Goal: Task Accomplishment & Management: Manage account settings

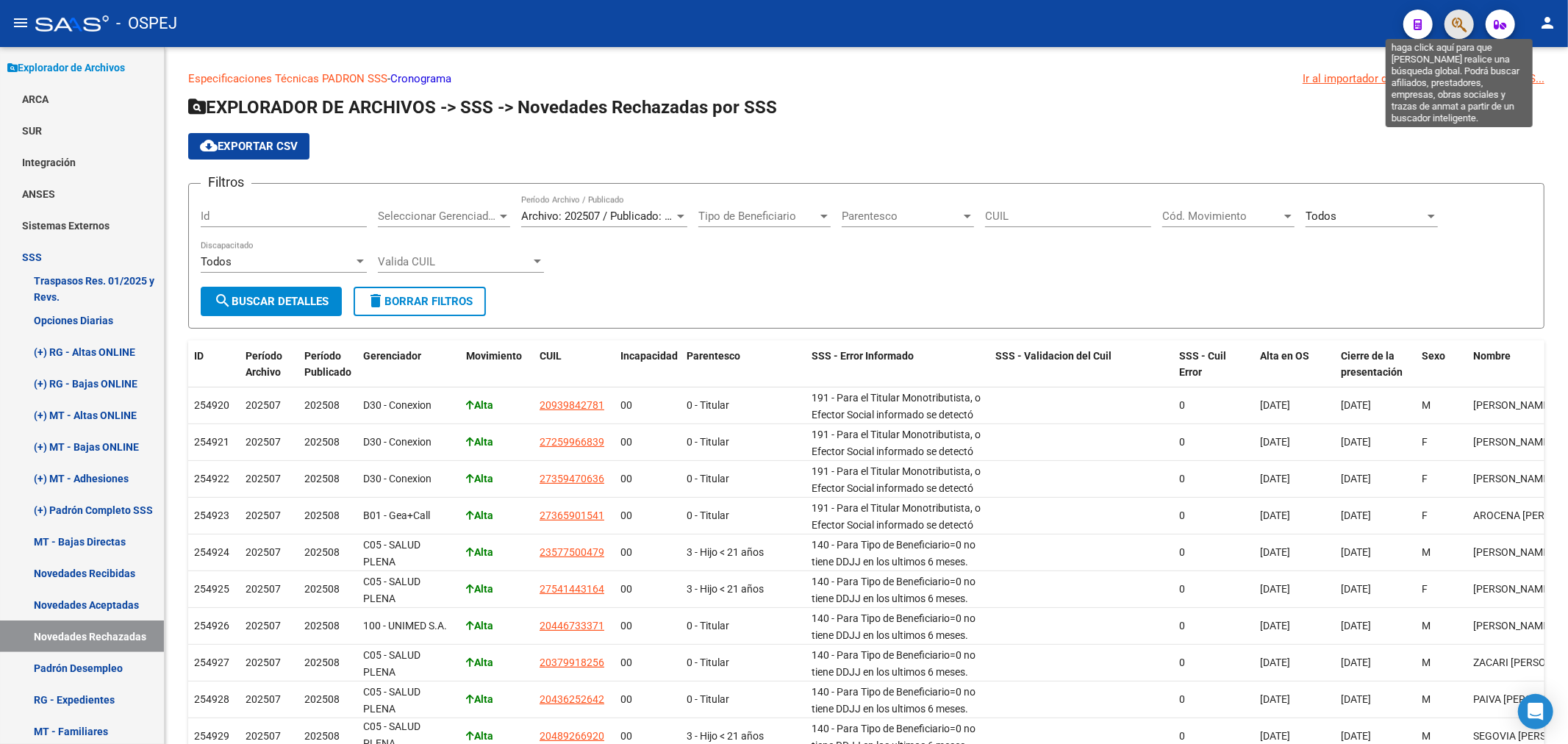
click at [1460, 24] on icon "button" at bounding box center [1459, 25] width 14 height 17
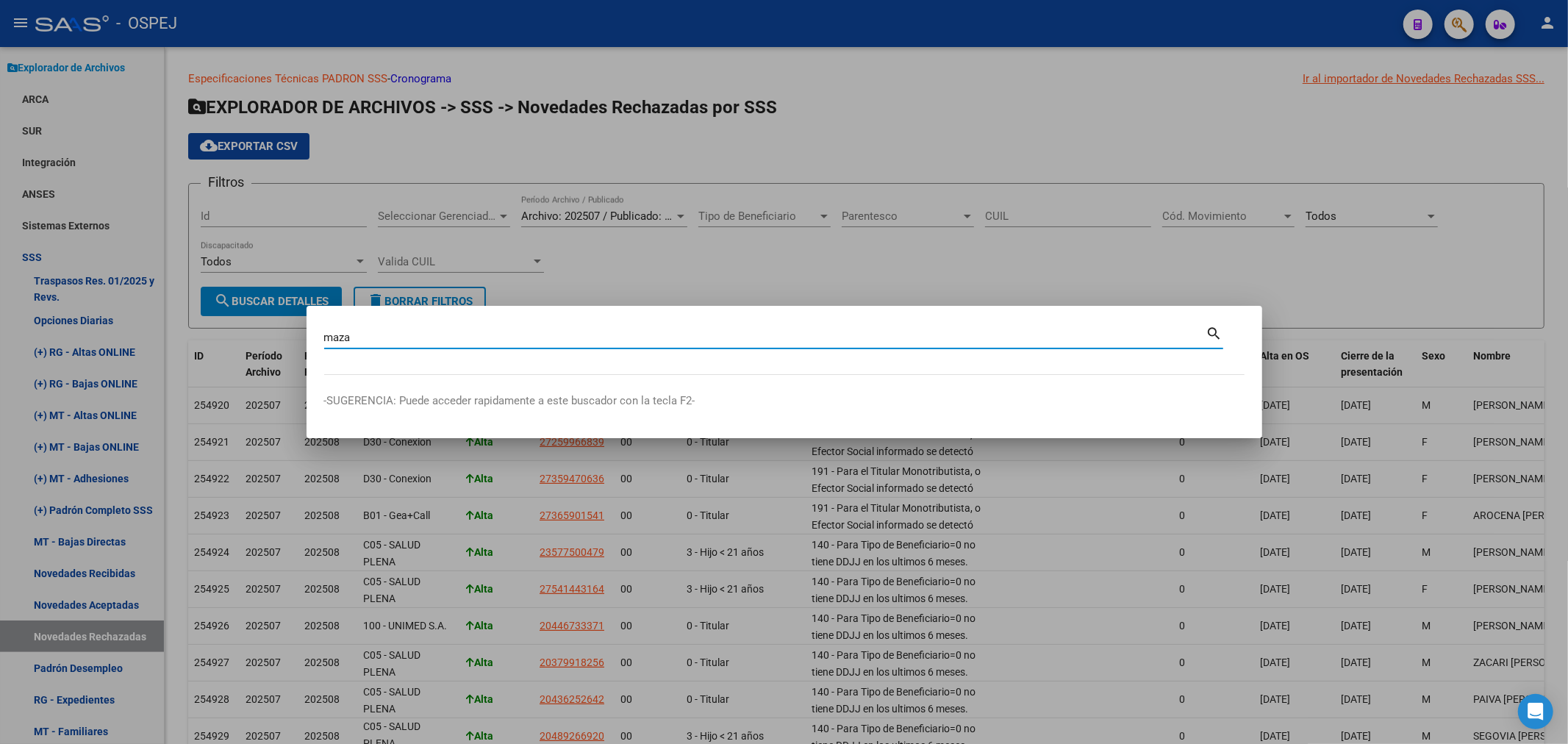
type input "maza"
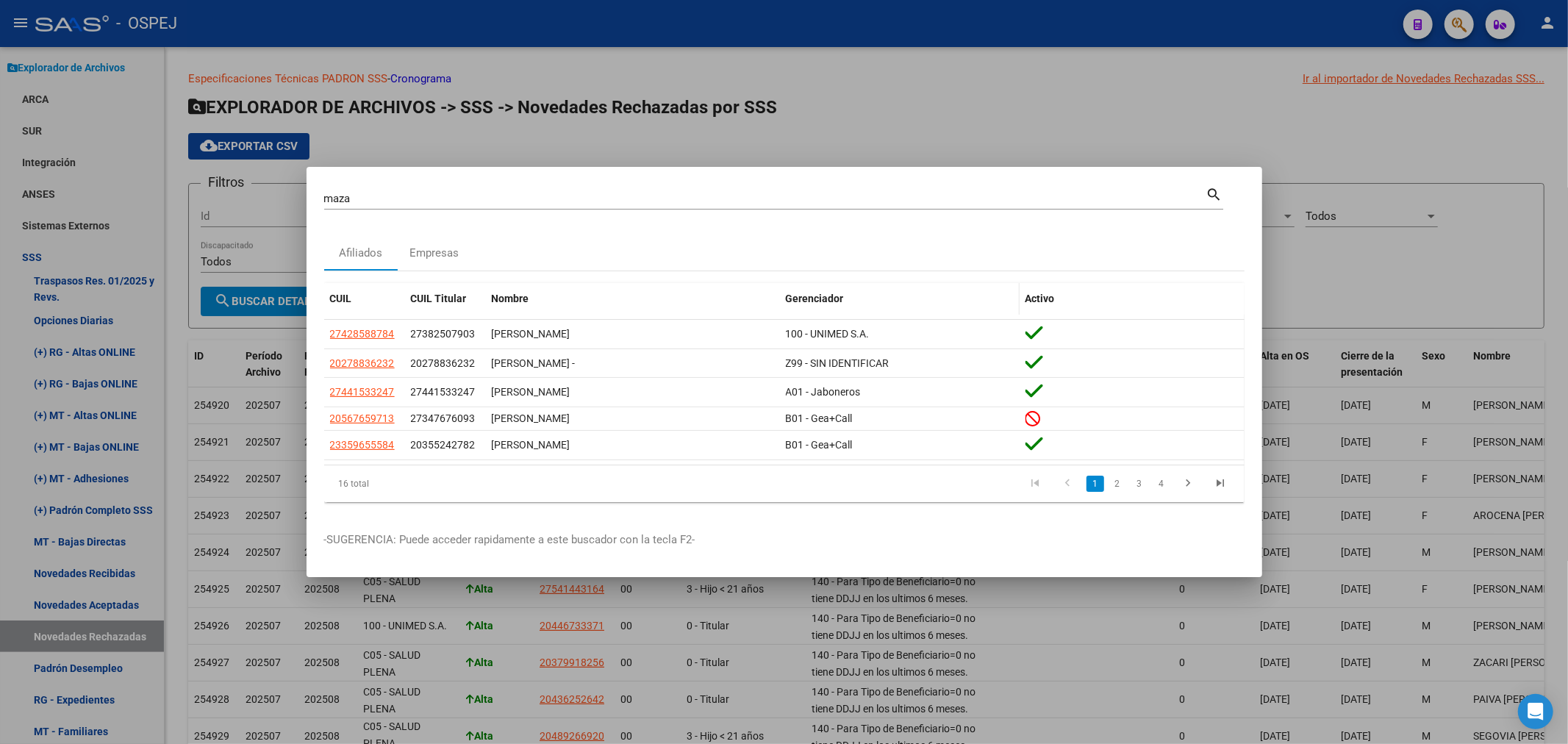
click at [812, 291] on div "Gerenciador" at bounding box center [899, 300] width 227 height 17
click at [812, 293] on span "Gerenciador" at bounding box center [815, 299] width 59 height 12
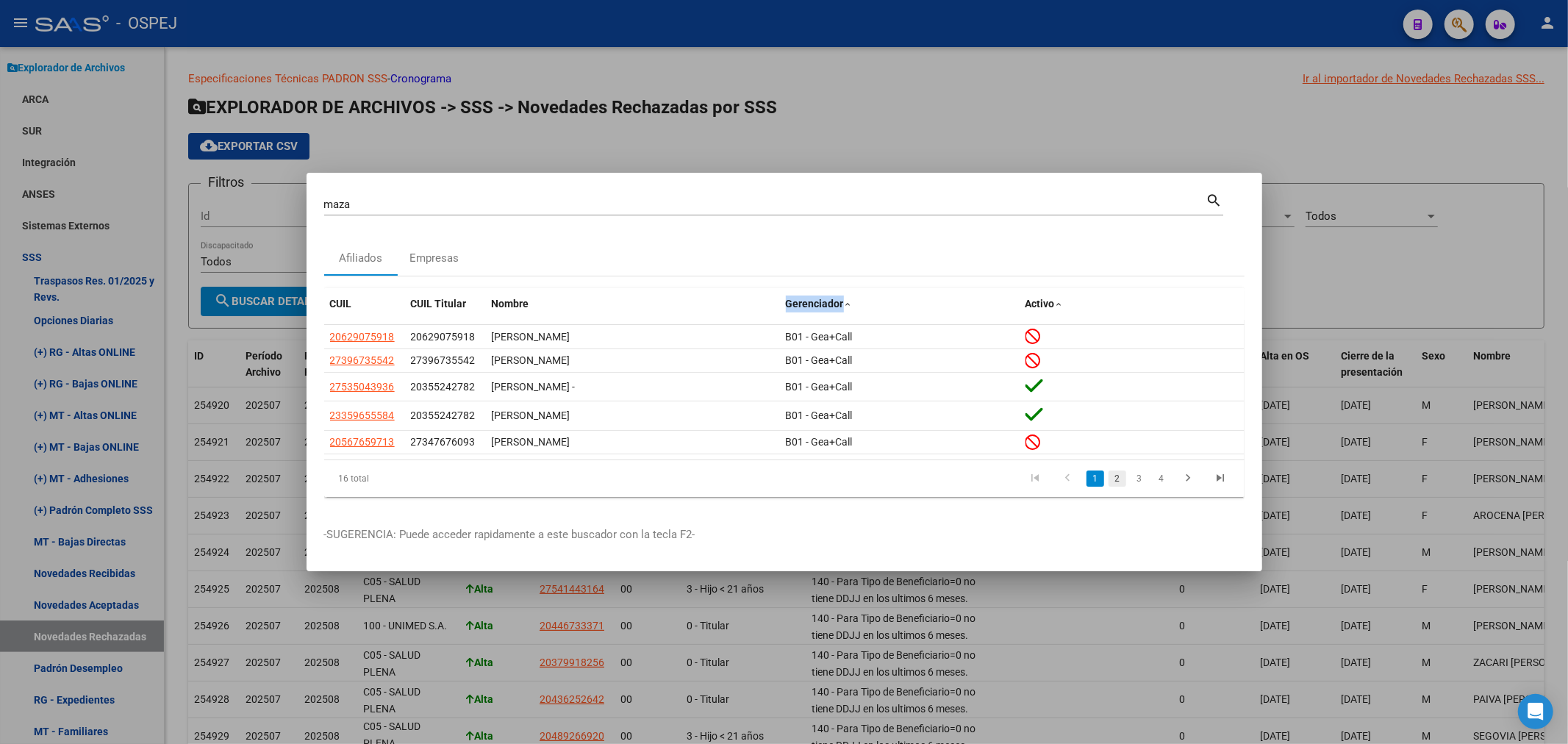
click at [1119, 480] on link "2" at bounding box center [1117, 478] width 17 height 16
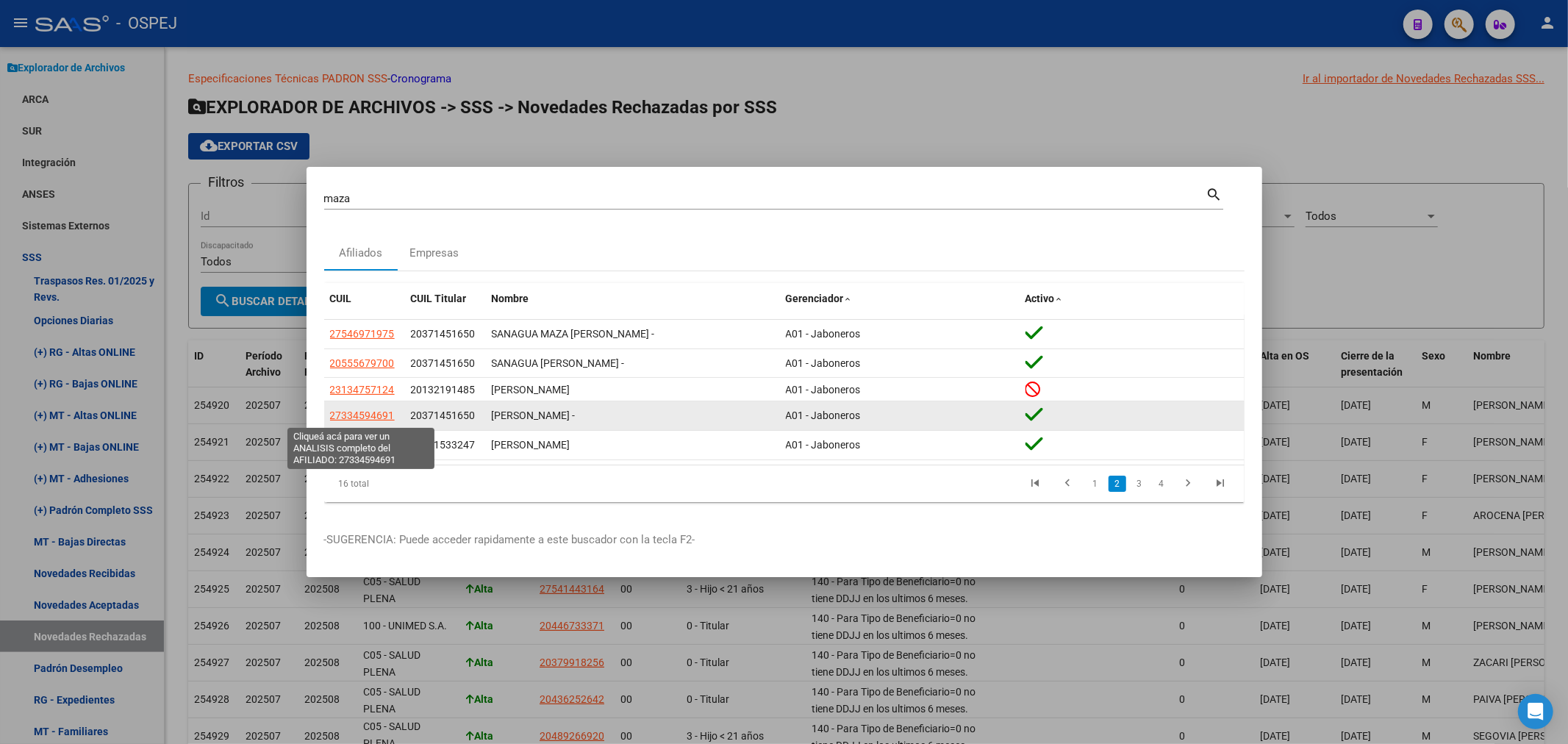
click at [377, 416] on span "27334594691" at bounding box center [362, 416] width 64 height 12
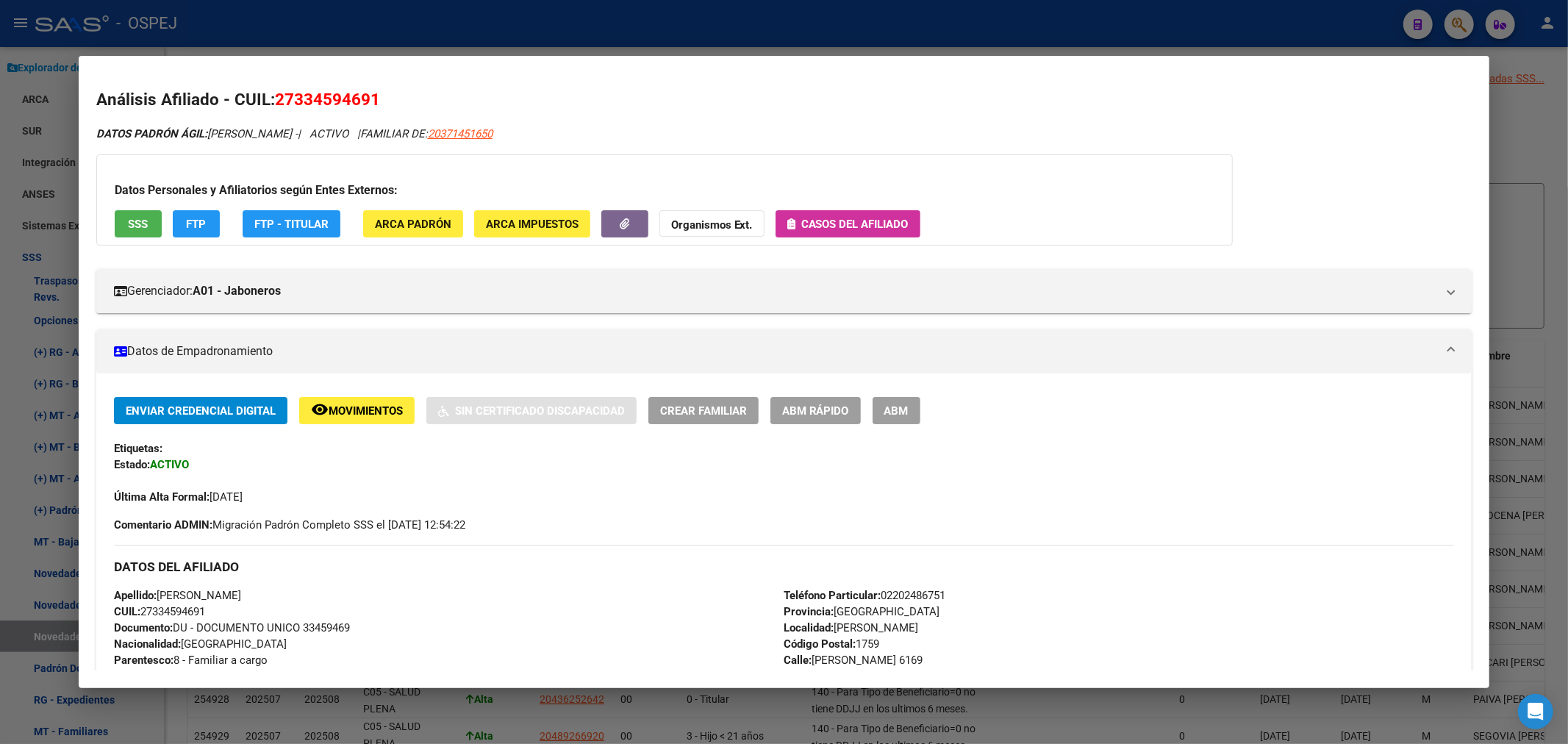
click at [699, 25] on div at bounding box center [784, 372] width 1568 height 744
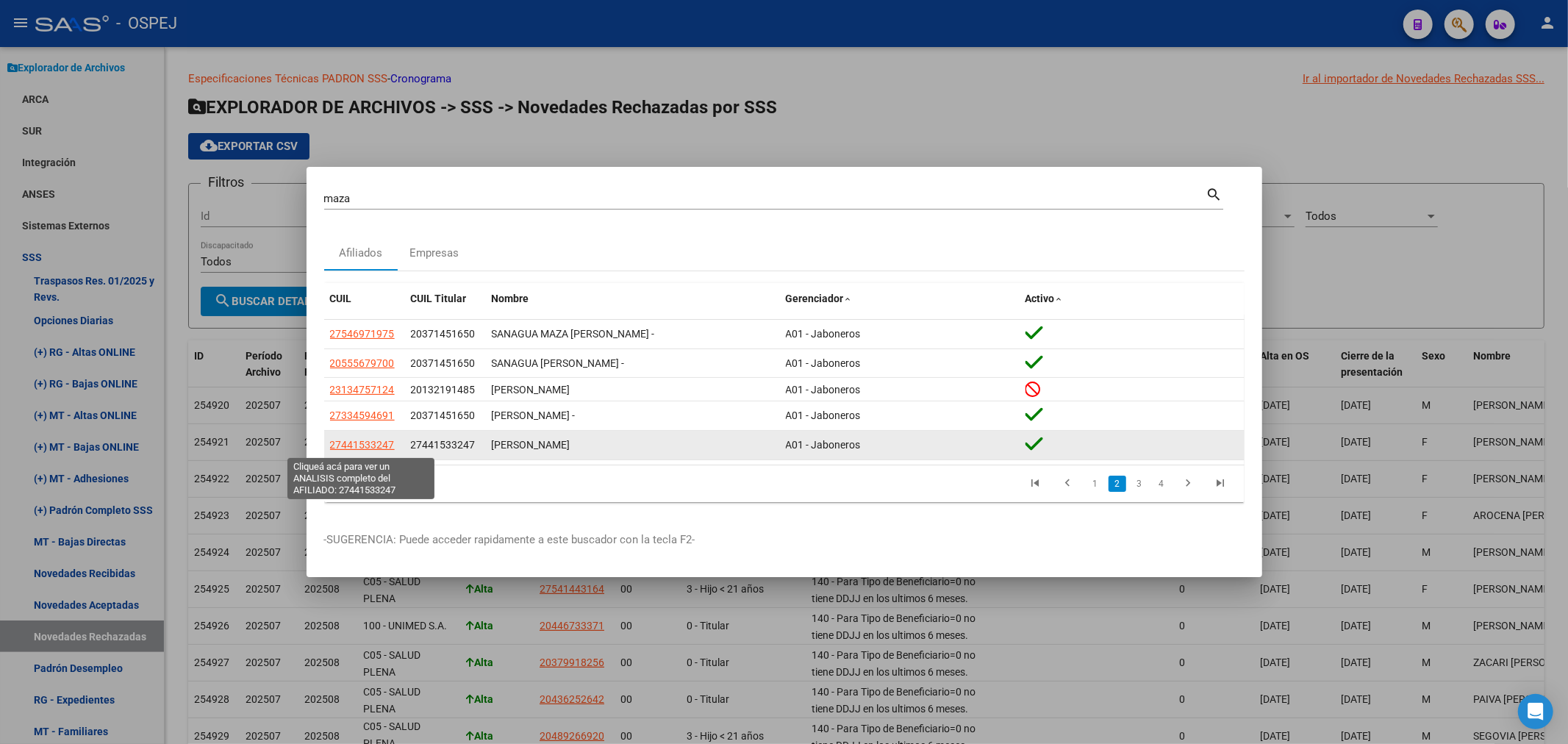
click at [346, 449] on span "27441533247" at bounding box center [362, 444] width 64 height 12
type textarea "27441533247"
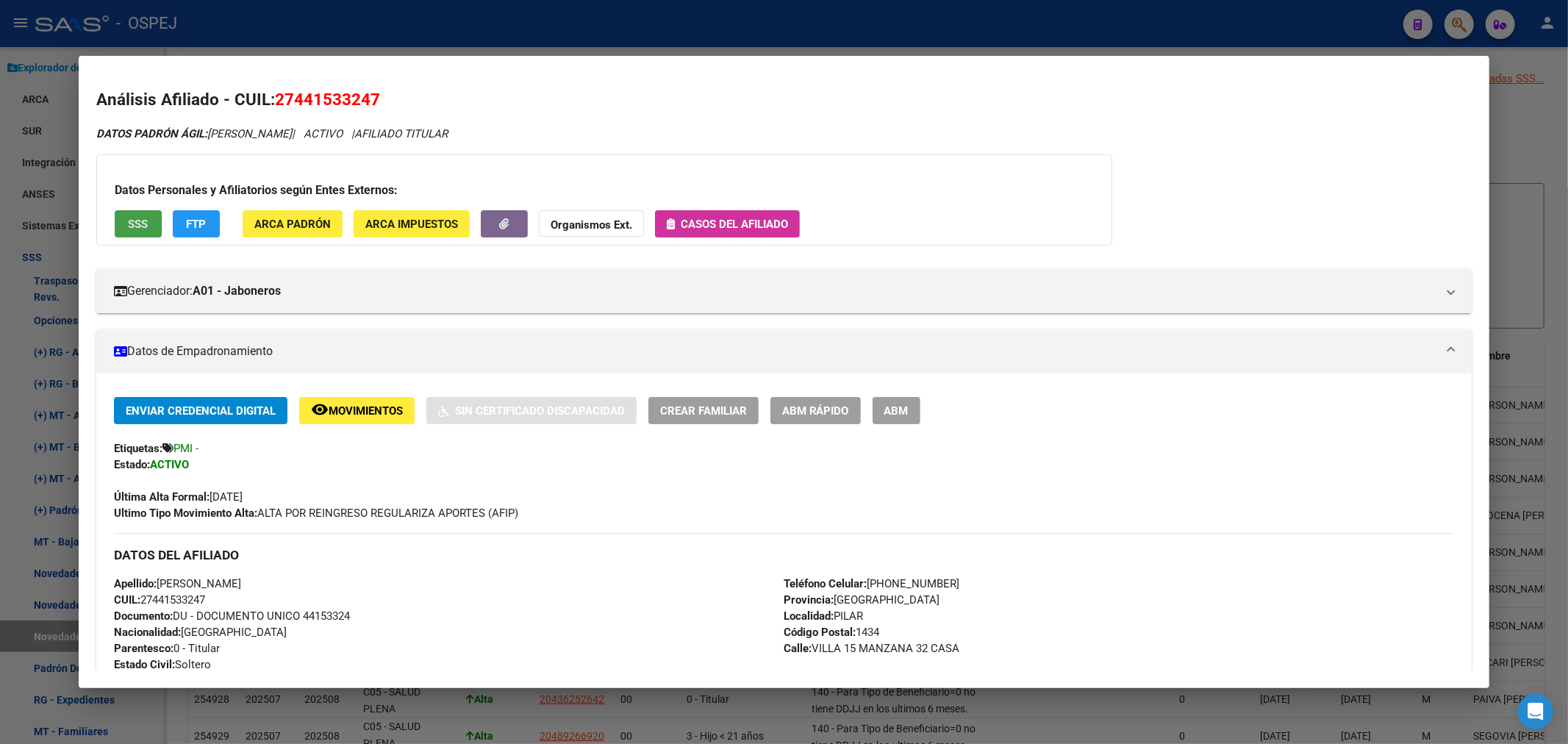
click at [143, 218] on span "SSS" at bounding box center [137, 225] width 20 height 13
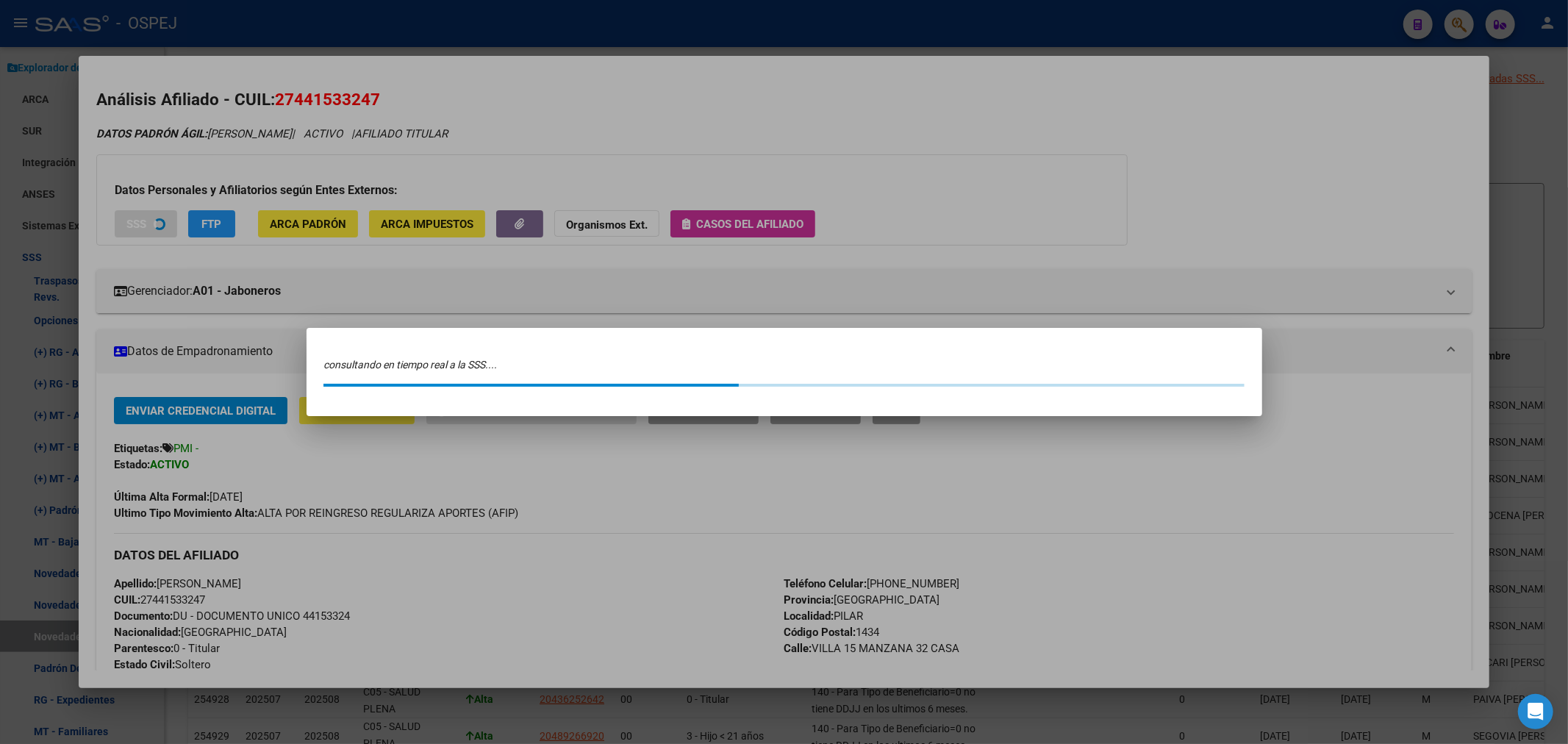
click at [444, 20] on div at bounding box center [784, 372] width 1568 height 744
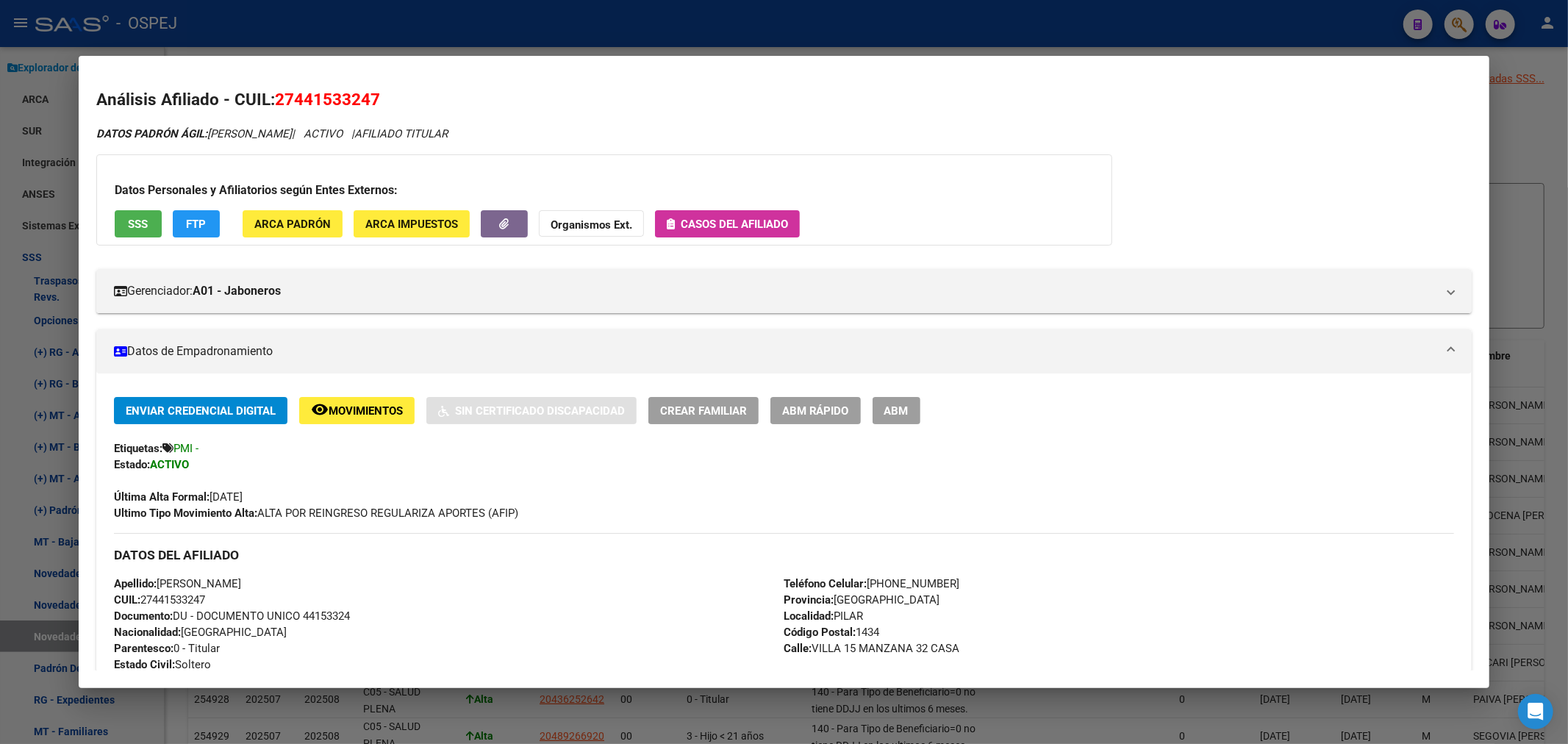
click at [444, 24] on div at bounding box center [784, 372] width 1568 height 744
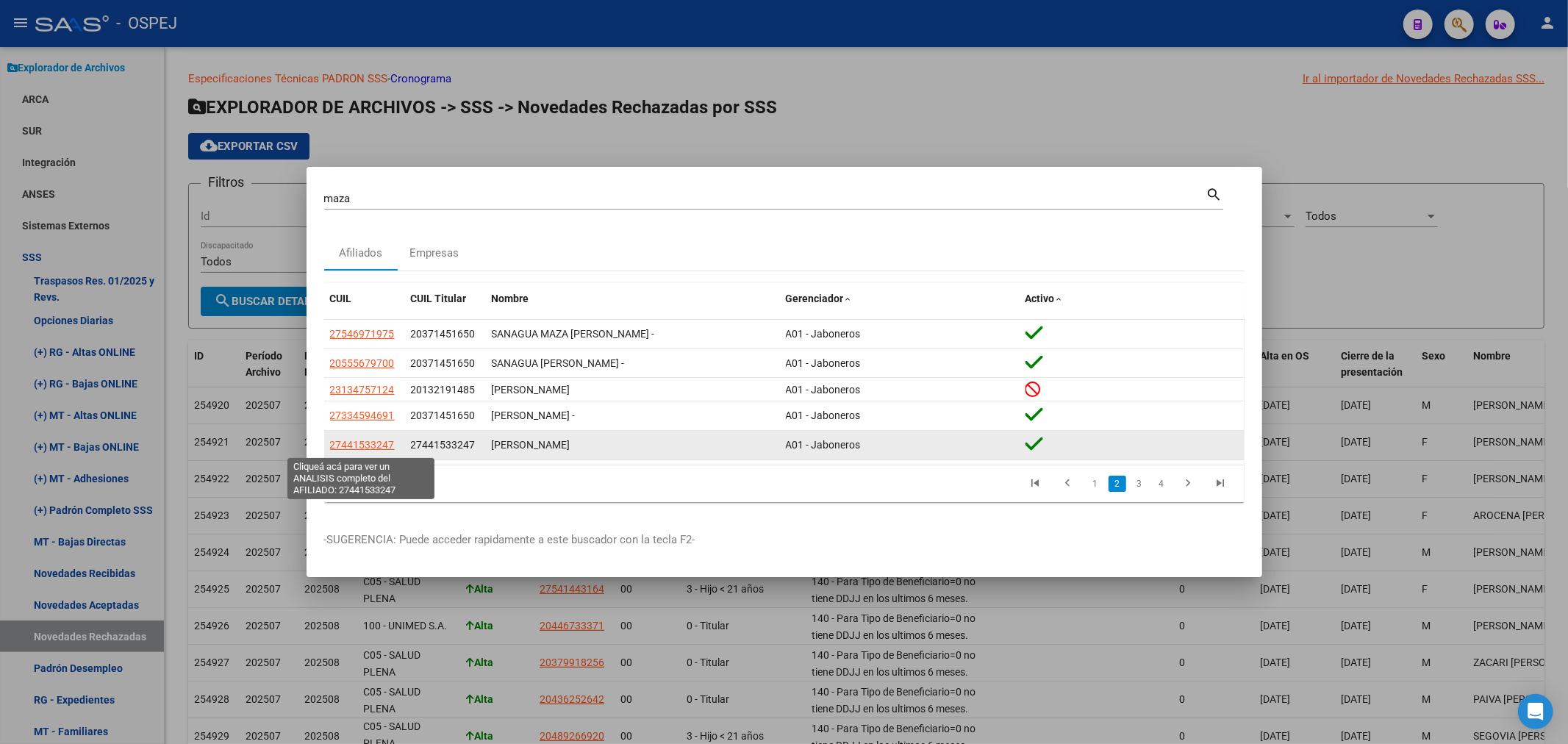
click at [348, 446] on span "27441533247" at bounding box center [362, 444] width 64 height 12
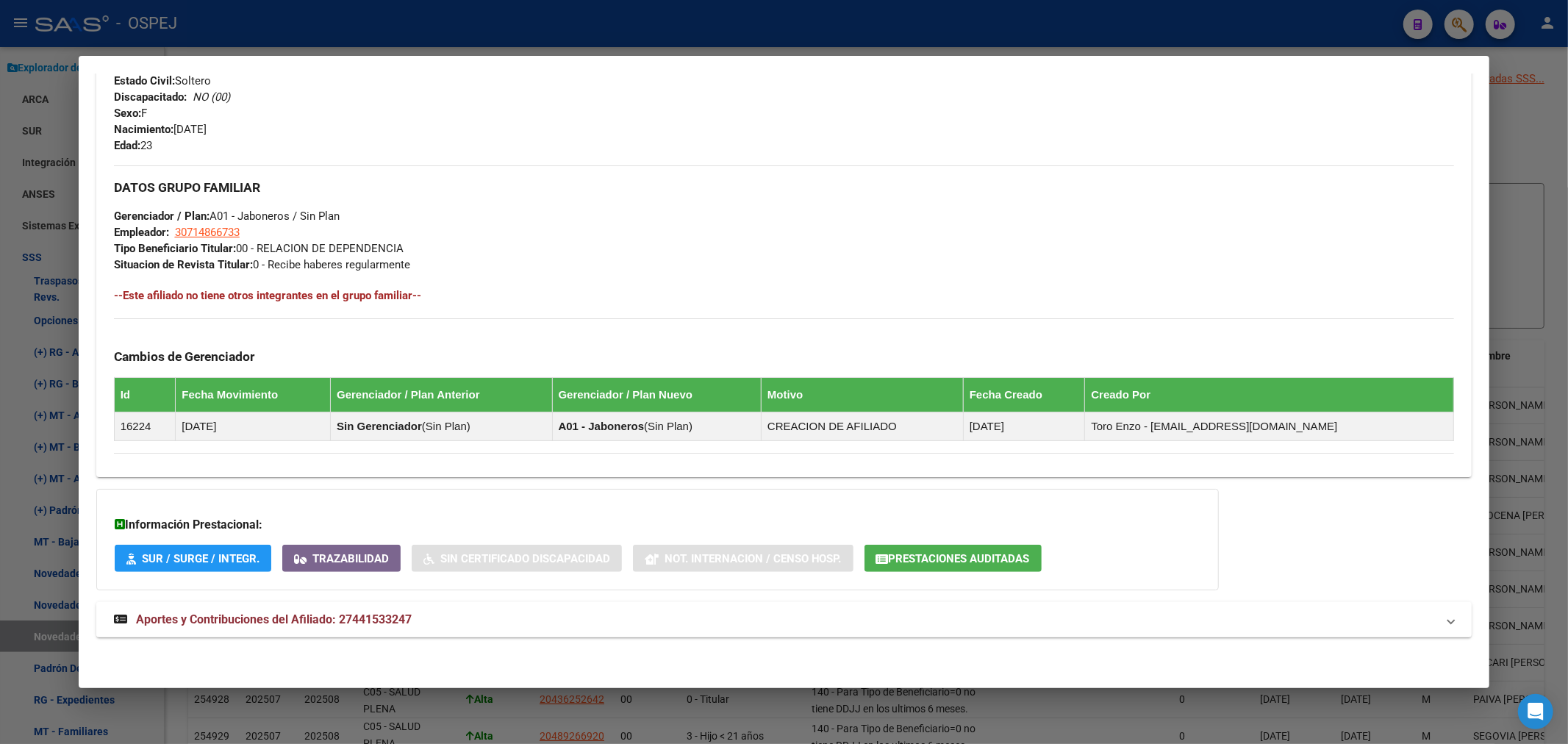
click at [567, 619] on mat-panel-title "Aportes y Contribuciones del Afiliado: 27441533247" at bounding box center [775, 619] width 1322 height 17
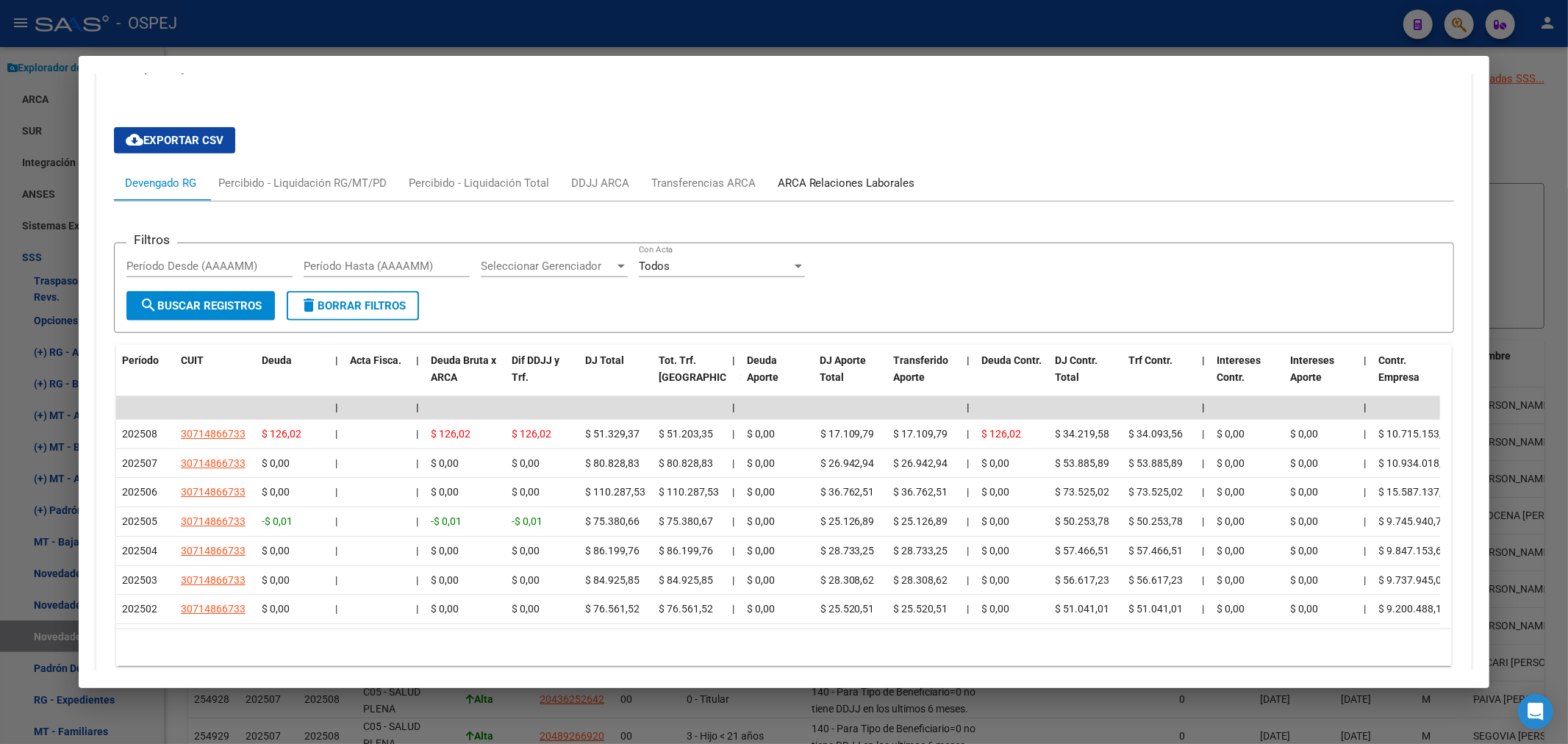
click at [905, 191] on div "ARCA Relaciones Laborales" at bounding box center [845, 182] width 137 height 16
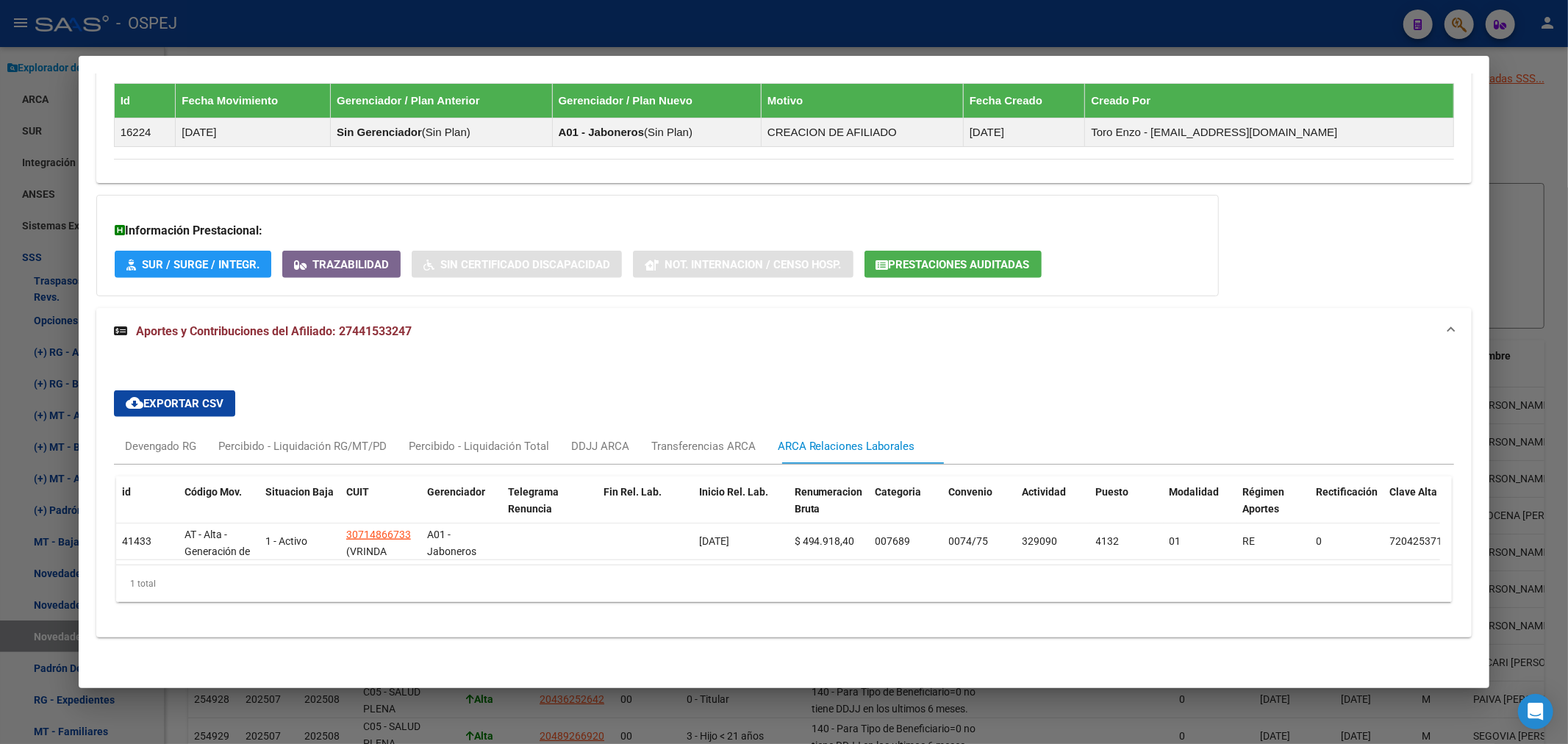
scroll to position [810, 0]
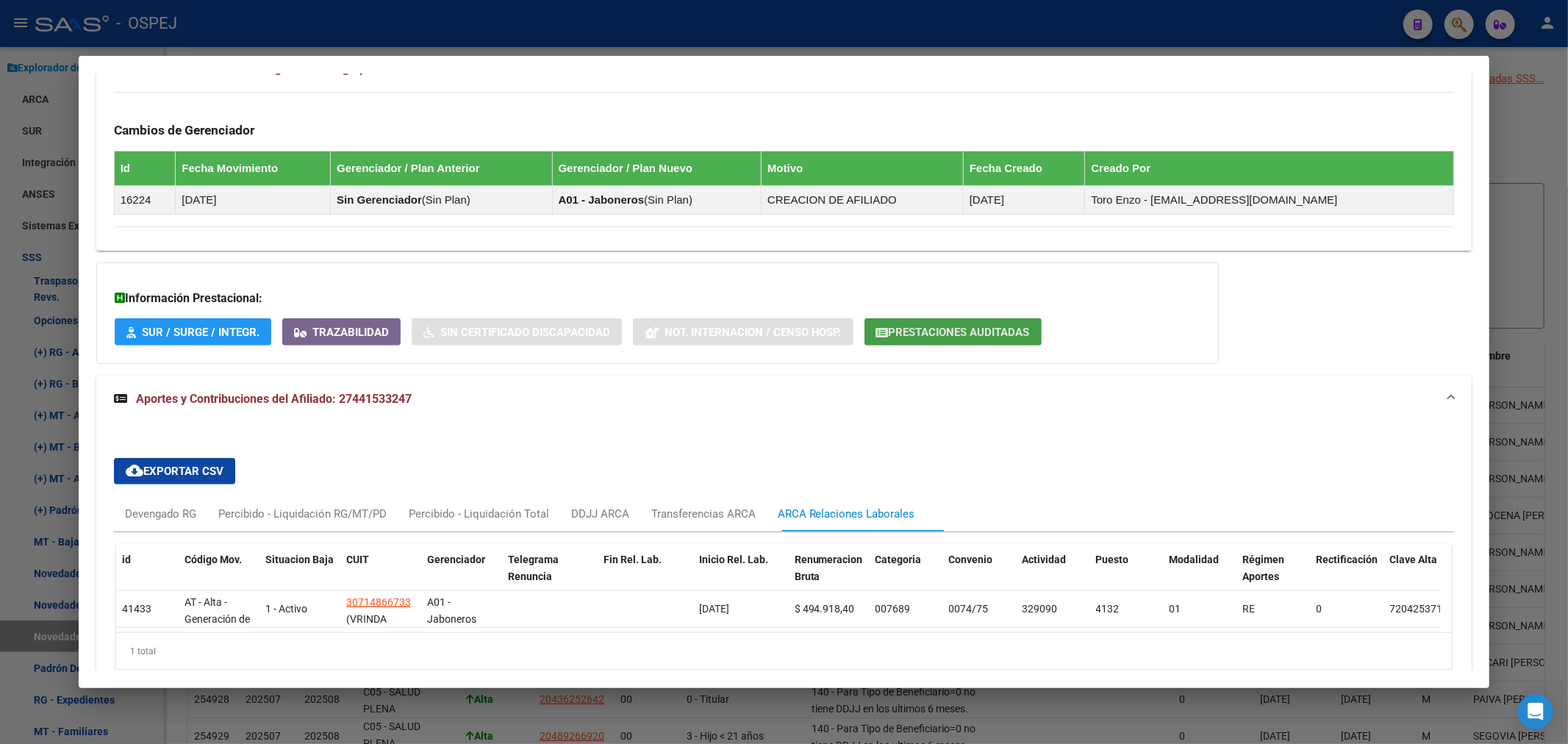
click at [950, 336] on span "Prestaciones Auditadas" at bounding box center [959, 332] width 141 height 13
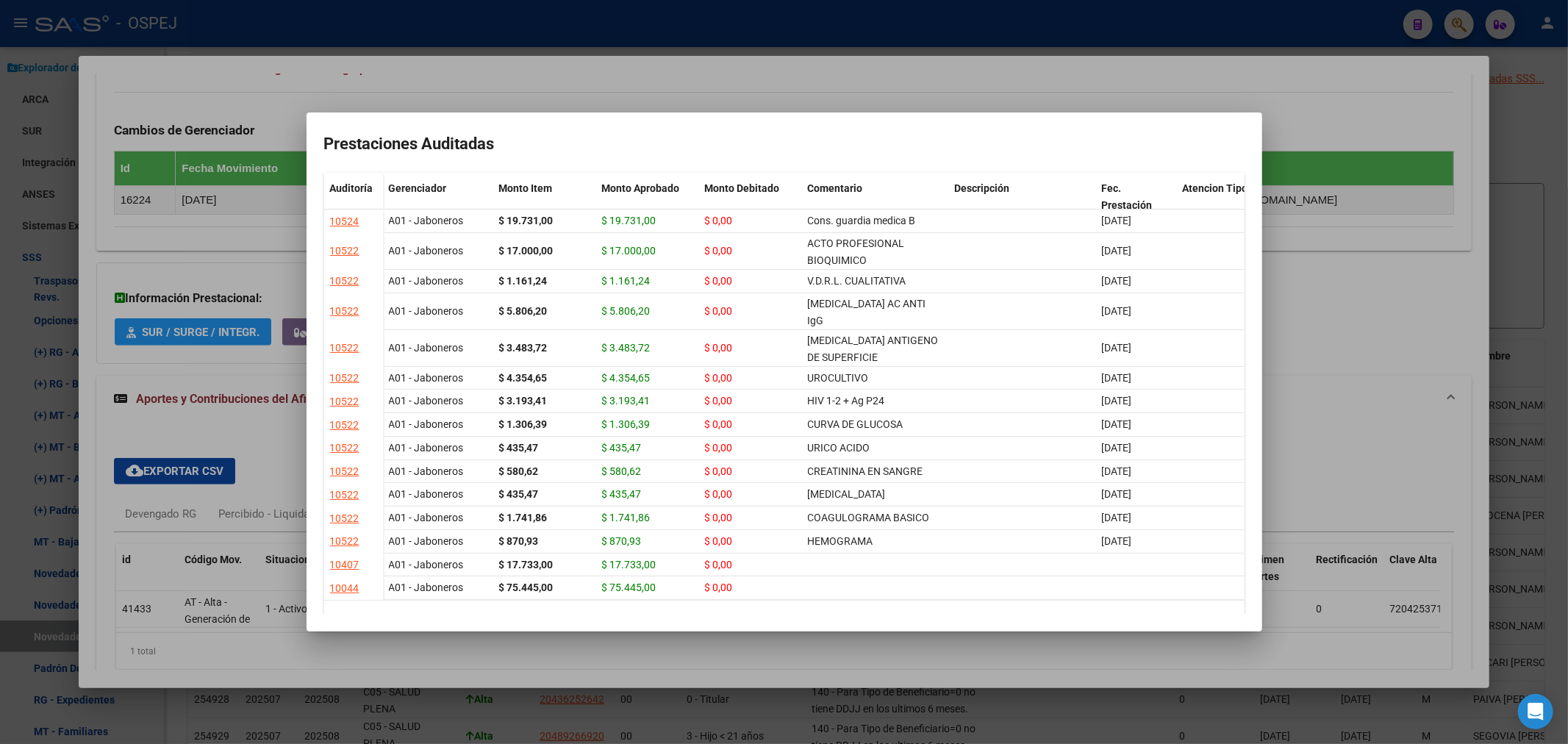
click at [490, 81] on div at bounding box center [784, 372] width 1568 height 744
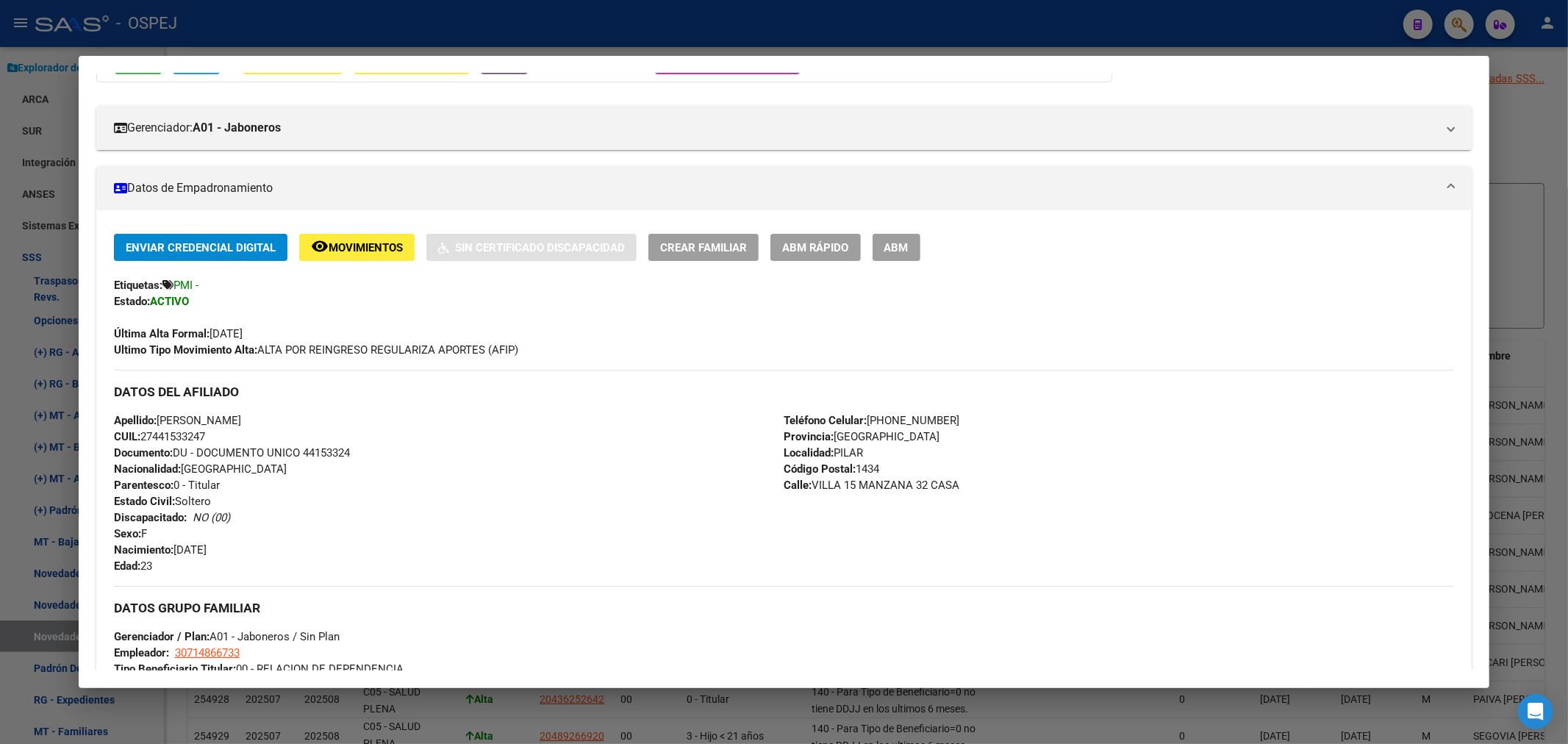
scroll to position [0, 0]
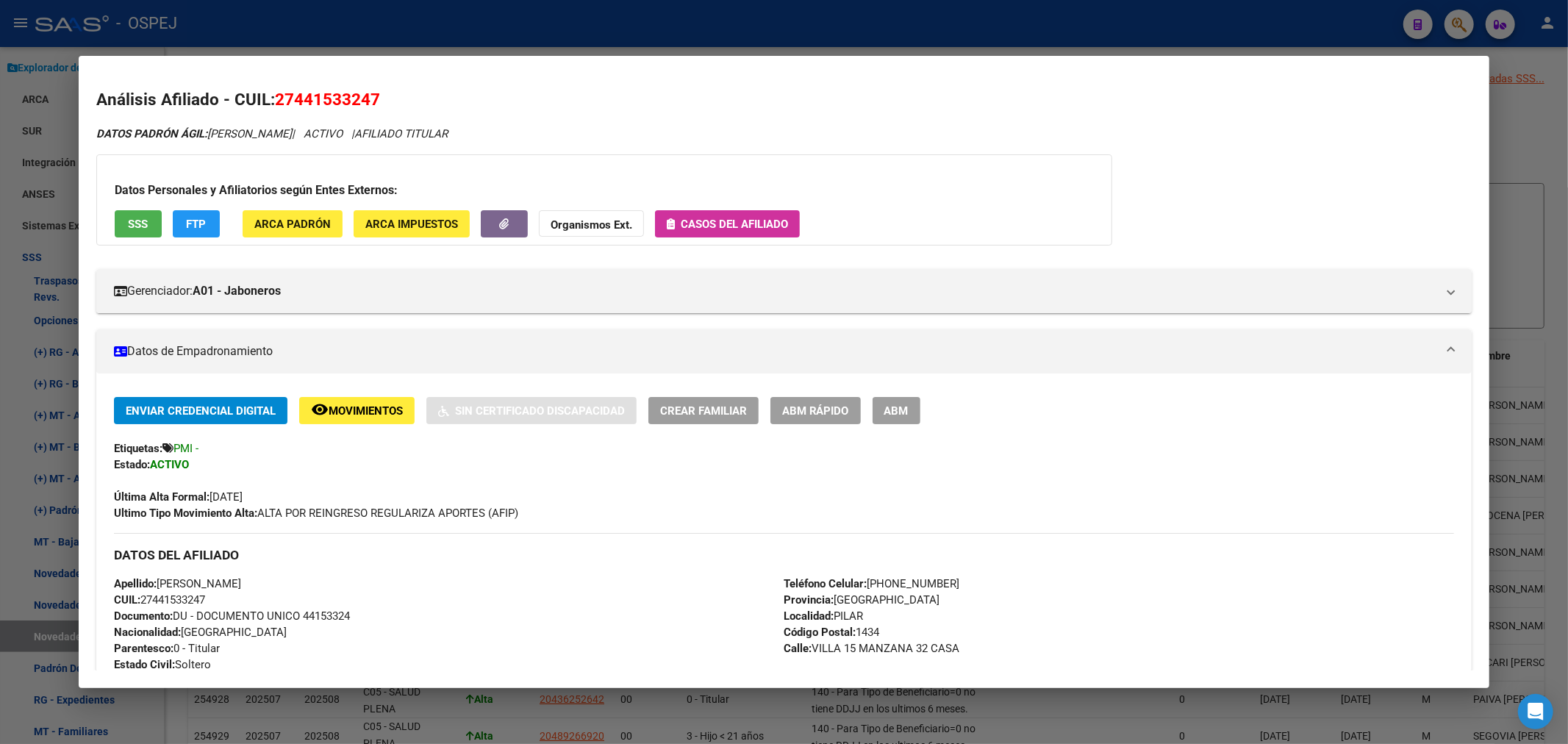
click at [733, 217] on span "Casos del afiliado" at bounding box center [727, 224] width 121 height 13
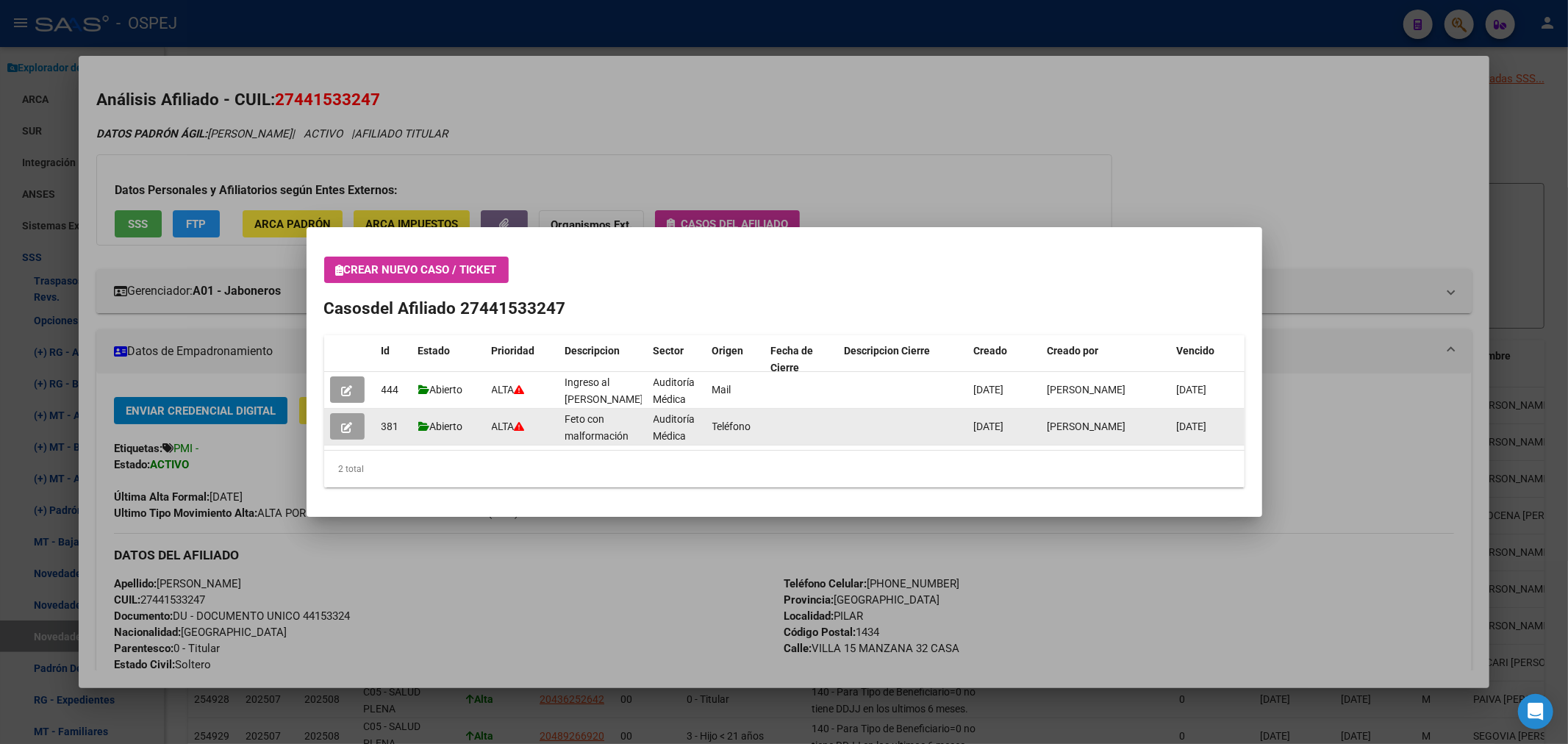
click at [1025, 420] on div "17/06/2025" at bounding box center [1005, 427] width 61 height 17
click at [1024, 420] on div "17/06/2025" at bounding box center [1005, 427] width 61 height 17
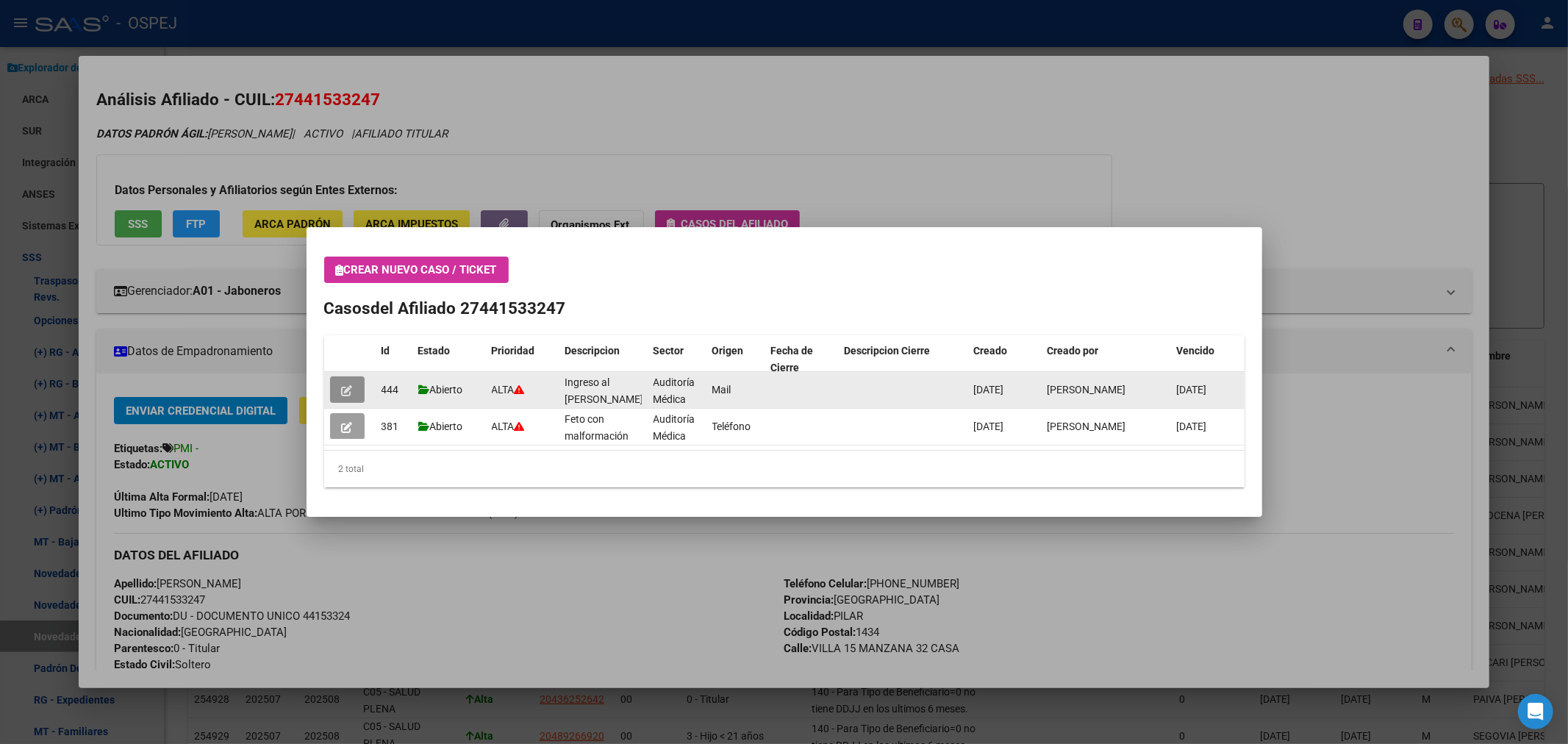
click at [349, 382] on button "button" at bounding box center [347, 390] width 35 height 27
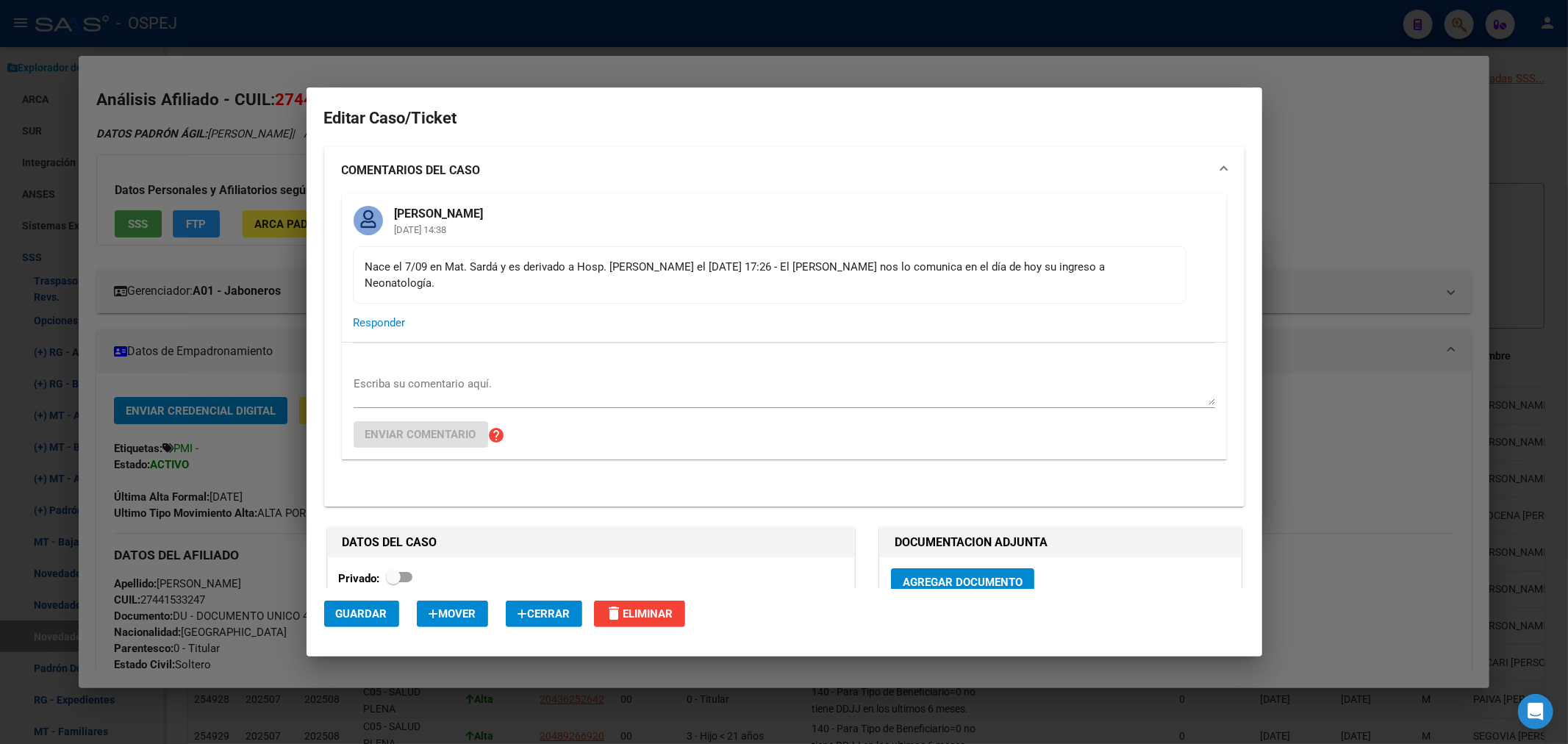
click at [637, 263] on div "Nace el 7/09 en Mat. Sardá y es derivado a Hosp. Garrahan el 09/09 a las 17:26 …" at bounding box center [770, 276] width 808 height 33
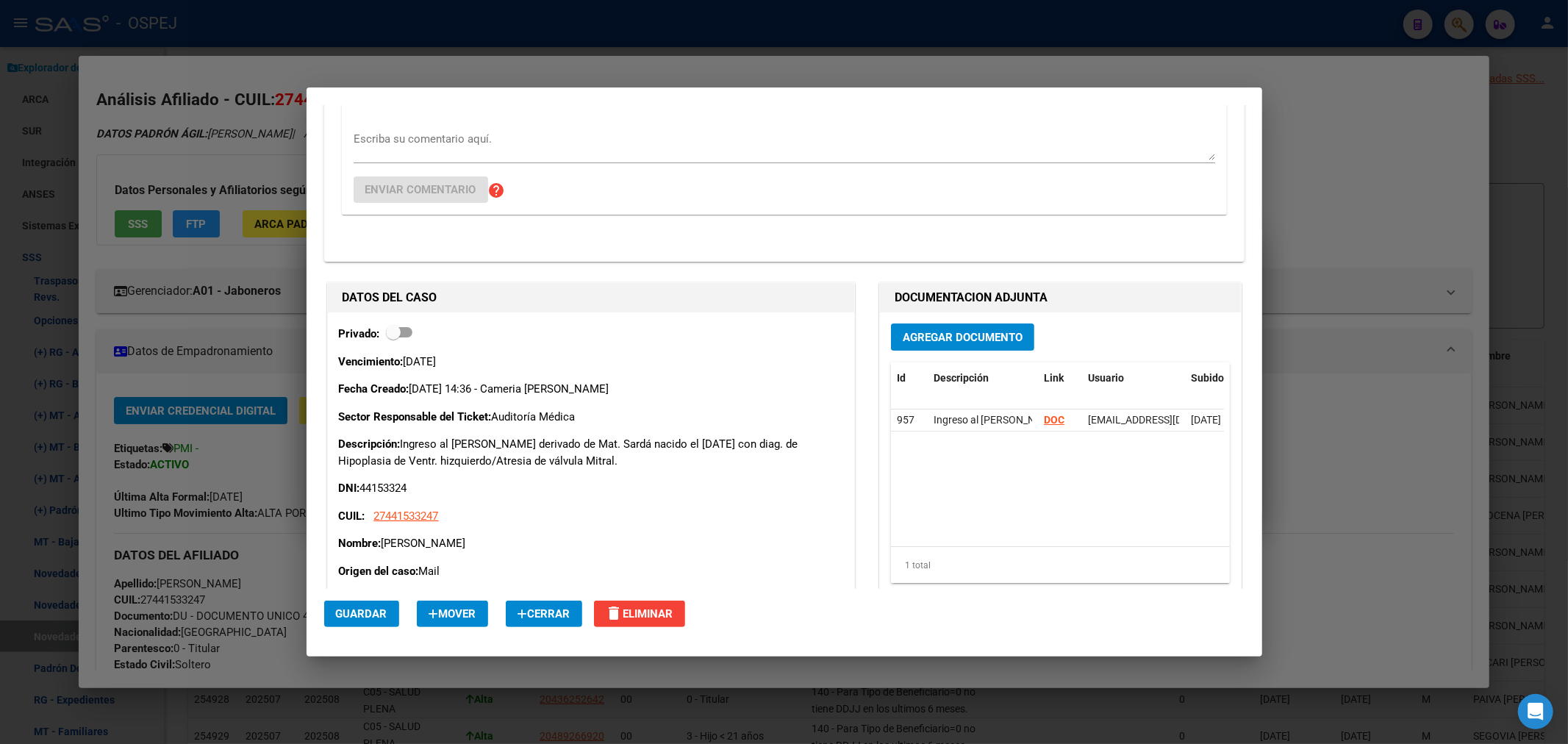
scroll to position [408, 0]
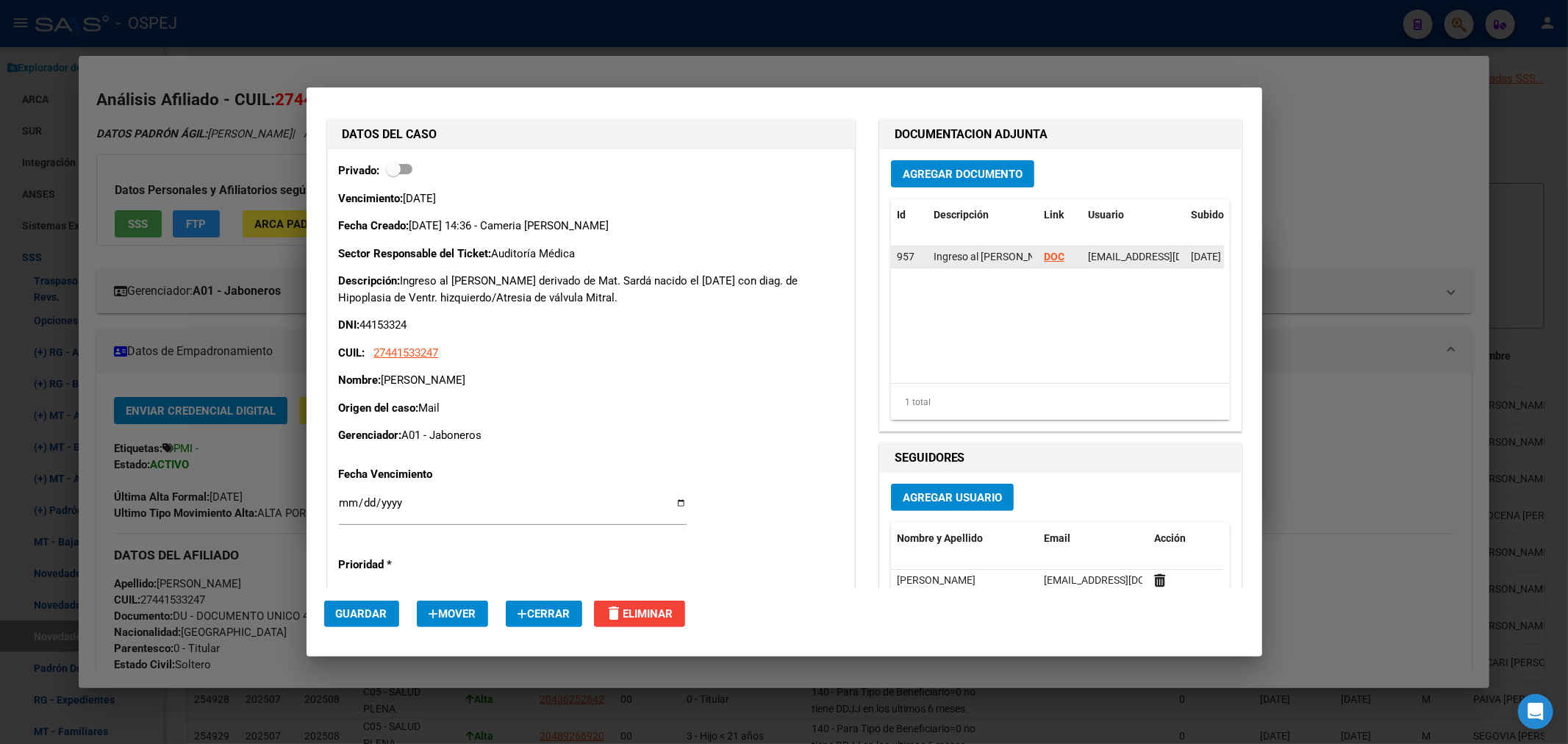
click at [1053, 251] on strong "DOC" at bounding box center [1053, 256] width 20 height 12
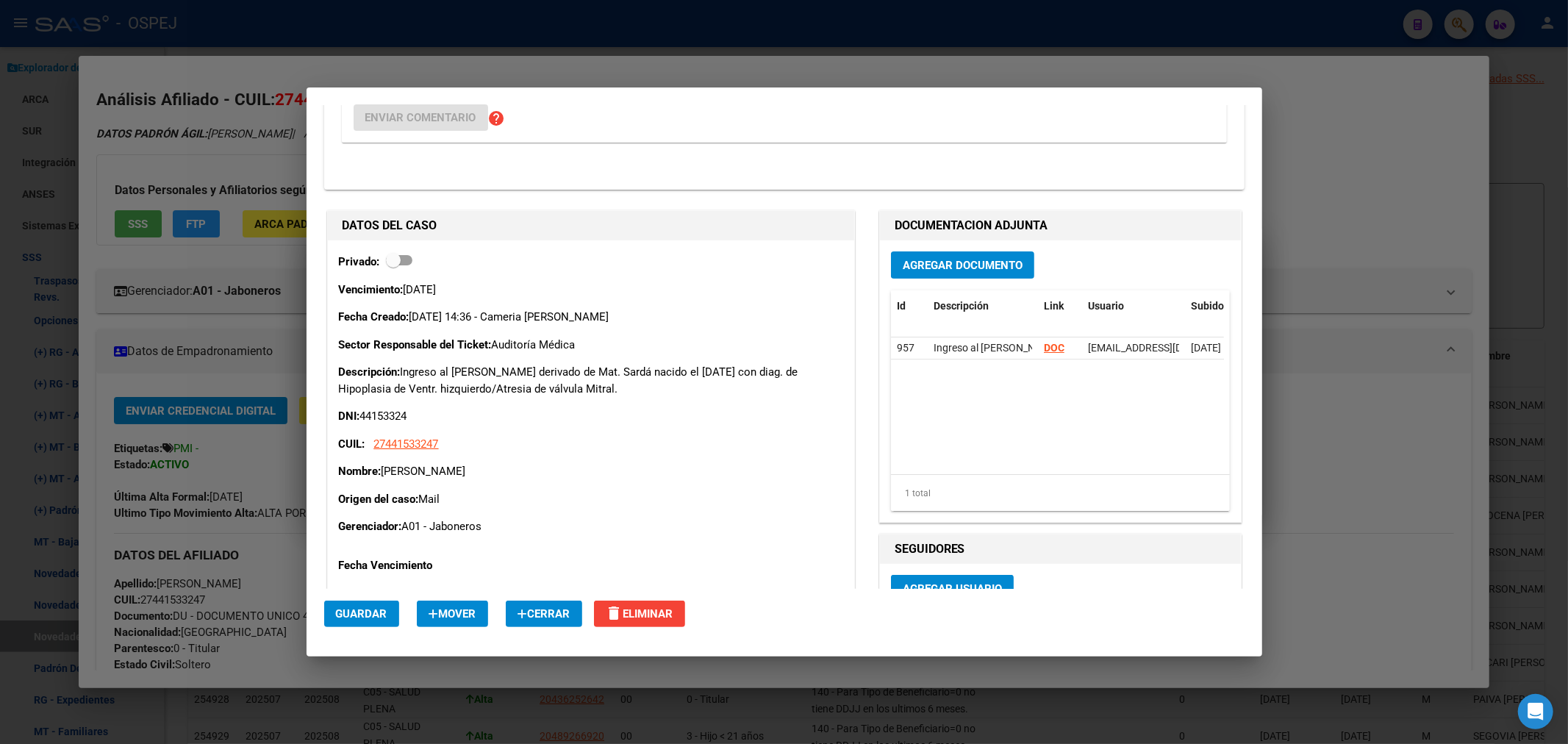
scroll to position [235, 0]
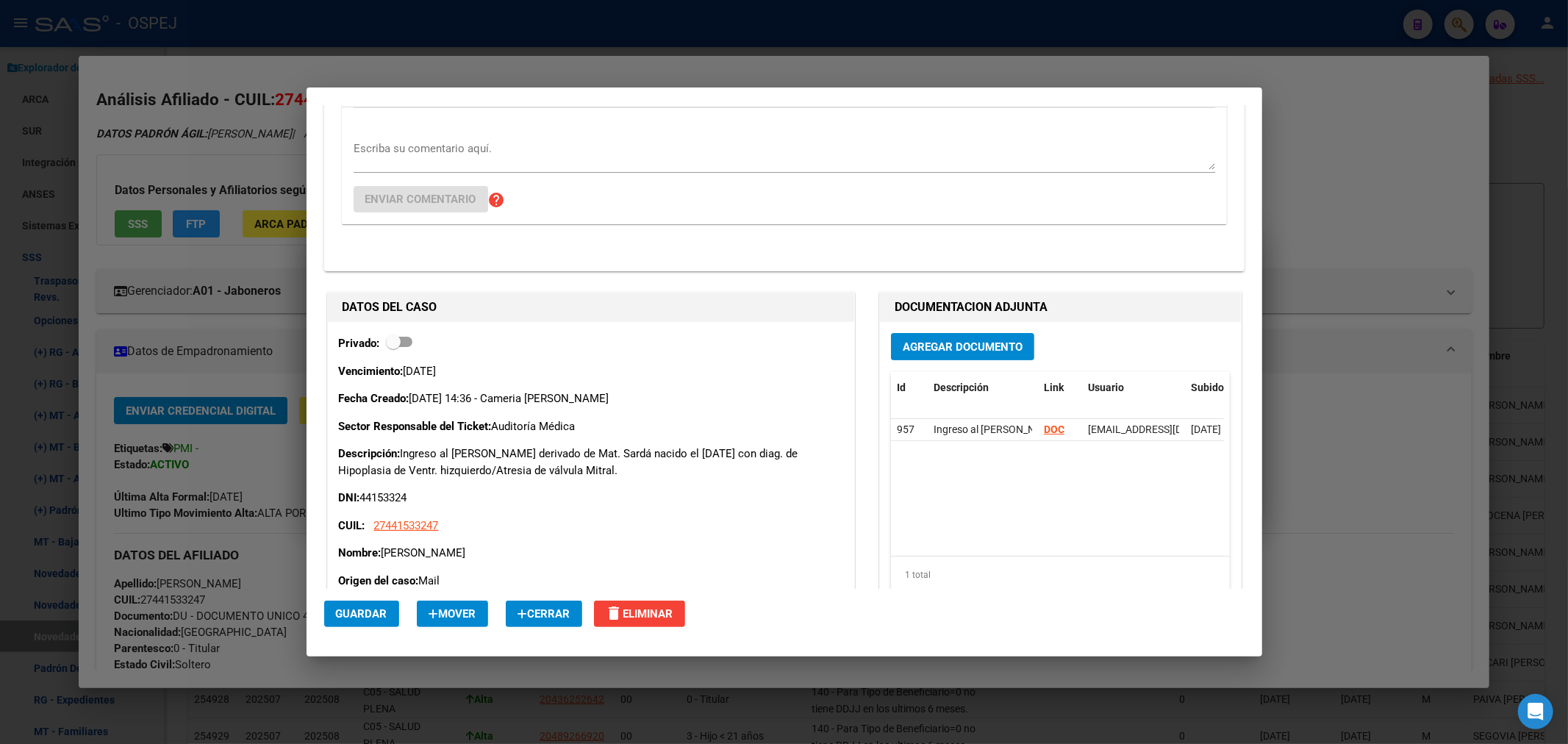
click at [616, 64] on div at bounding box center [784, 372] width 1568 height 744
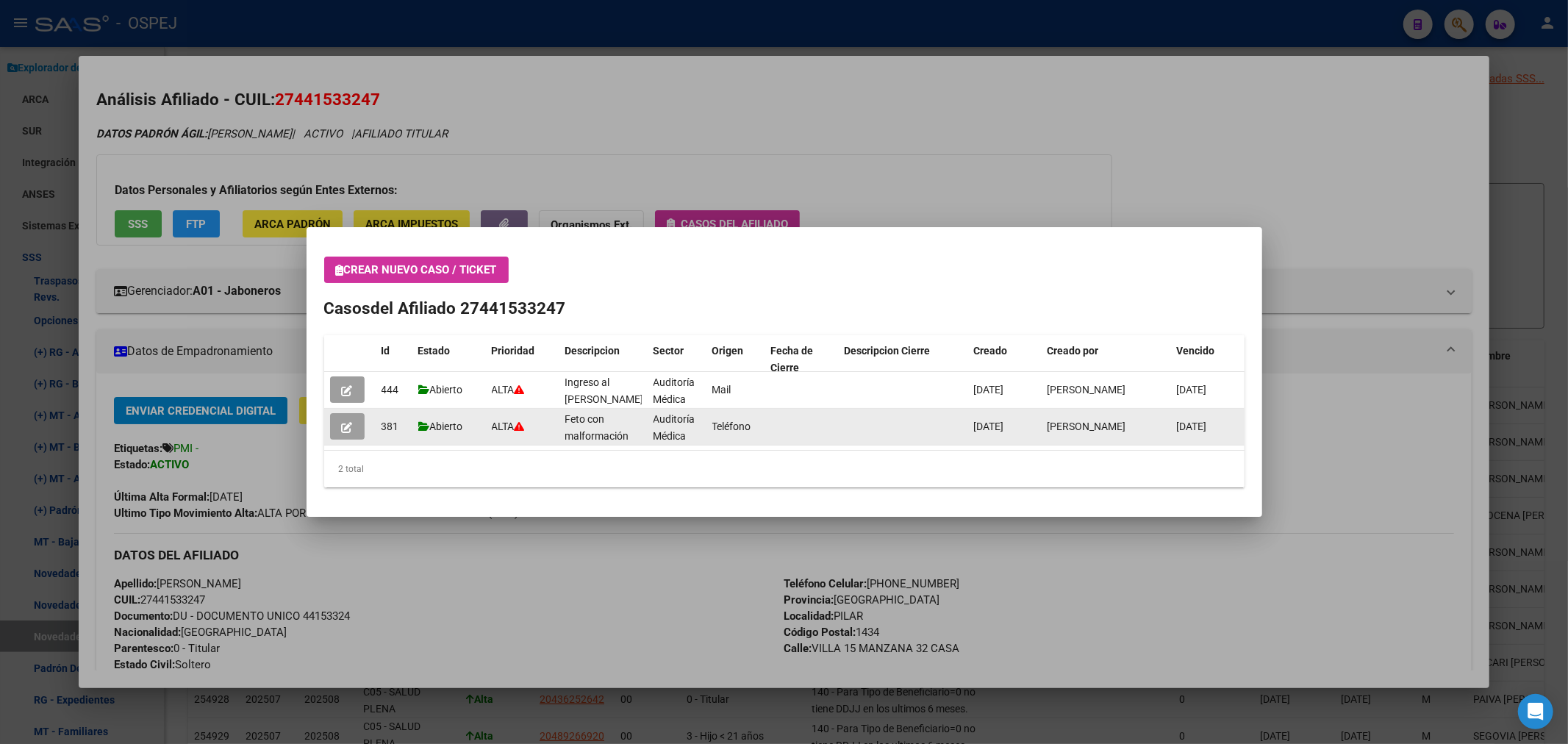
click at [351, 425] on icon "button" at bounding box center [346, 427] width 11 height 11
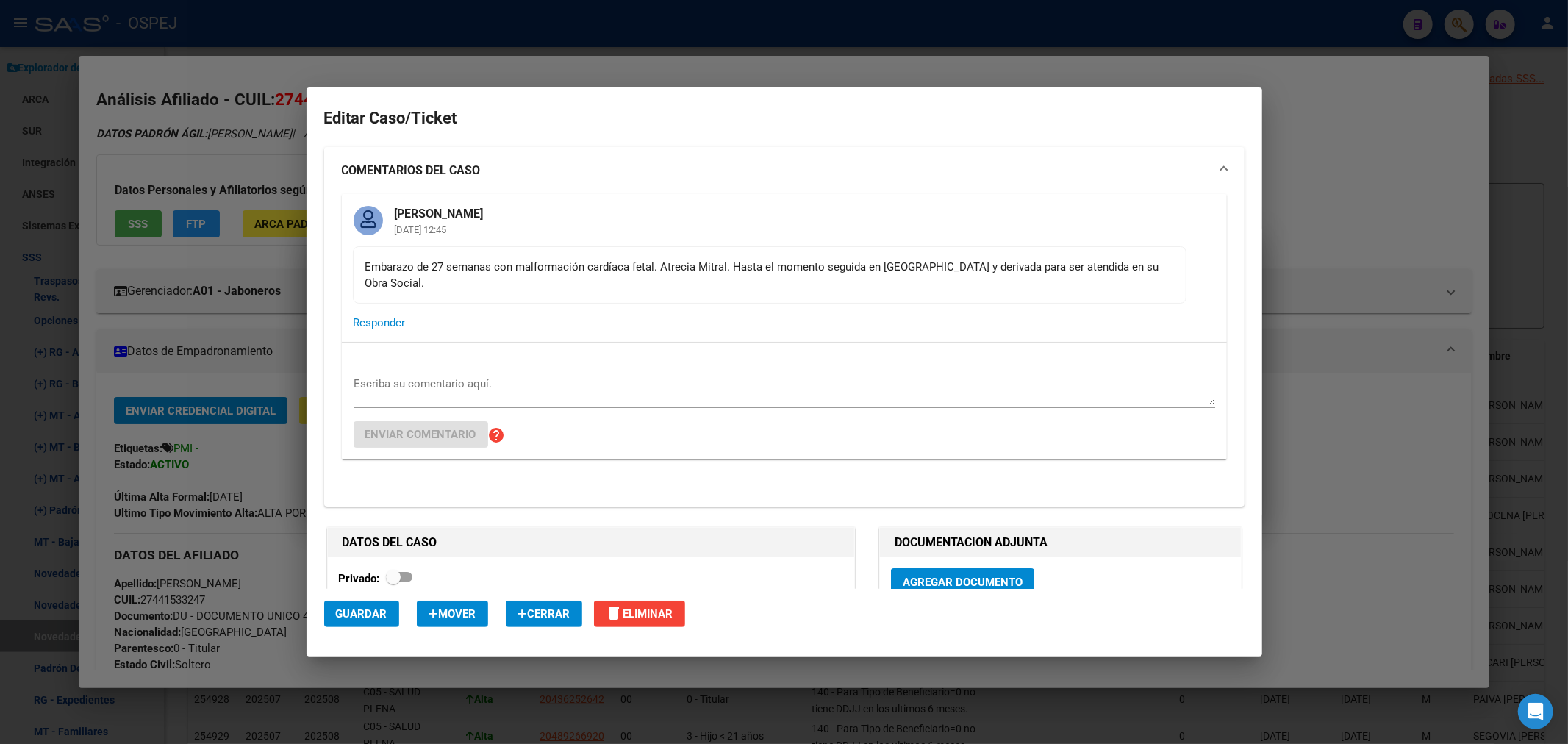
click at [440, 266] on div "Embarazo de 27 semanas con malformación cardíaca fetal. Atrecia Mitral. Hasta e…" at bounding box center [770, 276] width 808 height 33
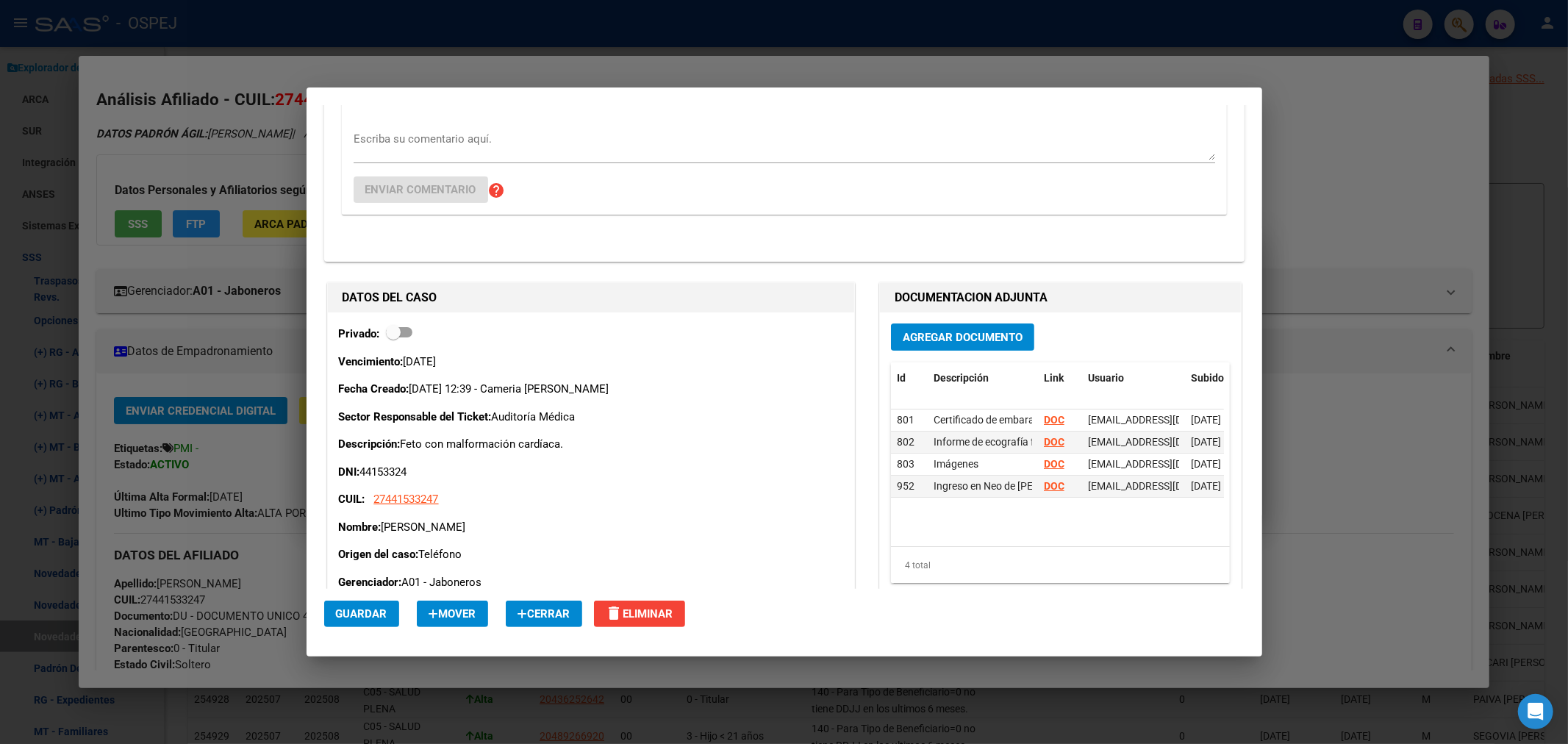
scroll to position [0, 0]
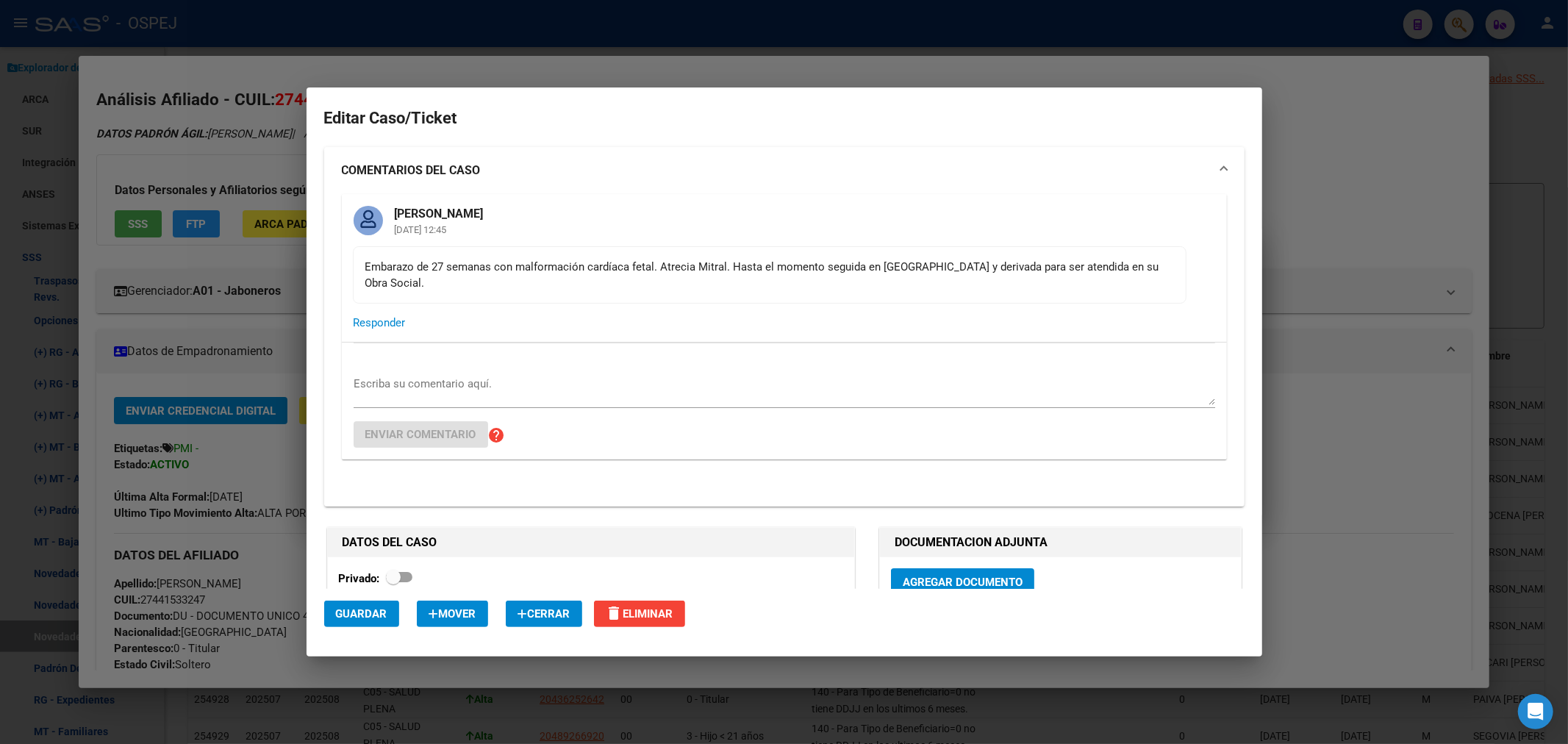
click at [905, 272] on div "Embarazo de 27 semanas con malformación cardíaca fetal. Atrecia Mitral. Hasta e…" at bounding box center [770, 276] width 808 height 33
click at [796, 262] on div "Embarazo de 27 semanas con malformación cardíaca fetal. Atrecia Mitral. Hasta e…" at bounding box center [770, 276] width 808 height 33
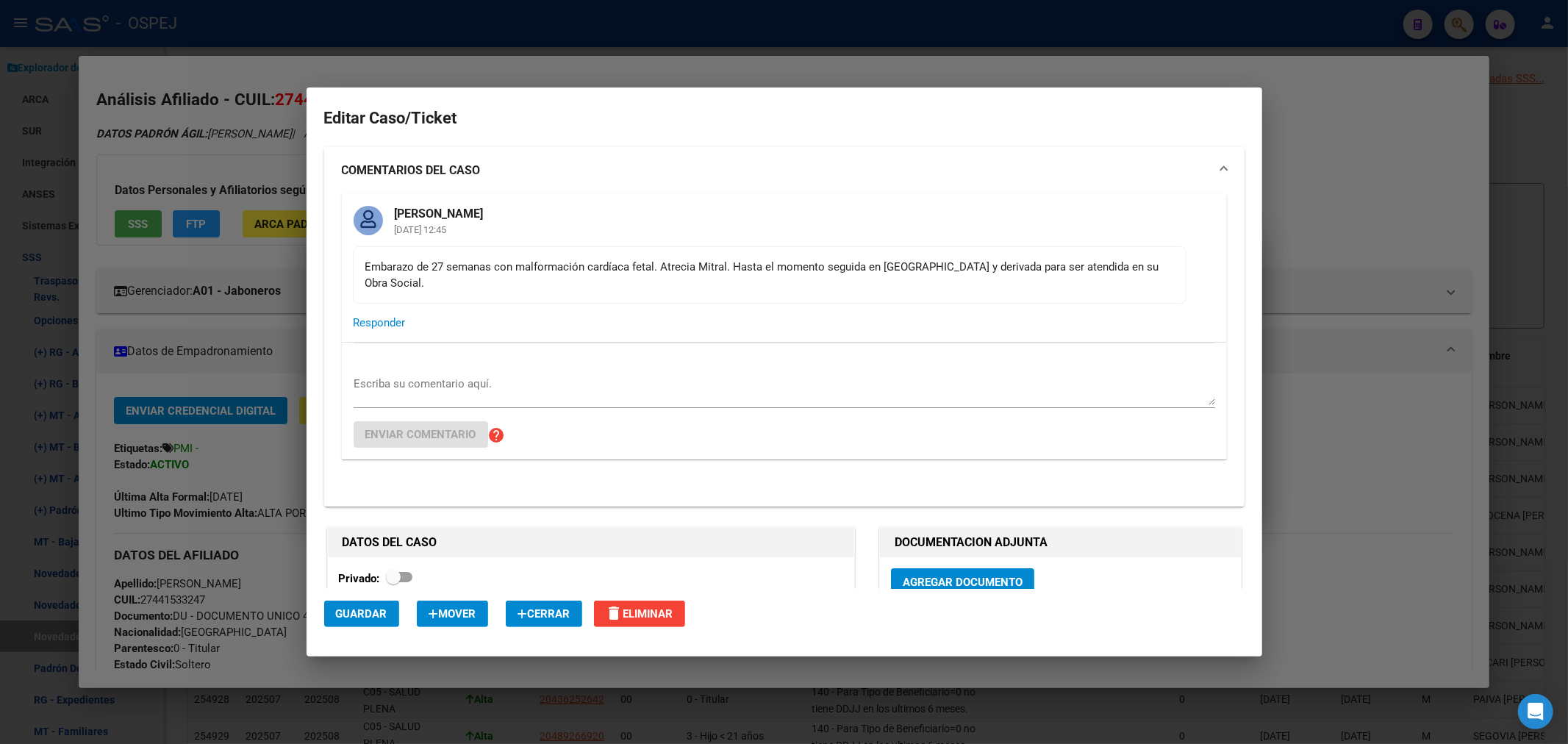
click at [796, 262] on div "Embarazo de 27 semanas con malformación cardíaca fetal. Atrecia Mitral. Hasta e…" at bounding box center [770, 276] width 808 height 33
click at [777, 224] on mat-card-header "Carlos Cameria 17/06/2025 12:45" at bounding box center [784, 220] width 885 height 52
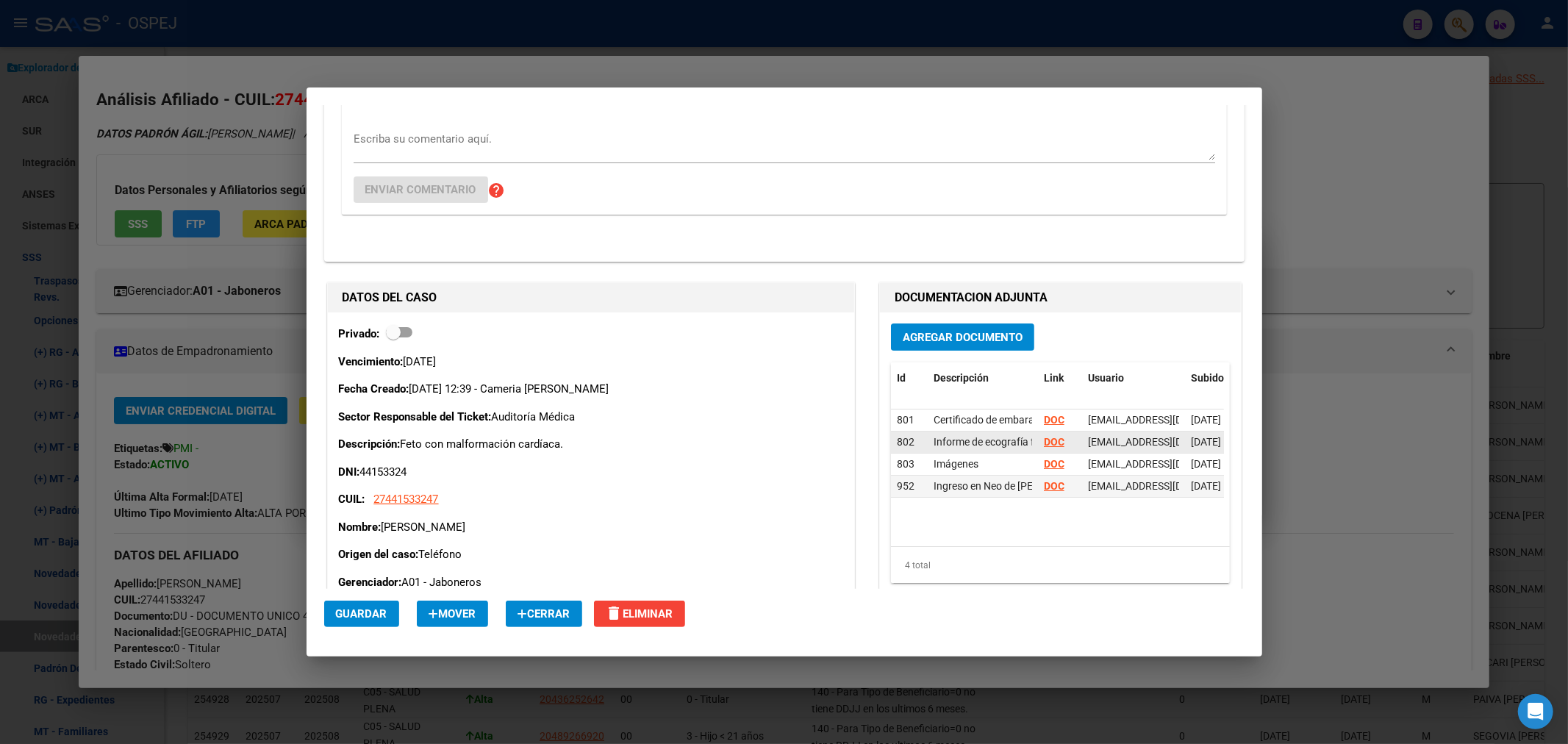
click at [1043, 439] on strong "DOC" at bounding box center [1053, 442] width 20 height 12
click at [1045, 482] on strong "DOC" at bounding box center [1053, 486] width 20 height 12
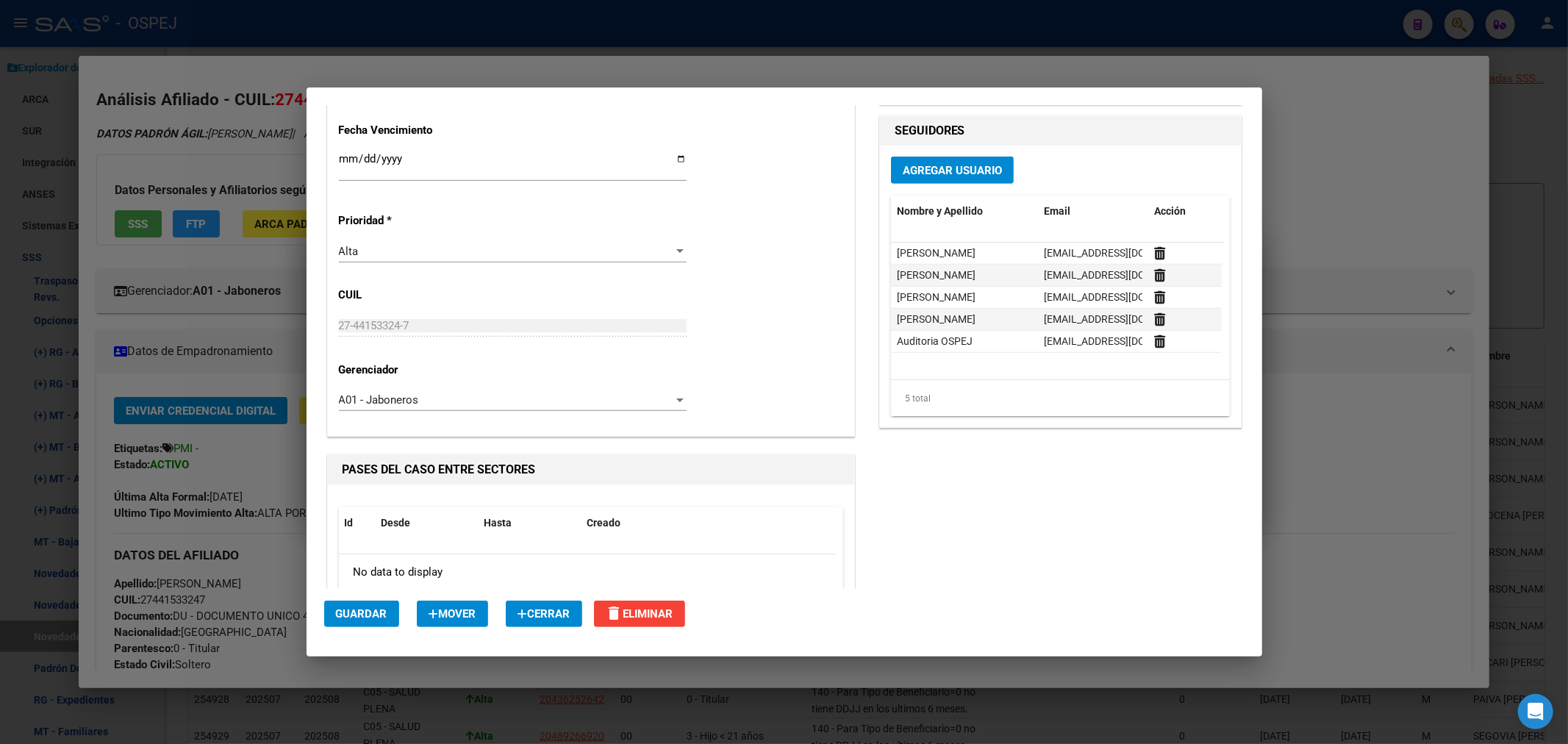
scroll to position [888, 0]
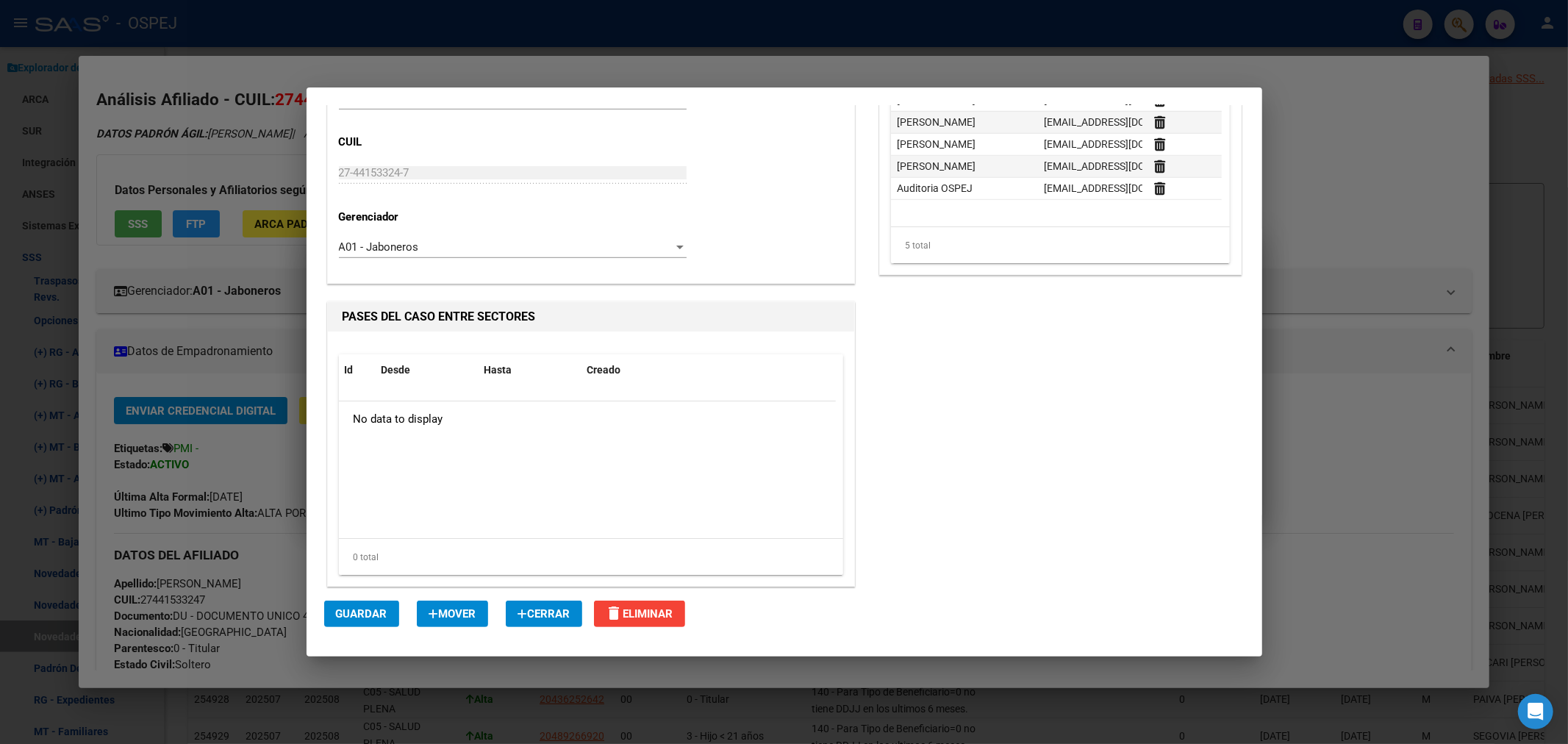
click at [210, 306] on div at bounding box center [784, 372] width 1568 height 744
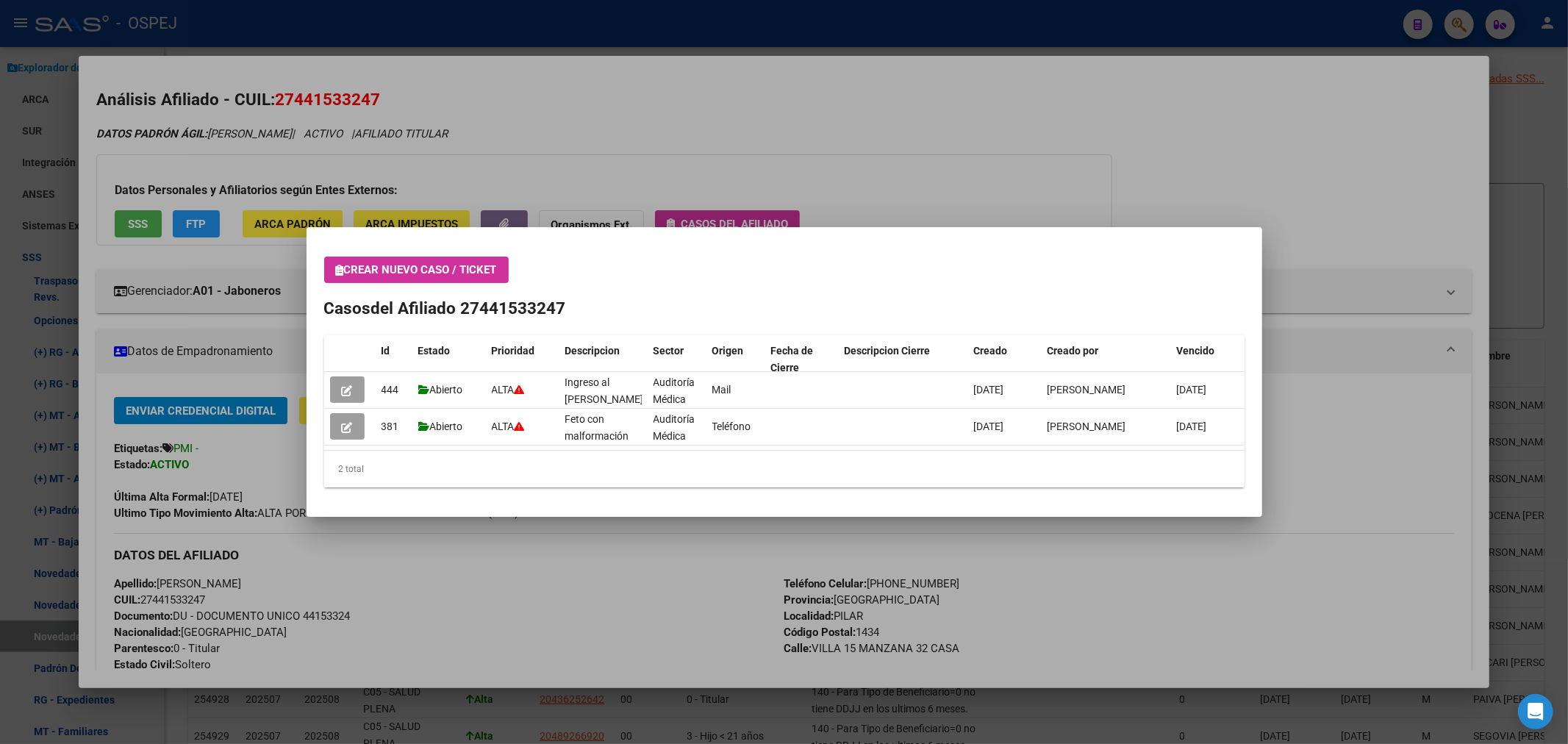
drag, startPoint x: 772, startPoint y: 13, endPoint x: 748, endPoint y: 1, distance: 26.8
click at [766, 11] on div at bounding box center [784, 372] width 1568 height 744
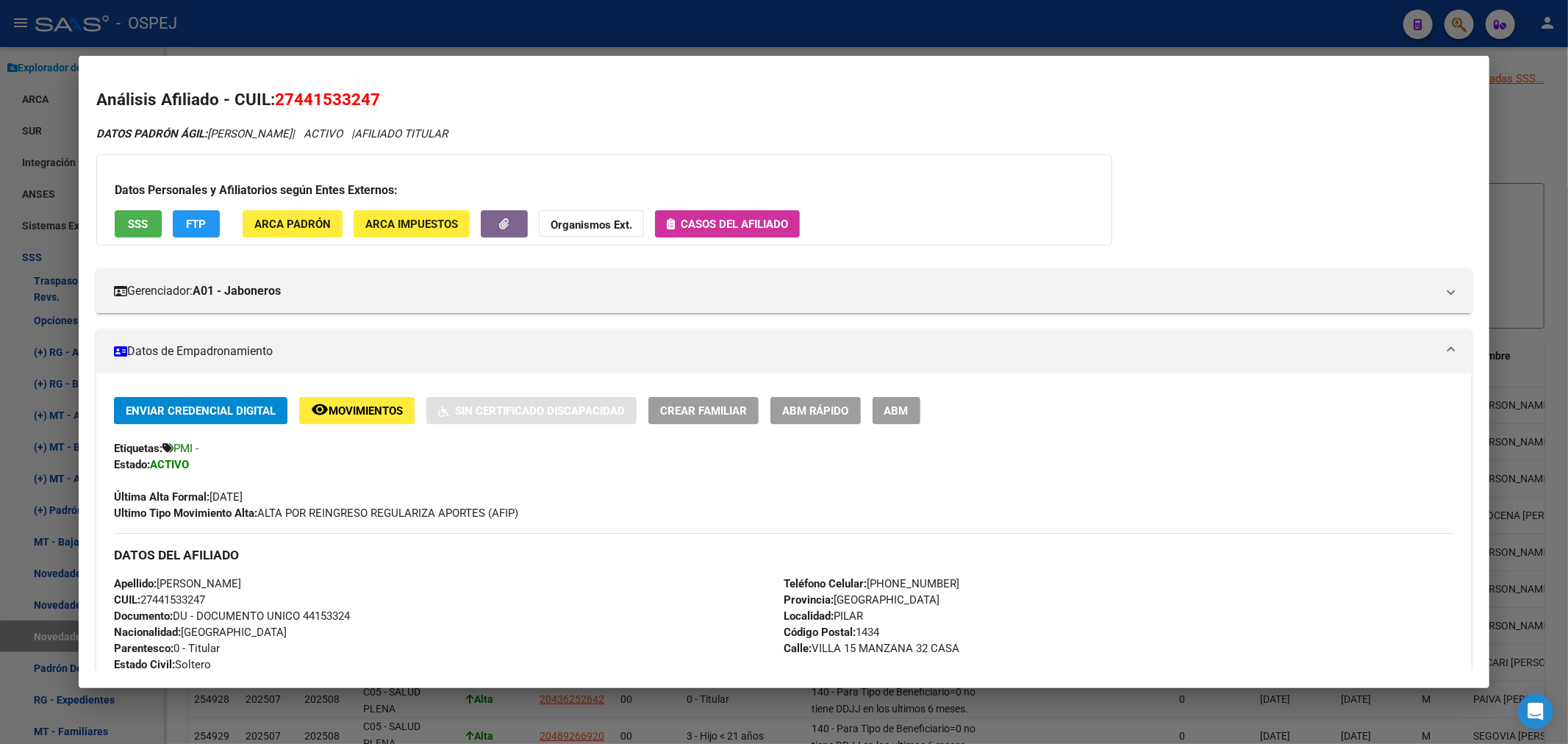
click at [728, 23] on div at bounding box center [784, 372] width 1568 height 744
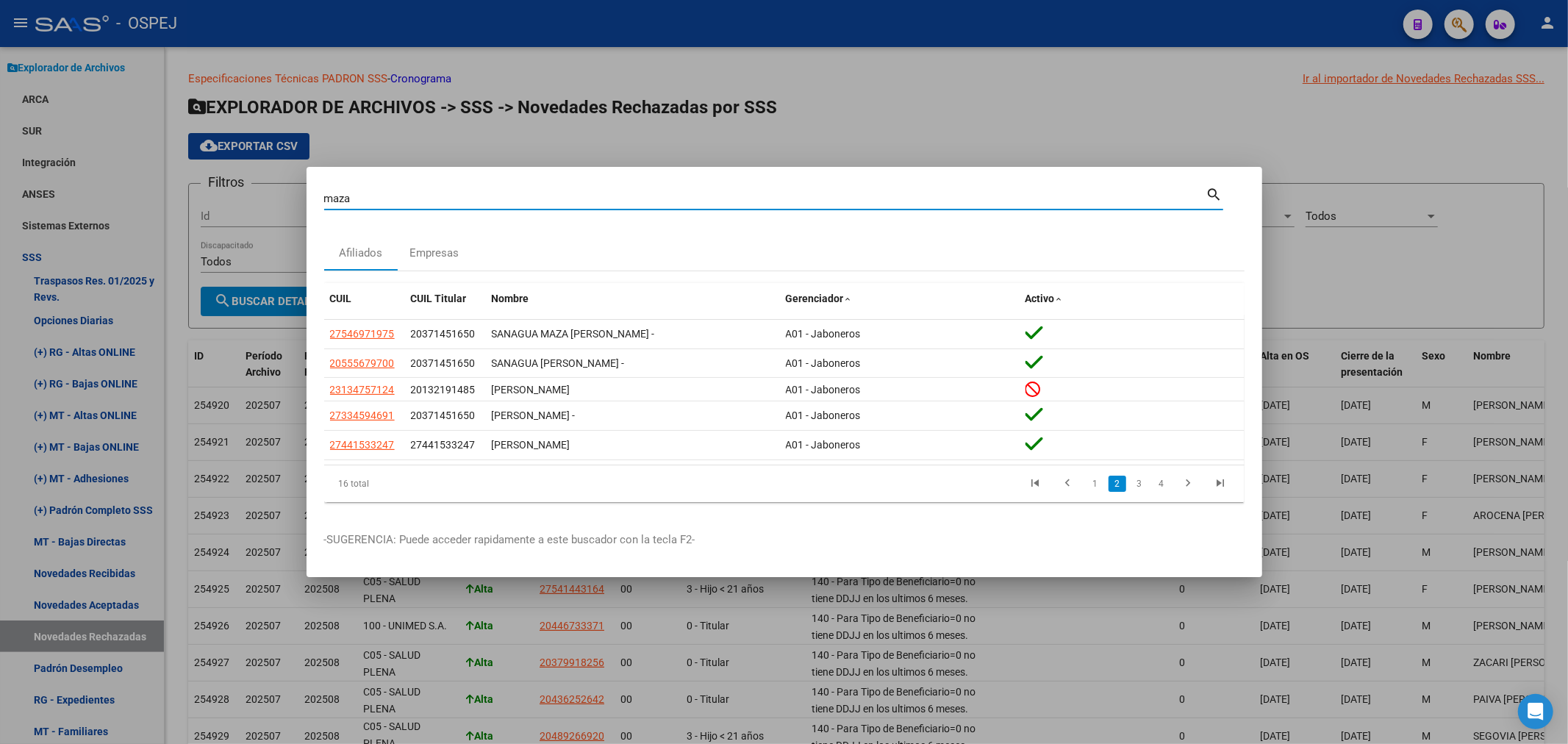
click at [372, 197] on input "maza" at bounding box center [765, 199] width 882 height 13
paste input "27281166528"
type input "27281166528"
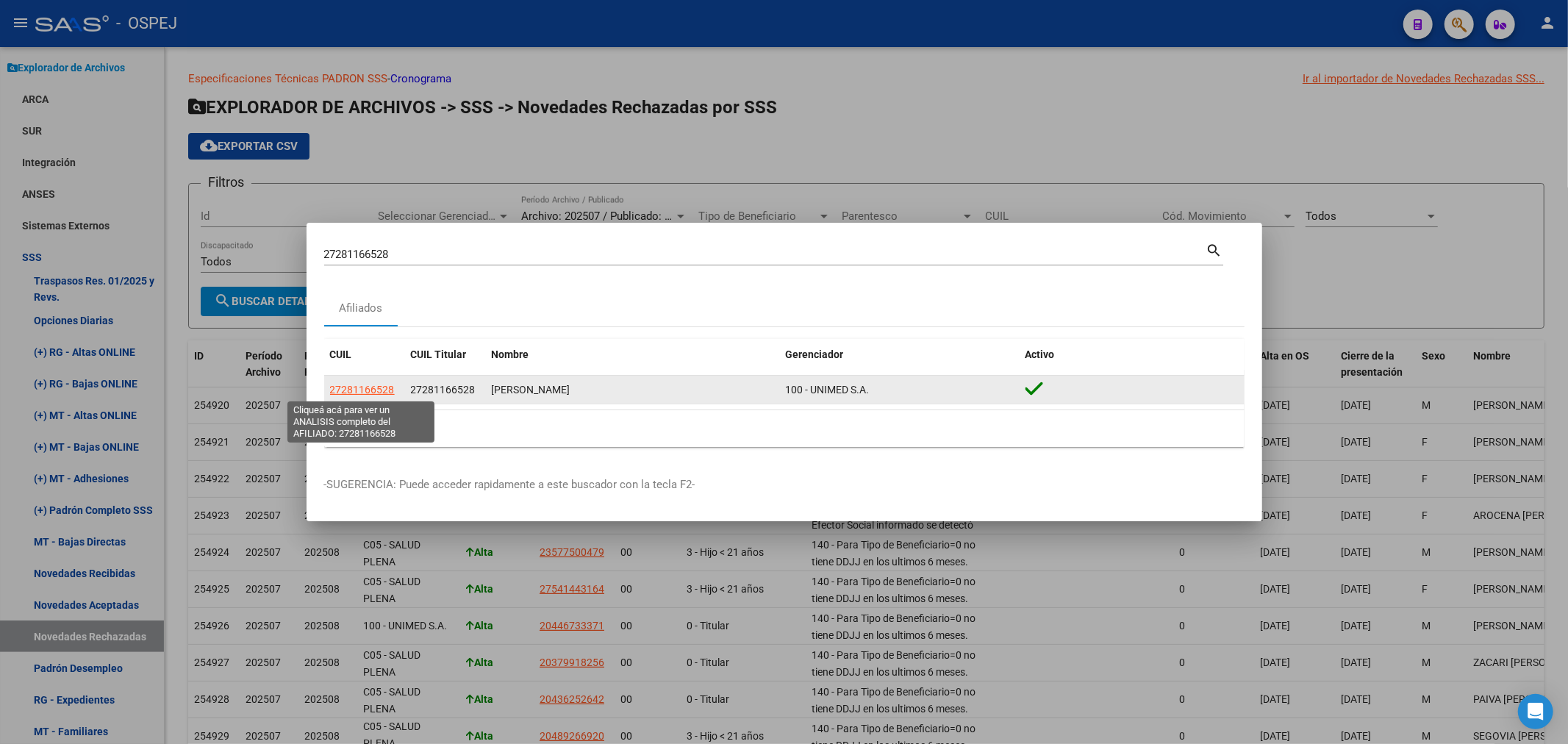
click at [371, 392] on span "27281166528" at bounding box center [362, 390] width 64 height 12
type textarea "27281166528"
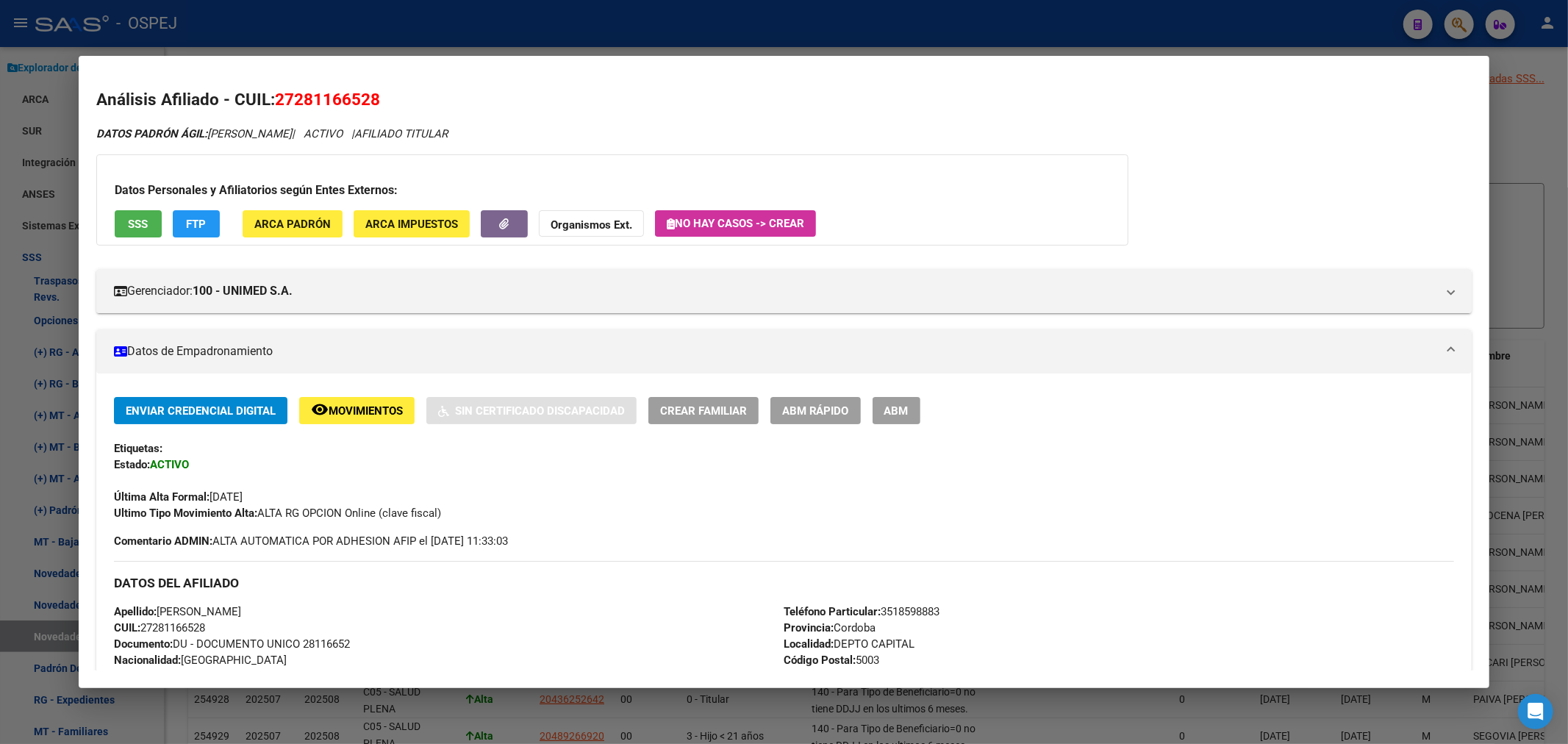
scroll to position [326, 0]
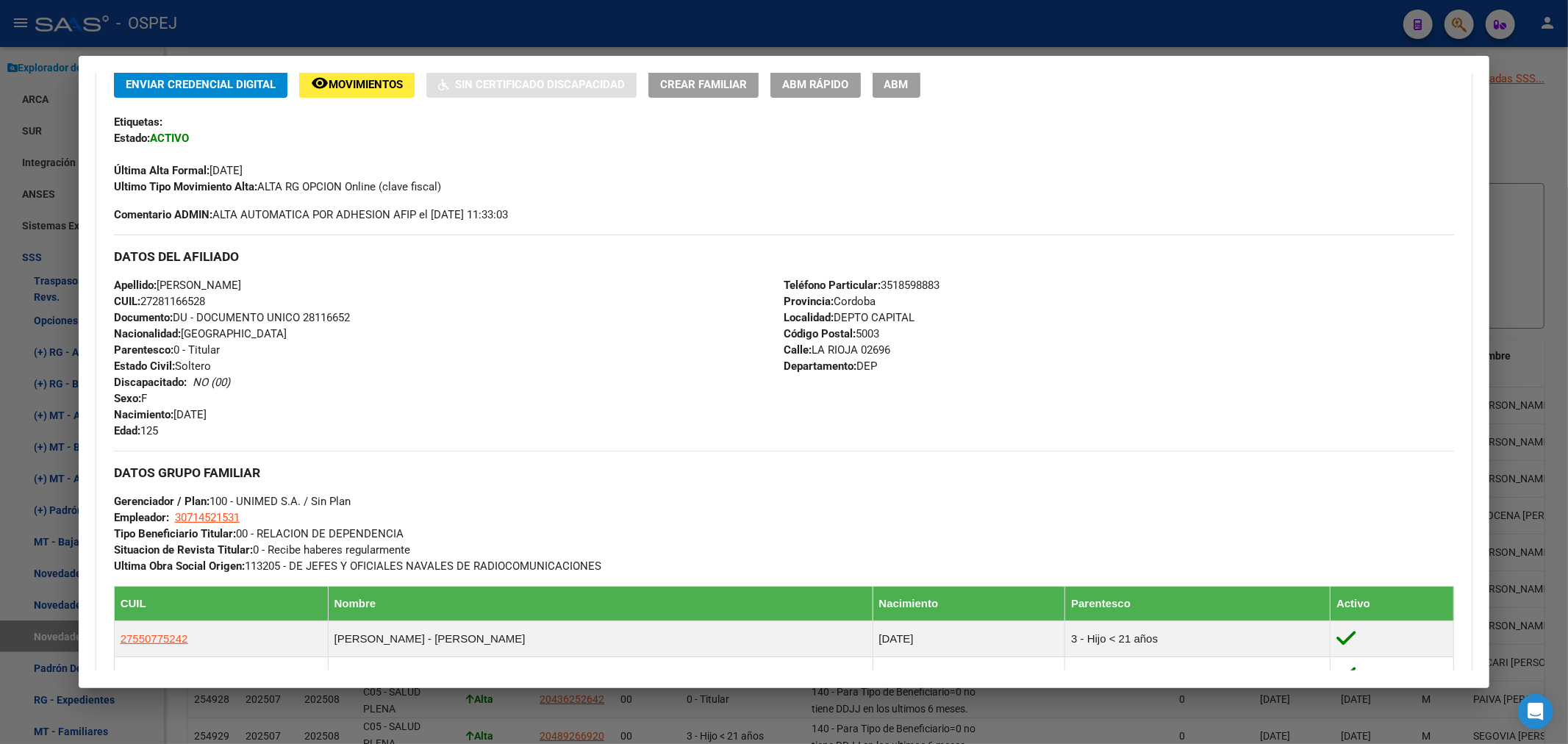
click at [920, 77] on button "ABM" at bounding box center [896, 84] width 48 height 27
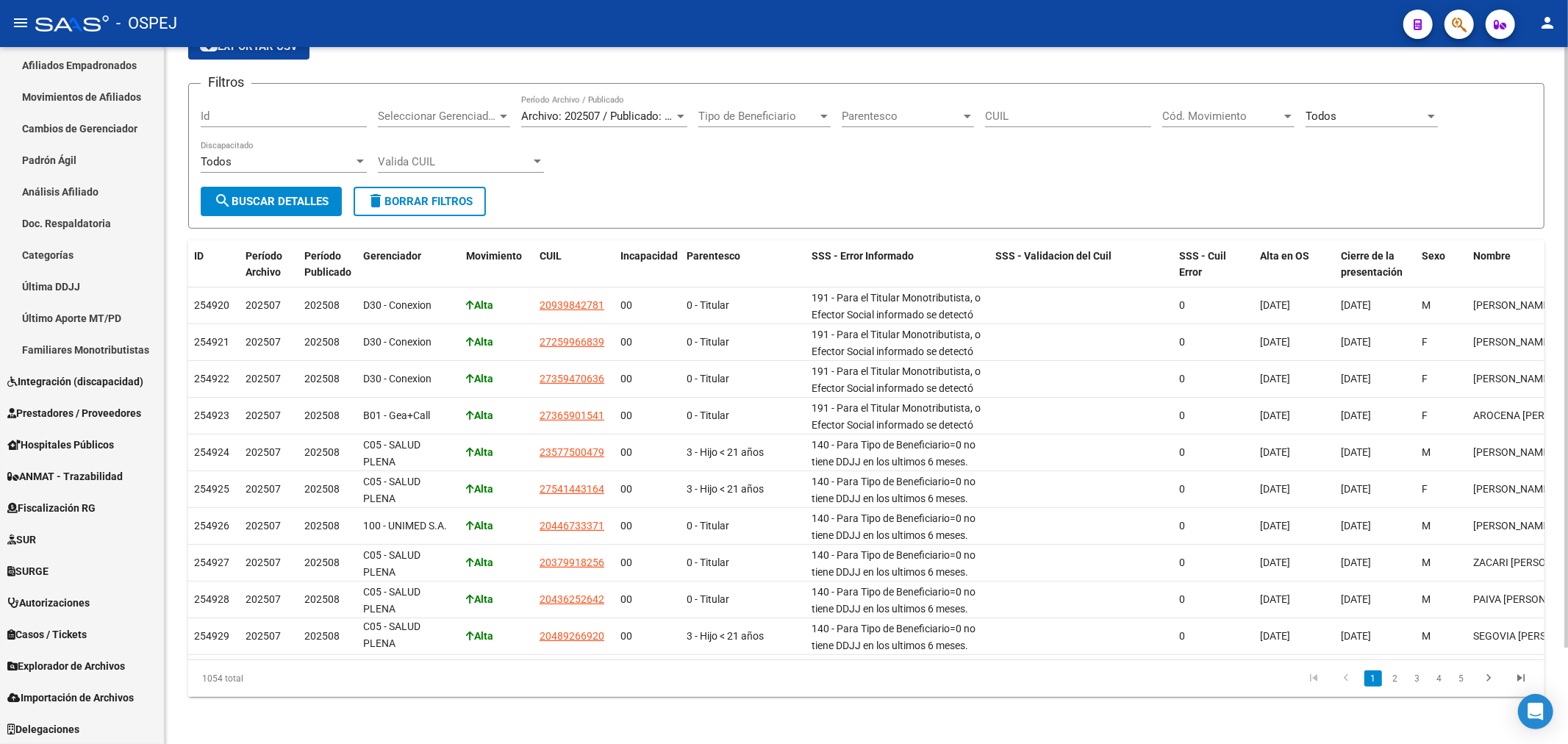
scroll to position [0, 0]
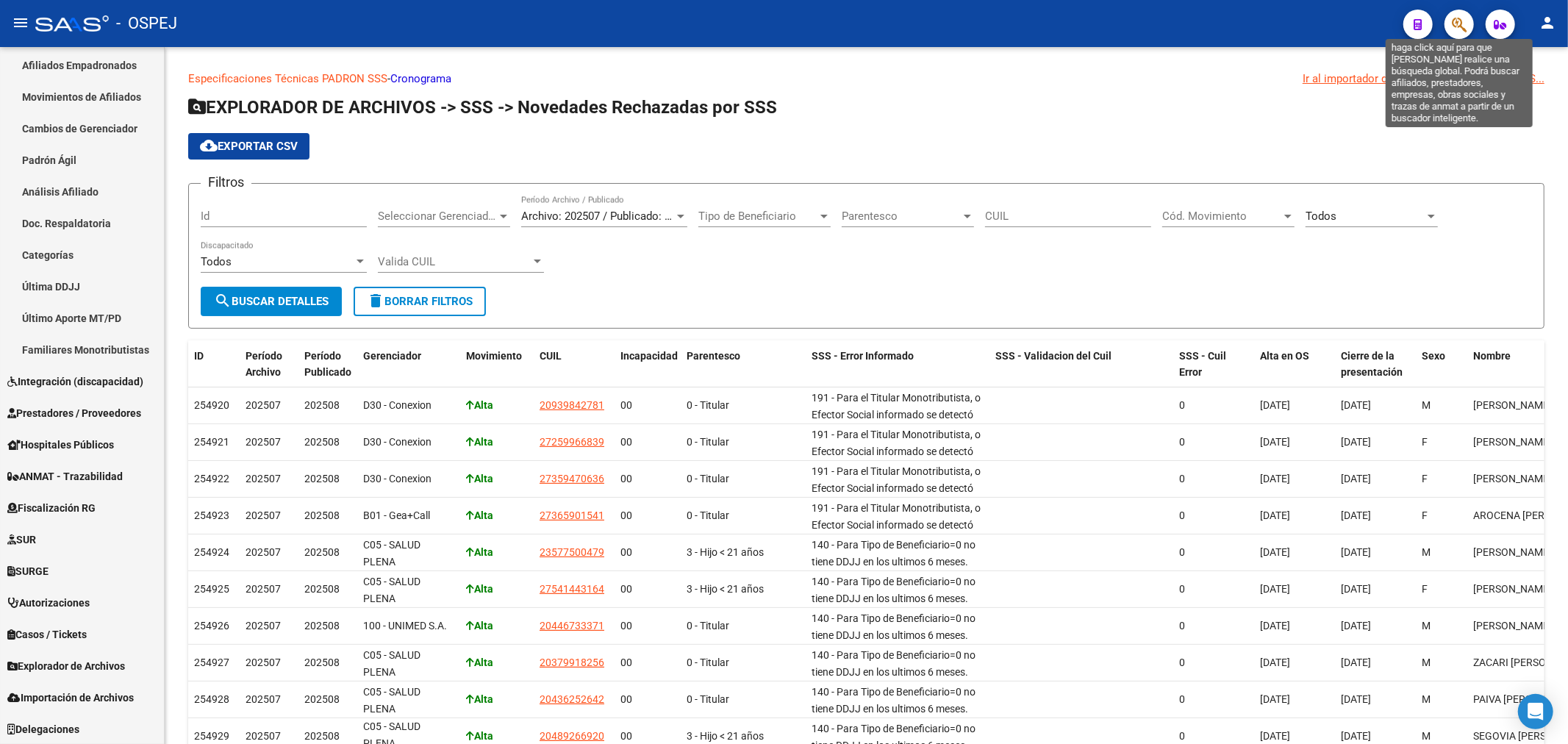
click at [1458, 23] on icon "button" at bounding box center [1459, 25] width 14 height 17
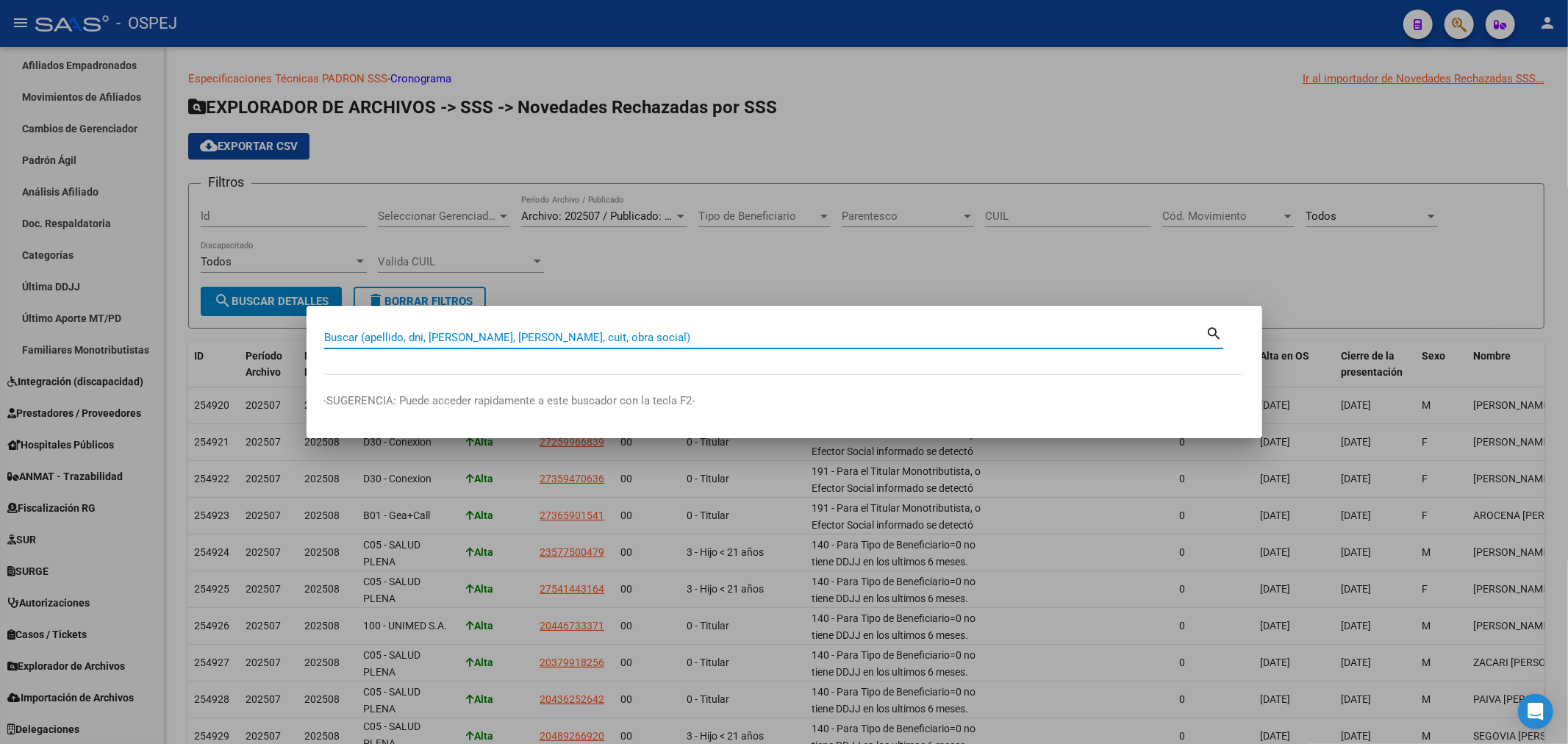
paste input "27281166528"
type input "27281166528"
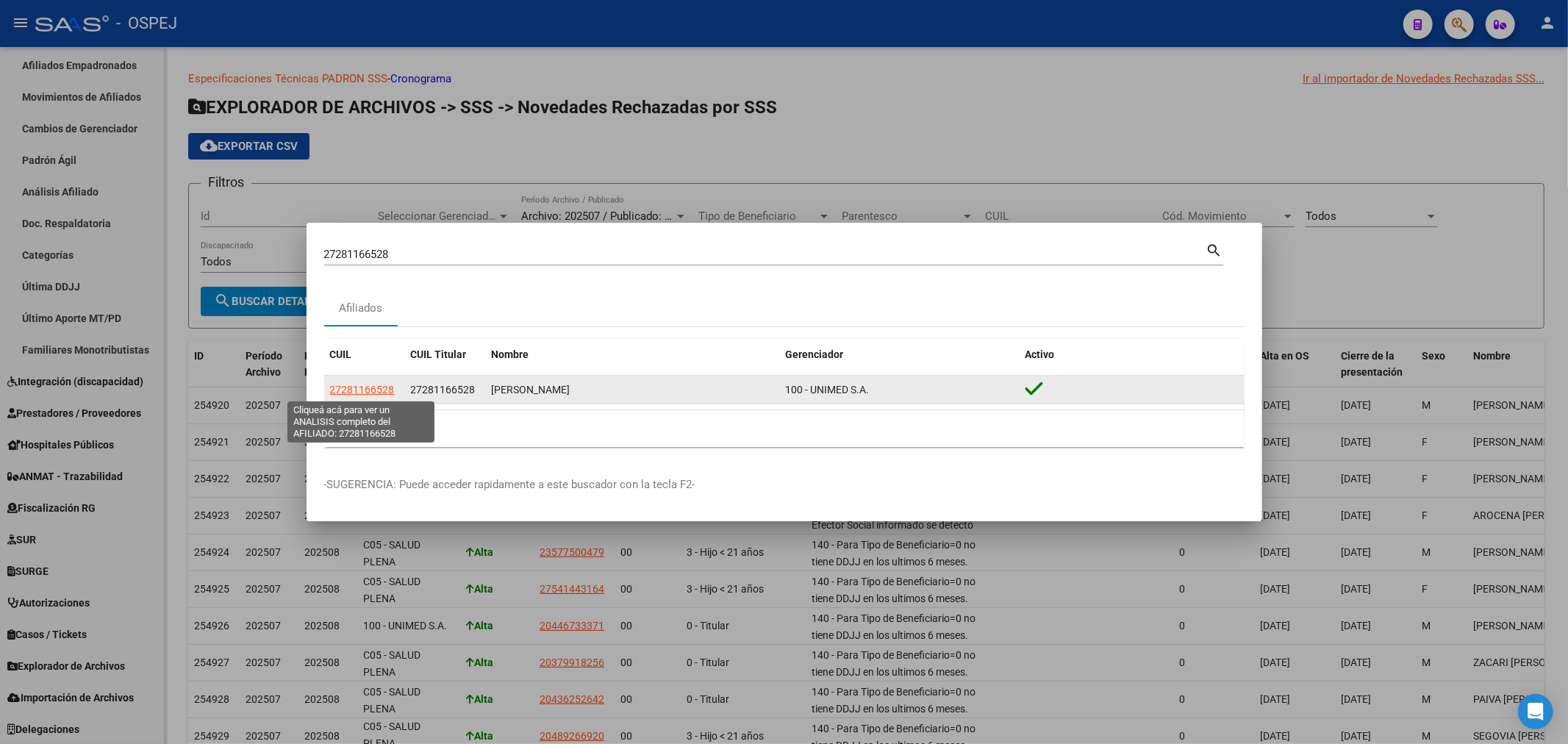
click at [354, 388] on span "27281166528" at bounding box center [362, 390] width 64 height 12
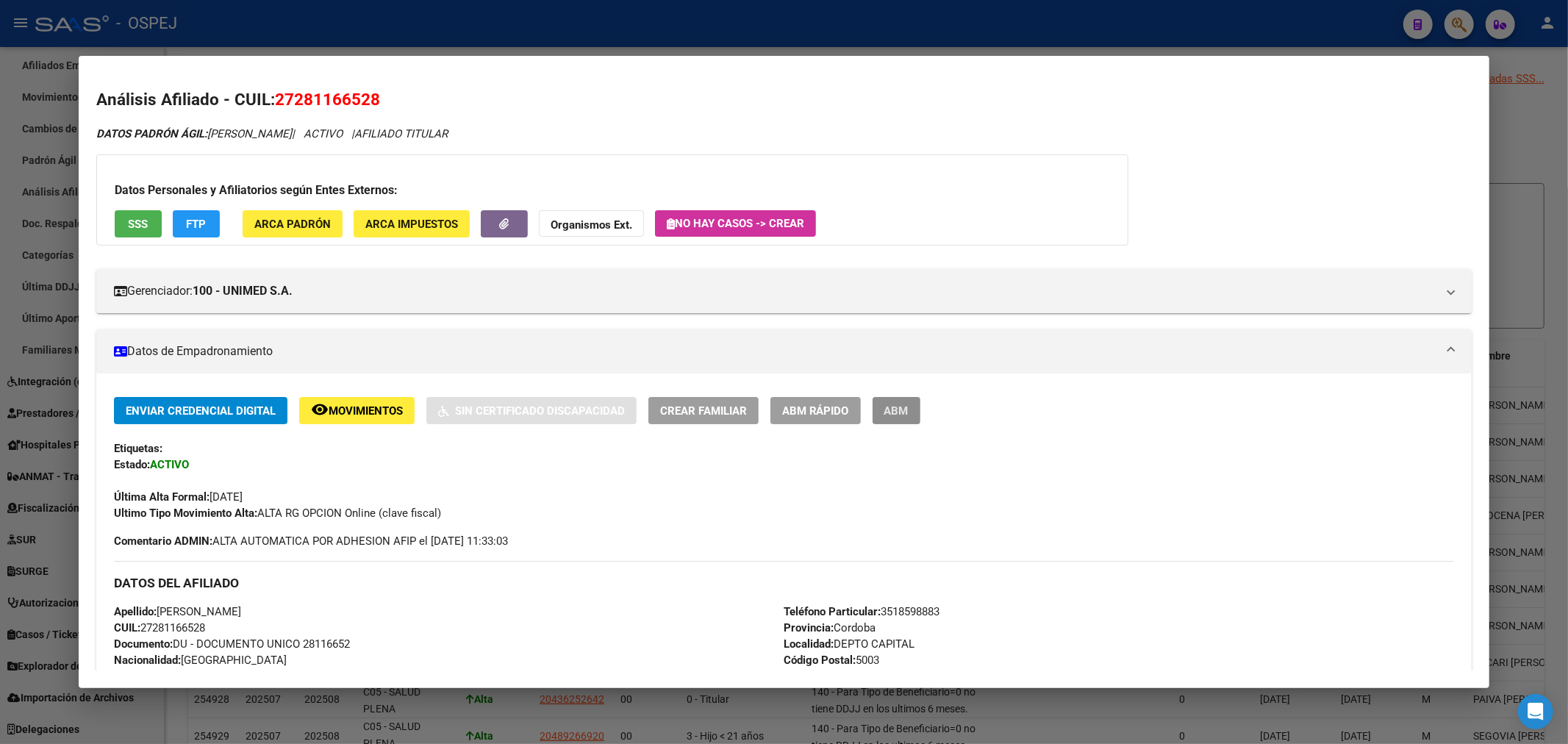
click at [909, 409] on span "ABM" at bounding box center [895, 411] width 24 height 13
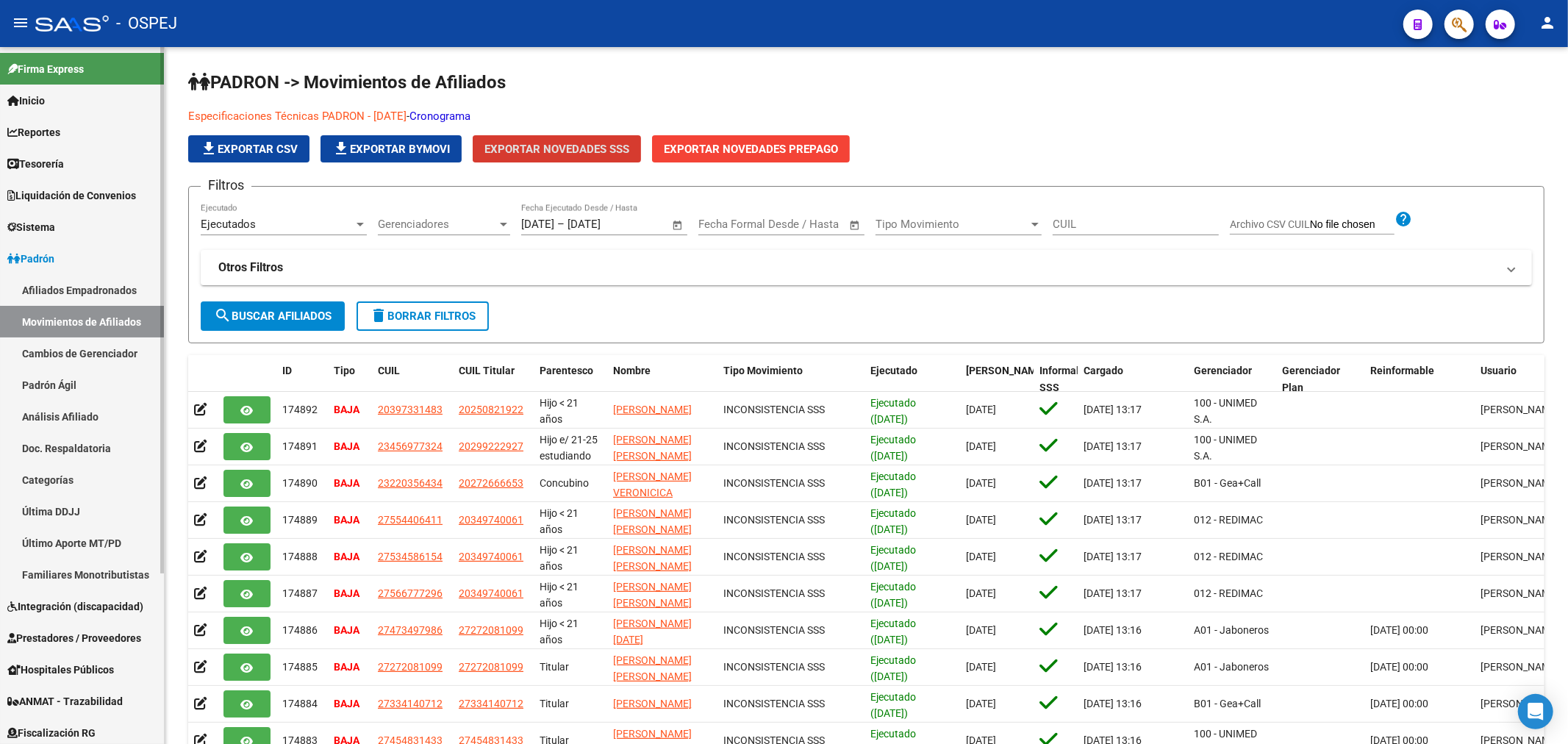
scroll to position [225, 0]
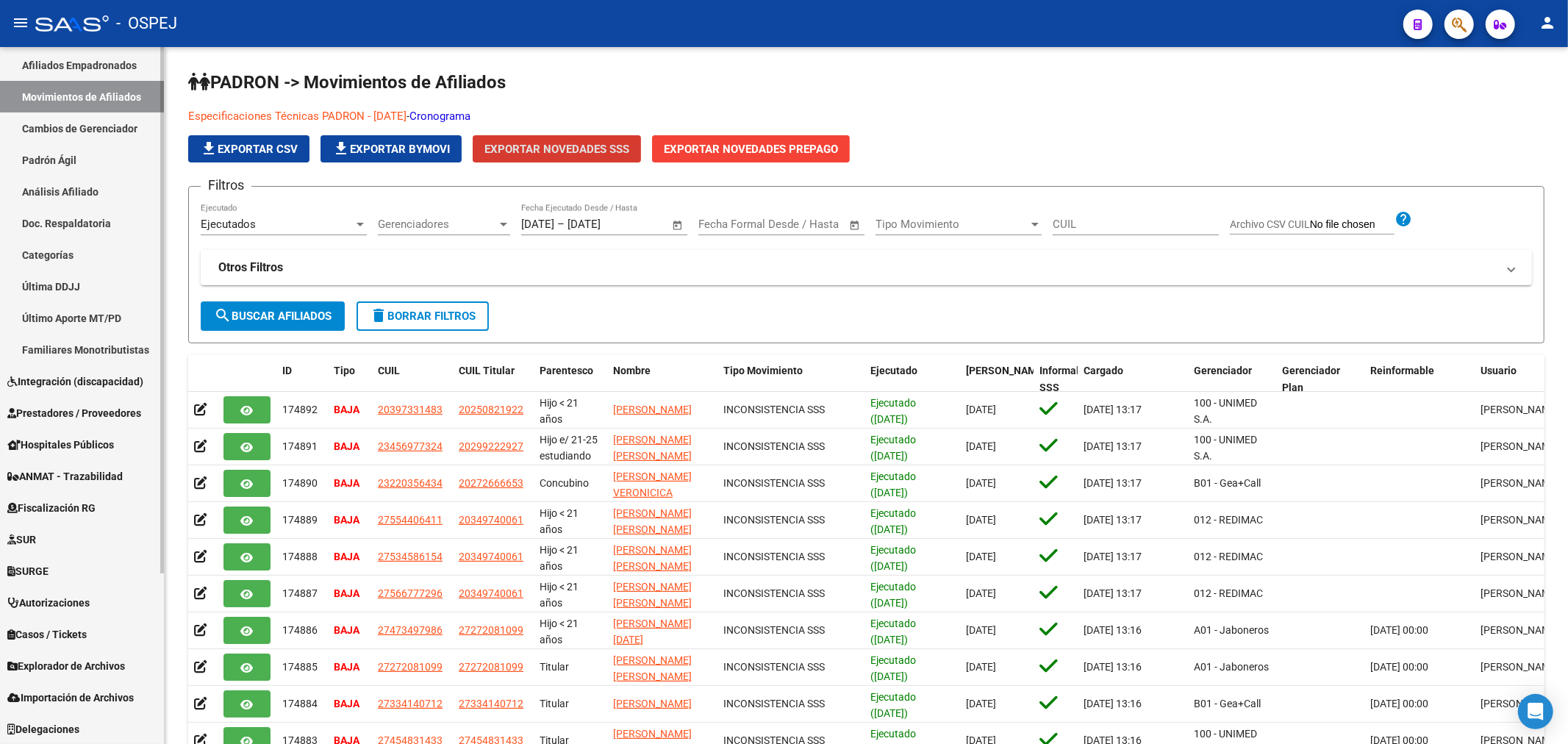
click at [116, 667] on span "Explorador de Archivos" at bounding box center [66, 665] width 118 height 16
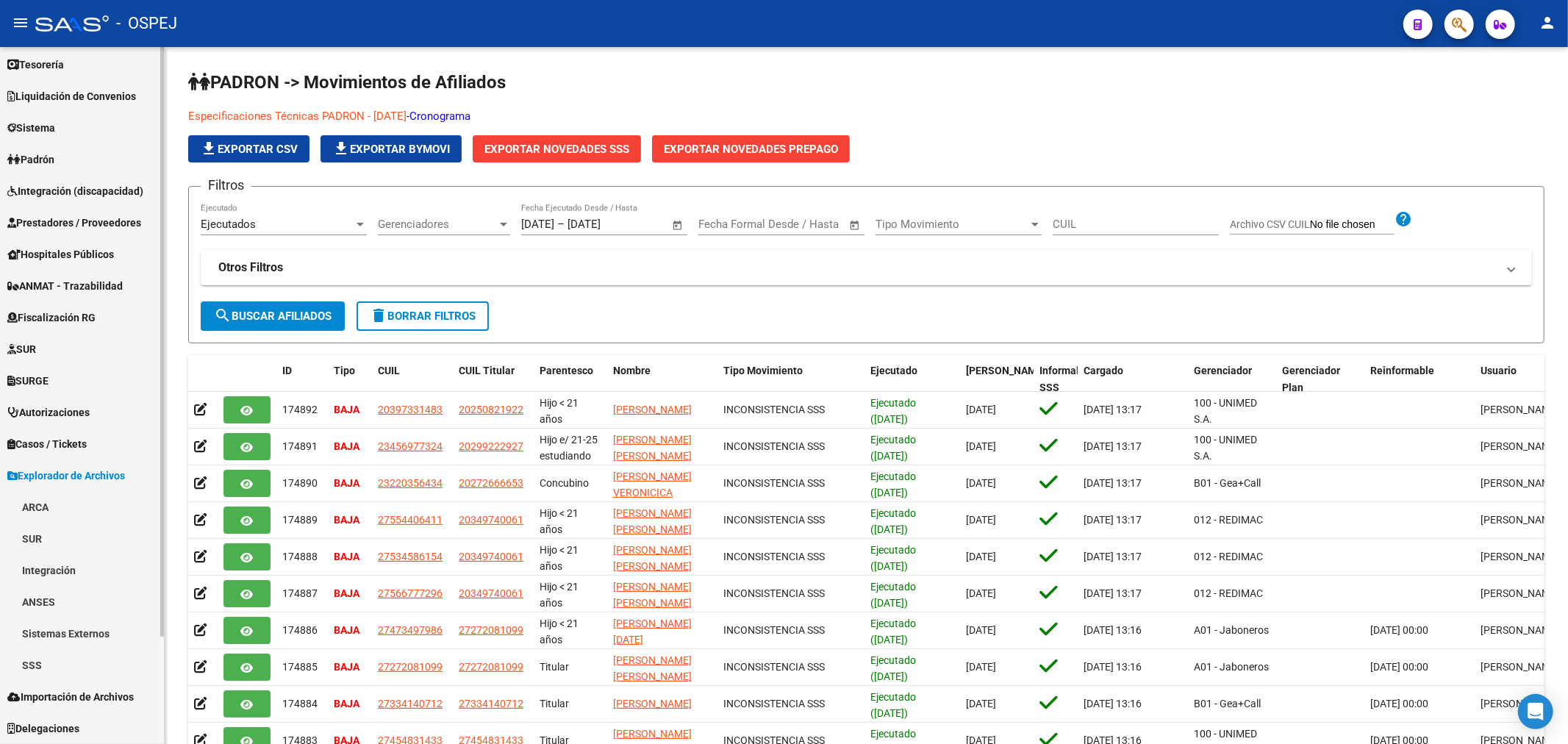
scroll to position [99, 0]
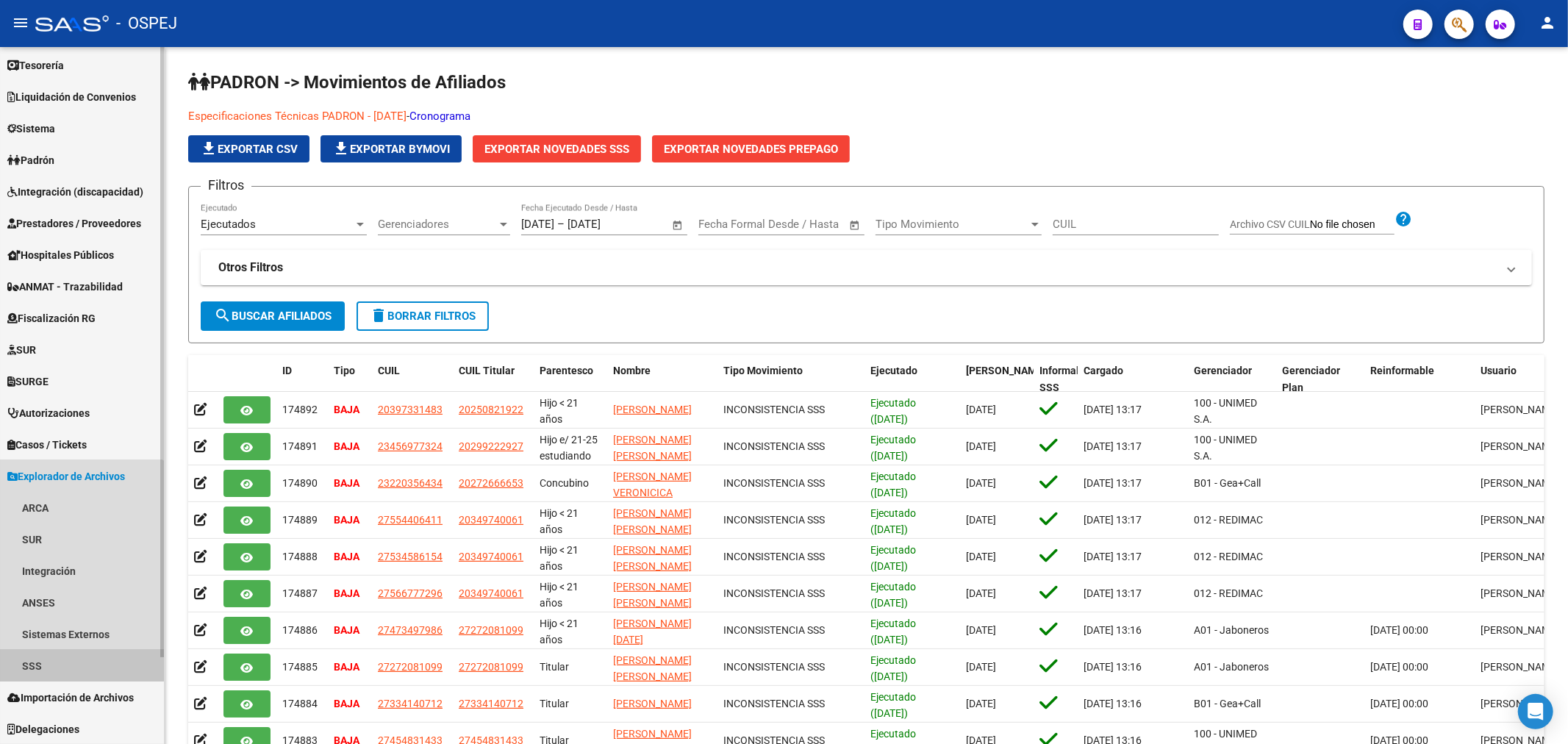
click at [45, 663] on link "SSS" at bounding box center [82, 665] width 164 height 32
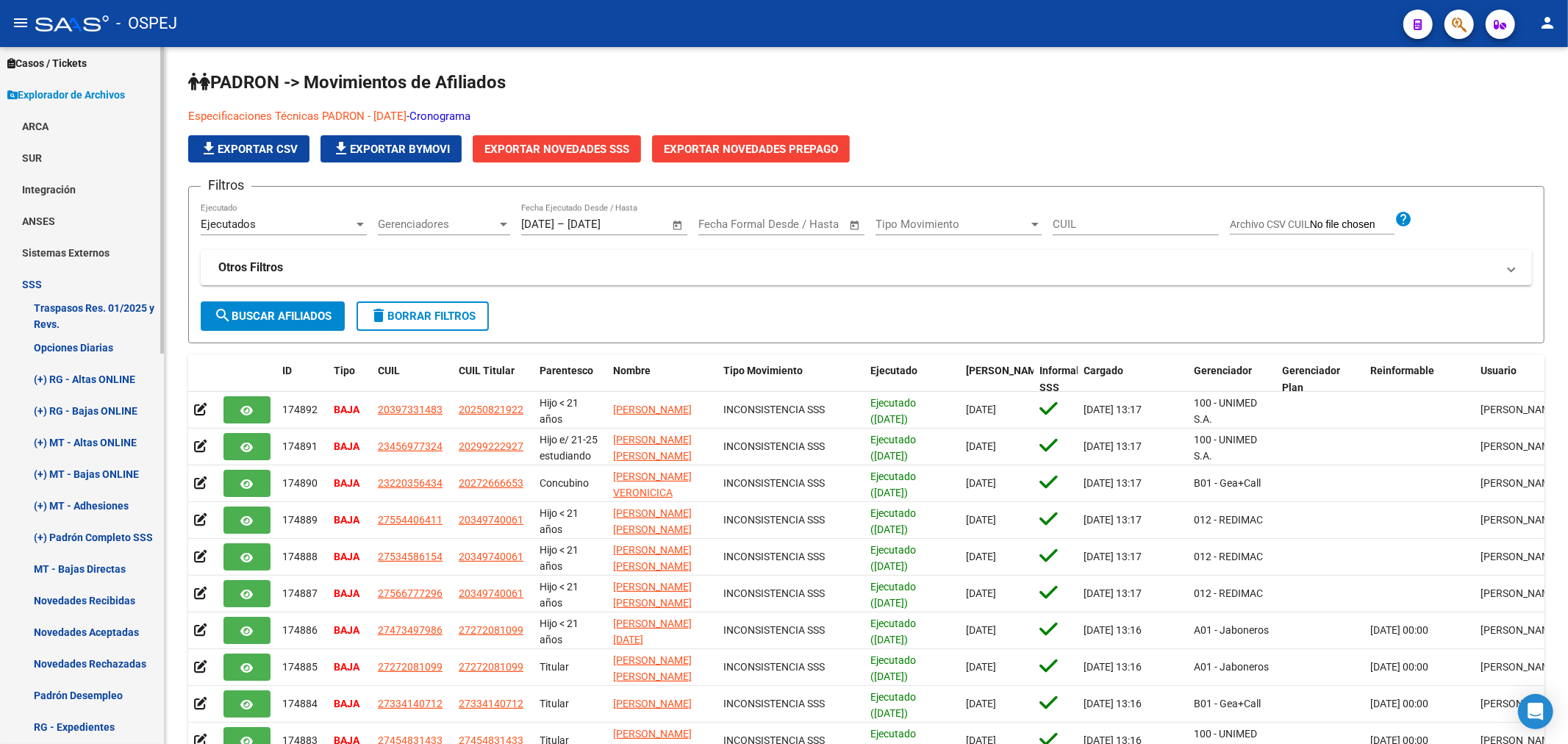
scroll to position [398, 0]
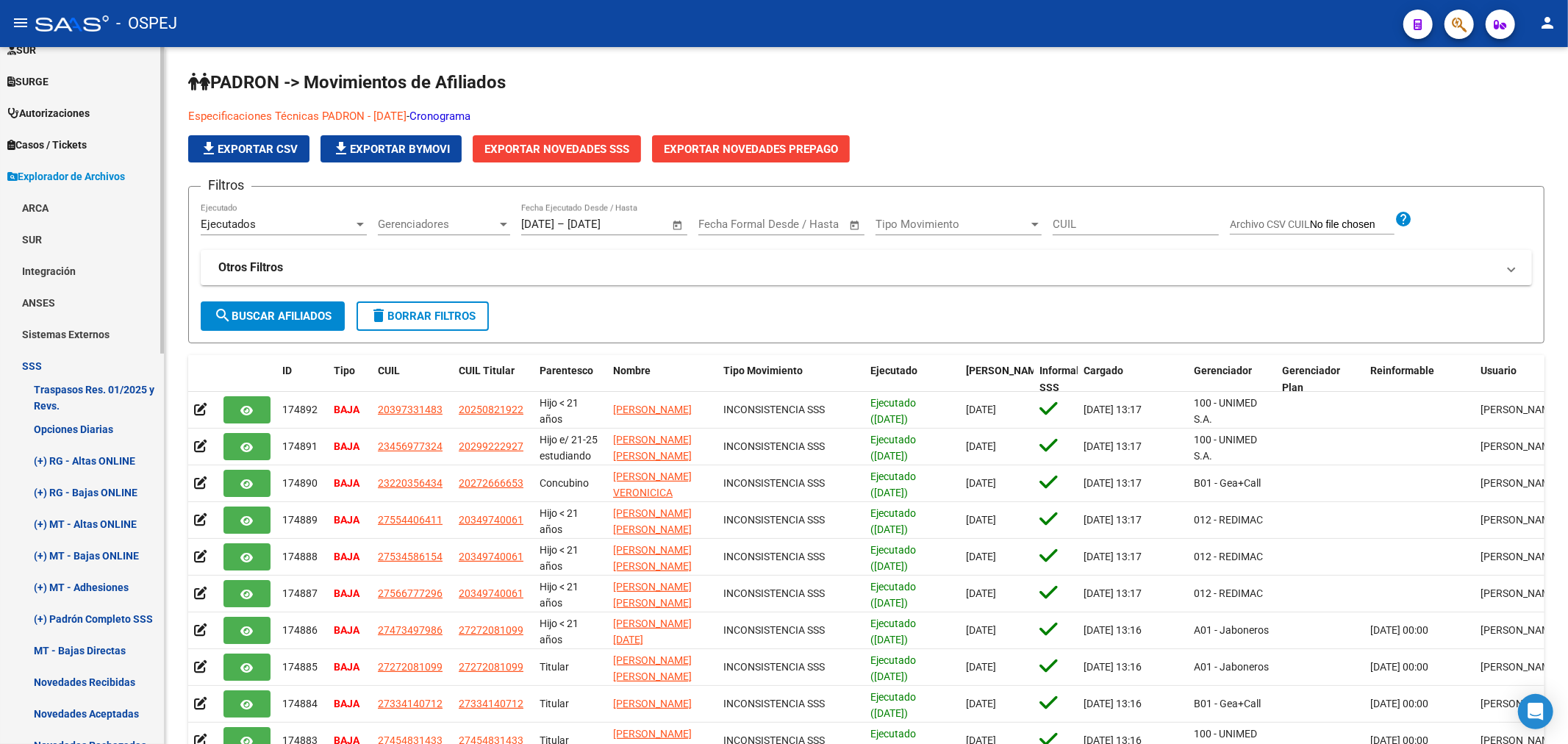
click at [56, 369] on link "SSS" at bounding box center [82, 366] width 164 height 32
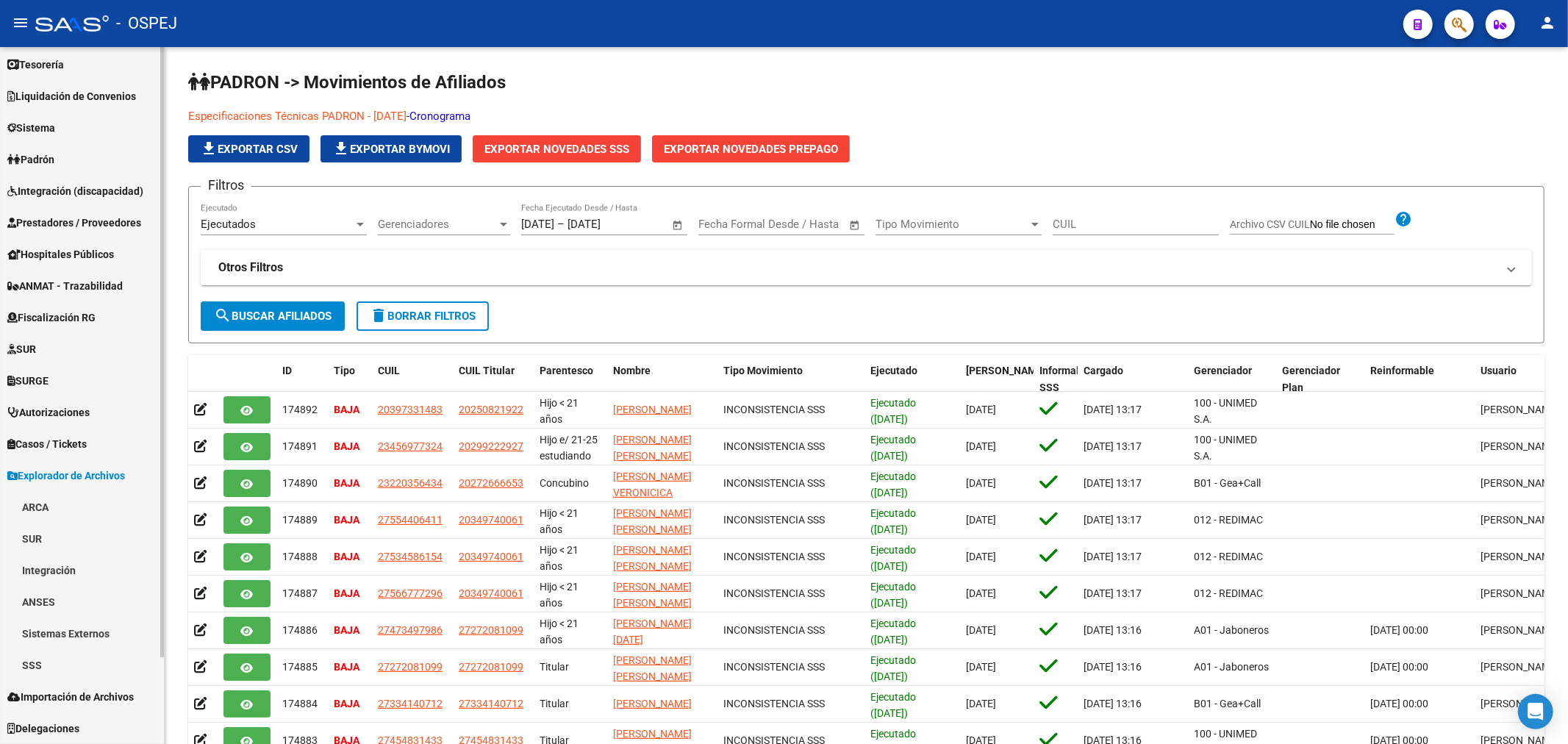
scroll to position [99, 0]
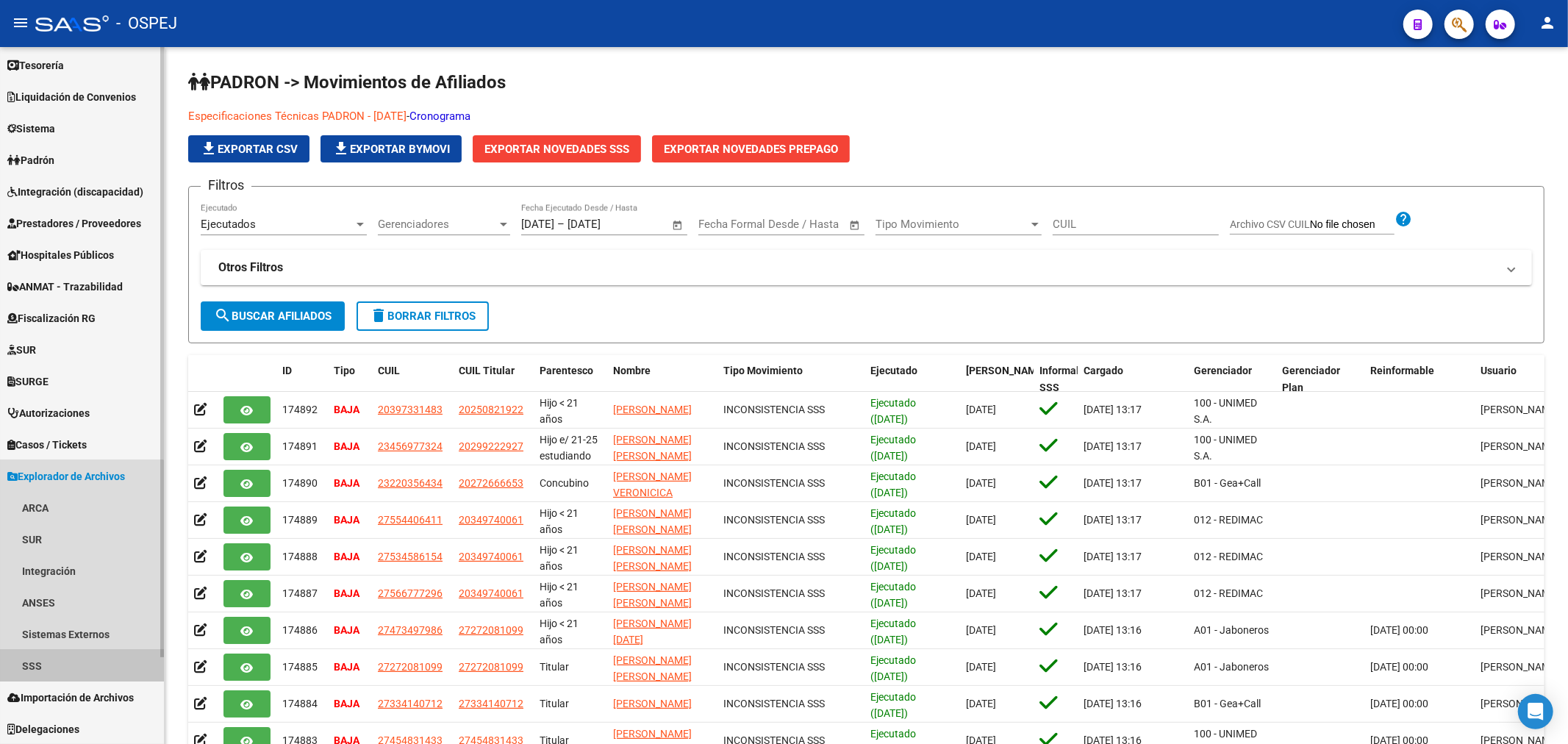
click at [67, 652] on link "SSS" at bounding box center [82, 665] width 164 height 32
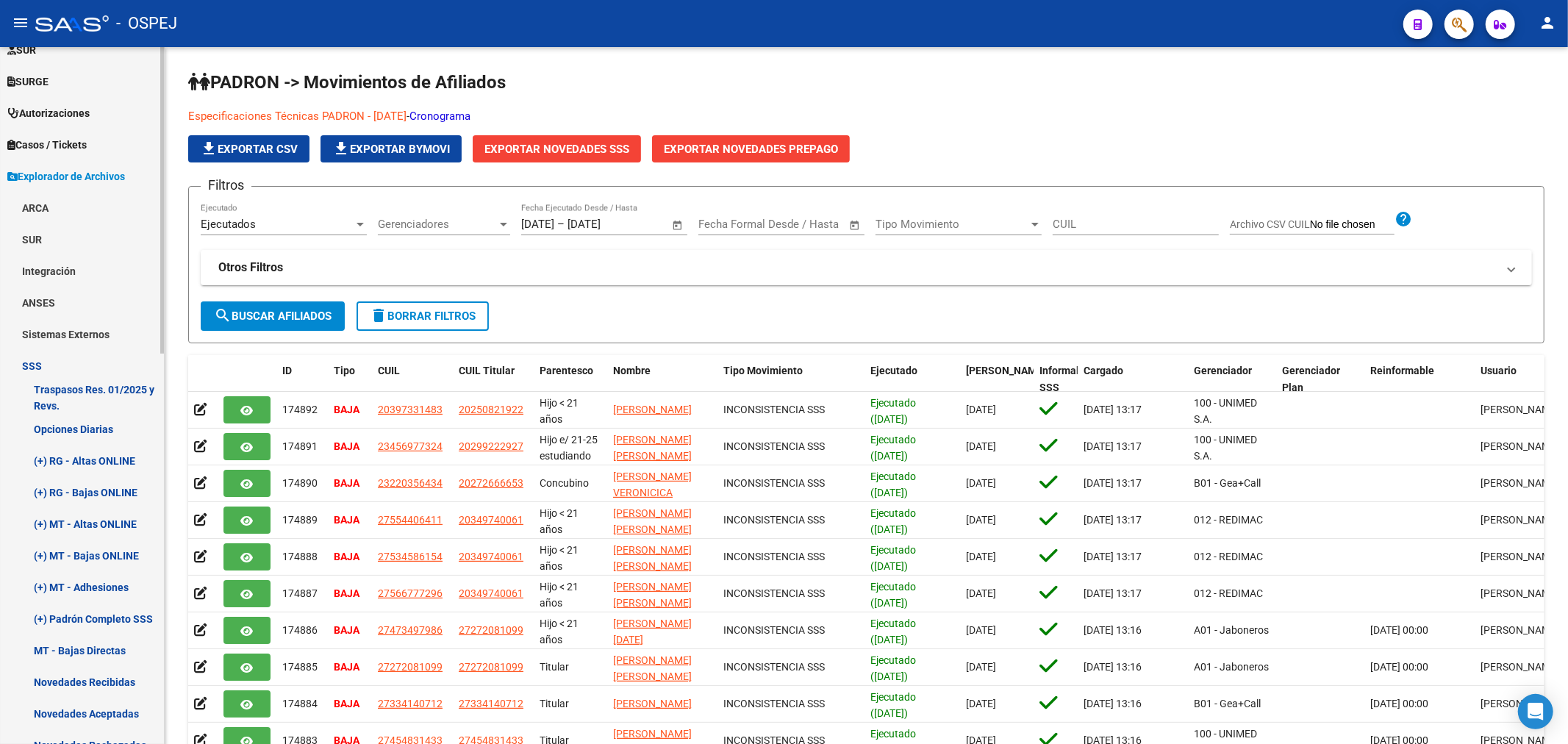
scroll to position [480, 0]
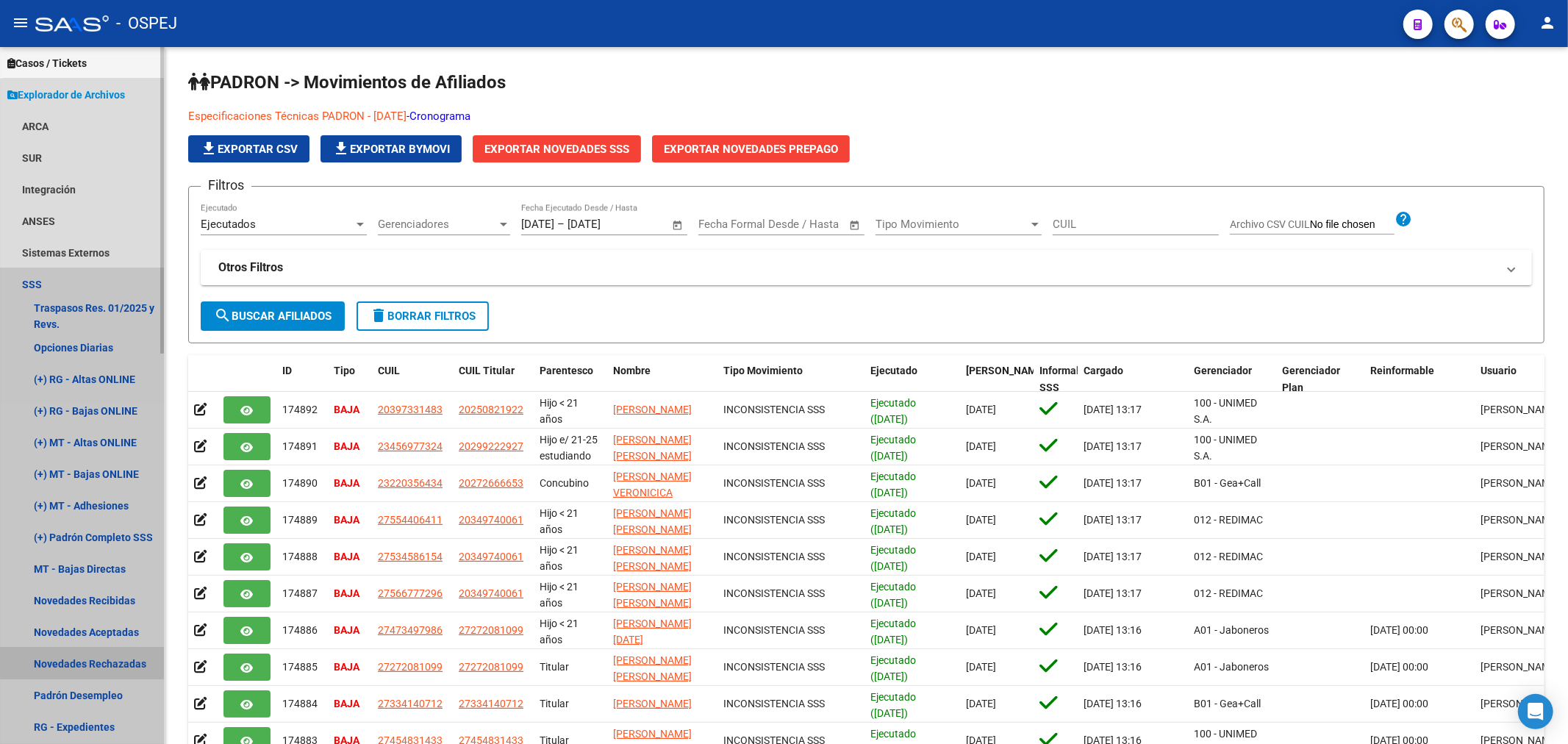
click at [112, 660] on link "Novedades Rechazadas" at bounding box center [82, 663] width 164 height 32
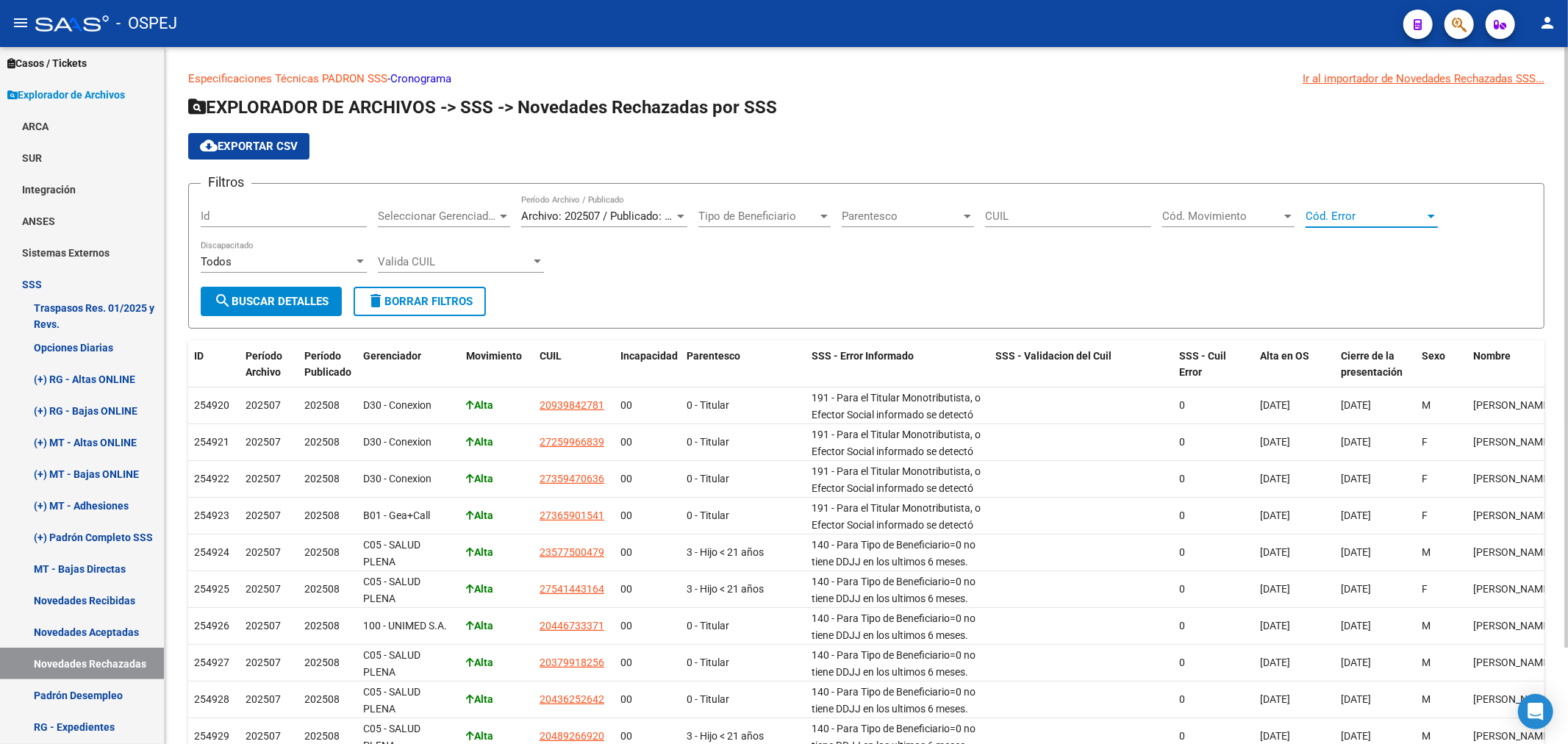
click at [1369, 221] on span "Cód. Error" at bounding box center [1365, 216] width 119 height 13
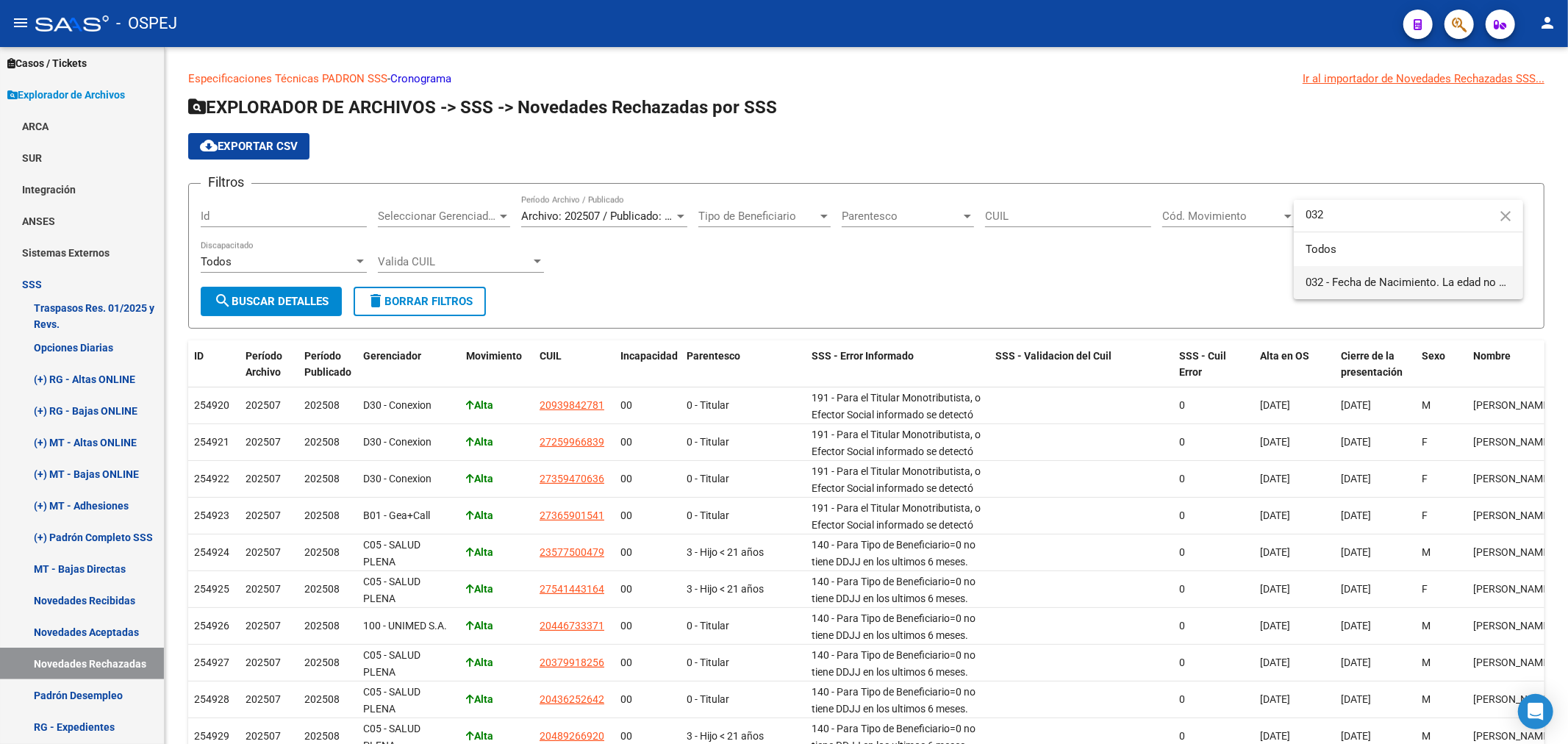
type input "032"
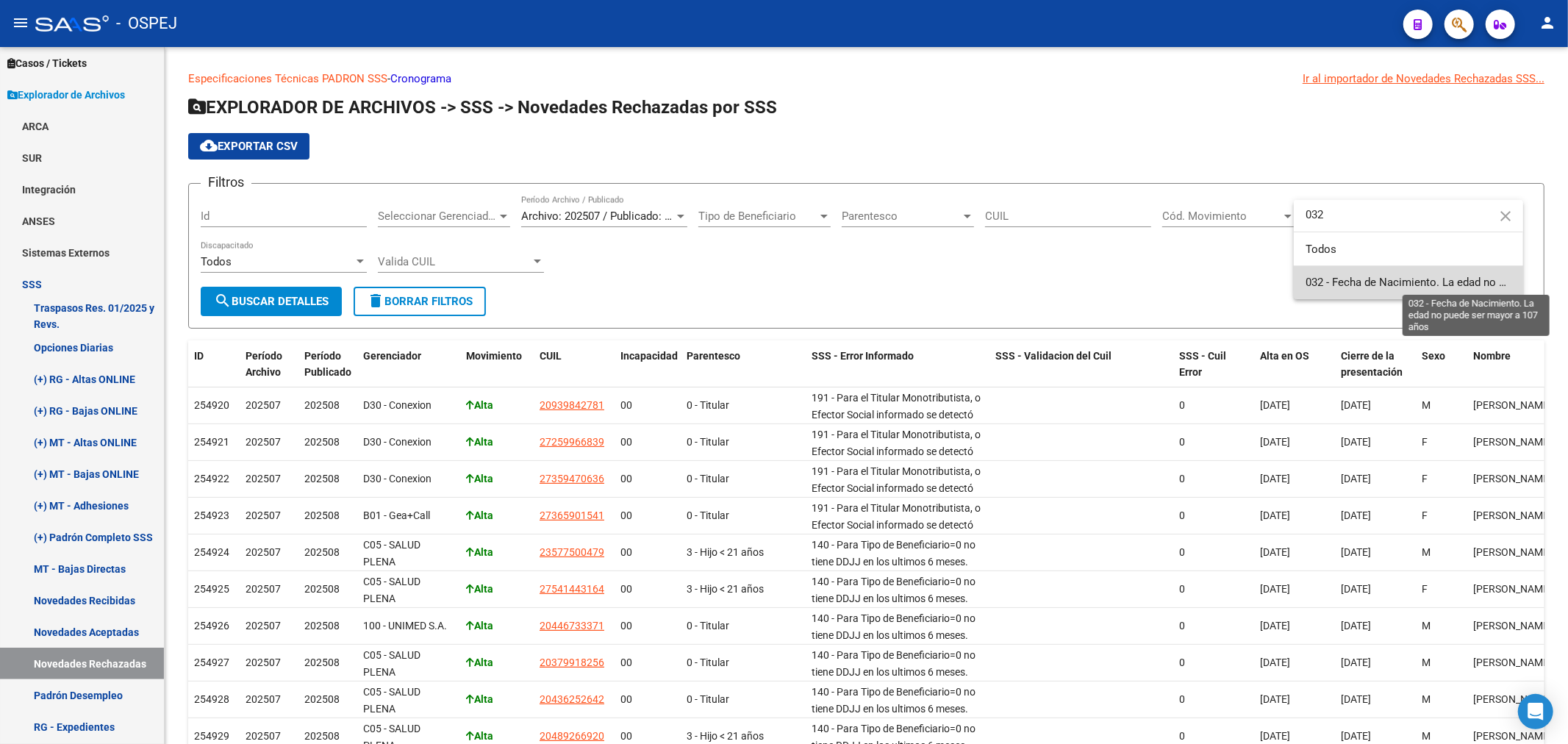
click at [1377, 284] on span "032 - Fecha de Nacimiento. La edad no puede ser mayor a 107 años" at bounding box center [1470, 282] width 331 height 13
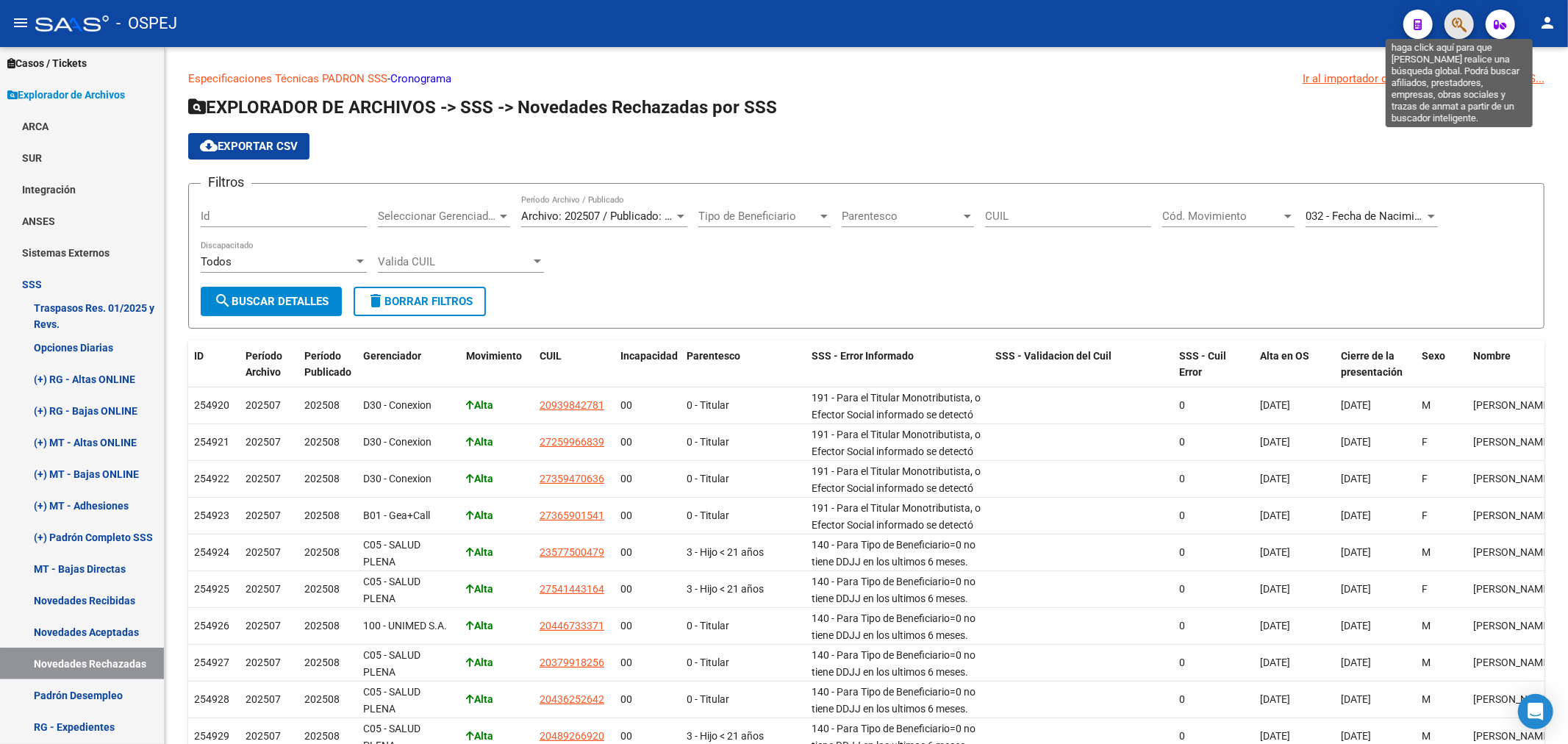
click at [1459, 24] on icon "button" at bounding box center [1459, 25] width 14 height 17
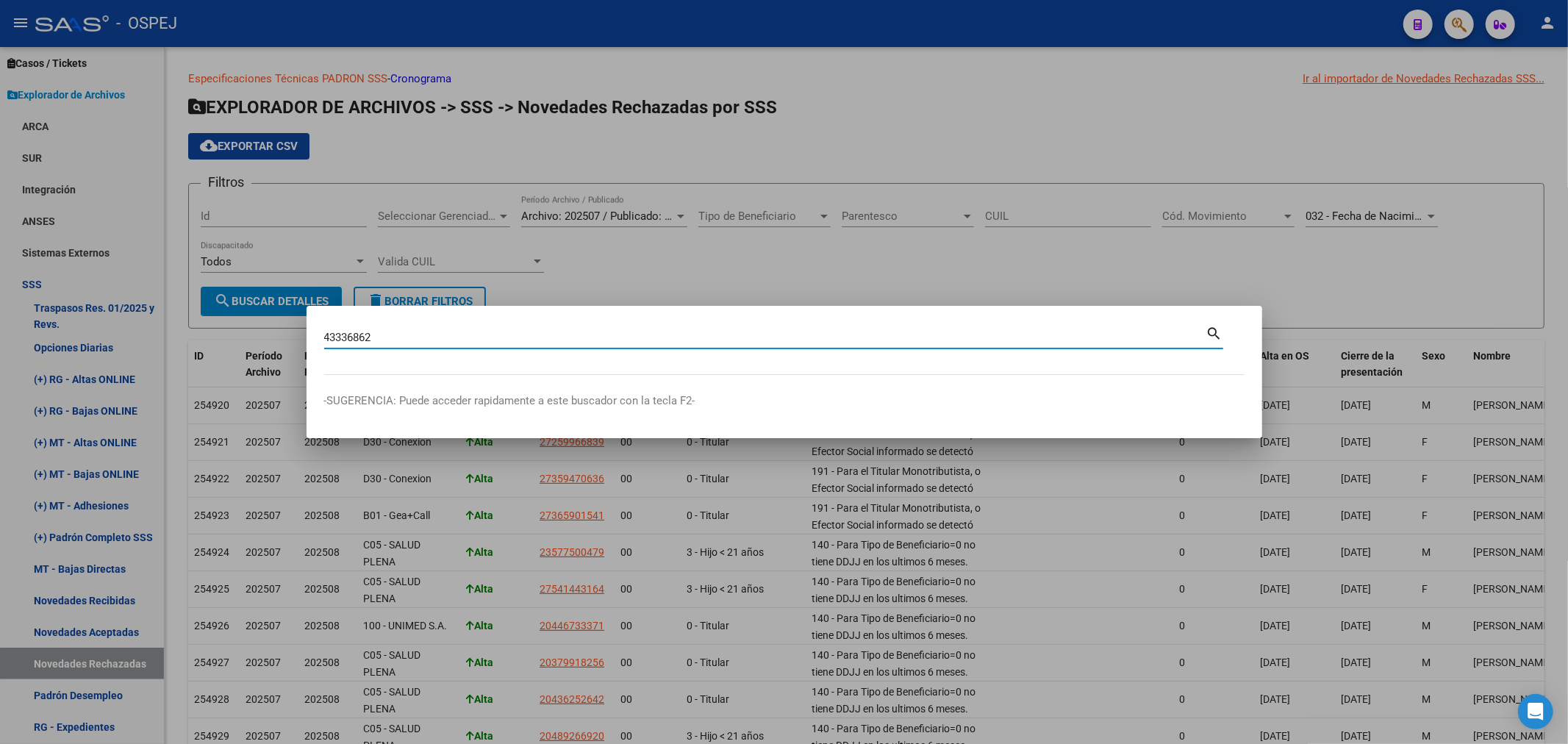
type input "43336862"
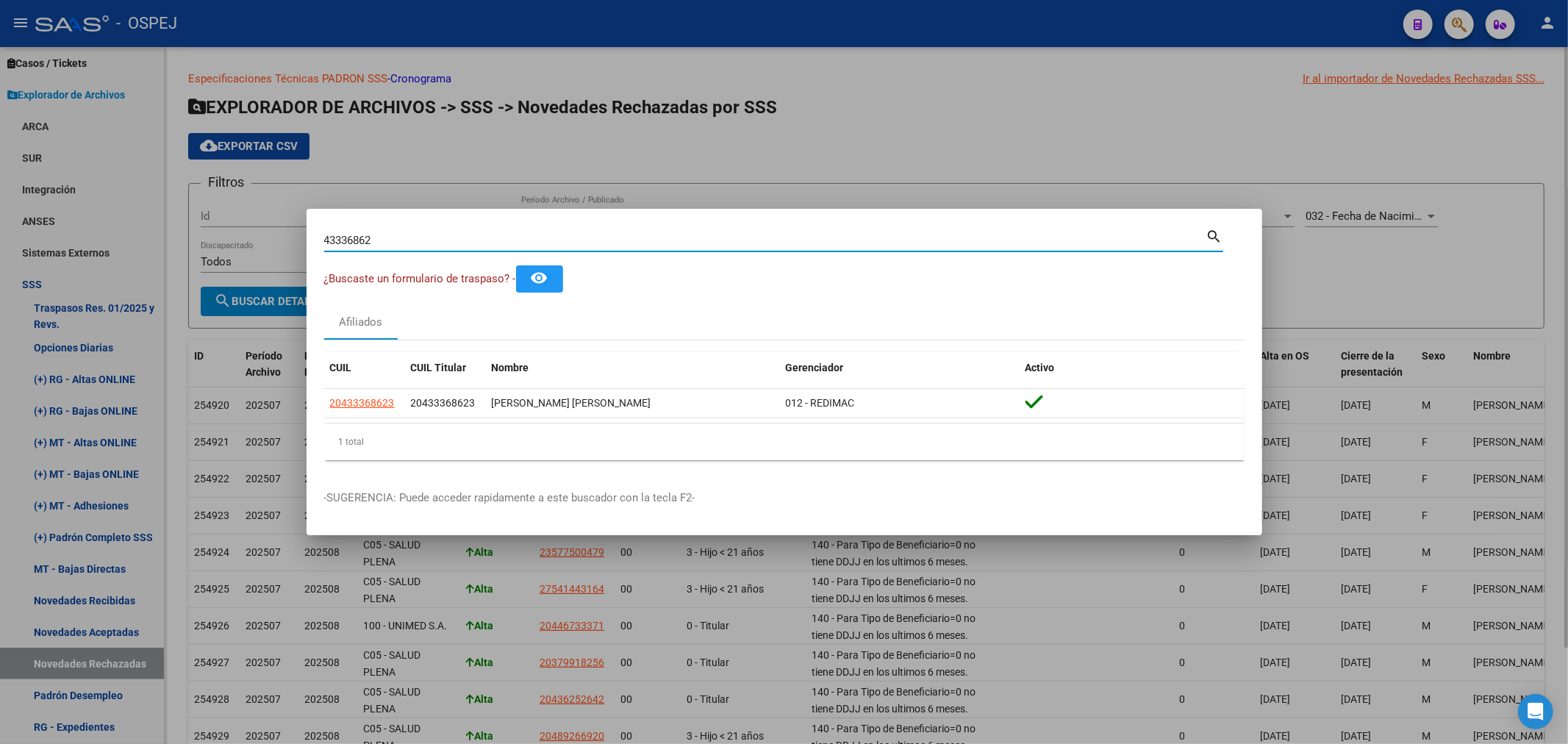
drag, startPoint x: 797, startPoint y: 107, endPoint x: 774, endPoint y: 108, distance: 23.0
click at [796, 108] on div at bounding box center [784, 372] width 1568 height 744
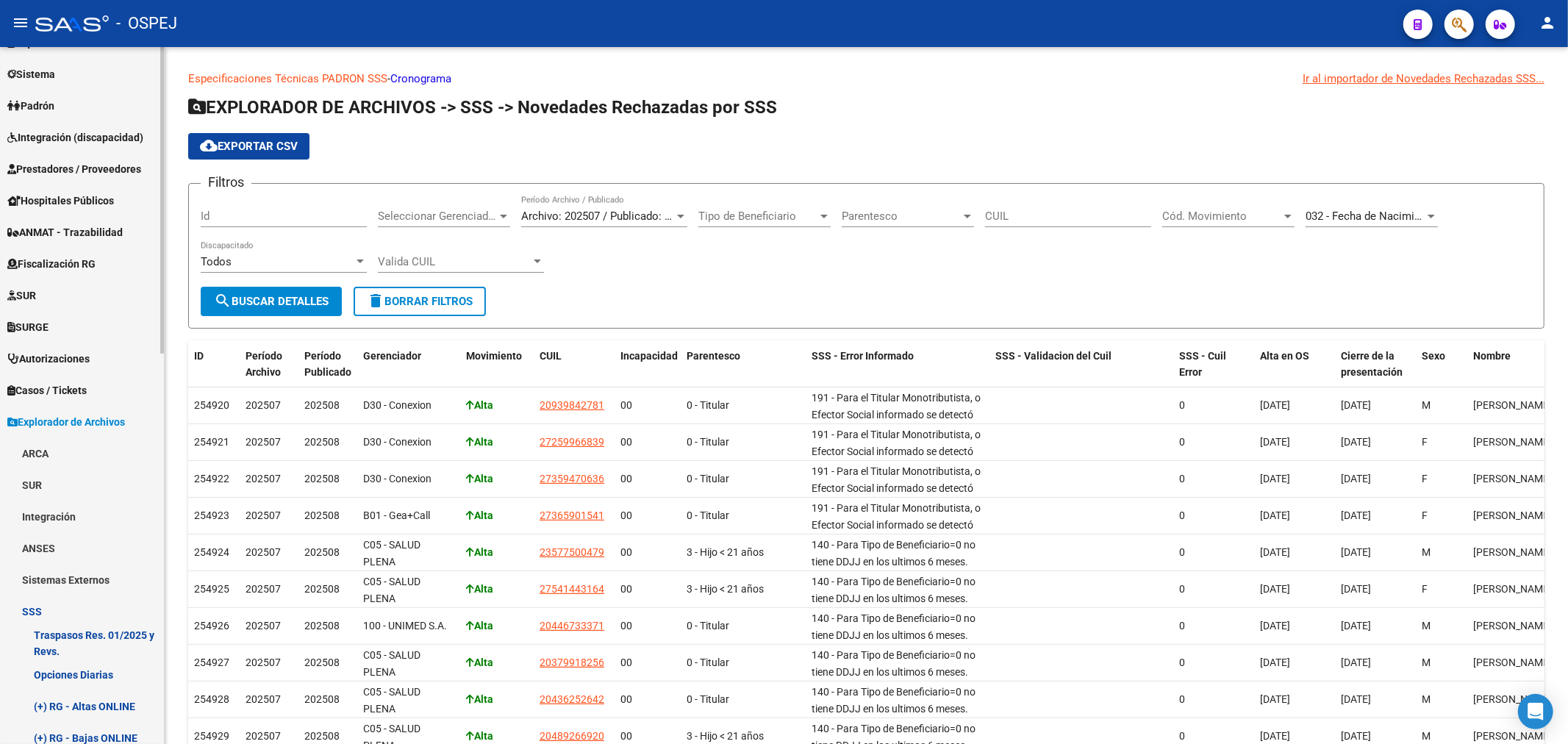
scroll to position [71, 0]
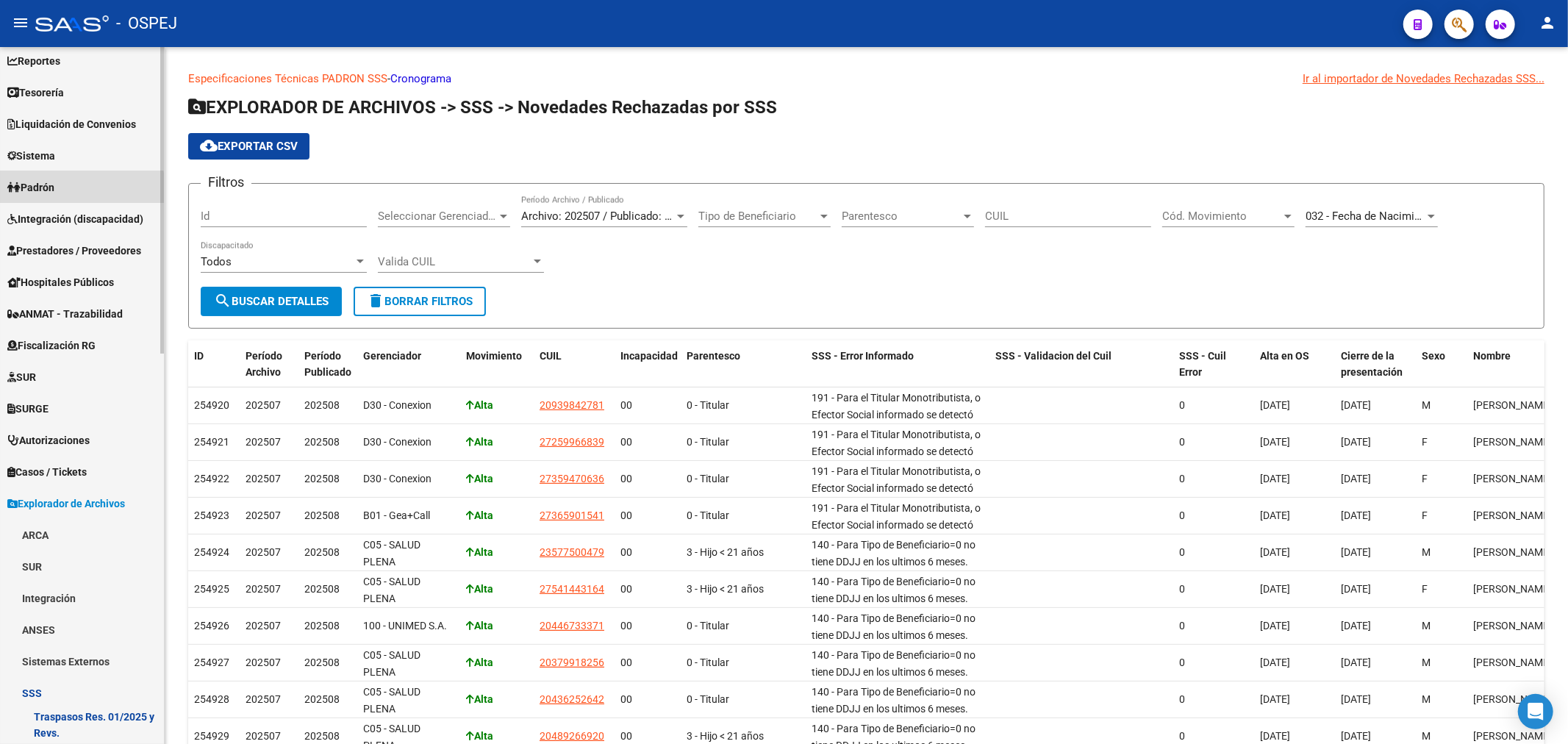
click at [67, 189] on link "Padrón" at bounding box center [82, 186] width 164 height 32
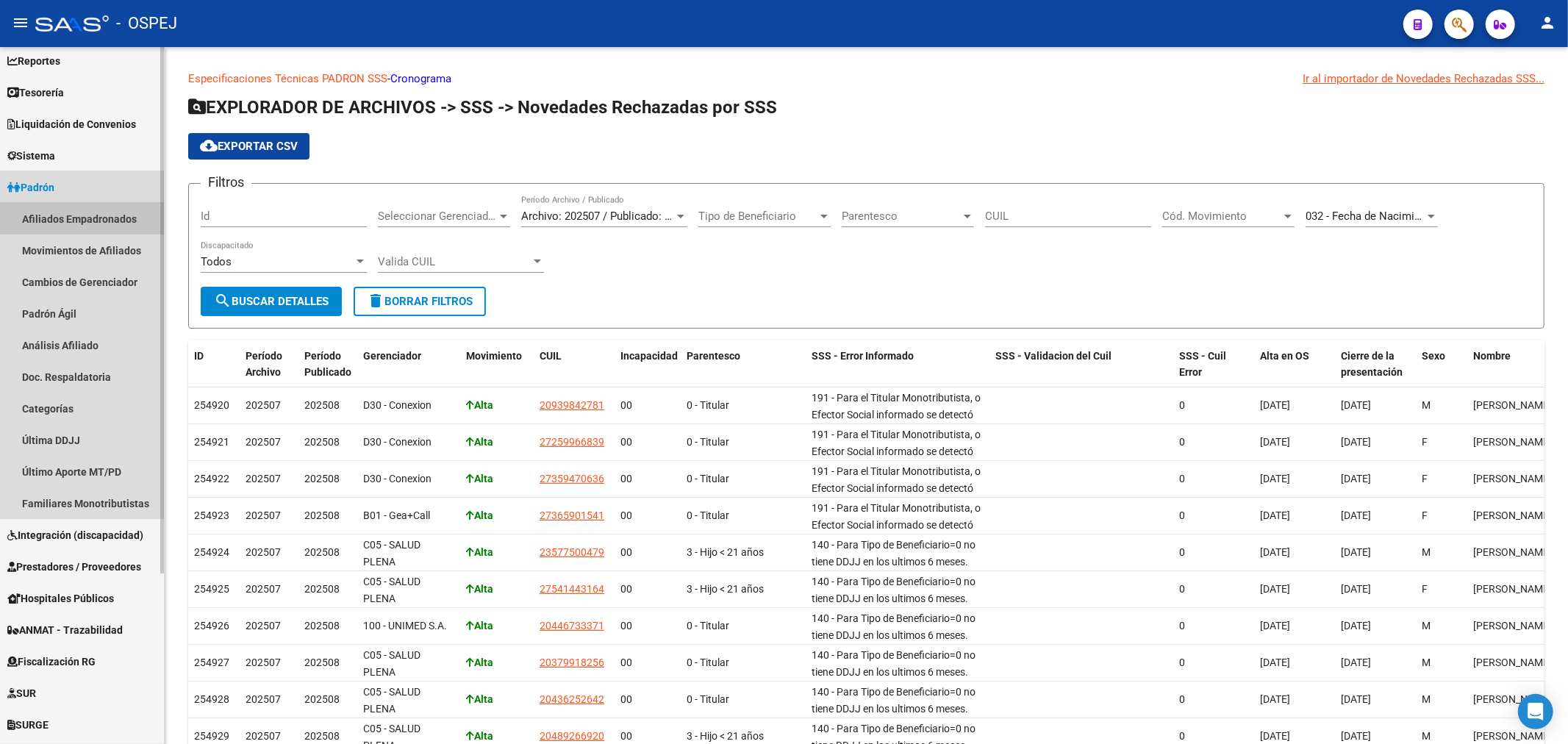
click at [99, 212] on link "Afiliados Empadronados" at bounding box center [82, 218] width 164 height 32
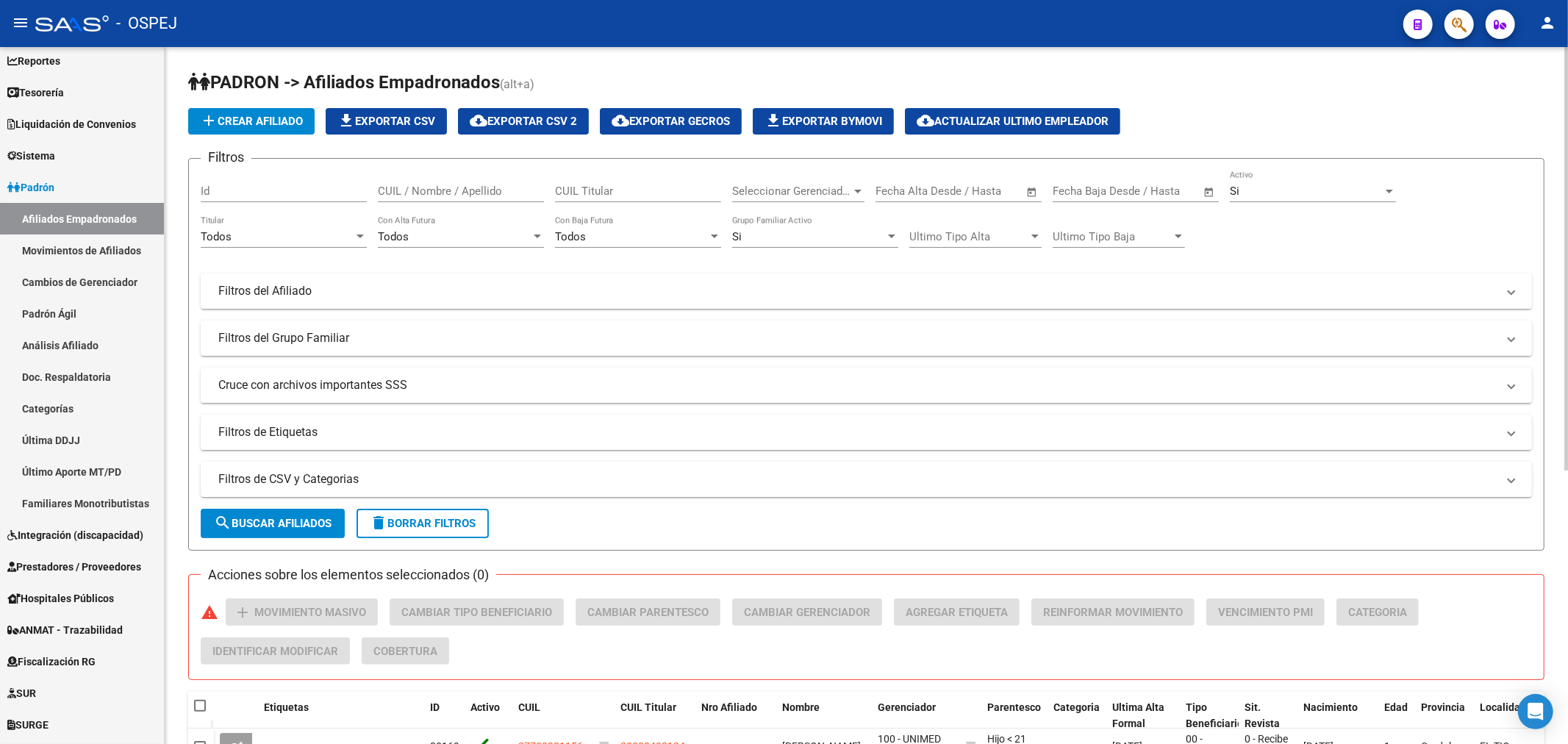
click at [305, 305] on mat-expansion-panel-header "Filtros del Afiliado" at bounding box center [866, 291] width 1331 height 36
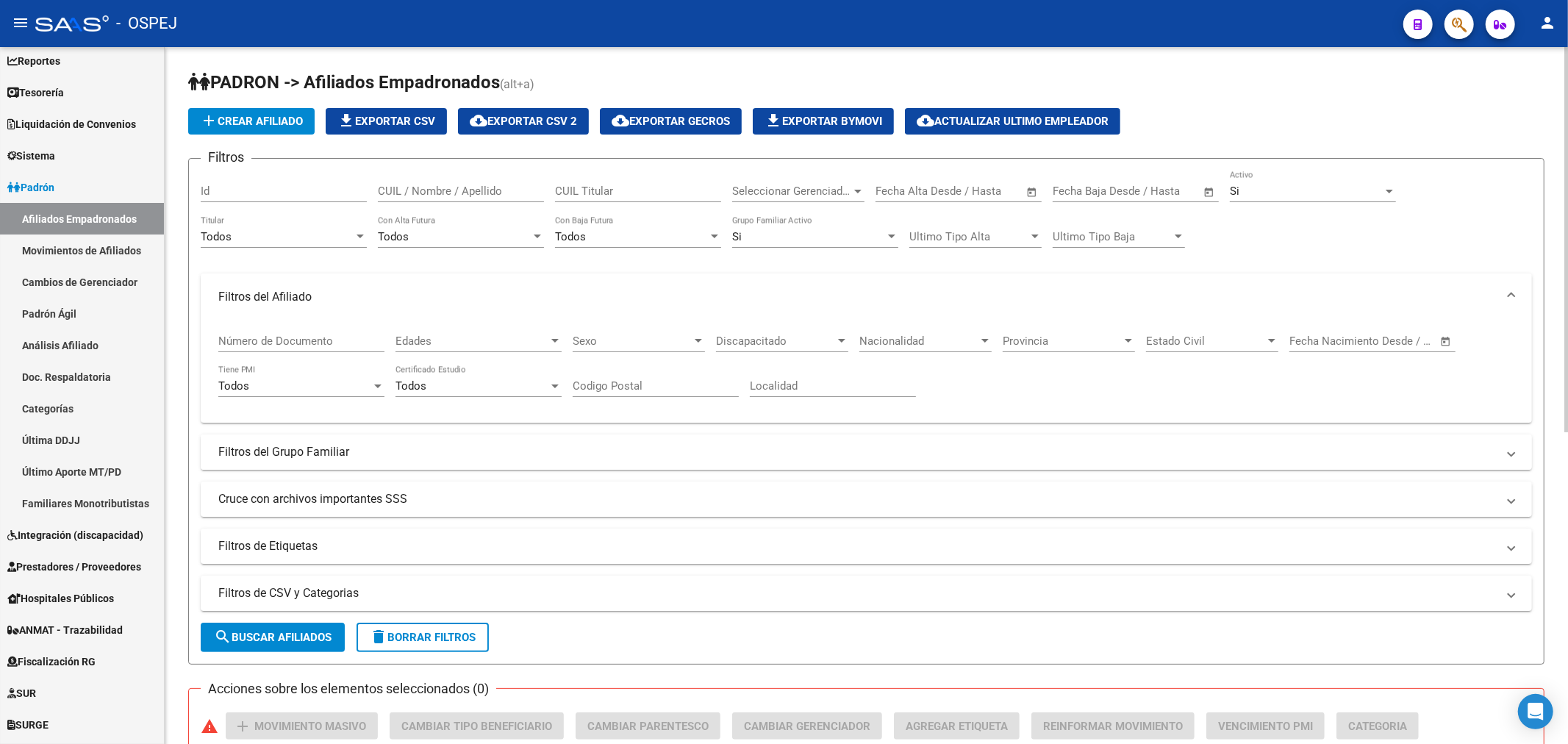
click at [622, 452] on mat-panel-title "Filtros del Grupo Familiar" at bounding box center [857, 452] width 1278 height 16
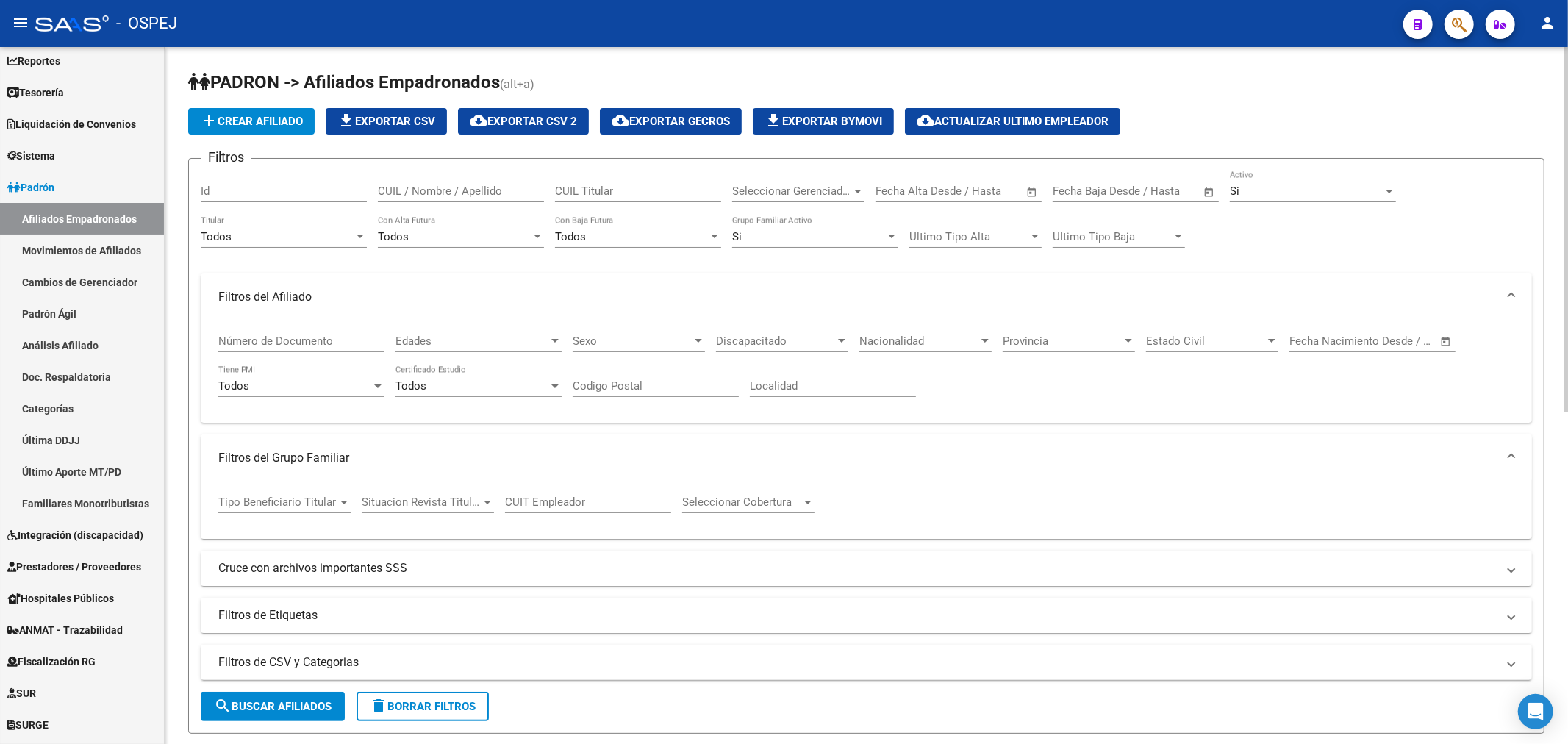
click at [622, 452] on mat-panel-title "Filtros del Grupo Familiar" at bounding box center [857, 458] width 1278 height 16
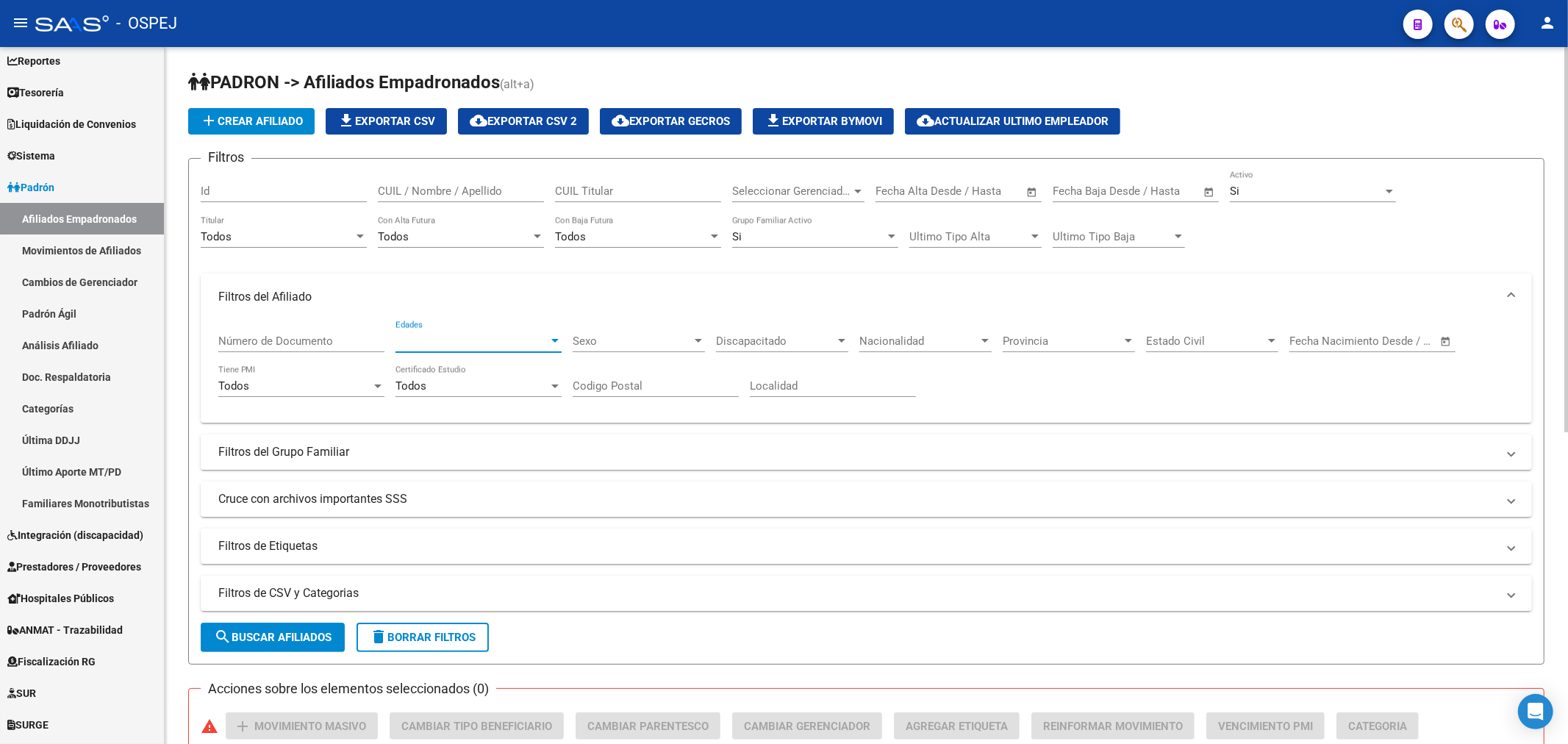
click at [475, 340] on span "Edades" at bounding box center [471, 341] width 153 height 13
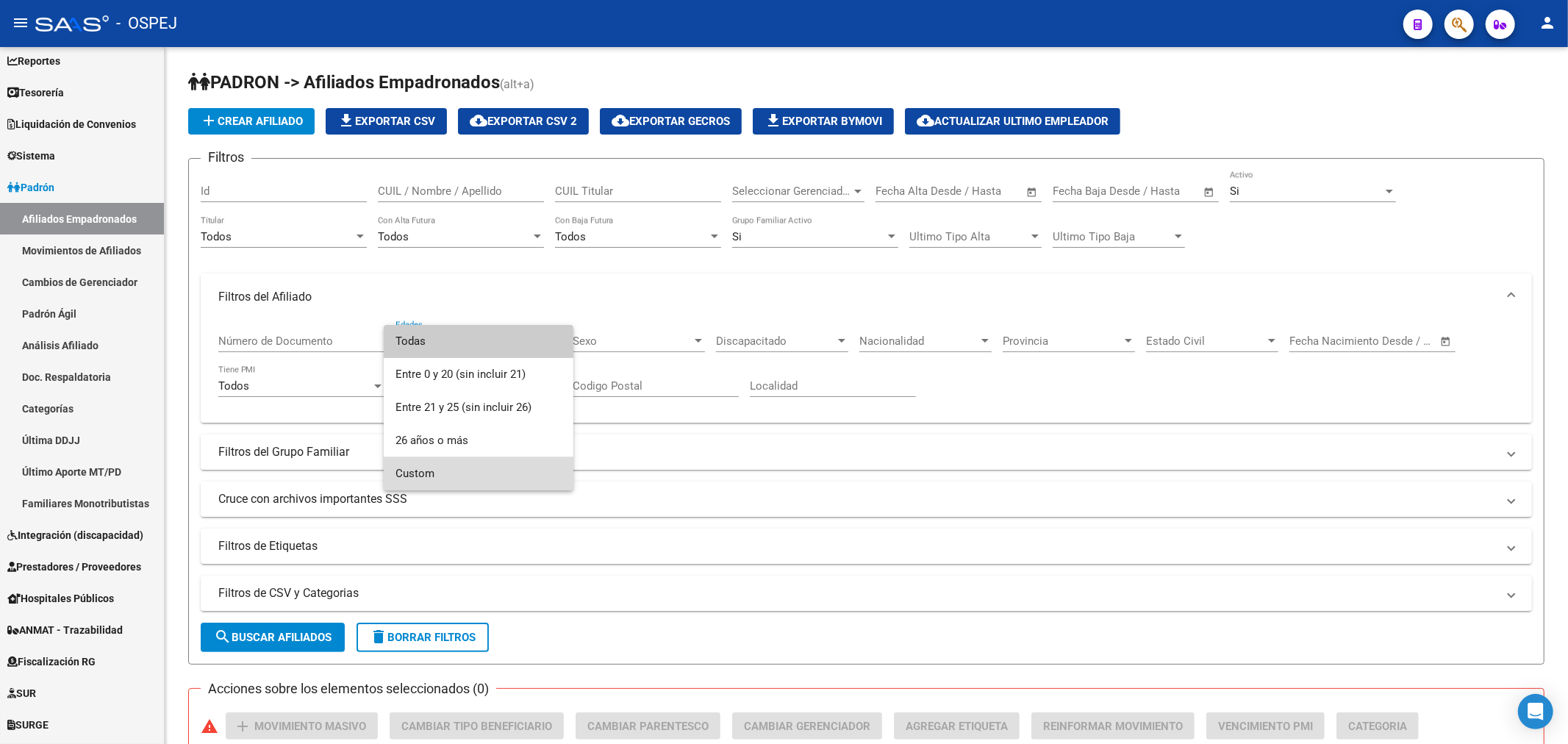
click at [495, 461] on span "Custom" at bounding box center [478, 473] width 166 height 33
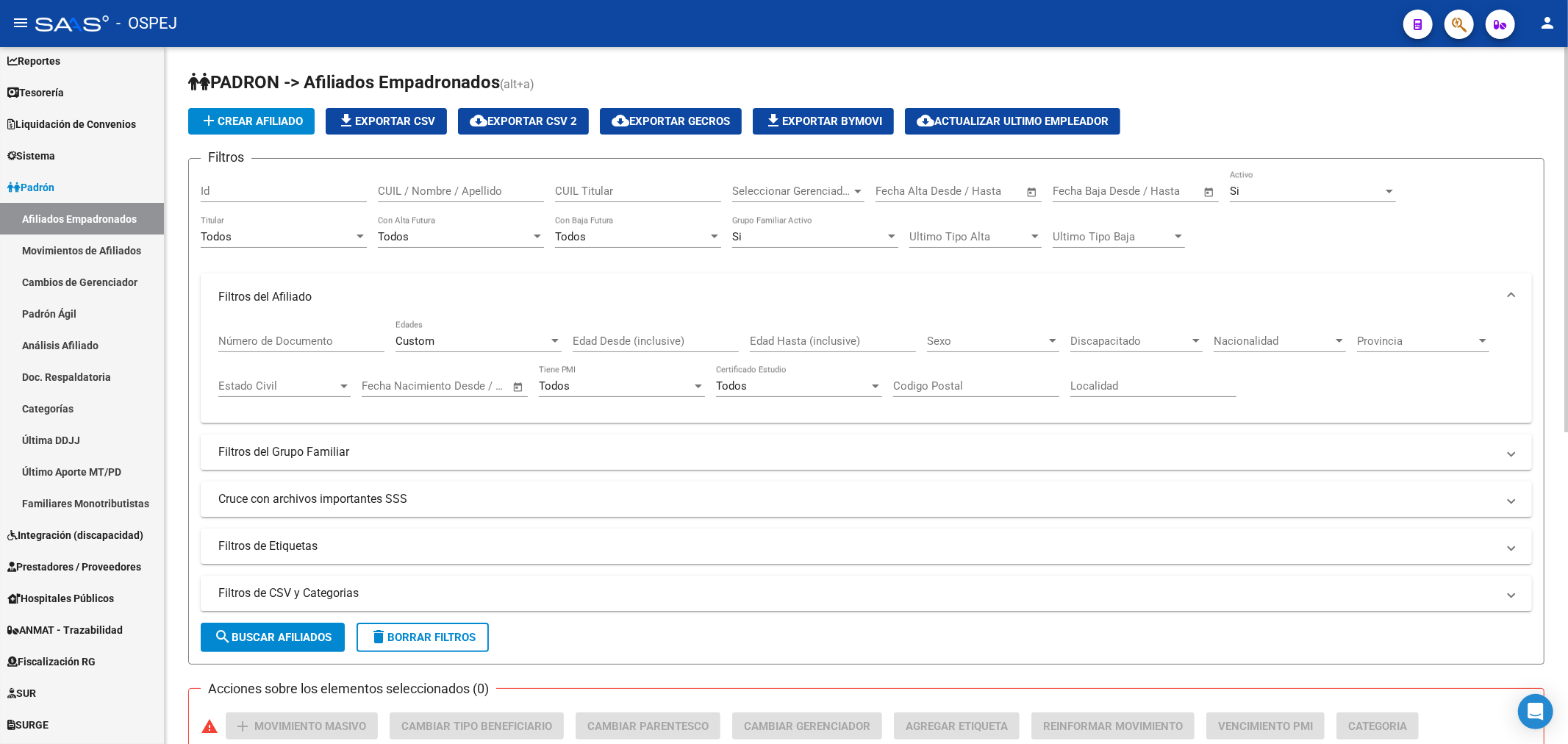
click at [689, 333] on div "Edad Desde (inclusive)" at bounding box center [655, 336] width 166 height 32
type input "100"
type input "150"
click at [328, 636] on span "search Buscar Afiliados" at bounding box center [273, 637] width 118 height 13
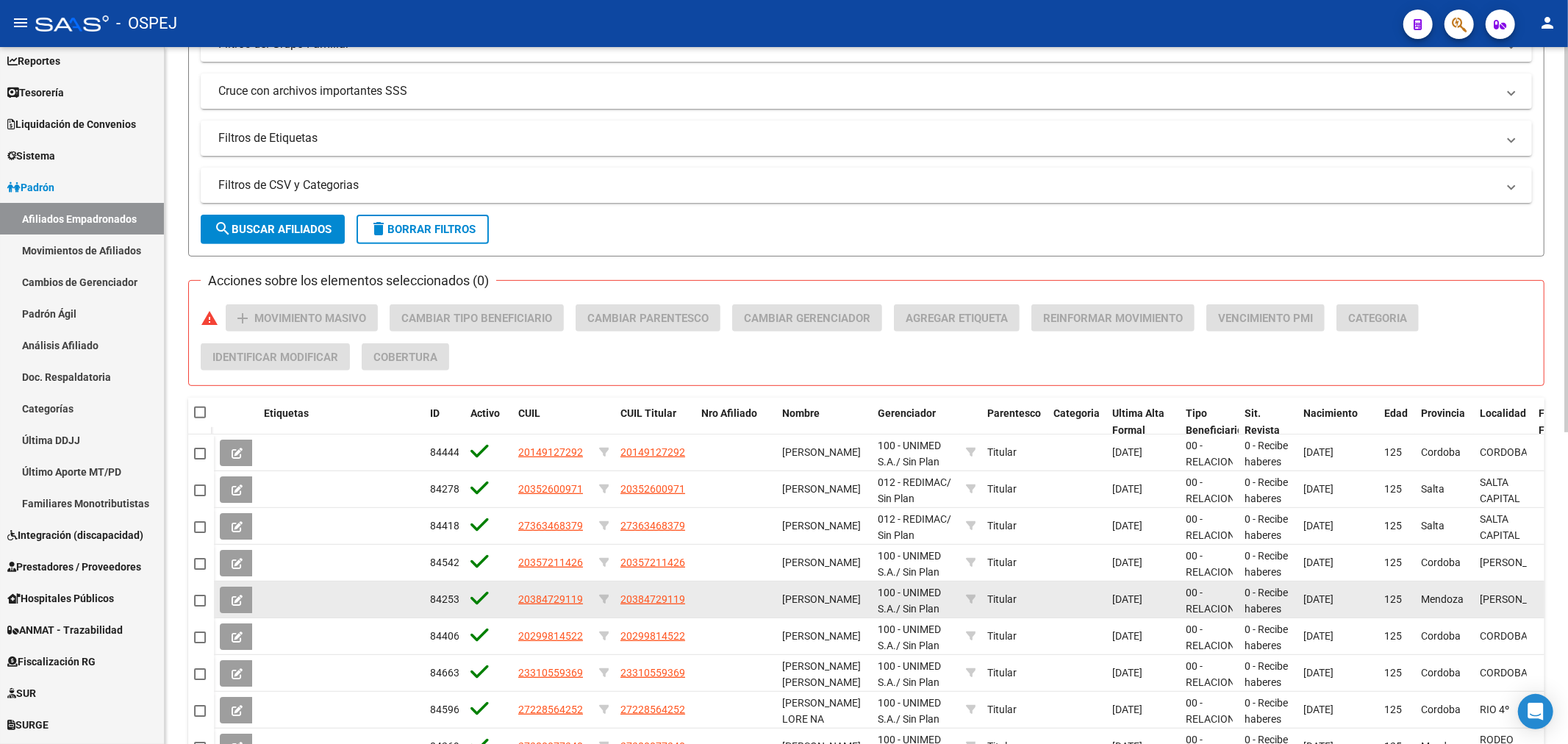
scroll to position [564, 0]
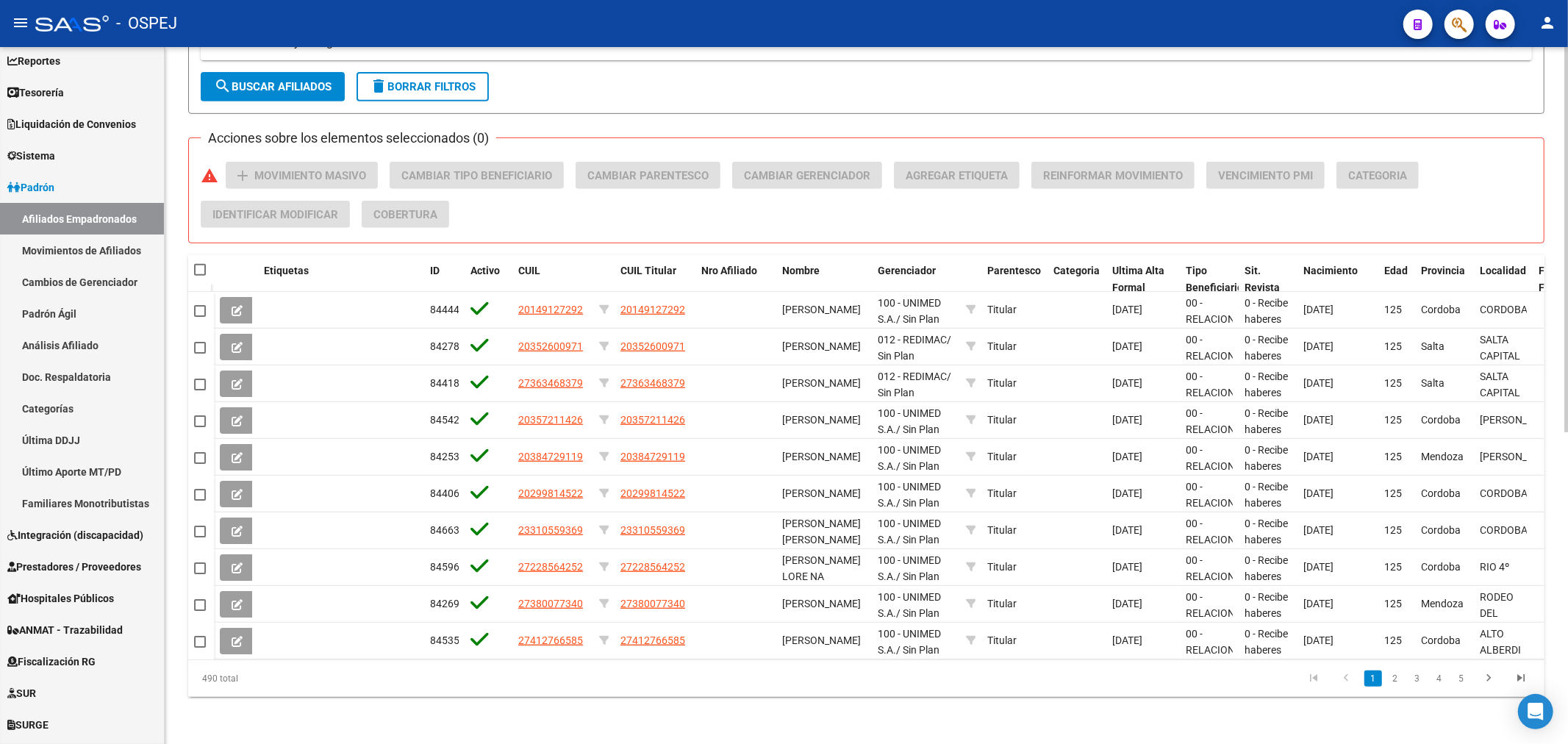
click at [200, 264] on span at bounding box center [200, 270] width 12 height 12
click at [200, 276] on input "checkbox" at bounding box center [200, 276] width 1 height 1
checkbox input "true"
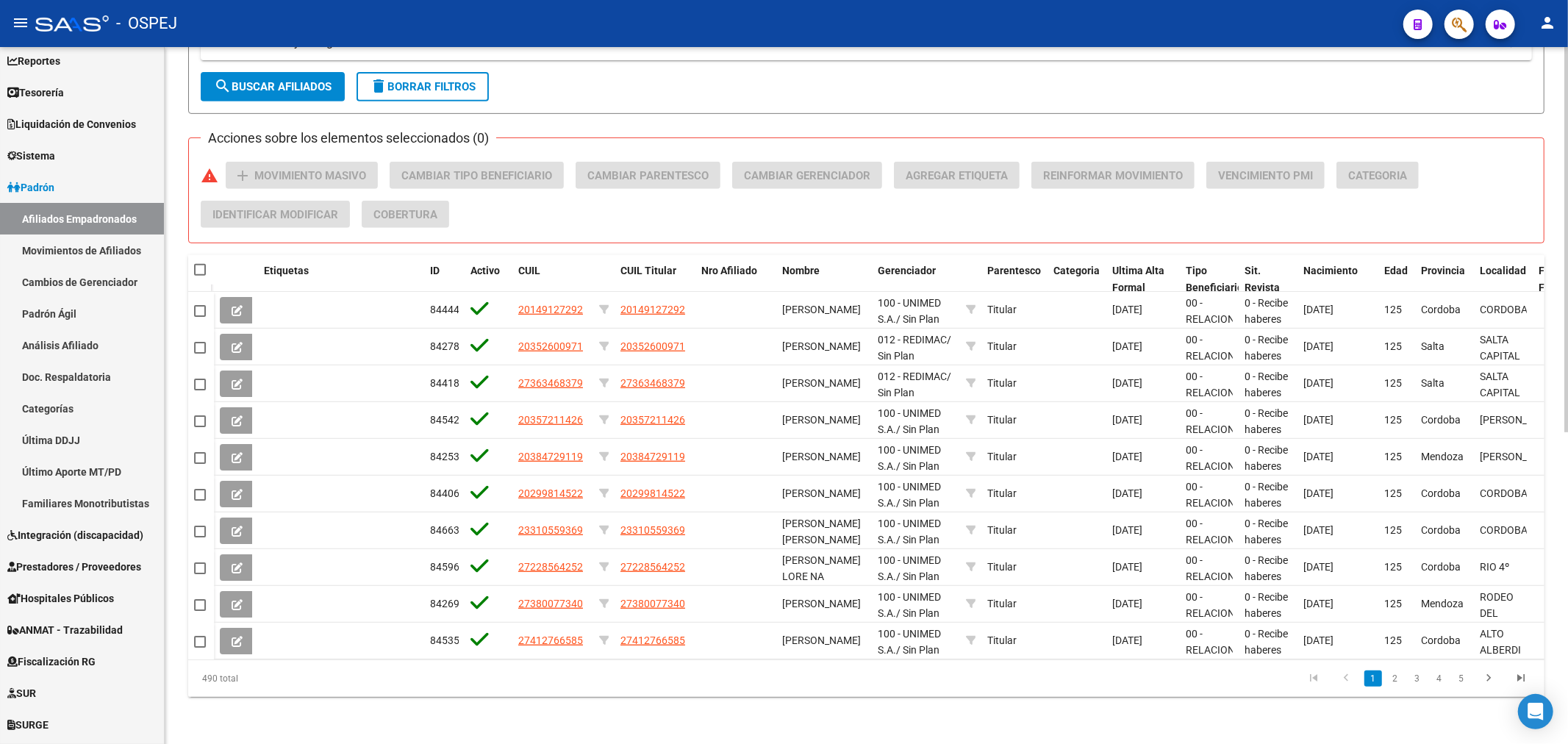
checkbox input "true"
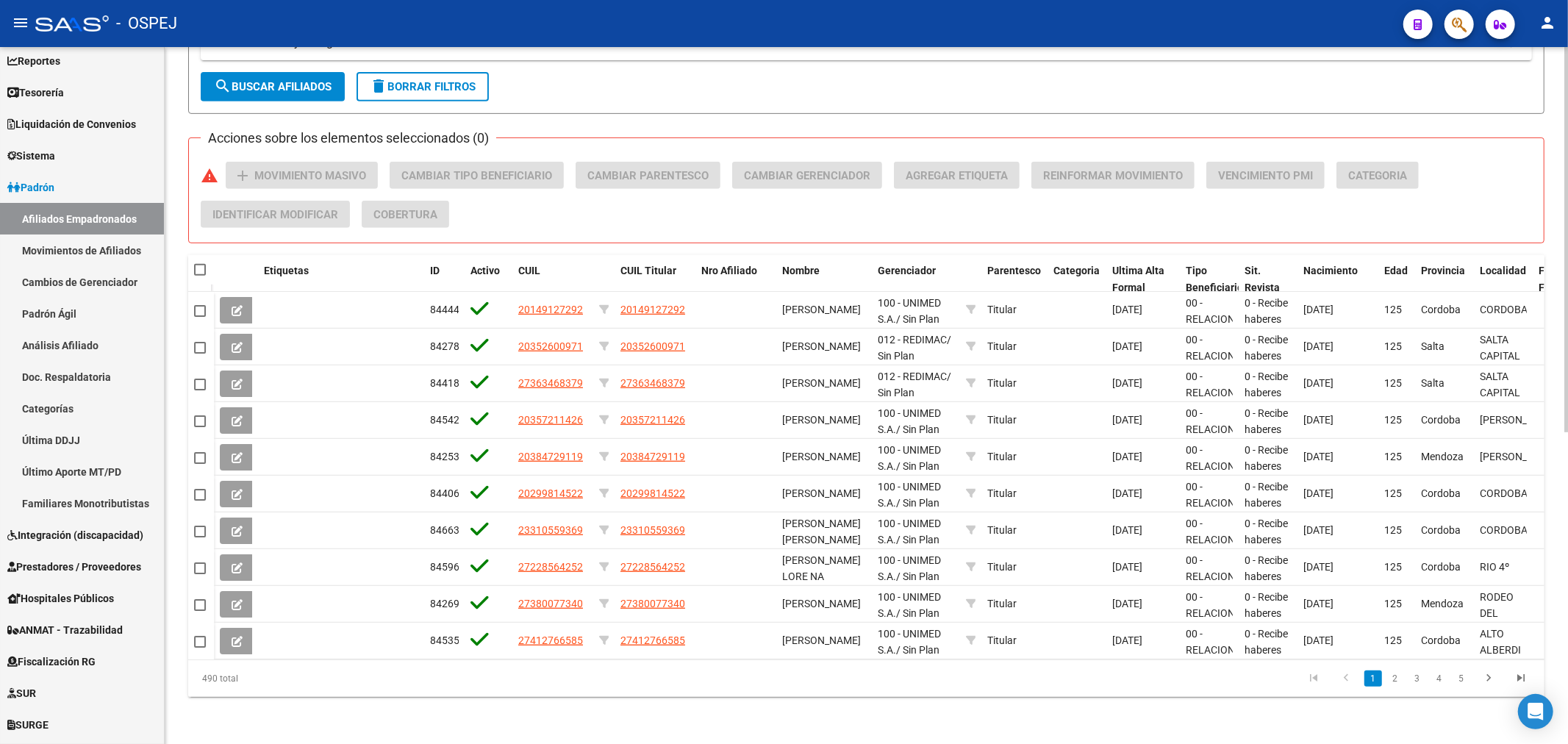
checkbox input "true"
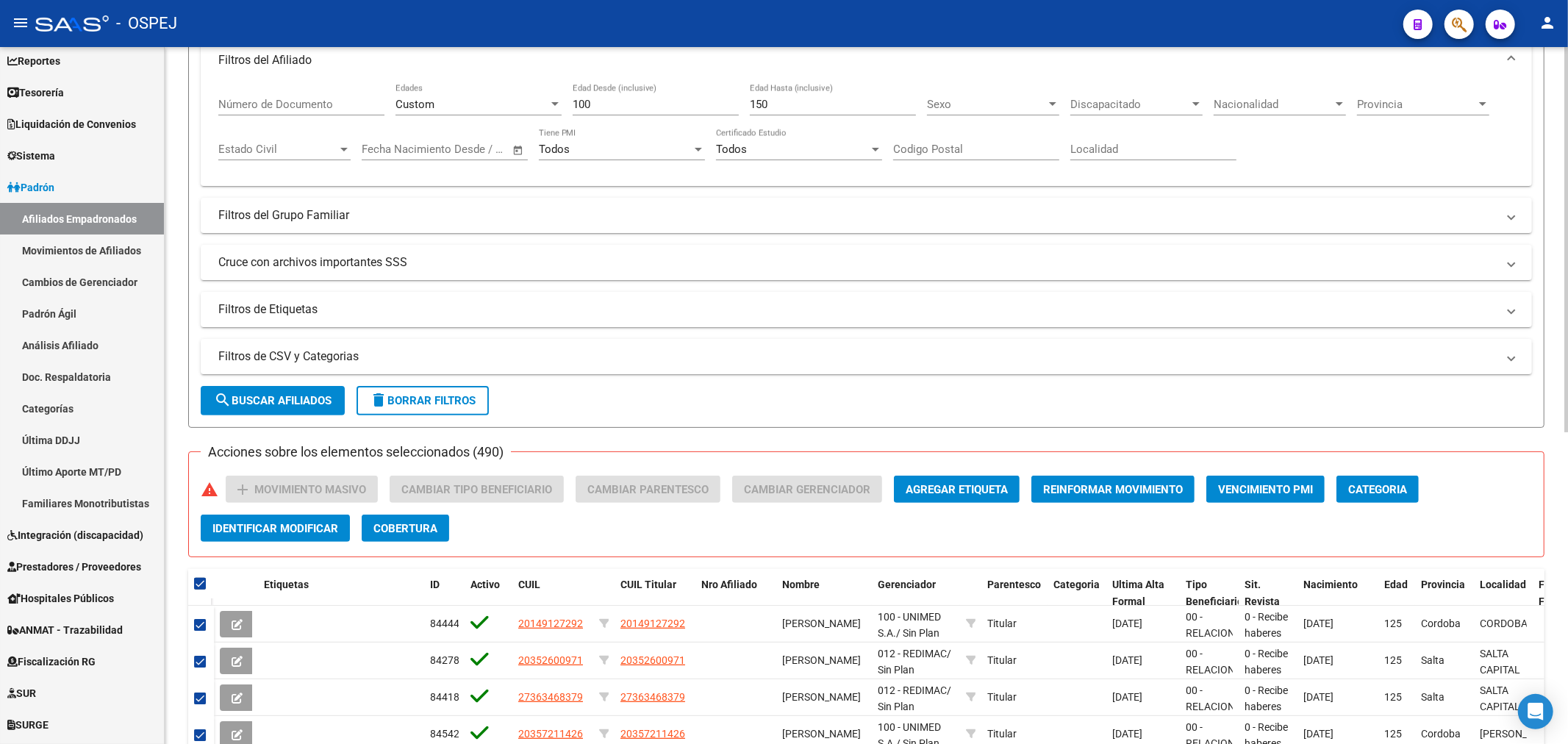
scroll to position [0, 0]
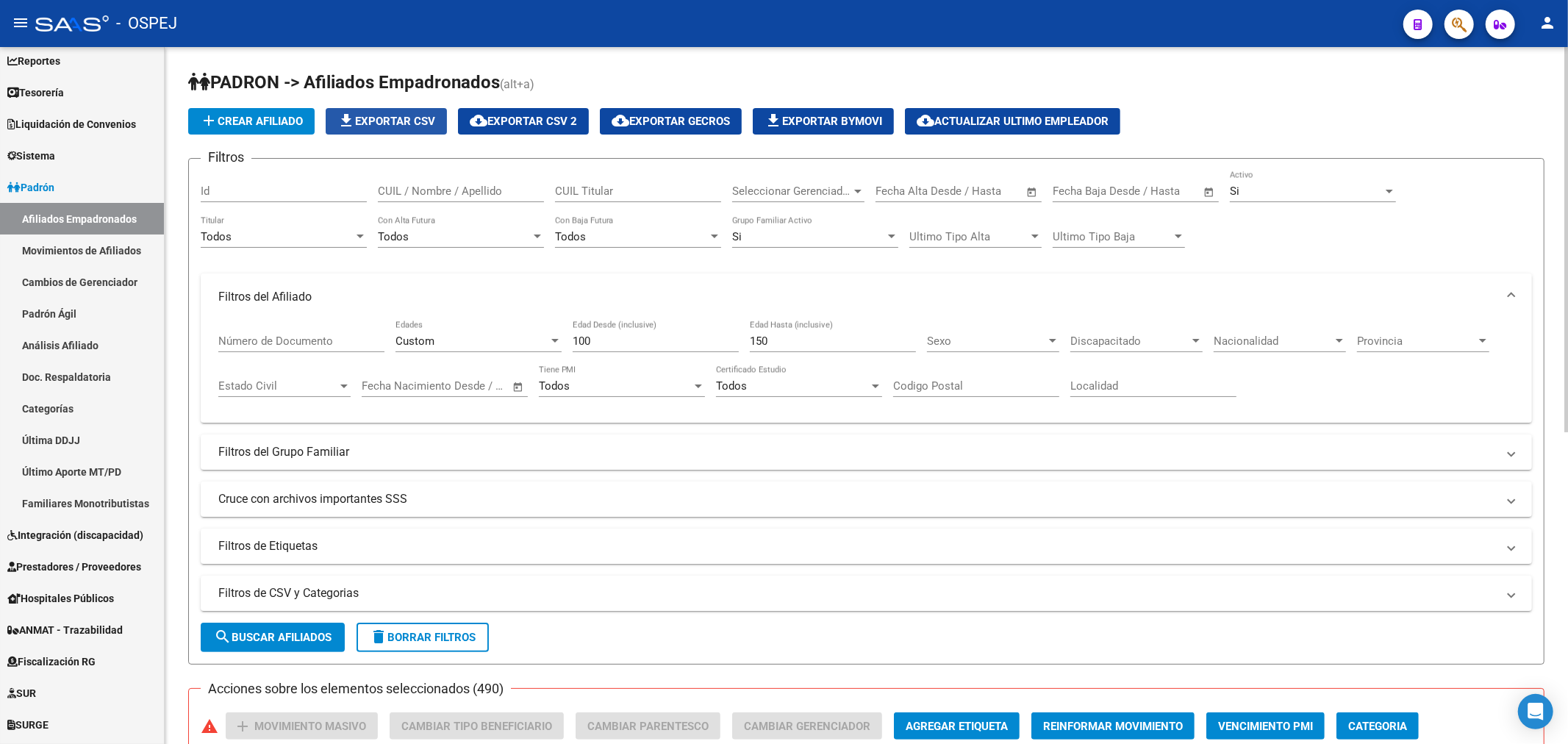
click at [390, 116] on span "file_download Exportar CSV" at bounding box center [387, 121] width 98 height 13
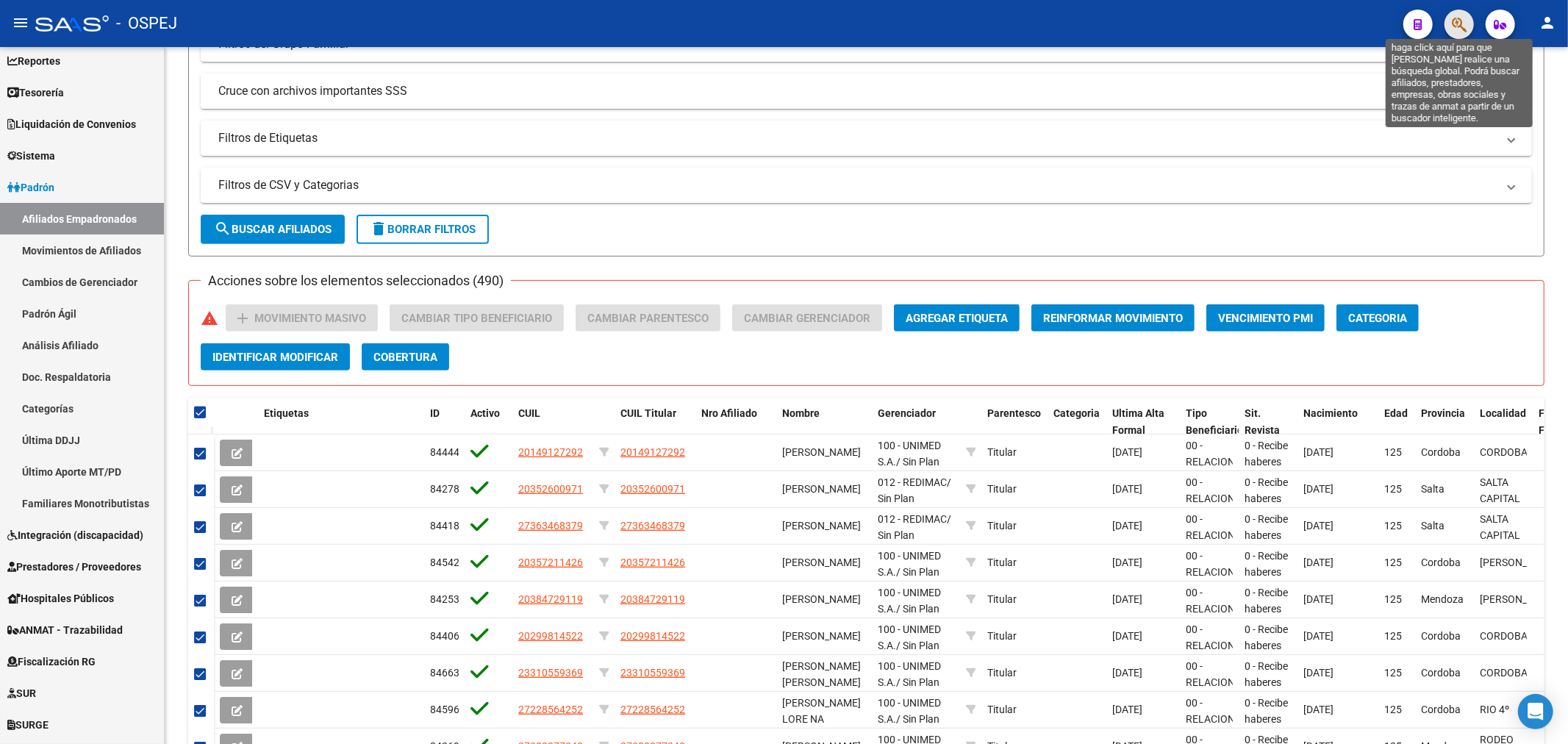
click at [1458, 25] on icon "button" at bounding box center [1459, 25] width 14 height 17
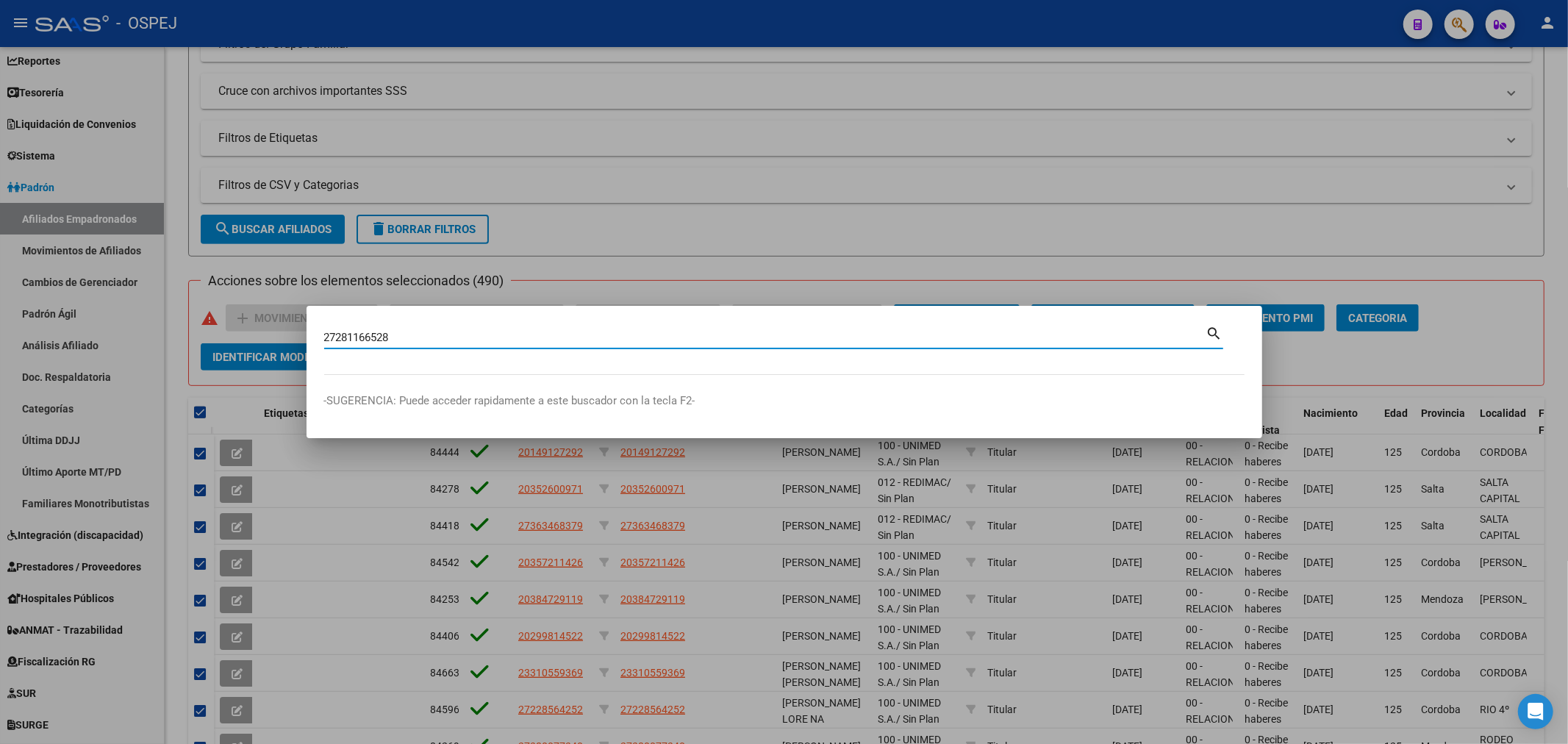
type input "27281166528"
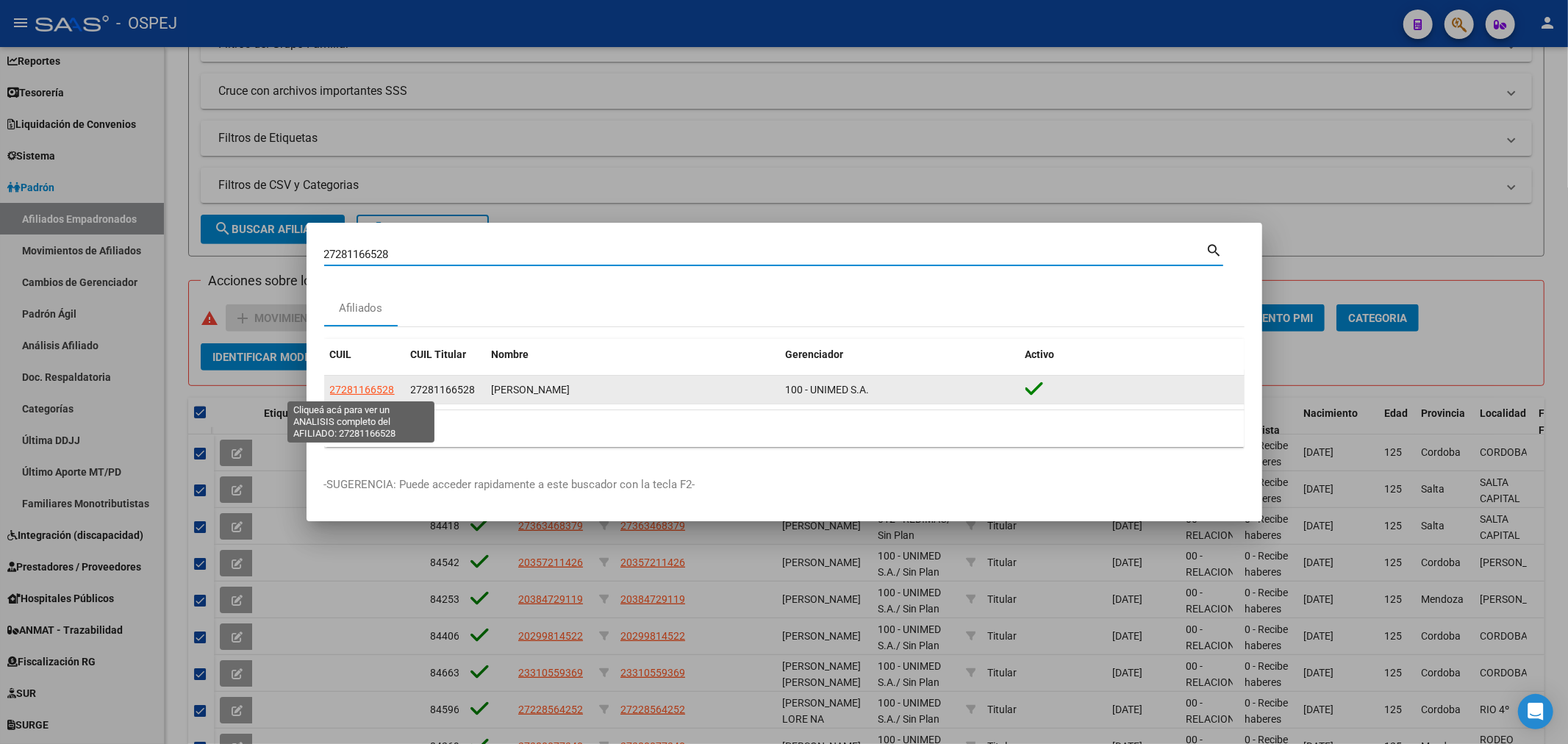
click at [356, 384] on span "27281166528" at bounding box center [362, 390] width 64 height 12
type textarea "27281166528"
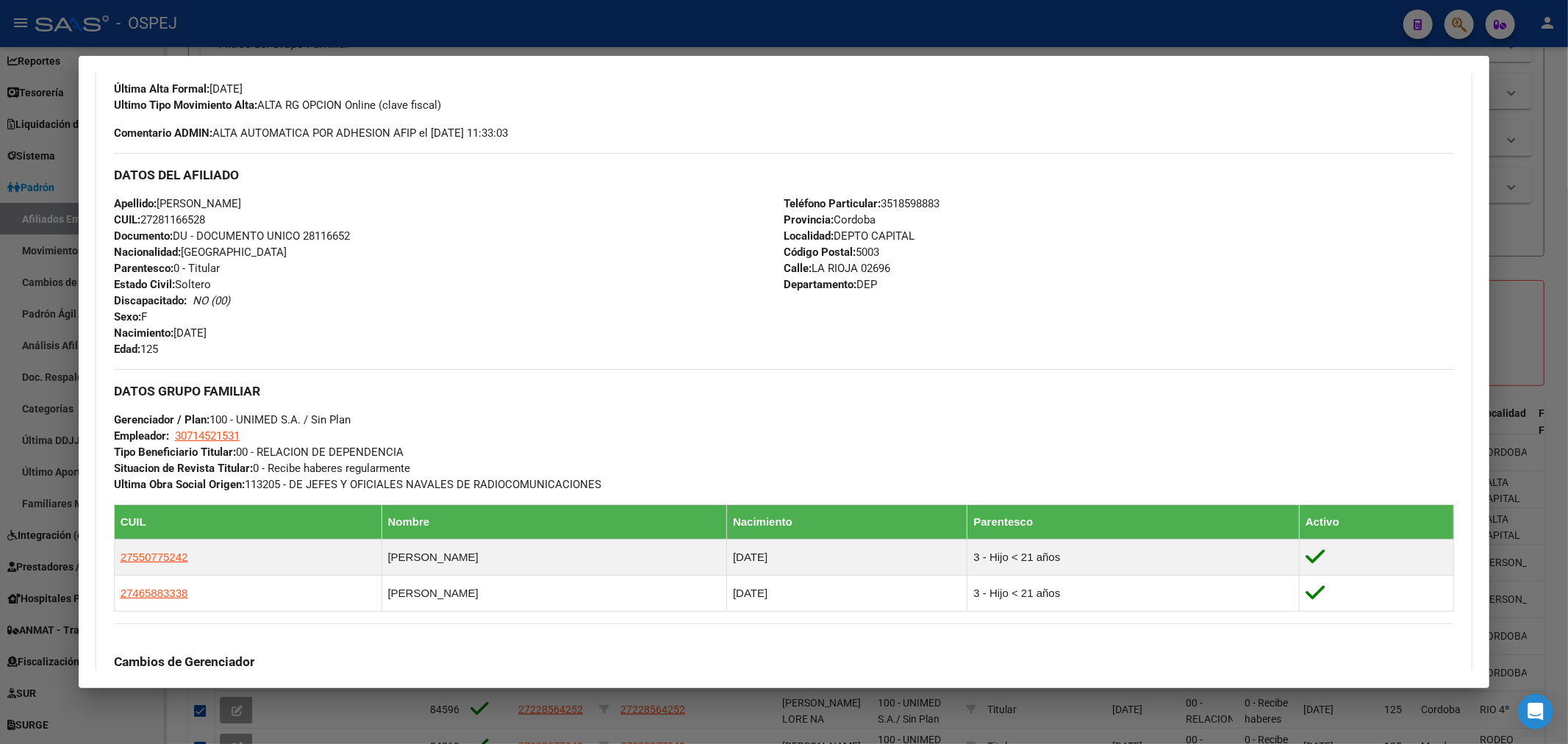
scroll to position [0, 0]
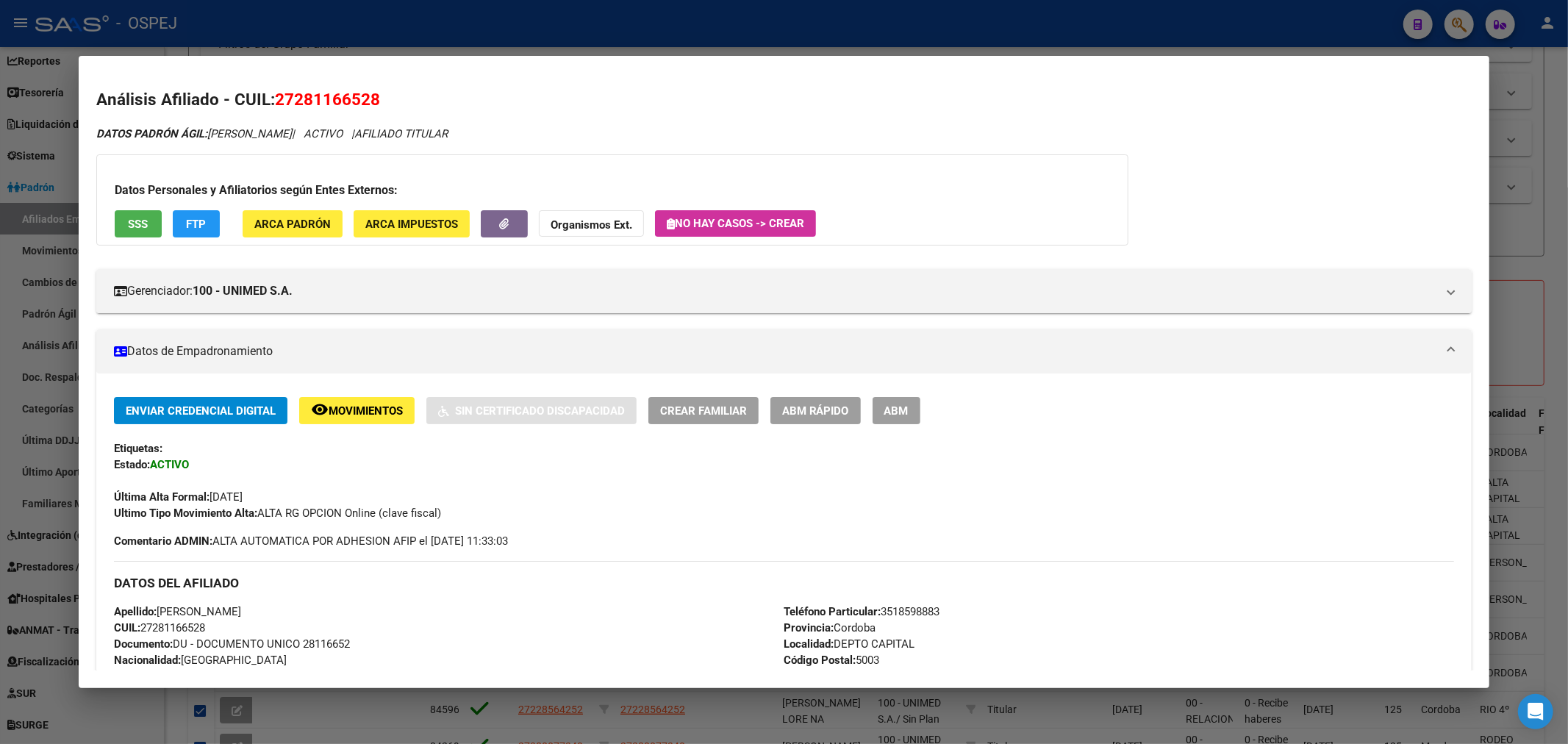
click at [839, 410] on span "ABM Rápido" at bounding box center [816, 411] width 67 height 13
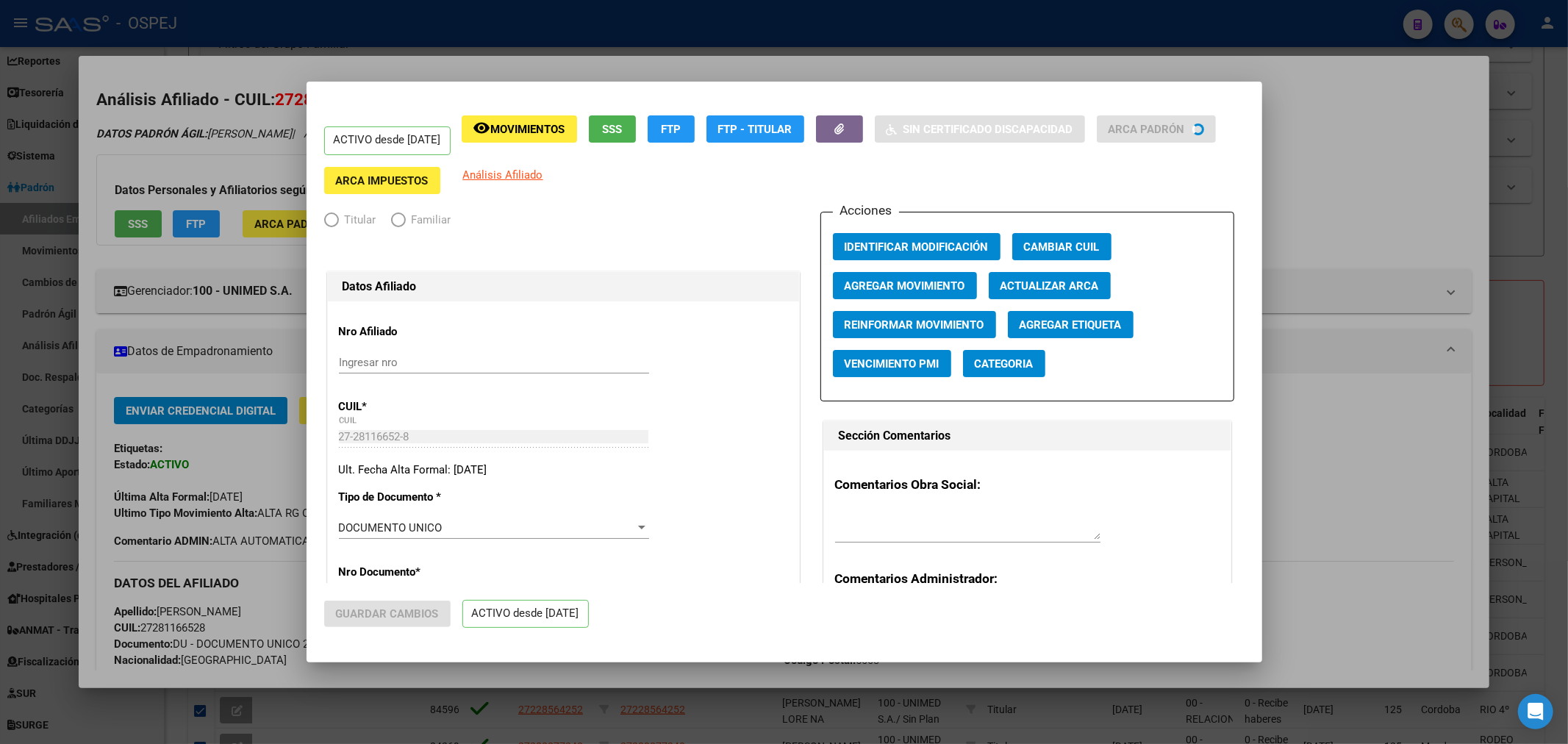
radio input "true"
type input "30-71452153-1"
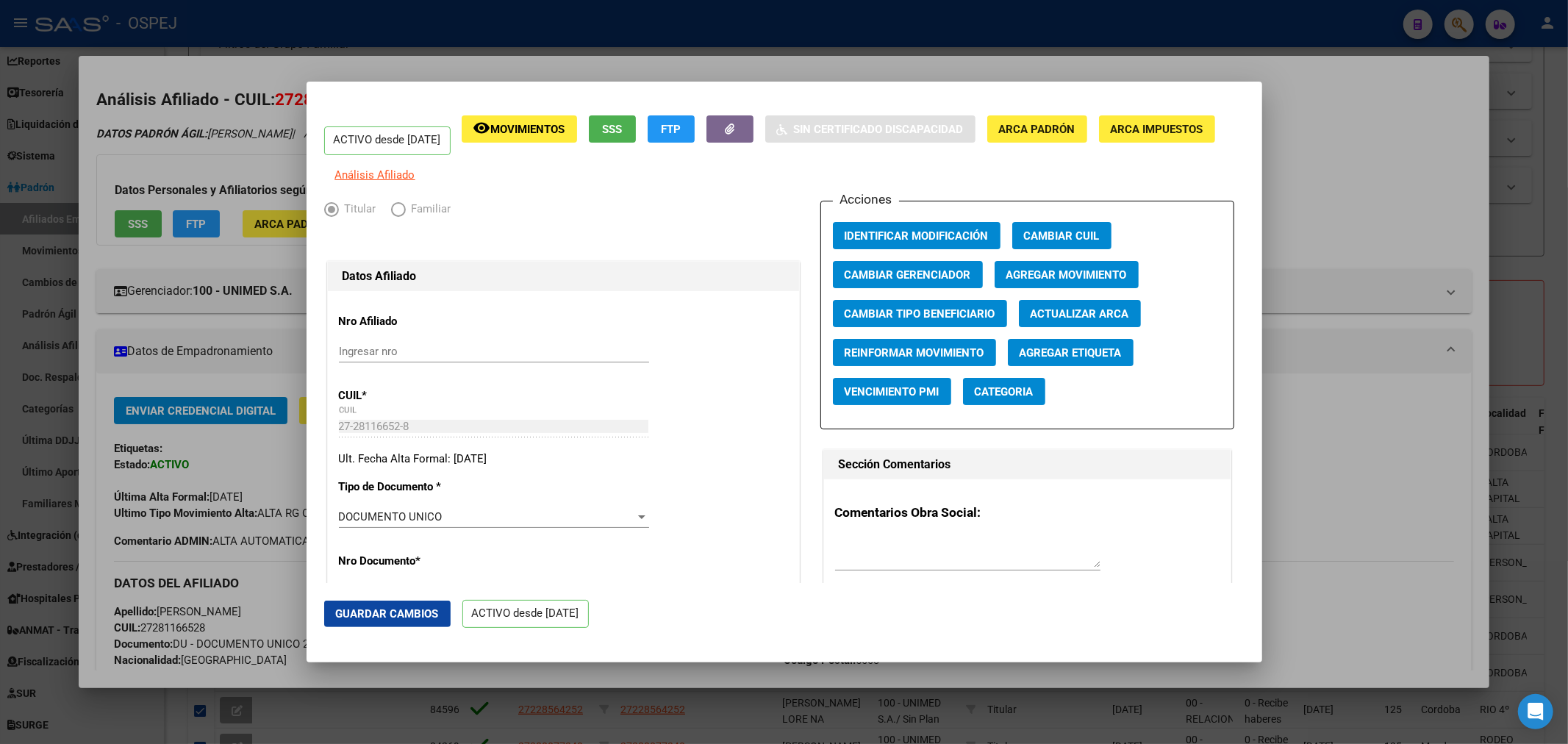
click at [1047, 321] on span "Actualizar ARCA" at bounding box center [1080, 314] width 99 height 13
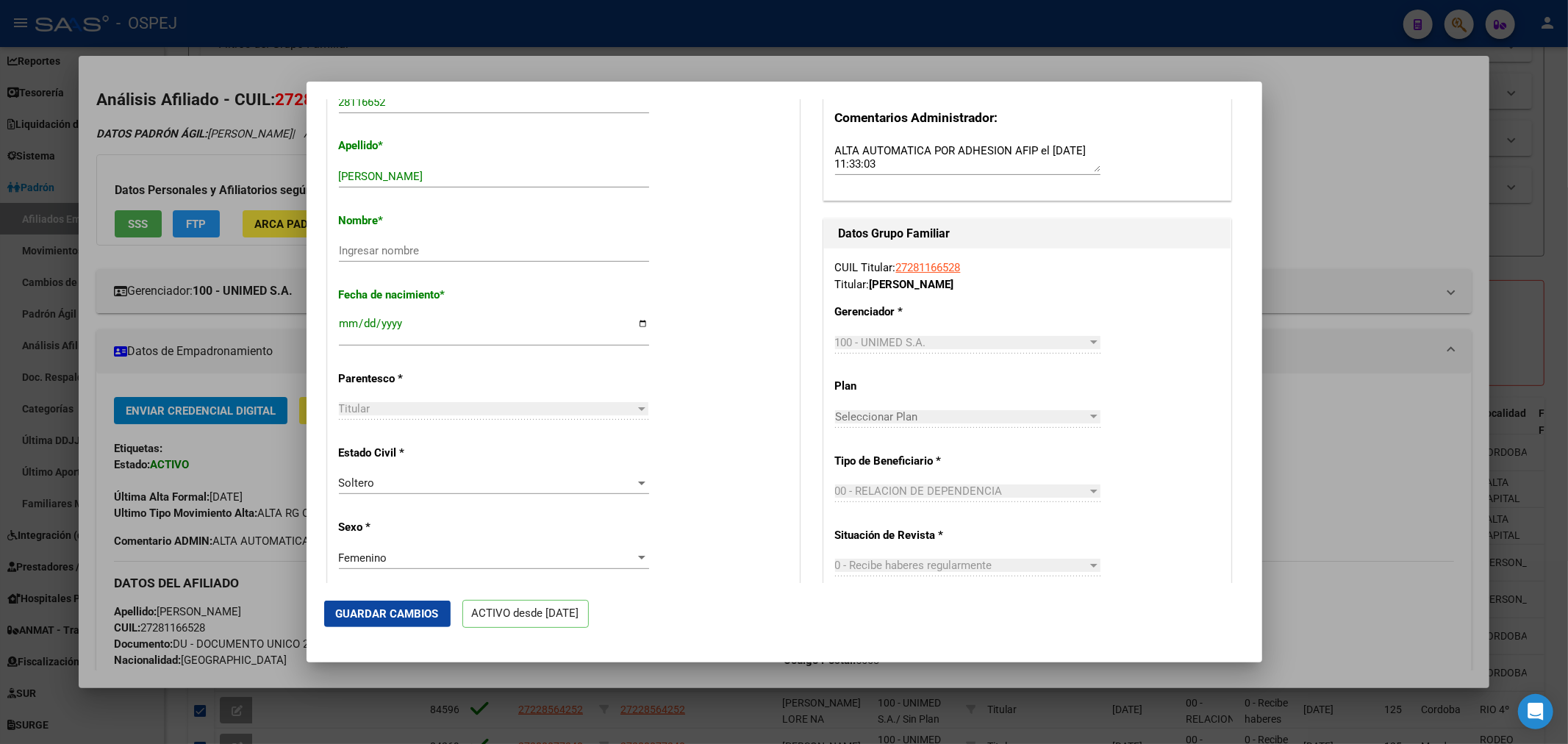
scroll to position [326, 0]
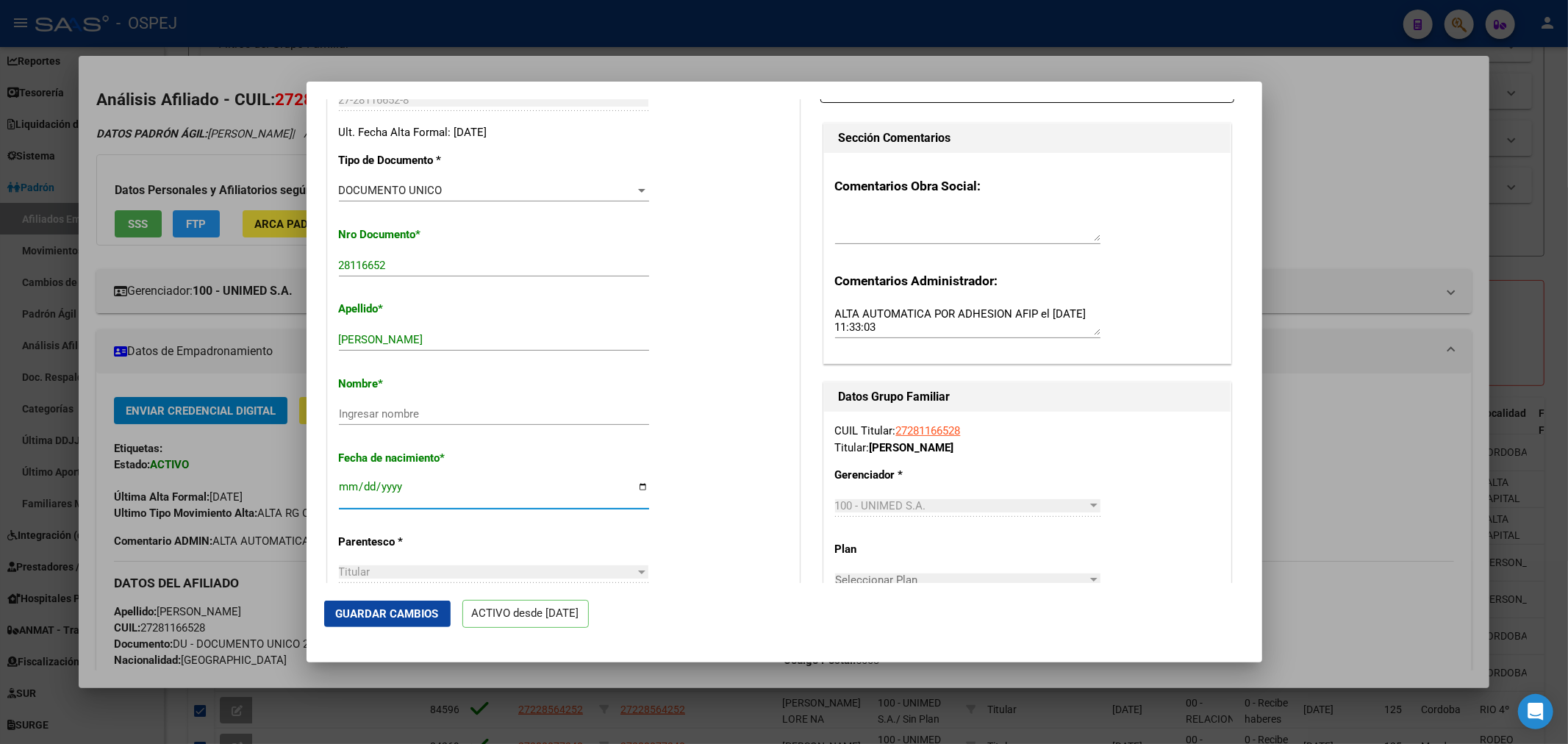
click at [344, 500] on input "[DATE]" at bounding box center [493, 492] width 310 height 24
type input "1990-10-01"
click at [379, 617] on span "Guardar Cambios" at bounding box center [387, 614] width 103 height 13
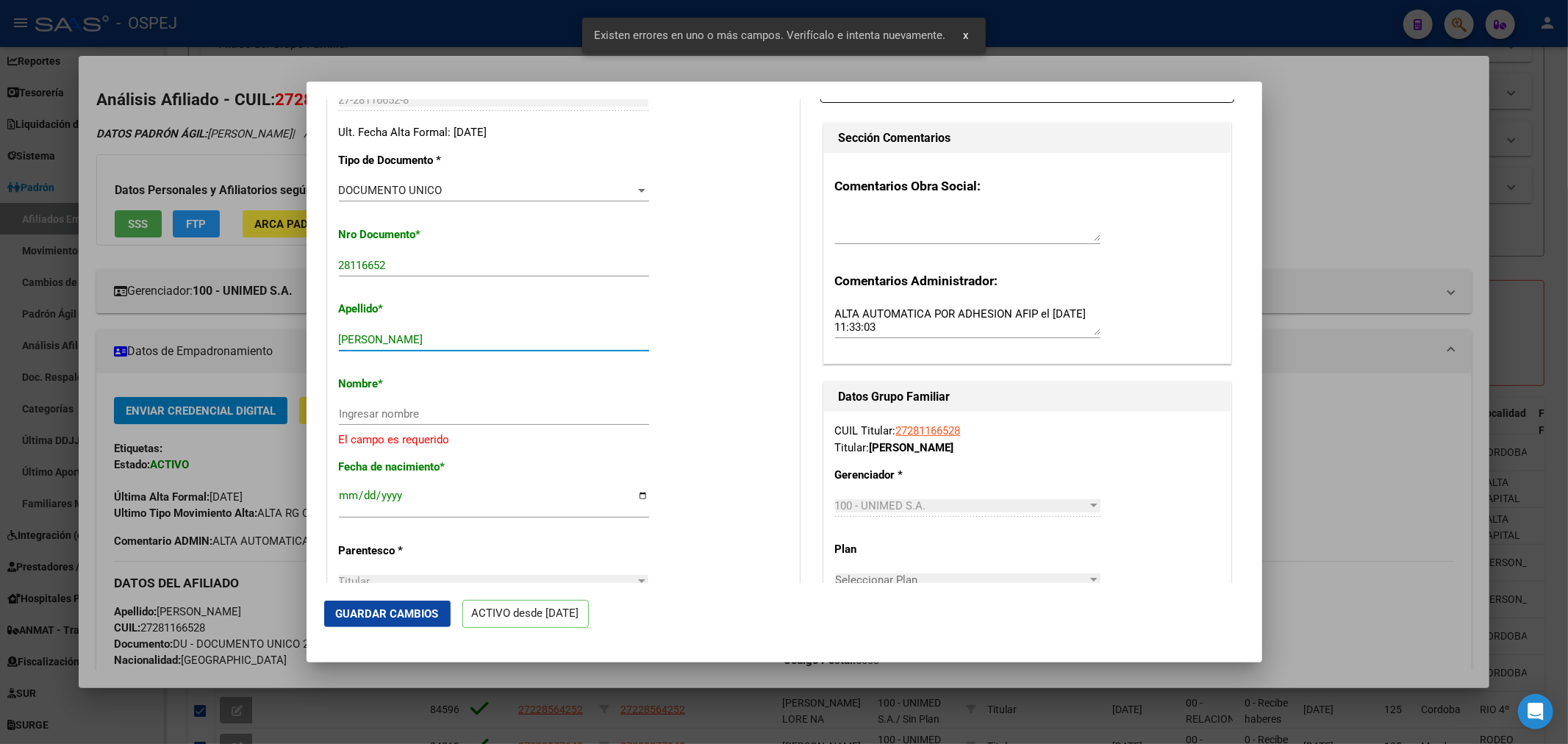
drag, startPoint x: 487, startPoint y: 349, endPoint x: 368, endPoint y: 349, distance: 119.0
click at [383, 347] on input "MORENO VANESA SOLEDAD" at bounding box center [493, 340] width 310 height 13
type input "MORENO"
click at [368, 420] on input "Ingresar nombre" at bounding box center [493, 414] width 310 height 13
paste input "VANESA SOLEDAD"
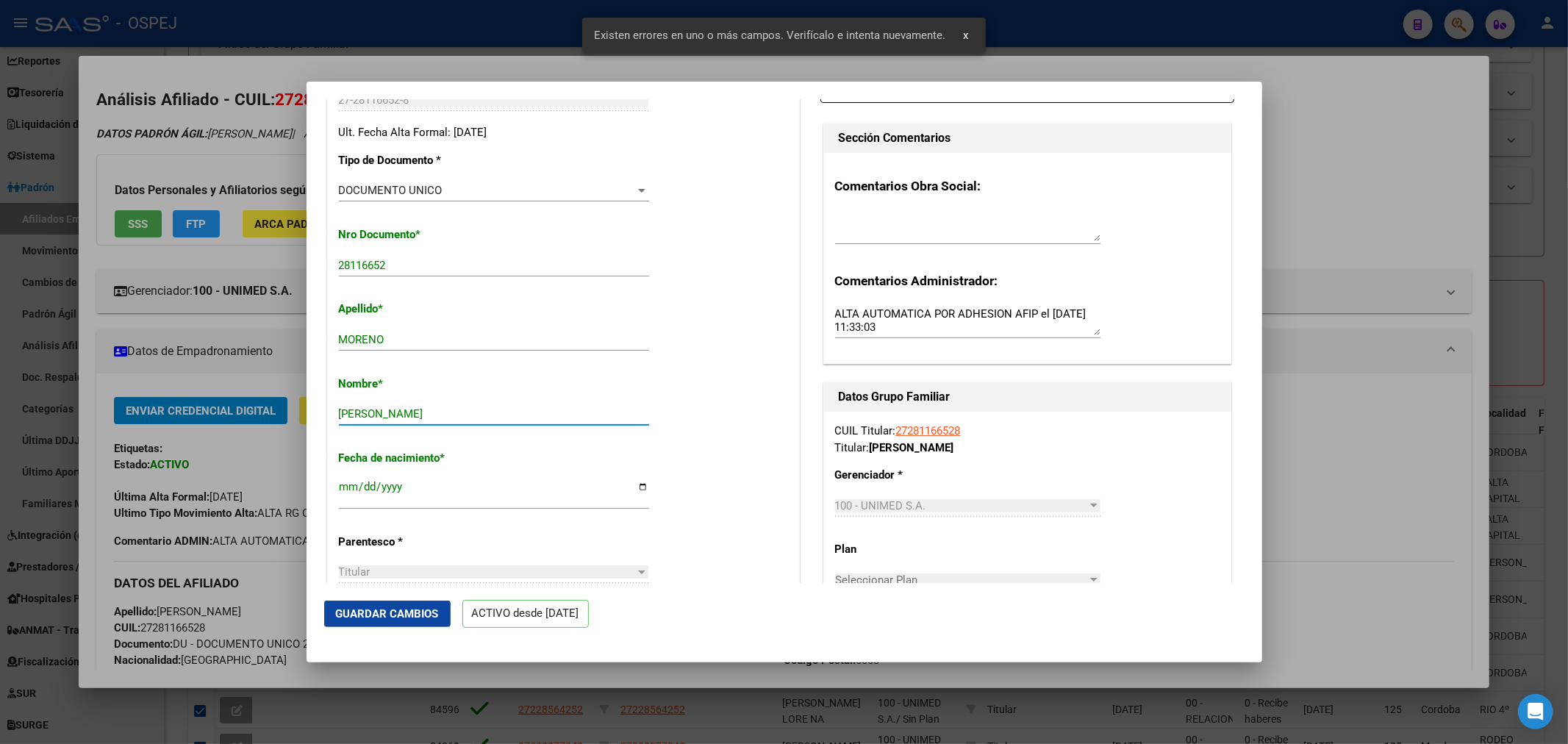
type input "VANESA SOLEDAD"
click at [375, 608] on span "Guardar Cambios" at bounding box center [387, 614] width 103 height 13
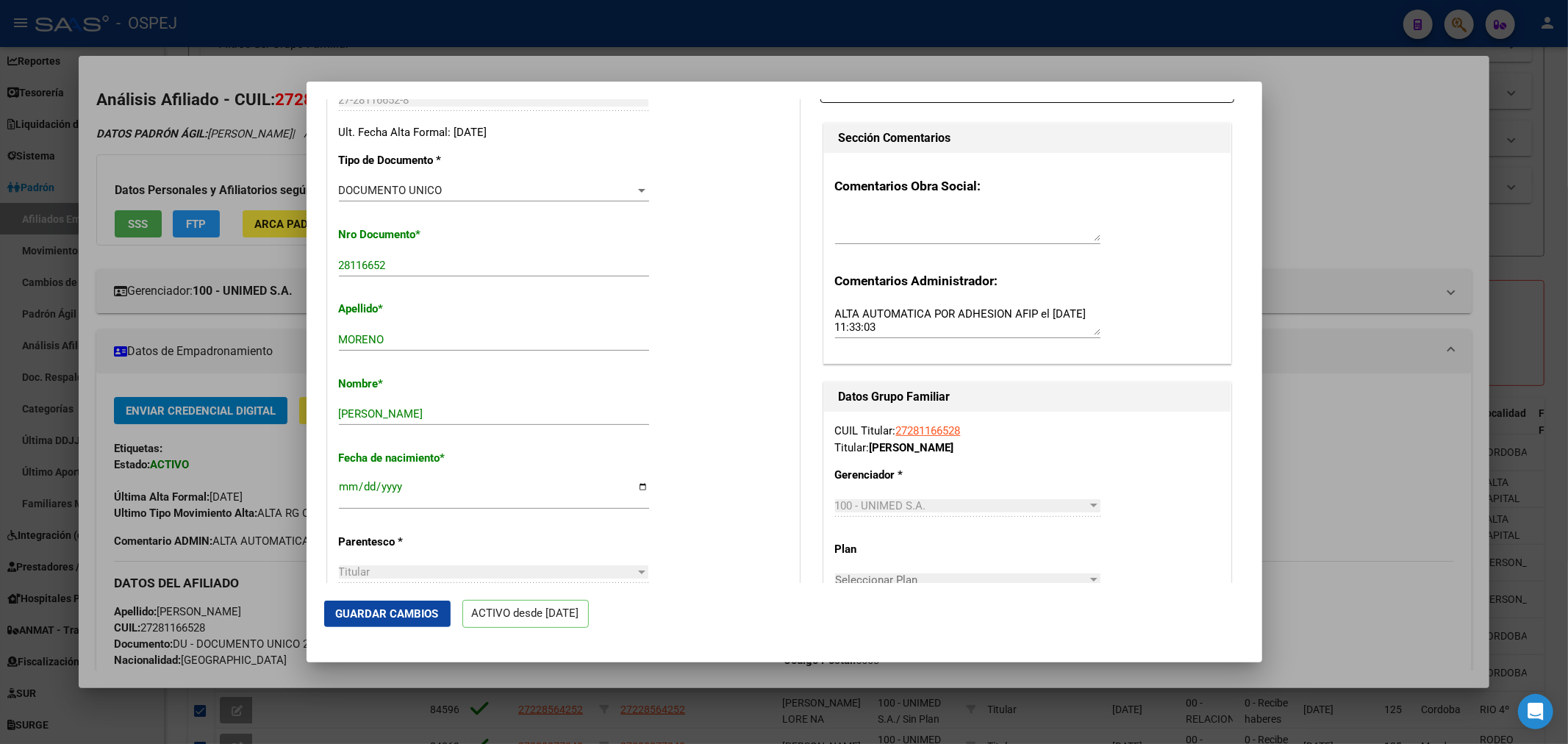
click at [570, 38] on div at bounding box center [784, 372] width 1568 height 744
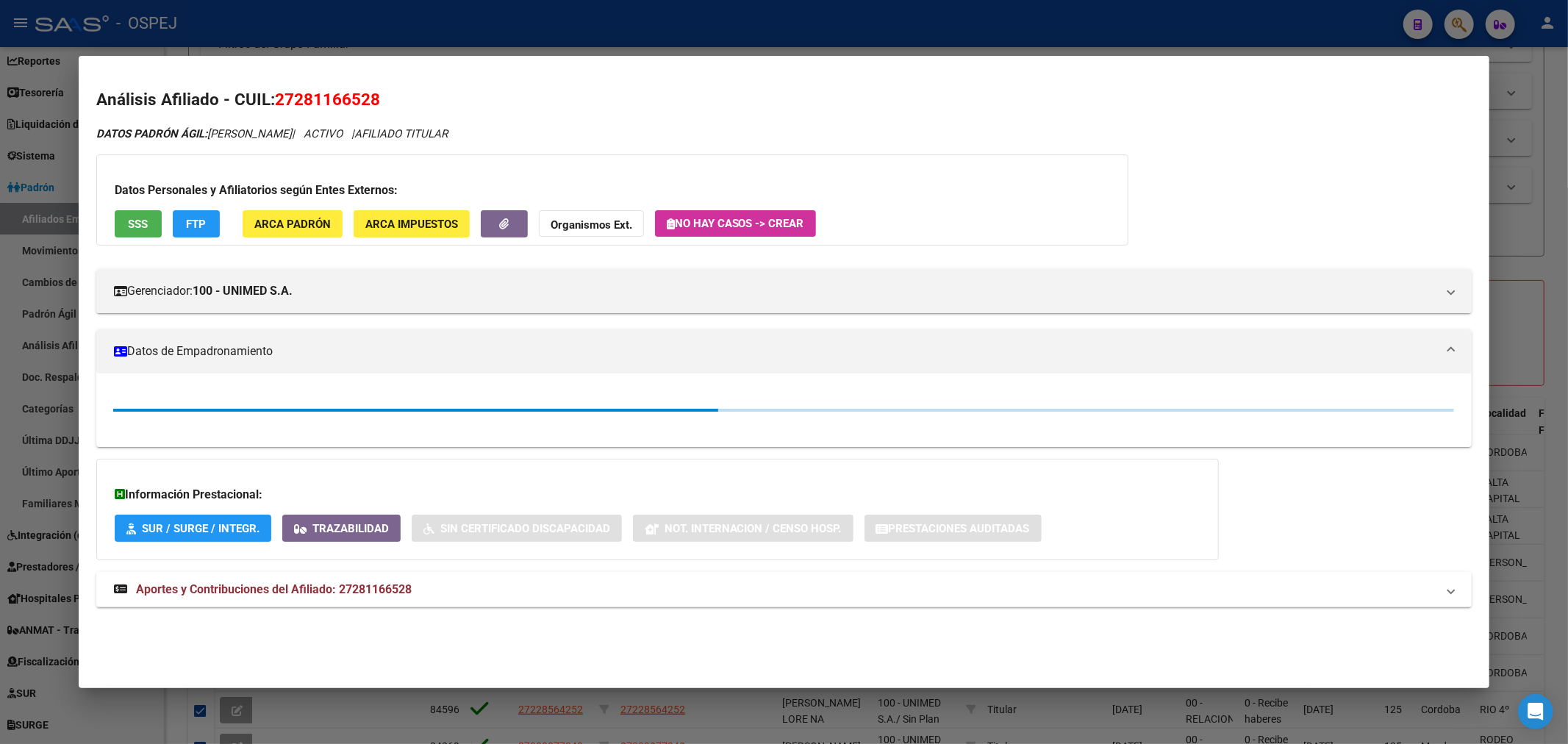
click at [574, 27] on div at bounding box center [784, 372] width 1568 height 744
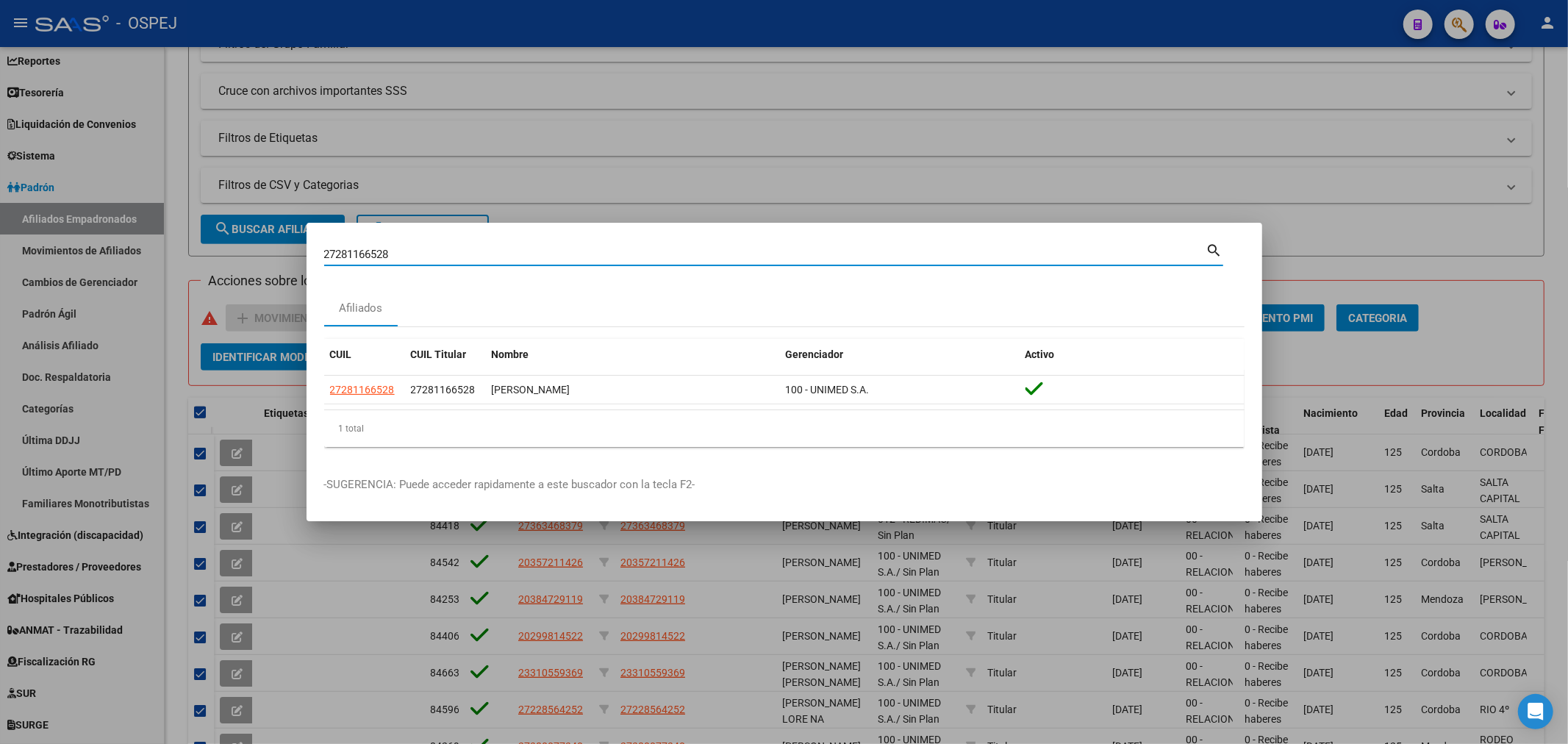
click at [364, 259] on input "27281166528" at bounding box center [765, 254] width 882 height 13
paste input "369259143"
type input "27369259143"
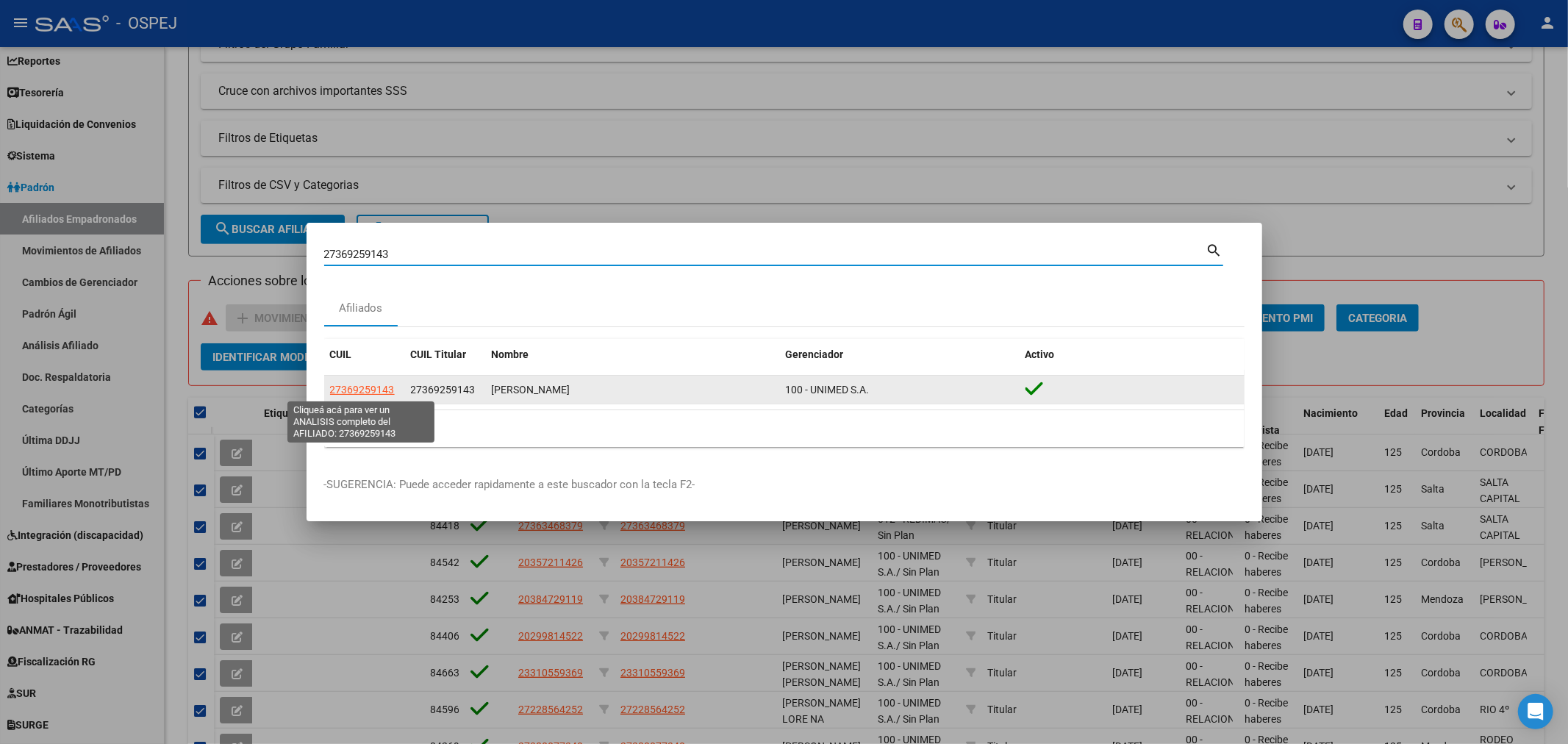
click at [383, 391] on span "27369259143" at bounding box center [362, 390] width 64 height 12
type textarea "27369259143"
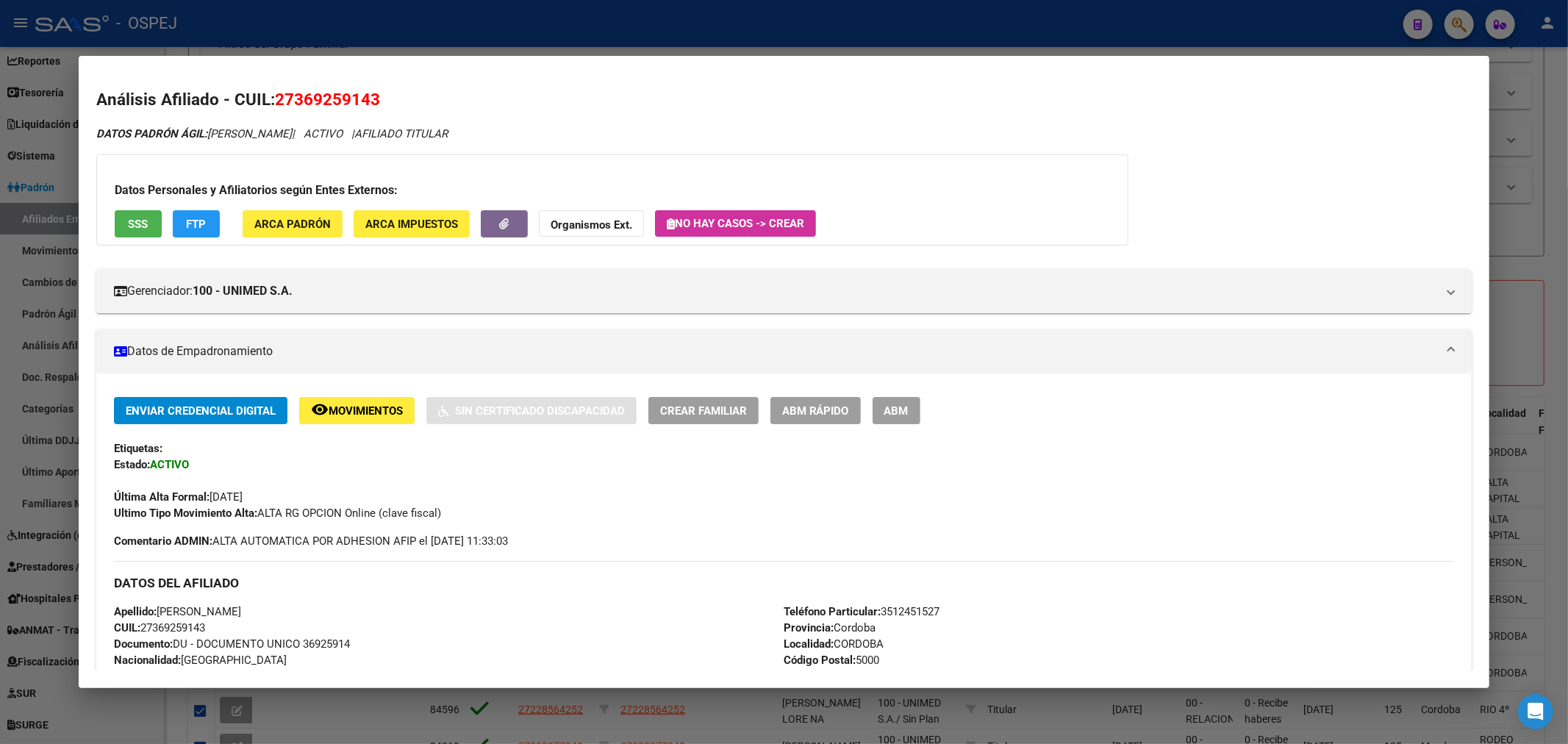
click at [833, 413] on span "ABM Rápido" at bounding box center [816, 411] width 67 height 13
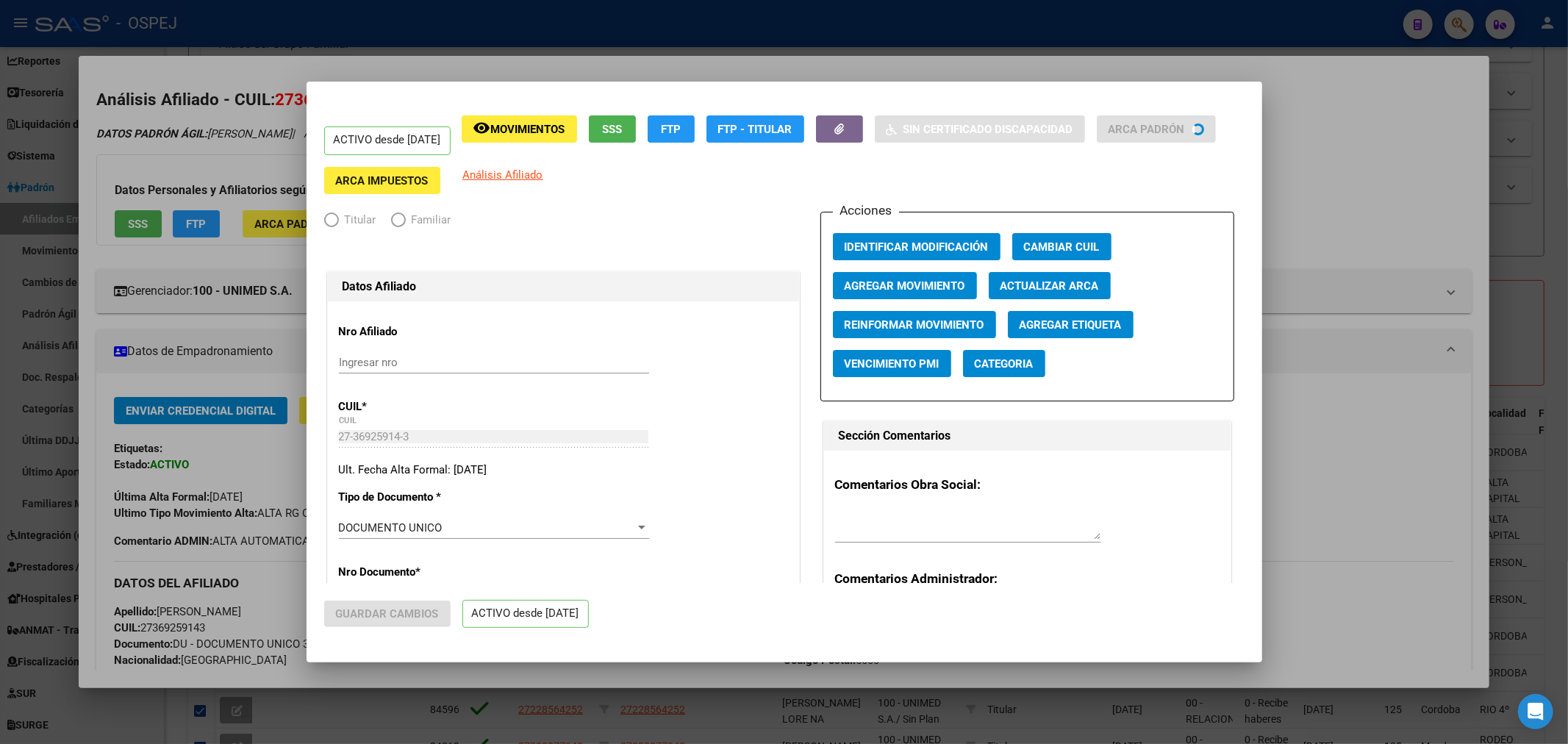
radio input "true"
type input "30-71477643-2"
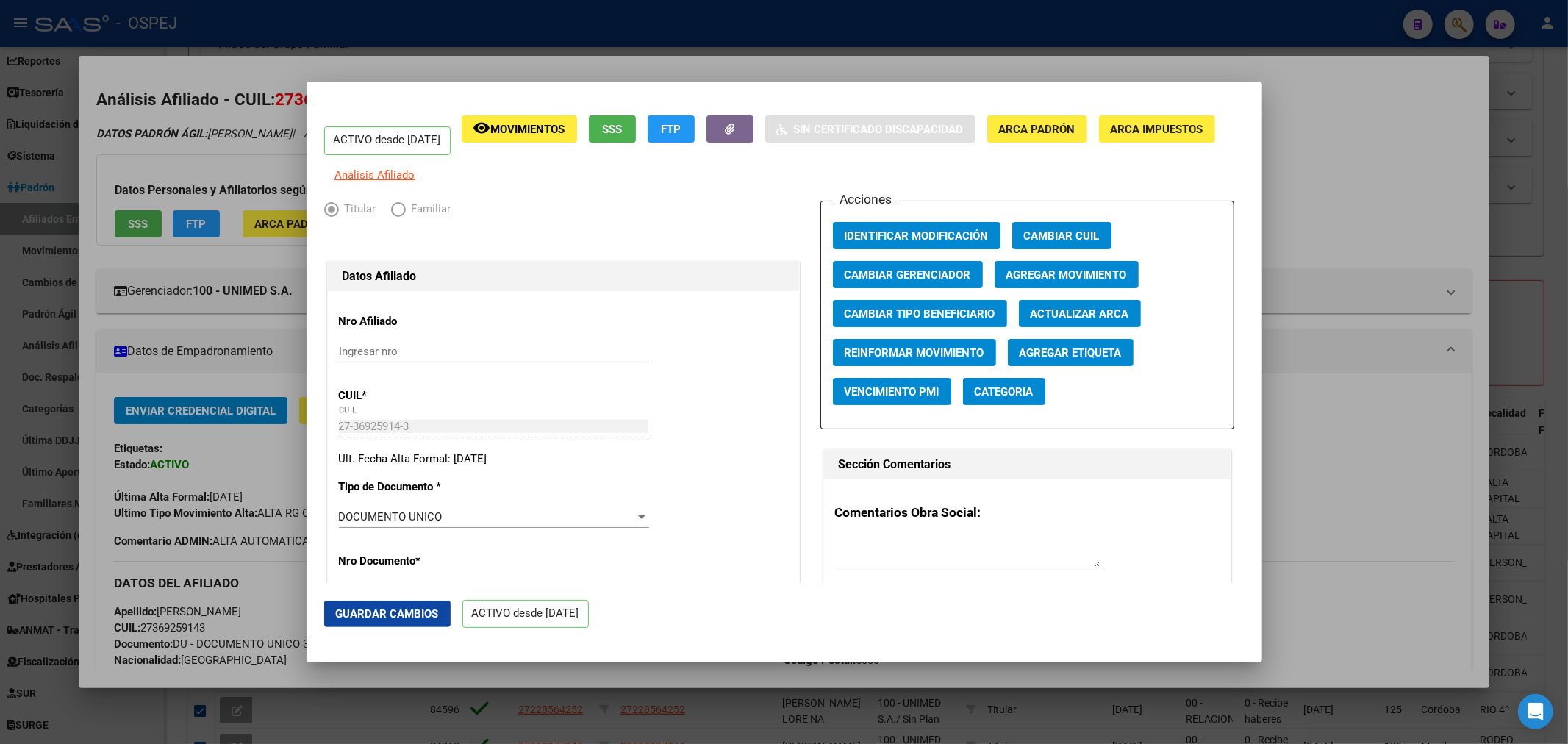
scroll to position [163, 0]
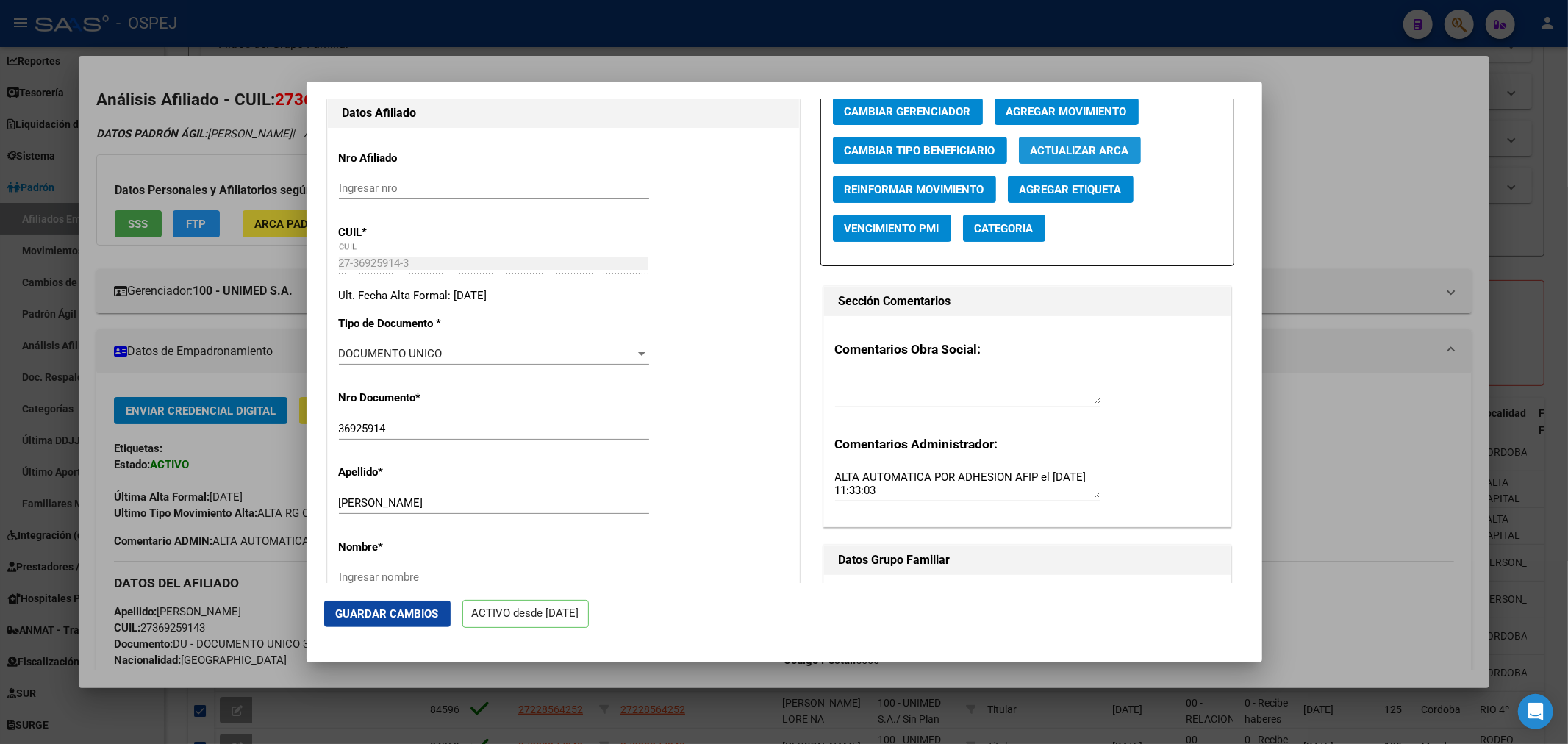
click at [1105, 157] on span "Actualizar ARCA" at bounding box center [1080, 151] width 99 height 13
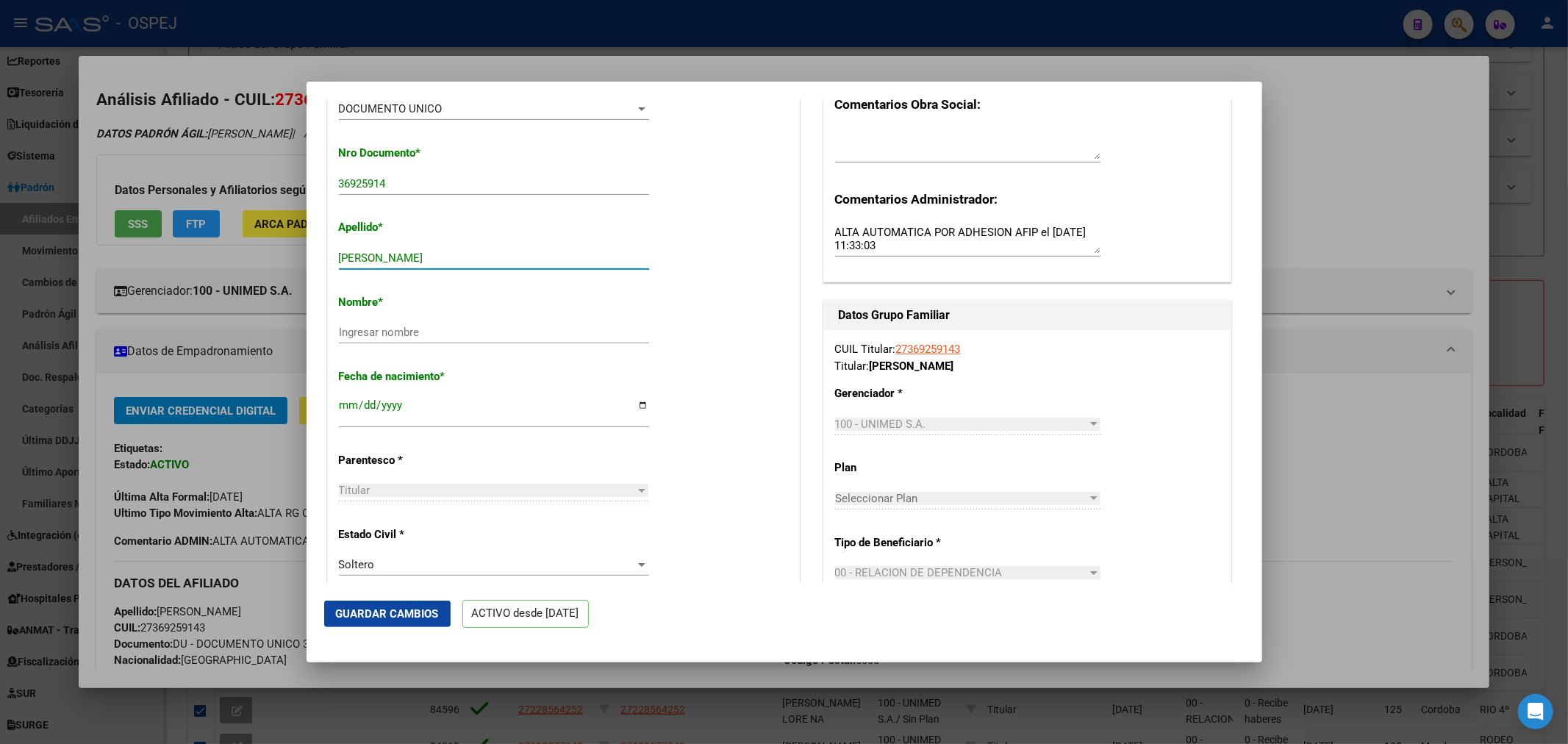
drag, startPoint x: 500, startPoint y: 273, endPoint x: 397, endPoint y: 276, distance: 103.0
click at [397, 269] on div "TUNINETTI LOURDES NOELIA Ingresar apellido" at bounding box center [493, 257] width 310 height 22
type input "TUNINETTI"
click at [393, 339] on input "Ingresar nombre" at bounding box center [493, 332] width 310 height 13
paste input "LOURDES NOELIA"
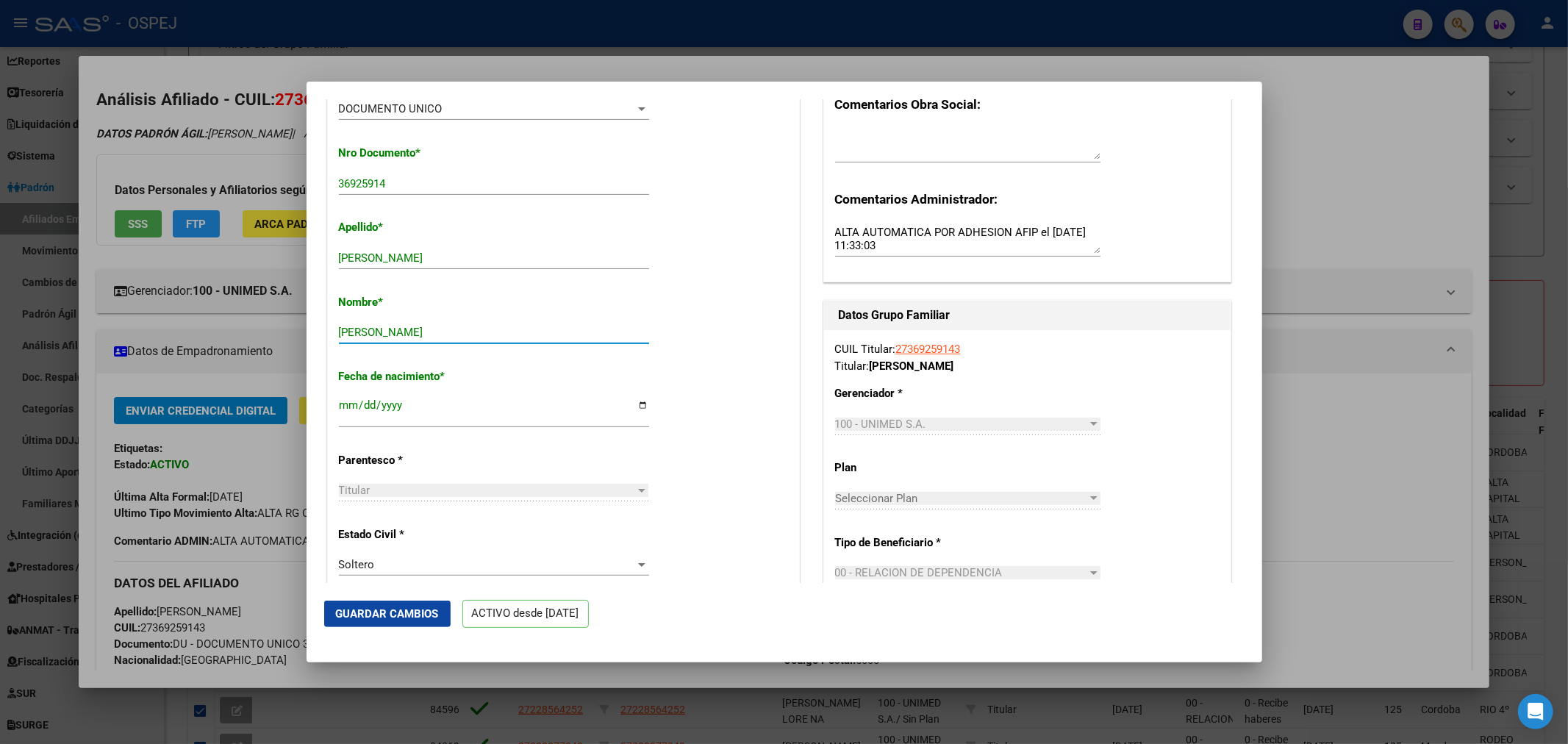
type input "LOURDES NOELIA"
click at [355, 420] on input "[DATE]" at bounding box center [493, 411] width 310 height 24
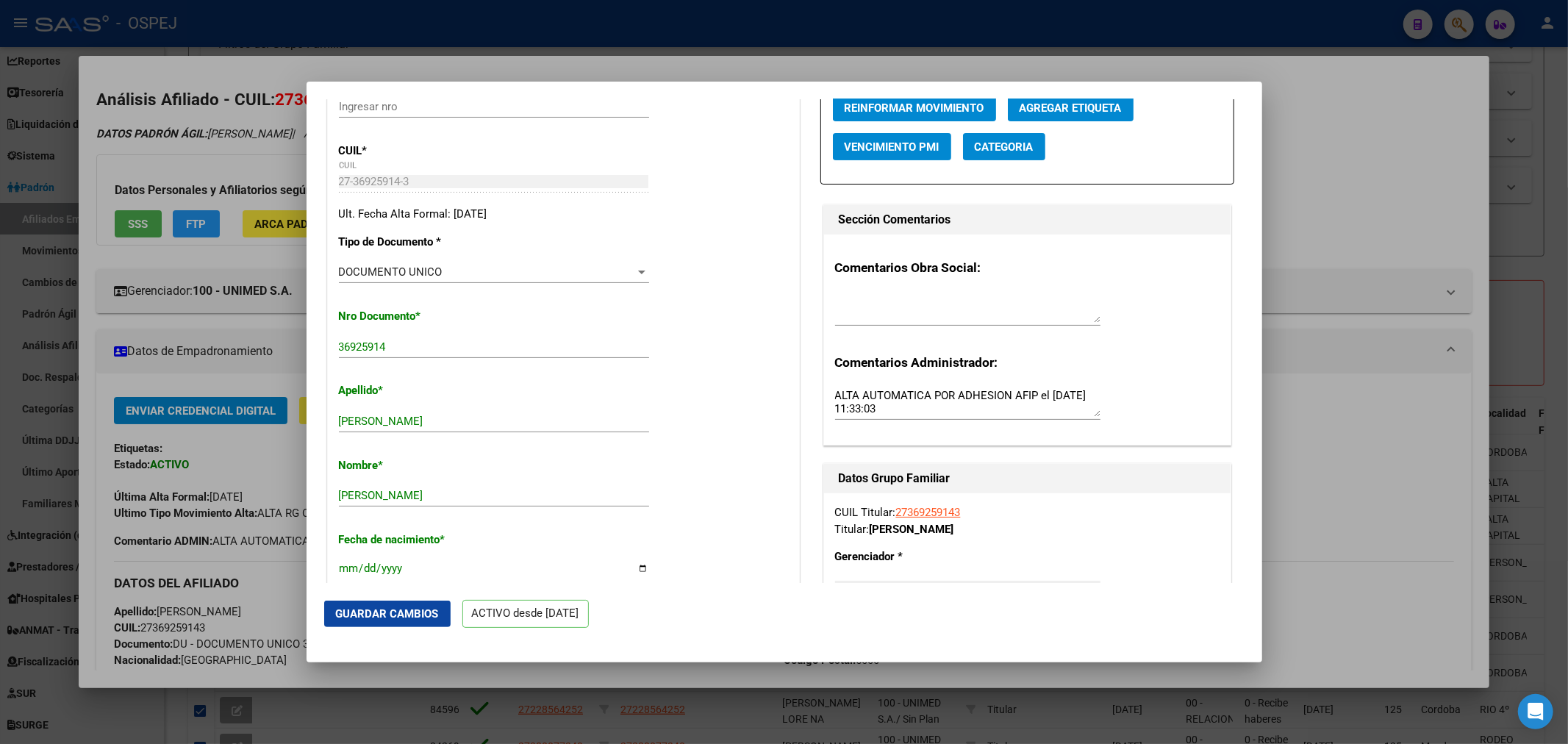
scroll to position [163, 0]
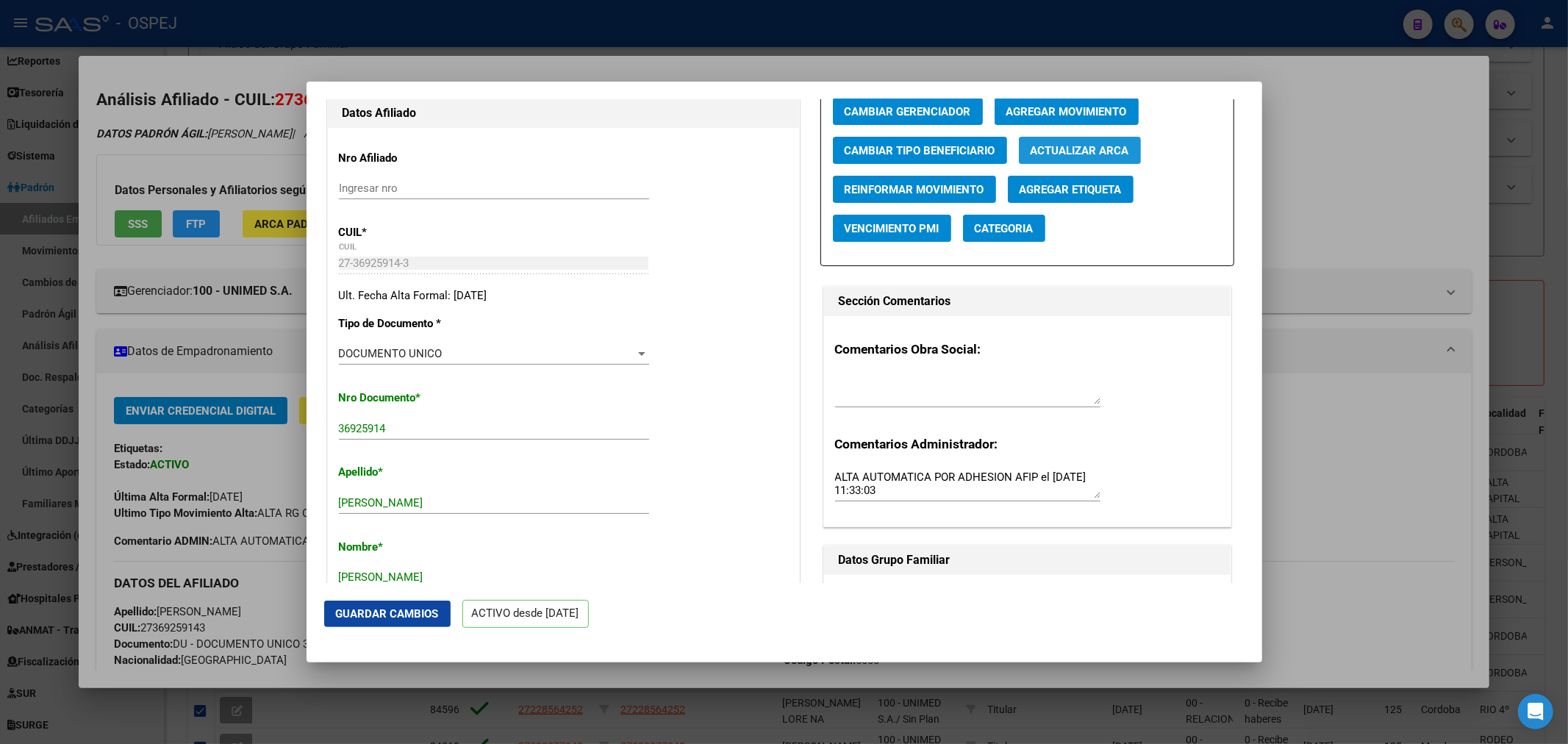
click at [1063, 164] on button "Actualizar ARCA" at bounding box center [1079, 150] width 122 height 27
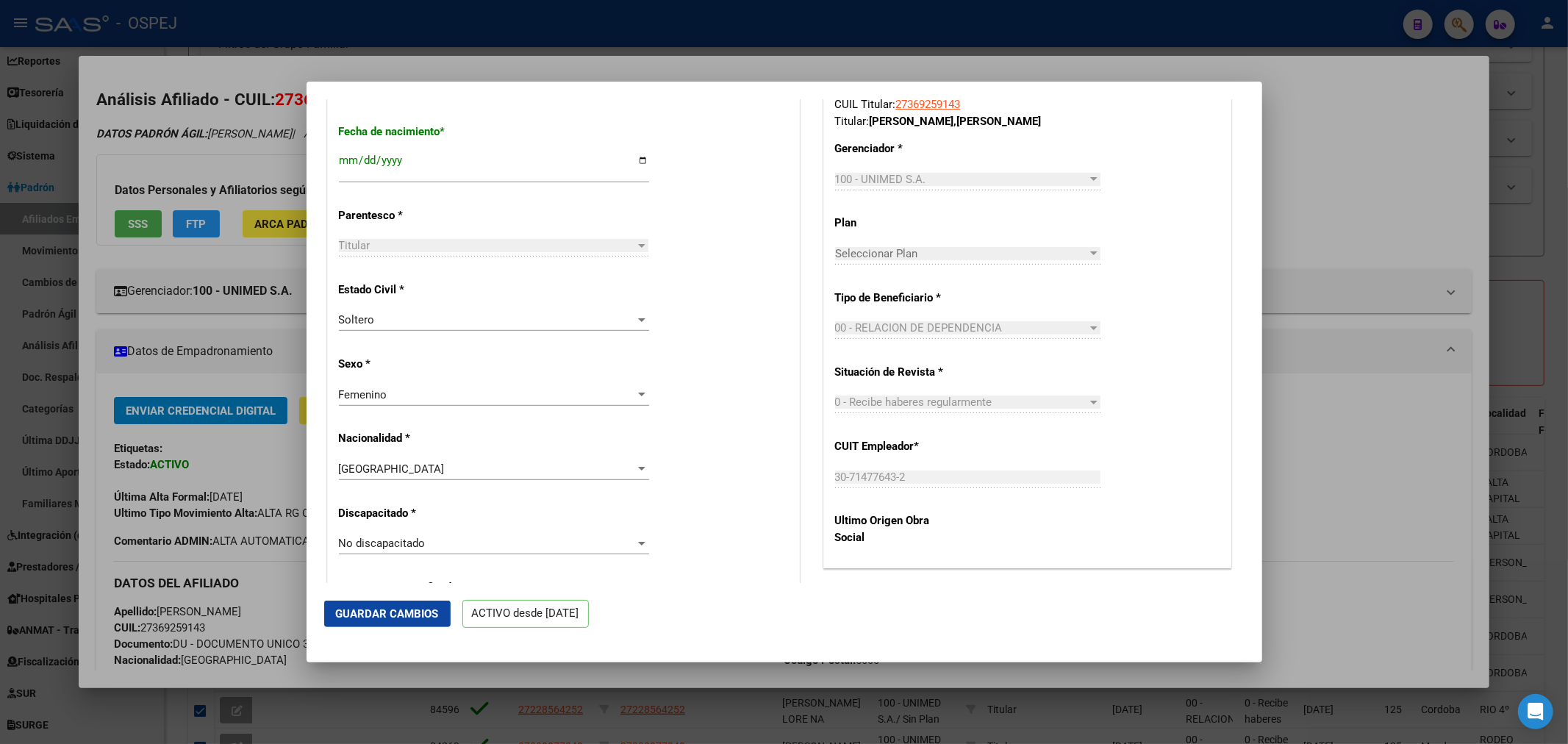
scroll to position [490, 0]
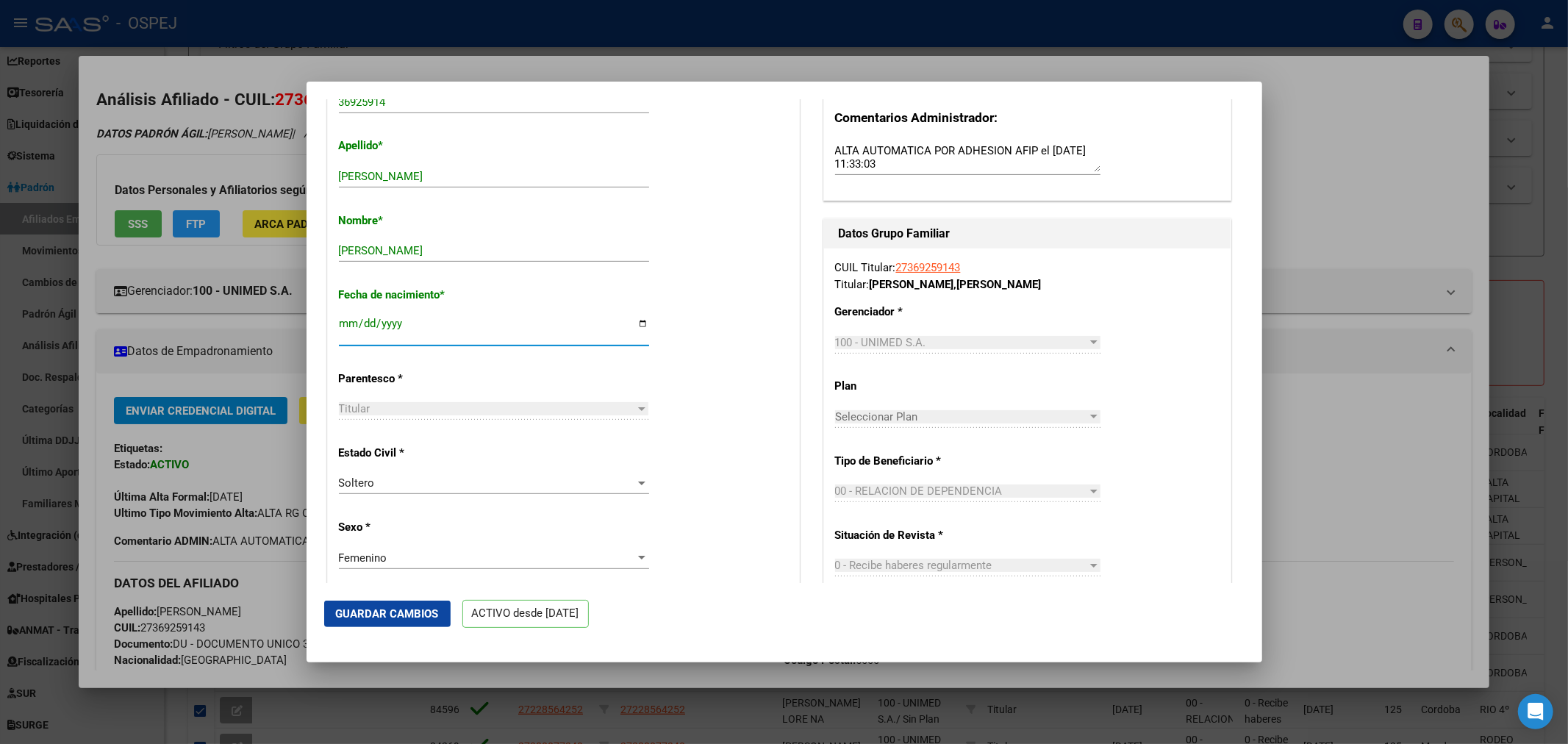
click at [385, 329] on input "[DATE]" at bounding box center [493, 329] width 310 height 24
type input "1990-01-01"
click at [407, 611] on span "Guardar Cambios" at bounding box center [387, 614] width 103 height 13
drag, startPoint x: 390, startPoint y: 613, endPoint x: 385, endPoint y: 181, distance: 432.0
click at [390, 609] on span "Guardar Cambios" at bounding box center [387, 614] width 103 height 13
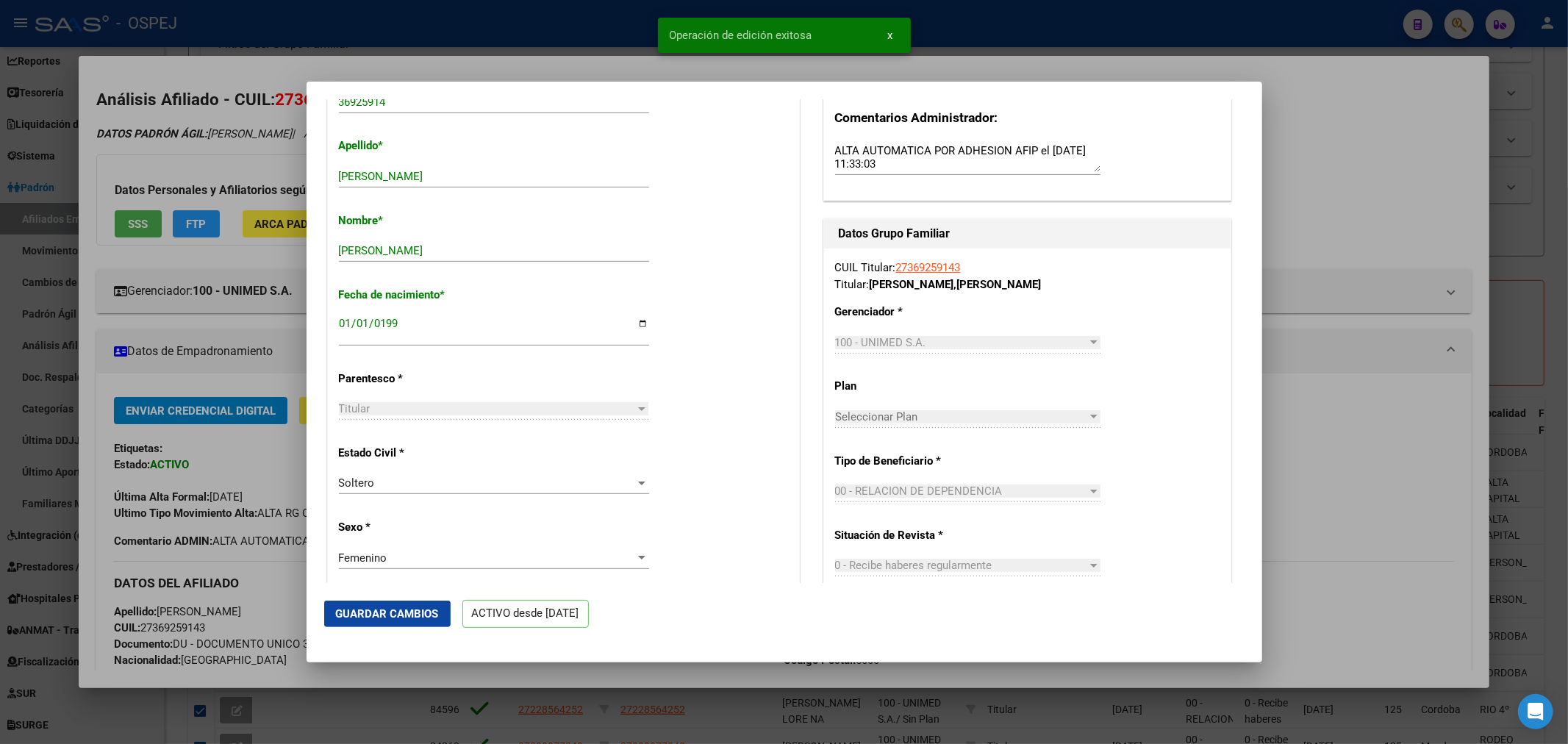
click at [507, 18] on div at bounding box center [784, 372] width 1568 height 744
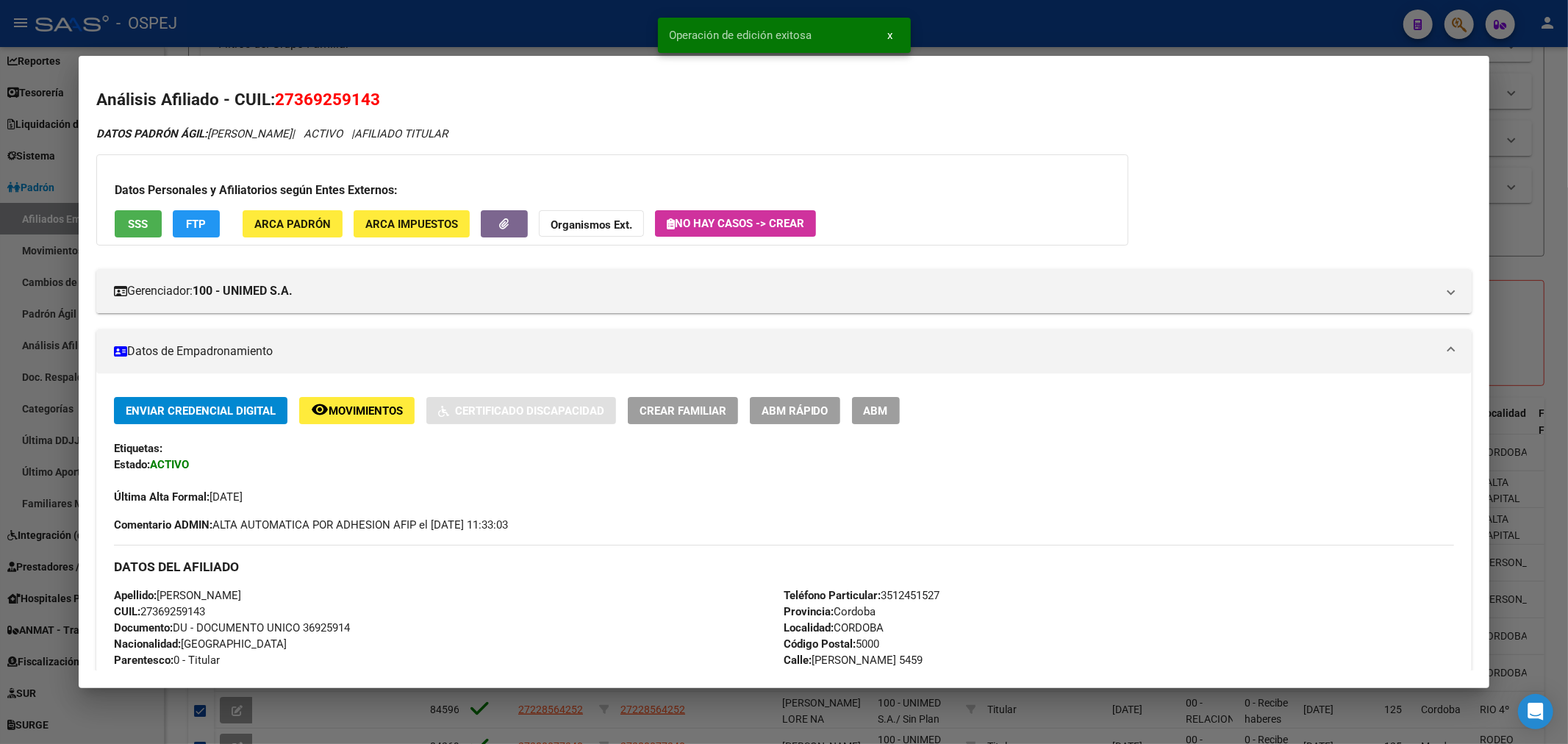
drag, startPoint x: 511, startPoint y: 44, endPoint x: 205, endPoint y: 307, distance: 403.5
click at [511, 42] on div at bounding box center [784, 372] width 1568 height 744
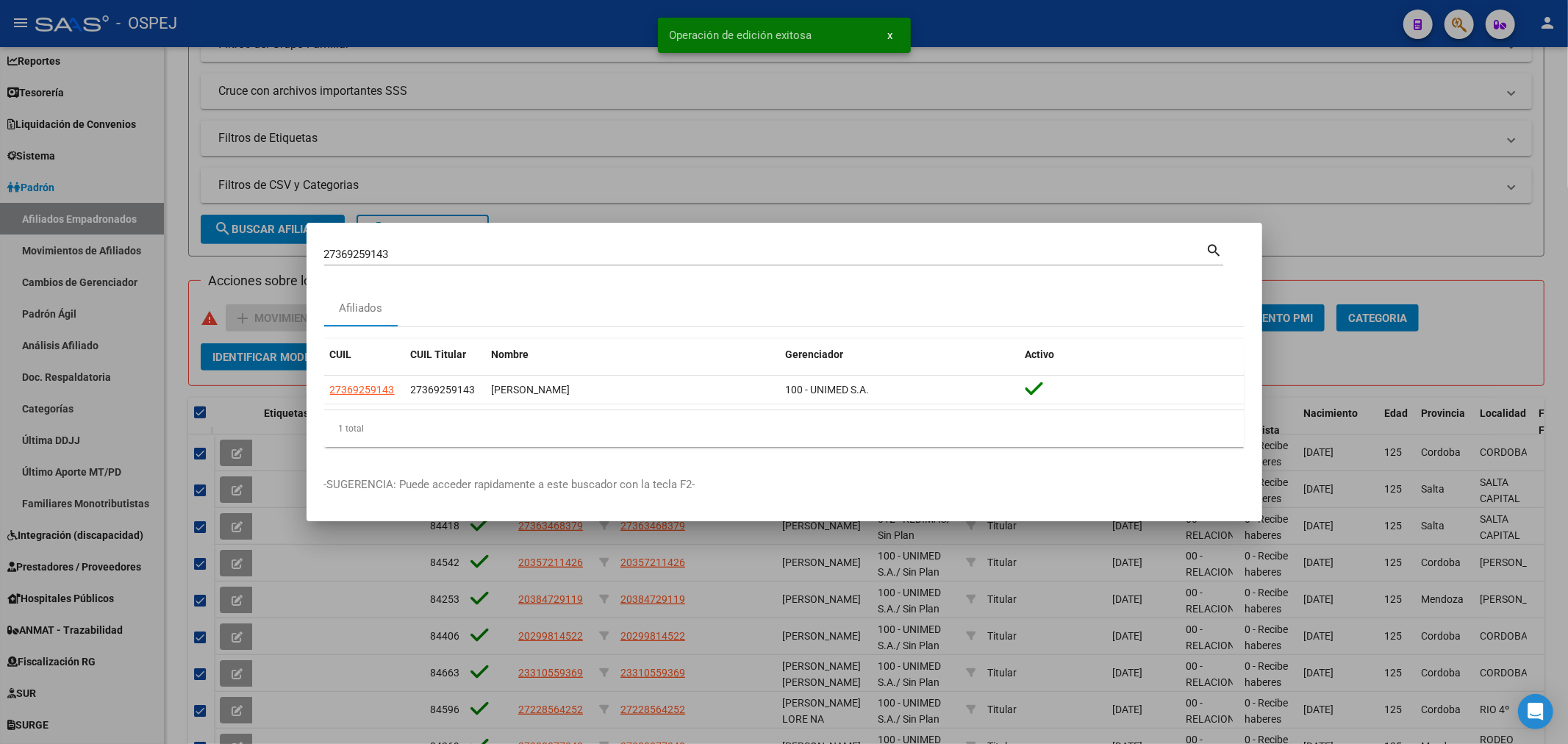
click at [346, 255] on input "27369259143" at bounding box center [765, 254] width 882 height 13
click at [346, 254] on input "27369259143" at bounding box center [765, 254] width 882 height 13
paste input "88819419"
type input "27388819419"
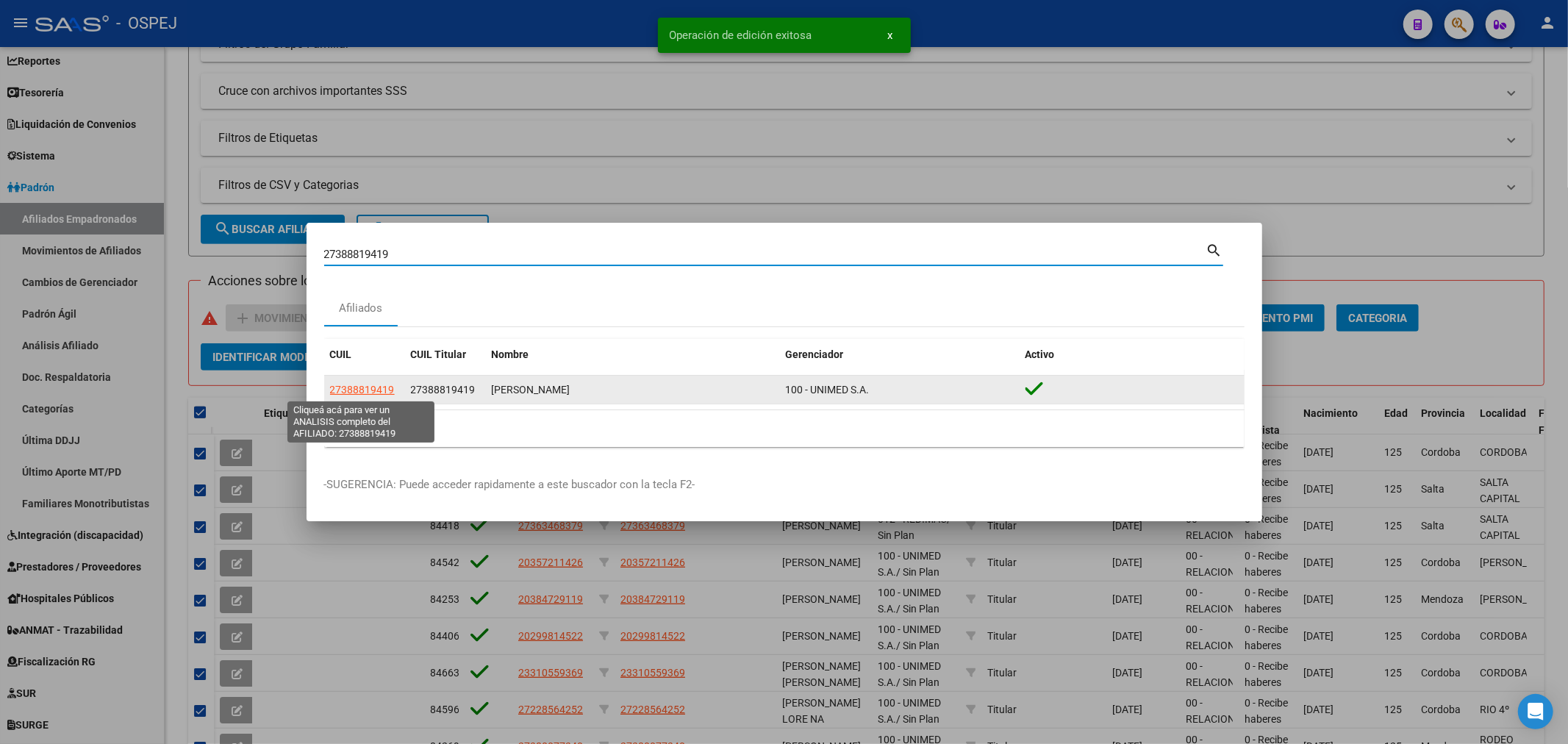
click at [356, 387] on span "27388819419" at bounding box center [362, 390] width 64 height 12
type textarea "27388819419"
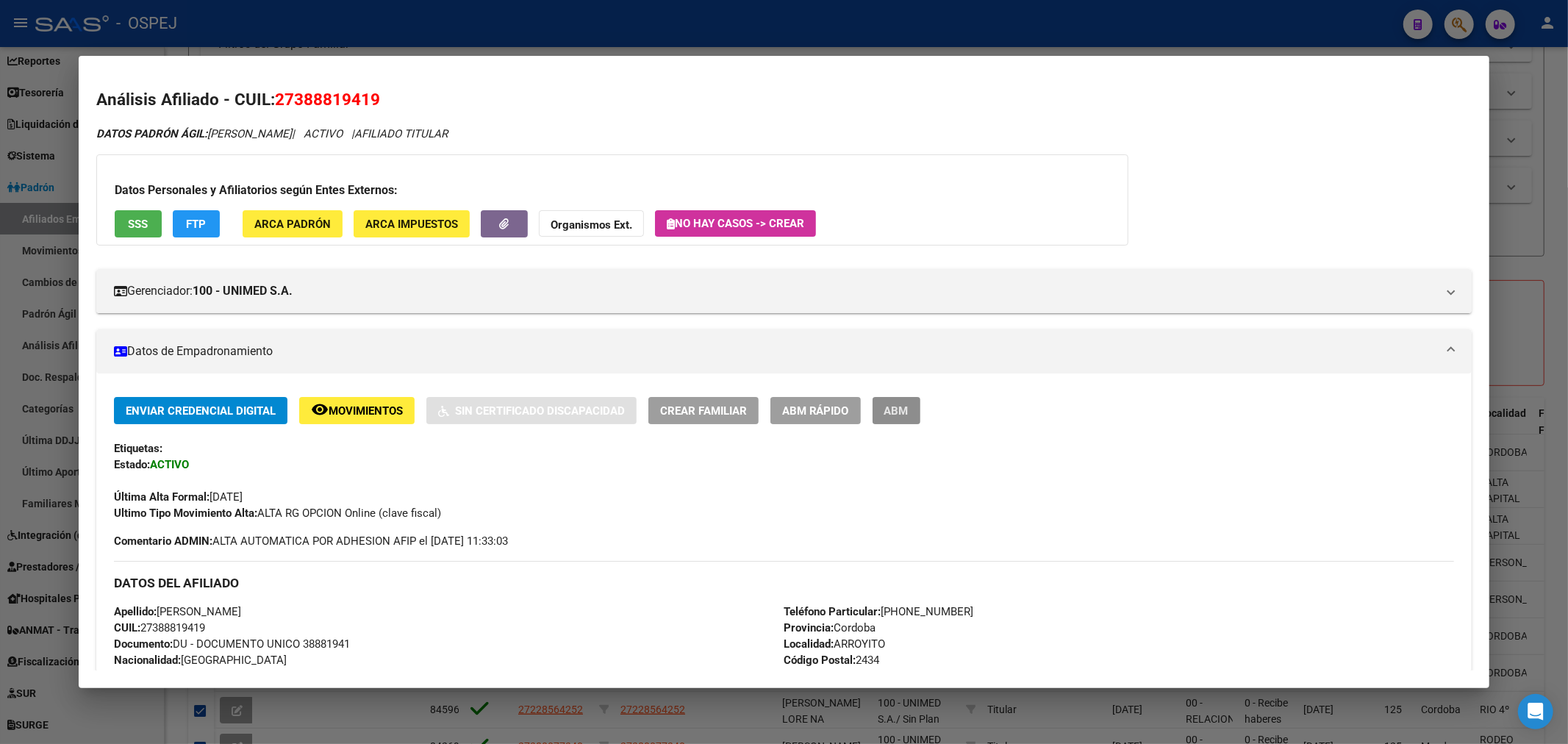
click at [920, 409] on button "ABM" at bounding box center [896, 411] width 48 height 27
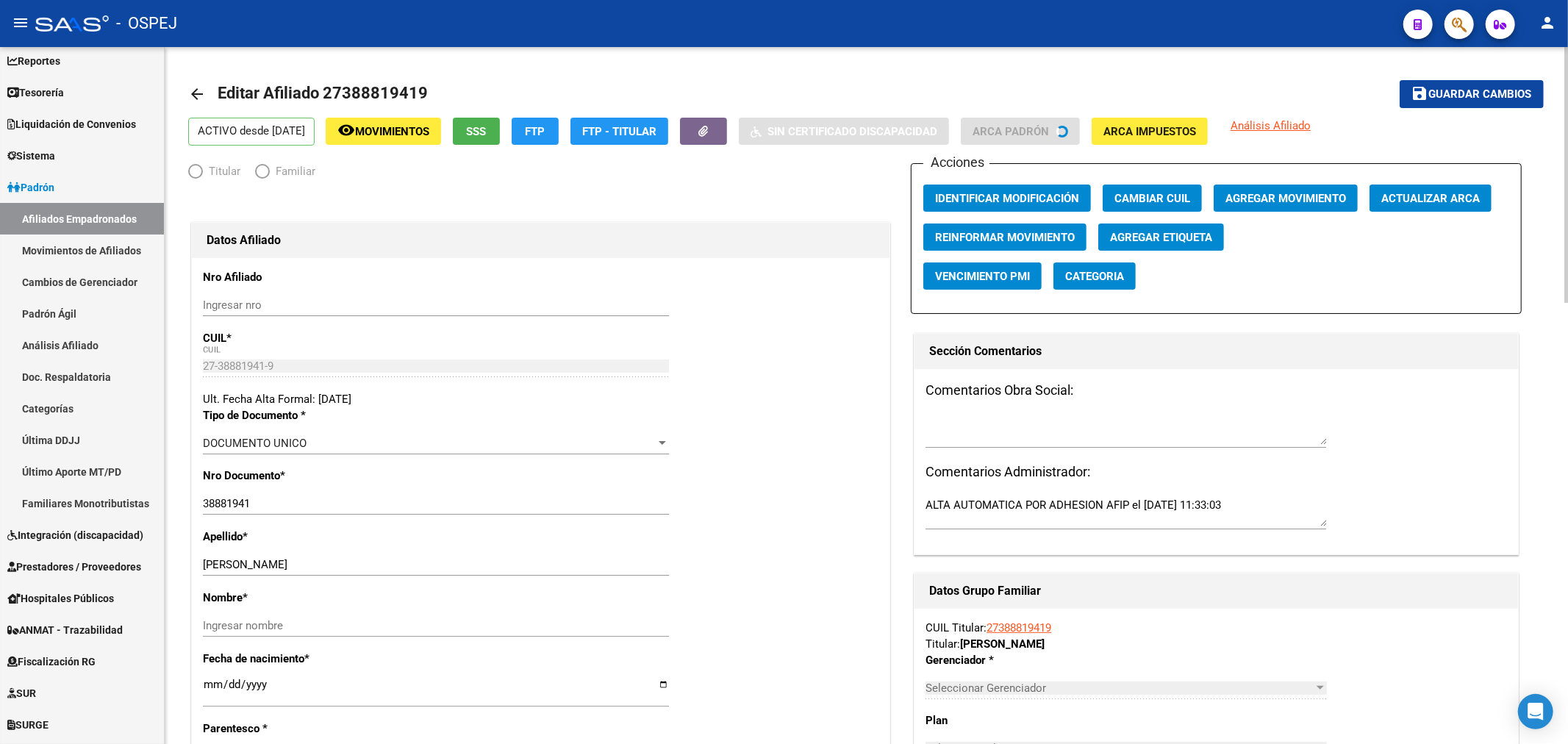
radio input "true"
type input "30-66677491-0"
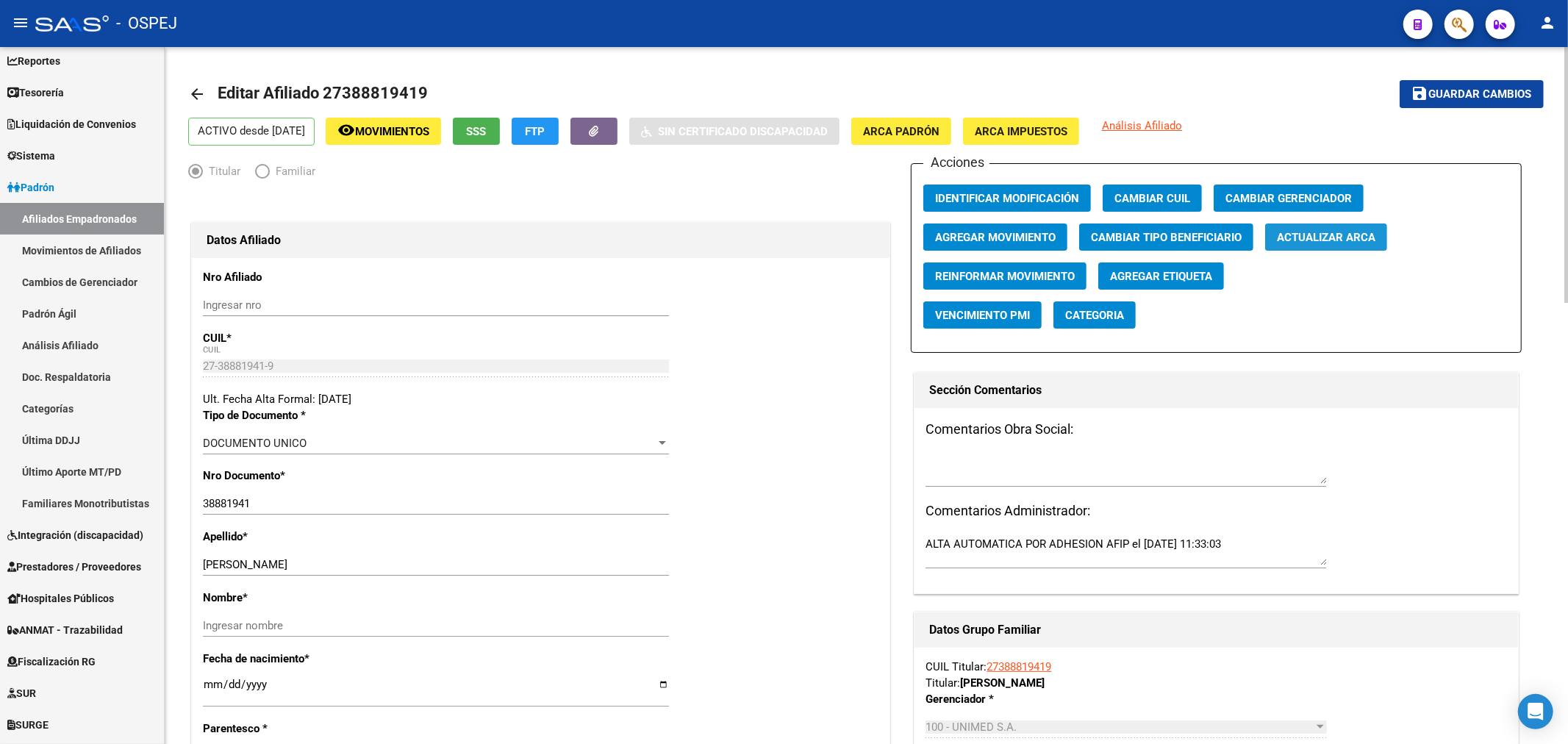
click at [1297, 245] on button "Actualizar ARCA" at bounding box center [1325, 237] width 122 height 27
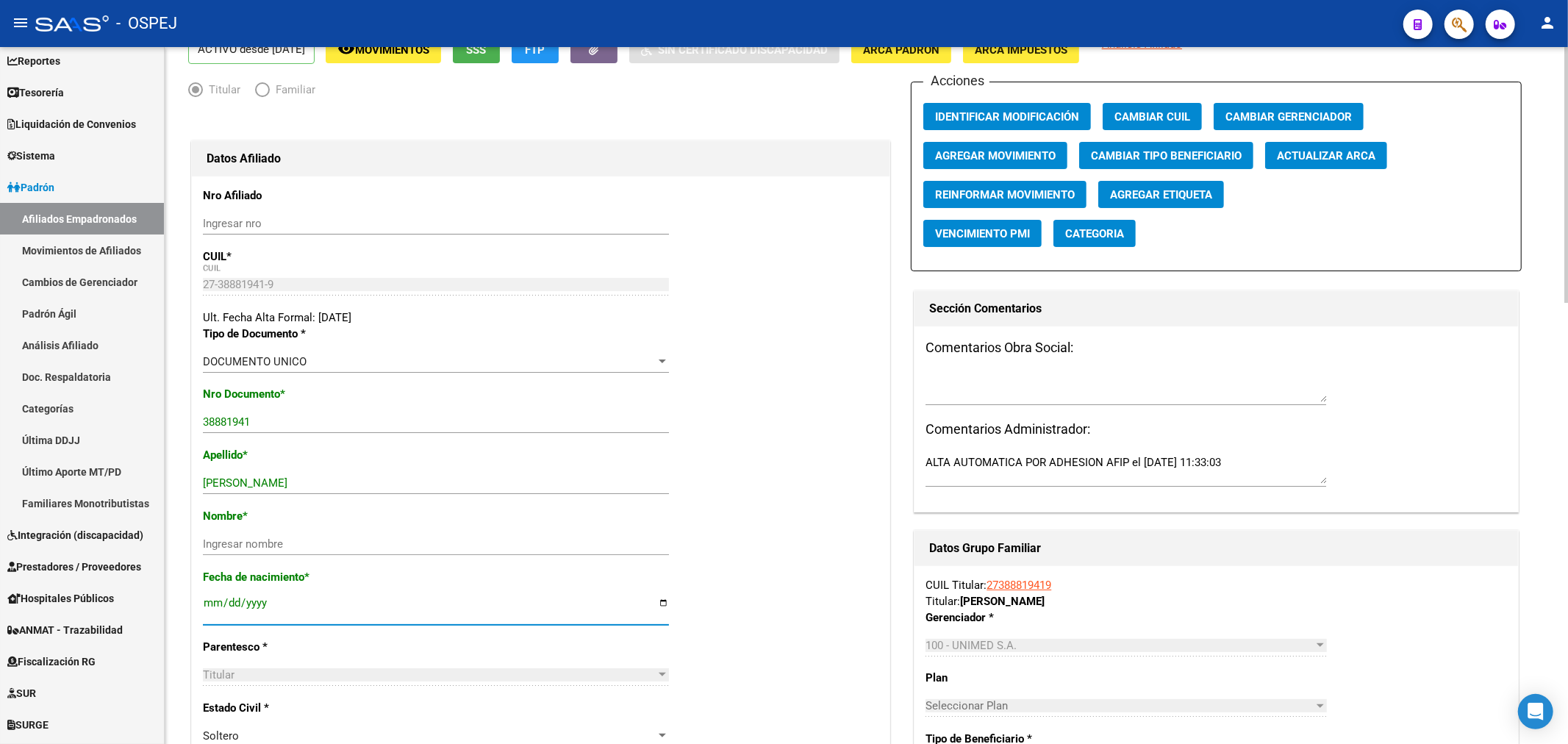
click at [256, 608] on input "[DATE]" at bounding box center [436, 609] width 466 height 24
type input "[DATE]"
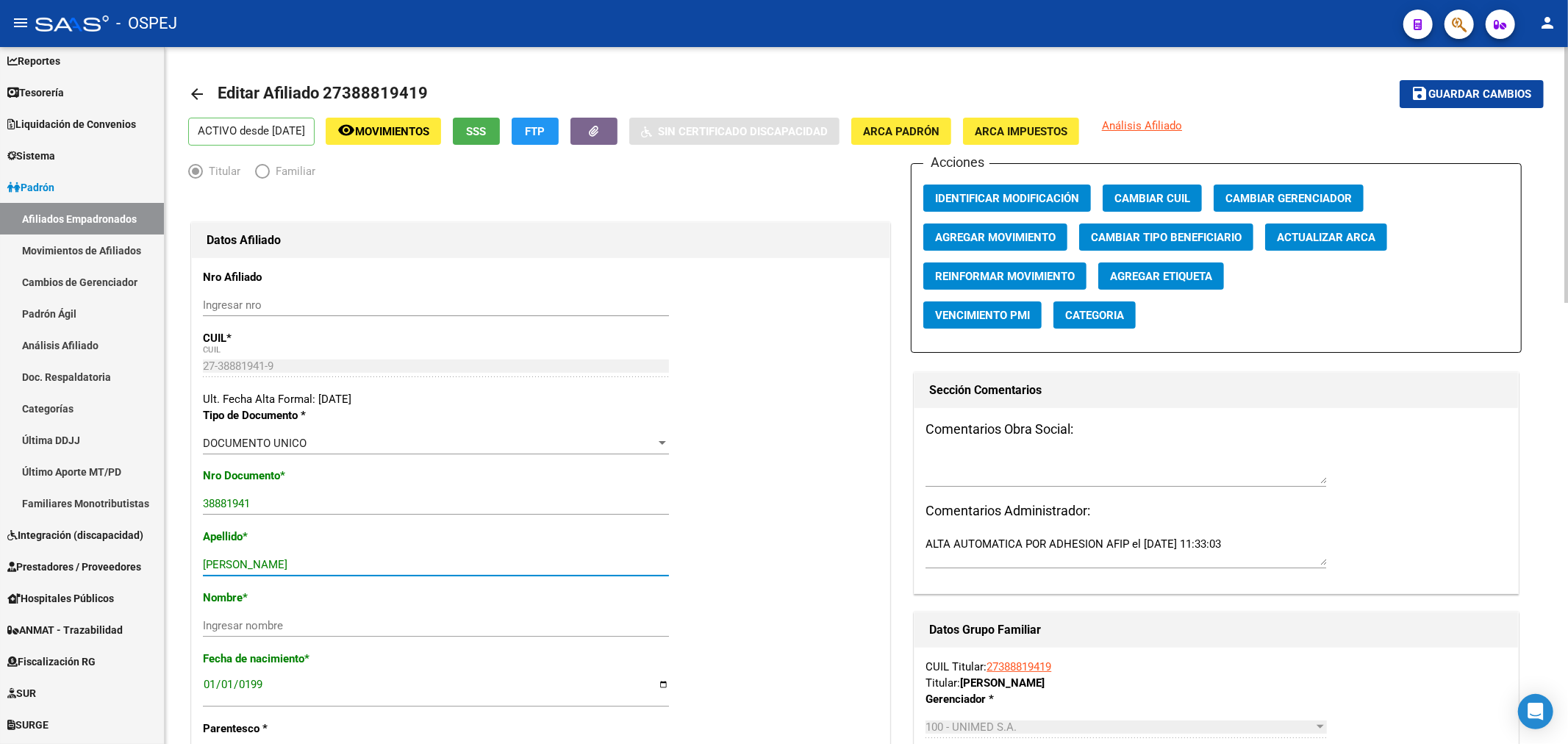
drag, startPoint x: 335, startPoint y: 561, endPoint x: 282, endPoint y: 561, distance: 53.0
click at [282, 561] on input "PICCHIOTTINO ORNELLA" at bounding box center [436, 564] width 466 height 13
type input "PICCHIOTTINO"
click at [259, 619] on input "Ingresar nombre" at bounding box center [436, 626] width 466 height 13
paste input "ORNELLA"
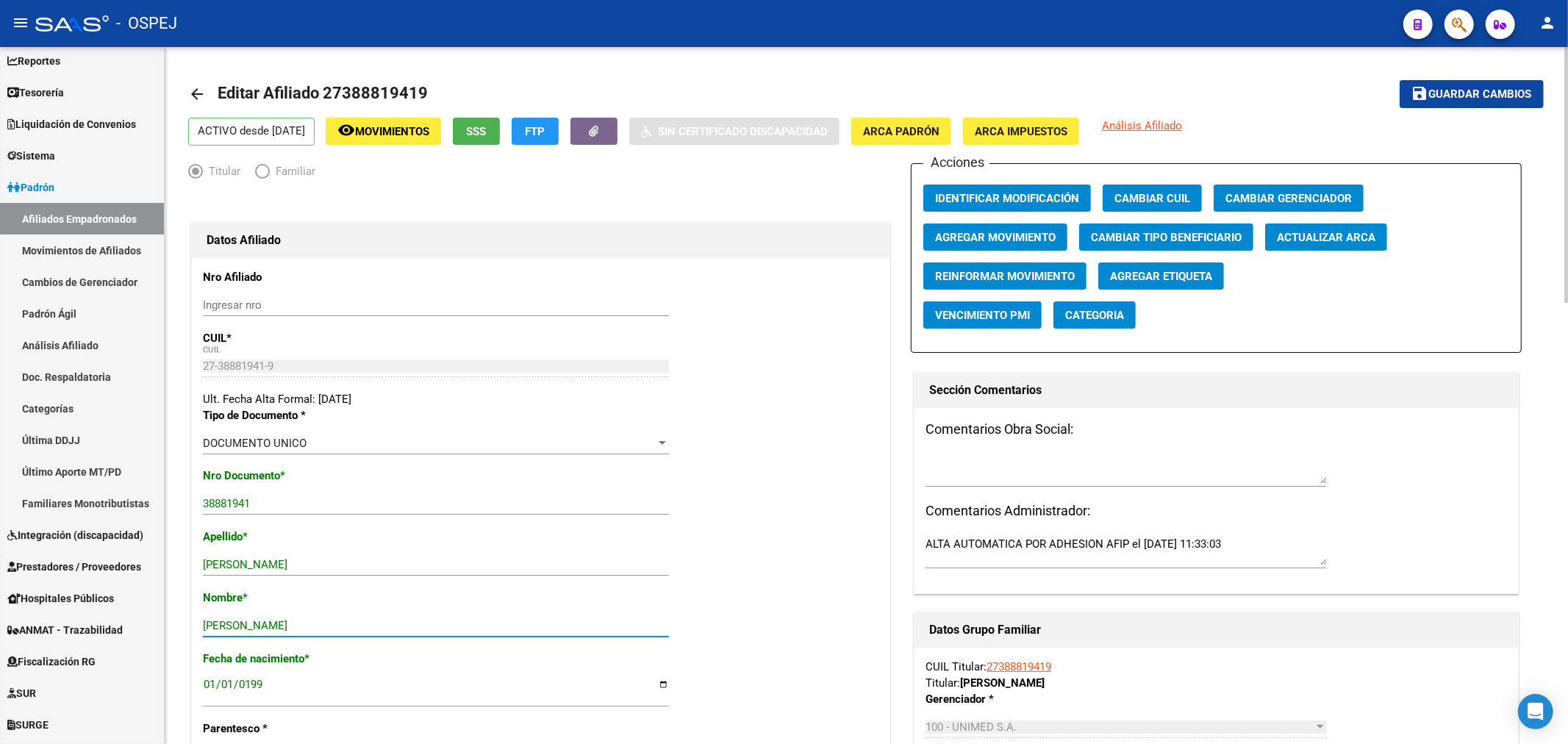
type input "ORNELLA"
click at [1478, 86] on button "save Guardar cambios" at bounding box center [1471, 93] width 144 height 27
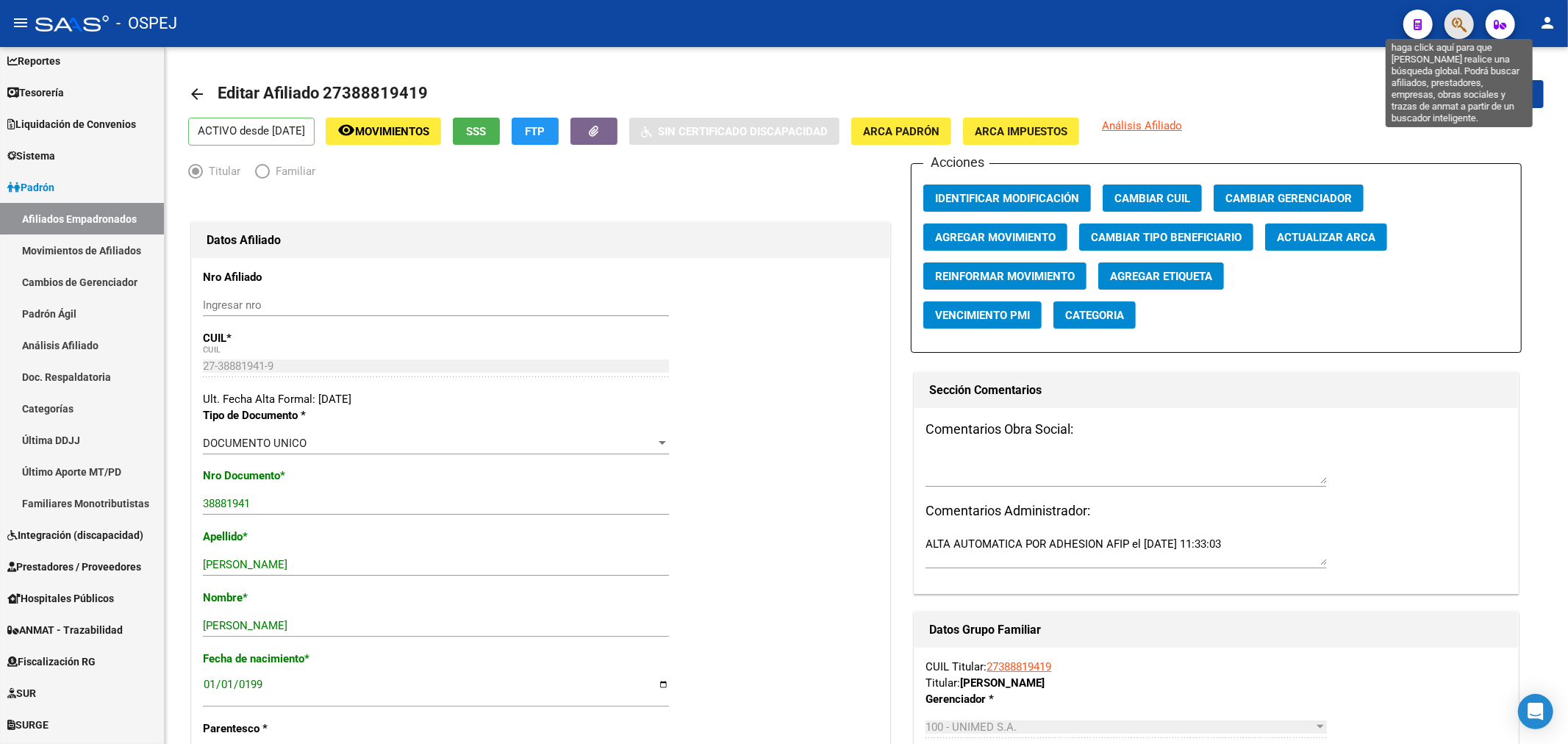
click at [1453, 23] on icon "button" at bounding box center [1459, 25] width 14 height 17
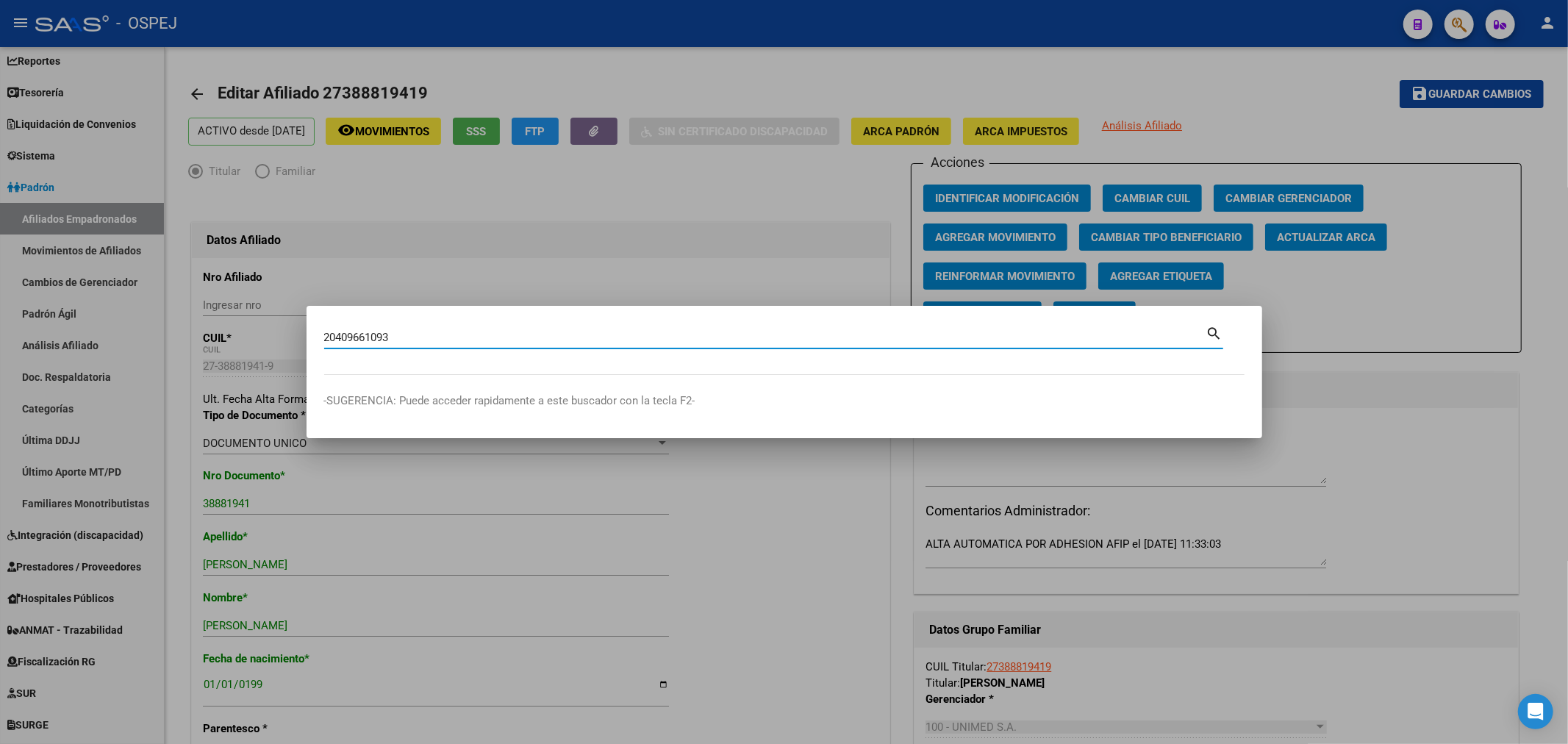
type input "20409661093"
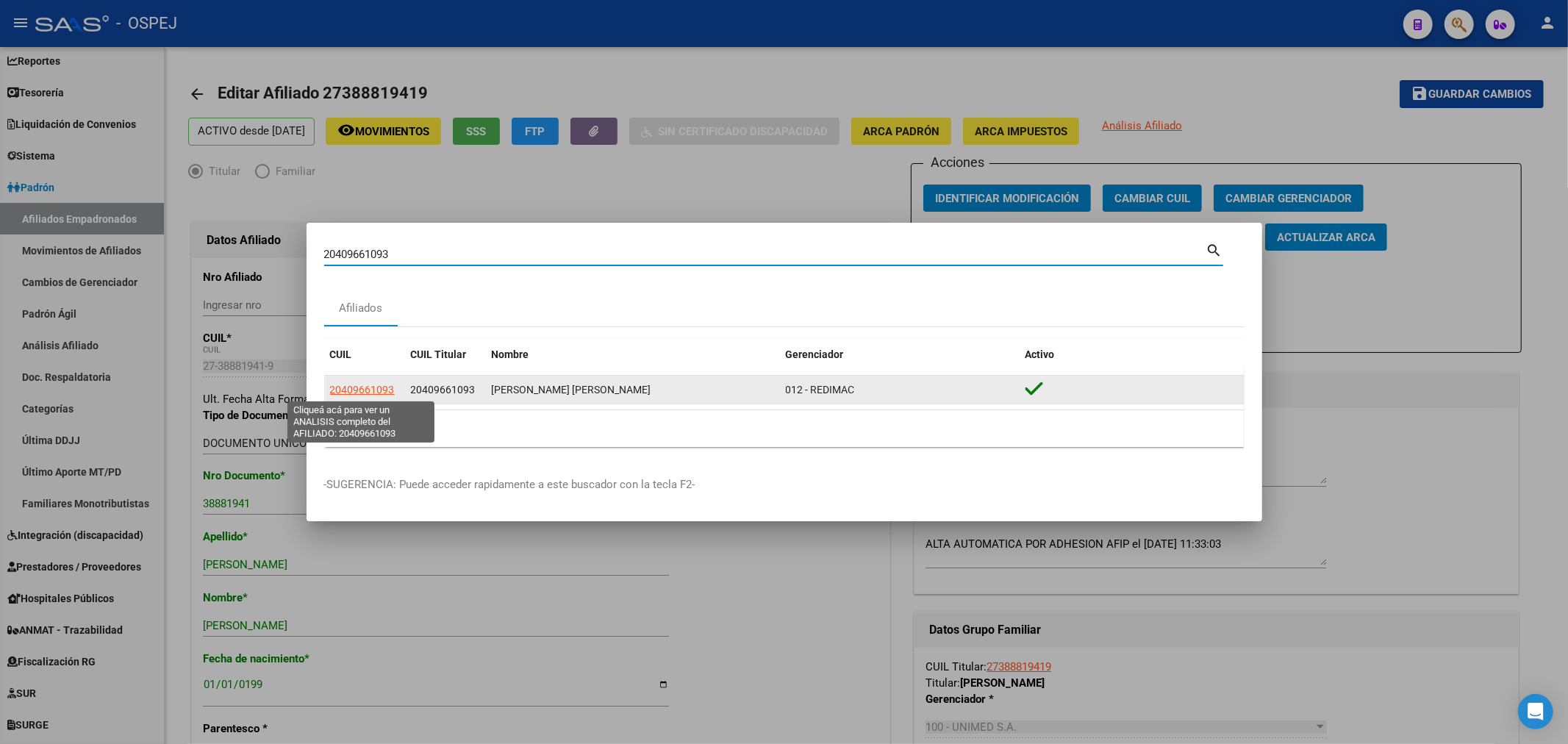
click at [373, 385] on span "20409661093" at bounding box center [362, 390] width 64 height 12
type textarea "20409661093"
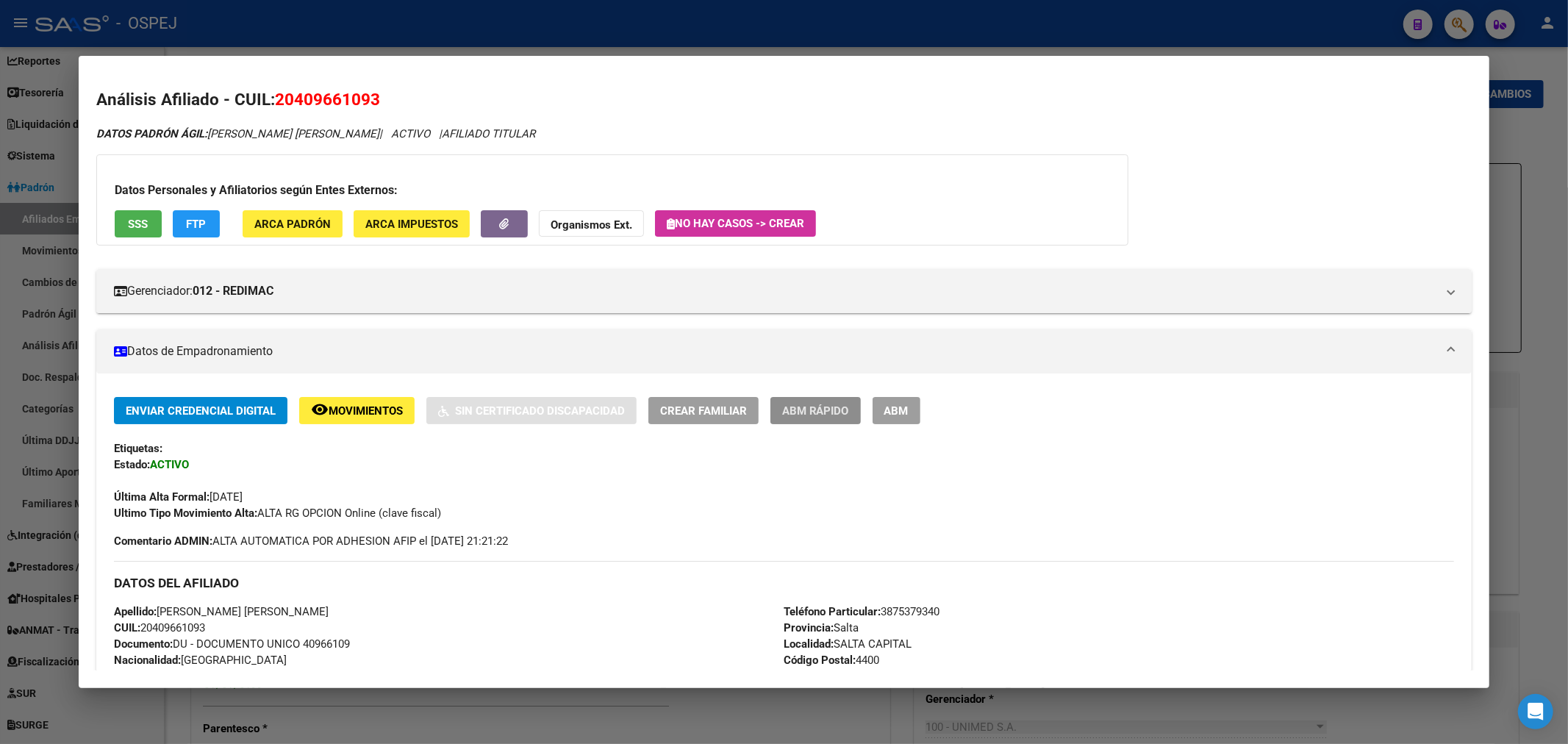
click at [861, 412] on button "ABM Rápido" at bounding box center [816, 411] width 90 height 27
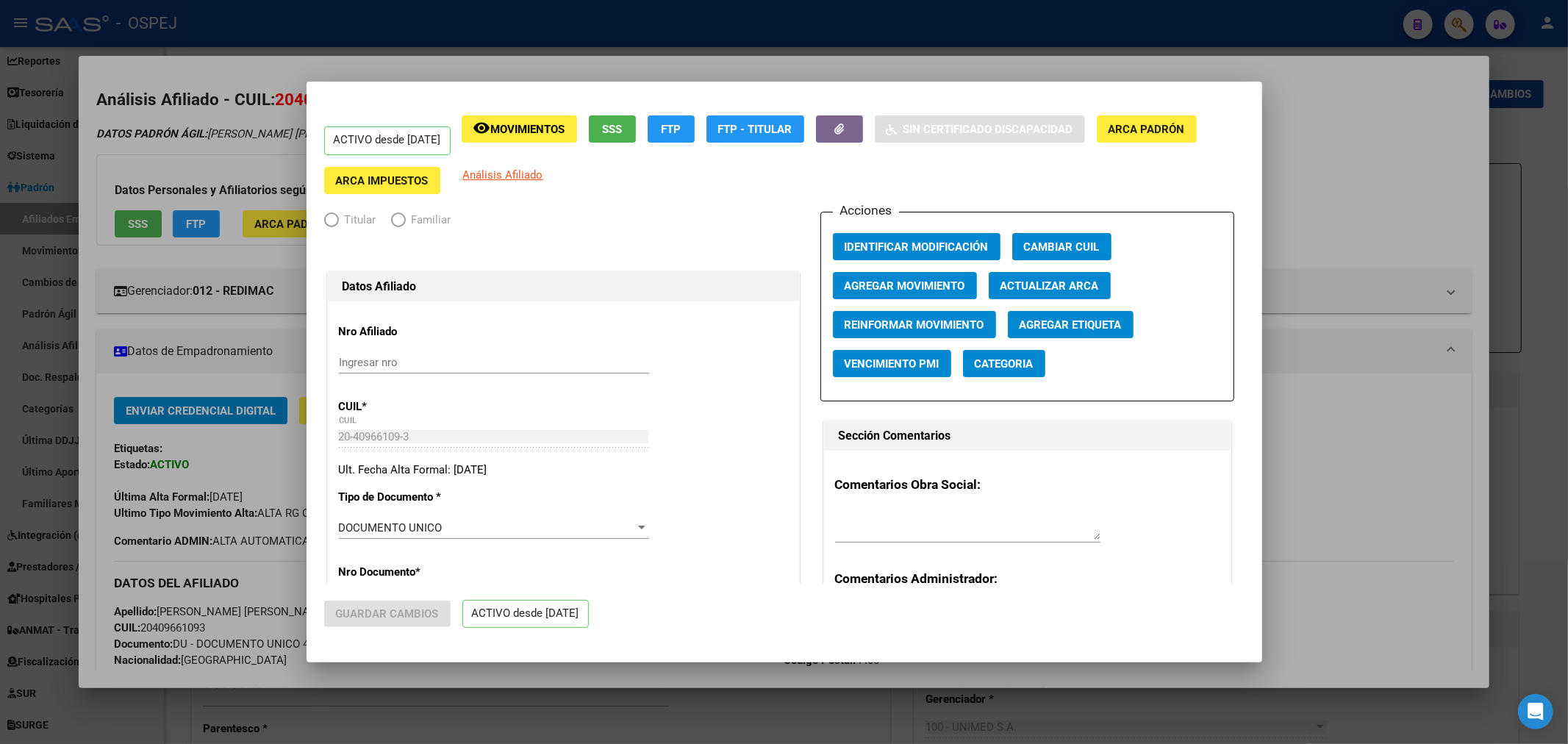
radio input "true"
type input "30-71595837-2"
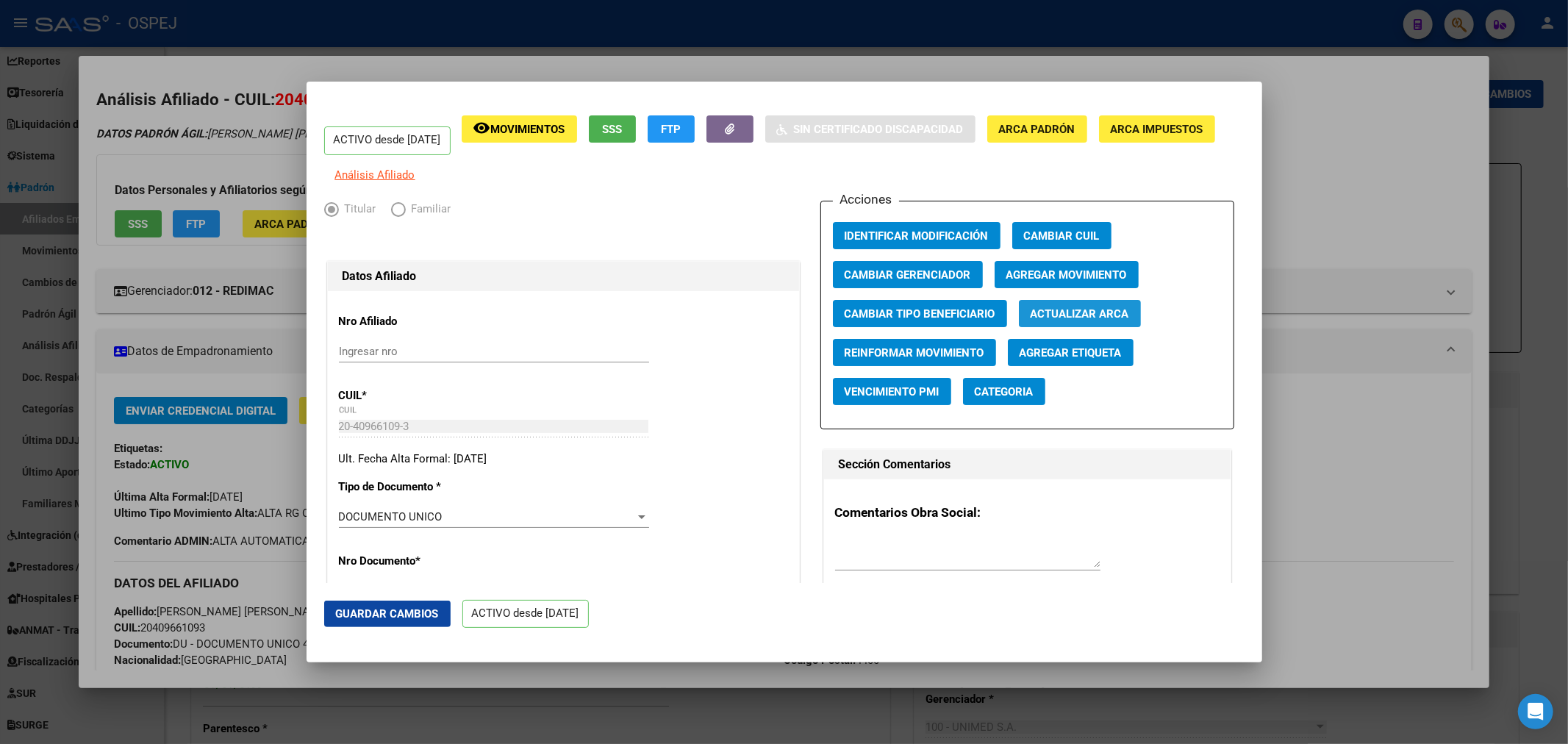
click at [1096, 321] on span "Actualizar ARCA" at bounding box center [1080, 314] width 99 height 13
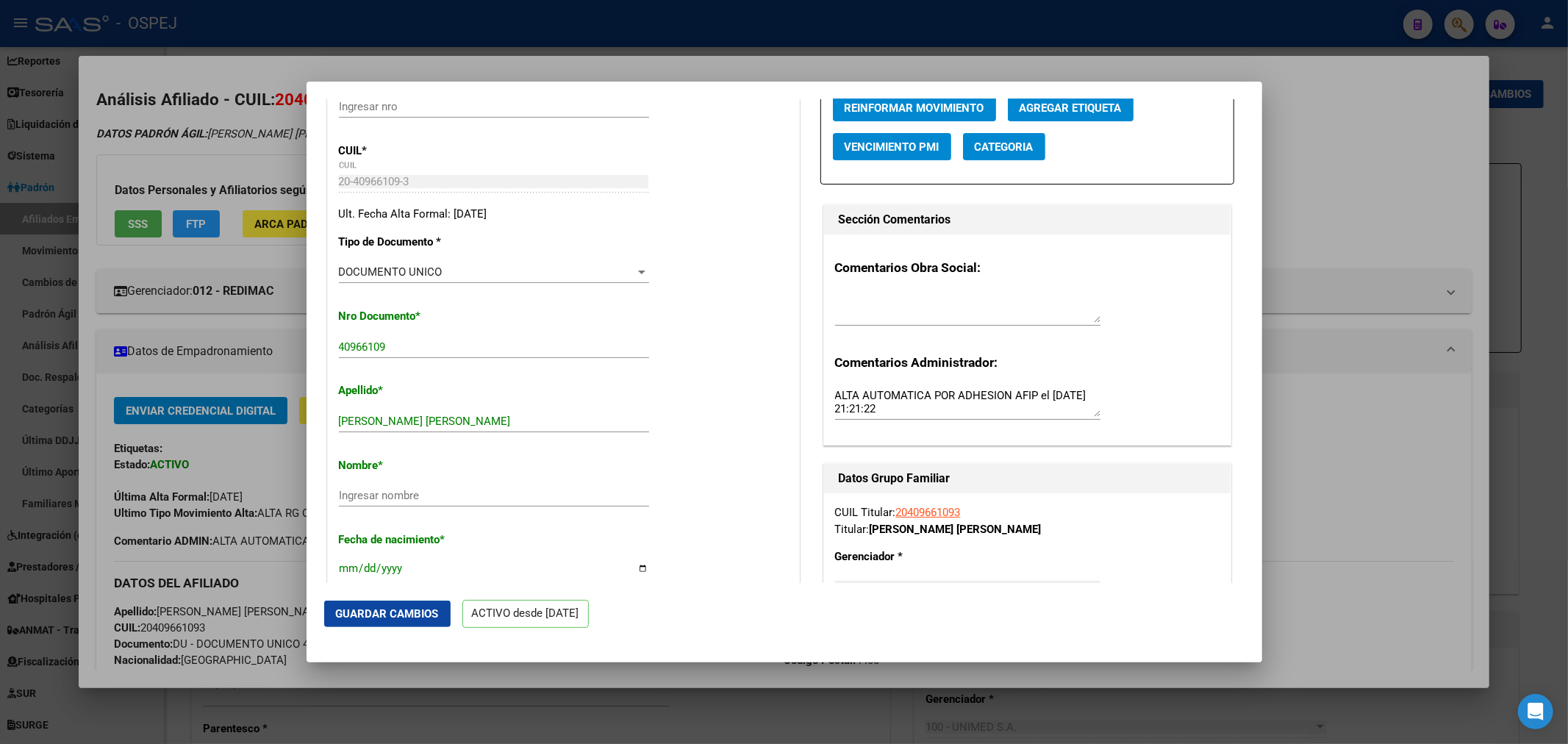
scroll to position [326, 0]
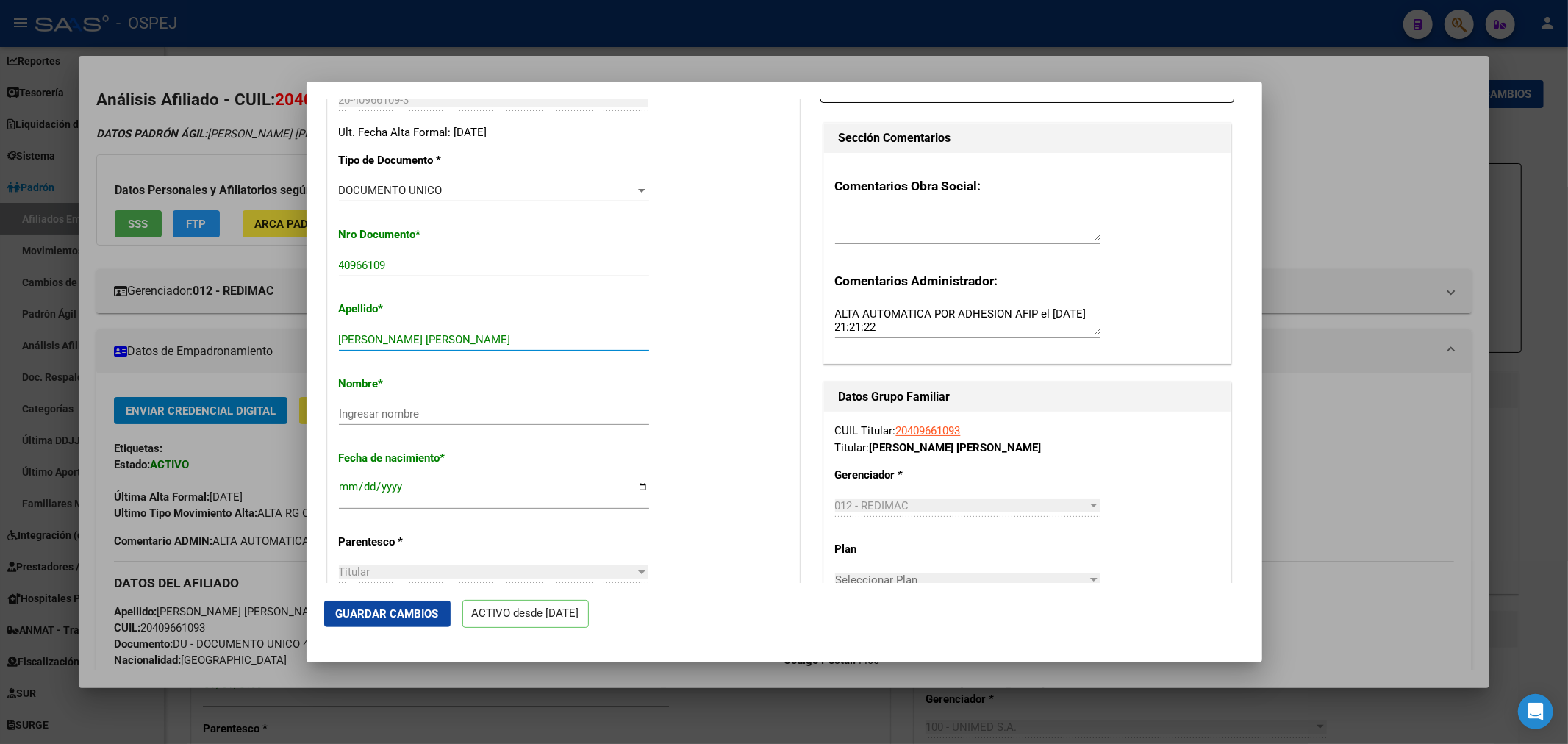
drag, startPoint x: 582, startPoint y: 351, endPoint x: 440, endPoint y: 351, distance: 142.0
click at [440, 347] on input "ROMERO DELGADO GONZALO NICOLAS" at bounding box center [493, 340] width 310 height 13
type input "ROMERO DELGADO"
click at [378, 420] on input "Ingresar nombre" at bounding box center [493, 414] width 310 height 13
paste input "GONZALO NICOLAS"
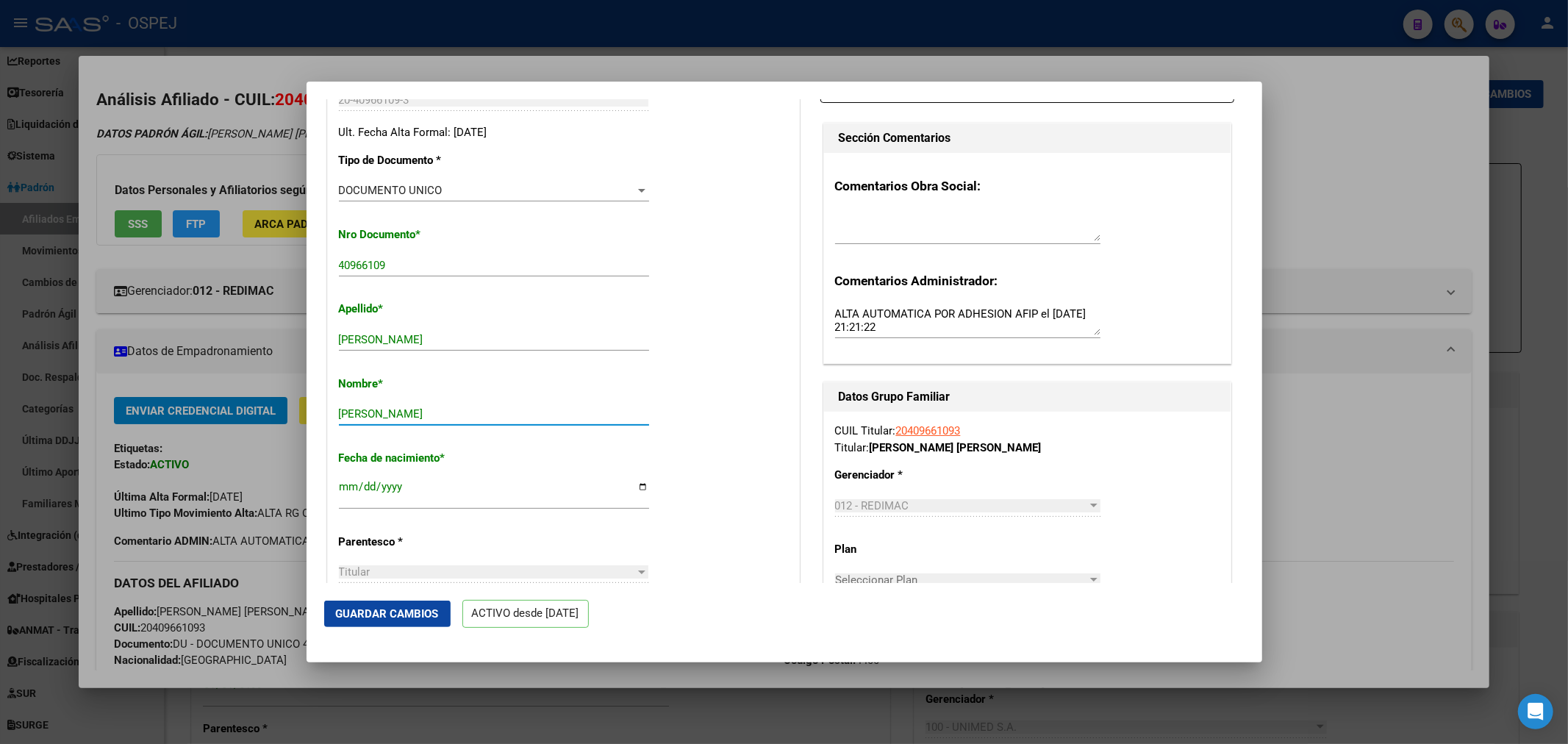
type input "GONZALO NICOLAS"
click at [383, 498] on input "[DATE]" at bounding box center [493, 492] width 310 height 24
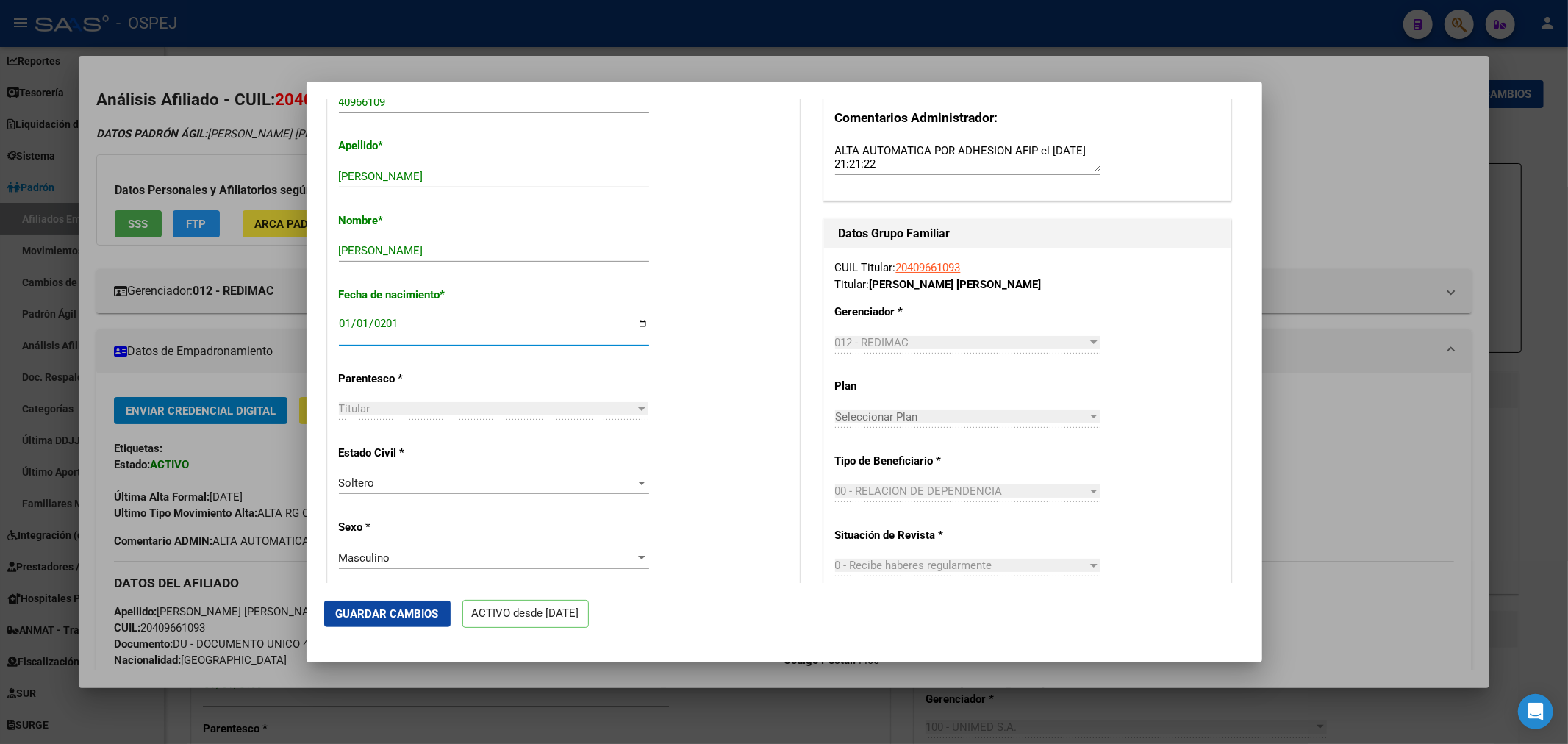
type input "2010-01-01"
click at [388, 613] on span "Guardar Cambios" at bounding box center [387, 614] width 103 height 13
drag, startPoint x: 796, startPoint y: 86, endPoint x: 805, endPoint y: 42, distance: 44.9
click at [796, 77] on div "20409661093 Buscar (apellido, dni, cuil, nro traspaso, cuit, obra social) searc…" at bounding box center [784, 372] width 1568 height 744
click at [805, 42] on div at bounding box center [784, 372] width 1568 height 744
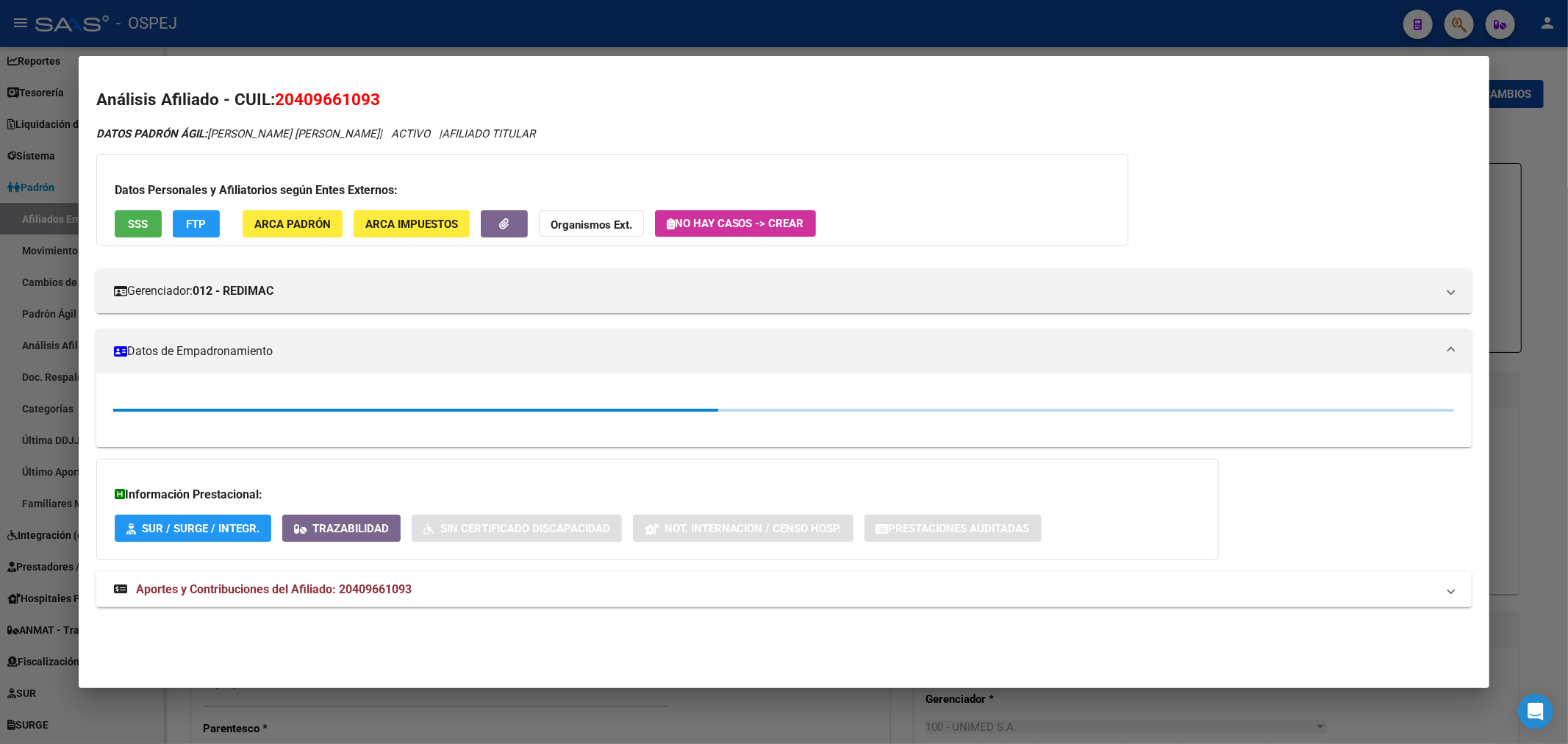
drag, startPoint x: 810, startPoint y: 23, endPoint x: 333, endPoint y: 184, distance: 503.4
click at [810, 22] on div at bounding box center [784, 372] width 1568 height 744
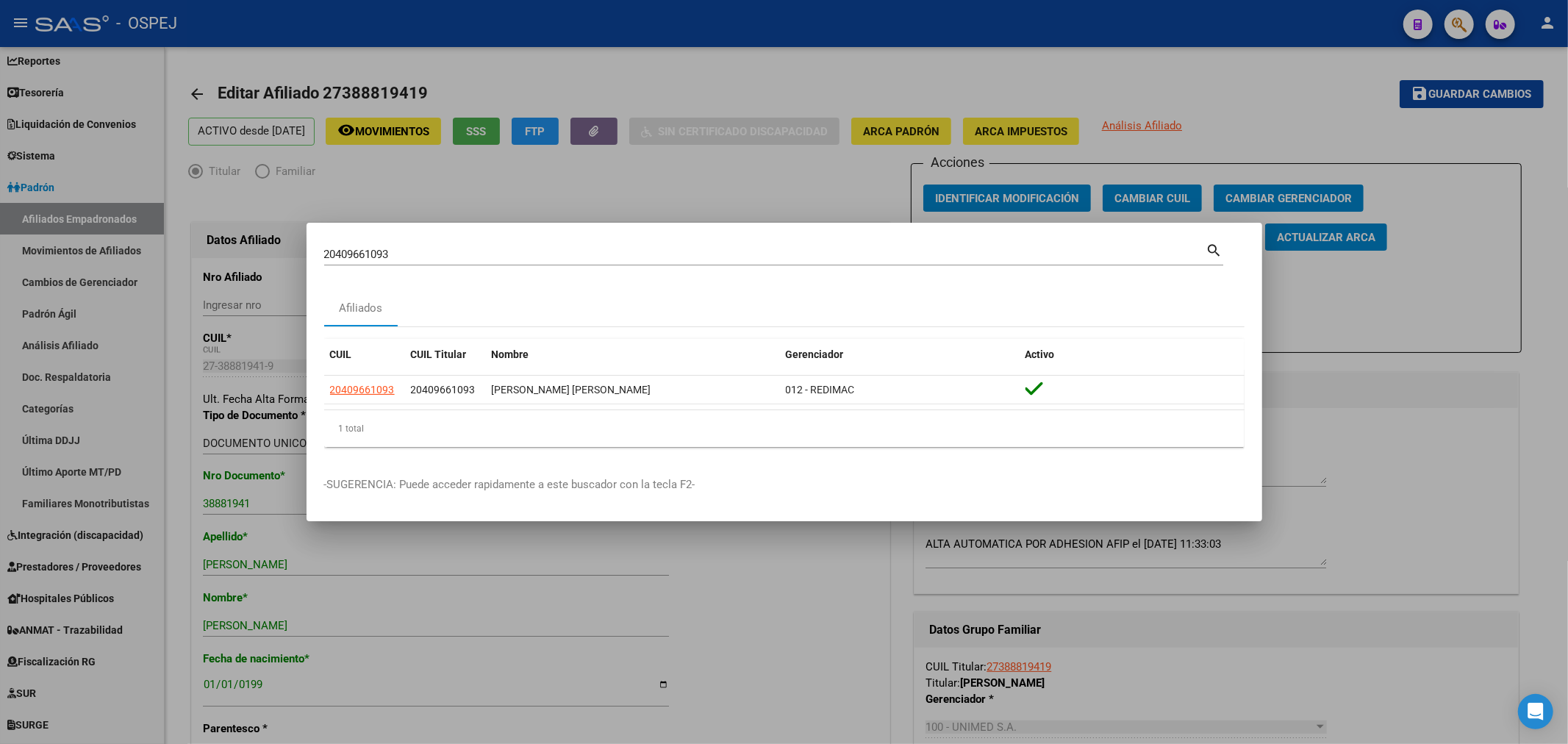
click at [363, 248] on input "20409661093" at bounding box center [765, 254] width 882 height 13
paste input "311268474"
type input "20311268474"
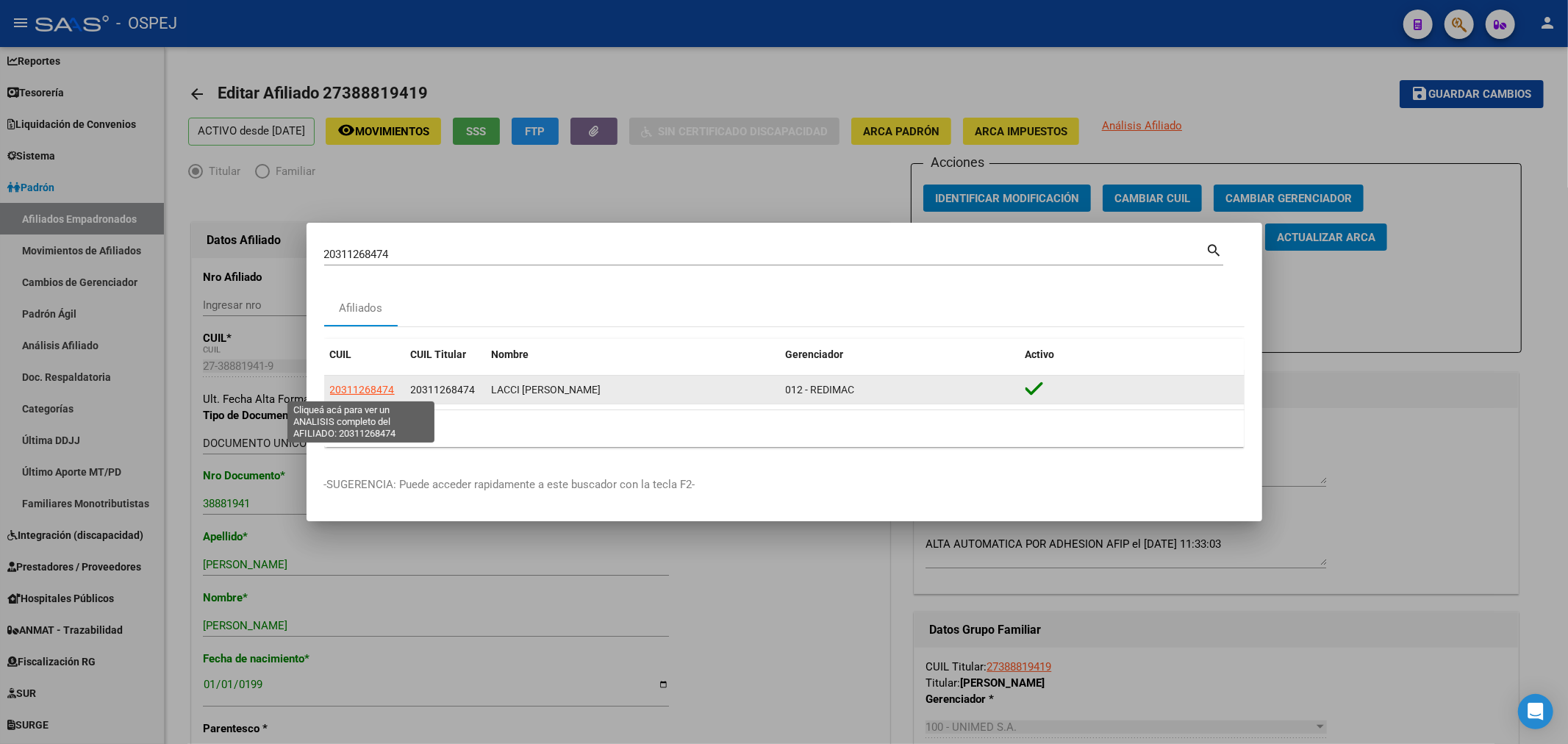
click at [366, 384] on span "20311268474" at bounding box center [362, 390] width 64 height 12
type textarea "20311268474"
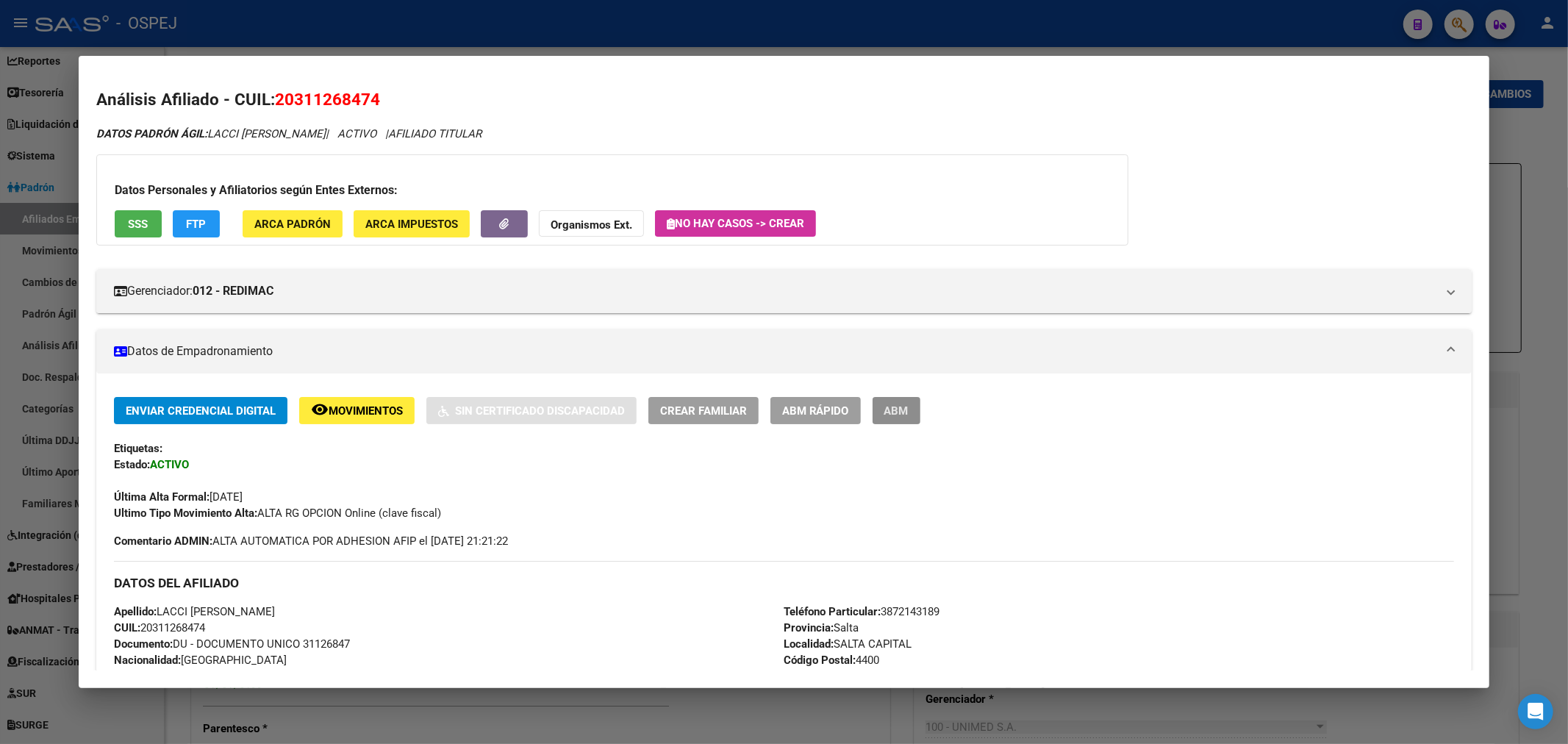
click at [909, 406] on span "ABM" at bounding box center [895, 411] width 24 height 13
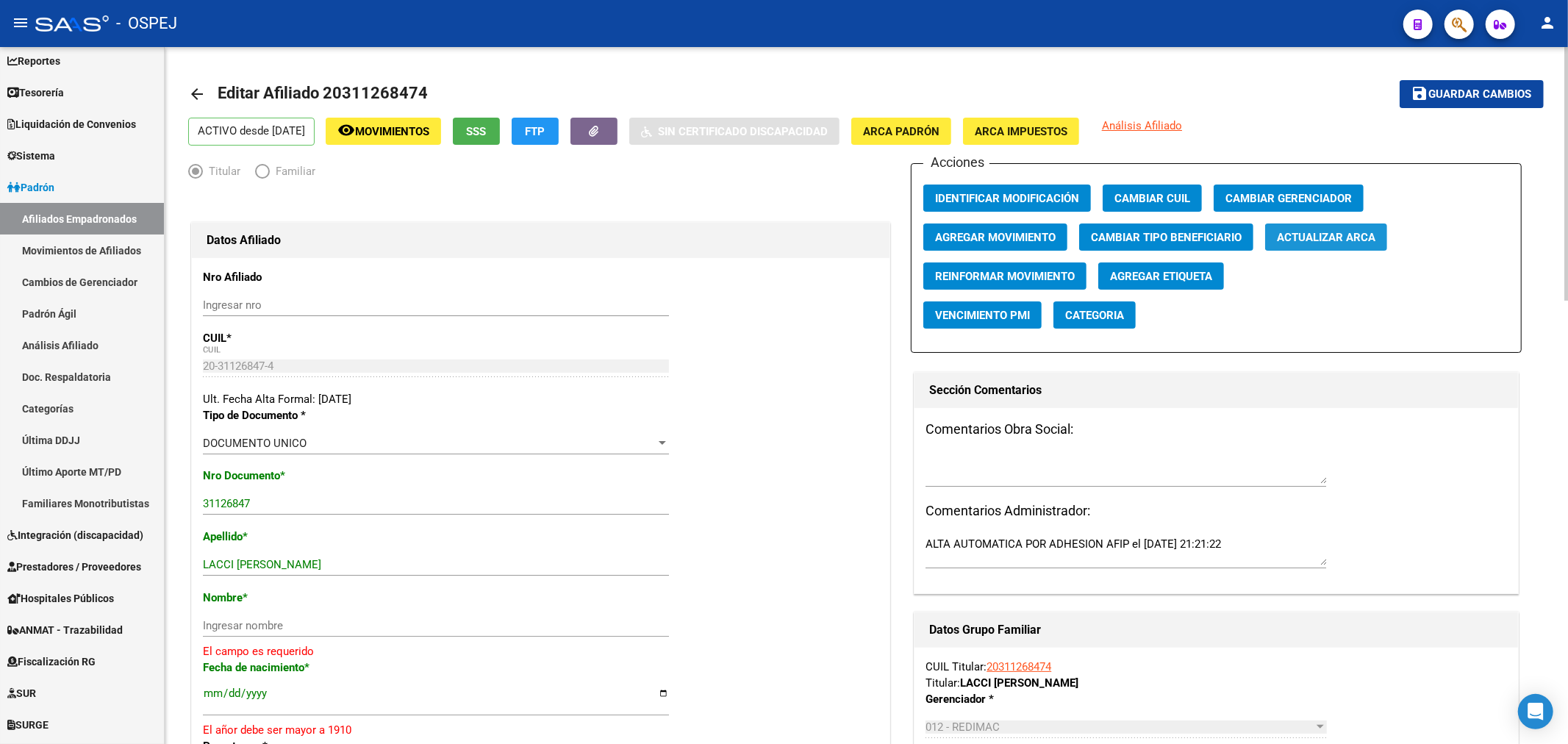
click at [1329, 233] on span "Actualizar ARCA" at bounding box center [1325, 237] width 99 height 13
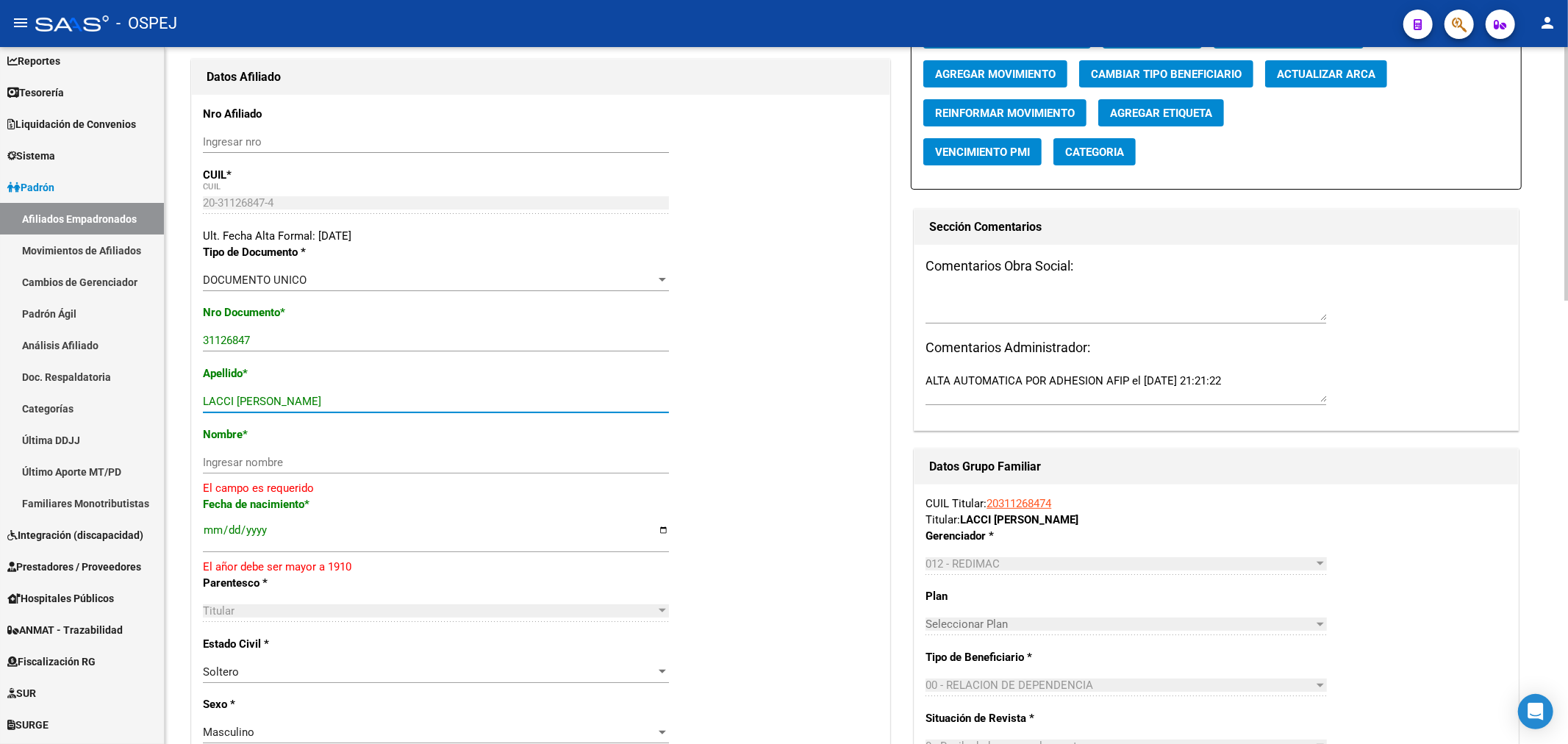
drag, startPoint x: 307, startPoint y: 402, endPoint x: 236, endPoint y: 397, distance: 71.2
click at [236, 397] on input "LACCI JULIO CESAR" at bounding box center [436, 401] width 466 height 13
type input "LACCI"
click at [272, 452] on div "Ingresar nombre" at bounding box center [436, 462] width 466 height 22
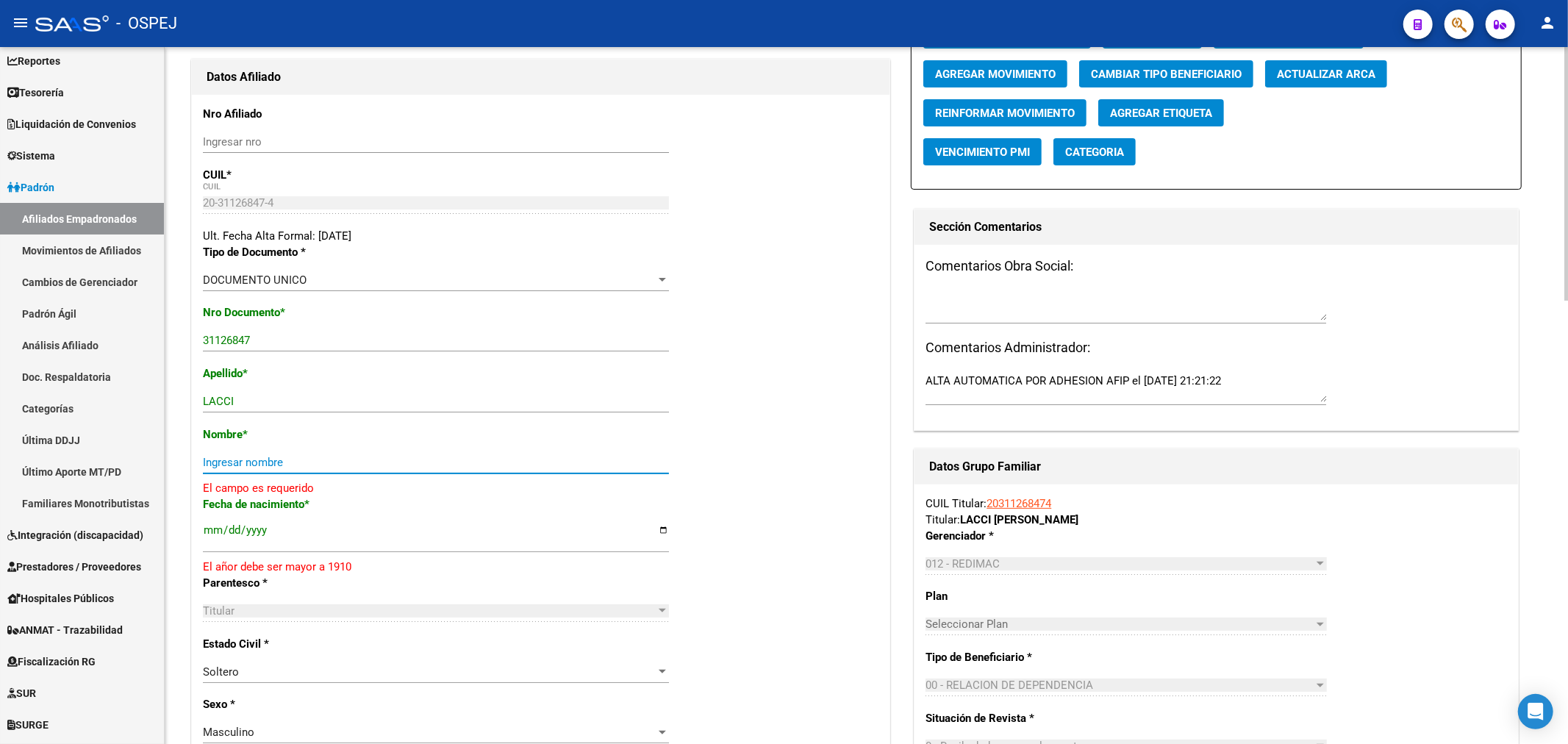
paste input "JULIO CESAR"
type input "JULIO CESAR"
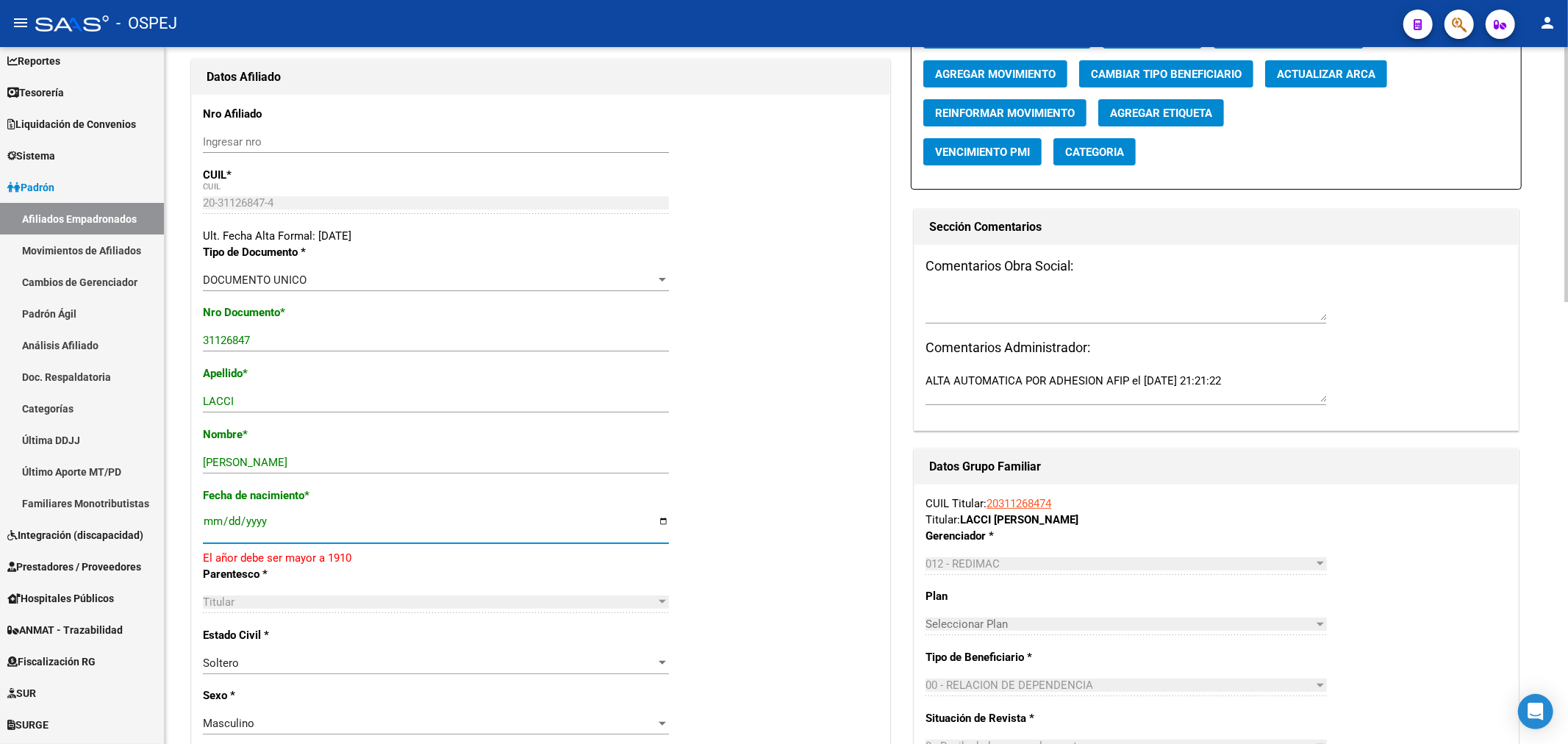
click at [263, 523] on input "[DATE]" at bounding box center [436, 527] width 466 height 24
click at [257, 523] on input "[DATE]" at bounding box center [436, 527] width 466 height 24
type input "[DATE]"
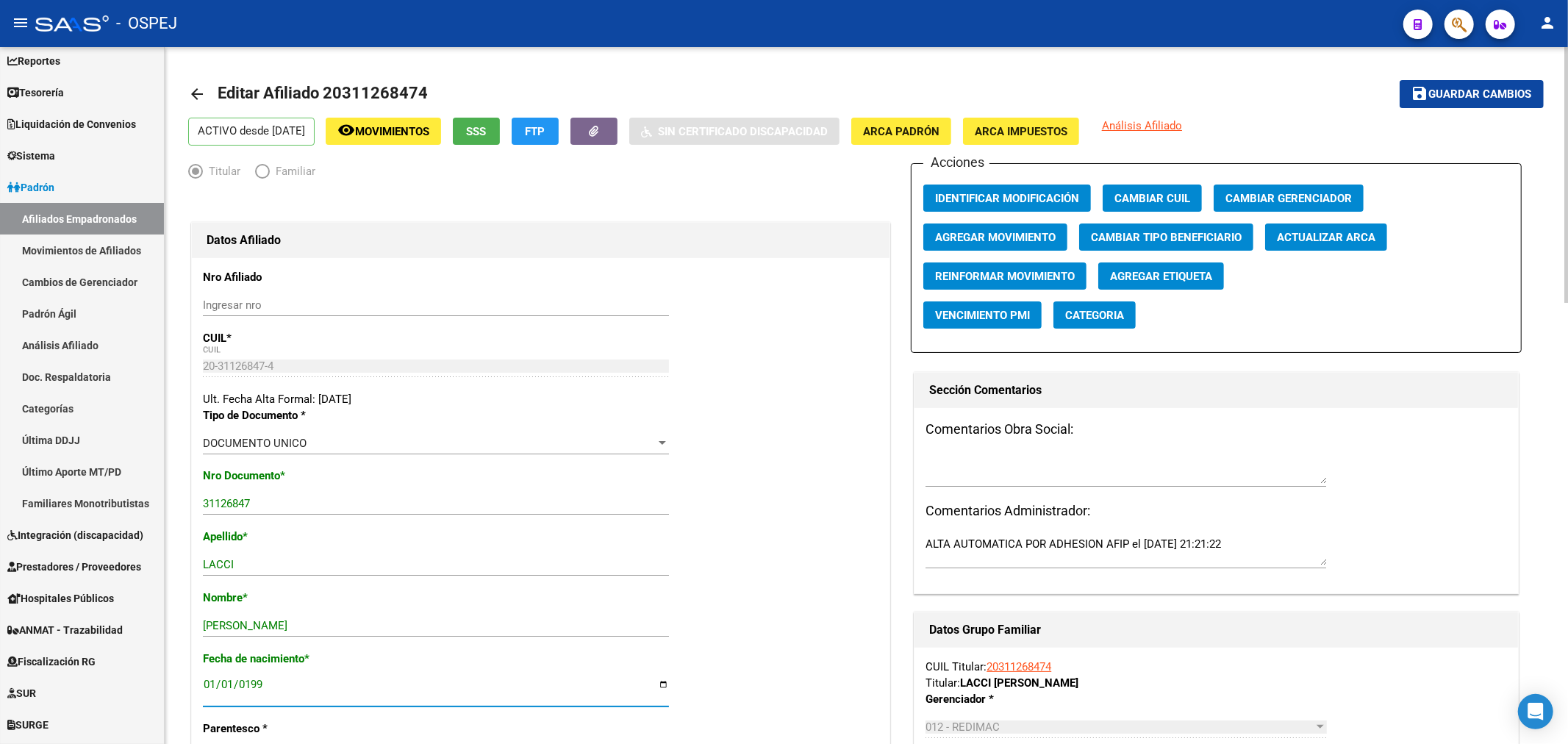
click at [1502, 94] on span "Guardar cambios" at bounding box center [1480, 95] width 103 height 13
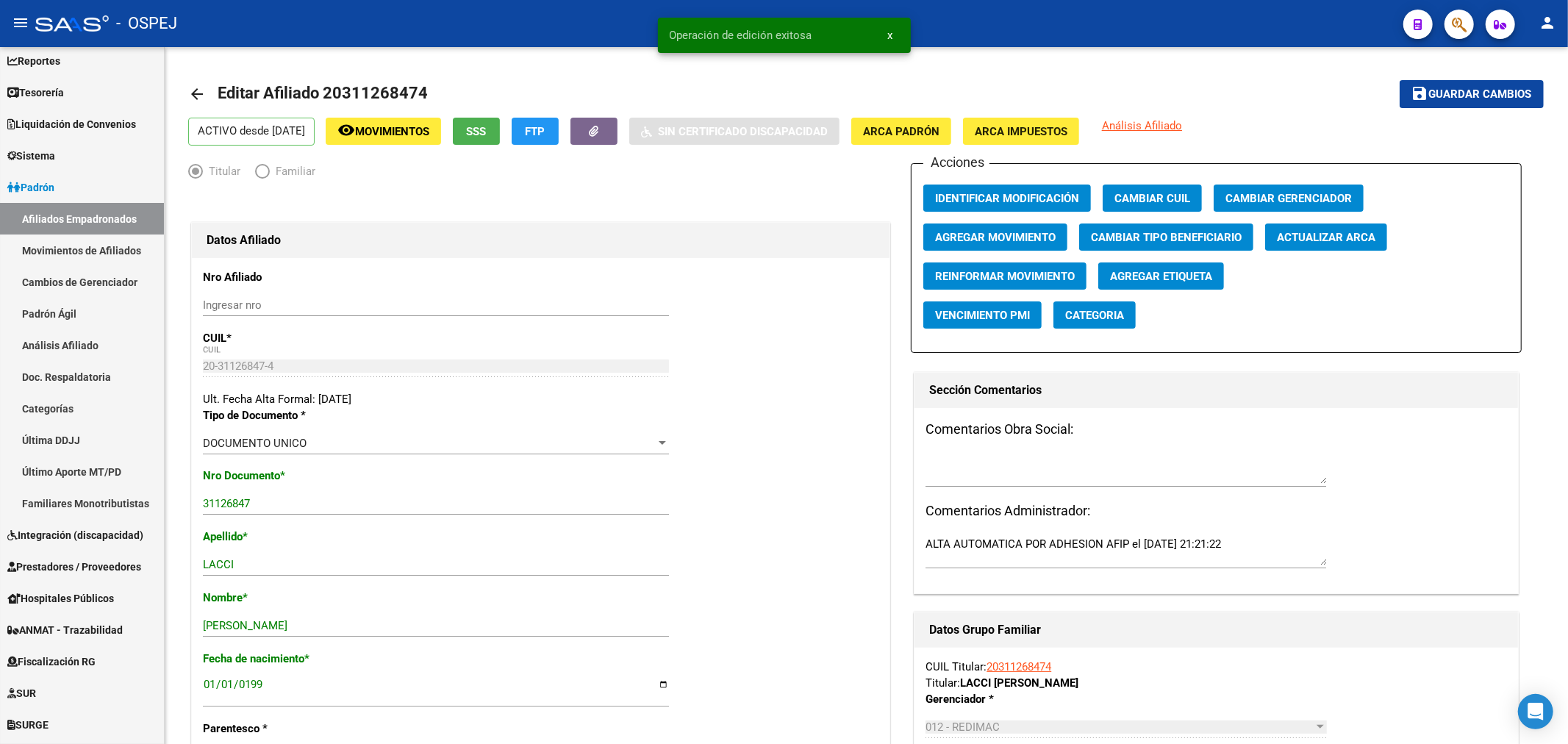
click at [1473, 13] on mat-toolbar "menu - OSPEJ person" at bounding box center [784, 23] width 1568 height 47
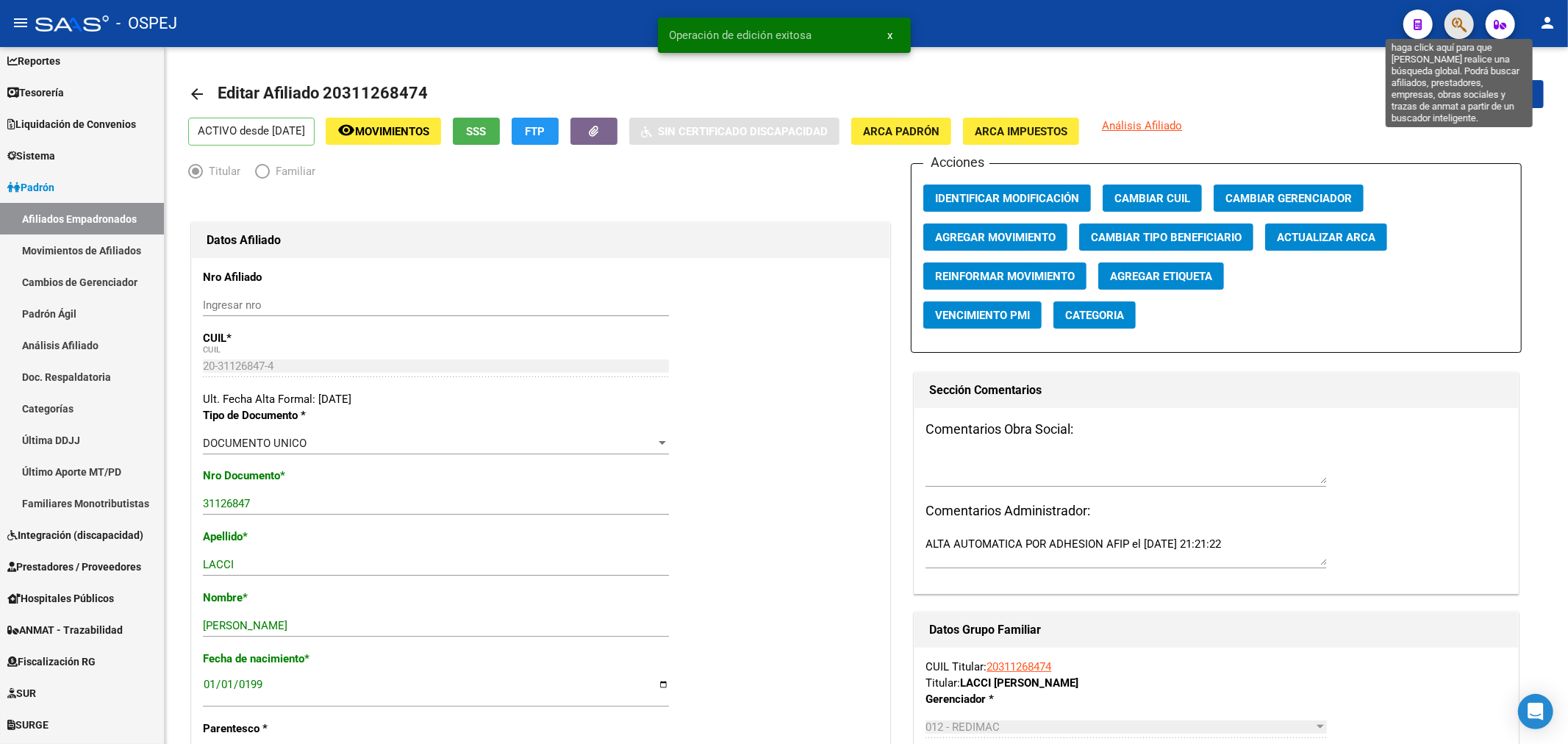
click at [1463, 16] on icon "button" at bounding box center [1459, 25] width 14 height 17
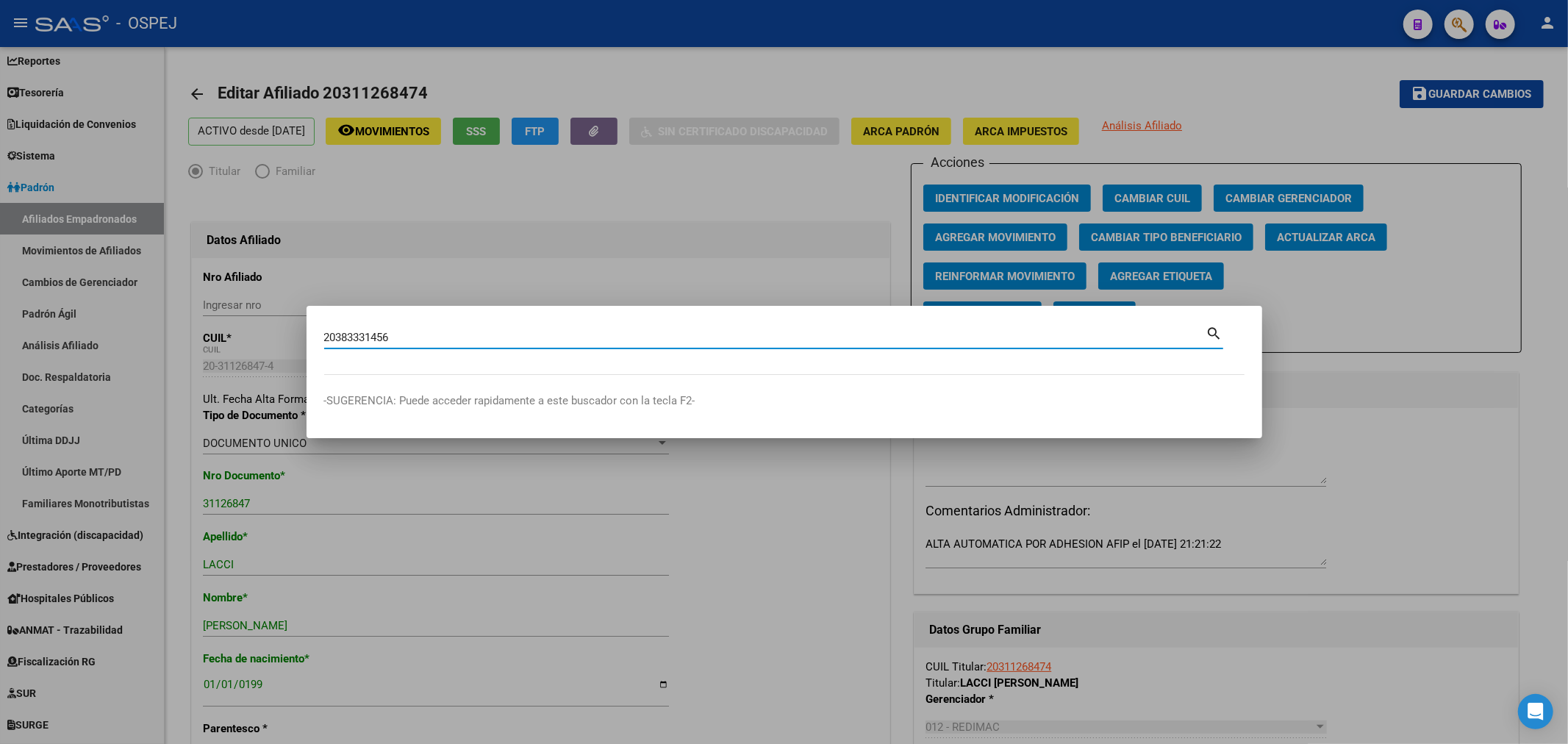
type input "20383331456"
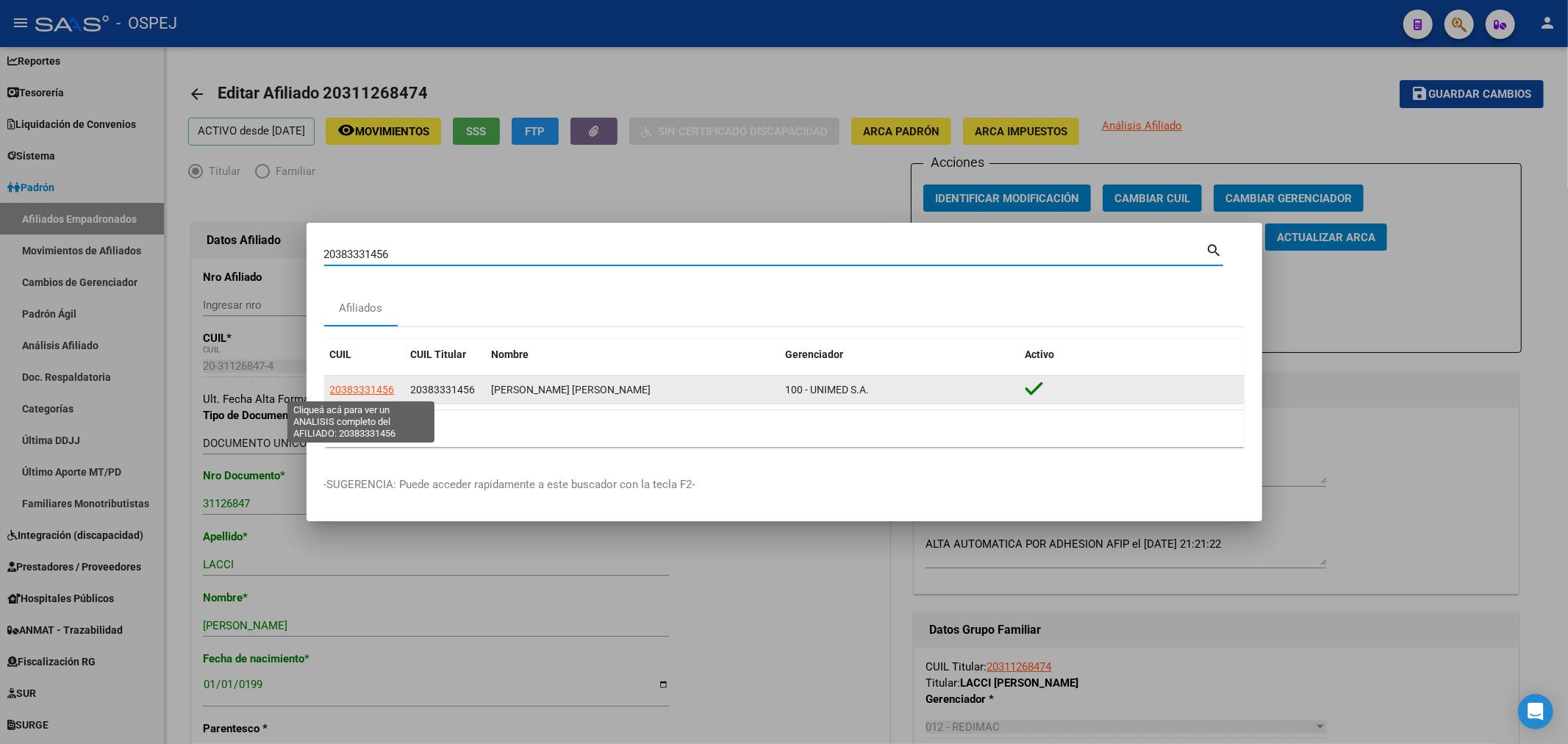
click at [328, 385] on datatable-body-cell "20383331456" at bounding box center [365, 390] width 81 height 29
click at [353, 384] on span "20383331456" at bounding box center [362, 390] width 64 height 12
type textarea "20383331456"
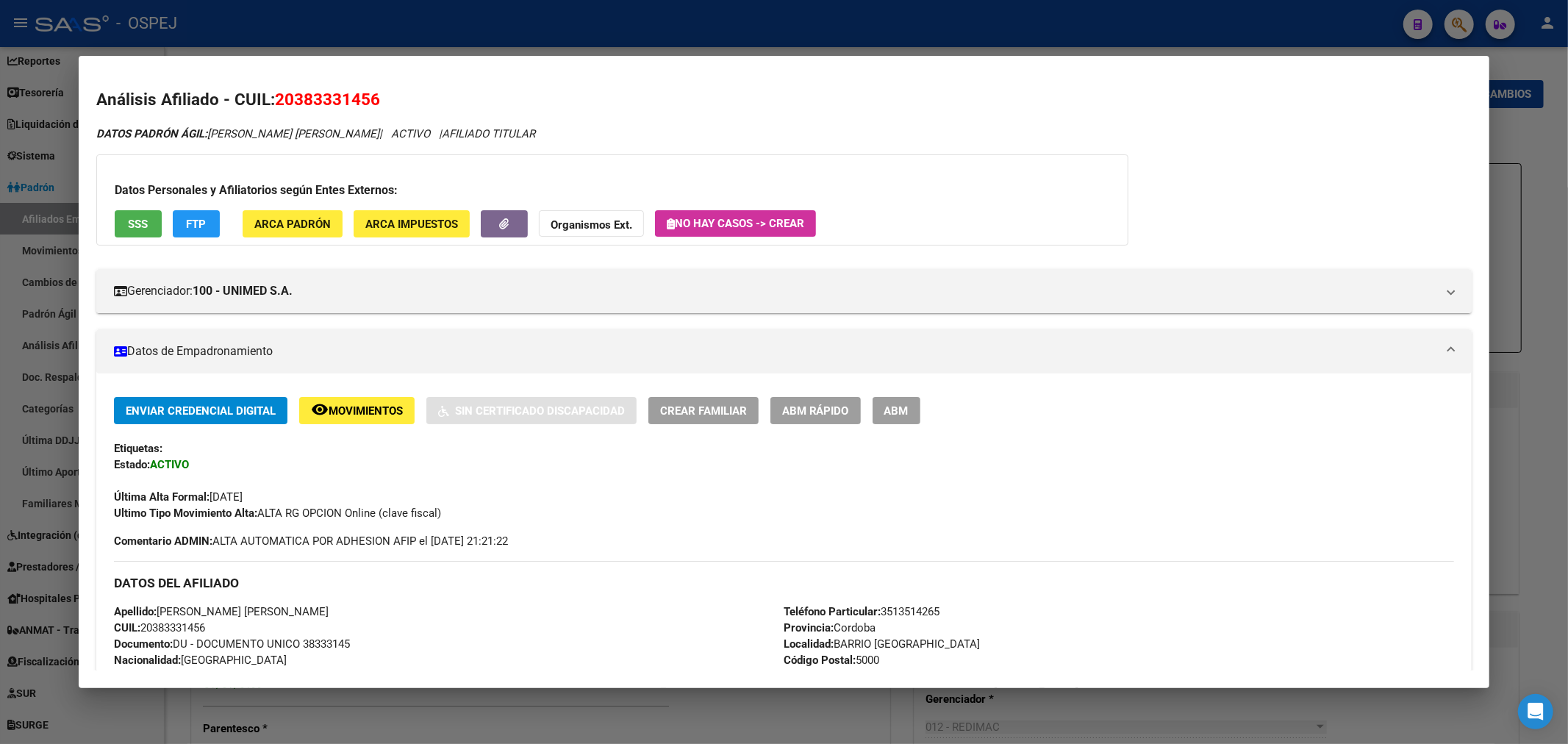
click at [909, 408] on span "ABM" at bounding box center [895, 411] width 24 height 13
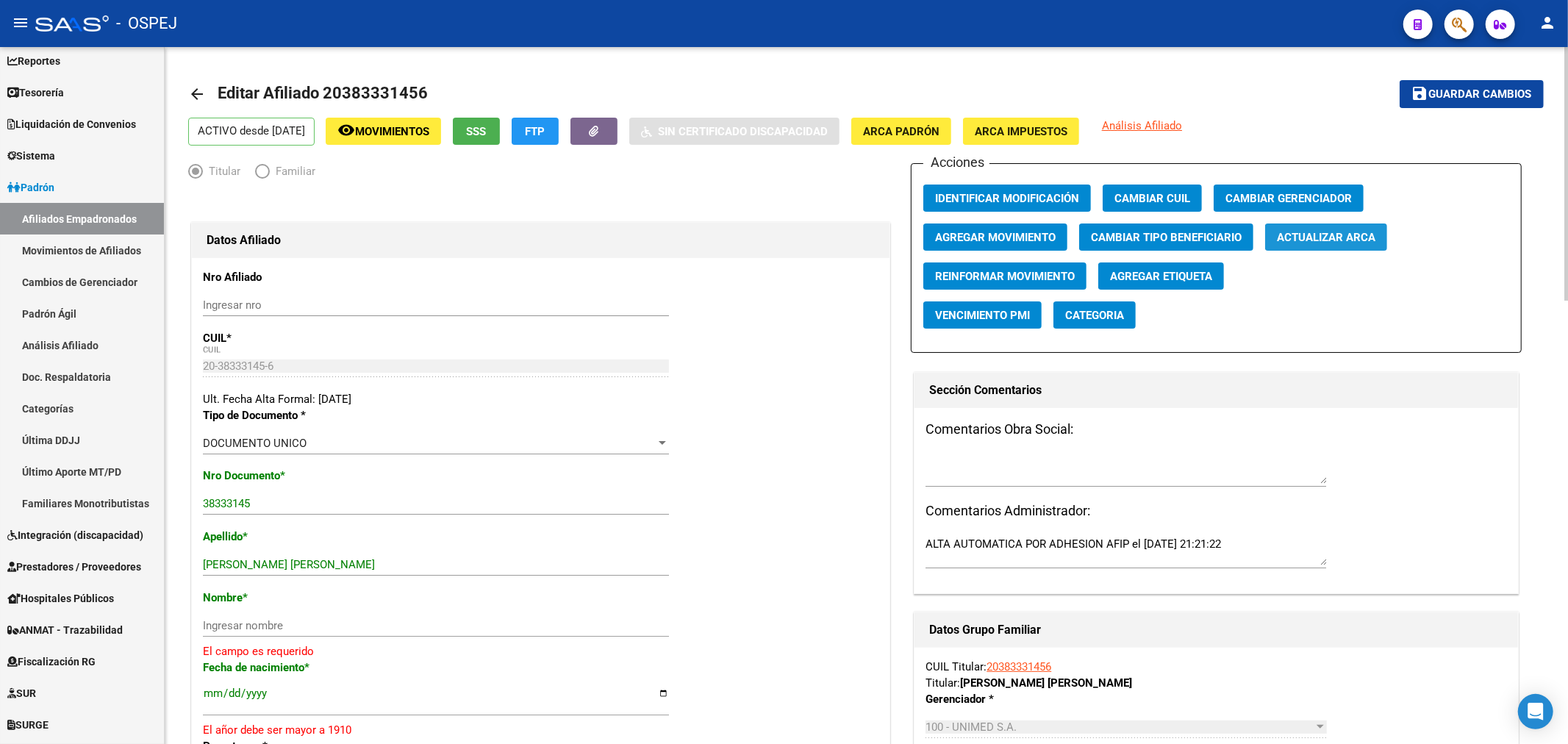
click at [1306, 245] on button "Actualizar ARCA" at bounding box center [1325, 237] width 122 height 27
drag, startPoint x: 350, startPoint y: 563, endPoint x: 265, endPoint y: 561, distance: 85.0
click at [265, 561] on input "VILLAFAÑE JUAN EMANUEL" at bounding box center [436, 564] width 466 height 13
type input "VILLAFAÑE"
click at [243, 627] on input "Ingresar nombre" at bounding box center [436, 626] width 466 height 13
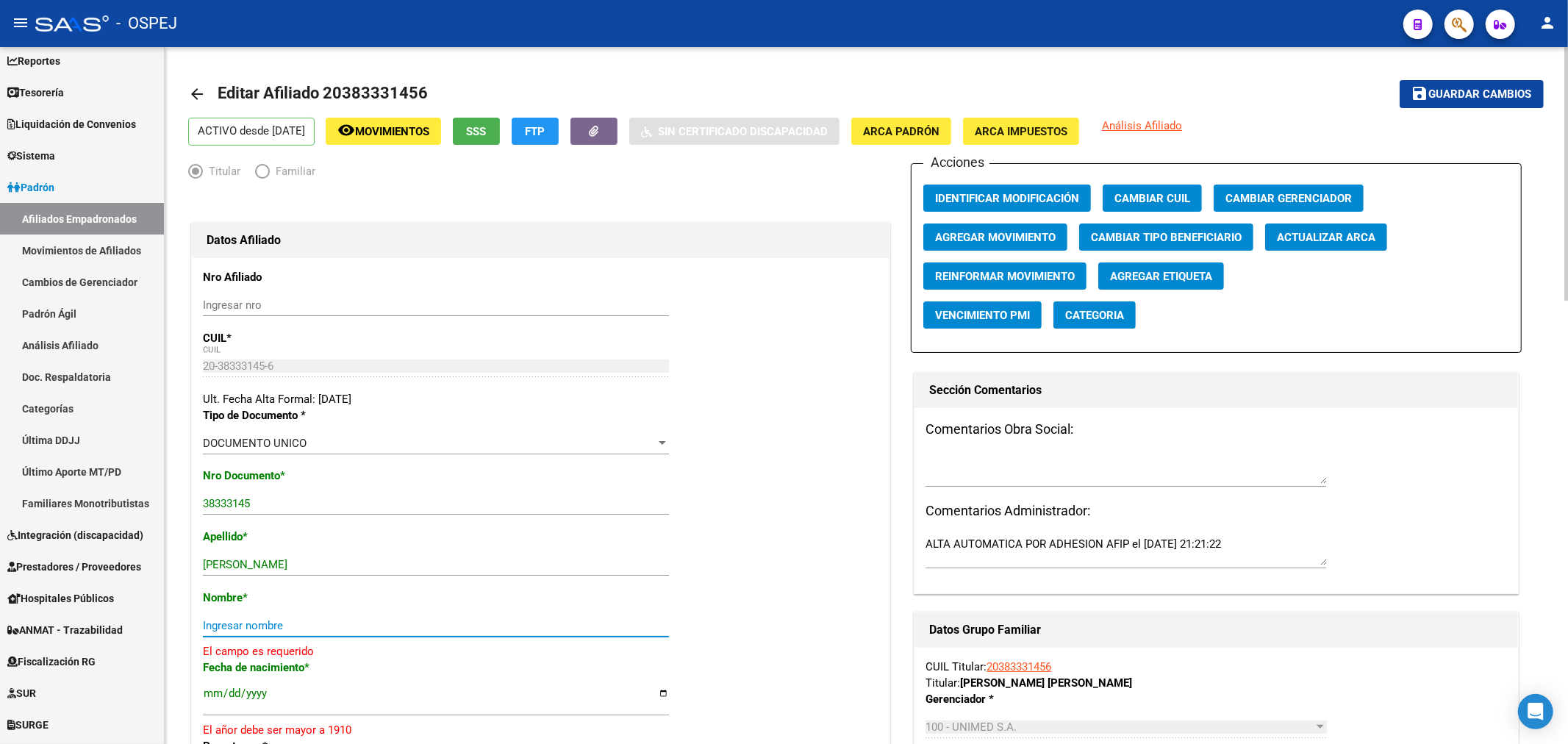
paste input "JUAN EMANUEL"
type input "JUAN EMANUEL"
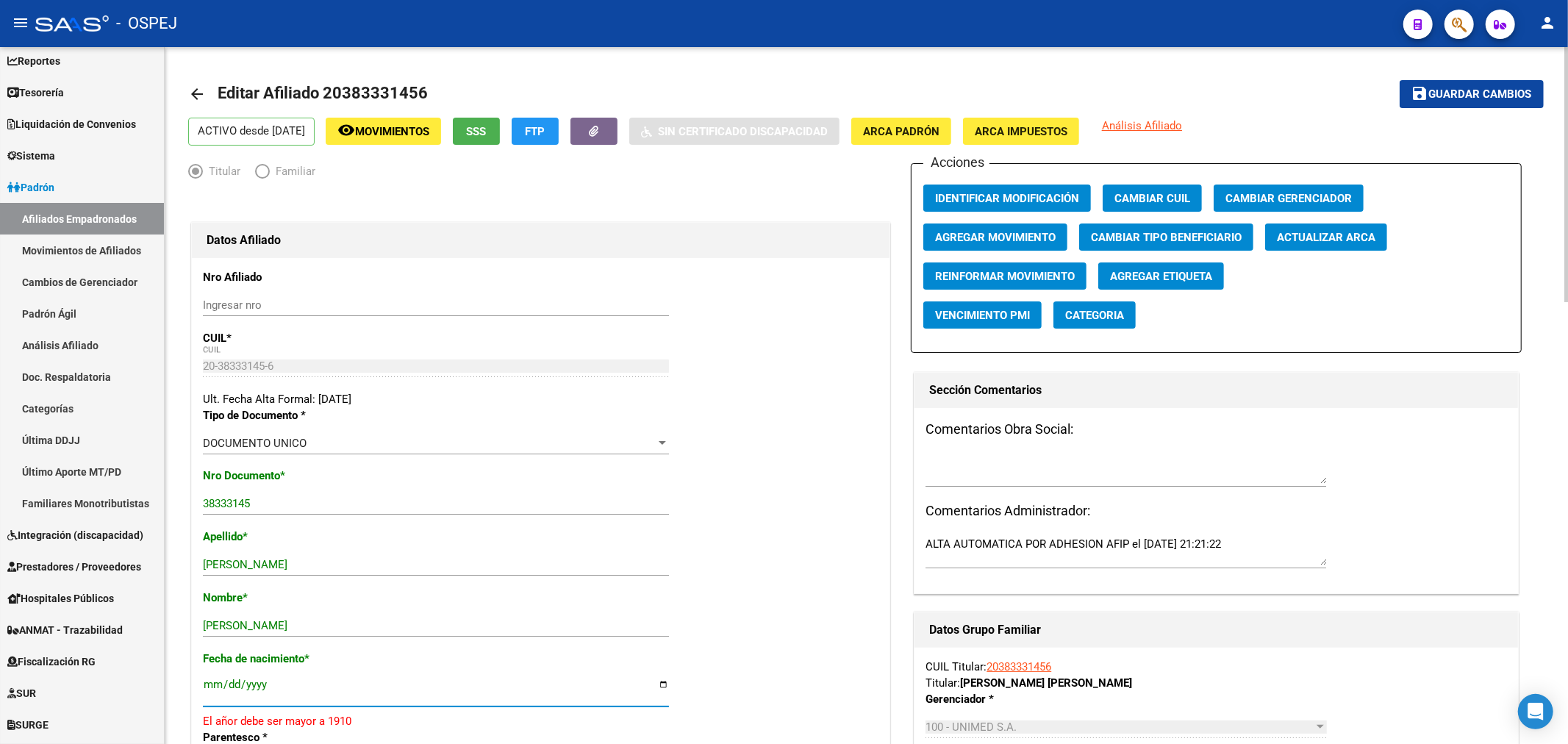
click at [262, 687] on input "[DATE]" at bounding box center [436, 690] width 466 height 24
type input "[DATE]"
click at [1468, 92] on span "Guardar cambios" at bounding box center [1480, 95] width 103 height 13
drag, startPoint x: 476, startPoint y: 127, endPoint x: 487, endPoint y: 121, distance: 12.5
click at [476, 127] on div "ACTIVO desde 01/11/2024 remove_red_eye Movimientos SSS FTP Sin Certificado Disc…" at bounding box center [866, 132] width 1356 height 28
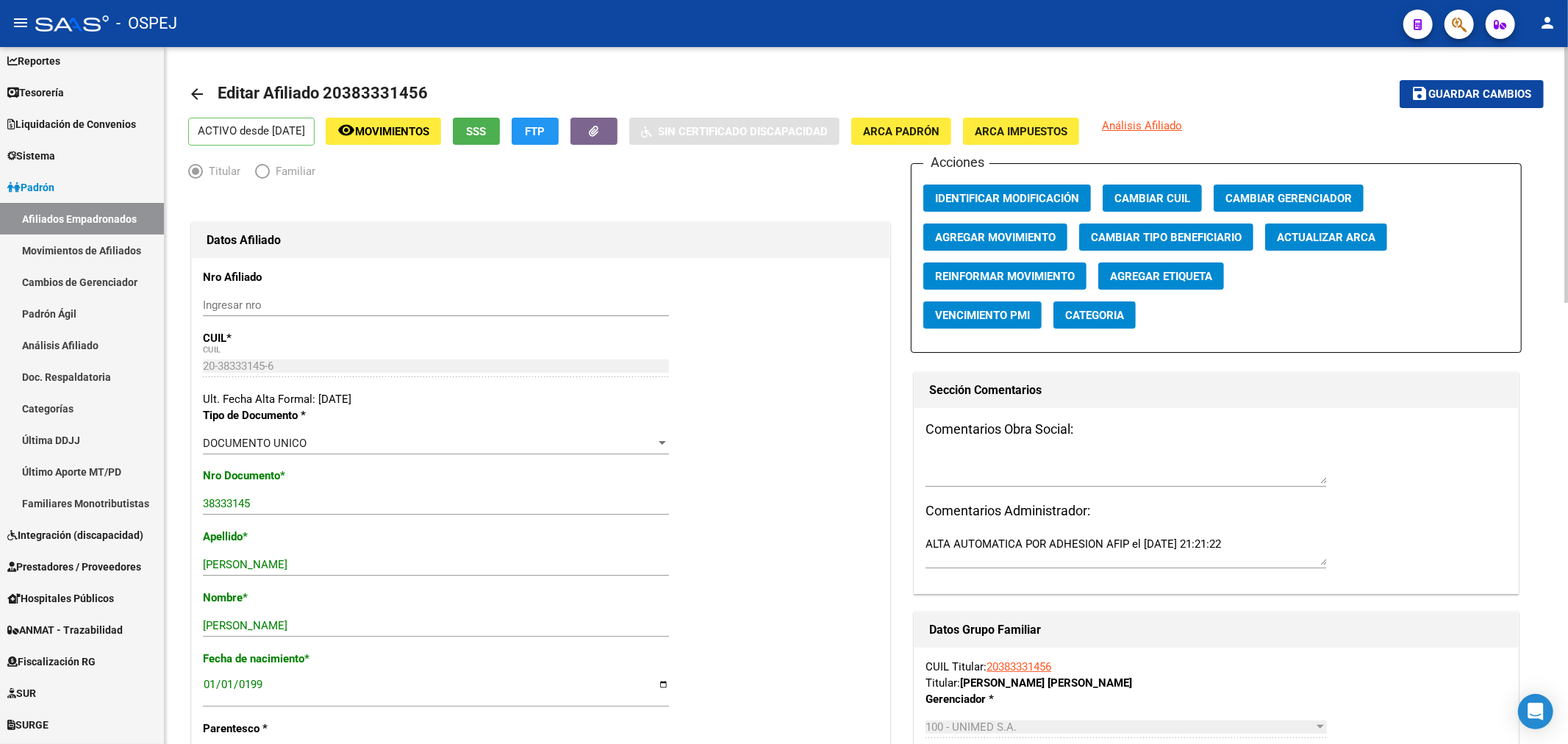
click at [488, 121] on button "SSS" at bounding box center [476, 132] width 47 height 27
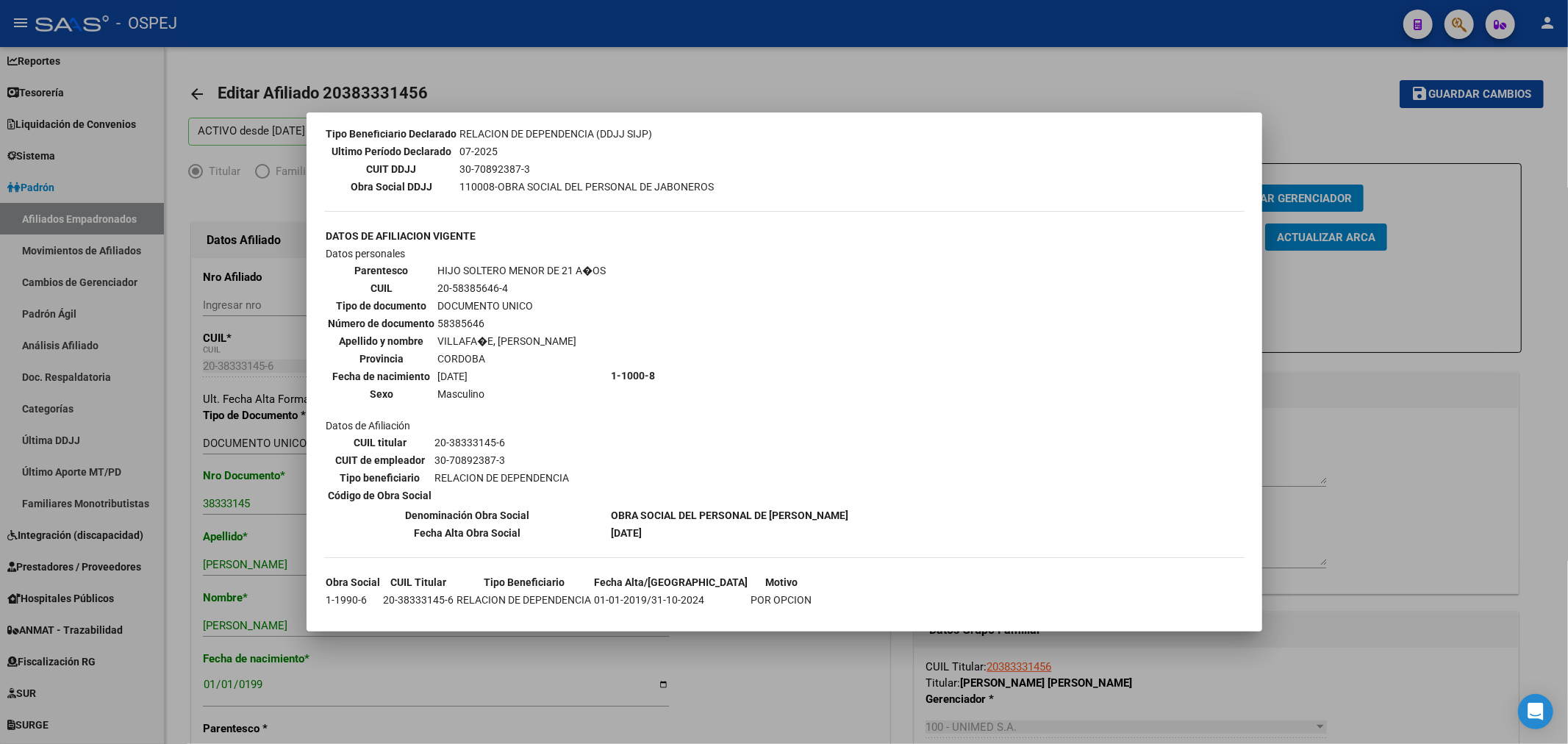
scroll to position [437, 0]
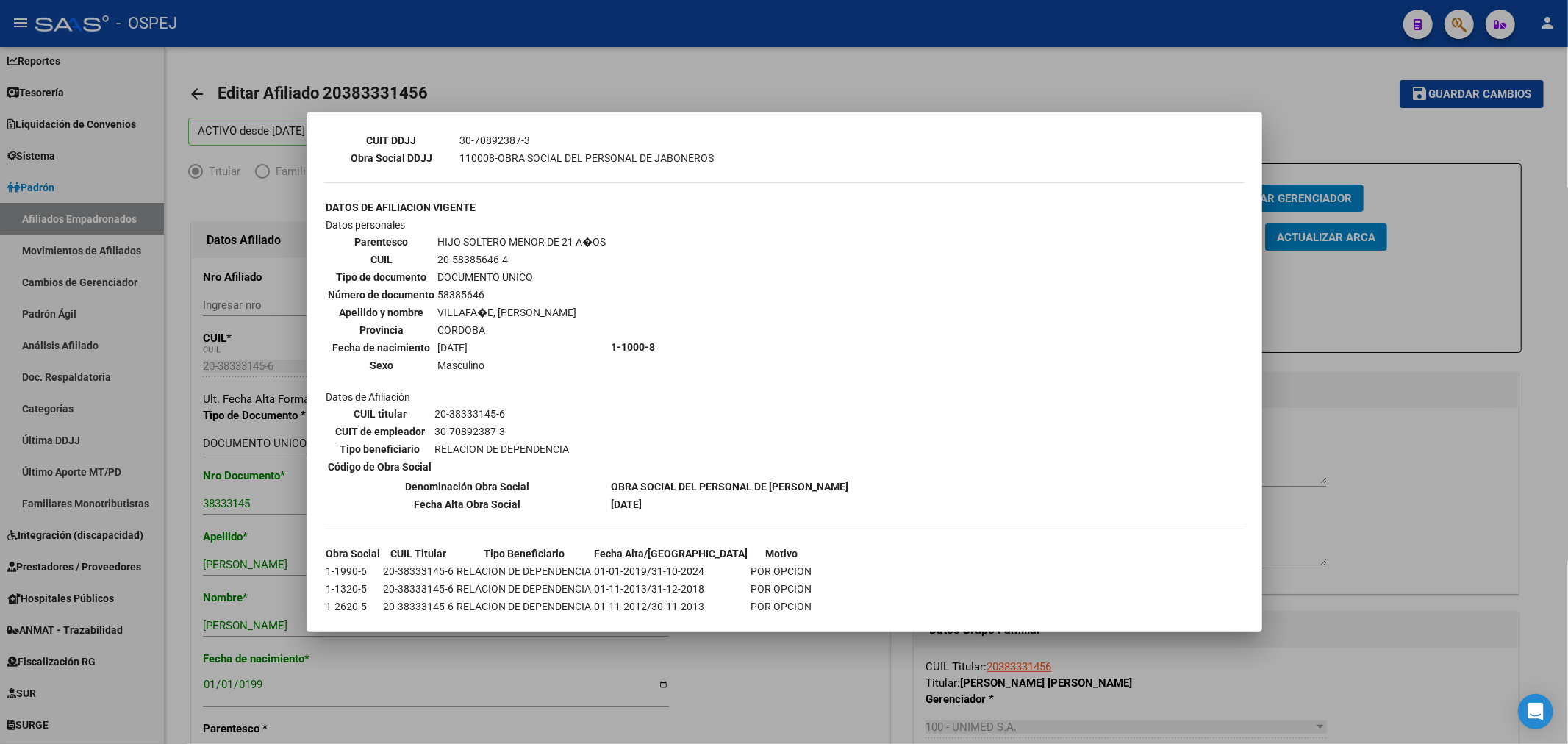
click at [832, 84] on div at bounding box center [784, 372] width 1568 height 744
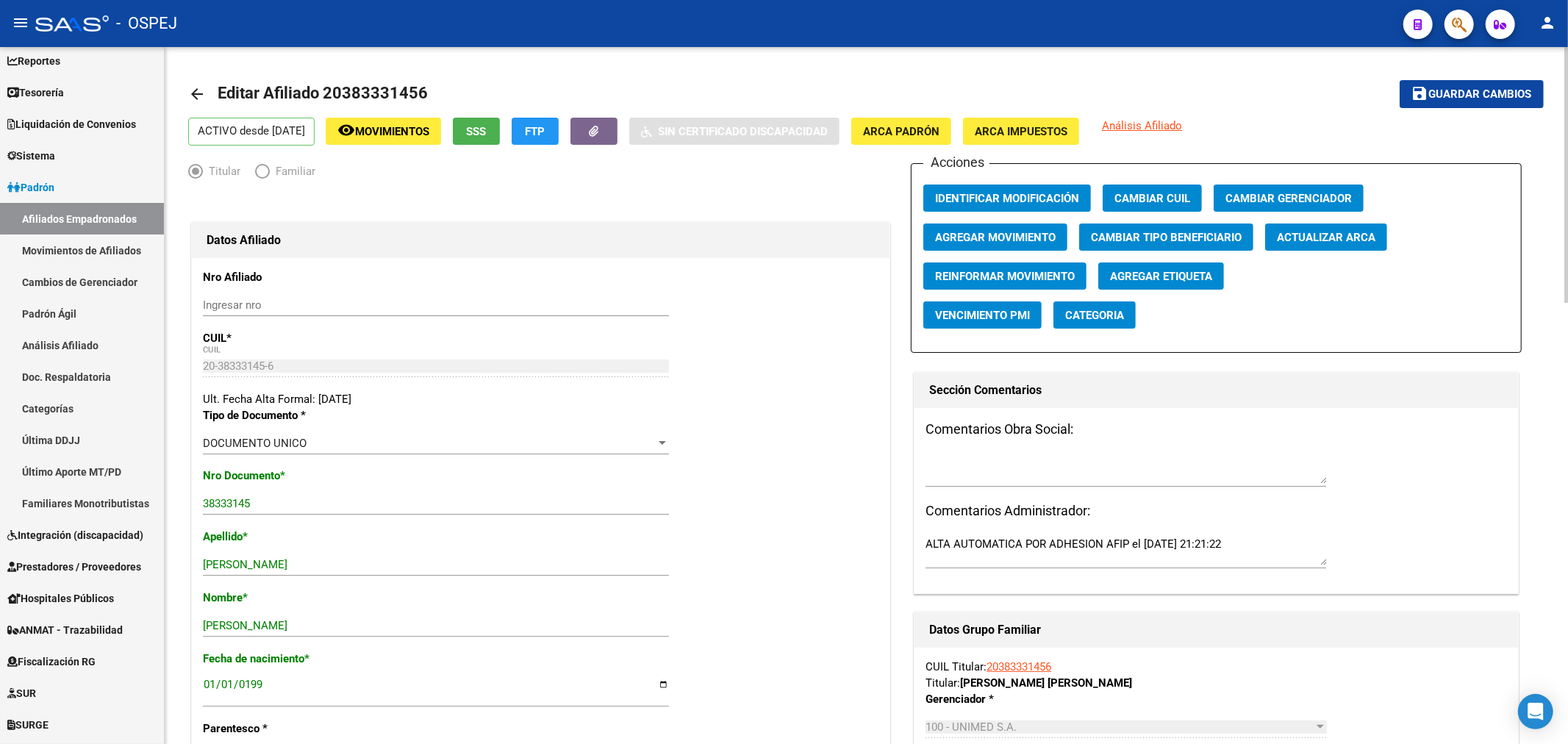
scroll to position [408, 0]
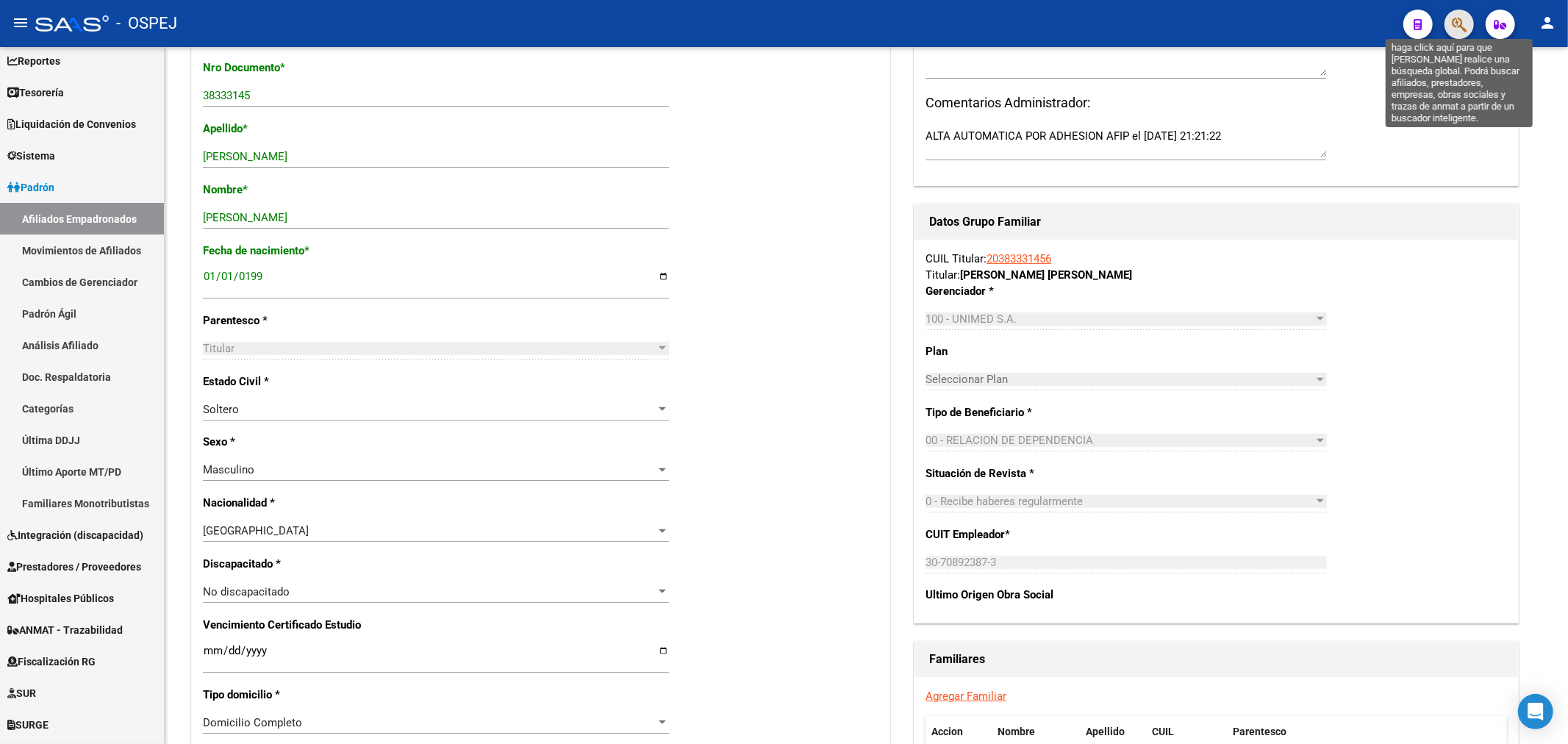
click at [1465, 17] on icon "button" at bounding box center [1459, 25] width 14 height 17
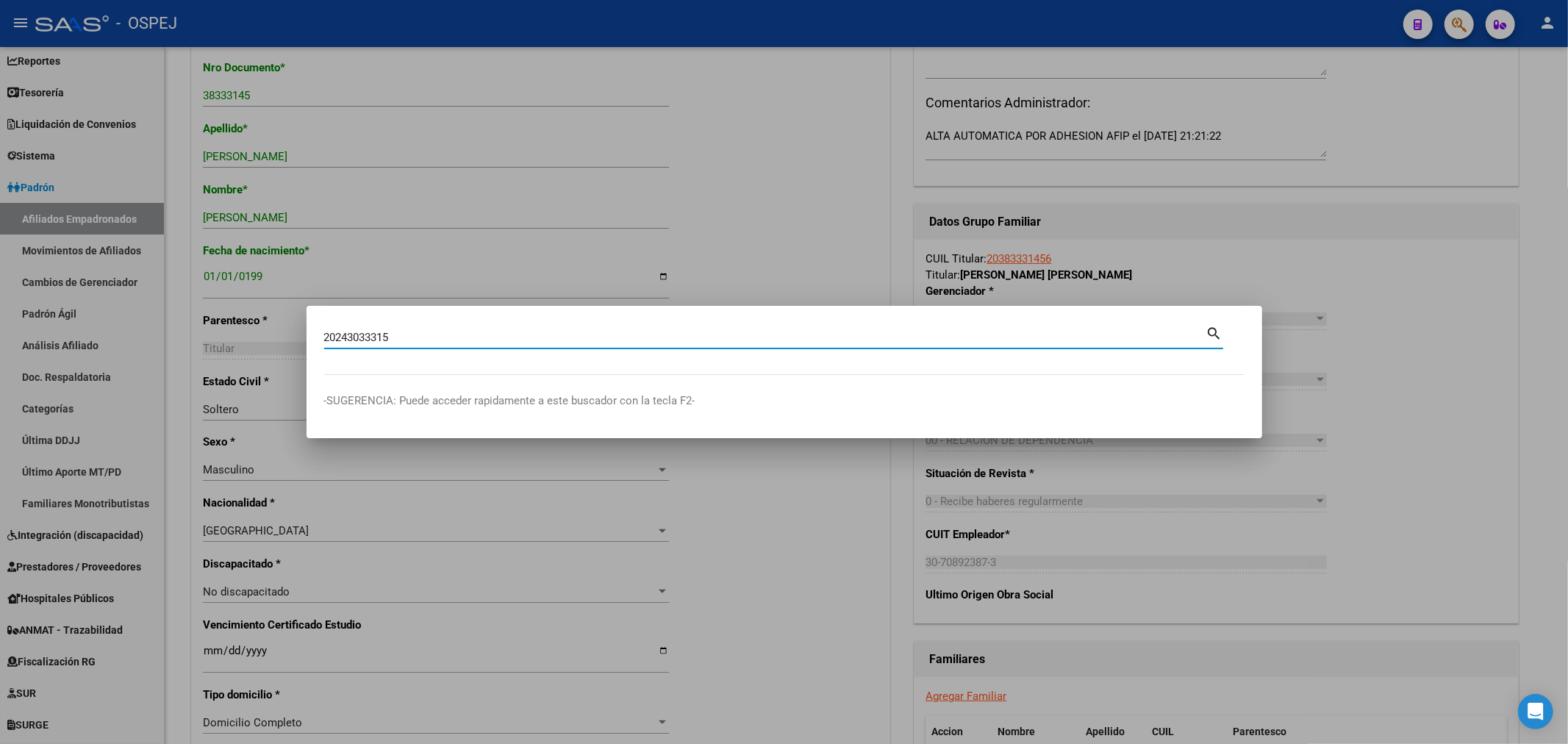
type input "20243033315"
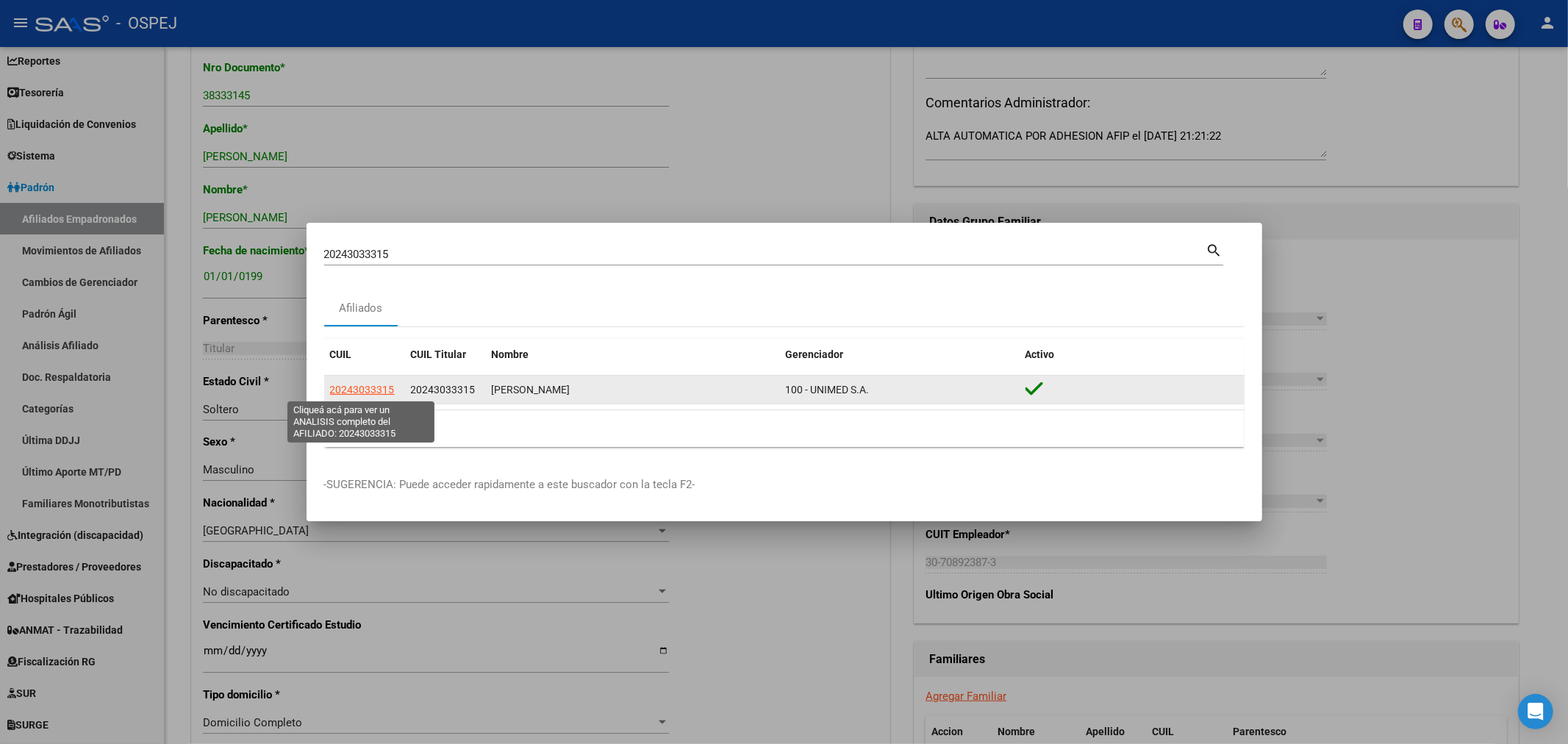
click at [362, 390] on span "20243033315" at bounding box center [362, 390] width 64 height 12
type textarea "20243033315"
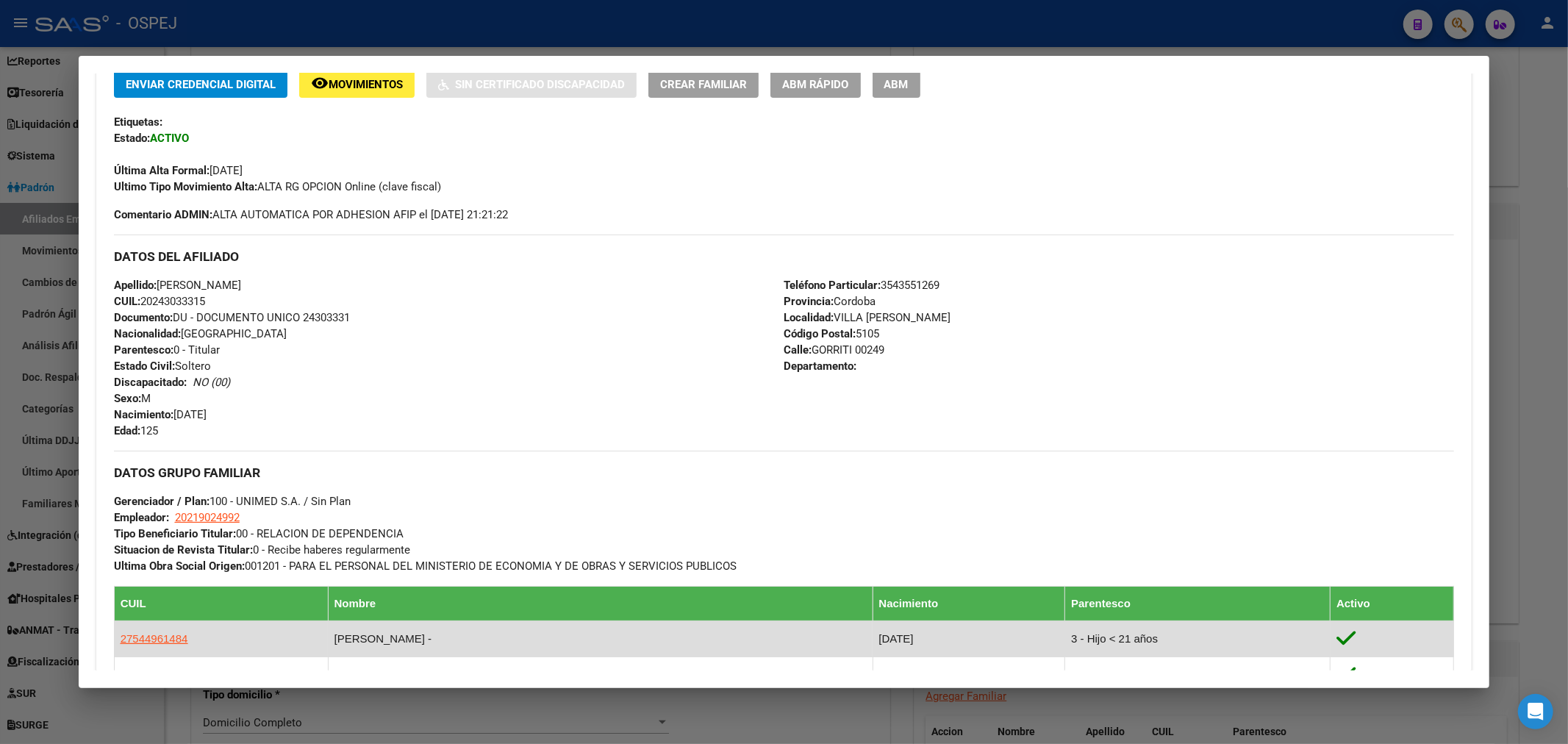
scroll to position [245, 0]
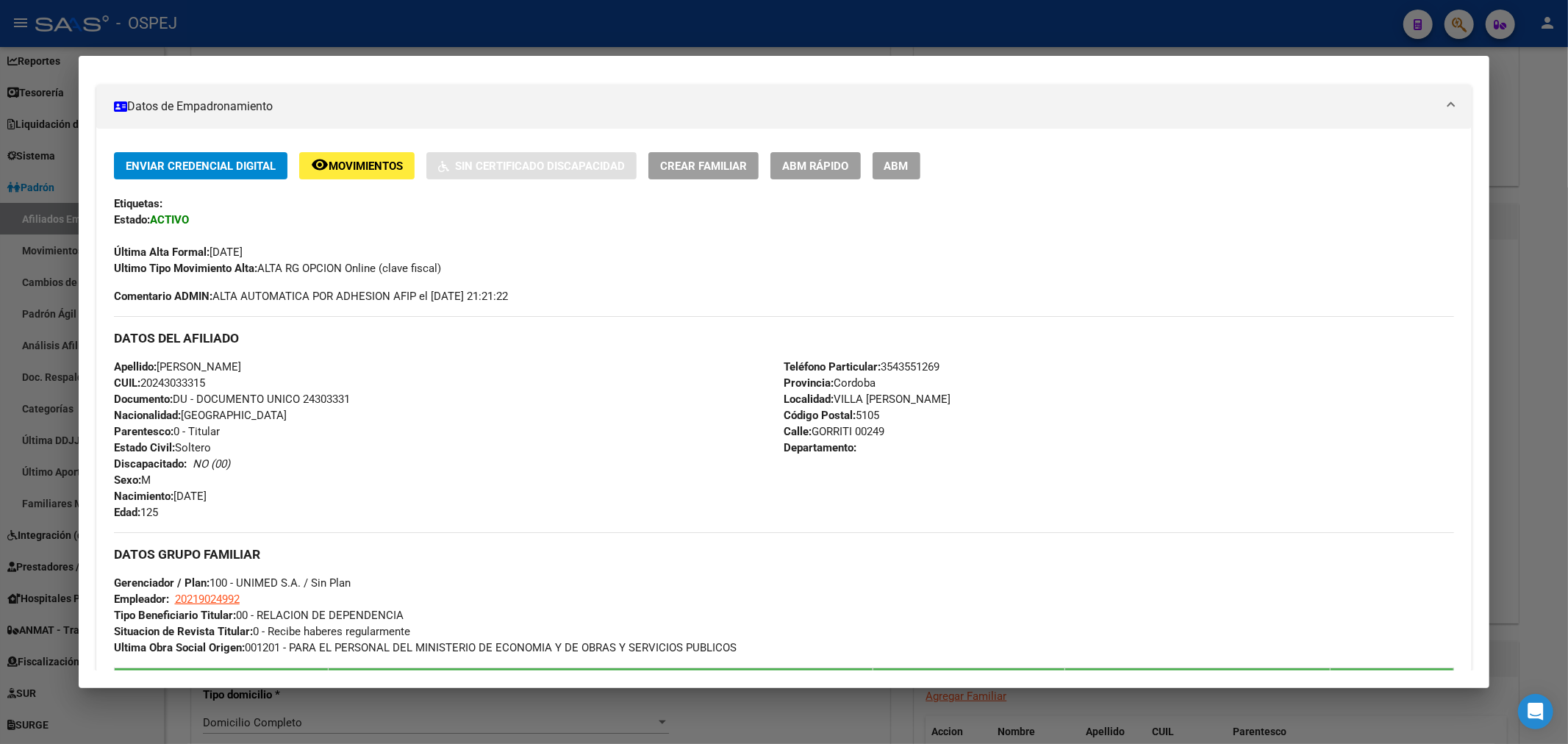
click at [909, 161] on span "ABM" at bounding box center [895, 166] width 24 height 13
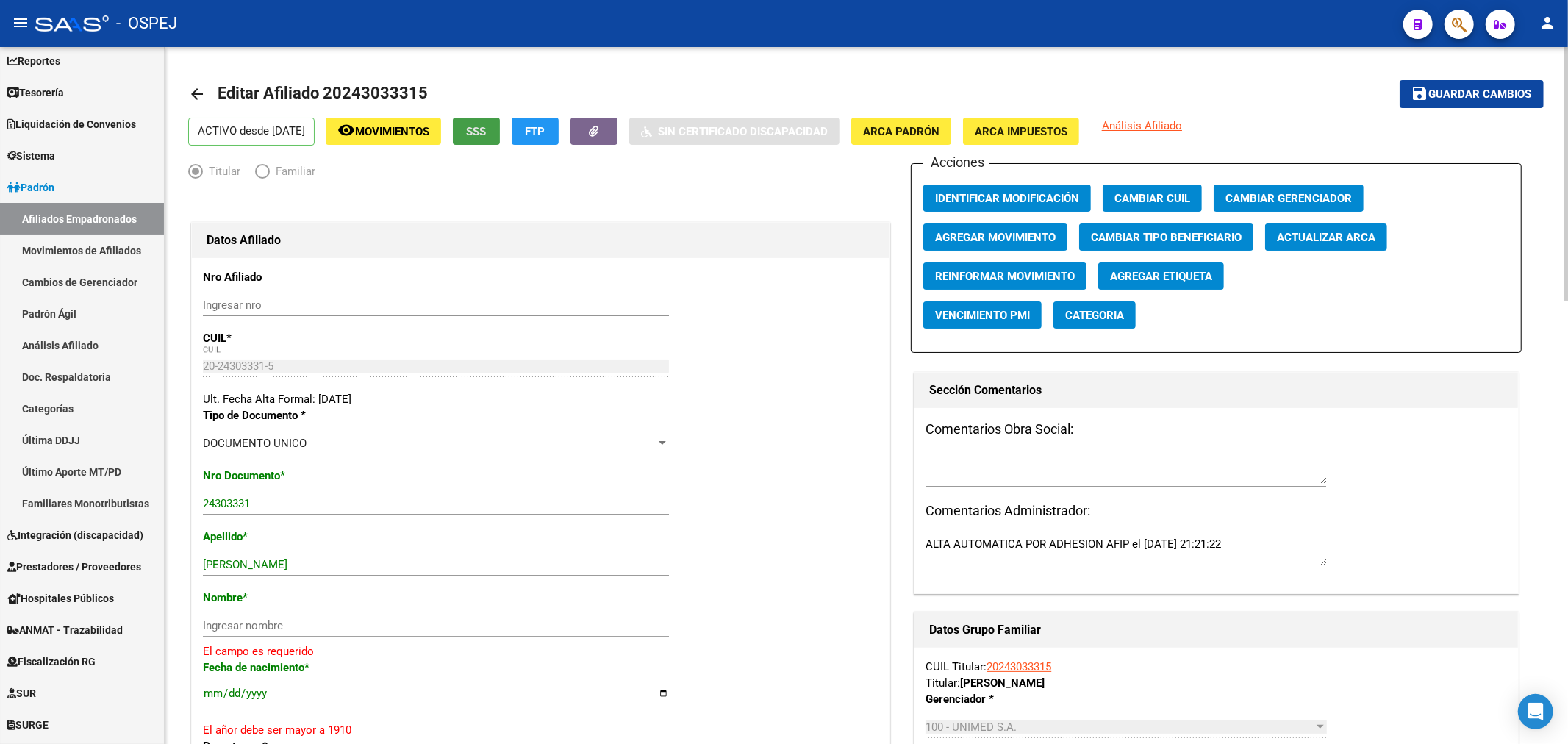
click at [500, 118] on button "SSS" at bounding box center [476, 132] width 47 height 27
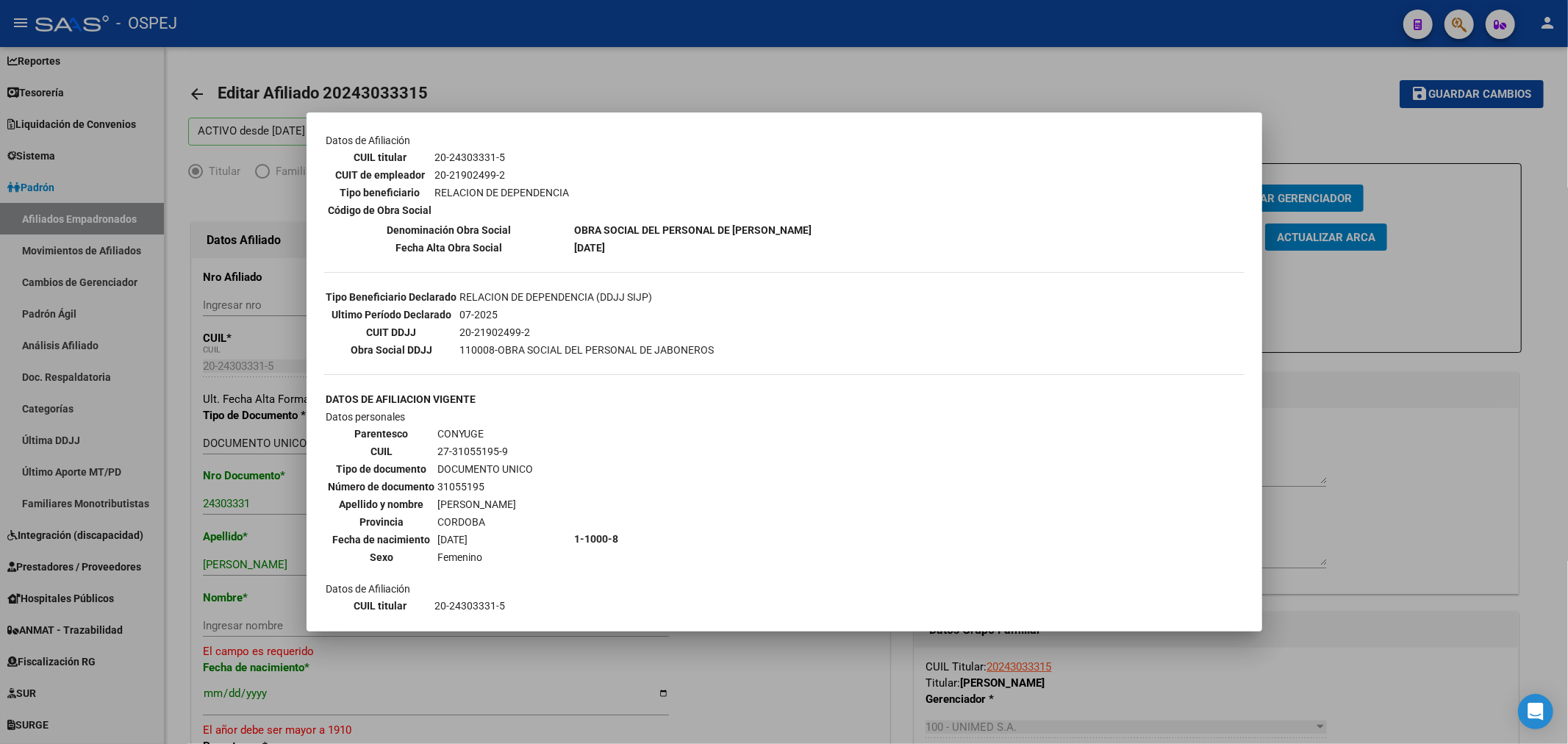
scroll to position [571, 0]
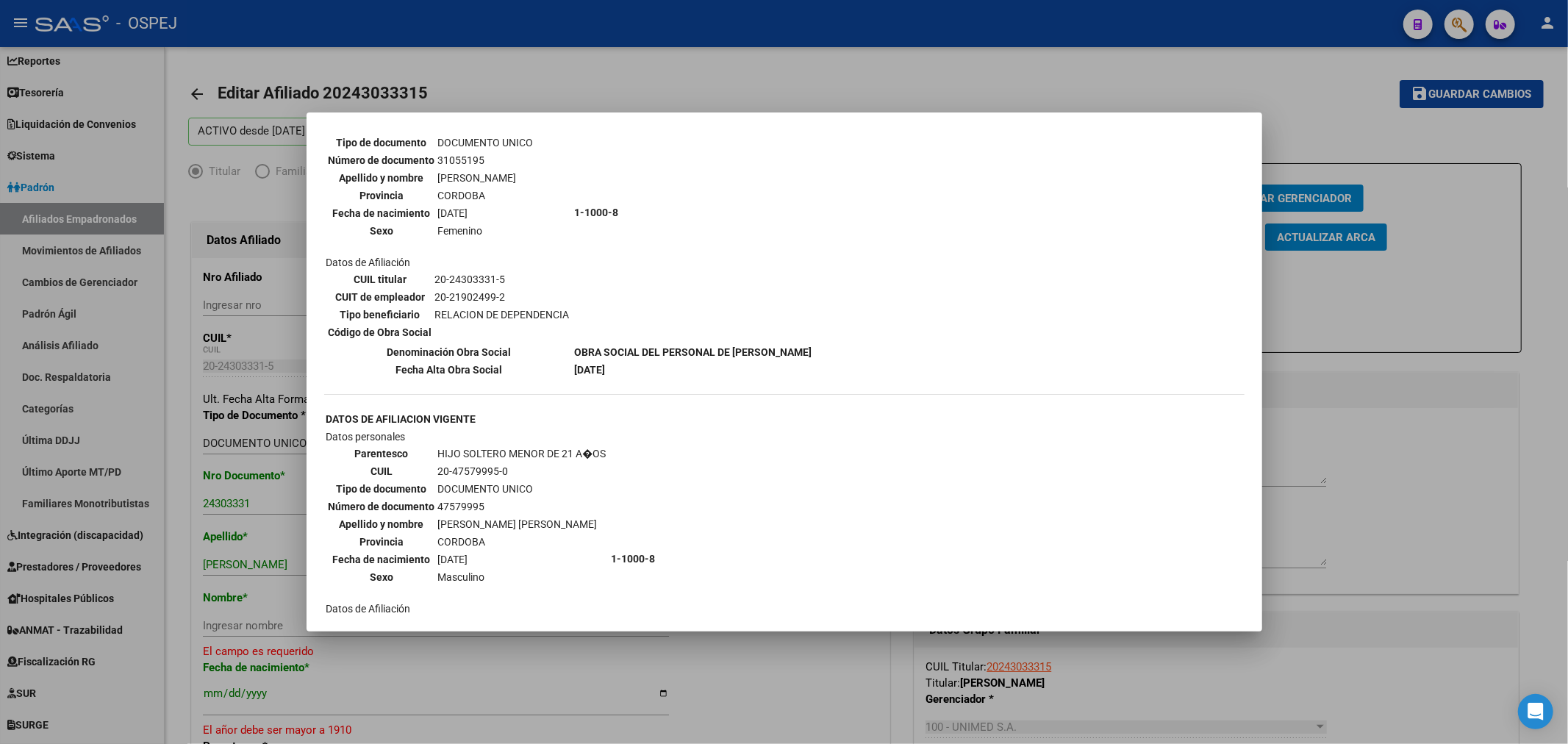
click at [243, 378] on div at bounding box center [784, 372] width 1568 height 744
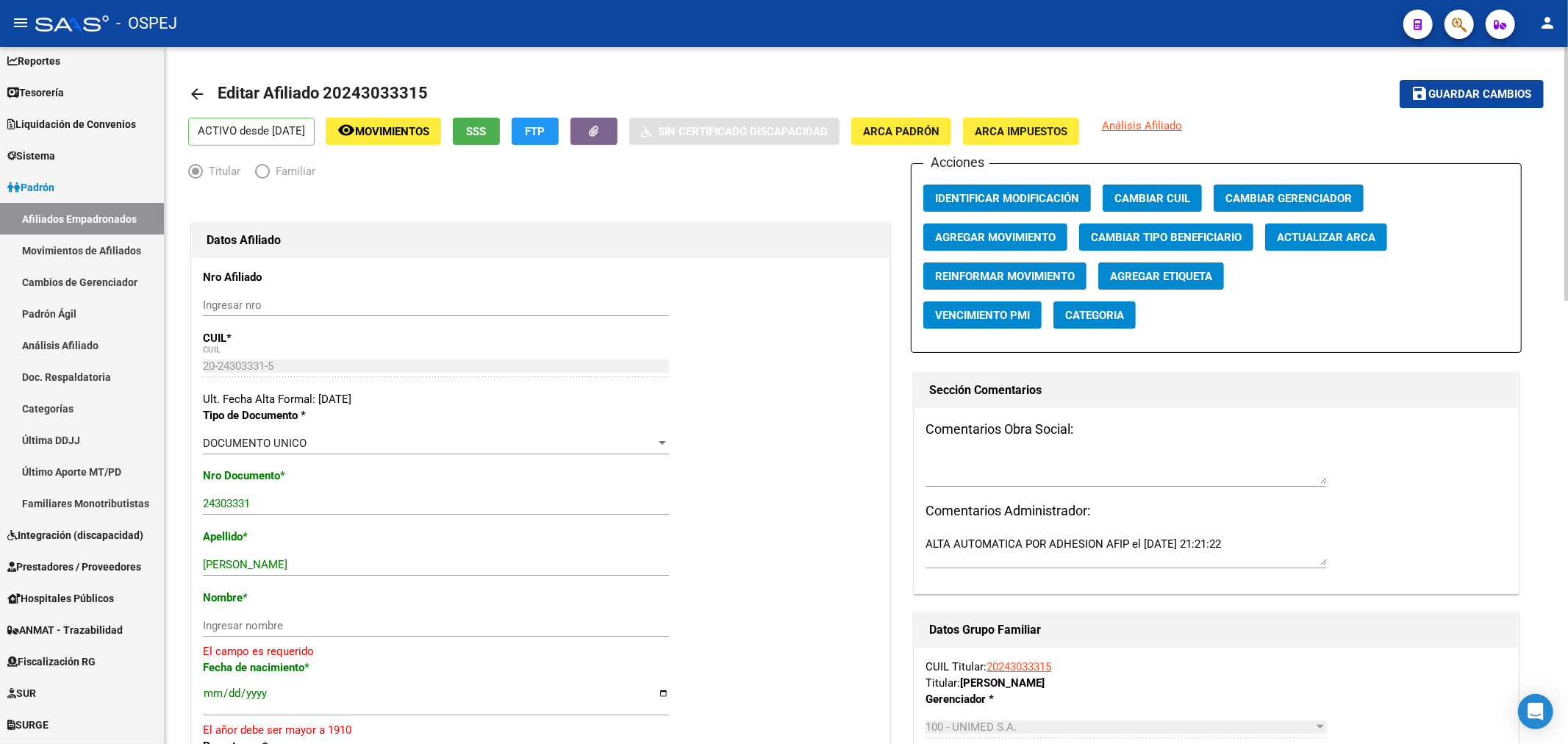
scroll to position [163, 0]
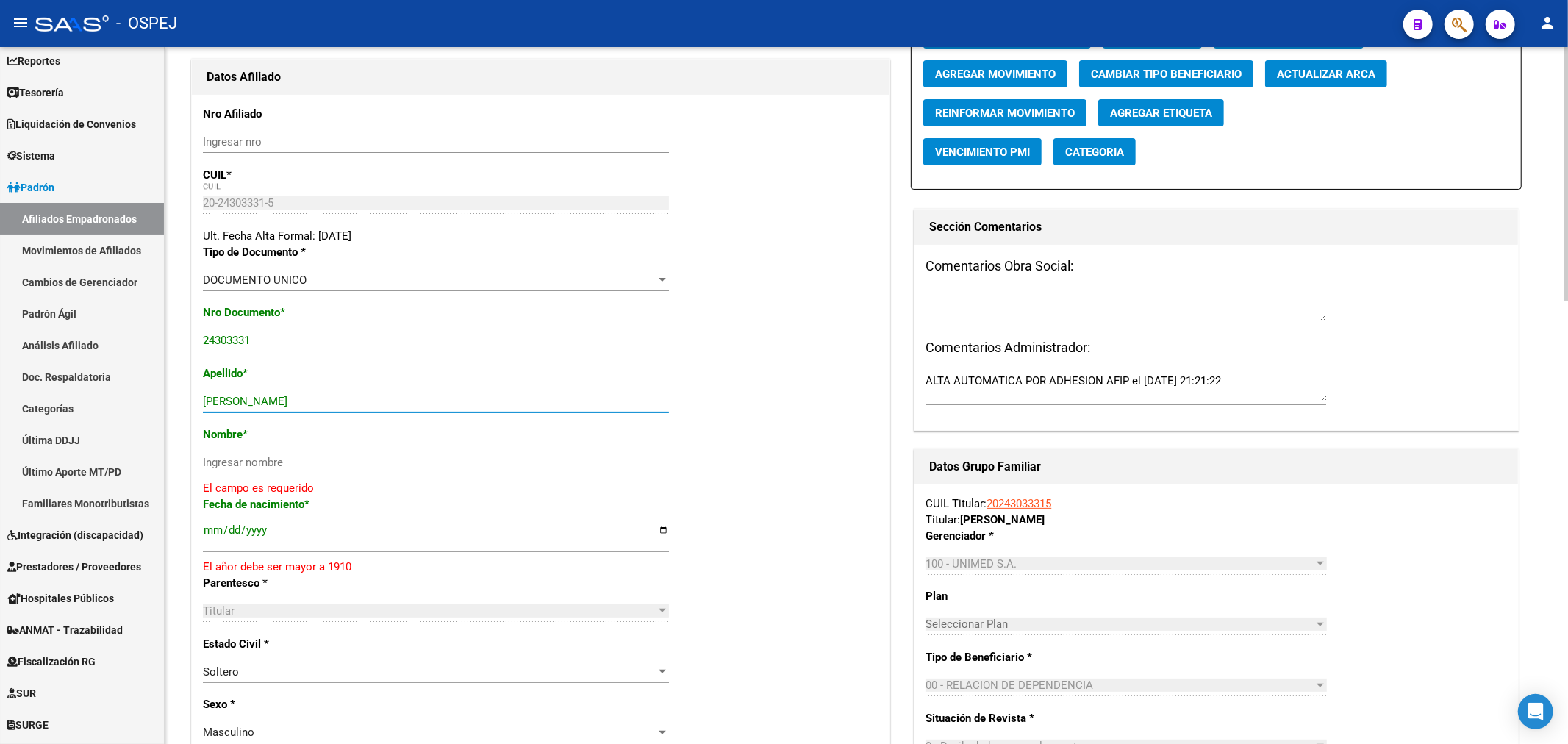
drag, startPoint x: 355, startPoint y: 397, endPoint x: 257, endPoint y: 391, distance: 98.2
click at [257, 391] on div "GIMENEZ LUIS ARMANDO Ingresar apellido" at bounding box center [436, 401] width 466 height 22
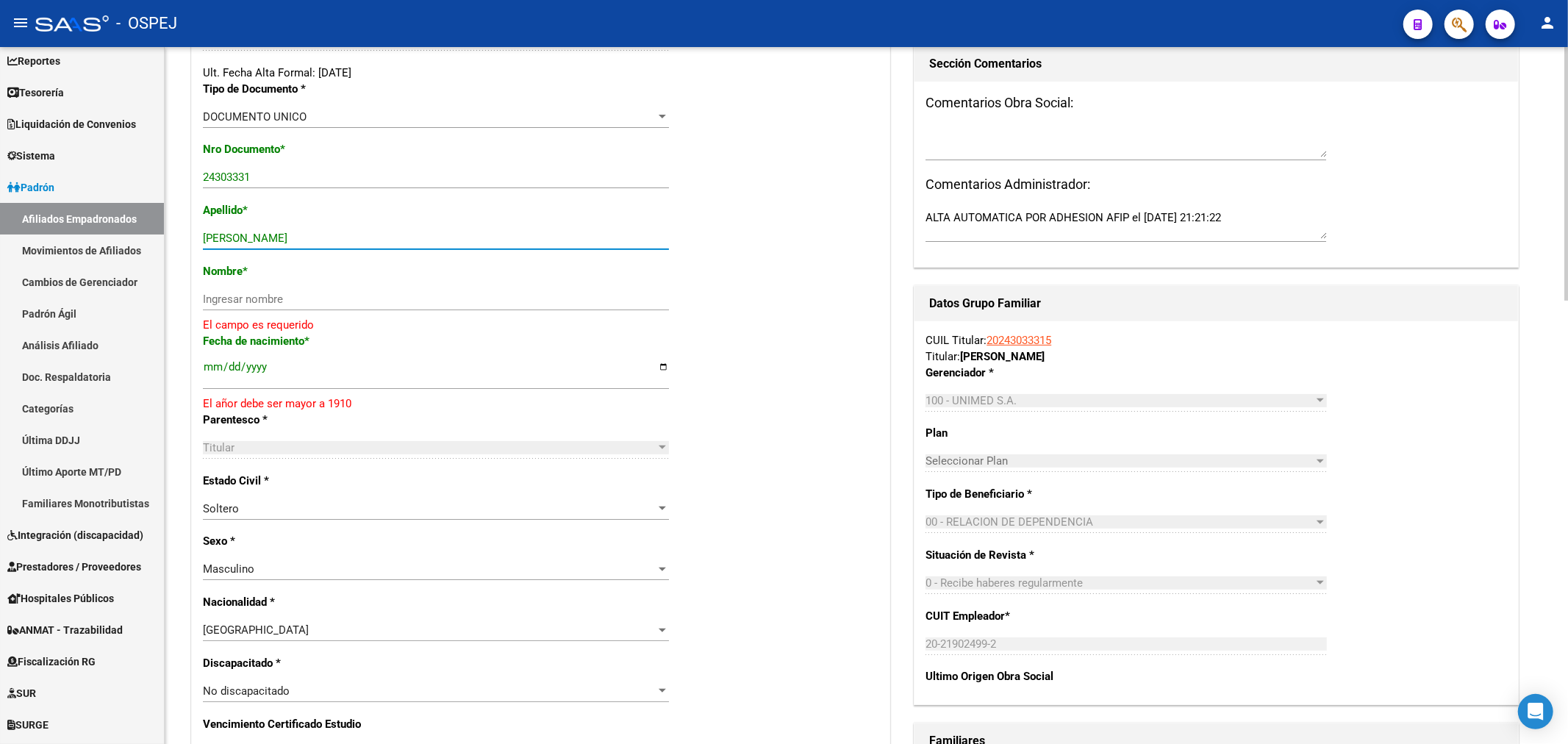
scroll to position [82, 0]
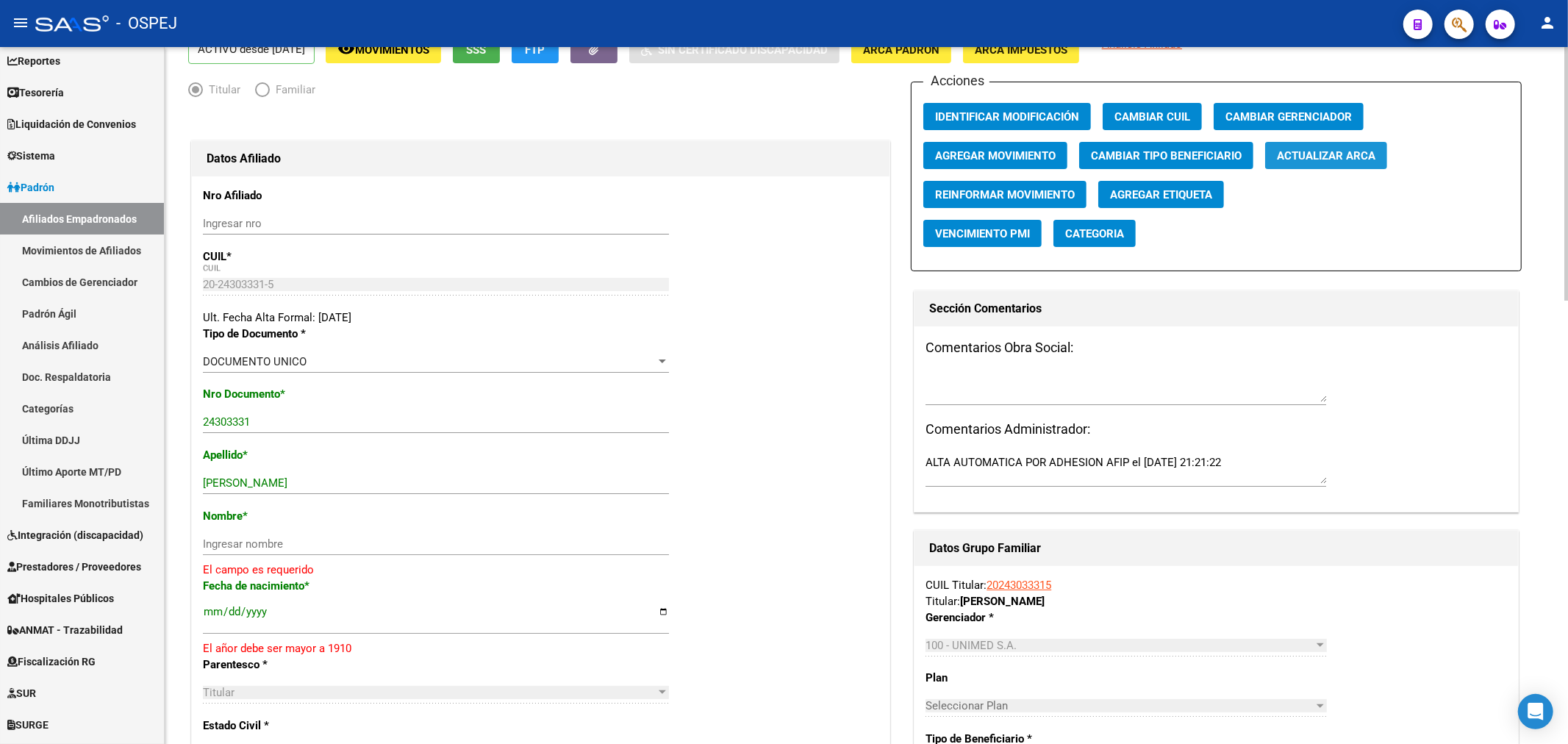
click at [1342, 158] on span "Actualizar ARCA" at bounding box center [1325, 156] width 99 height 13
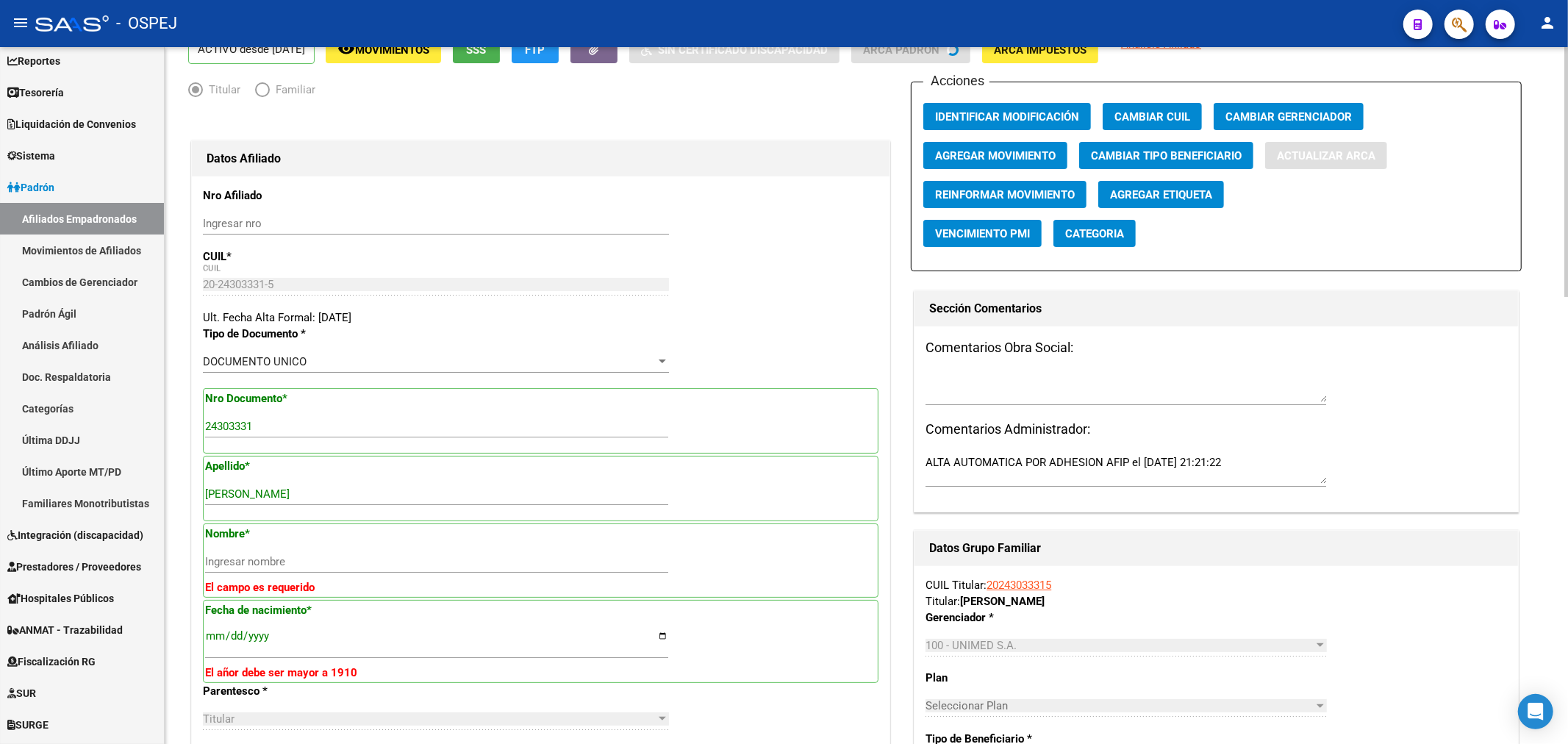
type input "GIMENEZ"
type input "LUIS ARMANDO"
type input "1976-09-01"
type input "VILLA ALLENDE"
type input "GORRITI"
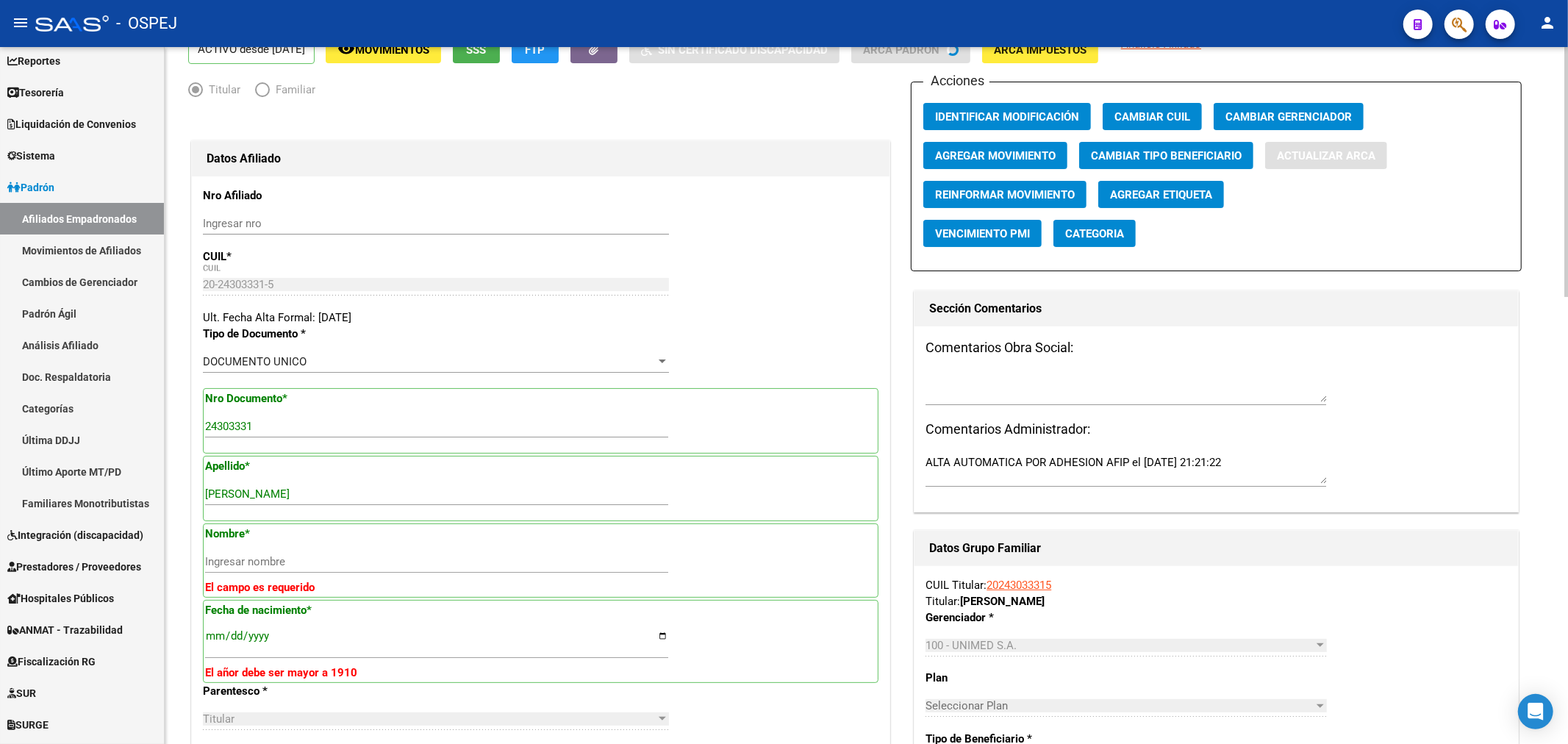
type input "249"
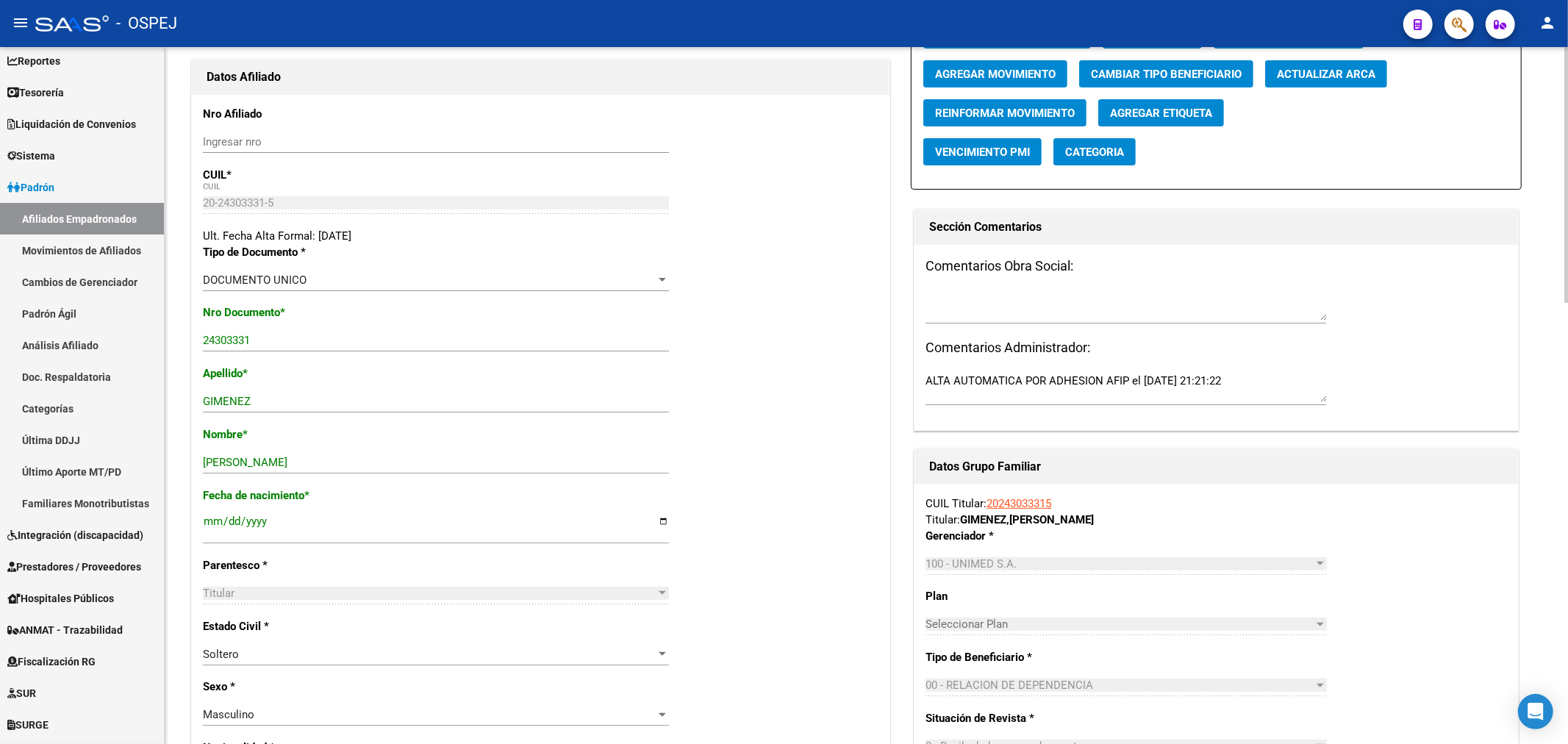
scroll to position [0, 0]
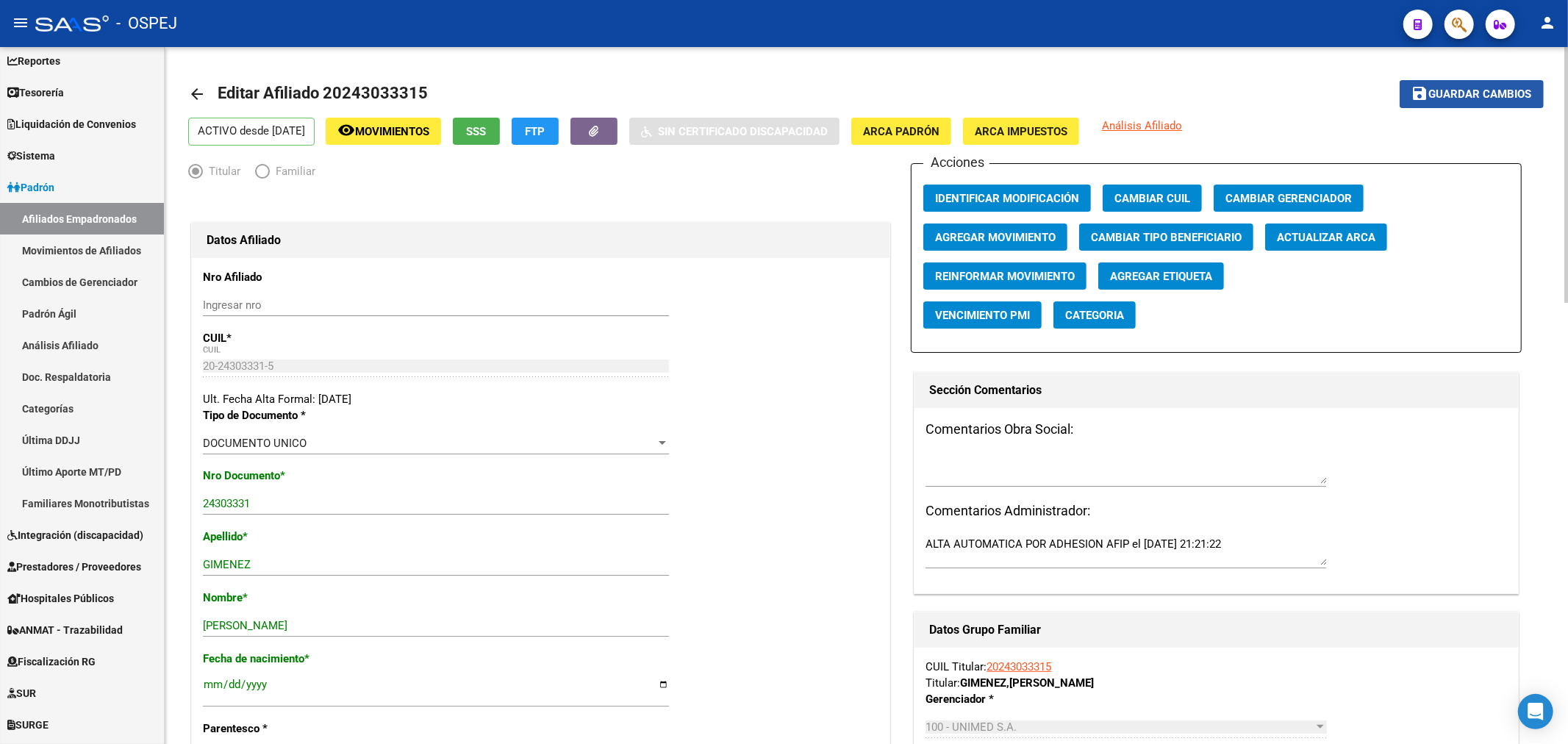
click at [1459, 90] on span "Guardar cambios" at bounding box center [1480, 95] width 103 height 13
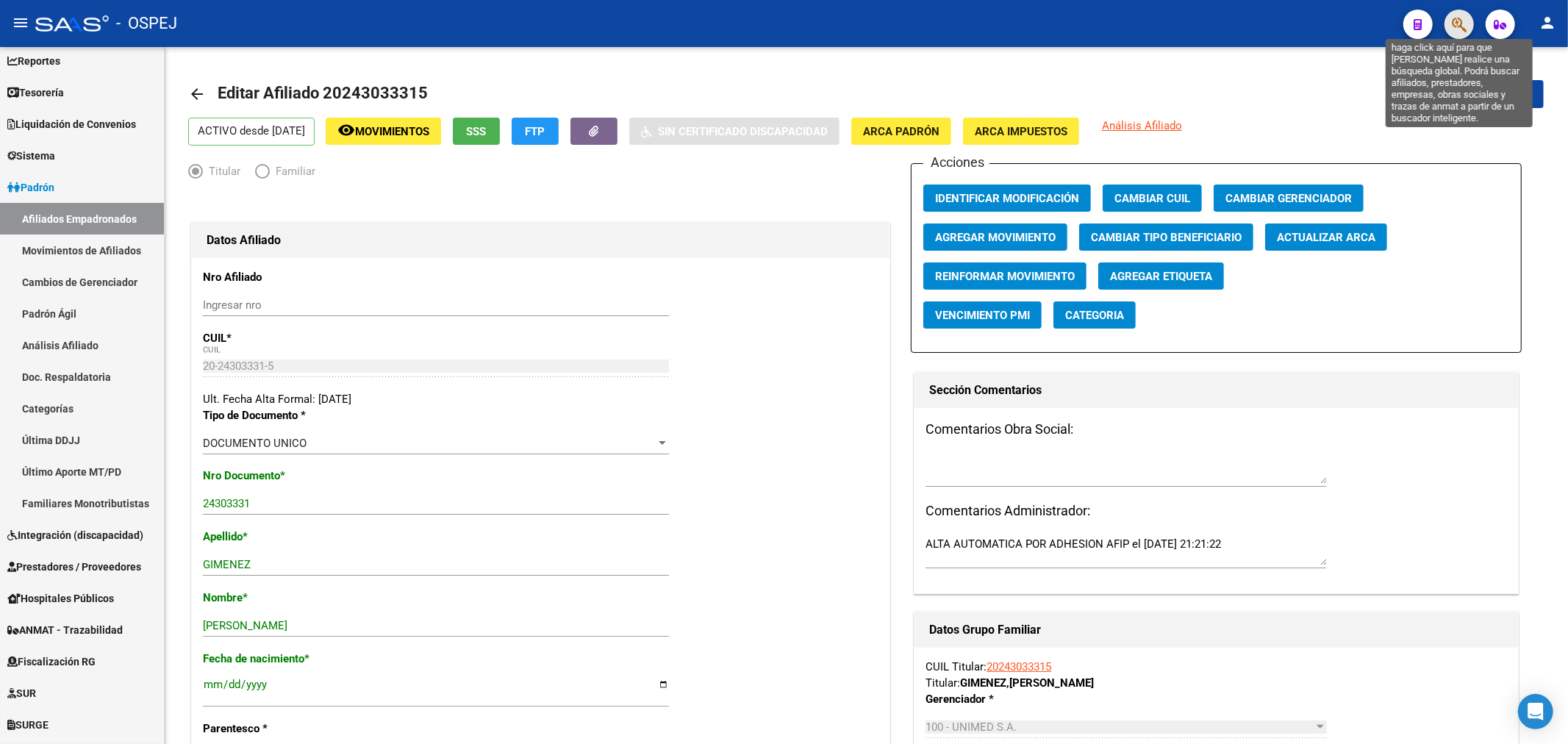
click at [1455, 28] on icon "button" at bounding box center [1459, 25] width 14 height 17
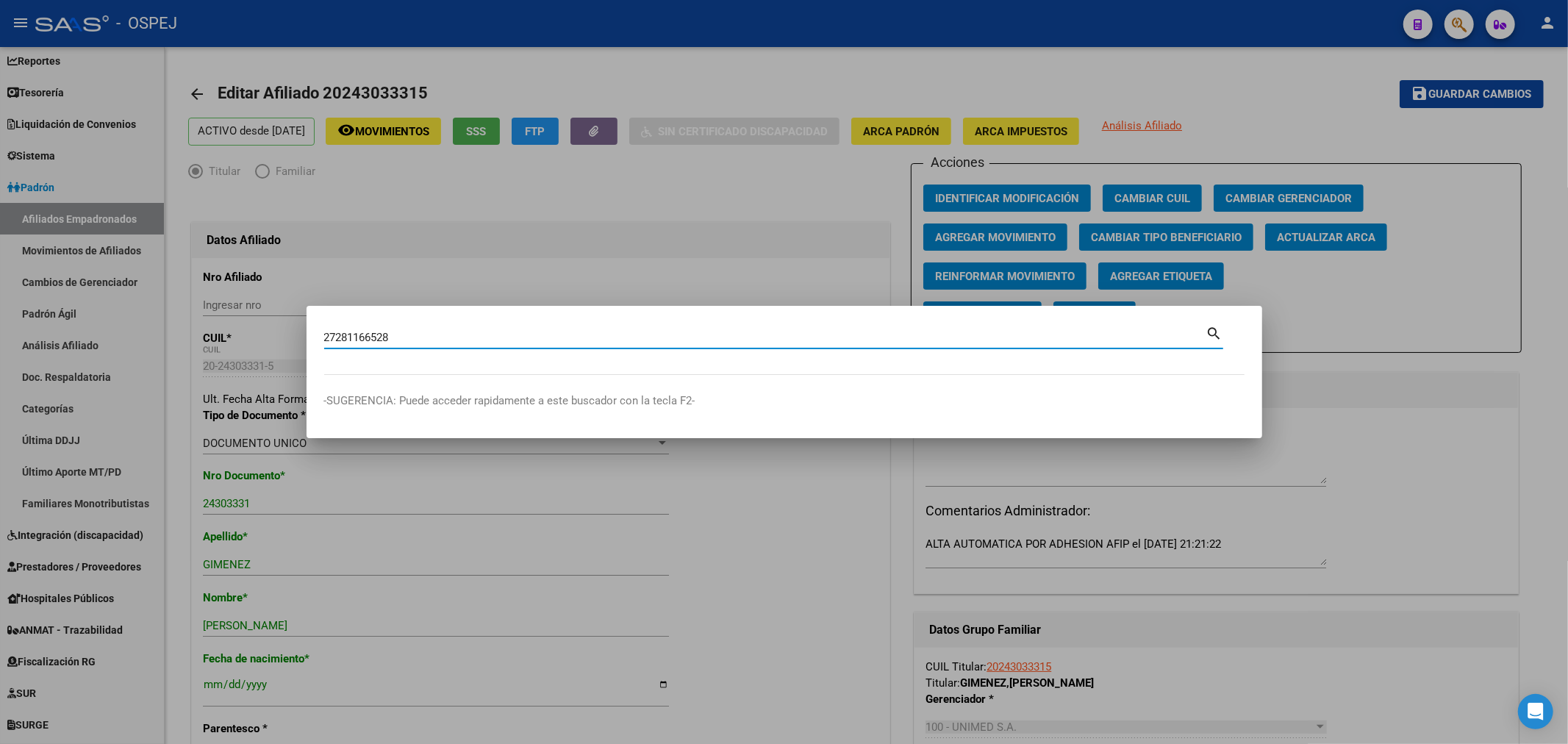
type input "27281166528"
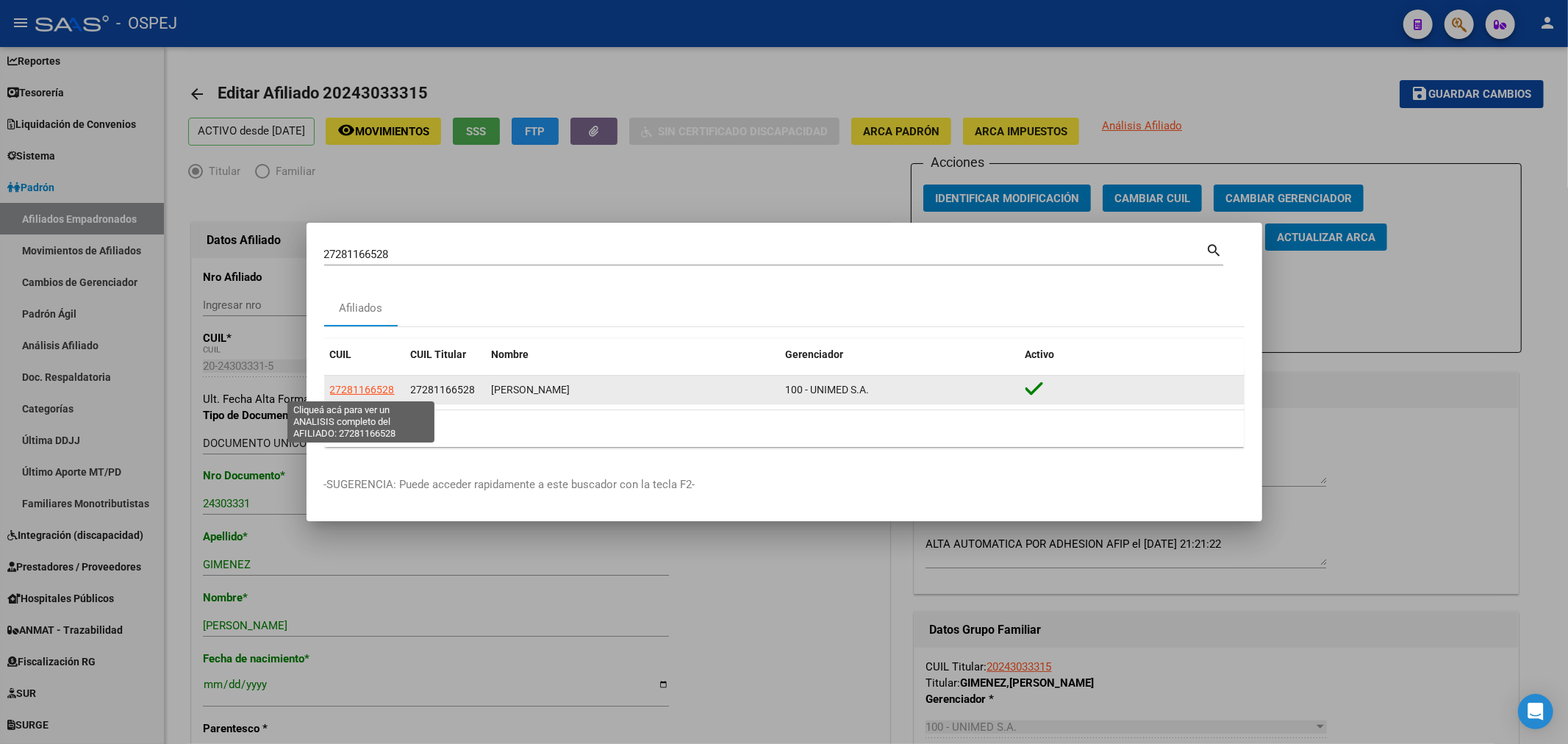
click at [344, 391] on span "27281166528" at bounding box center [362, 390] width 64 height 12
type textarea "27281166528"
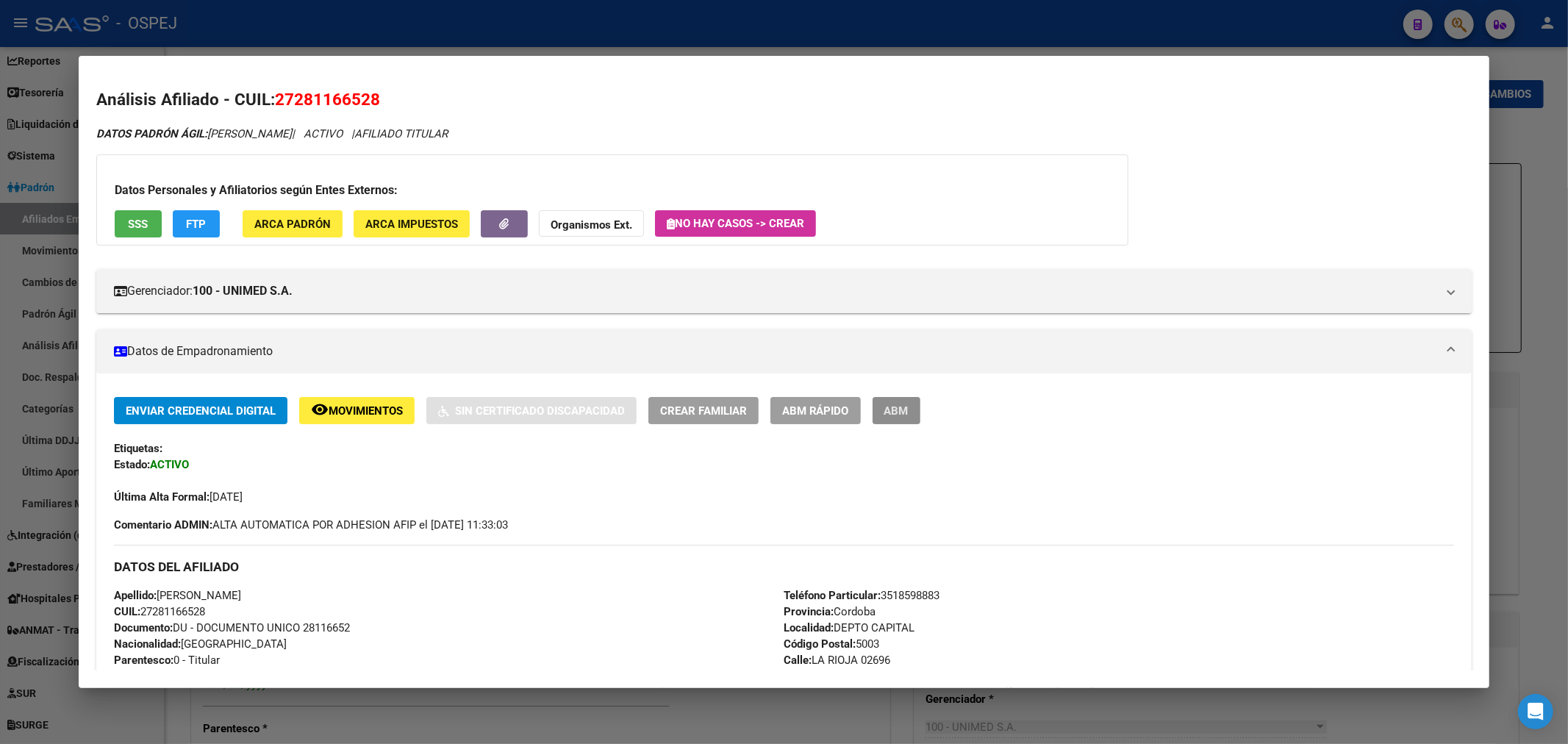
click at [905, 402] on button "ABM" at bounding box center [896, 411] width 48 height 27
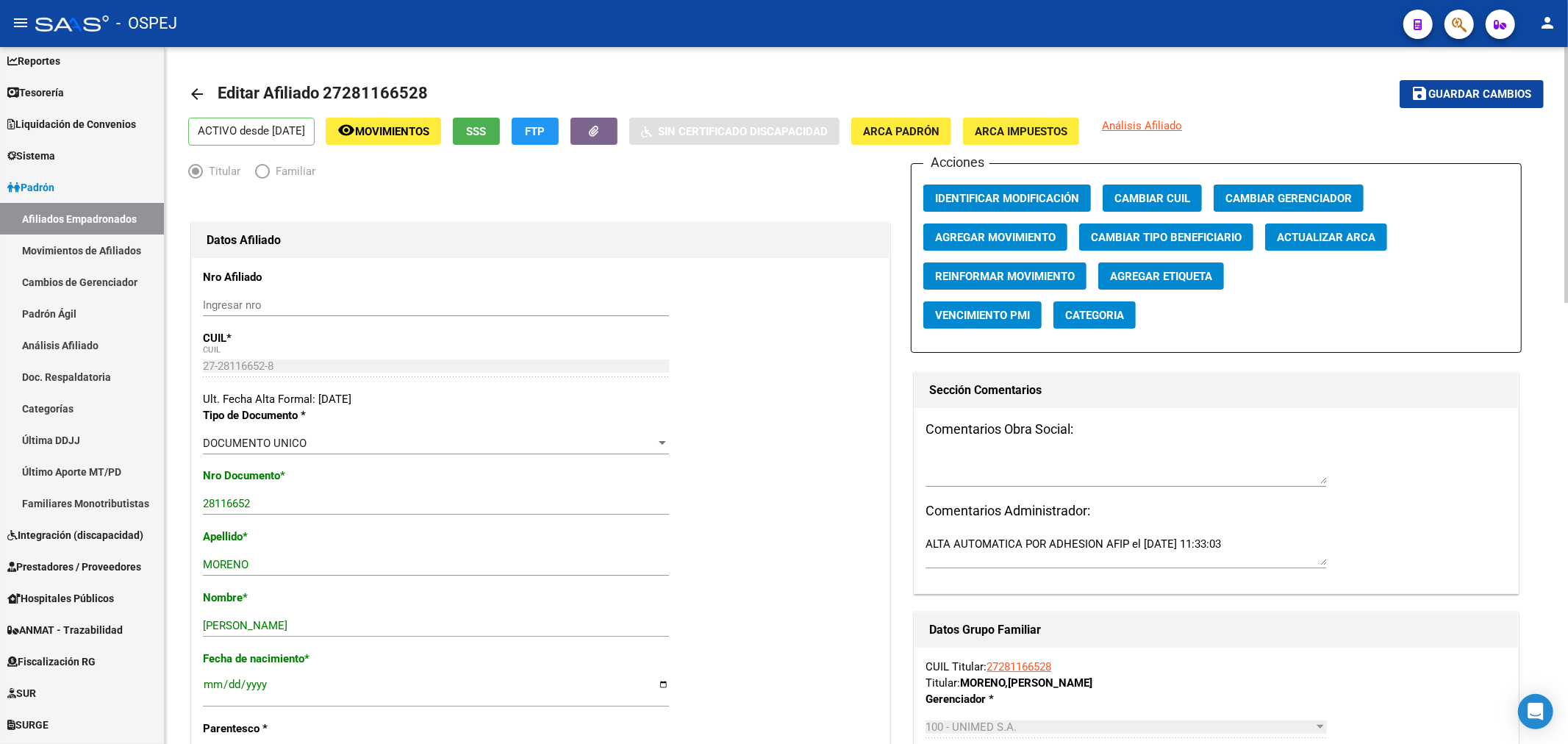
click at [1319, 243] on span "Actualizar ARCA" at bounding box center [1325, 237] width 99 height 13
drag, startPoint x: 1420, startPoint y: 93, endPoint x: 1170, endPoint y: 12, distance: 262.8
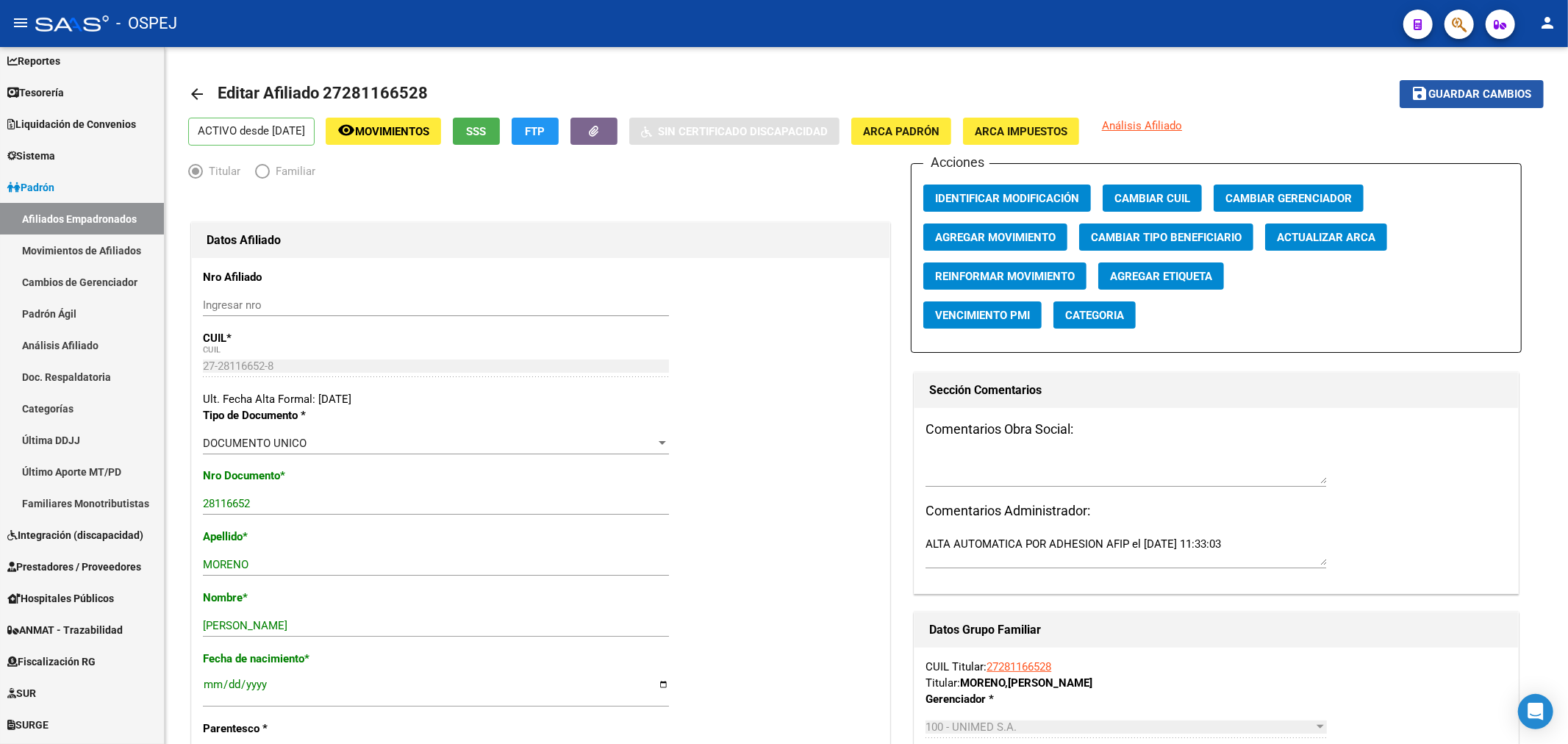
click at [1420, 94] on mat-icon "save" at bounding box center [1419, 93] width 17 height 17
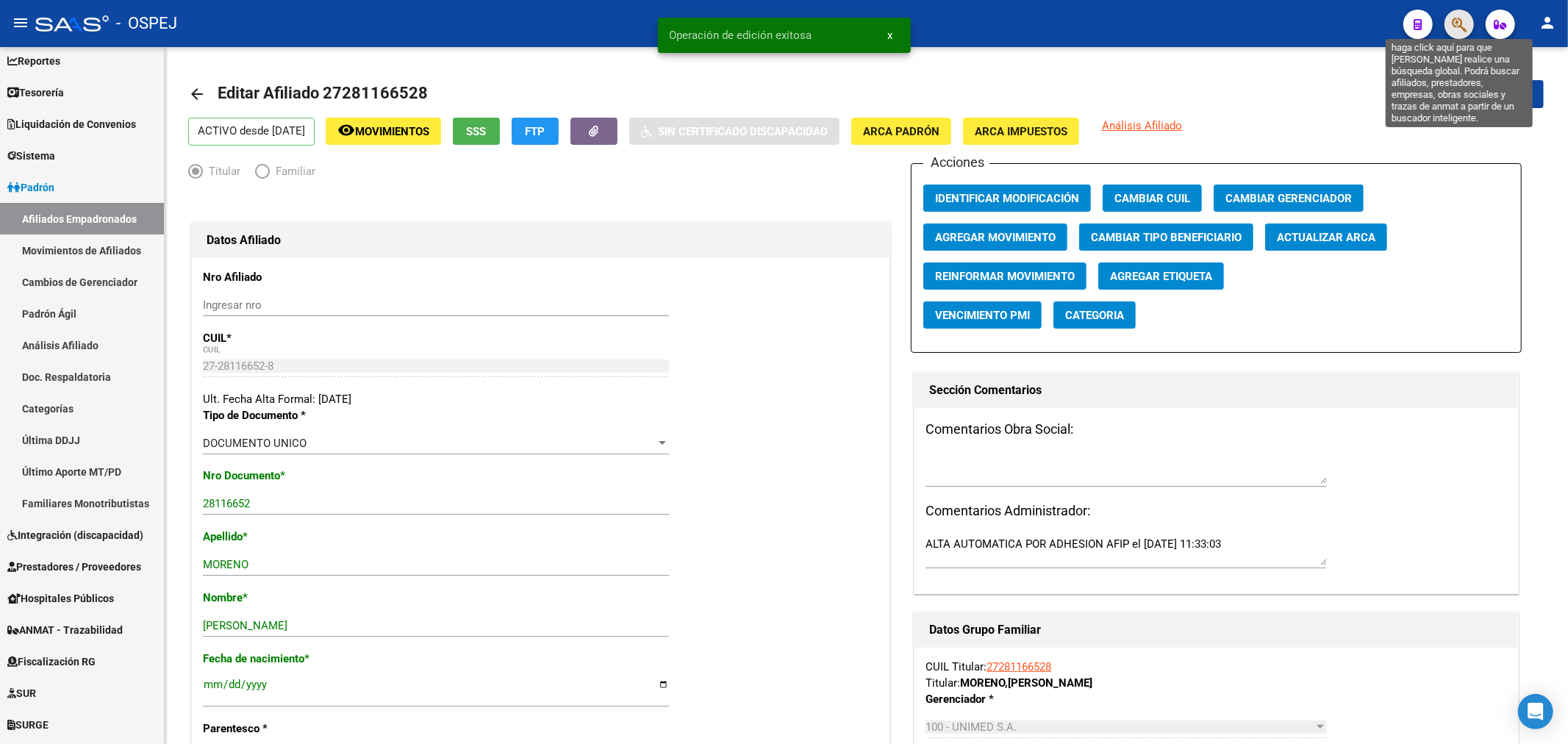
click at [1452, 24] on icon "button" at bounding box center [1459, 25] width 14 height 17
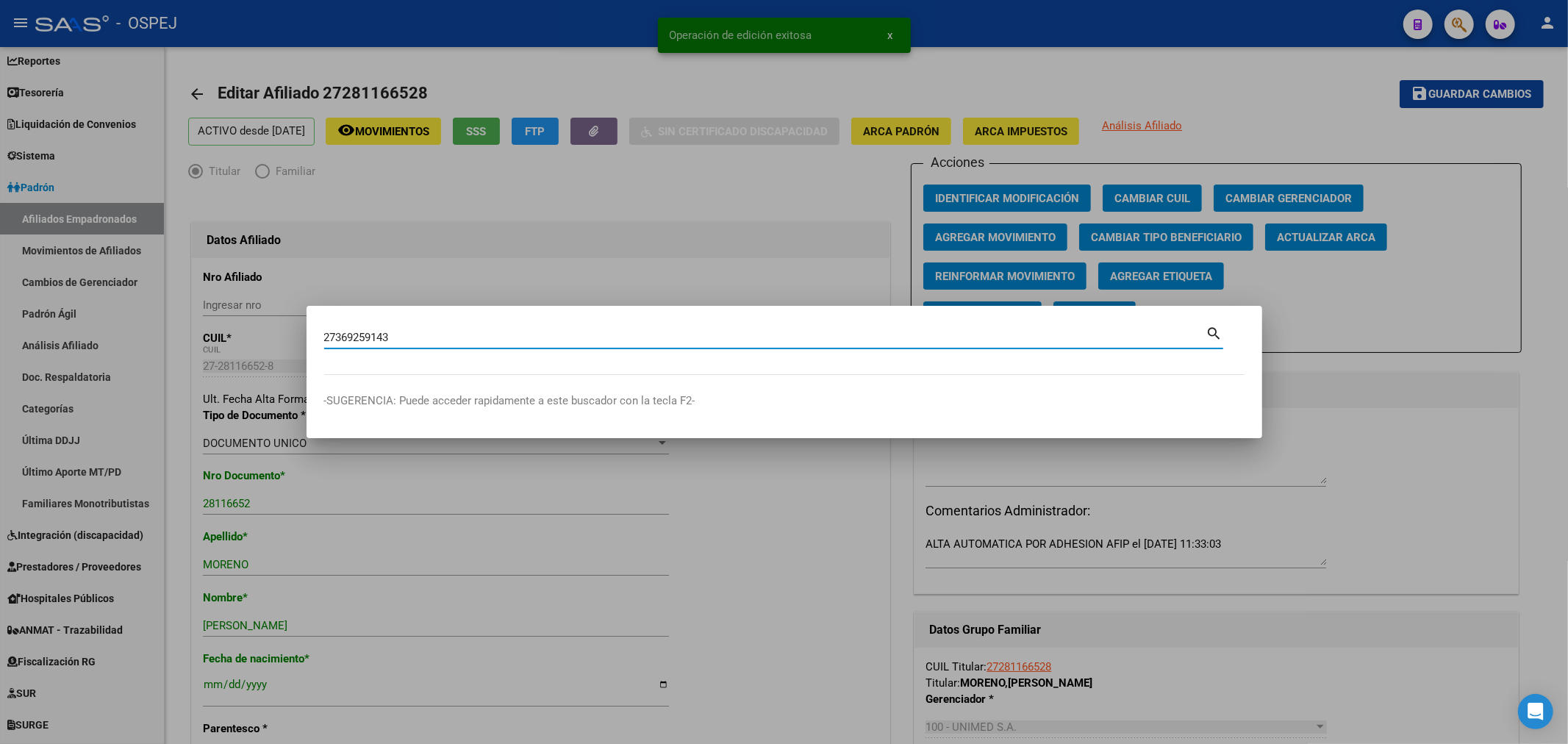
type input "27369259143"
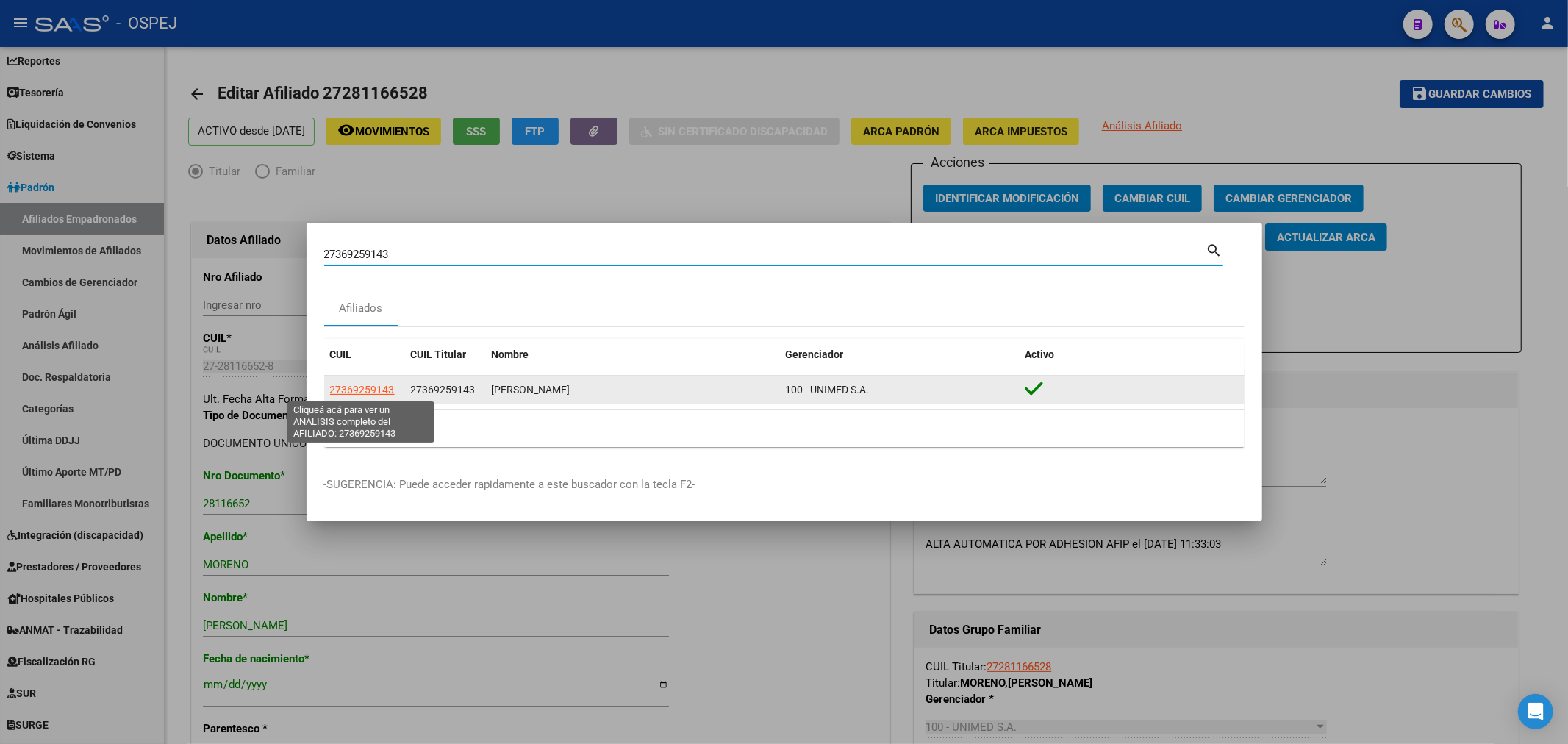
click at [334, 391] on span "27369259143" at bounding box center [362, 390] width 64 height 12
type textarea "27369259143"
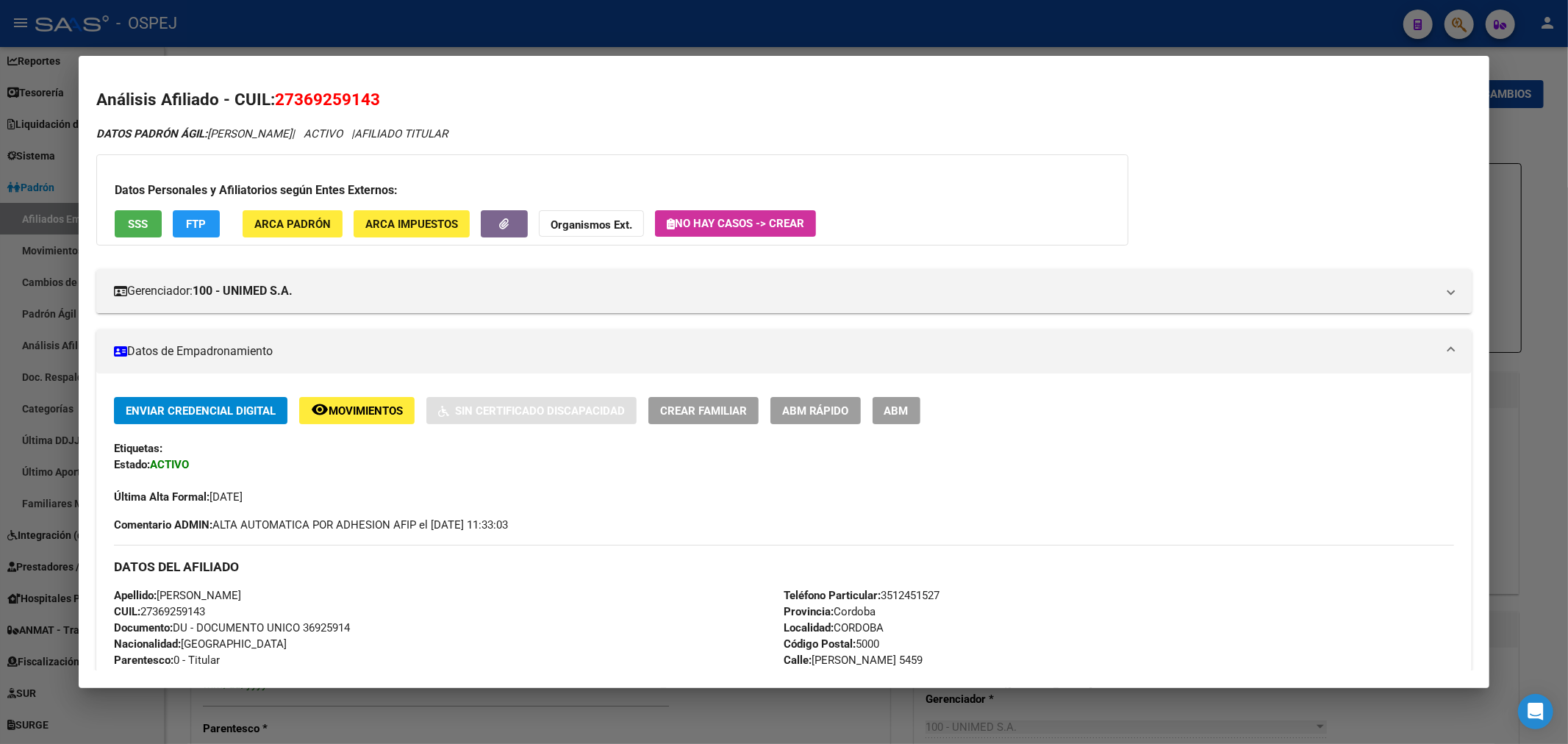
click at [909, 414] on span "ABM" at bounding box center [895, 411] width 24 height 13
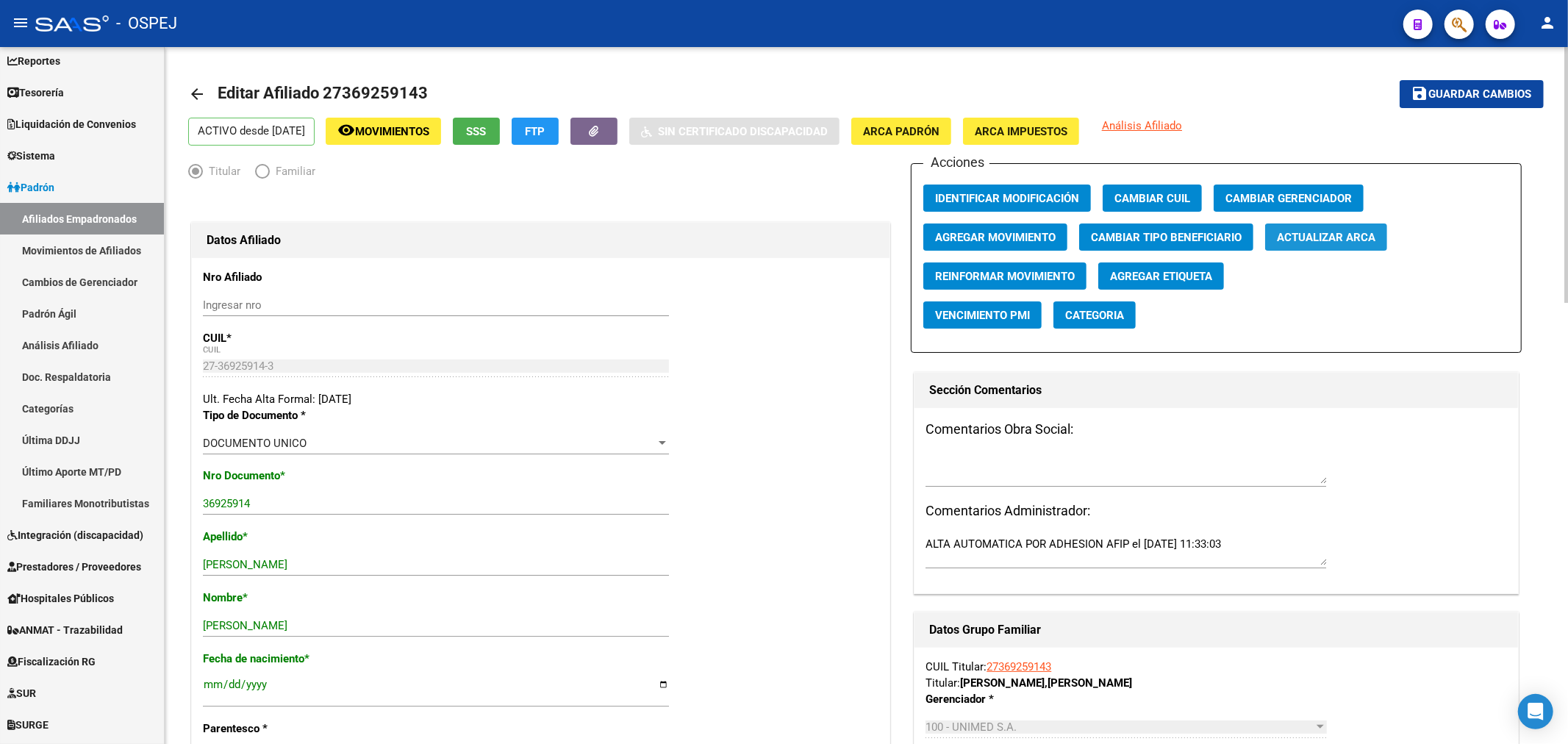
click at [1313, 244] on span "Actualizar ARCA" at bounding box center [1325, 237] width 99 height 13
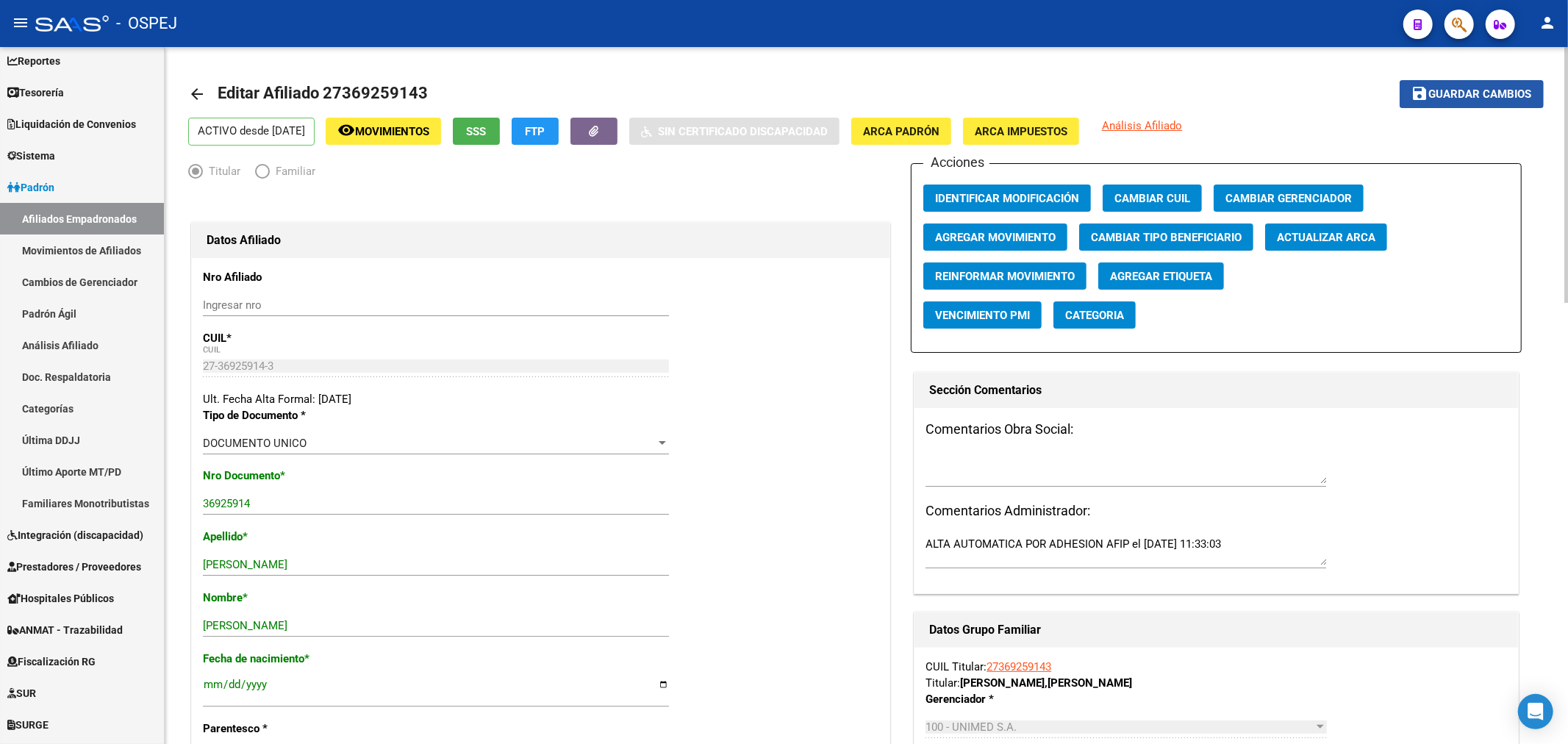
click at [1445, 96] on span "Guardar cambios" at bounding box center [1480, 95] width 103 height 13
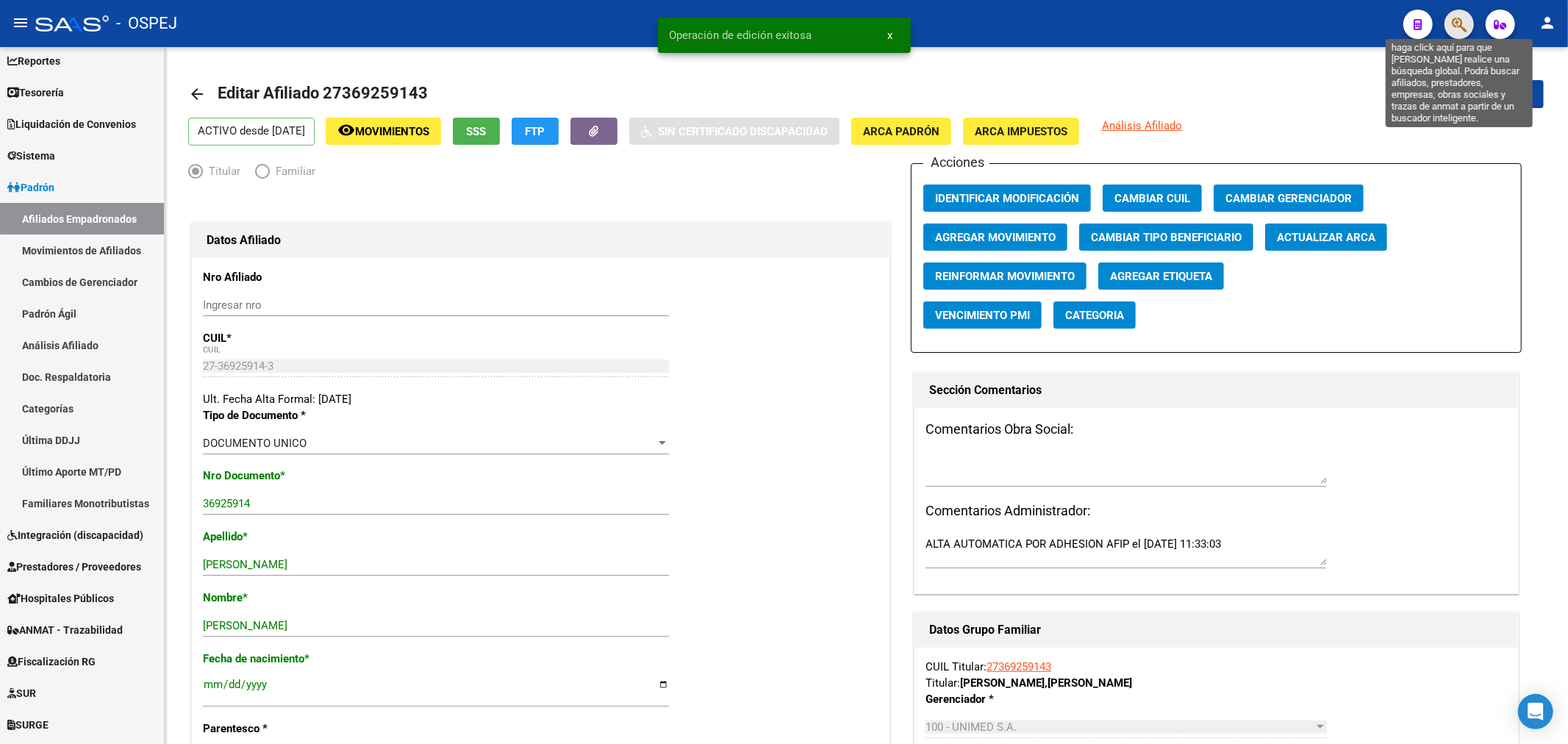
click at [1452, 24] on icon "button" at bounding box center [1459, 25] width 14 height 17
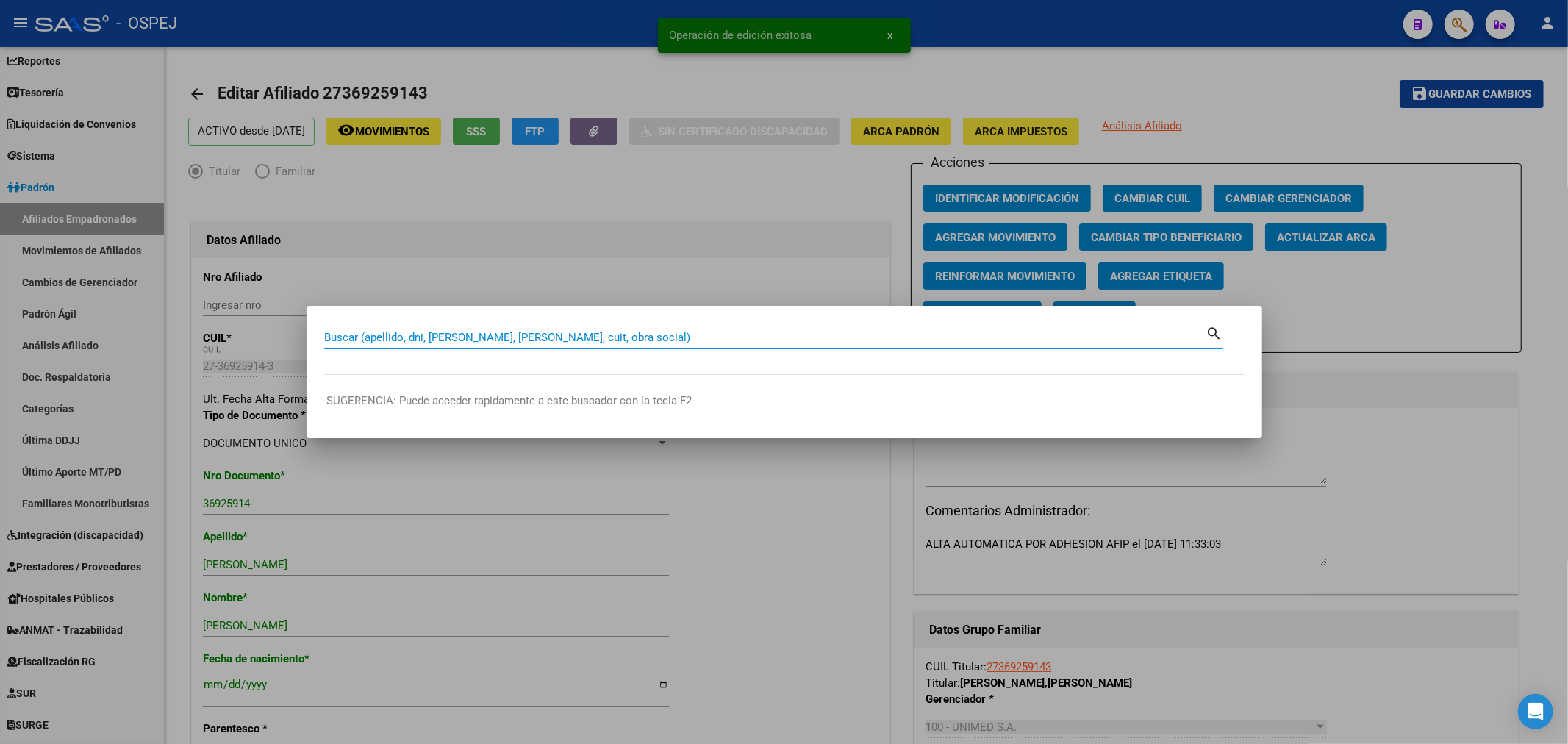
paste input "27369121346"
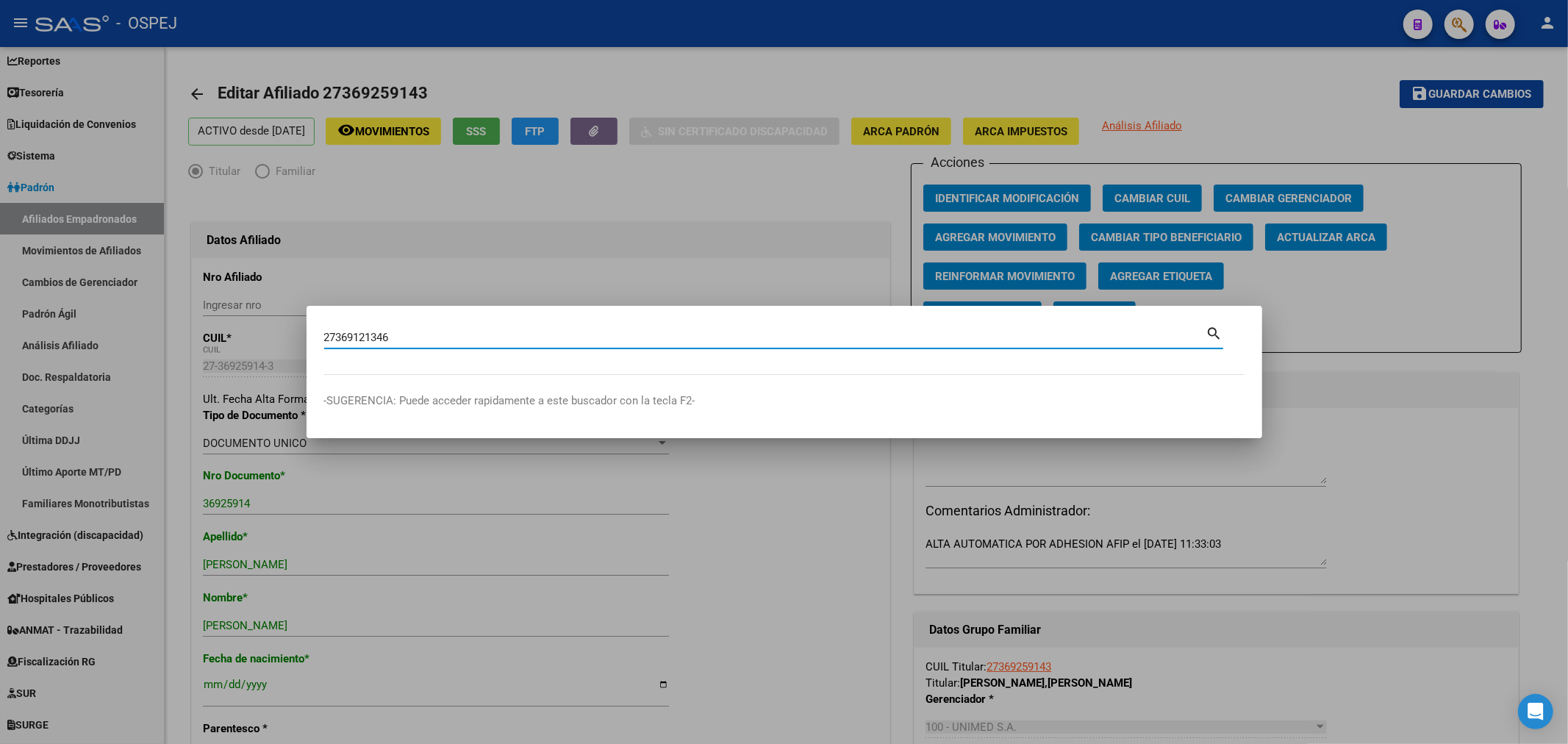
type input "27369121346"
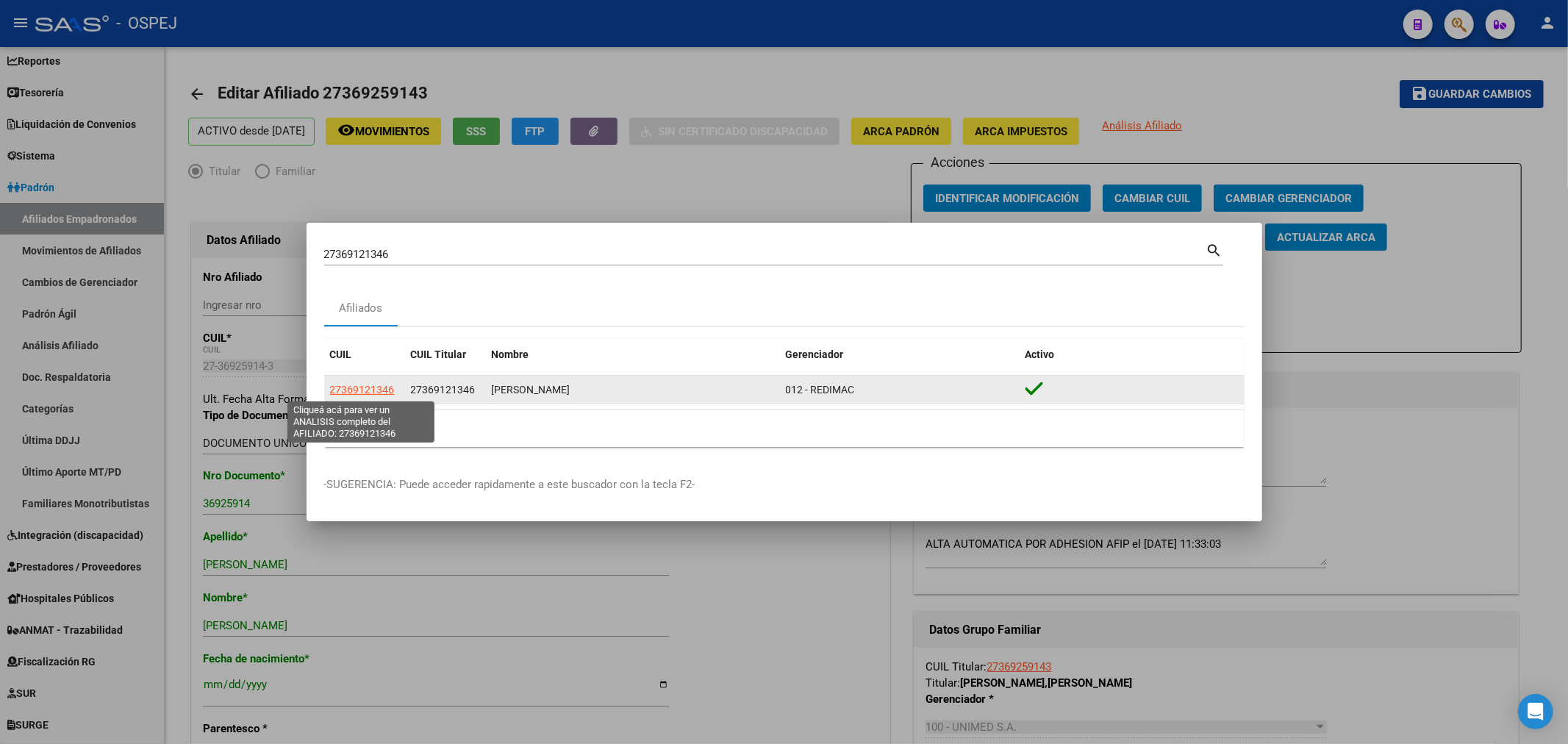
click at [379, 393] on span "27369121346" at bounding box center [362, 390] width 64 height 12
type textarea "27369121346"
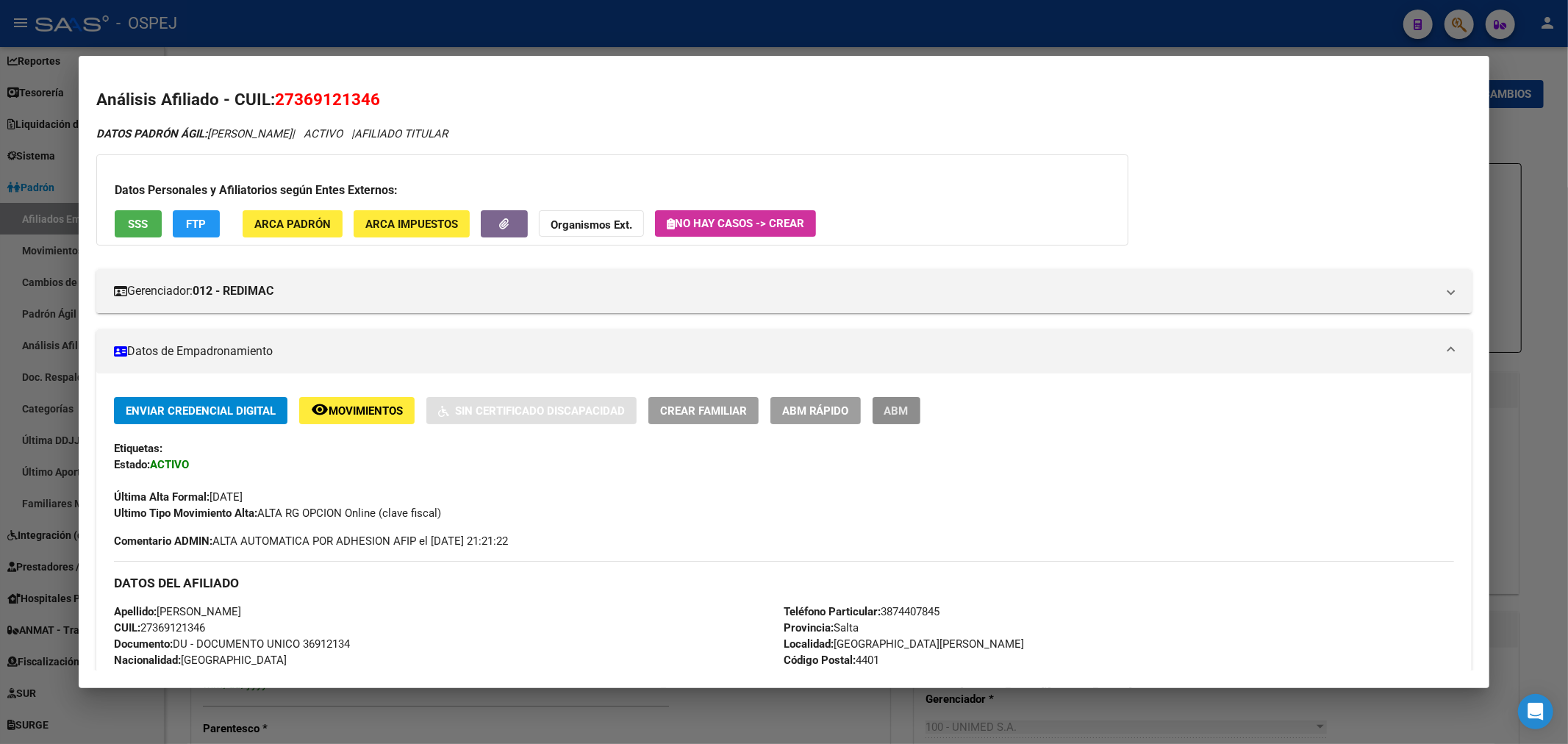
click at [909, 413] on span "ABM" at bounding box center [895, 411] width 24 height 13
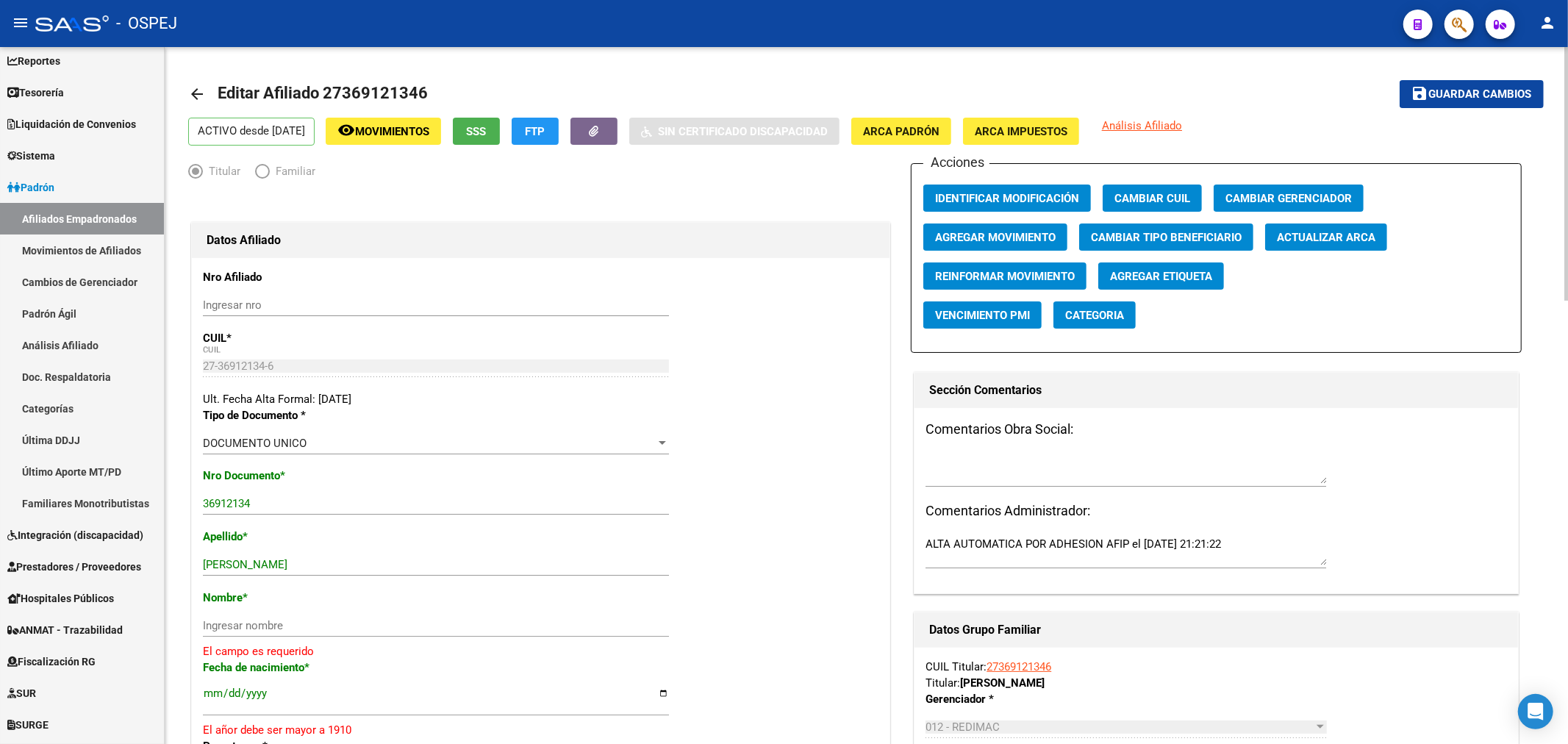
click at [1342, 233] on span "Actualizar ARCA" at bounding box center [1325, 237] width 99 height 13
drag, startPoint x: 332, startPoint y: 567, endPoint x: 254, endPoint y: 562, distance: 78.2
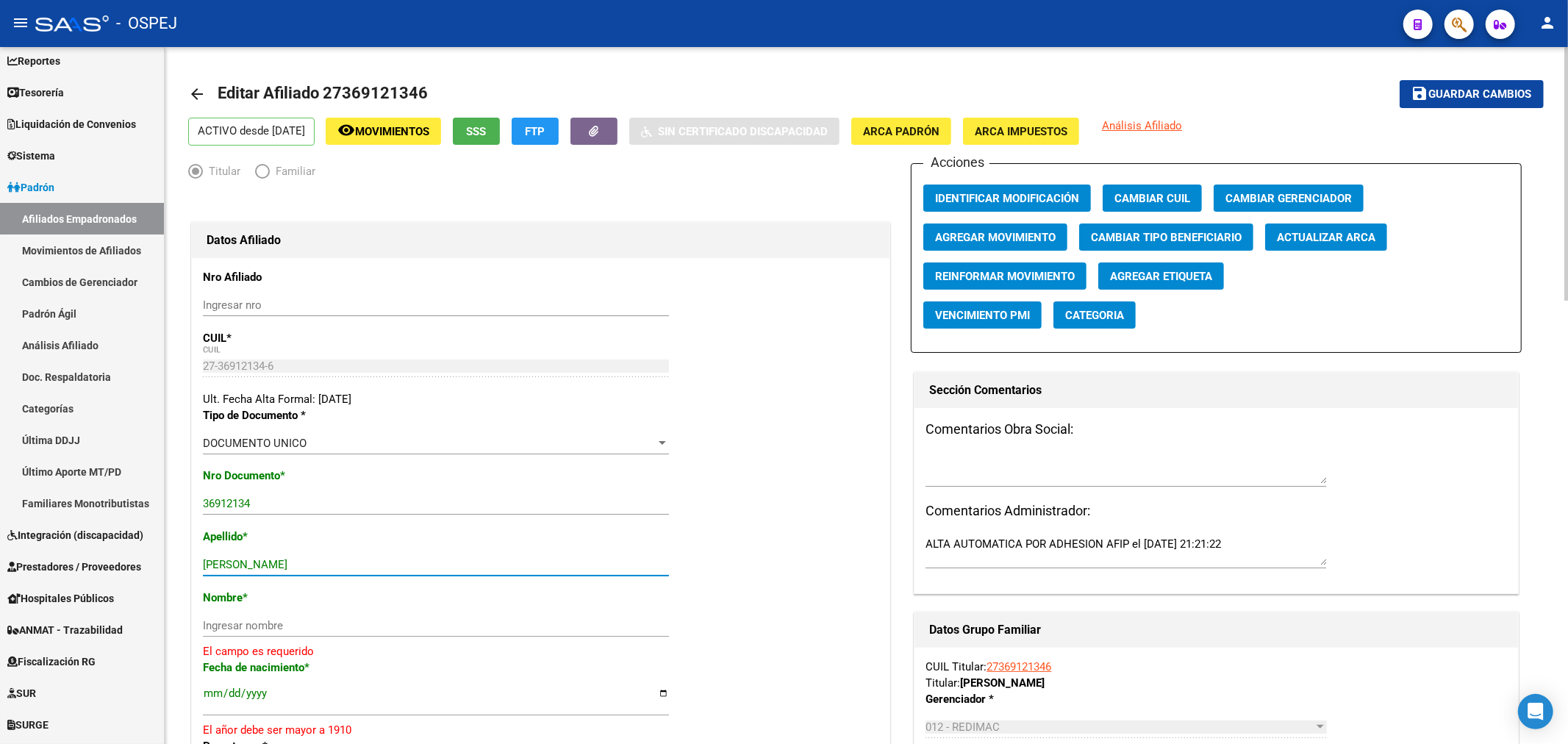
click at [254, 562] on input "LAVAQUE MARIA SOL" at bounding box center [436, 564] width 466 height 13
type input "LAVAQUE"
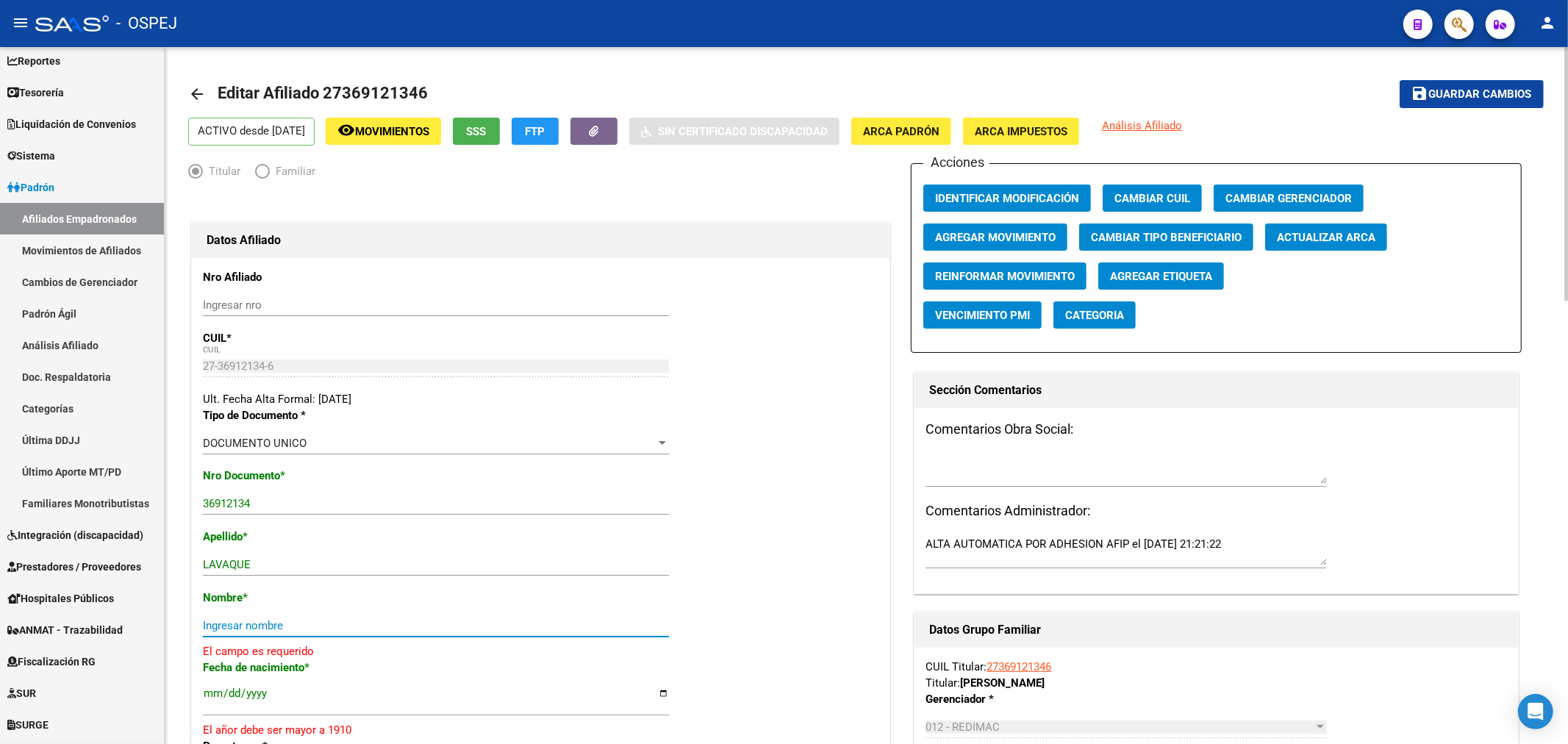
click at [230, 626] on input "Ingresar nombre" at bounding box center [436, 626] width 466 height 13
paste input "MARIA SOL"
type input "MARIA SOL"
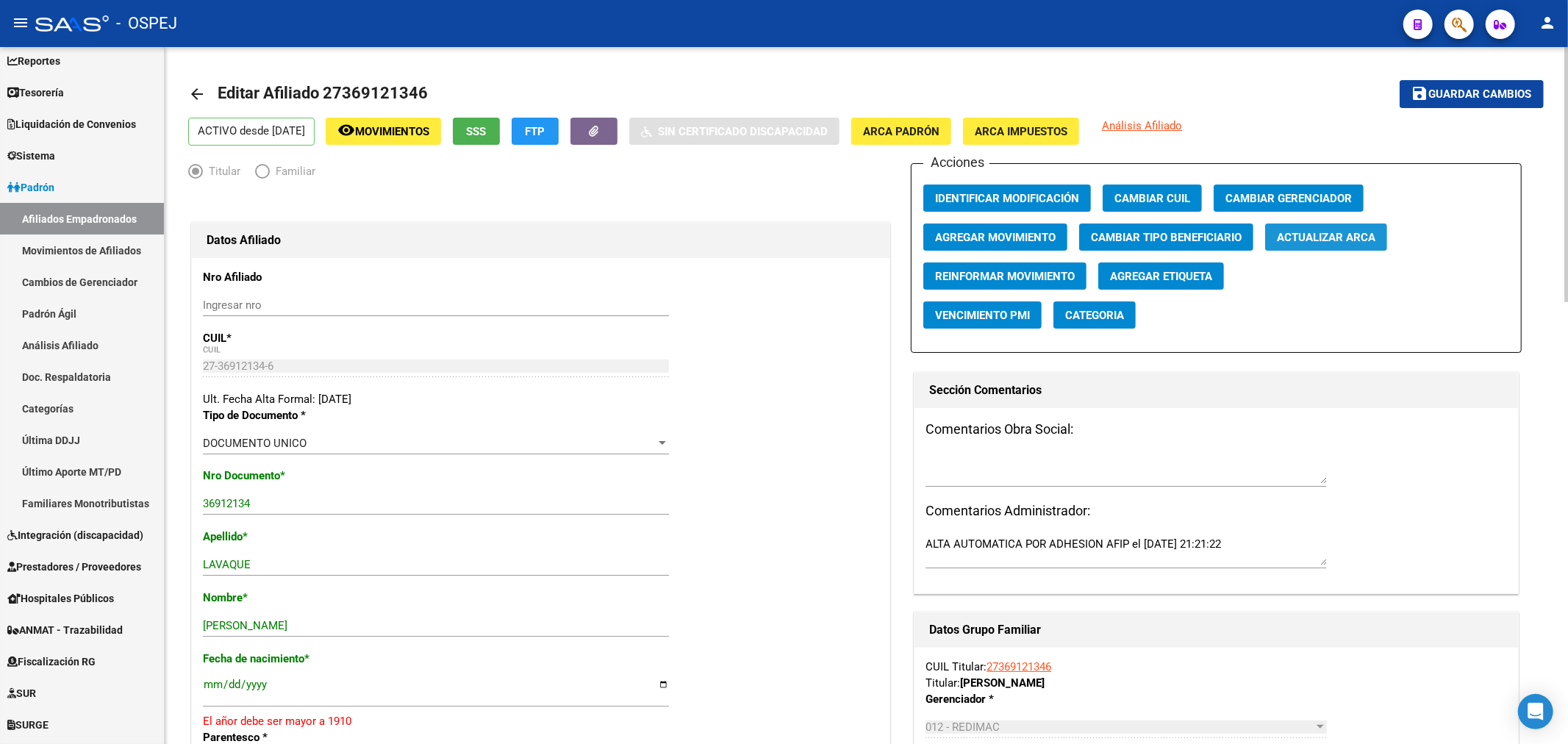
click at [1326, 234] on span "Actualizar ARCA" at bounding box center [1325, 237] width 99 height 13
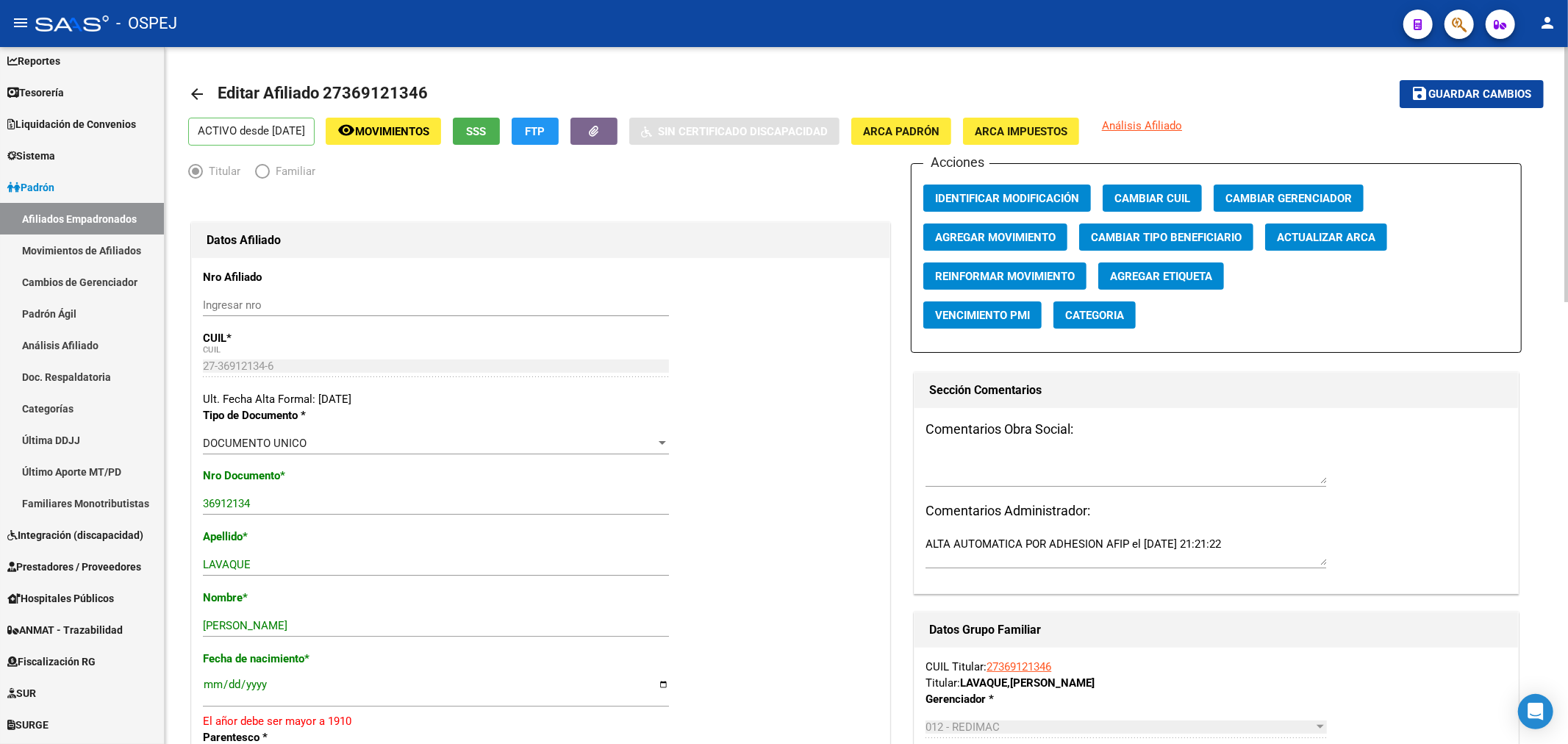
scroll to position [82, 0]
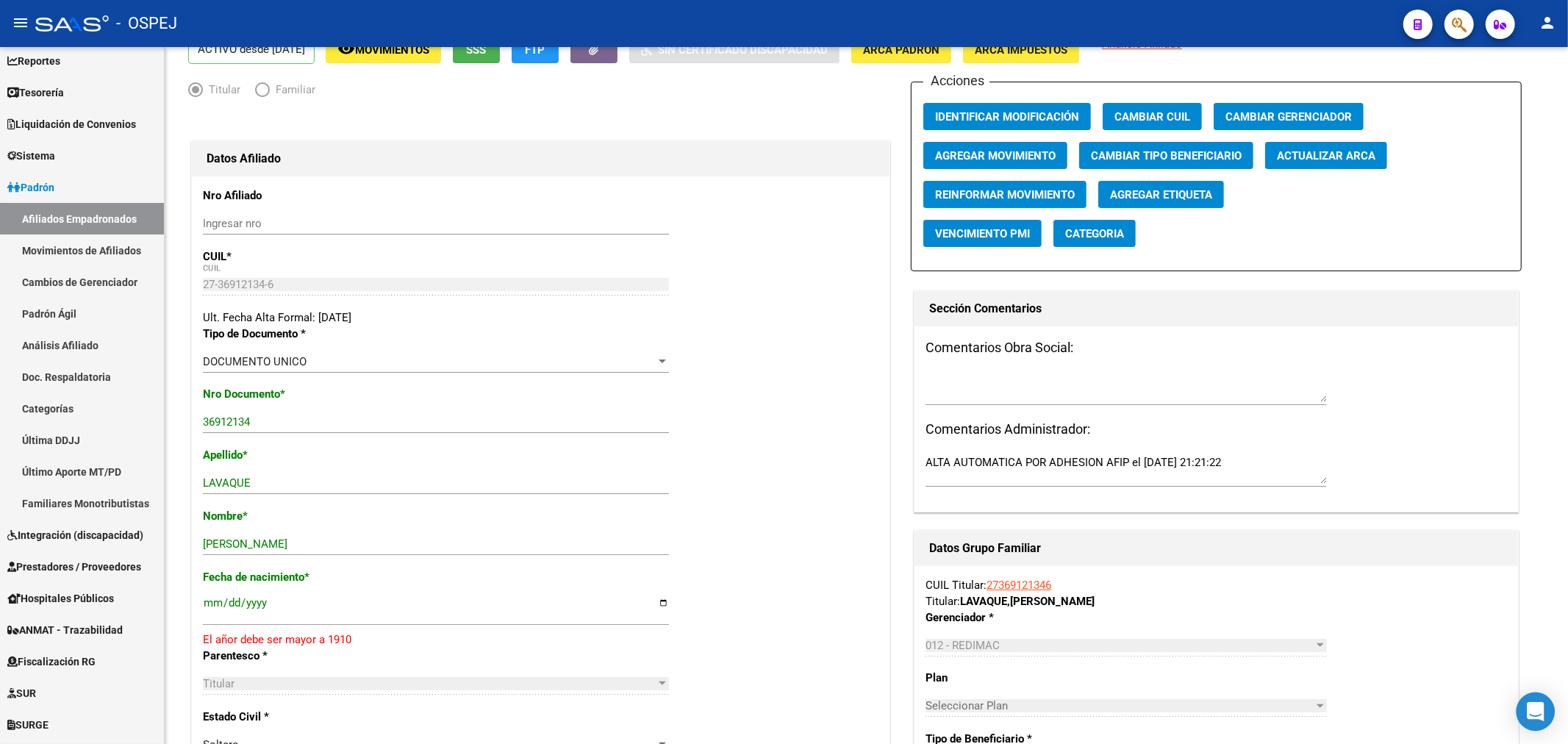
click at [1542, 709] on div "Open Intercom Messenger" at bounding box center [1535, 711] width 39 height 39
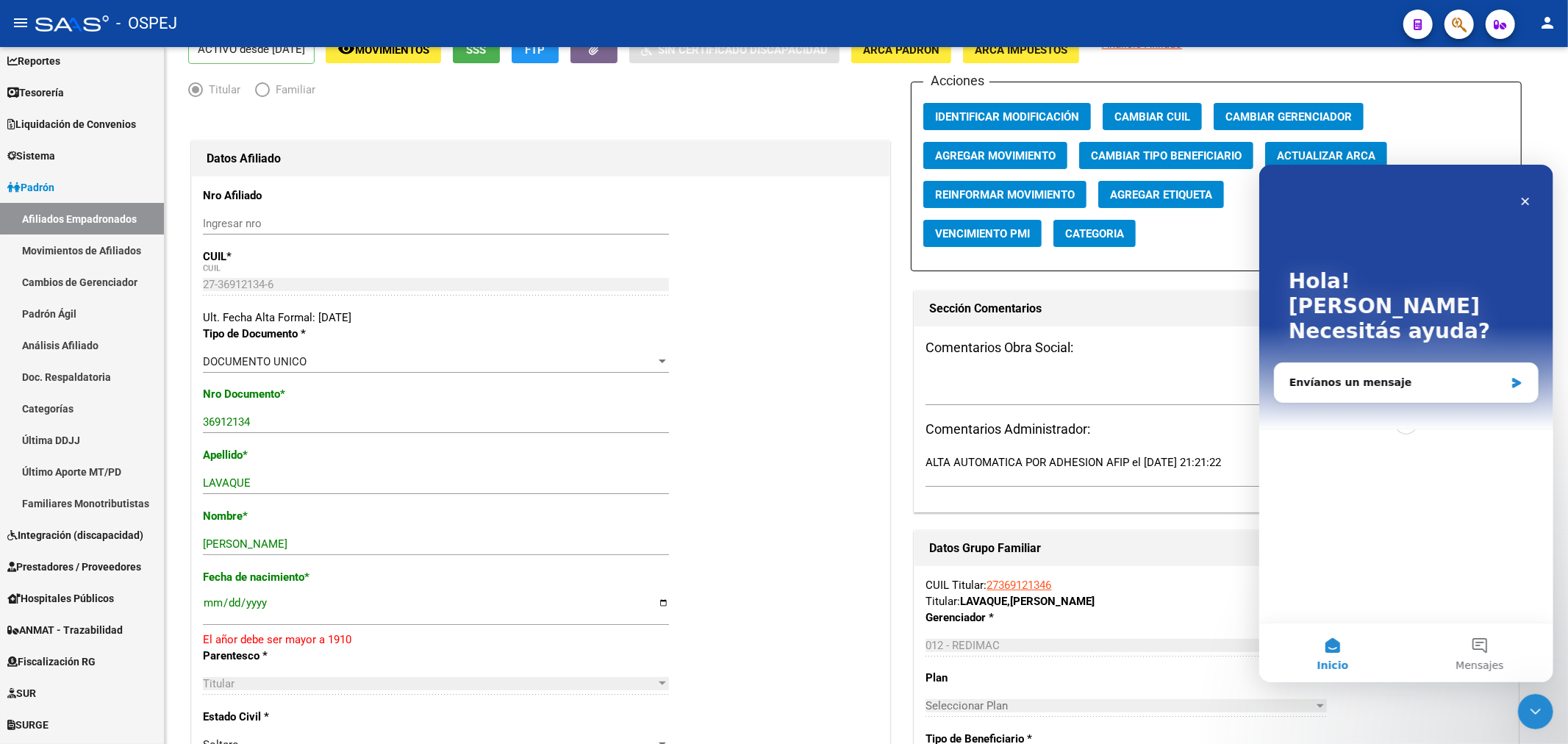
scroll to position [0, 0]
click at [1370, 374] on div "Envíanos un mensaje" at bounding box center [1395, 382] width 215 height 15
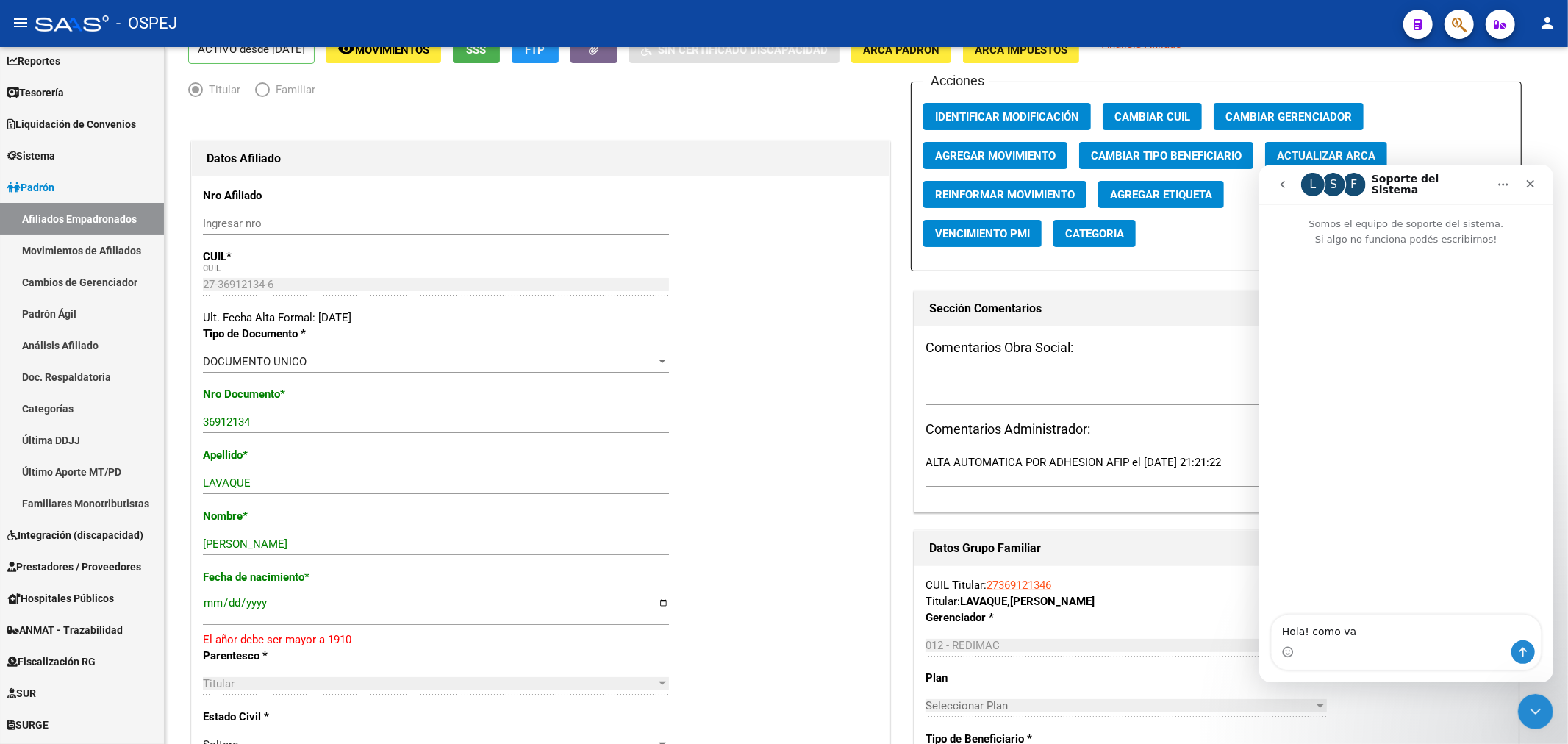
type textarea "Hola! como va?"
type textarea "te"
type textarea "te escribo porque vemos q mucha gente esta apareciendo con fecha de nacimiento …"
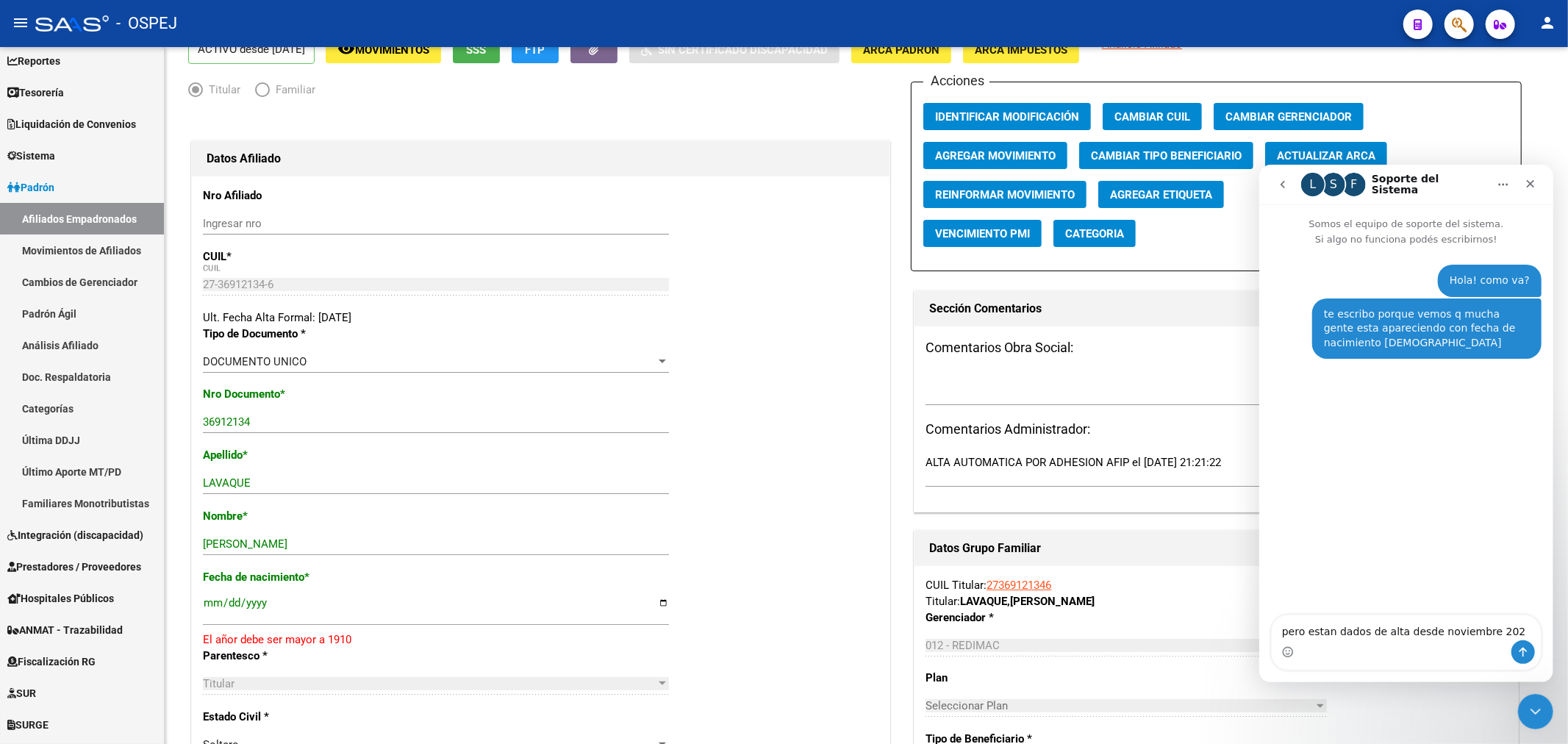
type textarea "pero estan dados de alta desde noviembre 2024"
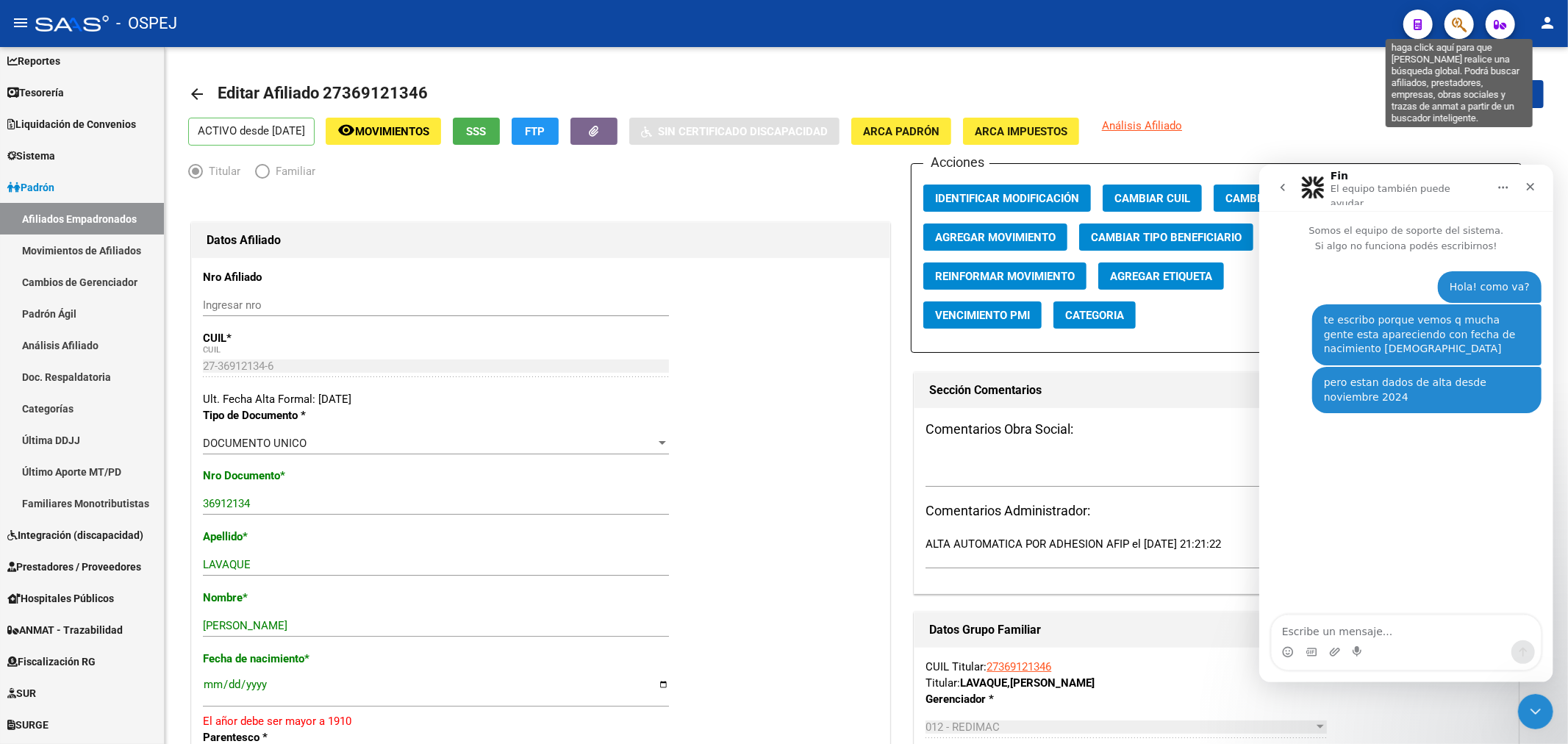
click at [1460, 17] on icon "button" at bounding box center [1459, 25] width 14 height 17
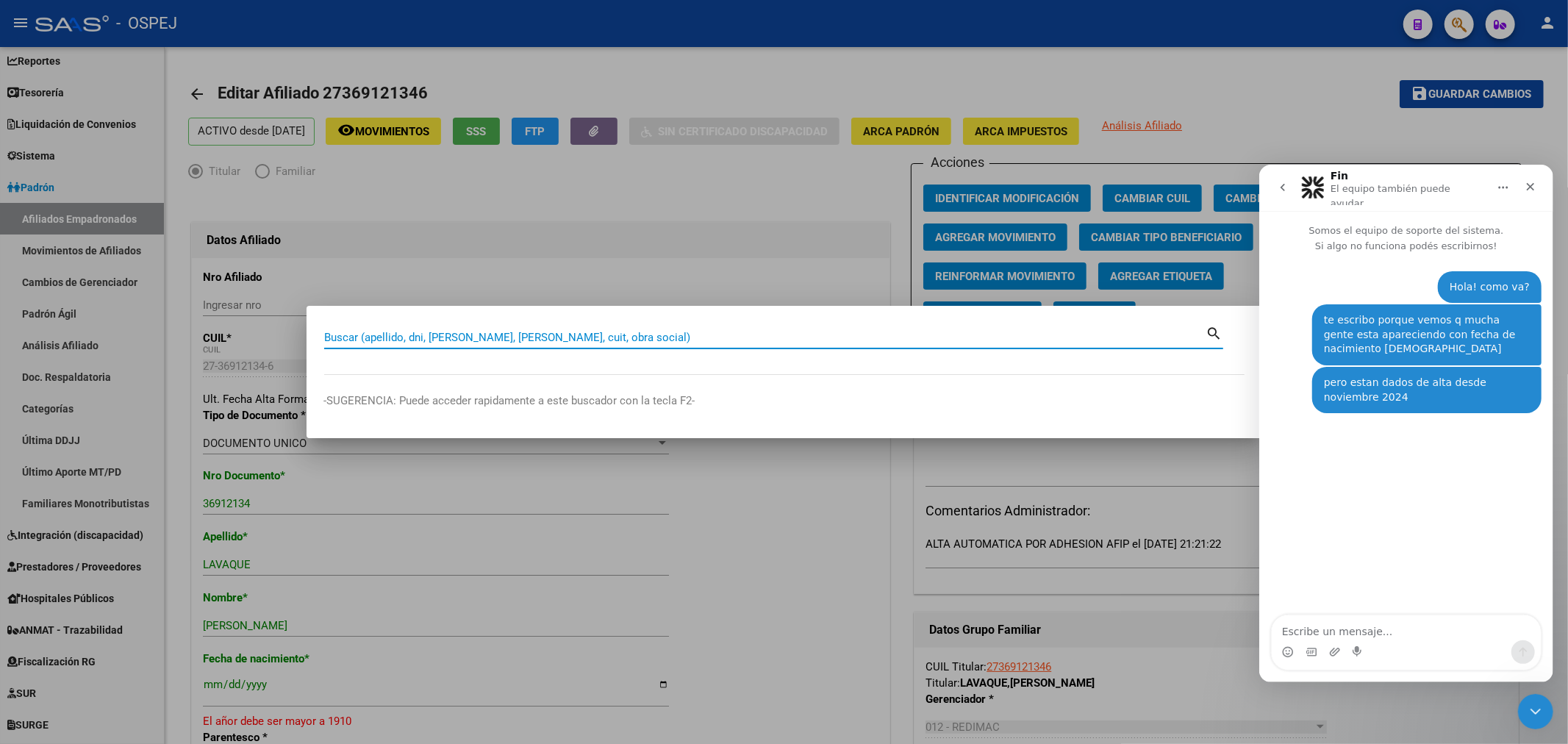
paste input "20268982494"
type input "20268982494"
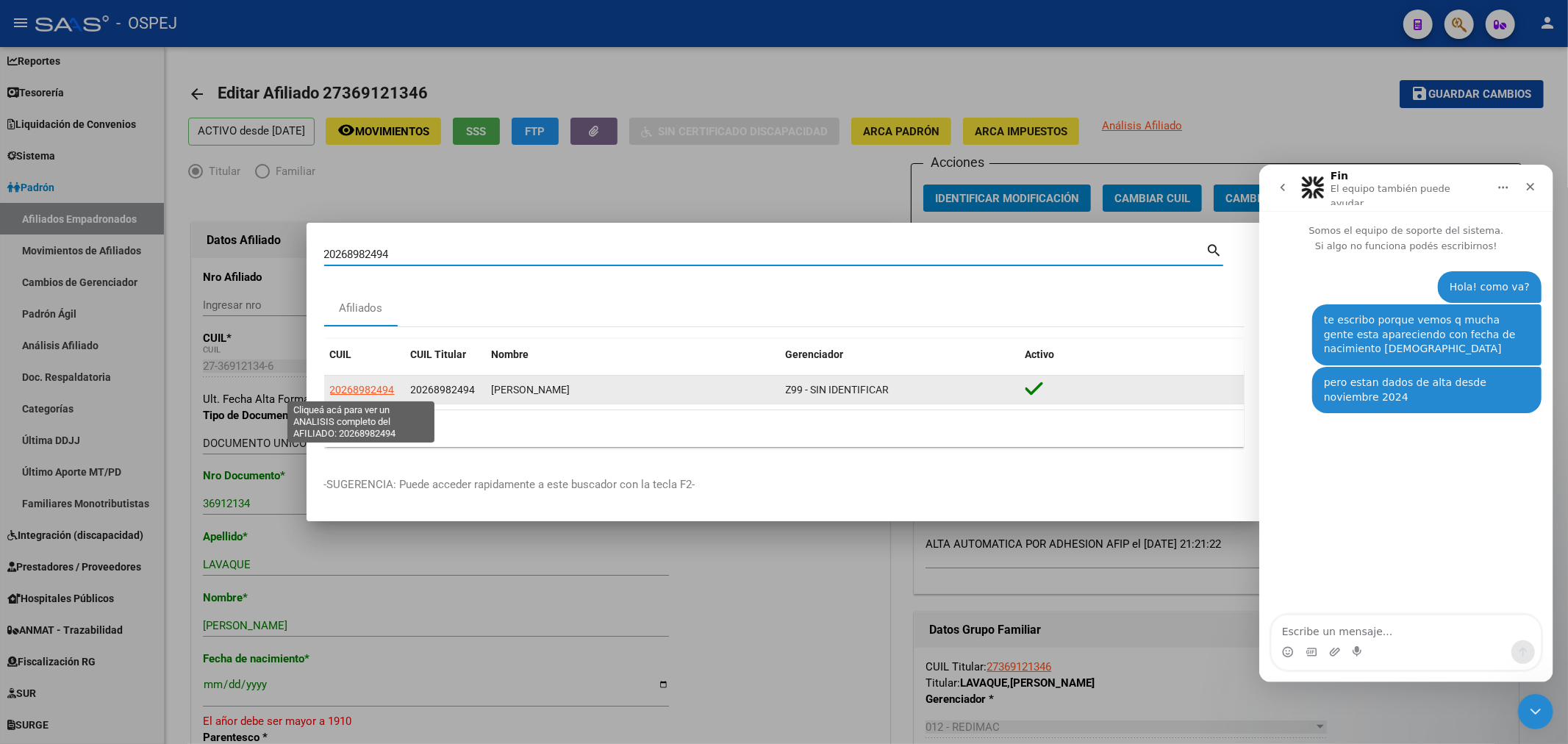
click at [368, 388] on span "20268982494" at bounding box center [362, 390] width 64 height 12
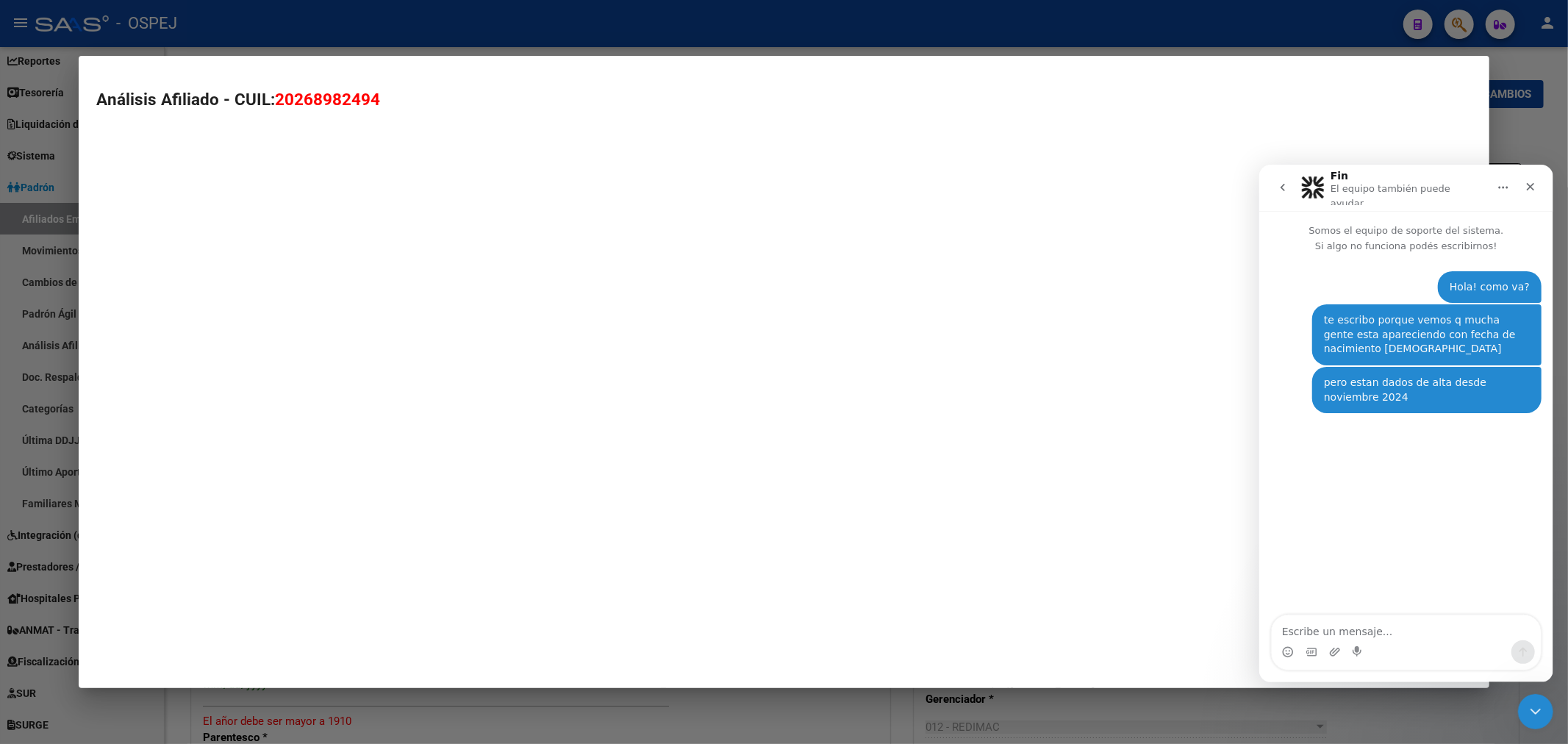
type textarea "20268982494"
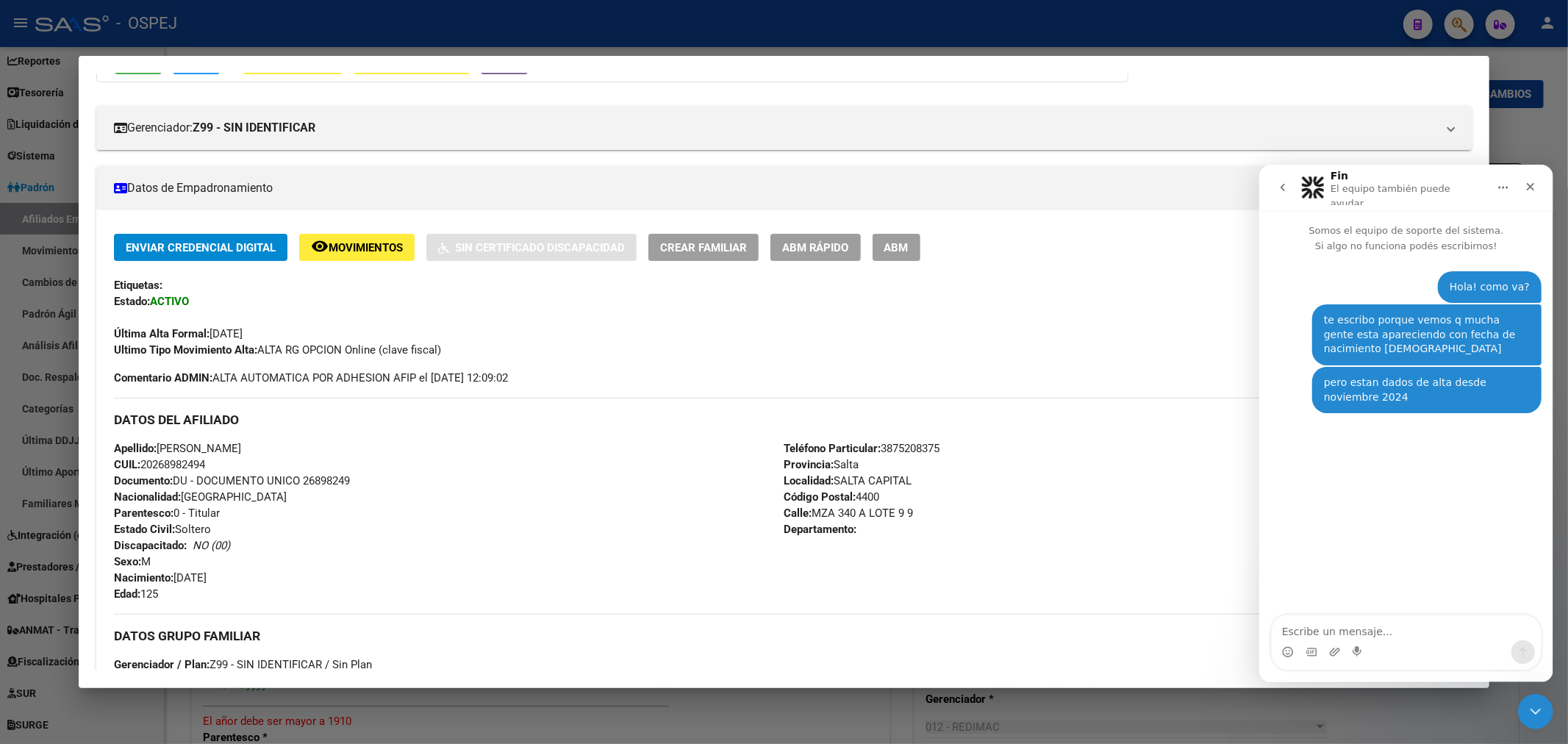
scroll to position [82, 0]
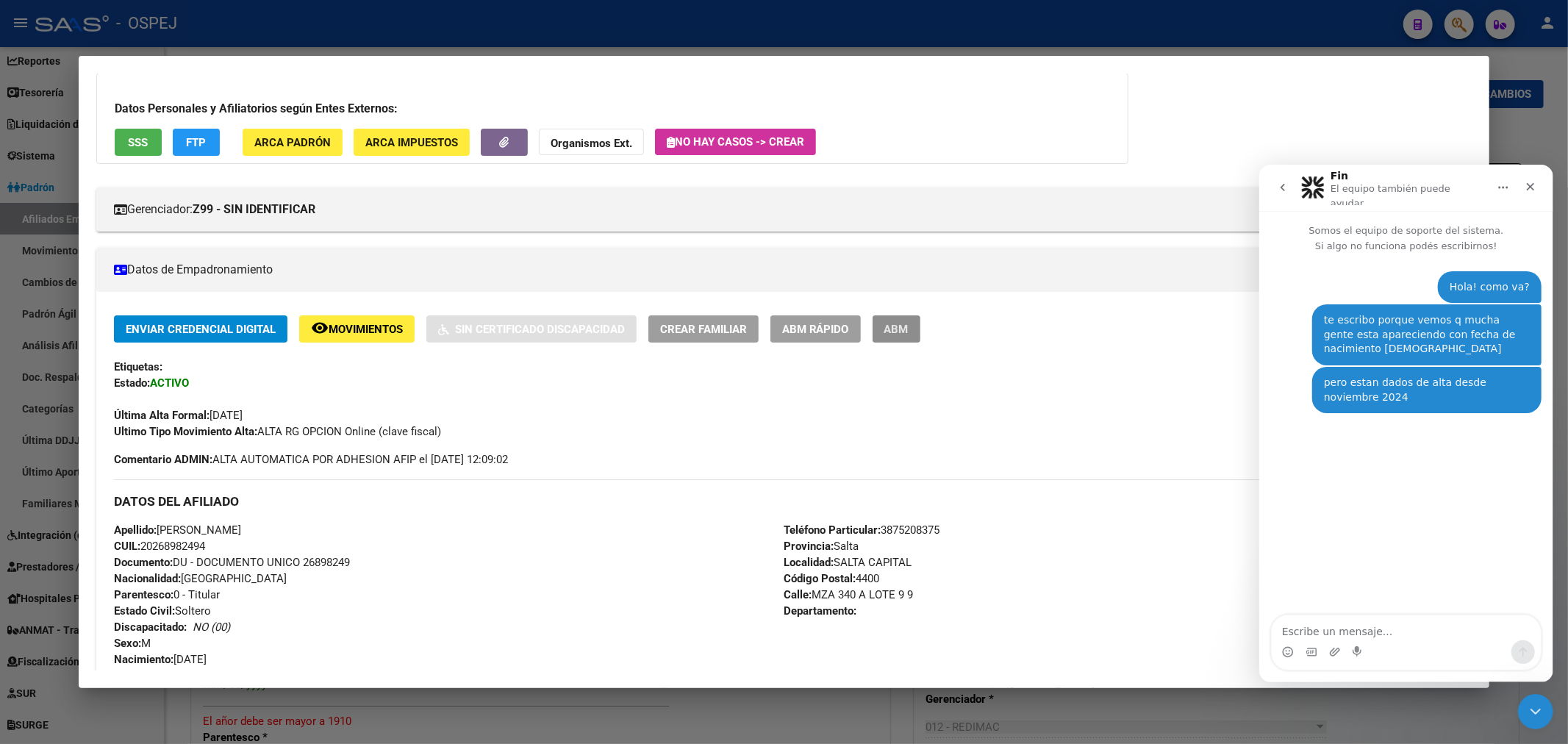
click at [909, 325] on span "ABM" at bounding box center [895, 329] width 24 height 13
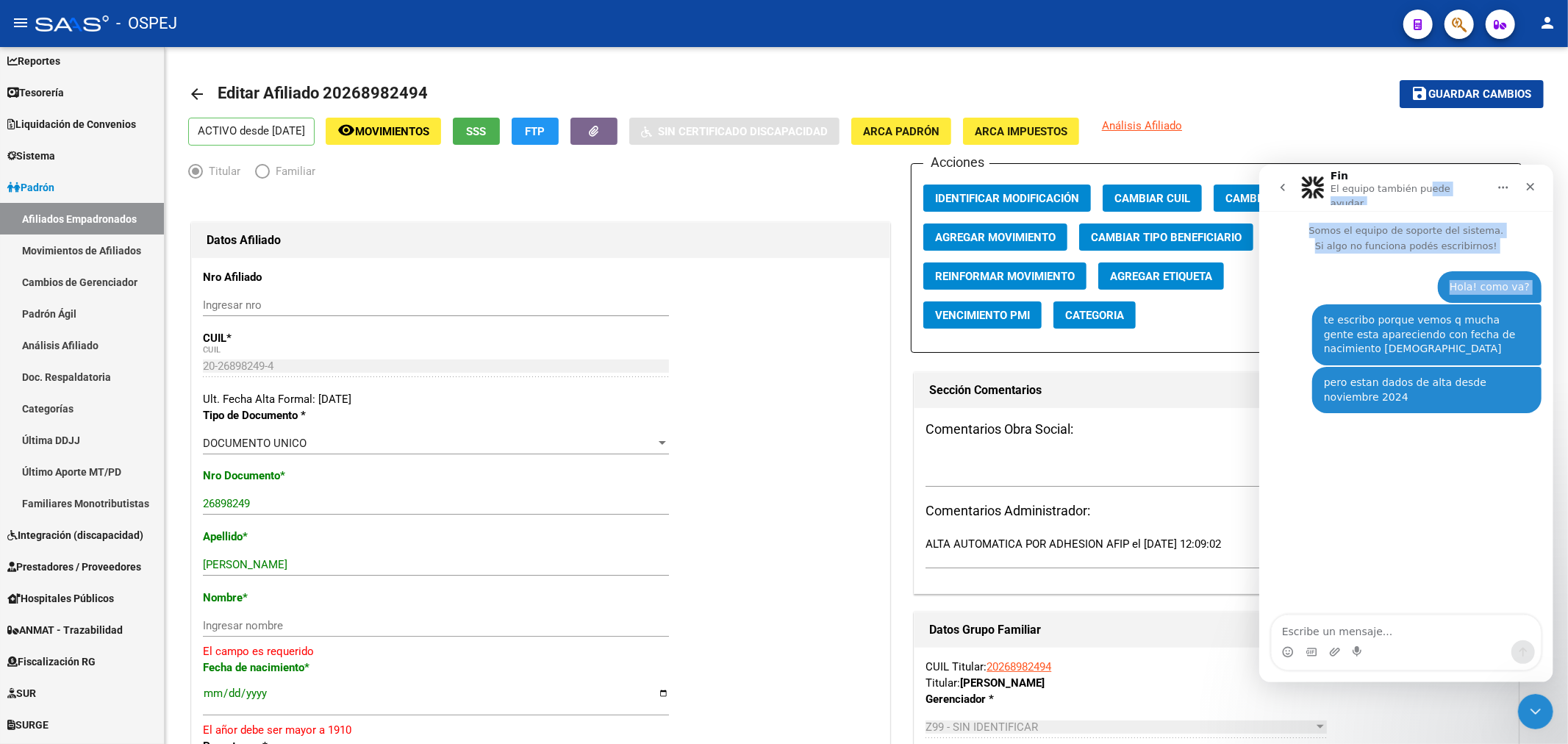
drag, startPoint x: 1421, startPoint y: 183, endPoint x: 1373, endPoint y: 278, distance: 106.4
click at [1378, 285] on div "Fin El equipo también puede ayudar Somos el equipo de soporte del sistema. Si a…" at bounding box center [1405, 422] width 294 height 517
click at [1282, 180] on icon "go back" at bounding box center [1281, 186] width 12 height 12
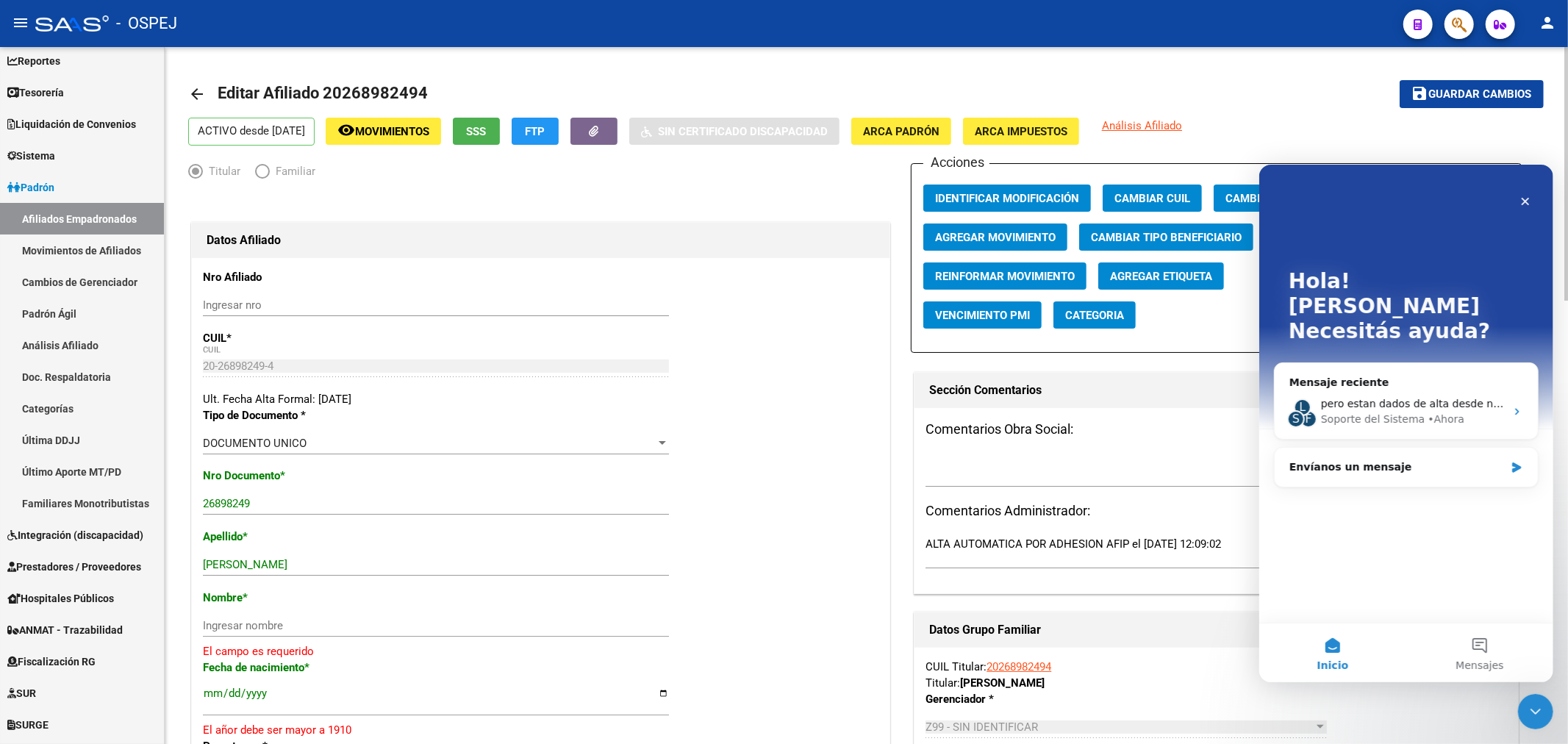
click at [1207, 92] on mat-toolbar-row "arrow_back Editar Afiliado 20268982494" at bounding box center [717, 94] width 1057 height 47
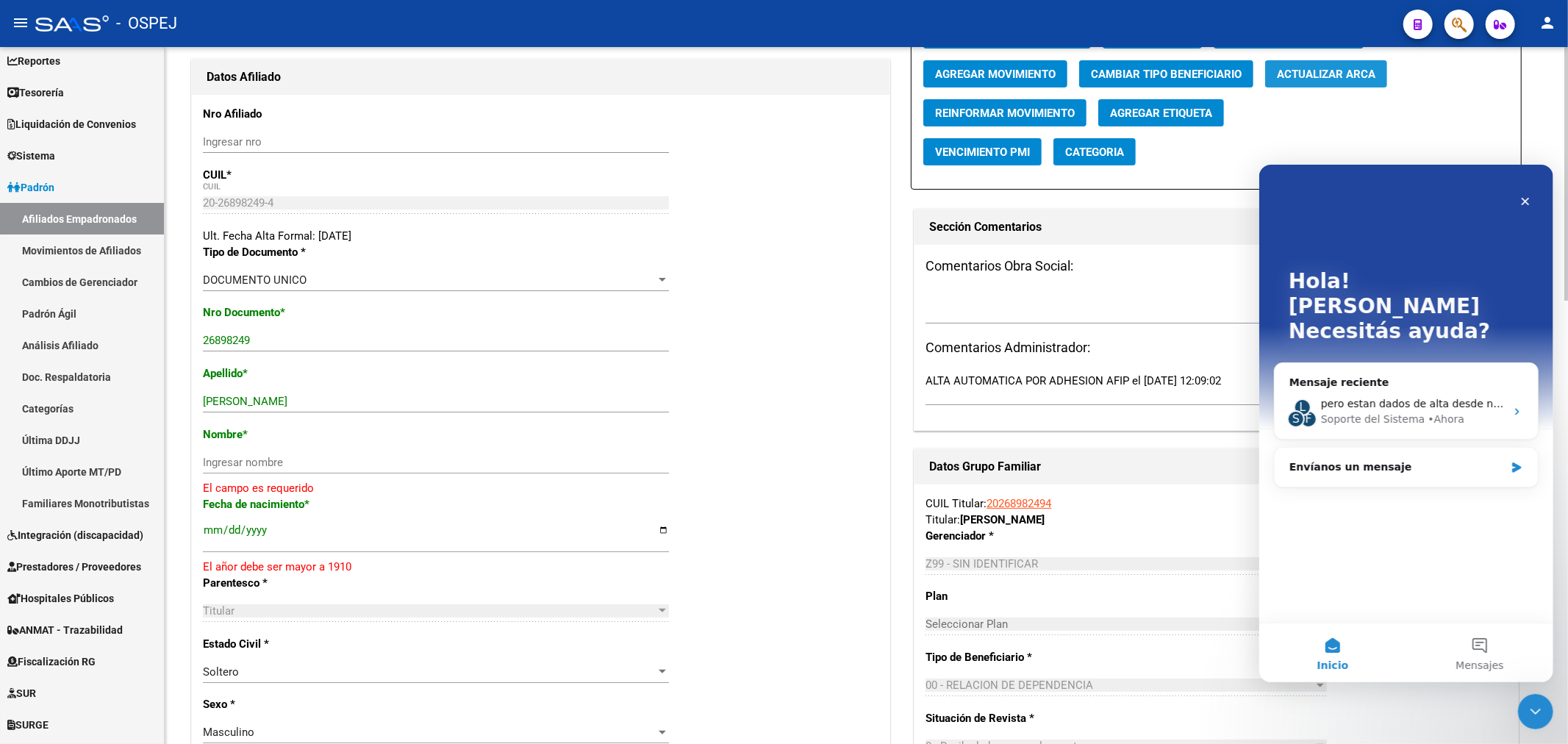
click at [1327, 77] on span "Actualizar ARCA" at bounding box center [1325, 74] width 99 height 13
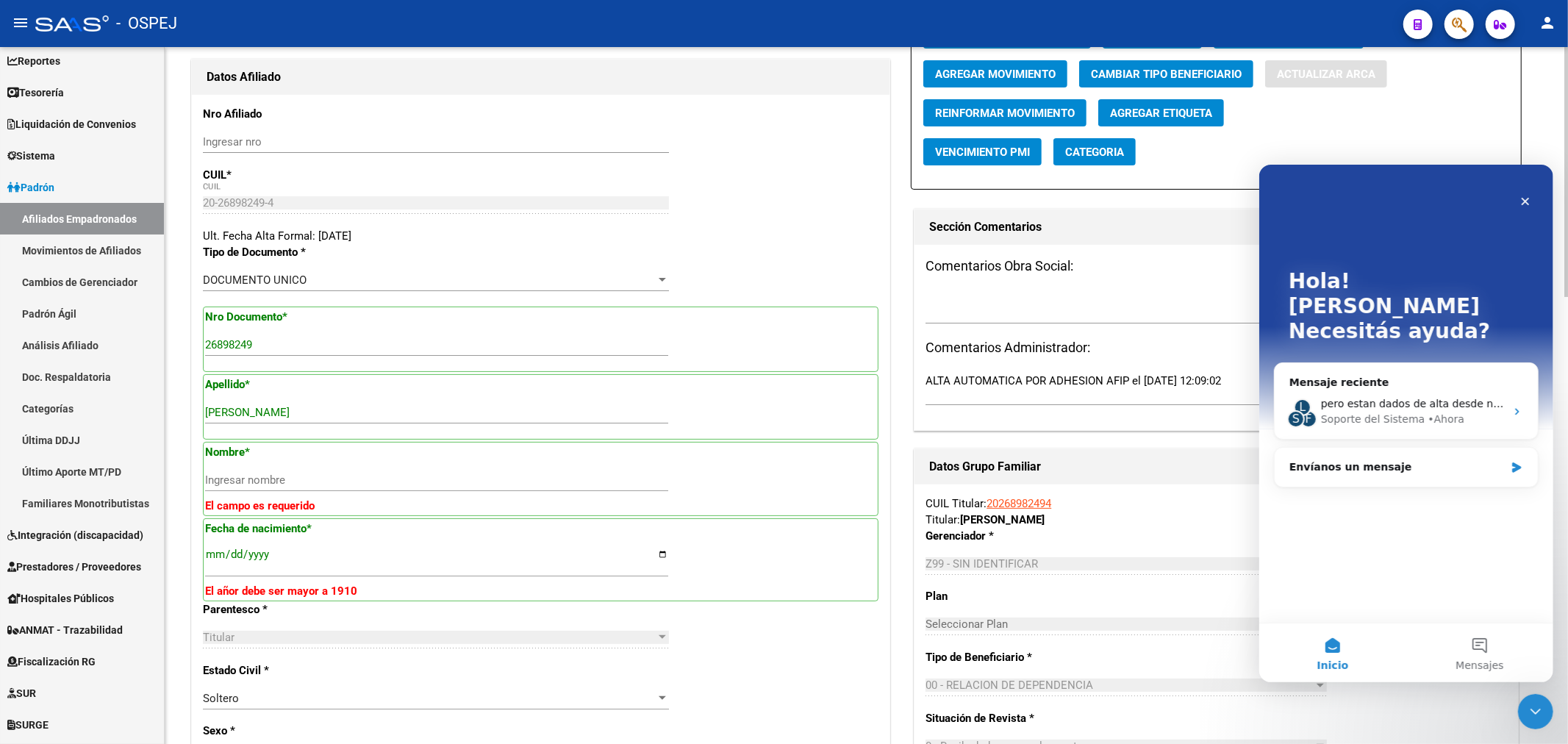
type input "CRUZ"
type input "RUBEN ALEJANDRO"
type input "1978-12-13"
type input "SALTA"
type input "MZA 340 A LOTE"
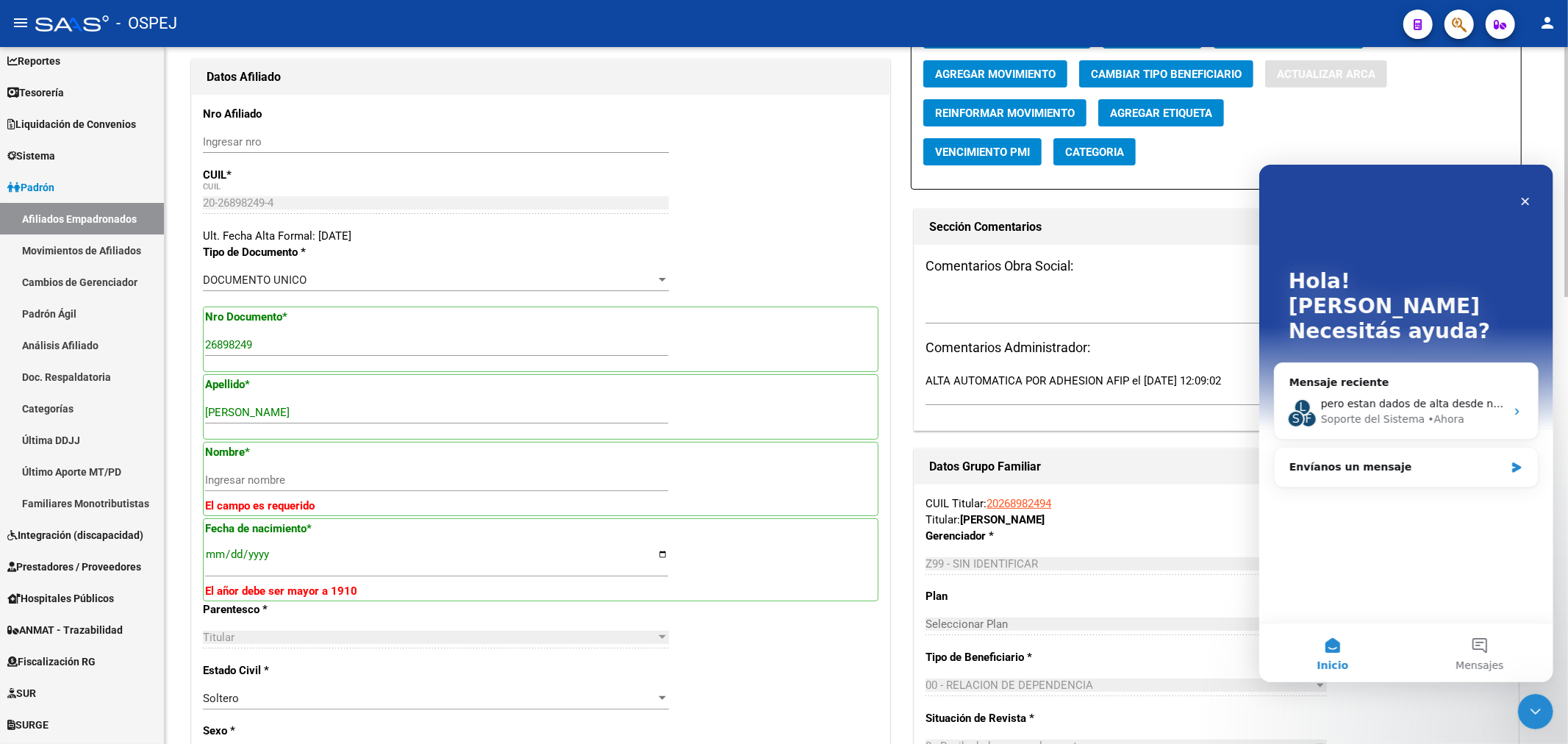
type input "9"
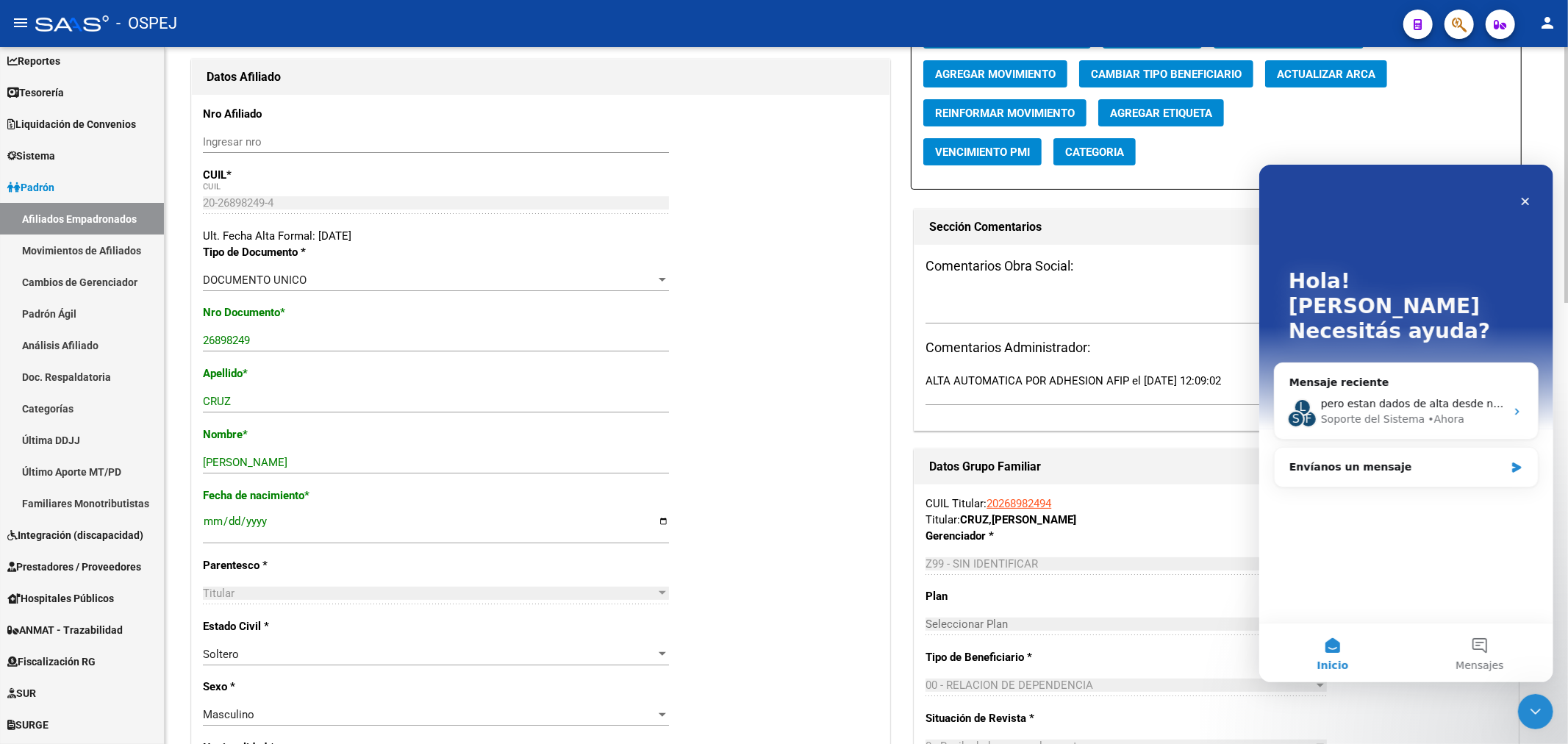
scroll to position [0, 0]
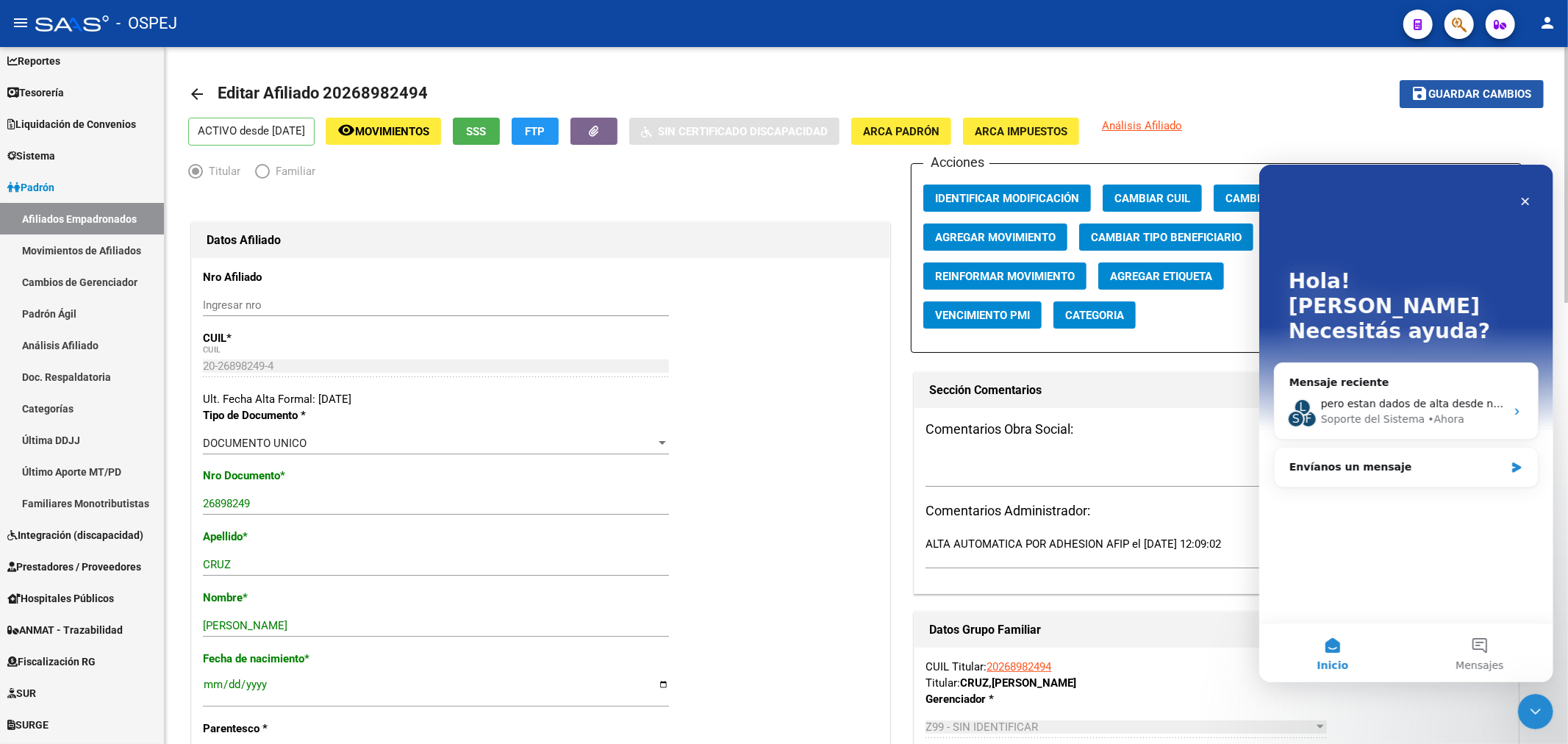
click at [1449, 89] on span "Guardar cambios" at bounding box center [1480, 95] width 103 height 13
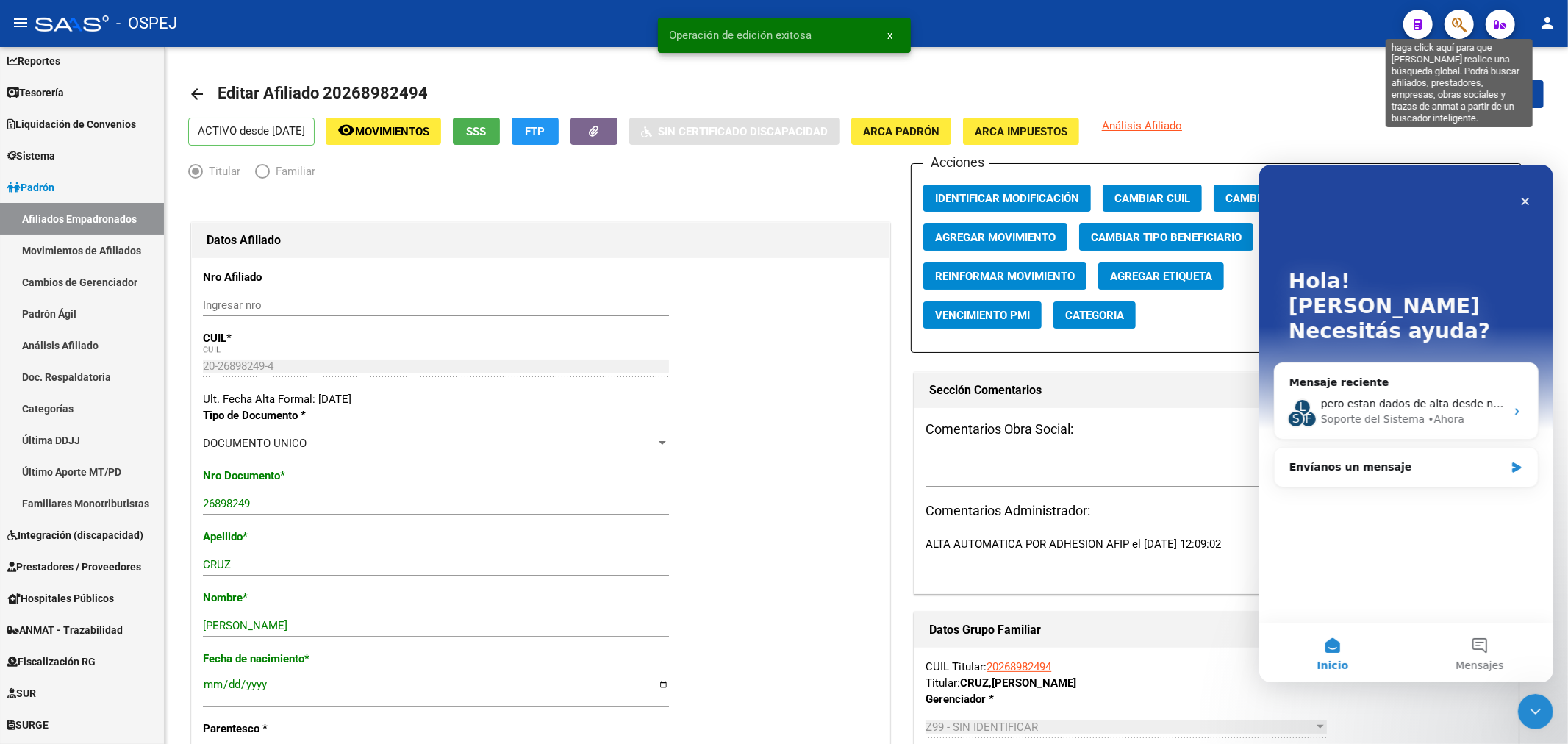
click at [1461, 16] on icon "button" at bounding box center [1459, 25] width 14 height 17
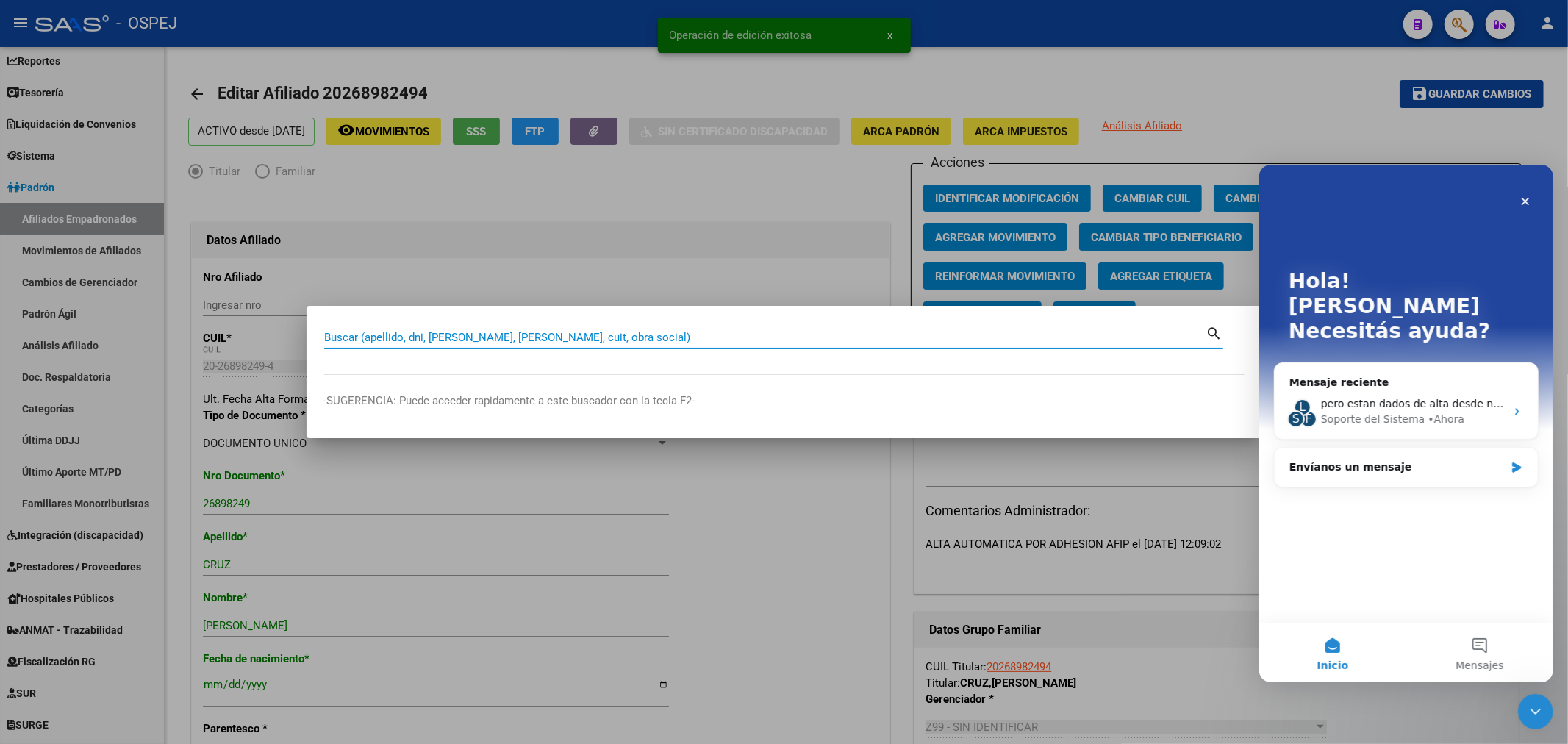
paste input "20394001946"
type input "20394001946"
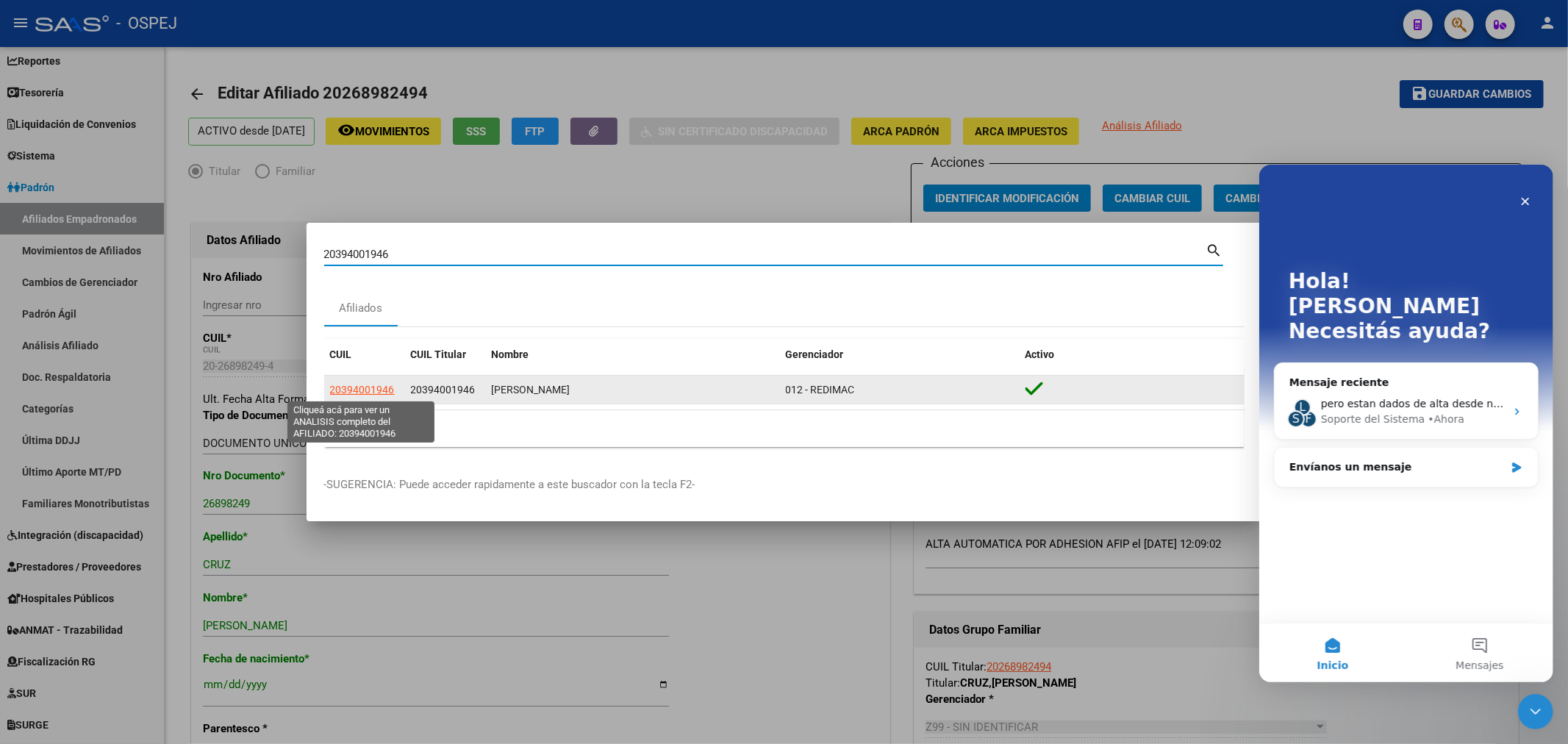
click at [356, 394] on span "20394001946" at bounding box center [362, 390] width 64 height 12
type textarea "20394001946"
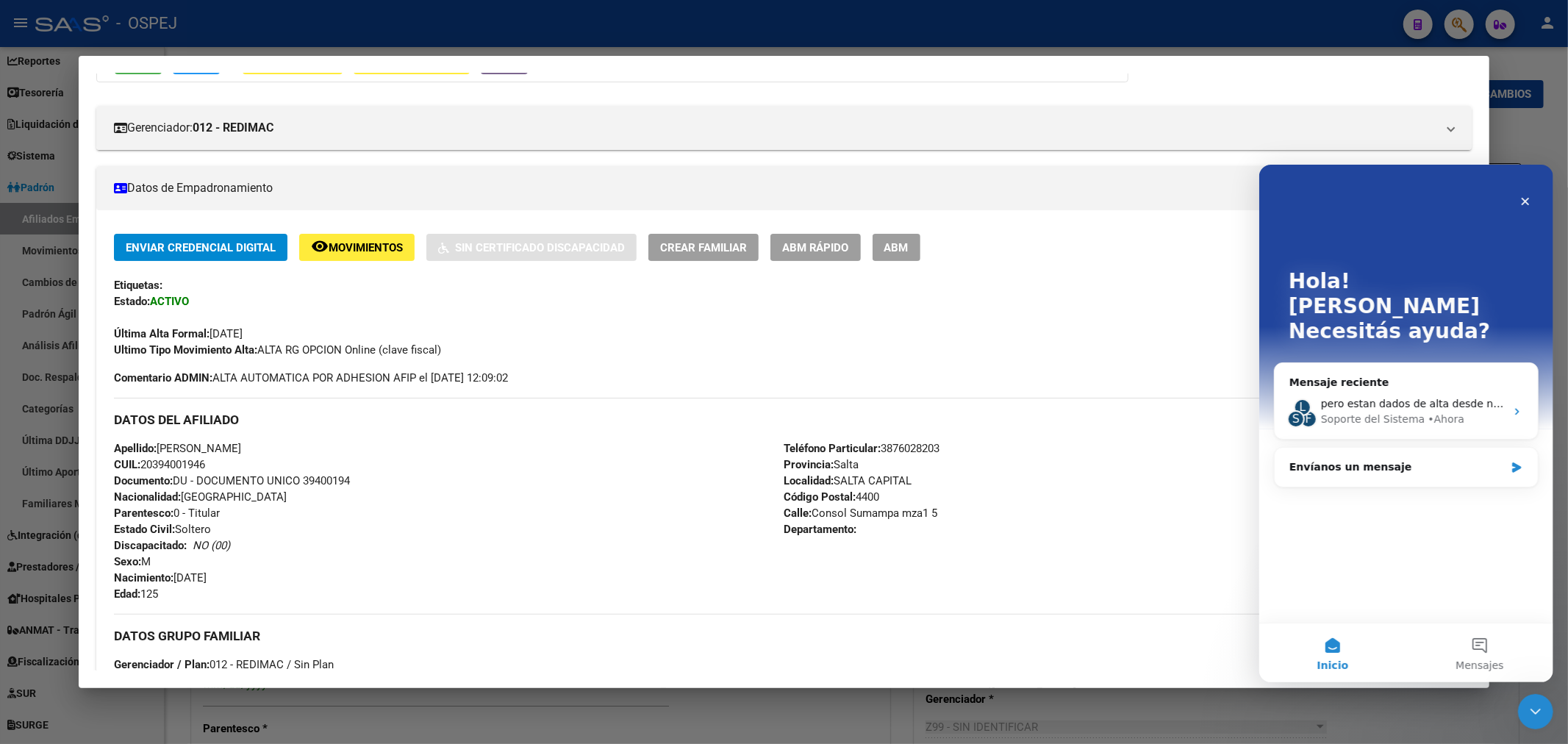
scroll to position [326, 0]
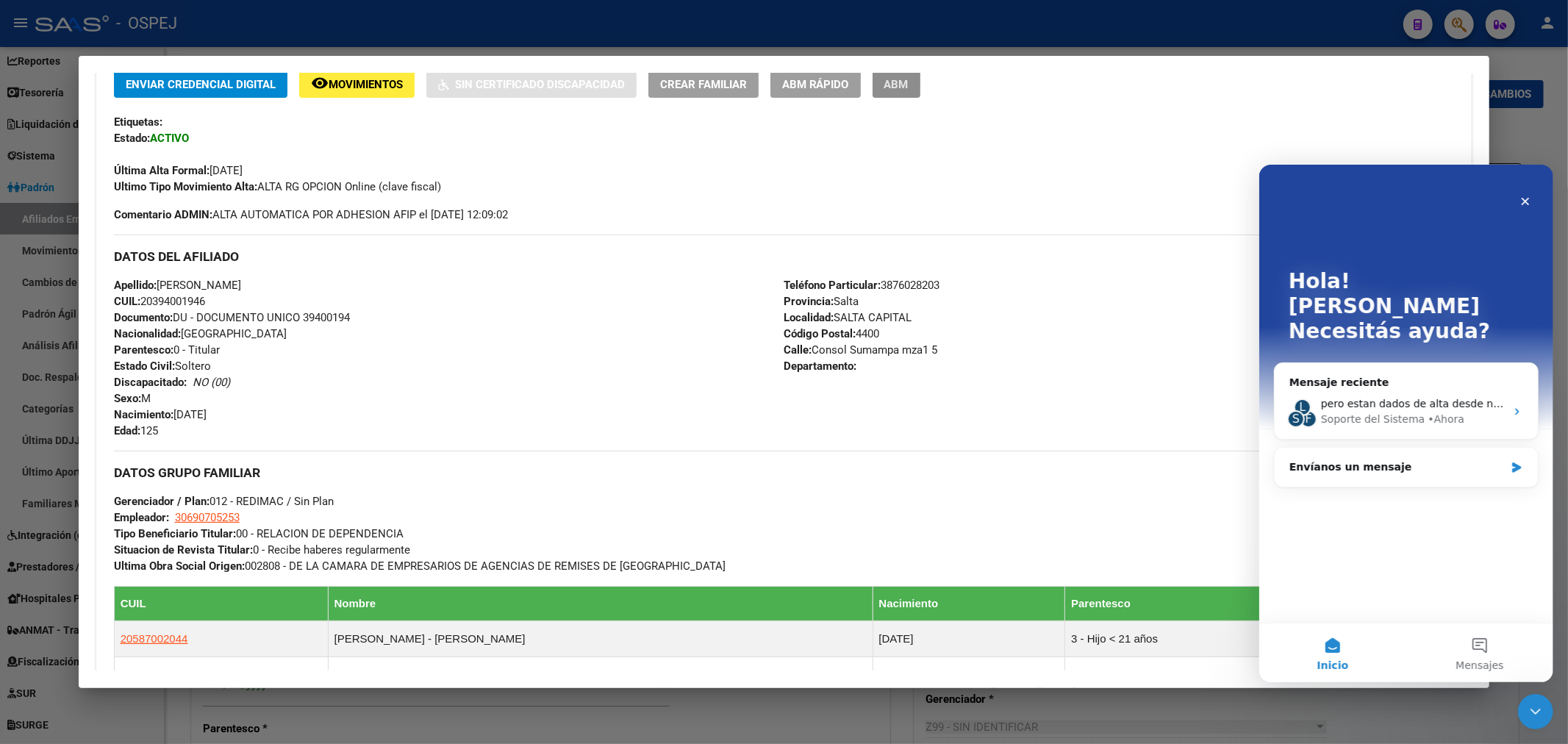
click at [909, 89] on span "ABM" at bounding box center [895, 84] width 24 height 13
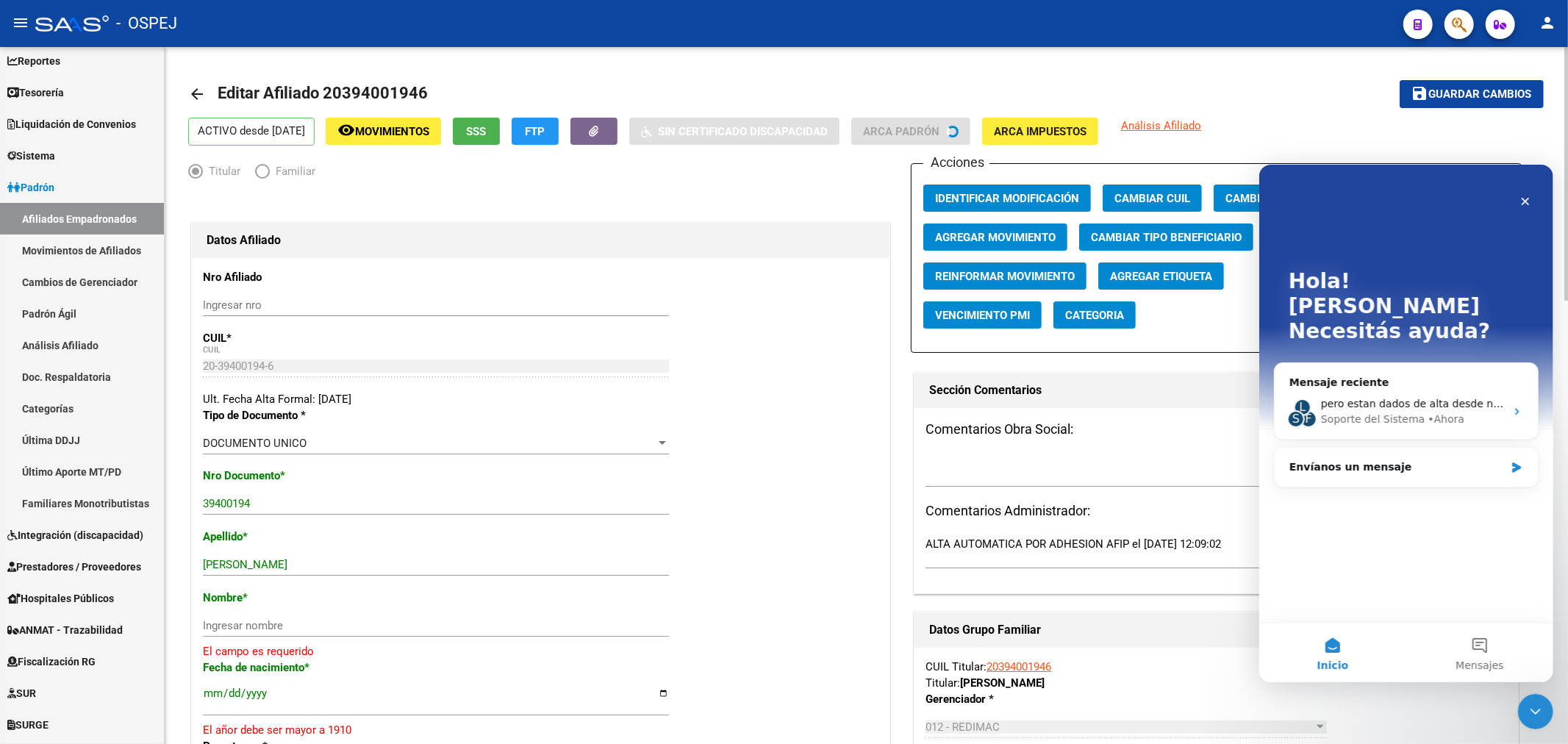
scroll to position [82, 0]
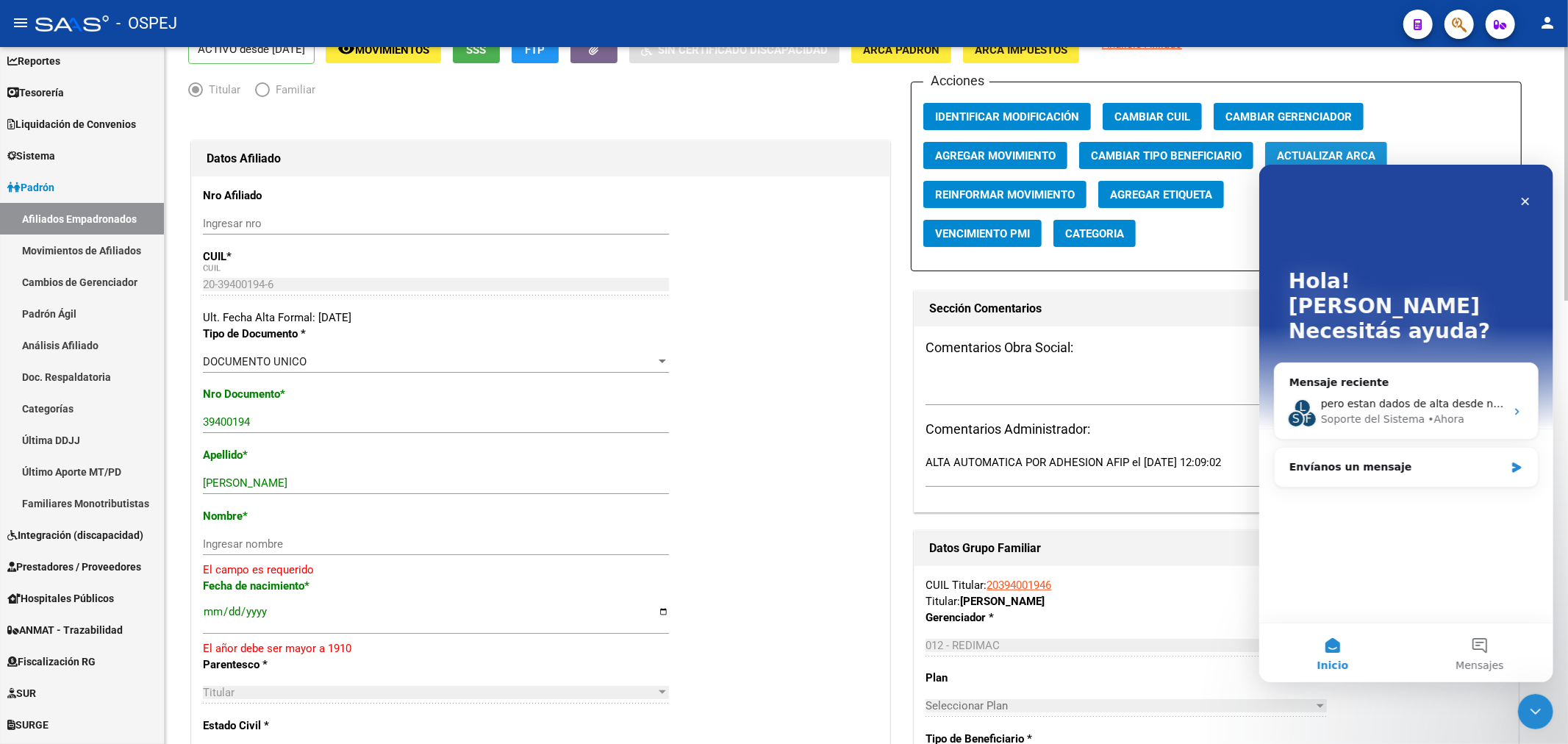
click at [1351, 153] on span "Actualizar ARCA" at bounding box center [1325, 156] width 99 height 13
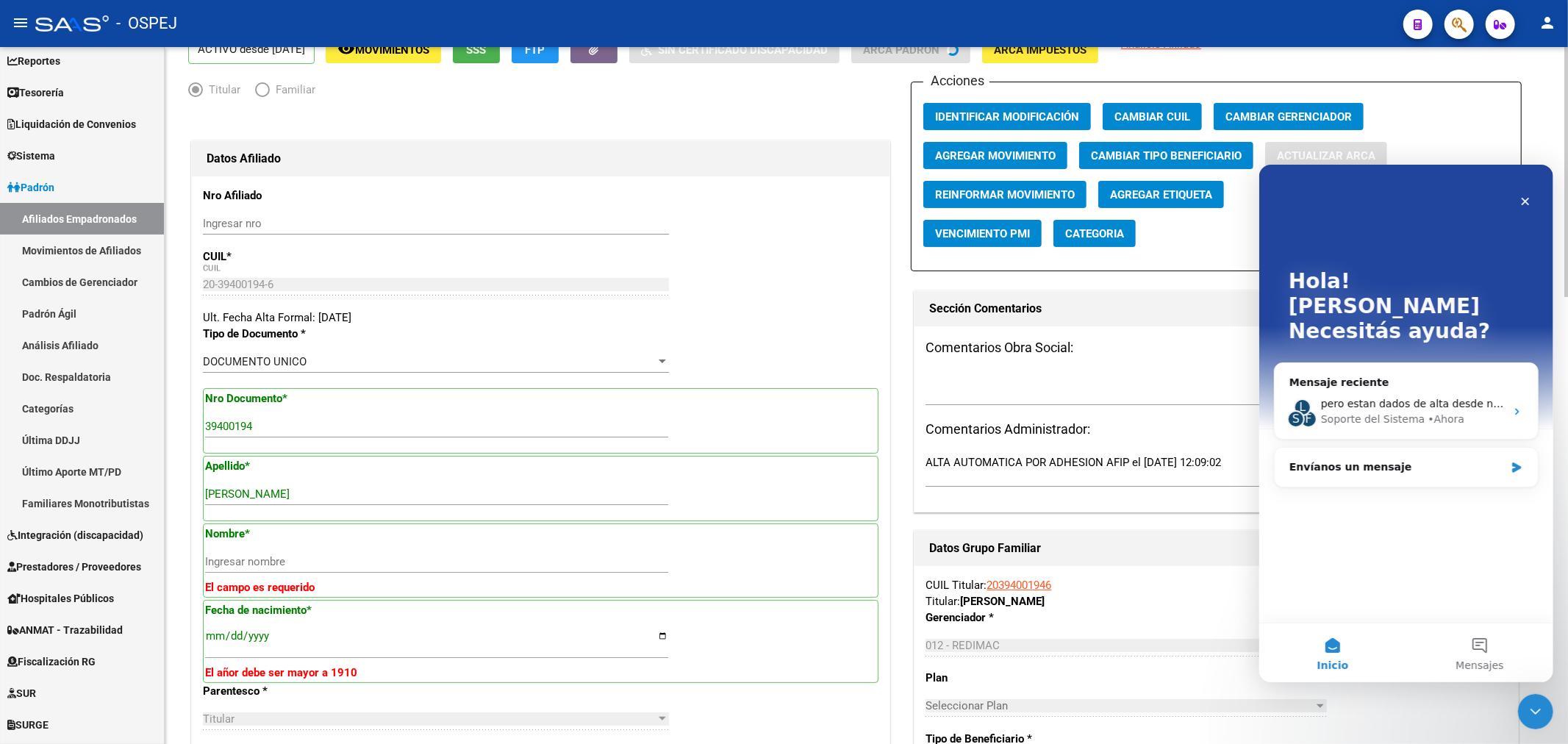
type input "SANJUAN DIEGO ALEJANDRO"
type input "1995-12-14"
type input "SALTA"
type input "BO LIMACHE ETAPA 4 C"
type input "5"
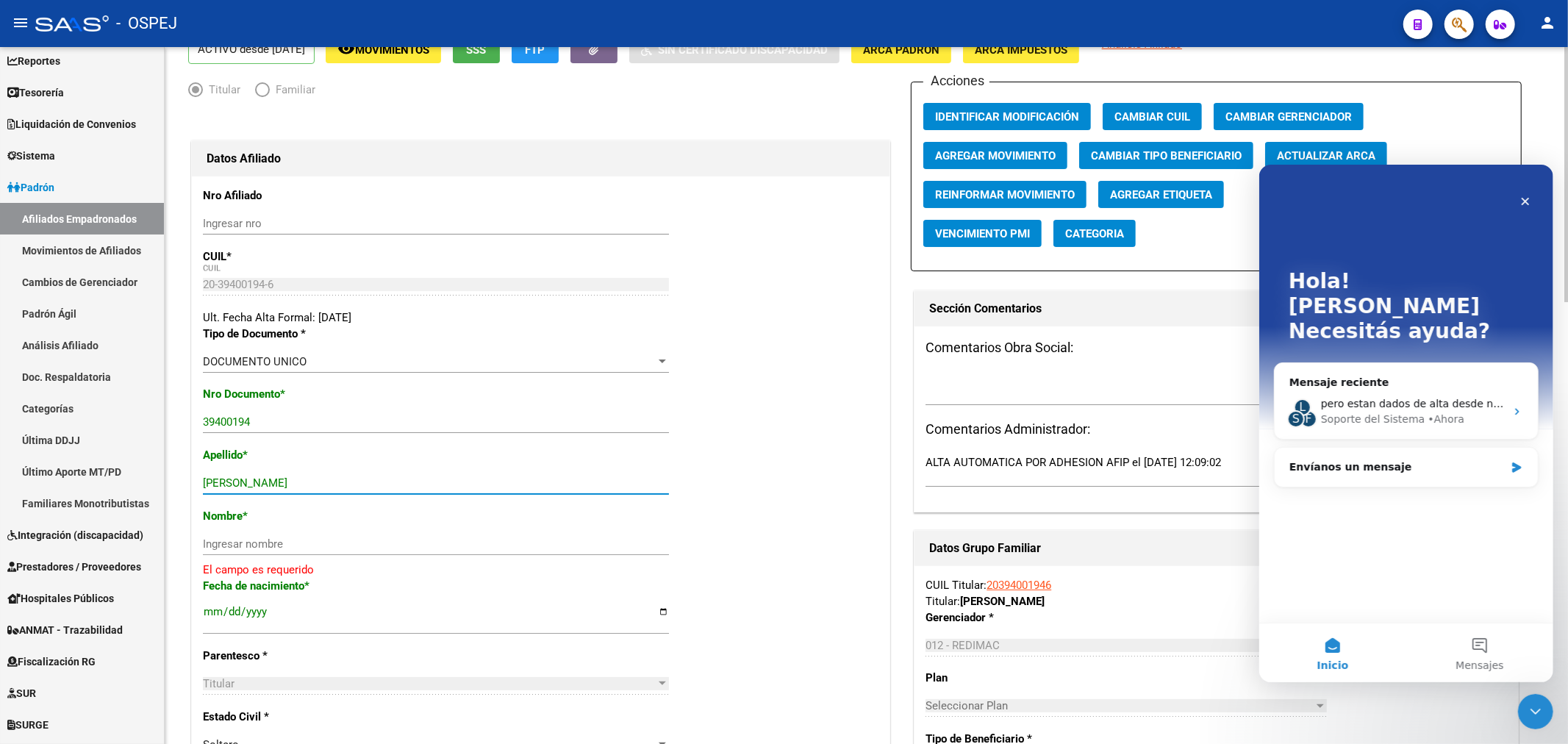
drag, startPoint x: 383, startPoint y: 489, endPoint x: 258, endPoint y: 490, distance: 125.0
click at [258, 490] on div "SANJUAN DIEGO ALEJANDRO Ingresar apellido" at bounding box center [436, 483] width 466 height 22
type input "SANJUAN"
click at [240, 544] on input "Ingresar nombre" at bounding box center [436, 544] width 466 height 13
paste input "DIEGO ALEJANDRO"
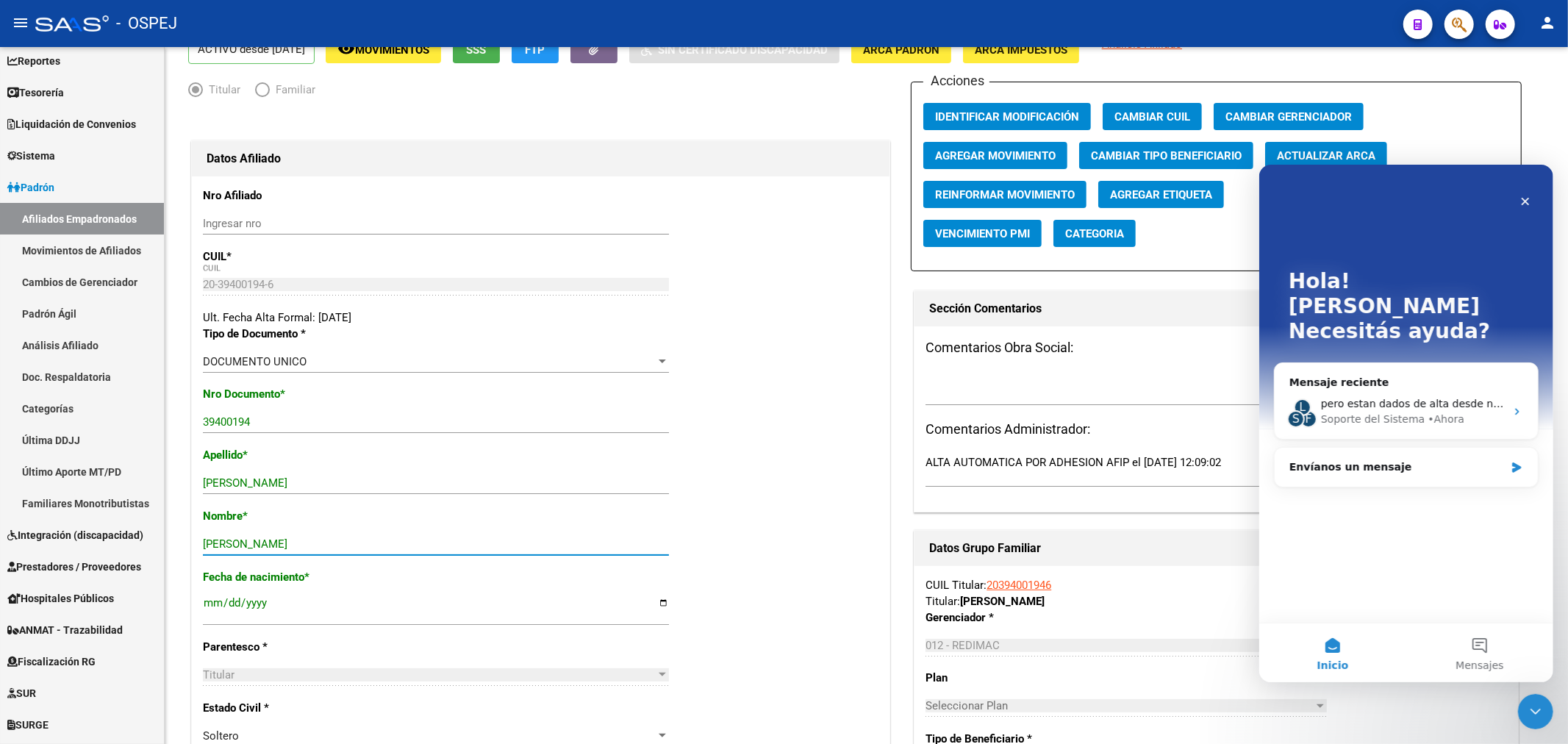
scroll to position [0, 0]
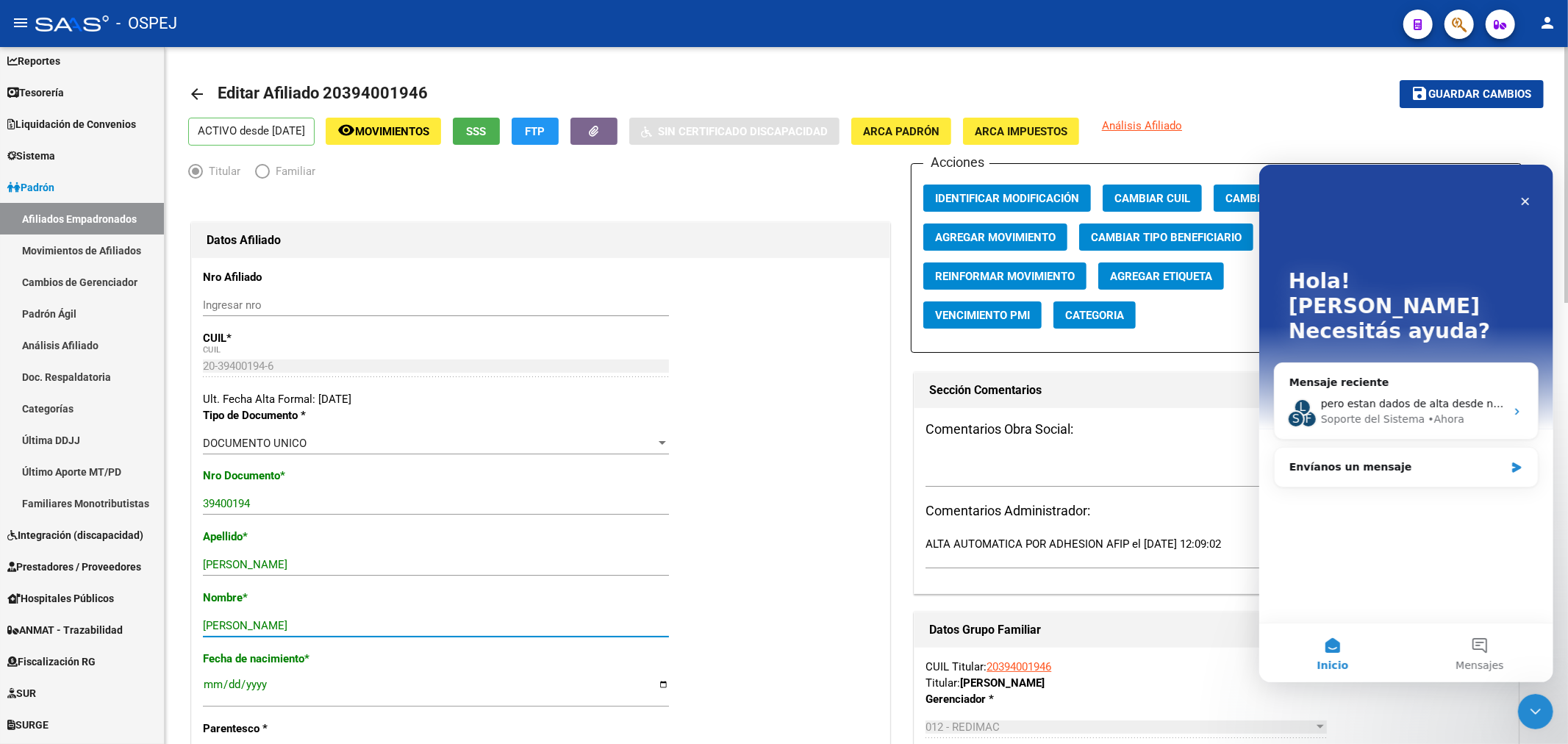
type input "DIEGO ALEJANDRO"
click at [1471, 96] on span "Guardar cambios" at bounding box center [1480, 95] width 103 height 13
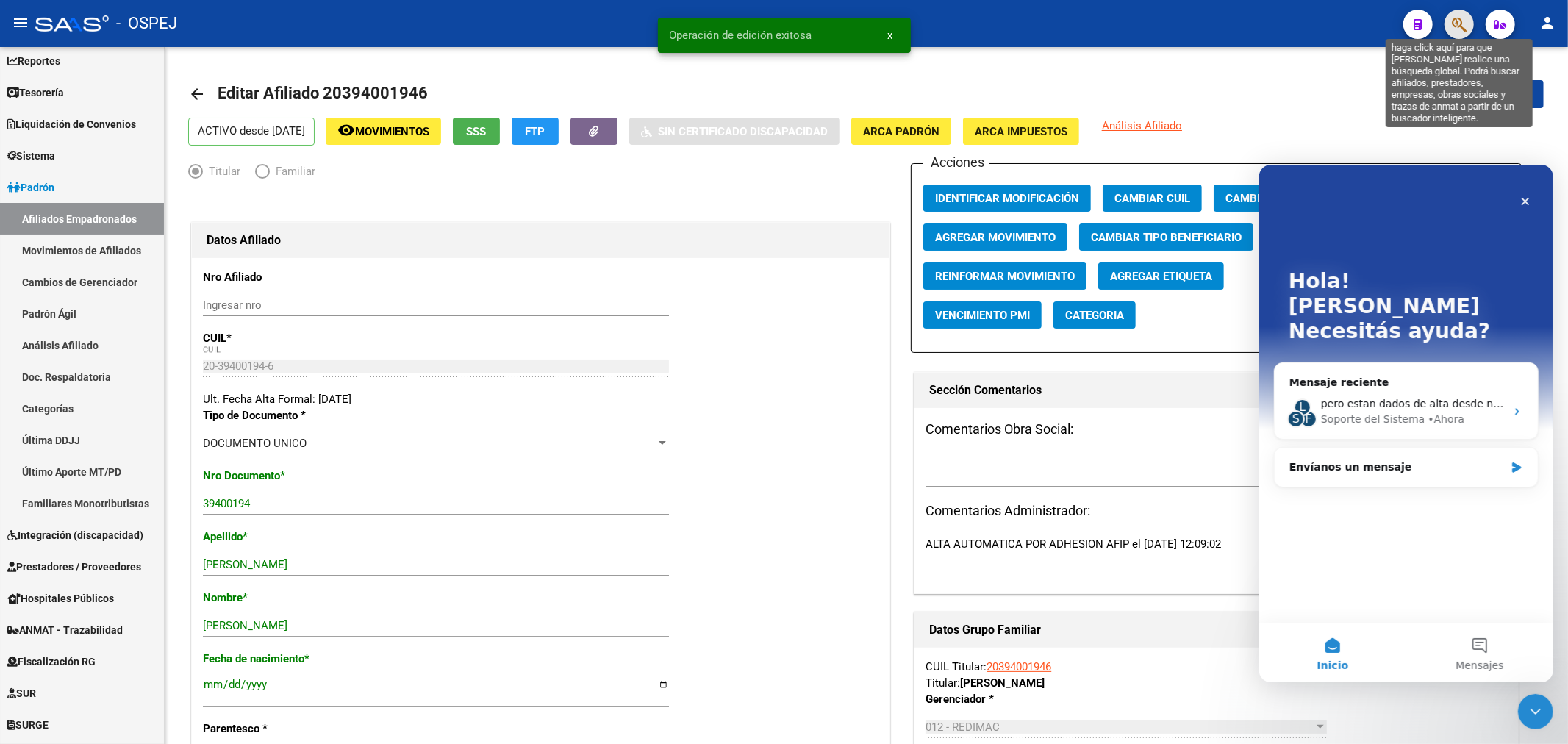
click at [1462, 22] on icon "button" at bounding box center [1459, 25] width 14 height 17
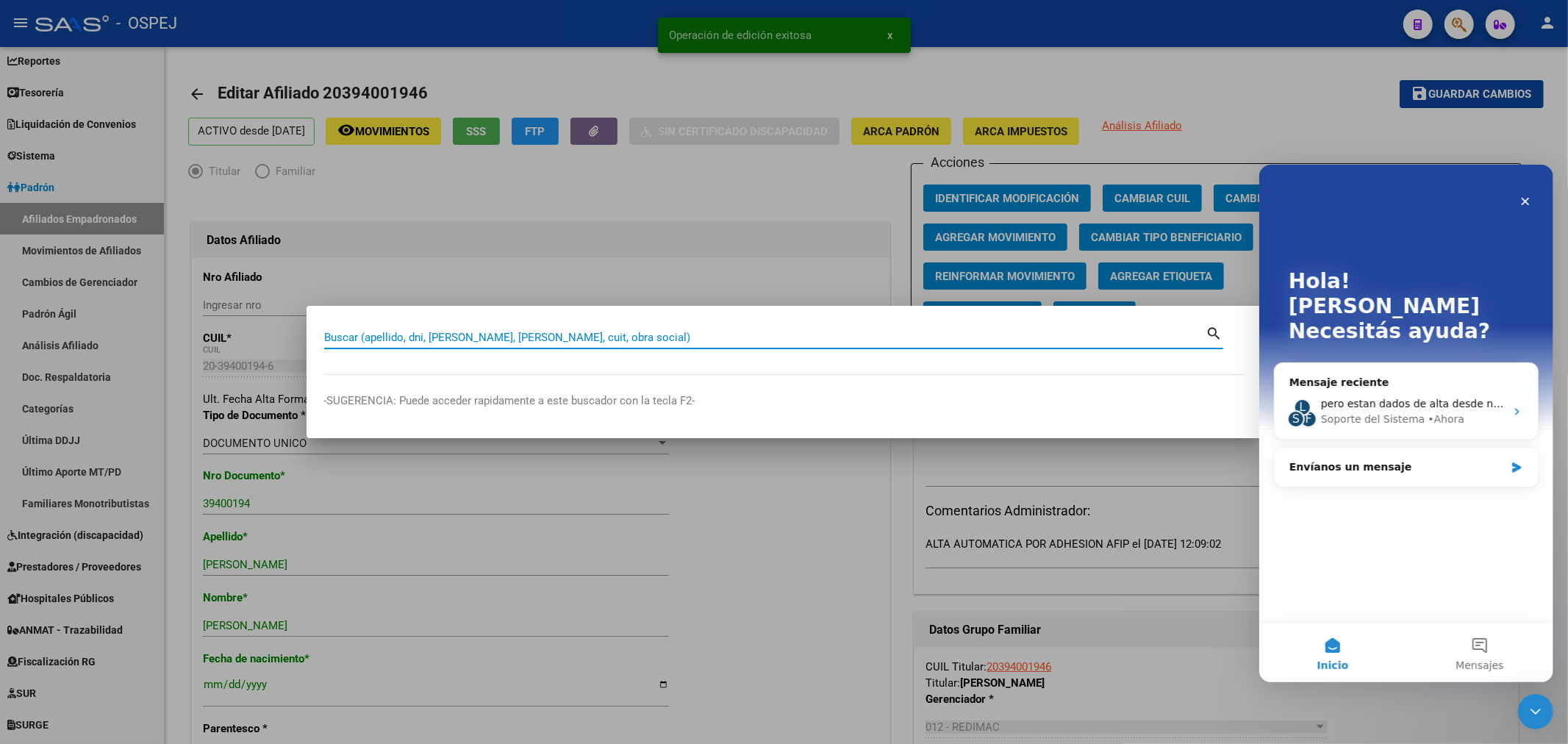
paste input "20394226581"
type input "20394226581"
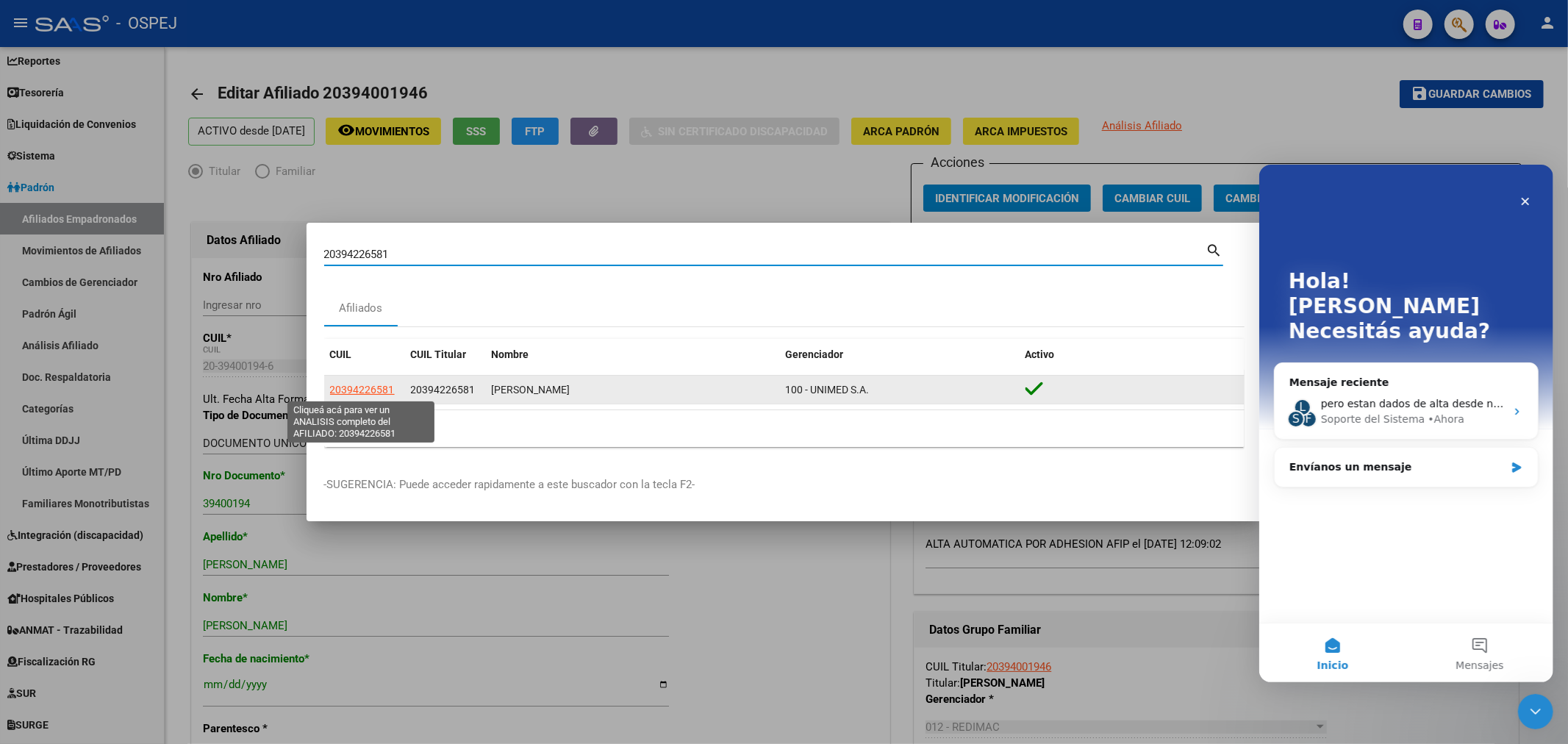
click at [383, 386] on span "20394226581" at bounding box center [362, 390] width 64 height 12
type textarea "20394226581"
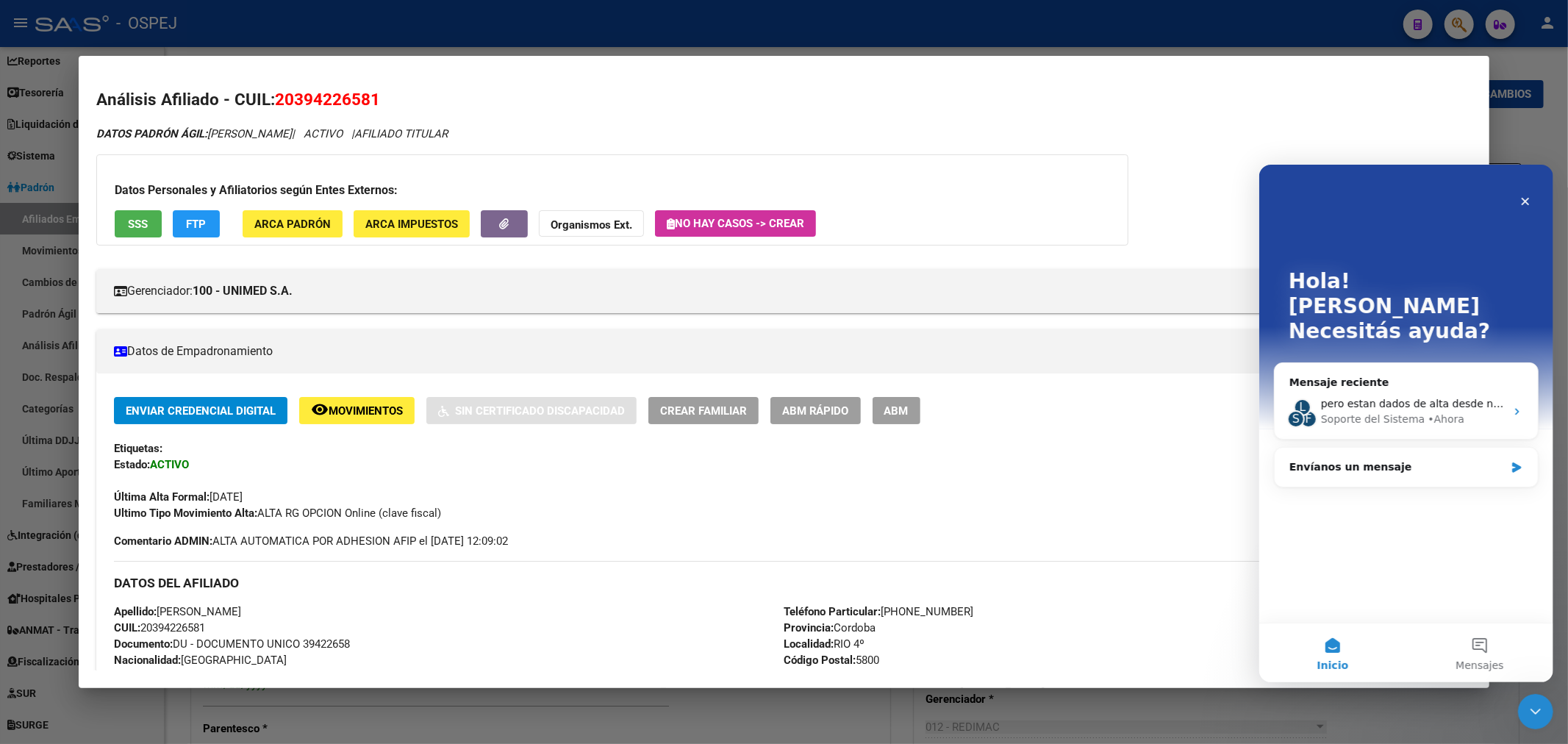
scroll to position [163, 0]
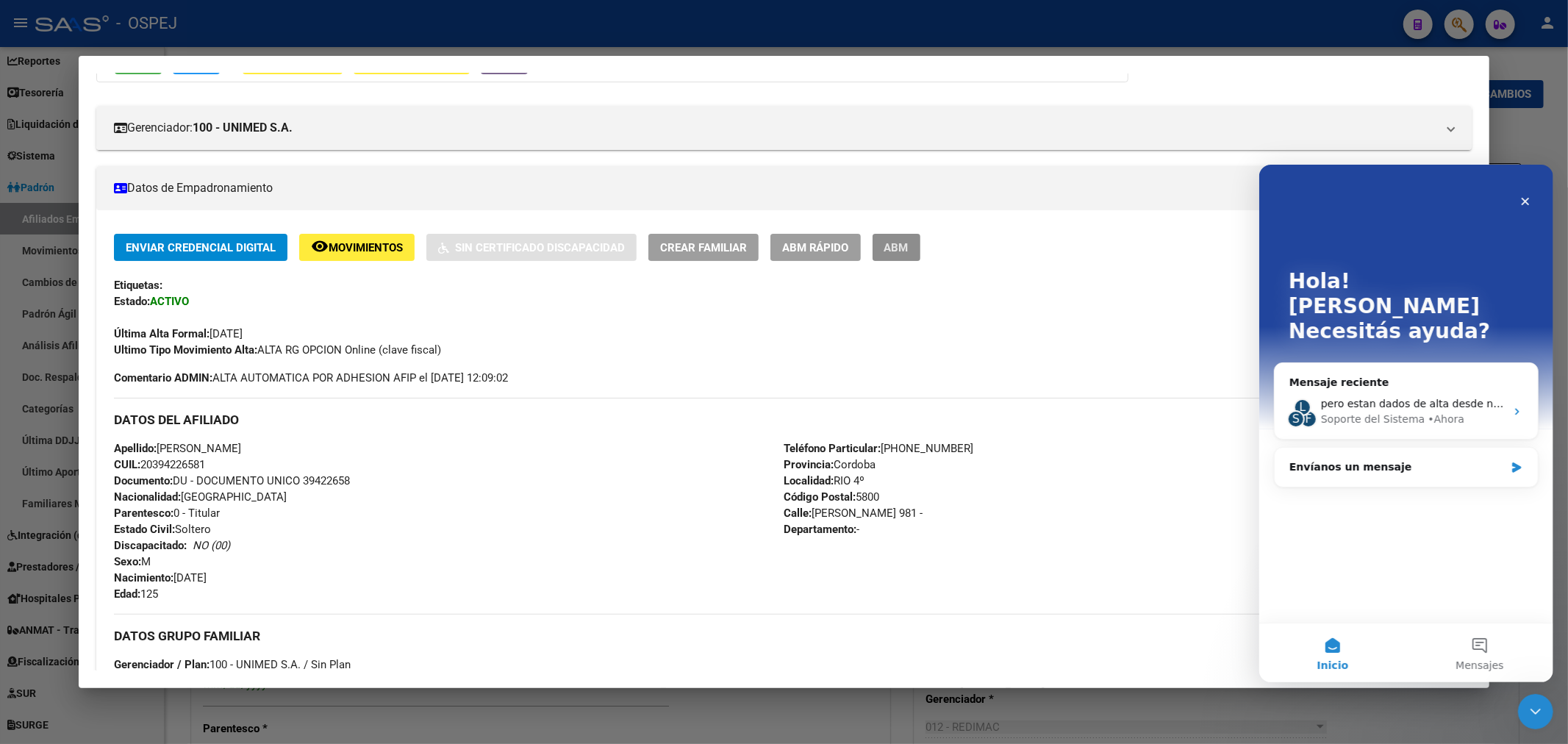
click at [909, 253] on span "ABM" at bounding box center [895, 248] width 24 height 13
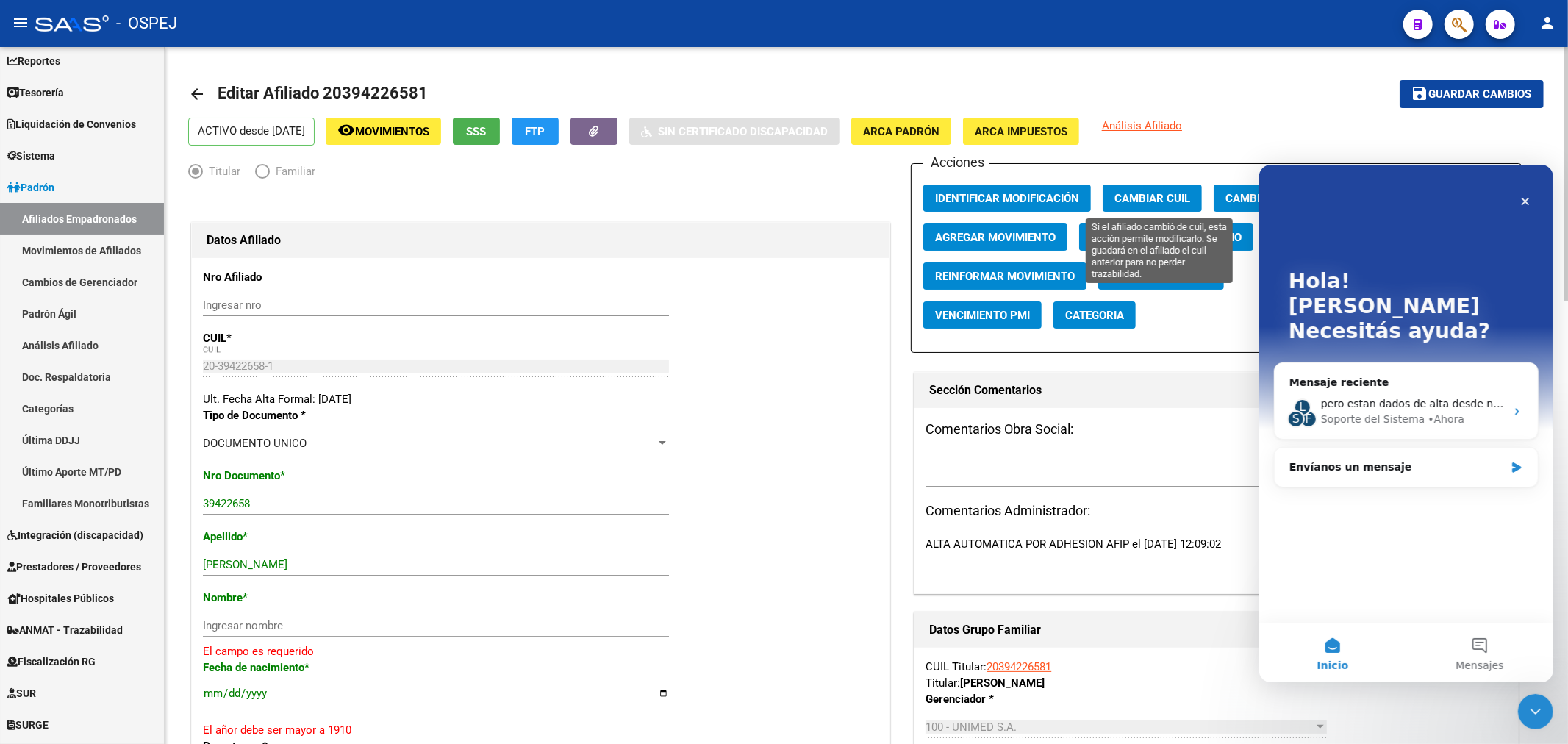
scroll to position [82, 0]
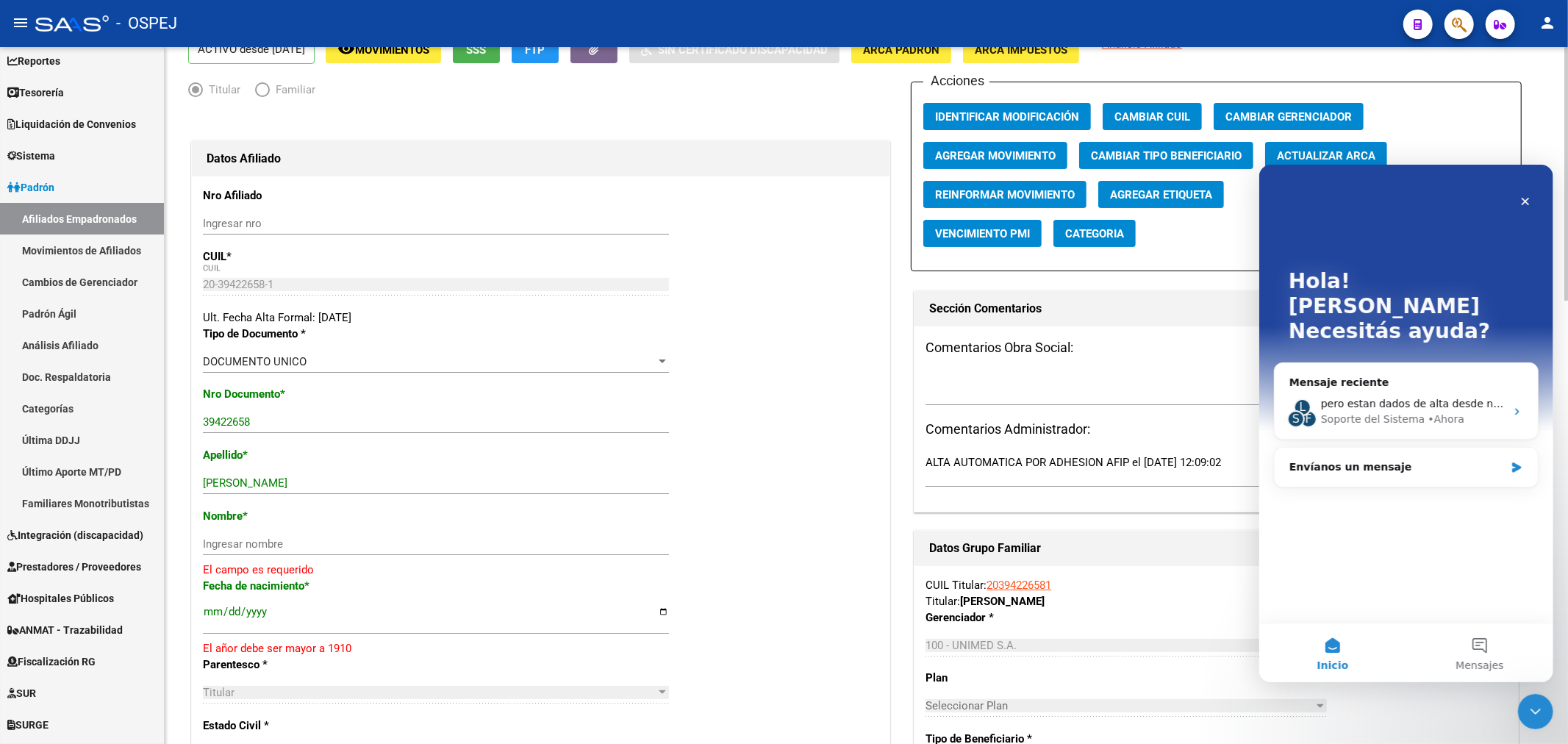
click at [1320, 156] on span "Actualizar ARCA" at bounding box center [1325, 156] width 99 height 13
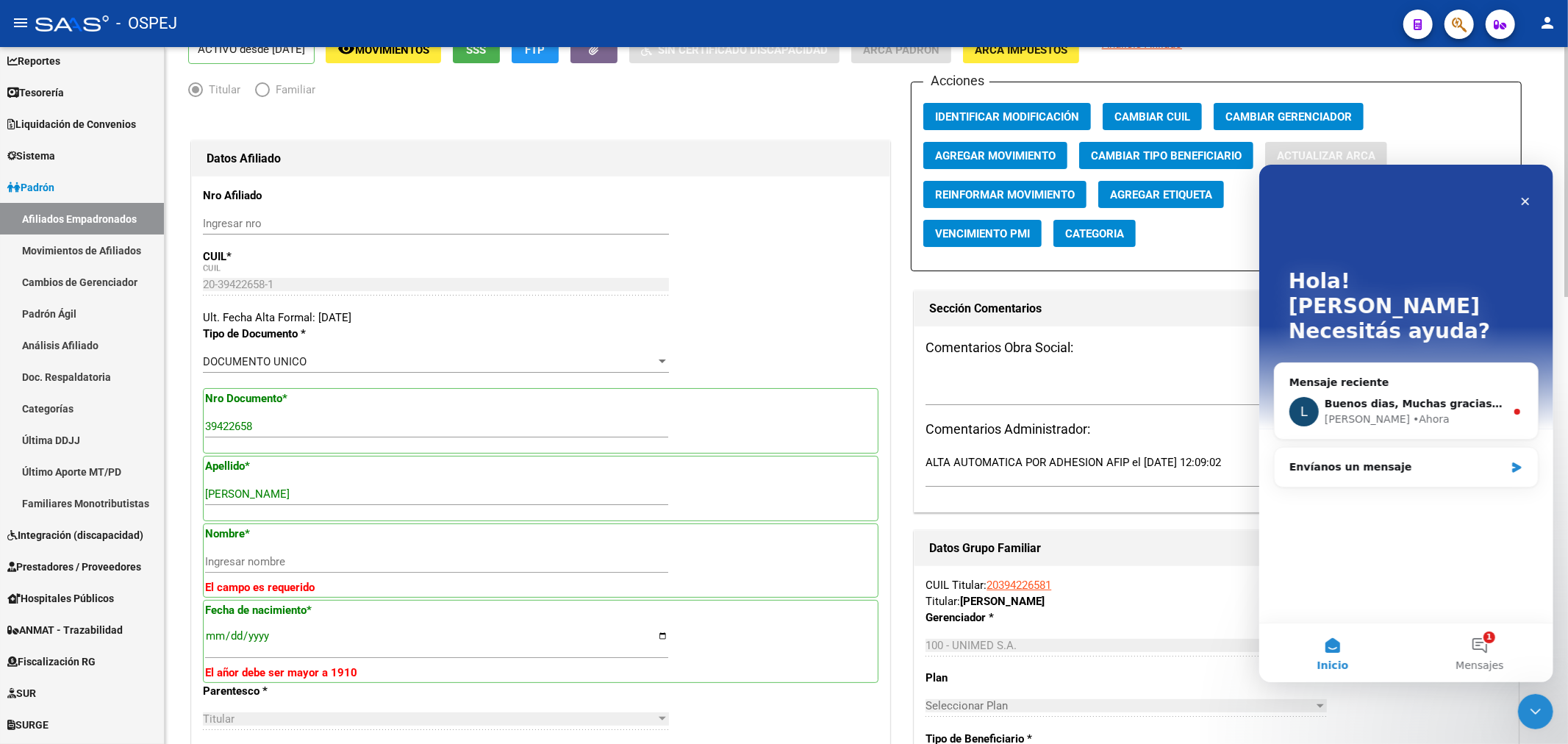
type input "LUSERO"
type input "MATHIAS FEDERICO"
type input "1996-08-07"
type input "RIO CUARTO"
type input "URQUIZA"
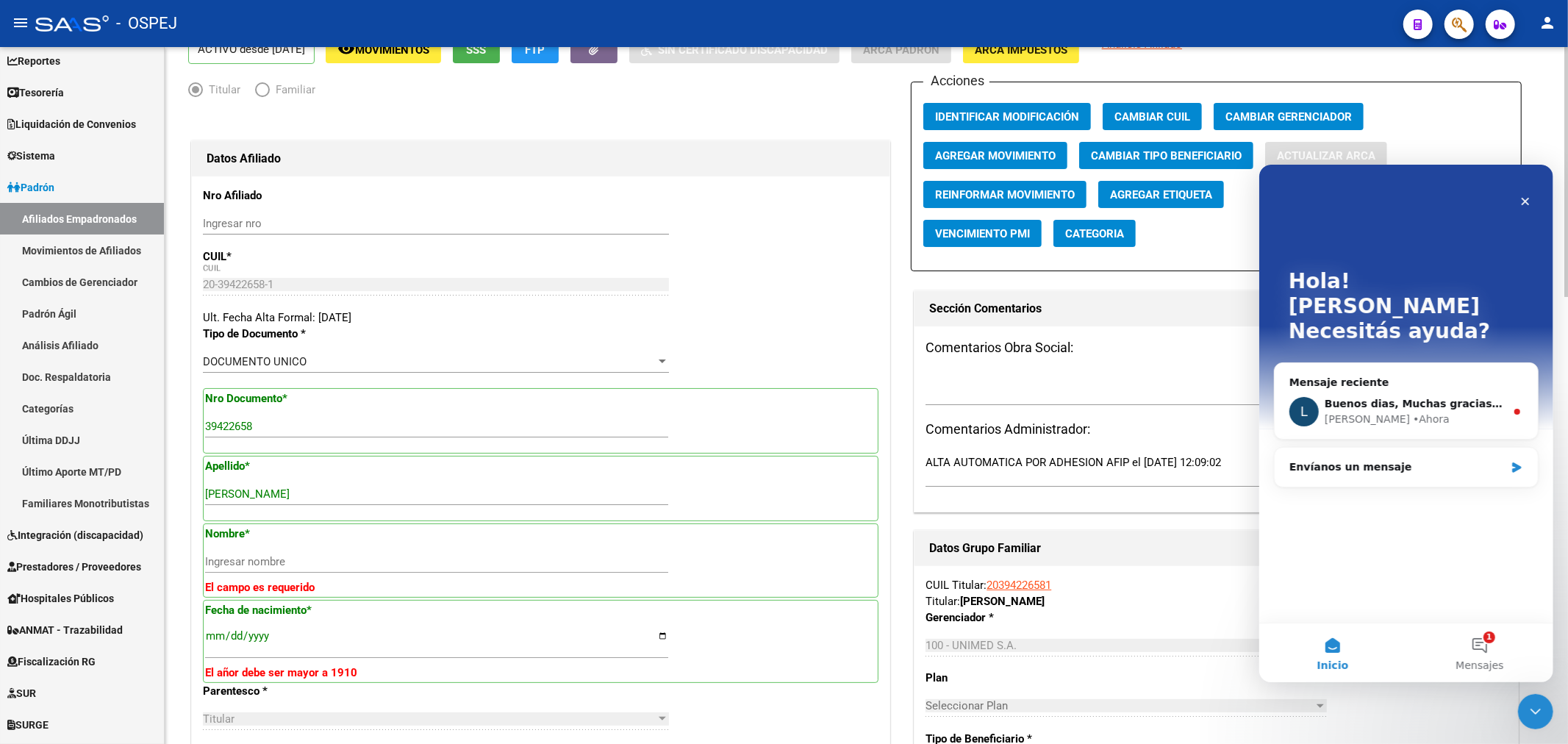
type input "981"
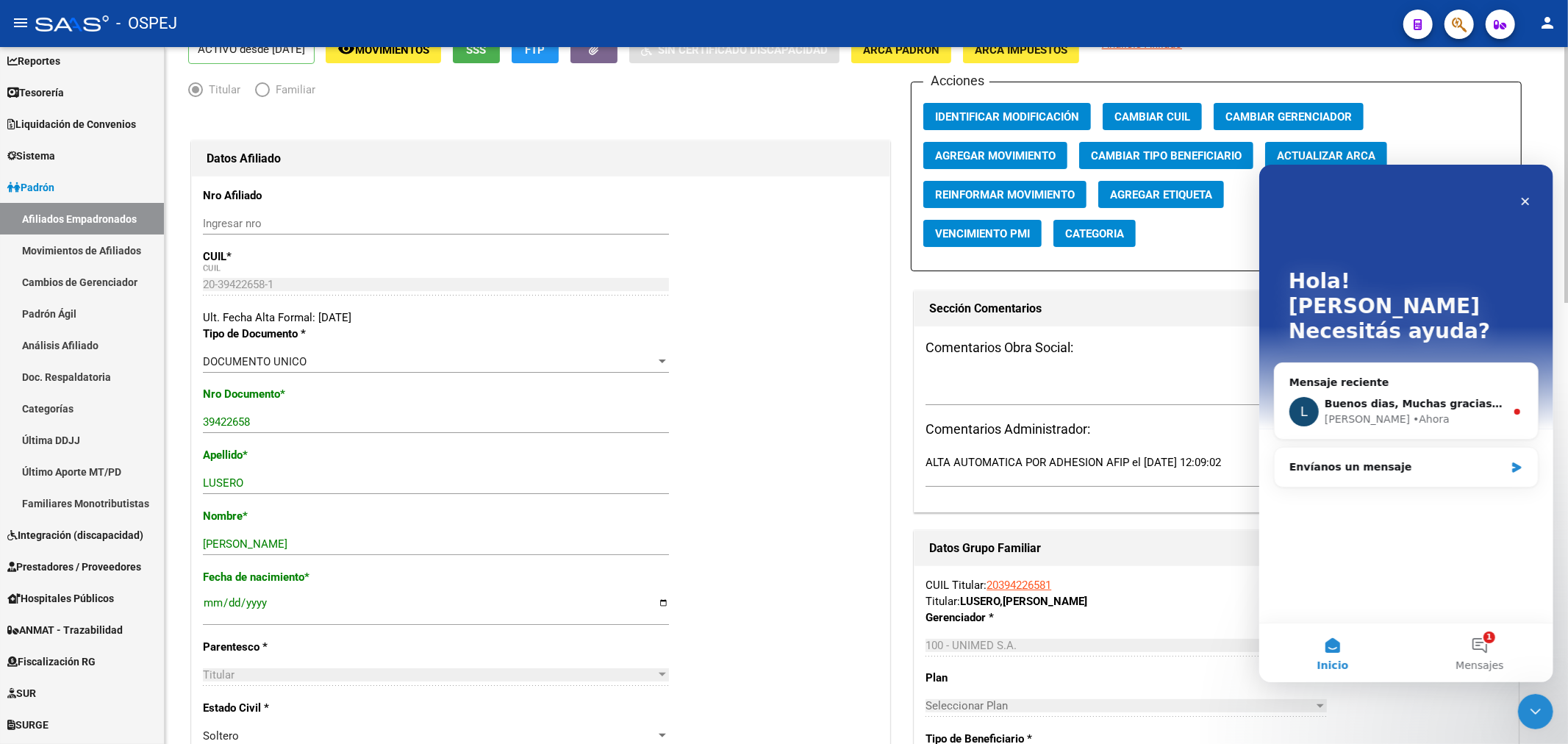
scroll to position [0, 0]
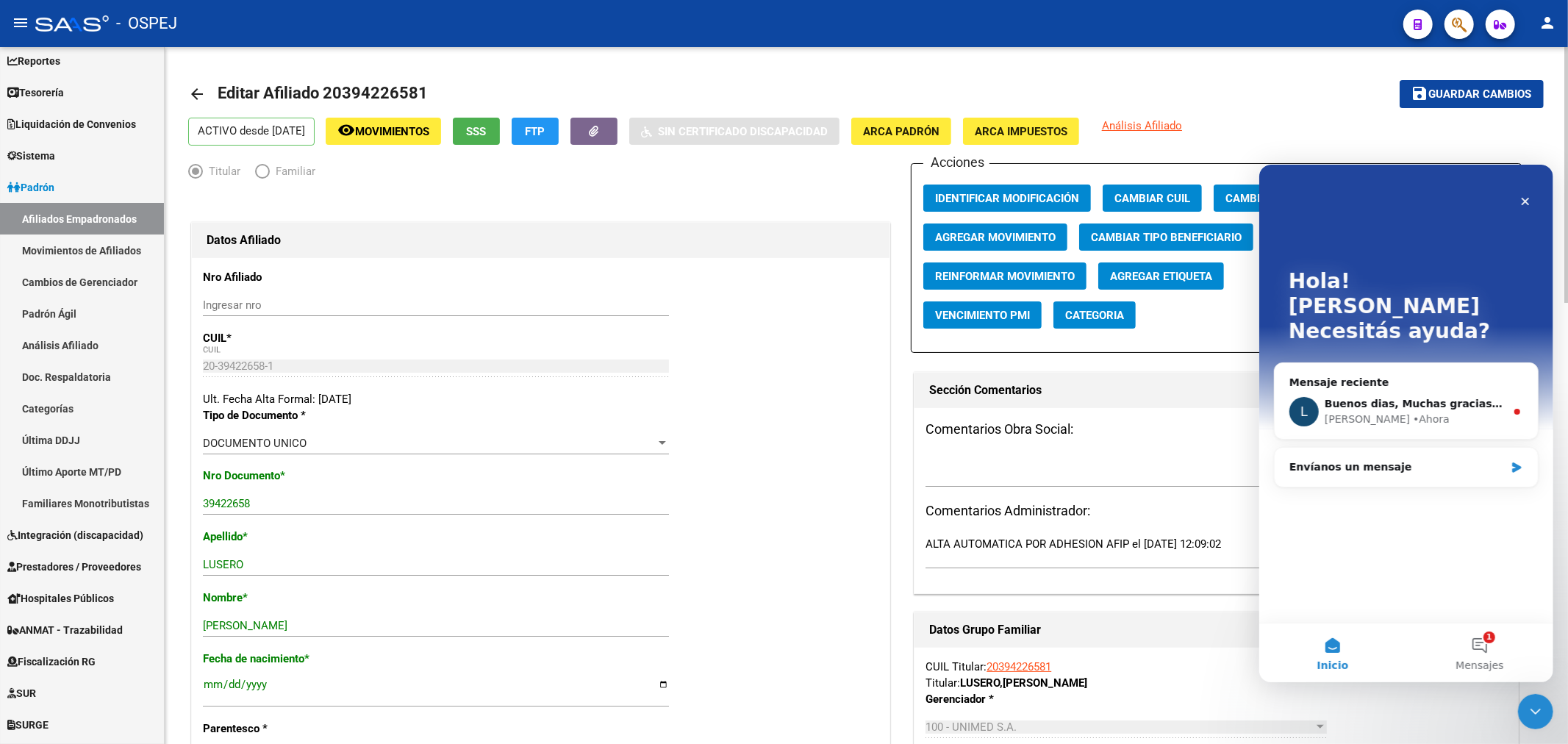
click at [1424, 96] on mat-icon "save" at bounding box center [1419, 93] width 17 height 17
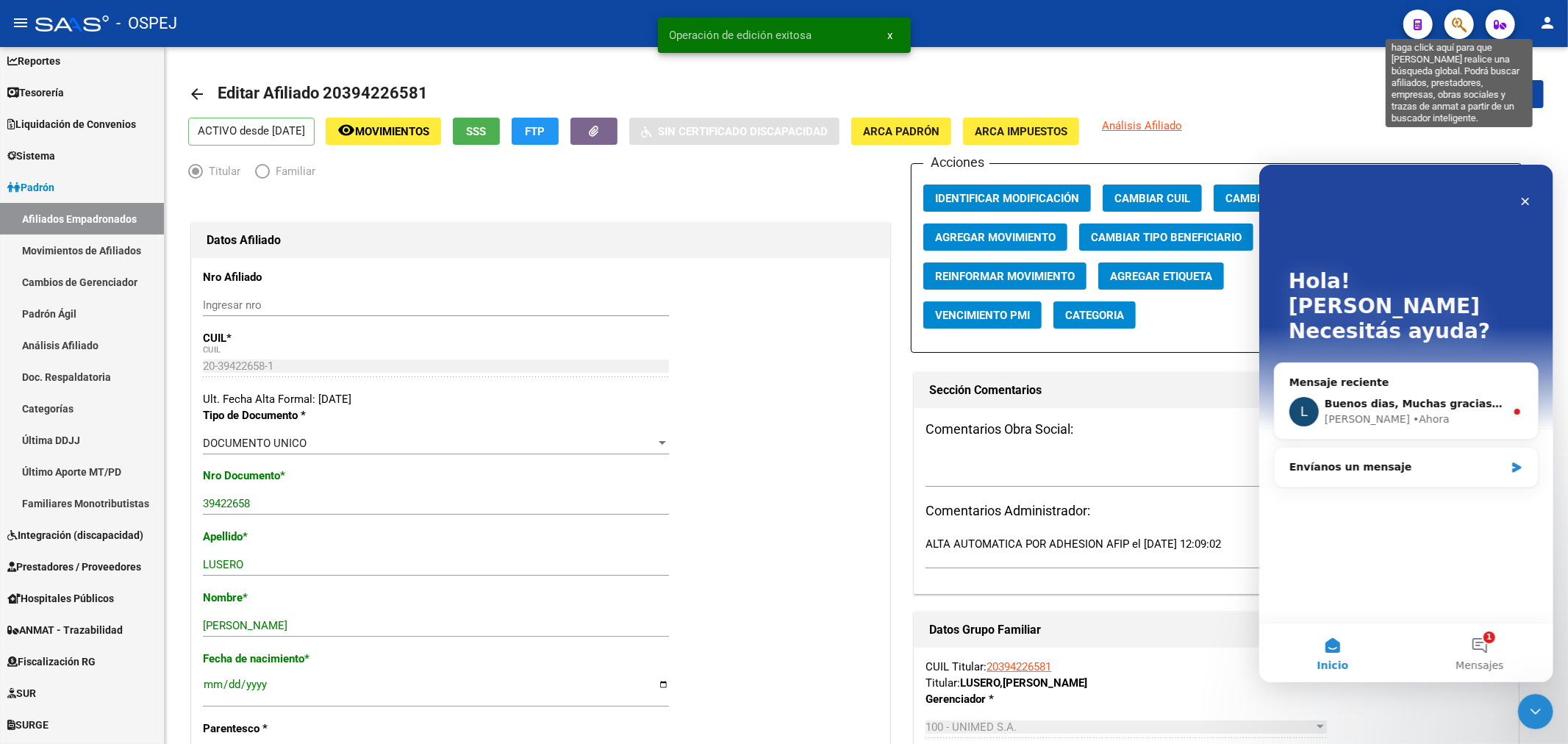
click at [1456, 23] on icon "button" at bounding box center [1459, 25] width 14 height 17
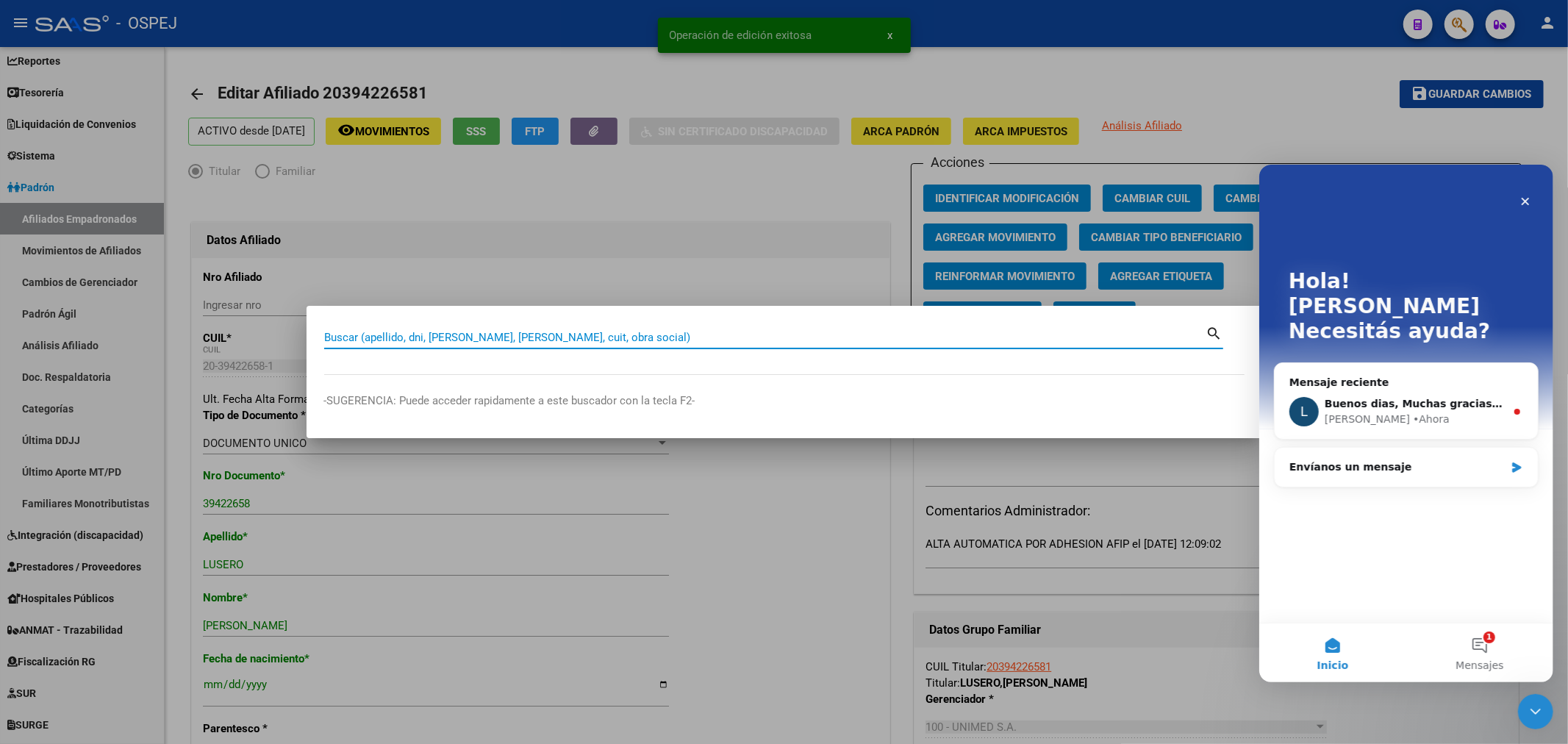
paste input "27384156520"
type input "27384156520"
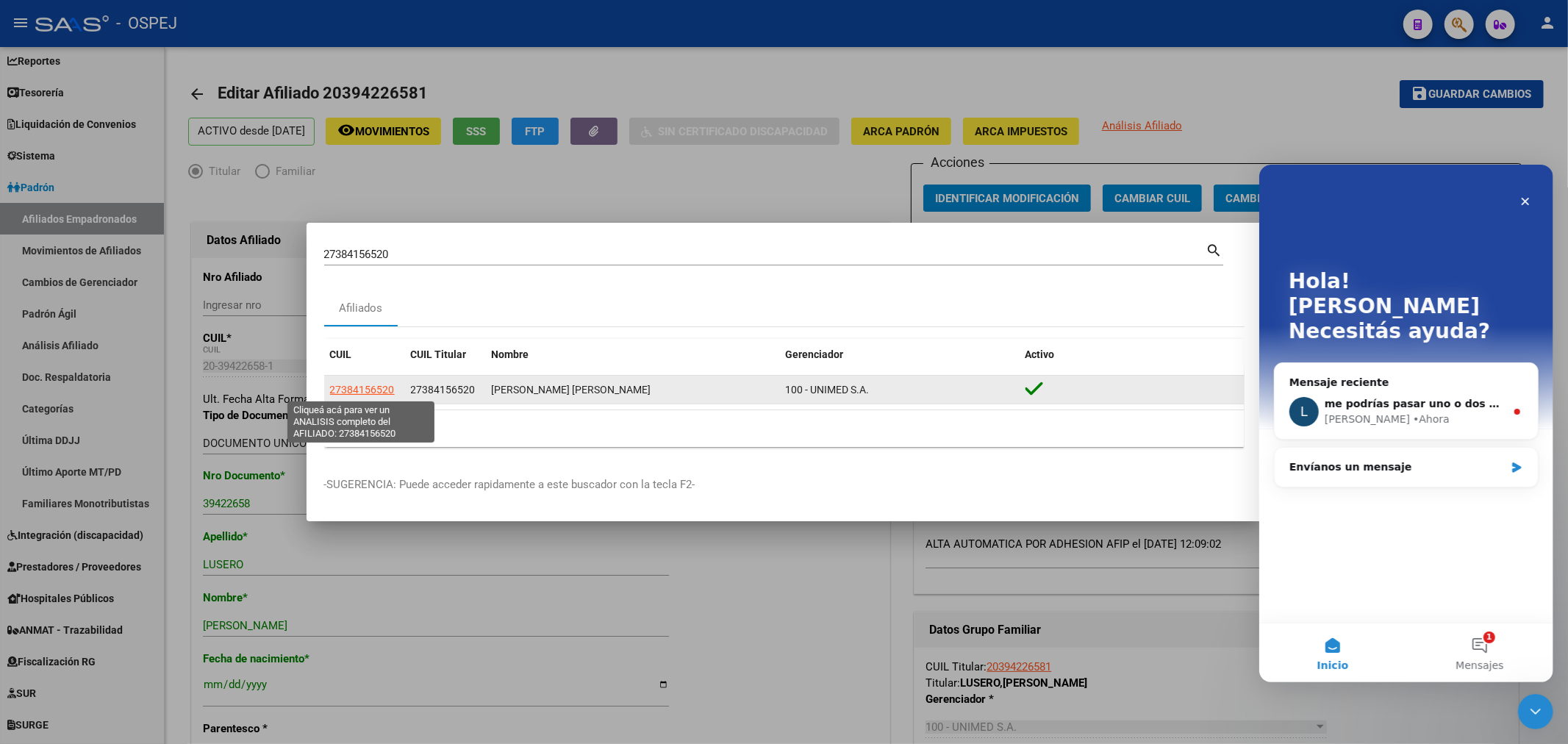
click at [347, 394] on span "27384156520" at bounding box center [362, 390] width 64 height 12
type textarea "27384156520"
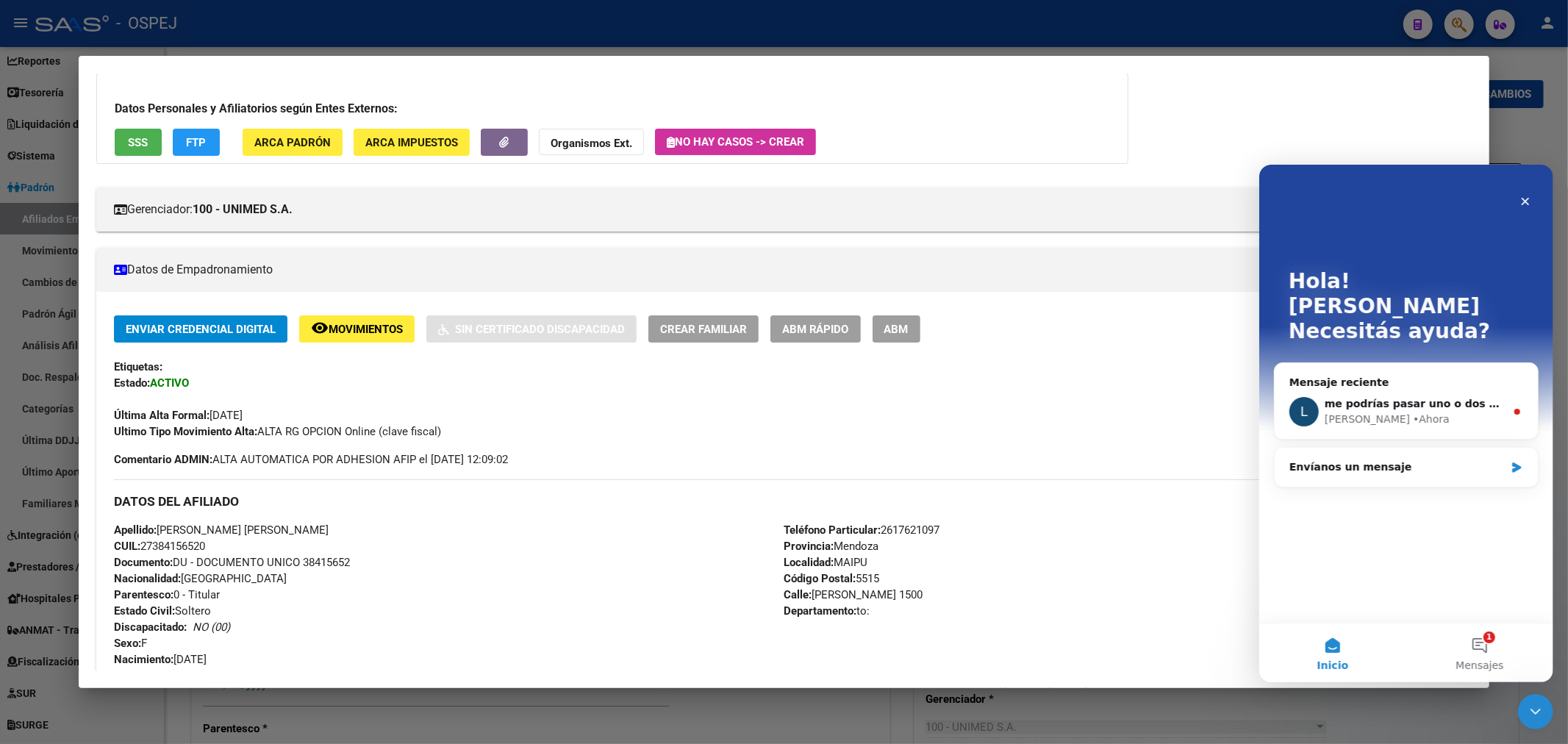
scroll to position [245, 0]
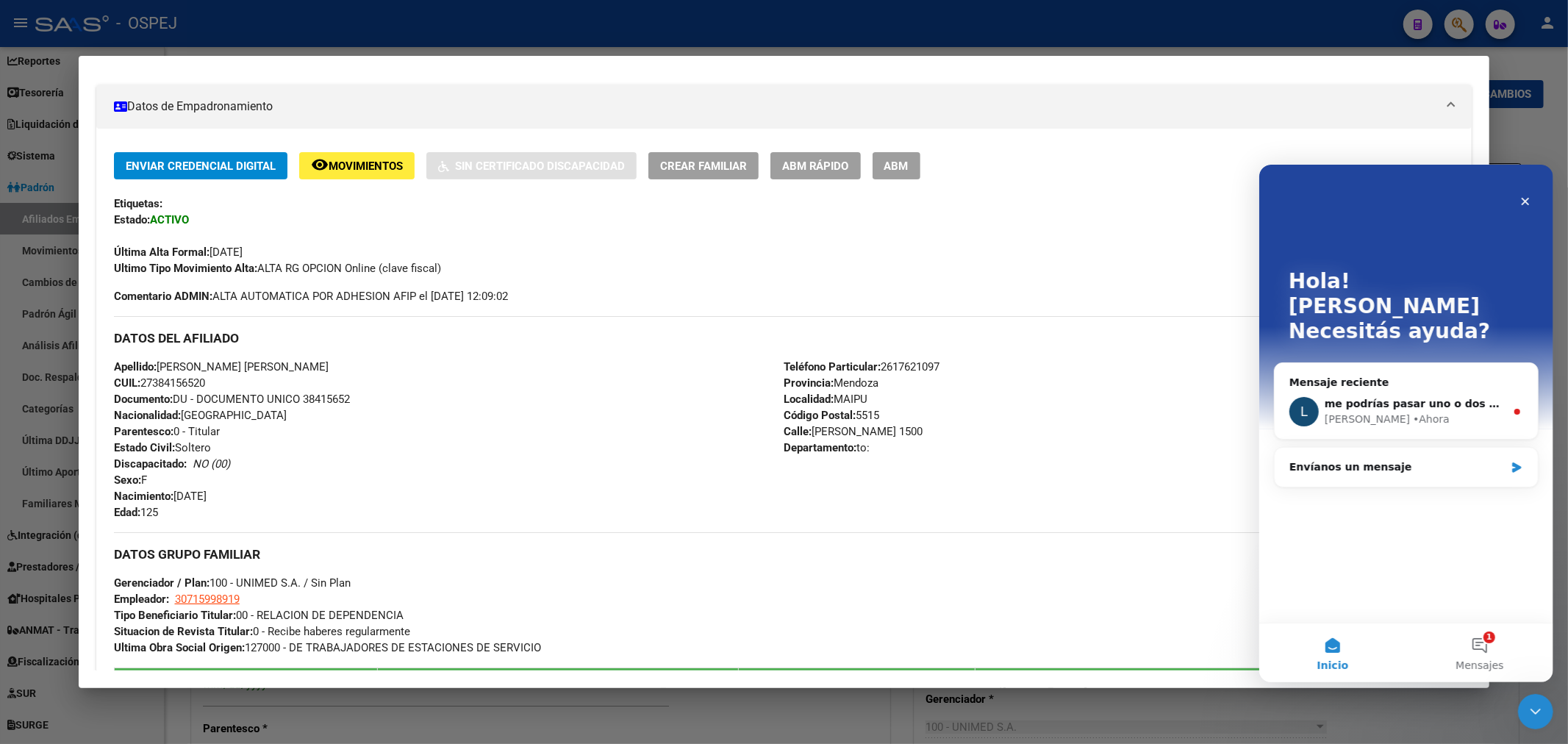
click at [920, 173] on button "ABM" at bounding box center [896, 166] width 48 height 27
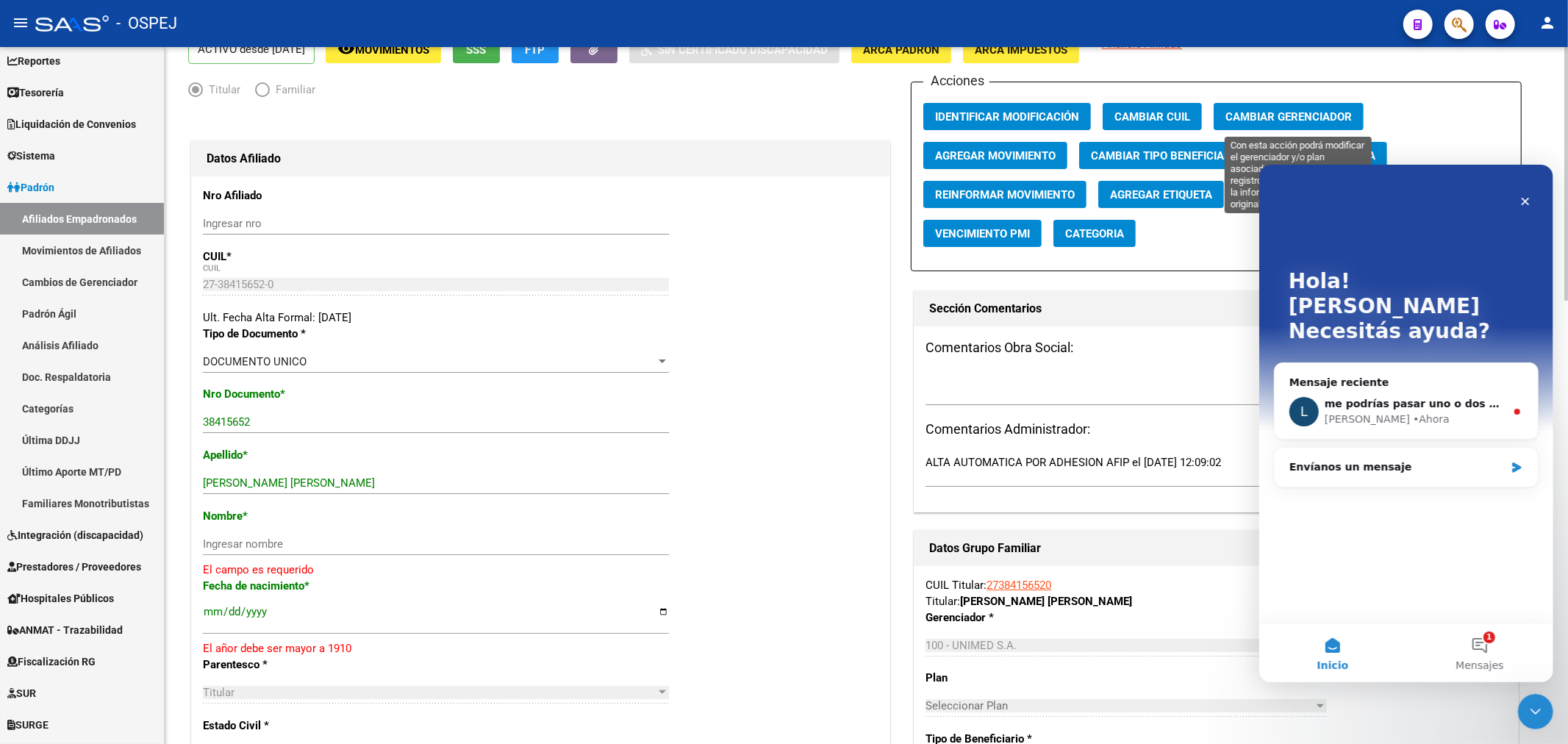
scroll to position [163, 0]
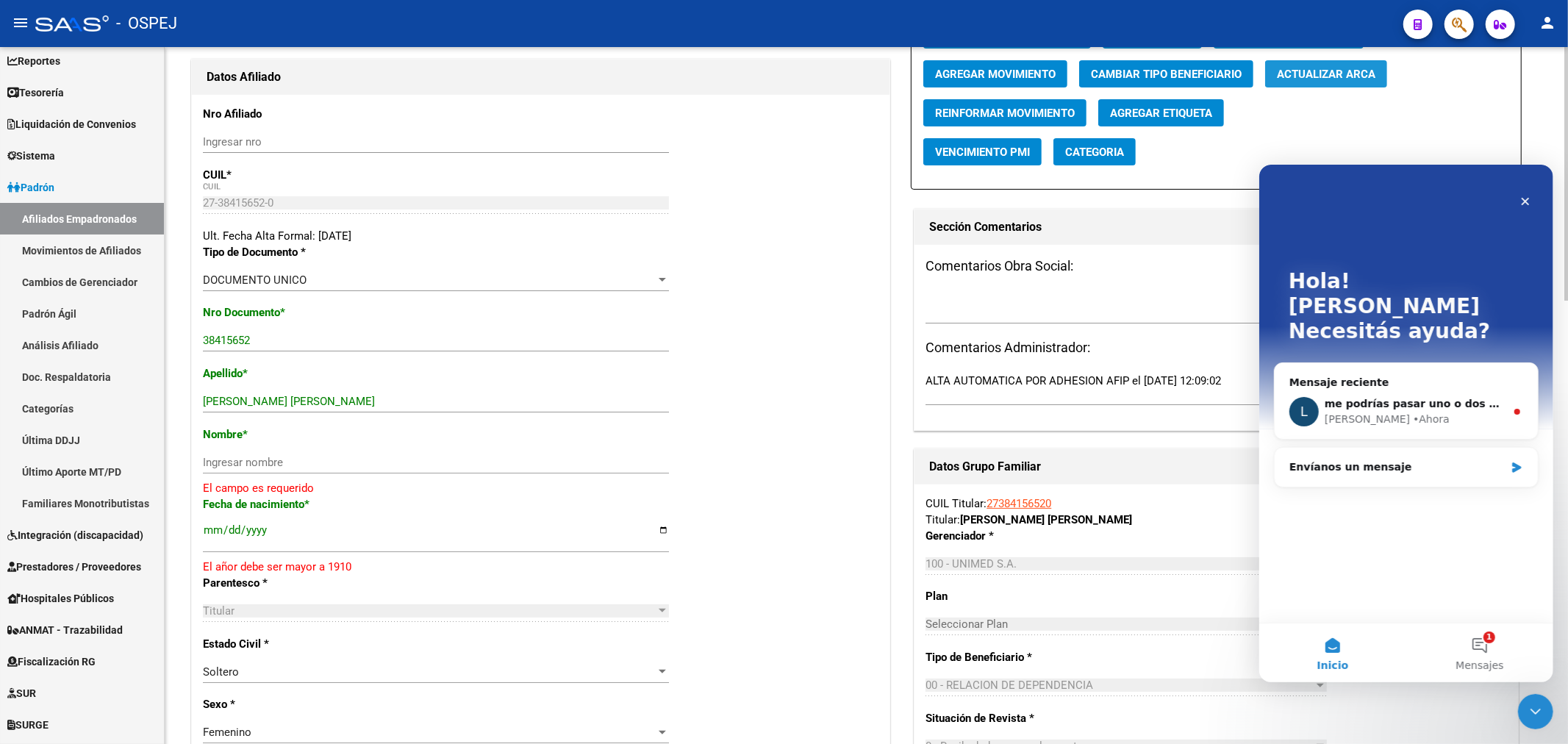
click at [1351, 77] on span "Actualizar ARCA" at bounding box center [1325, 74] width 99 height 13
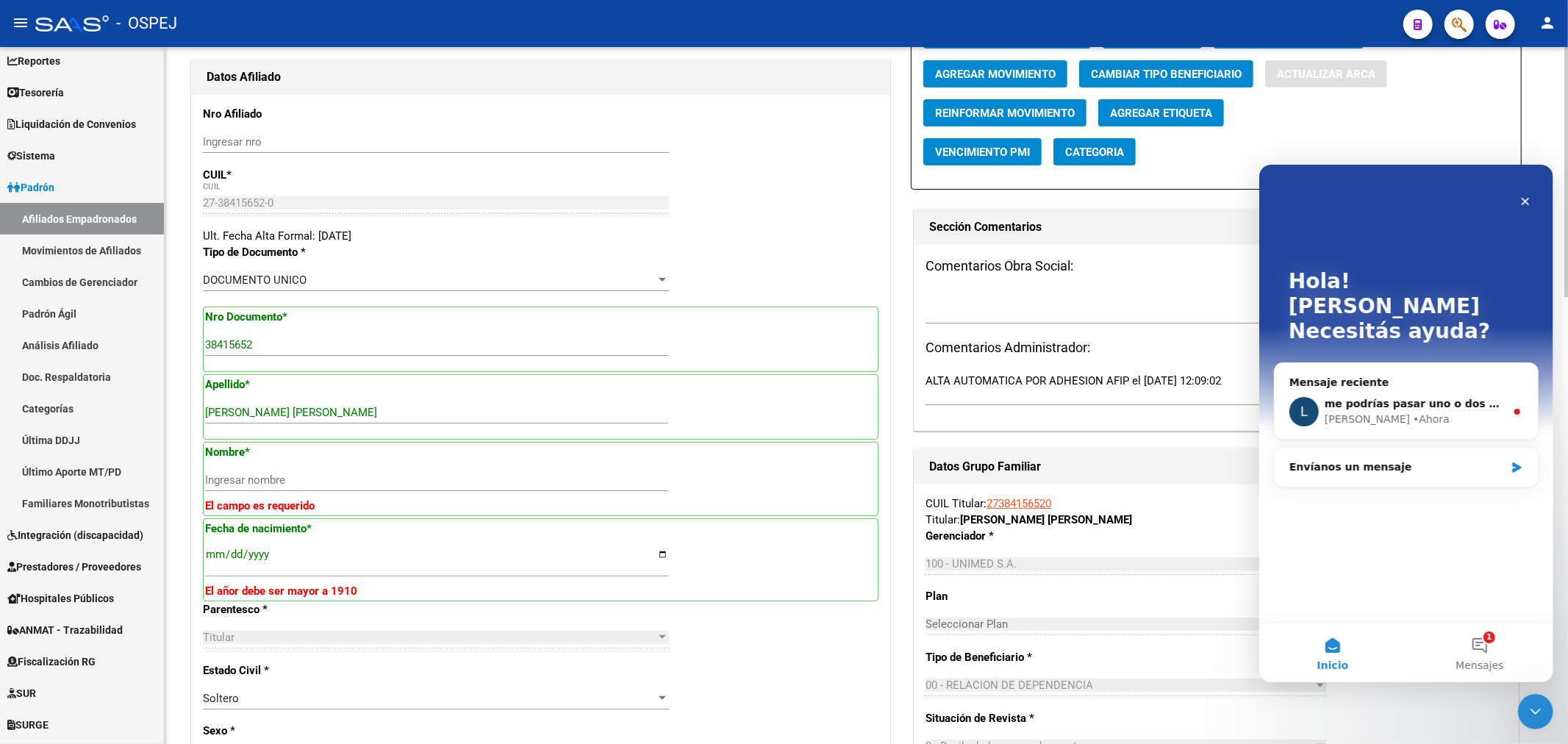
type input "TELLO GARELLA"
type input "FLAVIA DANIELA"
type input "1994-10-15"
type input "MAIPU"
type input "1500"
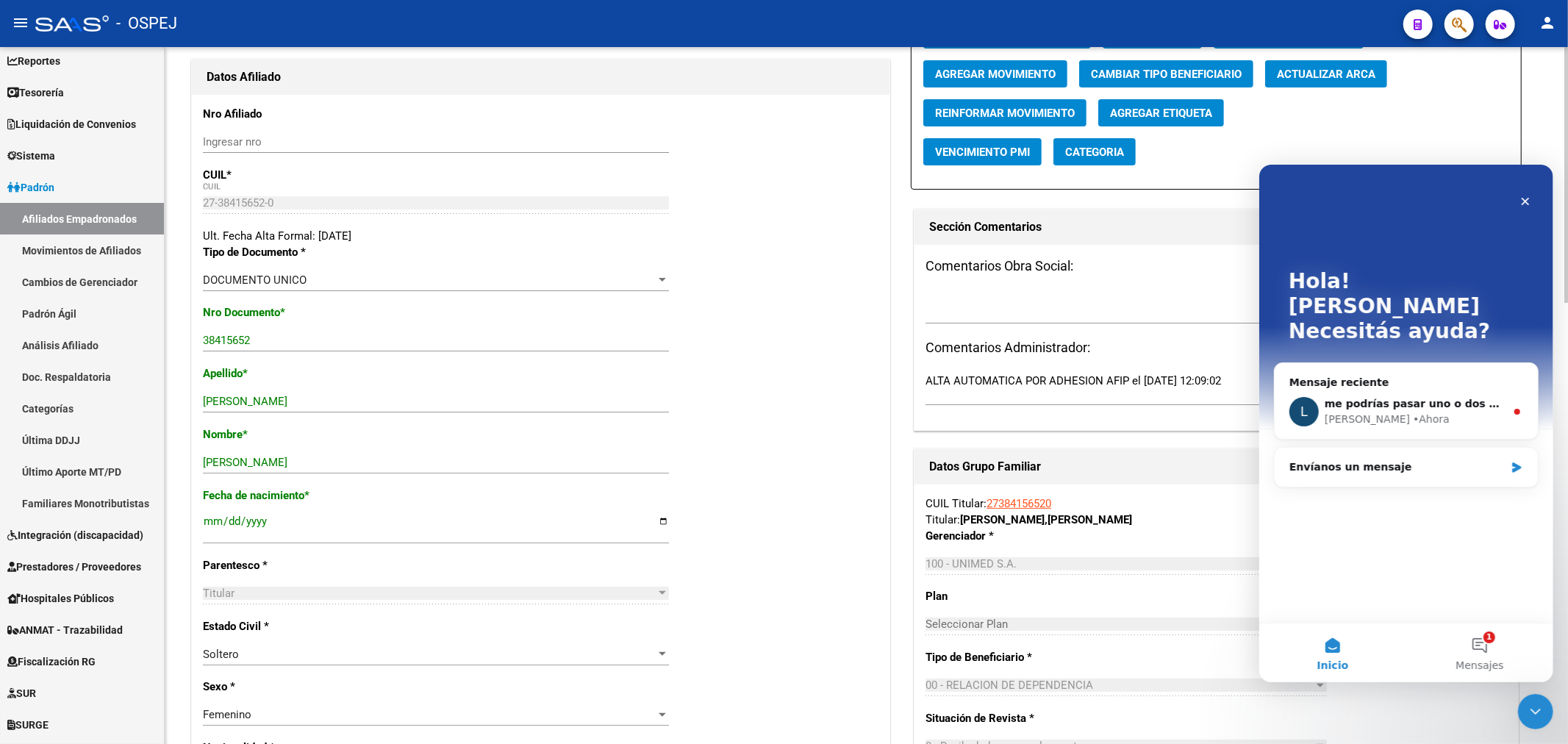
scroll to position [0, 0]
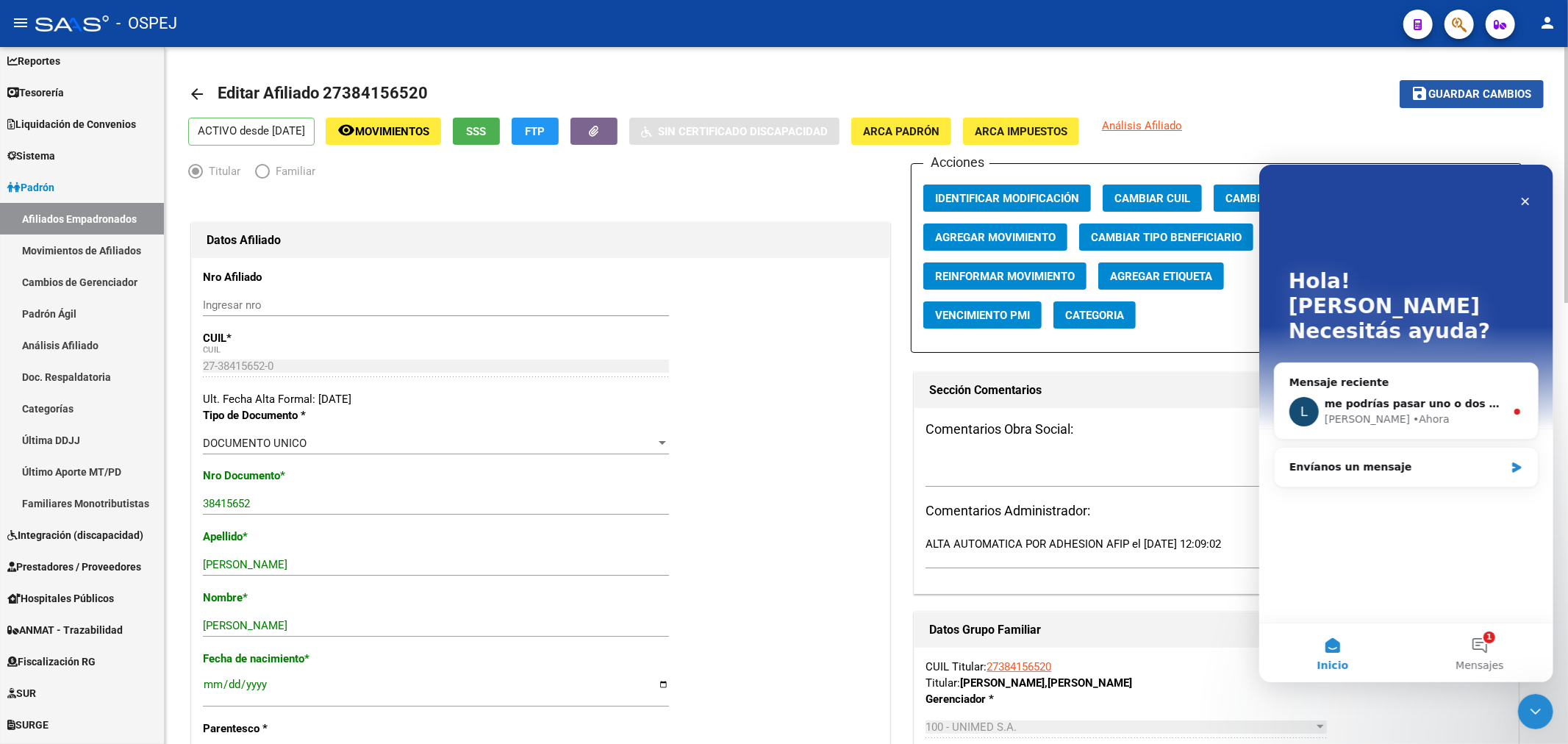
click at [1448, 89] on span "Guardar cambios" at bounding box center [1480, 95] width 103 height 13
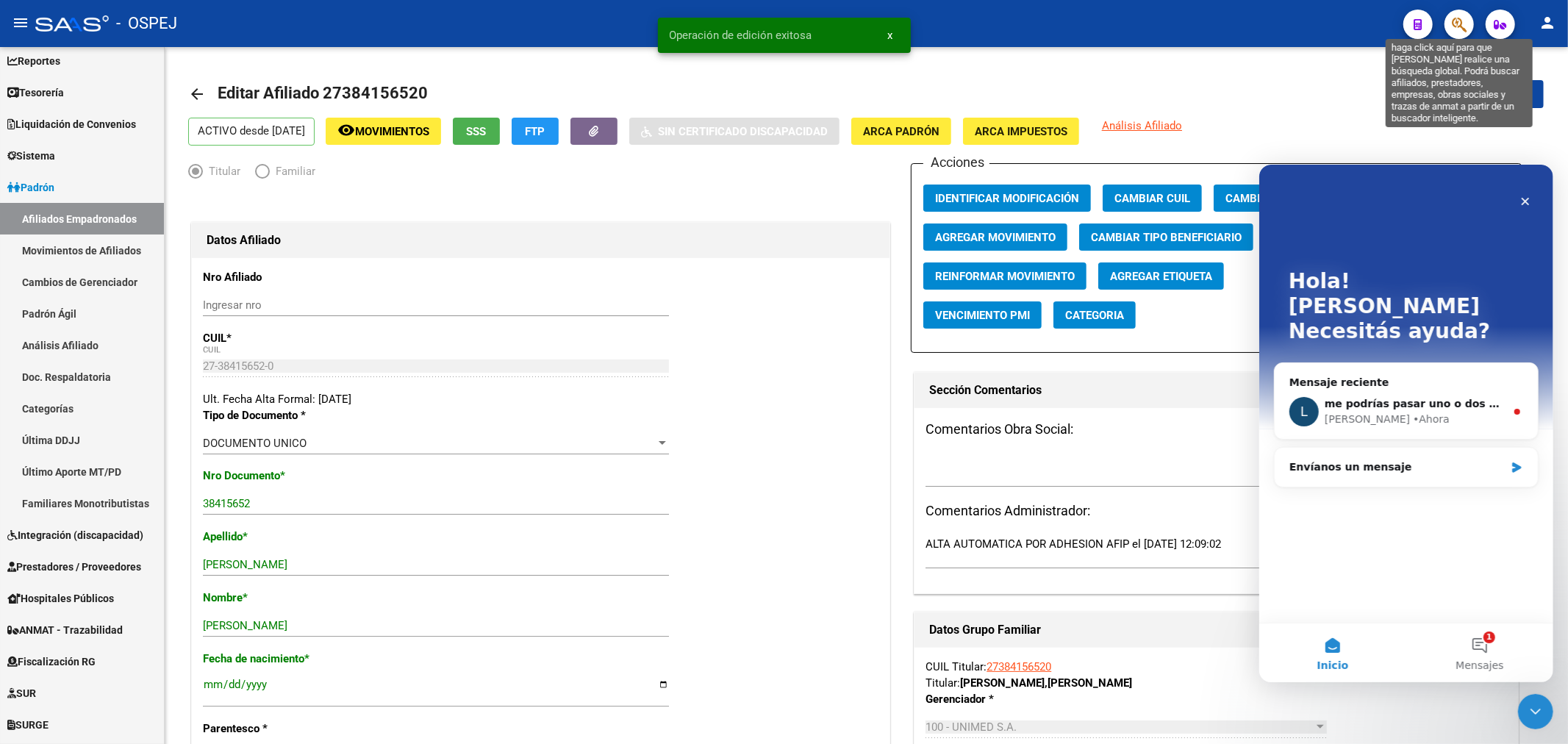
click at [1452, 30] on icon "button" at bounding box center [1459, 25] width 14 height 17
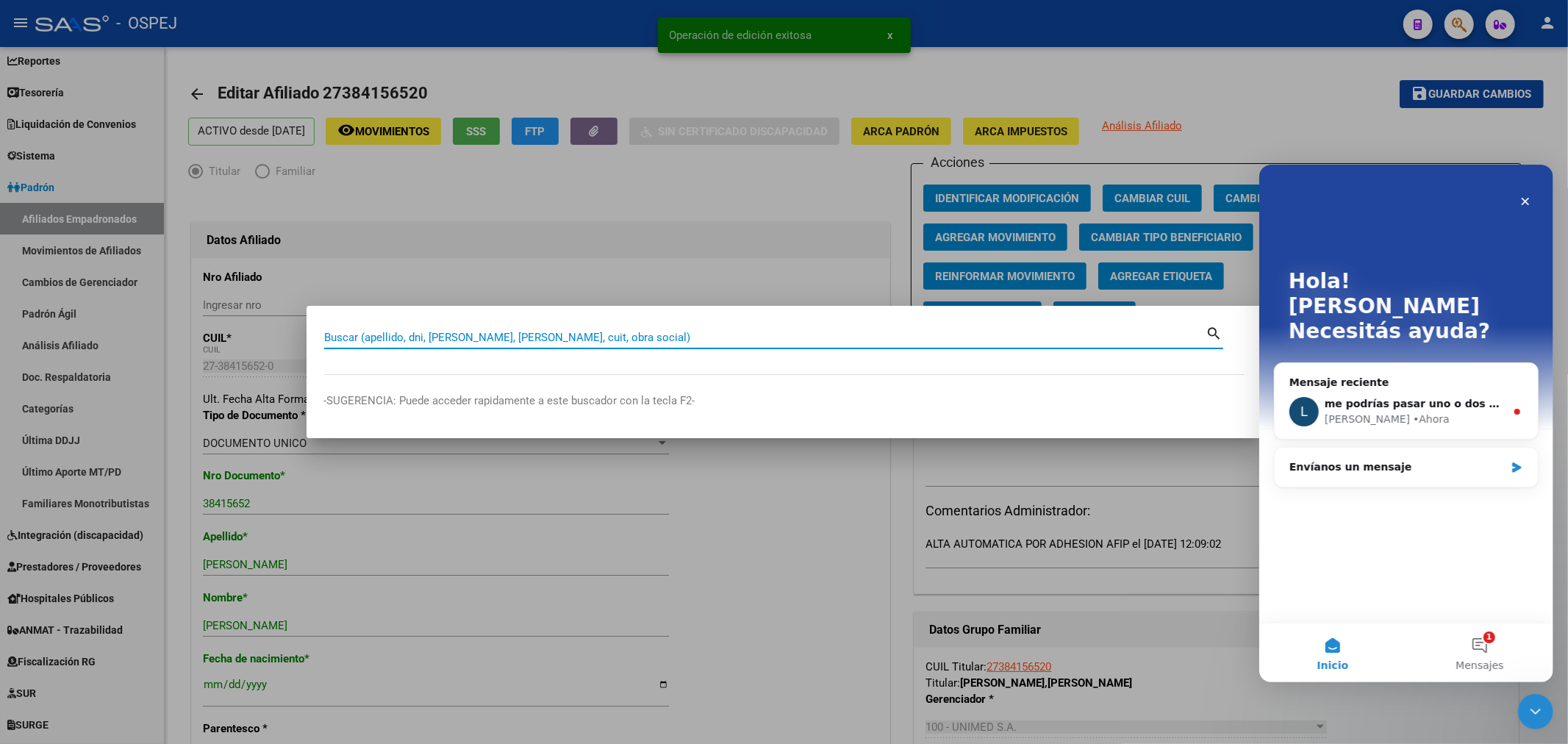
paste input "20434842426"
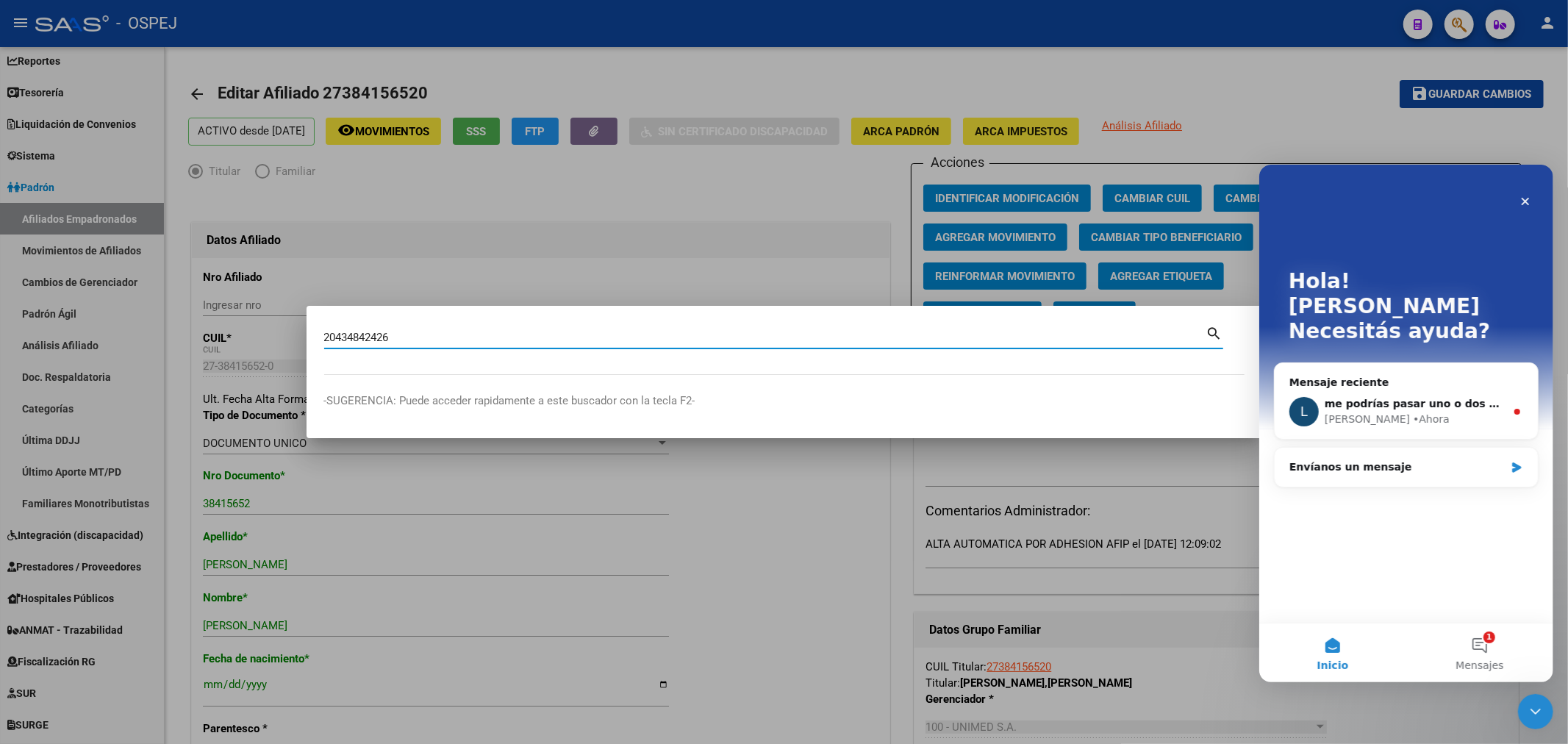
type input "20434842426"
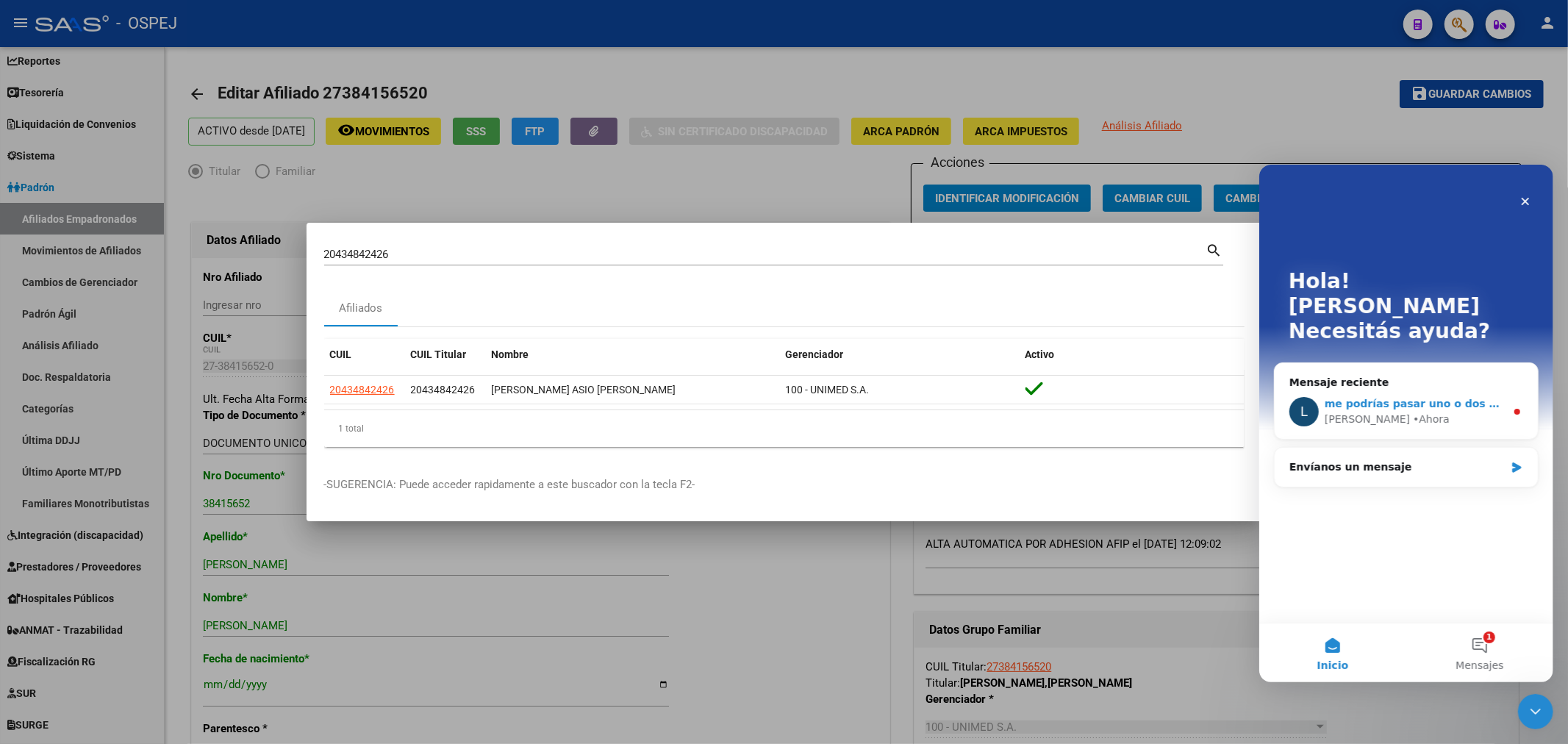
click at [1391, 396] on div "me podrías pasar uno o dos ejemplos?" at bounding box center [1414, 403] width 180 height 15
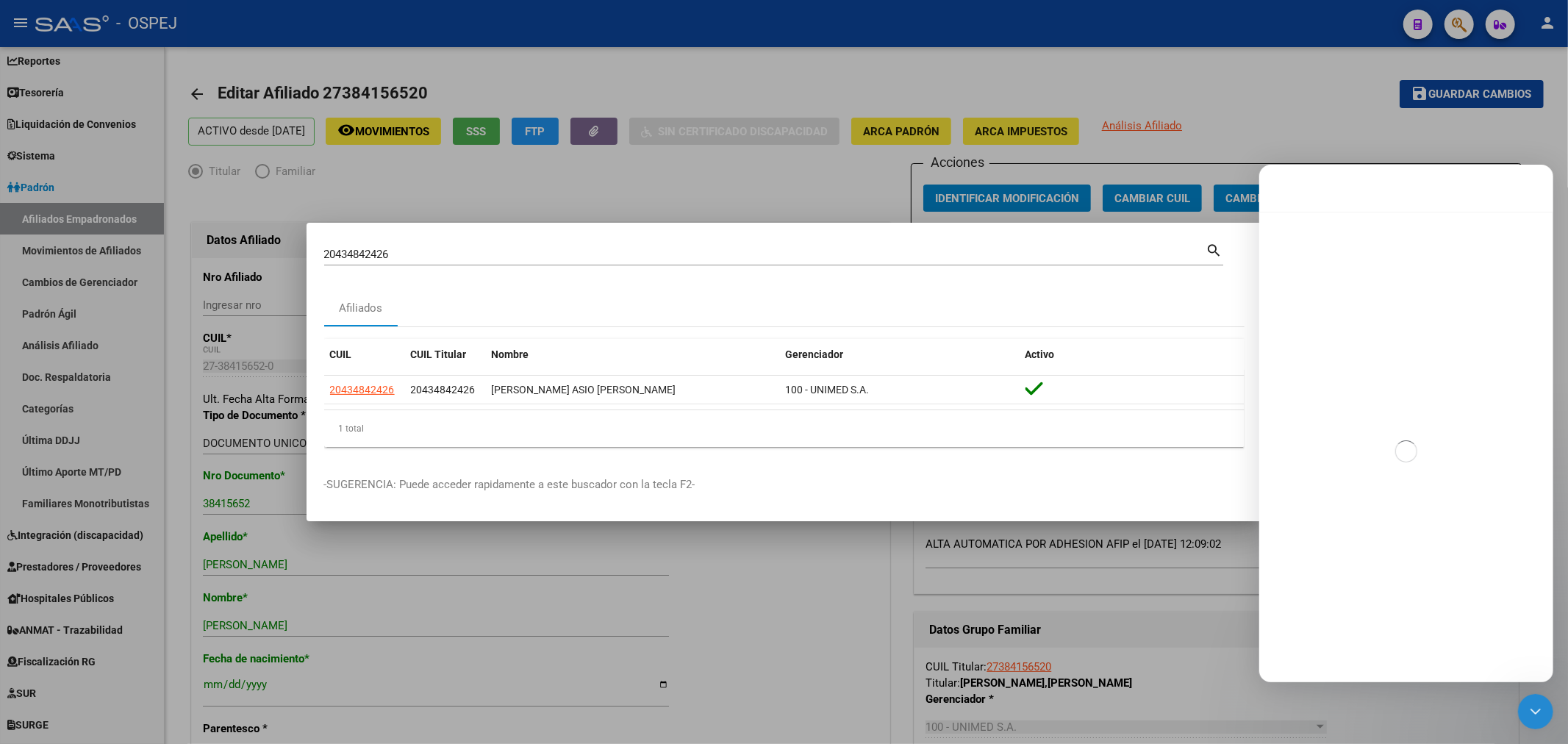
scroll to position [2, 0]
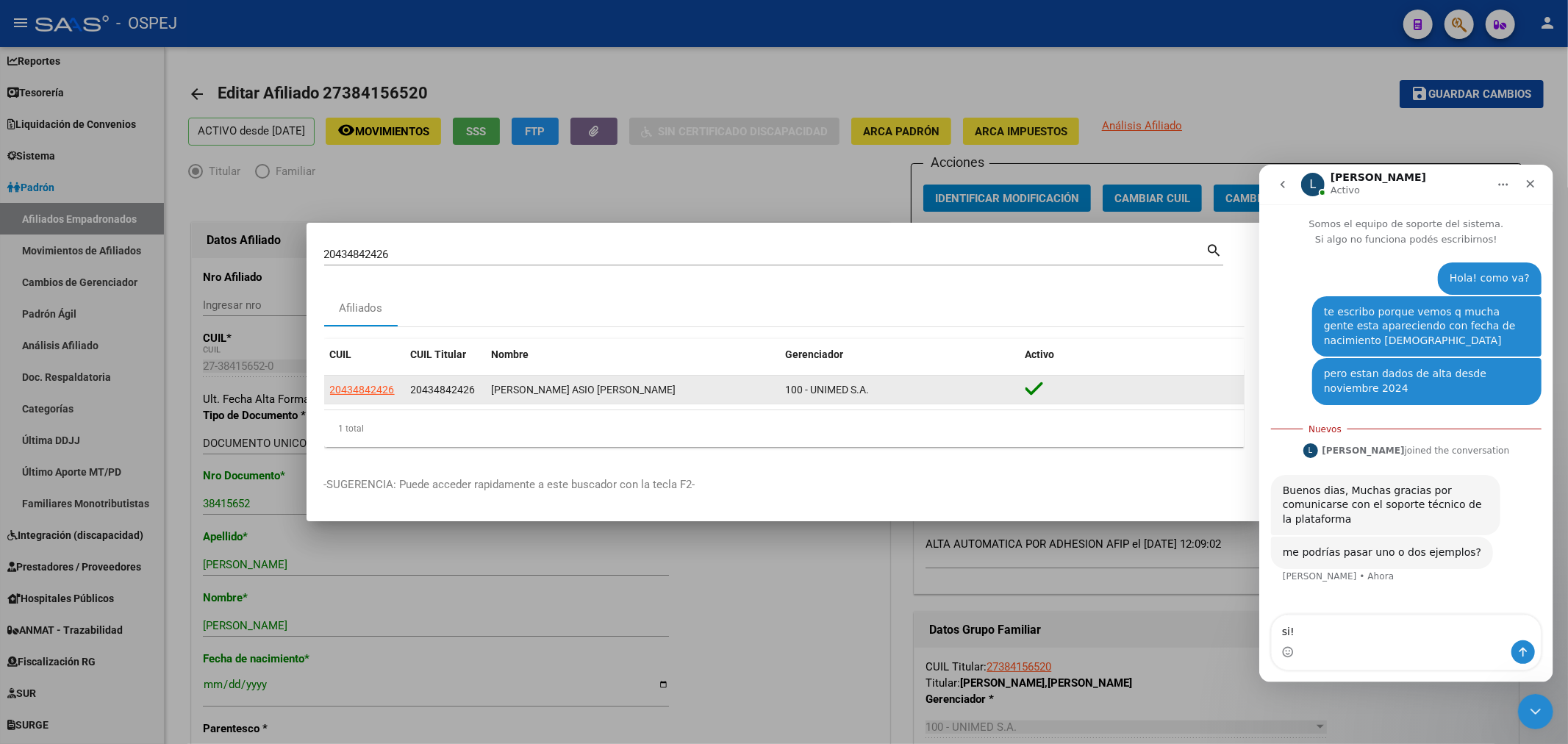
type textarea "si!"
click at [362, 391] on span "20434842426" at bounding box center [362, 390] width 64 height 12
type textarea "20434842426"
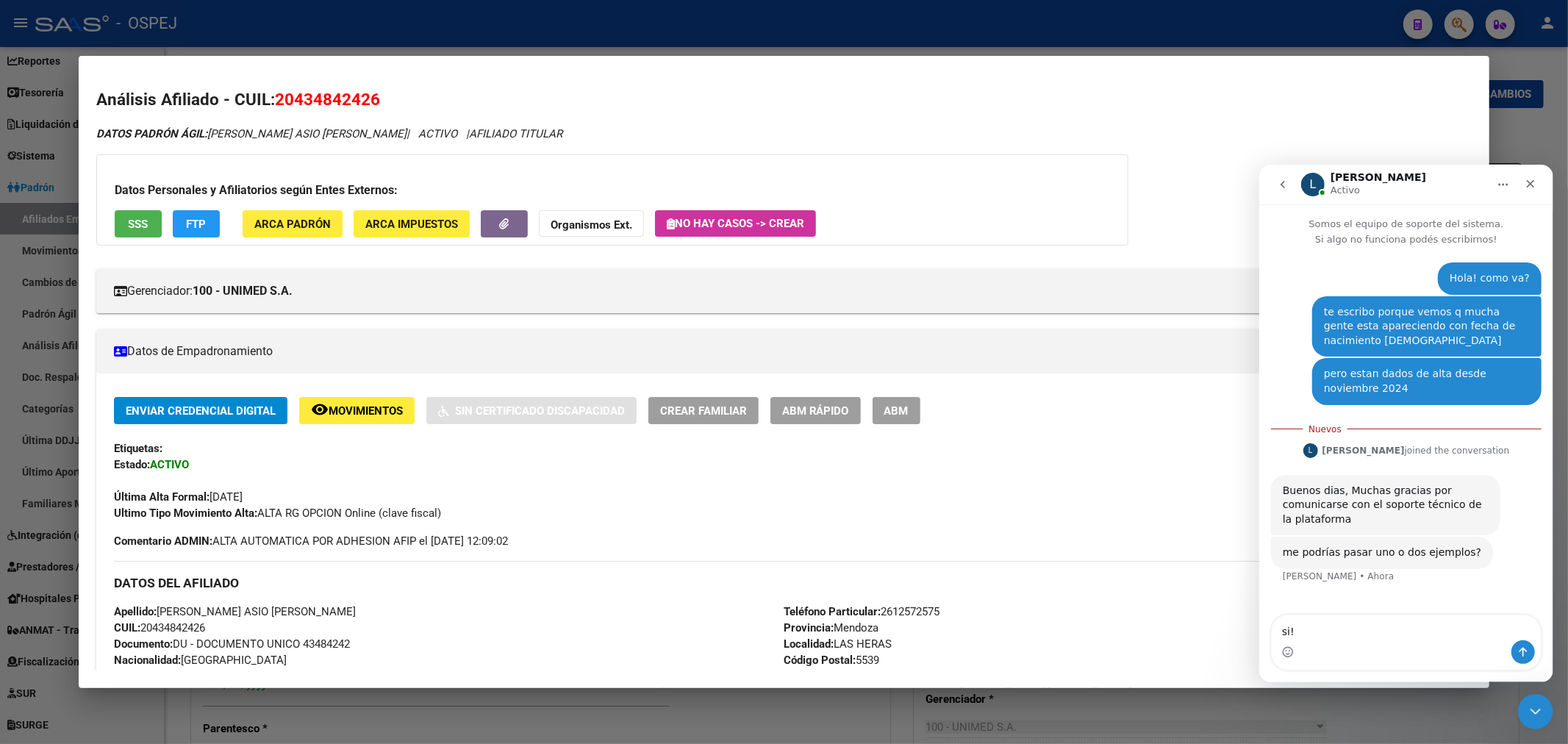
click at [909, 413] on span "ABM" at bounding box center [895, 411] width 24 height 13
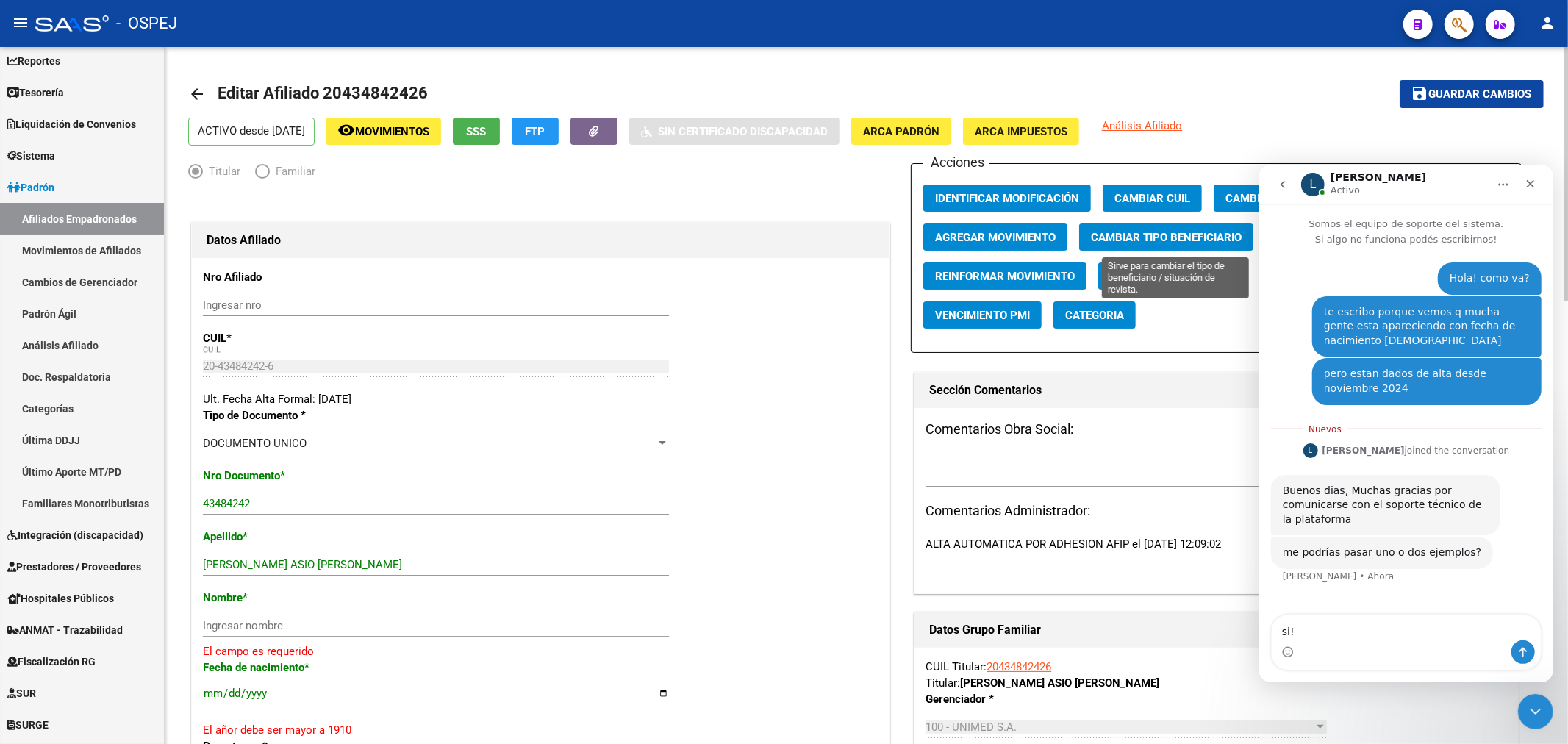
scroll to position [82, 0]
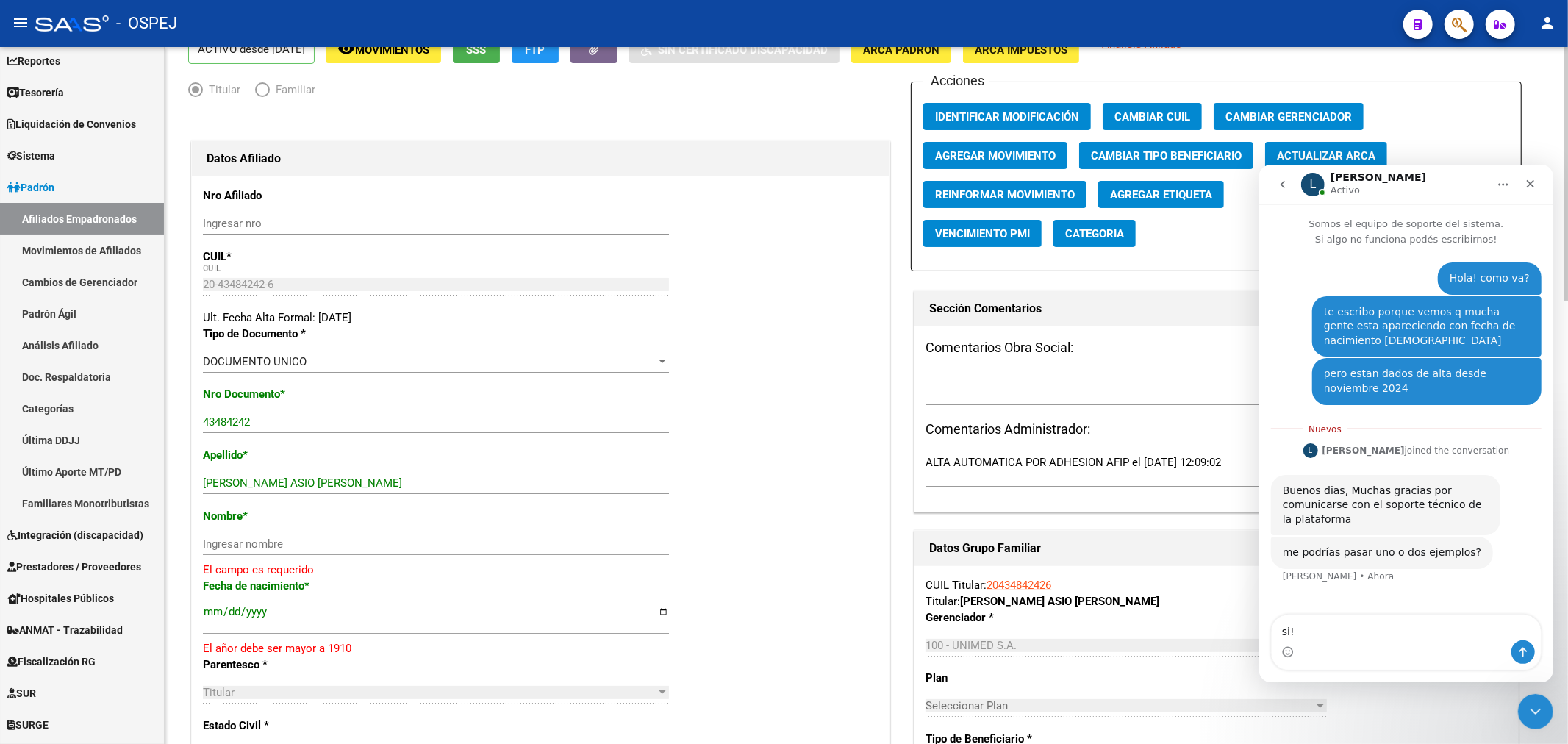
click at [1361, 156] on span "Actualizar ARCA" at bounding box center [1325, 156] width 99 height 13
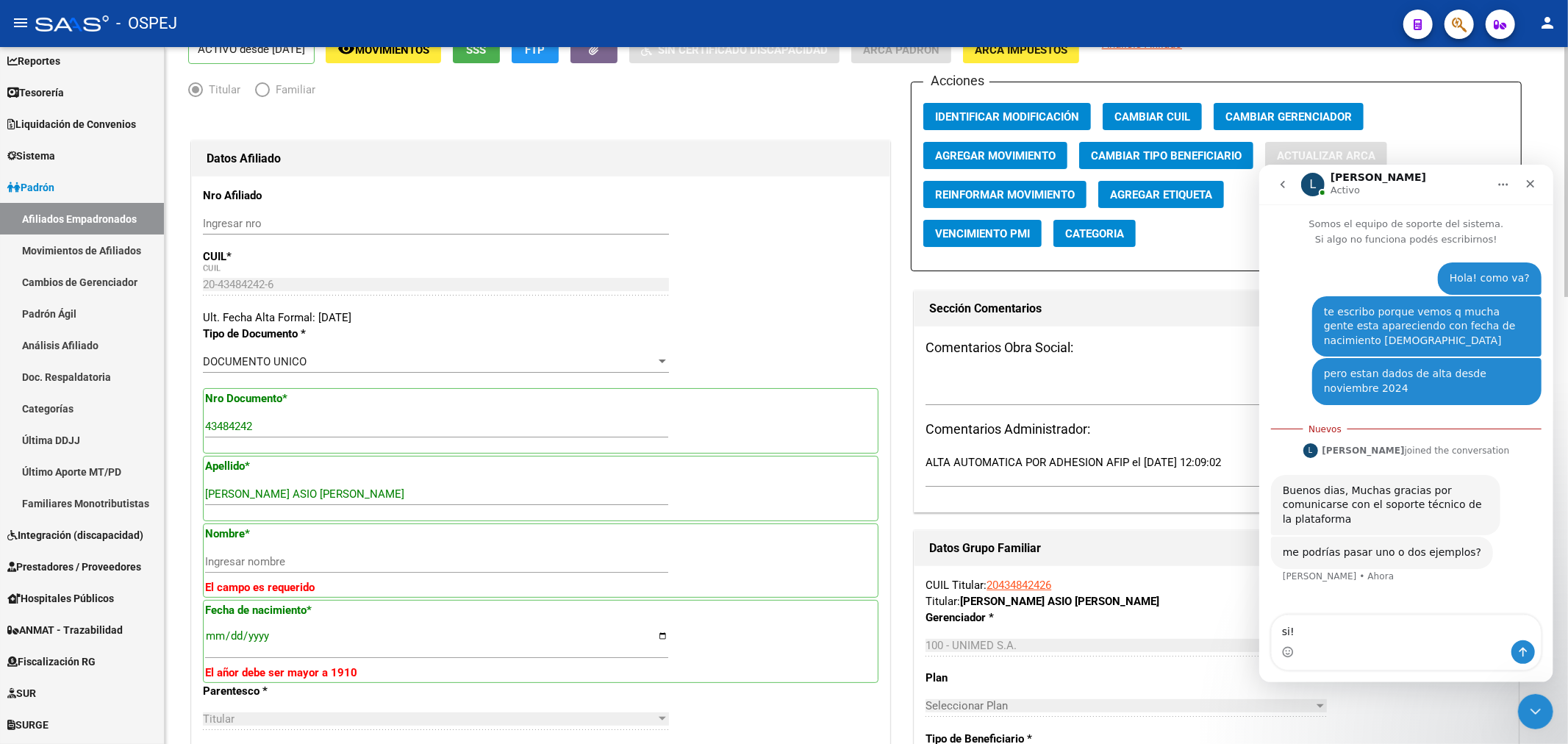
type input "RIOS"
type input "ASIO JAVIER"
type input "2000-06-28"
type input "LAS HERAS"
type input "2919"
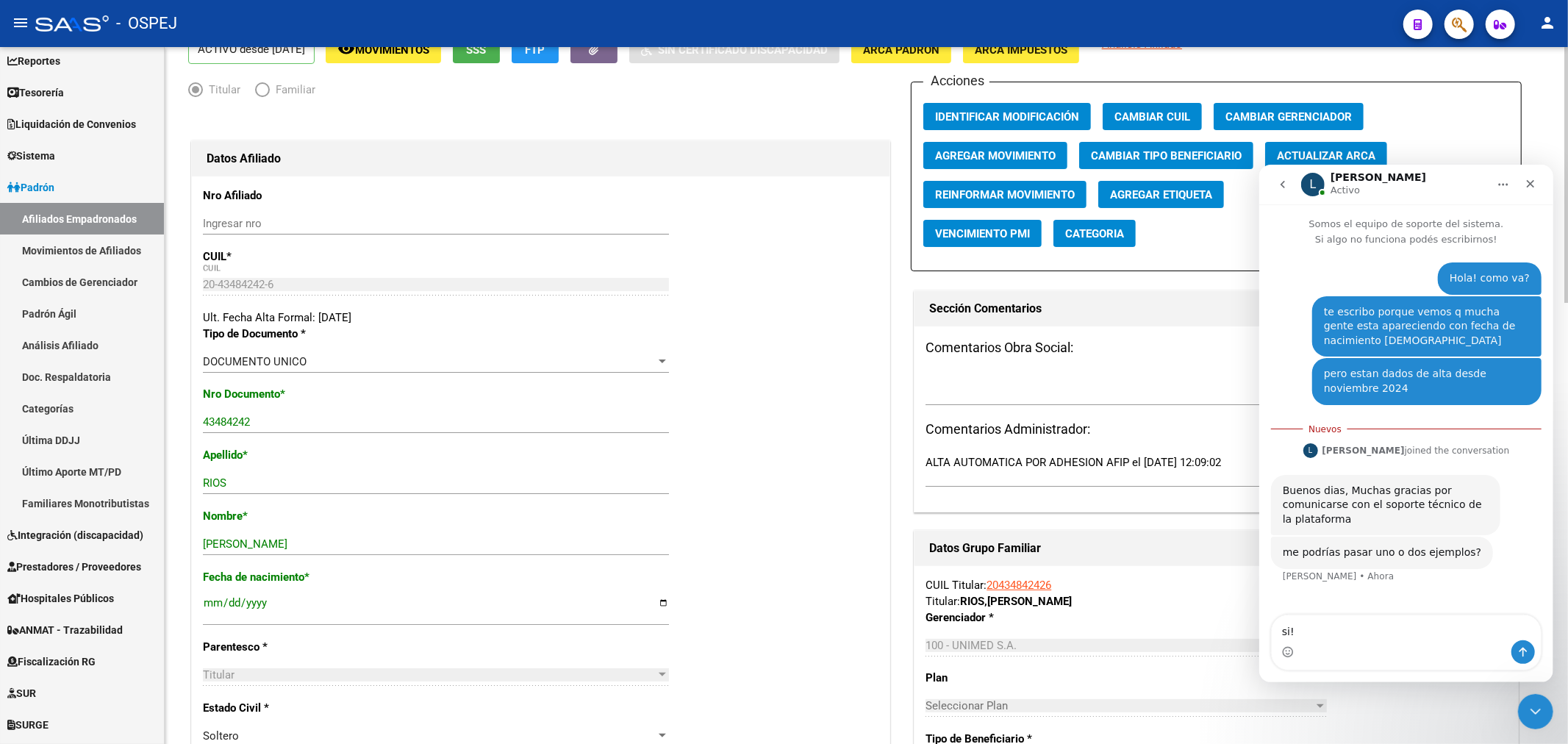
scroll to position [0, 0]
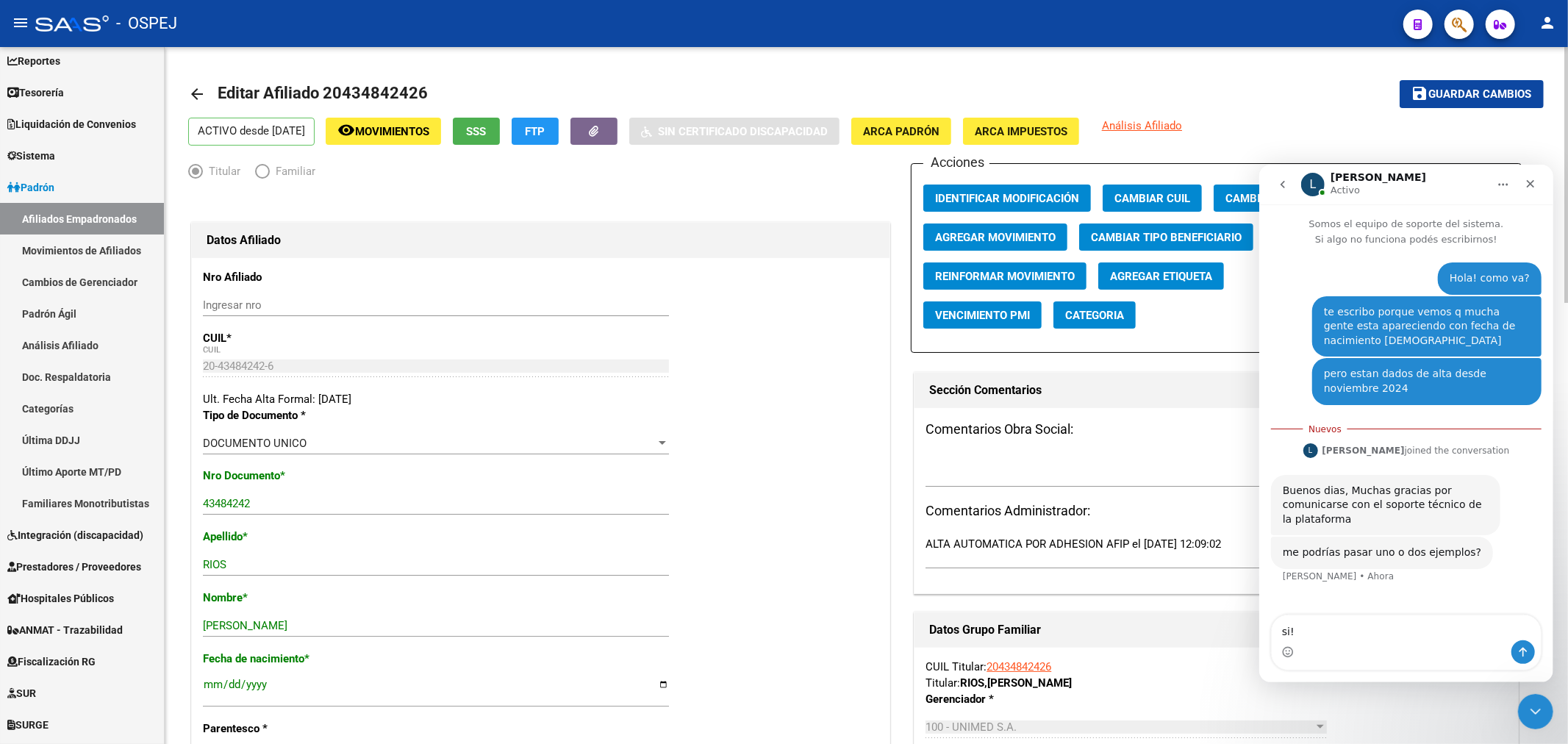
click at [1431, 84] on button "save Guardar cambios" at bounding box center [1471, 93] width 144 height 27
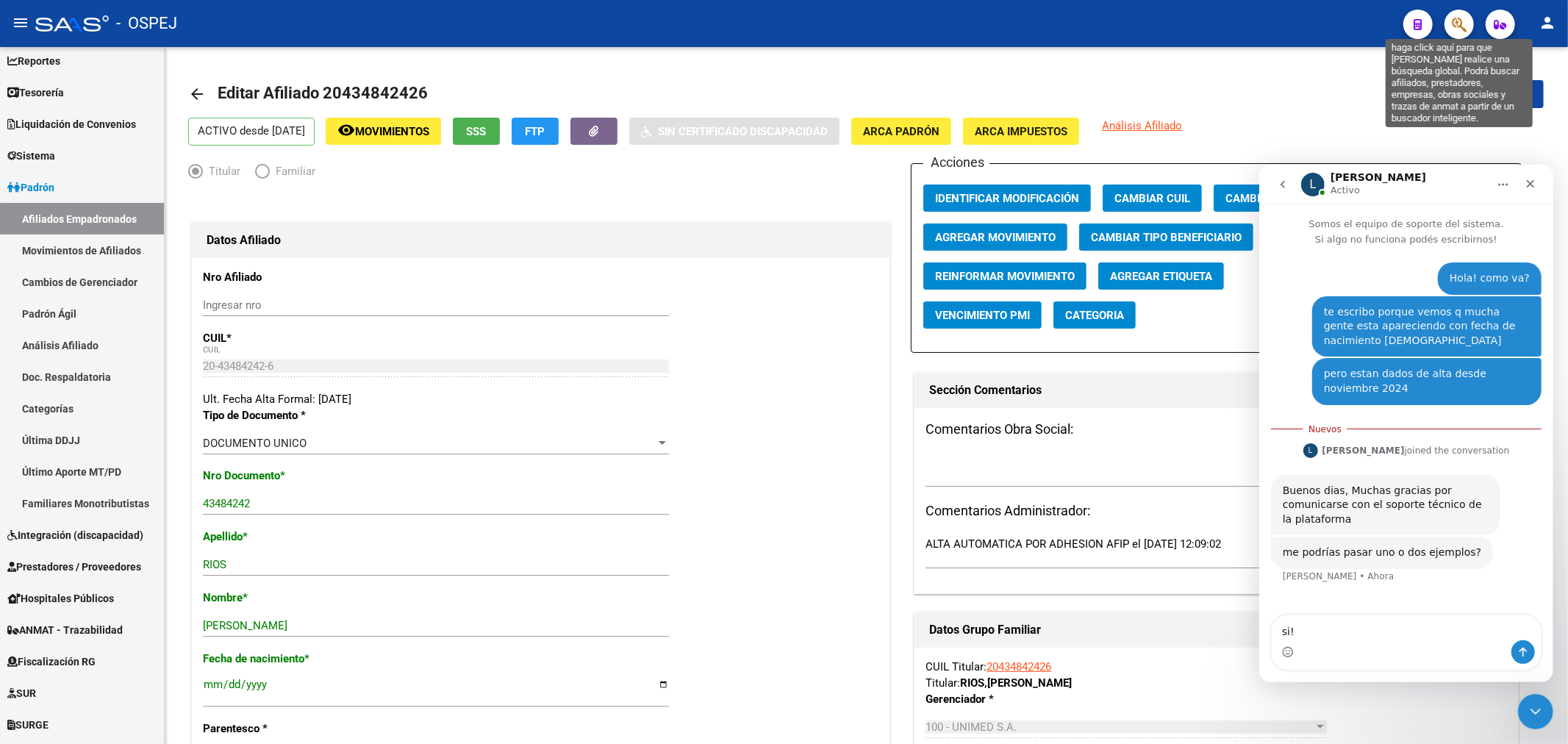
click at [1461, 32] on icon "button" at bounding box center [1459, 25] width 14 height 17
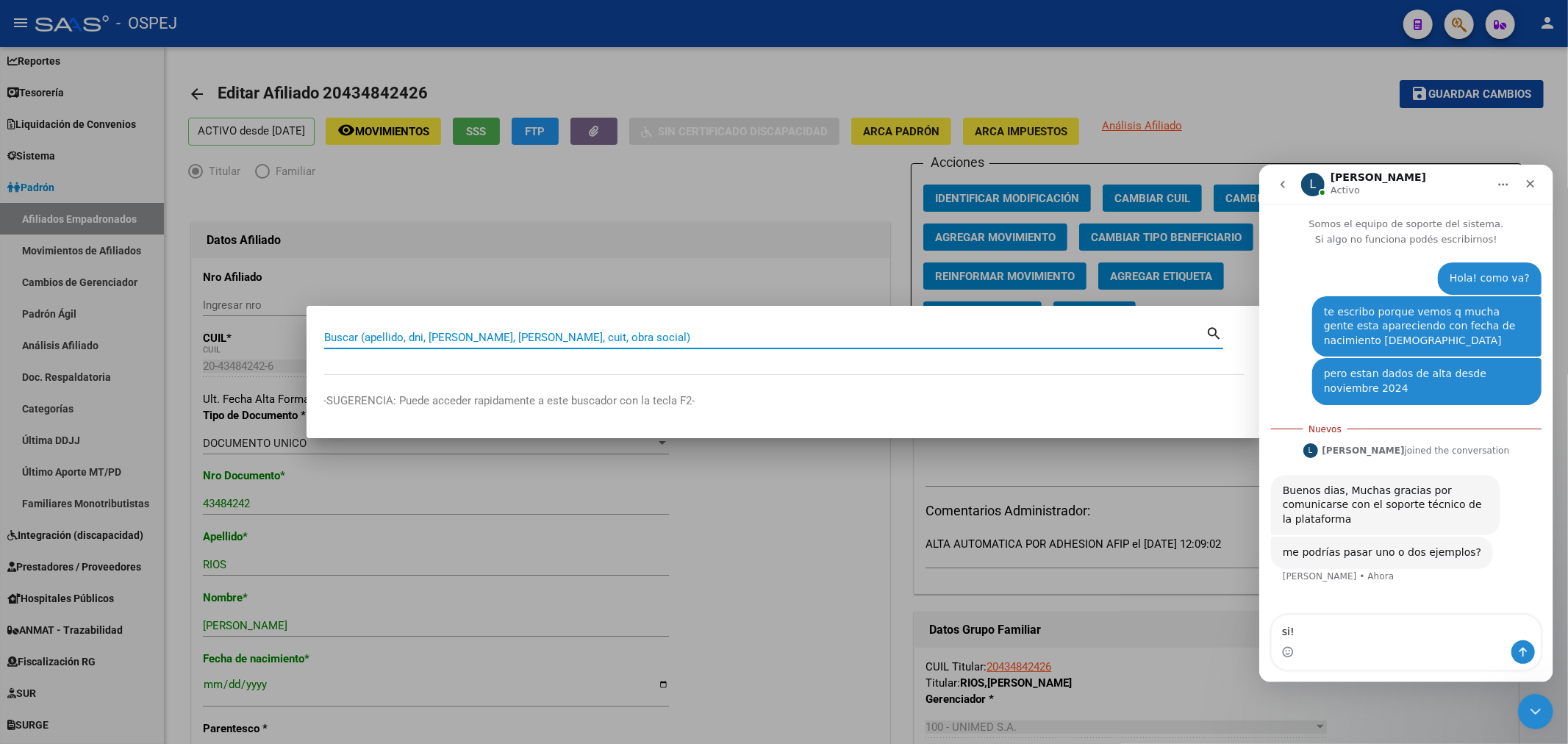
paste input "20311268474"
type input "20311268474"
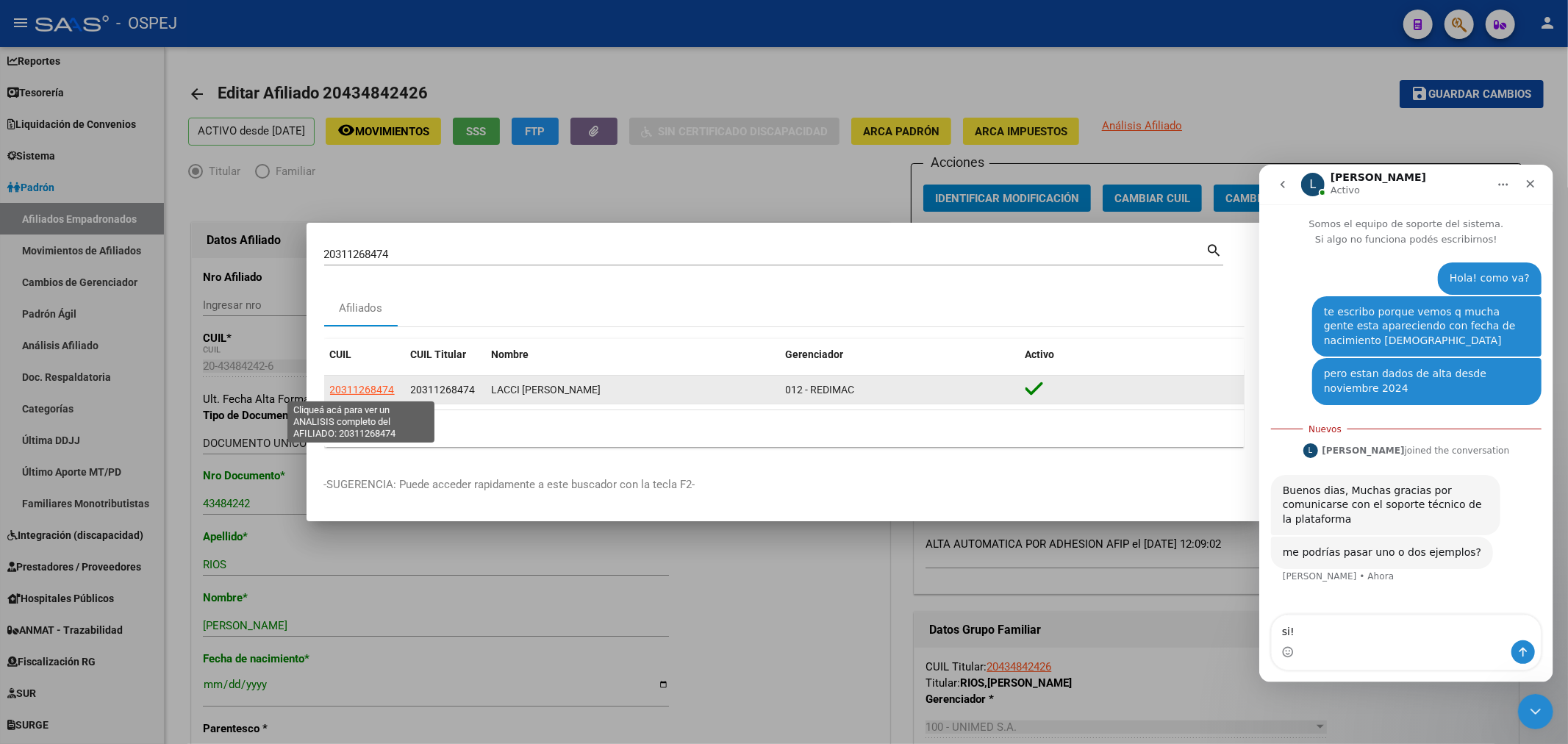
click at [369, 384] on span "20311268474" at bounding box center [362, 390] width 64 height 12
type textarea "20311268474"
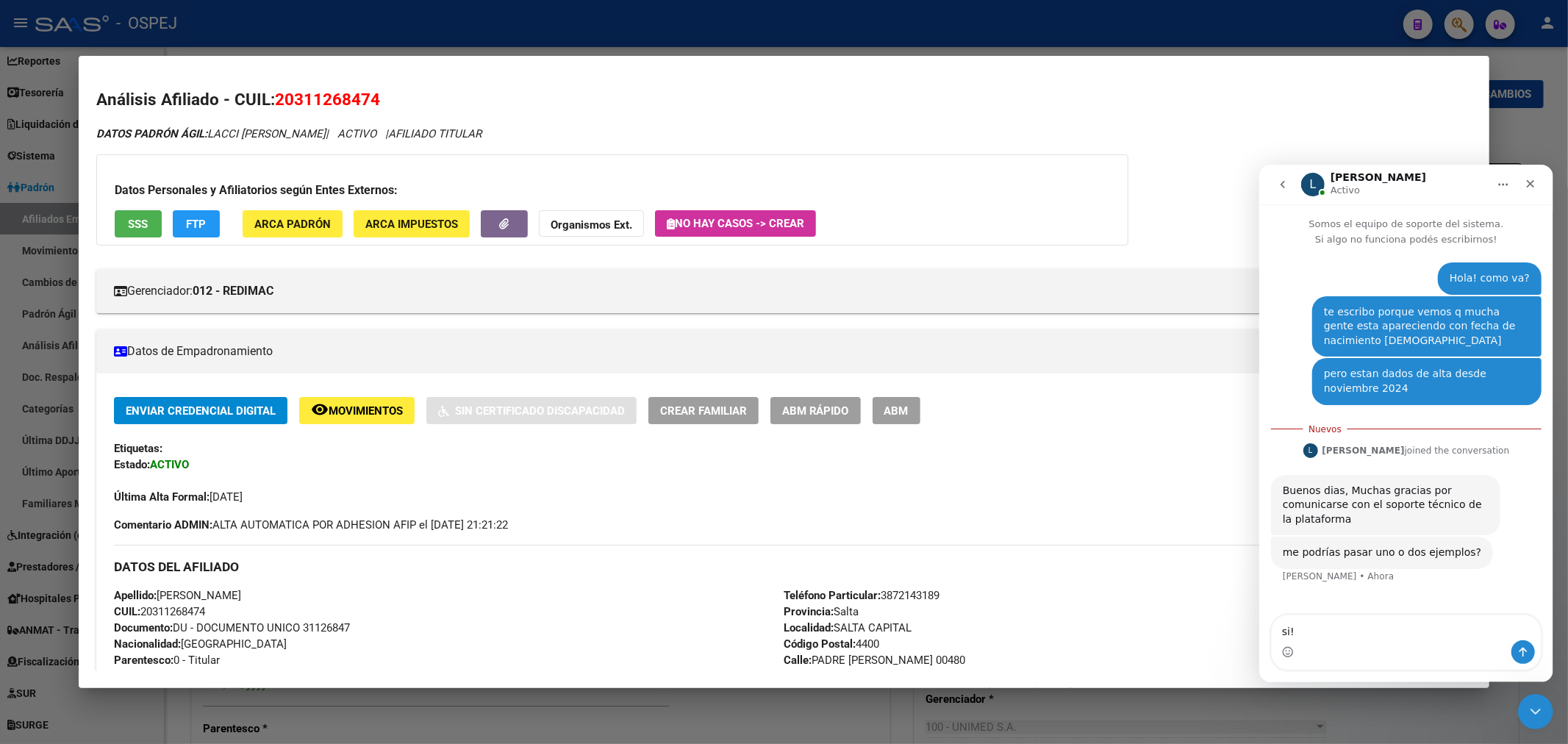
click at [909, 412] on span "ABM" at bounding box center [895, 411] width 24 height 13
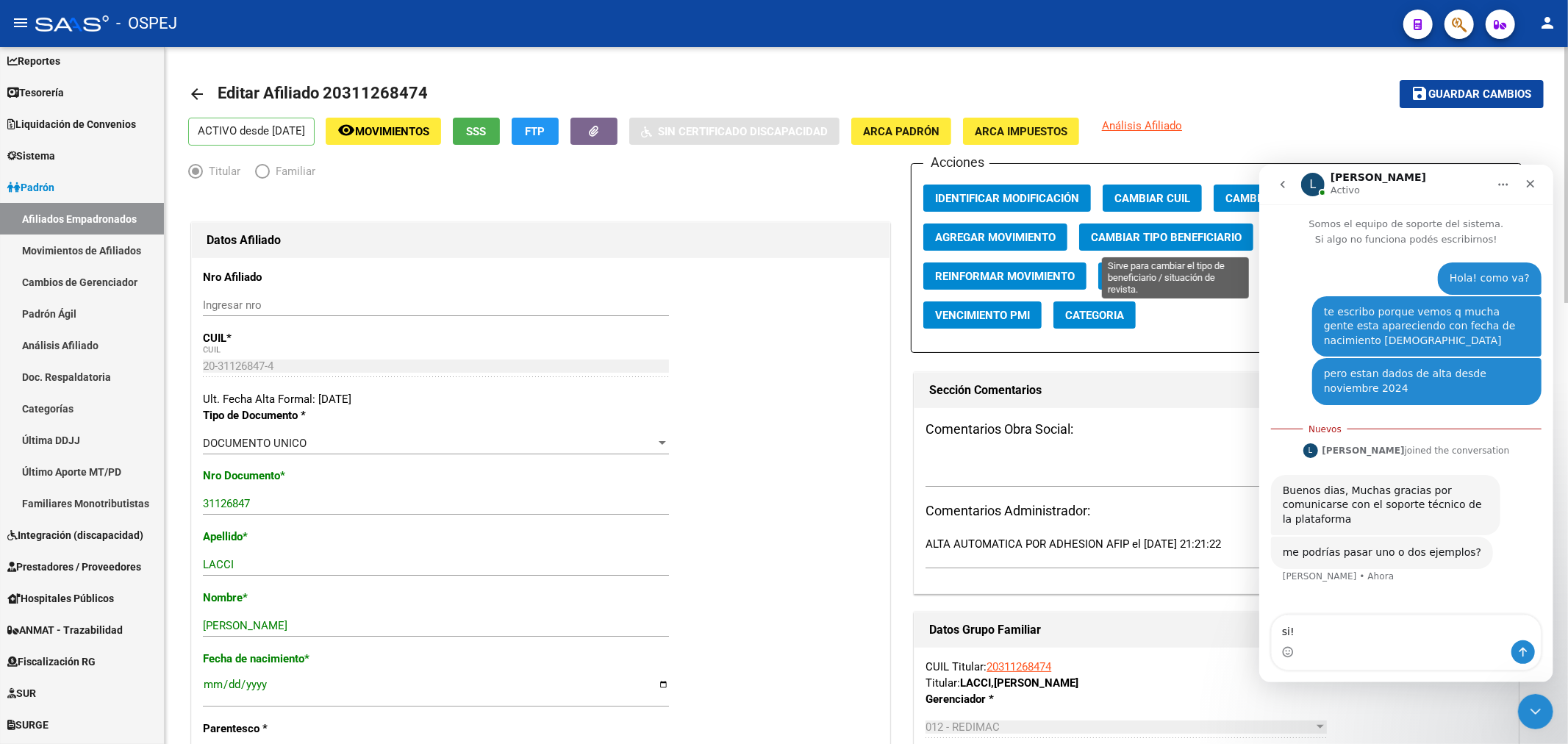
scroll to position [163, 0]
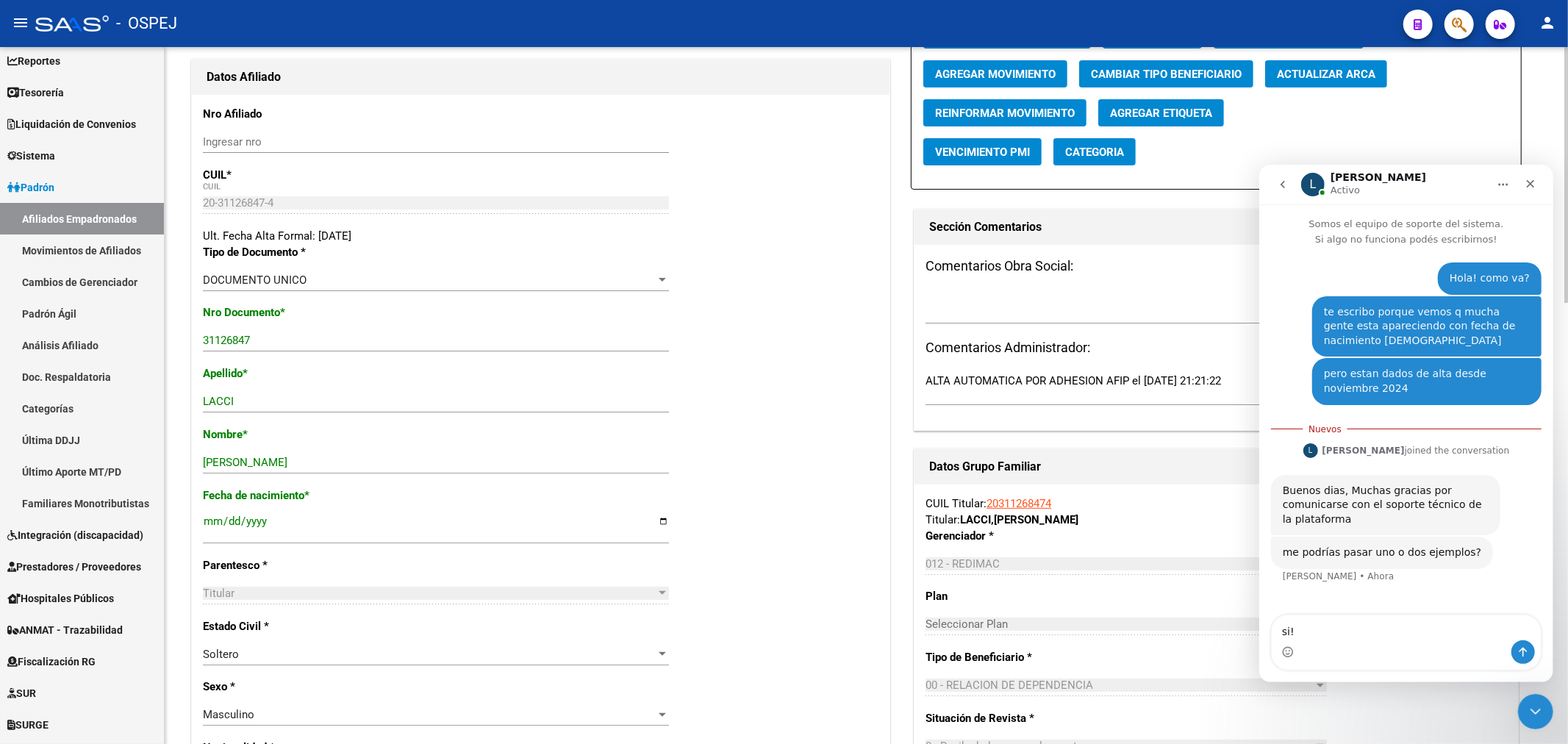
click at [1326, 79] on span "Actualizar ARCA" at bounding box center [1325, 74] width 99 height 13
click at [262, 523] on input "[DATE]" at bounding box center [436, 527] width 466 height 24
type input "[DATE]"
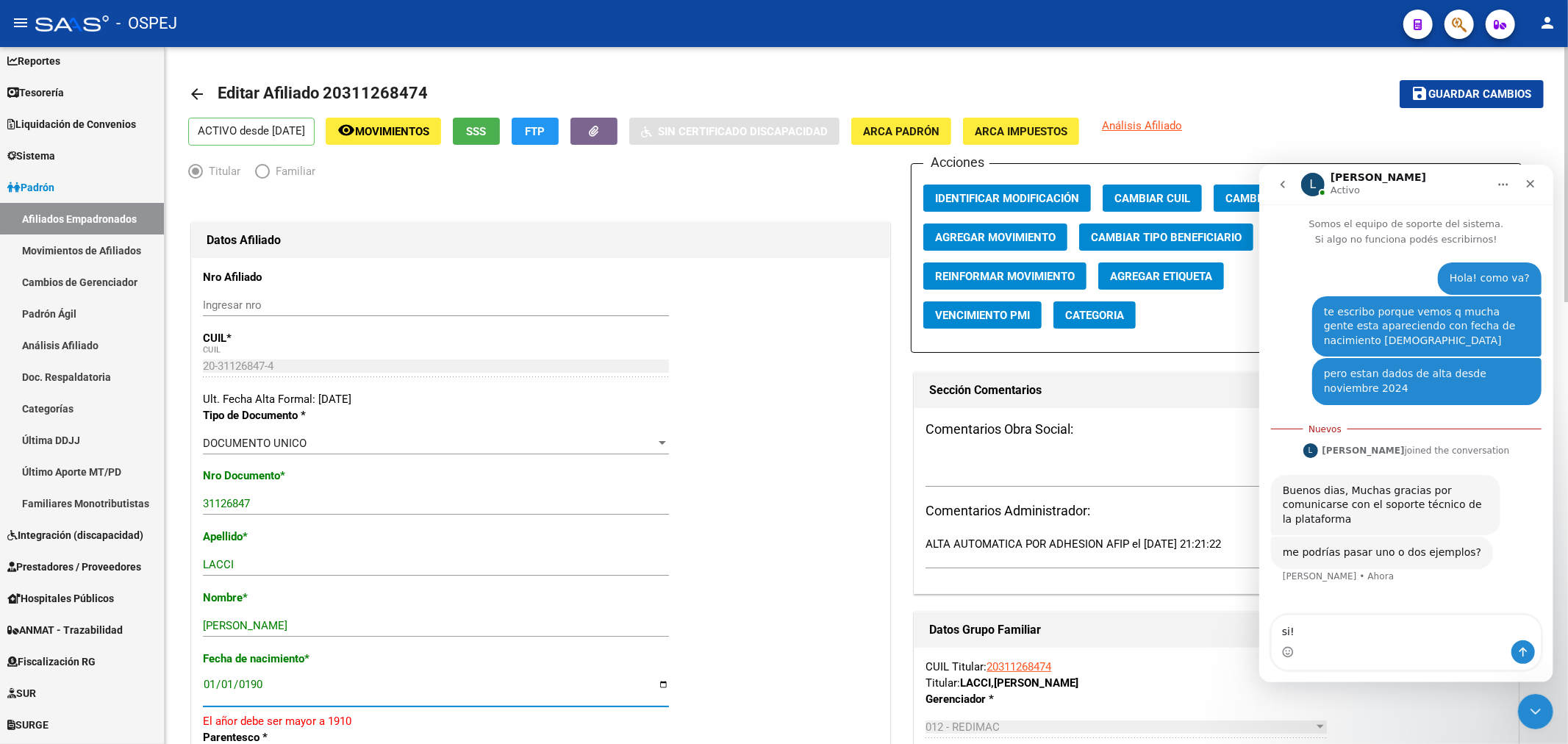
click at [1454, 92] on span "Guardar cambios" at bounding box center [1480, 95] width 103 height 13
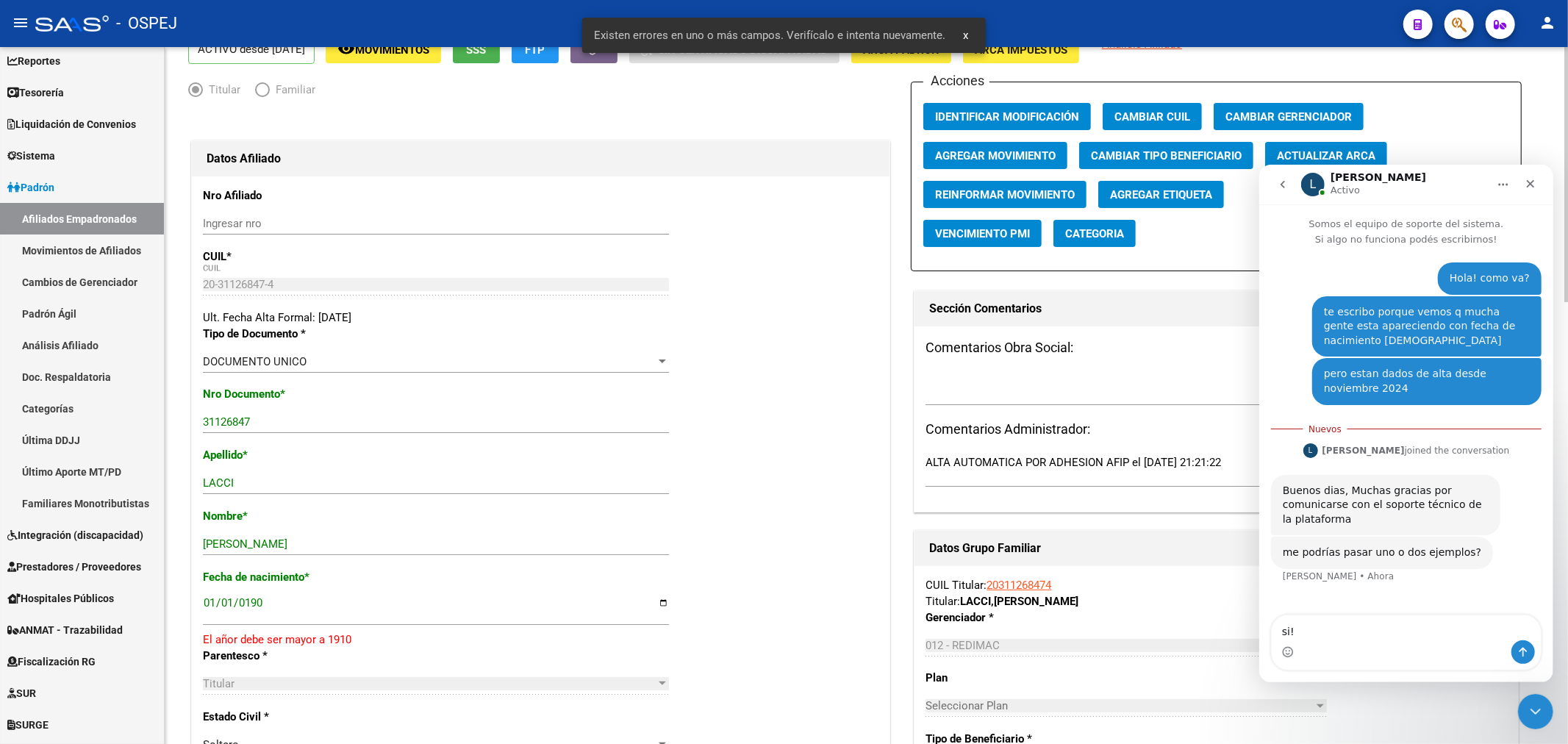
scroll to position [163, 0]
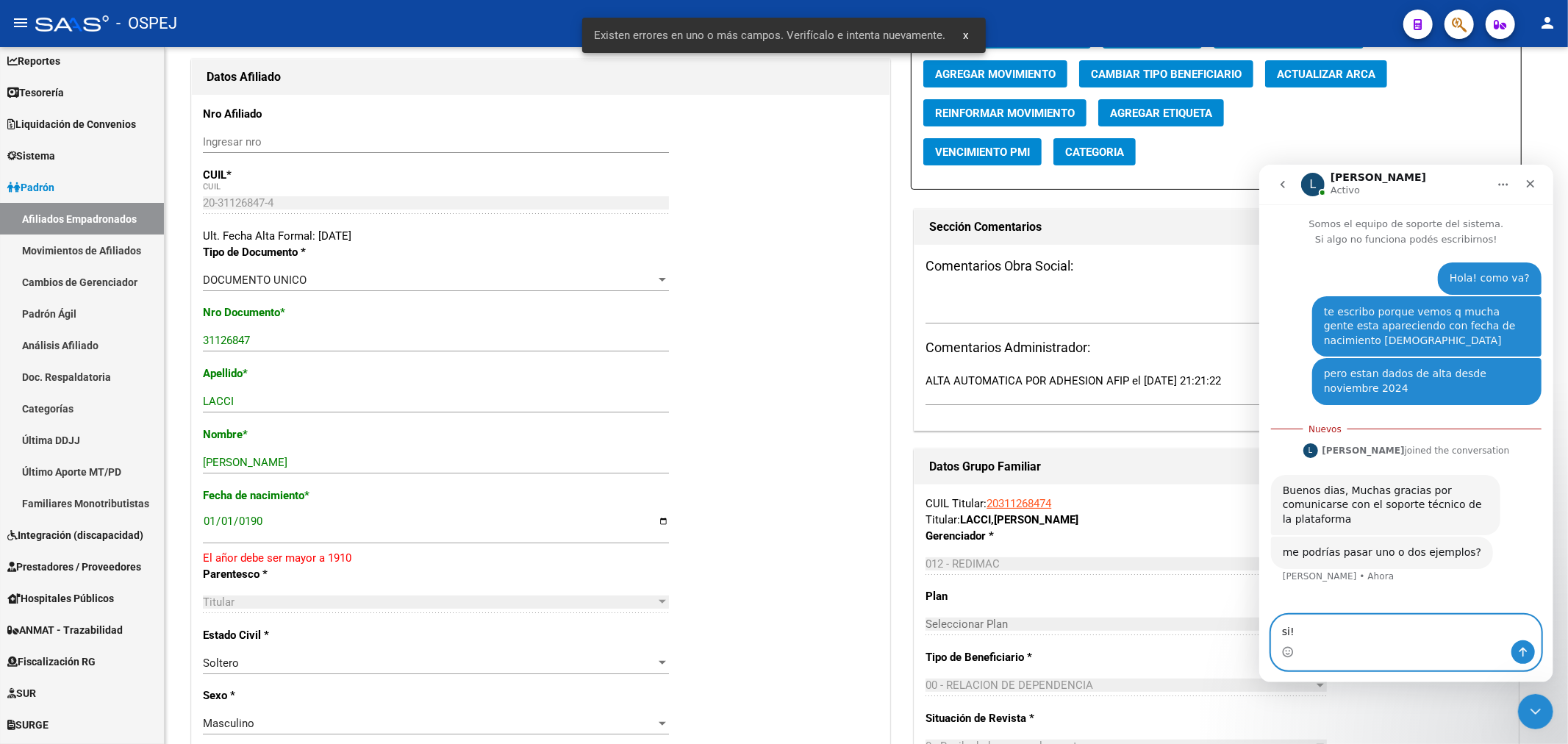
click at [1385, 632] on textarea "si!" at bounding box center [1405, 627] width 269 height 25
paste textarea "20311268474"
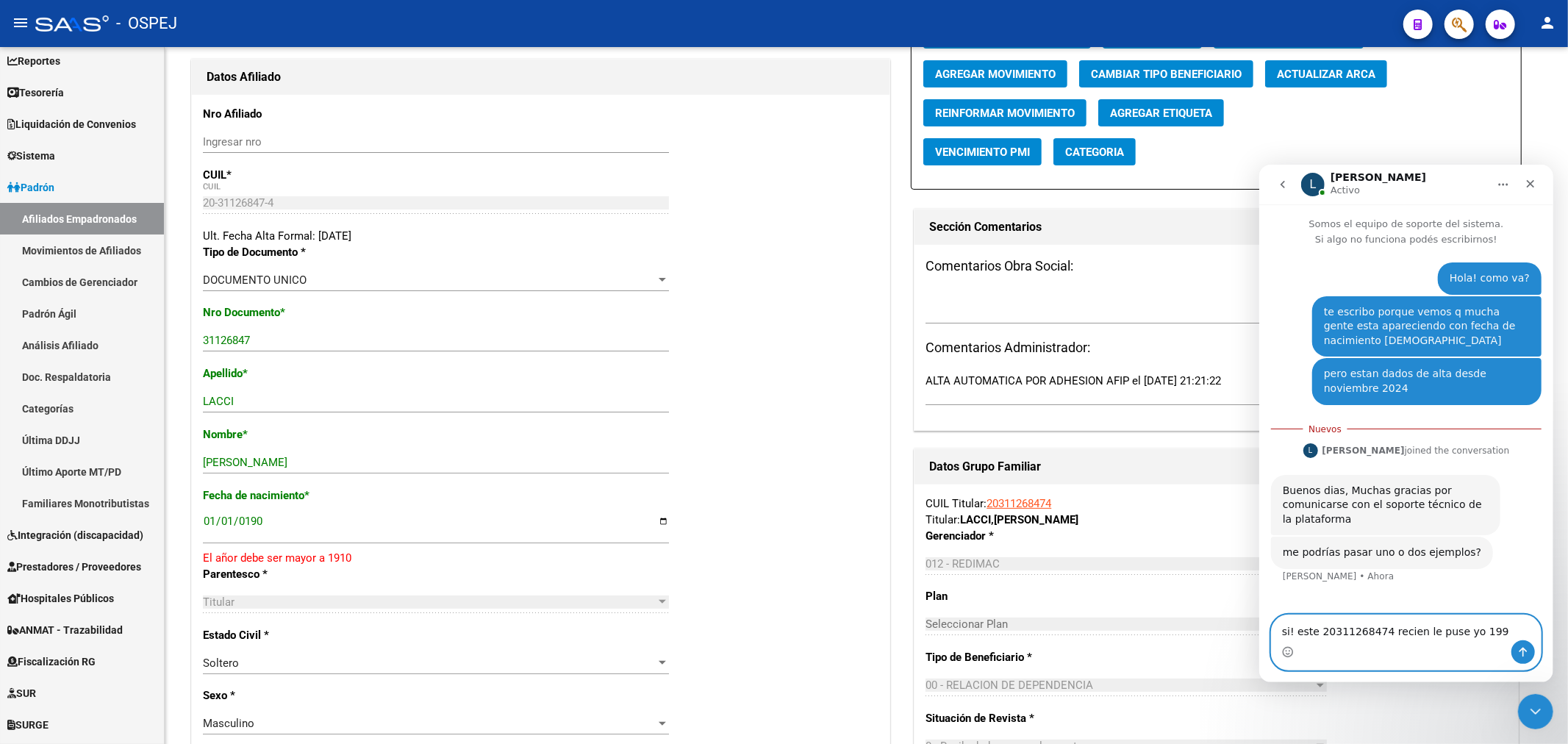
type textarea "si! este 20311268474 recien le puse yo 1990"
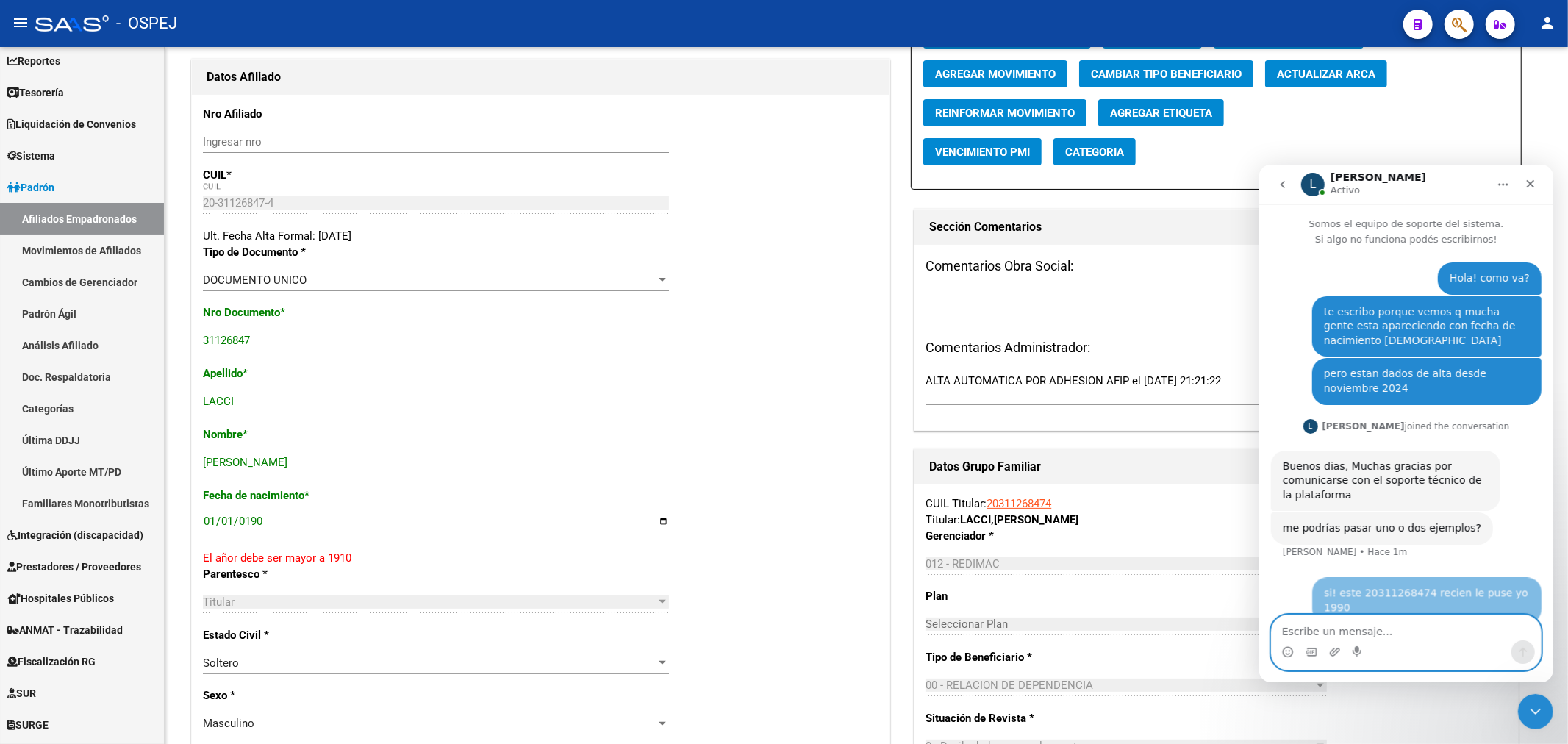
scroll to position [20, 0]
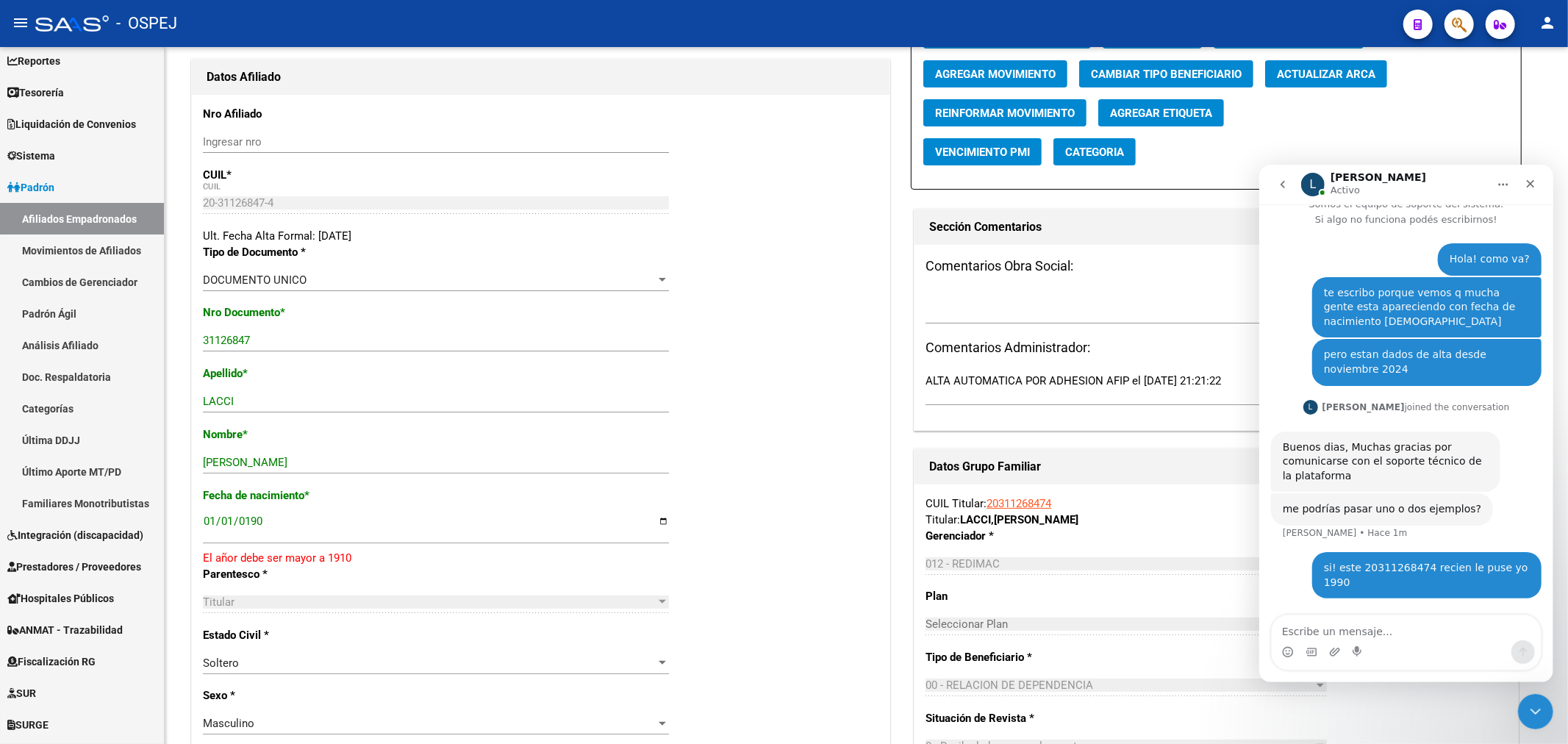
click at [1470, 22] on button "button" at bounding box center [1459, 24] width 30 height 30
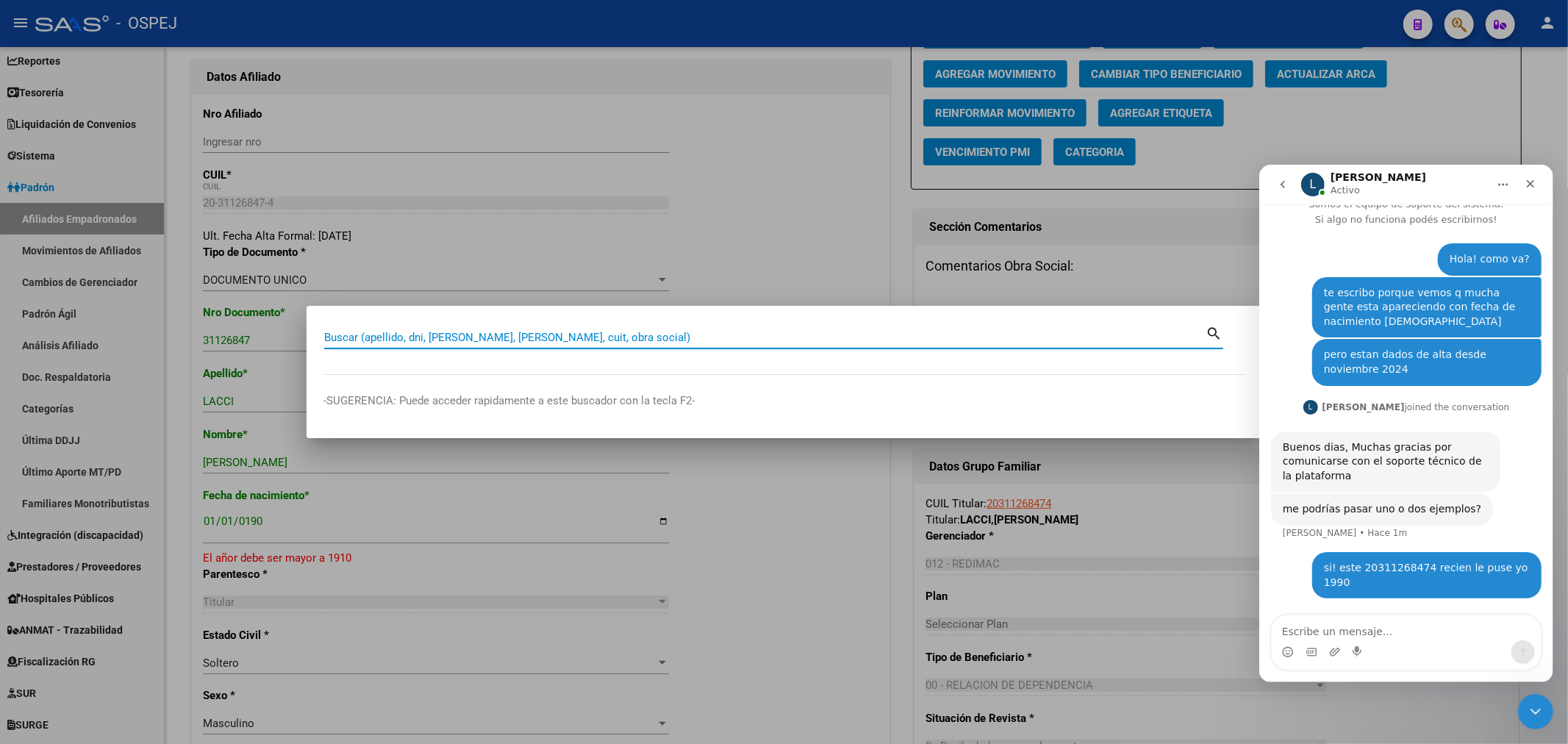
paste input "20383331456"
type input "20383331456"
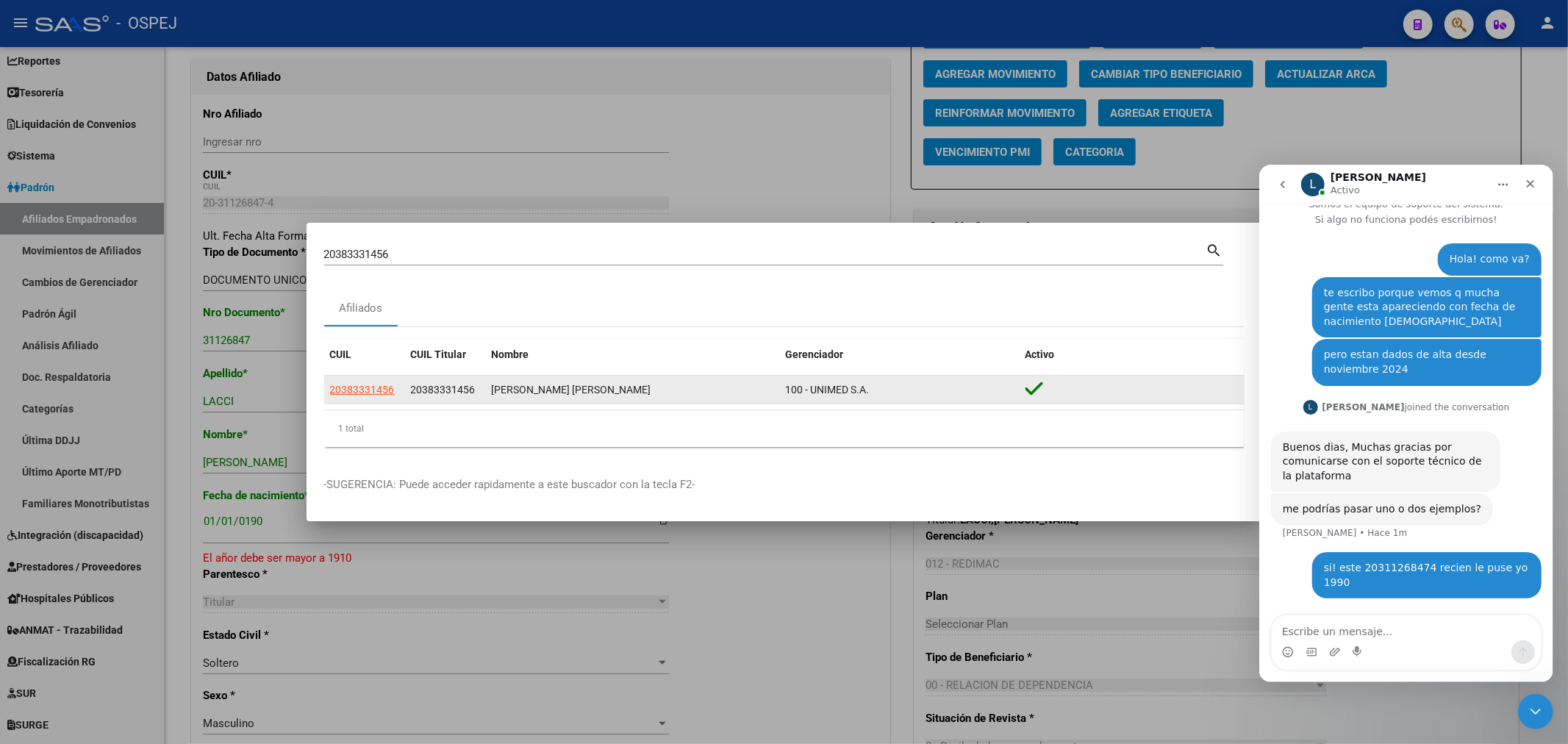
click at [377, 397] on app-link-go-to "20383331456" at bounding box center [362, 390] width 64 height 17
click at [373, 397] on app-link-go-to "20383331456" at bounding box center [362, 390] width 64 height 17
click at [361, 384] on span "20383331456" at bounding box center [362, 390] width 64 height 12
type textarea "20383331456"
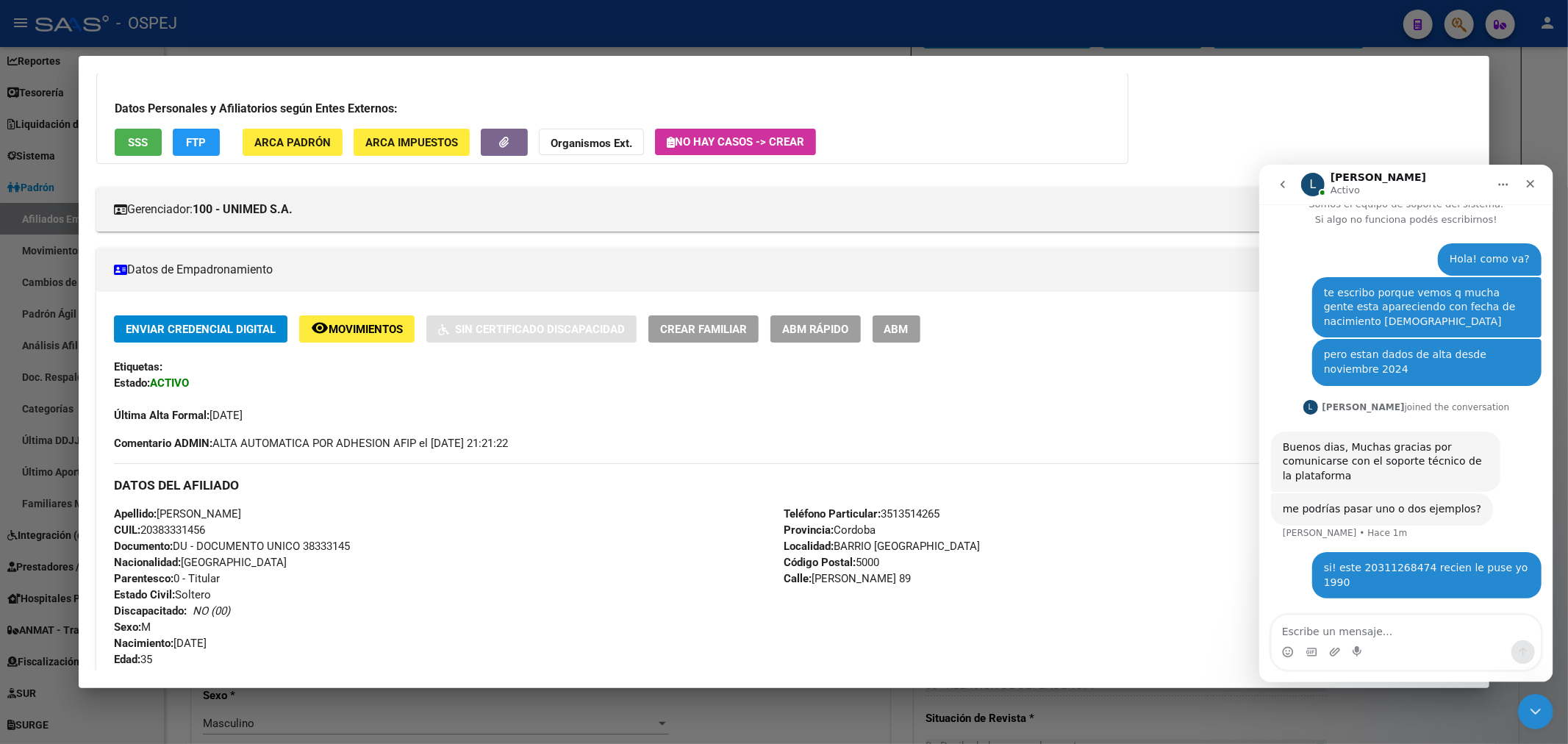
scroll to position [245, 0]
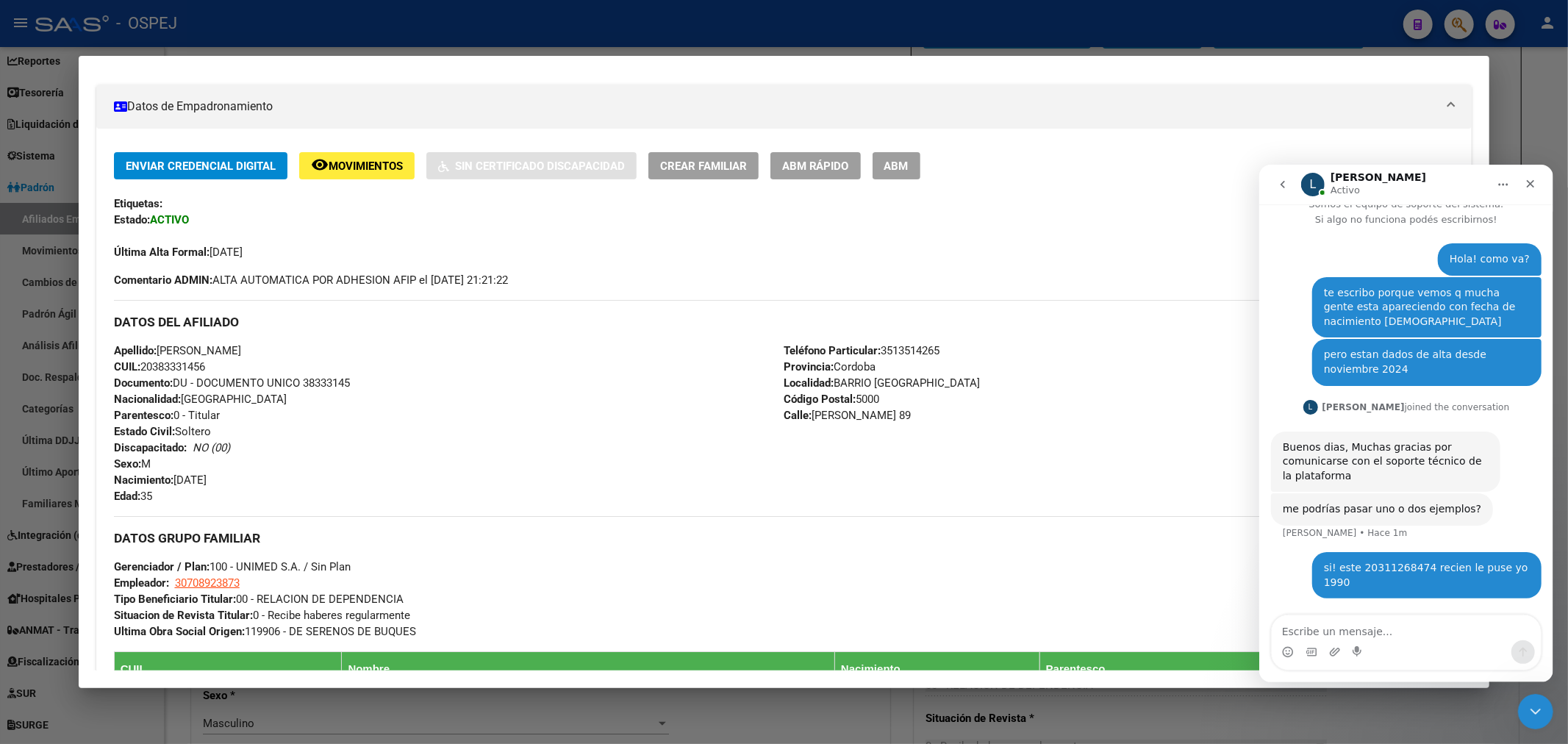
click at [920, 175] on button "ABM" at bounding box center [896, 166] width 48 height 27
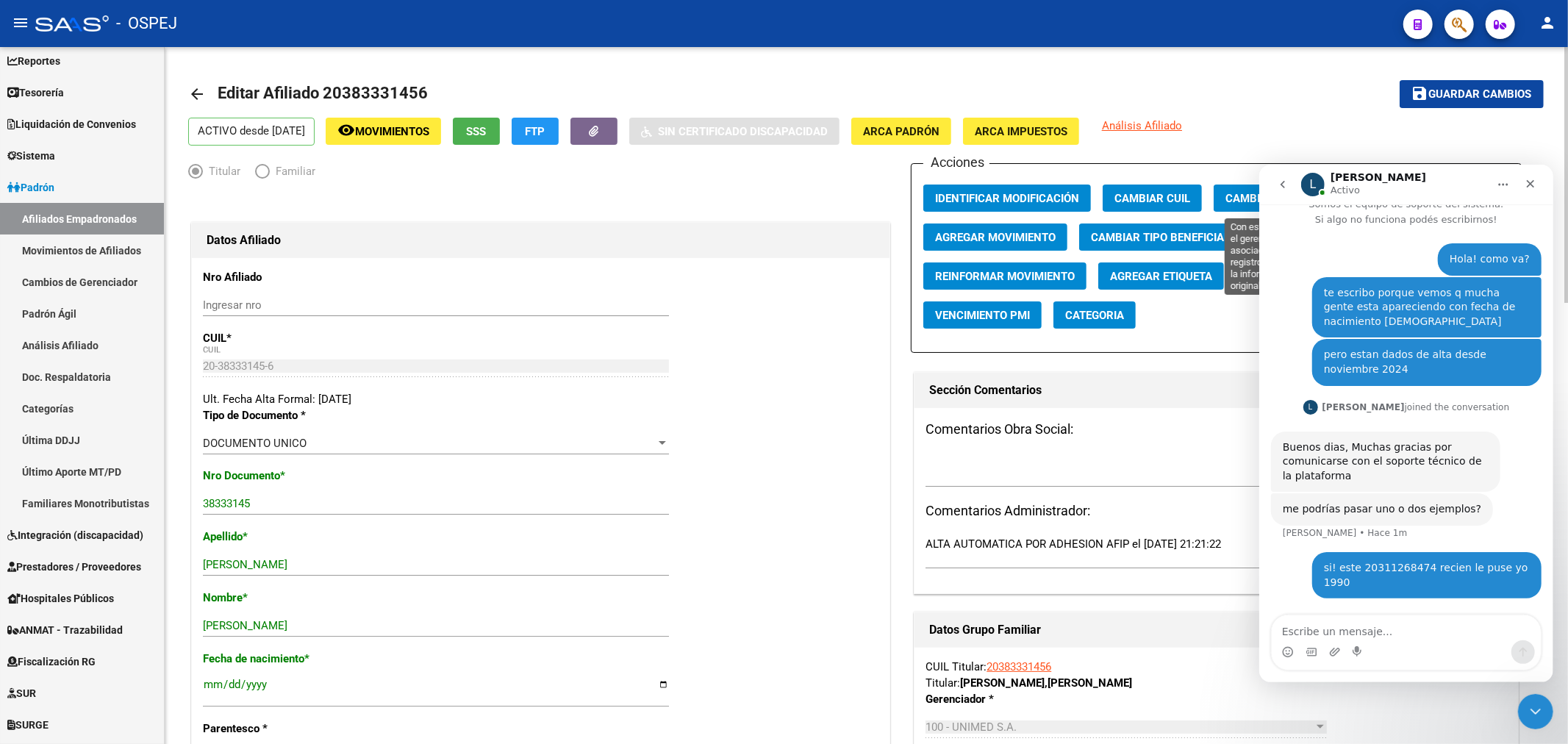
scroll to position [163, 0]
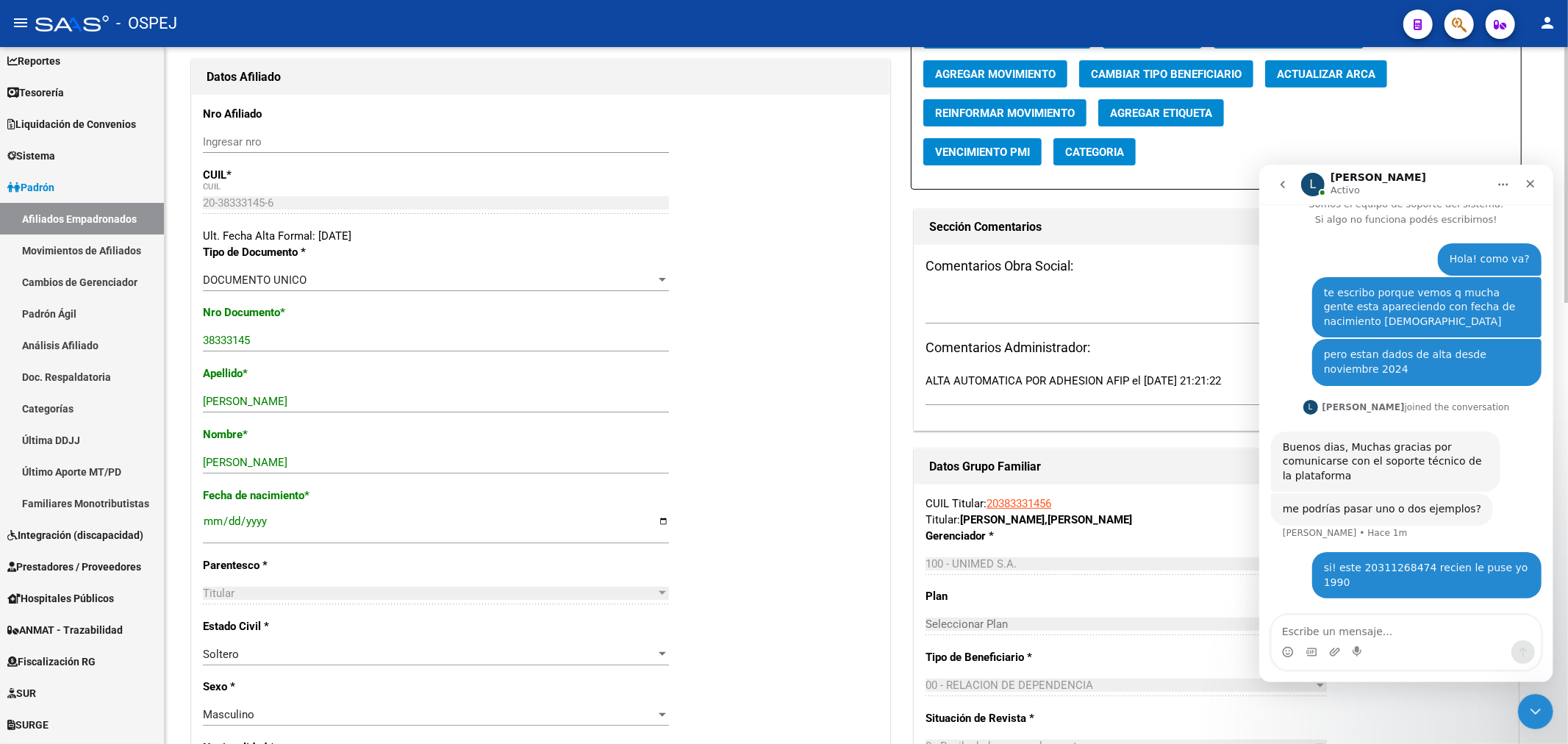
click at [1336, 75] on span "Actualizar ARCA" at bounding box center [1325, 74] width 99 height 13
click at [1366, 638] on textarea "Escribe un mensaje..." at bounding box center [1405, 627] width 269 height 25
paste textarea "20383331456"
type textarea "20383331456"
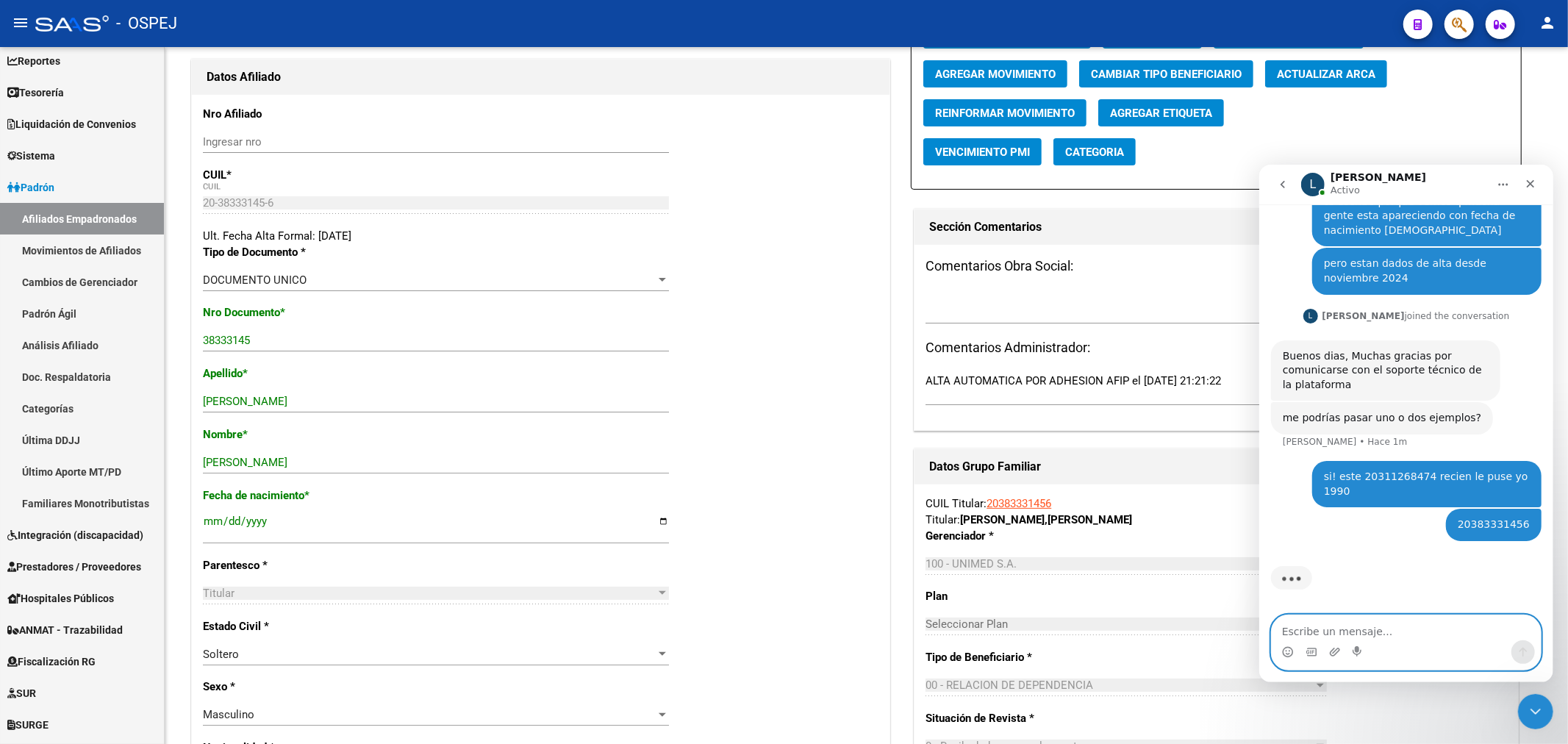
scroll to position [110, 0]
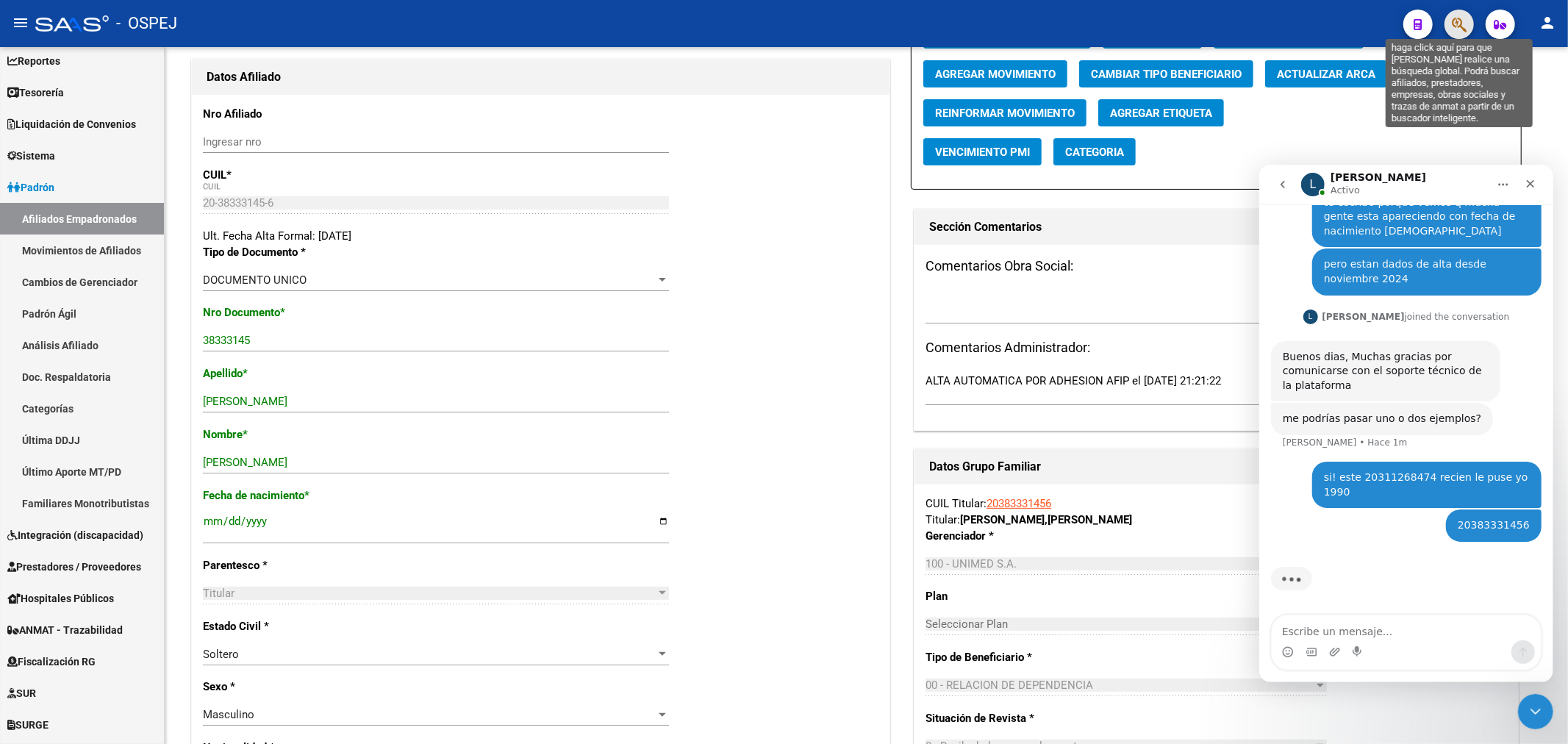
click at [1452, 16] on icon "button" at bounding box center [1459, 25] width 14 height 17
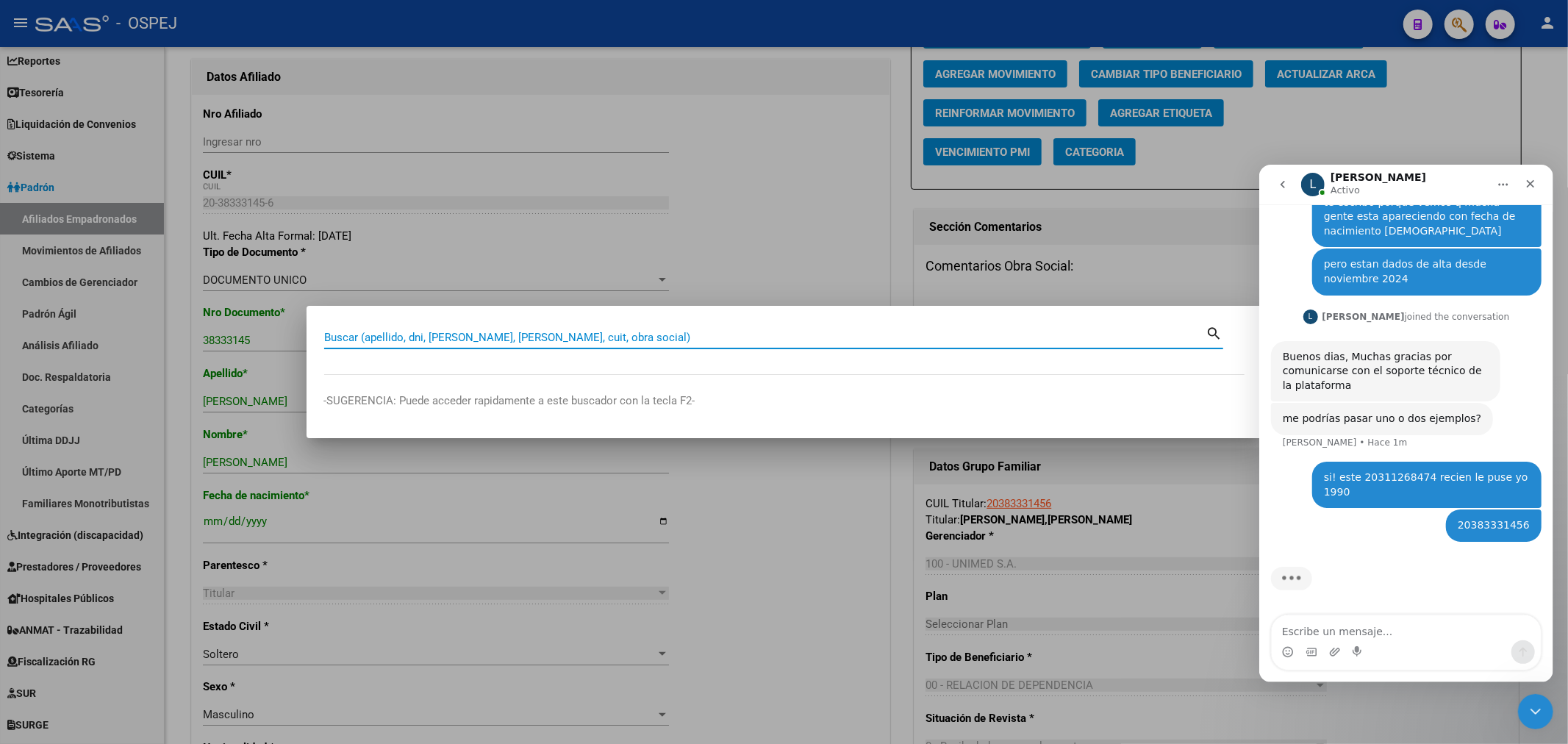
paste input "20434842426"
type input "20434842426"
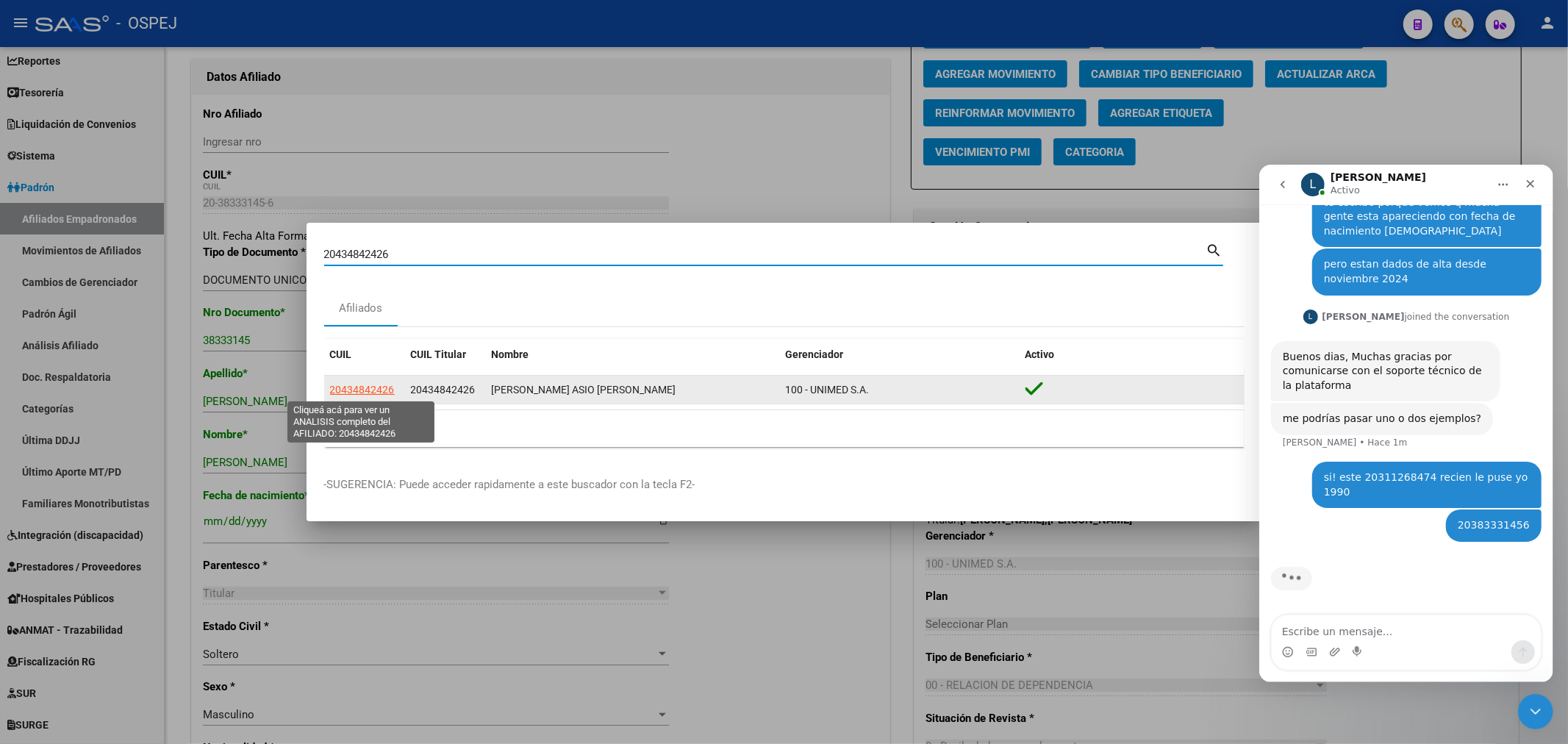
click at [345, 388] on span "20434842426" at bounding box center [362, 390] width 64 height 12
type textarea "20434842426"
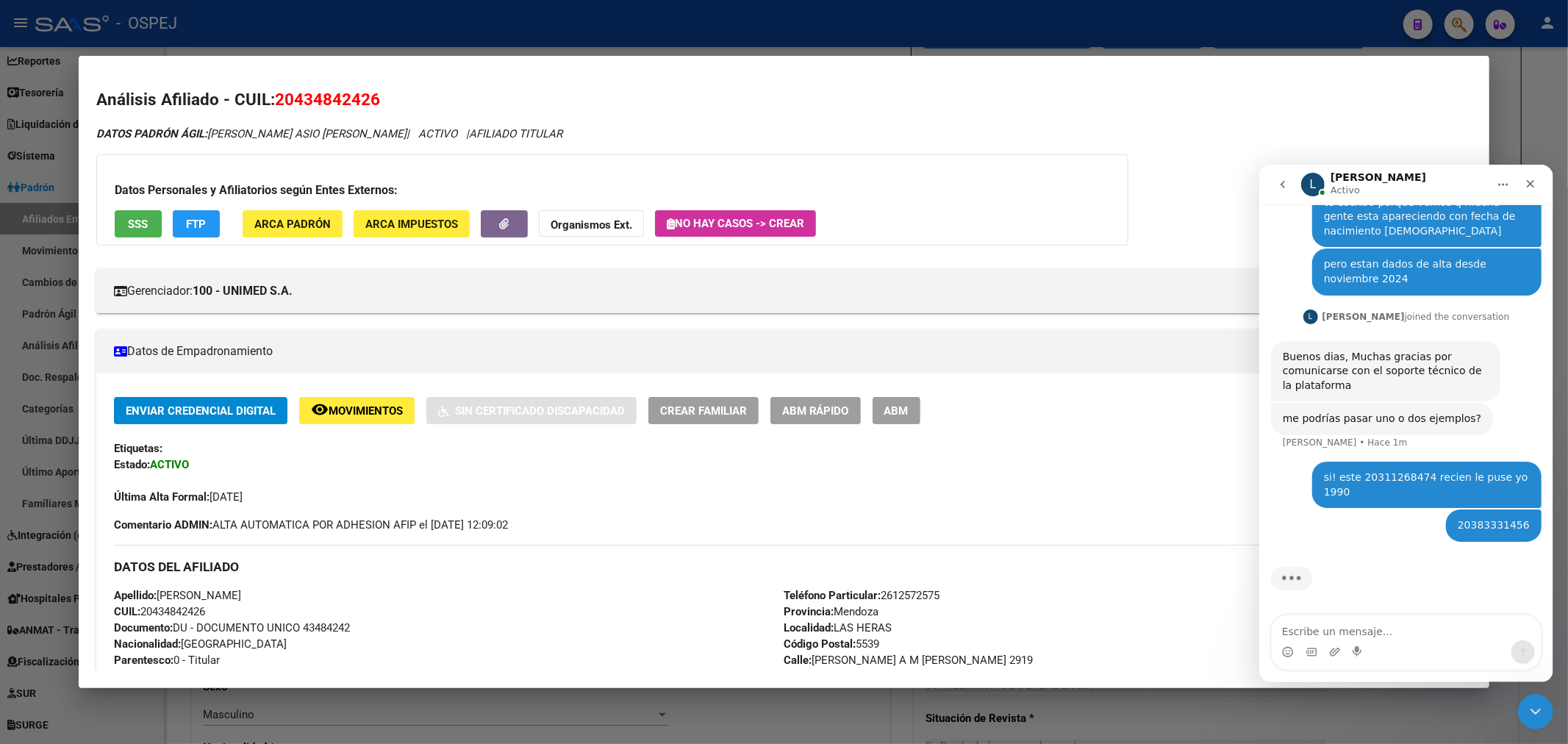
scroll to position [163, 0]
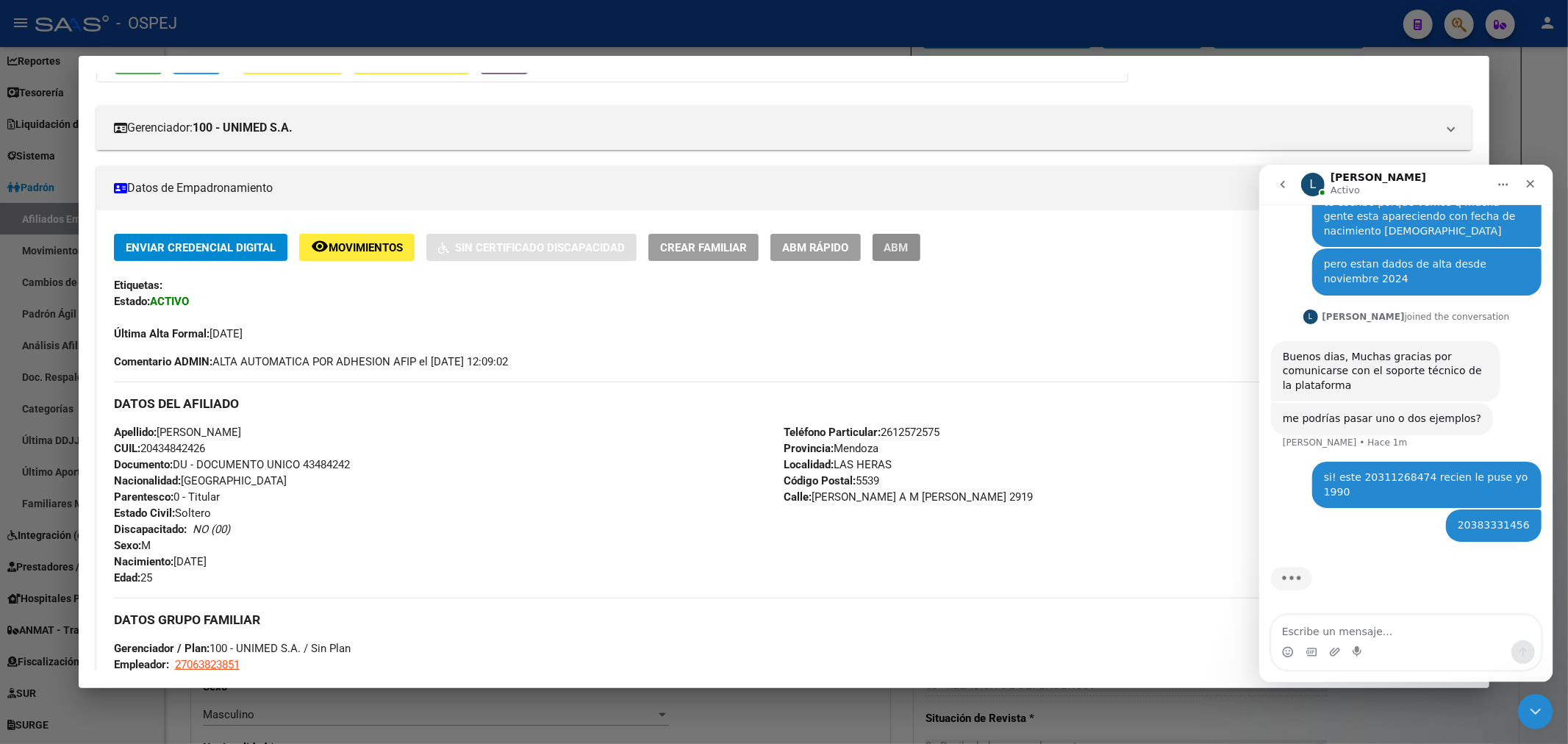
click at [920, 254] on button "ABM" at bounding box center [896, 248] width 48 height 27
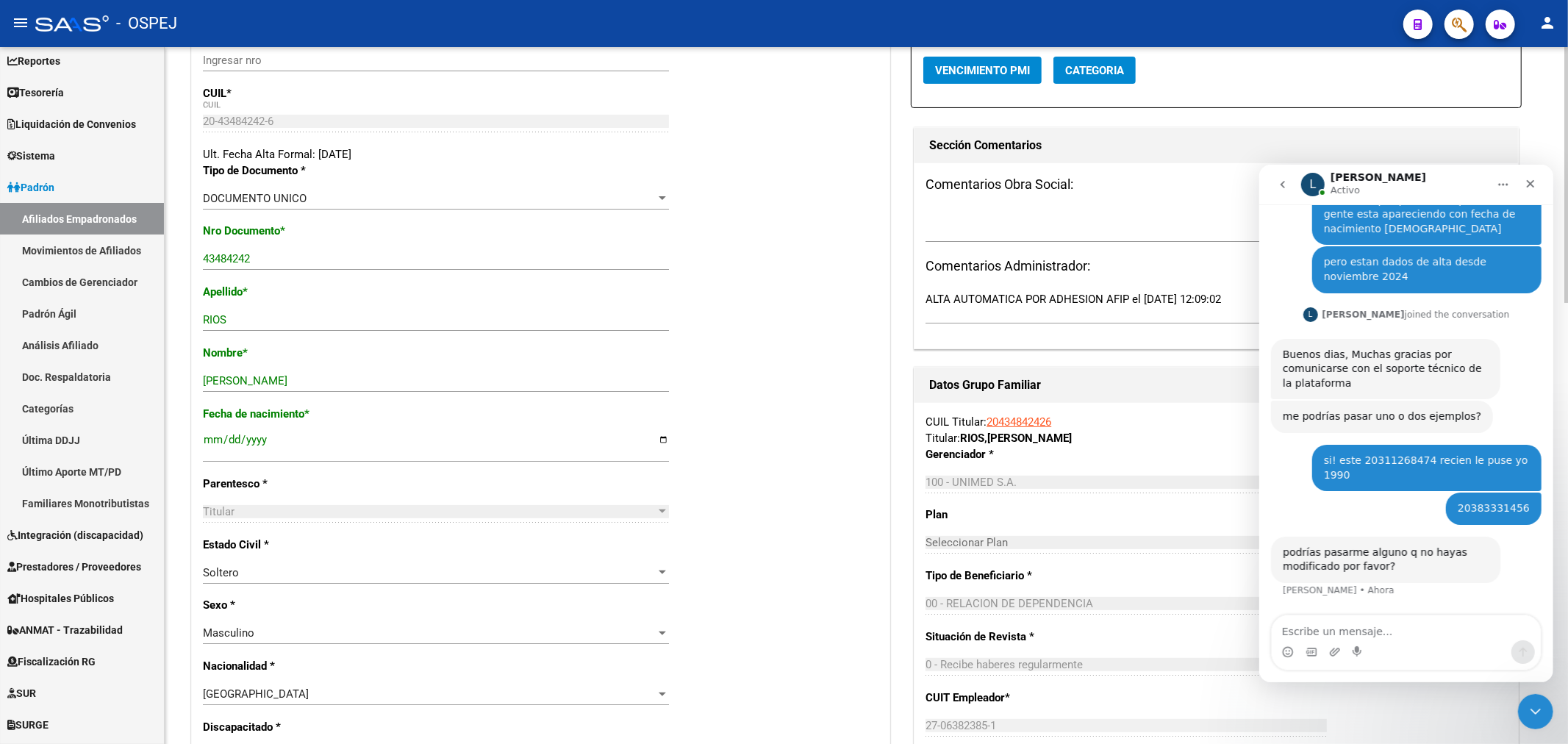
scroll to position [163, 0]
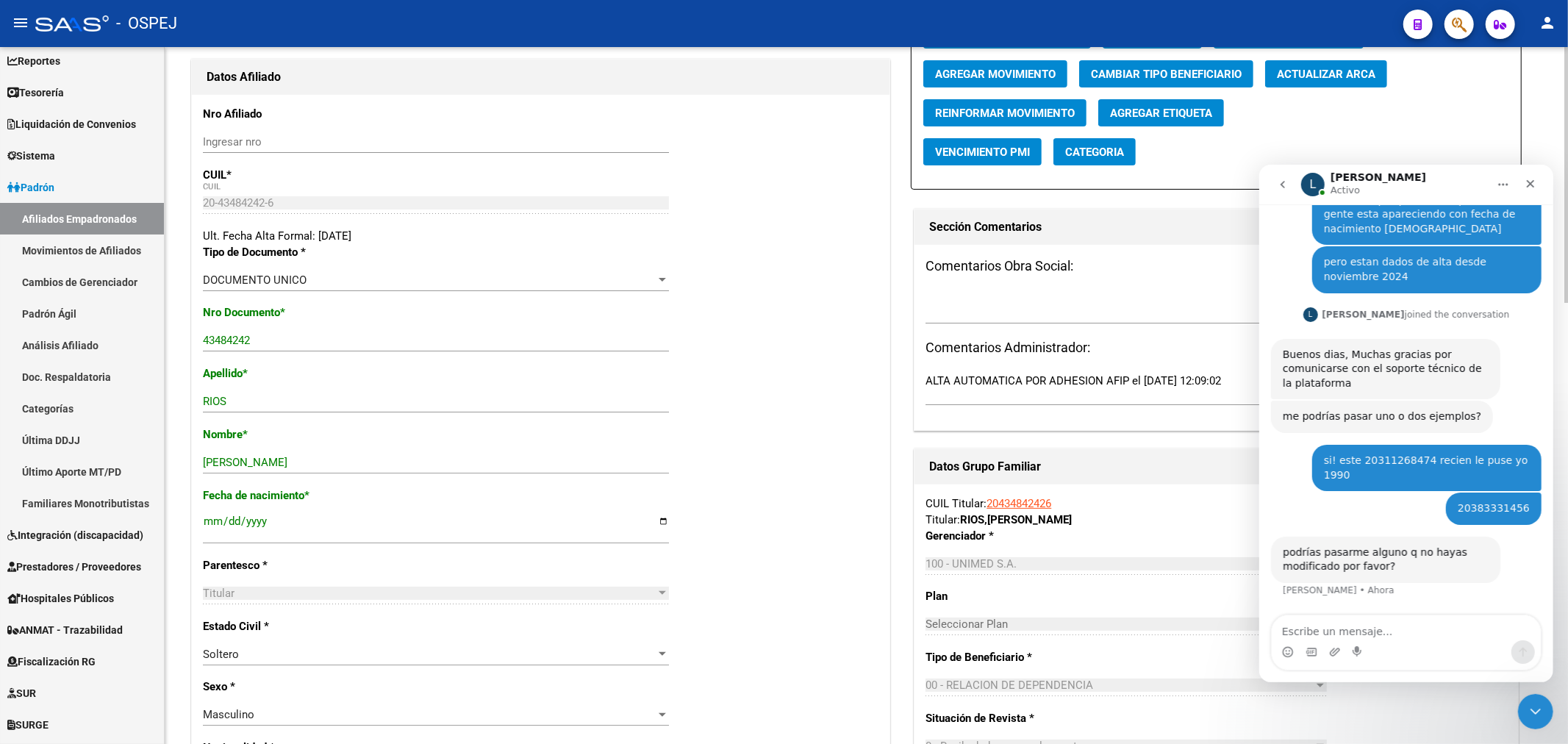
click at [1318, 74] on span "Actualizar ARCA" at bounding box center [1325, 74] width 99 height 13
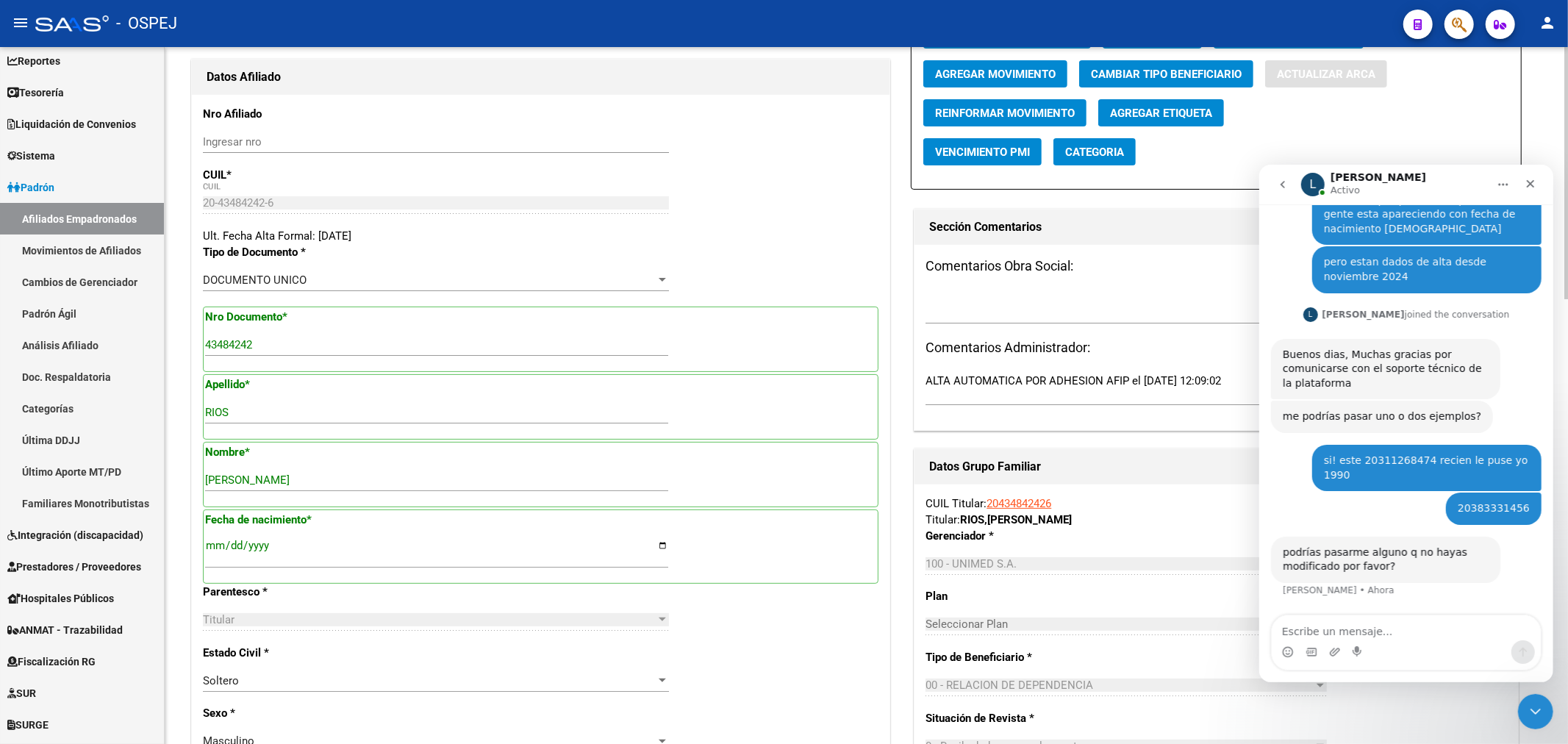
type input "LAS HERAS"
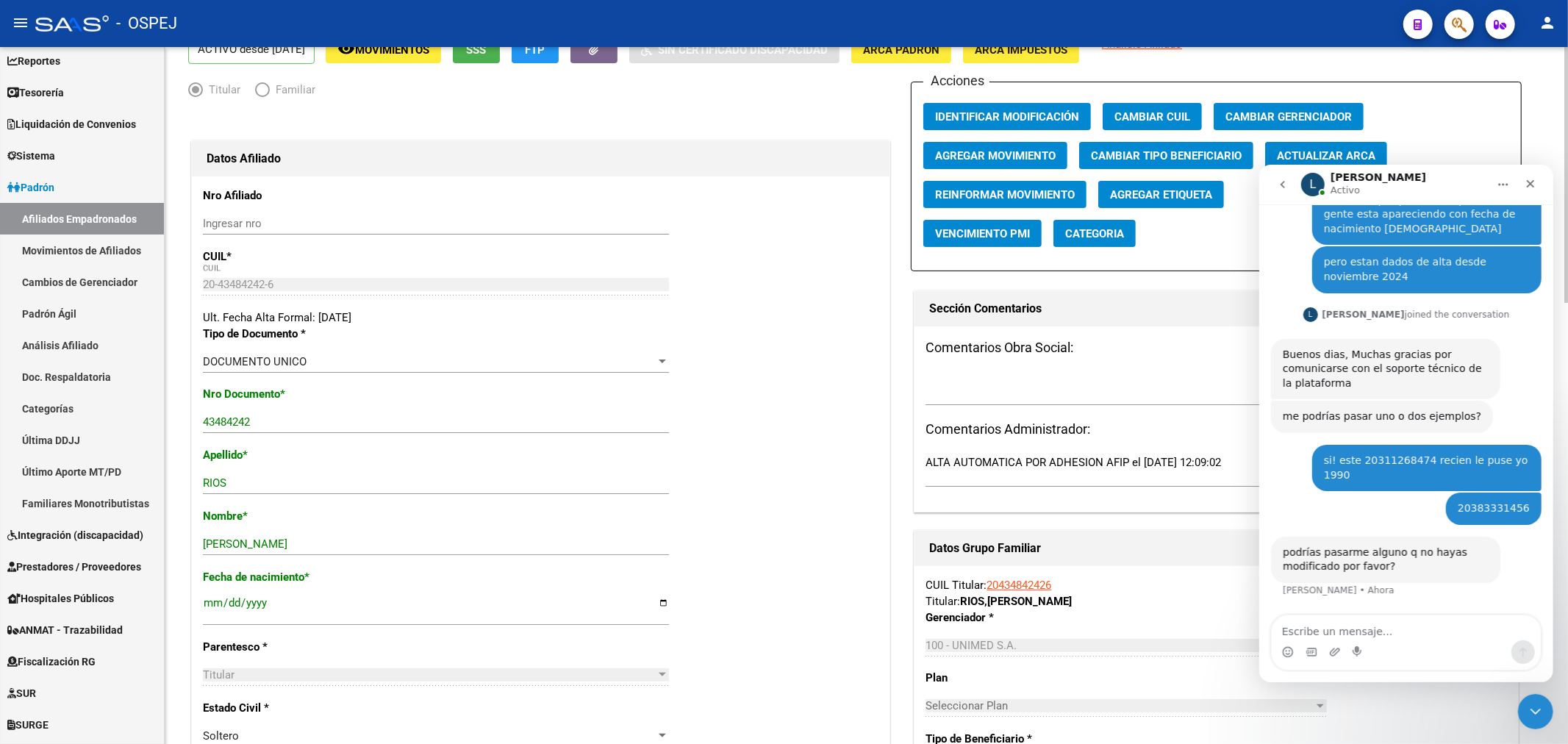
scroll to position [0, 0]
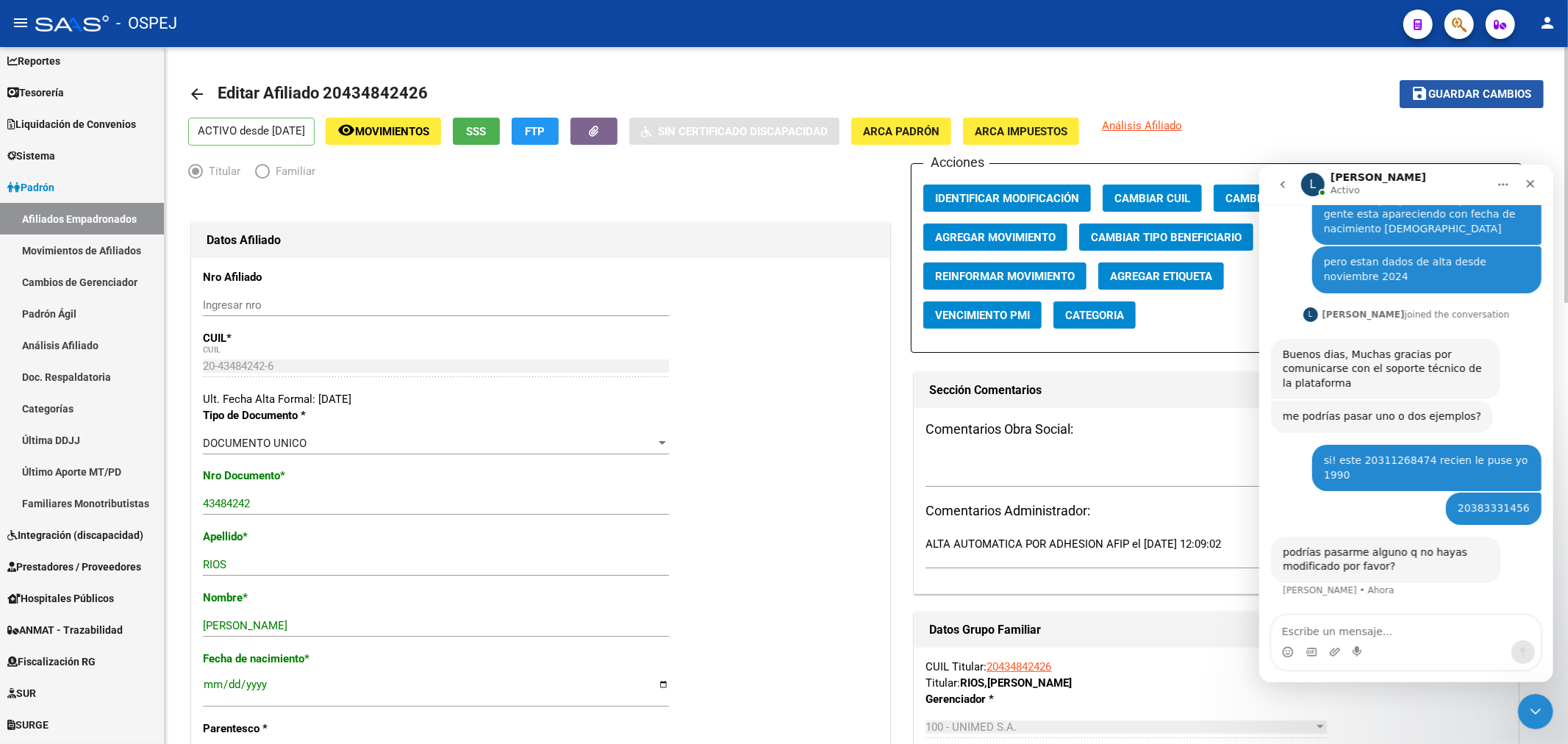
click at [1435, 90] on span "Guardar cambios" at bounding box center [1480, 95] width 103 height 13
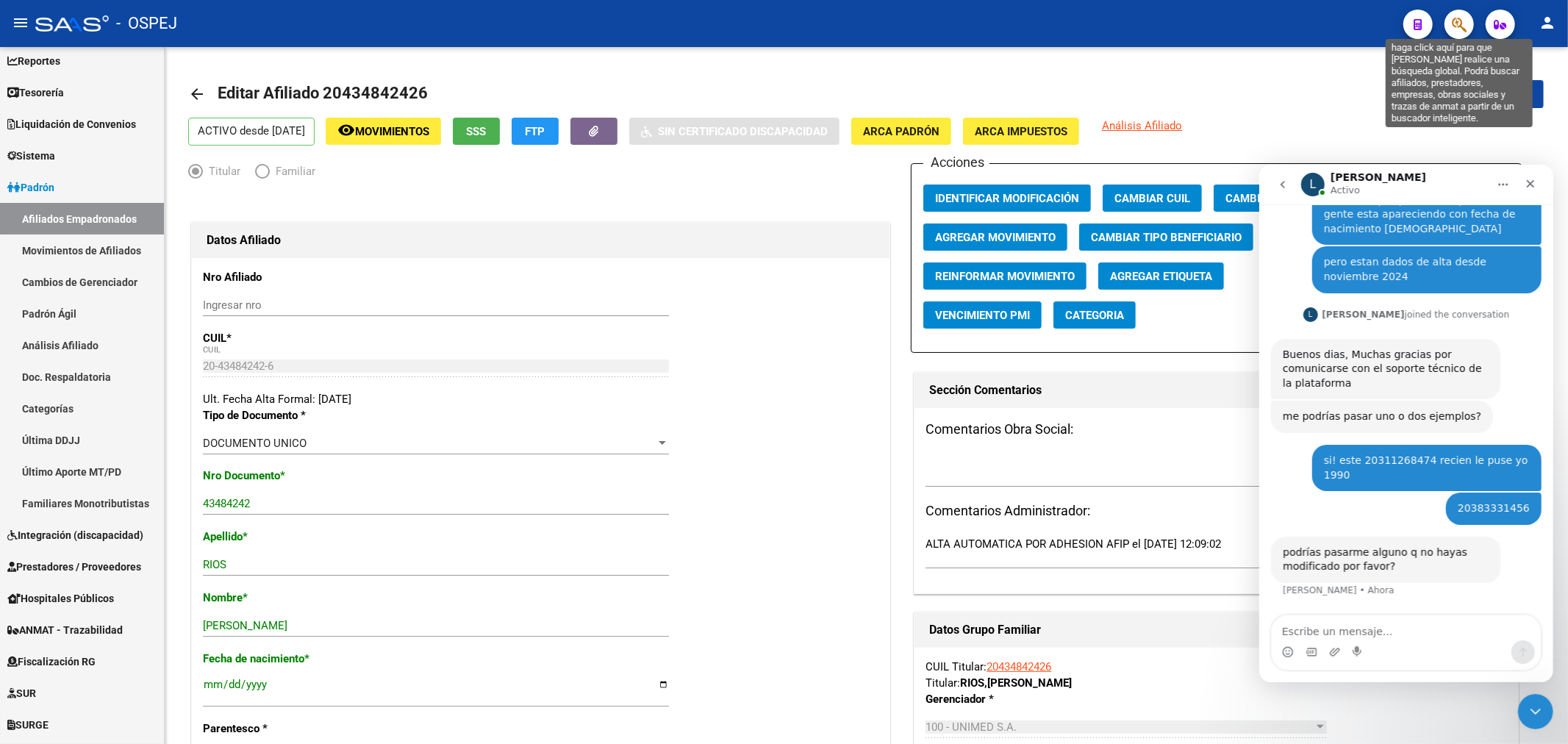
click at [1461, 18] on icon "button" at bounding box center [1459, 25] width 14 height 17
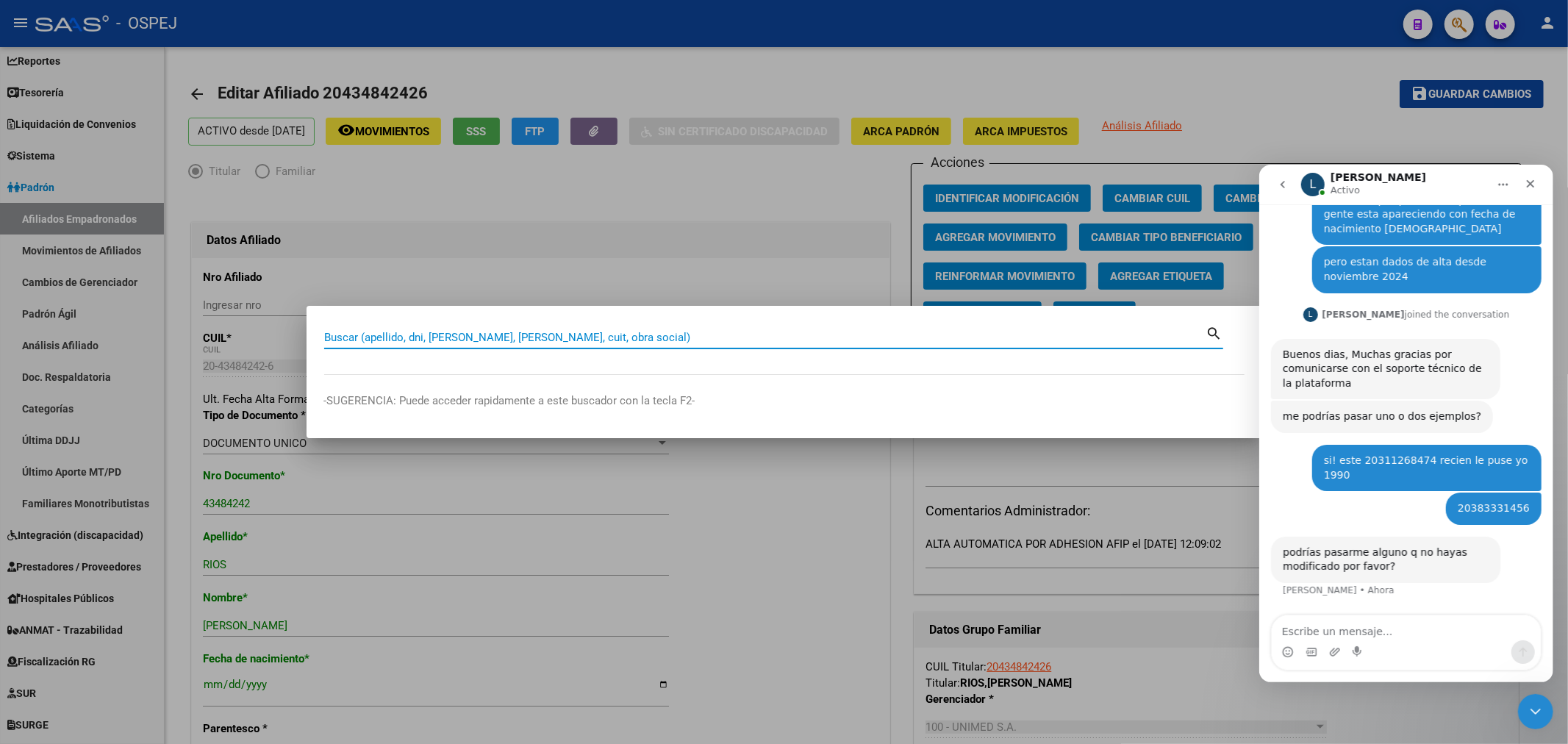
paste input "27436054071"
type input "27436054071"
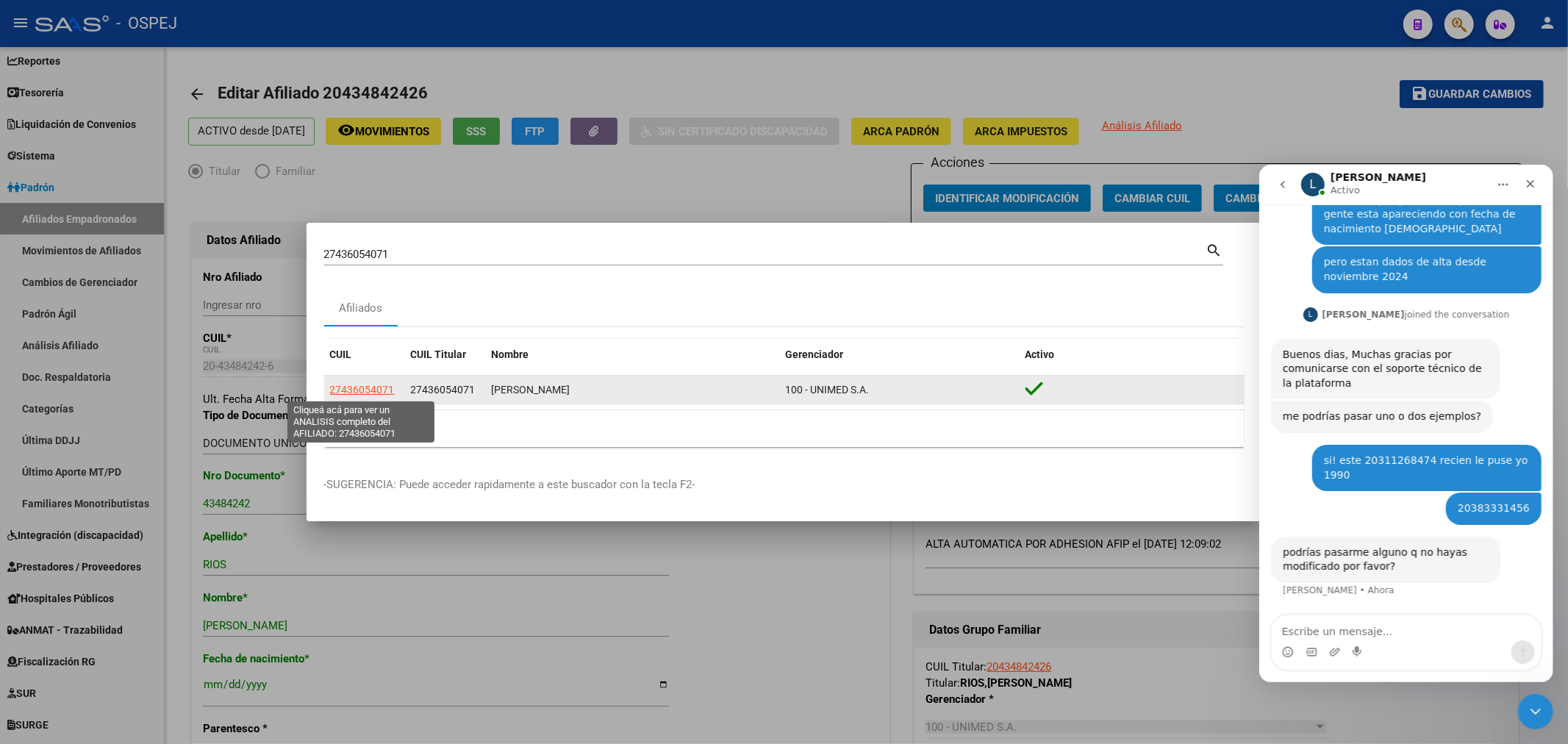
click at [356, 385] on span "27436054071" at bounding box center [362, 390] width 64 height 12
type textarea "27436054071"
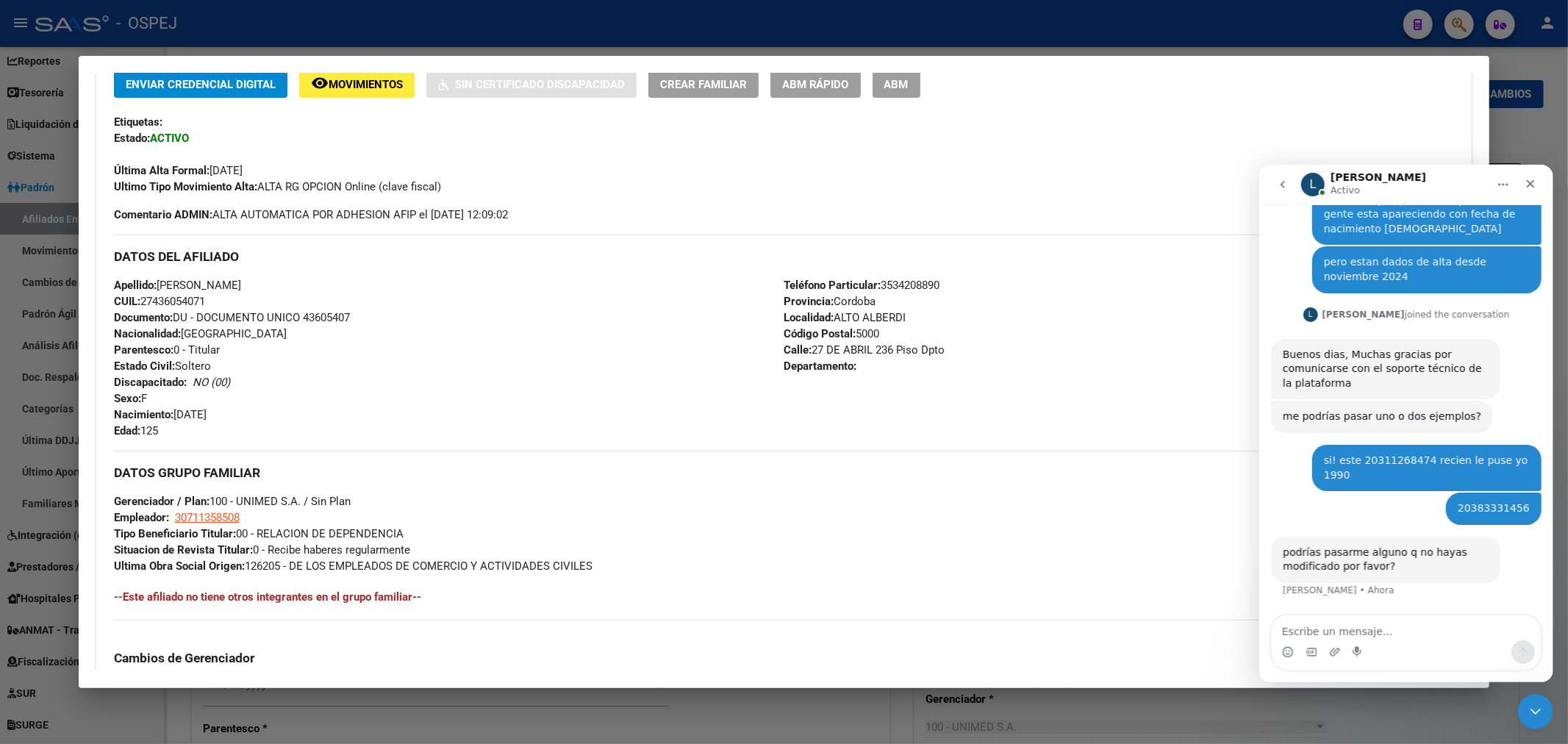
scroll to position [571, 0]
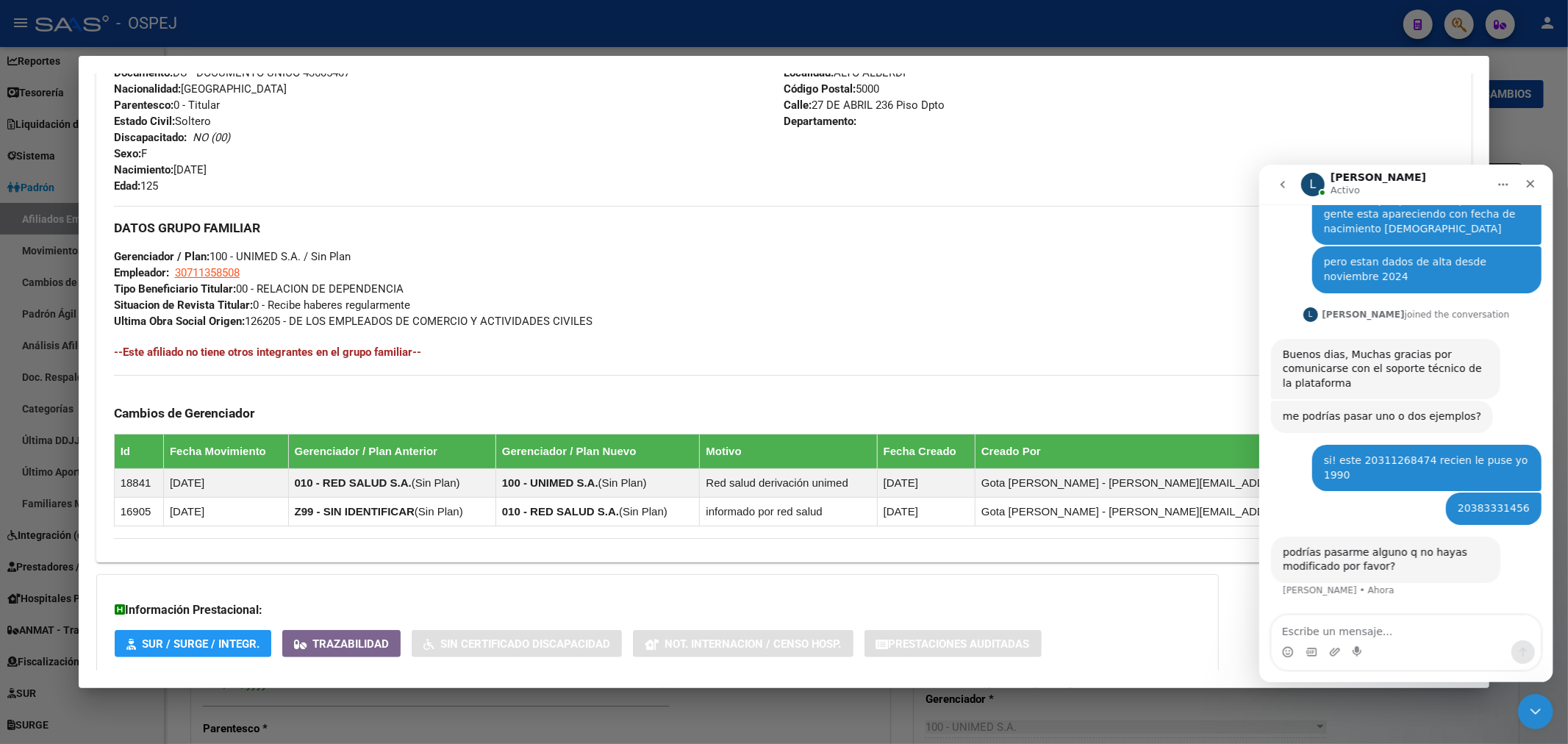
click at [1324, 642] on div "Intercom Messenger" at bounding box center [1405, 651] width 269 height 24
click at [1330, 632] on textarea "Escribe un mensaje..." at bounding box center [1405, 627] width 269 height 25
paste textarea "27436054071"
type textarea "27436054071"
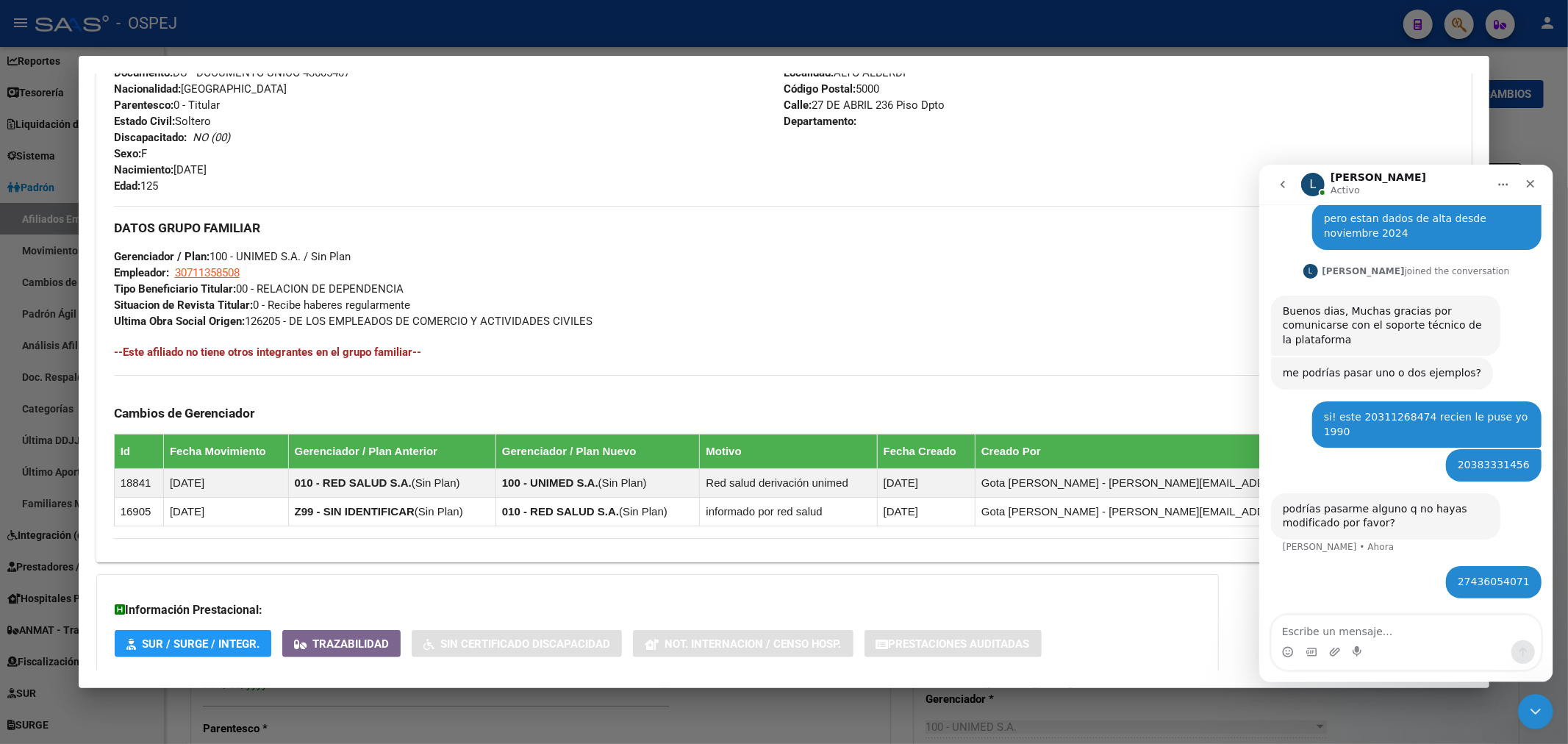
click at [1267, 19] on div at bounding box center [784, 372] width 1568 height 744
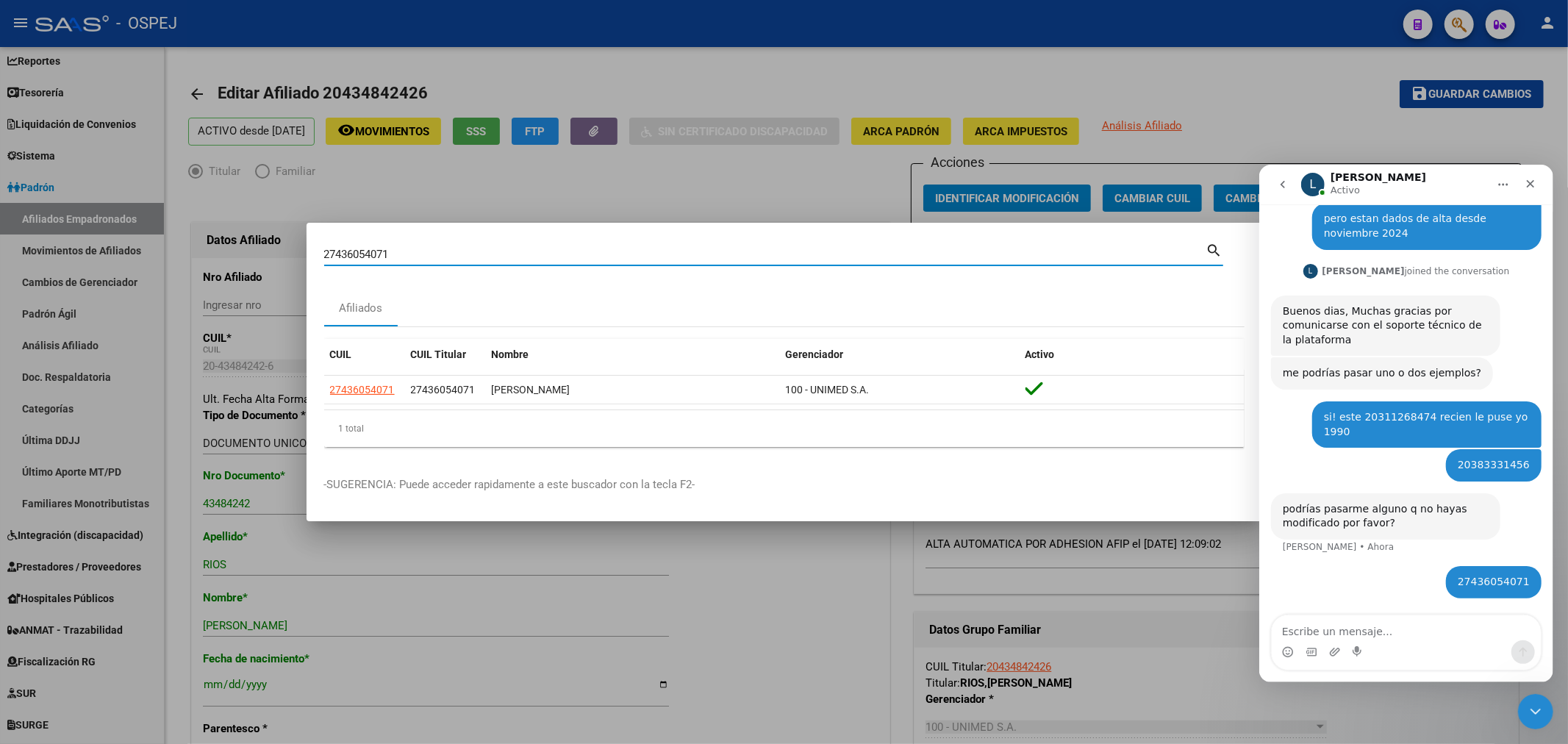
click at [358, 252] on input "27436054071" at bounding box center [765, 254] width 882 height 13
paste input "12663743"
type input "27412663743"
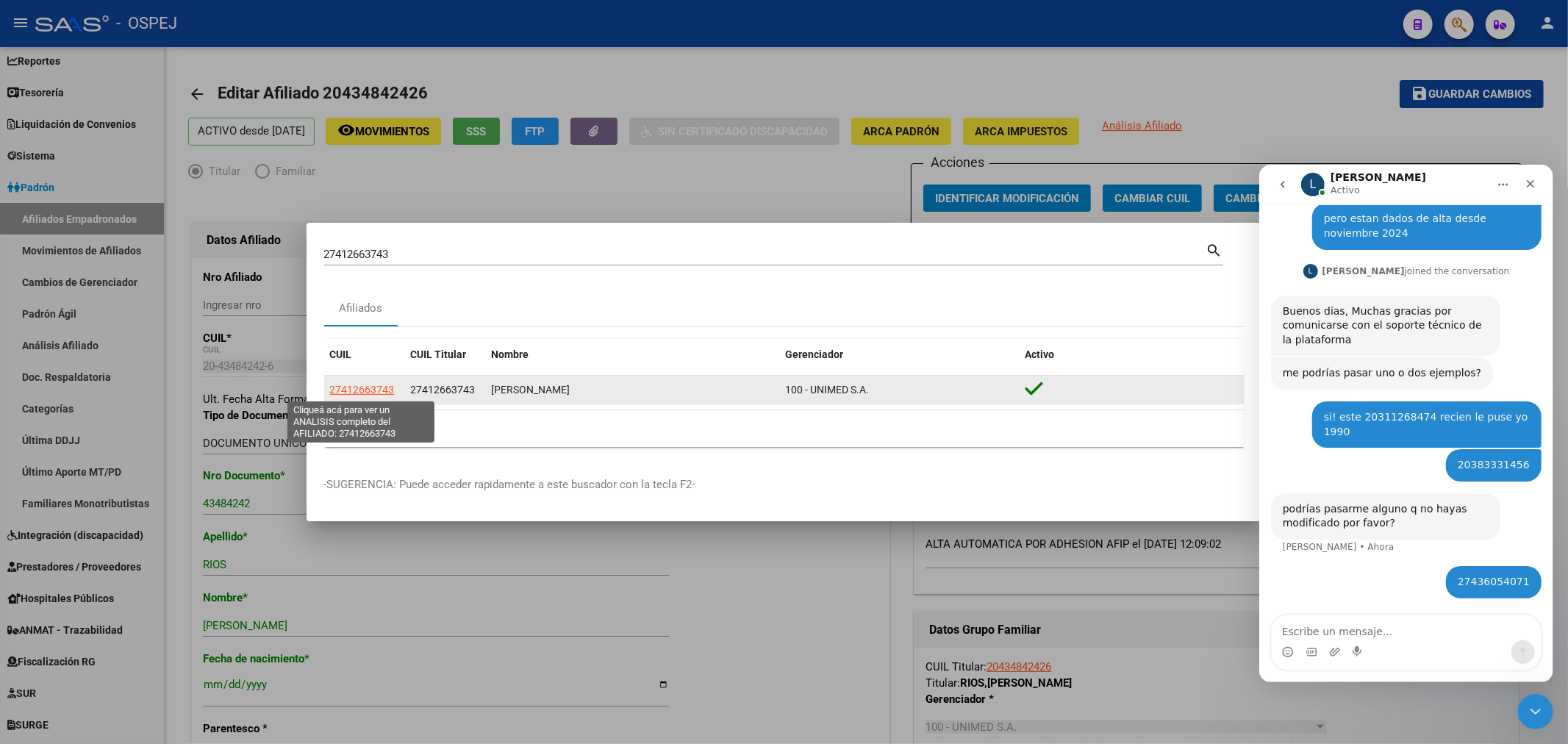
click at [355, 391] on span "27412663743" at bounding box center [362, 390] width 64 height 12
type textarea "27412663743"
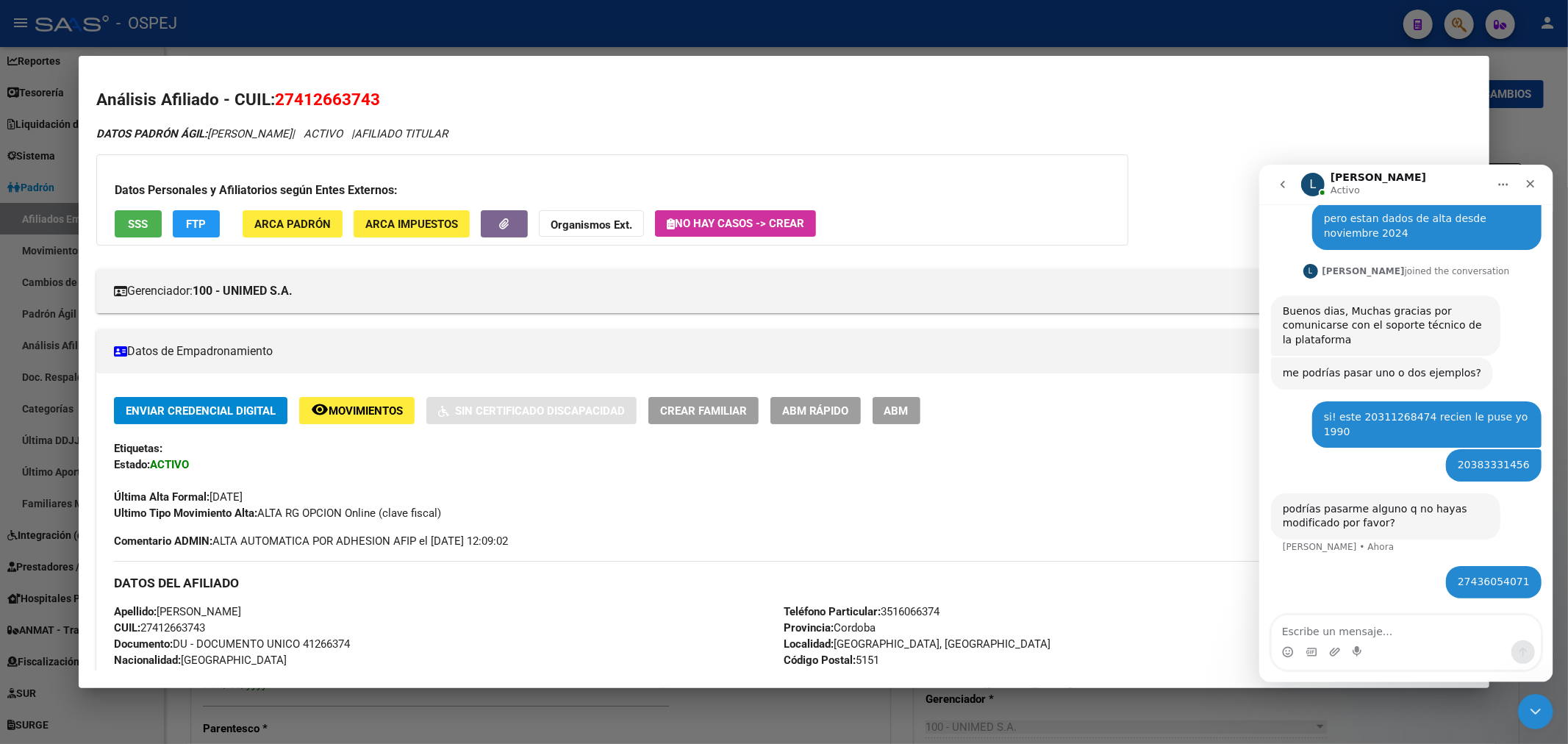
scroll to position [82, 0]
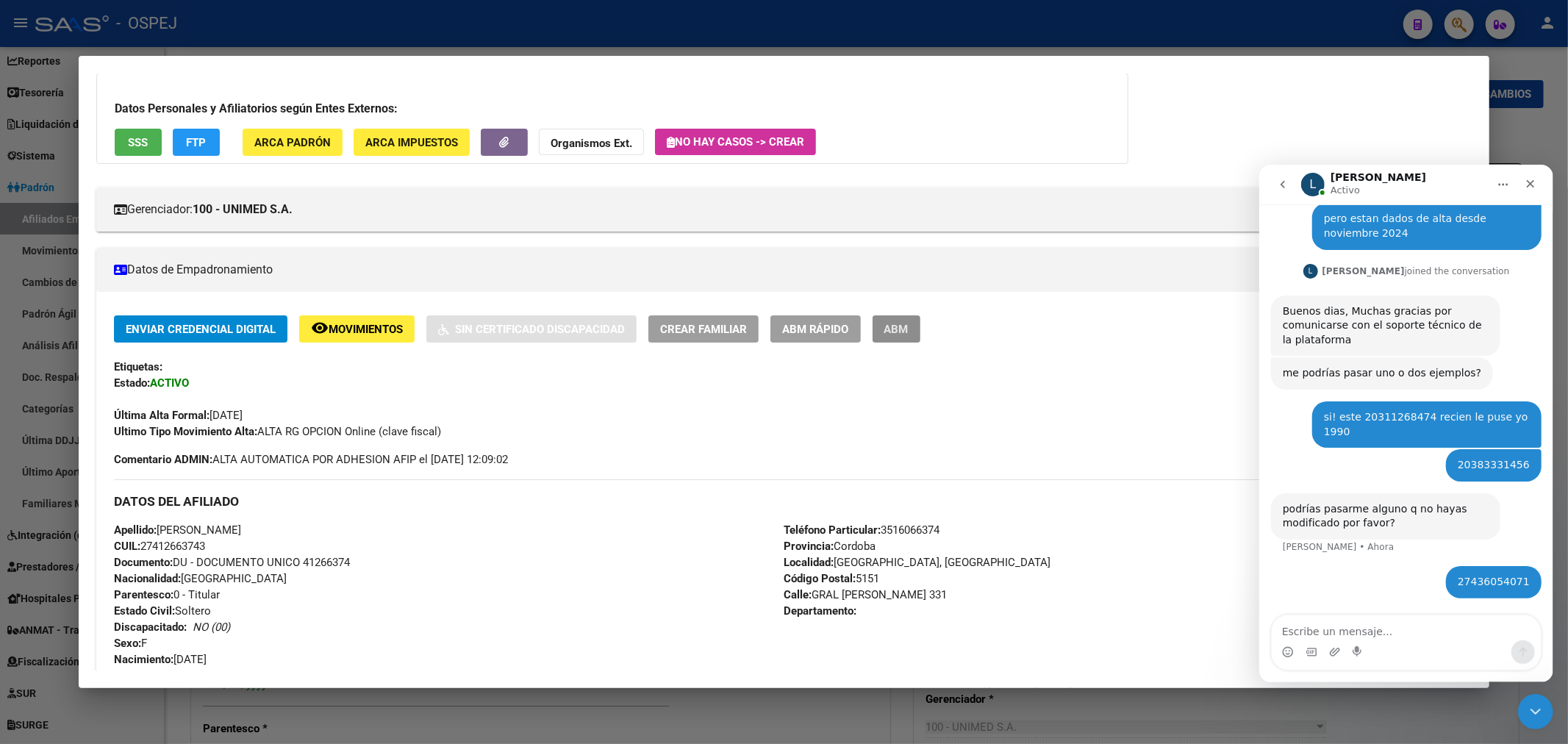
click at [909, 331] on span "ABM" at bounding box center [895, 329] width 24 height 13
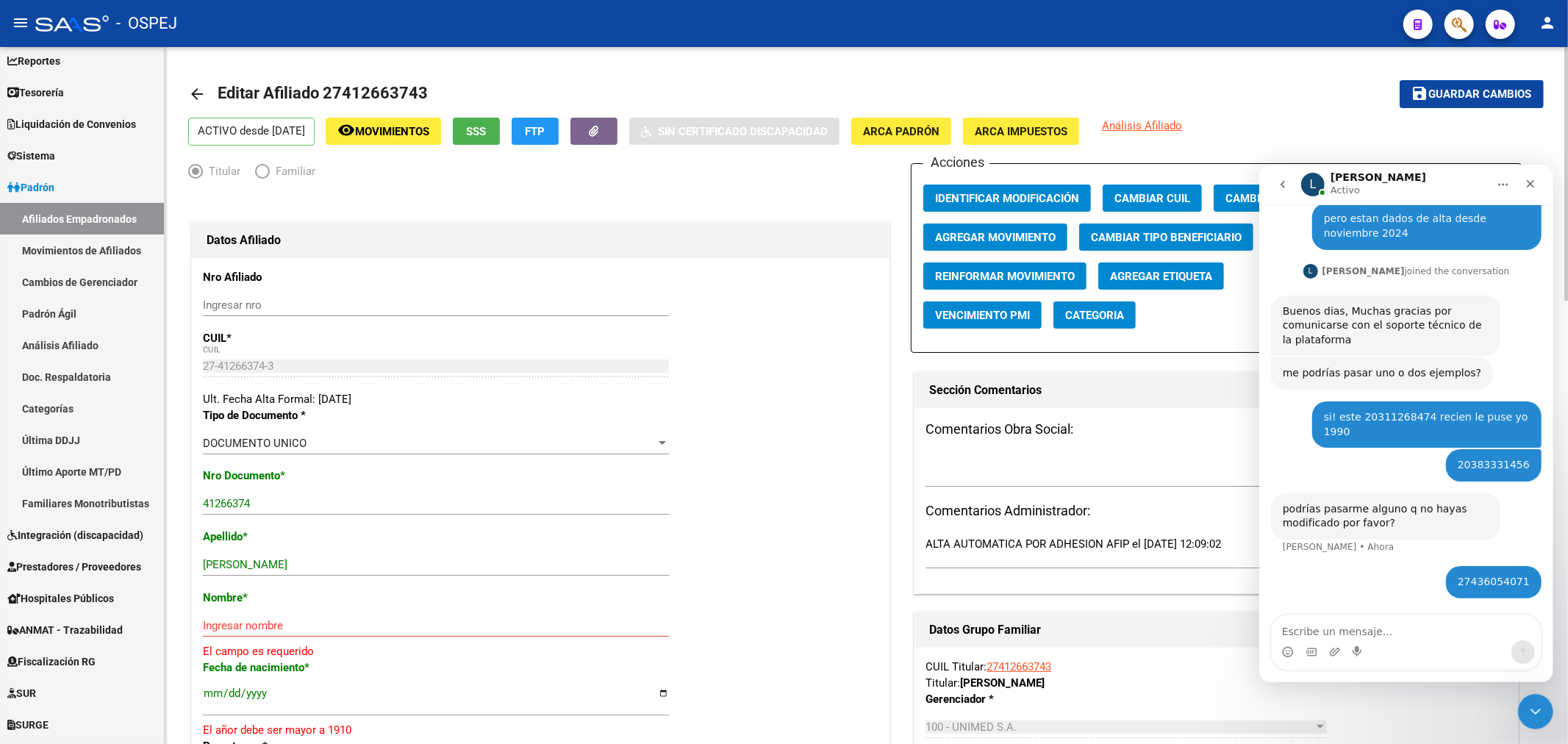
scroll to position [163, 0]
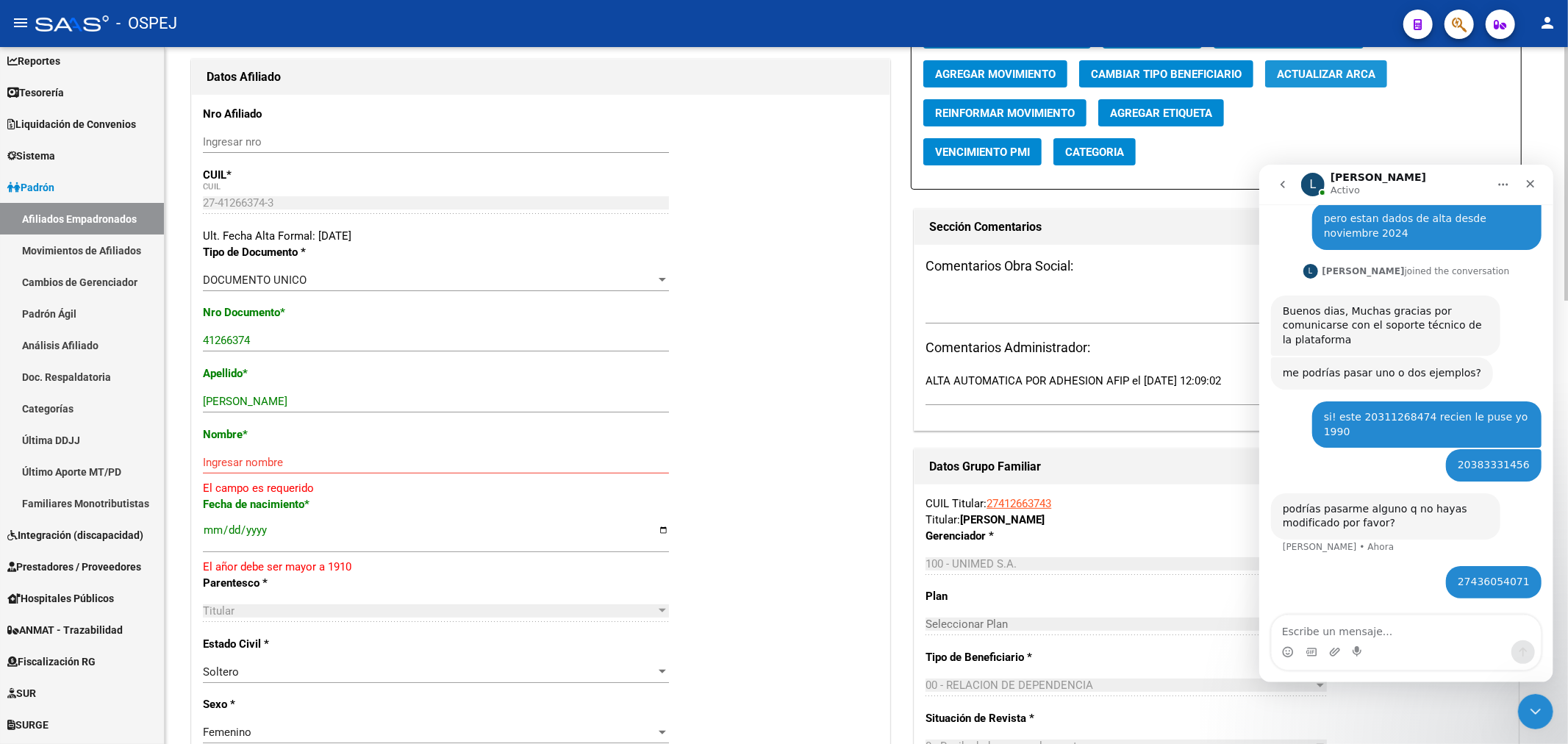
click at [1347, 72] on span "Actualizar ARCA" at bounding box center [1325, 74] width 99 height 13
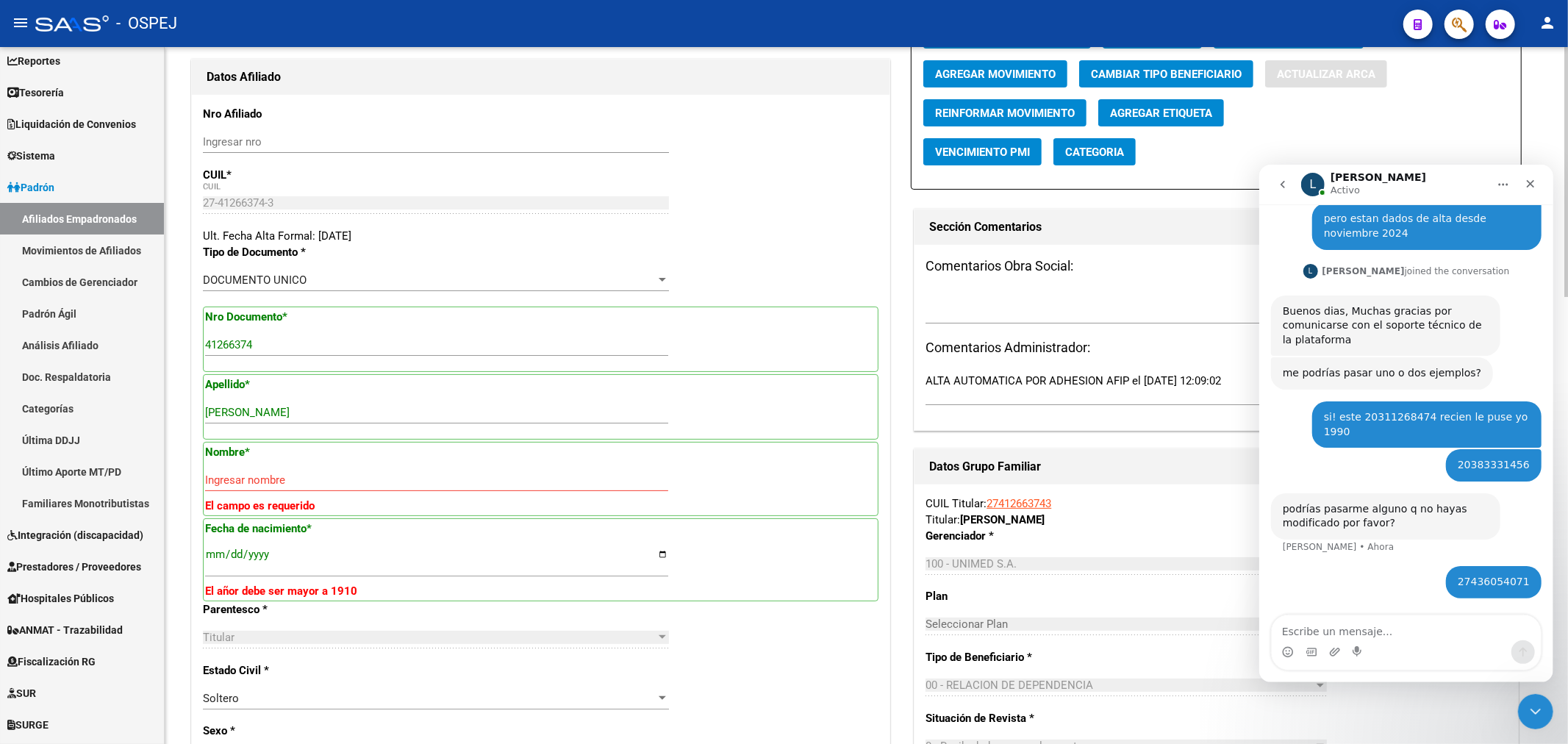
type input "PETITTI DELFINA"
type input "1998-10-04"
type input "LA CALERA"
type input "GRAL CABRERA"
type input "331"
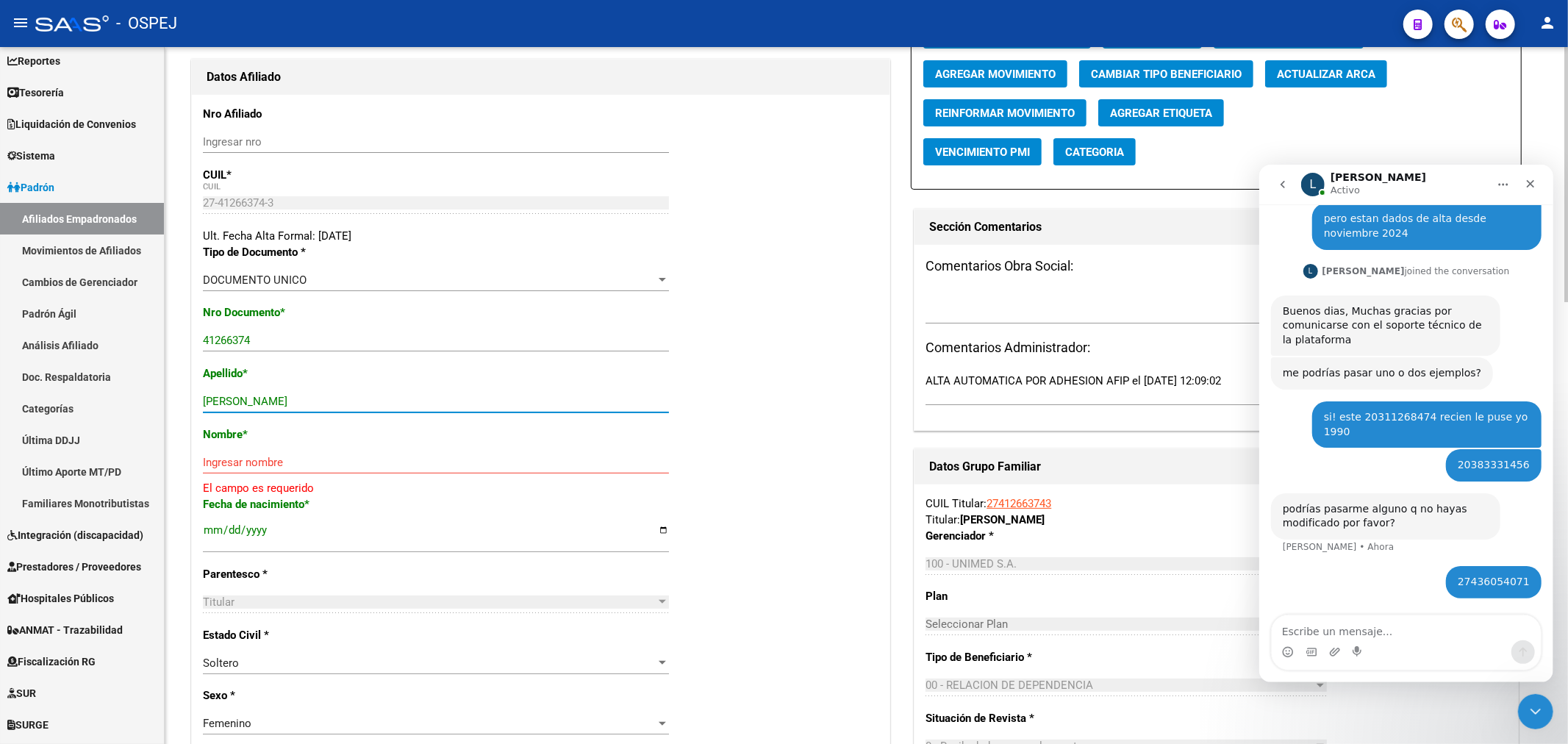
drag, startPoint x: 298, startPoint y: 406, endPoint x: 247, endPoint y: 402, distance: 51.2
click at [247, 402] on input "PETITTI DELFINA" at bounding box center [436, 401] width 466 height 13
type input "PETITTI"
click at [241, 467] on input "Ingresar nombre" at bounding box center [436, 463] width 466 height 13
paste input "DELFINA"
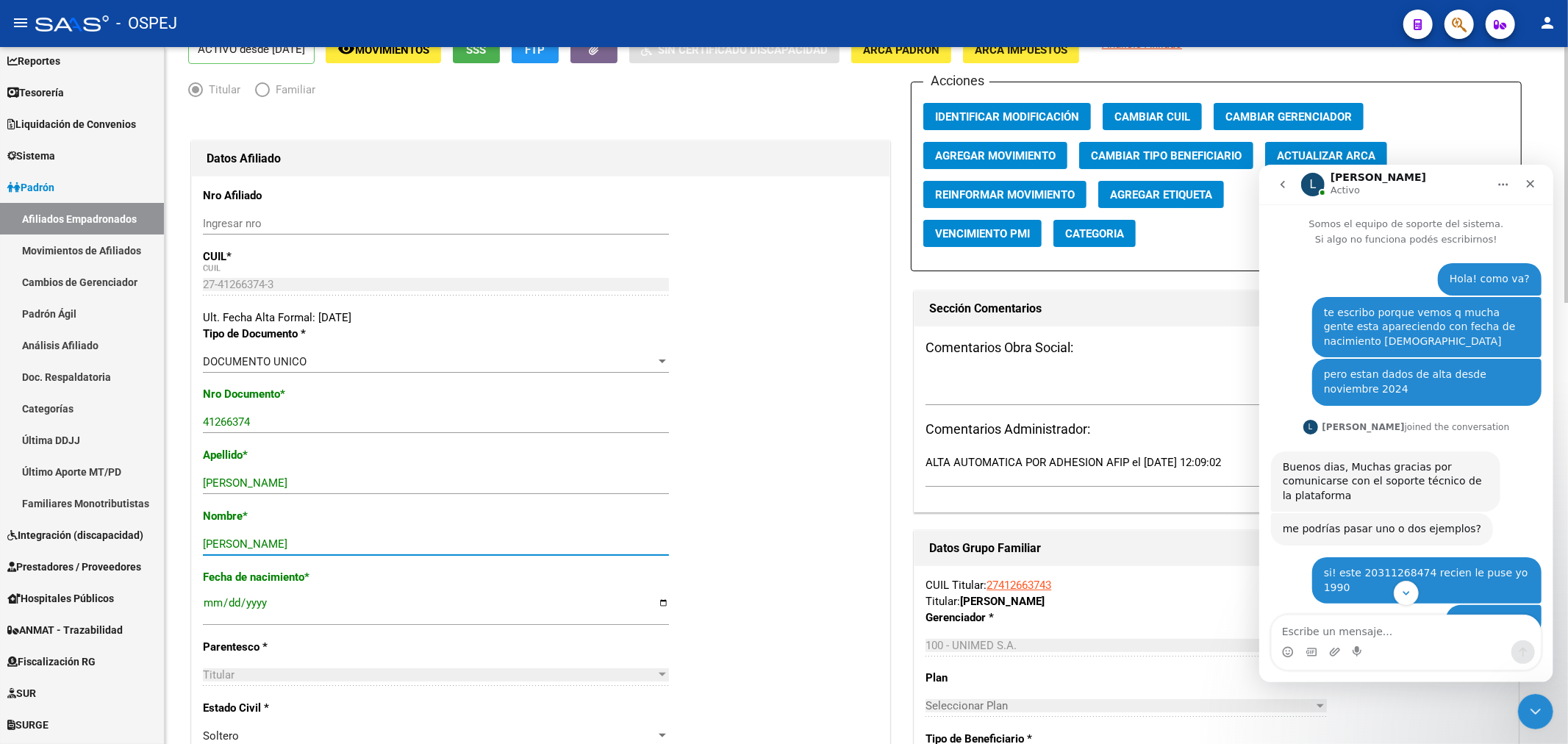
scroll to position [0, 0]
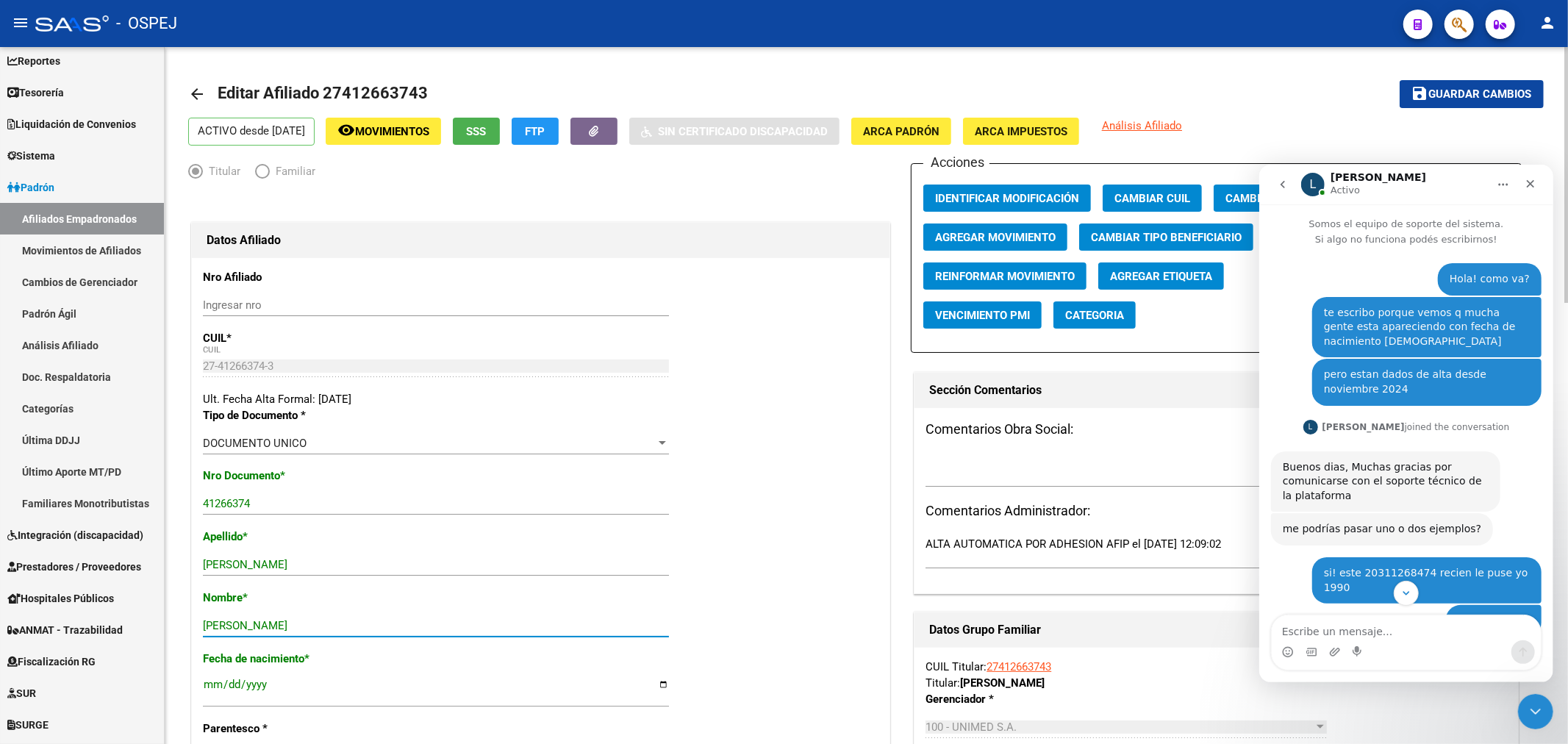
type input "DELFINA"
click at [1442, 91] on span "Guardar cambios" at bounding box center [1480, 95] width 103 height 13
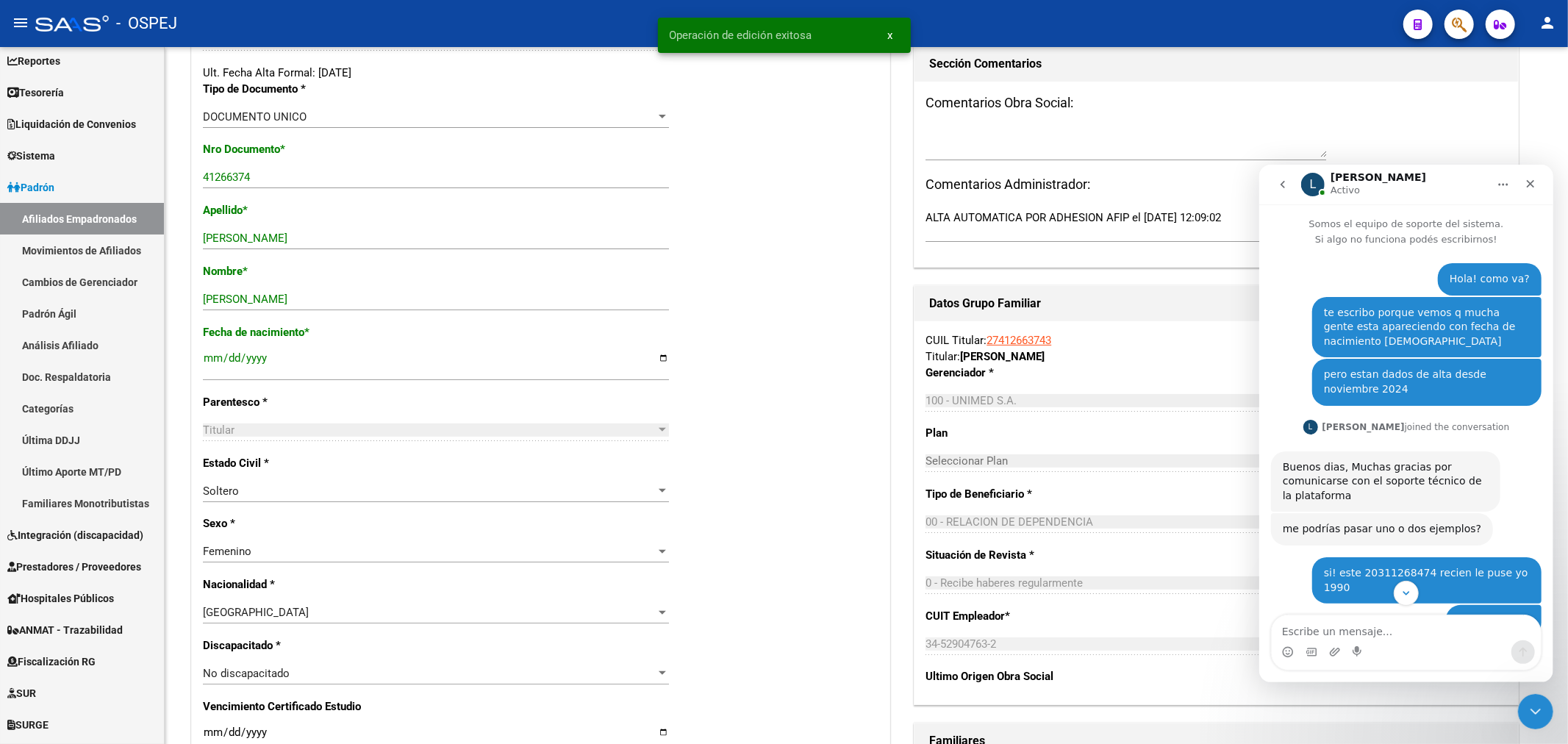
scroll to position [156, 0]
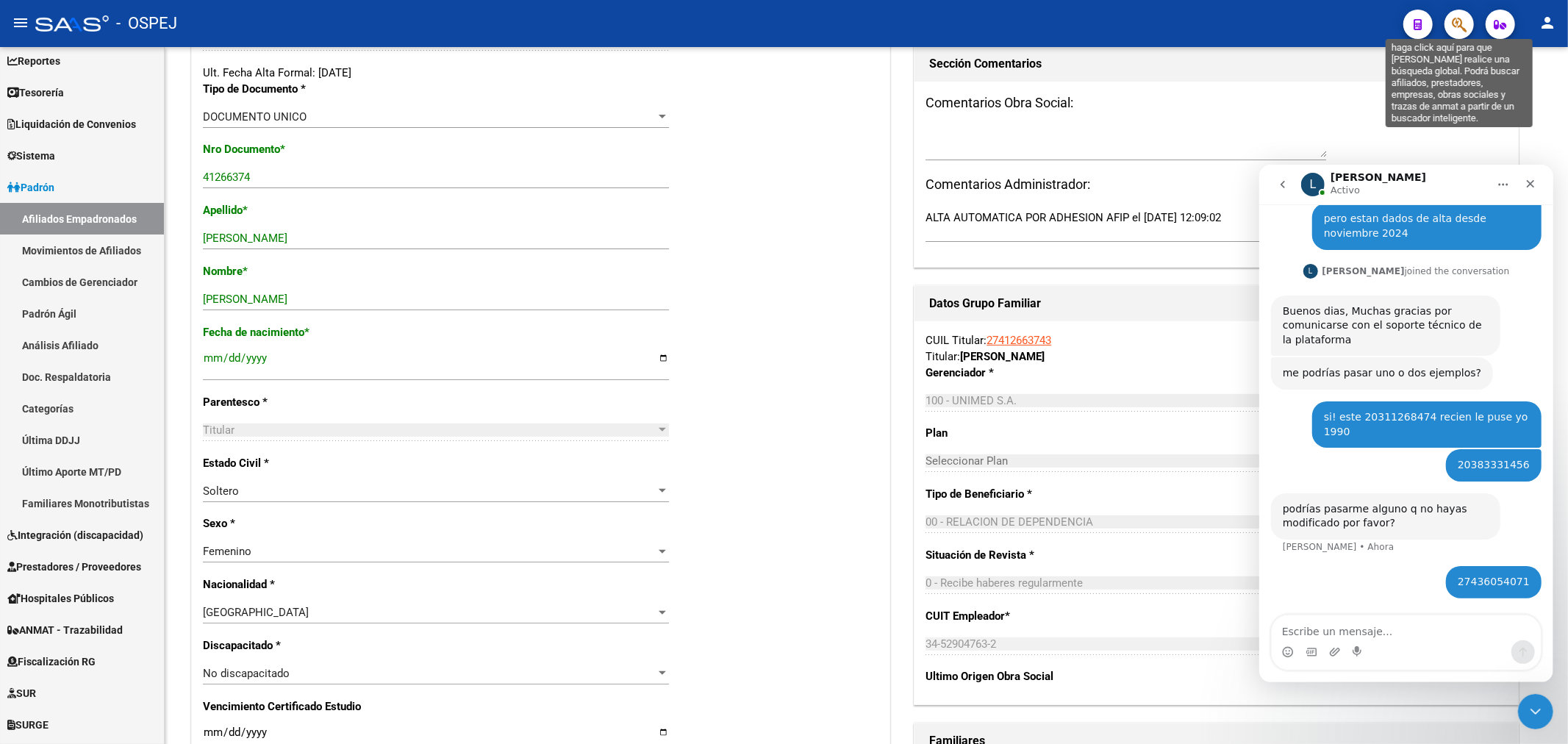
click at [1461, 20] on icon "button" at bounding box center [1459, 25] width 14 height 17
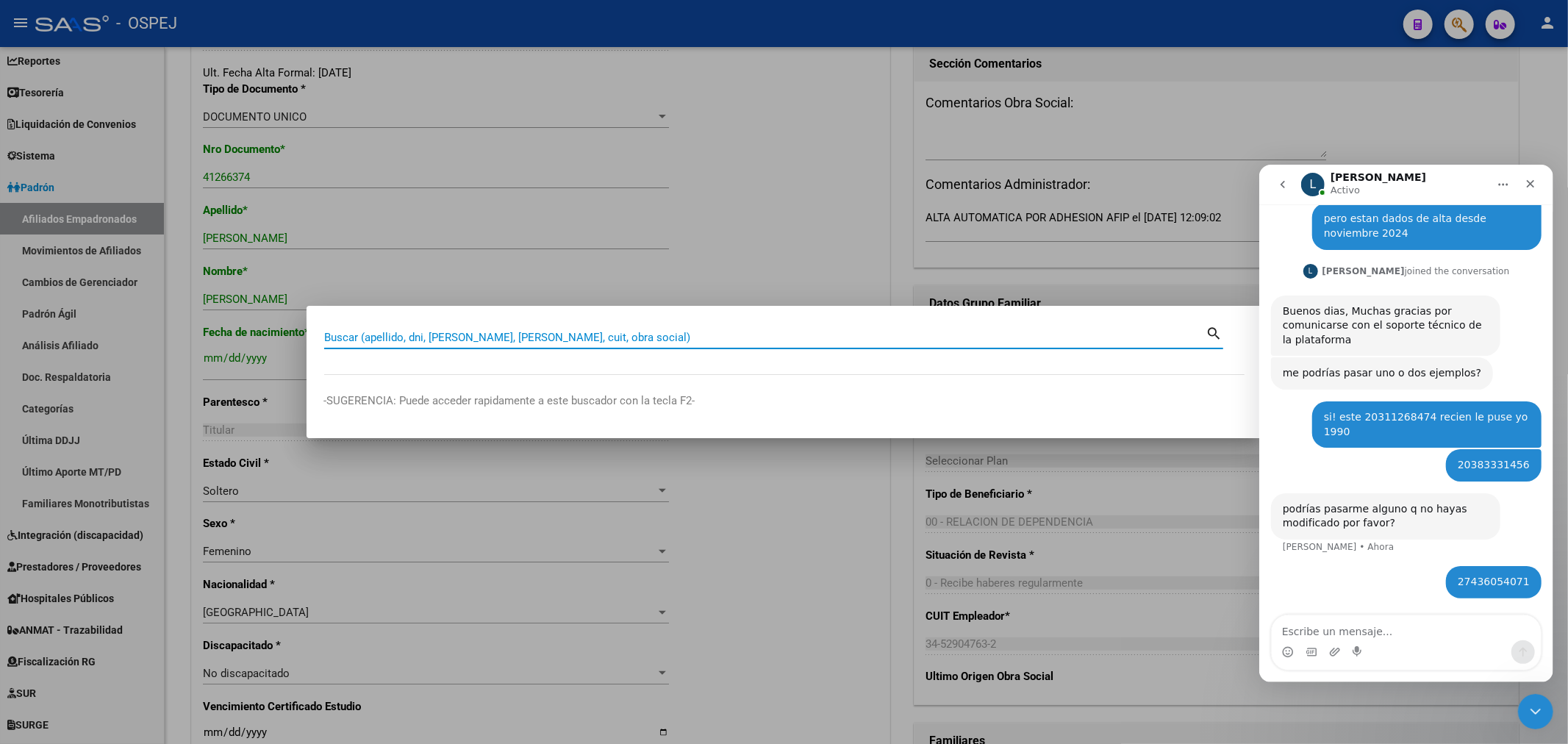
paste input "27356364967"
type input "27356364967"
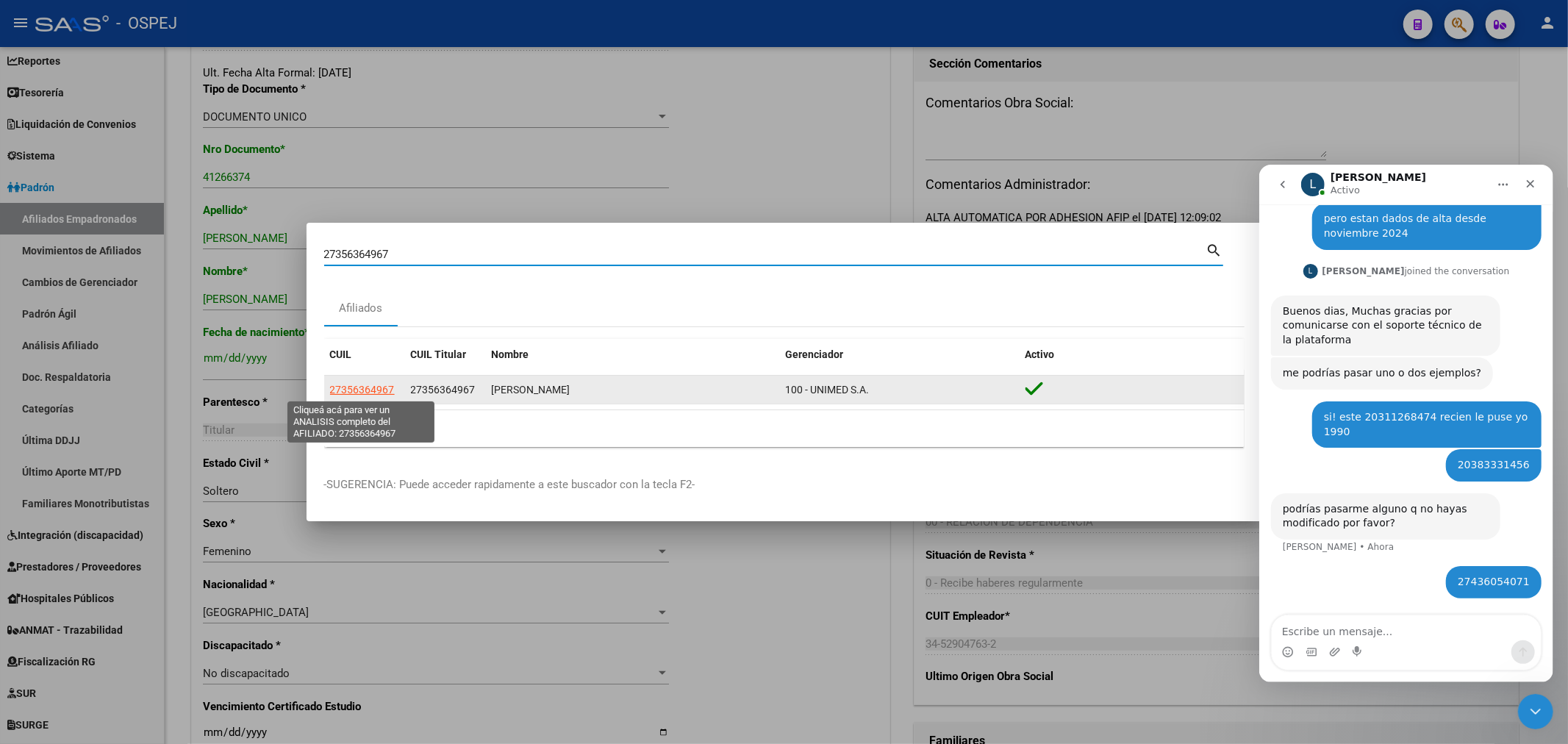
click at [348, 388] on span "27356364967" at bounding box center [362, 390] width 64 height 12
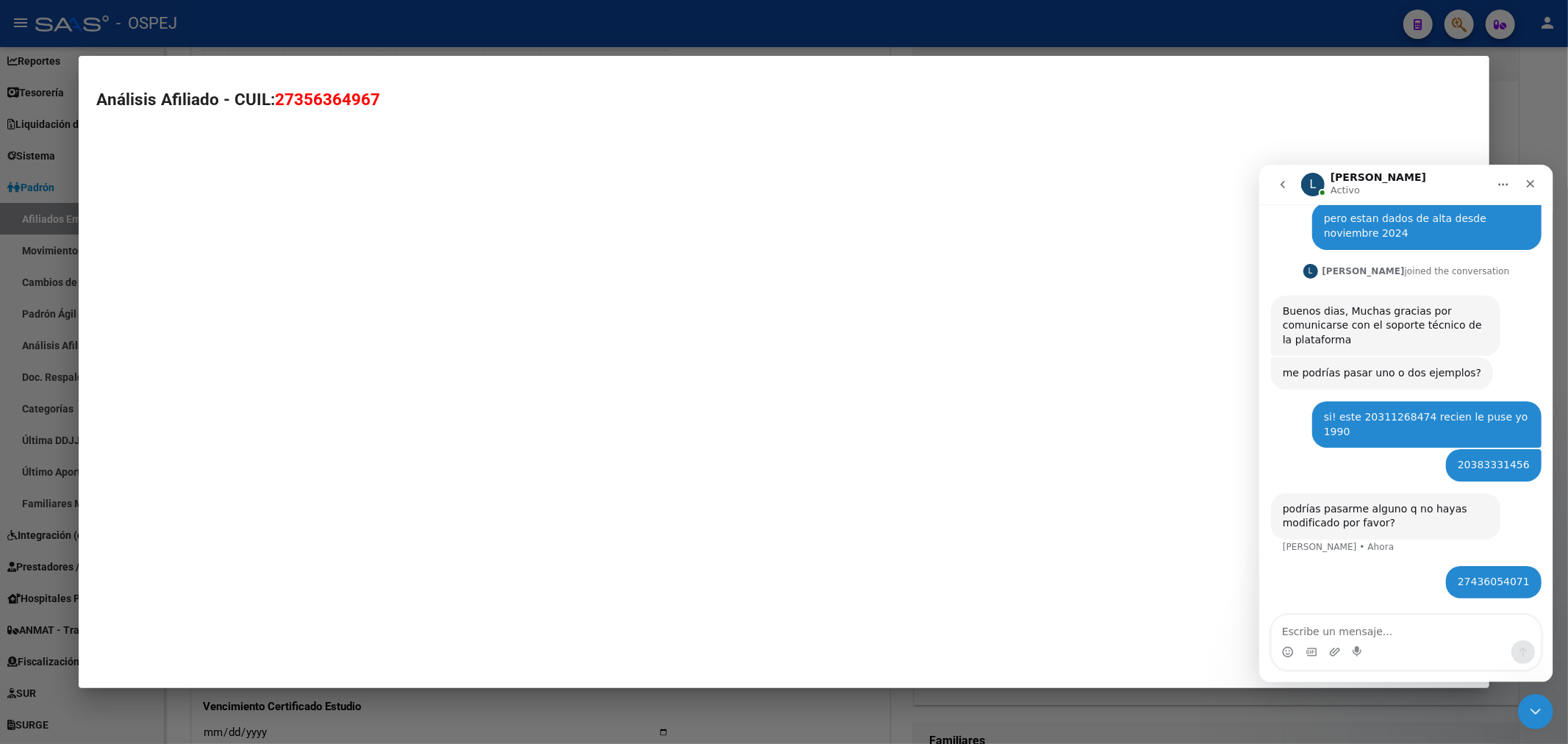
type textarea "27356364967"
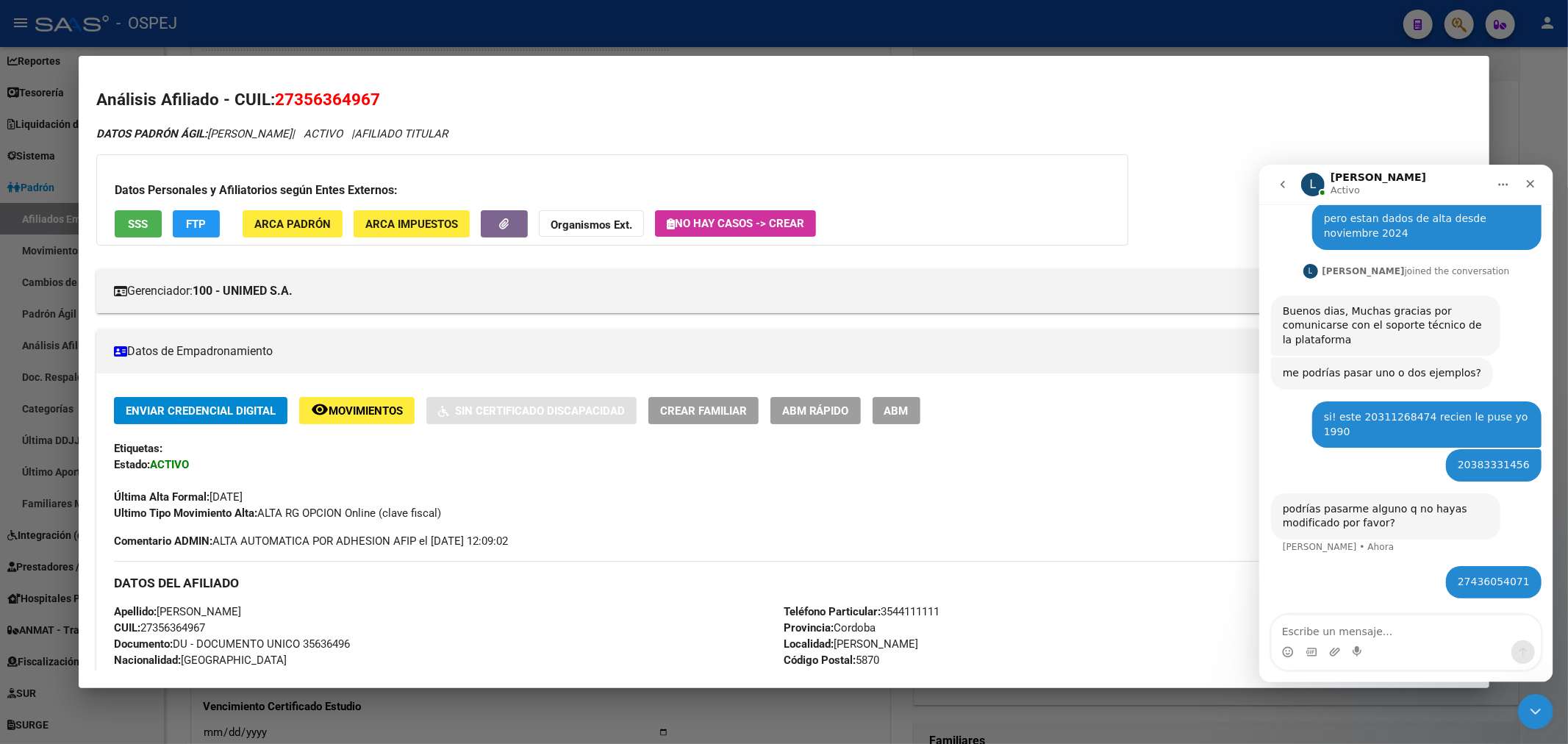
scroll to position [82, 0]
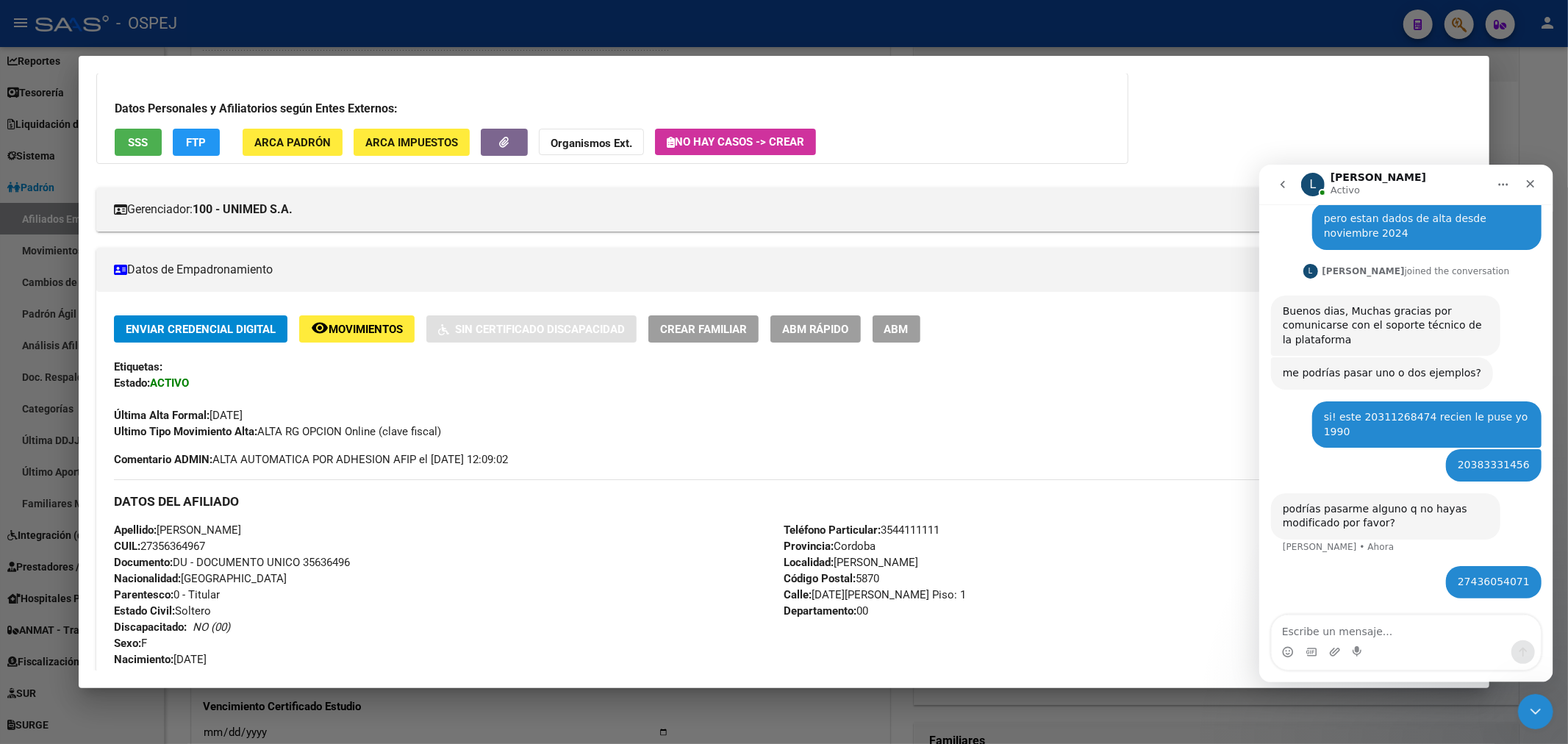
click at [920, 328] on button "ABM" at bounding box center [896, 329] width 48 height 27
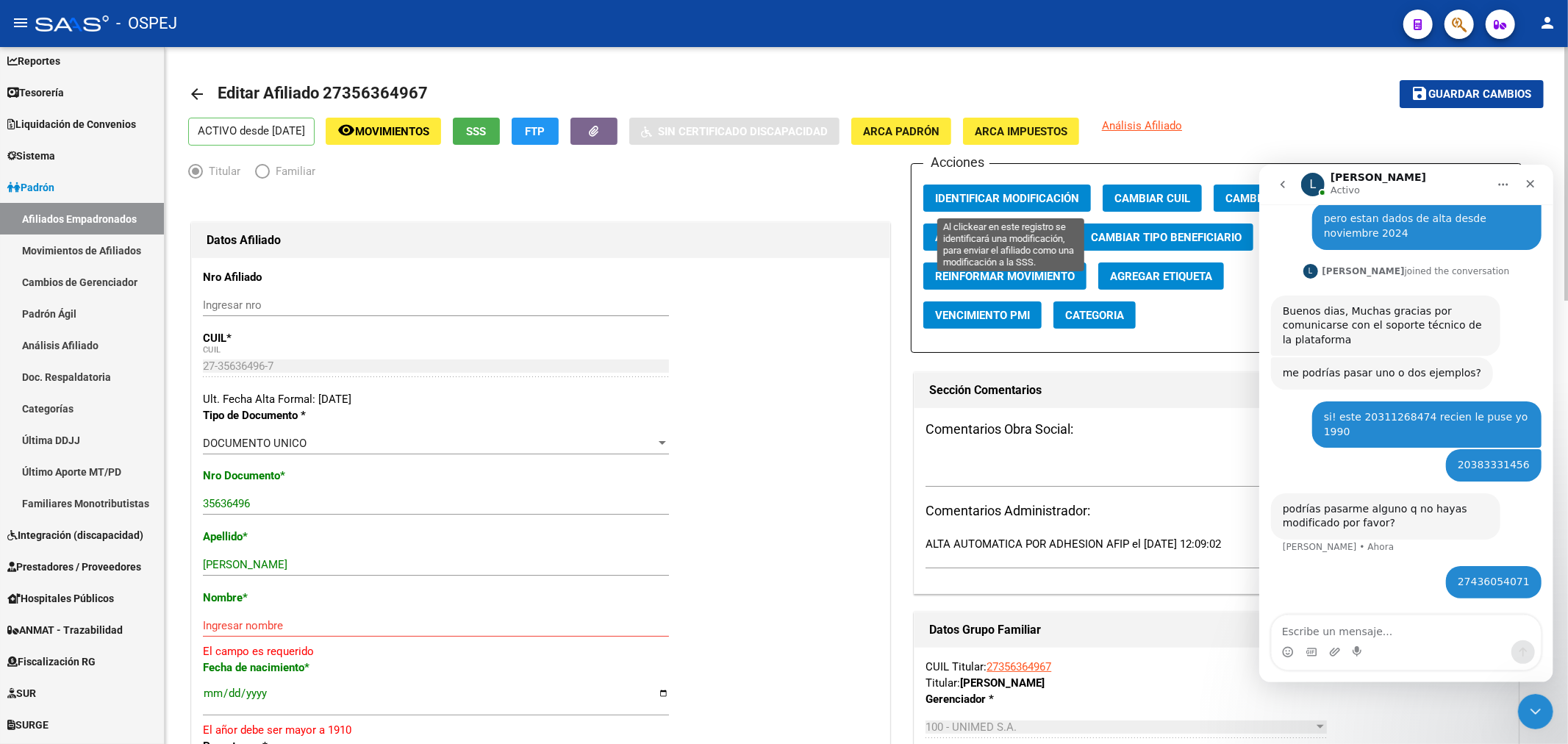
scroll to position [163, 0]
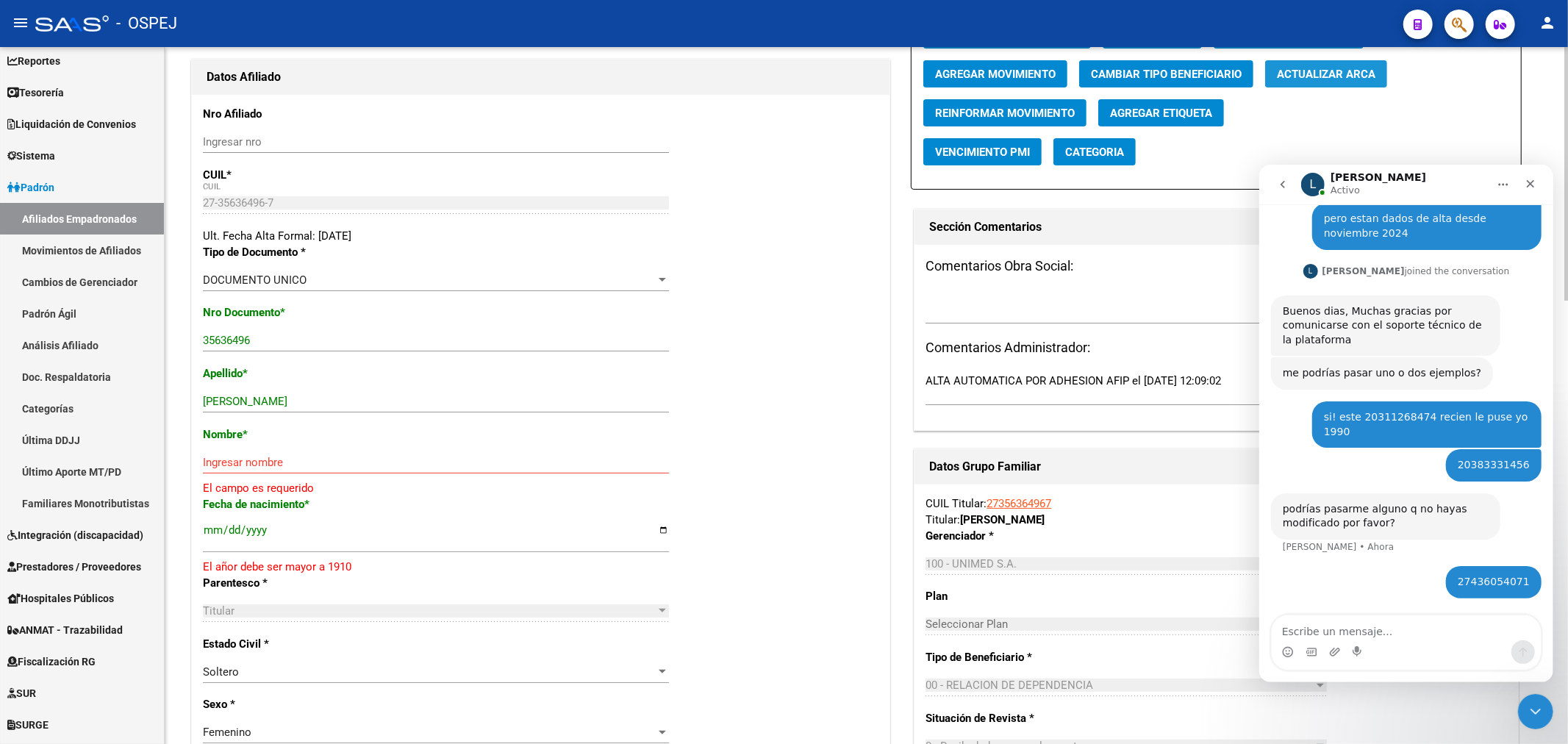
click at [1319, 83] on button "Actualizar ARCA" at bounding box center [1325, 74] width 122 height 27
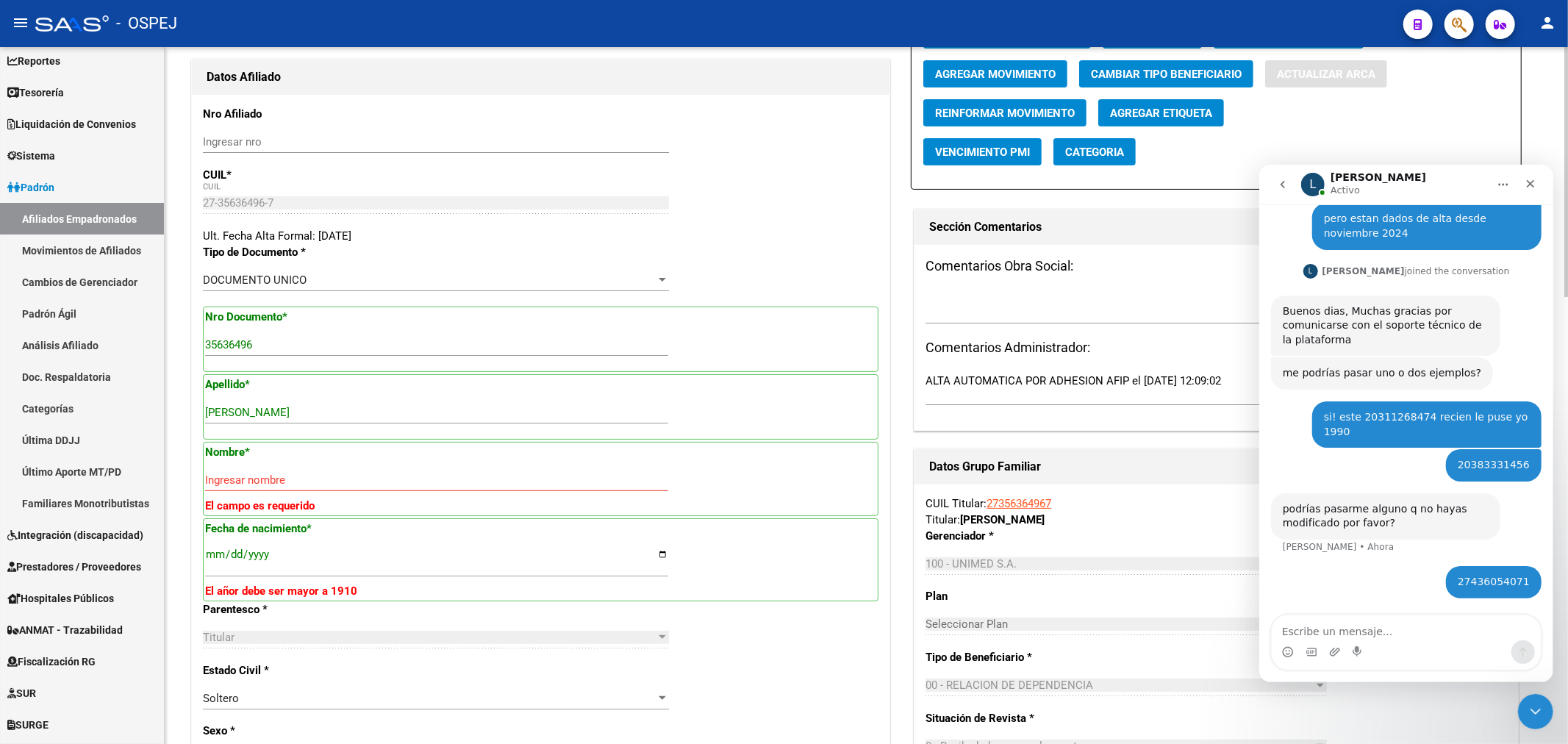
type input "PONCE MARIELA FERNANDA"
type input "1991-11-18"
type input "VILLA DOLORES"
type input "25 DE MAYO"
type input "208"
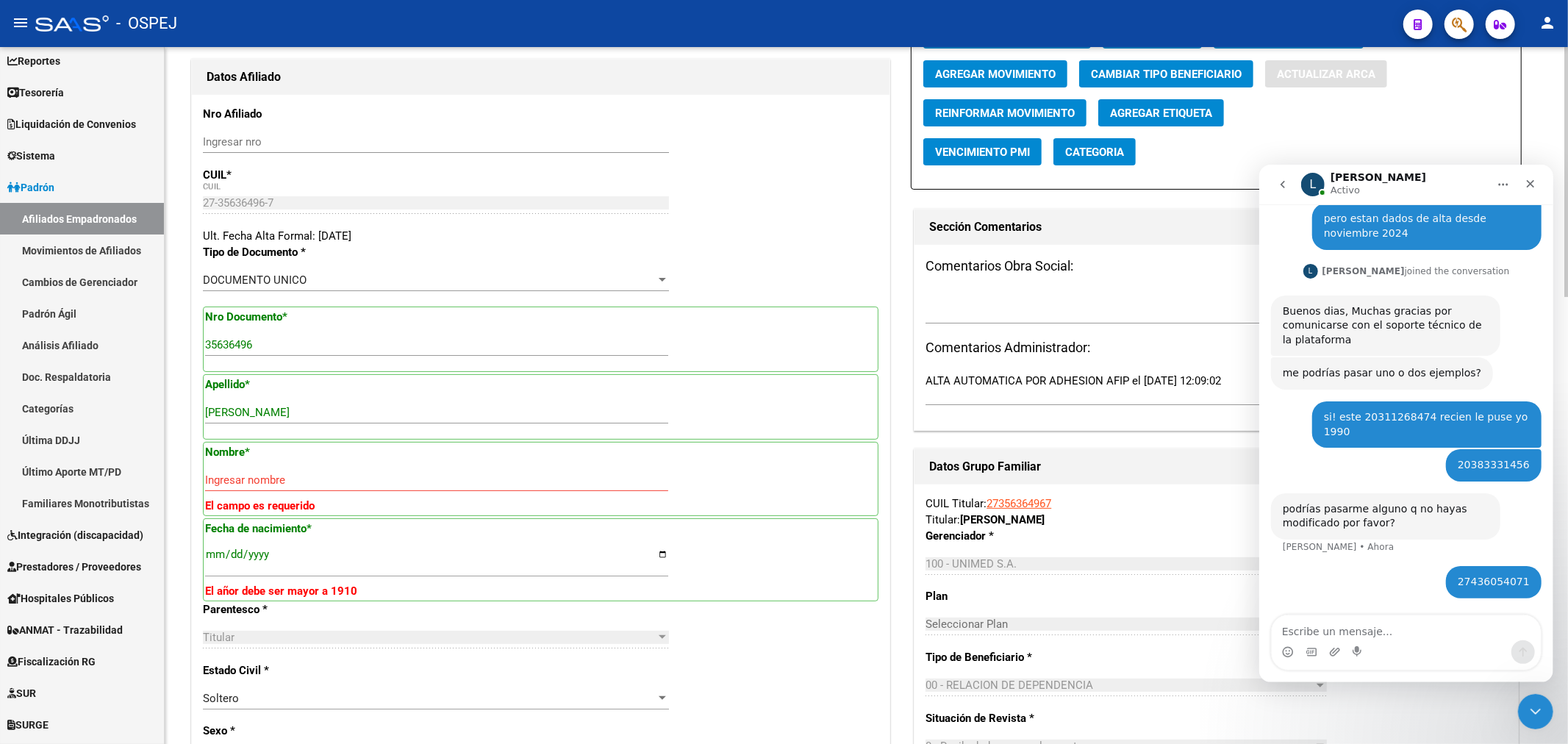
type input "00"
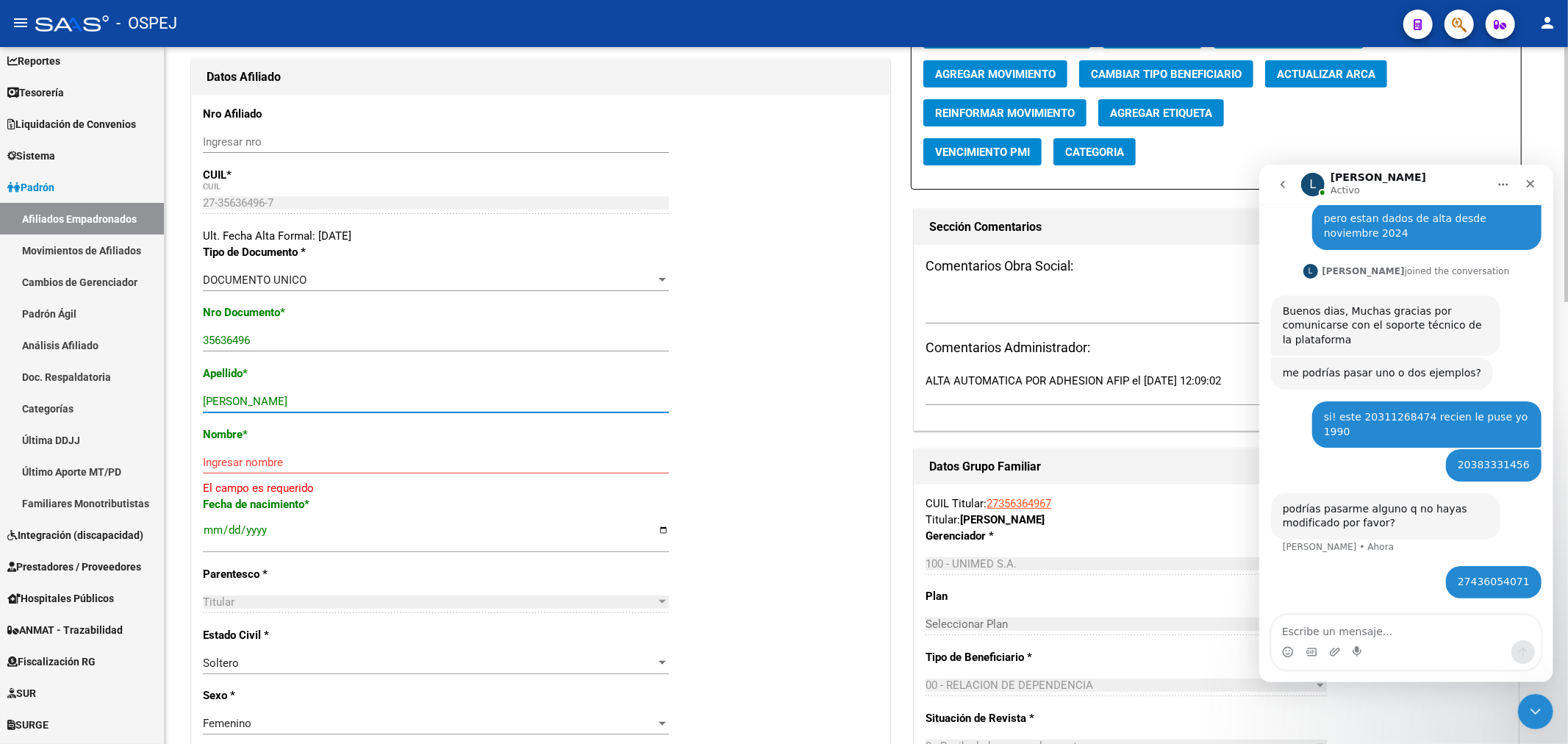
drag, startPoint x: 378, startPoint y: 406, endPoint x: 244, endPoint y: 403, distance: 134.0
click at [244, 403] on input "PONCE MARIELA FERNANDA" at bounding box center [436, 401] width 466 height 13
type input "PONCE"
click at [277, 462] on input "Ingresar nombre" at bounding box center [436, 463] width 466 height 13
paste input "MARIELA FERNANDA"
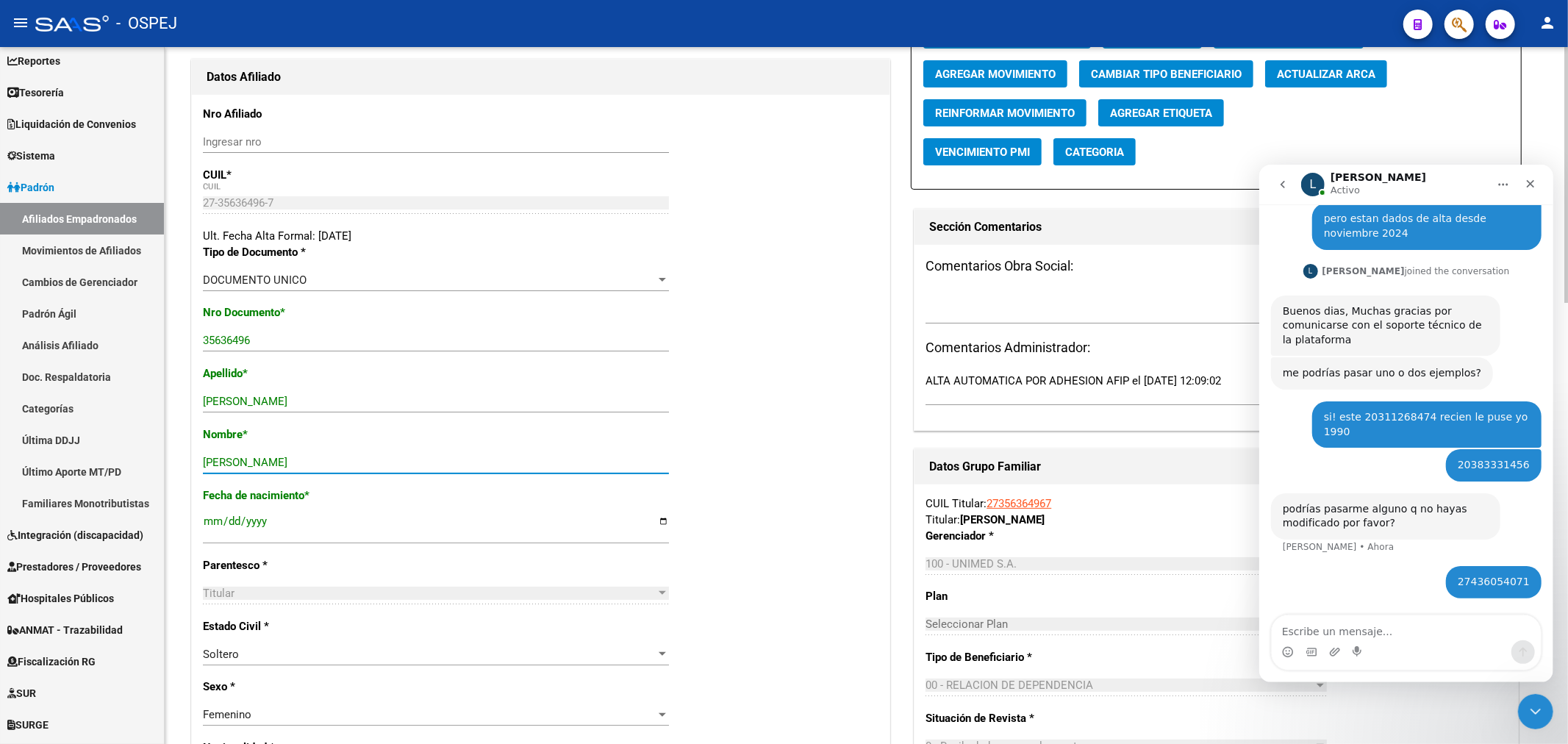
scroll to position [0, 0]
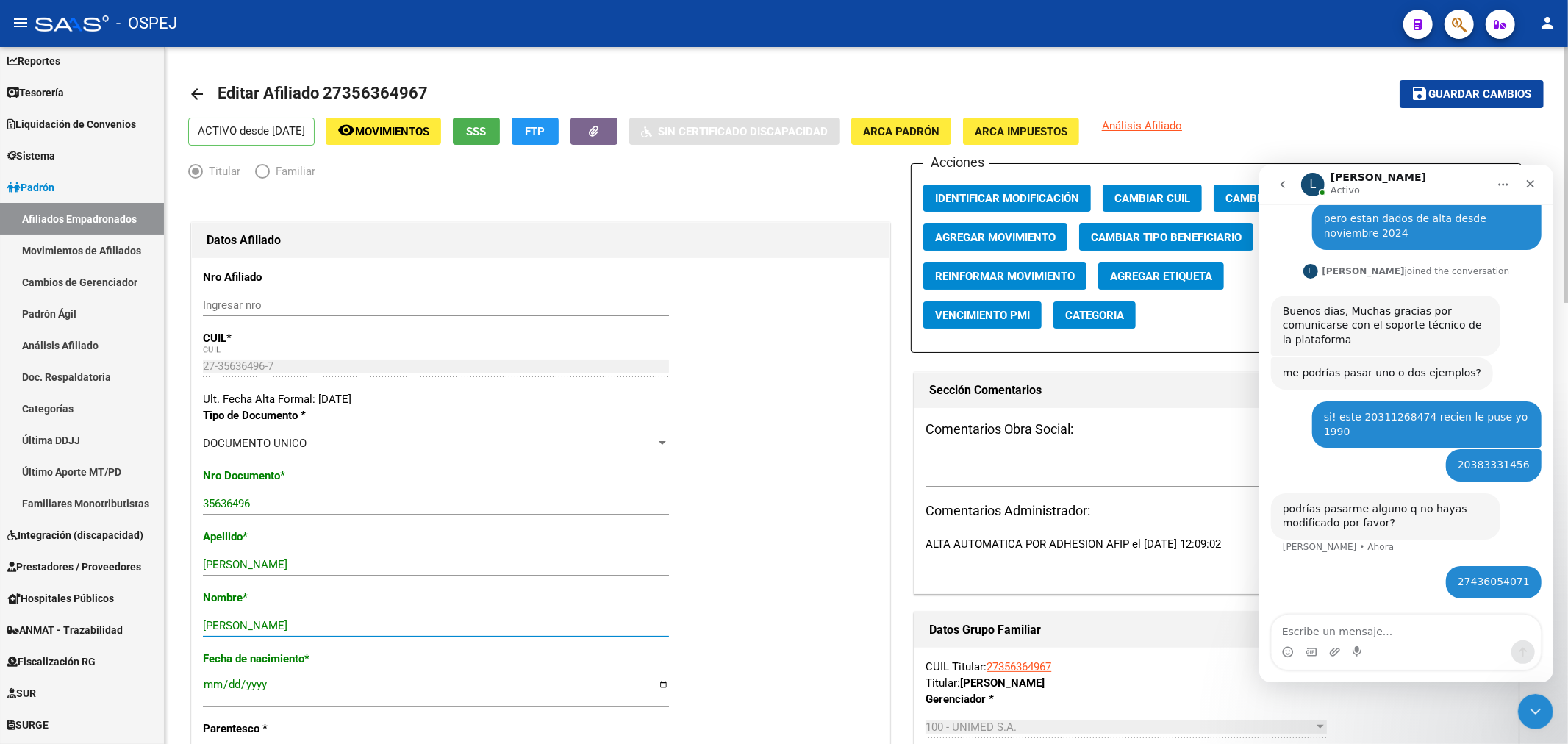
type input "MARIELA FERNANDA"
click at [1476, 99] on span "Guardar cambios" at bounding box center [1480, 95] width 103 height 13
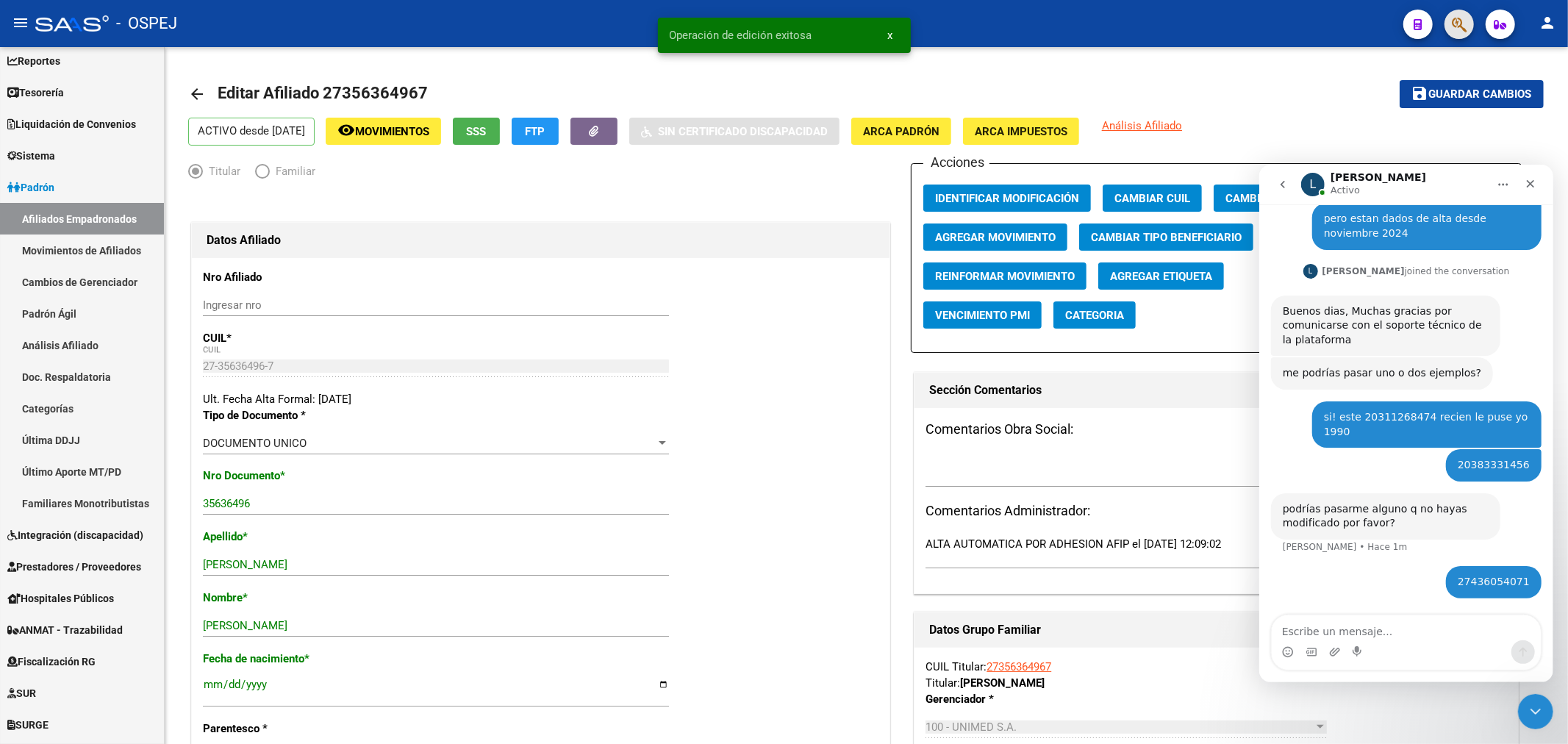
click at [1466, 24] on button "button" at bounding box center [1459, 24] width 30 height 30
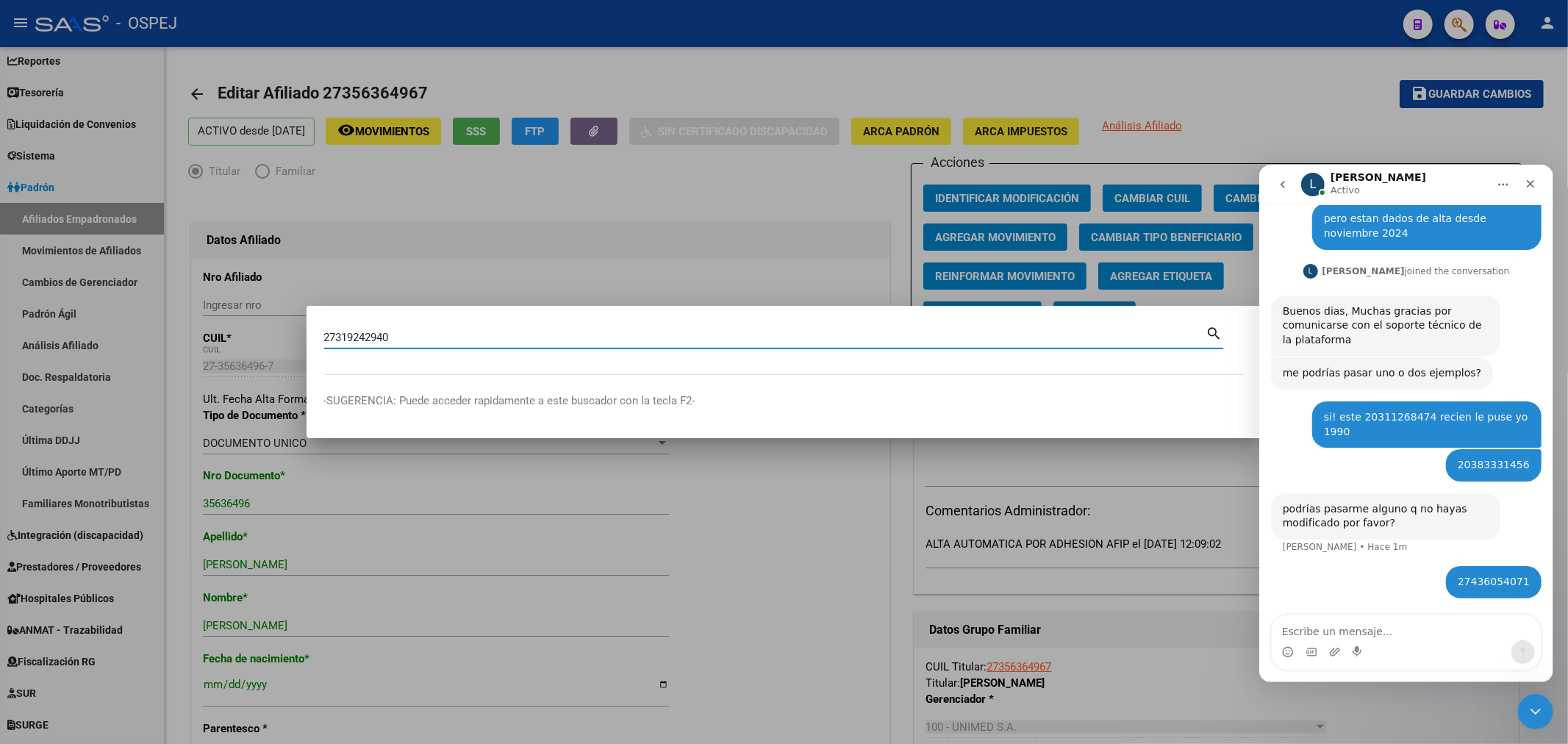
type input "27319242940"
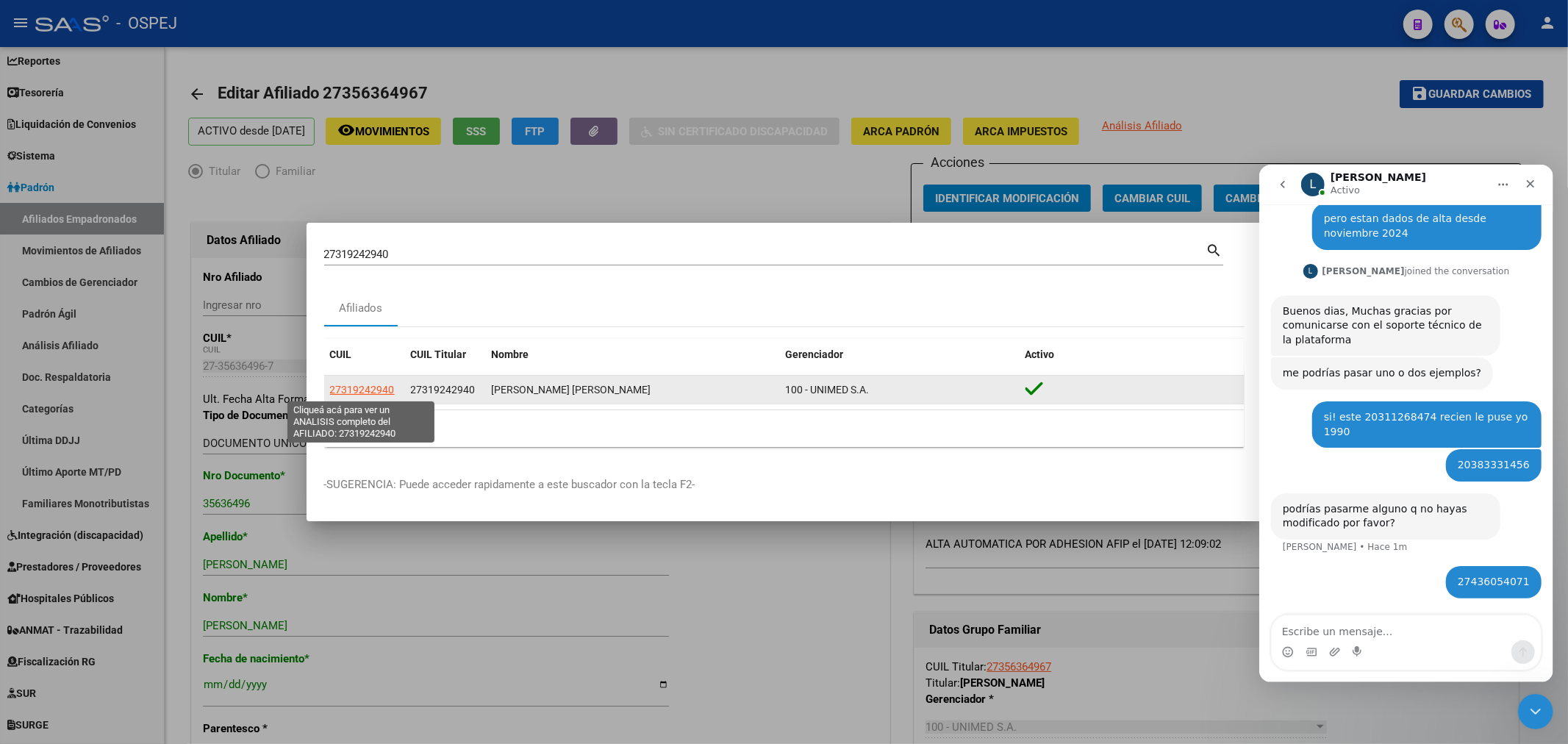
click at [390, 388] on span "27319242940" at bounding box center [362, 390] width 64 height 12
type textarea "27319242940"
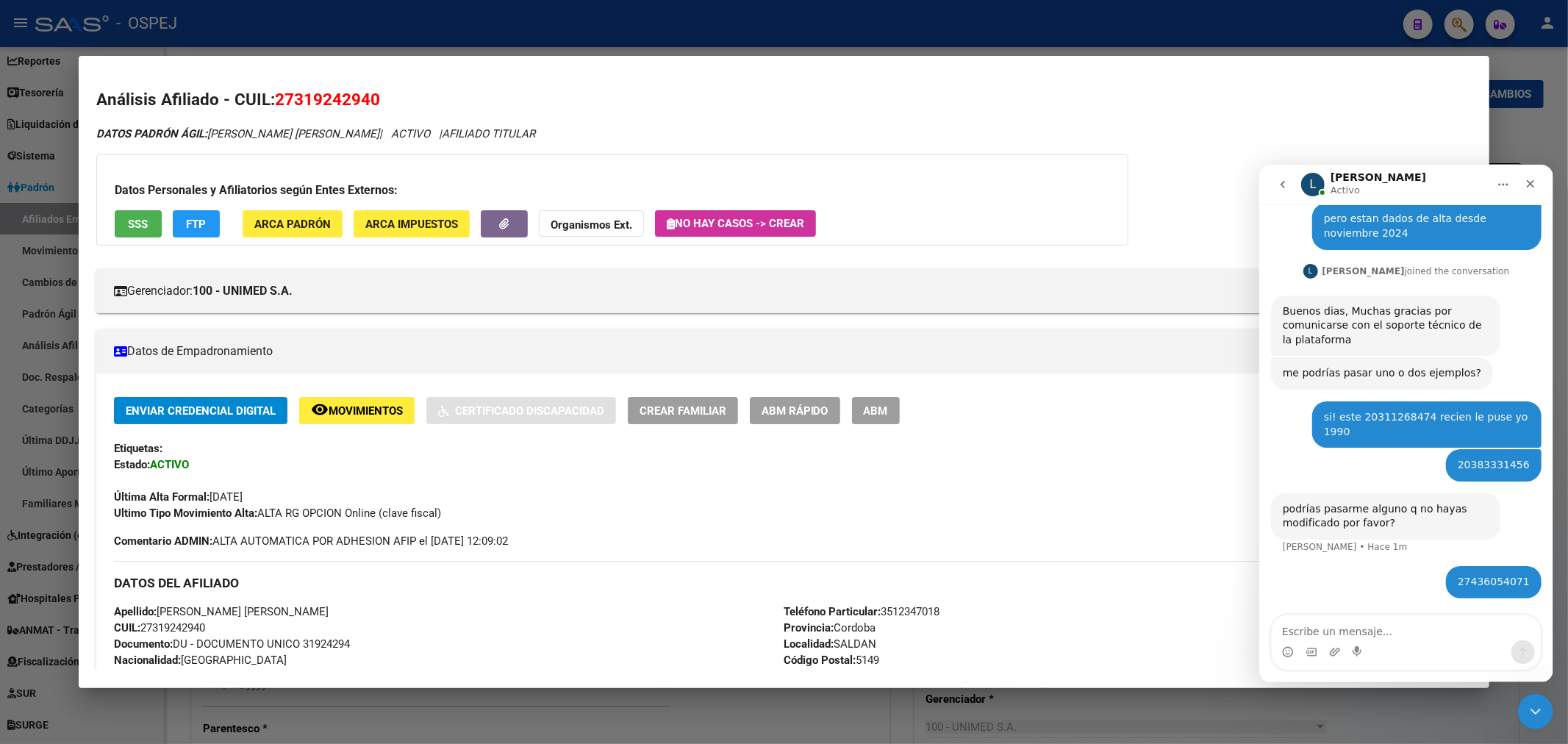
scroll to position [163, 0]
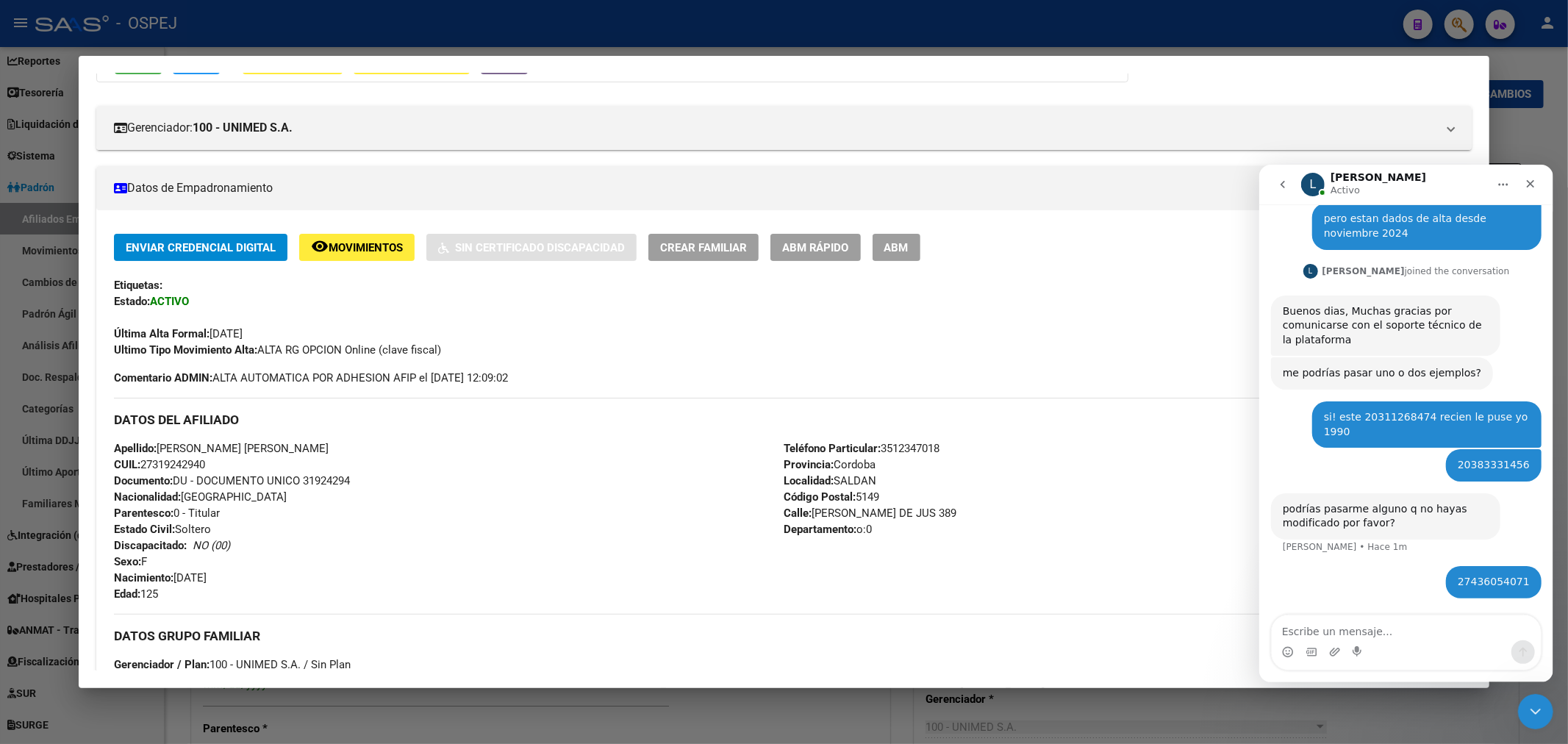
click at [909, 249] on span "ABM" at bounding box center [895, 248] width 24 height 13
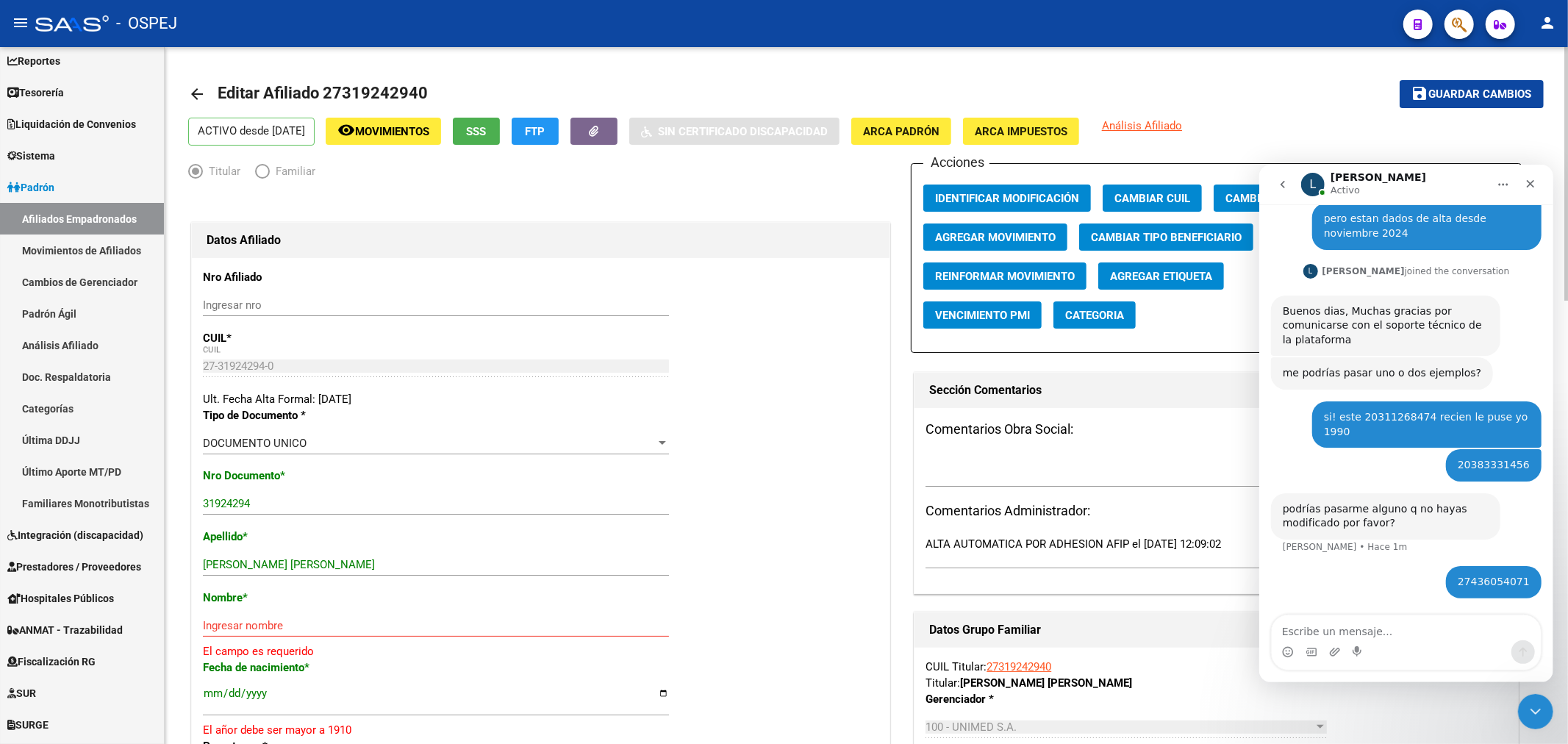
scroll to position [82, 0]
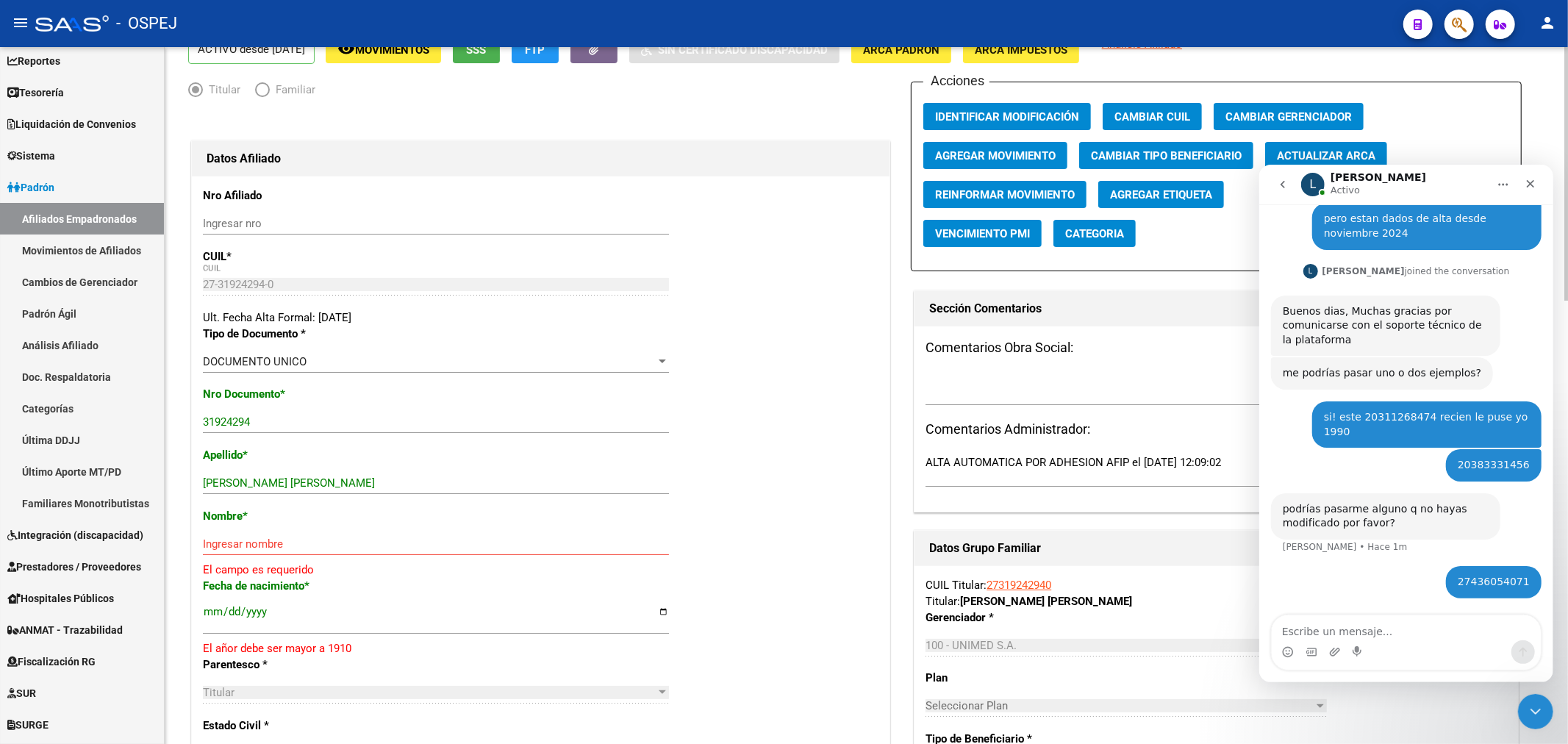
click at [1319, 149] on span "Actualizar ARCA" at bounding box center [1325, 156] width 99 height 13
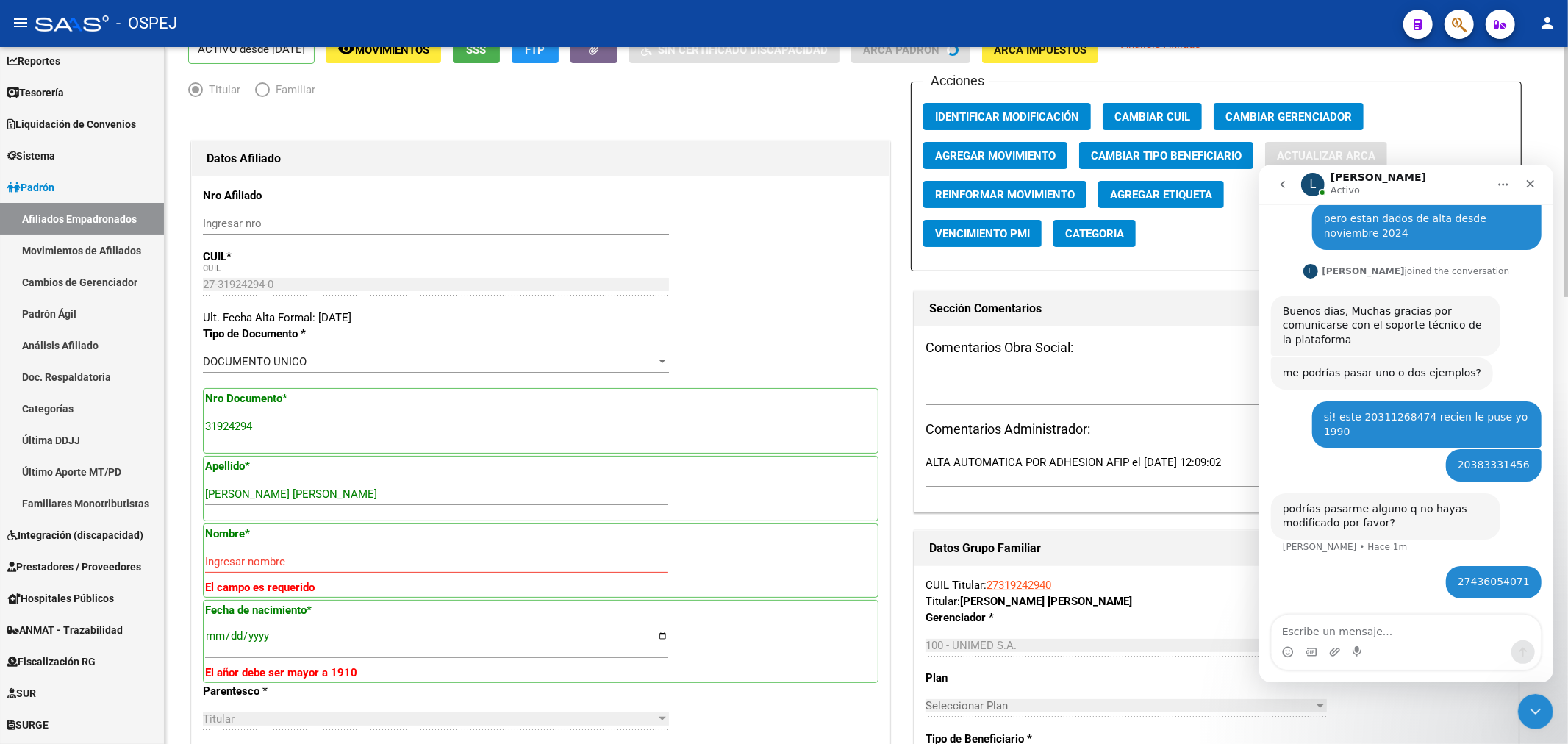
type input "GODOY"
type input "DEBORA VANINA"
type input "1986-03-03"
type input "SALDAN"
type input "389"
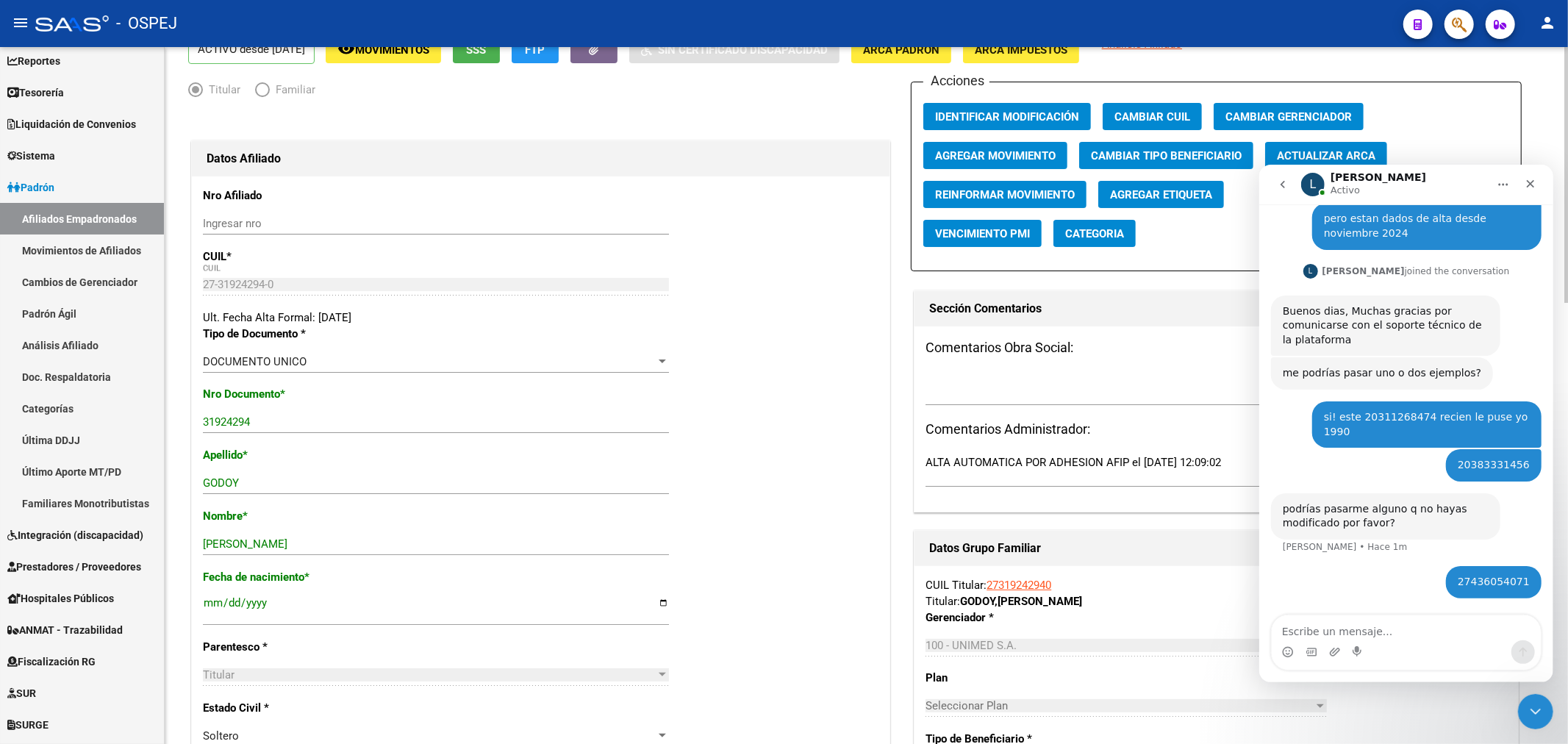
scroll to position [0, 0]
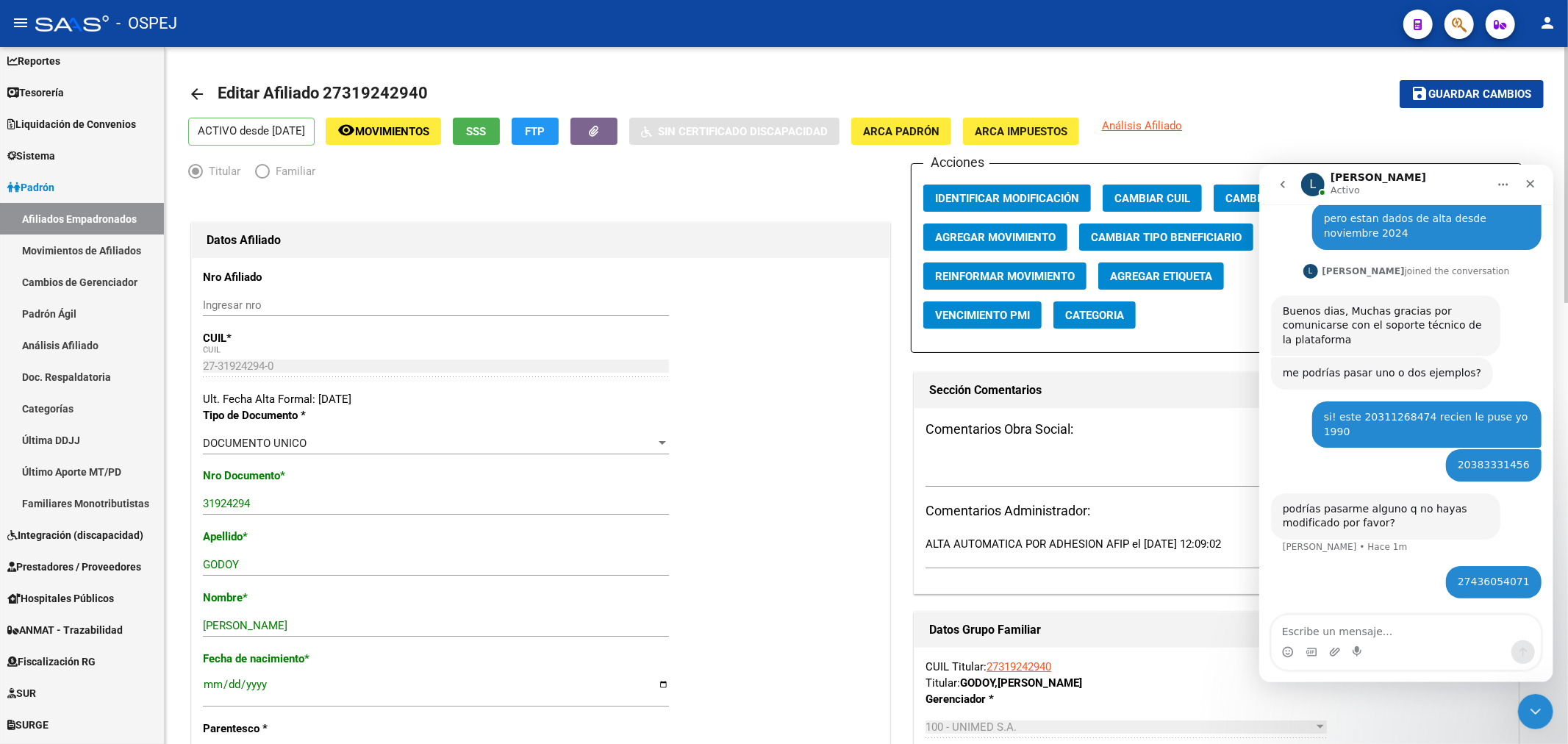
click at [1471, 92] on span "Guardar cambios" at bounding box center [1480, 95] width 103 height 13
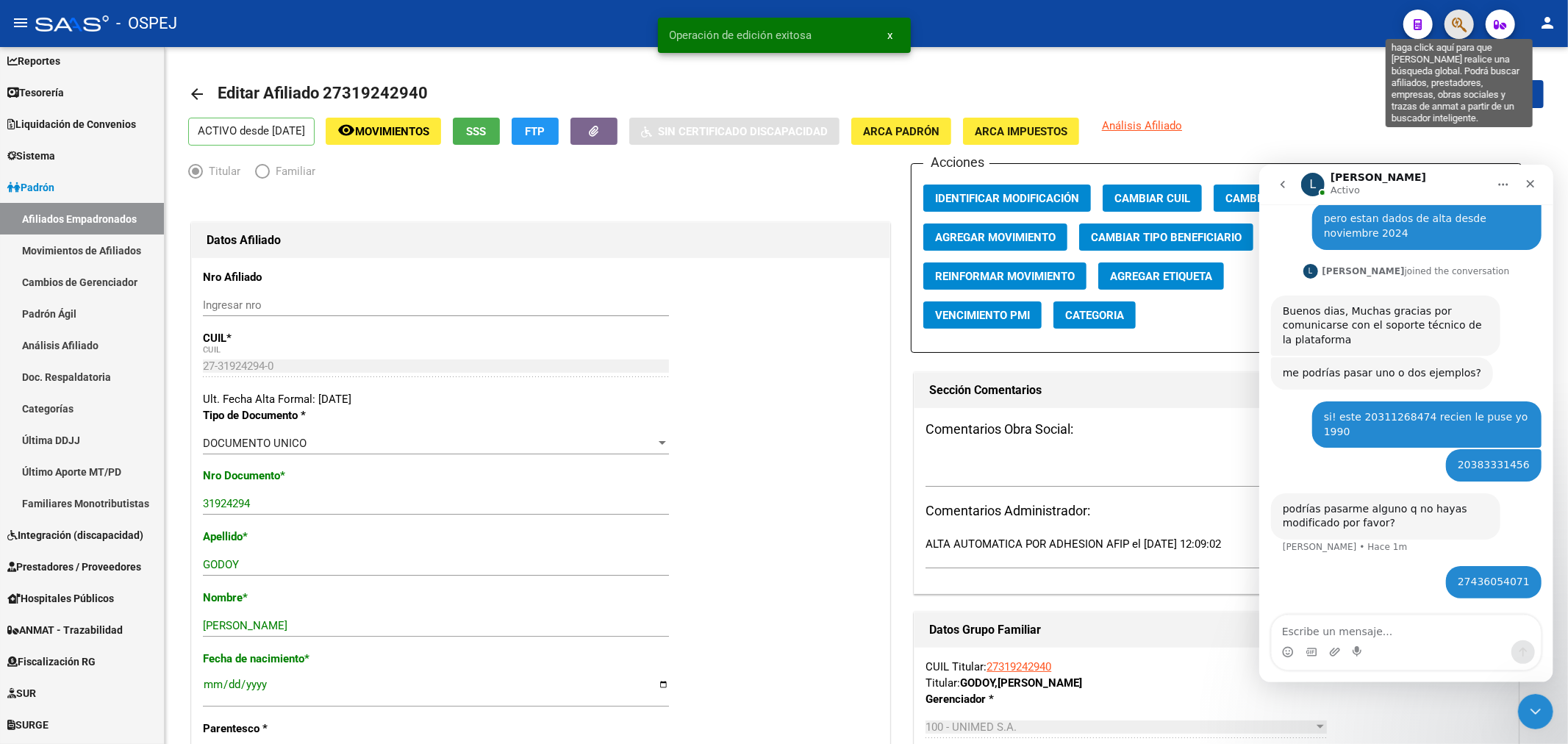
click at [1463, 28] on icon "button" at bounding box center [1459, 25] width 14 height 17
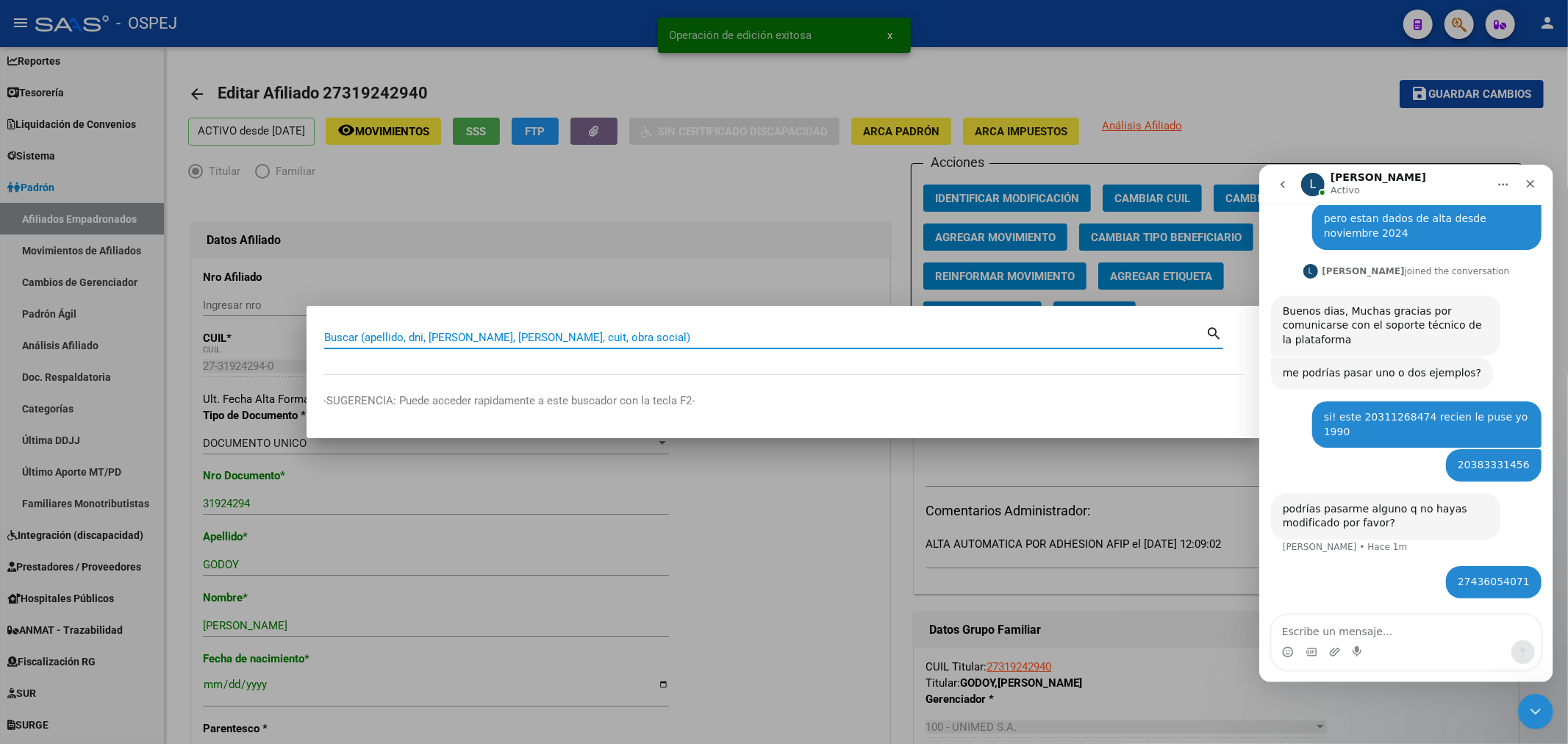
paste input "27371281512"
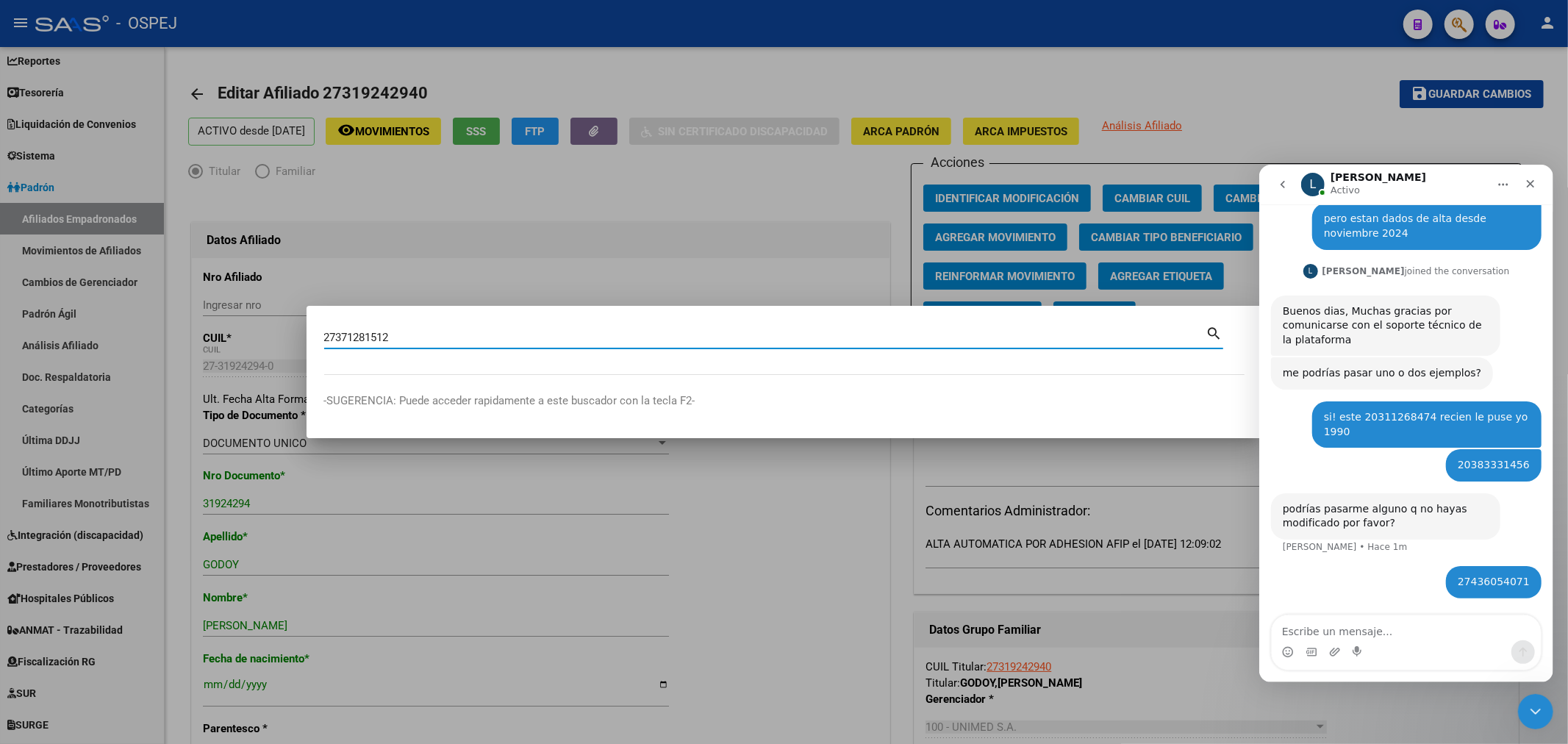
type input "27371281512"
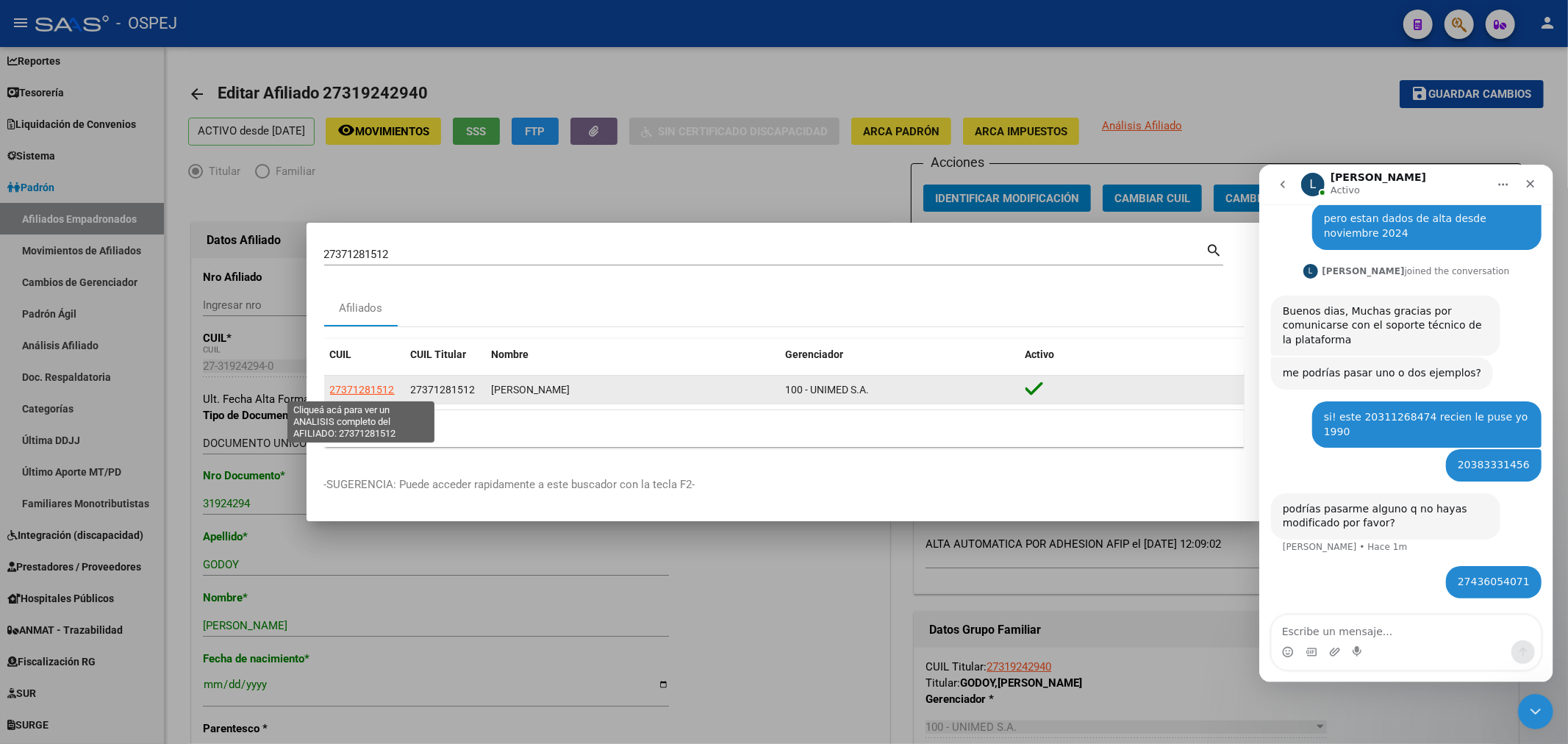
click at [341, 387] on span "27371281512" at bounding box center [362, 390] width 64 height 12
type textarea "27371281512"
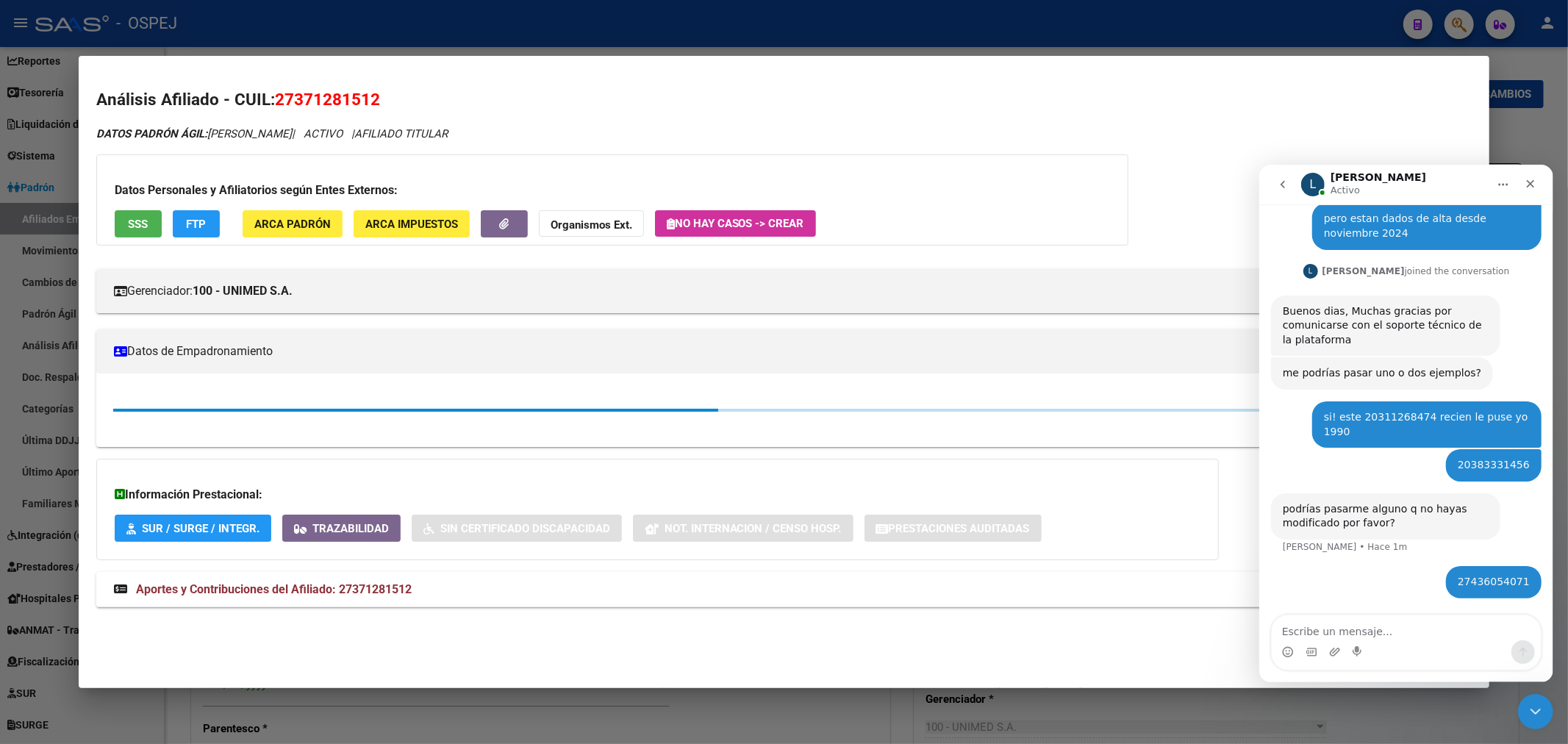
scroll to position [82, 0]
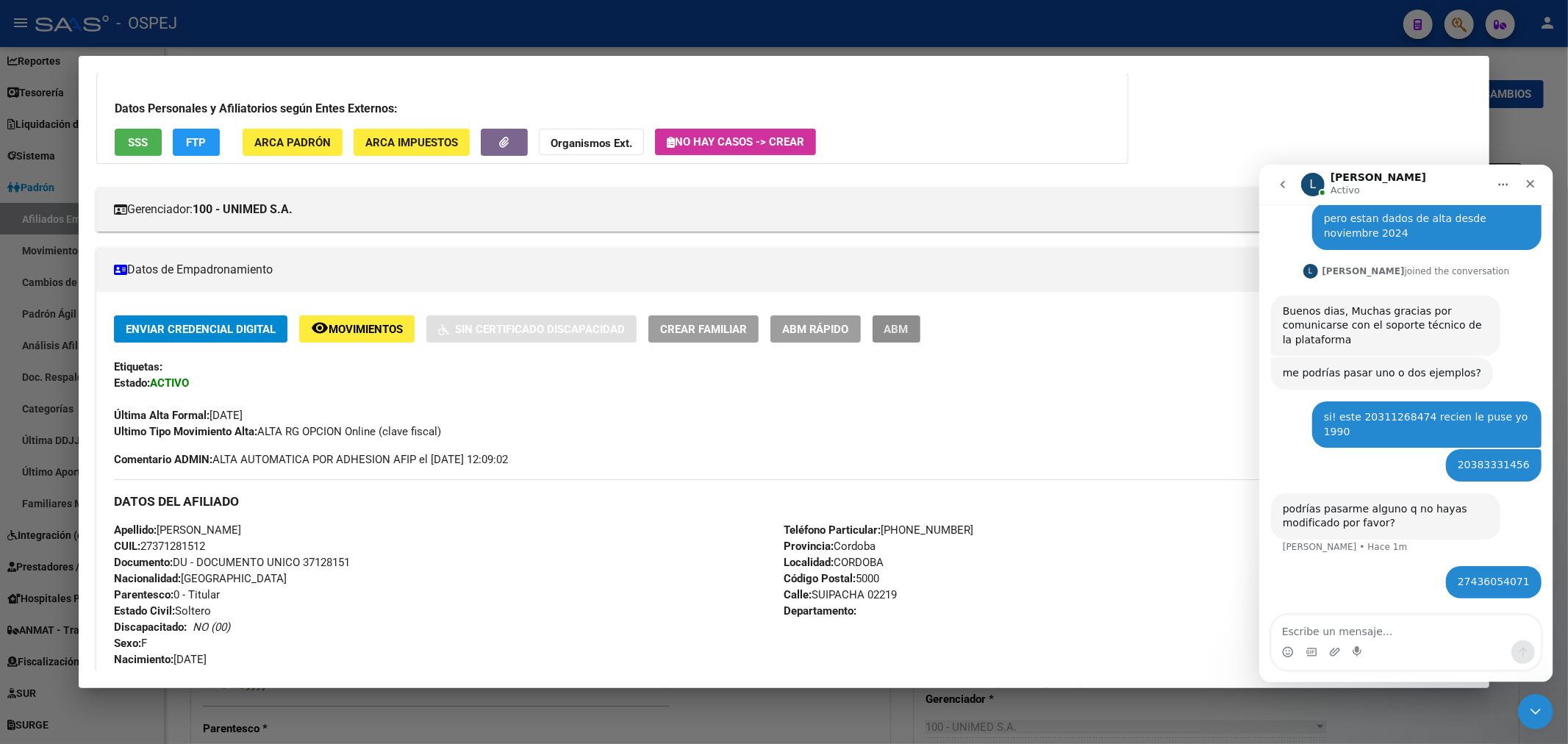
click at [909, 331] on span "ABM" at bounding box center [895, 329] width 24 height 13
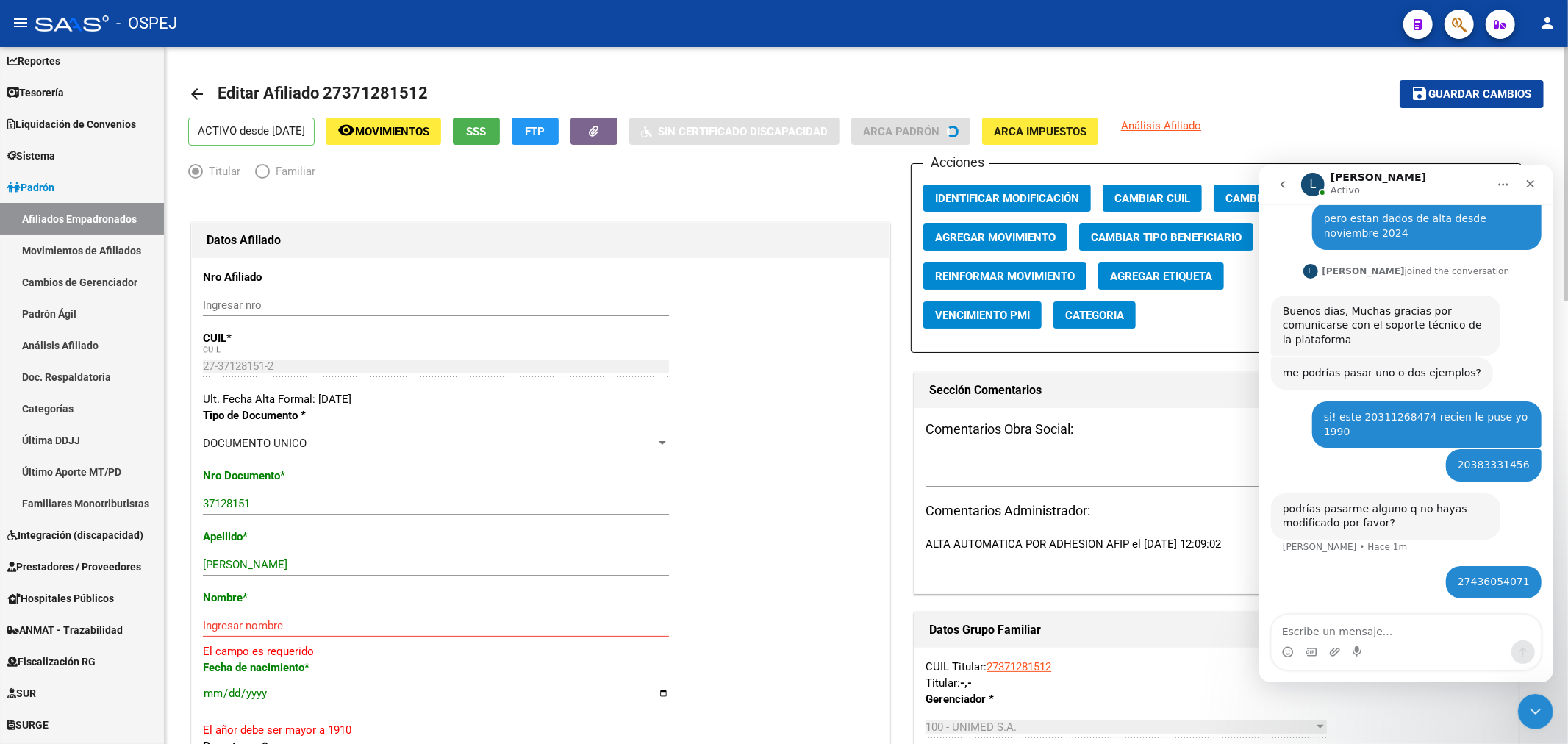
scroll to position [82, 0]
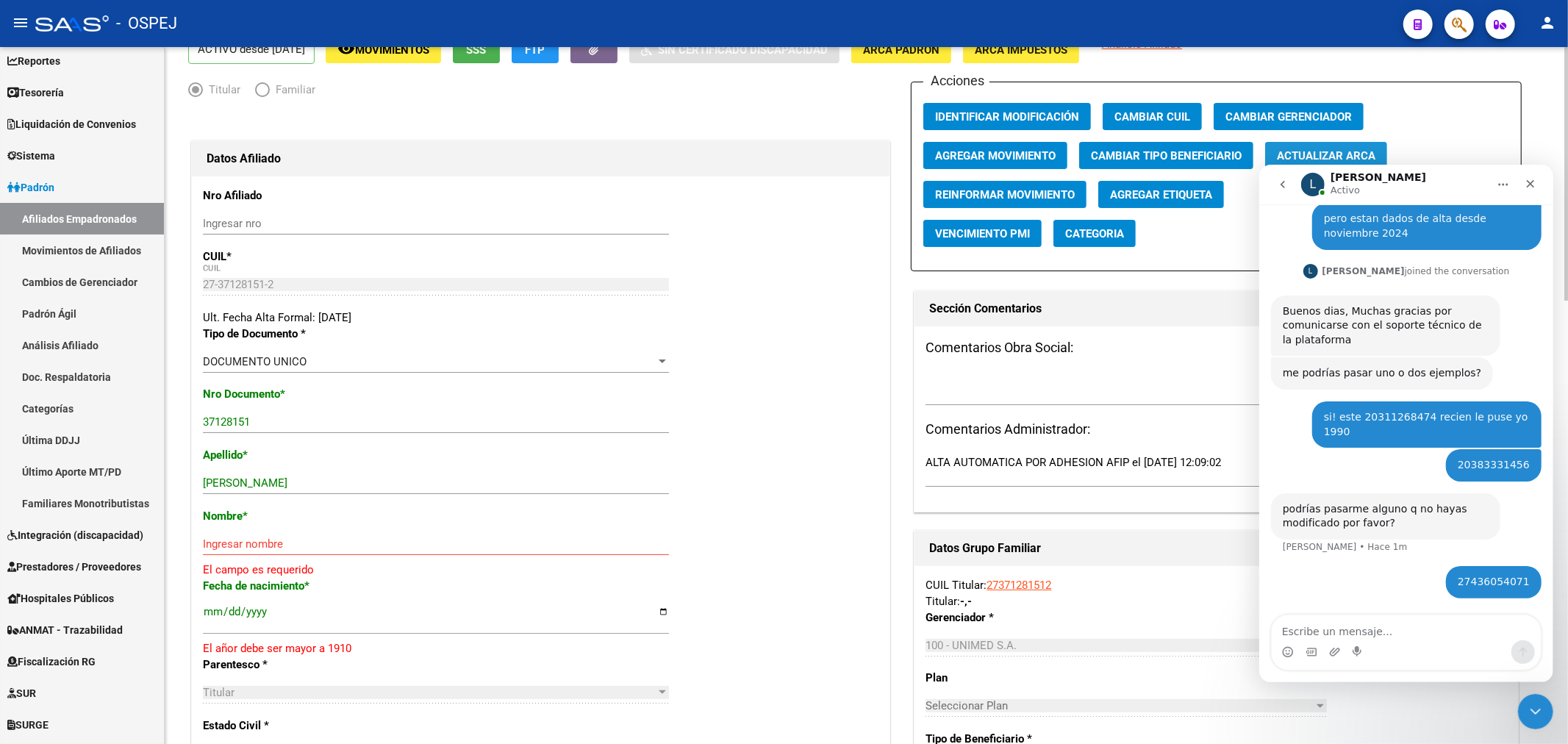
click at [1332, 149] on span "Actualizar ARCA" at bounding box center [1325, 156] width 99 height 13
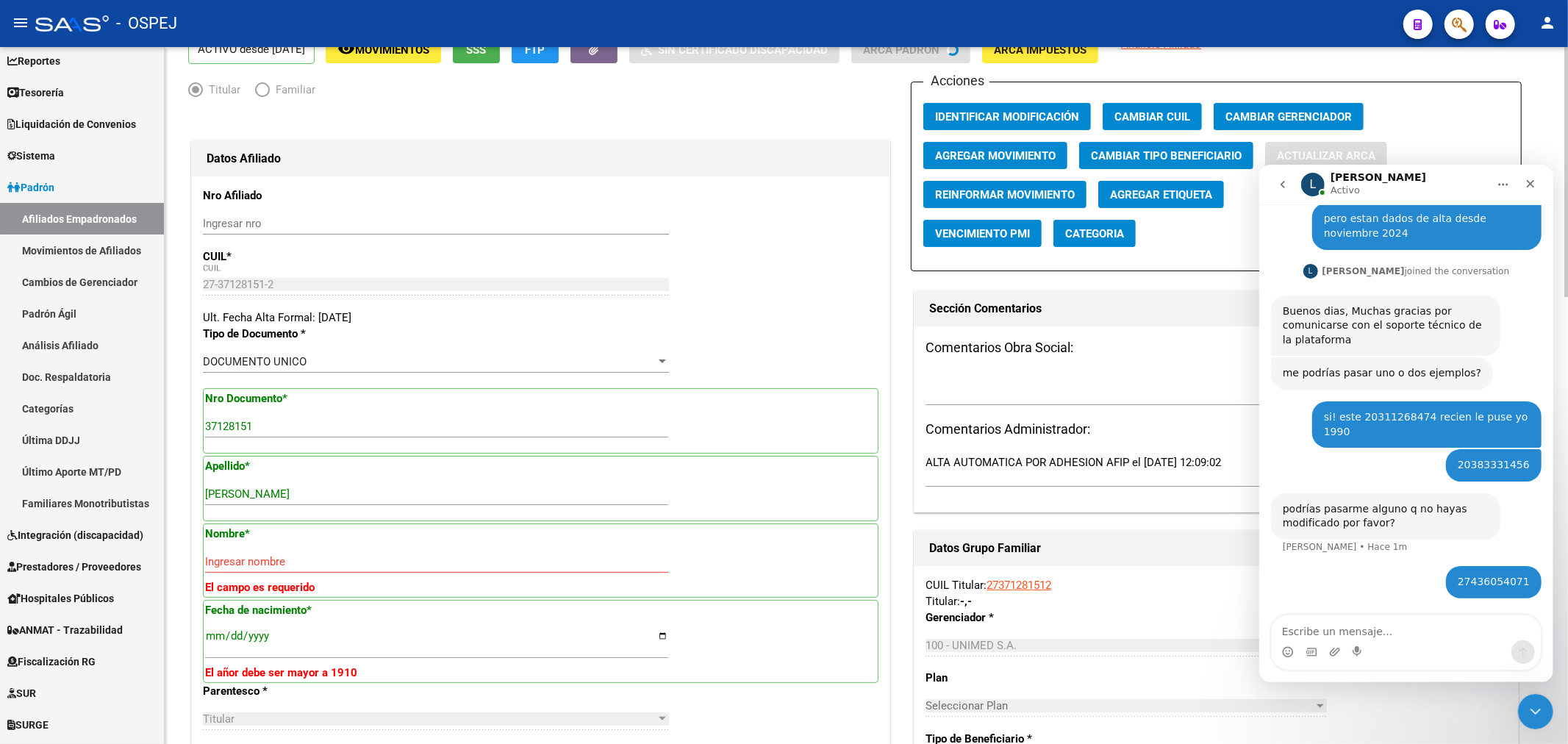
type input "SENZ"
type input "ELIZABETH"
type input "1993-03-18"
type input "BARRIO PUEYRREDON"
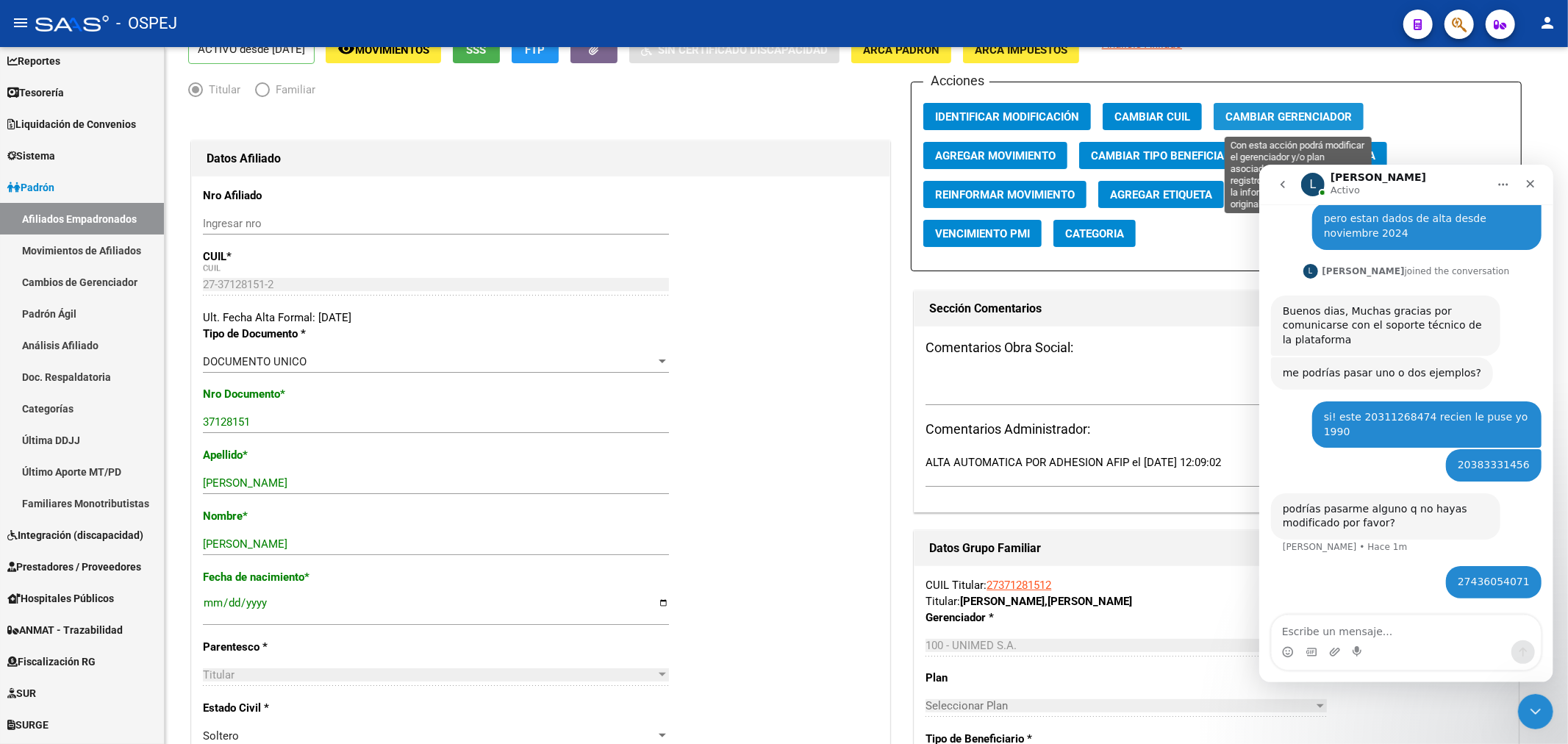
drag, startPoint x: 1317, startPoint y: 108, endPoint x: 1310, endPoint y: 41, distance: 67.4
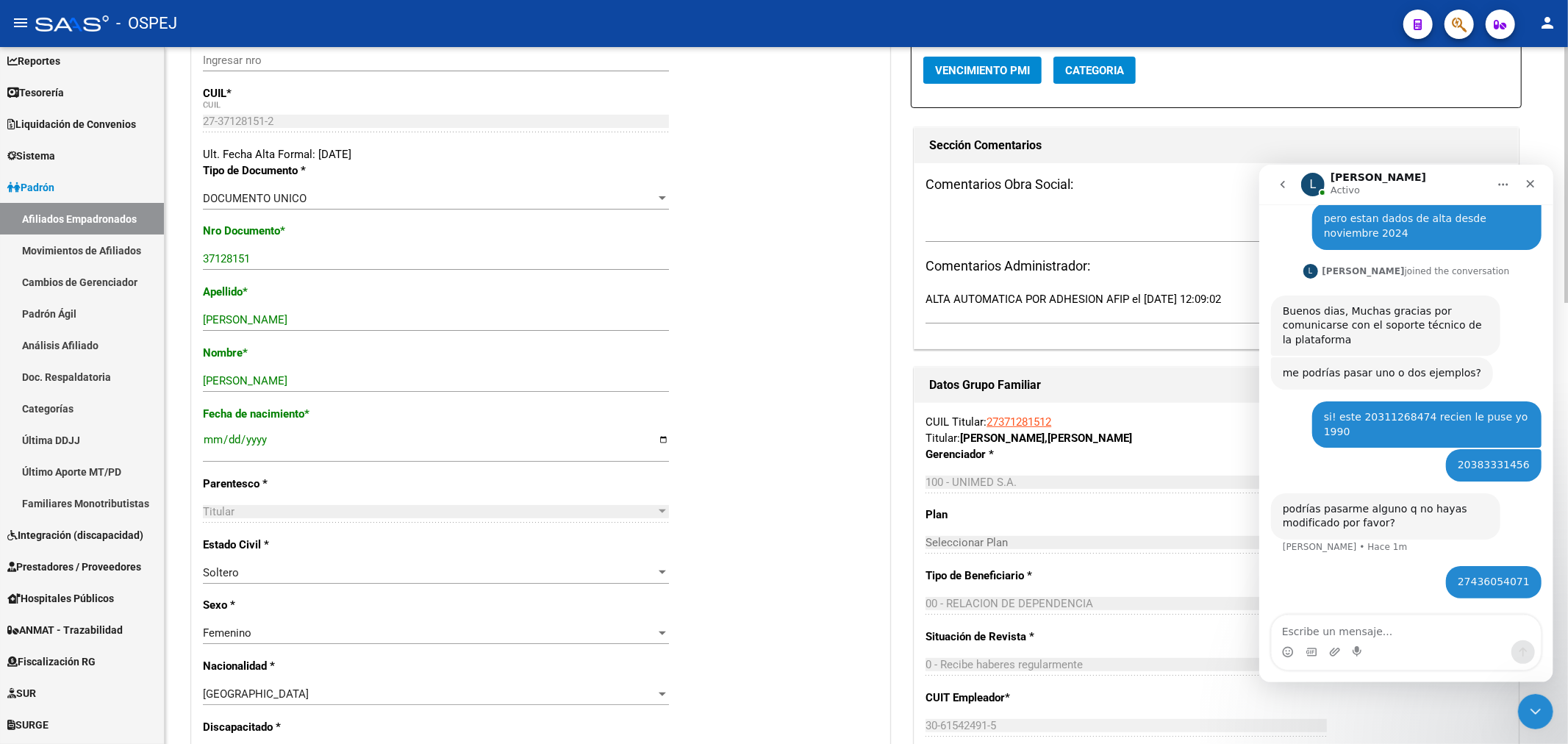
scroll to position [0, 0]
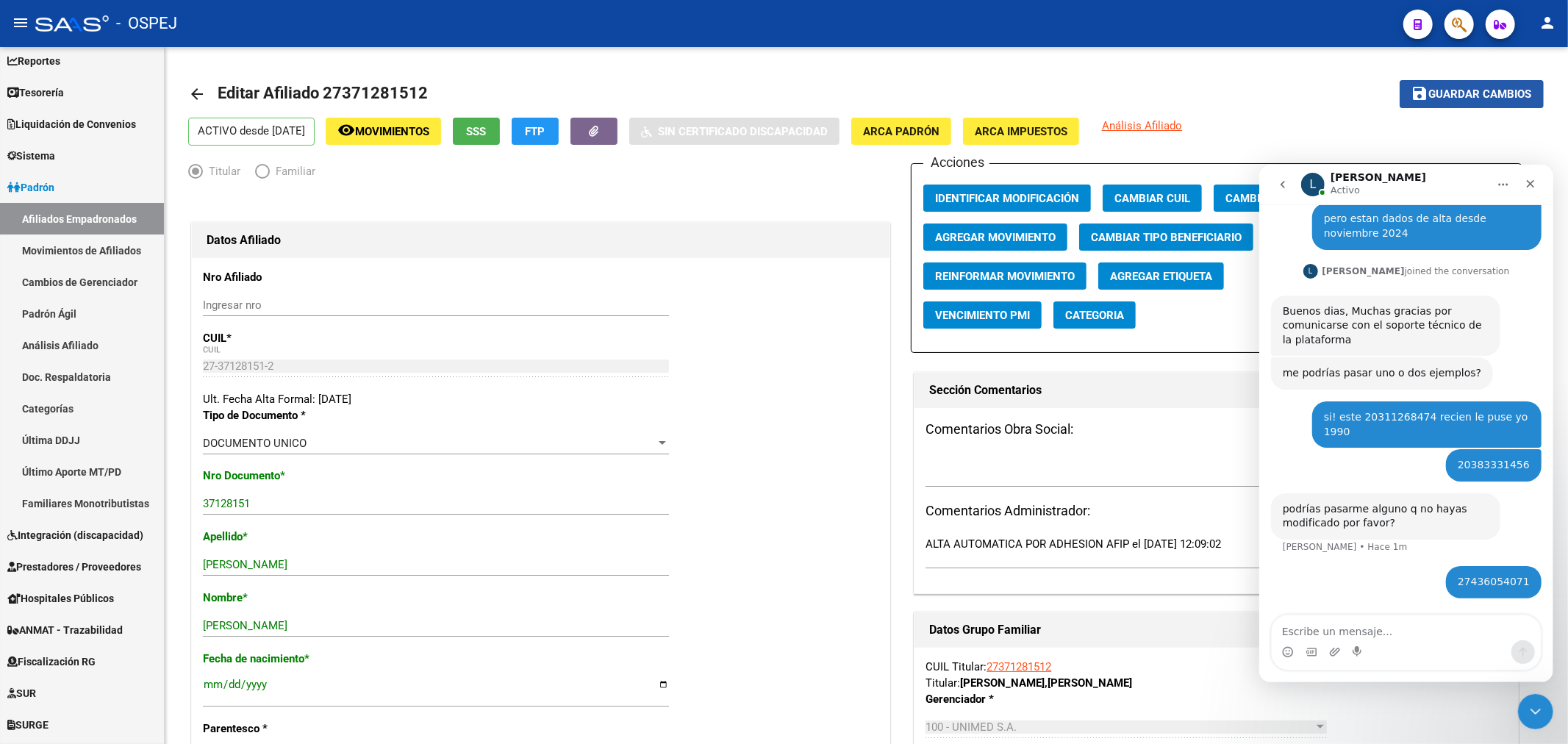
drag, startPoint x: 1424, startPoint y: 92, endPoint x: 1084, endPoint y: 36, distance: 344.6
click at [1426, 92] on mat-icon "save" at bounding box center [1419, 93] width 17 height 17
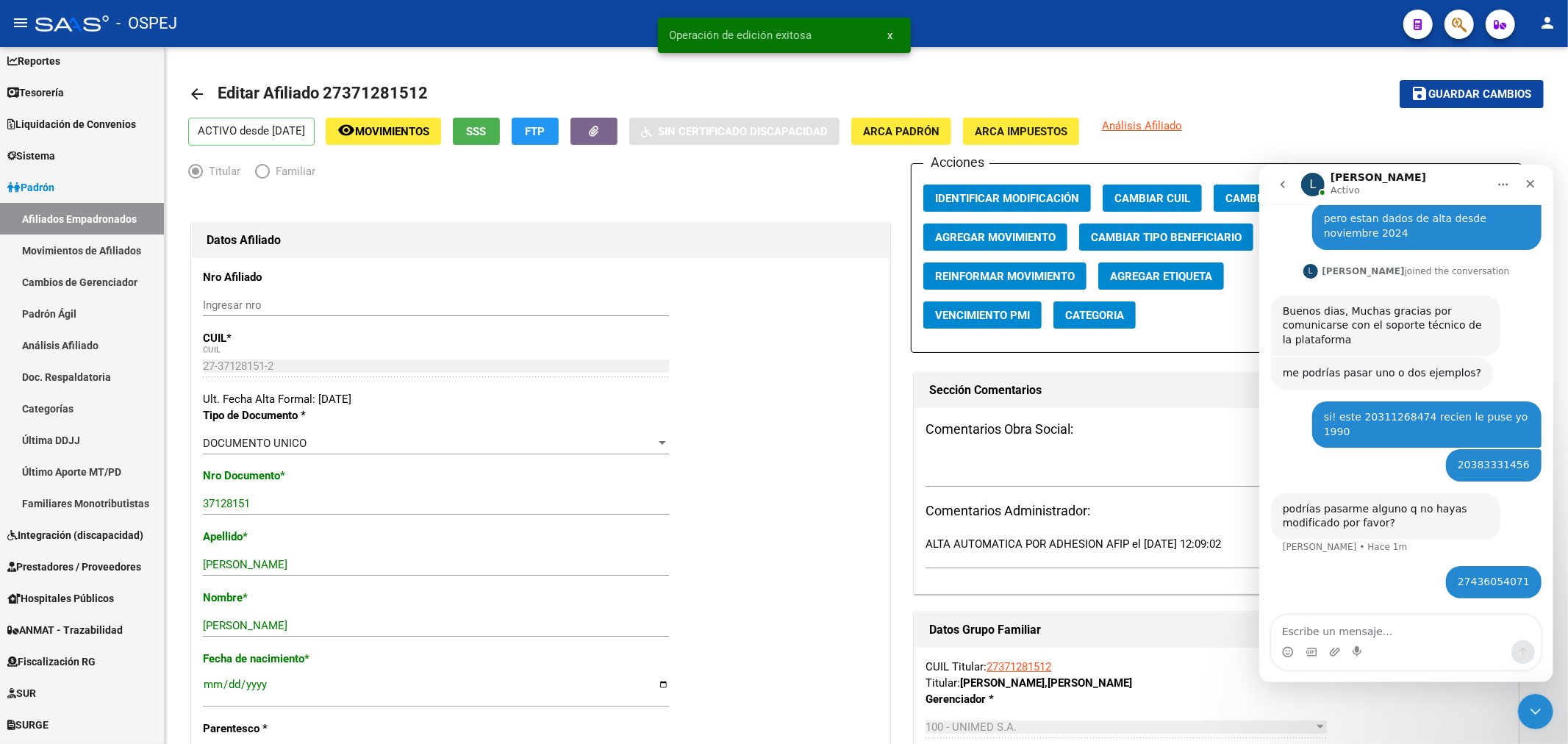
click at [1453, 34] on span "button" at bounding box center [1459, 24] width 14 height 30
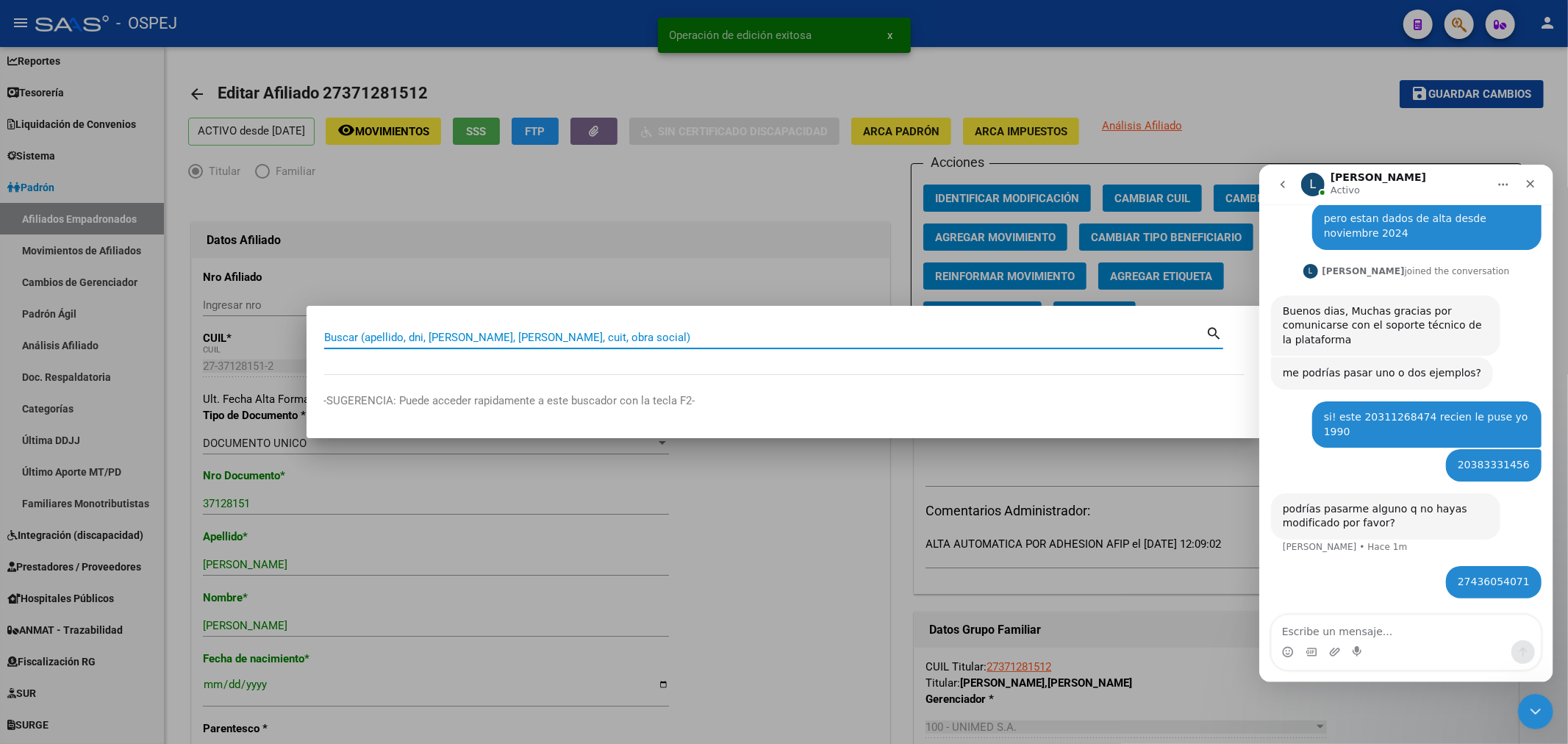
paste input "20375175844"
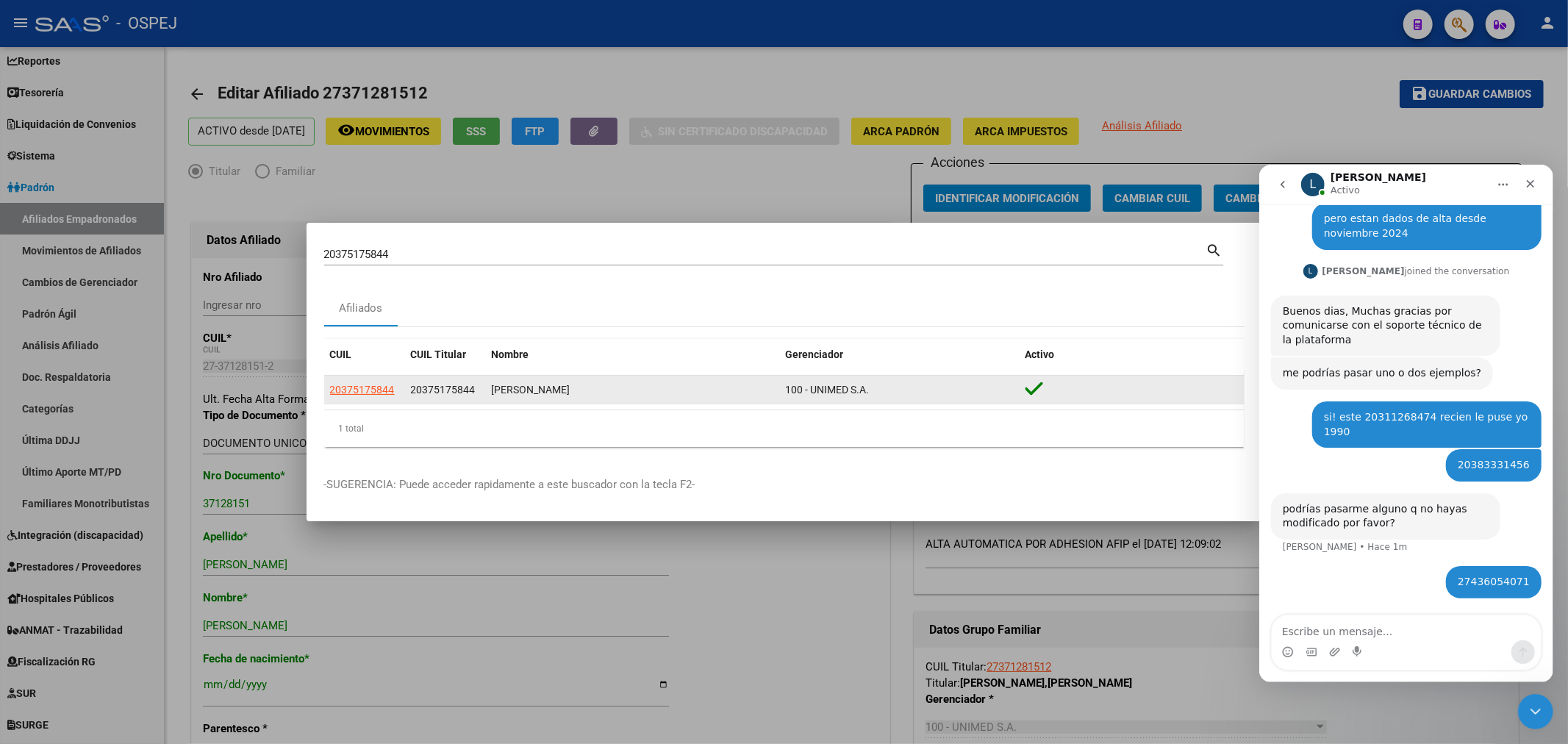
click at [372, 396] on app-link-go-to "20375175844" at bounding box center [362, 390] width 64 height 17
click at [372, 393] on span "20375175844" at bounding box center [362, 390] width 64 height 12
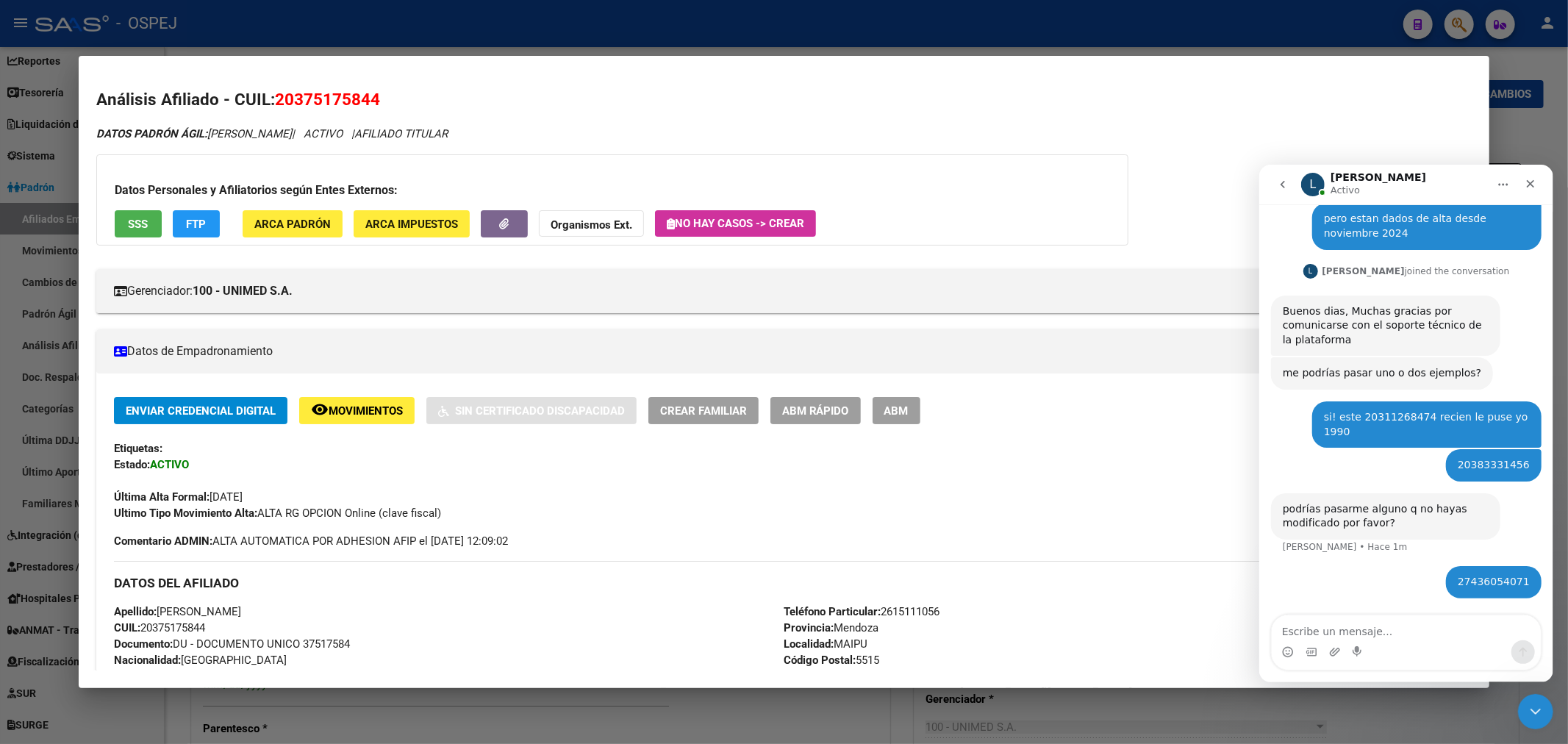
click at [937, 406] on div "Enviar Credencial Digital remove_red_eye Movimientos Sin Certificado Discapacid…" at bounding box center [784, 411] width 1341 height 27
click at [920, 406] on button "ABM" at bounding box center [896, 411] width 48 height 27
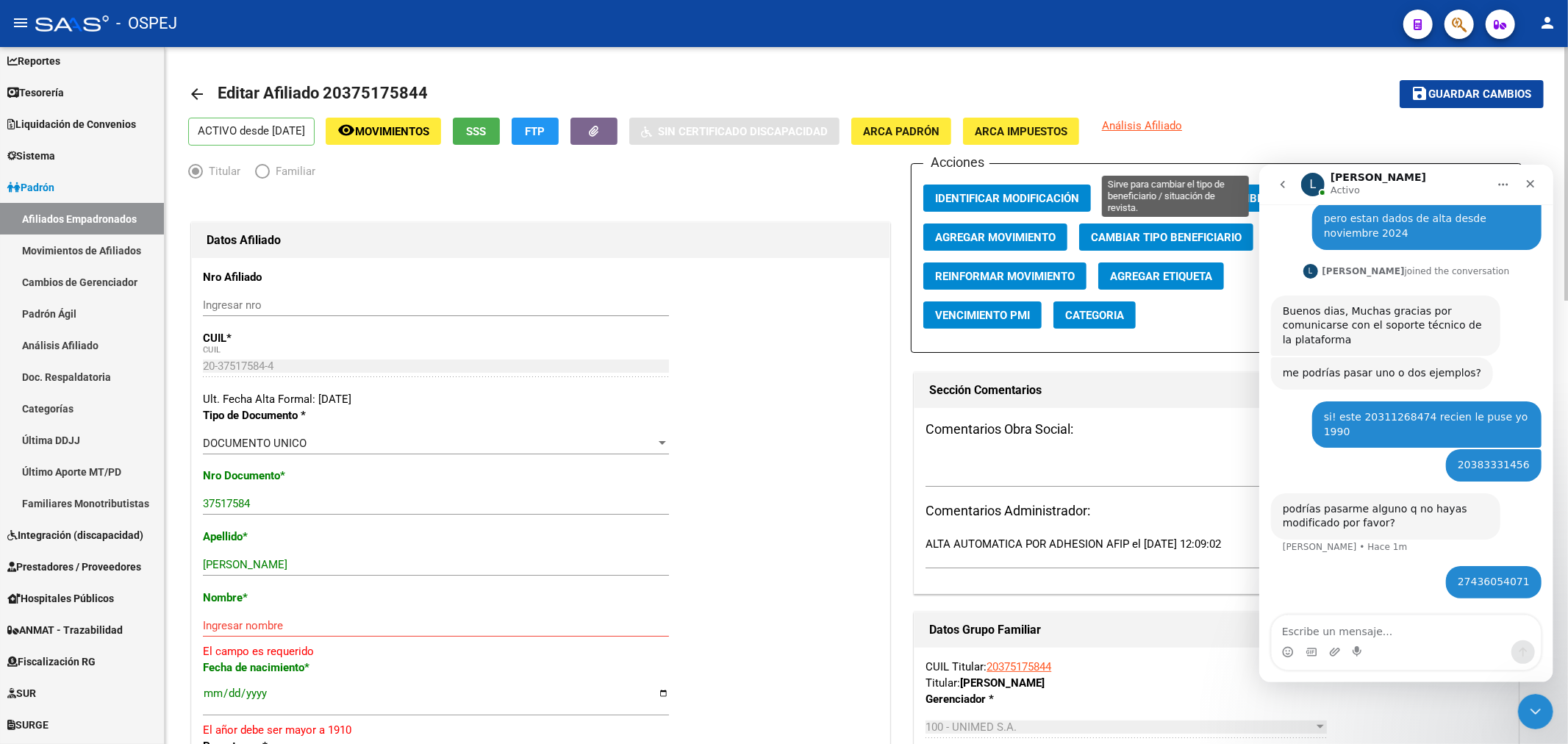
scroll to position [82, 0]
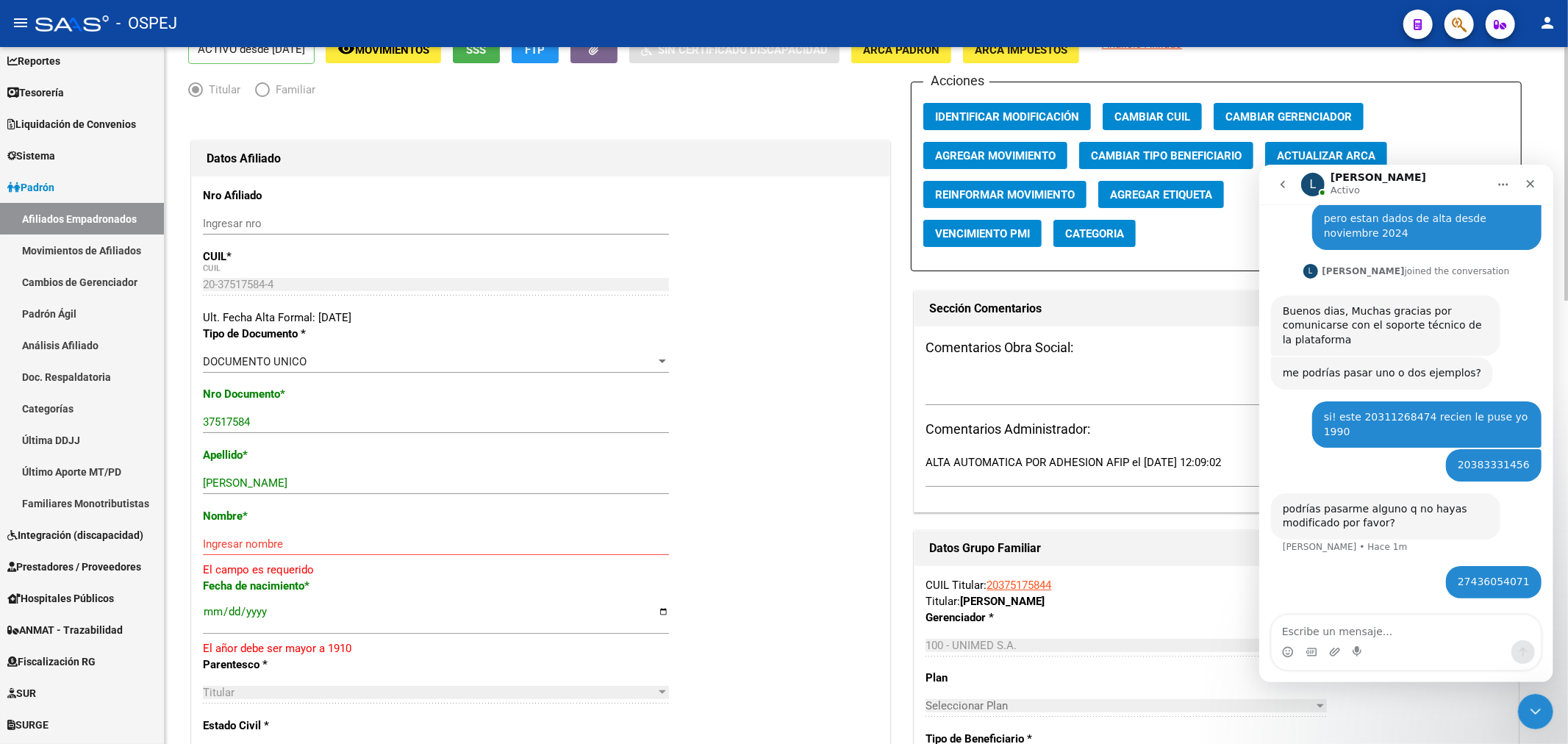
click at [1298, 151] on span "Actualizar ARCA" at bounding box center [1325, 156] width 99 height 13
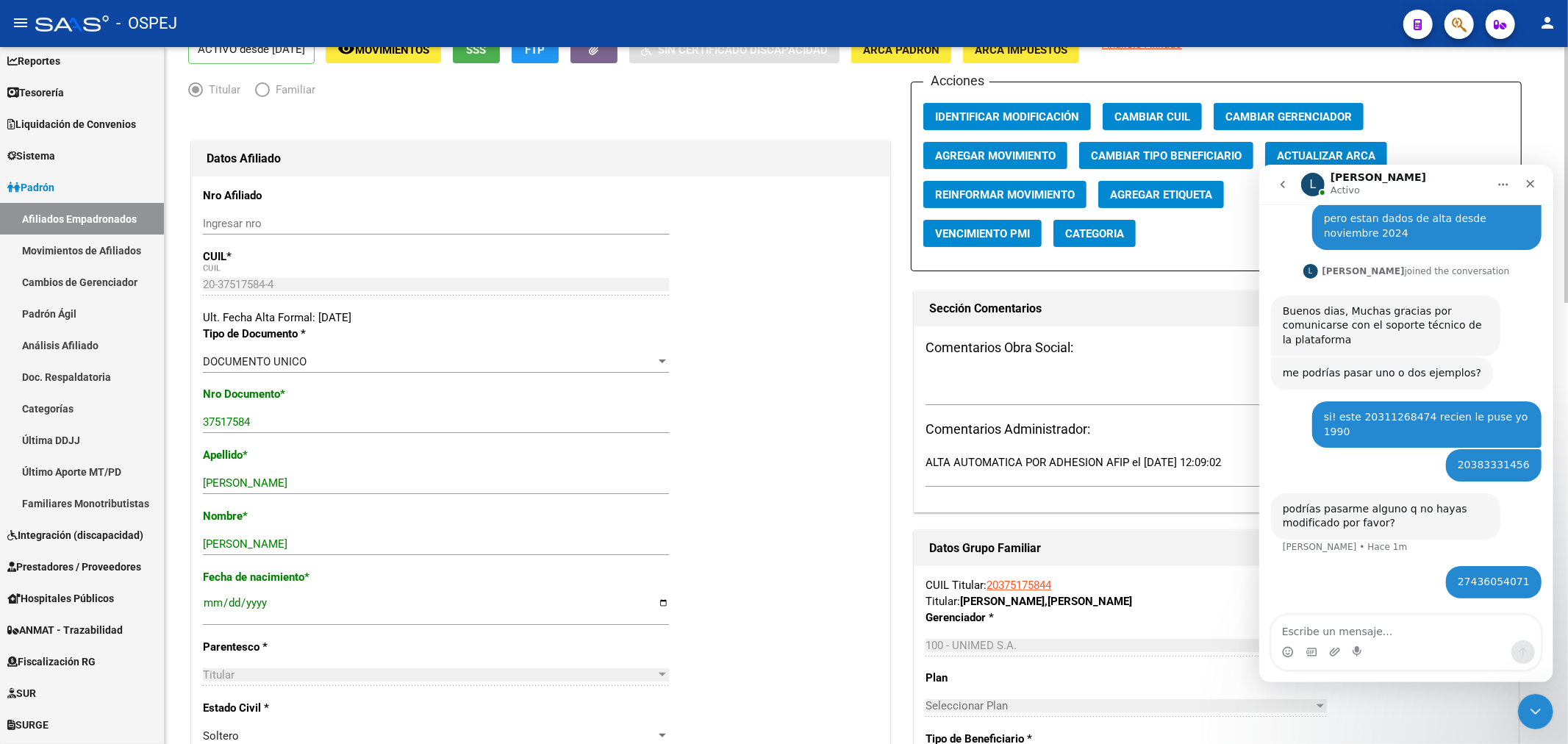
scroll to position [0, 0]
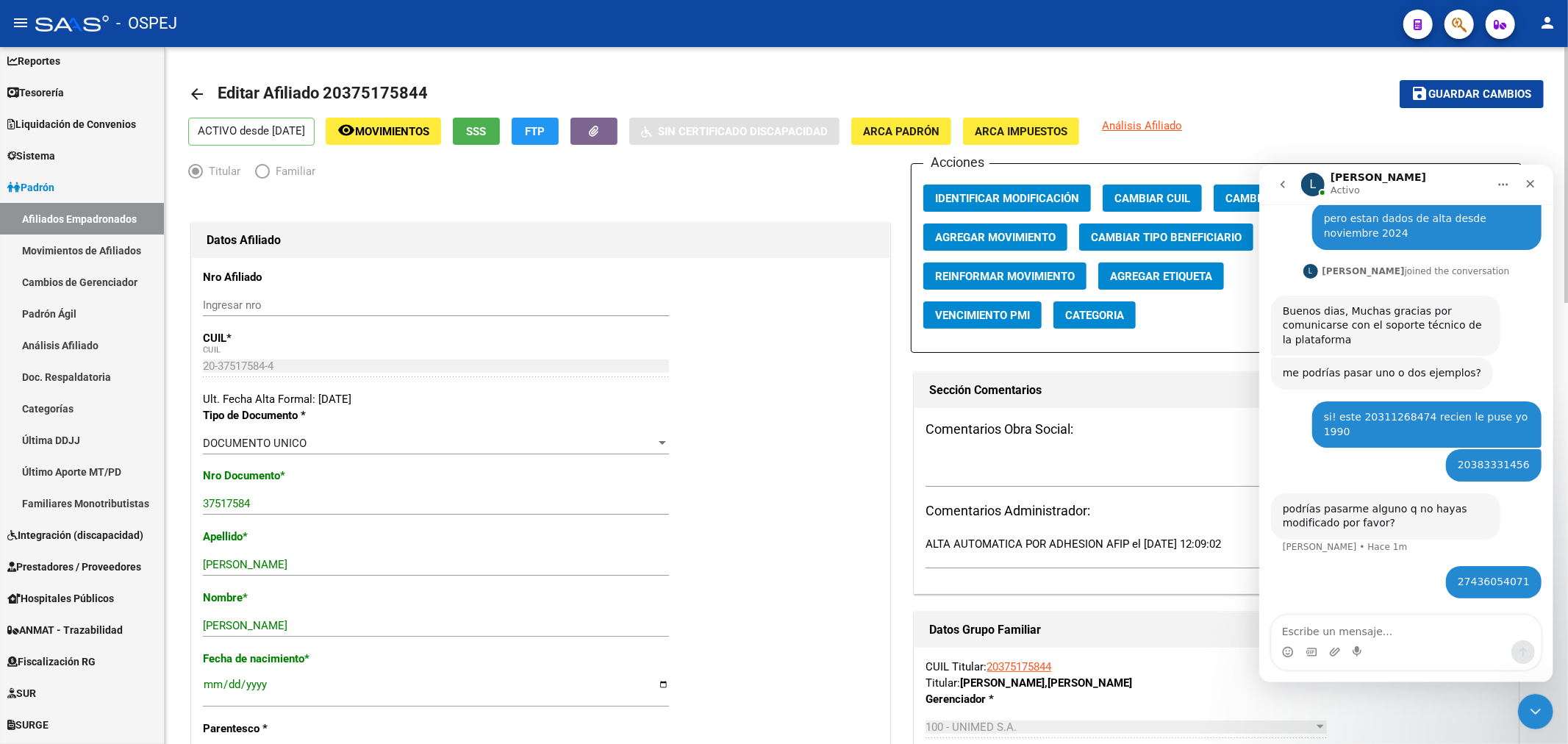
click at [1483, 93] on span "Guardar cambios" at bounding box center [1480, 95] width 103 height 13
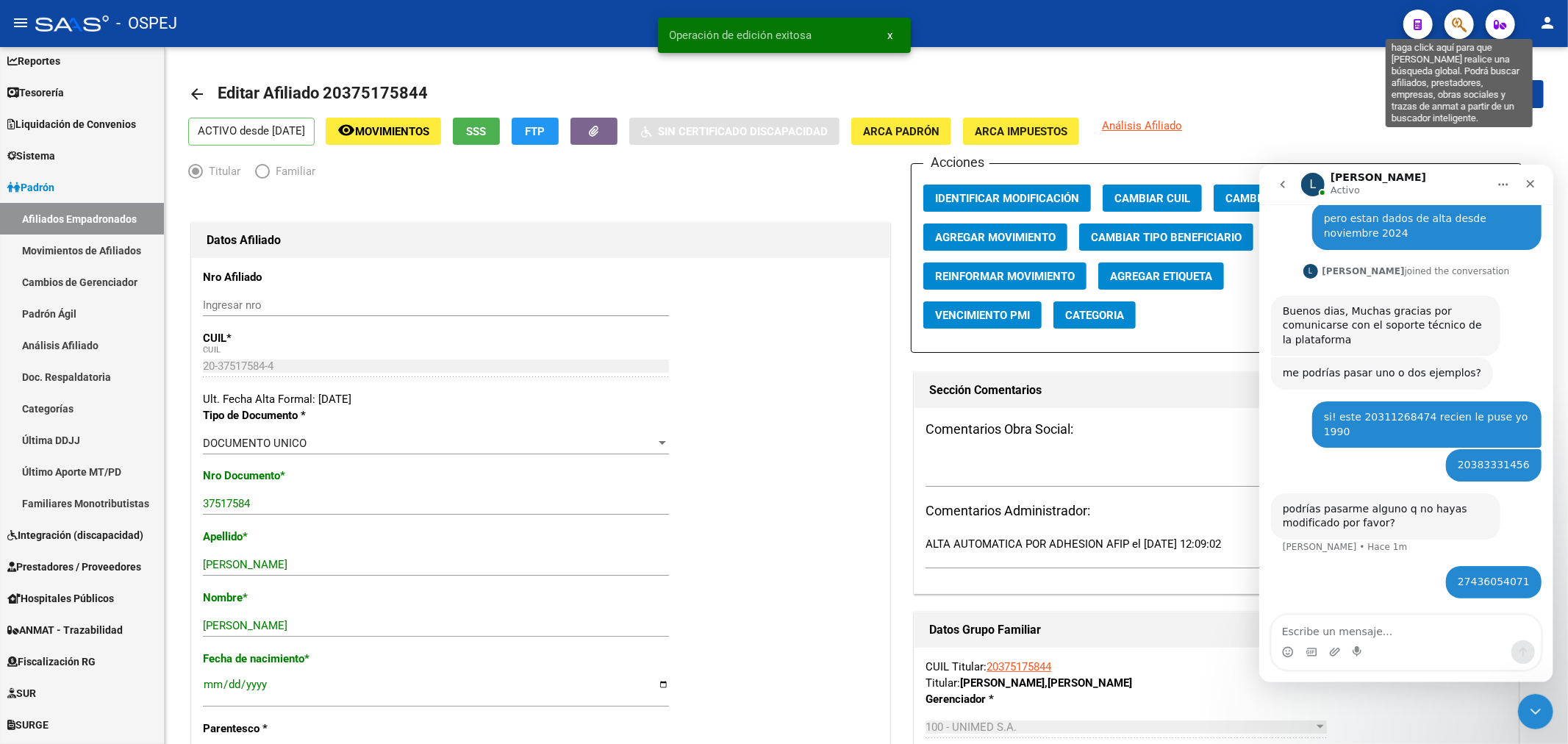
click at [1462, 17] on icon "button" at bounding box center [1459, 25] width 14 height 17
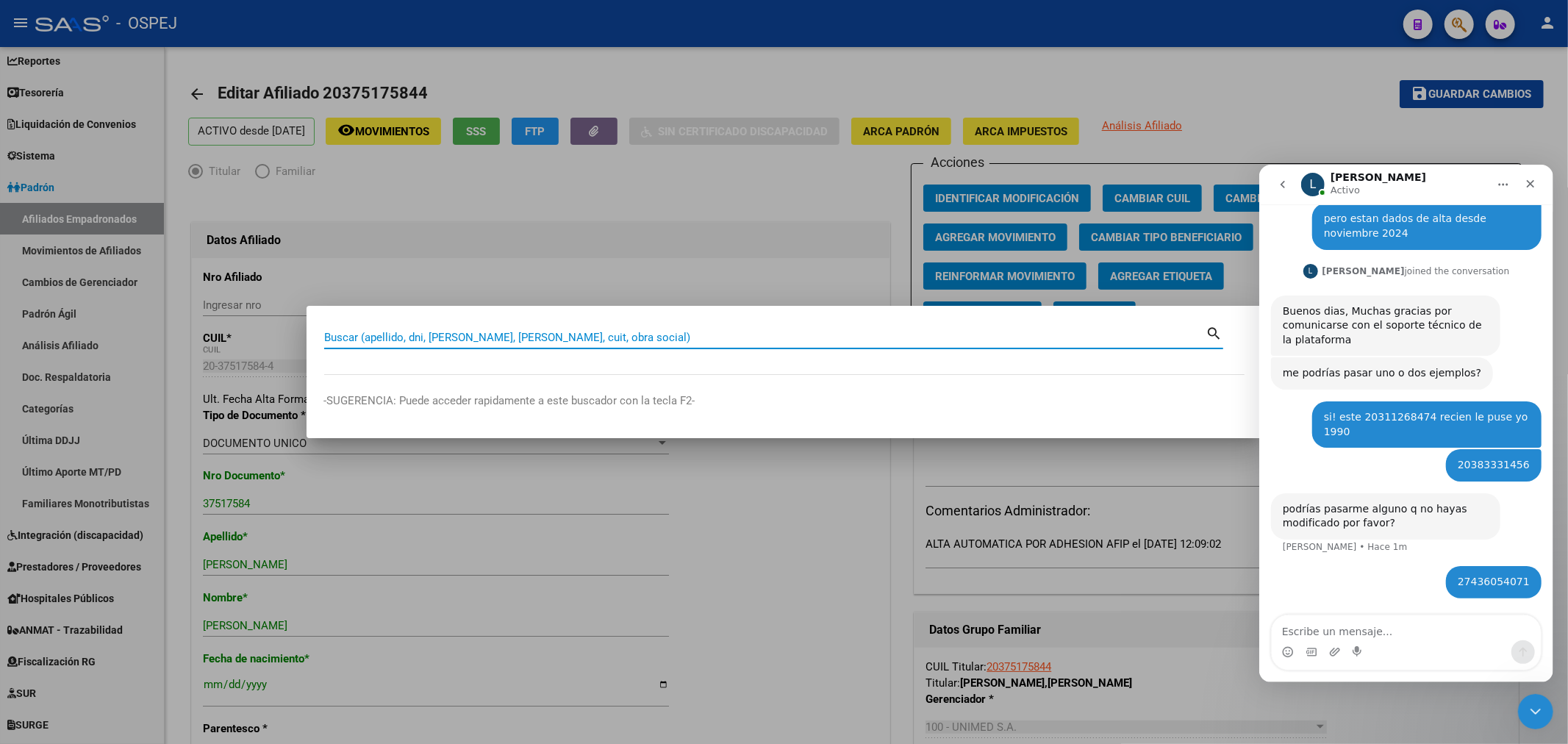
paste input "20421071889"
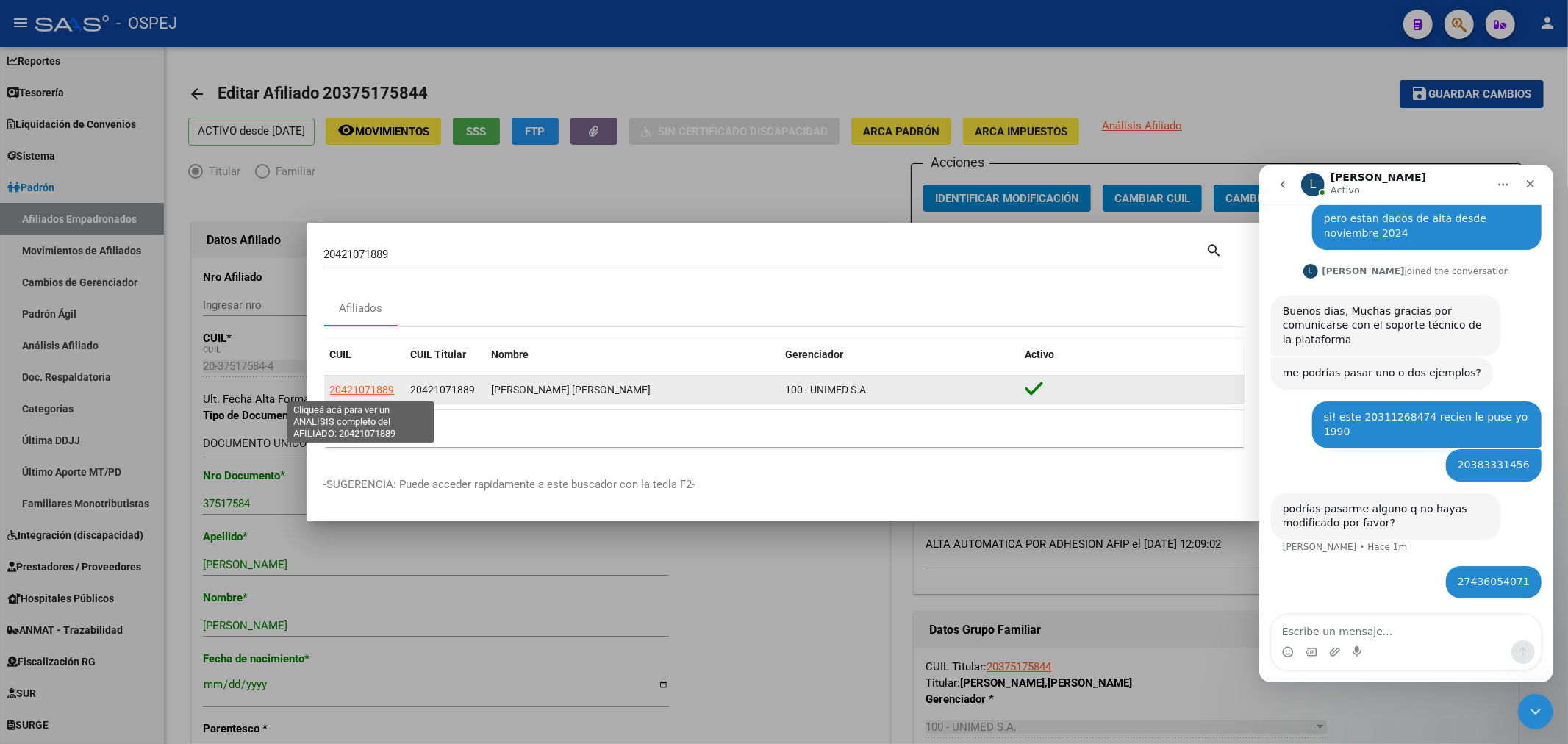
click at [358, 394] on span "20421071889" at bounding box center [362, 390] width 64 height 12
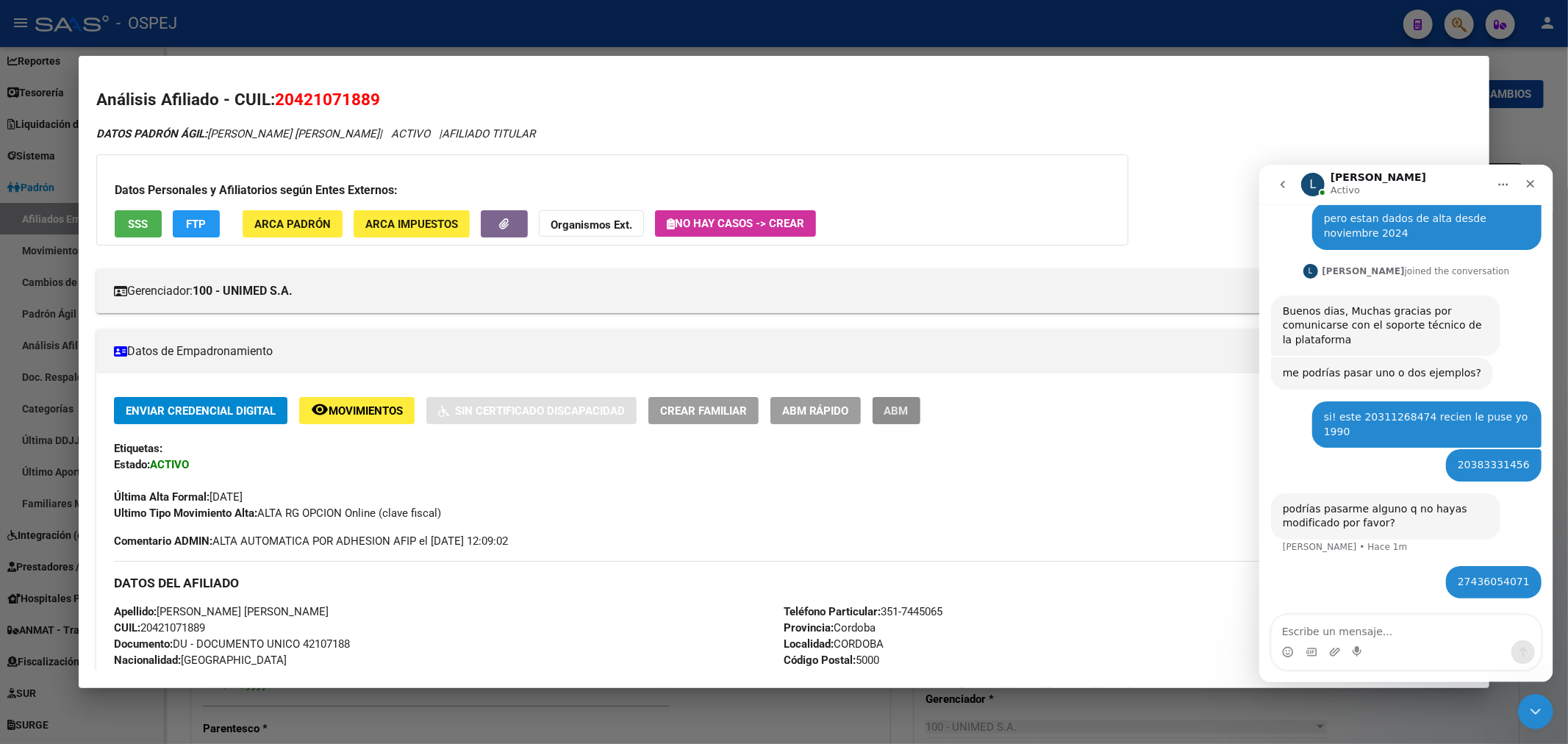
click at [909, 409] on span "ABM" at bounding box center [895, 411] width 24 height 13
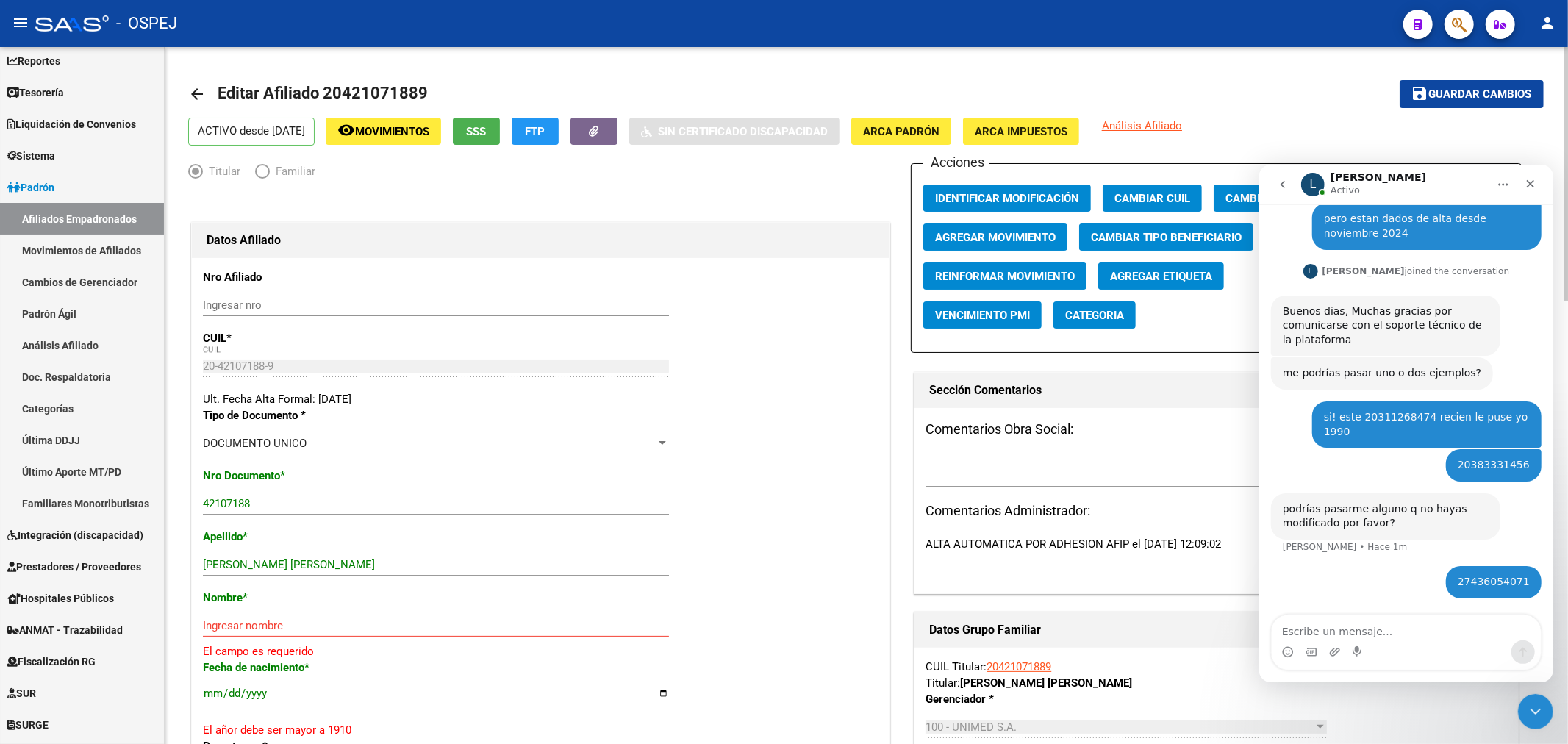
scroll to position [163, 0]
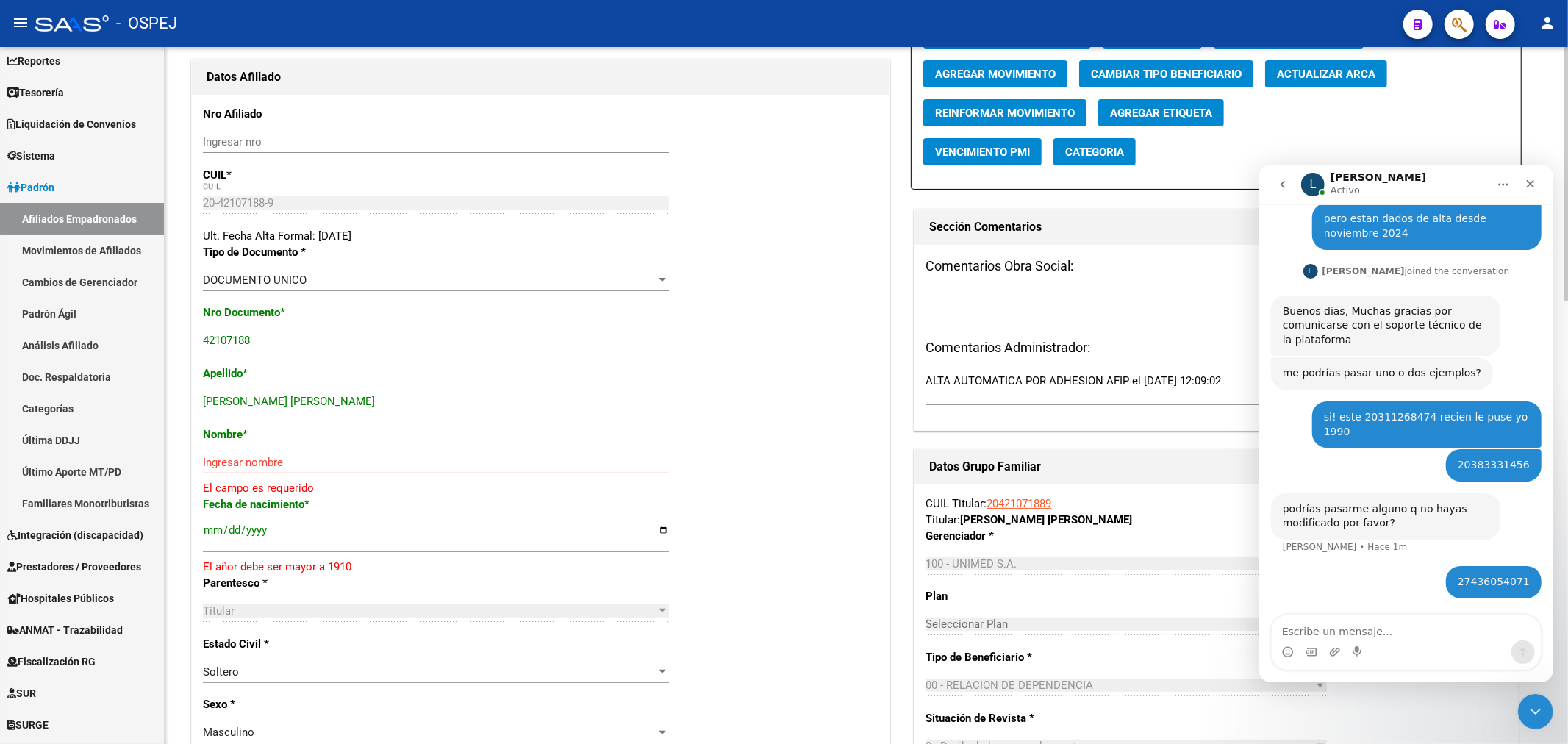
click at [1304, 69] on span "Actualizar ARCA" at bounding box center [1325, 74] width 99 height 13
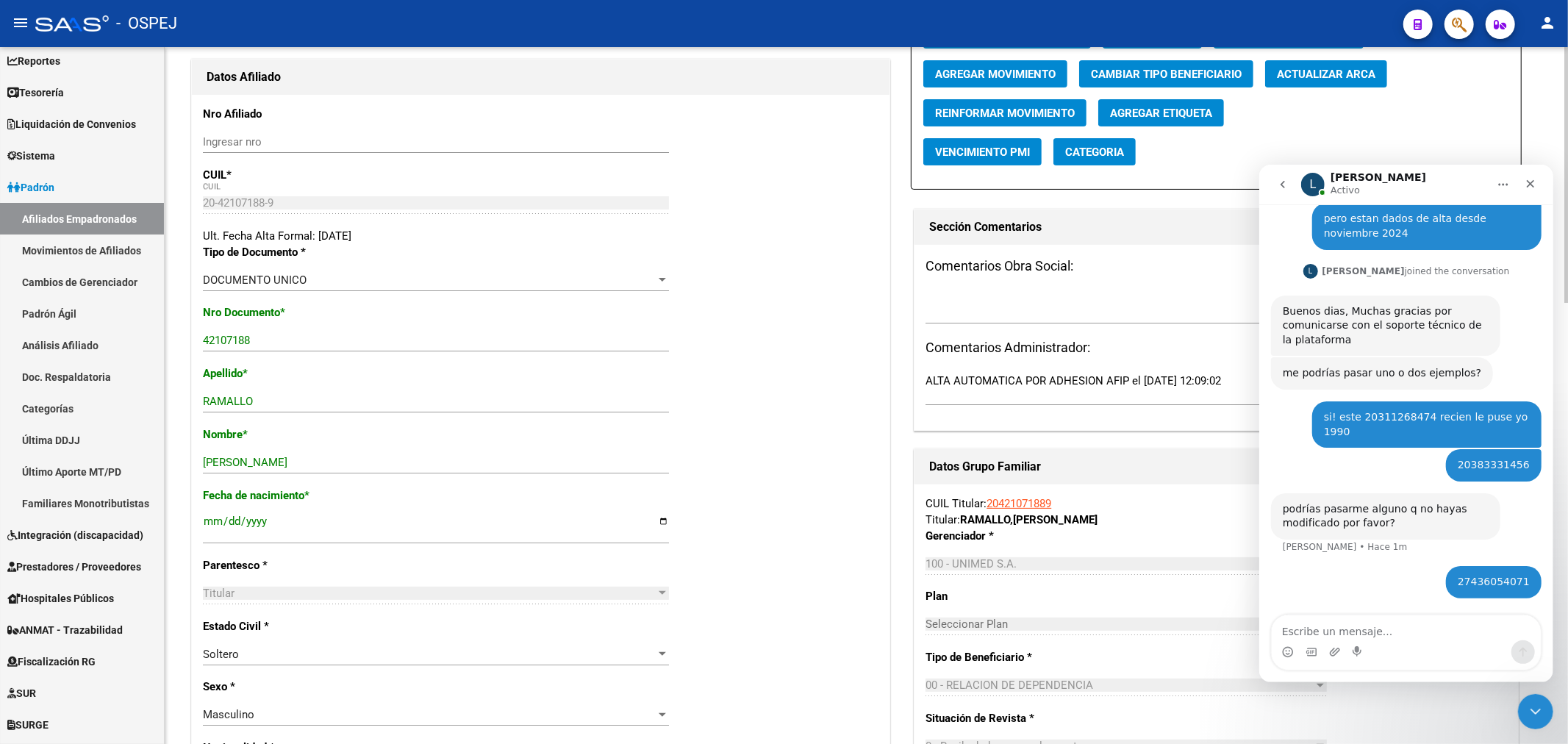
scroll to position [0, 0]
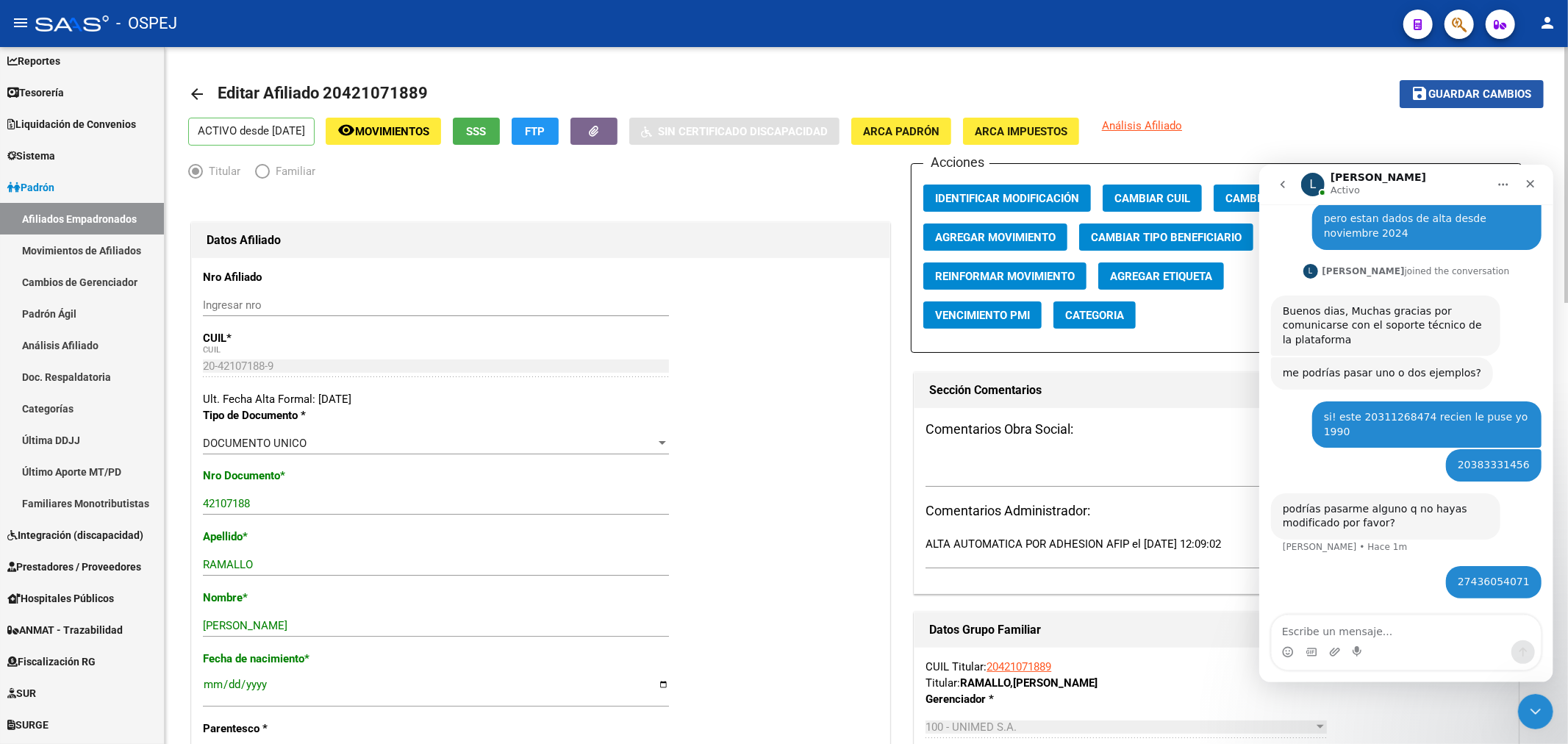
click at [1461, 84] on button "save Guardar cambios" at bounding box center [1471, 93] width 144 height 27
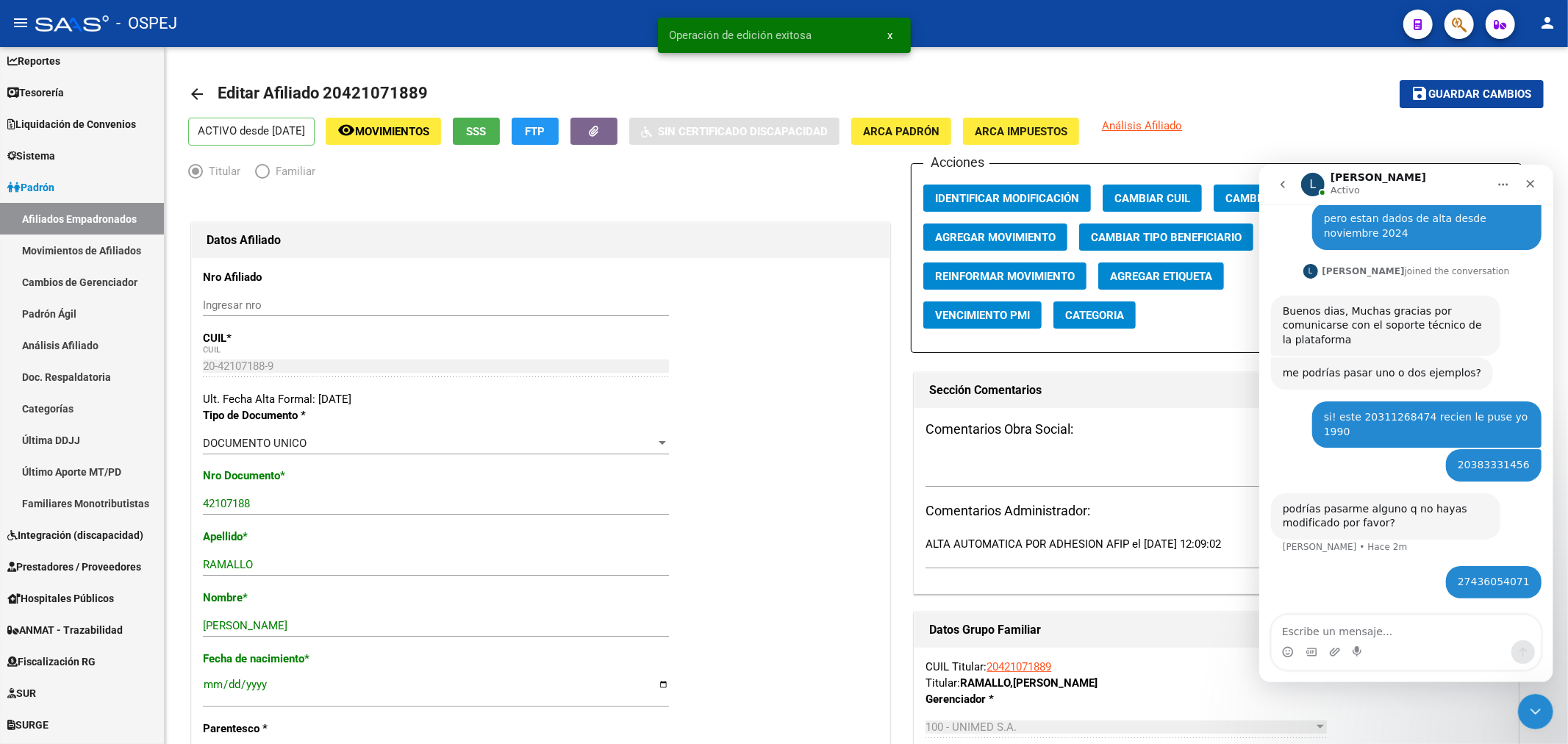
click at [1467, 24] on button "button" at bounding box center [1459, 24] width 30 height 30
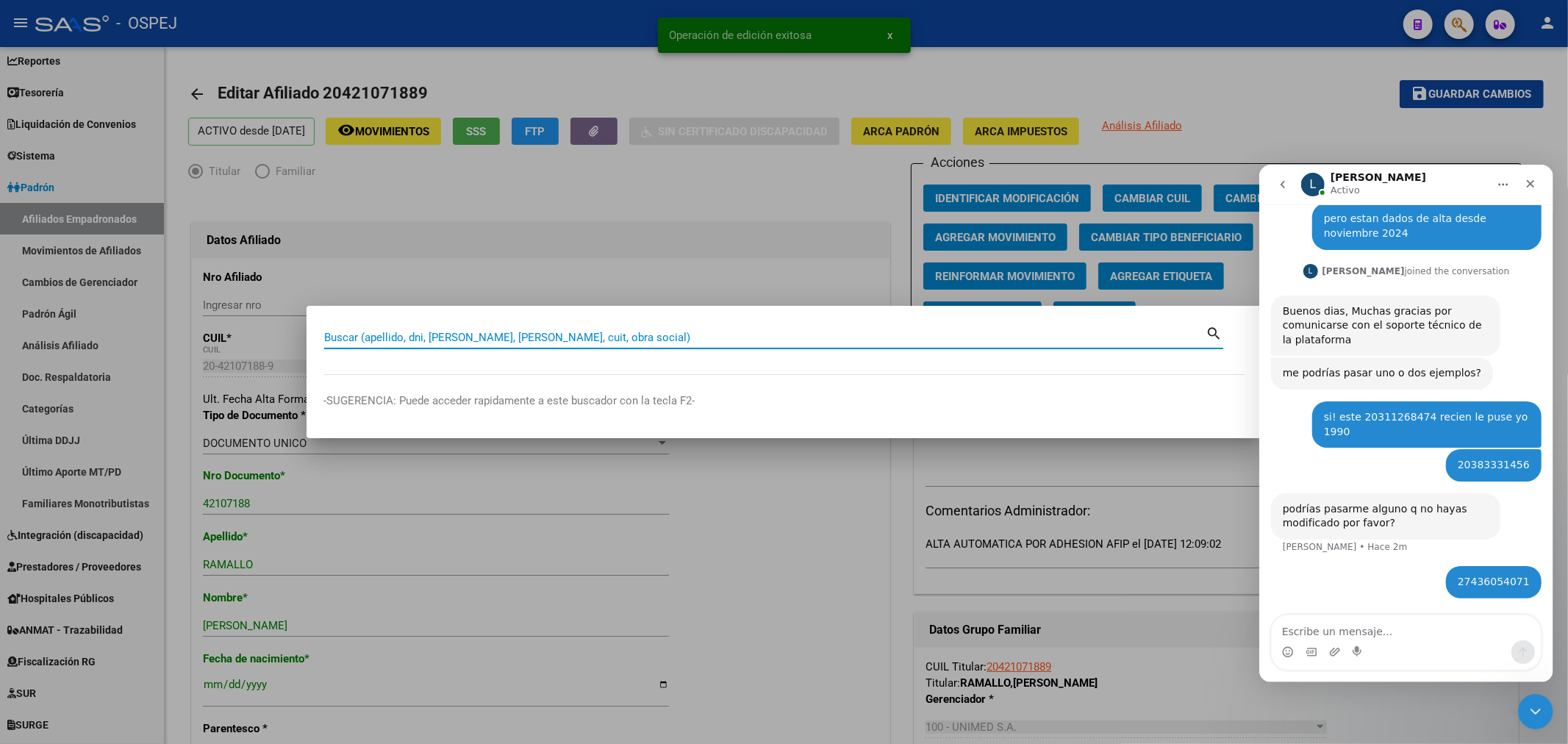
paste input "27334895306"
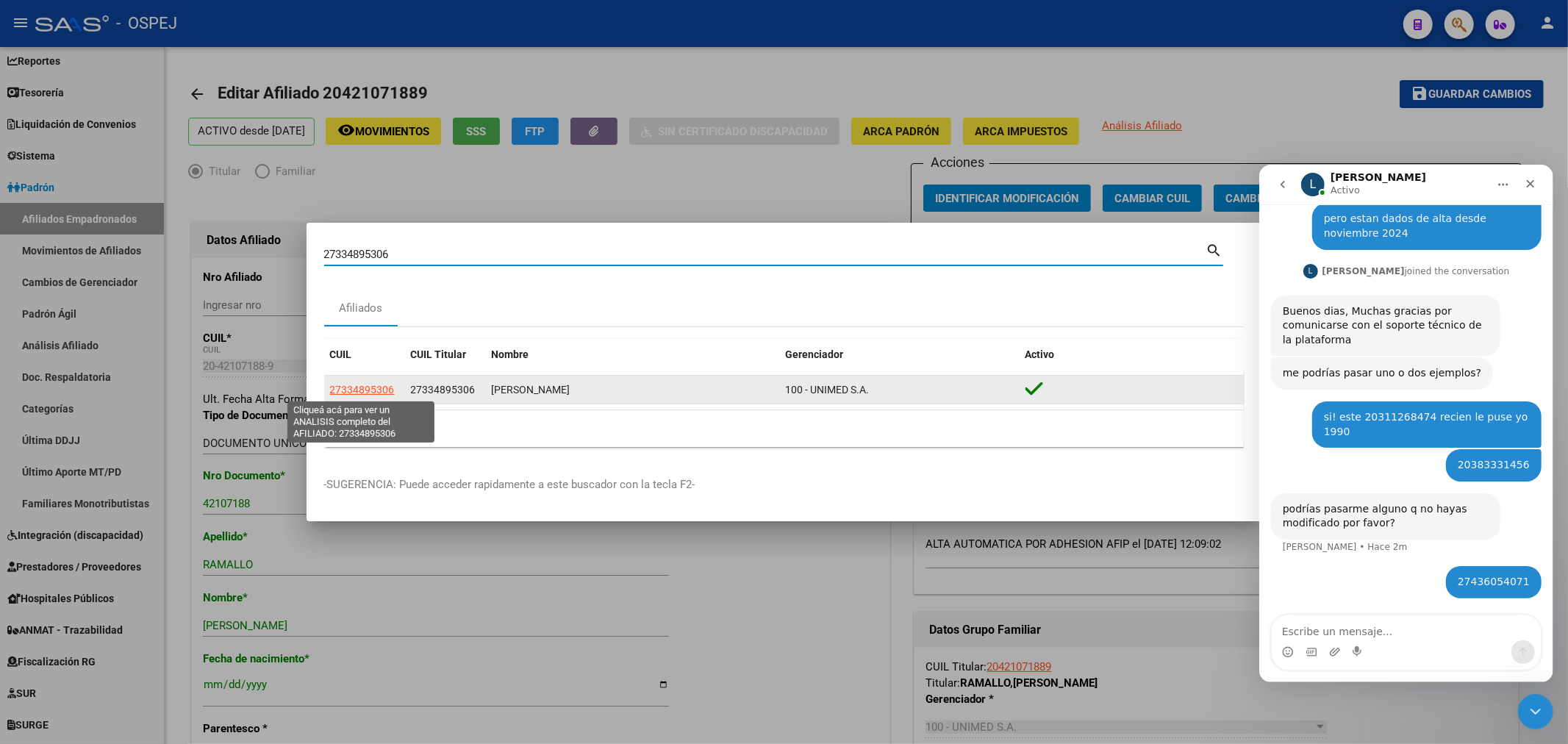
click at [355, 385] on span "27334895306" at bounding box center [362, 390] width 64 height 12
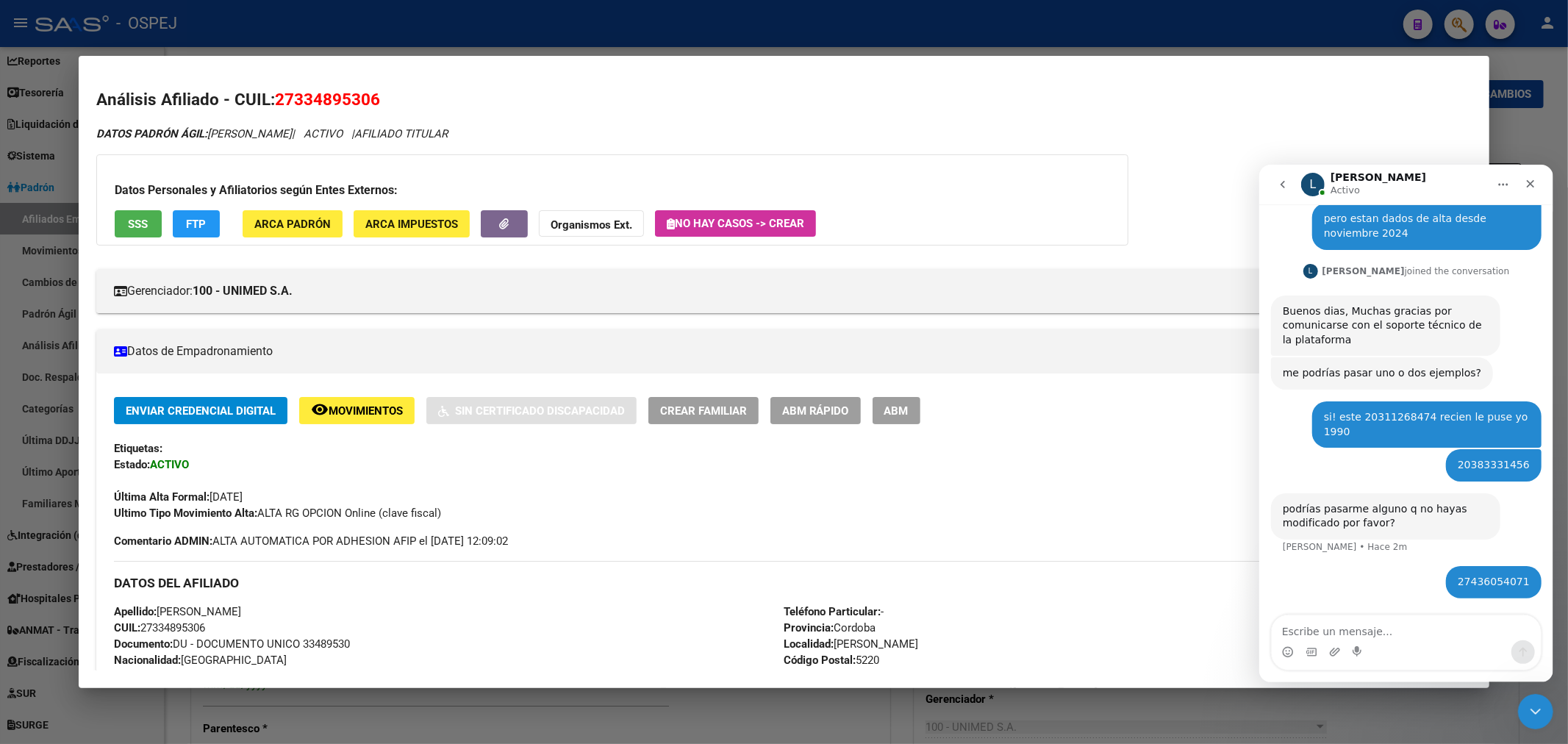
click at [920, 409] on button "ABM" at bounding box center [896, 411] width 48 height 27
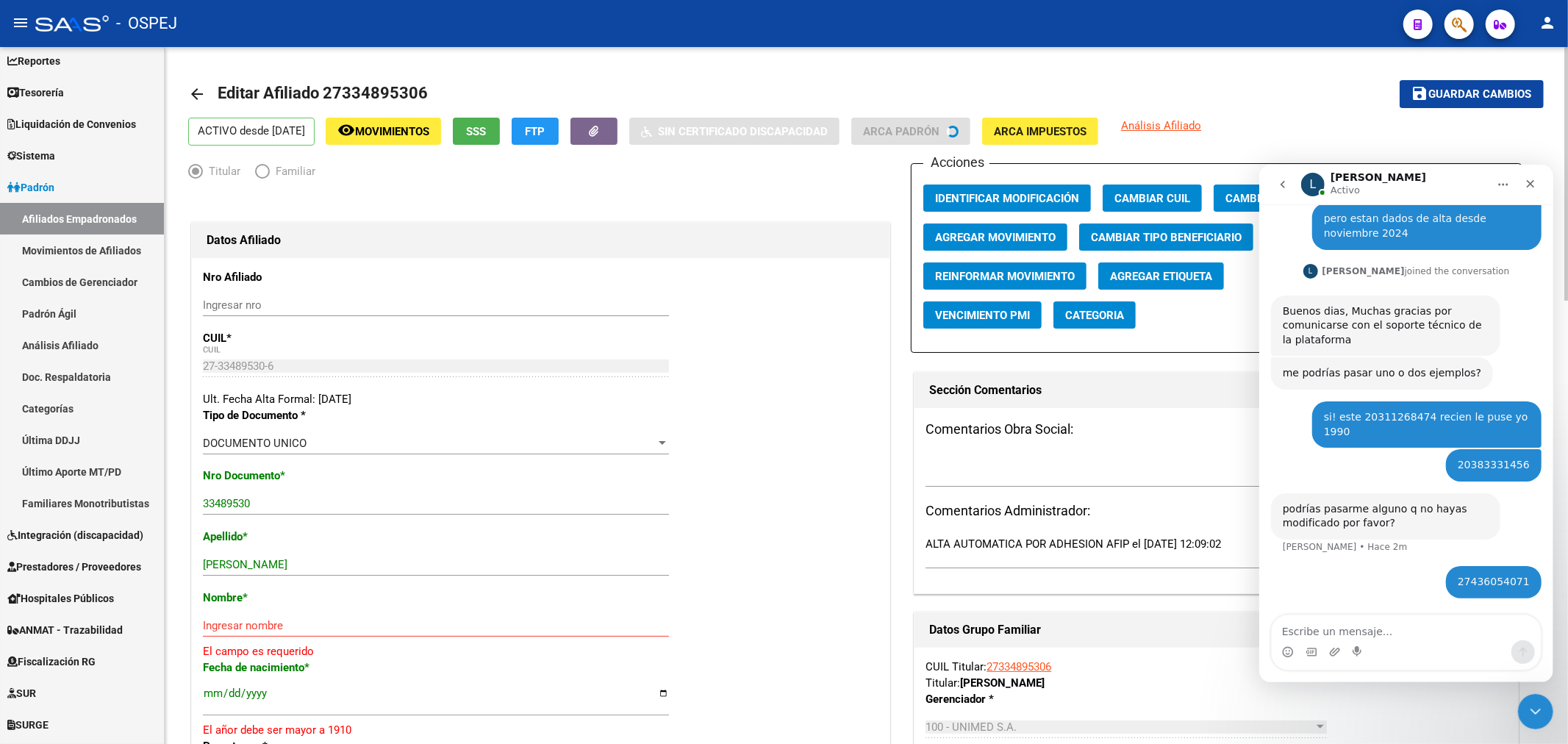
scroll to position [82, 0]
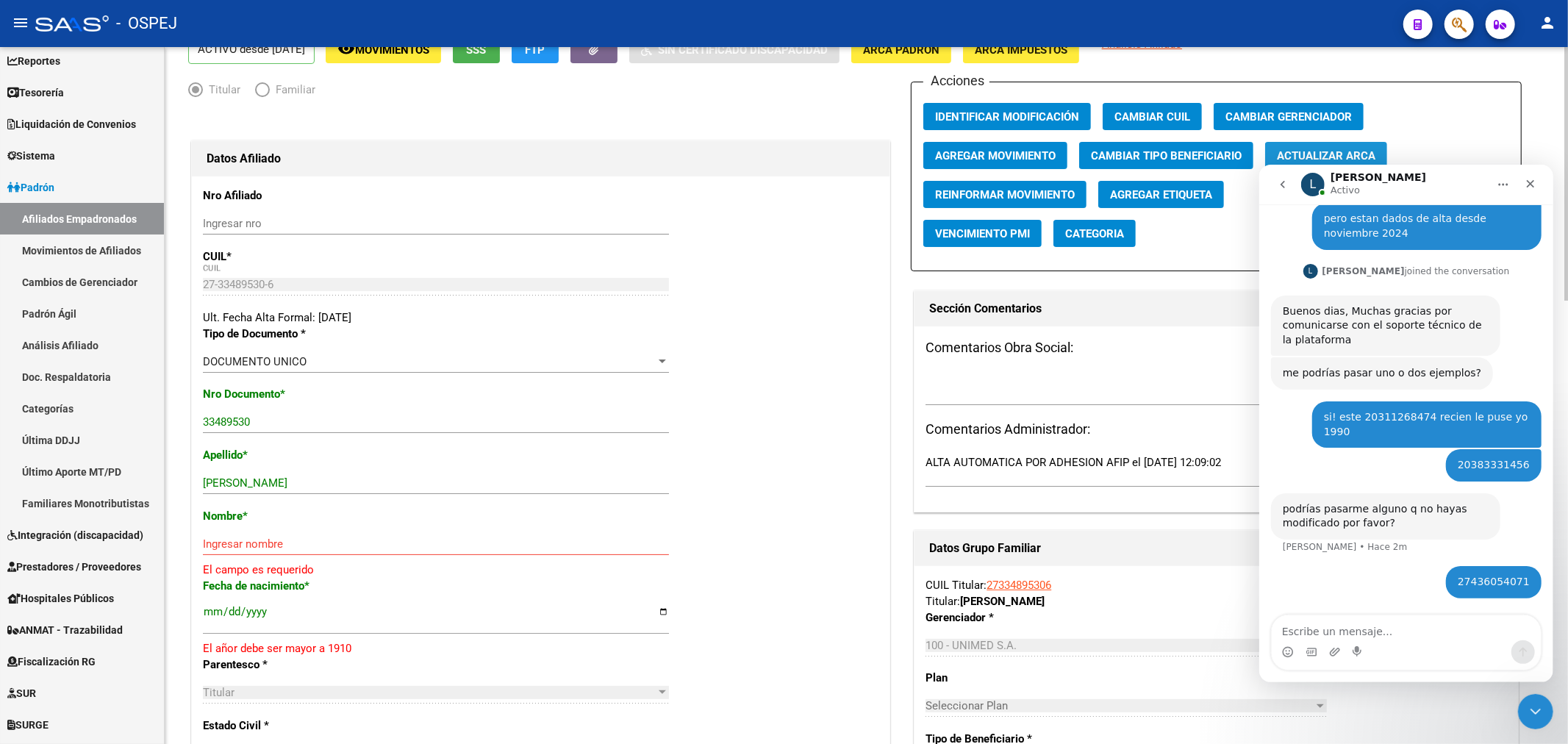
click at [1330, 150] on span "Actualizar ARCA" at bounding box center [1325, 156] width 99 height 13
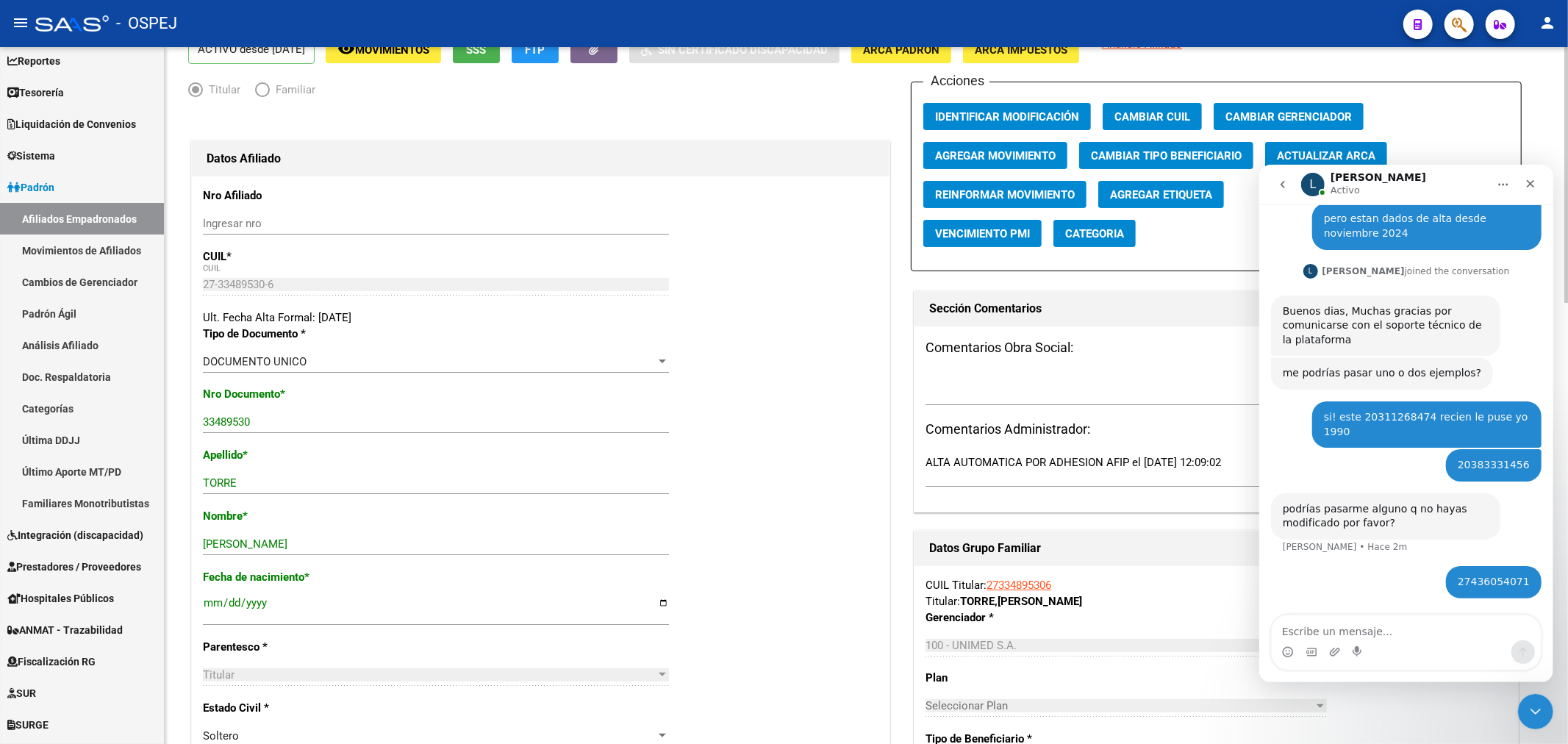
scroll to position [0, 0]
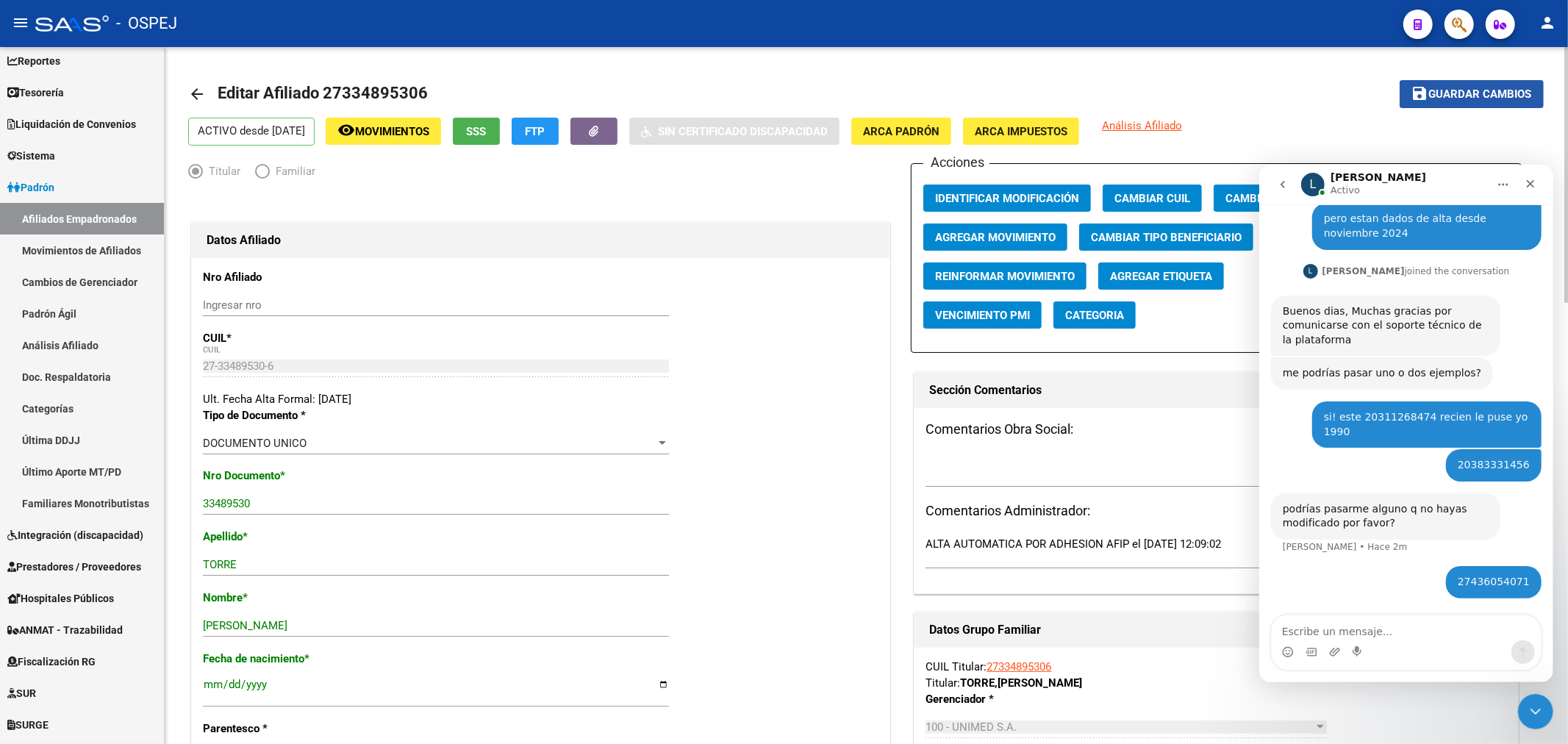
click at [1430, 89] on span "Guardar cambios" at bounding box center [1480, 95] width 103 height 13
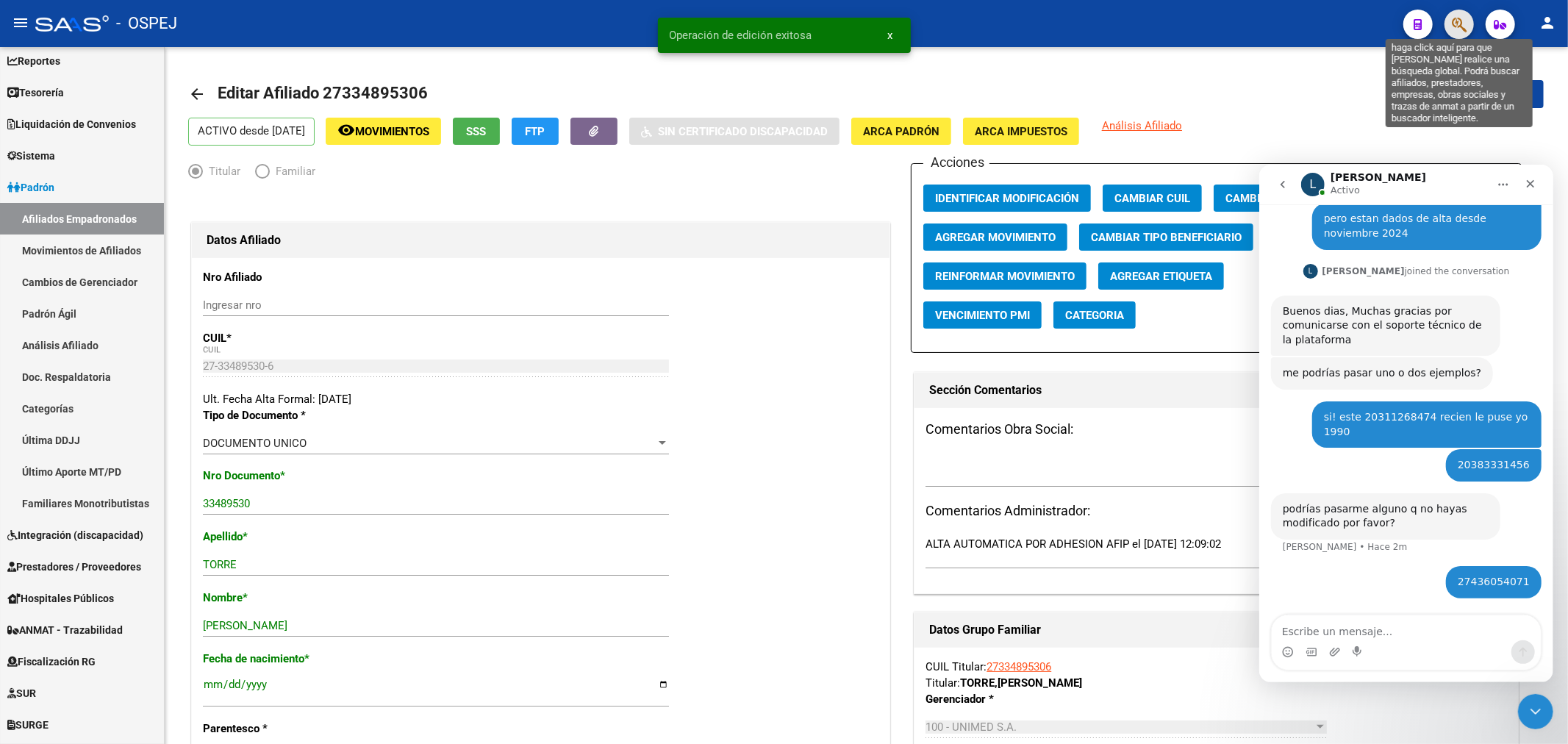
click at [1461, 22] on icon "button" at bounding box center [1459, 25] width 14 height 17
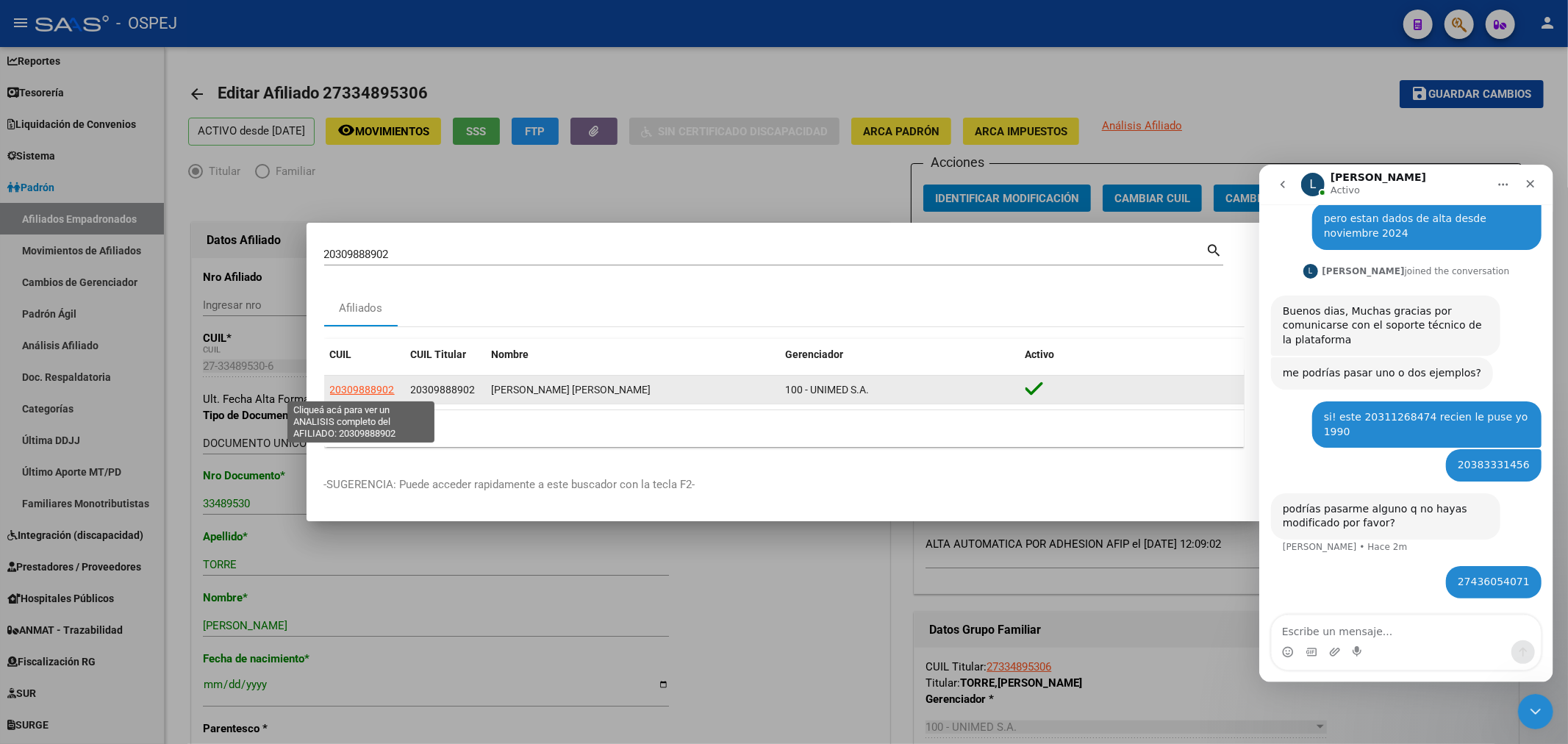
click at [375, 384] on span "20309888902" at bounding box center [362, 390] width 64 height 12
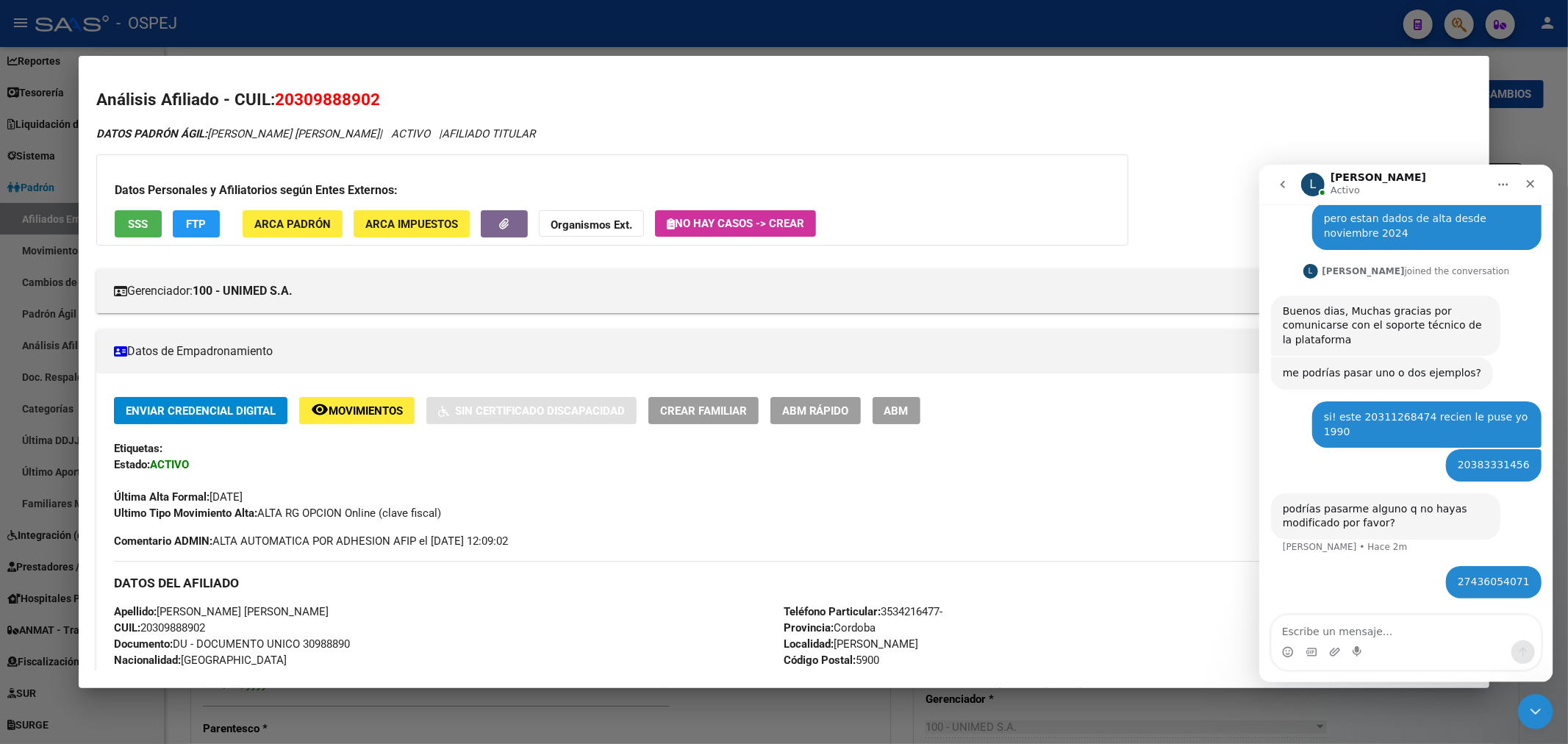
click at [909, 410] on span "ABM" at bounding box center [895, 411] width 24 height 13
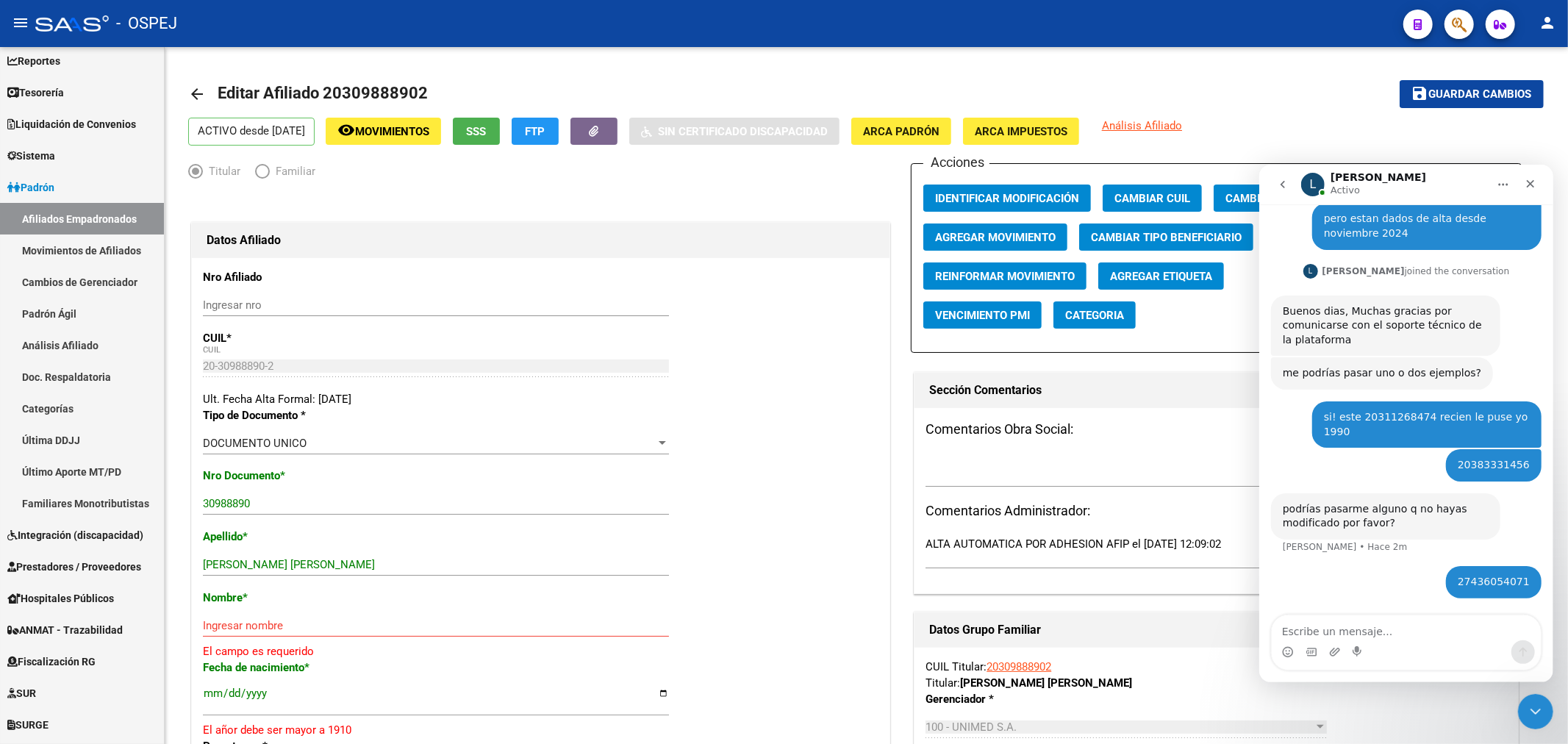
click at [1502, 181] on icon "Inicio" at bounding box center [1502, 183] width 12 height 12
click at [1422, 188] on div "L Ludmila Activo" at bounding box center [1393, 183] width 187 height 26
drag, startPoint x: 1264, startPoint y: 180, endPoint x: 1291, endPoint y: 178, distance: 27.1
click at [1291, 178] on nav "L Ludmila Activo" at bounding box center [1405, 183] width 294 height 39
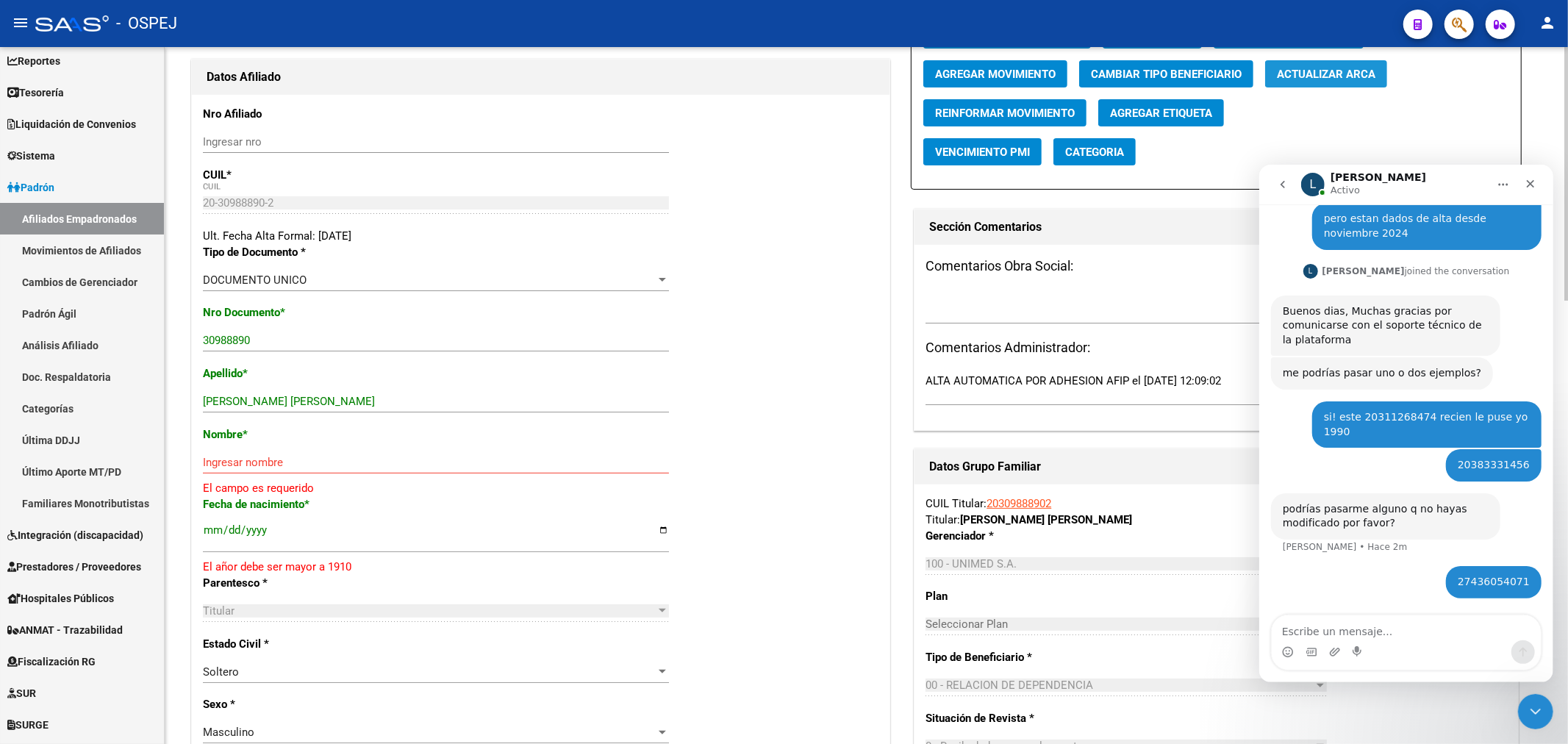
click at [1329, 75] on span "Actualizar ARCA" at bounding box center [1325, 74] width 99 height 13
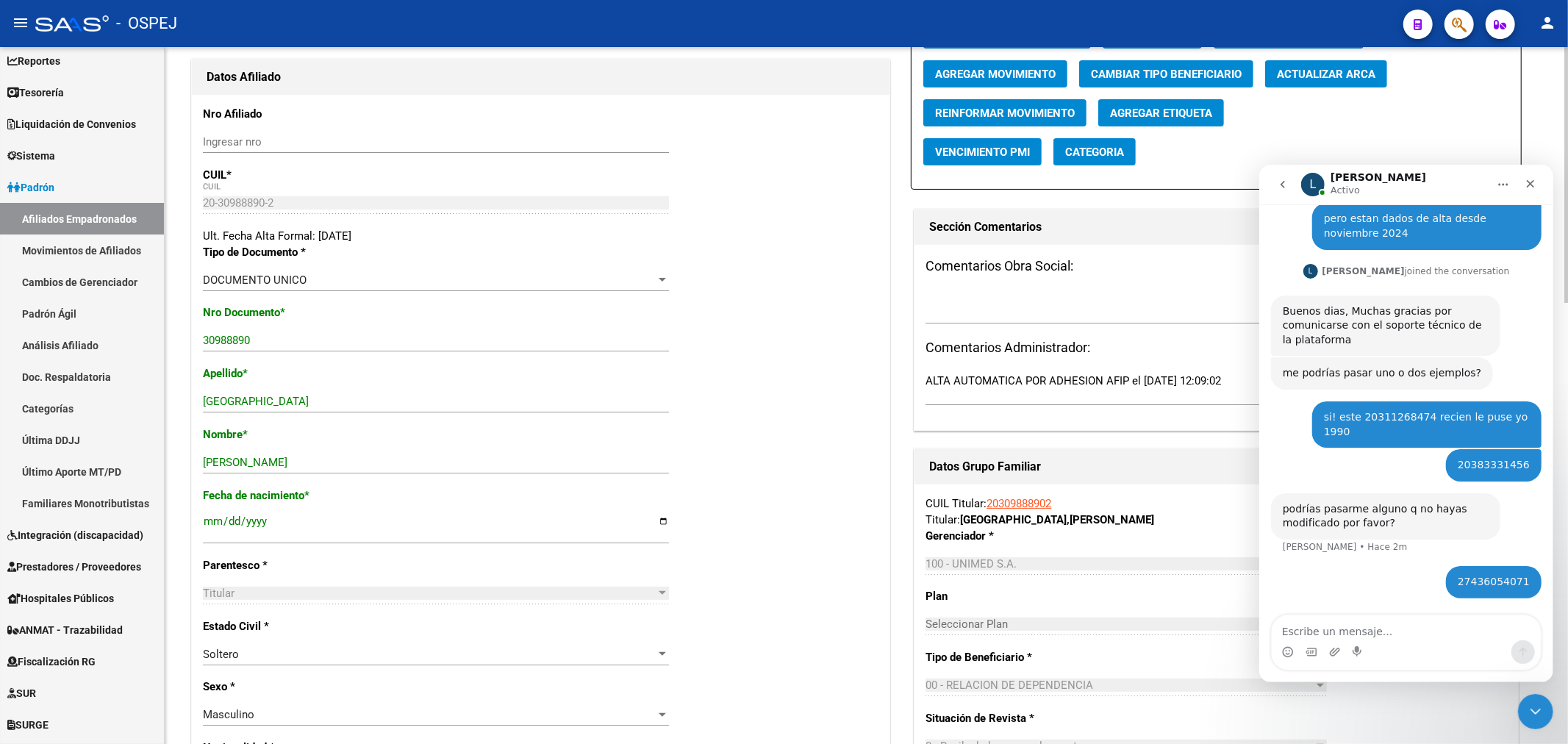
scroll to position [0, 0]
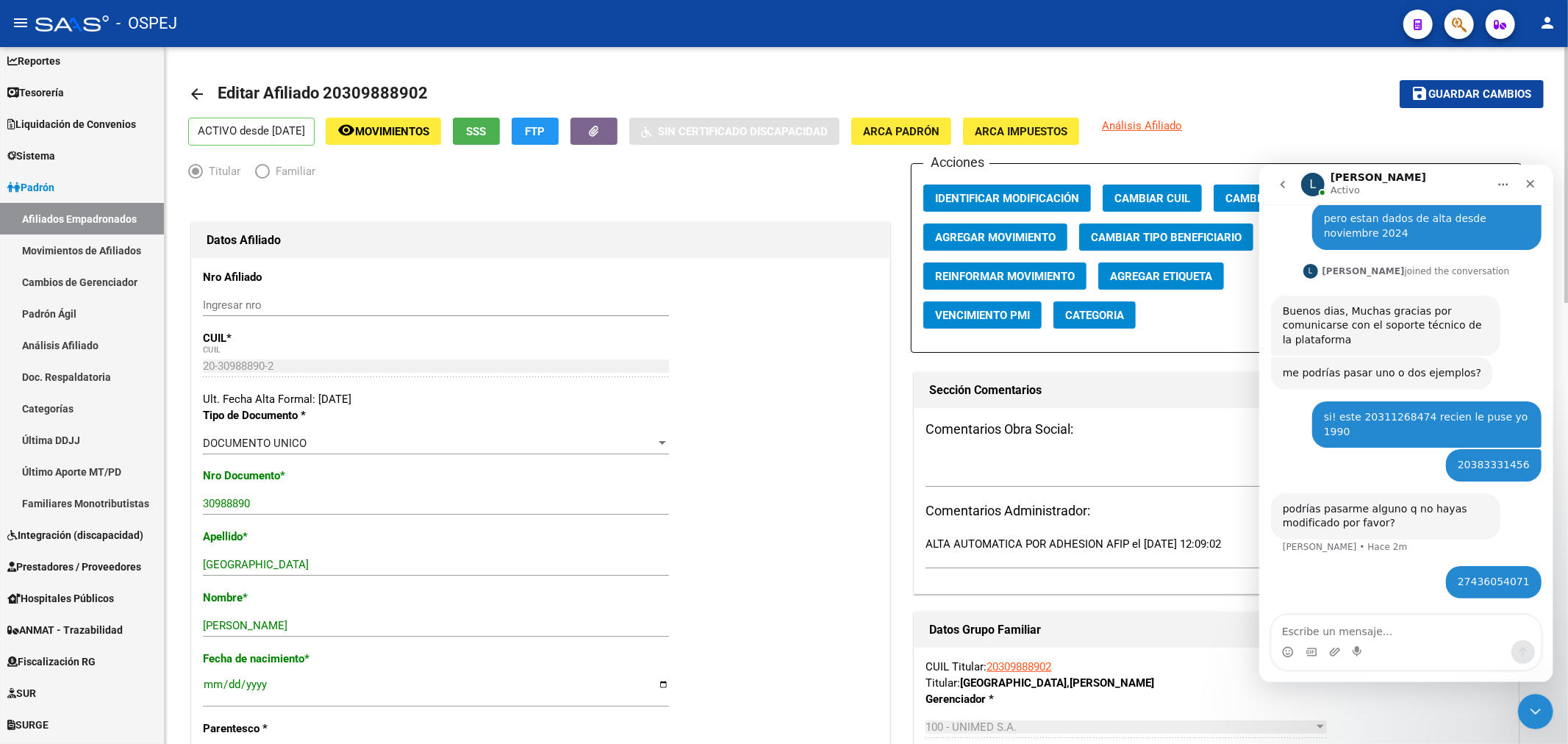
click at [1429, 89] on span "Guardar cambios" at bounding box center [1480, 95] width 103 height 13
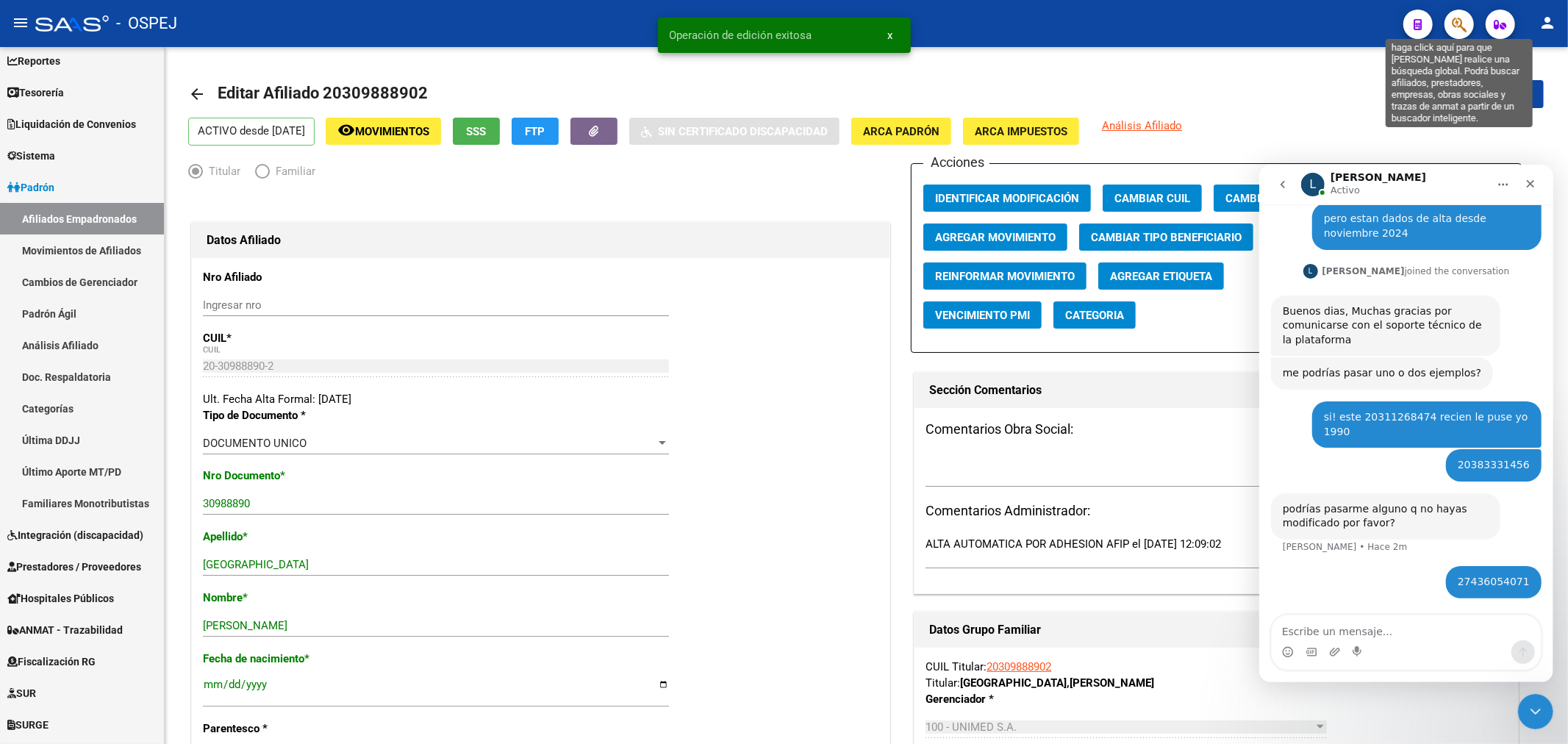
click at [1452, 20] on icon "button" at bounding box center [1459, 25] width 14 height 17
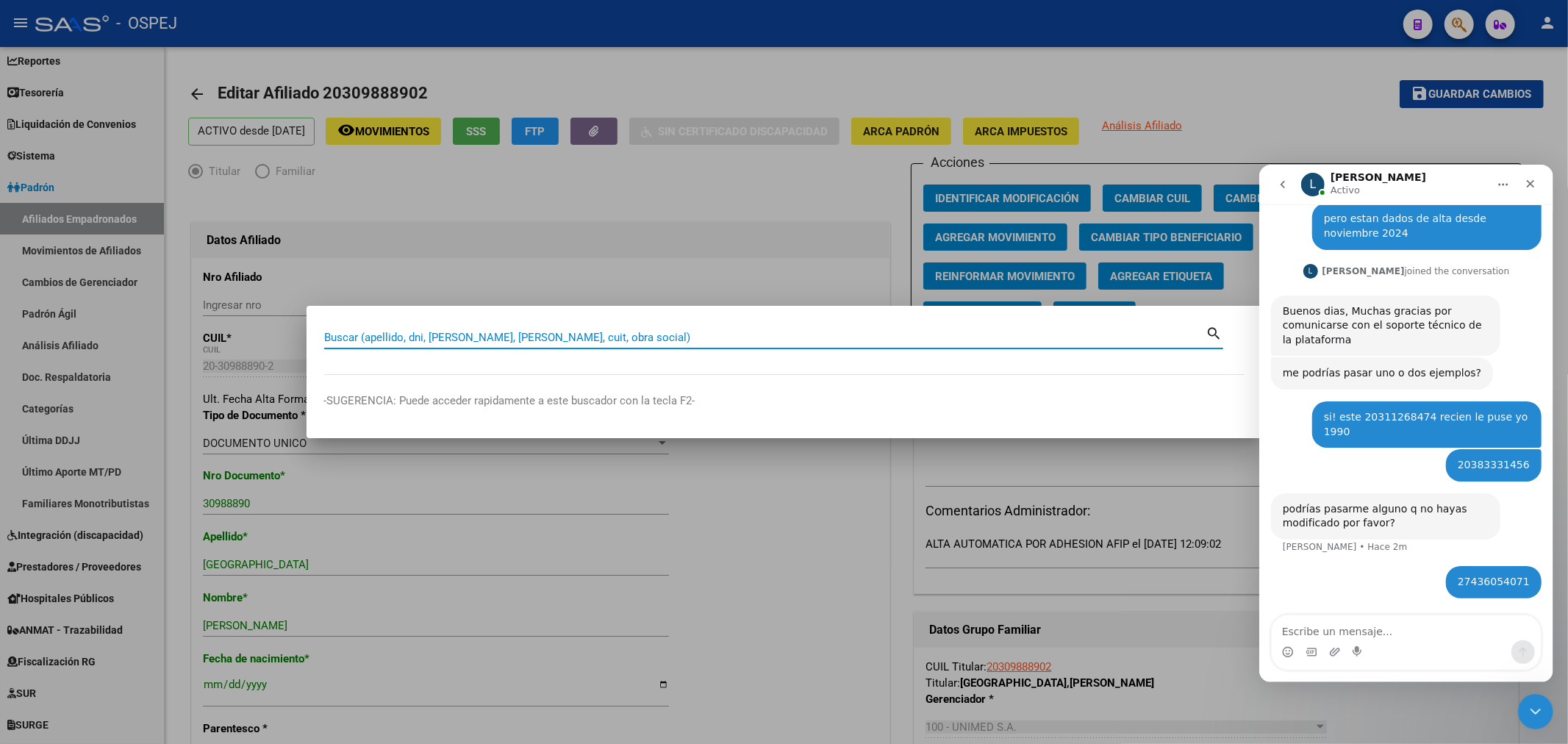
paste input "20960249640"
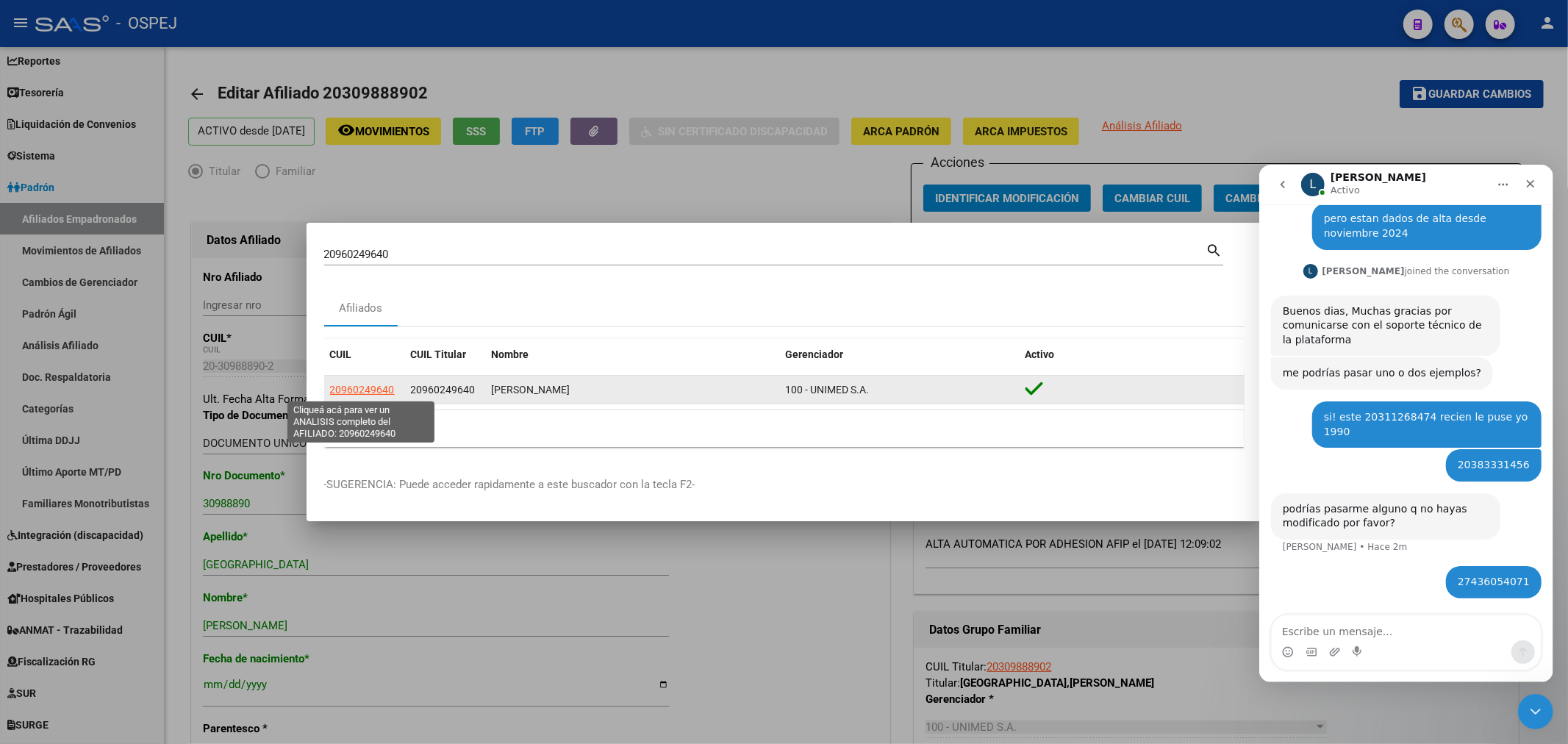
click at [364, 392] on span "20960249640" at bounding box center [362, 390] width 64 height 12
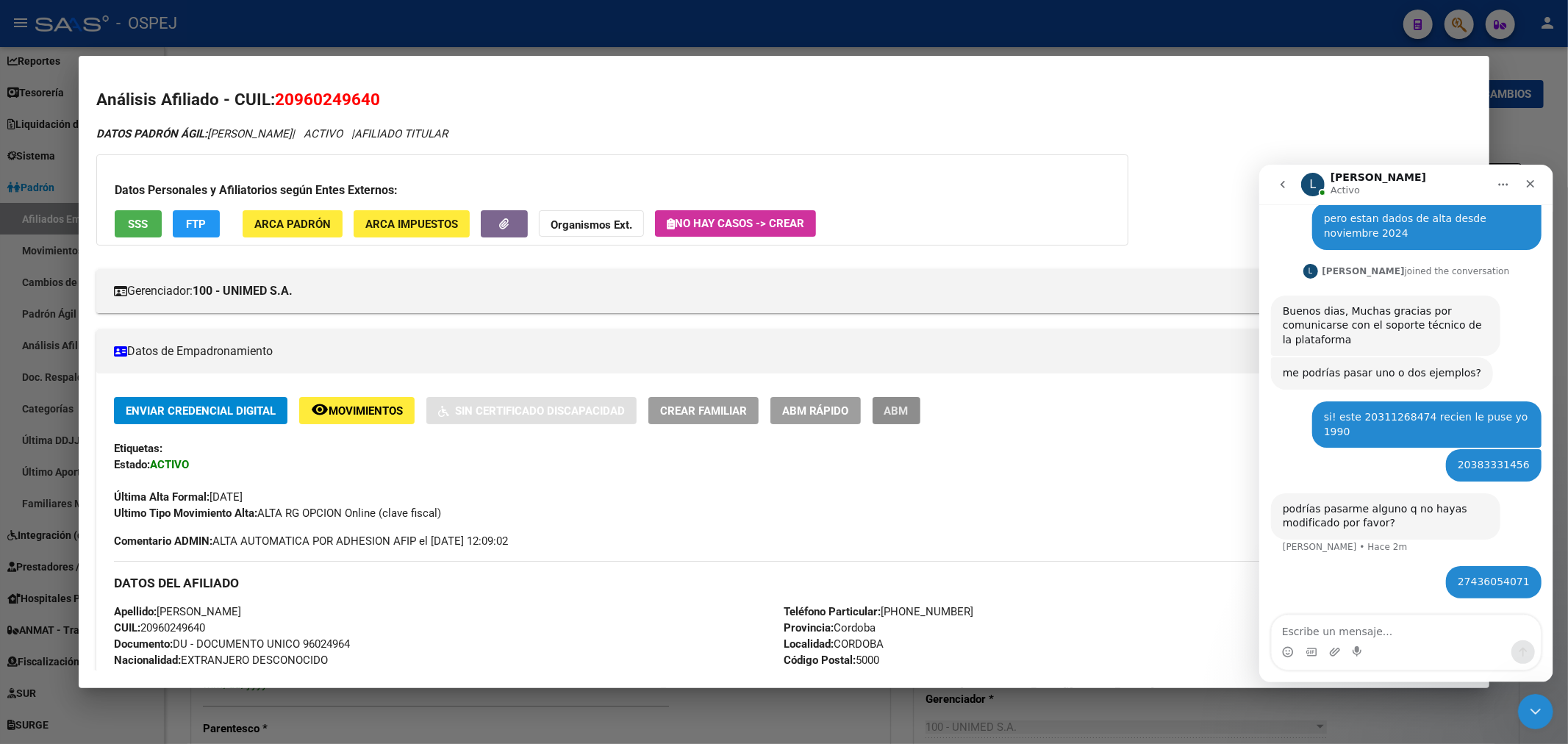
click at [920, 402] on button "ABM" at bounding box center [896, 411] width 48 height 27
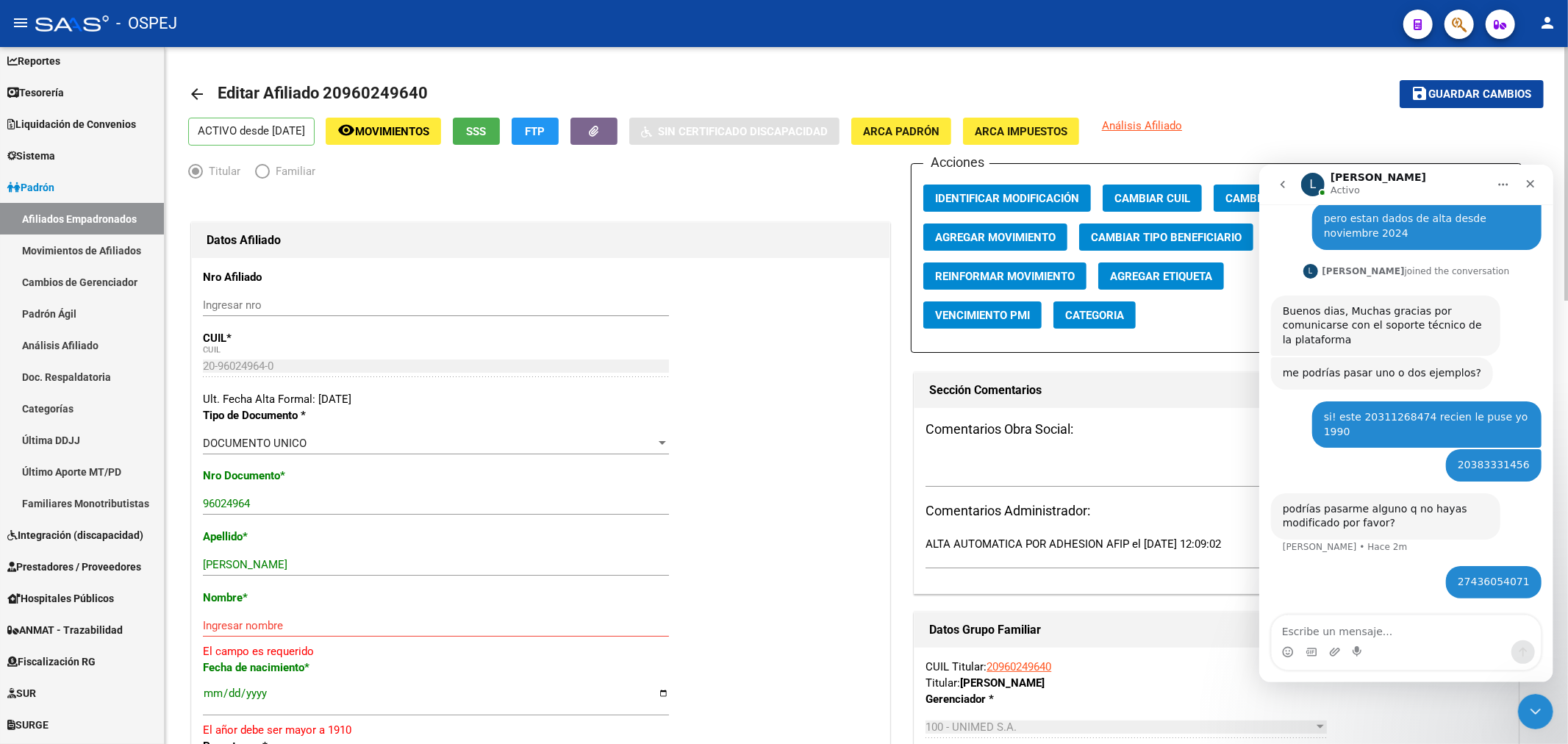
scroll to position [82, 0]
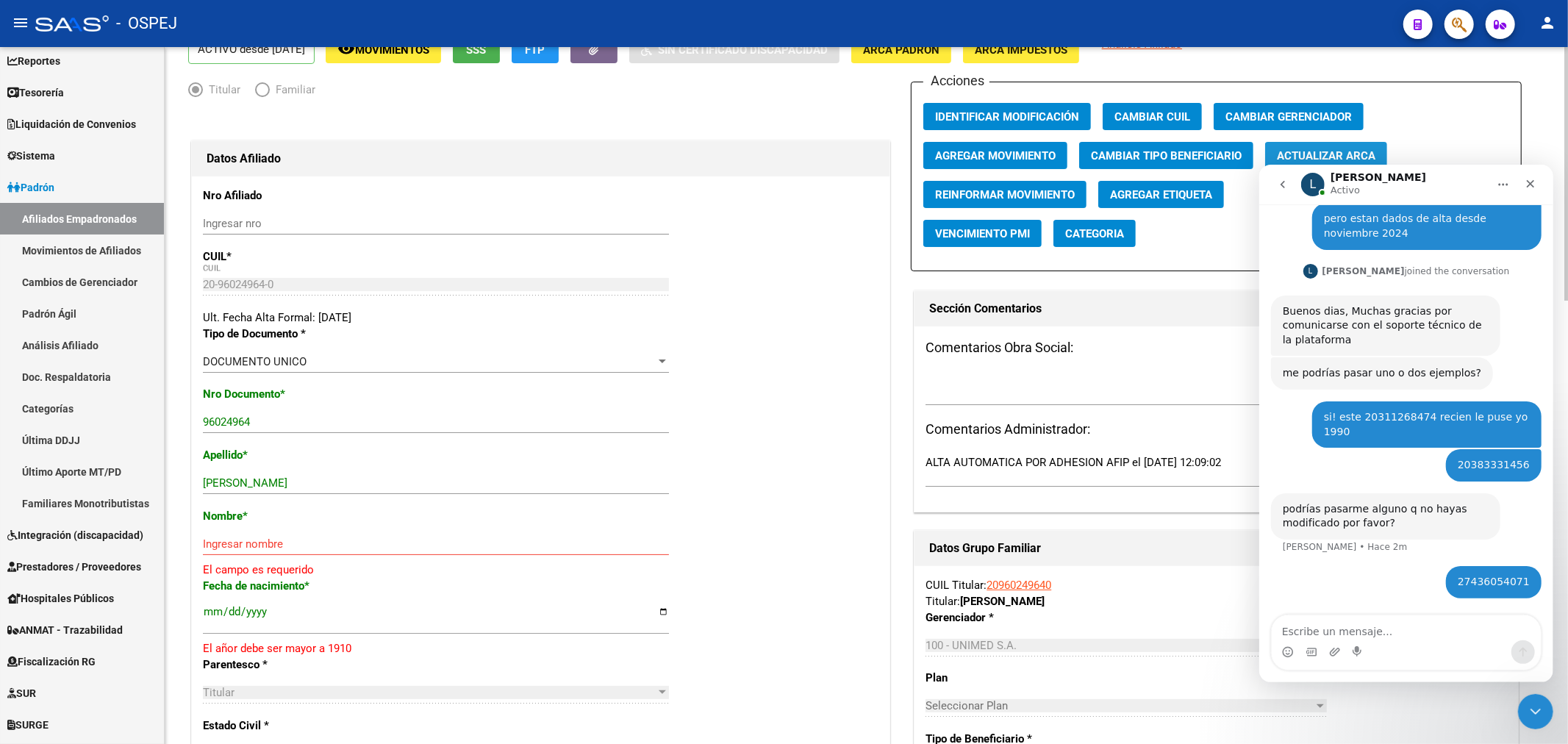
click at [1353, 153] on span "Actualizar ARCA" at bounding box center [1325, 156] width 99 height 13
drag, startPoint x: 394, startPoint y: 481, endPoint x: 261, endPoint y: 483, distance: 133.0
click at [261, 483] on input "MARTINEZ JONATHAN ALFREDO" at bounding box center [436, 483] width 466 height 13
click at [298, 548] on input "Ingresar nombre" at bounding box center [436, 544] width 466 height 13
paste input "JONATHAN ALFREDO"
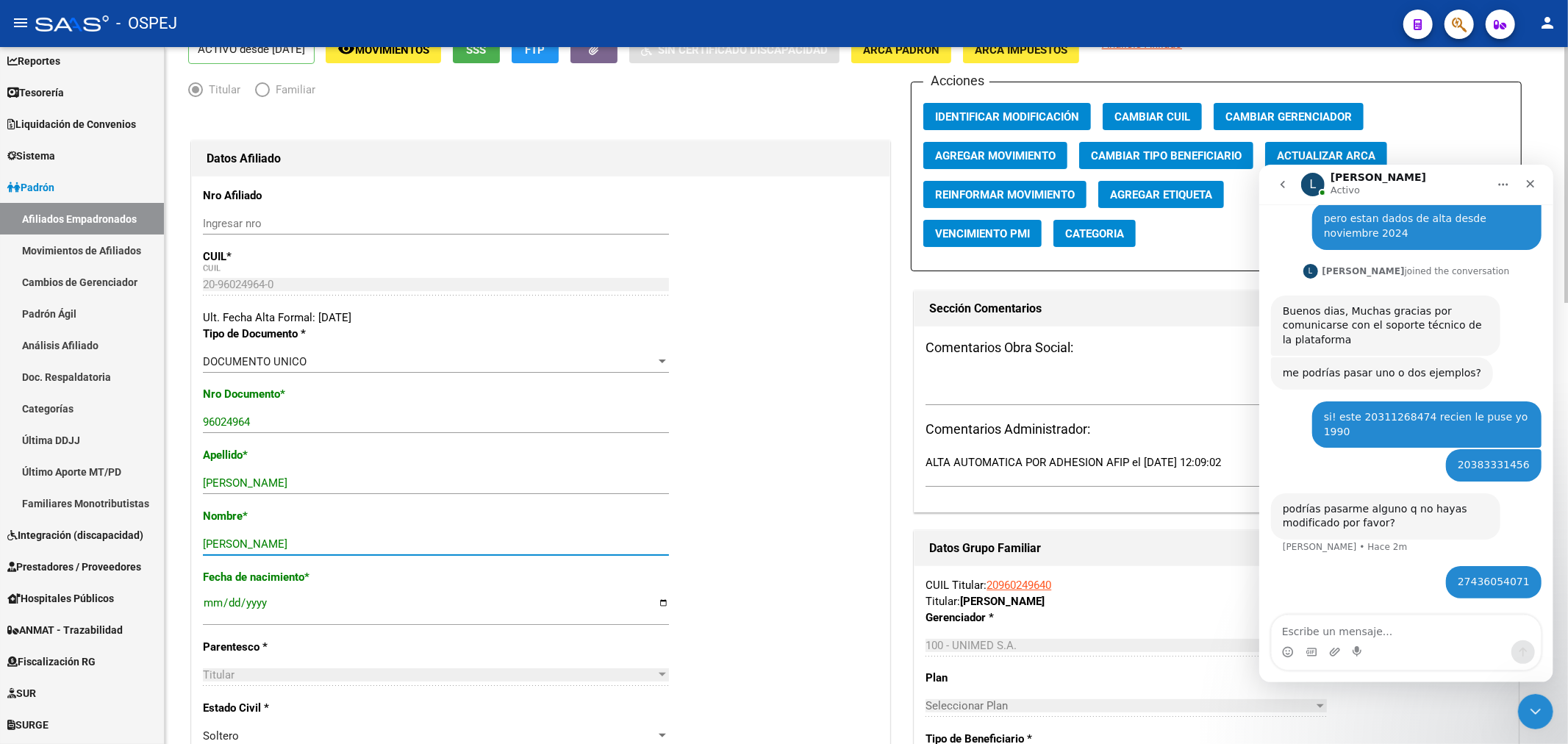
scroll to position [0, 0]
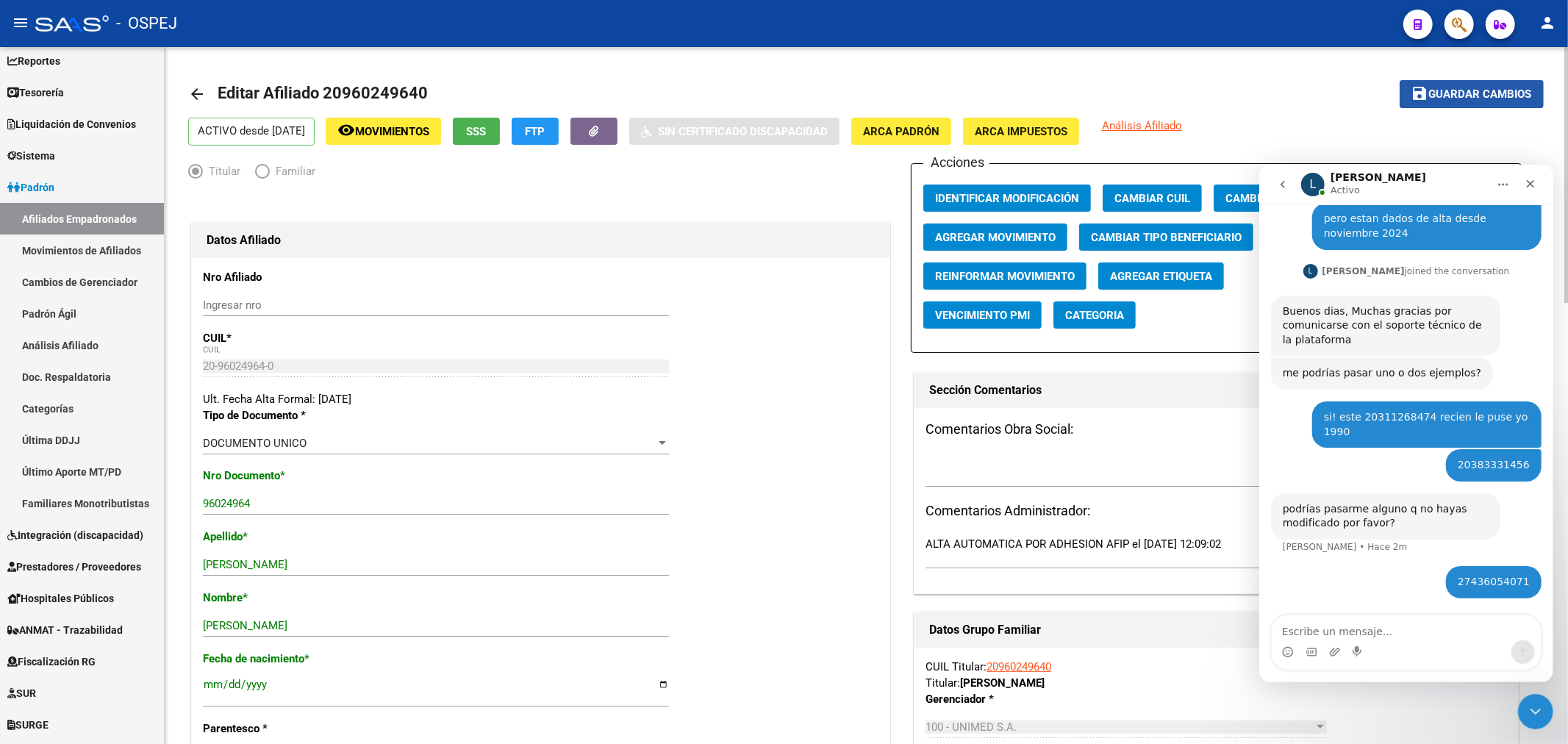
click at [1433, 90] on span "Guardar cambios" at bounding box center [1480, 95] width 103 height 13
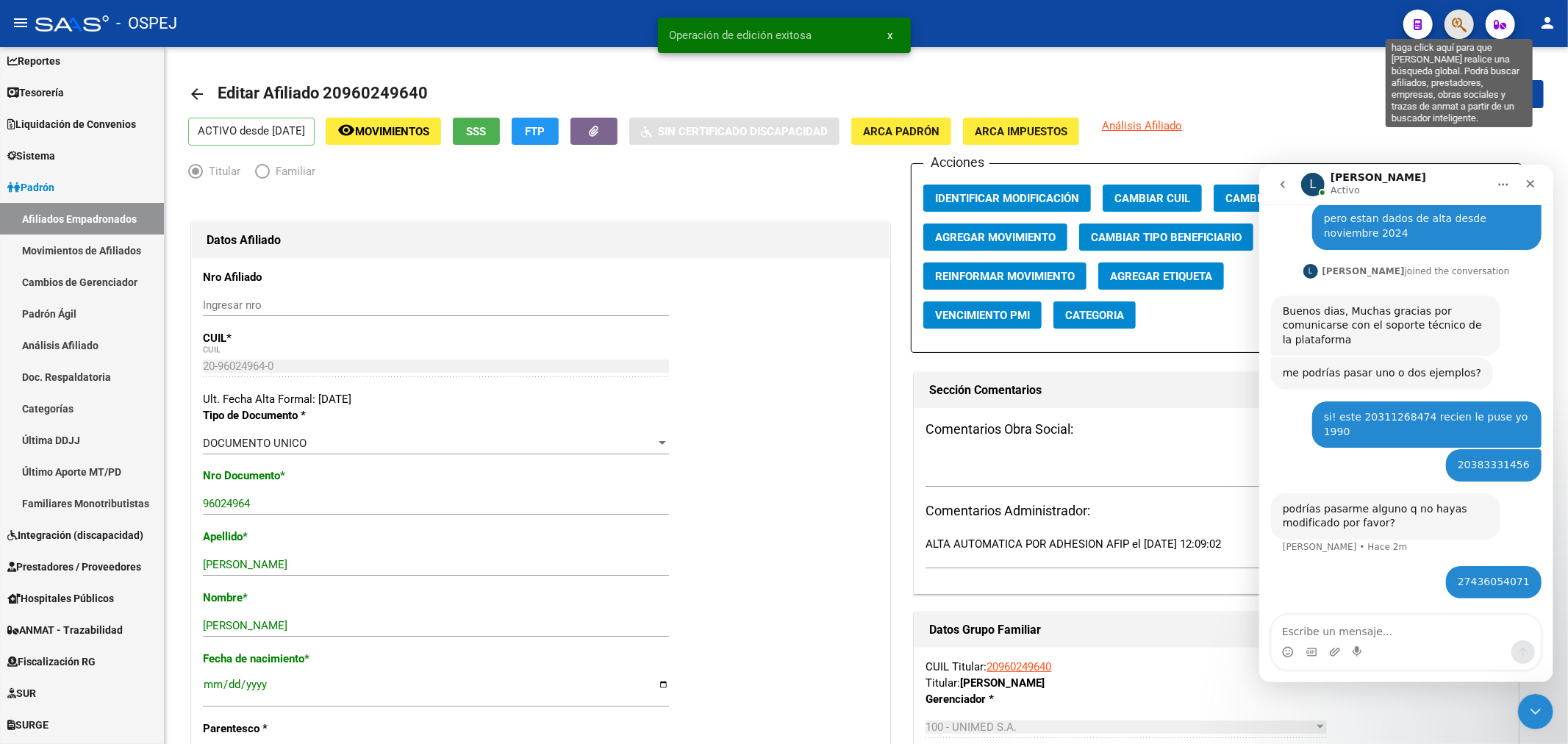
click at [1453, 22] on icon "button" at bounding box center [1459, 25] width 14 height 17
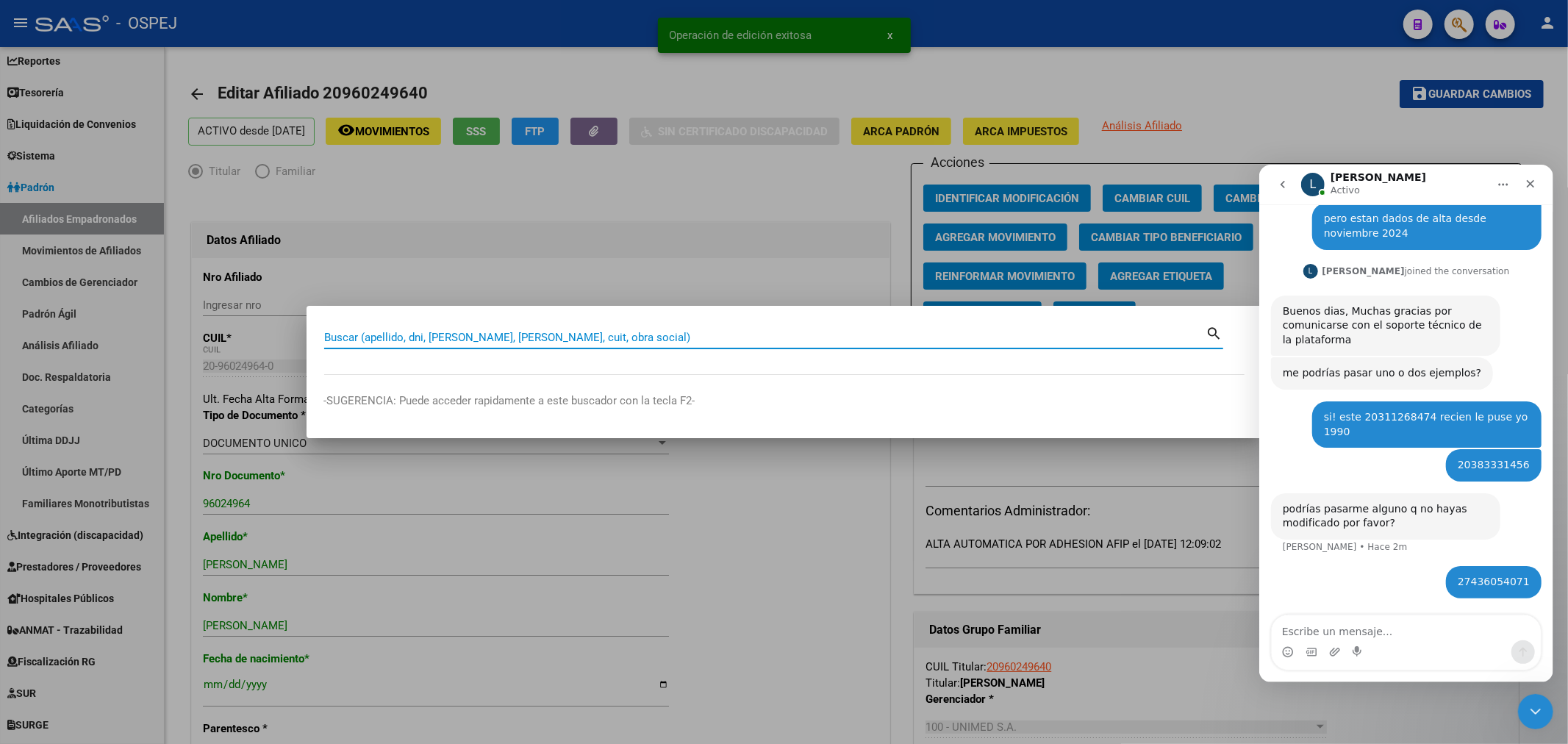
paste input "27225639103"
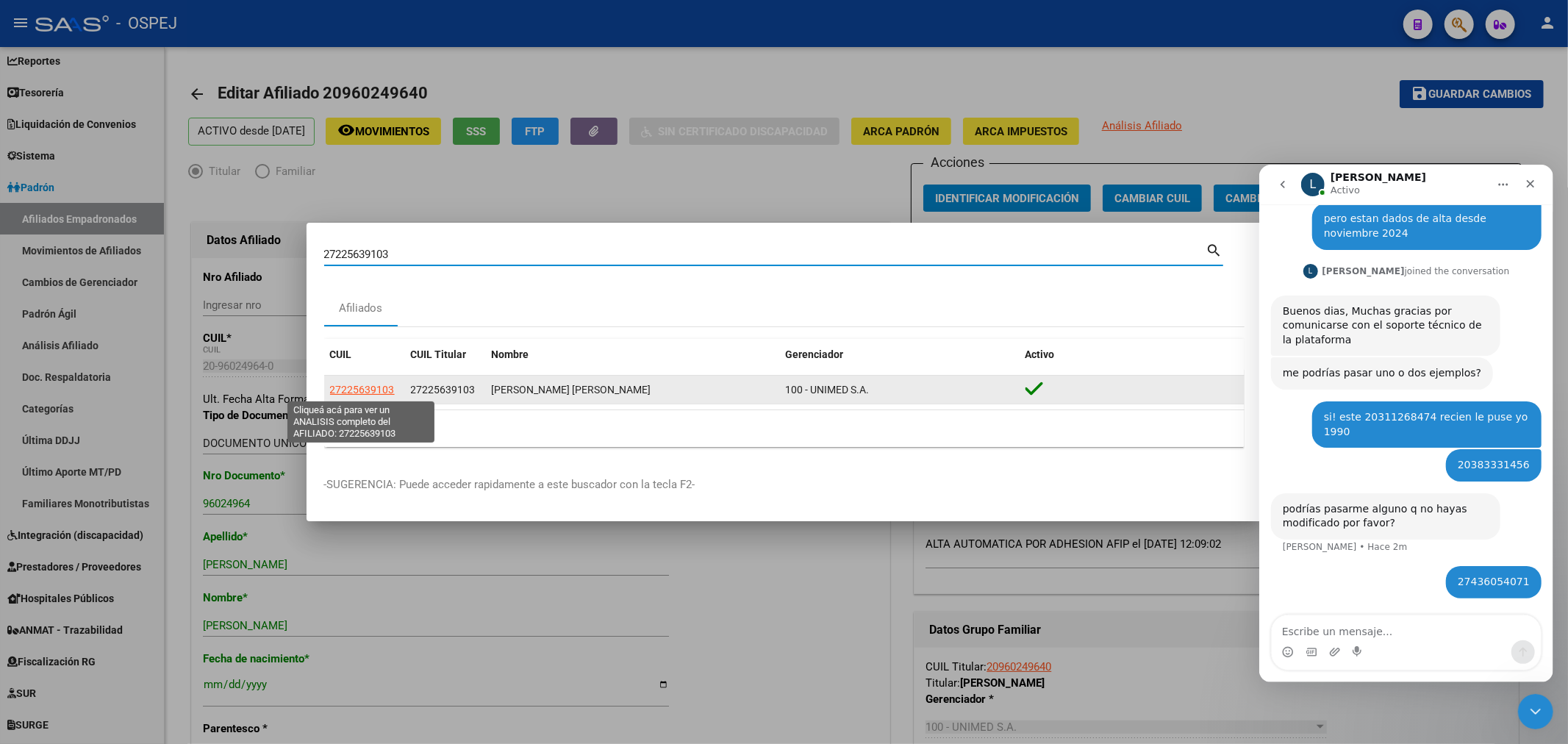
click at [376, 390] on span "27225639103" at bounding box center [362, 390] width 64 height 12
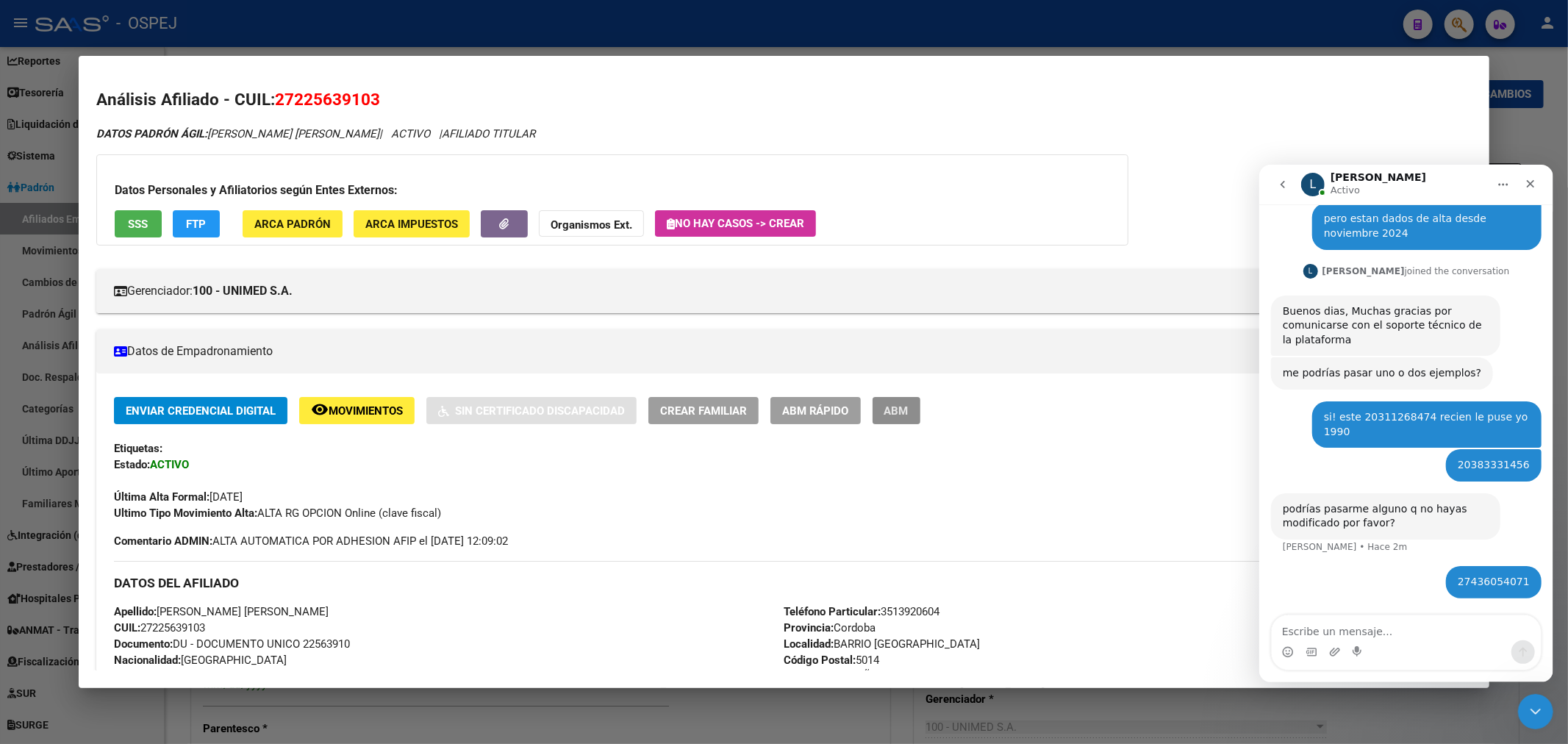
click at [920, 421] on button "ABM" at bounding box center [896, 411] width 48 height 27
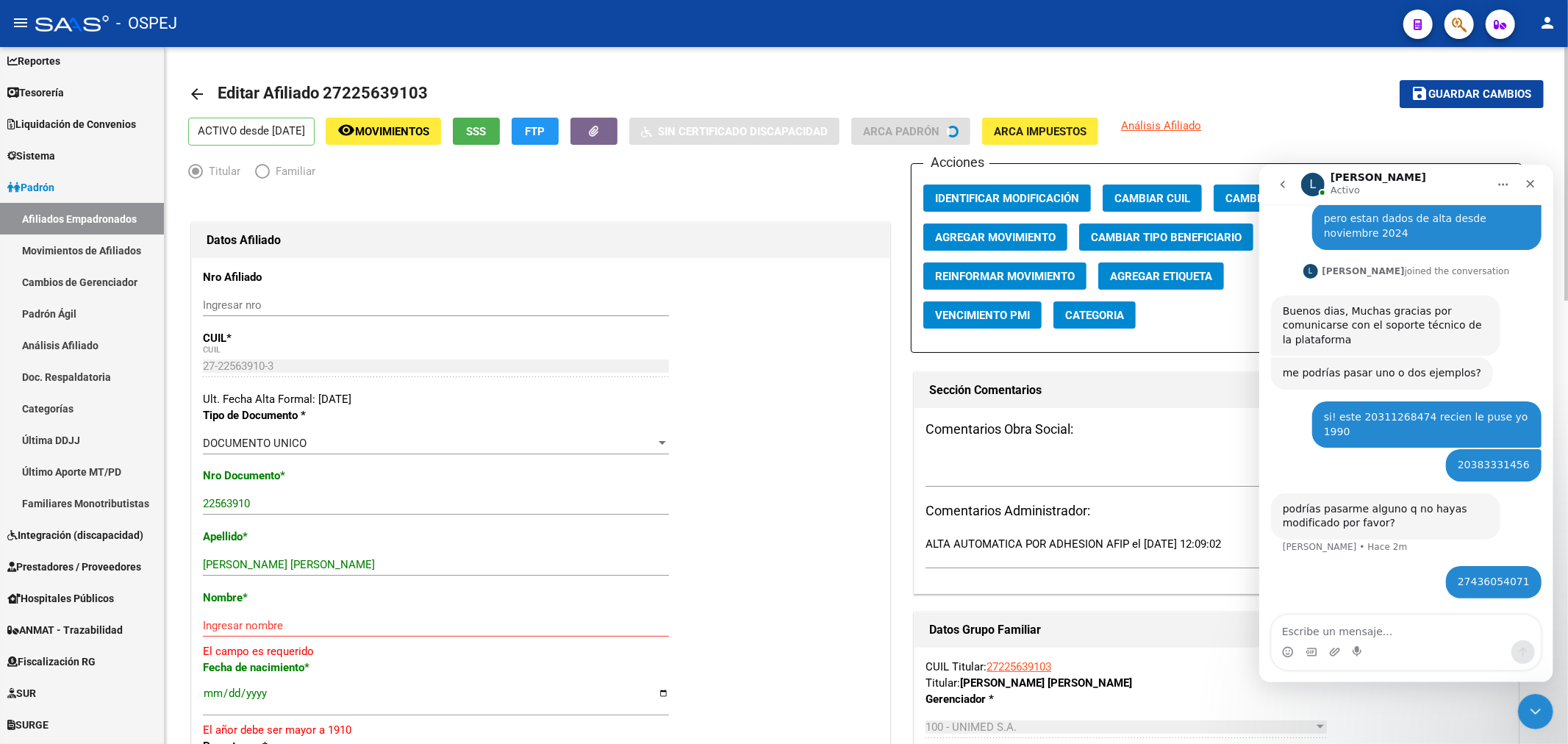
scroll to position [82, 0]
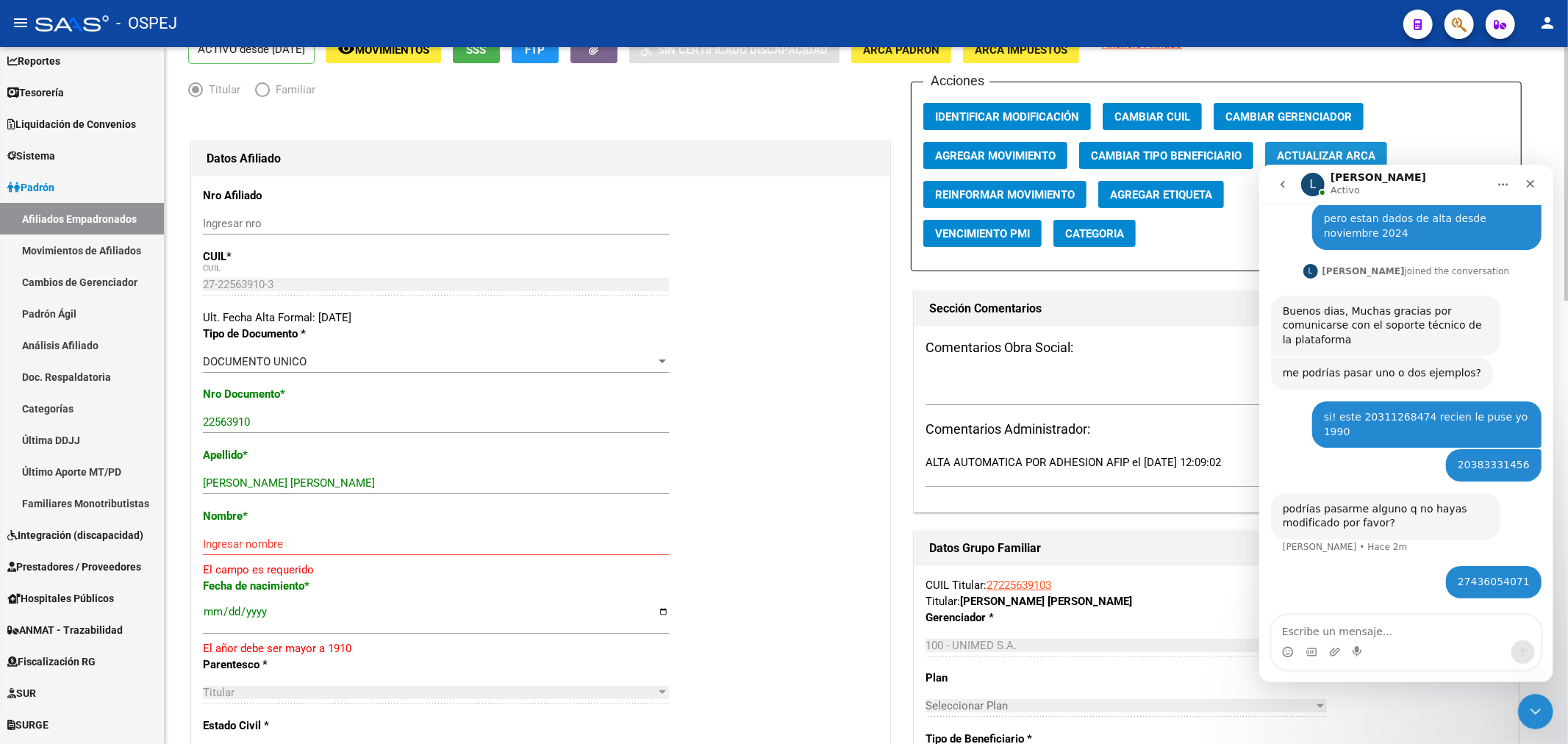
click at [1314, 149] on span "Actualizar ARCA" at bounding box center [1325, 156] width 99 height 13
drag, startPoint x: 392, startPoint y: 475, endPoint x: 247, endPoint y: 492, distance: 146.0
click at [247, 492] on div "CARBALLO MARIA ELENA Ingresar apellido" at bounding box center [436, 483] width 466 height 22
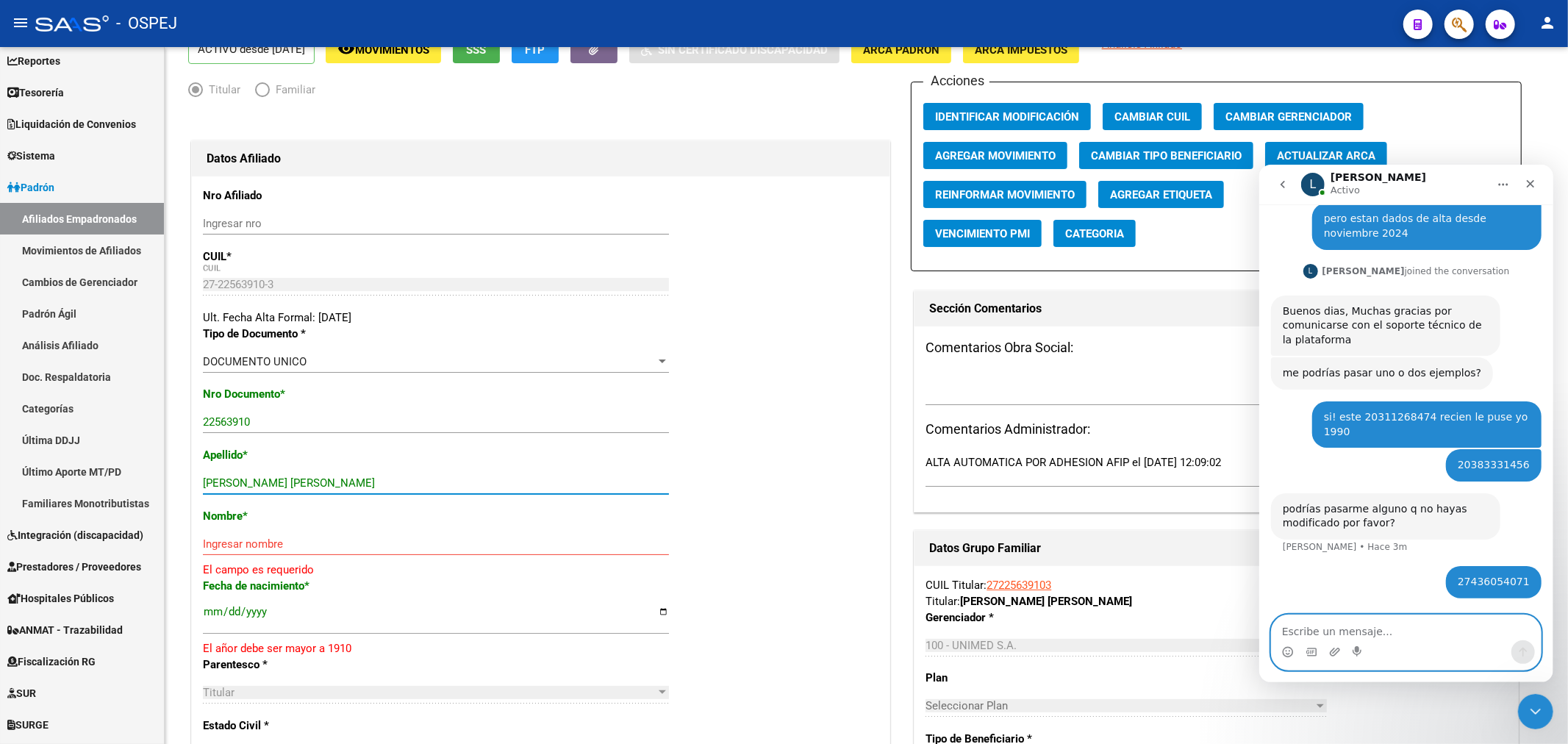
click at [1322, 620] on textarea "Escribe un mensaje..." at bounding box center [1405, 627] width 269 height 25
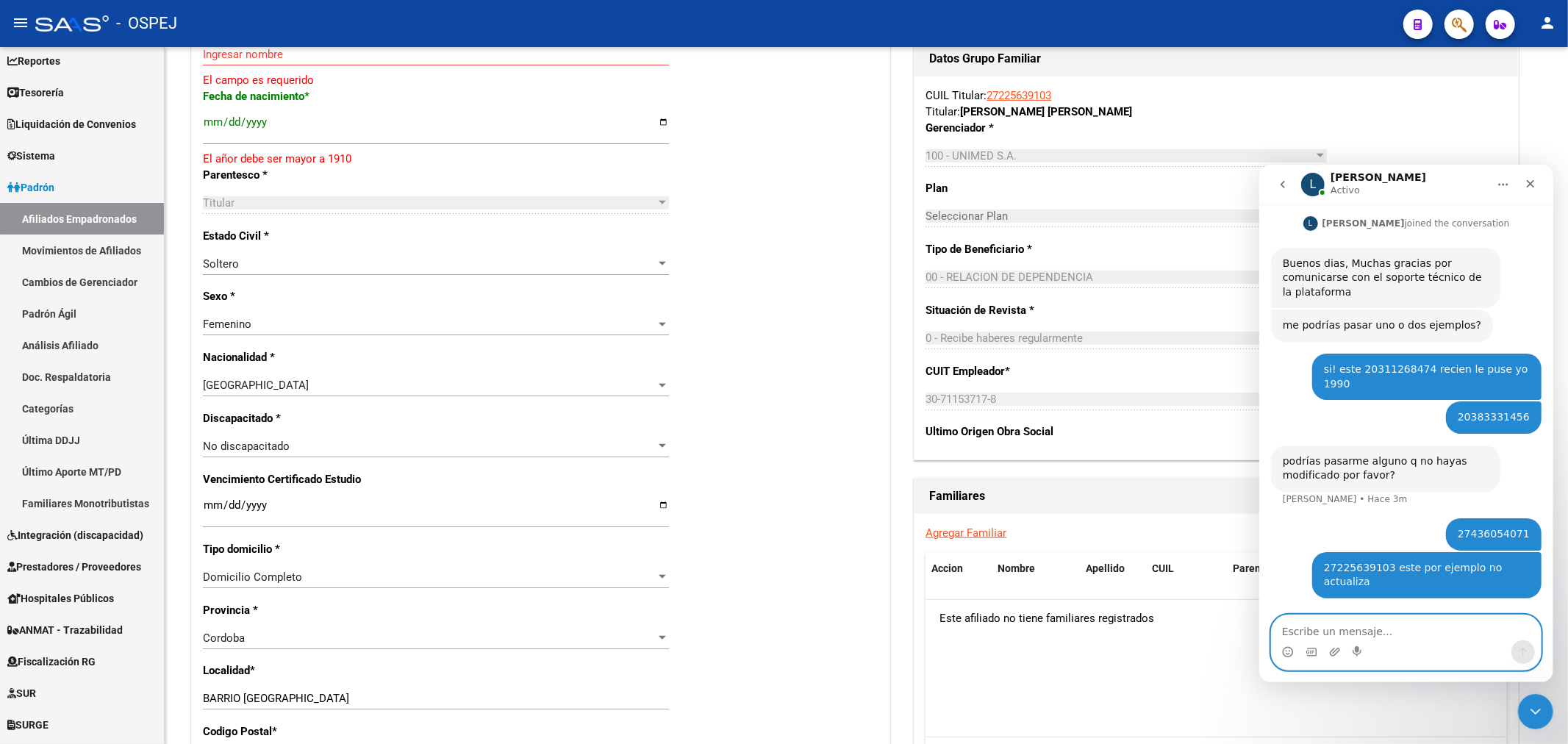
scroll to position [203, 0]
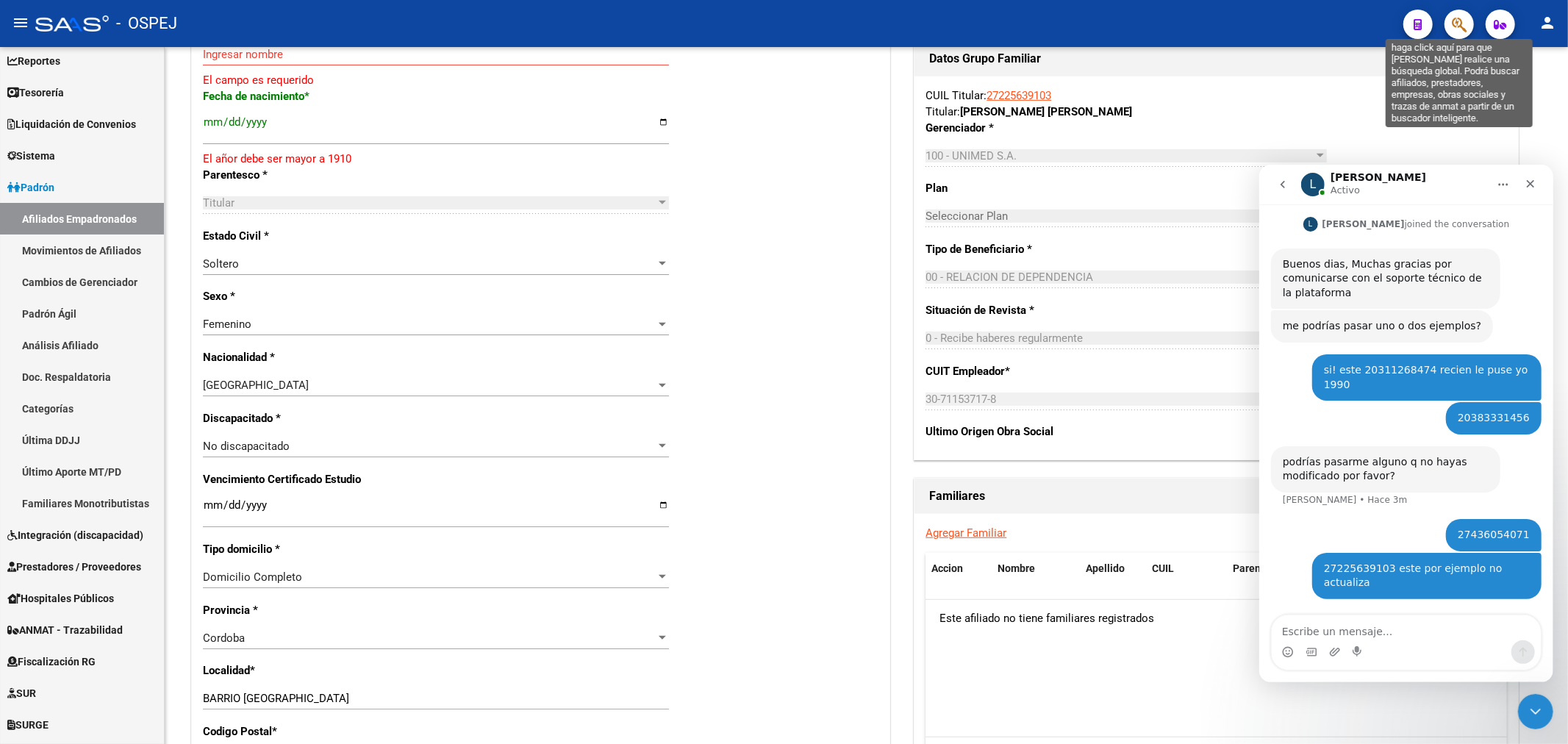
click at [1464, 33] on icon "button" at bounding box center [1459, 25] width 14 height 17
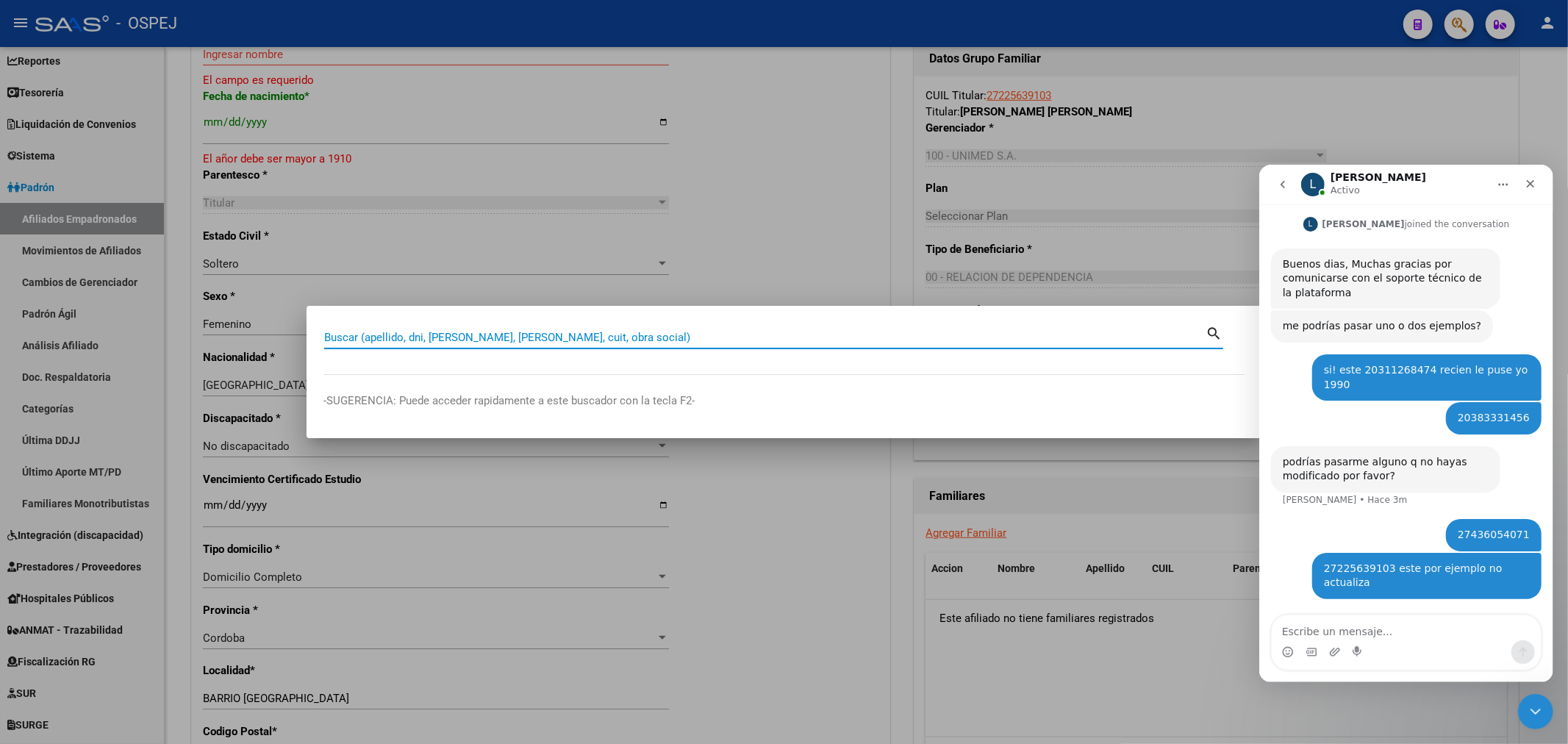
paste input "20319223763"
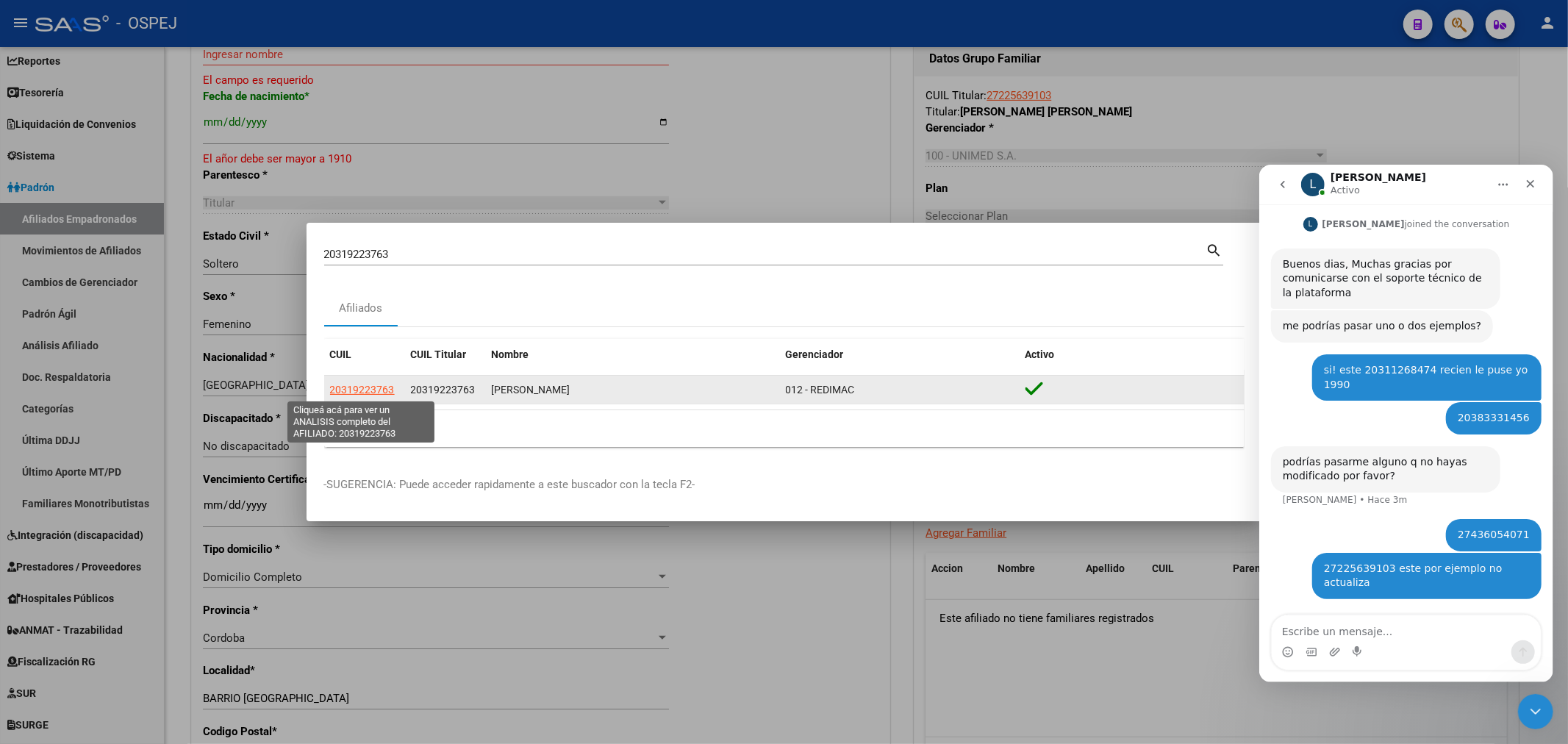
click at [361, 385] on span "20319223763" at bounding box center [362, 390] width 64 height 12
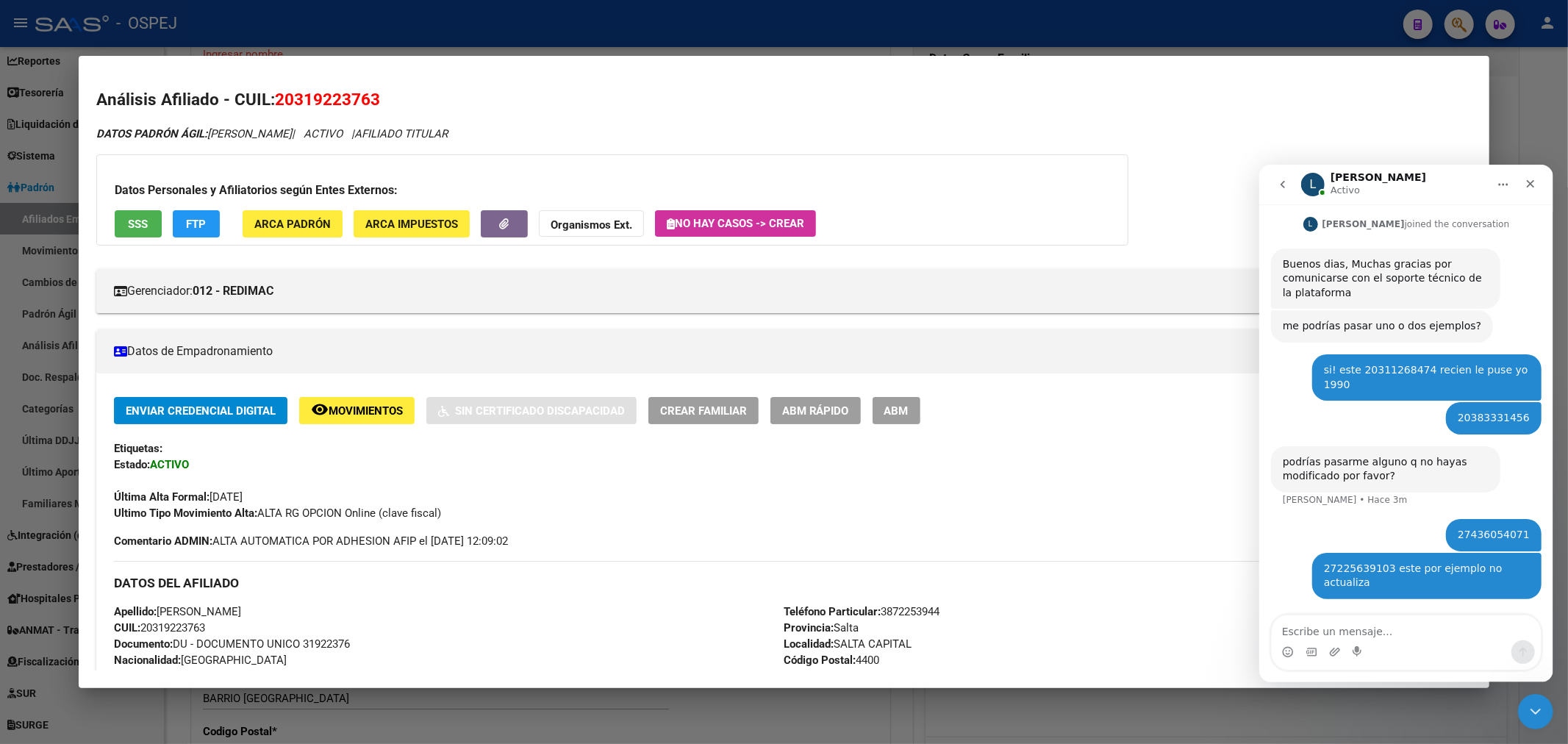
scroll to position [163, 0]
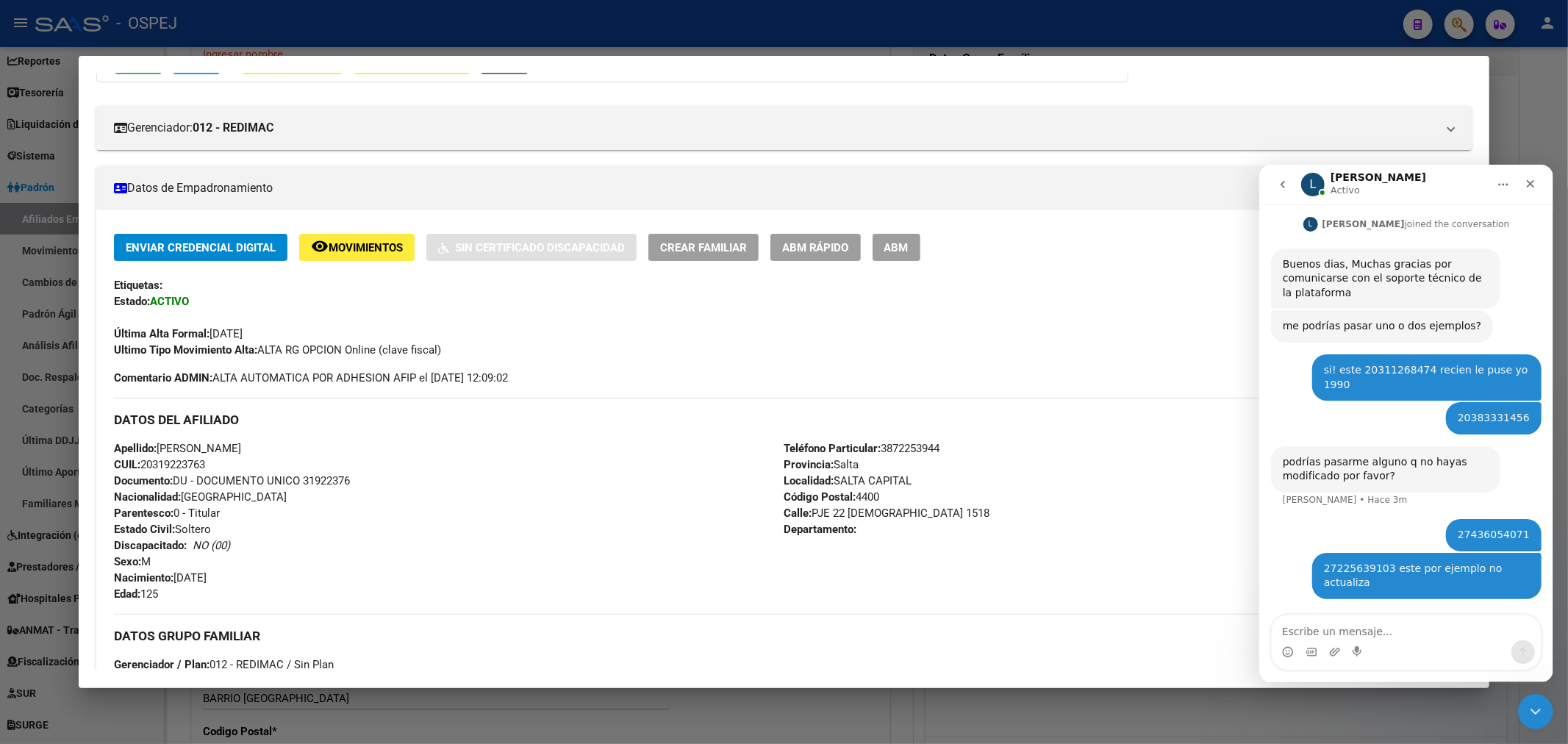
click at [920, 236] on button "ABM" at bounding box center [896, 248] width 48 height 27
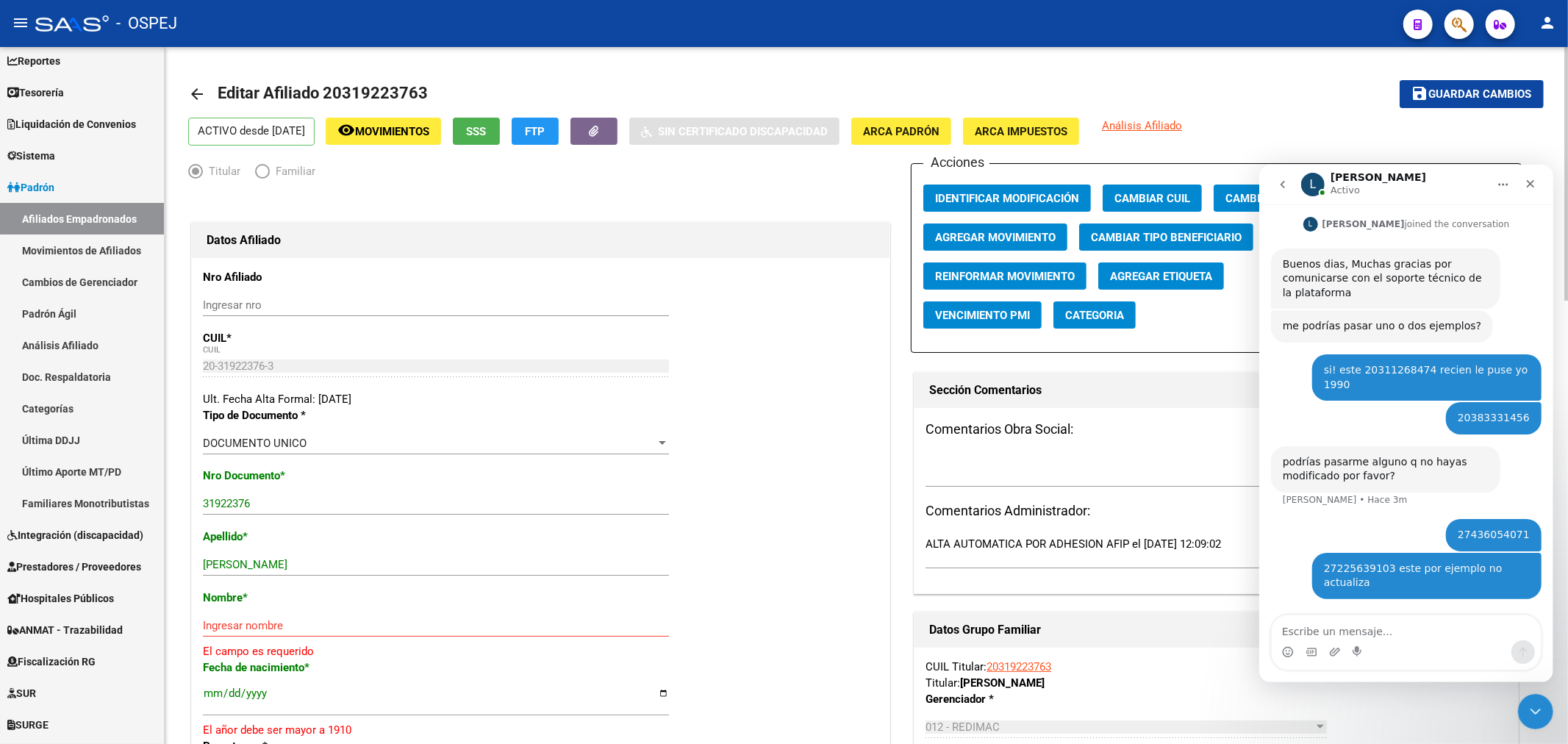
scroll to position [82, 0]
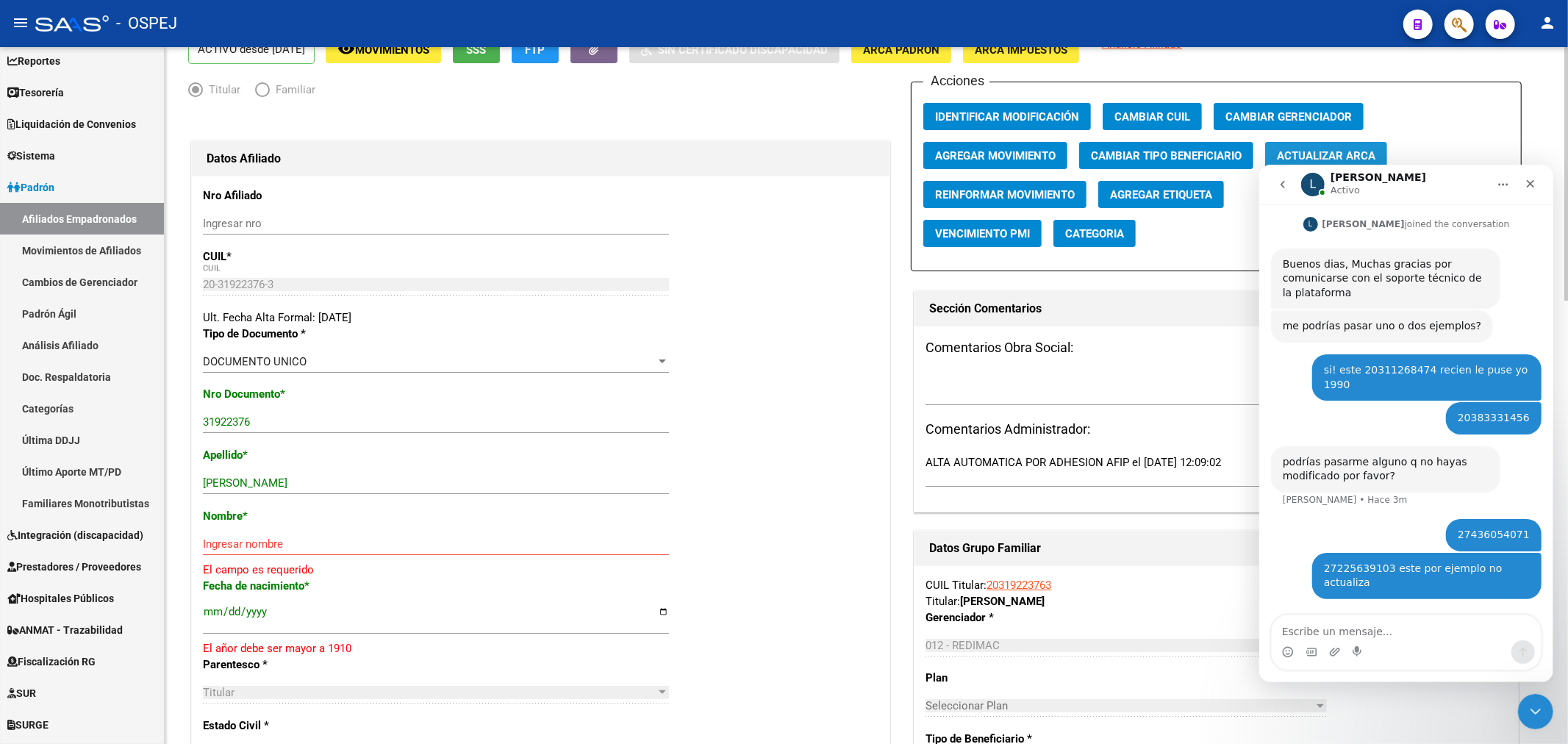
click at [1327, 152] on span "Actualizar ARCA" at bounding box center [1325, 156] width 99 height 13
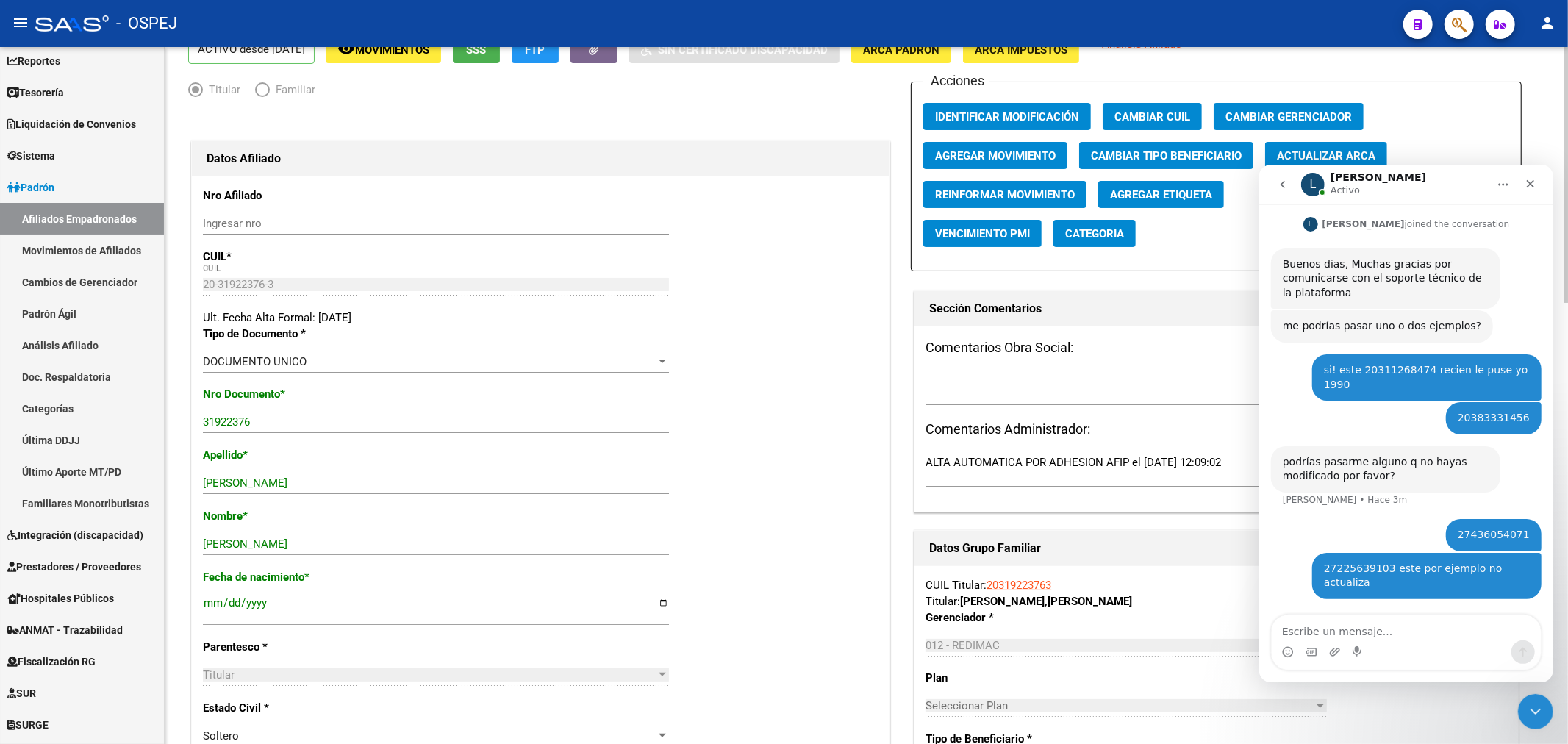
scroll to position [0, 0]
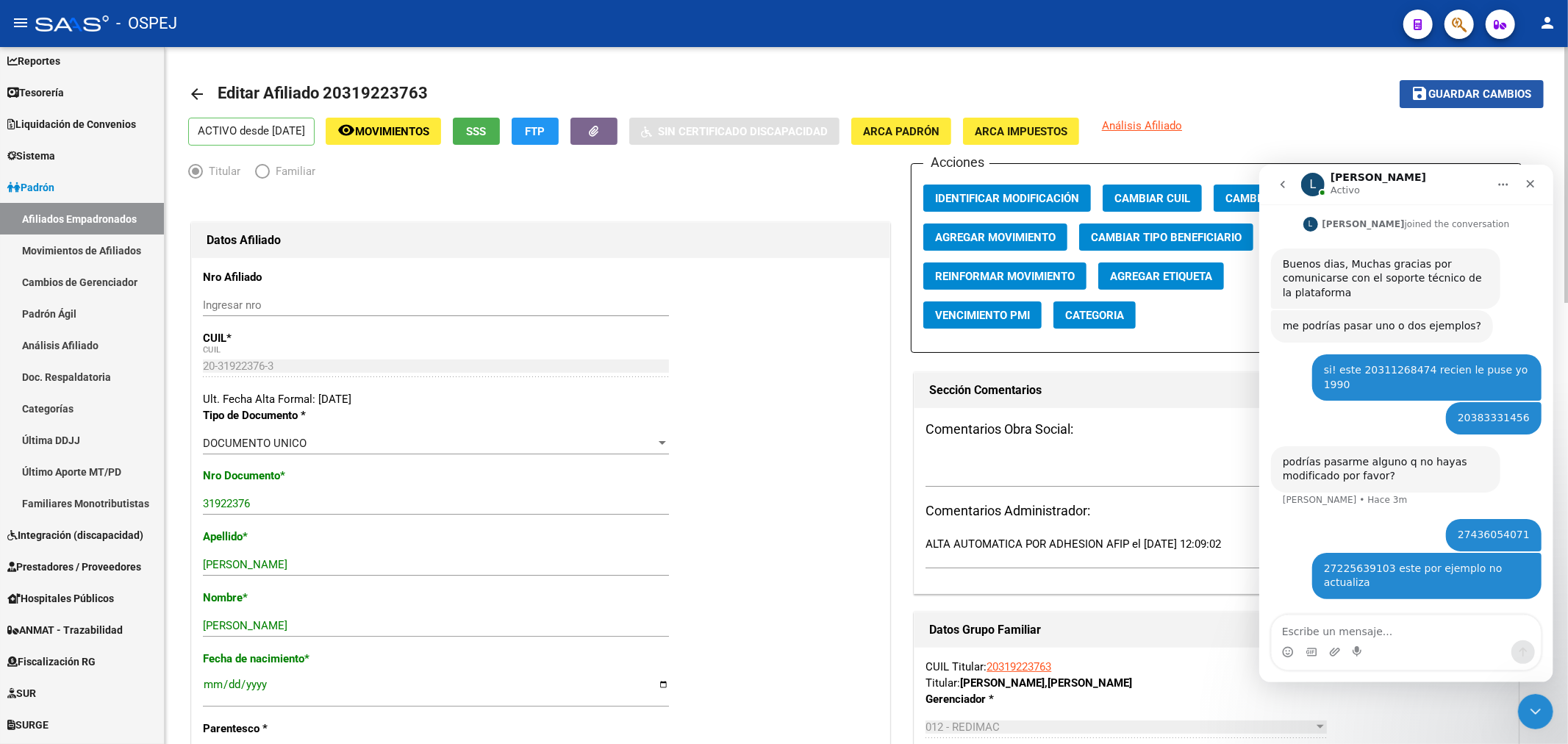
click at [1453, 90] on span "Guardar cambios" at bounding box center [1480, 95] width 103 height 13
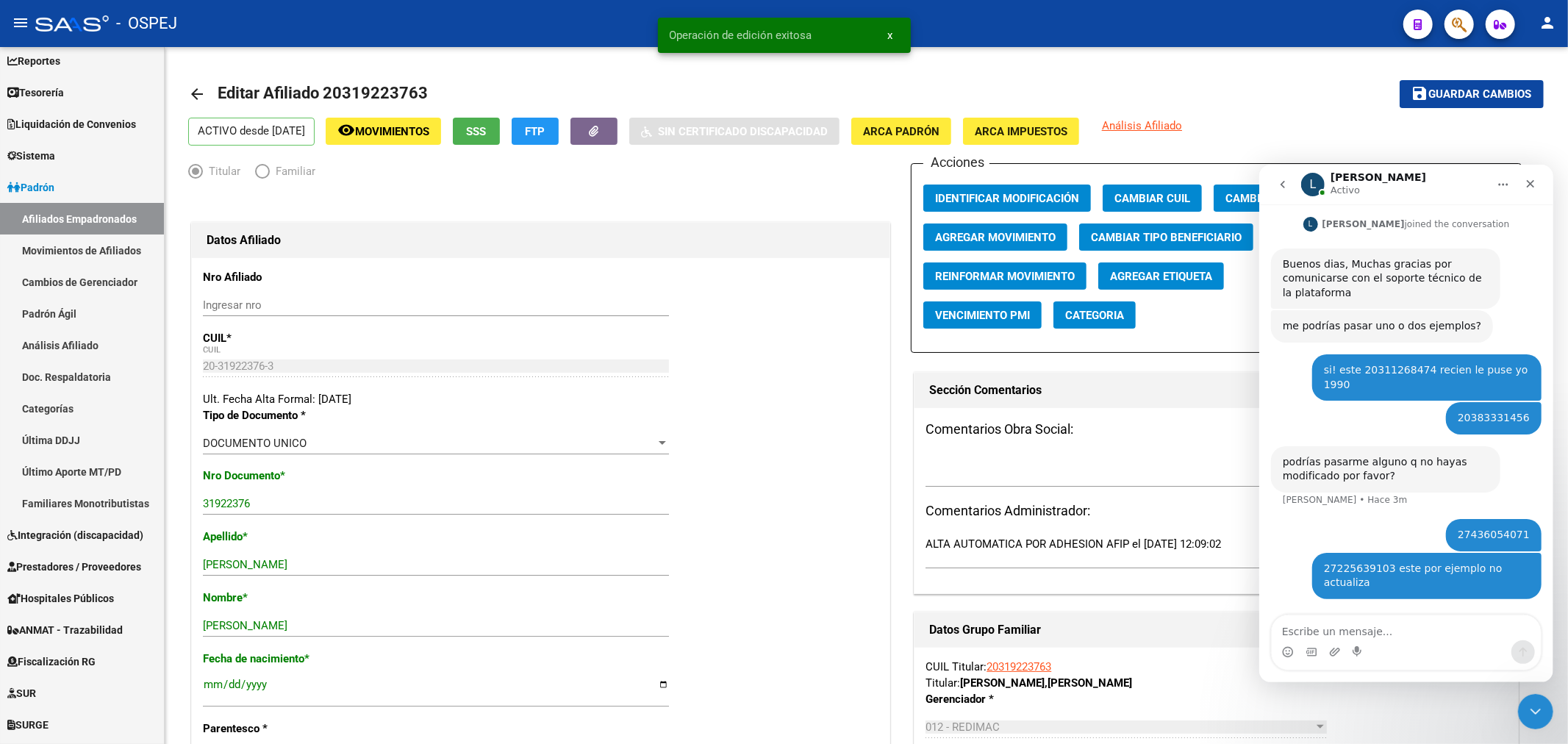
click at [1443, 17] on div at bounding box center [1453, 23] width 41 height 30
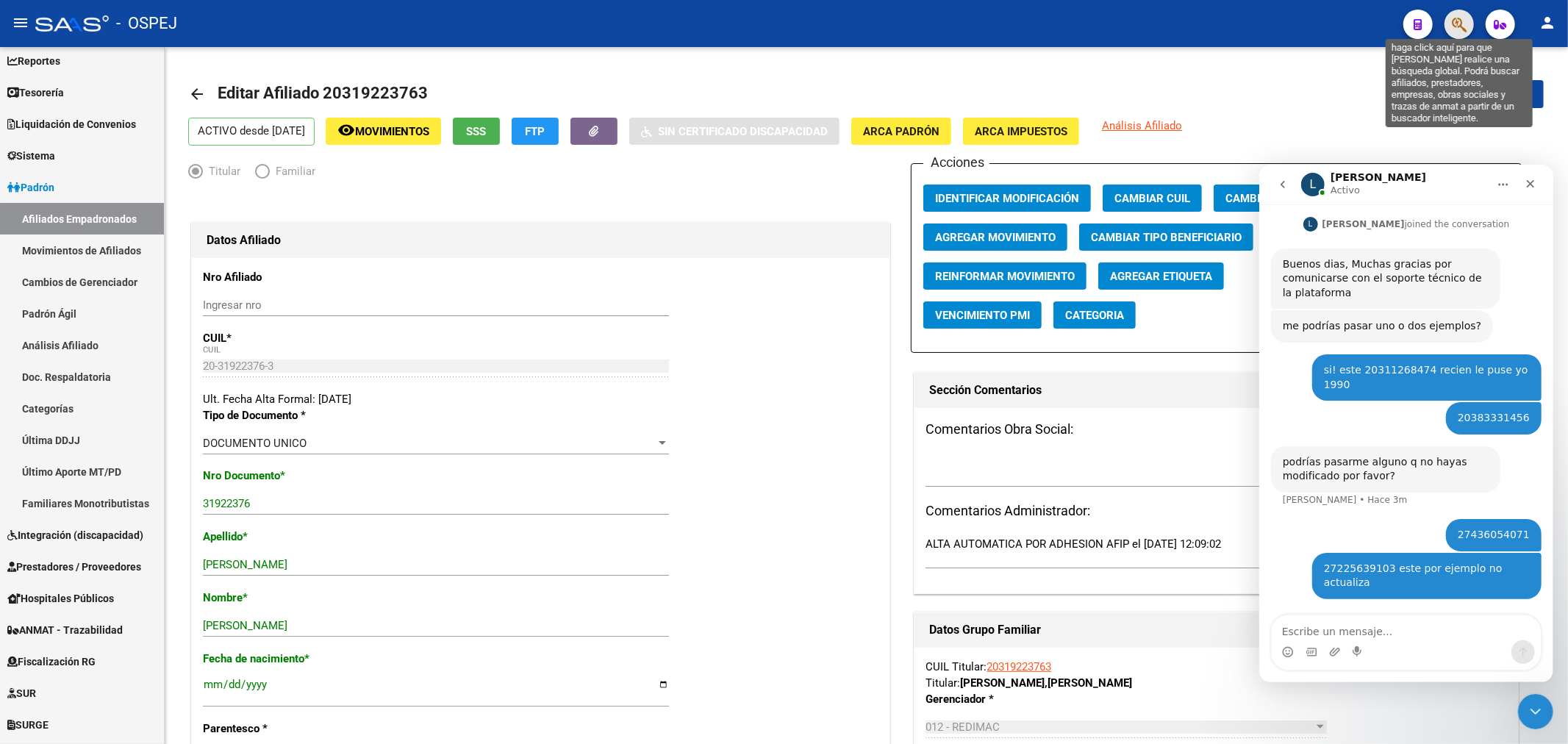
click at [1454, 18] on icon "button" at bounding box center [1459, 25] width 14 height 17
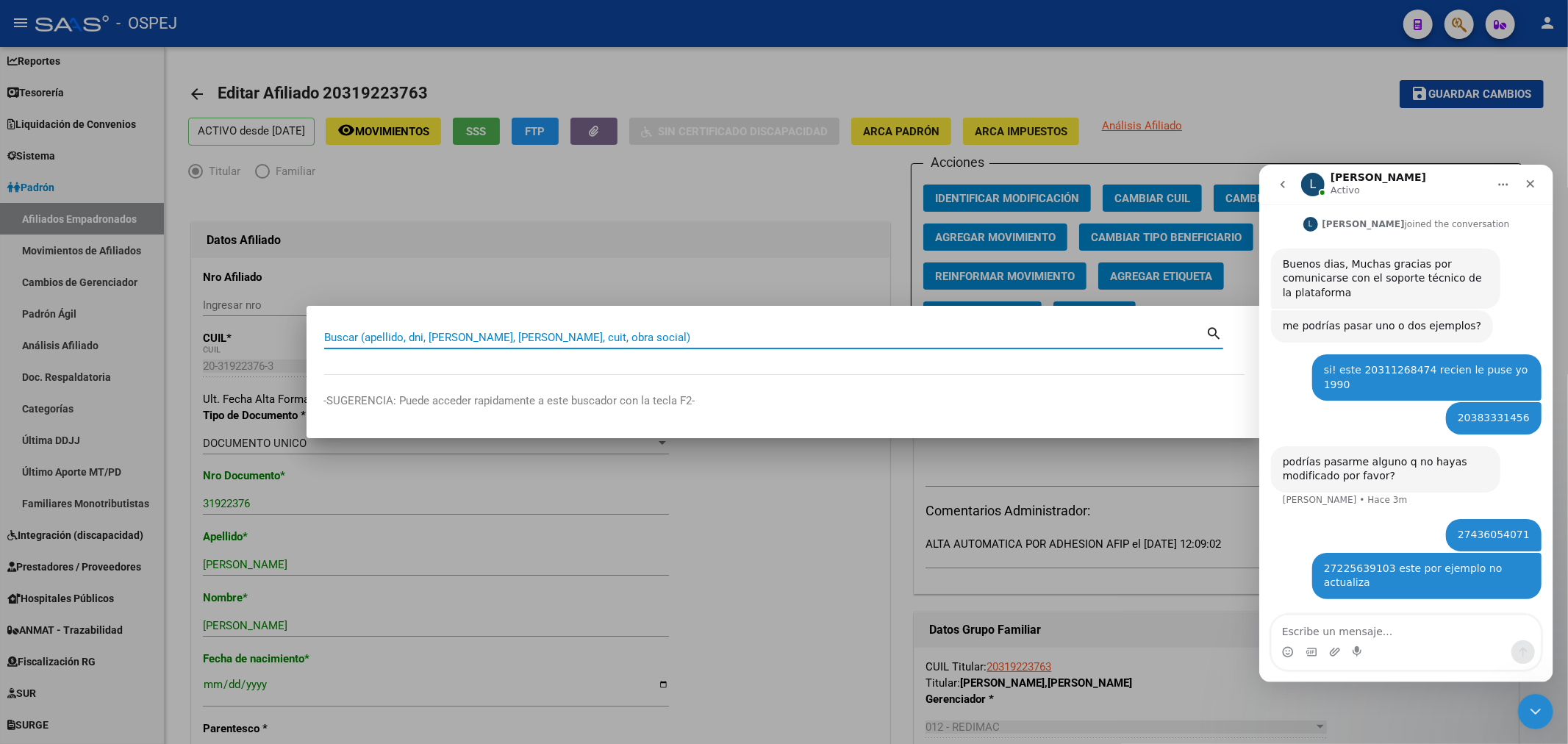
paste input "27422457130"
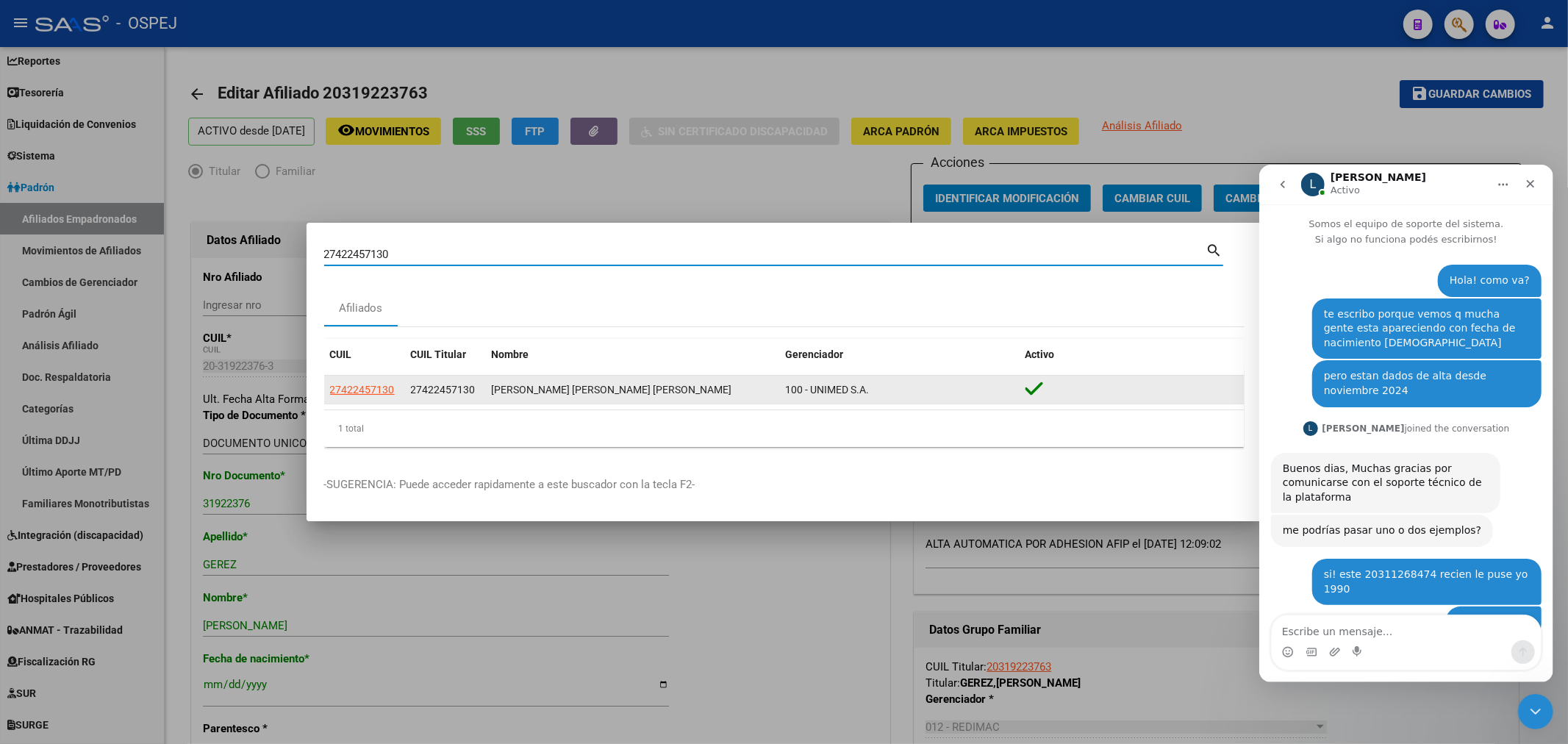
scroll to position [2, 0]
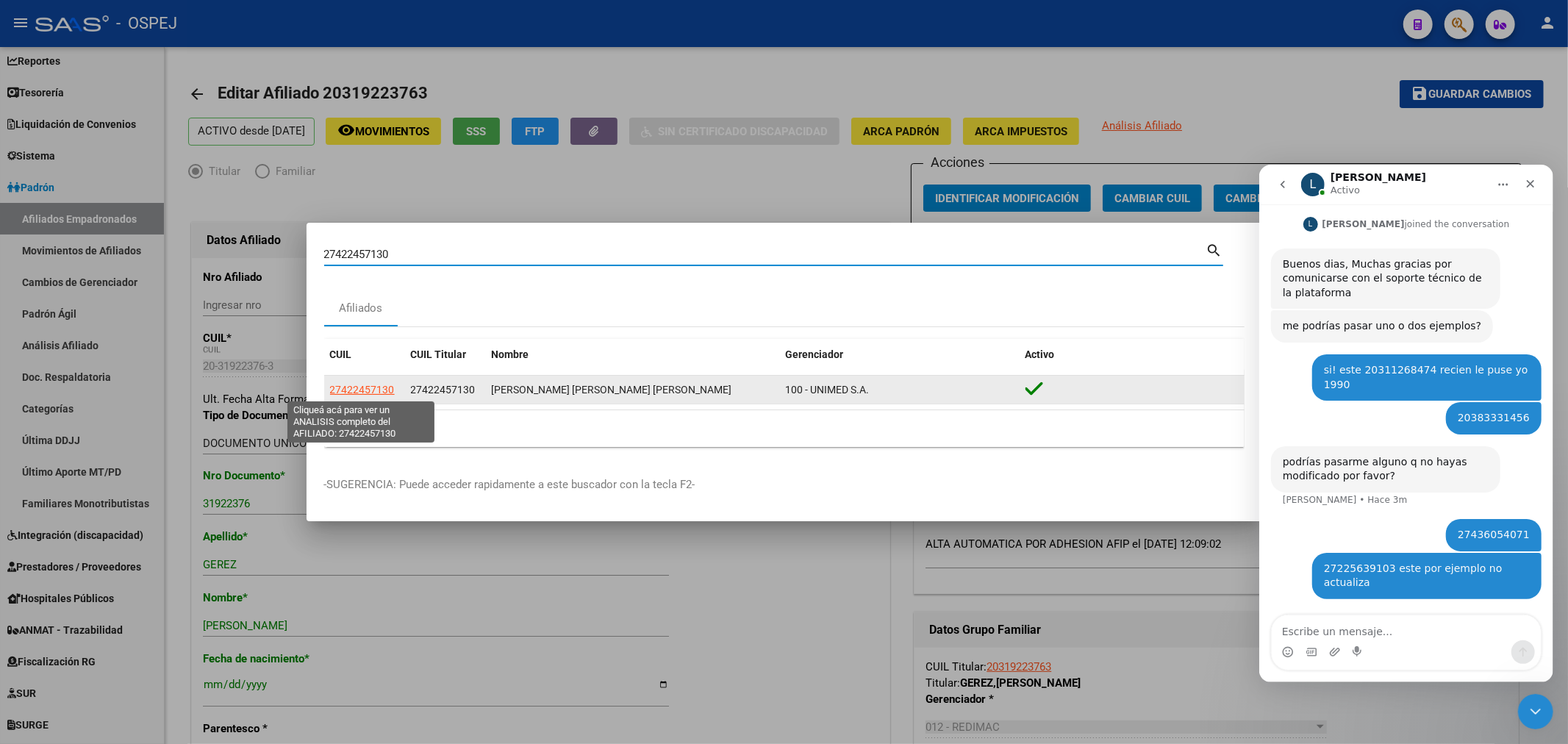
click at [368, 386] on span "27422457130" at bounding box center [362, 390] width 64 height 12
type textarea "27422457130"
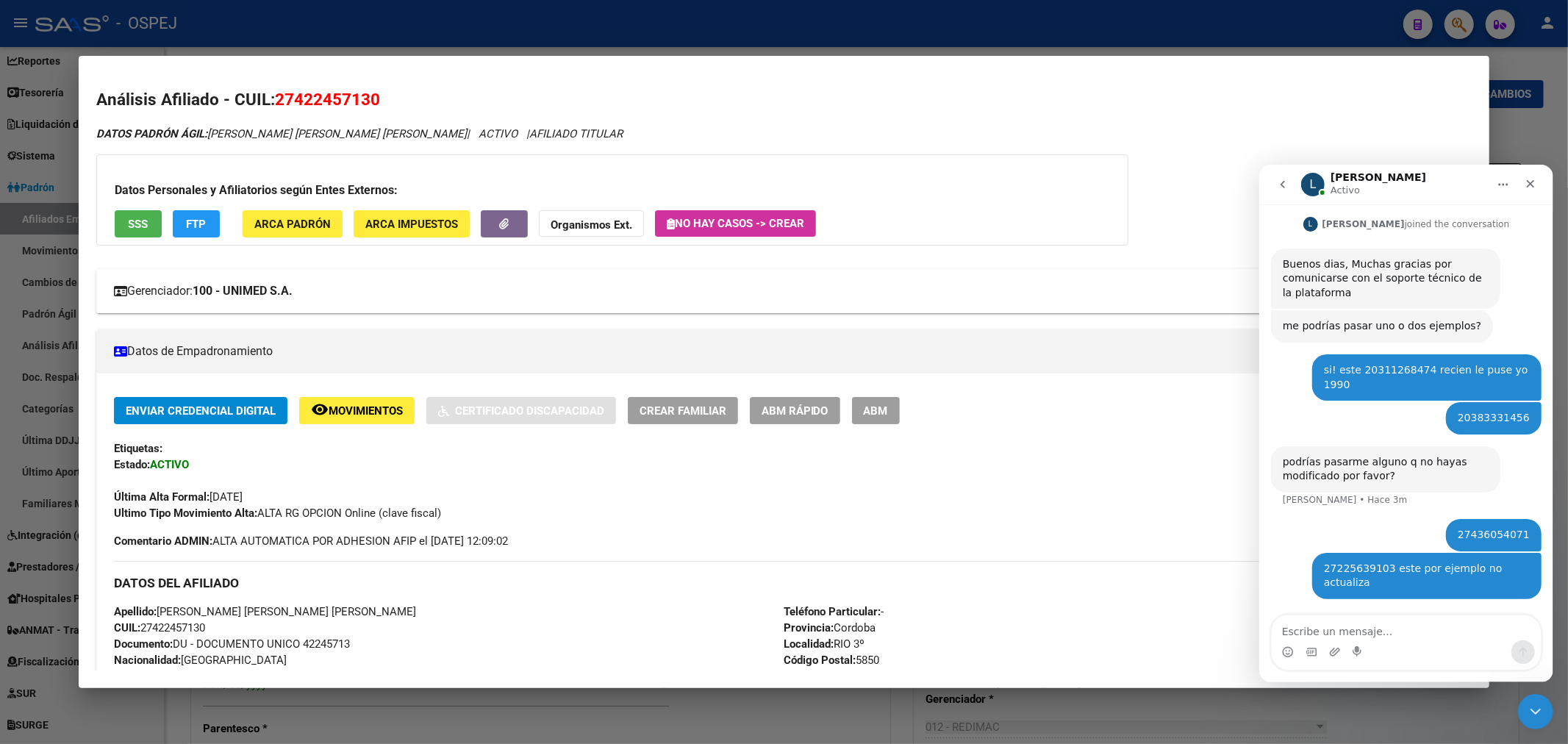
scroll to position [82, 0]
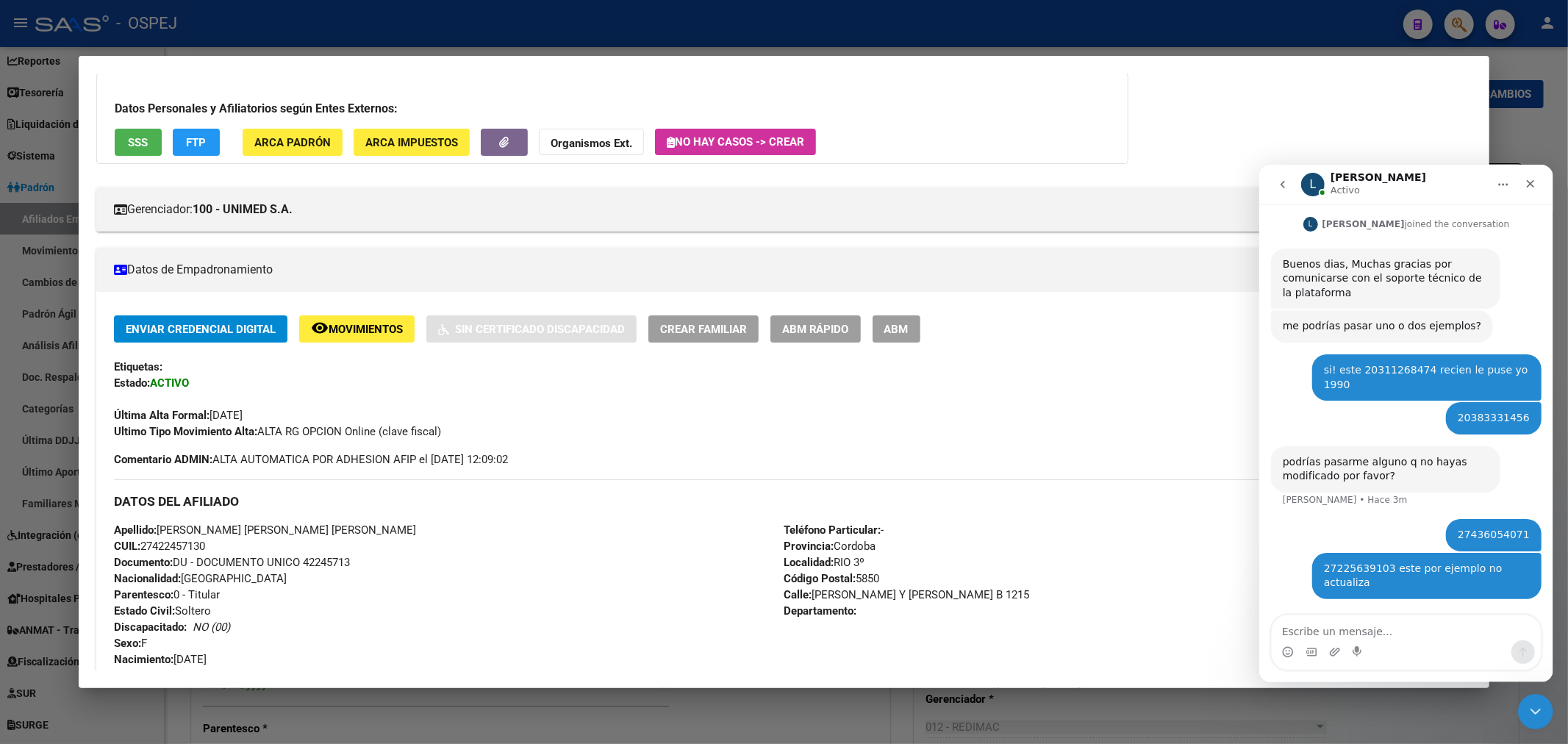
click at [909, 334] on span "ABM" at bounding box center [895, 329] width 24 height 13
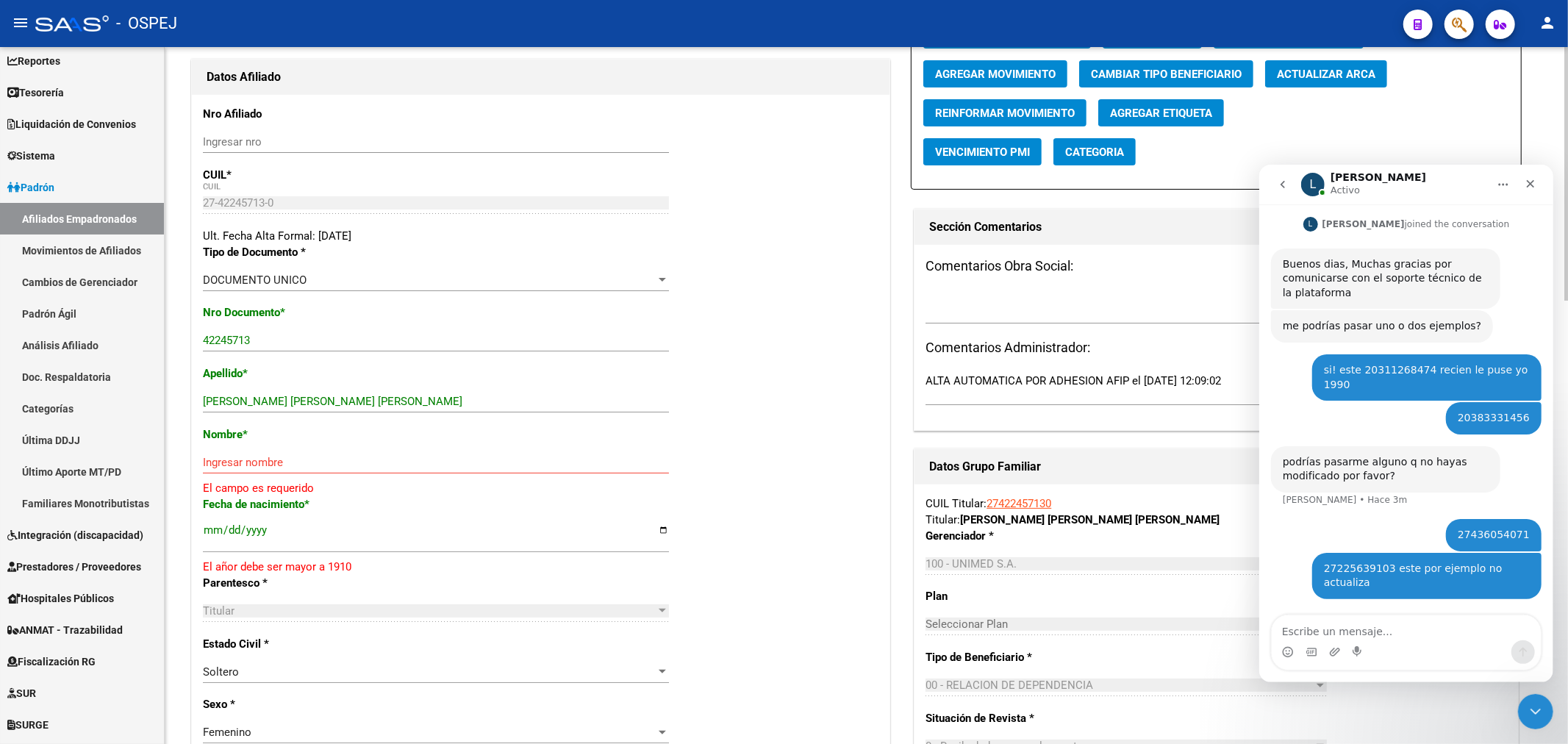
scroll to position [82, 0]
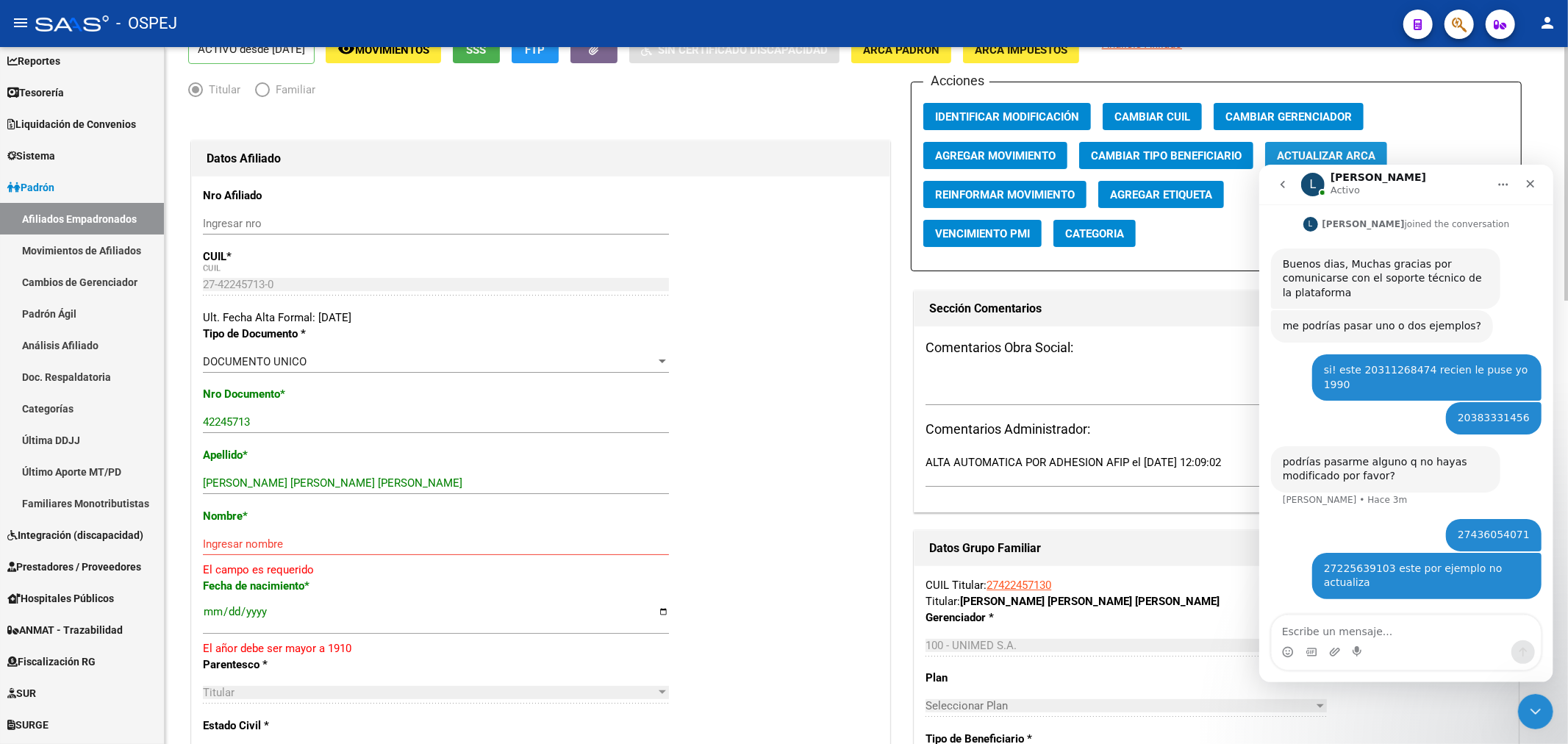
click at [1349, 147] on button "Actualizar ARCA" at bounding box center [1325, 156] width 122 height 27
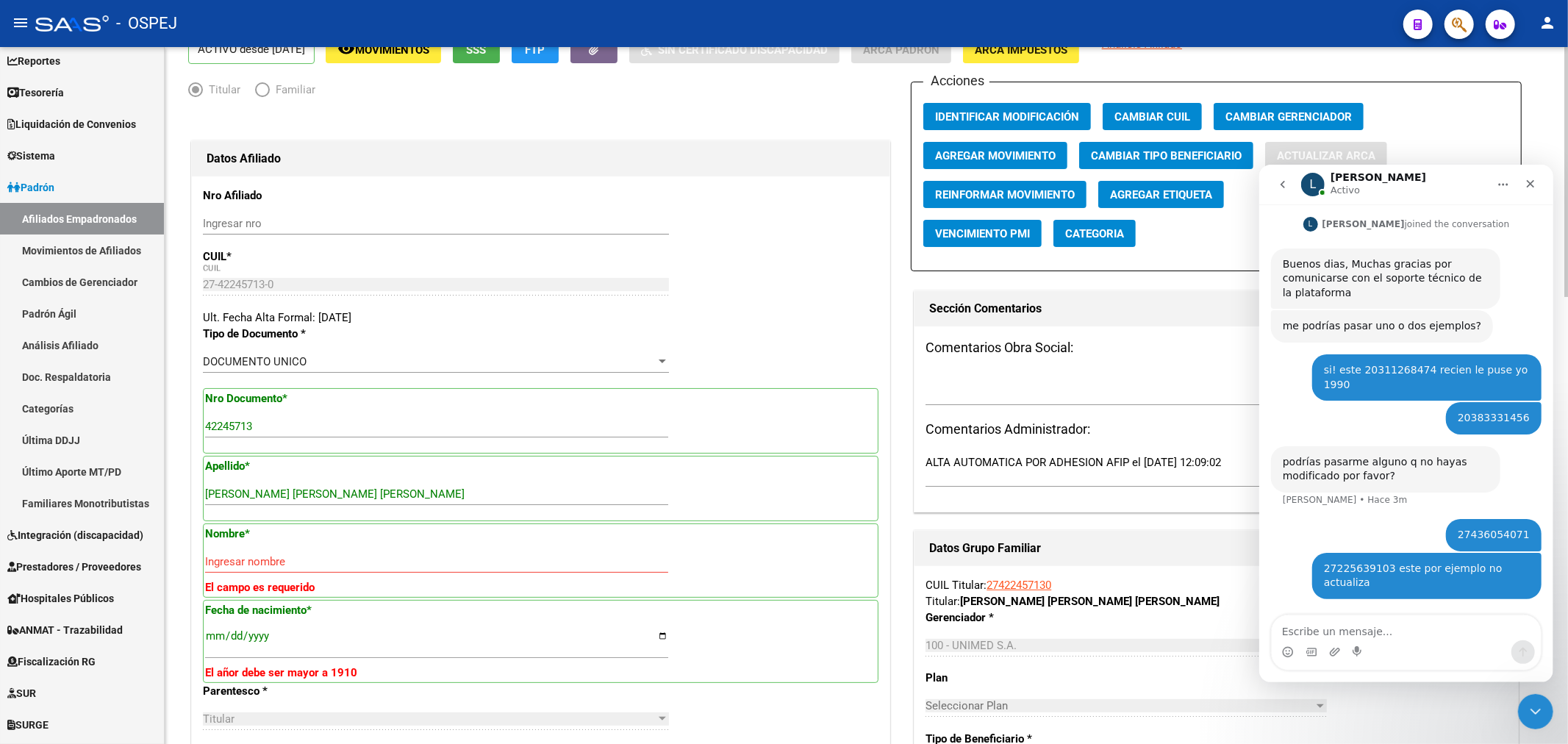
type input "[PERSON_NAME] [PERSON_NAME] [PERSON_NAME]"
type input "[DATE]"
type input "RIO TERCERO"
type input "1215"
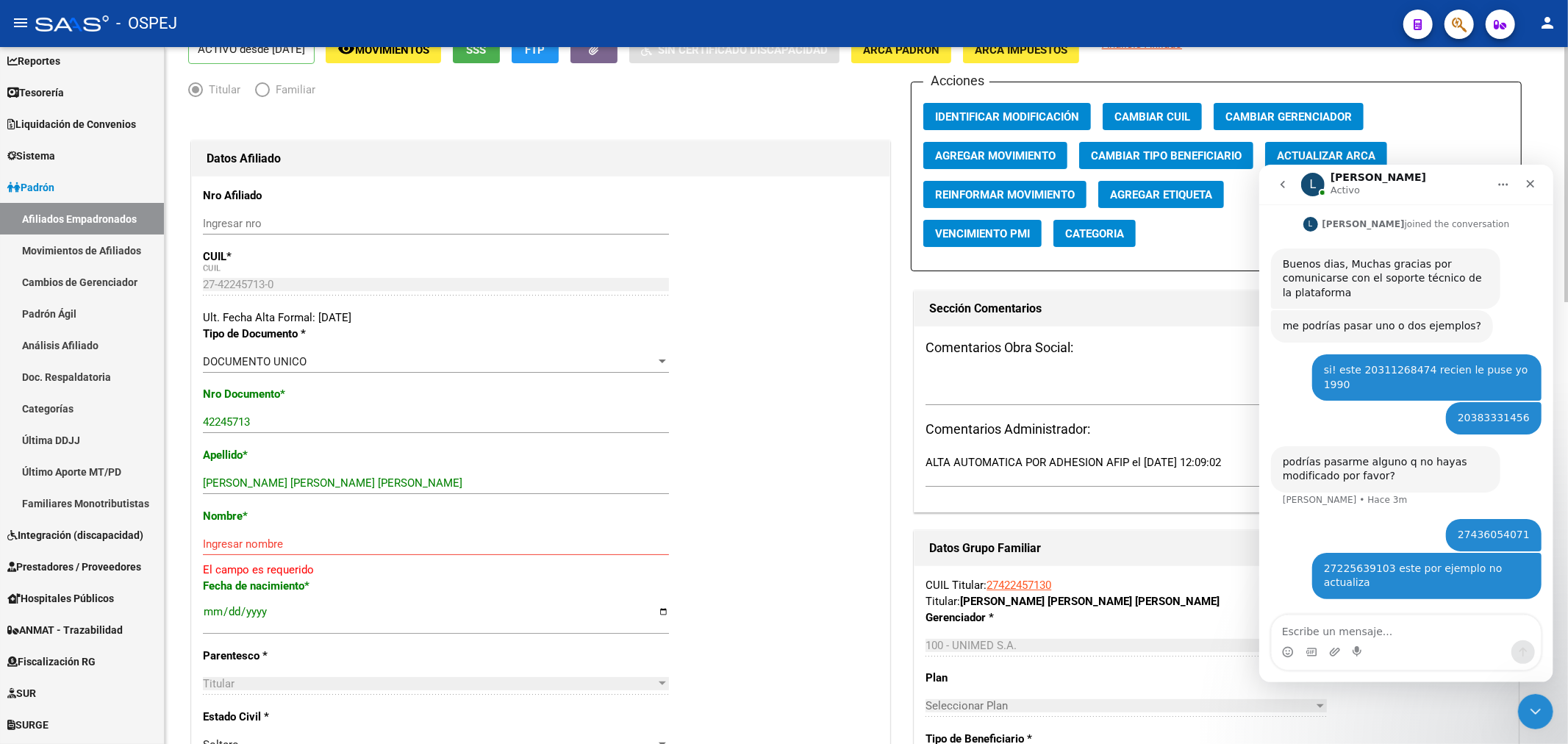
drag, startPoint x: 440, startPoint y: 492, endPoint x: 316, endPoint y: 492, distance: 124.0
click at [316, 492] on div "[PERSON_NAME] [PERSON_NAME] [PERSON_NAME] Ingresar apellido" at bounding box center [436, 483] width 466 height 22
drag, startPoint x: 313, startPoint y: 484, endPoint x: 542, endPoint y: 475, distance: 229.2
click at [542, 476] on input "[PERSON_NAME] [PERSON_NAME] [PERSON_NAME]" at bounding box center [436, 483] width 466 height 13
type input "[PERSON_NAME] [PERSON_NAME]"
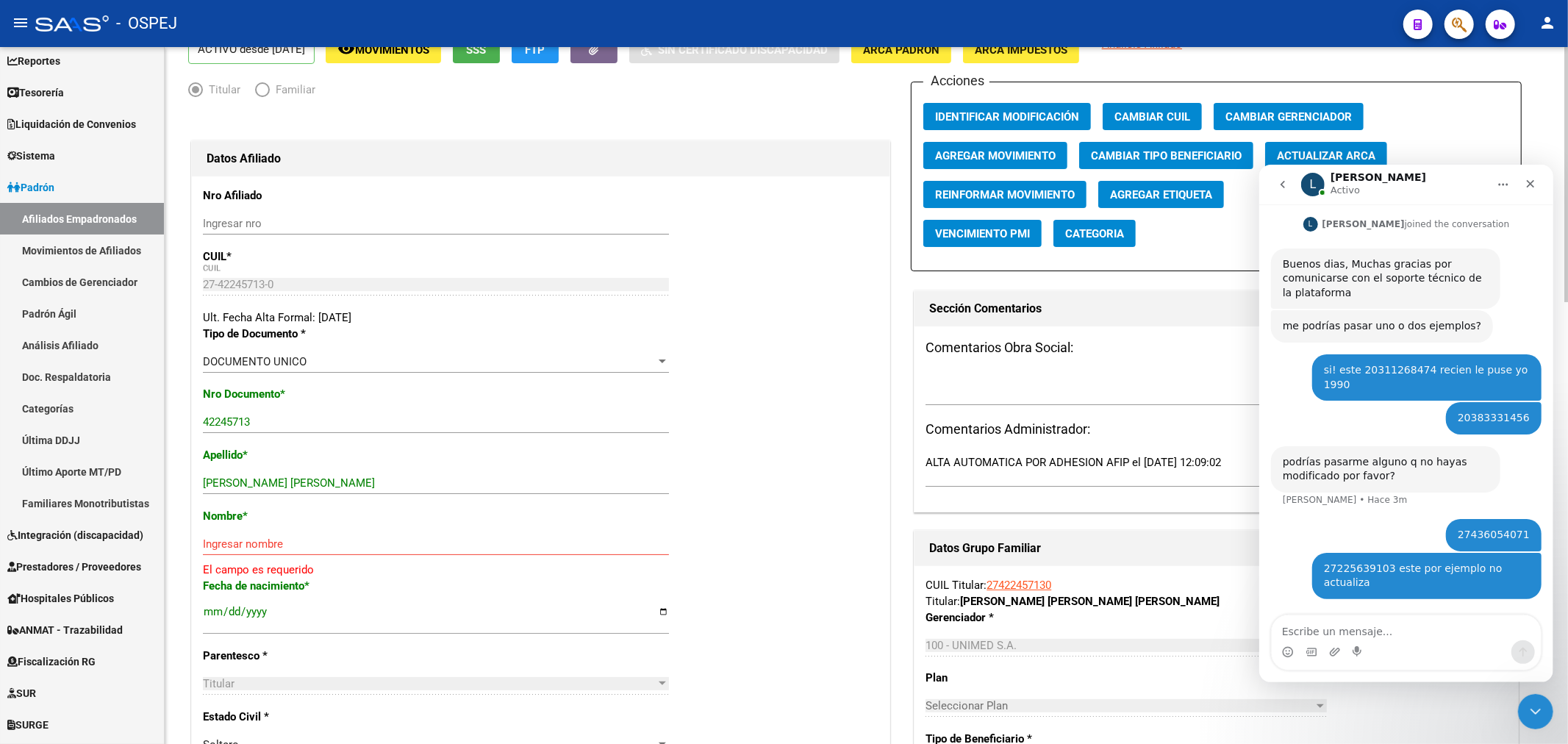
drag, startPoint x: 266, startPoint y: 535, endPoint x: 266, endPoint y: 545, distance: 10.0
click at [266, 545] on div "Ingresar nombre" at bounding box center [436, 543] width 466 height 22
click at [266, 546] on input "Ingresar nombre" at bounding box center [436, 544] width 466 height 13
paste input "[PERSON_NAME] [PERSON_NAME]"
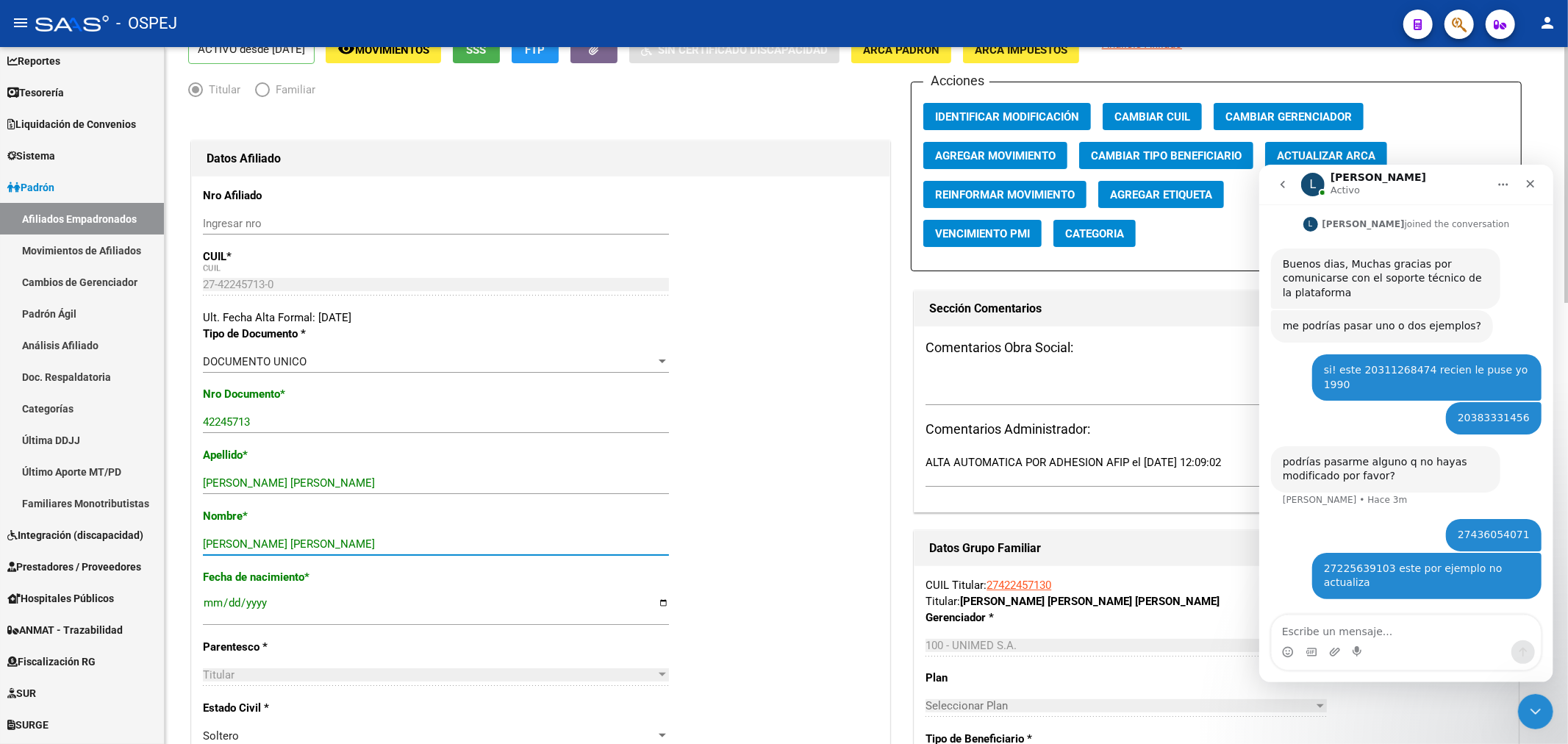
scroll to position [0, 0]
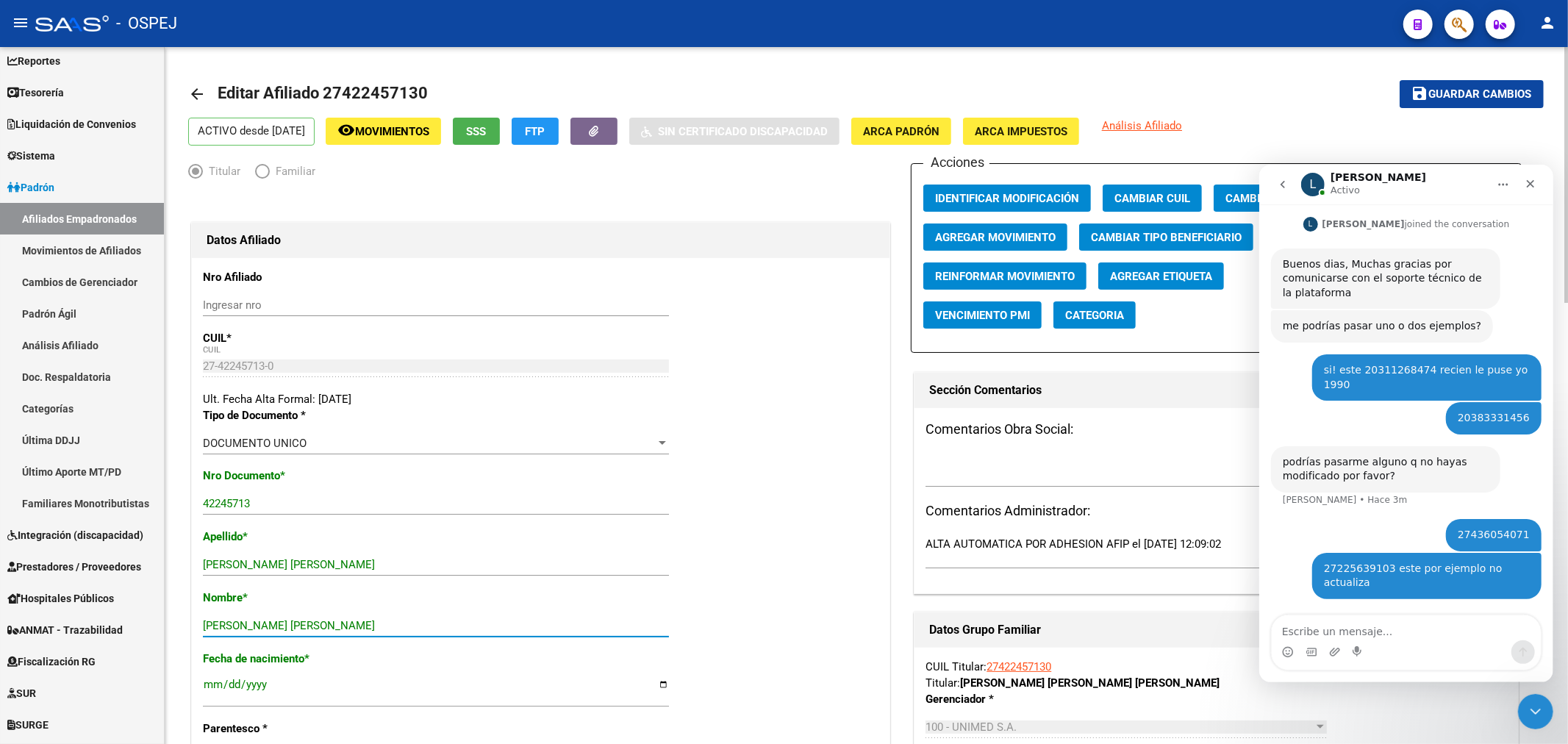
type input "[PERSON_NAME] [PERSON_NAME]"
click at [1452, 96] on span "Guardar cambios" at bounding box center [1480, 95] width 103 height 13
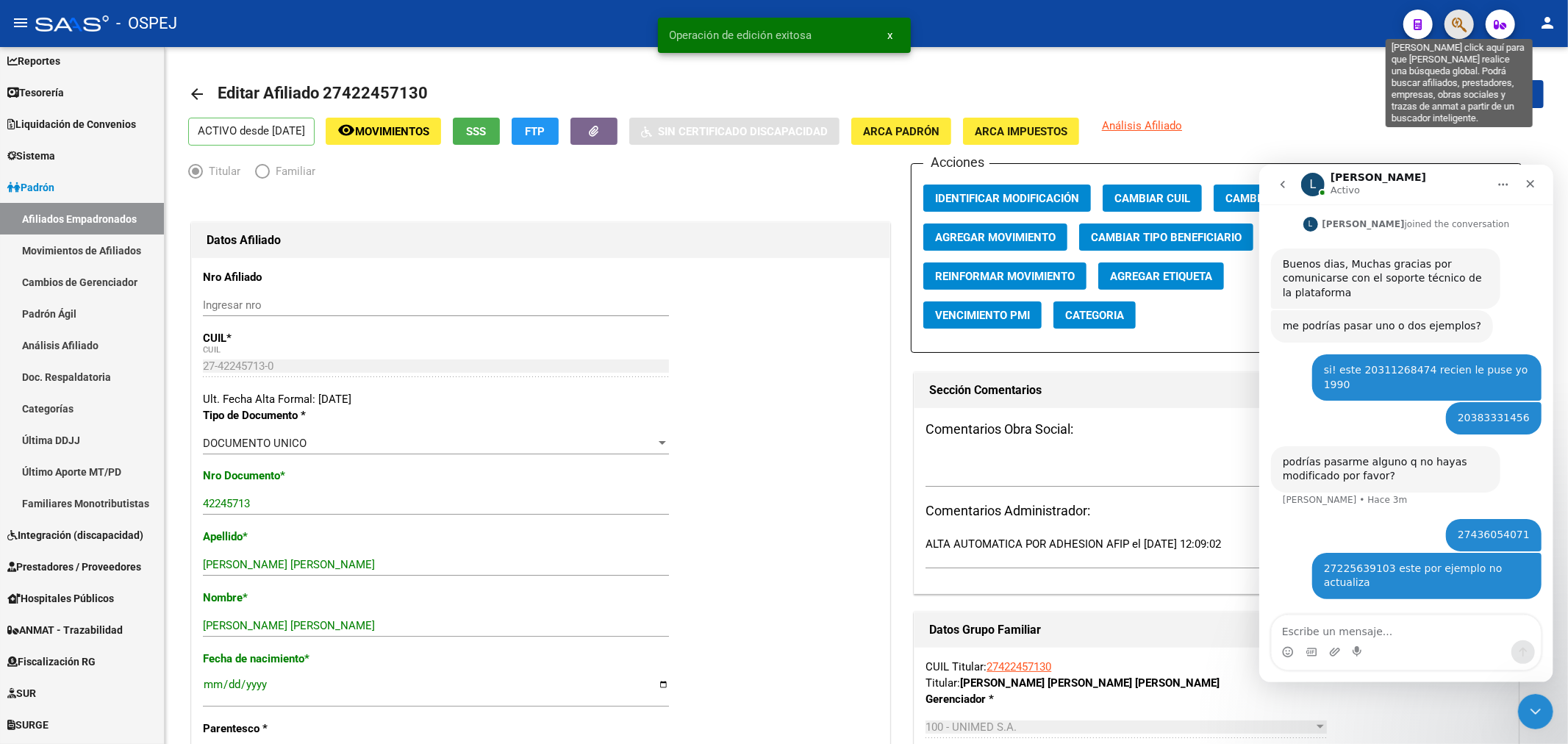
click at [1458, 30] on icon "button" at bounding box center [1459, 25] width 14 height 17
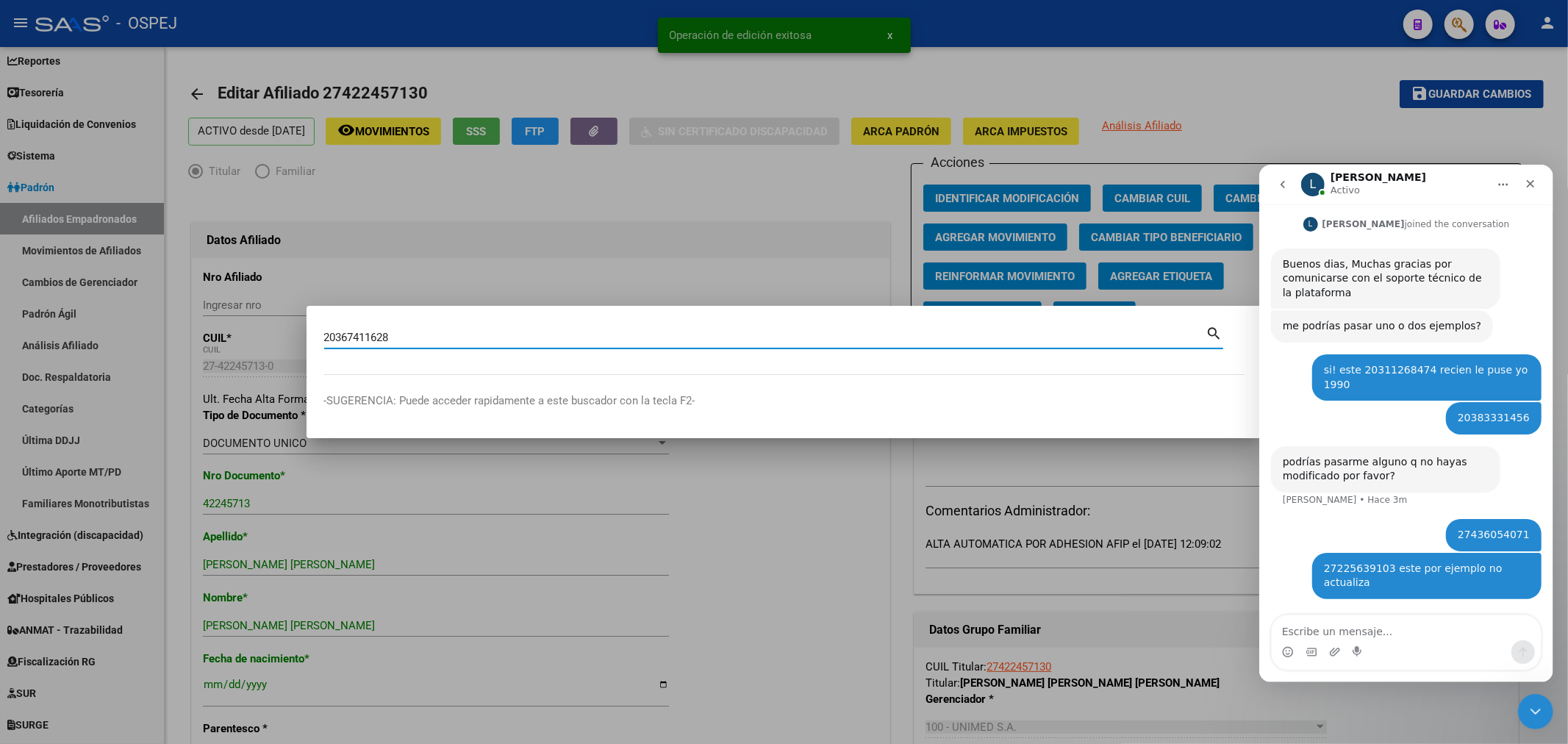
type input "20367411628"
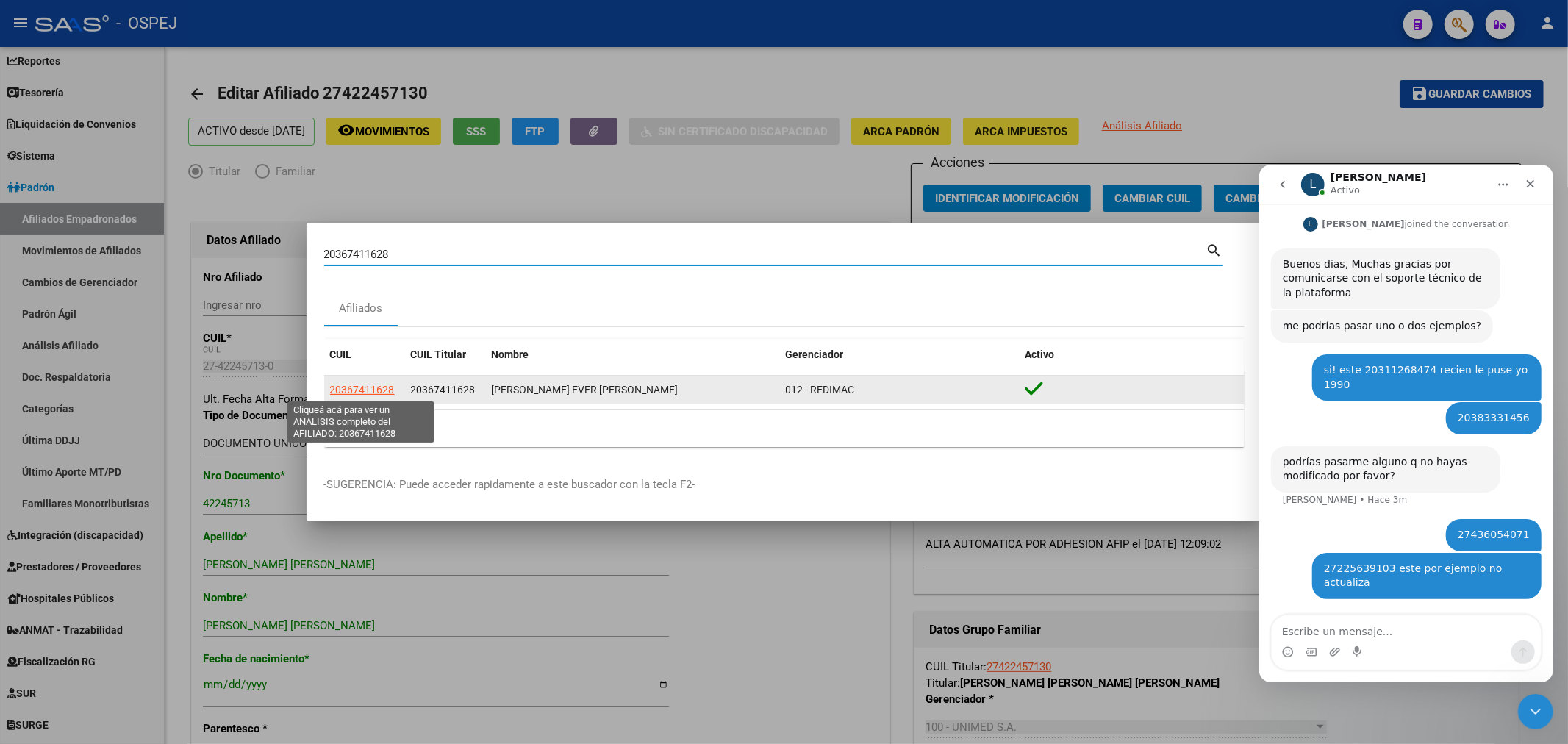
click at [361, 392] on span "20367411628" at bounding box center [362, 390] width 64 height 12
type textarea "20367411628"
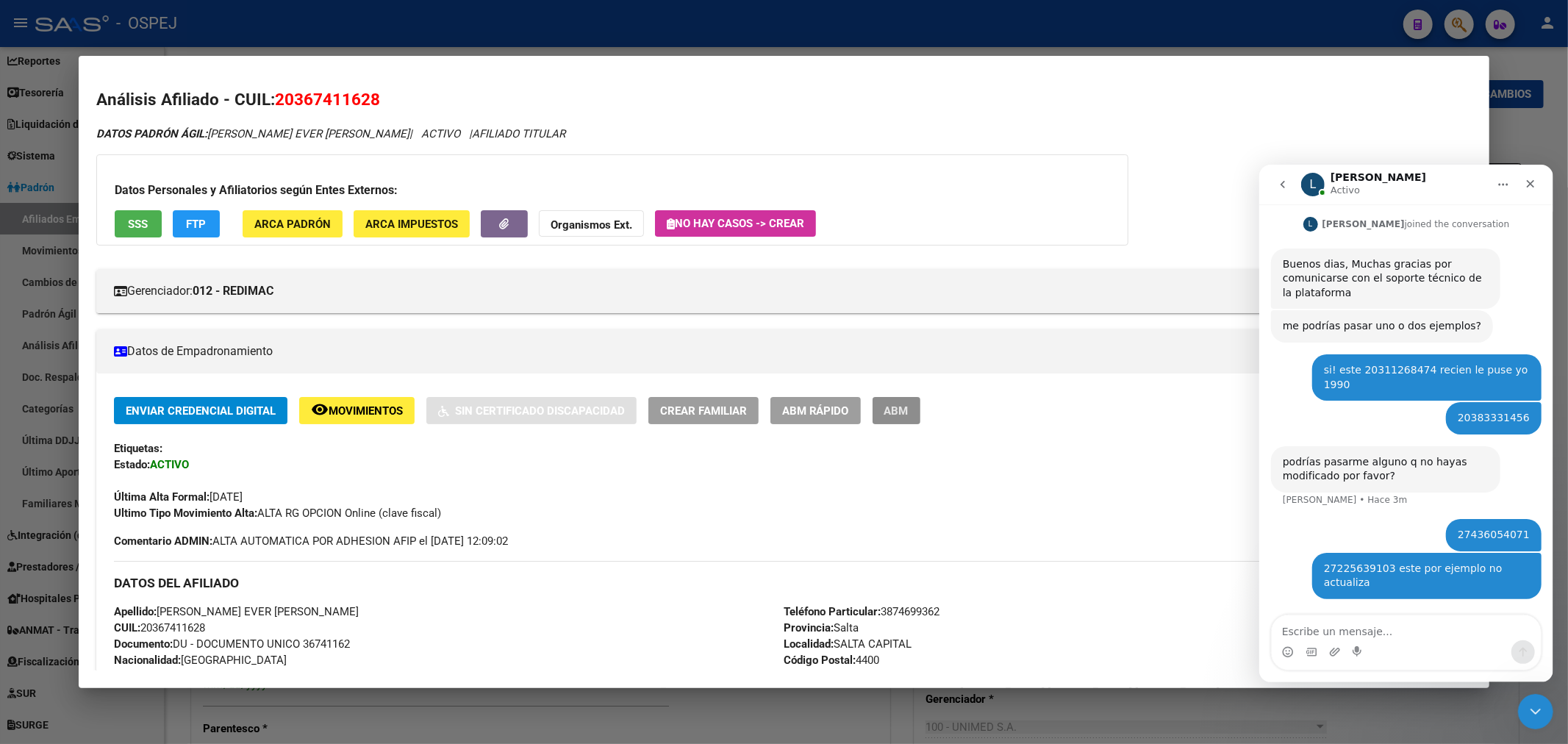
click at [920, 421] on button "ABM" at bounding box center [896, 411] width 48 height 27
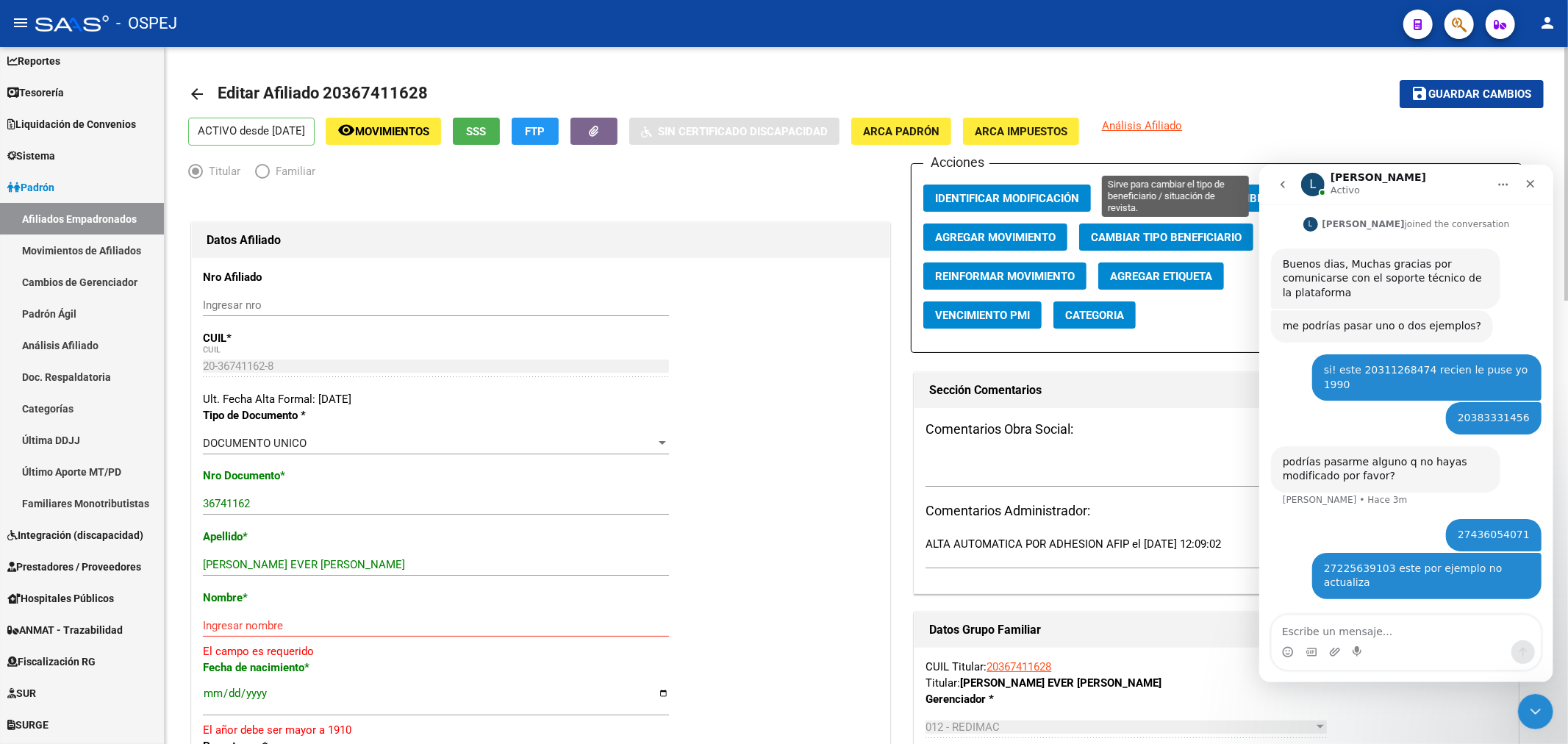
scroll to position [82, 0]
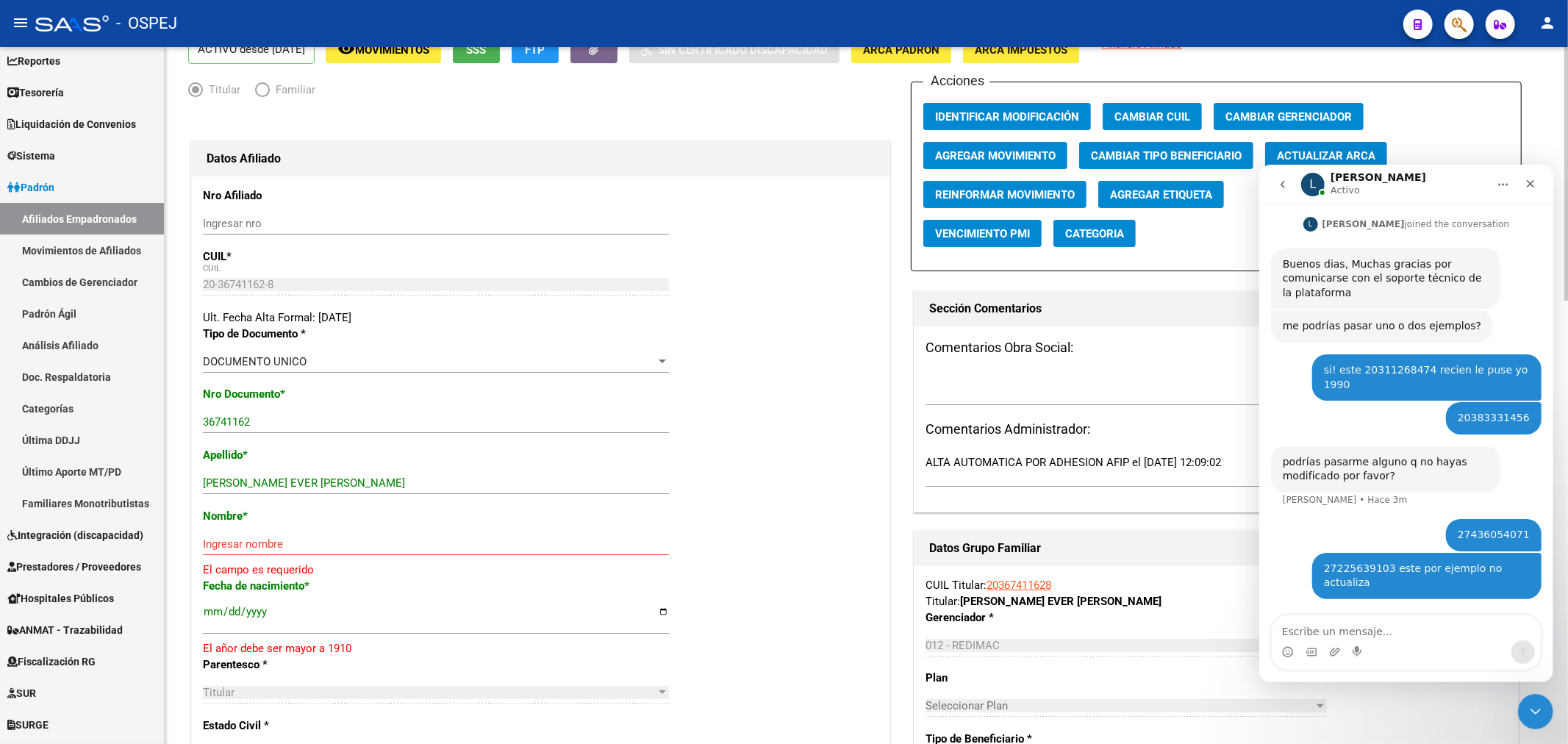
click at [1344, 147] on button "Actualizar ARCA" at bounding box center [1325, 156] width 122 height 27
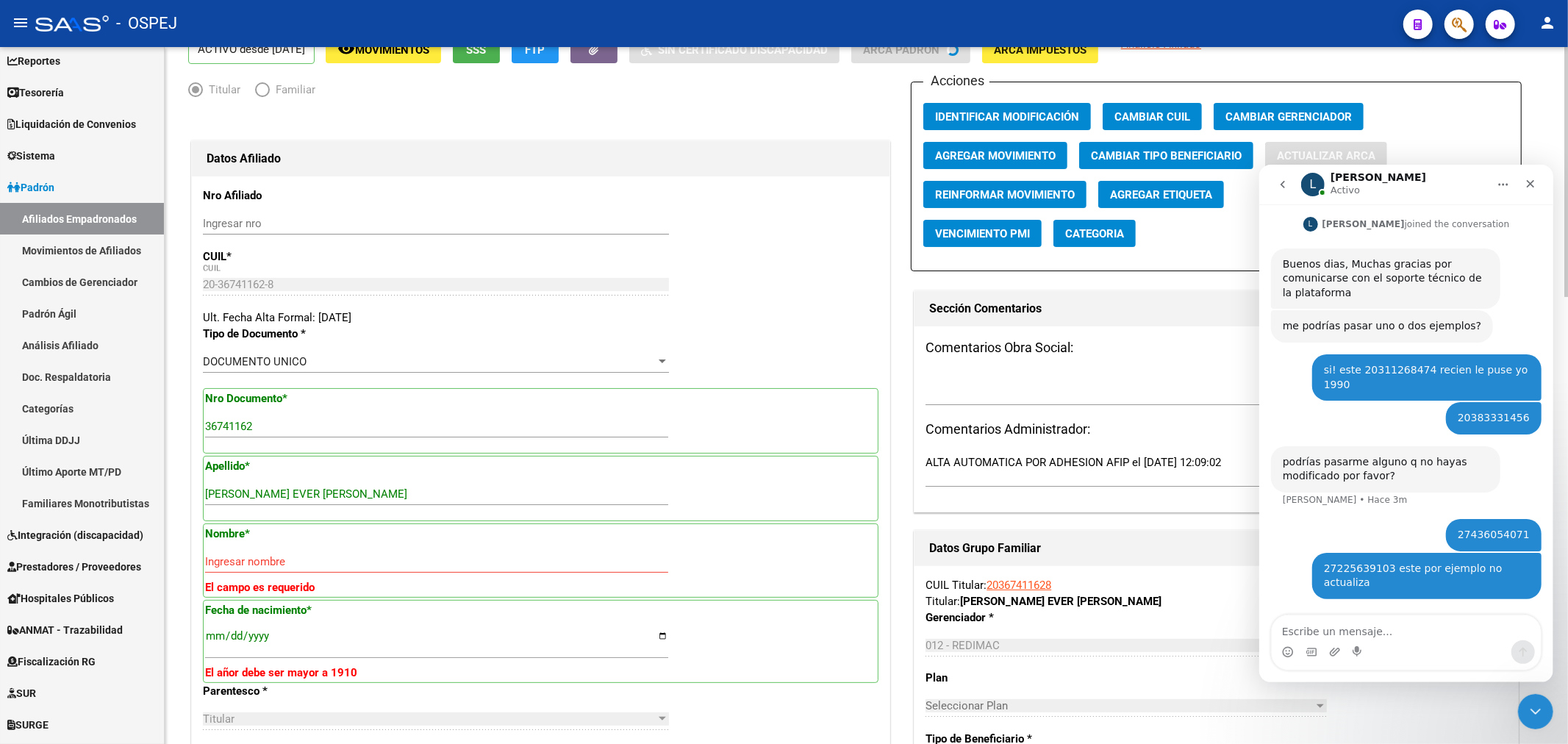
type input "[PERSON_NAME]"
type input "EVER [PERSON_NAME]"
type input "[DATE]"
type input "CABA"
type input "1437"
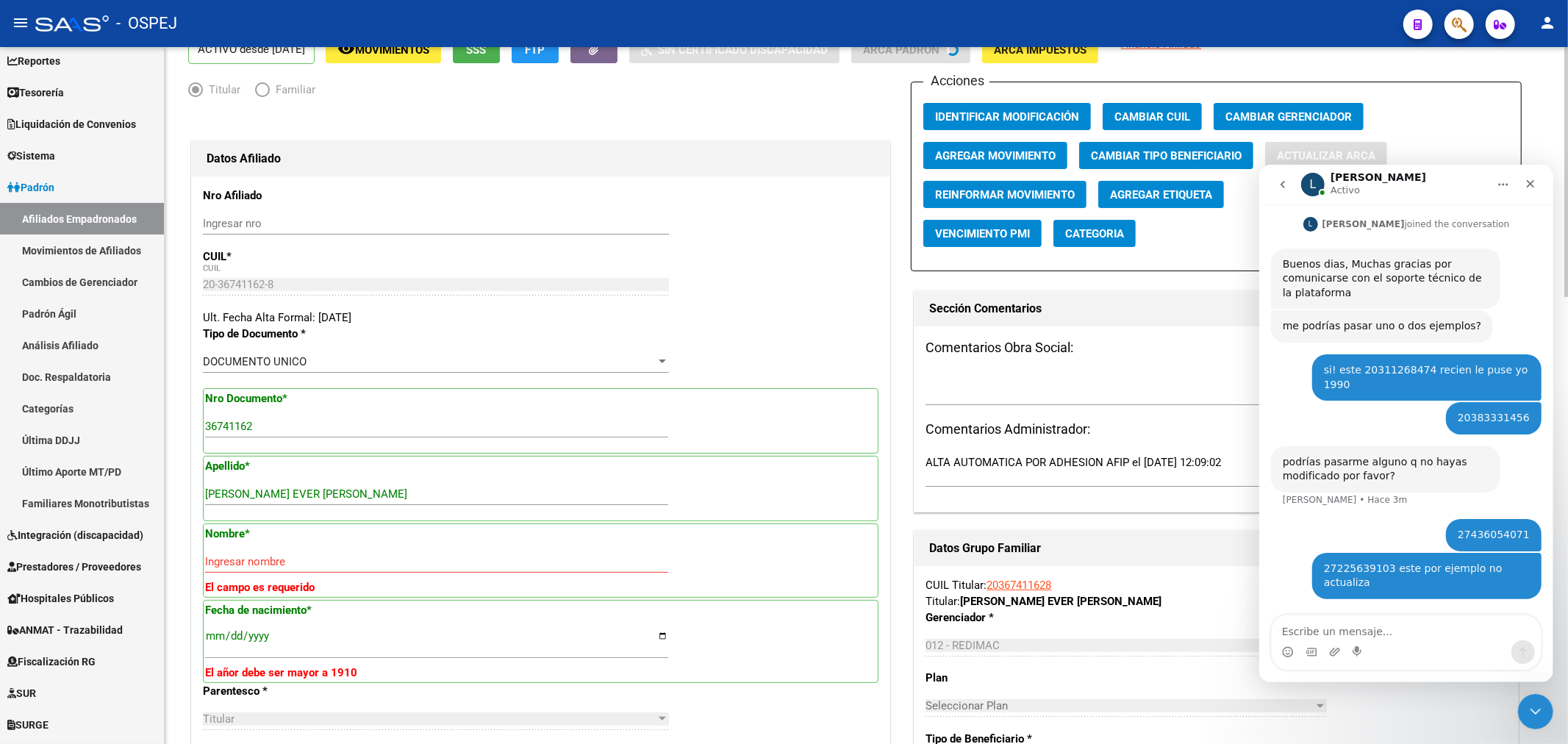
type input "IGUAZU"
type input "1404"
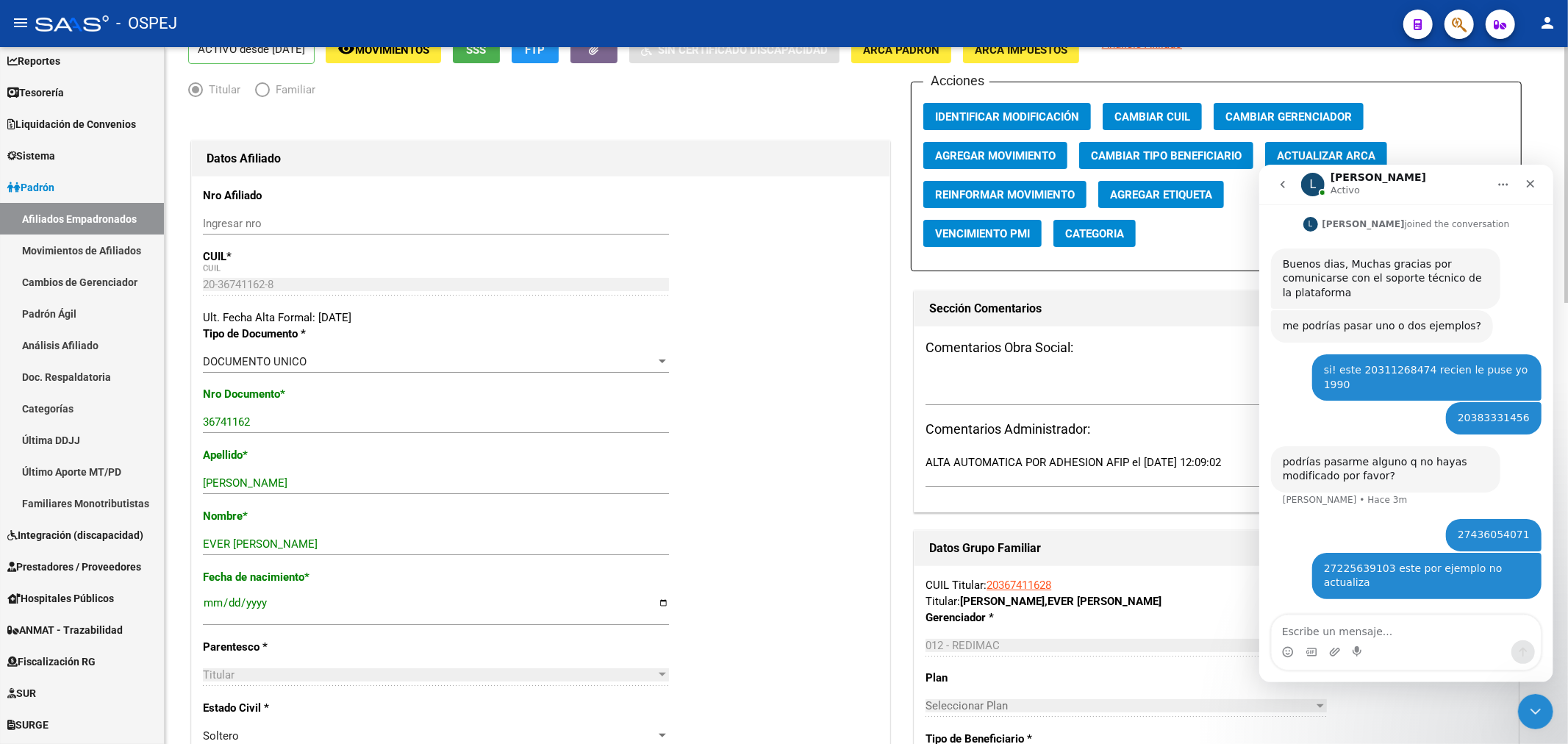
scroll to position [0, 0]
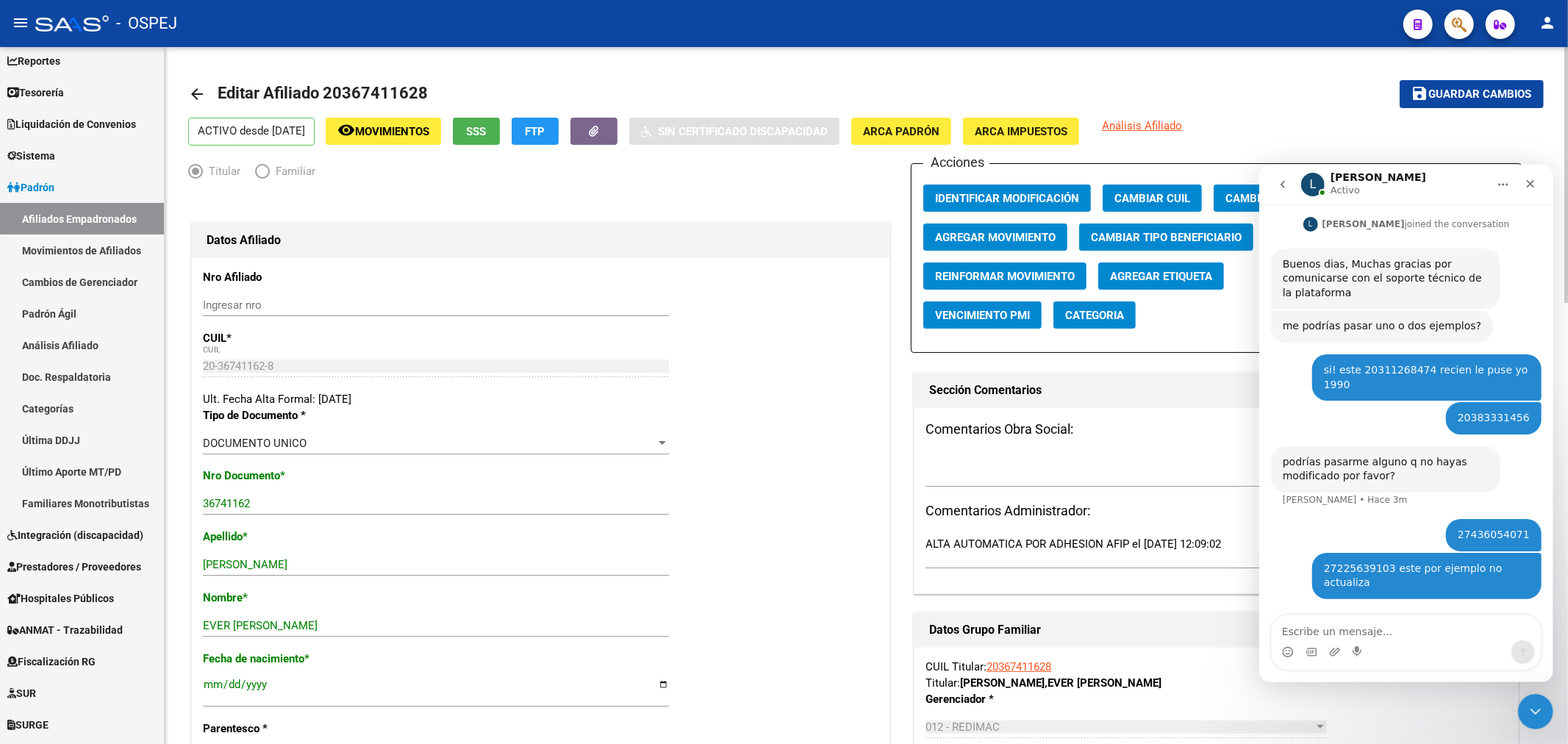
click at [1451, 71] on mat-toolbar-row "save Guardar cambios" at bounding box center [1402, 94] width 281 height 47
click at [1391, 91] on mat-toolbar-row "save Guardar cambios" at bounding box center [1402, 94] width 281 height 47
click at [1429, 90] on span "Guardar cambios" at bounding box center [1480, 95] width 103 height 13
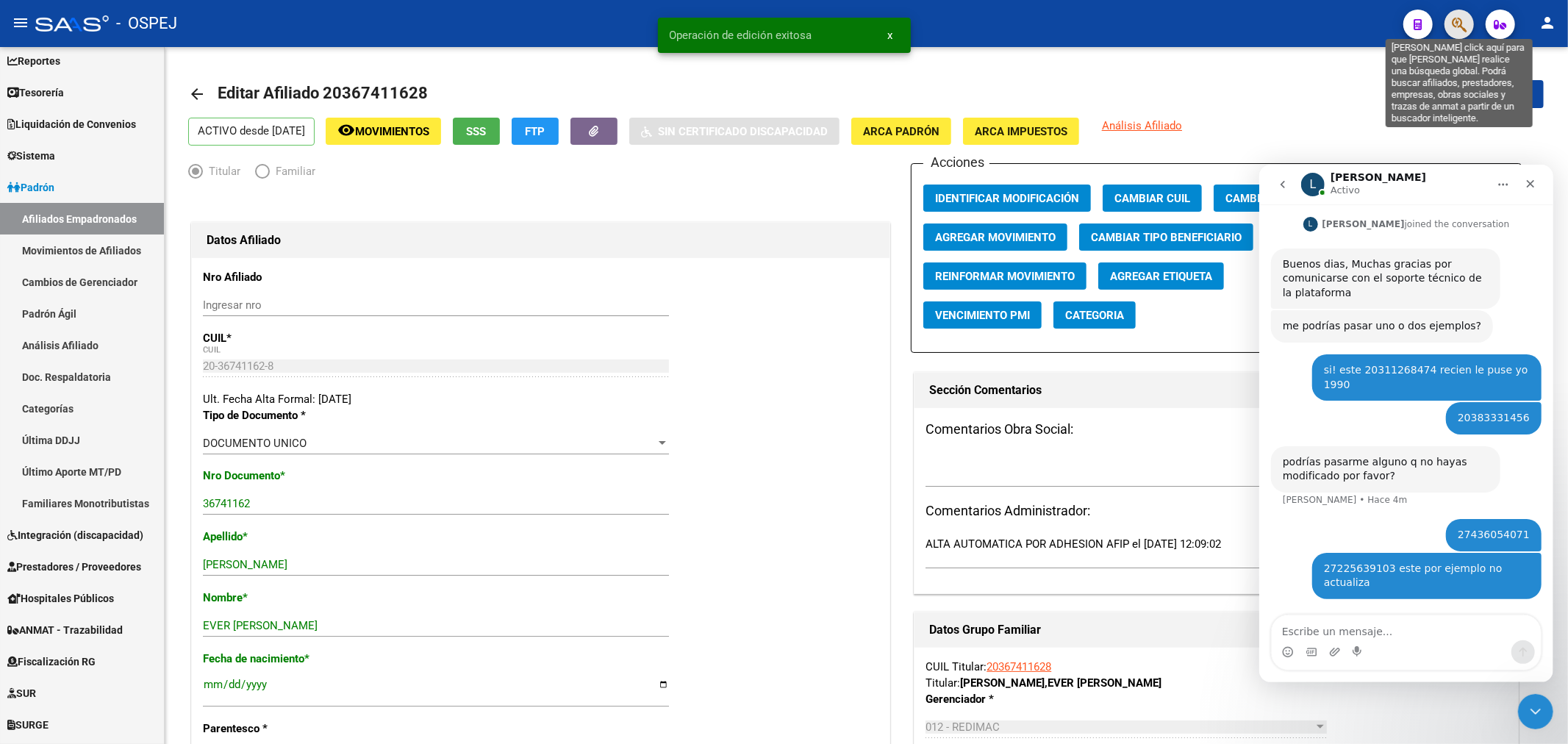
click at [1458, 22] on icon "button" at bounding box center [1459, 25] width 14 height 17
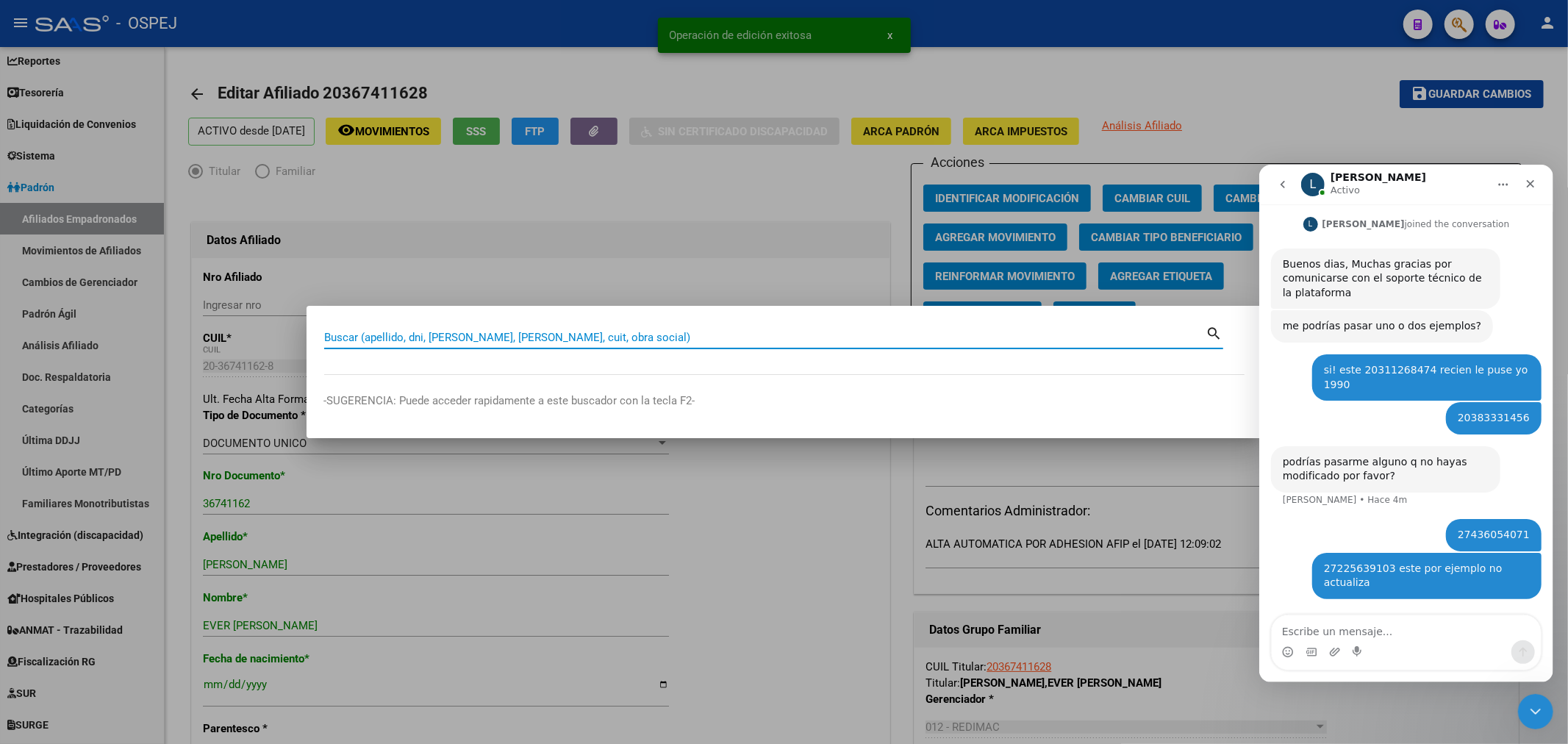
paste input "20295819147"
type input "20295819147"
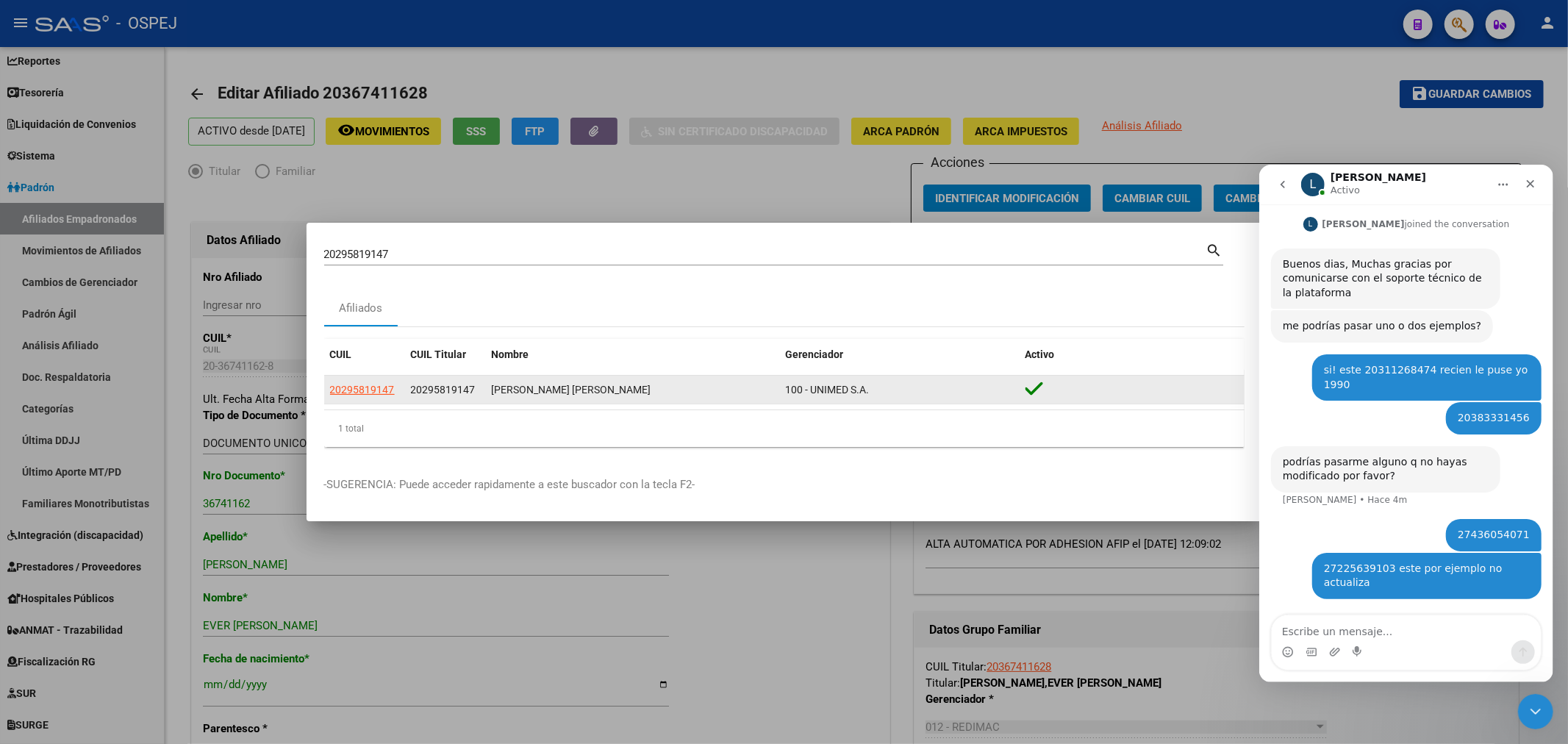
drag, startPoint x: 361, startPoint y: 378, endPoint x: 361, endPoint y: 391, distance: 13.0
click at [361, 379] on datatable-body-cell "20295819147" at bounding box center [365, 390] width 81 height 29
click at [361, 393] on span "20295819147" at bounding box center [362, 390] width 64 height 12
type textarea "20295819147"
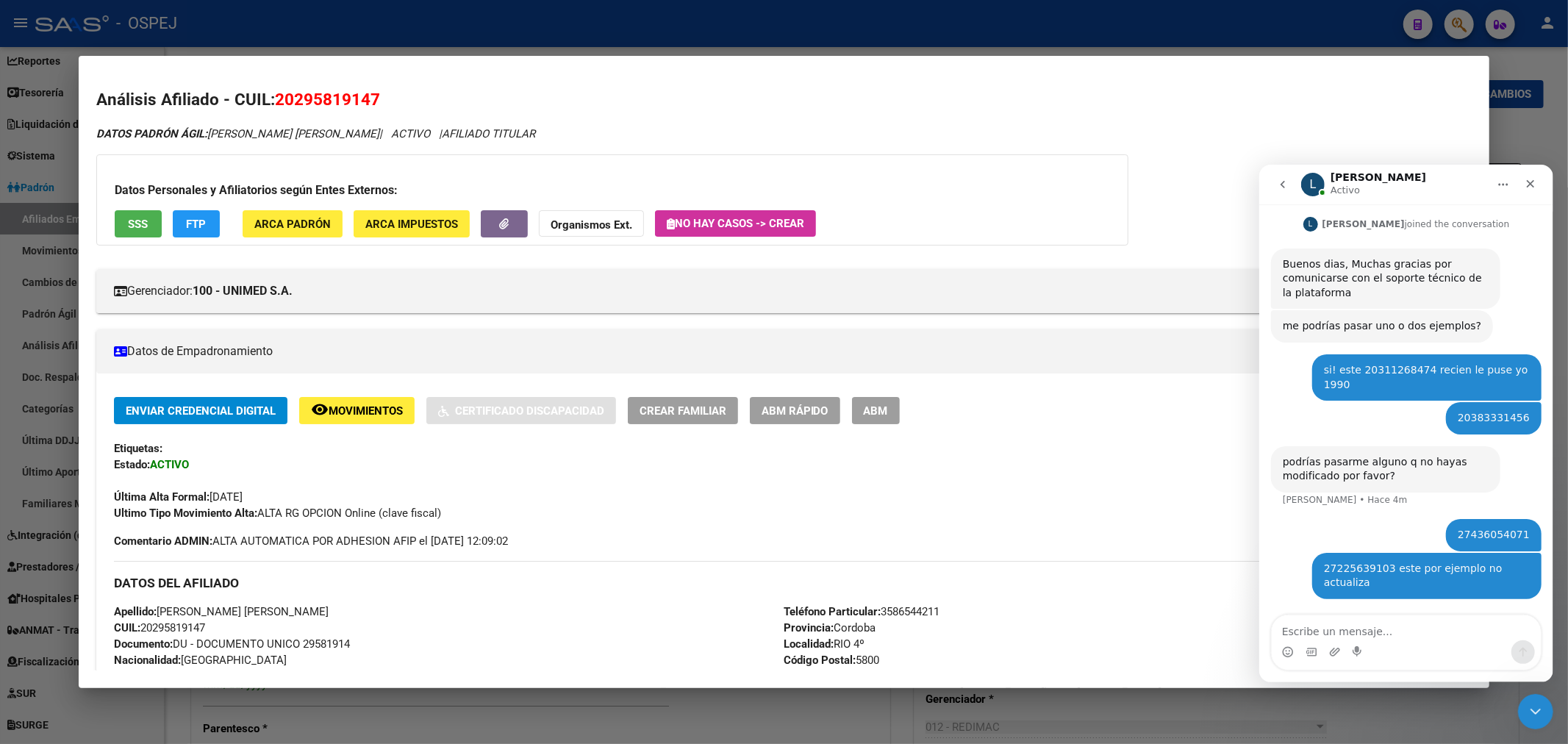
scroll to position [163, 0]
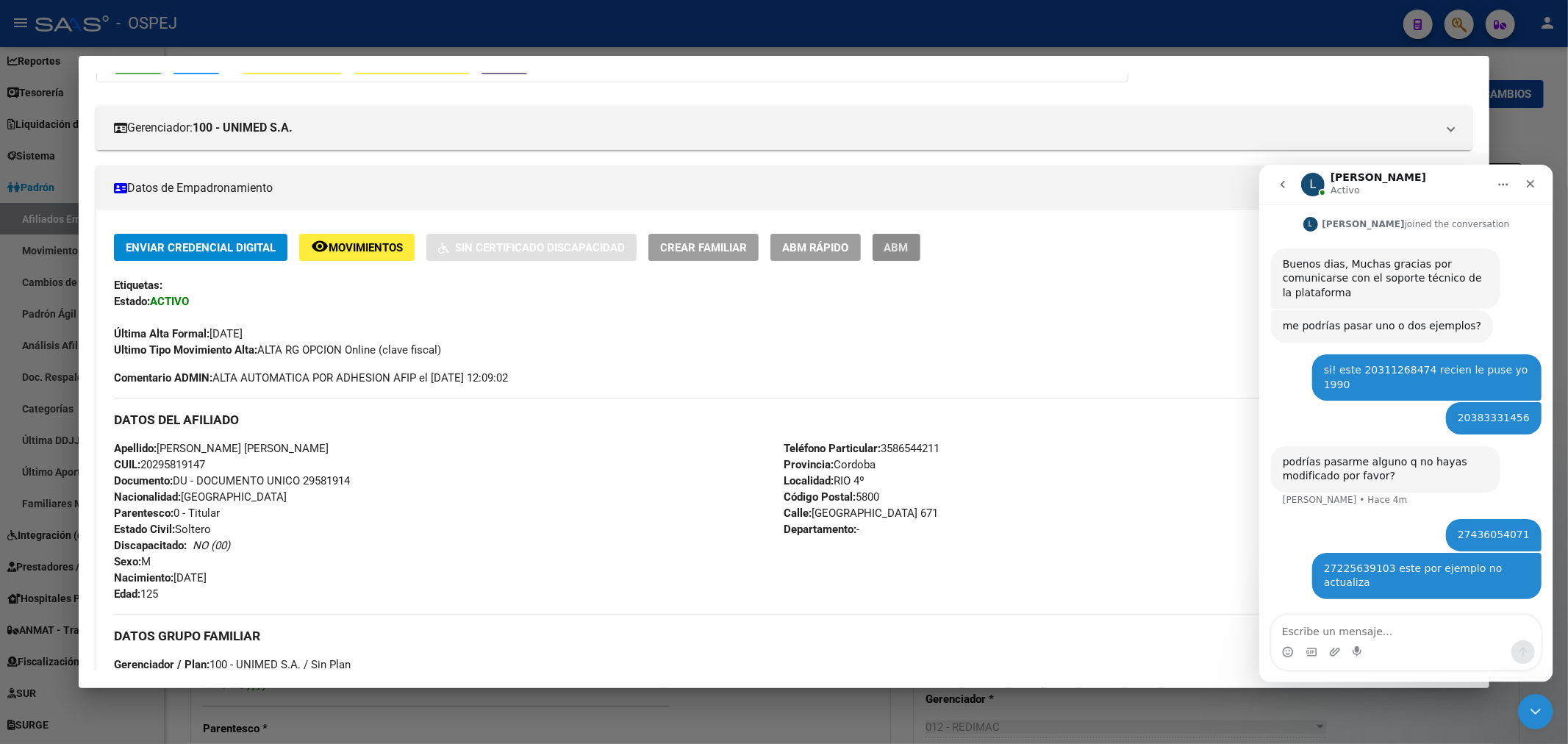
click at [909, 252] on span "ABM" at bounding box center [895, 248] width 24 height 13
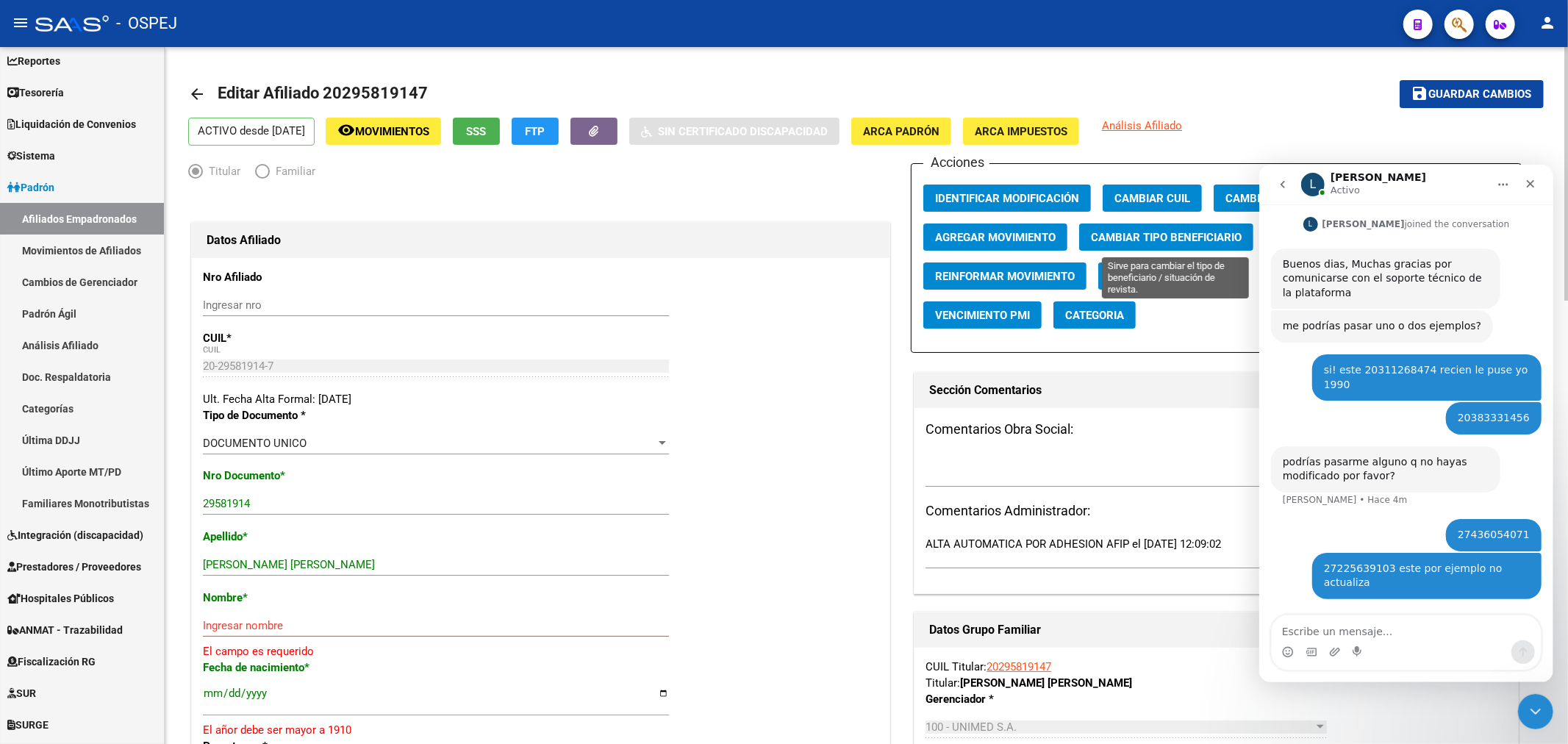
scroll to position [82, 0]
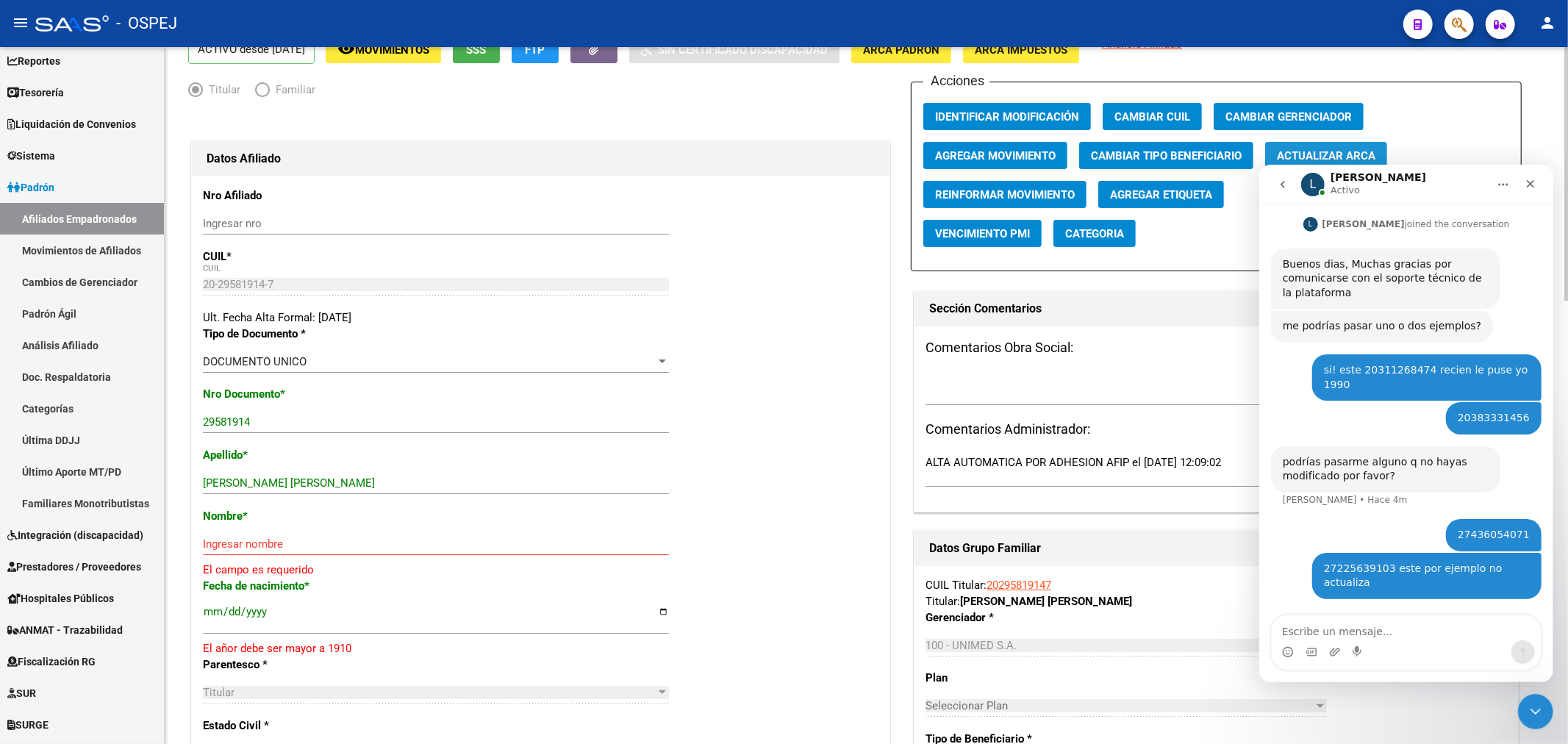
click at [1357, 151] on span "Actualizar ARCA" at bounding box center [1325, 156] width 99 height 13
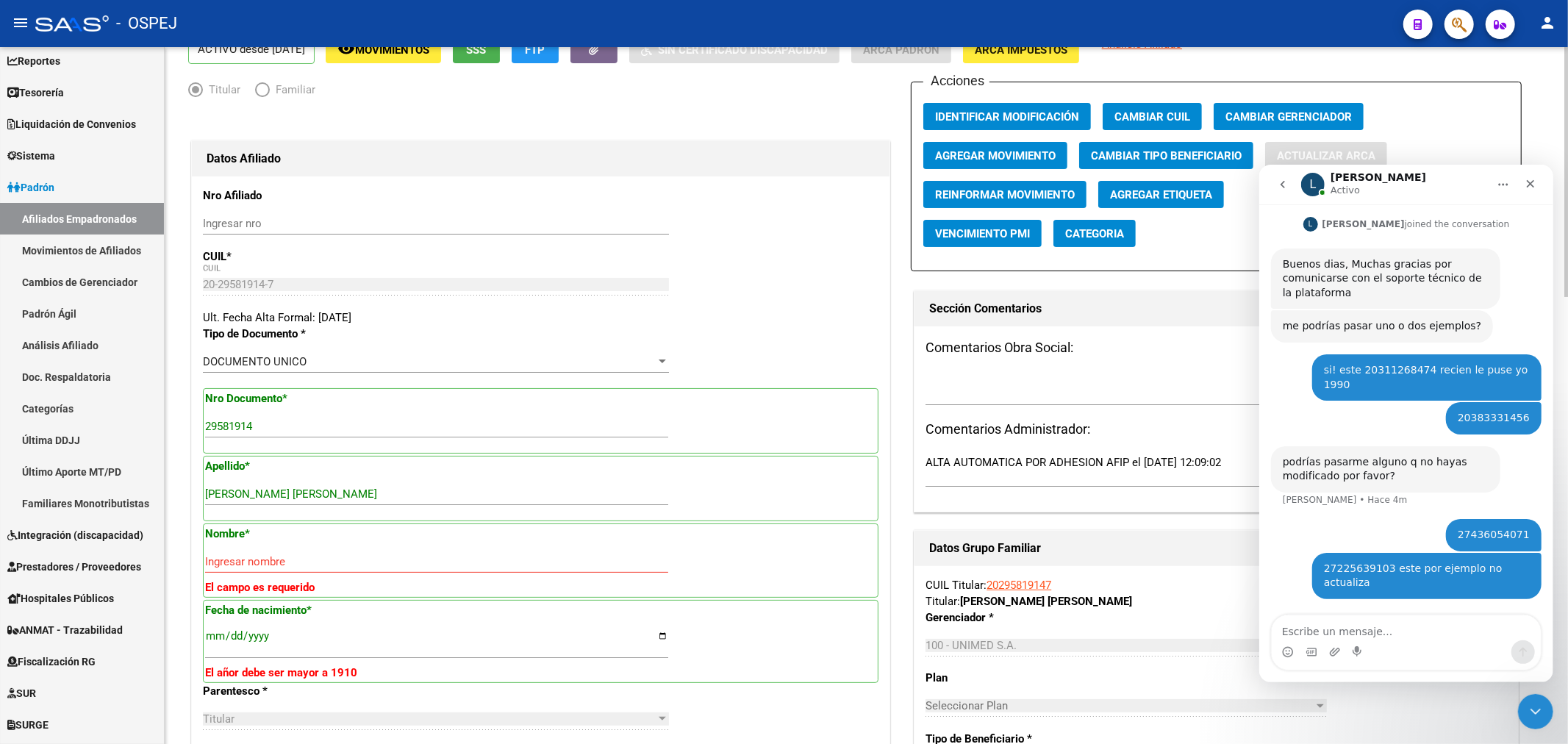
type input "[PERSON_NAME] [PERSON_NAME]"
type input "[DATE]"
type input "[GEOGRAPHIC_DATA]"
type input "671"
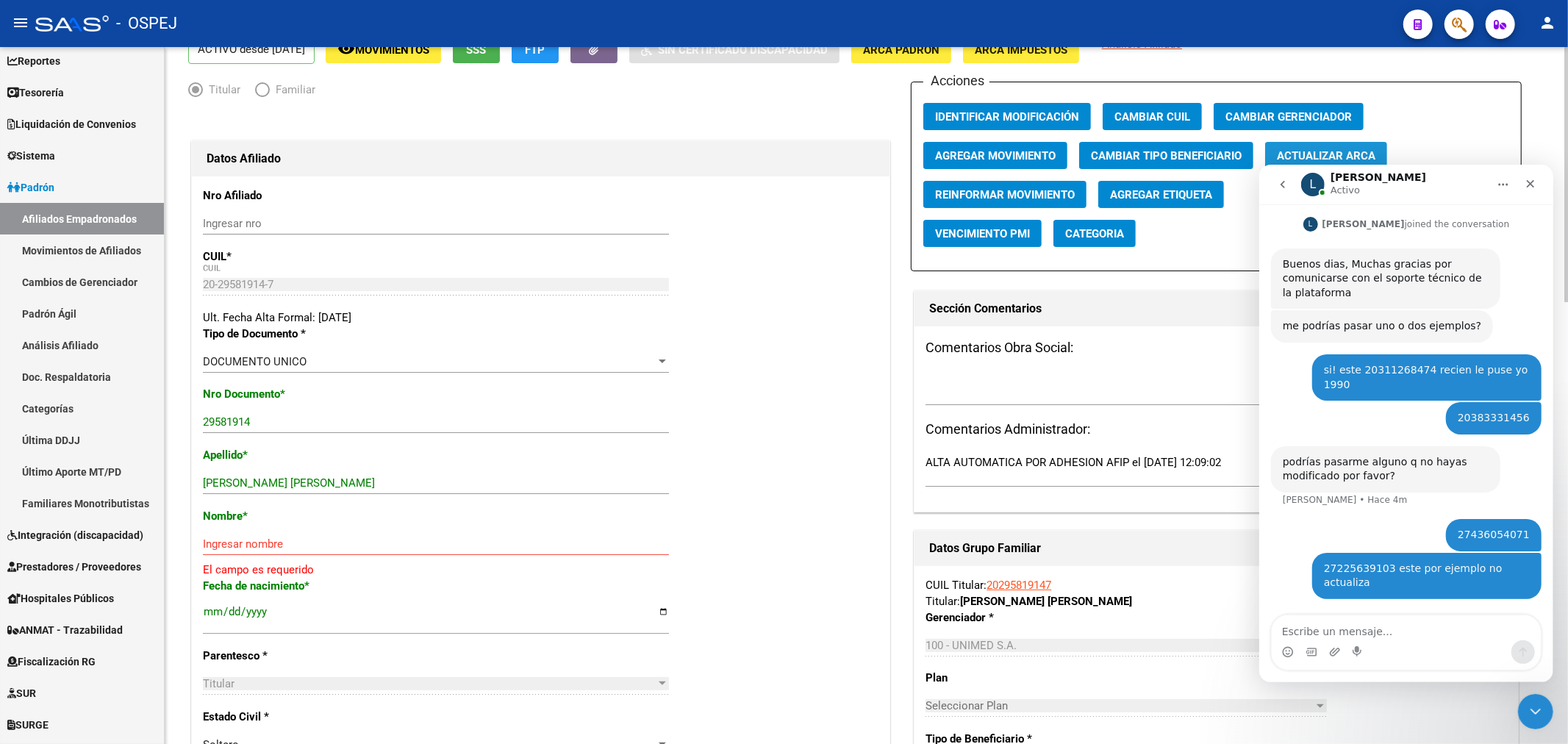
click at [1357, 151] on span "Actualizar ARCA" at bounding box center [1325, 156] width 99 height 13
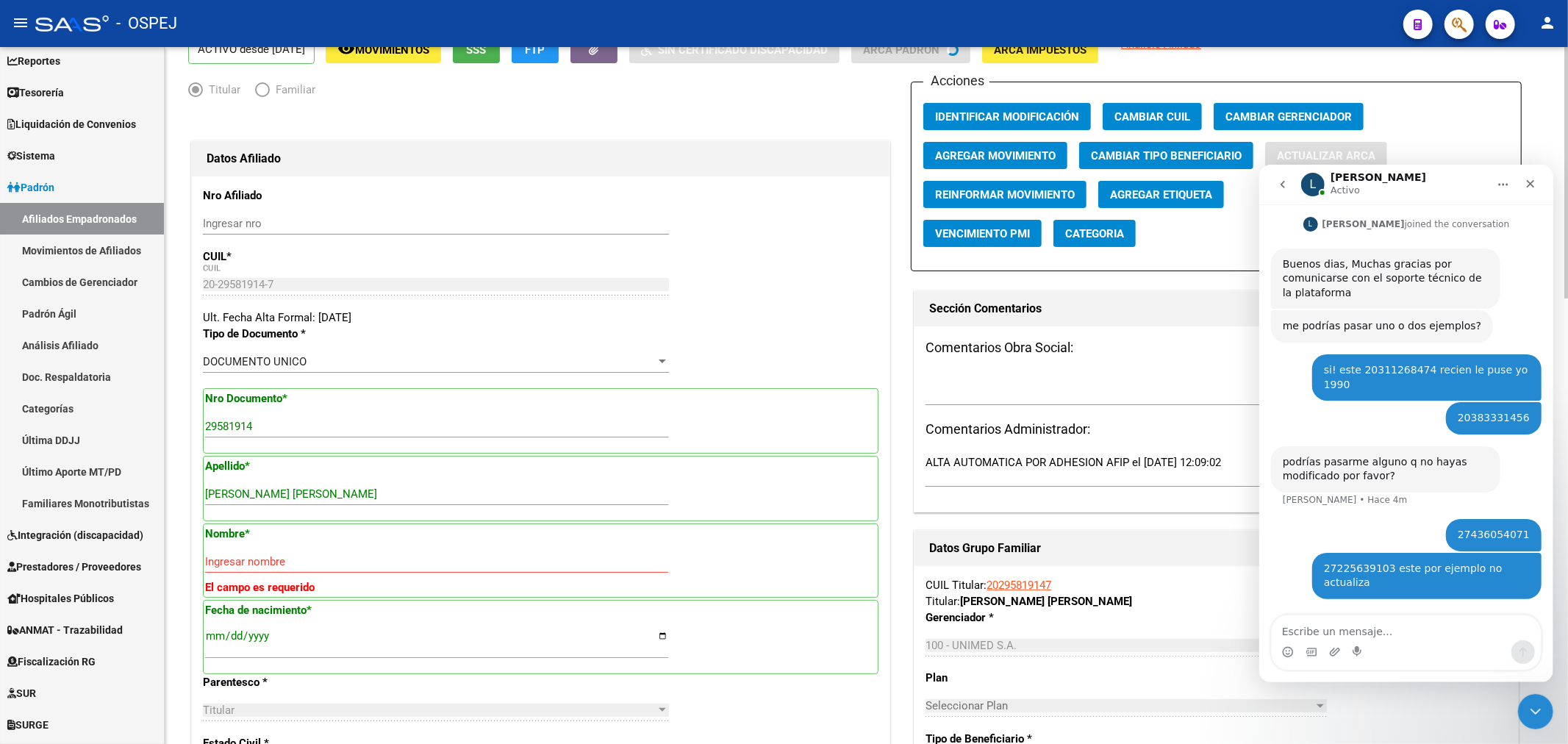
type input "[GEOGRAPHIC_DATA]"
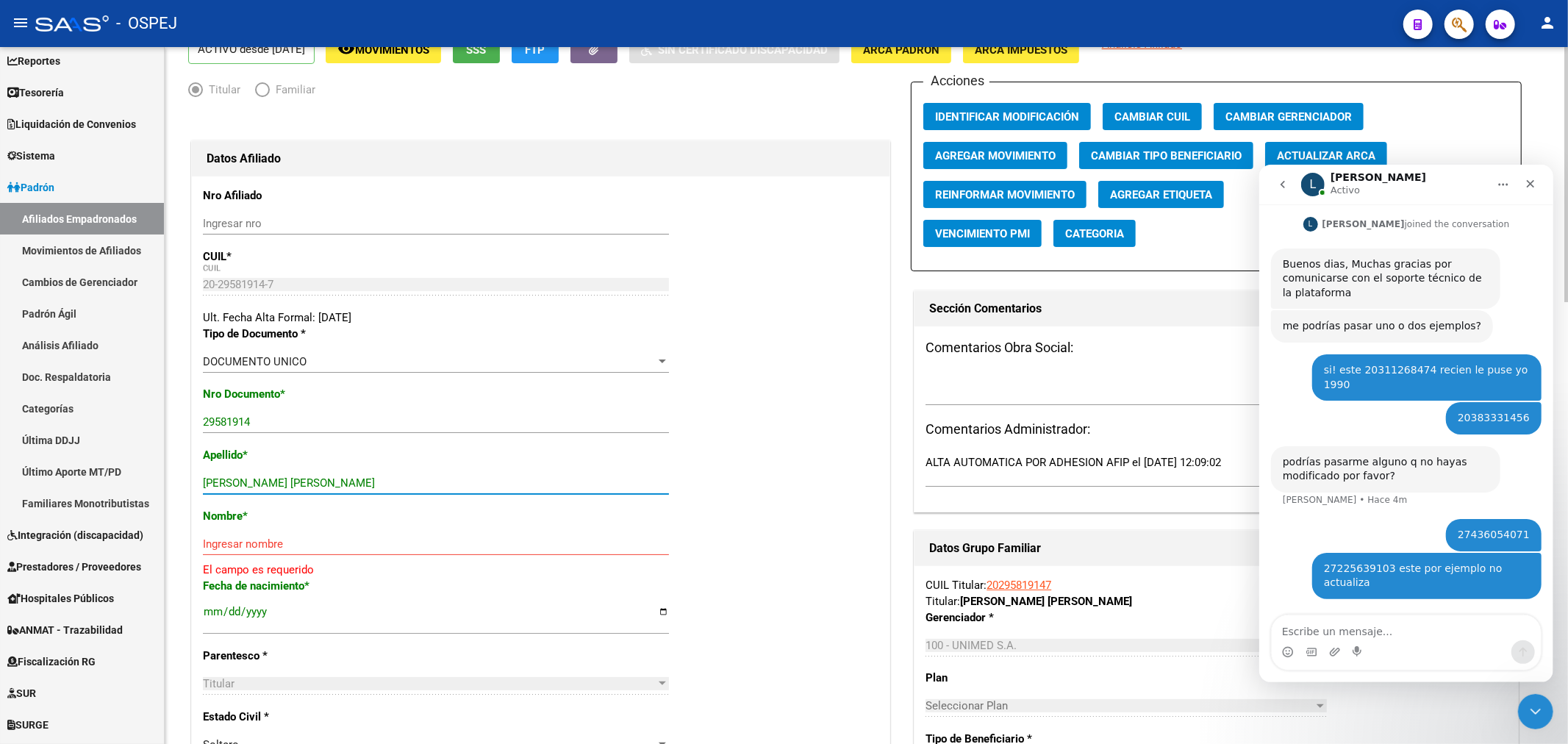
drag, startPoint x: 351, startPoint y: 476, endPoint x: 237, endPoint y: 482, distance: 114.2
click at [237, 482] on input "[PERSON_NAME] [PERSON_NAME]" at bounding box center [436, 483] width 466 height 13
type input "LUNA"
click at [248, 538] on input "Ingresar nombre" at bounding box center [436, 544] width 466 height 13
paste input "[PERSON_NAME]"
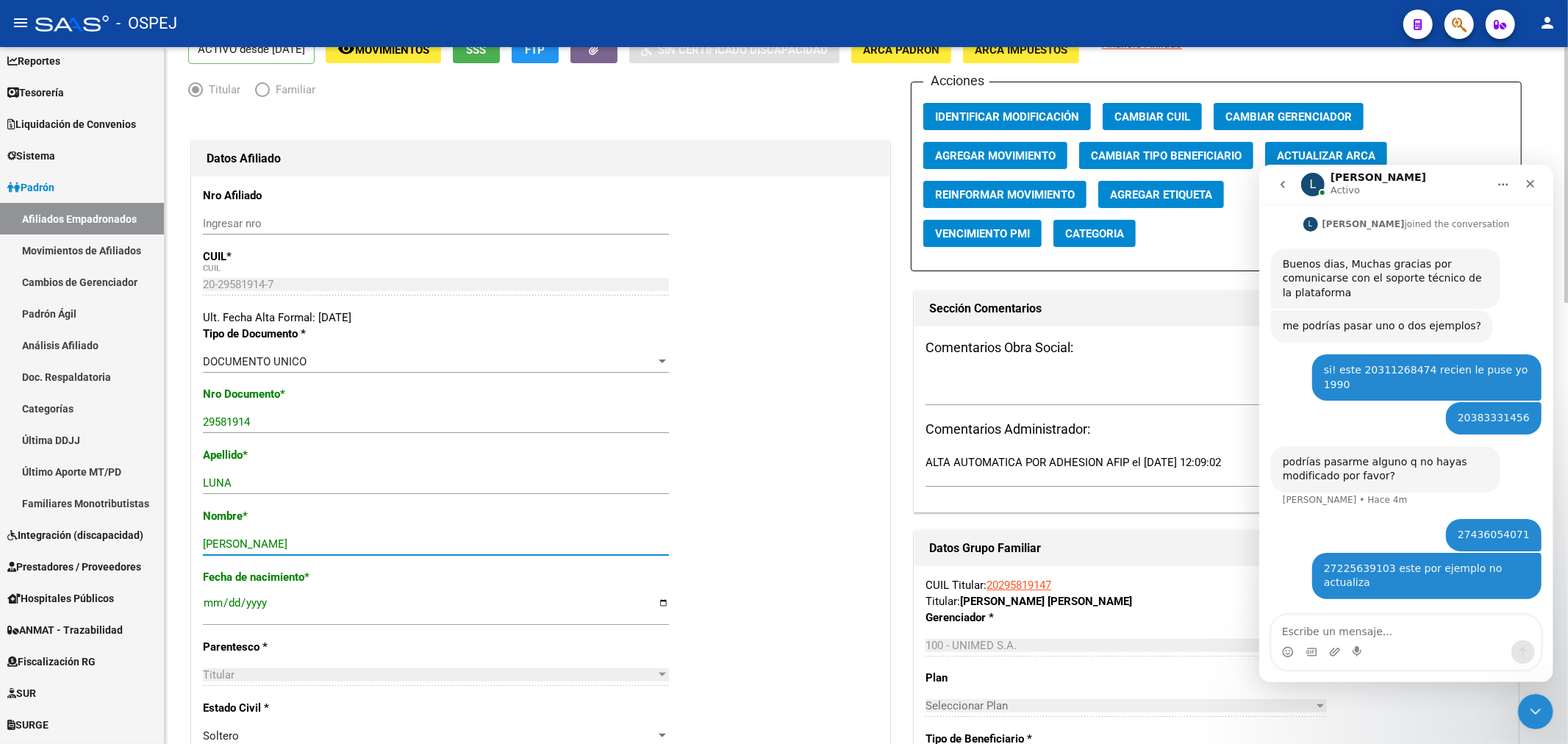
scroll to position [0, 0]
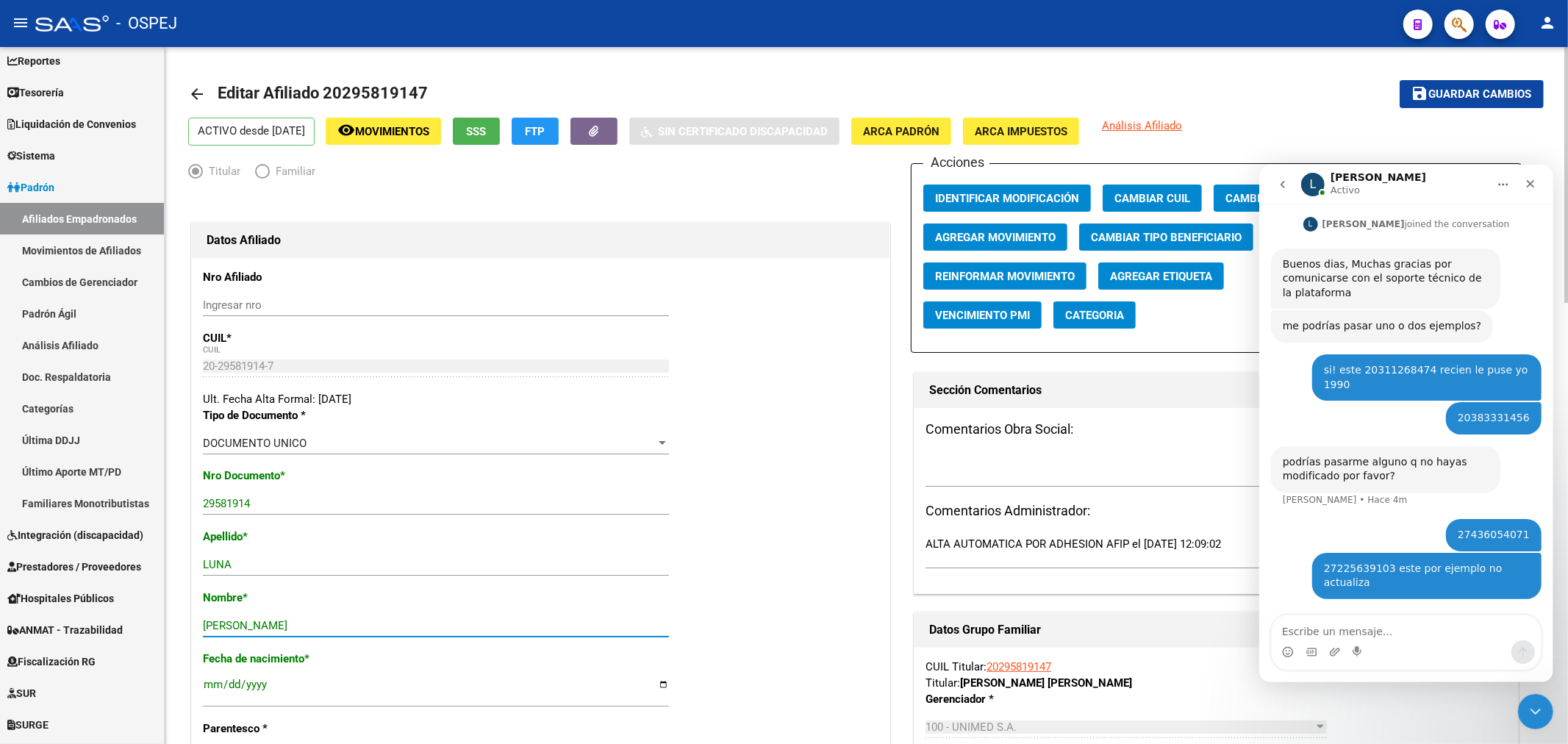
type input "[PERSON_NAME]"
click at [1495, 92] on span "Guardar cambios" at bounding box center [1480, 95] width 103 height 13
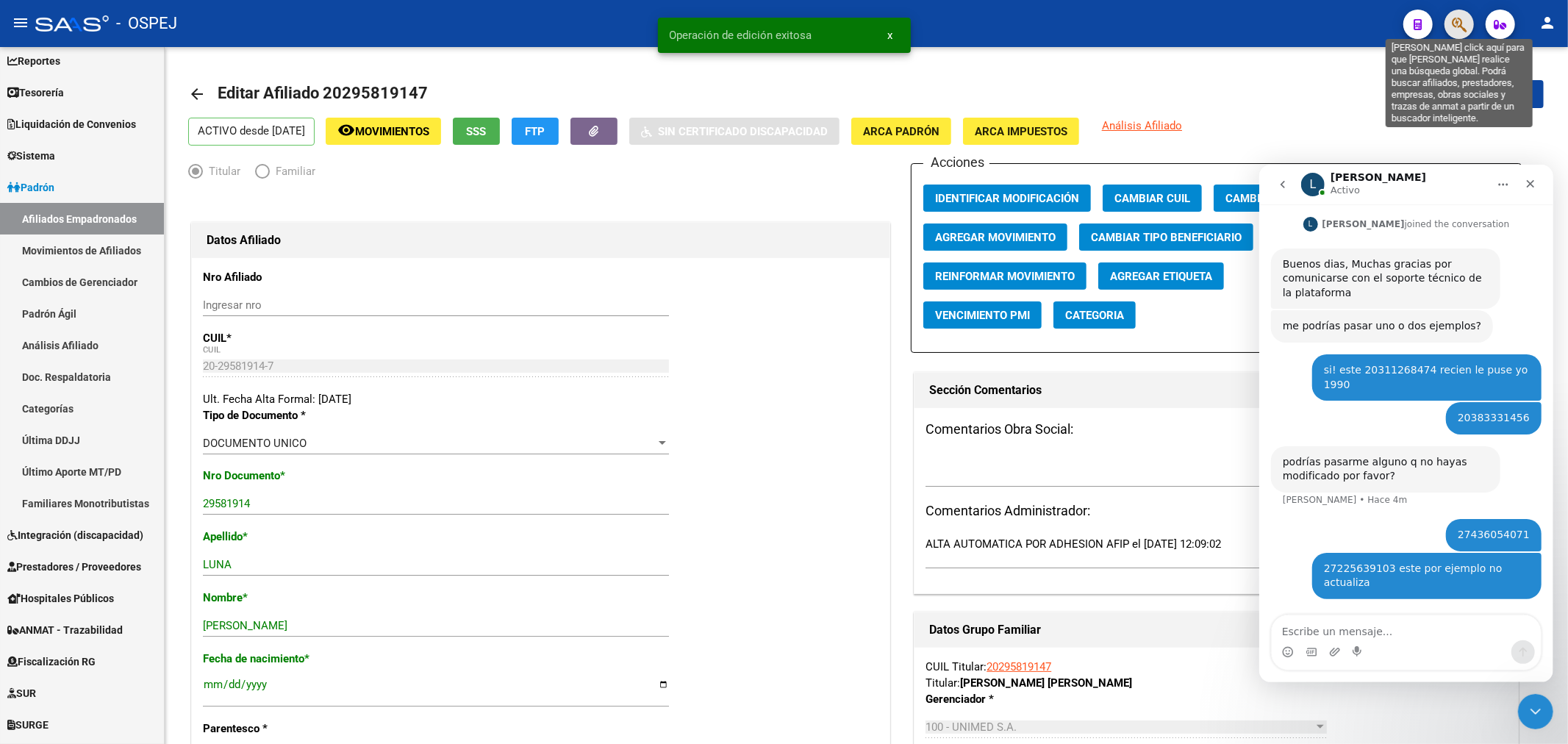
click at [1458, 17] on icon "button" at bounding box center [1459, 25] width 14 height 17
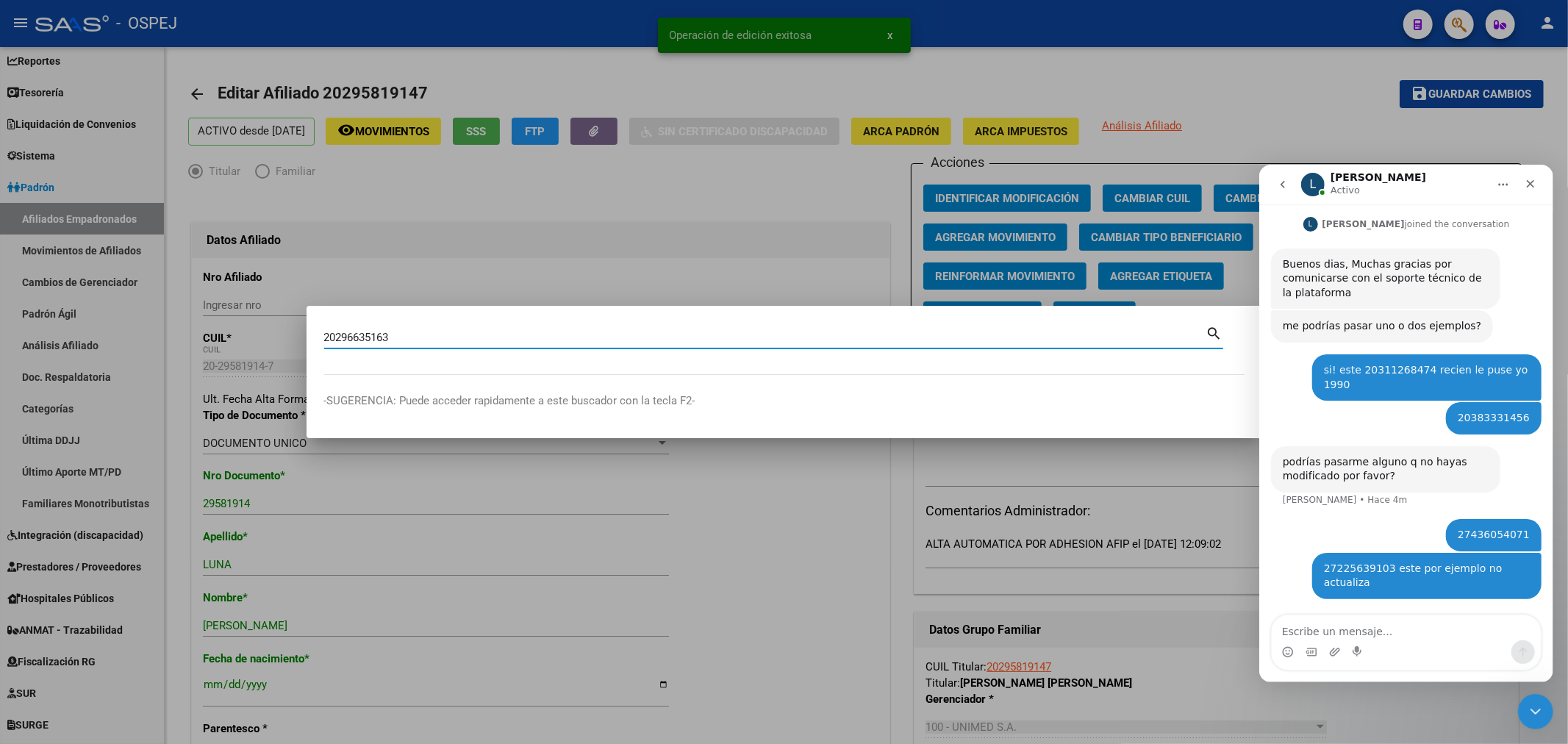
type input "20296635163"
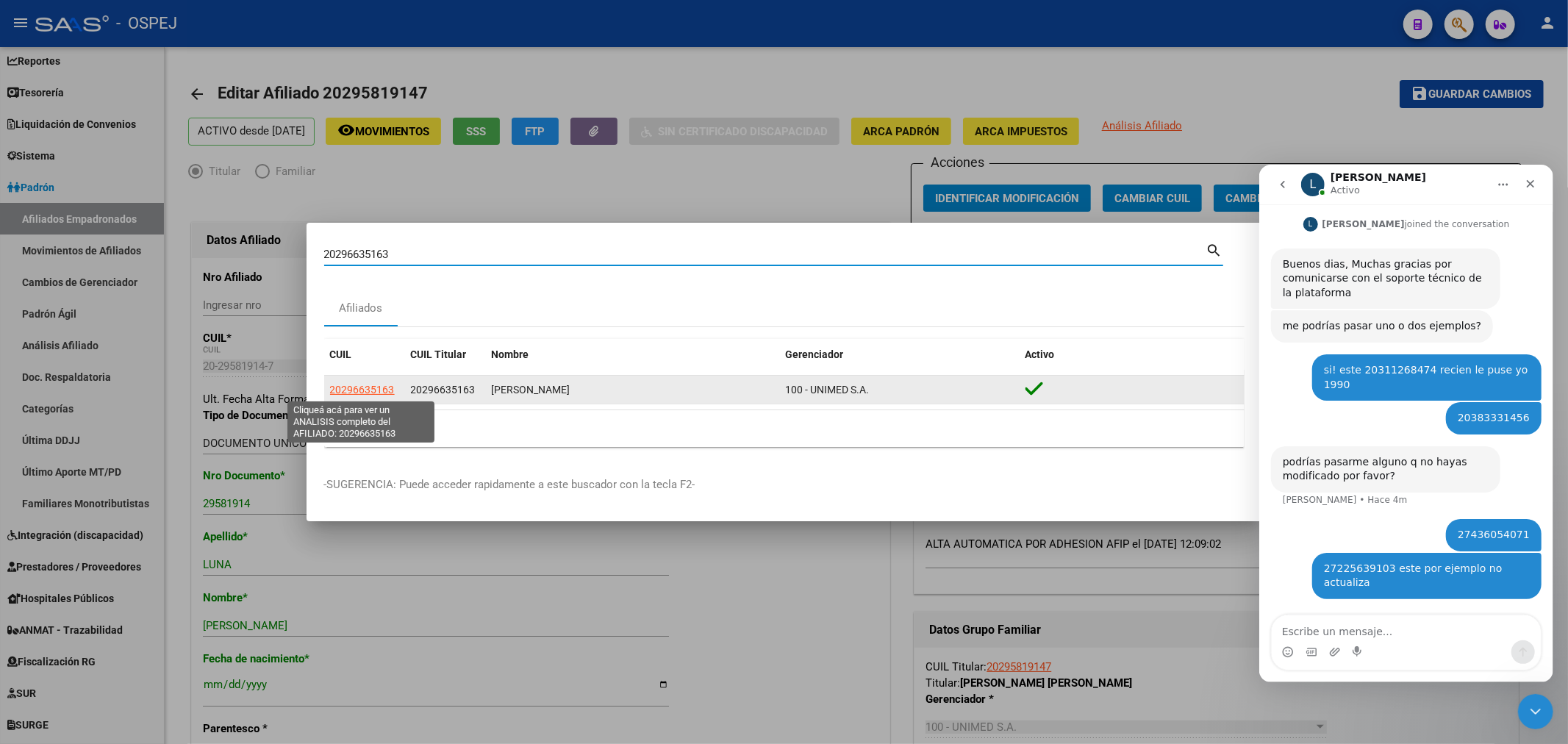
click at [368, 390] on span "20296635163" at bounding box center [362, 390] width 64 height 12
type textarea "20296635163"
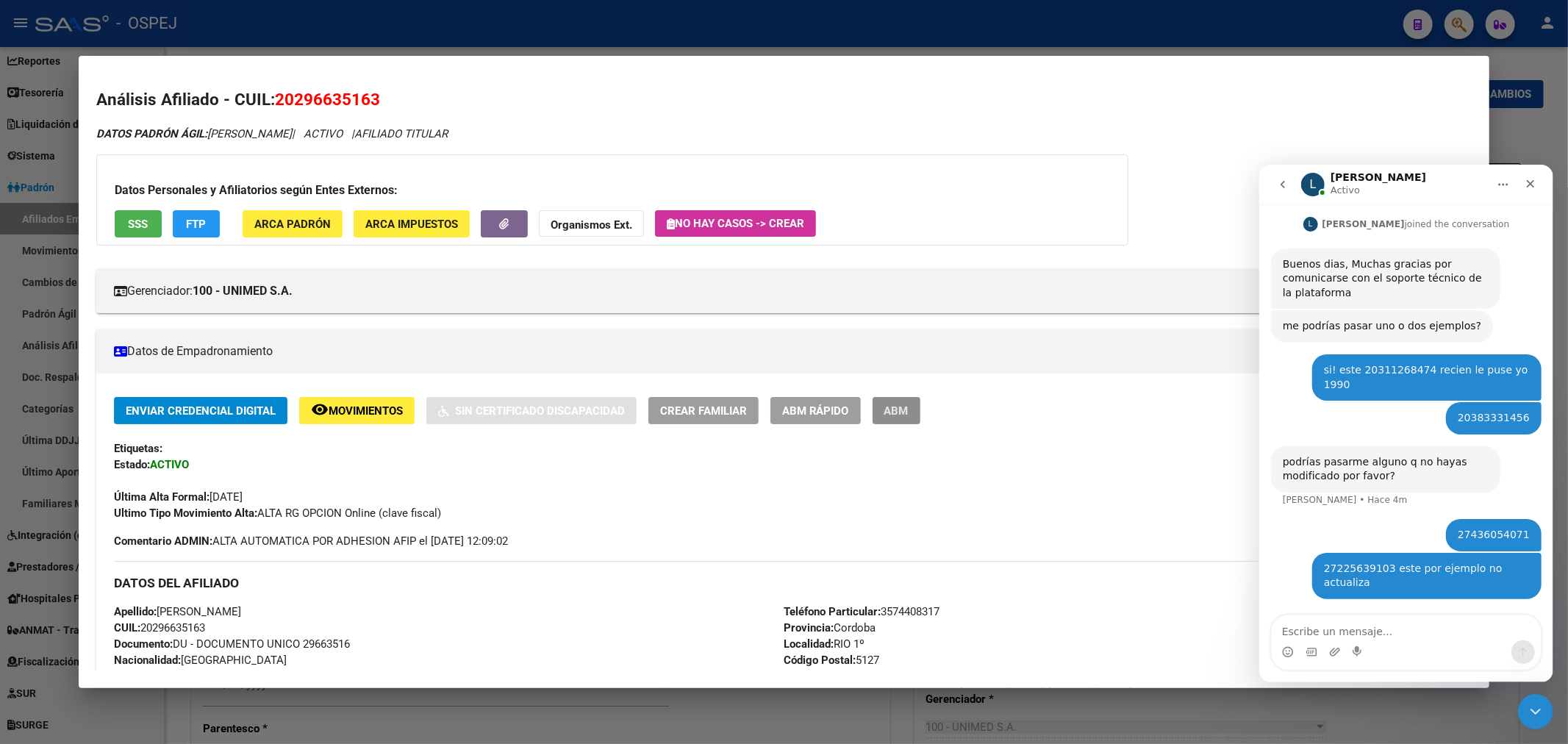
drag, startPoint x: 905, startPoint y: 413, endPoint x: 918, endPoint y: 399, distance: 19.1
click at [904, 414] on span "ABM" at bounding box center [895, 411] width 24 height 13
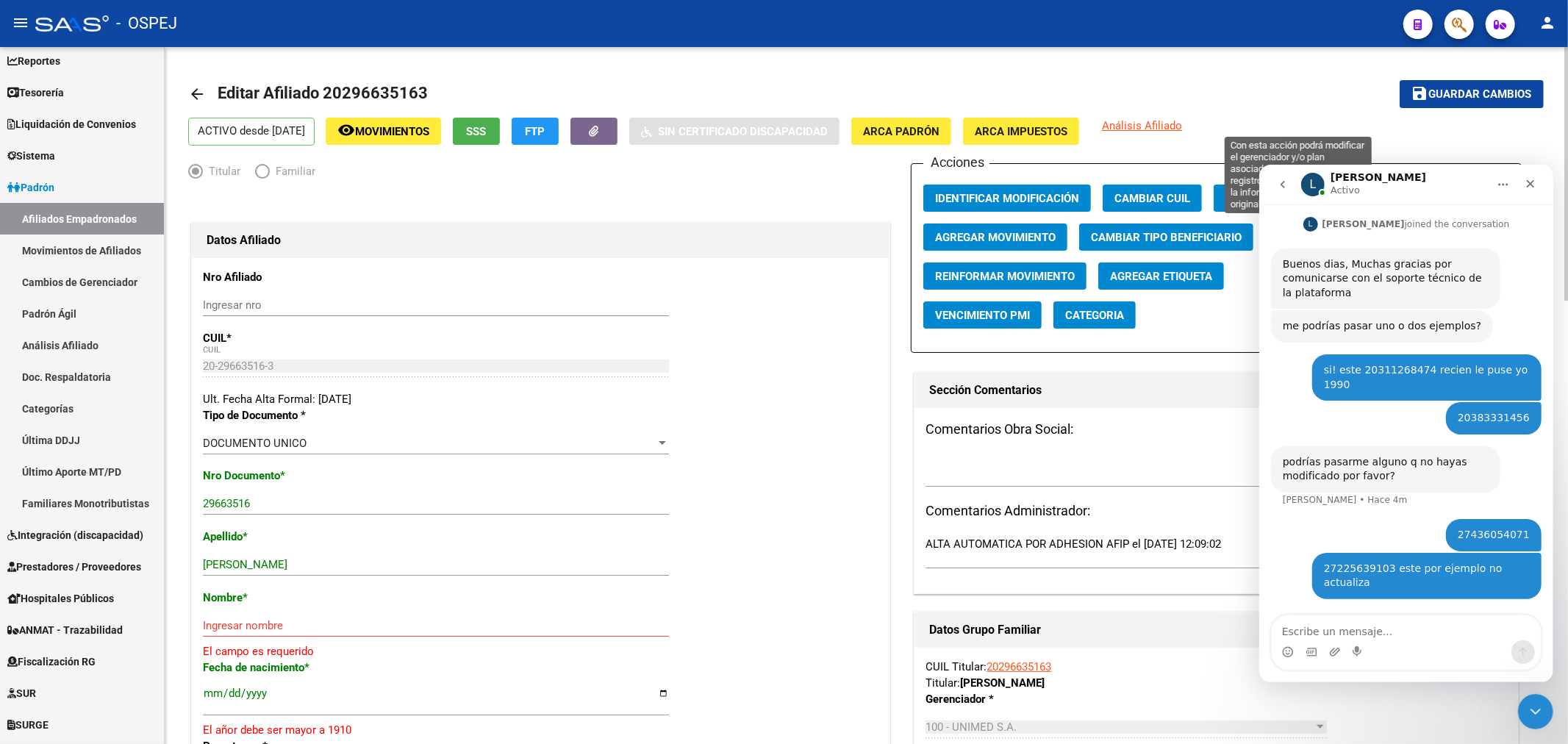
scroll to position [82, 0]
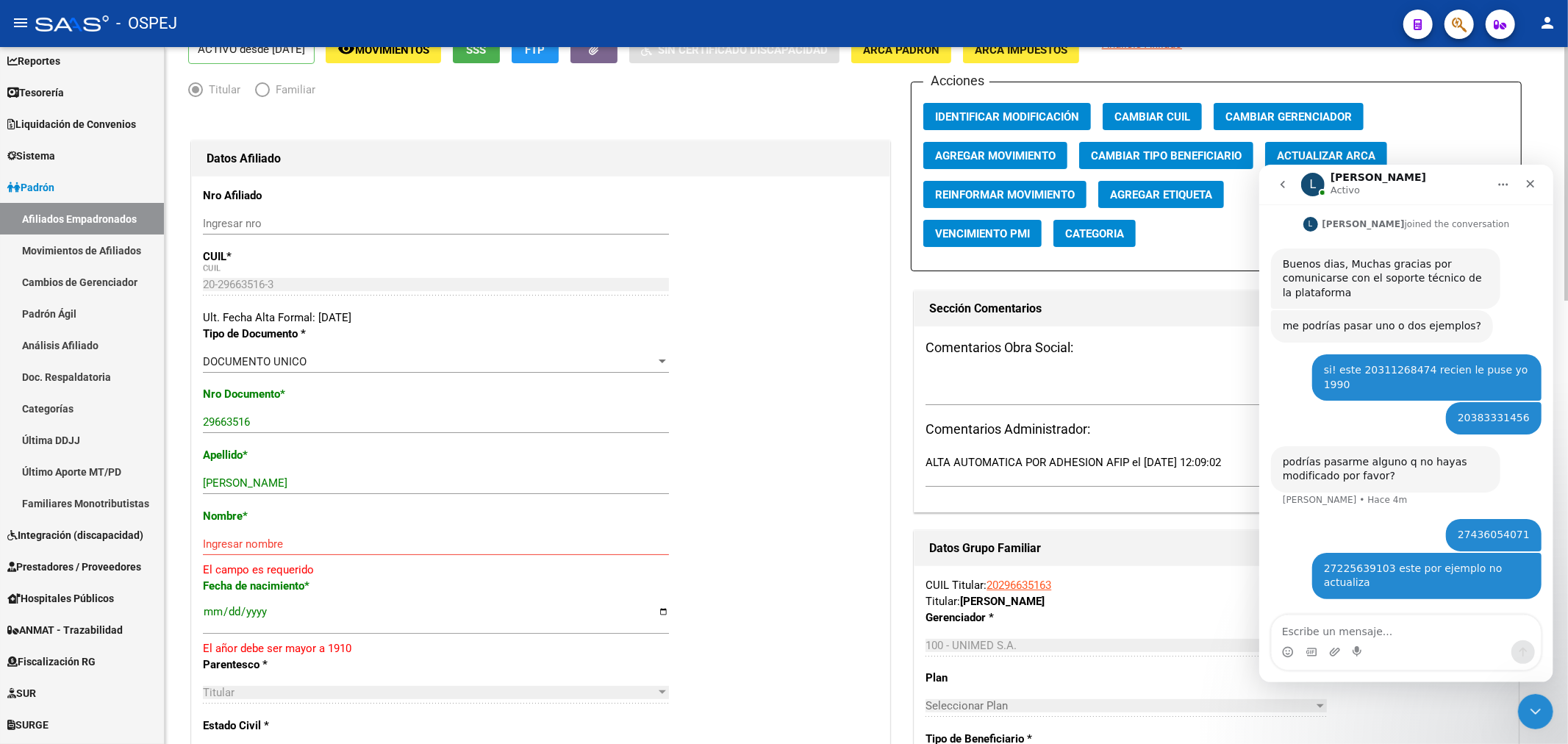
click at [1342, 148] on button "Actualizar ARCA" at bounding box center [1325, 156] width 122 height 27
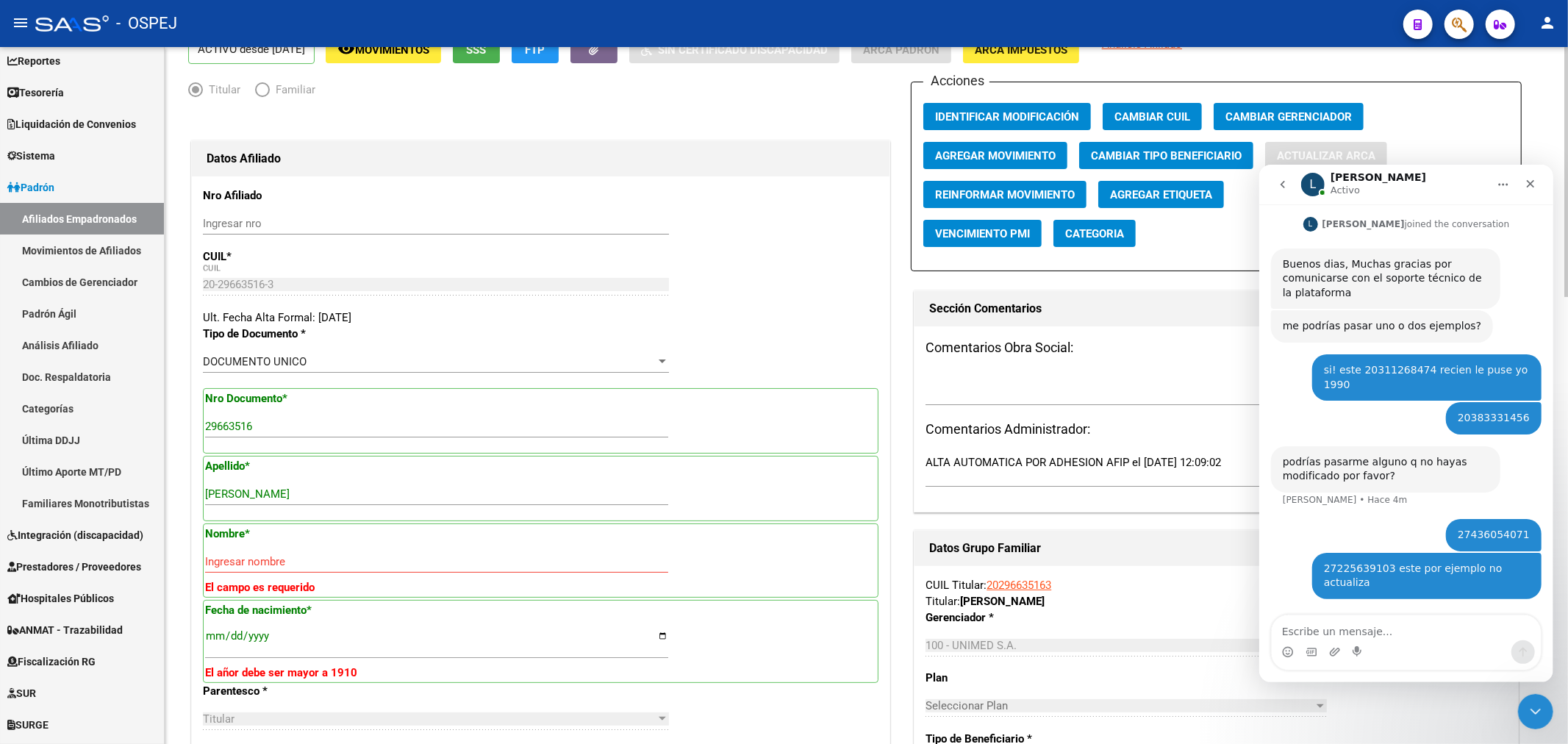
type input "[PERSON_NAME]"
type input "[DATE]"
type input "[PERSON_NAME]"
type input "5125"
type input "LINIERS"
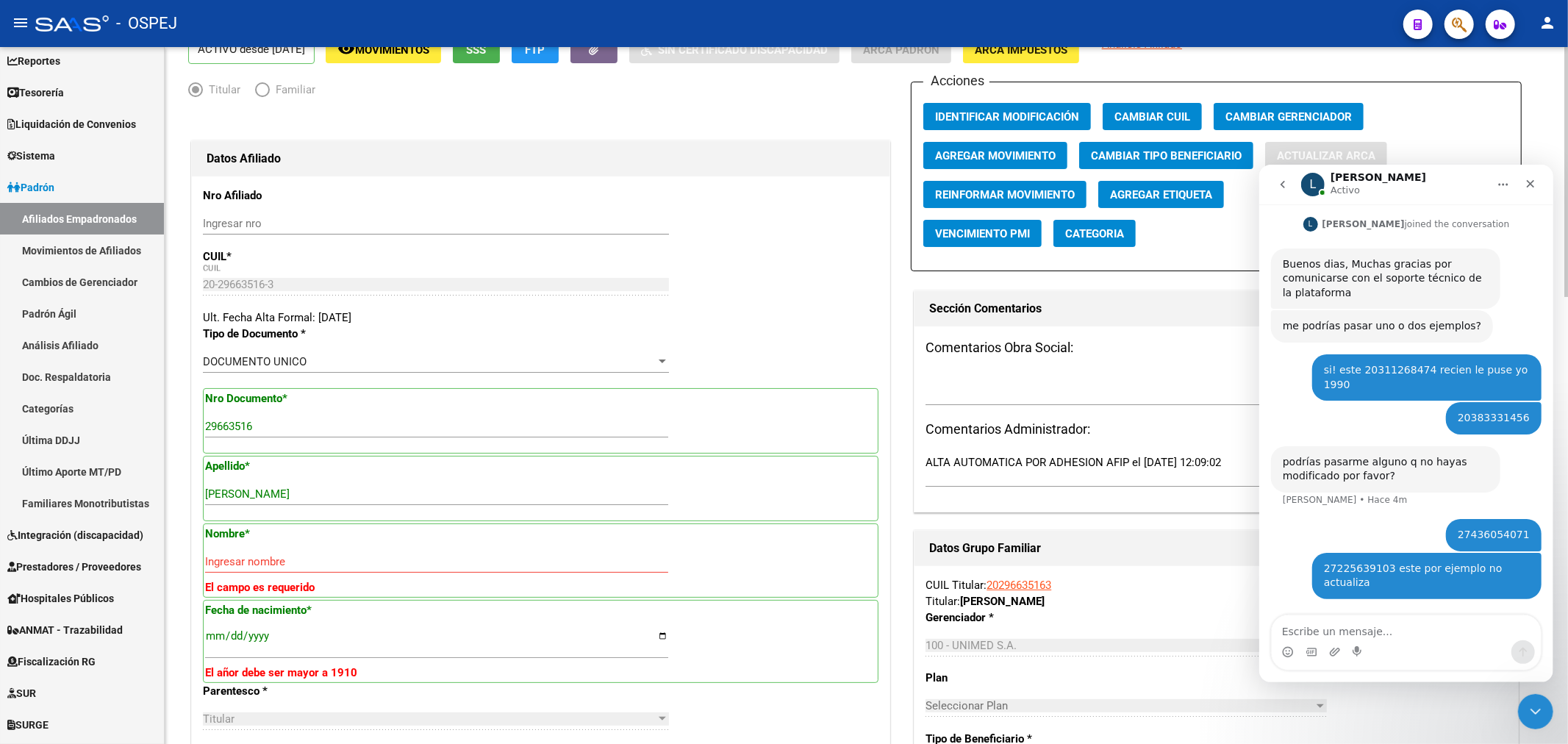
type input "1053"
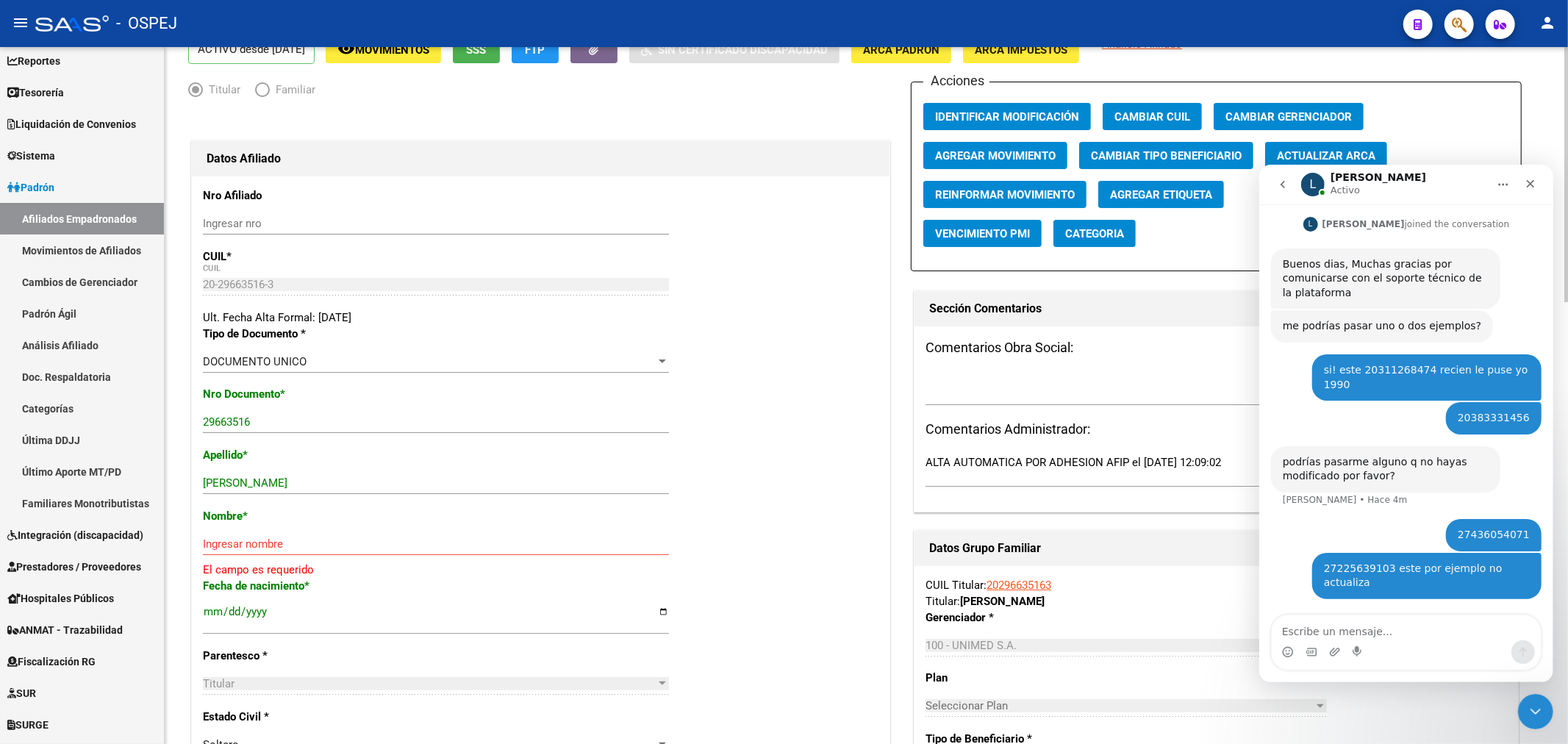
scroll to position [0, 0]
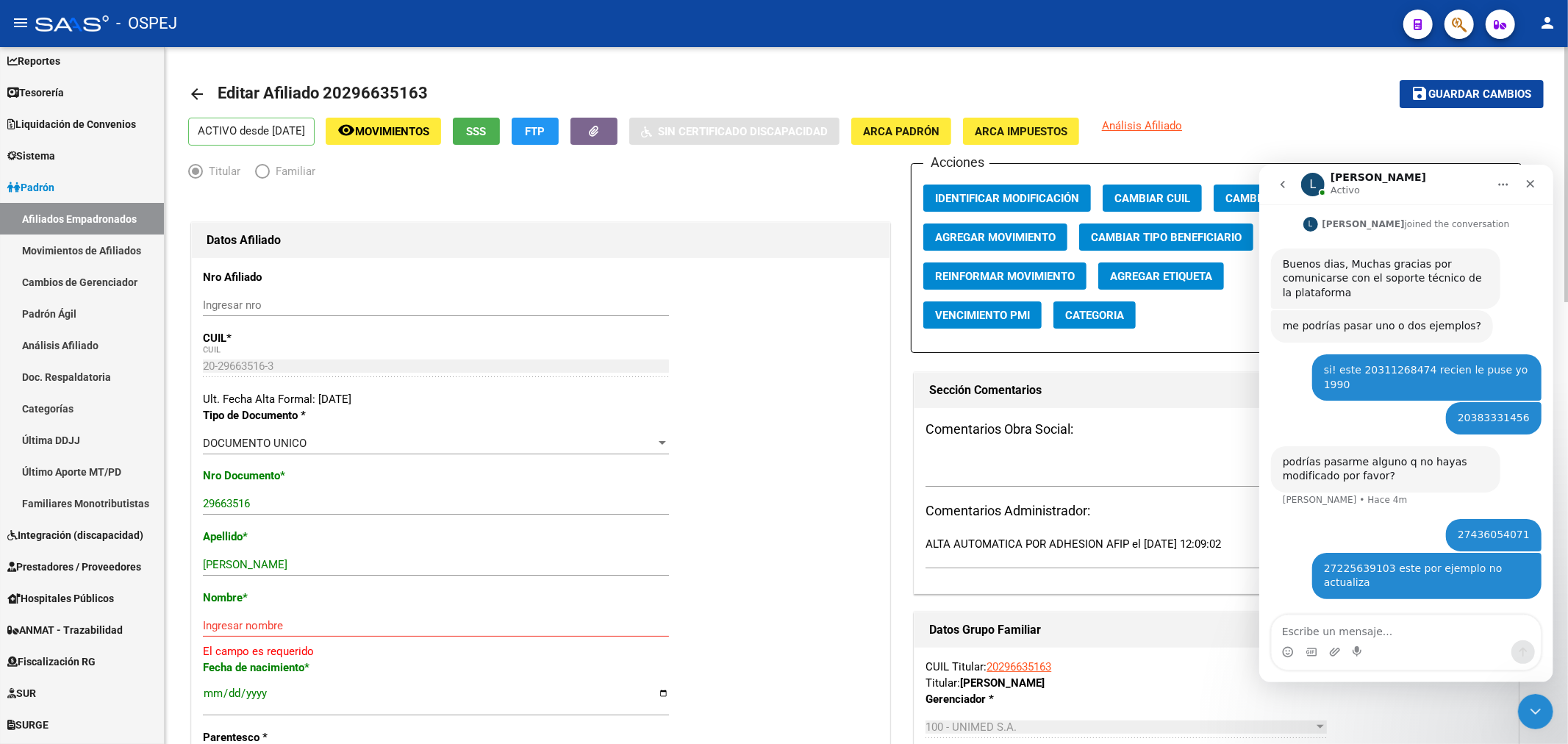
click at [1430, 83] on button "save Guardar cambios" at bounding box center [1471, 93] width 144 height 27
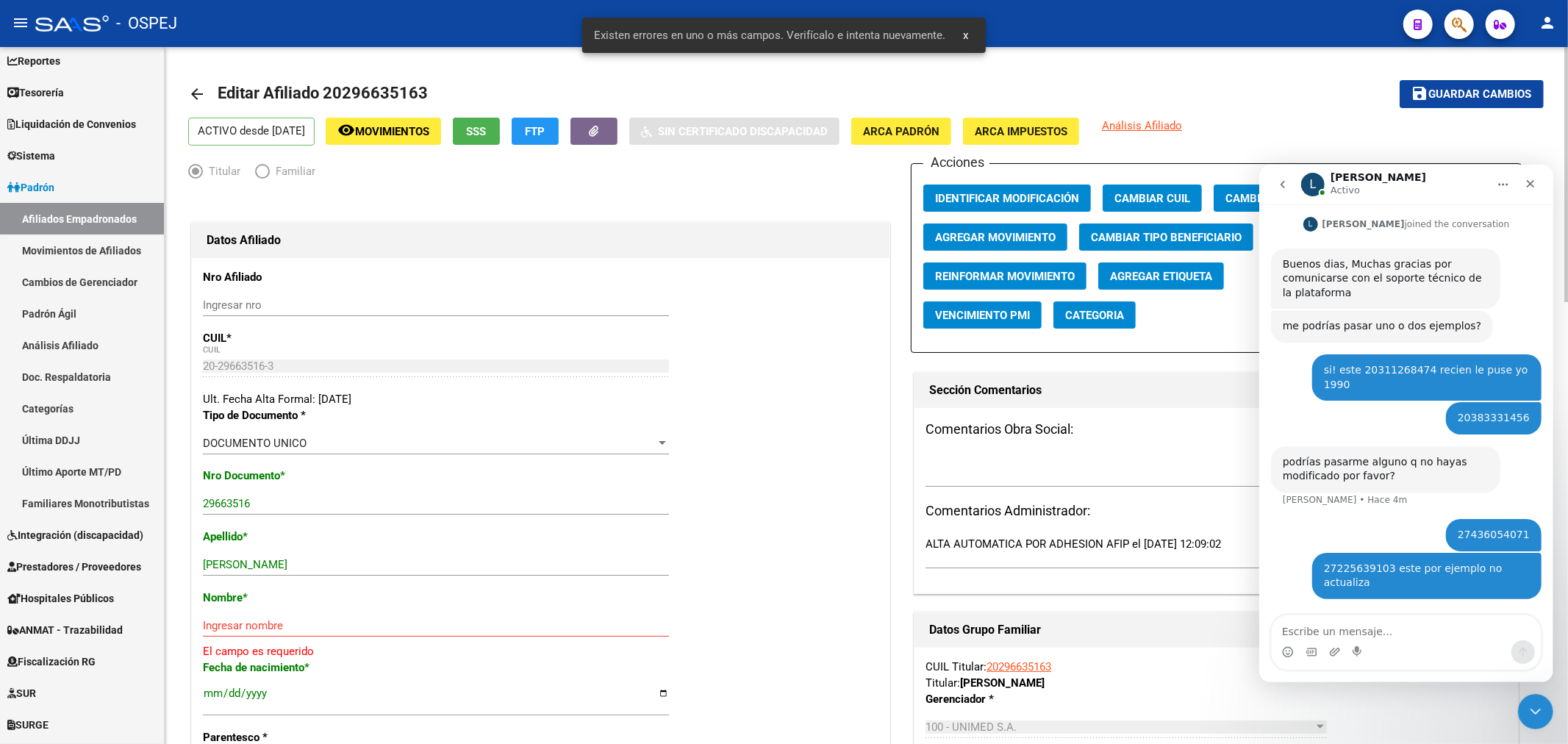
scroll to position [82, 0]
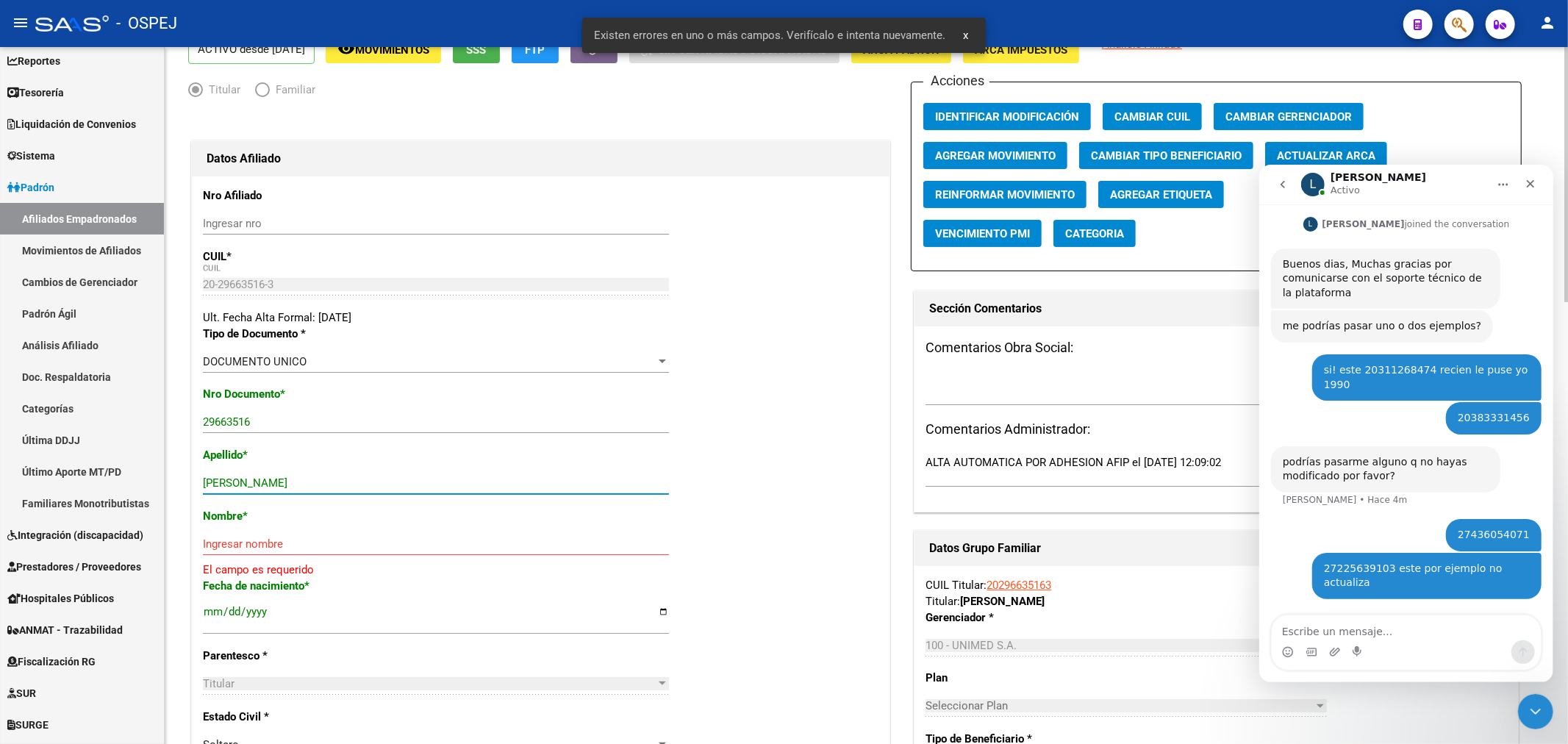
drag, startPoint x: 364, startPoint y: 479, endPoint x: 271, endPoint y: 498, distance: 94.9
click at [252, 485] on input "[PERSON_NAME]" at bounding box center [436, 483] width 466 height 13
type input "[PERSON_NAME]"
click at [266, 549] on input "Ingresar nombre" at bounding box center [436, 544] width 466 height 13
paste input "[PERSON_NAME]"
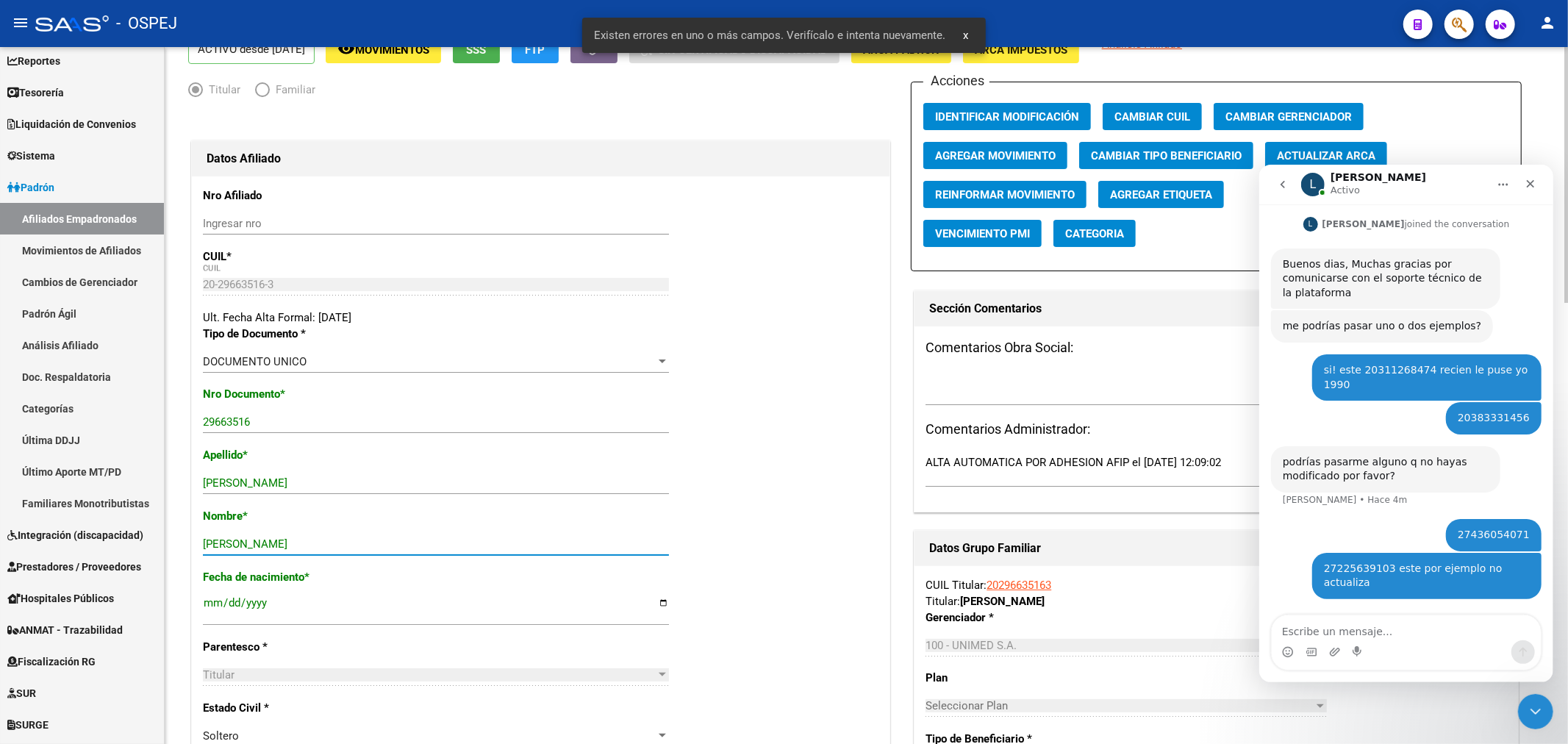
scroll to position [0, 0]
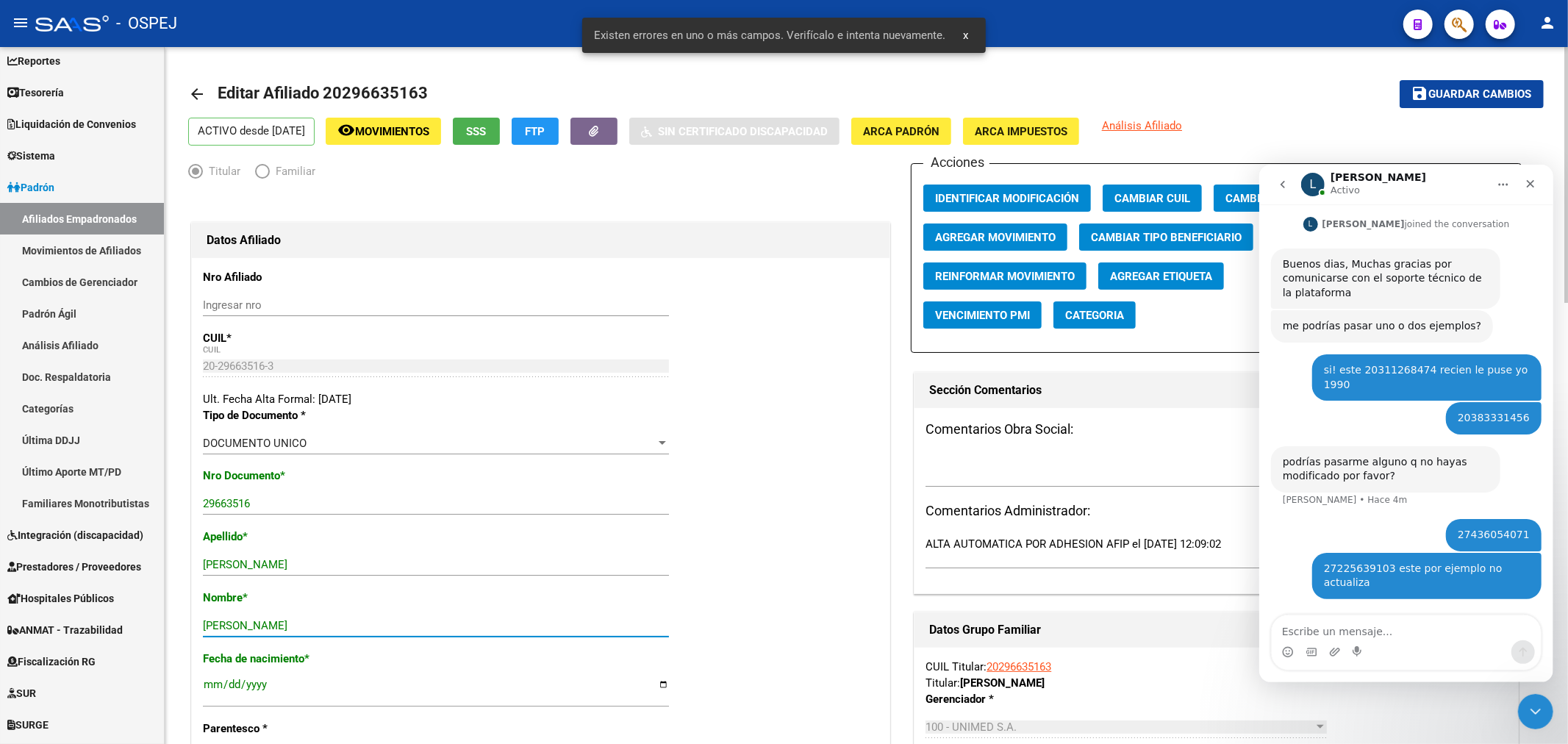
type input "[PERSON_NAME]"
click at [1527, 86] on span "save Guardar cambios" at bounding box center [1471, 93] width 121 height 13
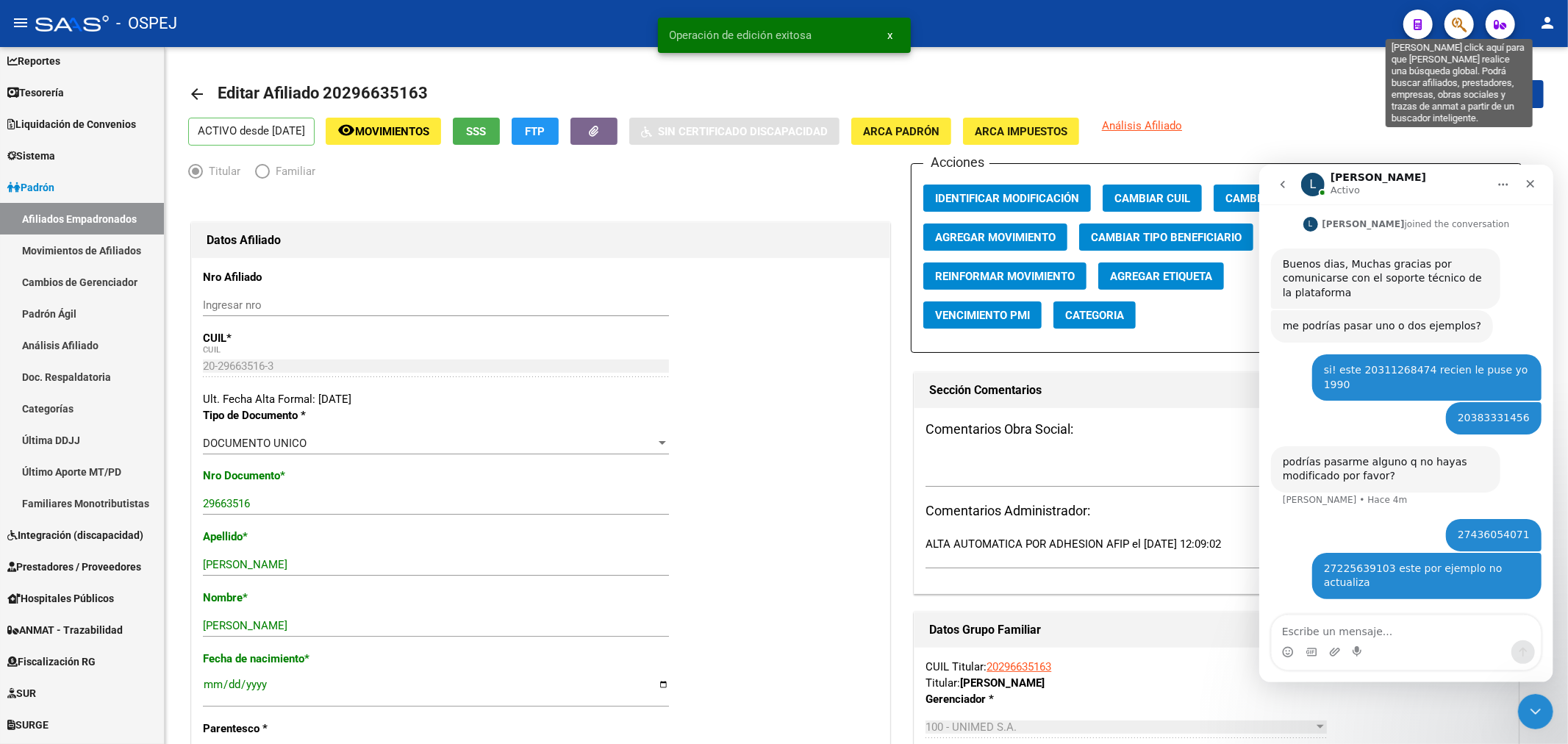
click at [1463, 26] on icon "button" at bounding box center [1459, 25] width 14 height 17
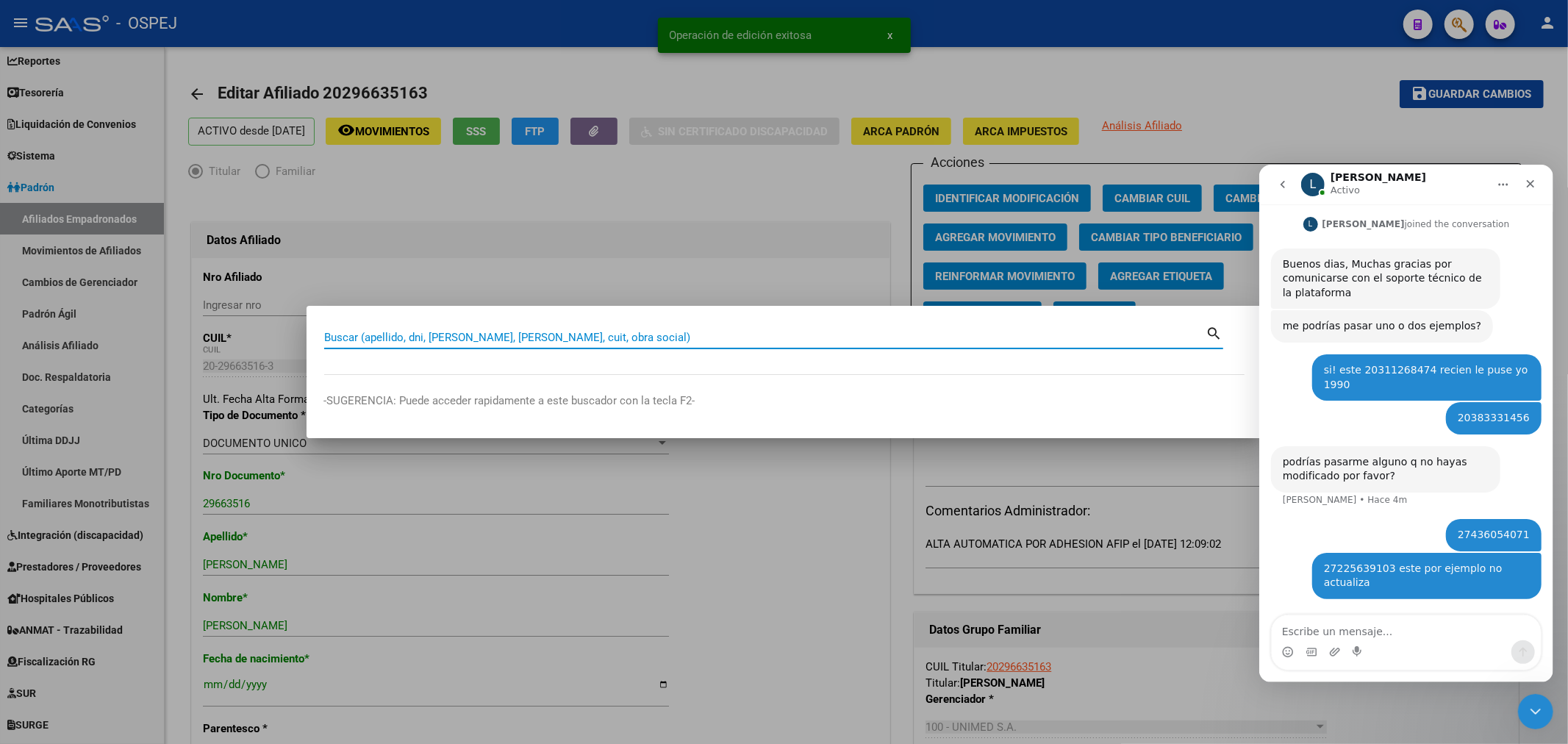
paste input "20417397087"
type input "20417397087"
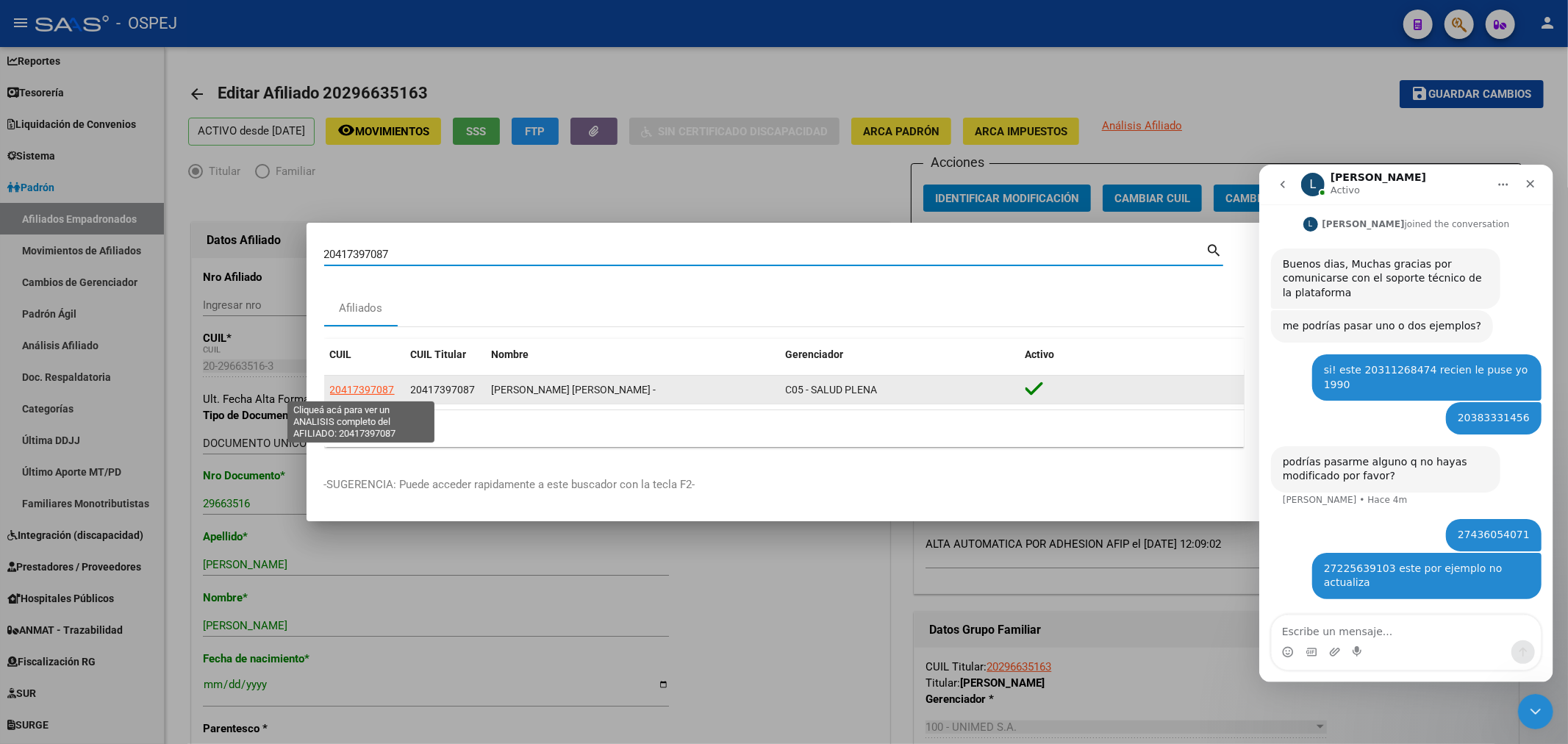
click at [368, 385] on span "20417397087" at bounding box center [362, 390] width 64 height 12
type textarea "20417397087"
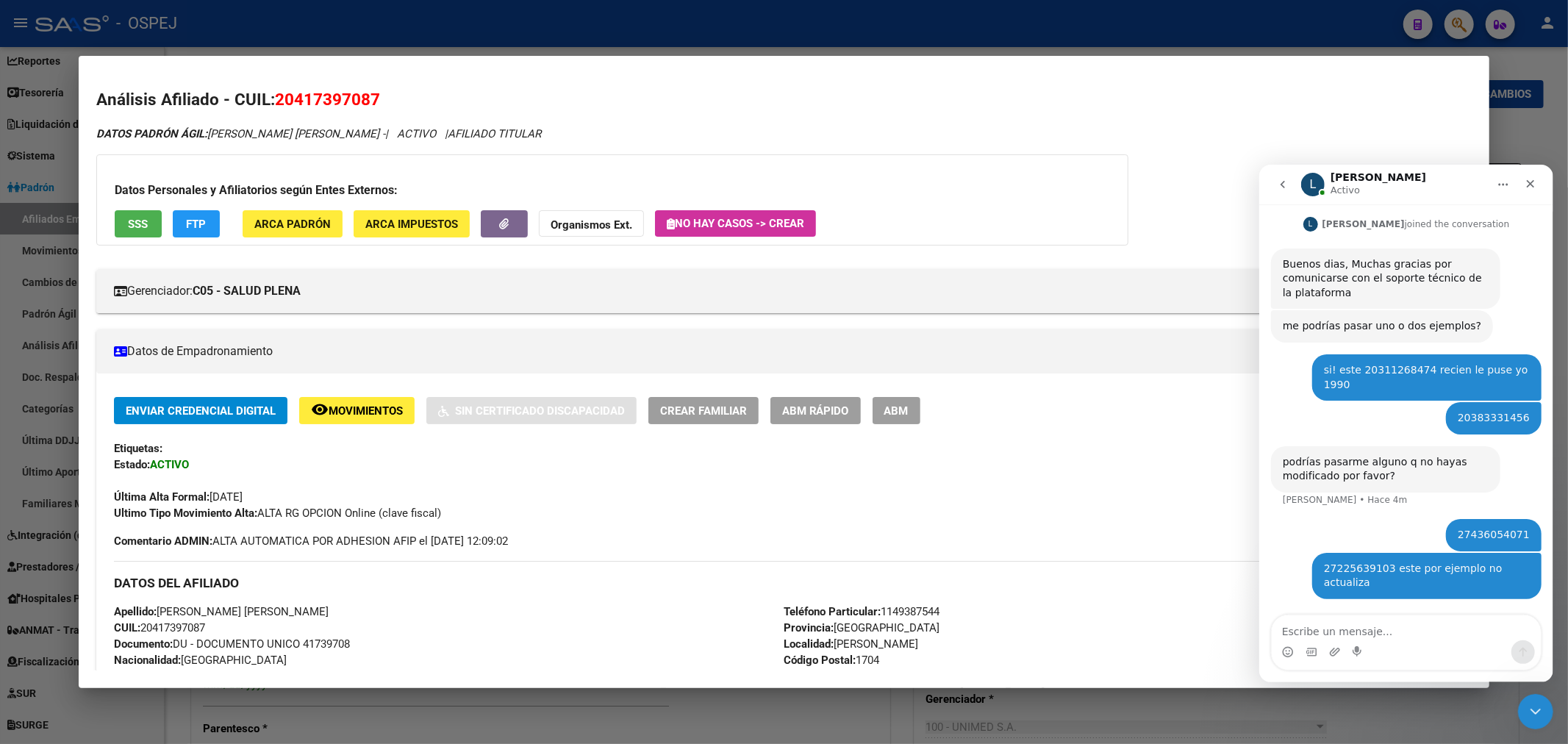
scroll to position [163, 0]
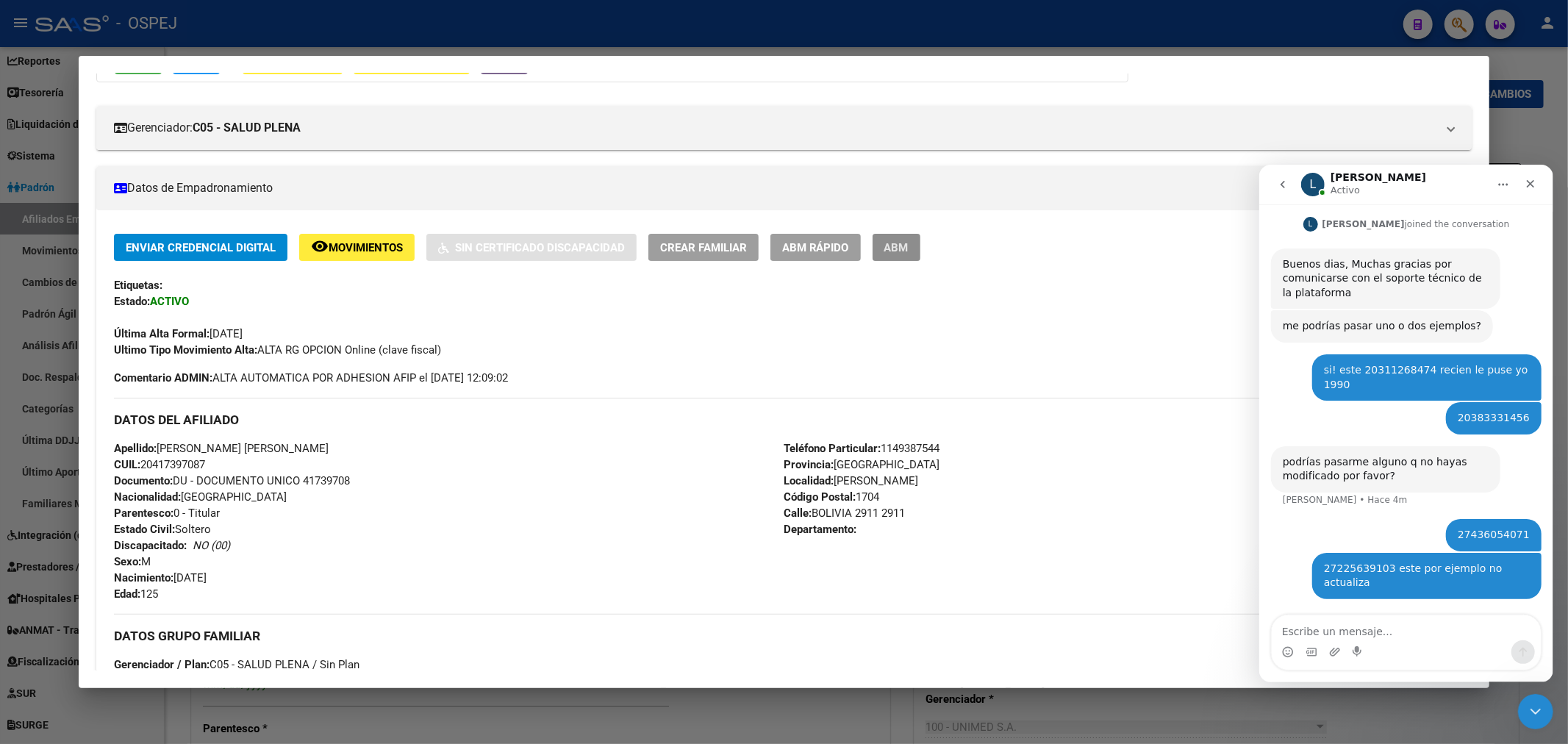
click at [909, 240] on span "ABM" at bounding box center [895, 247] width 24 height 13
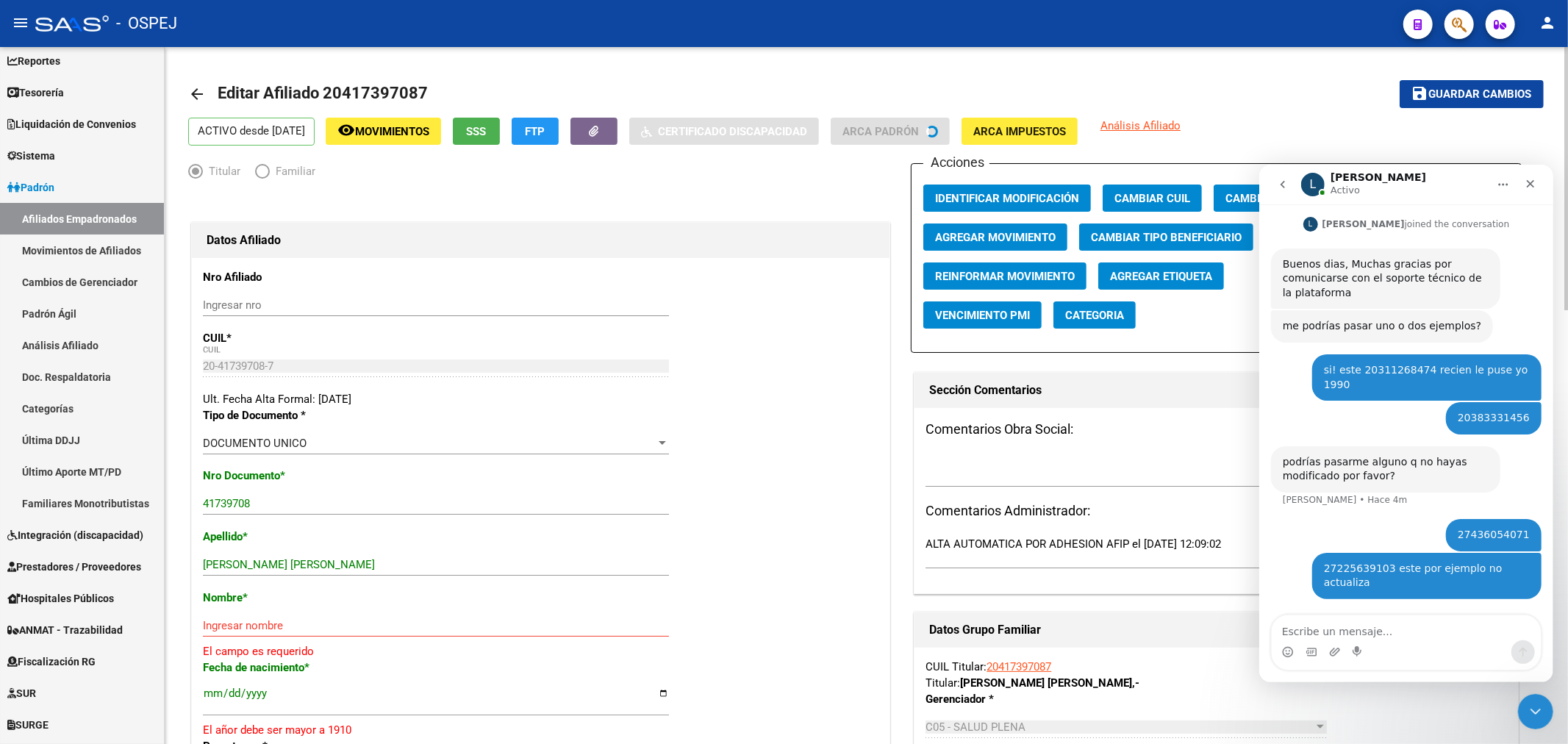
scroll to position [82, 0]
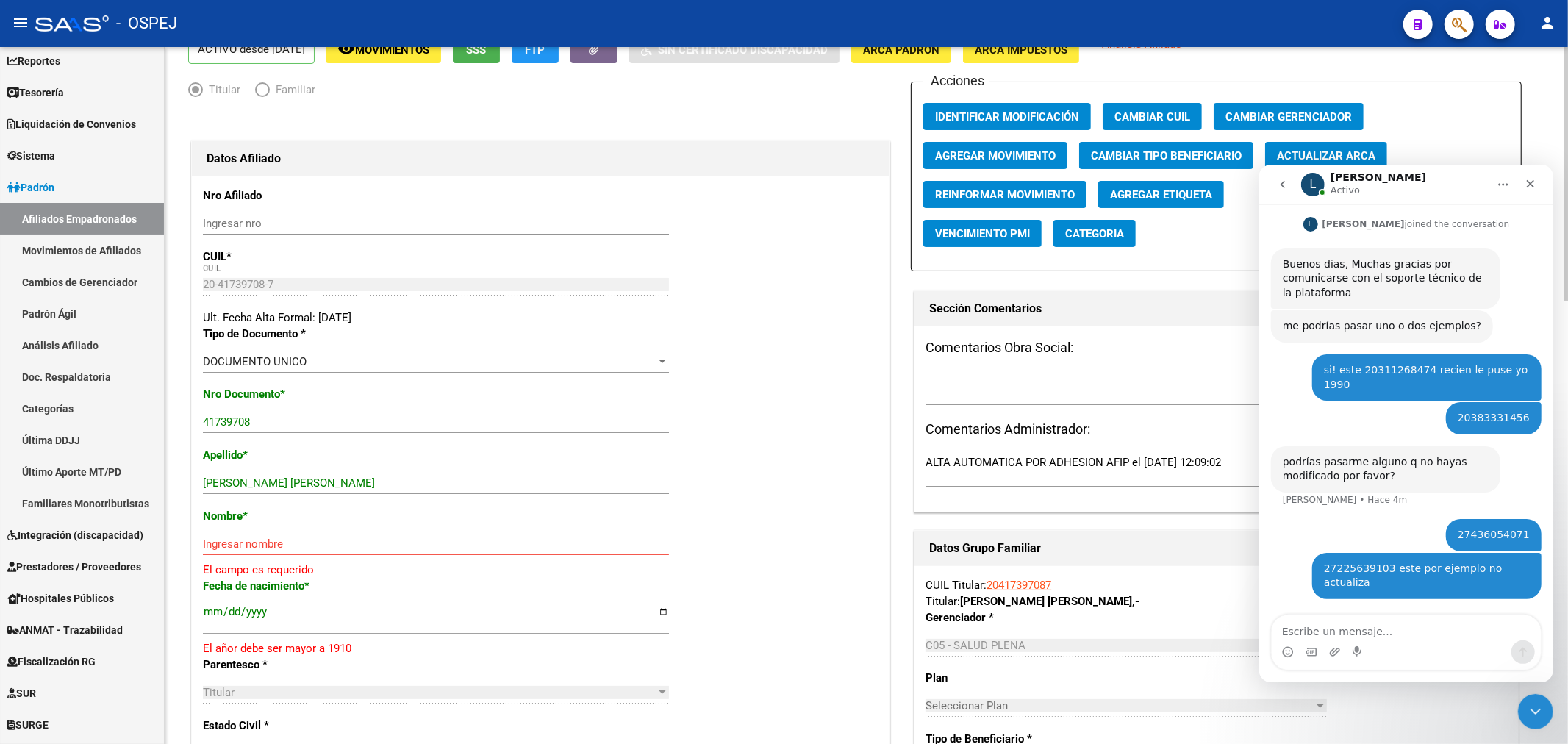
click at [1311, 155] on span "Actualizar ARCA" at bounding box center [1325, 156] width 99 height 13
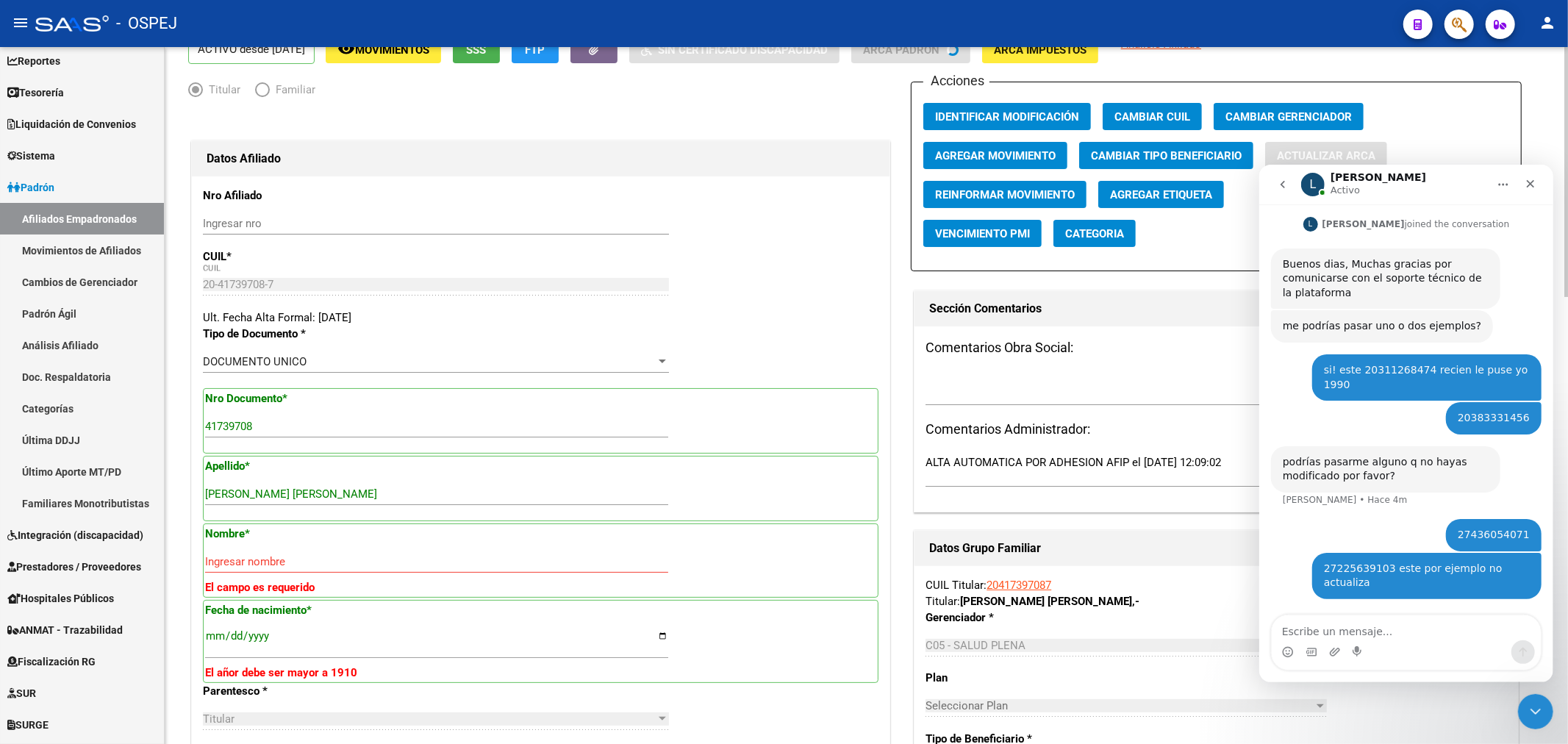
type input "BLANCO"
type input "GUSTAVO ADRIAN"
type input "1999-02-08"
type input "GRAND BOURG"
type input "1615"
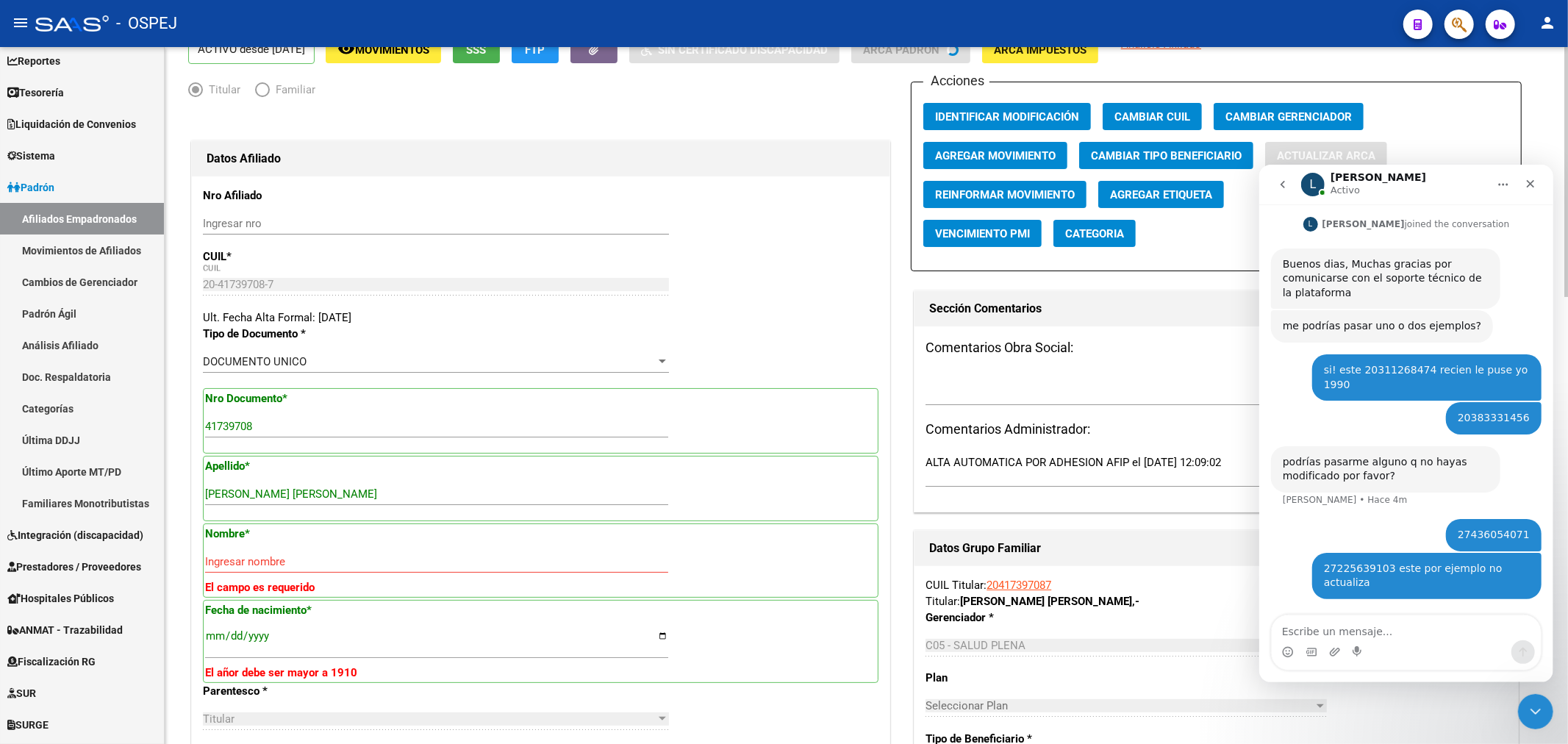
type input "[GEOGRAPHIC_DATA]"
type input "2911"
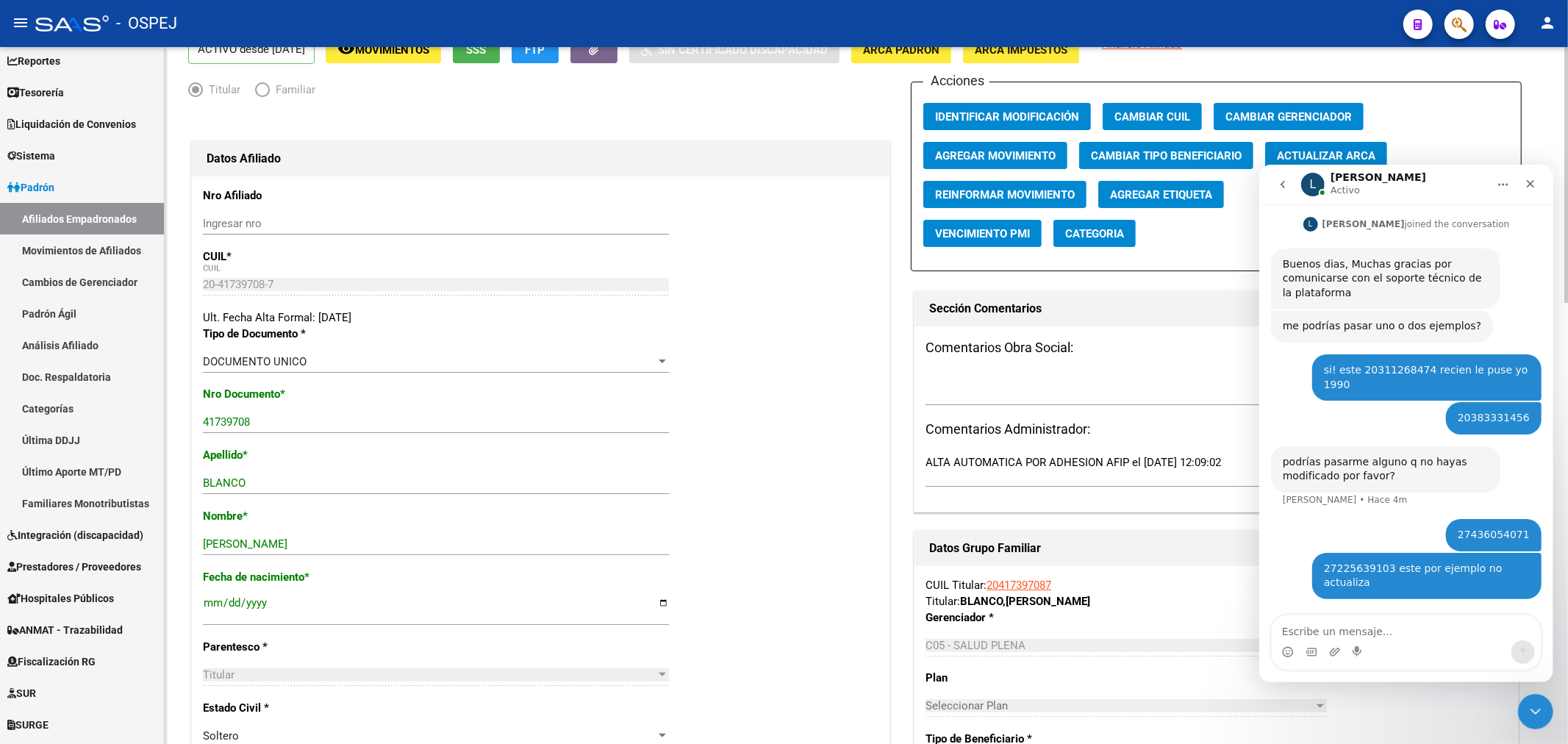
scroll to position [0, 0]
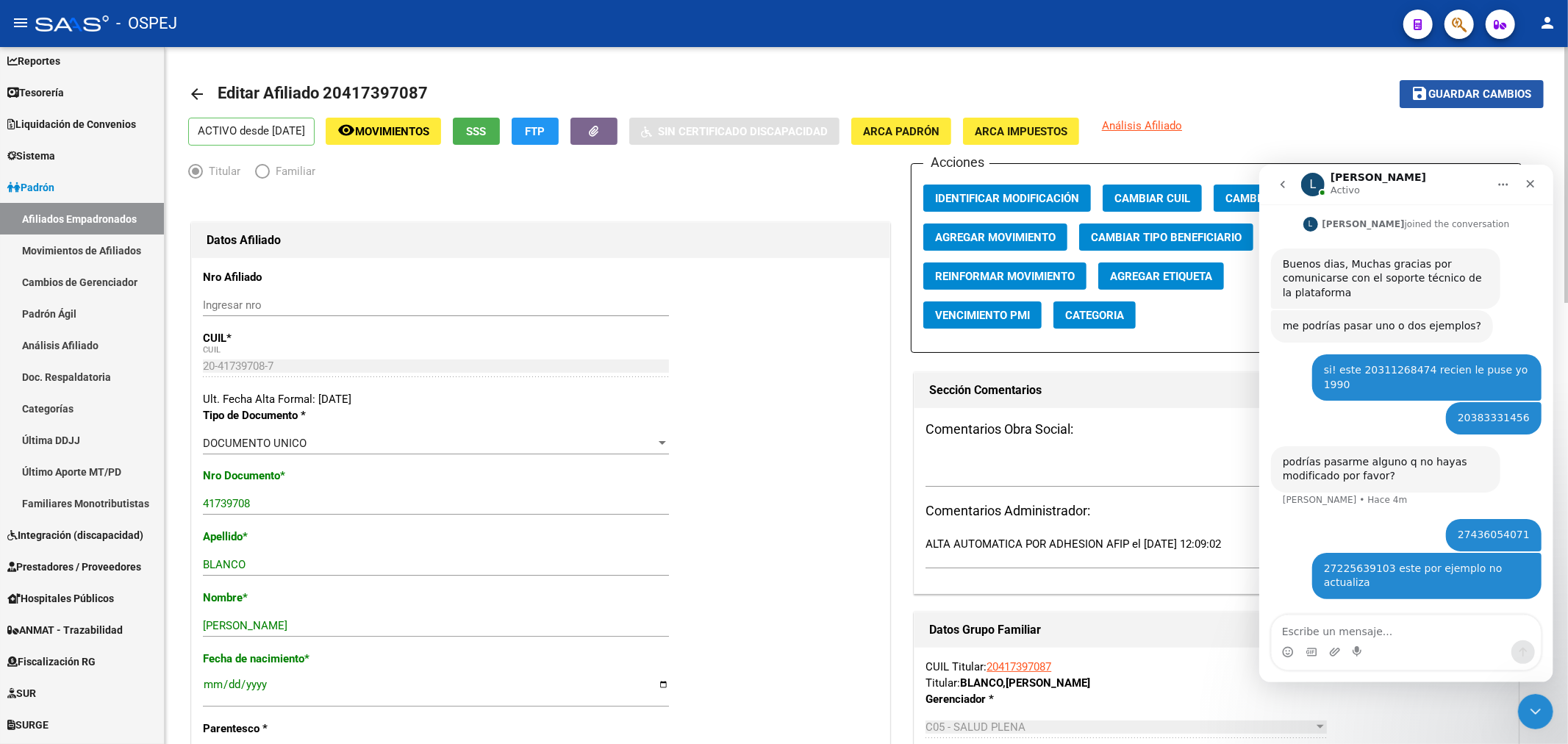
click at [1458, 96] on span "Guardar cambios" at bounding box center [1480, 95] width 103 height 13
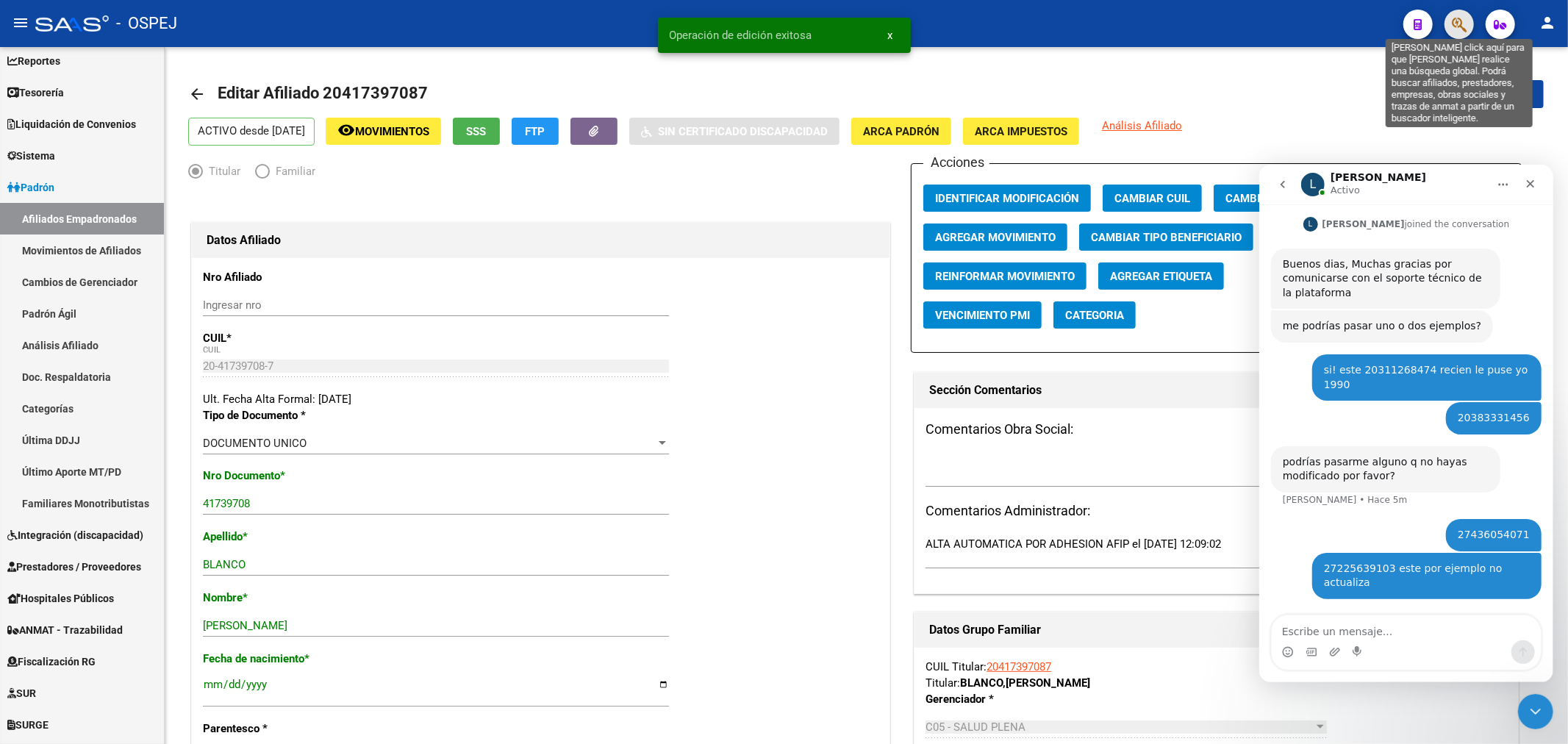
click at [1457, 20] on icon "button" at bounding box center [1459, 25] width 14 height 17
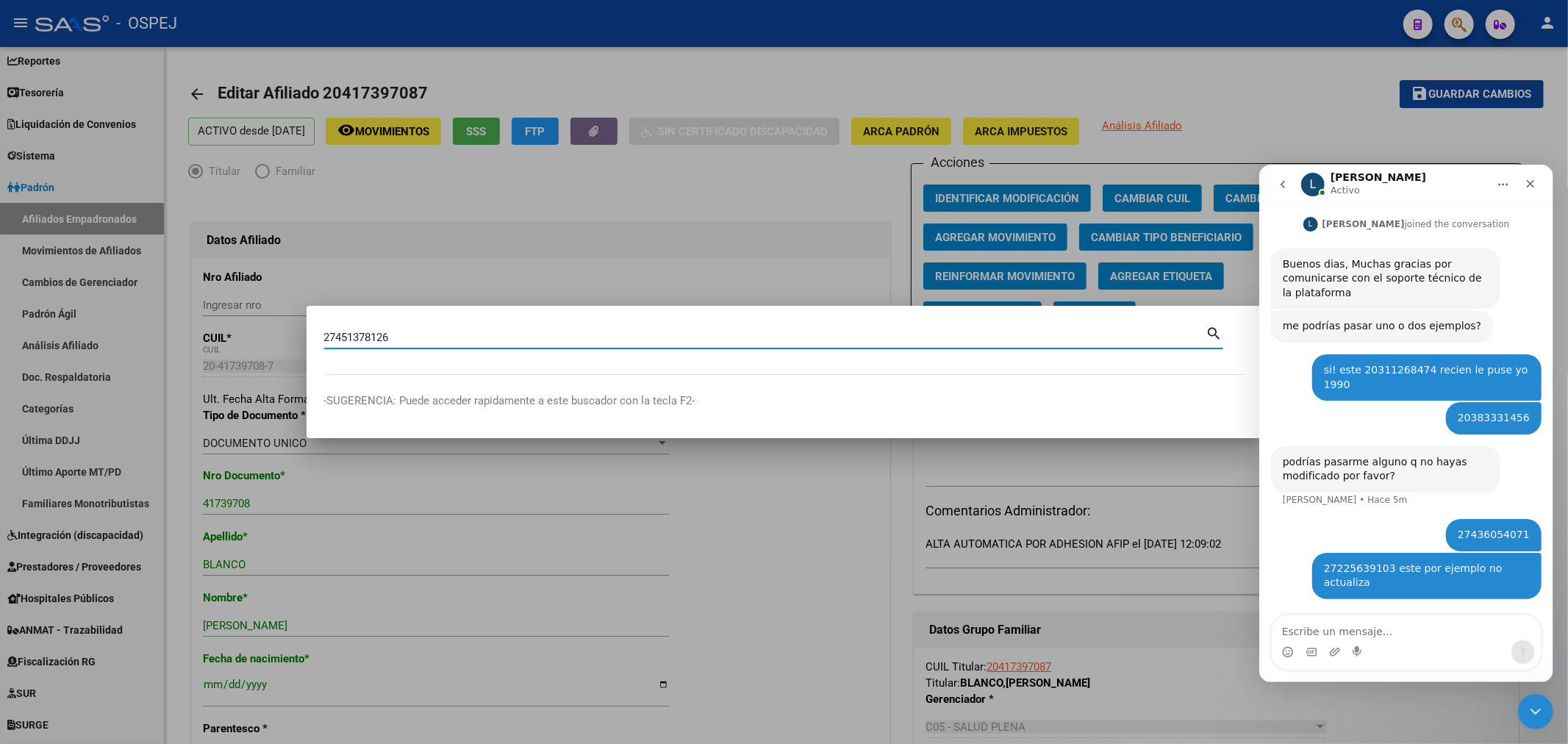
type input "27451378126"
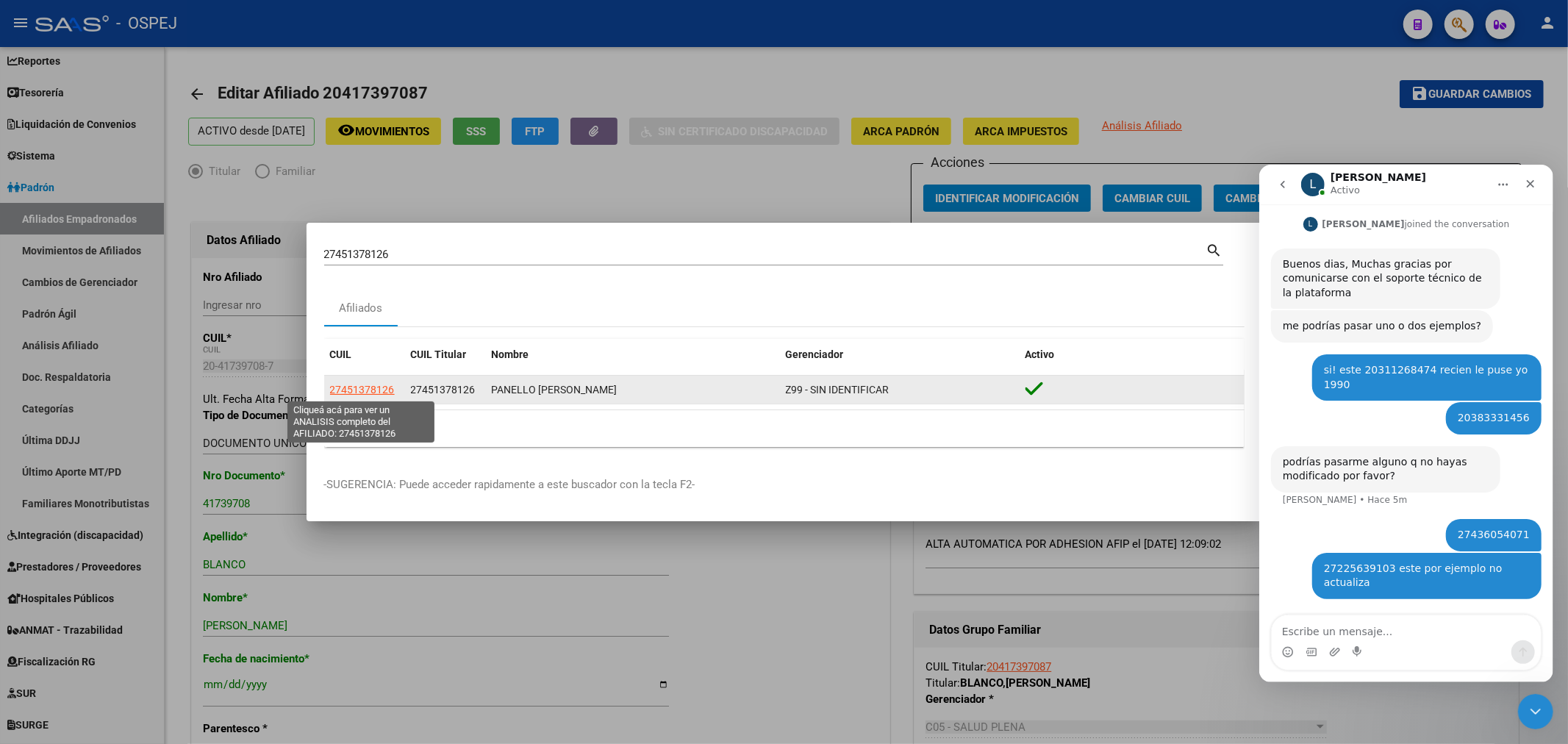
click at [379, 384] on span "27451378126" at bounding box center [362, 390] width 64 height 12
type textarea "27451378126"
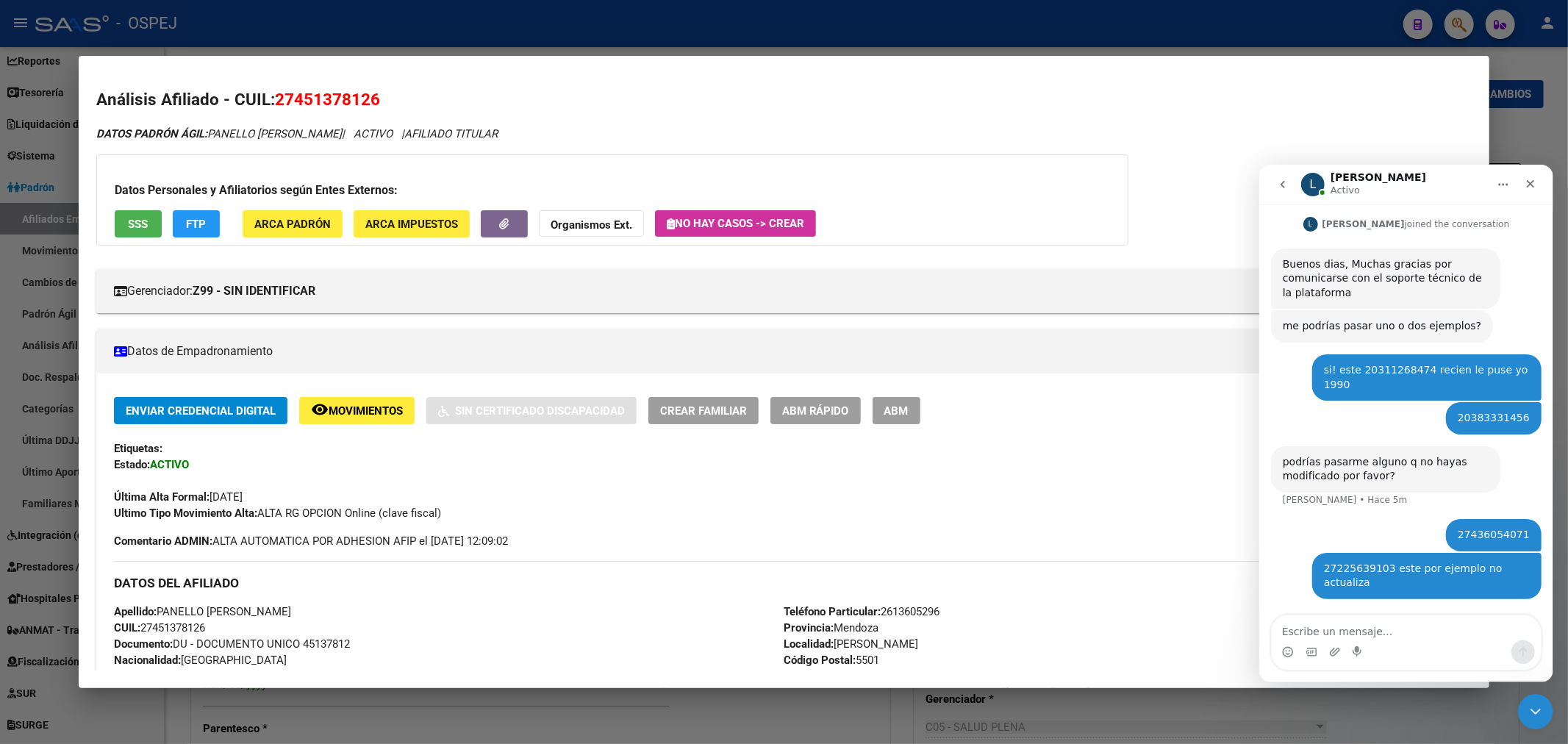
scroll to position [163, 0]
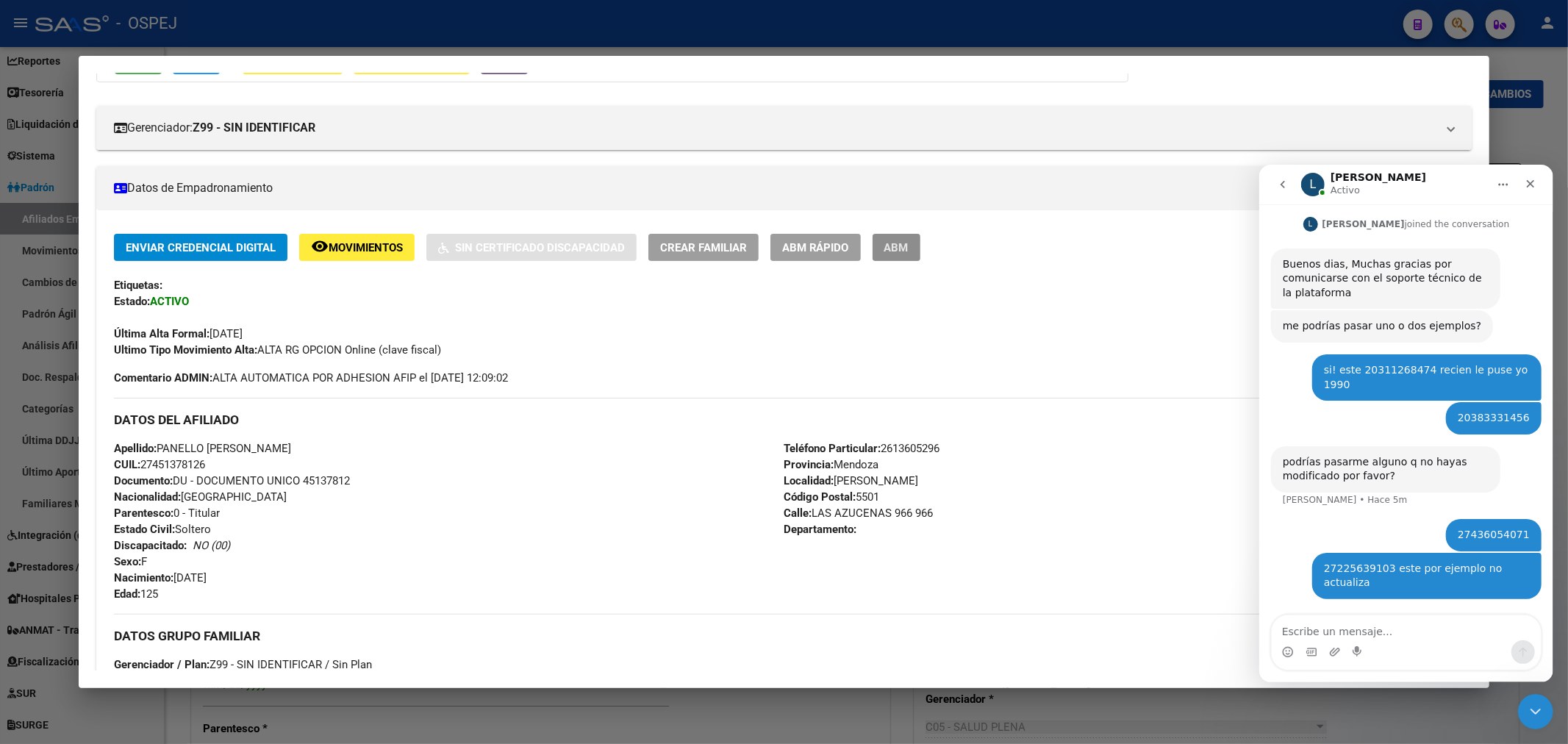
click at [909, 247] on span "ABM" at bounding box center [895, 248] width 24 height 13
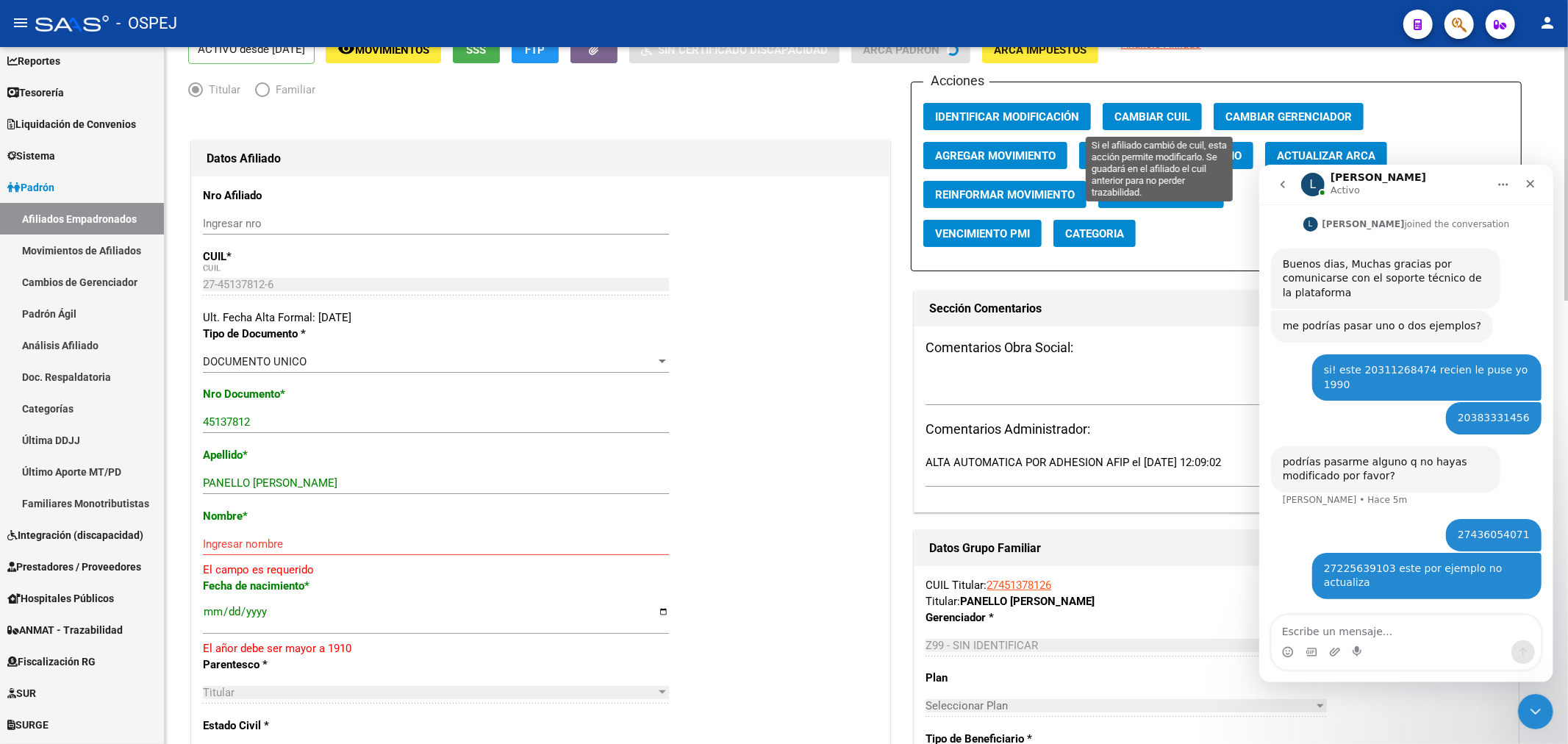
scroll to position [163, 0]
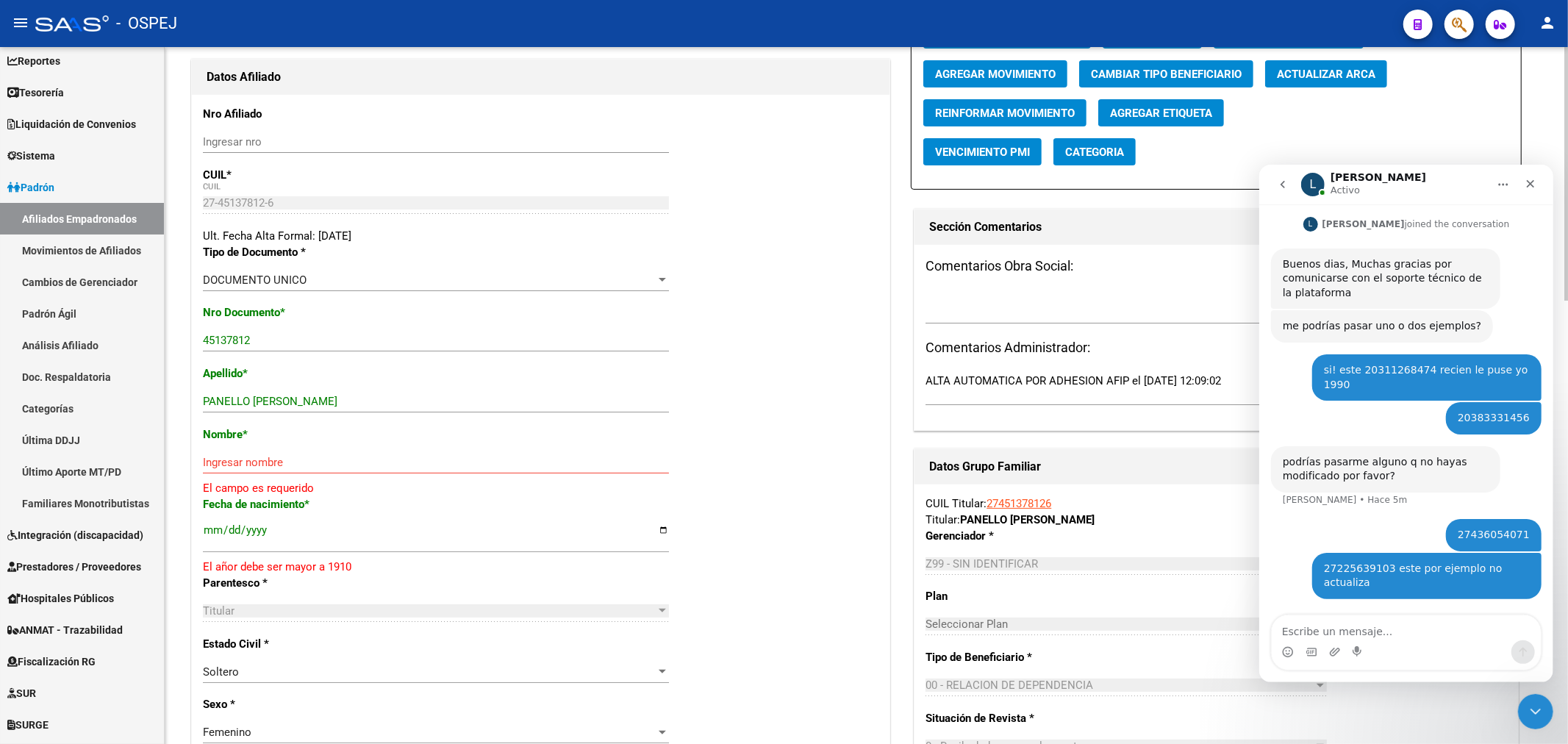
click at [1332, 82] on button "Actualizar ARCA" at bounding box center [1325, 74] width 122 height 27
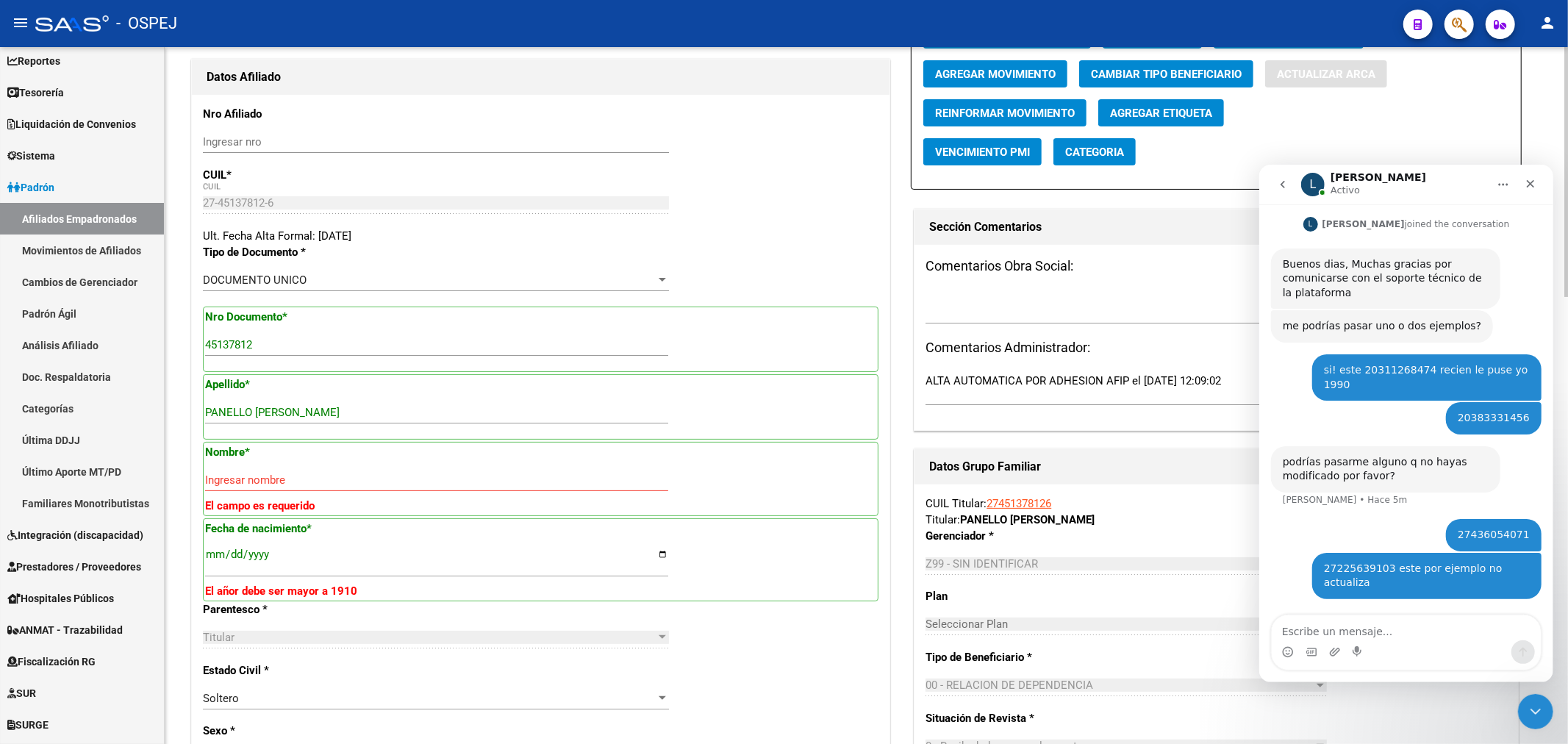
type input "PANELLO"
type input "MORENA ROCIO"
type input "2003-06-21"
type input "SAN FRANCISCO D"
type input "LAS AZUCENAS"
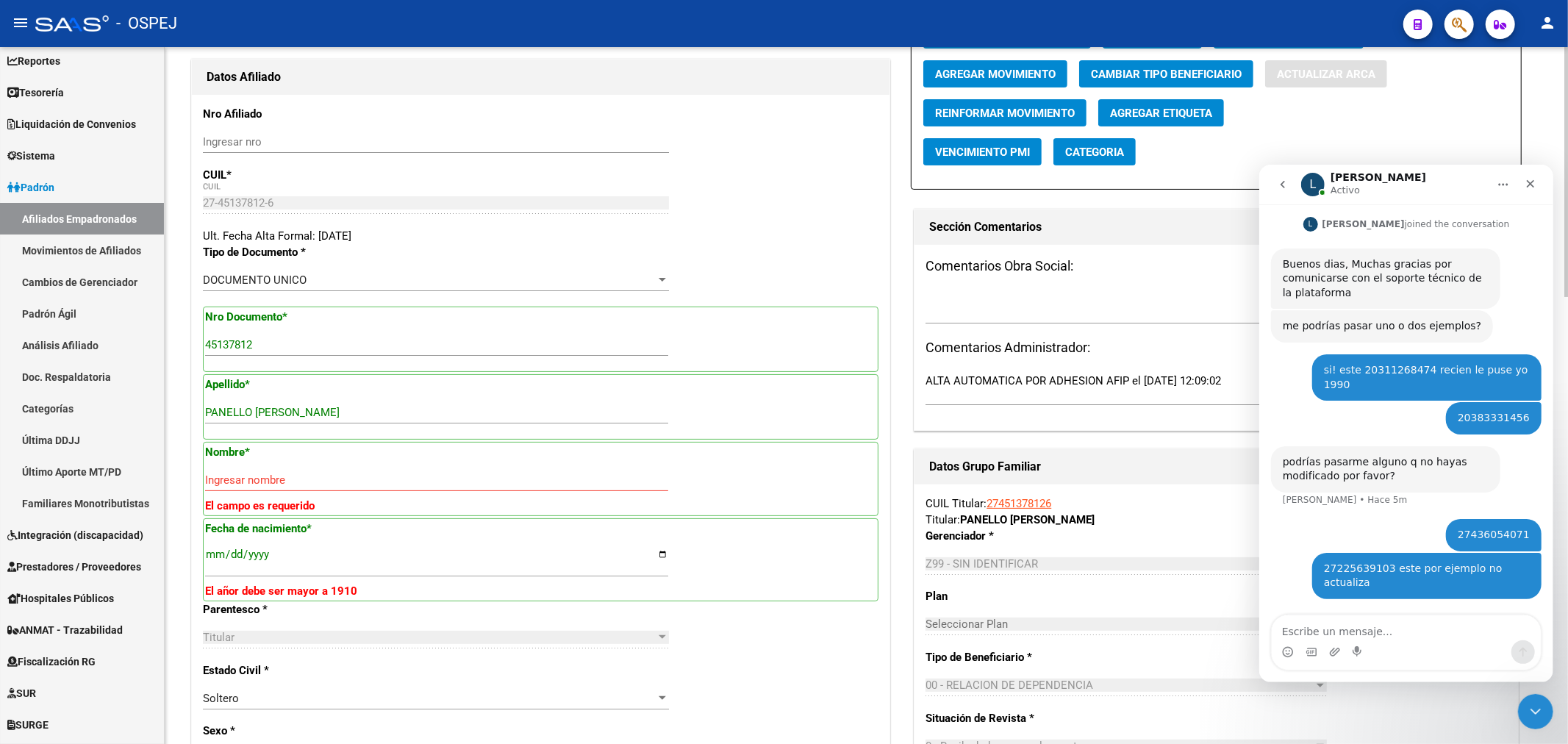
type input "966"
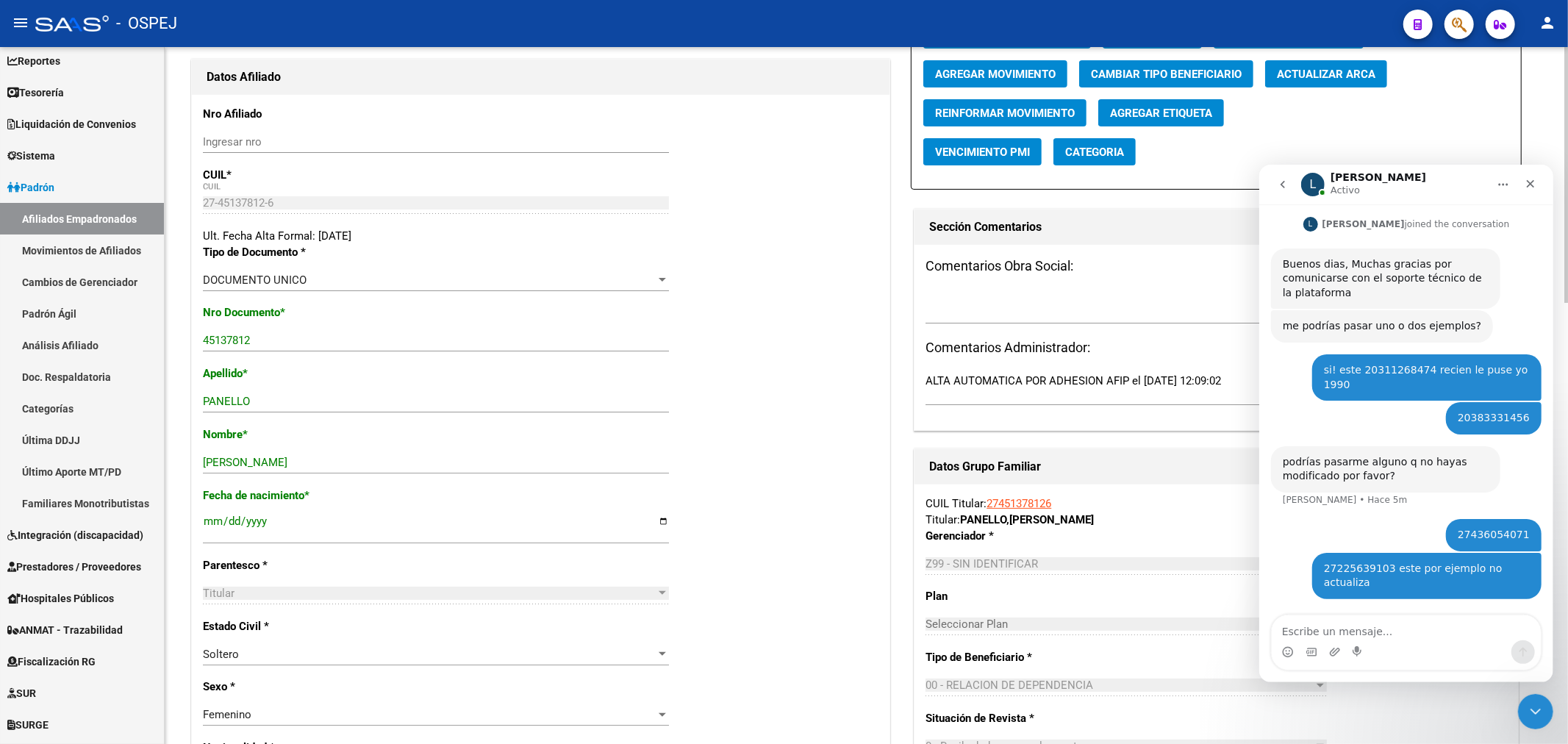
scroll to position [0, 0]
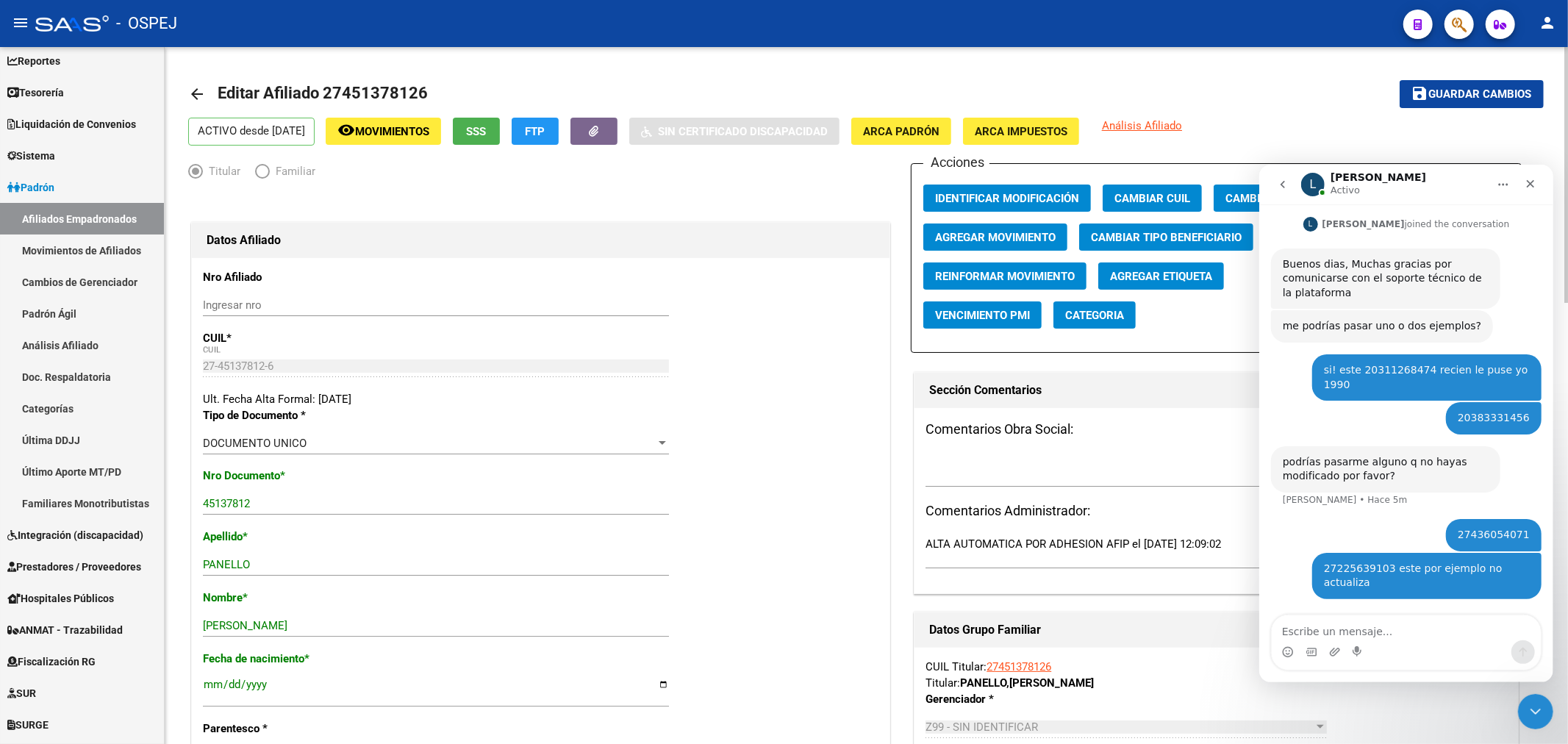
click at [1429, 96] on span "Guardar cambios" at bounding box center [1480, 95] width 103 height 13
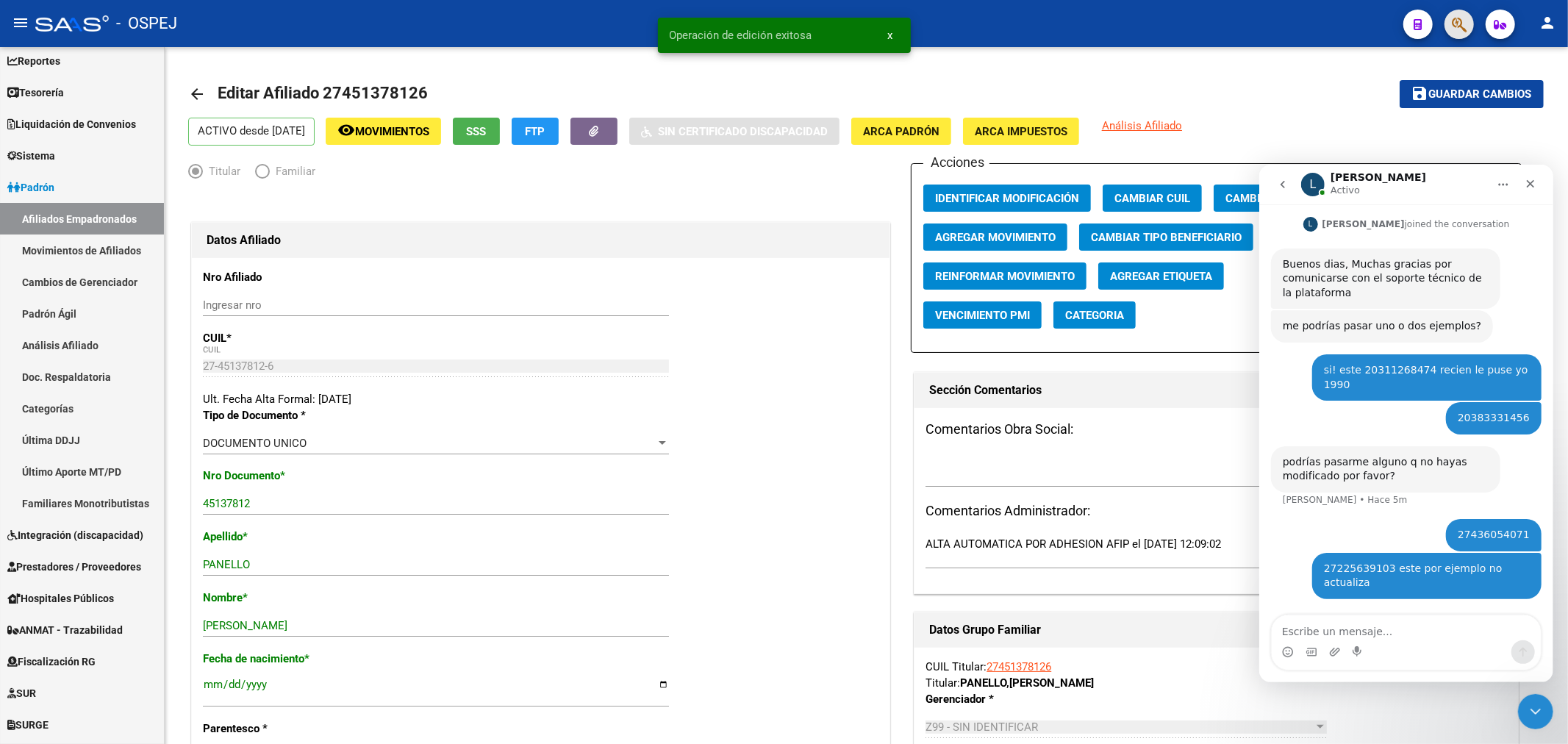
click at [1443, 17] on div at bounding box center [1453, 23] width 41 height 30
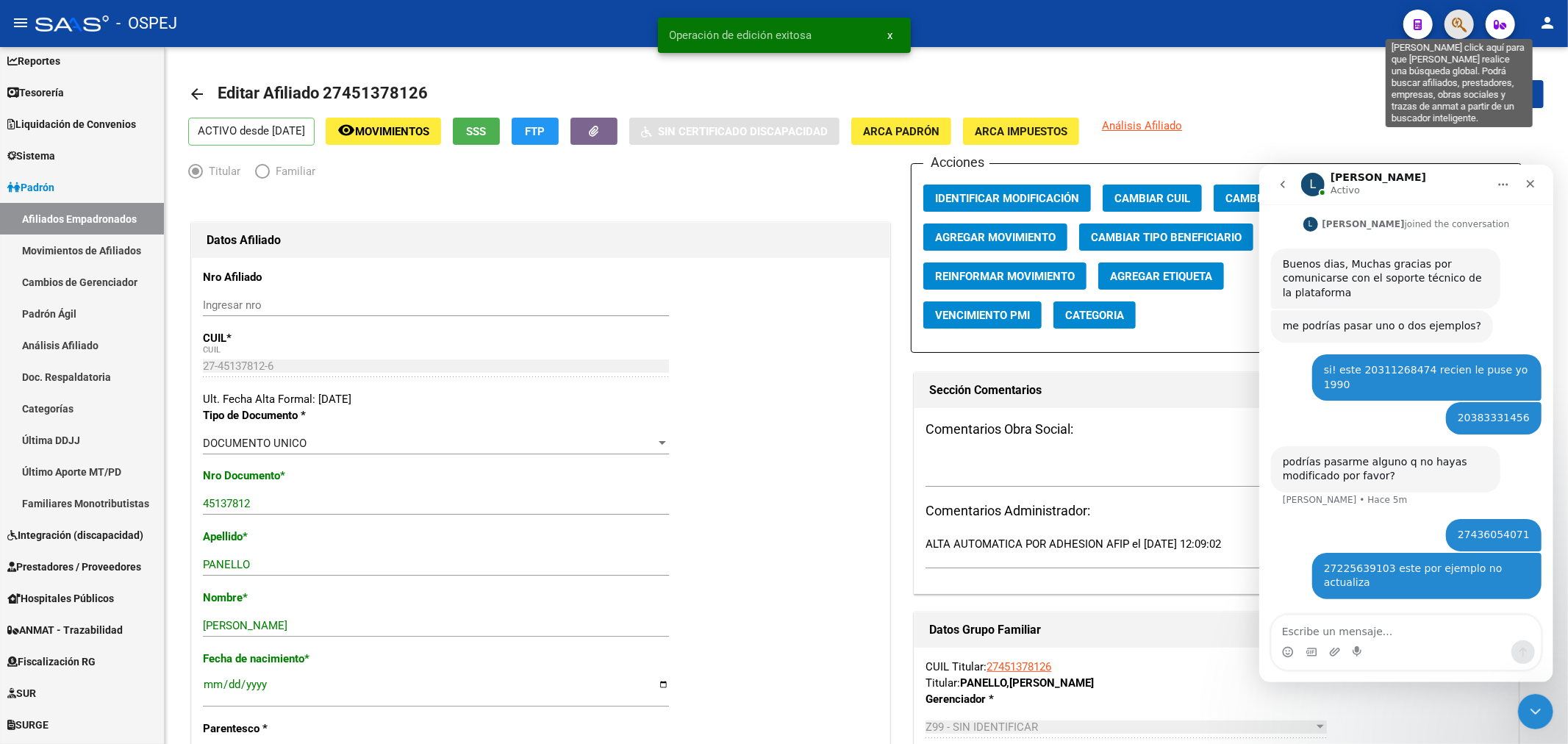
click at [1452, 17] on icon "button" at bounding box center [1459, 25] width 14 height 17
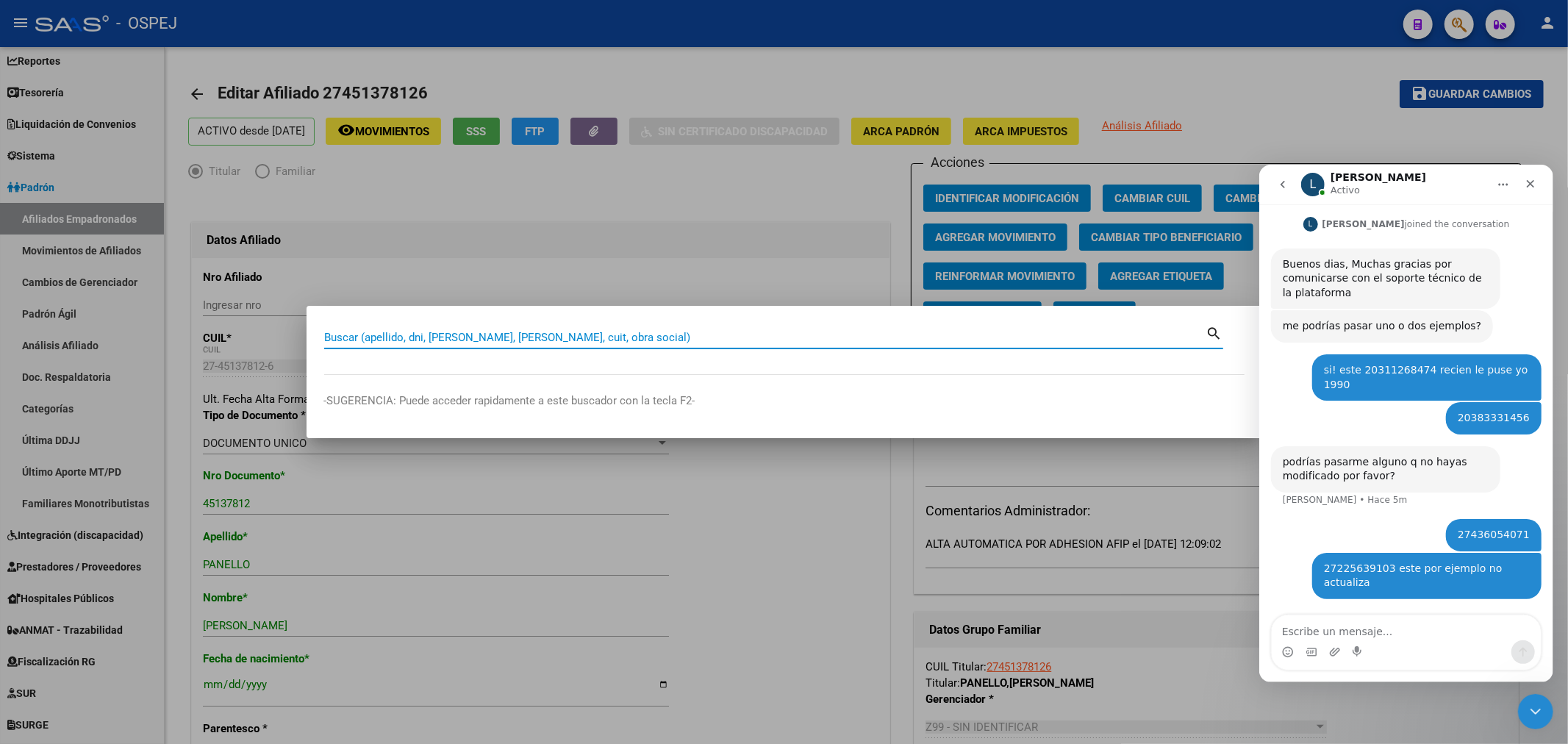
paste input "27377769703"
type input "27377769703"
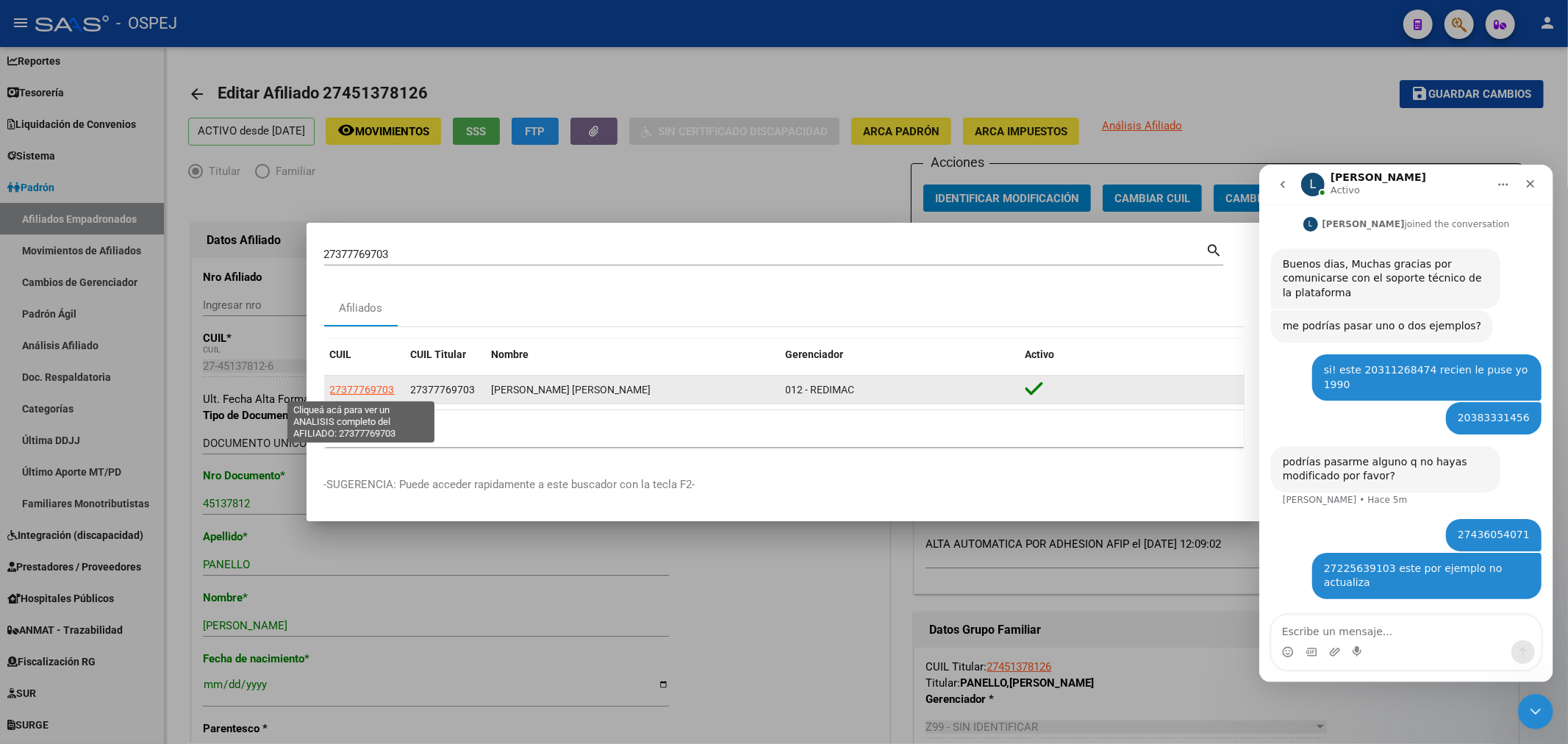
click at [387, 388] on span "27377769703" at bounding box center [362, 390] width 64 height 12
type textarea "27377769703"
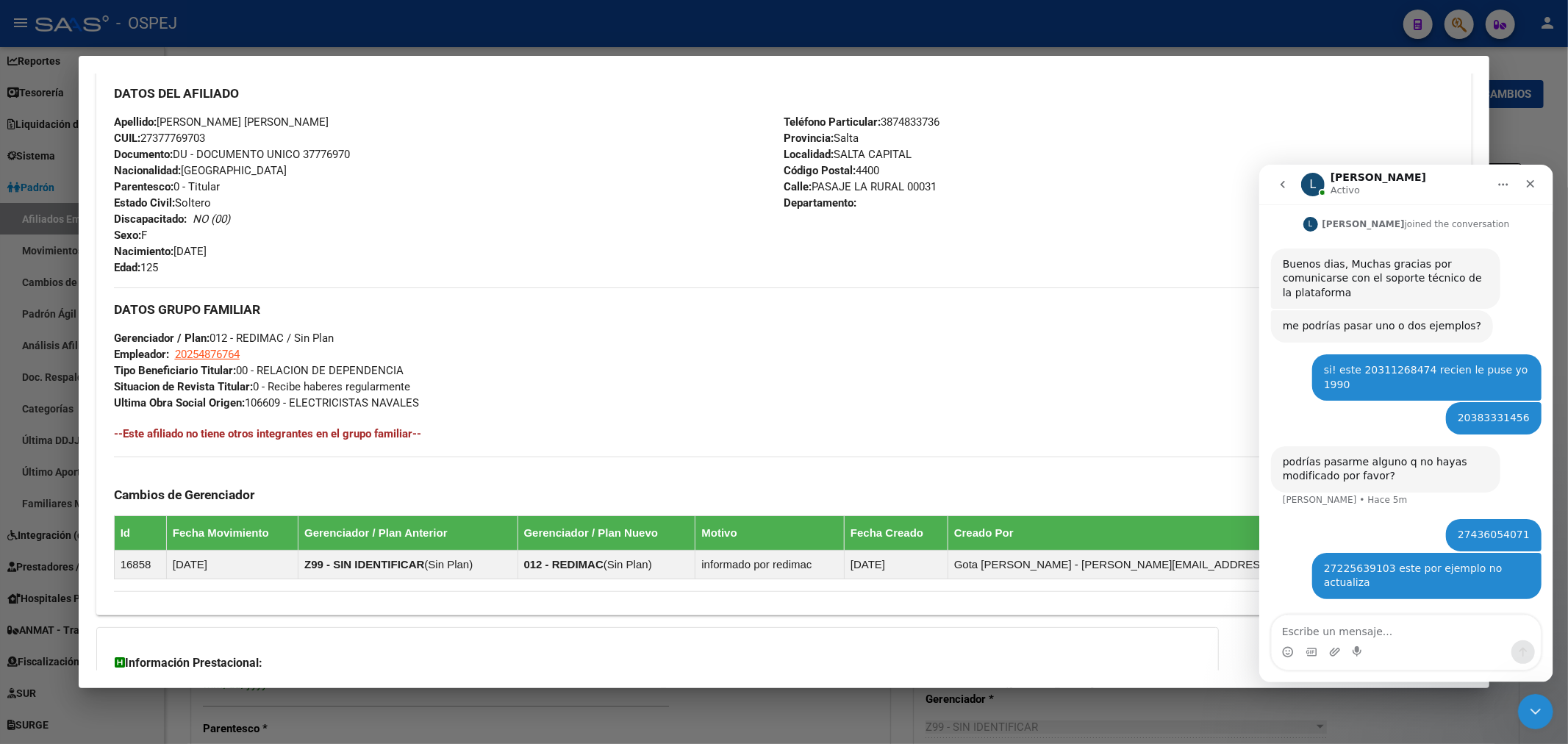
scroll to position [326, 0]
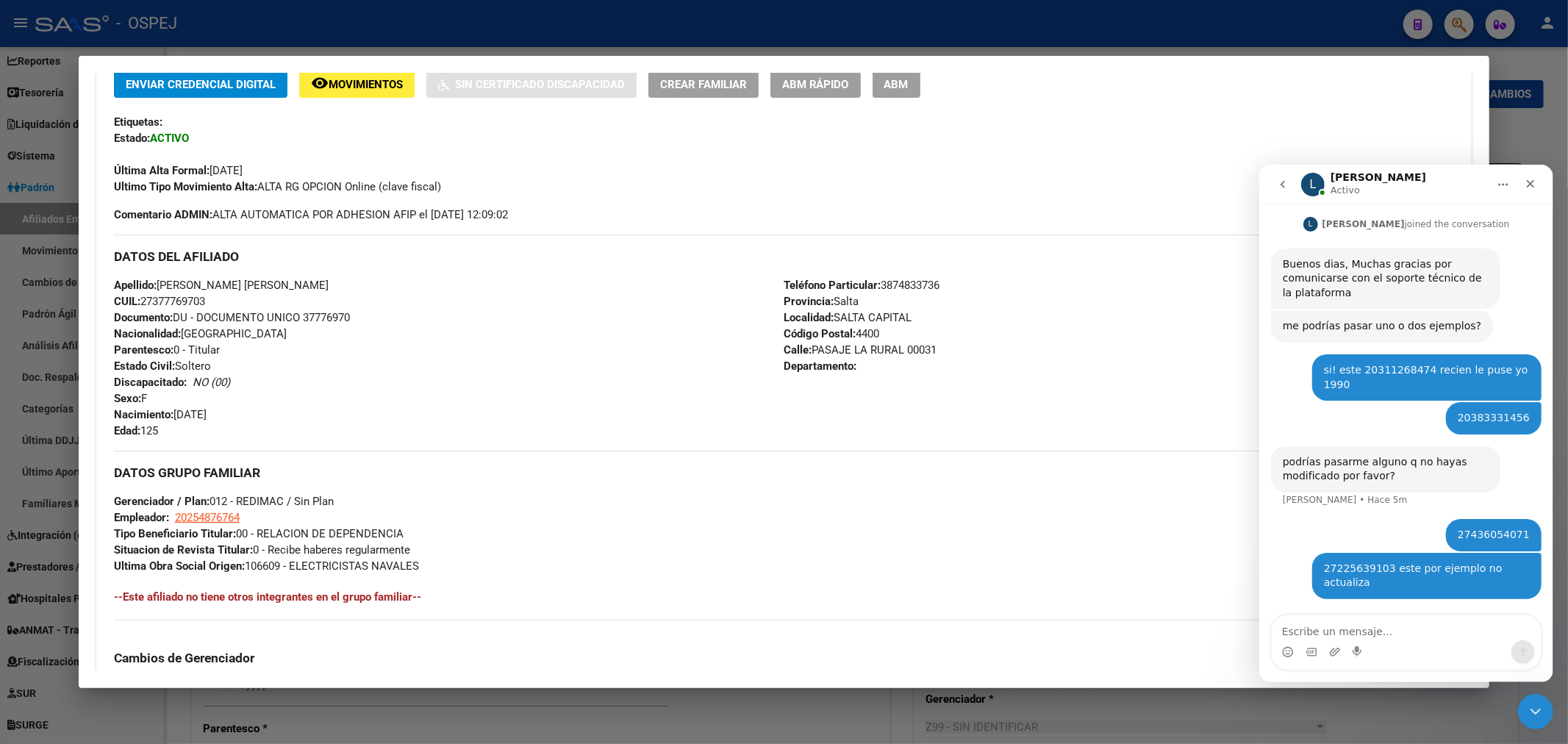
click at [909, 90] on span "ABM" at bounding box center [895, 84] width 24 height 13
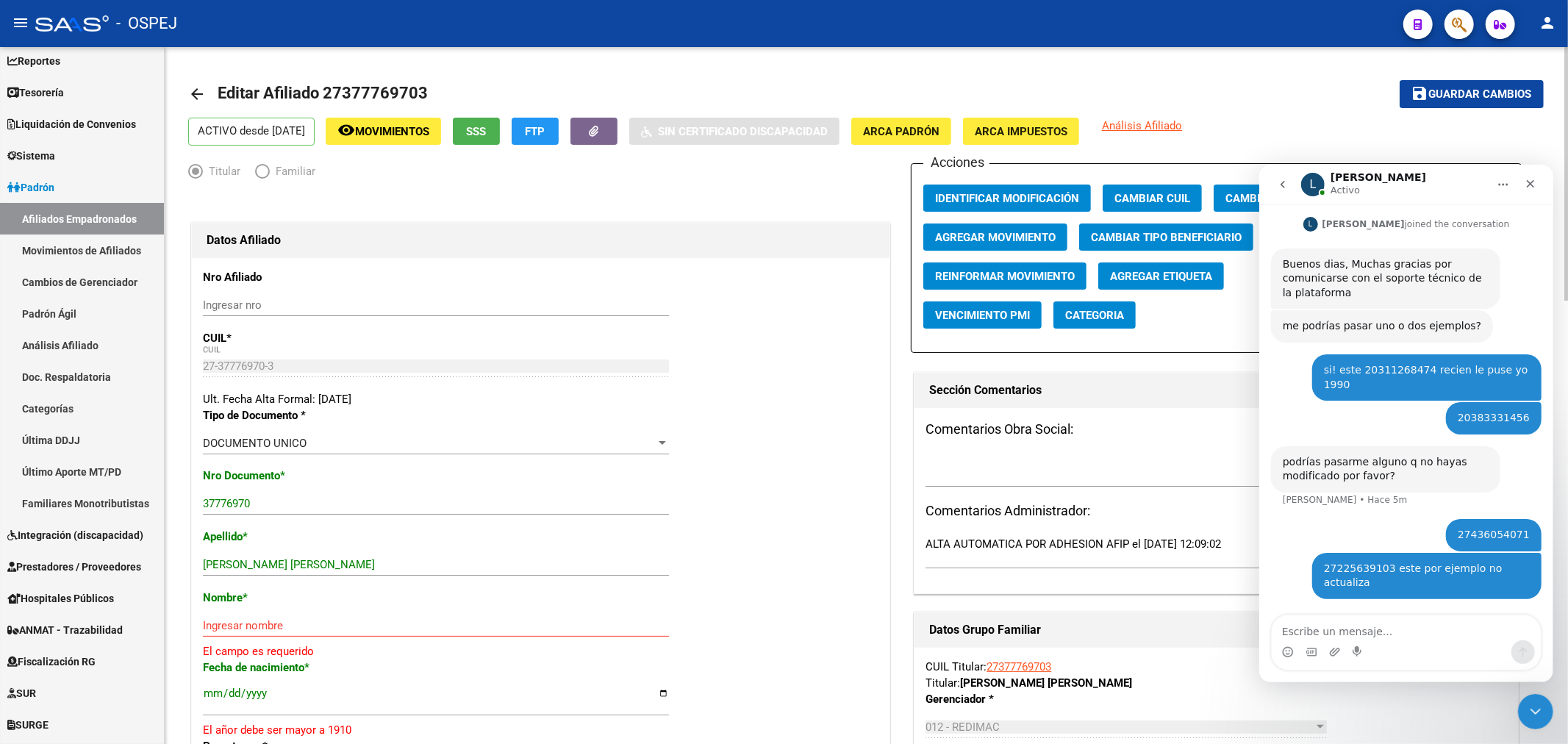
scroll to position [82, 0]
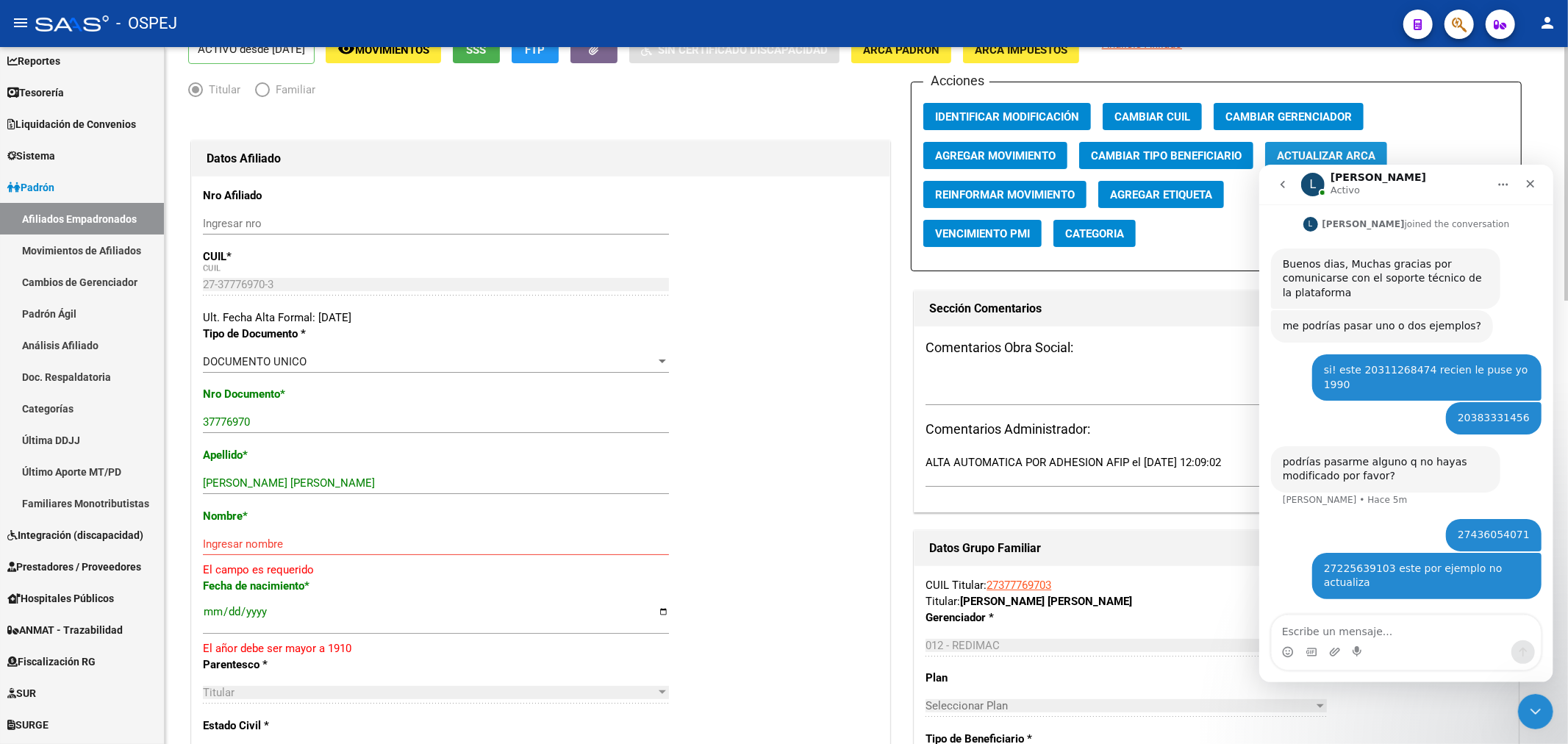
click at [1349, 149] on span "Actualizar ARCA" at bounding box center [1325, 156] width 99 height 13
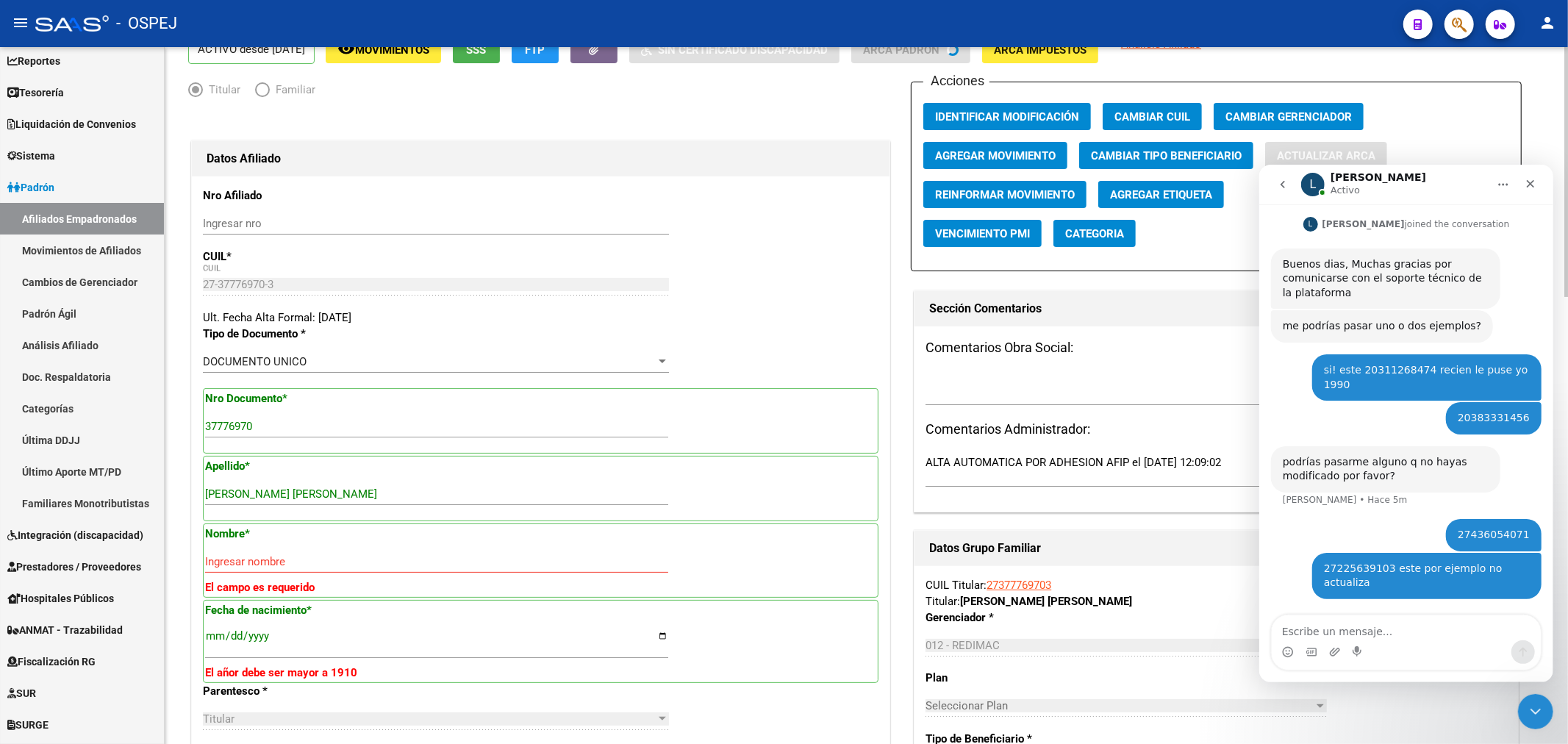
type input "CAZON"
type input "JESICA JOANA"
type input "1993-10-15"
type input "SALTA"
type input "PASAJE LA RURAL"
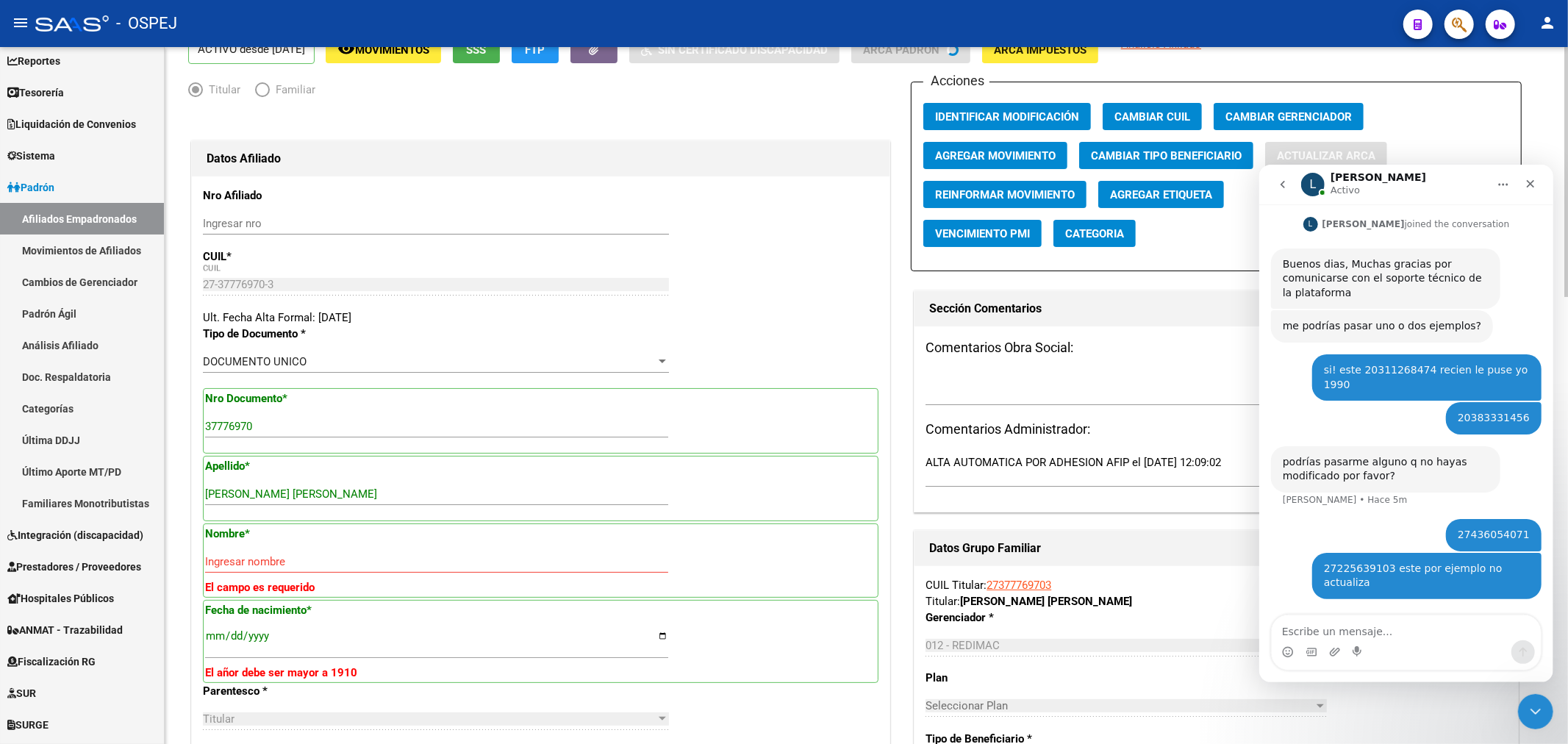
type input "31"
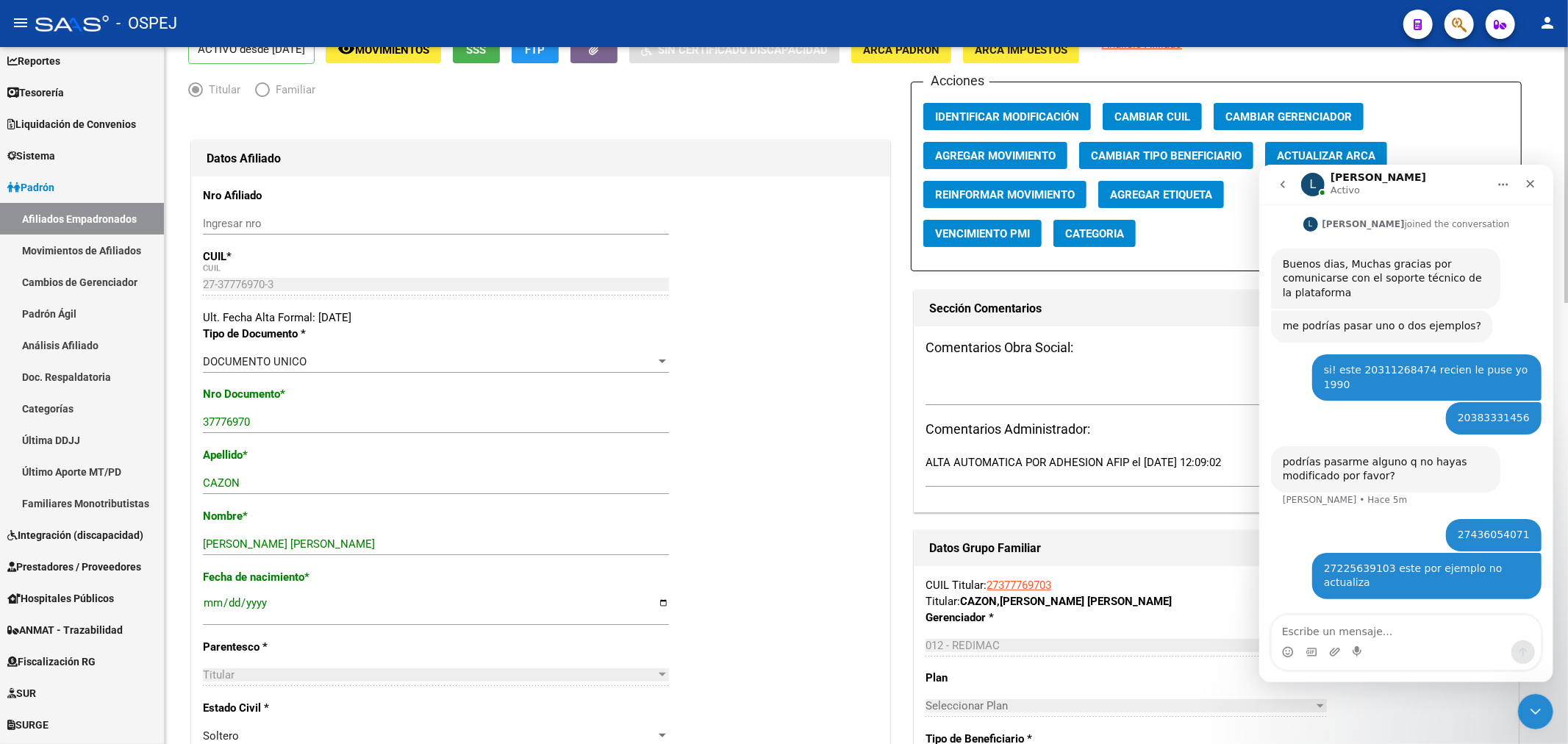
scroll to position [0, 0]
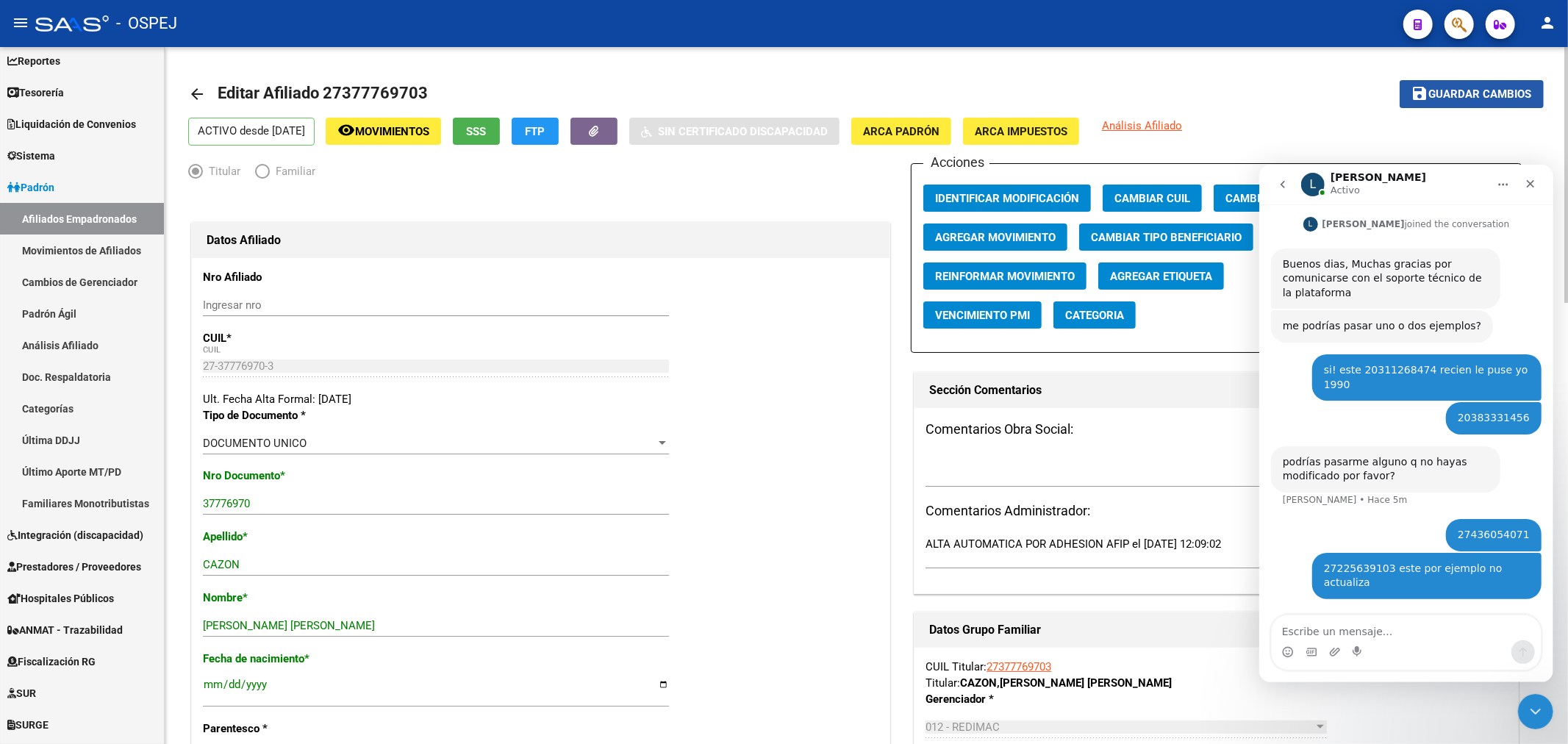
click at [1490, 102] on button "save Guardar cambios" at bounding box center [1471, 93] width 144 height 27
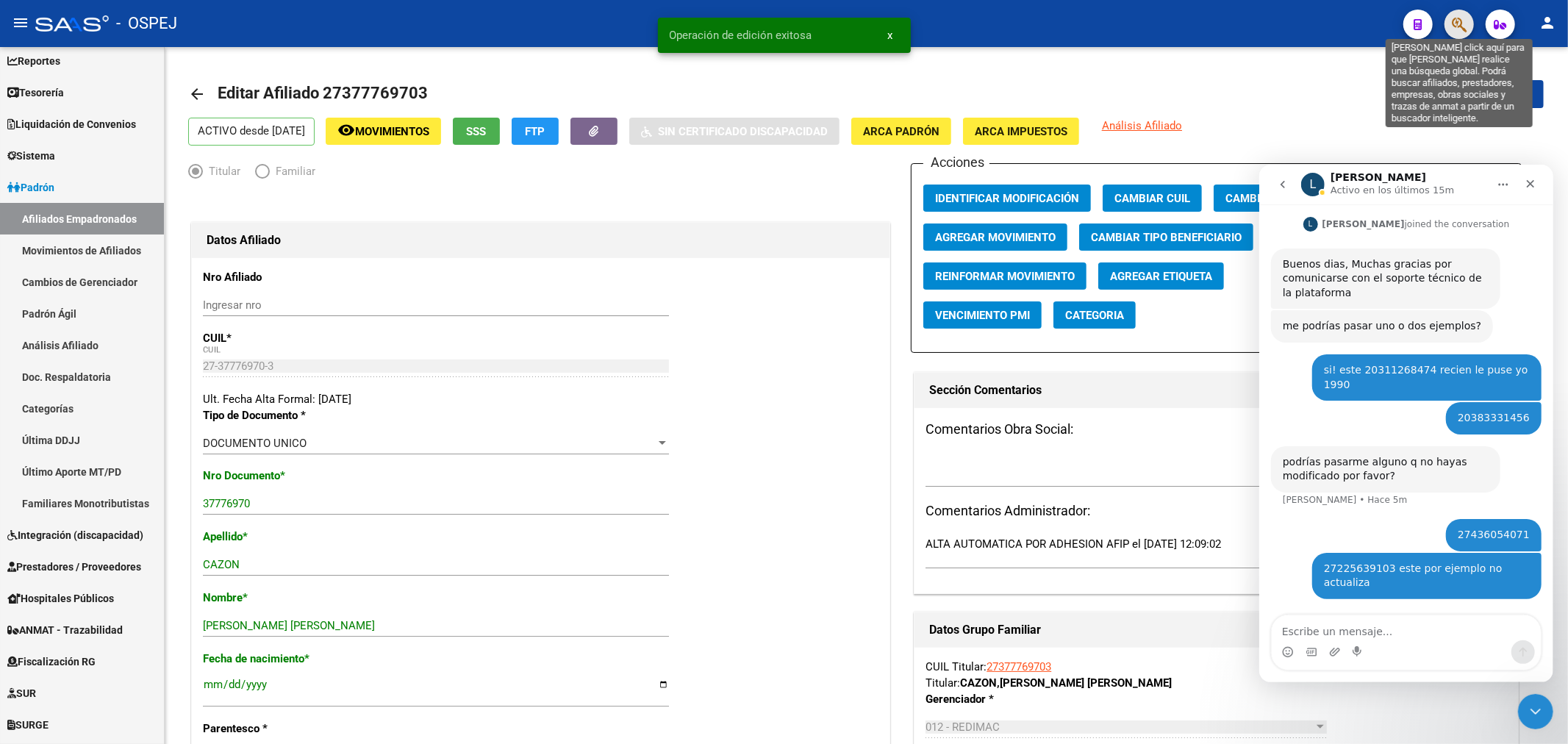
click at [1453, 31] on icon "button" at bounding box center [1459, 25] width 14 height 17
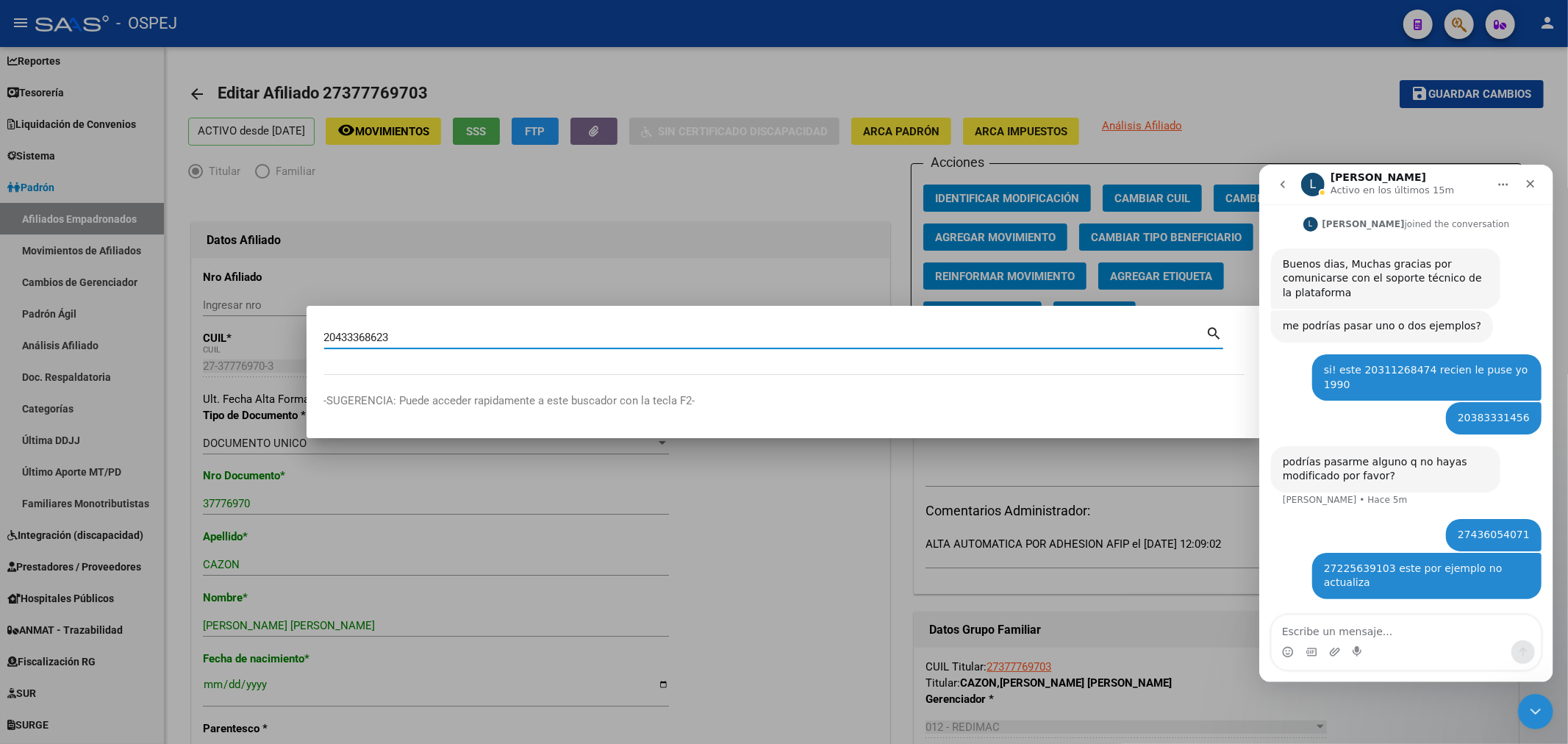
type input "20433368623"
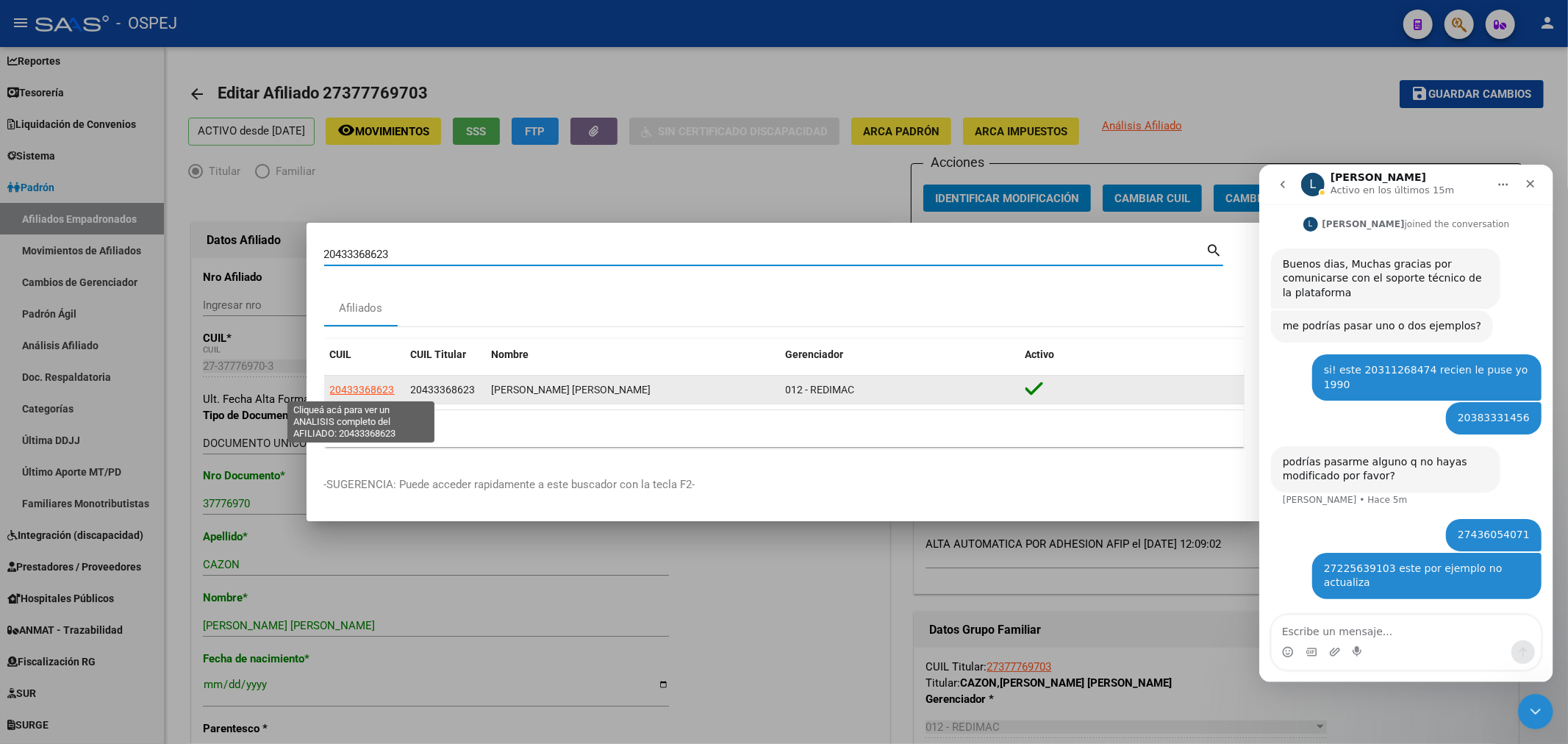
click at [366, 394] on span "20433368623" at bounding box center [362, 390] width 64 height 12
type textarea "20433368623"
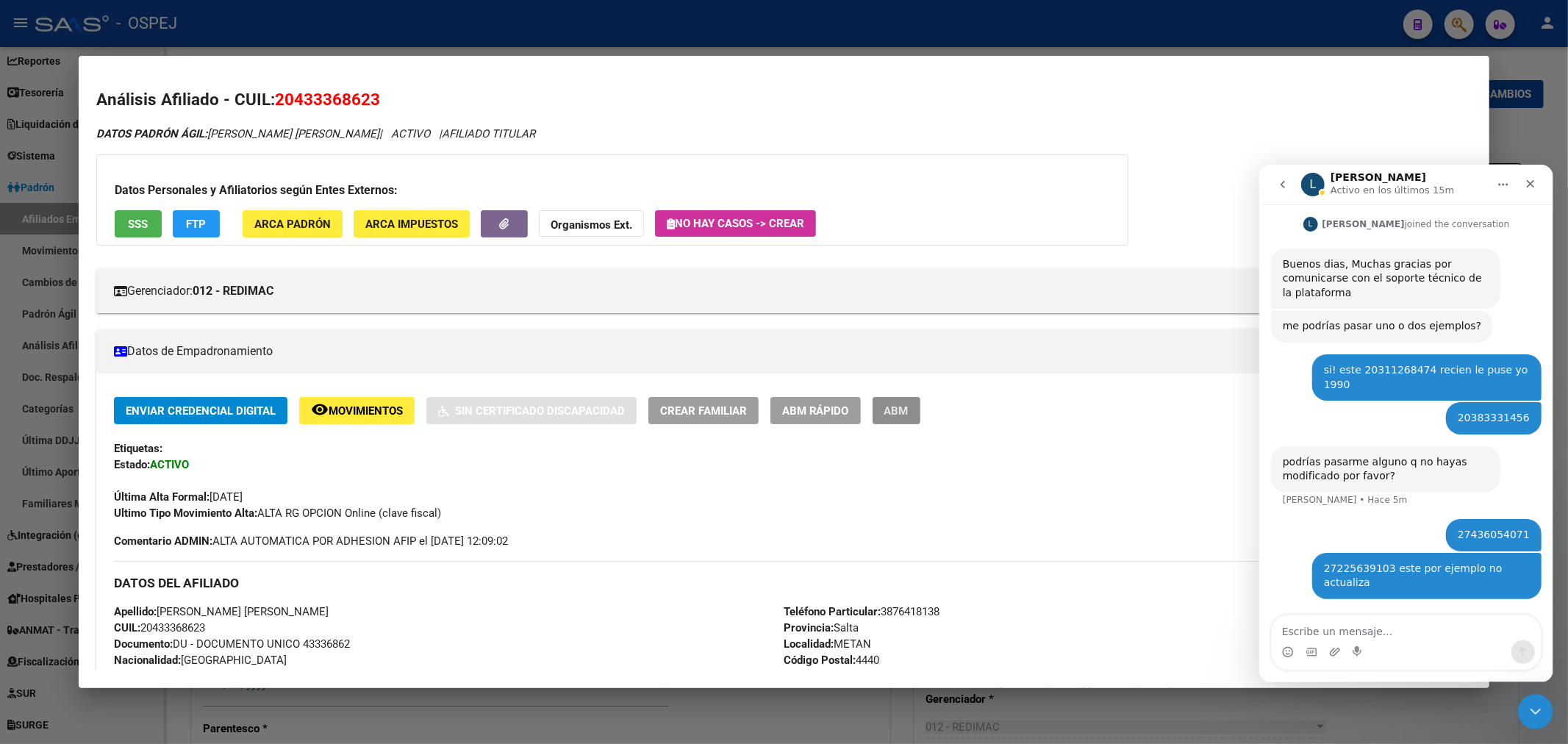
click at [905, 418] on button "ABM" at bounding box center [896, 411] width 48 height 27
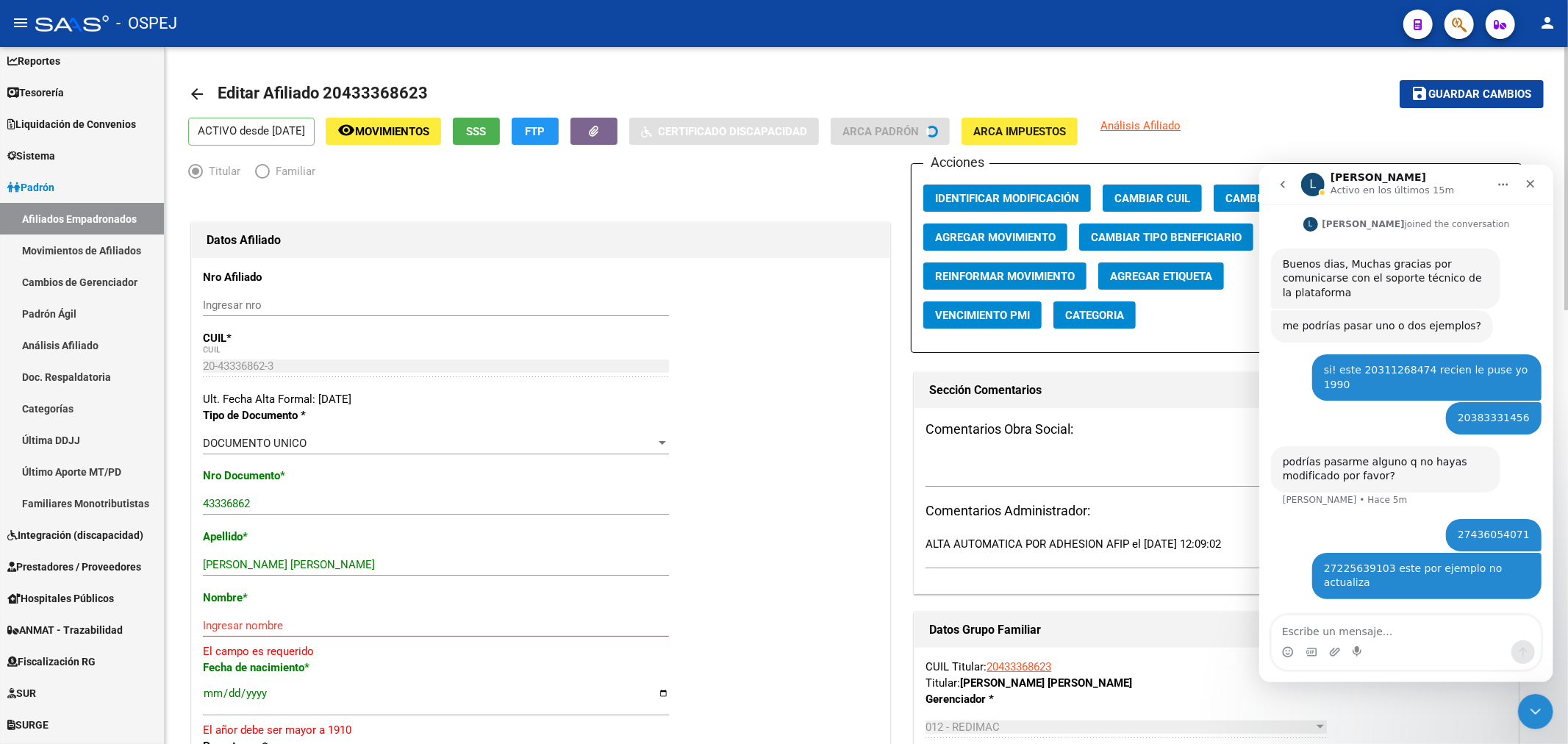
scroll to position [163, 0]
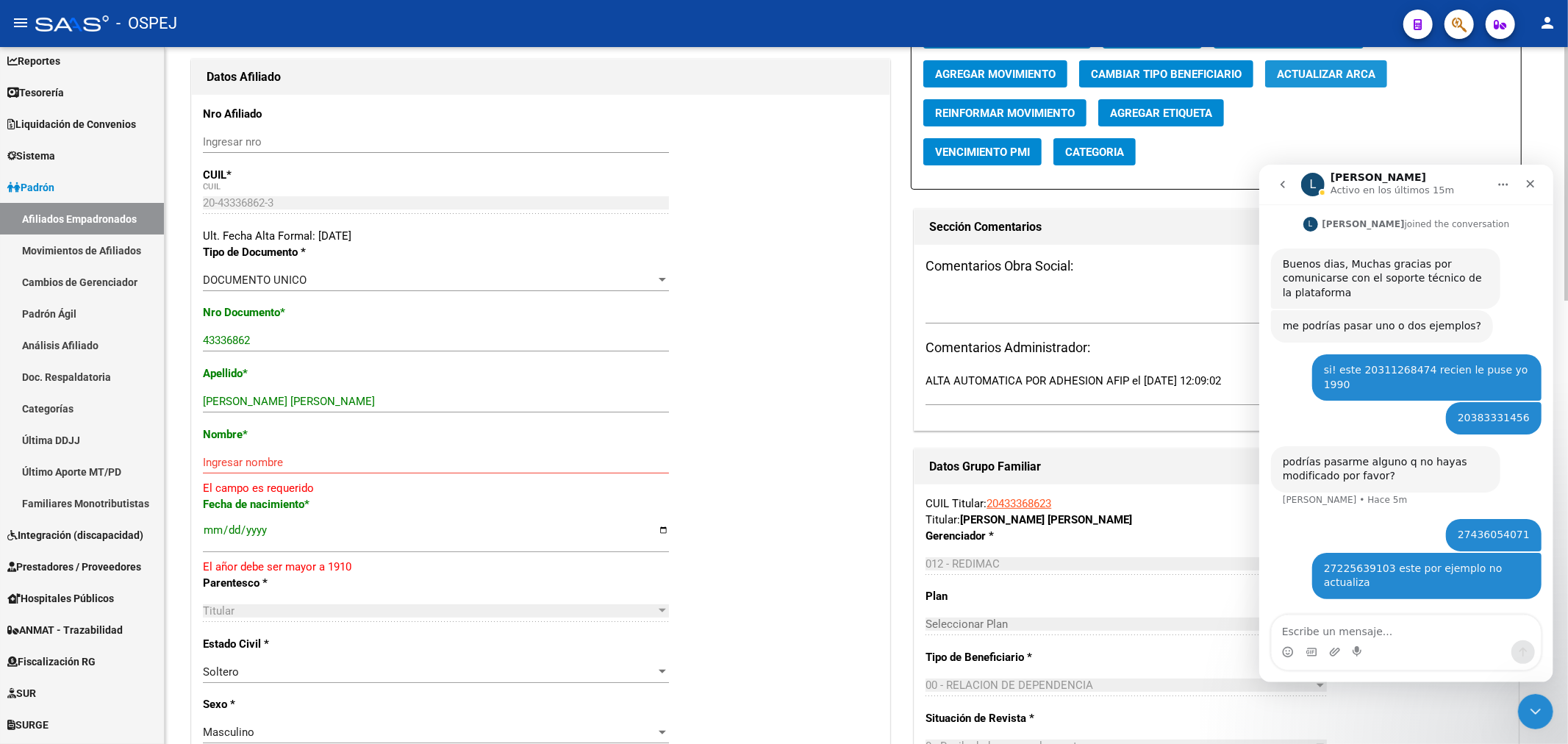
click at [1326, 74] on span "Actualizar ARCA" at bounding box center [1325, 74] width 99 height 13
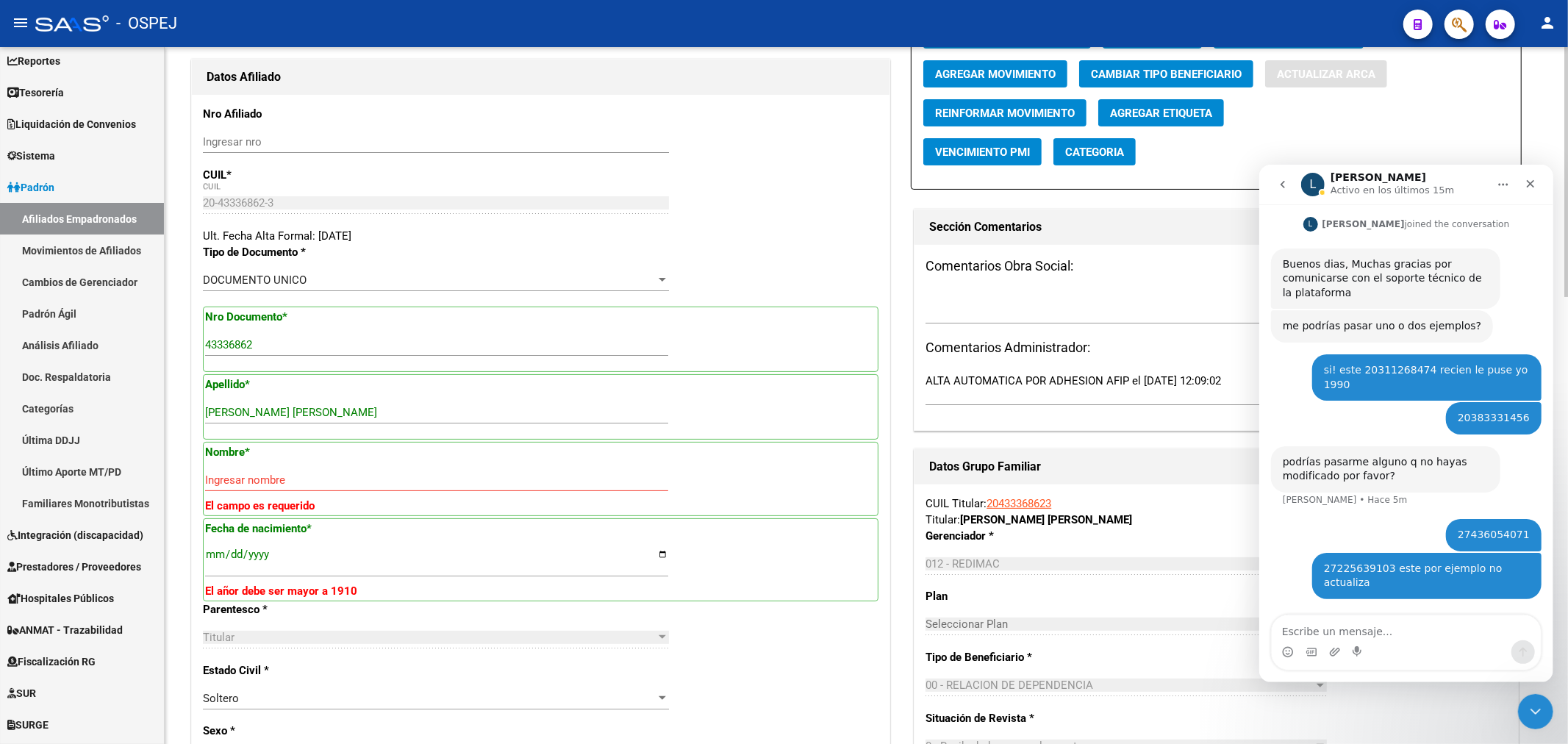
type input "MEDINA DIAZ"
type input "MIRCO OCTAVIO"
type input "2001-04-26"
type input "SAN JOSE DE MET"
type input "JURAMENTO ESTE"
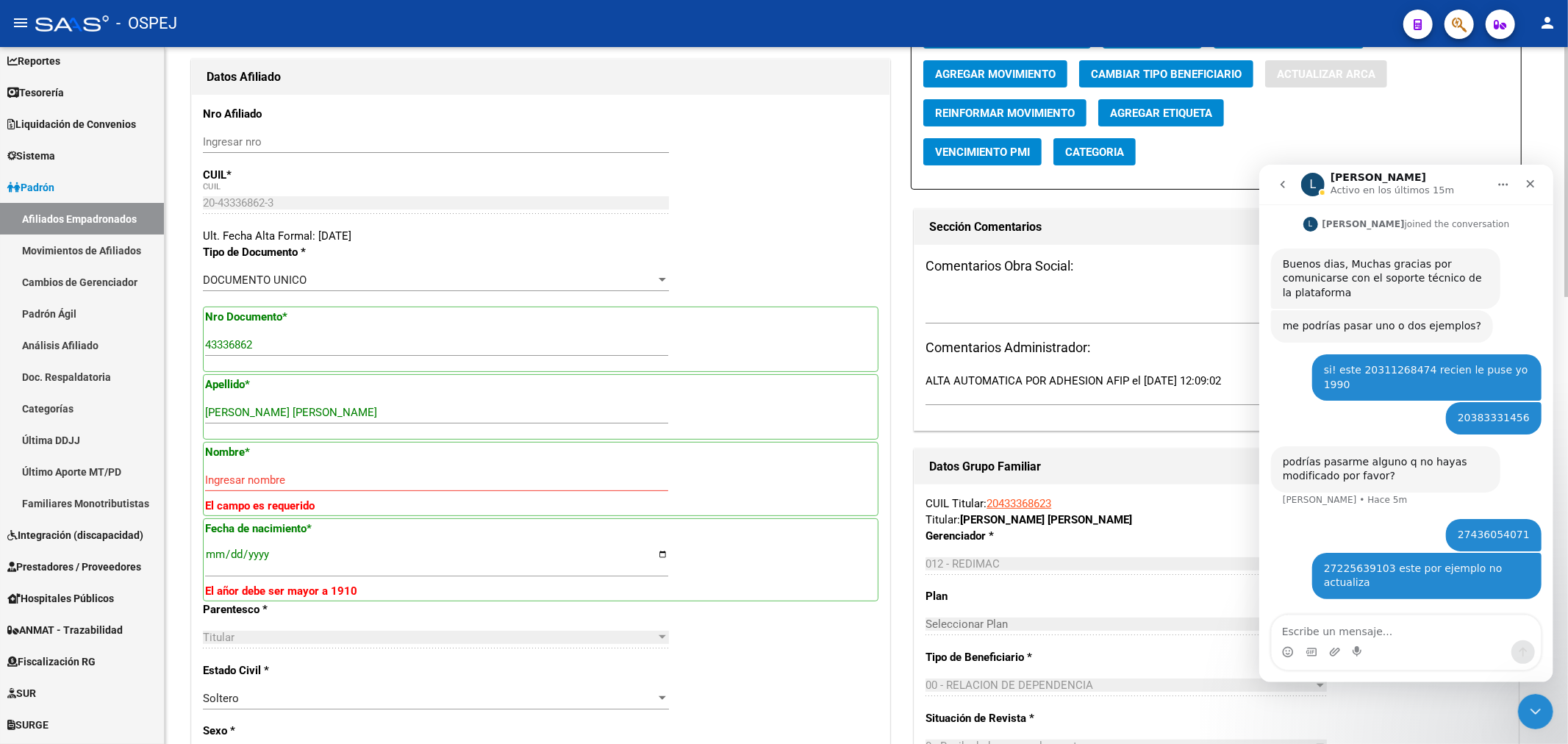
type input "83"
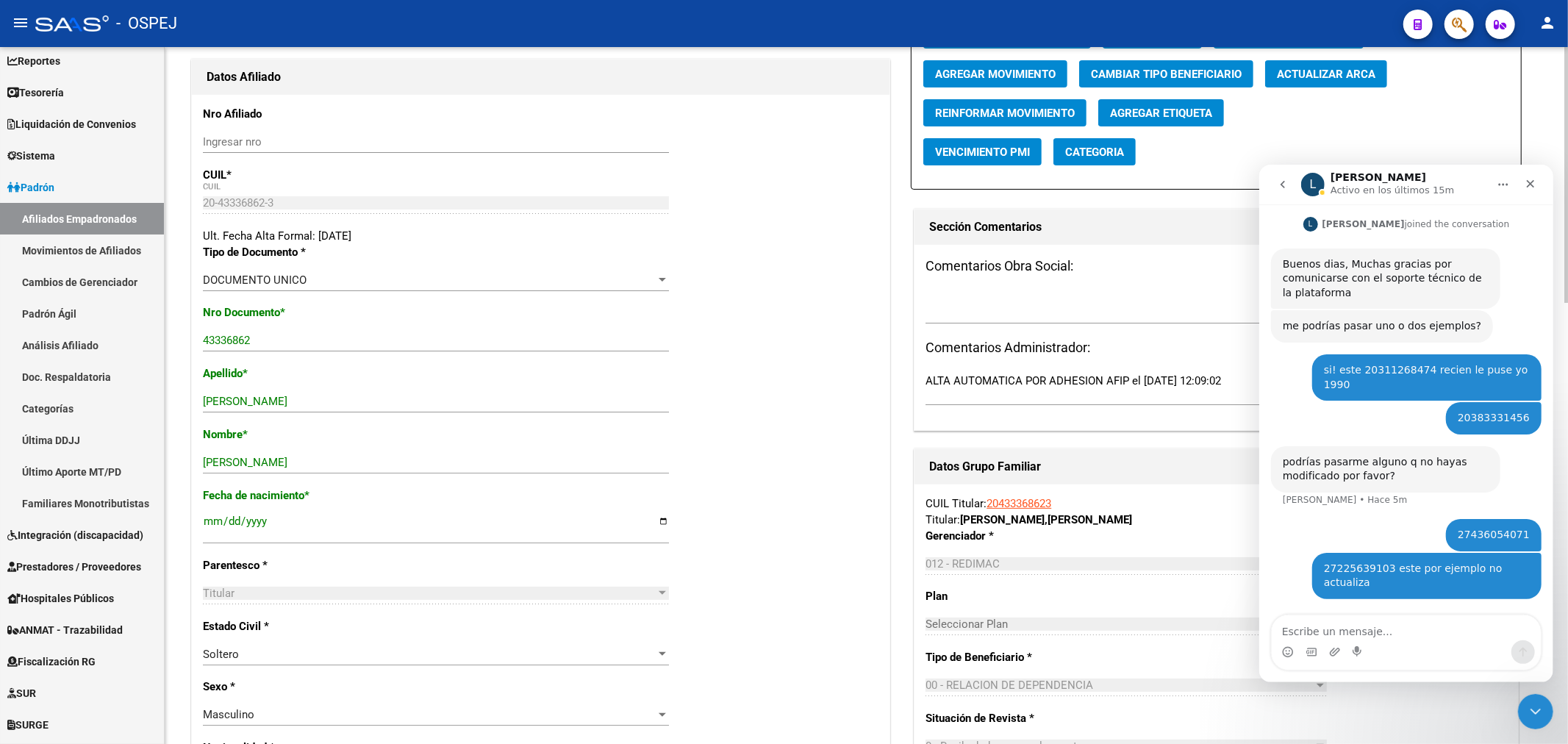
scroll to position [0, 0]
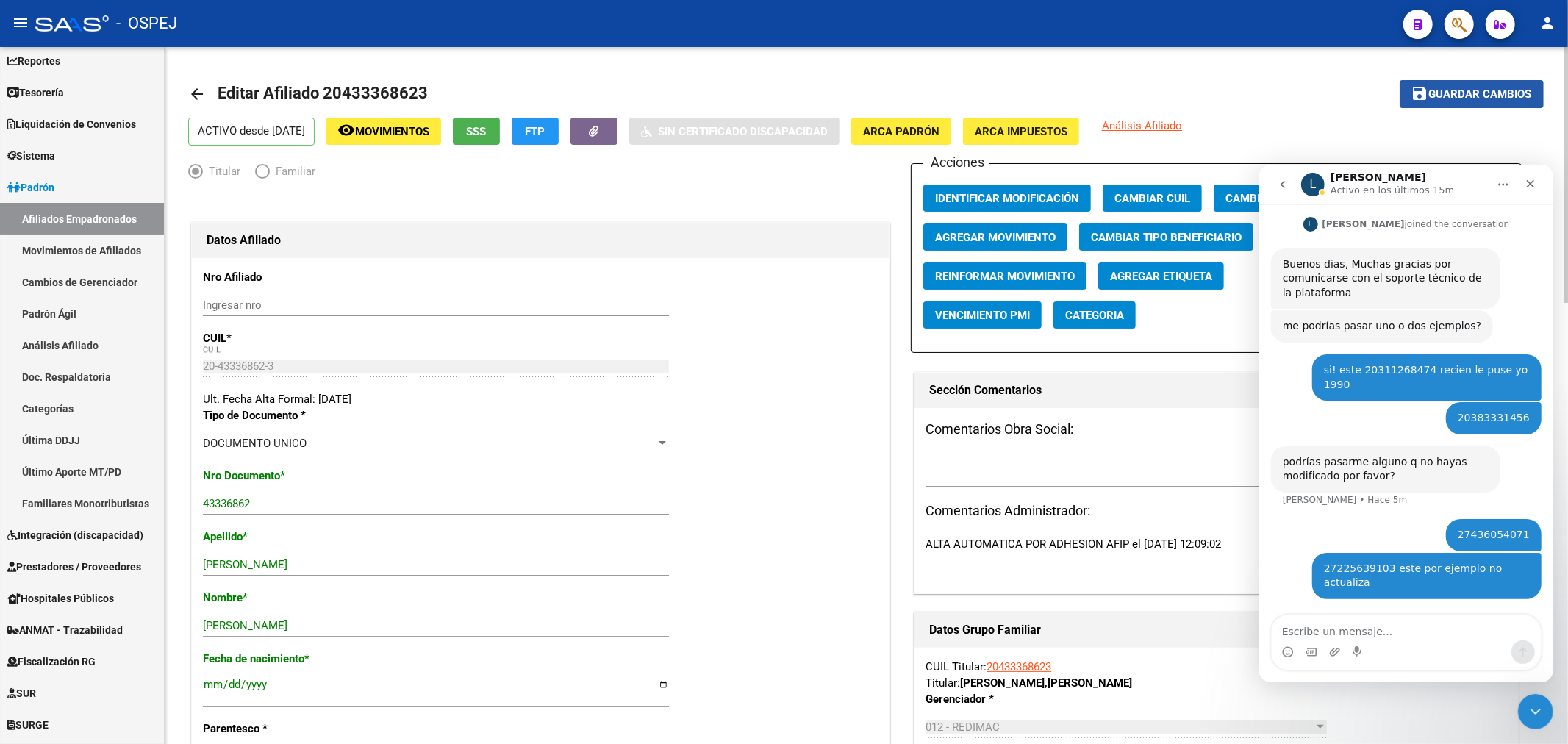
click at [1464, 88] on span "Guardar cambios" at bounding box center [1480, 95] width 103 height 13
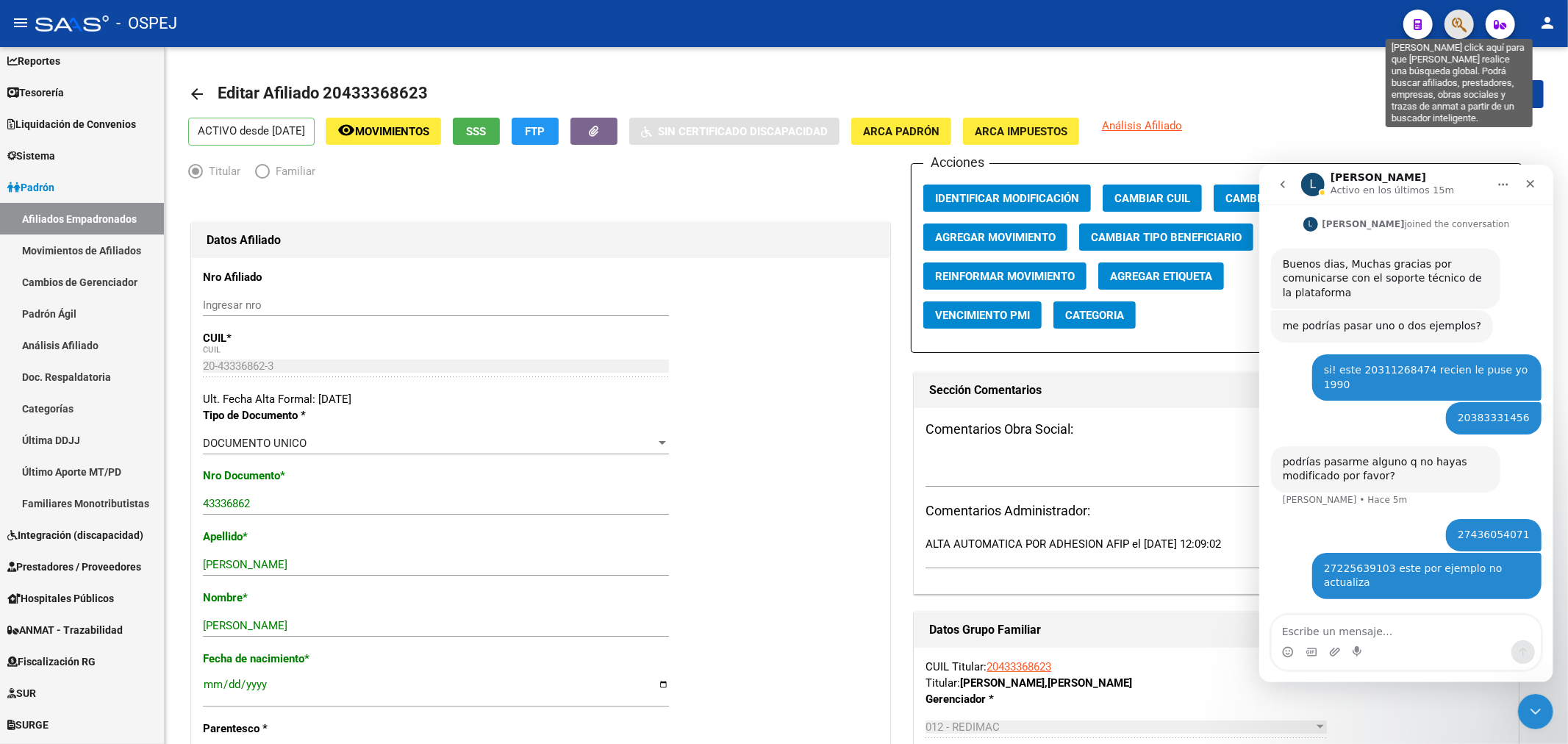
click at [1458, 24] on icon "button" at bounding box center [1459, 25] width 14 height 17
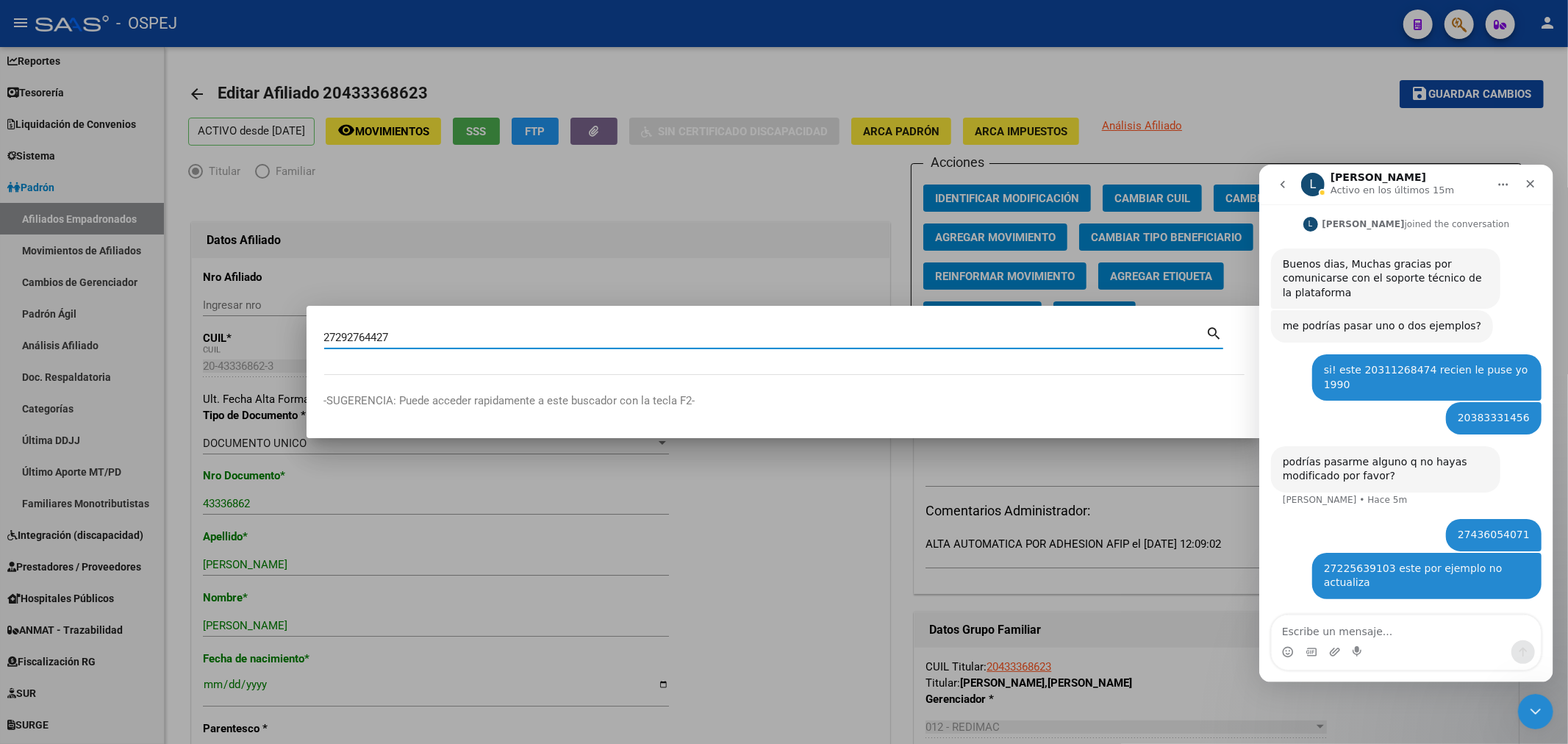
type input "27292764427"
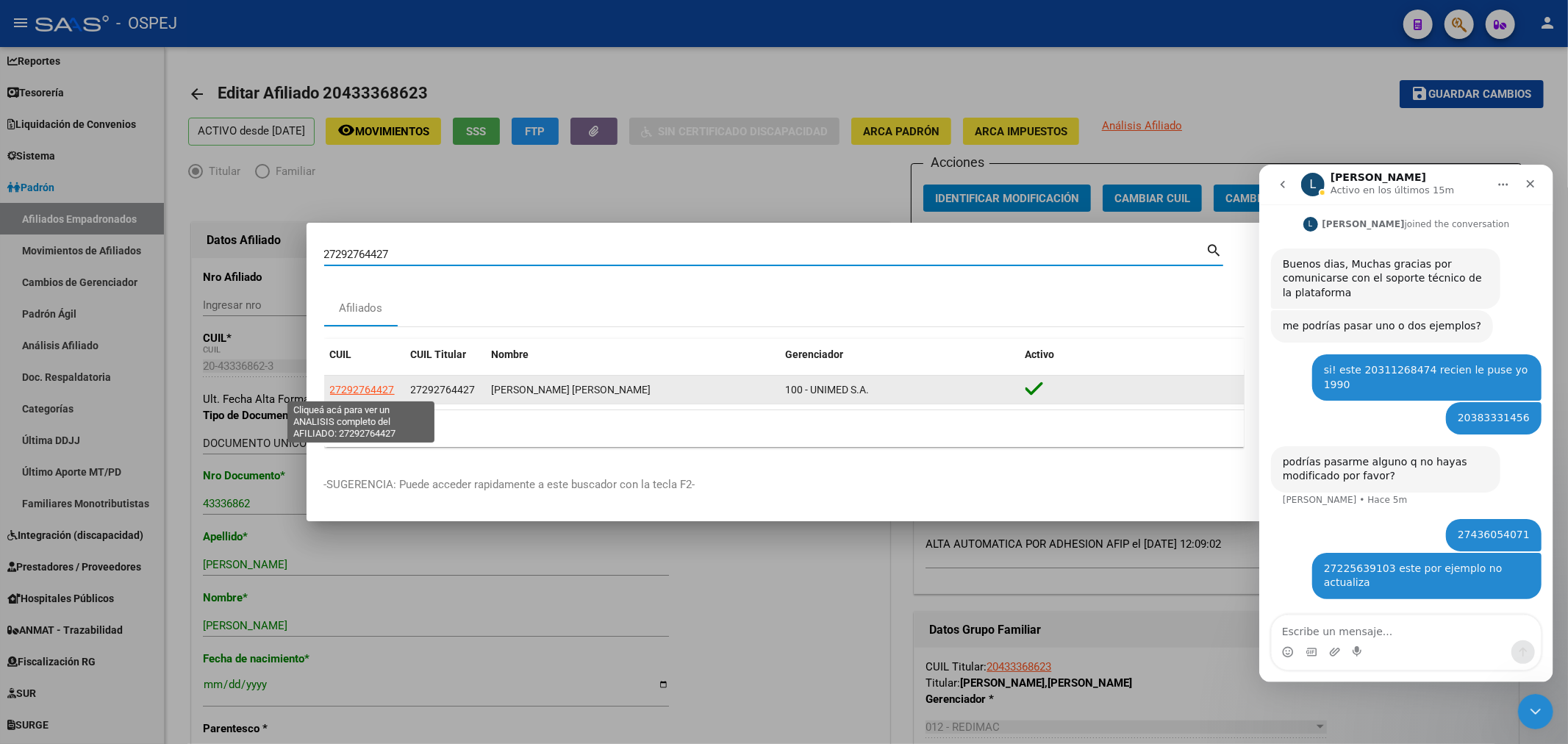
click at [385, 388] on span "27292764427" at bounding box center [362, 390] width 64 height 12
type textarea "27292764427"
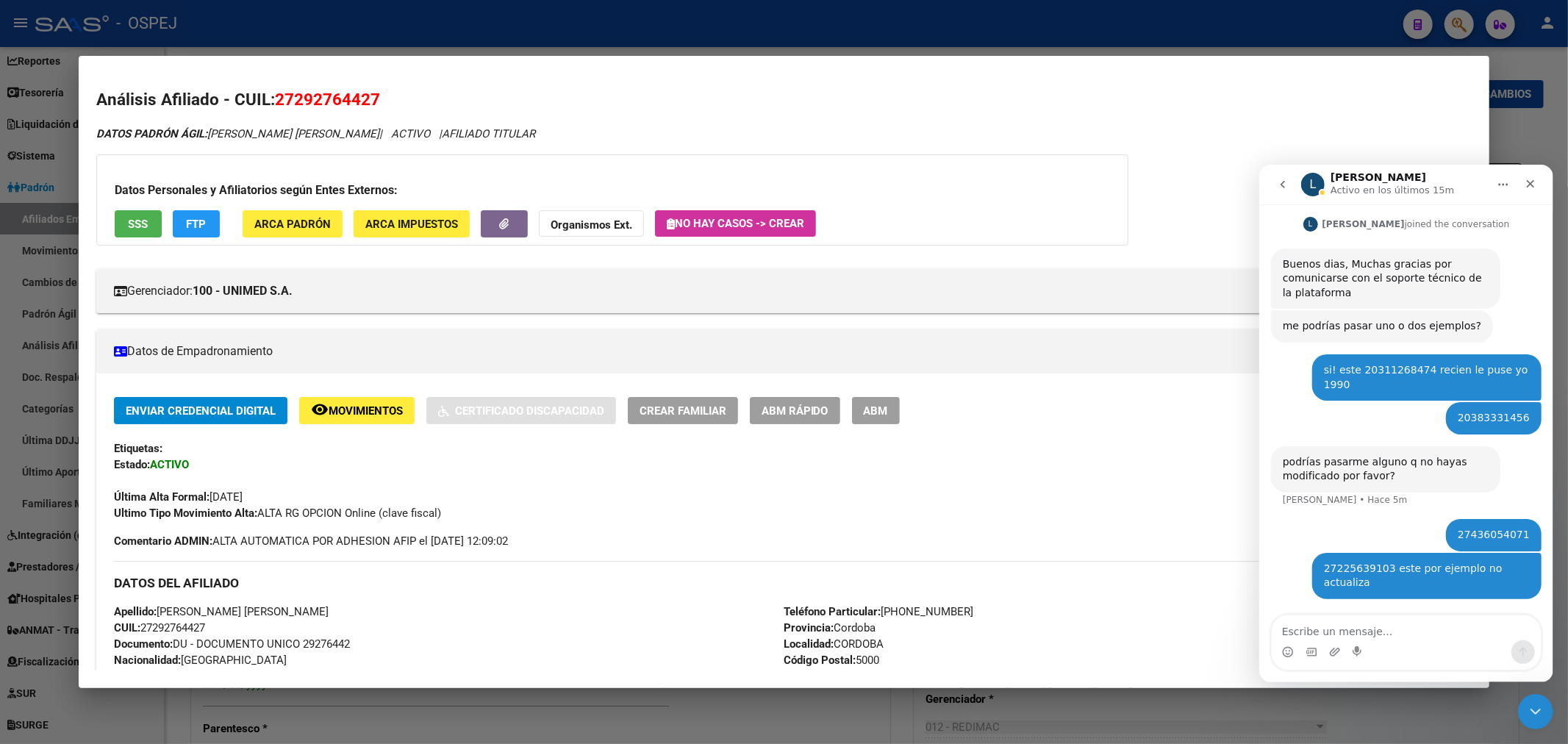
scroll to position [163, 0]
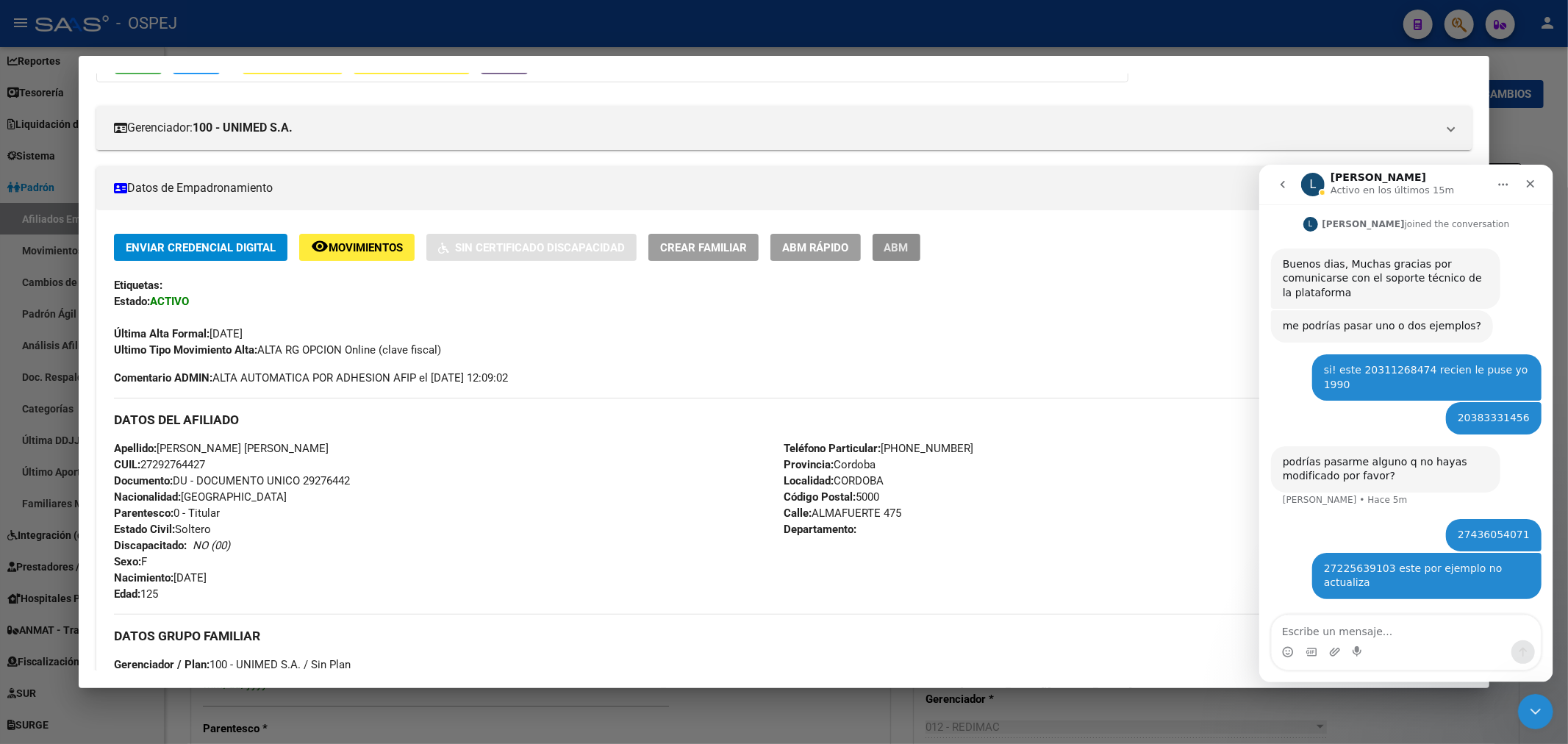
click at [899, 249] on button "ABM" at bounding box center [896, 248] width 48 height 27
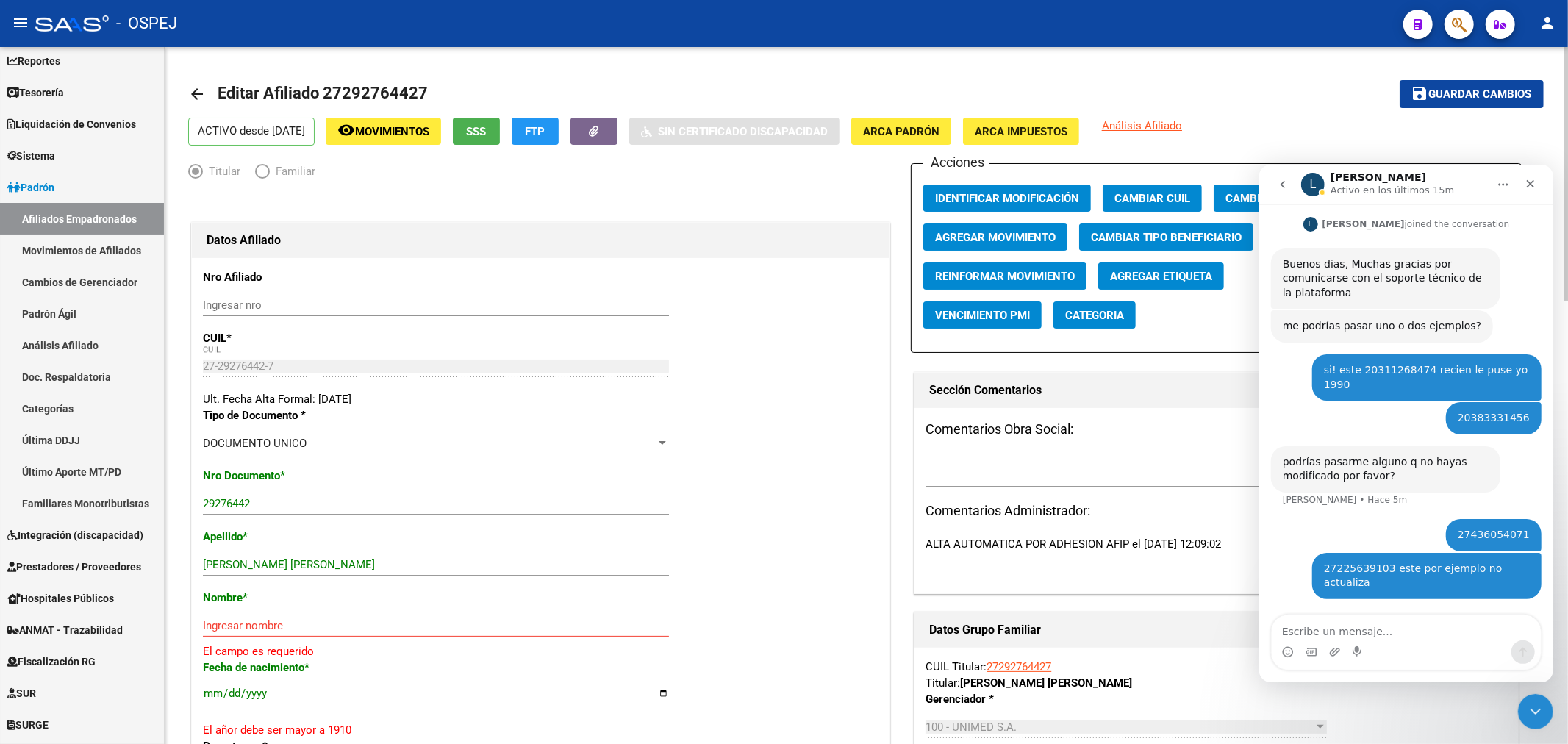
scroll to position [82, 0]
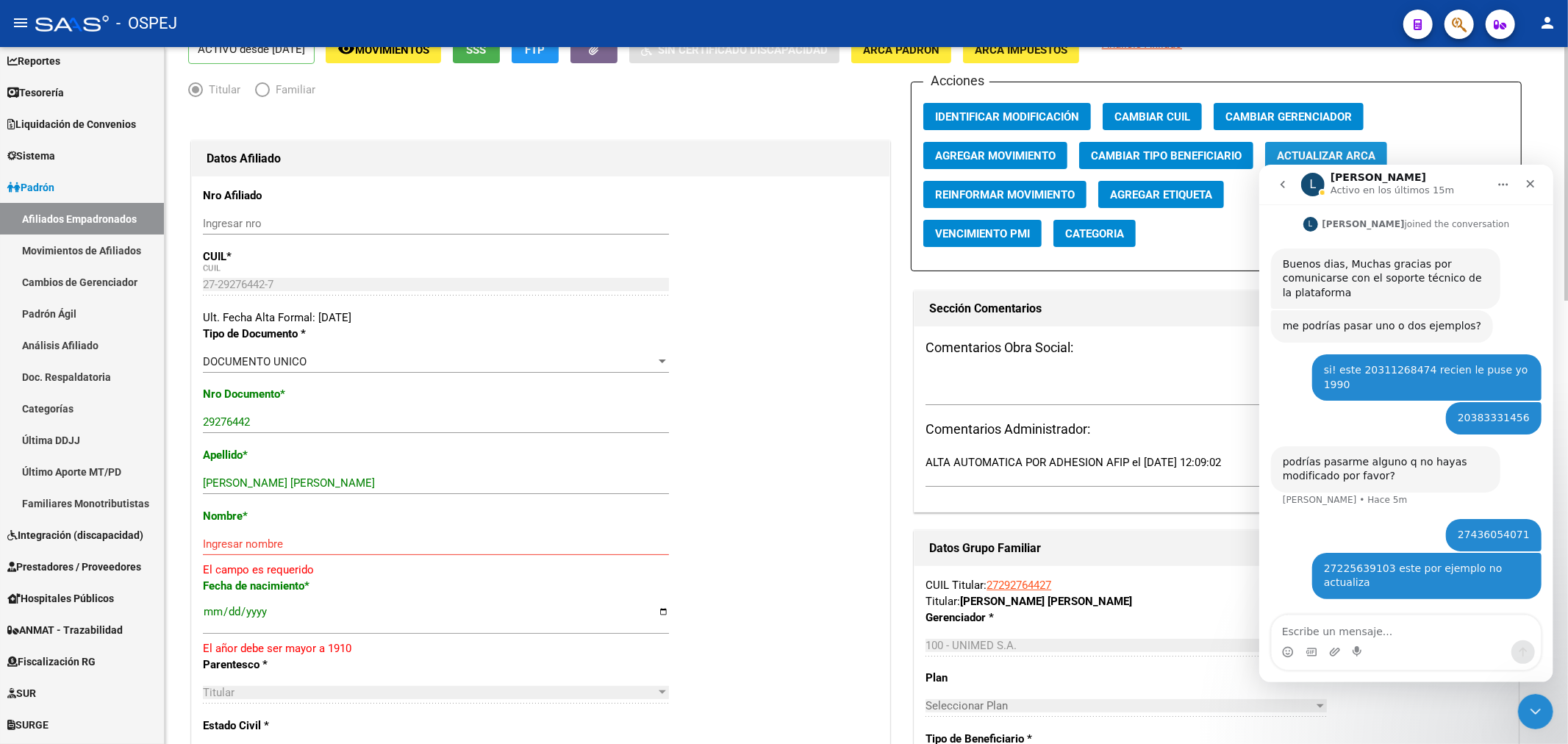
click at [1356, 155] on span "Actualizar ARCA" at bounding box center [1325, 156] width 99 height 13
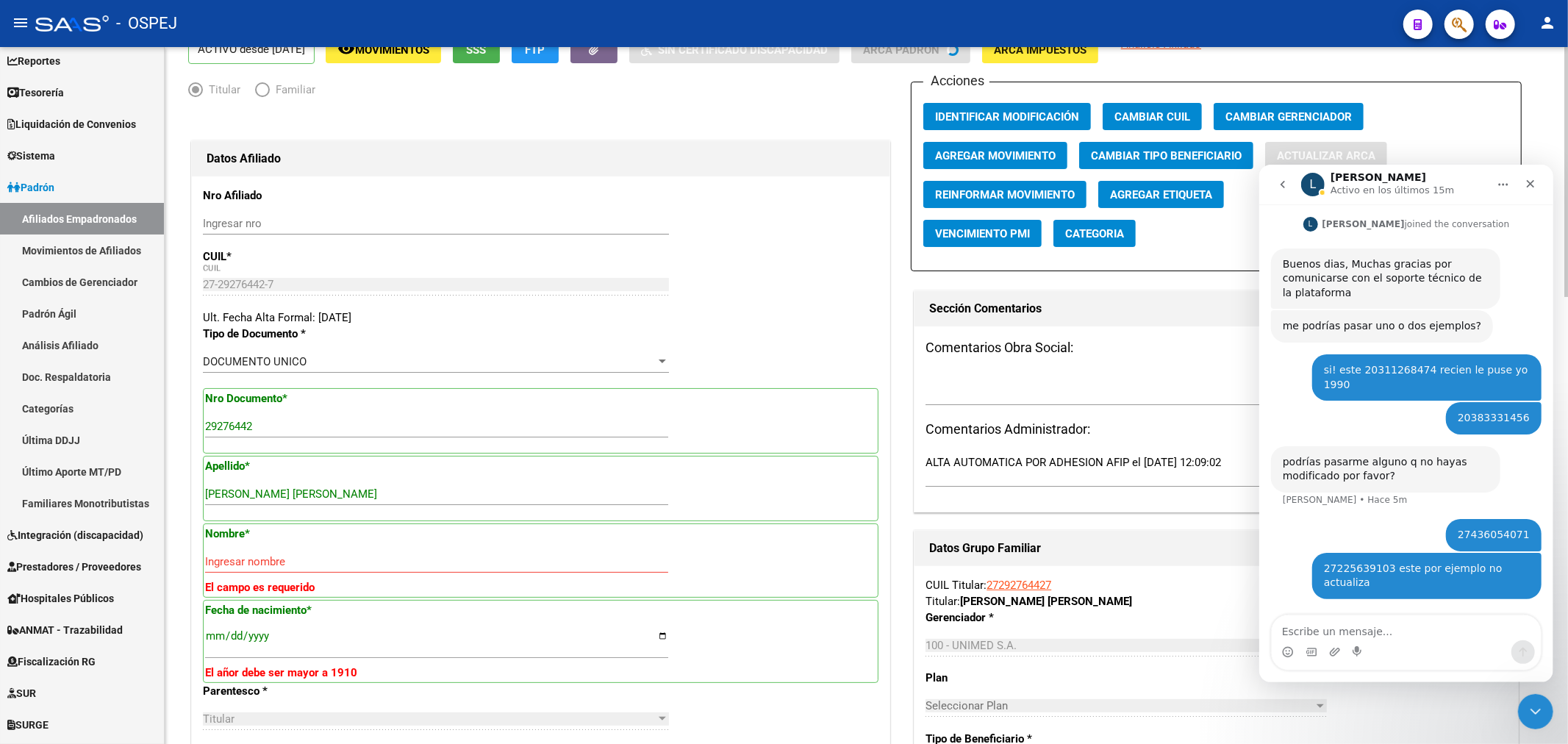
type input "GIOVANINI"
type input "CLAUDIA ALEJANDRA"
type input "1982-06-08"
type input "ARROYITO"
type input "2434"
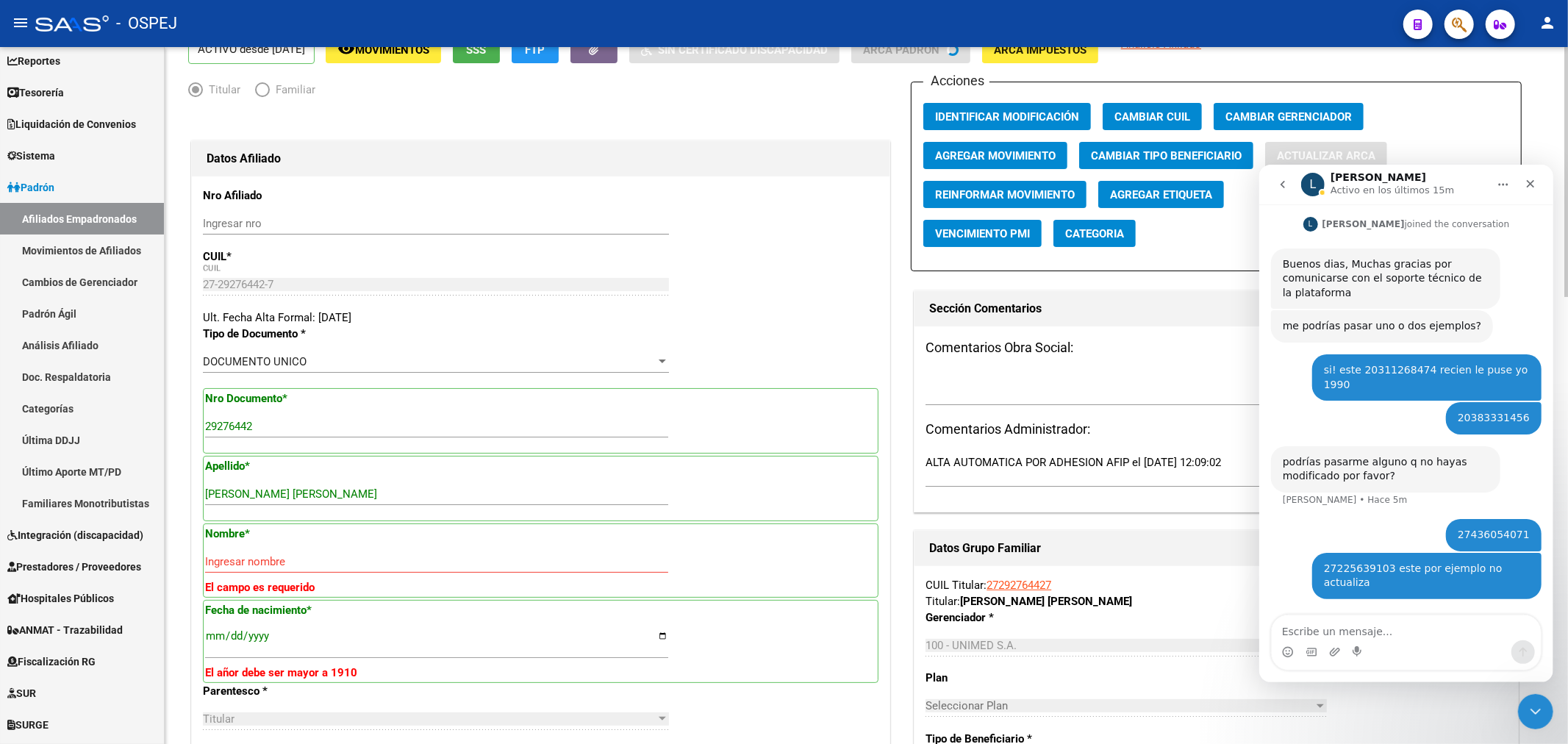
type input "ALMAFUERTE"
type input "475"
type input "1"
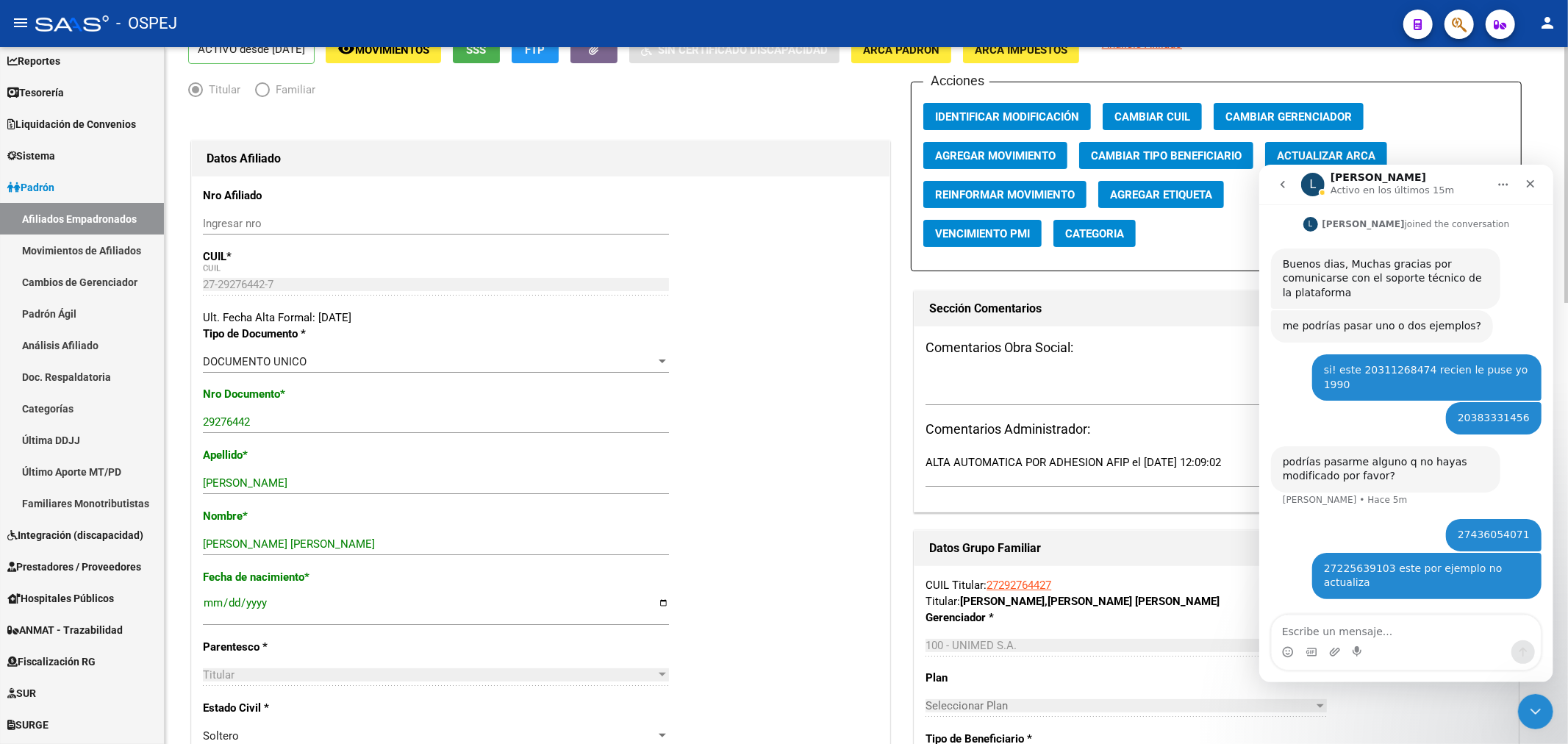
scroll to position [0, 0]
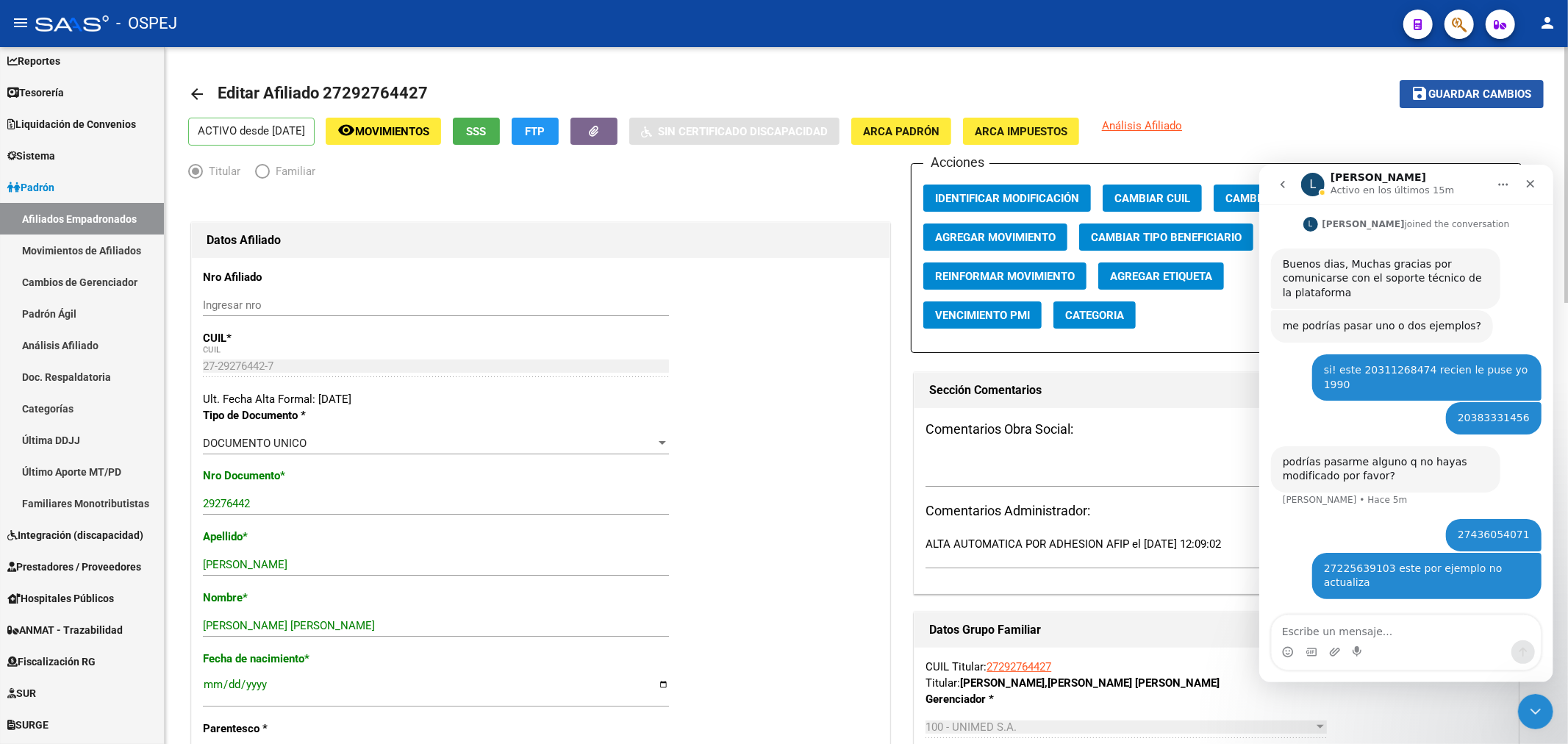
click at [1472, 84] on button "save Guardar cambios" at bounding box center [1471, 93] width 144 height 27
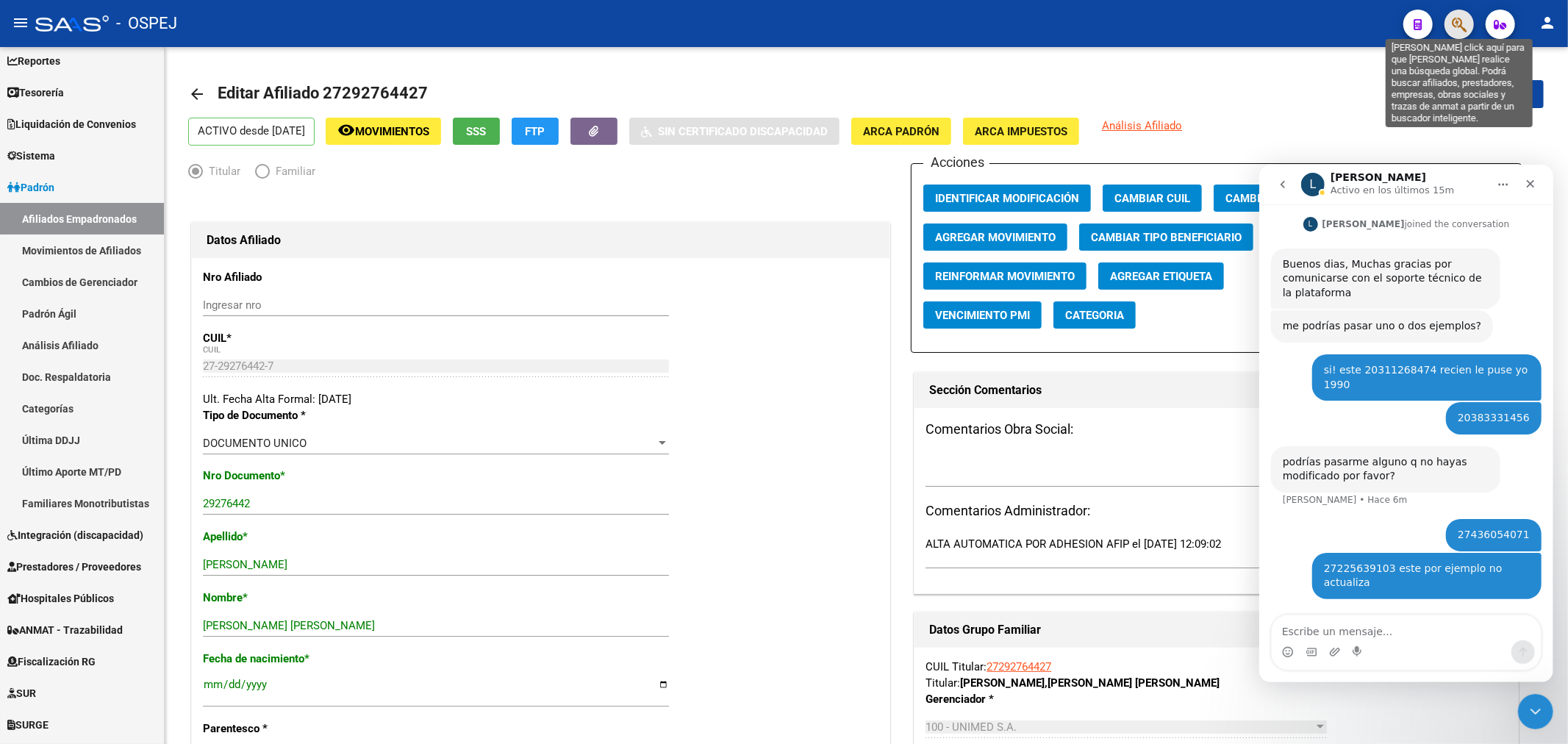
click at [1462, 20] on icon "button" at bounding box center [1459, 25] width 14 height 17
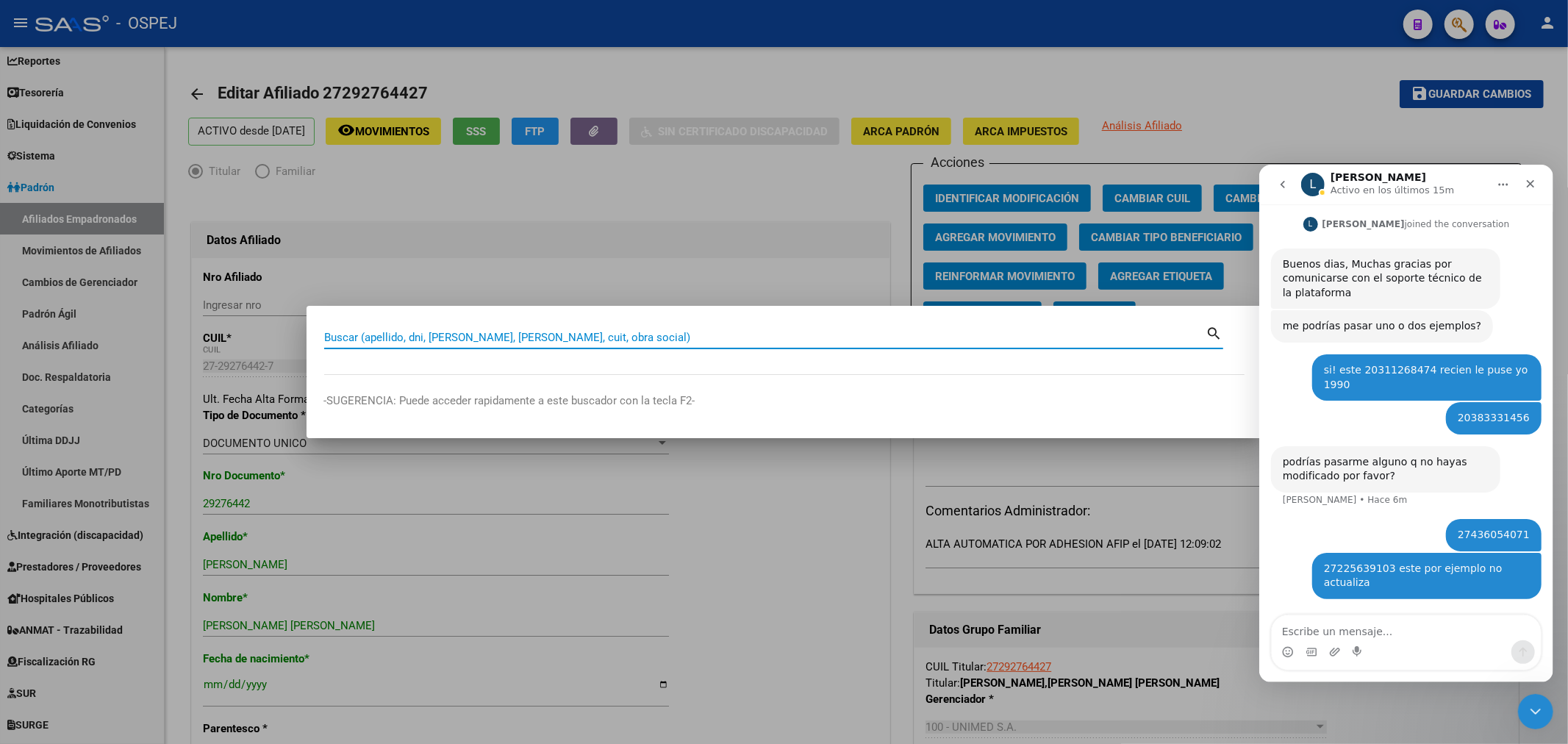
paste input "20241961819"
type input "20241961819"
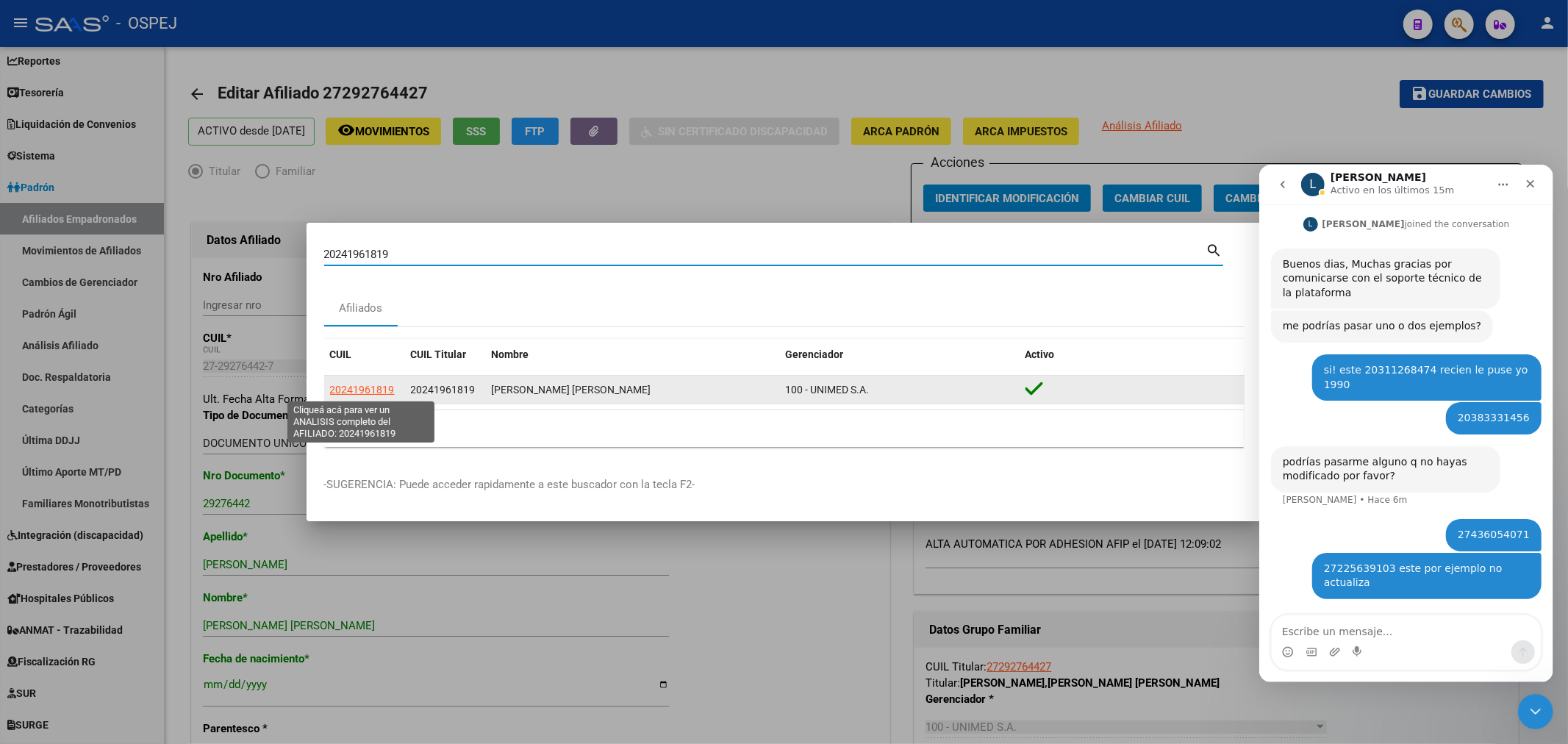
click at [340, 390] on span "20241961819" at bounding box center [362, 390] width 64 height 12
type textarea "20241961819"
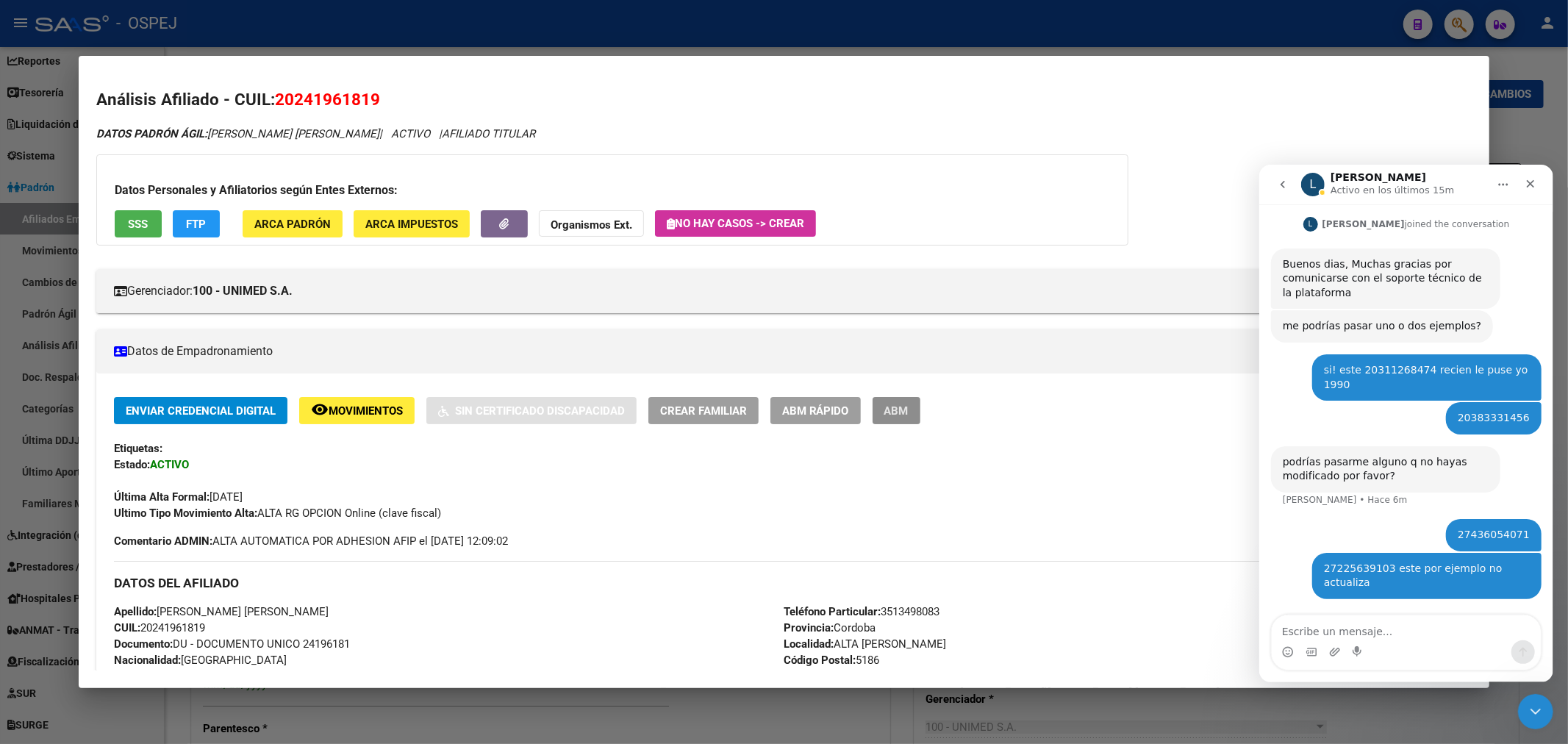
click at [912, 402] on button "ABM" at bounding box center [896, 411] width 48 height 27
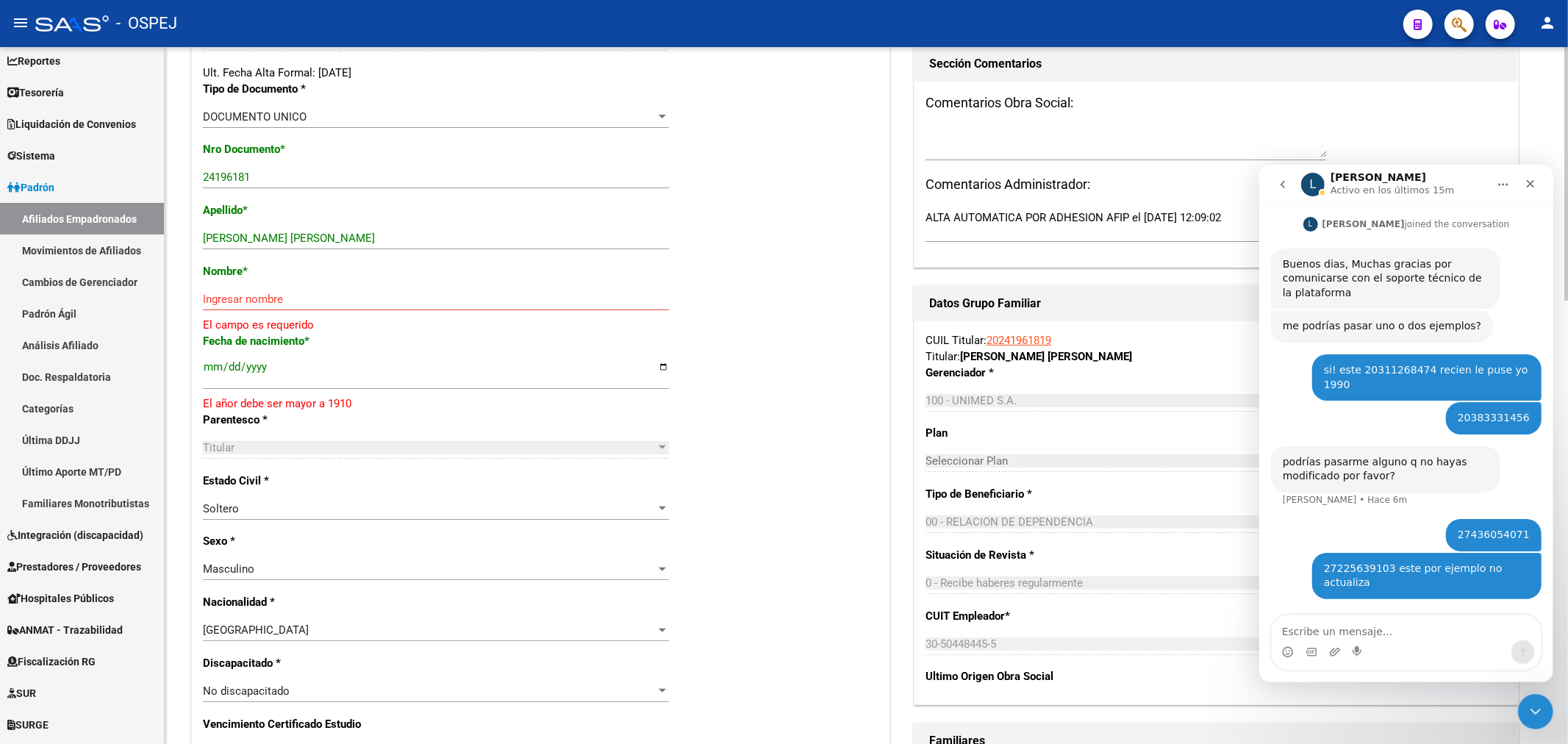
scroll to position [163, 0]
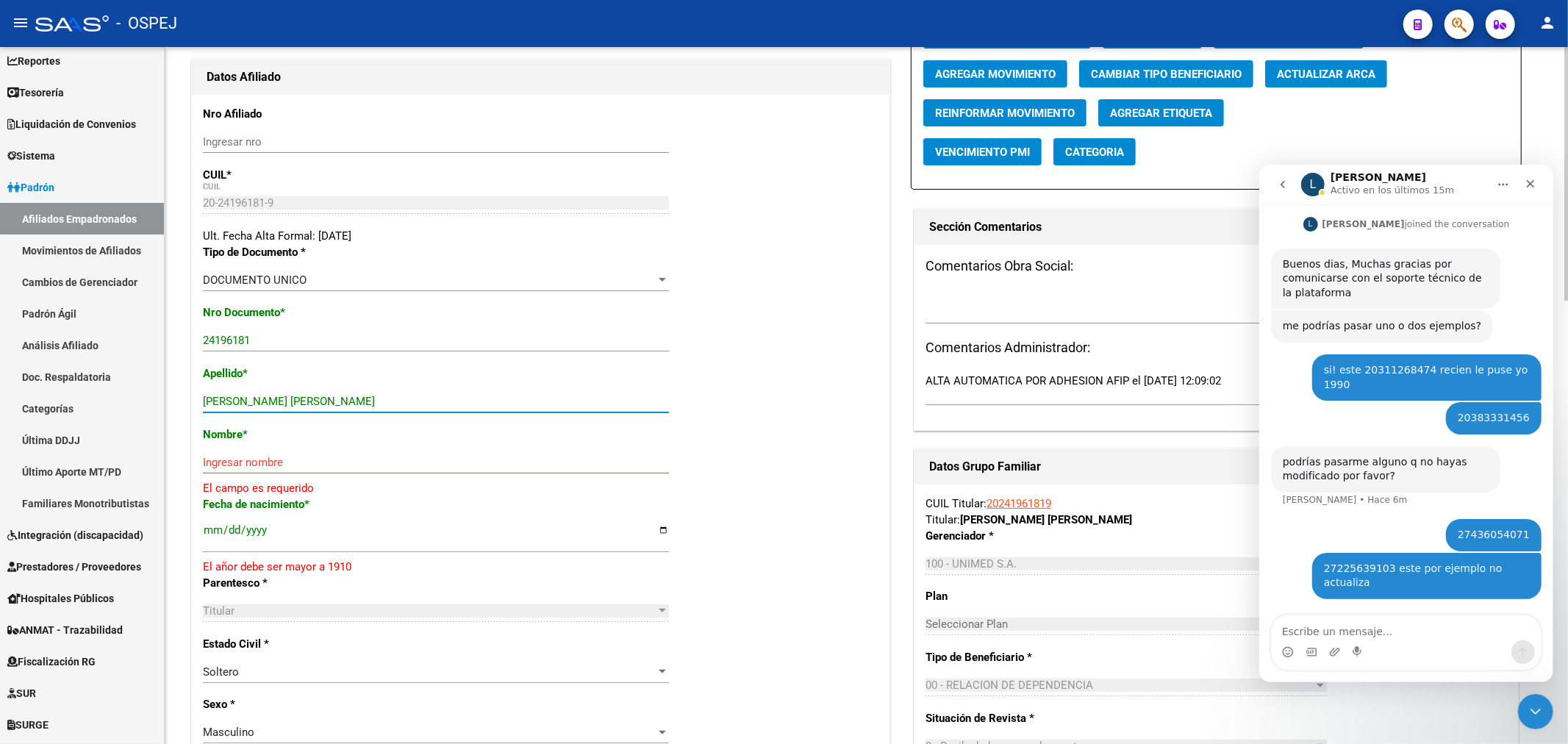
drag, startPoint x: 343, startPoint y: 403, endPoint x: 238, endPoint y: 403, distance: 105.0
click at [238, 403] on input "VIRGA JAVIER GONZALO" at bounding box center [436, 401] width 466 height 13
type input "VIRGA"
paste input "JAVIER GONZALO"
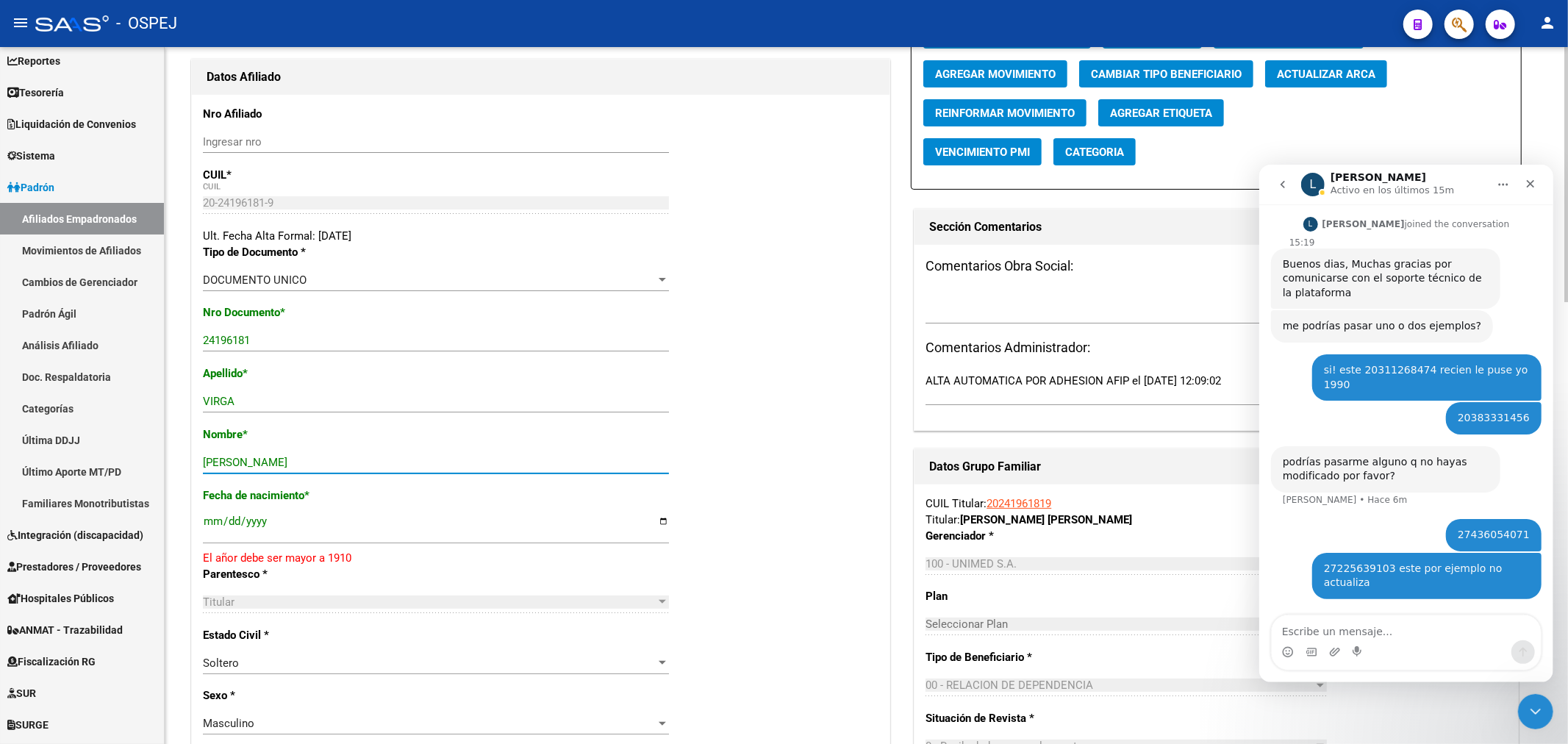
type input "JAVIER GONZALO"
click at [1312, 77] on span "Actualizar ARCA" at bounding box center [1325, 74] width 99 height 13
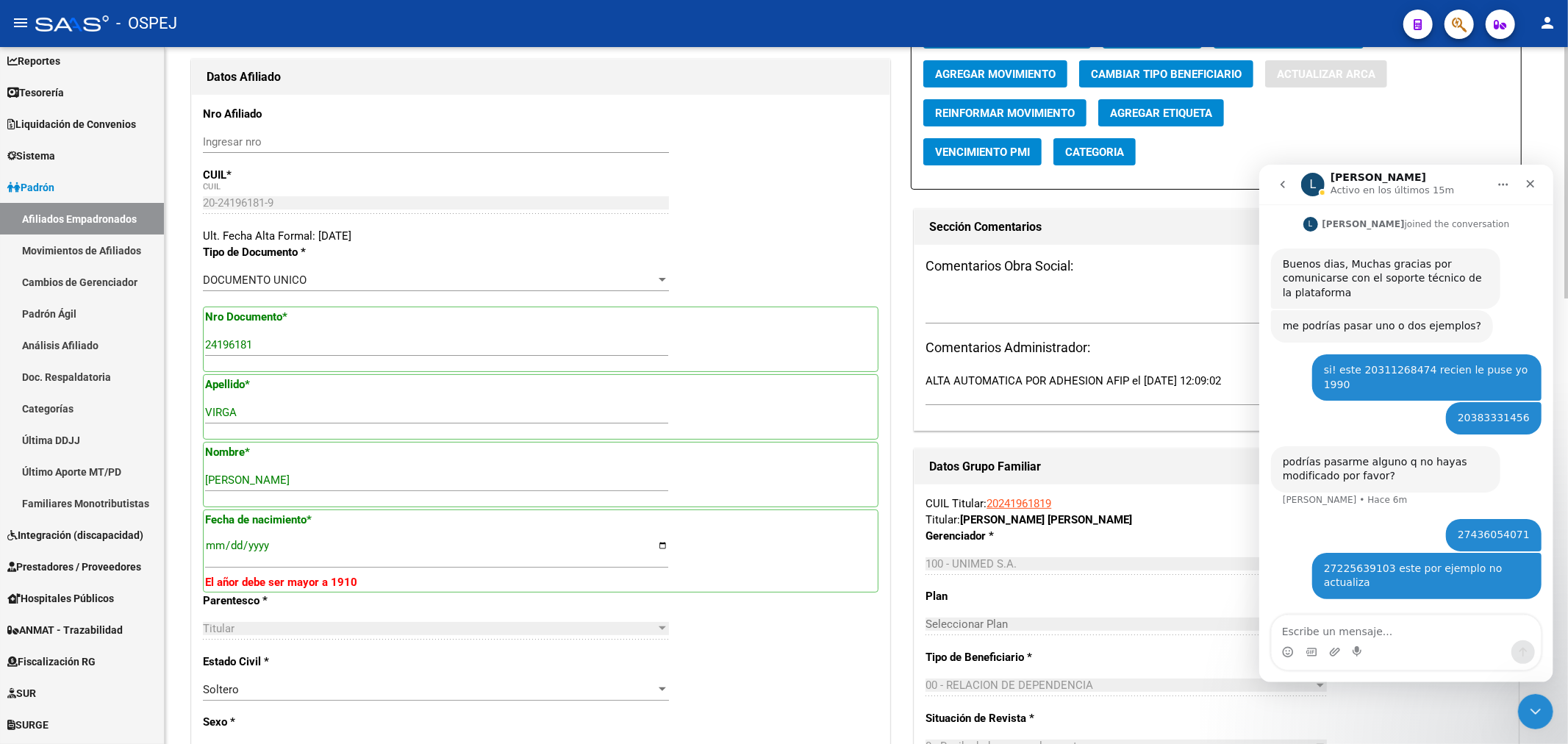
type input "VIRGA"
type input "JAVIER GONZALO"
type input "1974-12-25"
type input "ALTA GRACIA"
type input "LOS MOLLES"
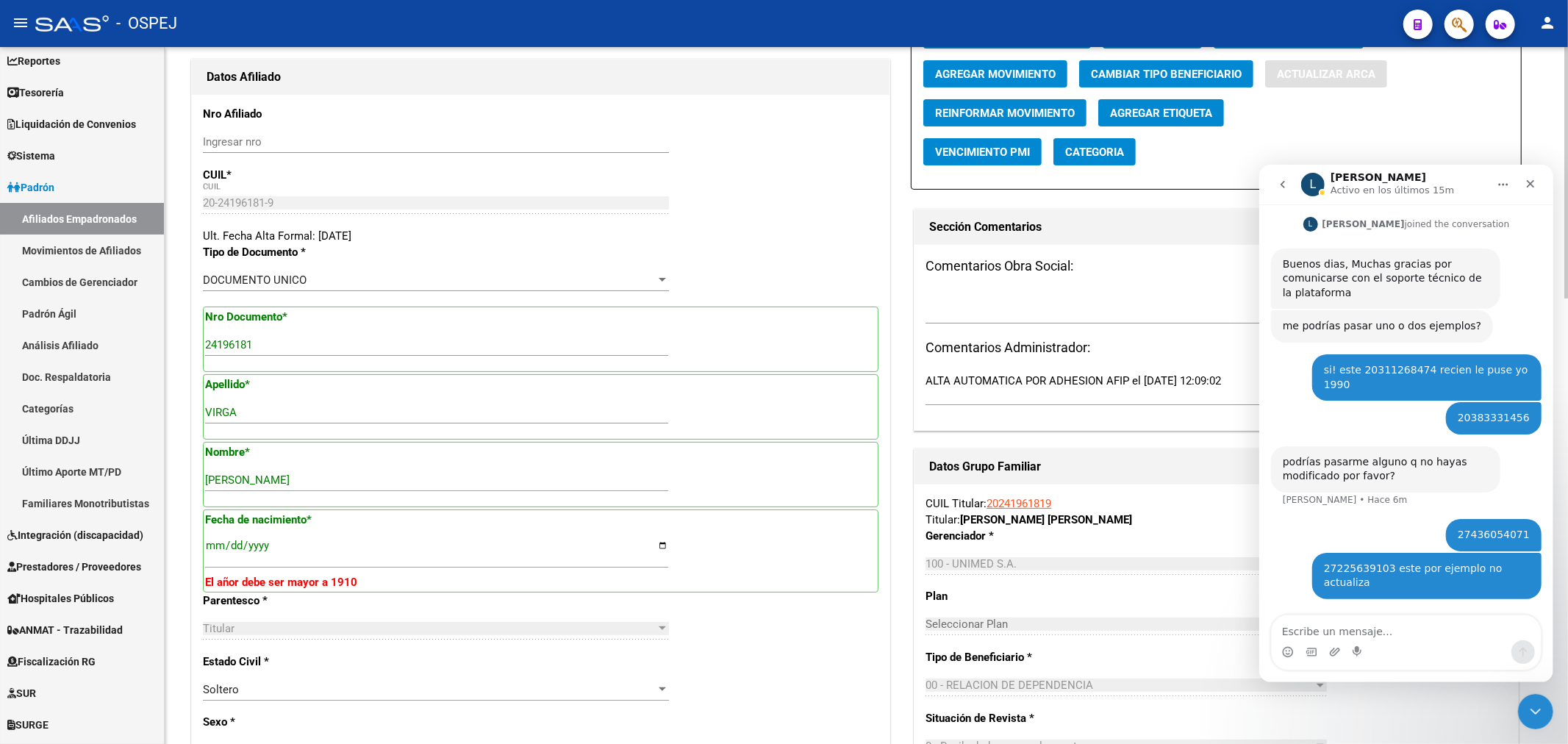
type input "1962"
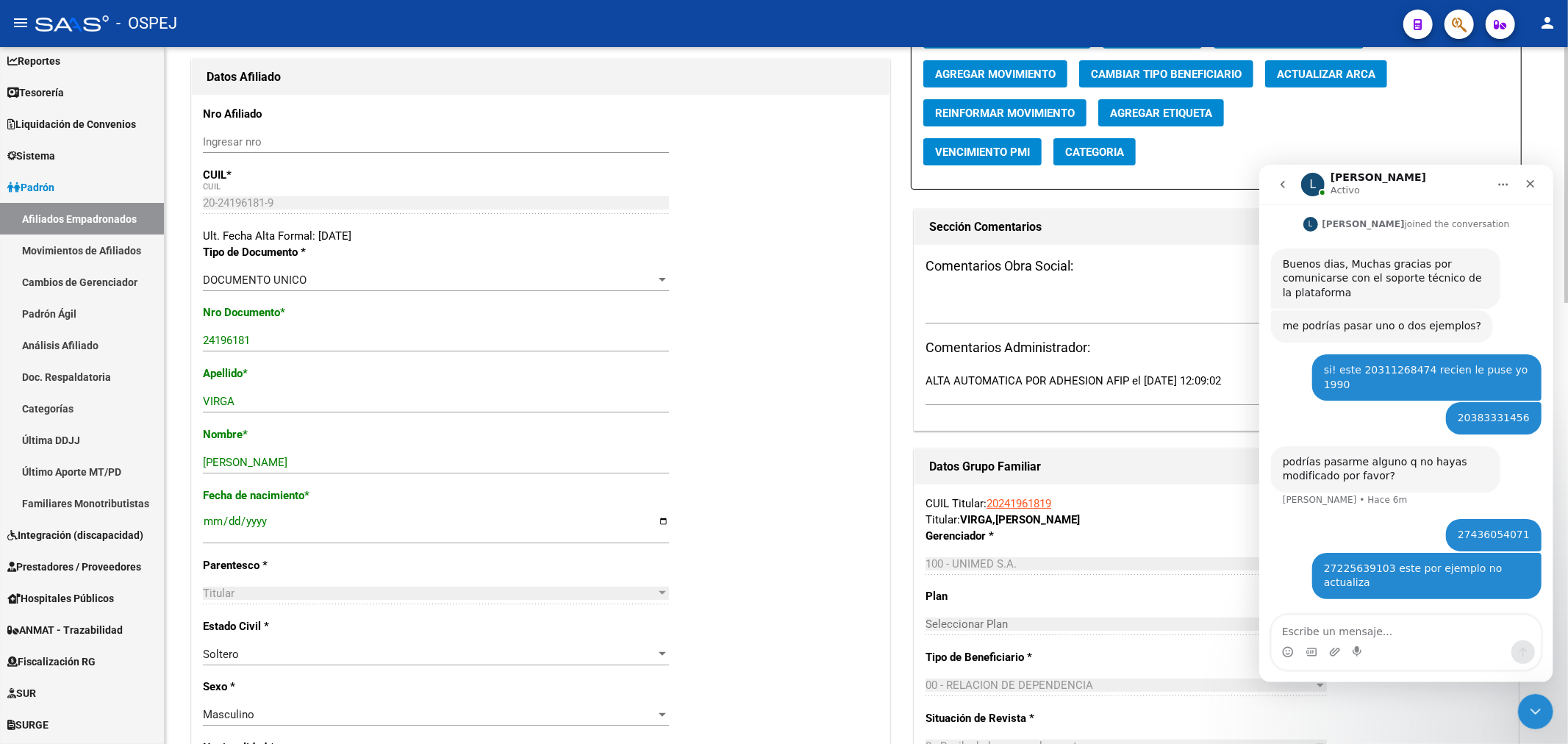
scroll to position [0, 0]
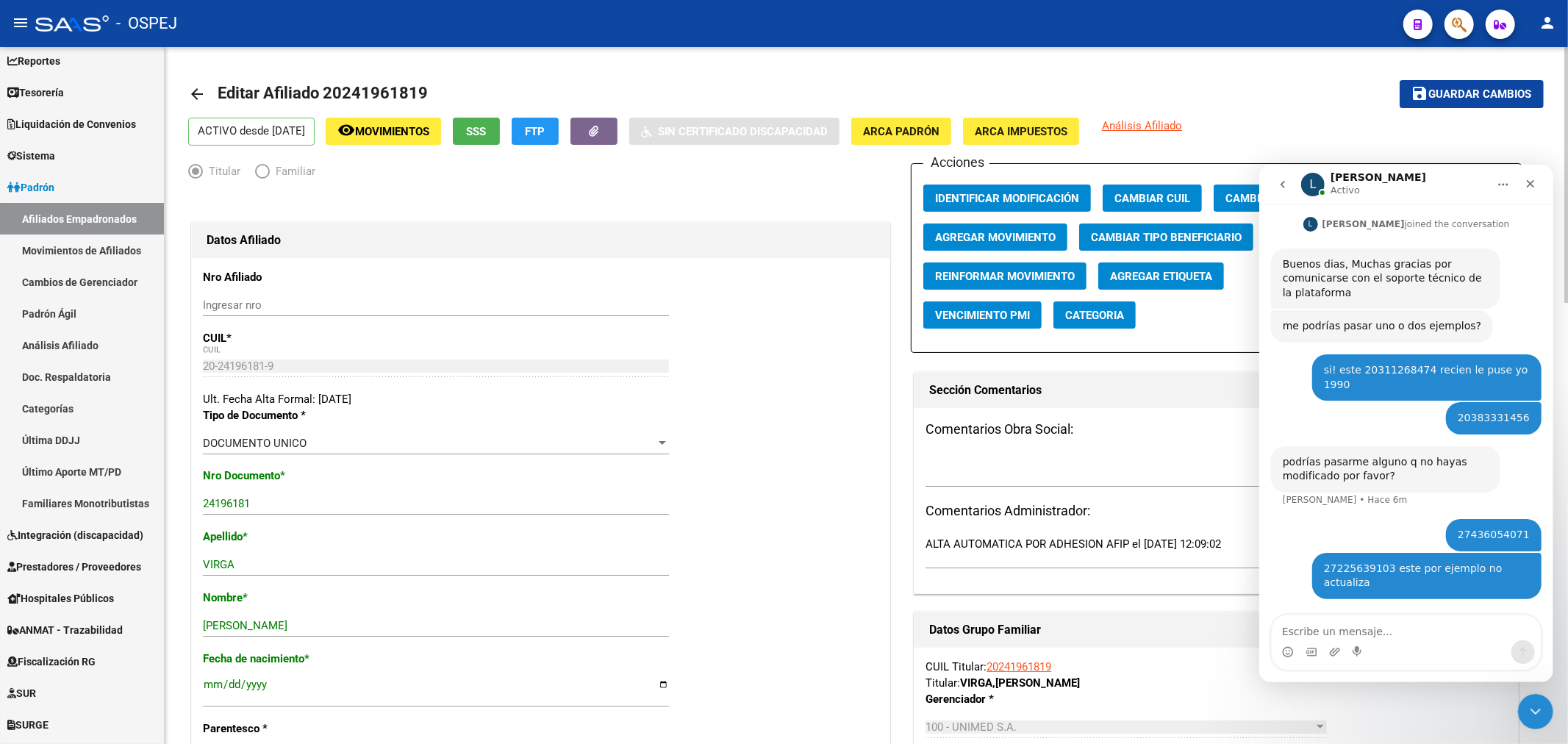
click at [1489, 102] on button "save Guardar cambios" at bounding box center [1471, 93] width 144 height 27
click at [1467, 27] on button "button" at bounding box center [1459, 24] width 30 height 30
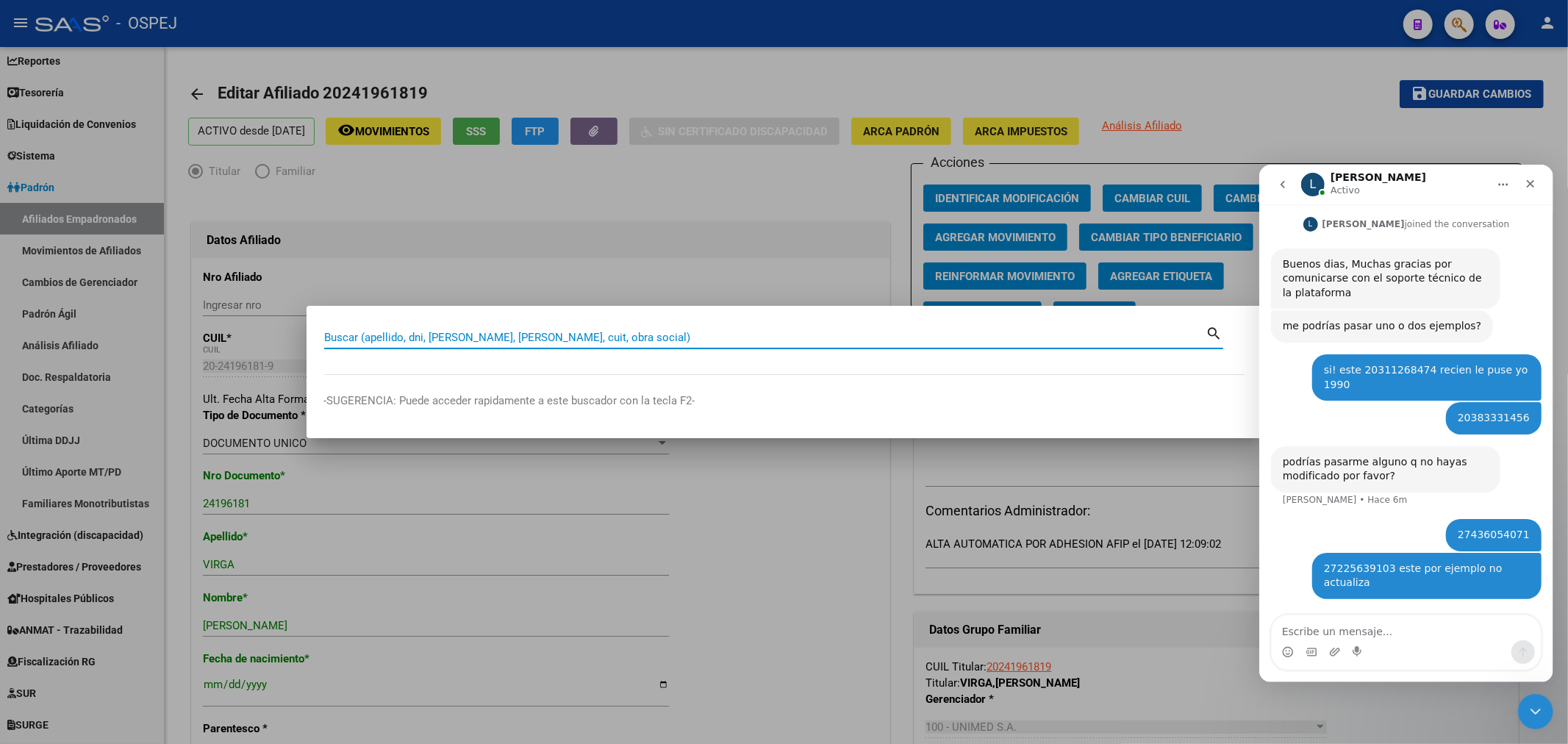
paste input "27353163820"
type input "27353163820"
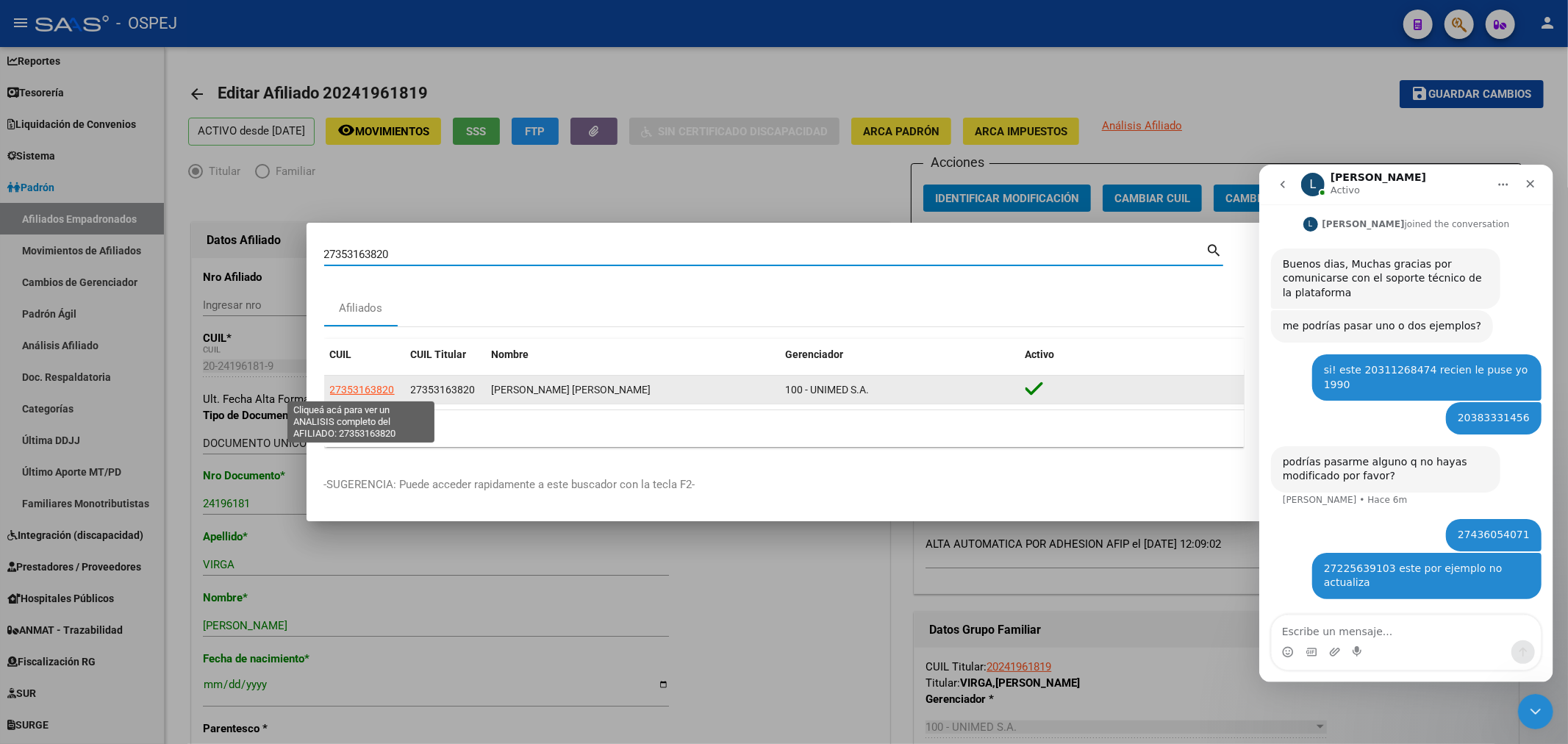
click at [368, 385] on span "27353163820" at bounding box center [362, 390] width 64 height 12
type textarea "27353163820"
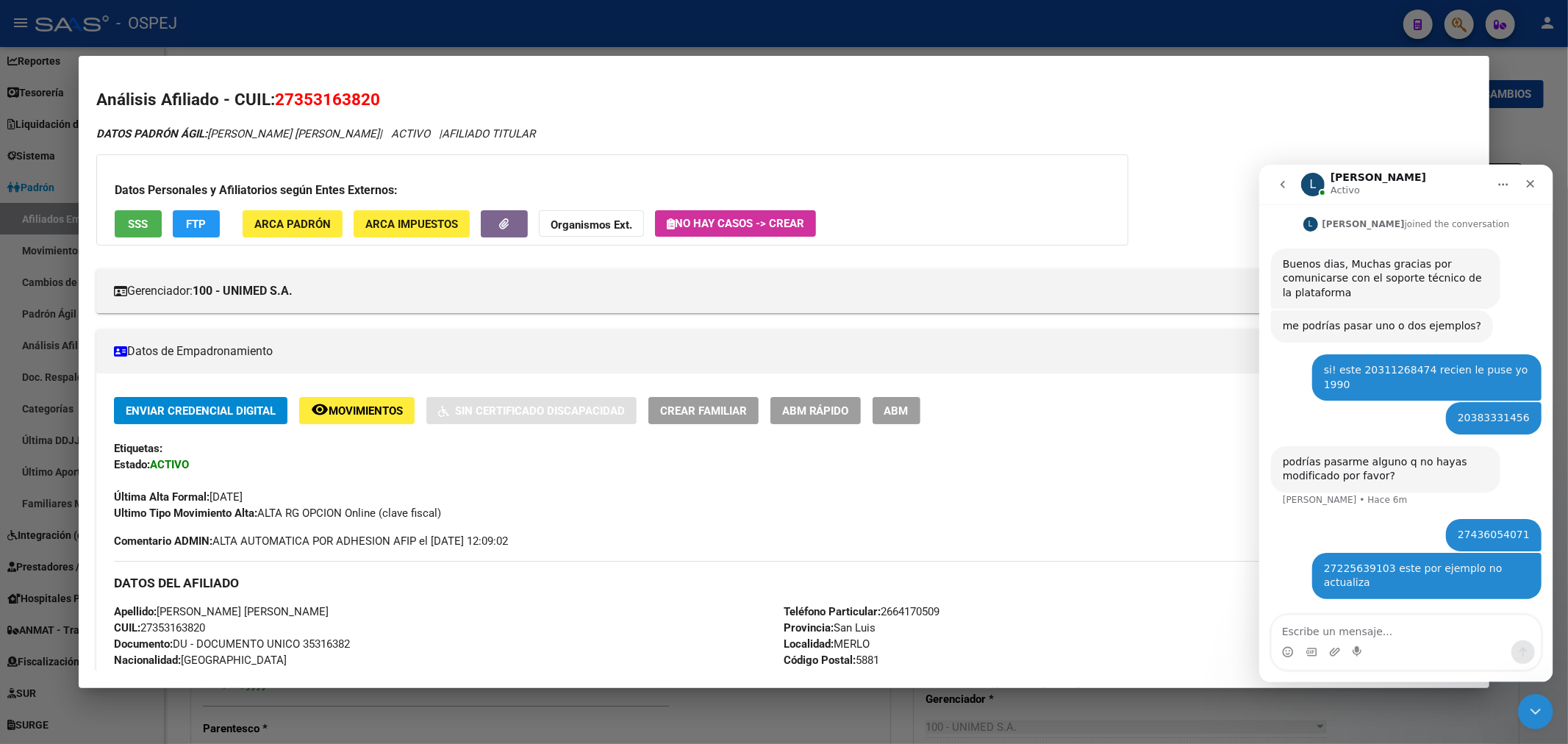
scroll to position [245, 0]
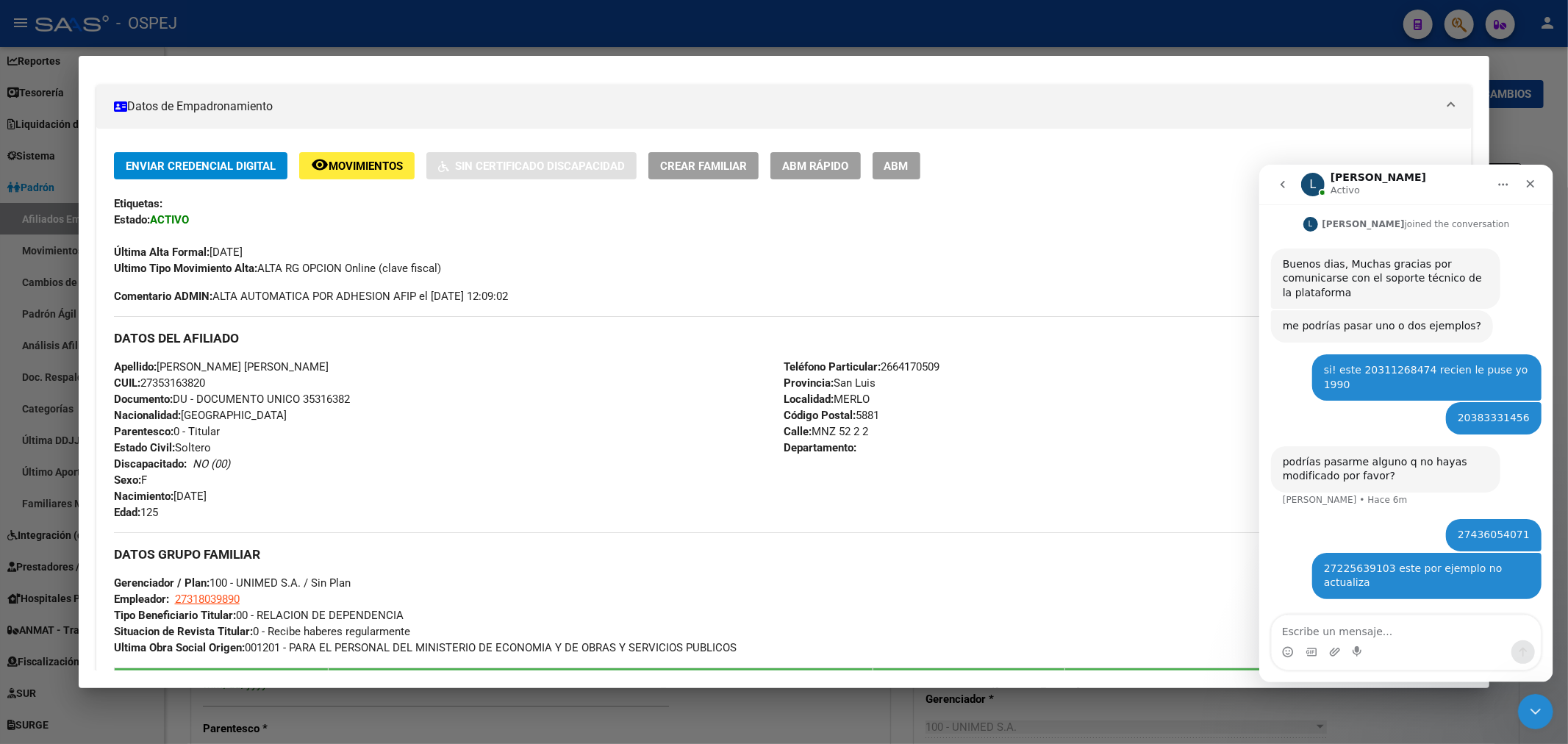
drag, startPoint x: 902, startPoint y: 185, endPoint x: 912, endPoint y: 170, distance: 18.0
click at [902, 184] on div "Enviar Credencial Digital remove_red_eye Movimientos Sin Certificado Discapacid…" at bounding box center [784, 214] width 1341 height 124
click at [909, 168] on span "ABM" at bounding box center [895, 166] width 24 height 13
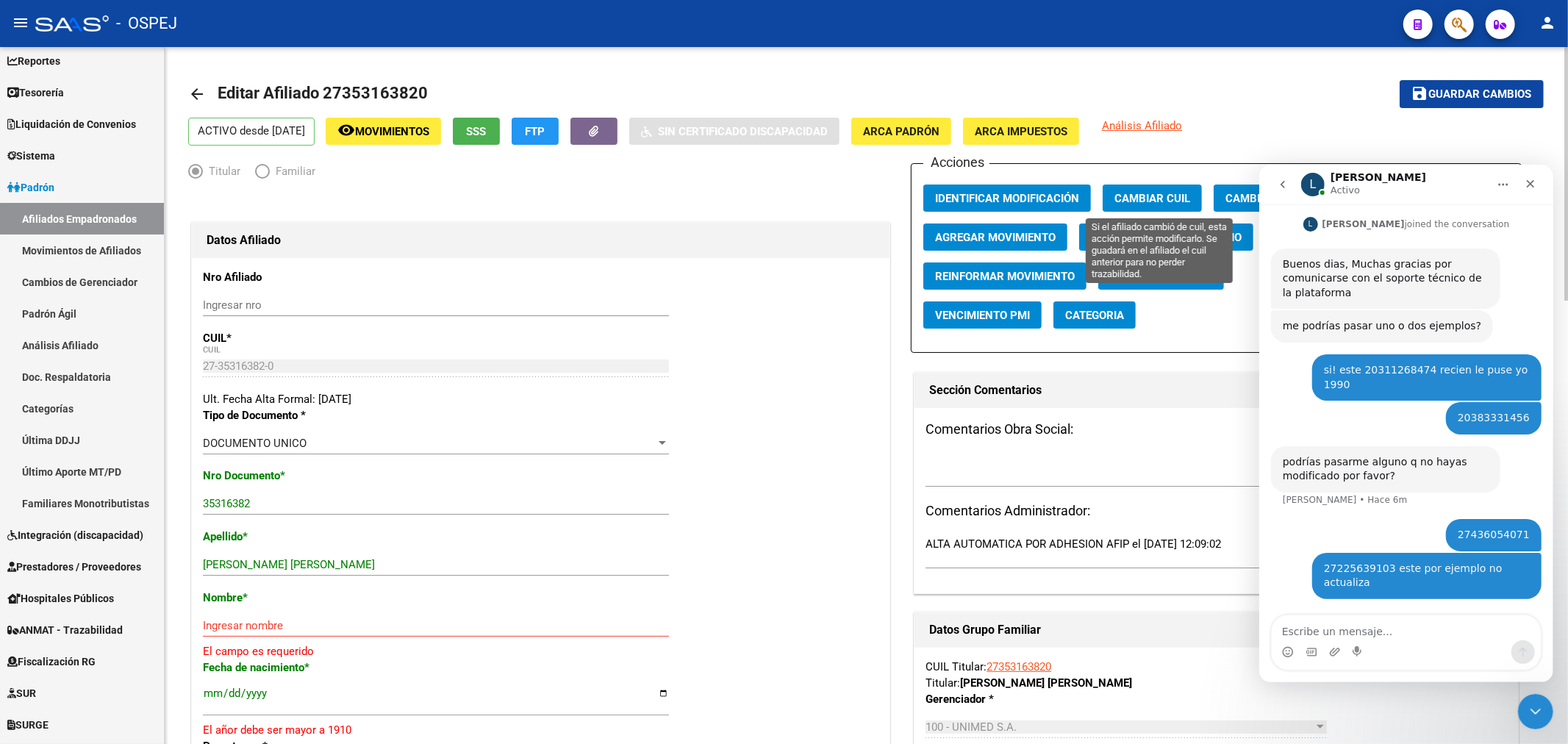
scroll to position [82, 0]
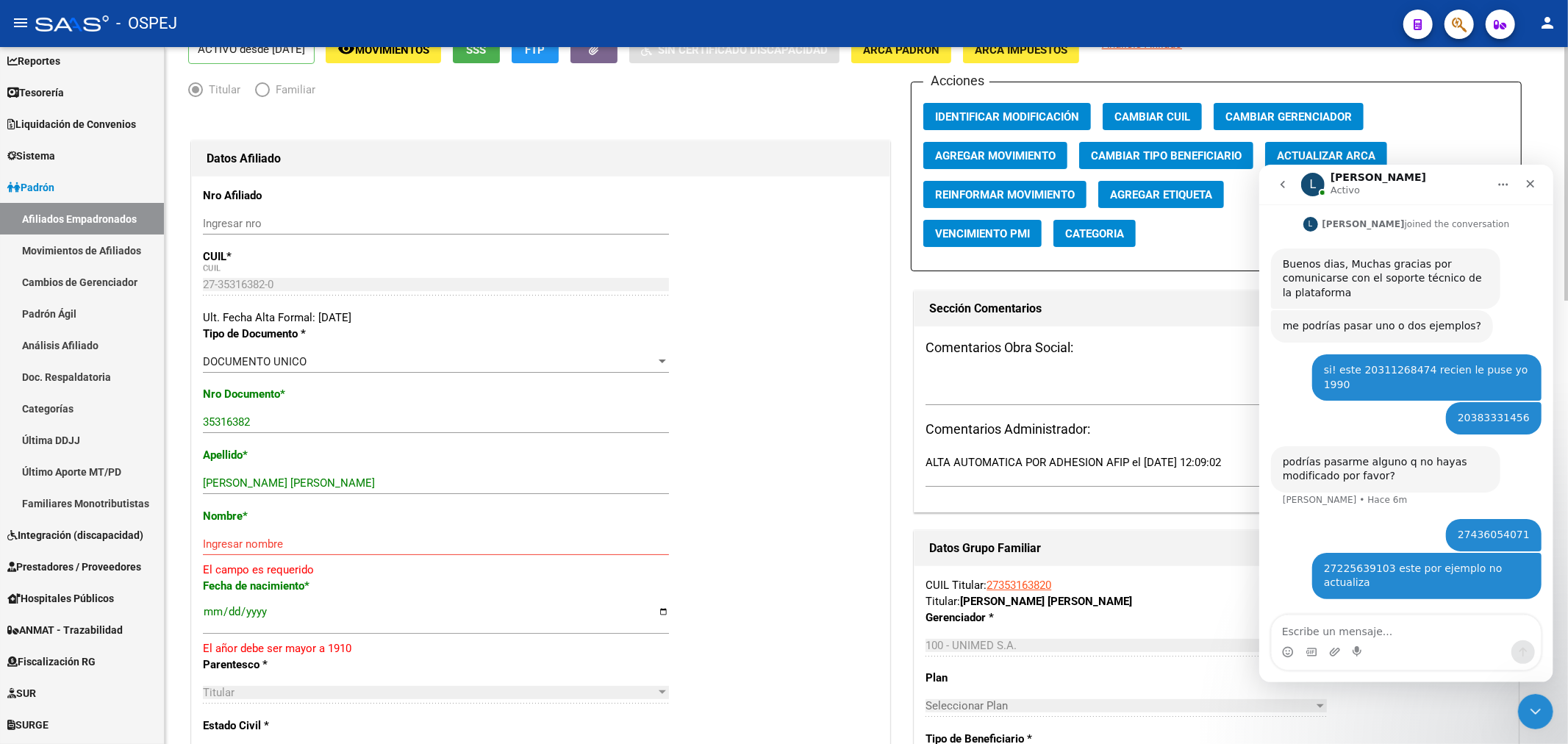
click at [1301, 151] on span "Actualizar ARCA" at bounding box center [1325, 156] width 99 height 13
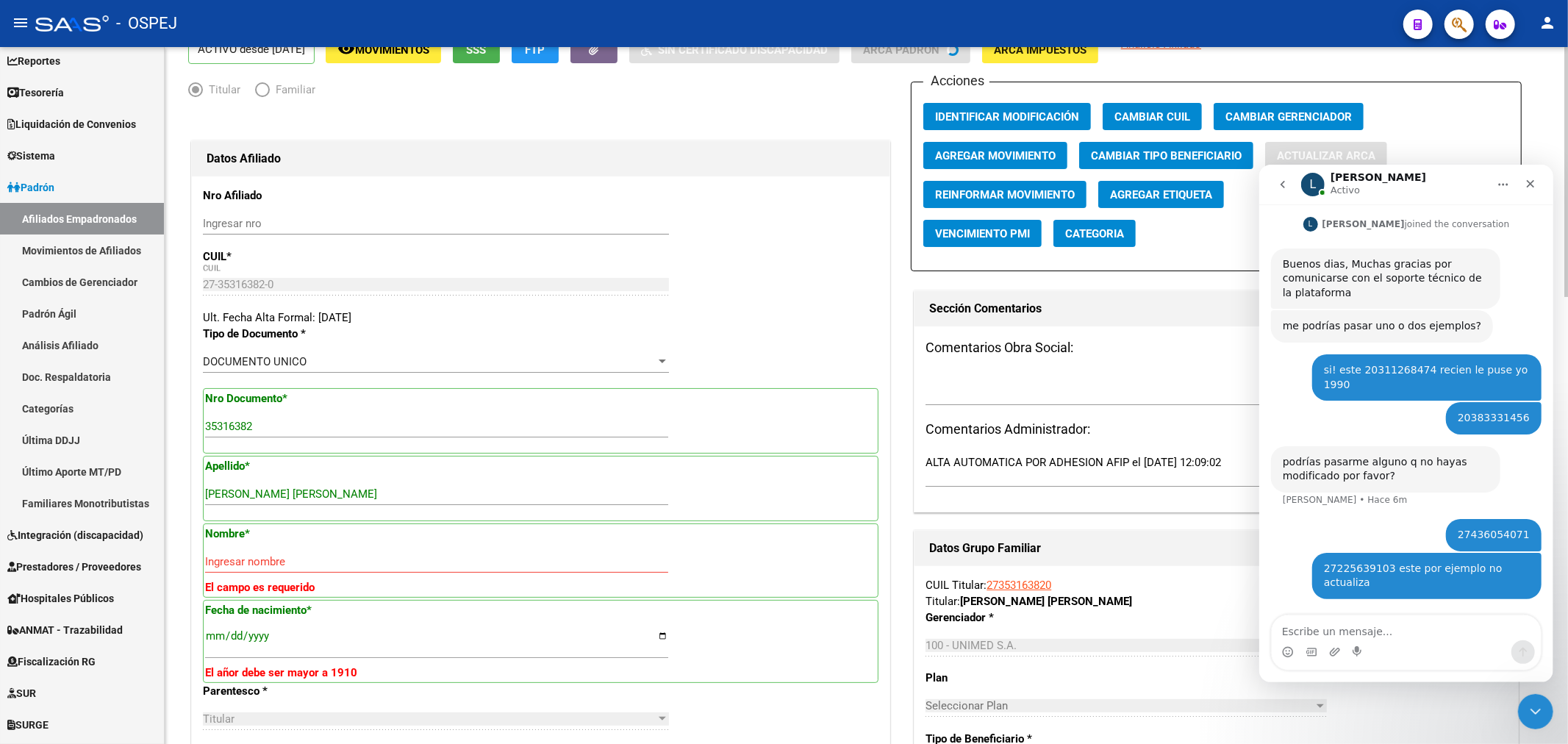
type input "ALONSO"
type input "MARIANA ELIZABET"
type input "1991-04-17"
type input "MERLO"
type input "MNZ 52 2"
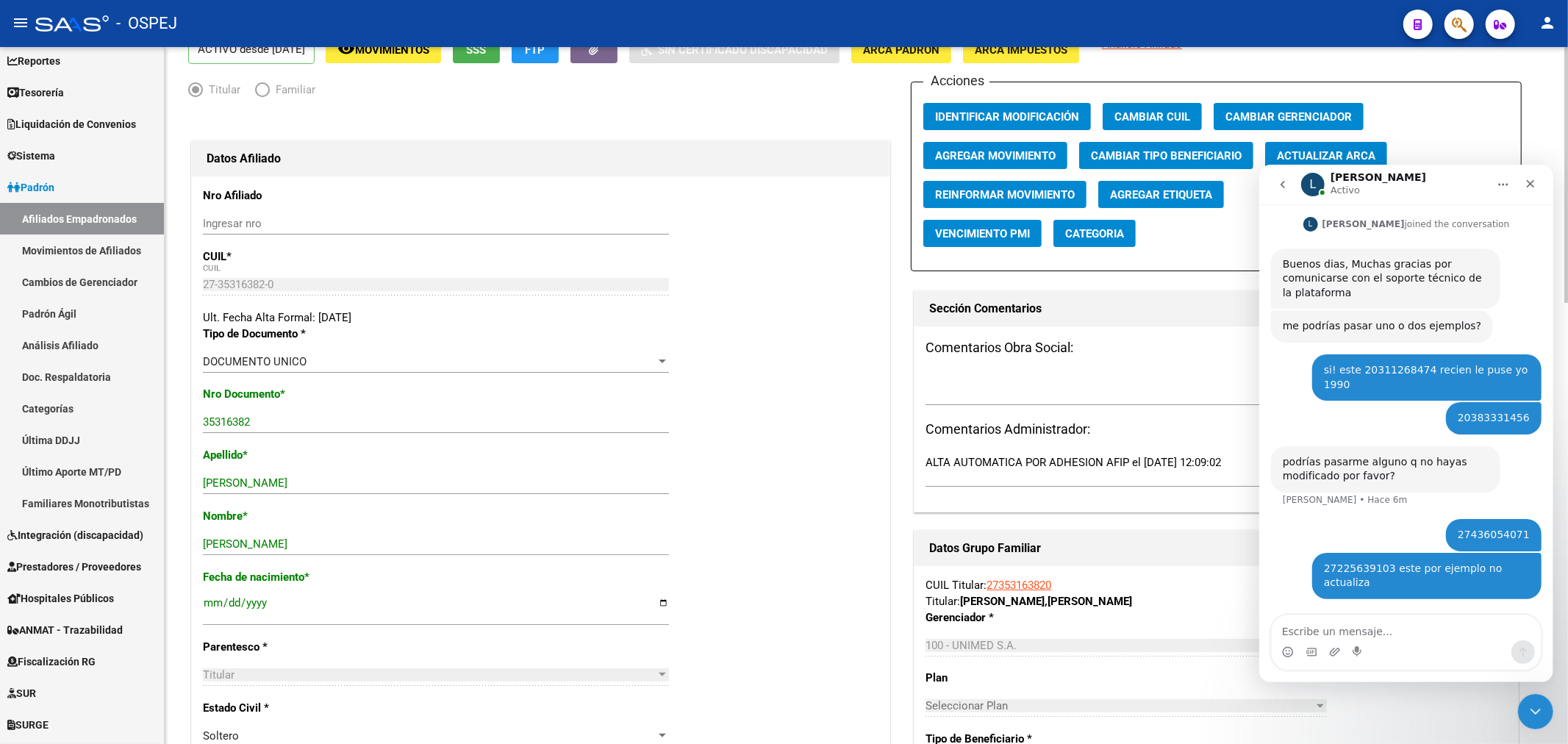
scroll to position [0, 0]
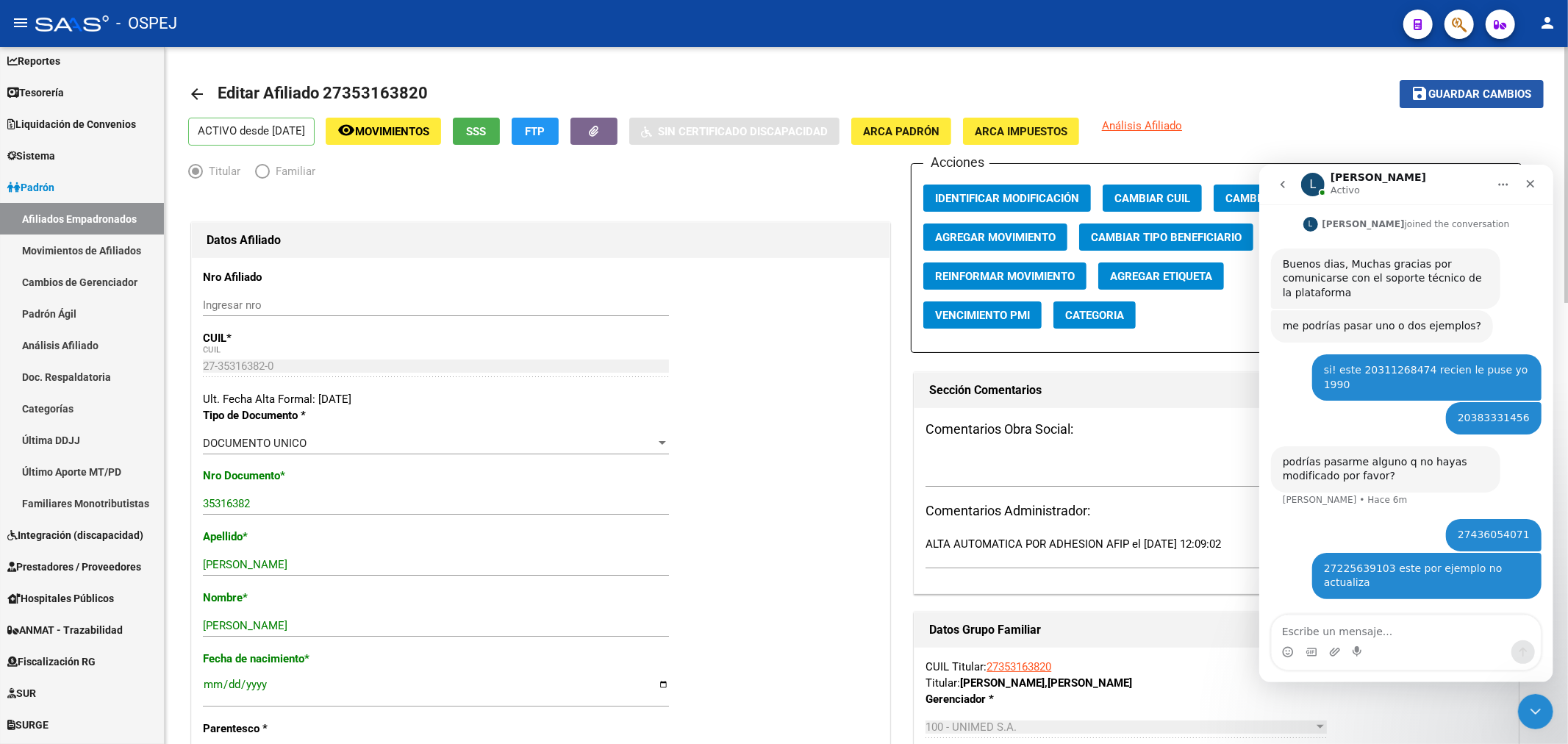
click at [1415, 99] on mat-icon "save" at bounding box center [1419, 93] width 17 height 17
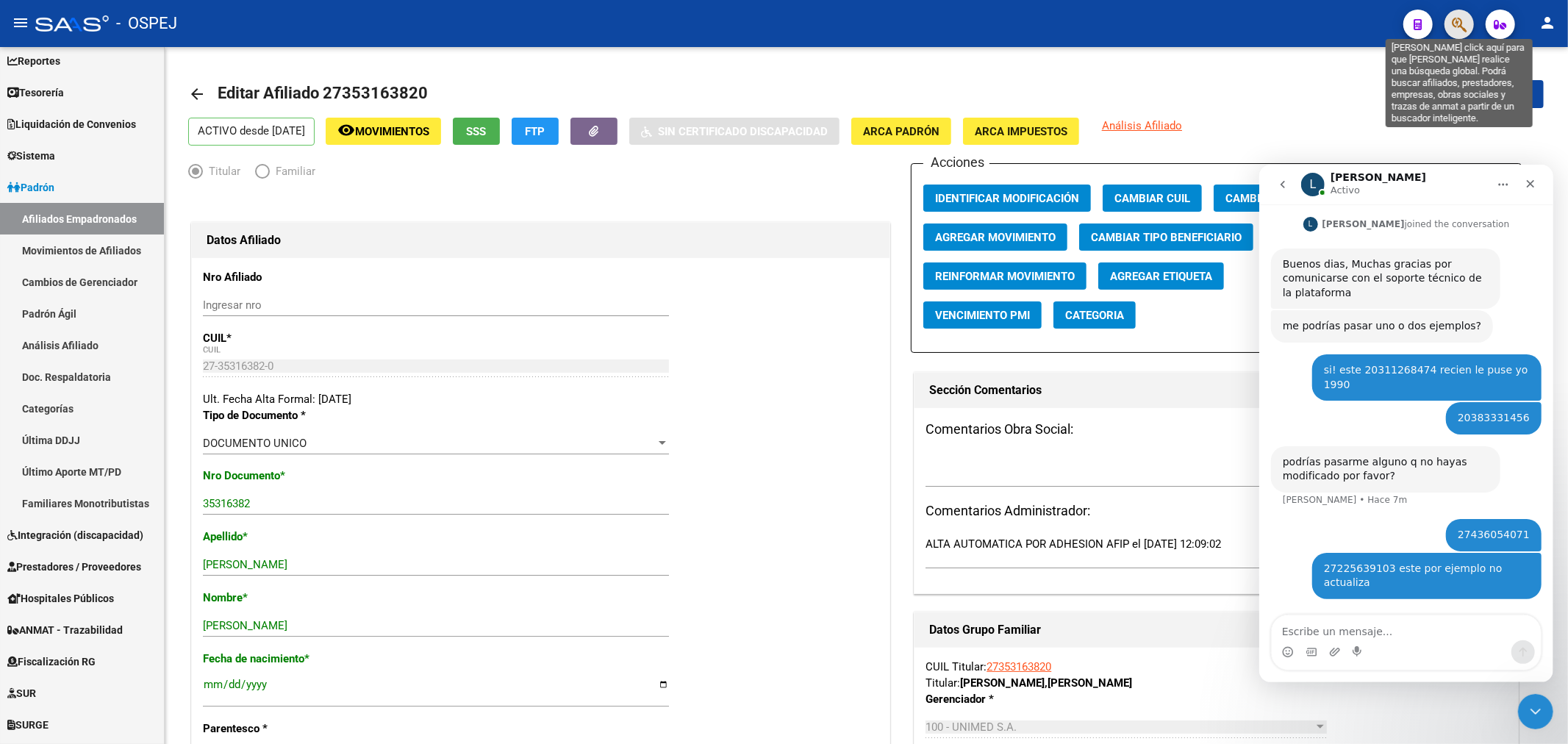
click at [1464, 24] on icon "button" at bounding box center [1459, 25] width 14 height 17
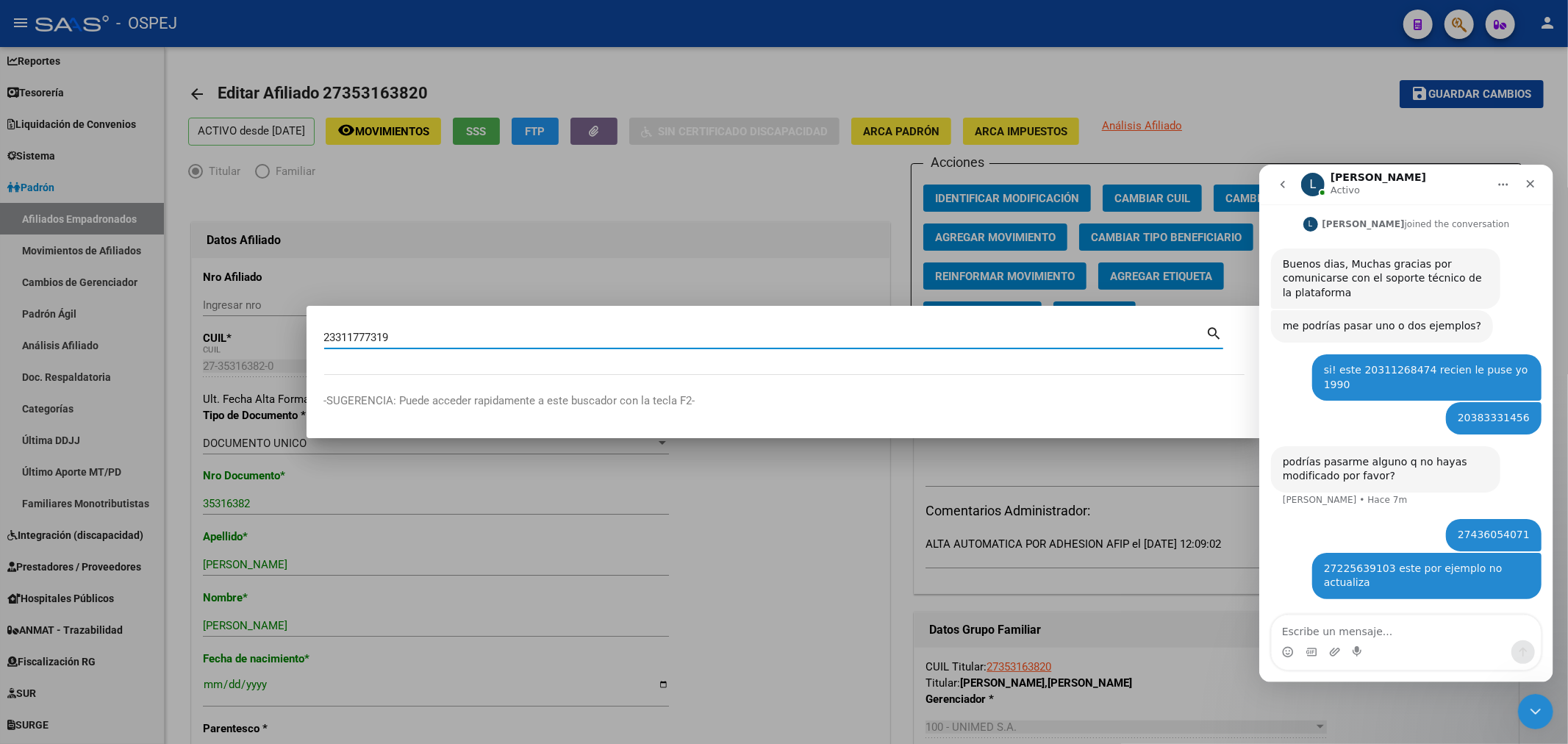
type input "23311777319"
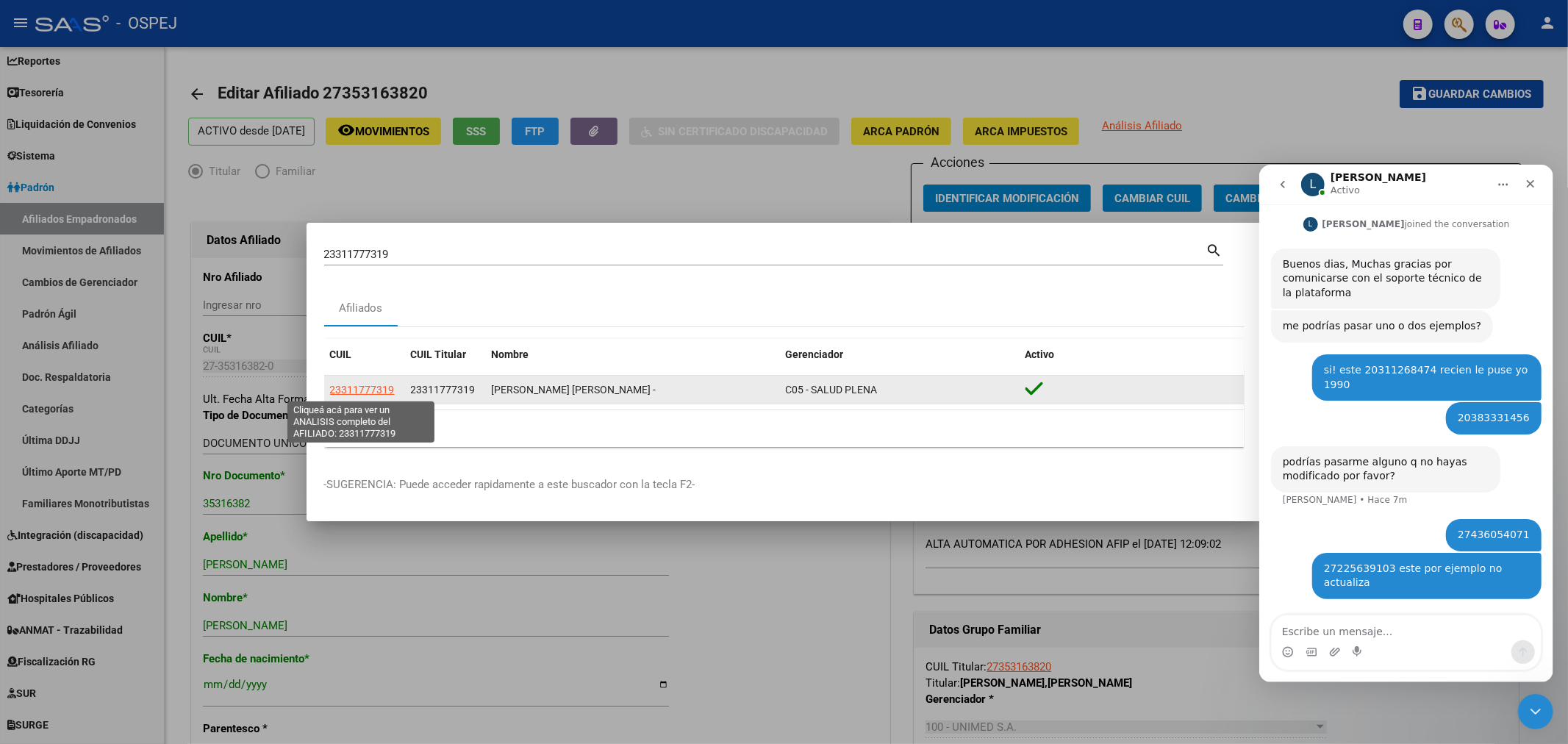
click at [371, 392] on span "23311777319" at bounding box center [362, 390] width 64 height 12
type textarea "23311777319"
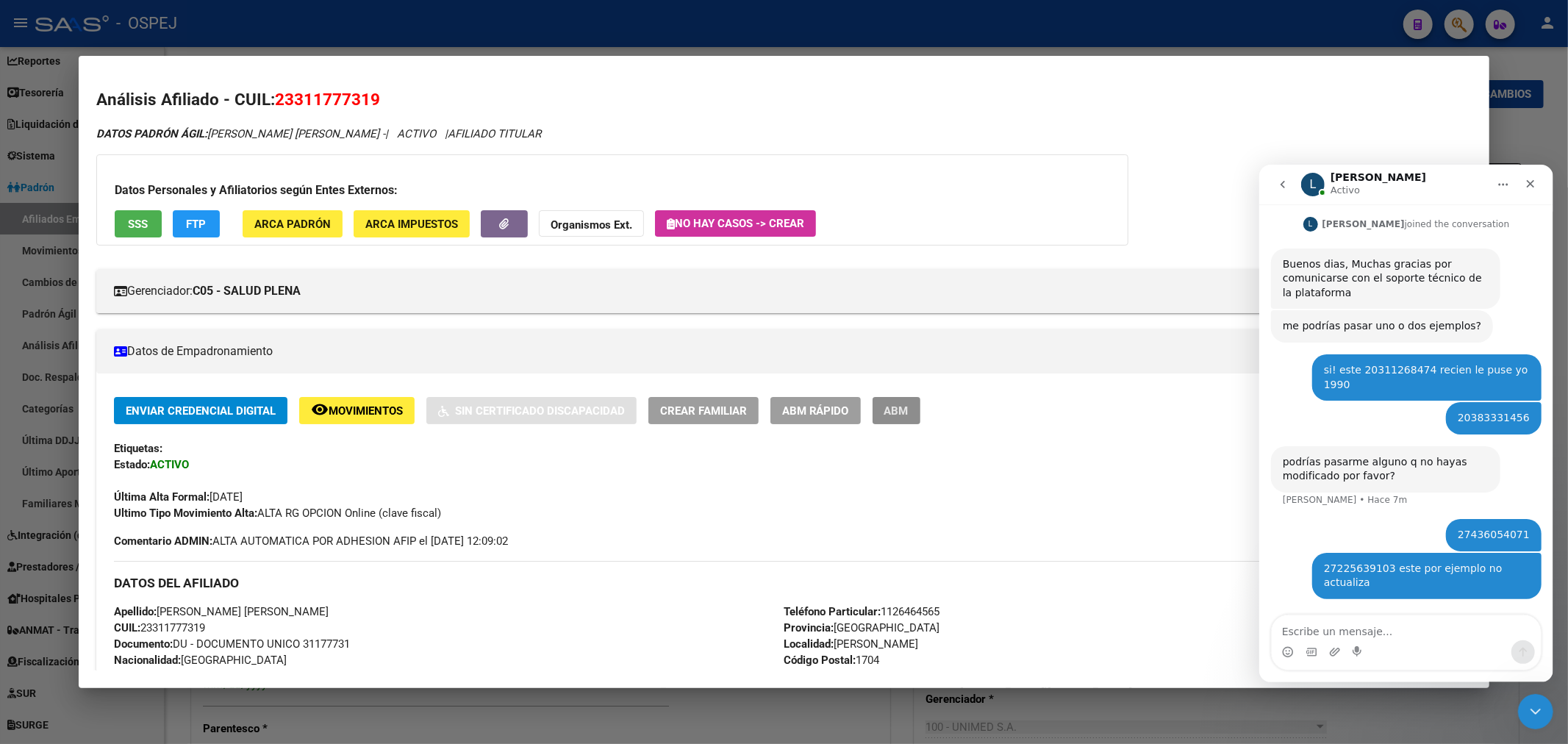
drag, startPoint x: 916, startPoint y: 407, endPoint x: 967, endPoint y: 393, distance: 52.9
click at [909, 407] on span "ABM" at bounding box center [895, 411] width 24 height 13
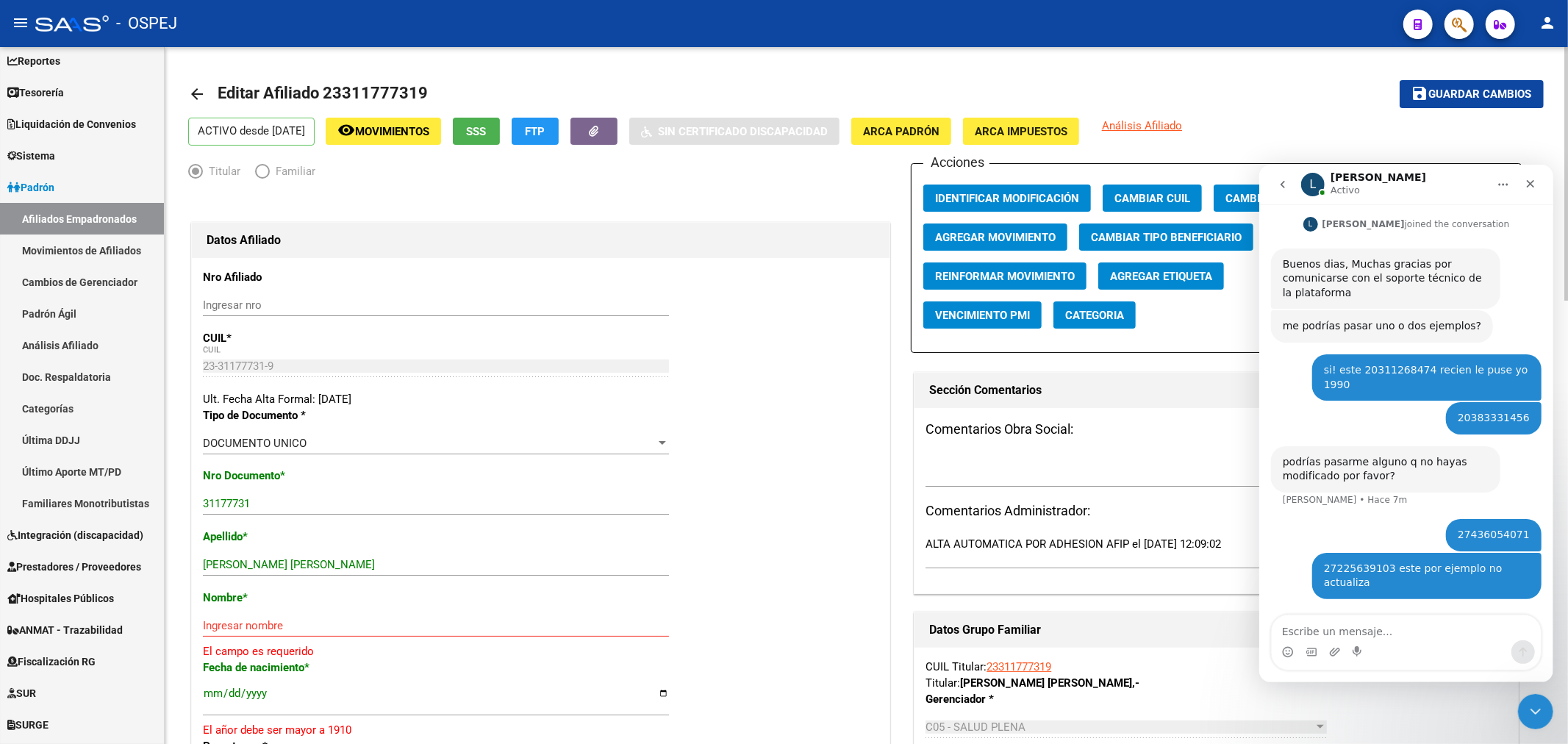
scroll to position [163, 0]
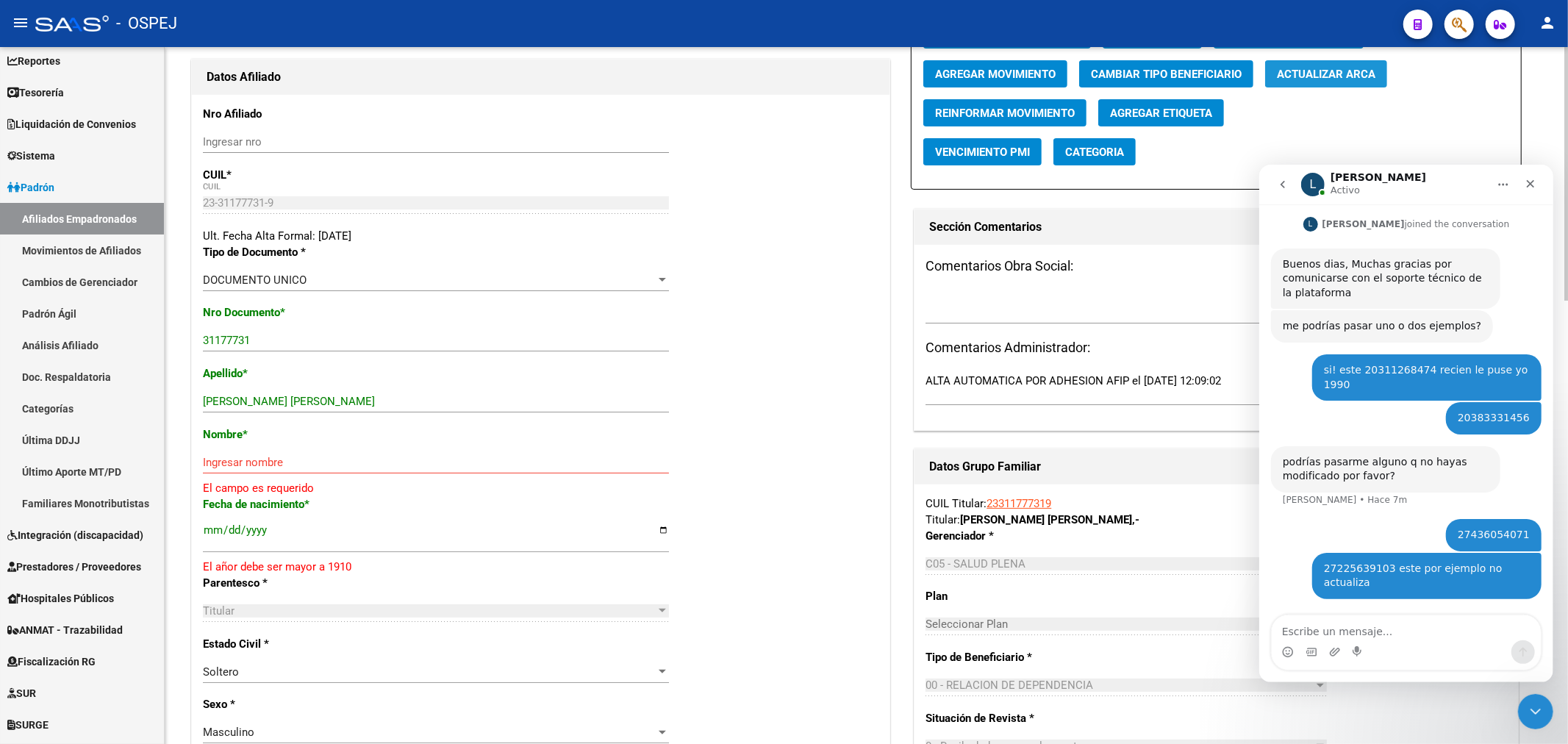
click at [1339, 74] on span "Actualizar ARCA" at bounding box center [1325, 74] width 99 height 13
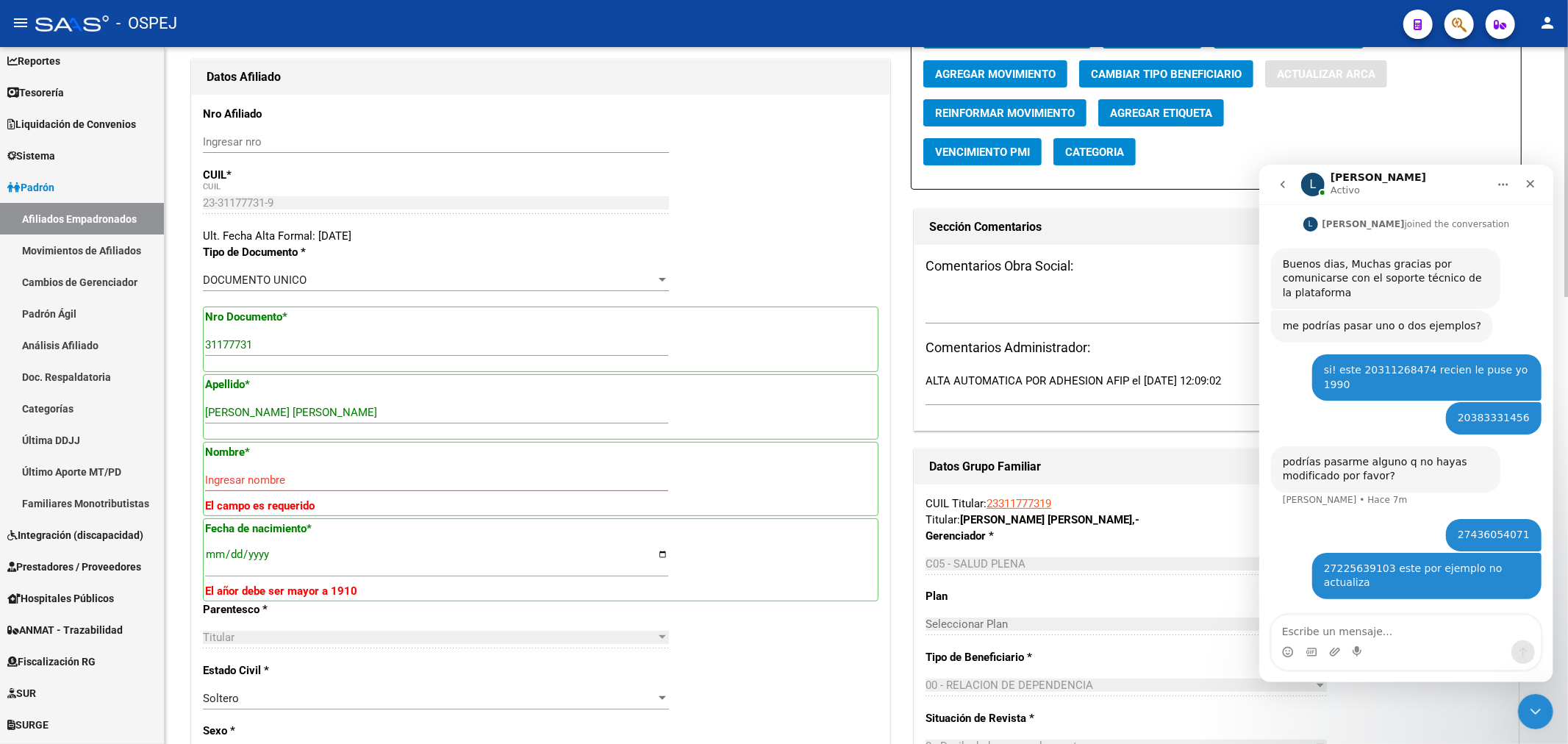
type input "ORTIZ"
type input "SERGIO ALBERTO"
type input "1981-02-27"
type input "GLEW"
type input "1856"
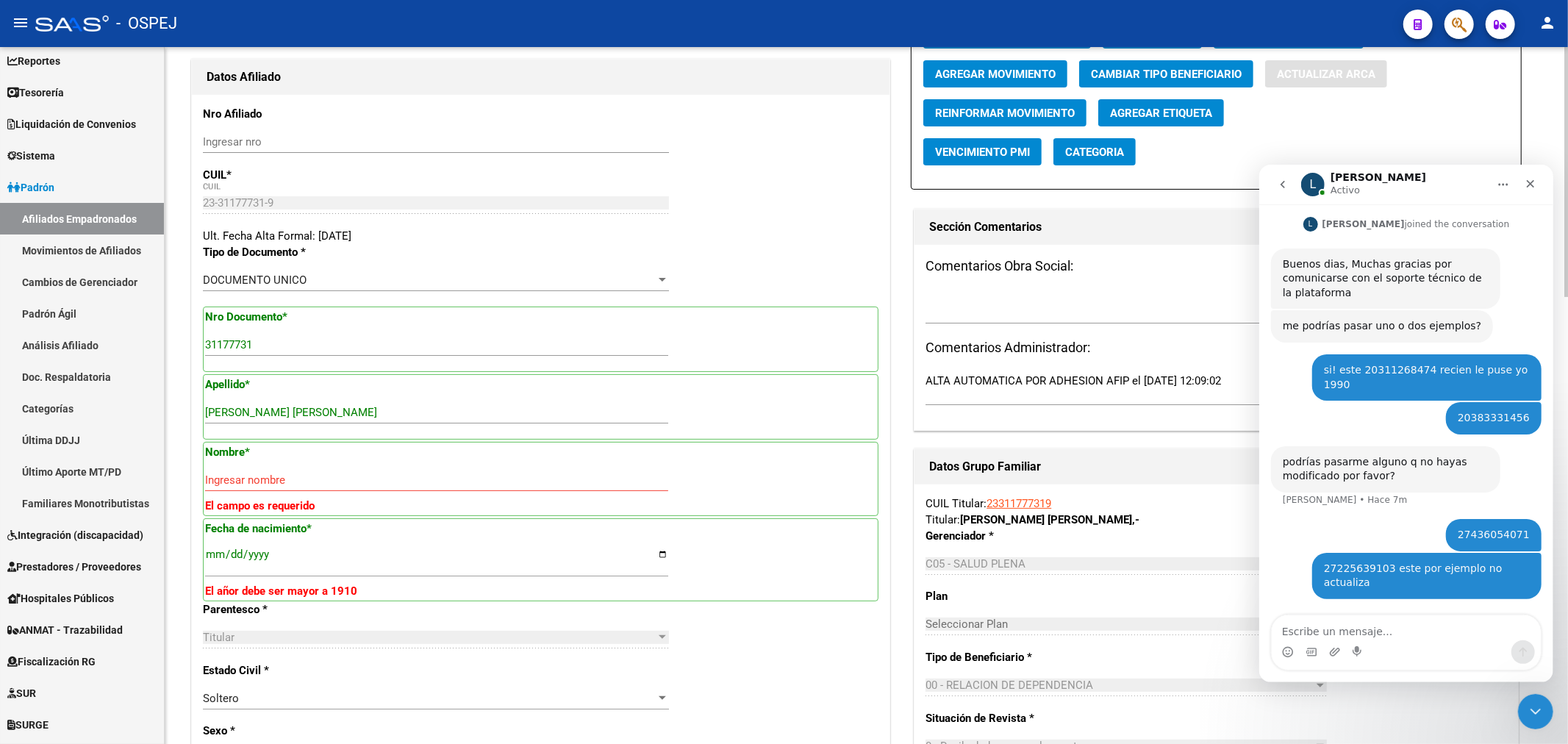
type input "SGTO 1º ORTIZ"
type input "3604"
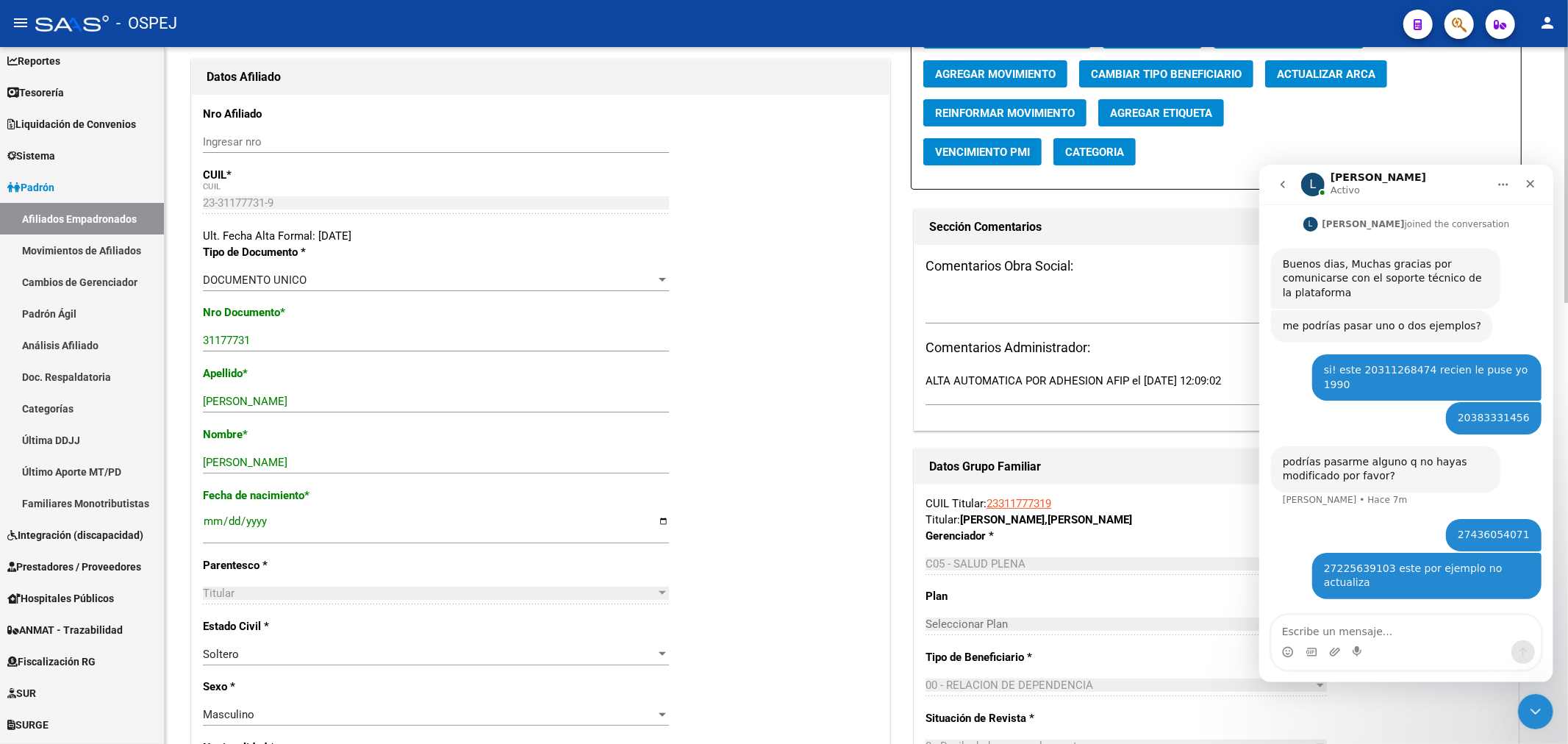
scroll to position [0, 0]
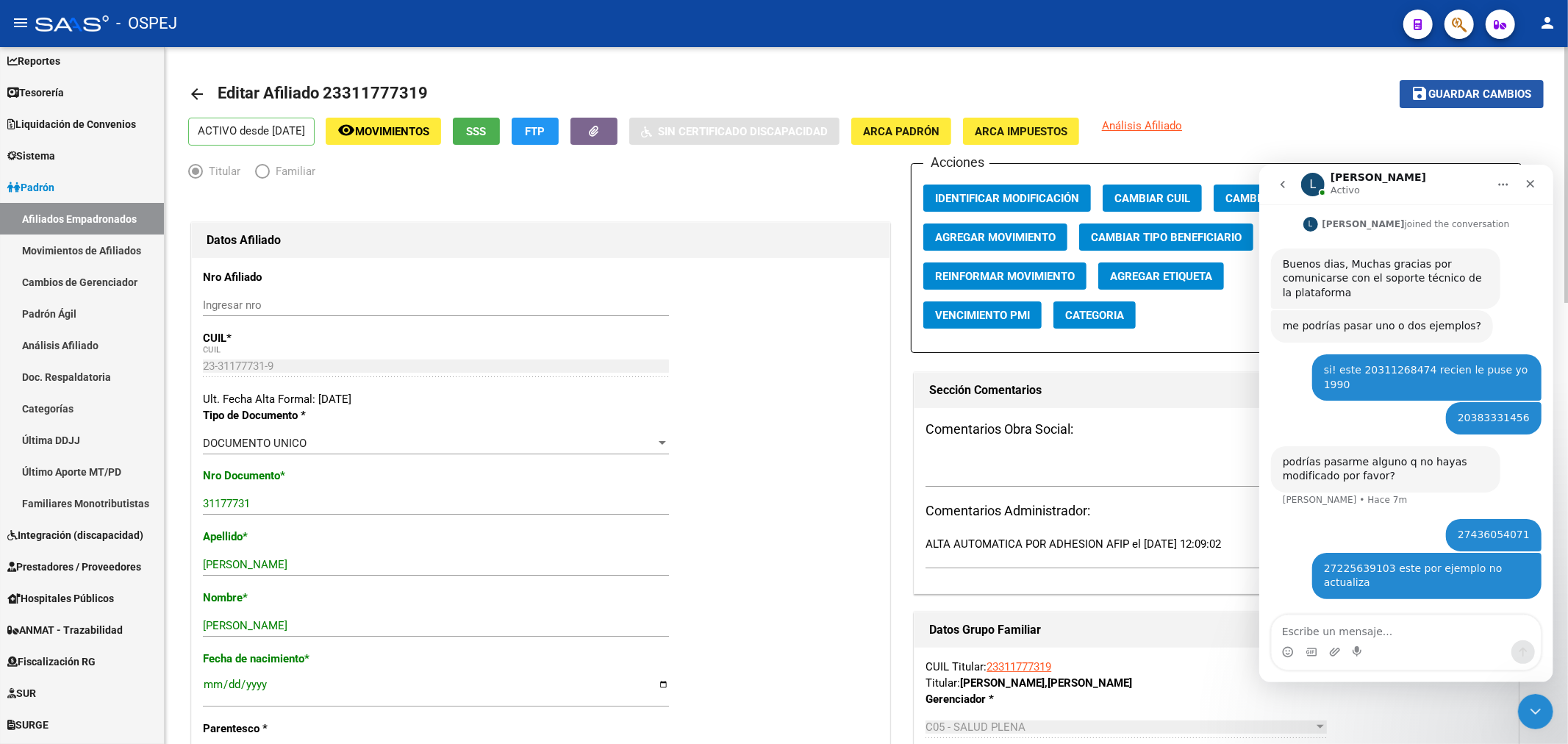
click at [1445, 85] on button "save Guardar cambios" at bounding box center [1471, 93] width 144 height 27
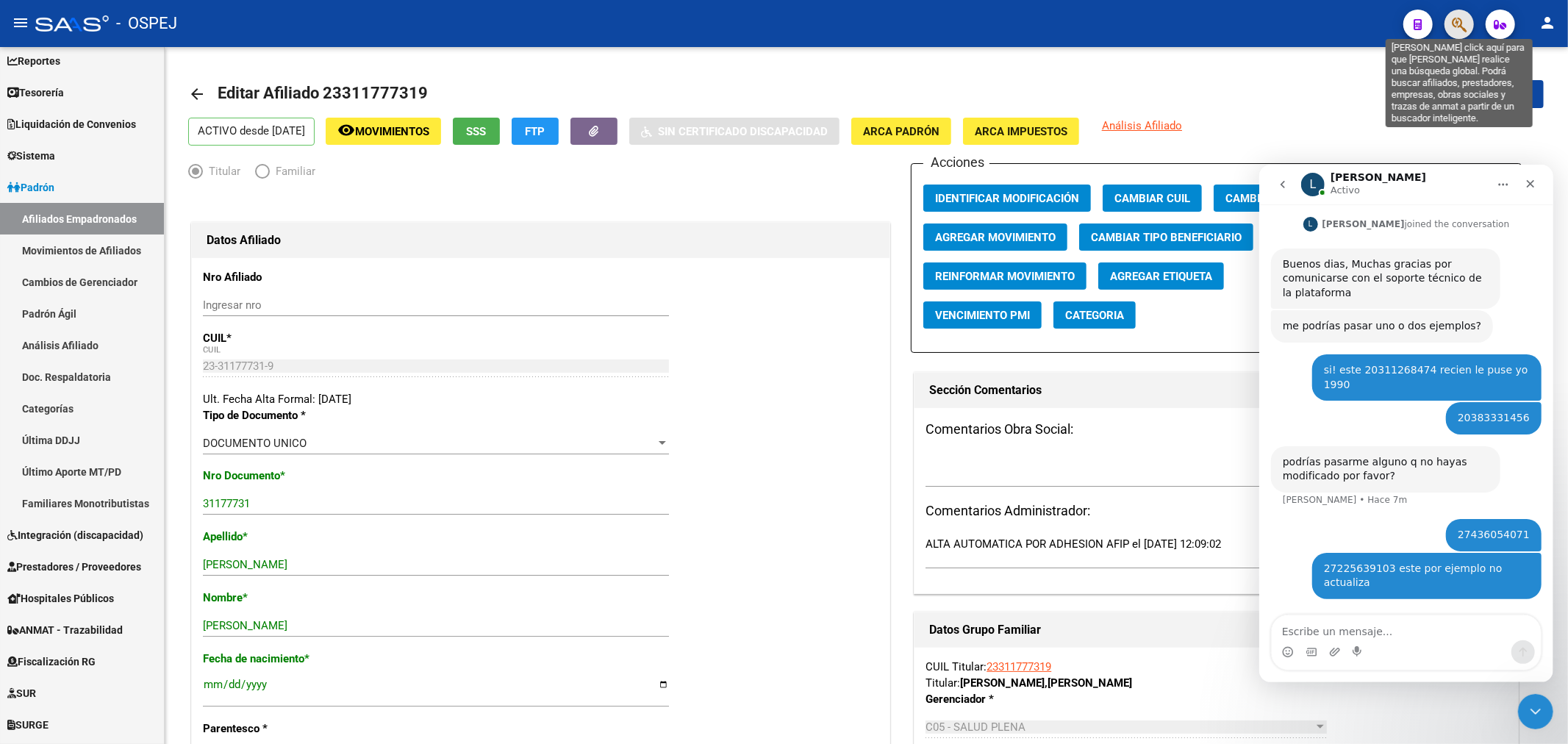
click at [1452, 30] on icon "button" at bounding box center [1459, 25] width 14 height 17
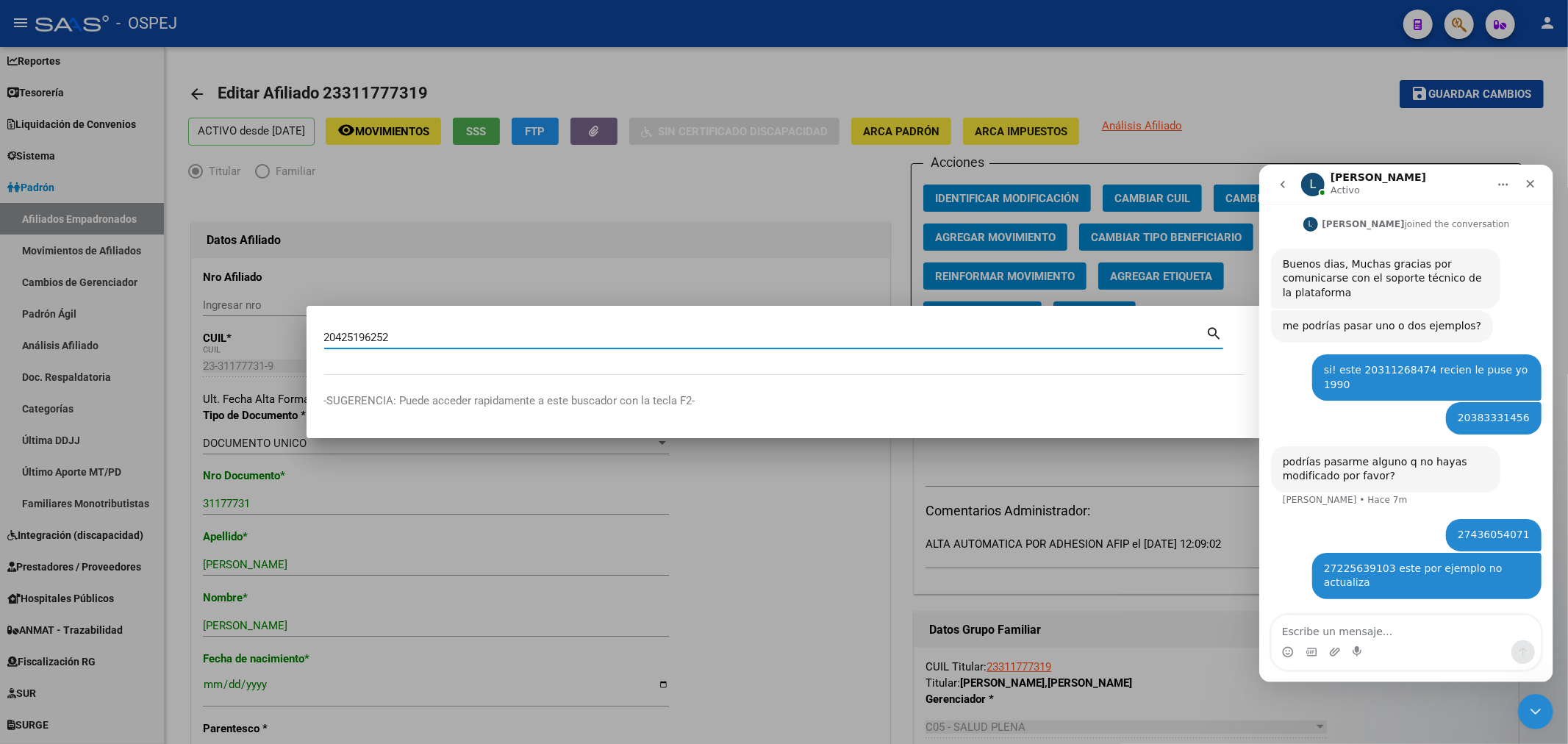
type input "20425196252"
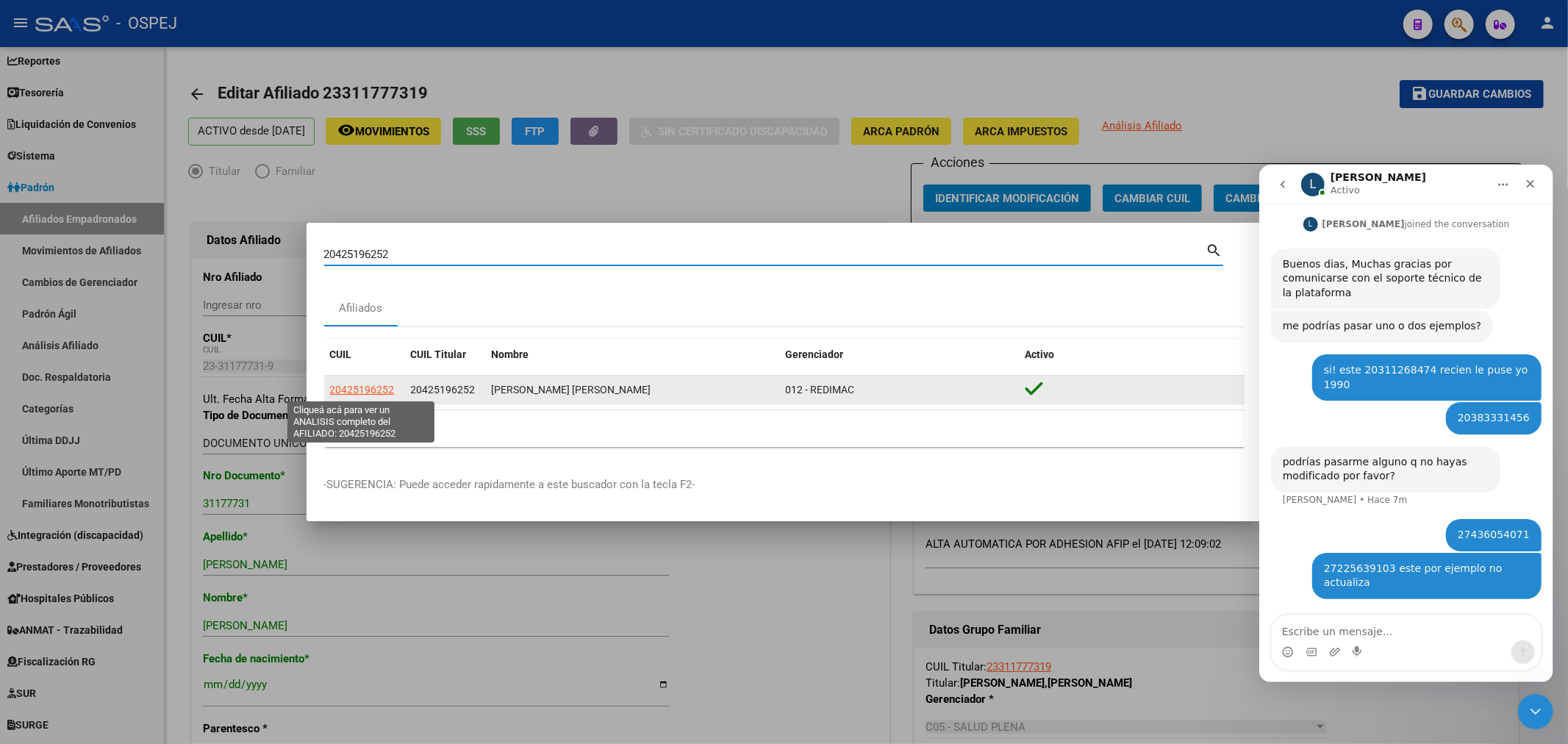
click at [363, 385] on span "20425196252" at bounding box center [362, 390] width 64 height 12
type textarea "20425196252"
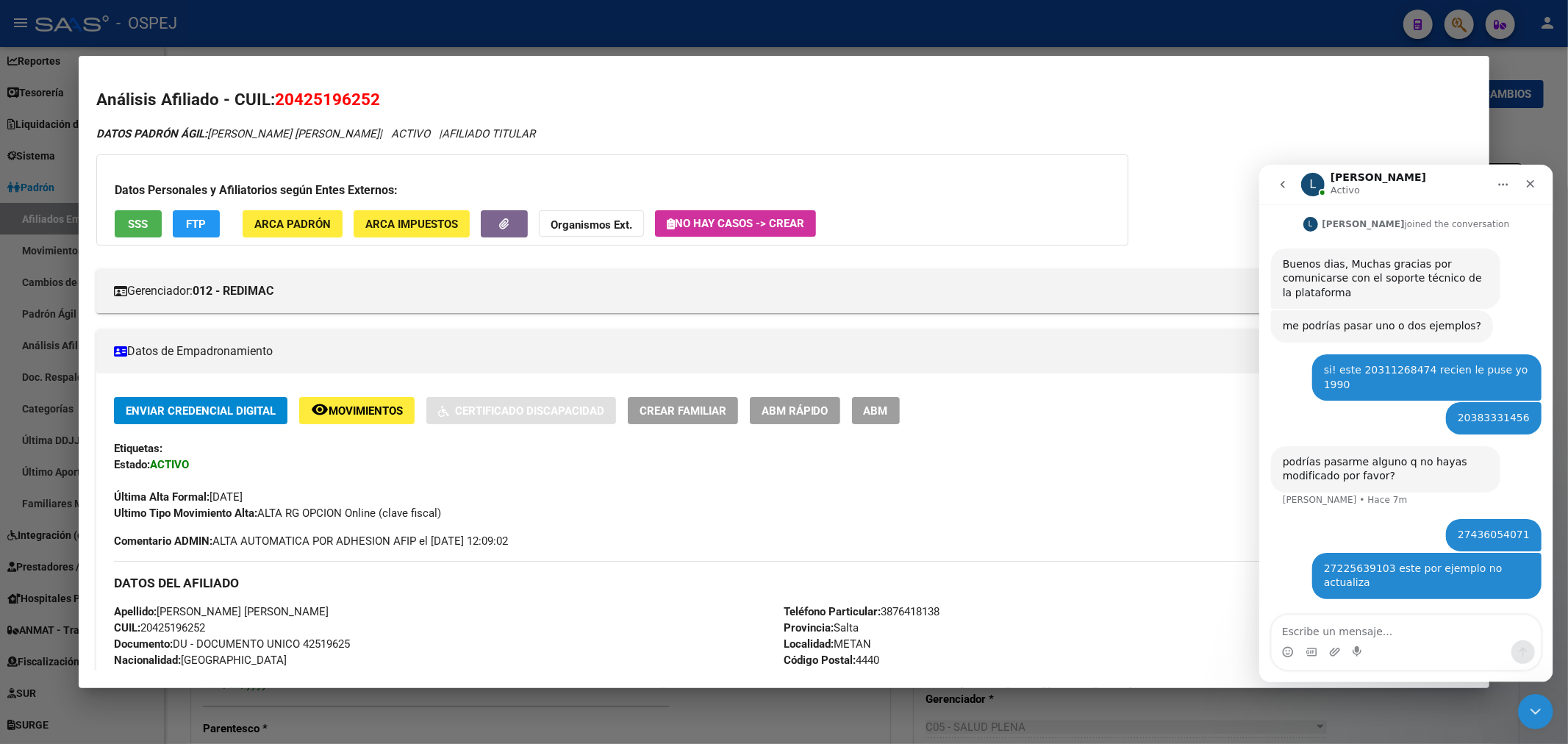
scroll to position [82, 0]
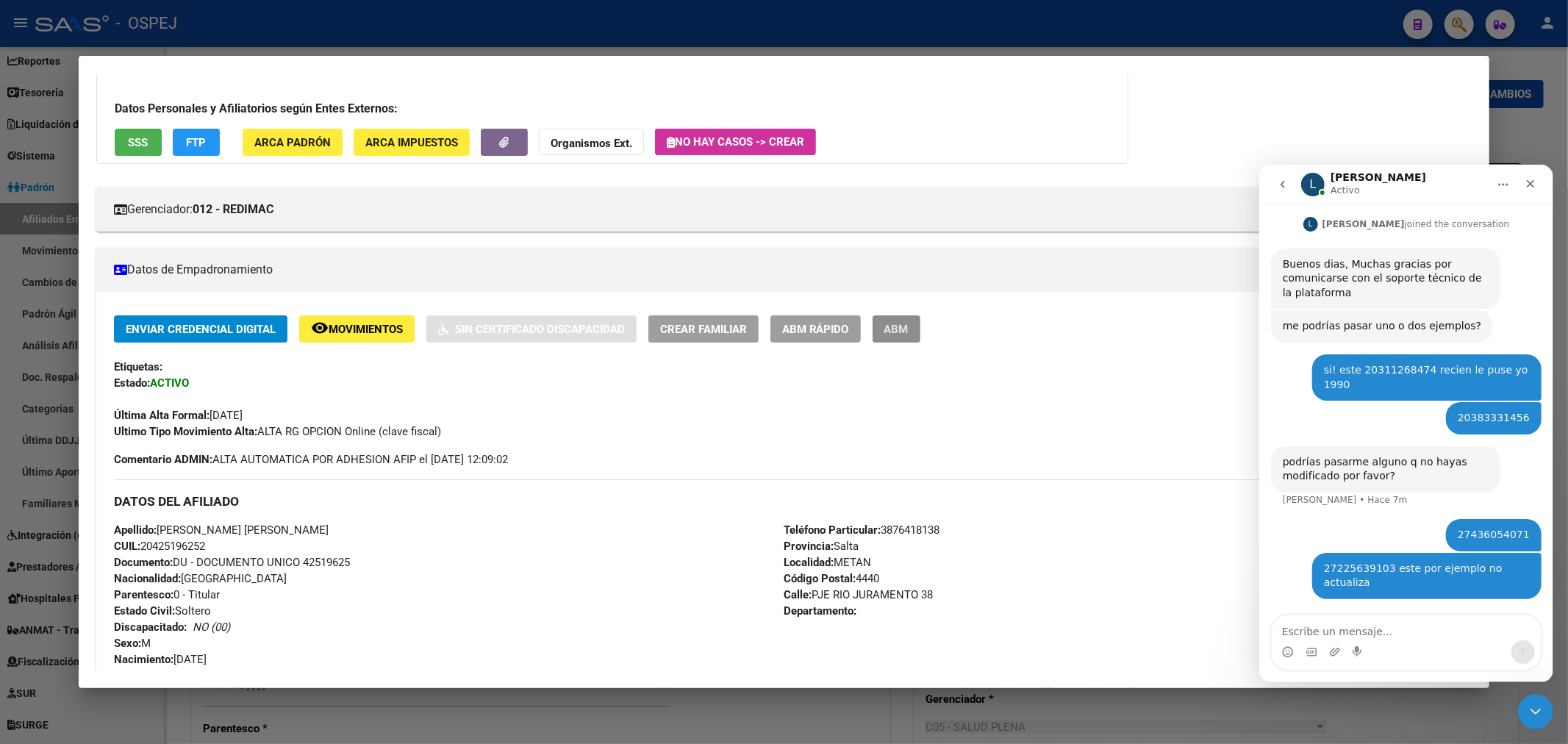
click at [898, 333] on button "ABM" at bounding box center [896, 329] width 48 height 27
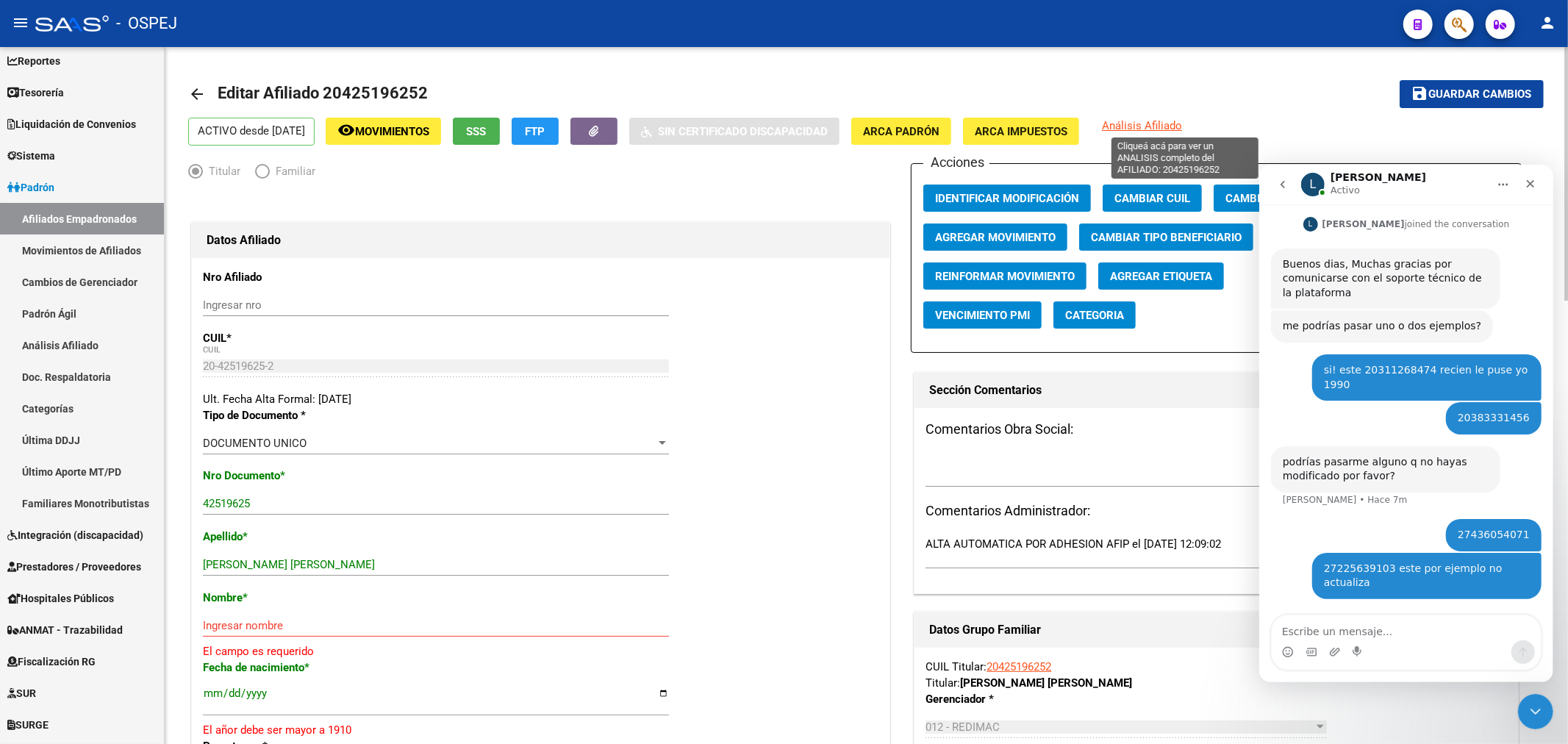
scroll to position [82, 0]
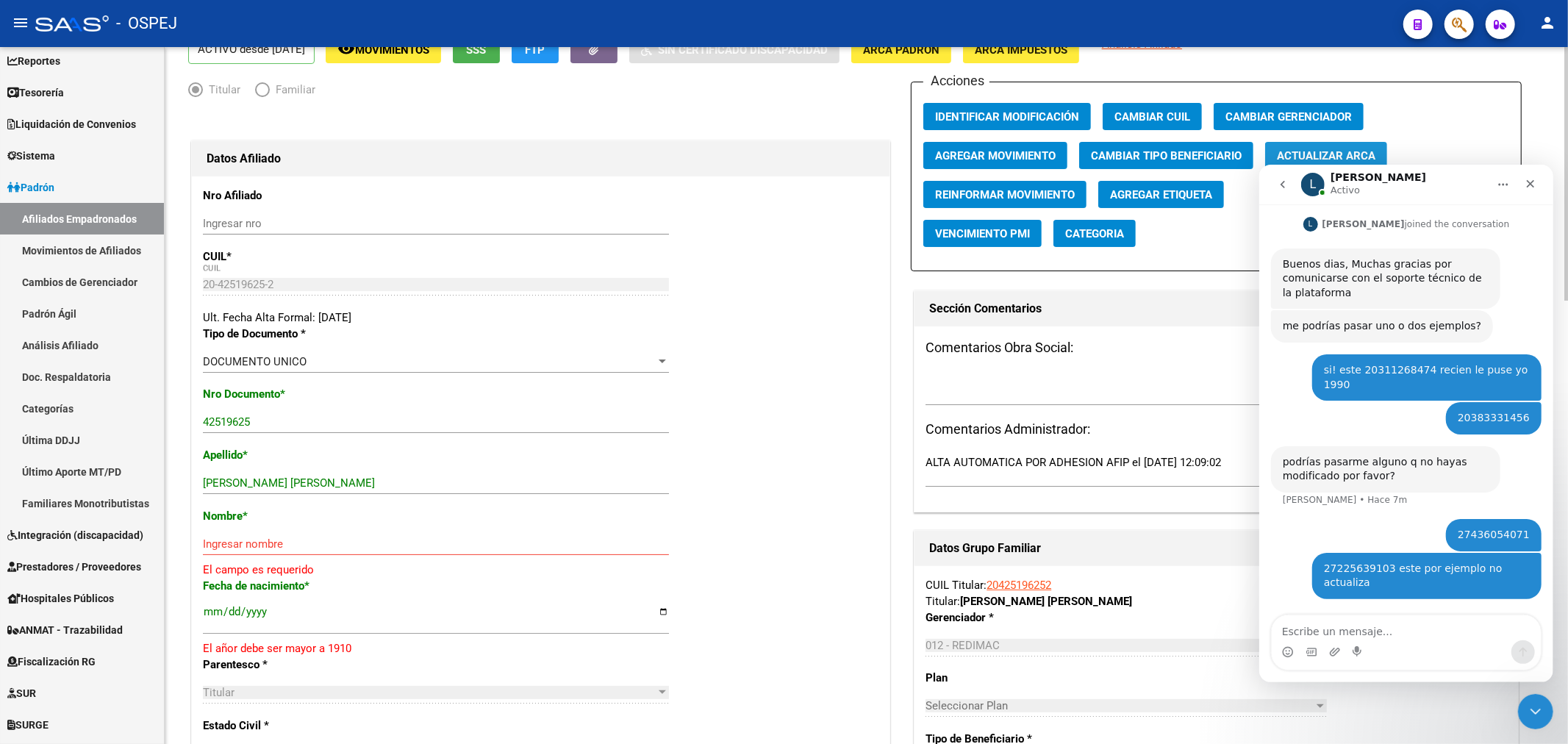
click at [1295, 151] on span "Actualizar ARCA" at bounding box center [1325, 156] width 99 height 13
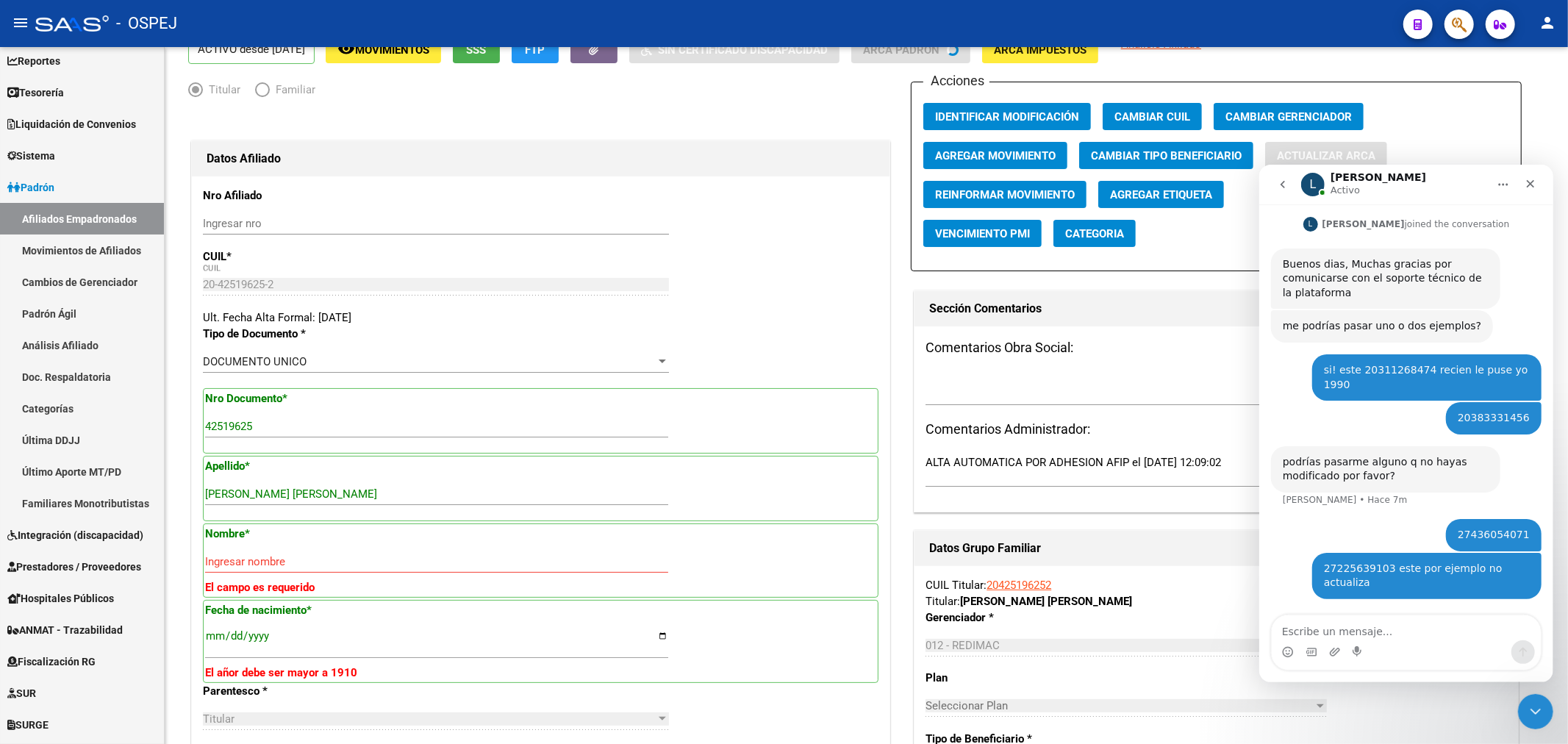
type input "MEDINA"
type input "RAMIRO MARIANO"
type input "2000-03-22"
type input "METAN"
type input "PJE RIO JURAMENTO"
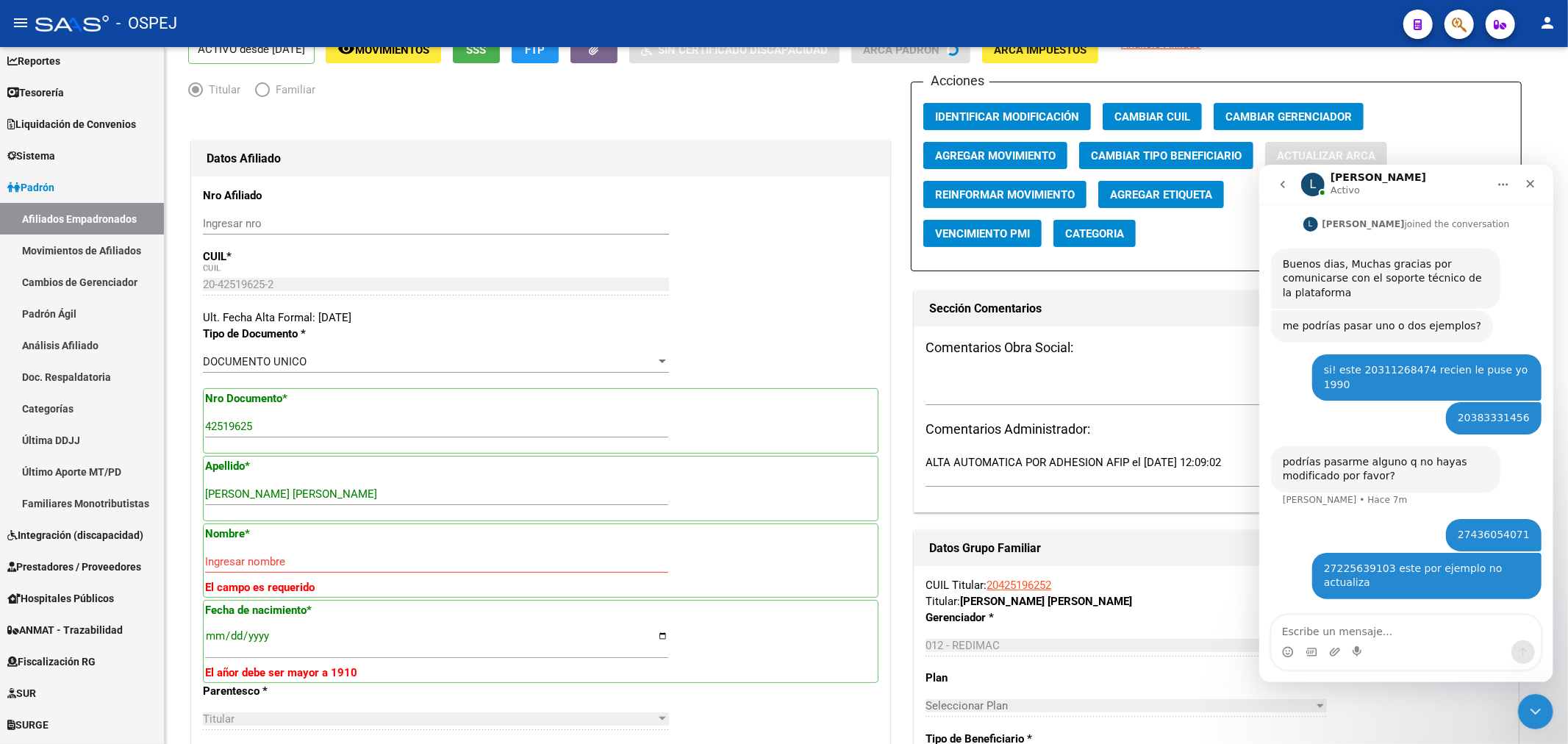
type input "83"
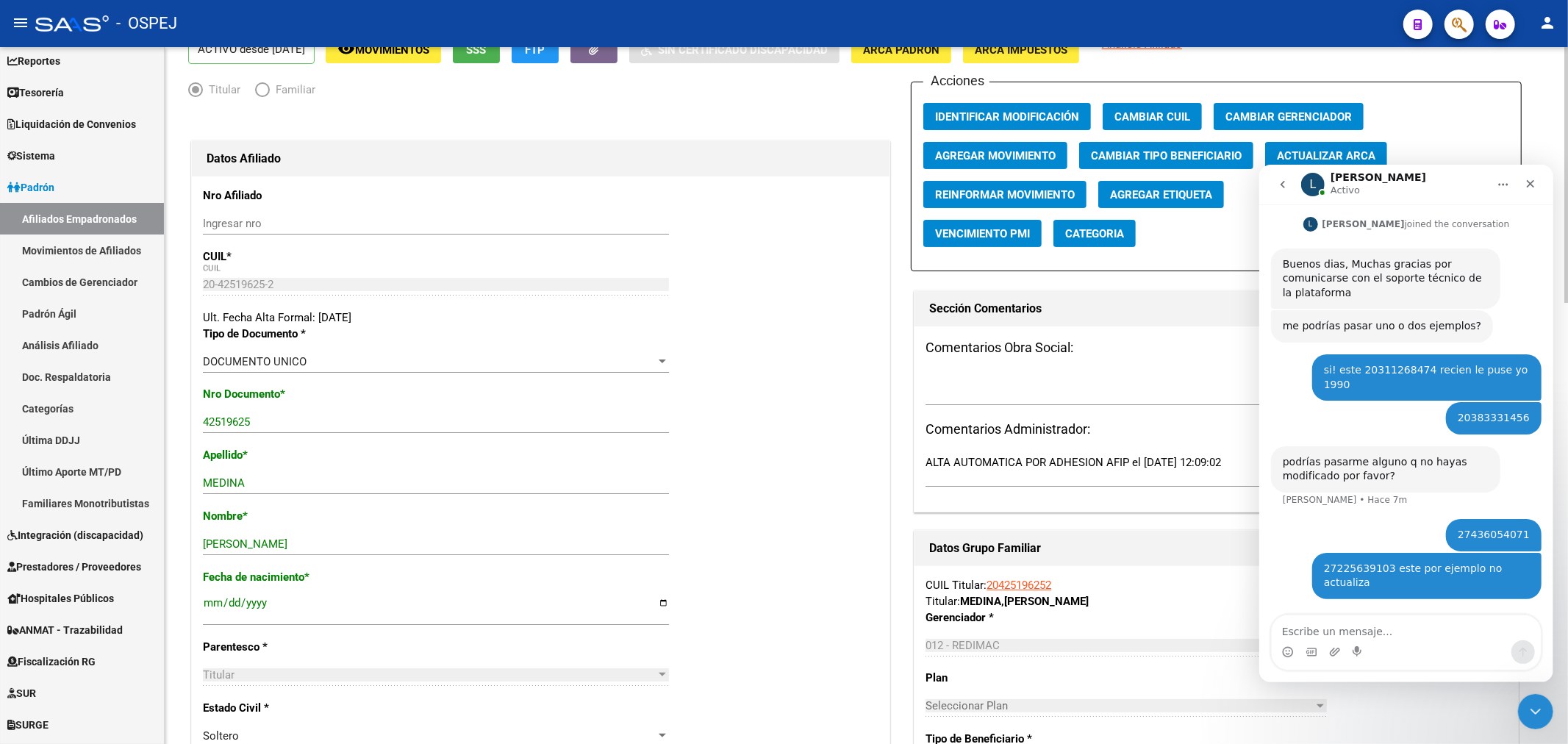
scroll to position [0, 0]
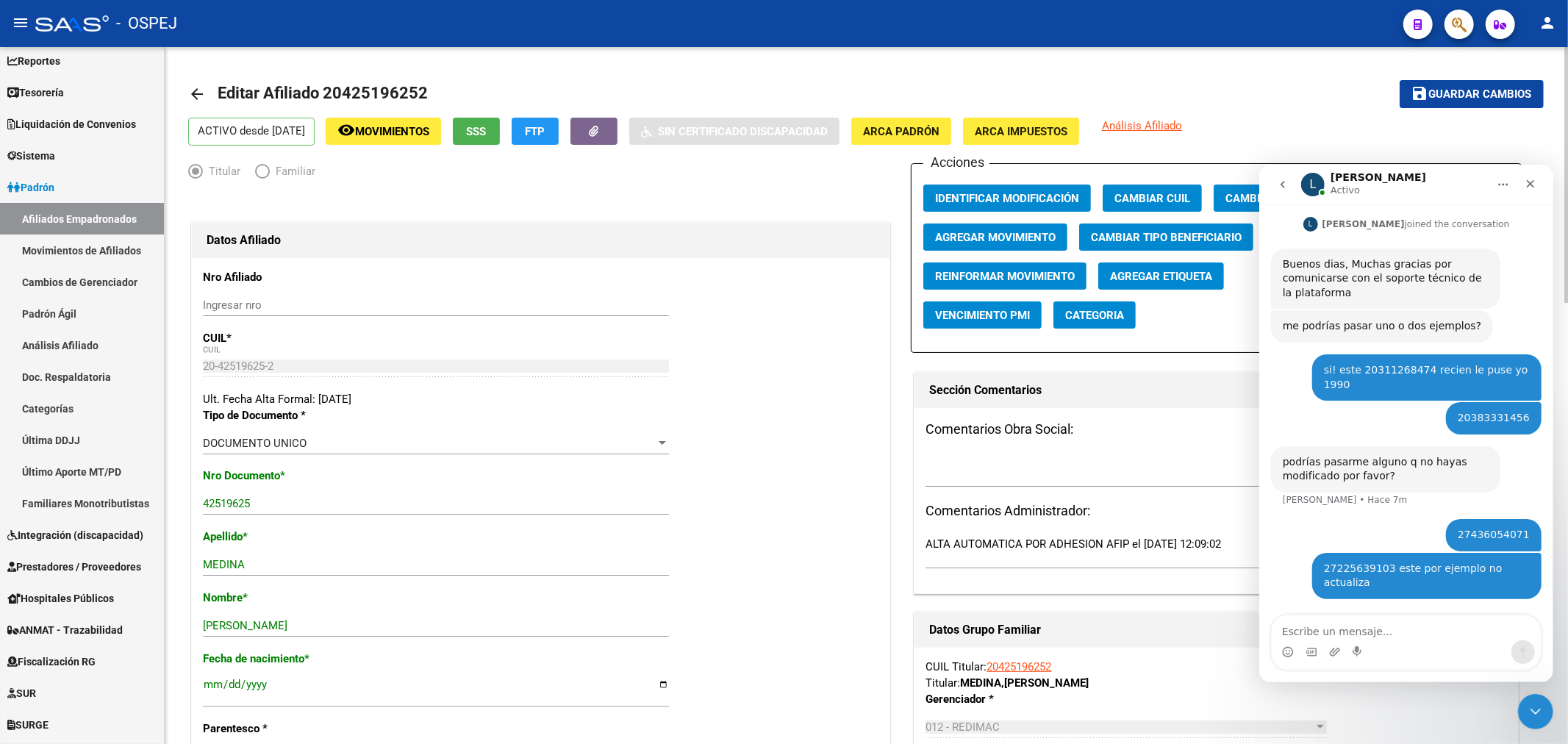
click at [1436, 91] on span "Guardar cambios" at bounding box center [1480, 95] width 103 height 13
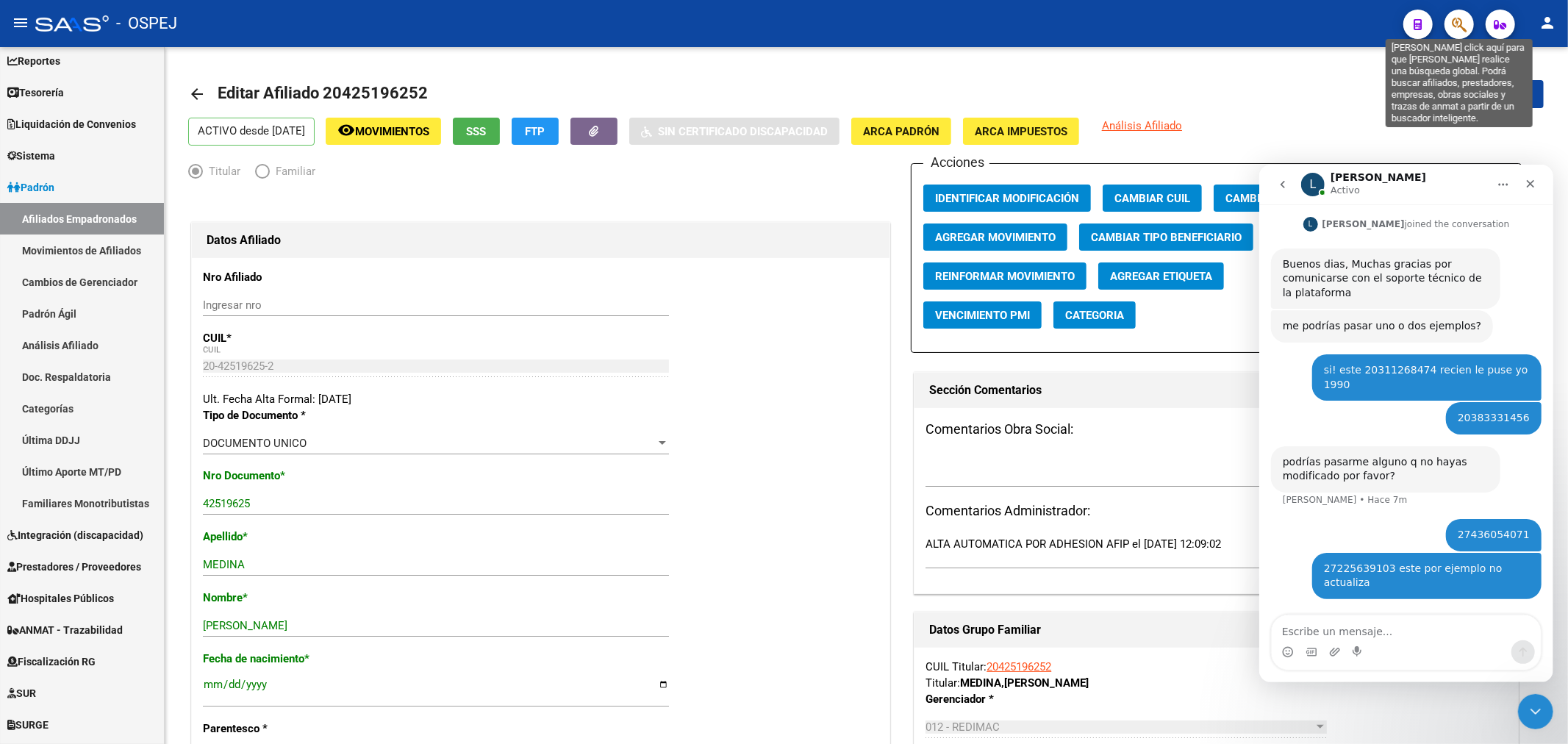
click at [1455, 17] on icon "button" at bounding box center [1459, 25] width 14 height 17
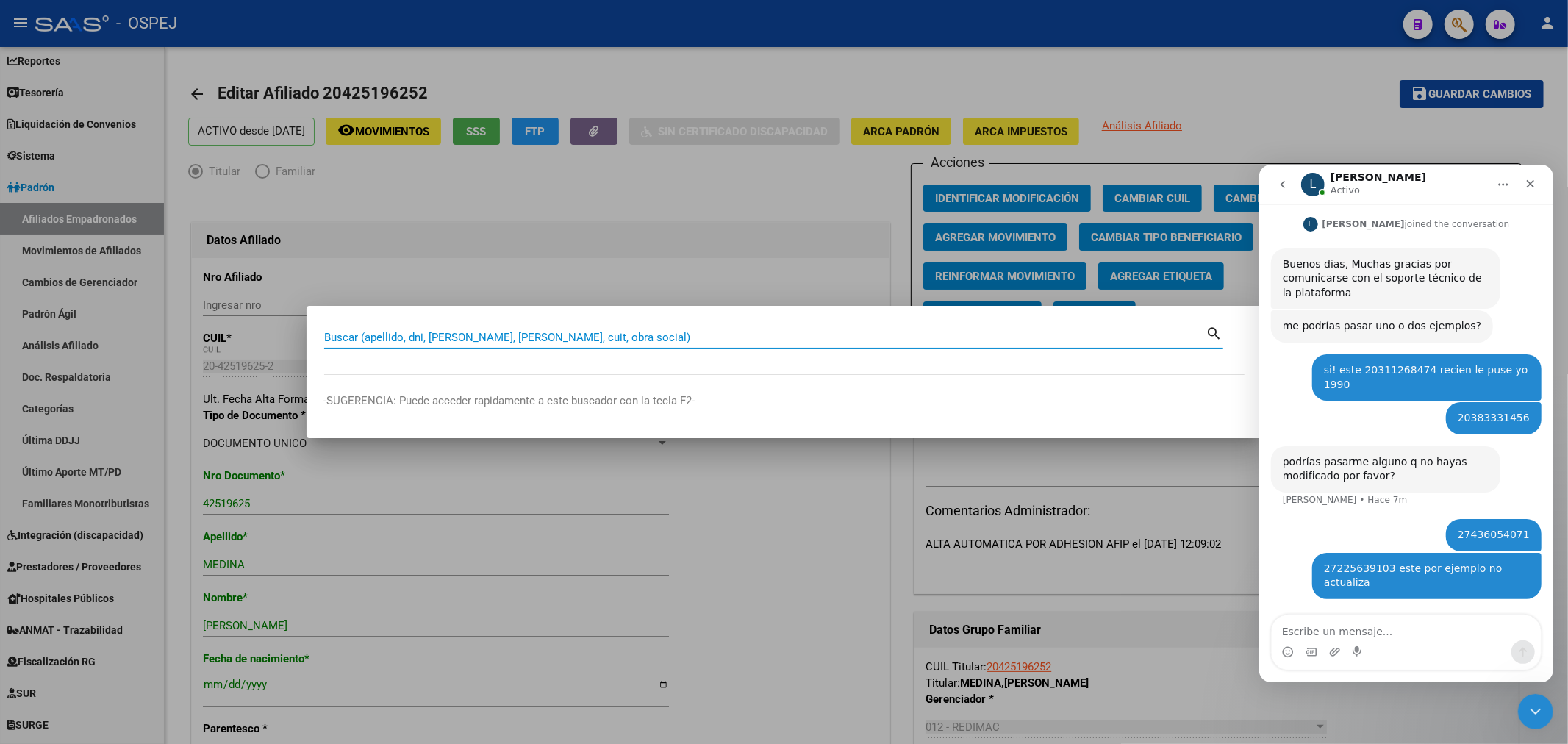
paste input "27274266231"
type input "27274266231"
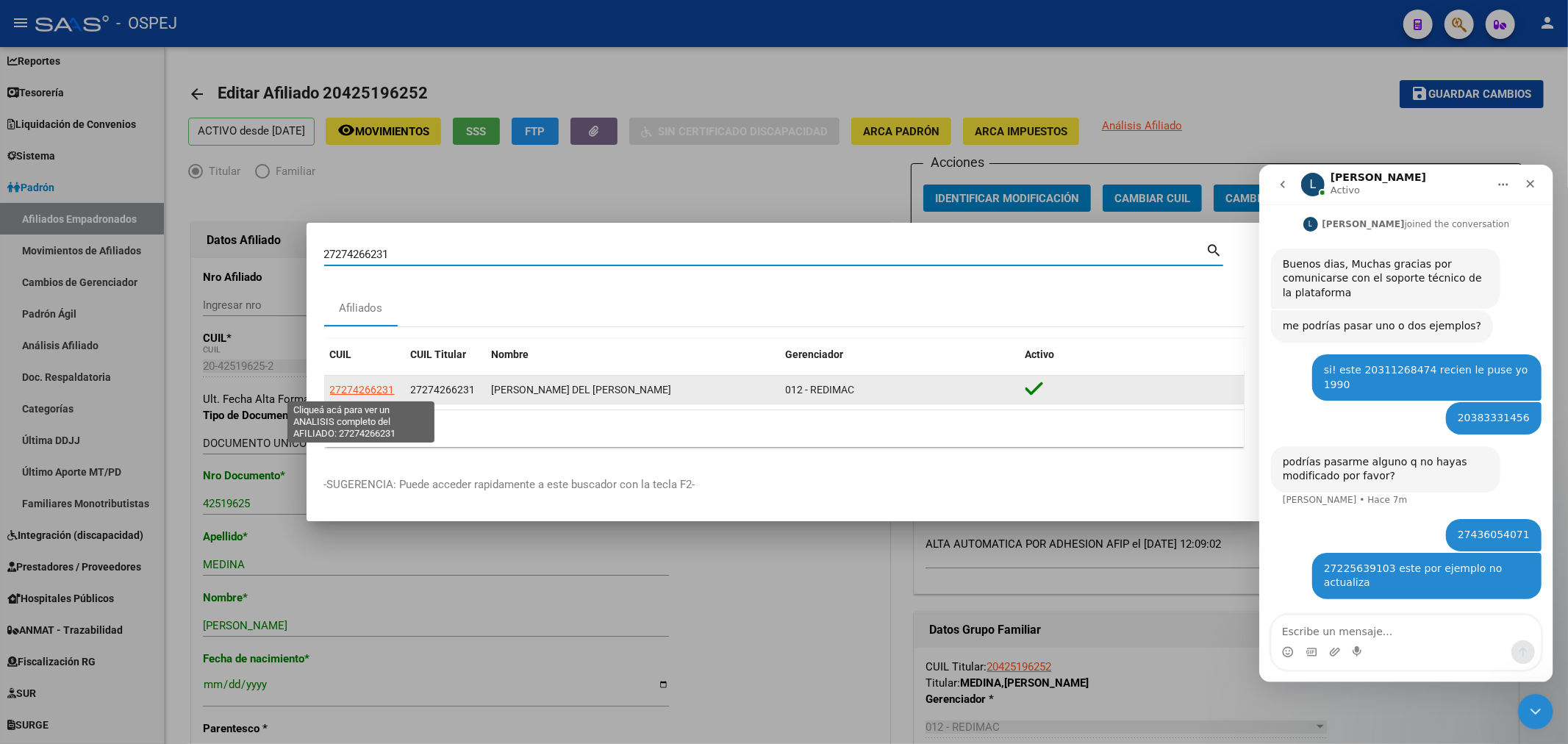
click at [356, 390] on span "27274266231" at bounding box center [362, 390] width 64 height 12
type textarea "27274266231"
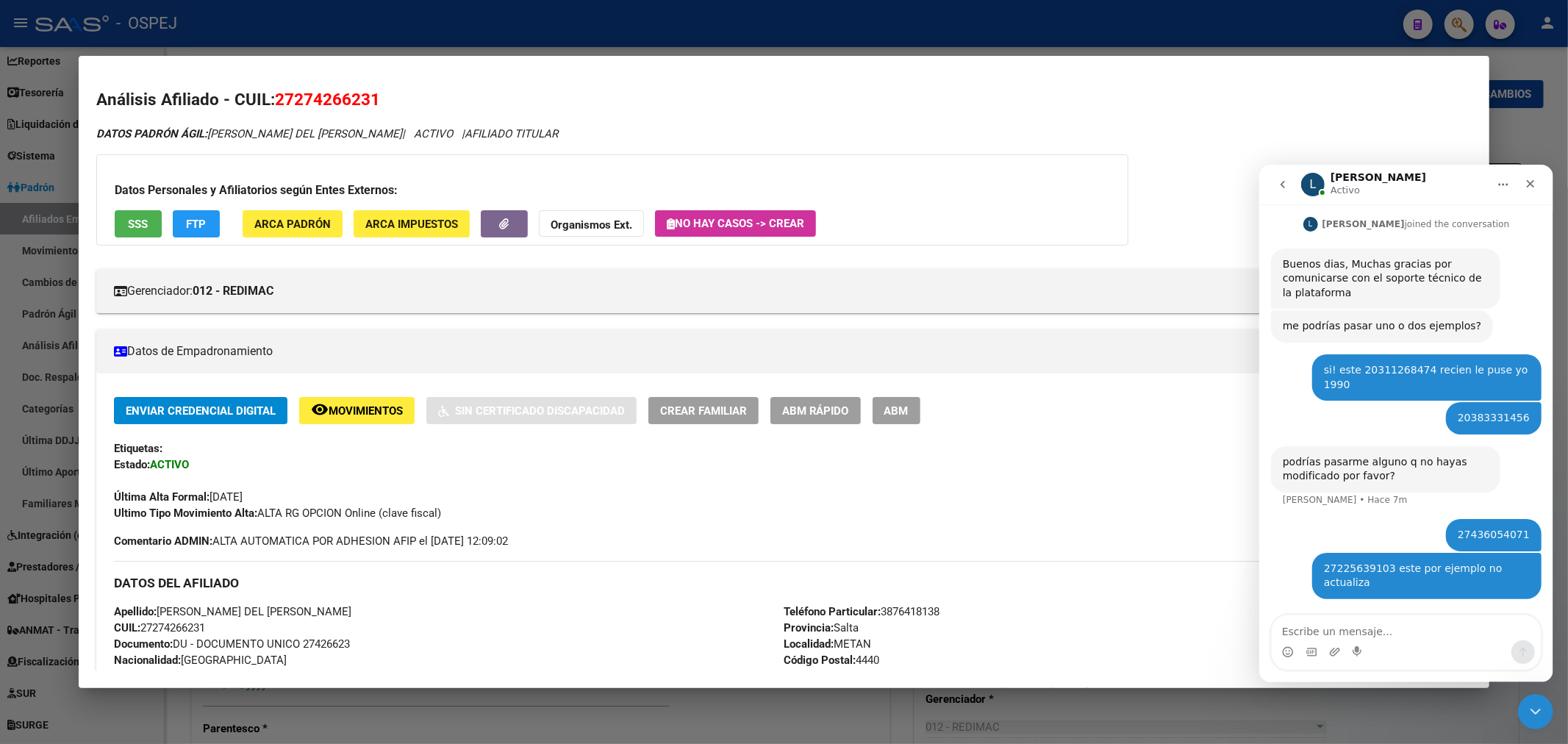
click at [909, 403] on span "ABM" at bounding box center [895, 410] width 24 height 13
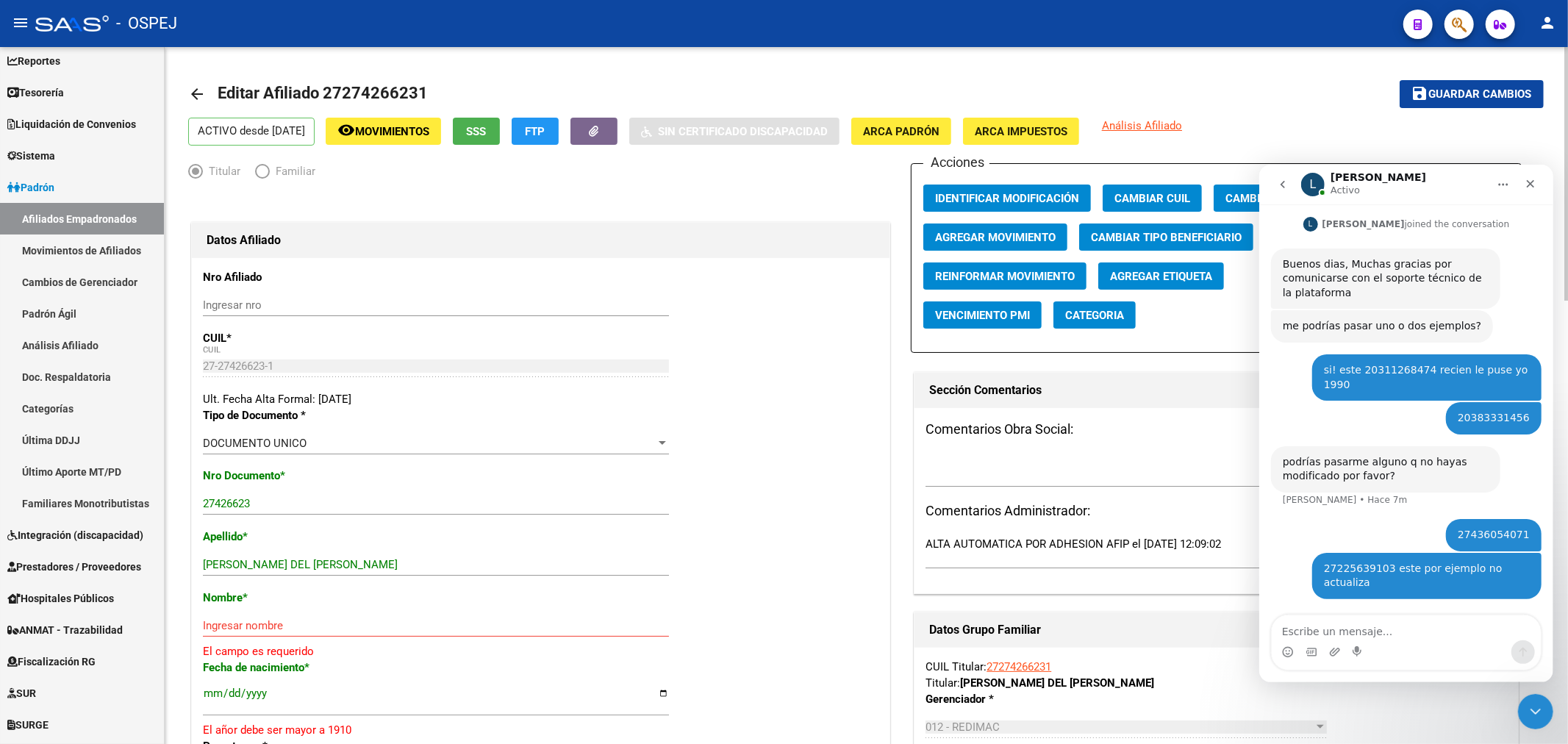
scroll to position [82, 0]
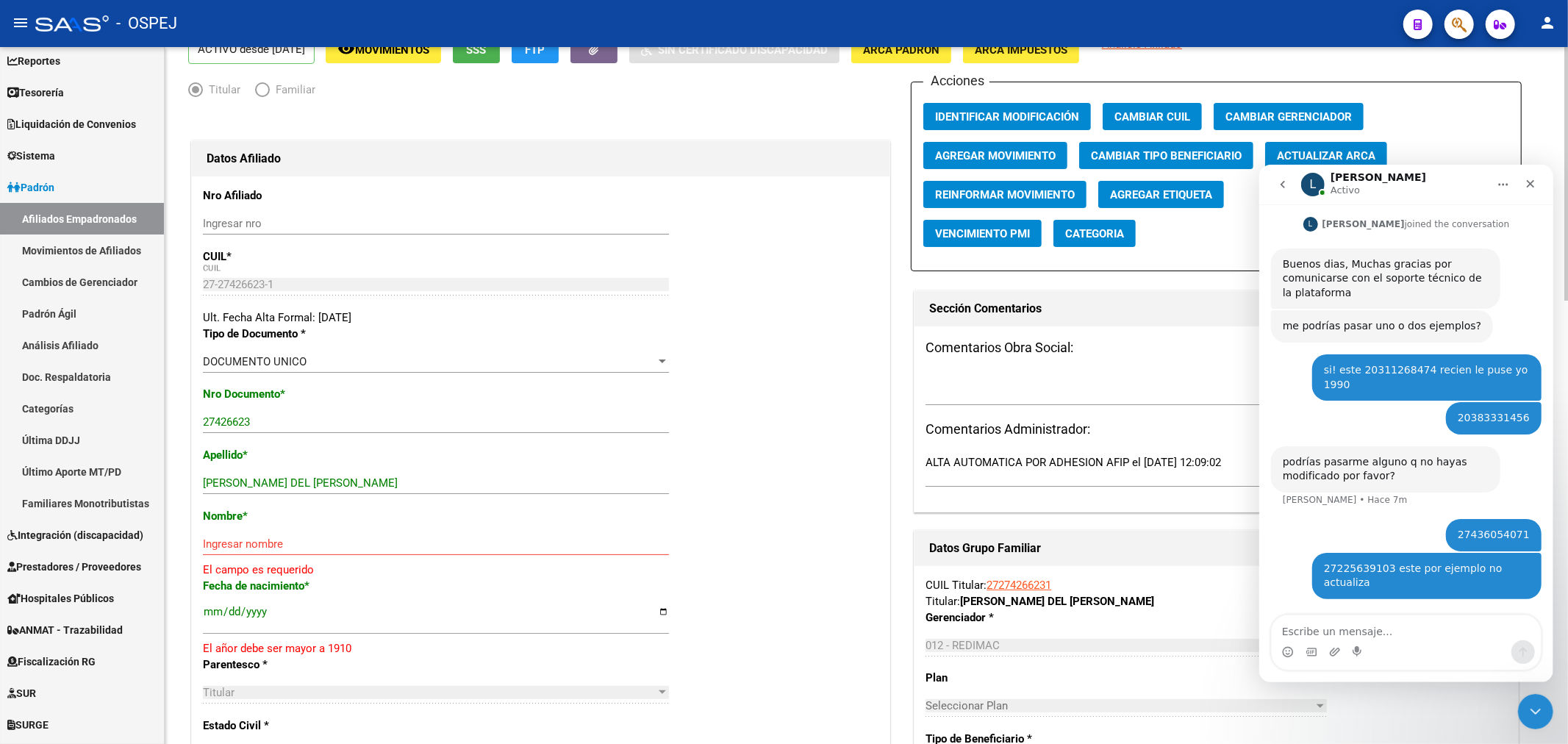
click at [1366, 145] on button "Actualizar ARCA" at bounding box center [1325, 156] width 122 height 27
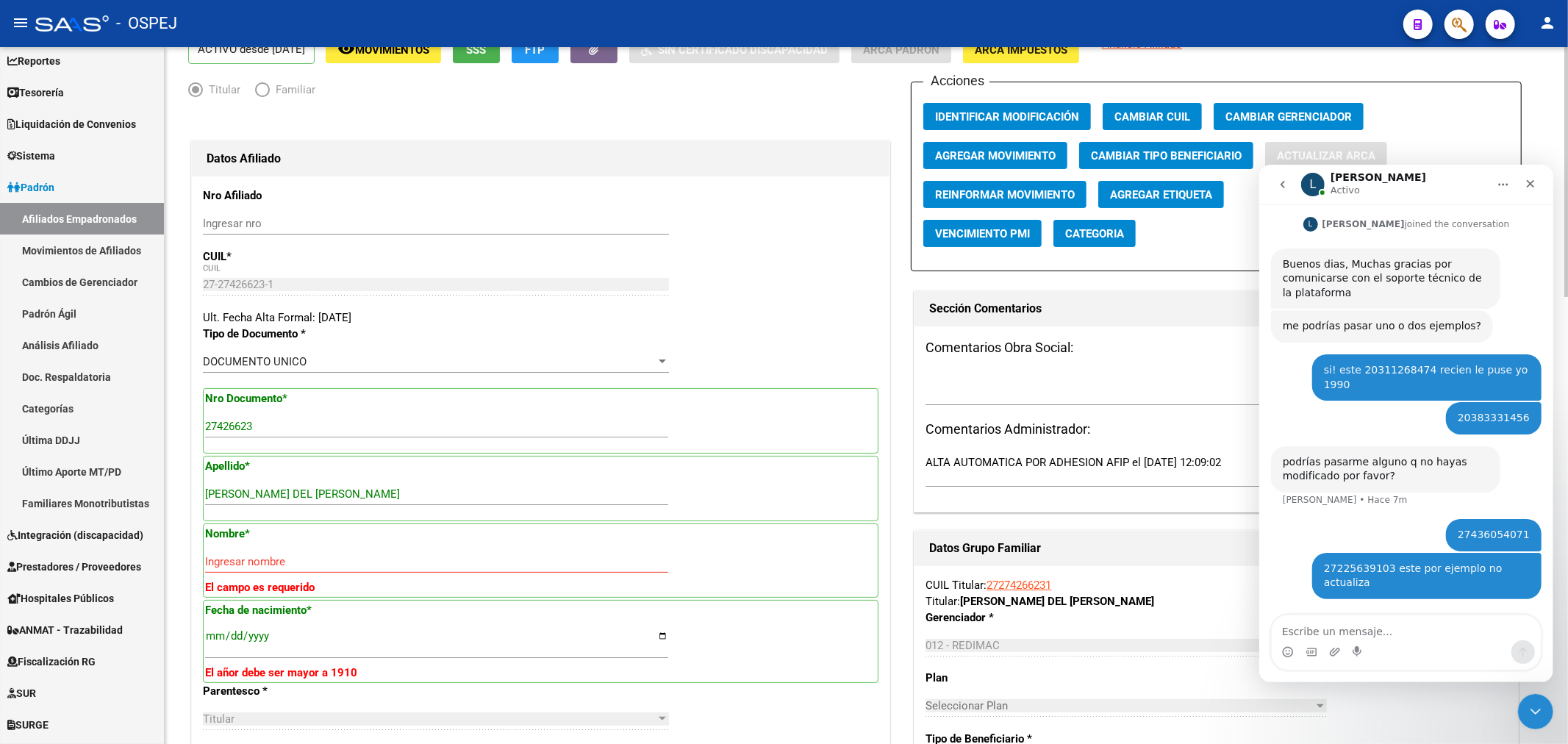
type input "DIAZ"
type input "BEATRIZ DEL CARMEN"
type input "1979-07-16"
type input "CABA"
type input "GUILLERMO POMA"
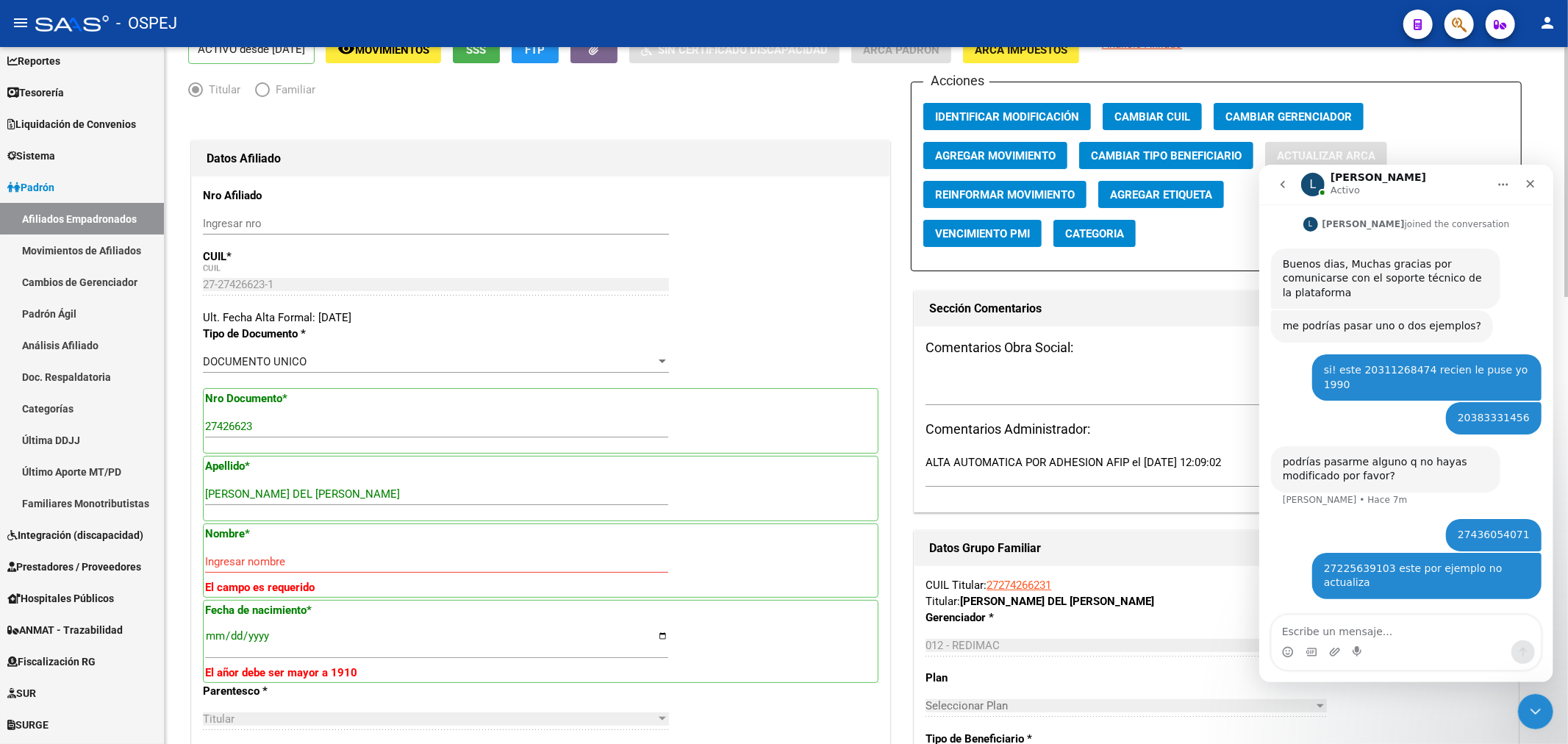
type input "470"
type input "00"
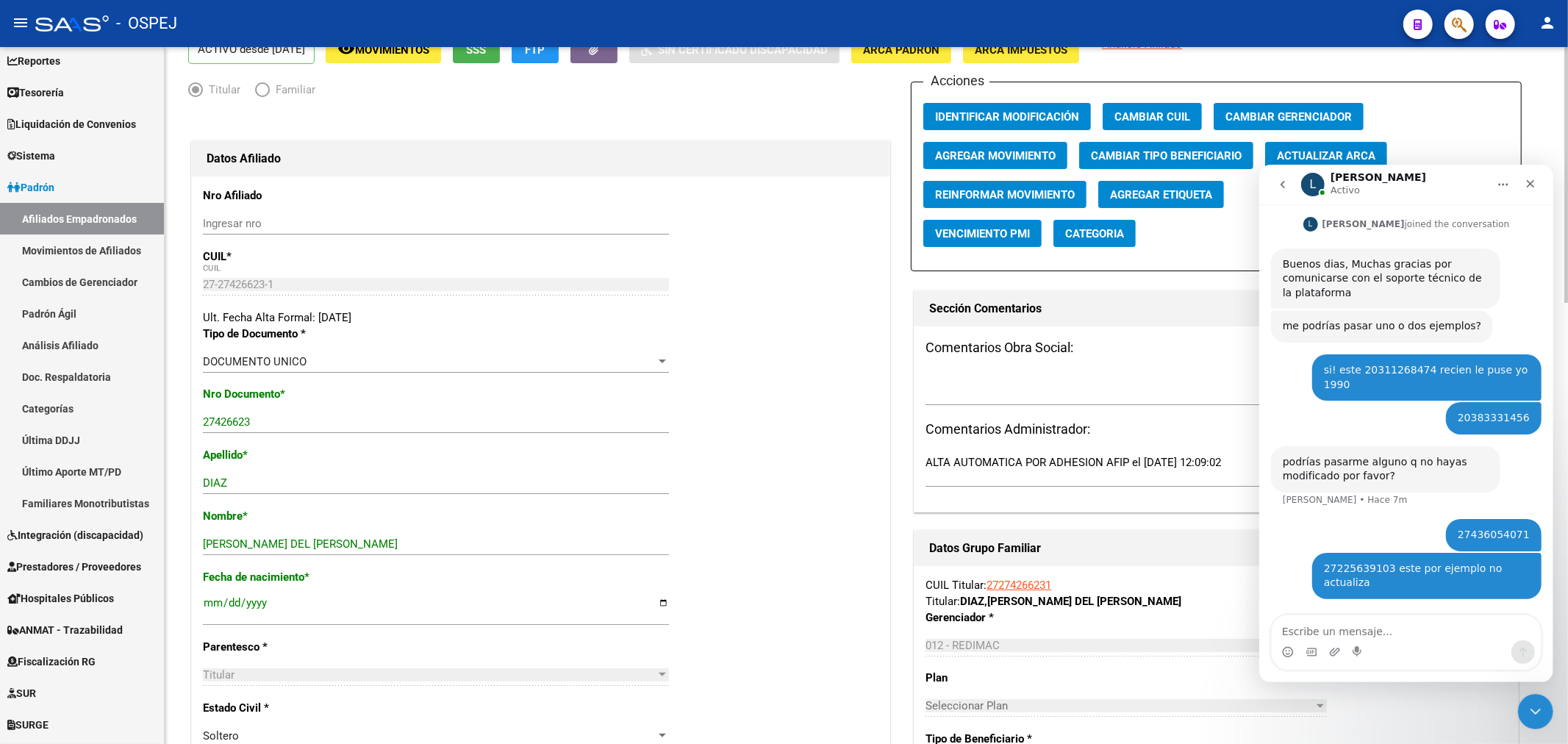
scroll to position [0, 0]
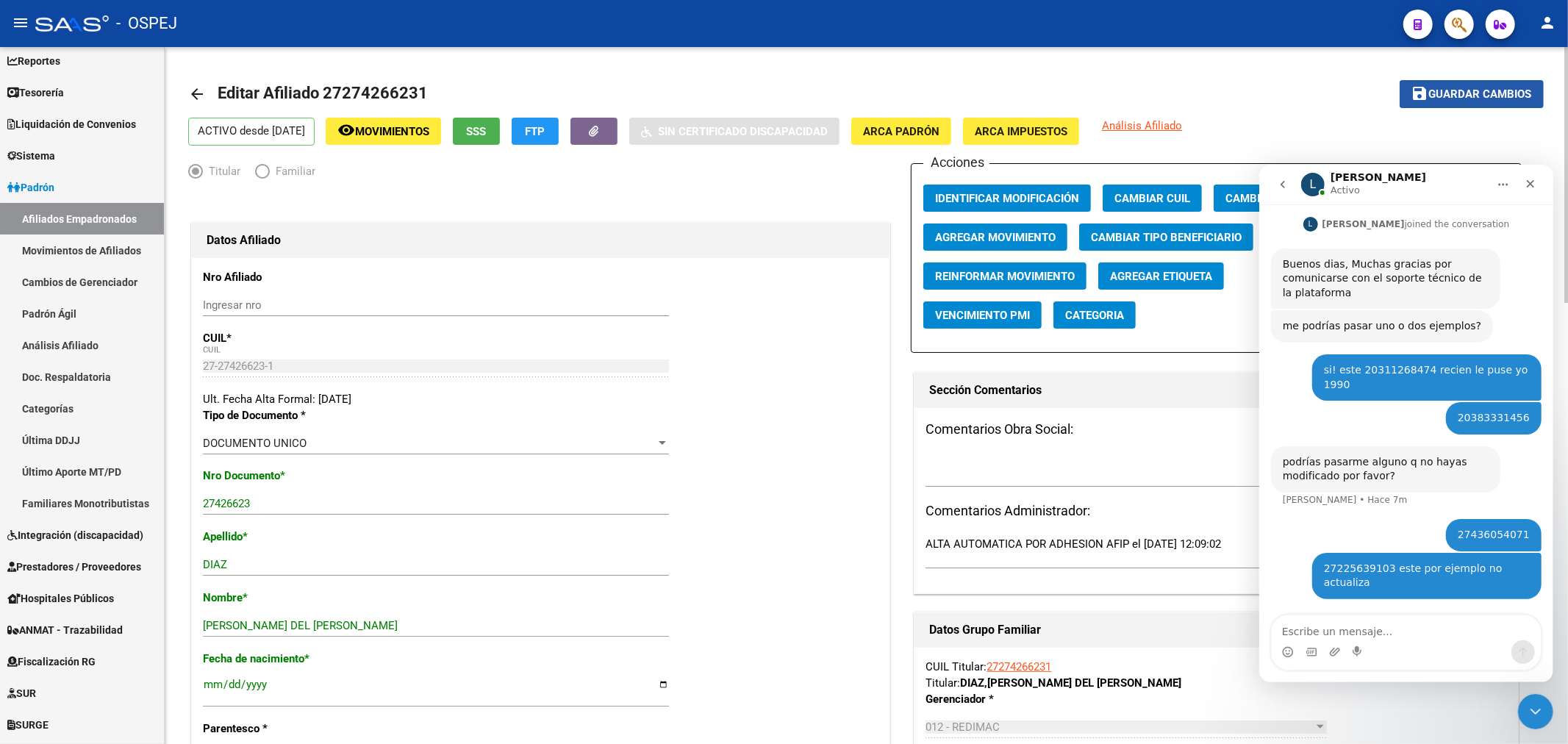
click at [1443, 89] on span "Guardar cambios" at bounding box center [1480, 95] width 103 height 13
click at [1468, 23] on button "button" at bounding box center [1459, 24] width 30 height 30
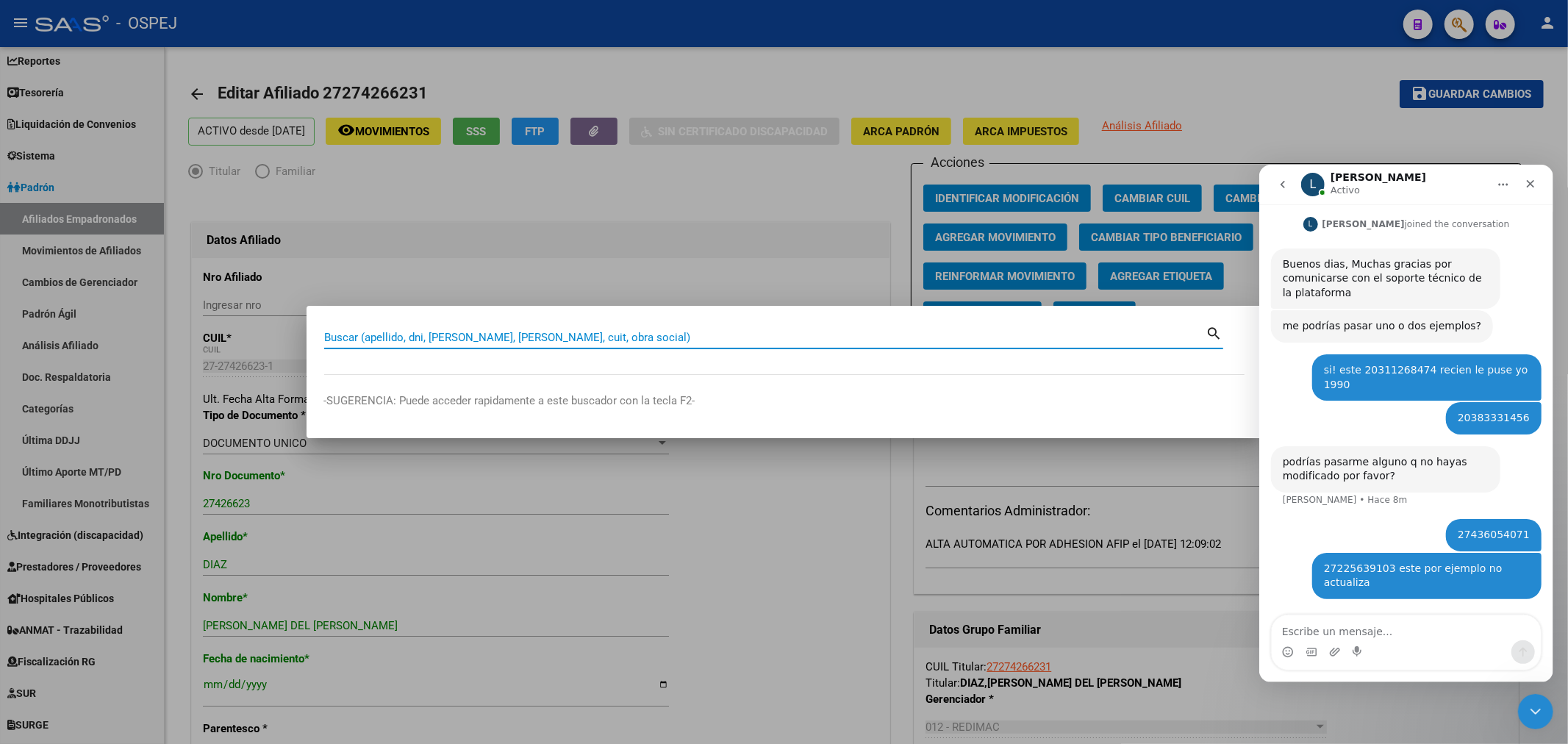
paste input "20251632996"
type input "20251632996"
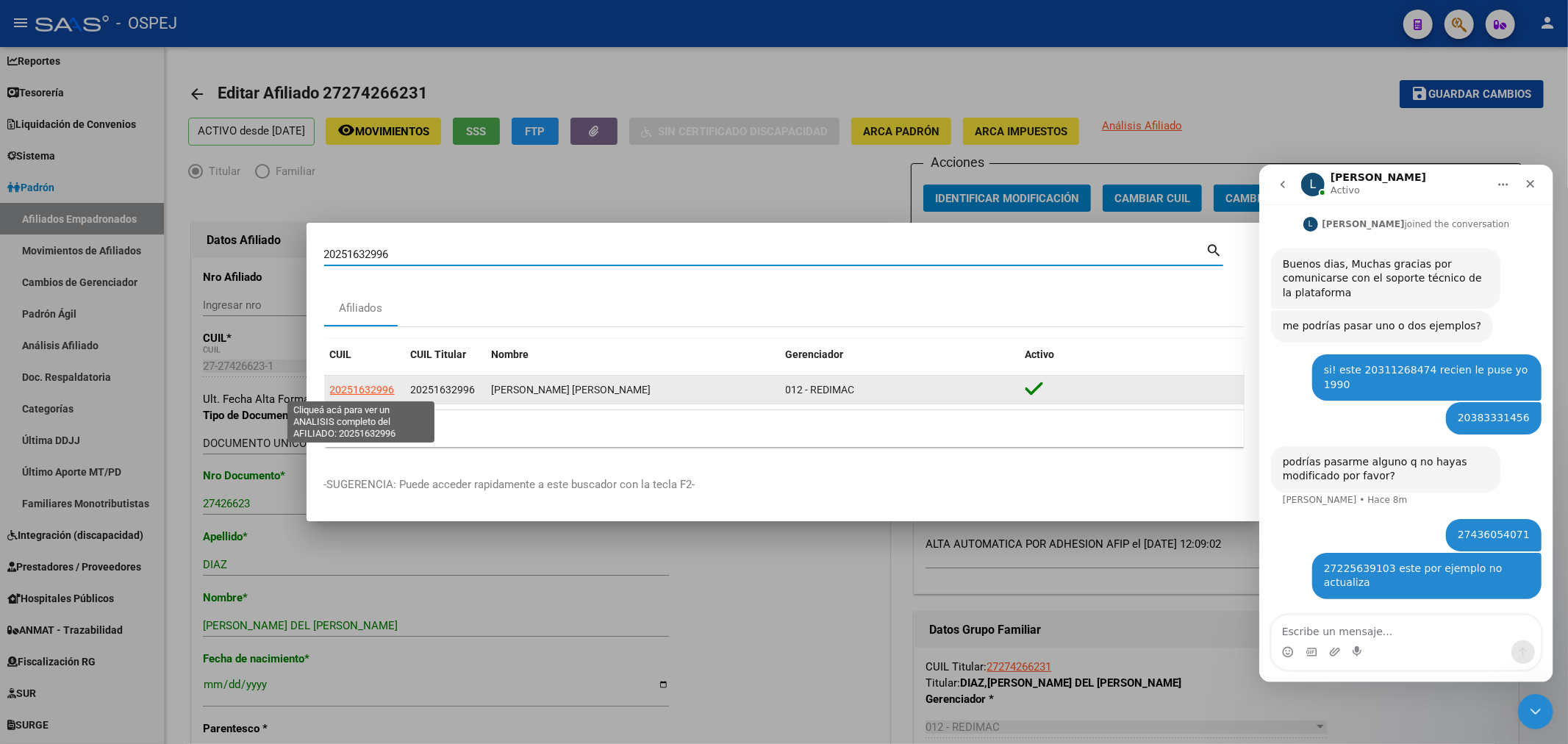
click at [388, 388] on span "20251632996" at bounding box center [362, 390] width 64 height 12
type textarea "20251632996"
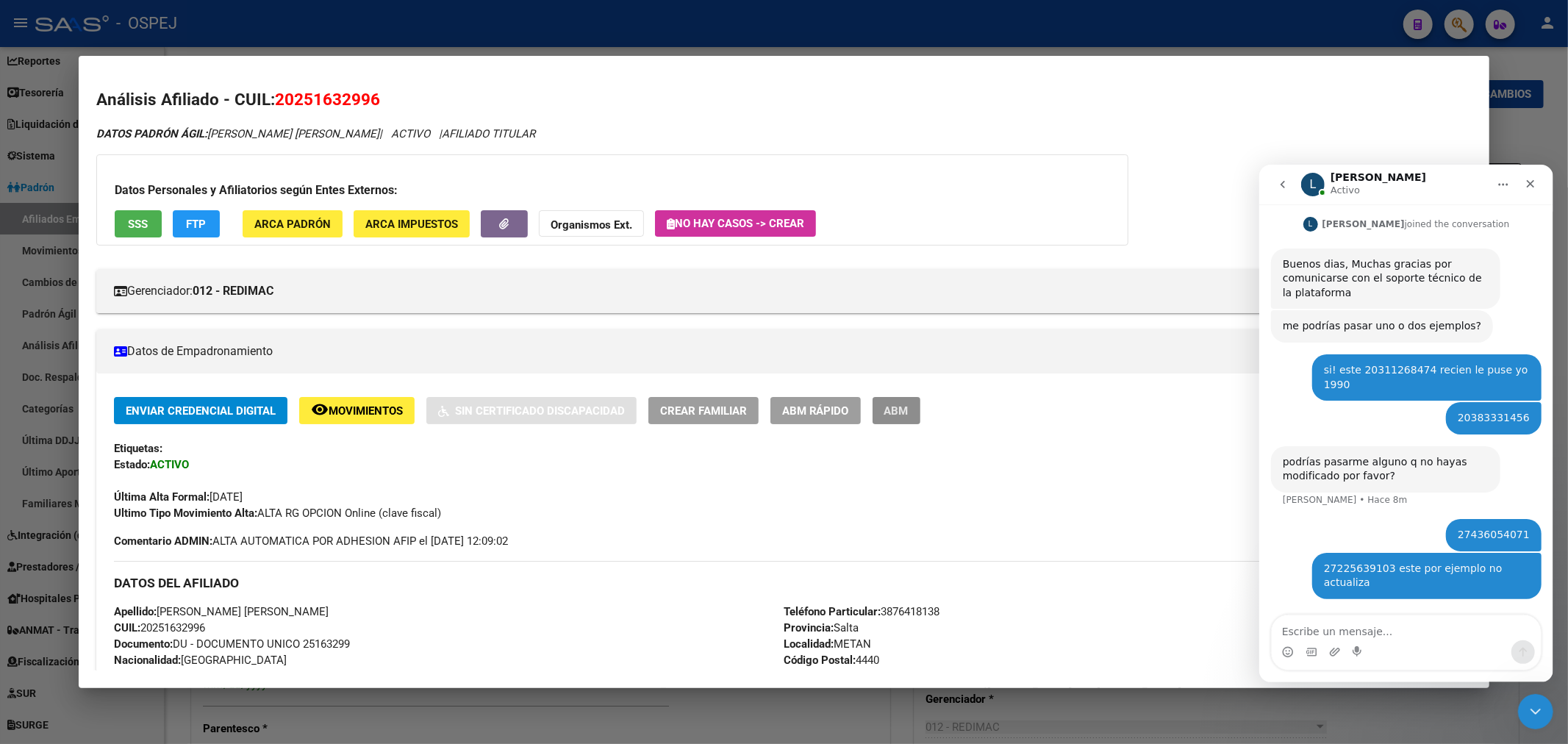
drag, startPoint x: 917, startPoint y: 424, endPoint x: 1011, endPoint y: 420, distance: 94.1
click at [916, 424] on button "ABM" at bounding box center [896, 411] width 48 height 27
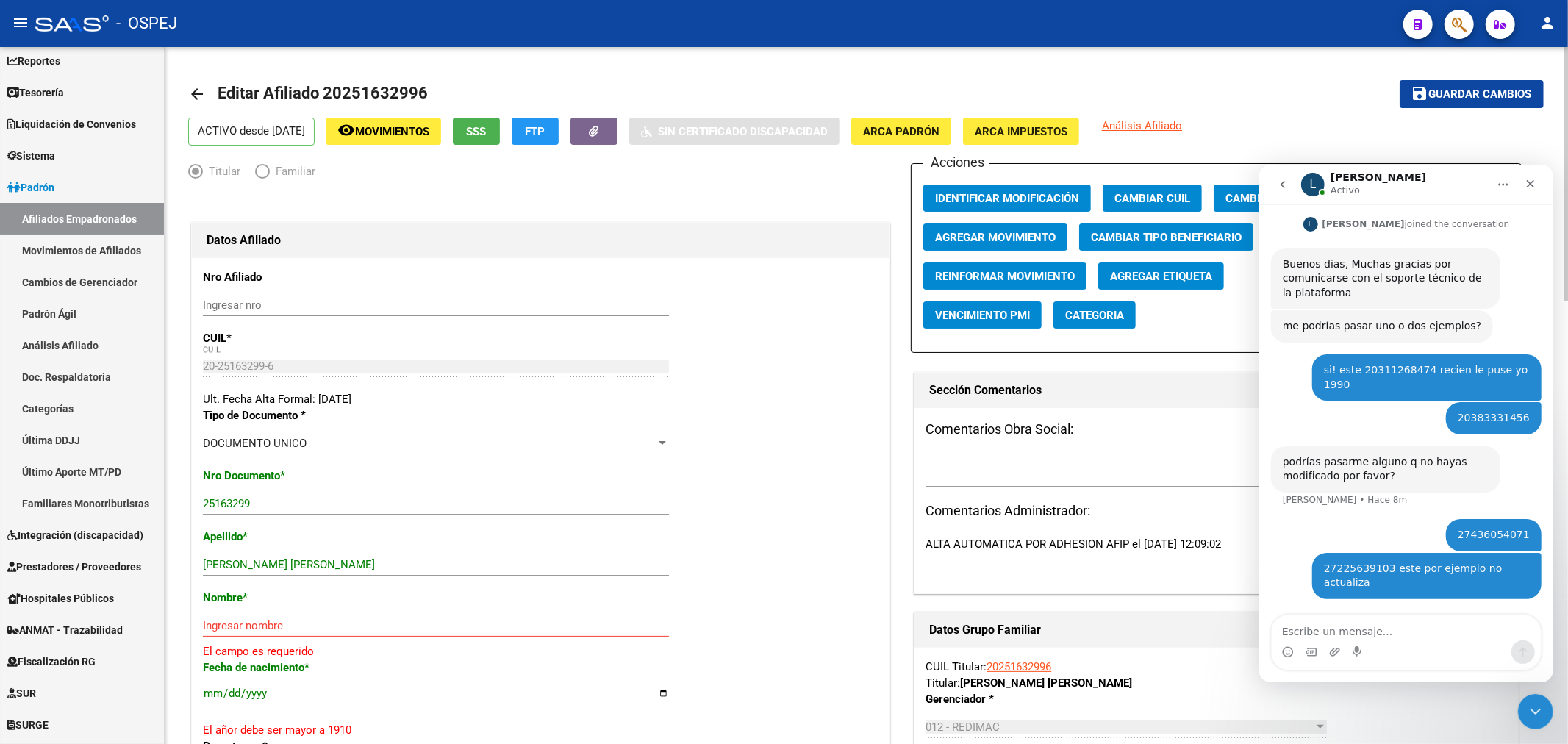
scroll to position [82, 0]
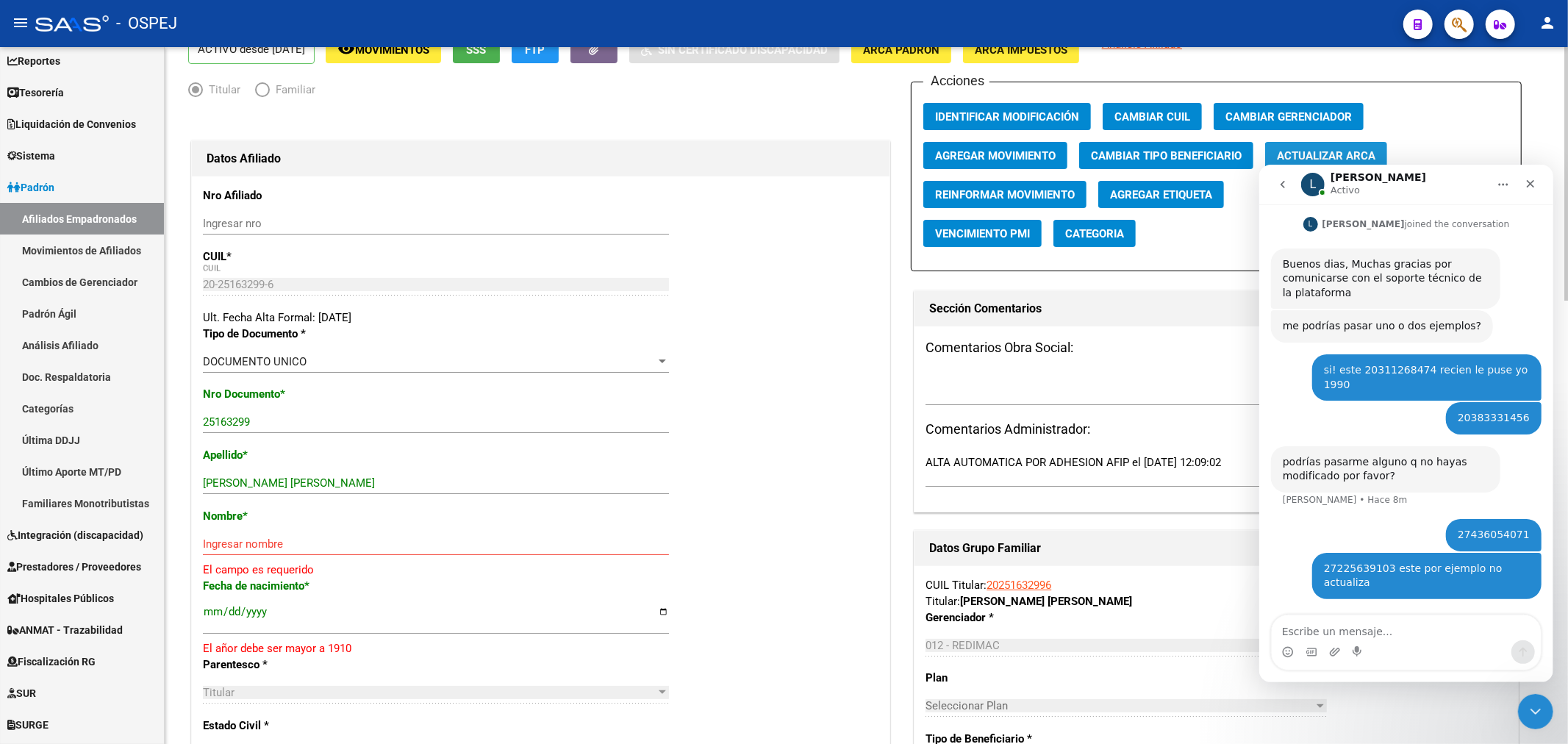
click at [1350, 156] on span "Actualizar ARCA" at bounding box center [1325, 156] width 99 height 13
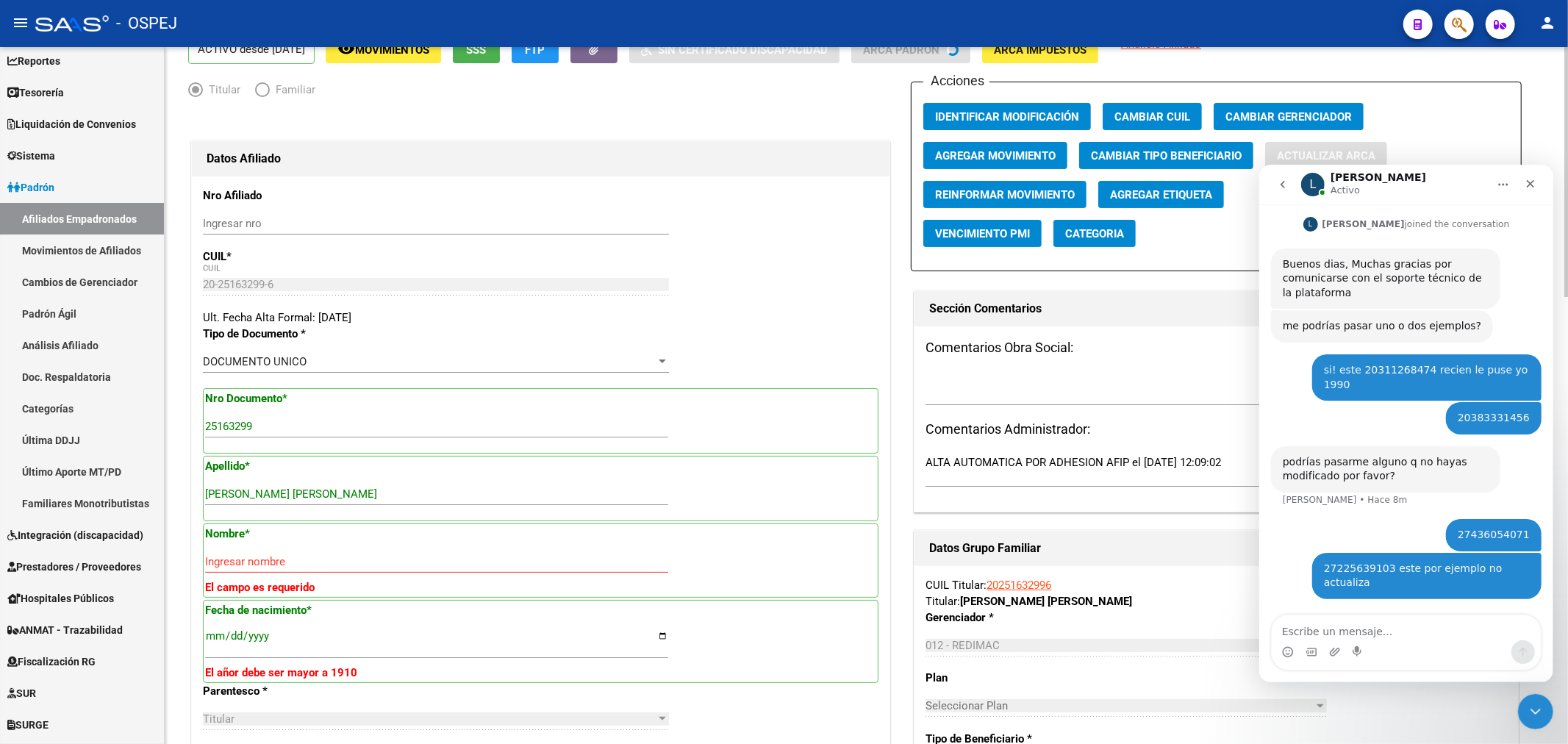
type input "PEREZ"
type input "FABIAN RODRIGO"
type input "1976-03-04"
type input "METAN"
type input "EL QUEBRACHAL"
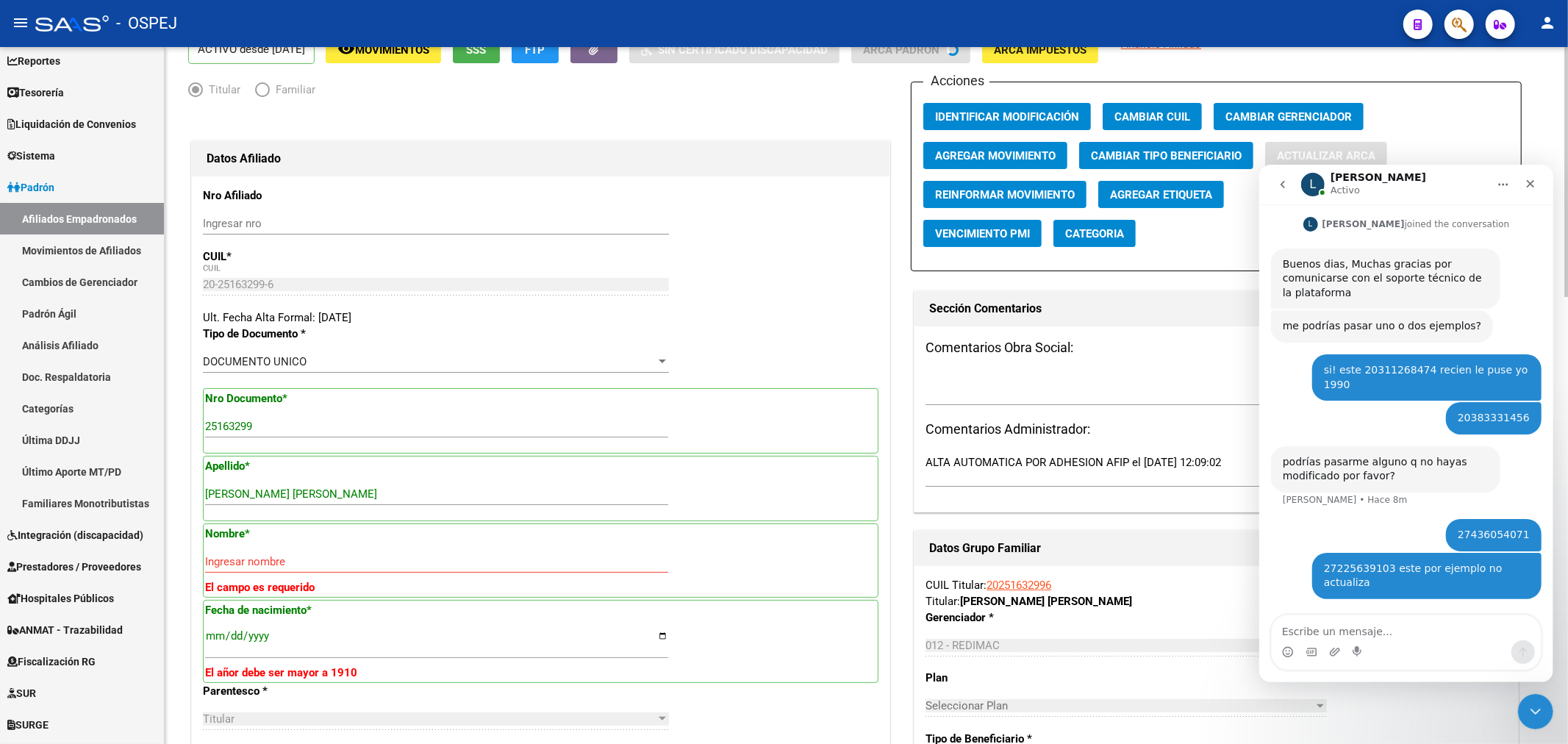
type input "191"
type input "00"
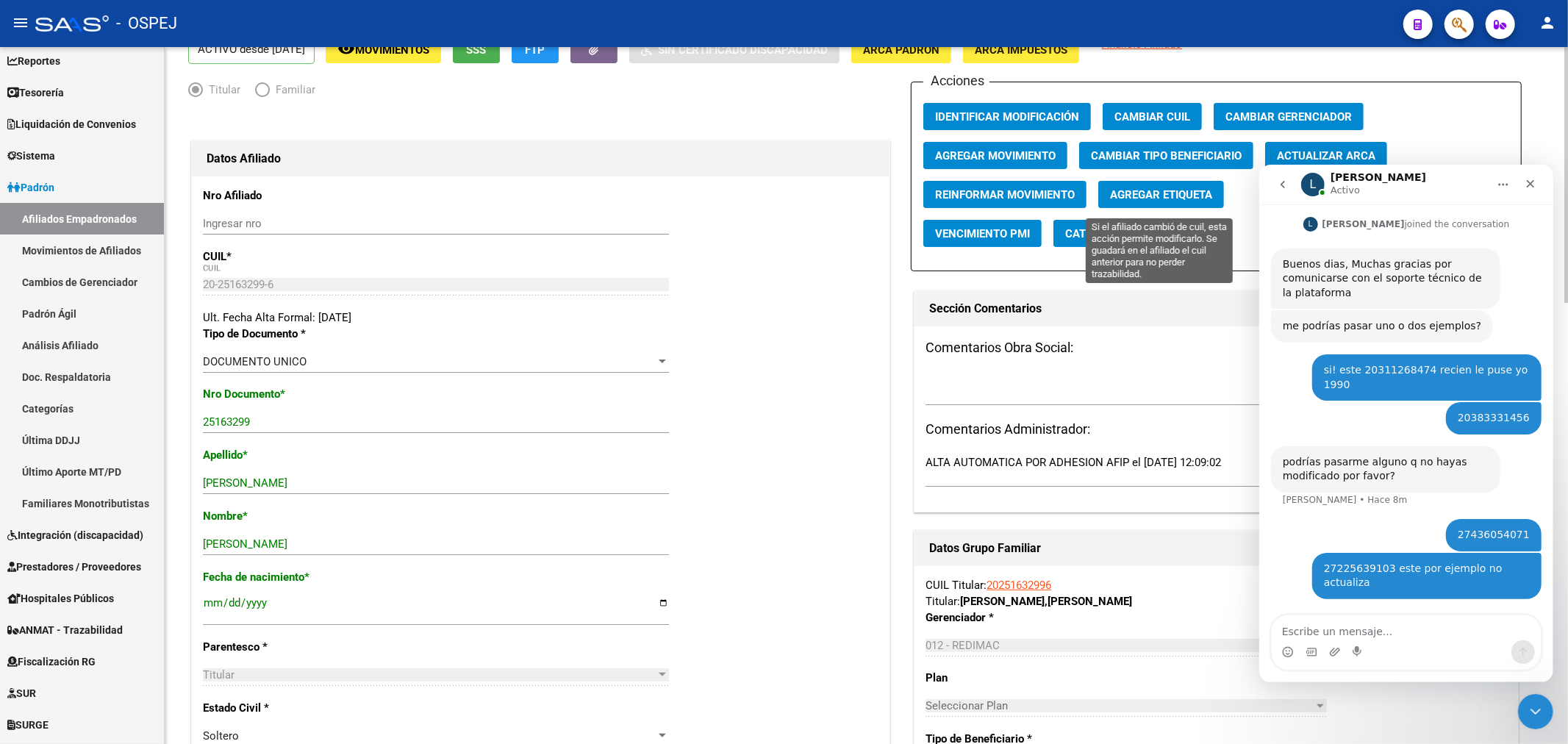
scroll to position [0, 0]
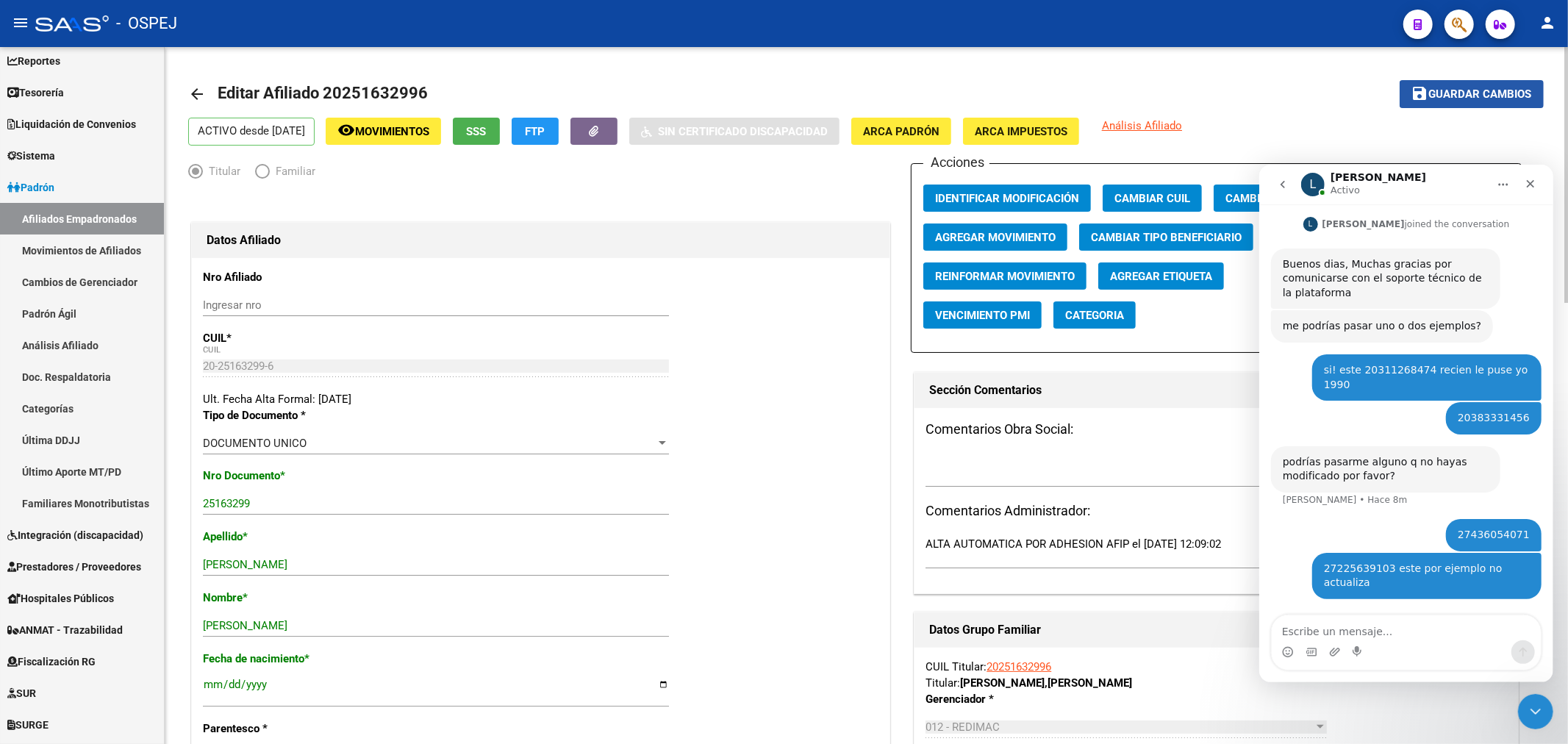
click at [1437, 105] on button "save Guardar cambios" at bounding box center [1471, 93] width 144 height 27
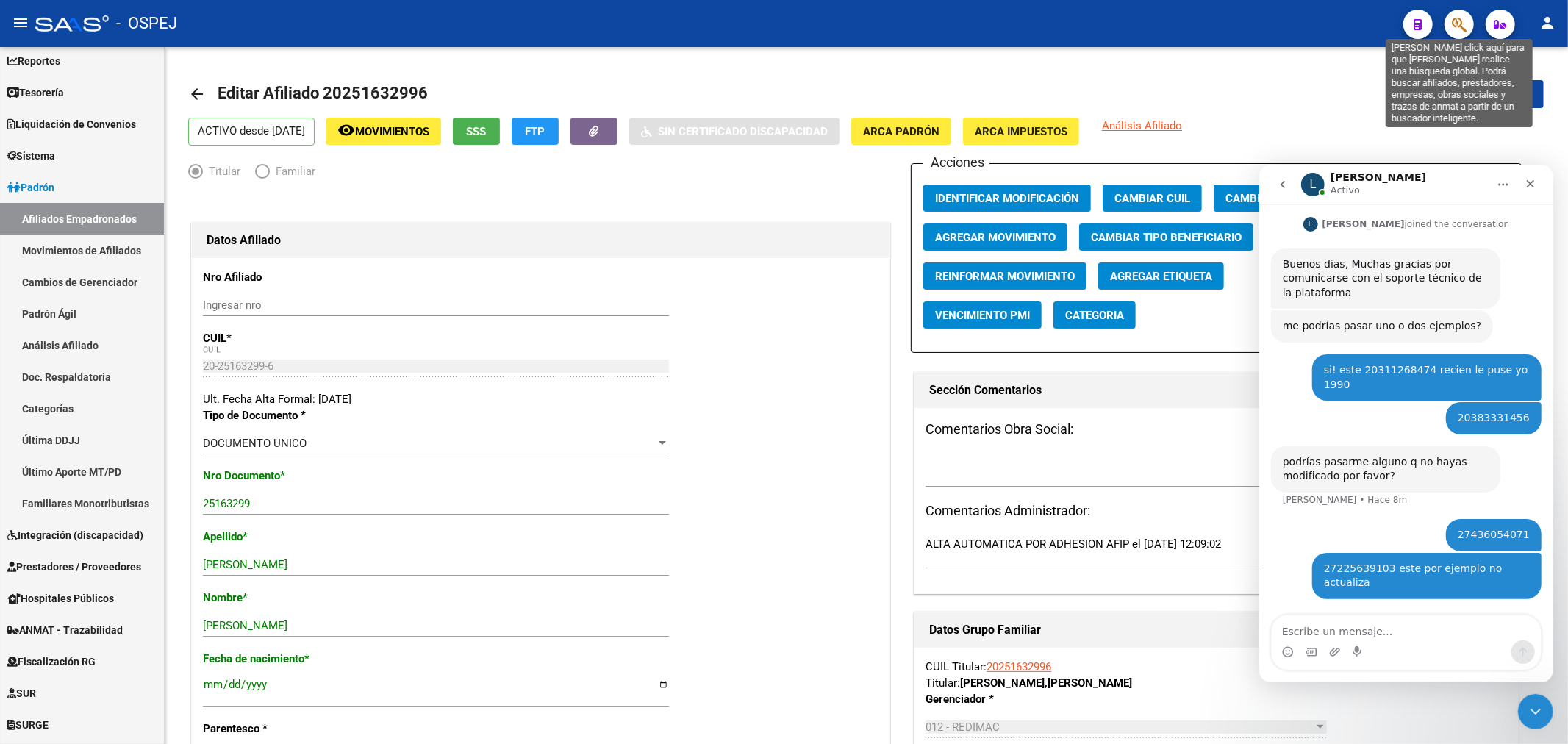
click at [1452, 18] on icon "button" at bounding box center [1459, 25] width 14 height 17
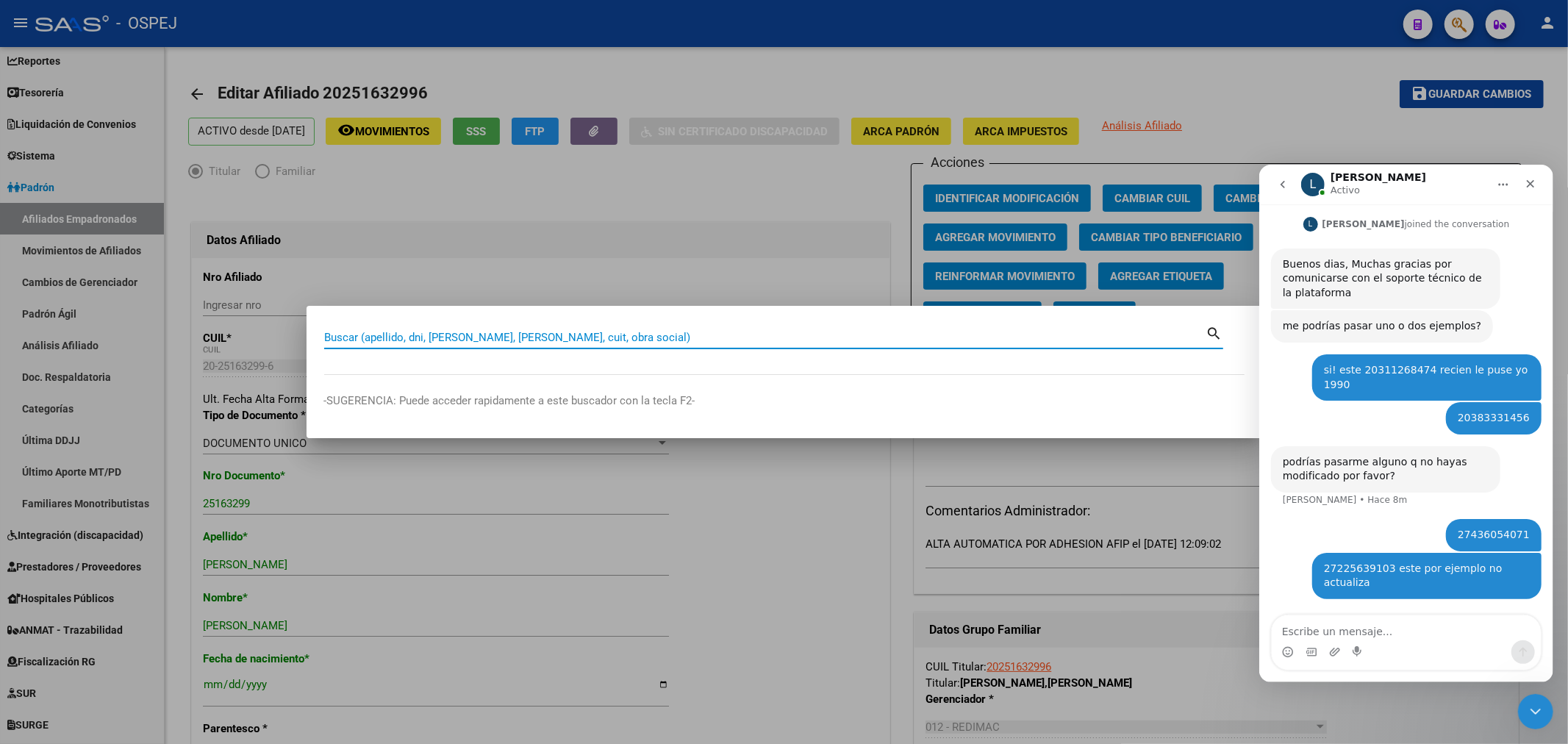
paste input "20295775719"
type input "20295775719"
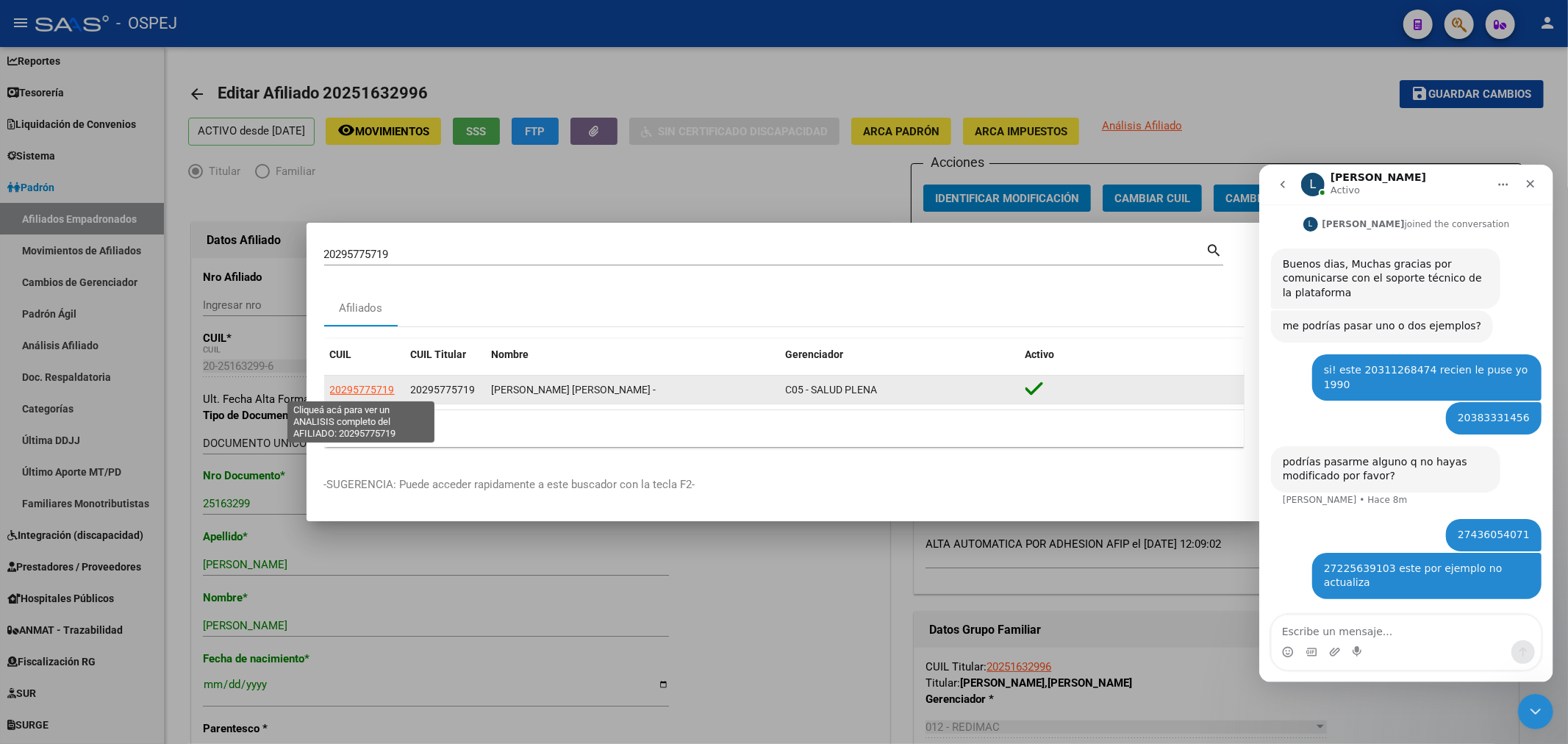
click at [388, 387] on span "20295775719" at bounding box center [362, 390] width 64 height 12
type textarea "20295775719"
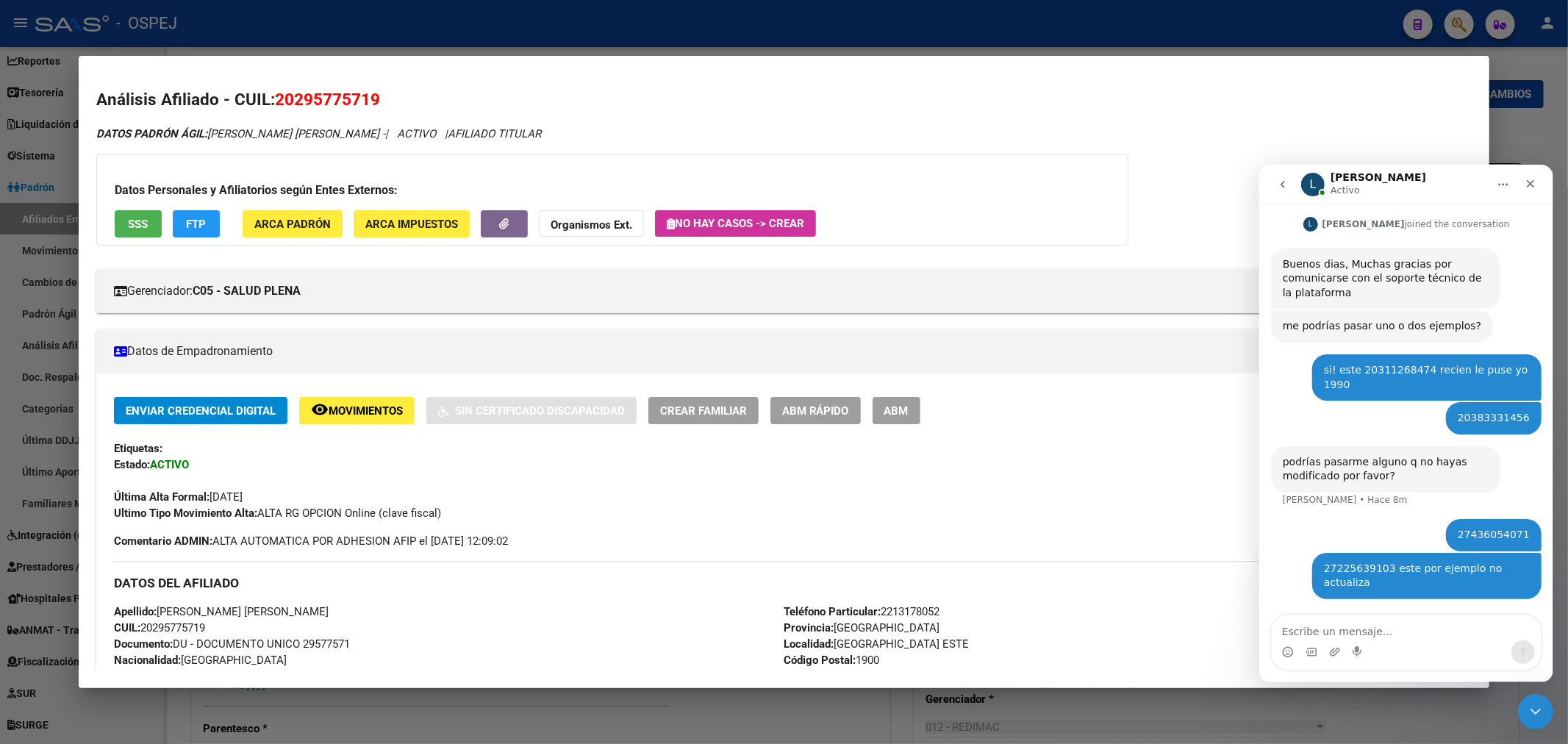
click at [914, 402] on button "ABM" at bounding box center [896, 411] width 48 height 27
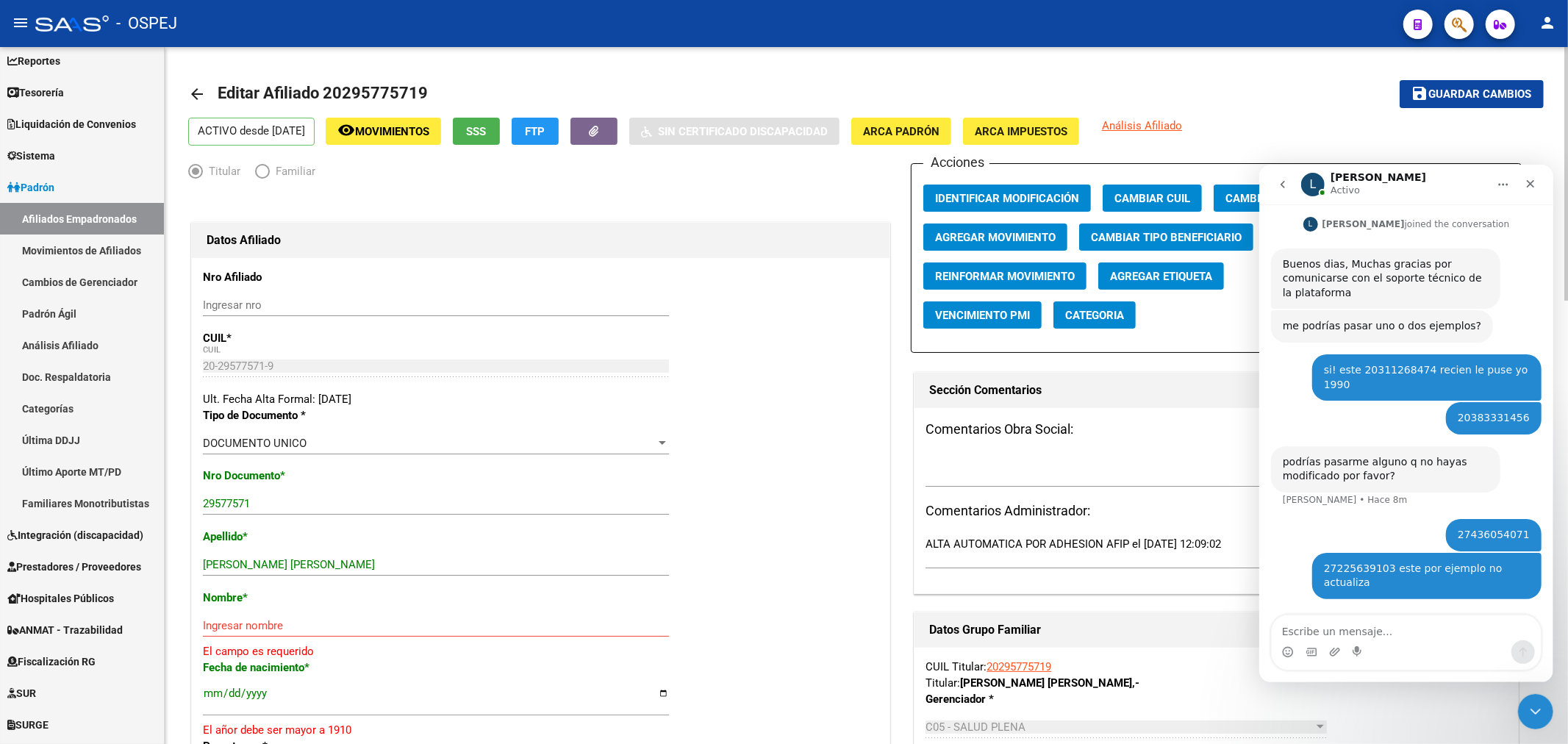
scroll to position [82, 0]
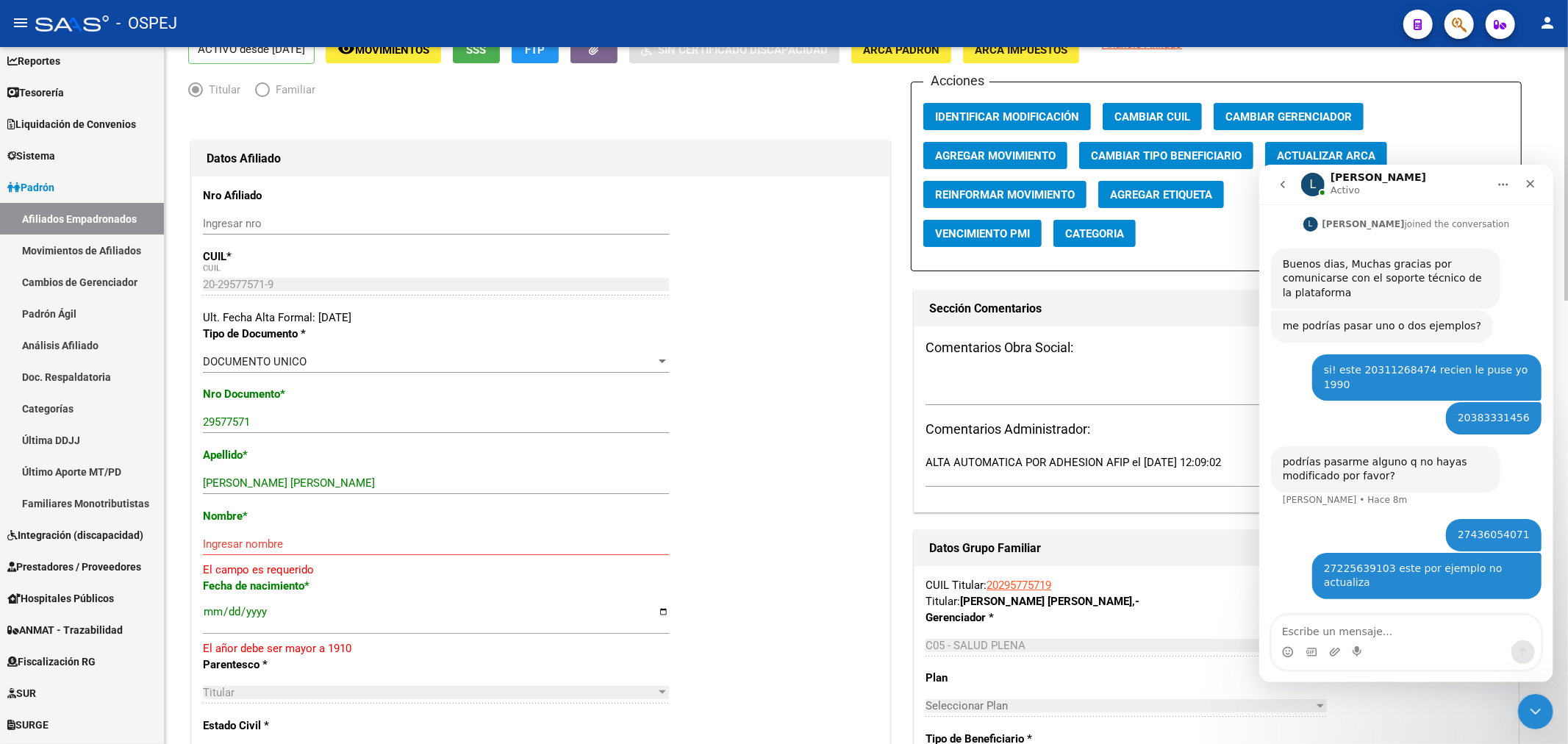
click at [1320, 157] on span "Actualizar ARCA" at bounding box center [1325, 156] width 99 height 13
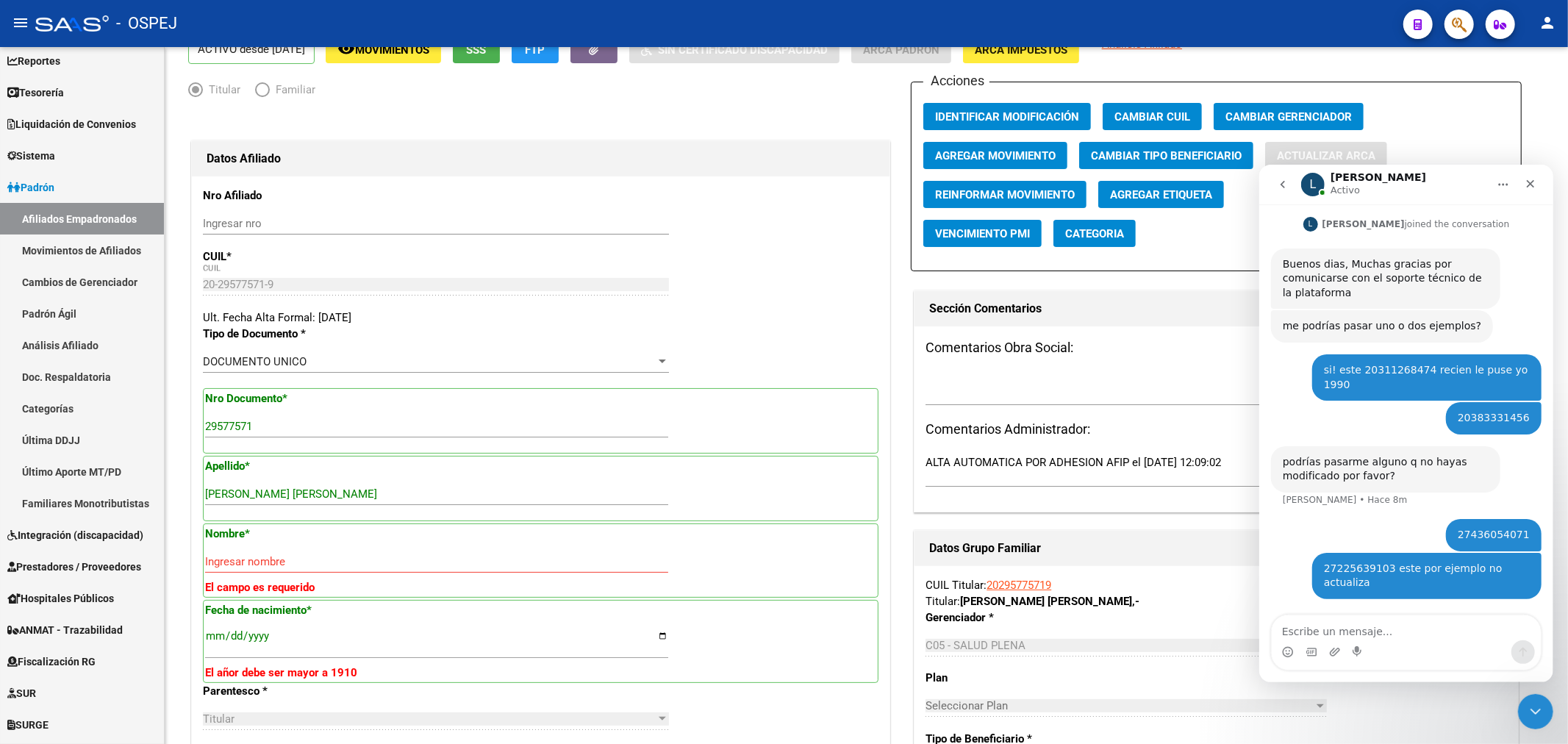
type input "DIAZ"
type input "GREGORIO ARIEL"
type input "1982-09-03"
type input "LOS HORNOS (LAS CALLES CON ALTURA MAYORES A 900)"
type input "161"
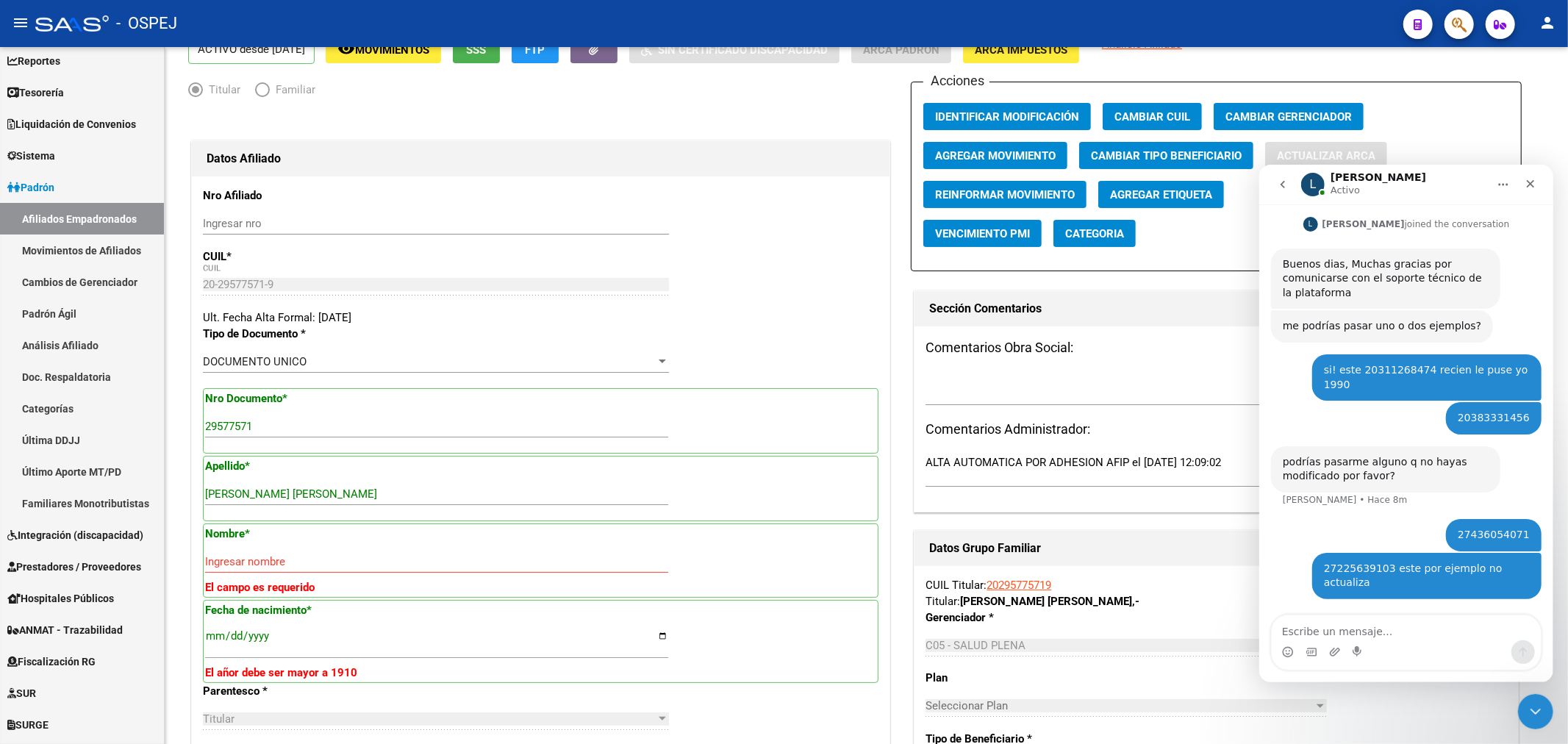
type input "1478"
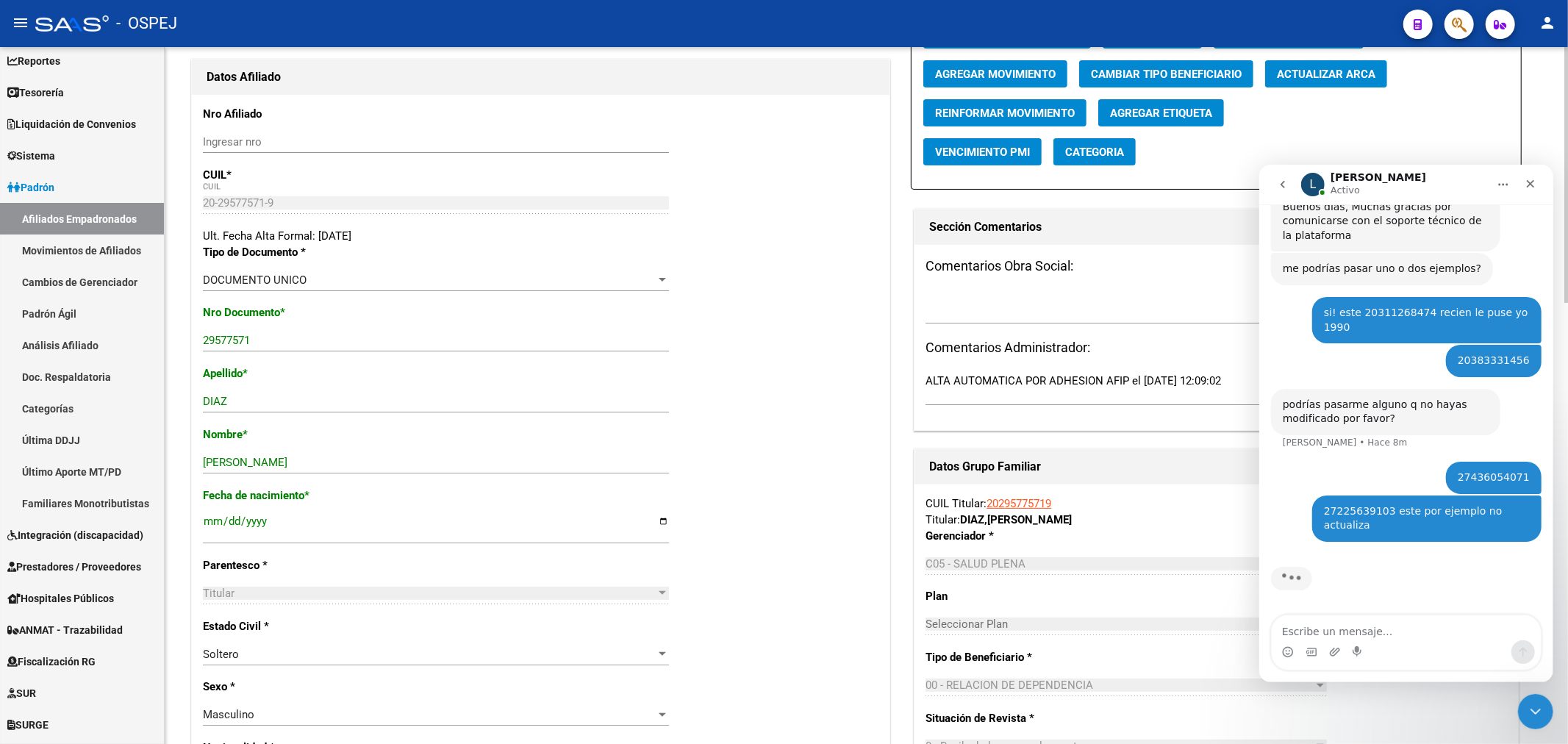
scroll to position [0, 0]
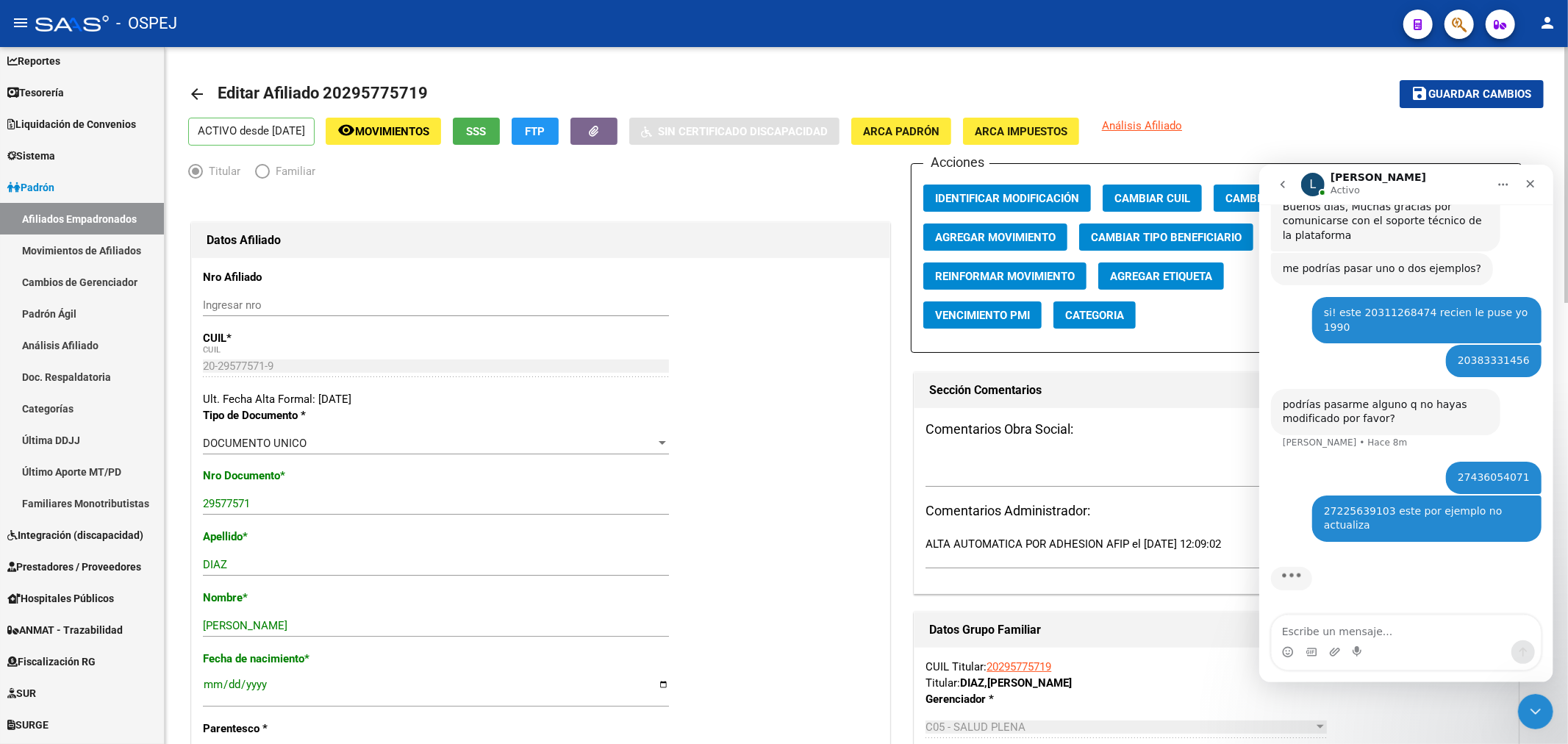
click at [1515, 89] on span "Guardar cambios" at bounding box center [1480, 95] width 103 height 13
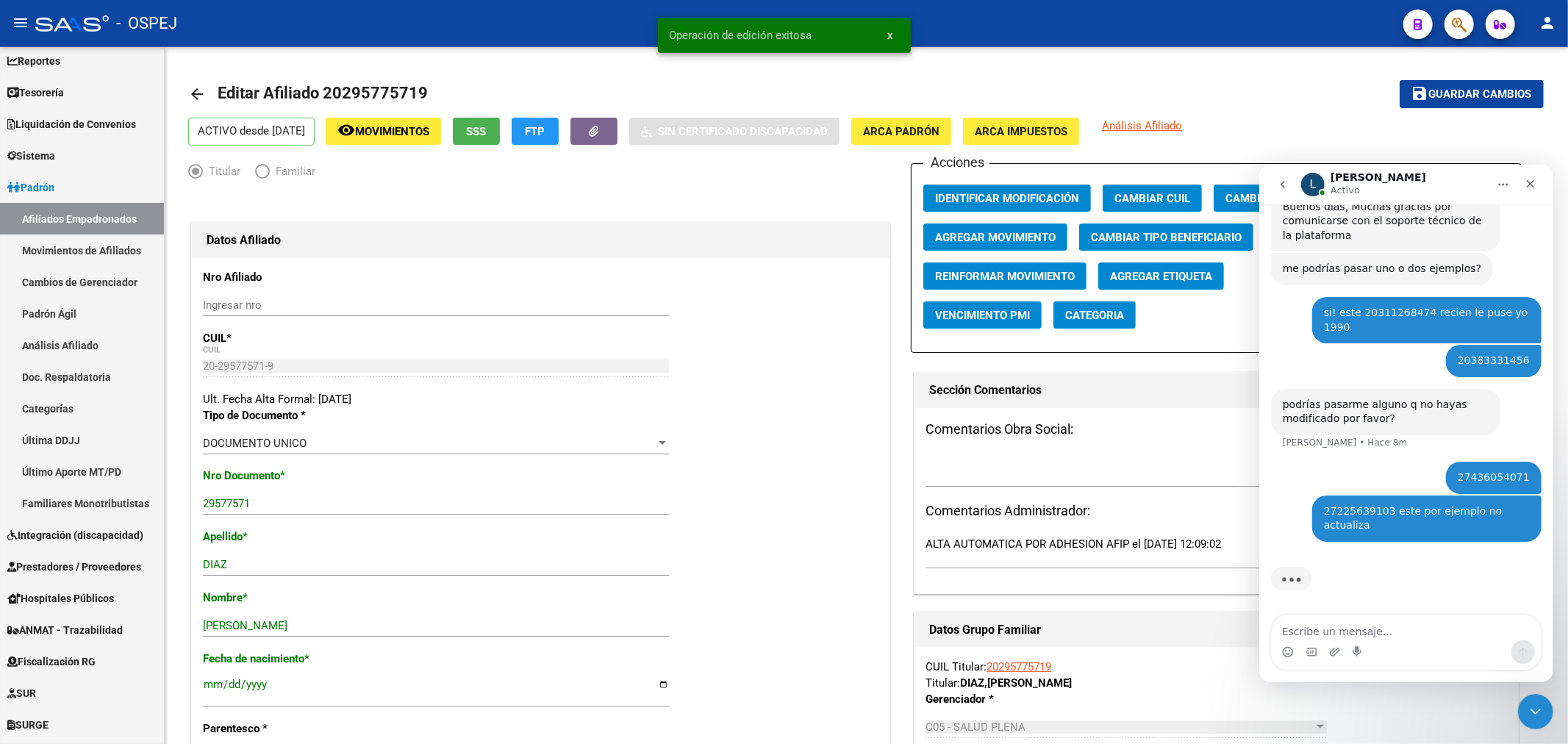
click at [1468, 20] on button "button" at bounding box center [1459, 24] width 30 height 30
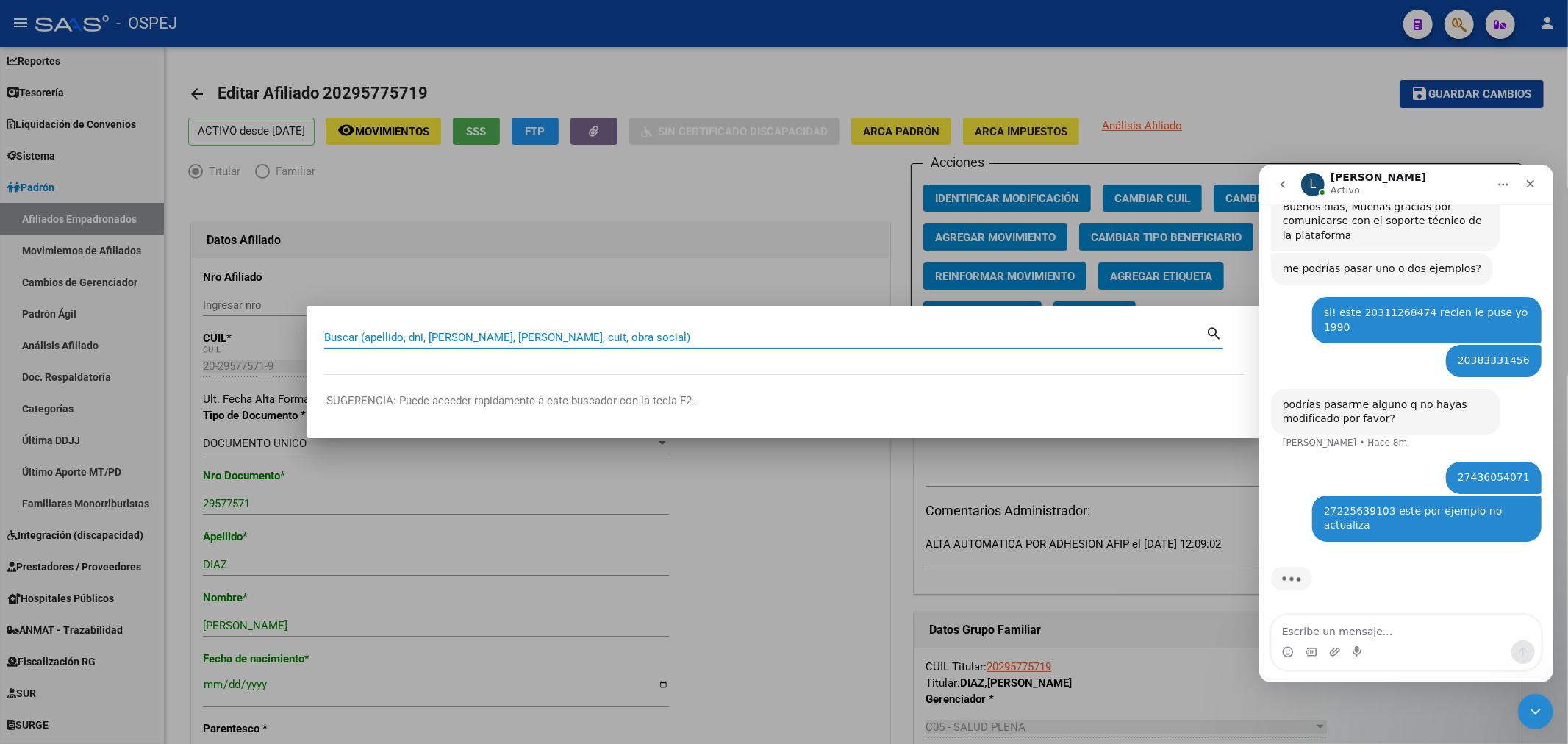
paste input "20260949684"
type input "20260949684"
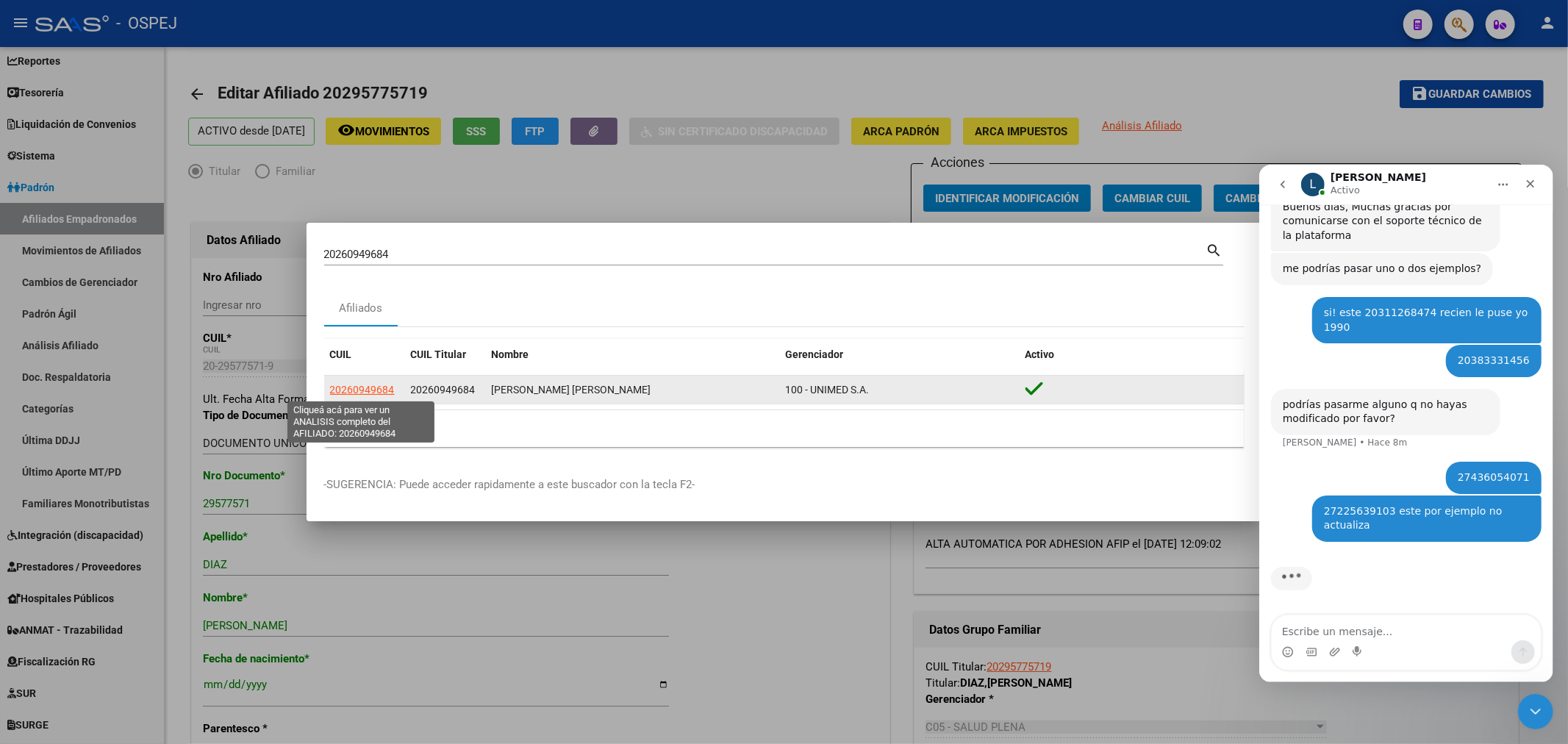
click at [363, 395] on span "20260949684" at bounding box center [362, 390] width 64 height 12
type textarea "20260949684"
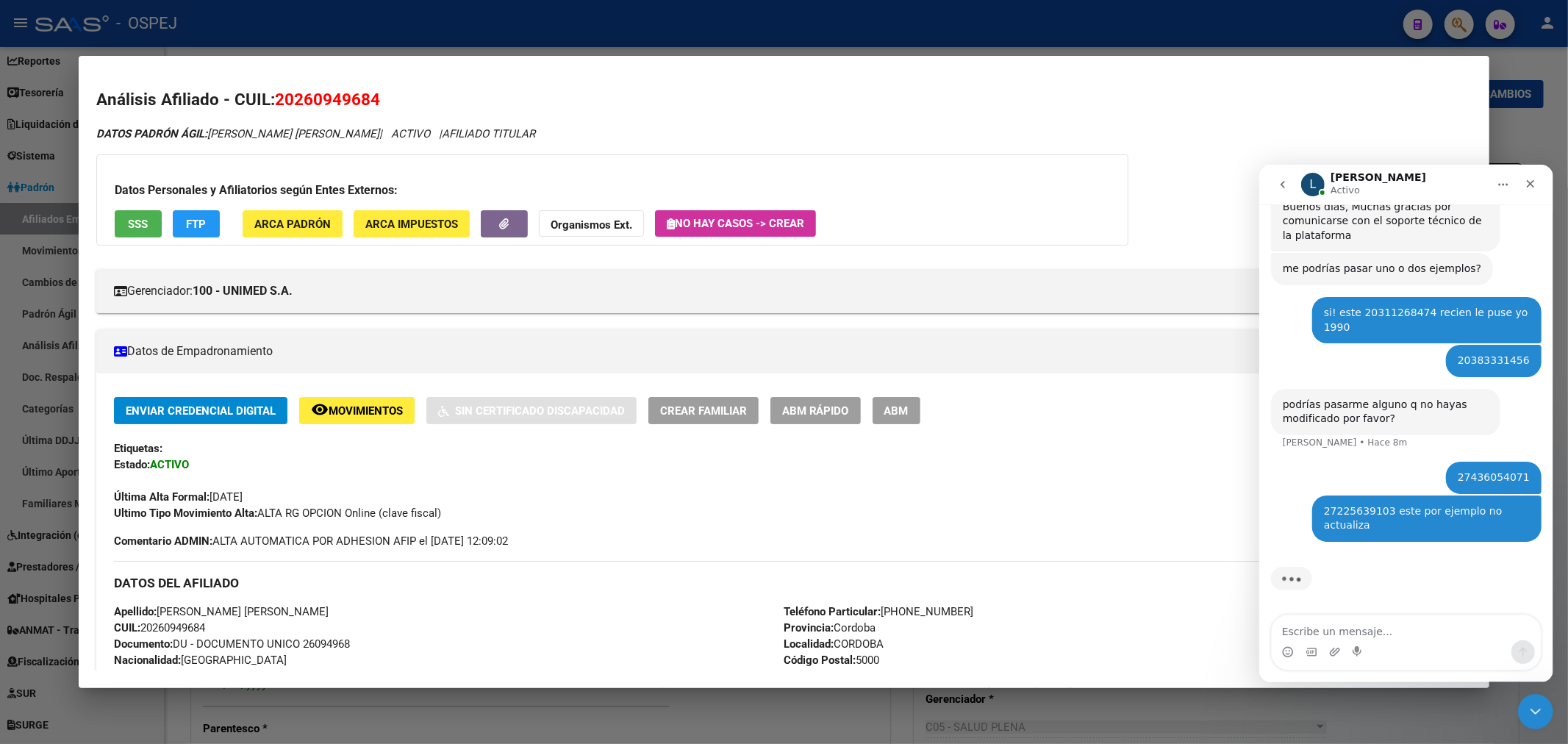
scroll to position [163, 0]
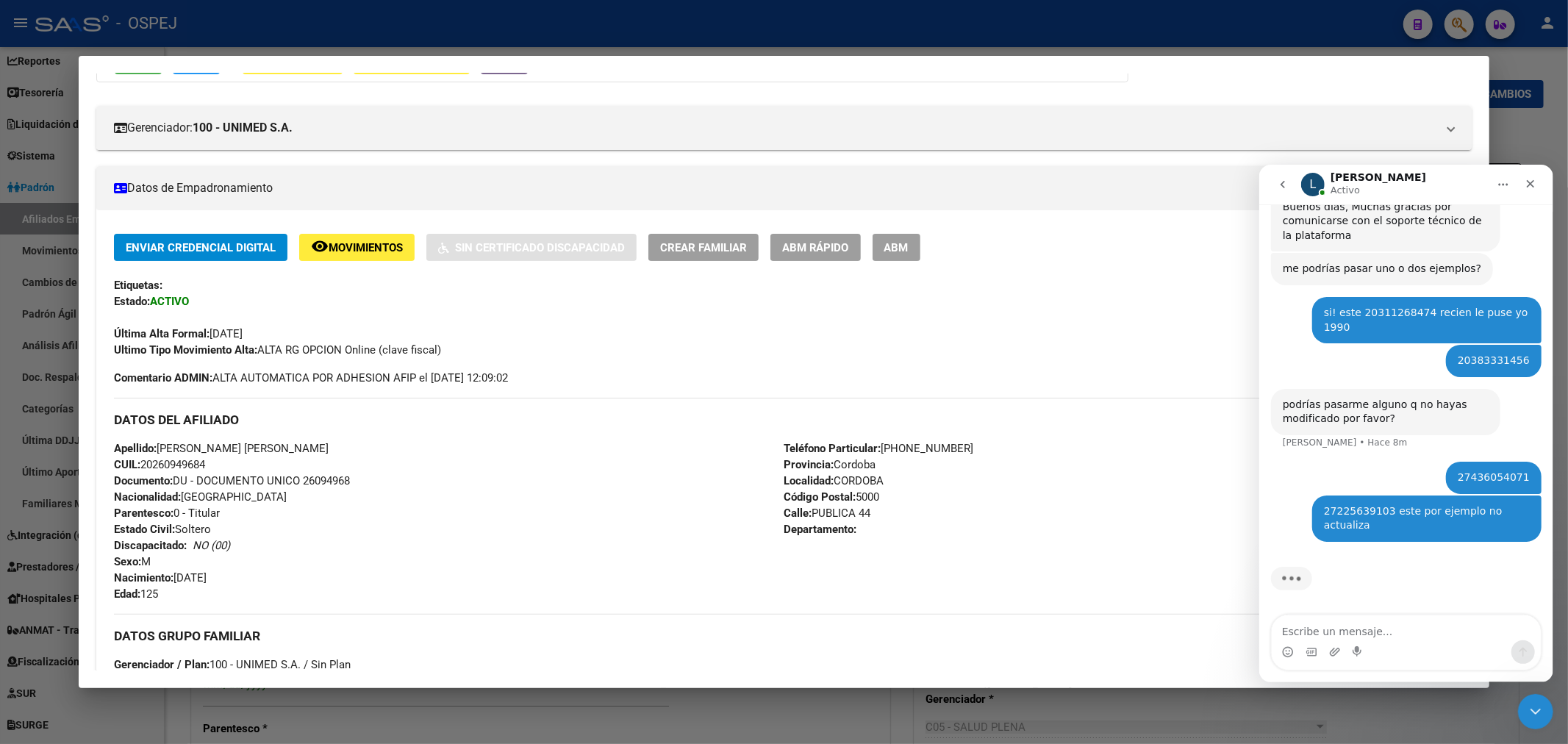
click at [909, 252] on span "ABM" at bounding box center [895, 248] width 24 height 13
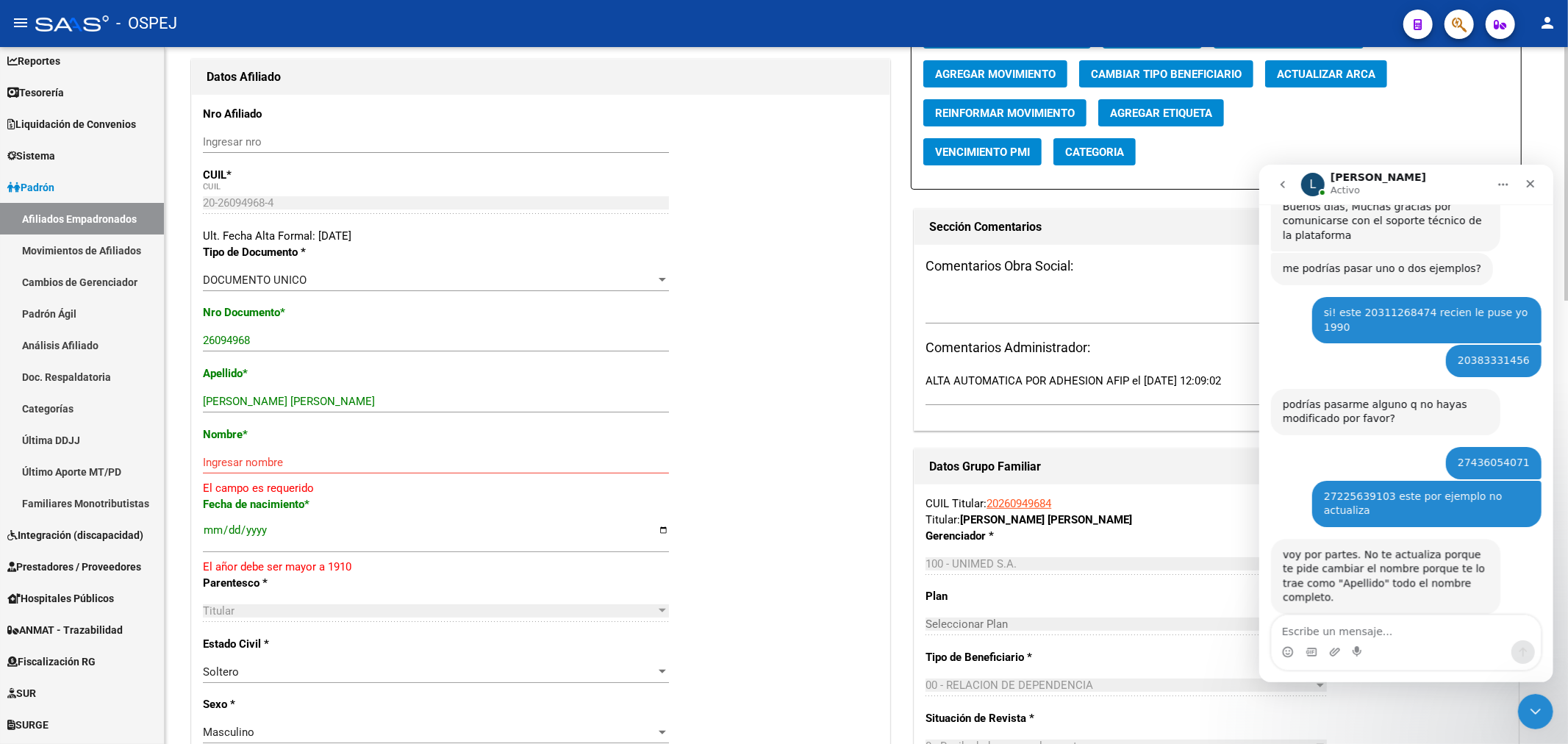
scroll to position [348, 0]
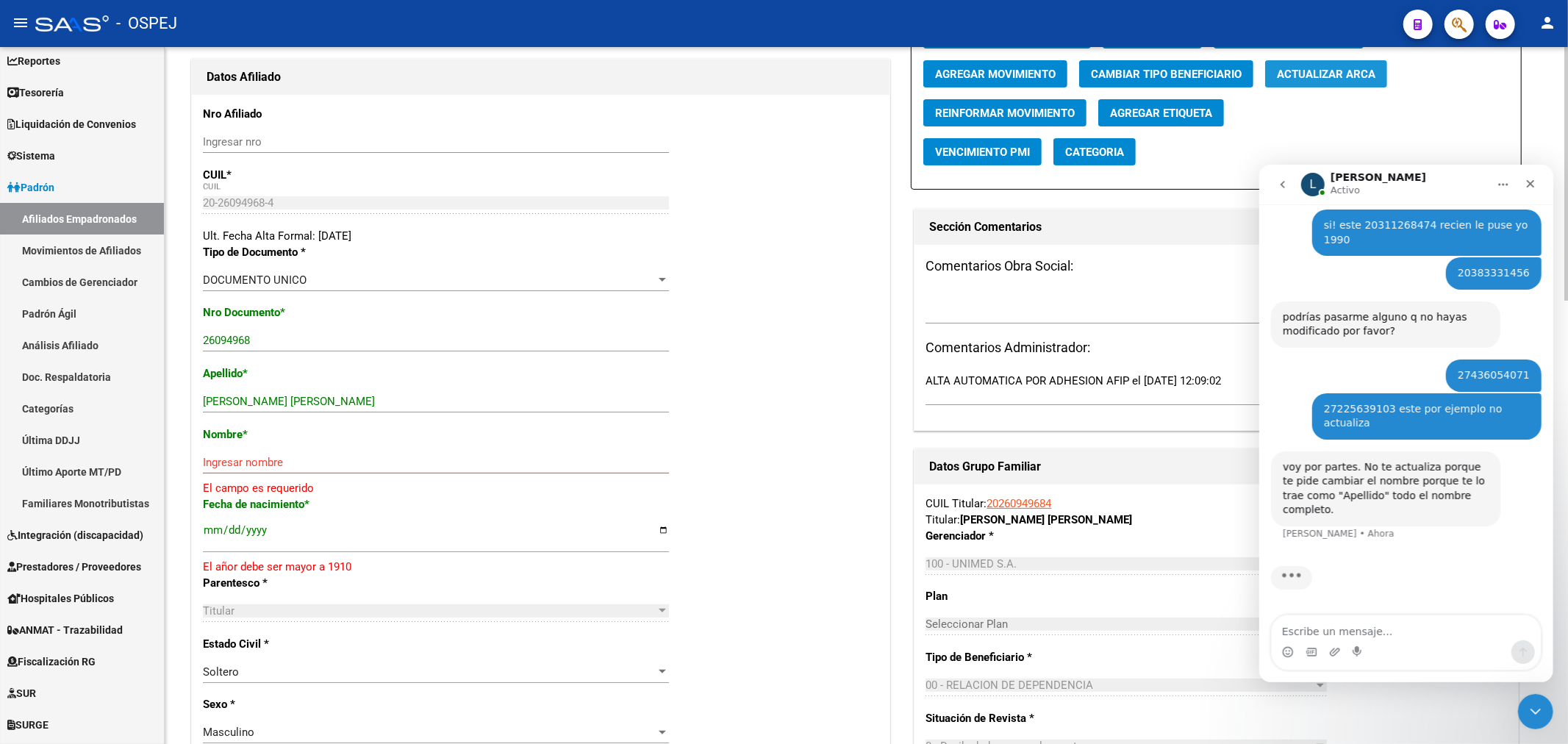
click at [1365, 78] on span "Actualizar ARCA" at bounding box center [1325, 74] width 99 height 13
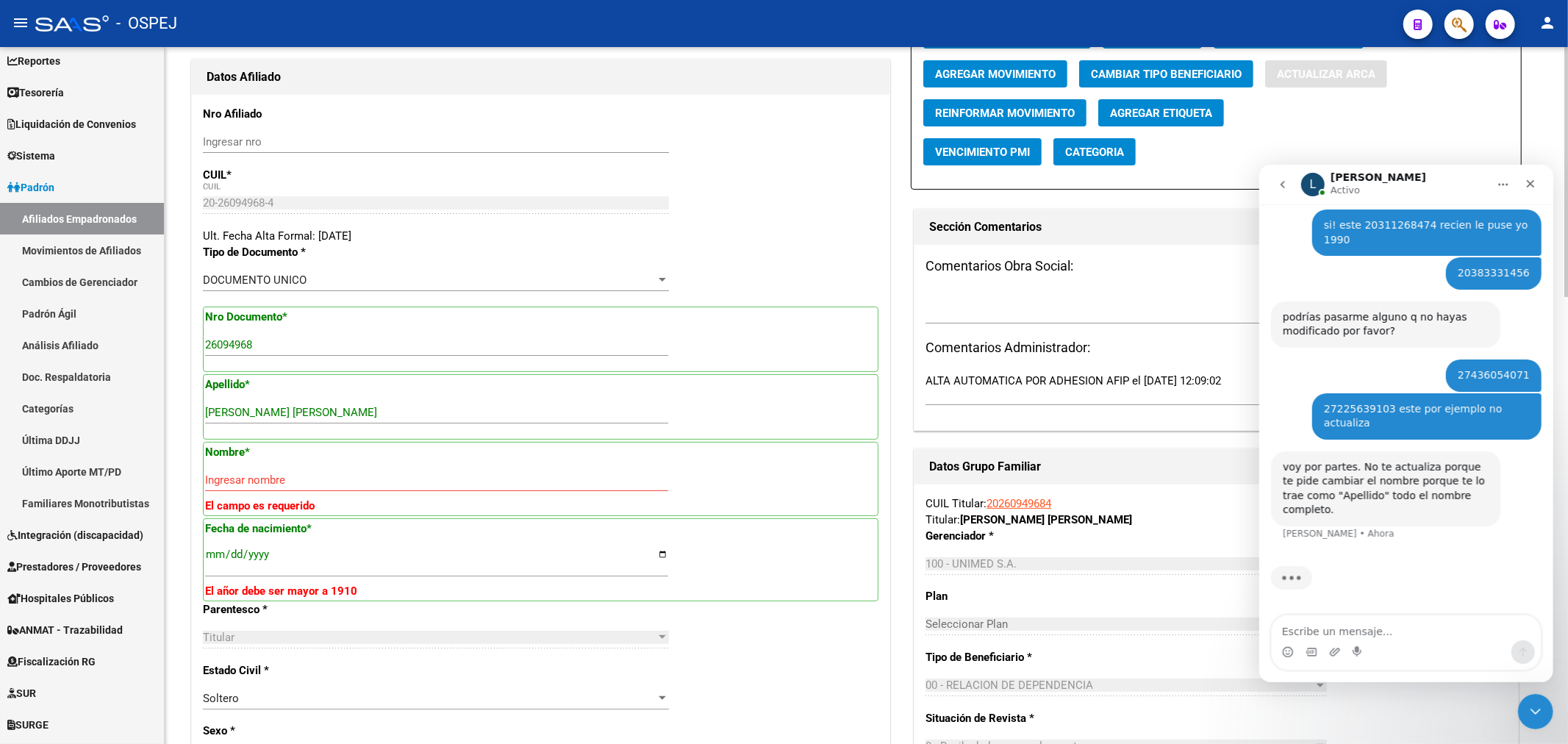
type input "CHAVEZ"
type input "JUAN MARCELO"
type input "1977-10-15"
type input "CORDOBA"
type input "PUBLICA"
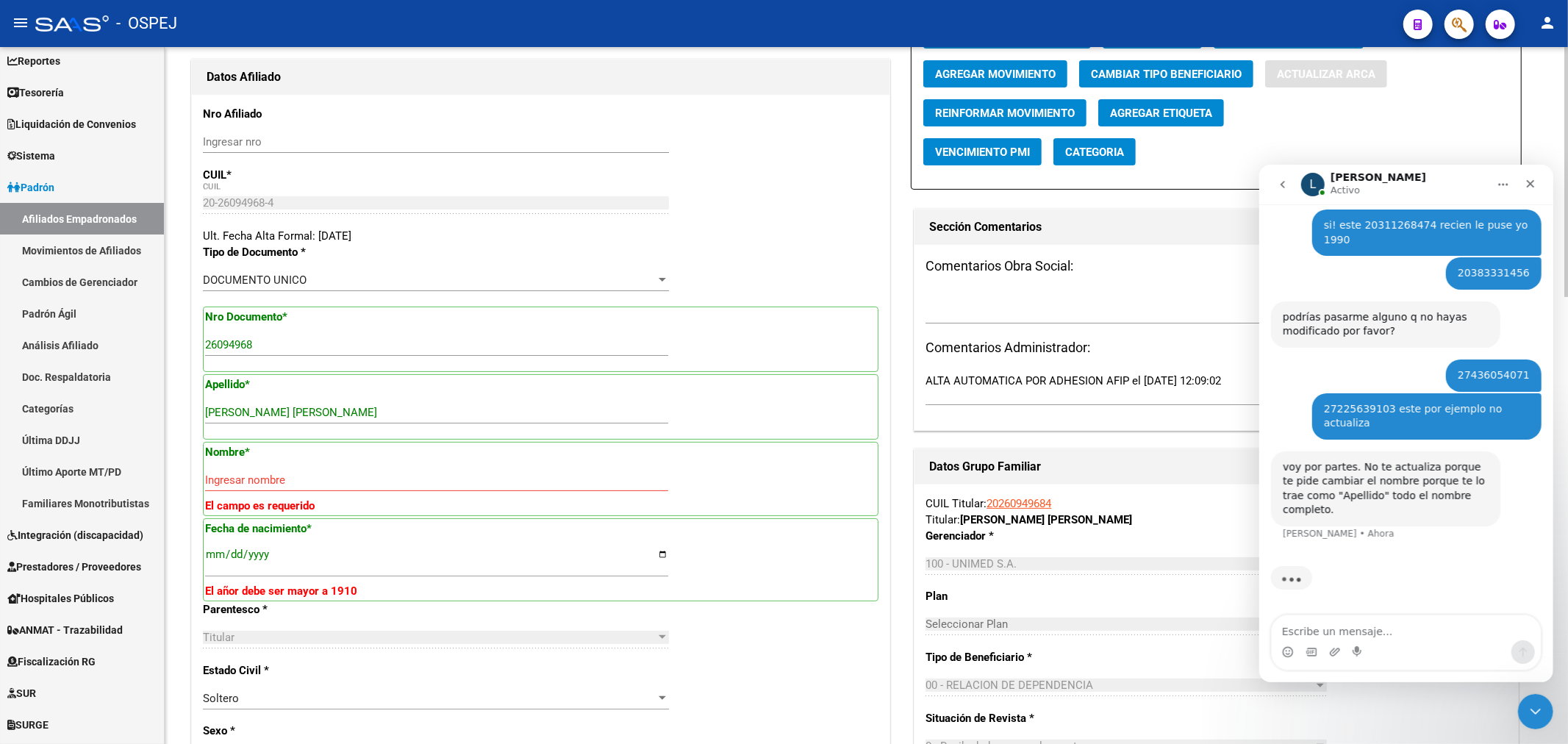
type input "44"
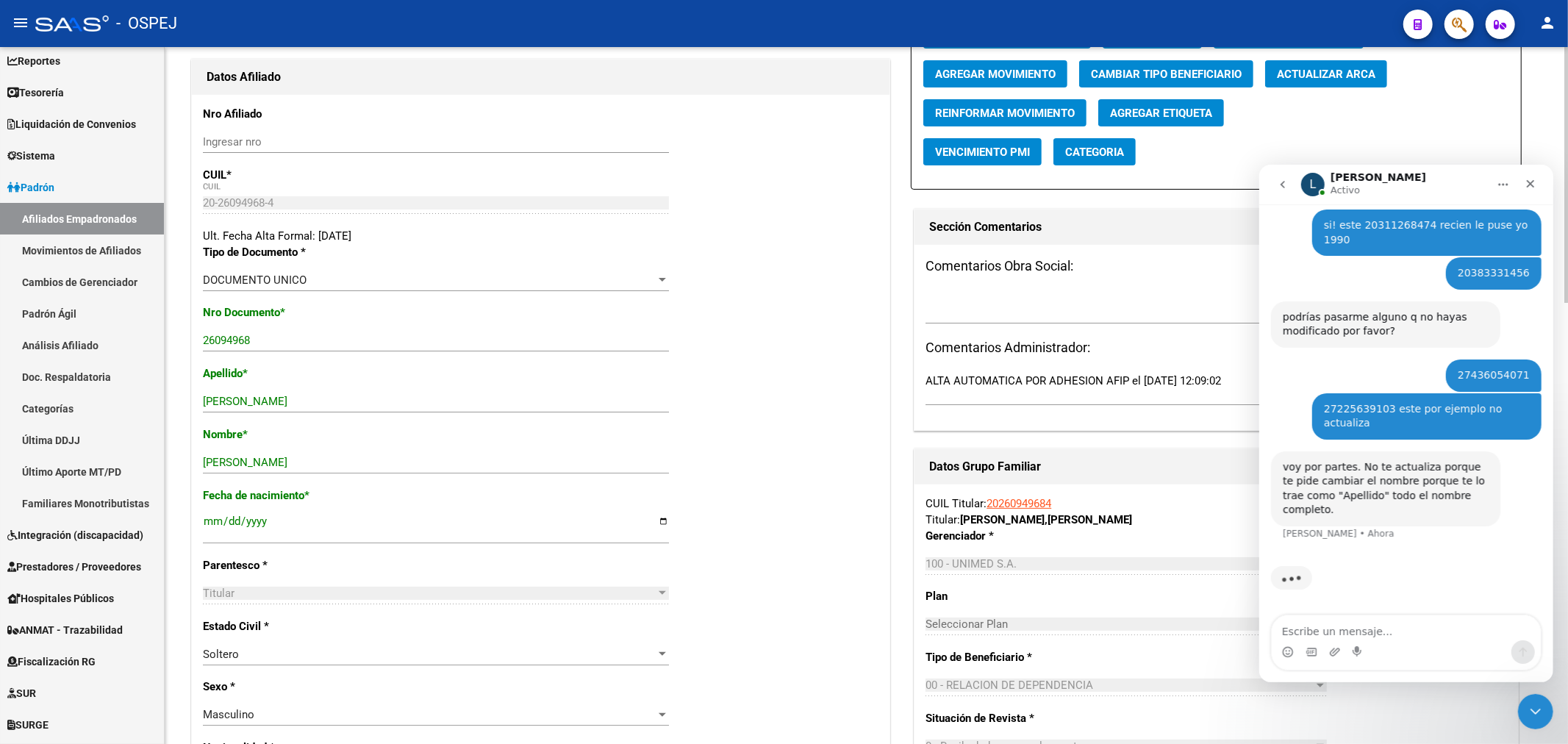
scroll to position [0, 0]
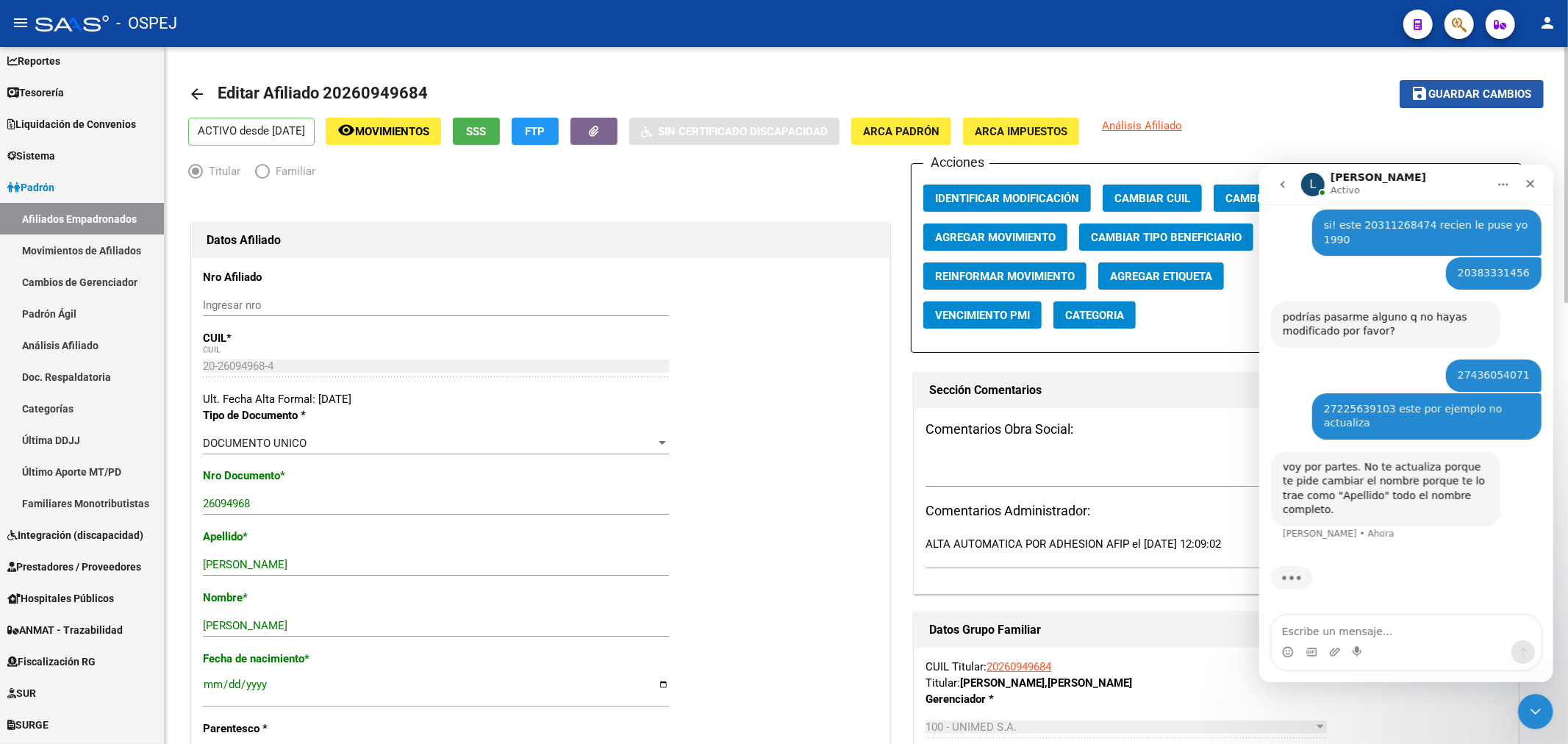
click at [1473, 90] on span "Guardar cambios" at bounding box center [1480, 95] width 103 height 13
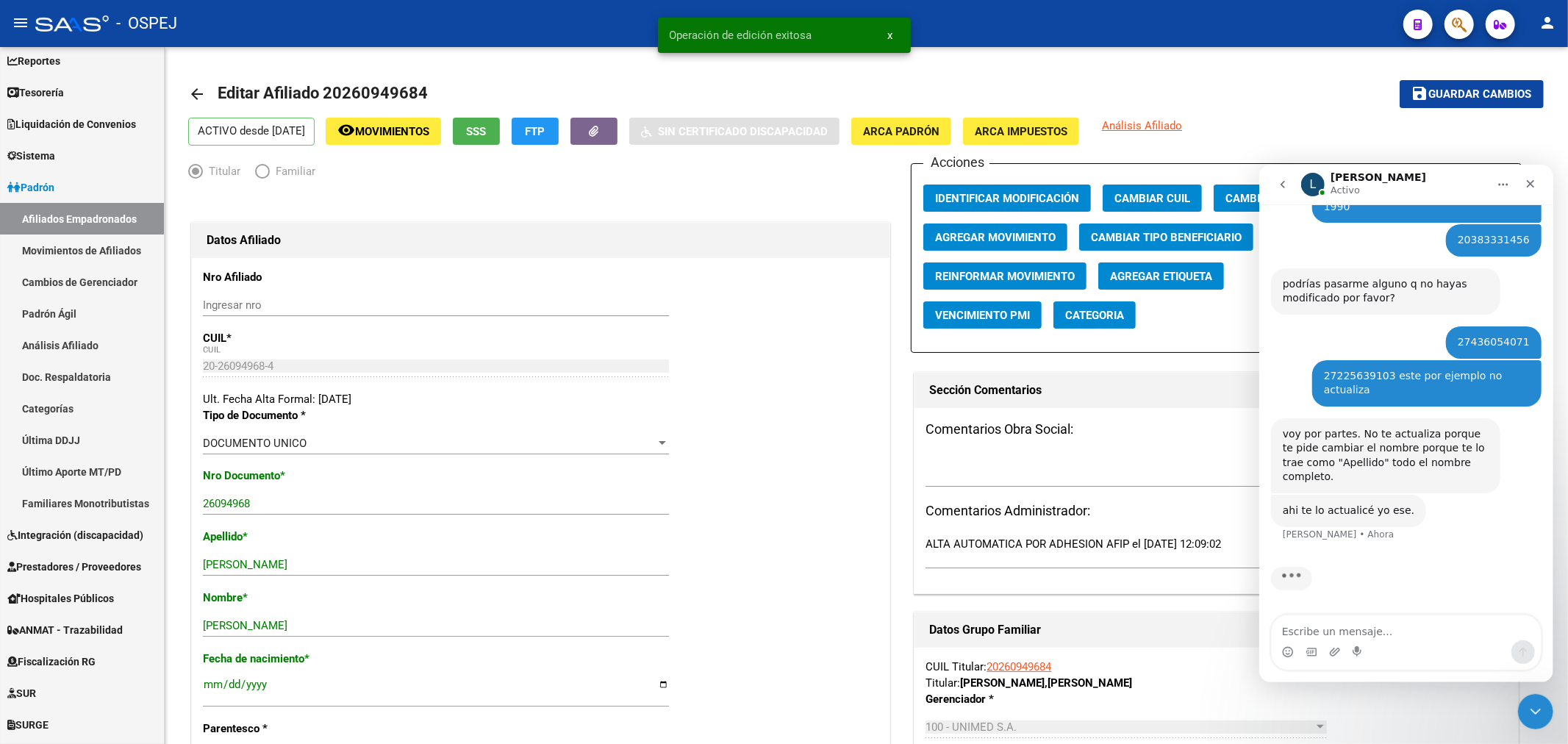
scroll to position [82, 0]
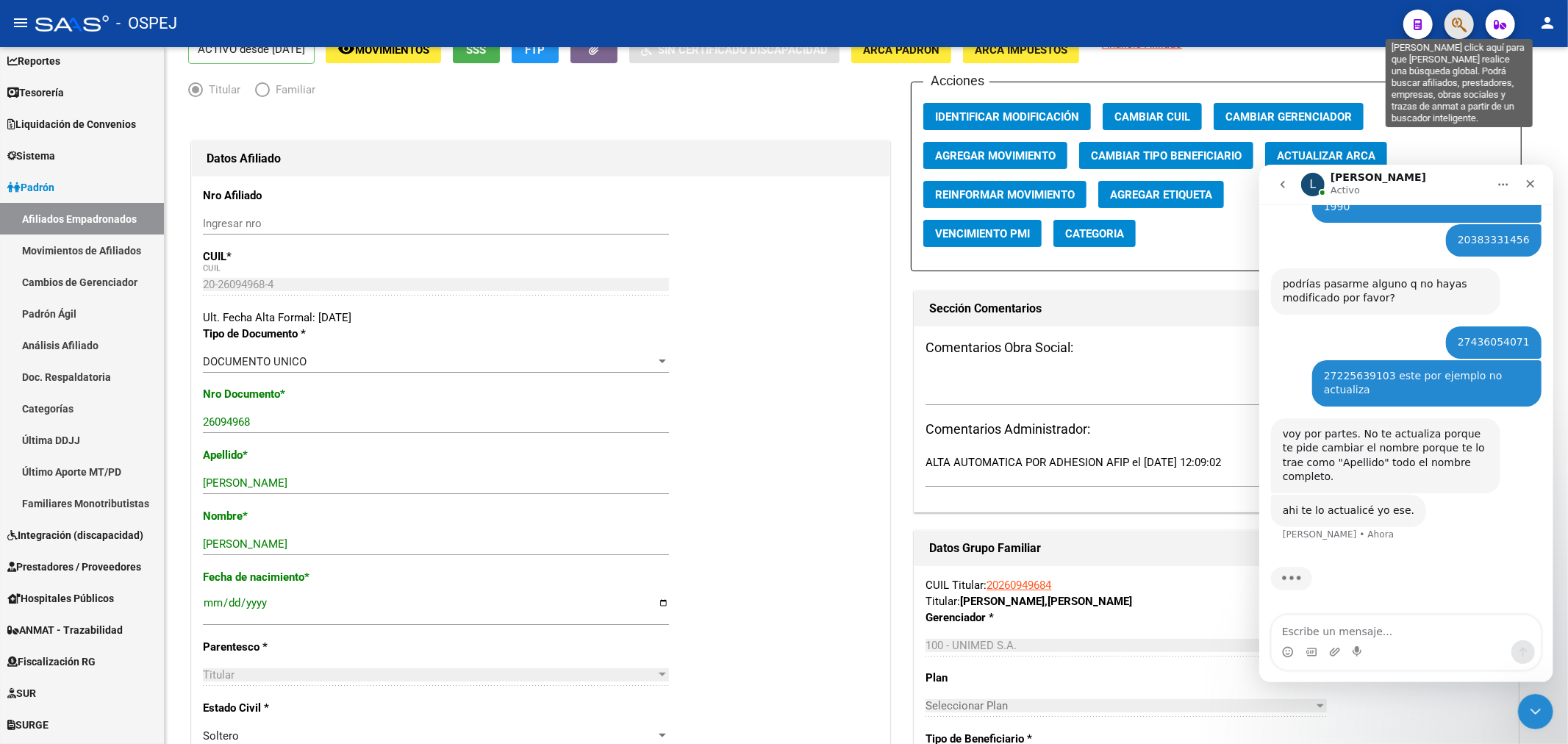
click at [1464, 26] on icon "button" at bounding box center [1459, 25] width 14 height 17
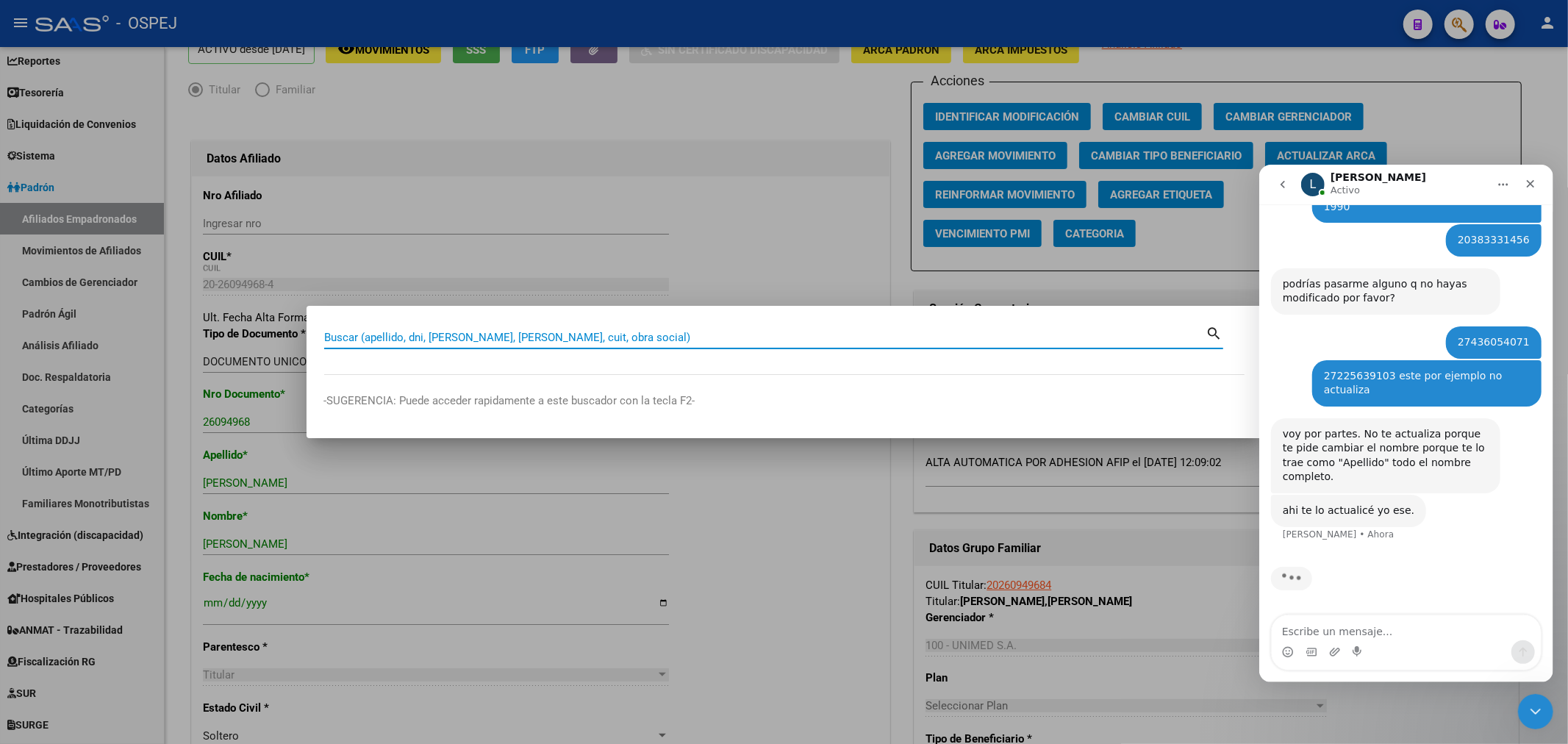
paste input "20260949595"
type input "20260949595"
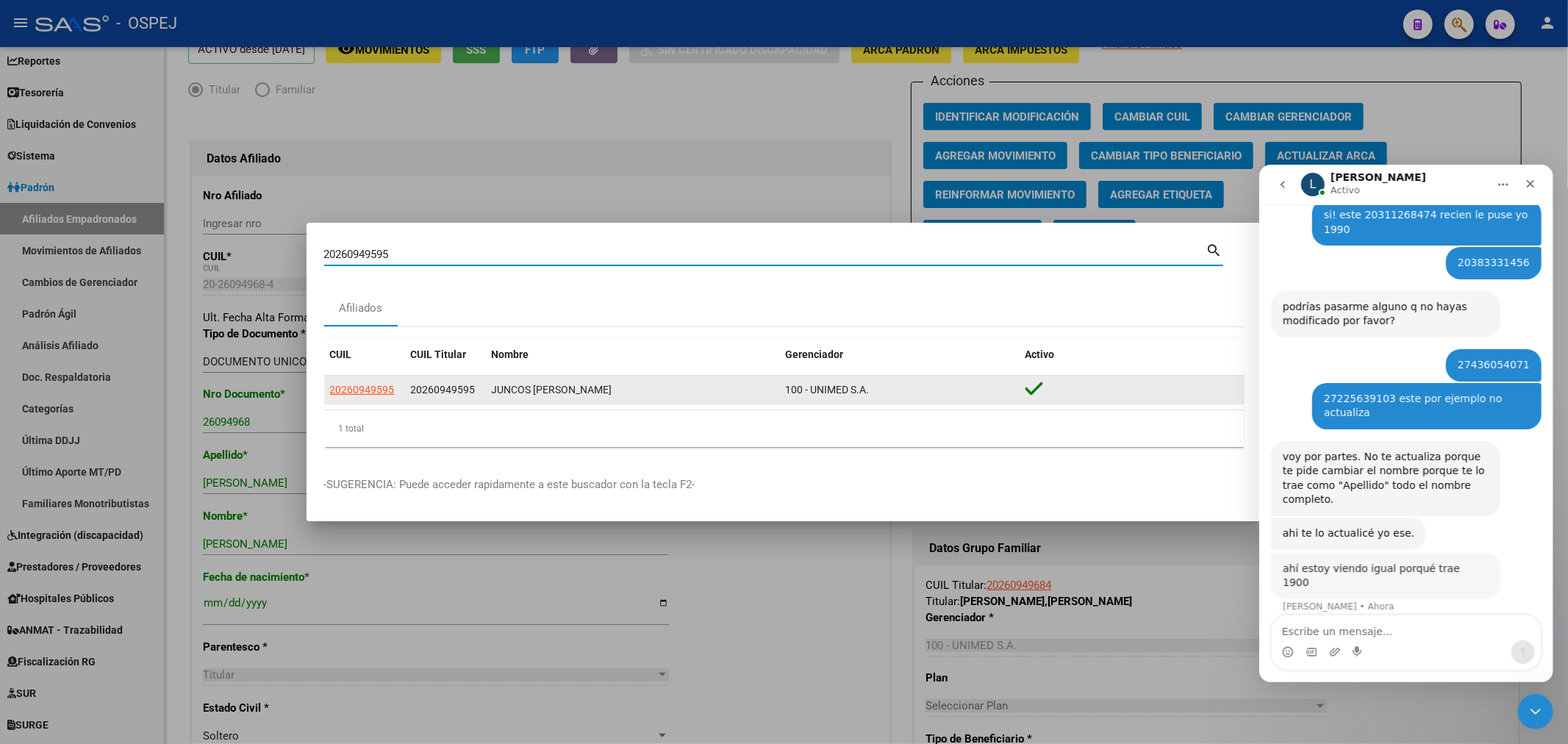
scroll to position [357, 0]
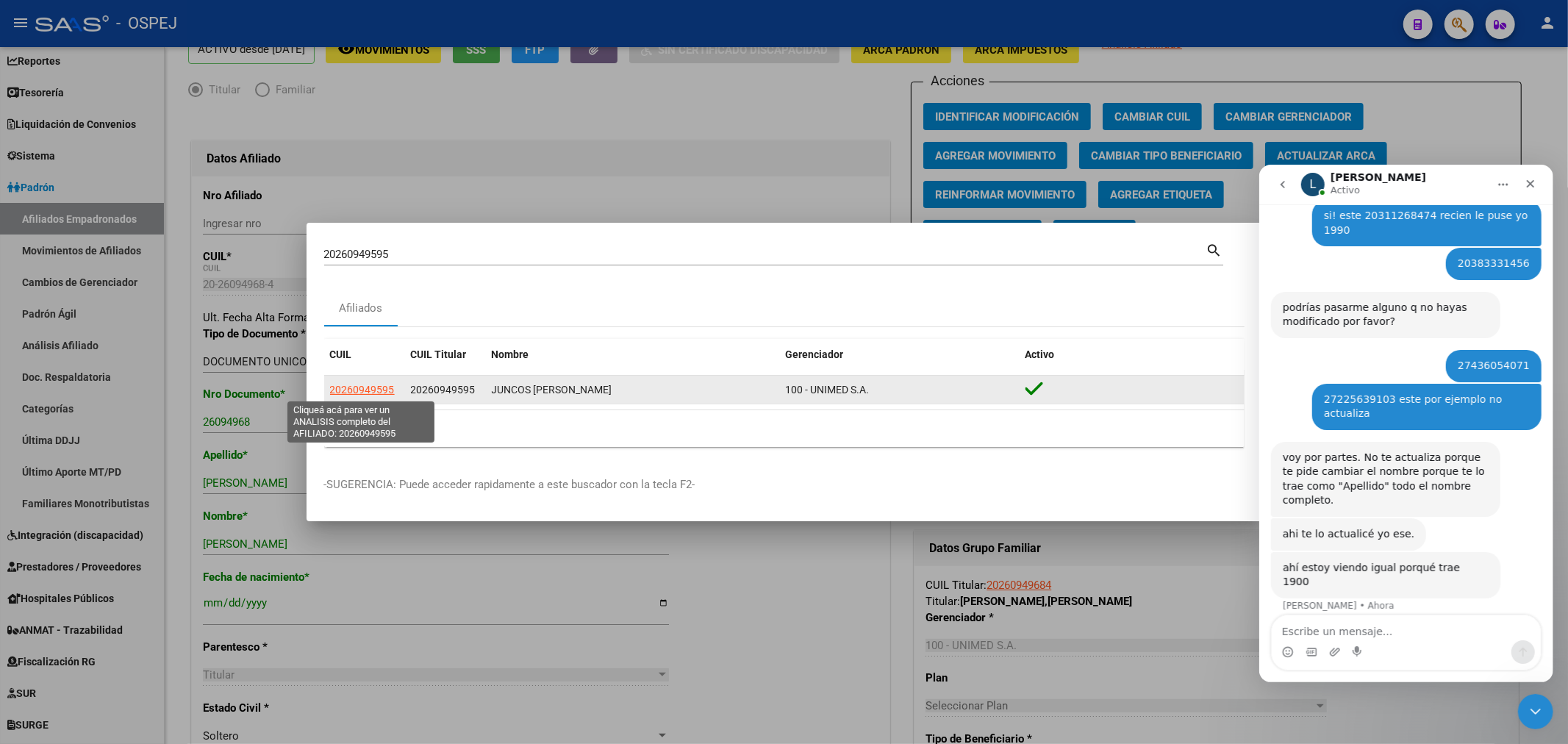
click at [377, 386] on span "20260949595" at bounding box center [362, 390] width 64 height 12
type textarea "20260949595"
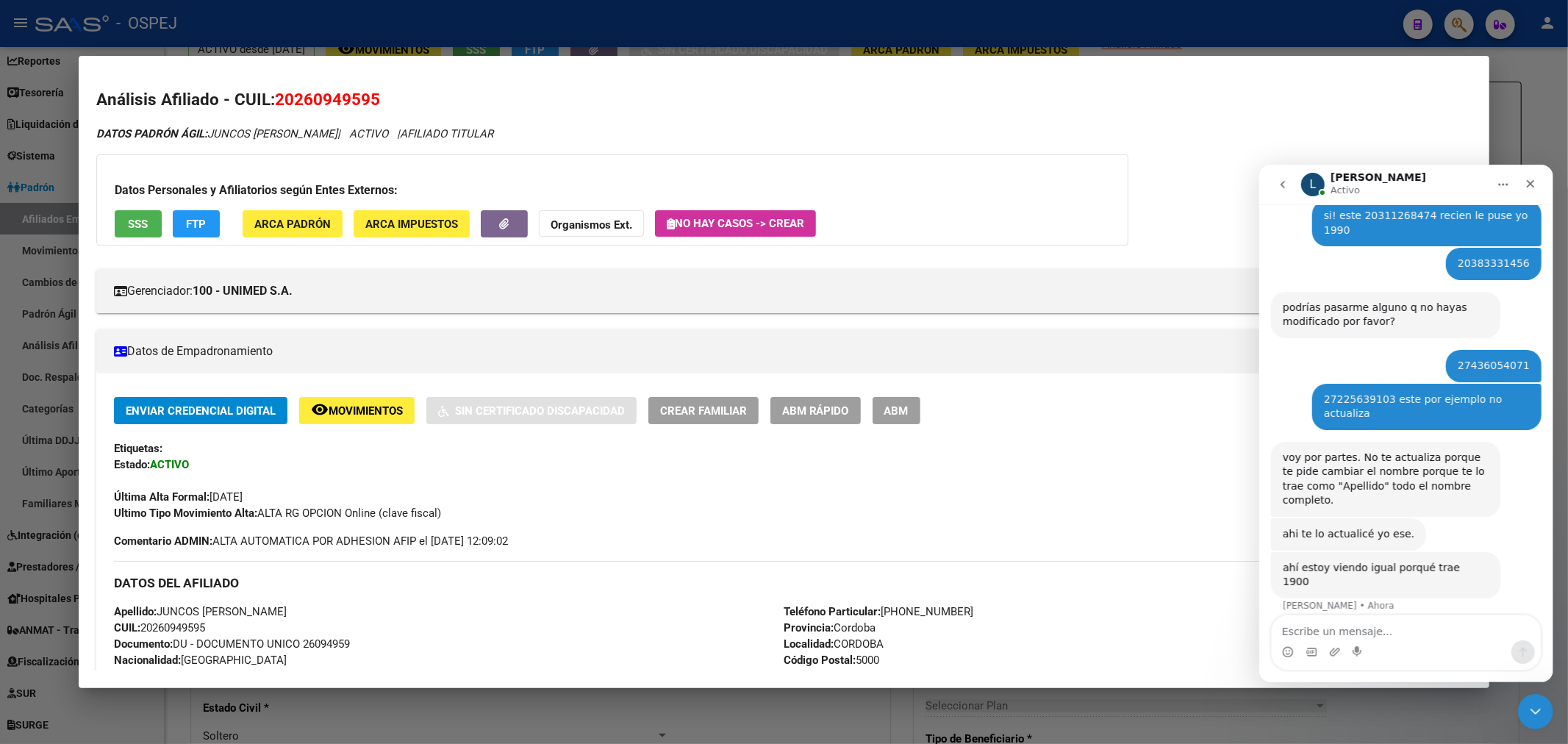
scroll to position [82, 0]
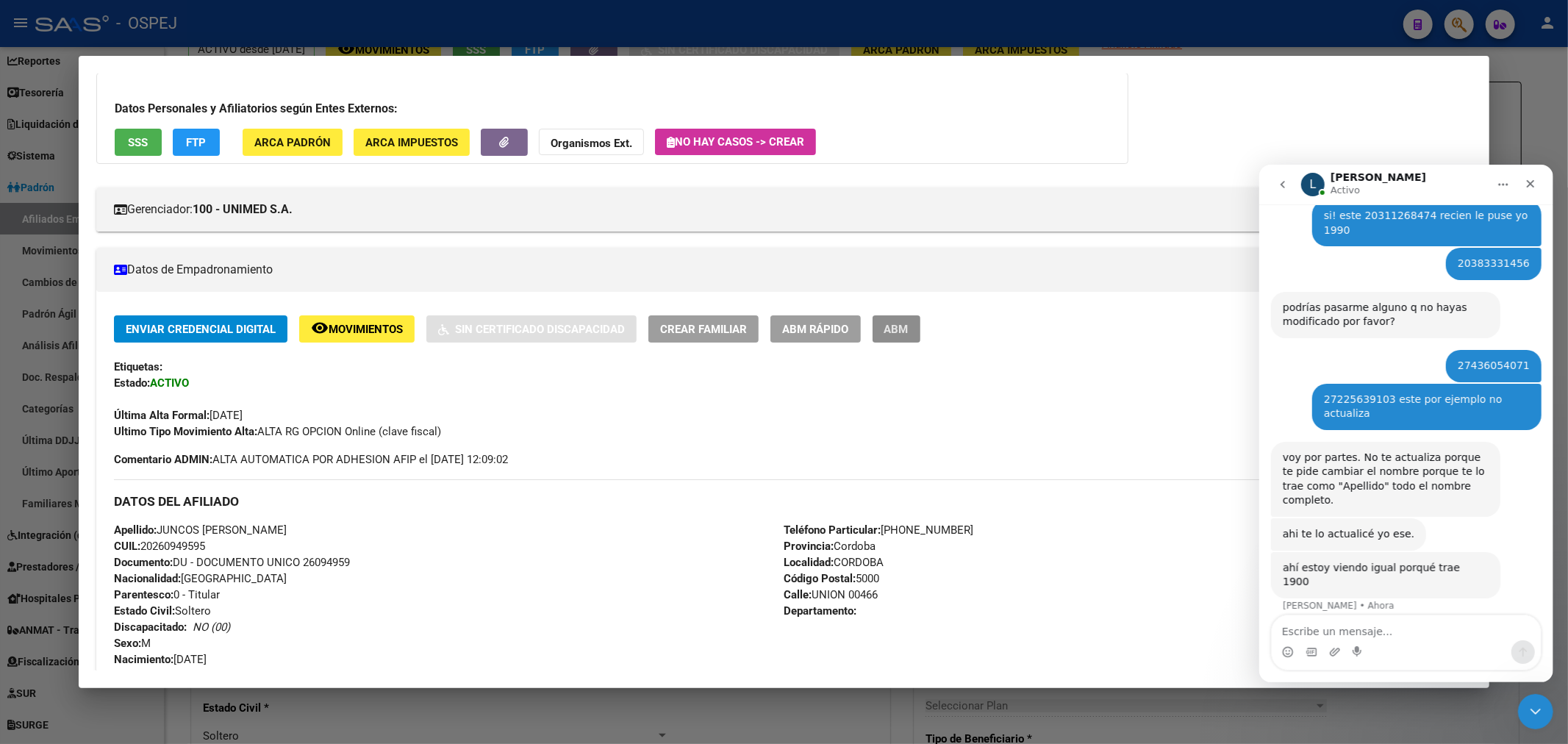
click at [916, 316] on button "ABM" at bounding box center [896, 329] width 48 height 27
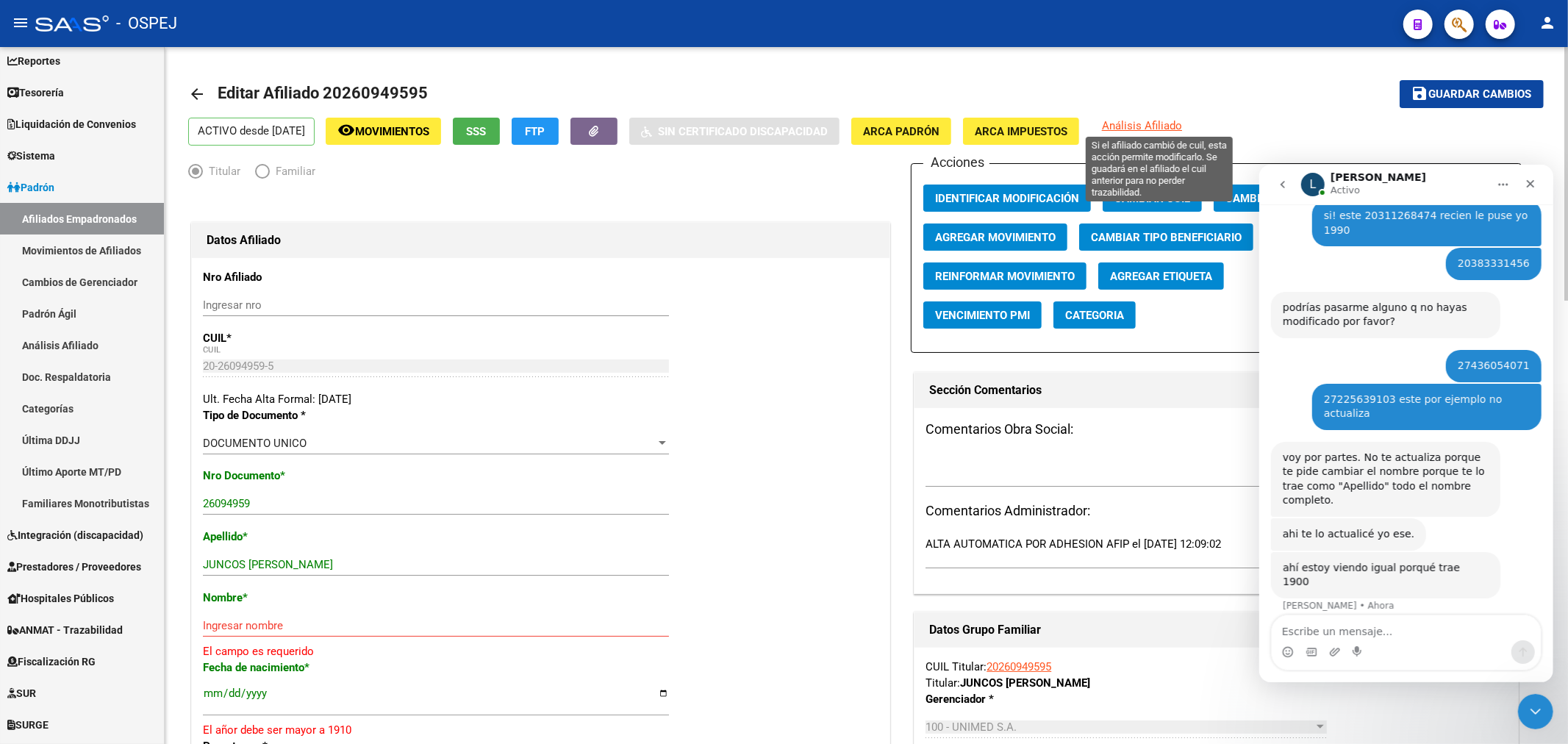
scroll to position [82, 0]
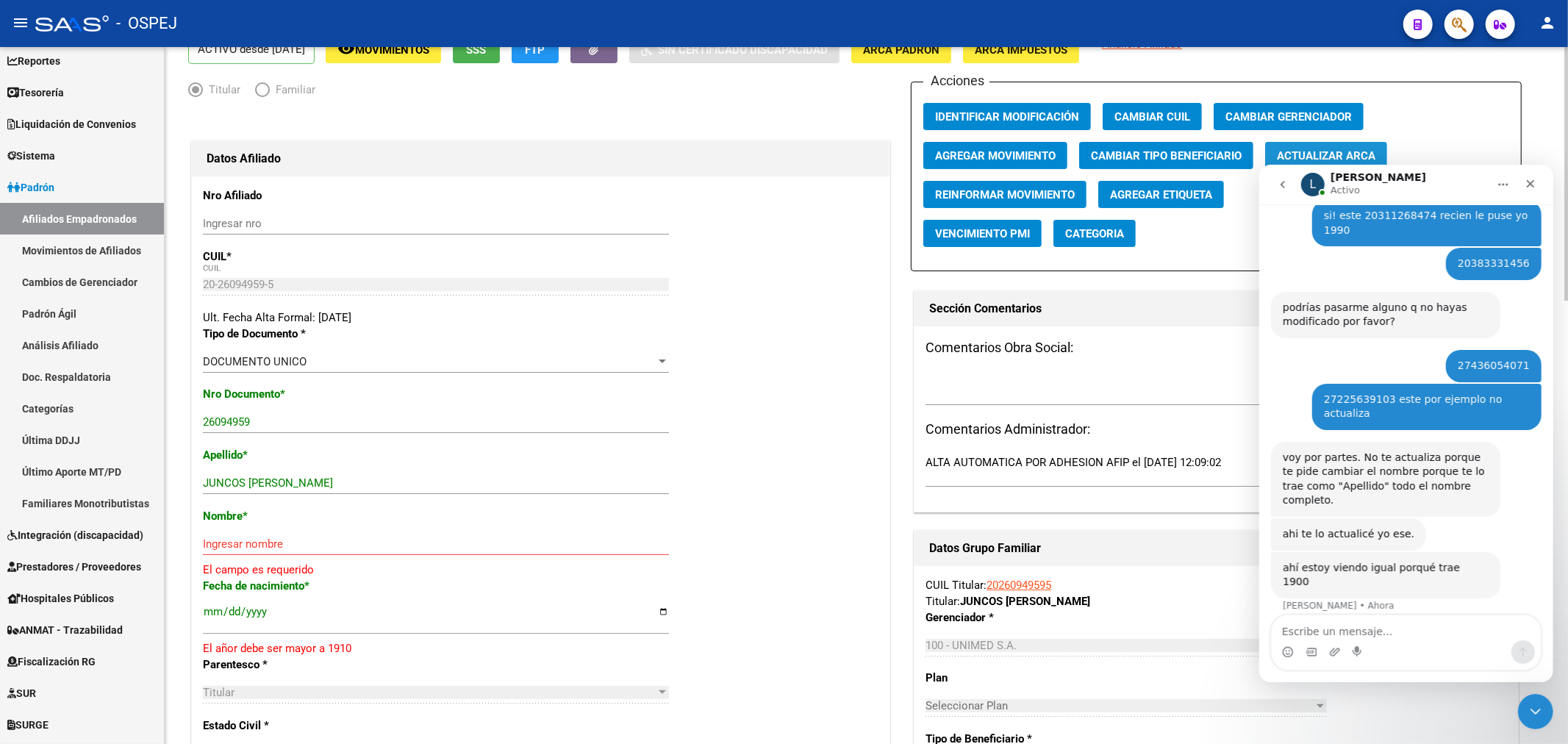
click at [1329, 156] on span "Actualizar ARCA" at bounding box center [1325, 156] width 99 height 13
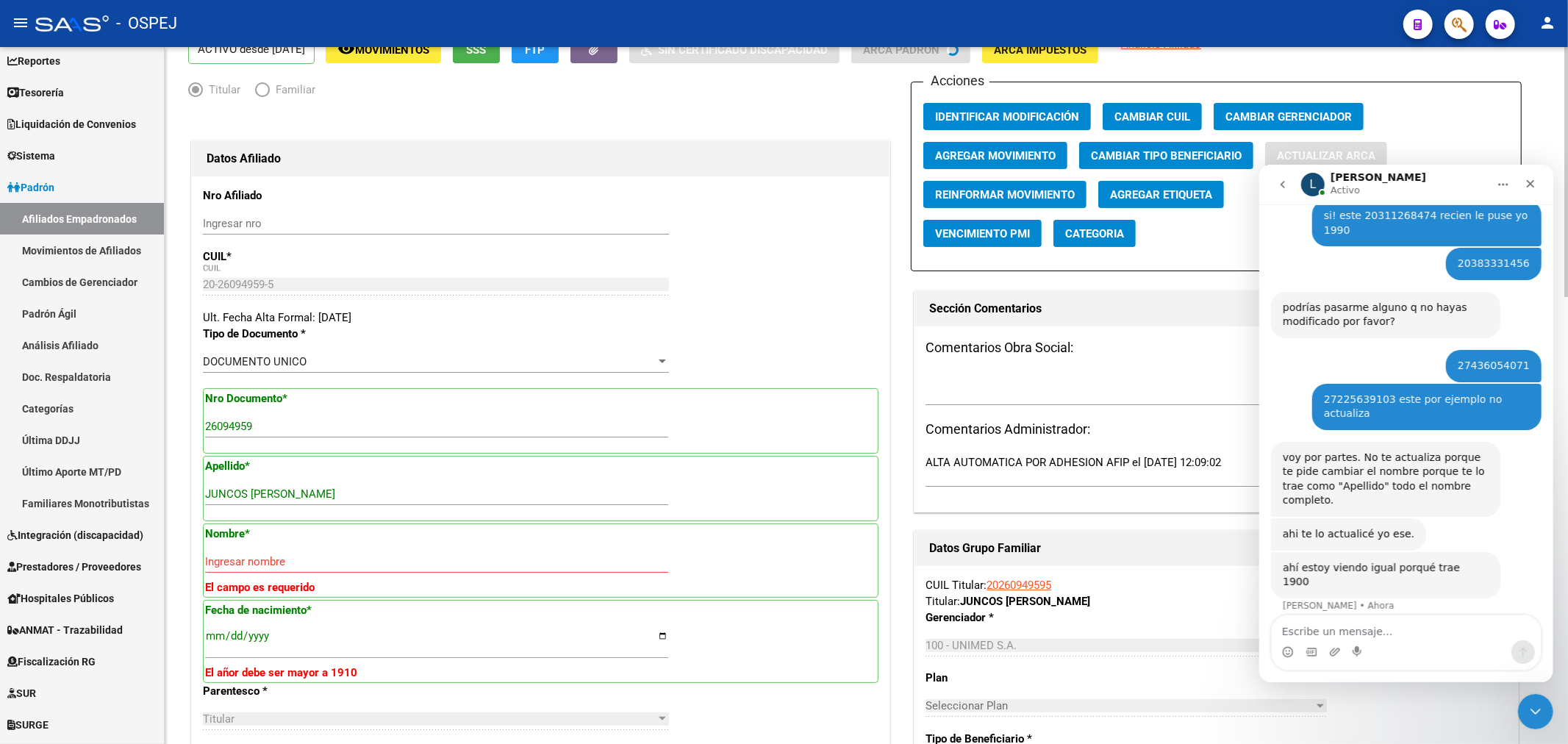
type input "JUNCOS"
type input "JULIO CESAR"
type input "1977-07-02"
type input "LAS ARRIAS"
type input "5231"
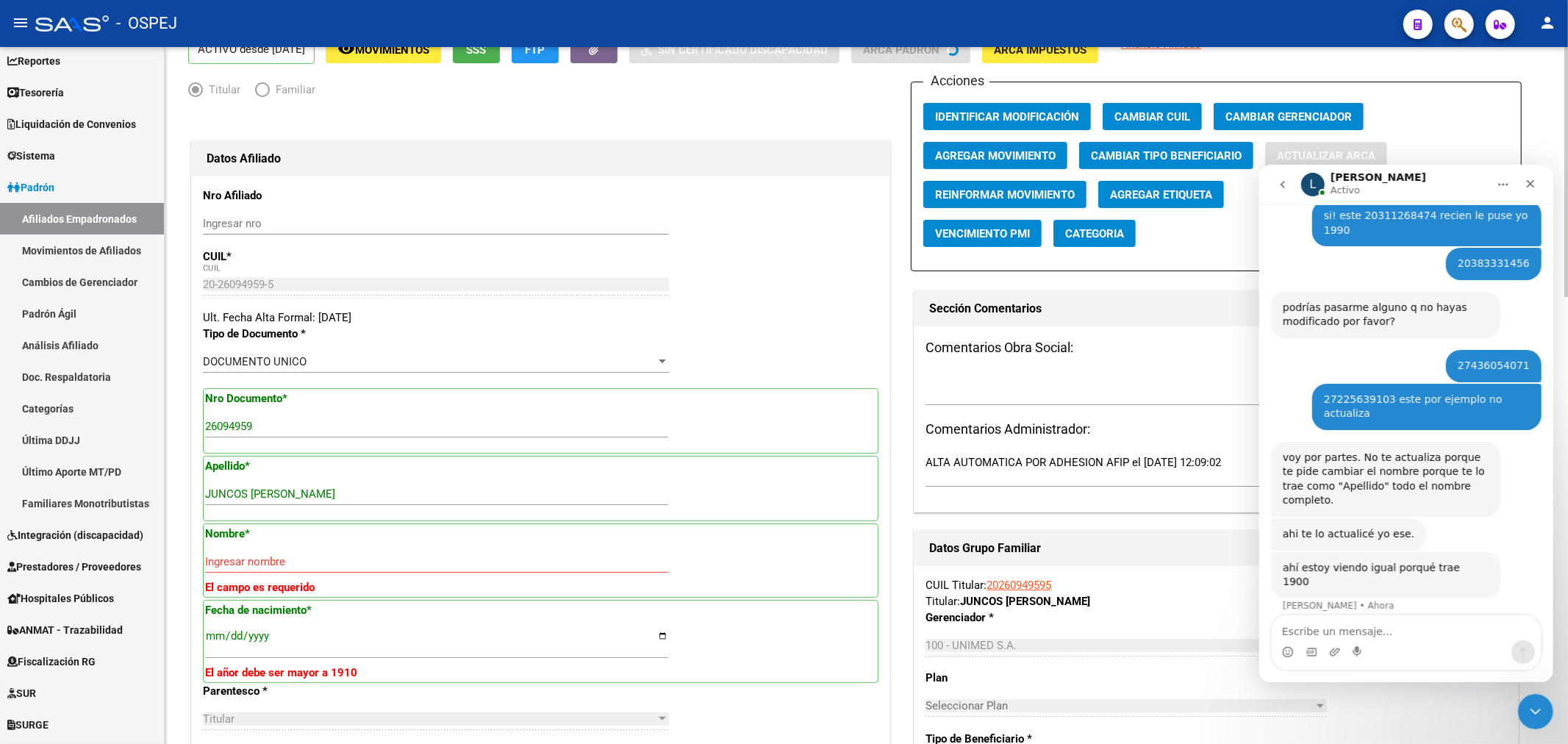
type input "UNION"
type input "466"
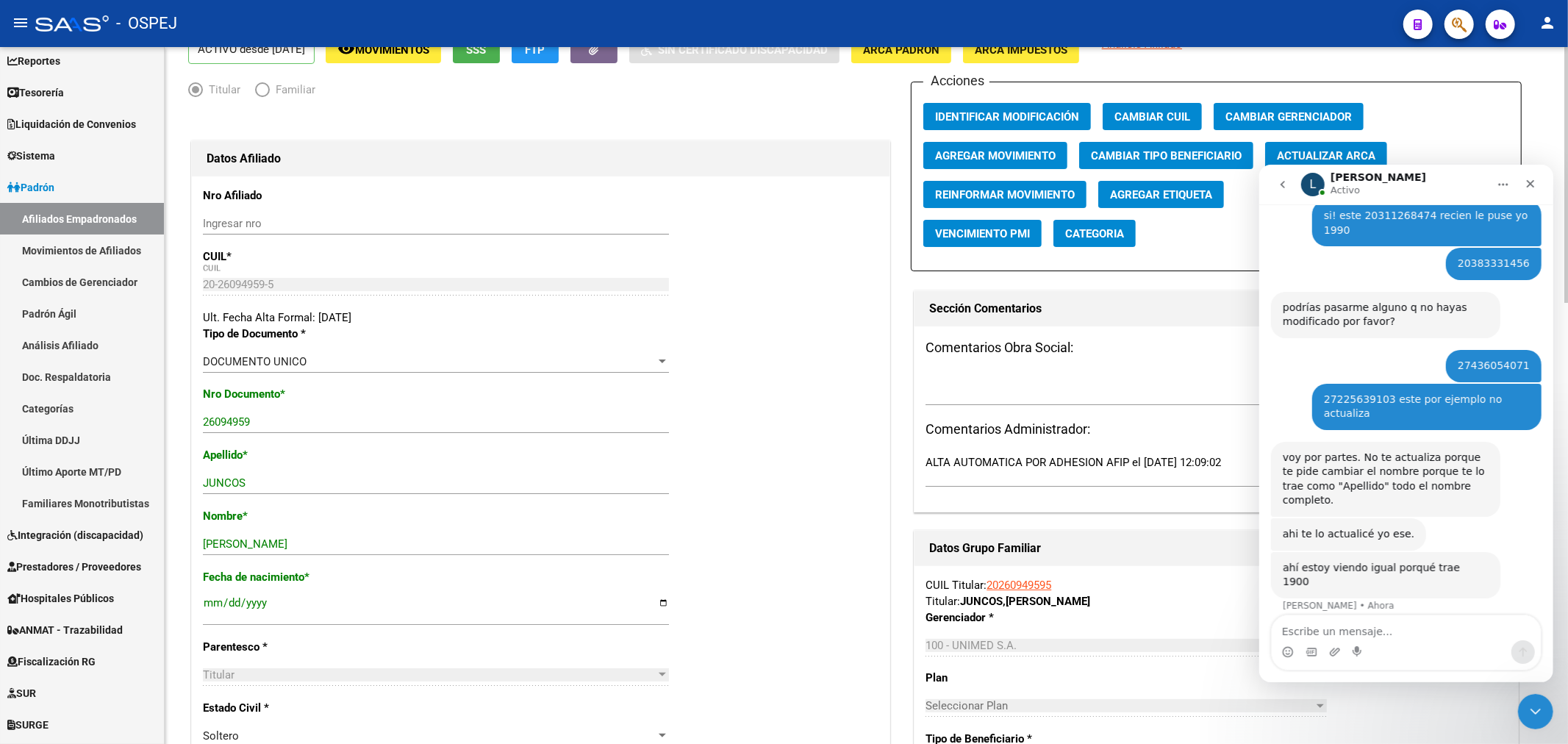
scroll to position [0, 0]
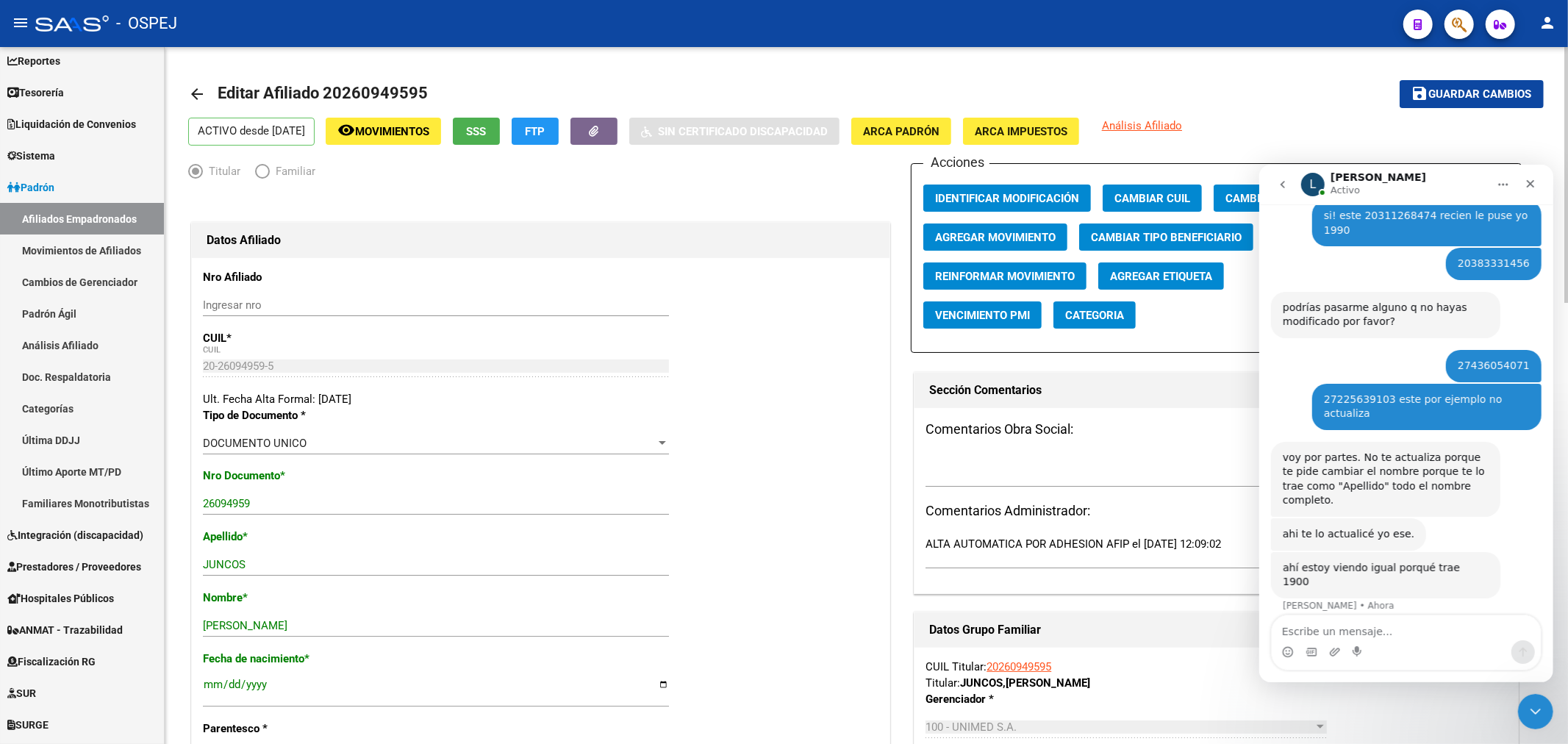
click at [1452, 89] on span "Guardar cambios" at bounding box center [1480, 95] width 103 height 13
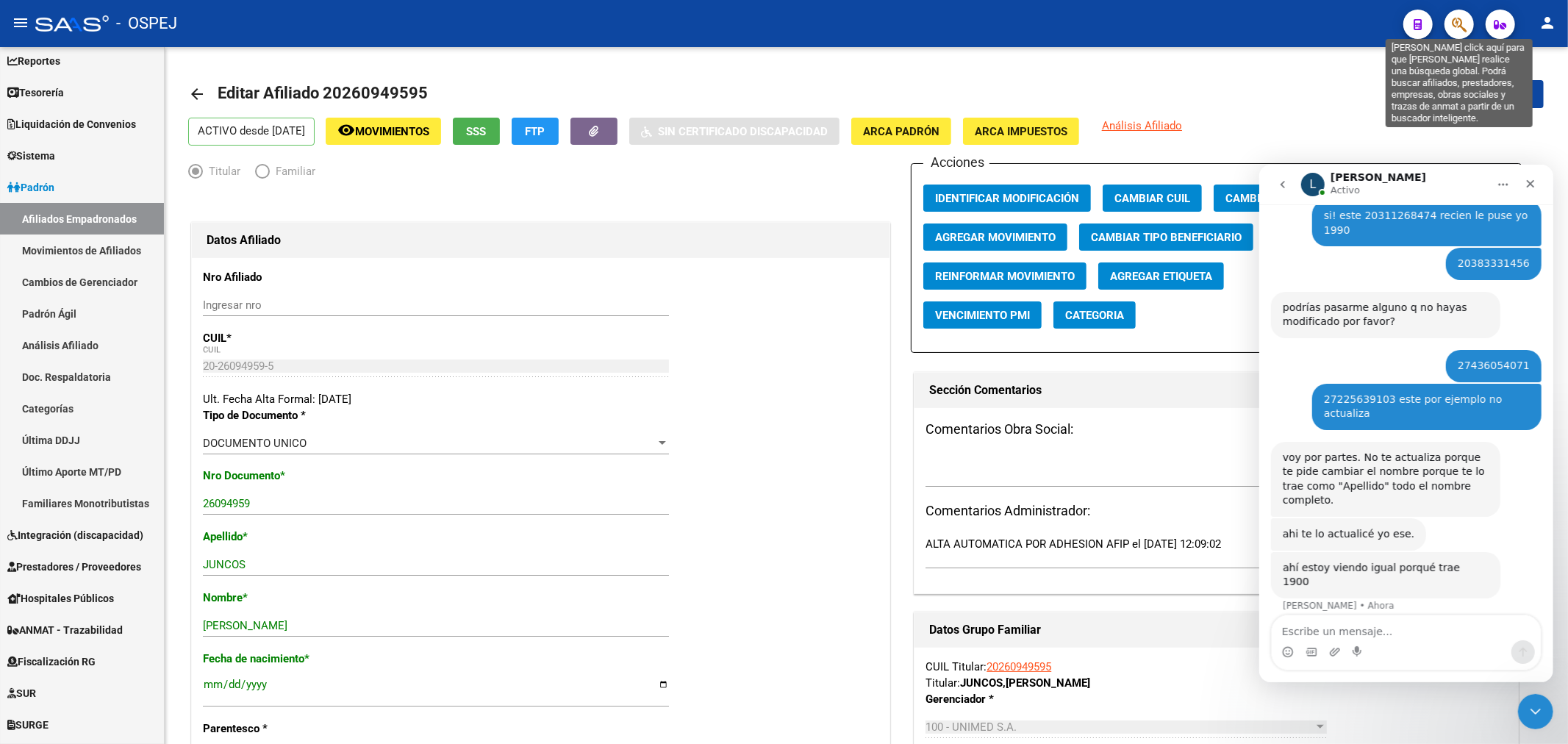
click at [1460, 23] on icon "button" at bounding box center [1459, 25] width 14 height 17
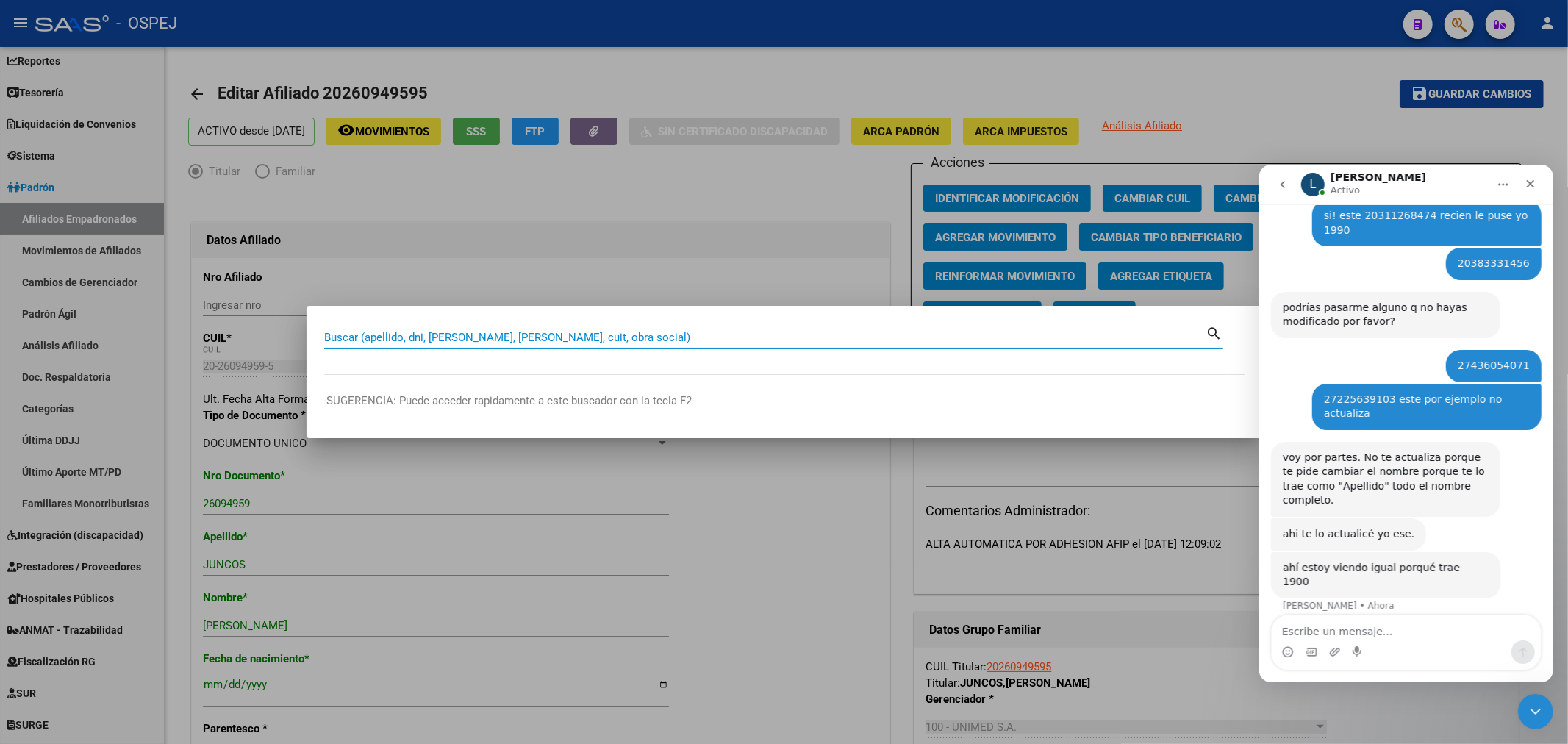
paste input "27185073446"
type input "27185073446"
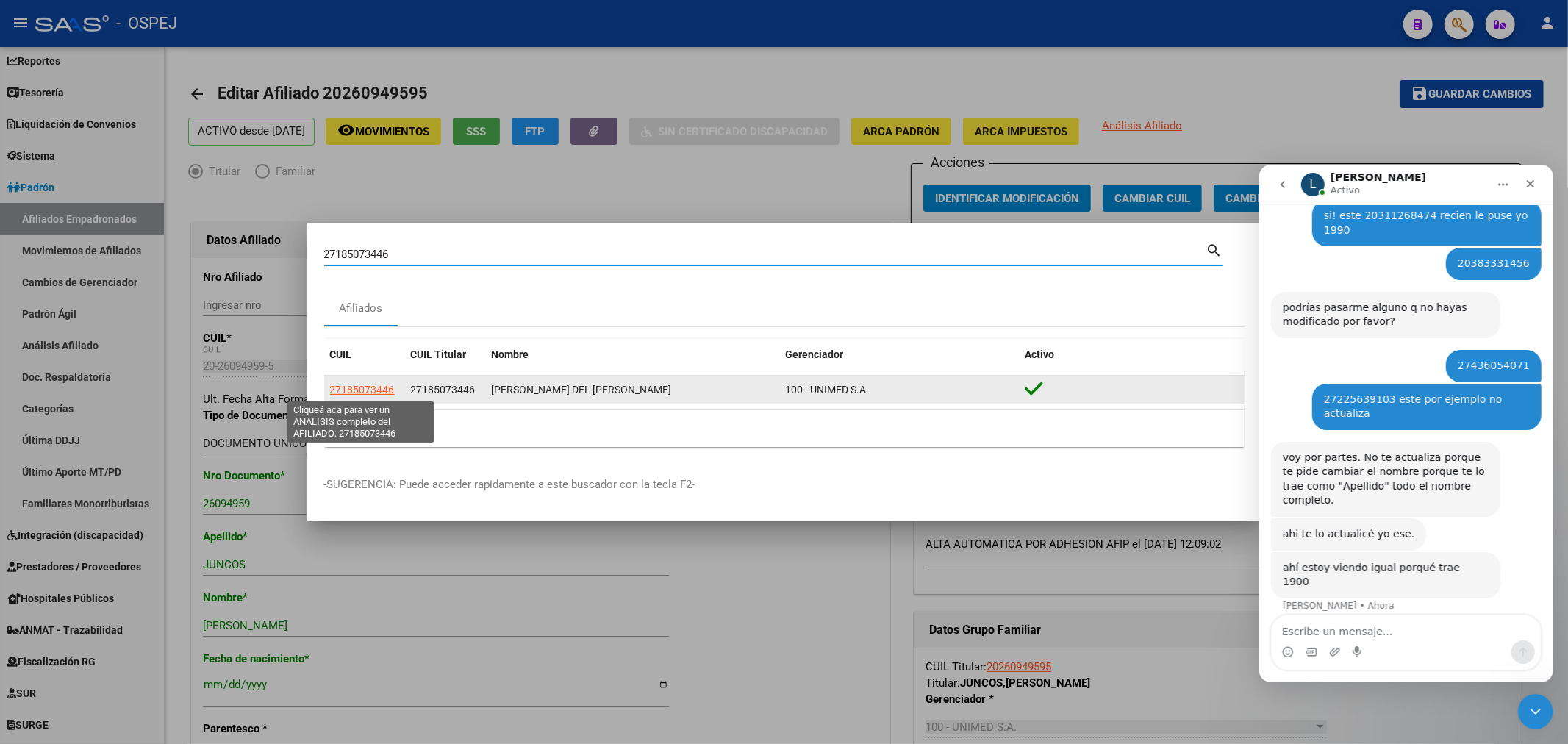
click at [375, 386] on span "27185073446" at bounding box center [362, 390] width 64 height 12
type textarea "27185073446"
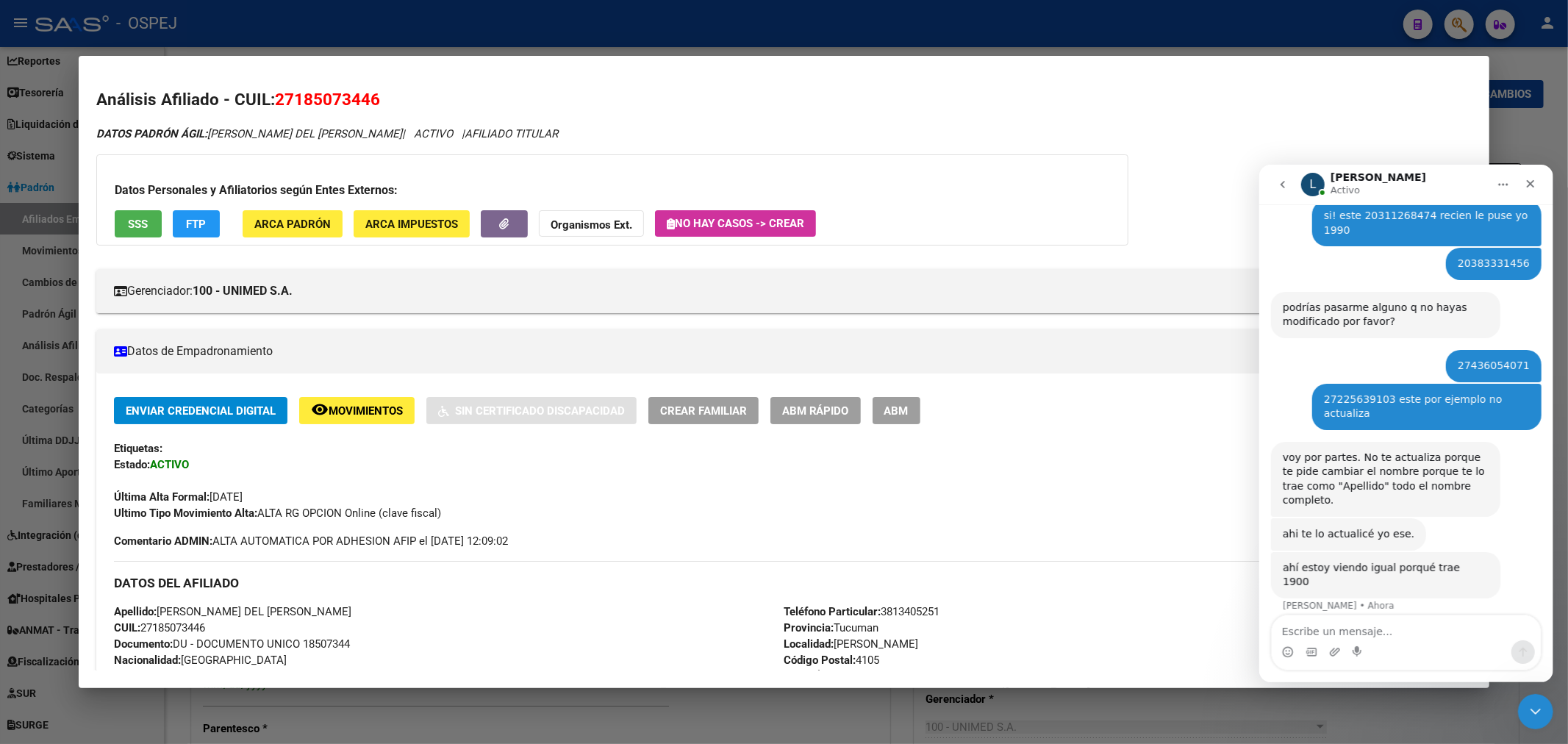
click at [909, 408] on span "ABM" at bounding box center [895, 411] width 24 height 13
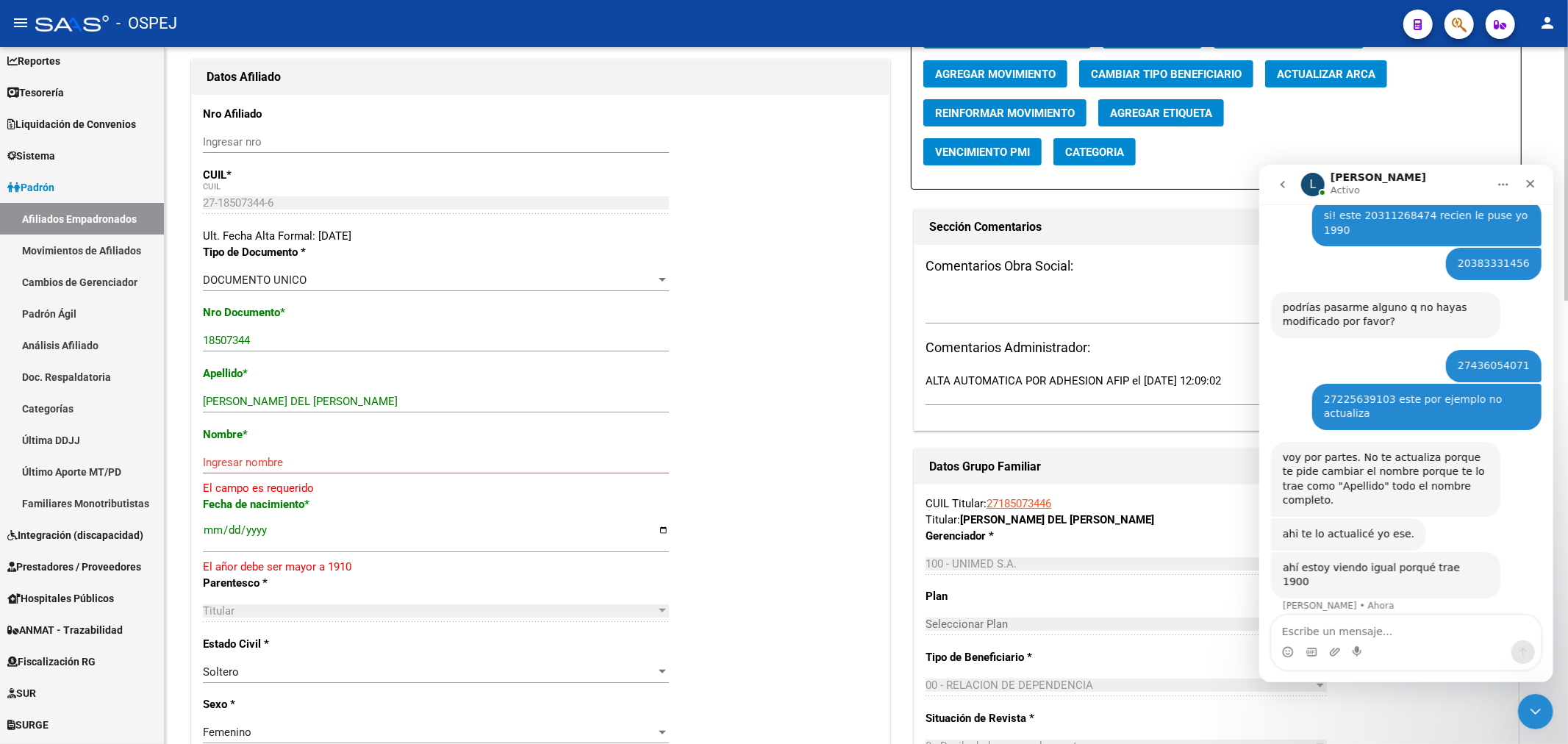
scroll to position [82, 0]
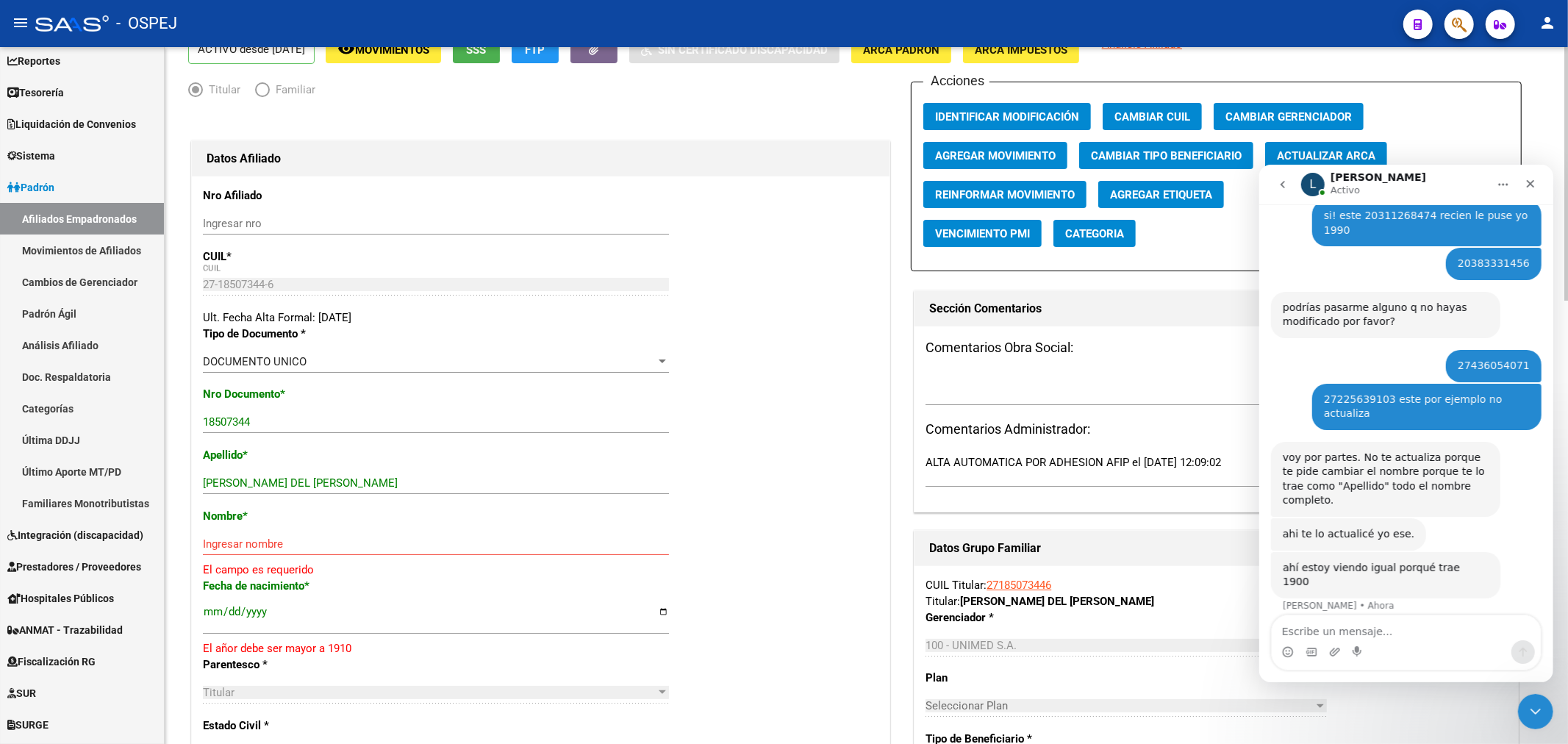
click at [1348, 146] on button "Actualizar ARCA" at bounding box center [1325, 156] width 122 height 27
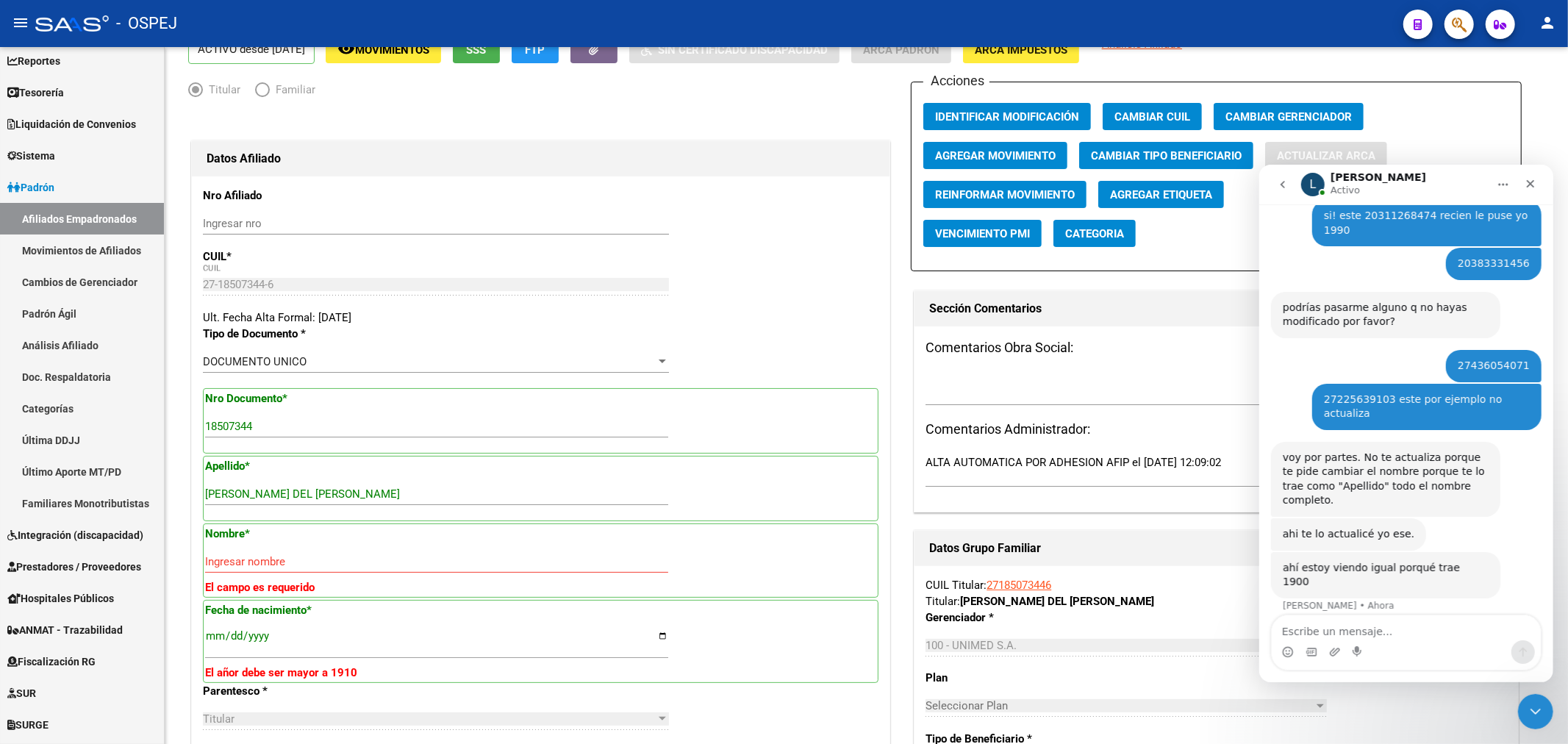
type input "DIAZ"
type input "DELIA DEL VALLE"
type input "1967-12-17"
type input "CEVIL REDONDO"
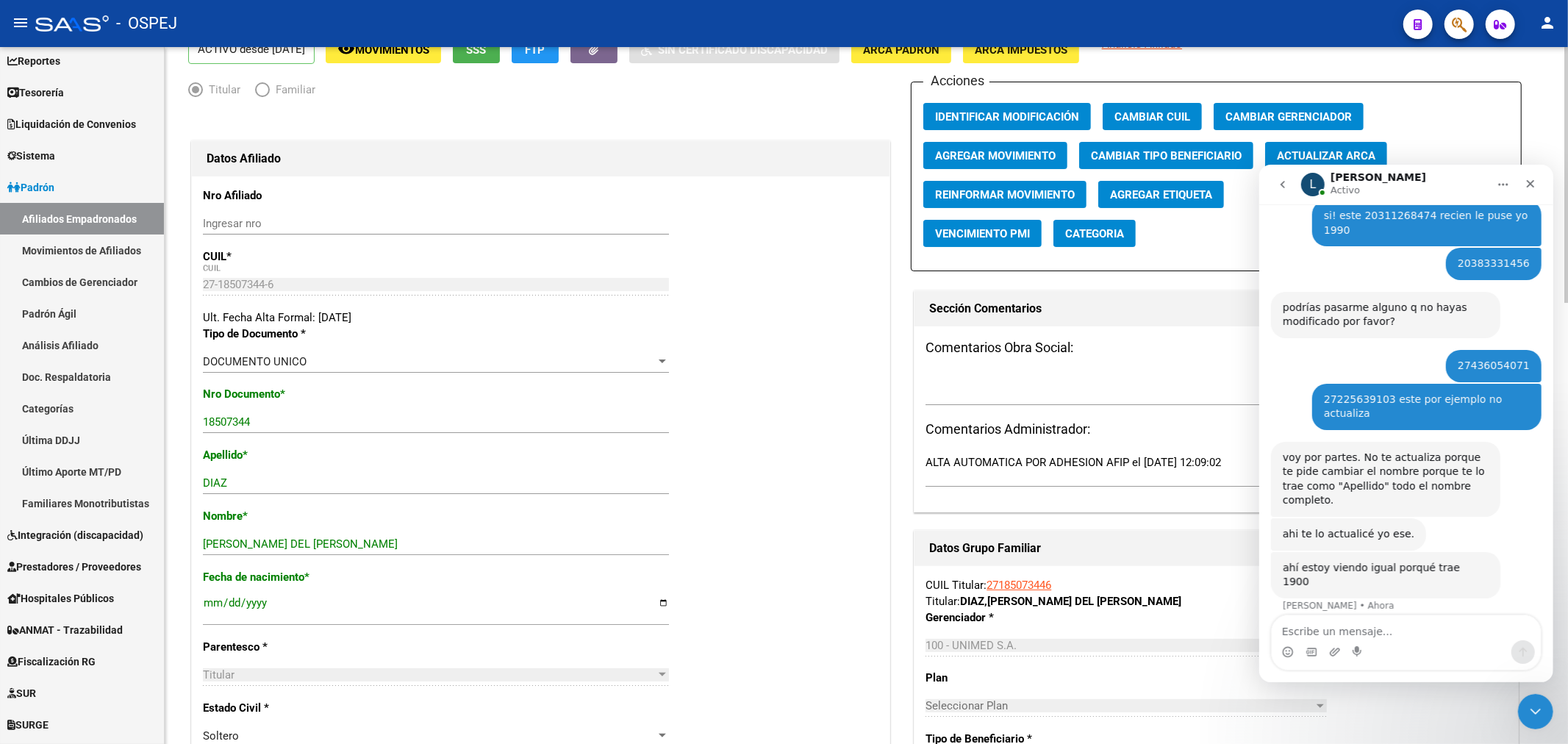
scroll to position [0, 0]
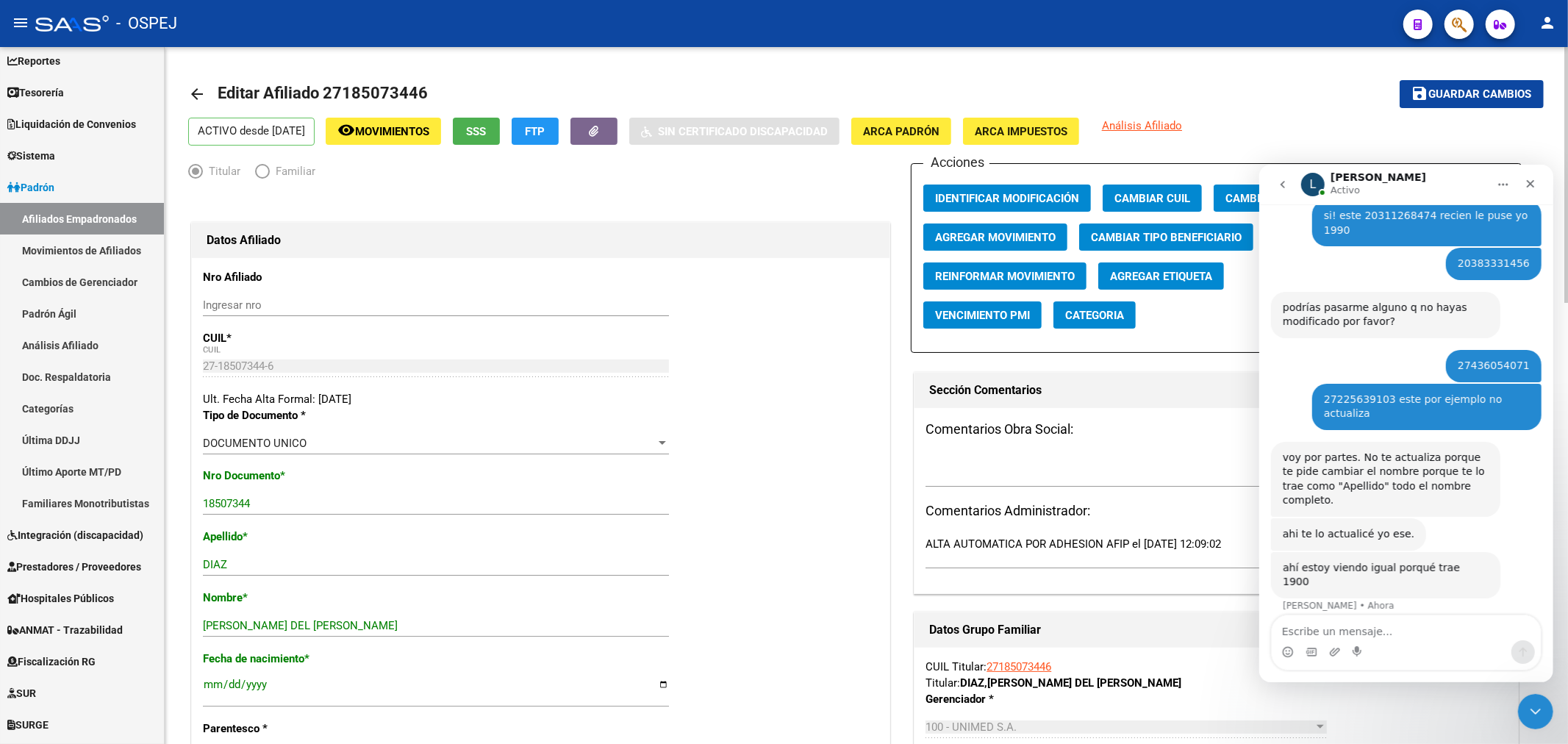
click at [1486, 92] on span "Guardar cambios" at bounding box center [1480, 95] width 103 height 13
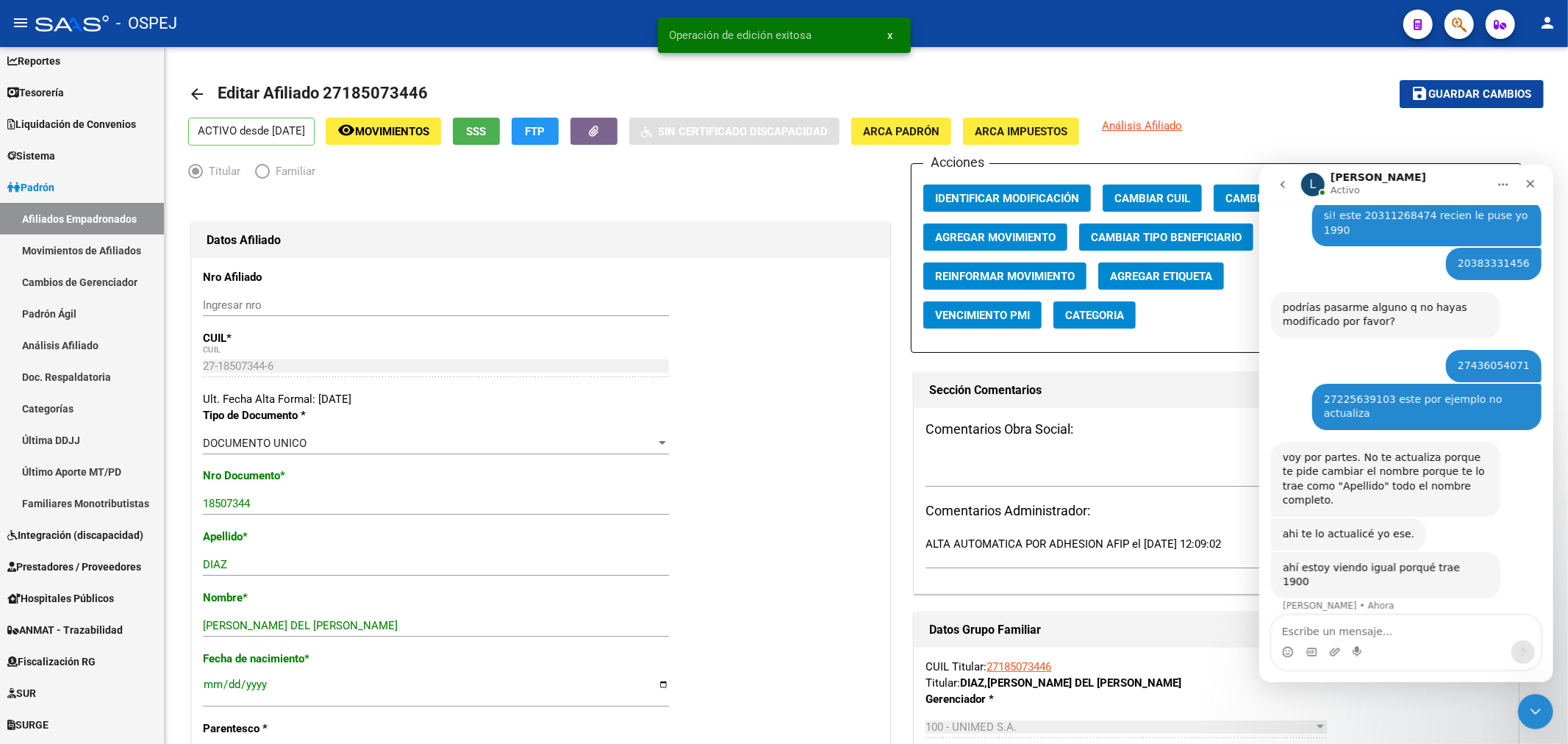
click at [1467, 30] on button "button" at bounding box center [1459, 24] width 30 height 30
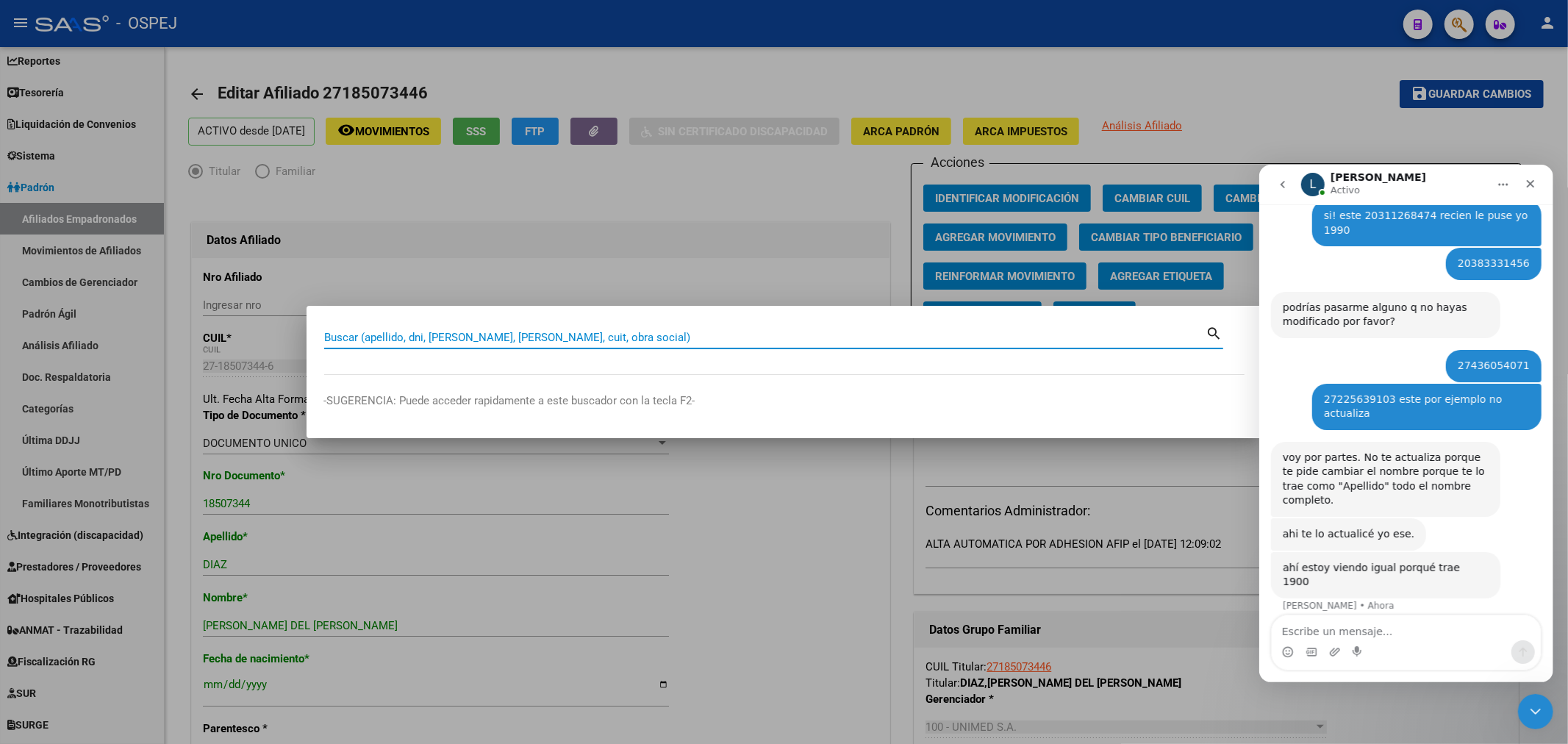
paste input "27408026321"
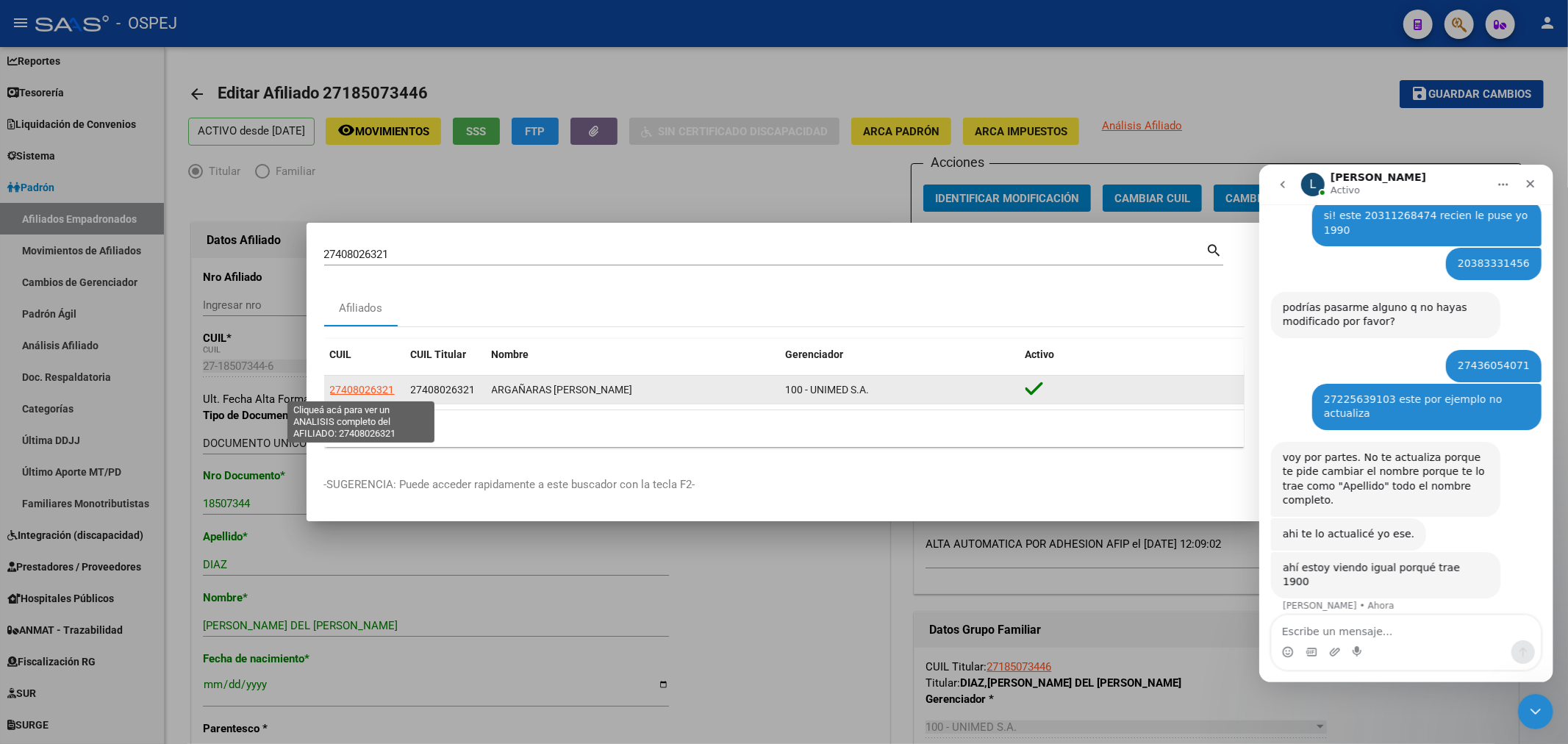
click at [340, 384] on span "27408026321" at bounding box center [362, 390] width 64 height 12
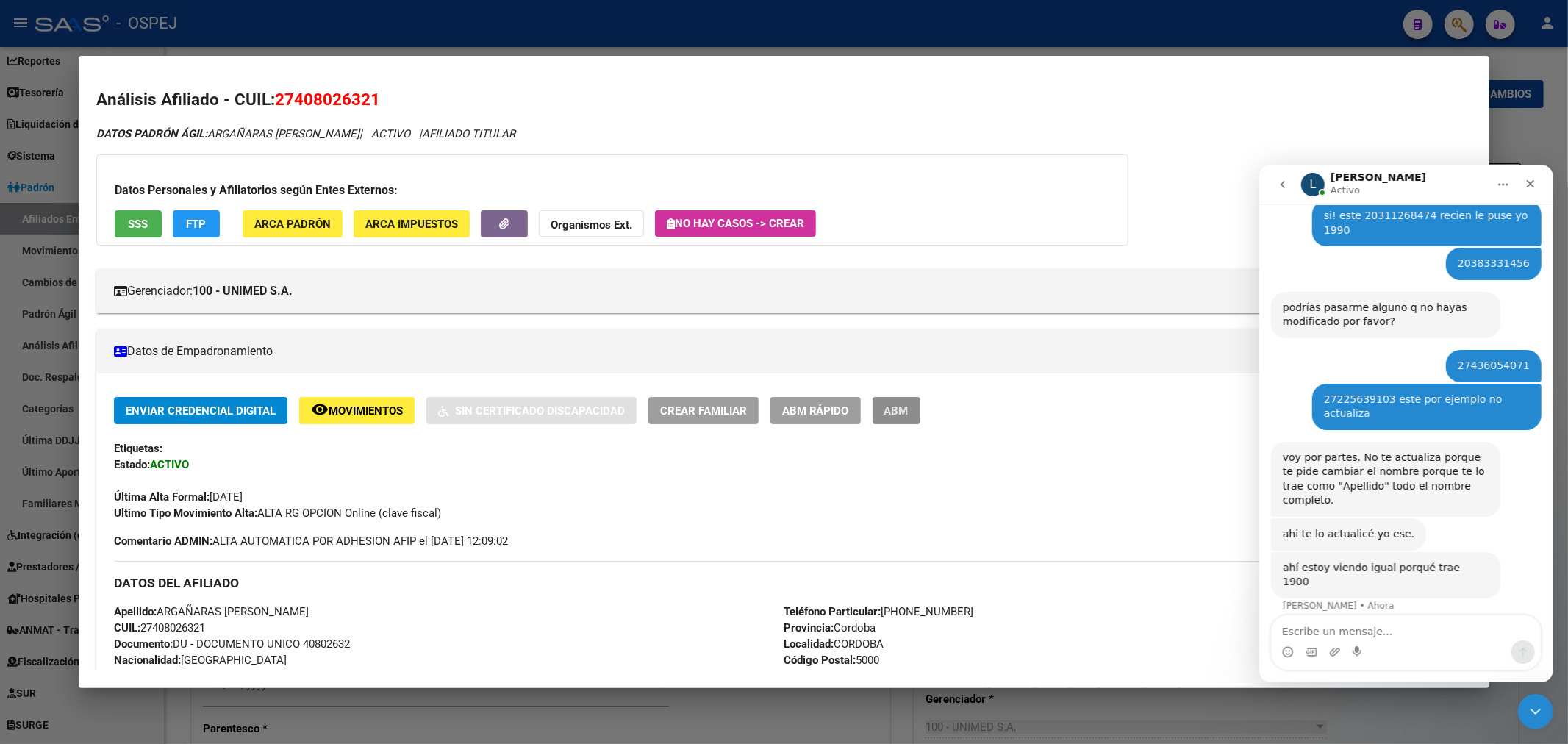
click at [905, 413] on span "ABM" at bounding box center [895, 411] width 24 height 13
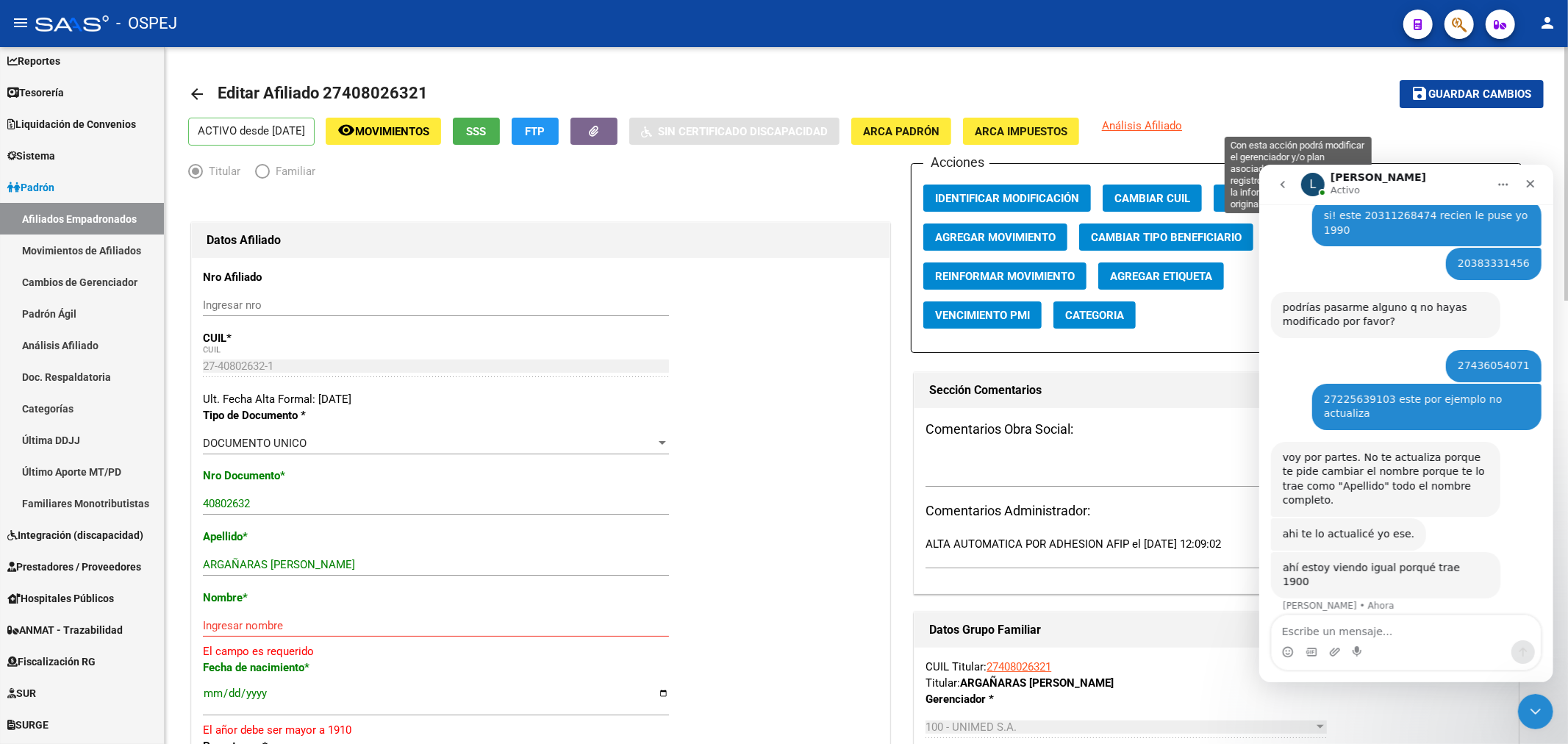
scroll to position [82, 0]
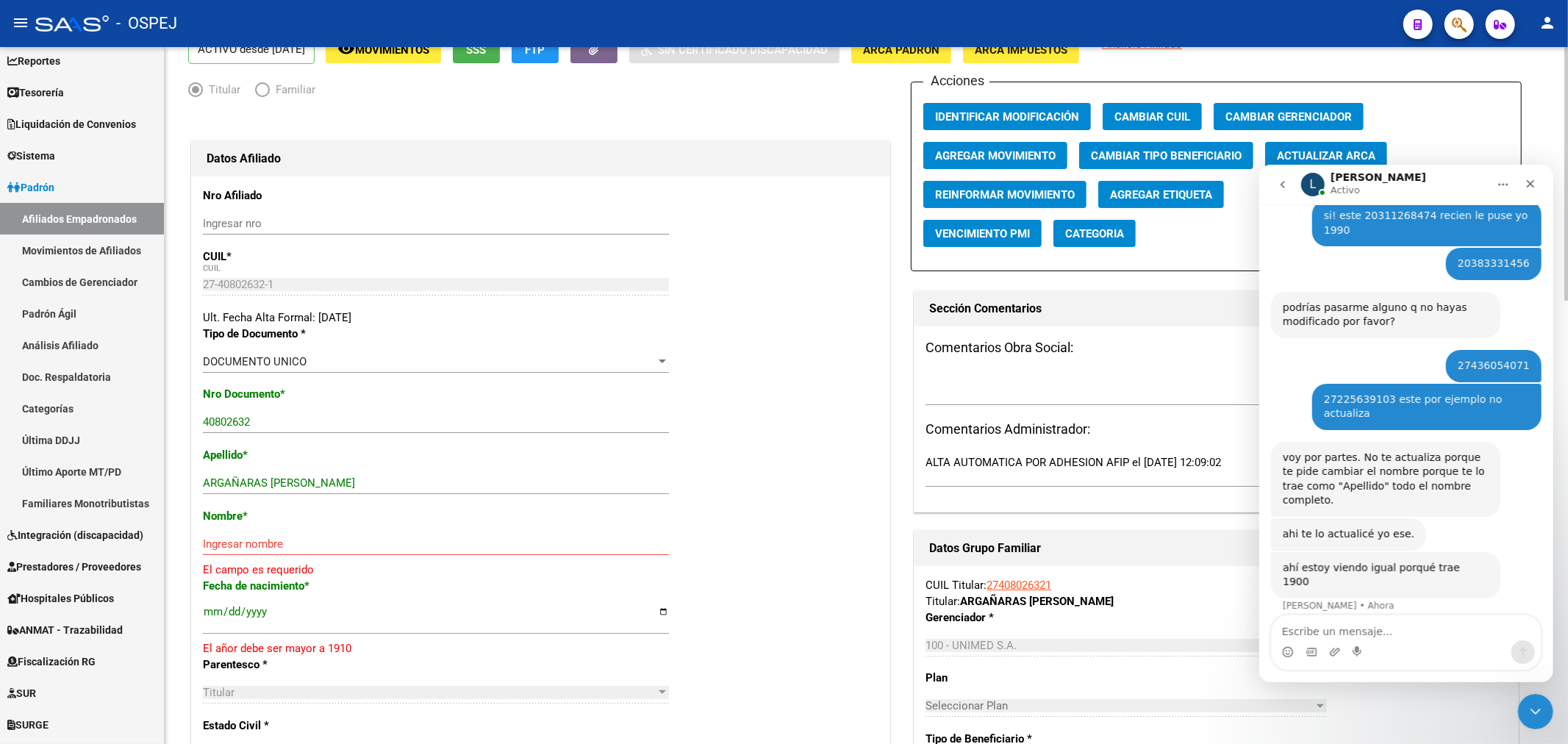
click at [1336, 158] on span "Actualizar ARCA" at bounding box center [1325, 156] width 99 height 13
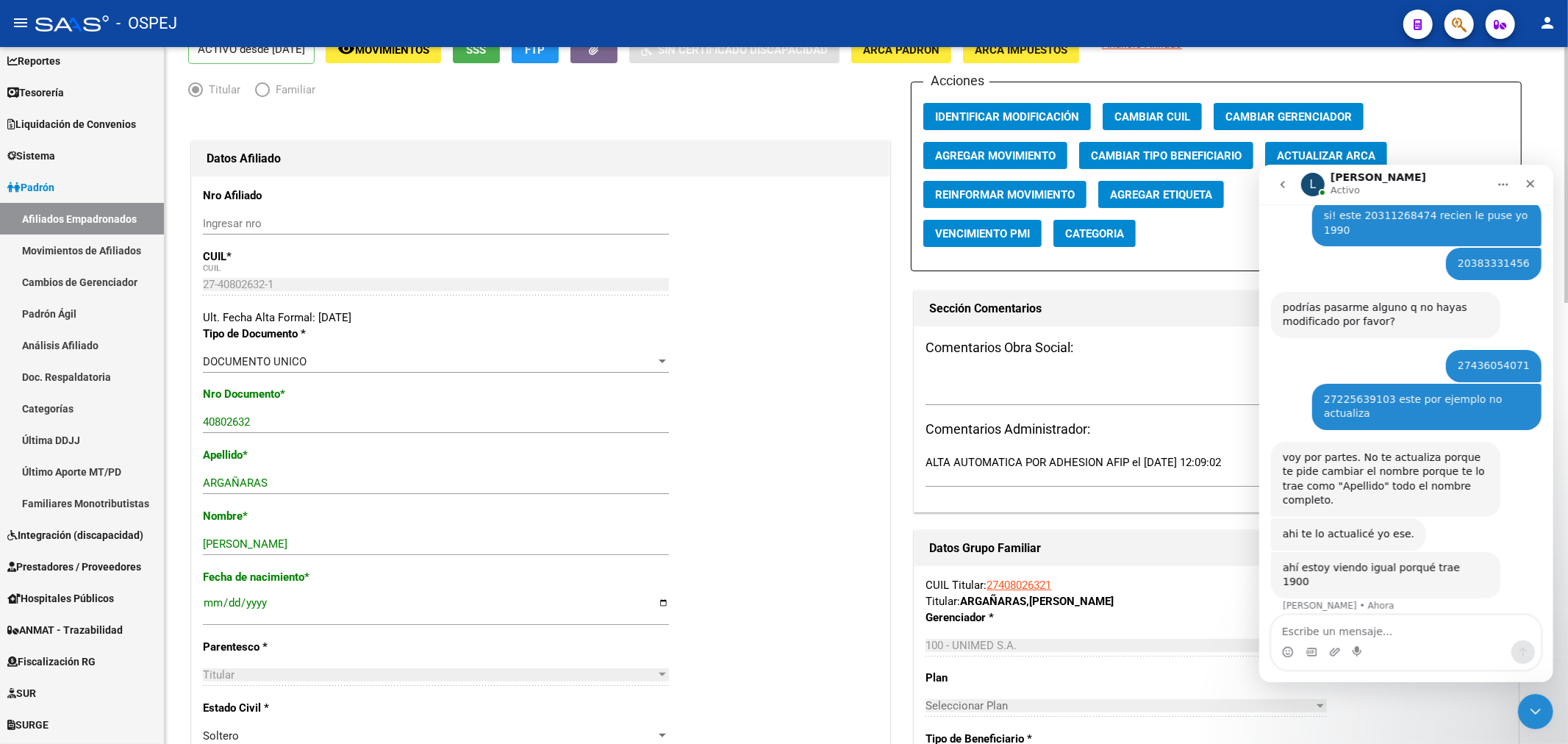
scroll to position [0, 0]
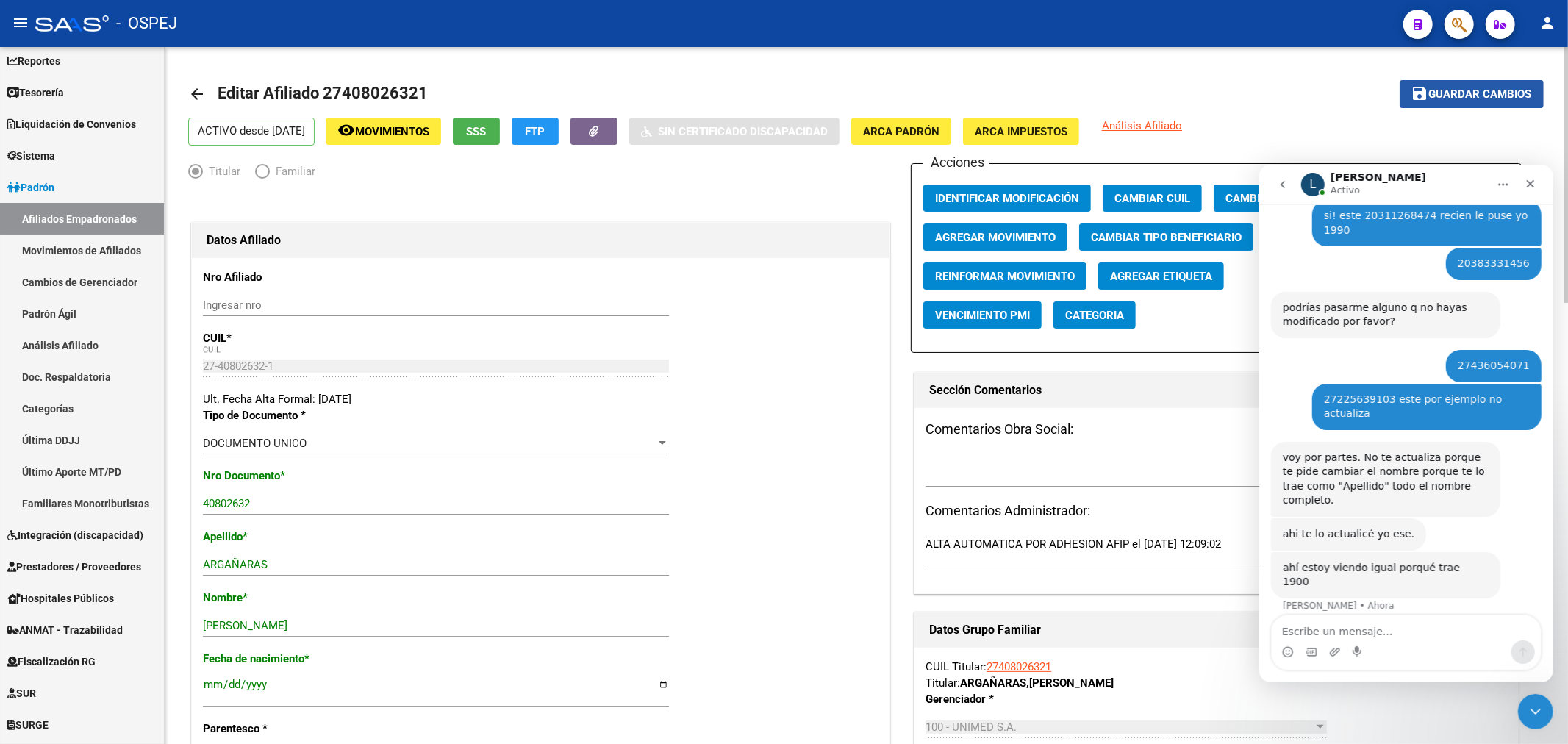
click at [1488, 103] on button "save Guardar cambios" at bounding box center [1471, 93] width 144 height 27
click at [1449, 27] on button "button" at bounding box center [1459, 24] width 30 height 30
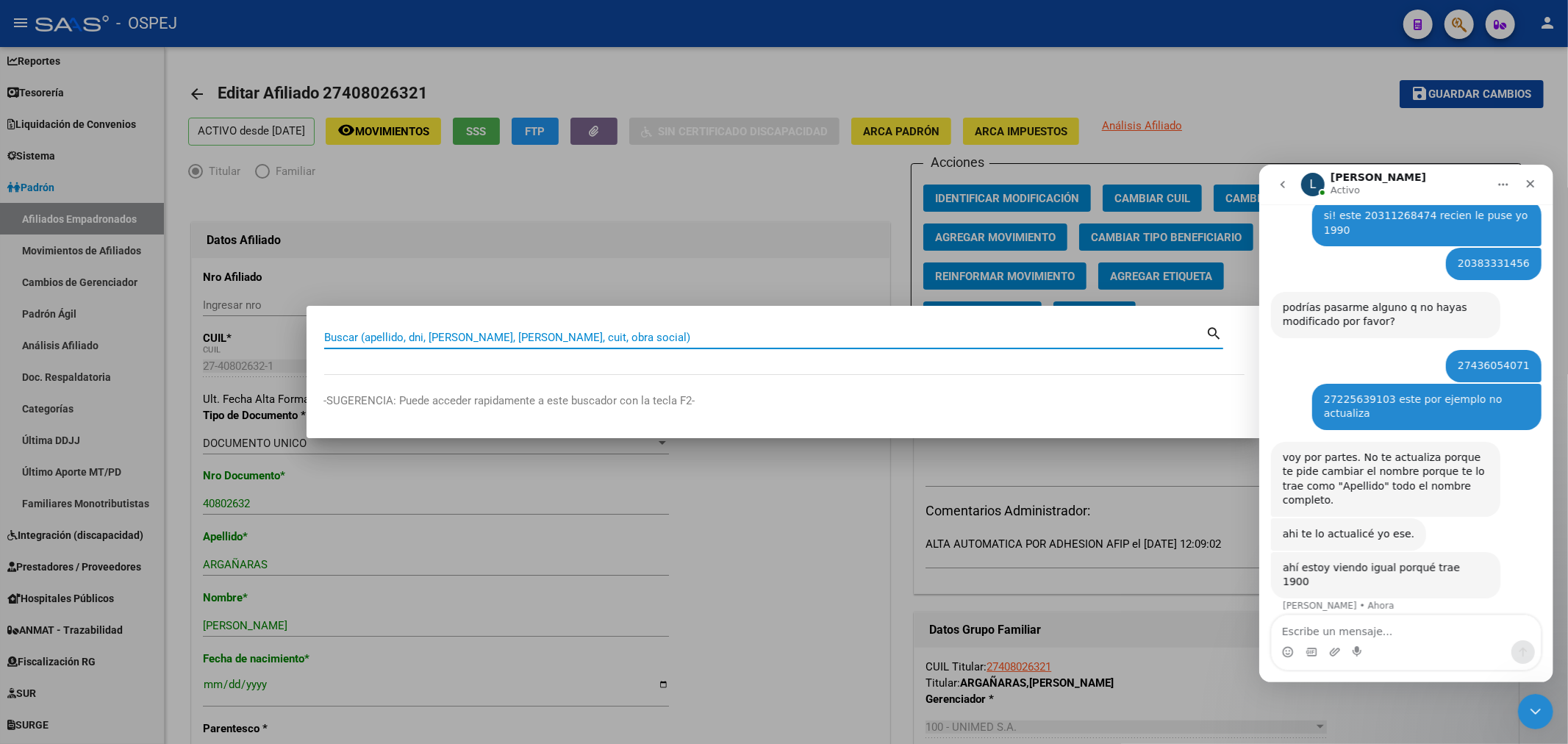
paste input "20328212073"
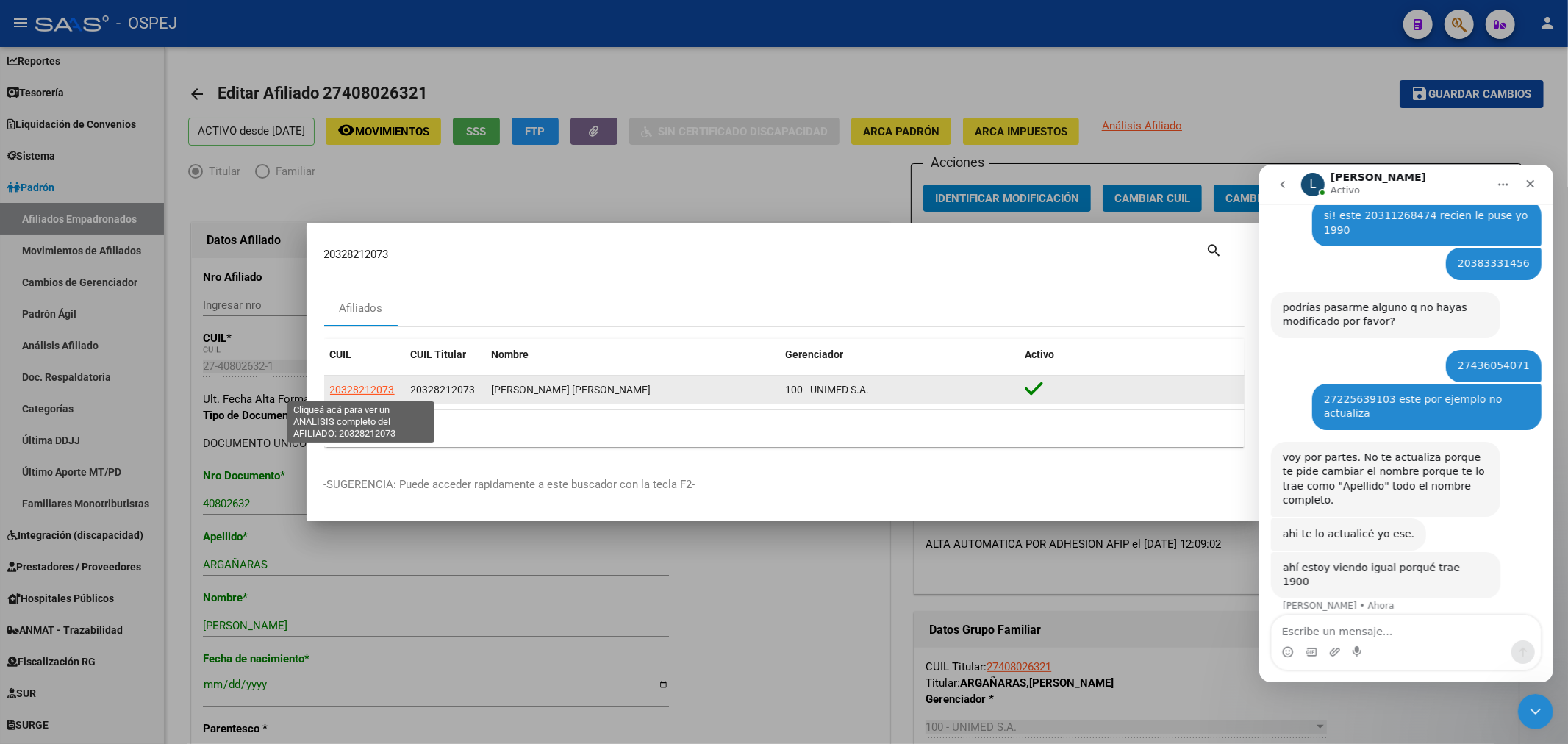
click at [356, 387] on span "20328212073" at bounding box center [362, 390] width 64 height 12
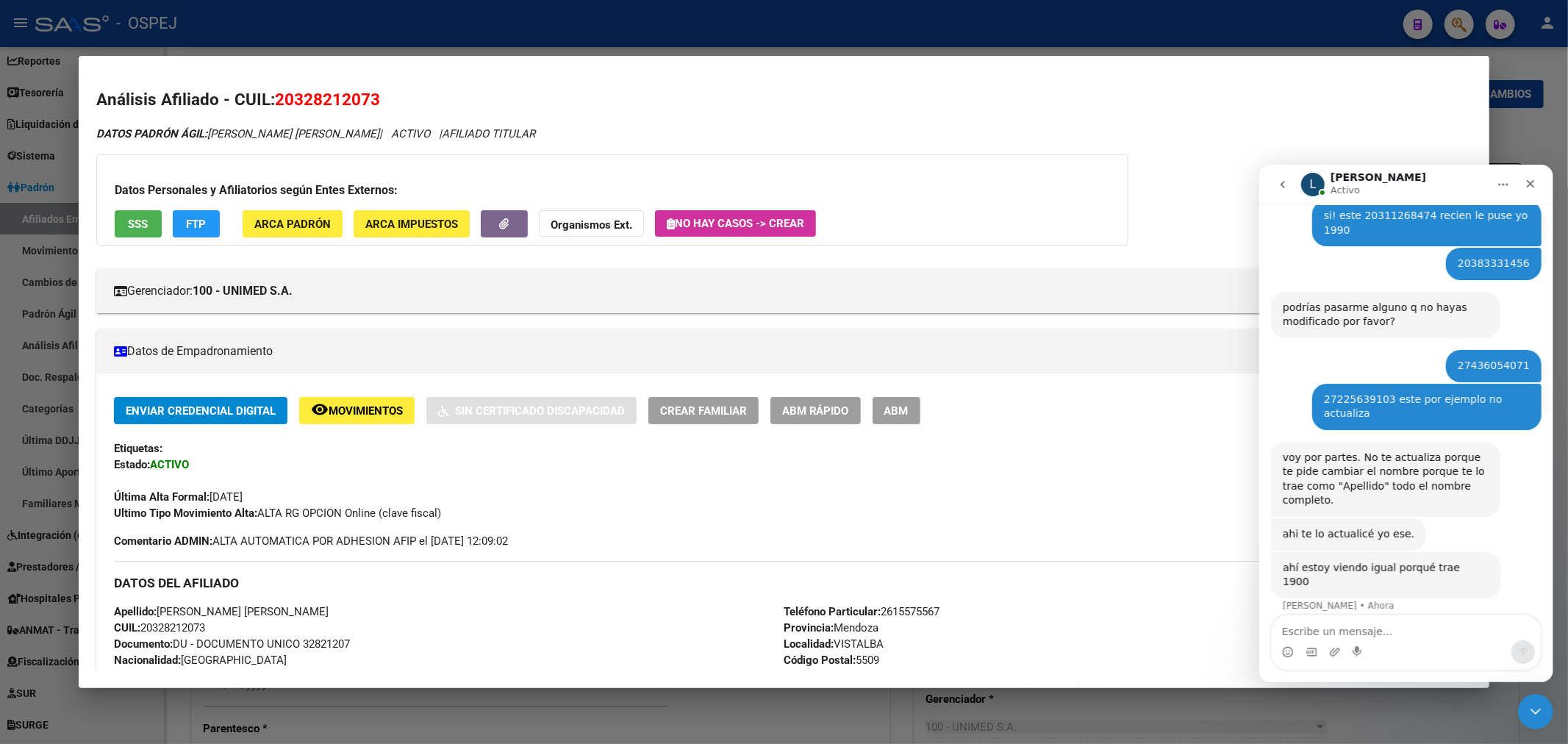
drag, startPoint x: 934, startPoint y: 416, endPoint x: 945, endPoint y: 407, distance: 14.2
click at [920, 416] on button "ABM" at bounding box center [896, 411] width 48 height 27
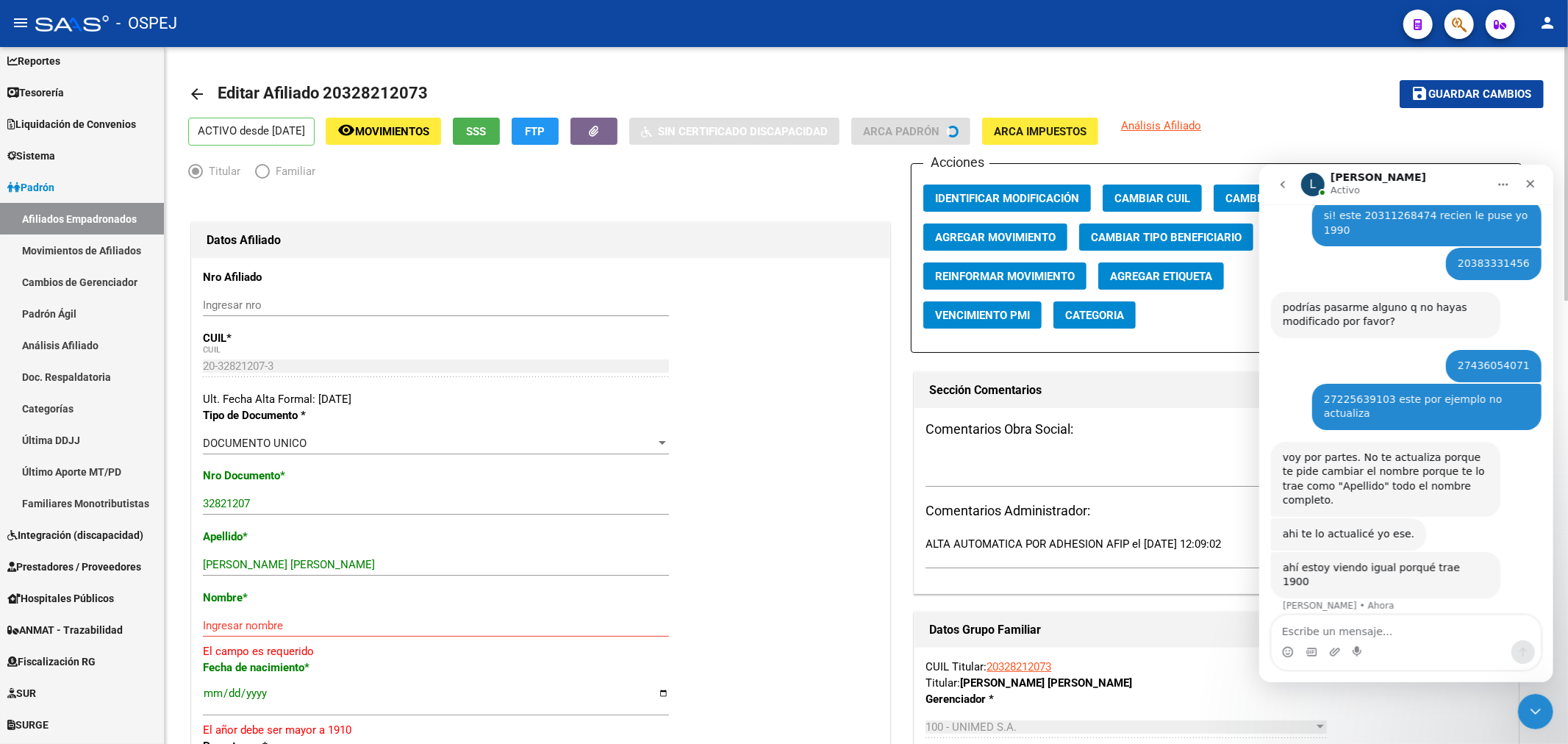
scroll to position [163, 0]
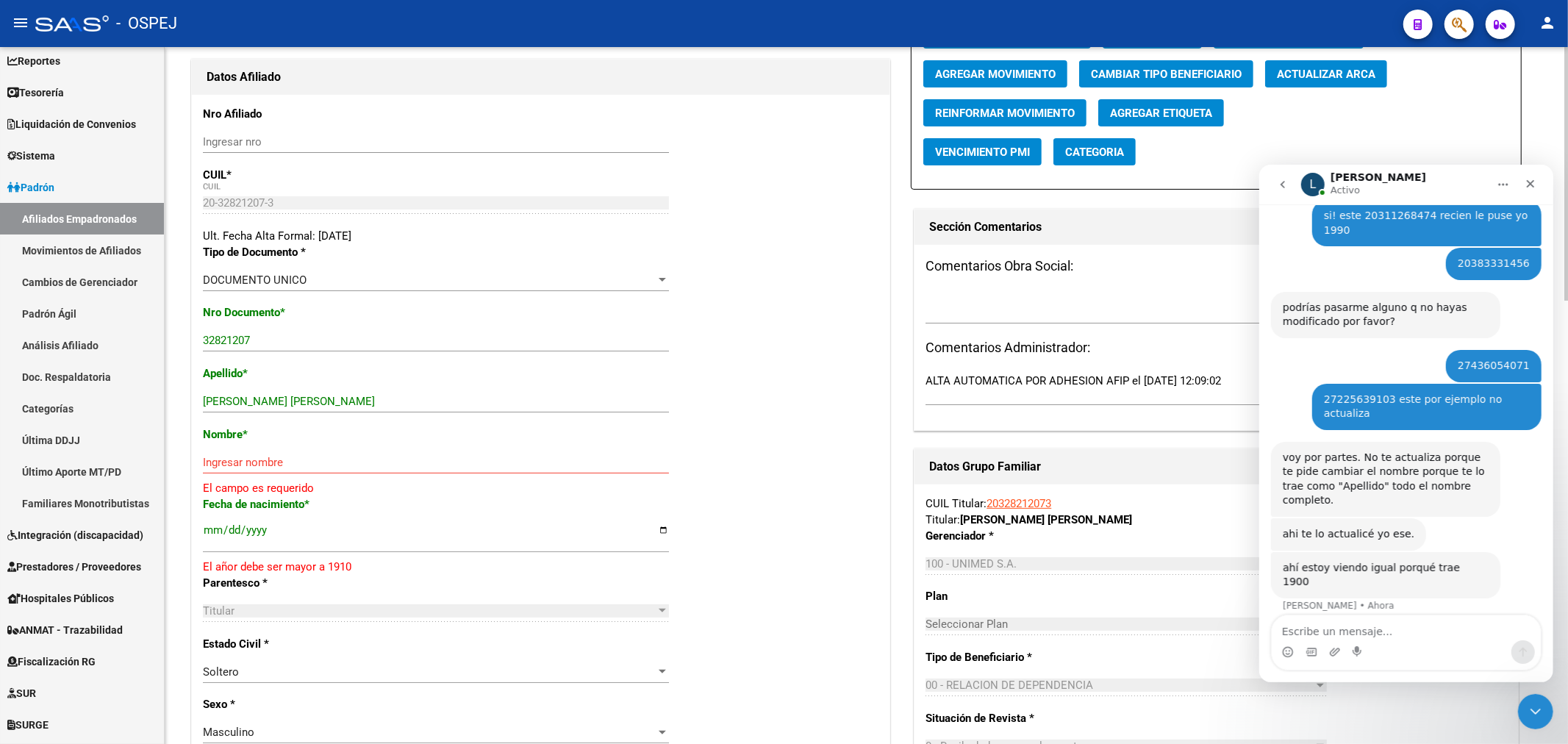
click at [1375, 70] on span "Actualizar ARCA" at bounding box center [1325, 74] width 99 height 13
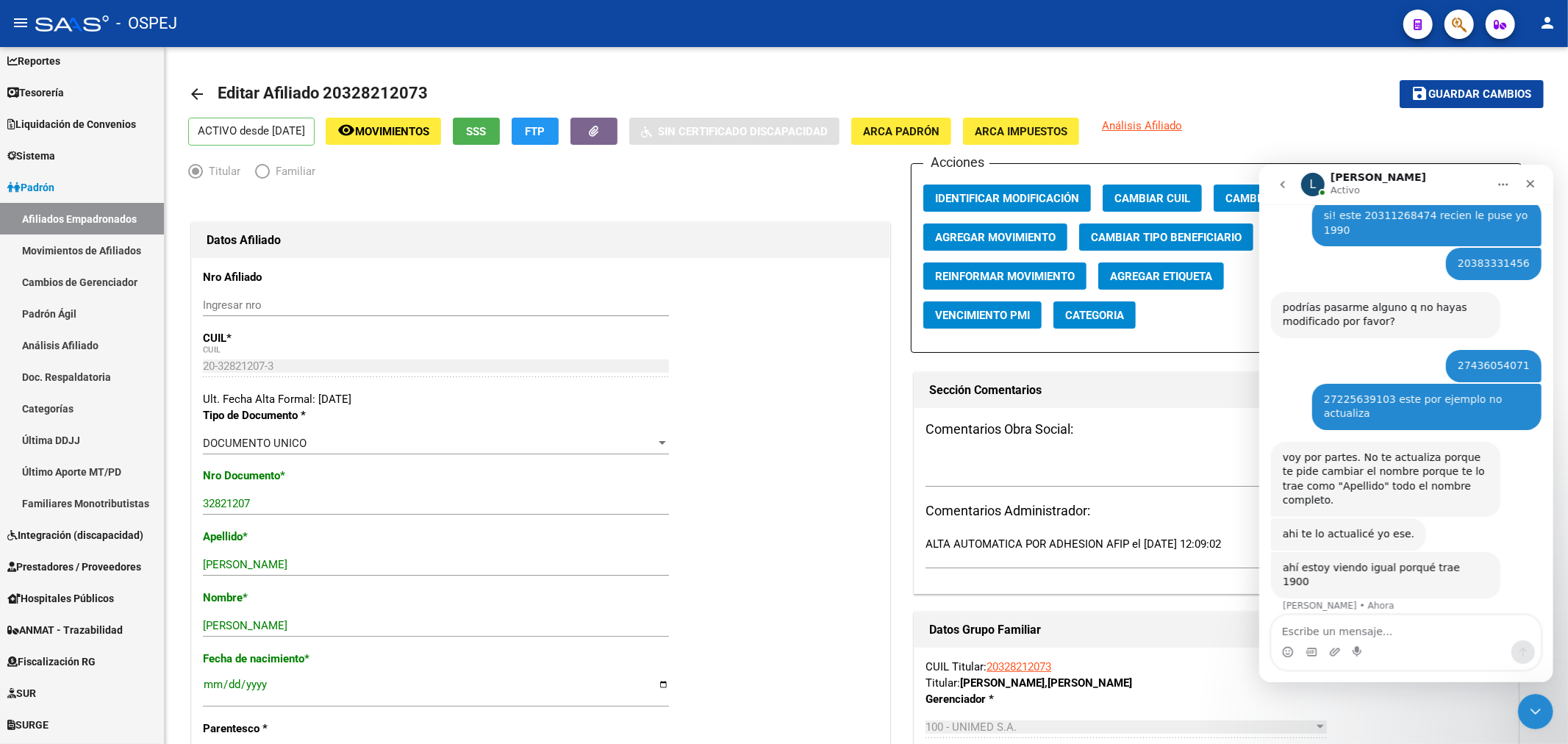
scroll to position [415, 0]
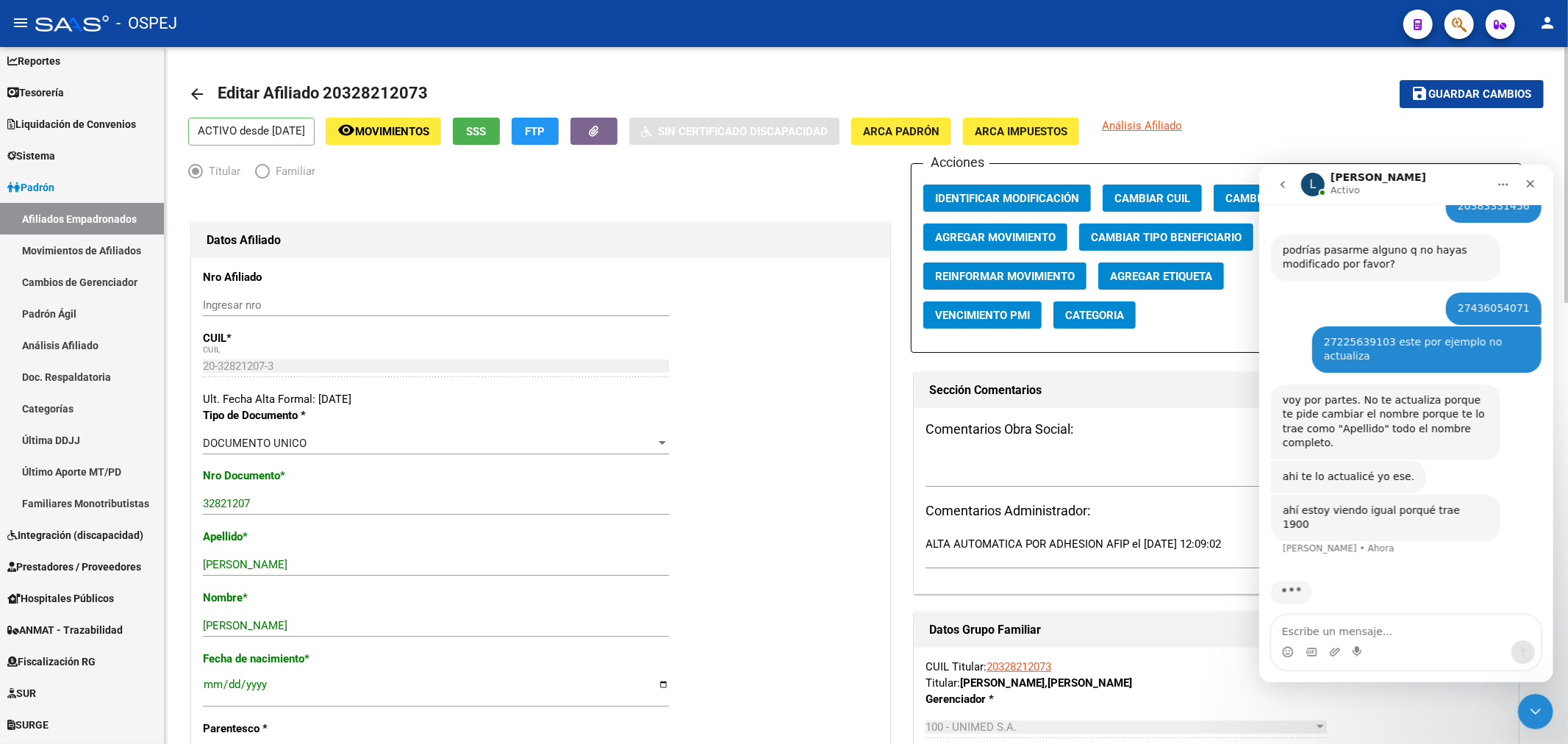
click at [1467, 96] on span "Guardar cambios" at bounding box center [1480, 95] width 103 height 13
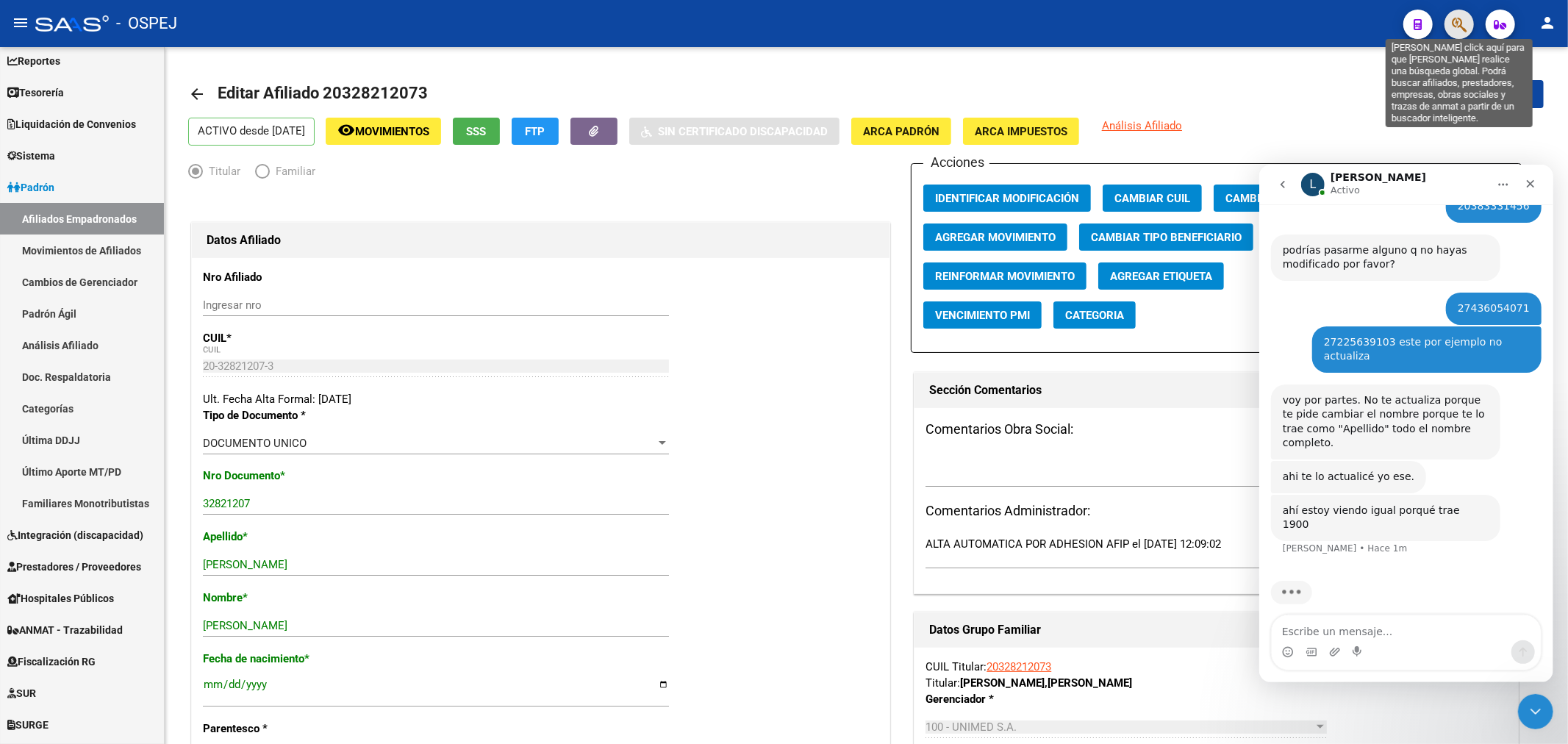
click at [1462, 25] on icon "button" at bounding box center [1459, 25] width 14 height 17
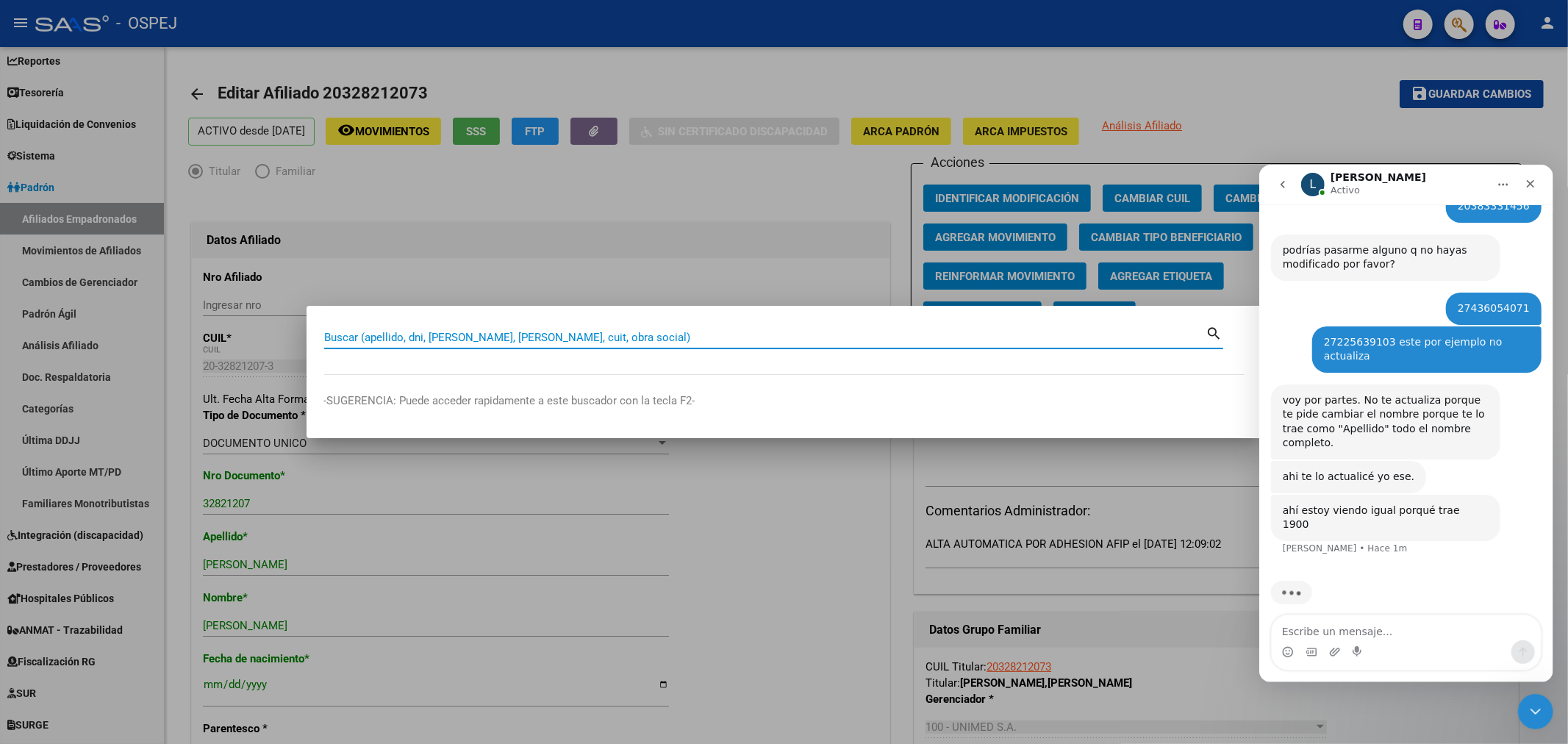
paste input "20441612525"
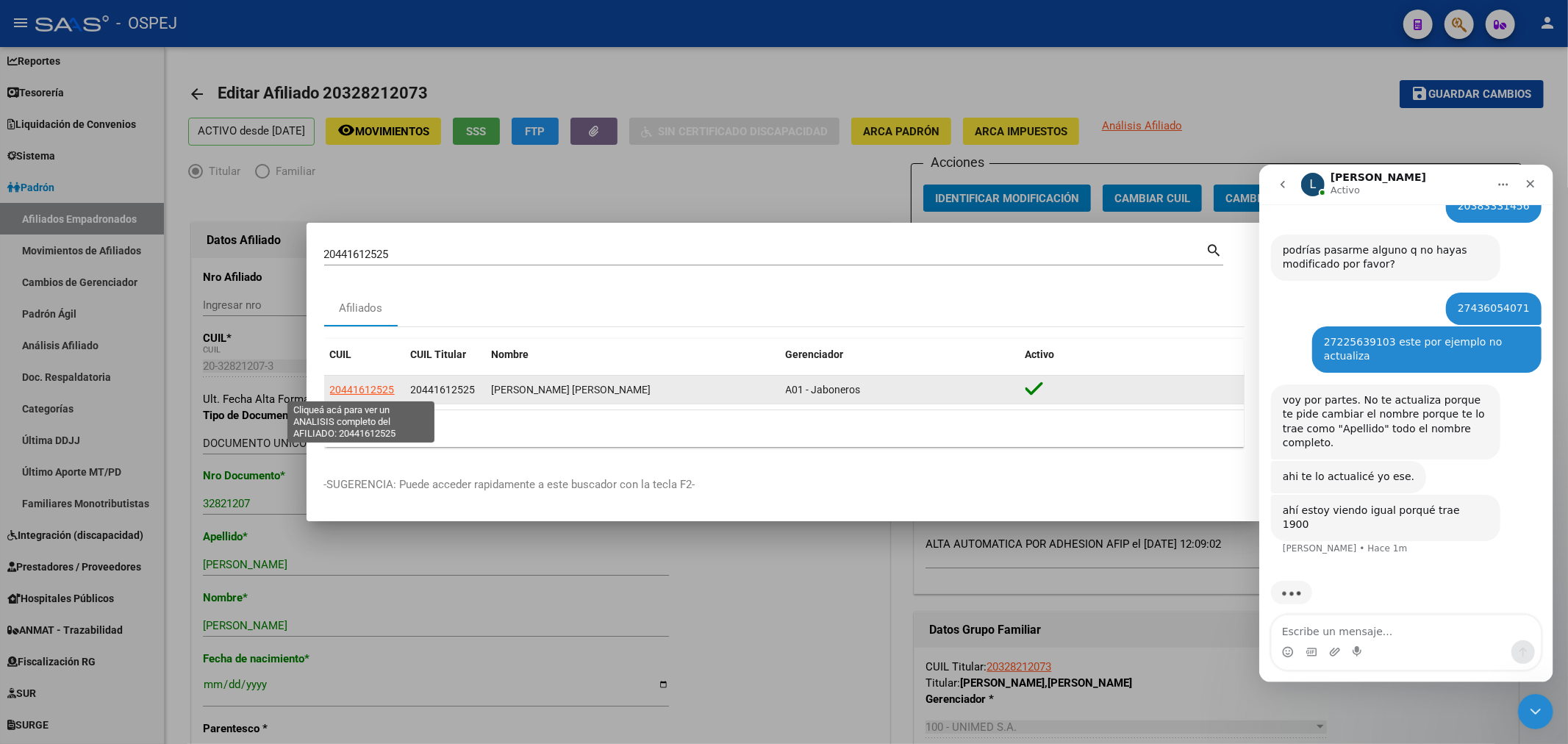
click at [386, 391] on span "20441612525" at bounding box center [362, 390] width 64 height 12
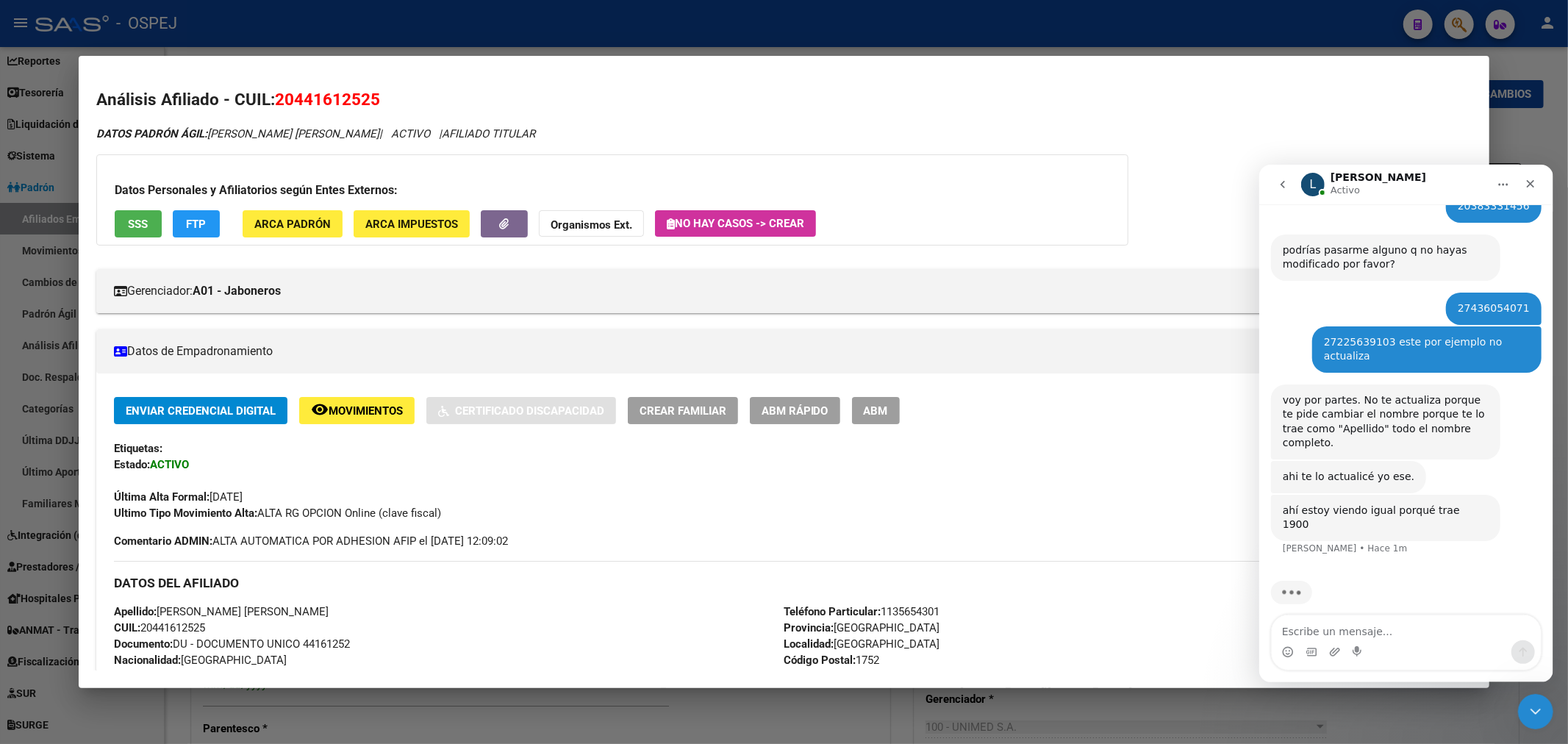
scroll to position [82, 0]
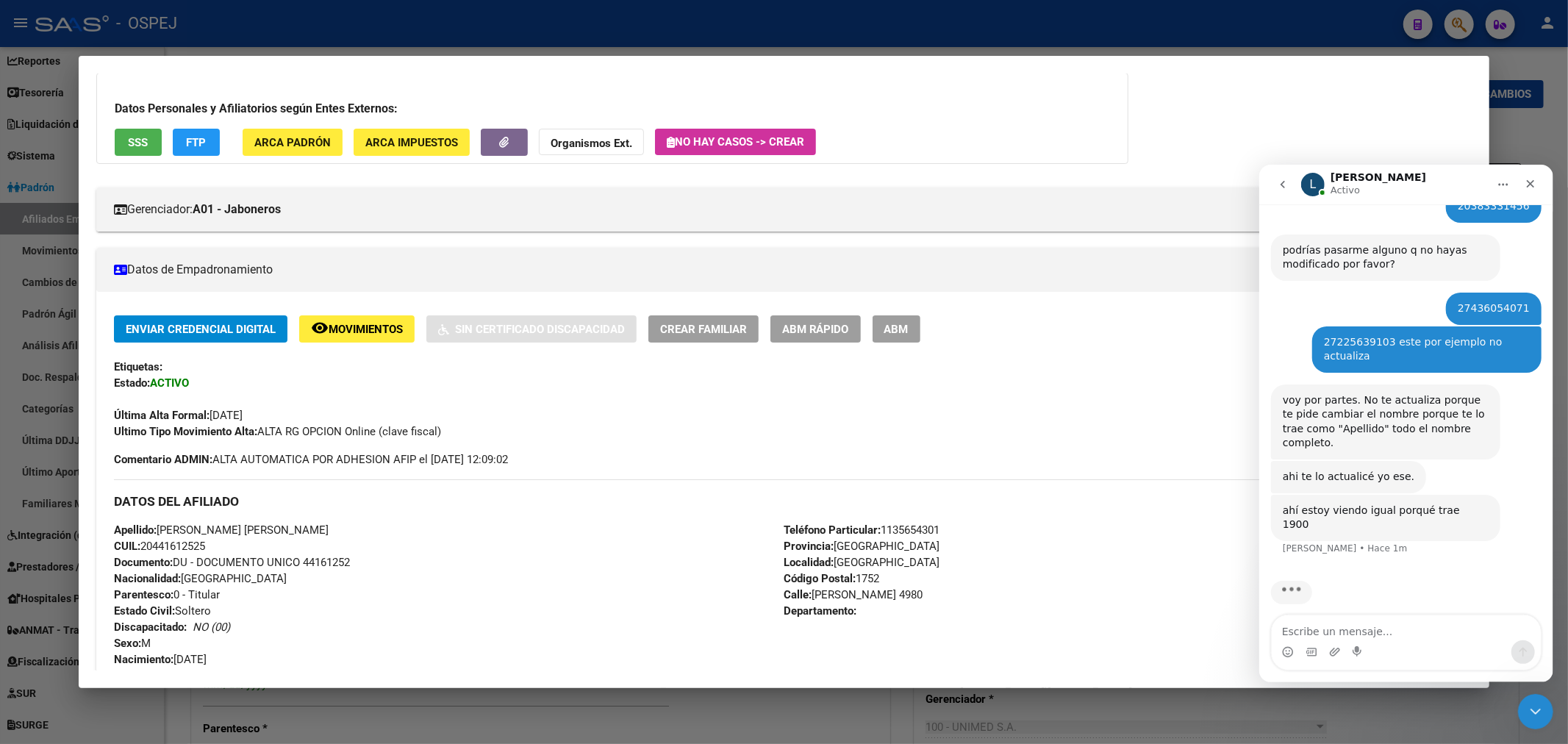
click at [909, 323] on span "ABM" at bounding box center [895, 329] width 24 height 13
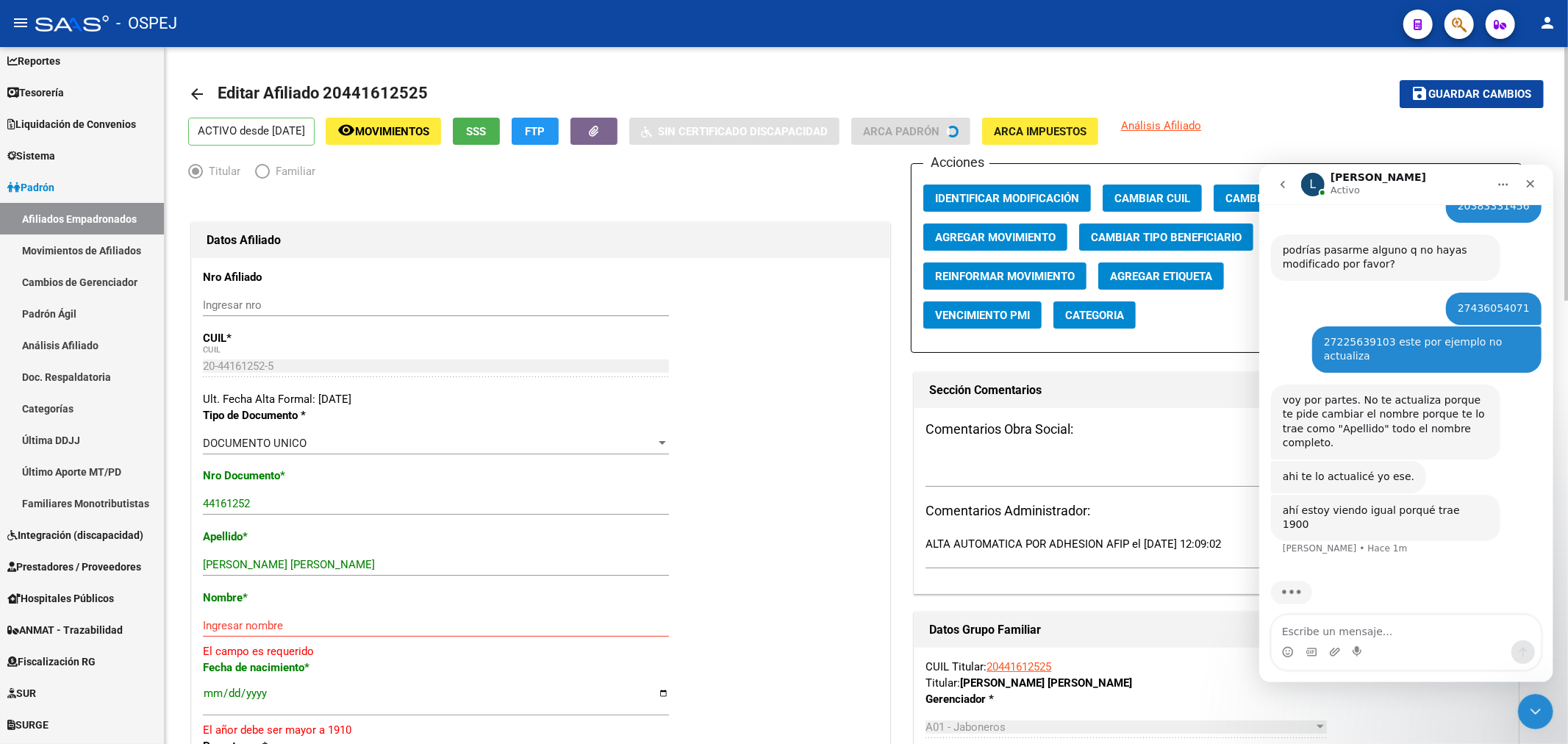
scroll to position [82, 0]
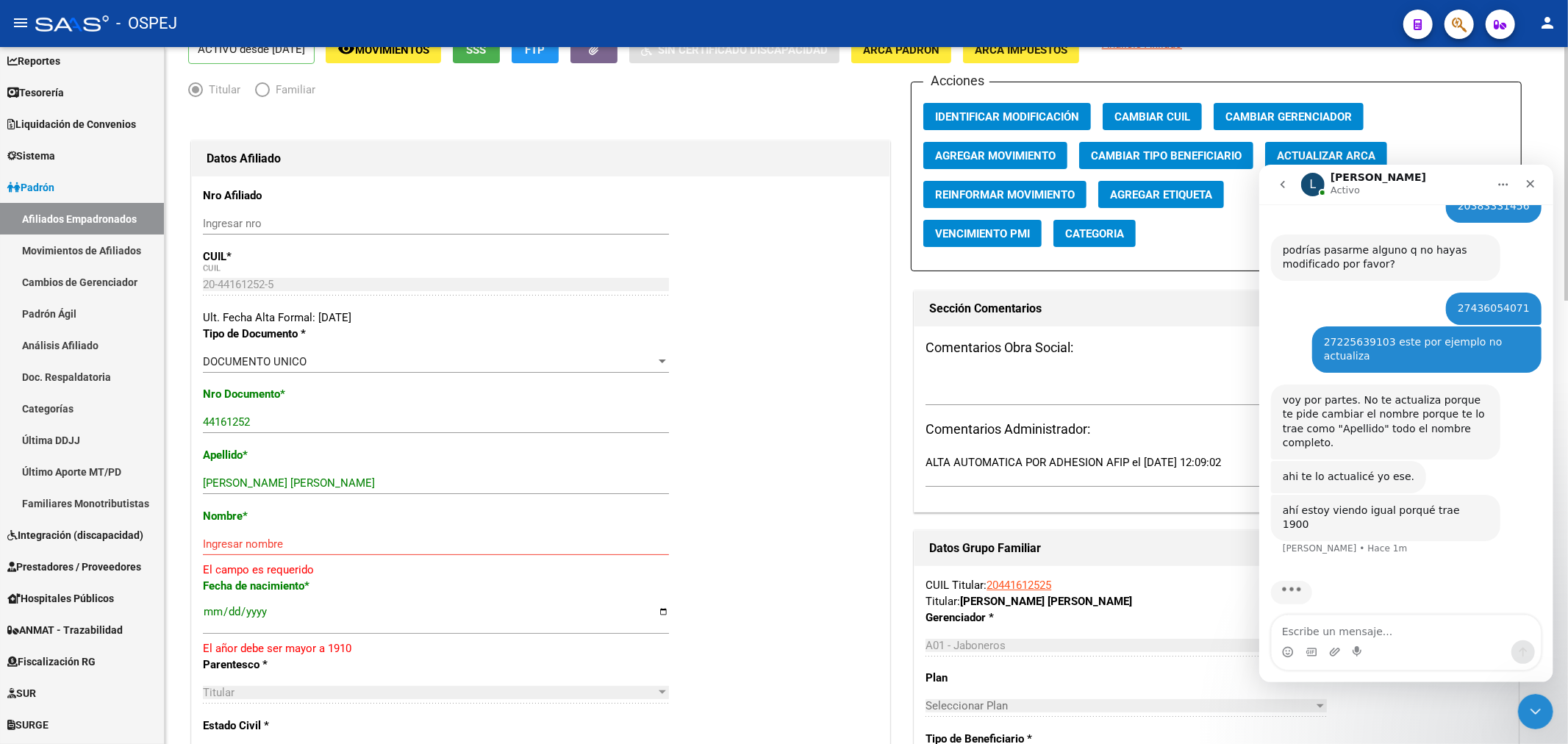
click at [1342, 153] on span "Actualizar ARCA" at bounding box center [1325, 156] width 99 height 13
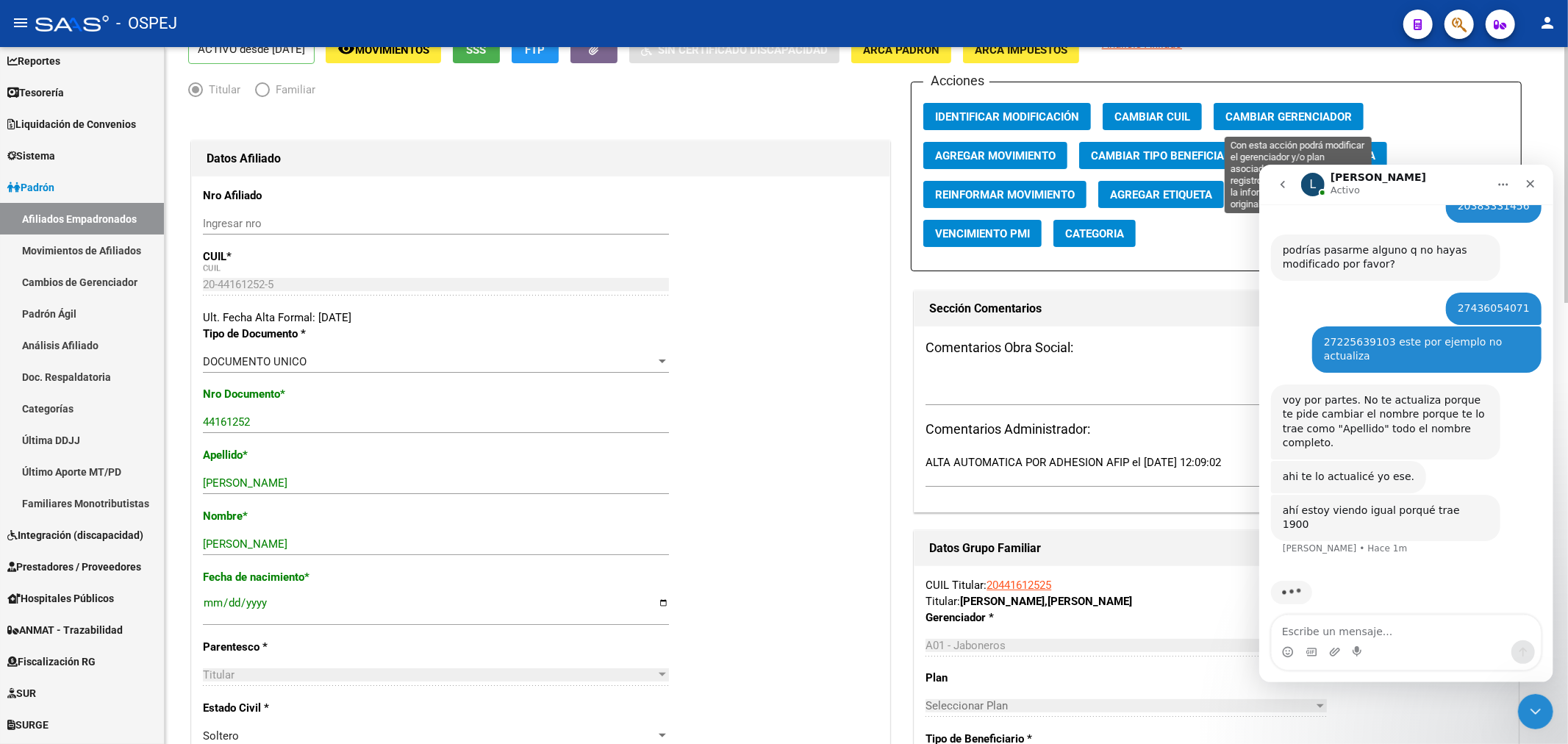
scroll to position [0, 0]
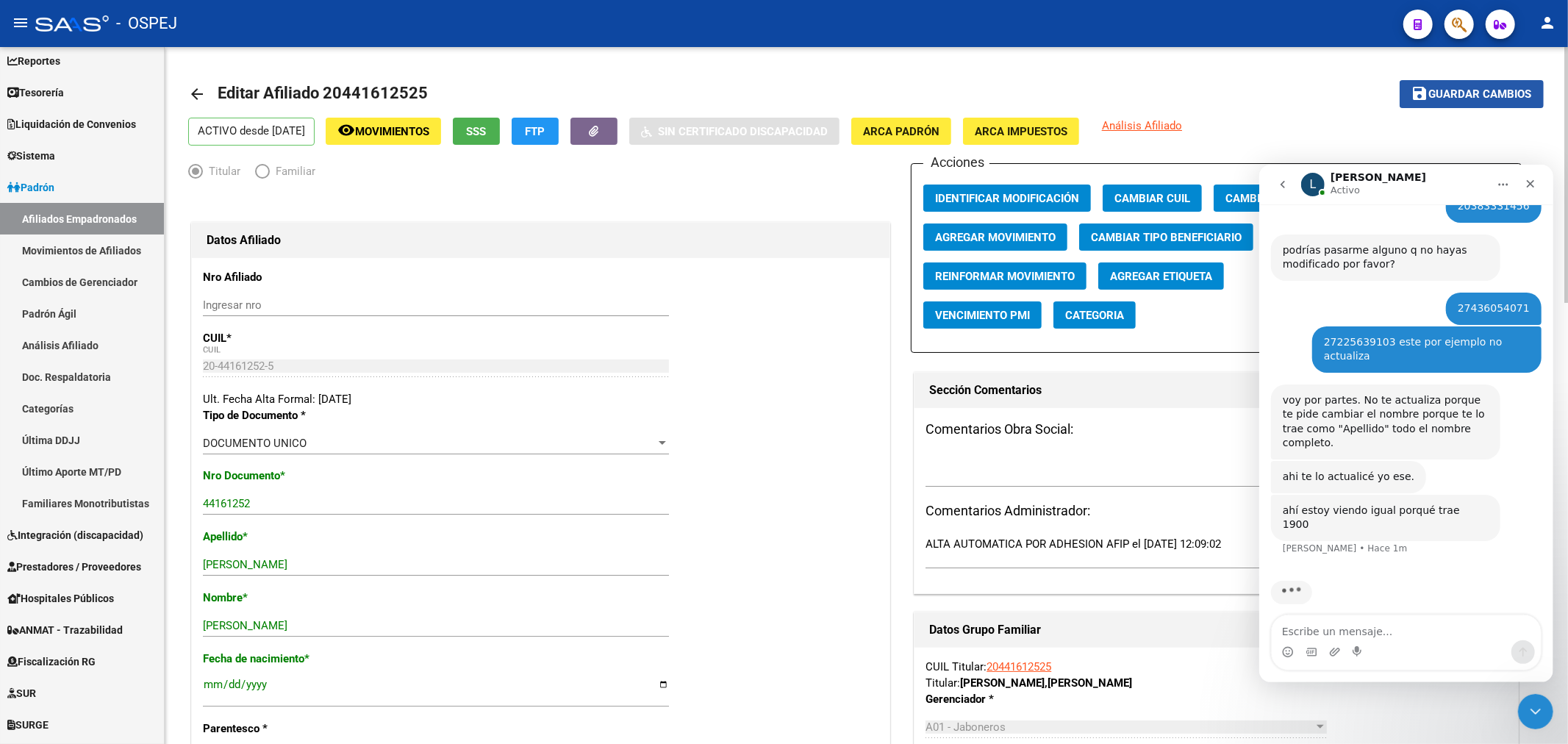
click at [1456, 99] on span "Guardar cambios" at bounding box center [1480, 95] width 103 height 13
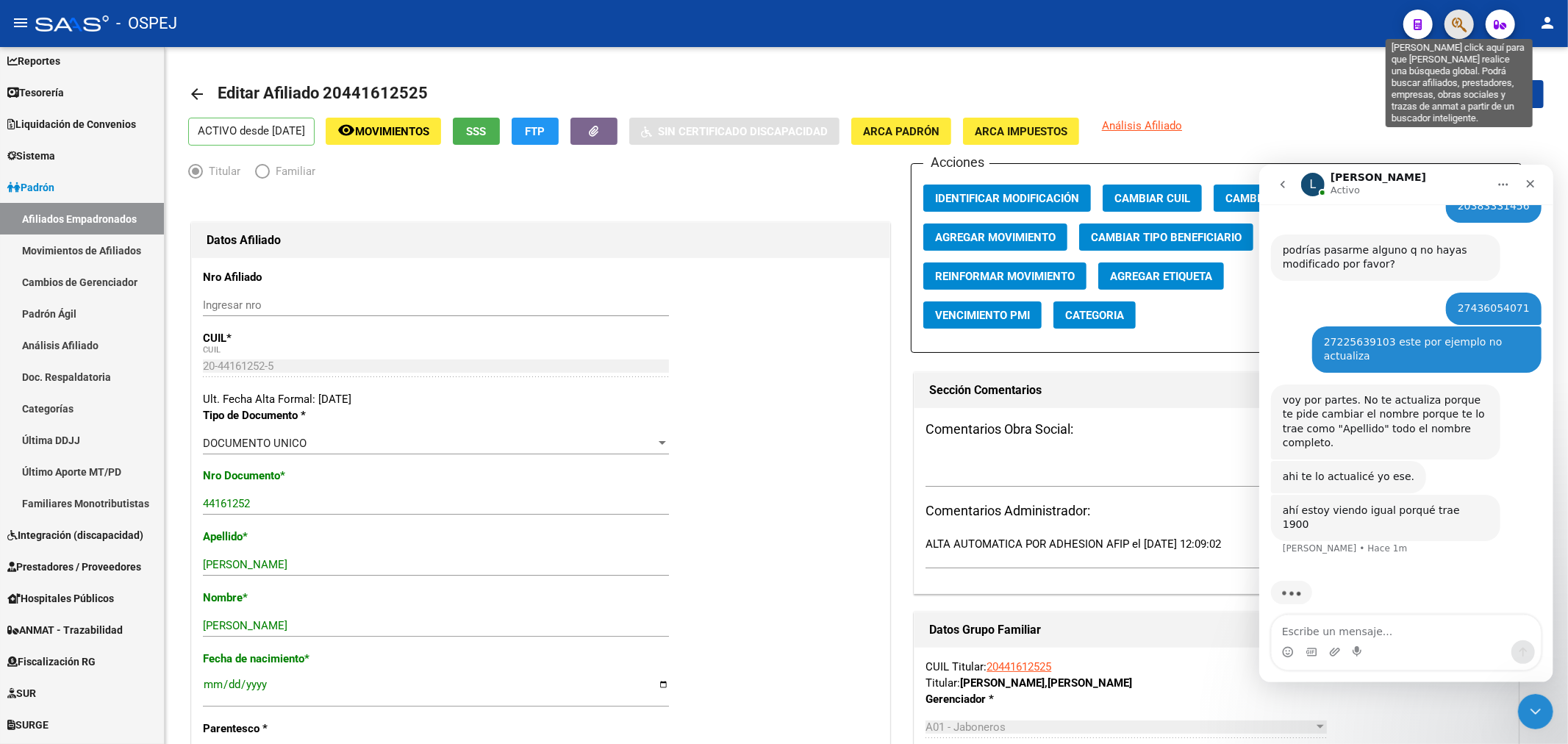
click at [1464, 25] on icon "button" at bounding box center [1459, 25] width 14 height 17
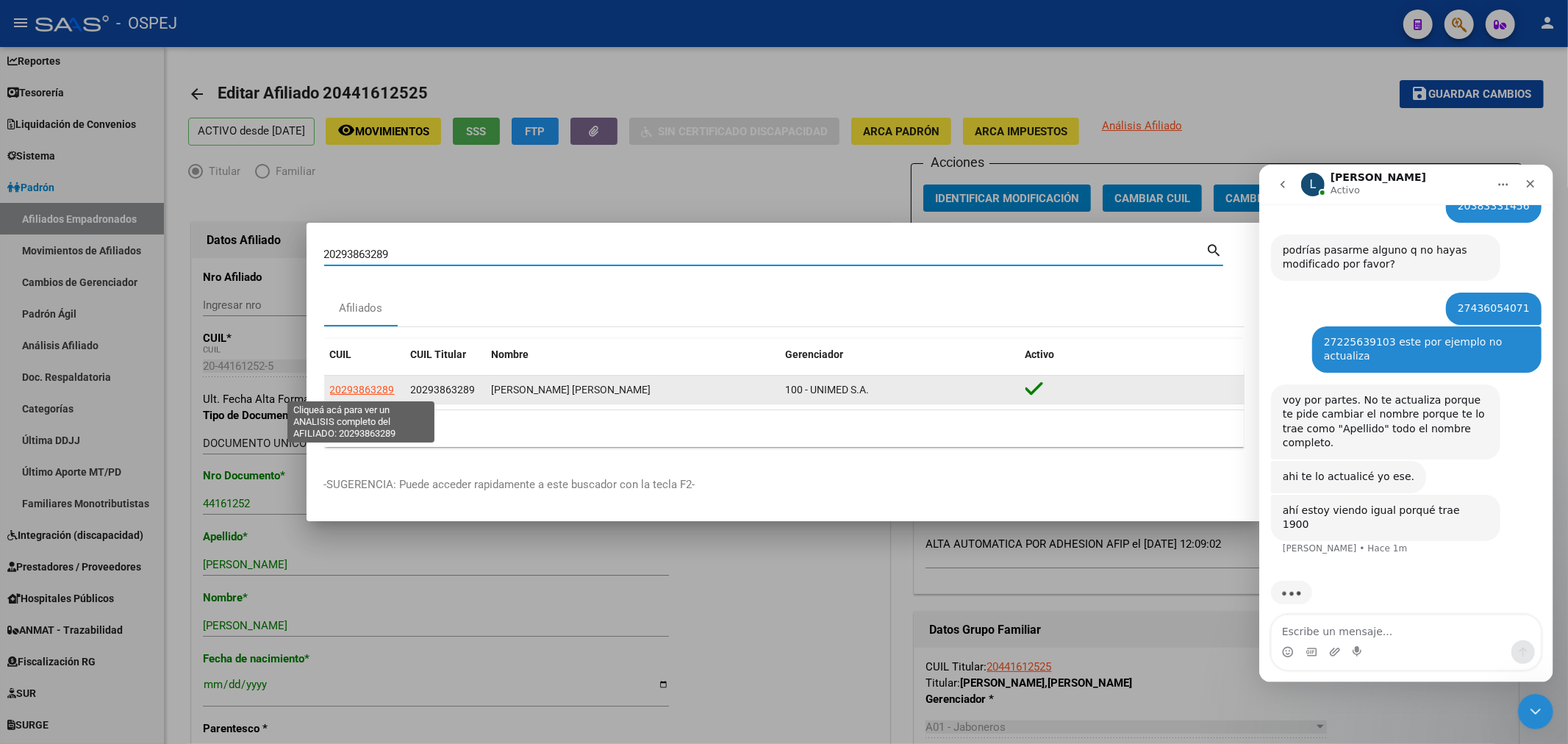
click at [363, 391] on span "20293863289" at bounding box center [362, 390] width 64 height 12
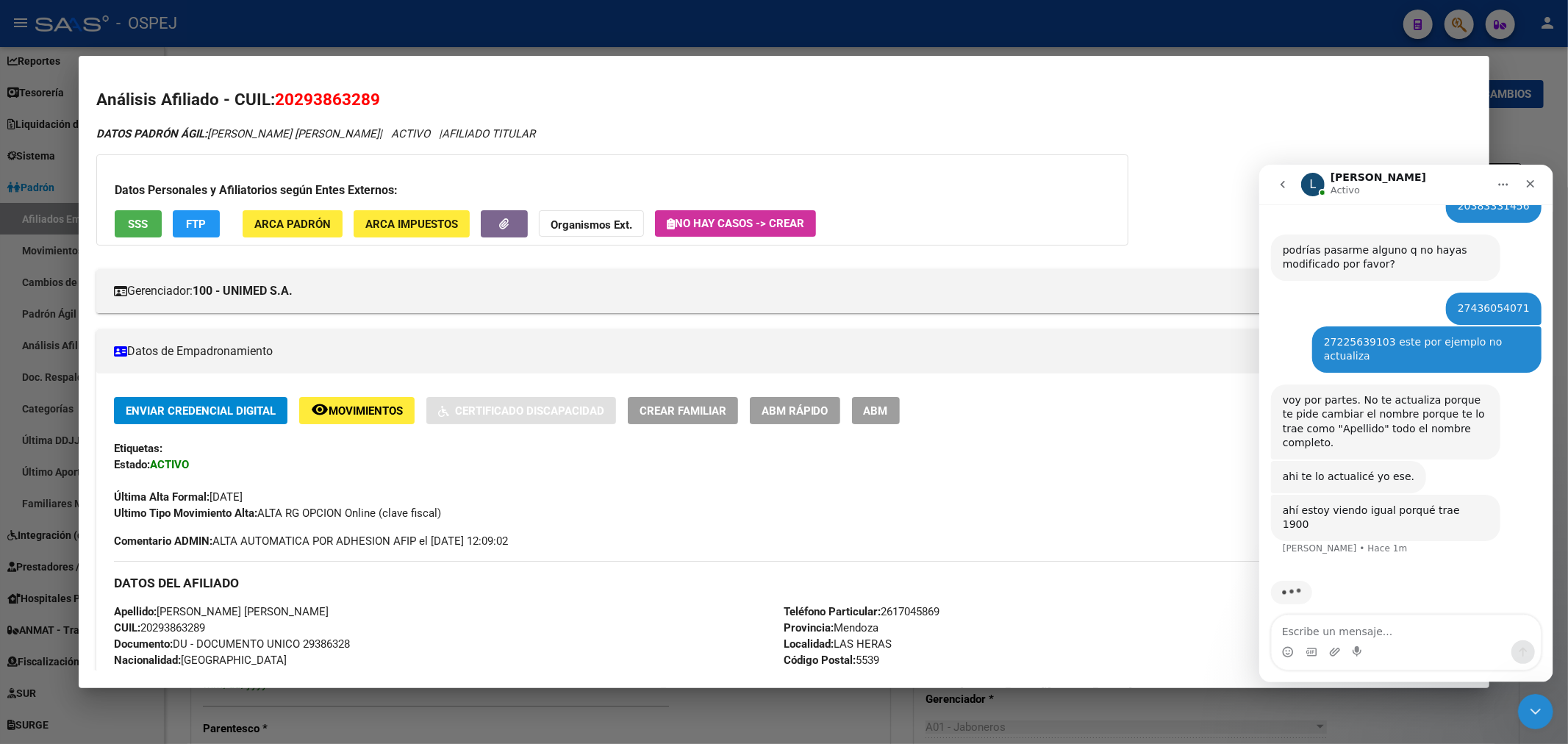
scroll to position [163, 0]
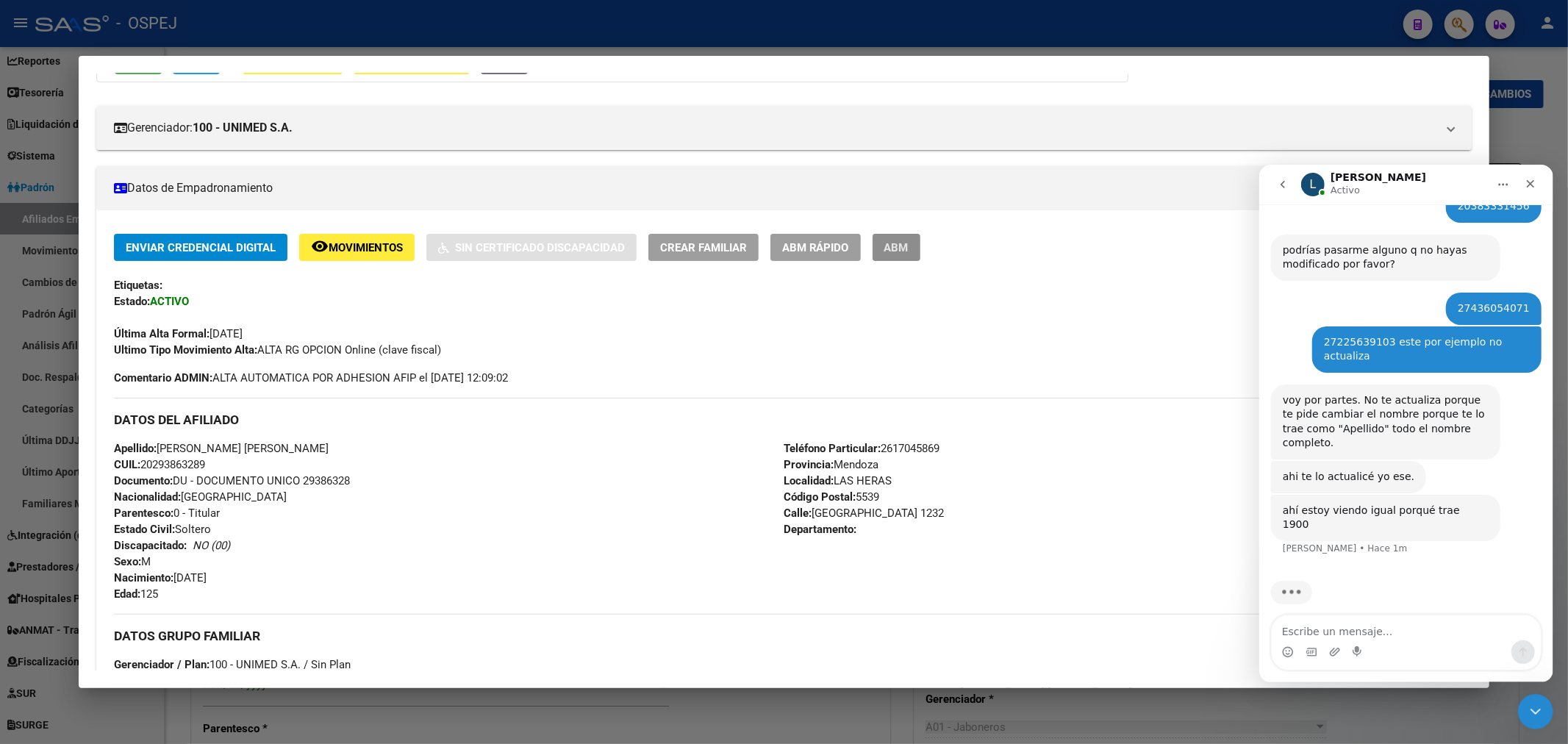
click at [920, 250] on button "ABM" at bounding box center [896, 248] width 48 height 27
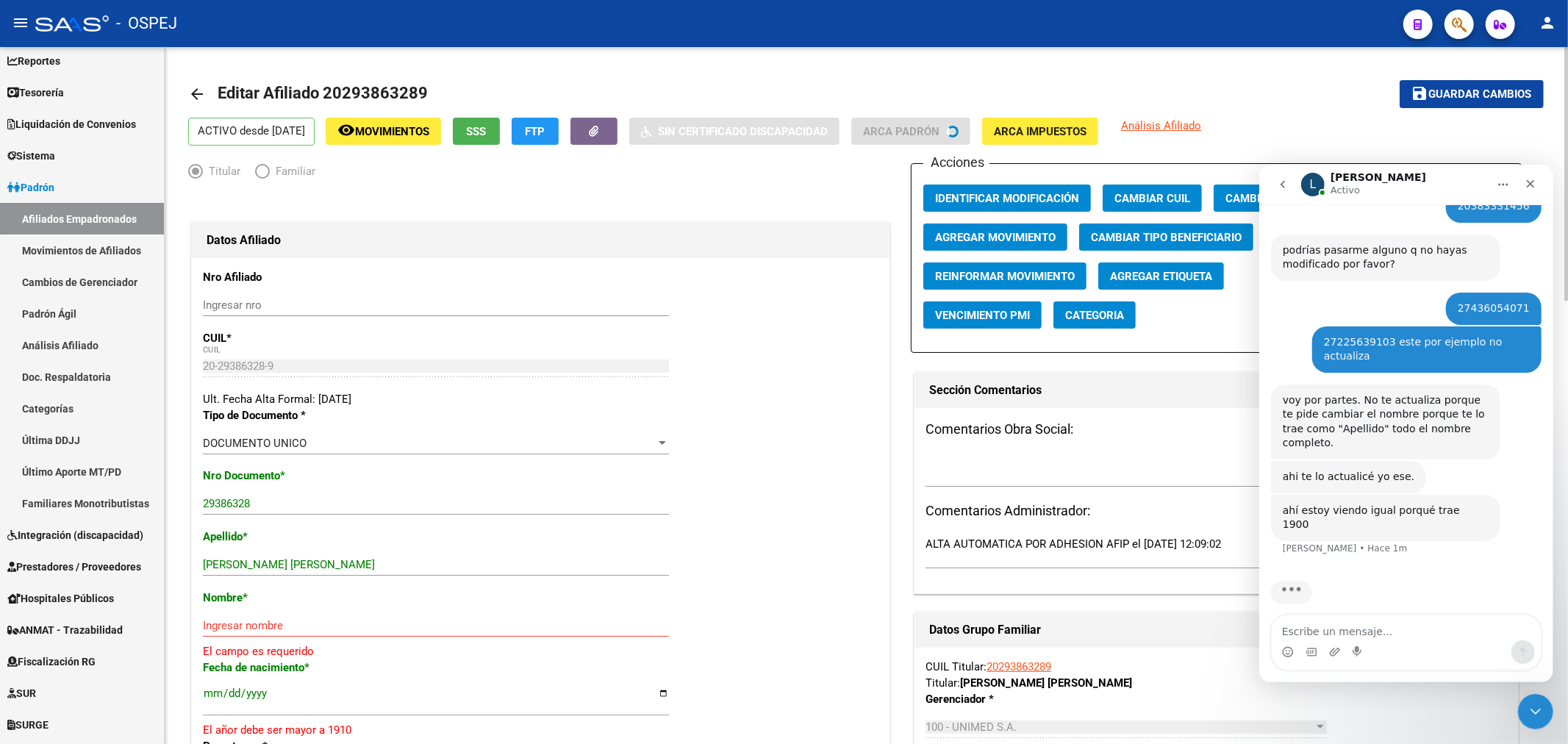
scroll to position [82, 0]
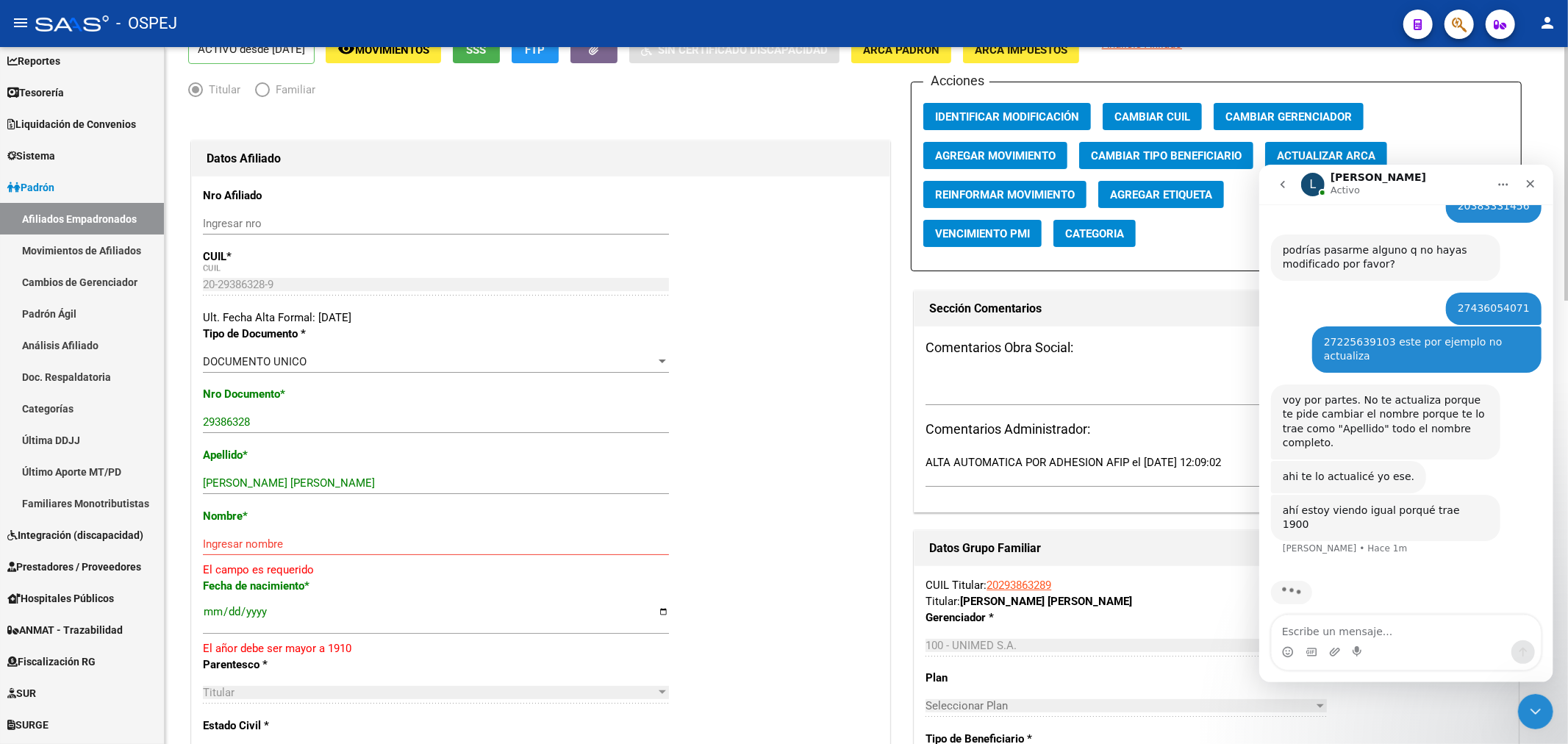
click at [1375, 149] on span "Actualizar ARCA" at bounding box center [1325, 156] width 99 height 13
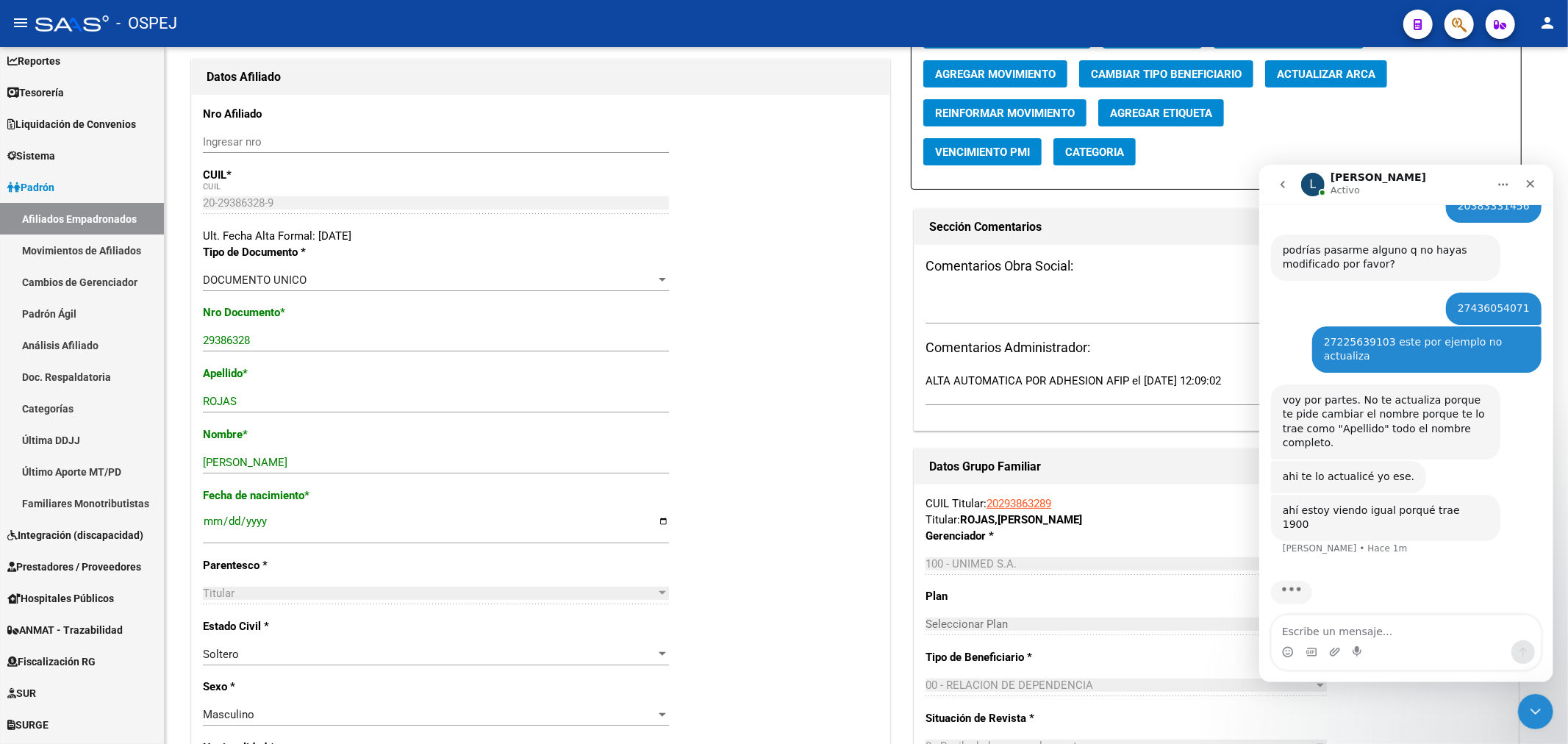
scroll to position [0, 0]
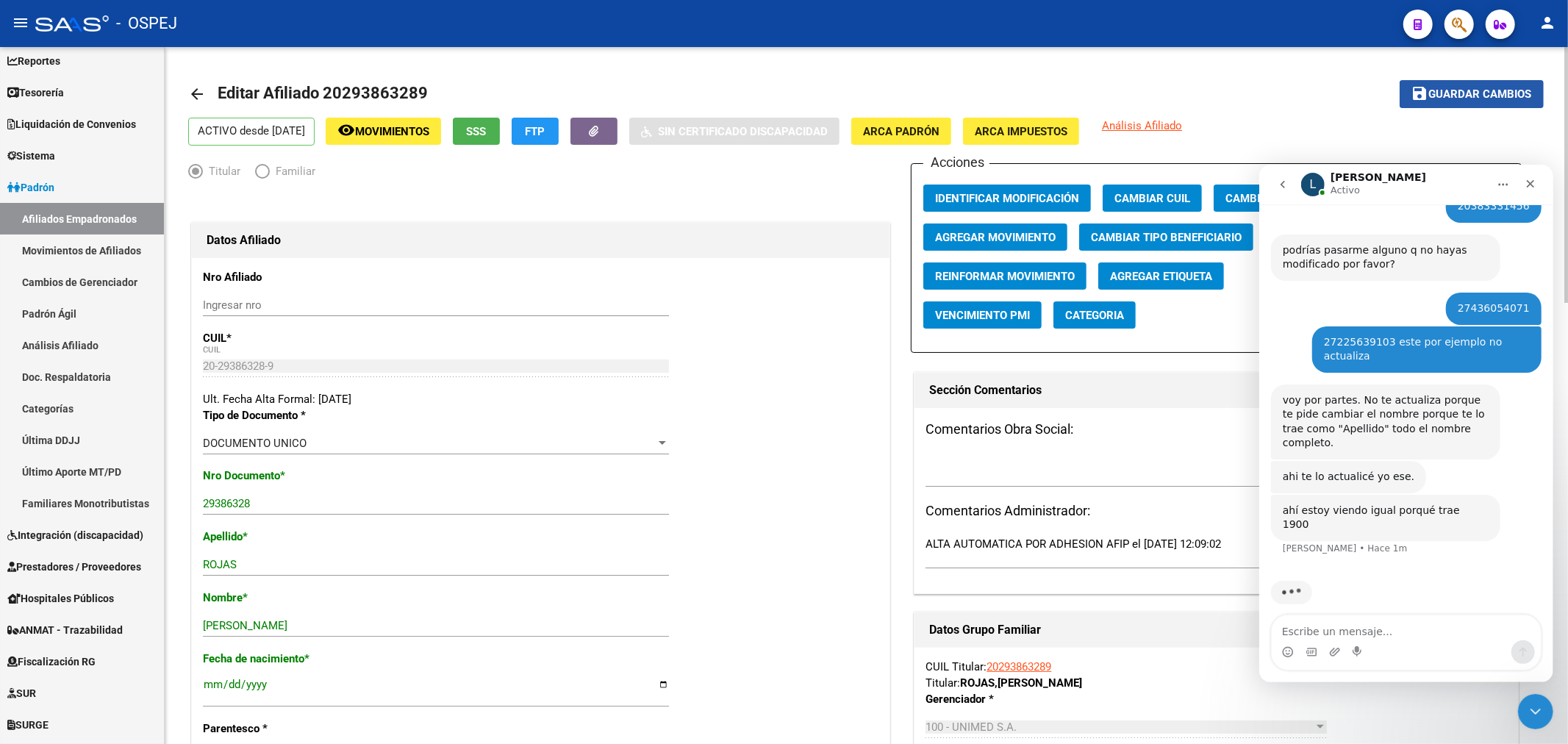
click at [1430, 100] on span "Guardar cambios" at bounding box center [1480, 95] width 103 height 13
click at [1444, 15] on app-search-popup at bounding box center [1459, 22] width 30 height 18
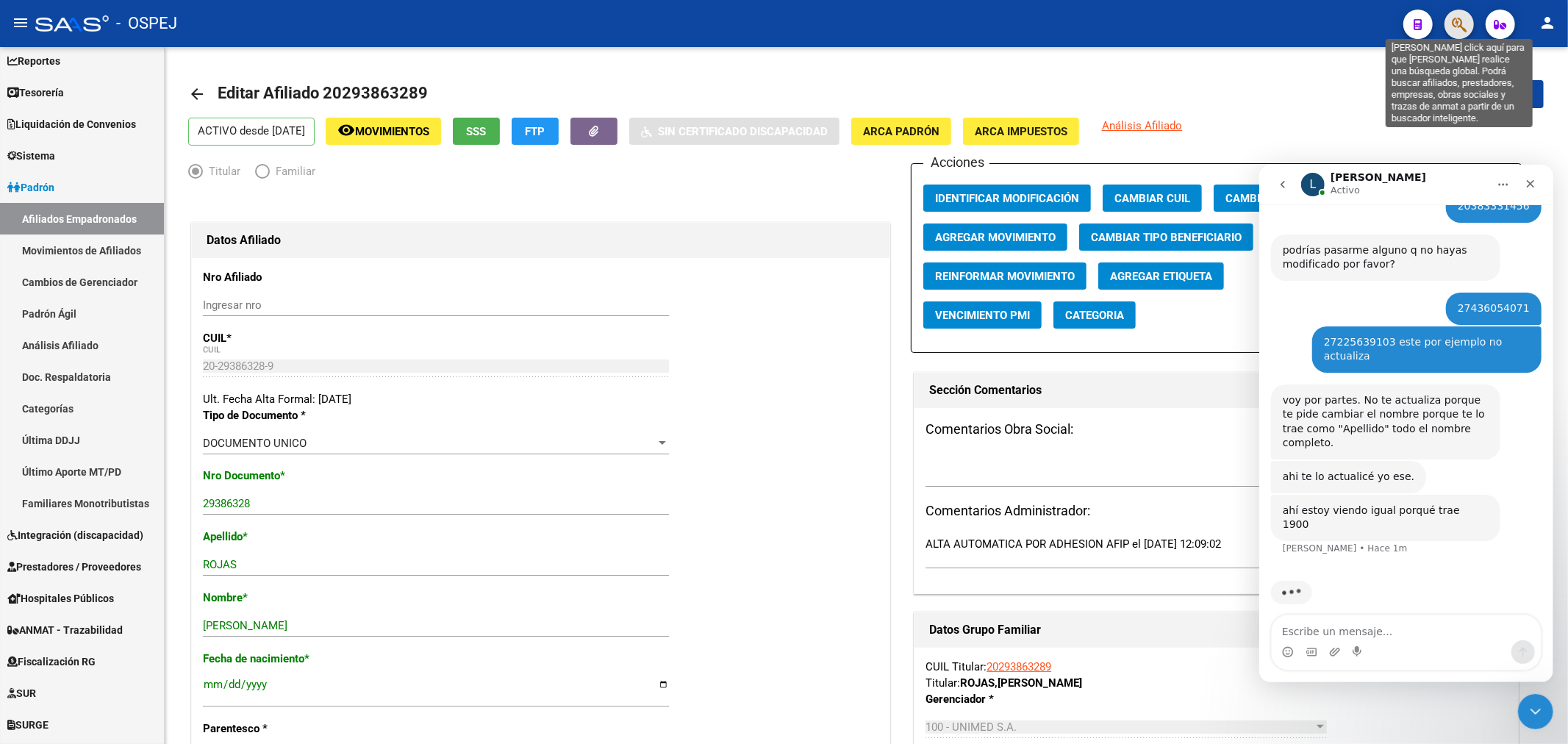
click at [1452, 20] on icon "button" at bounding box center [1459, 25] width 14 height 17
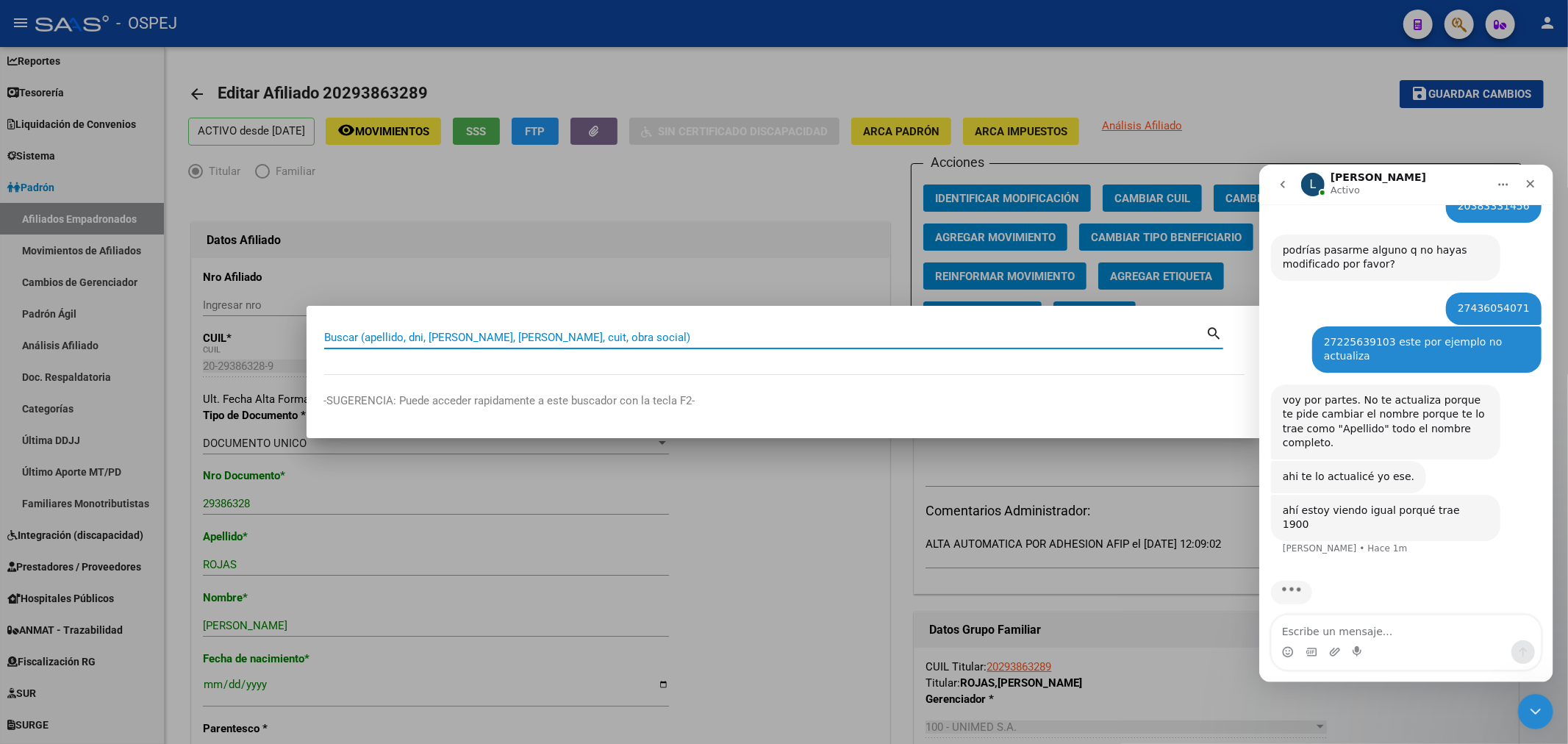
scroll to position [357, 0]
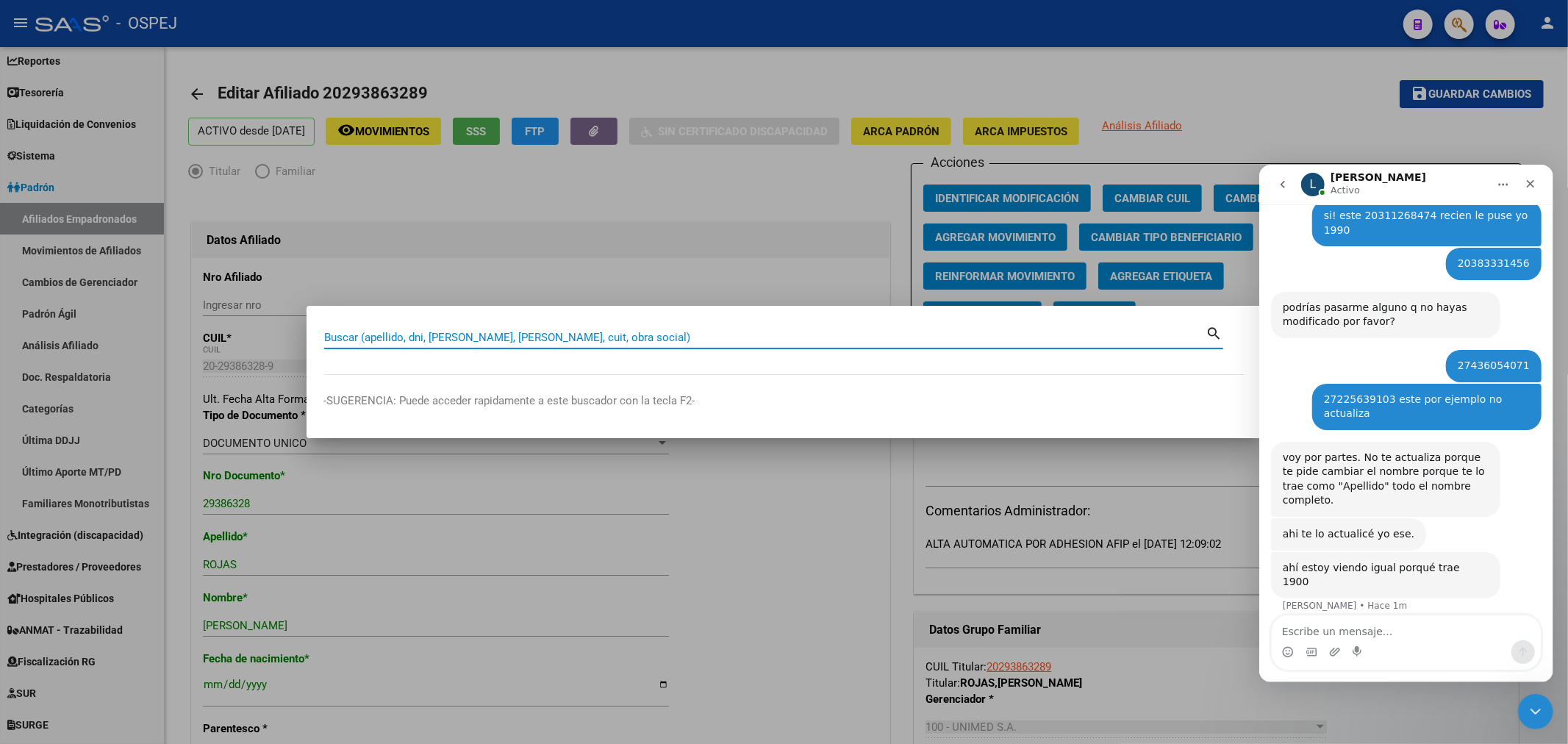
paste input "20313521282"
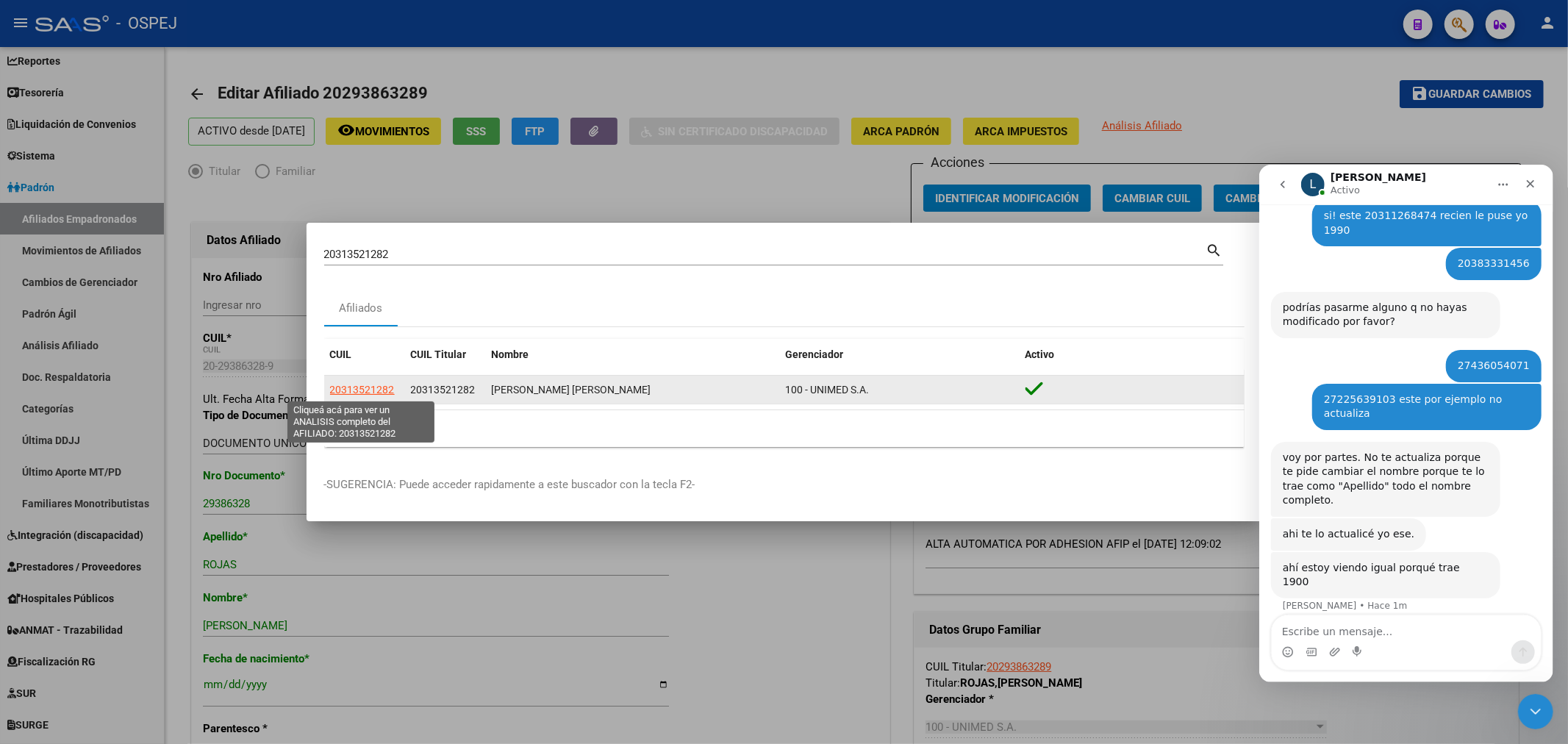
scroll to position [415, 0]
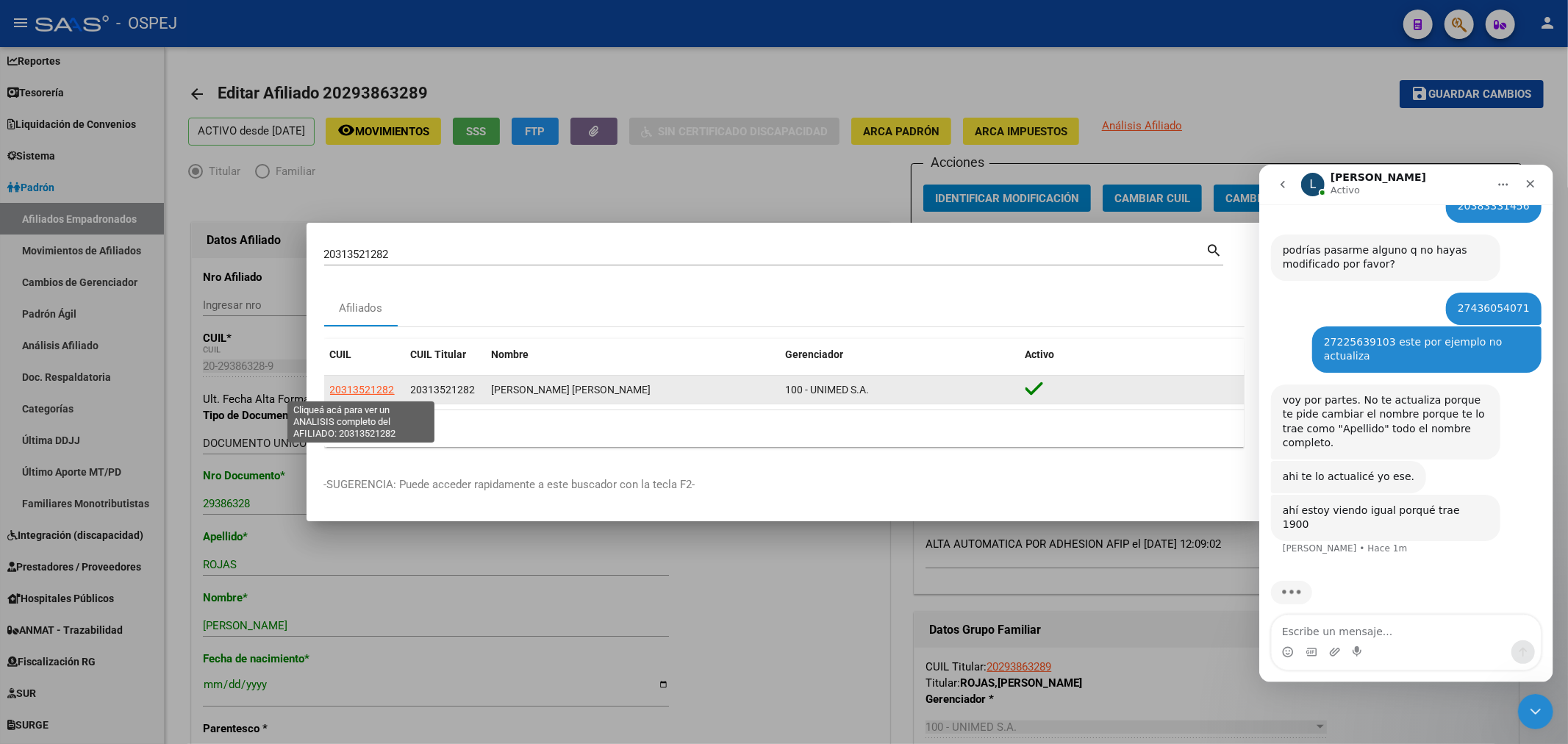
click at [373, 384] on span "20313521282" at bounding box center [362, 390] width 64 height 12
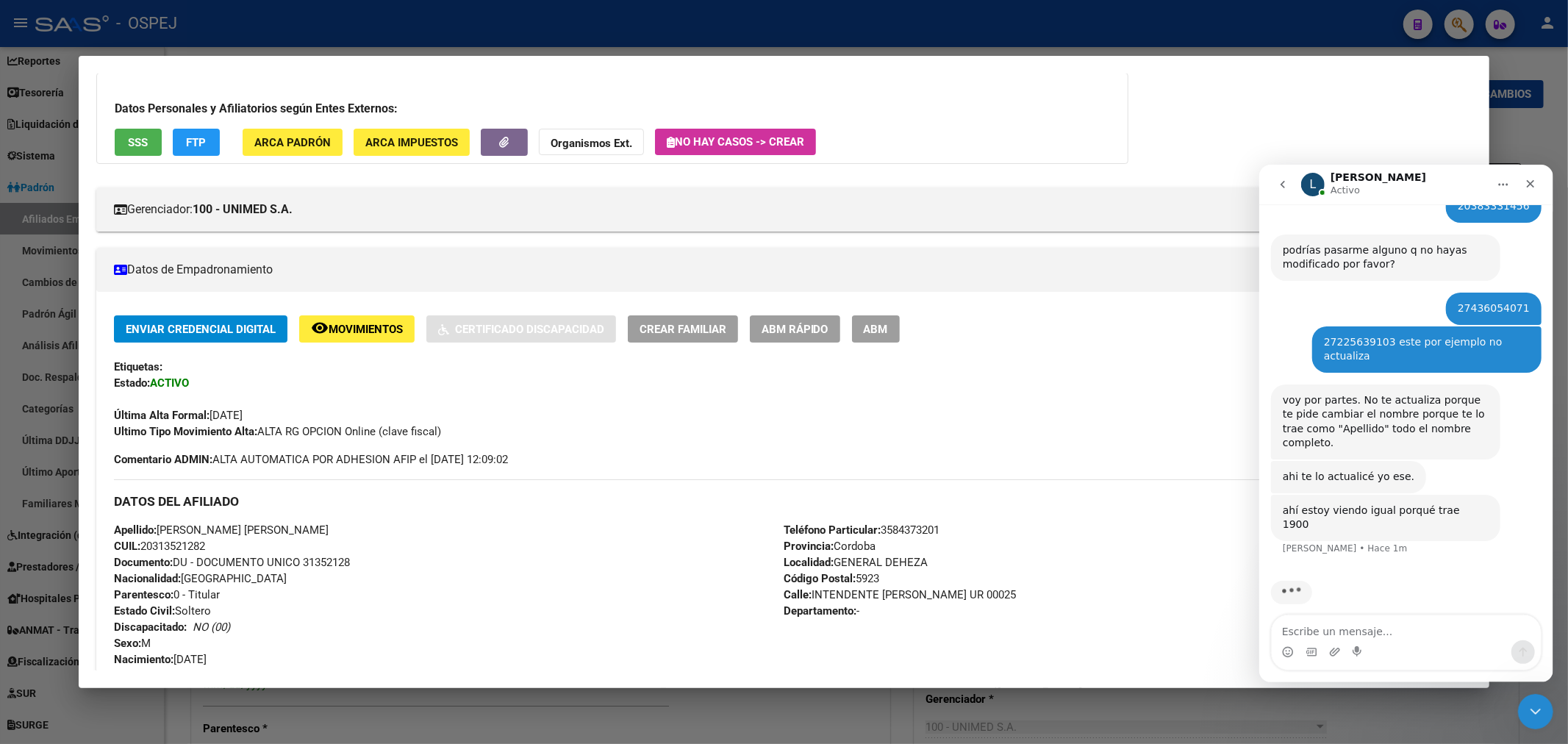
scroll to position [163, 0]
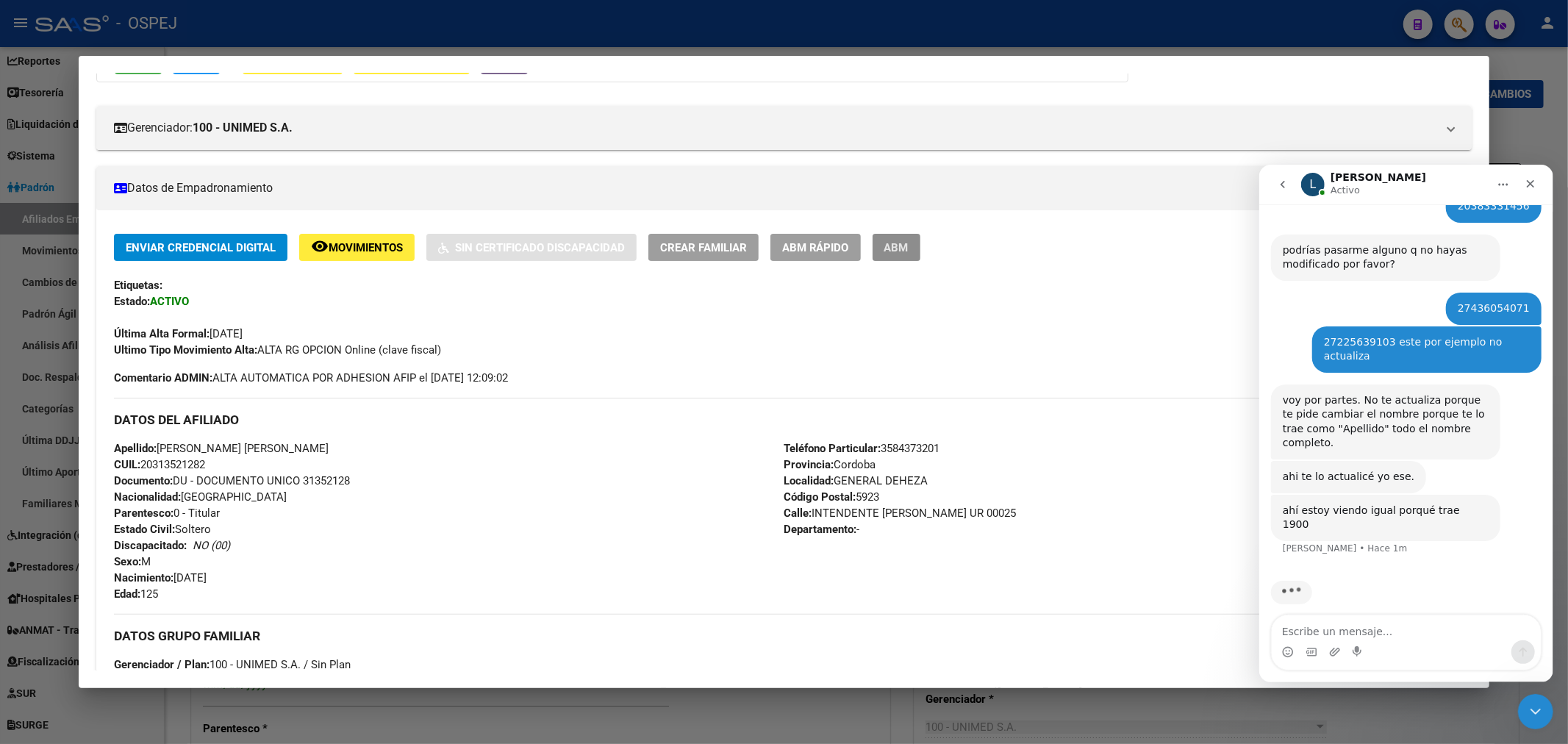
click at [909, 252] on span "ABM" at bounding box center [895, 248] width 24 height 13
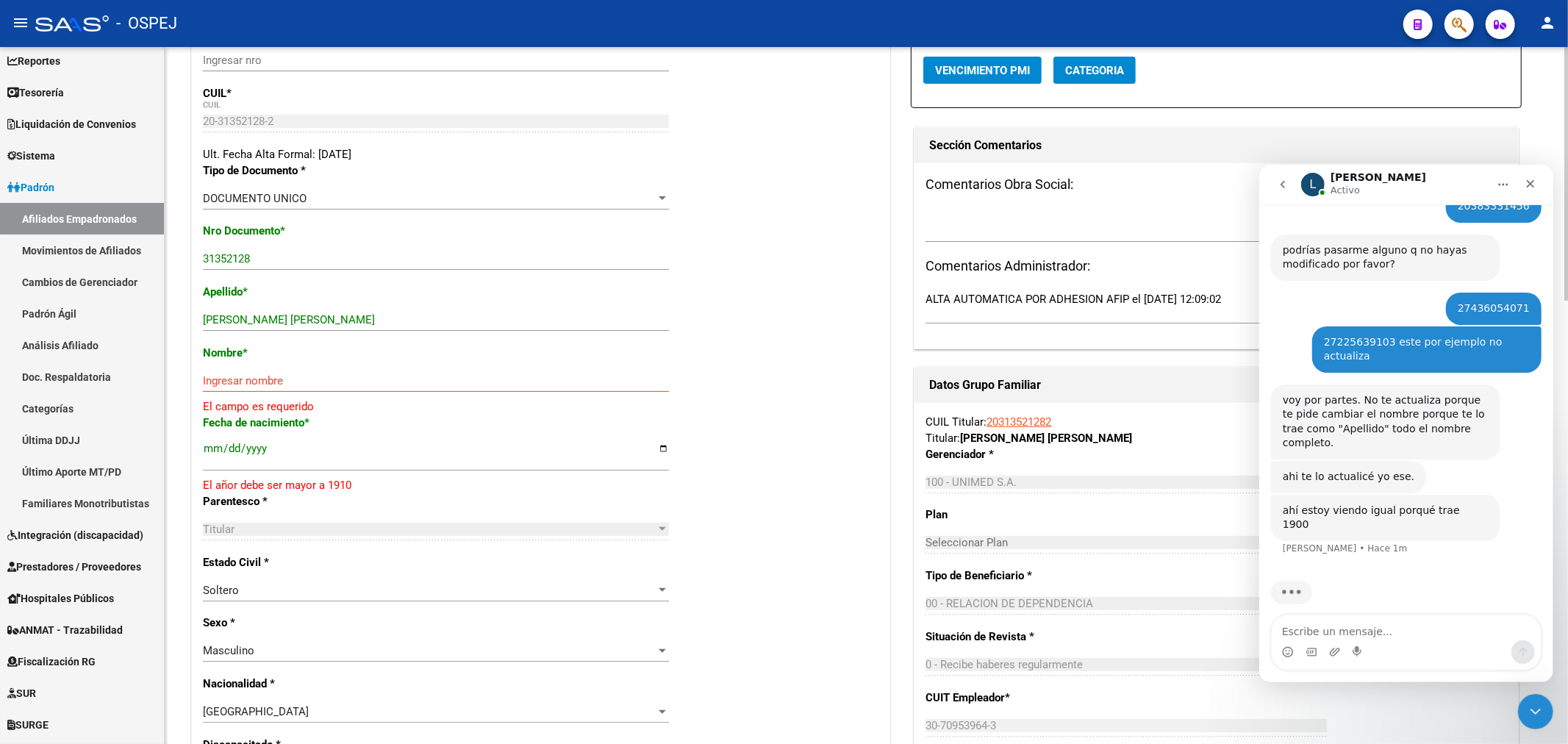
scroll to position [163, 0]
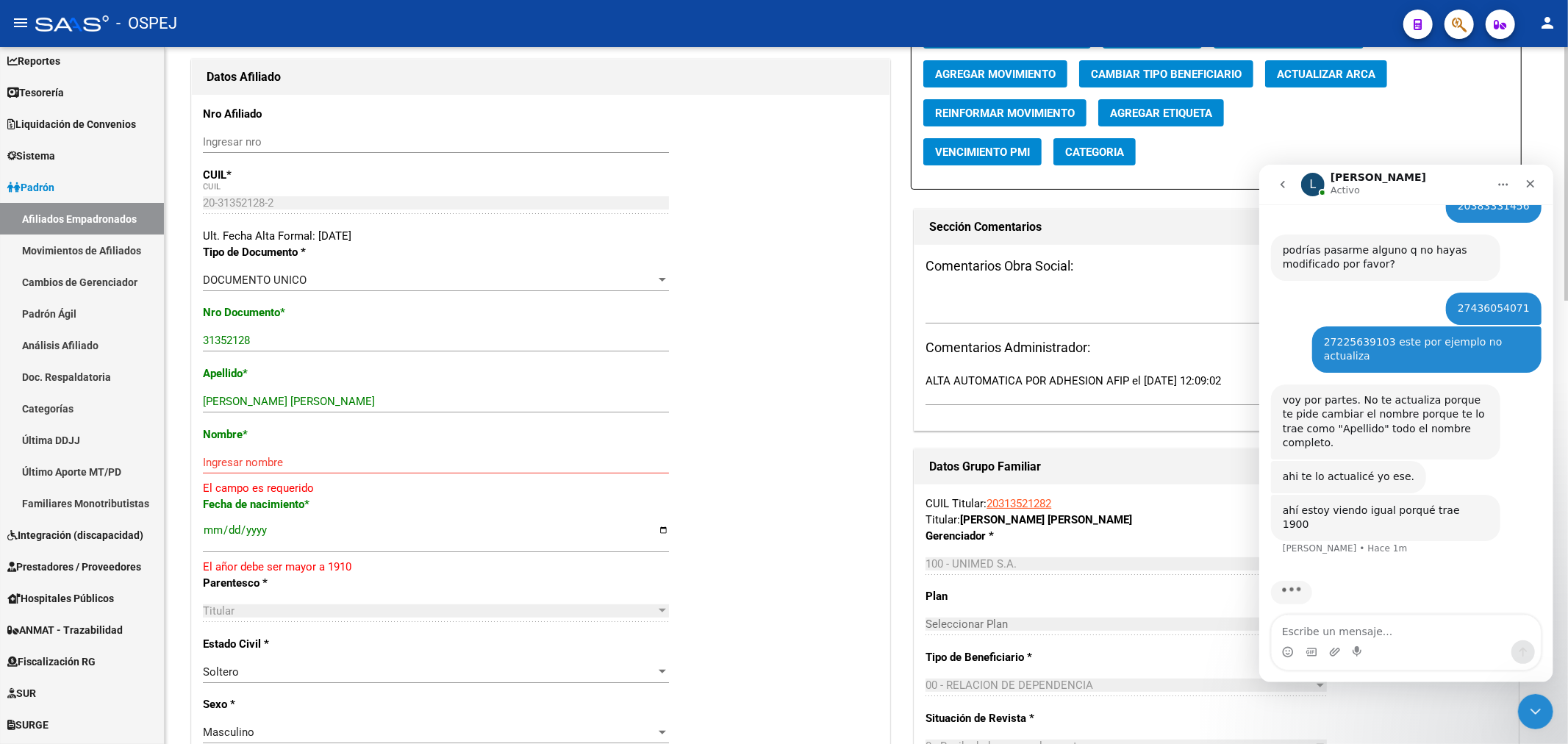
click at [1339, 75] on span "Actualizar ARCA" at bounding box center [1325, 74] width 99 height 13
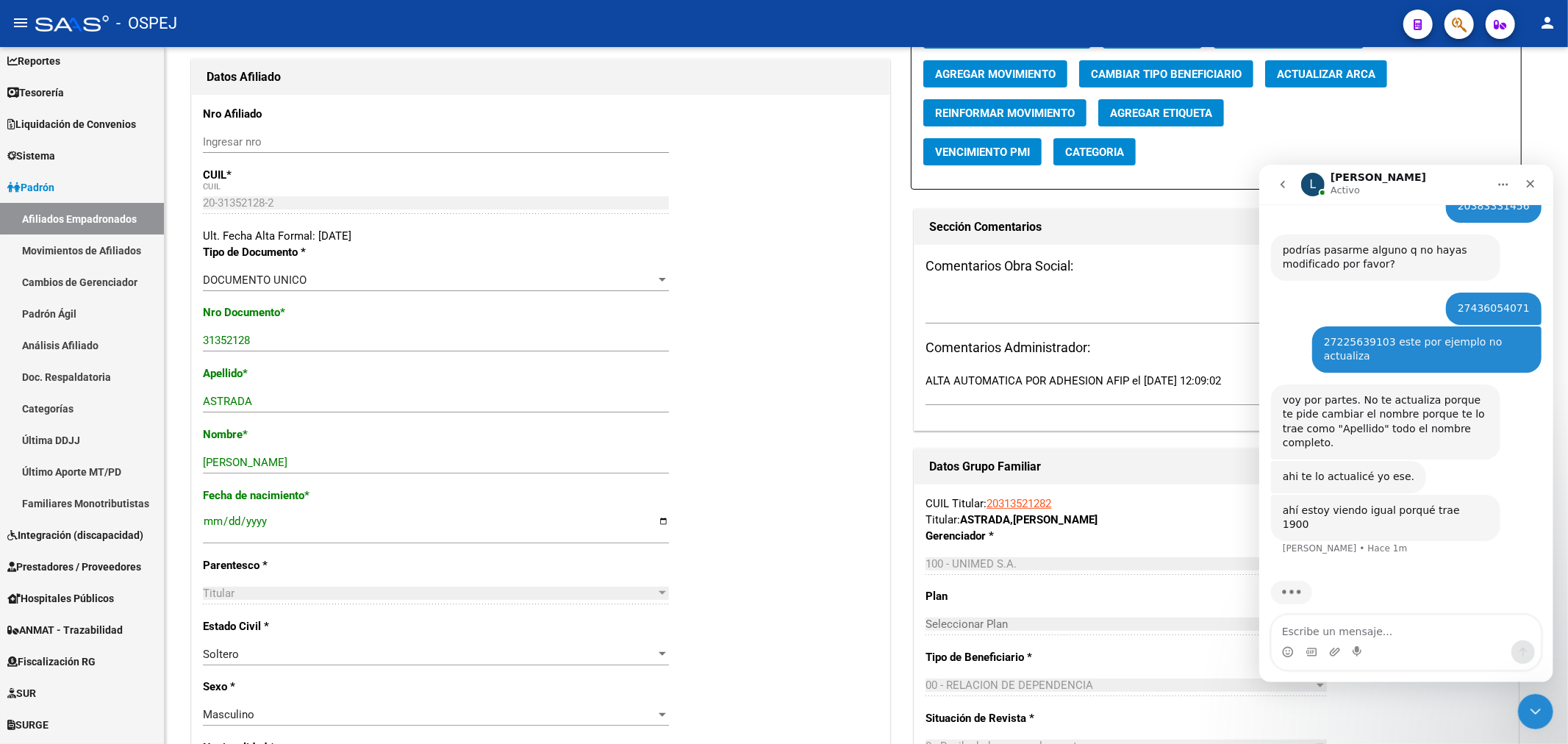
scroll to position [0, 0]
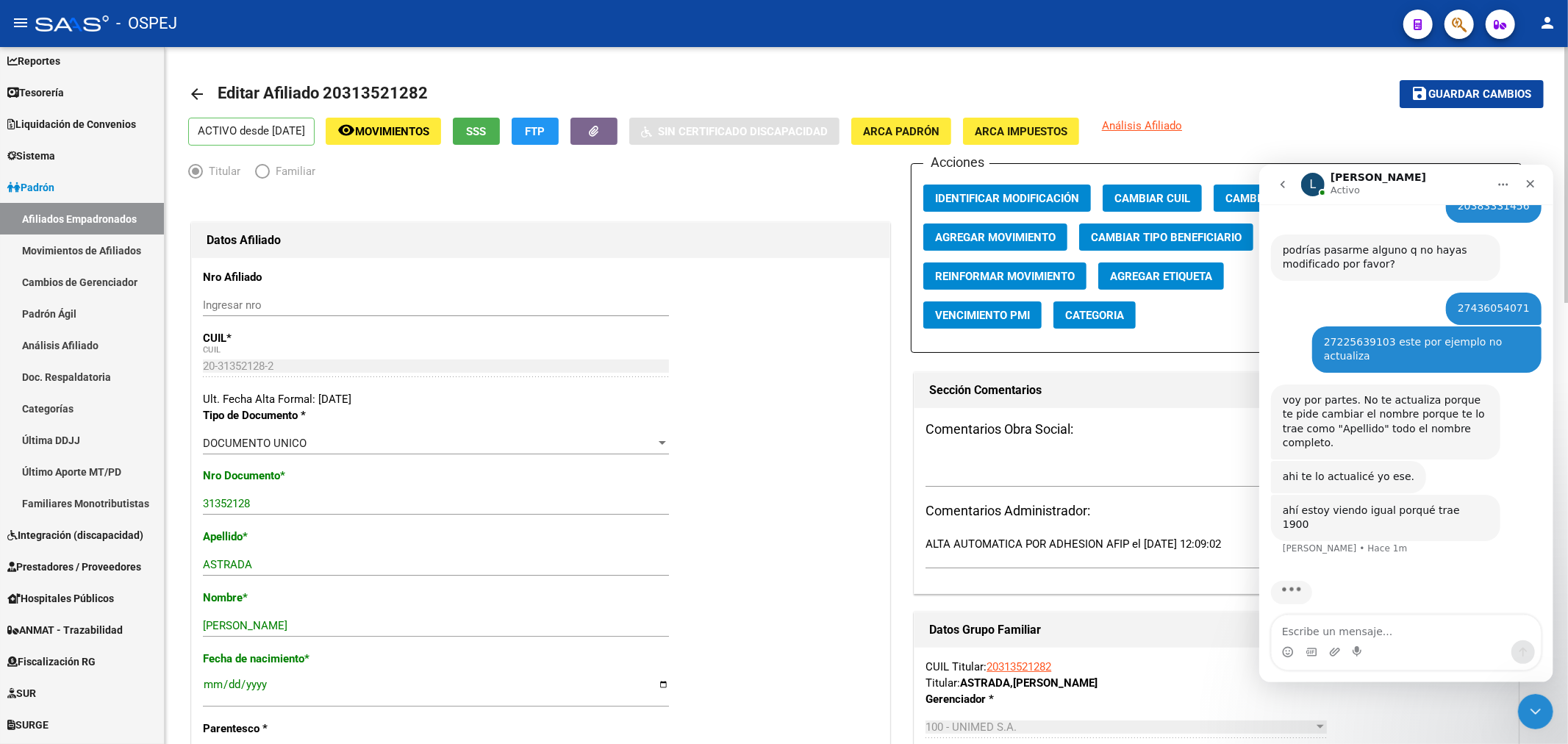
click at [1423, 84] on button "save Guardar cambios" at bounding box center [1471, 93] width 144 height 27
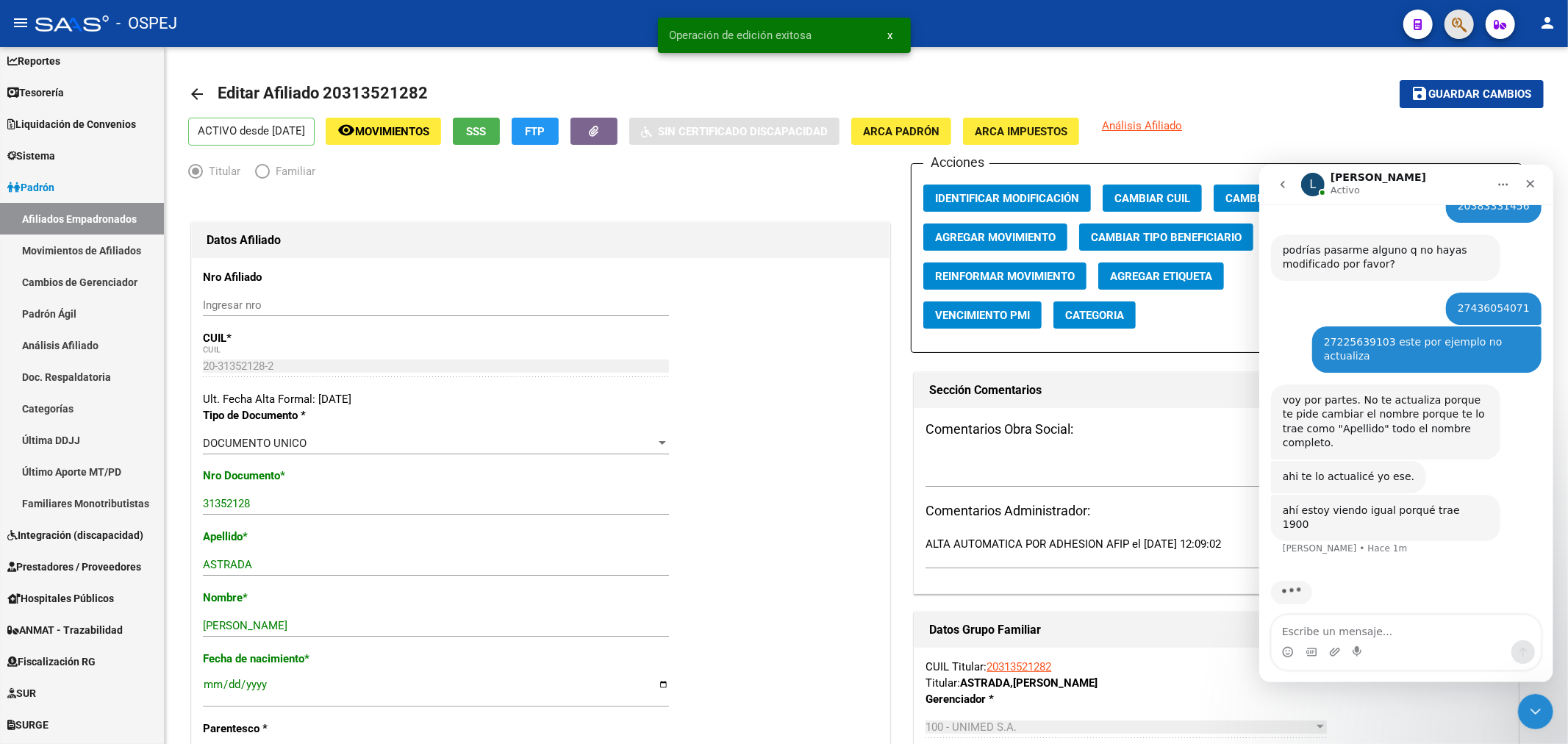
click at [1448, 22] on button "button" at bounding box center [1459, 24] width 30 height 30
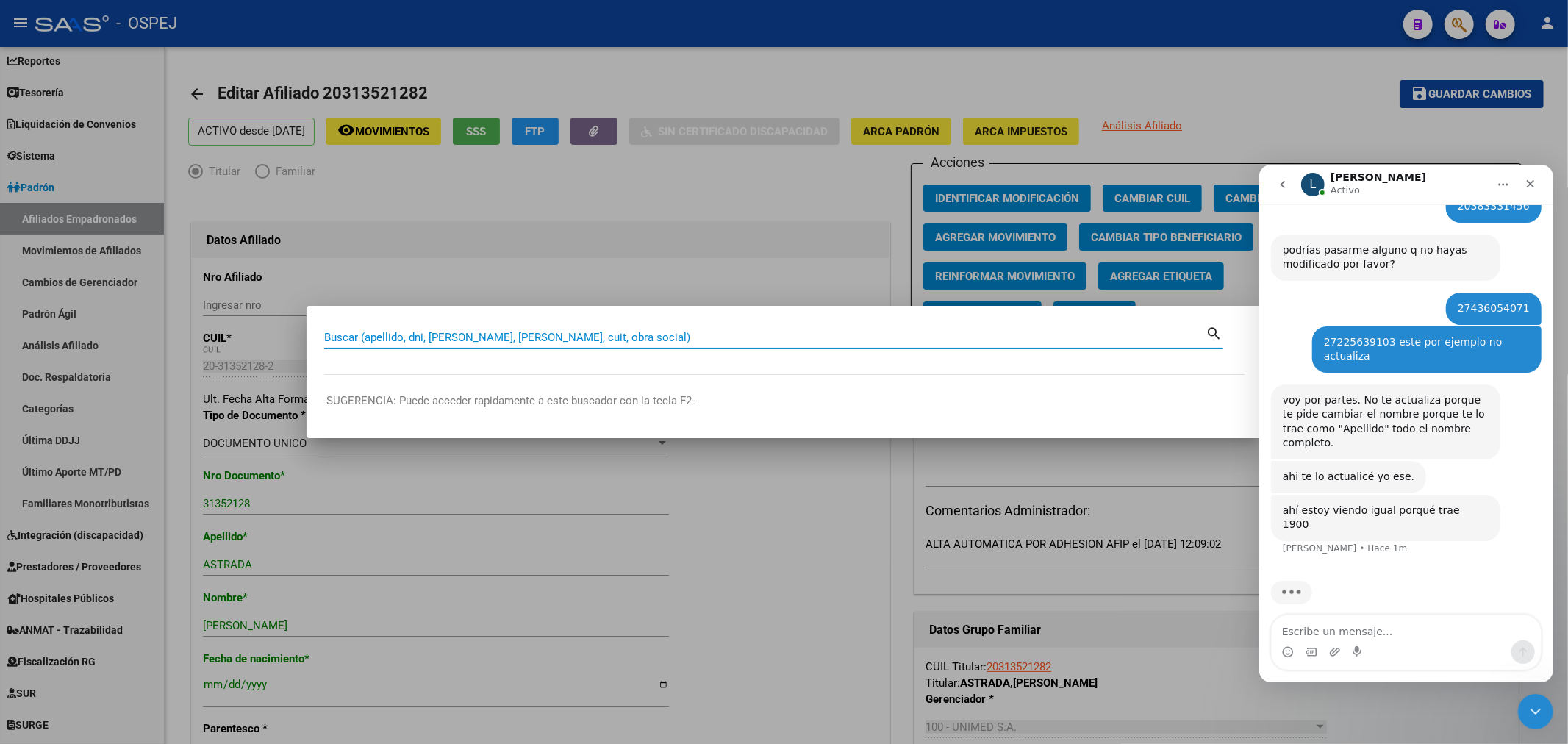
paste input "20352600971"
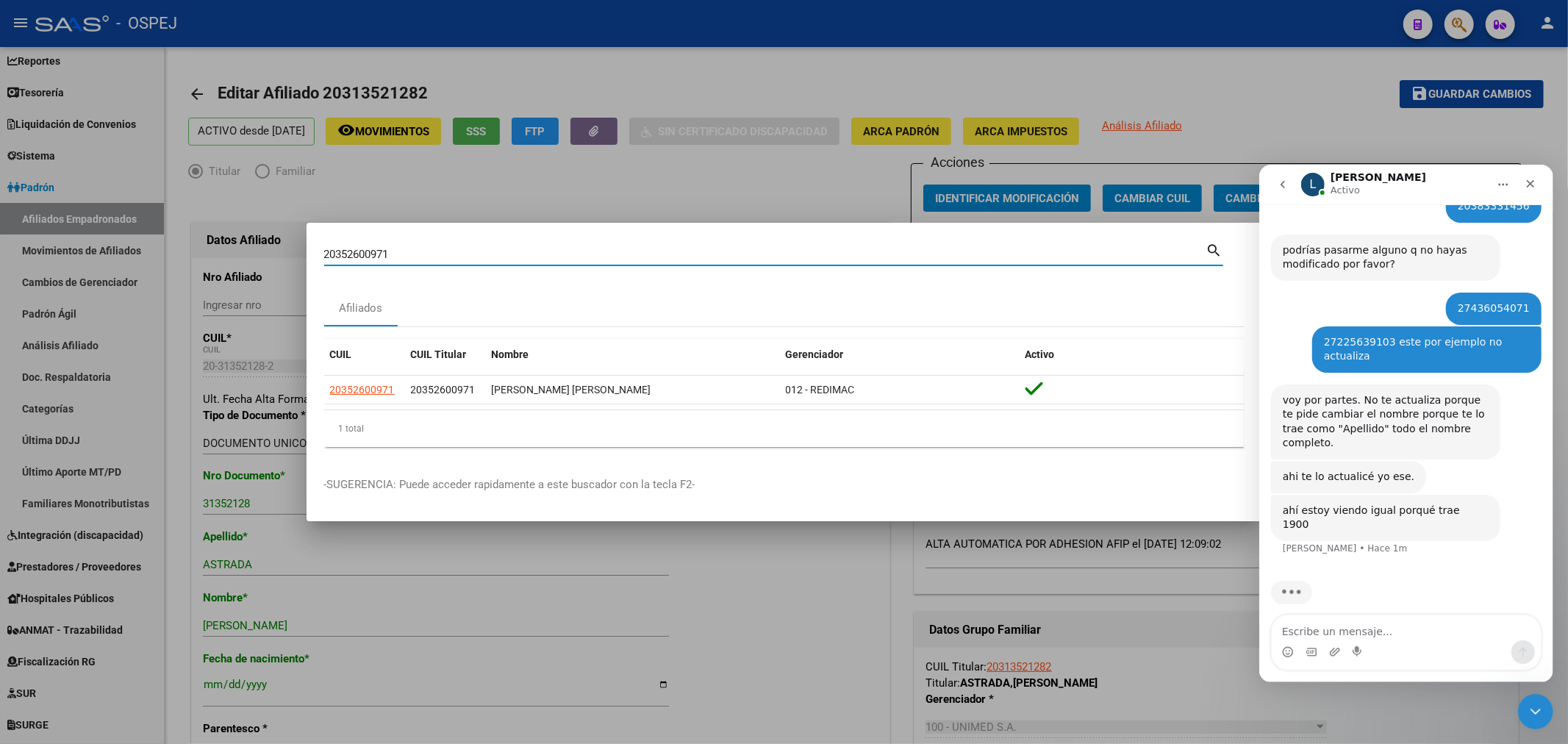
scroll to position [414, 0]
click at [1336, 632] on textarea "Escribe un mensaje..." at bounding box center [1405, 627] width 269 height 25
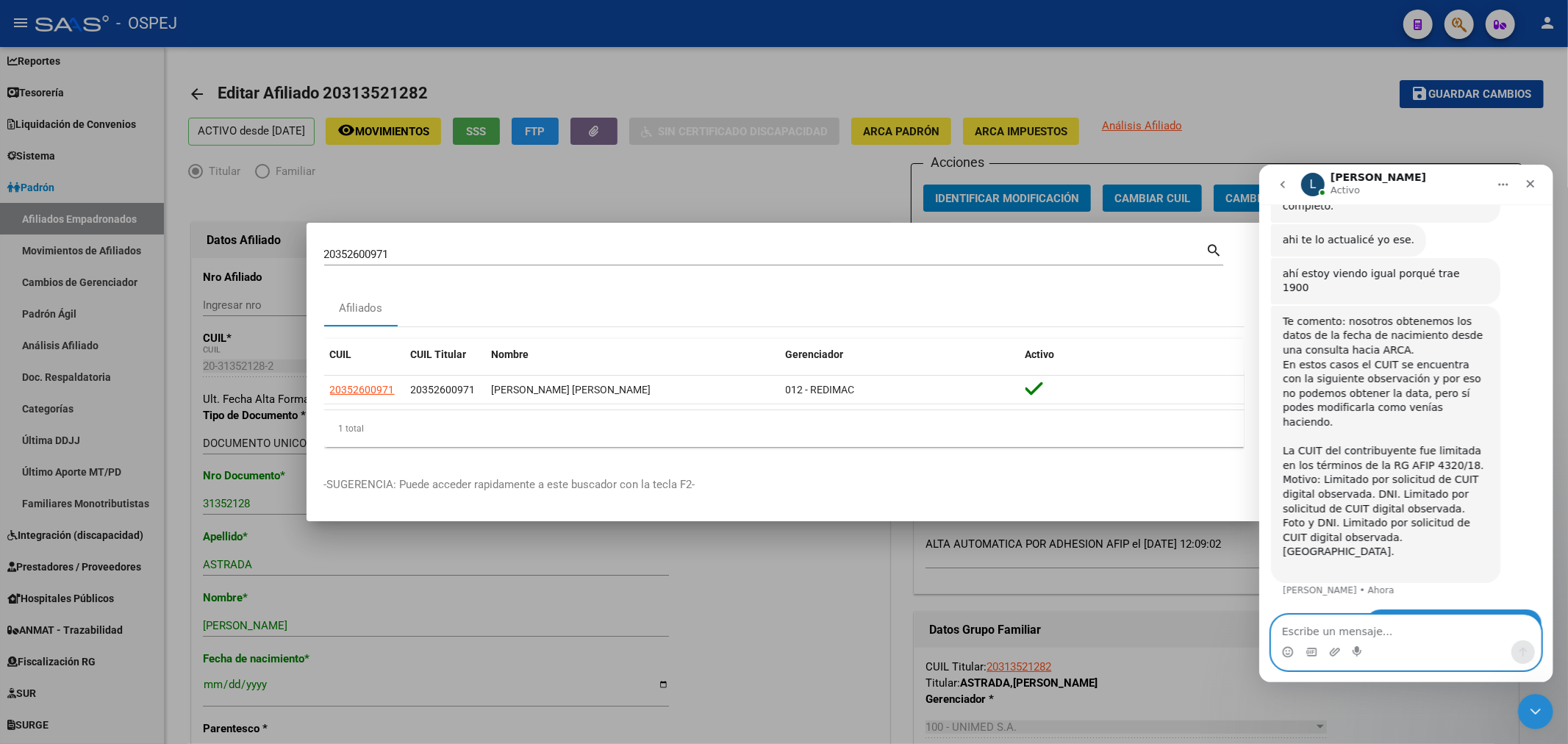
scroll to position [651, 0]
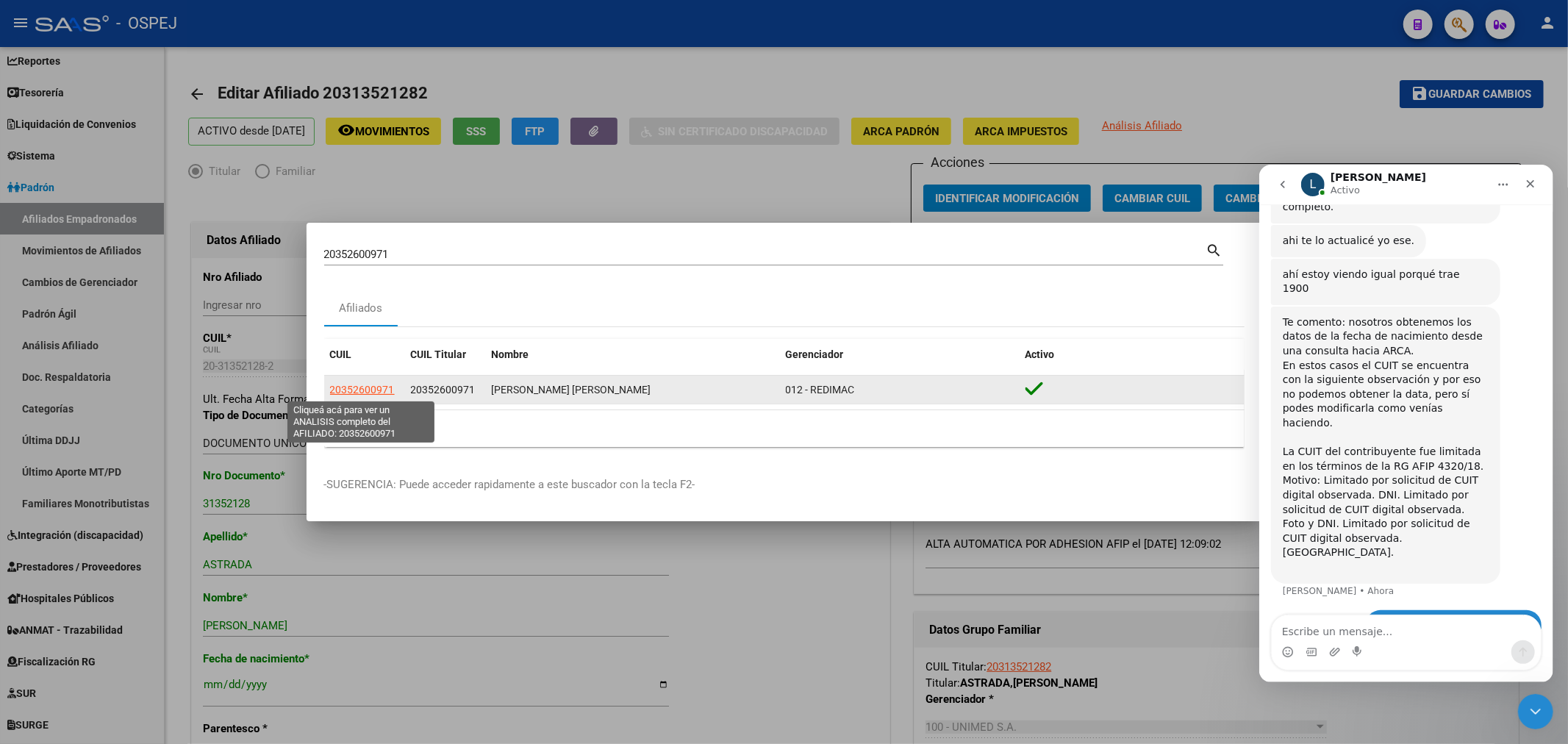
click at [344, 390] on span "20352600971" at bounding box center [362, 390] width 64 height 12
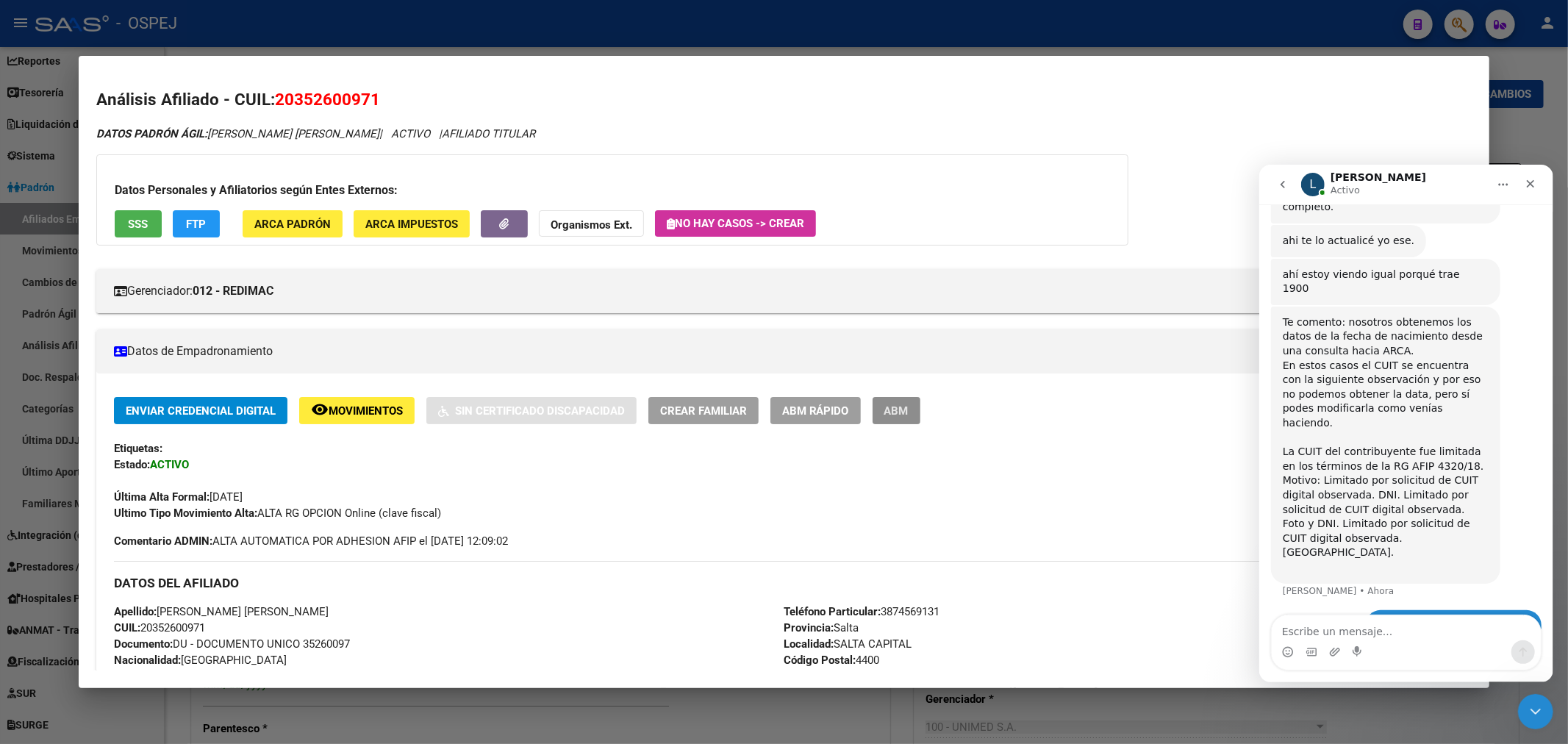
click at [908, 409] on span "ABM" at bounding box center [895, 411] width 24 height 13
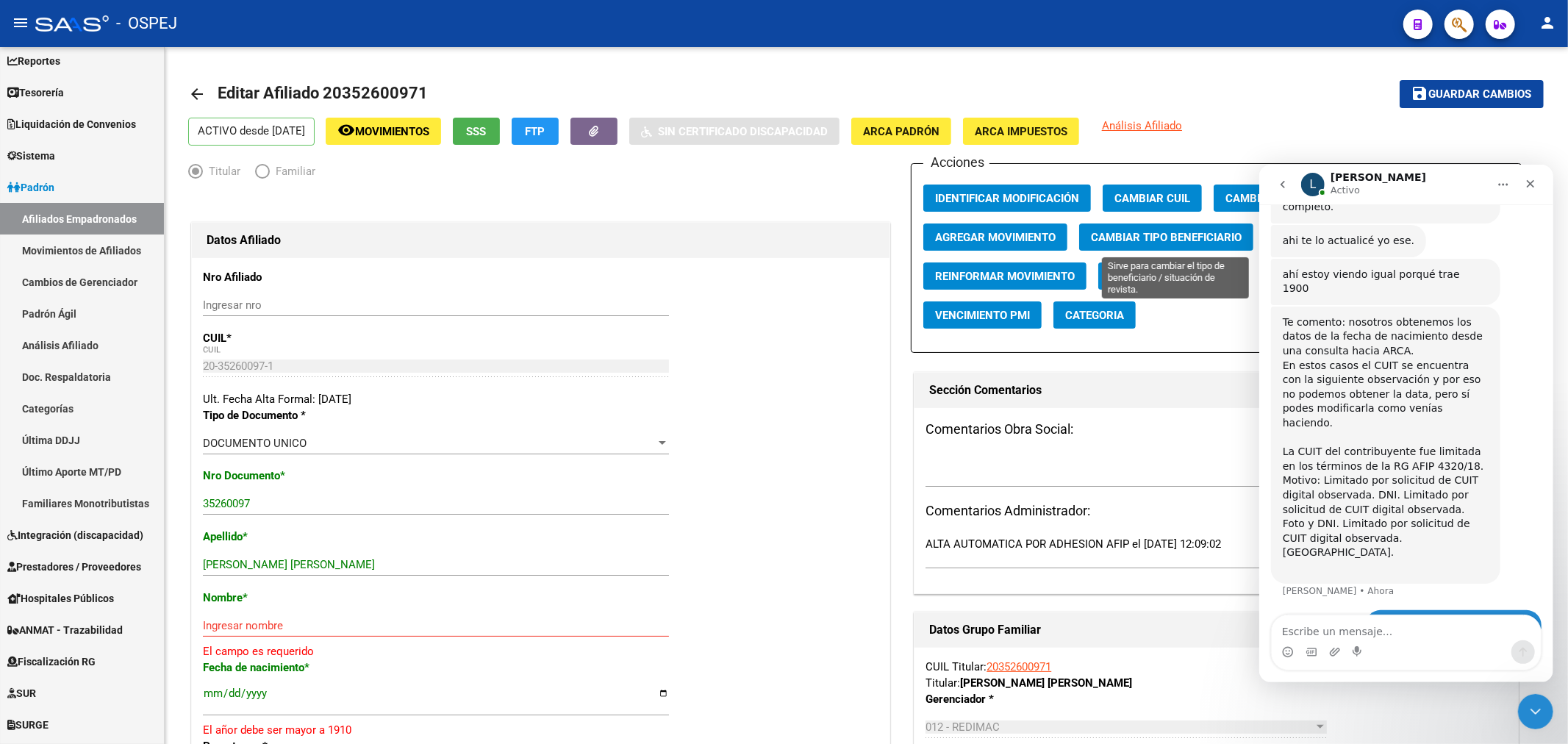
scroll to position [82, 0]
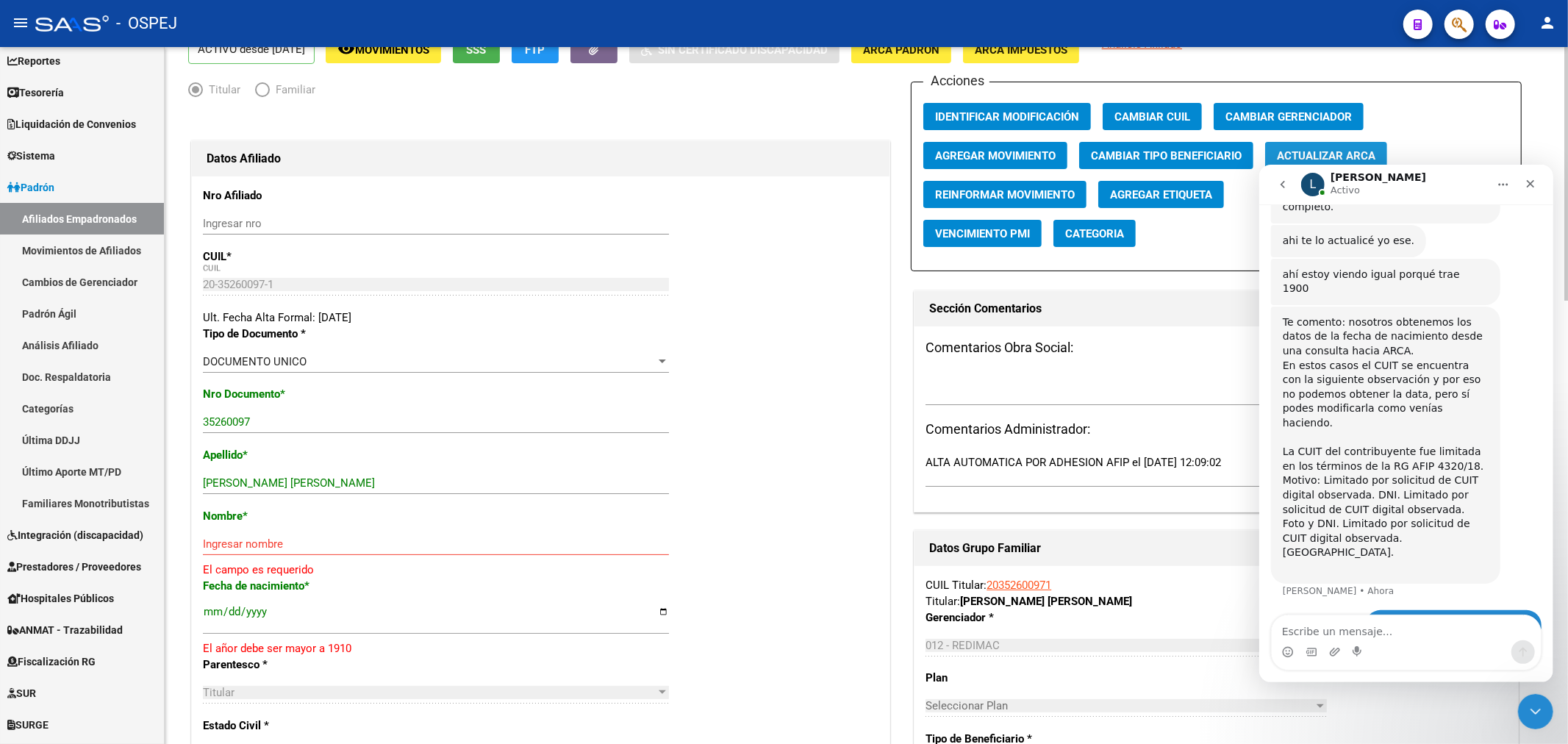
click at [1355, 148] on button "Actualizar ARCA" at bounding box center [1325, 156] width 122 height 27
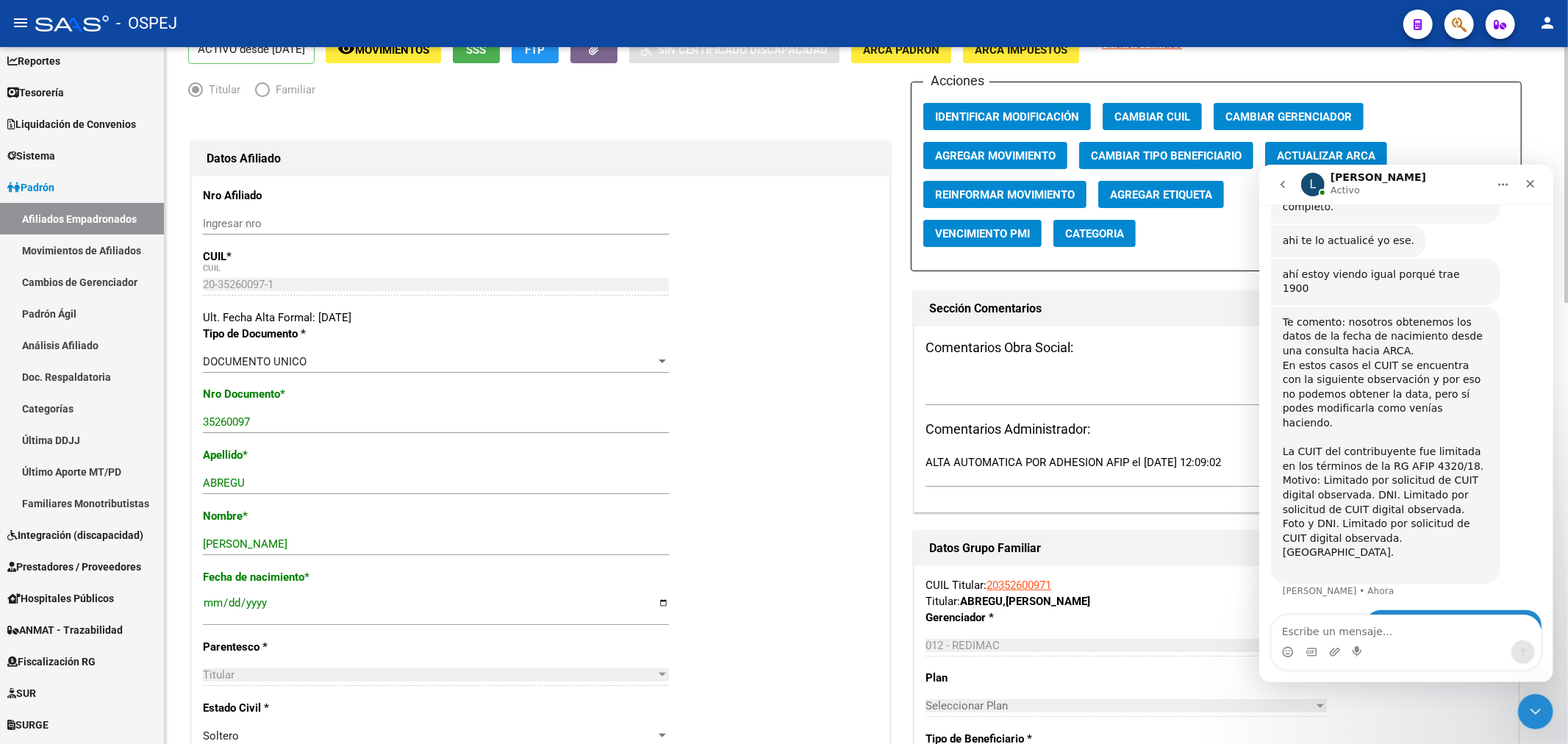
scroll to position [0, 0]
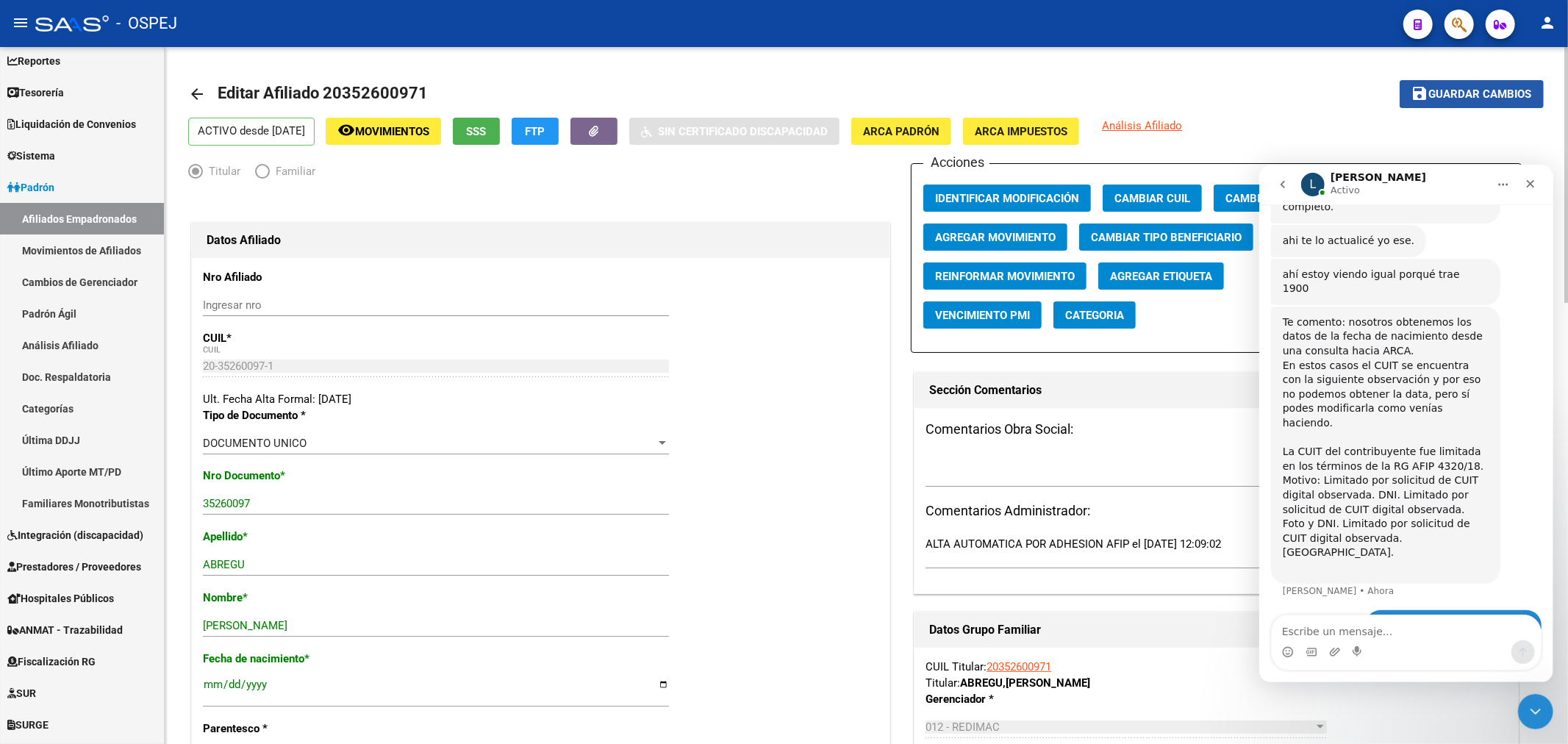
click at [1517, 96] on span "Guardar cambios" at bounding box center [1480, 95] width 103 height 13
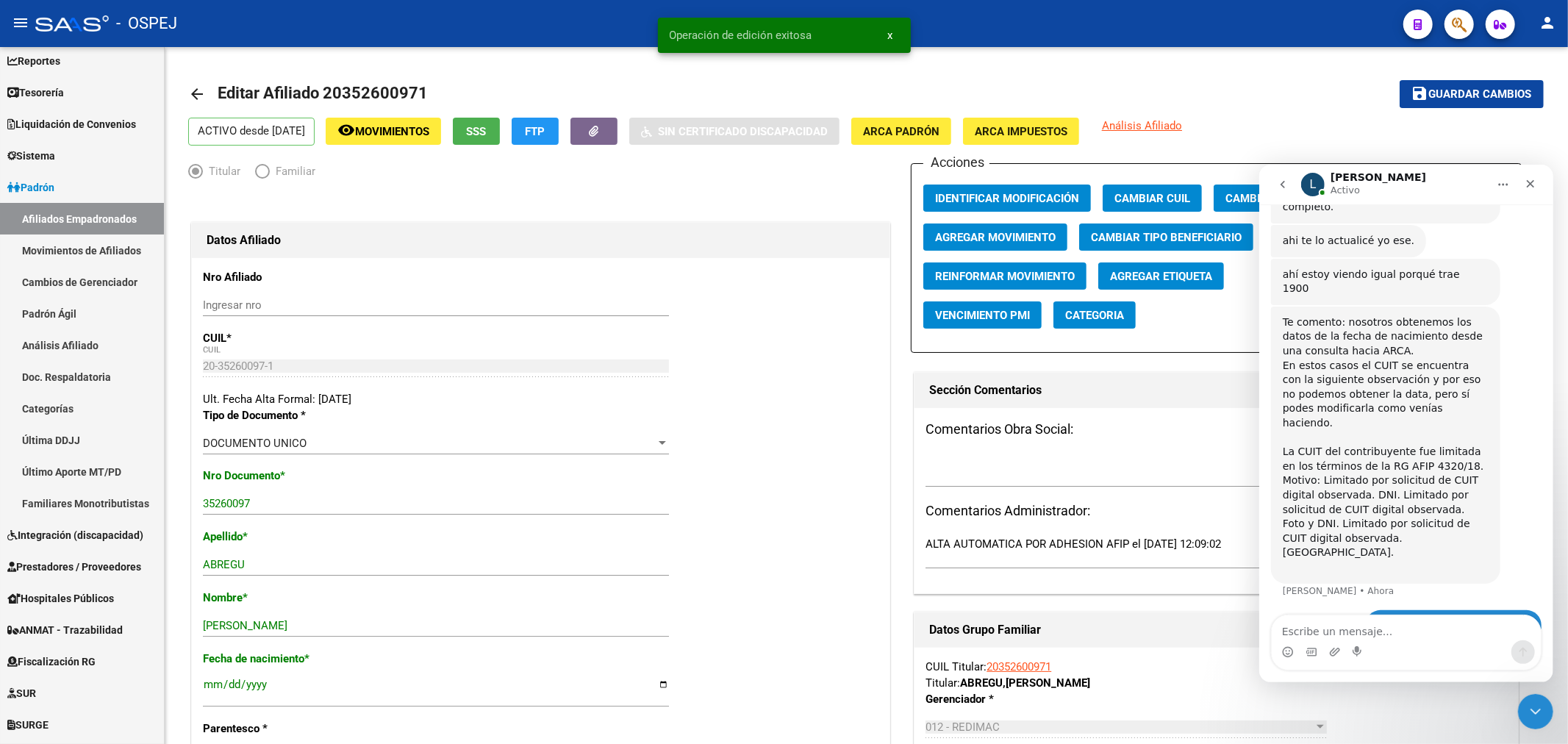
click at [1465, 16] on button "button" at bounding box center [1459, 24] width 30 height 30
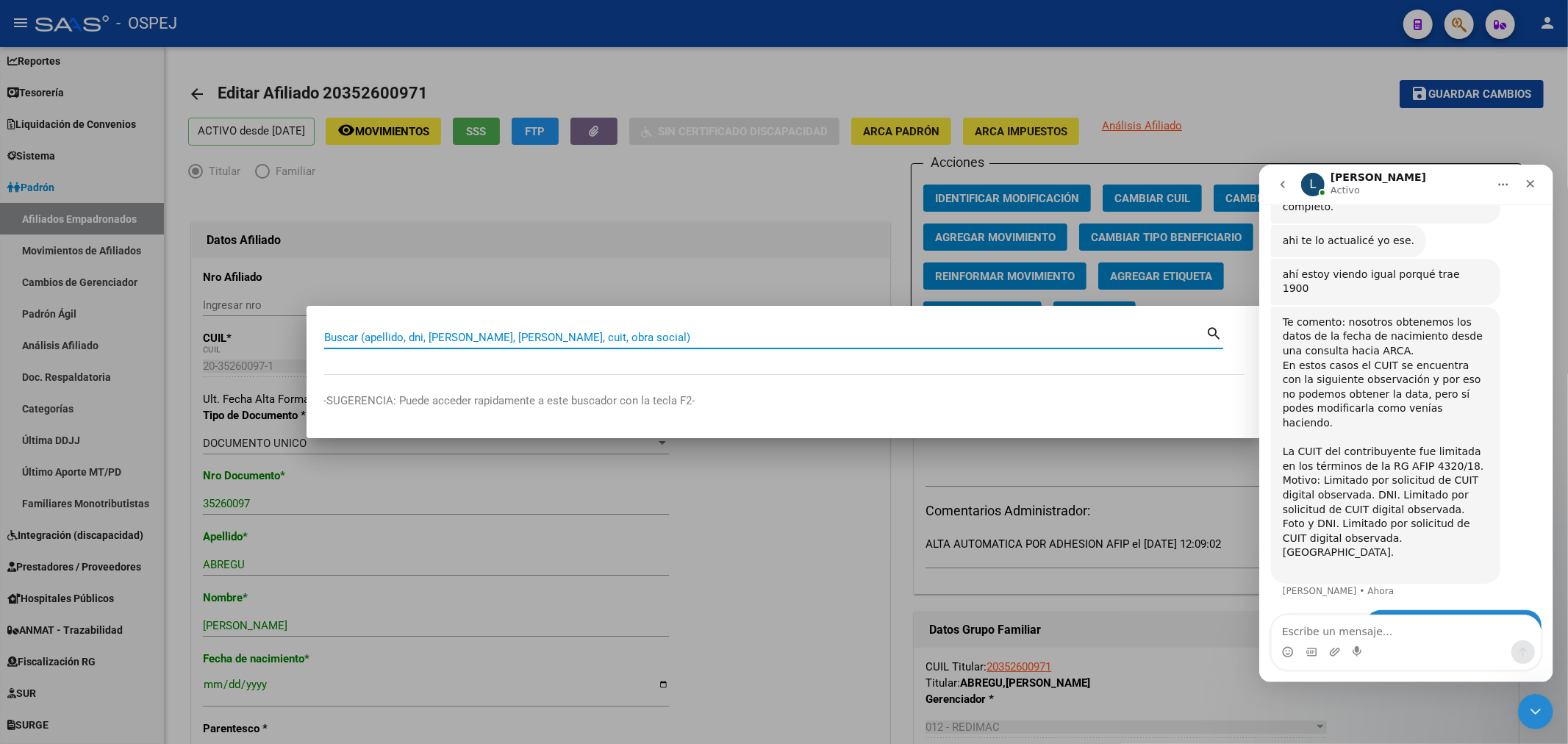
paste input "20224728736"
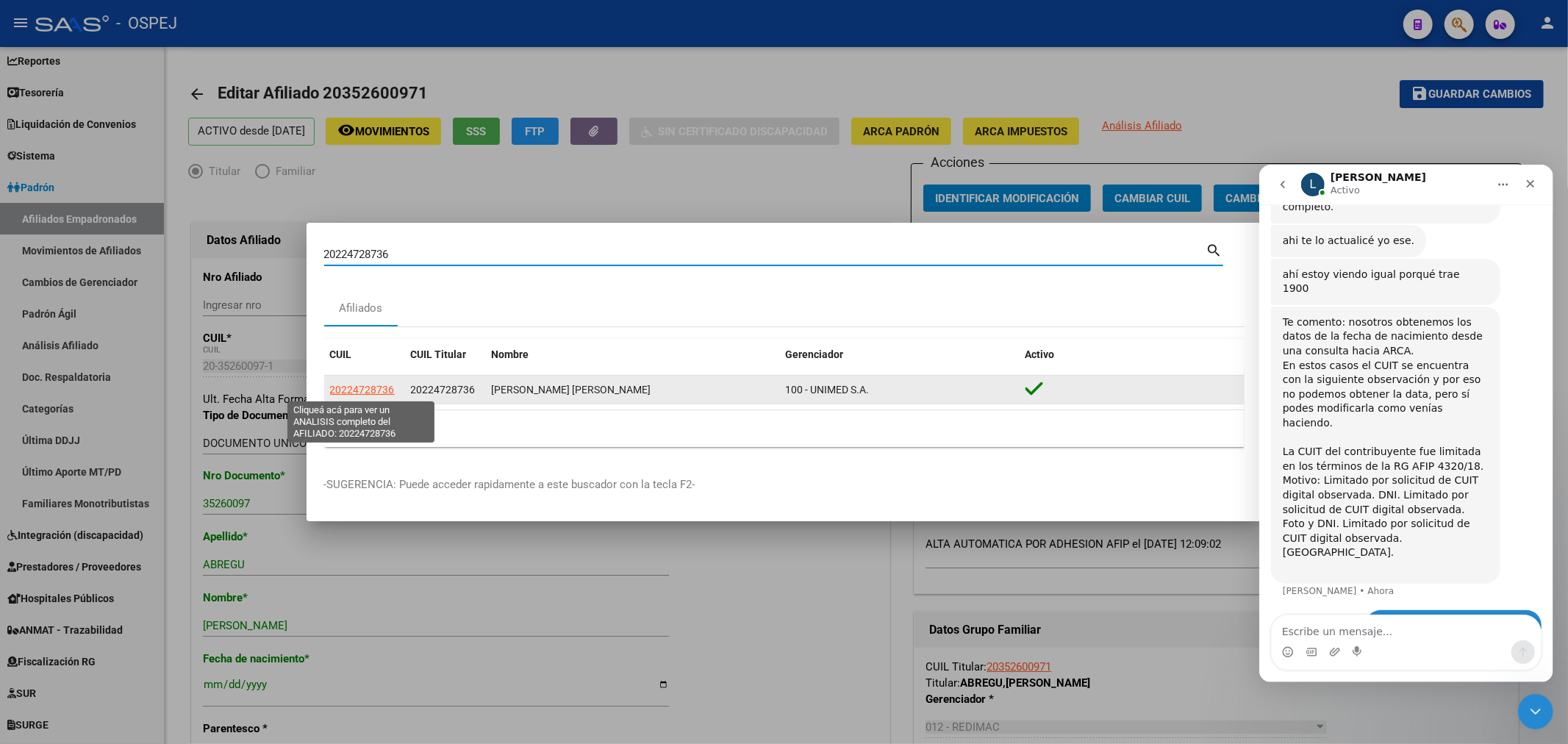
click at [353, 391] on span "20224728736" at bounding box center [362, 390] width 64 height 12
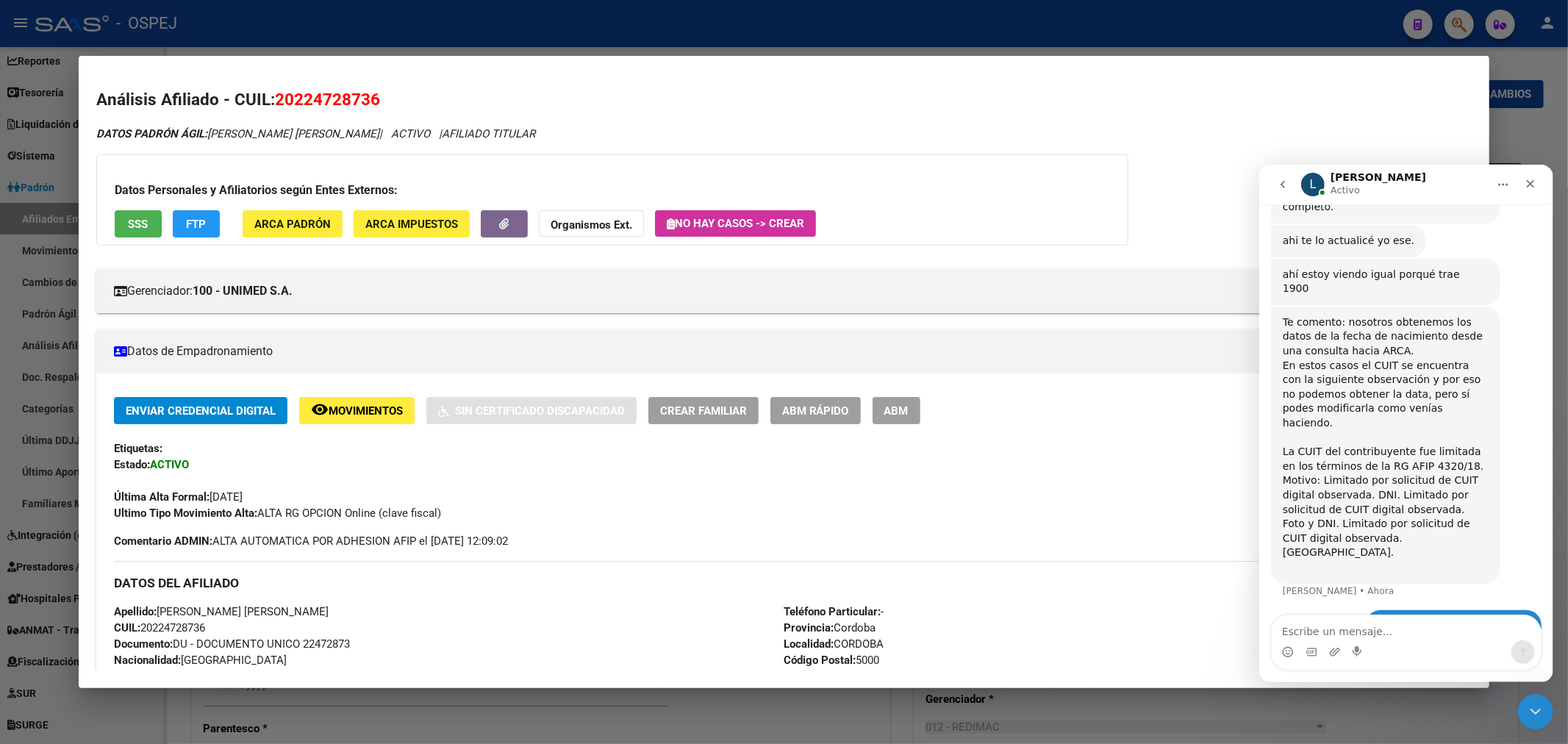
click at [908, 420] on button "ABM" at bounding box center [896, 411] width 48 height 27
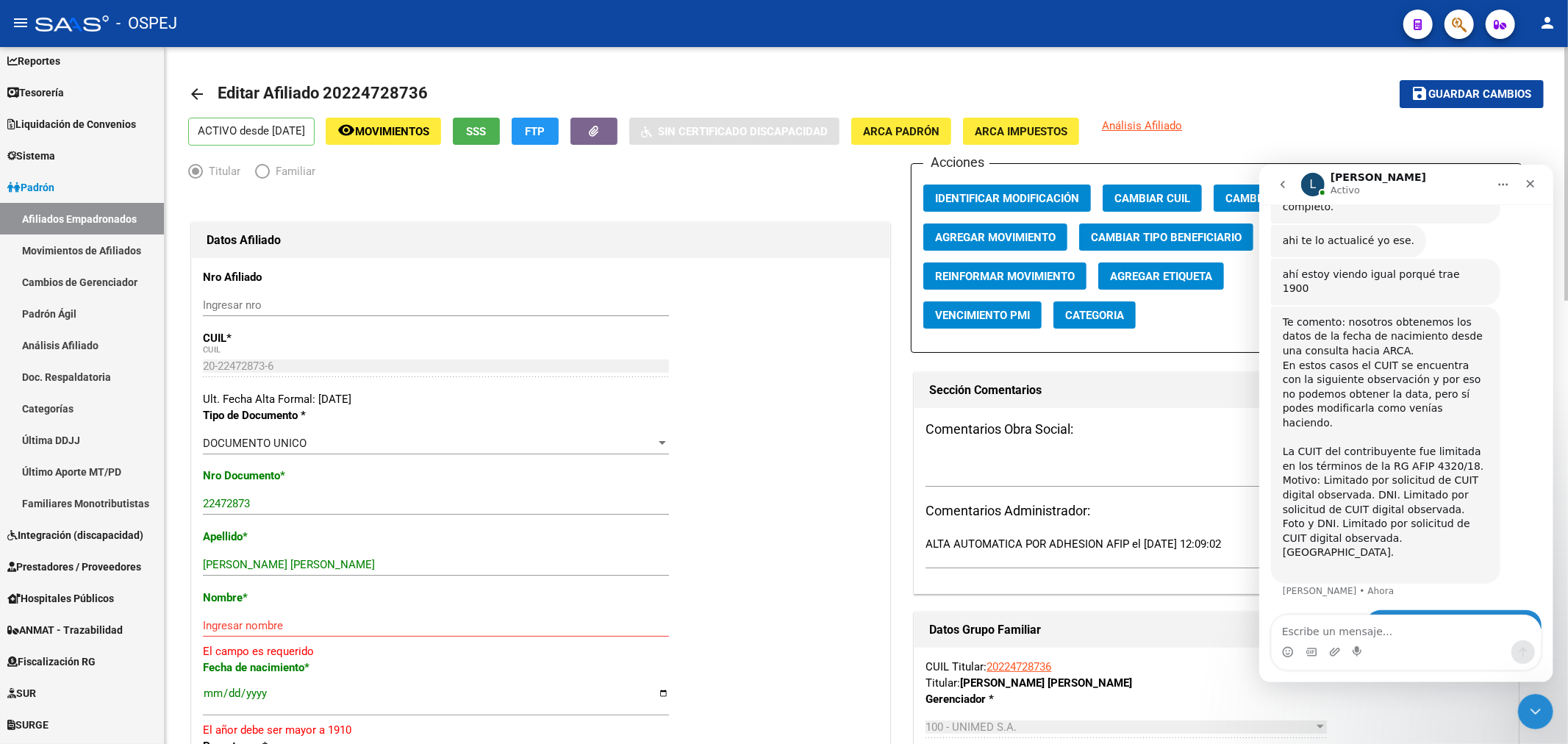
scroll to position [163, 0]
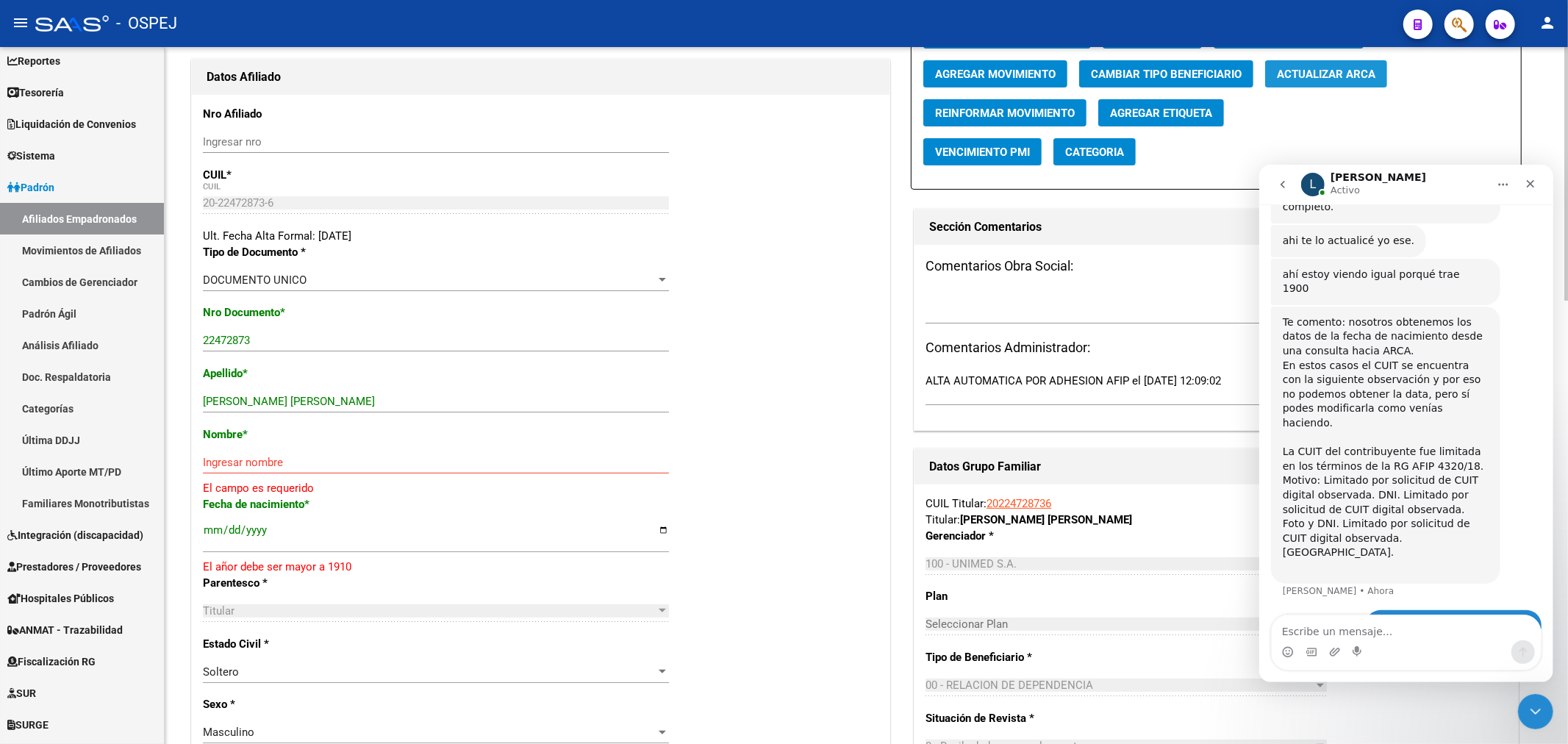
click at [1350, 77] on span "Actualizar ARCA" at bounding box center [1325, 74] width 99 height 13
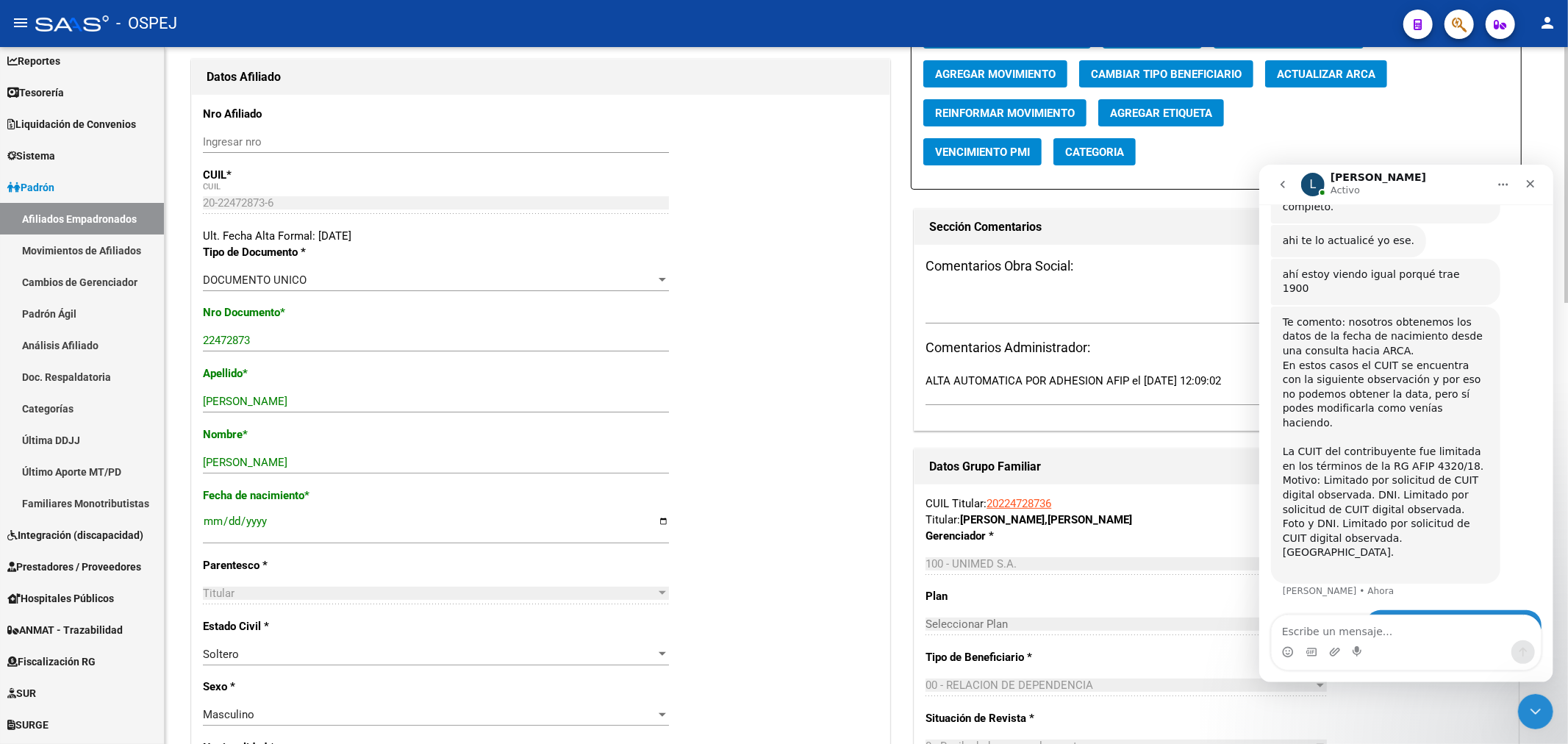
scroll to position [0, 0]
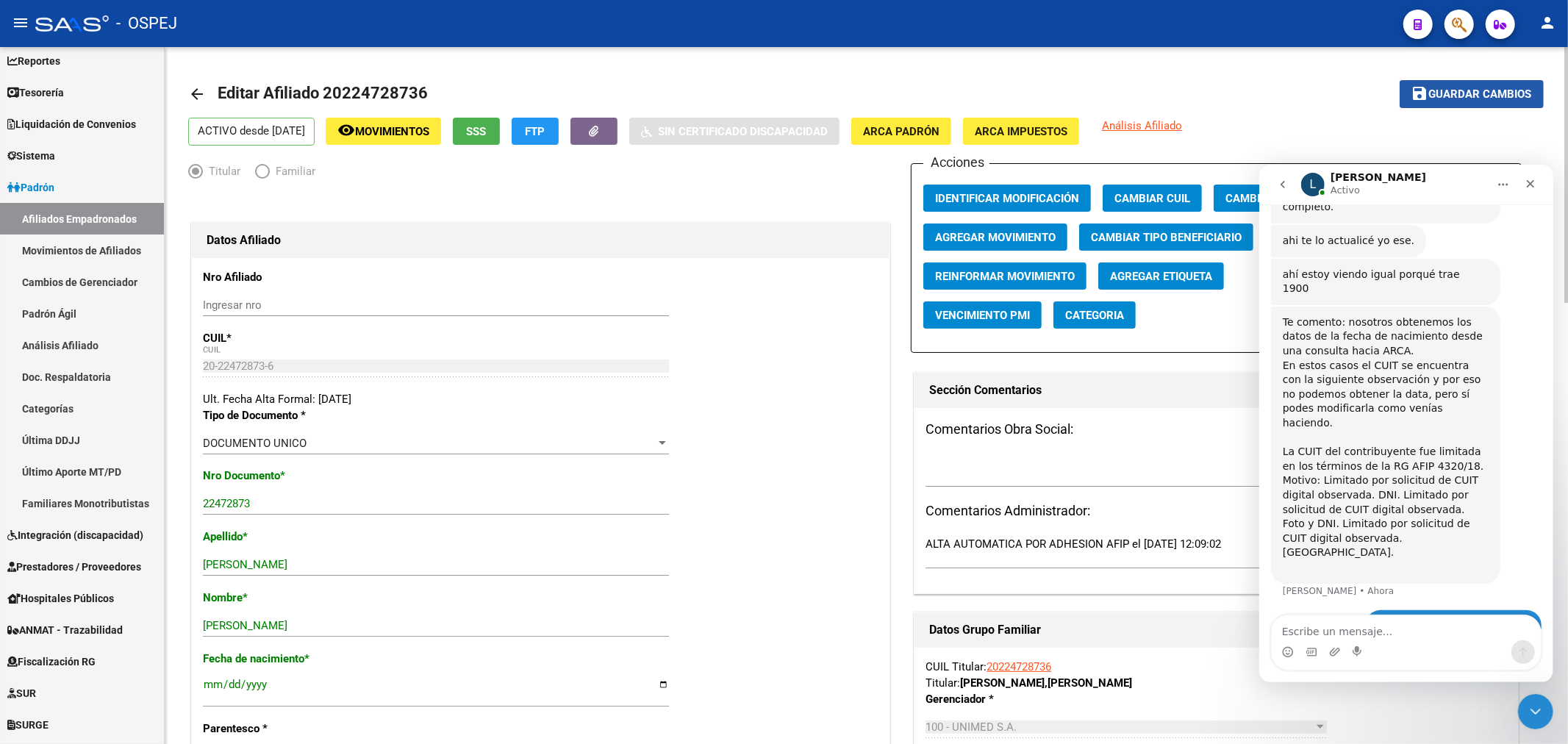
click at [1474, 96] on span "Guardar cambios" at bounding box center [1480, 95] width 103 height 13
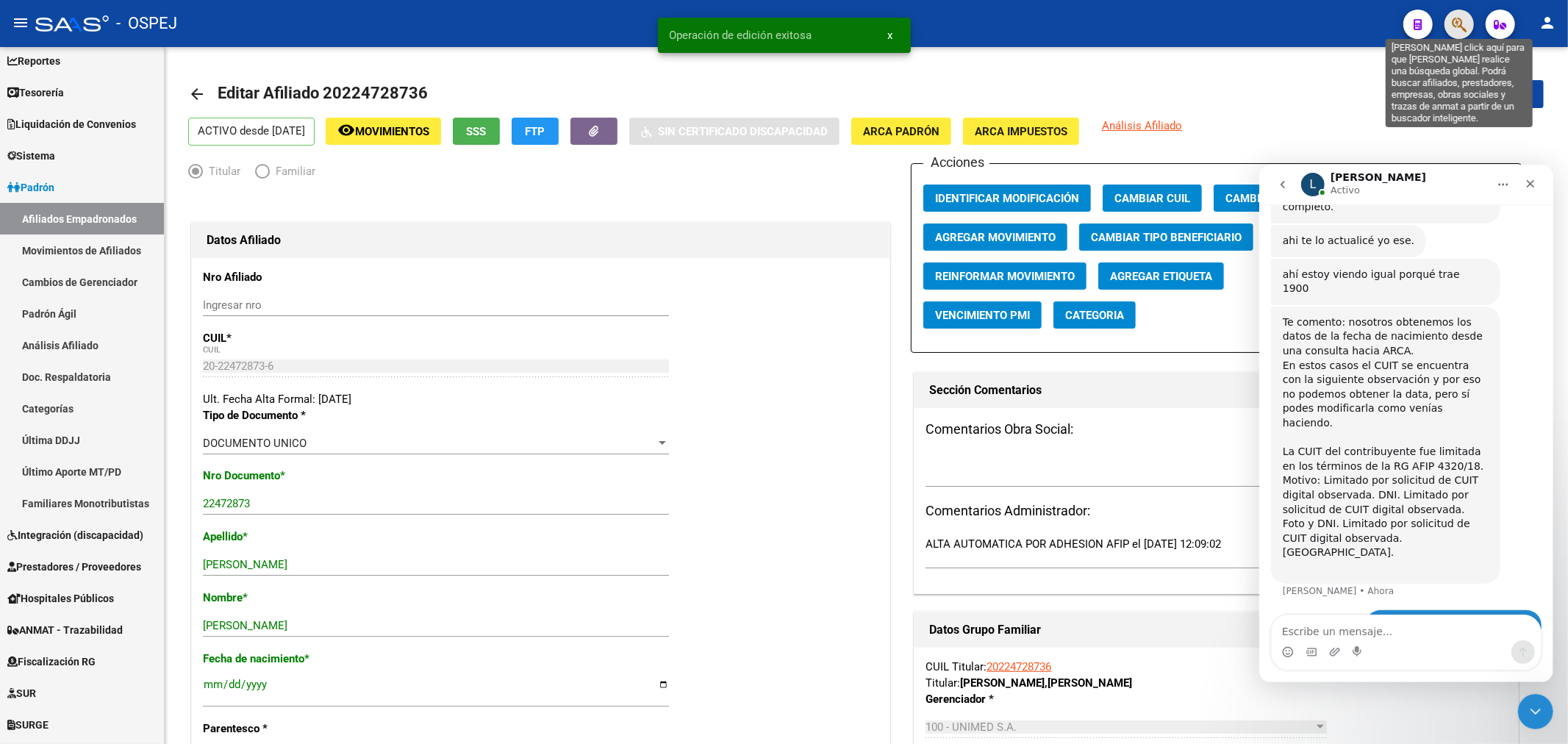
click at [1453, 30] on icon "button" at bounding box center [1459, 25] width 14 height 17
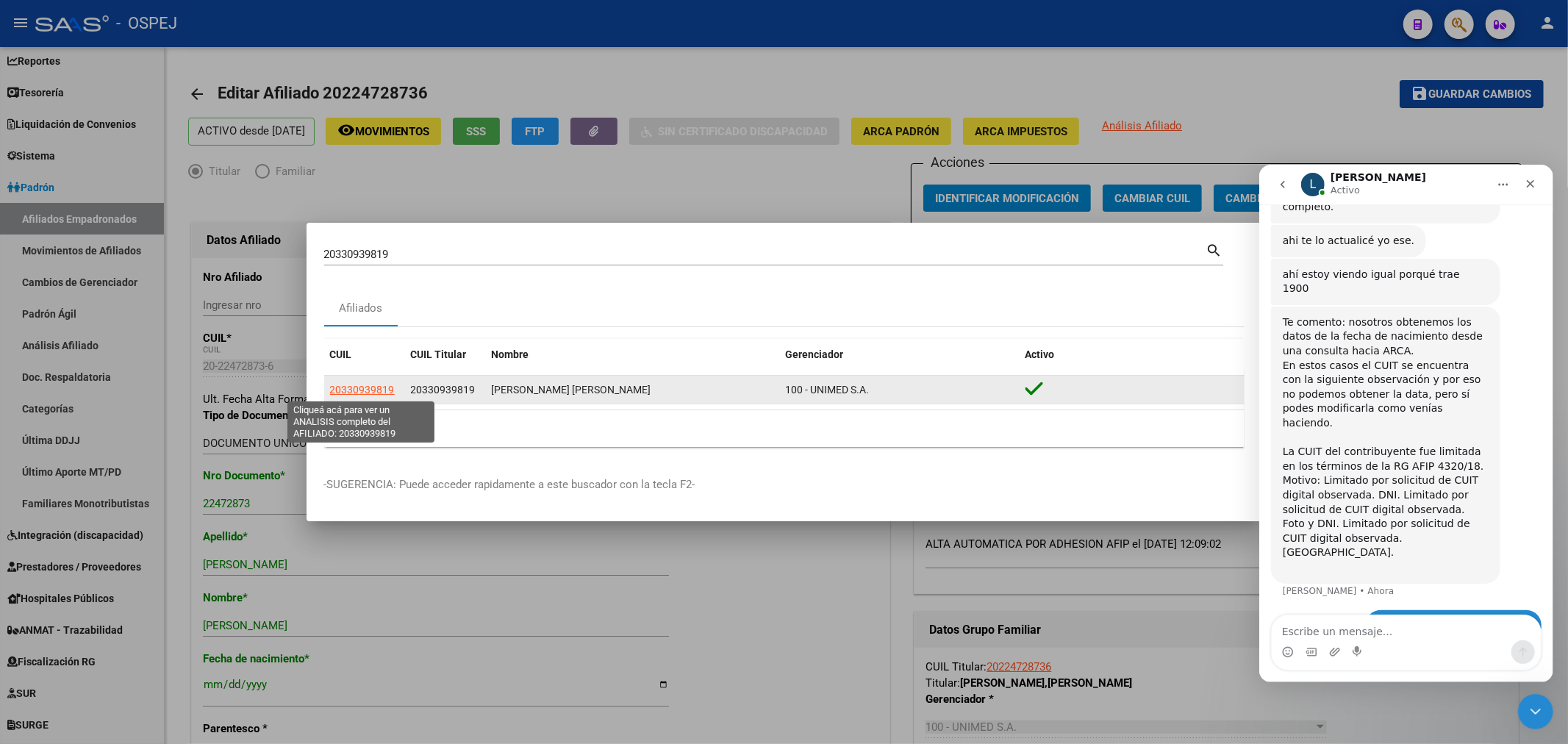
click at [375, 385] on span "20330939819" at bounding box center [362, 390] width 64 height 12
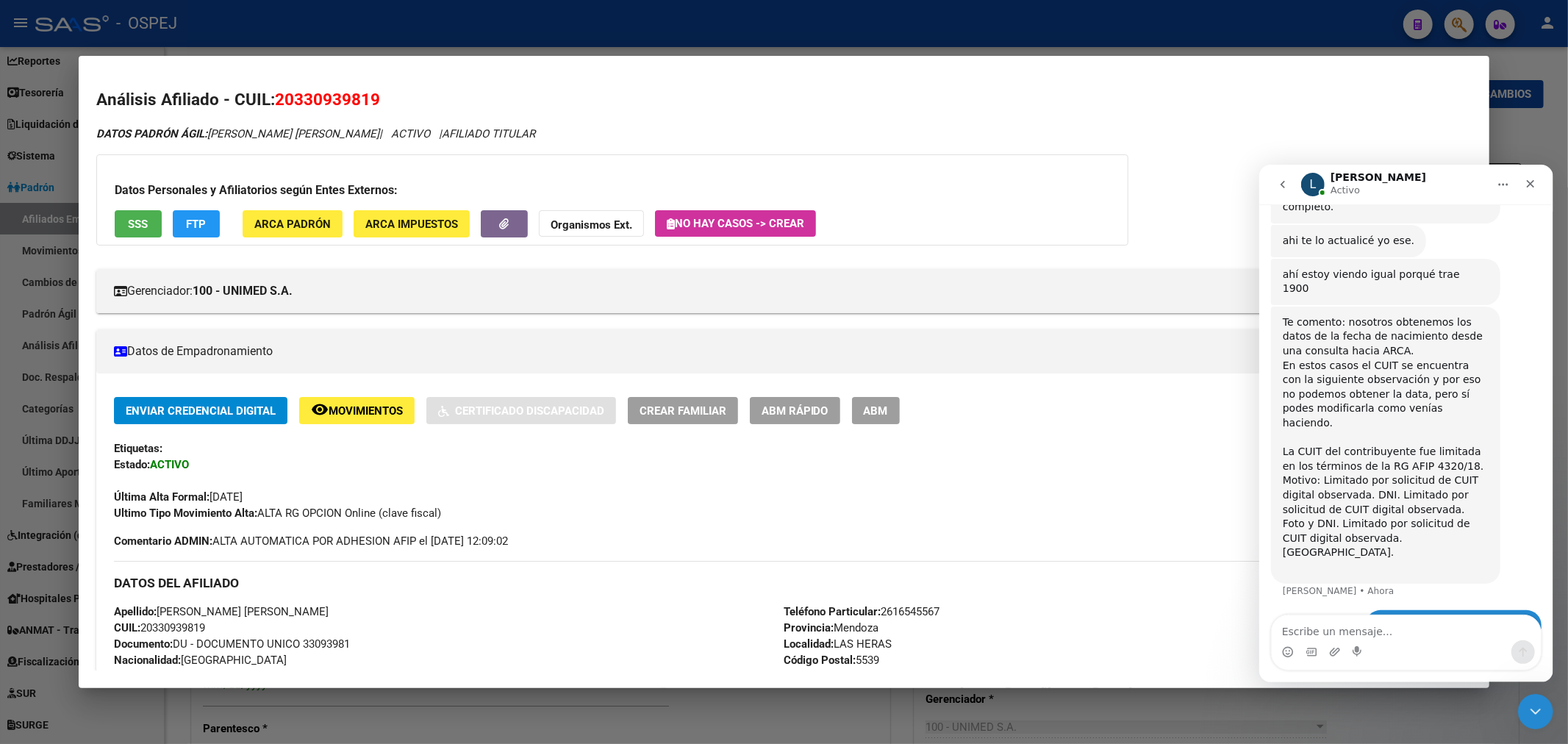
scroll to position [245, 0]
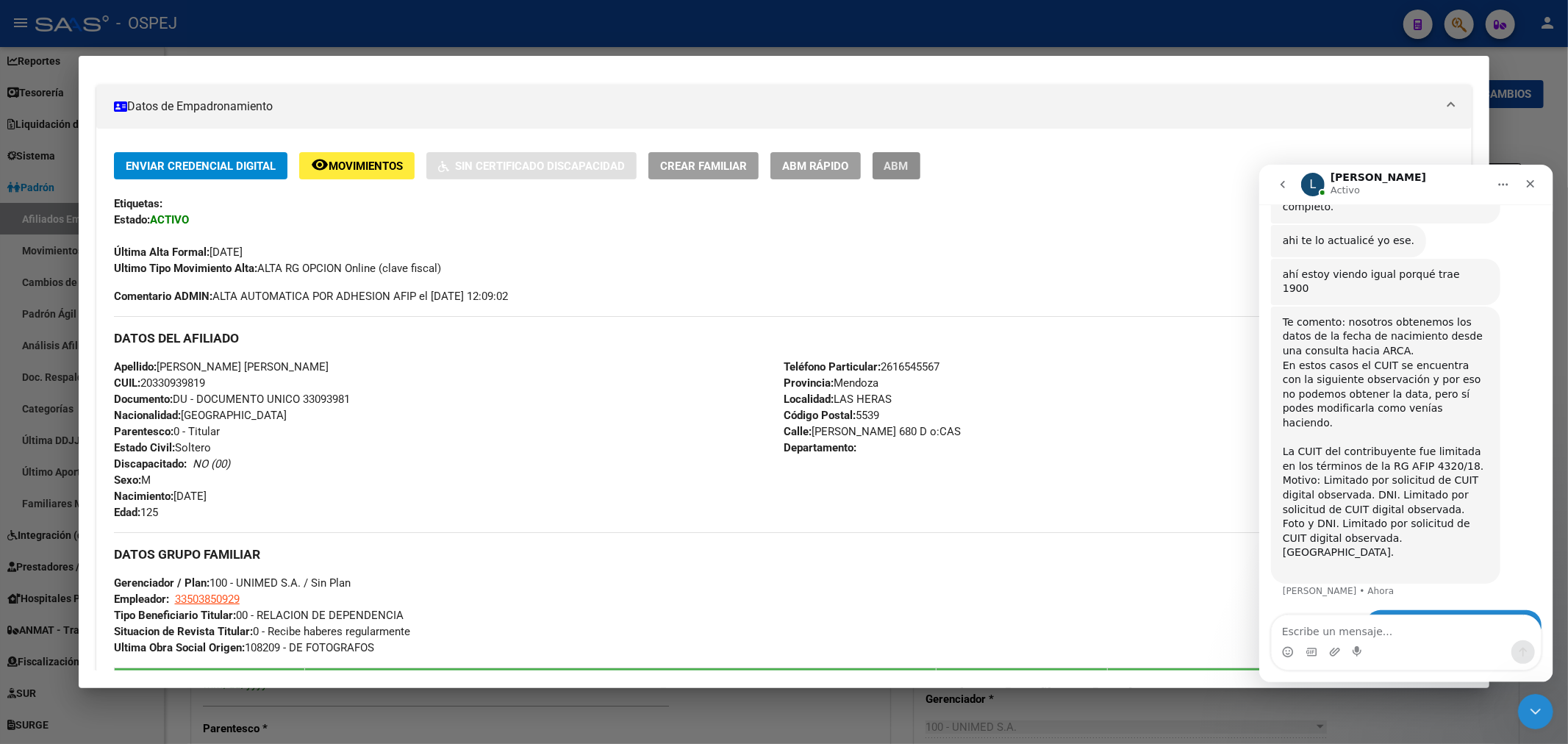
click at [909, 169] on span "ABM" at bounding box center [895, 166] width 24 height 13
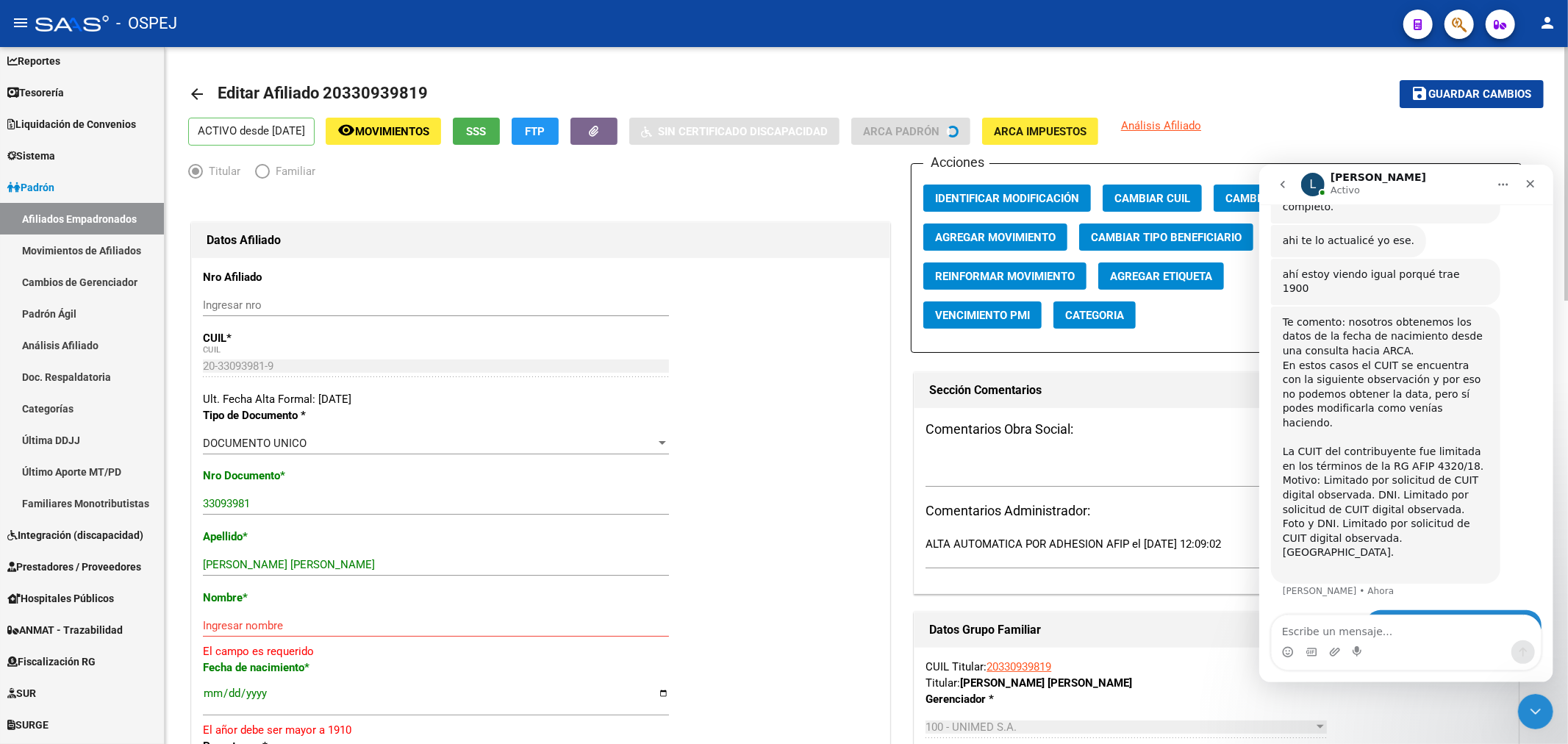
scroll to position [82, 0]
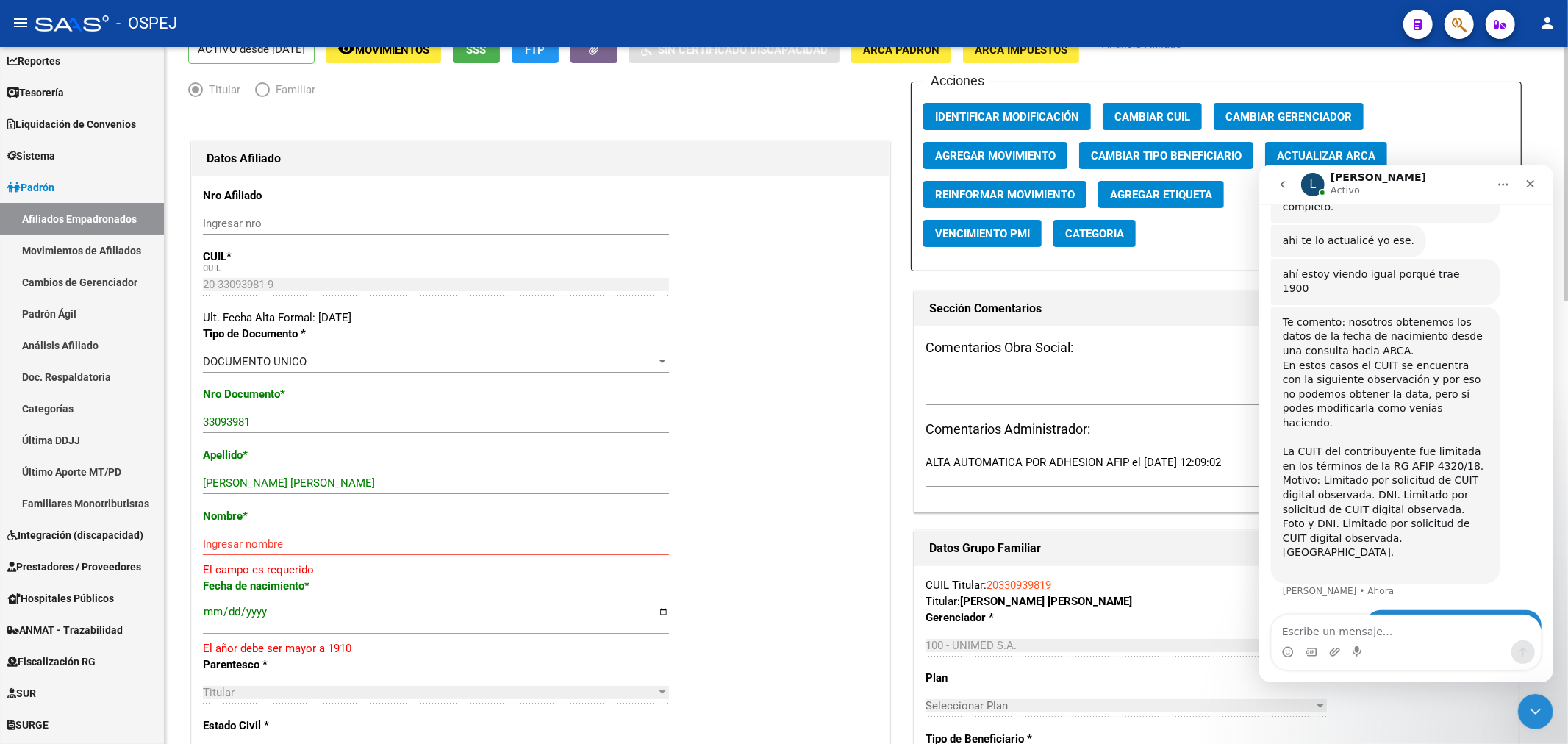
click at [1312, 155] on span "Actualizar ARCA" at bounding box center [1325, 156] width 99 height 13
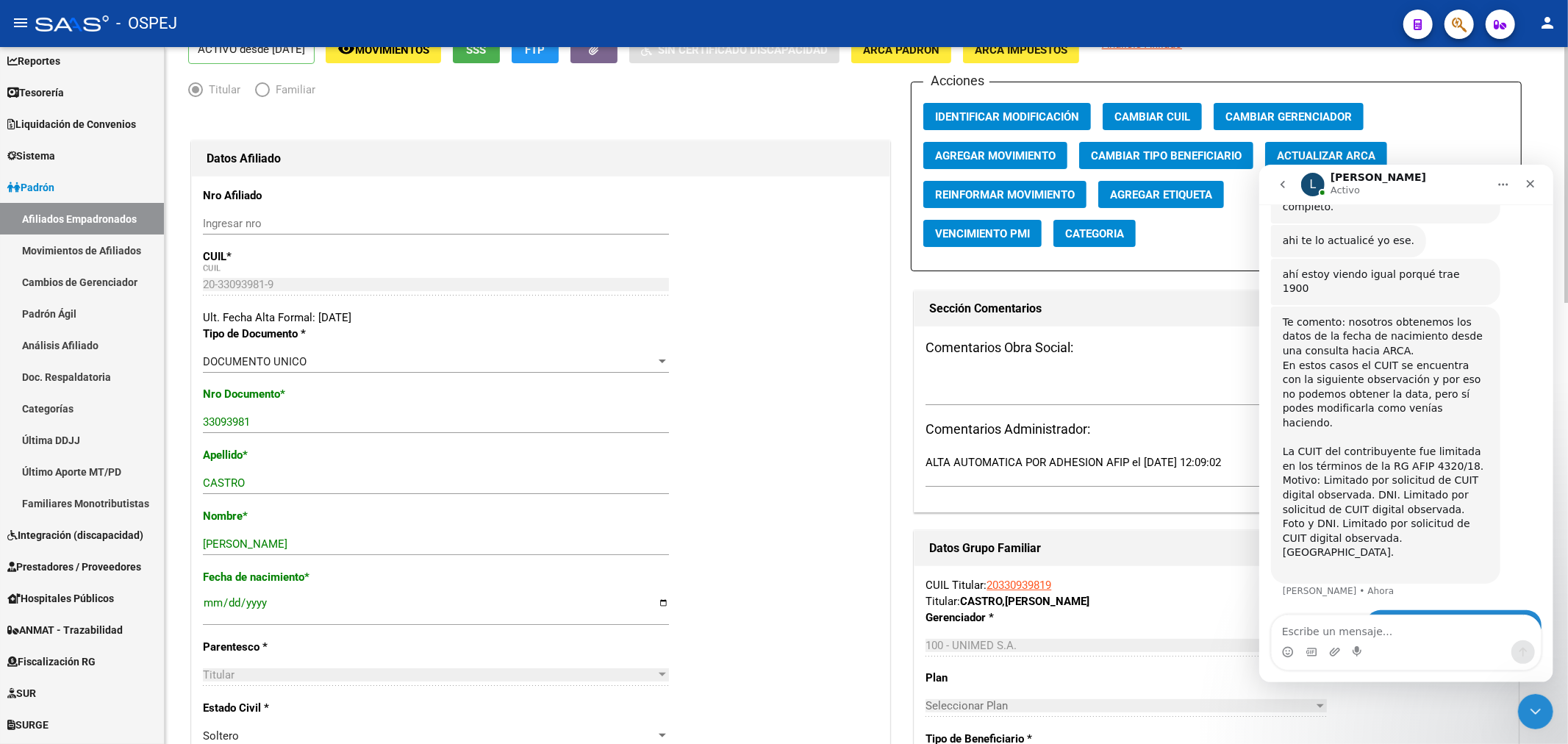
scroll to position [0, 0]
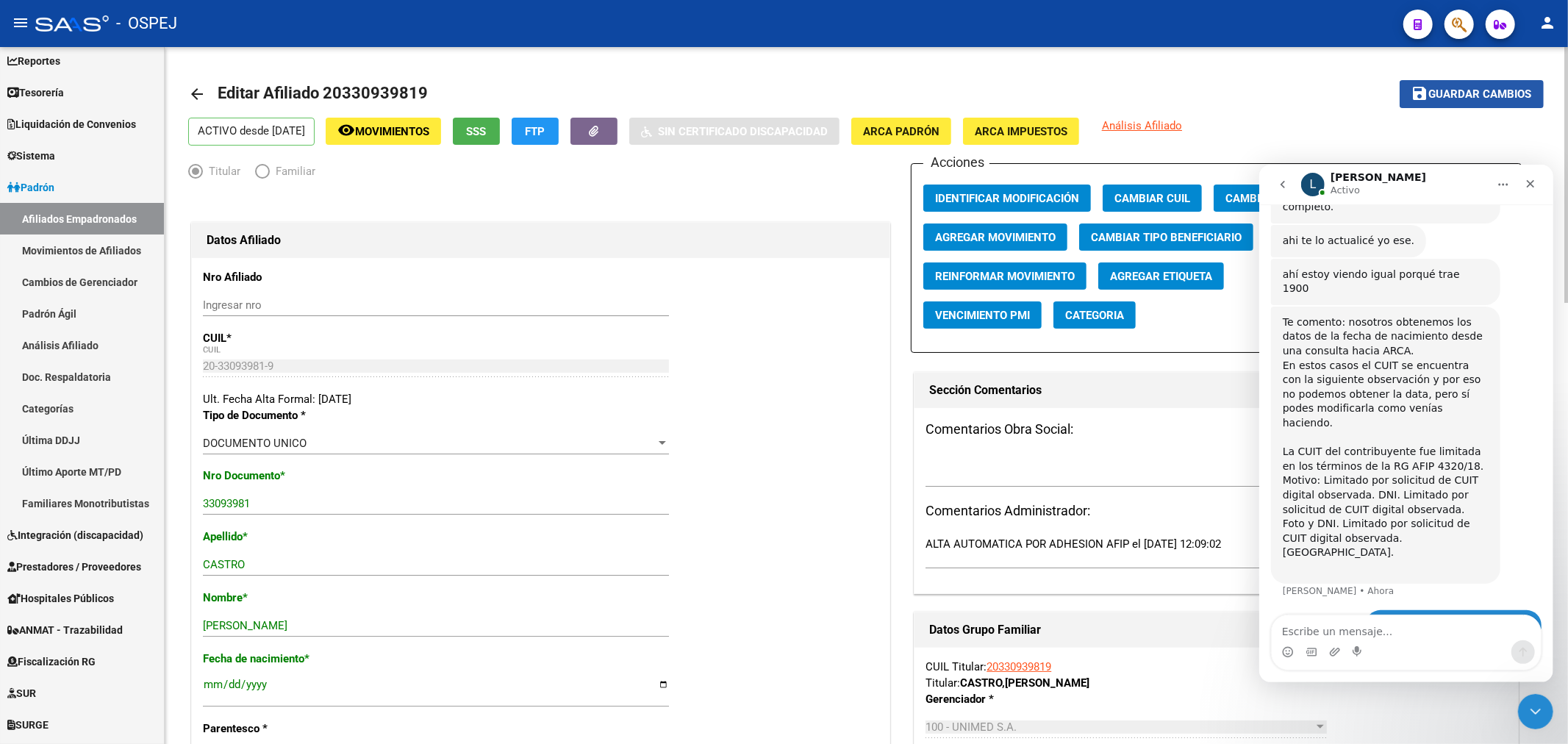
click at [1414, 99] on mat-icon "save" at bounding box center [1419, 93] width 17 height 17
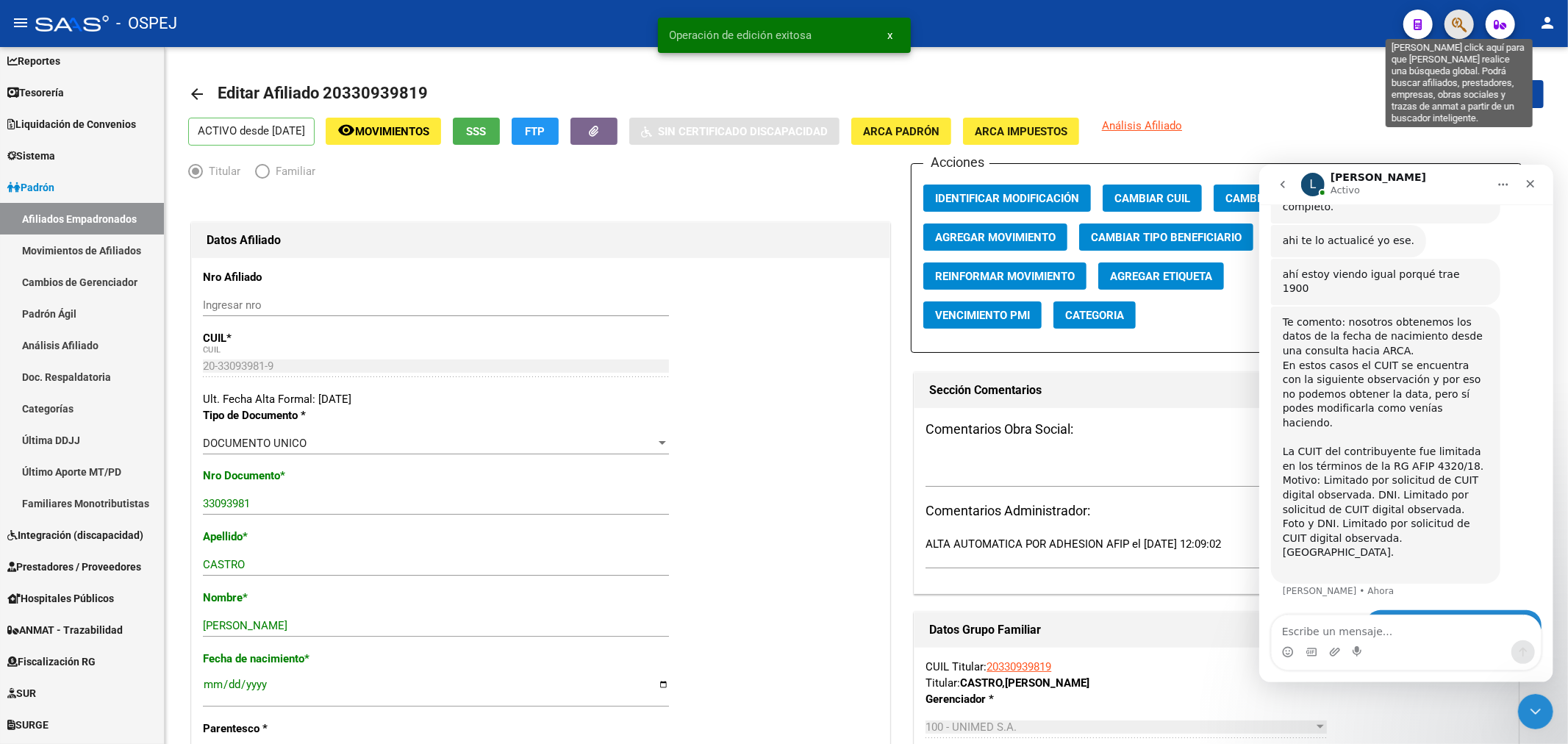
click at [1456, 25] on icon "button" at bounding box center [1459, 25] width 14 height 17
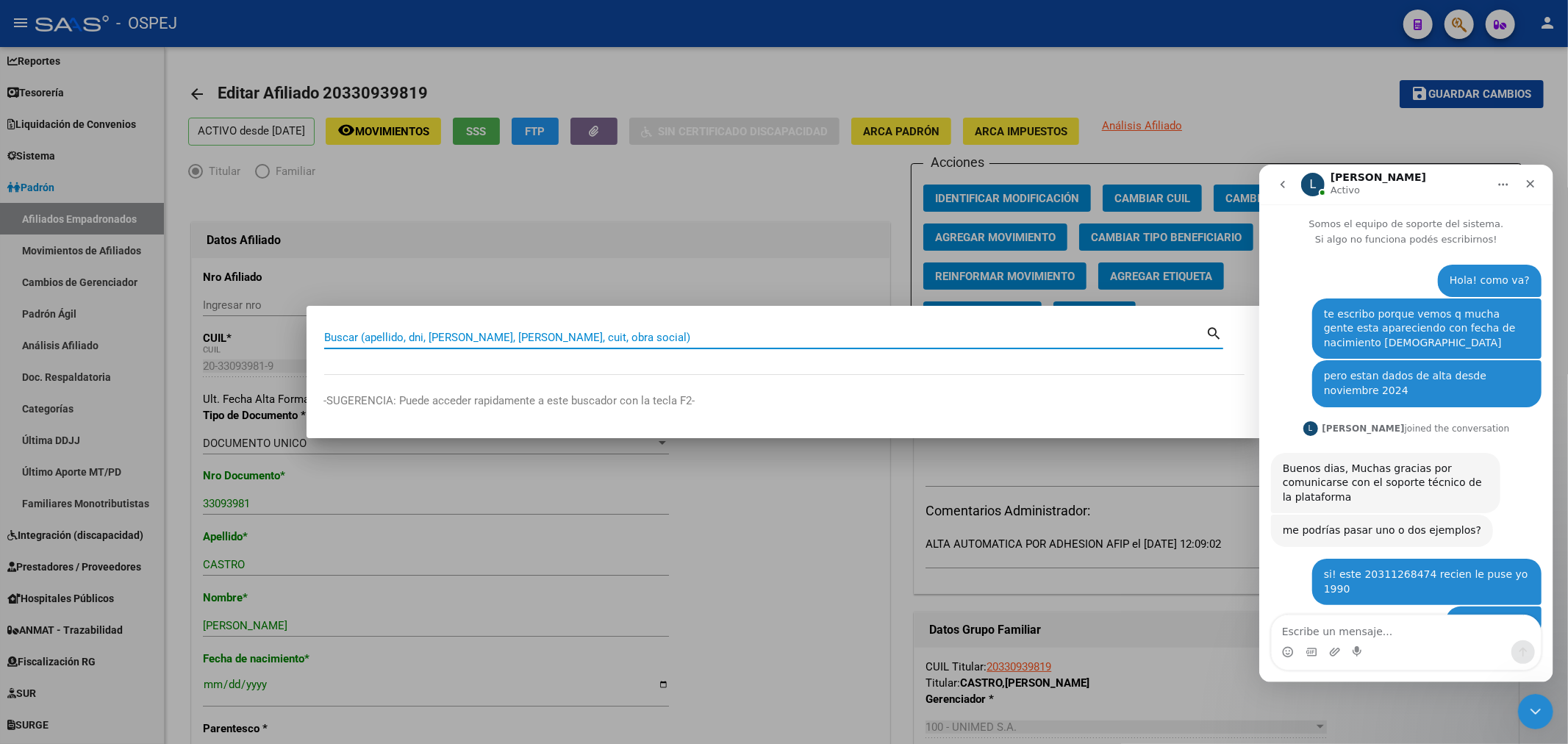
scroll to position [2, 0]
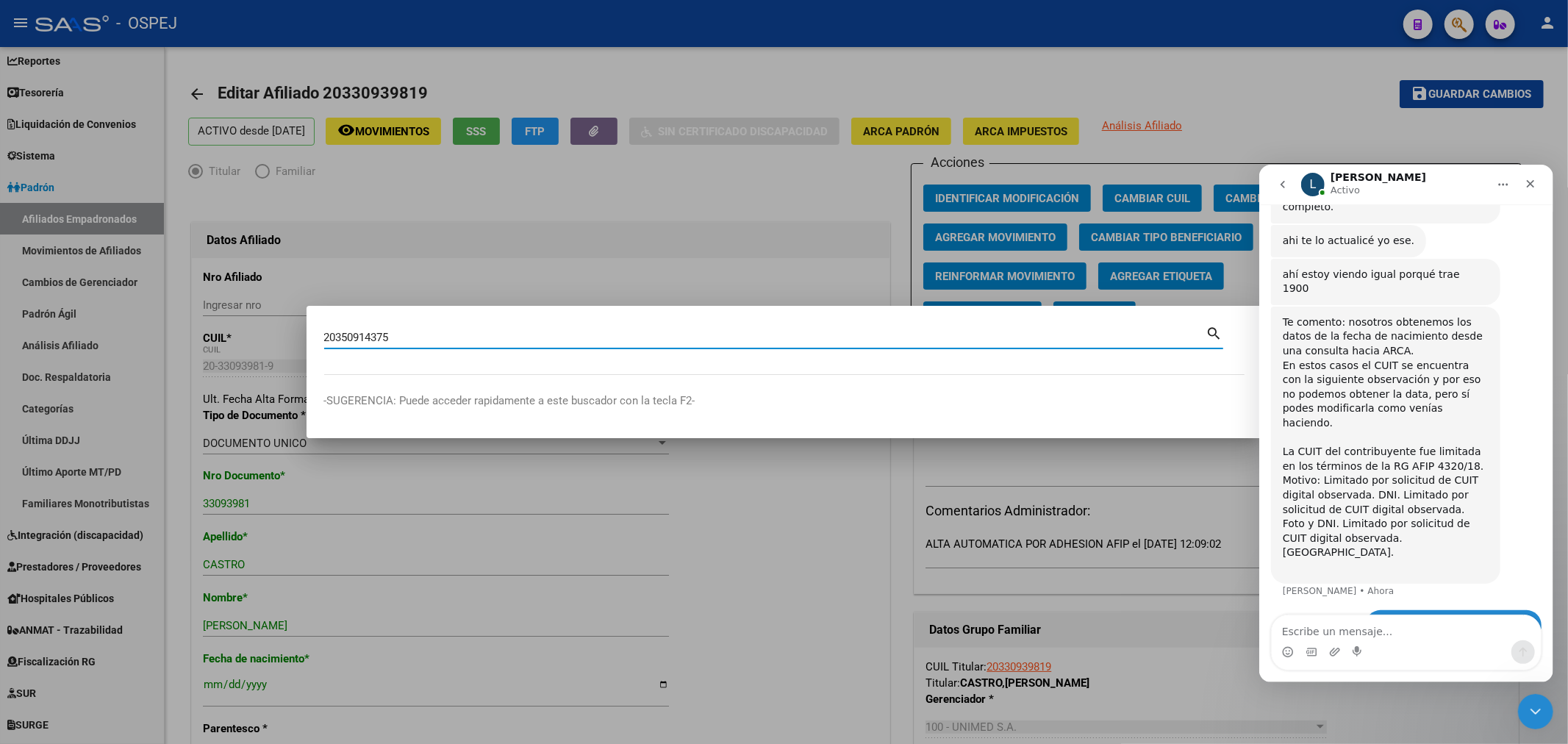
type input "20350914375"
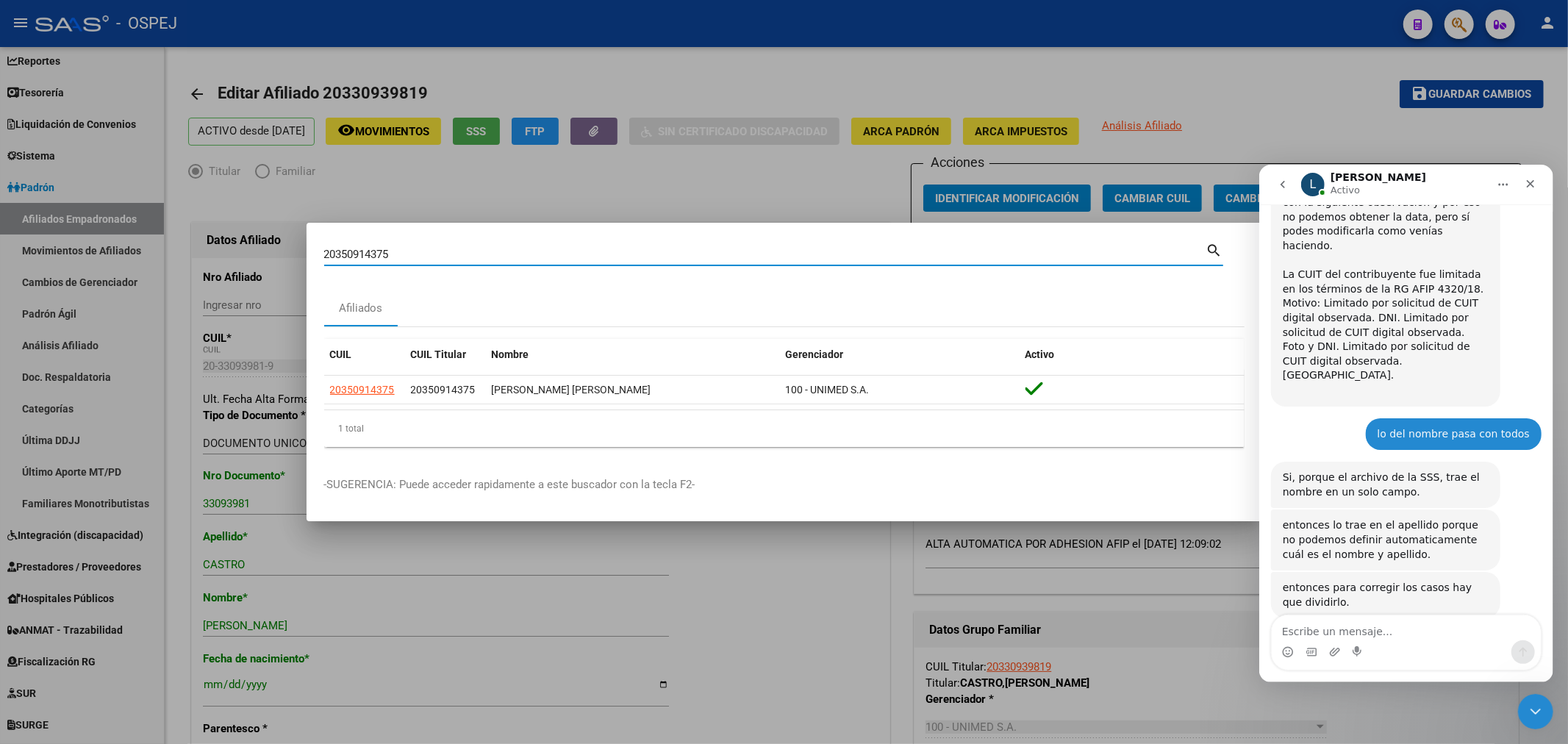
scroll to position [876, 0]
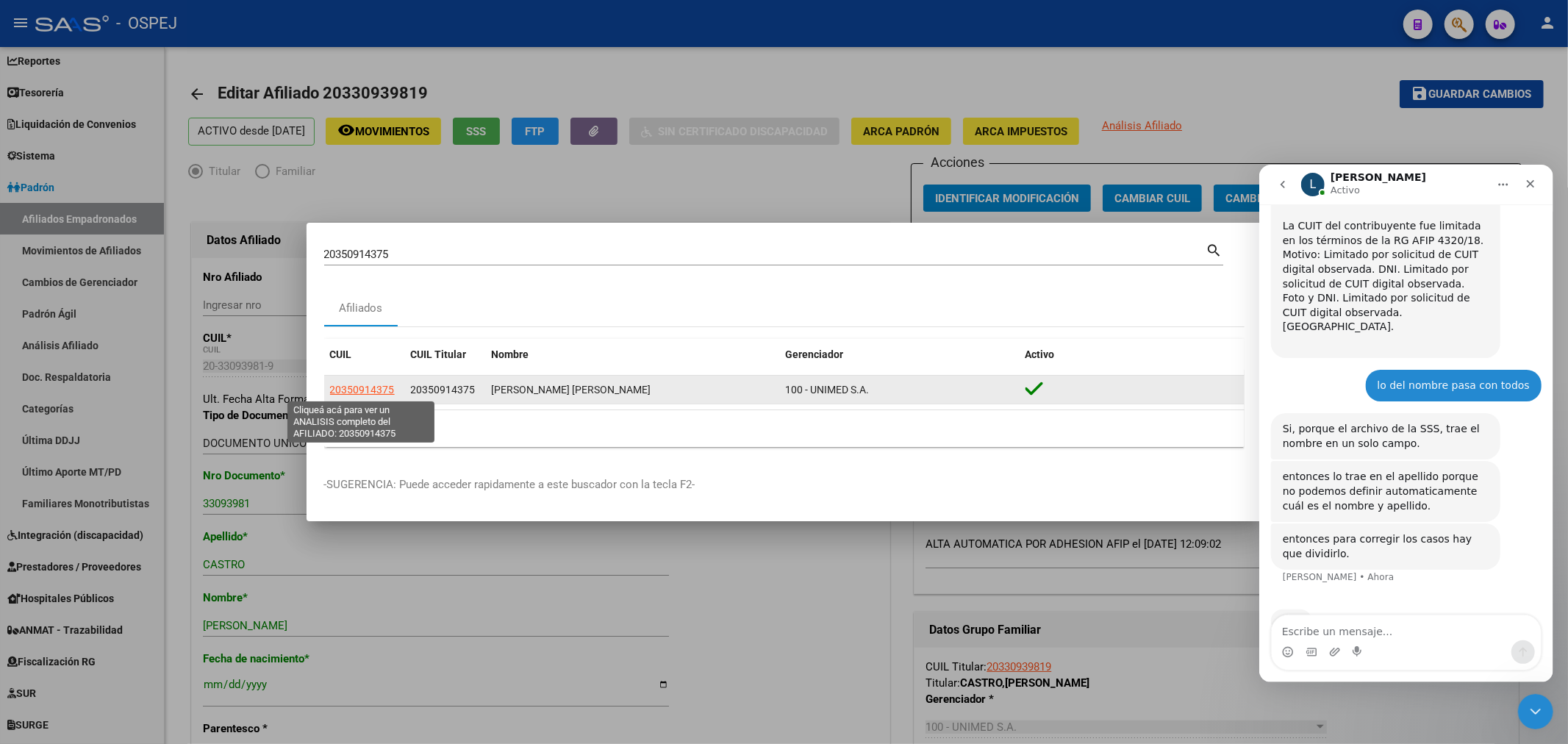
click at [351, 388] on span "20350914375" at bounding box center [362, 390] width 64 height 12
type textarea "20350914375"
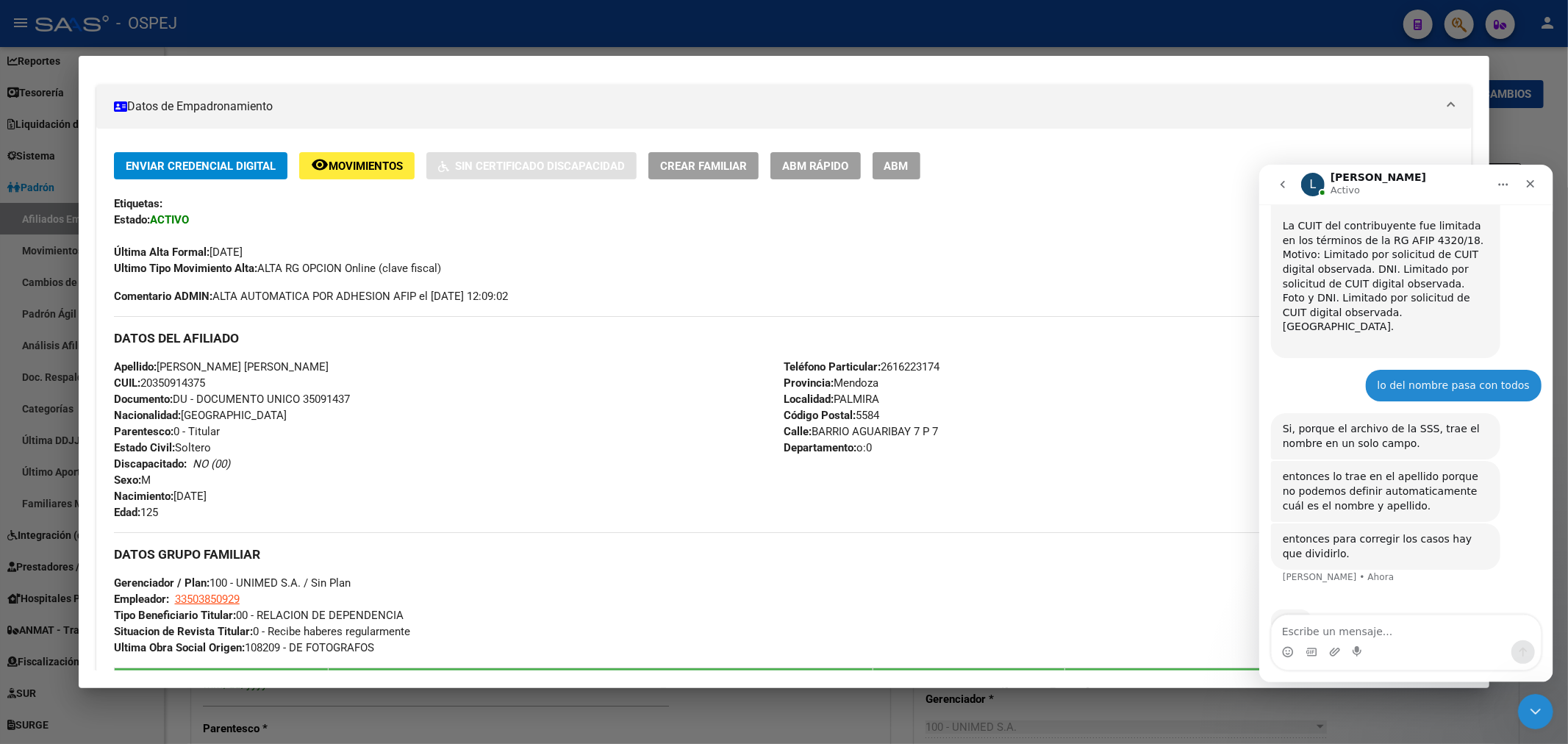
scroll to position [82, 0]
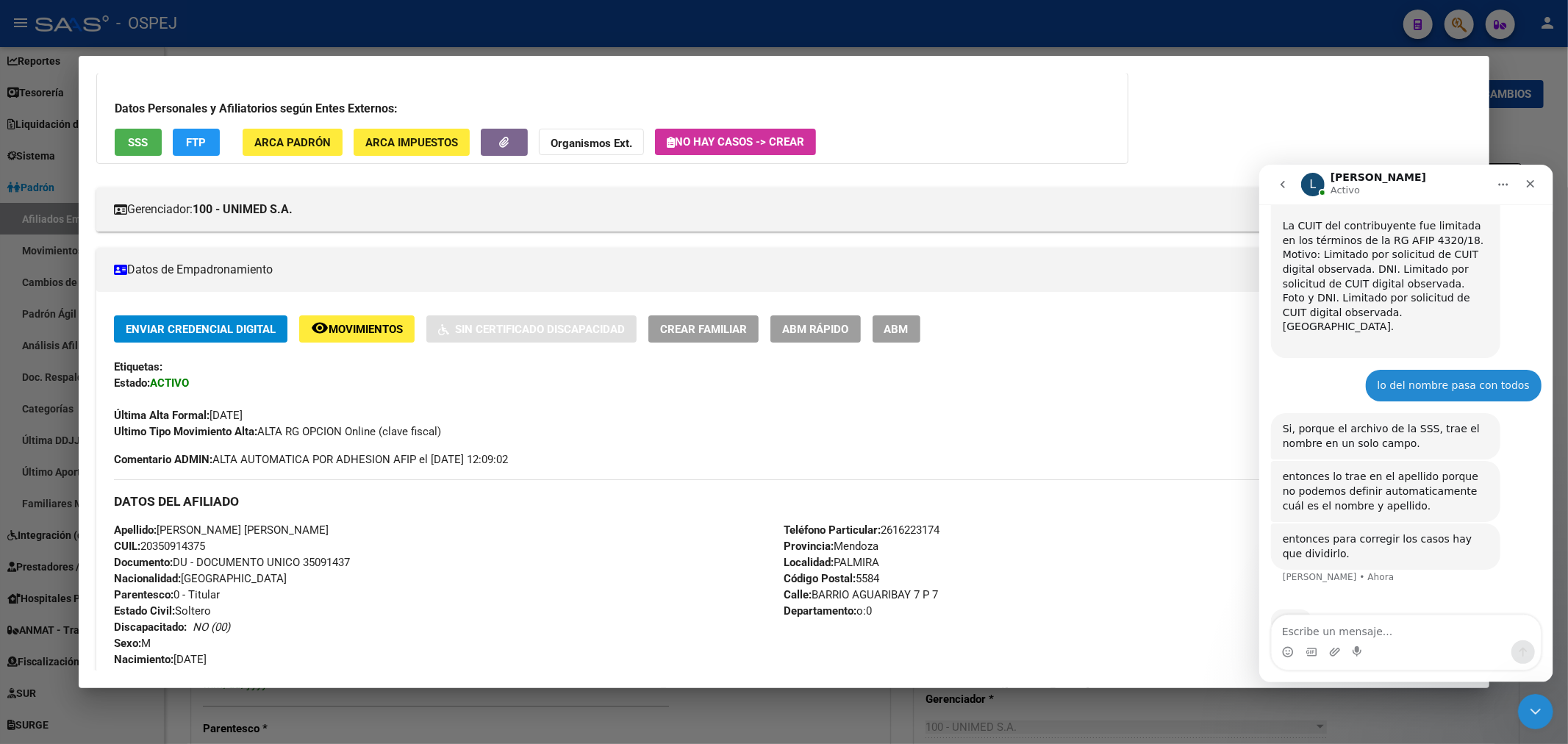
click at [920, 331] on button "ABM" at bounding box center [896, 329] width 48 height 27
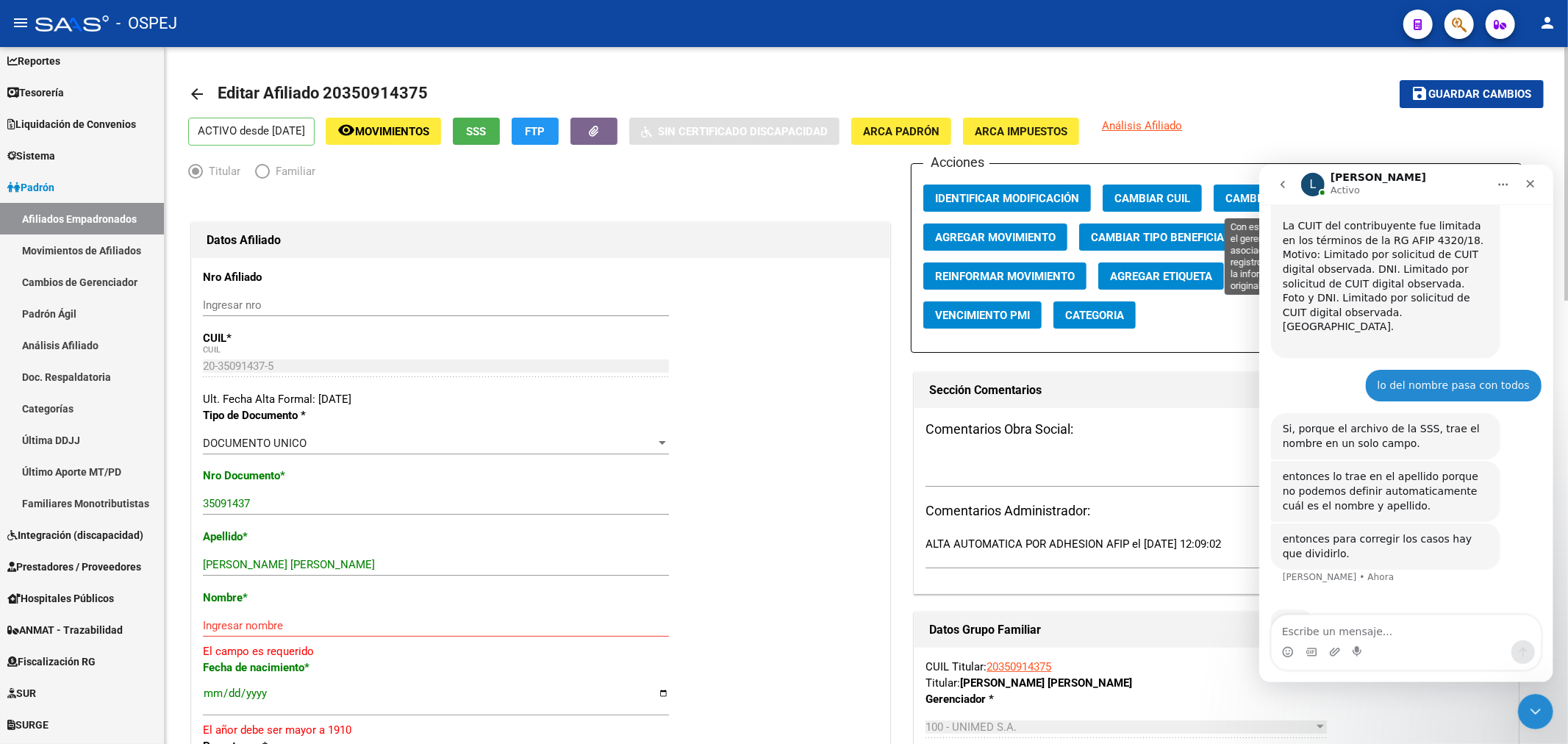
scroll to position [82, 0]
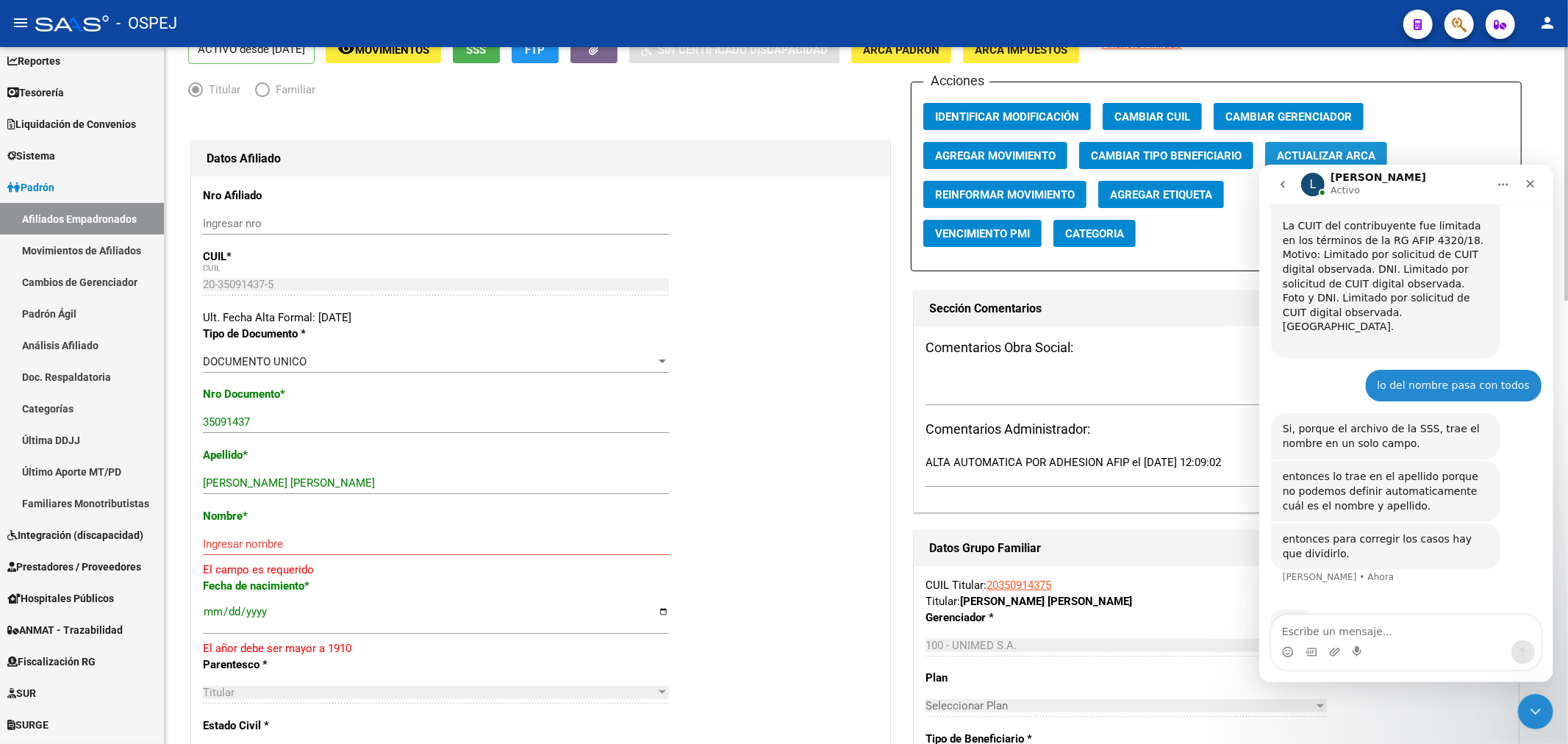
click at [1319, 149] on span "Actualizar ARCA" at bounding box center [1325, 156] width 99 height 13
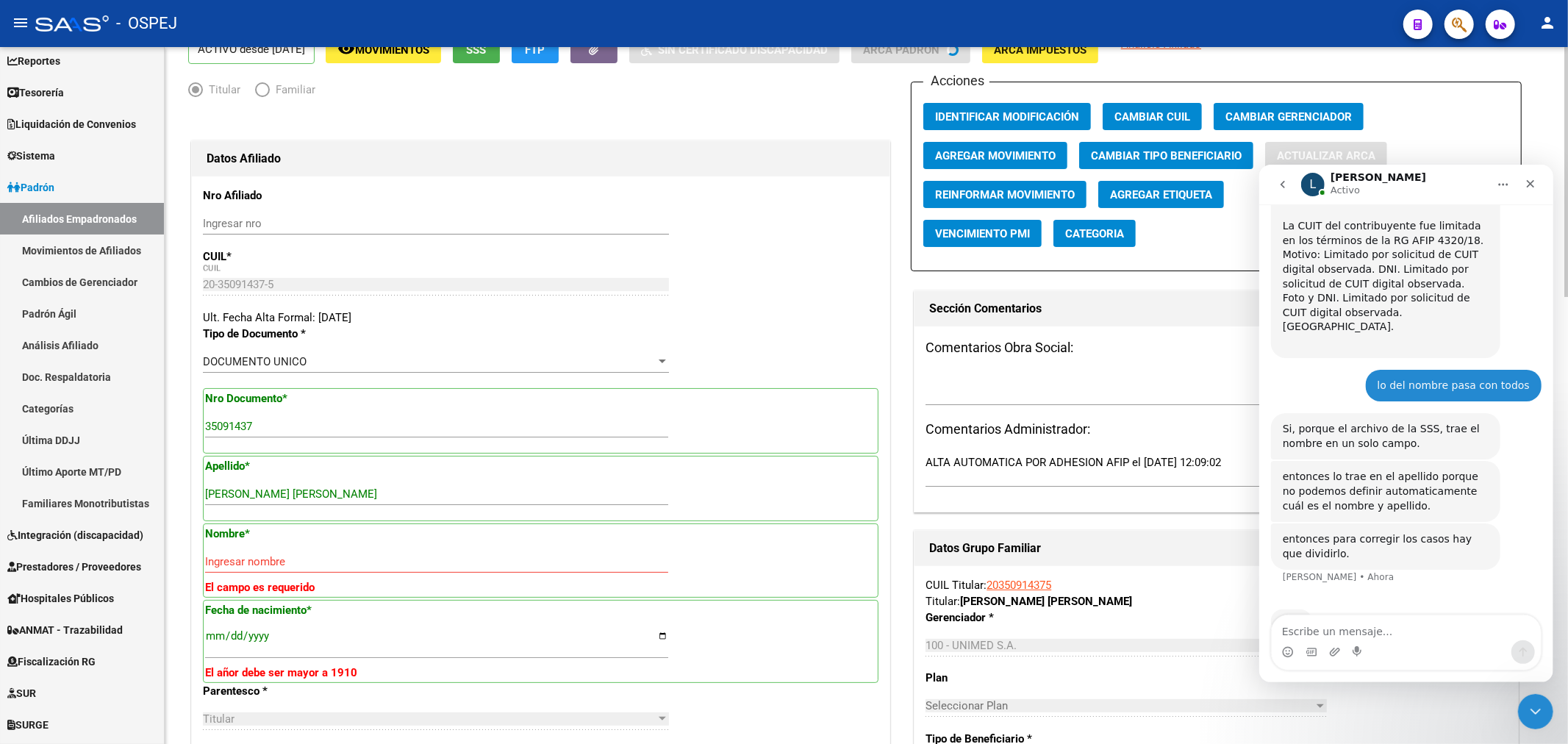
type input "CORIA"
type input "DANIEL MATIAS ANDRES"
type input "1990-04-24"
type input "PALMIRA"
type input "BARRIO AGUARIBAY"
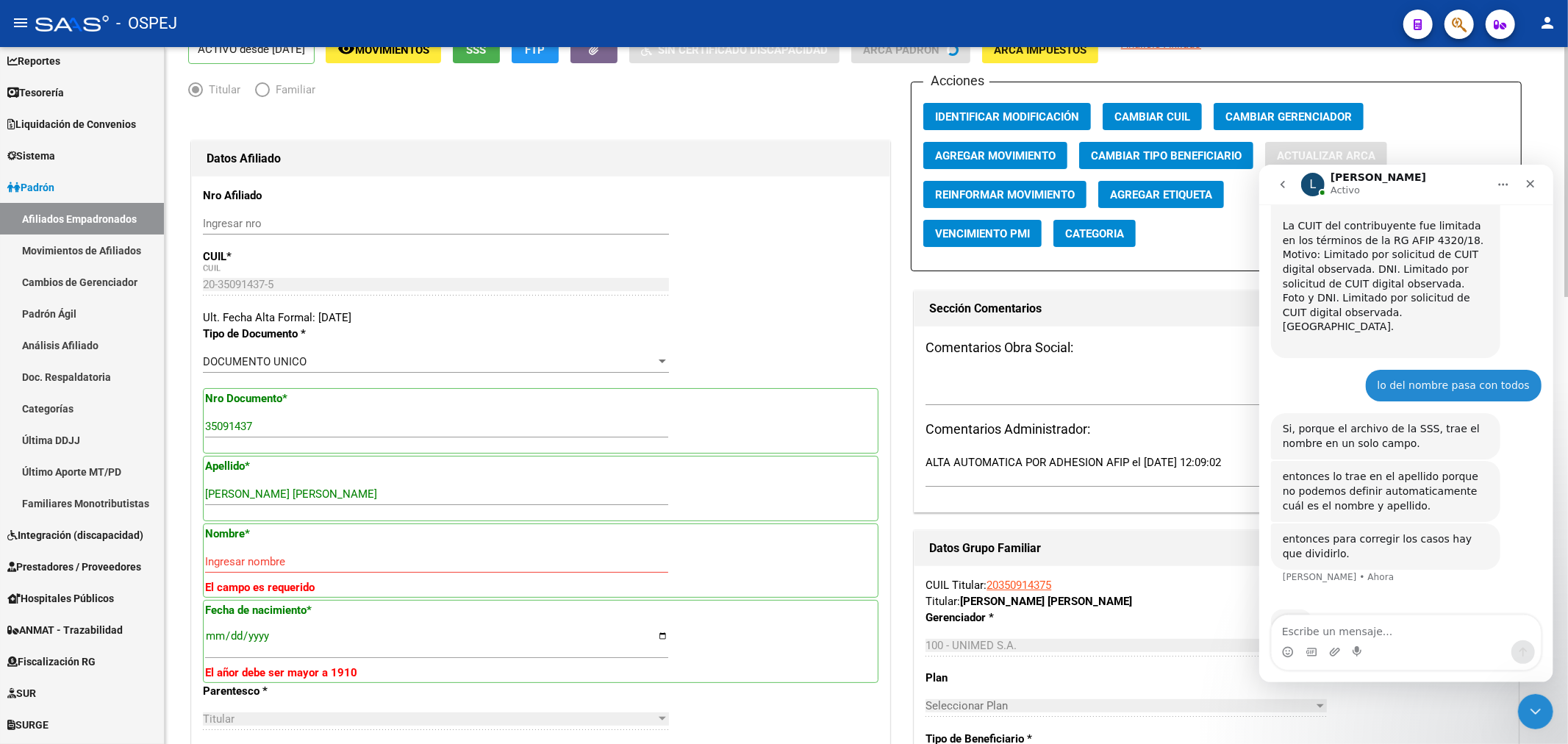
type input "7"
type input "0"
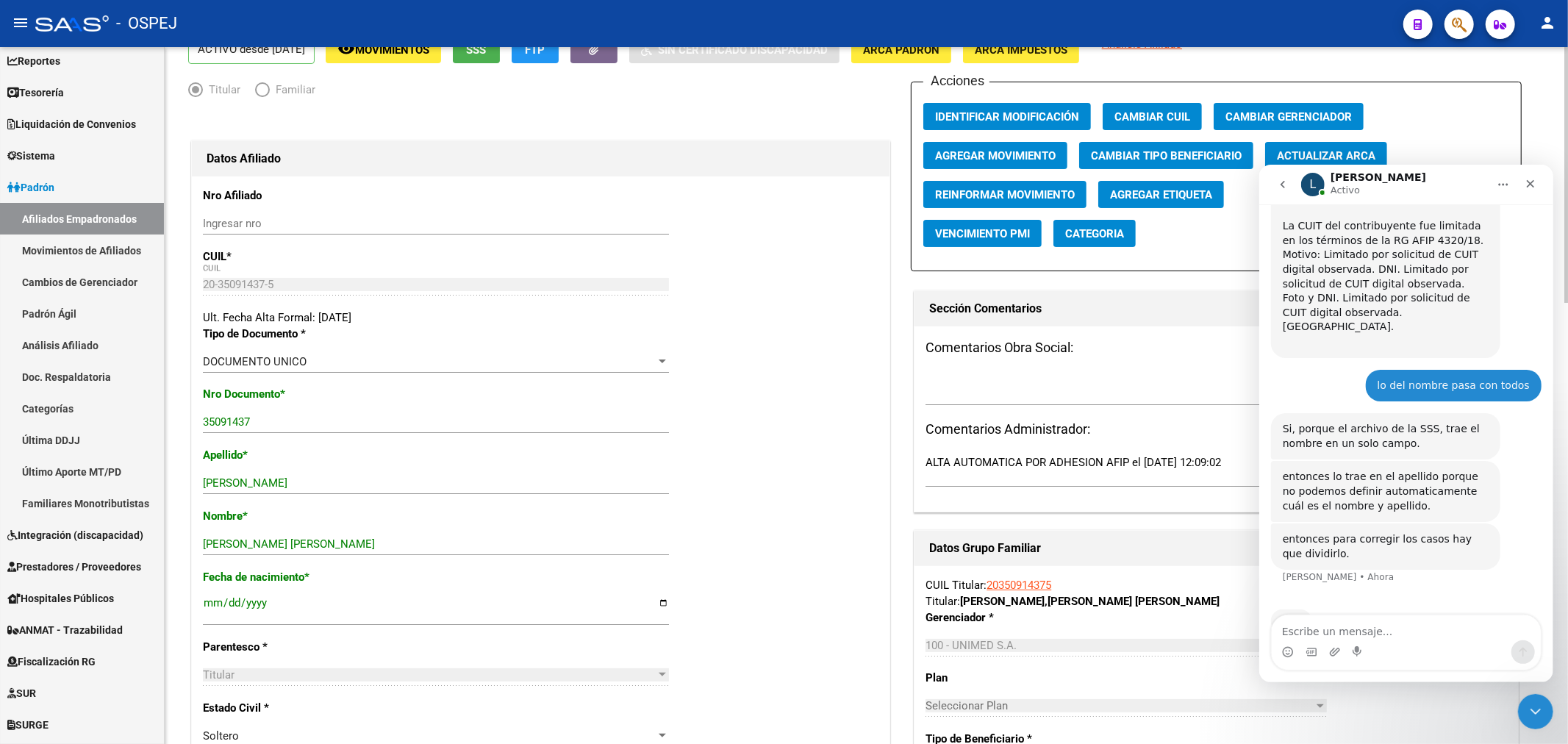
scroll to position [0, 0]
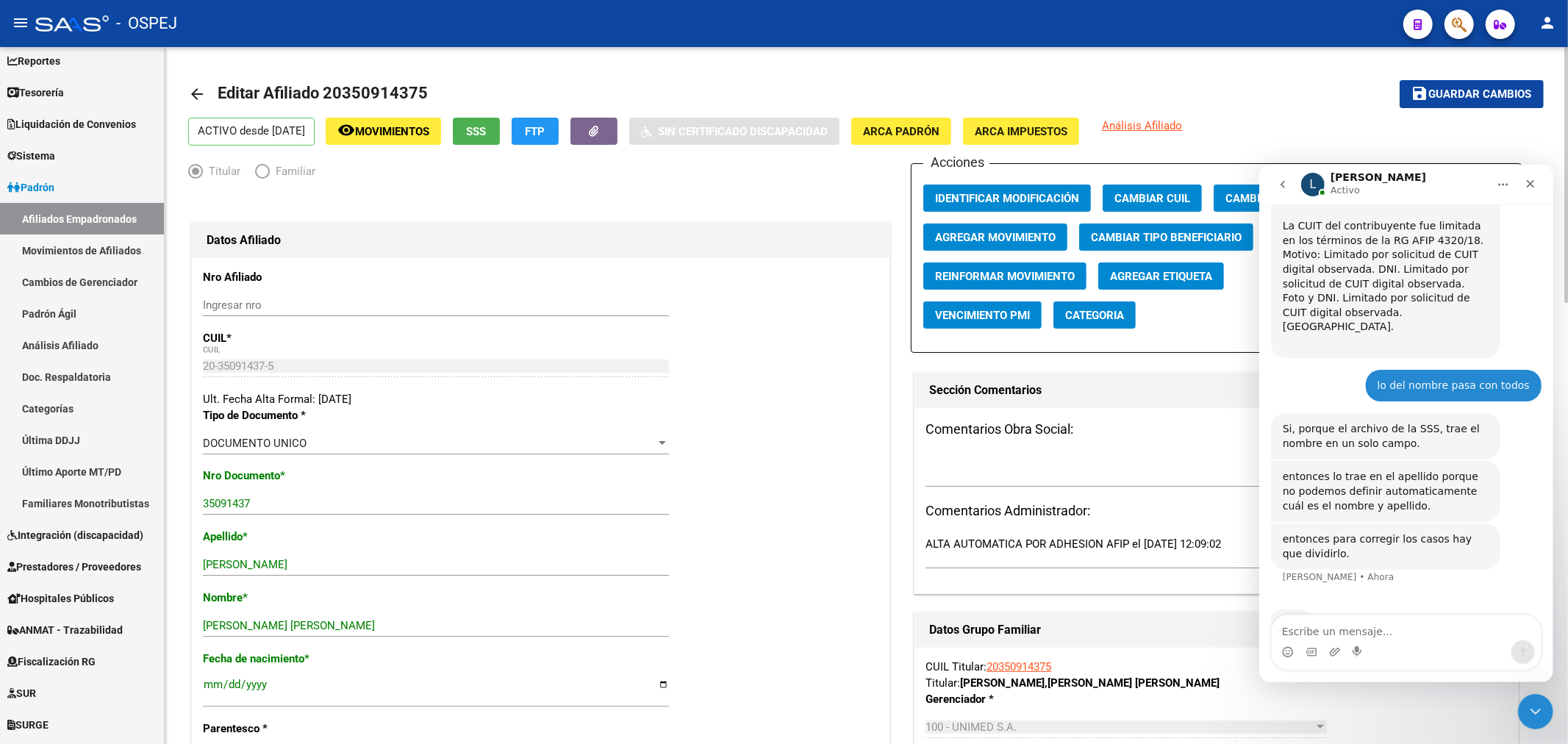
click at [1464, 93] on span "Guardar cambios" at bounding box center [1480, 95] width 103 height 13
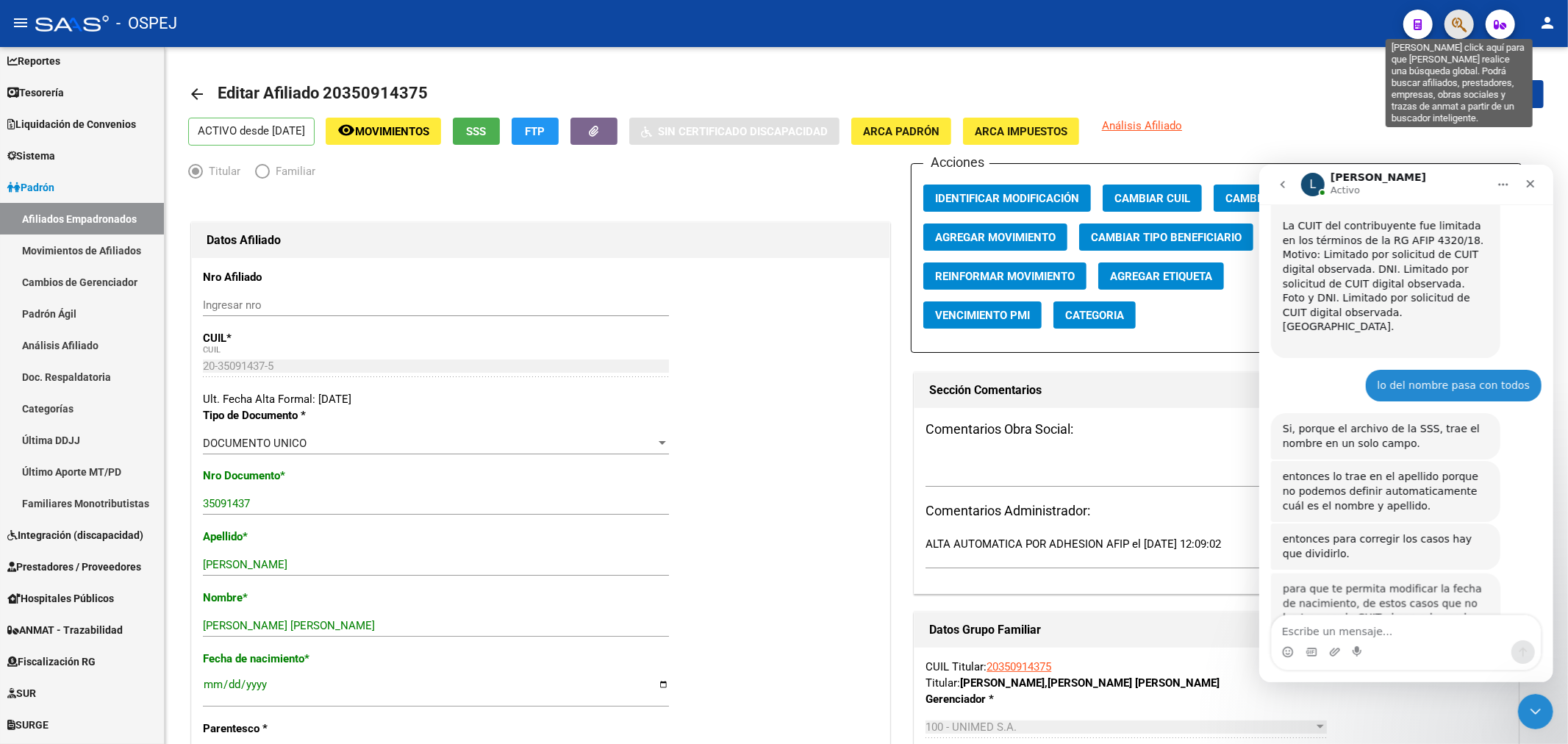
click at [1458, 24] on icon "button" at bounding box center [1459, 25] width 14 height 17
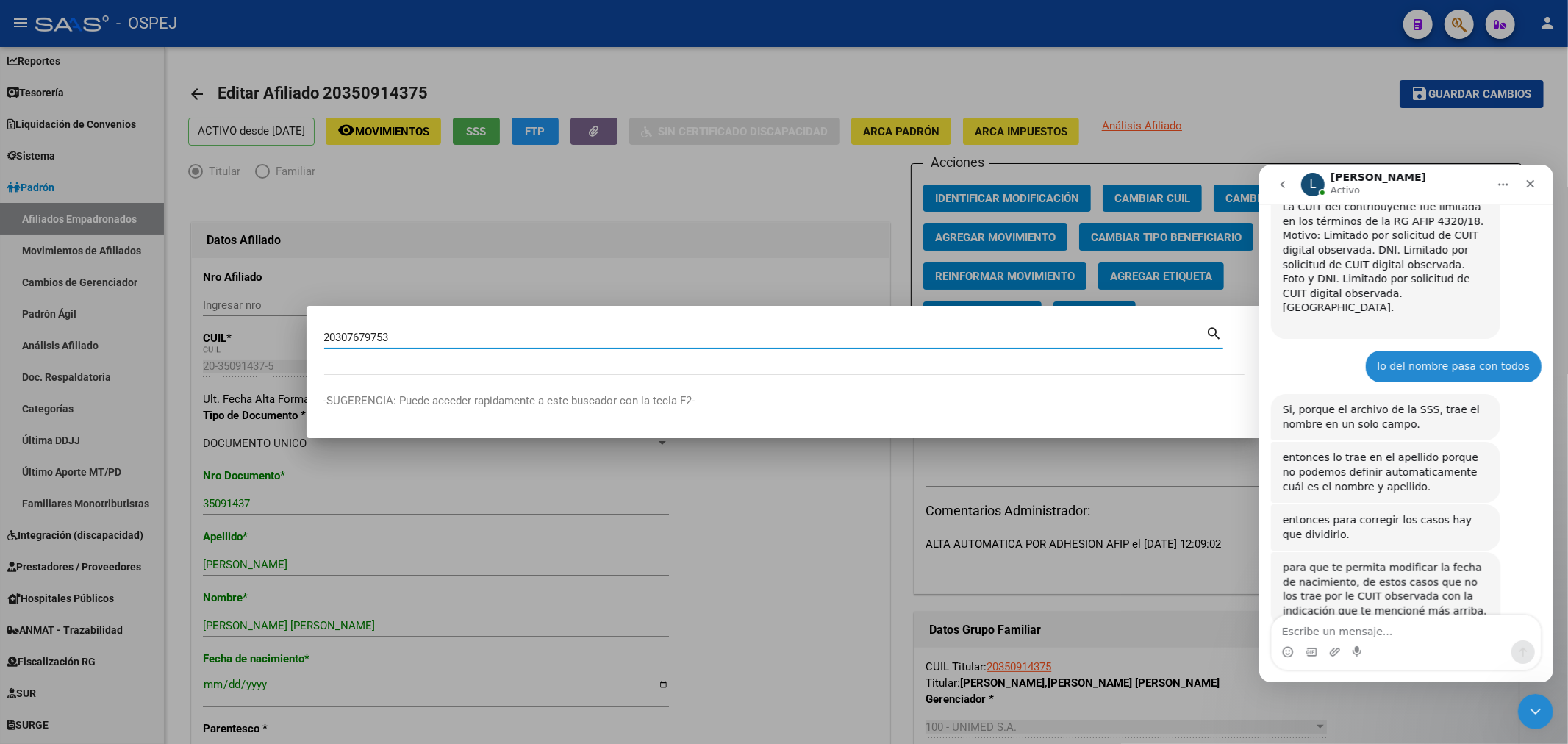
type input "20307679753"
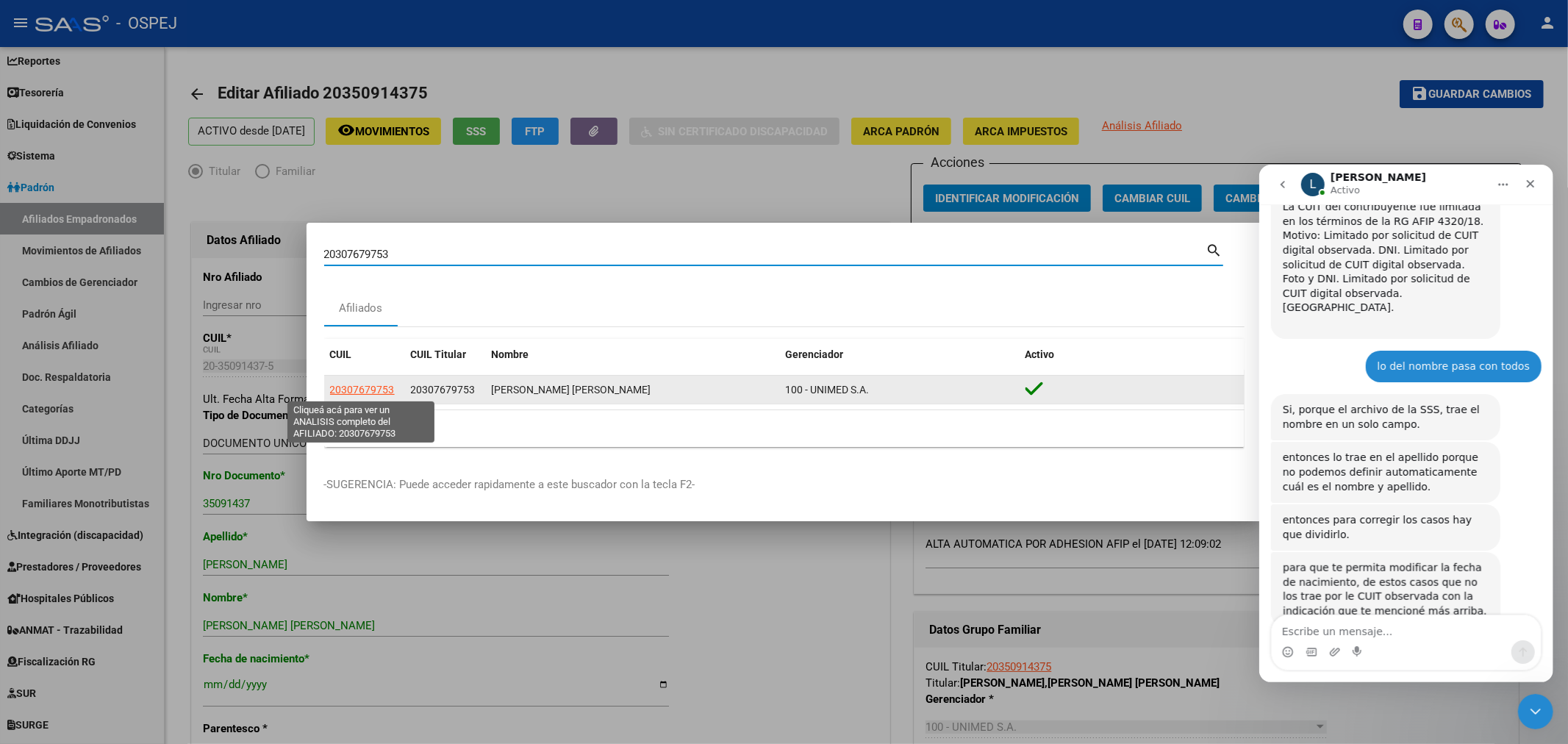
click at [378, 386] on span "20307679753" at bounding box center [362, 390] width 64 height 12
type textarea "20307679753"
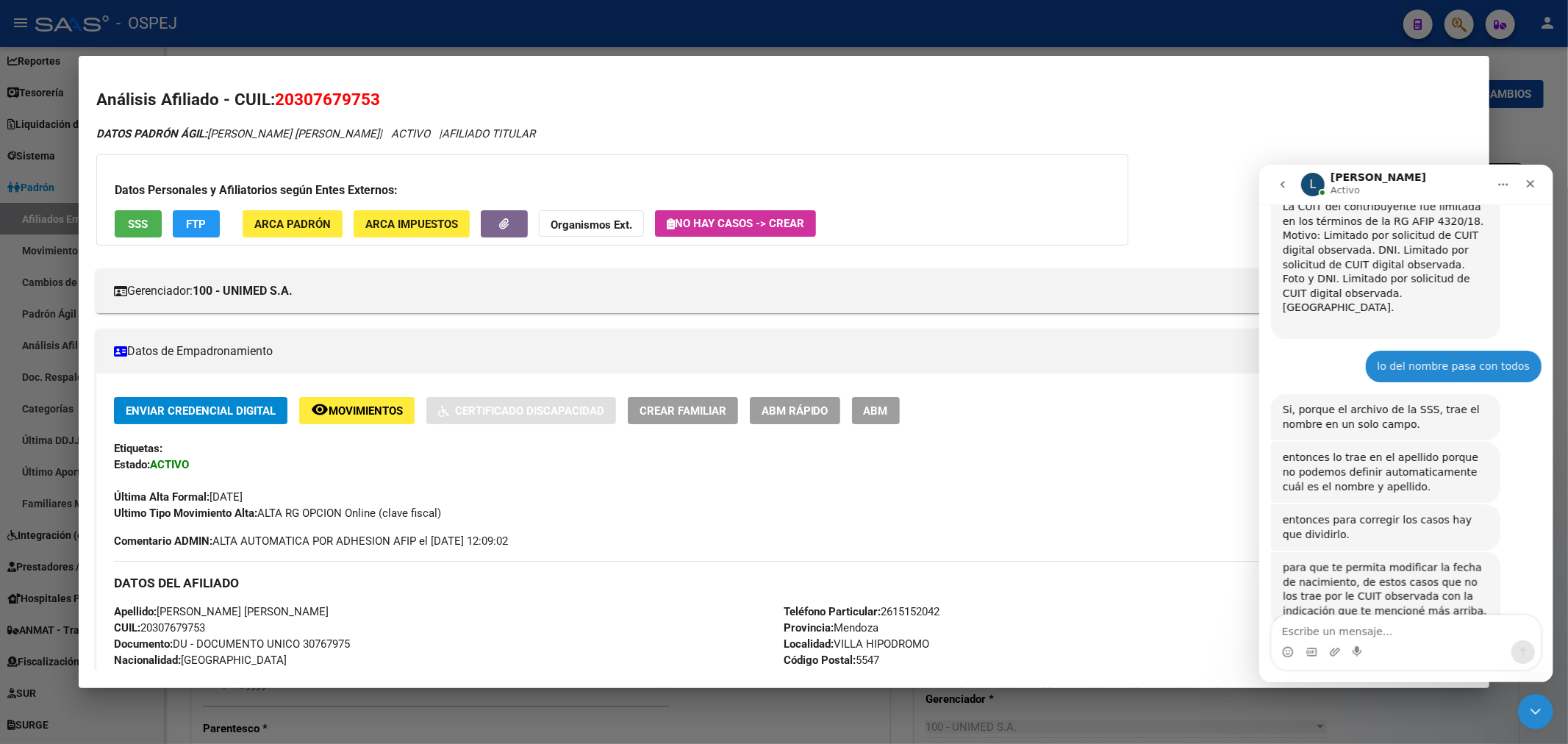
scroll to position [163, 0]
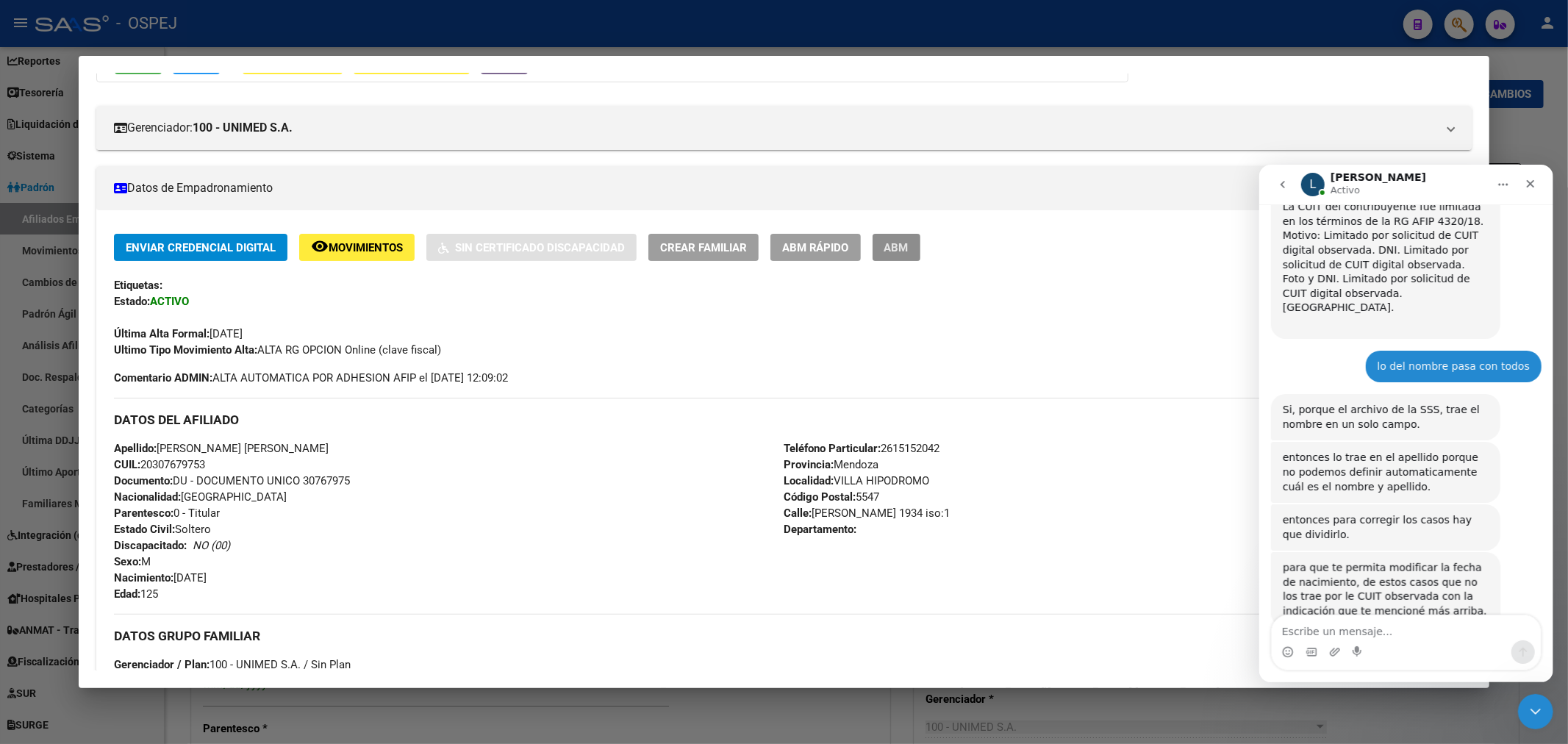
click at [920, 243] on button "ABM" at bounding box center [896, 248] width 48 height 27
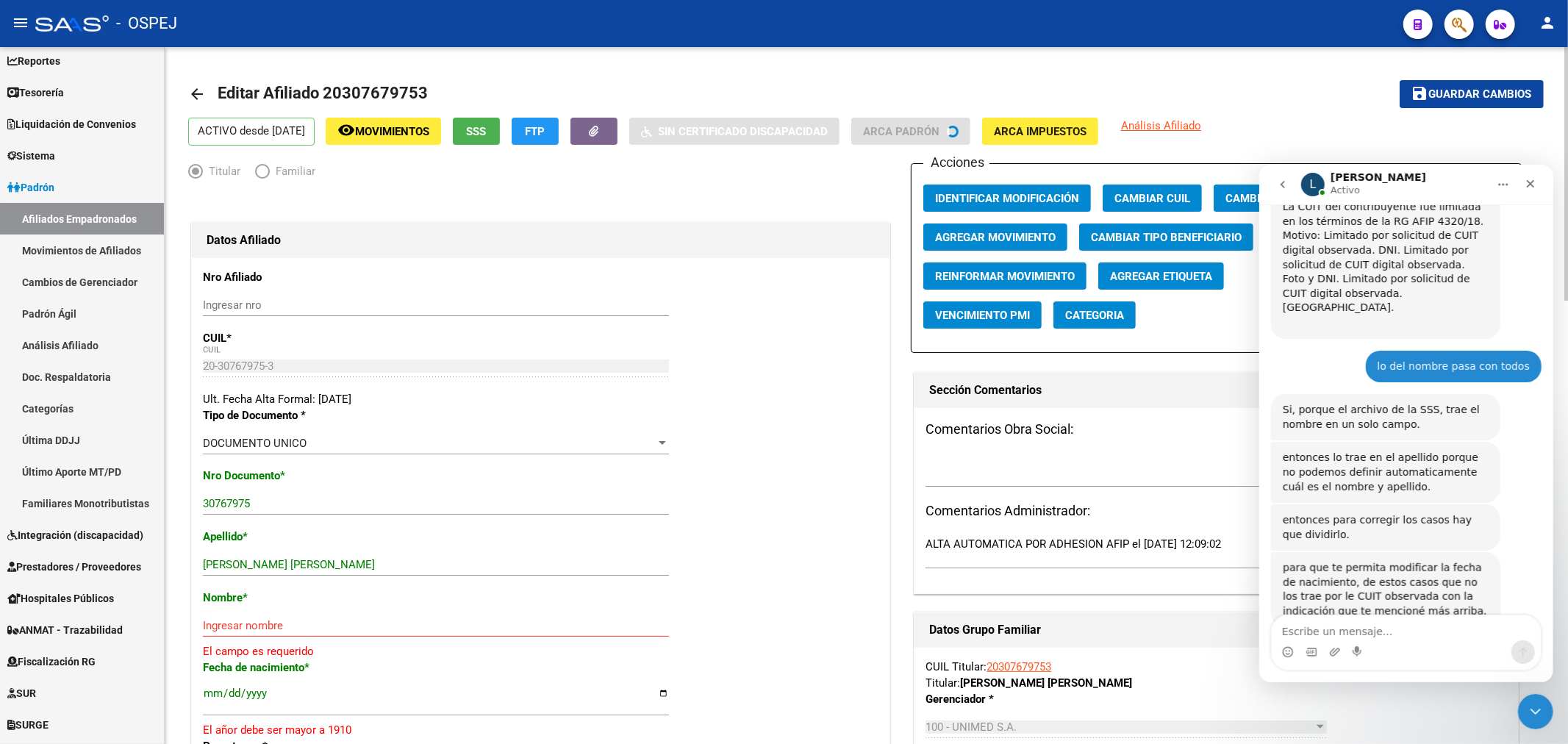
scroll to position [163, 0]
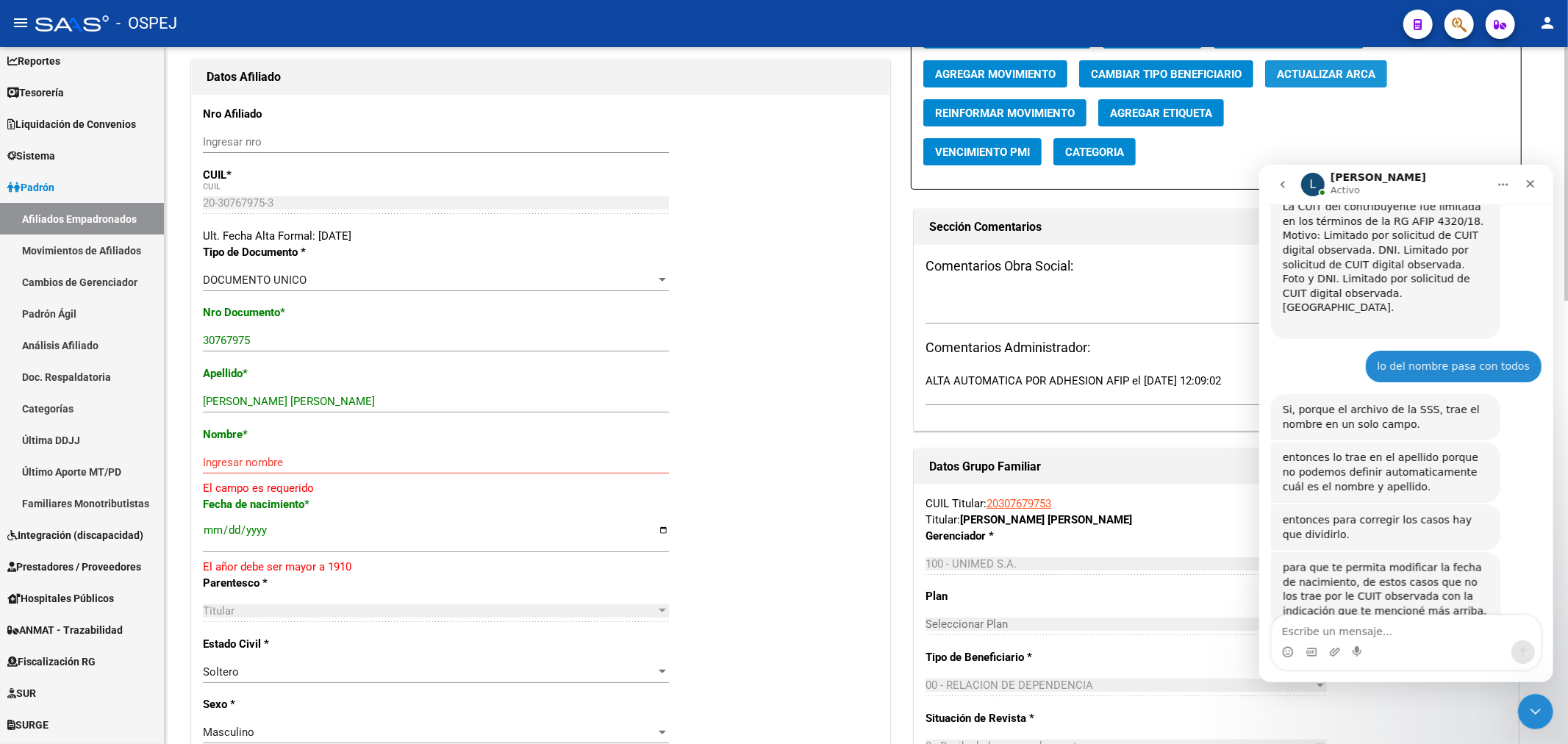
click at [1310, 77] on span "Actualizar ARCA" at bounding box center [1325, 74] width 99 height 13
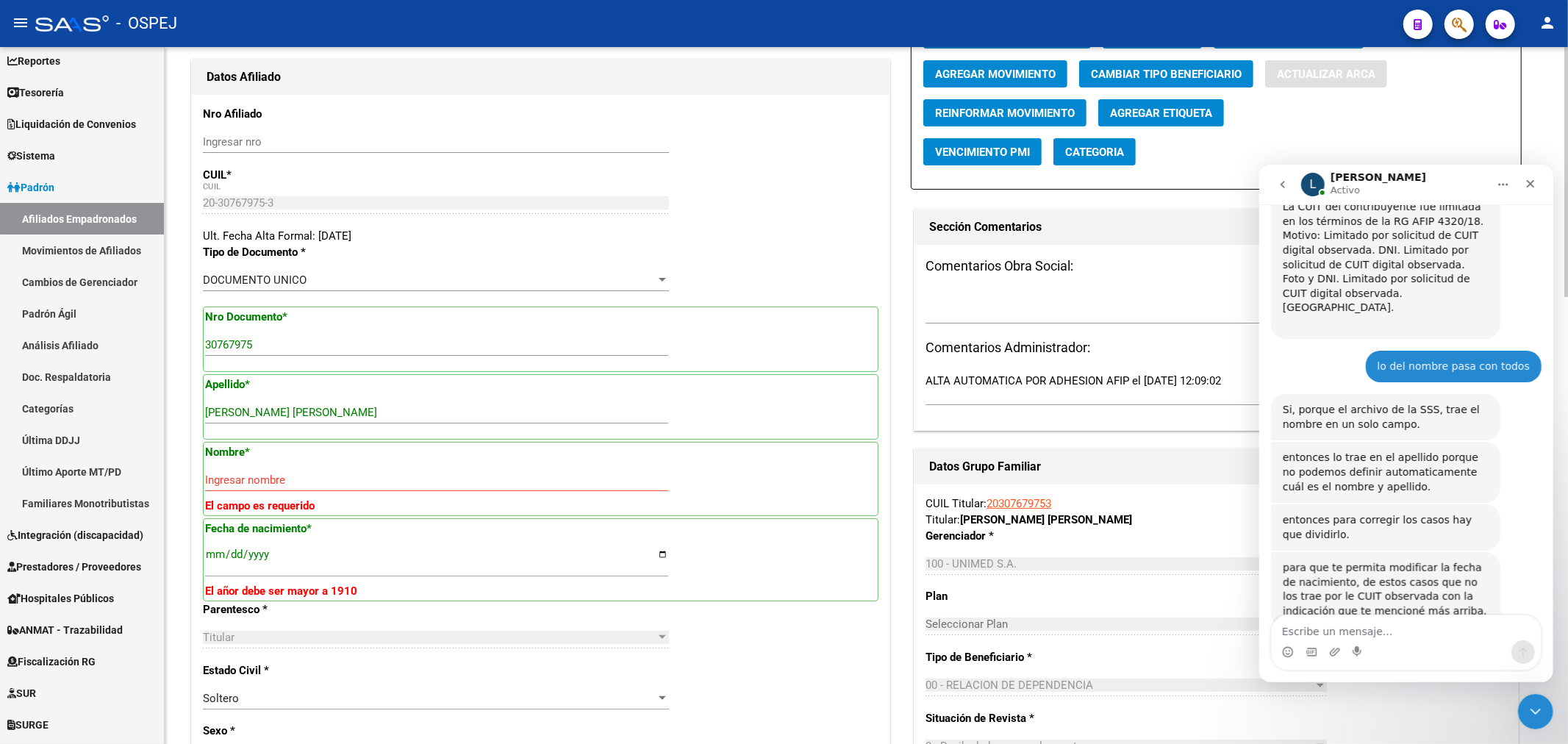
type input "CUNEO"
type input "CARLOS FEDERICO"
type input "1984-06-11"
type input "VILLA HIPODROMO"
type input "SANTIAGO BOWEN"
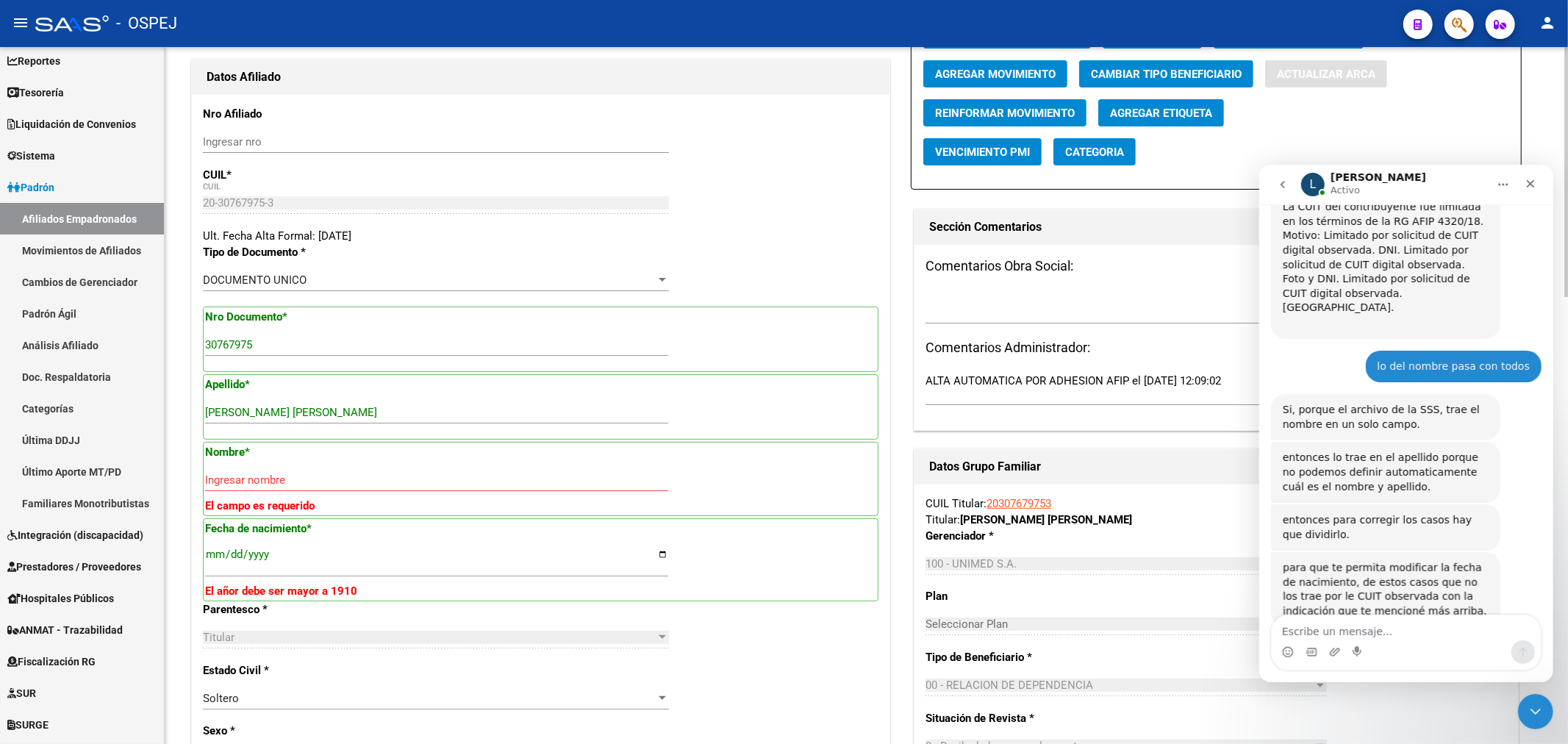
type input "1934"
type input "1"
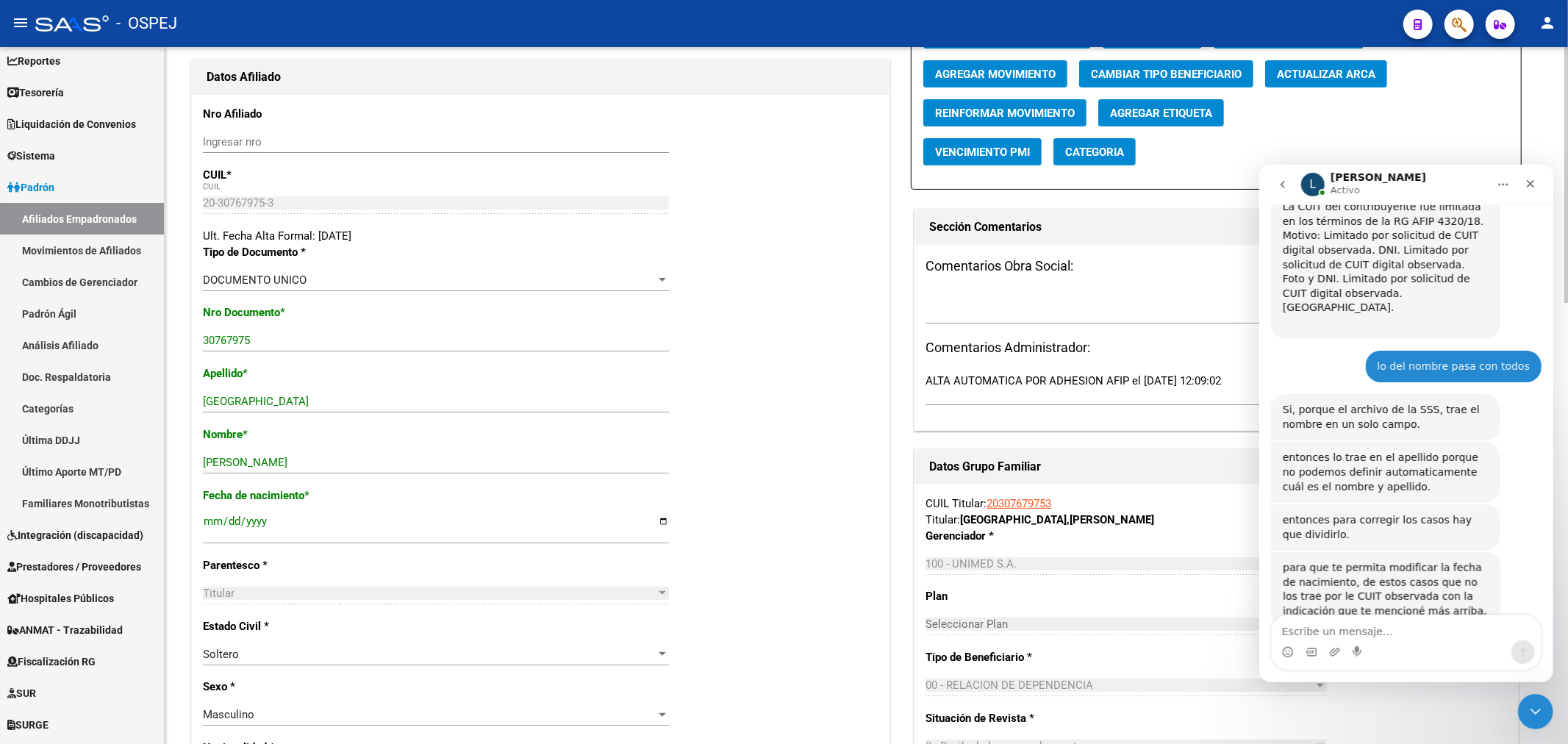
scroll to position [0, 0]
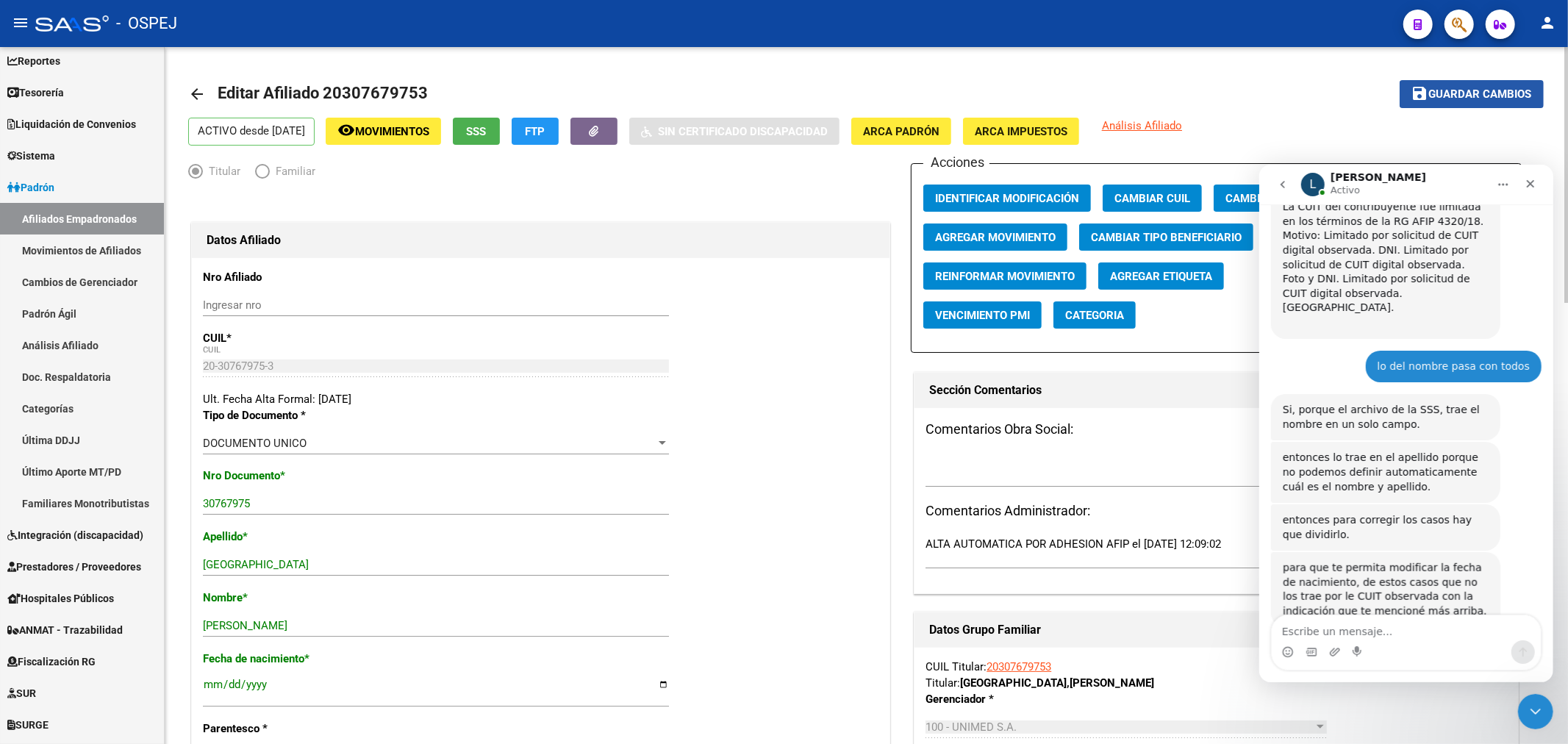
click at [1465, 80] on button "save Guardar cambios" at bounding box center [1471, 93] width 144 height 27
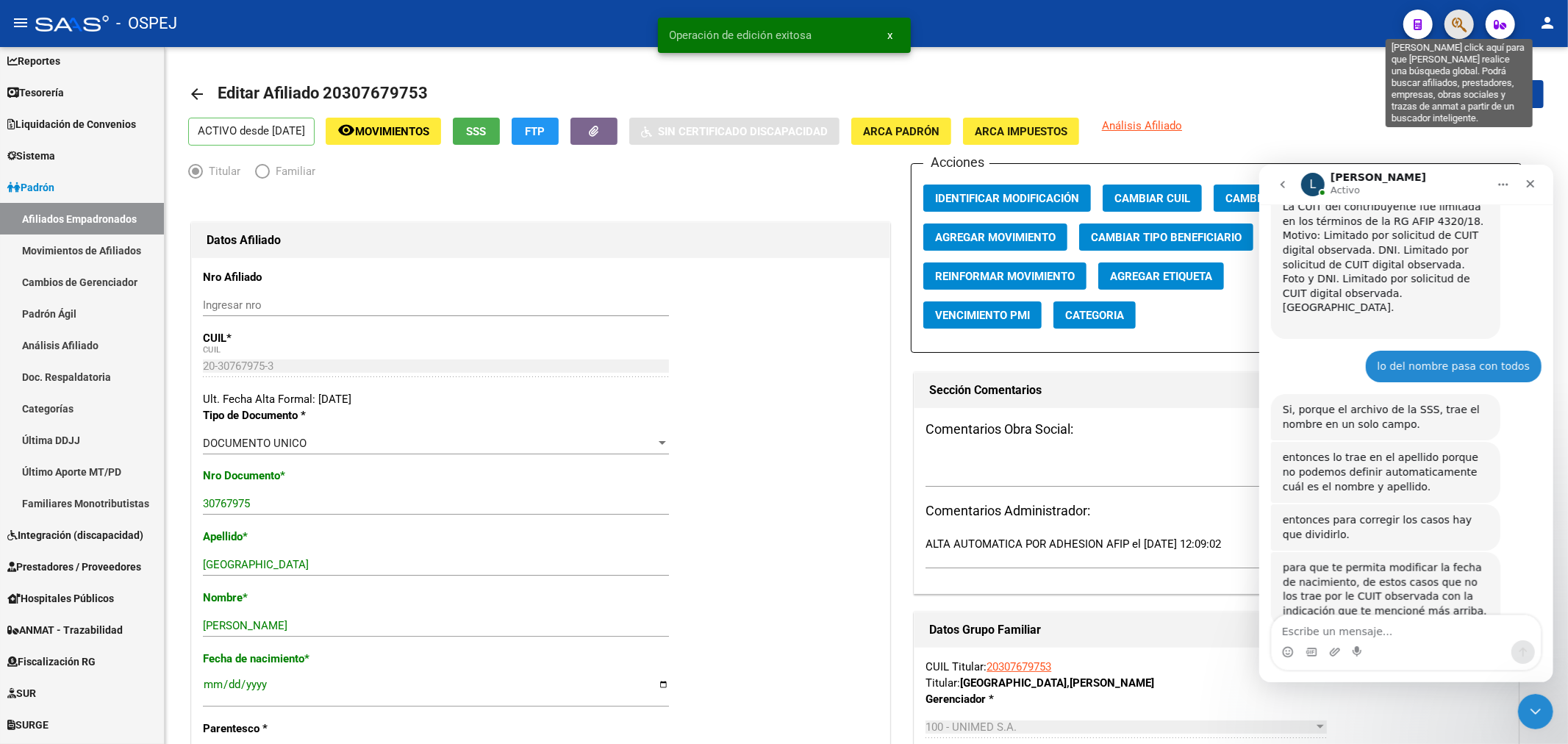
click at [1463, 28] on icon "button" at bounding box center [1459, 25] width 14 height 17
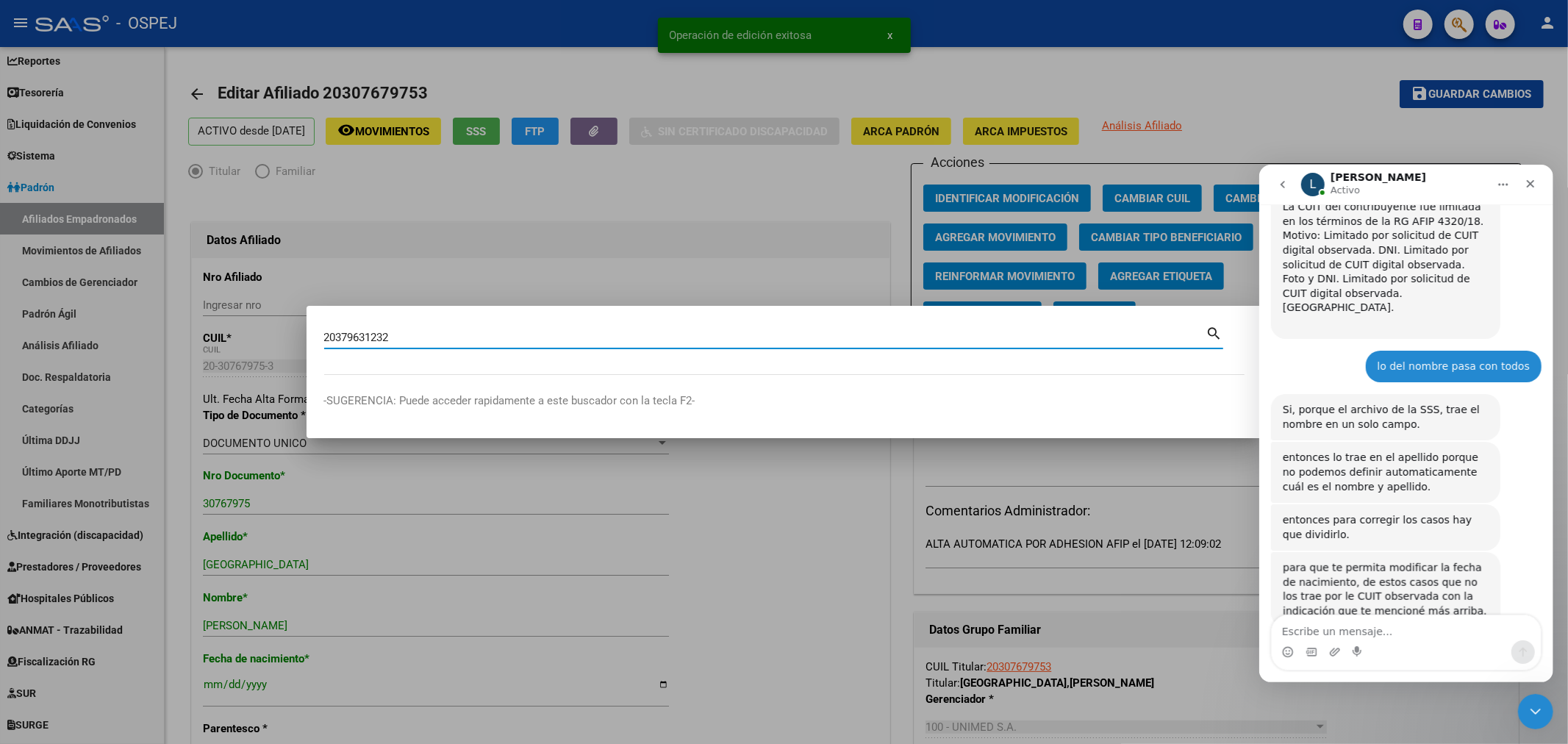
type input "20379631232"
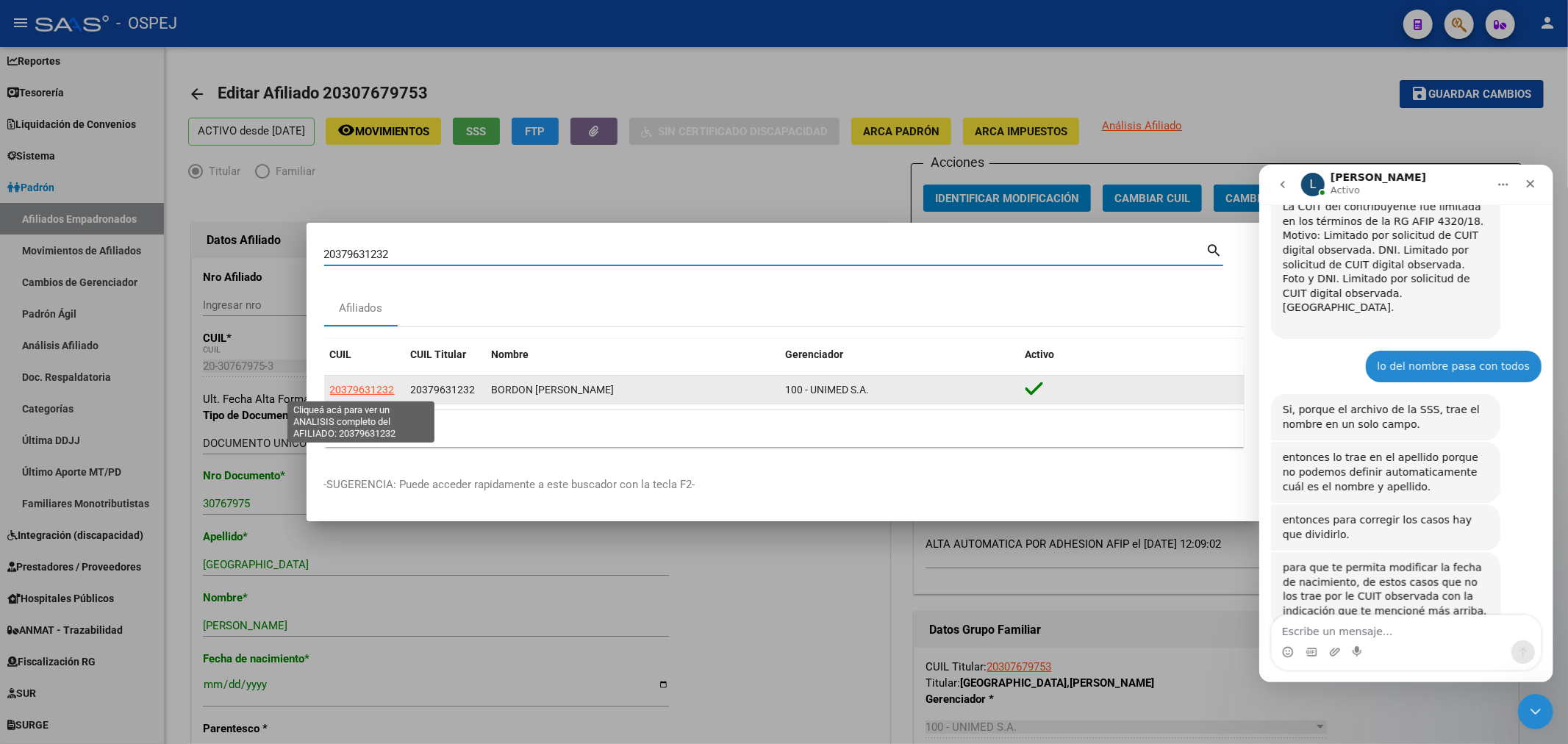
click at [366, 388] on span "20379631232" at bounding box center [362, 390] width 64 height 12
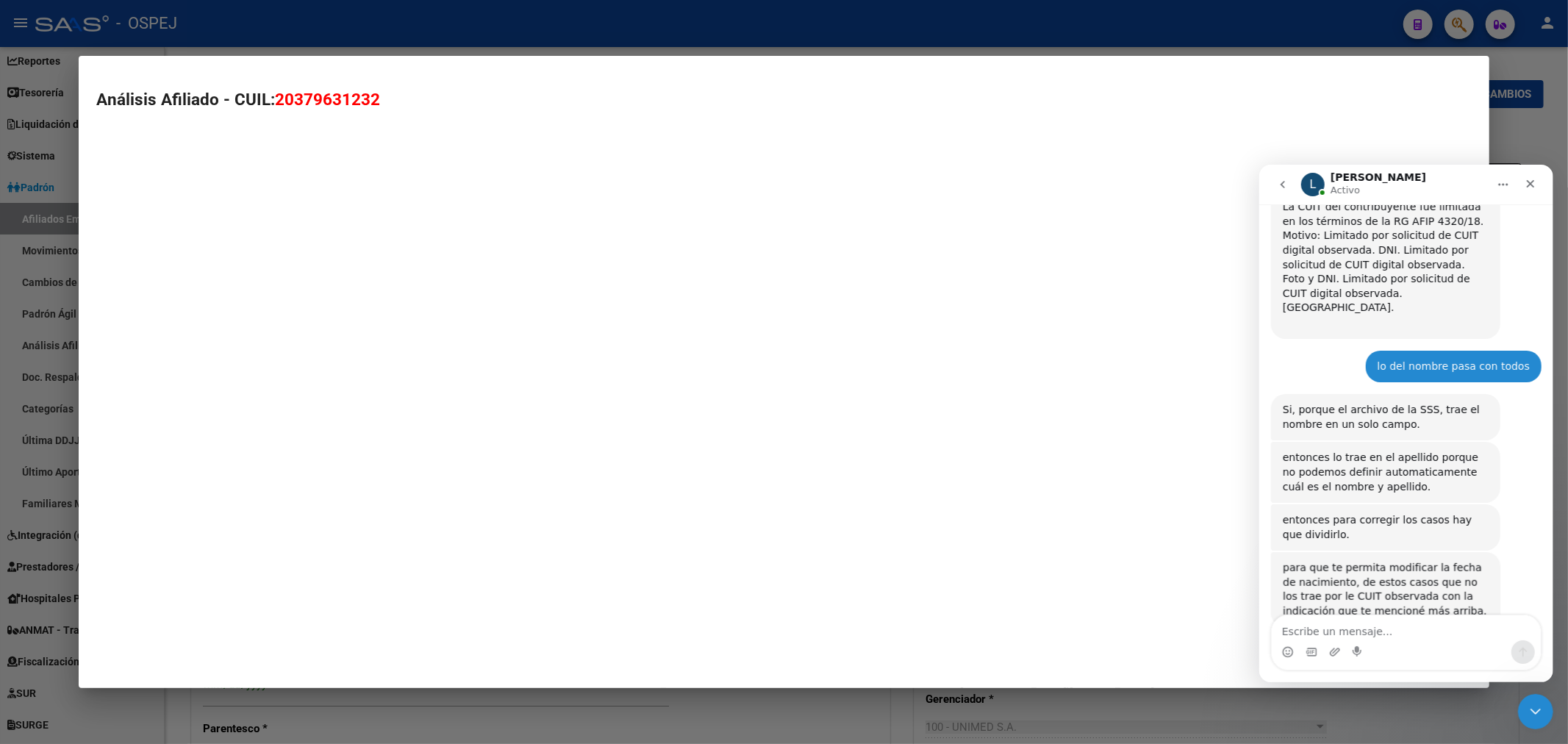
type textarea "20379631232"
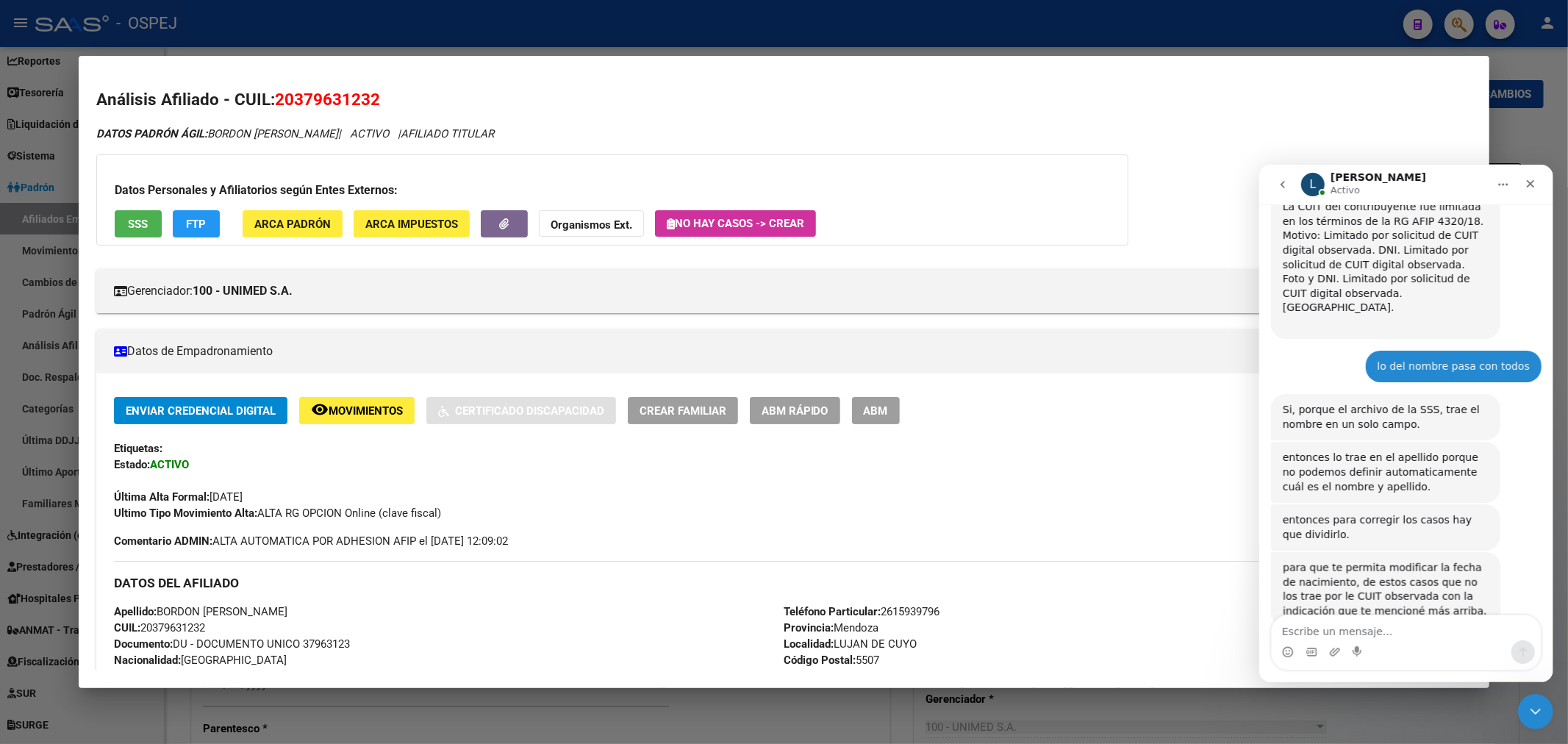
scroll to position [326, 0]
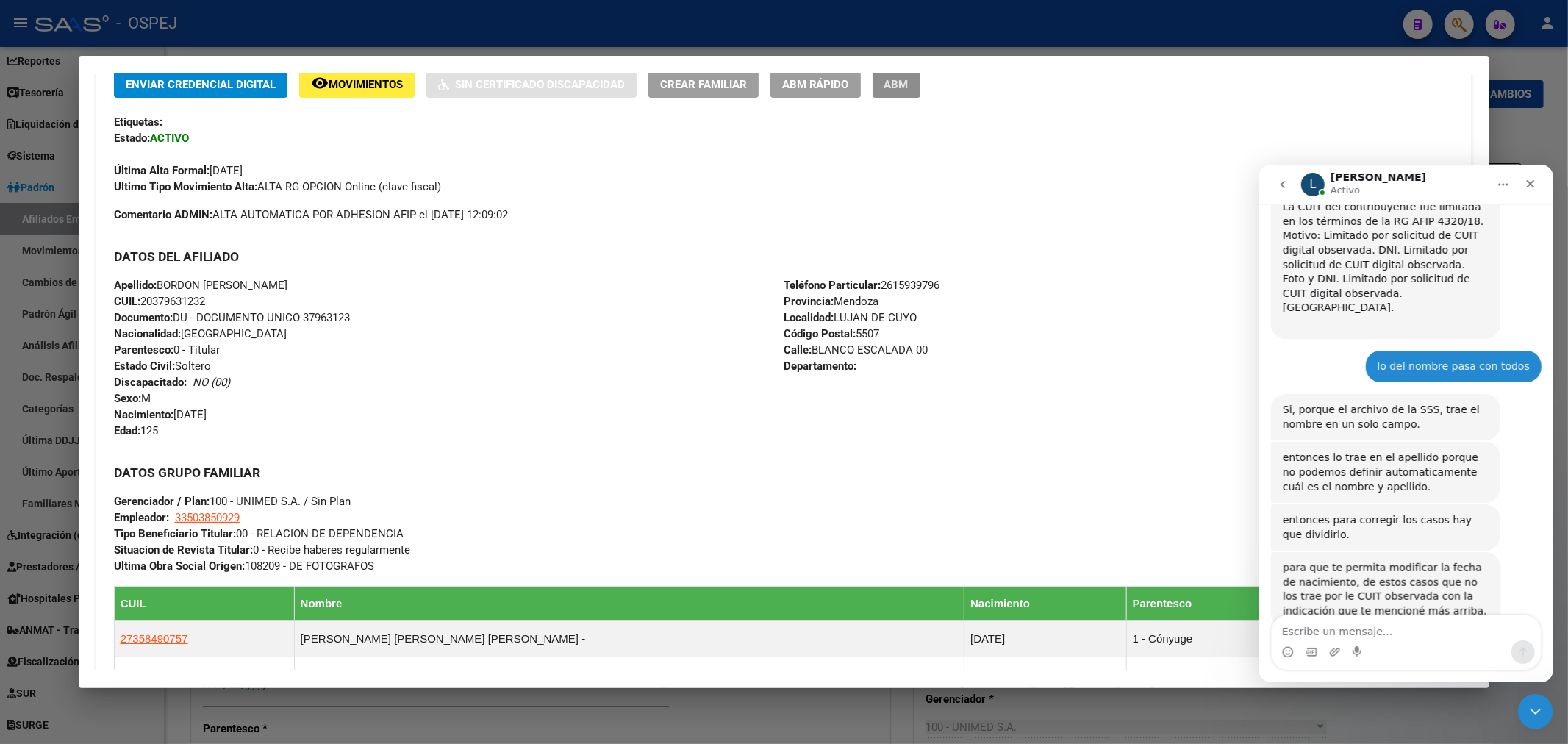
click at [909, 86] on span "ABM" at bounding box center [895, 84] width 24 height 13
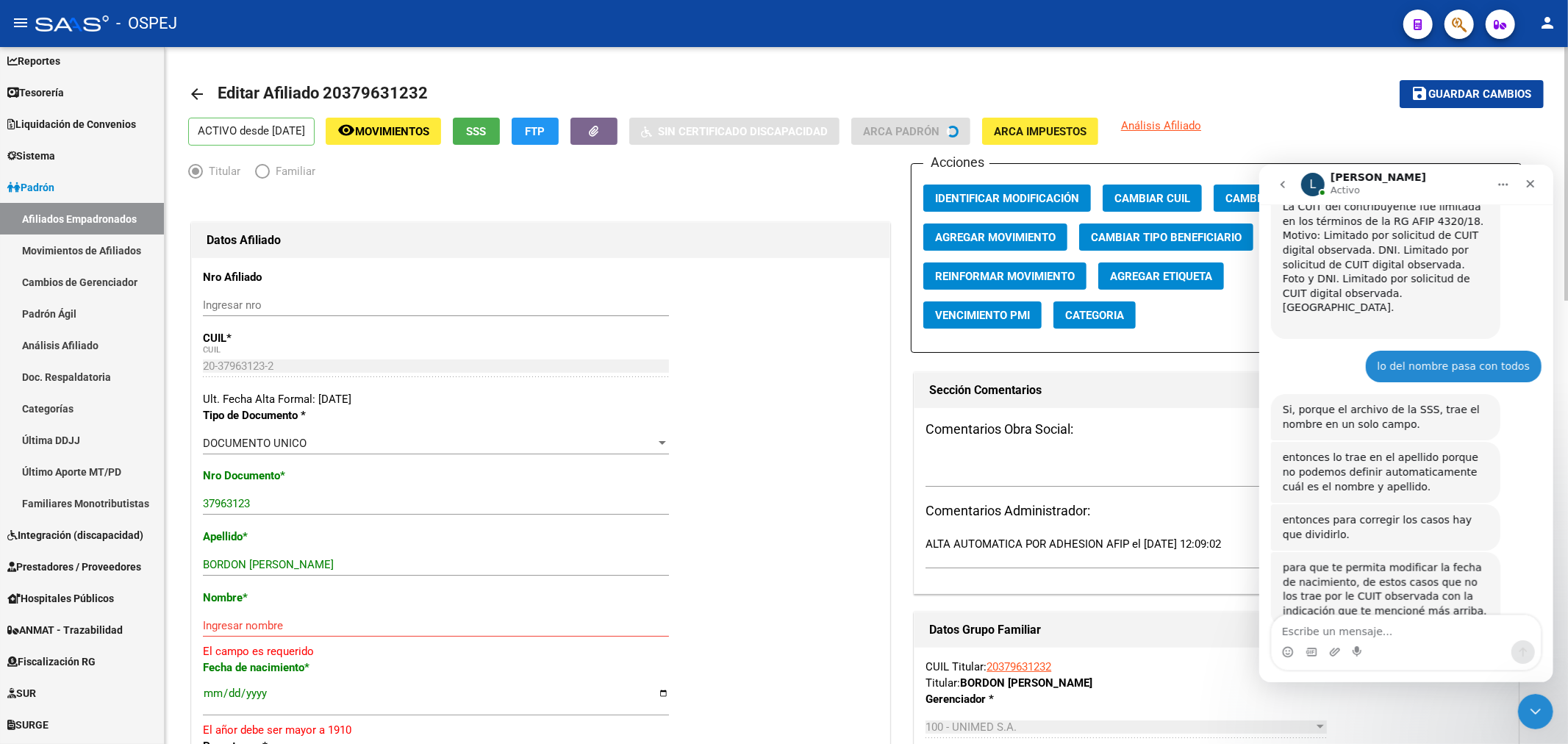
scroll to position [163, 0]
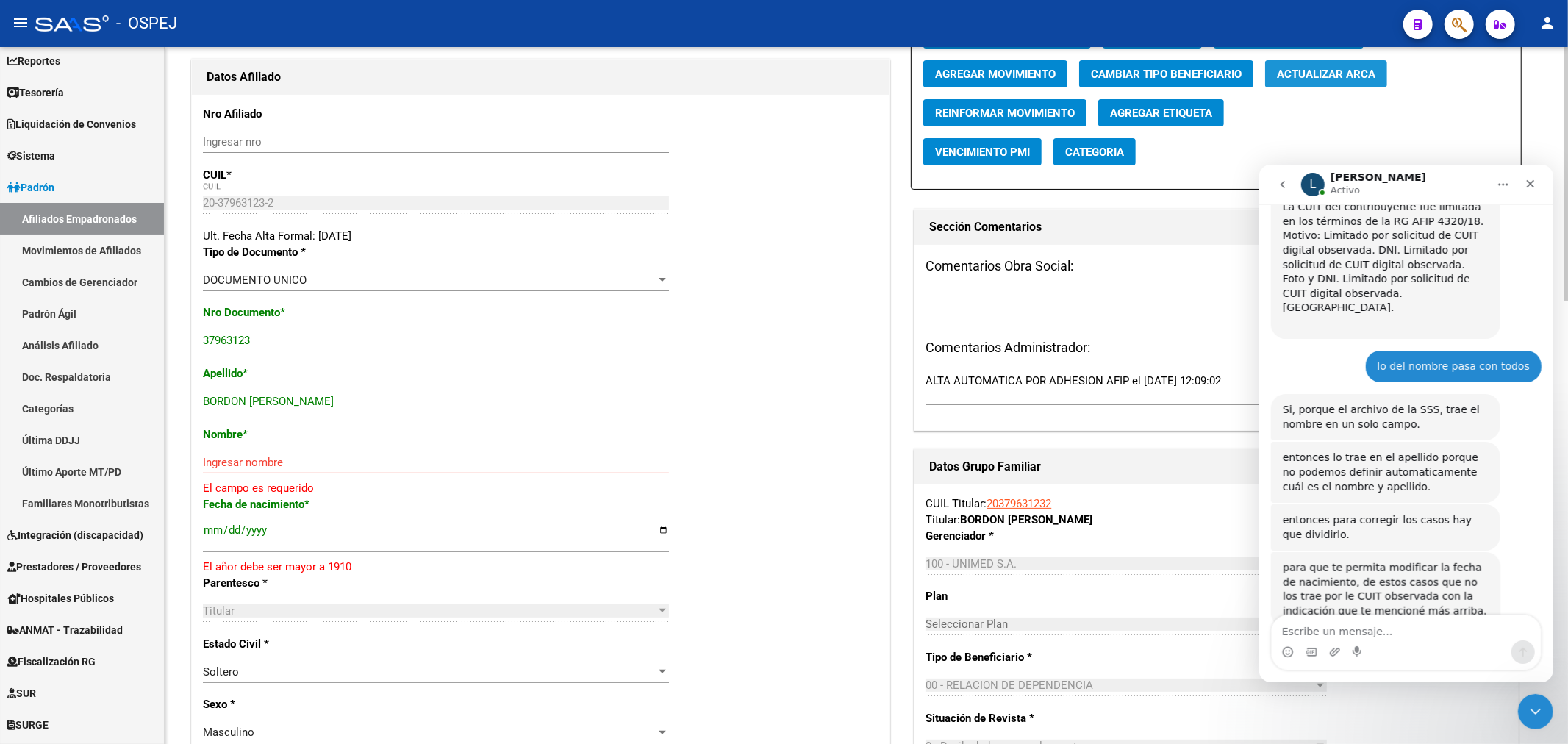
click at [1351, 81] on span "Actualizar ARCA" at bounding box center [1325, 74] width 99 height 13
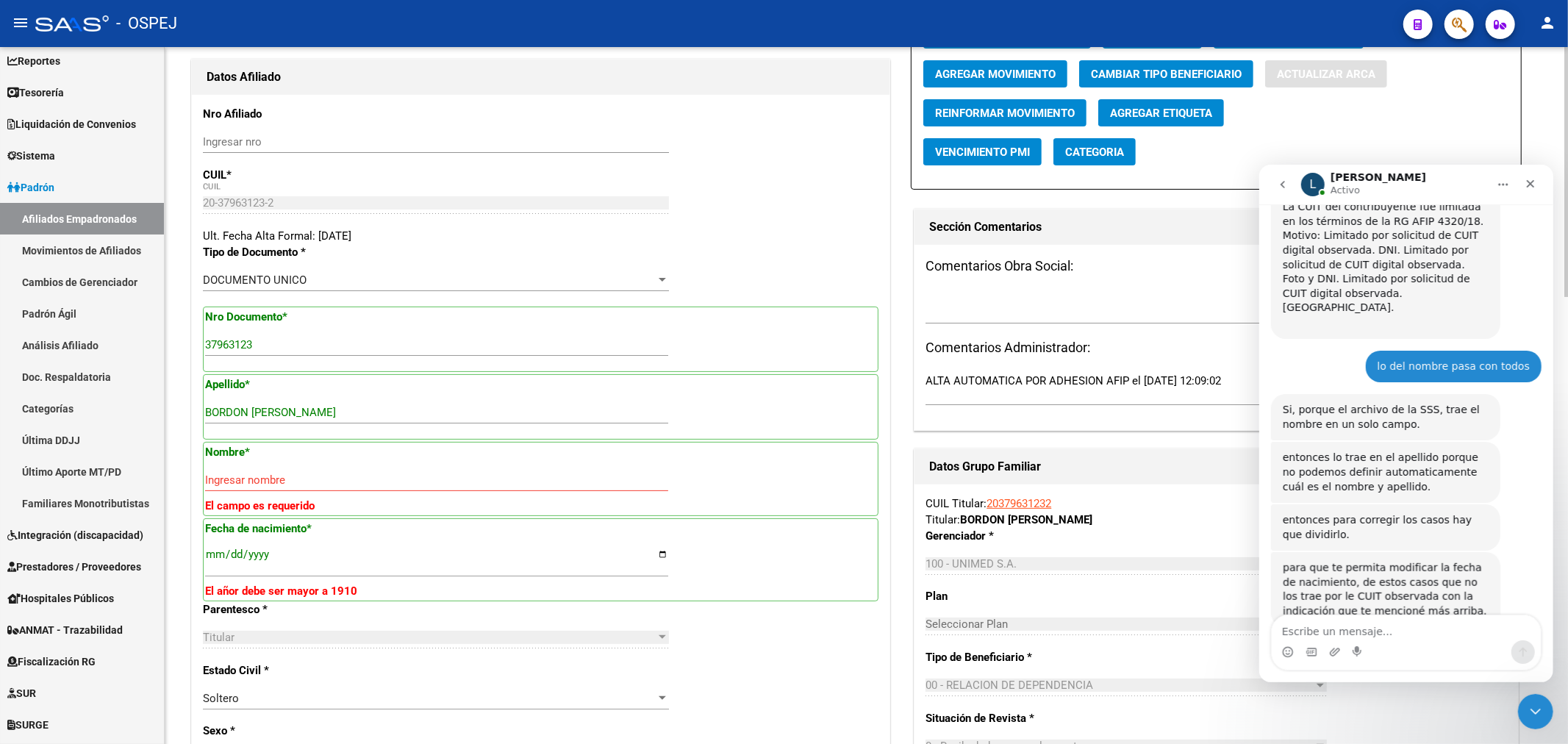
type input "BORDON"
type input "EZEQUIEL MATIAS"
type input "1993-11-22"
type input "PERDRIEL"
type input "5509"
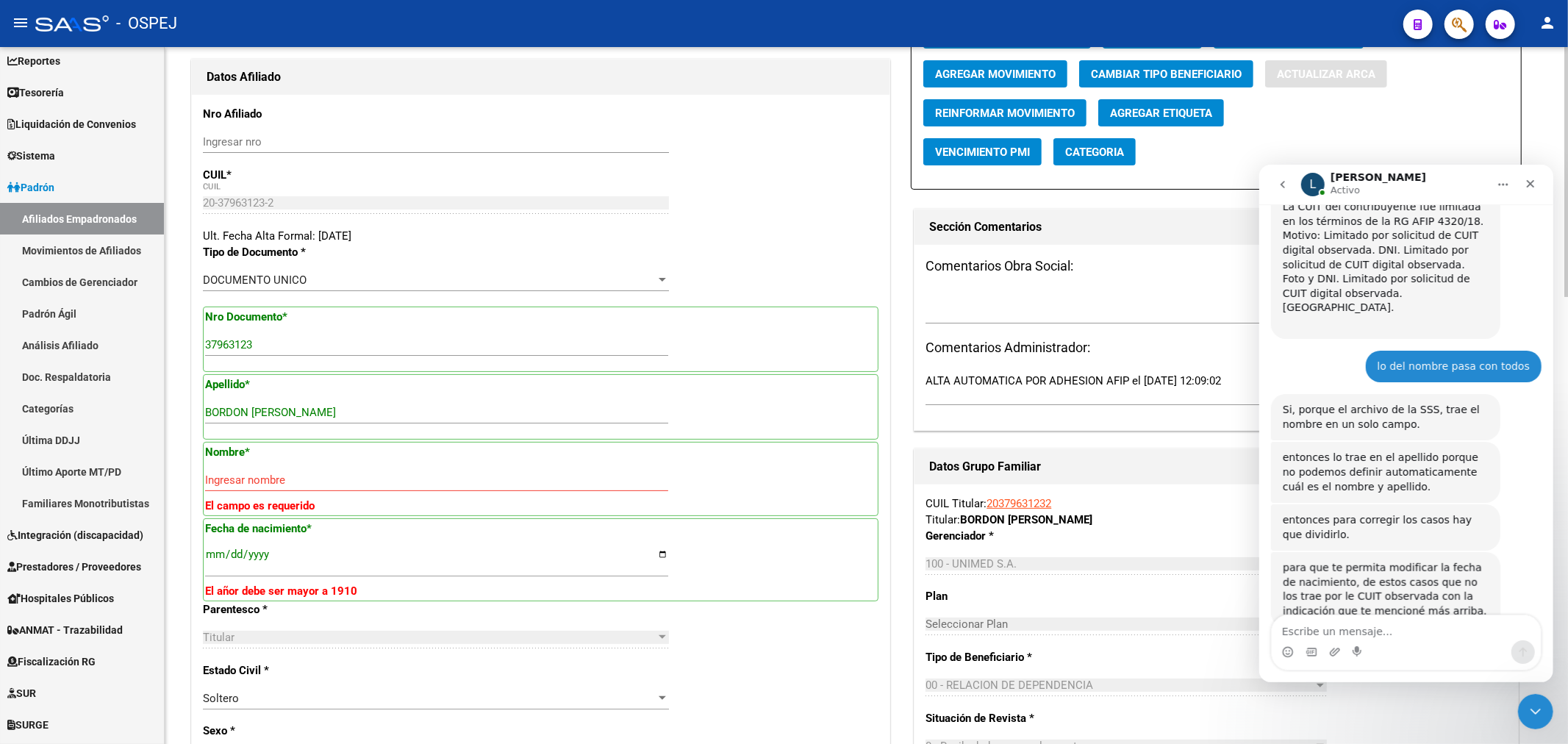
type input "MALARGUE"
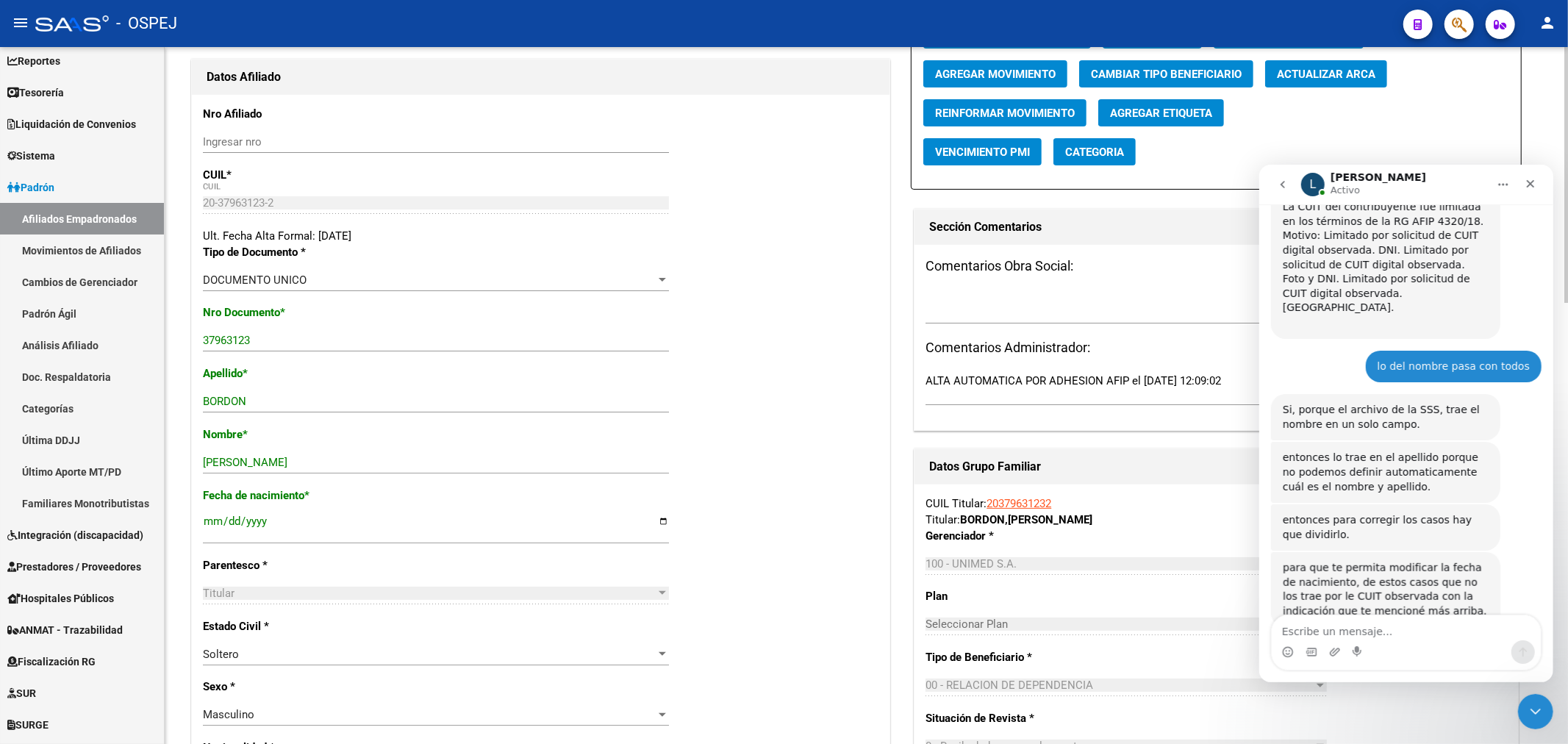
scroll to position [0, 0]
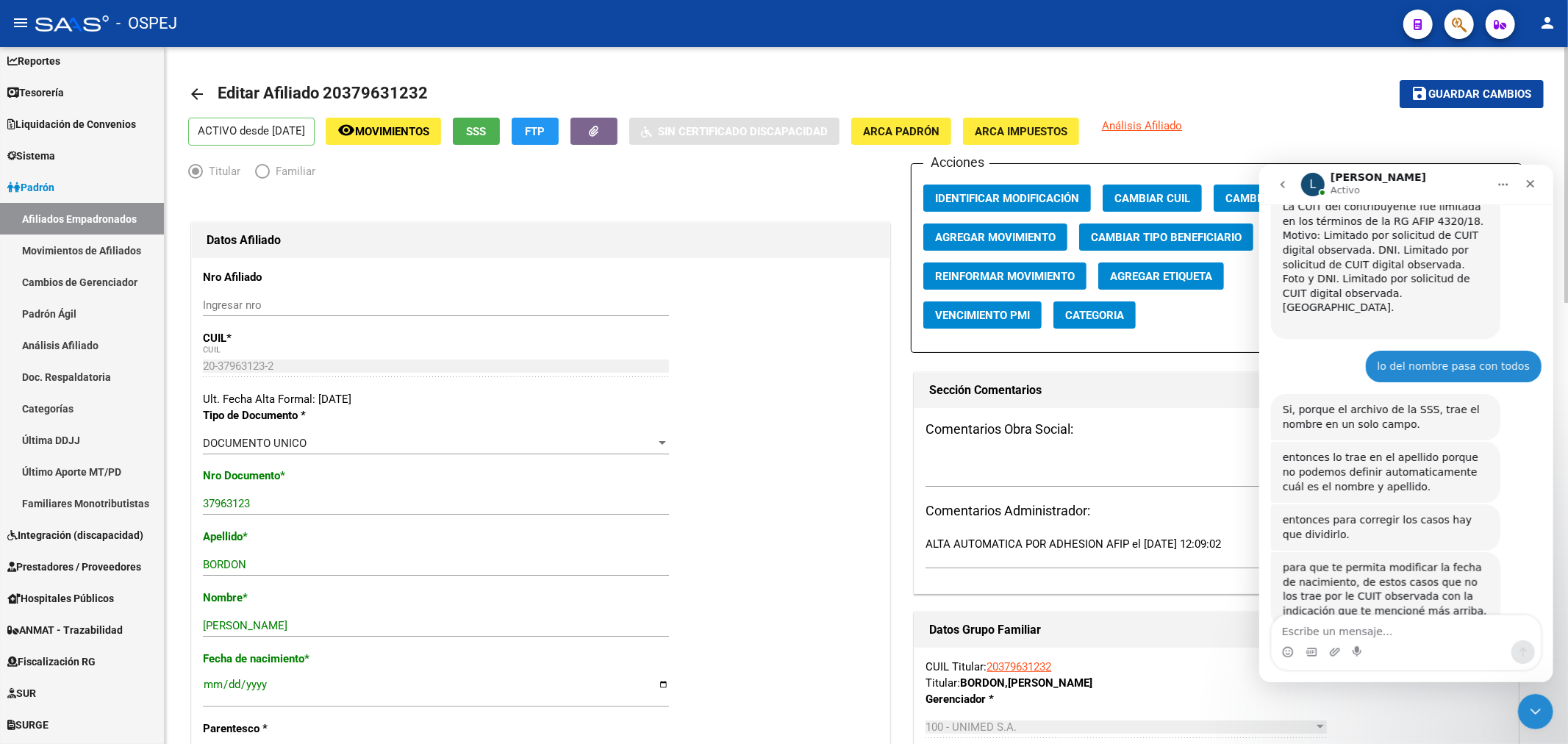
click at [1501, 92] on span "Guardar cambios" at bounding box center [1480, 95] width 103 height 13
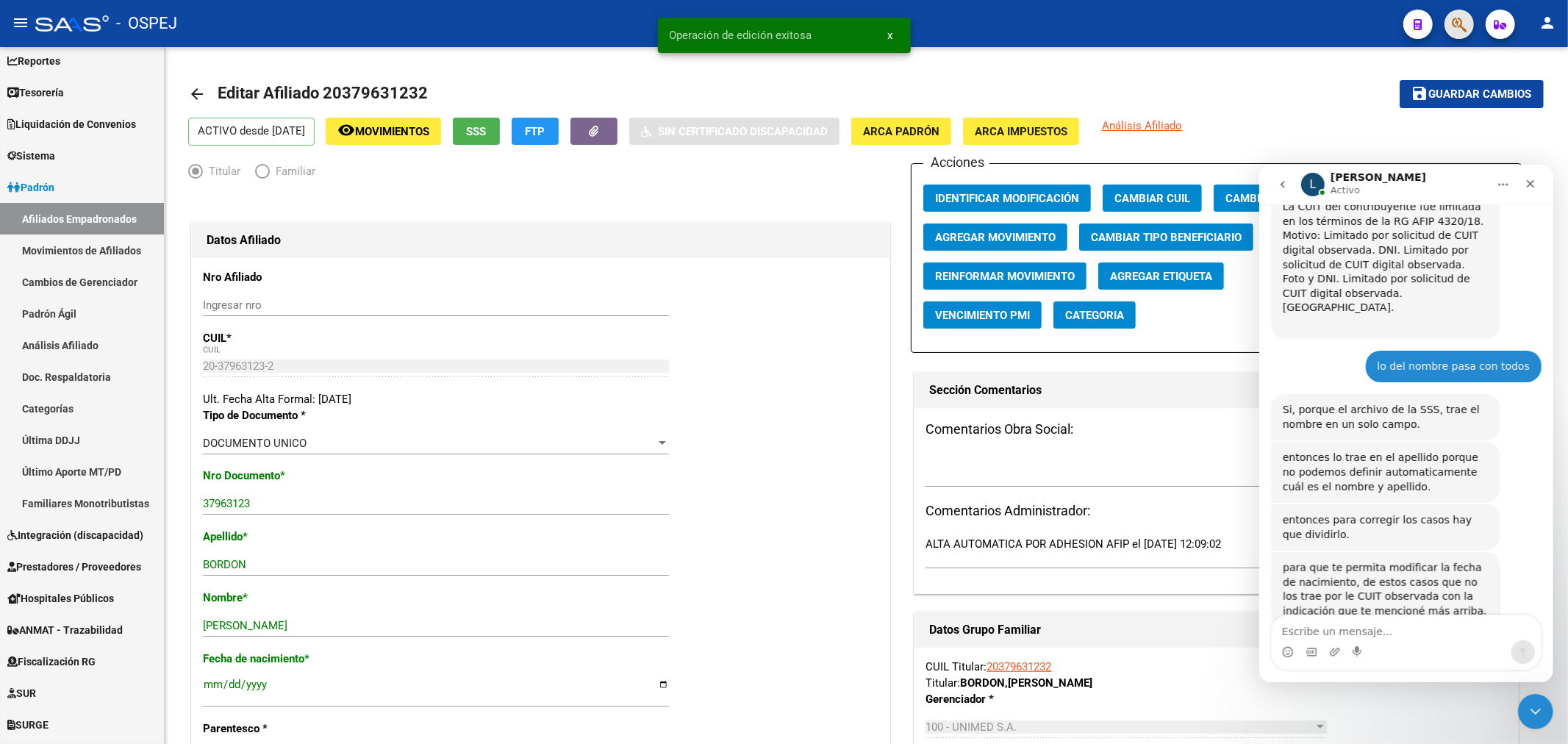
click at [1445, 27] on button "button" at bounding box center [1459, 24] width 30 height 30
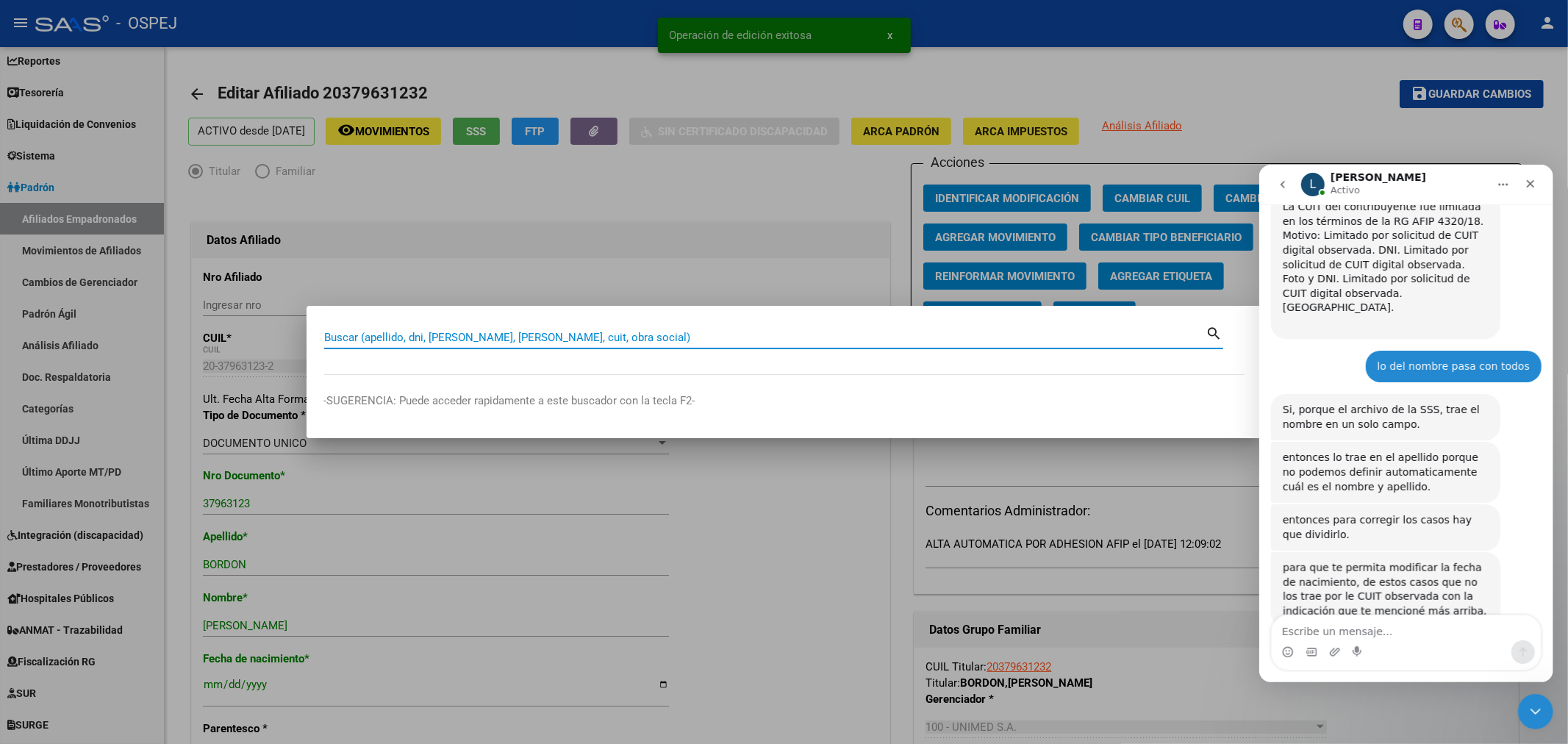
paste input "20330539284"
type input "20330539284"
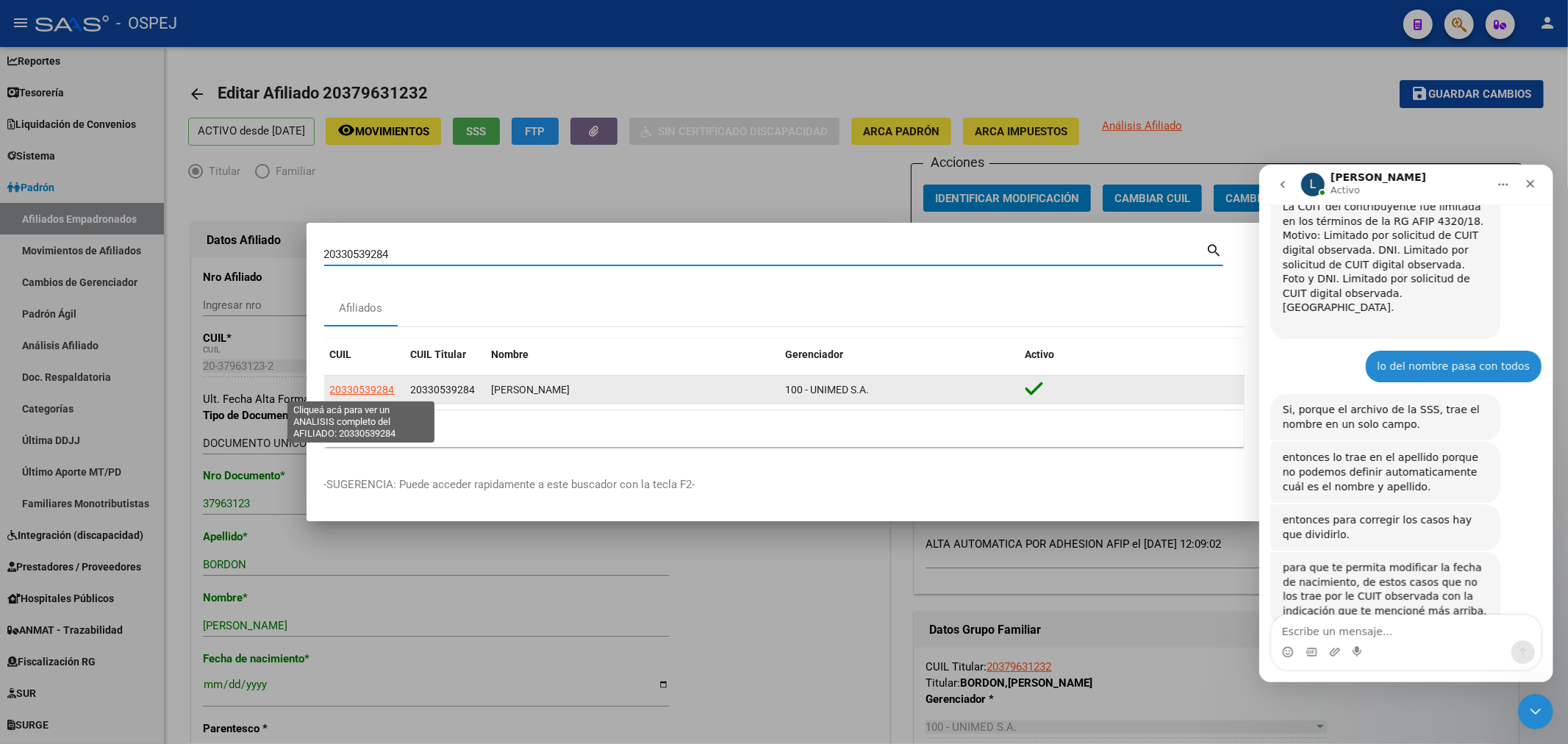
click at [390, 388] on span "20330539284" at bounding box center [362, 390] width 64 height 12
type textarea "20330539284"
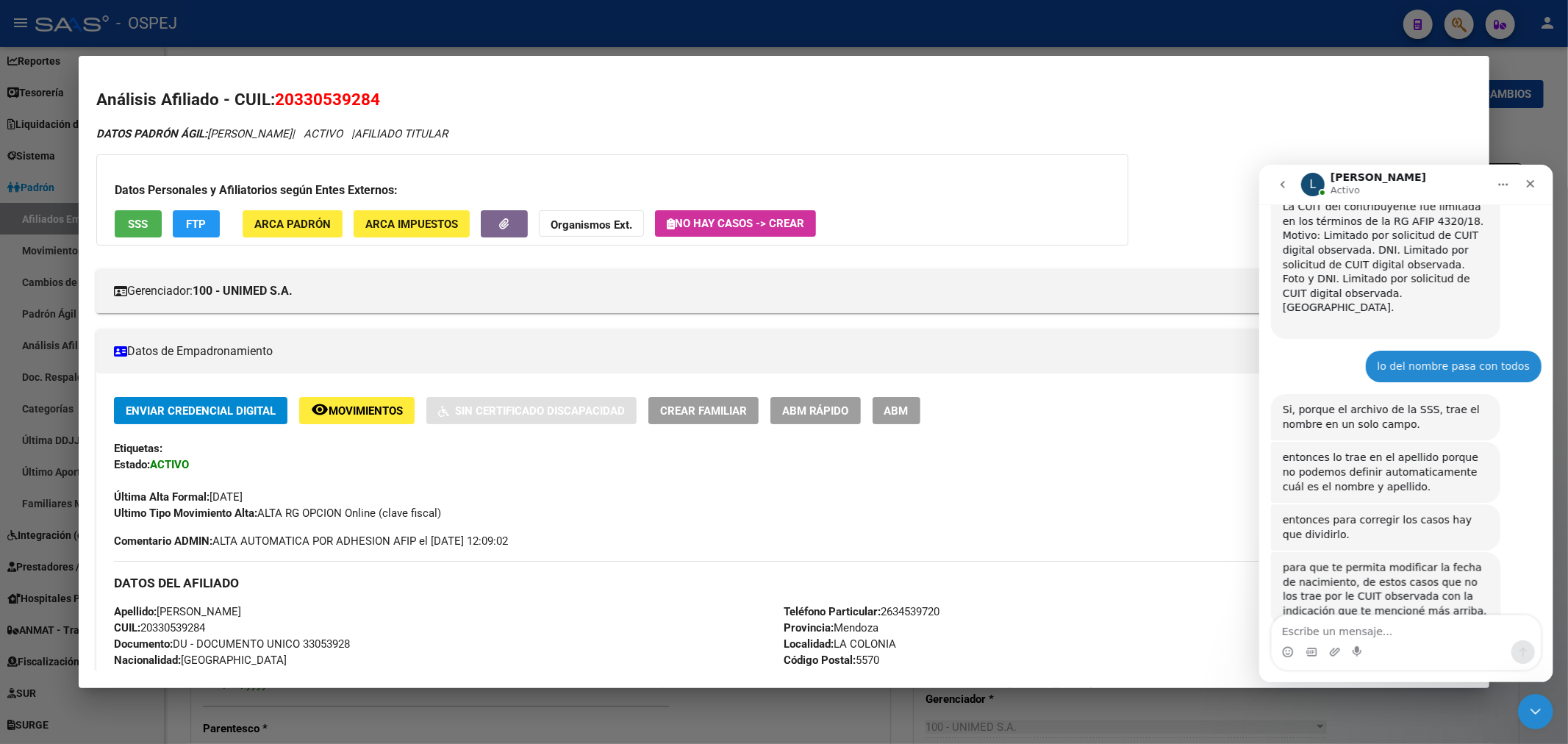
scroll to position [163, 0]
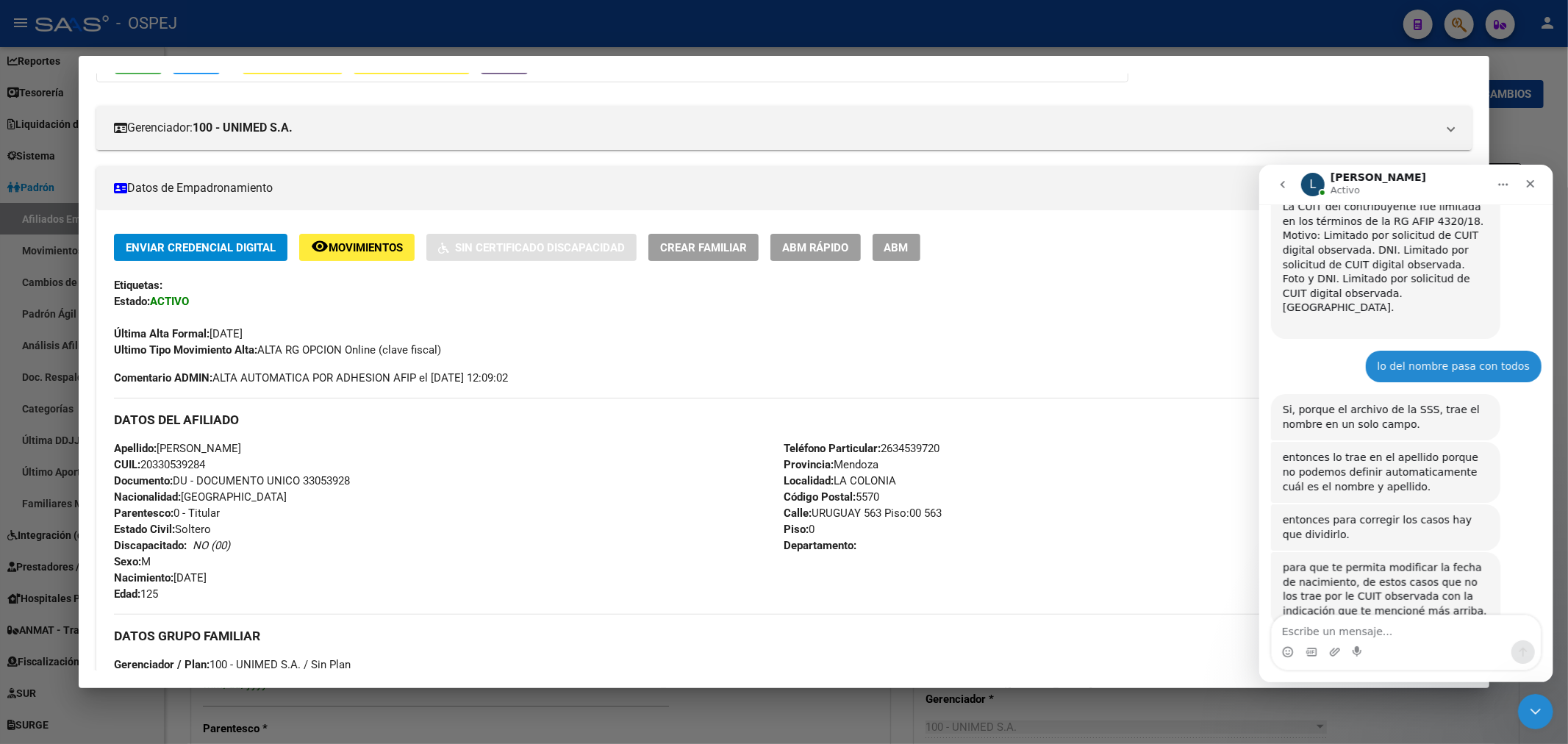
click at [900, 253] on button "ABM" at bounding box center [896, 248] width 48 height 27
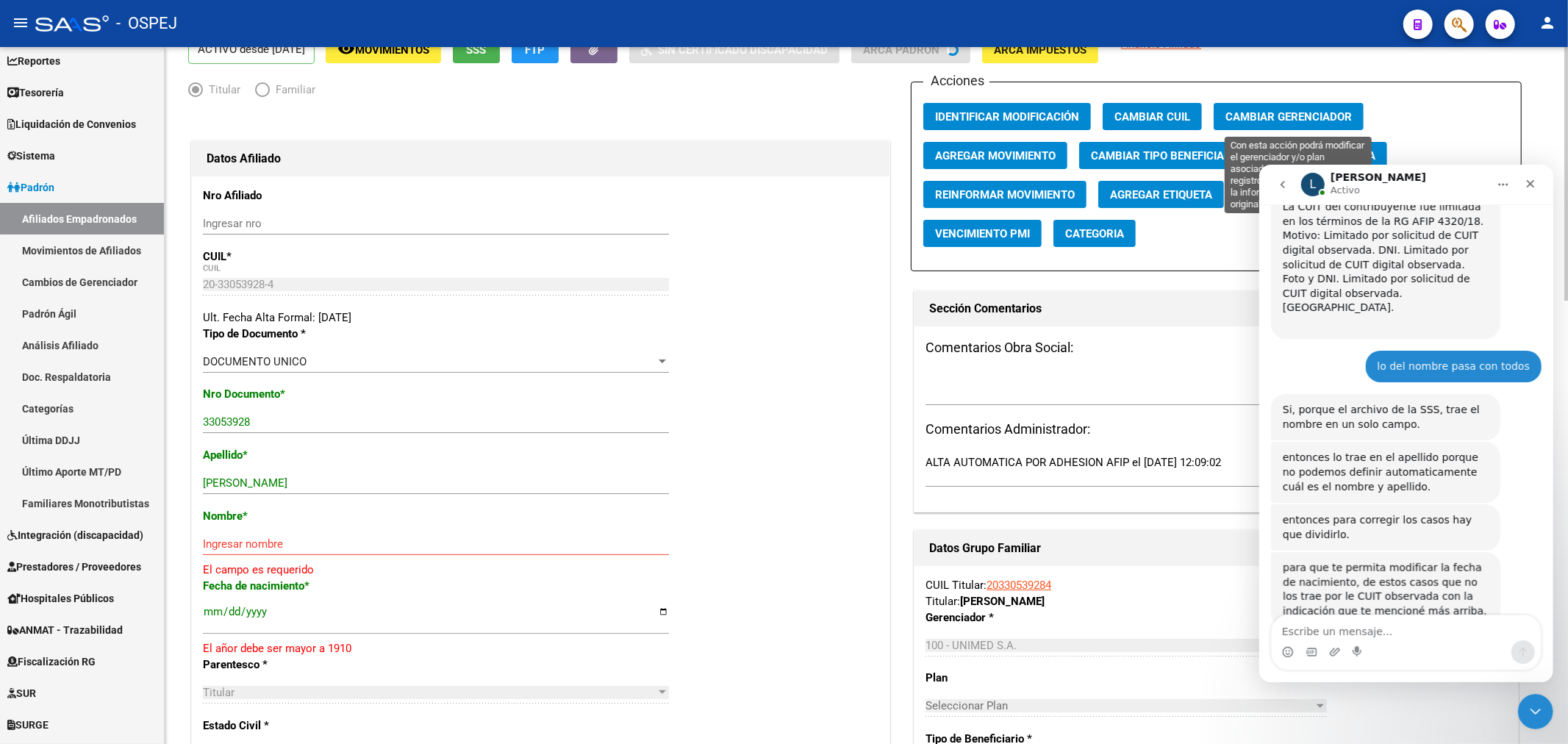
scroll to position [163, 0]
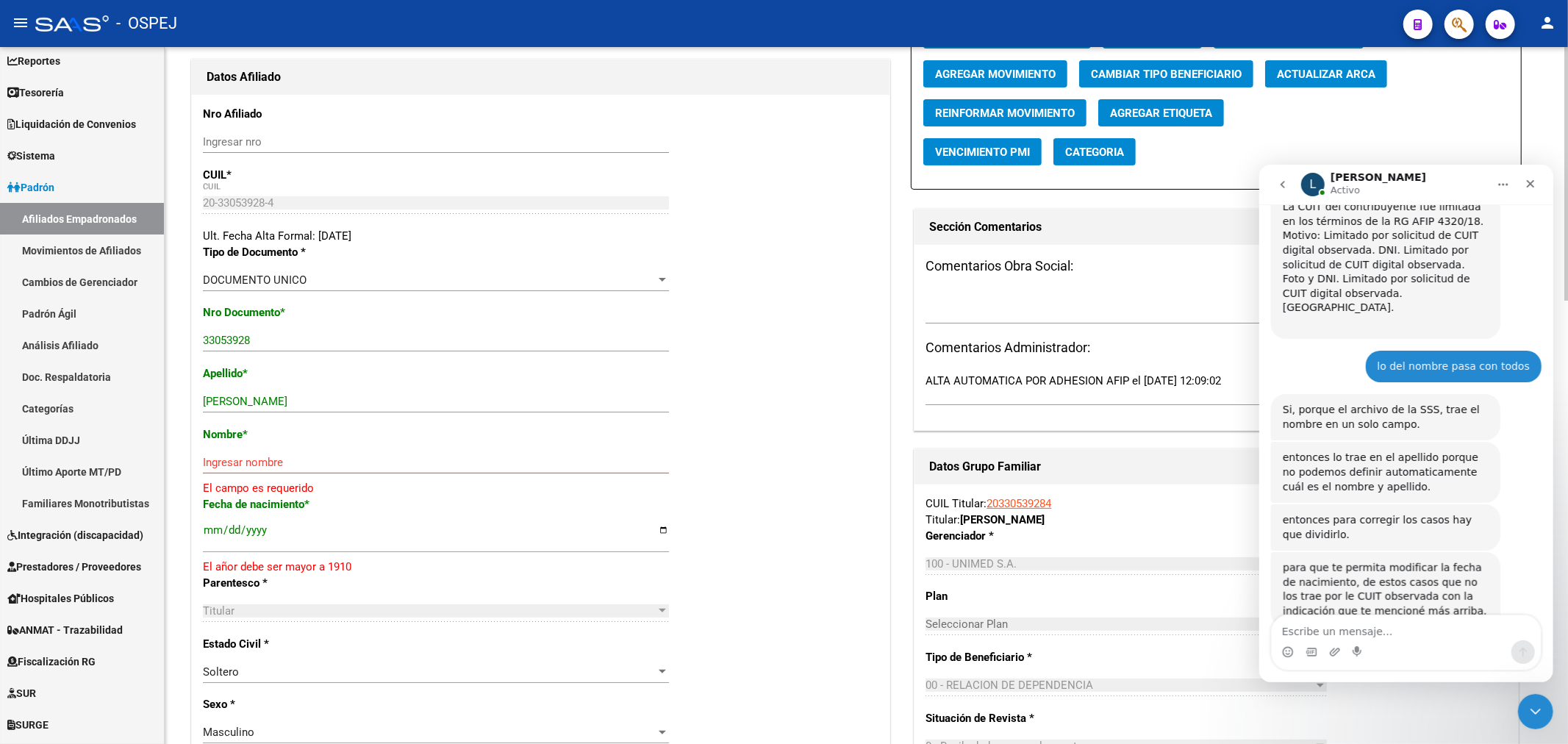
click at [1302, 61] on button "Actualizar ARCA" at bounding box center [1325, 74] width 122 height 27
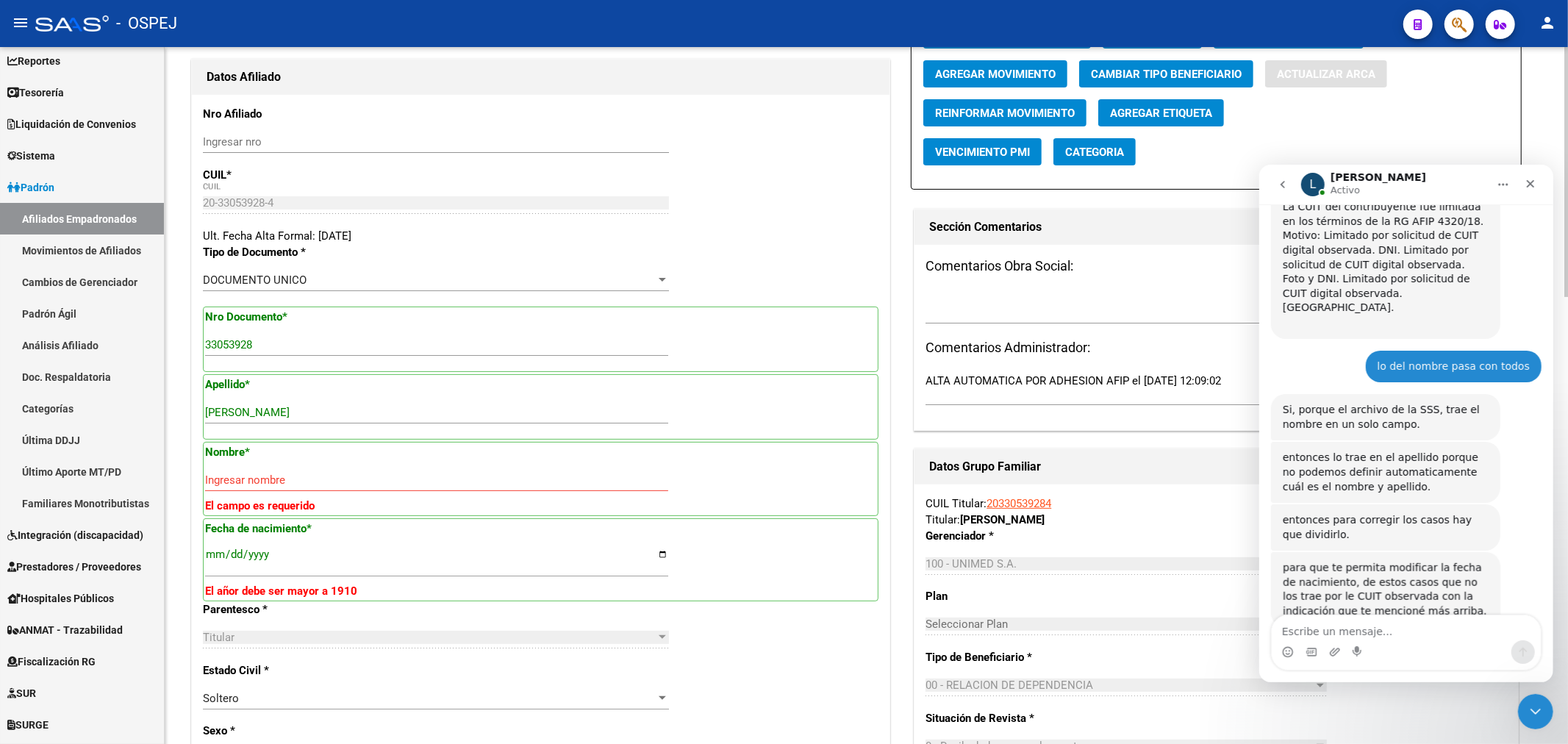
type input "HERNANDEZ PABLO SEBASTIAN"
type input "1988-08-20"
type input "LA COLONIA"
type input "[GEOGRAPHIC_DATA]"
type input "563"
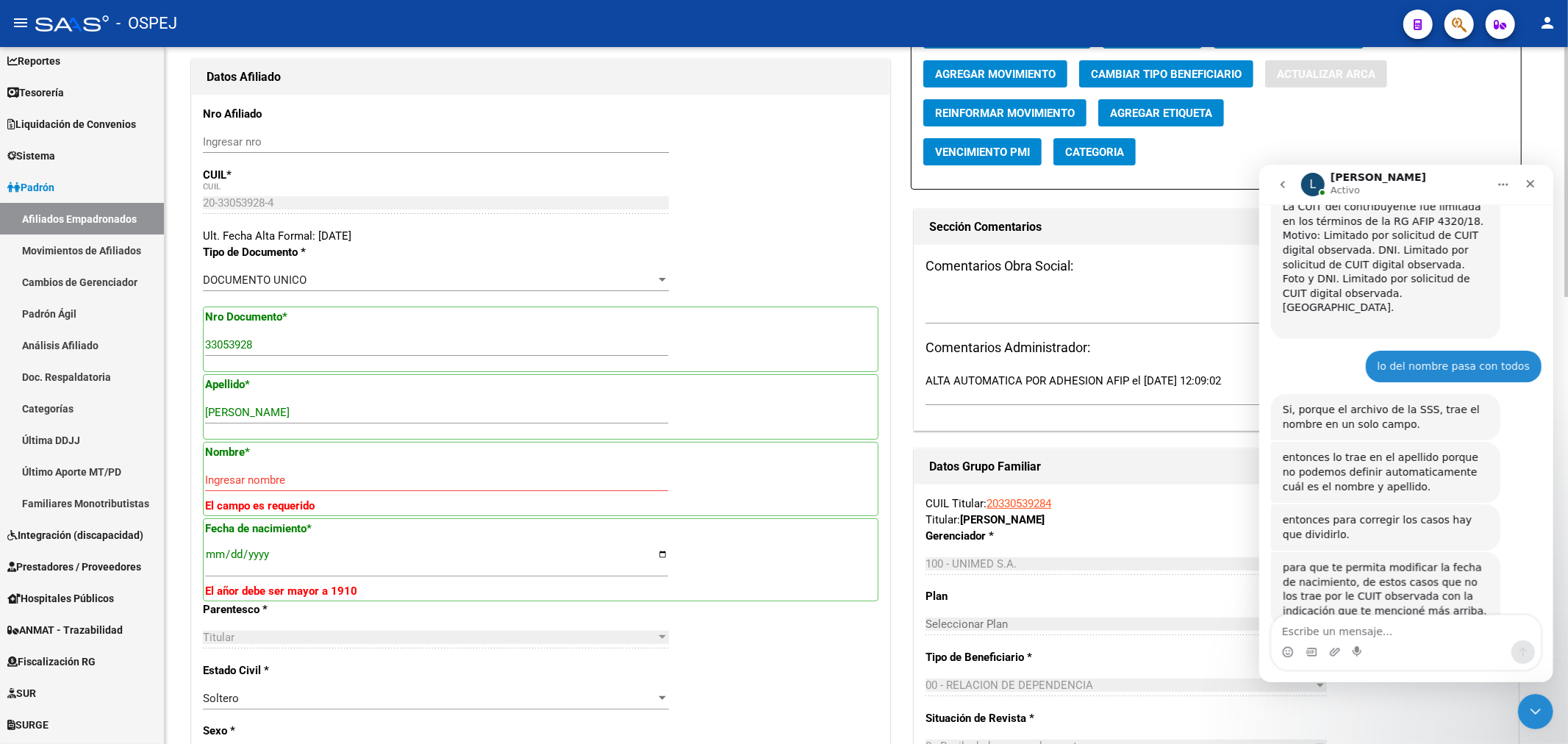
type input "00"
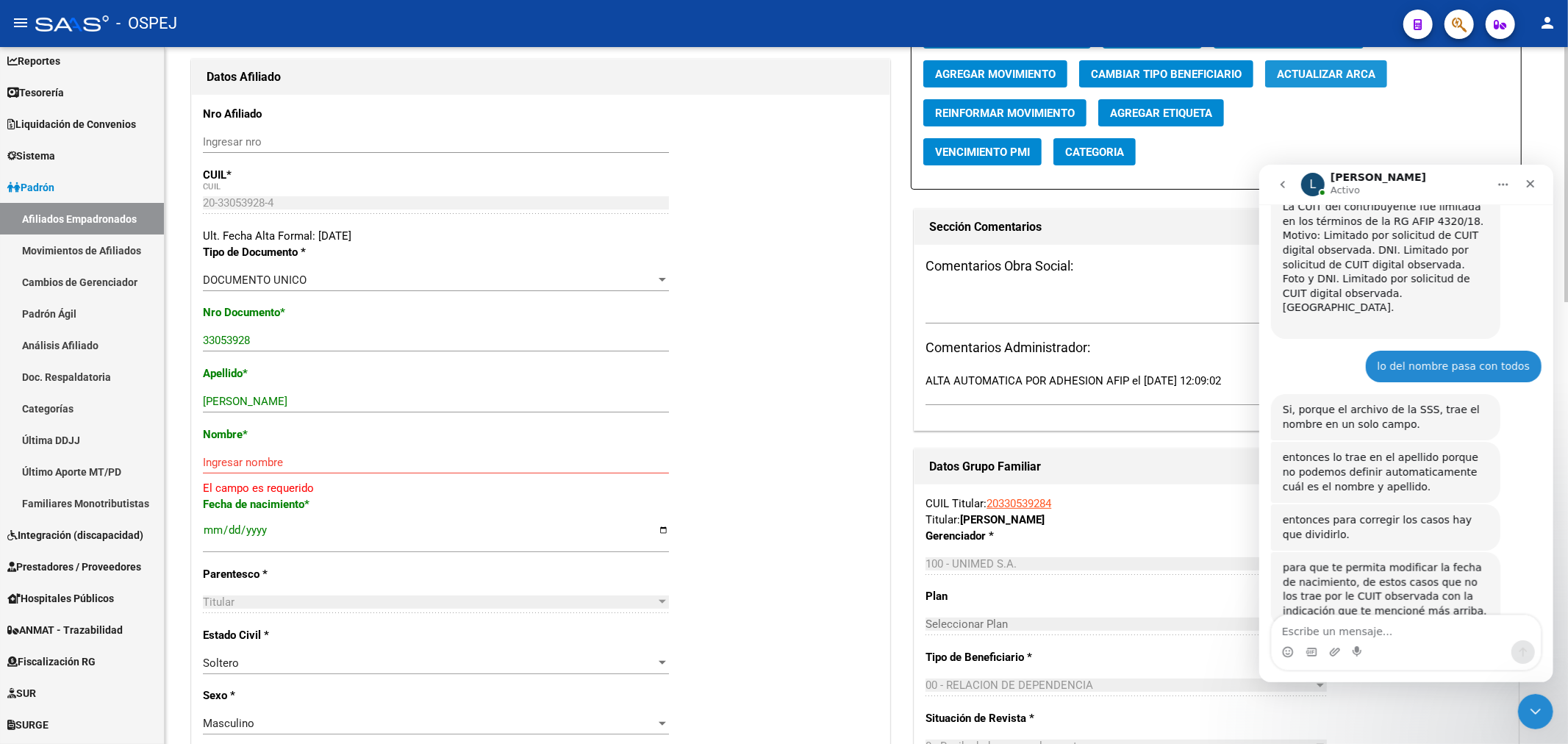
drag, startPoint x: 1354, startPoint y: 86, endPoint x: 1346, endPoint y: 75, distance: 13.6
click at [1354, 86] on button "Actualizar ARCA" at bounding box center [1325, 74] width 122 height 27
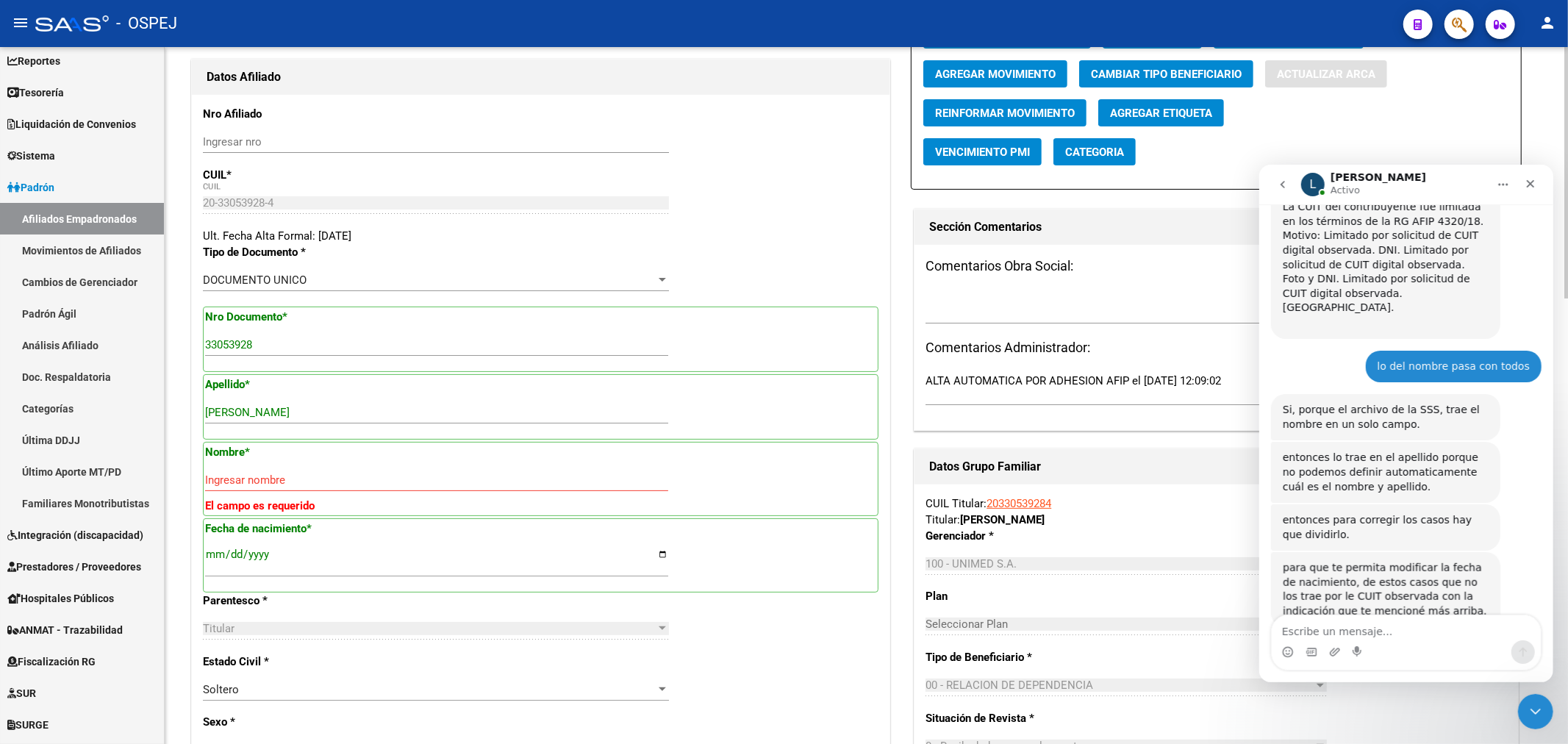
click at [1346, 75] on span "Actualizar ARCA" at bounding box center [1325, 74] width 99 height 13
type input "LA COLONIA"
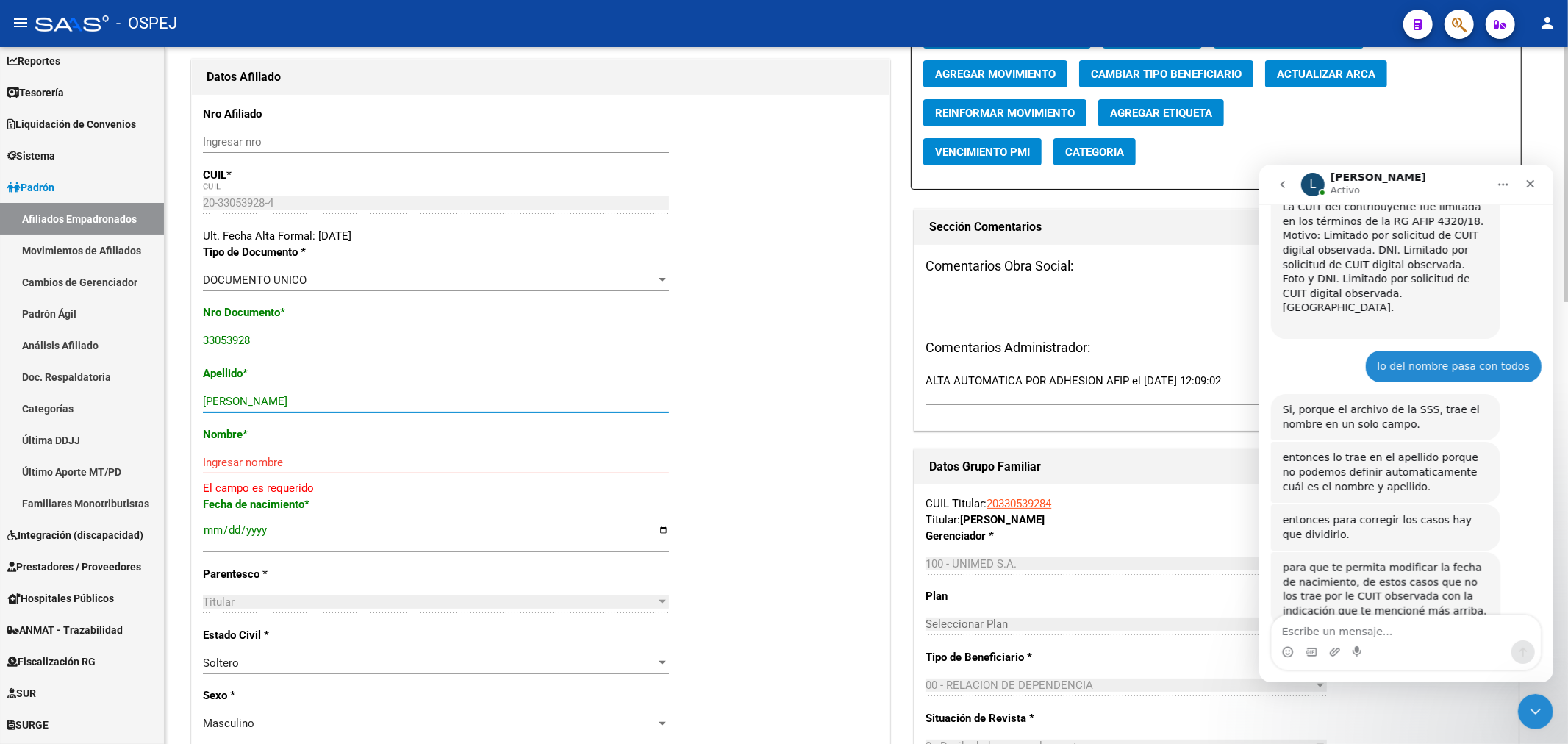
drag, startPoint x: 391, startPoint y: 407, endPoint x: 274, endPoint y: 413, distance: 117.2
click at [274, 413] on div "HERNANDEZ PABLO SEBASTIAN Ingresar apellido" at bounding box center [436, 401] width 466 height 22
type input "HERNANDEZ"
click at [249, 459] on input "Ingresar nombre" at bounding box center [436, 463] width 466 height 13
paste input "PABLO SEBASTIAN"
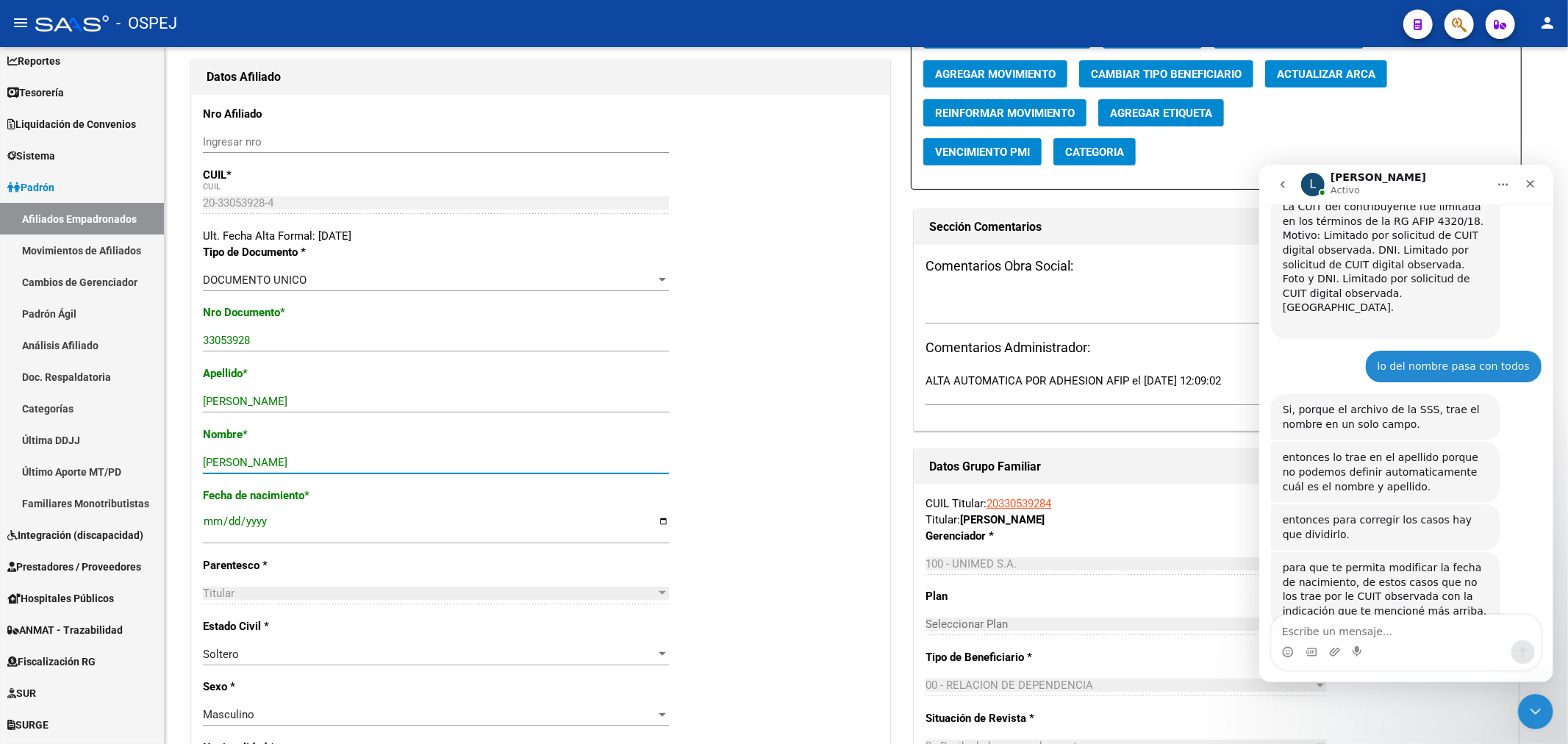
type input "PABLO SEBASTIAN"
click at [1373, 623] on textarea "Escribe un mensaje..." at bounding box center [1405, 627] width 269 height 25
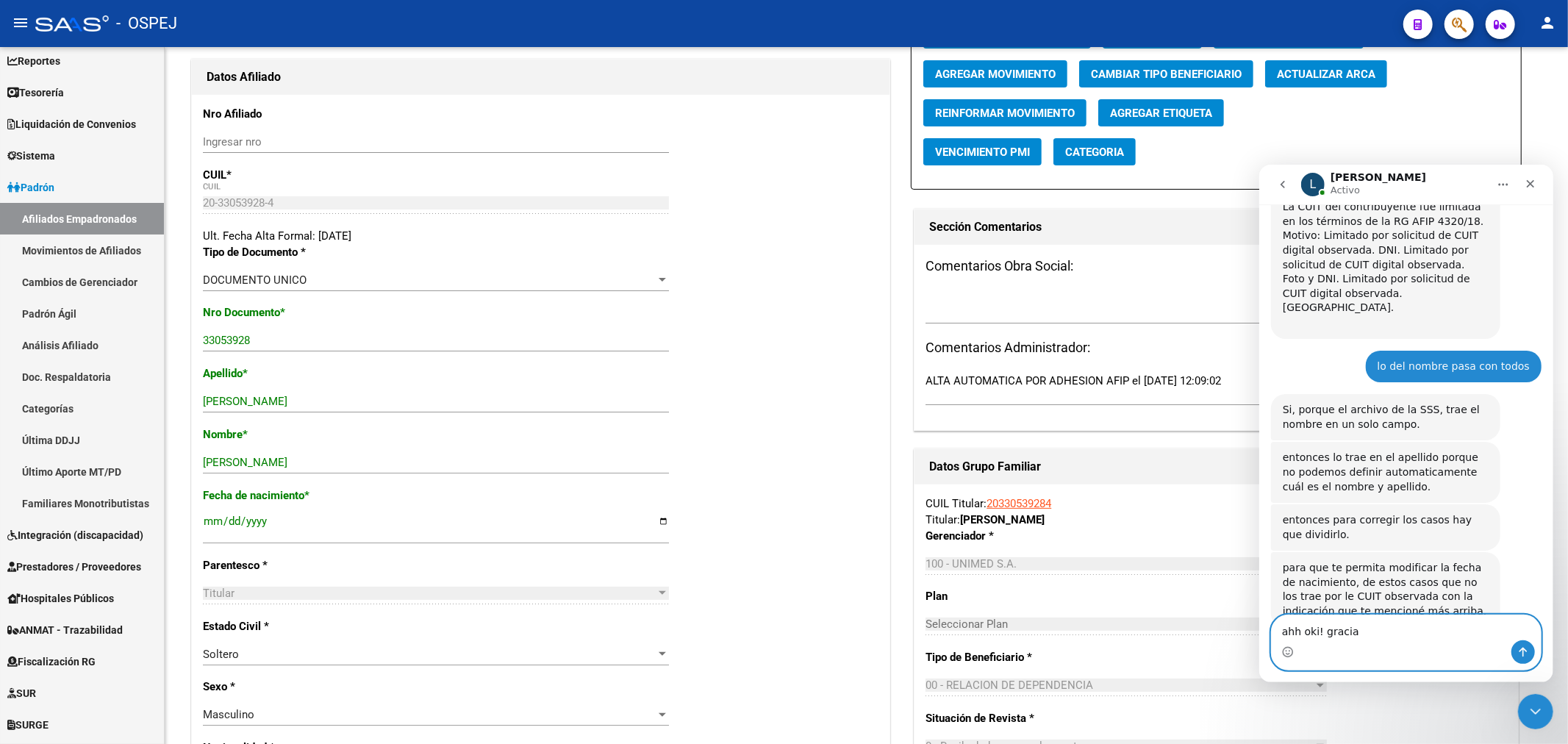
type textarea "ahh oki! gracias"
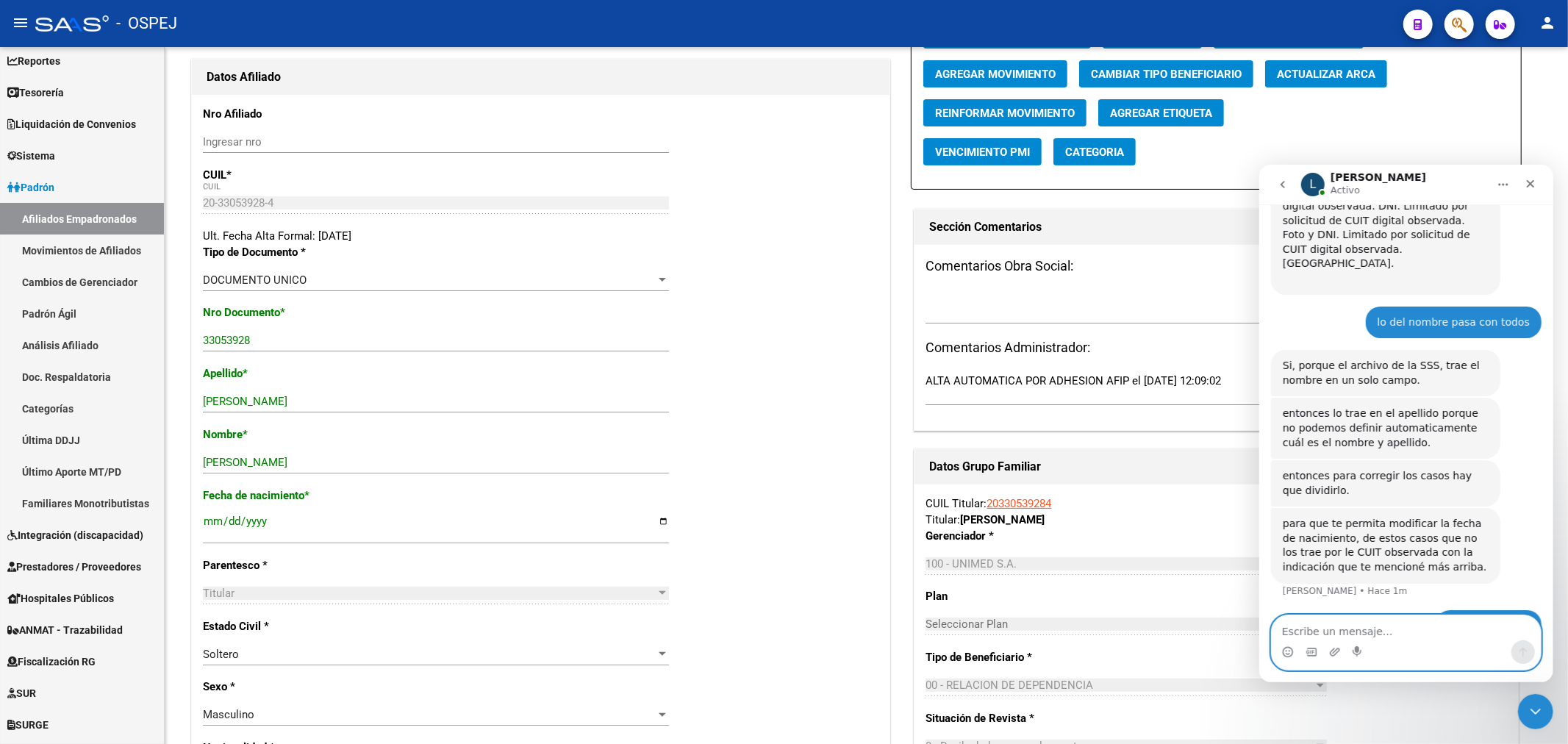
scroll to position [939, 0]
drag, startPoint x: 548, startPoint y: 247, endPoint x: 584, endPoint y: 245, distance: 36.1
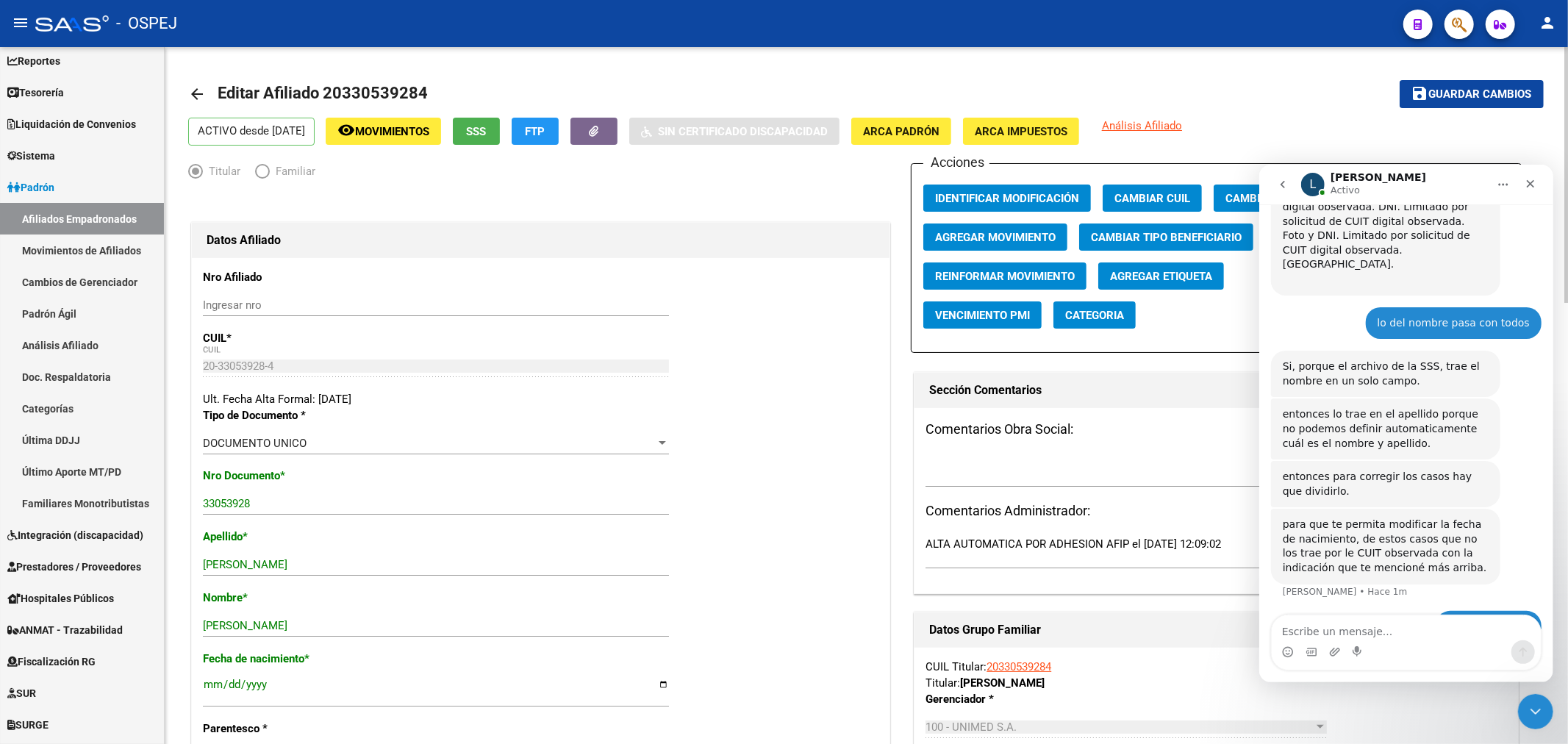
click at [1466, 102] on button "save Guardar cambios" at bounding box center [1471, 93] width 144 height 27
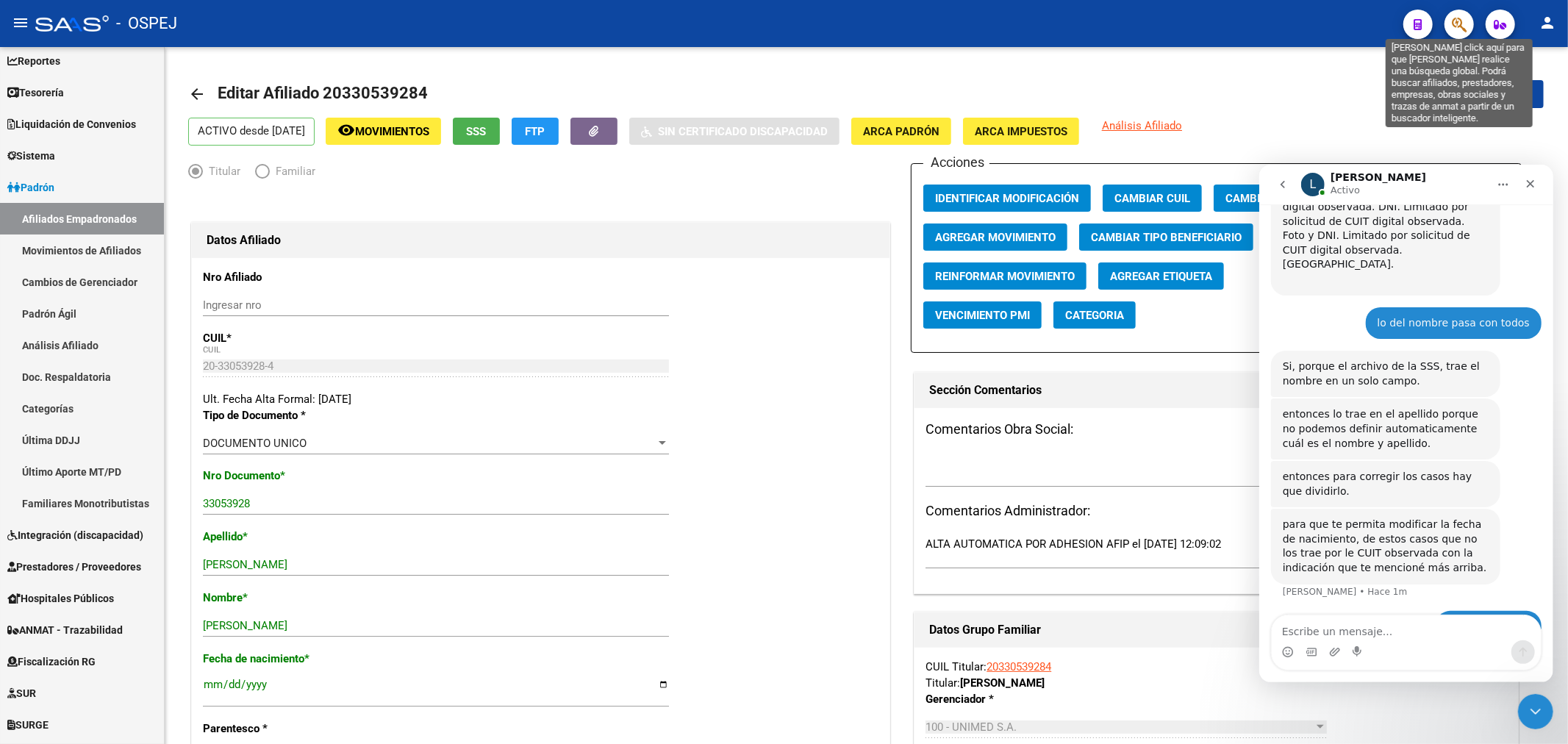
click at [1458, 19] on icon "button" at bounding box center [1459, 25] width 14 height 17
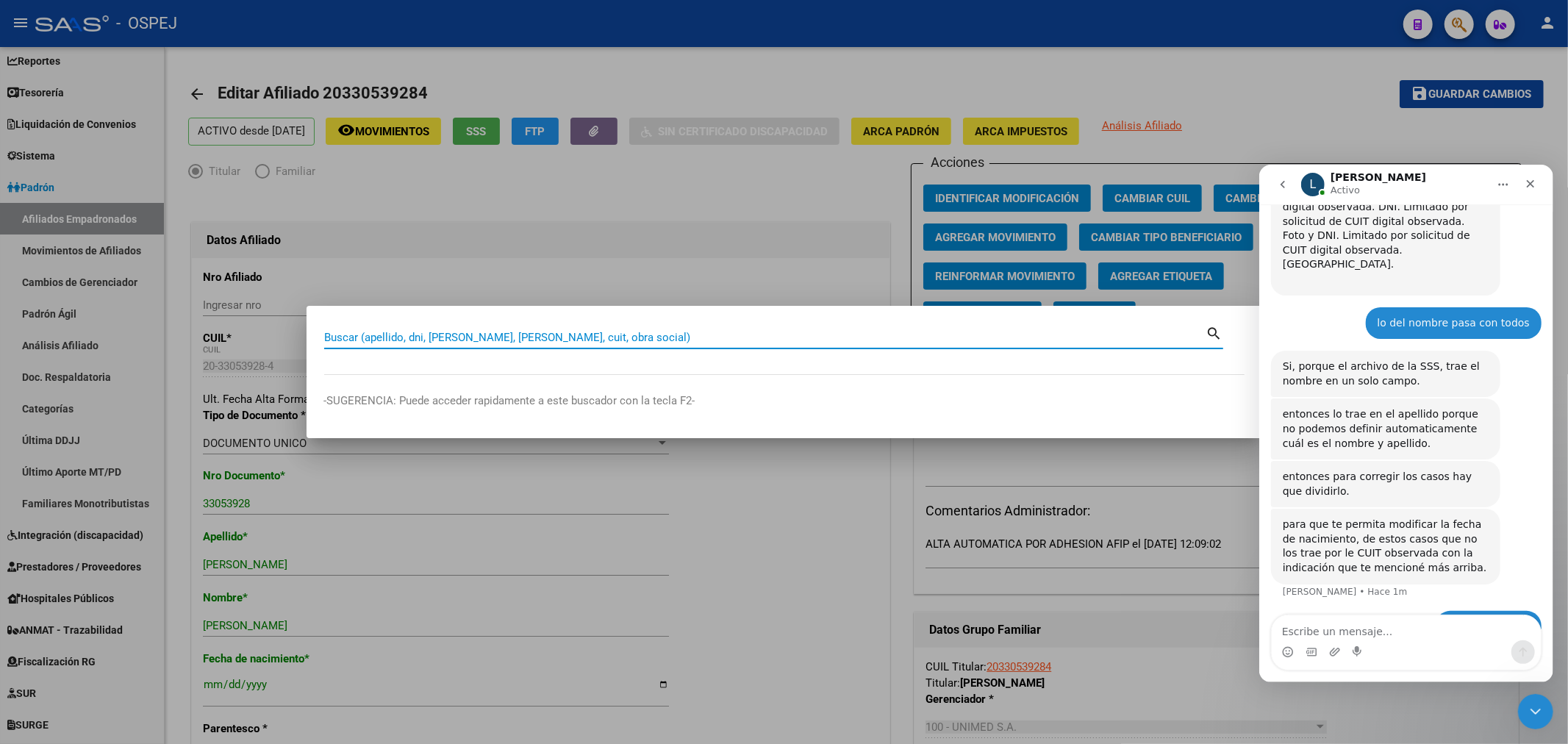
paste input "23402212349"
type input "23402212349"
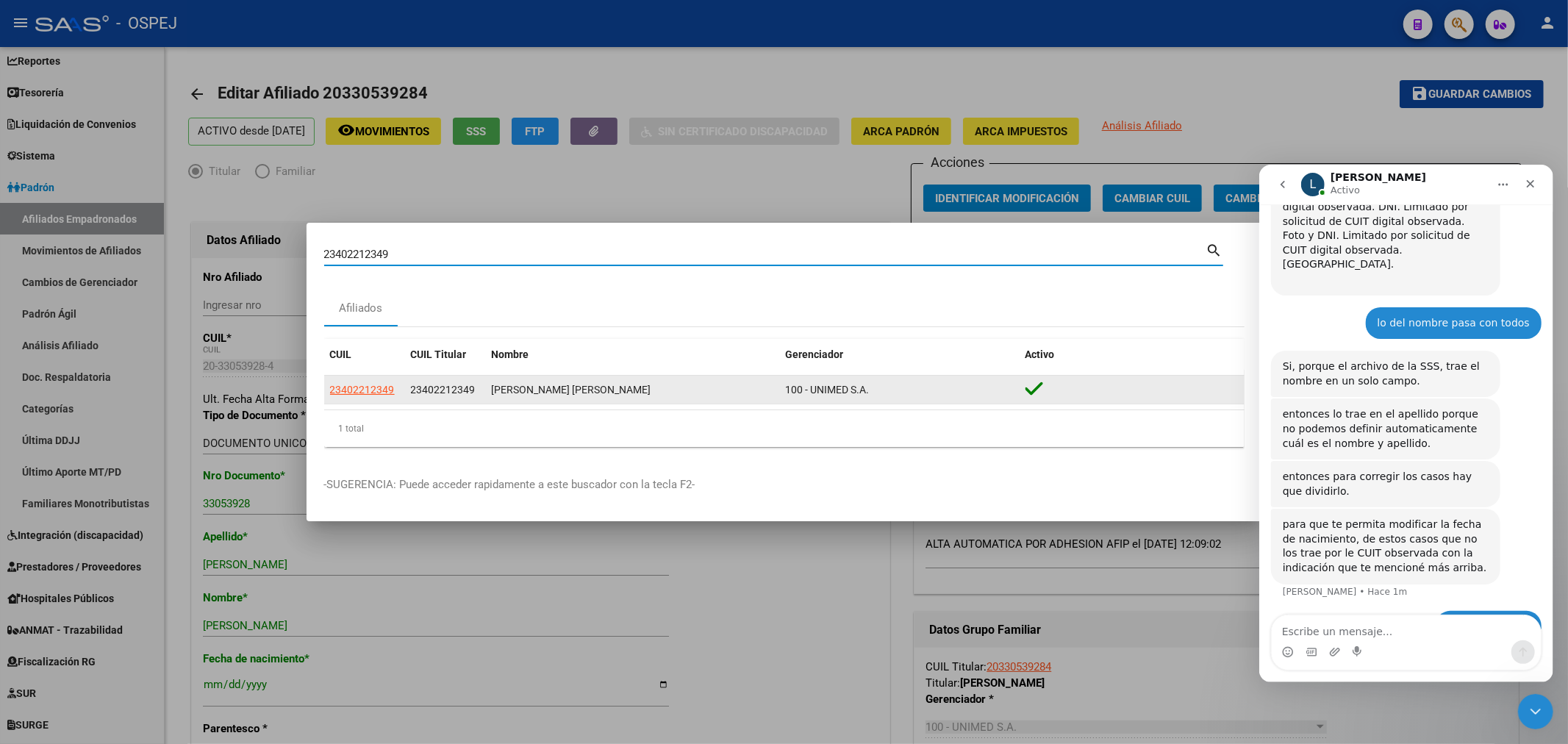
click at [365, 381] on app-link-go-to "23402212349" at bounding box center [362, 390] width 64 height 17
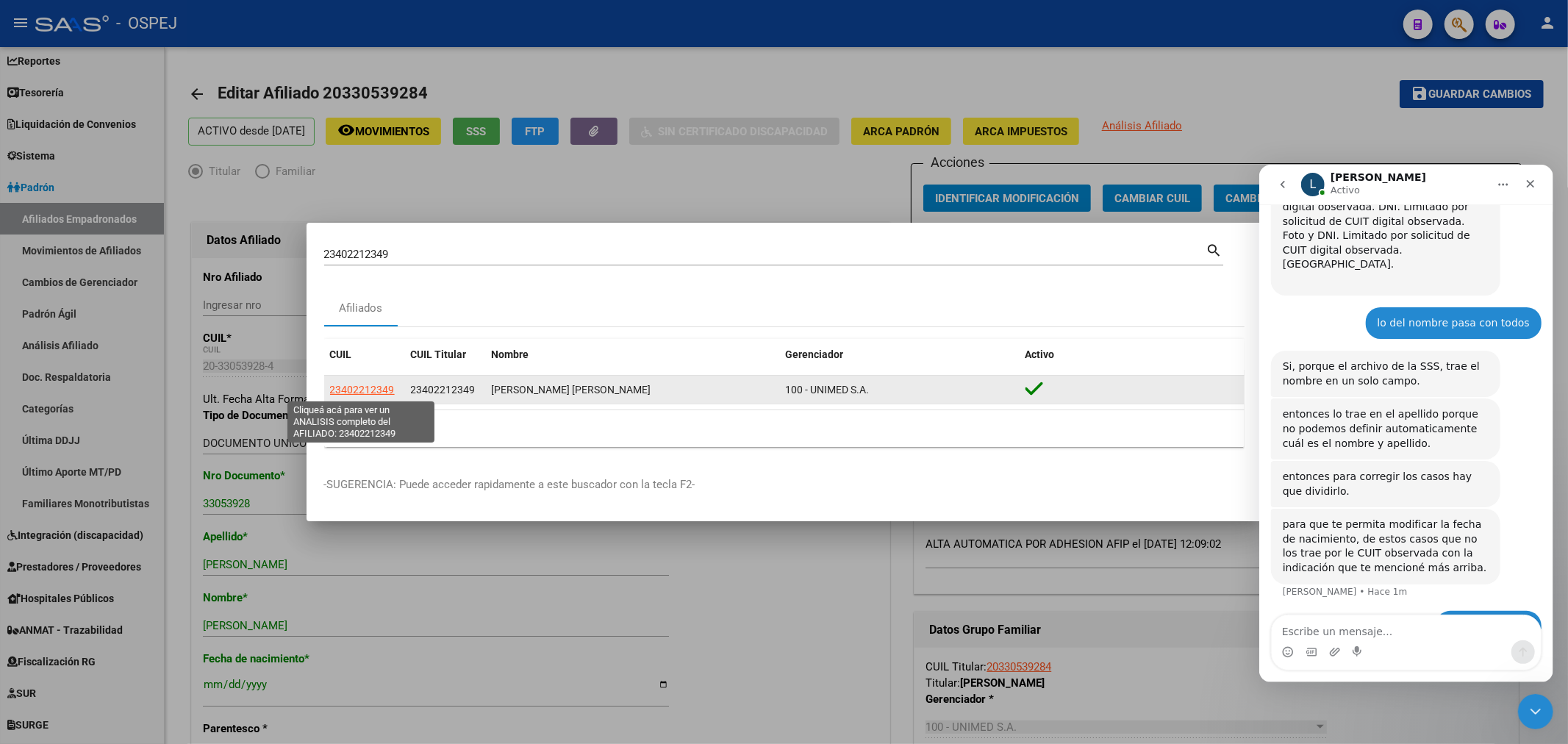
click at [365, 386] on span "23402212349" at bounding box center [362, 390] width 64 height 12
type textarea "23402212349"
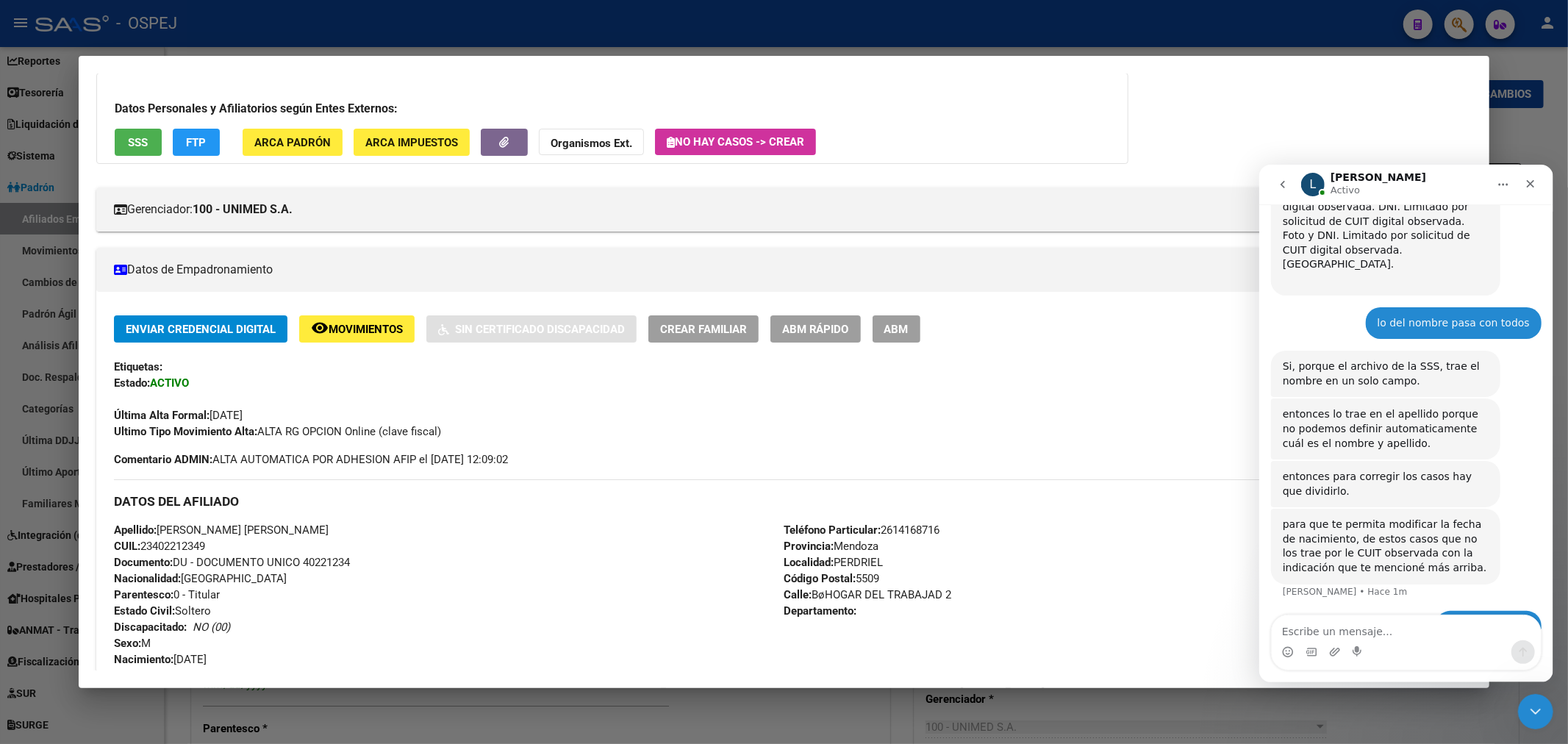
scroll to position [163, 0]
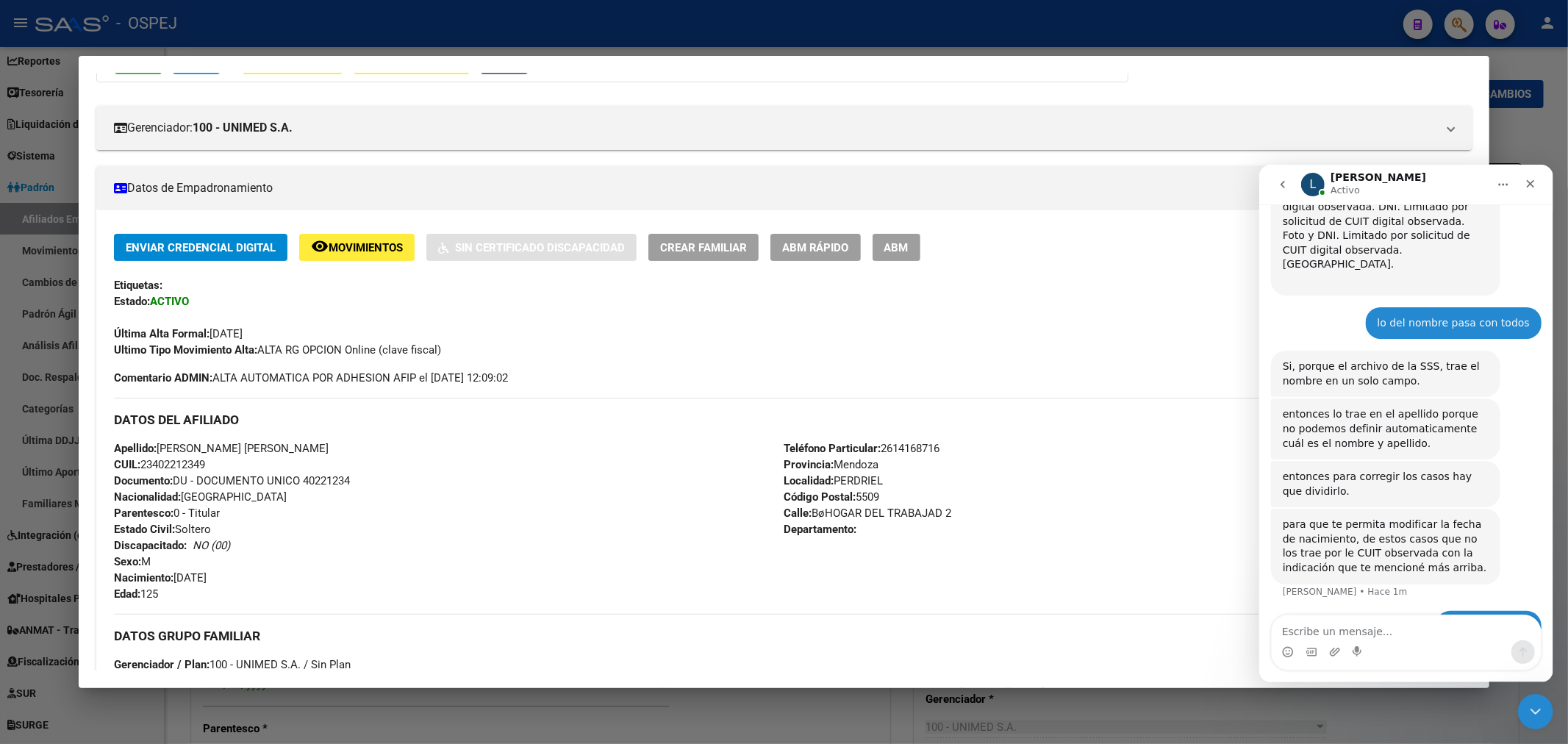
click at [930, 329] on div "Última Alta Formal: 01/03/2025" at bounding box center [784, 325] width 1341 height 33
click at [920, 258] on button "ABM" at bounding box center [896, 248] width 48 height 27
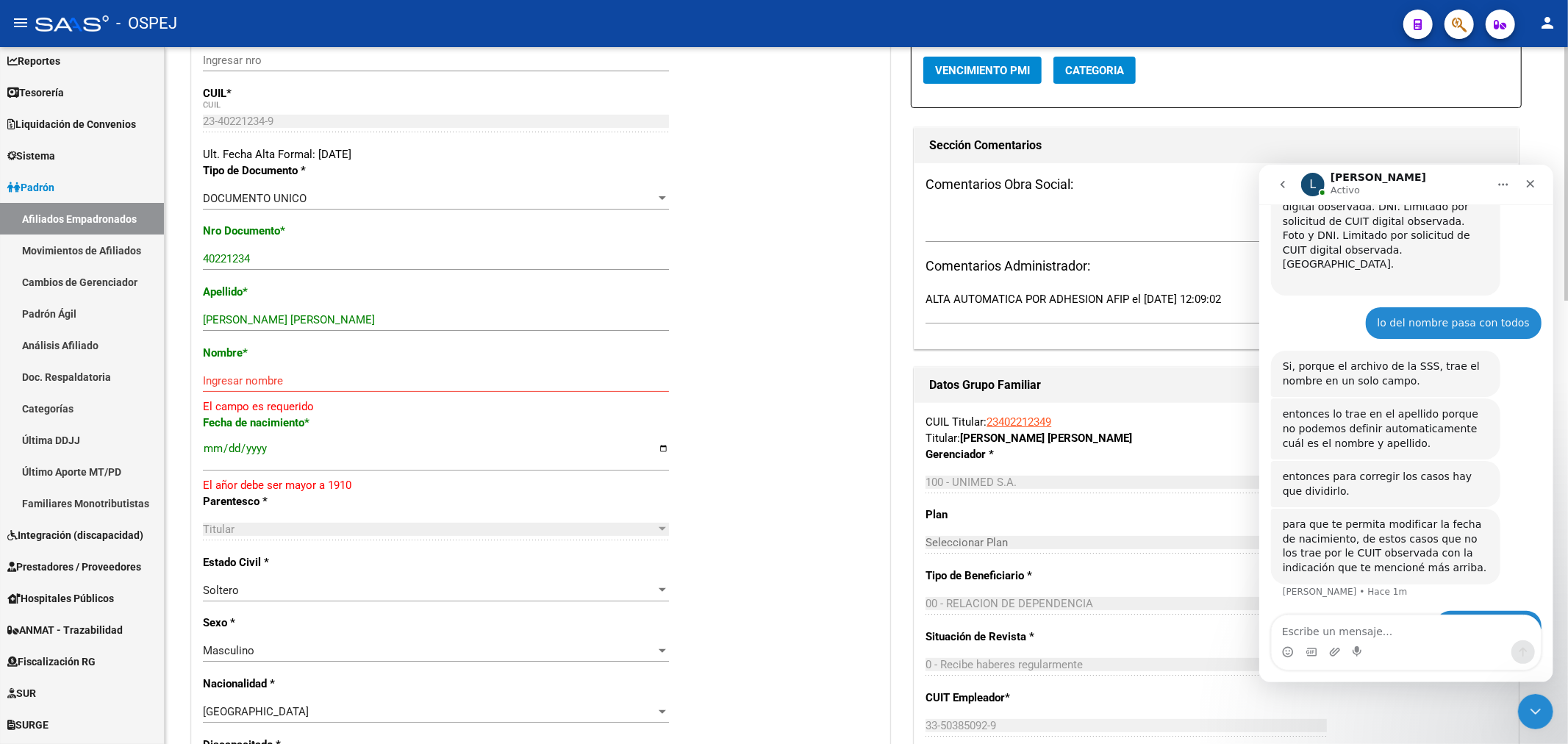
scroll to position [163, 0]
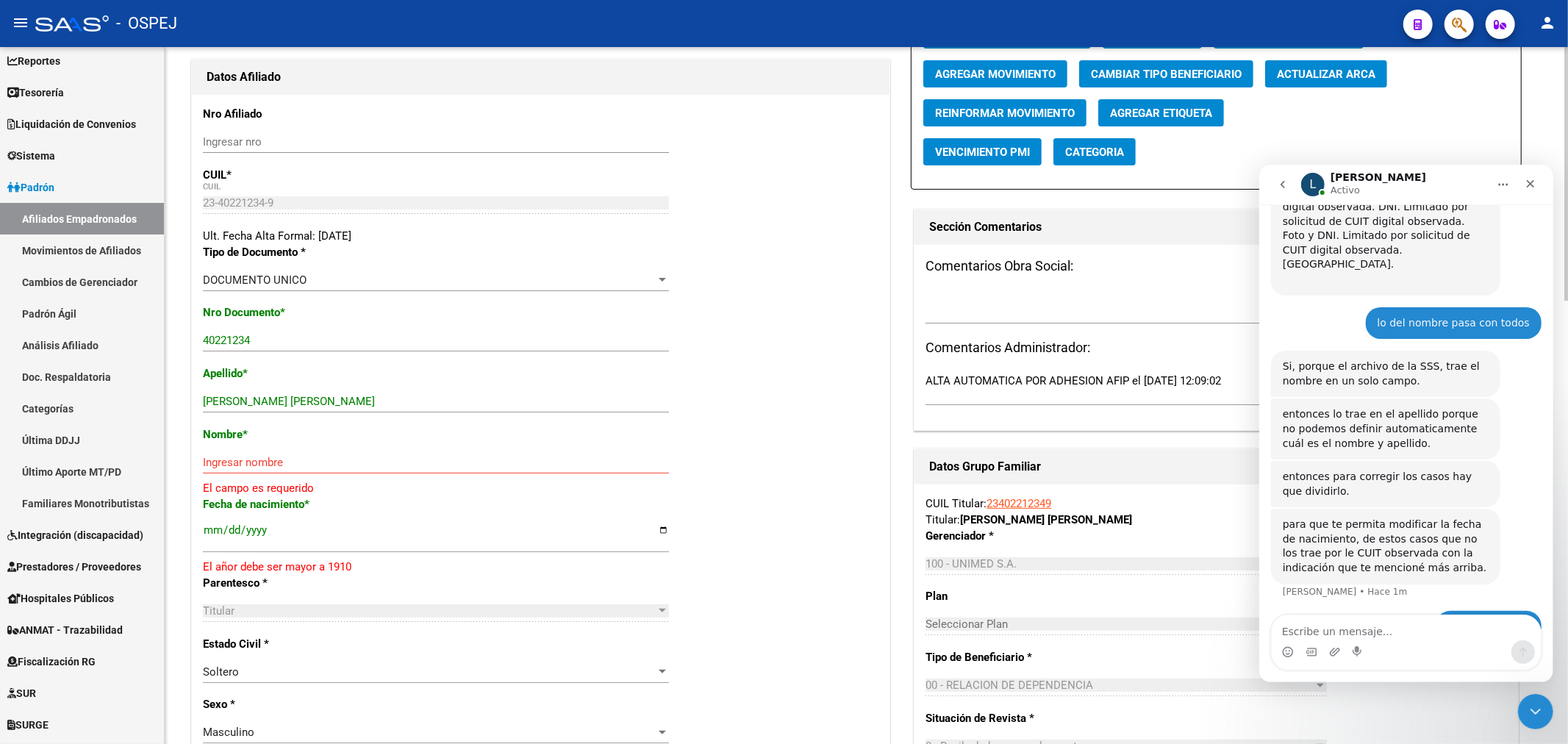
click at [1353, 81] on span "Actualizar ARCA" at bounding box center [1325, 74] width 99 height 13
type input "ALBELO EMILIANO ALEXANDER"
type input "1997-03-06"
type input "UGARTECHE"
type input "B°HOGAR DEL TRABAJAD"
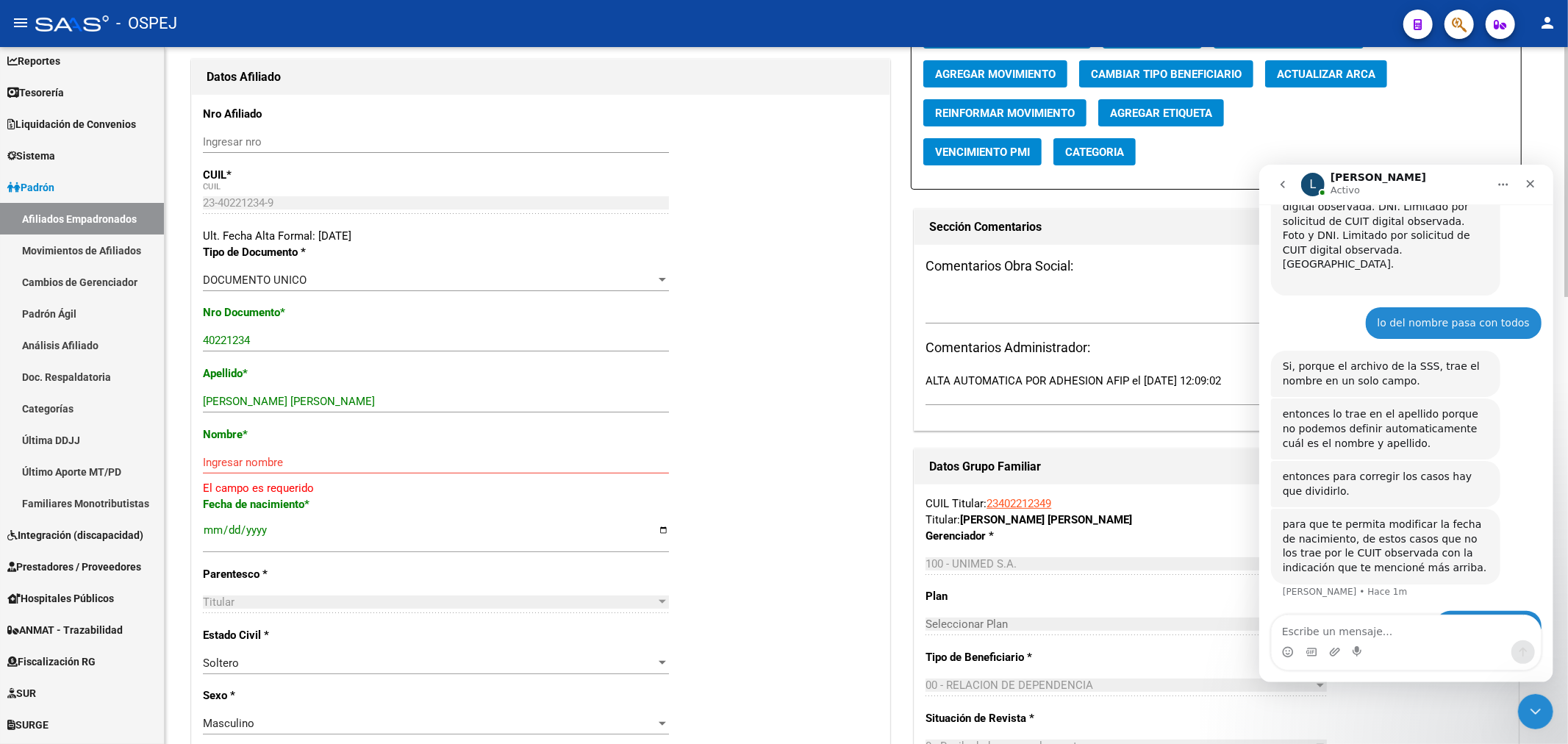
type input "2"
drag, startPoint x: 380, startPoint y: 399, endPoint x: 247, endPoint y: 404, distance: 133.1
click at [247, 404] on input "ALBELO EMILIANO ALEXANDER" at bounding box center [436, 401] width 466 height 13
type input "ALBELO"
click at [256, 460] on input "Ingresar nombre" at bounding box center [436, 463] width 466 height 13
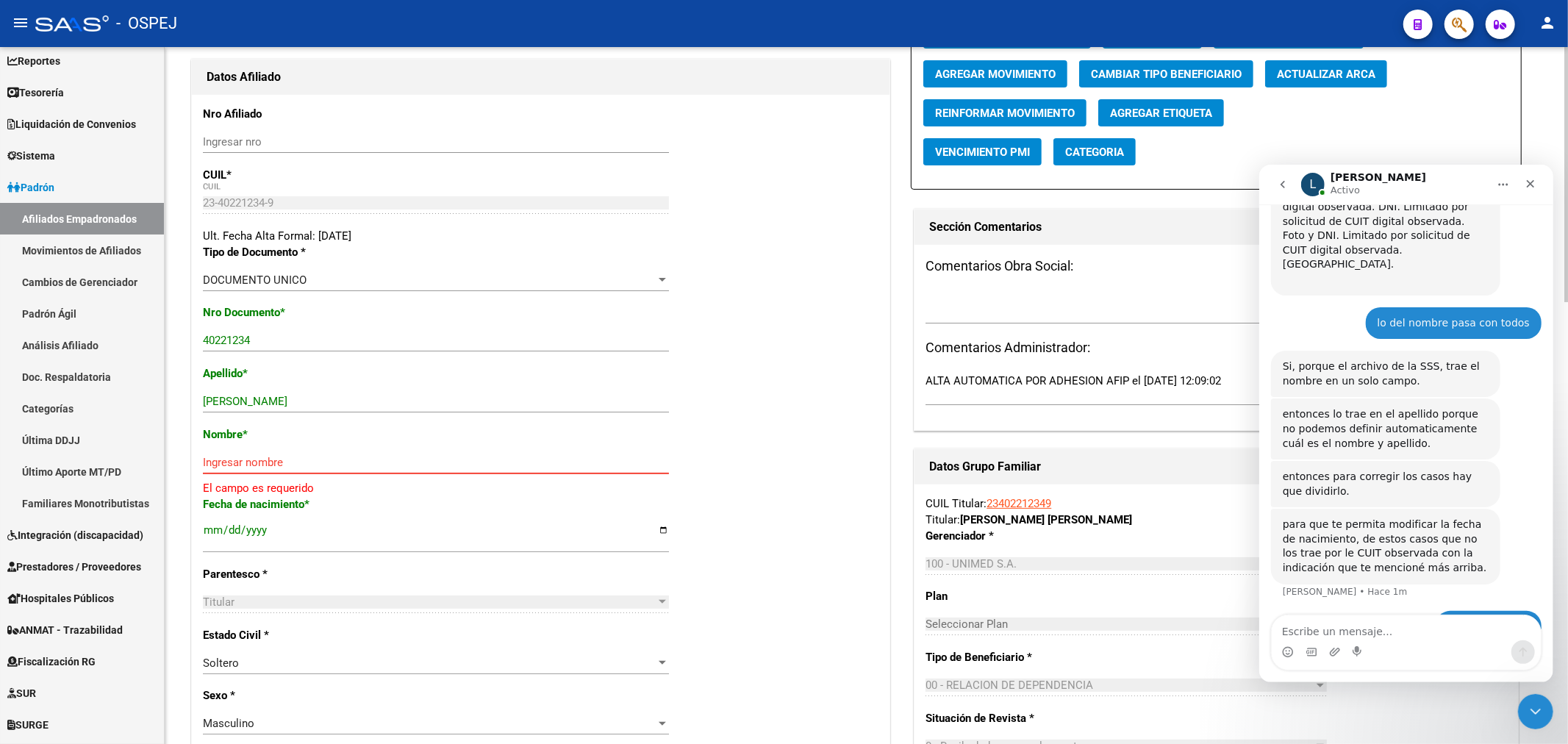
paste input "EMILIANO ALEXANDER"
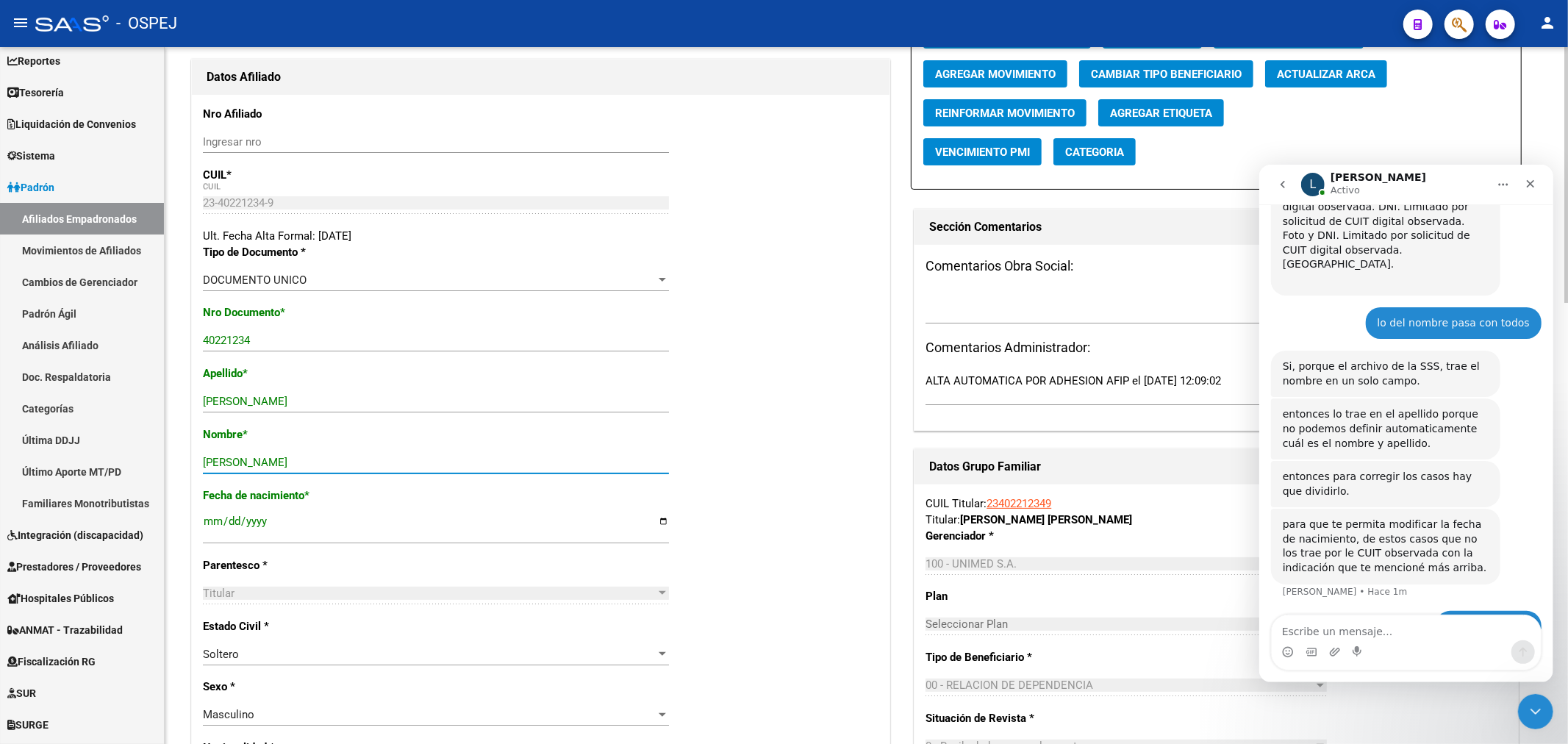
scroll to position [0, 0]
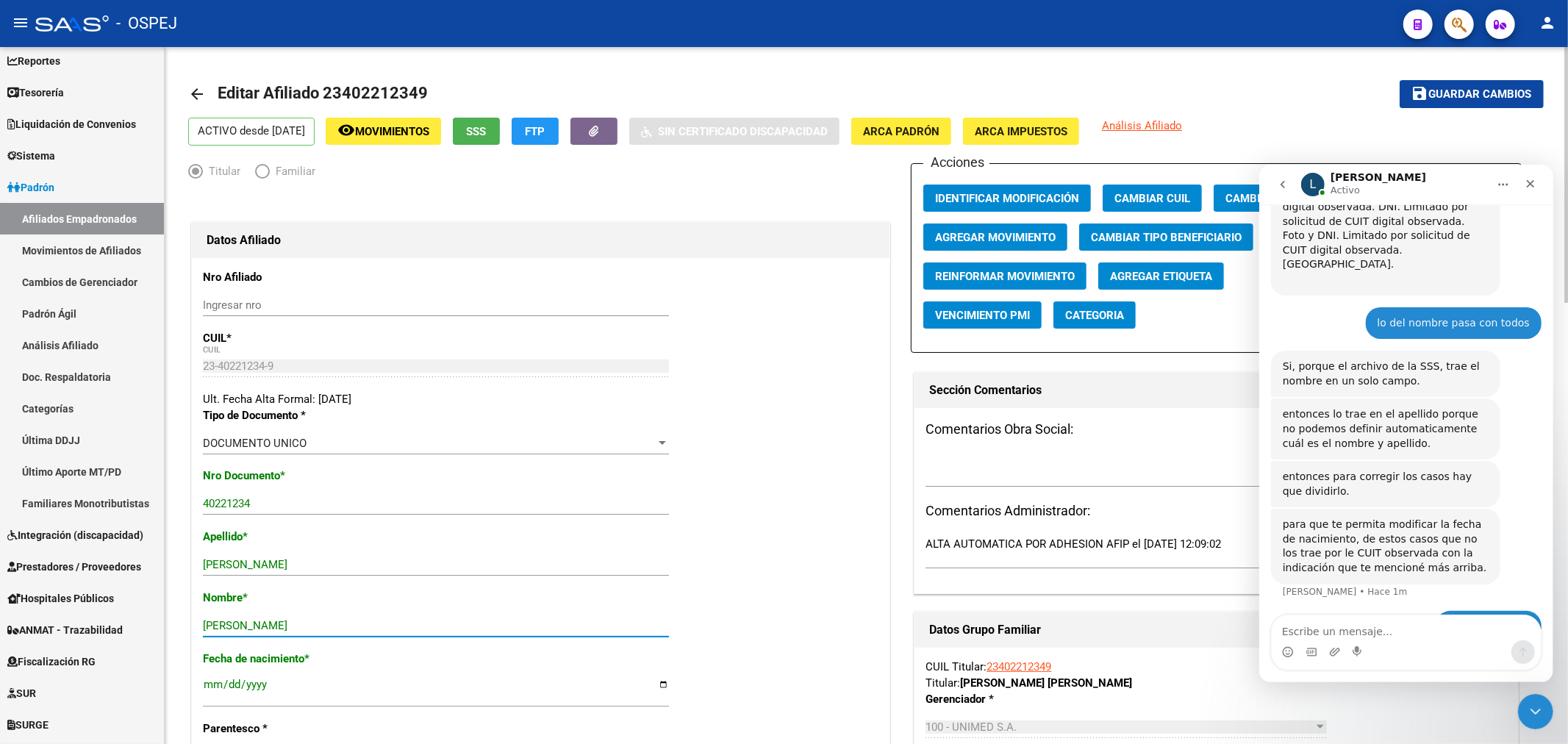
type input "EMILIANO ALEXANDER"
click at [1503, 92] on span "Guardar cambios" at bounding box center [1480, 95] width 103 height 13
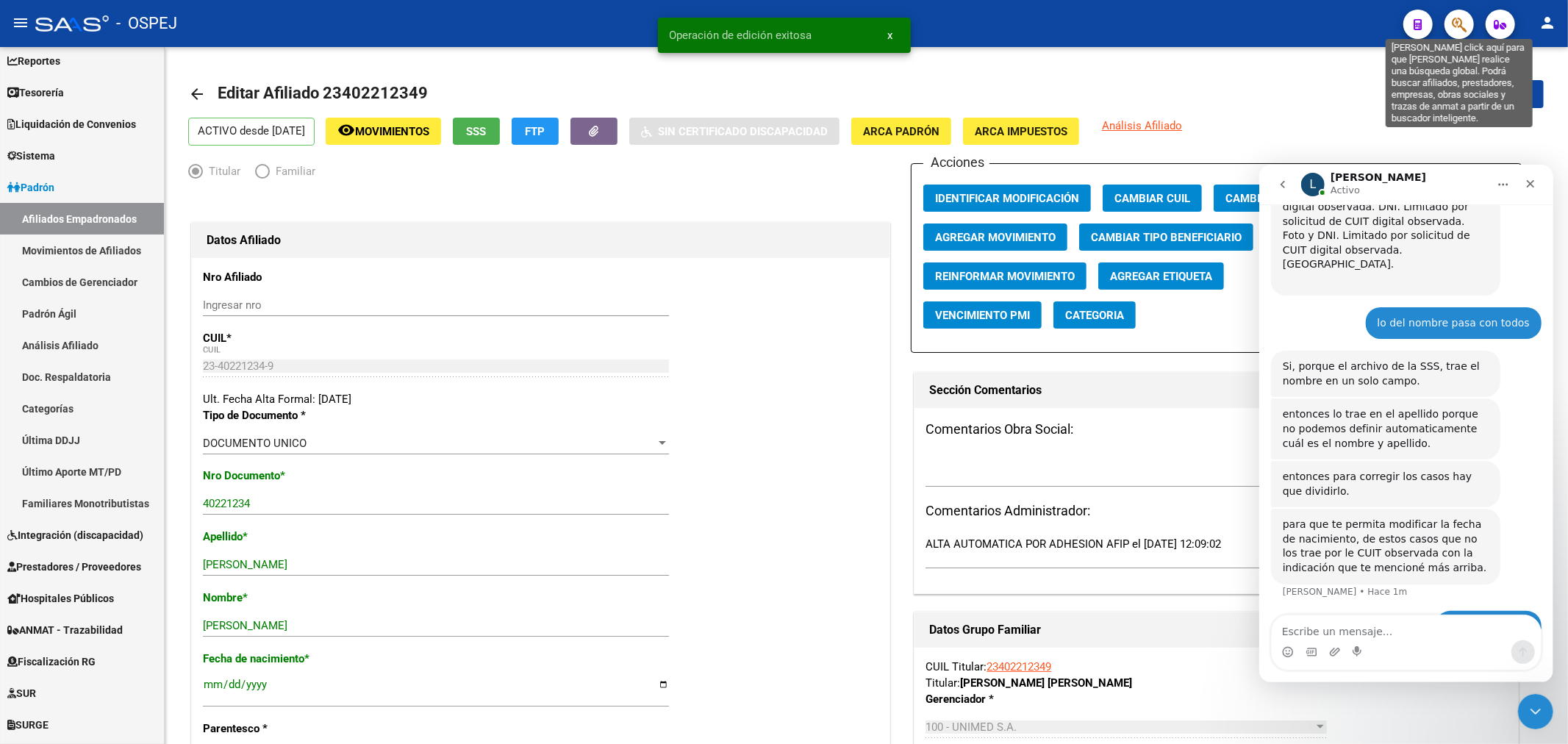
click at [1456, 24] on icon "button" at bounding box center [1459, 25] width 14 height 17
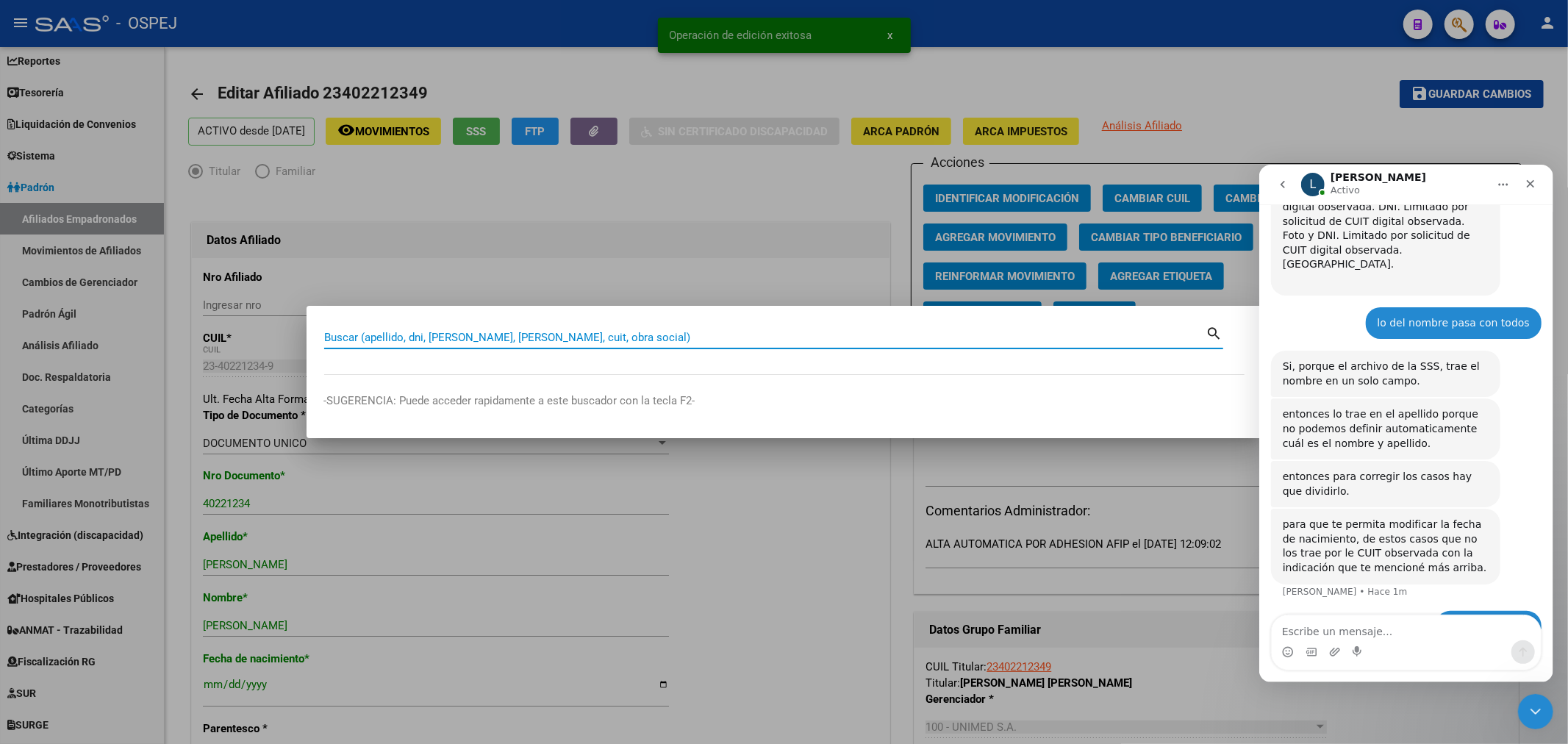
paste input "27380077340"
type input "27380077340"
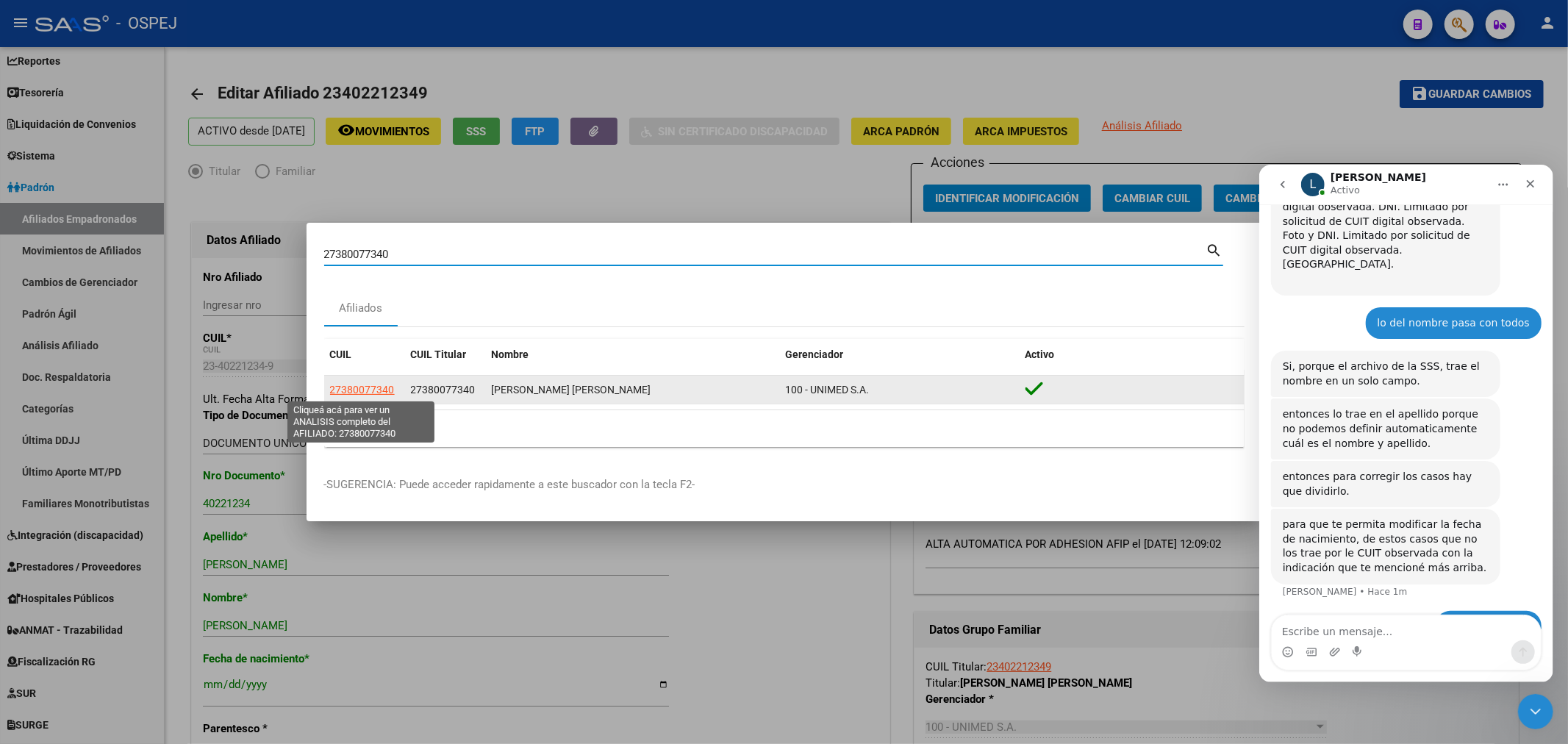
click at [366, 394] on span "27380077340" at bounding box center [362, 390] width 64 height 12
type textarea "27380077340"
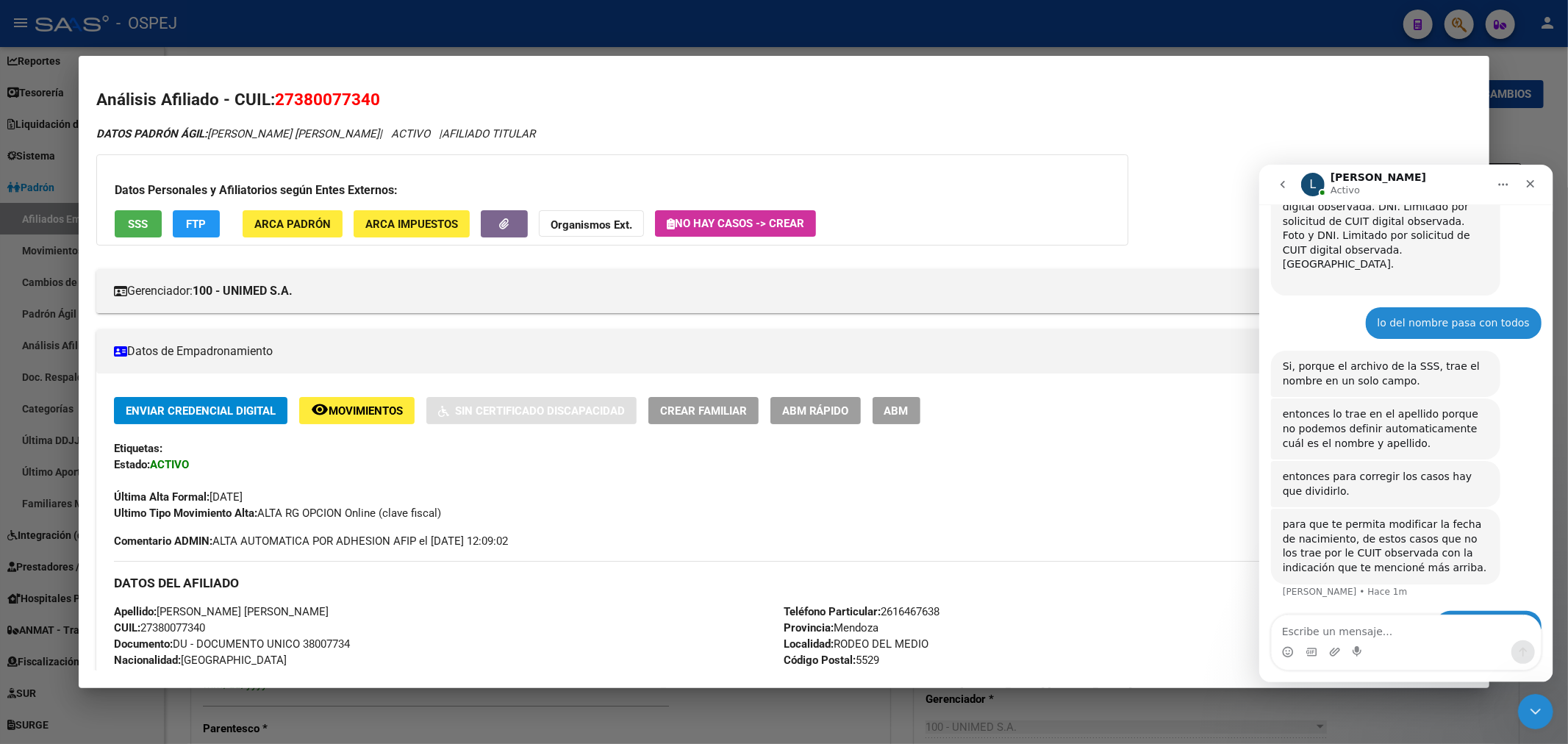
click at [938, 410] on div "Enviar Credencial Digital remove_red_eye Movimientos Sin Certificado Discapacid…" at bounding box center [784, 411] width 1341 height 27
click at [893, 408] on button "ABM" at bounding box center [896, 411] width 48 height 27
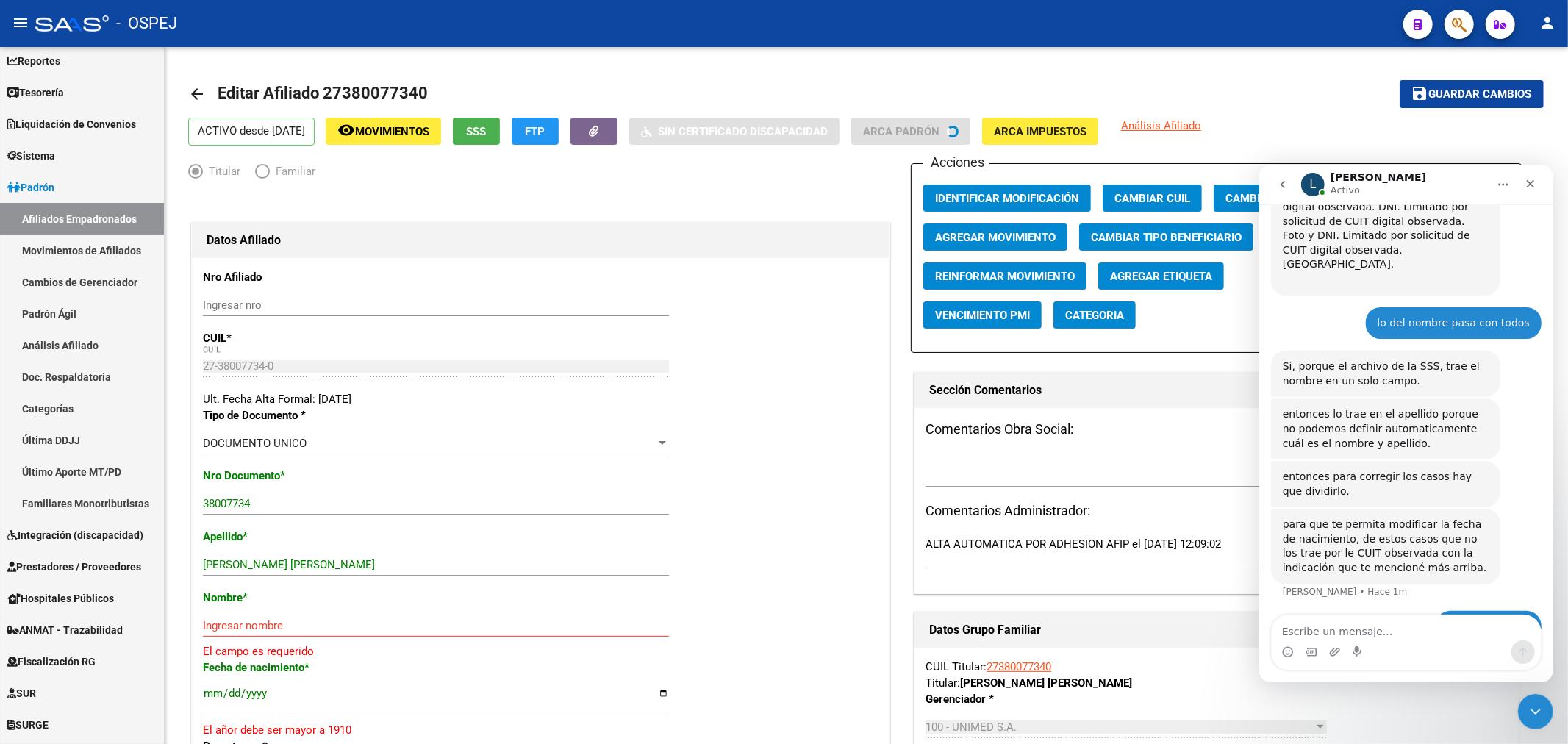
scroll to position [163, 0]
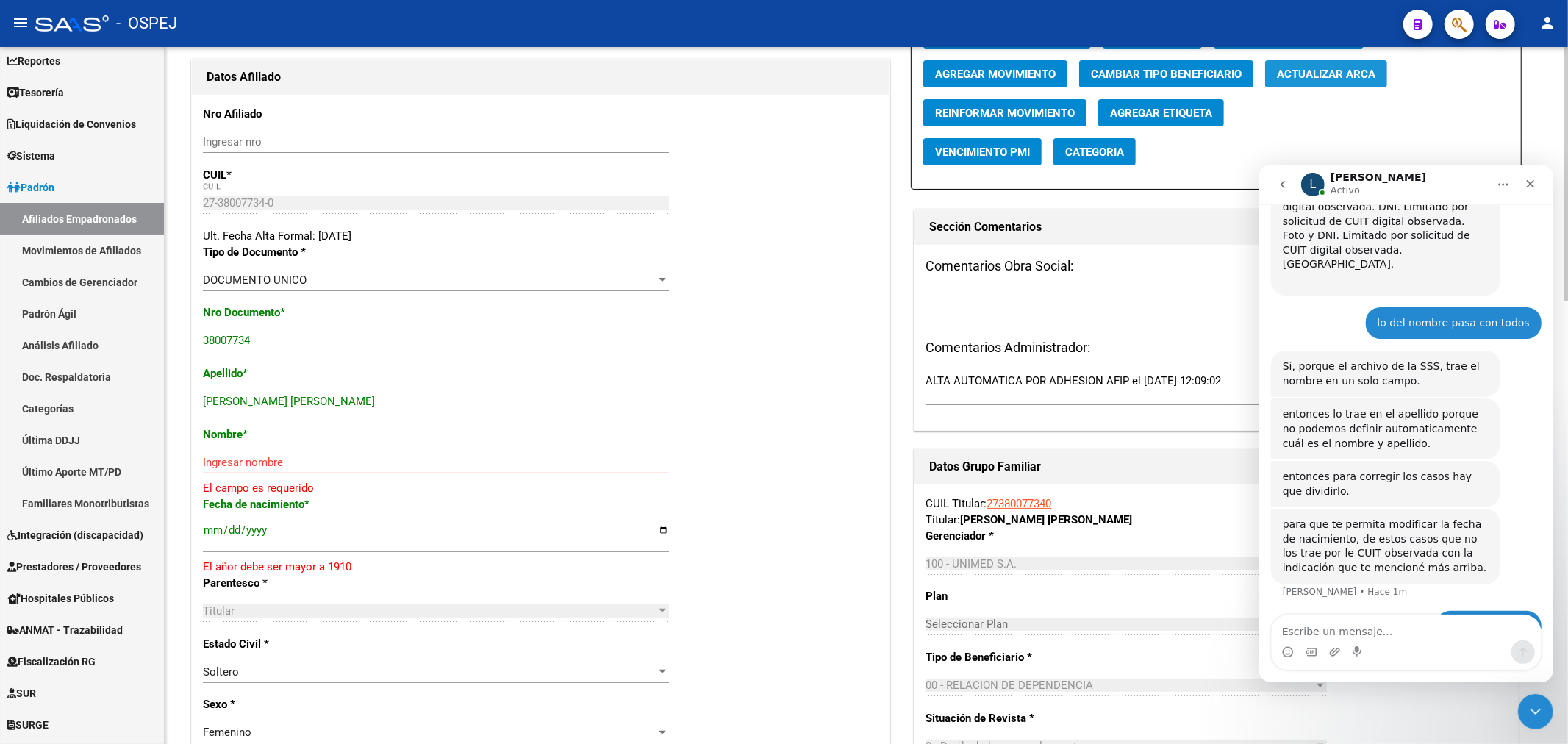
click at [1314, 84] on button "Actualizar ARCA" at bounding box center [1325, 74] width 122 height 27
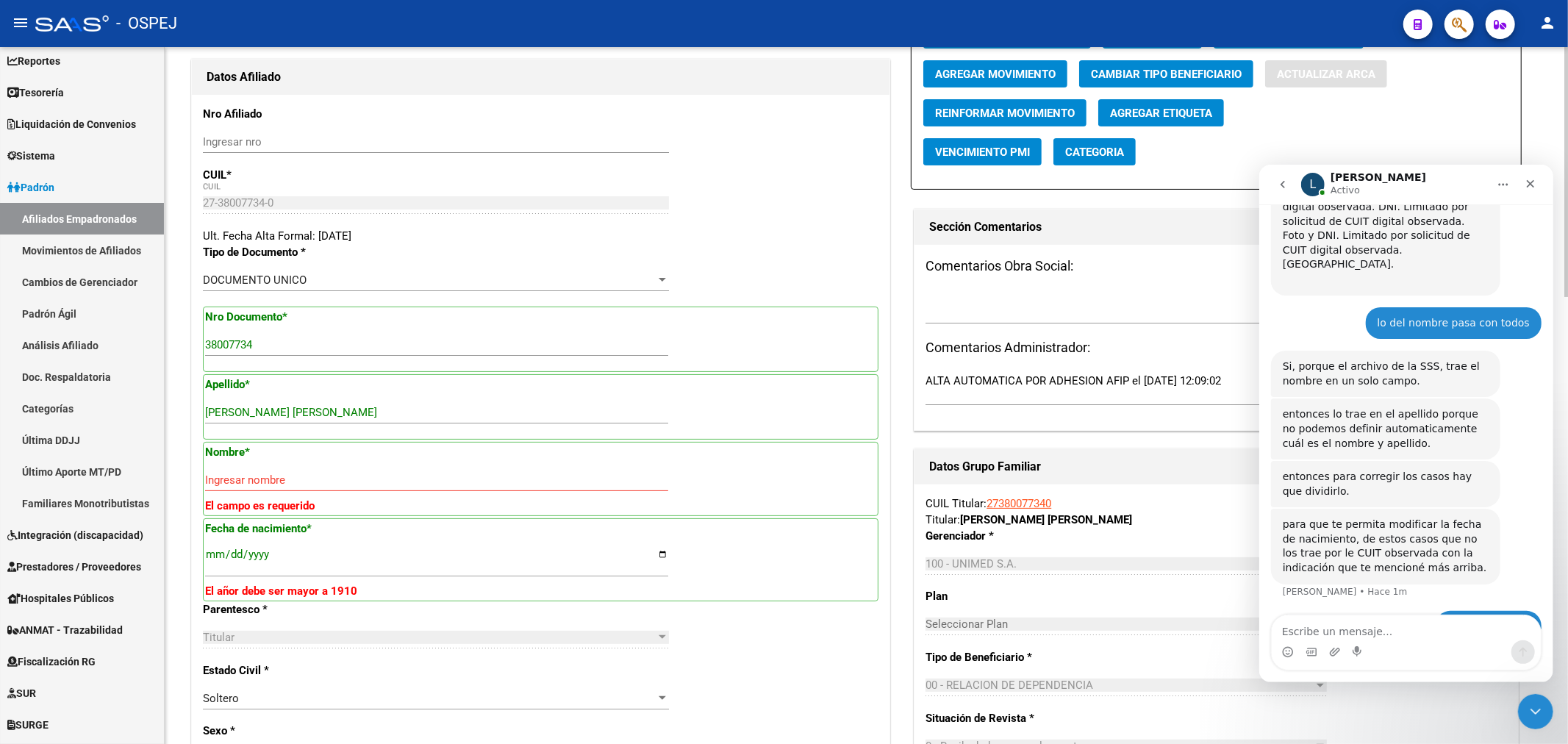
type input "ACUÑA"
type input "MELINA MICAELA"
type input "1994-03-14"
type input "RODEO DEL MEDIO"
type input "DON BOSCO Y RUTA 20"
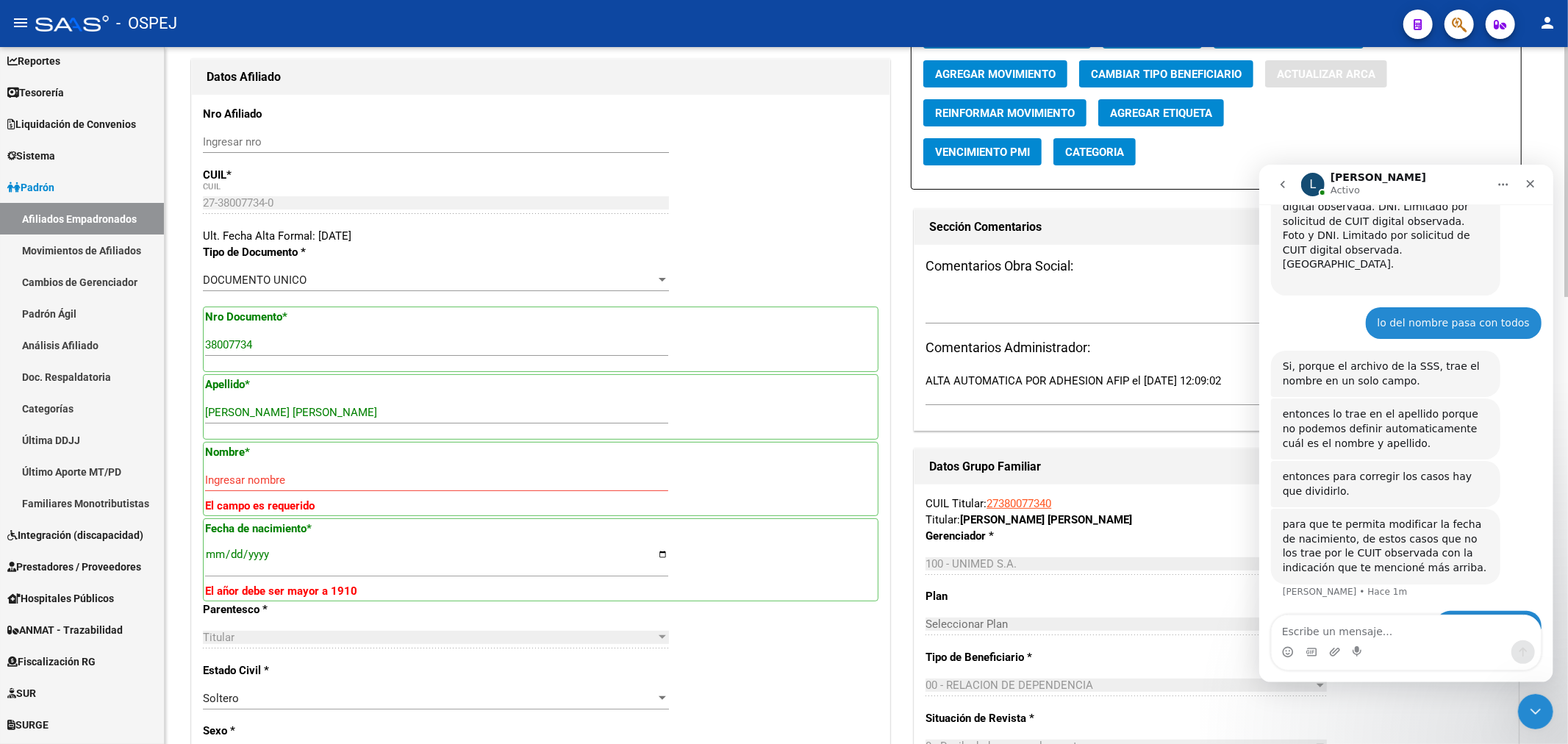
type input "1"
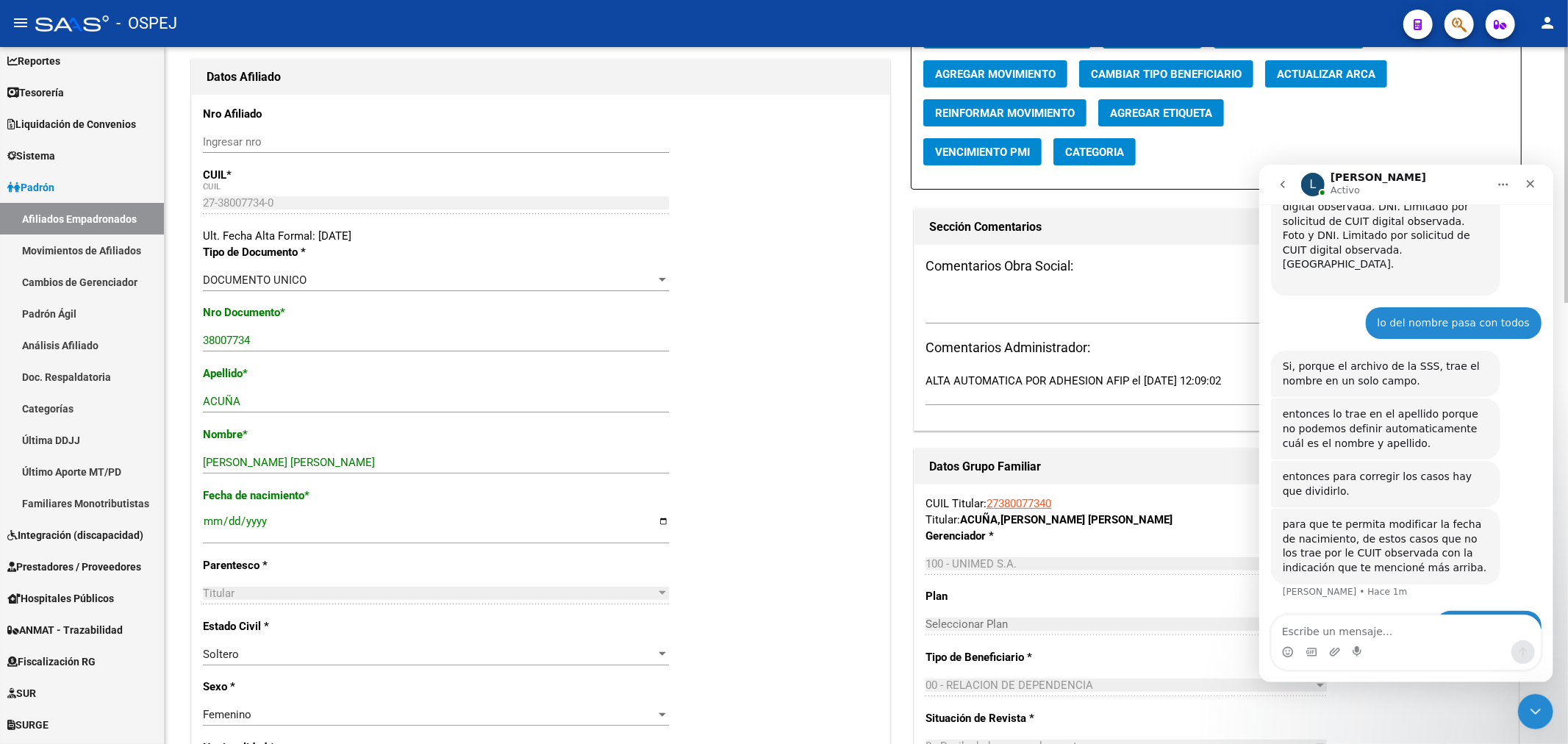
scroll to position [0, 0]
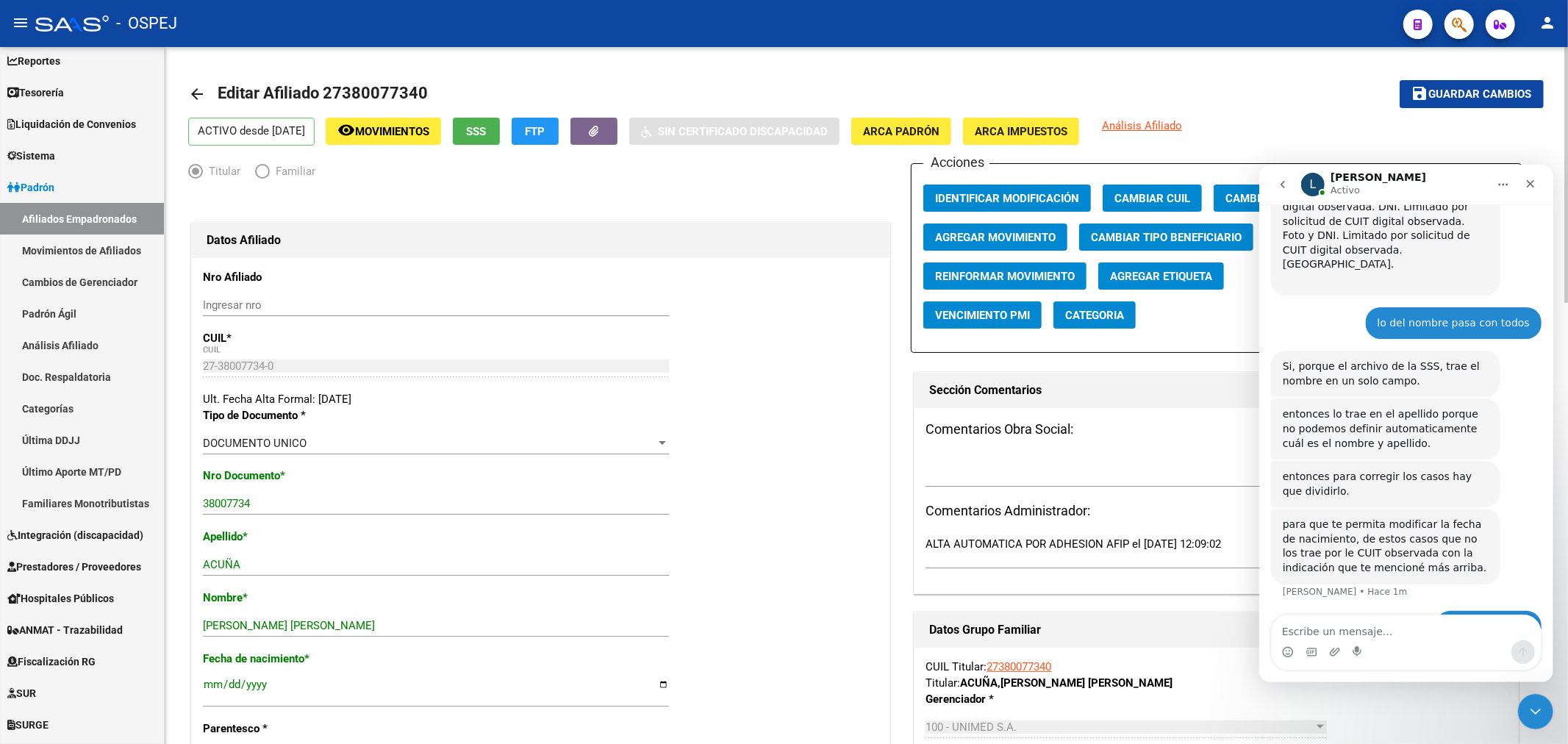
click at [1483, 84] on button "save Guardar cambios" at bounding box center [1471, 93] width 144 height 27
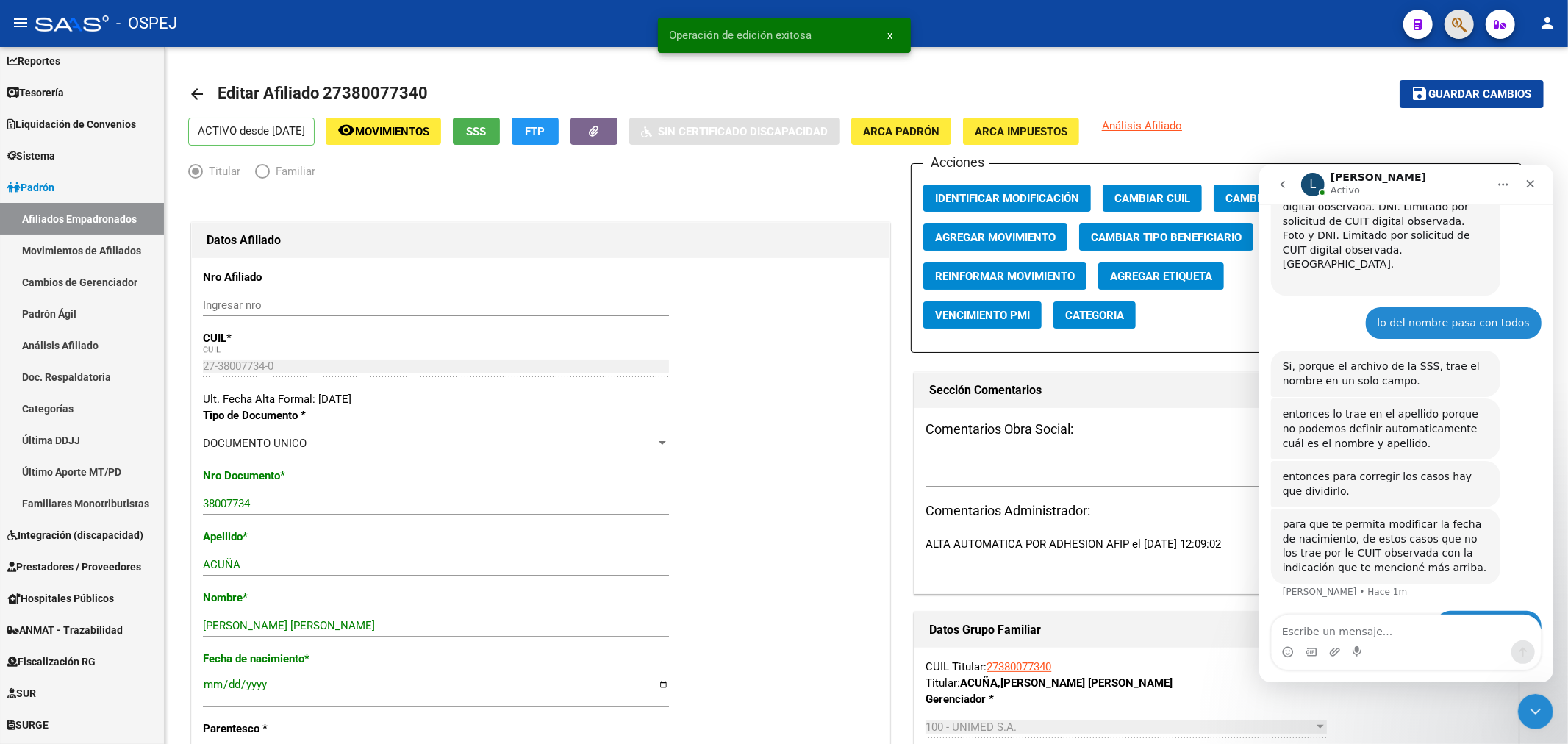
drag, startPoint x: 1461, startPoint y: 39, endPoint x: 1461, endPoint y: 31, distance: 8.0
click at [1461, 31] on span "button" at bounding box center [1459, 24] width 14 height 30
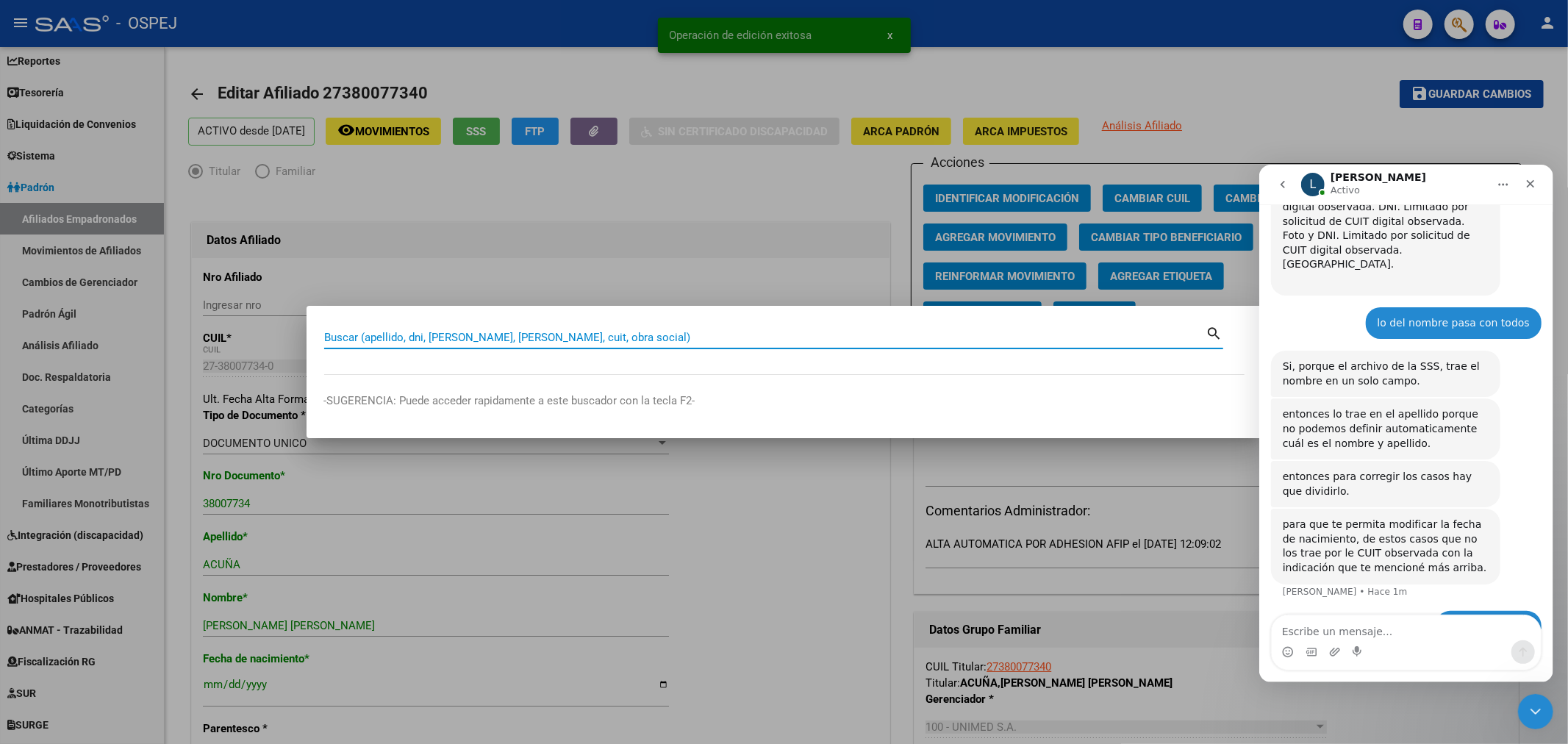
paste input "20309841000"
type input "20309841000"
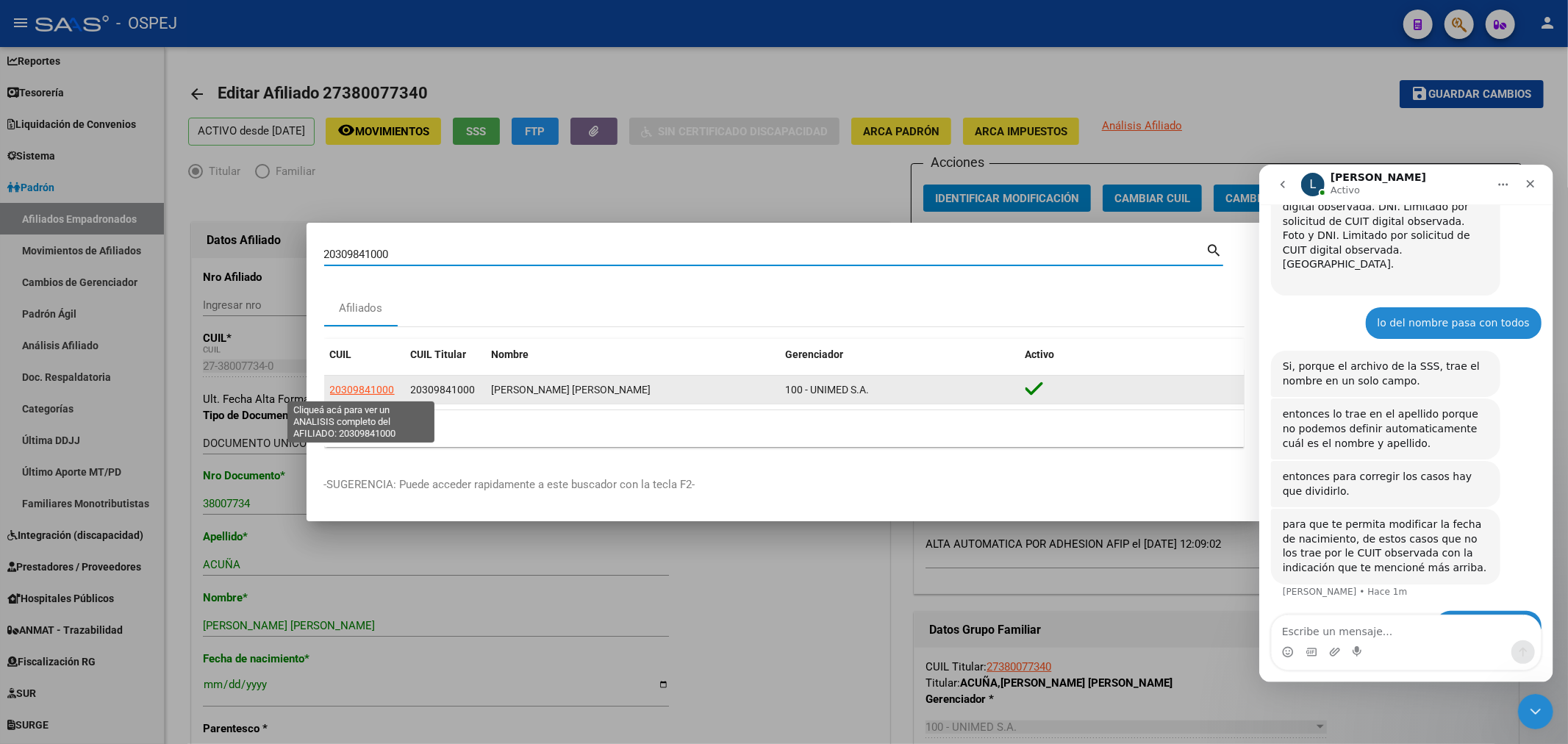
click at [363, 391] on span "20309841000" at bounding box center [362, 390] width 64 height 12
type textarea "20309841000"
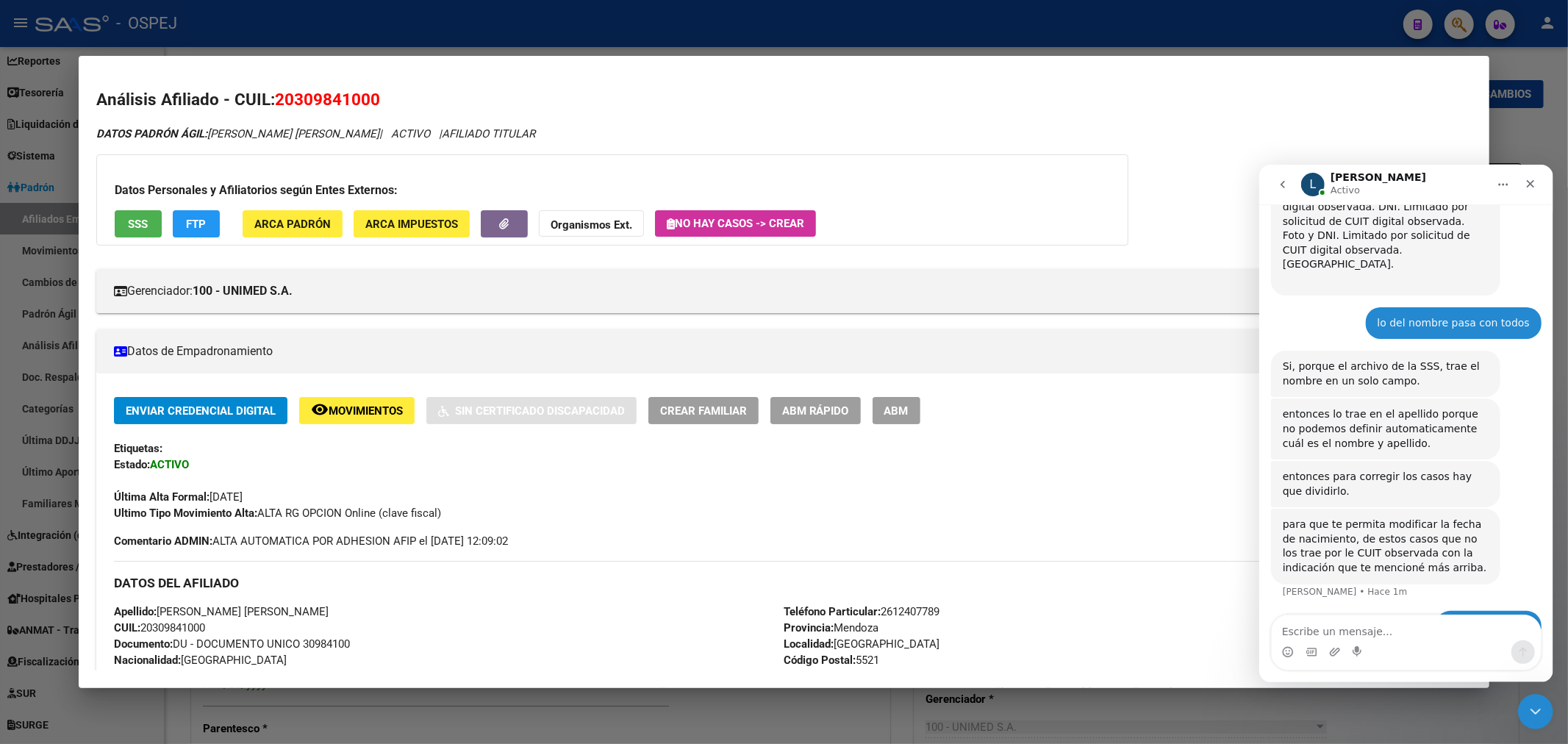
scroll to position [163, 0]
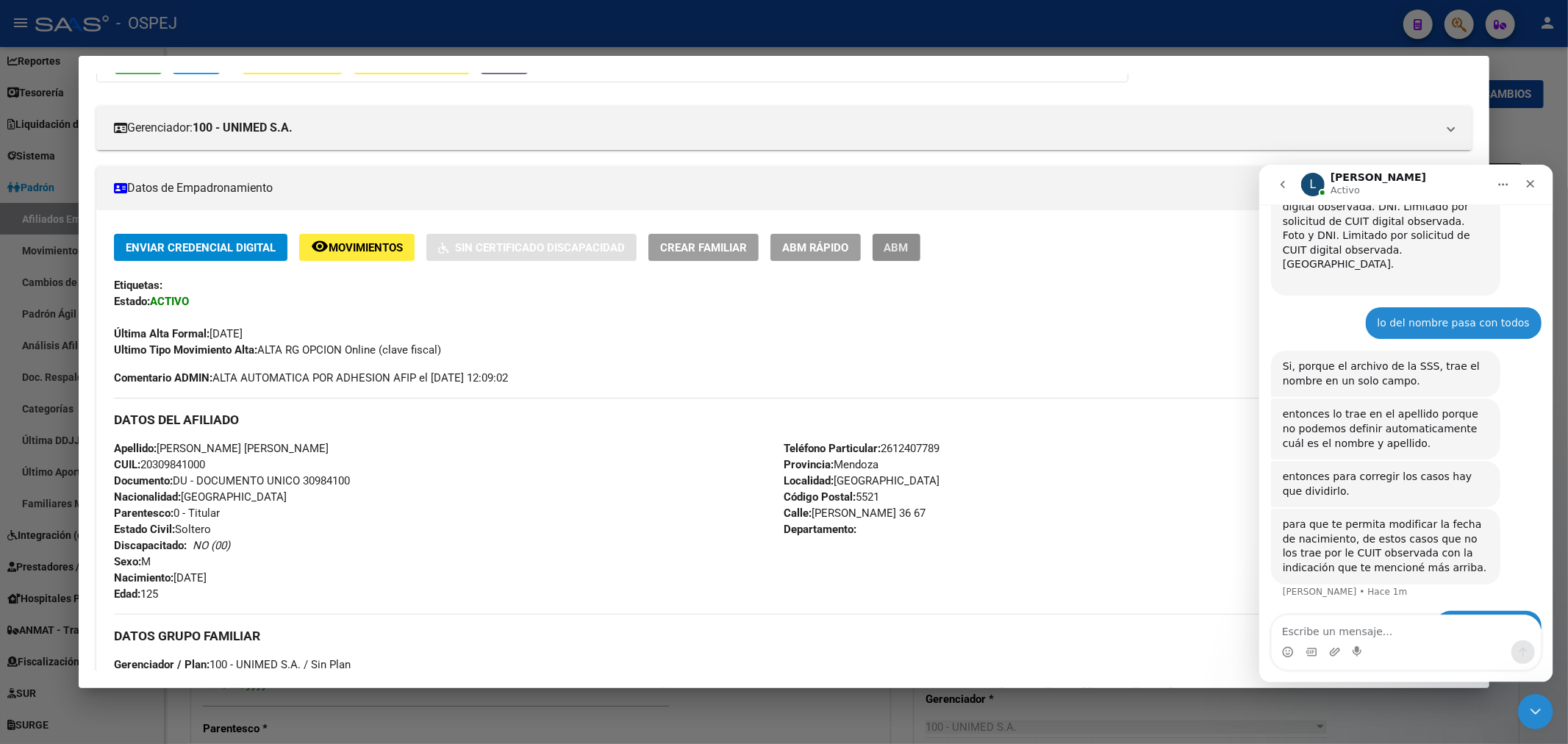
click at [909, 241] on span "ABM" at bounding box center [895, 247] width 24 height 13
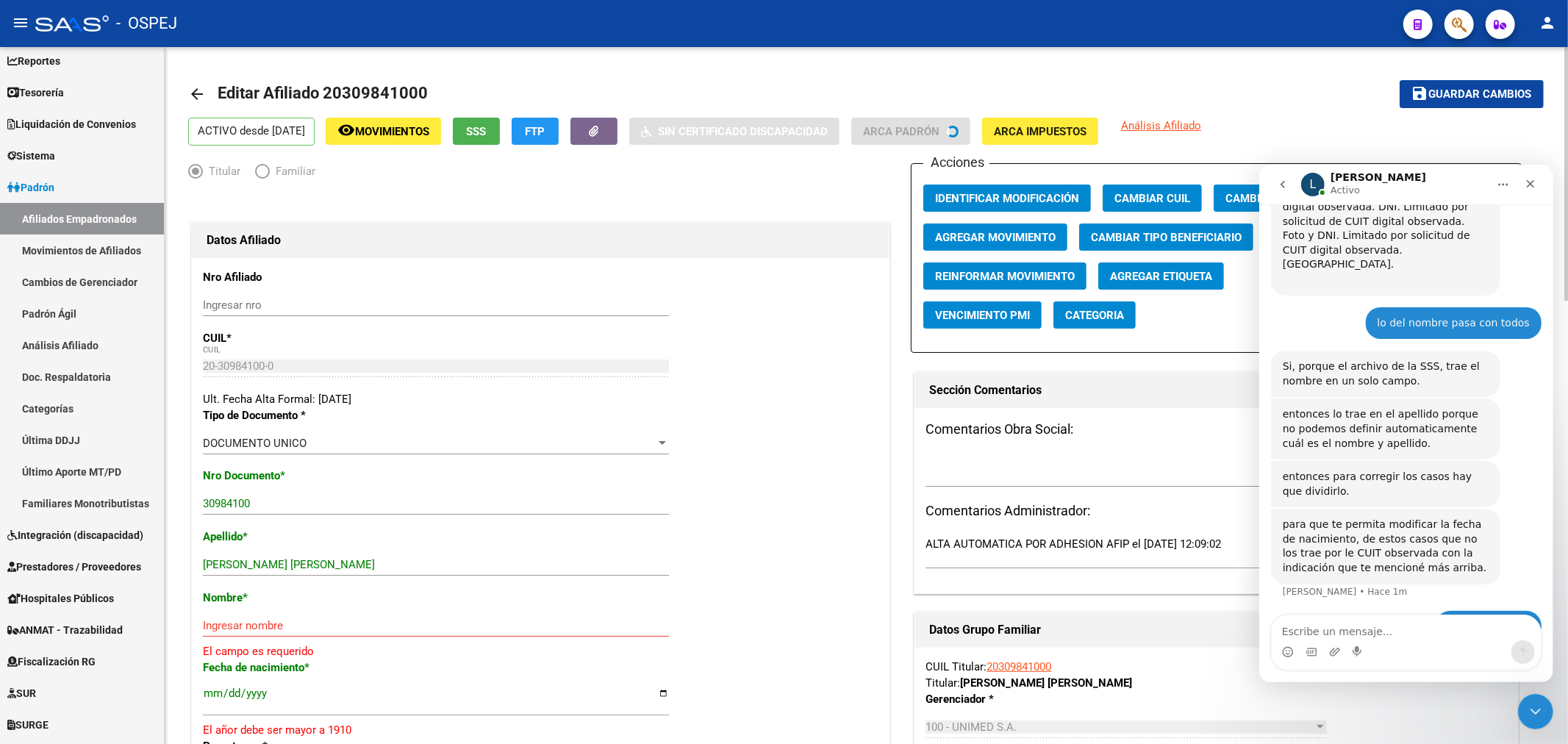
scroll to position [82, 0]
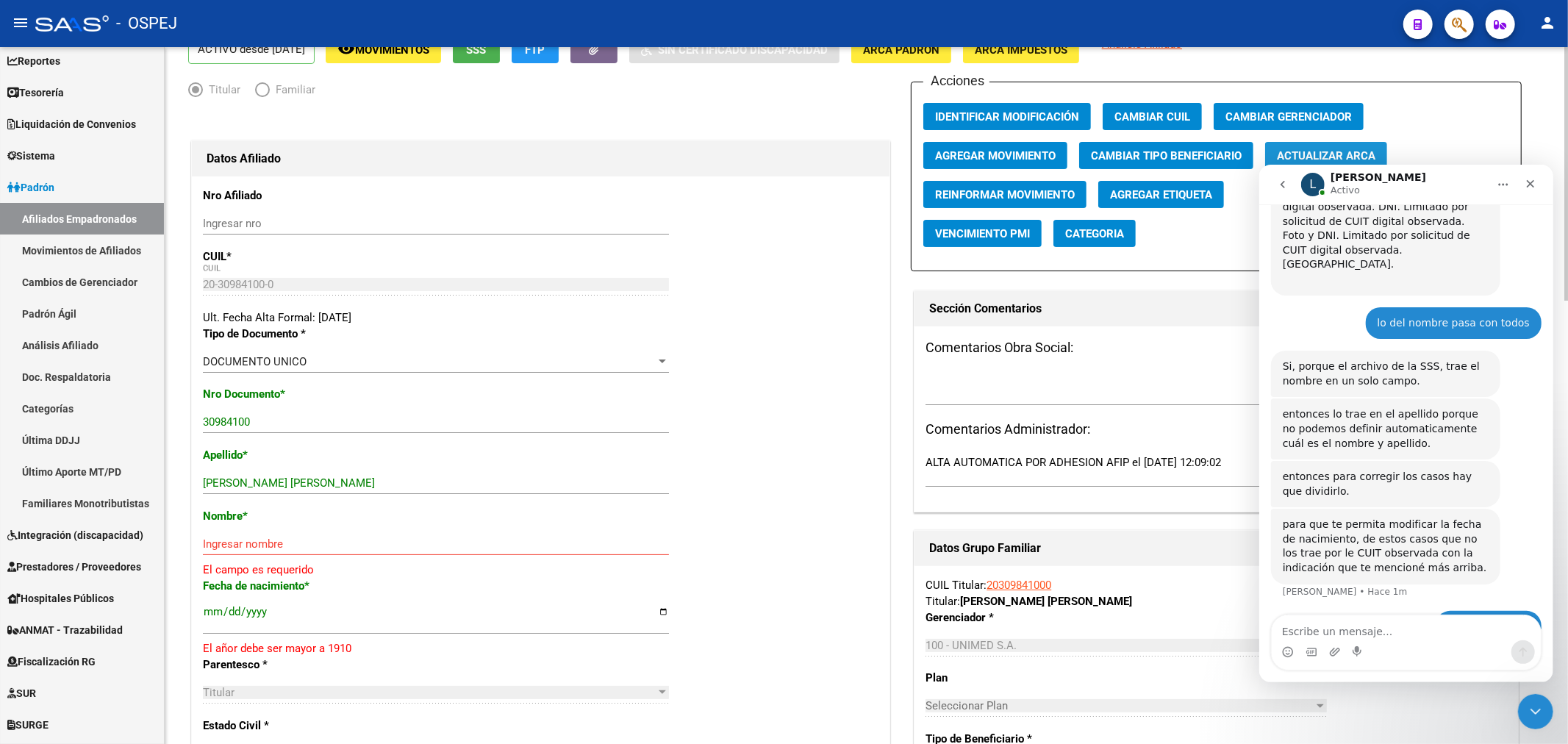
click at [1324, 156] on span "Actualizar ARCA" at bounding box center [1325, 156] width 99 height 13
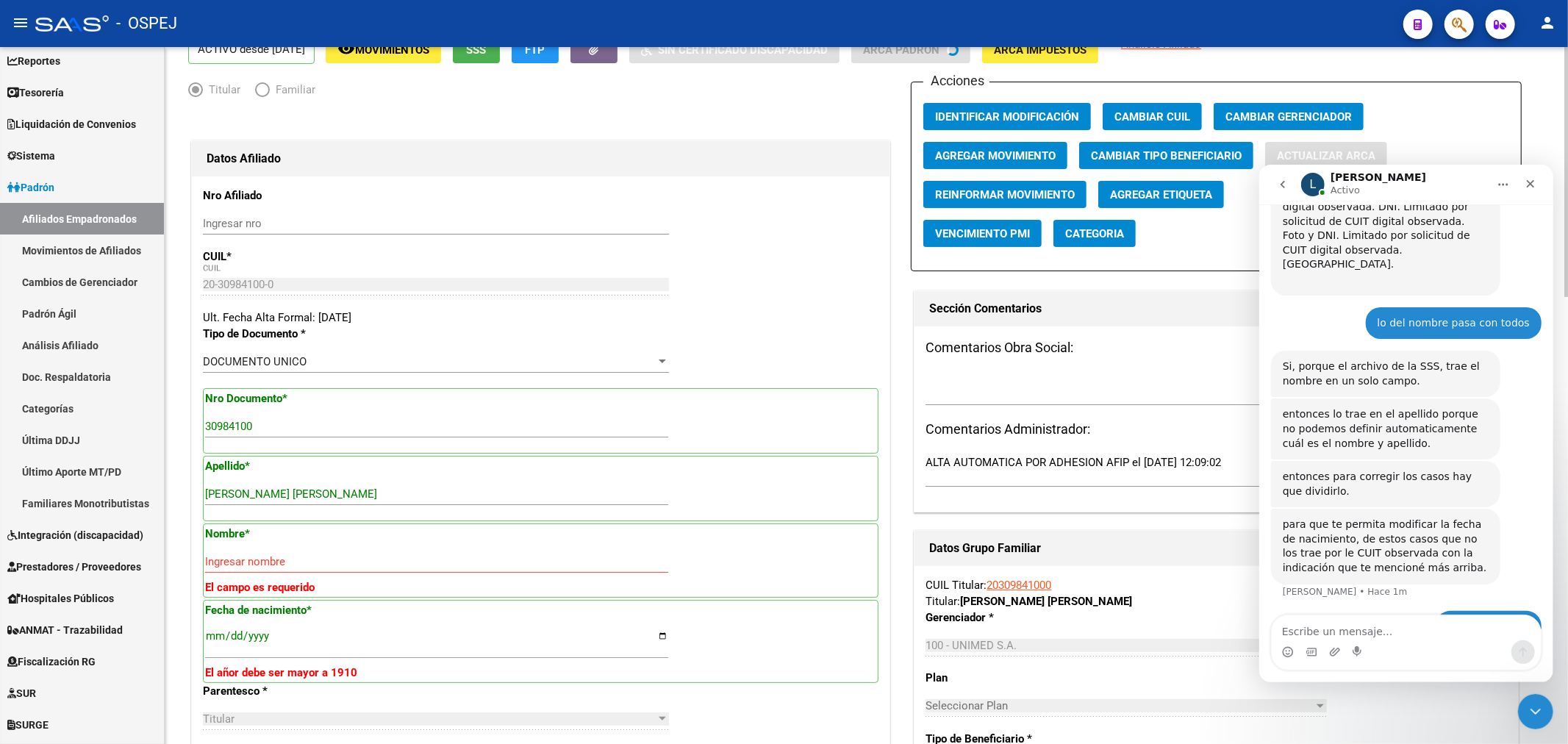
type input "BENAVIDEZ"
type input "LEONARDO MARTIN"
type input "1984-09-28"
type input "VILLA NUEVA"
type input "YRIGOYEN PRESIDENTE"
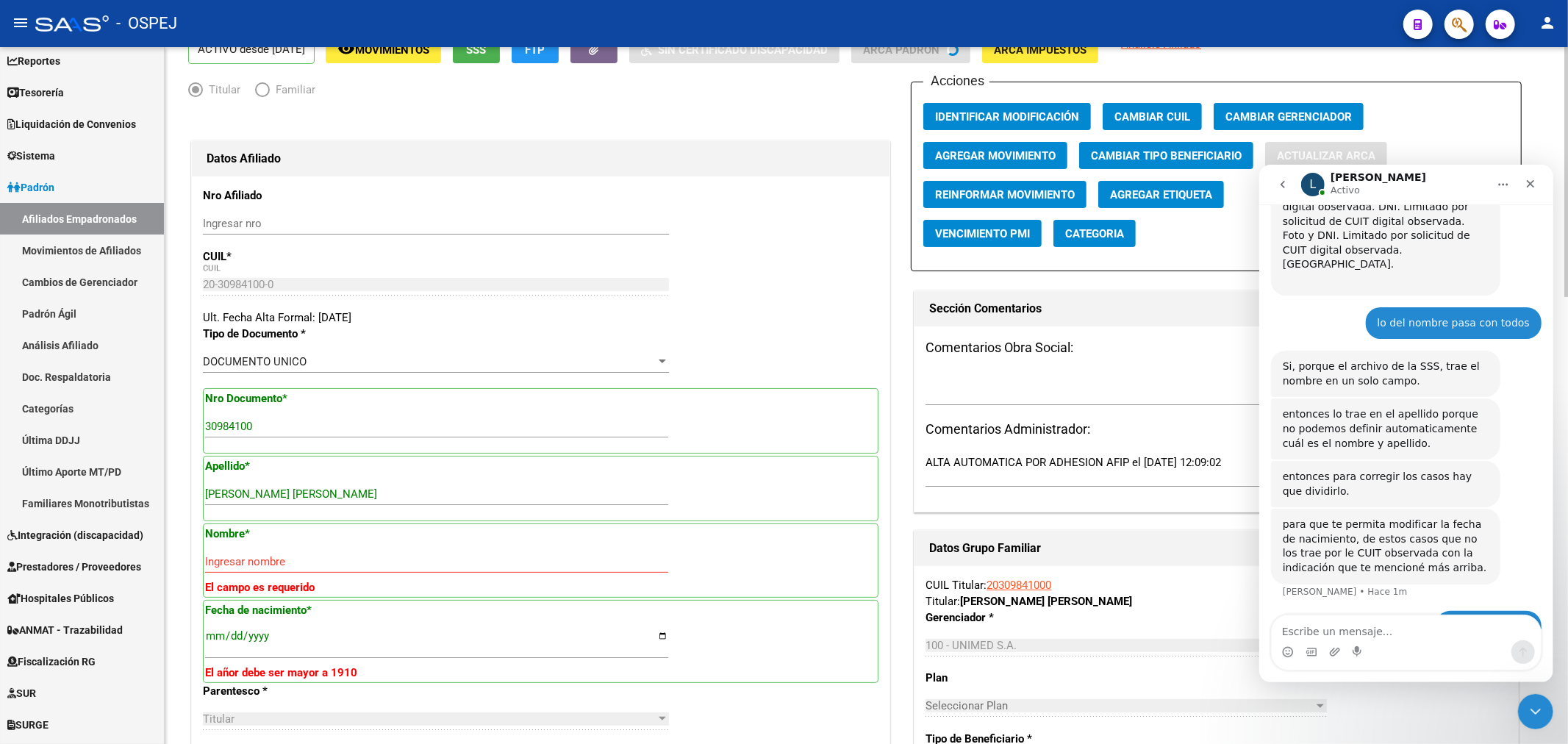
type input "3667"
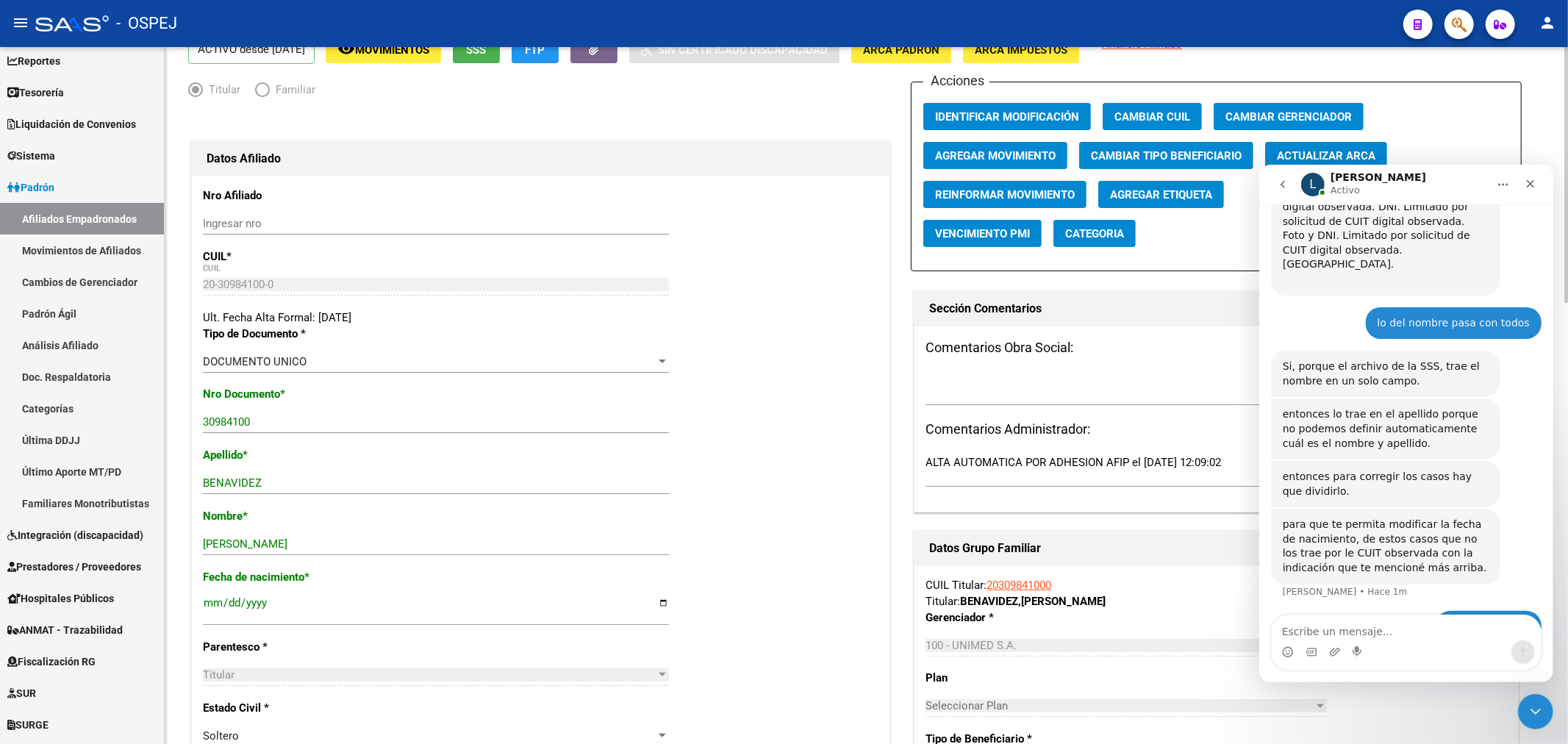
scroll to position [0, 0]
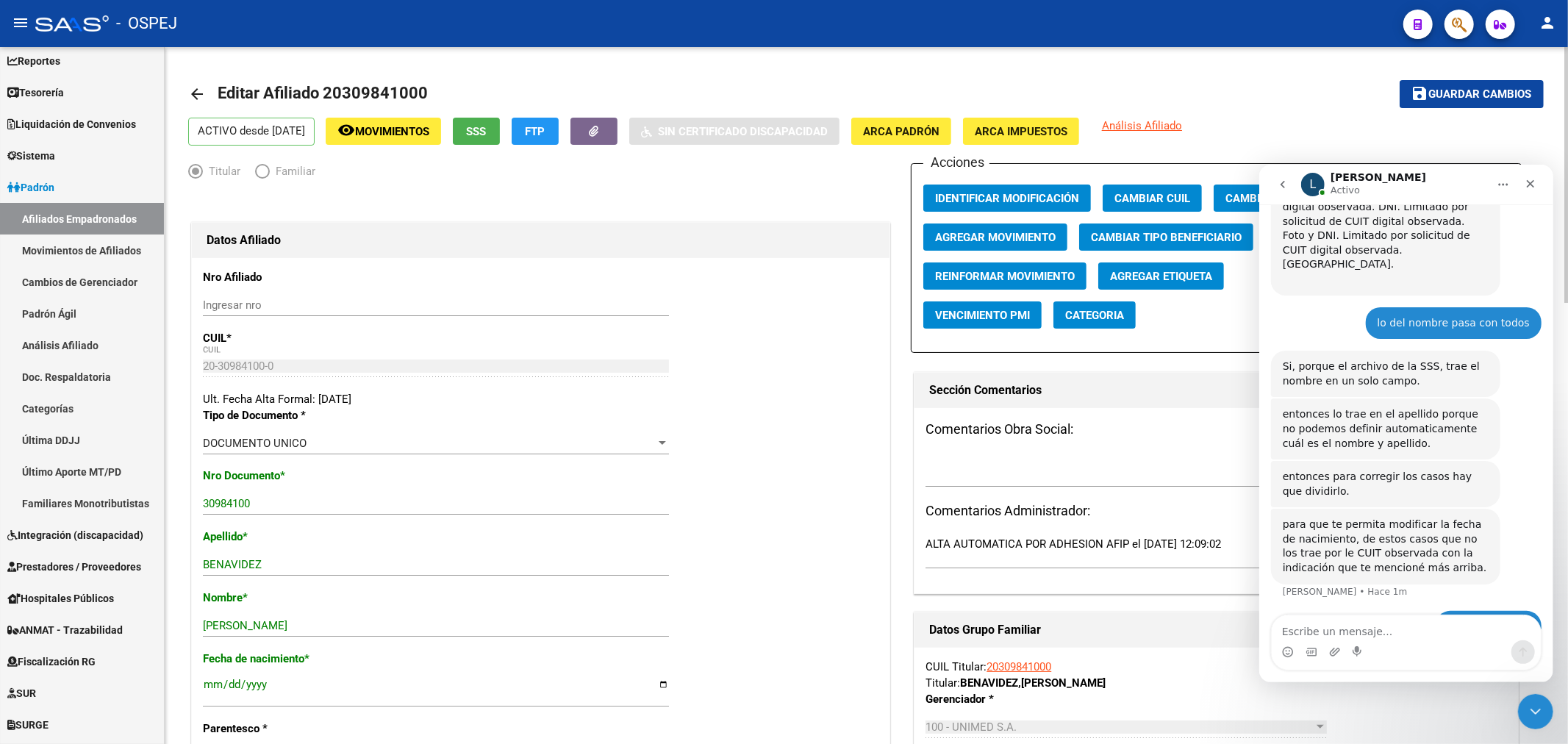
click at [1492, 78] on mat-toolbar-row "save Guardar cambios" at bounding box center [1402, 94] width 281 height 47
click at [1494, 92] on span "Guardar cambios" at bounding box center [1480, 95] width 103 height 13
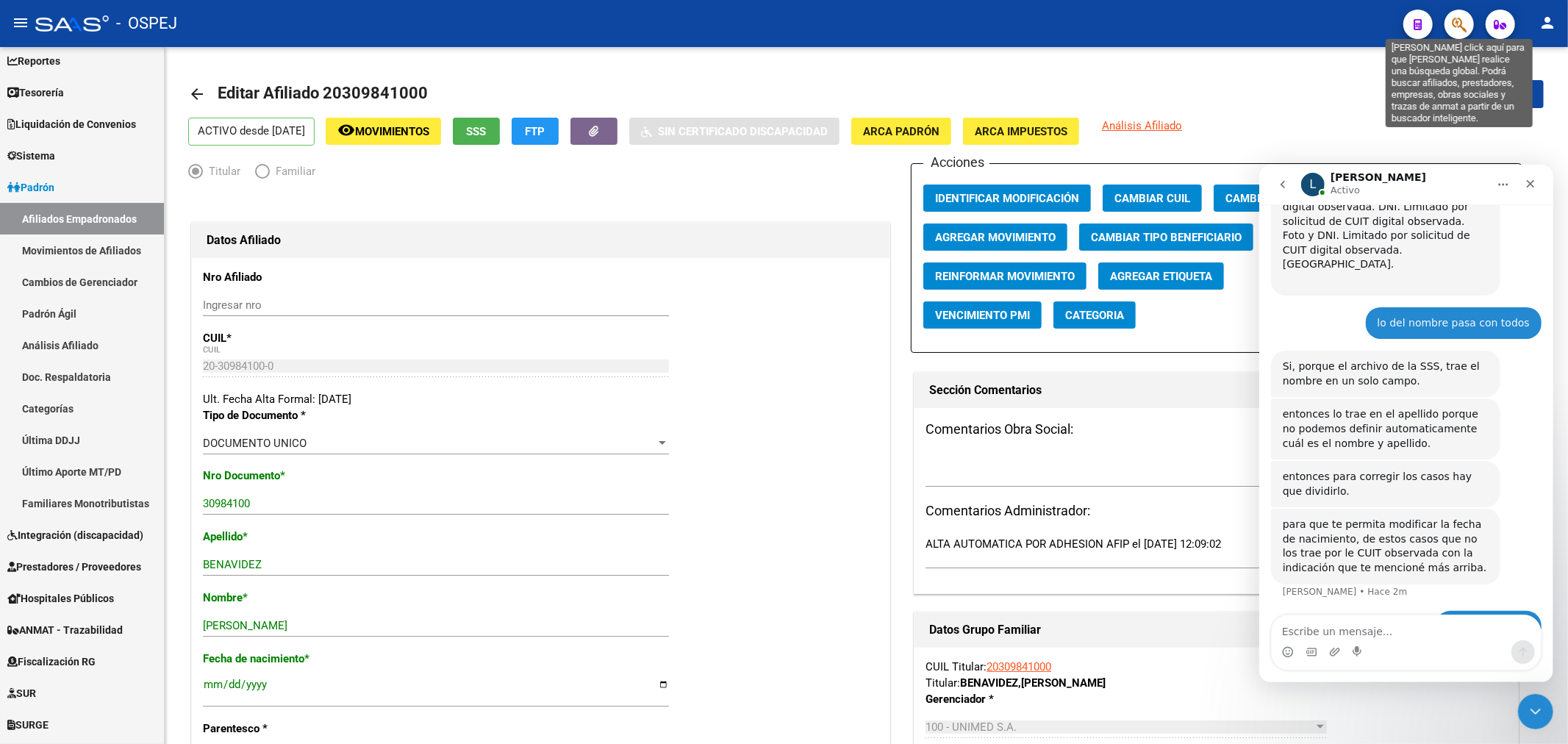
click at [1453, 17] on icon "button" at bounding box center [1459, 25] width 14 height 17
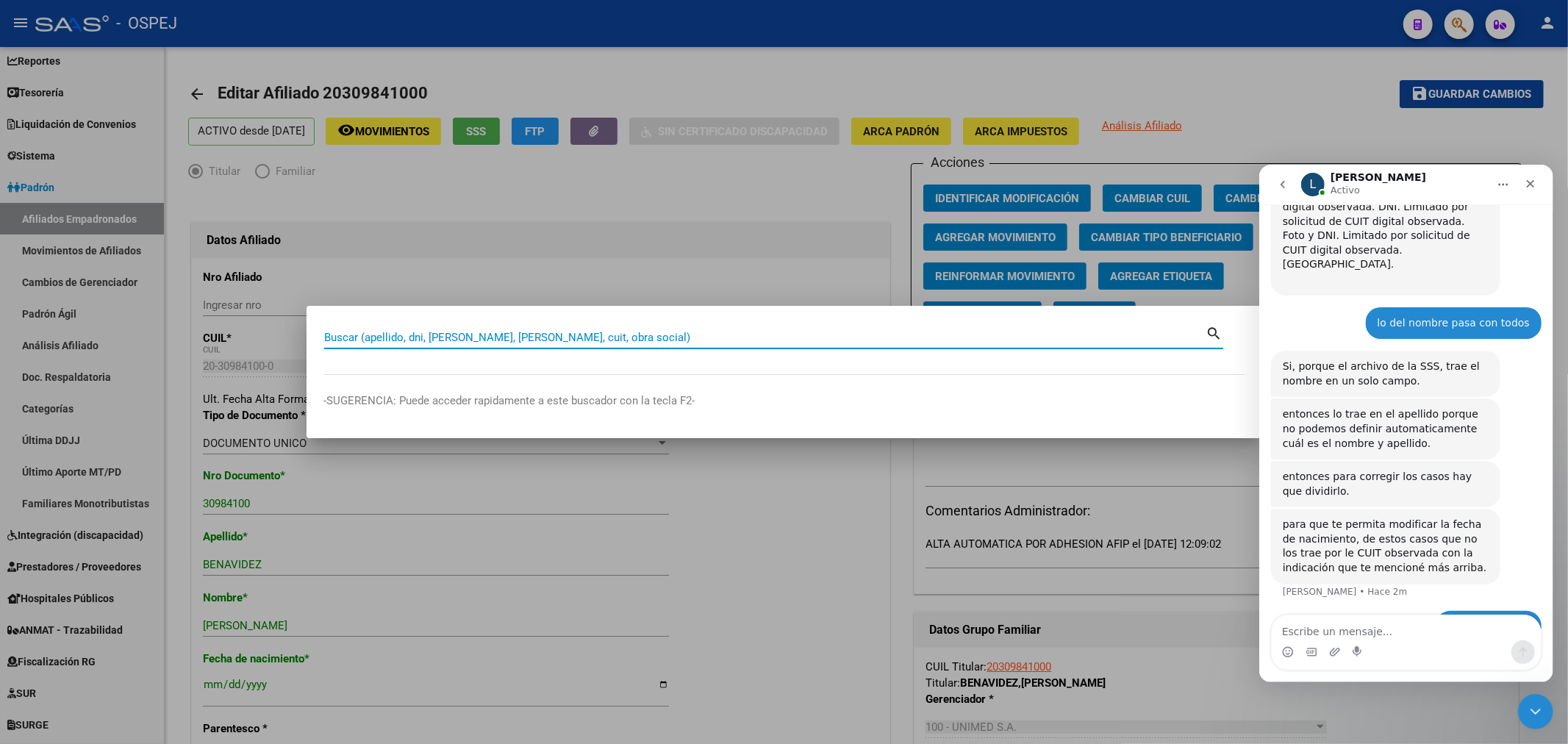
paste input "27244043998"
type input "27244043998"
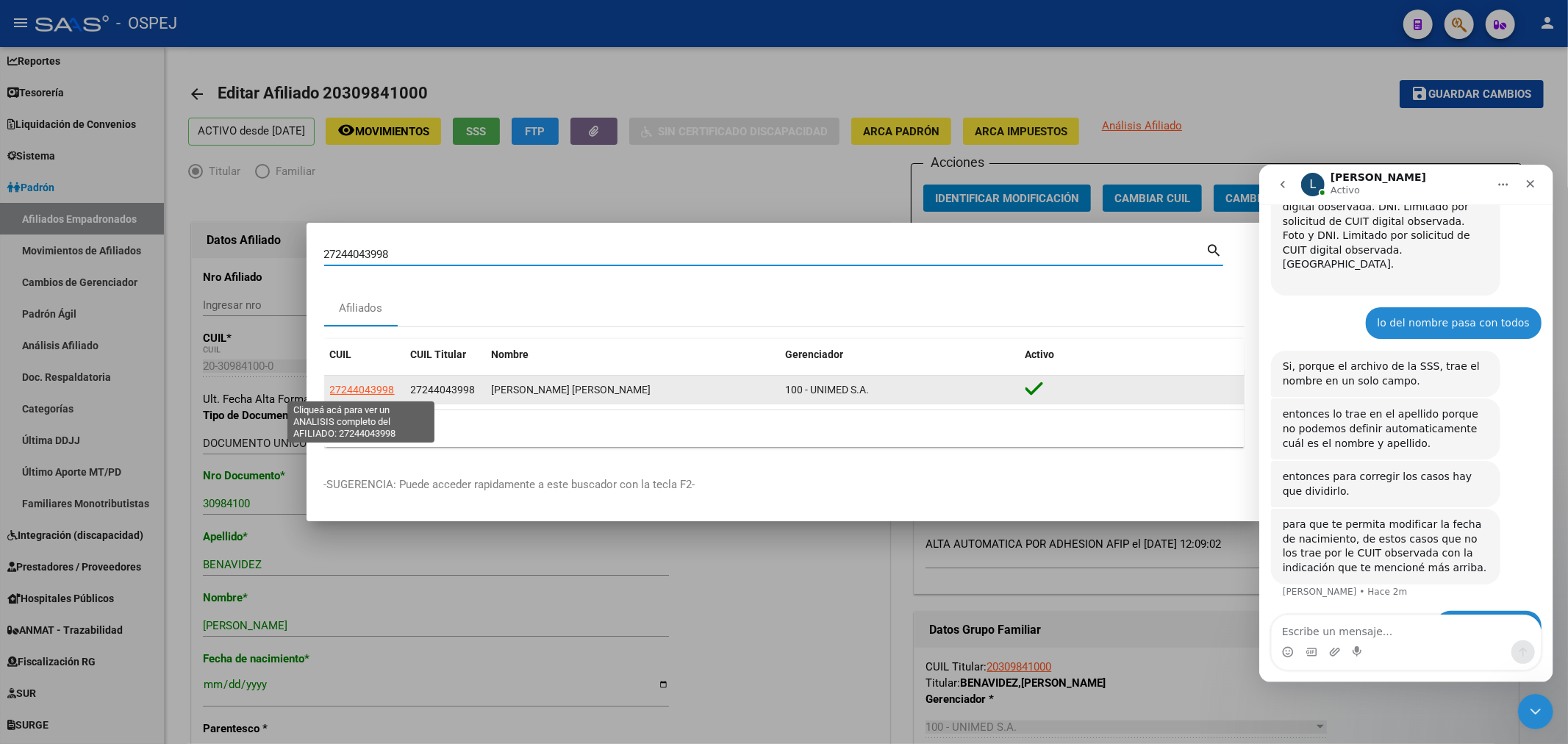
click at [349, 390] on span "27244043998" at bounding box center [362, 390] width 64 height 12
type textarea "27244043998"
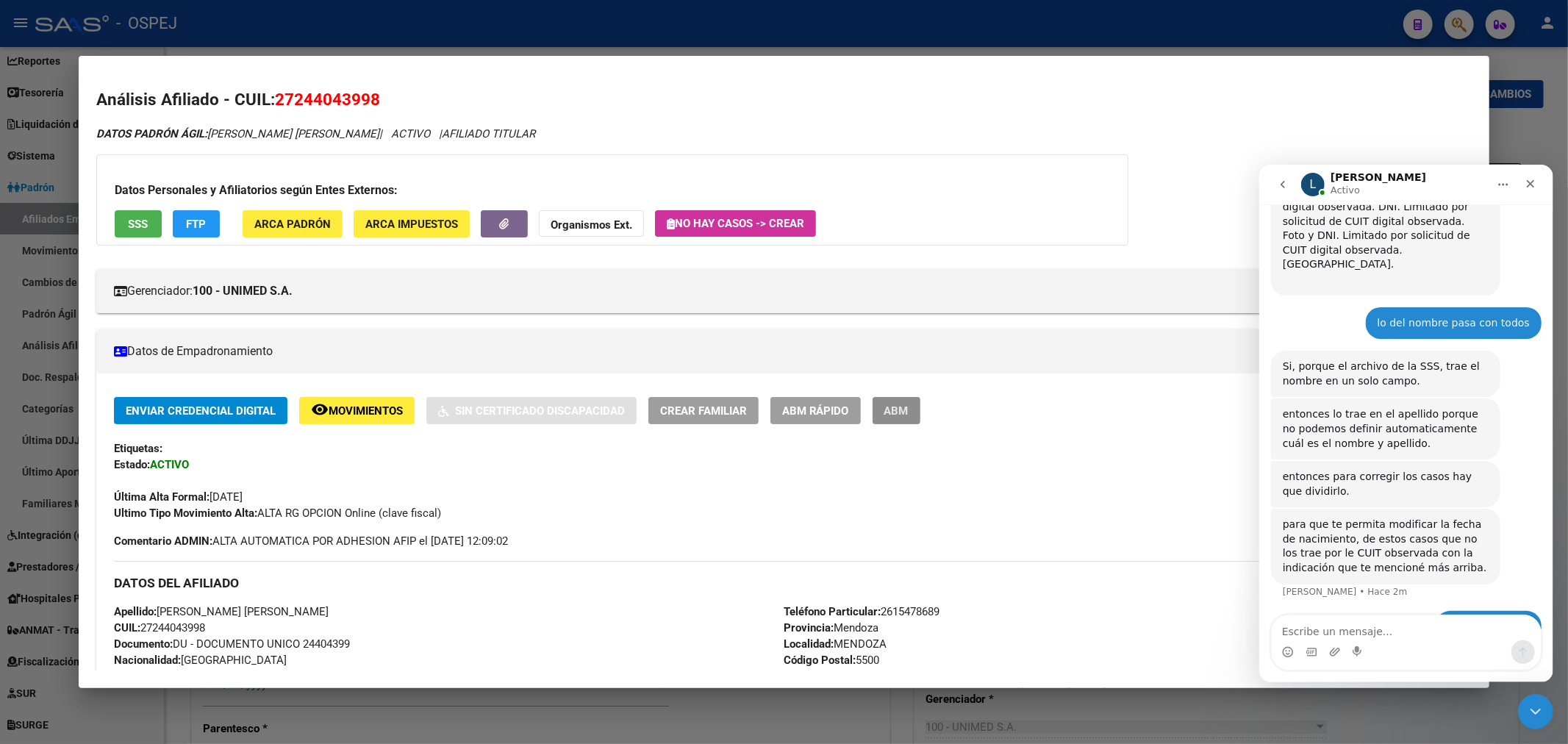
click at [902, 424] on button "ABM" at bounding box center [896, 411] width 48 height 27
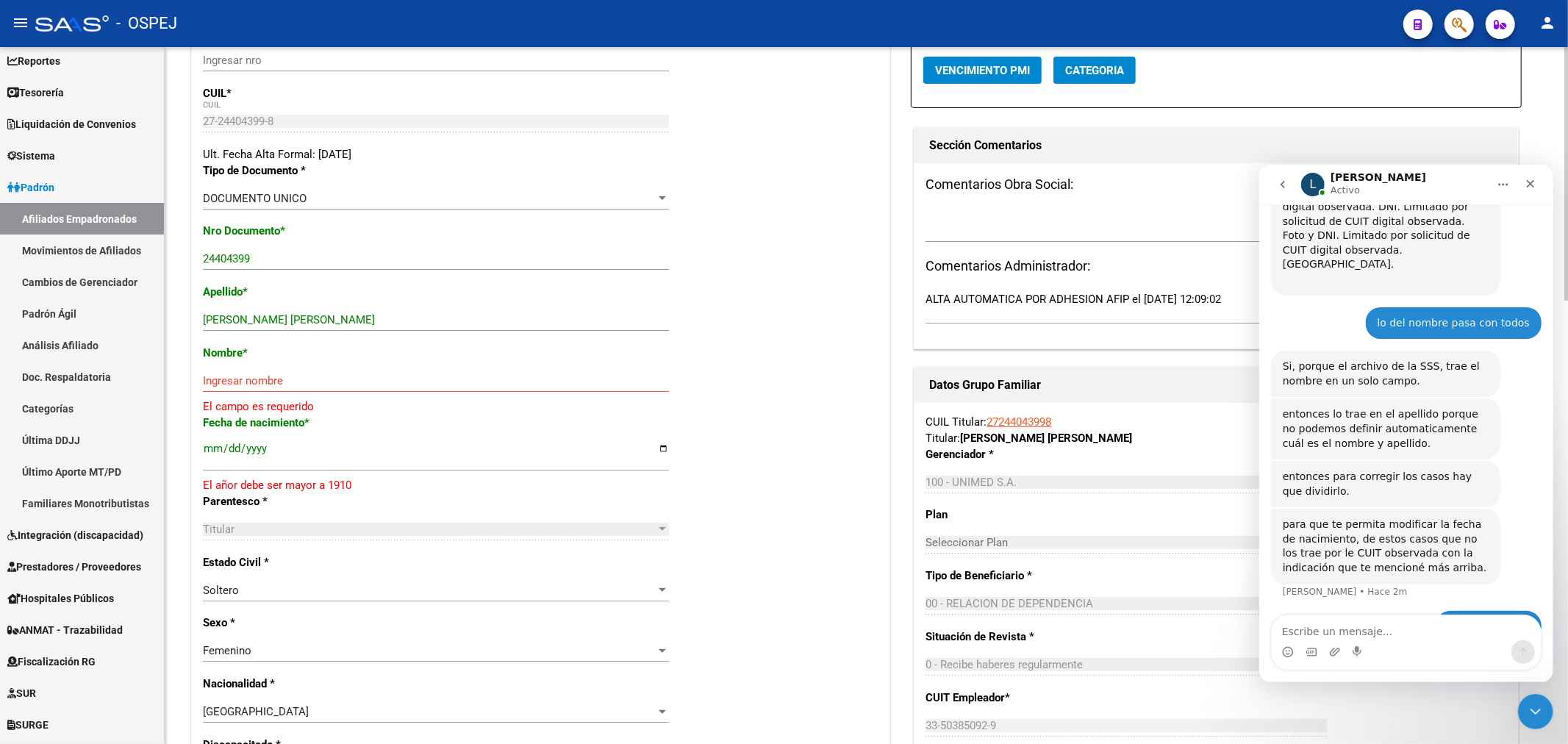
scroll to position [163, 0]
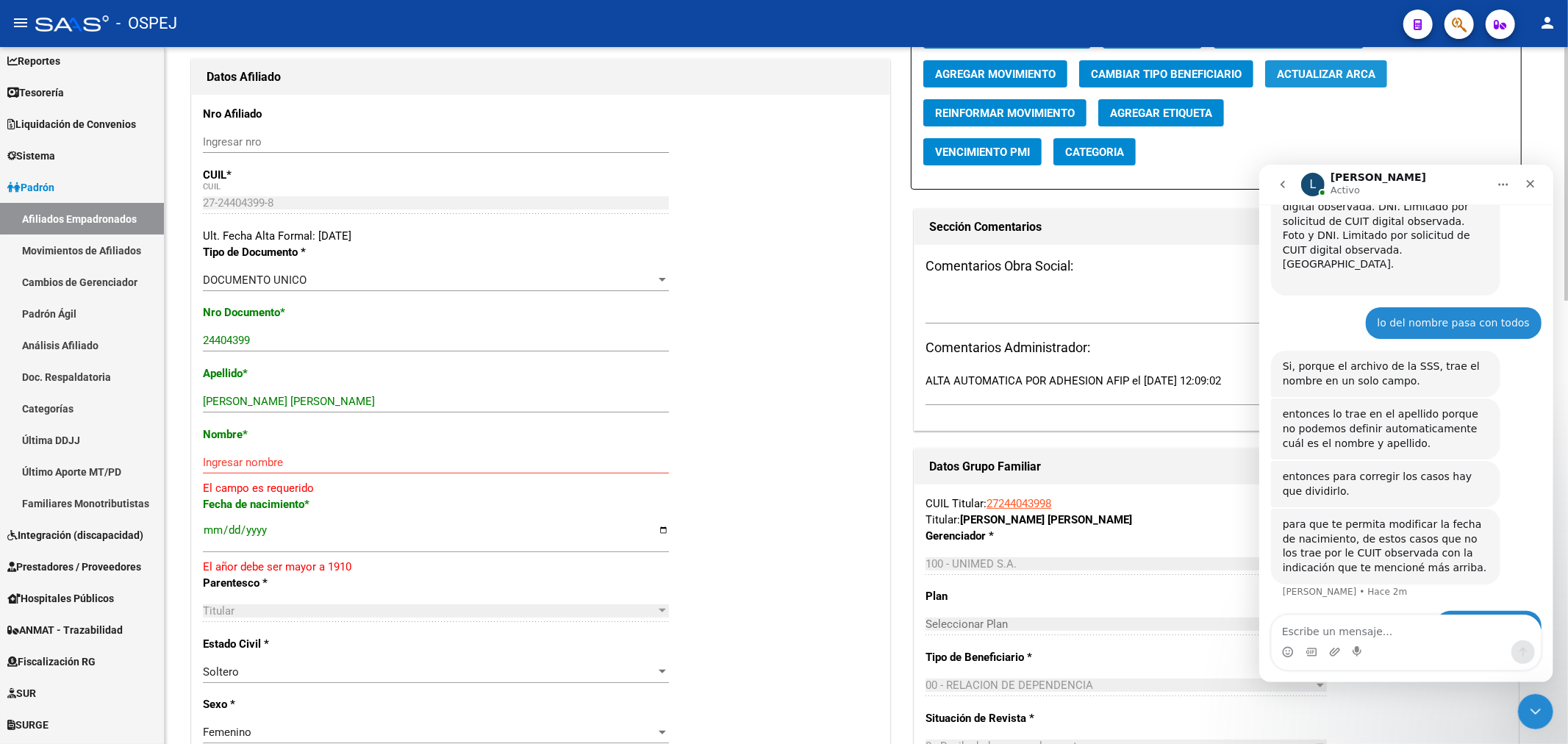
click at [1339, 84] on button "Actualizar ARCA" at bounding box center [1325, 74] width 122 height 27
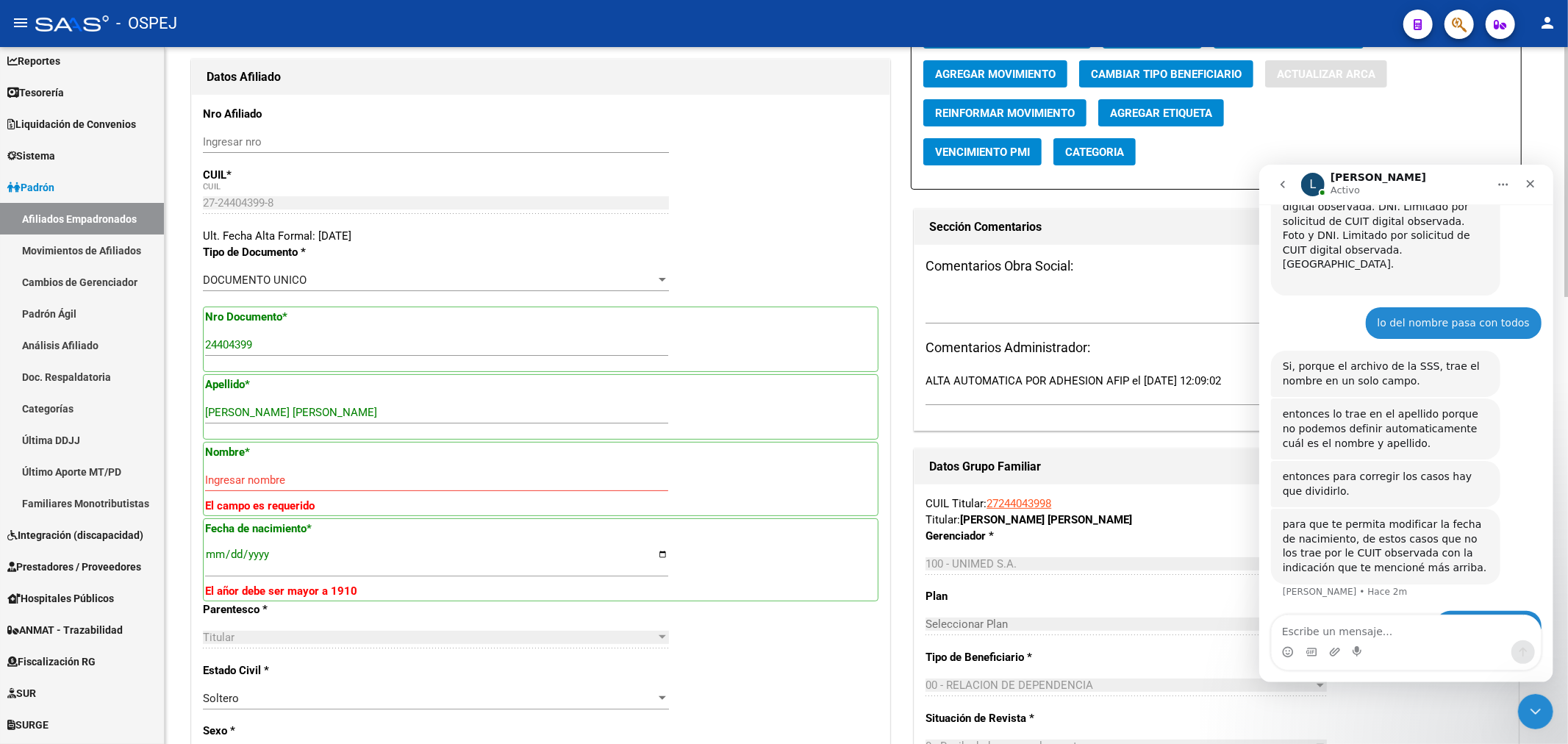
type input "RIVERA ELIDA ALEJANDRA"
type input "1975-03-12"
type input "COLONIA SEGOVIA"
type input "5525"
type input "PUBLICA"
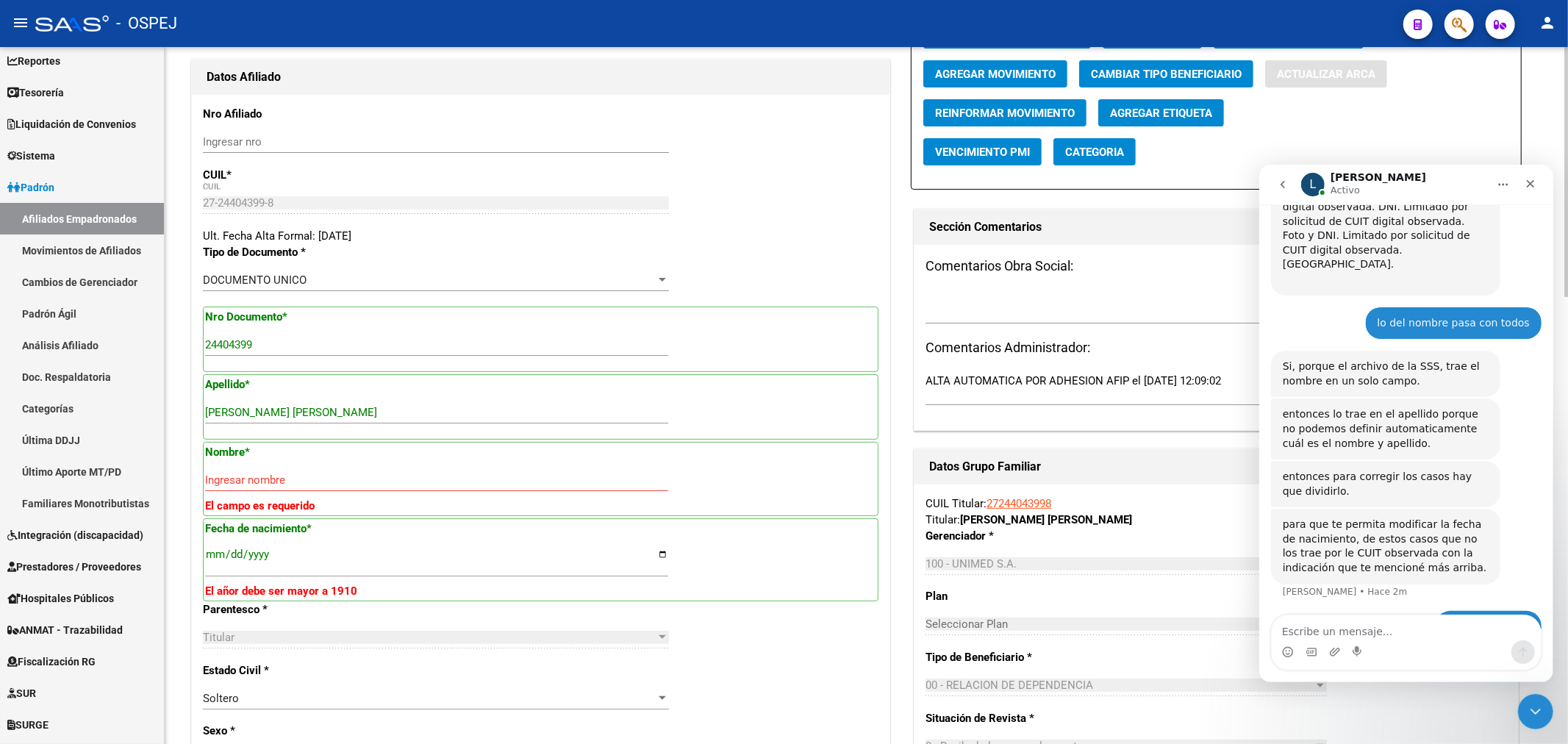
type input "7521"
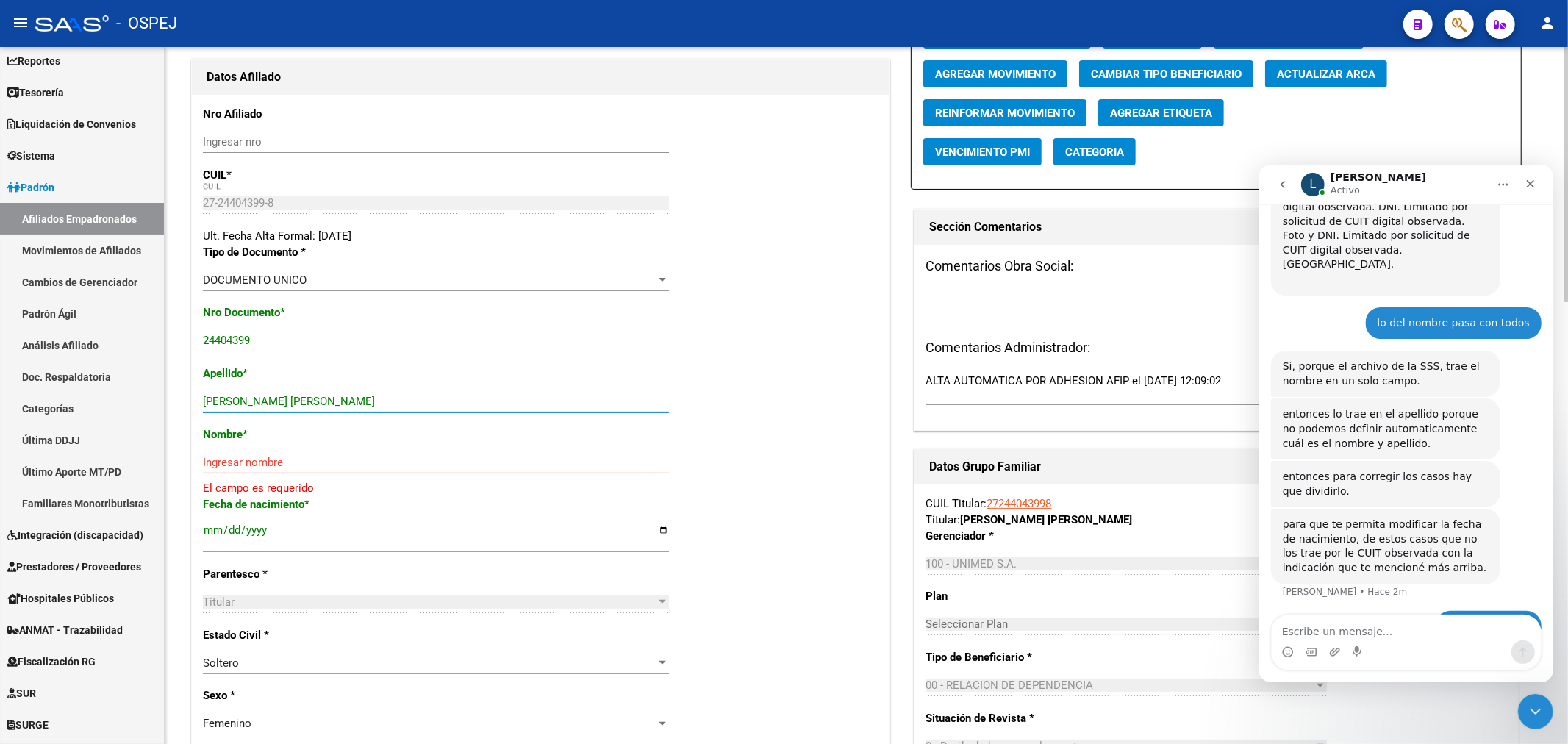
drag, startPoint x: 386, startPoint y: 403, endPoint x: 243, endPoint y: 399, distance: 143.1
click at [243, 399] on input "RIVERA ELIDA ALEJANDRA" at bounding box center [436, 401] width 466 height 13
type input "RIVERA"
click at [261, 458] on input "Ingresar nombre" at bounding box center [436, 463] width 466 height 13
paste input "ELIDA ALEJANDRA"
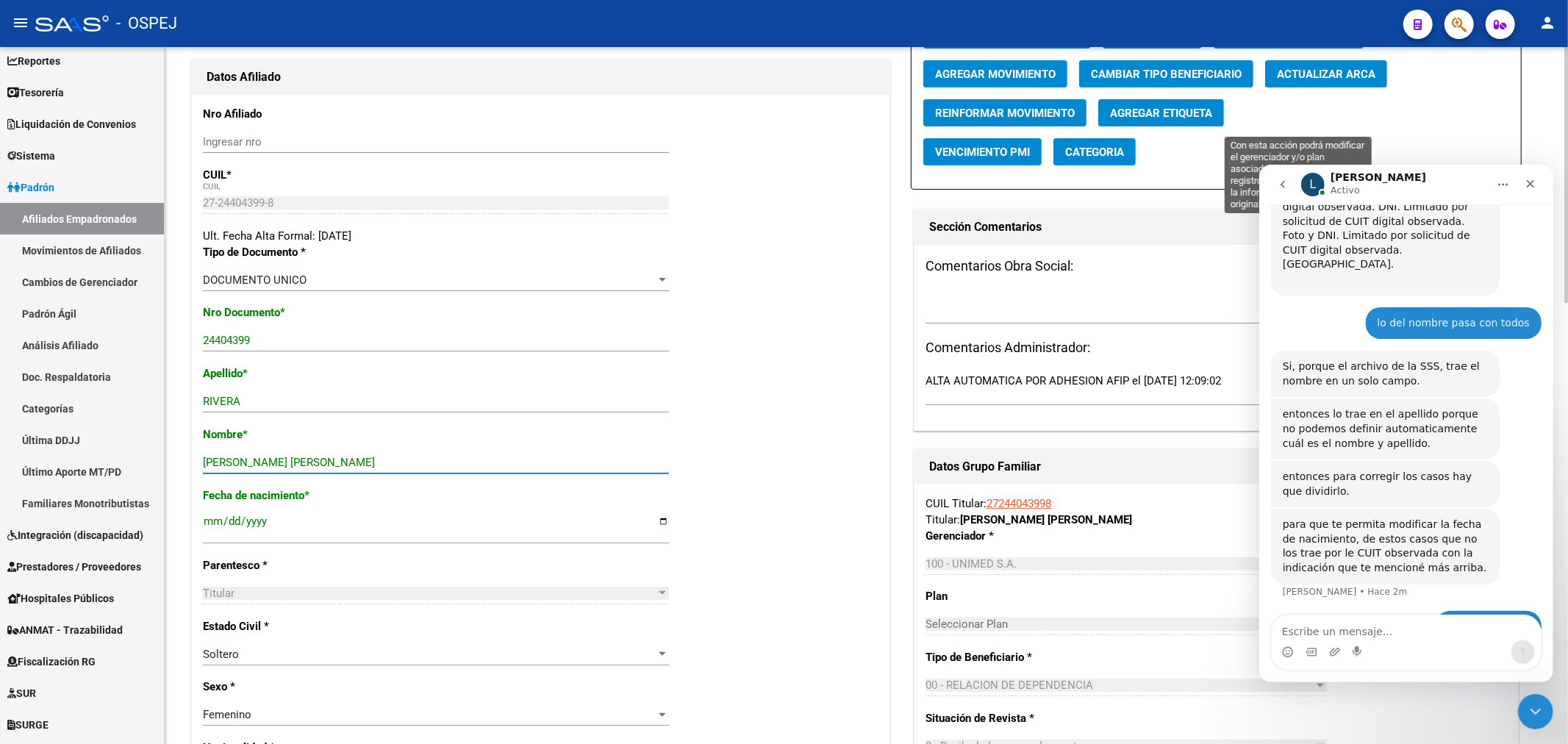
scroll to position [0, 0]
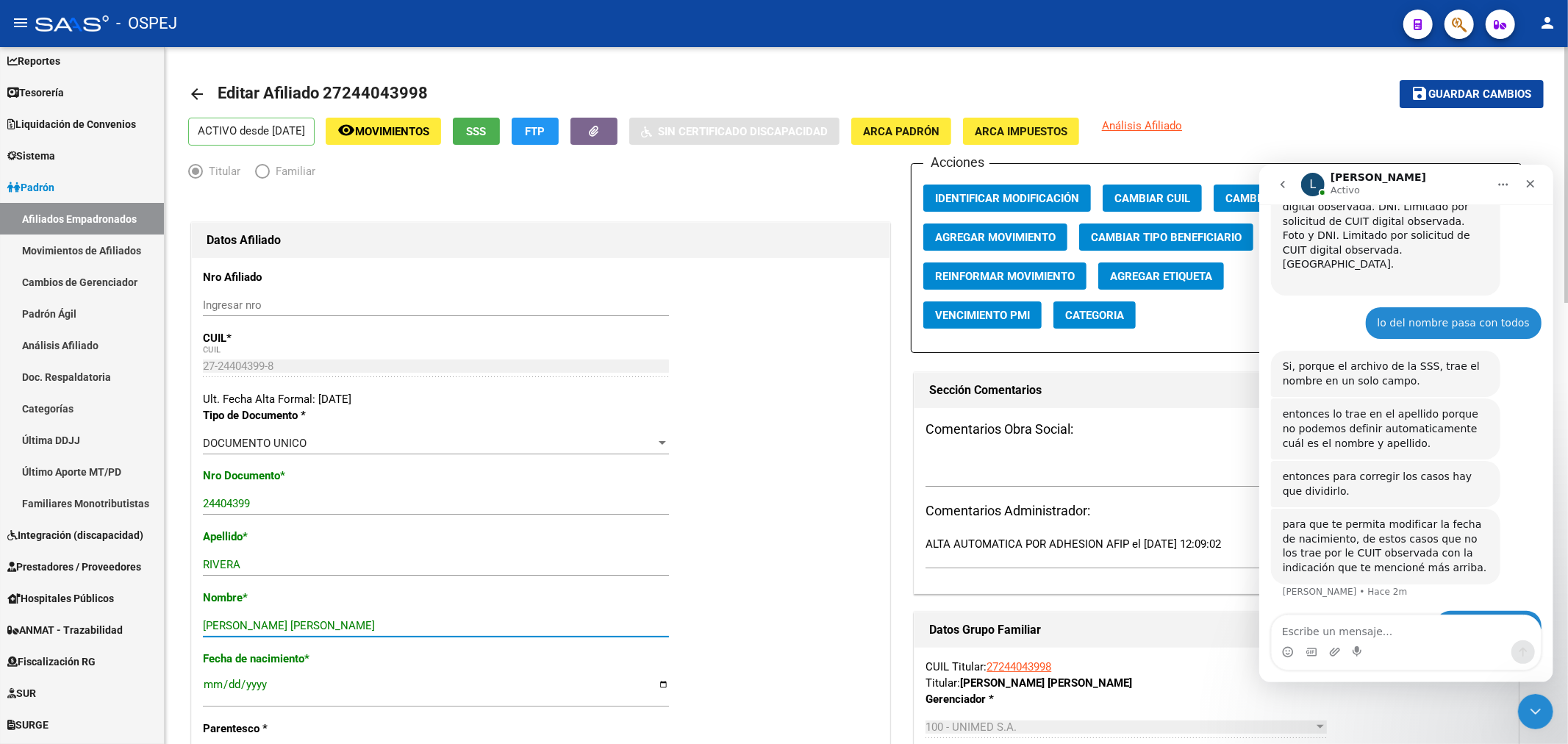
type input "ELIDA ALEJANDRA"
click at [1464, 90] on span "Guardar cambios" at bounding box center [1480, 95] width 103 height 13
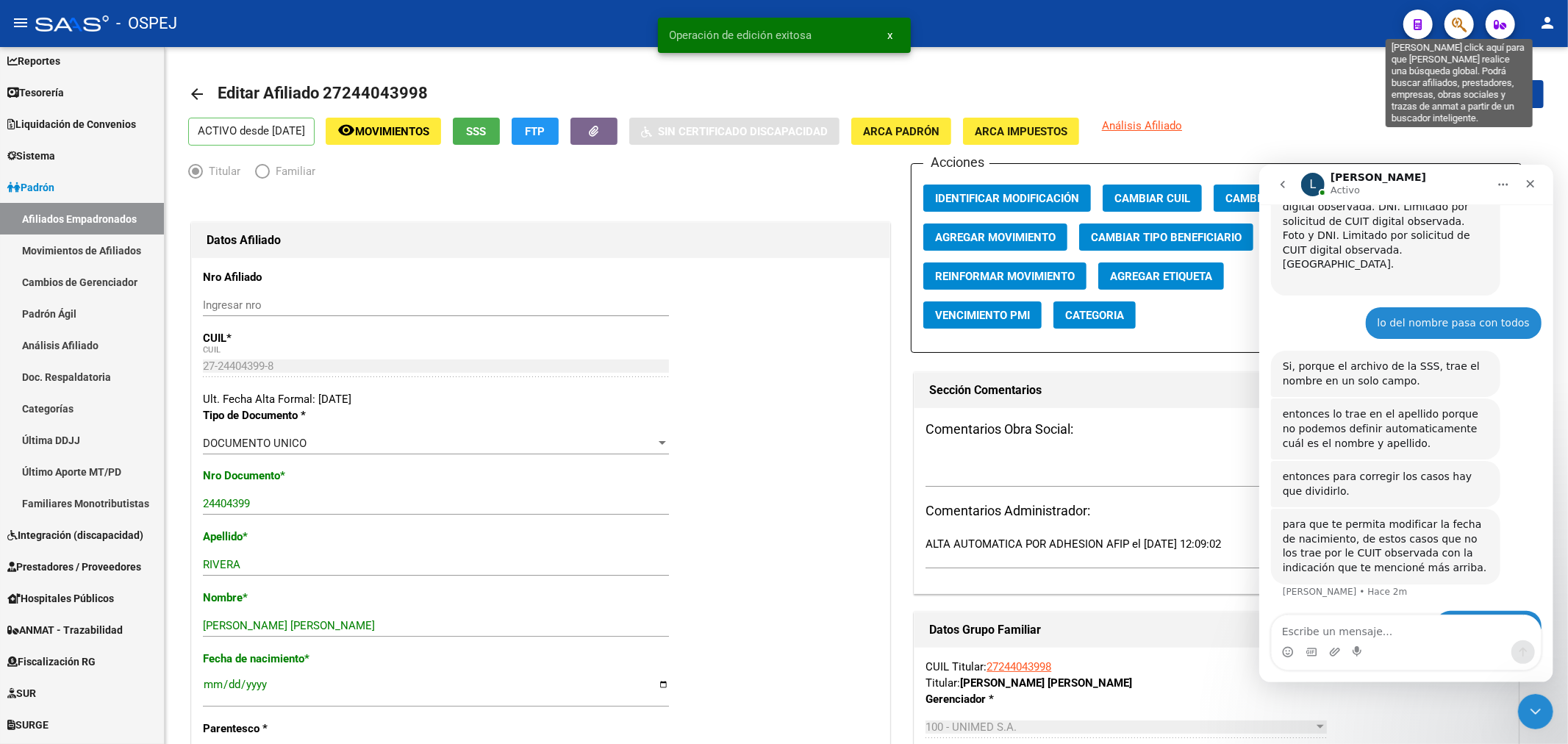
click at [1452, 17] on icon "button" at bounding box center [1459, 25] width 14 height 17
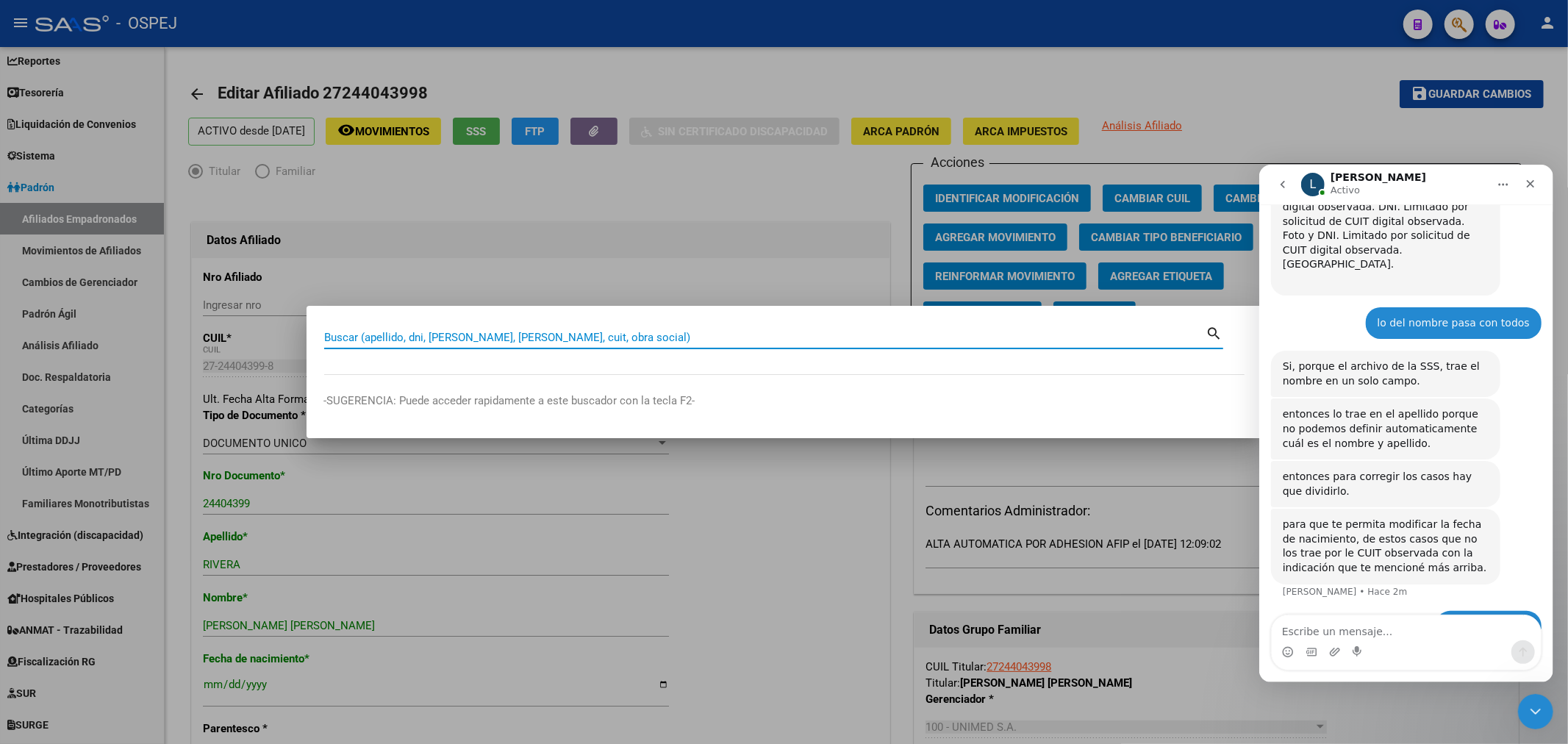
paste input "20299166644"
type input "20299166644"
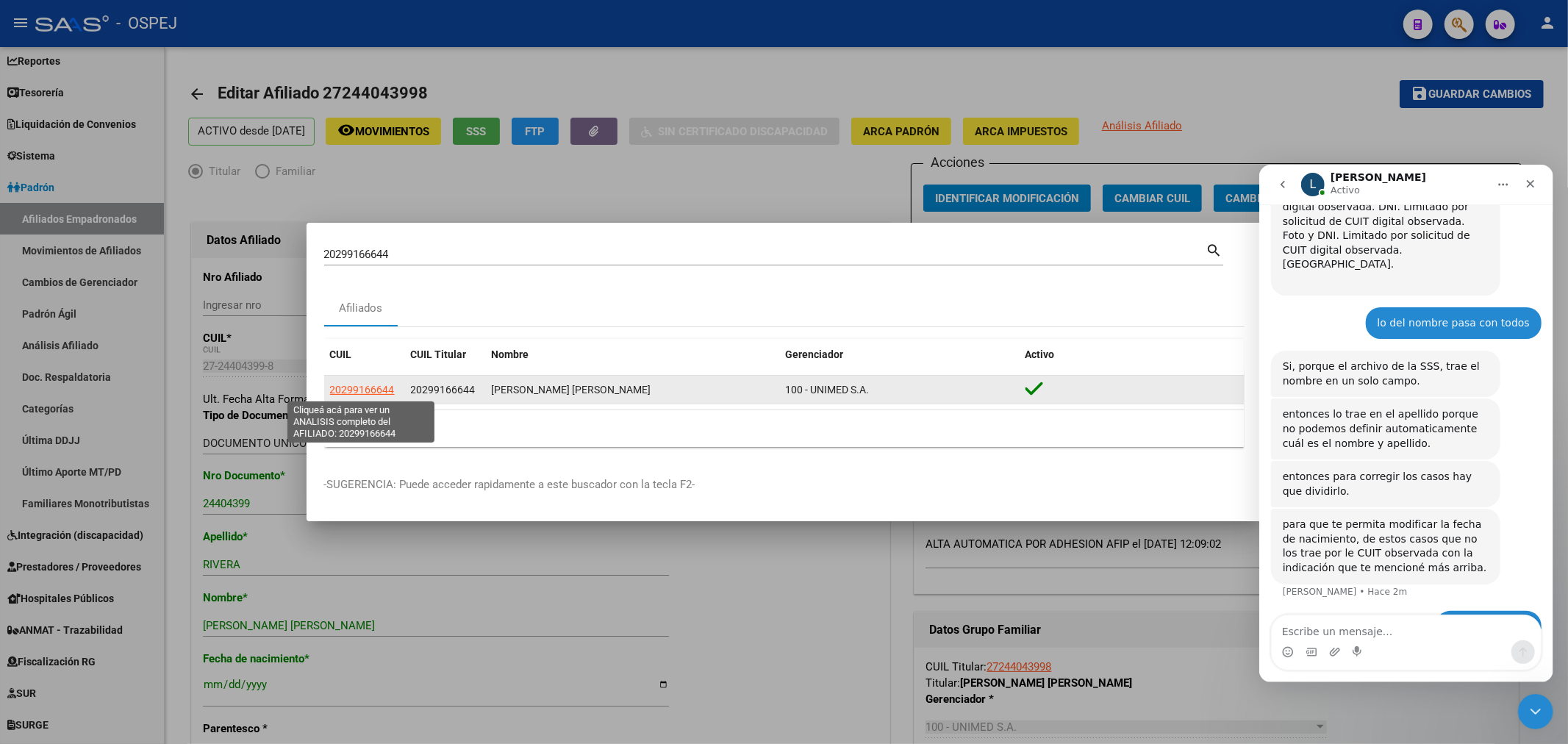
click at [391, 386] on span "20299166644" at bounding box center [362, 390] width 64 height 12
type textarea "20299166644"
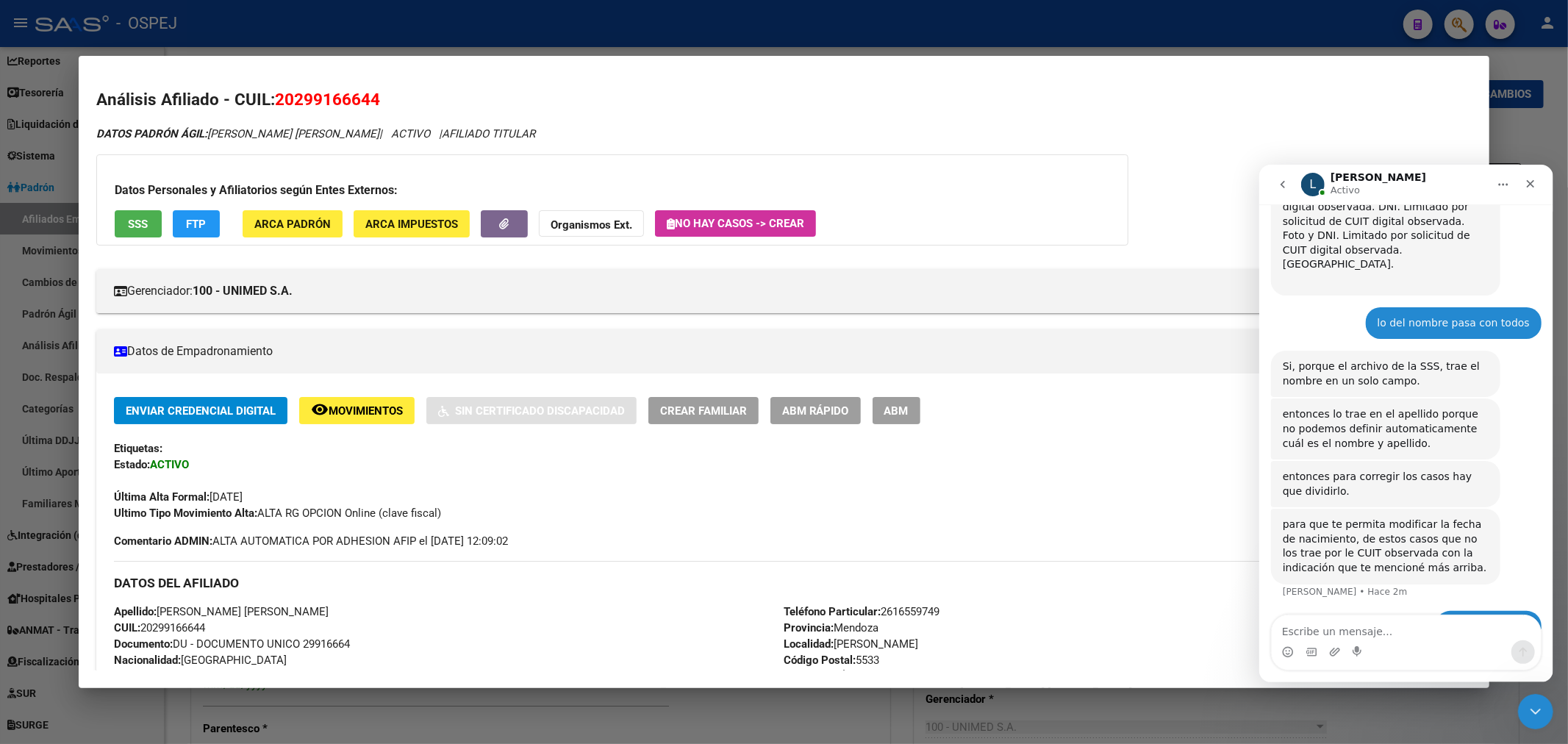
scroll to position [163, 0]
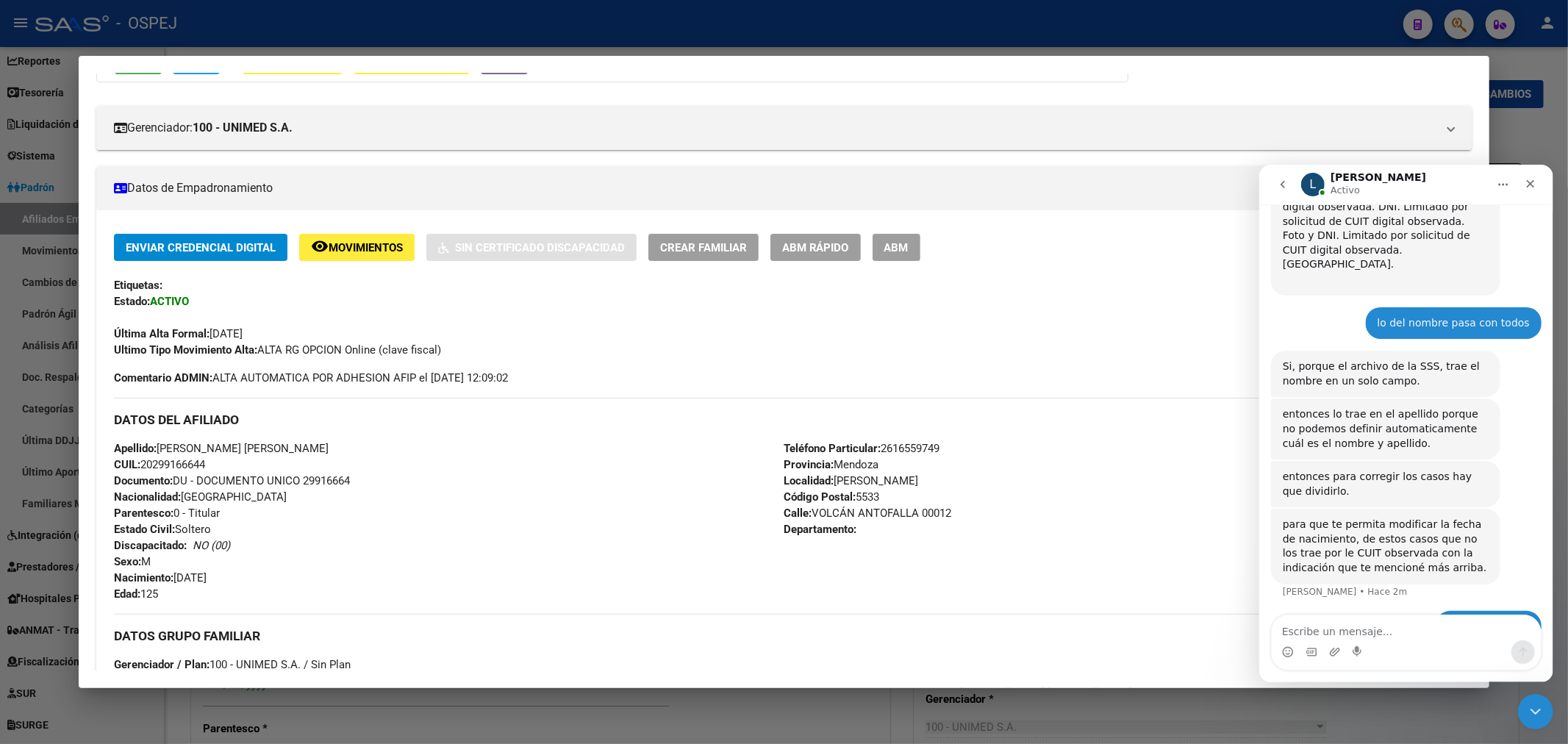
click at [920, 240] on button "ABM" at bounding box center [896, 248] width 48 height 27
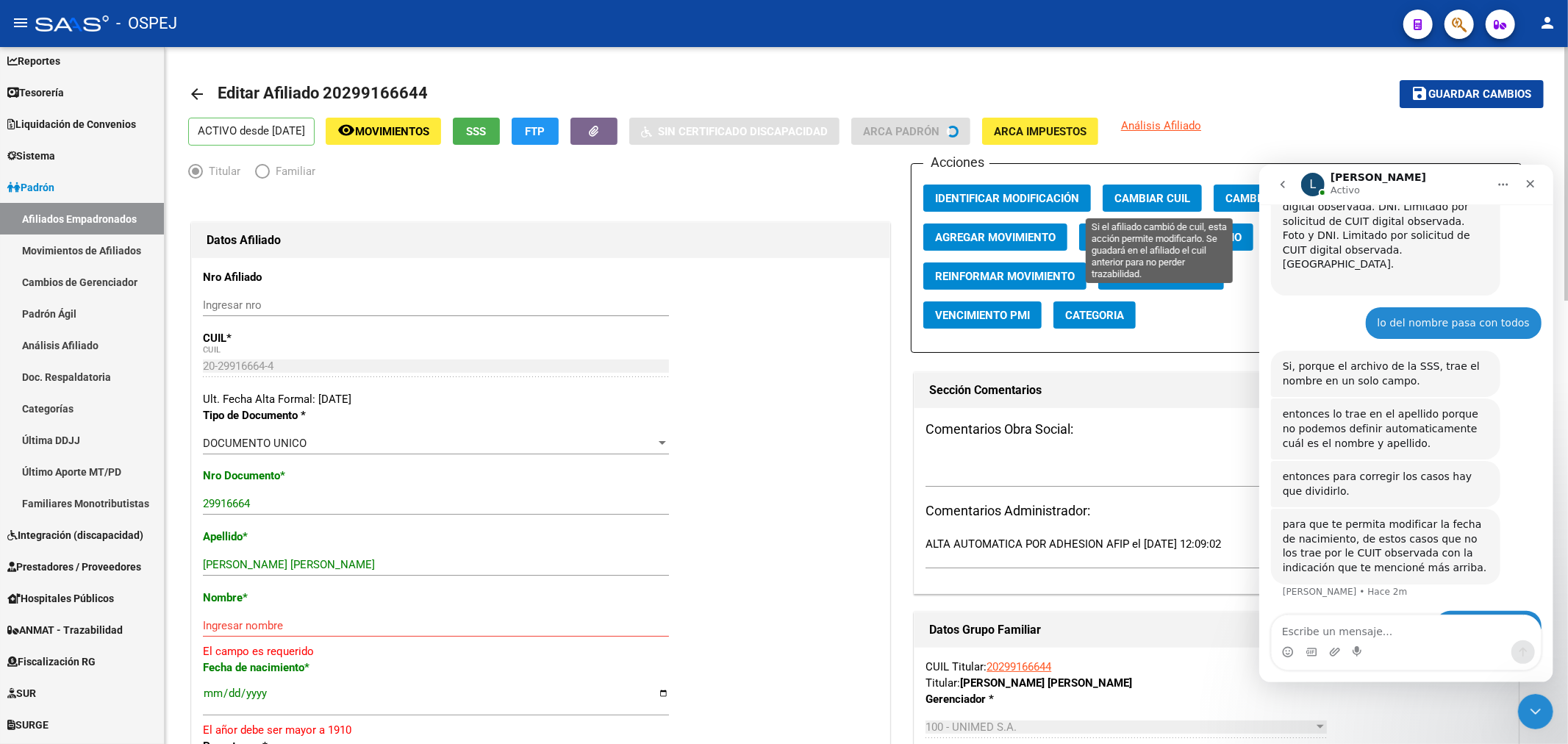
scroll to position [163, 0]
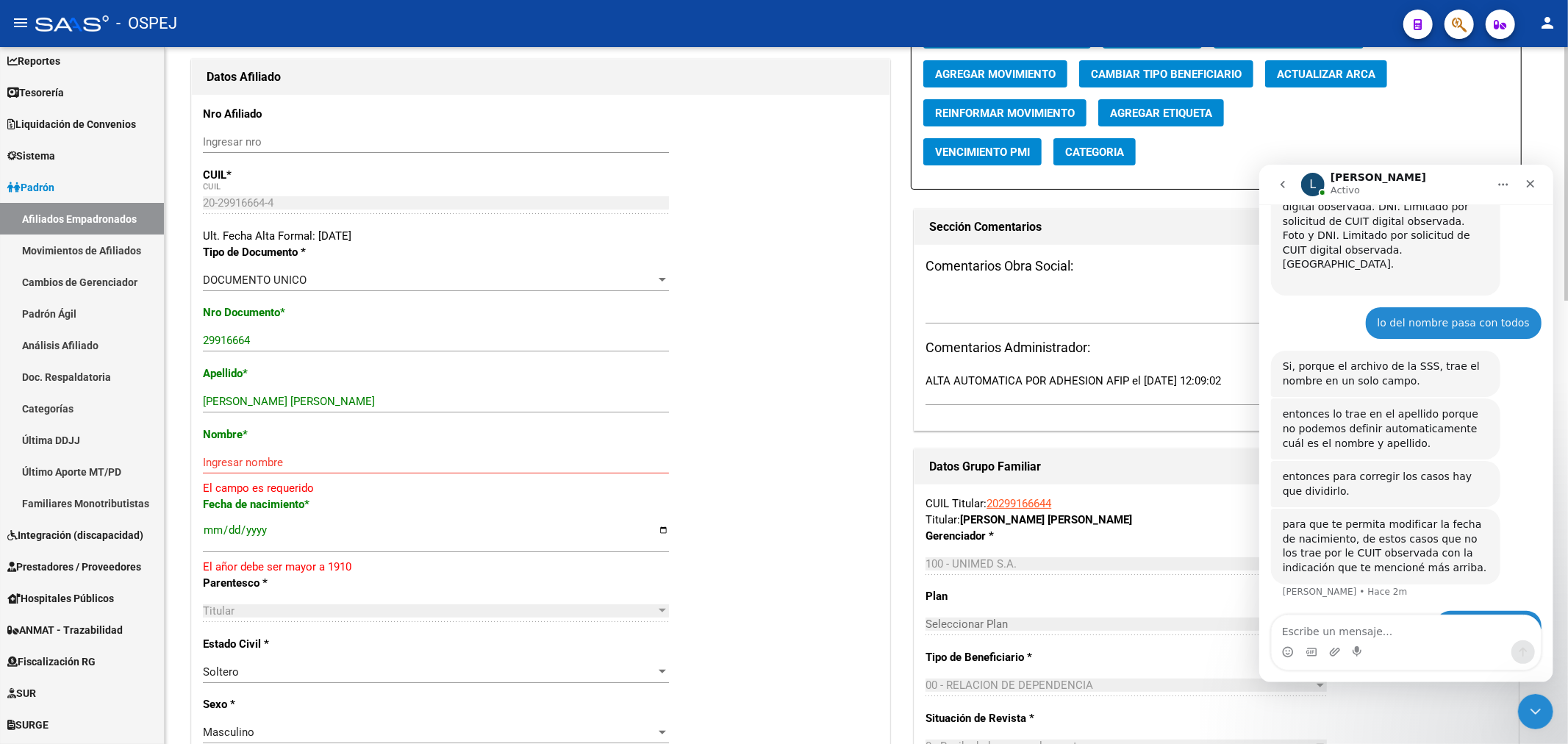
click at [1340, 77] on span "Actualizar ARCA" at bounding box center [1325, 74] width 99 height 13
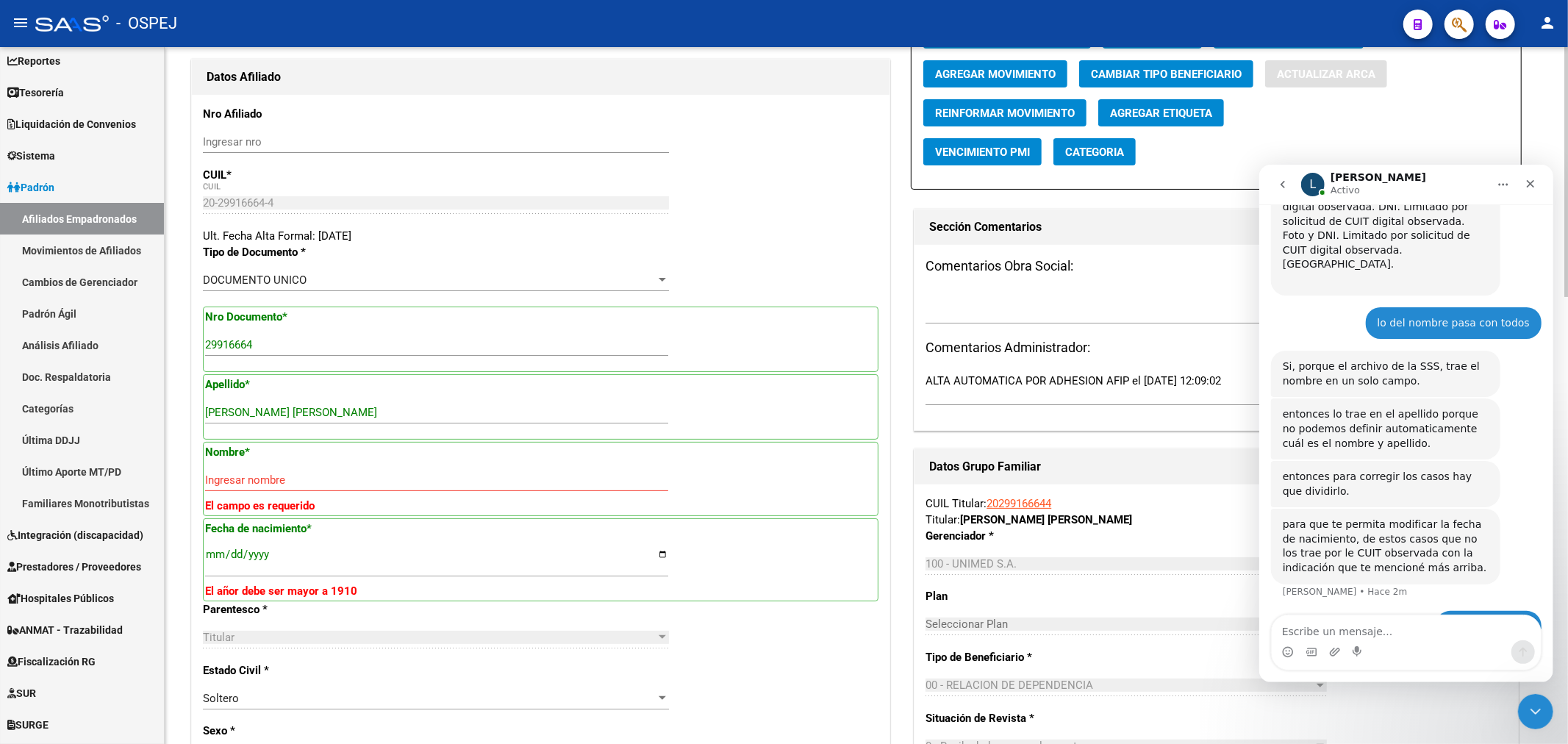
type input "RUEDA RIOS"
type input "PABLO ABEL"
type input "1983-01-02"
type input "BERMEJO"
type input "VOLCÁN ANTOFALLA"
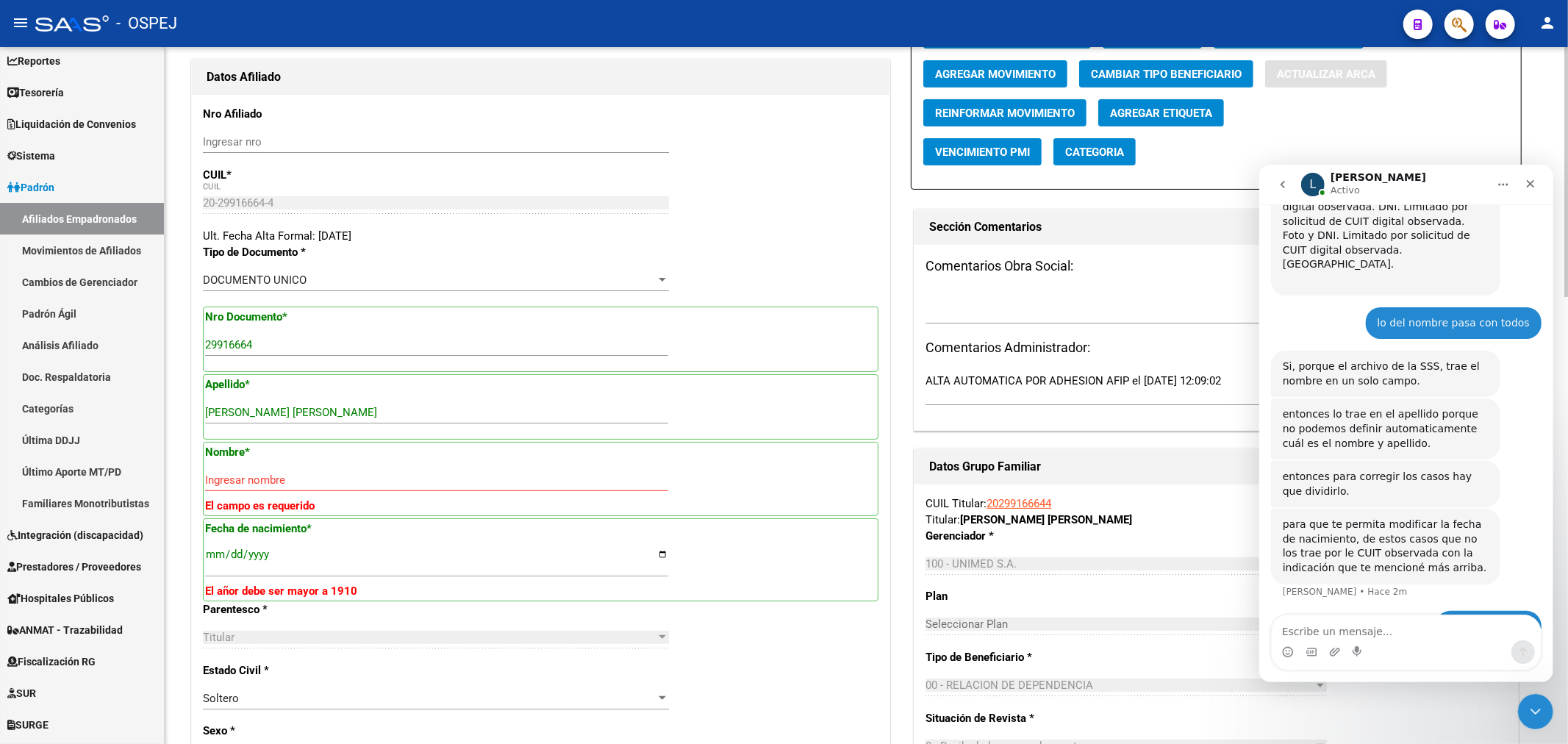
type input "12"
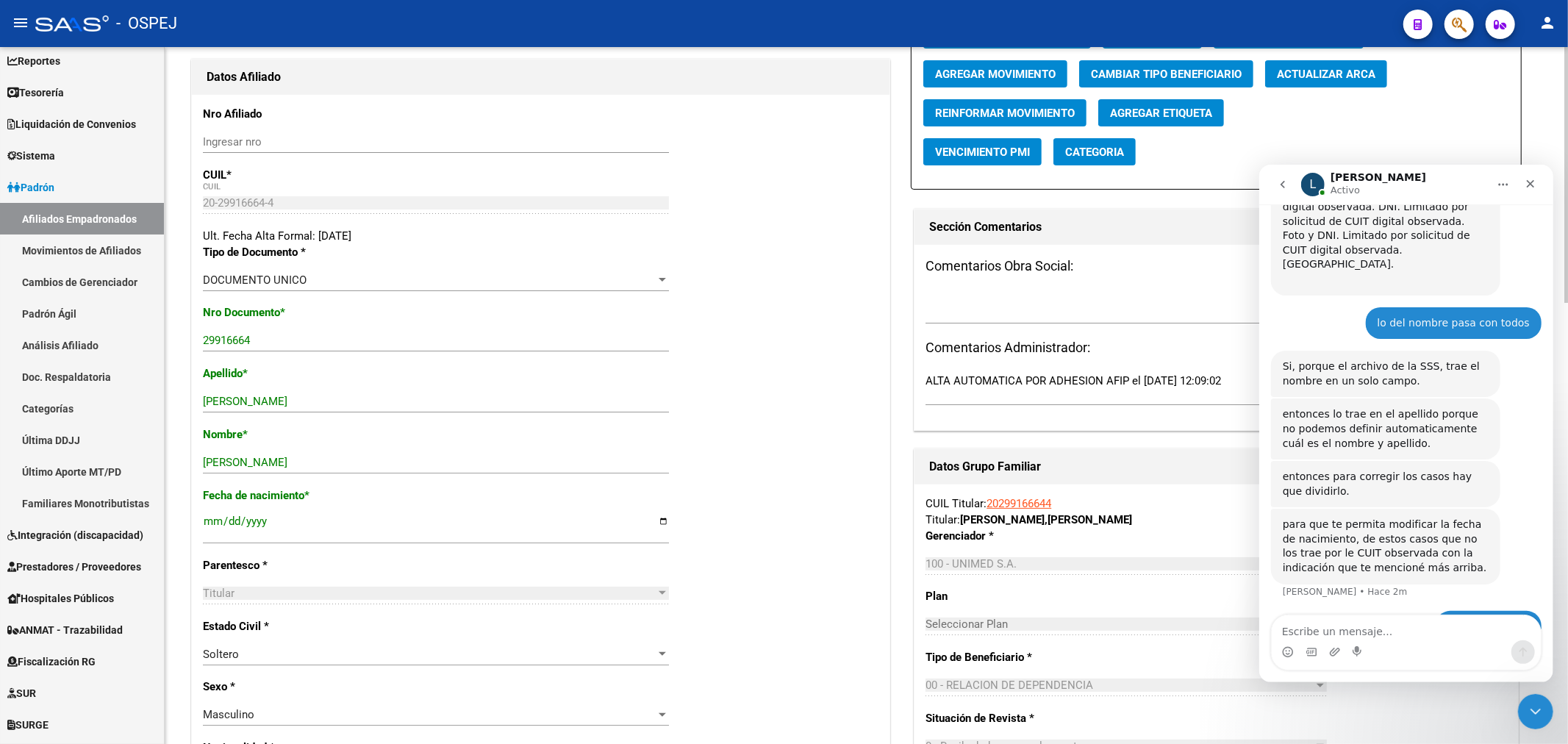
scroll to position [0, 0]
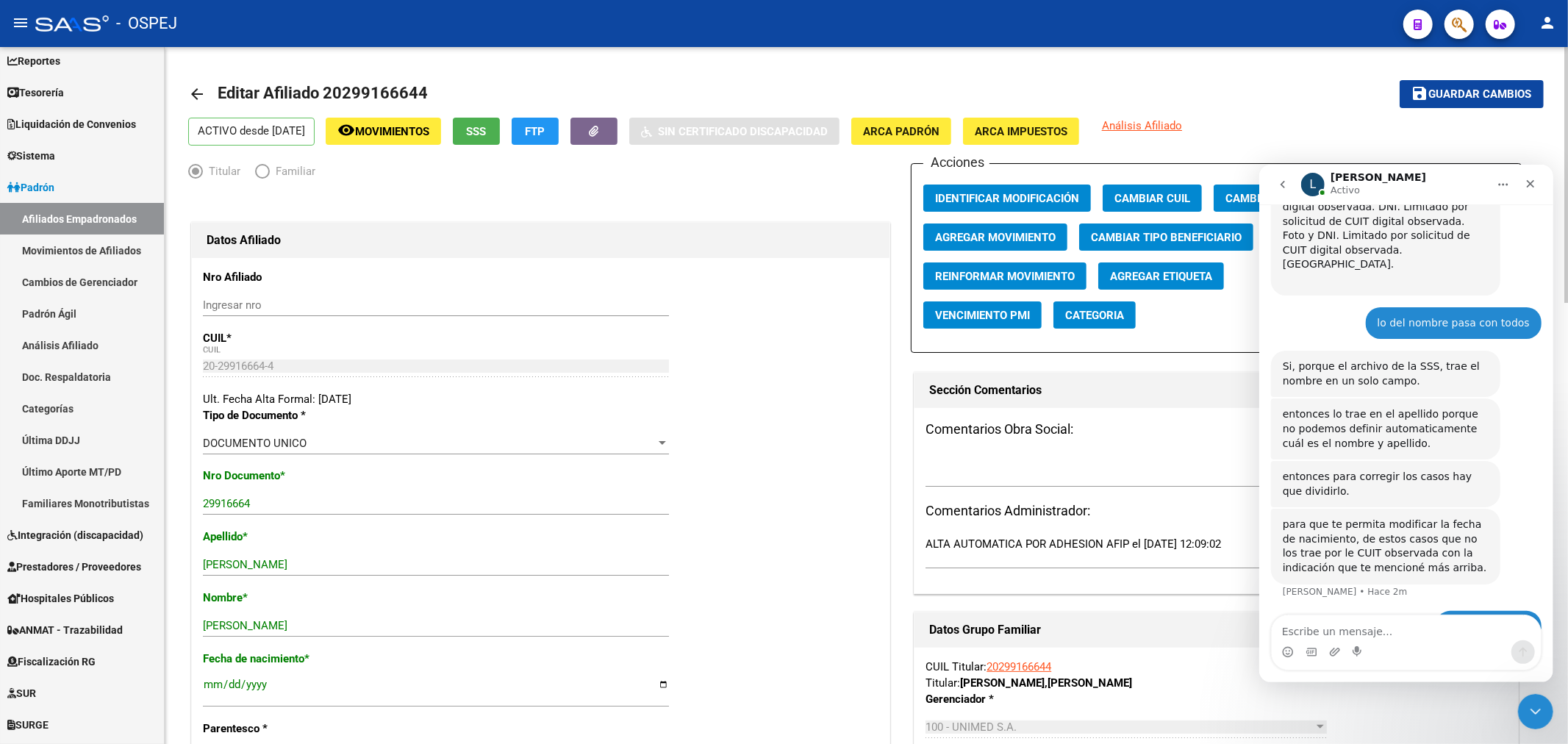
click at [1445, 108] on mat-toolbar-row "save Guardar cambios" at bounding box center [1402, 94] width 281 height 47
drag, startPoint x: 1450, startPoint y: 85, endPoint x: 1303, endPoint y: 11, distance: 164.6
click at [1449, 81] on button "save Guardar cambios" at bounding box center [1471, 93] width 144 height 27
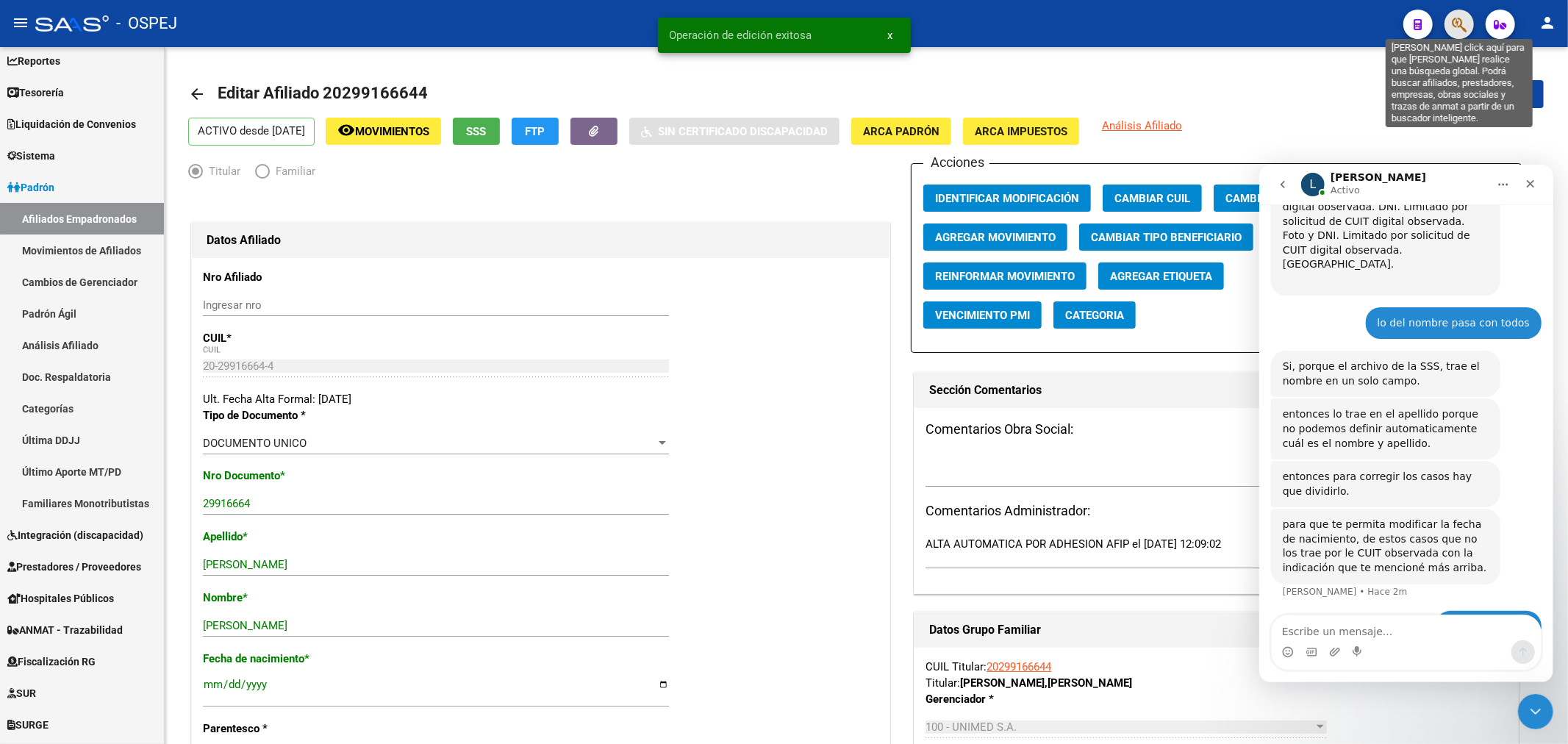
click at [1458, 22] on icon "button" at bounding box center [1459, 25] width 14 height 17
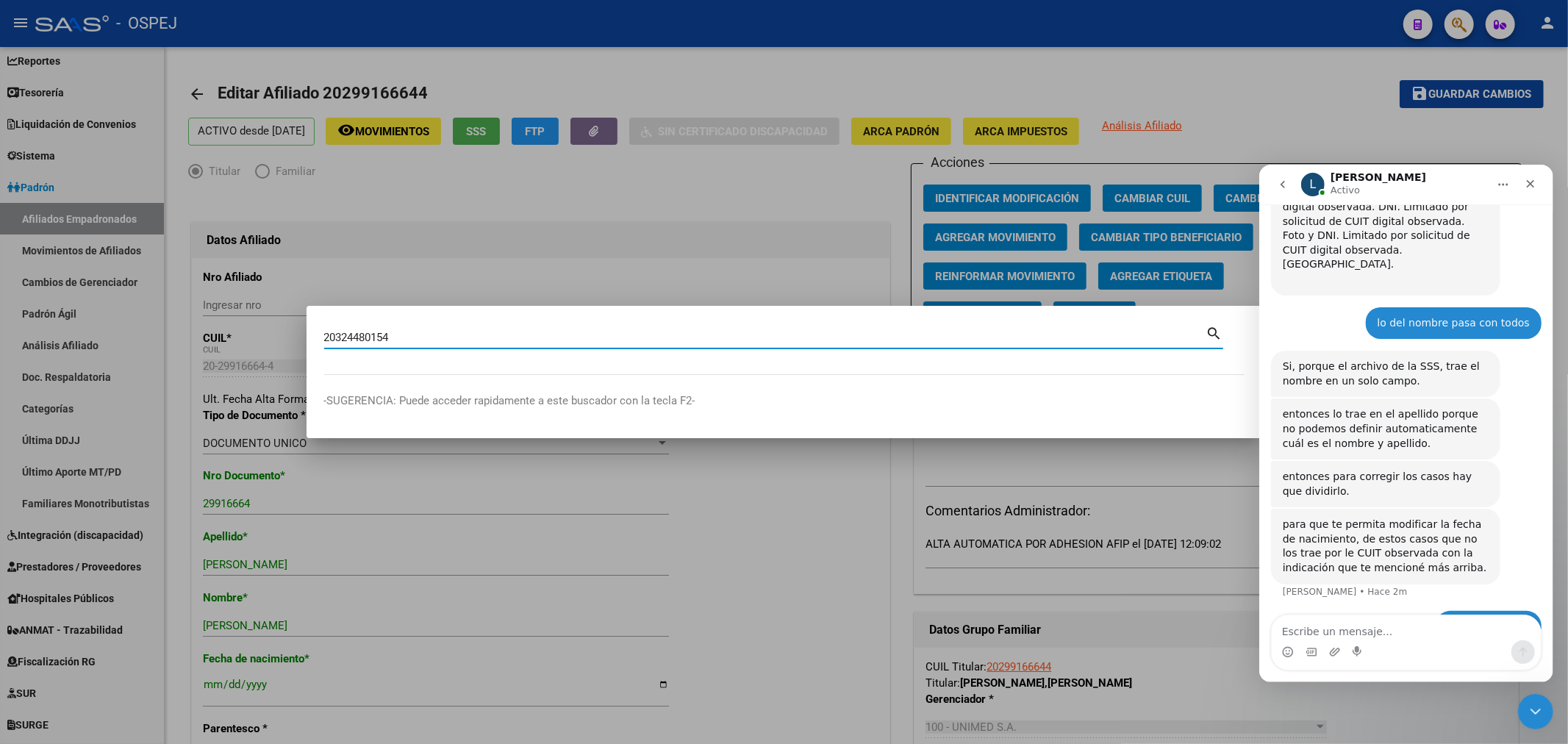
type input "20324480154"
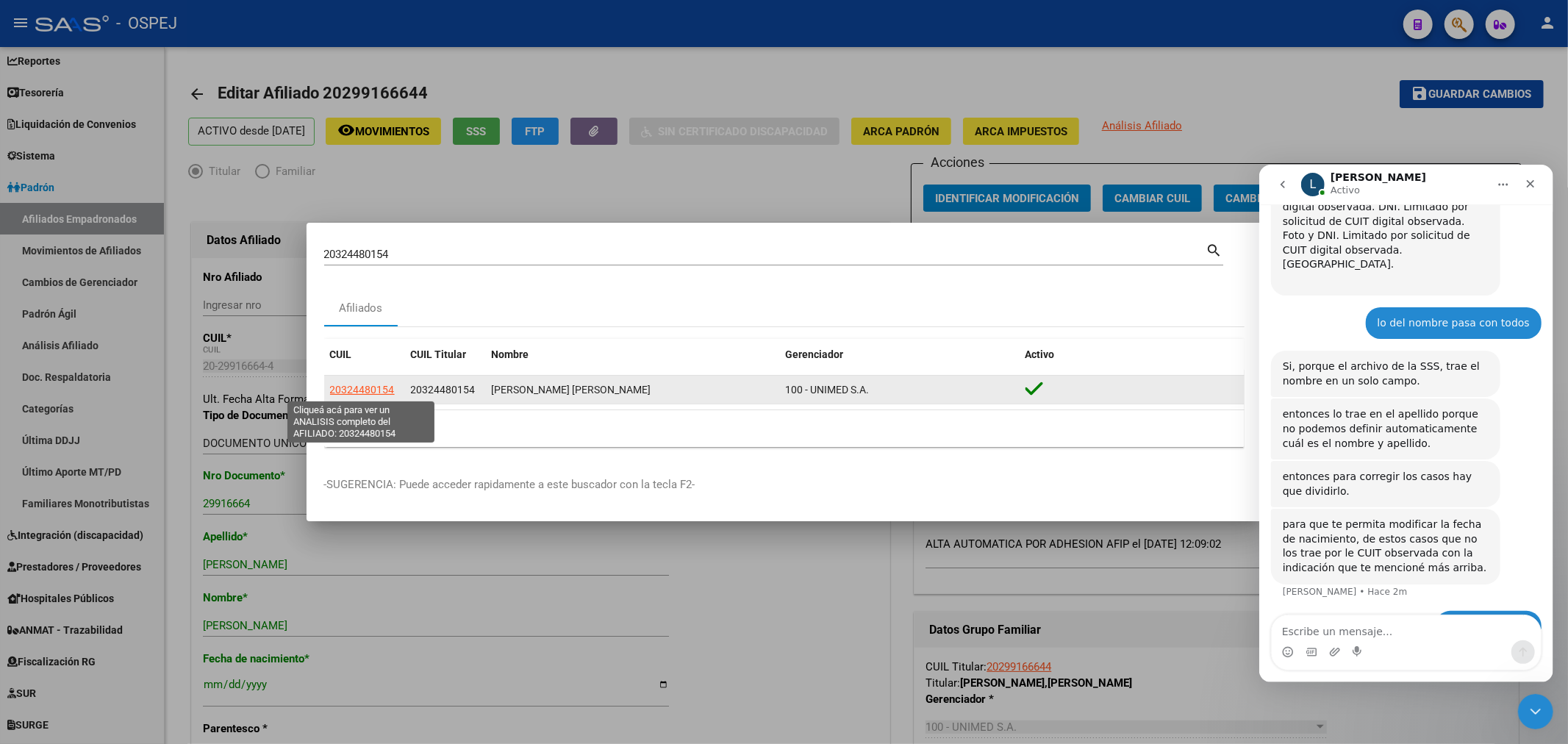
click at [378, 391] on span "20324480154" at bounding box center [362, 390] width 64 height 12
type textarea "20324480154"
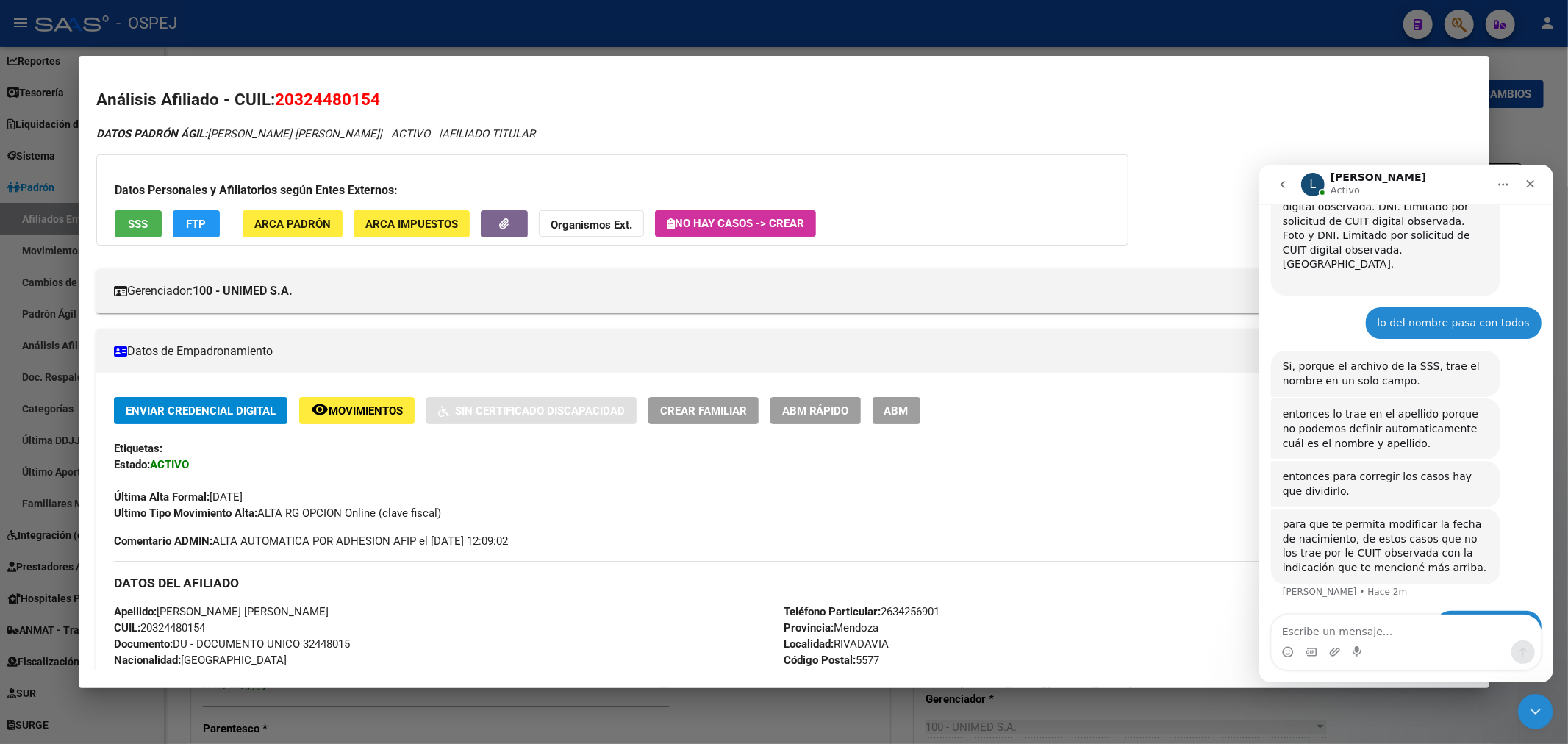
click at [899, 416] on button "ABM" at bounding box center [896, 411] width 48 height 27
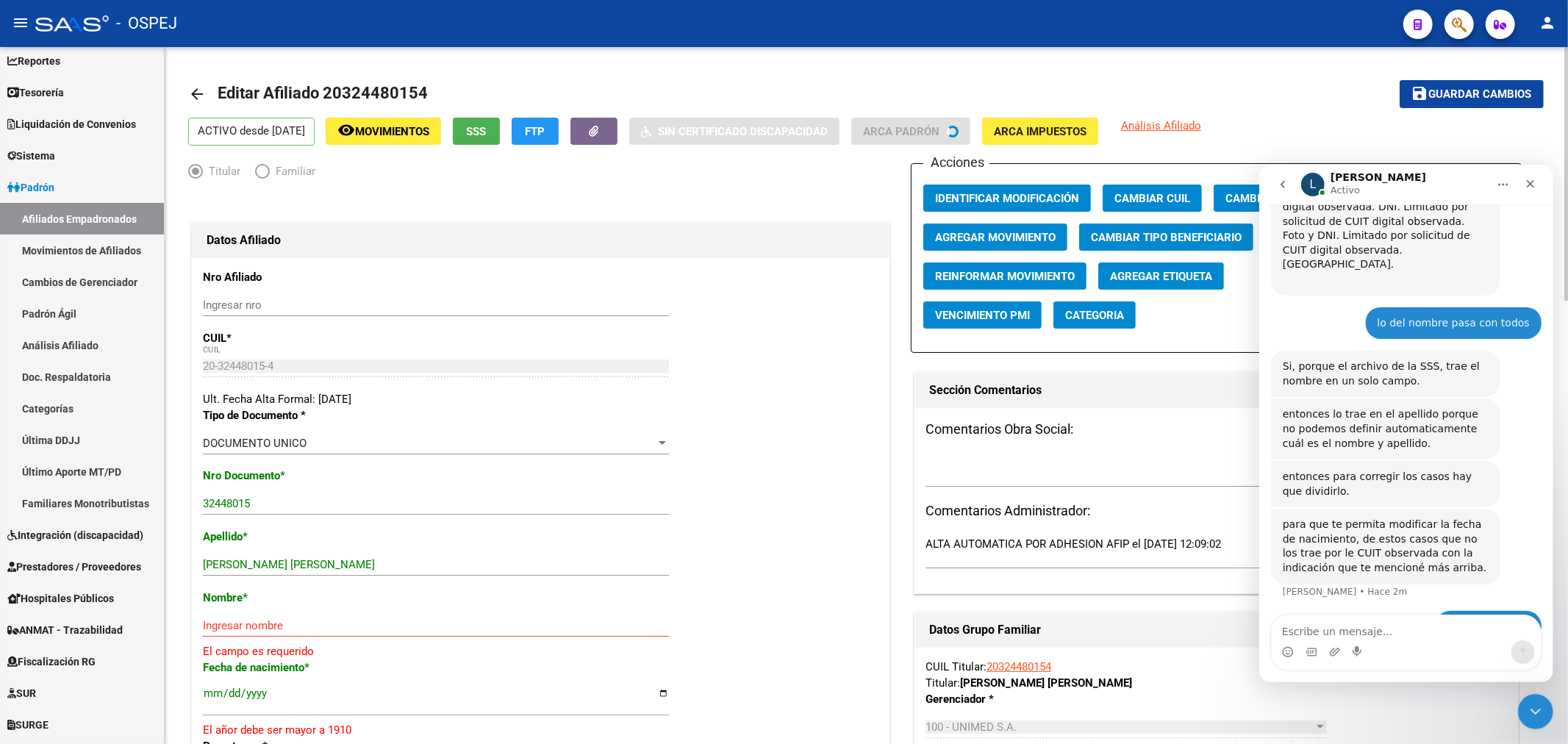
scroll to position [163, 0]
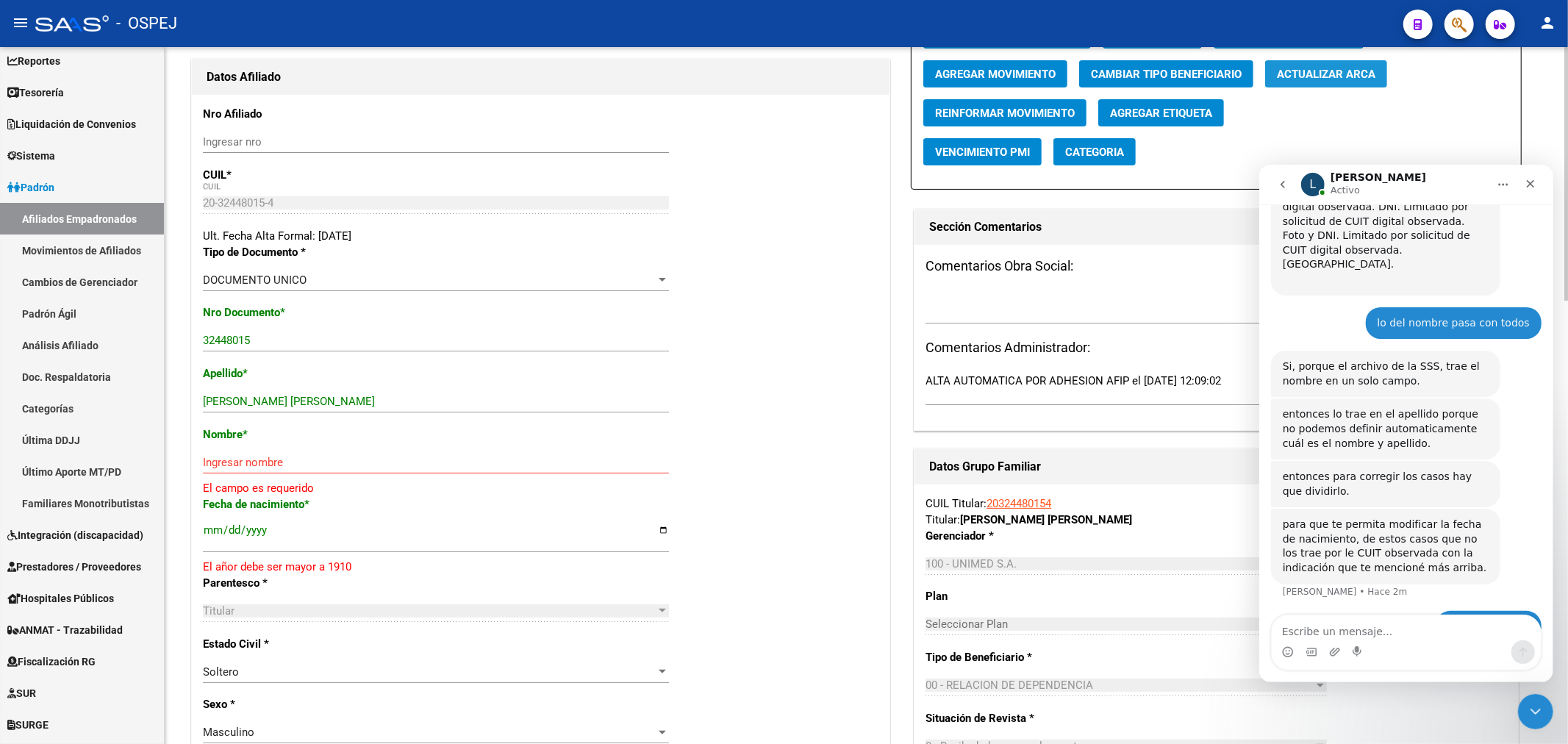
click at [1365, 76] on span "Actualizar ARCA" at bounding box center [1325, 74] width 99 height 13
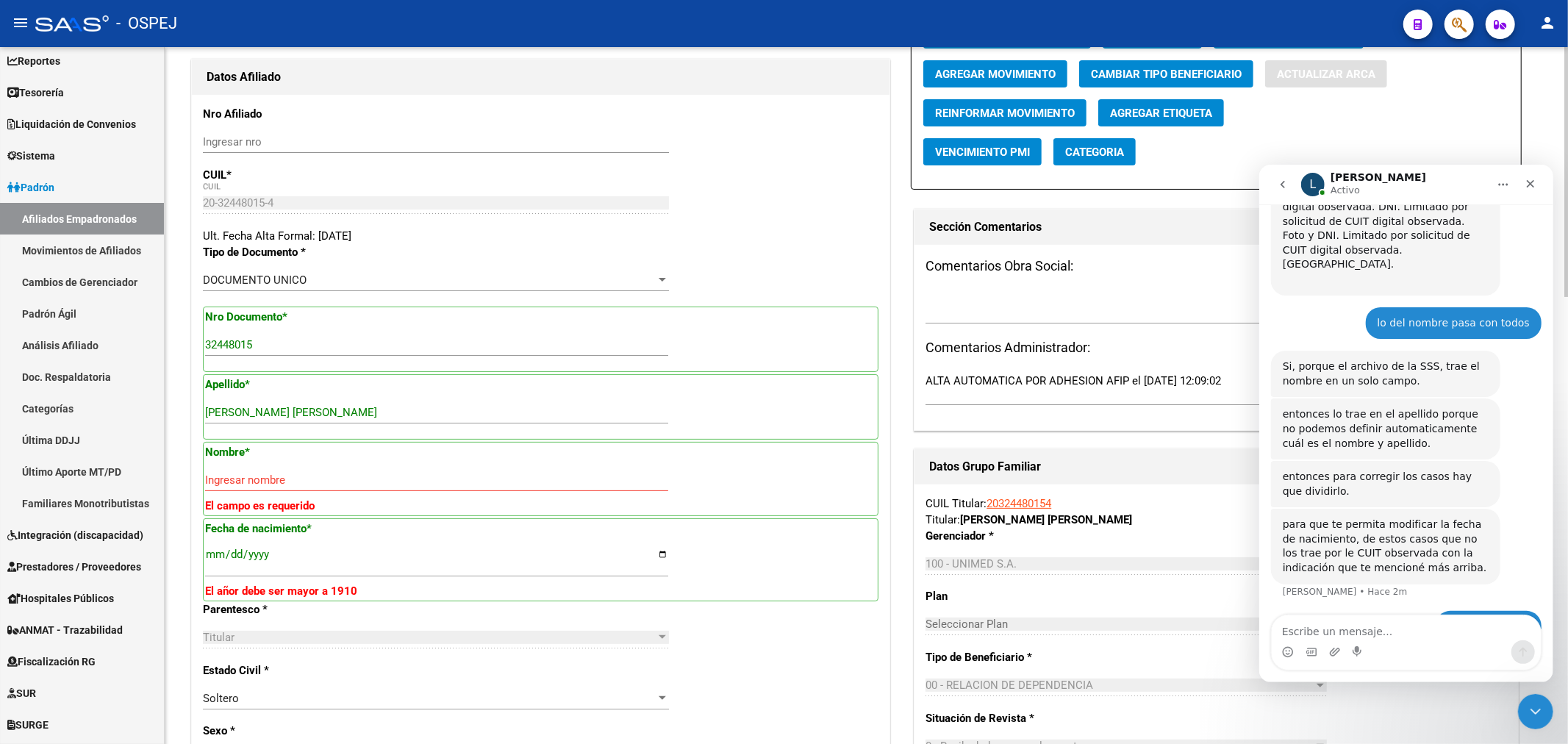
type input "SALINAS"
type input "CARLOS ALBERTO"
type input "1986-06-21"
type input "RIVADAVIA"
type input "R¿O TUPUNGATO"
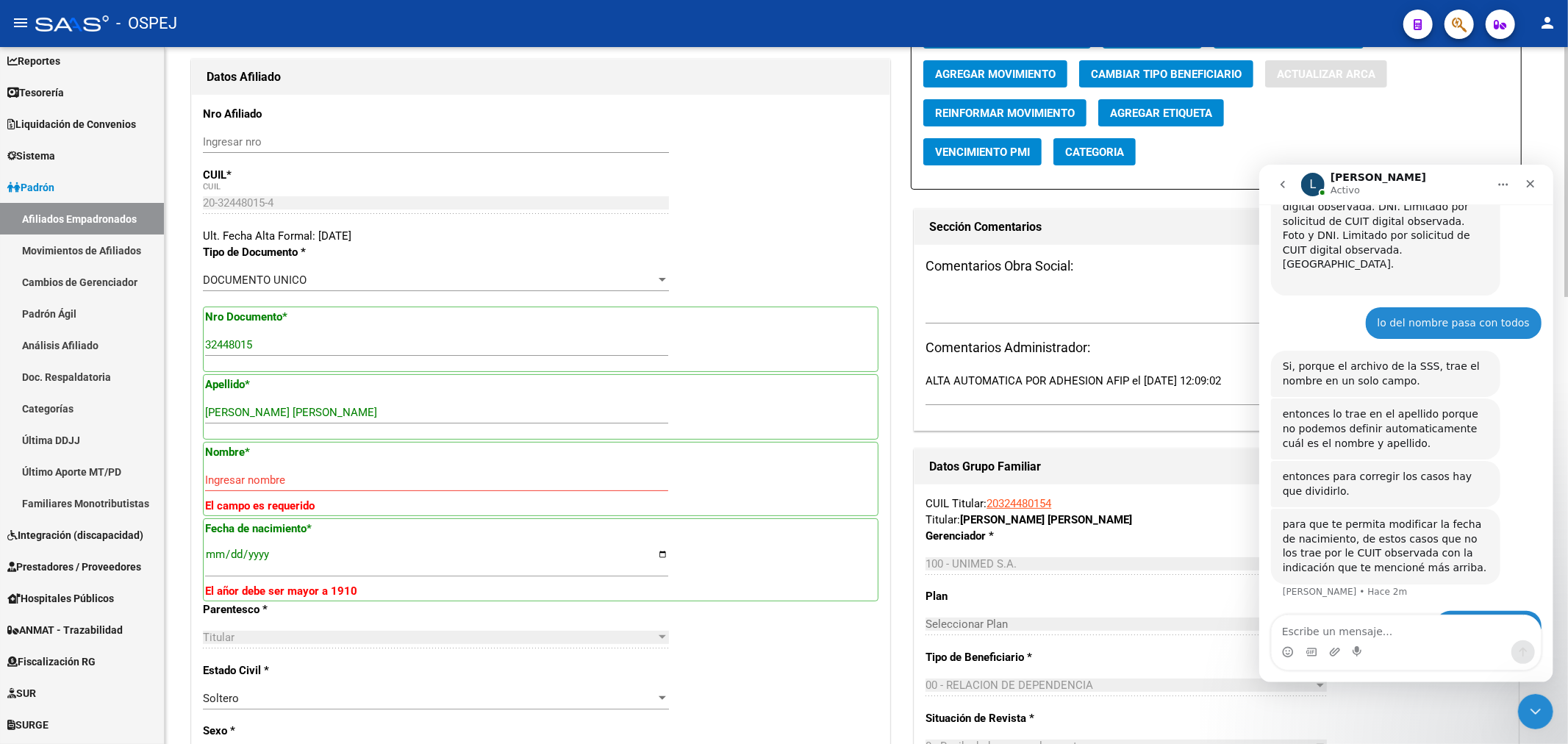
type input "19"
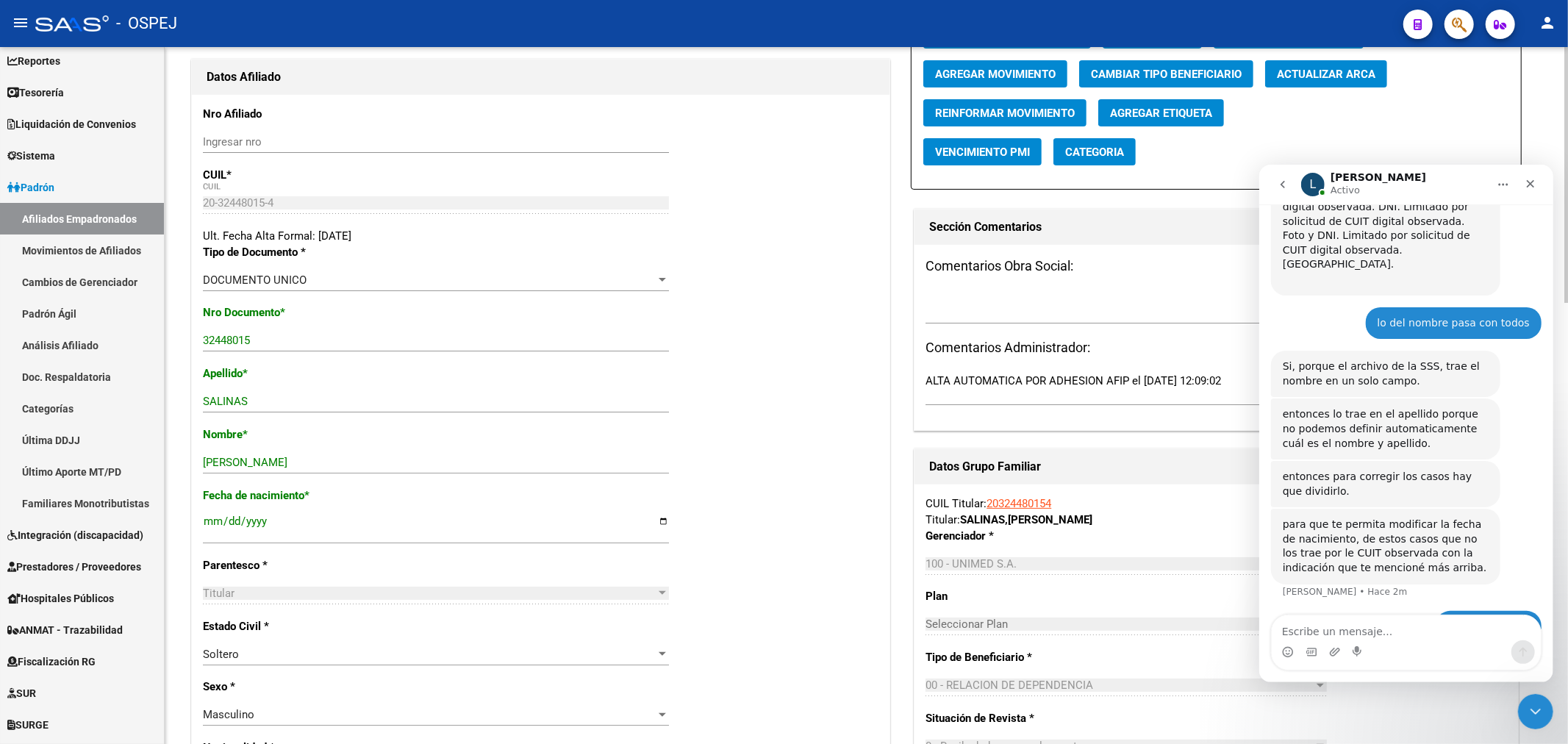
scroll to position [0, 0]
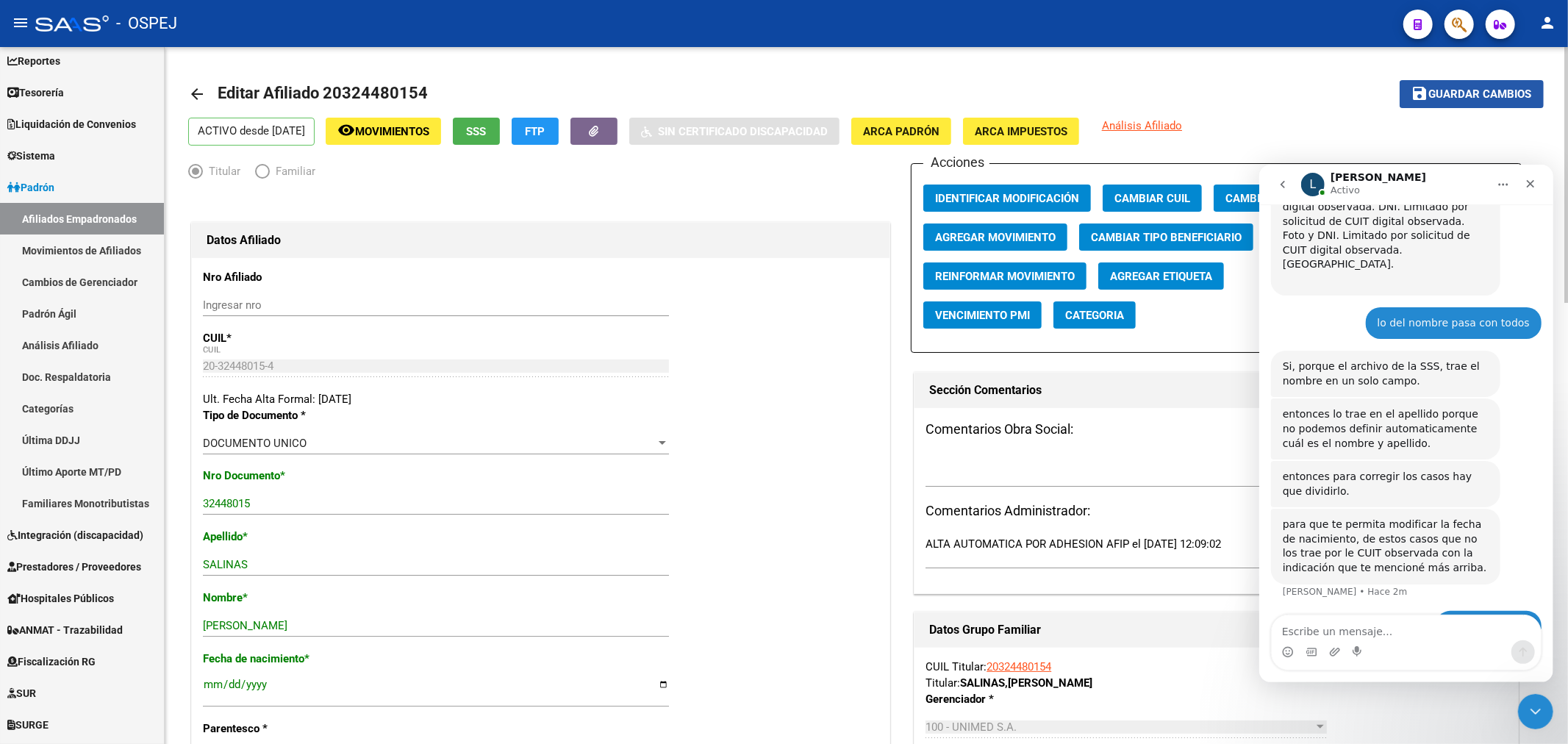
click at [1431, 82] on button "save Guardar cambios" at bounding box center [1471, 93] width 144 height 27
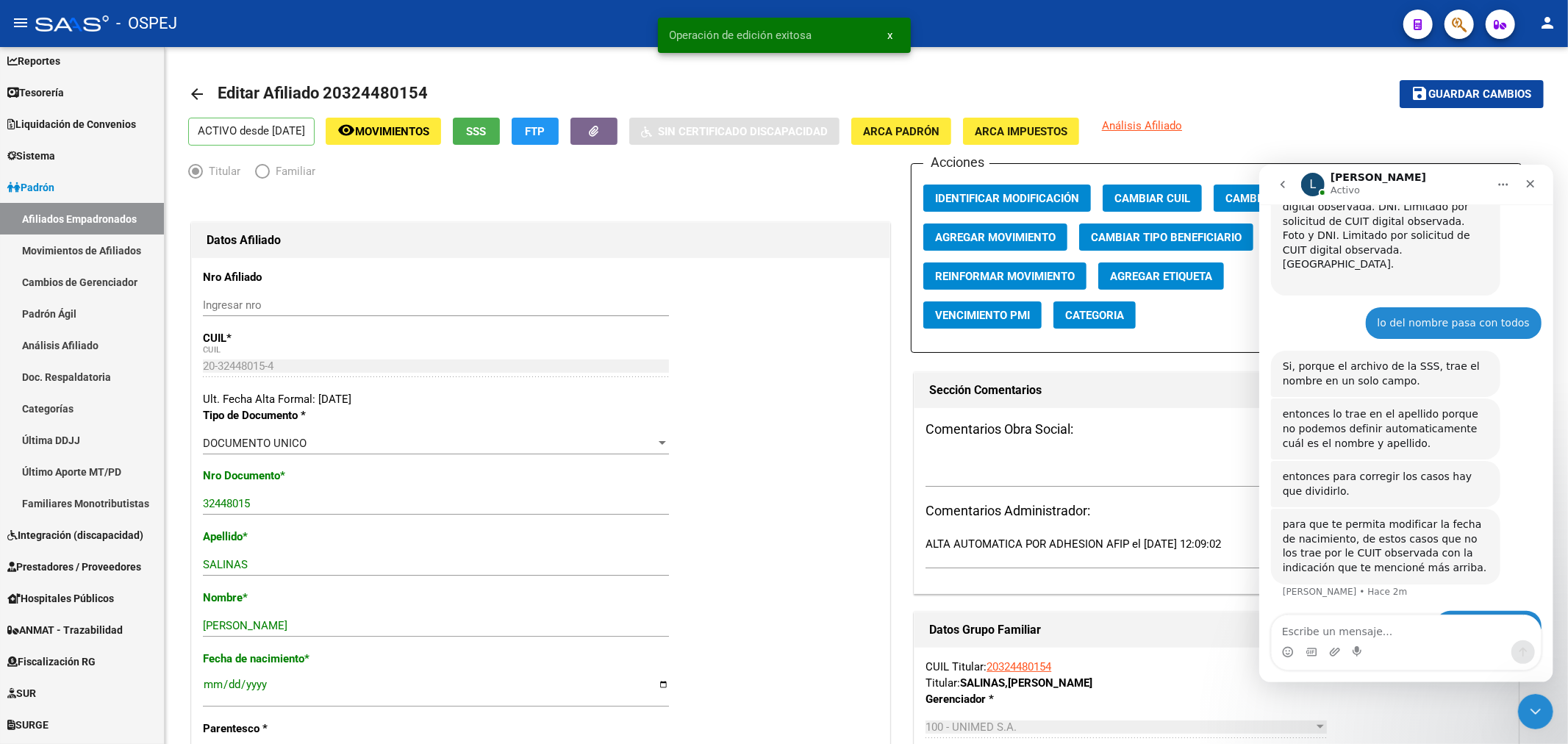
drag, startPoint x: 1458, startPoint y: 8, endPoint x: 1457, endPoint y: 24, distance: 16.0
click at [1457, 12] on div at bounding box center [1453, 23] width 41 height 30
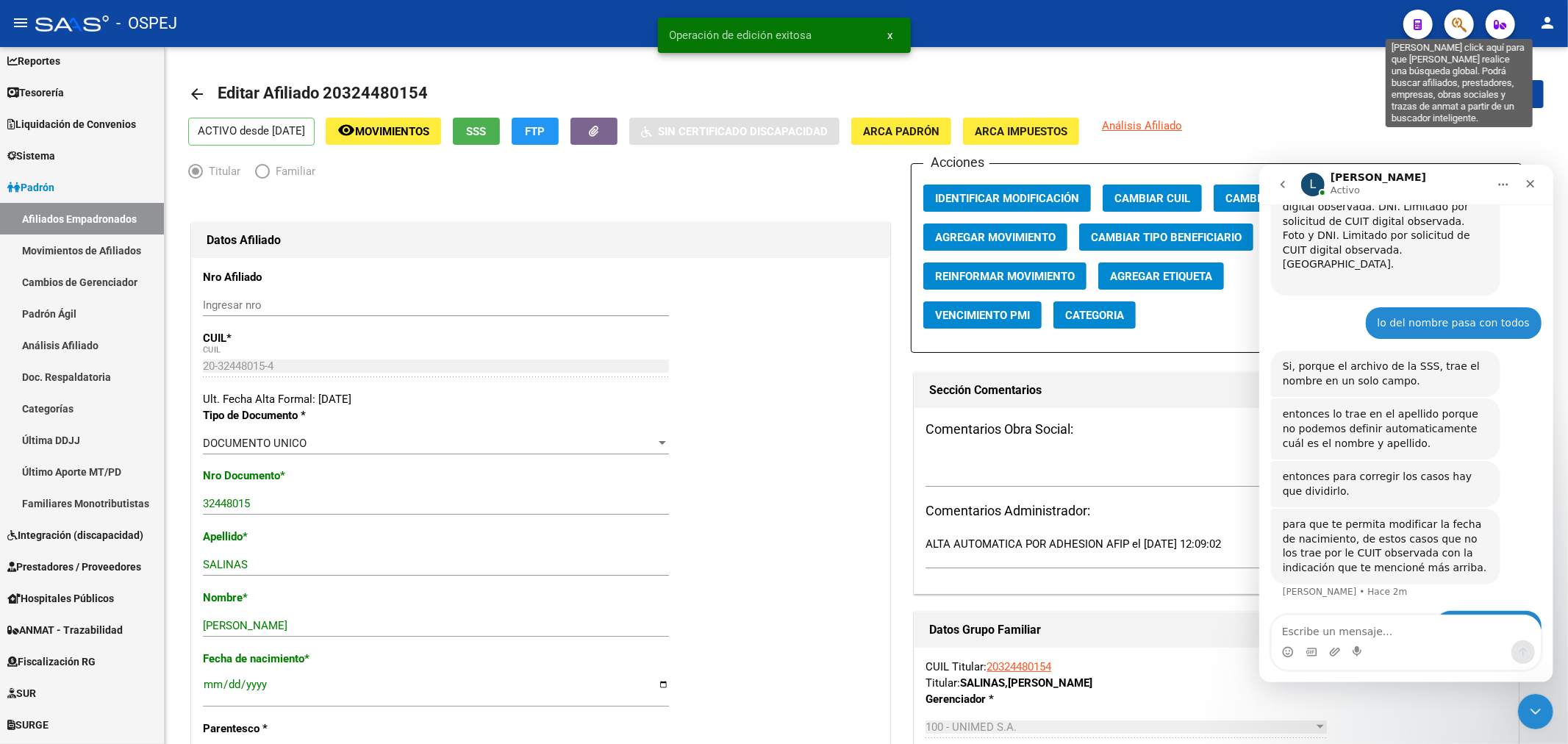
click at [1457, 24] on icon "button" at bounding box center [1459, 25] width 14 height 17
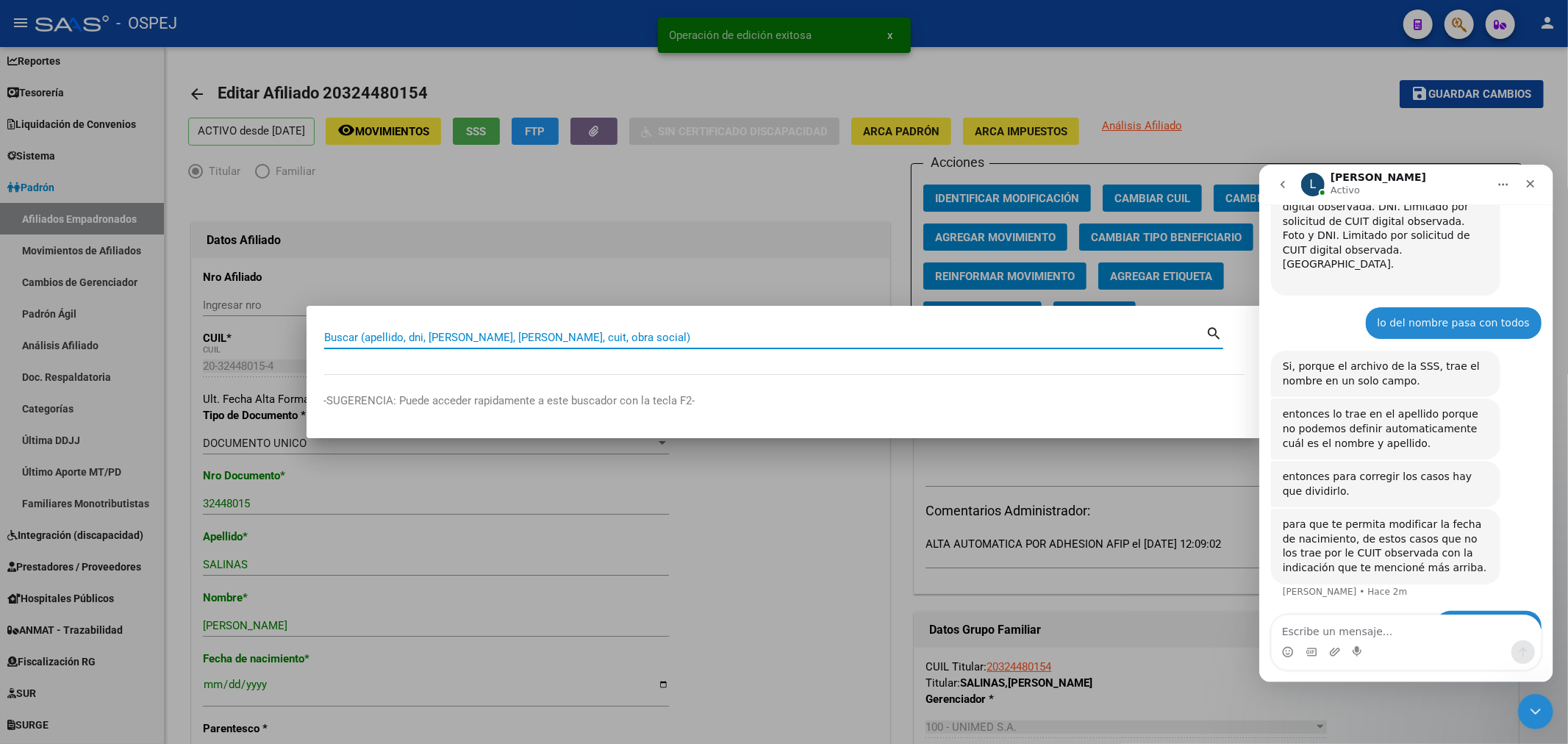
paste input "20343221119"
type input "20343221119"
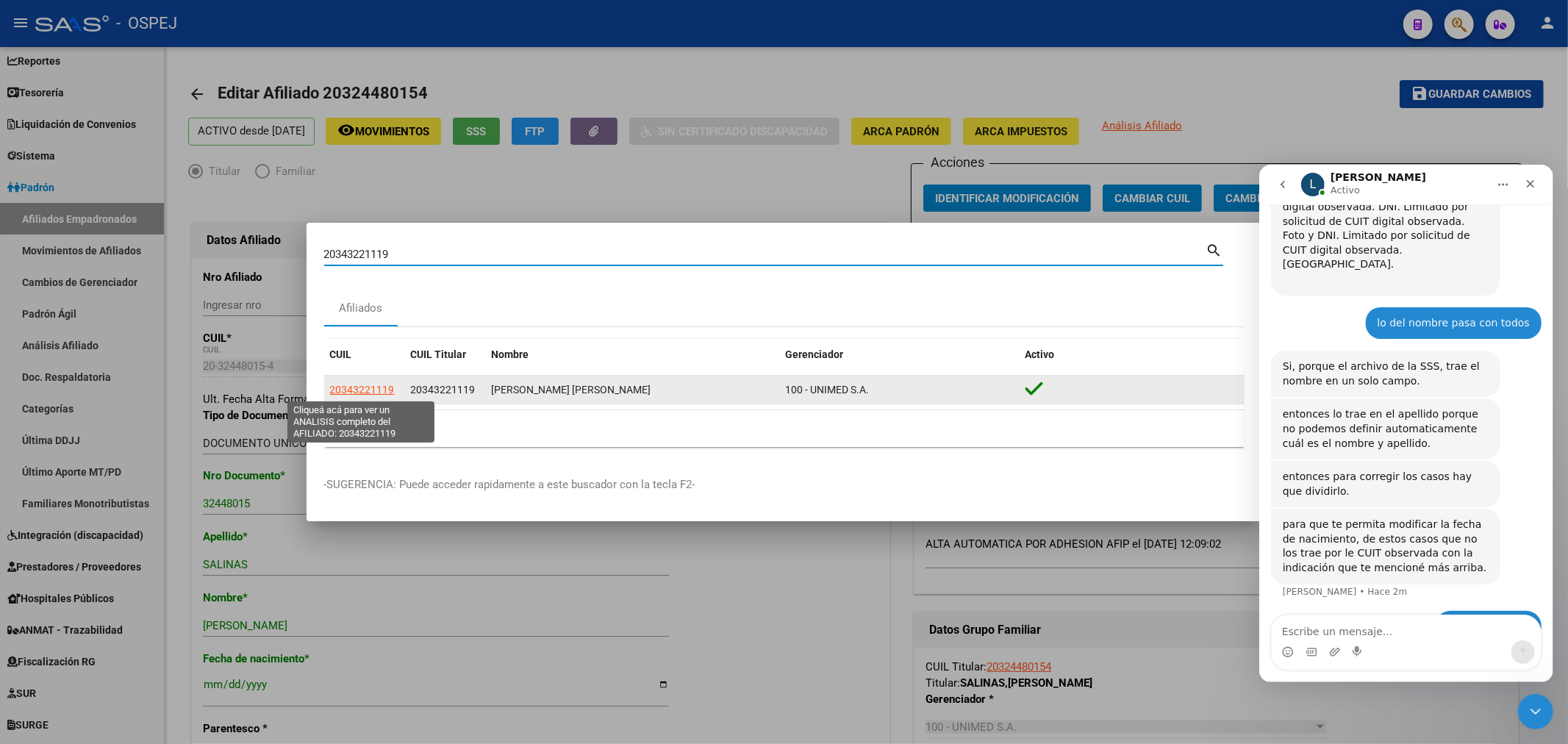
click at [358, 390] on span "20343221119" at bounding box center [362, 390] width 64 height 12
type textarea "20343221119"
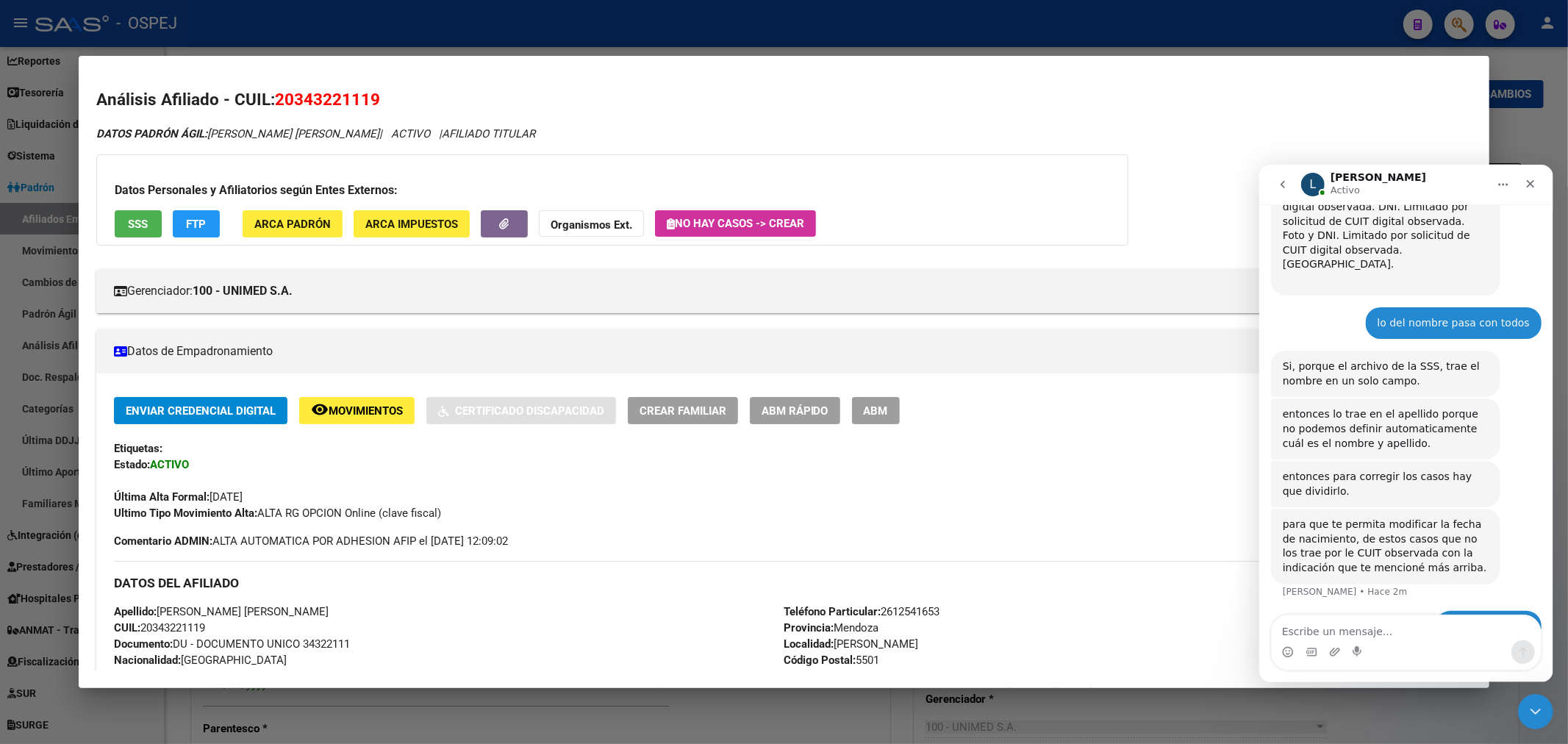
scroll to position [82, 0]
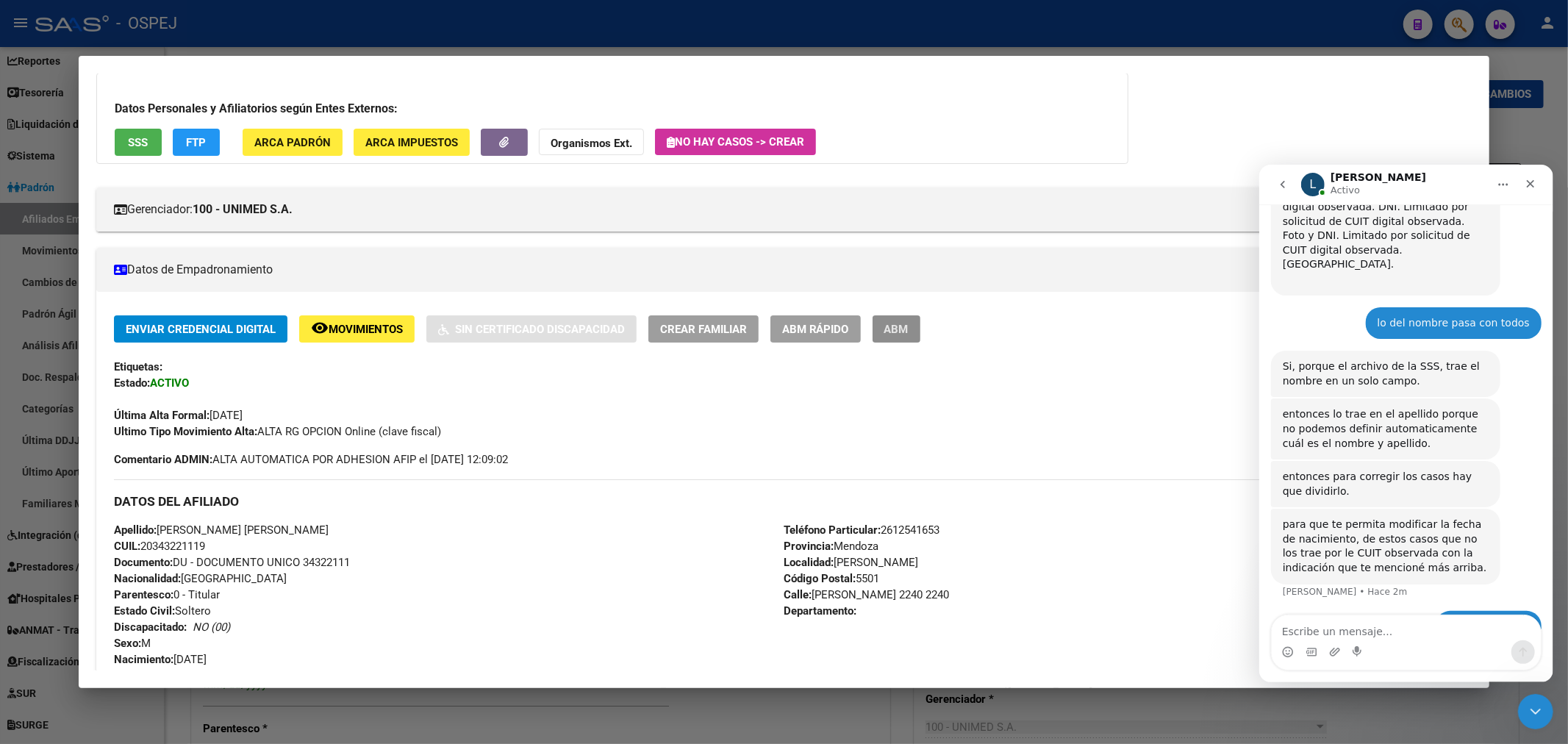
click at [920, 335] on button "ABM" at bounding box center [896, 329] width 48 height 27
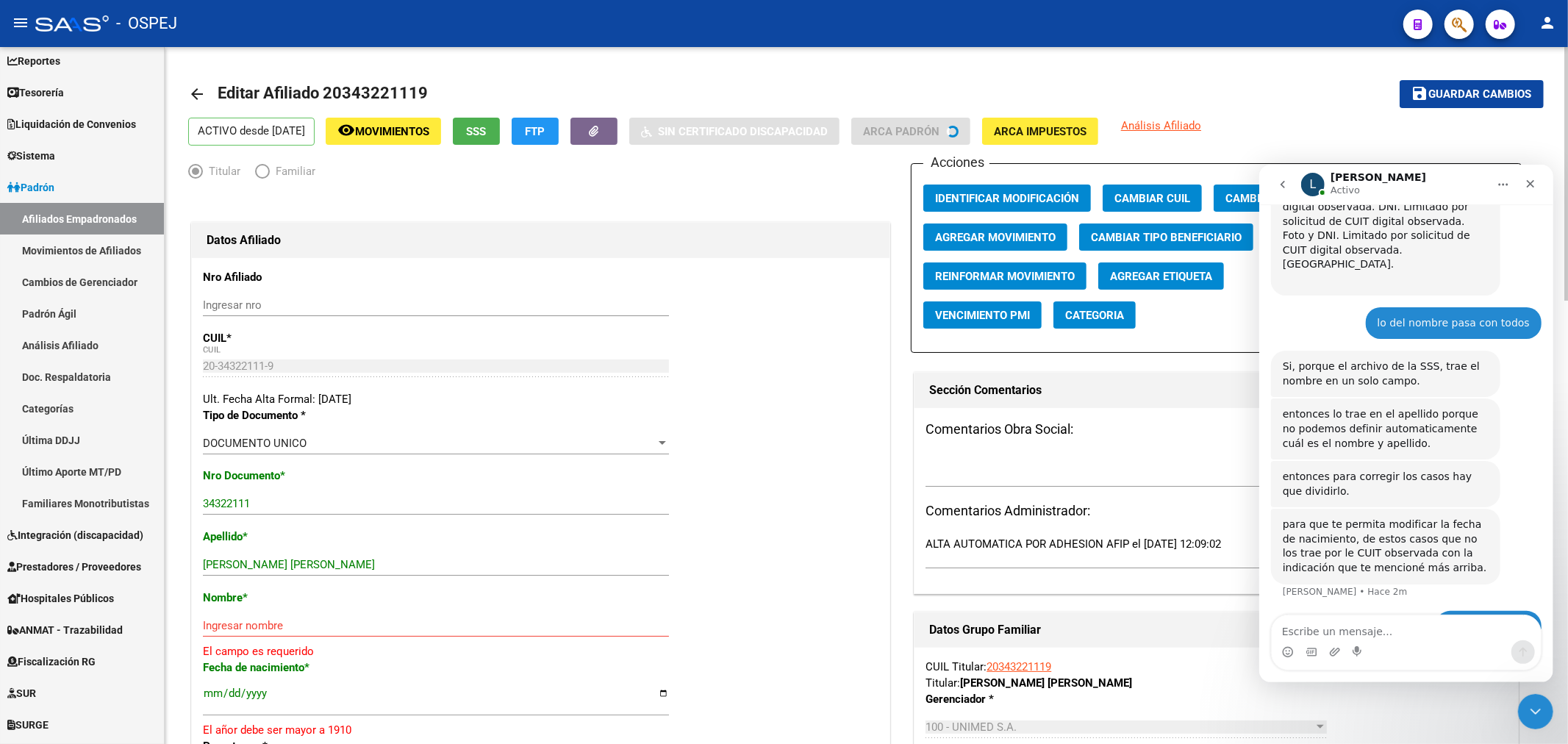
scroll to position [163, 0]
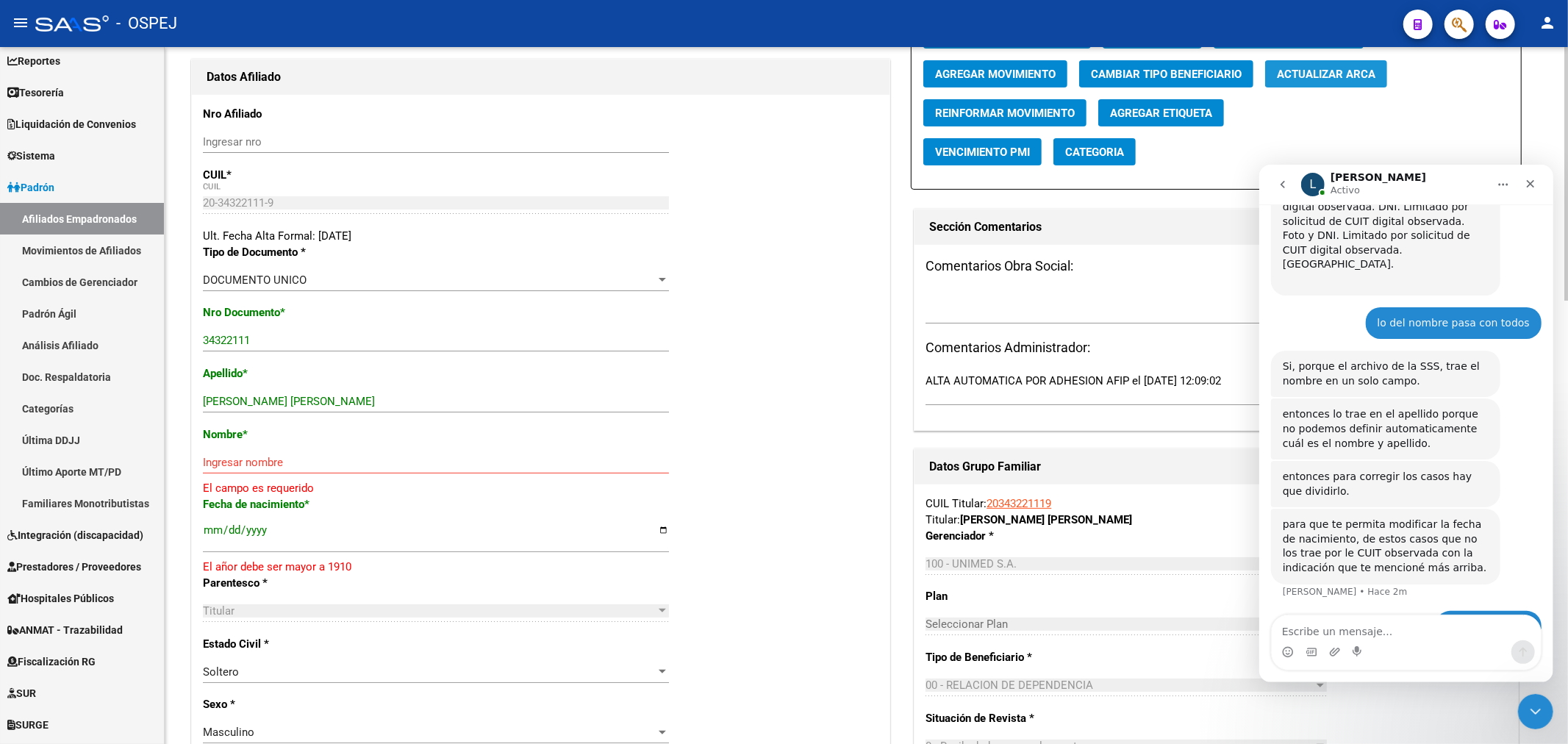
click at [1333, 69] on span "Actualizar ARCA" at bounding box center [1325, 74] width 99 height 13
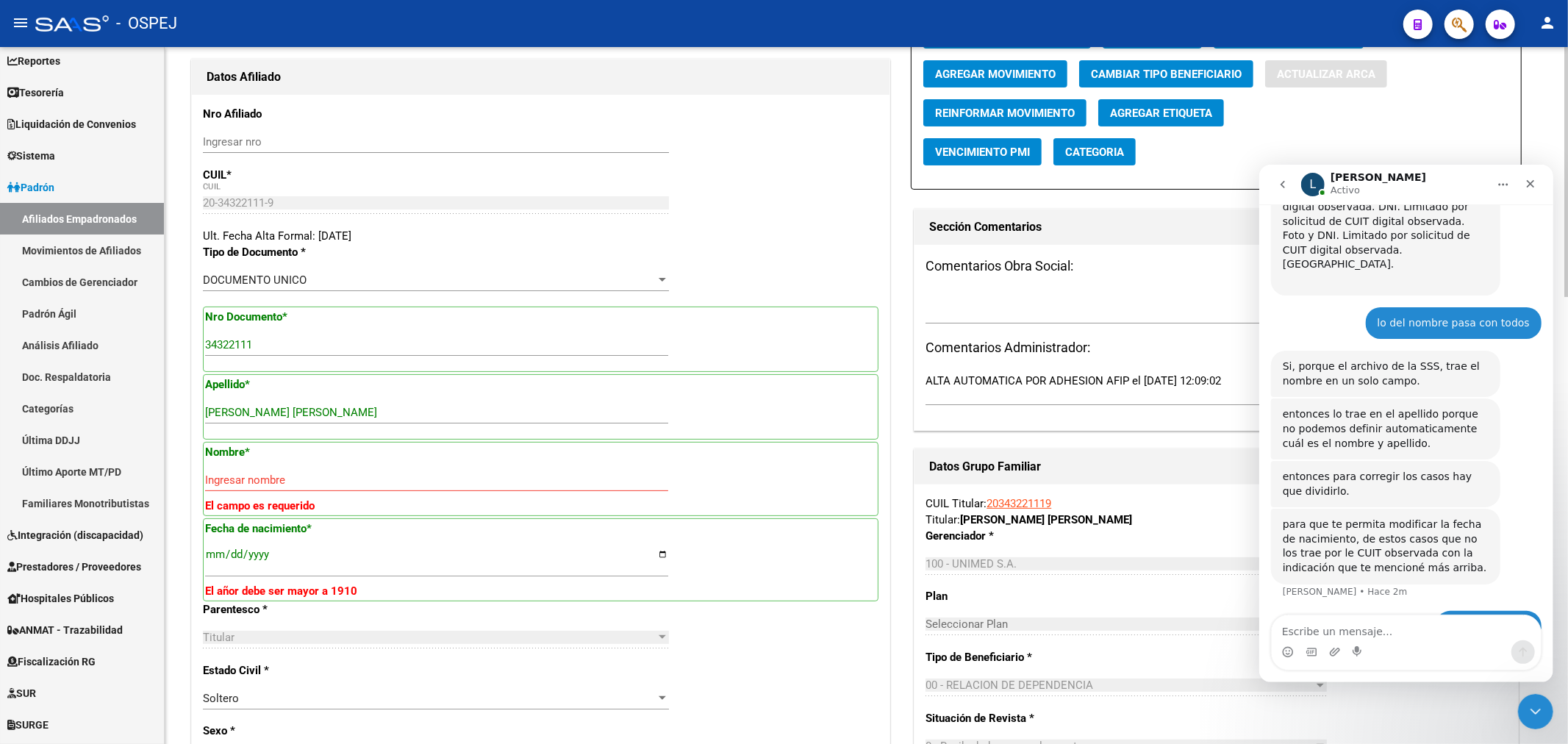
type input "LOPEZ"
type input "MARCELO ALEJANDRO"
type input "1989-05-11"
type input "[PERSON_NAME]"
type input "JUAN EGEA"
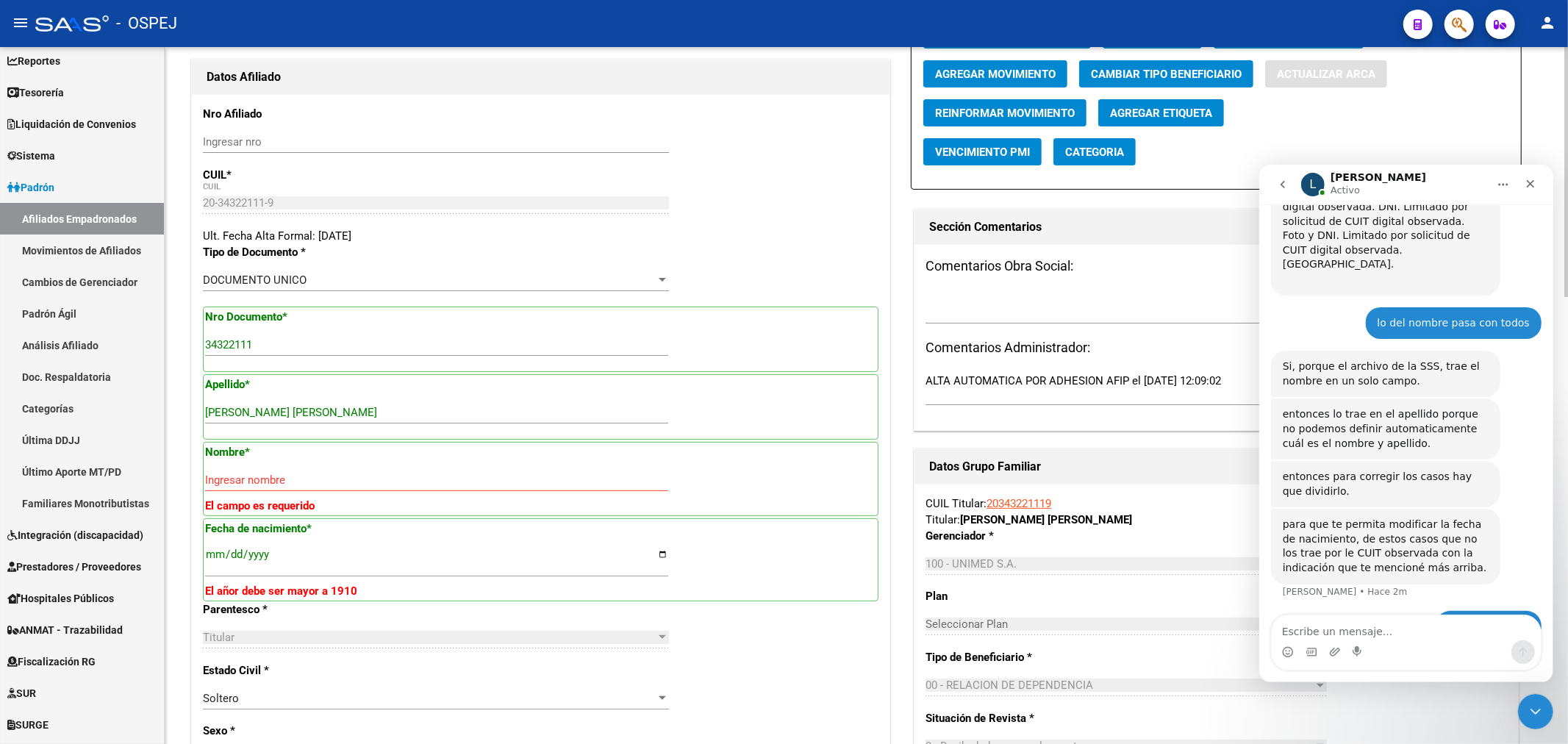
type input "2240"
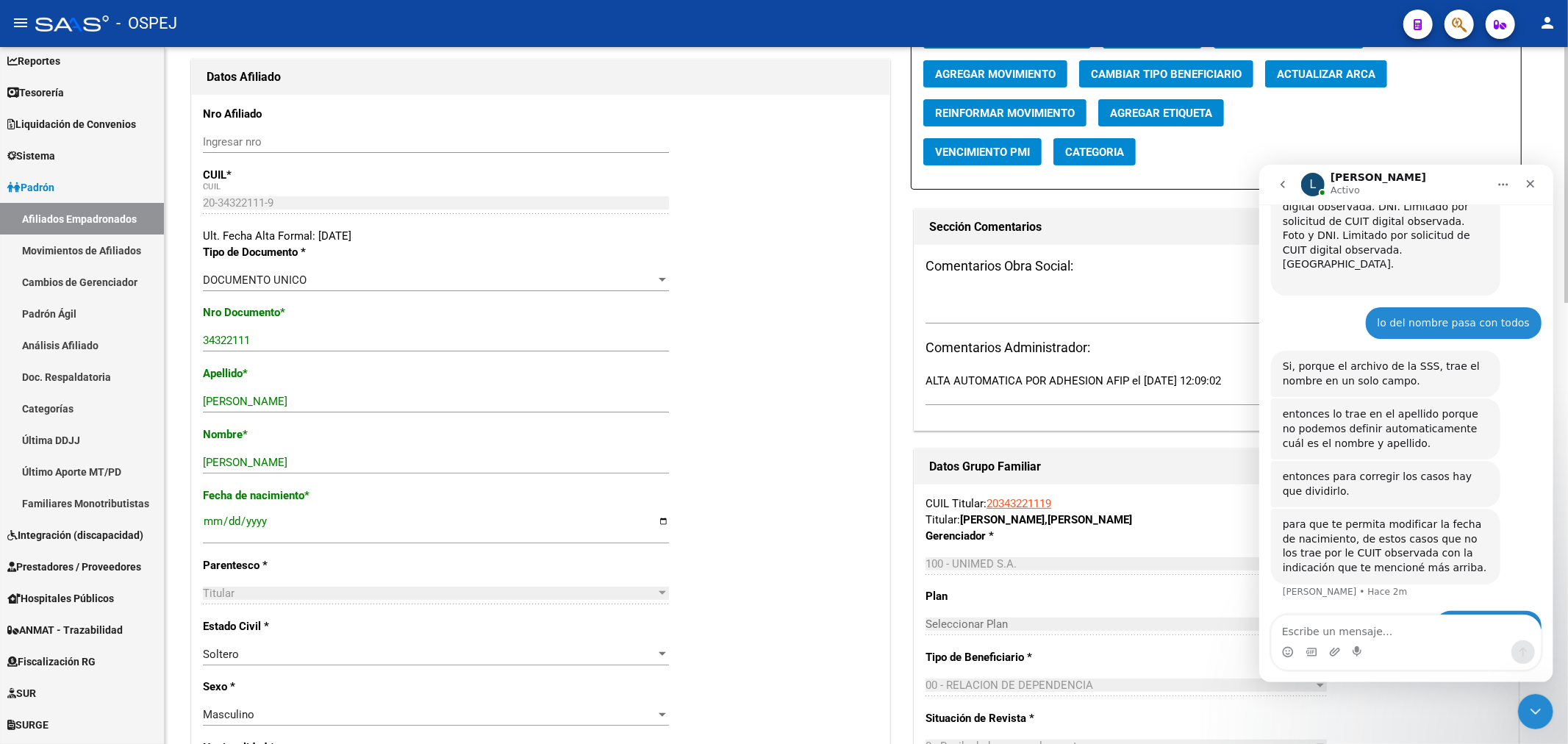
scroll to position [0, 0]
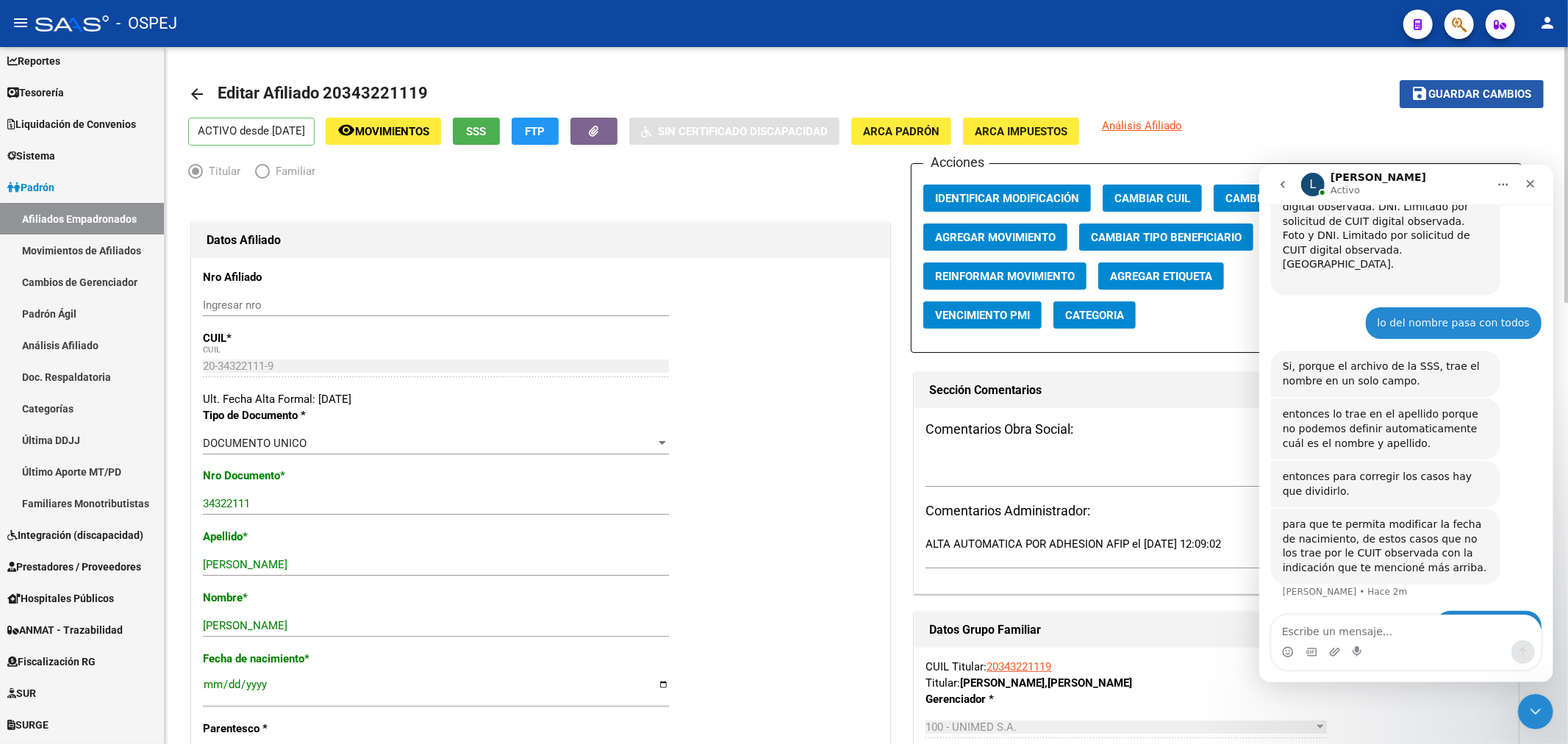
click at [1419, 84] on mat-icon "save" at bounding box center [1419, 93] width 17 height 17
click at [1468, 17] on app-search-popup at bounding box center [1459, 22] width 30 height 18
click at [1467, 17] on button "button" at bounding box center [1459, 24] width 30 height 30
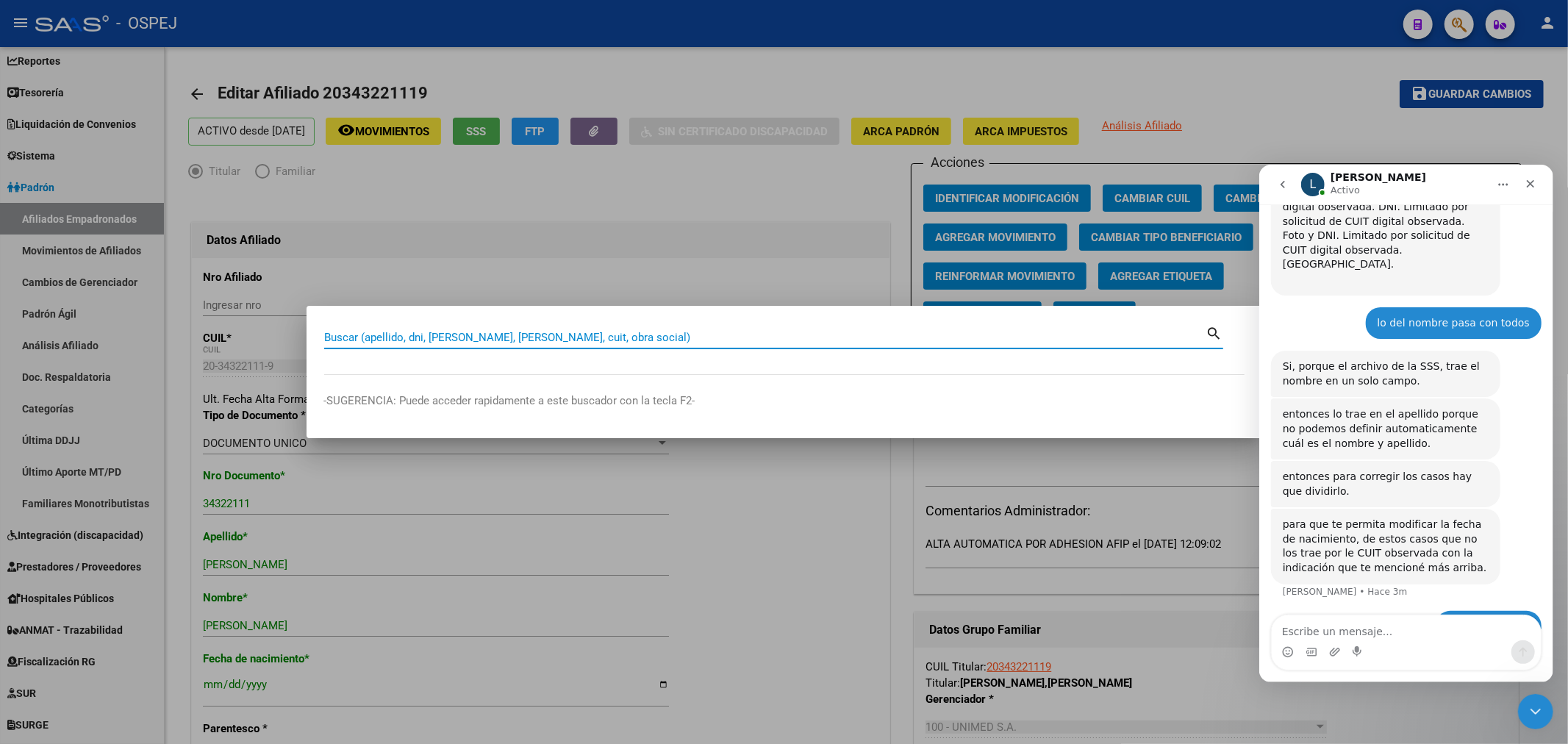
paste input "20264958521"
type input "20264958521"
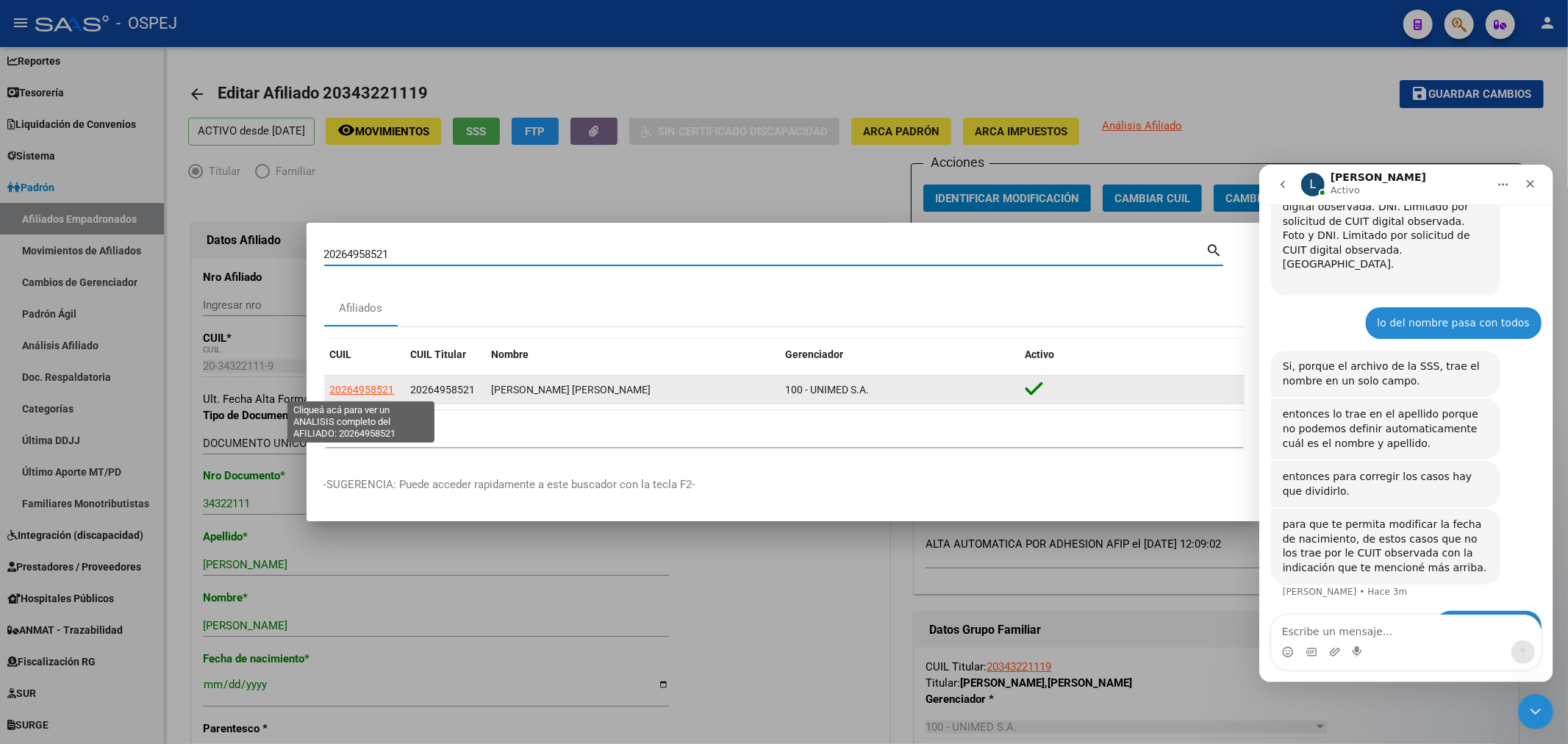
click at [365, 385] on span "20264958521" at bounding box center [362, 390] width 64 height 12
type textarea "20264958521"
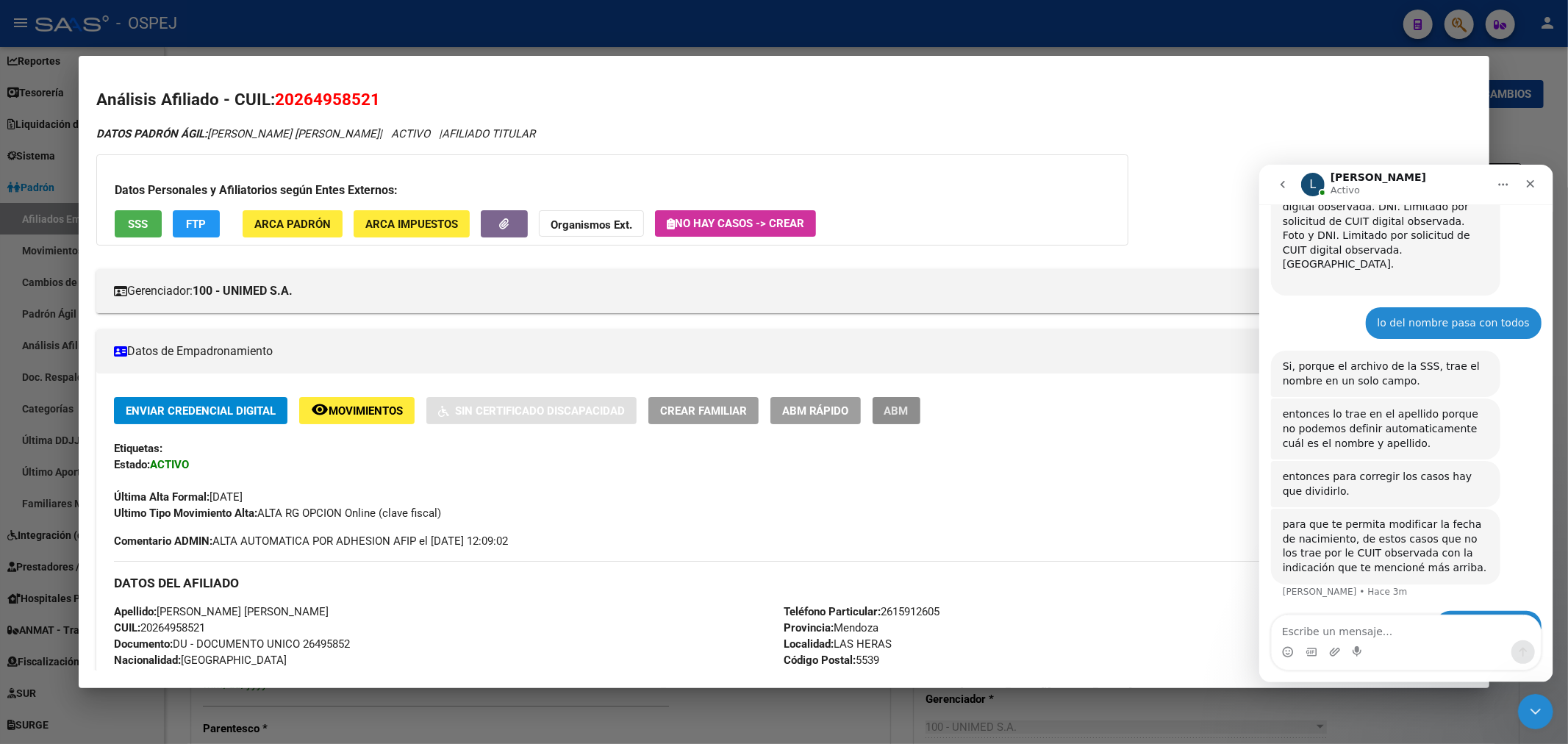
click at [920, 415] on button "ABM" at bounding box center [896, 411] width 48 height 27
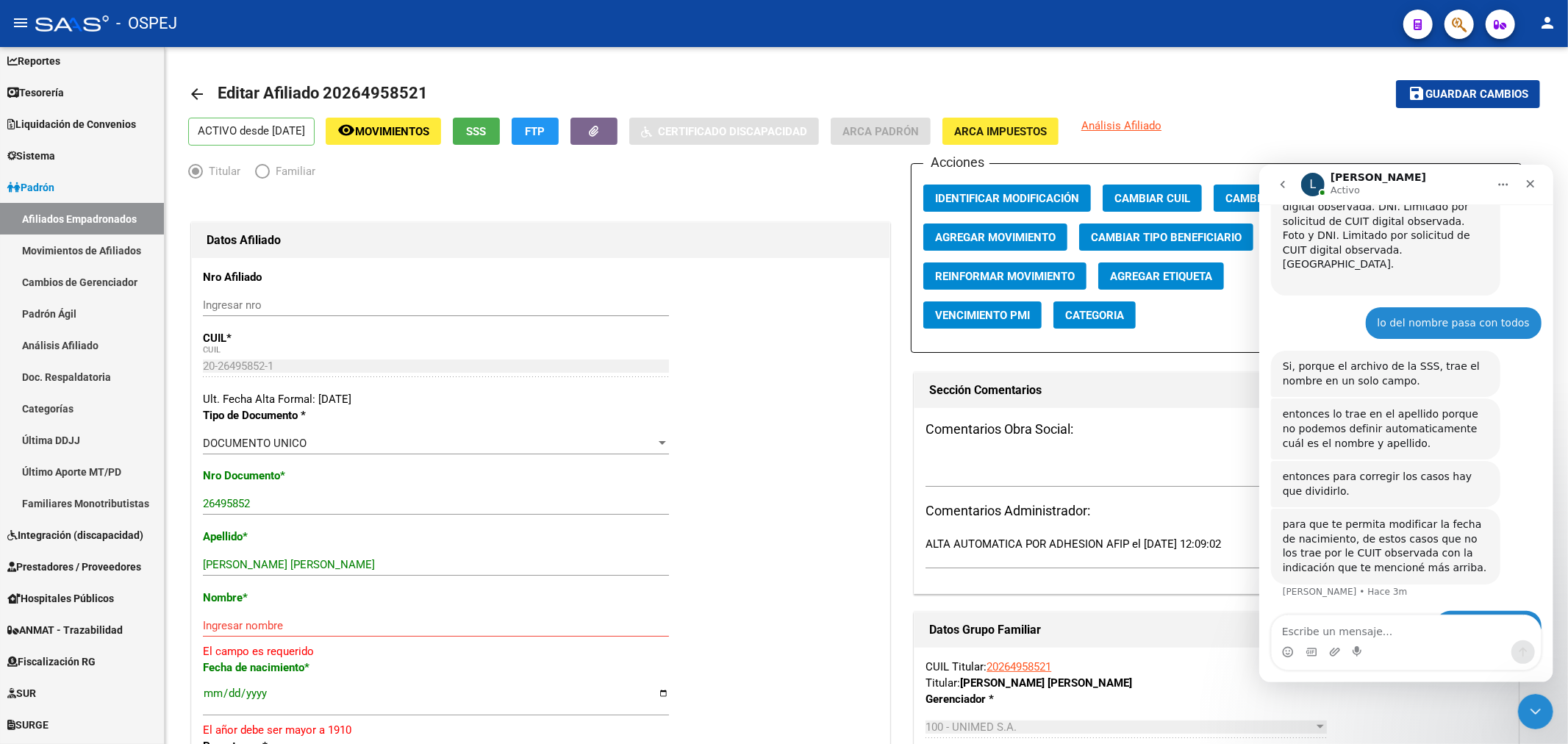
scroll to position [163, 0]
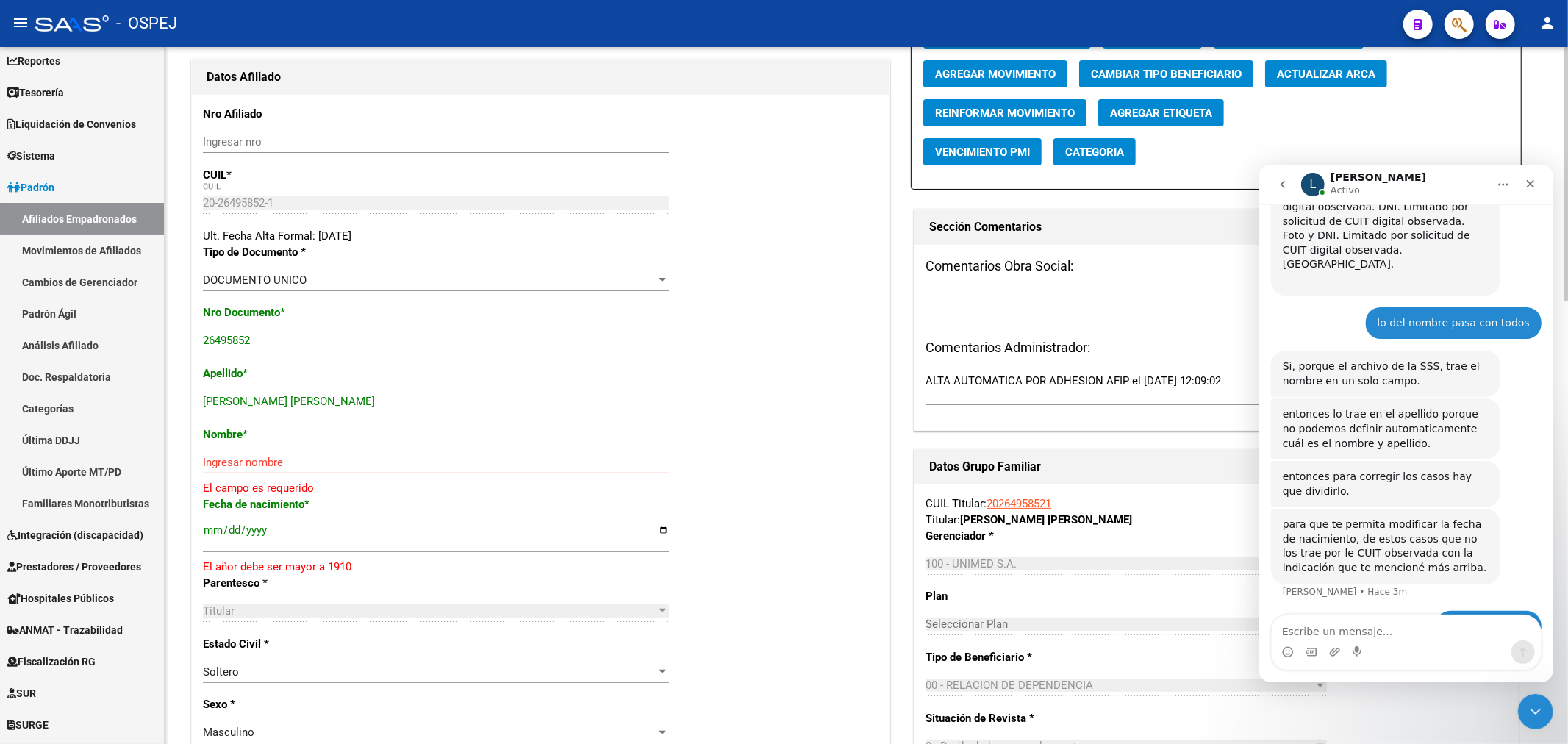
click at [1356, 60] on div "Acciones Identificar Modificación Cambiar CUIL Cambiar Gerenciador Agregar Movi…" at bounding box center [1216, 95] width 610 height 190
click at [1356, 67] on span "Actualizar ARCA" at bounding box center [1325, 74] width 99 height 13
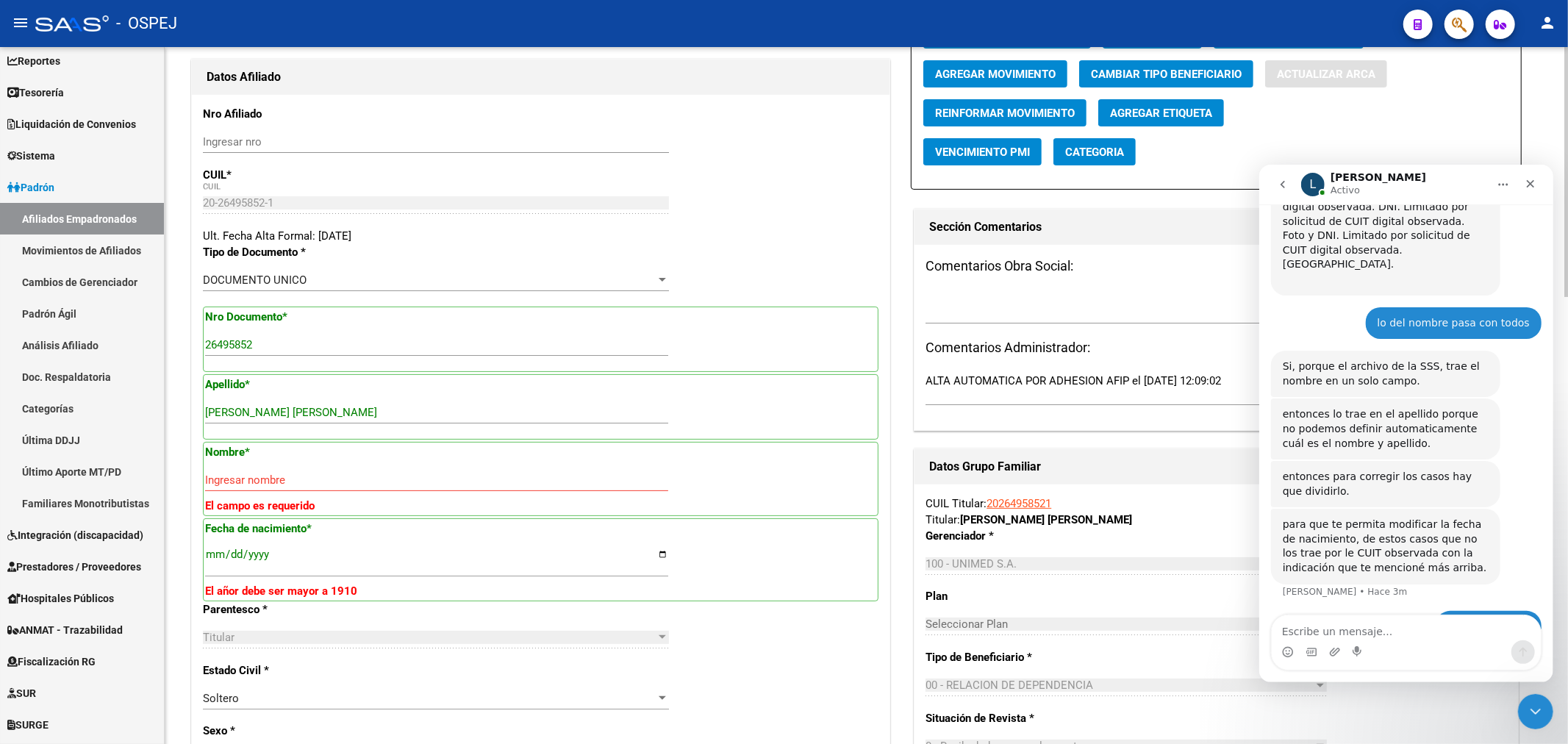
type input "MORALES"
type input "DIEGO MARCELO"
type input "1978-07-16"
type input "LAS HERAS"
type input "5500"
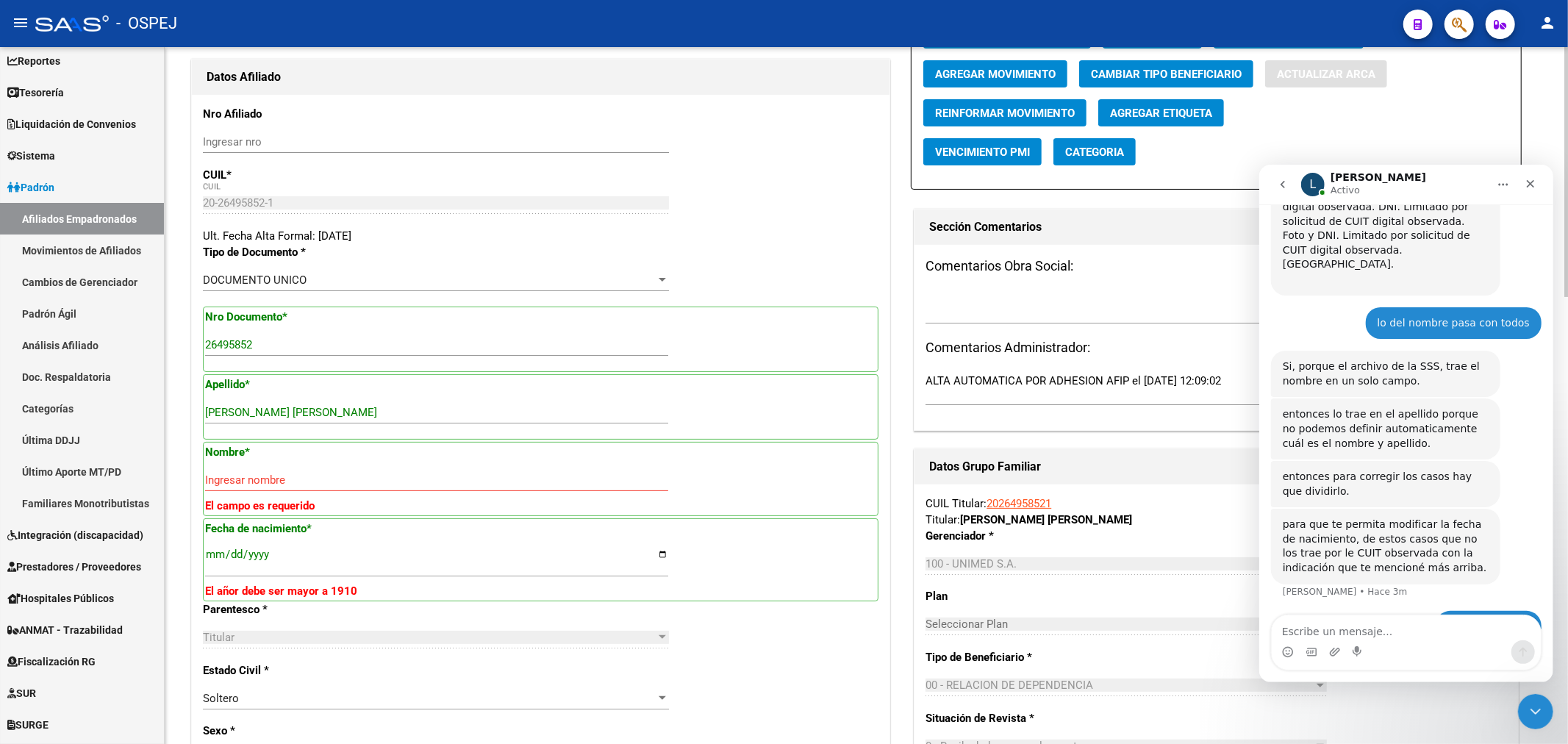
type input "SARGENTO CABRAL"
type input "505"
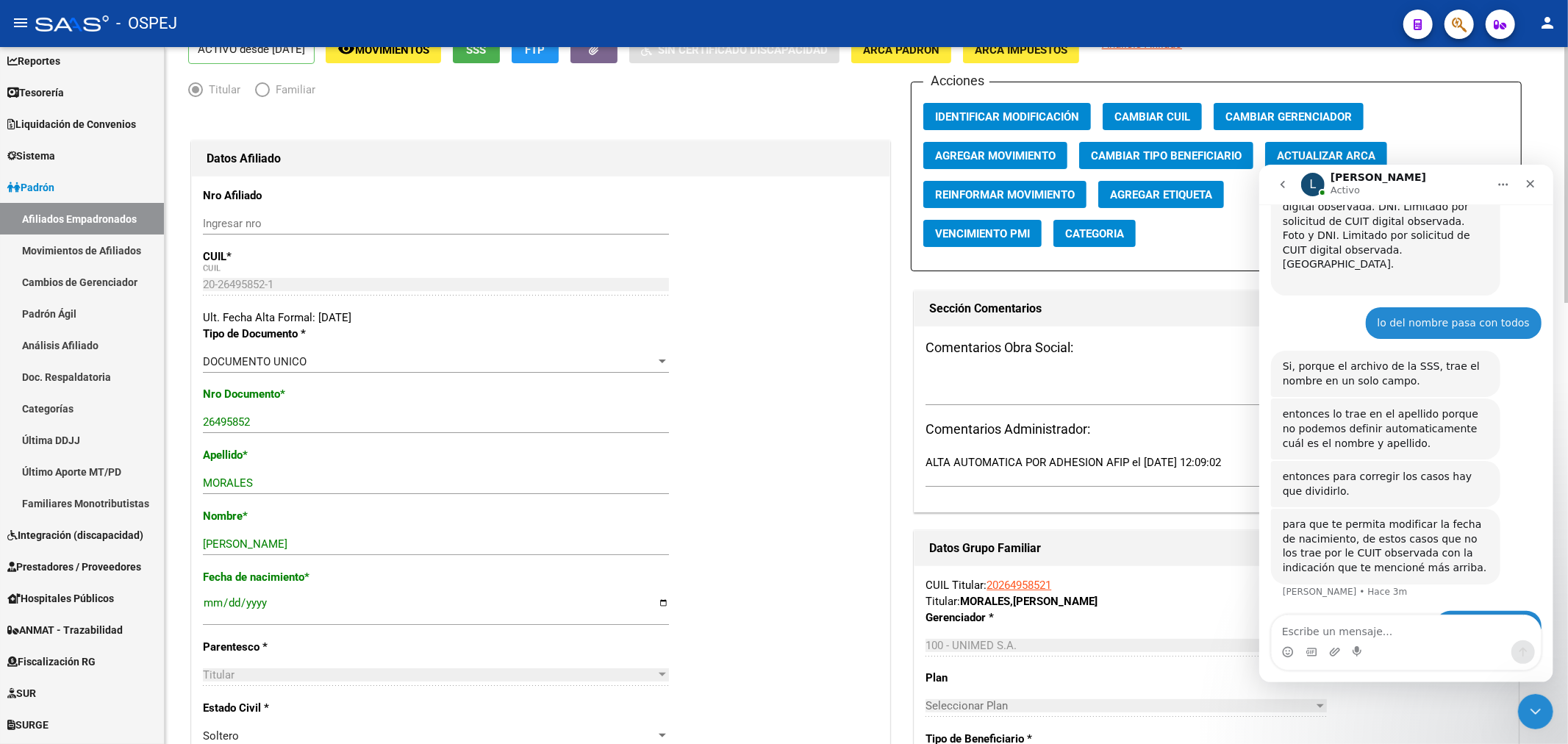
scroll to position [0, 0]
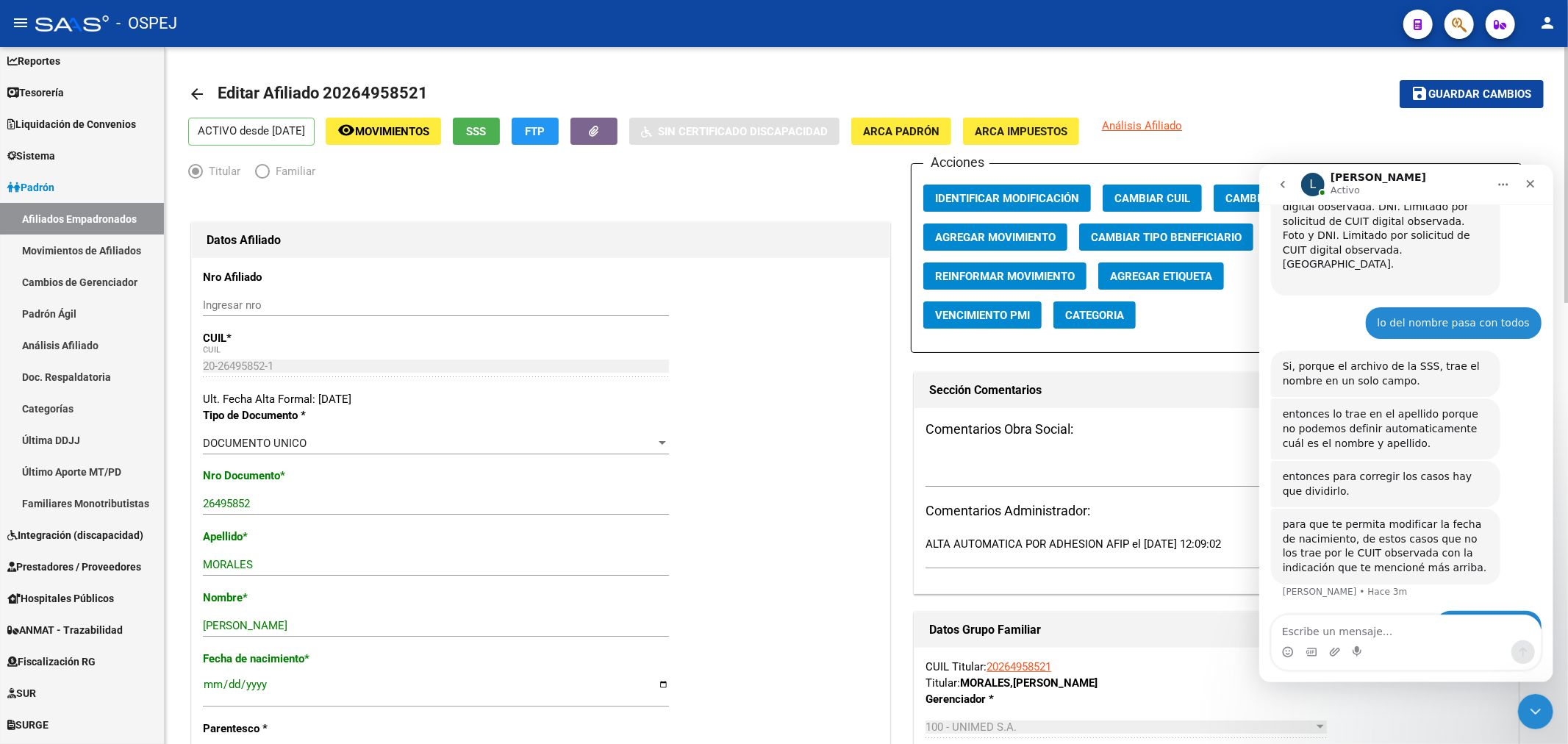
click at [1482, 97] on span "Guardar cambios" at bounding box center [1480, 95] width 103 height 13
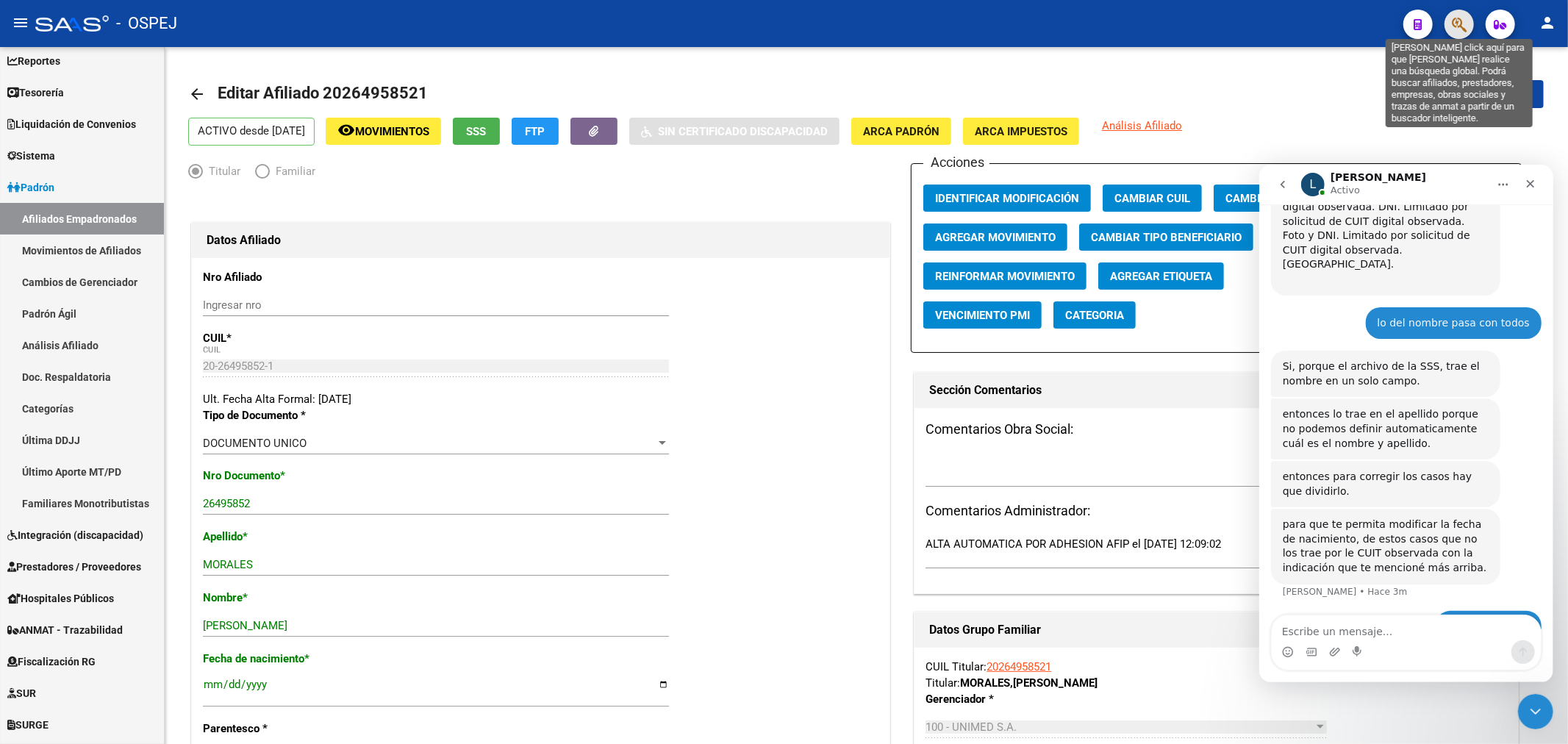
click at [1455, 25] on icon "button" at bounding box center [1459, 25] width 14 height 17
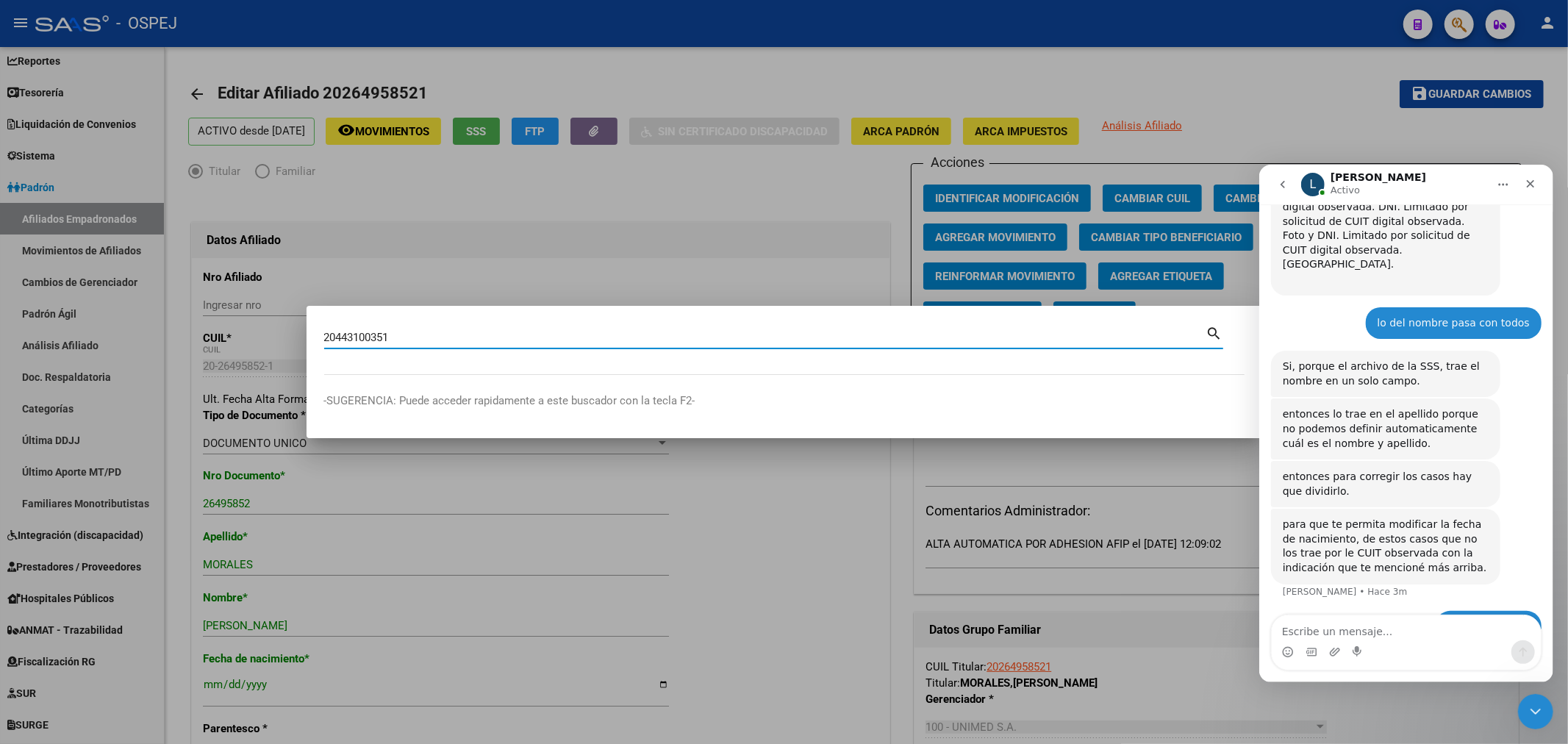
type input "20443100351"
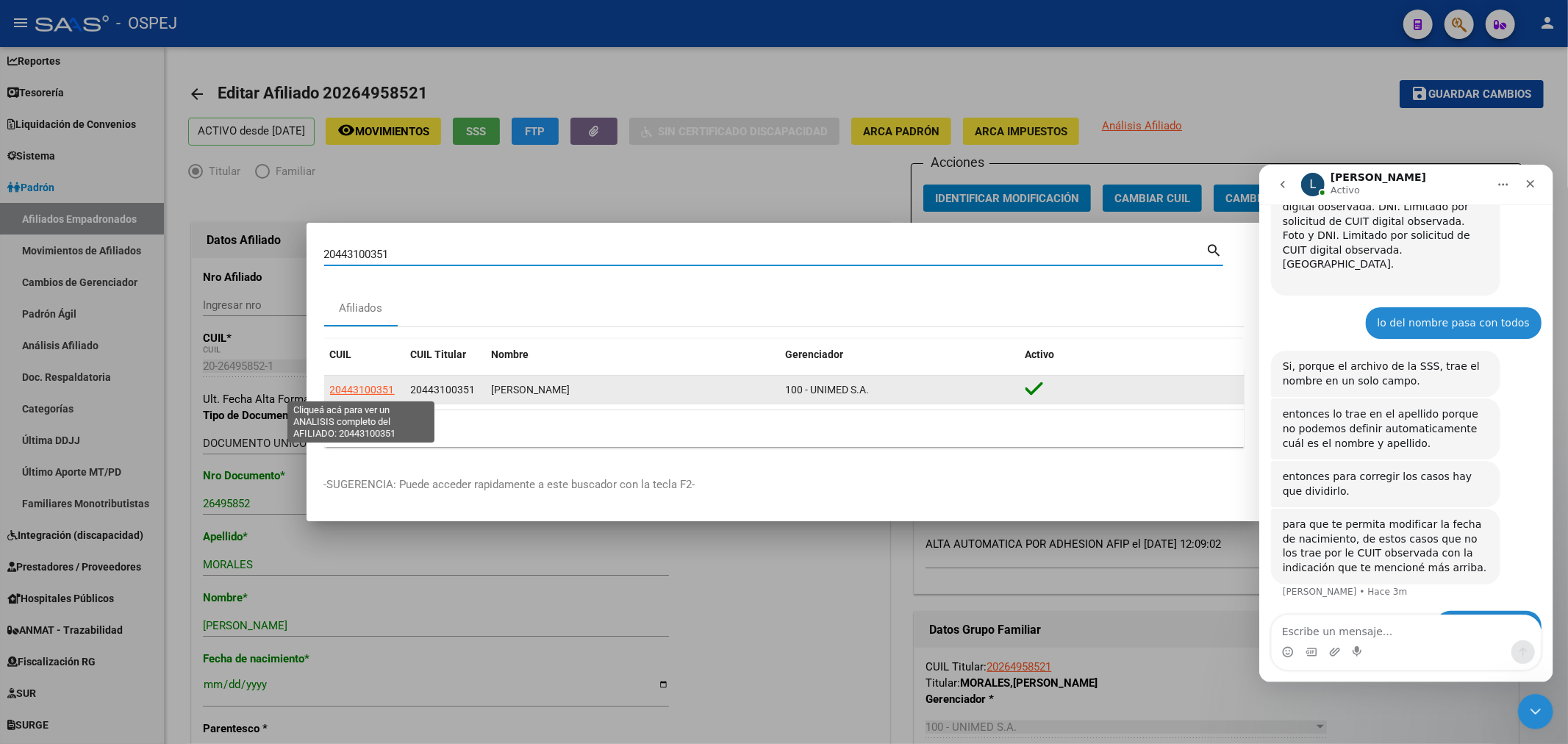
click at [362, 391] on span "20443100351" at bounding box center [362, 390] width 64 height 12
type textarea "20443100351"
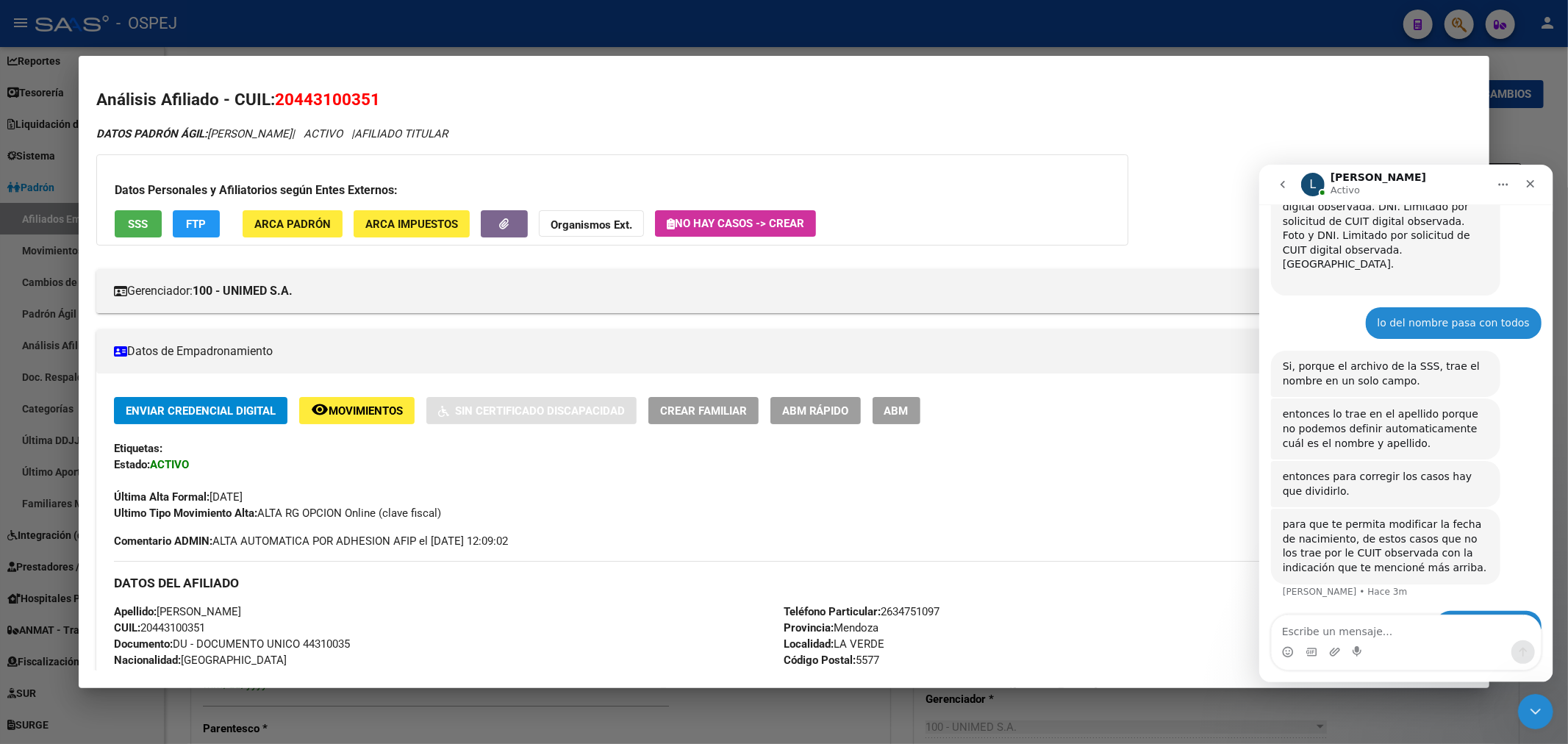
click at [908, 407] on span "ABM" at bounding box center [895, 411] width 24 height 13
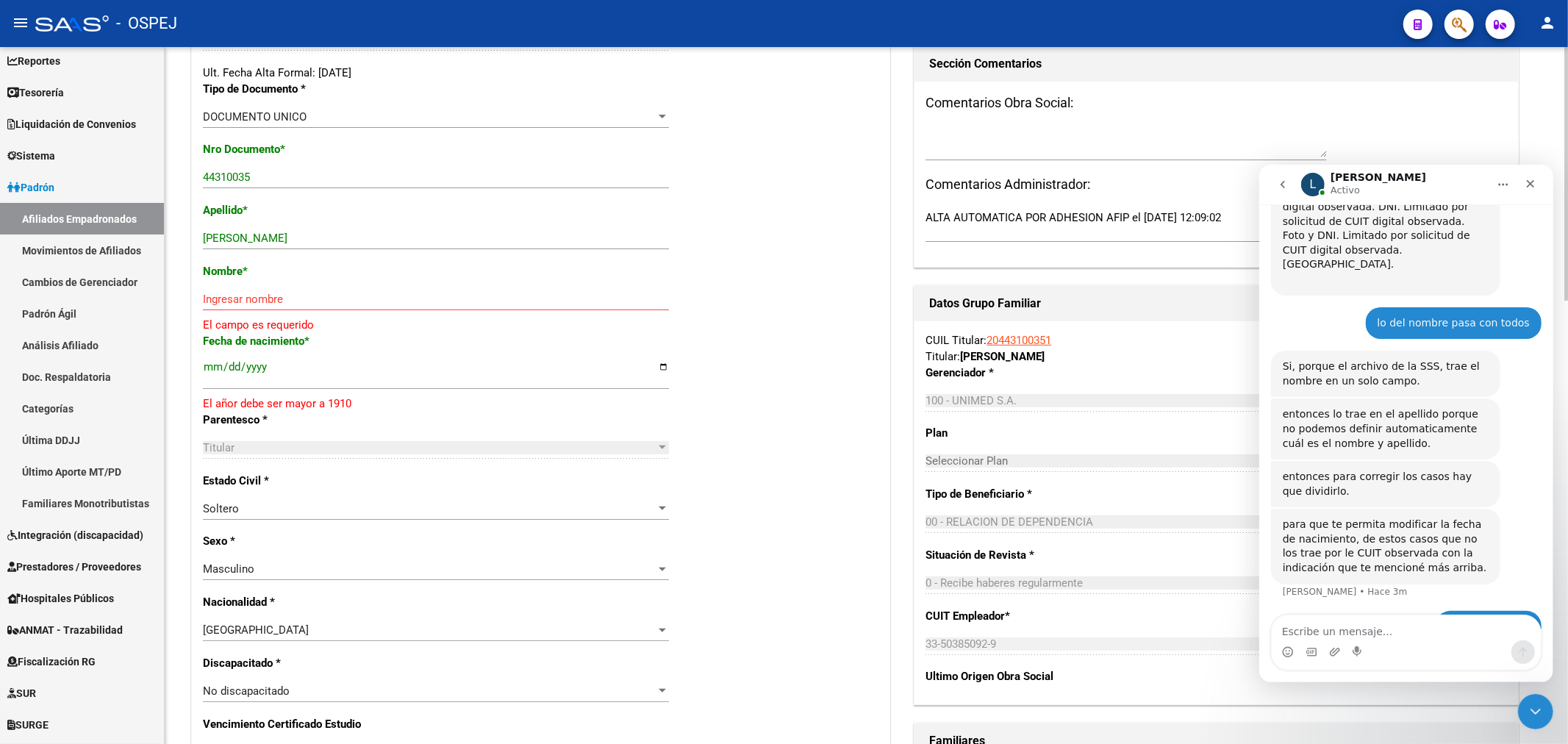
scroll to position [163, 0]
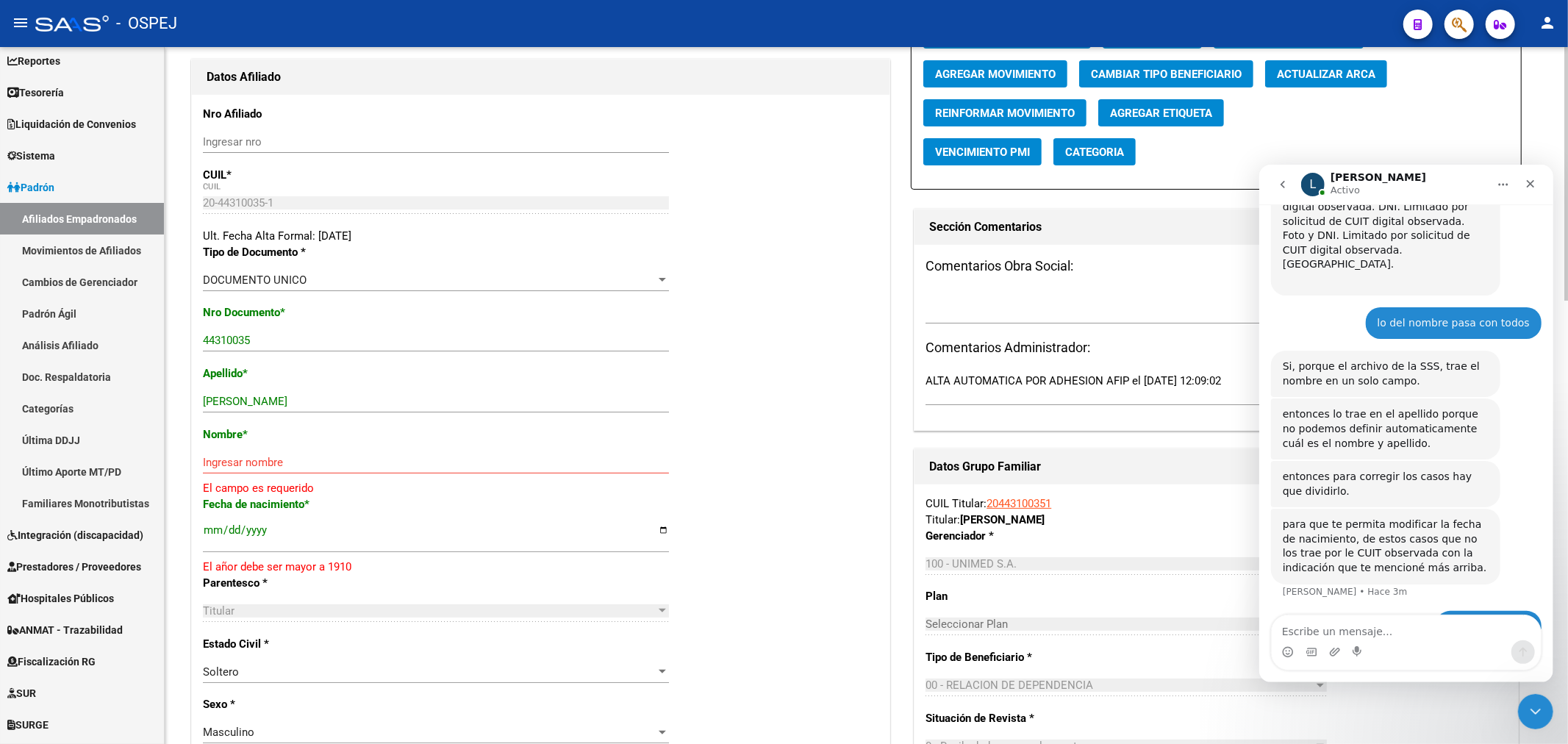
click at [1310, 83] on button "Actualizar ARCA" at bounding box center [1325, 74] width 122 height 27
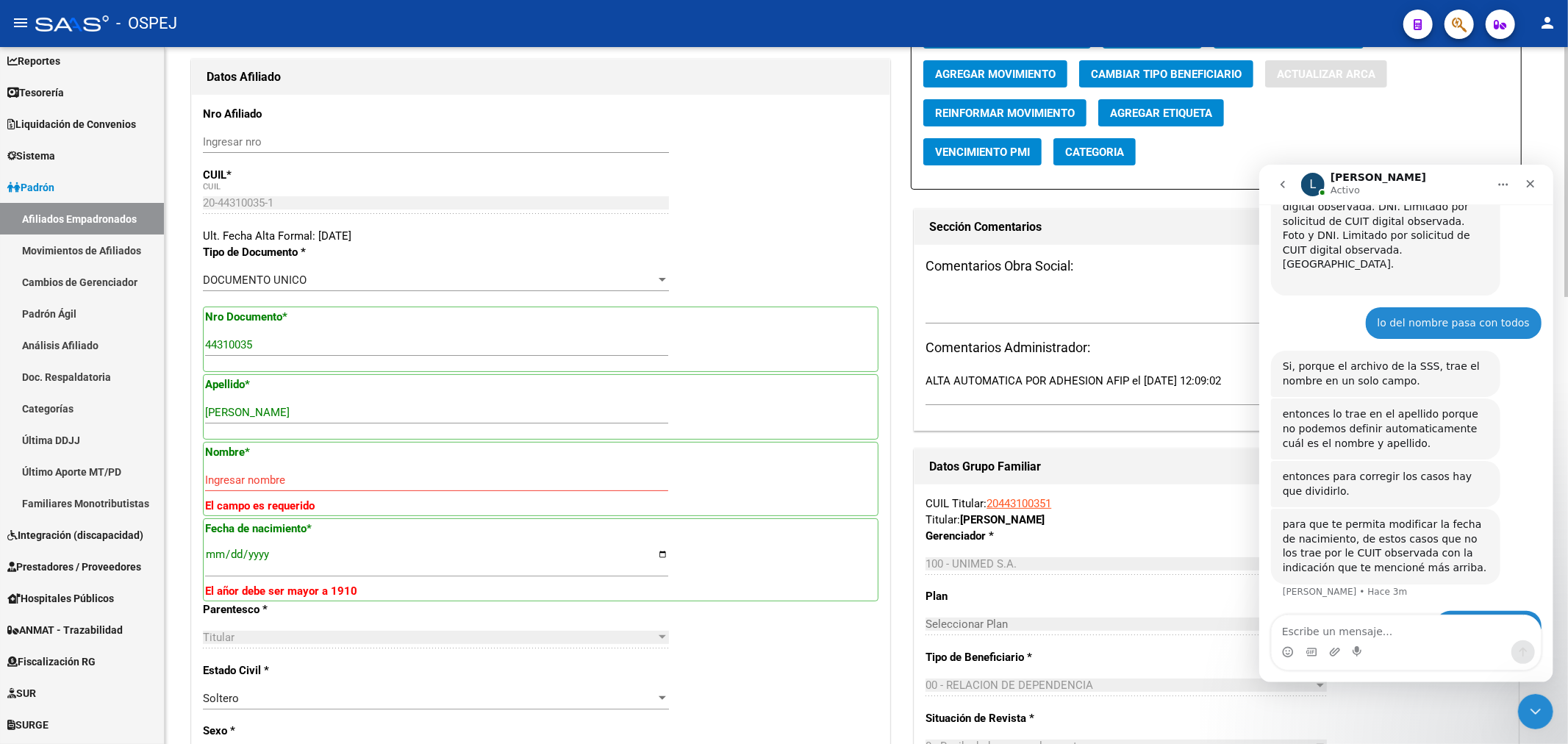
type input "VERLINO"
type input "BRUNO VALENTIN"
type input "2002-07-15"
type input "RIVADAVIA"
type input "MARIANO GOMEZ"
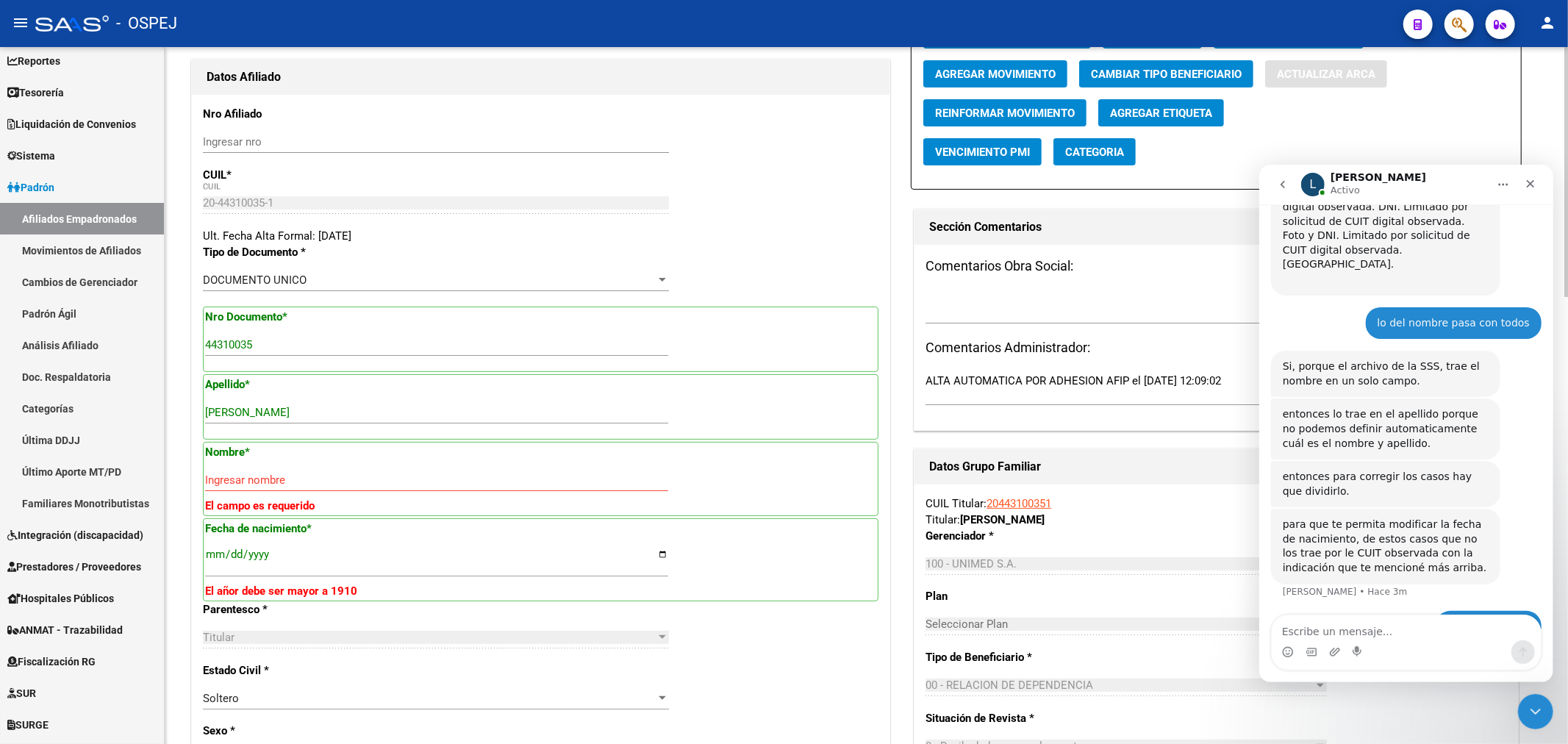
type input "851"
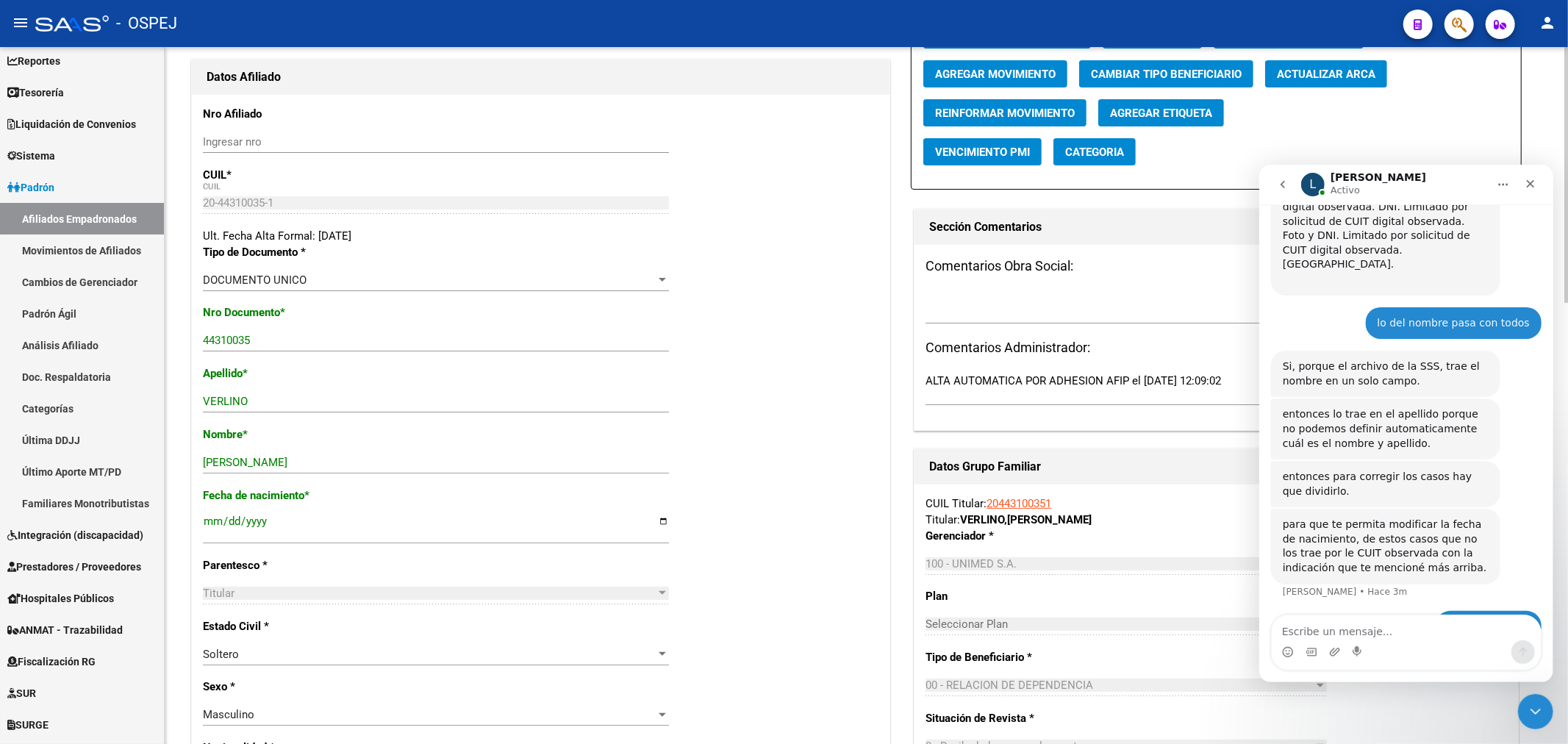
scroll to position [0, 0]
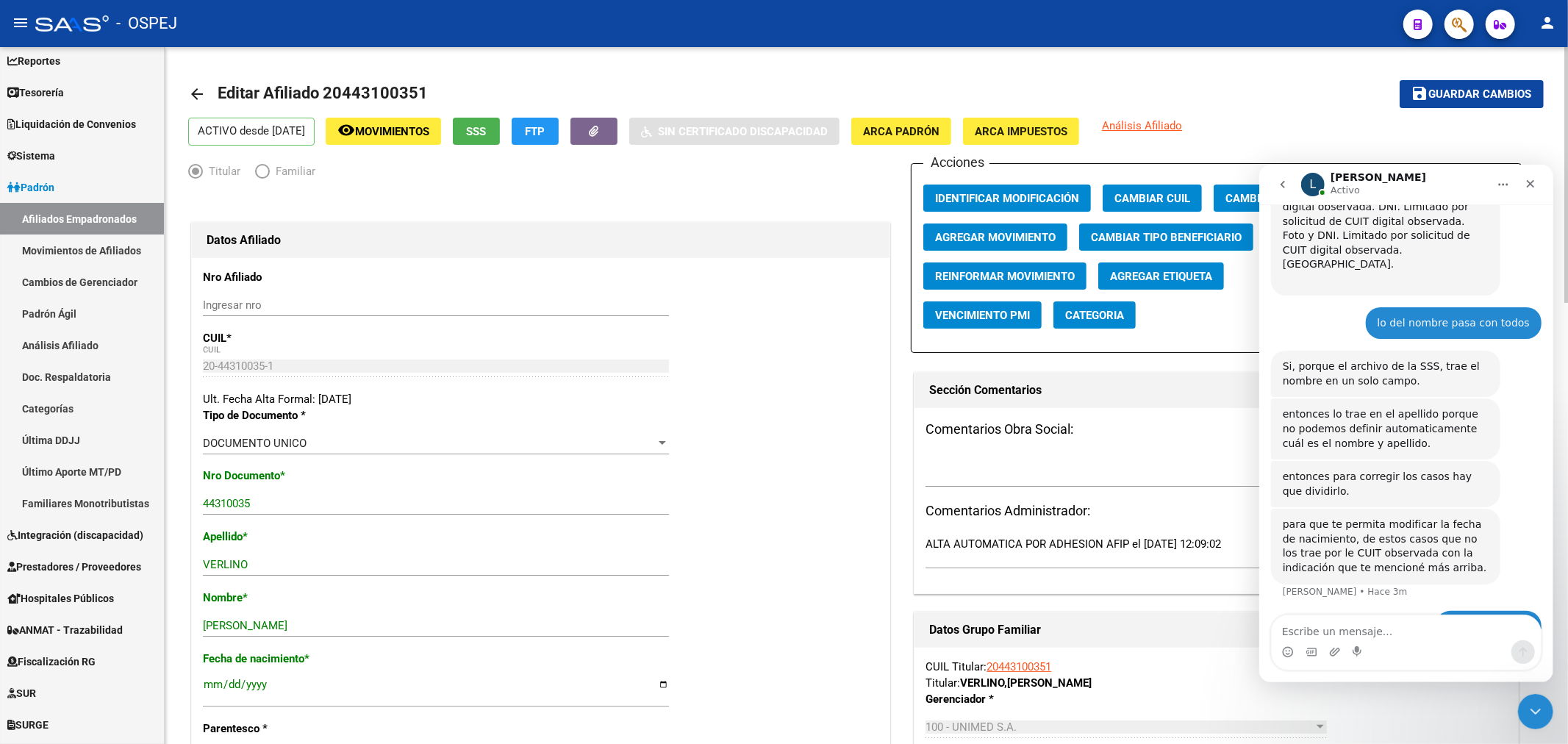
click at [1449, 114] on mat-toolbar-row "save Guardar cambios" at bounding box center [1402, 94] width 281 height 47
click at [1458, 88] on span "Guardar cambios" at bounding box center [1480, 95] width 103 height 13
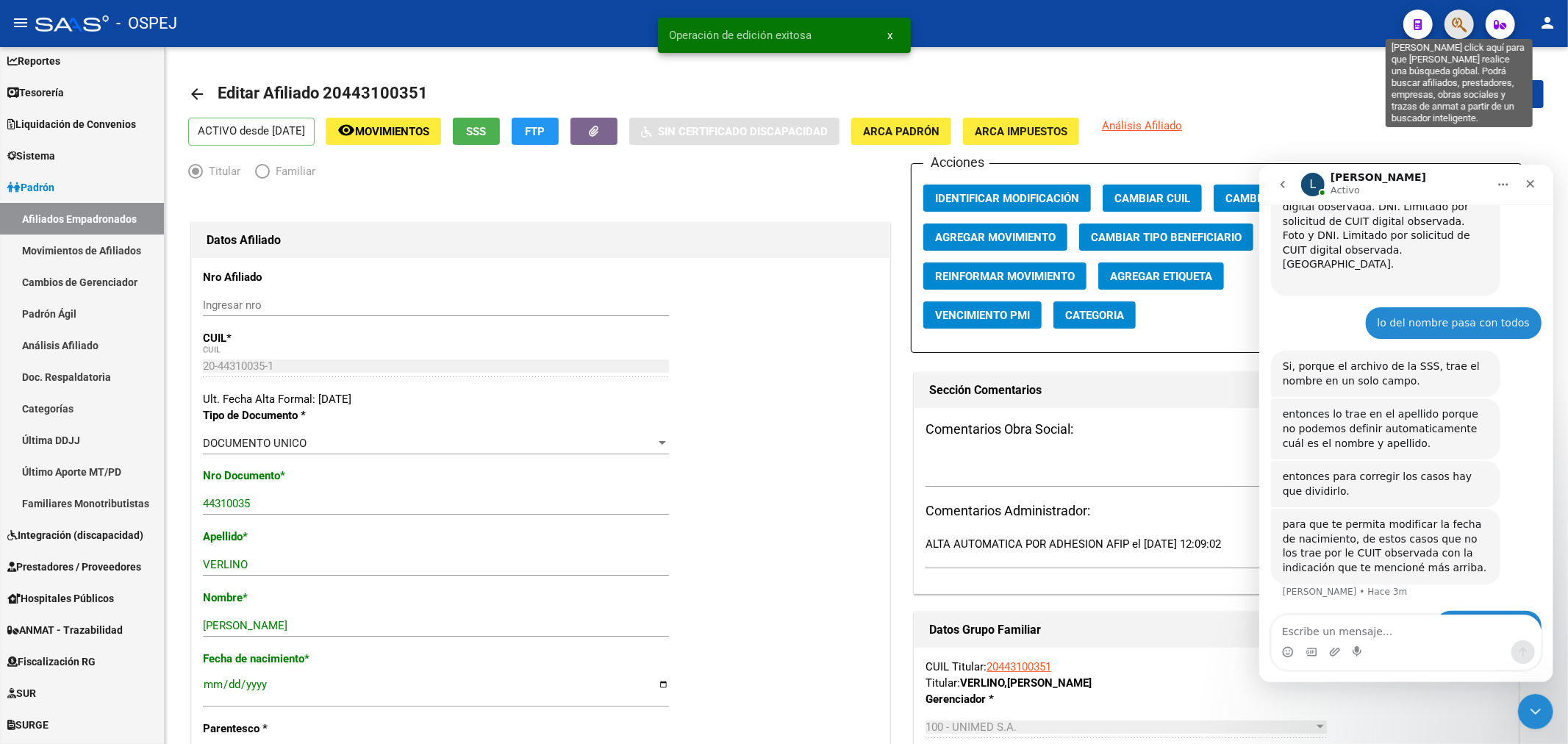
click at [1462, 20] on icon "button" at bounding box center [1459, 25] width 14 height 17
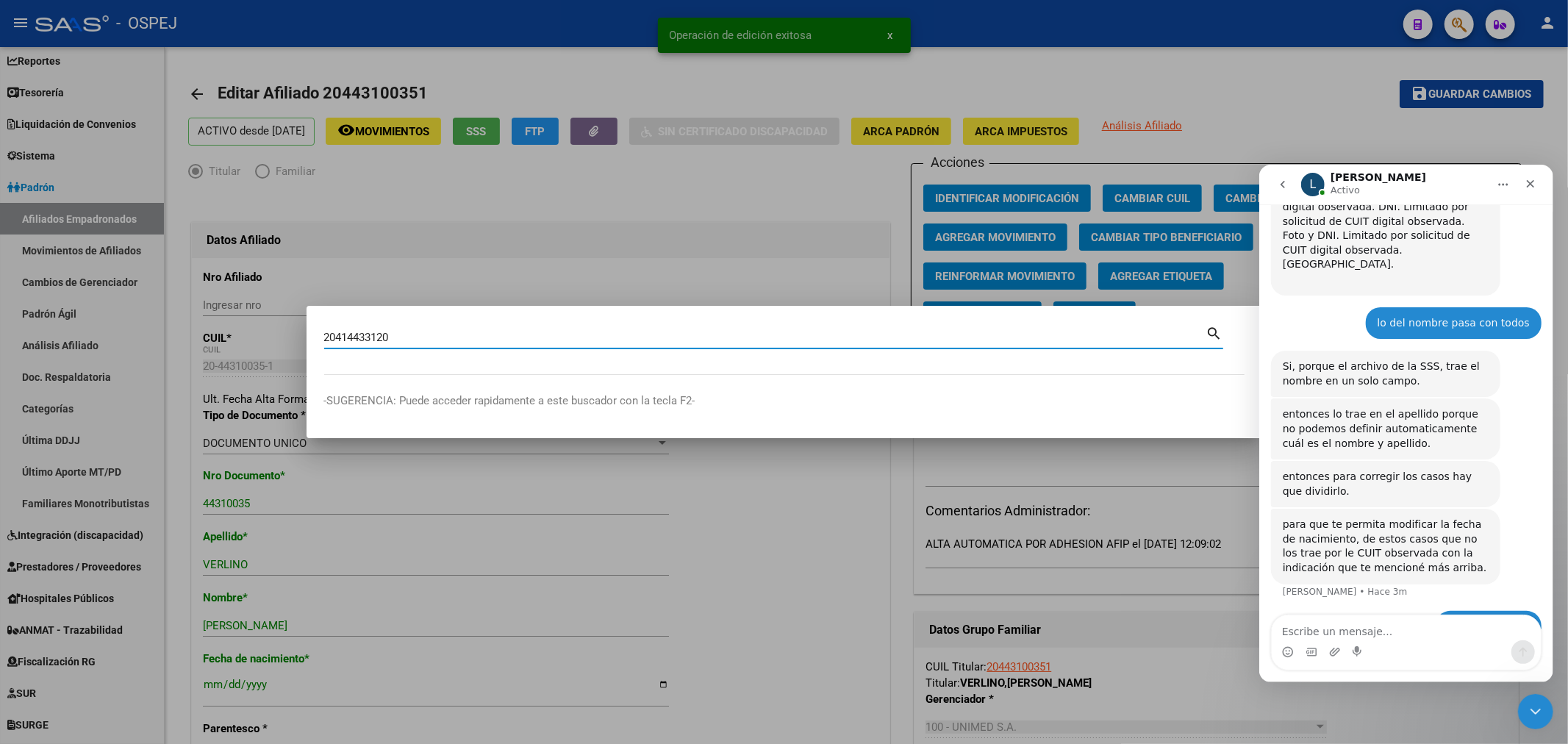
type input "20414433120"
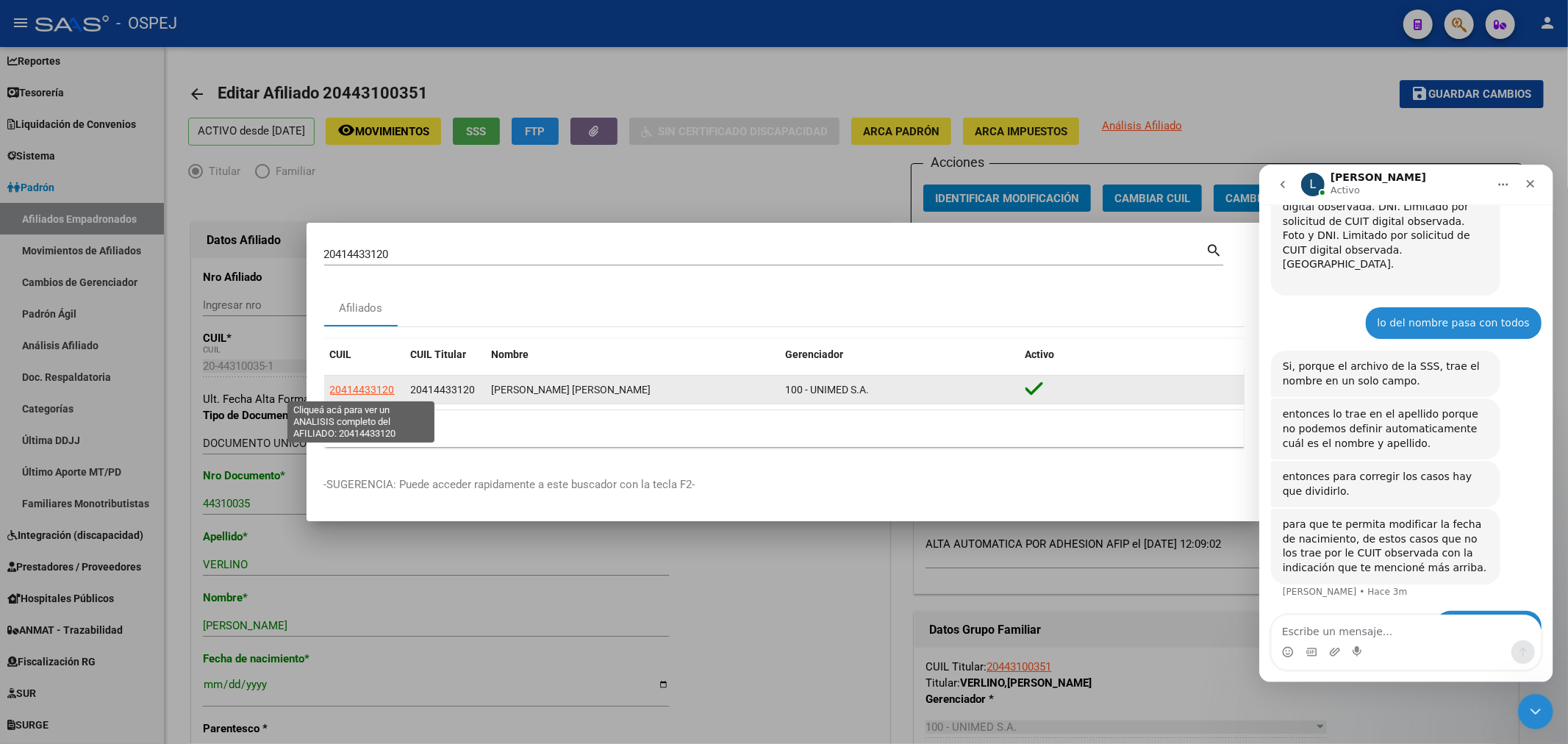
click at [362, 384] on span "20414433120" at bounding box center [362, 390] width 64 height 12
type textarea "20414433120"
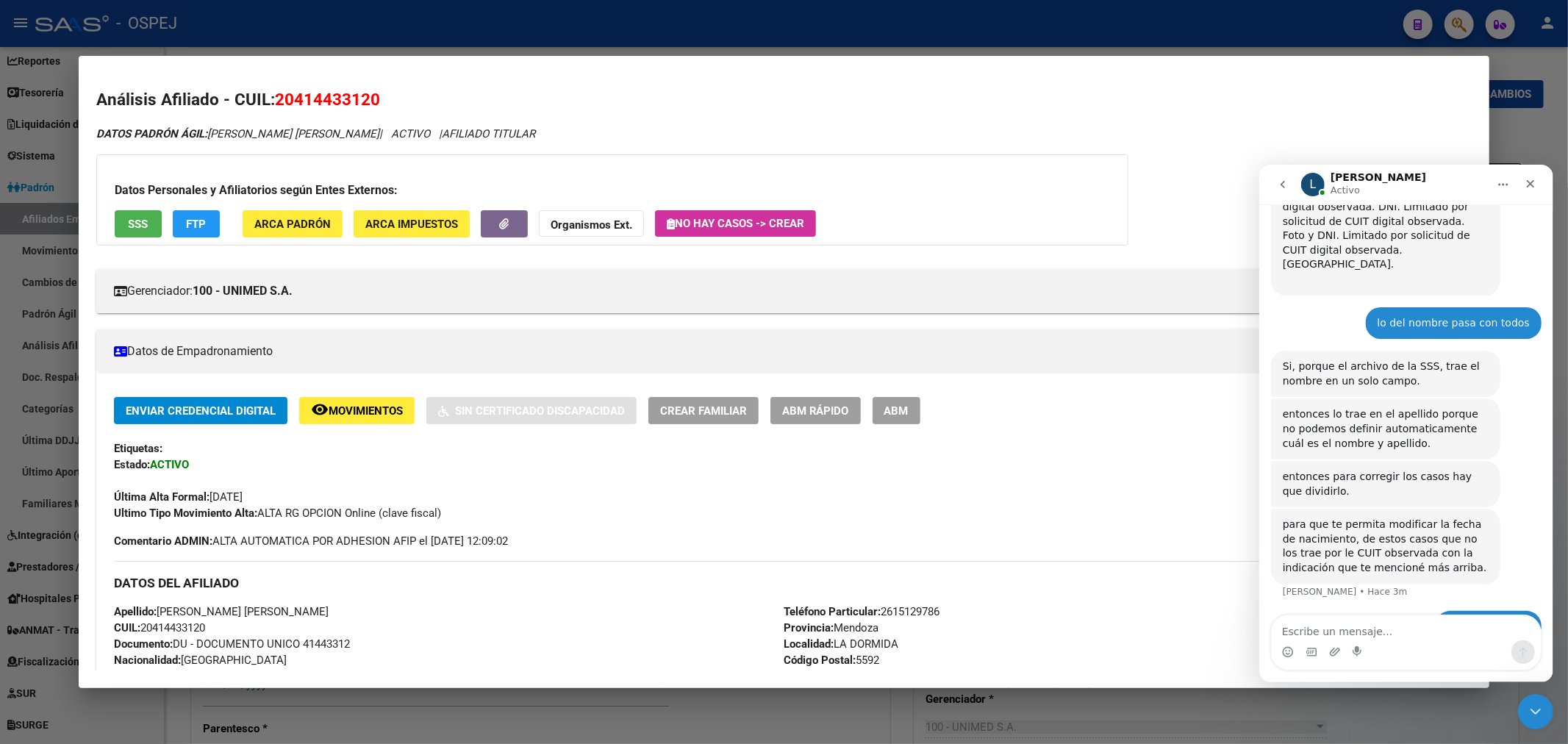
click at [902, 417] on span "ABM" at bounding box center [895, 411] width 24 height 13
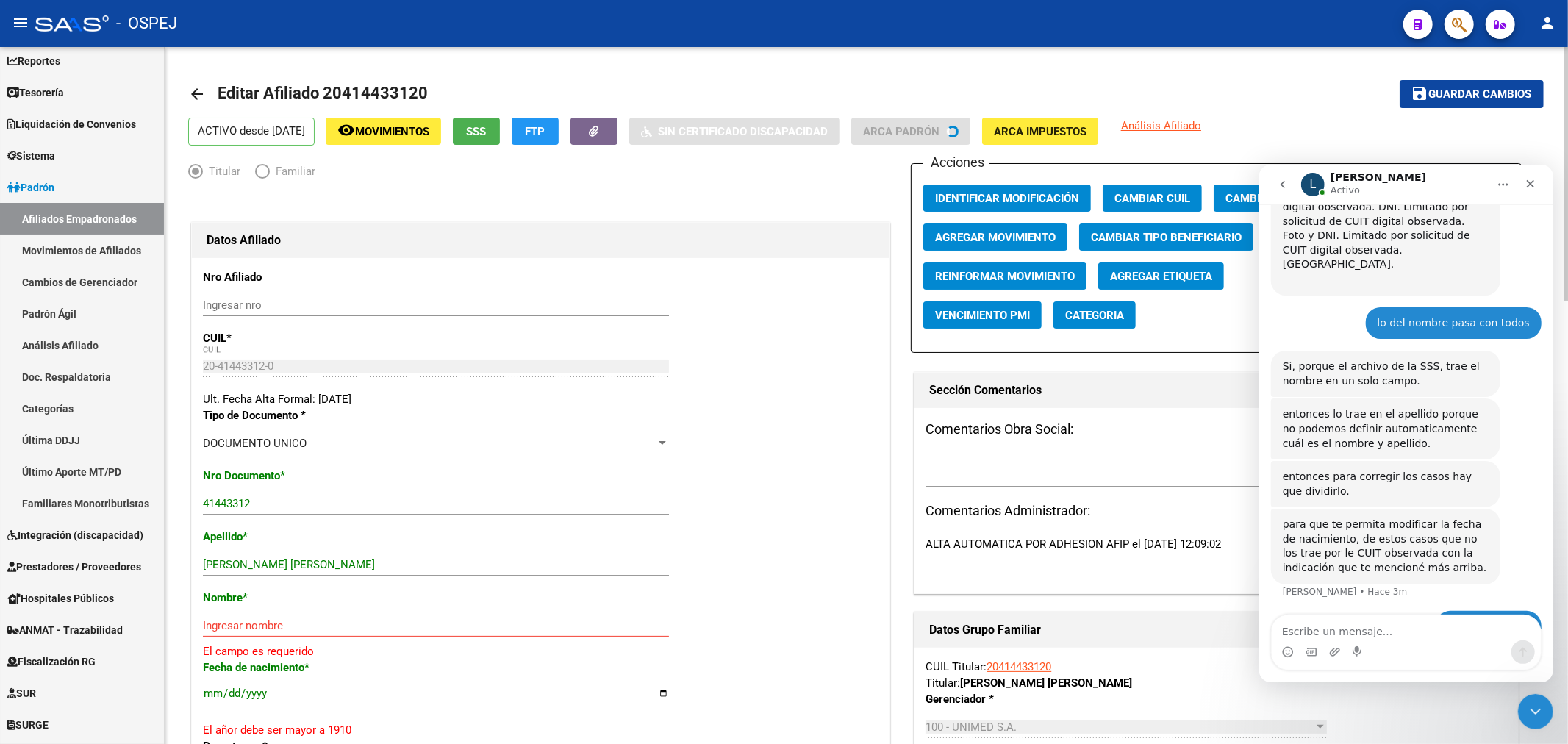
scroll to position [163, 0]
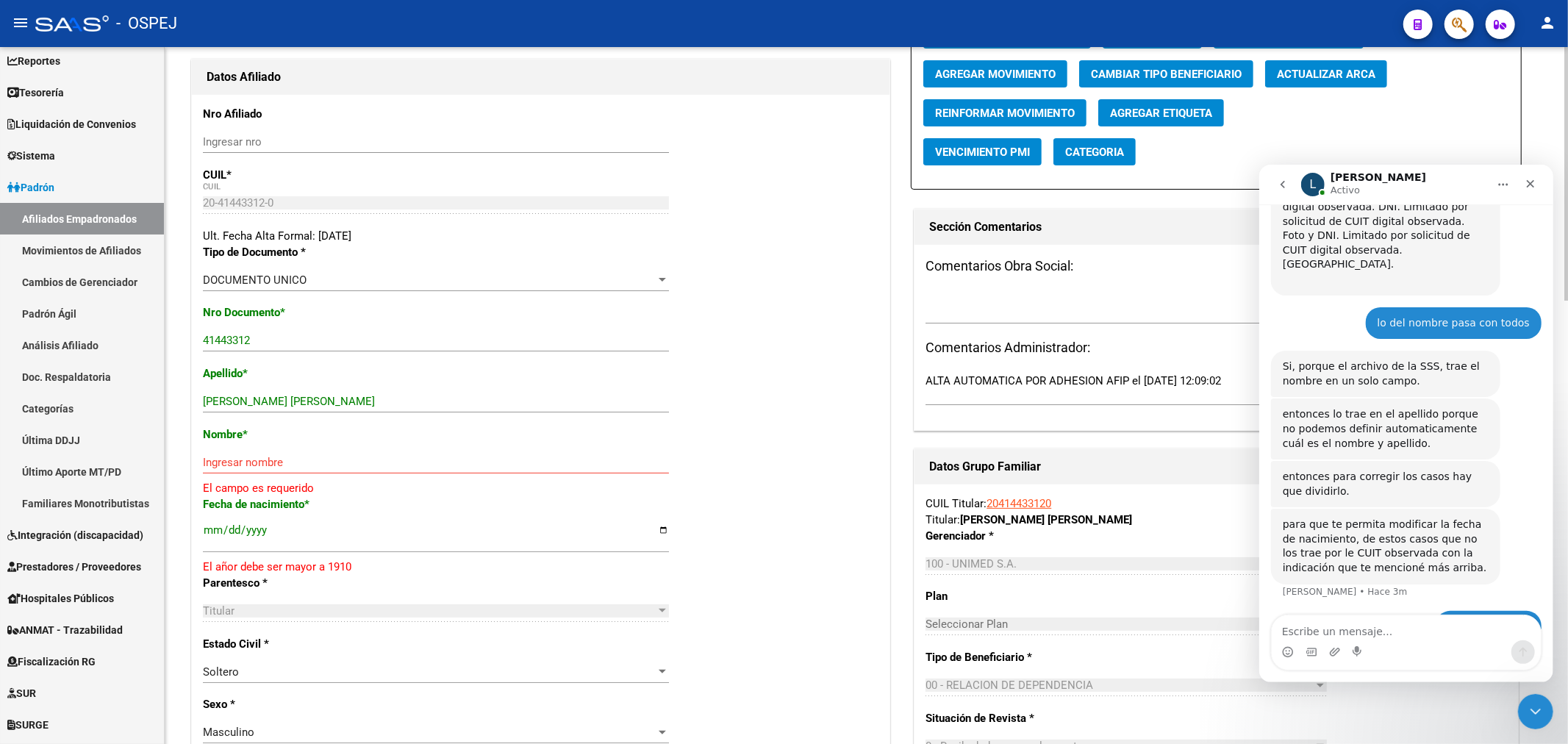
click at [1327, 81] on span "Actualizar ARCA" at bounding box center [1325, 74] width 99 height 13
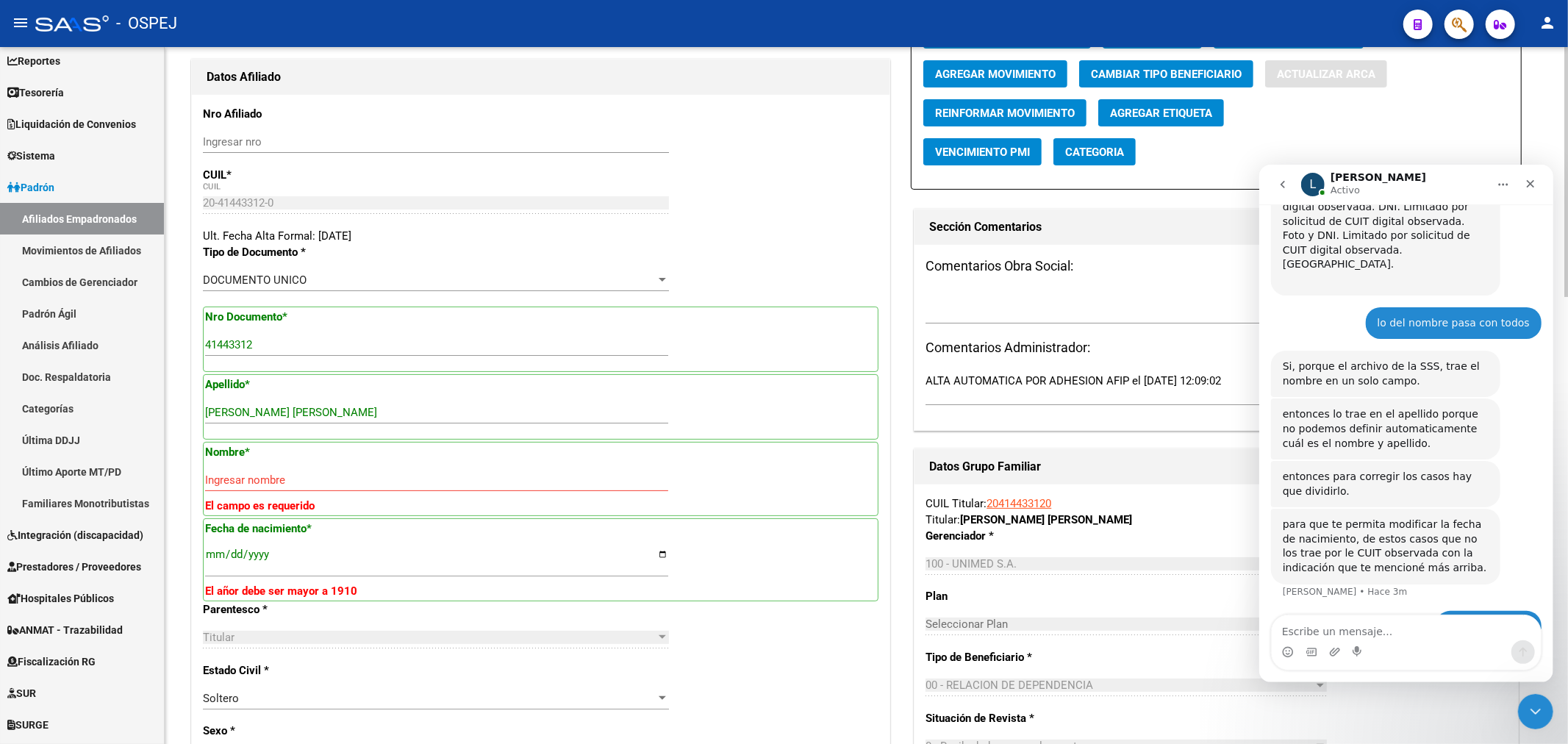
type input "SAILE"
type input "EZEQUIEL NAHIR"
type input "1999-03-04"
type input "LA DORMIDA"
type input "RAMÓN ESCSLA"
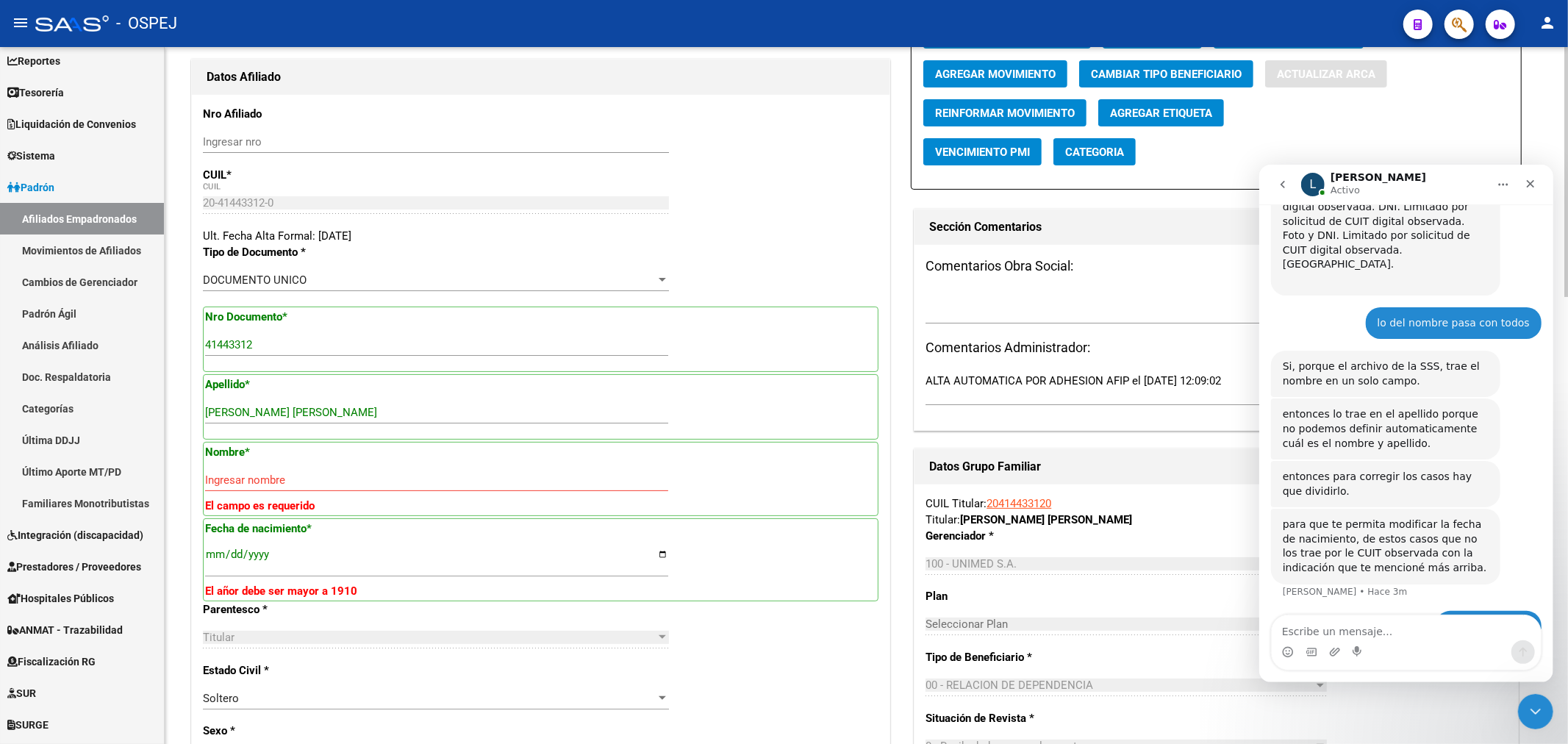
type input "85"
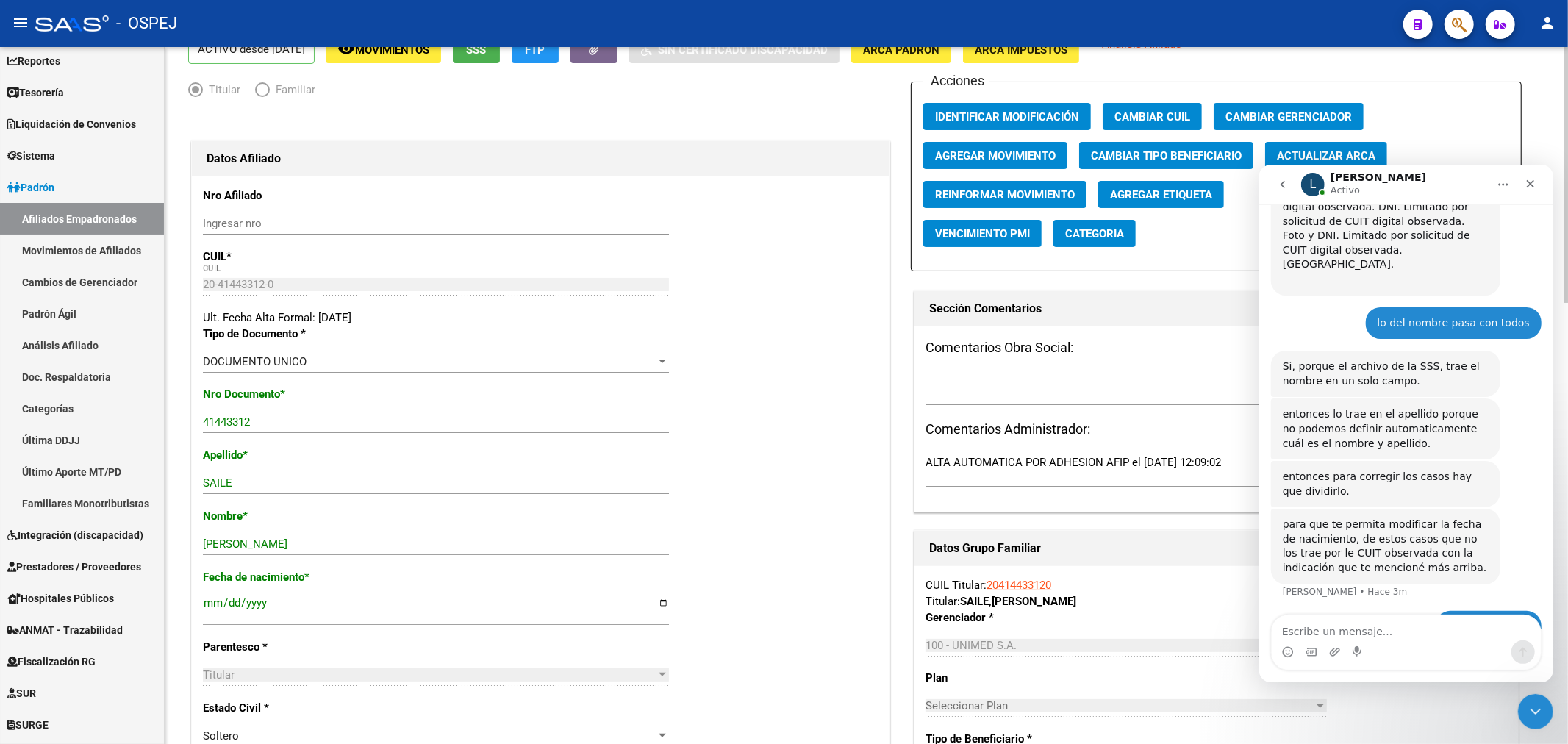
scroll to position [0, 0]
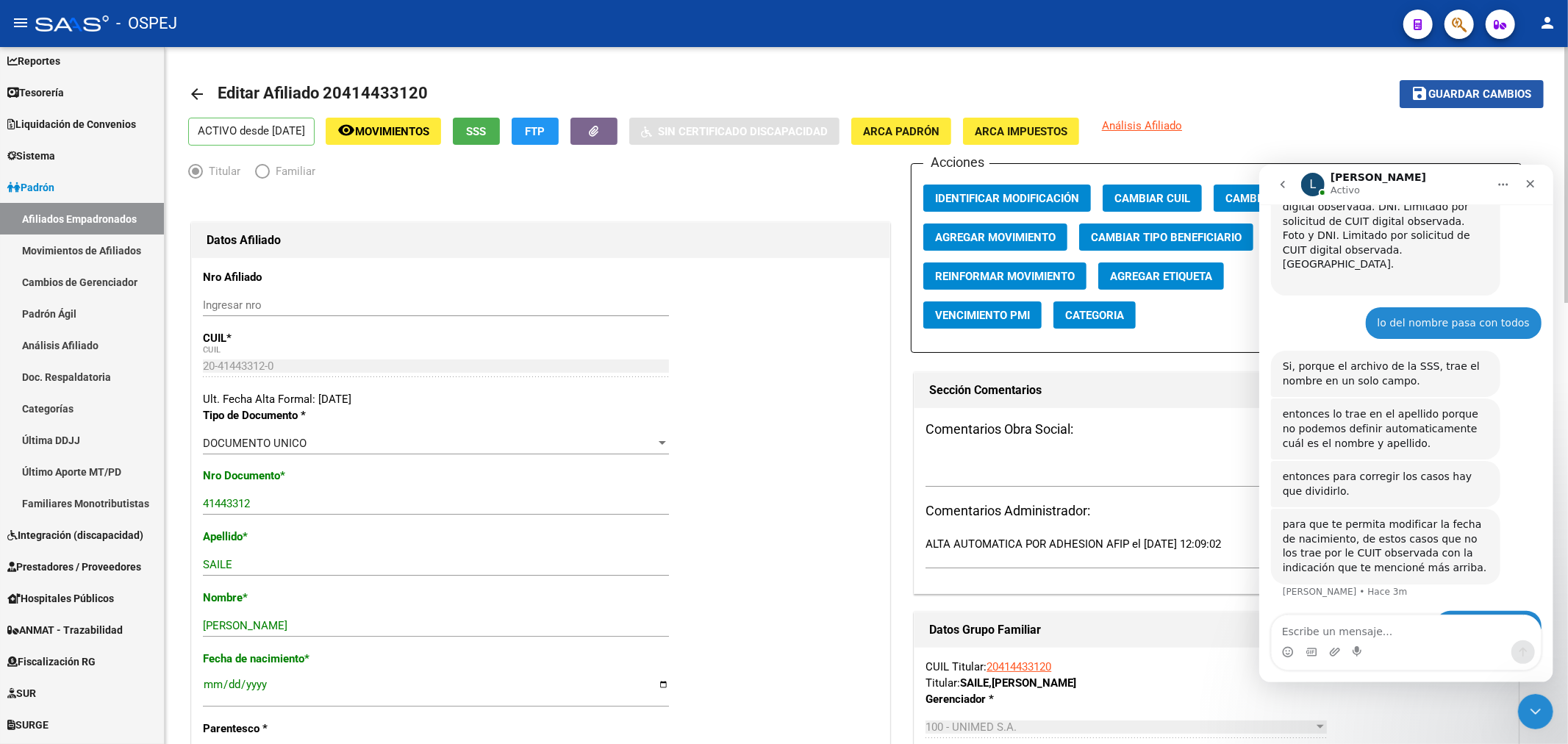
click at [1436, 82] on button "save Guardar cambios" at bounding box center [1471, 93] width 144 height 27
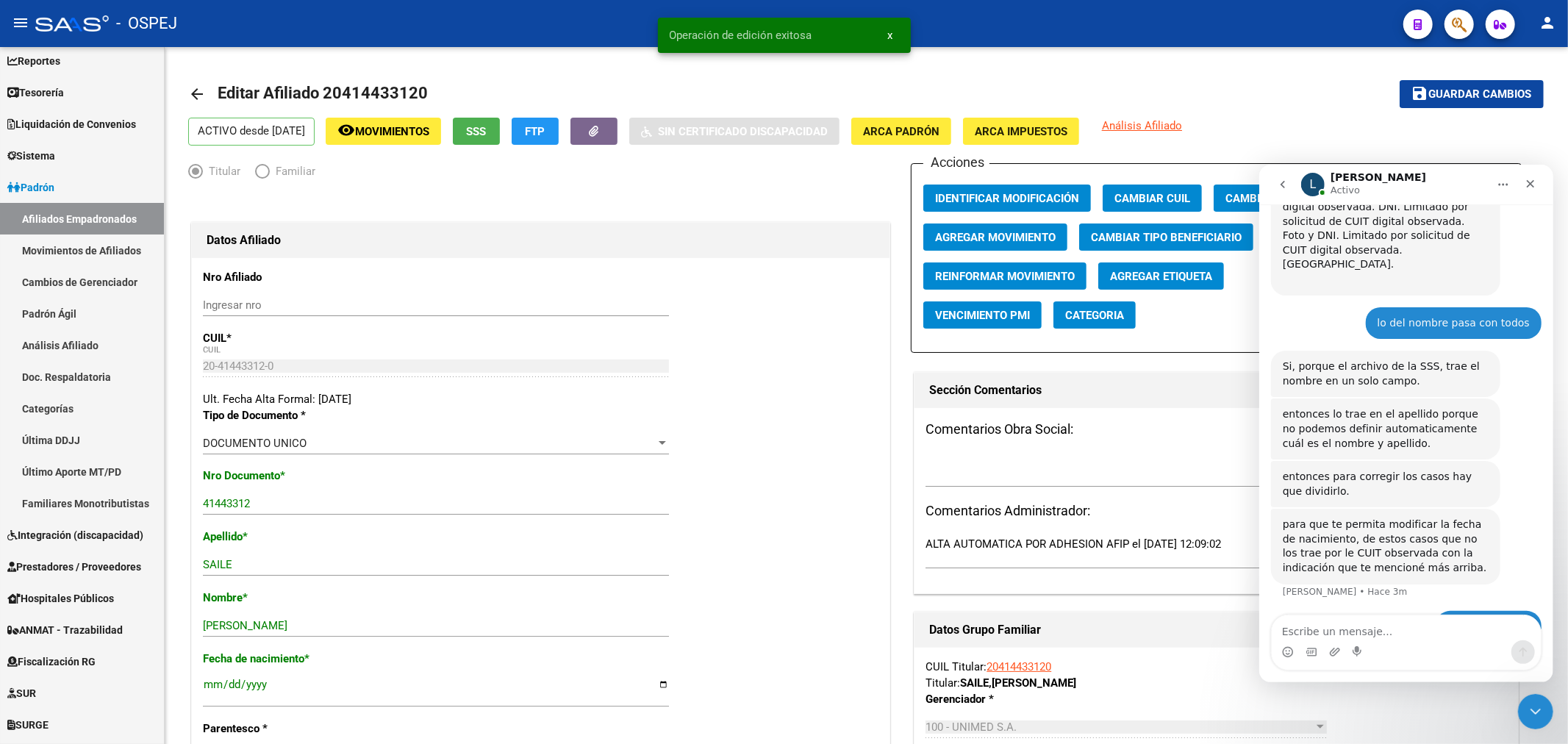
drag, startPoint x: 1465, startPoint y: 17, endPoint x: 1461, endPoint y: 25, distance: 8.9
click at [1461, 25] on icon "button" at bounding box center [1459, 25] width 14 height 17
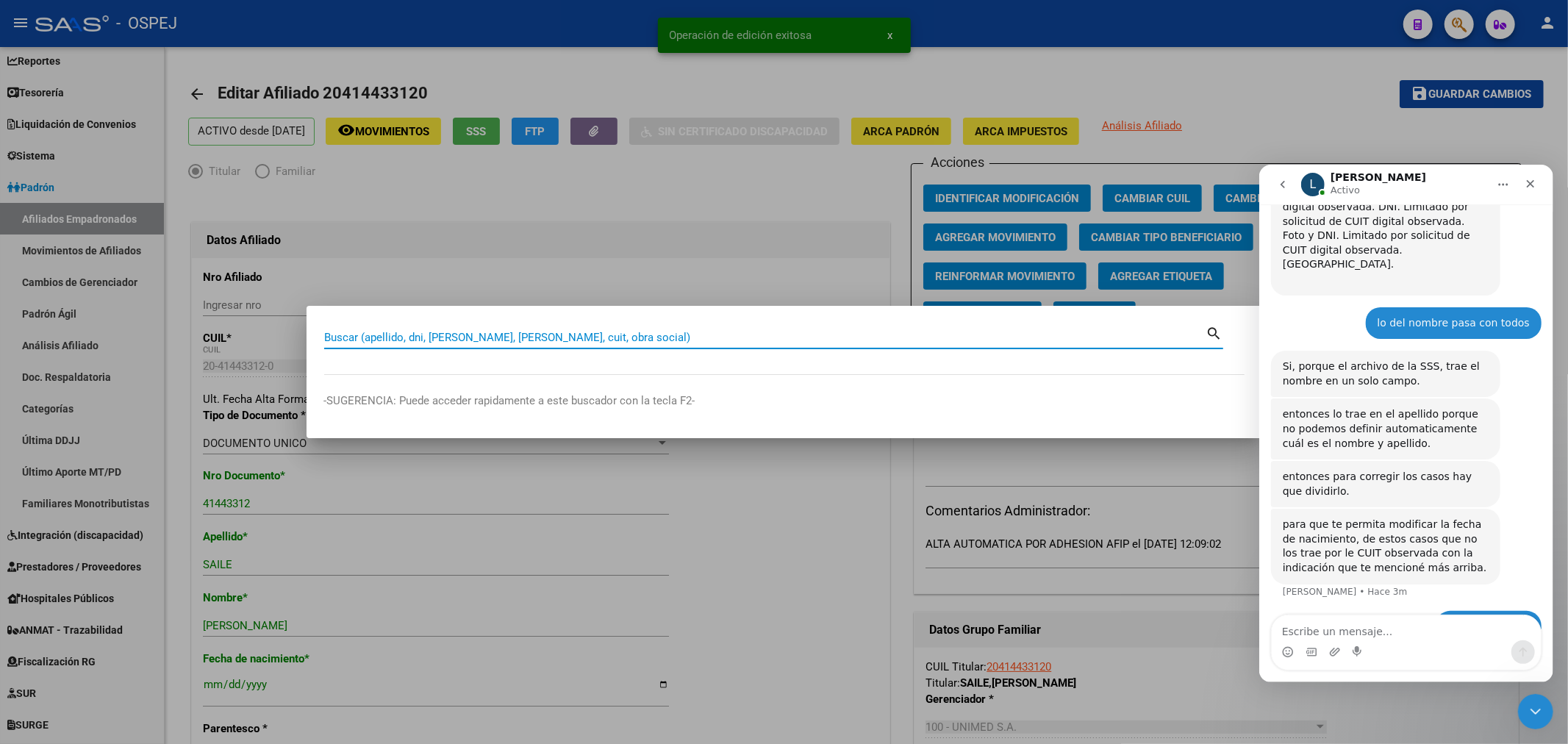
paste input "20389072746"
type input "20389072746"
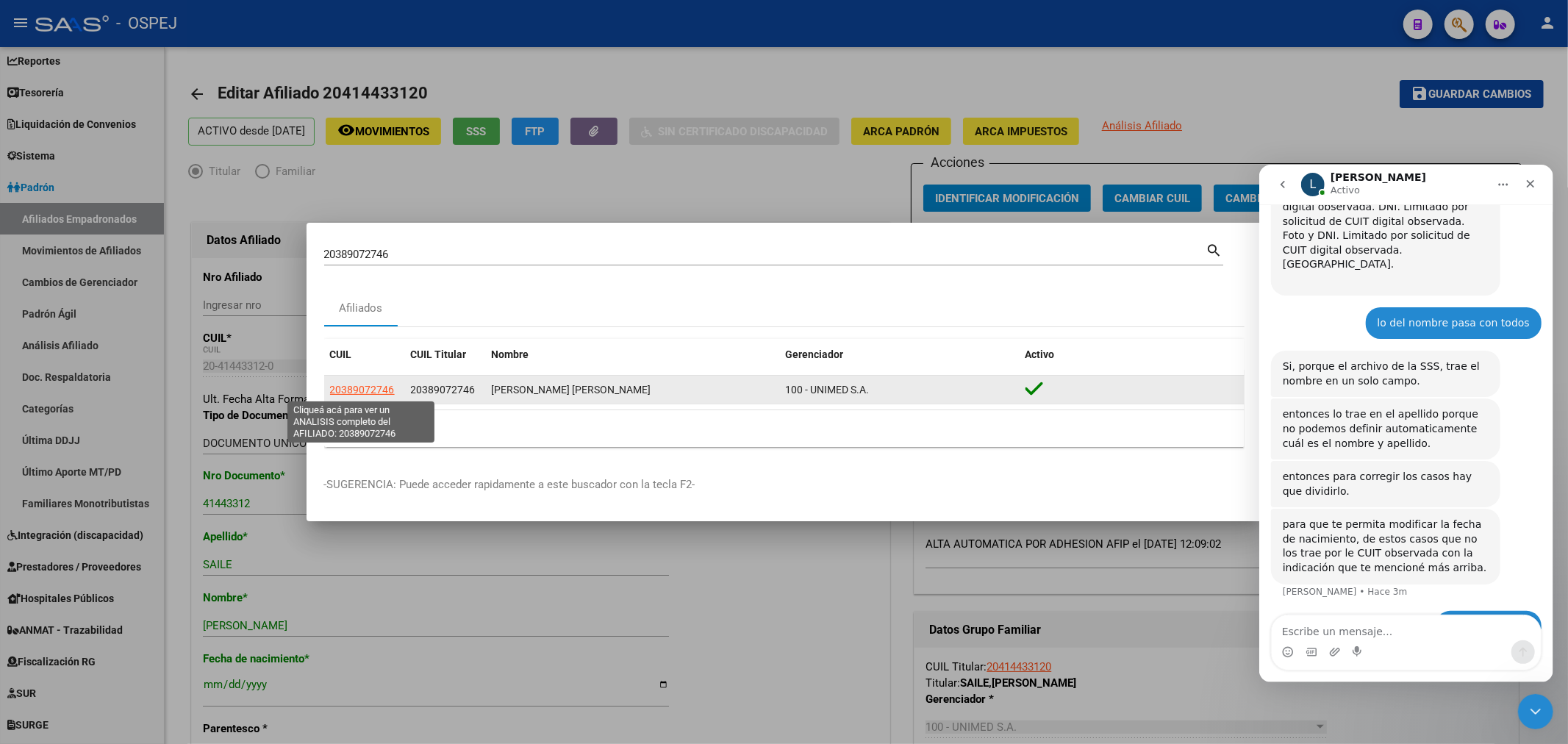
click at [375, 394] on span "20389072746" at bounding box center [362, 390] width 64 height 12
type textarea "20389072746"
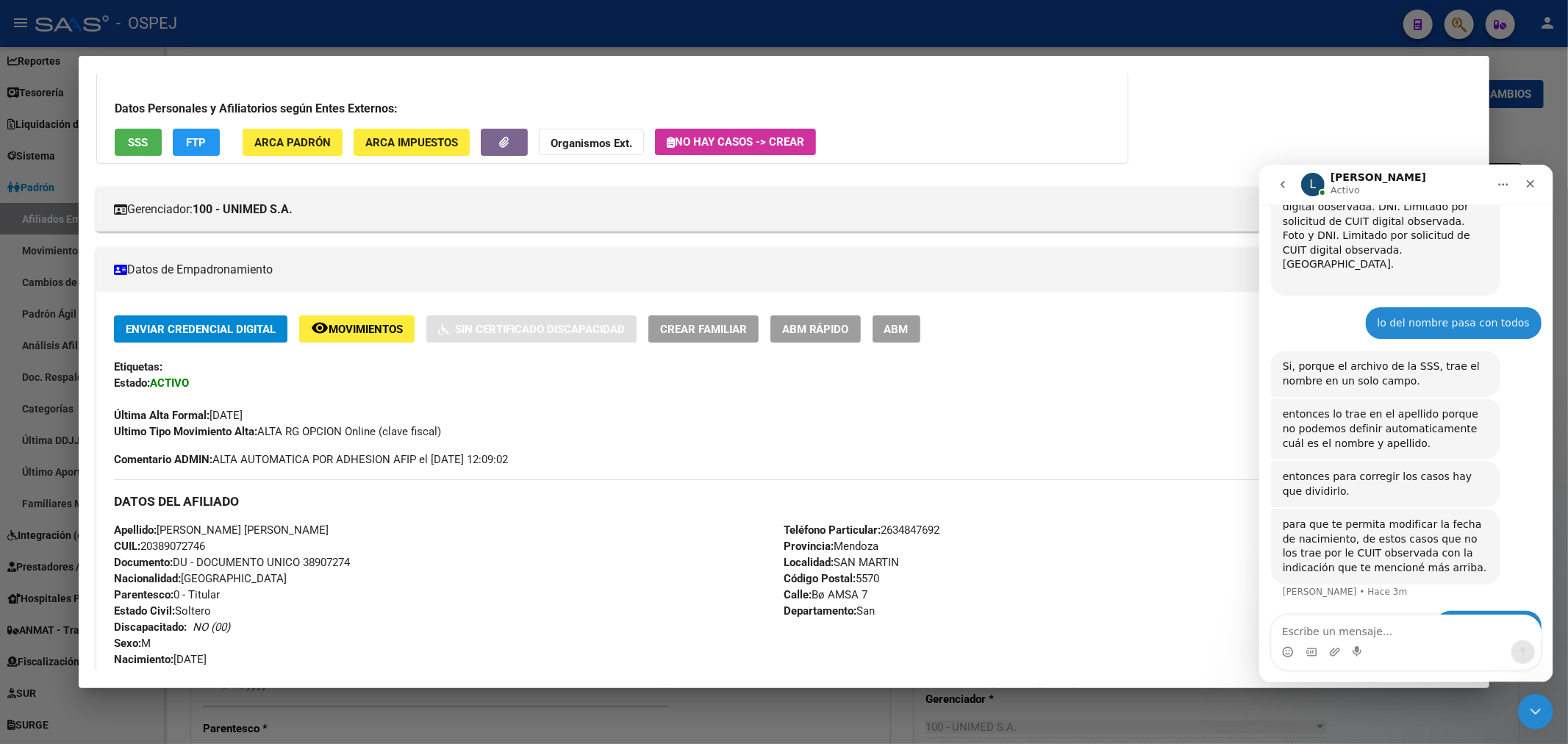
scroll to position [245, 0]
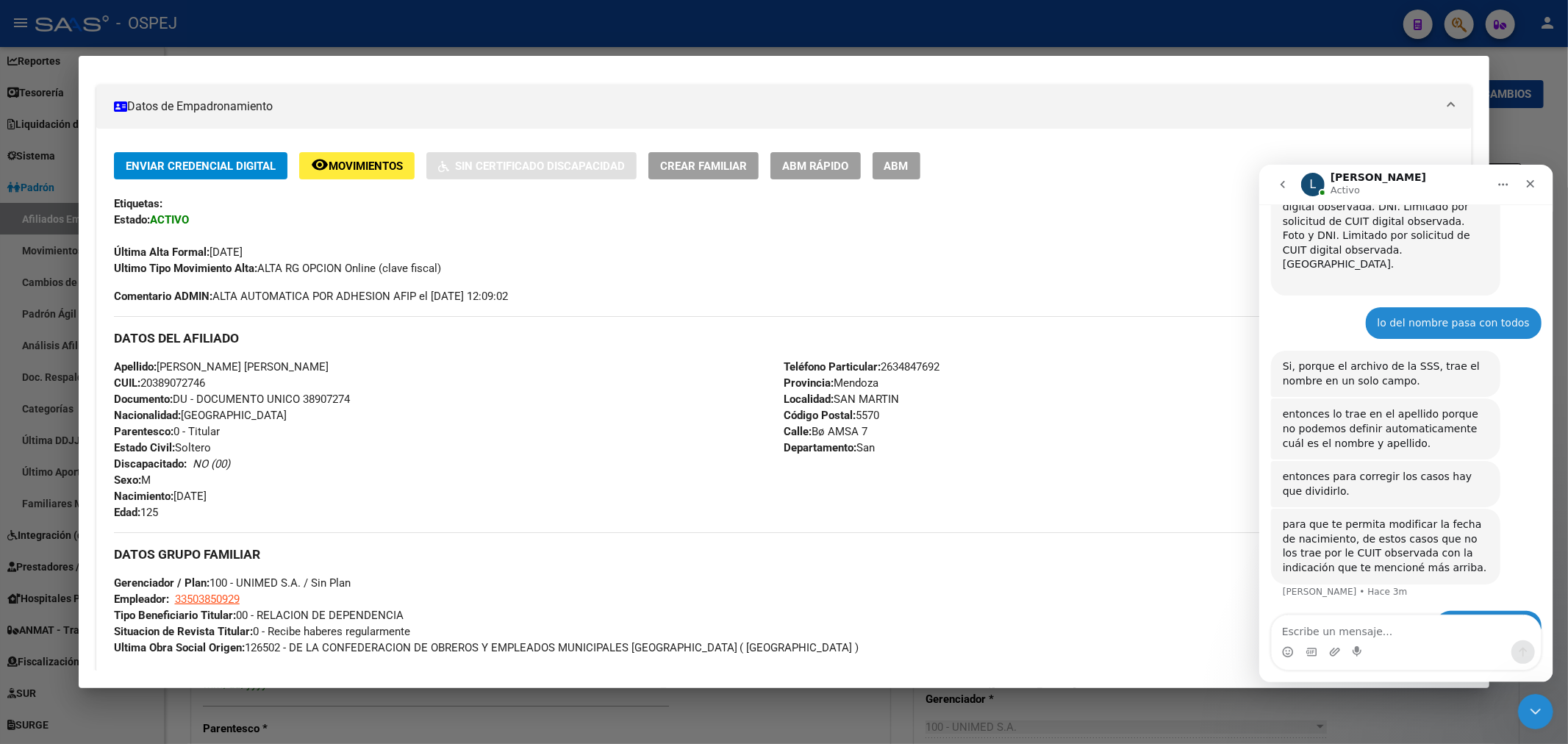
click at [907, 168] on span "ABM" at bounding box center [895, 166] width 24 height 13
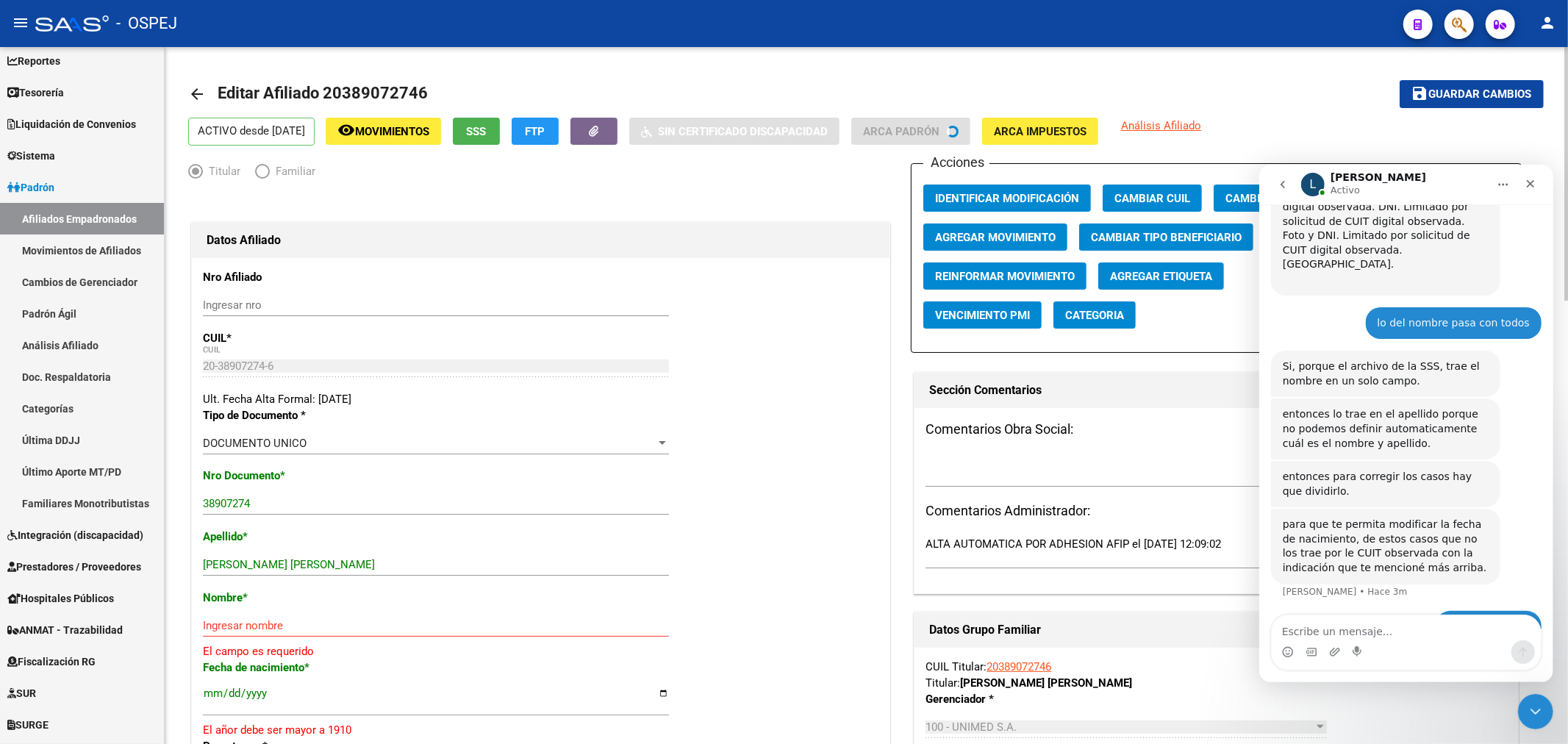
scroll to position [163, 0]
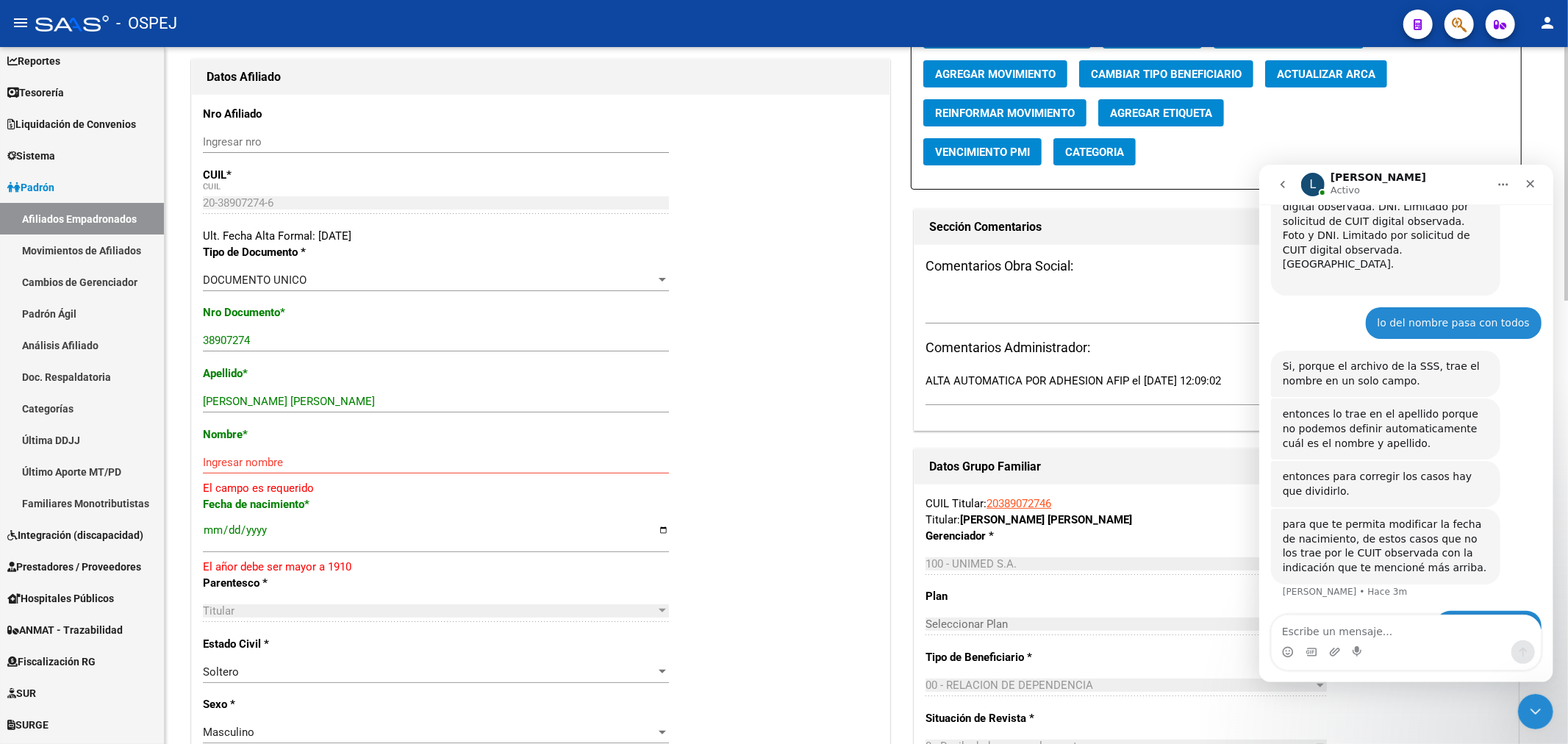
click at [1347, 77] on span "Actualizar ARCA" at bounding box center [1325, 74] width 99 height 13
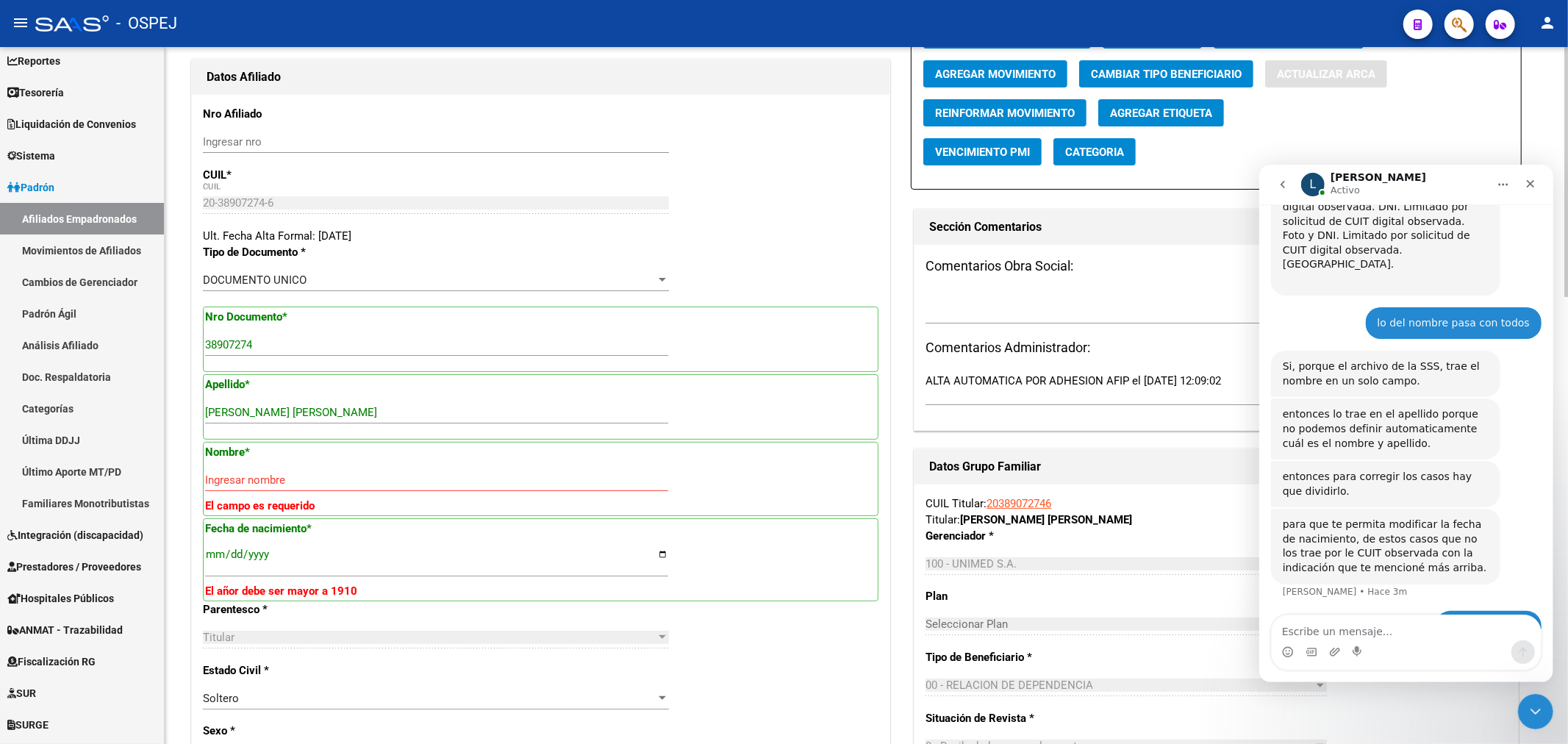
type input "DIAZ"
type input "JONATHAN ALEJANDRO"
type input "1995-01-23"
type input "LA COLONIA"
type input "B° AMSA ISIDORO BOUS"
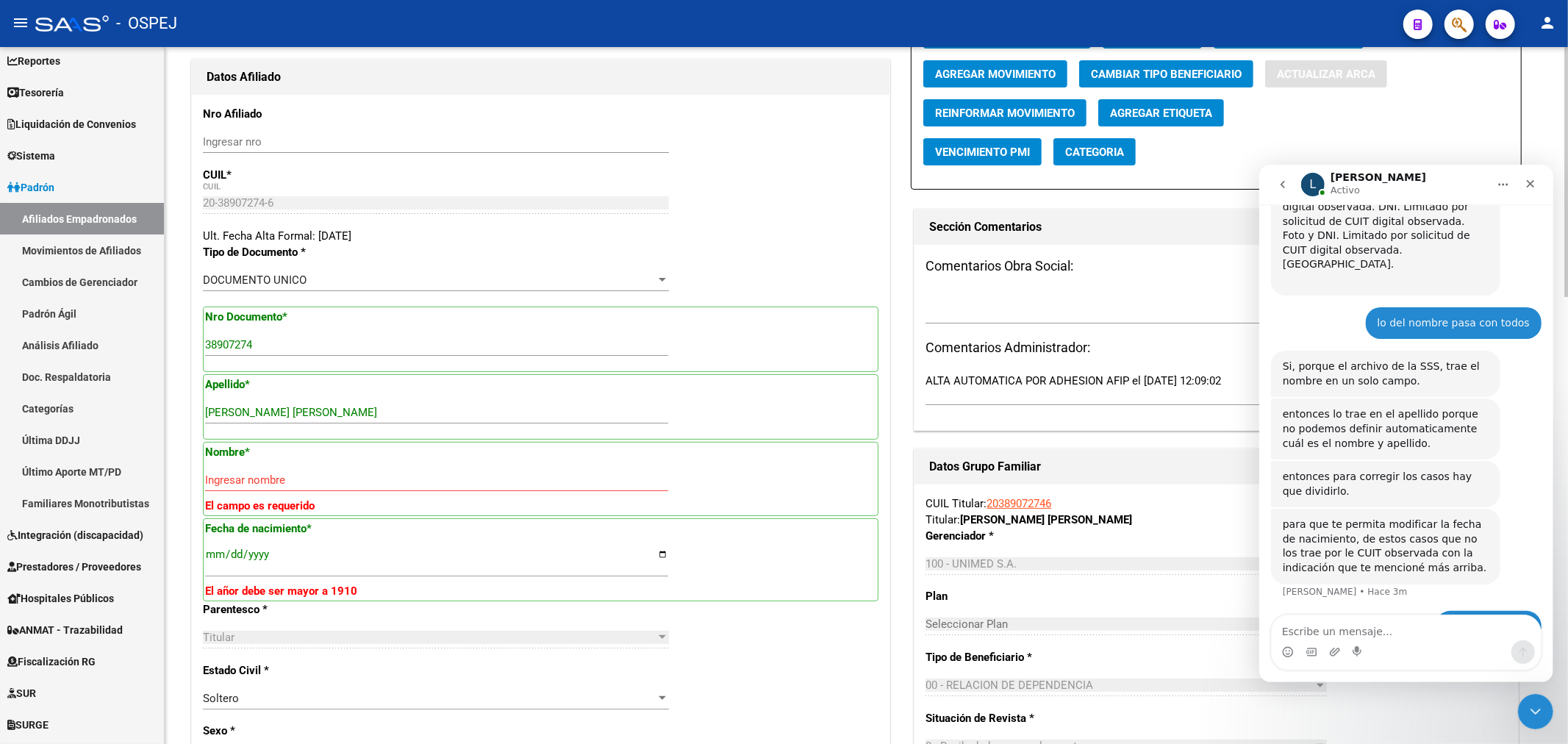
type input "7"
type input "00"
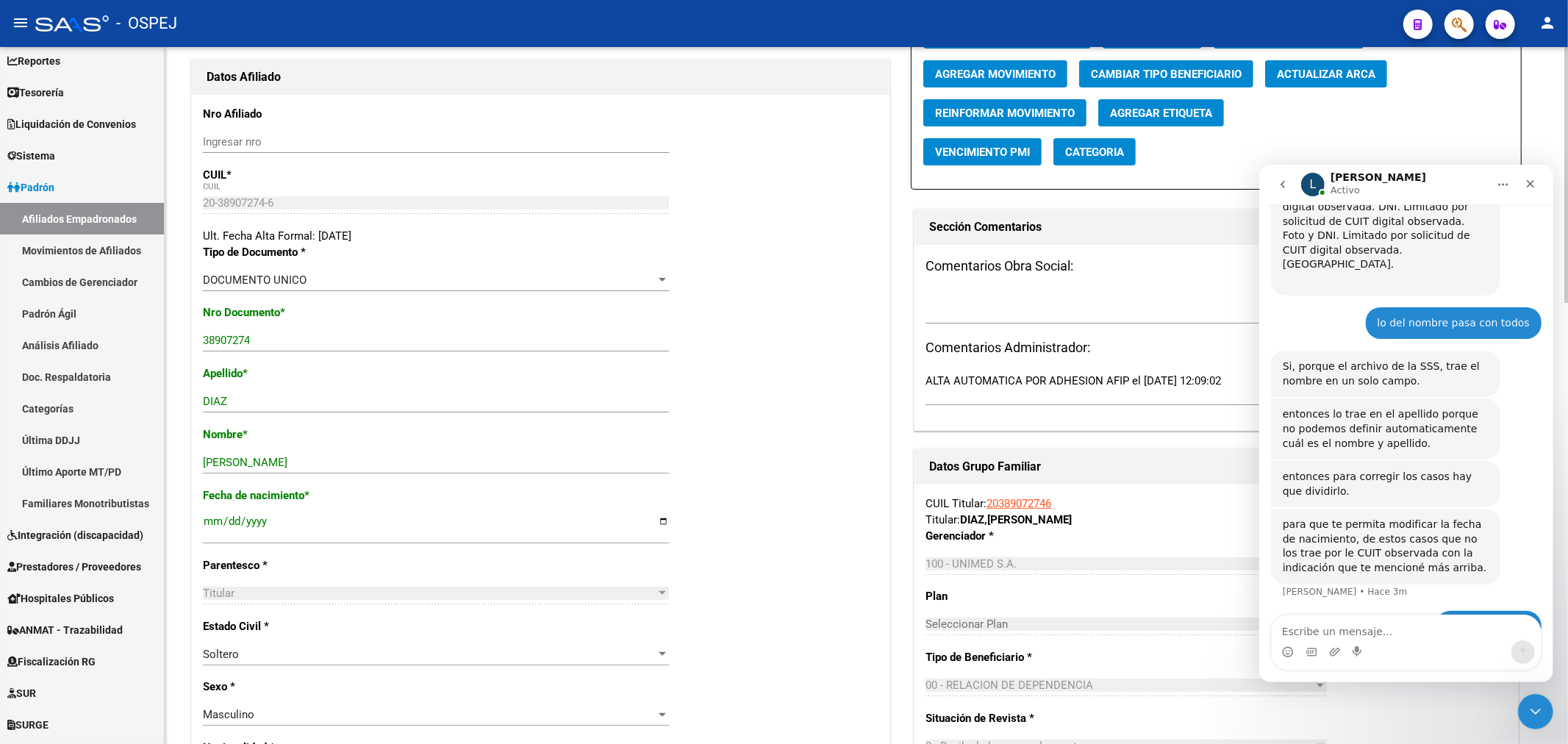
scroll to position [0, 0]
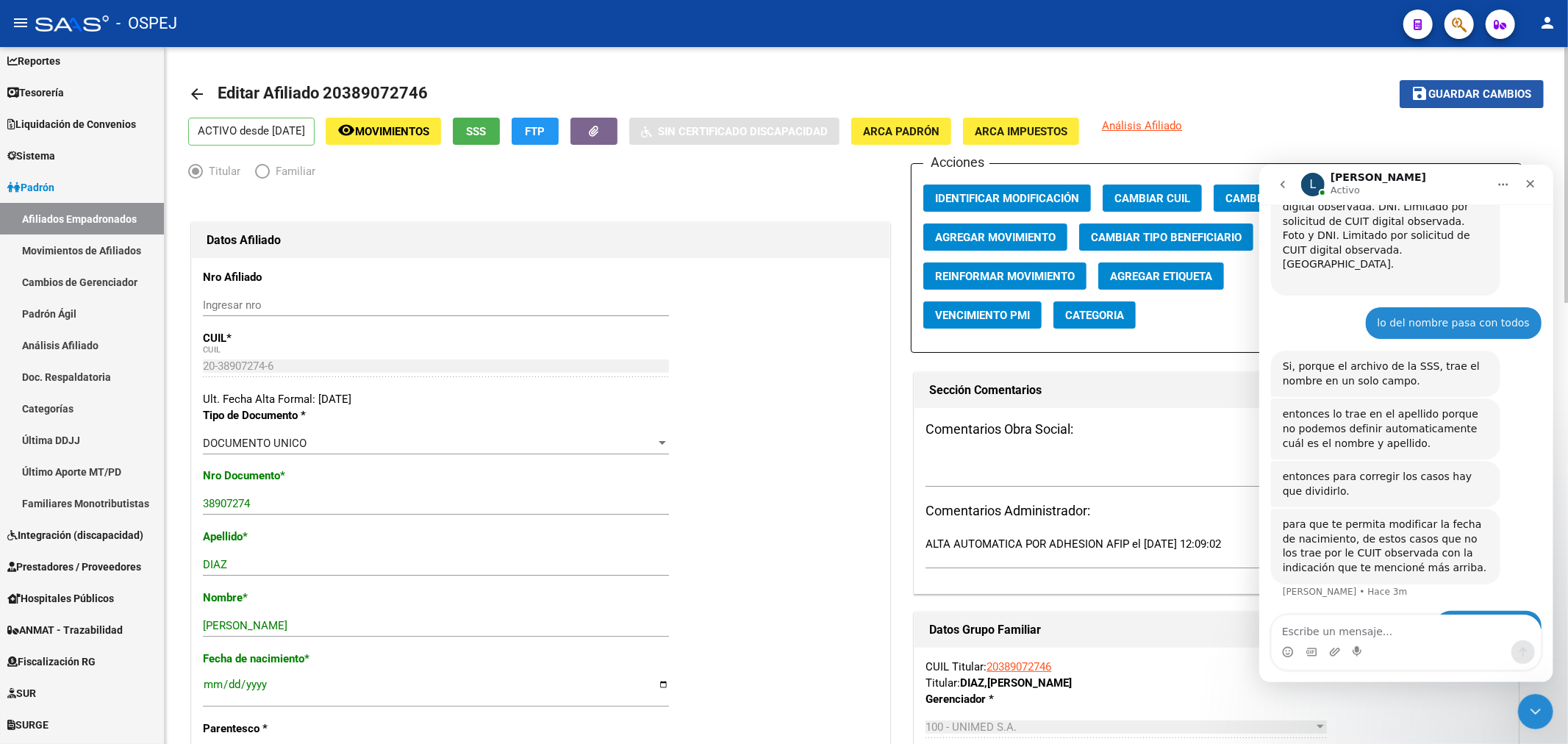
click at [1492, 83] on button "save Guardar cambios" at bounding box center [1471, 93] width 144 height 27
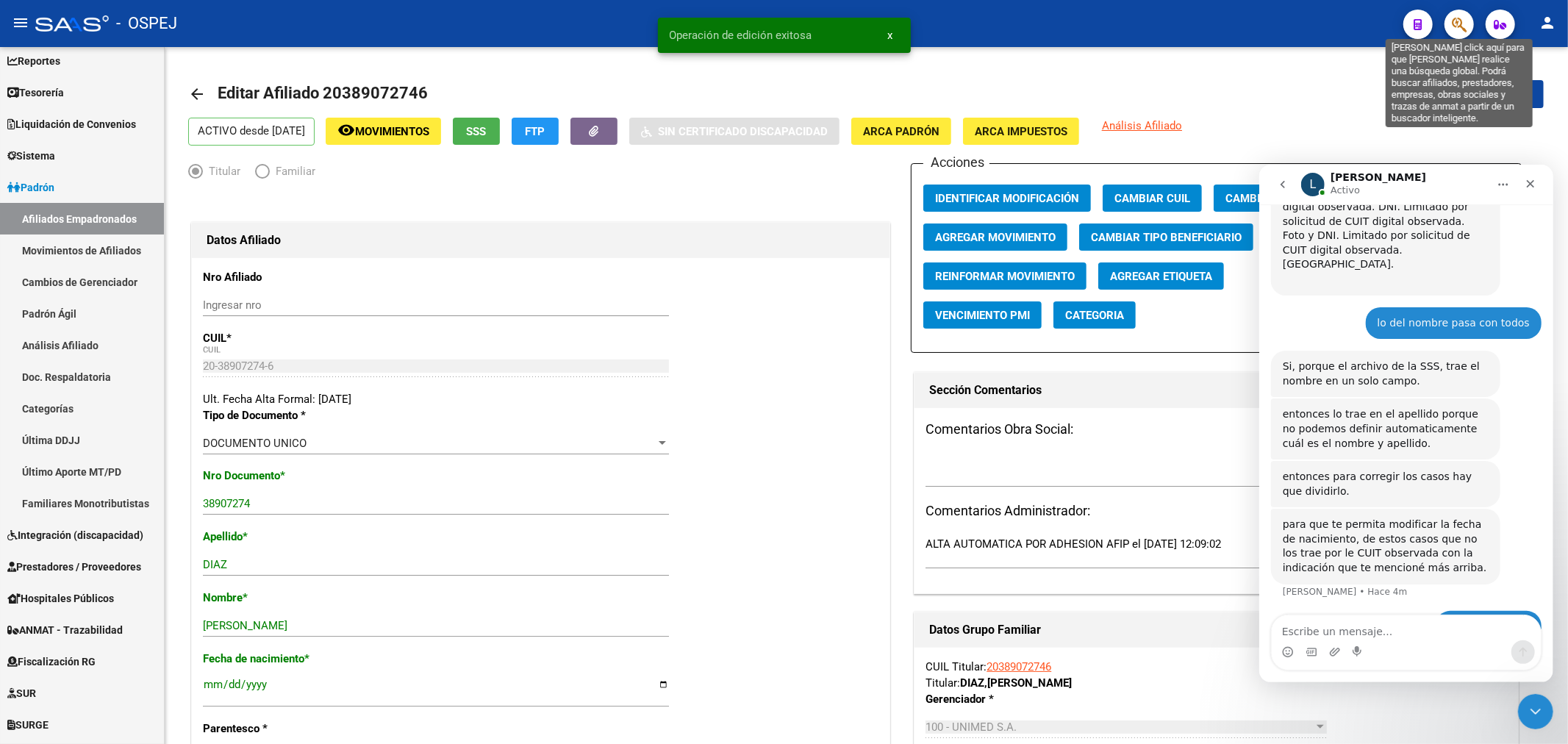
click at [1452, 30] on icon "button" at bounding box center [1459, 25] width 14 height 17
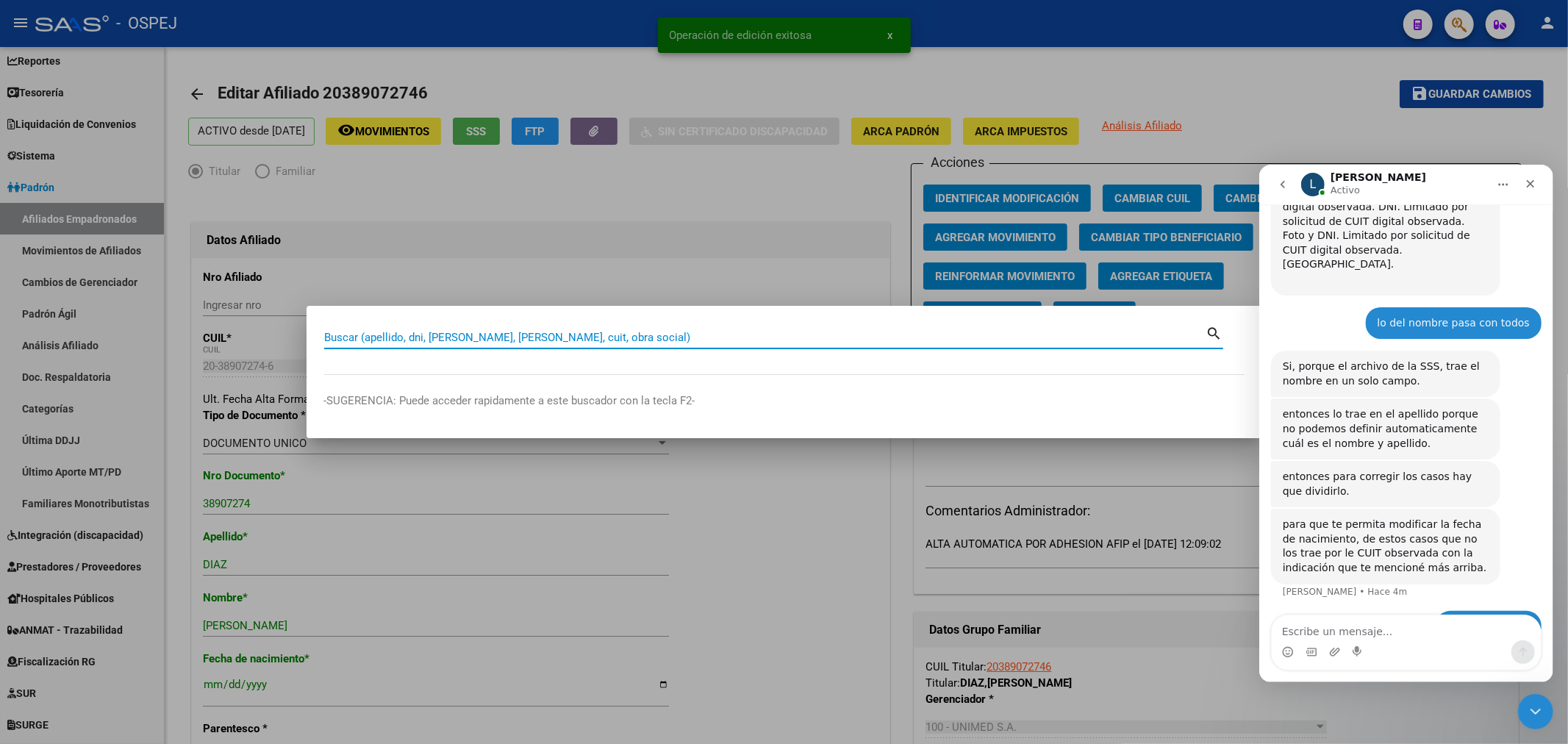
paste input "20286902139"
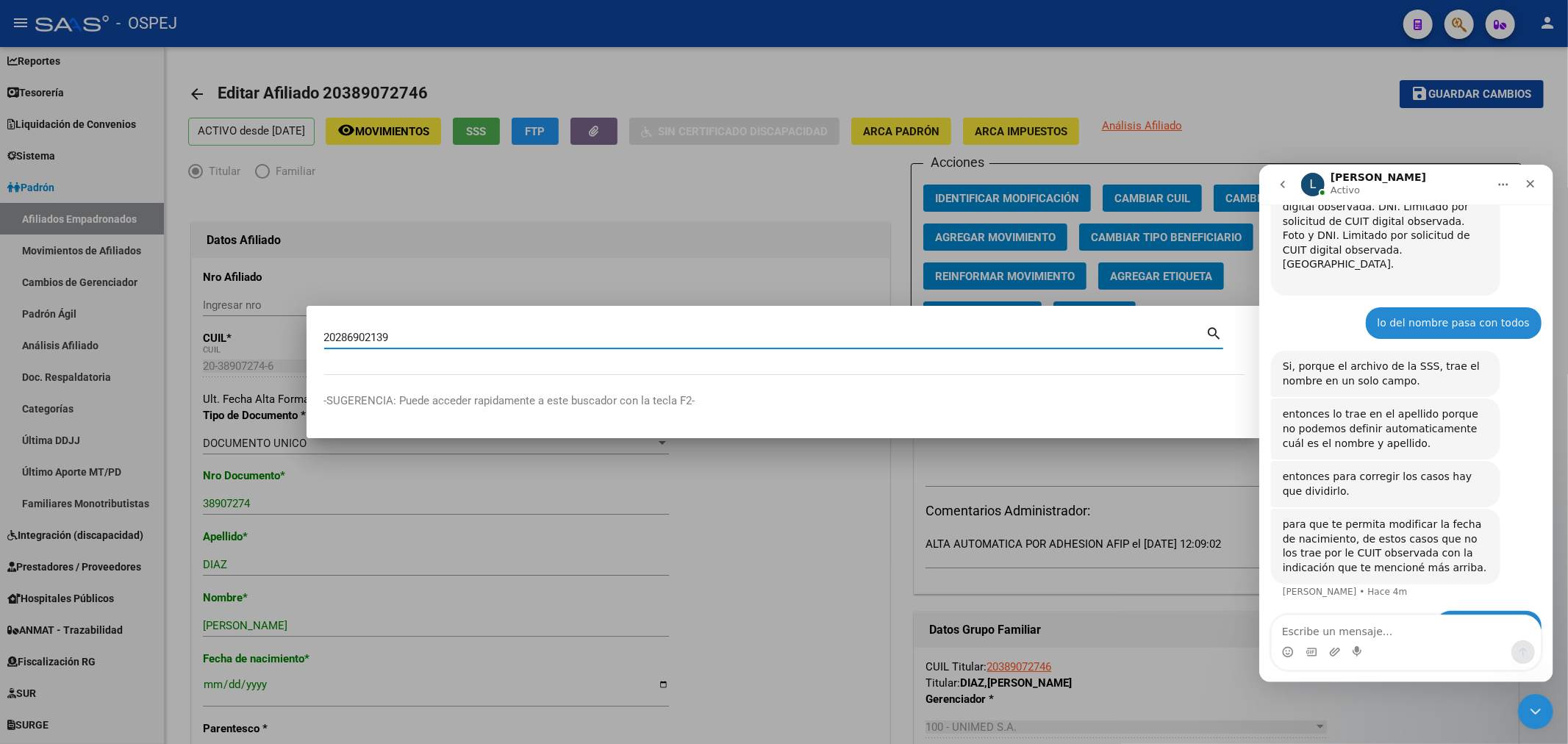
type input "20286902139"
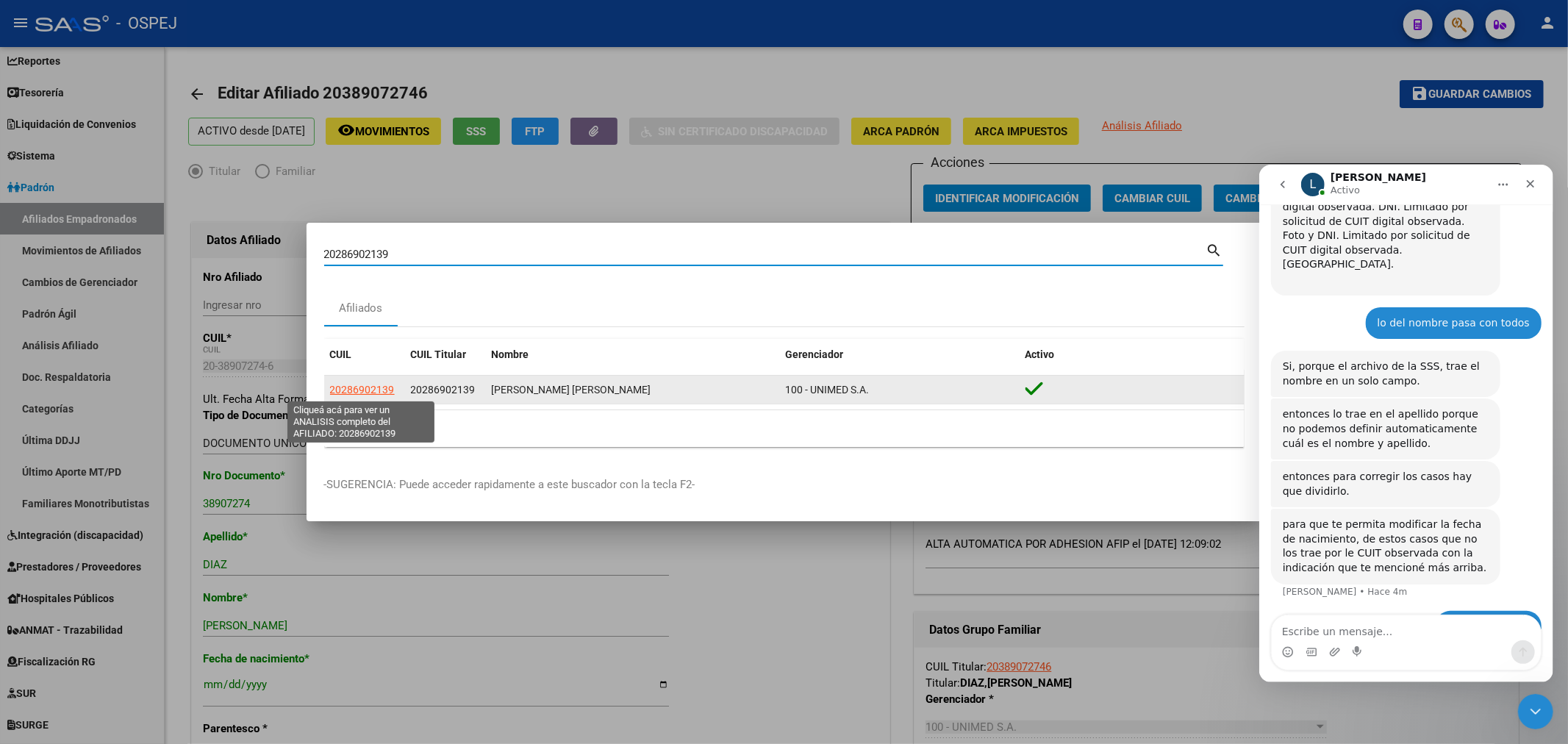
click at [348, 390] on span "20286902139" at bounding box center [362, 390] width 64 height 12
type textarea "20286902139"
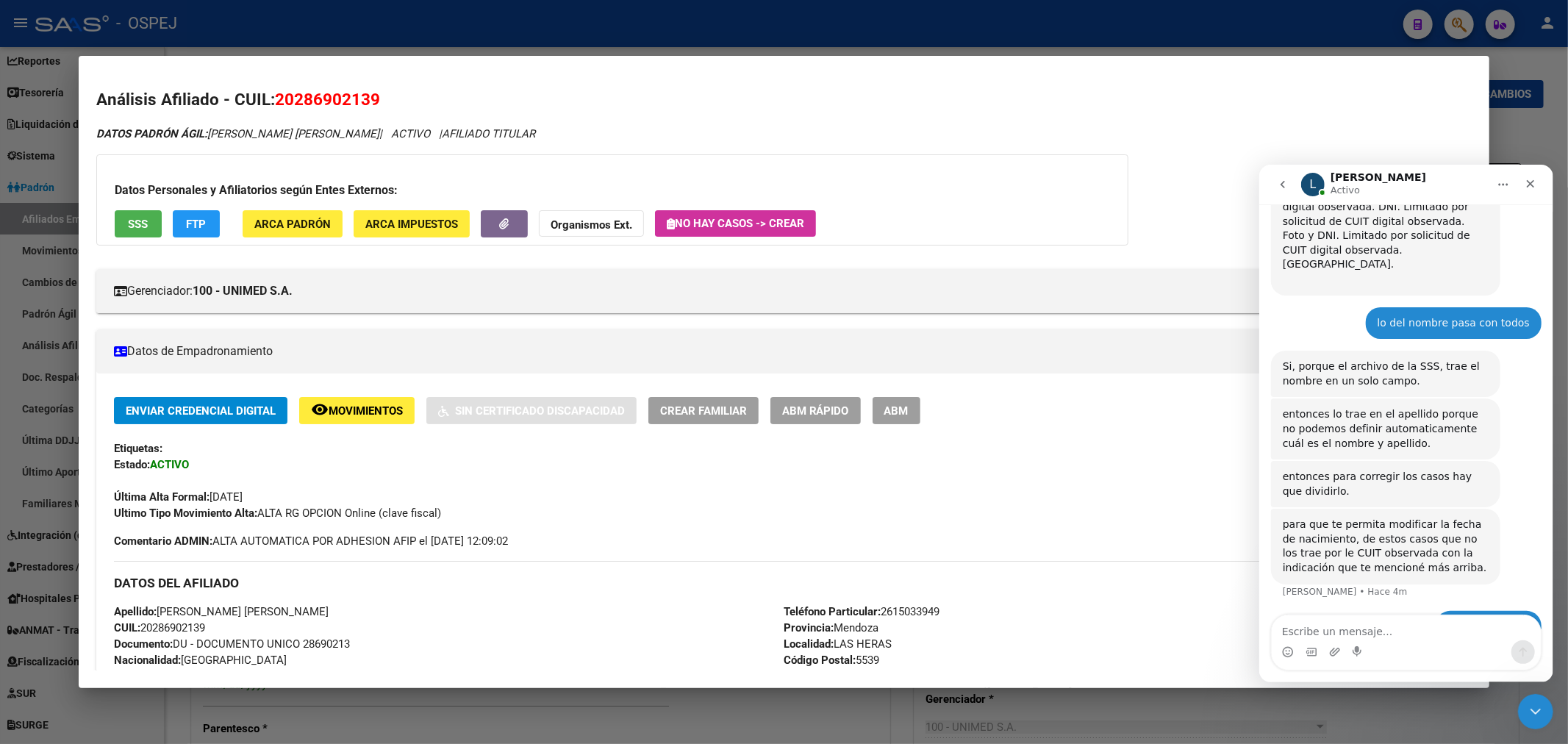
drag, startPoint x: 908, startPoint y: 403, endPoint x: 1027, endPoint y: 348, distance: 131.1
click at [913, 388] on div "Enviar Credencial Digital remove_red_eye Movimientos Sin Certificado Discapacid…" at bounding box center [784, 739] width 1376 height 732
click at [905, 406] on span "ABM" at bounding box center [895, 411] width 24 height 13
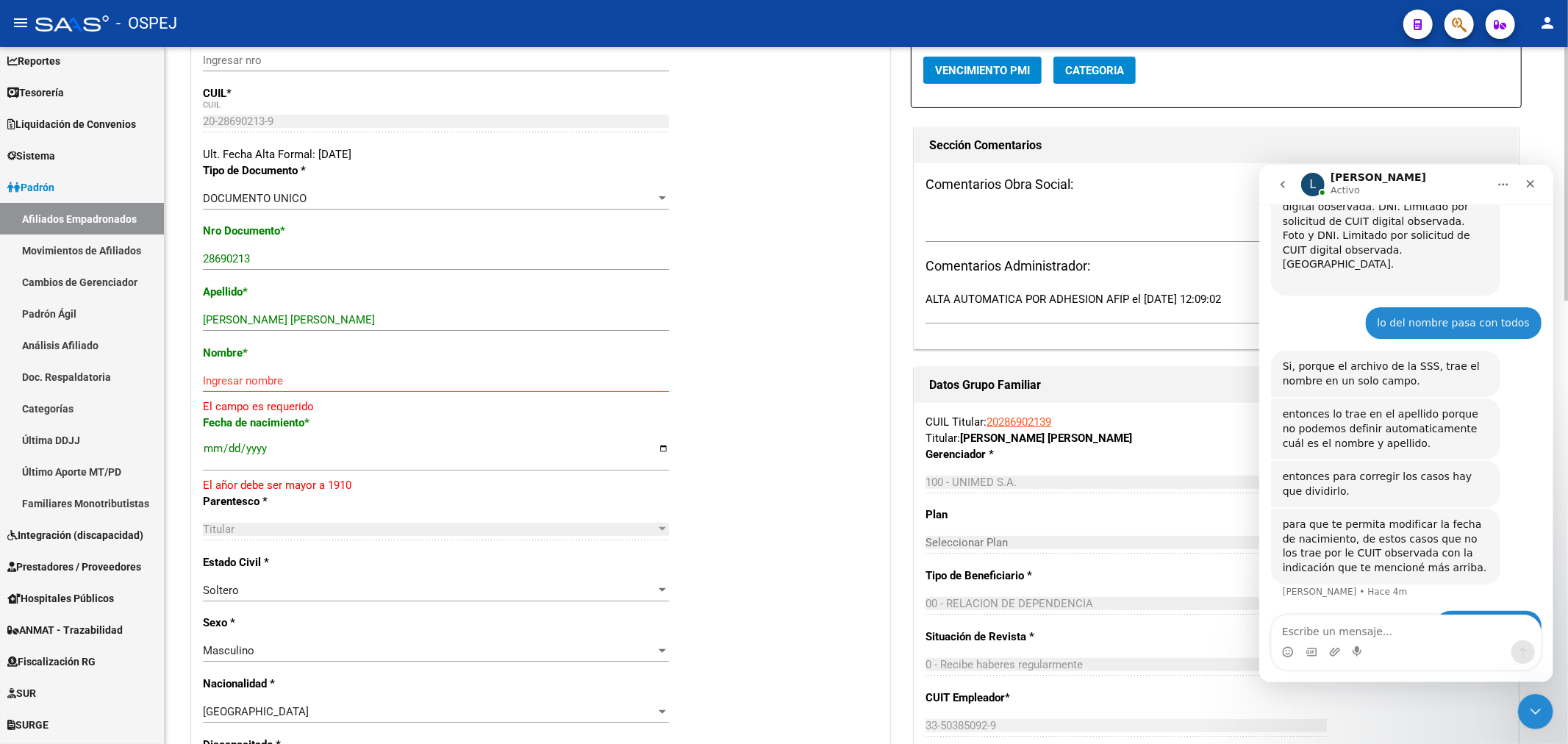
scroll to position [163, 0]
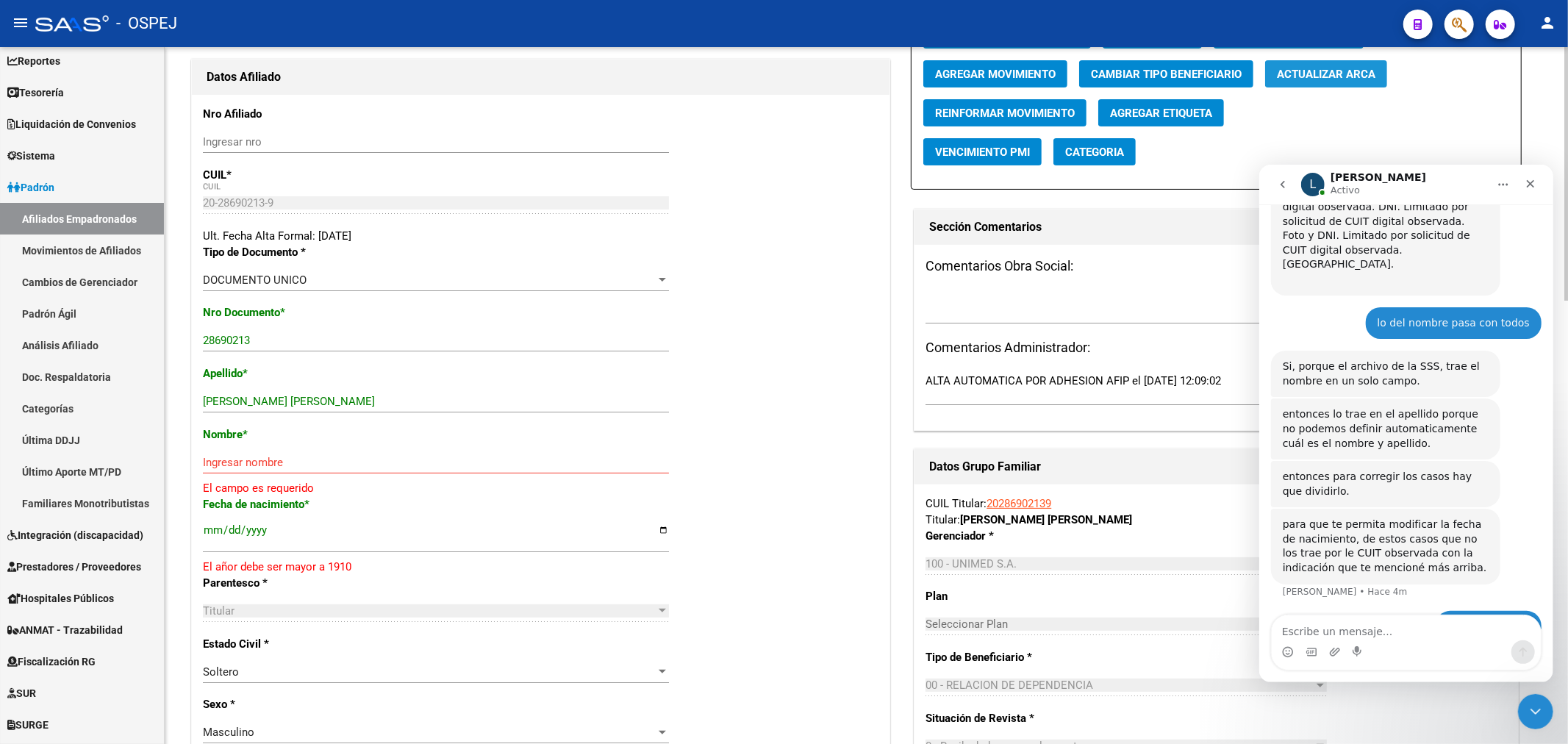
click at [1322, 67] on span "Actualizar ARCA" at bounding box center [1325, 74] width 99 height 13
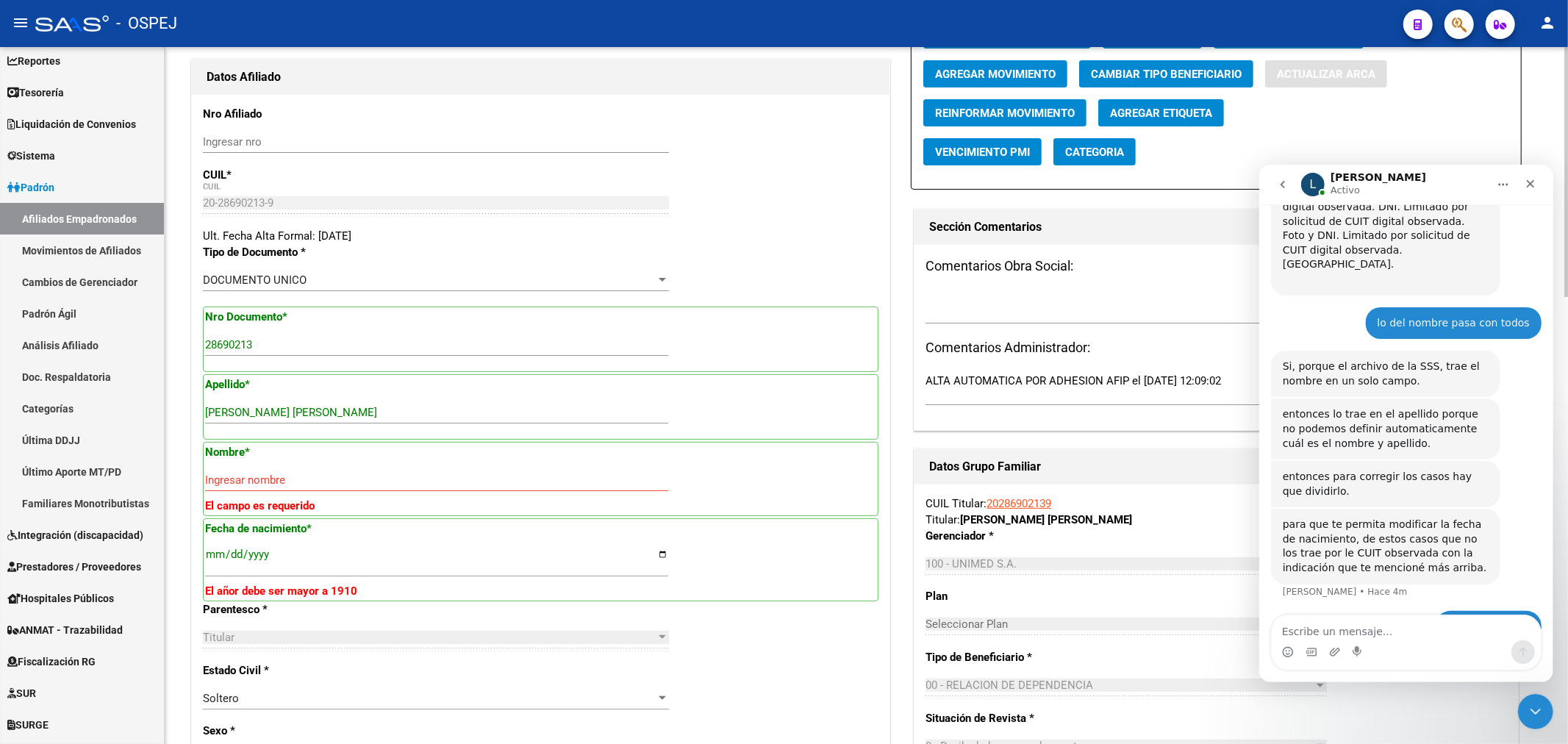
type input "RAMIREZ"
type input "MARCELO RAFAEL"
type input "1981-01-19"
type input "EL ALGARROBAL"
type input "5541"
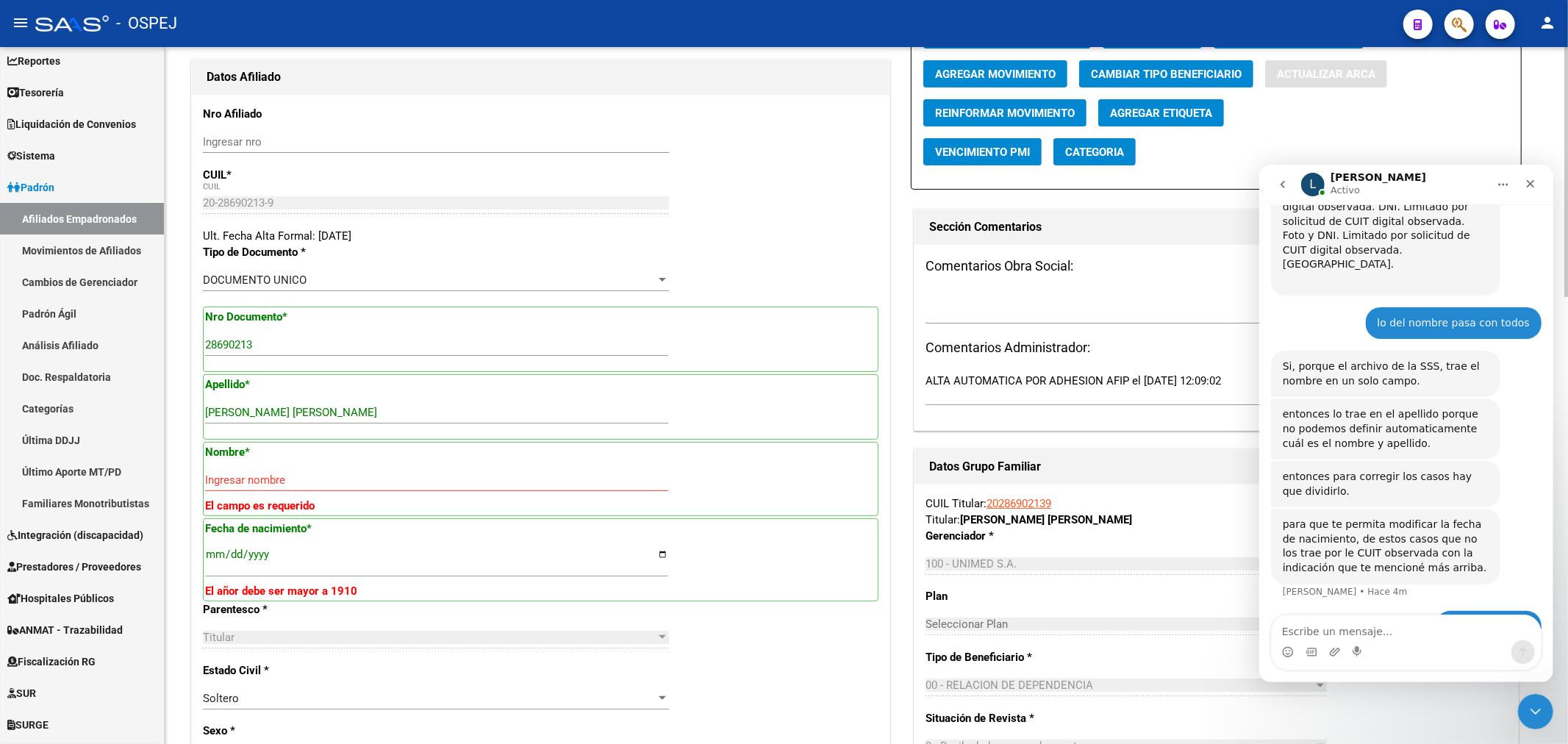
type input "4680"
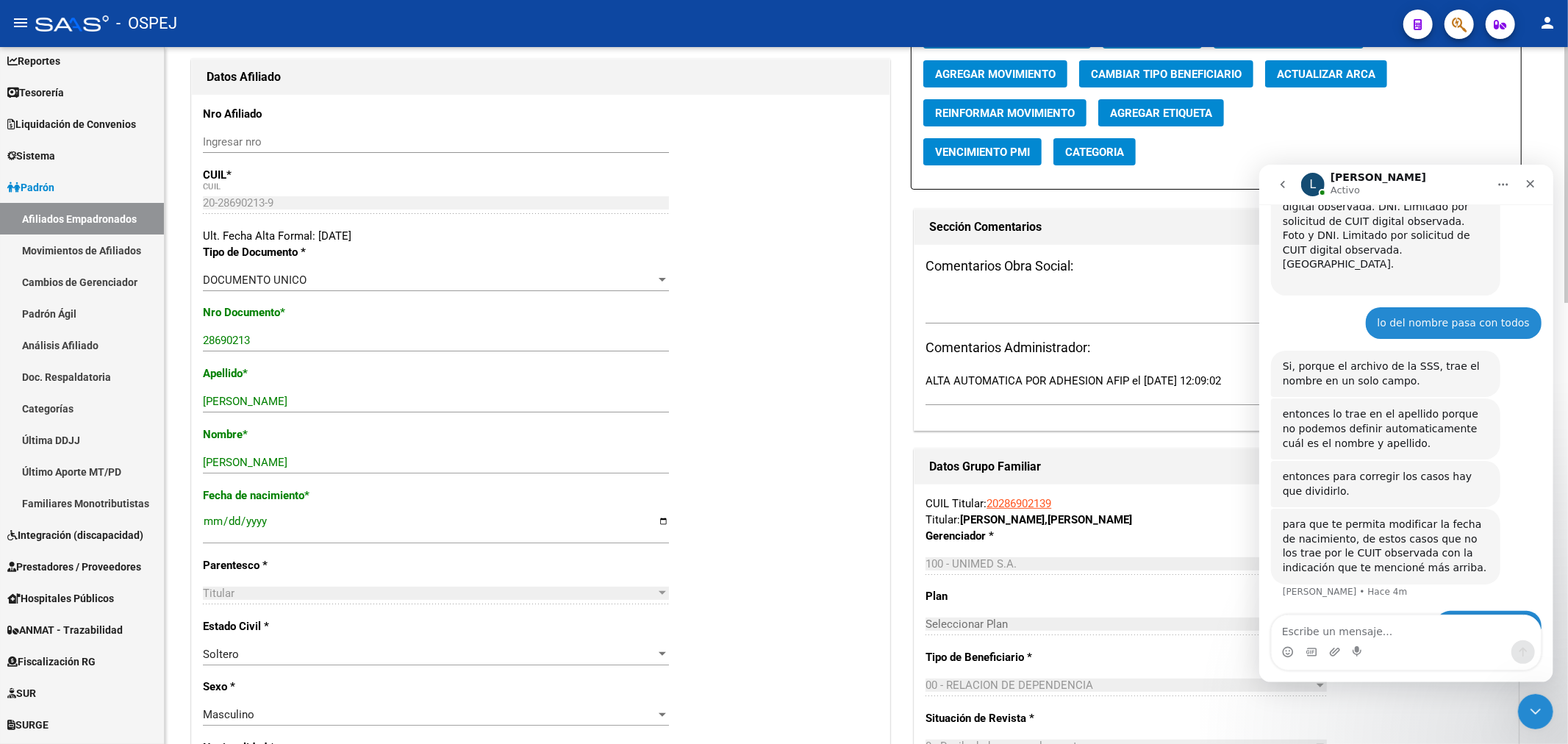
scroll to position [0, 0]
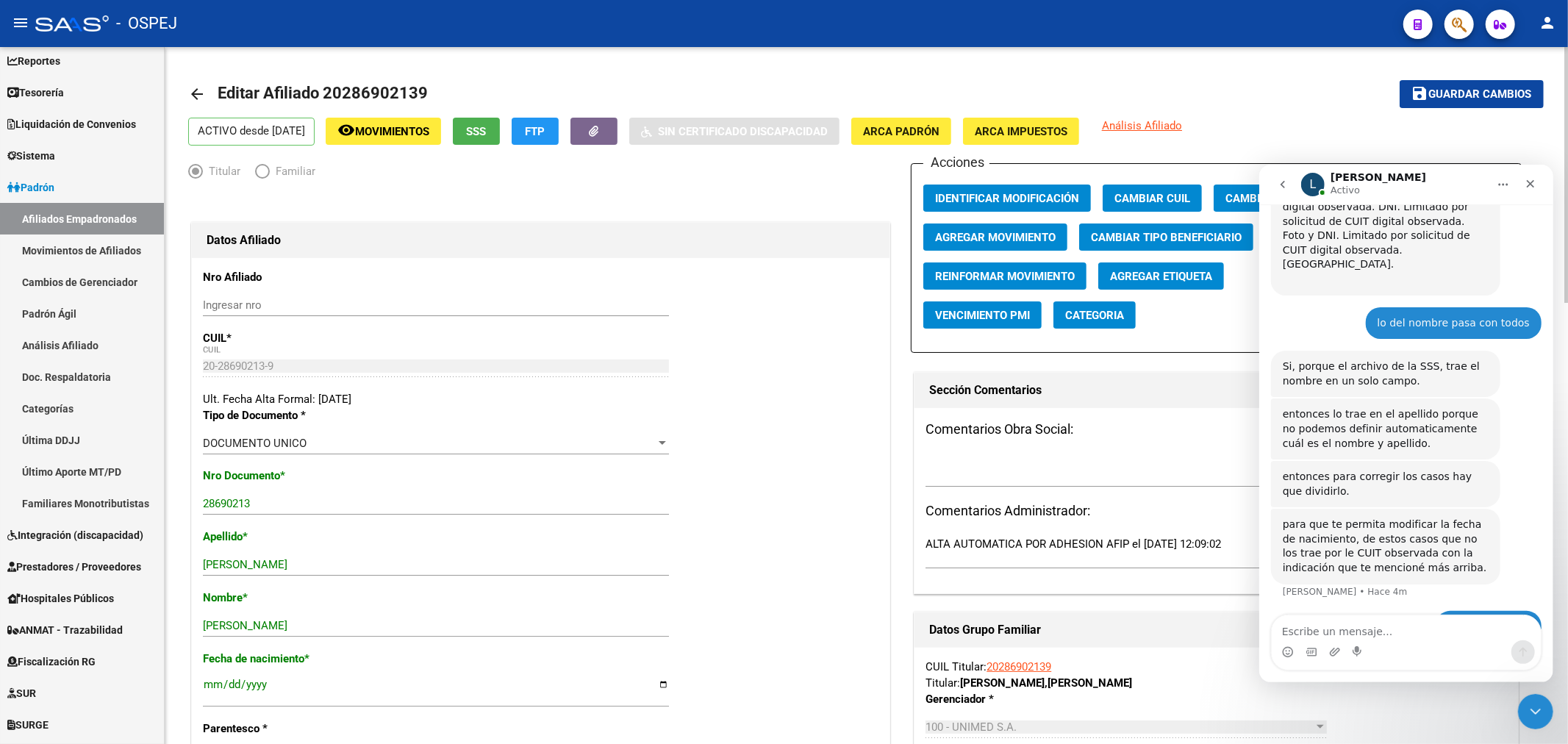
click at [1445, 74] on mat-toolbar-row "save Guardar cambios" at bounding box center [1402, 94] width 281 height 47
drag, startPoint x: 1452, startPoint y: 89, endPoint x: 1423, endPoint y: 63, distance: 38.9
click at [1455, 98] on span "Guardar cambios" at bounding box center [1480, 95] width 103 height 13
click at [1468, 22] on button "button" at bounding box center [1459, 24] width 30 height 30
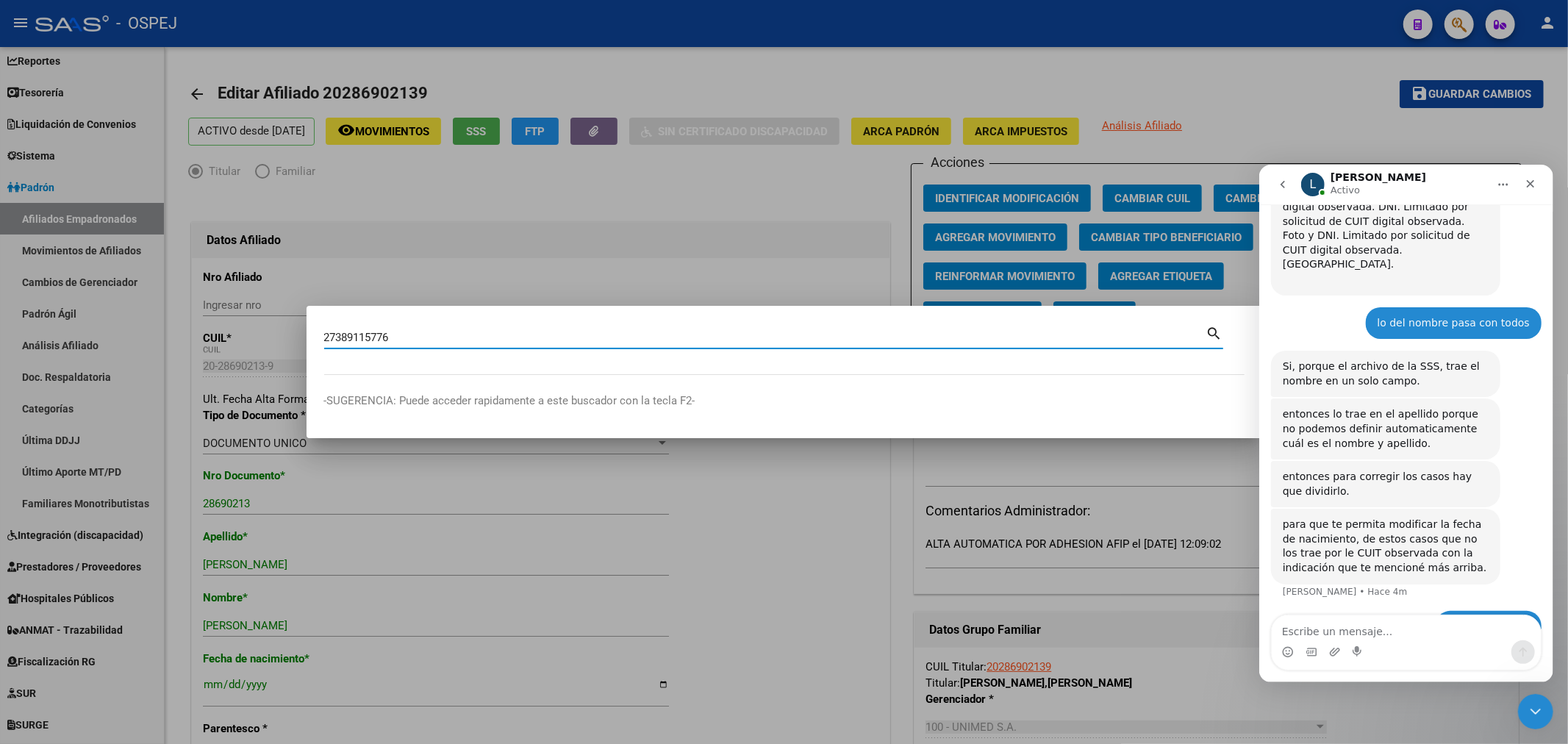
type input "27389115776"
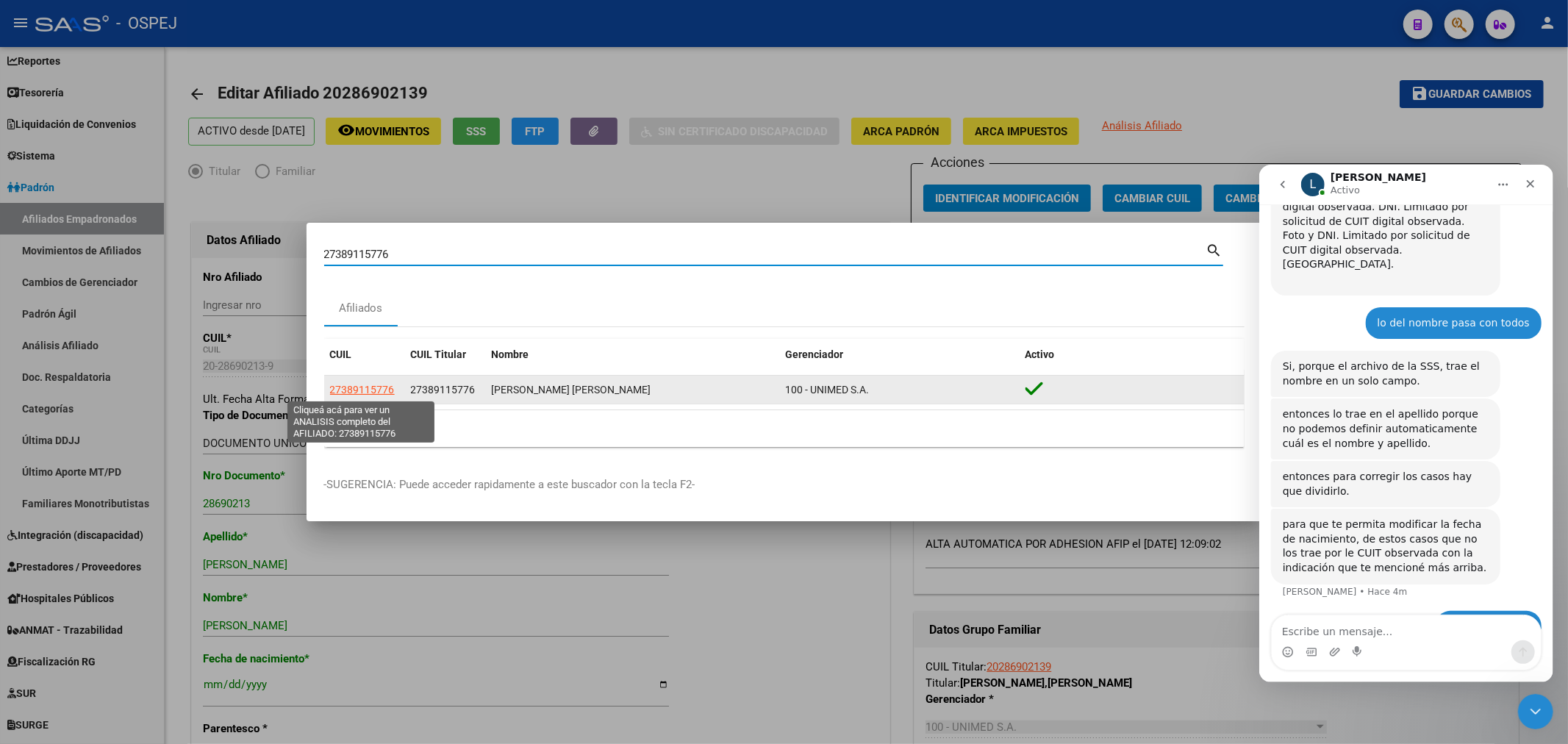
click at [353, 386] on span "27389115776" at bounding box center [362, 390] width 64 height 12
type textarea "27389115776"
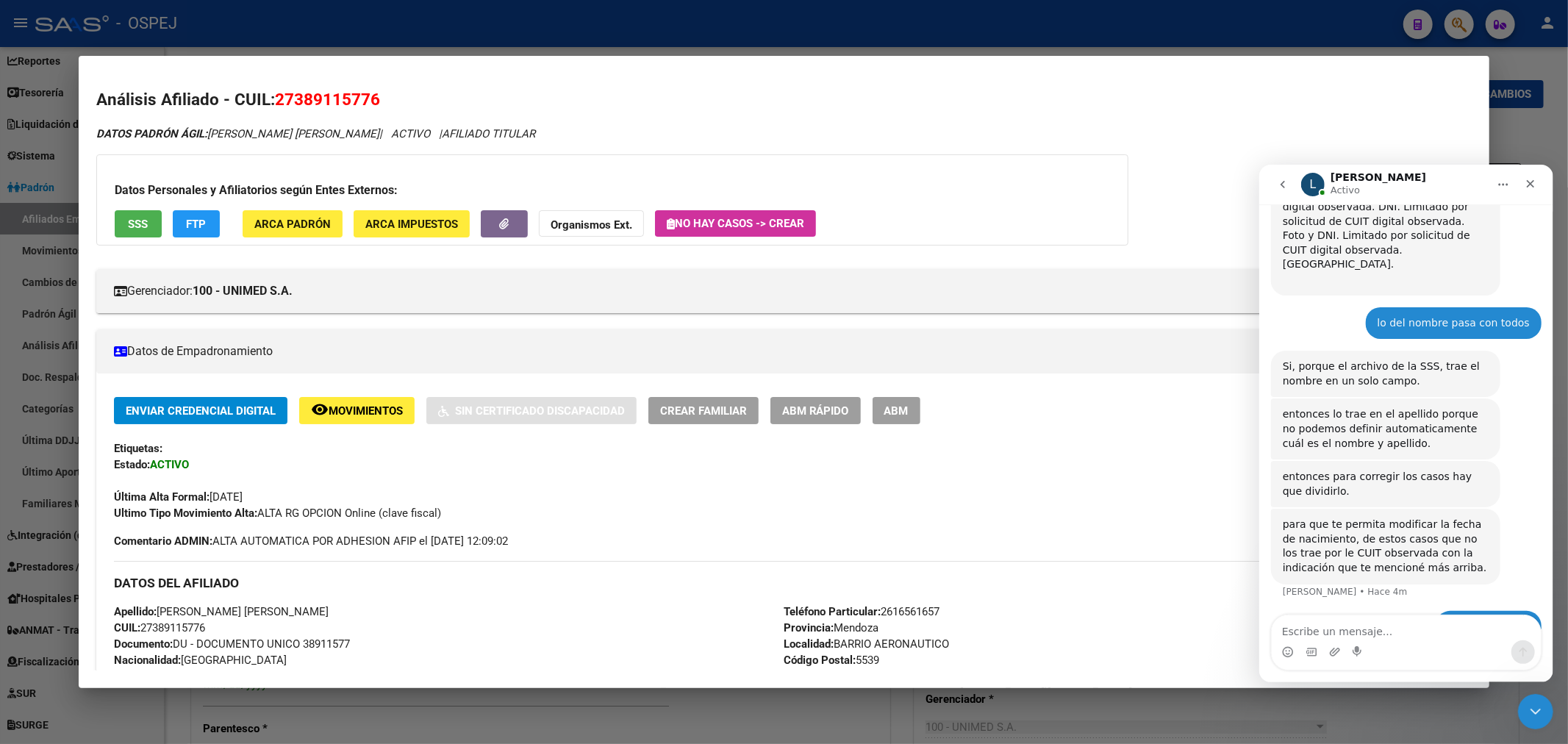
scroll to position [163, 0]
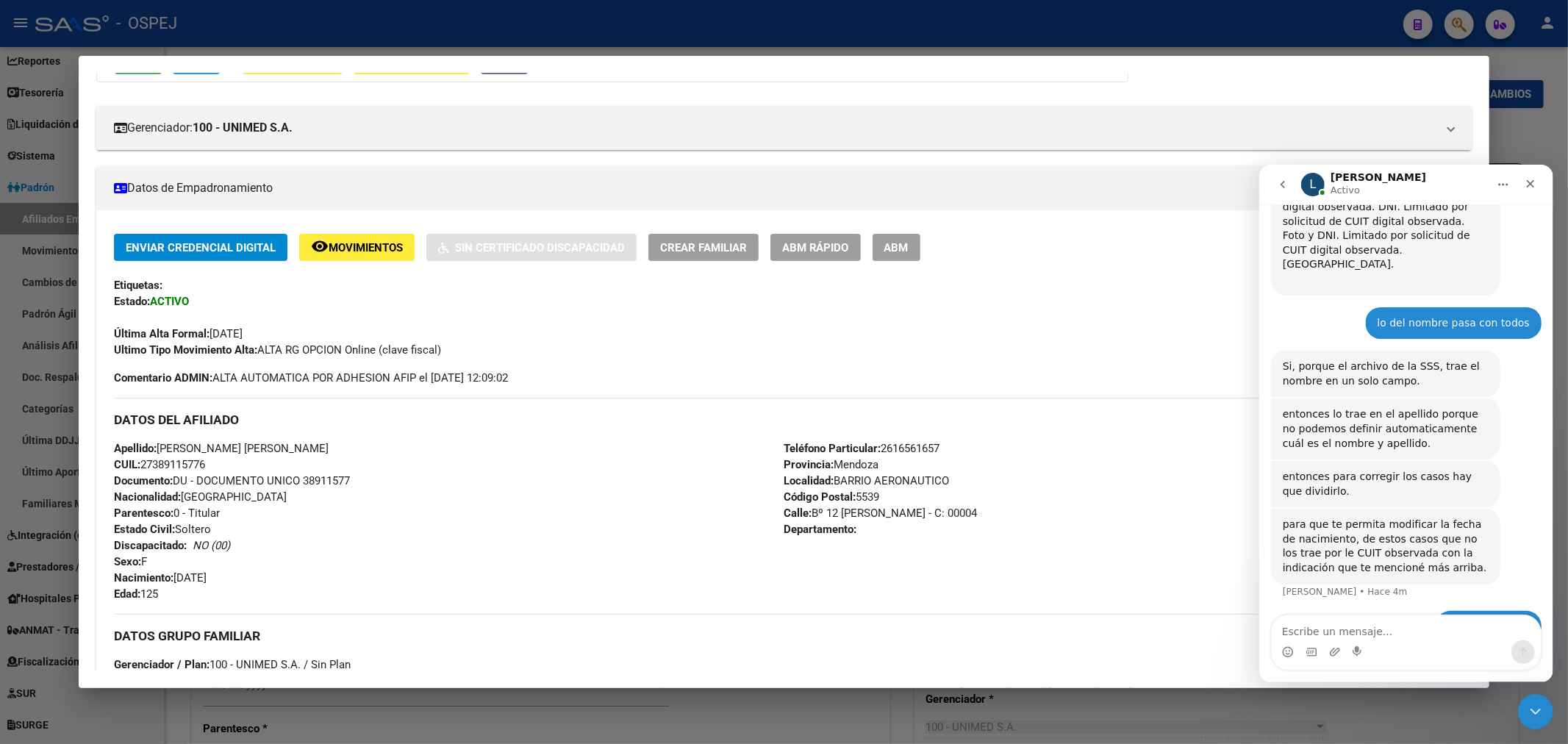
click at [909, 250] on span "ABM" at bounding box center [895, 248] width 24 height 13
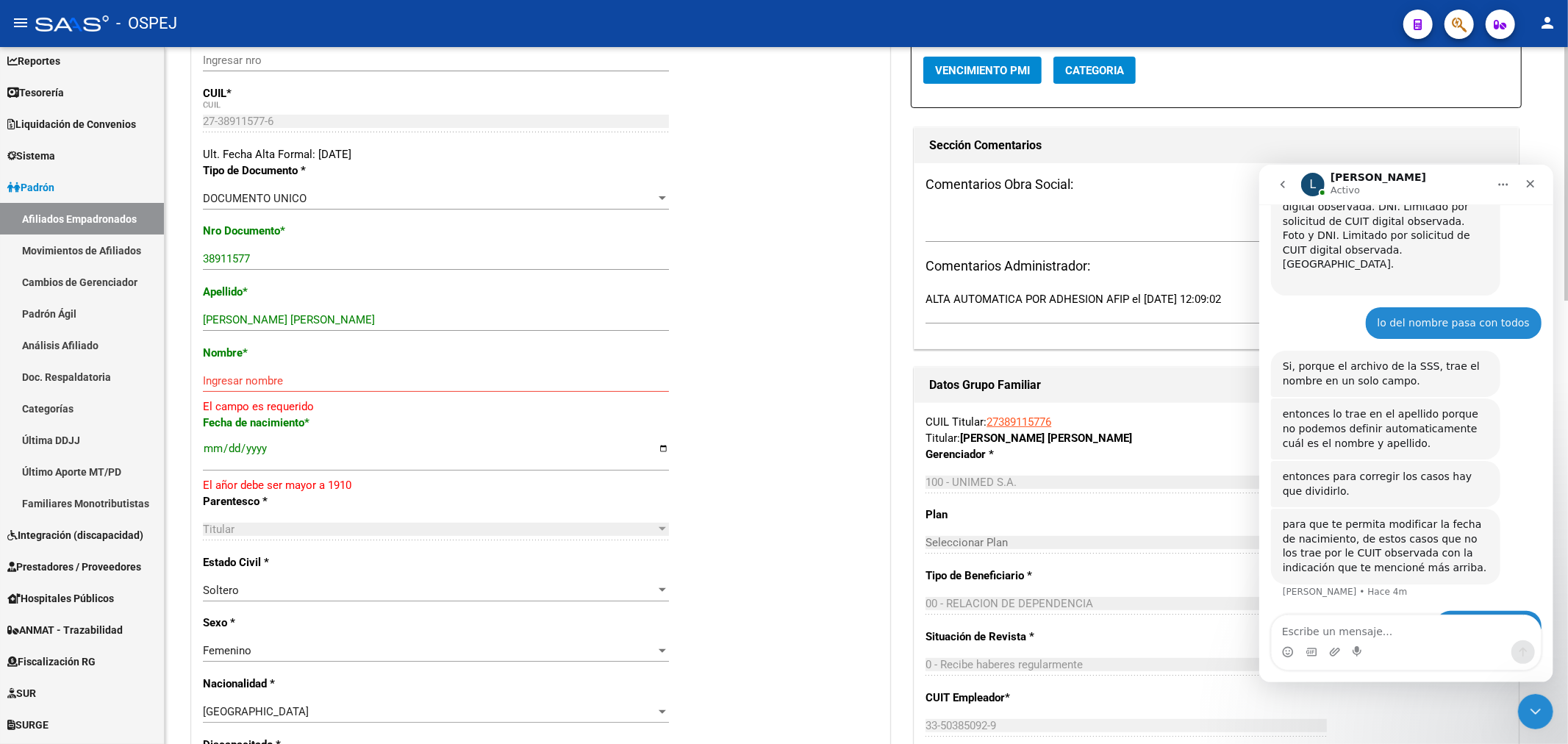
scroll to position [163, 0]
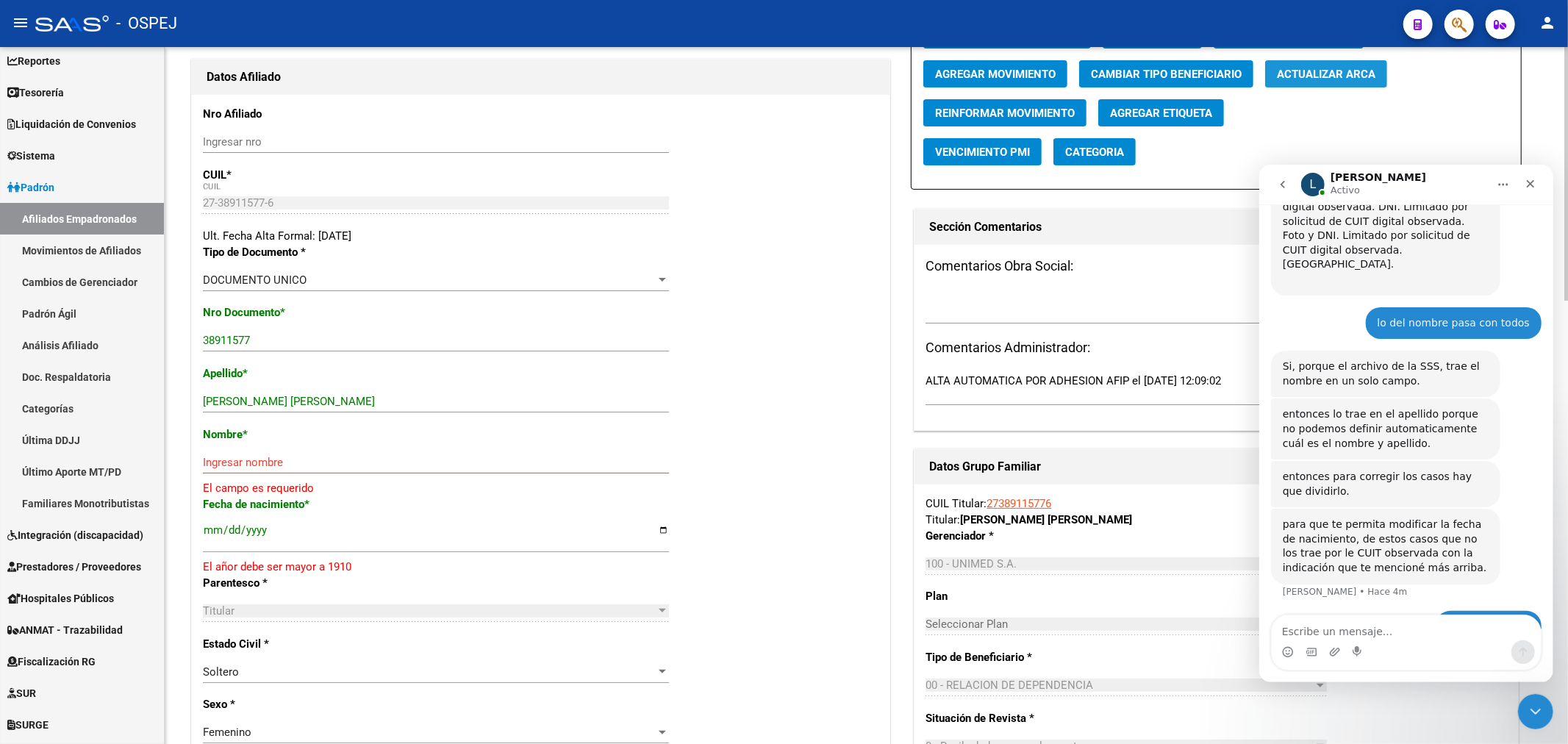
click at [1339, 77] on span "Actualizar ARCA" at bounding box center [1325, 74] width 99 height 13
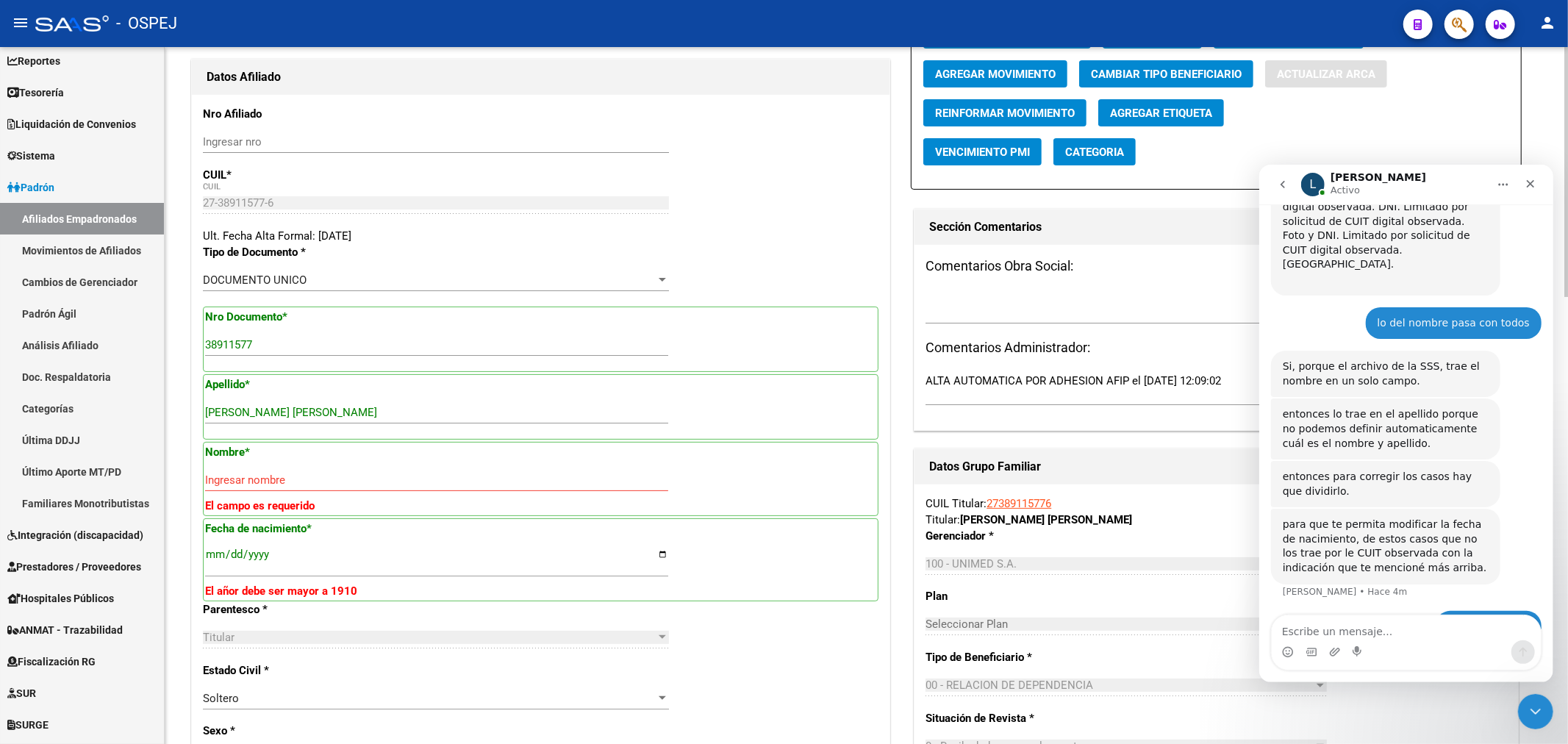
type input "BARBOZA"
type input "ROMINA DANIELA"
type input "1995-03-01"
type input "LAS HERAS"
type input "Bº 12 DE MAYO"
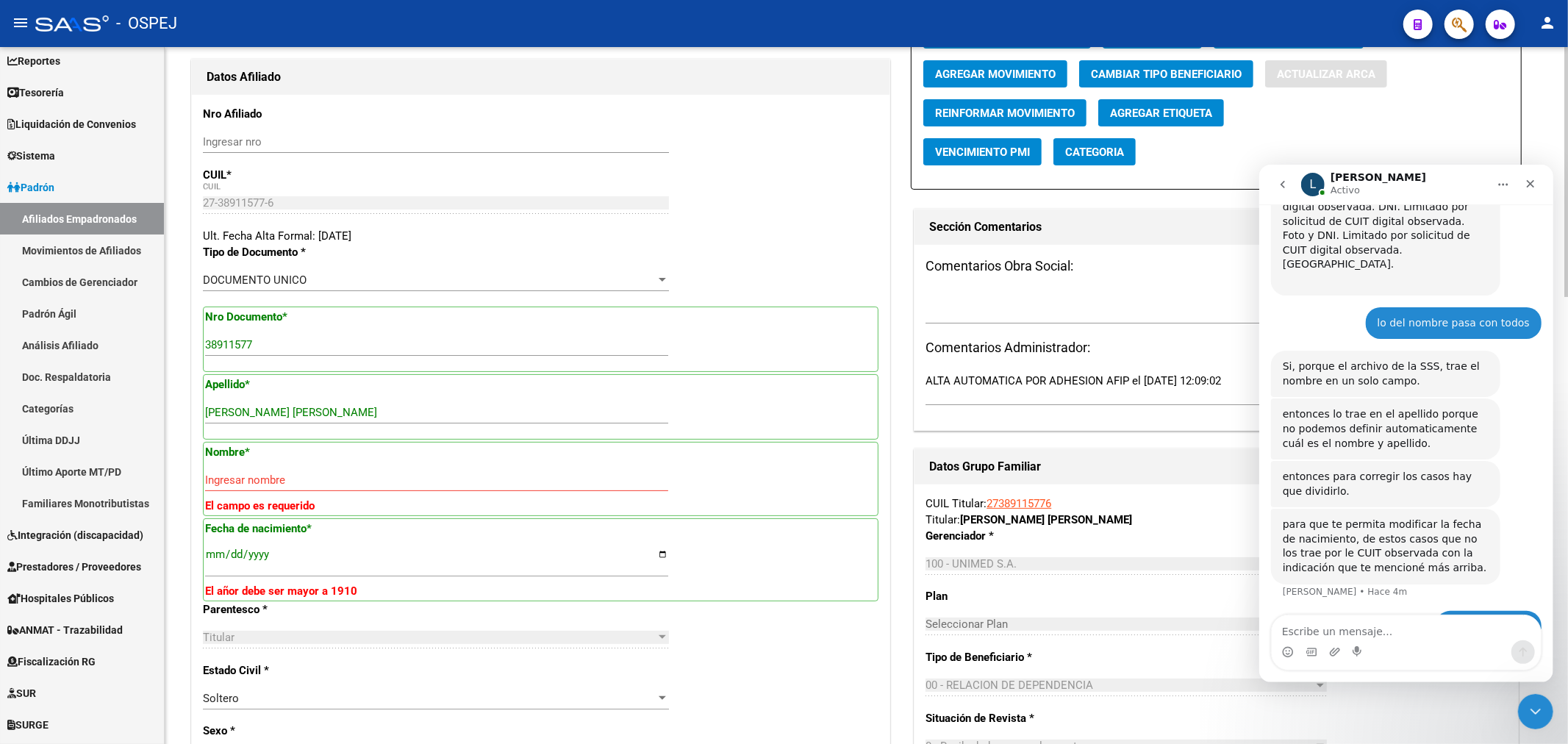
type input "4"
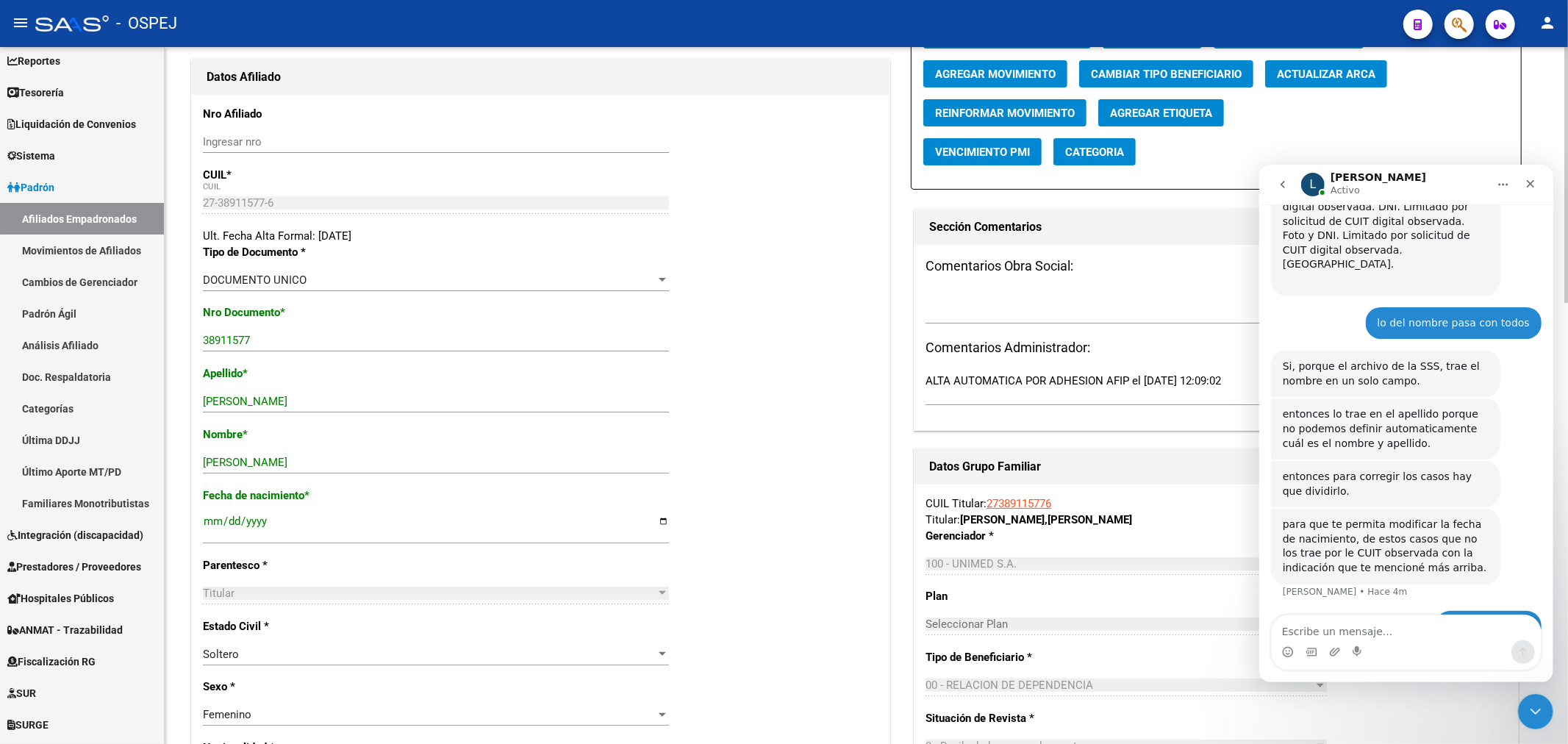
scroll to position [0, 0]
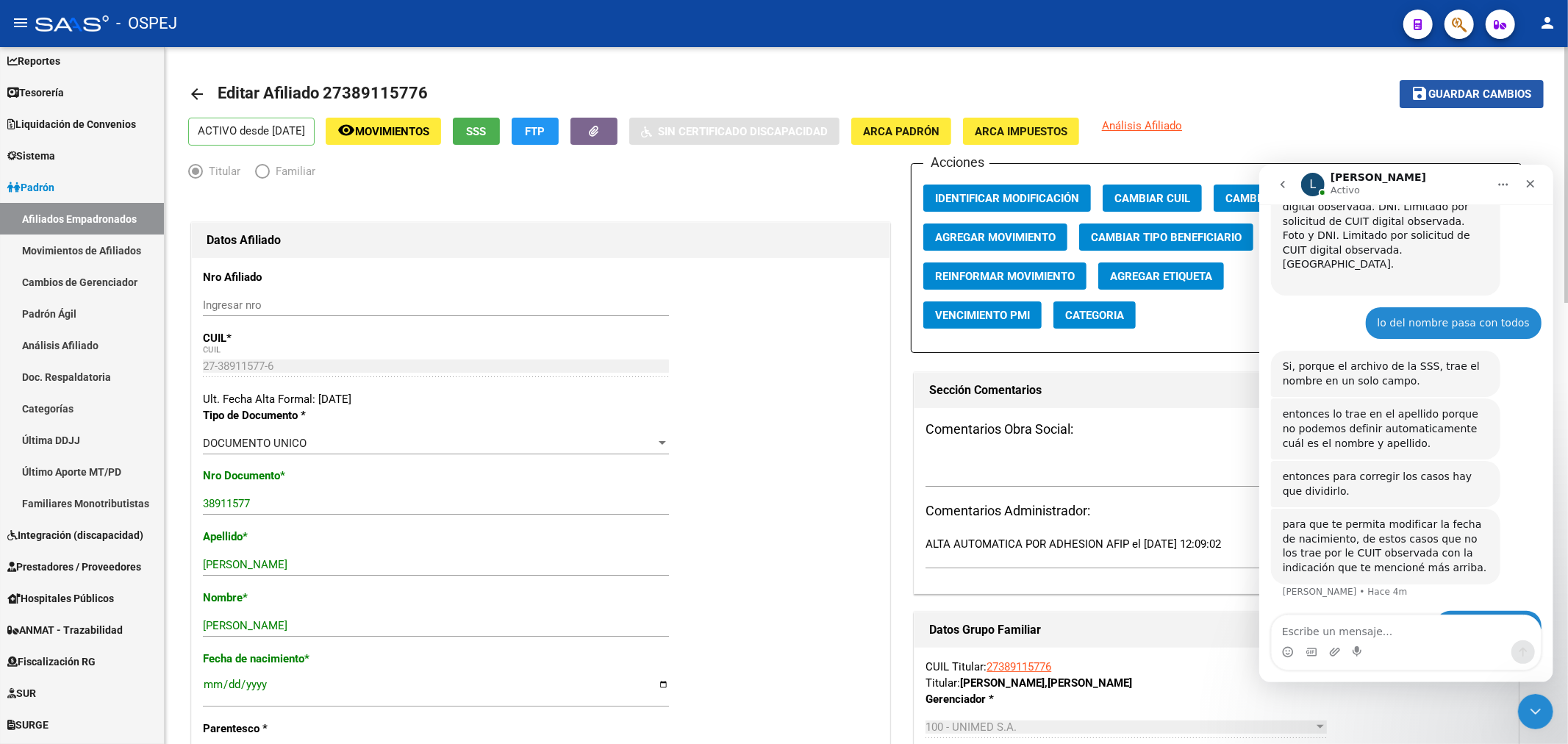
drag, startPoint x: 1490, startPoint y: 99, endPoint x: 1444, endPoint y: 97, distance: 46.0
click at [1489, 100] on span "Guardar cambios" at bounding box center [1480, 95] width 103 height 13
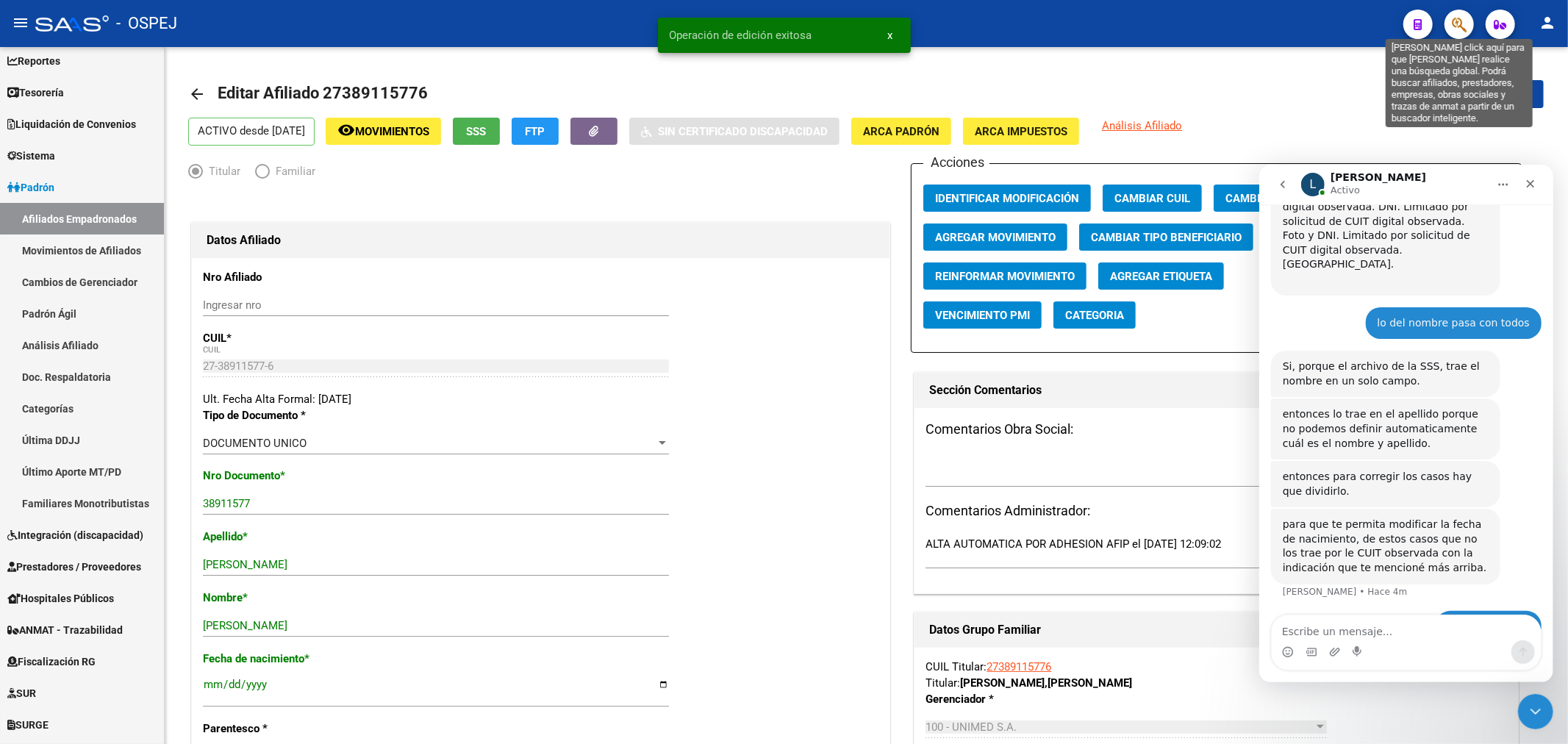
click at [1452, 30] on icon "button" at bounding box center [1459, 25] width 14 height 17
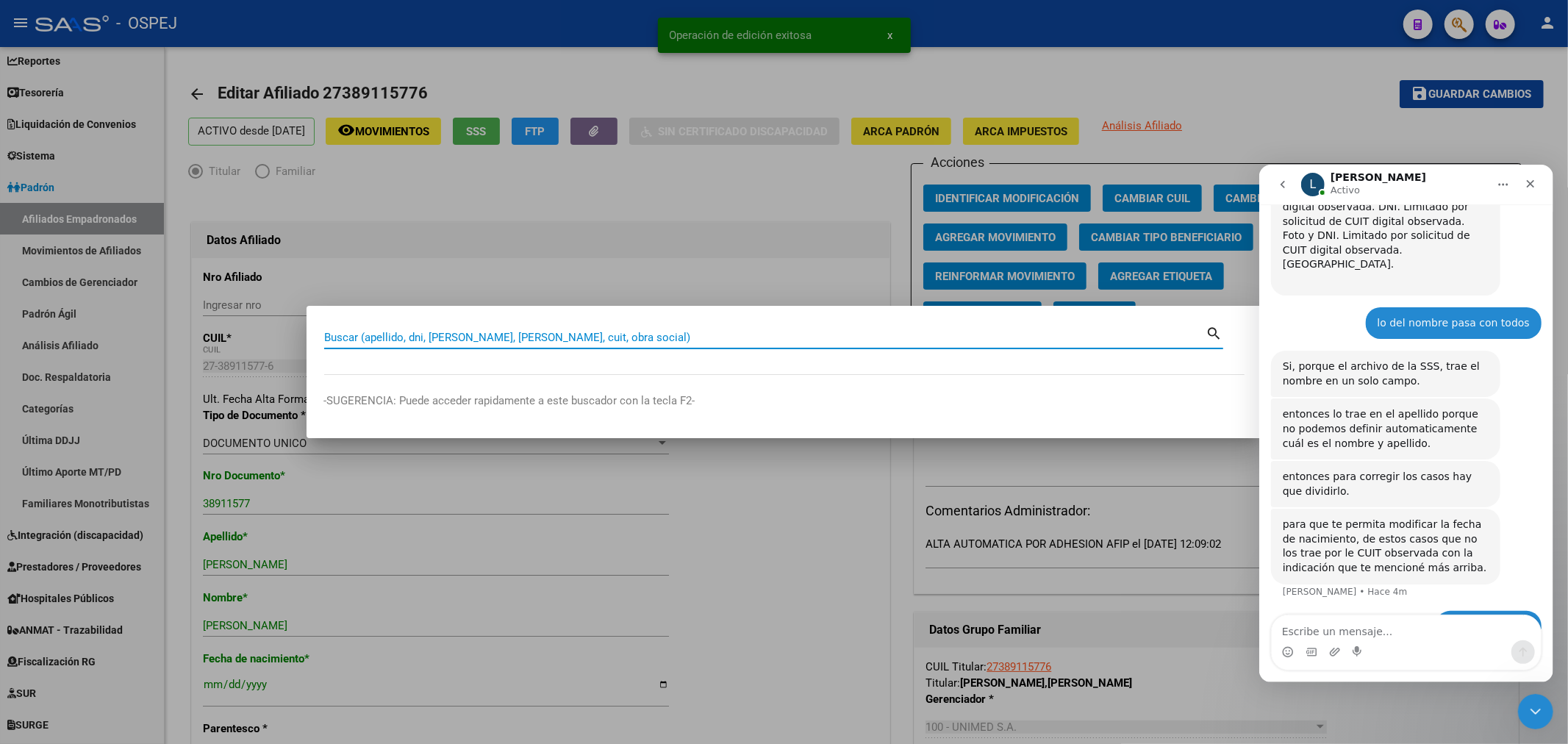
paste input "27366335418"
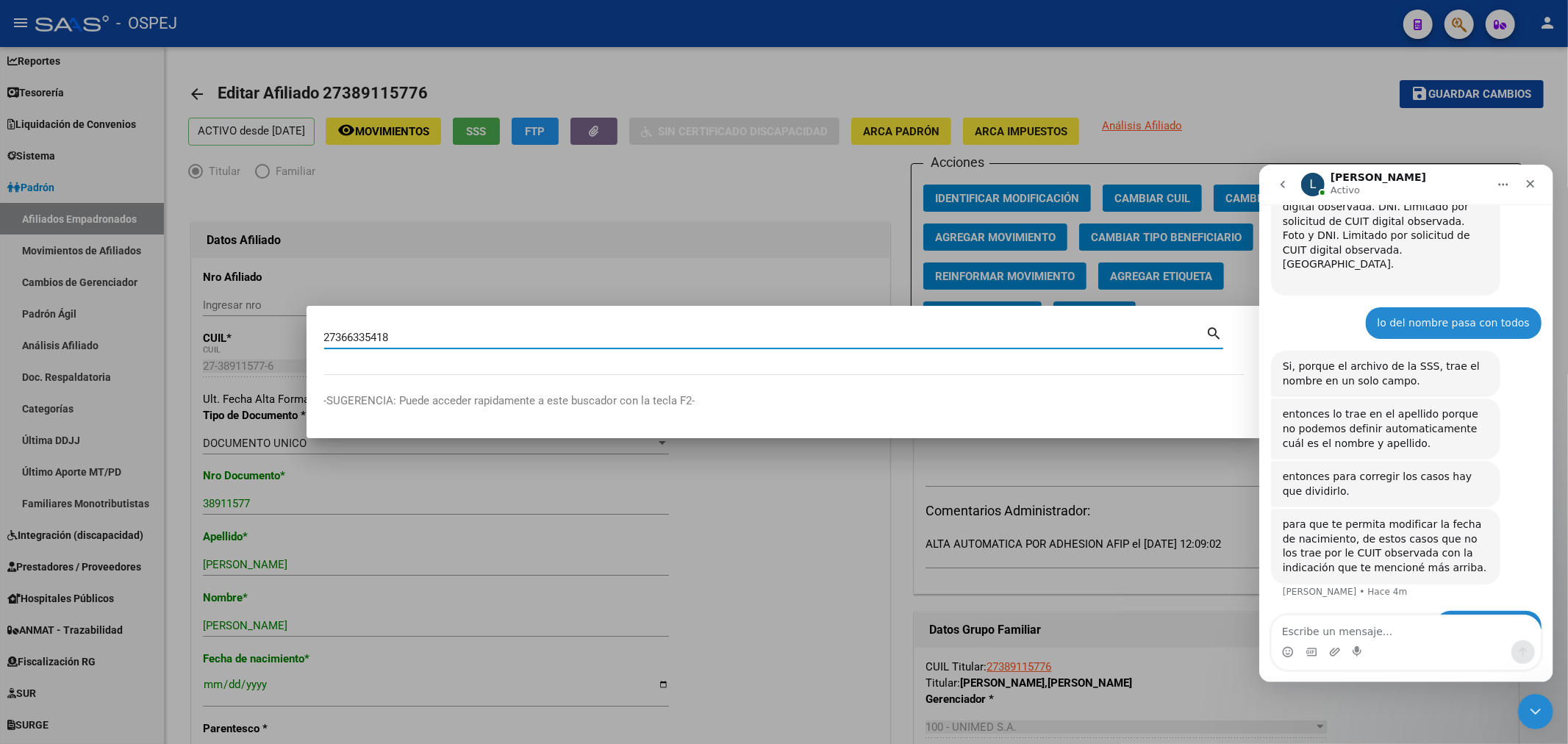
type input "27366335418"
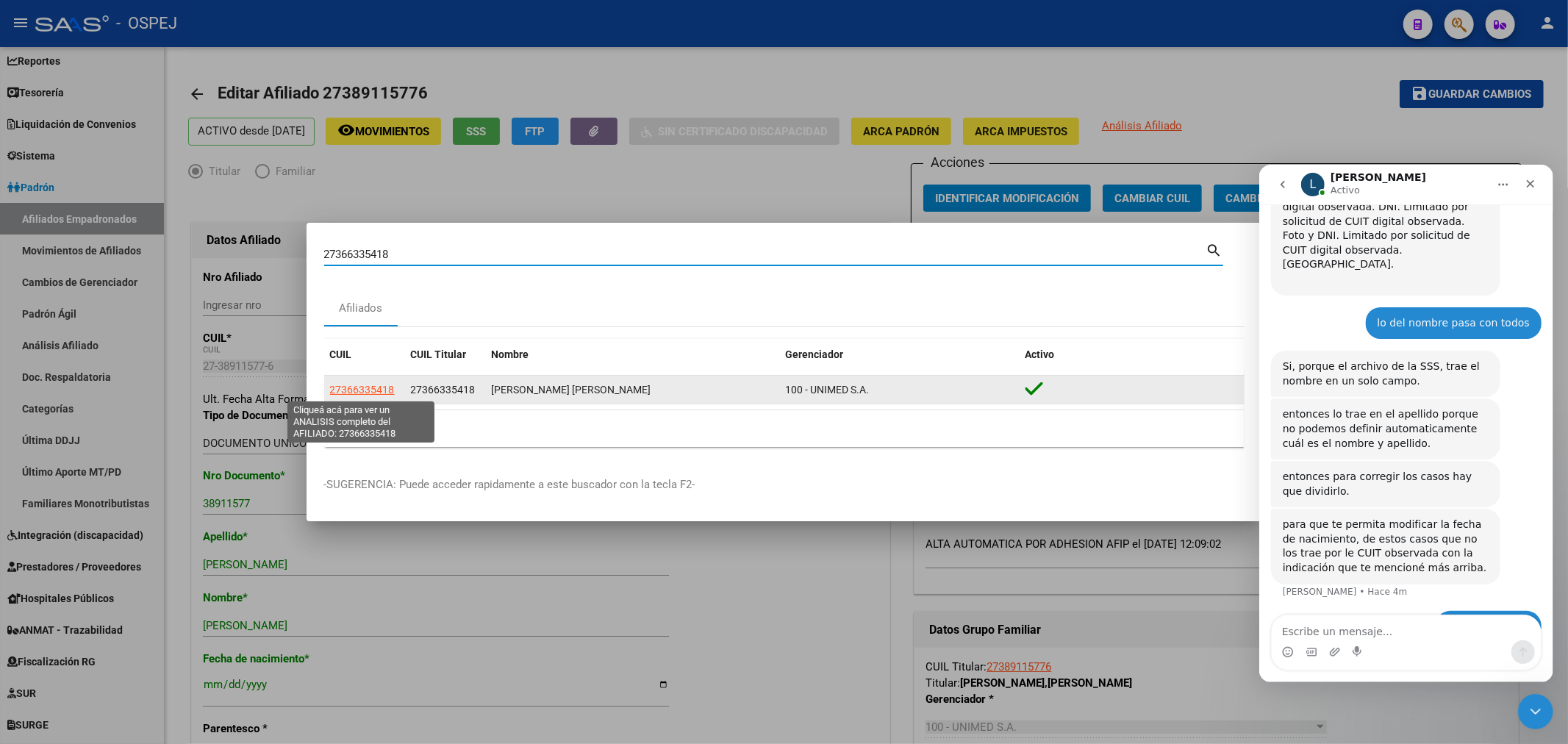
click at [386, 392] on span "27366335418" at bounding box center [362, 390] width 64 height 12
type textarea "27366335418"
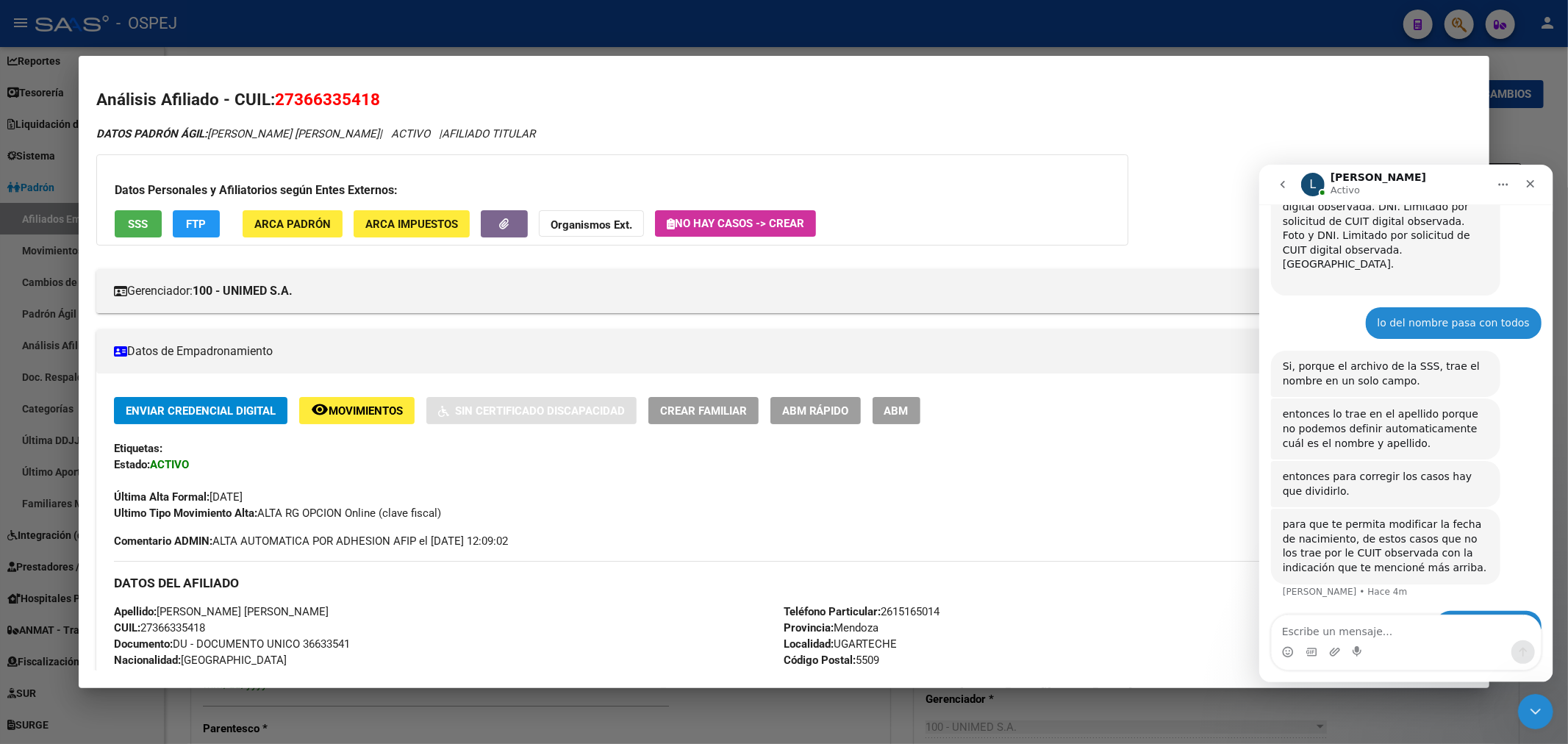
scroll to position [163, 0]
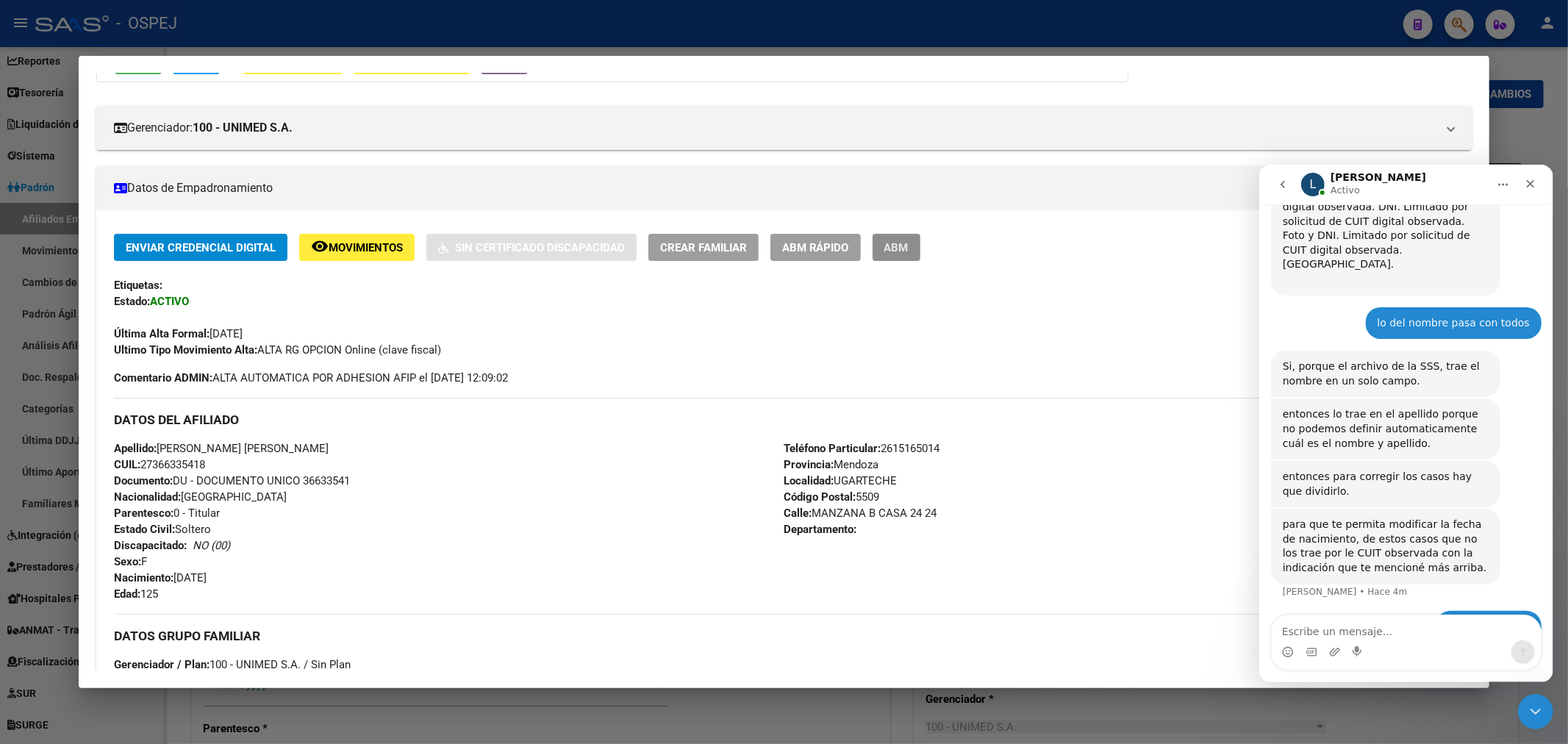
drag, startPoint x: 924, startPoint y: 239, endPoint x: 1309, endPoint y: 60, distance: 424.6
click at [920, 239] on button "ABM" at bounding box center [896, 248] width 48 height 27
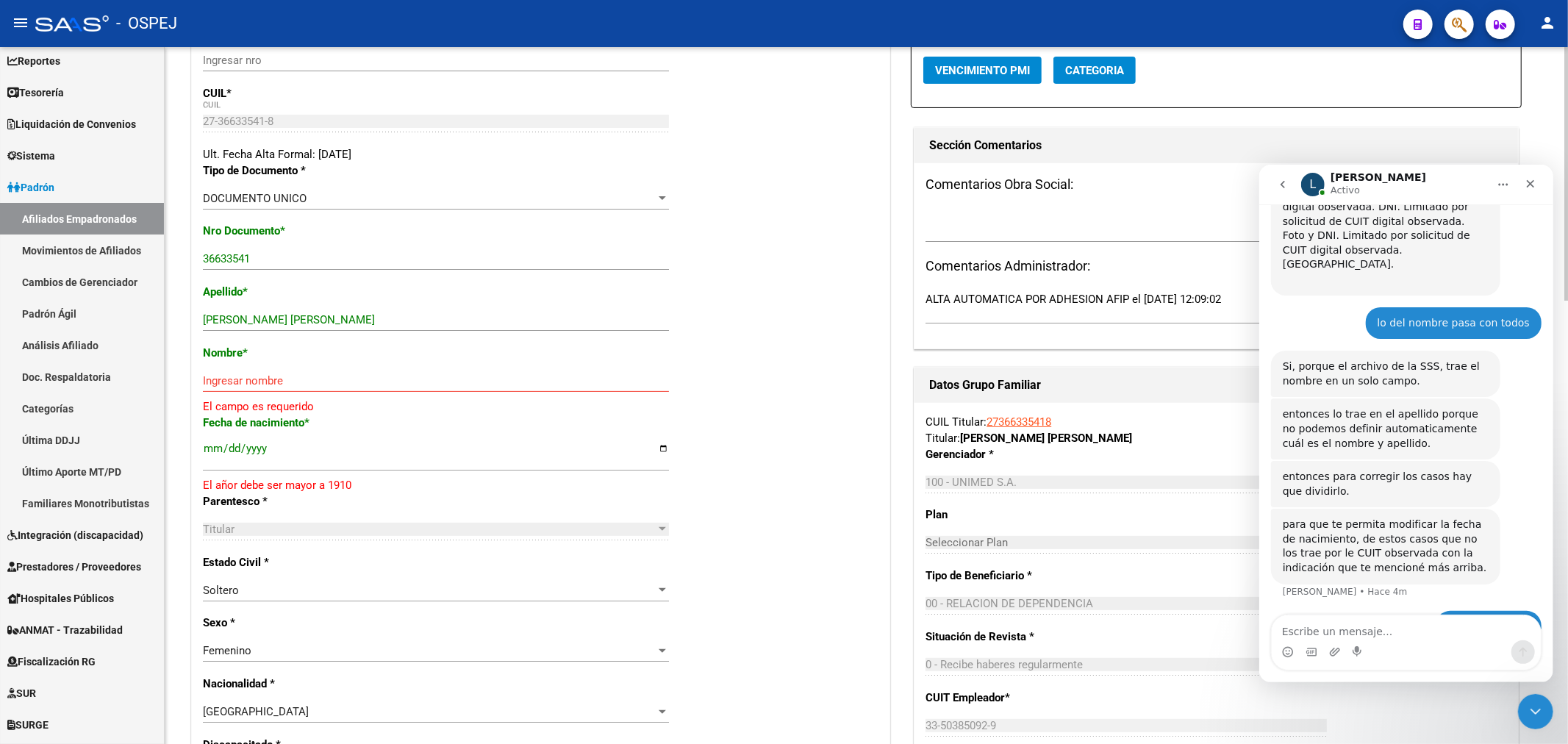
scroll to position [163, 0]
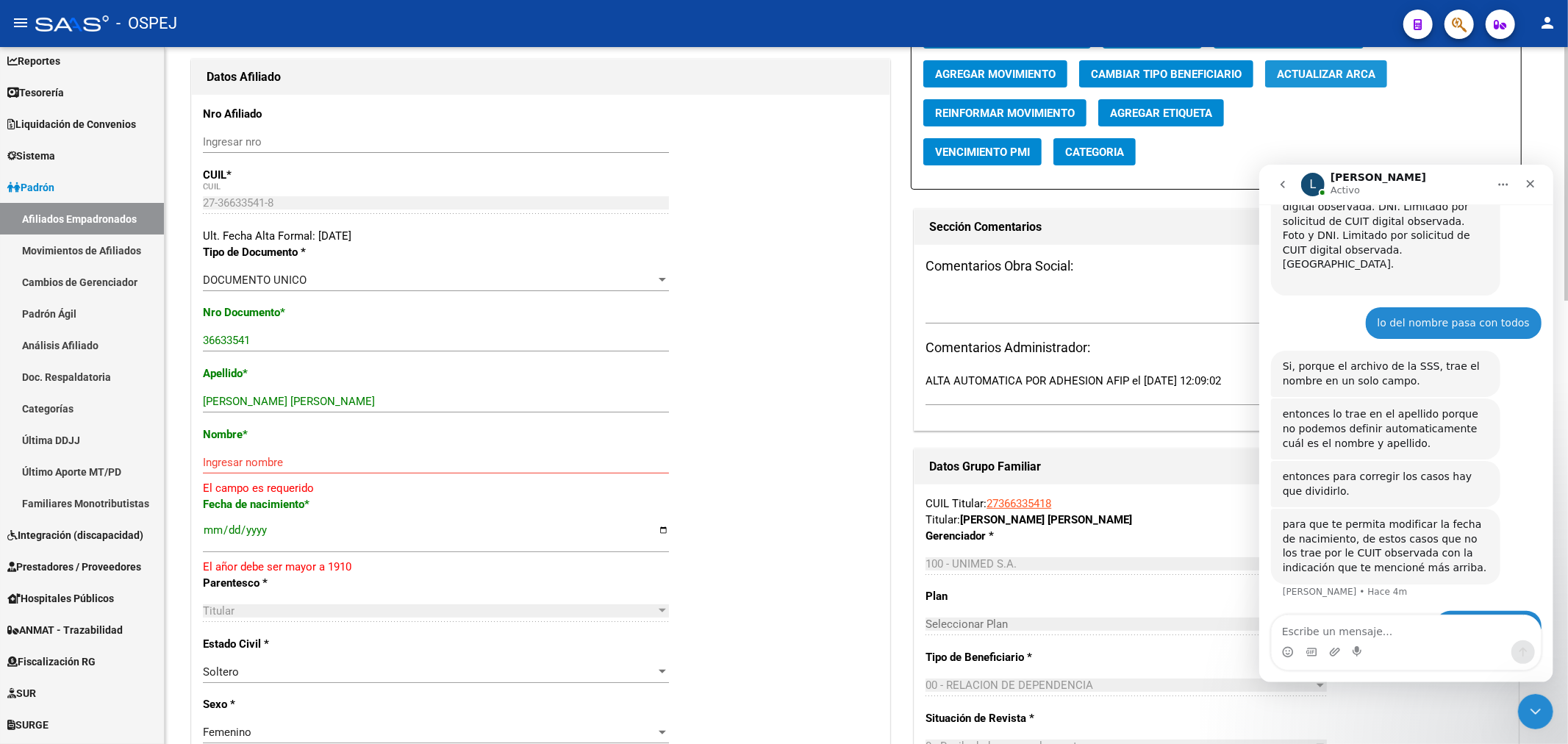
click at [1320, 85] on button "Actualizar ARCA" at bounding box center [1325, 74] width 122 height 27
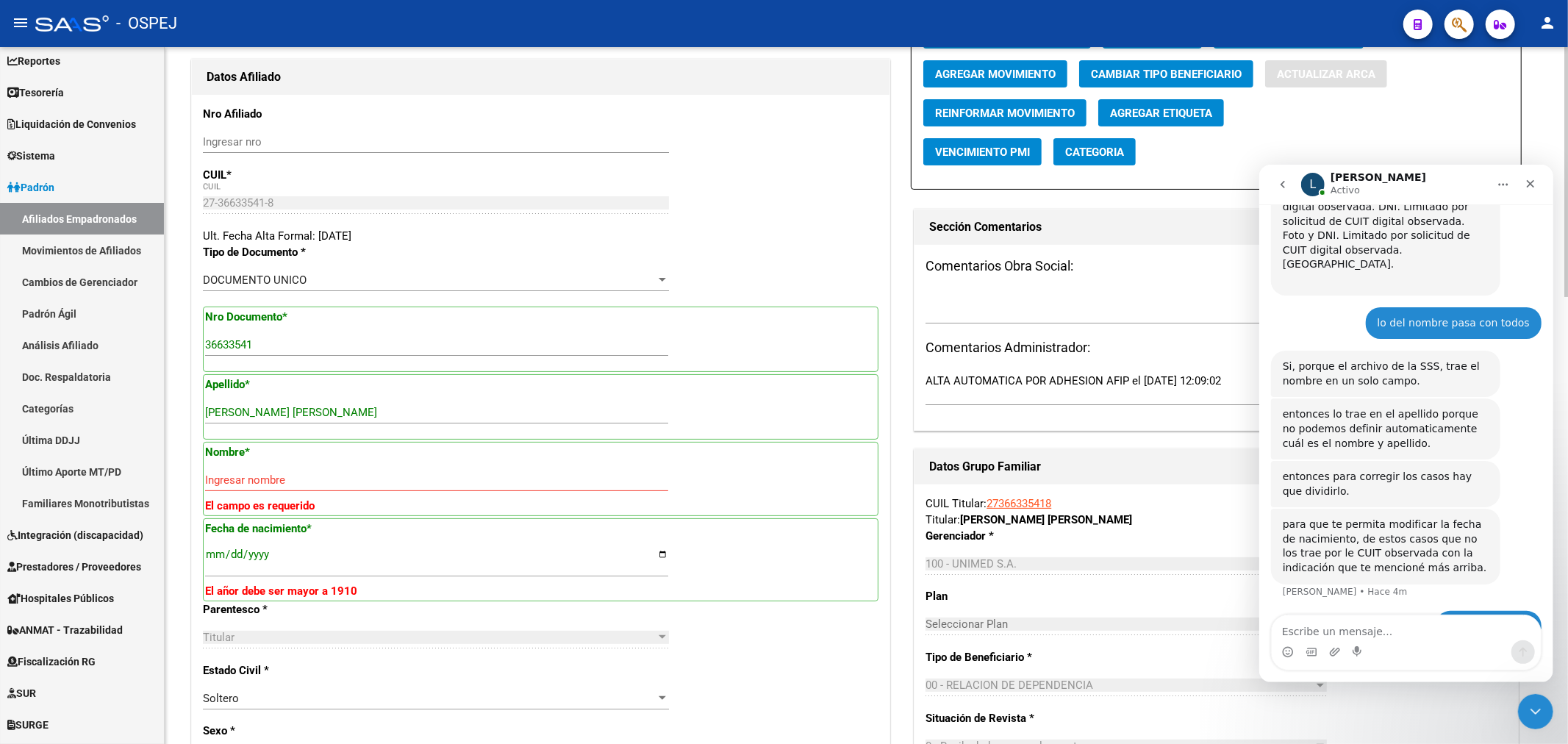
type input "ZALAZAR"
type input "FLAVIA DEBORAH"
type input "1991-09-03"
type input "UGARTECHE"
type input "MANZANA B CASA"
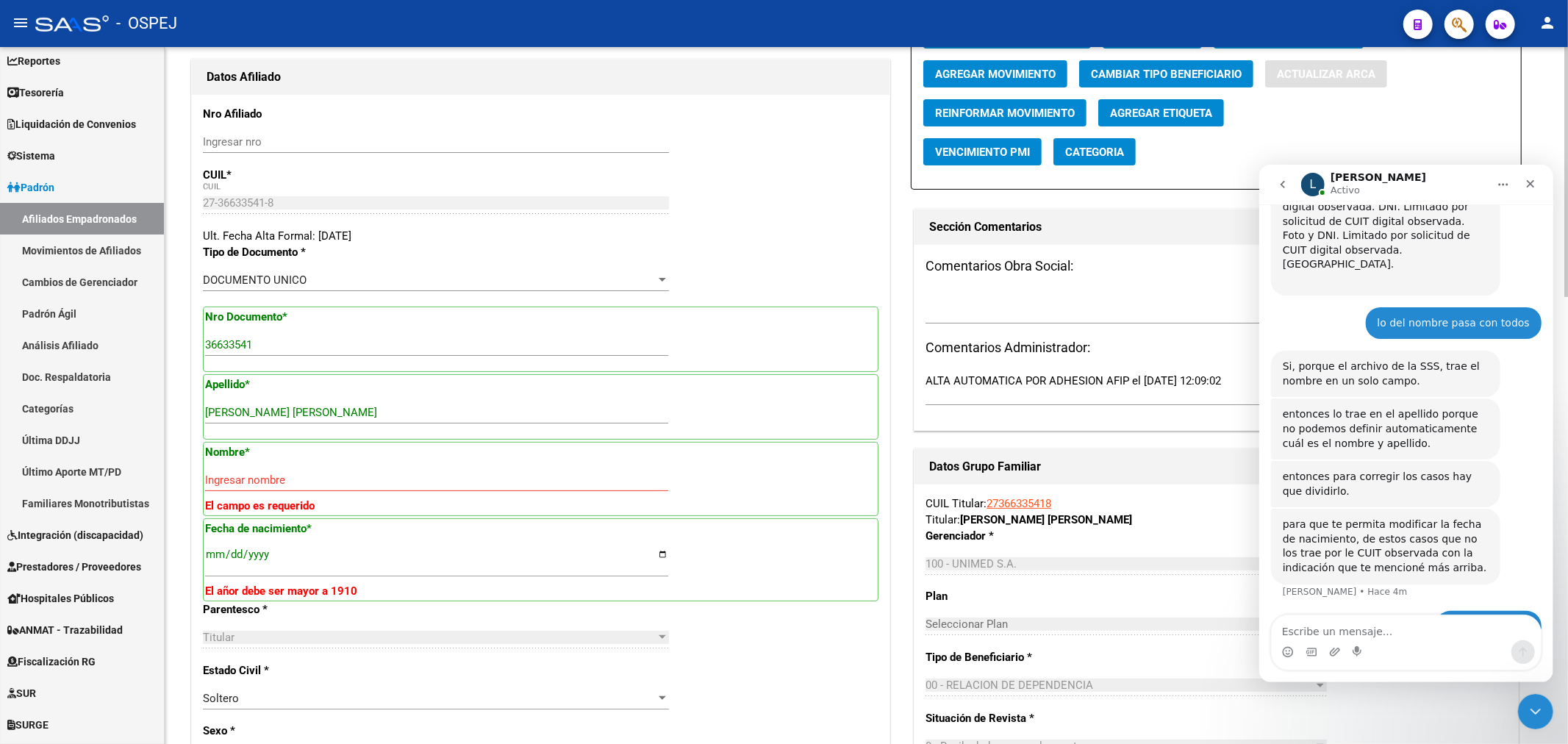
type input "24"
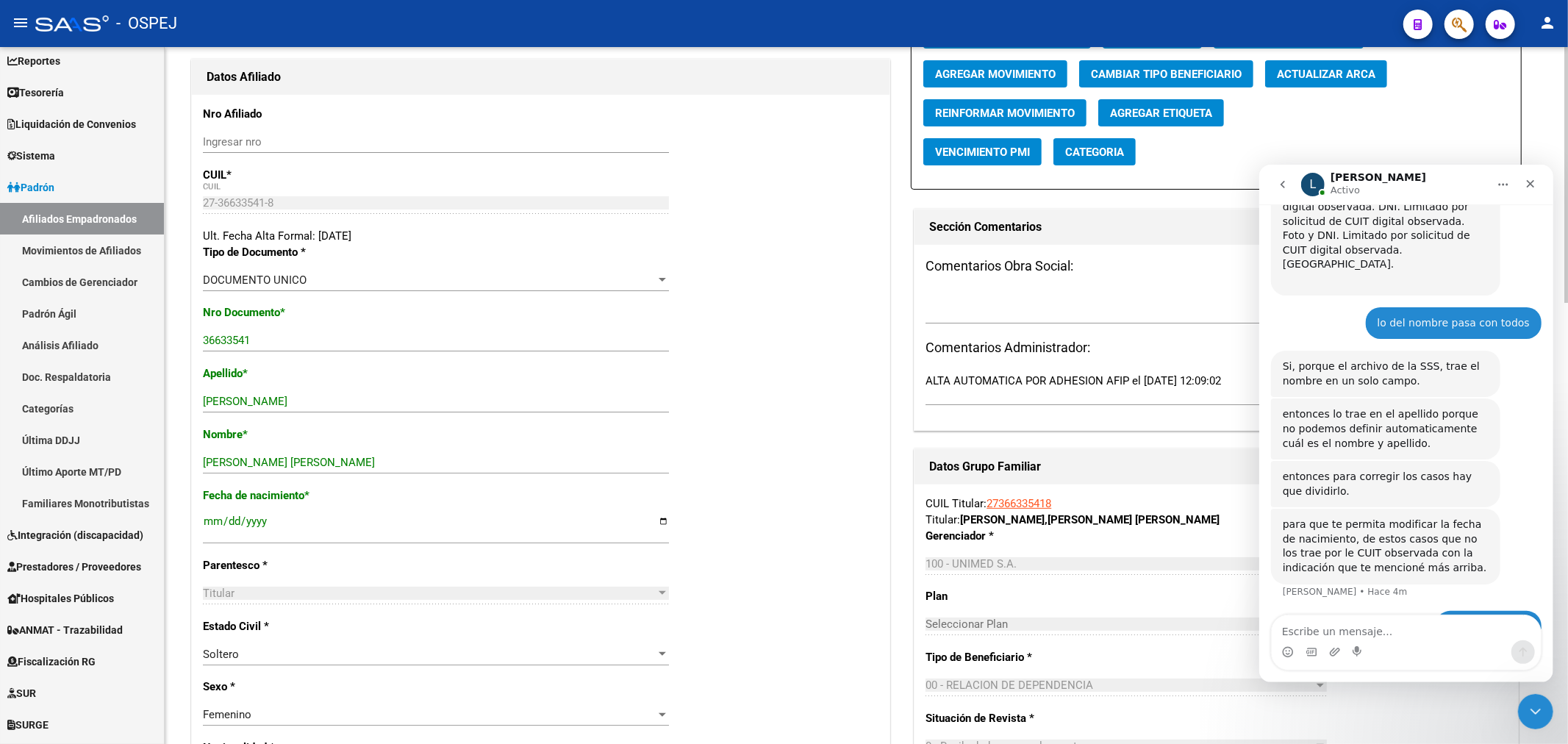
scroll to position [0, 0]
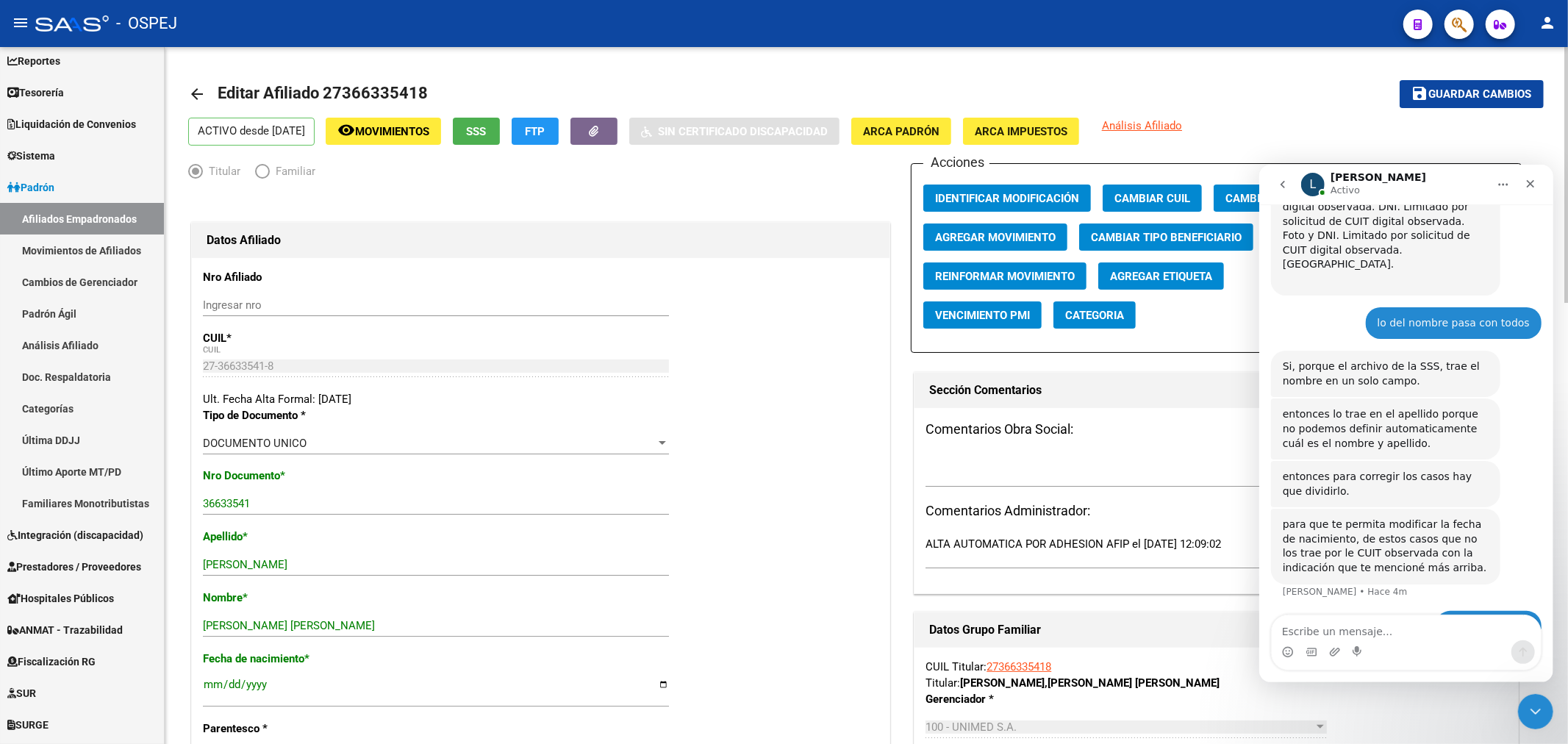
click at [1442, 92] on span "Guardar cambios" at bounding box center [1480, 95] width 103 height 13
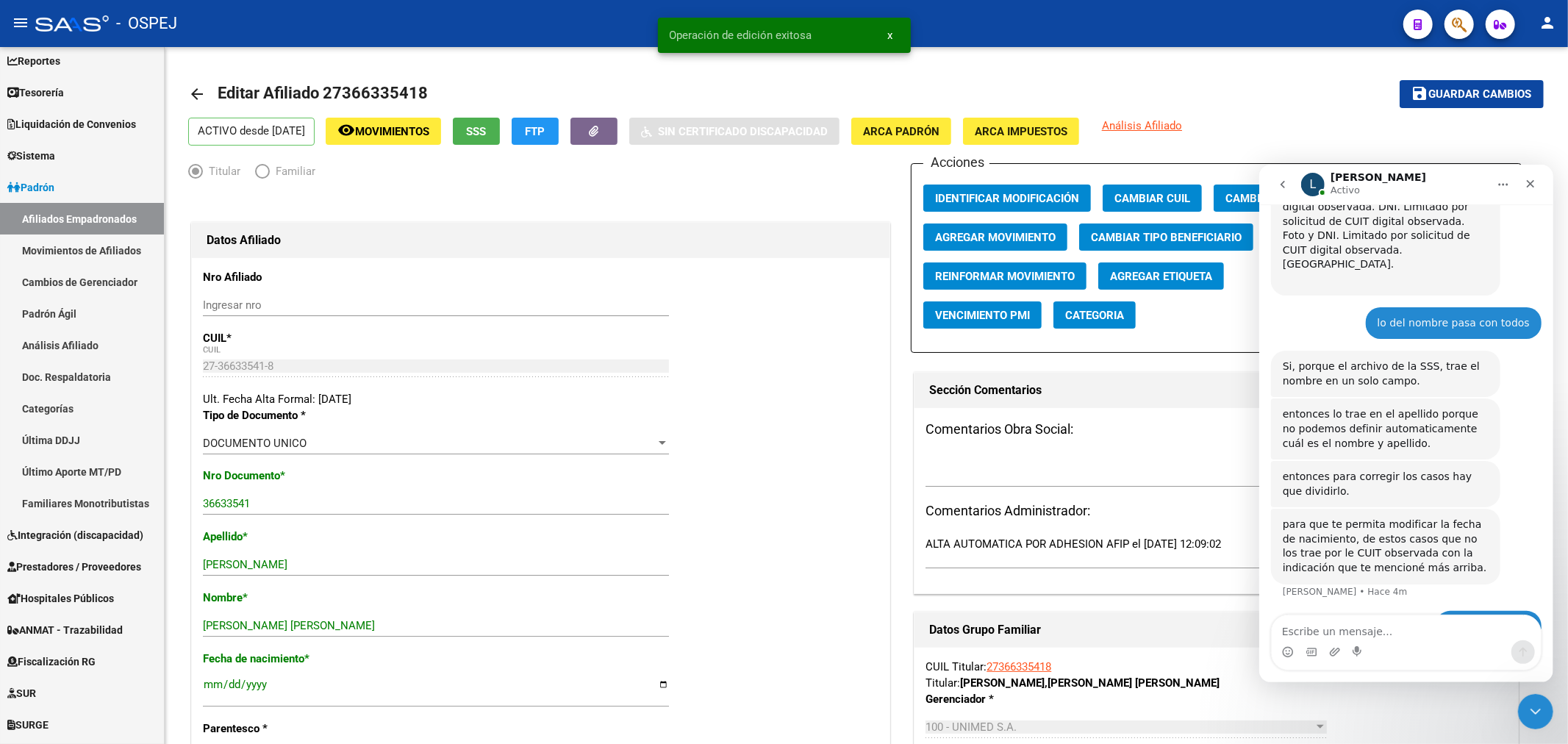
click at [1464, 24] on icon "button" at bounding box center [1459, 25] width 14 height 17
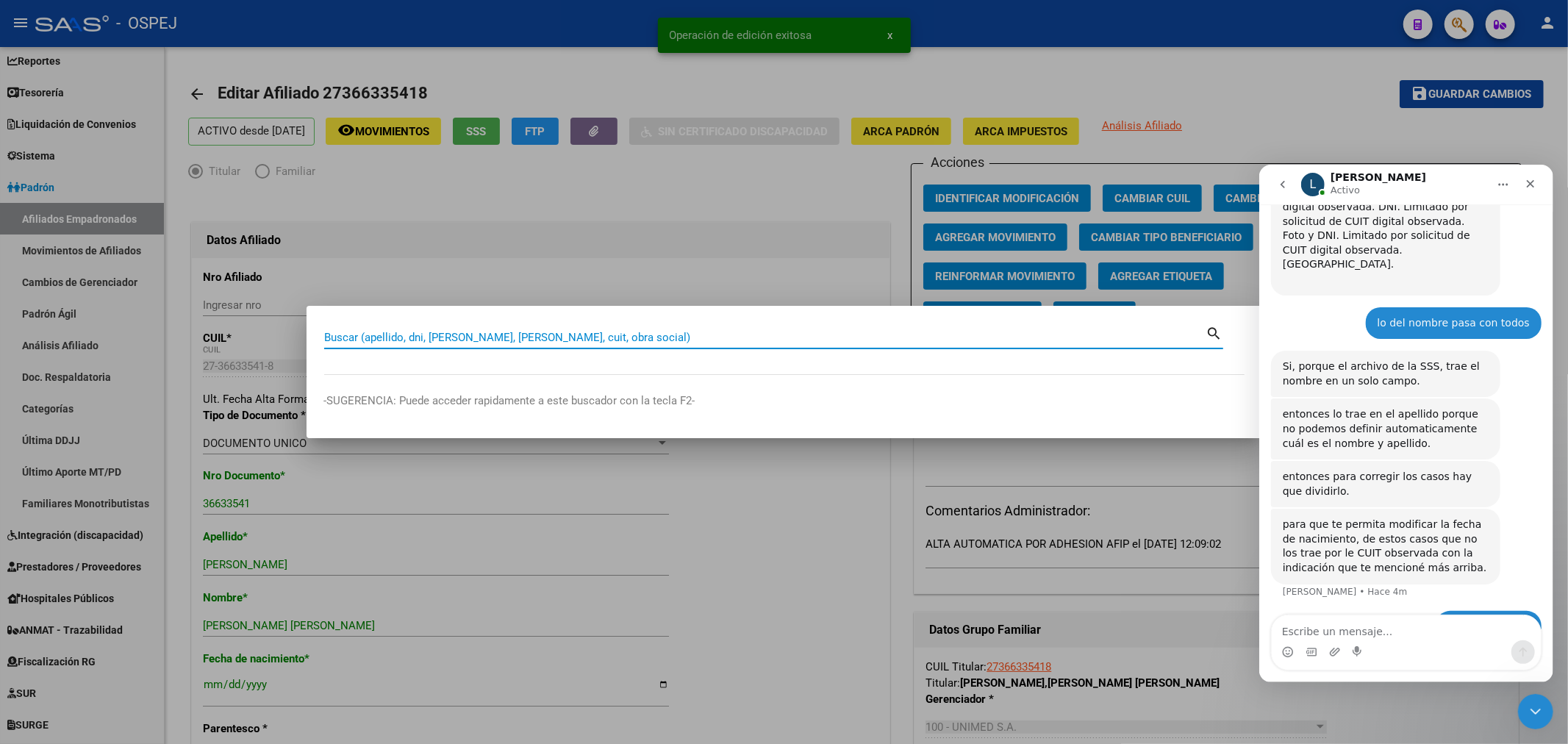
paste input "20384149902"
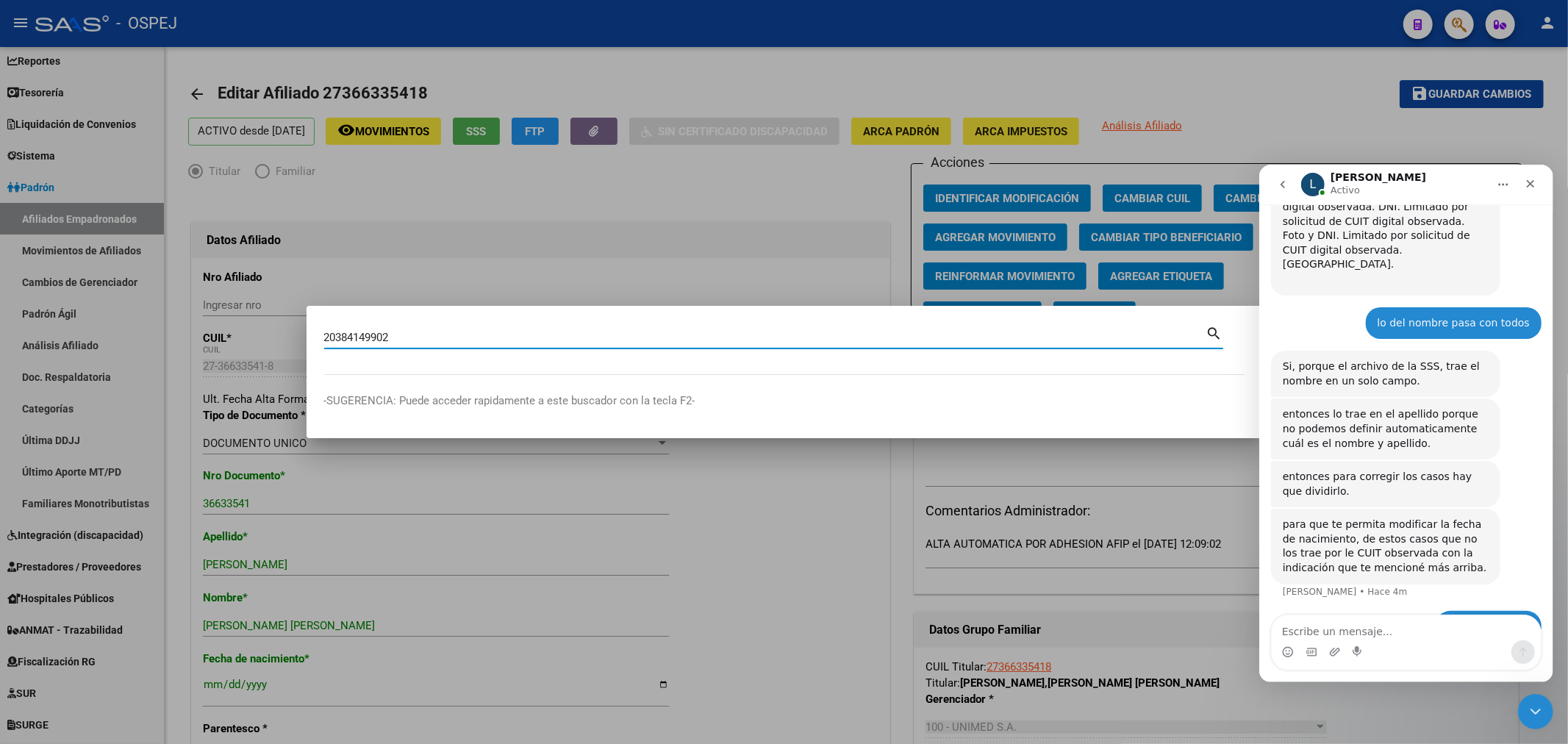
type input "20384149902"
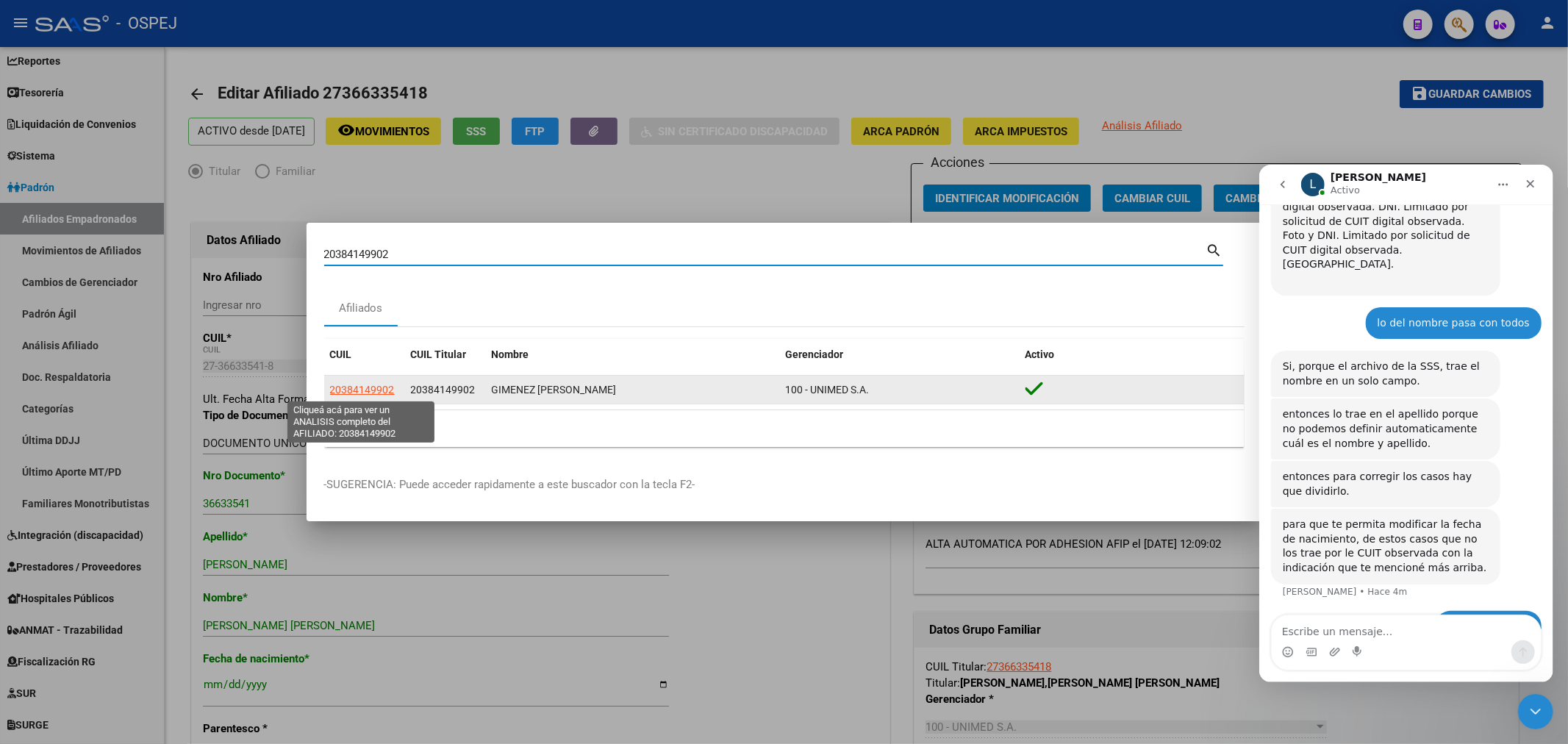
click at [378, 387] on span "20384149902" at bounding box center [362, 390] width 64 height 12
type textarea "20384149902"
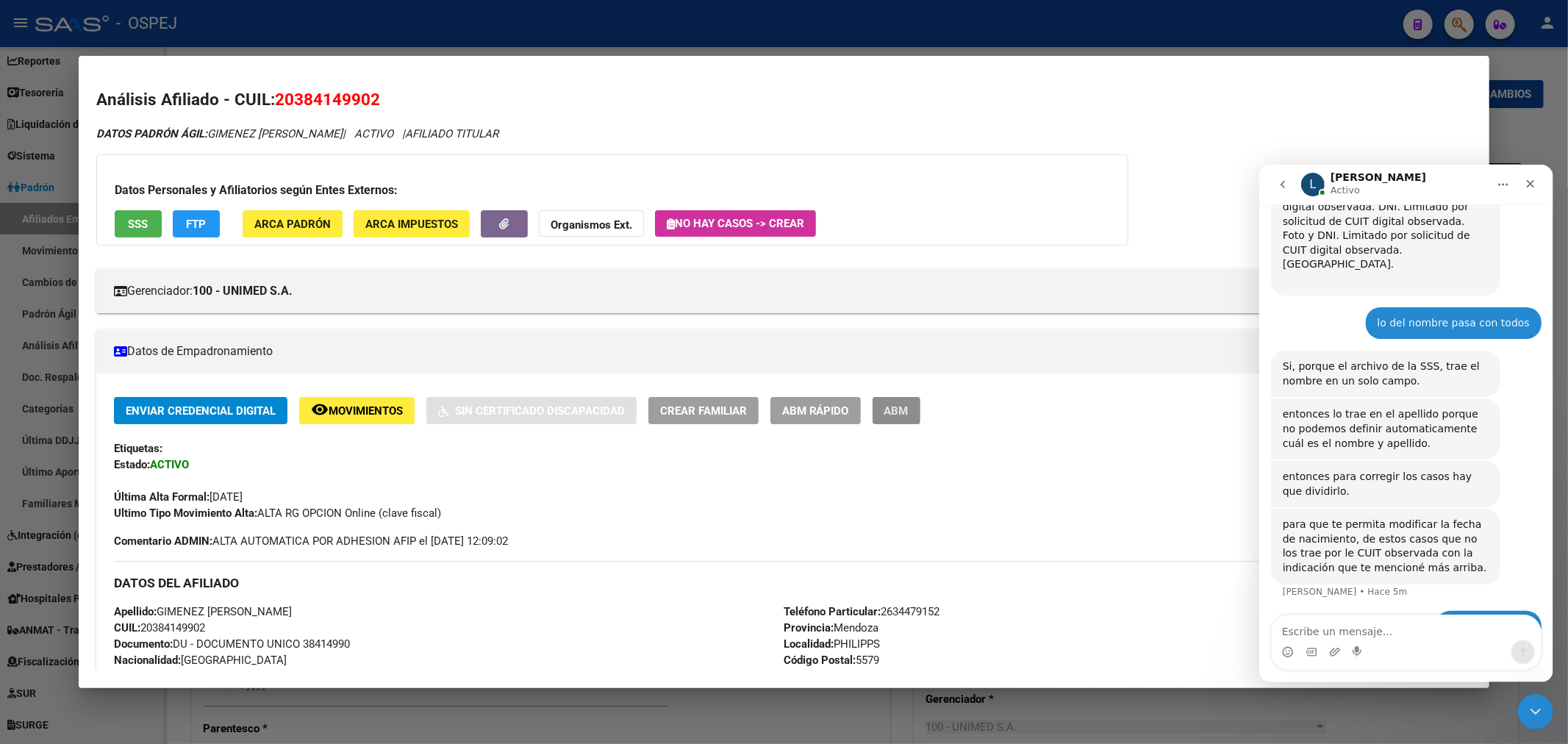
click at [909, 406] on span "ABM" at bounding box center [895, 411] width 24 height 13
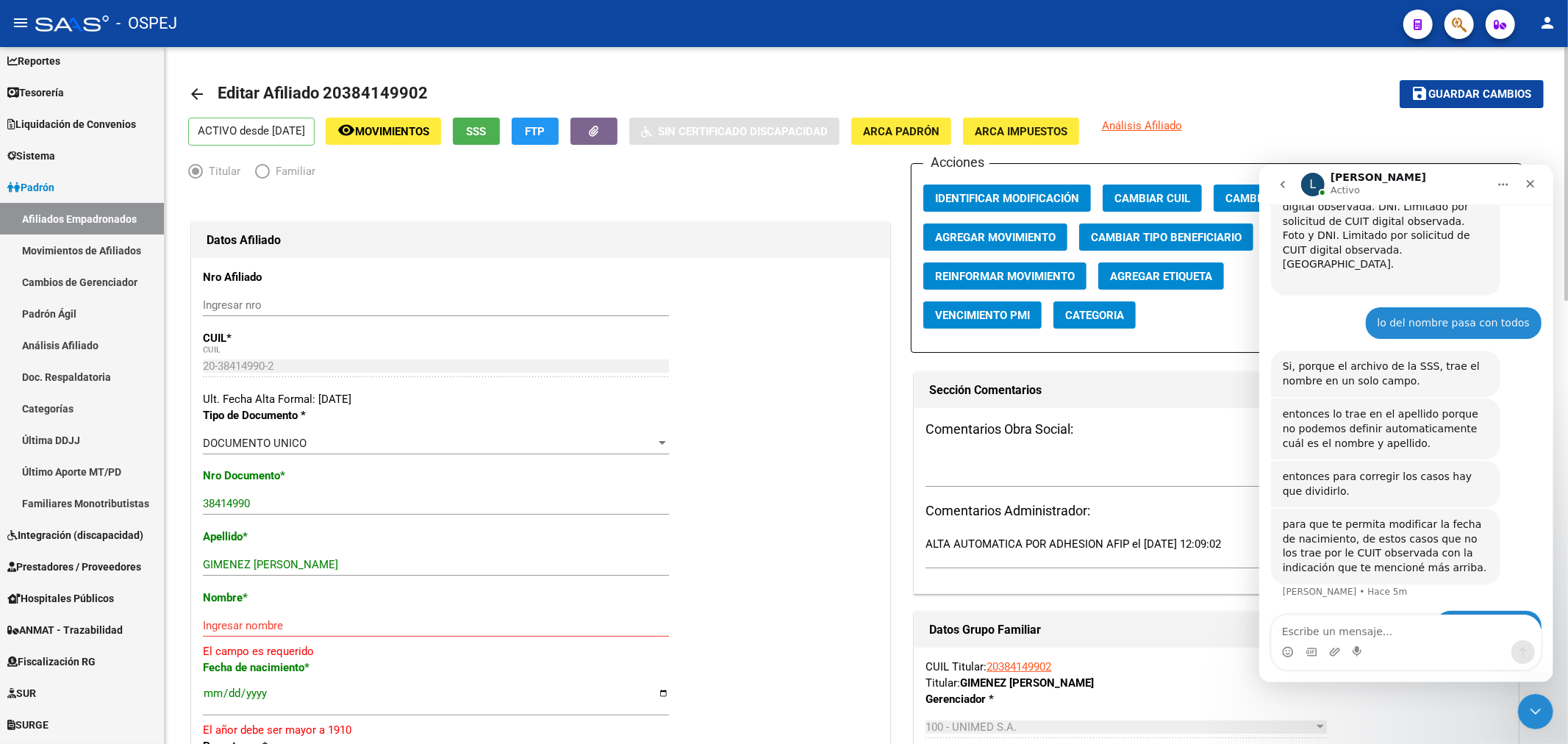
scroll to position [82, 0]
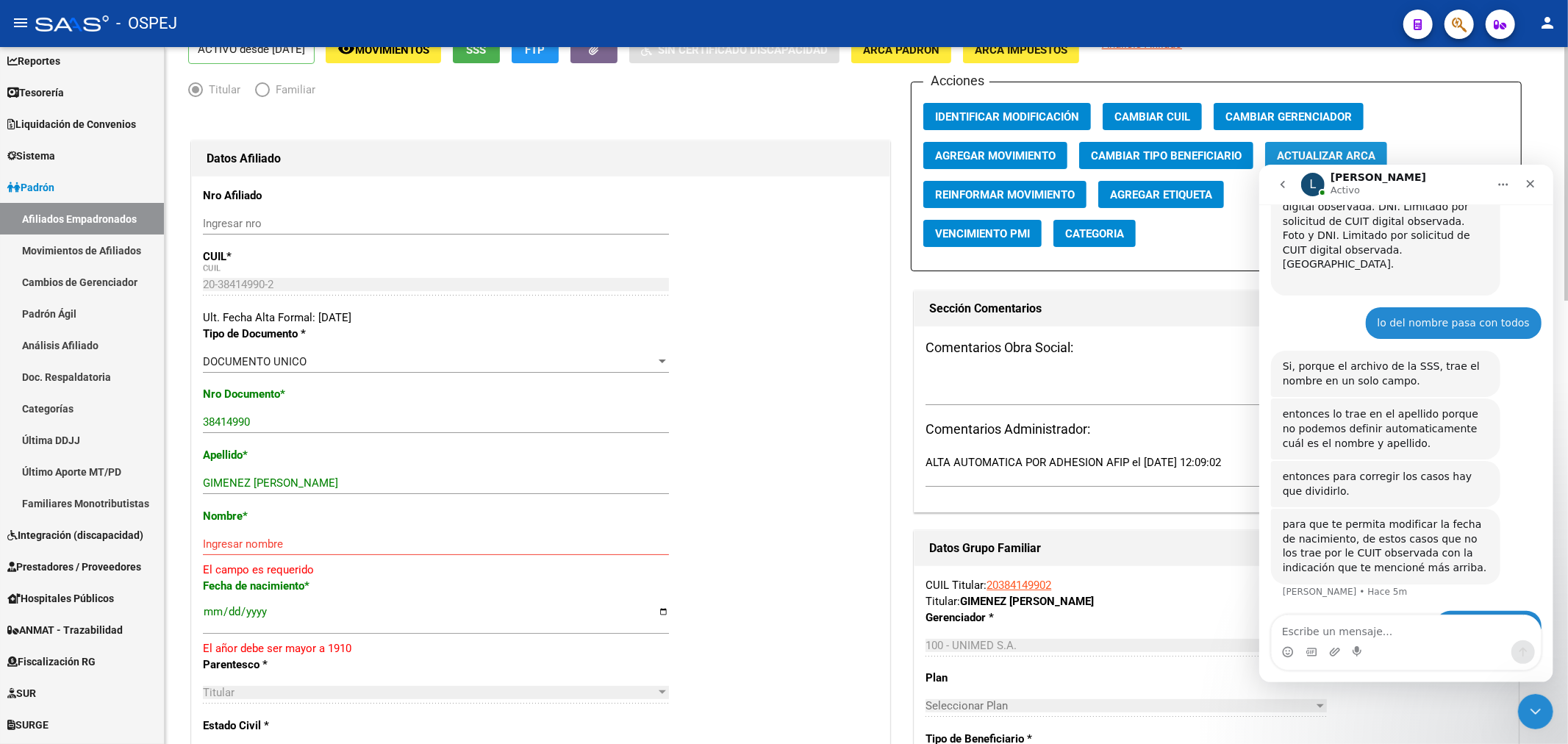
click at [1375, 155] on span "Actualizar ARCA" at bounding box center [1325, 156] width 99 height 13
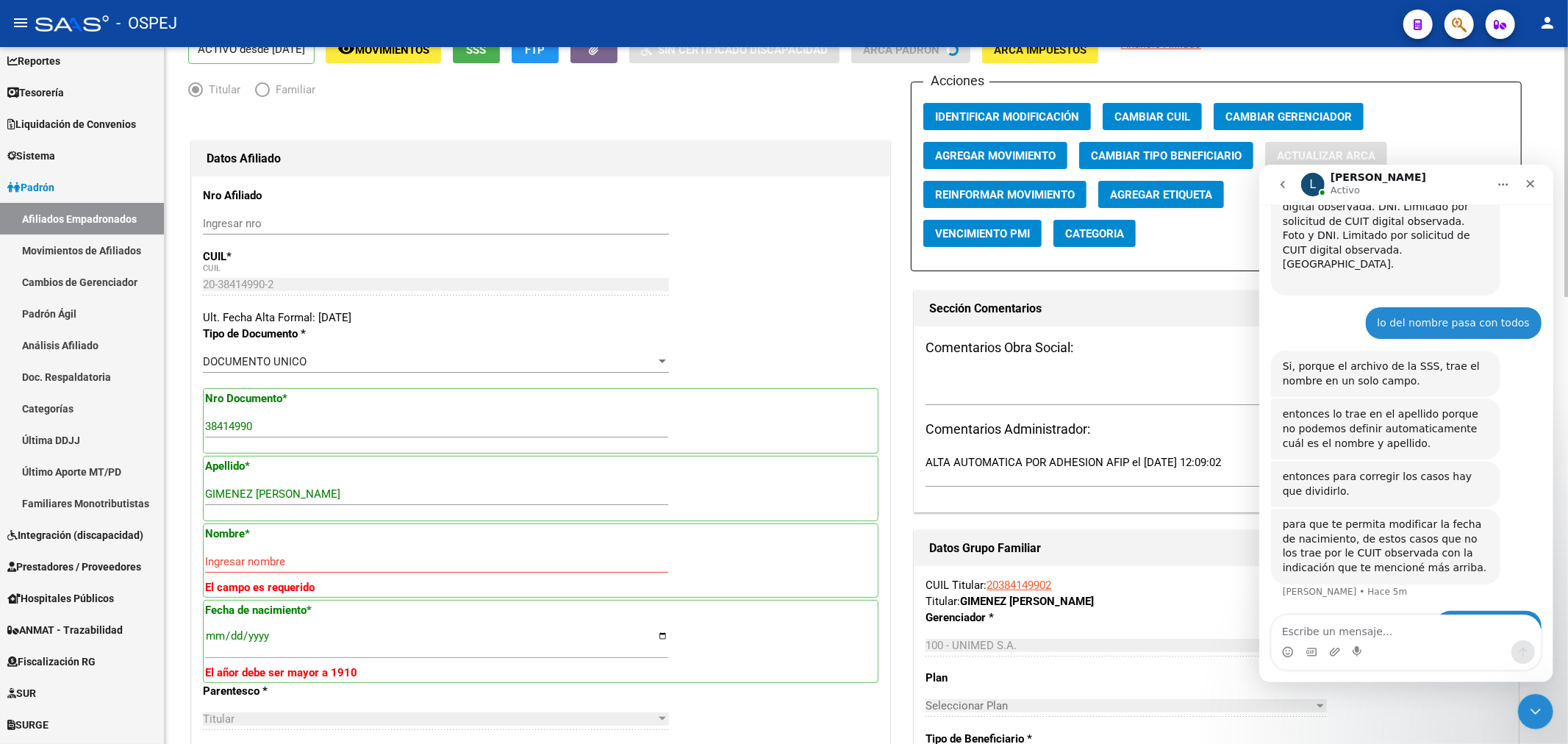
type input "GIMENEZ DIEGO FABIAN"
type input "1995-02-14"
type input "RIVADAVIA"
type input "5577"
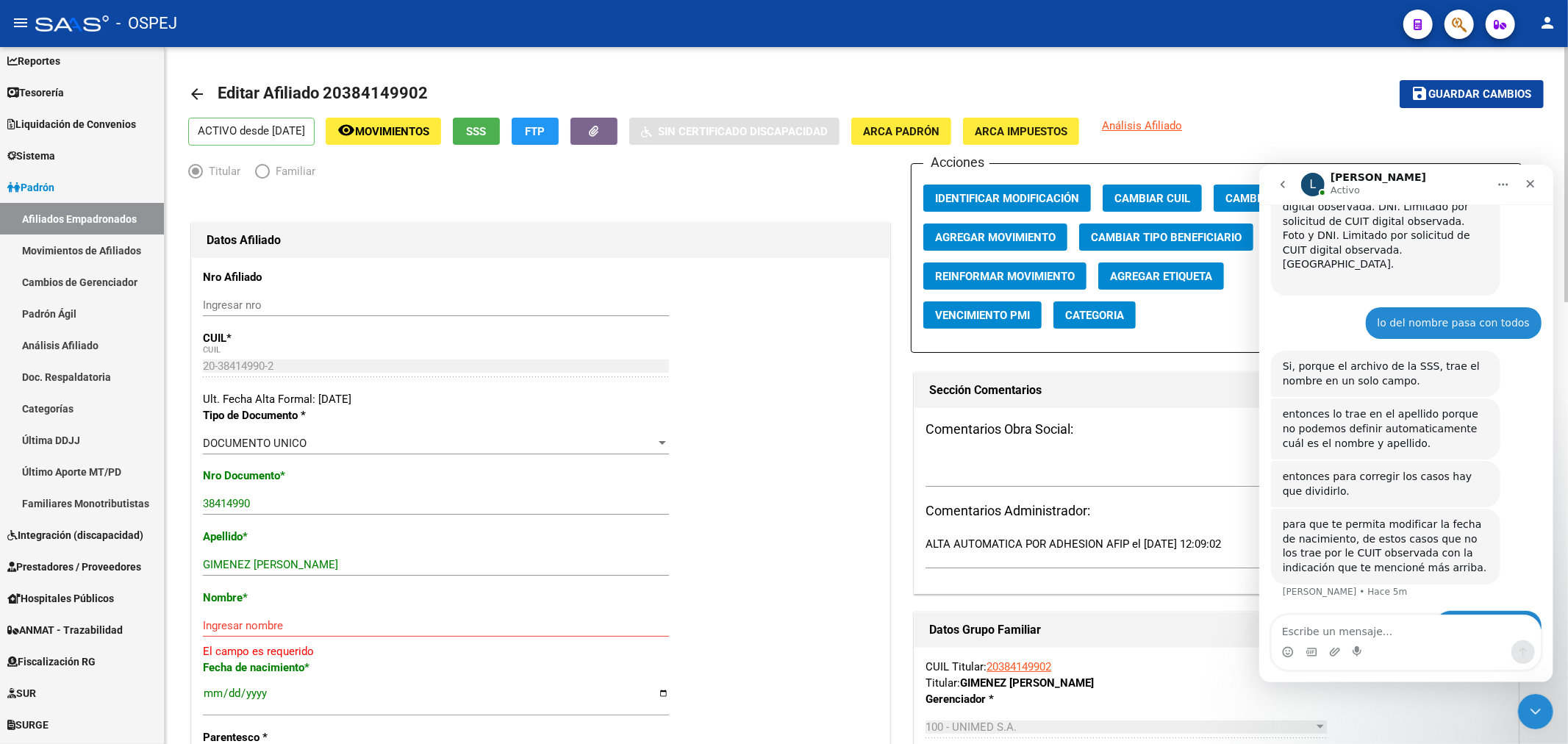
scroll to position [163, 0]
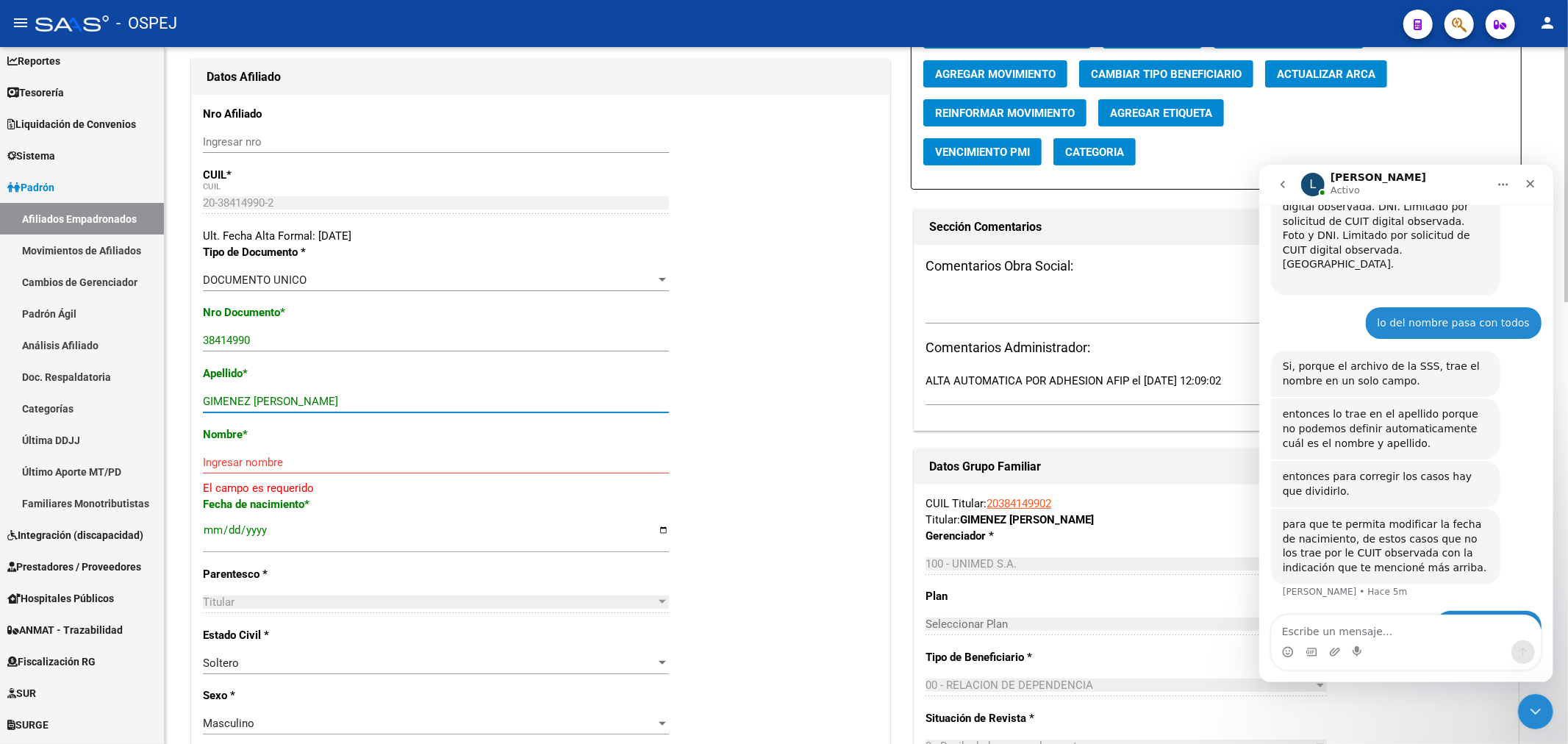
drag, startPoint x: 343, startPoint y: 395, endPoint x: 253, endPoint y: 395, distance: 90.0
click at [253, 395] on input "GIMENEZ DIEGO FABIAN" at bounding box center [436, 401] width 466 height 13
click at [312, 464] on input "Ingresar nombre" at bounding box center [436, 463] width 466 height 13
paste input "DIEGO FABIAN"
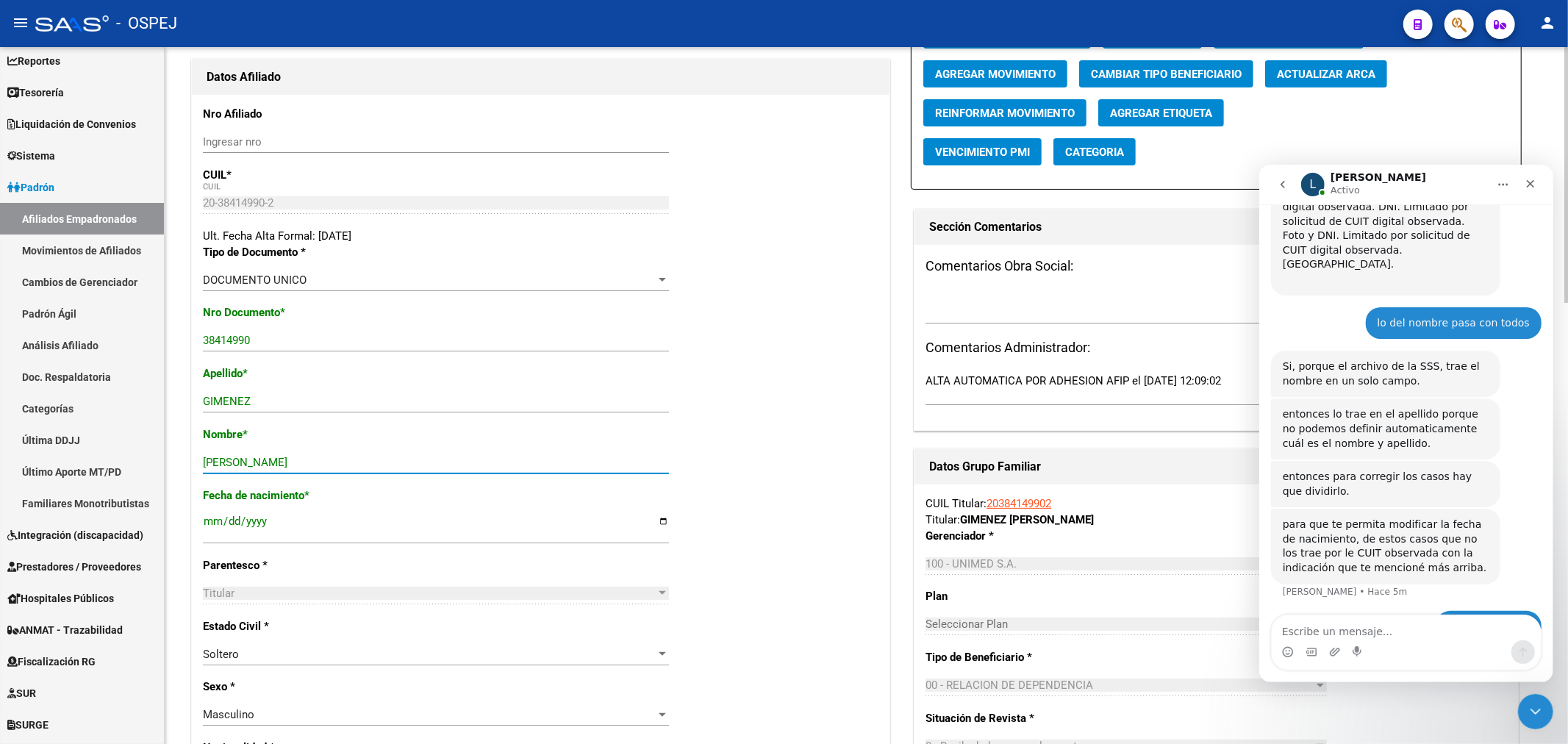
scroll to position [0, 0]
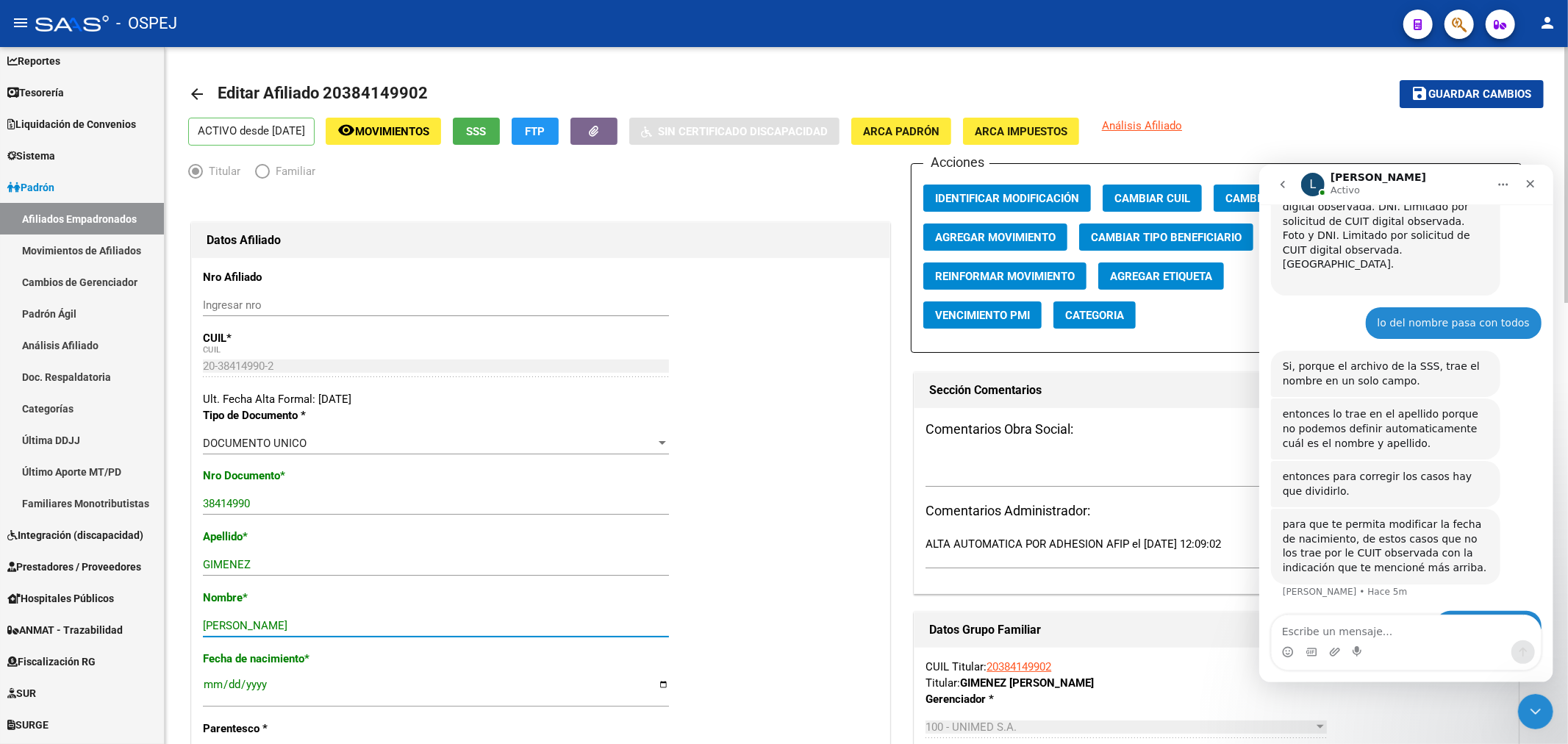
click at [1487, 82] on button "save Guardar cambios" at bounding box center [1471, 93] width 144 height 27
click at [1467, 17] on button "button" at bounding box center [1459, 24] width 30 height 30
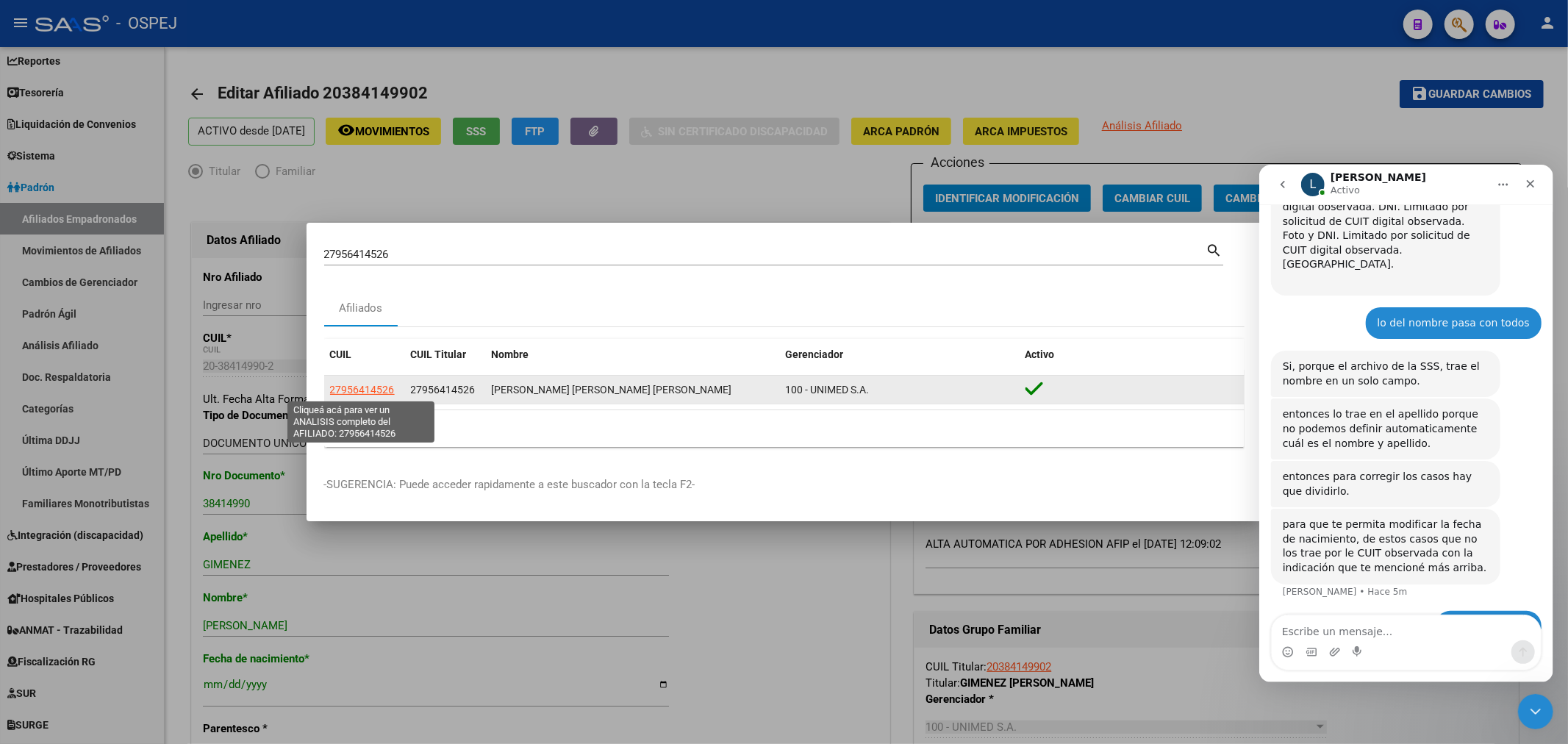
click at [390, 391] on span "27956414526" at bounding box center [362, 390] width 64 height 12
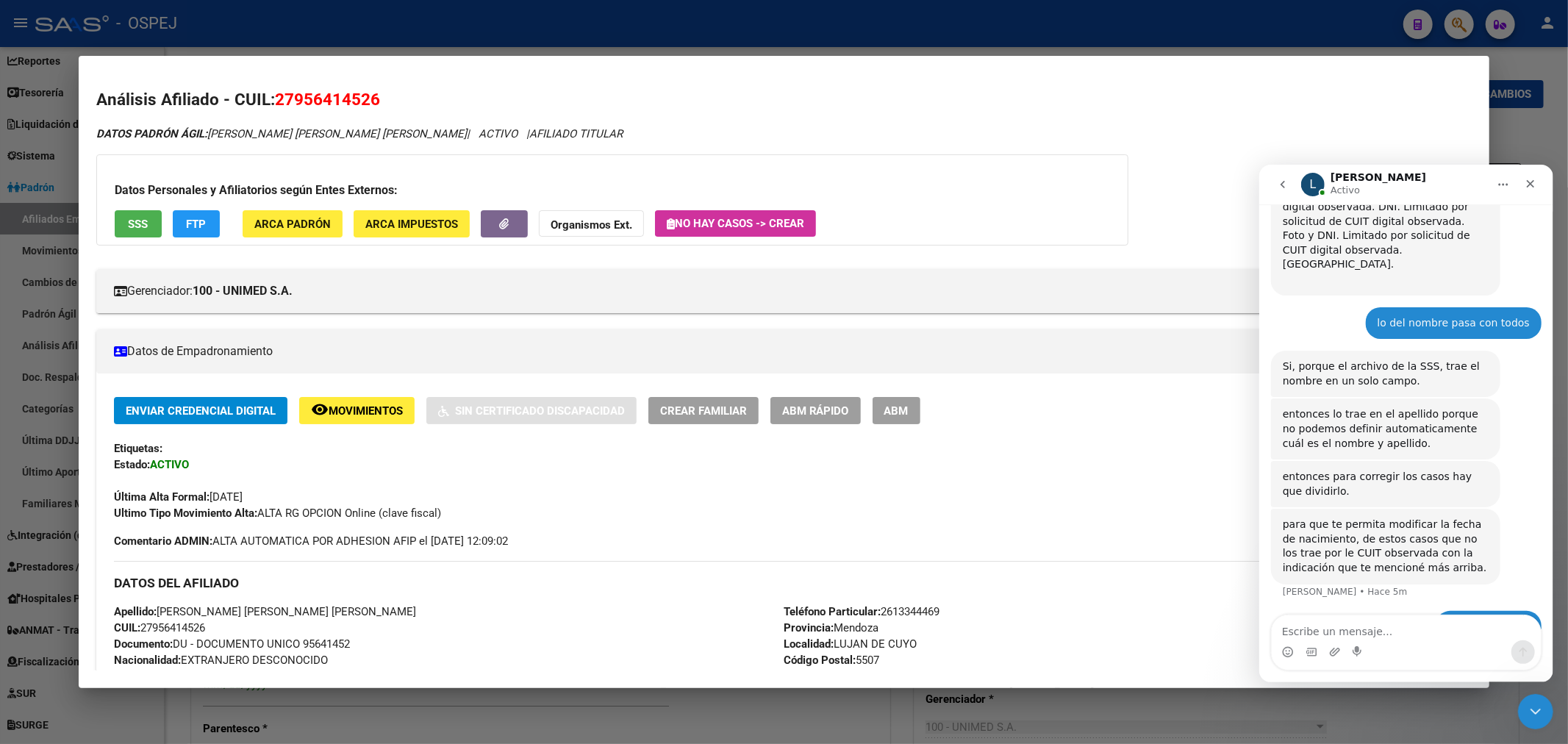
click at [914, 420] on button "ABM" at bounding box center [896, 411] width 48 height 27
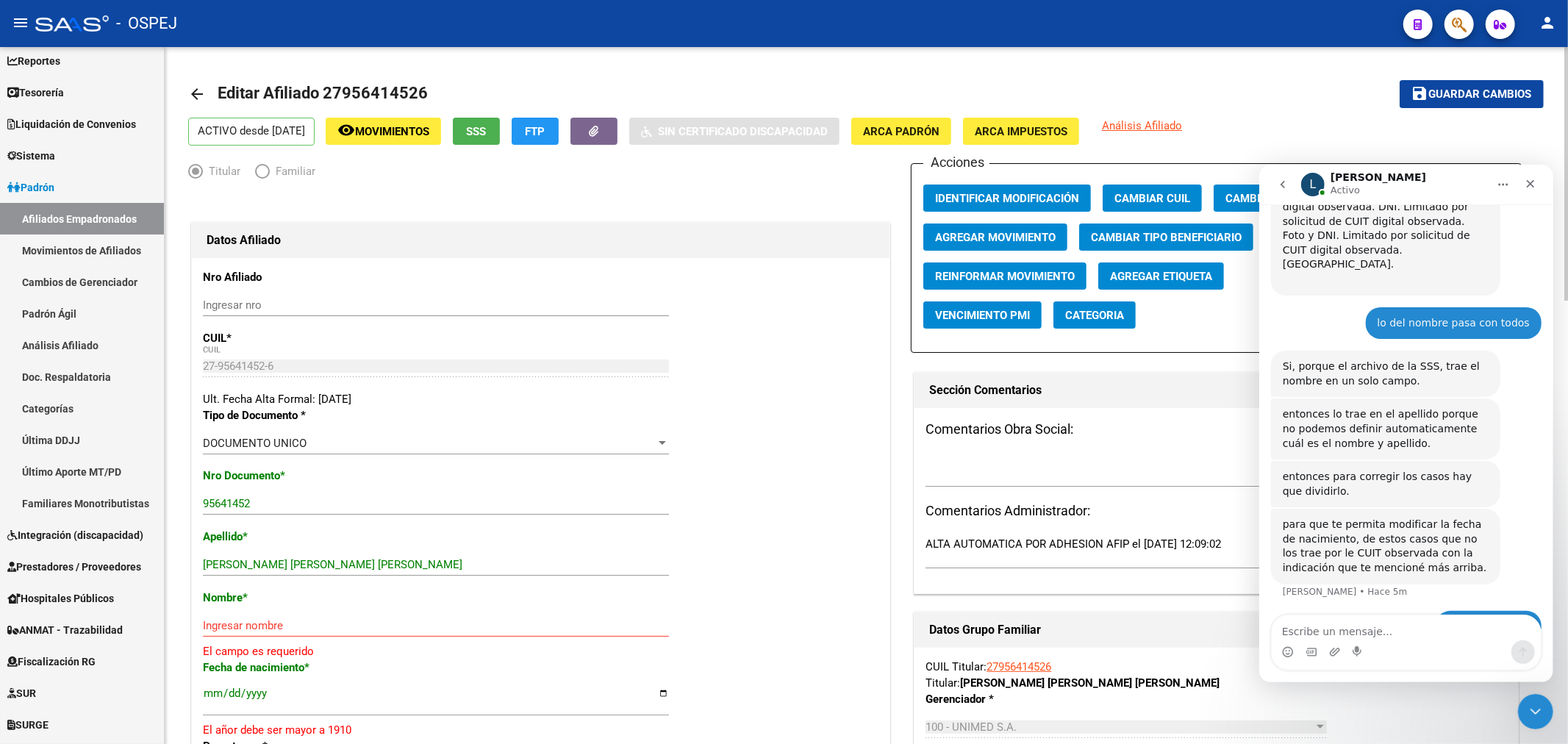
scroll to position [163, 0]
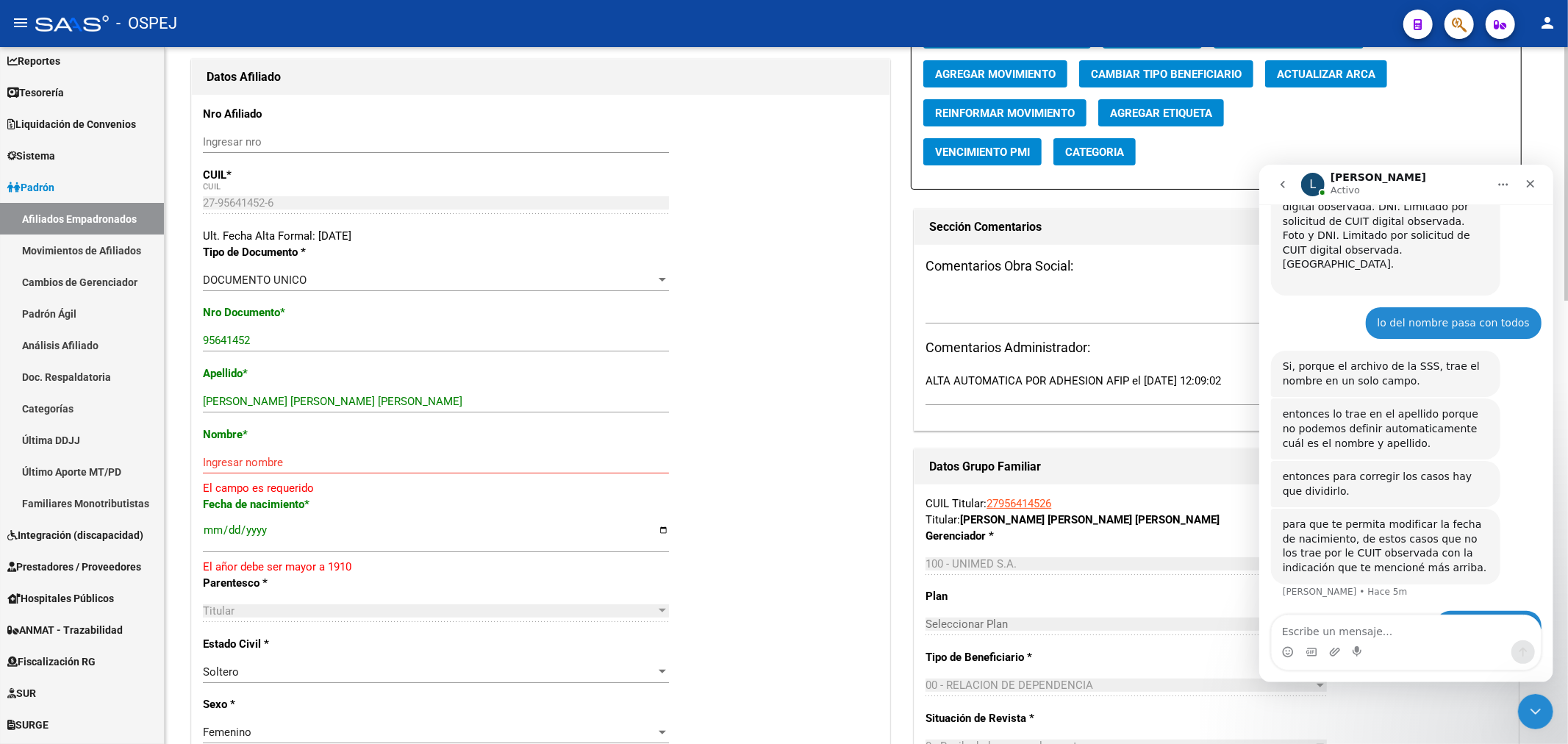
click at [1350, 85] on button "Actualizar ARCA" at bounding box center [1325, 74] width 122 height 27
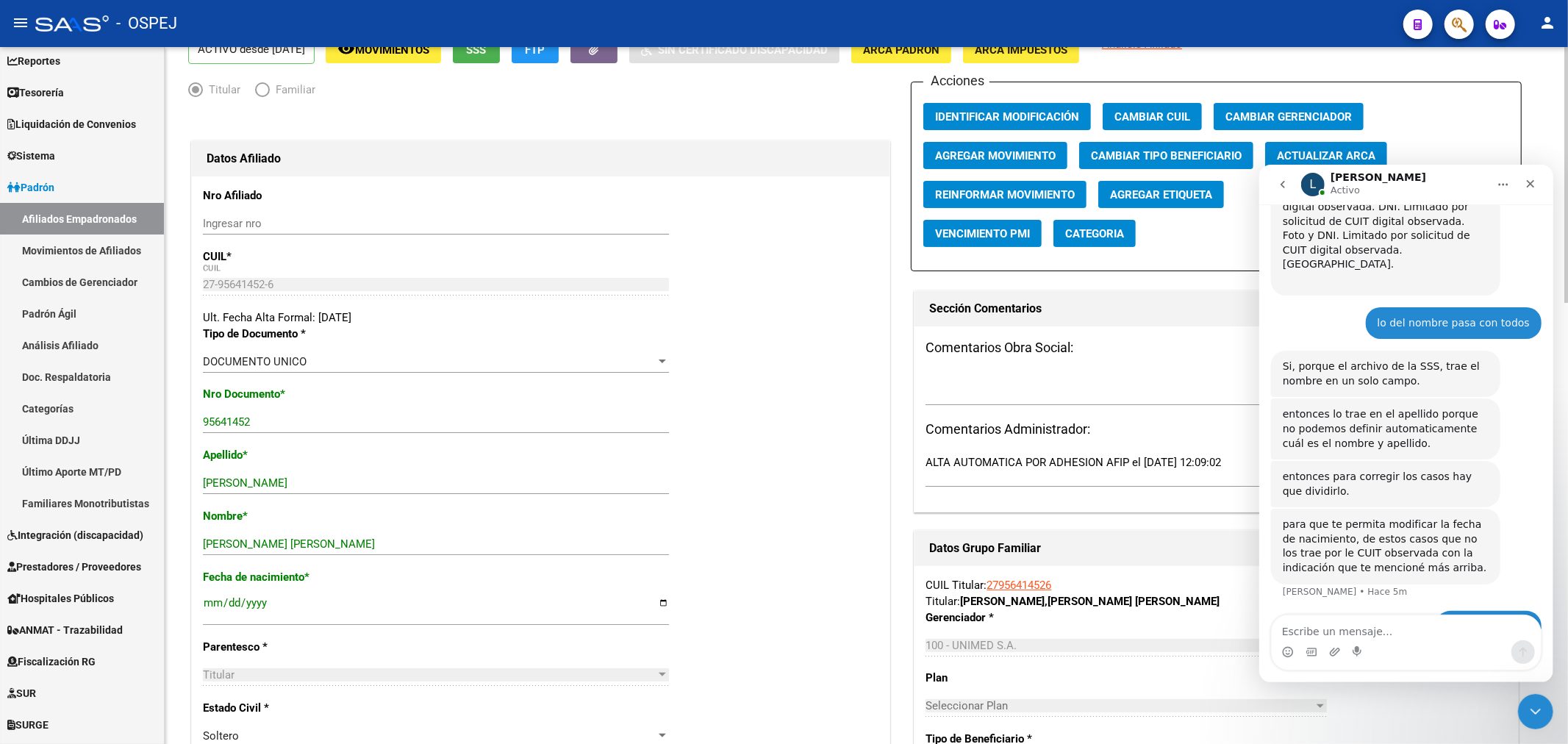
scroll to position [0, 0]
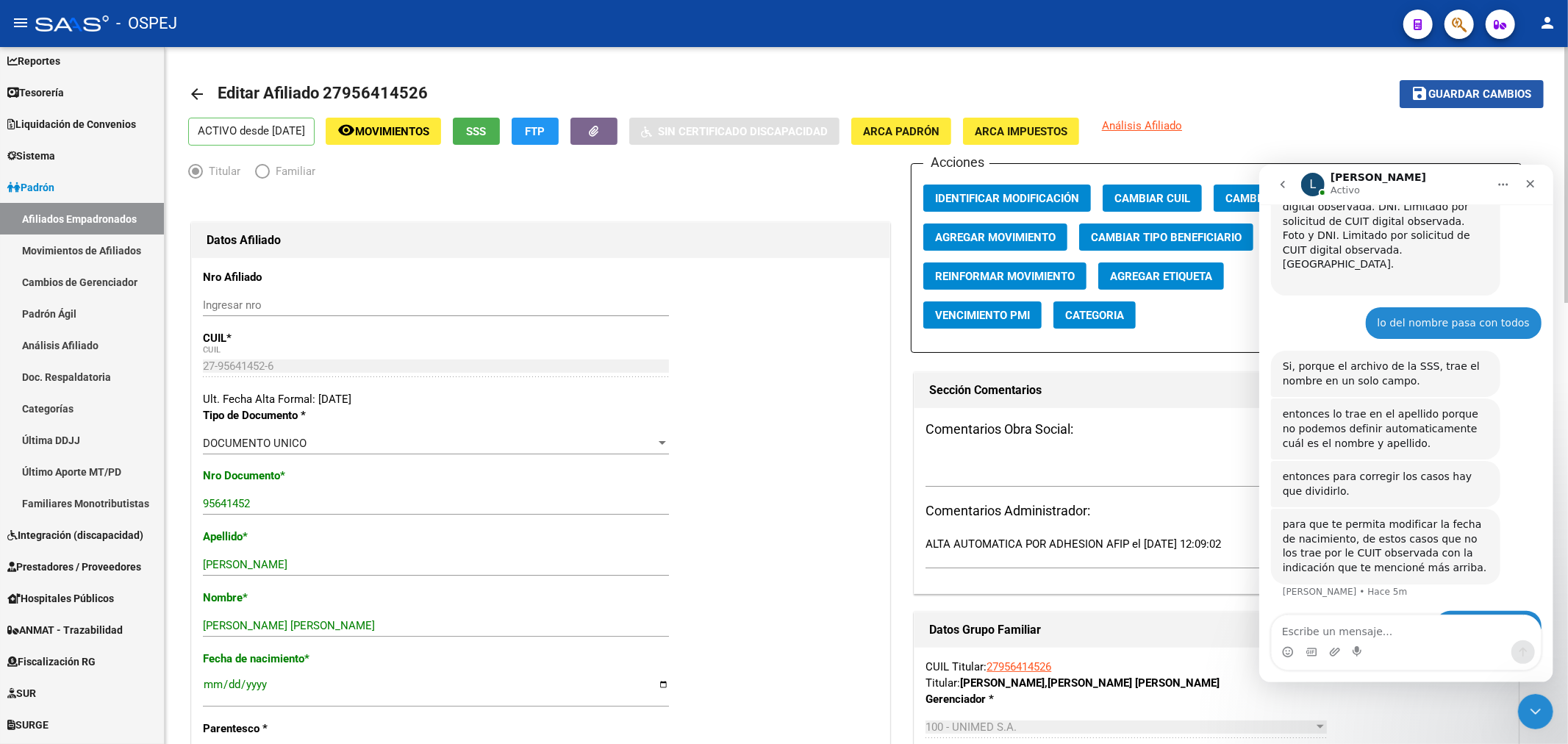
click at [1464, 88] on span "Guardar cambios" at bounding box center [1480, 95] width 103 height 13
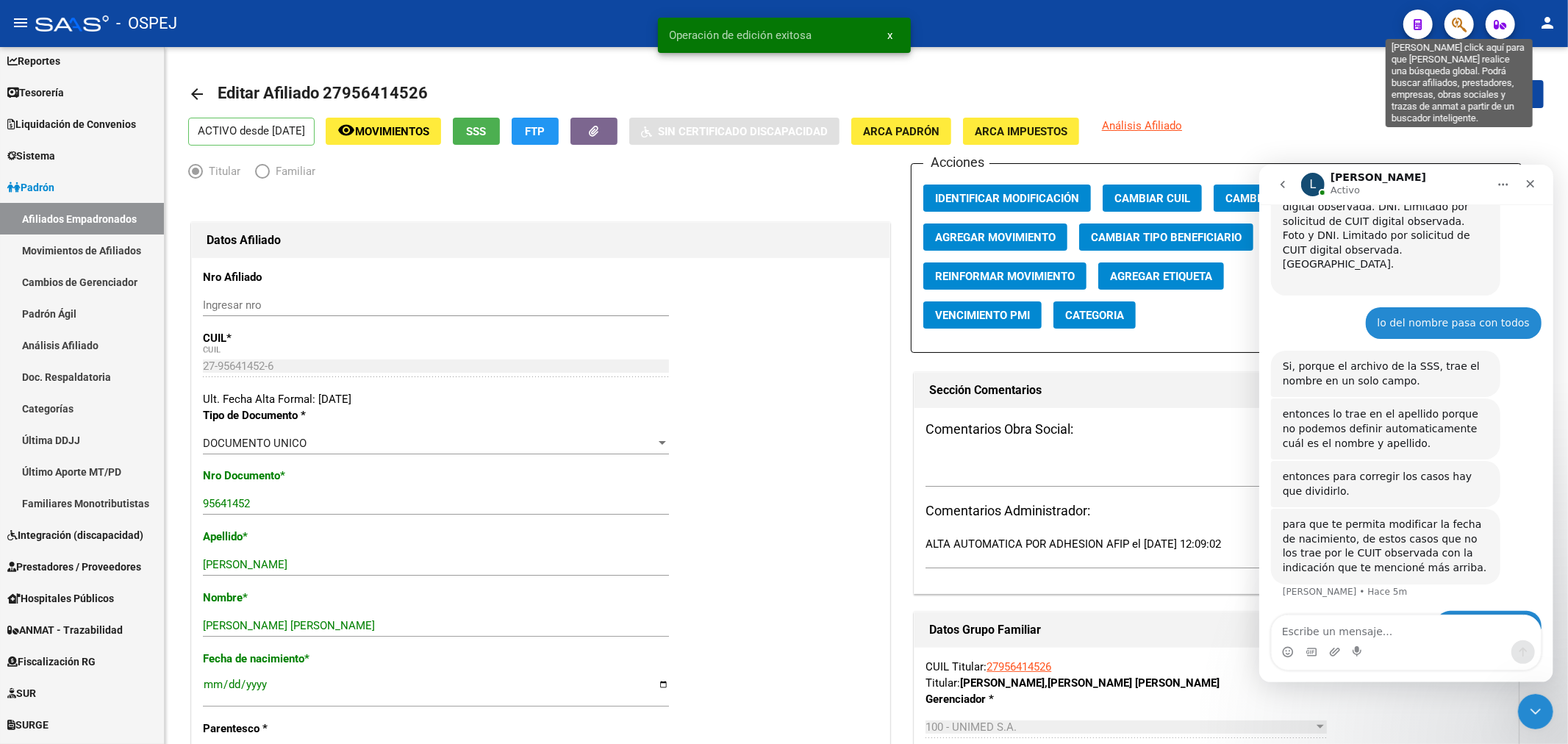
click at [1459, 17] on icon "button" at bounding box center [1459, 25] width 14 height 17
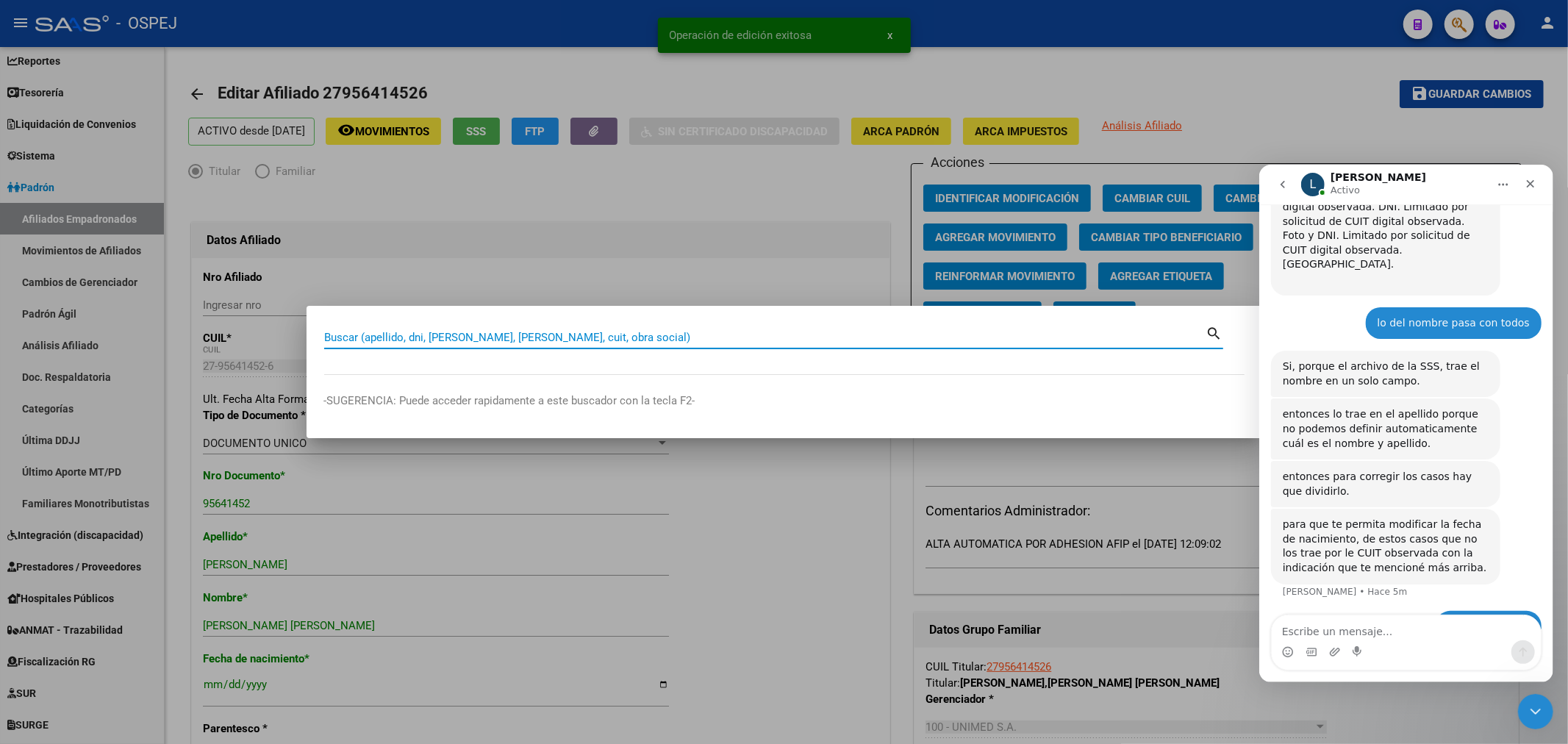
paste input "20416448729"
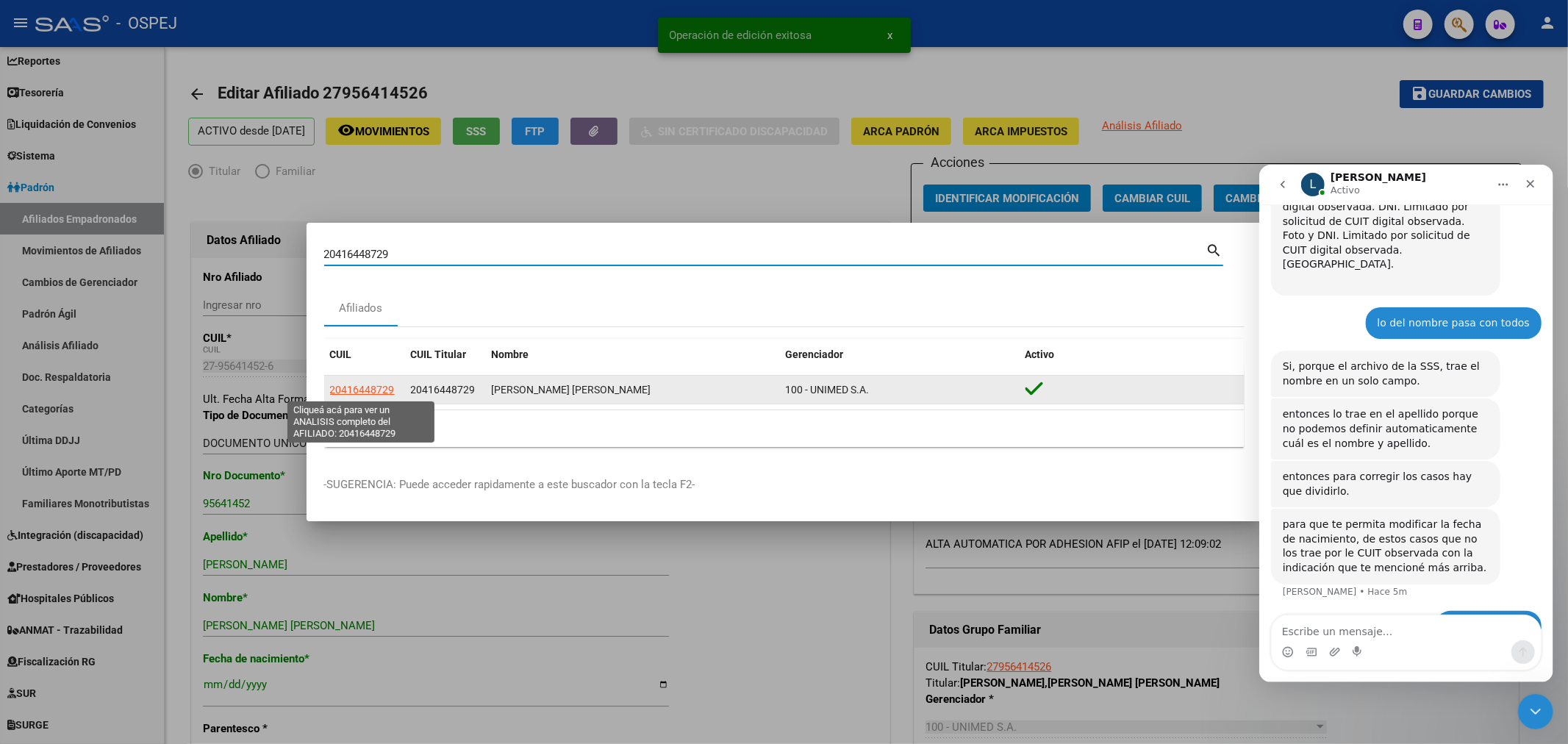
click at [370, 386] on span "20416448729" at bounding box center [362, 390] width 64 height 12
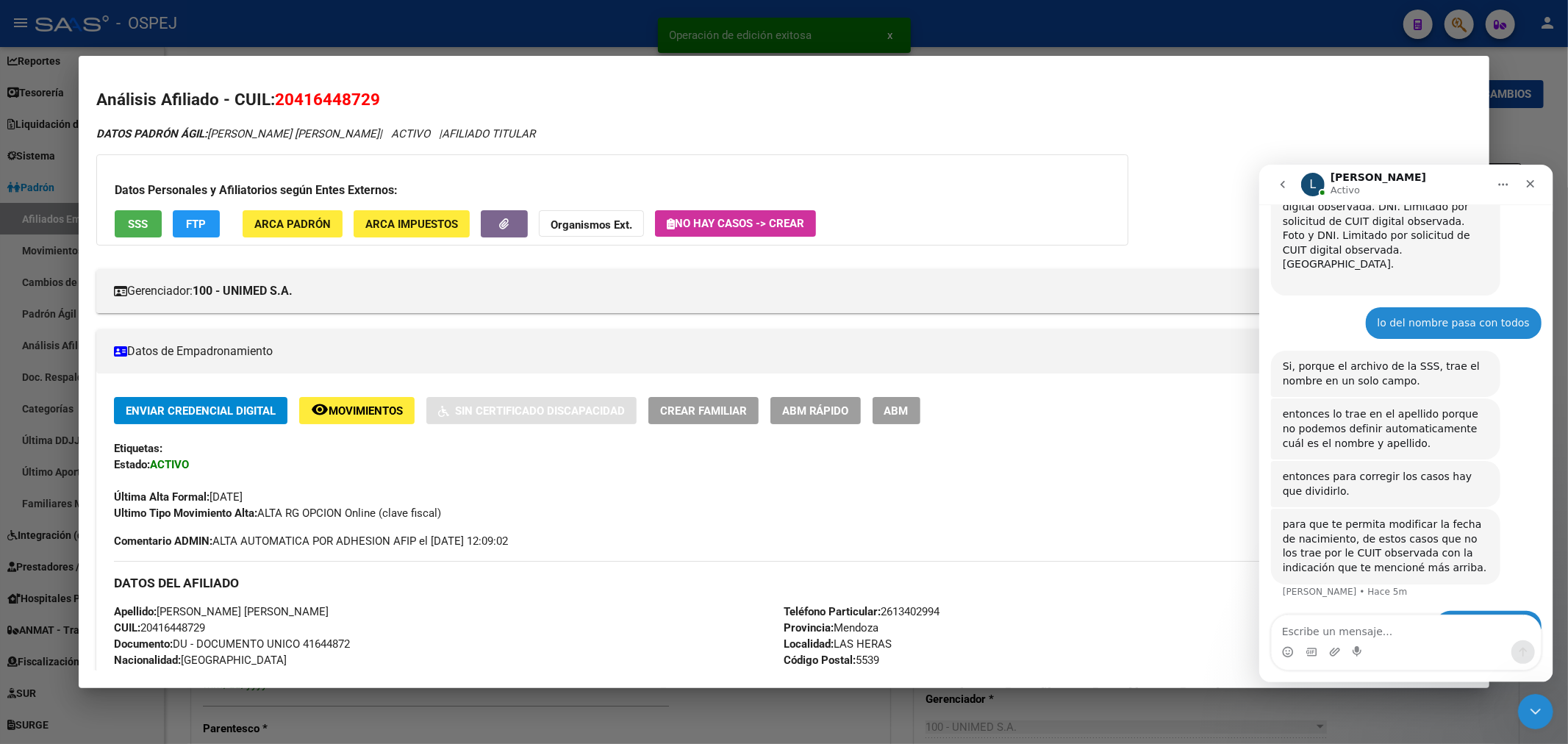
scroll to position [82, 0]
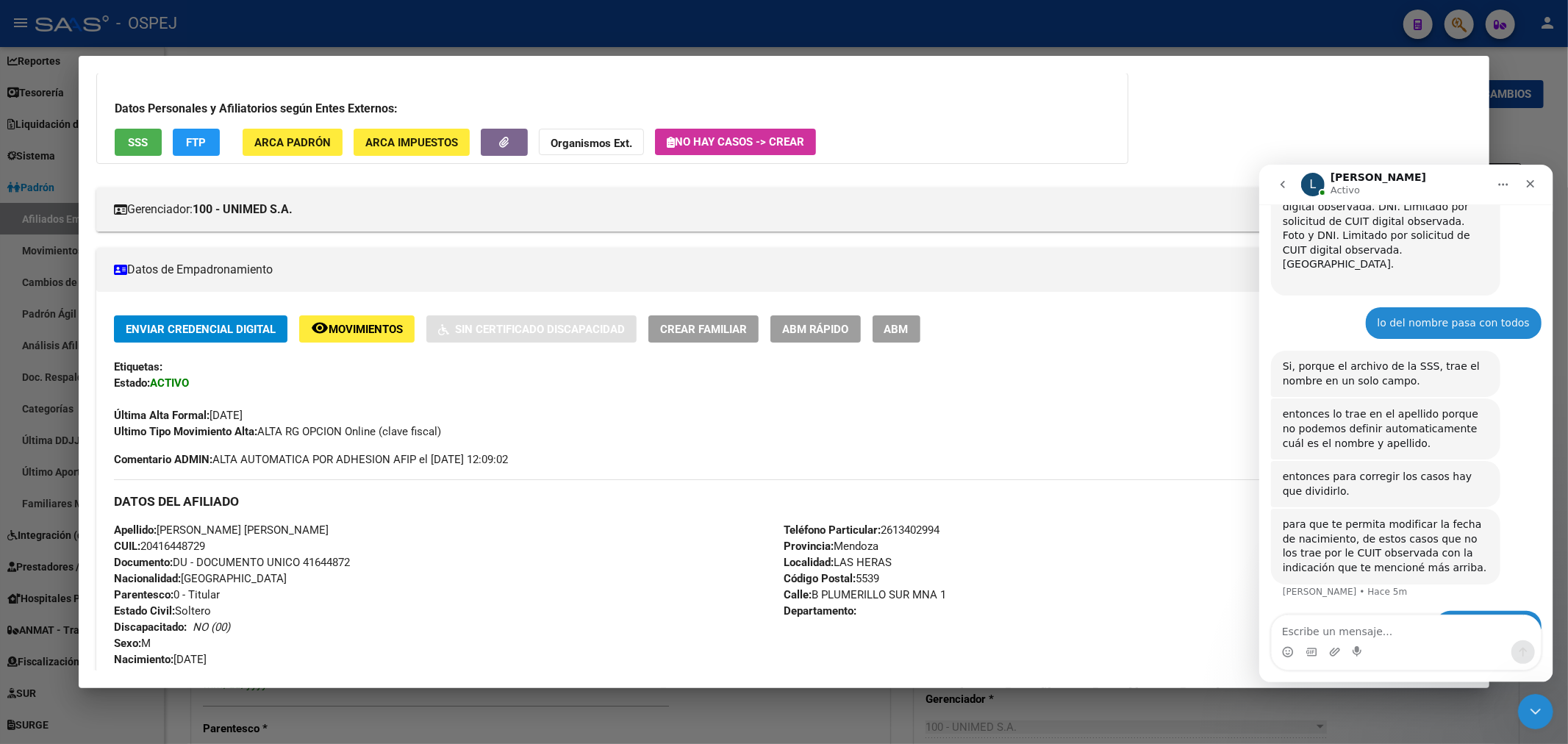
click at [920, 321] on button "ABM" at bounding box center [896, 329] width 48 height 27
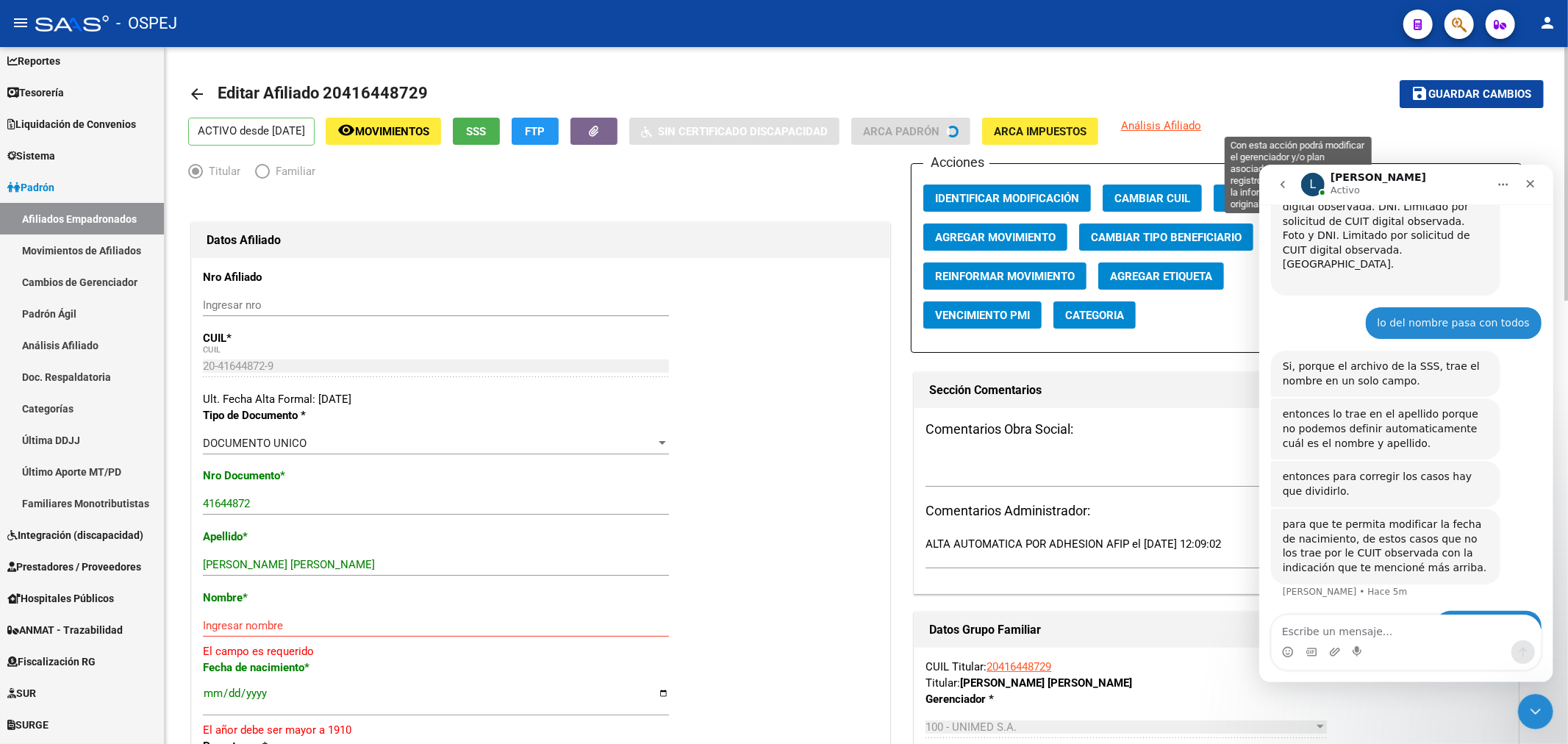
scroll to position [163, 0]
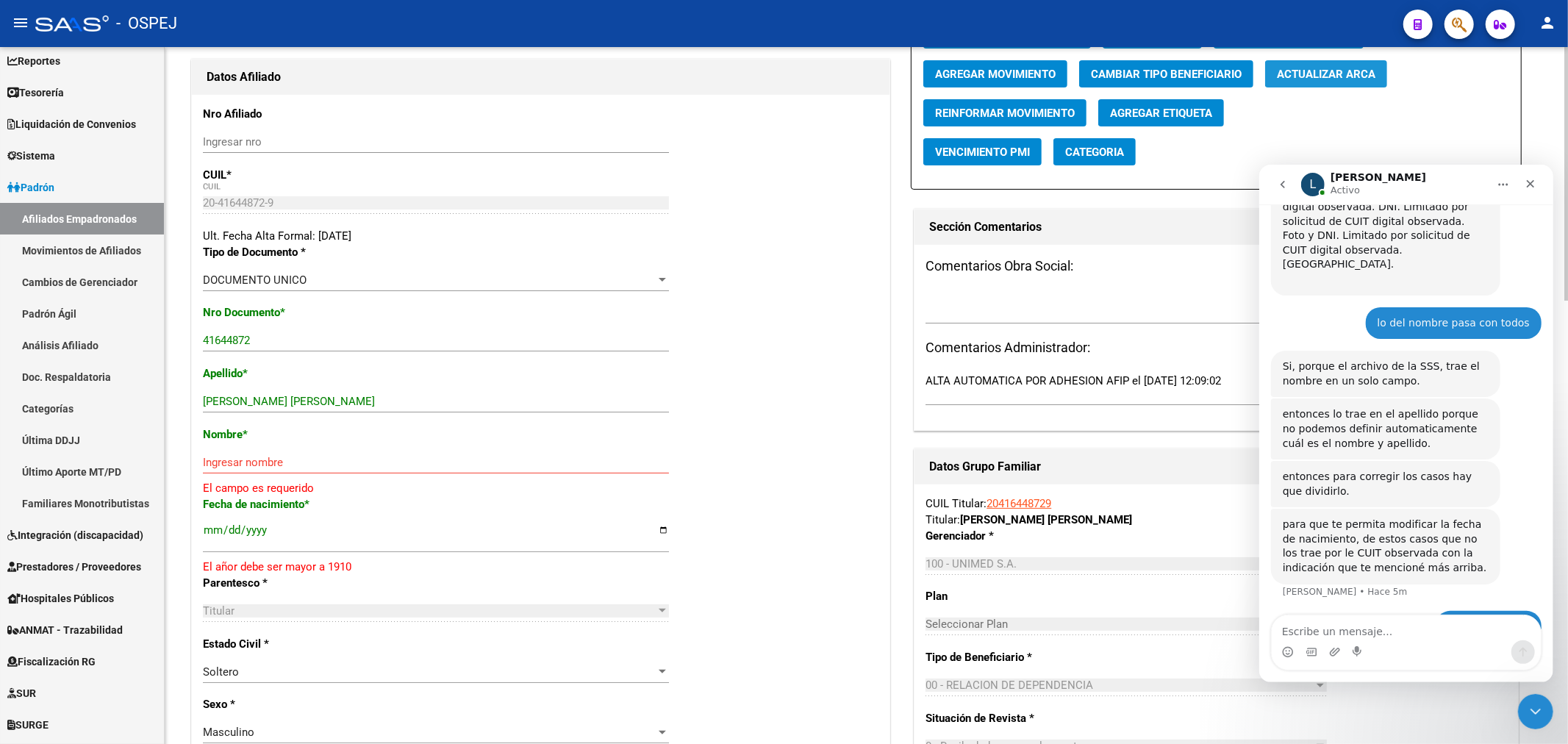
click at [1356, 67] on span "Actualizar ARCA" at bounding box center [1325, 74] width 99 height 13
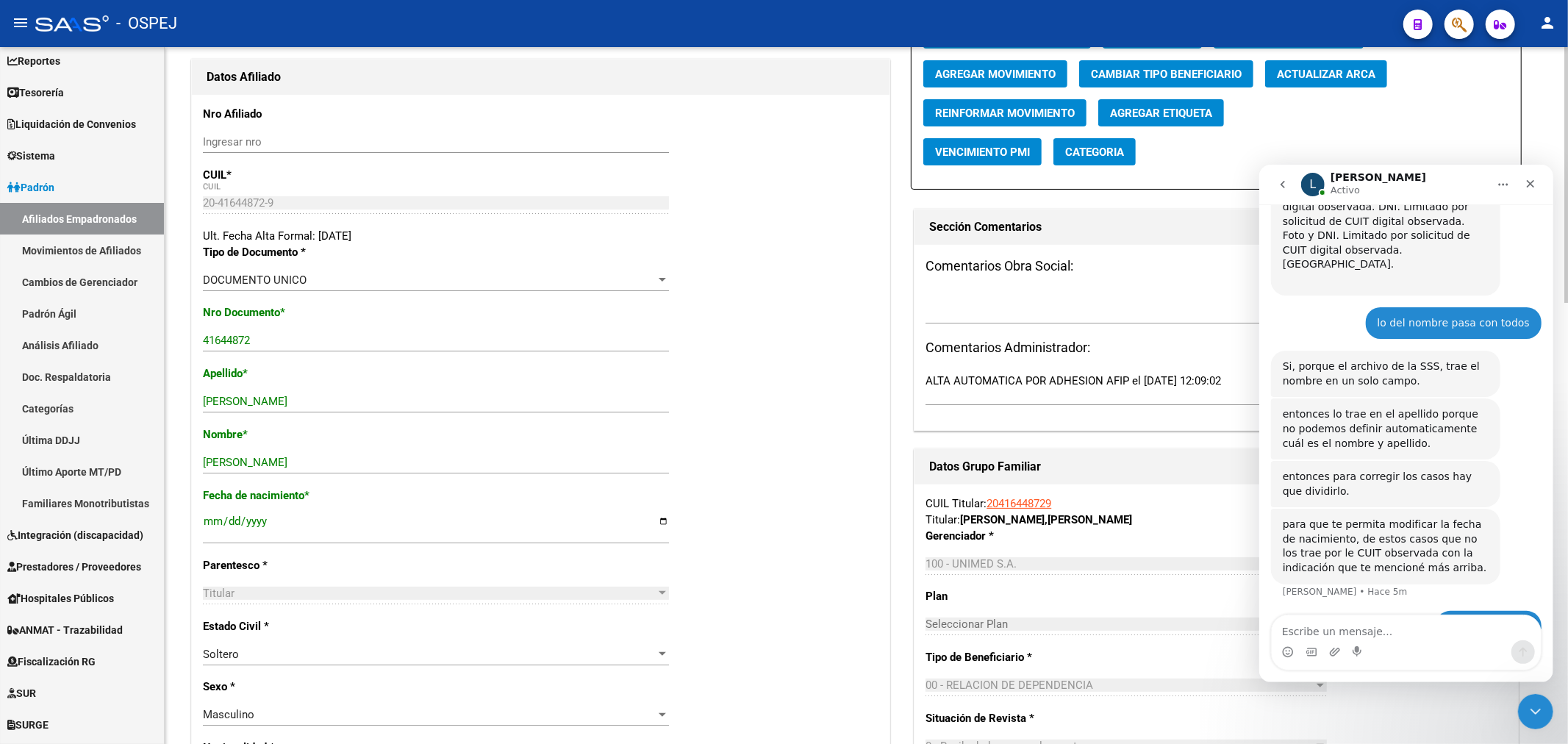
scroll to position [0, 0]
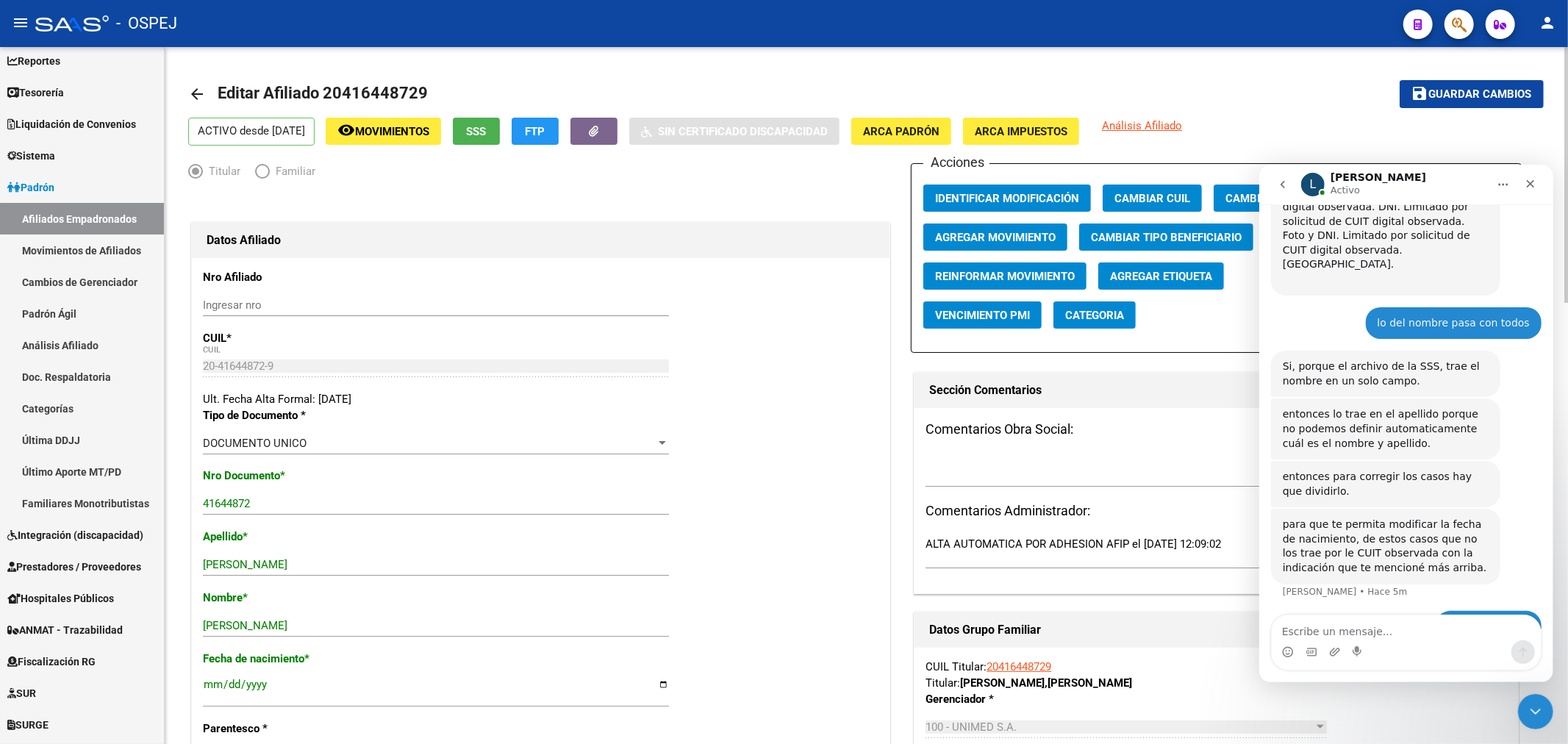
click at [1429, 89] on span "Guardar cambios" at bounding box center [1480, 95] width 103 height 13
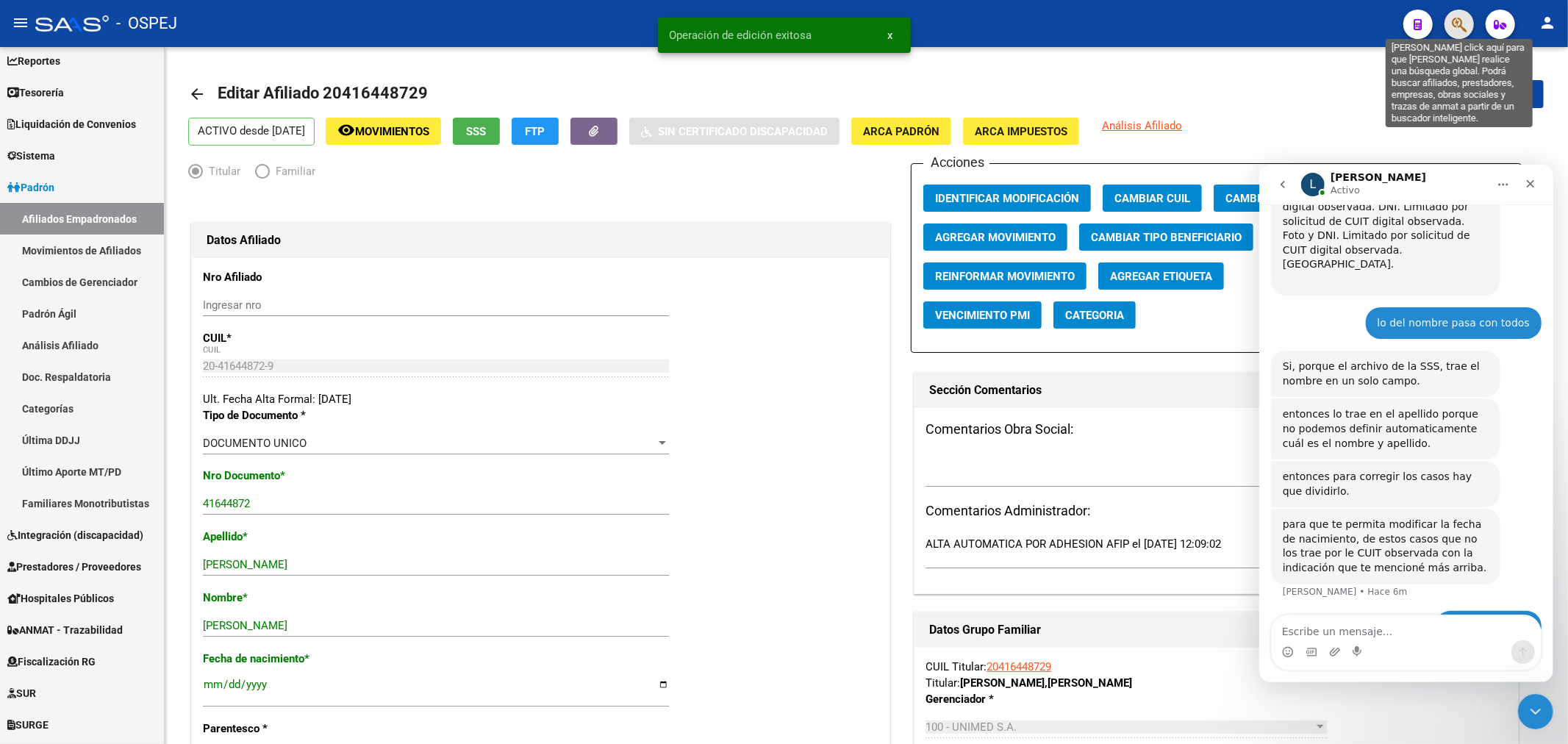
click at [1452, 18] on icon "button" at bounding box center [1459, 25] width 14 height 17
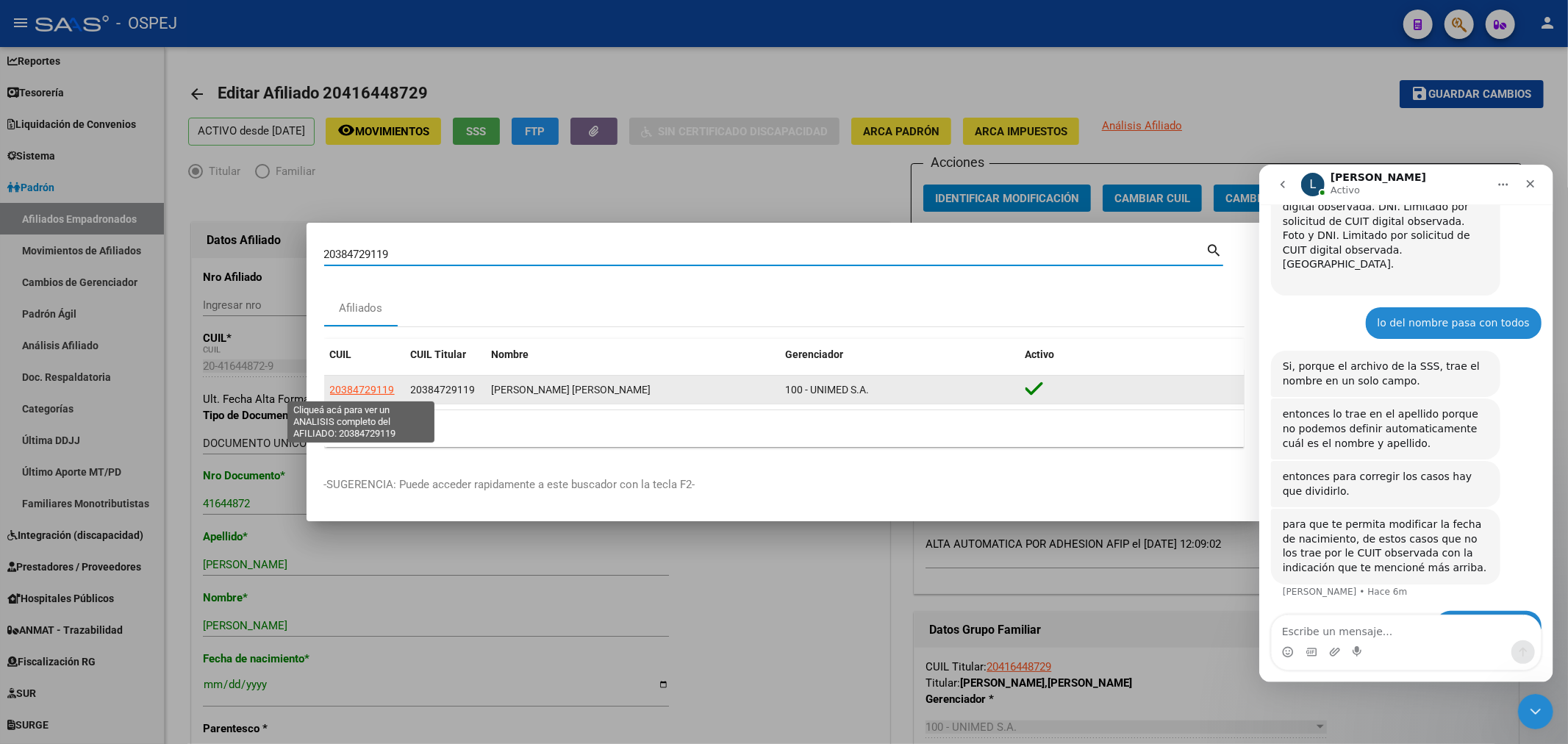
click at [376, 392] on span "20384729119" at bounding box center [362, 390] width 64 height 12
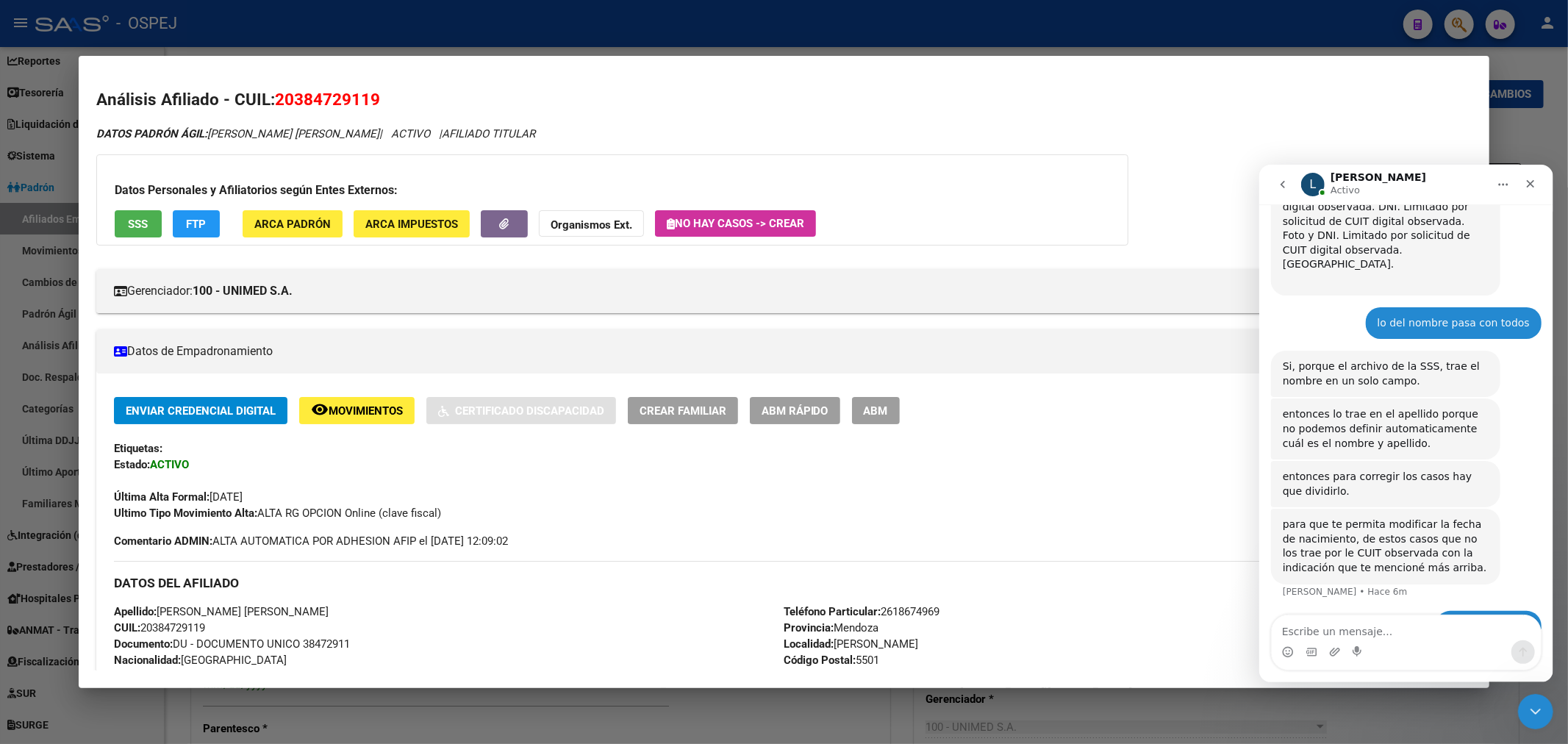
scroll to position [163, 0]
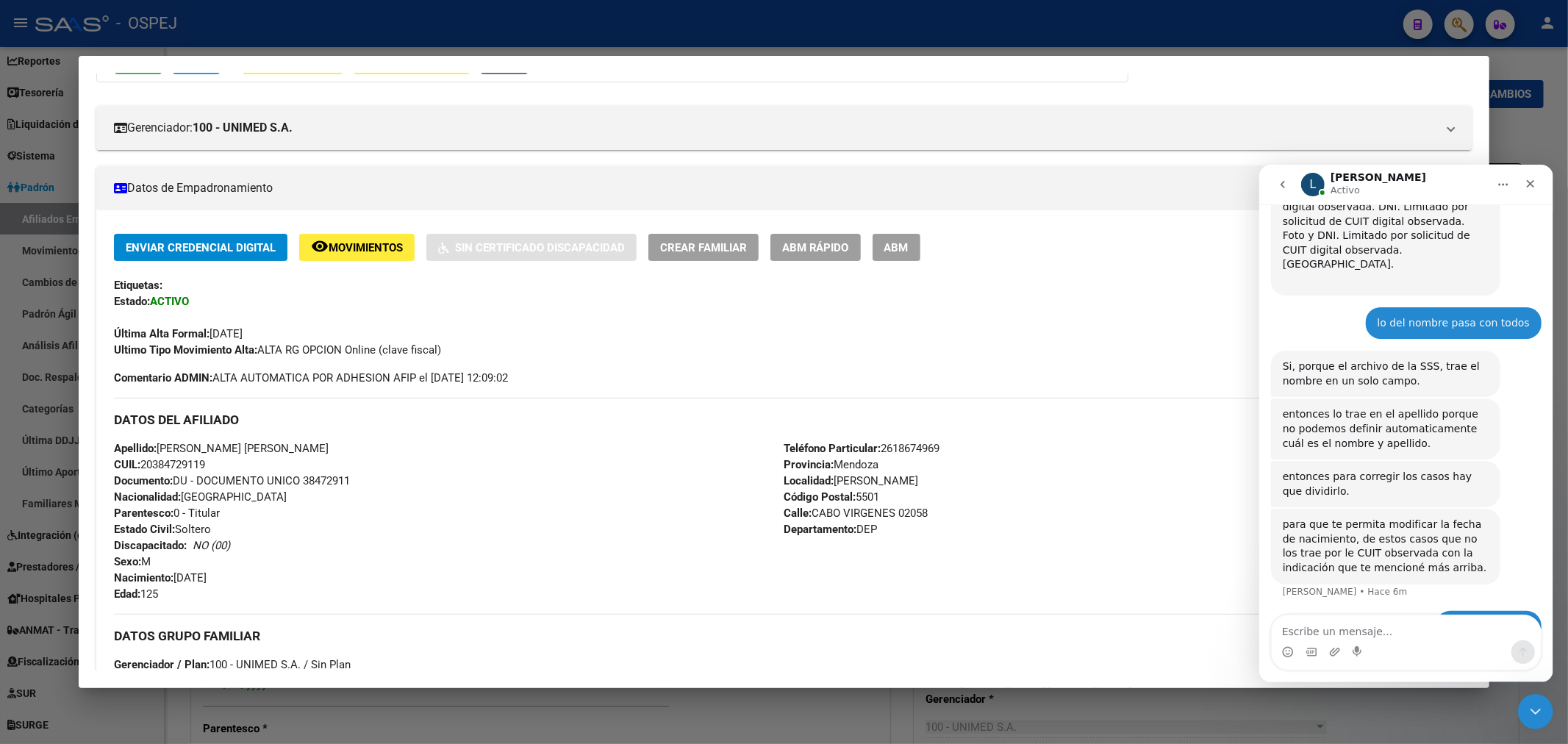
drag, startPoint x: 927, startPoint y: 248, endPoint x: 1018, endPoint y: 224, distance: 94.1
click at [920, 248] on button "ABM" at bounding box center [896, 248] width 48 height 27
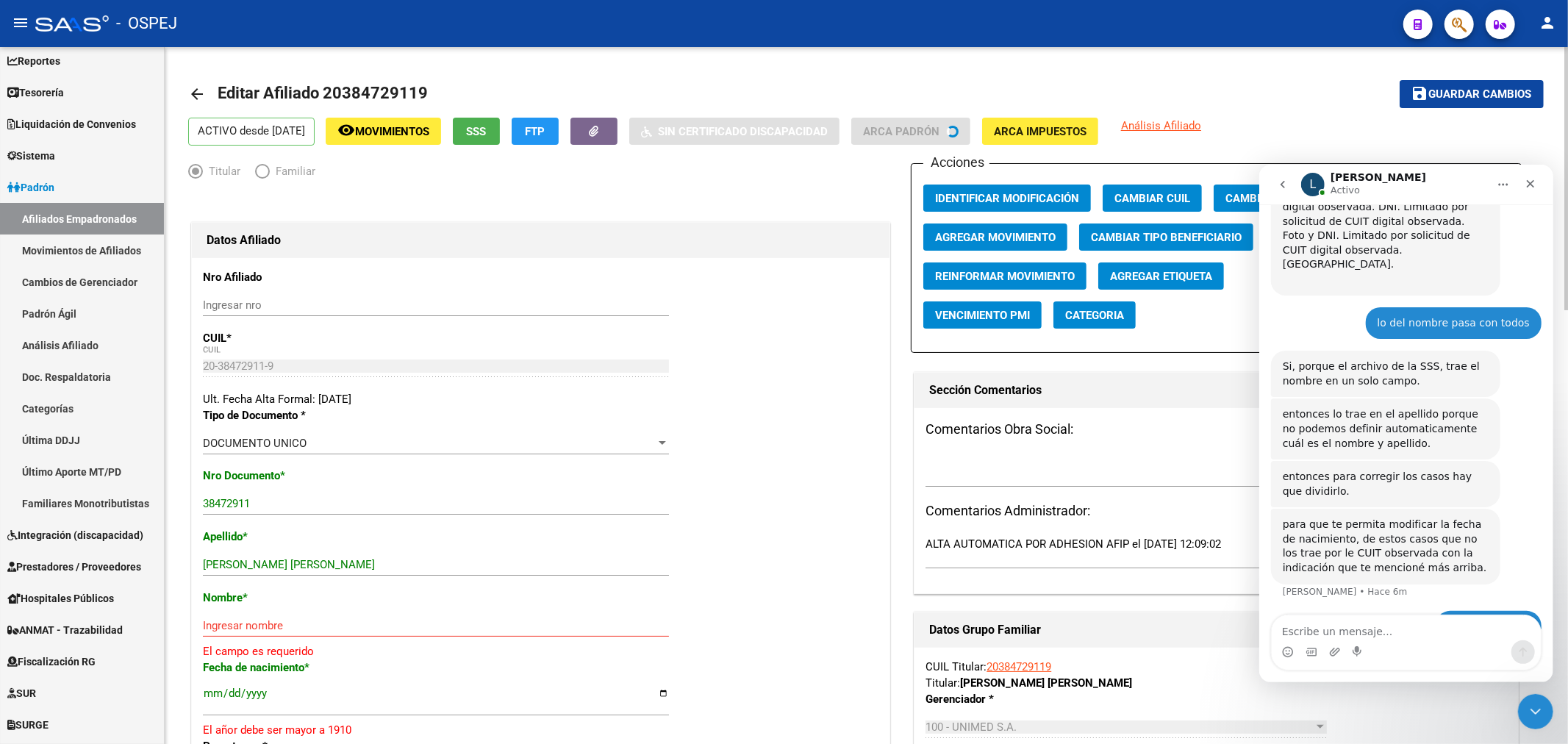
scroll to position [82, 0]
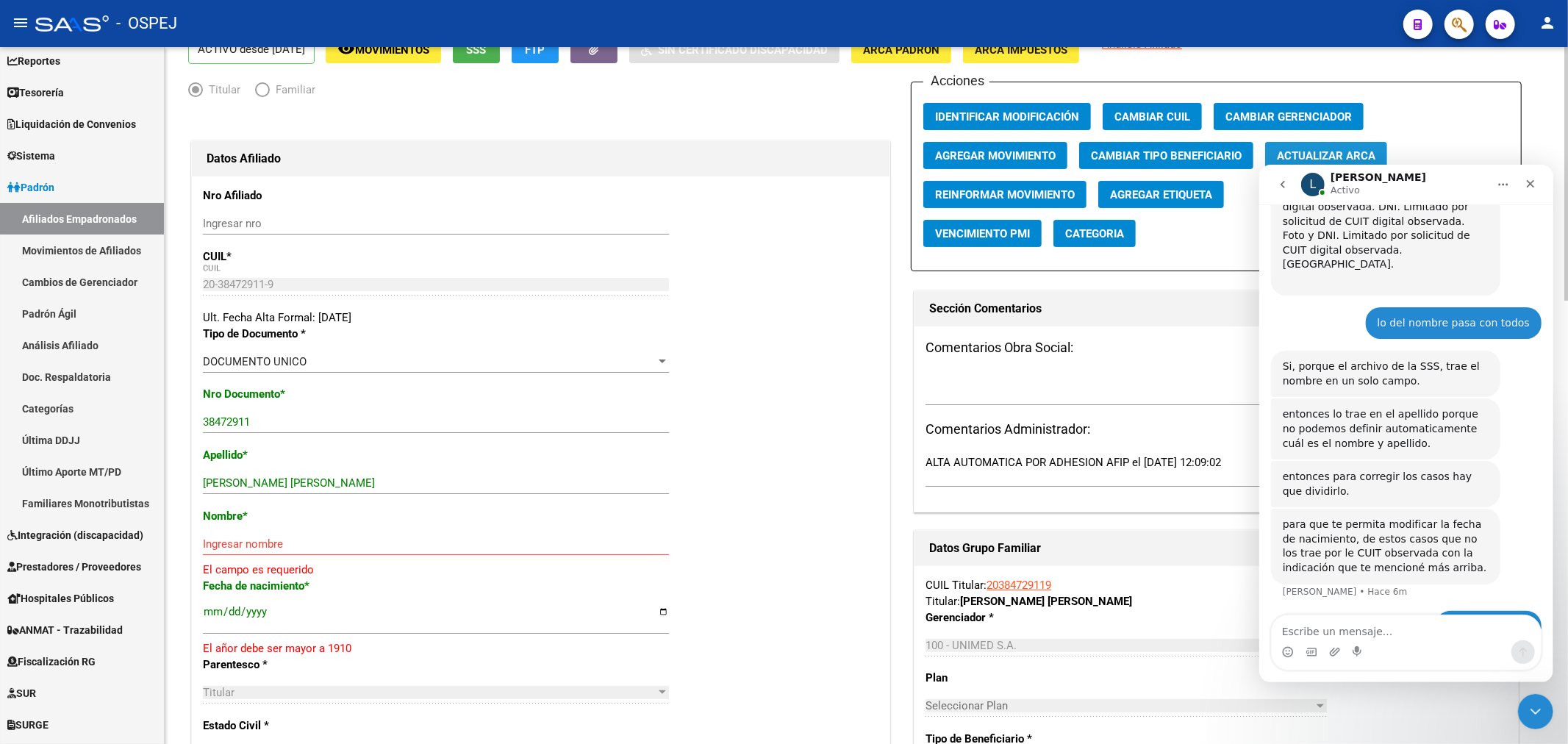
click at [1347, 152] on span "Actualizar ARCA" at bounding box center [1325, 156] width 99 height 13
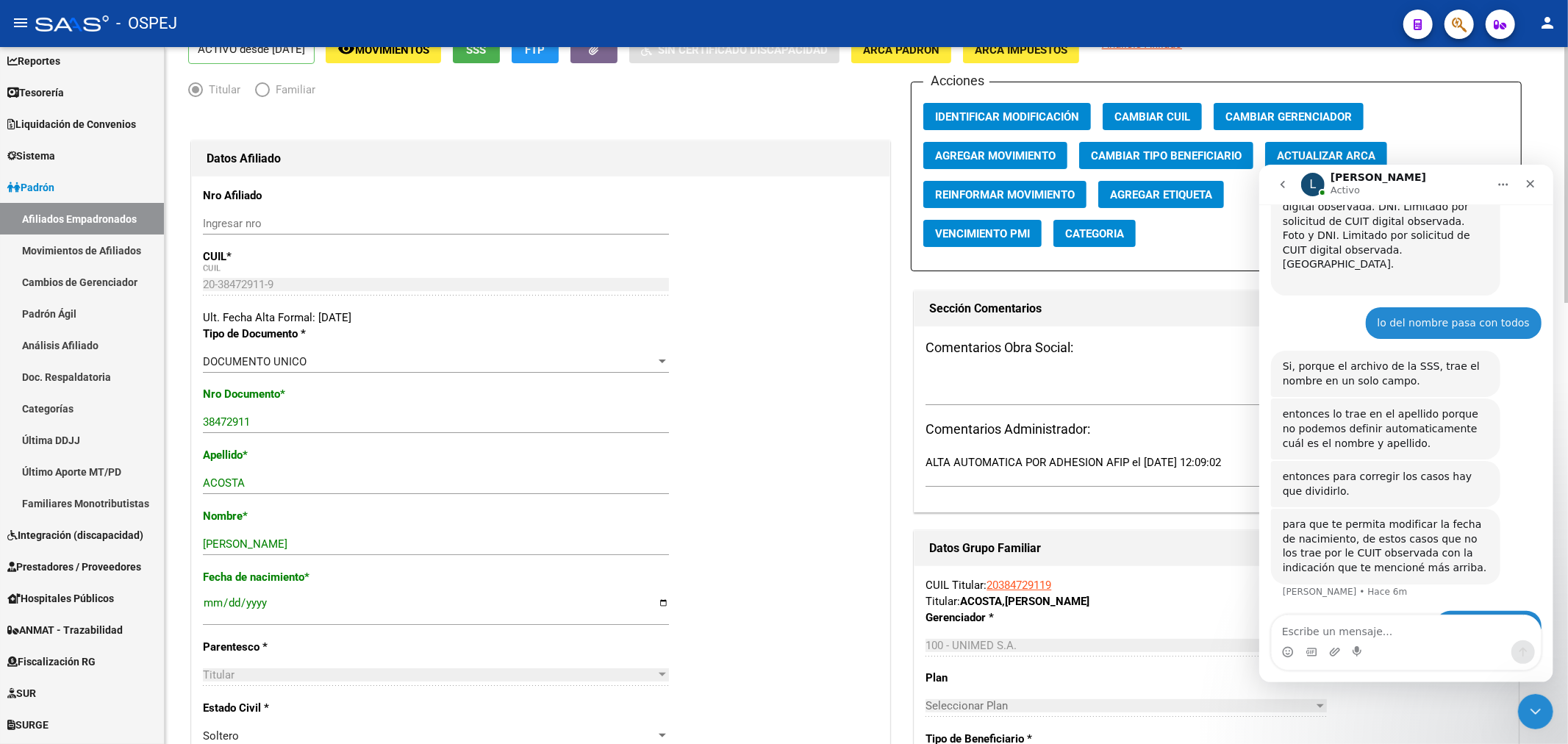
scroll to position [0, 0]
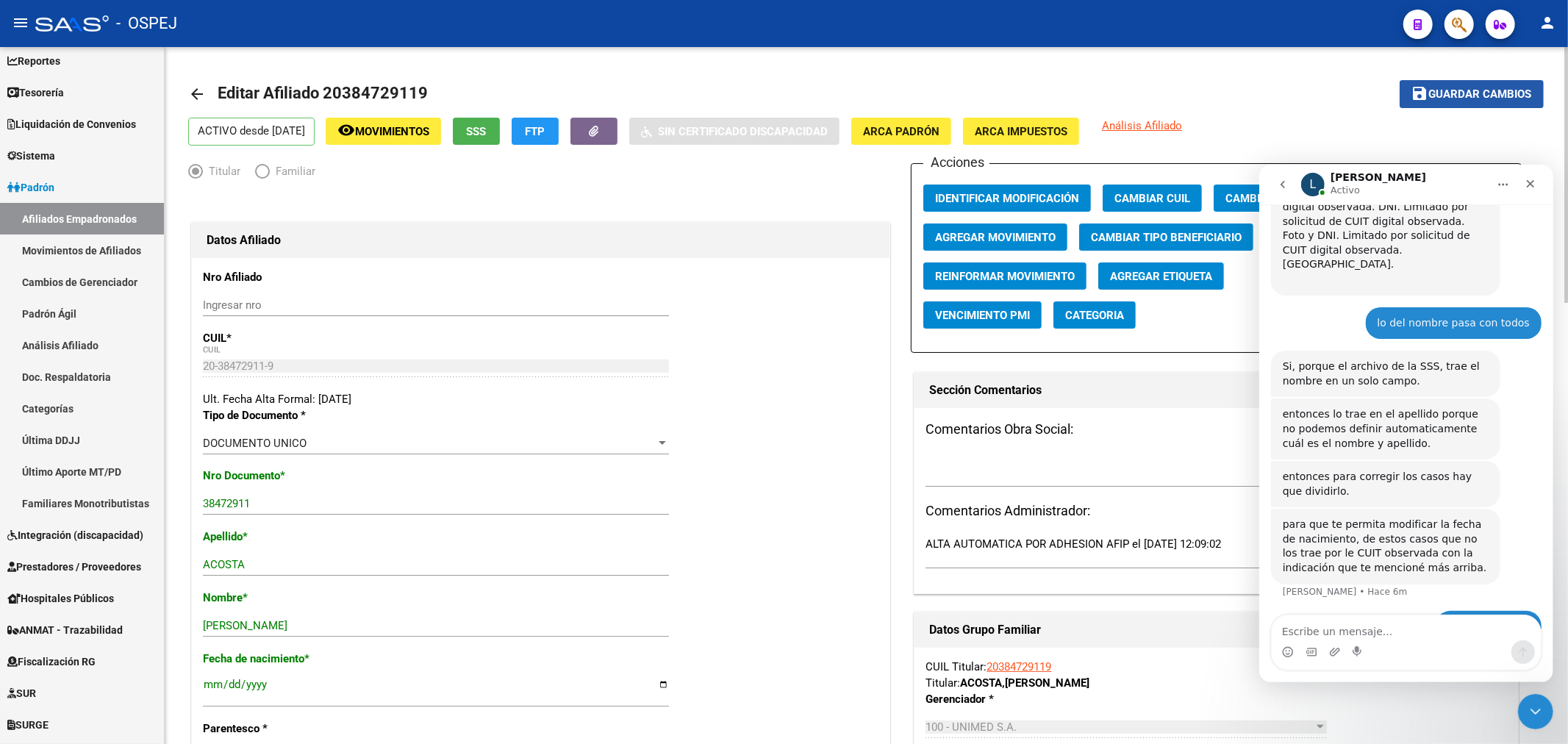
click at [1466, 106] on button "save Guardar cambios" at bounding box center [1471, 93] width 144 height 27
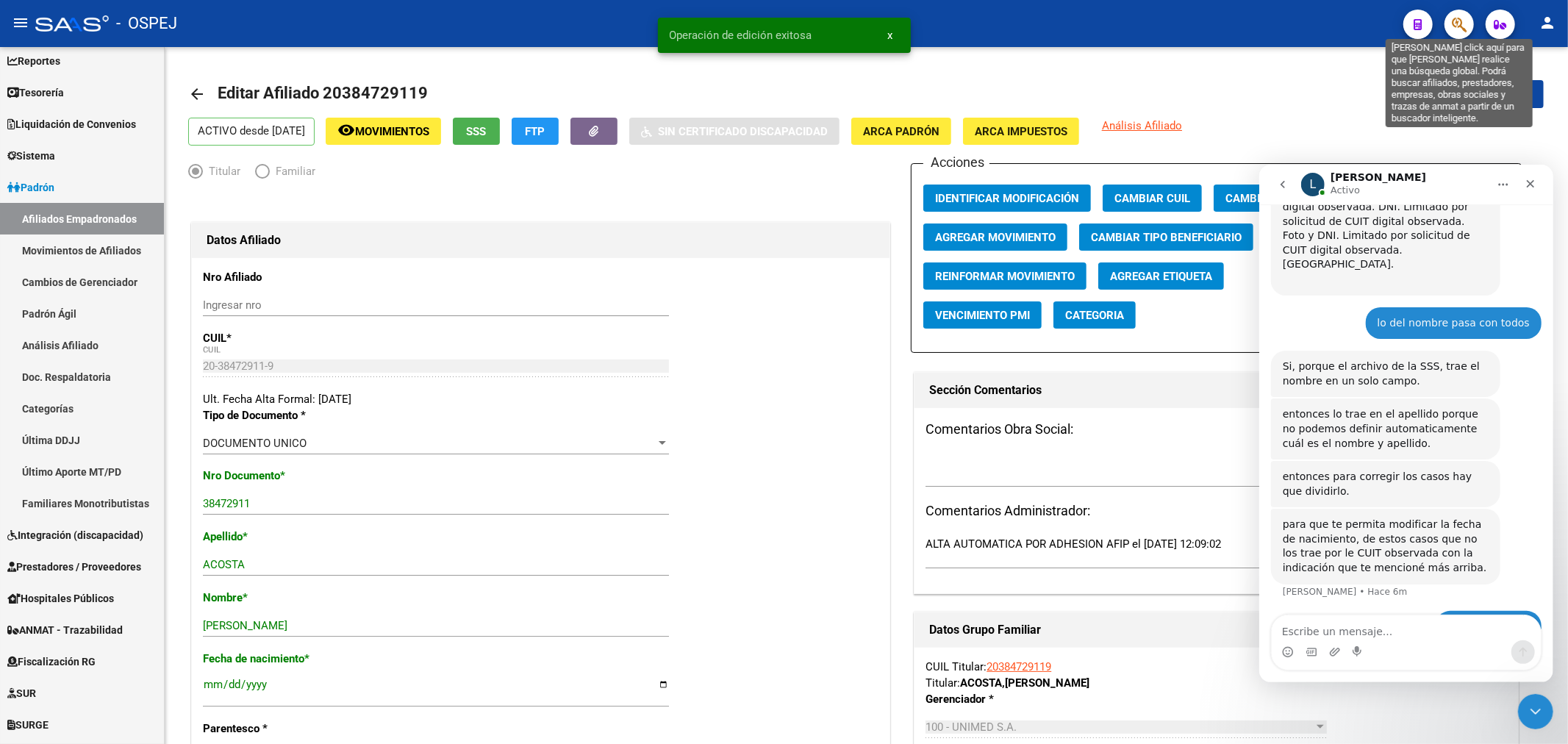
click at [1456, 25] on icon "button" at bounding box center [1459, 25] width 14 height 17
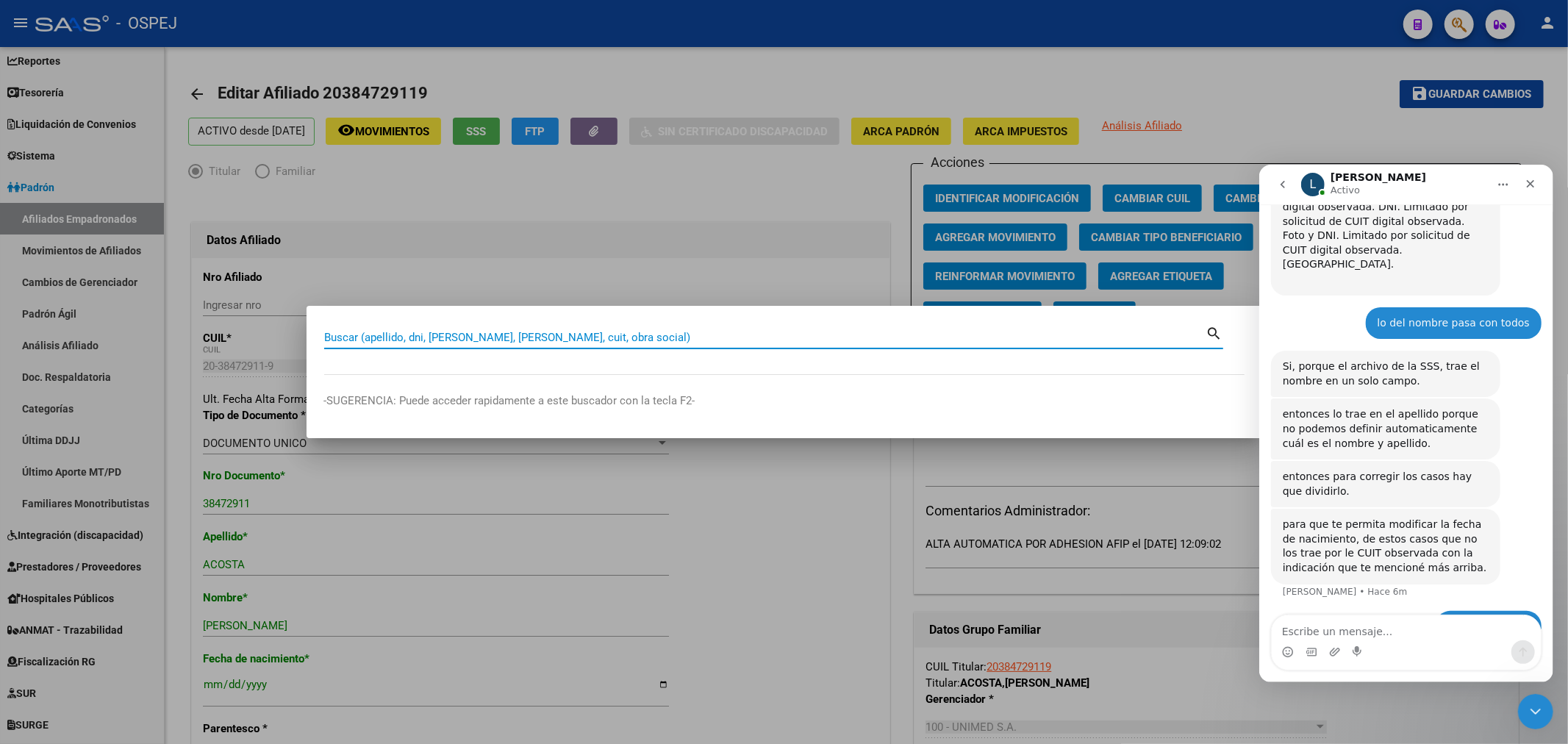
paste input "27404192464"
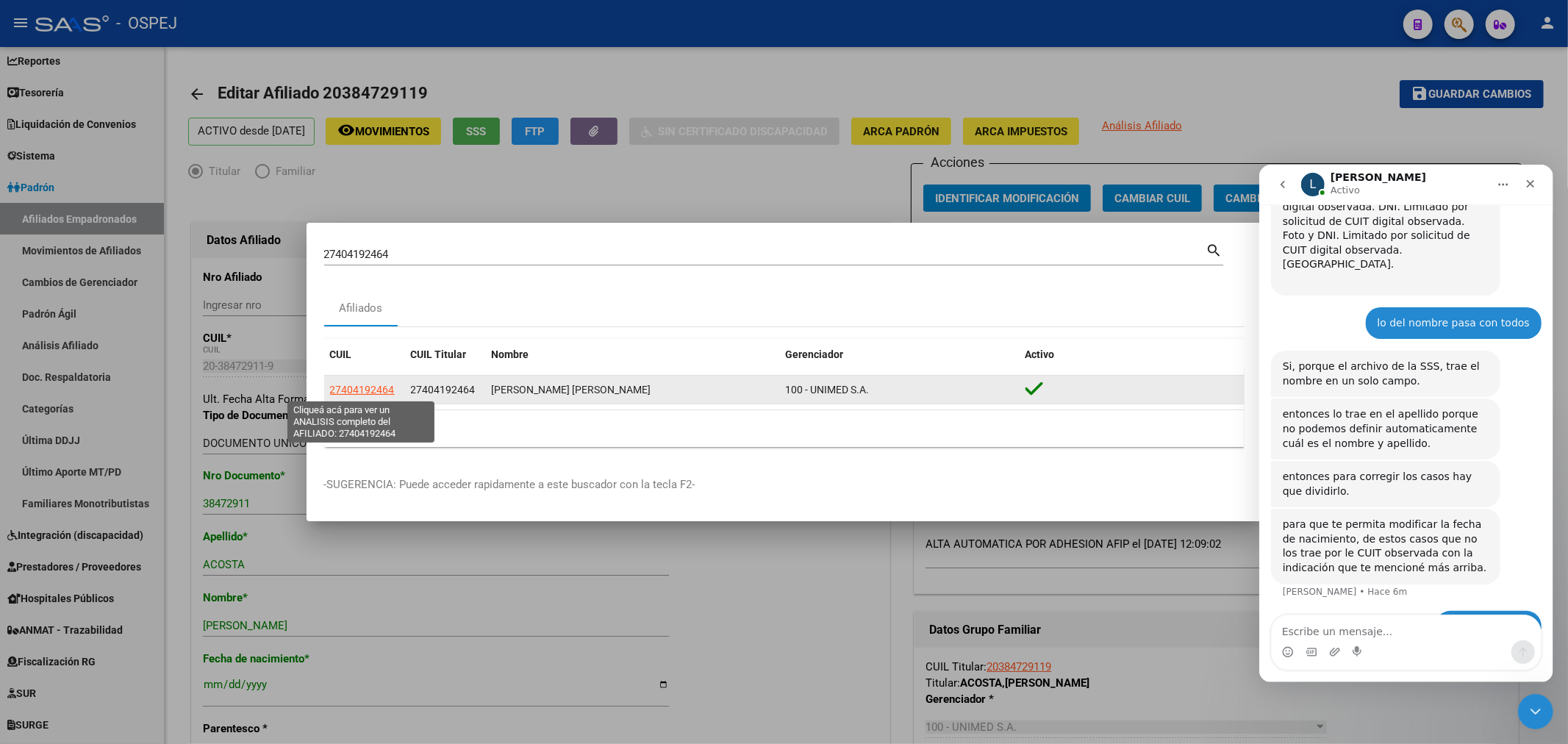
click at [372, 385] on span "27404192464" at bounding box center [362, 390] width 64 height 12
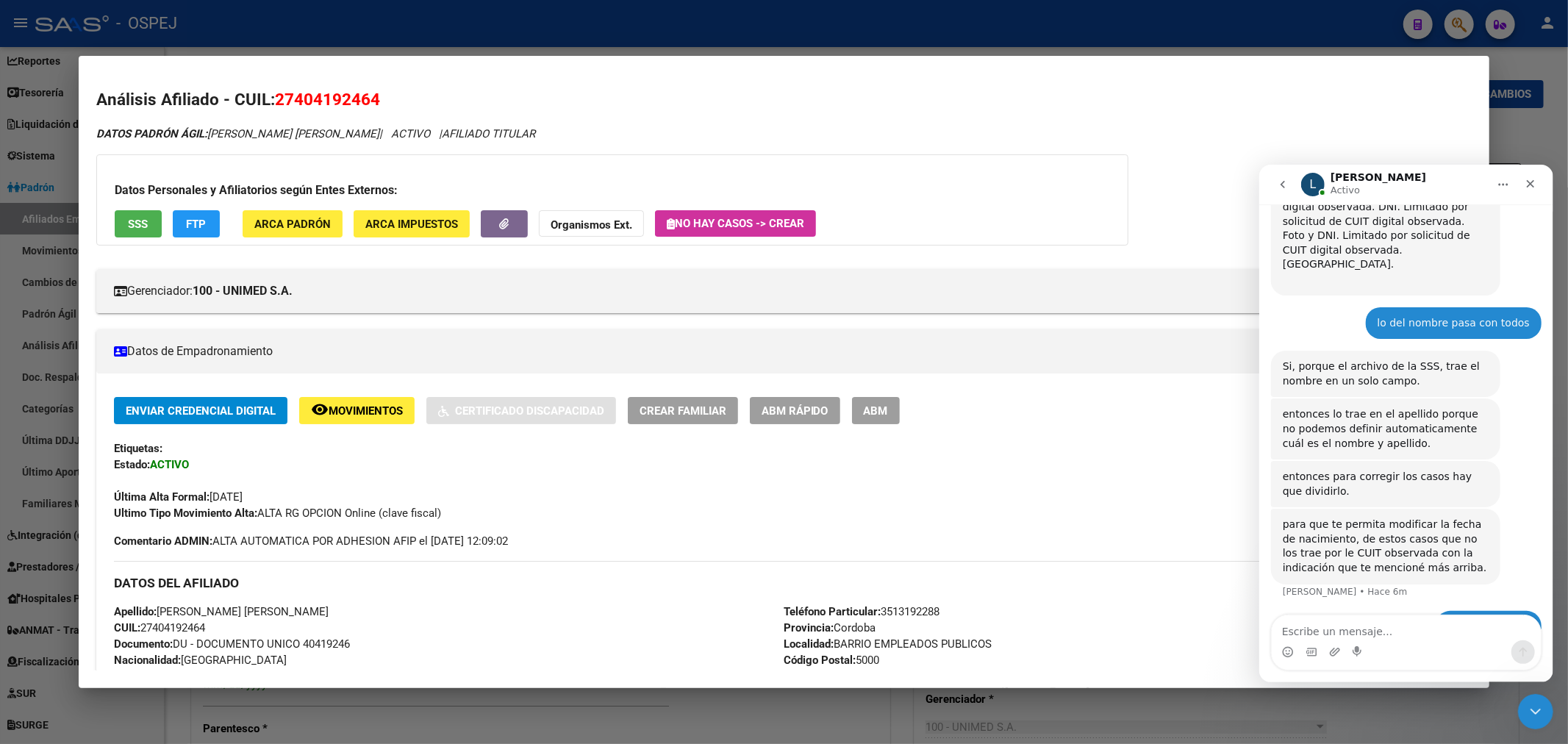
scroll to position [245, 0]
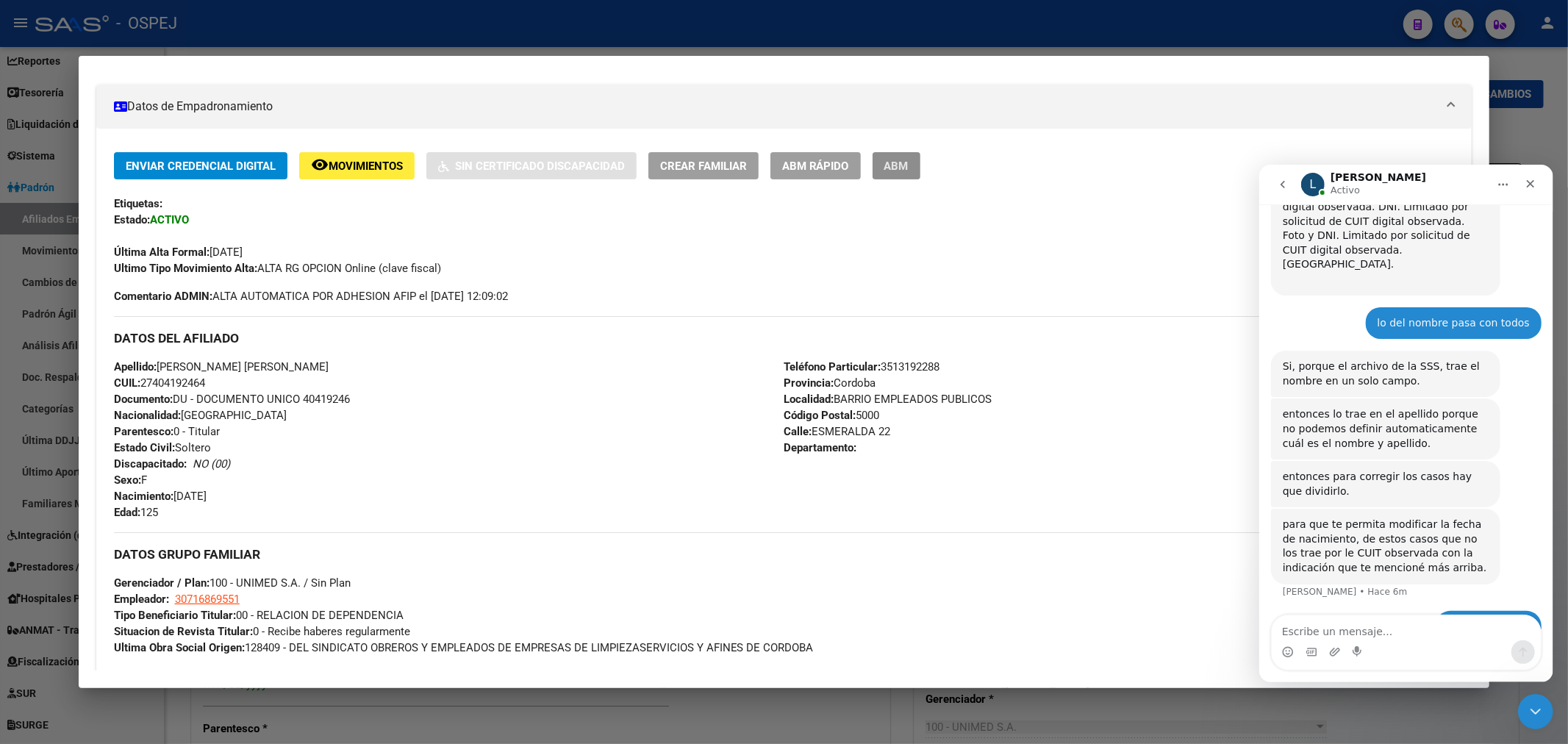
drag, startPoint x: 912, startPoint y: 167, endPoint x: 1334, endPoint y: 89, distance: 429.1
click at [909, 168] on span "ABM" at bounding box center [895, 166] width 24 height 13
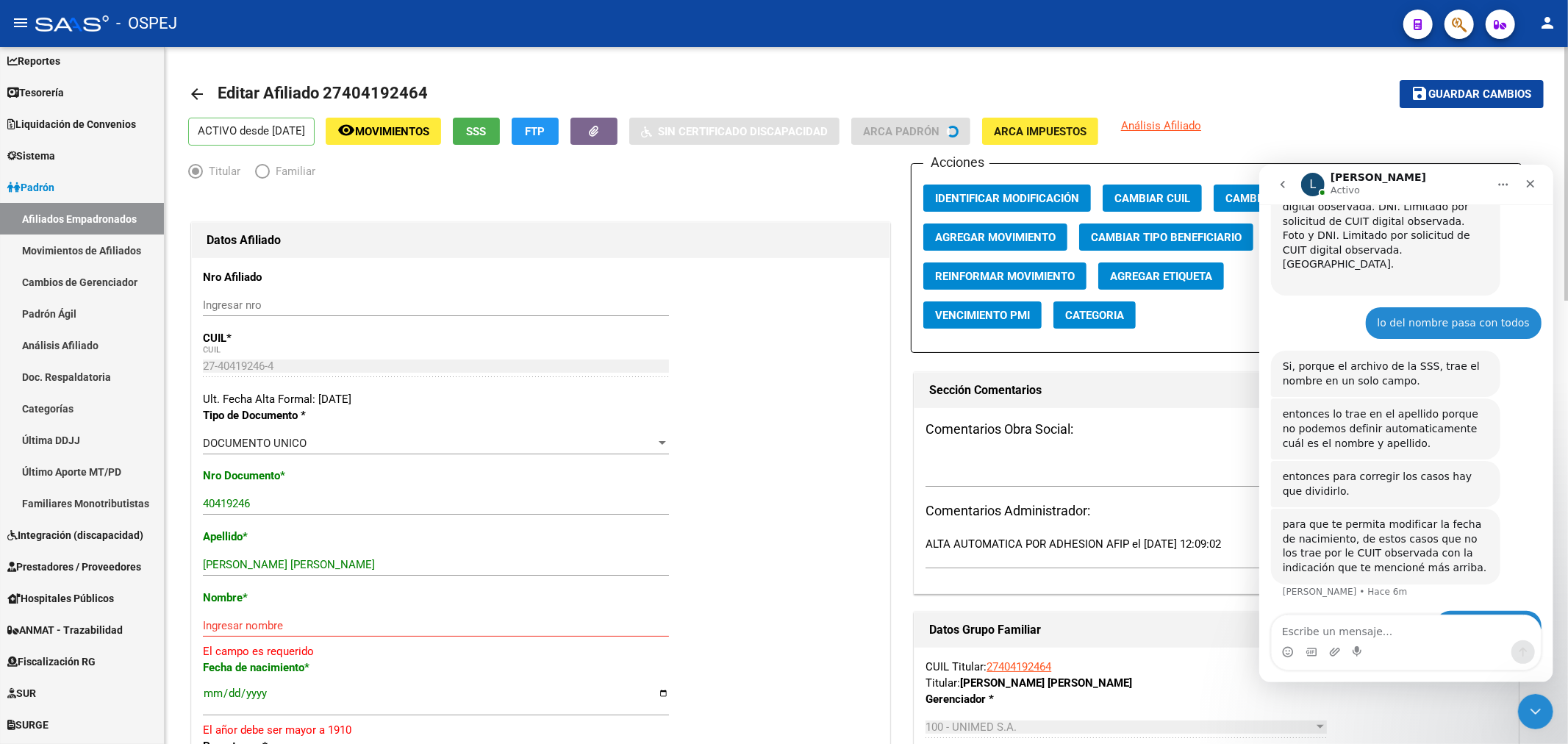
scroll to position [163, 0]
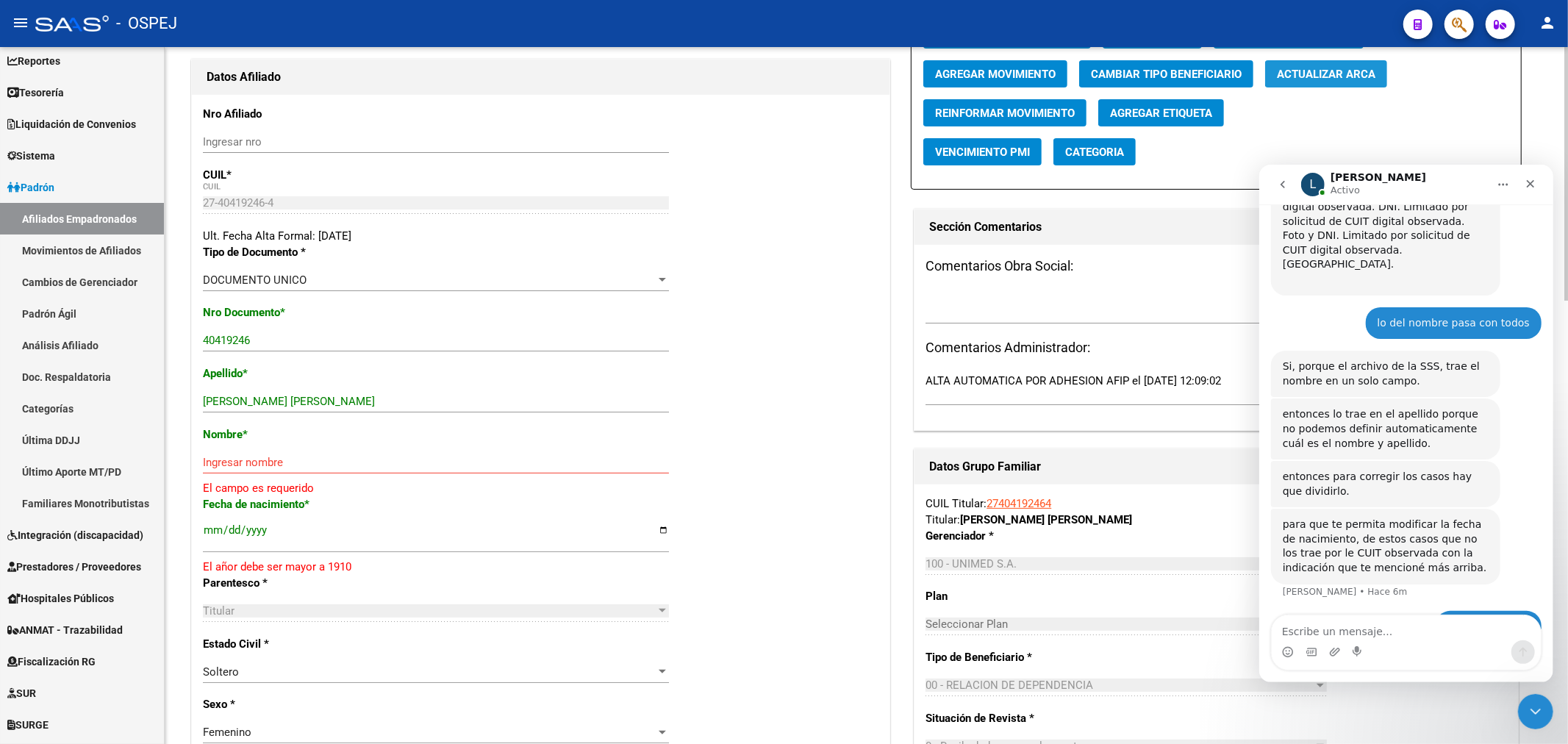
click at [1375, 72] on span "Actualizar ARCA" at bounding box center [1325, 74] width 99 height 13
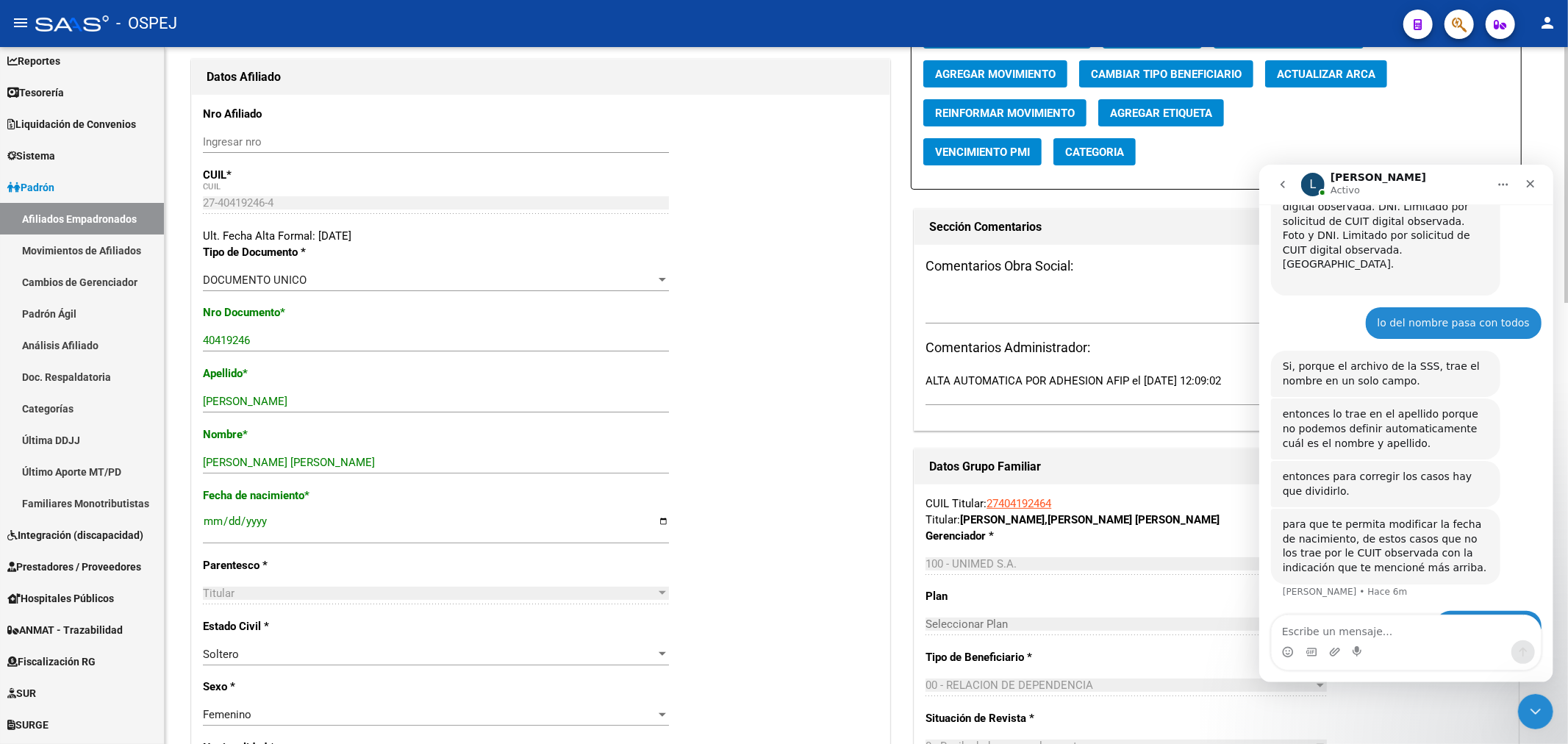
scroll to position [0, 0]
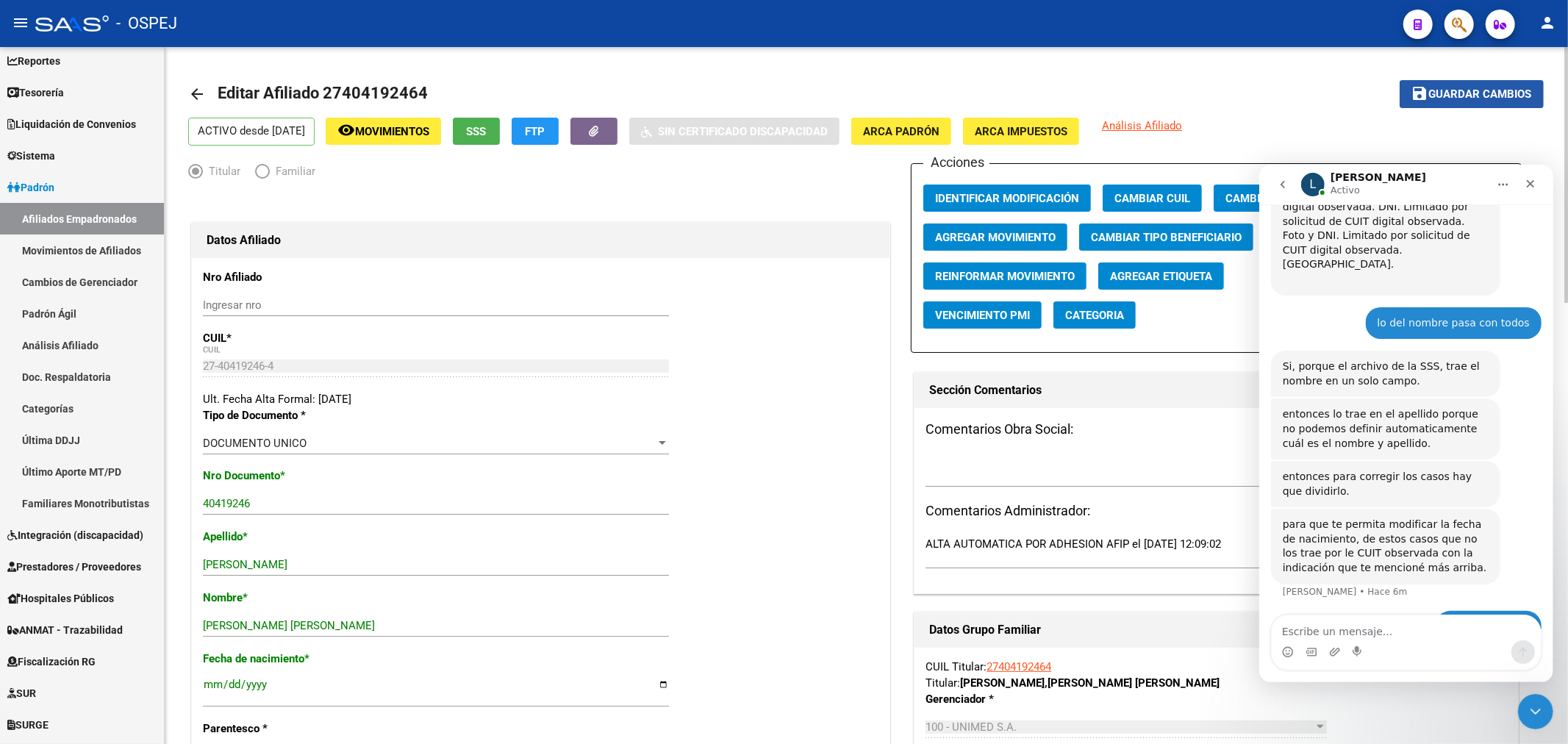
click at [1458, 89] on span "Guardar cambios" at bounding box center [1480, 95] width 103 height 13
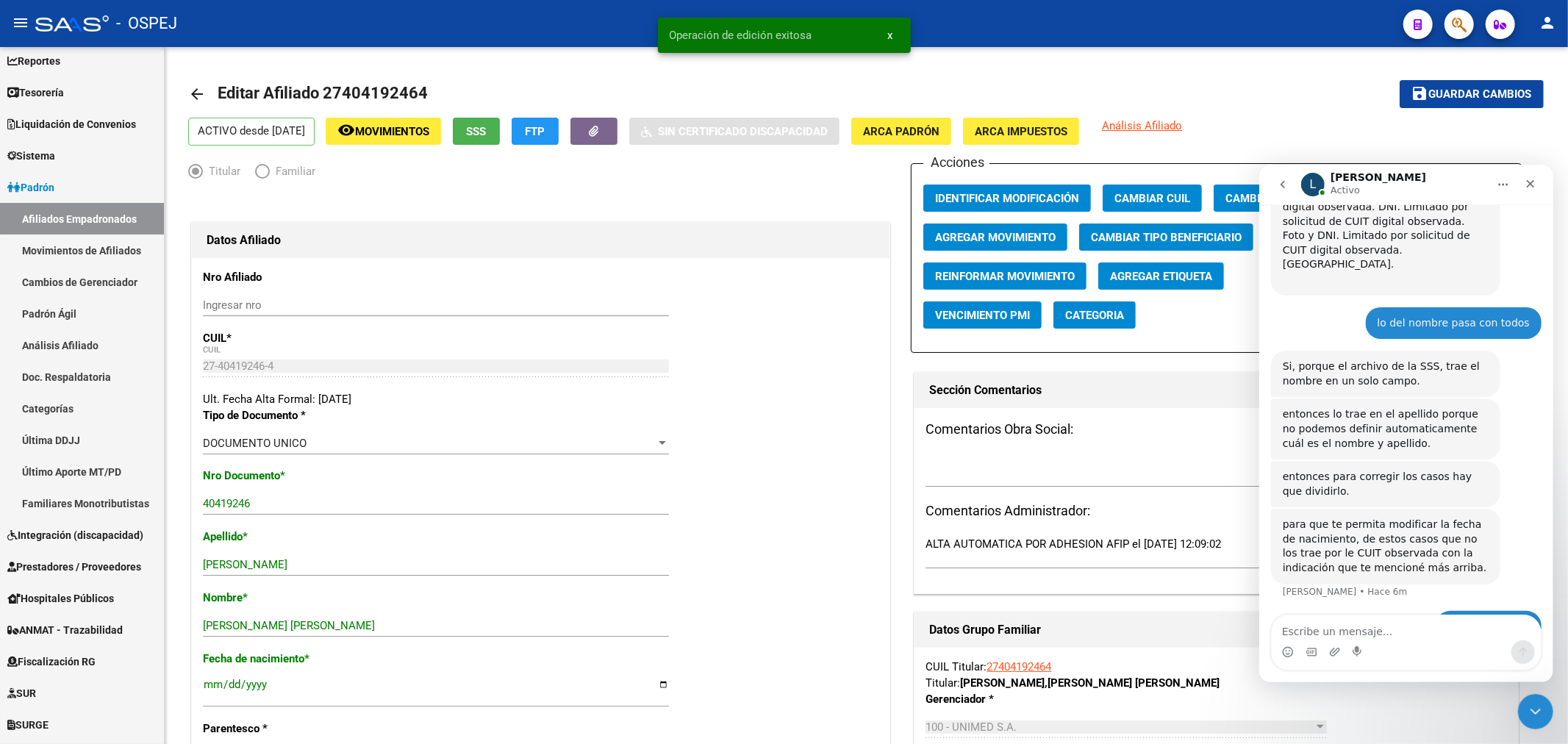
click at [1448, 36] on div at bounding box center [1453, 23] width 41 height 30
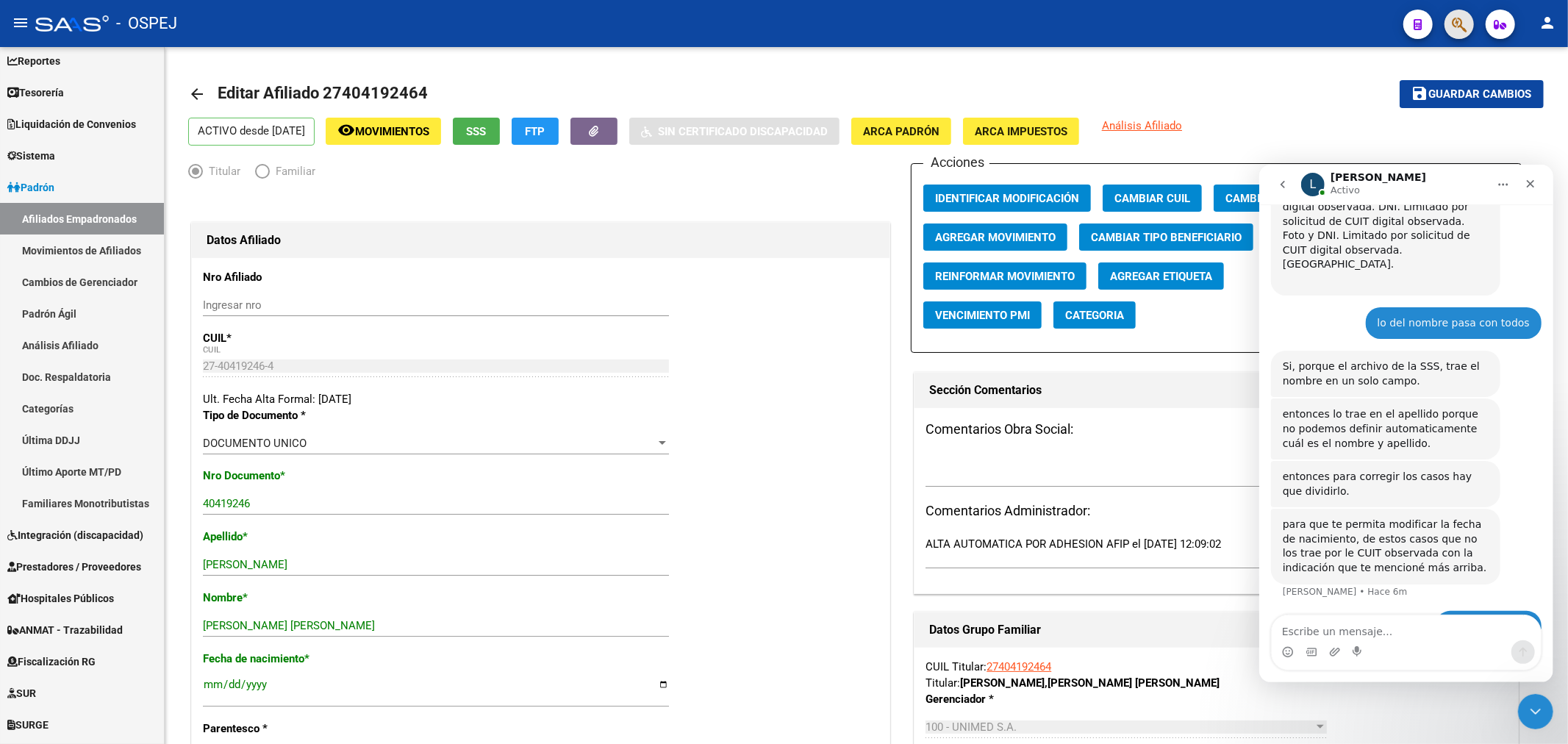
click at [1472, 25] on button "button" at bounding box center [1459, 24] width 30 height 30
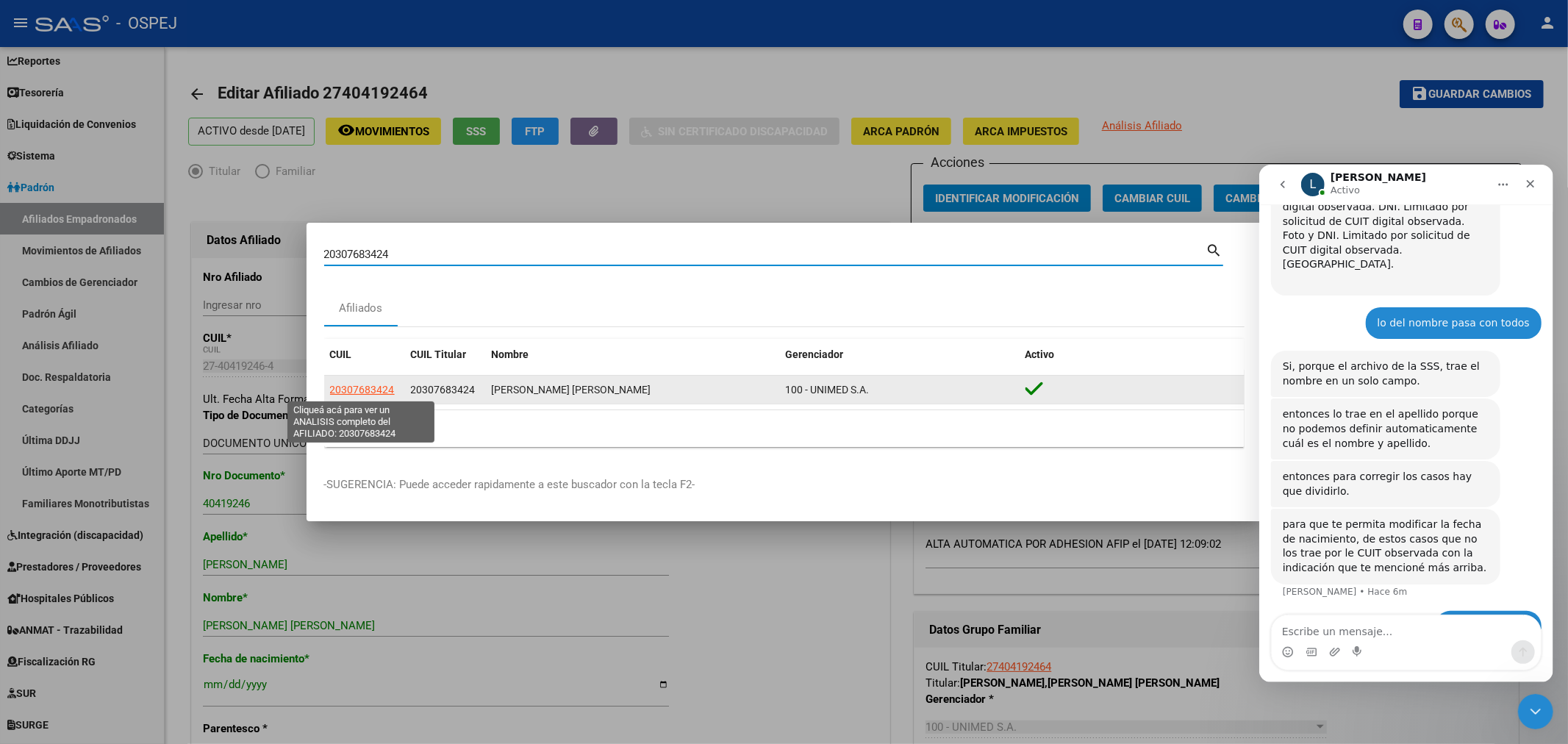
click at [375, 394] on span "20307683424" at bounding box center [362, 390] width 64 height 12
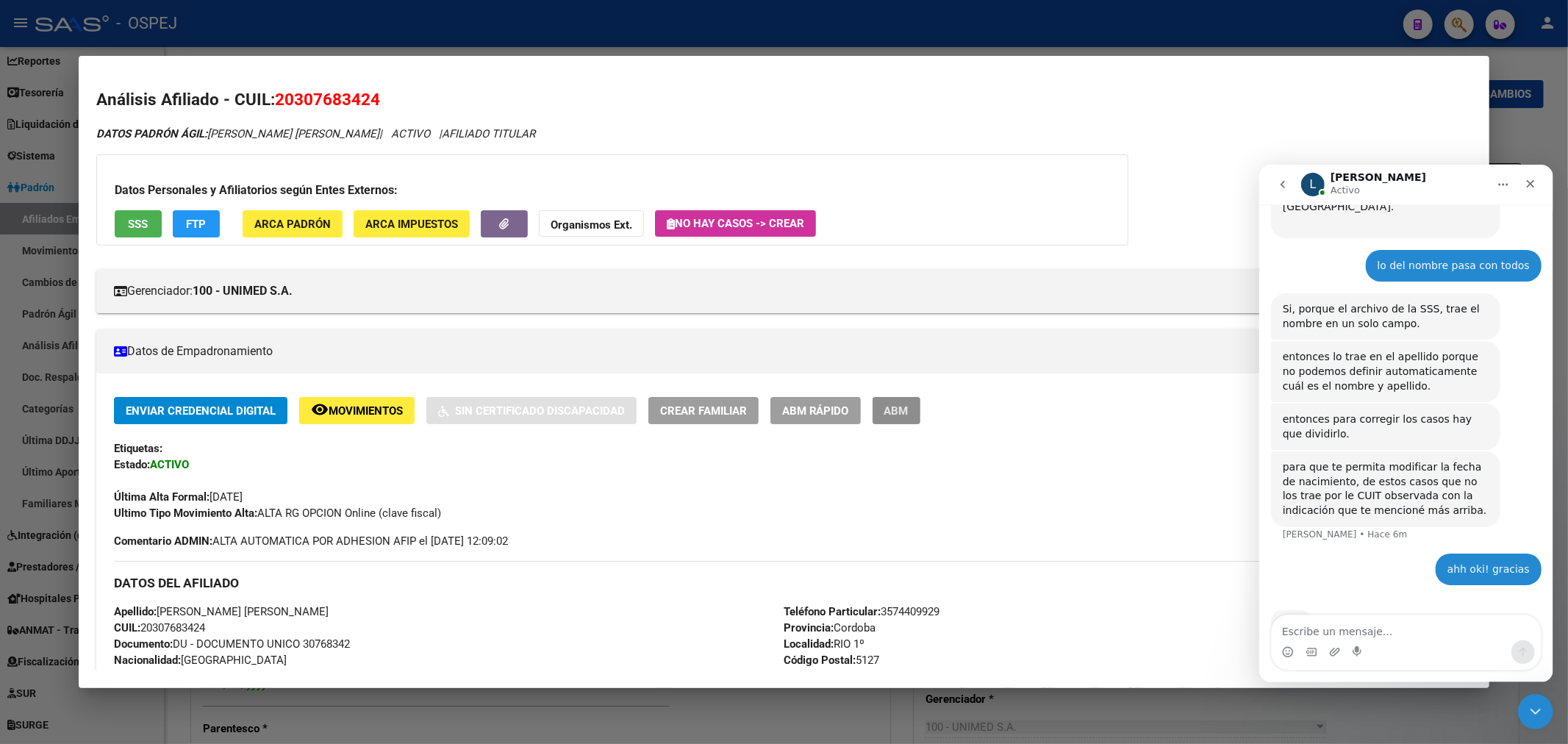
drag, startPoint x: 922, startPoint y: 405, endPoint x: 1567, endPoint y: 194, distance: 678.6
click at [1533, 182] on icon "Cerrar" at bounding box center [1530, 183] width 12 height 12
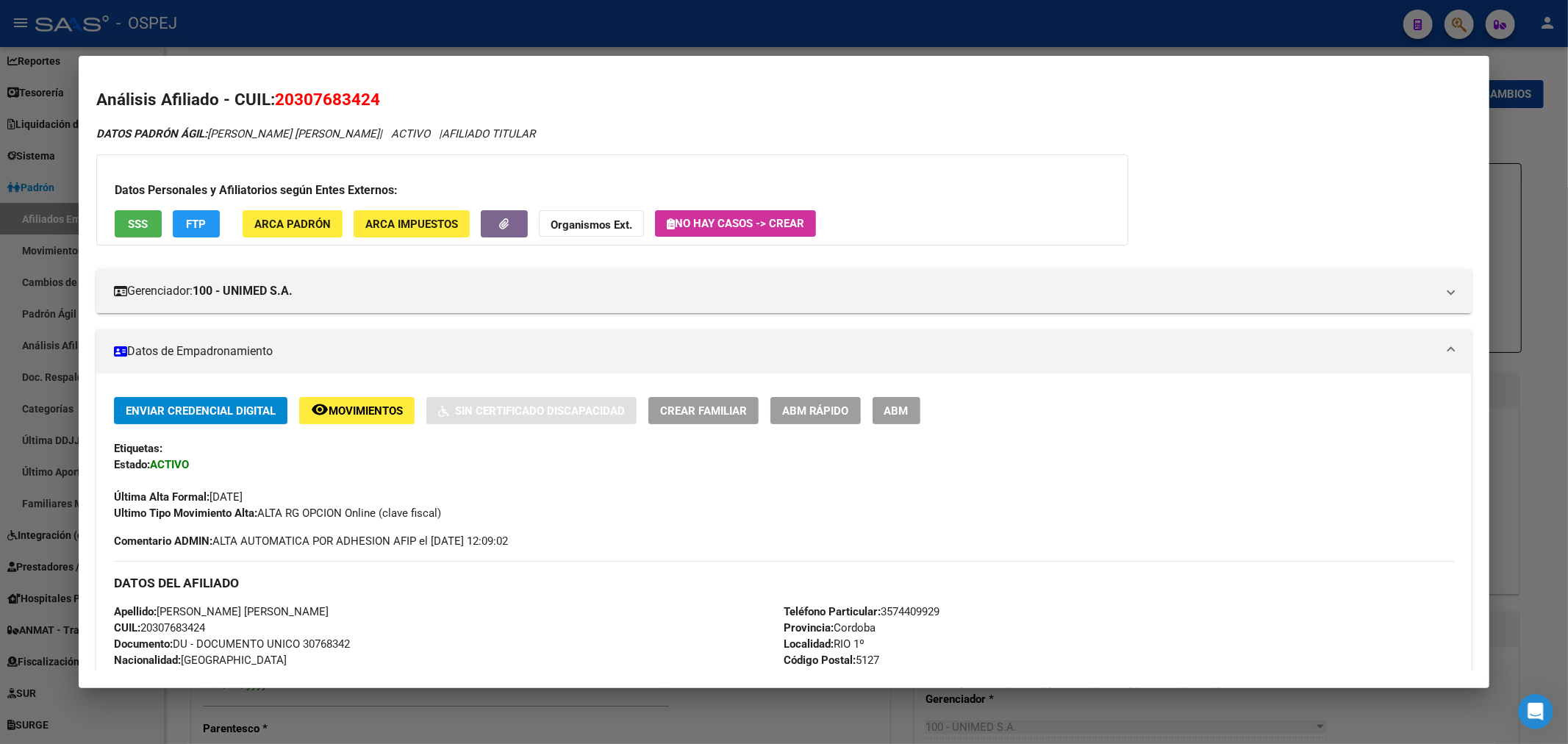
scroll to position [996, 0]
click at [909, 413] on span "ABM" at bounding box center [895, 411] width 24 height 13
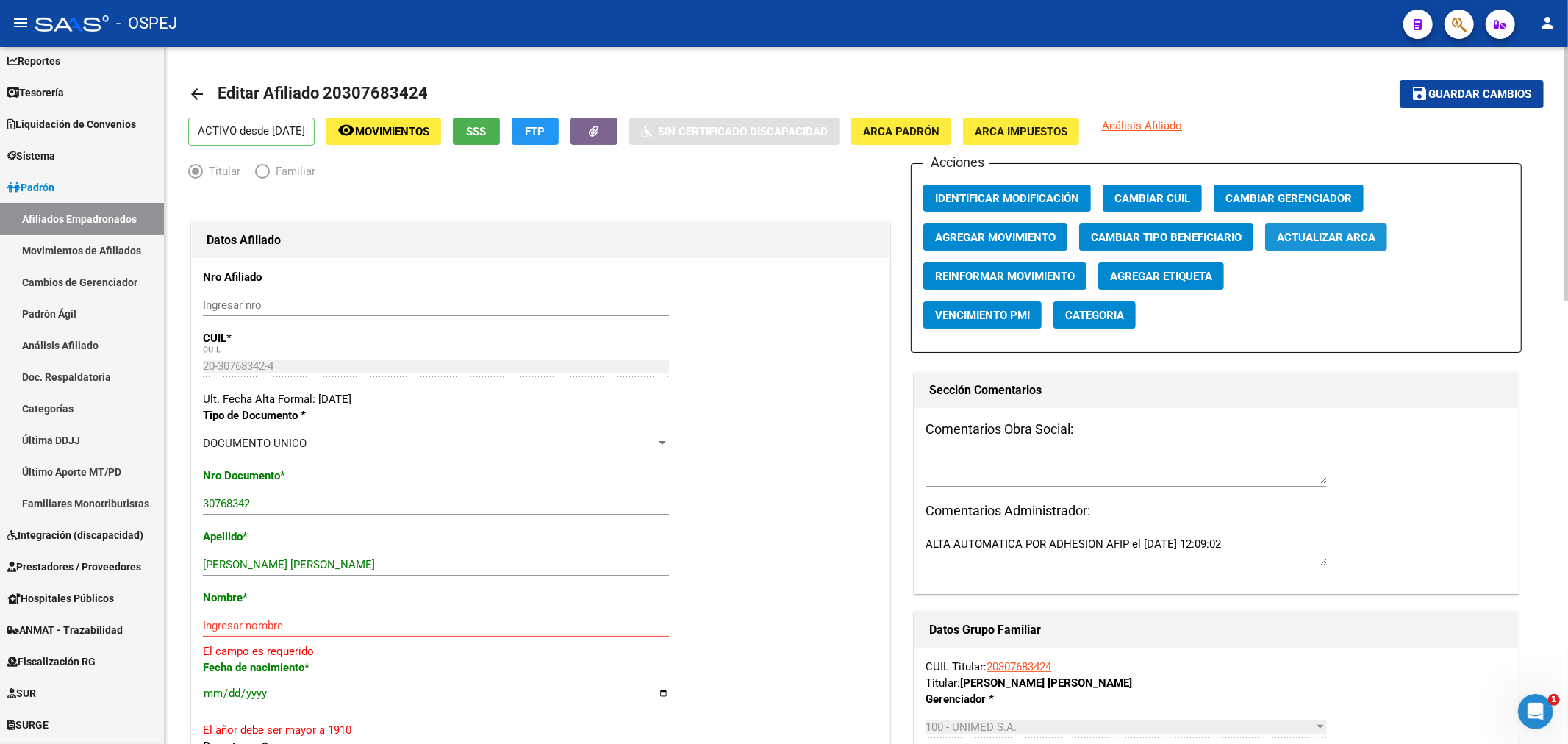
scroll to position [996, 0]
click at [1276, 245] on button "Actualizar ARCA" at bounding box center [1325, 237] width 122 height 27
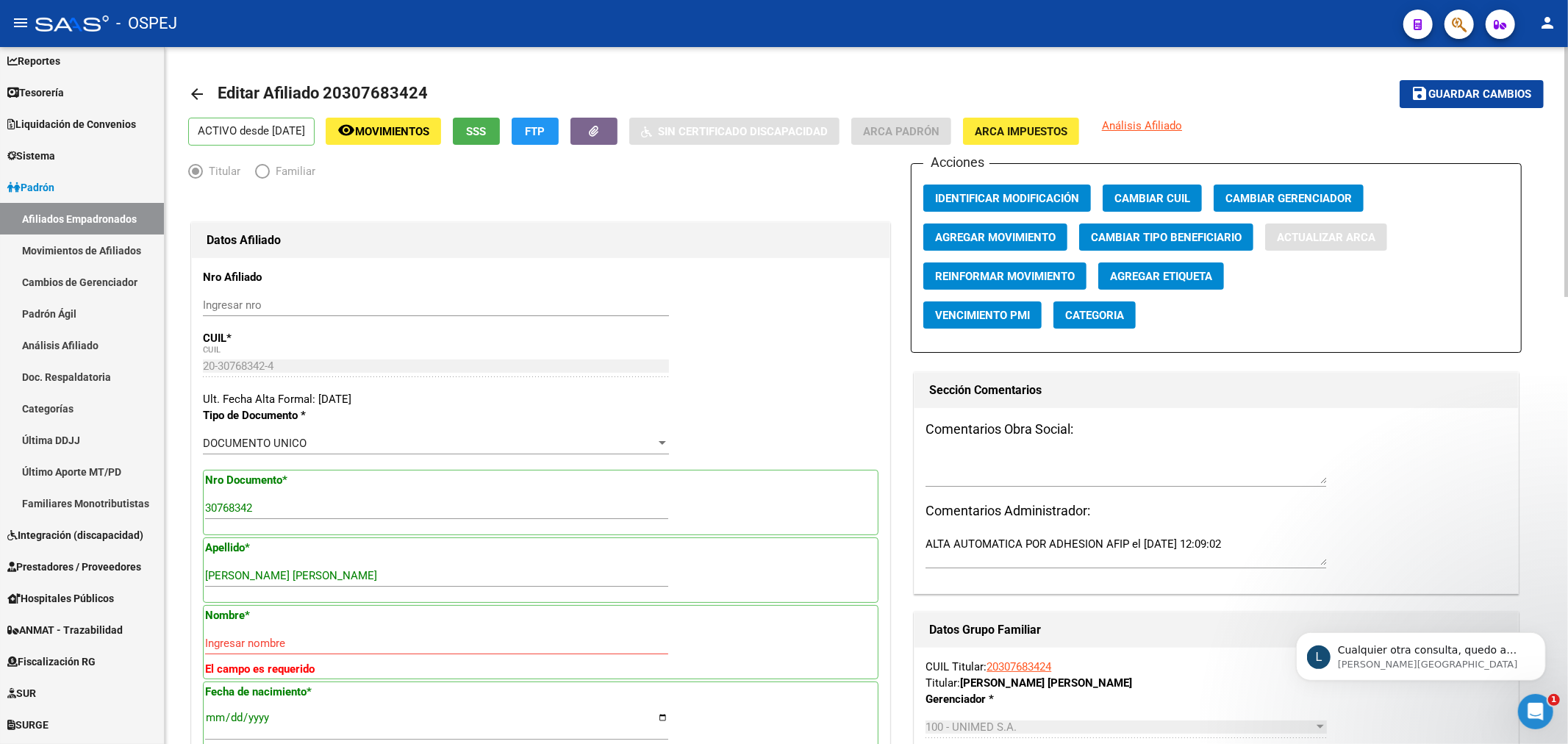
scroll to position [997, 0]
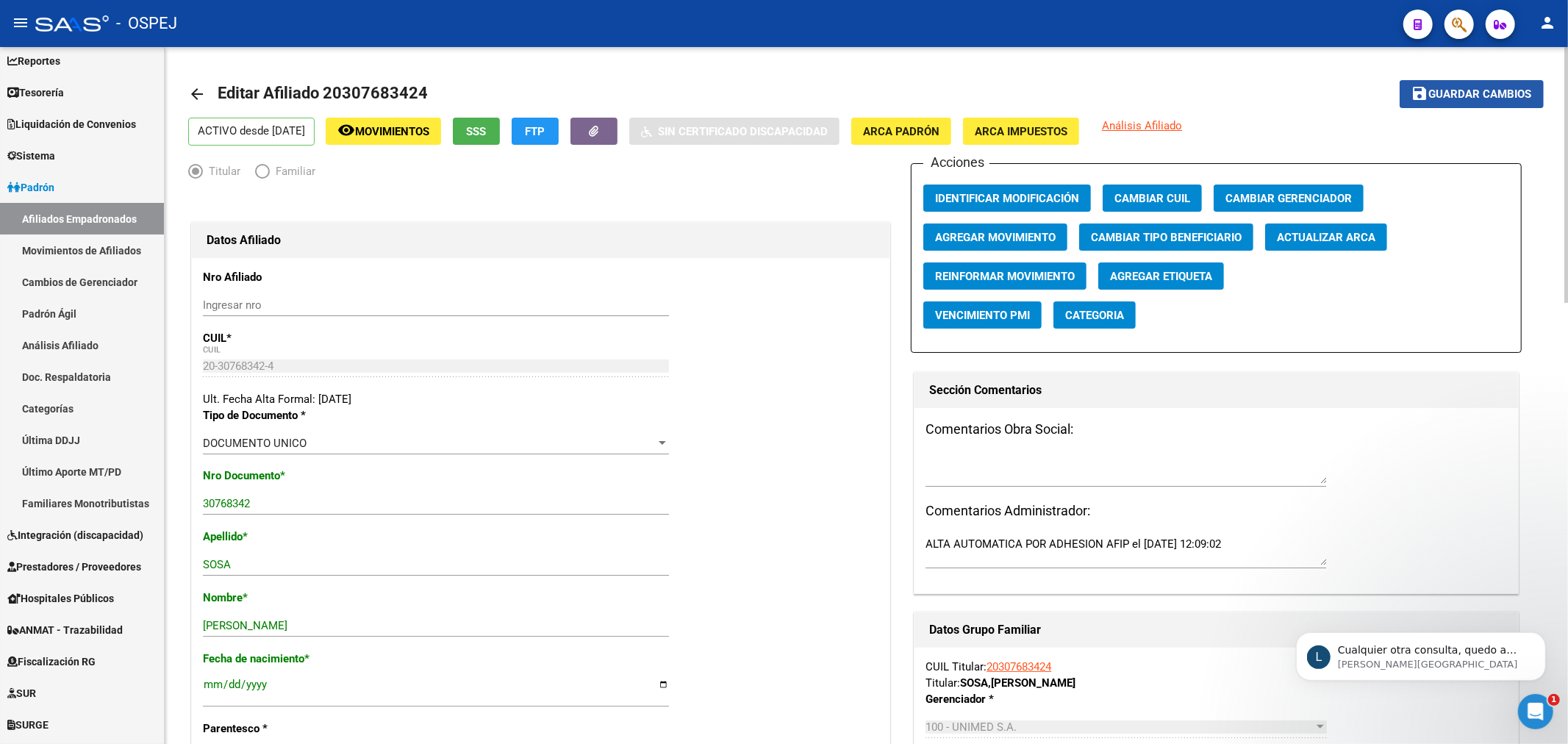
click at [1461, 96] on span "Guardar cambios" at bounding box center [1480, 95] width 103 height 13
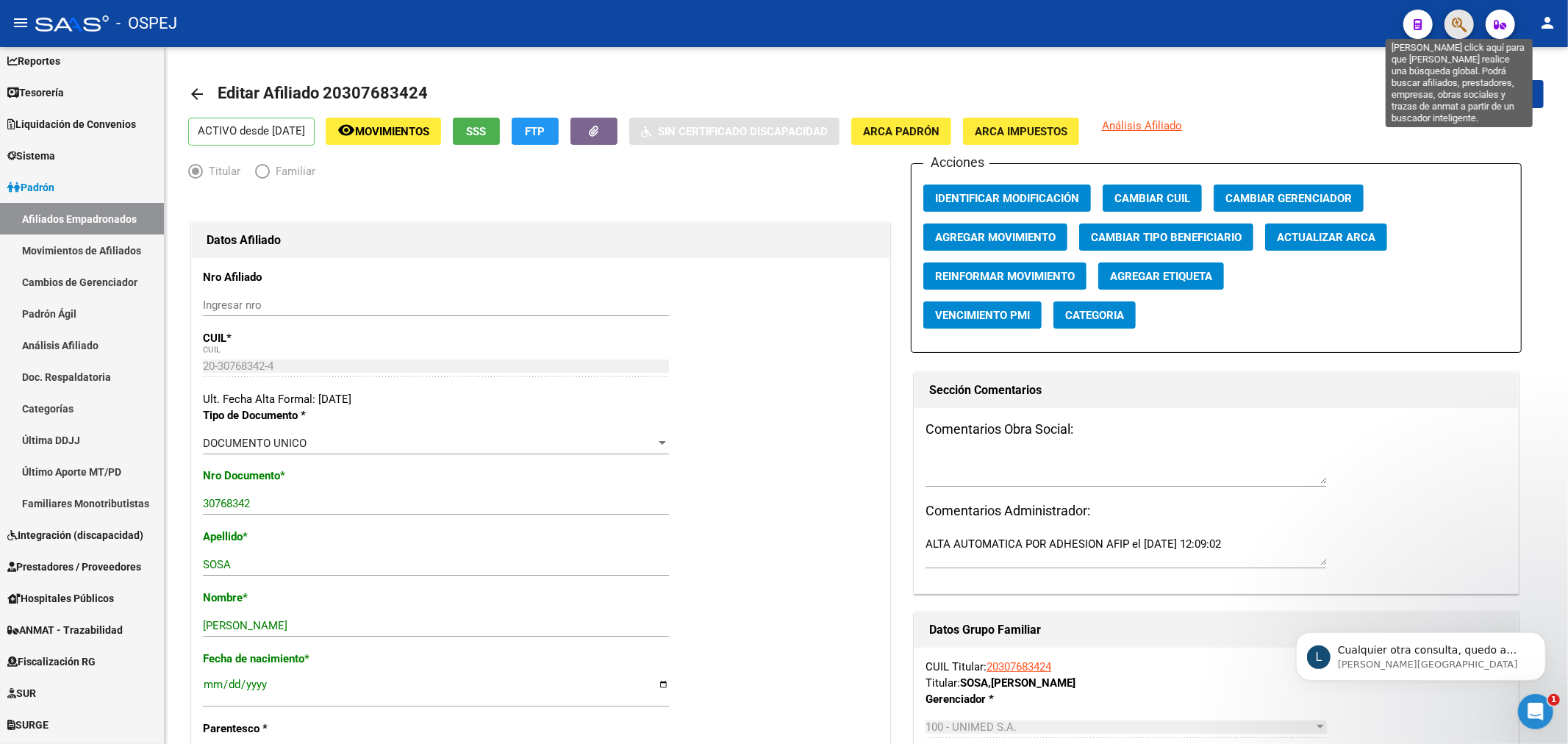
click at [1453, 16] on icon "button" at bounding box center [1459, 25] width 14 height 17
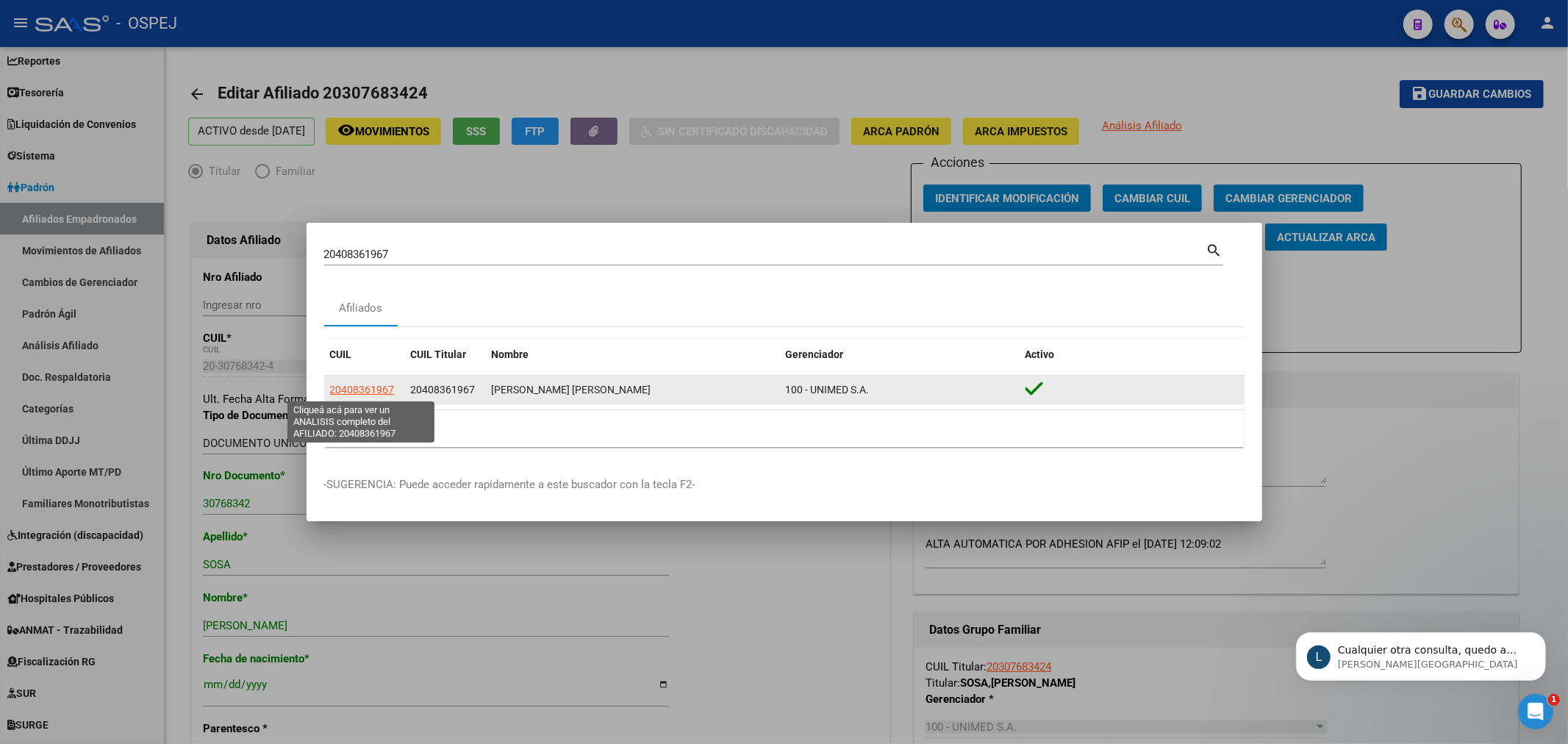
click at [353, 388] on span "20408361967" at bounding box center [362, 390] width 64 height 12
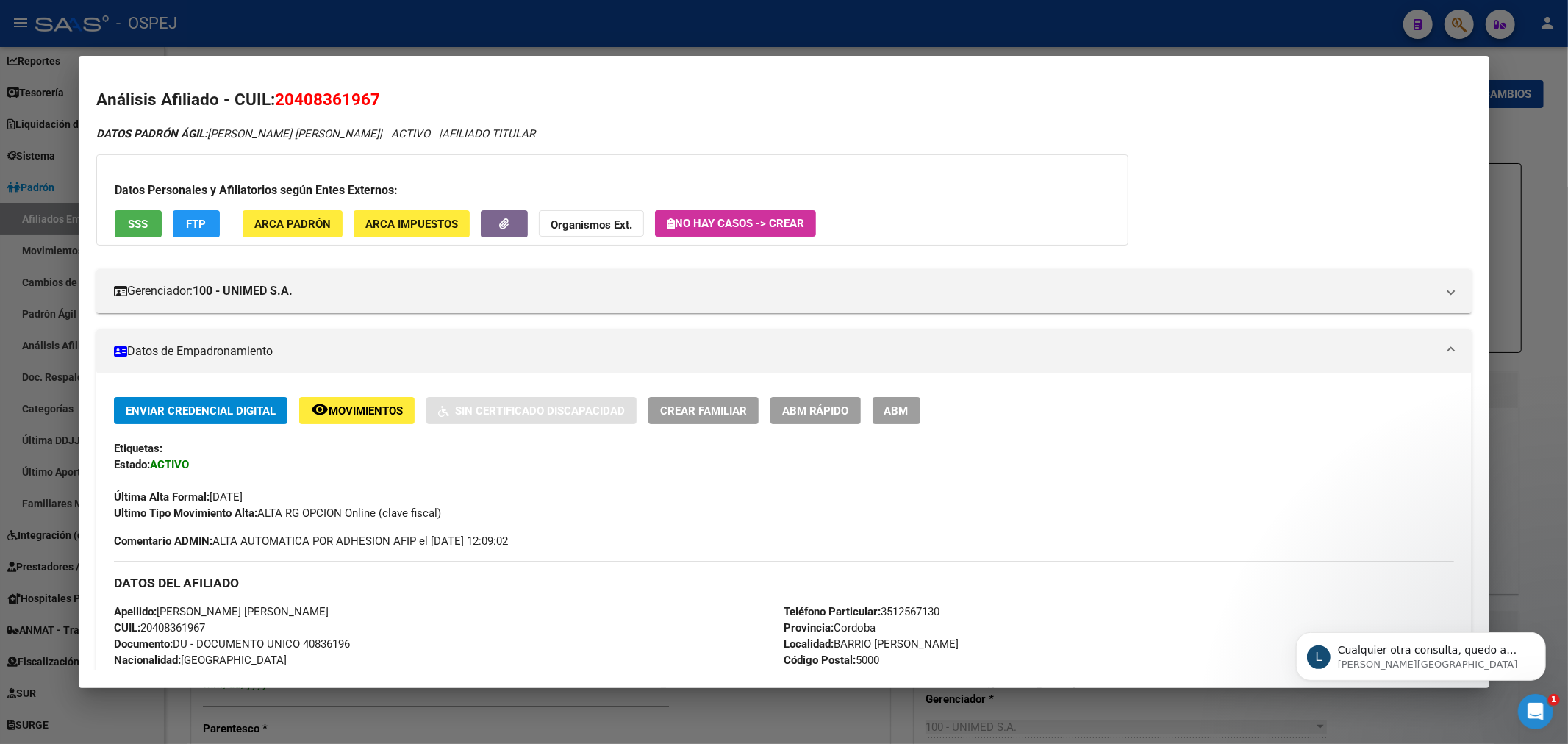
click at [949, 412] on div "Enviar Credencial Digital remove_red_eye Movimientos Sin Certificado Discapacid…" at bounding box center [784, 411] width 1341 height 27
click at [909, 413] on span "ABM" at bounding box center [895, 411] width 24 height 13
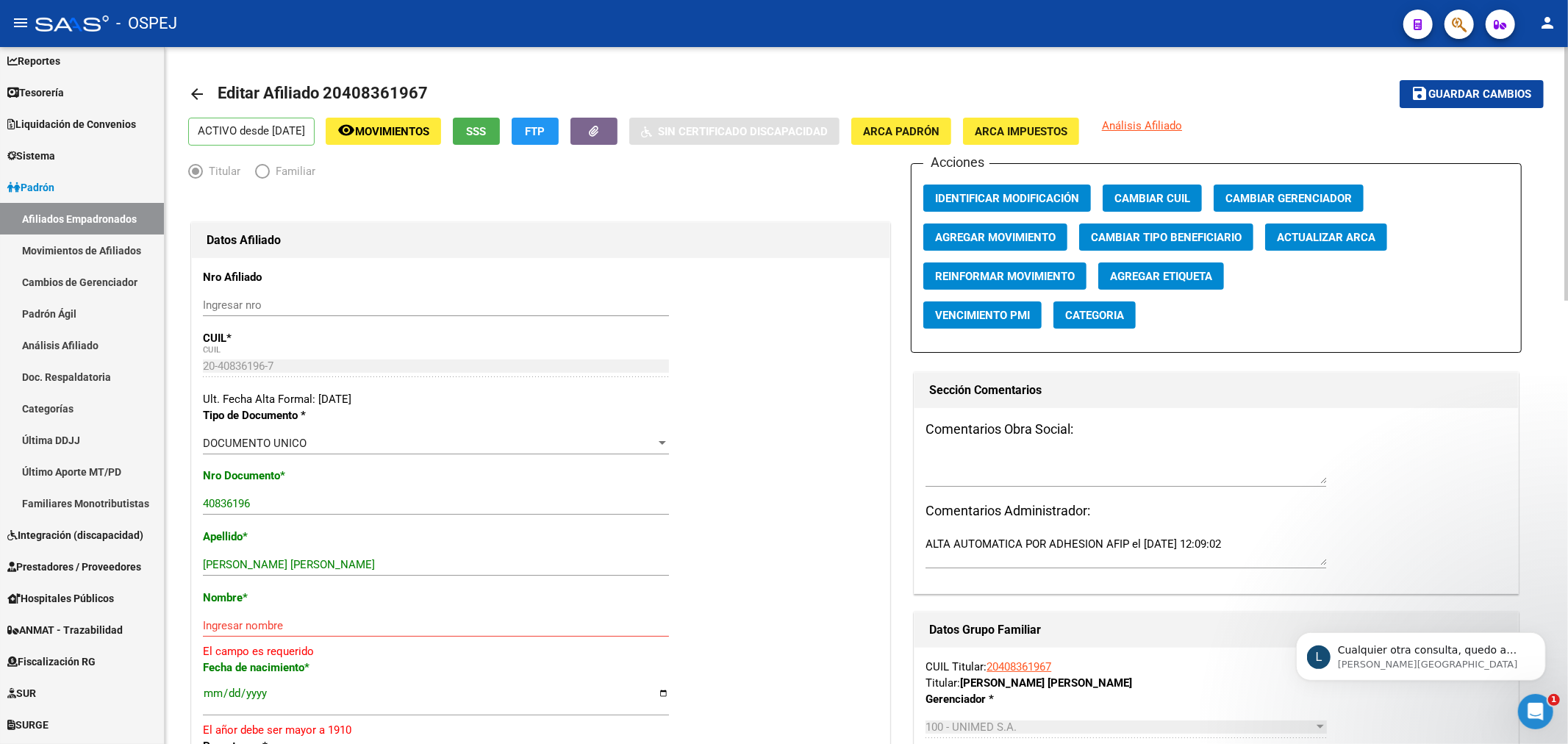
click at [1327, 239] on span "Actualizar ARCA" at bounding box center [1325, 237] width 99 height 13
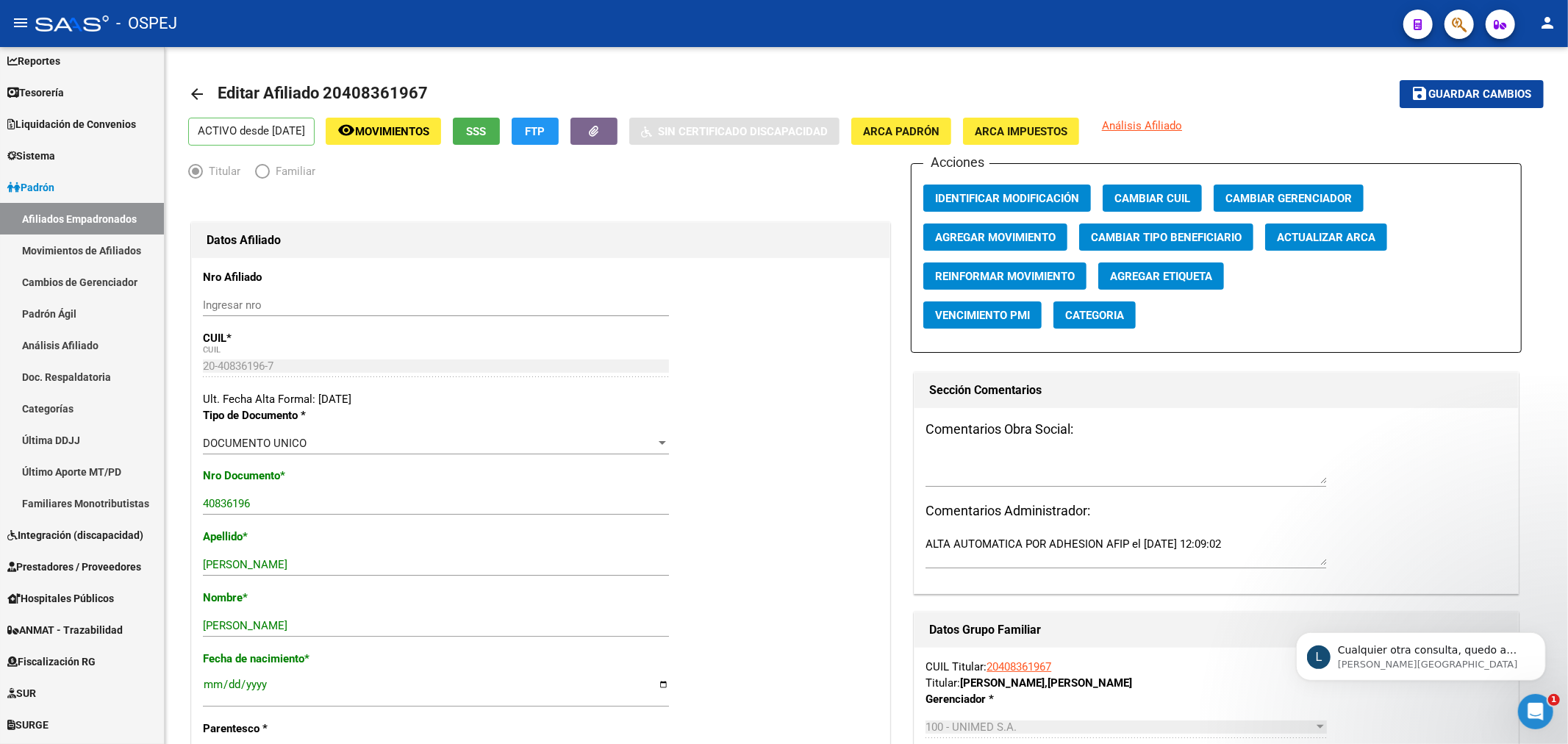
drag, startPoint x: 1477, startPoint y: 24, endPoint x: 1461, endPoint y: 20, distance: 16.5
click at [1476, 22] on mat-toolbar "menu - OSPEJ person" at bounding box center [784, 23] width 1568 height 47
click at [1490, 103] on button "save Guardar cambios" at bounding box center [1471, 93] width 144 height 27
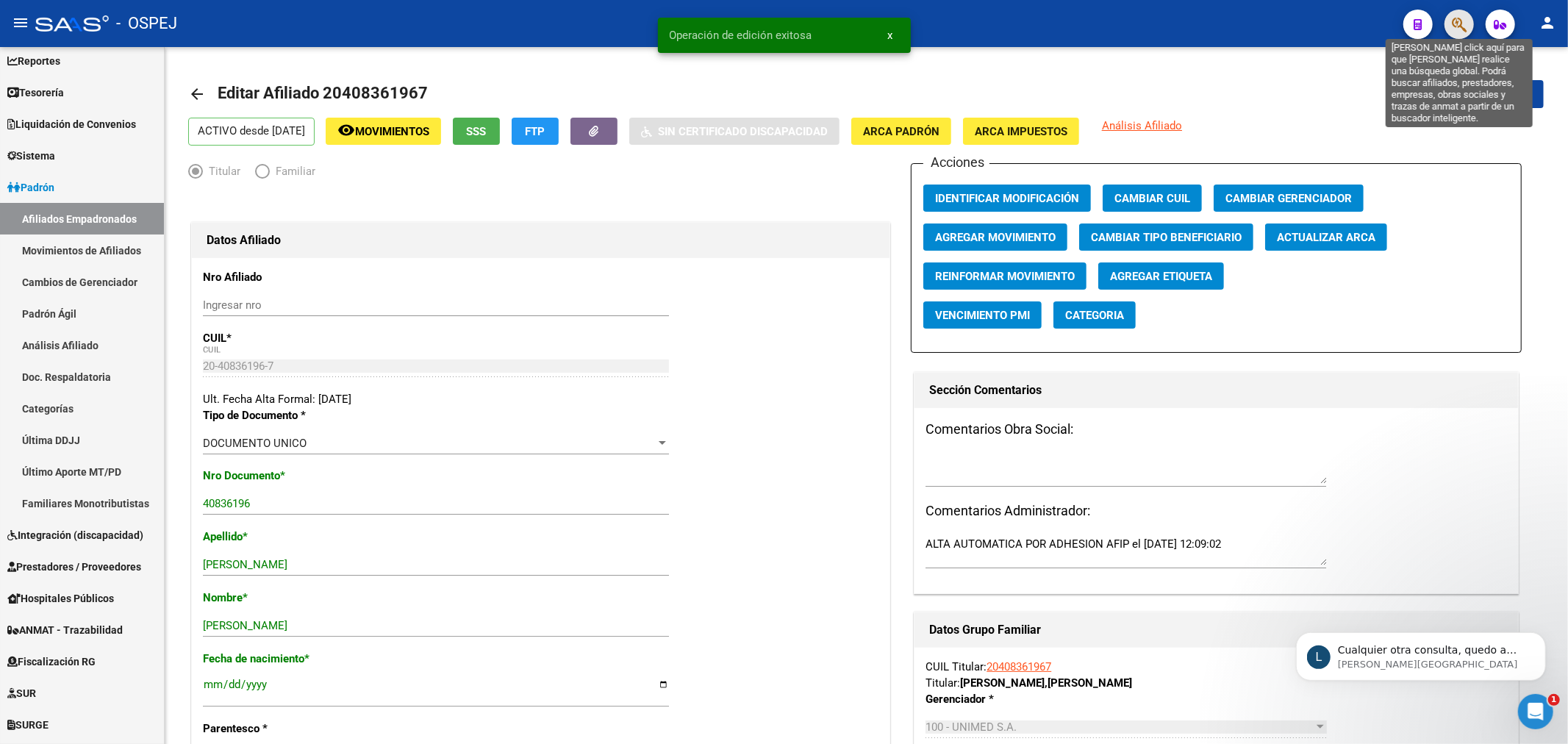
drag, startPoint x: 1463, startPoint y: 24, endPoint x: 1462, endPoint y: 34, distance: 10.0
click at [1462, 34] on span "button" at bounding box center [1459, 24] width 14 height 30
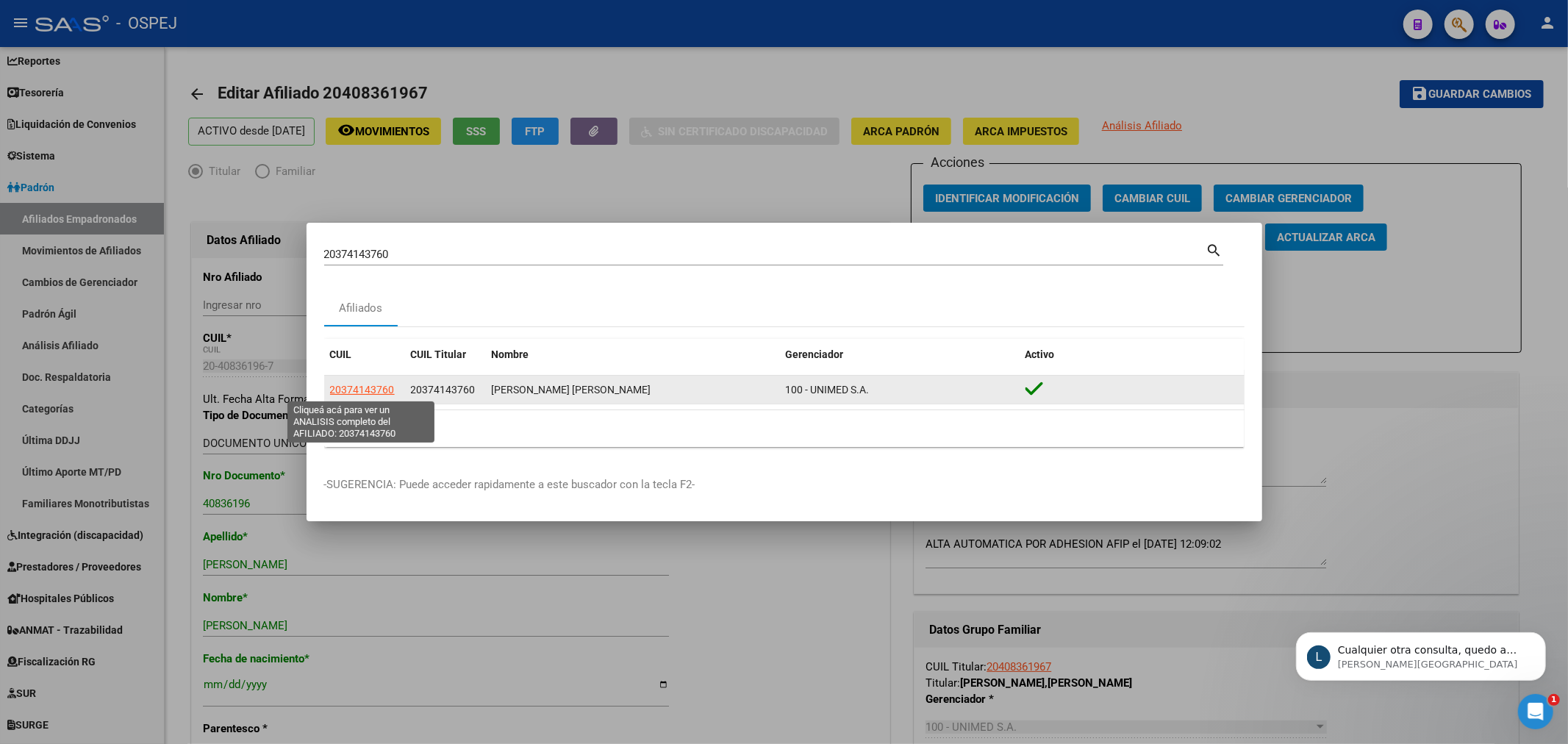
click at [385, 388] on span "20374143760" at bounding box center [362, 390] width 64 height 12
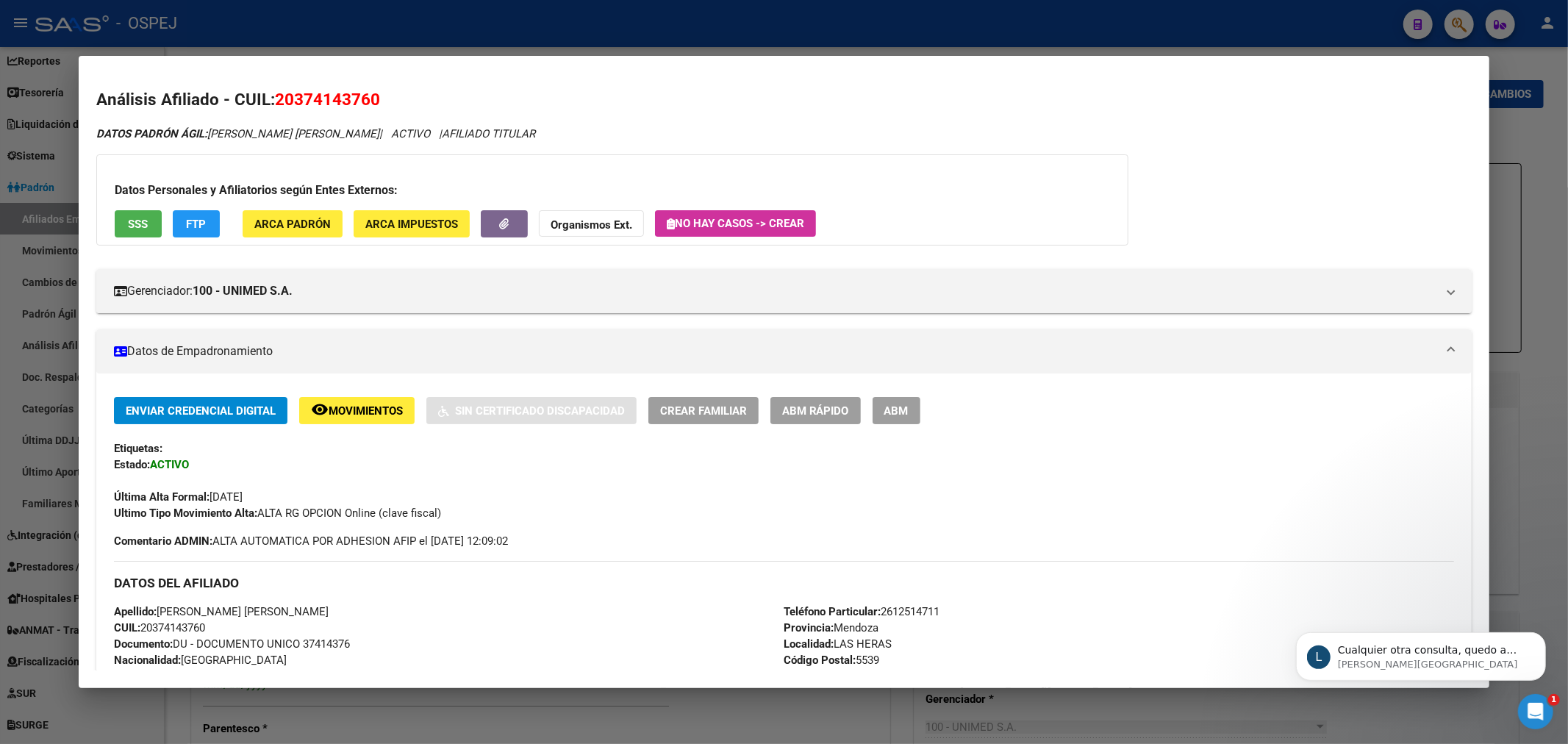
click at [896, 422] on button "ABM" at bounding box center [896, 411] width 48 height 27
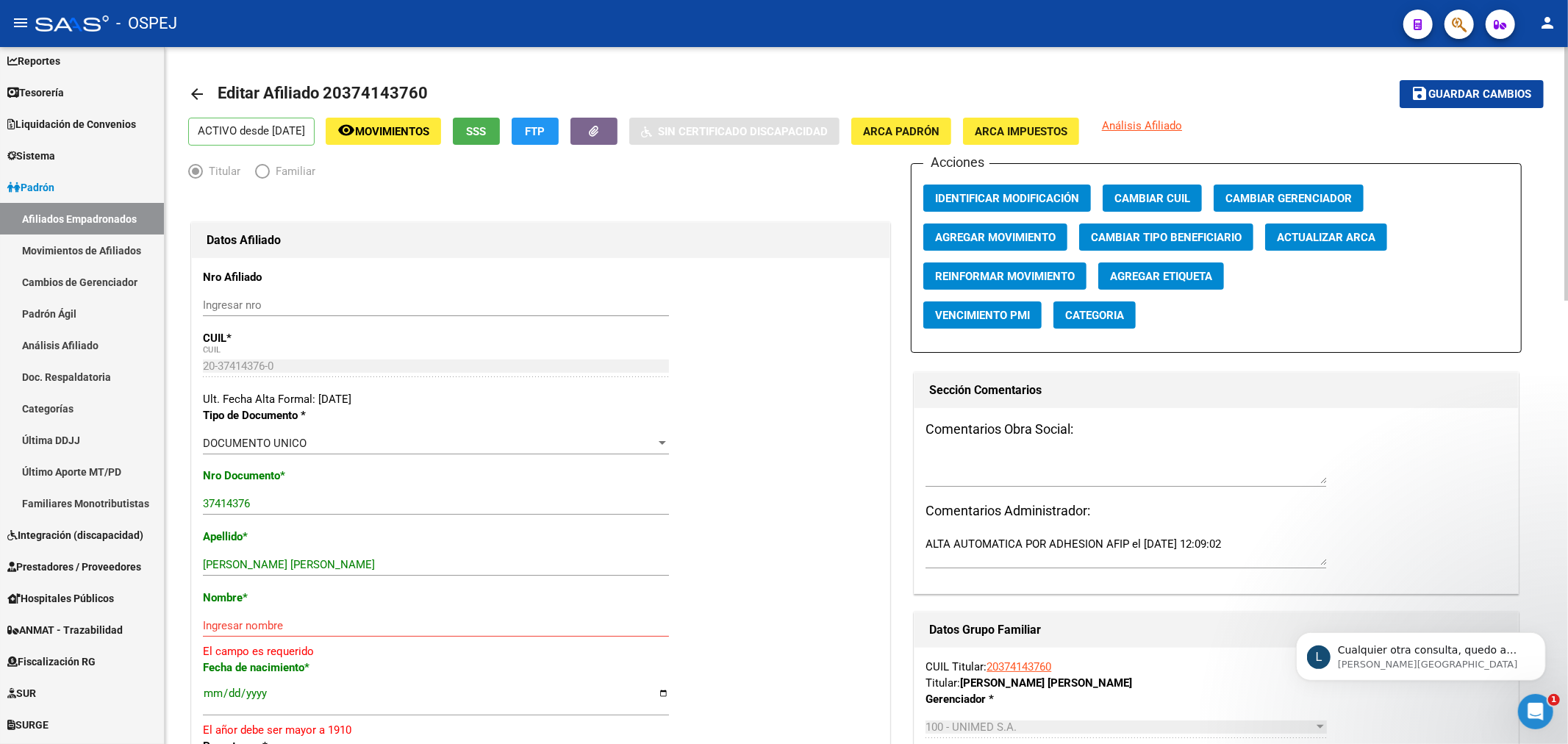
click at [1306, 248] on button "Actualizar ARCA" at bounding box center [1325, 237] width 122 height 27
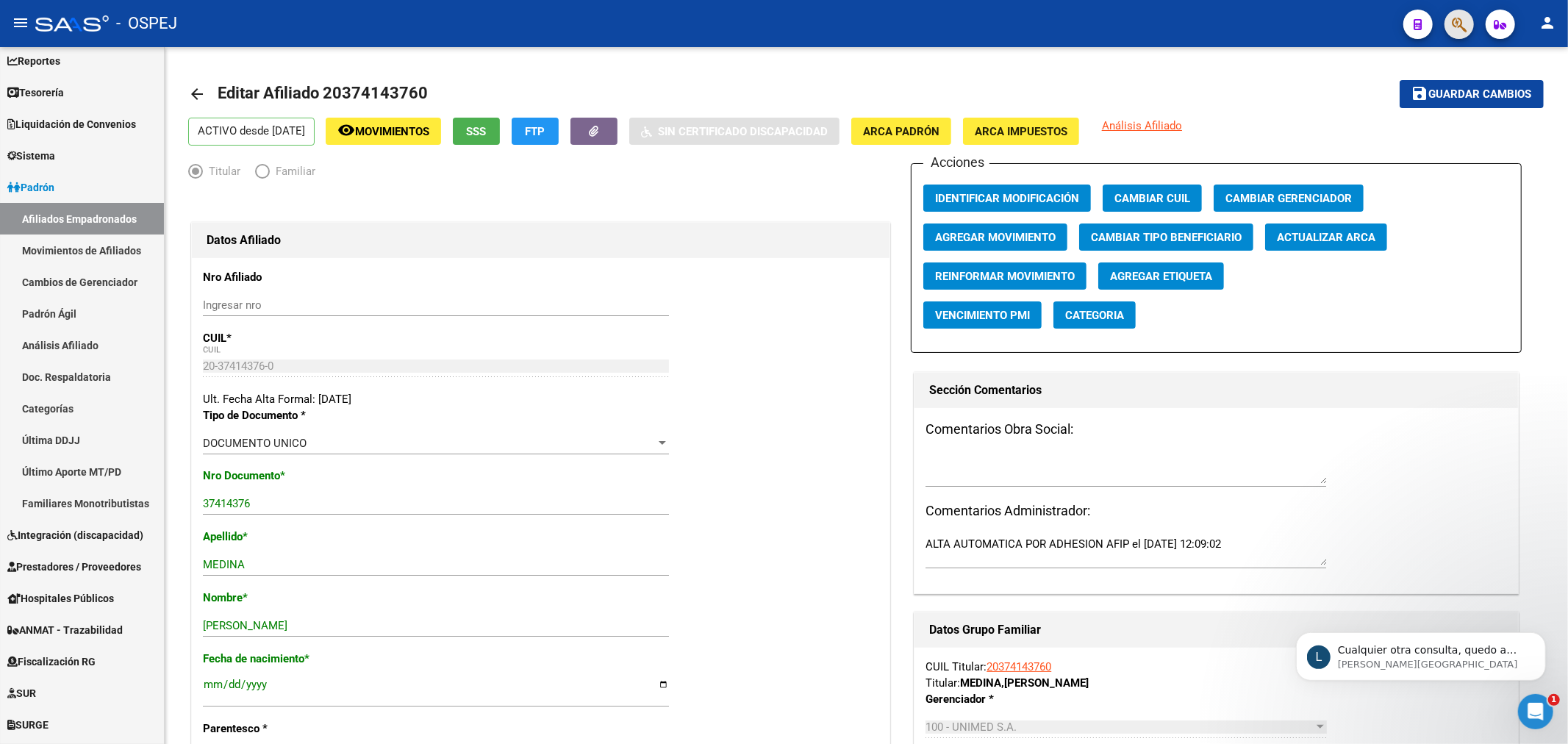
click at [1459, 19] on button "button" at bounding box center [1459, 24] width 30 height 30
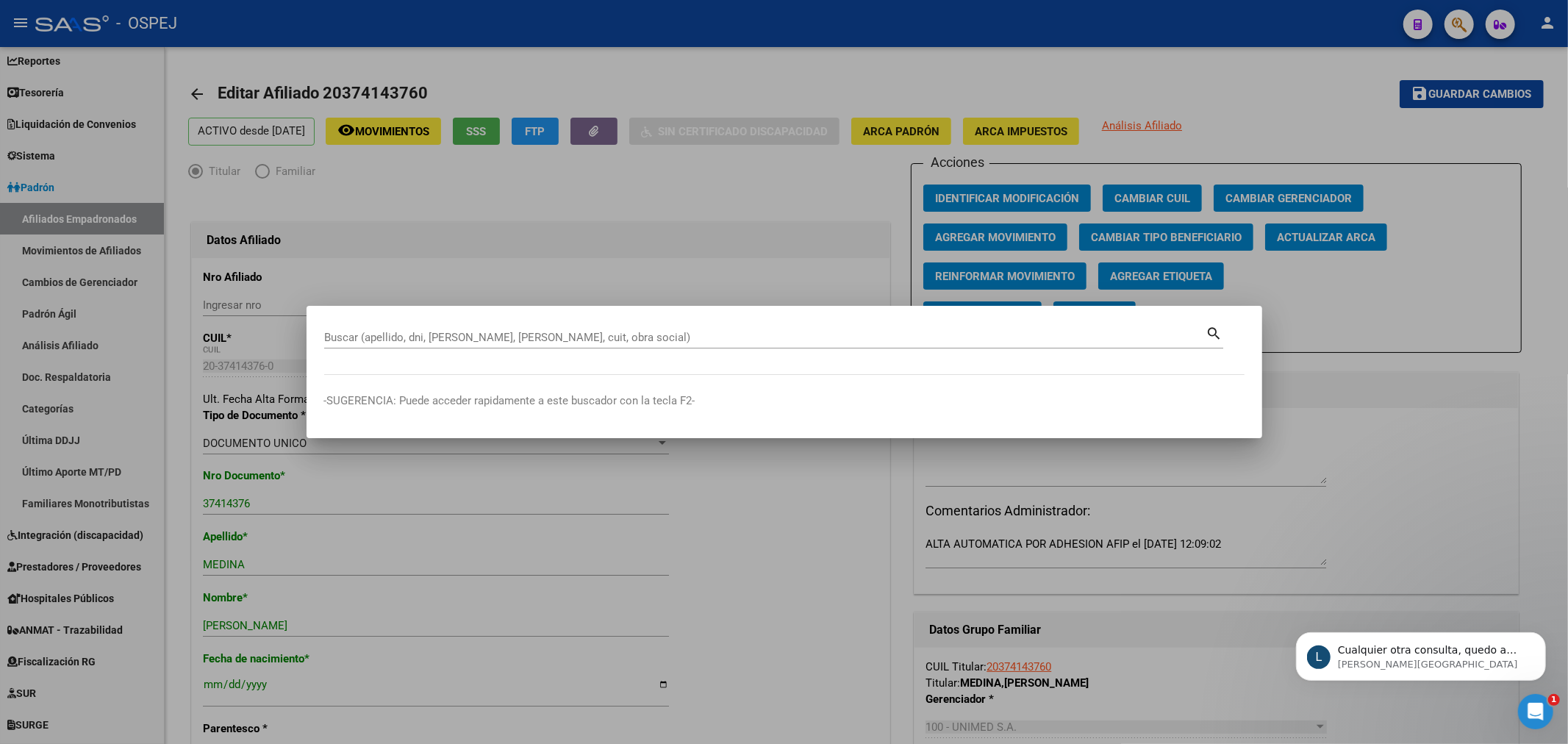
click at [802, 167] on div at bounding box center [784, 372] width 1568 height 744
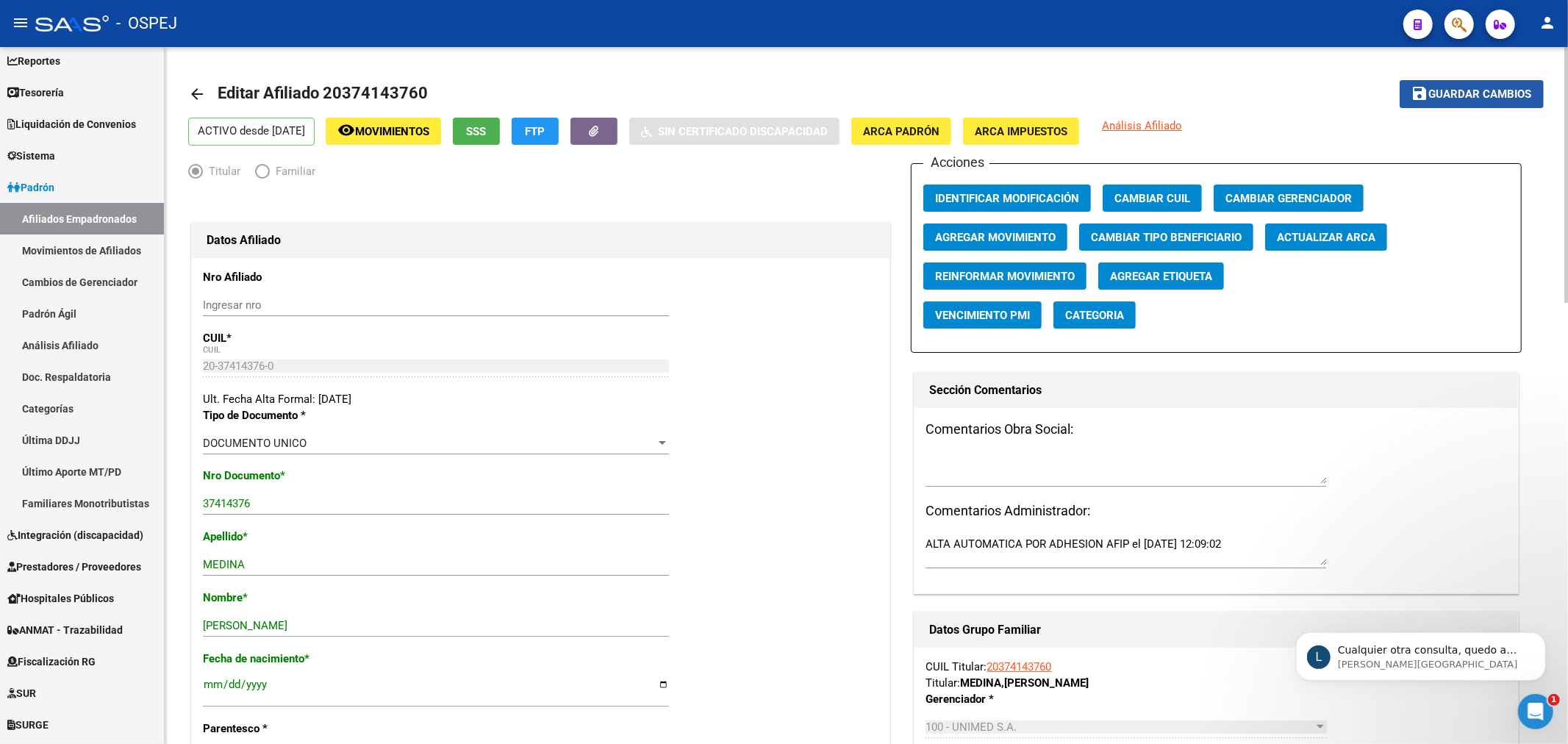
click at [1475, 89] on span "Guardar cambios" at bounding box center [1480, 95] width 103 height 13
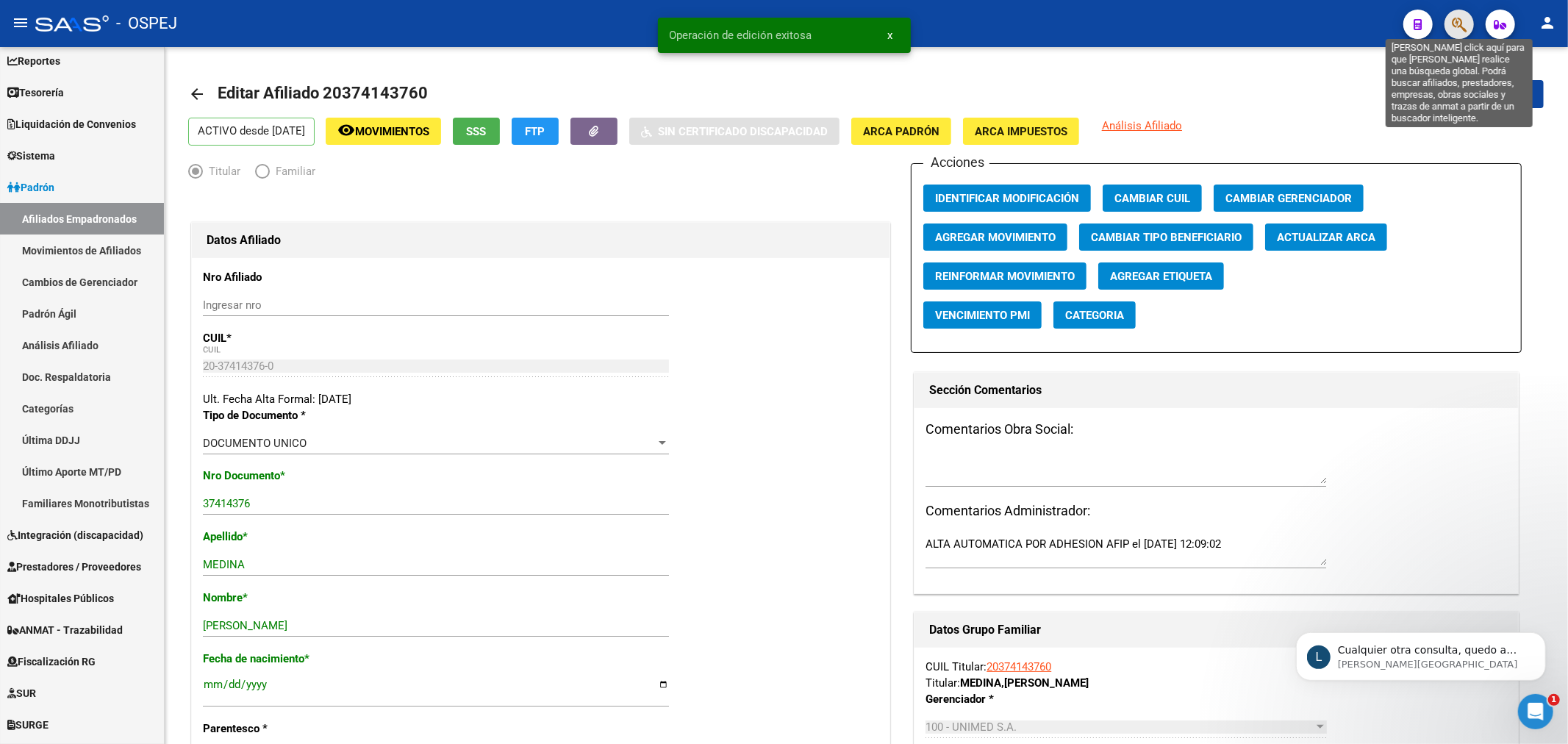
click at [1464, 27] on icon "button" at bounding box center [1459, 25] width 14 height 17
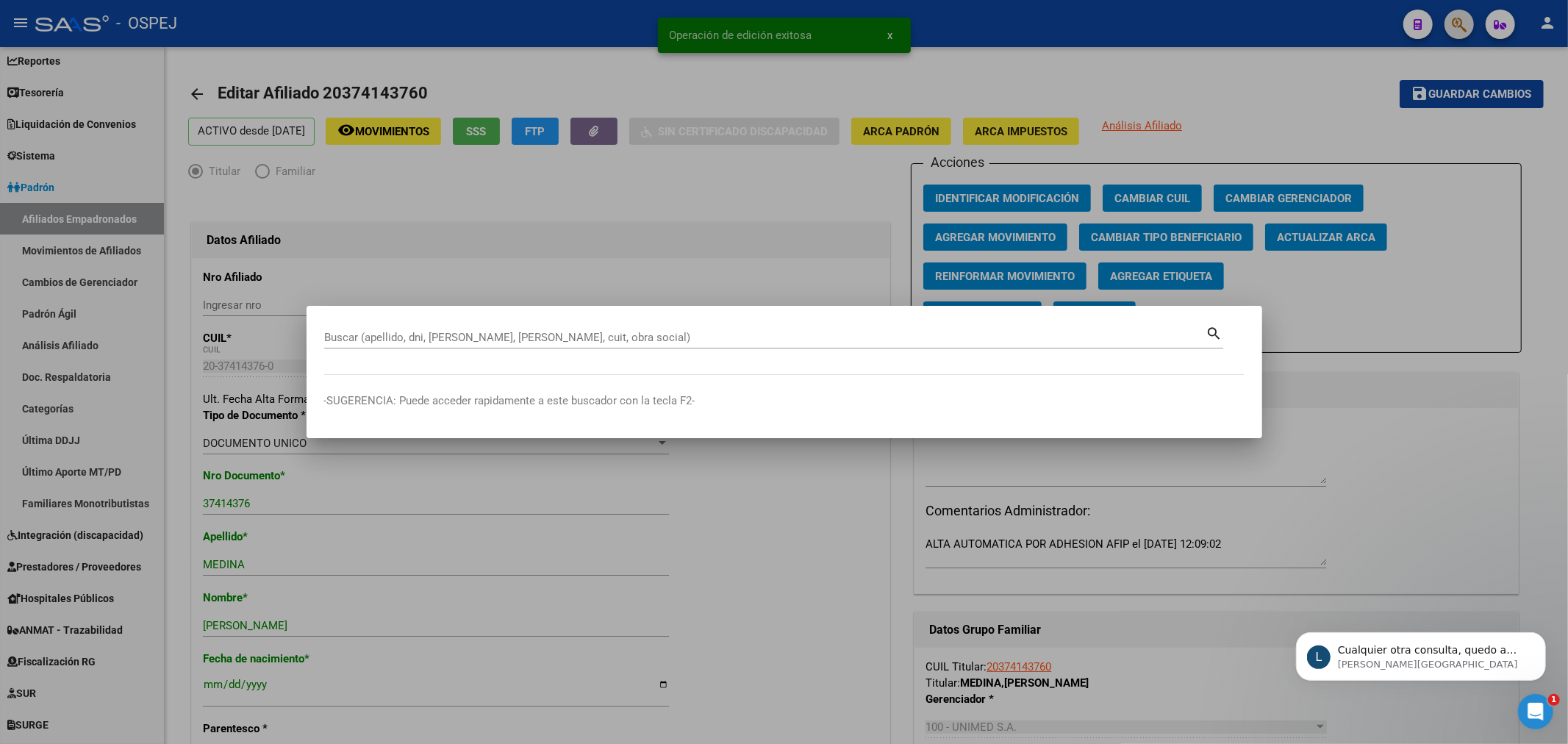
paste input "23439424044"
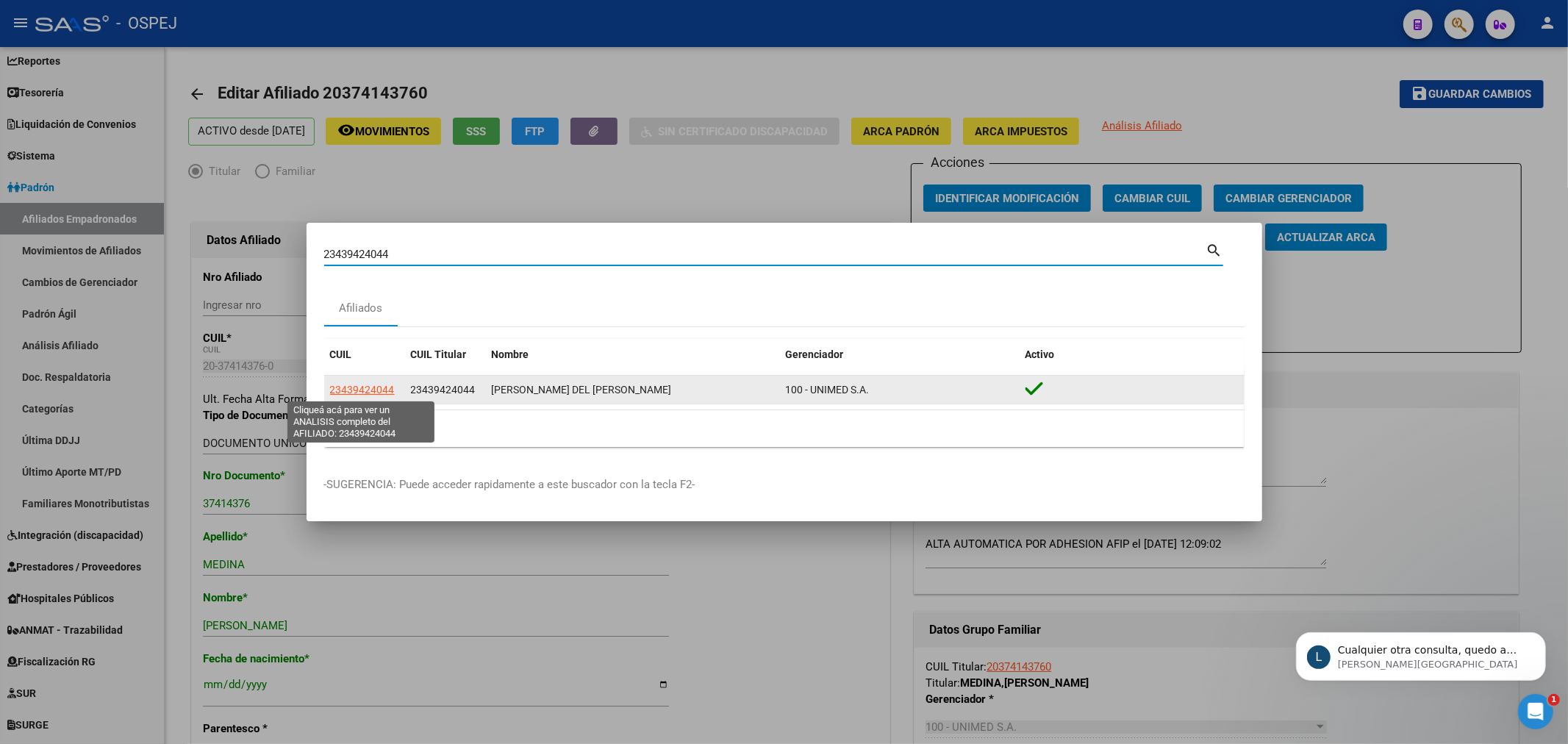
click at [350, 392] on span "23439424044" at bounding box center [362, 390] width 64 height 12
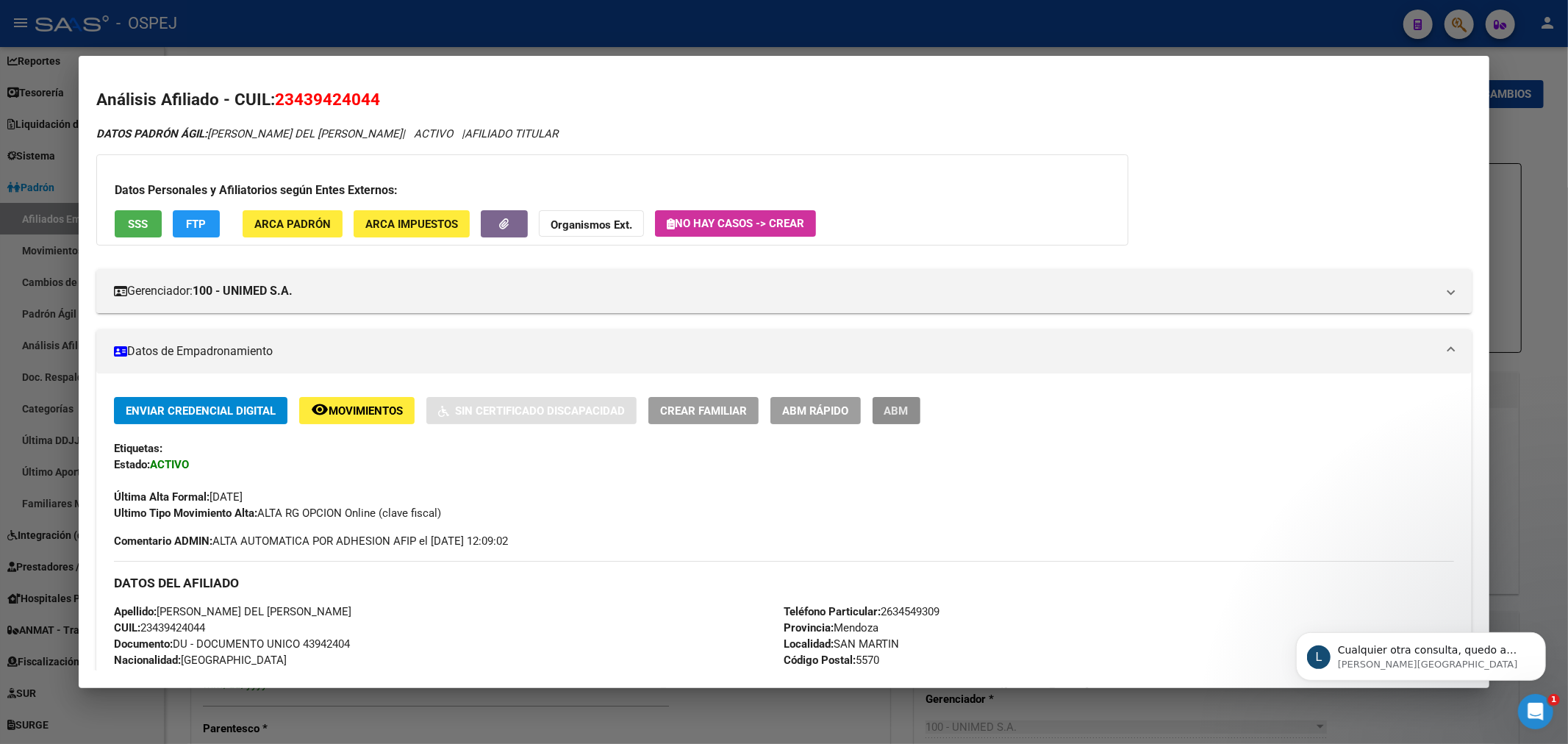
click at [920, 415] on button "ABM" at bounding box center [896, 411] width 48 height 27
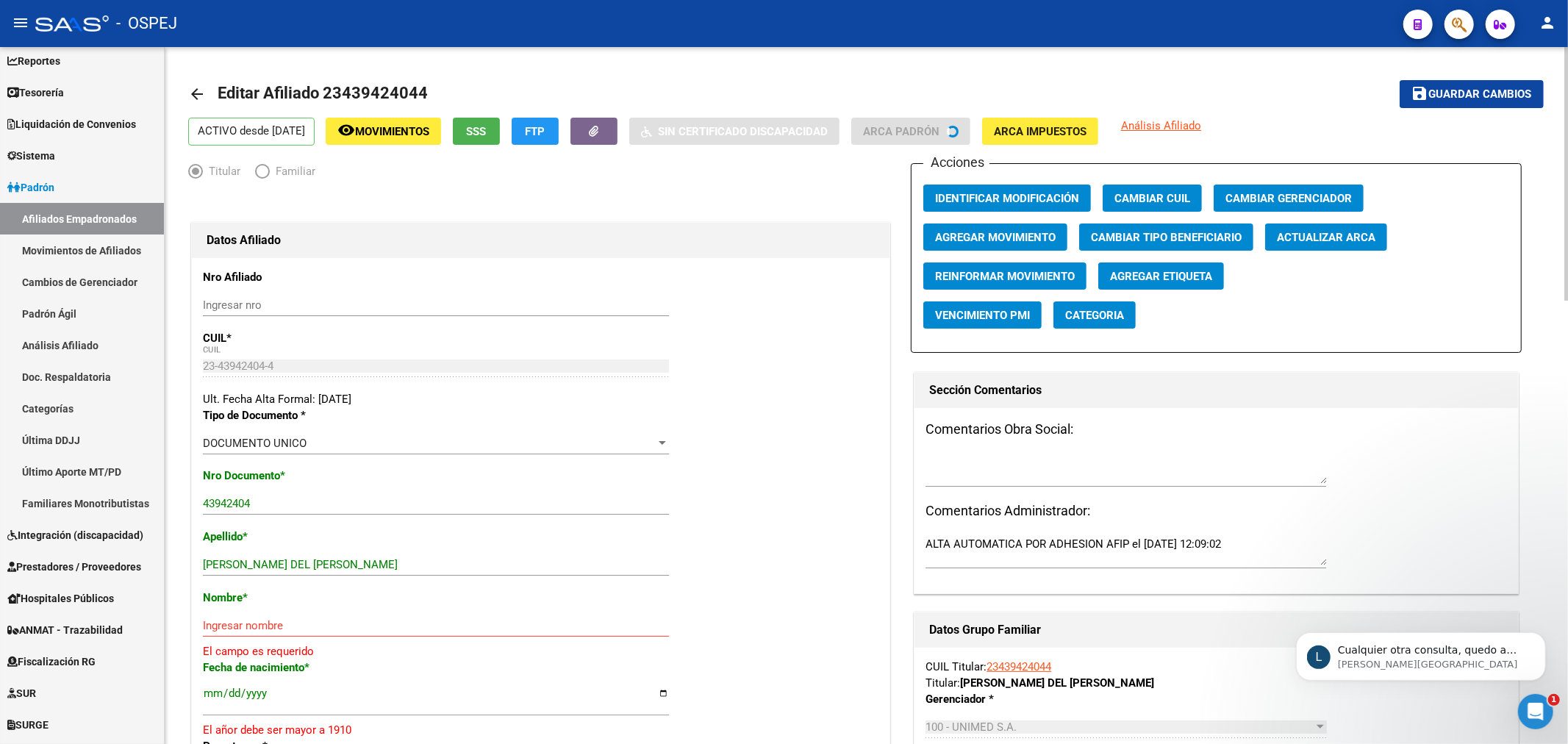
click at [1329, 241] on span "Actualizar ARCA" at bounding box center [1325, 237] width 99 height 13
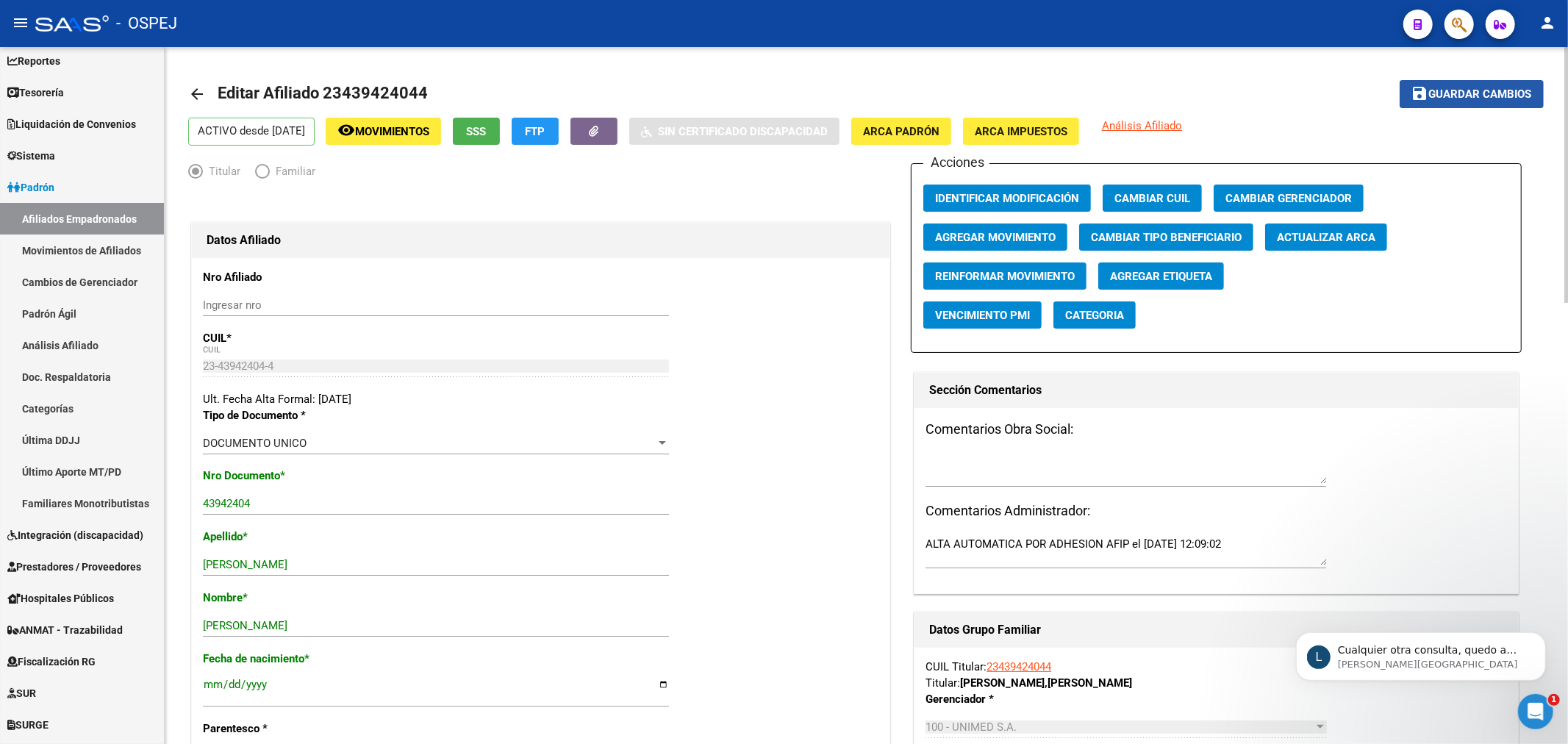
click at [1464, 89] on span "Guardar cambios" at bounding box center [1480, 95] width 103 height 13
click at [1452, 35] on span "button" at bounding box center [1459, 24] width 14 height 30
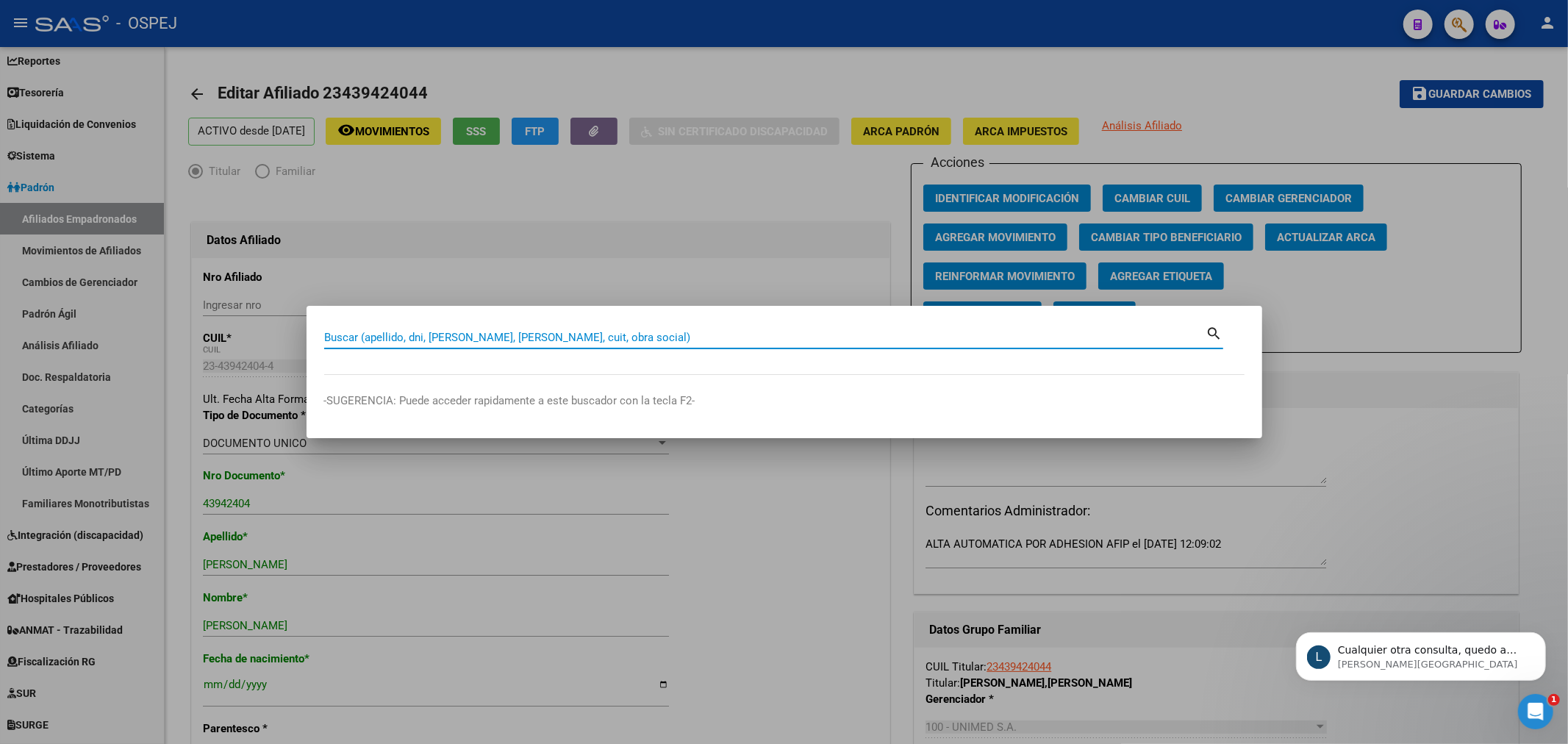
paste input "20286809333"
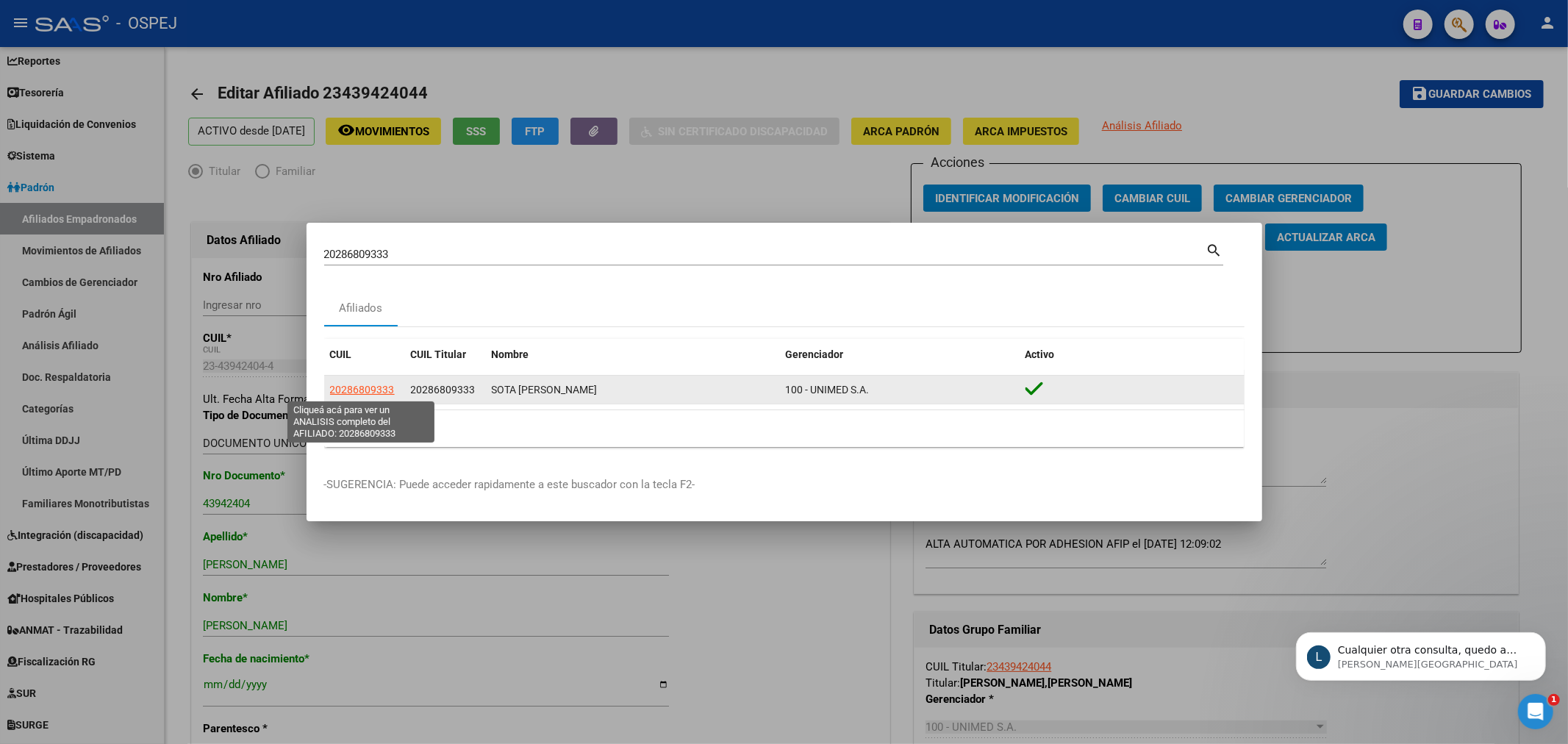
click at [353, 384] on span "20286809333" at bounding box center [362, 390] width 64 height 12
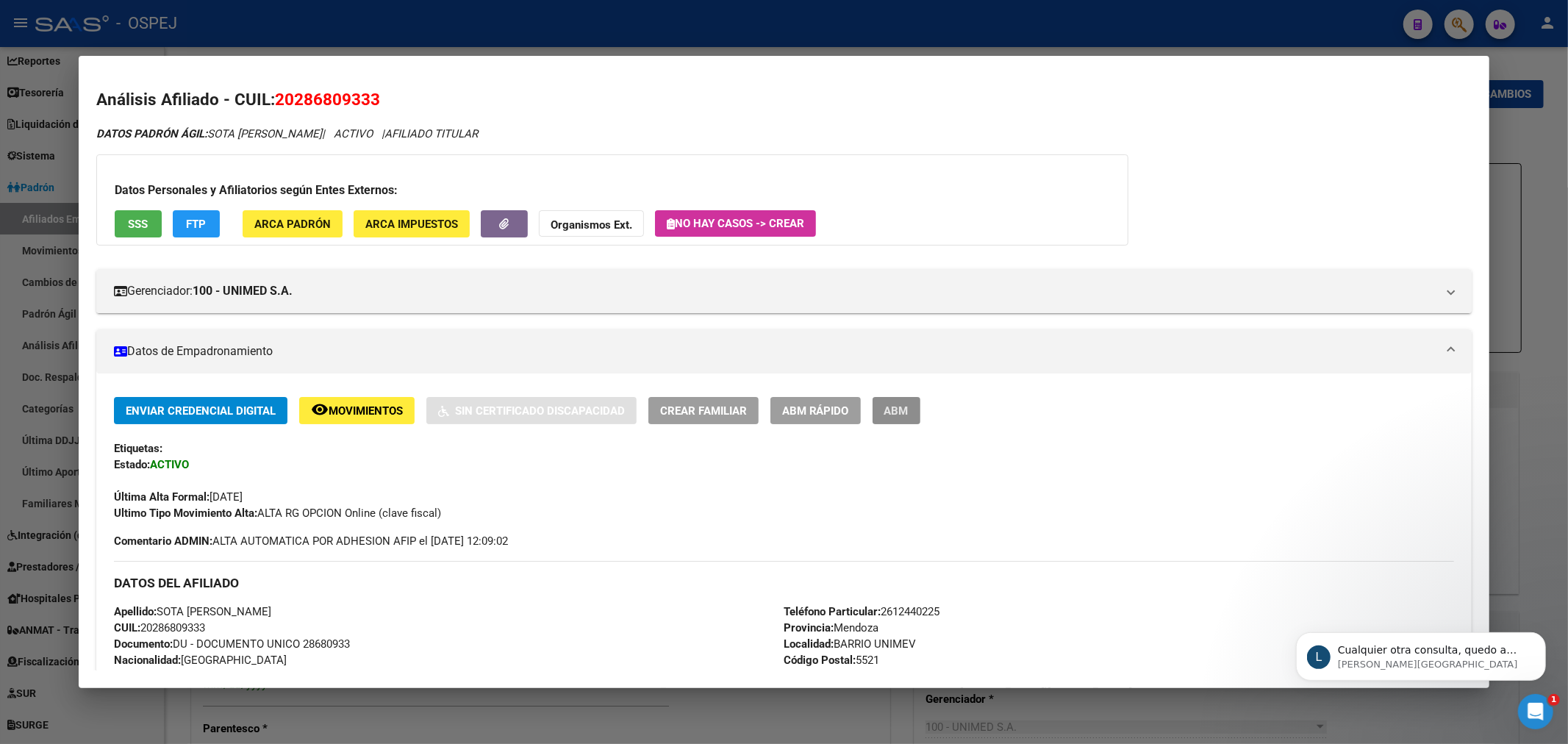
drag, startPoint x: 919, startPoint y: 410, endPoint x: 1322, endPoint y: 226, distance: 443.0
click at [909, 413] on span "ABM" at bounding box center [895, 411] width 24 height 13
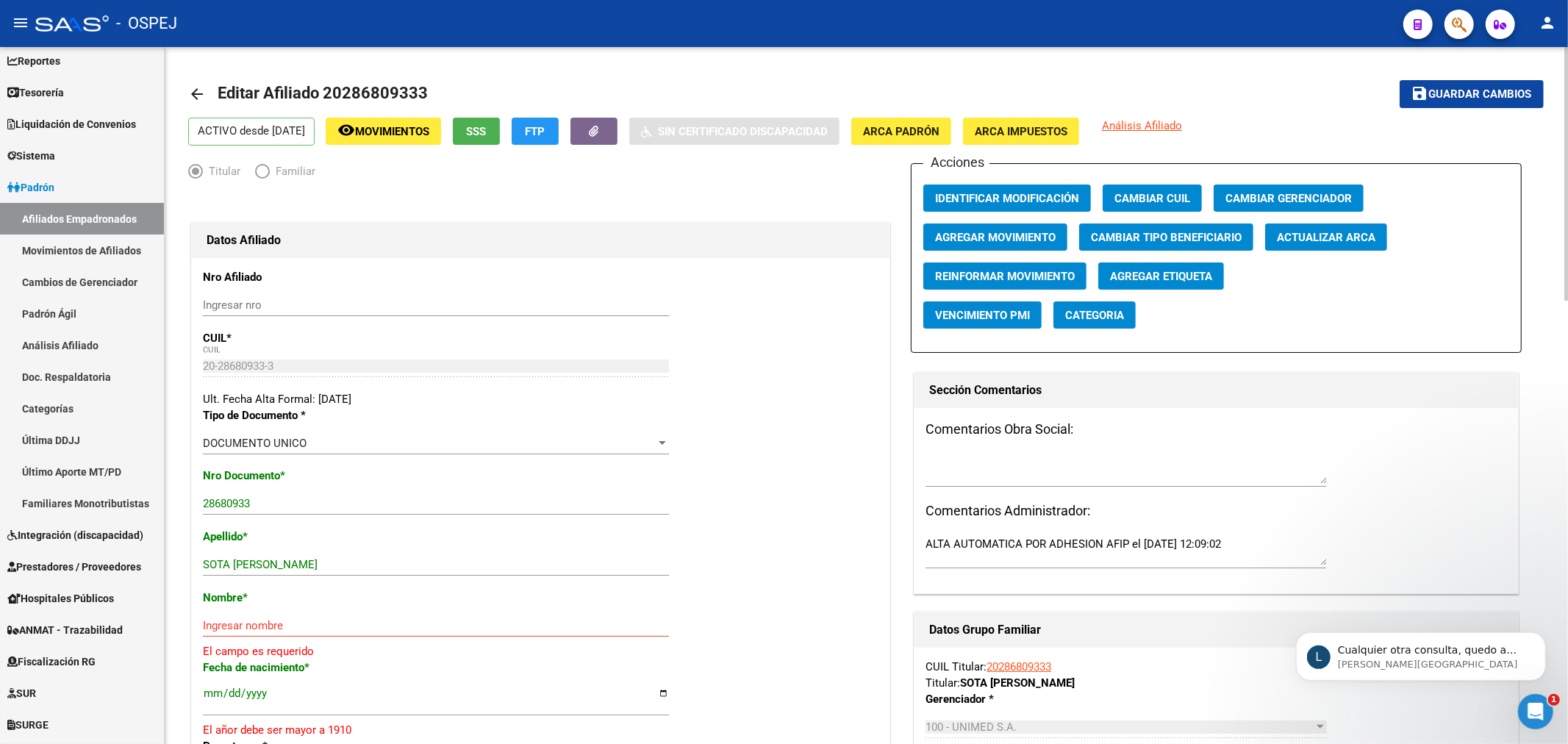
click at [1319, 240] on span "Actualizar ARCA" at bounding box center [1325, 237] width 99 height 13
click at [1470, 86] on span "save Guardar cambios" at bounding box center [1471, 93] width 121 height 13
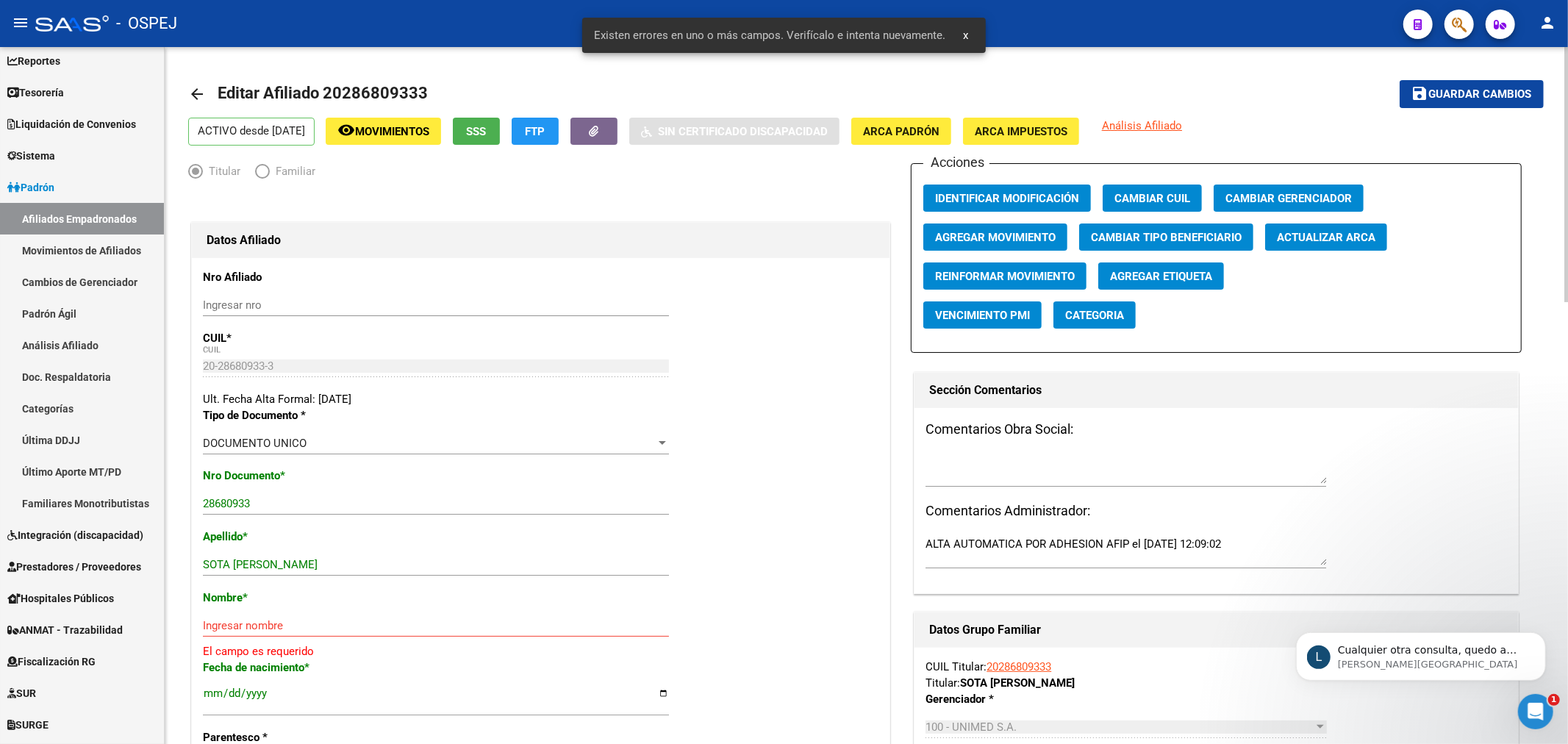
scroll to position [82, 0]
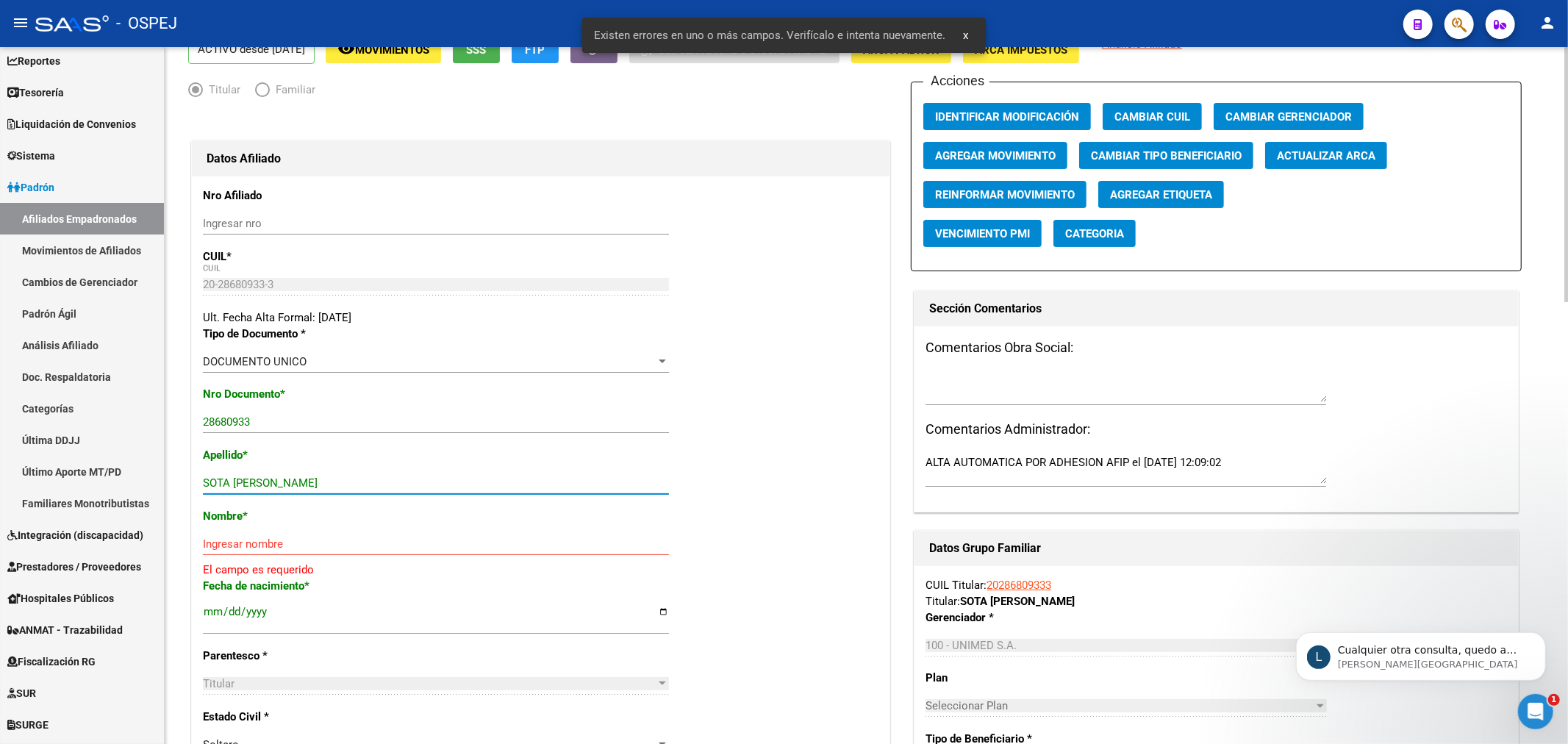
drag, startPoint x: 334, startPoint y: 482, endPoint x: 232, endPoint y: 486, distance: 102.1
click at [232, 486] on input "SOTA JORGE ABEL" at bounding box center [436, 483] width 466 height 13
click at [277, 540] on input "Ingresar nombre" at bounding box center [436, 544] width 466 height 13
paste input "JORGE ABEL"
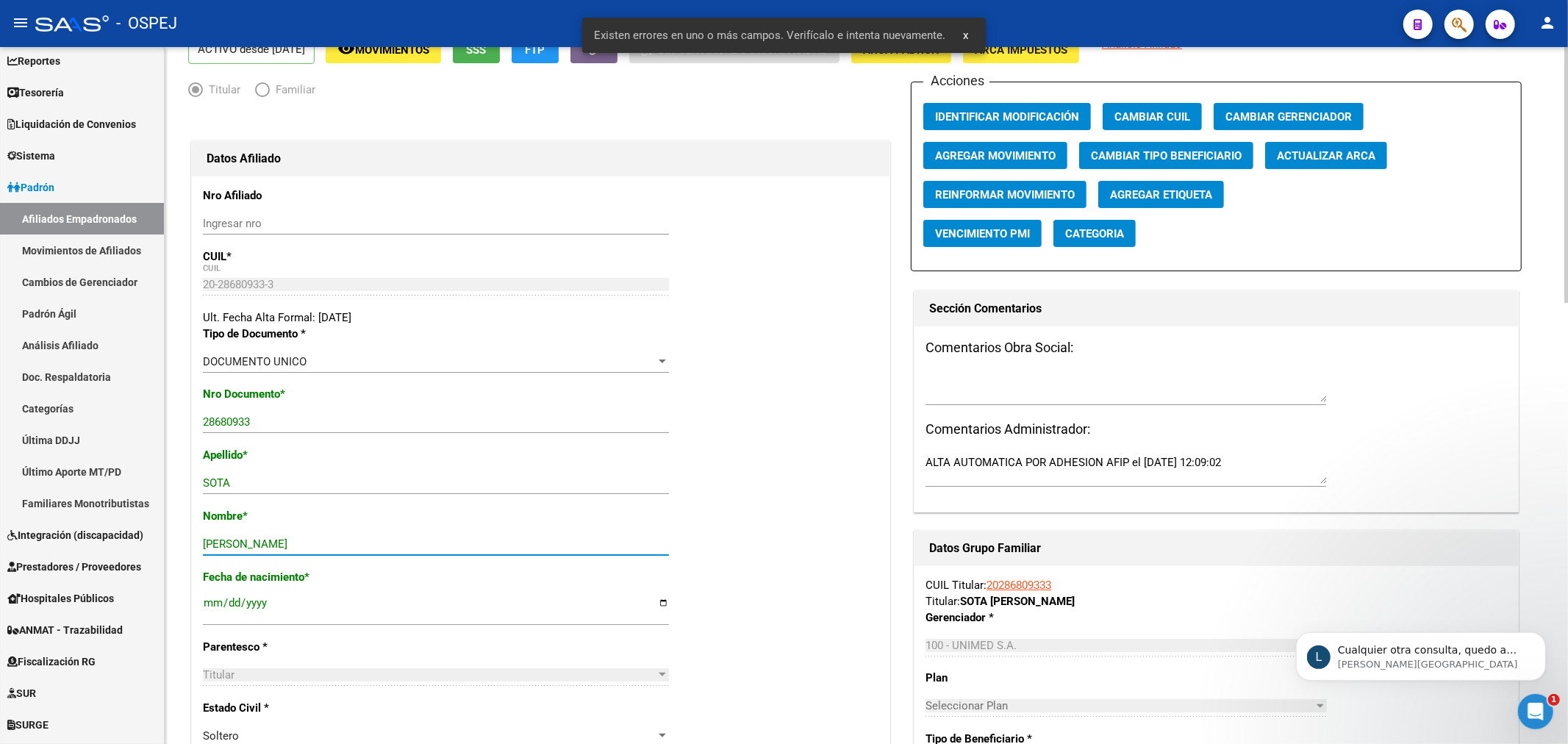
scroll to position [0, 0]
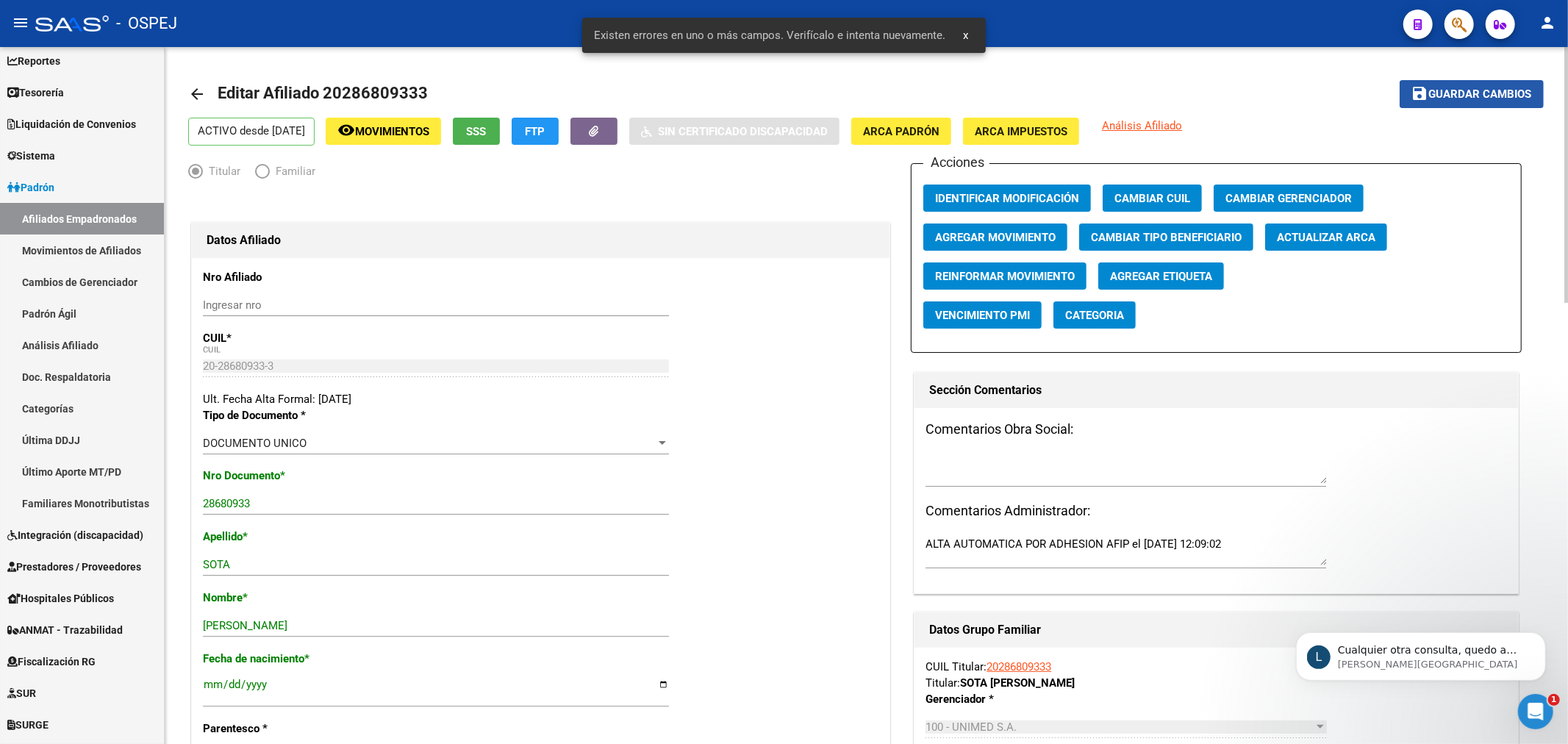
click at [1492, 91] on span "Guardar cambios" at bounding box center [1480, 95] width 103 height 13
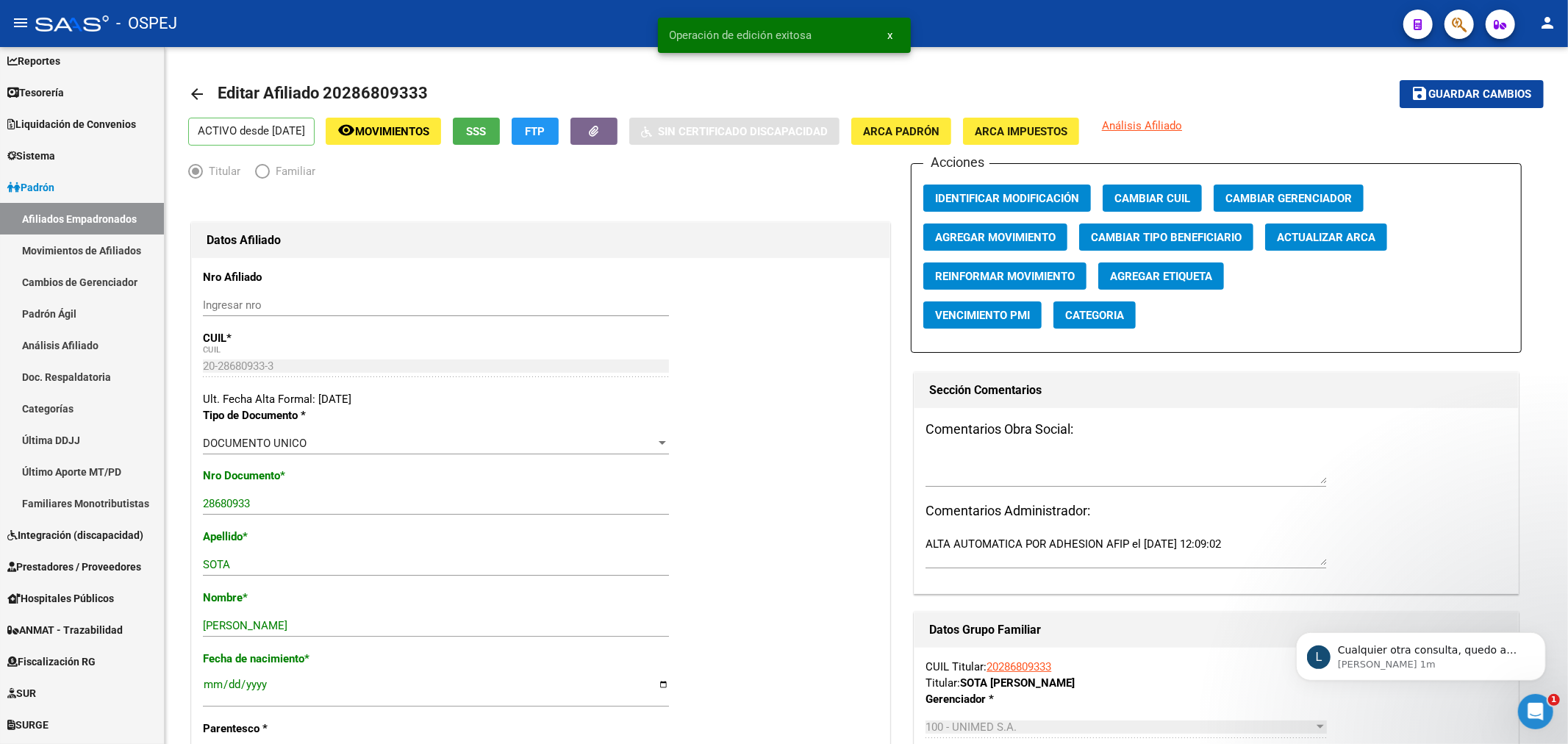
click at [1464, 3] on mat-toolbar "menu - OSPEJ person" at bounding box center [784, 23] width 1568 height 47
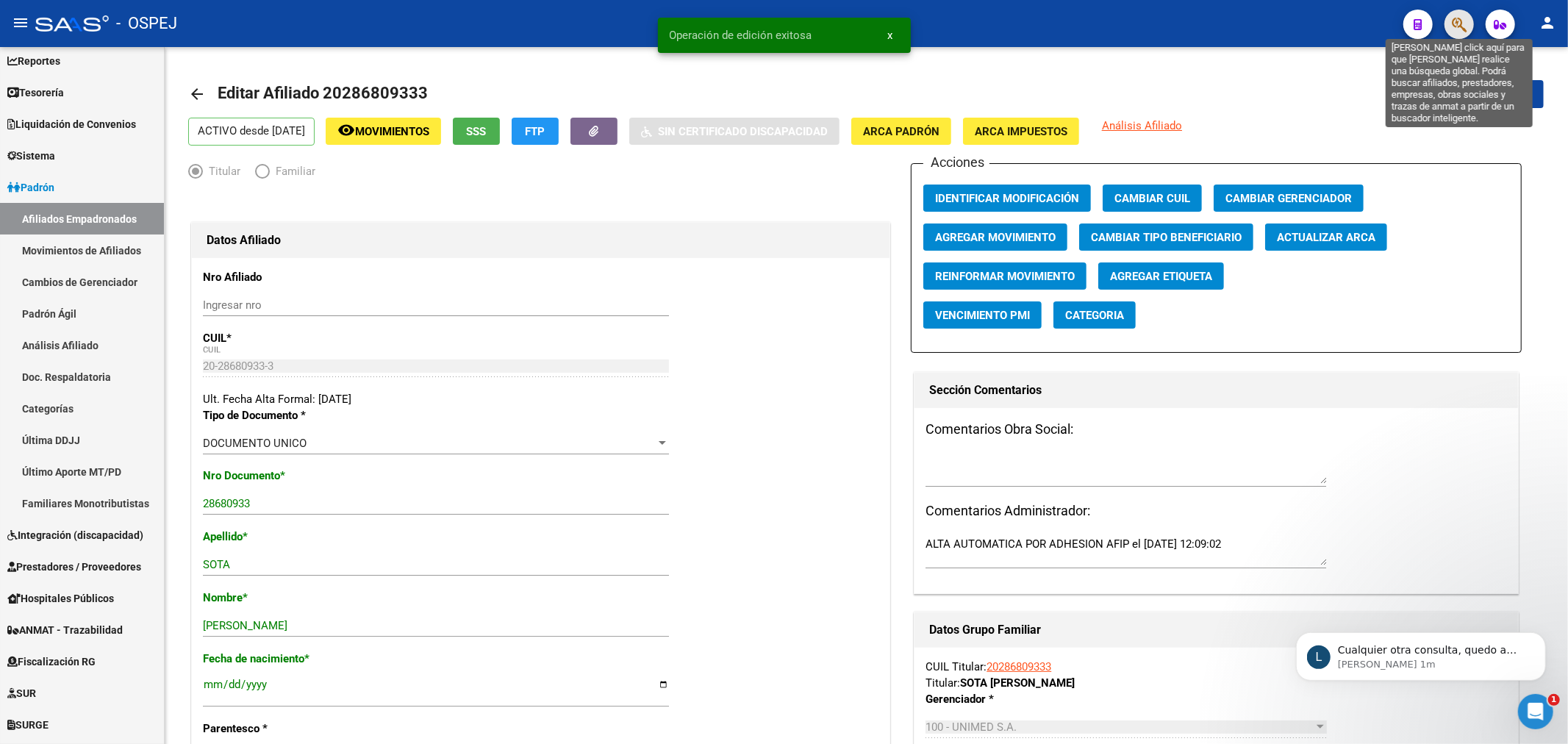
click at [1463, 16] on icon "button" at bounding box center [1459, 25] width 14 height 17
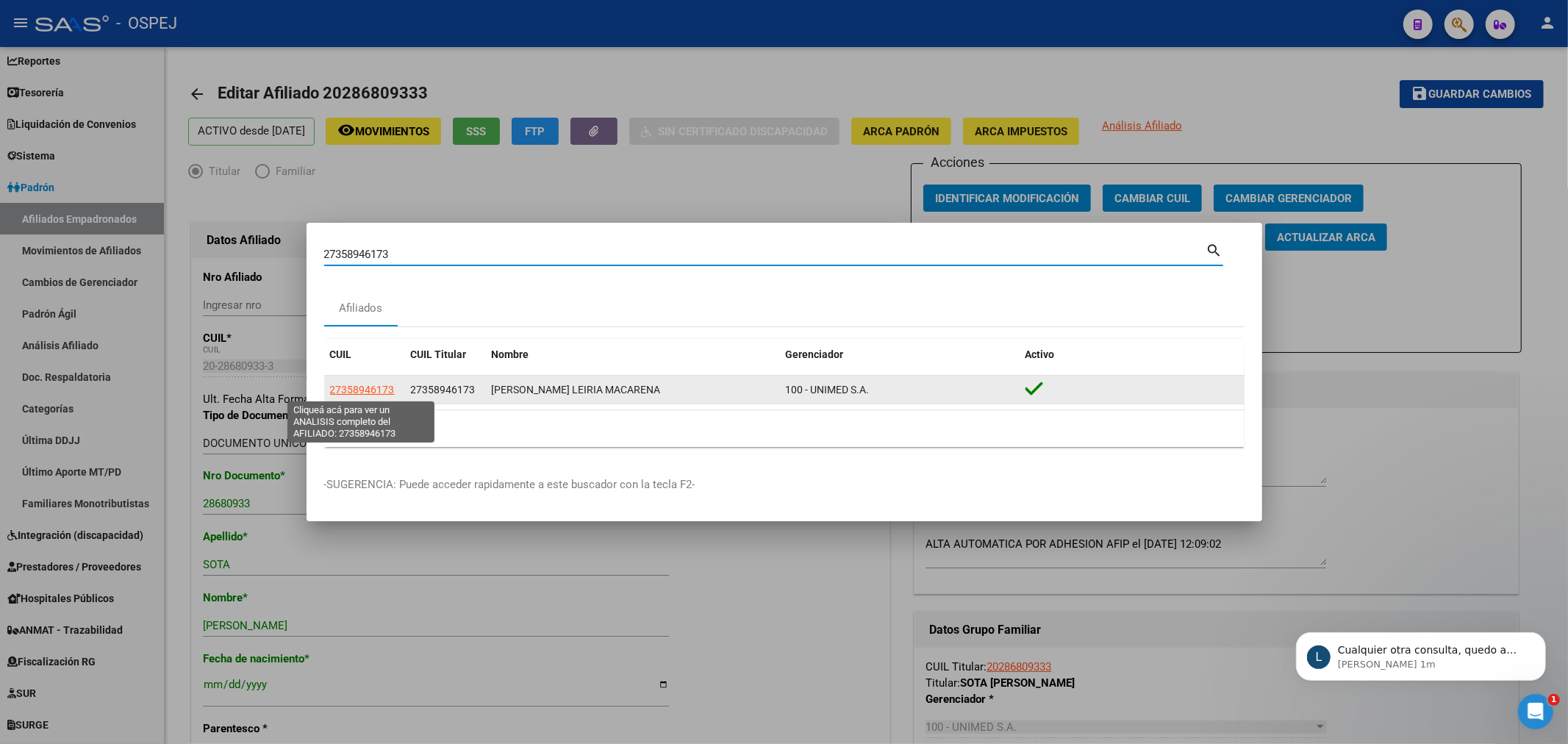
click at [366, 388] on span "27358946173" at bounding box center [362, 390] width 64 height 12
copy span "4"
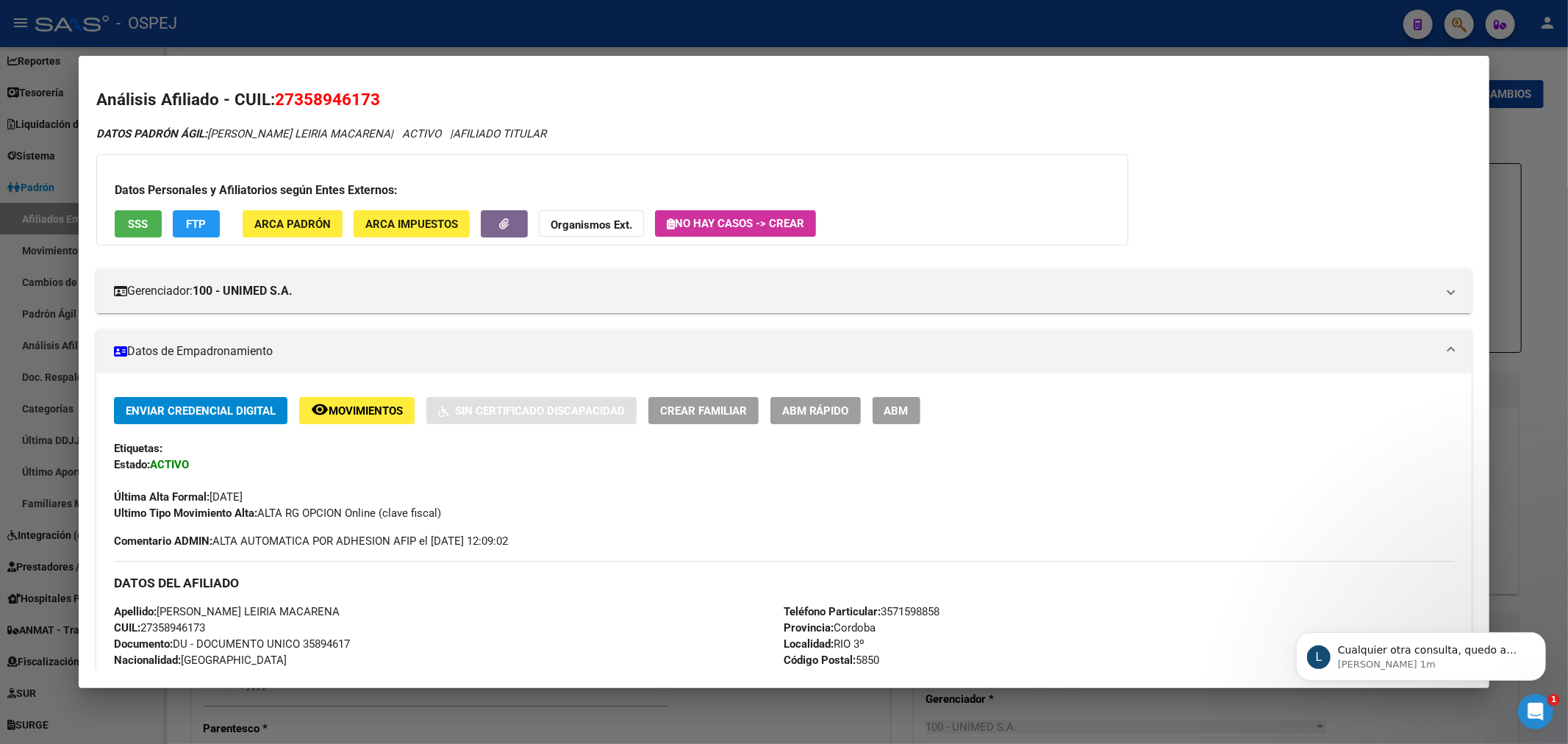
click at [920, 410] on button "ABM" at bounding box center [896, 411] width 48 height 27
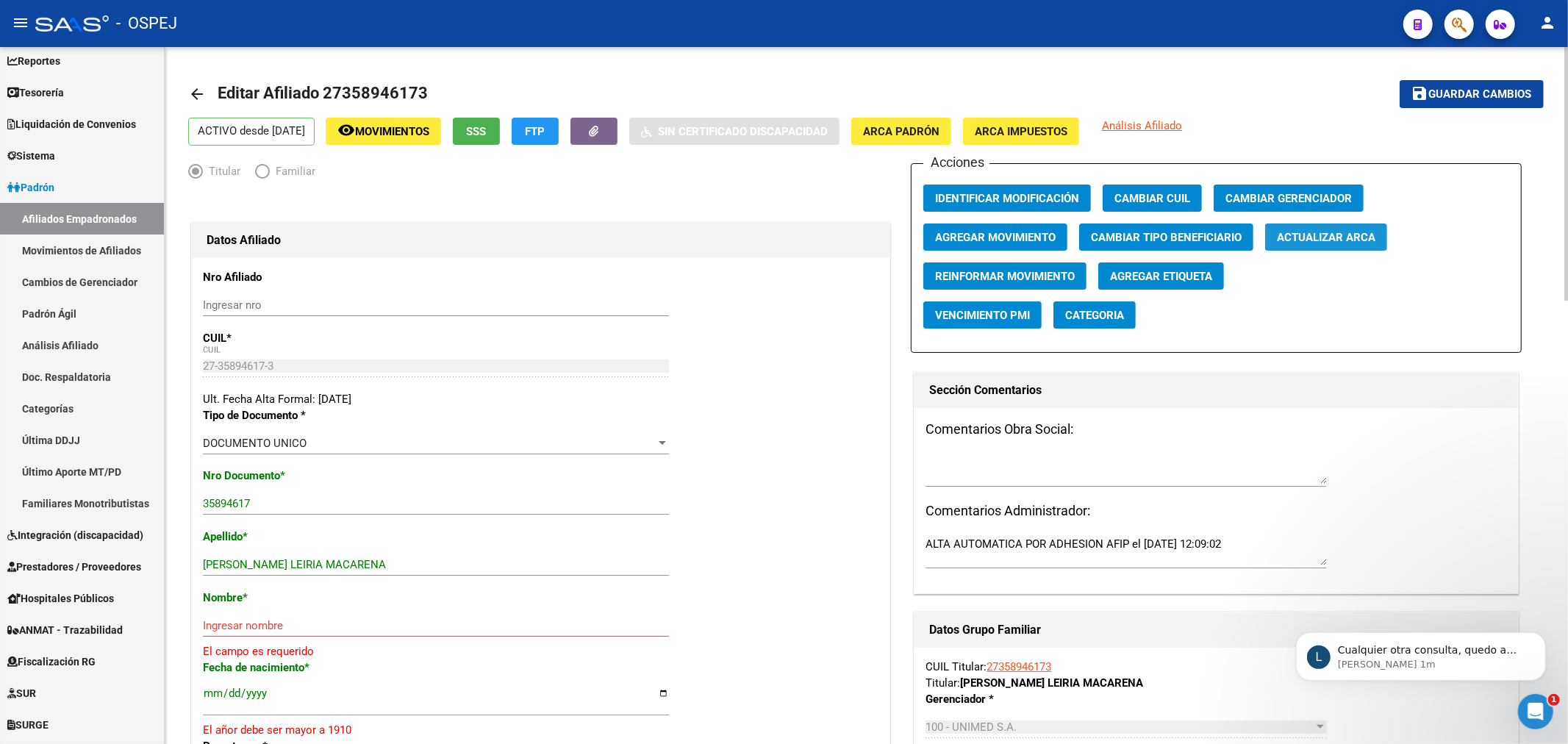
click at [1319, 244] on span "Actualizar ARCA" at bounding box center [1325, 237] width 99 height 13
drag, startPoint x: 366, startPoint y: 557, endPoint x: 281, endPoint y: 576, distance: 87.1
click at [281, 576] on div "TORRES LEIRIA MACARENA Ingresar apellido" at bounding box center [436, 572] width 466 height 36
click at [245, 566] on input "TORRES LEIRIA MACARENA" at bounding box center [436, 564] width 466 height 13
drag, startPoint x: 249, startPoint y: 564, endPoint x: 395, endPoint y: 566, distance: 146.0
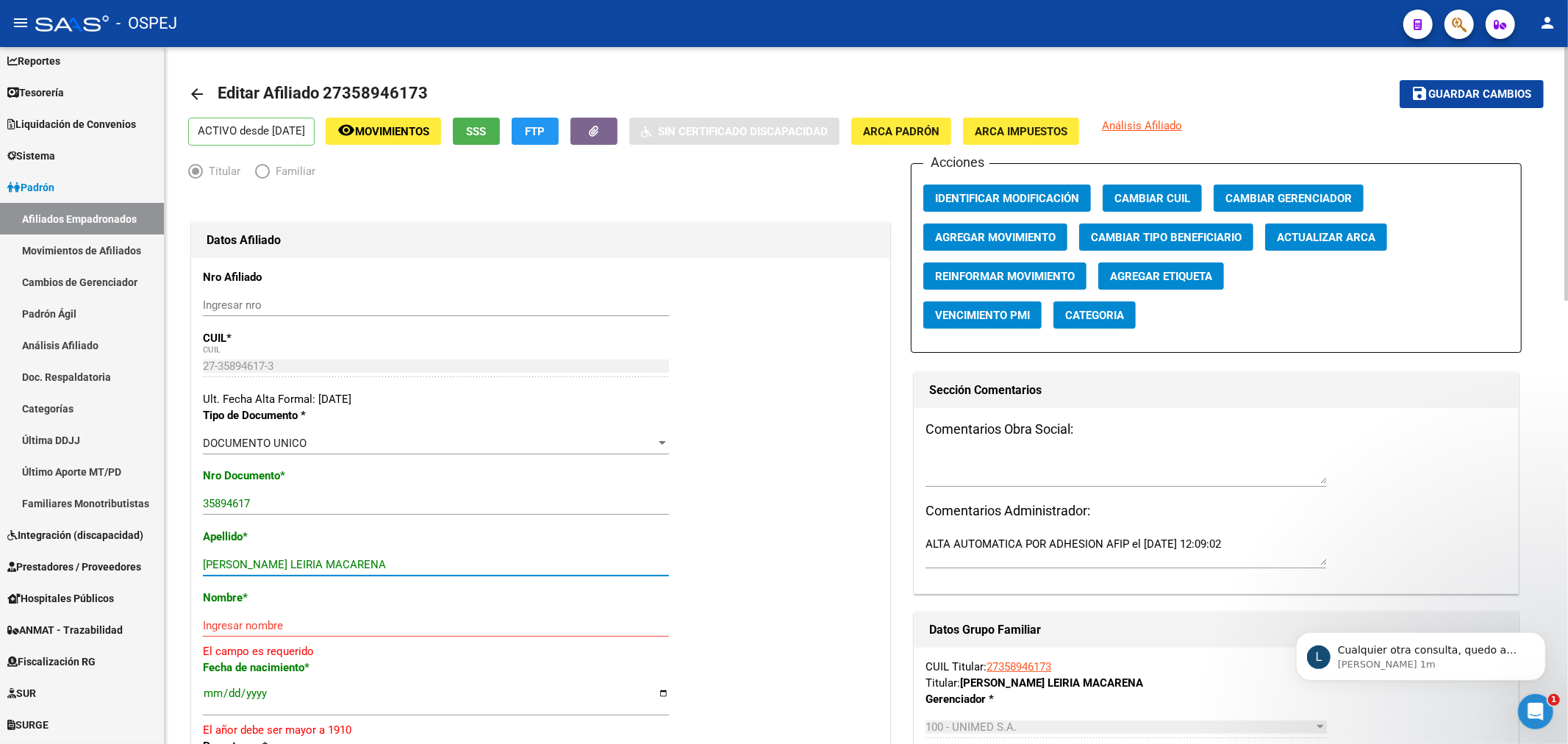
click at [395, 566] on input "TORRES LEIRIA MACARENA" at bounding box center [436, 564] width 466 height 13
click at [247, 615] on div "Ingresar nombre" at bounding box center [436, 625] width 466 height 22
paste input "LEIRIA MACARENA"
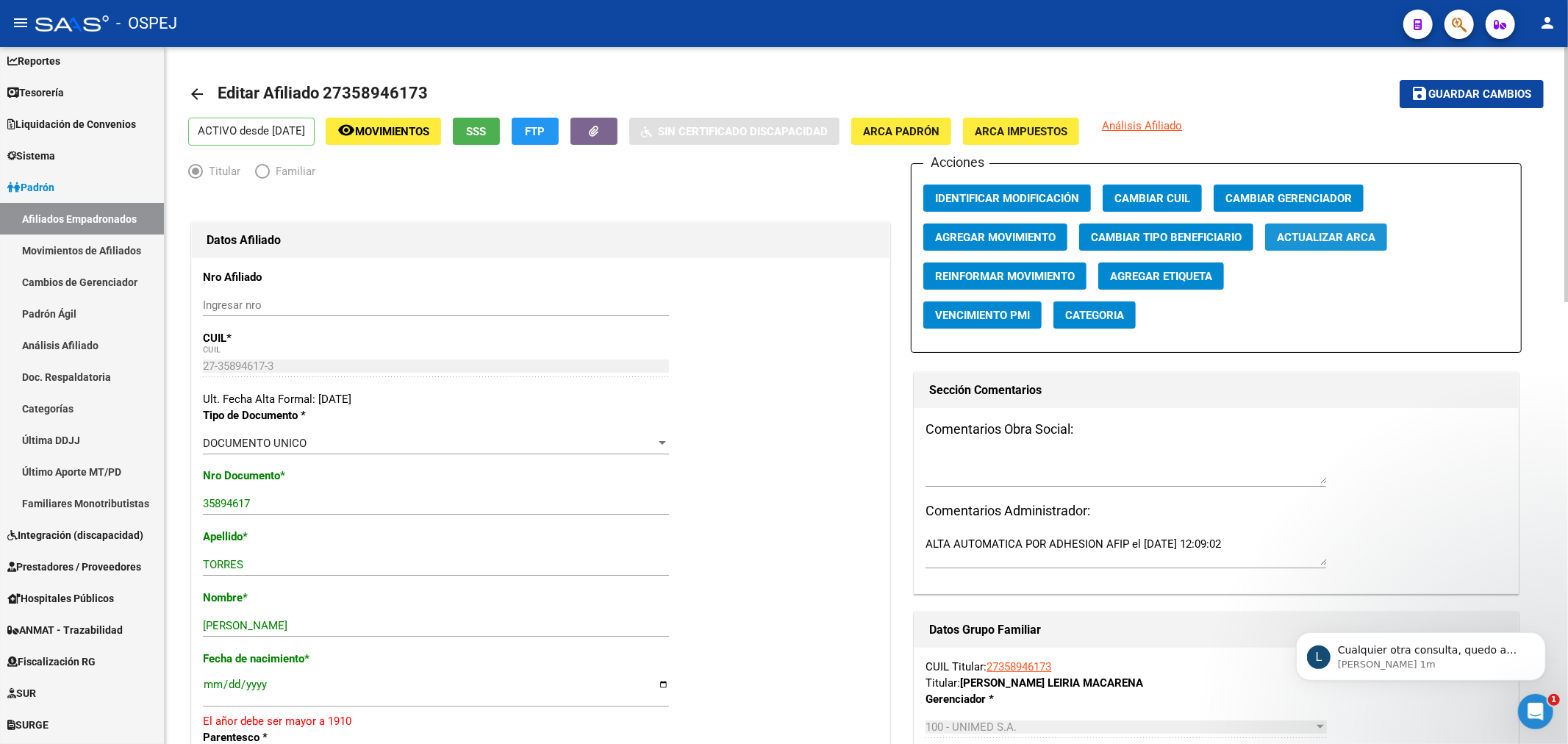
click at [1319, 235] on span "Actualizar ARCA" at bounding box center [1325, 237] width 99 height 13
click at [1319, 238] on span "Actualizar ARCA" at bounding box center [1325, 237] width 99 height 13
click at [1345, 240] on span "Actualizar ARCA" at bounding box center [1325, 237] width 99 height 13
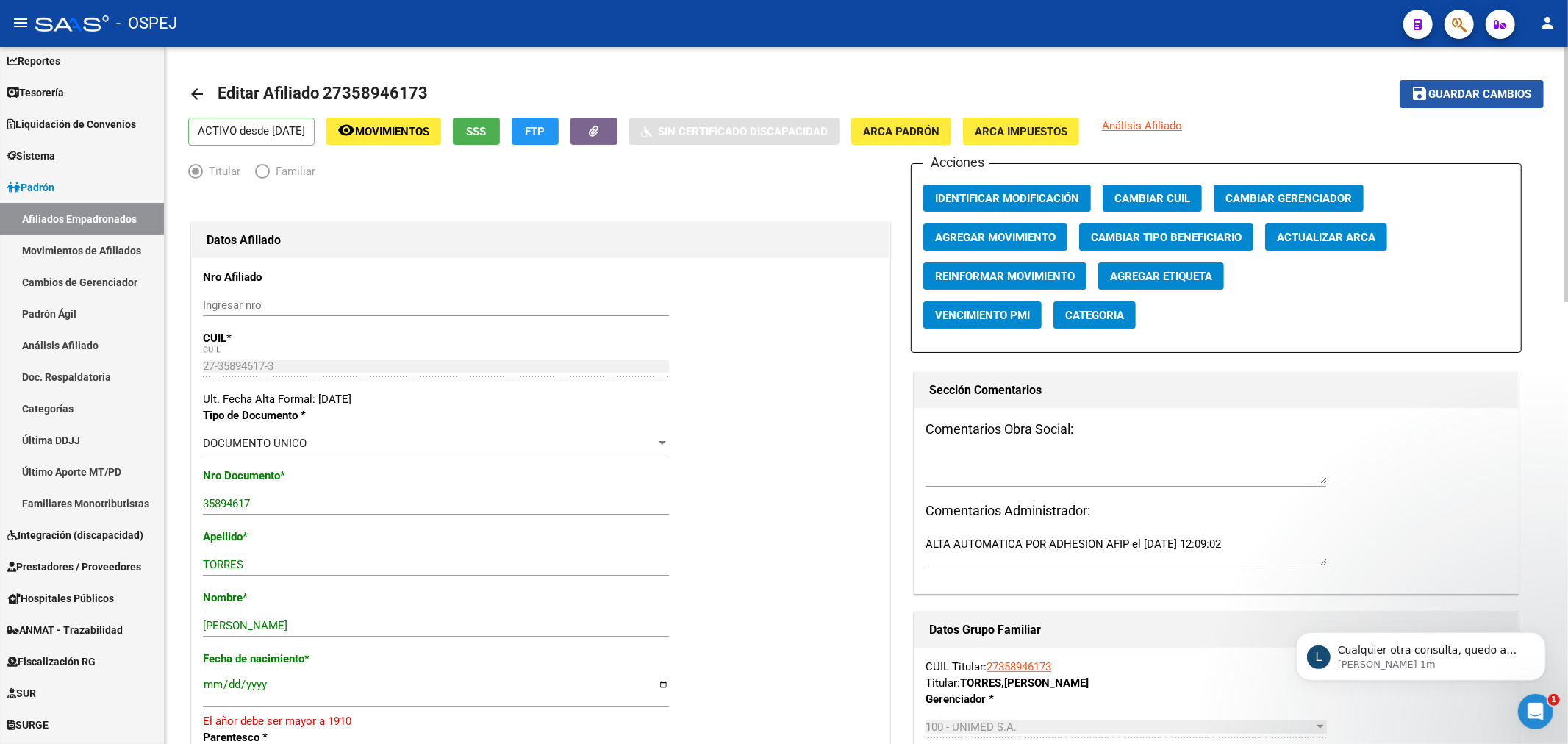
click at [1509, 89] on span "Guardar cambios" at bounding box center [1480, 95] width 103 height 13
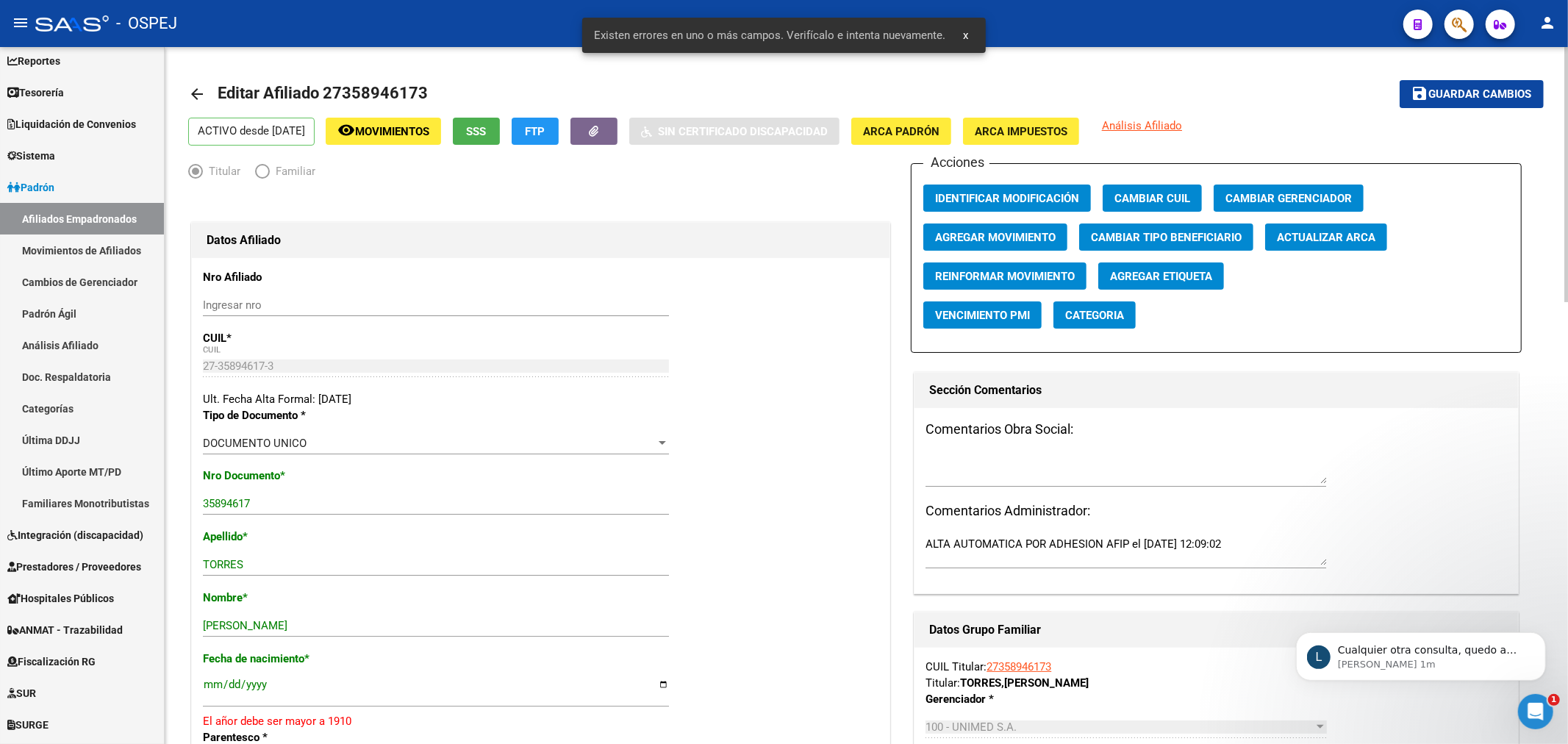
scroll to position [163, 0]
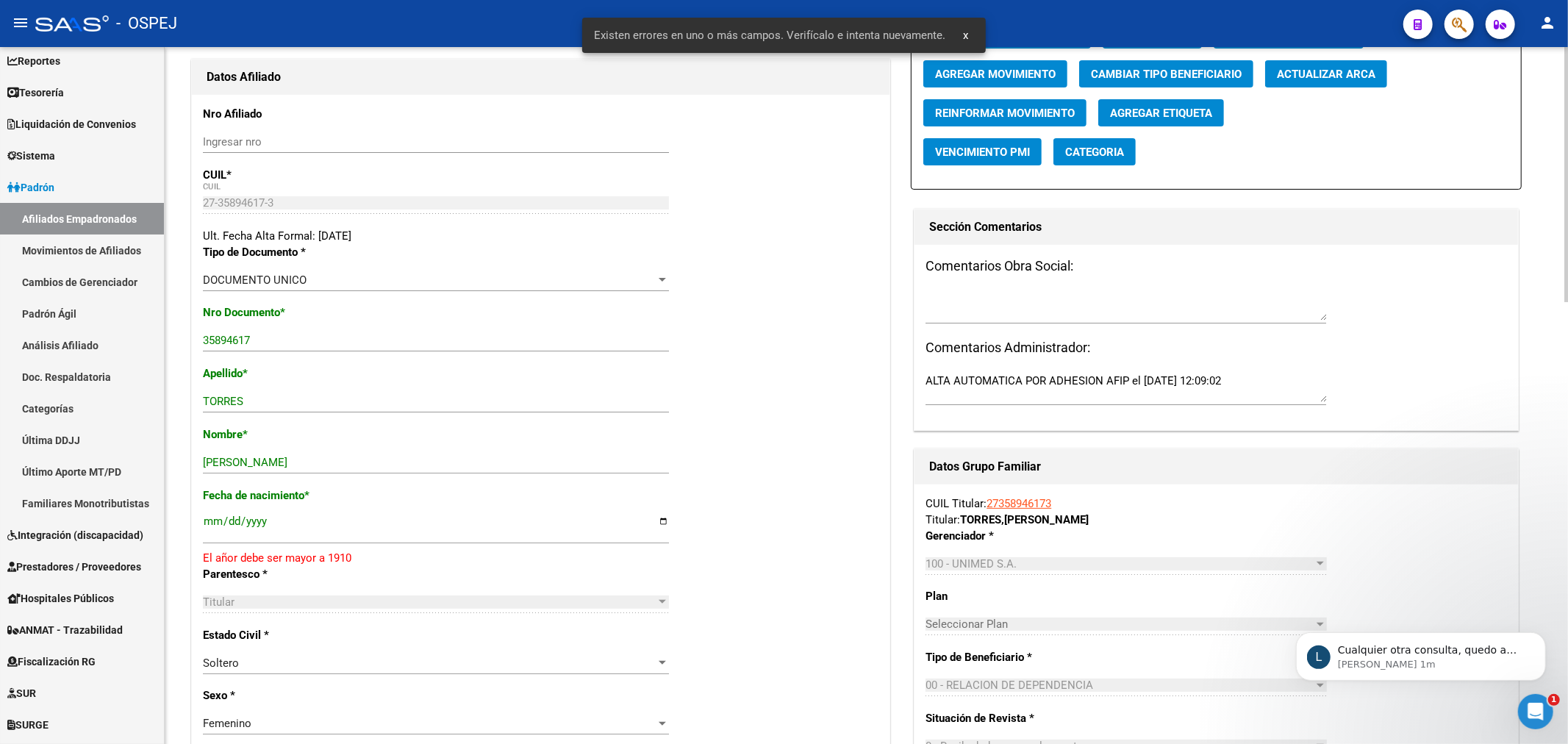
click at [261, 522] on input "[DATE]" at bounding box center [436, 527] width 466 height 24
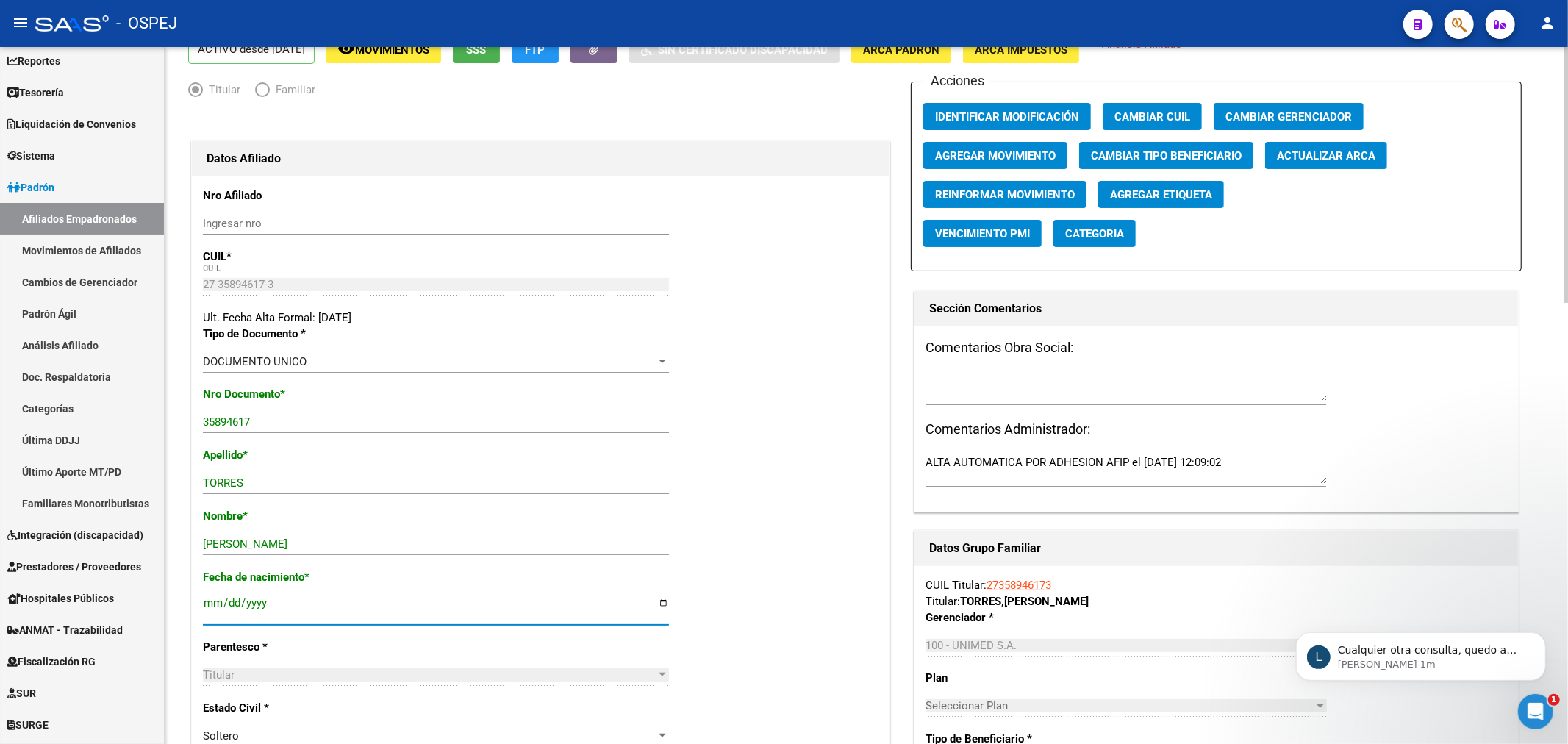
scroll to position [0, 0]
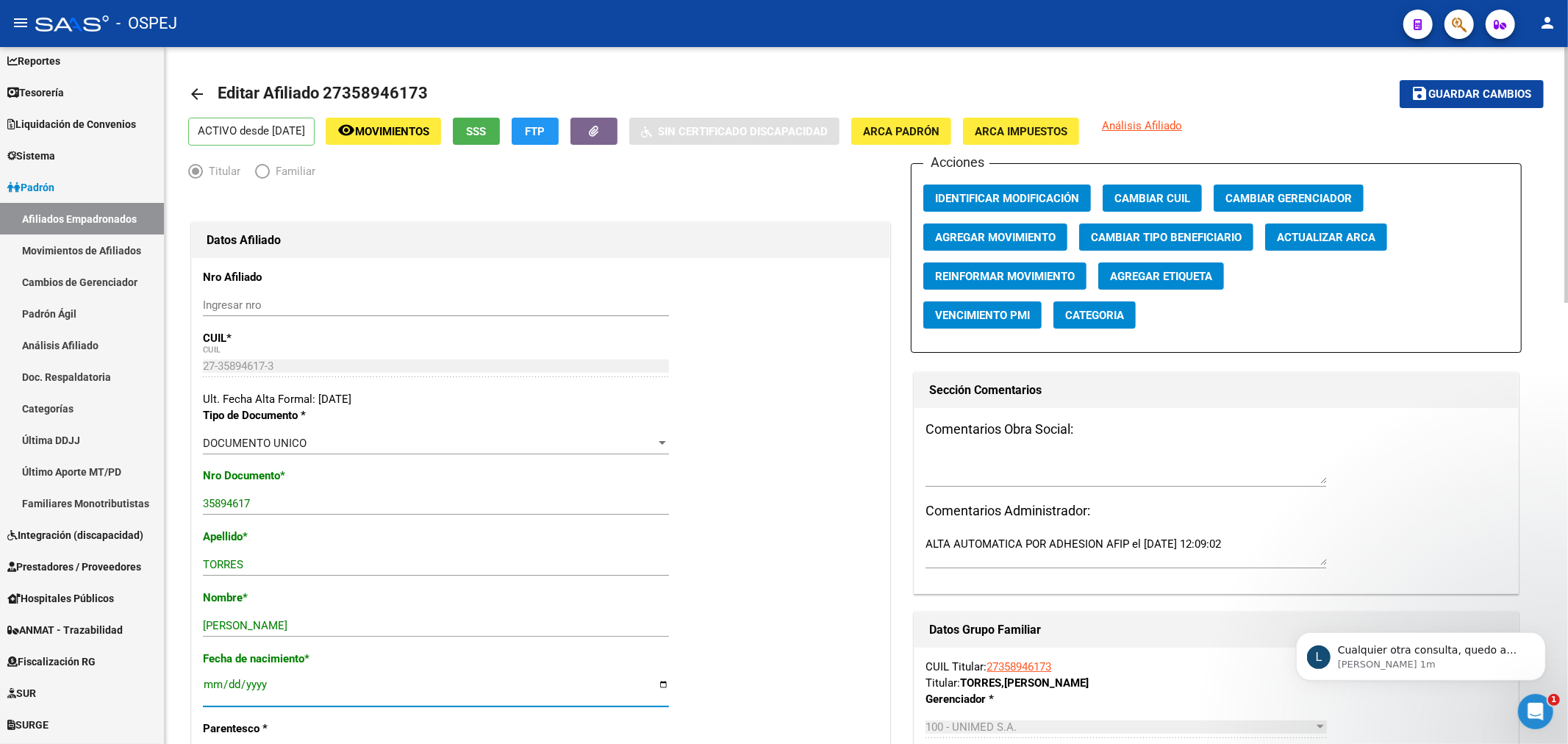
click at [1473, 98] on span "Guardar cambios" at bounding box center [1480, 95] width 103 height 13
drag, startPoint x: 1468, startPoint y: 18, endPoint x: 1461, endPoint y: 24, distance: 9.2
click at [1461, 24] on button "button" at bounding box center [1459, 24] width 30 height 30
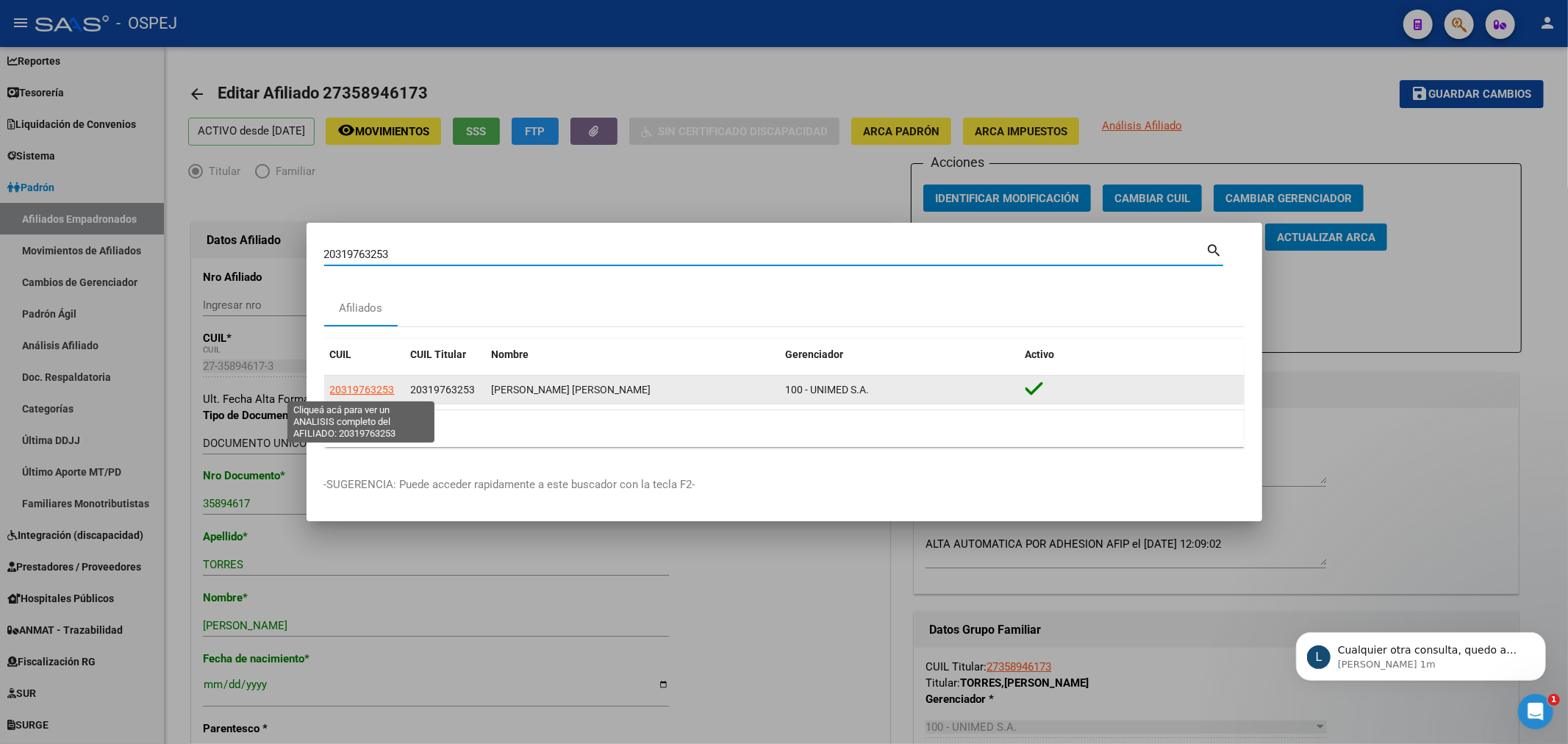
click at [368, 390] on span "20319763253" at bounding box center [362, 390] width 64 height 12
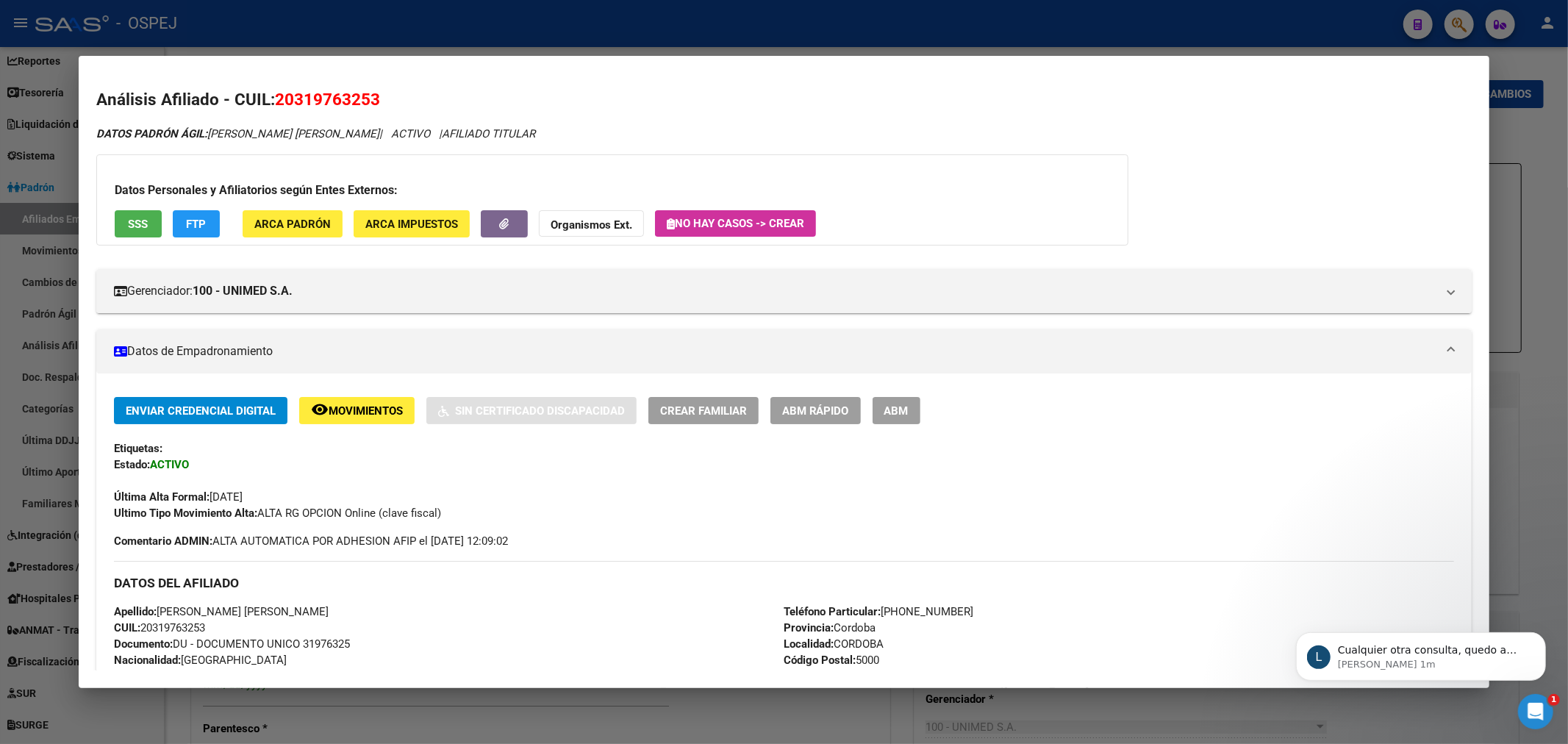
scroll to position [82, 0]
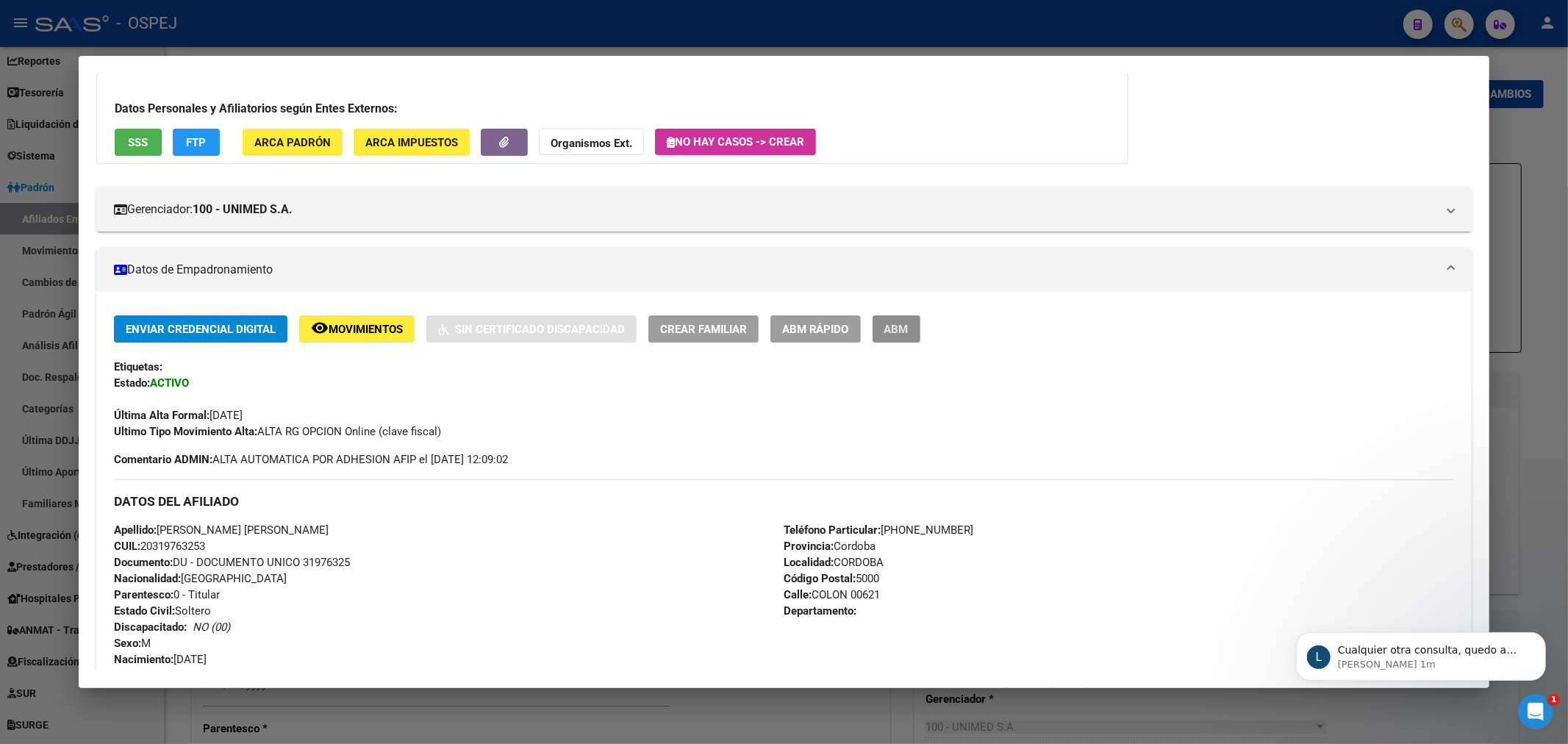
click at [920, 327] on button "ABM" at bounding box center [896, 329] width 48 height 27
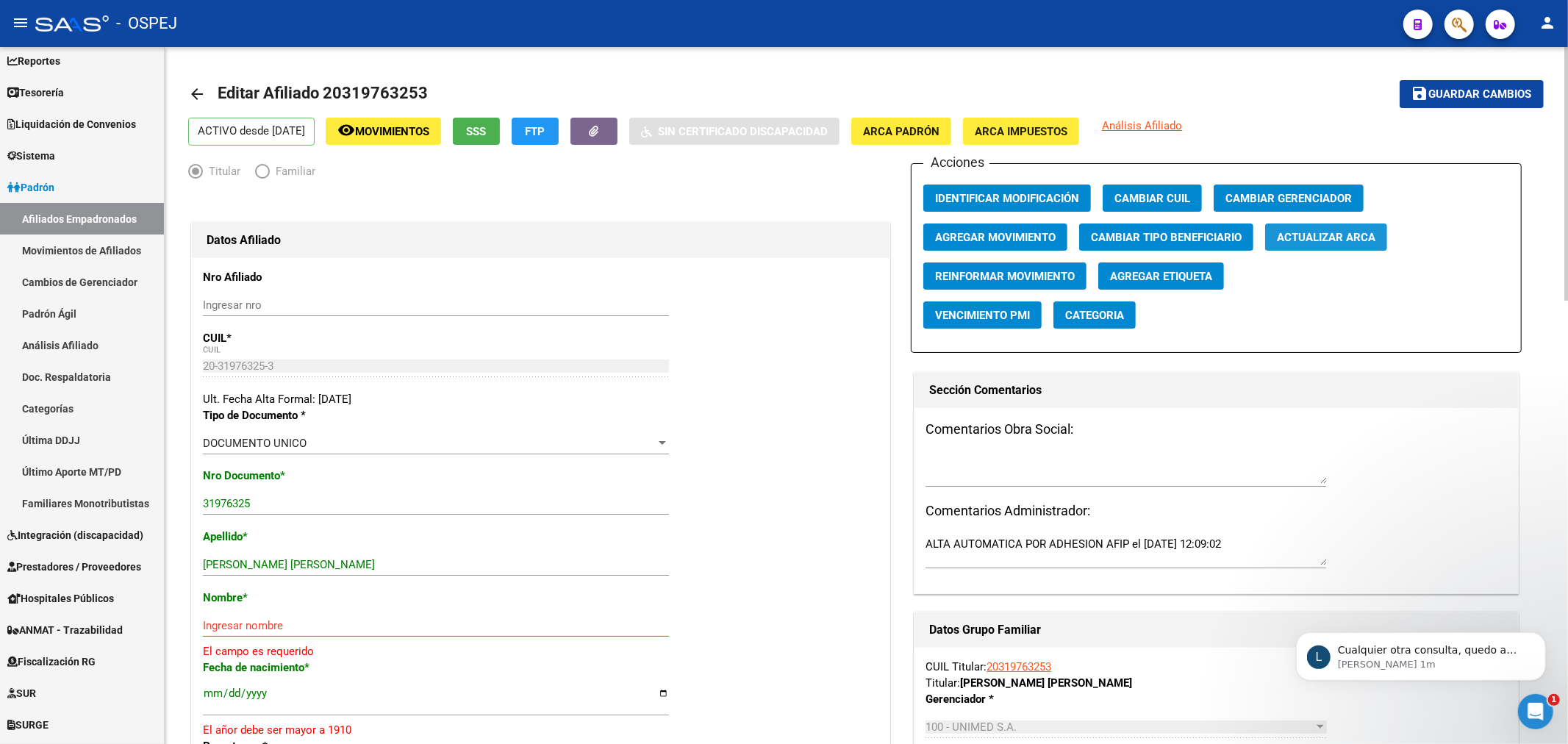
click at [1299, 230] on span "Actualizar ARCA" at bounding box center [1325, 237] width 99 height 13
drag, startPoint x: 347, startPoint y: 572, endPoint x: 237, endPoint y: 566, distance: 110.2
click at [237, 566] on div "FUNES CLAUDIO JAVIER Ingresar apellido" at bounding box center [436, 564] width 466 height 22
drag, startPoint x: 317, startPoint y: 569, endPoint x: 503, endPoint y: 575, distance: 186.1
click at [503, 575] on div "FUNES CLAUDIO JAVIER Ingresar apellido" at bounding box center [436, 564] width 466 height 22
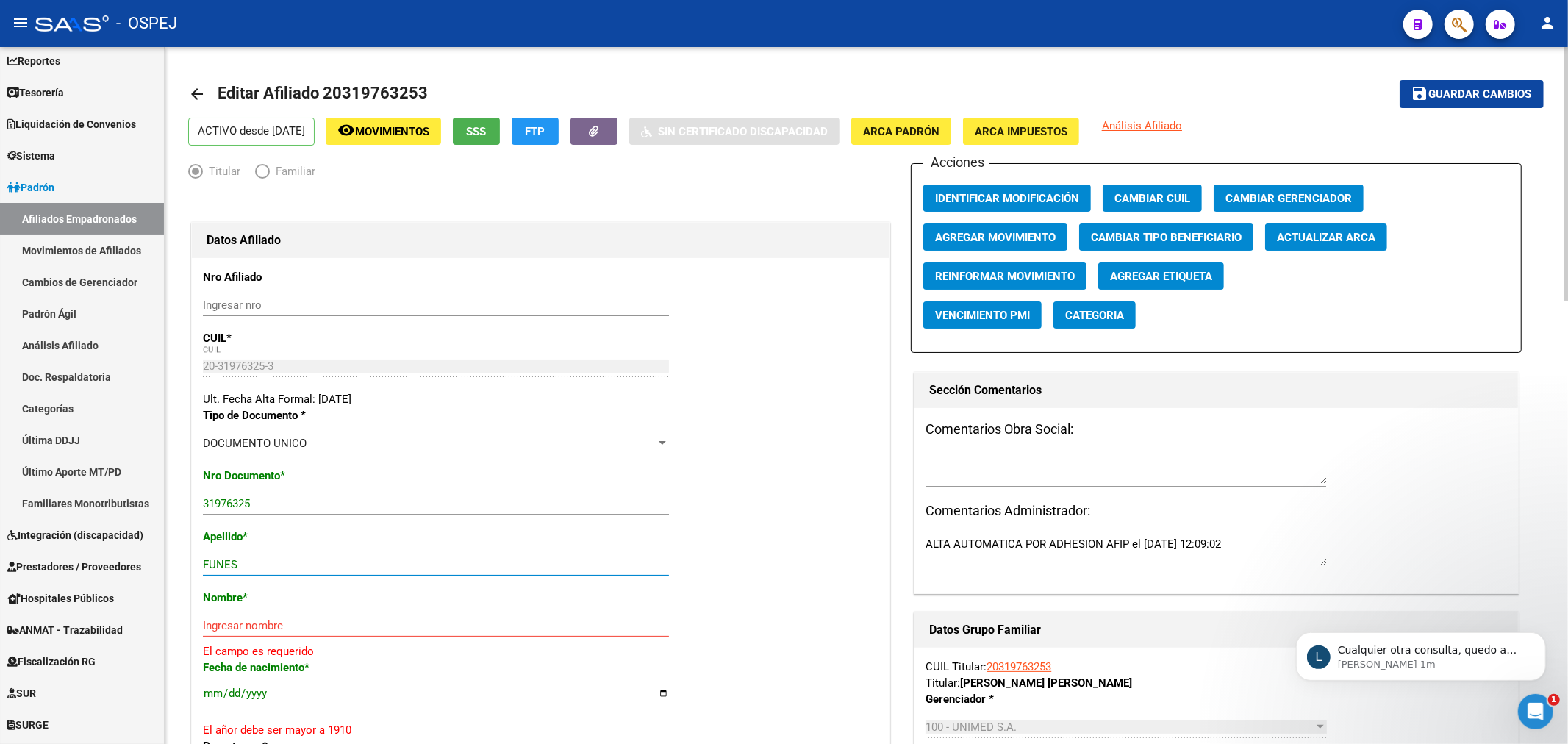
click at [248, 627] on input "Ingresar nombre" at bounding box center [436, 626] width 466 height 13
paste input "CLAUDIO JAVIER"
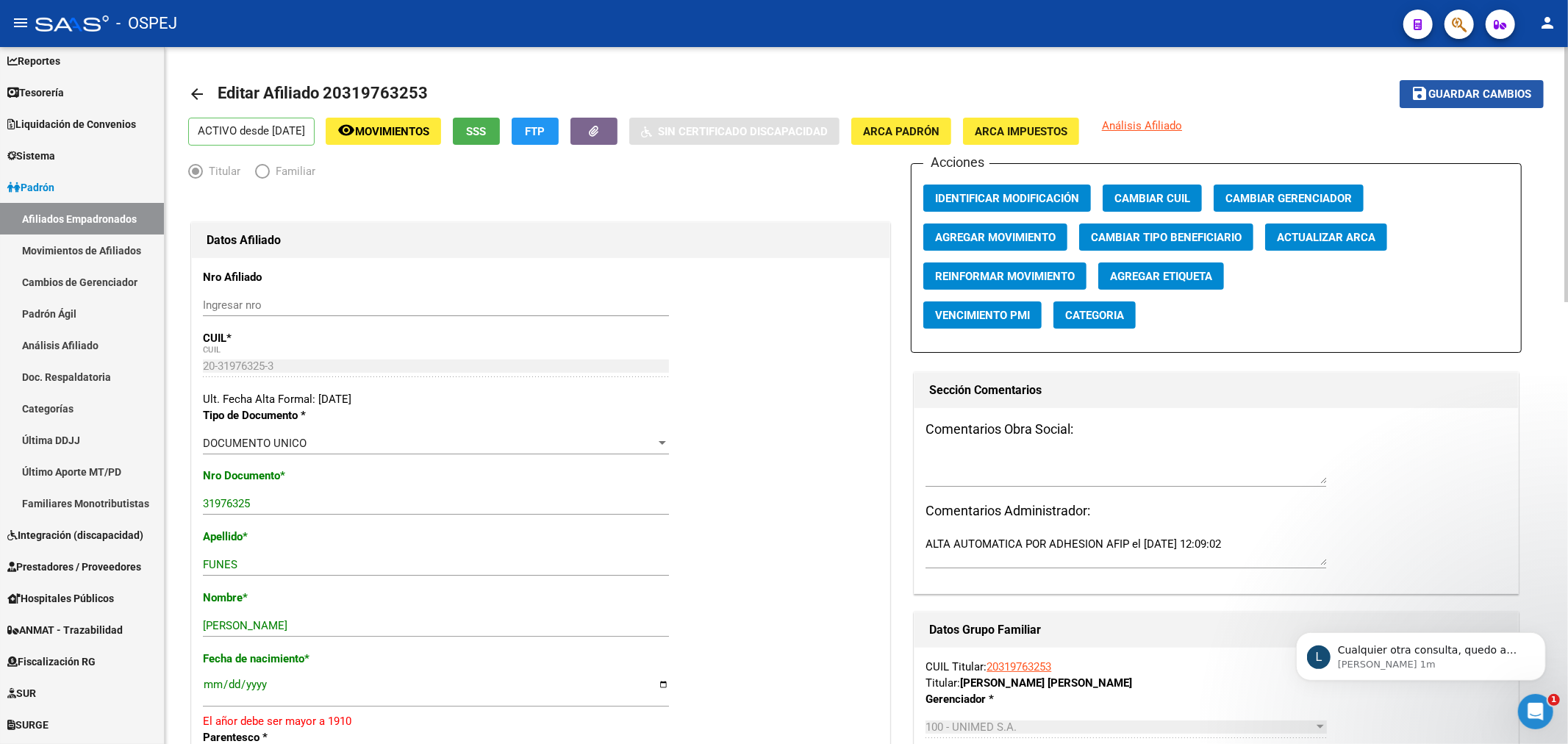
click at [1457, 83] on button "save Guardar cambios" at bounding box center [1471, 93] width 144 height 27
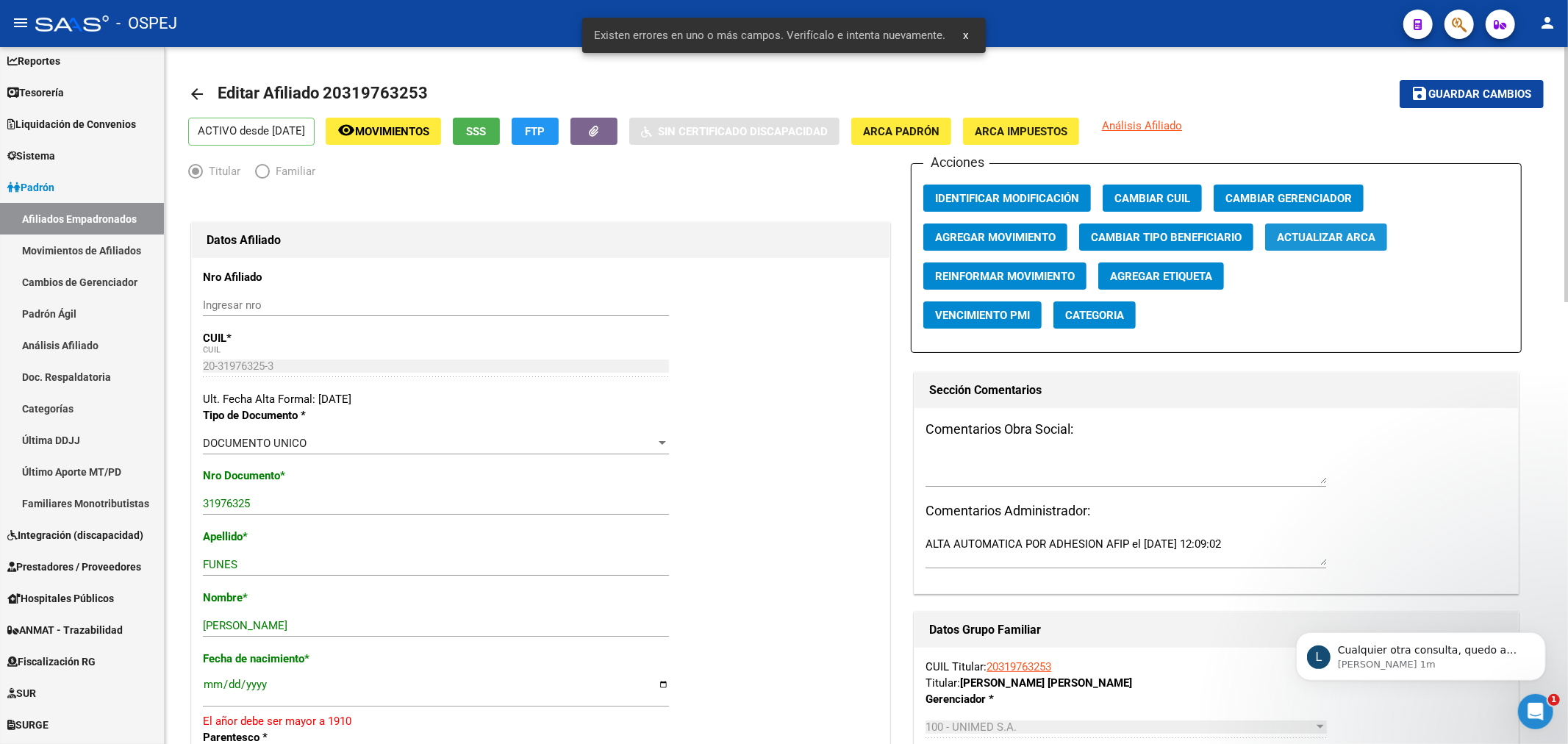
click at [1332, 247] on button "Actualizar ARCA" at bounding box center [1325, 237] width 122 height 27
click at [261, 689] on input "[DATE]" at bounding box center [436, 690] width 466 height 24
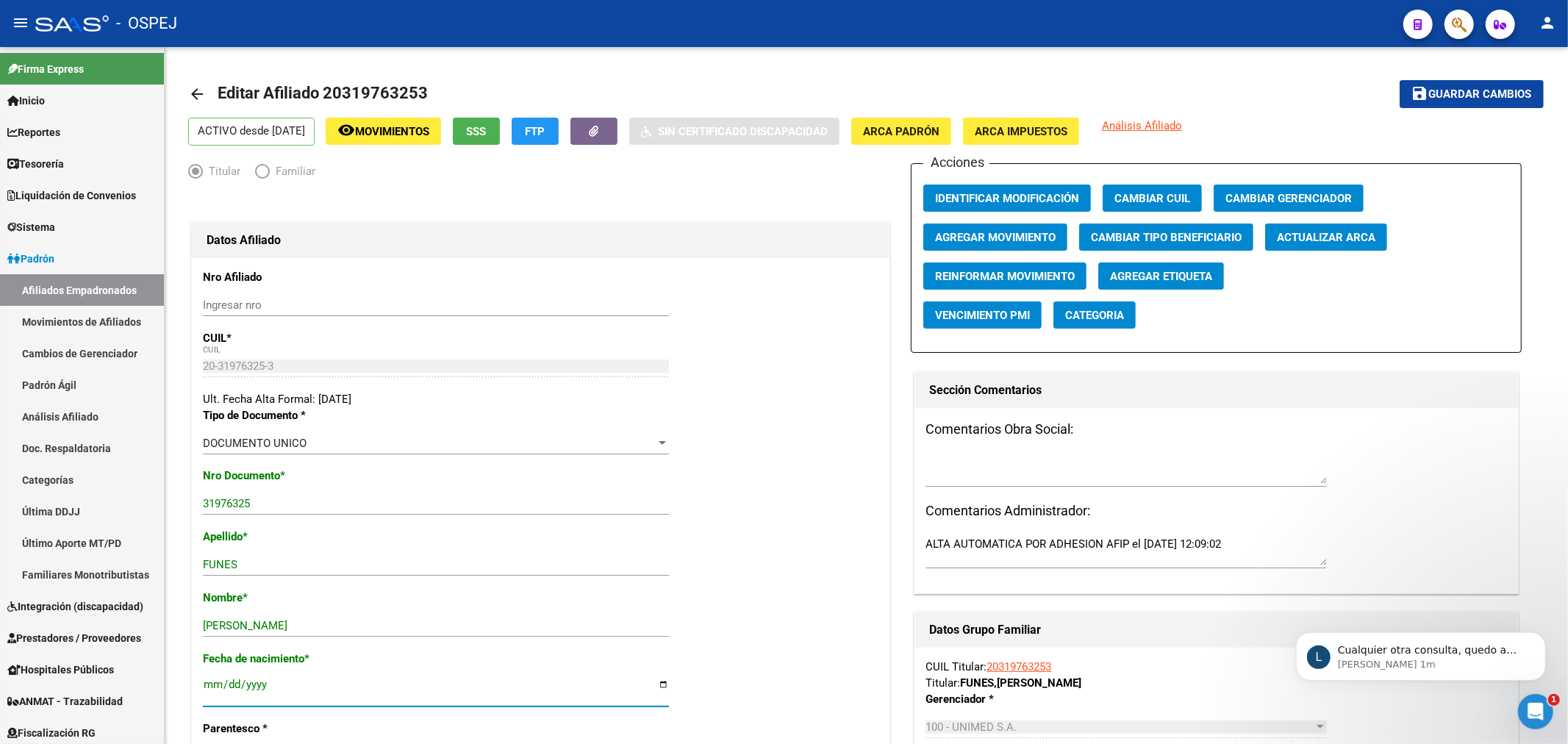
click at [1486, 92] on span "Guardar cambios" at bounding box center [1480, 95] width 103 height 13
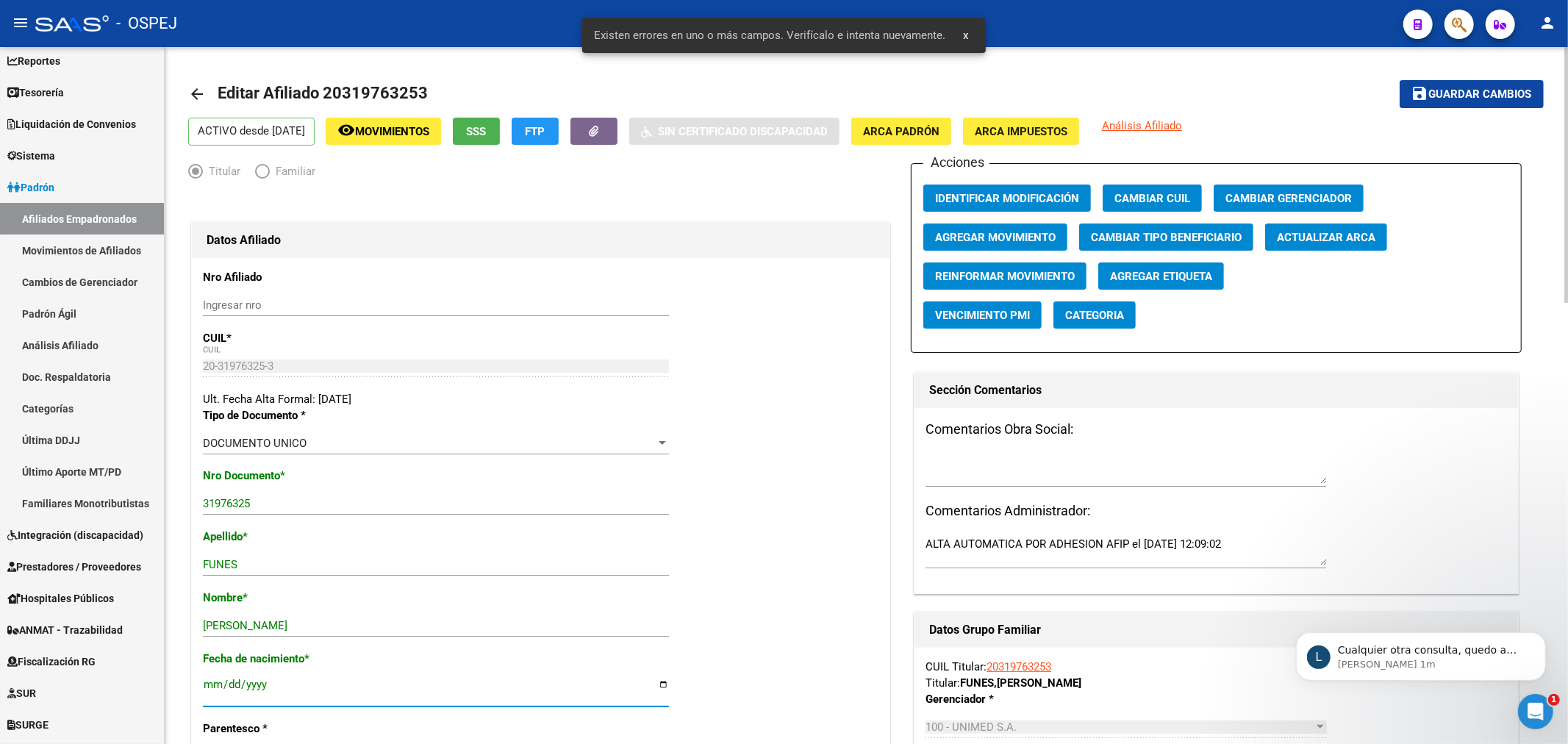
scroll to position [997, 0]
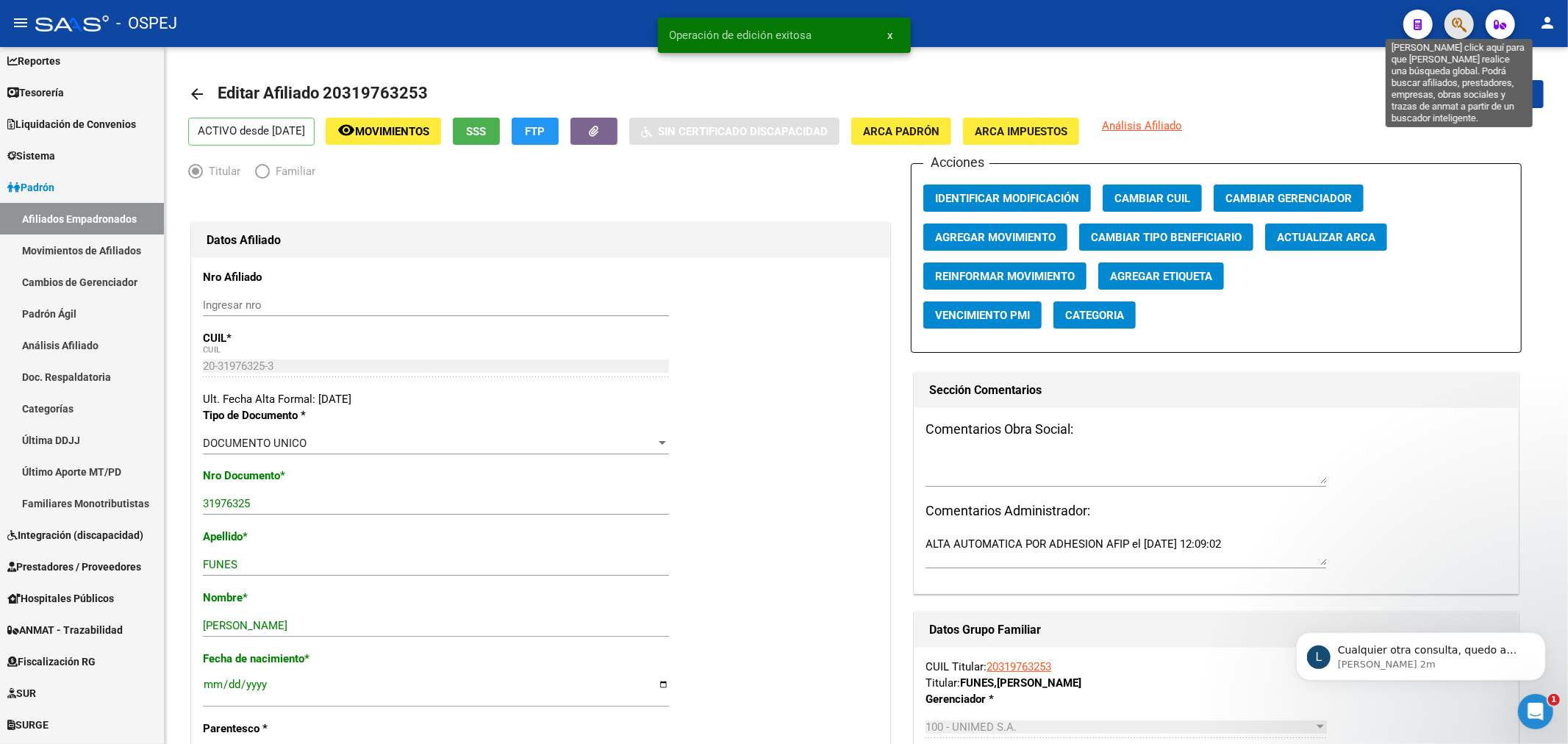
click at [1459, 24] on icon "button" at bounding box center [1459, 25] width 14 height 17
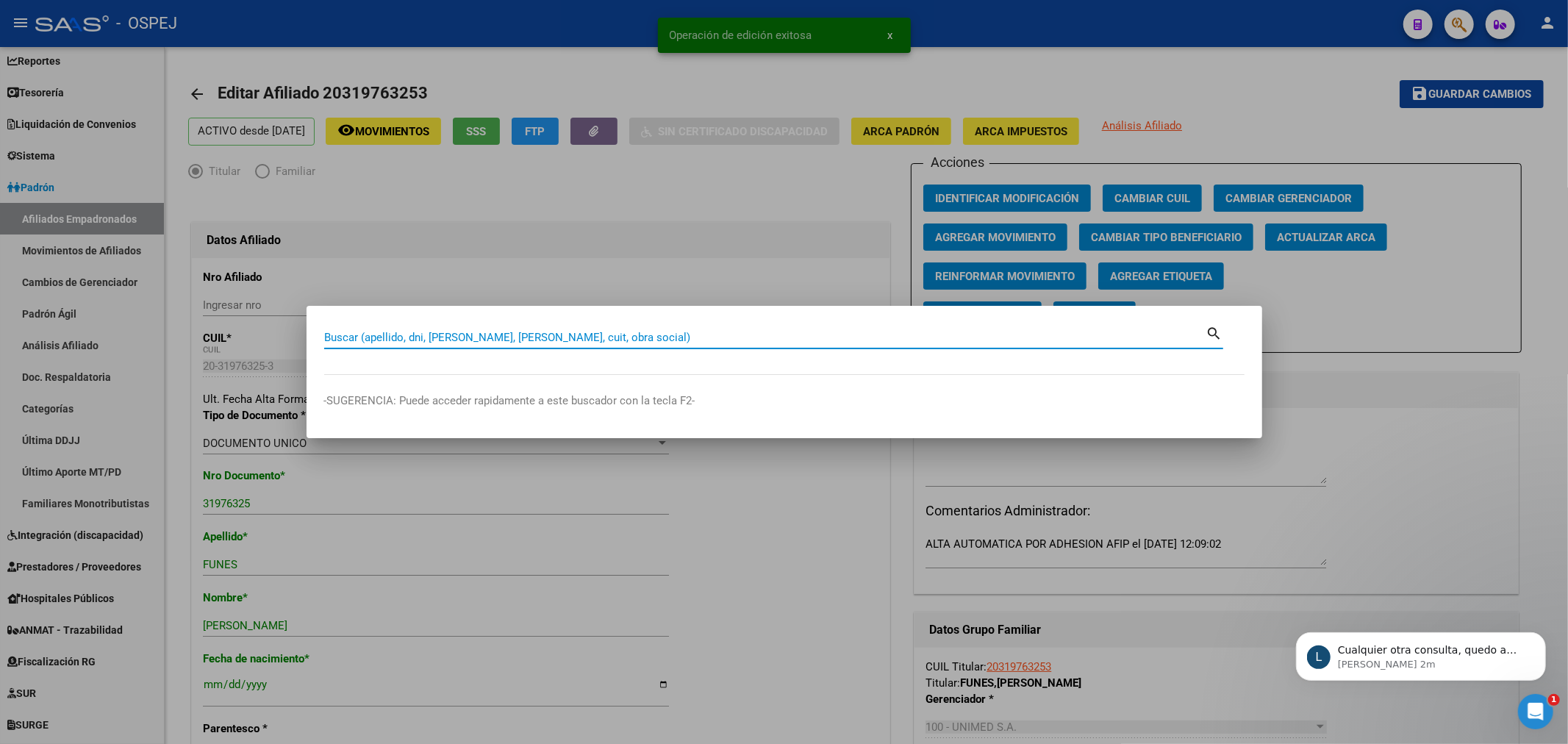
paste input "20267246409"
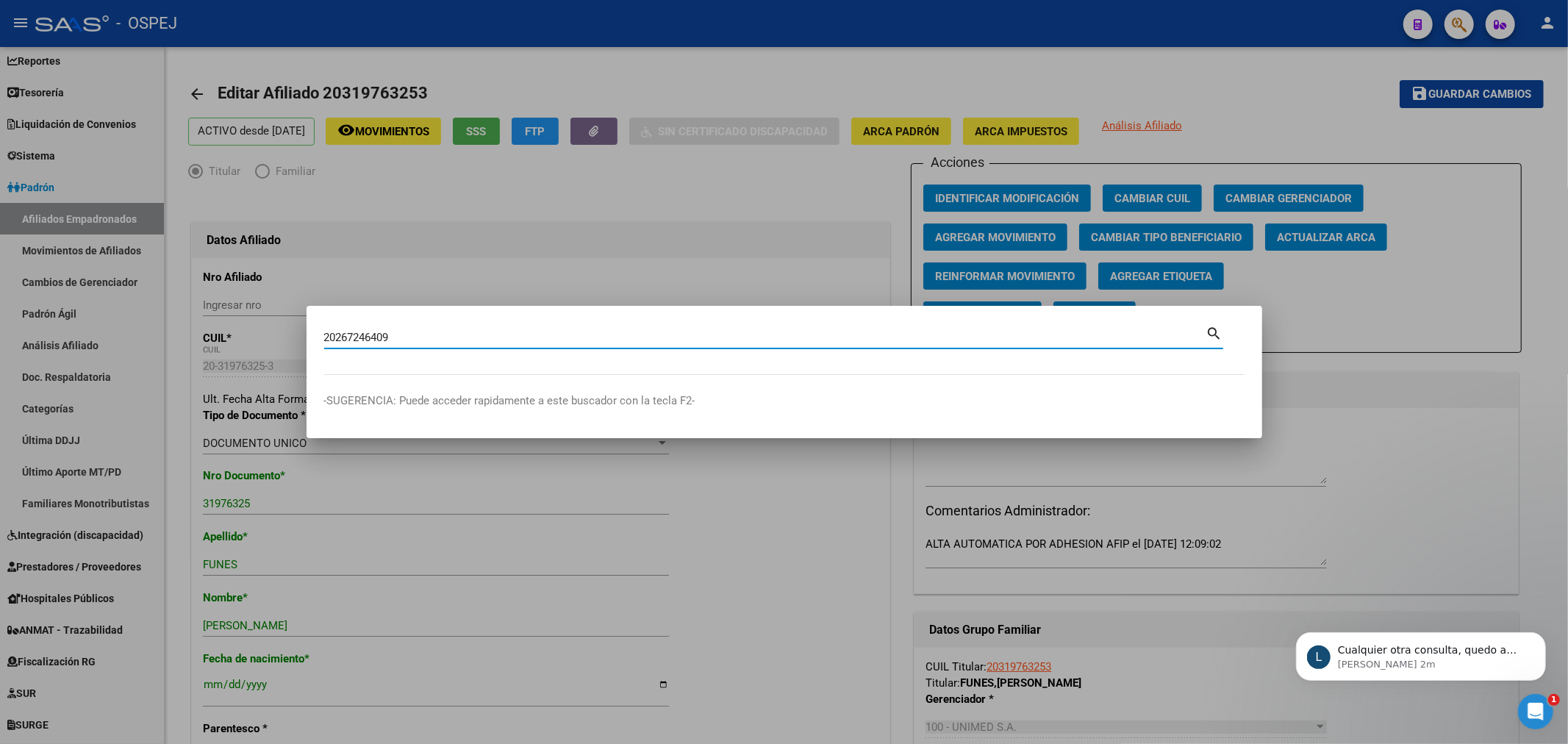
type input "20267246409"
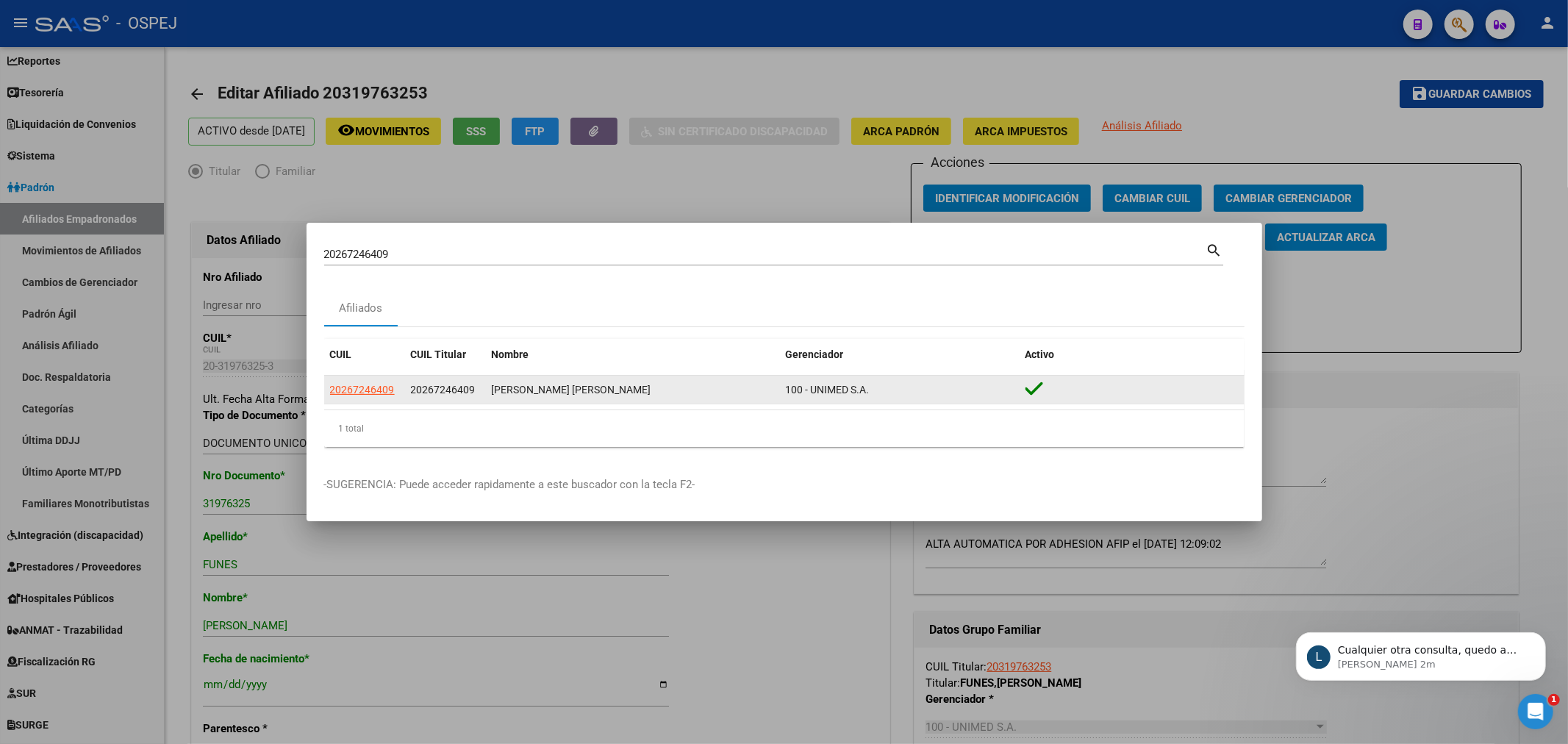
click at [368, 379] on datatable-body-cell "20267246409" at bounding box center [365, 390] width 81 height 29
click at [368, 384] on span "20267246409" at bounding box center [362, 390] width 64 height 12
type textarea "20267246409"
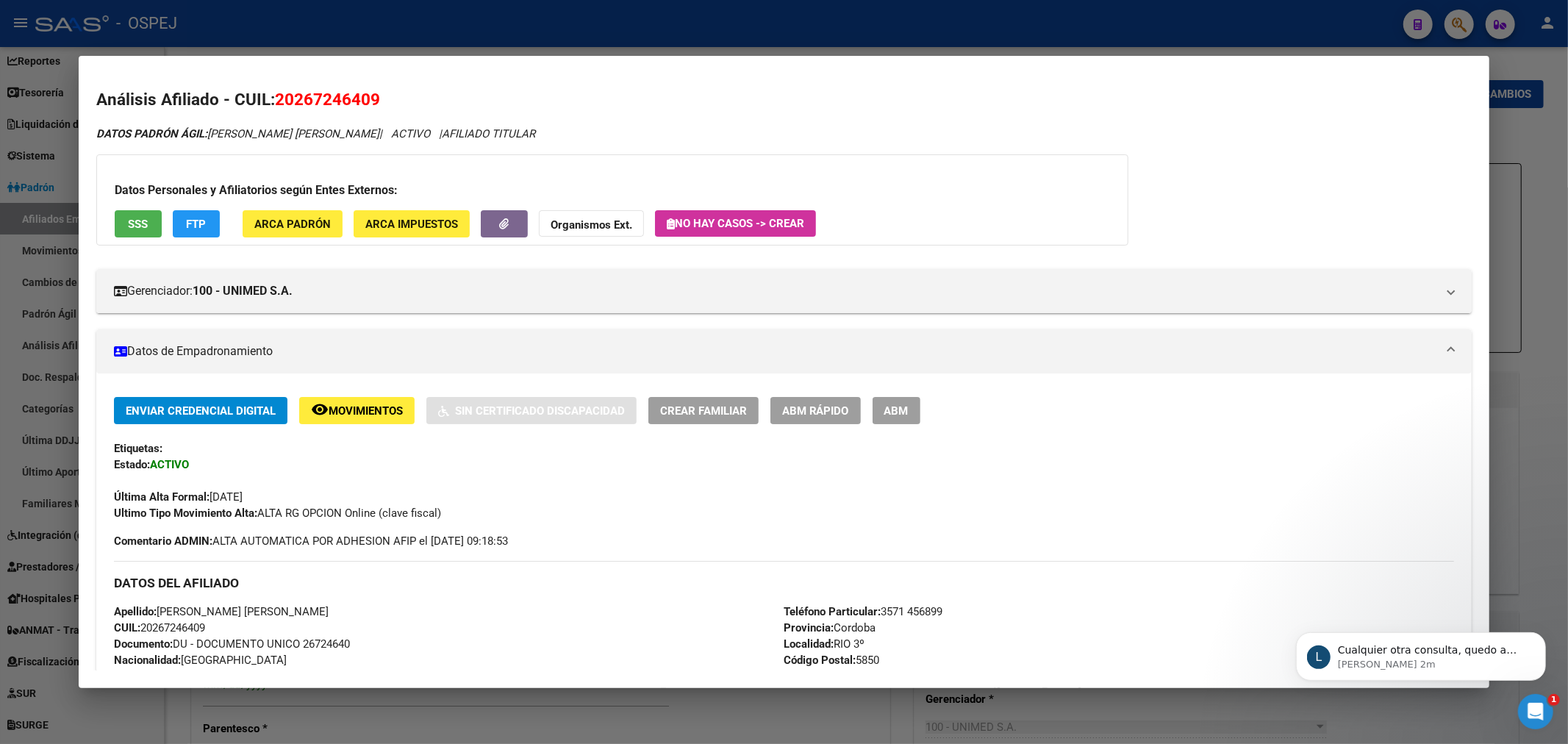
click at [909, 407] on span "ABM" at bounding box center [895, 411] width 24 height 13
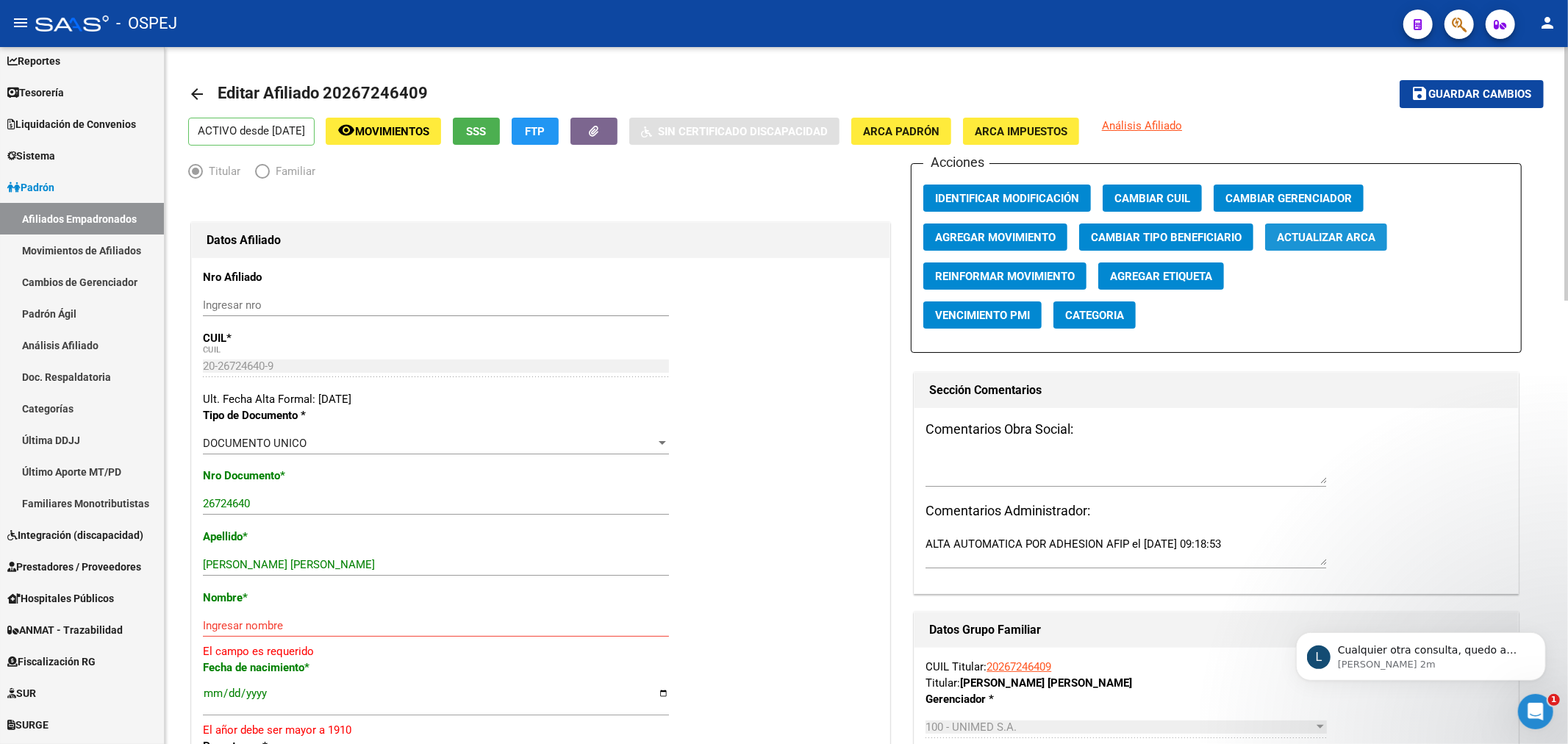
click at [1375, 240] on span "Actualizar ARCA" at bounding box center [1325, 237] width 99 height 13
drag, startPoint x: 391, startPoint y: 574, endPoint x: 248, endPoint y: 567, distance: 143.2
click at [232, 569] on div "[PERSON_NAME] [PERSON_NAME] Ingresar apellido" at bounding box center [436, 564] width 466 height 22
drag, startPoint x: 259, startPoint y: 564, endPoint x: 526, endPoint y: 564, distance: 267.0
click at [526, 564] on input "[PERSON_NAME] [PERSON_NAME]" at bounding box center [436, 564] width 466 height 13
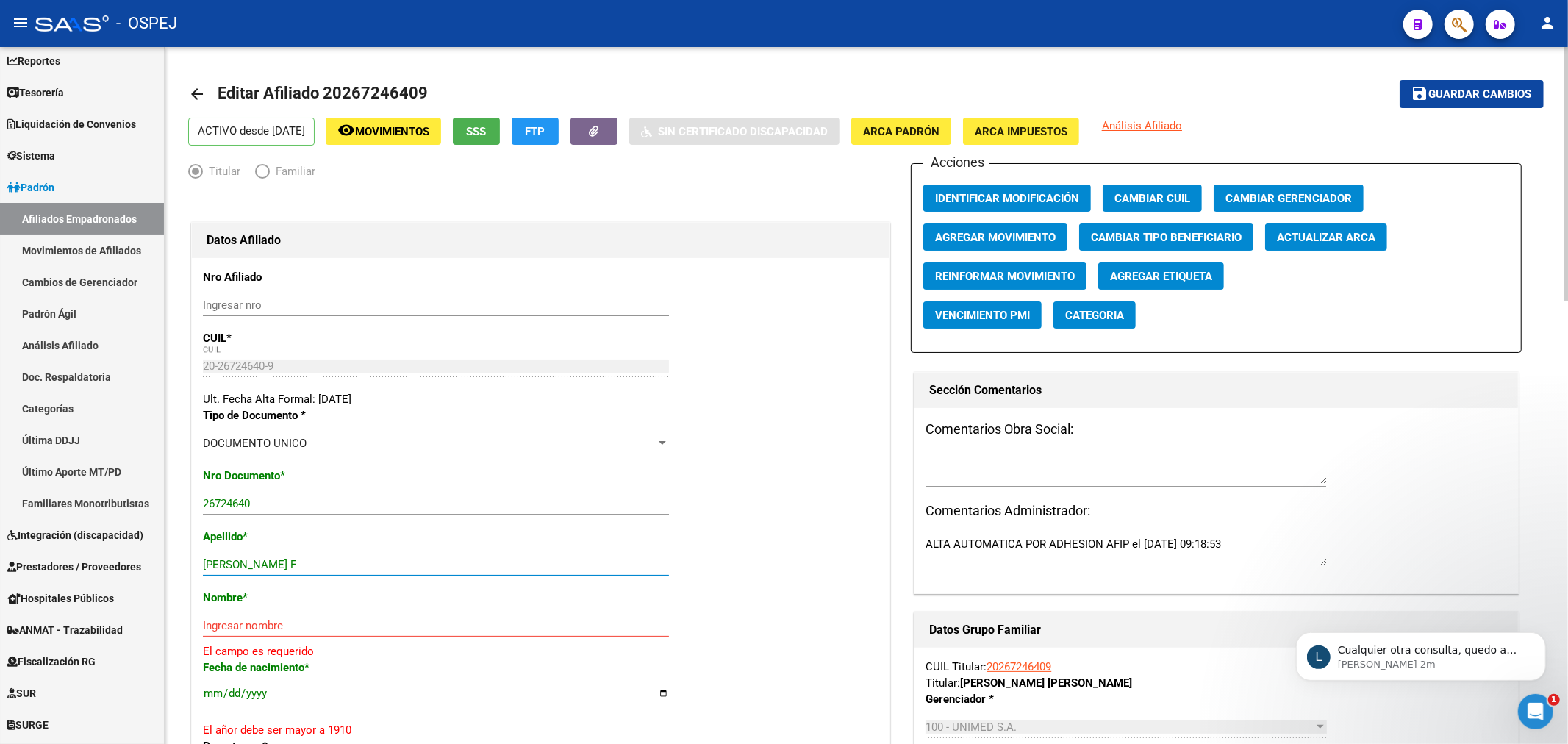
type input "[PERSON_NAME] F"
click at [277, 626] on input "Ingresar nombre" at bounding box center [436, 626] width 466 height 13
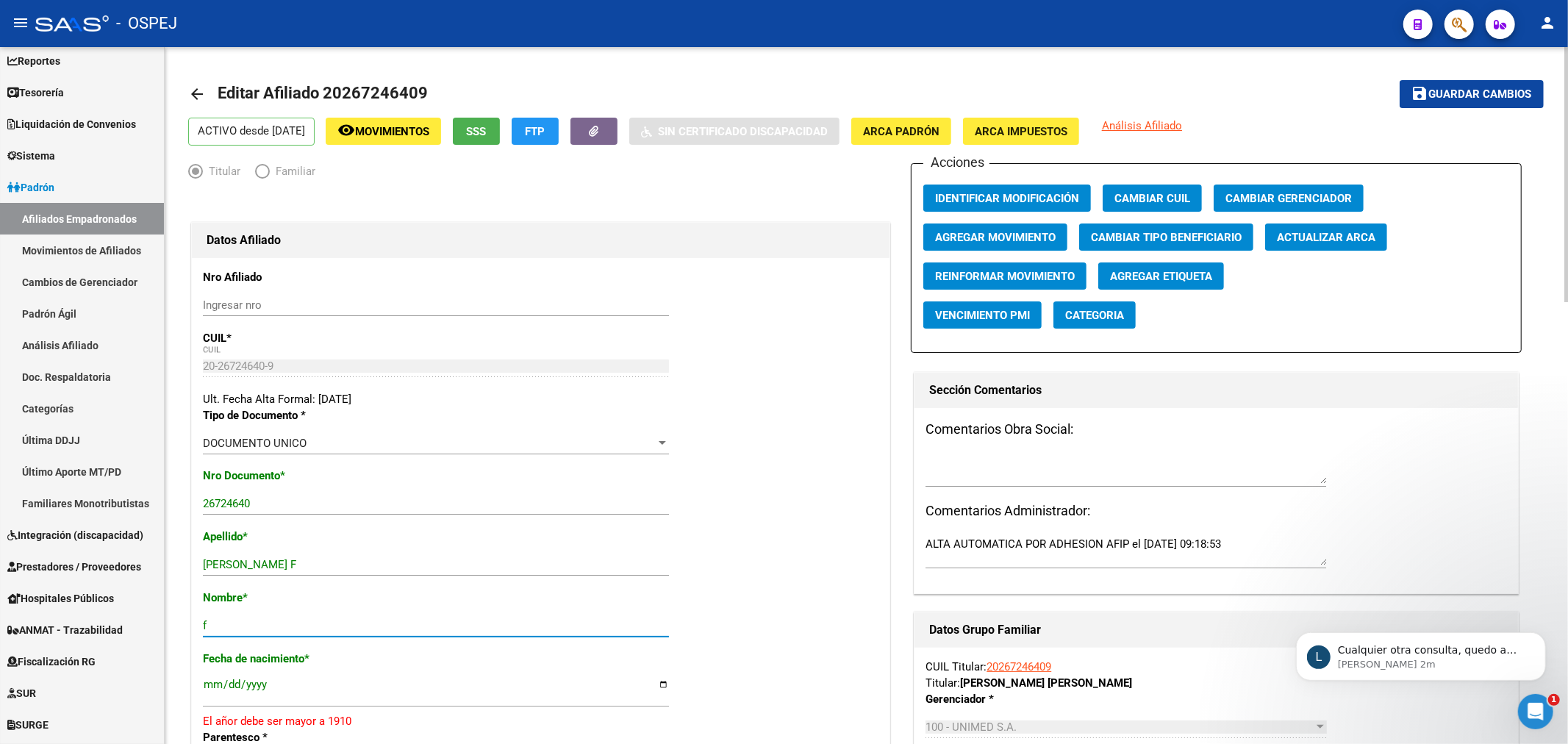
paste input "[PERSON_NAME]"
type input "[PERSON_NAME]"
click at [254, 685] on input "[DATE]" at bounding box center [436, 690] width 466 height 24
type input "[DATE]"
click at [1432, 99] on span "Guardar cambios" at bounding box center [1480, 95] width 103 height 13
